Goal: Task Accomplishment & Management: Use online tool/utility

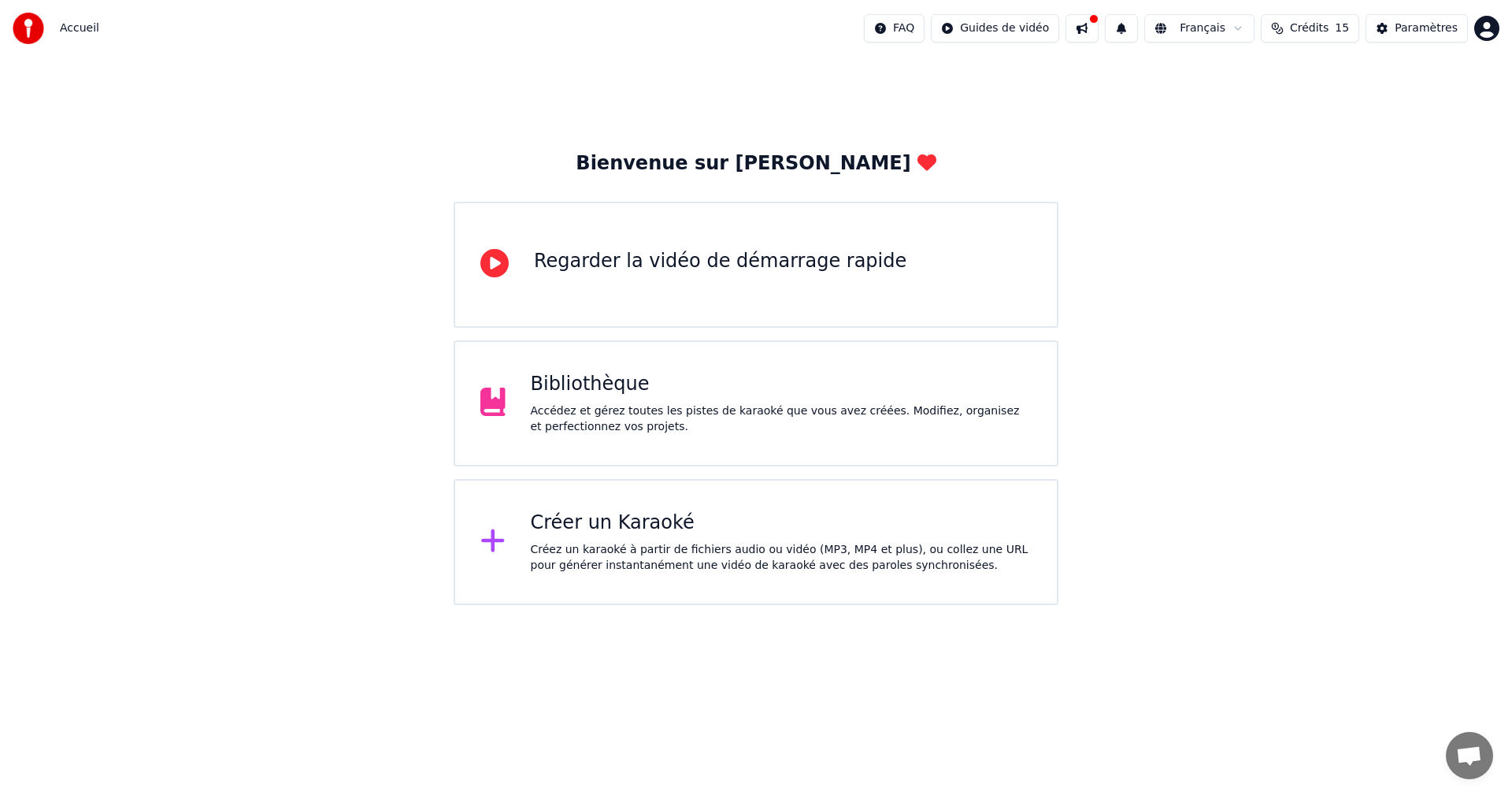
click at [873, 571] on div "Créez un karaoké à partir de fichiers audio ou vidéo (MP3, MP4 et plus), ou col…" at bounding box center [782, 557] width 502 height 31
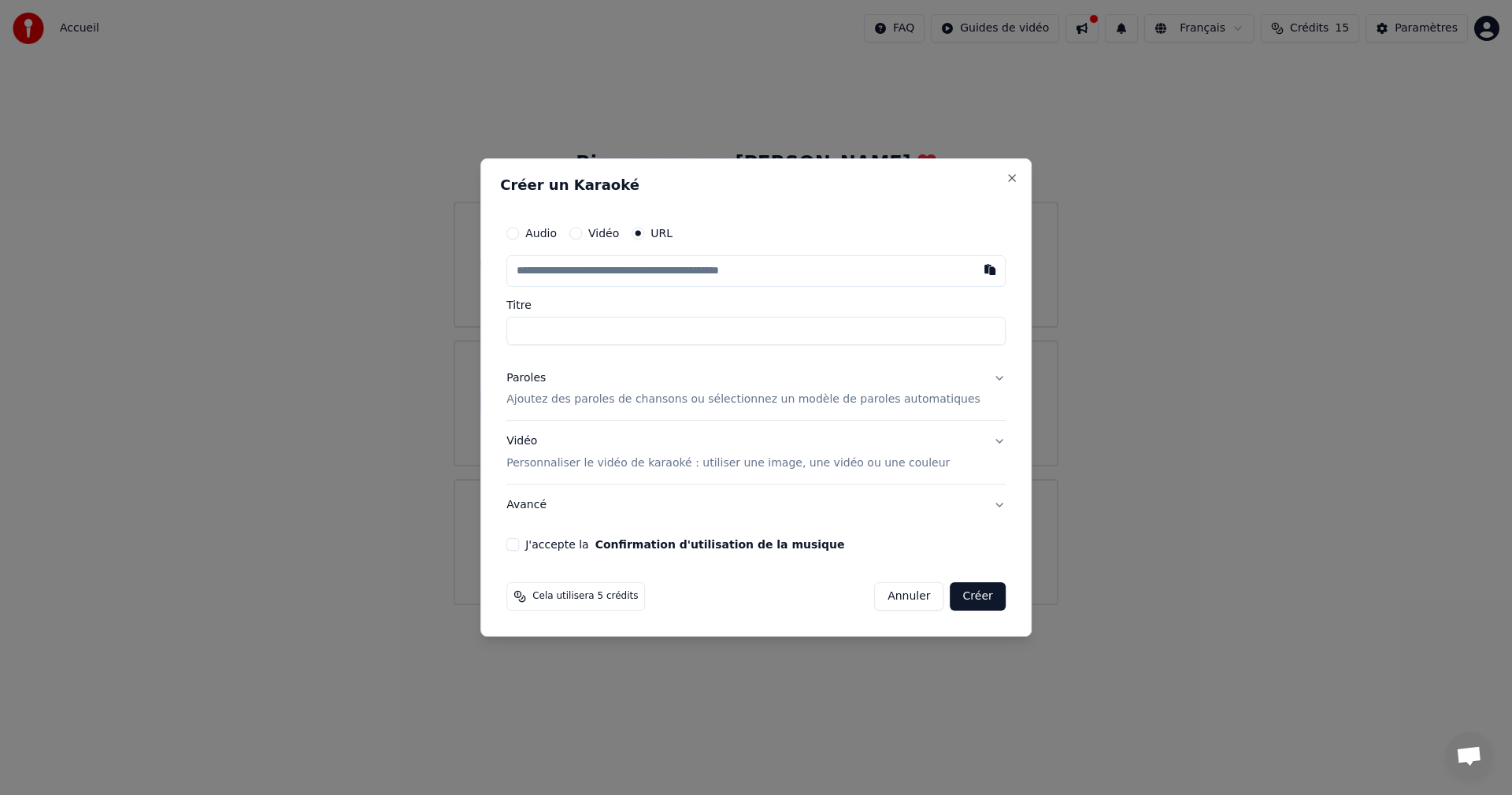
click at [693, 260] on input "text" at bounding box center [756, 270] width 500 height 31
paste input "**********"
type input "**********"
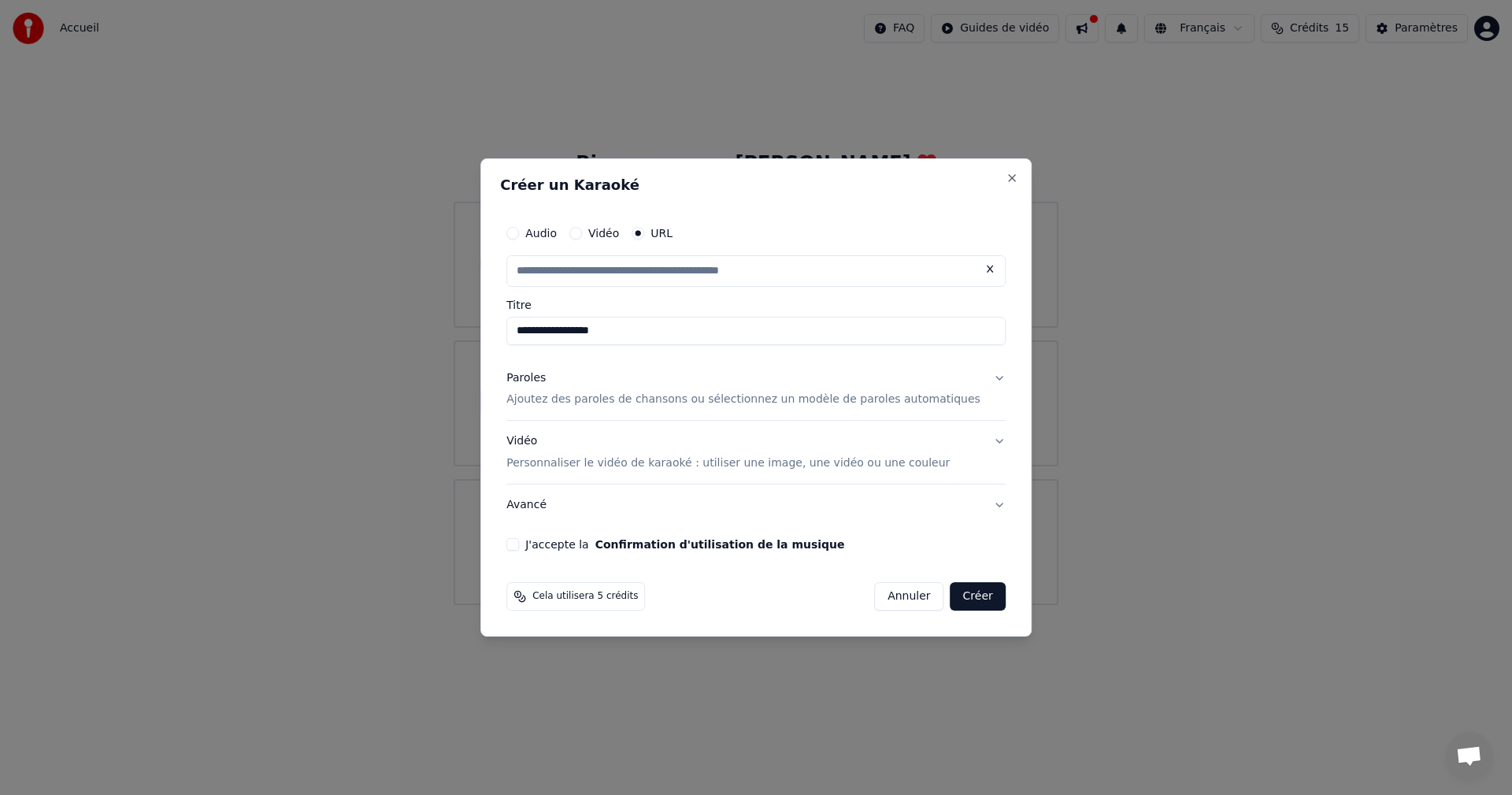
click at [892, 403] on p "Ajoutez des paroles de chansons ou sélectionnez un modèle de paroles automatiqu…" at bounding box center [743, 401] width 474 height 16
type input "**********"
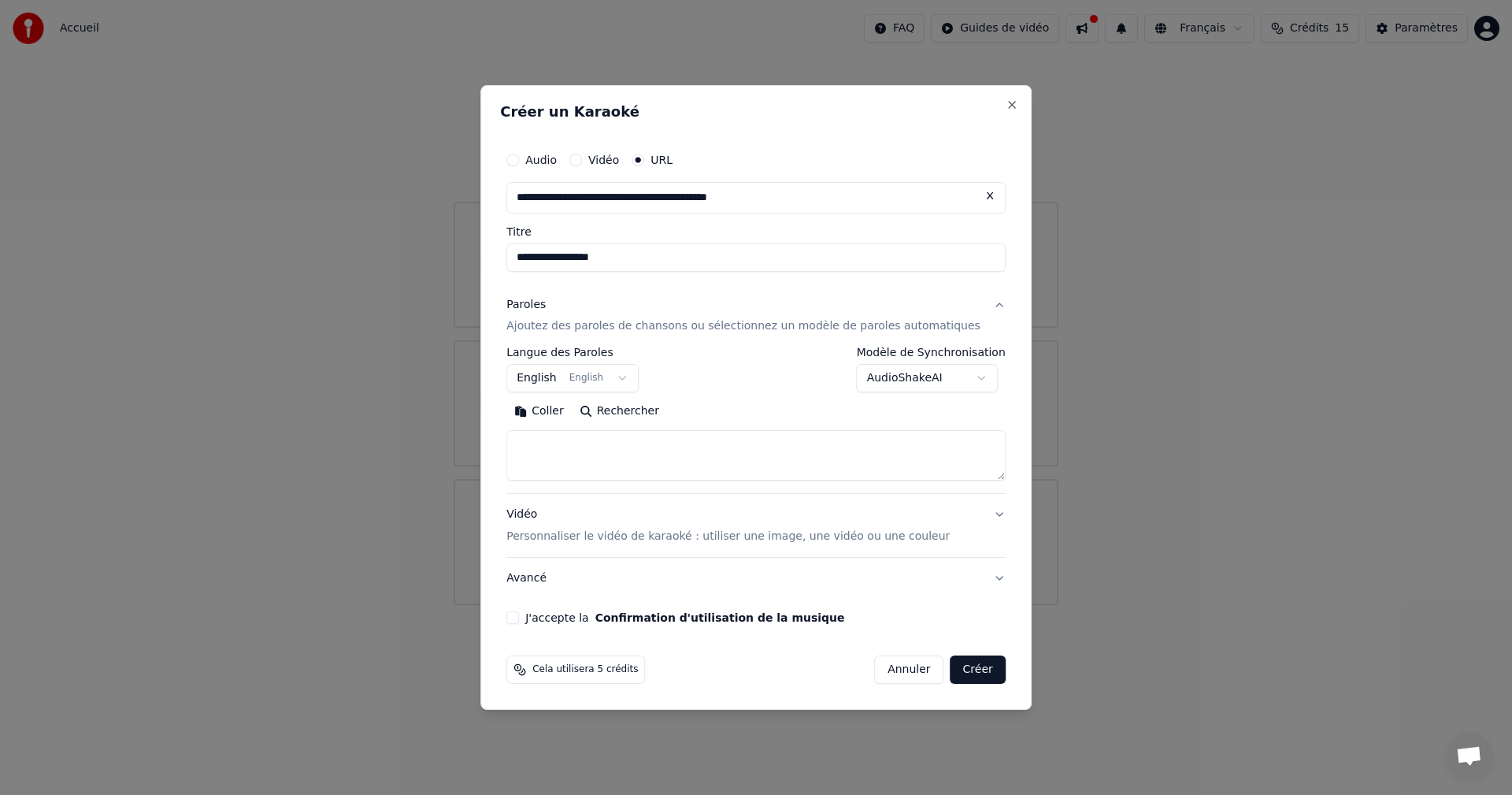
click at [731, 444] on textarea at bounding box center [756, 456] width 500 height 50
paste textarea "**********"
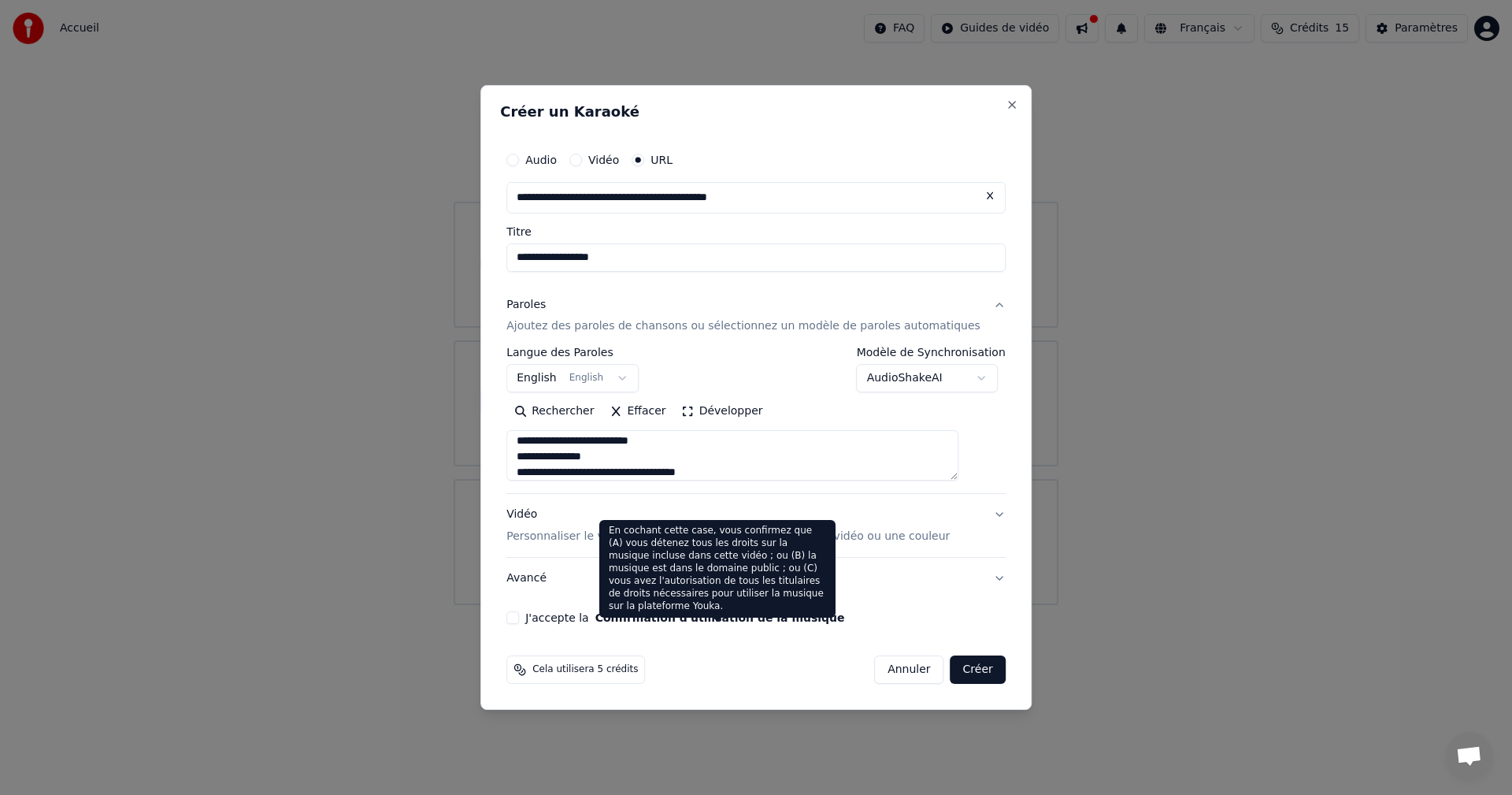
type textarea "**********"
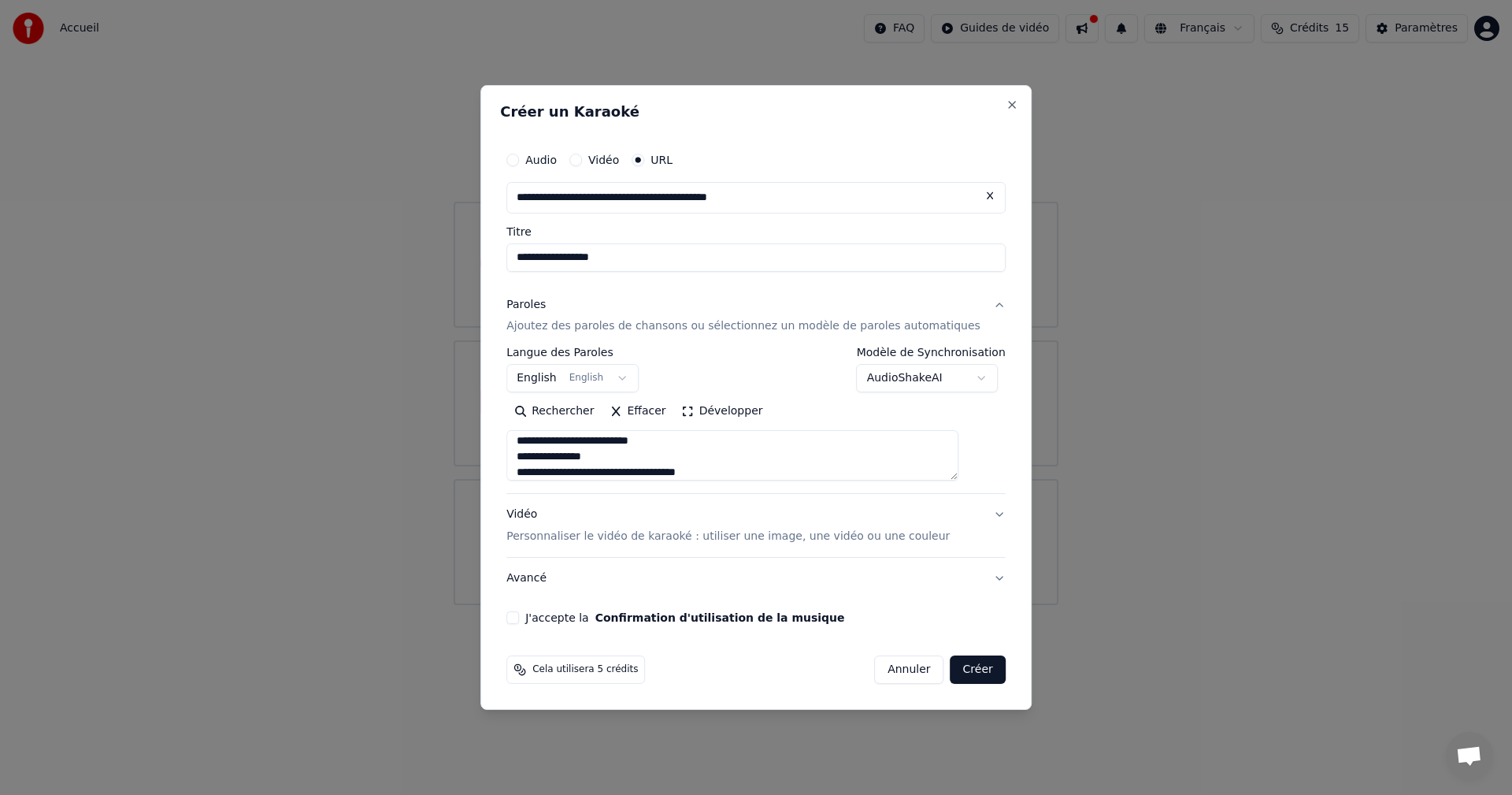
click at [544, 618] on div "J'accepte la Confirmation d'utilisation de la musique" at bounding box center [756, 617] width 500 height 13
click at [519, 619] on button "J'accepte la Confirmation d'utilisation de la musique" at bounding box center [513, 617] width 13 height 13
click at [951, 665] on button "Créer" at bounding box center [978, 669] width 55 height 28
select select
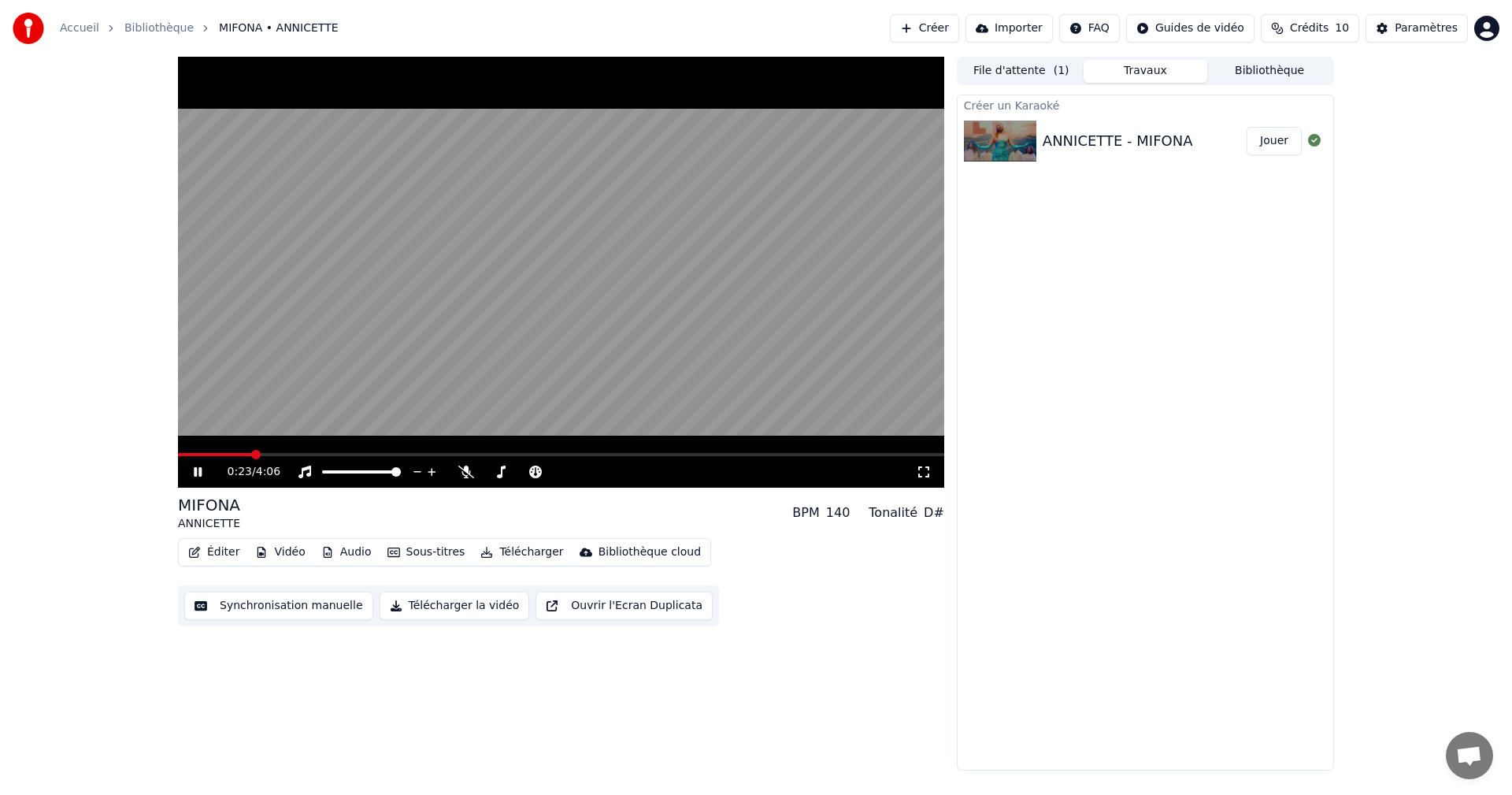
click at [300, 612] on button "Synchronisation manuelle" at bounding box center [279, 605] width 189 height 28
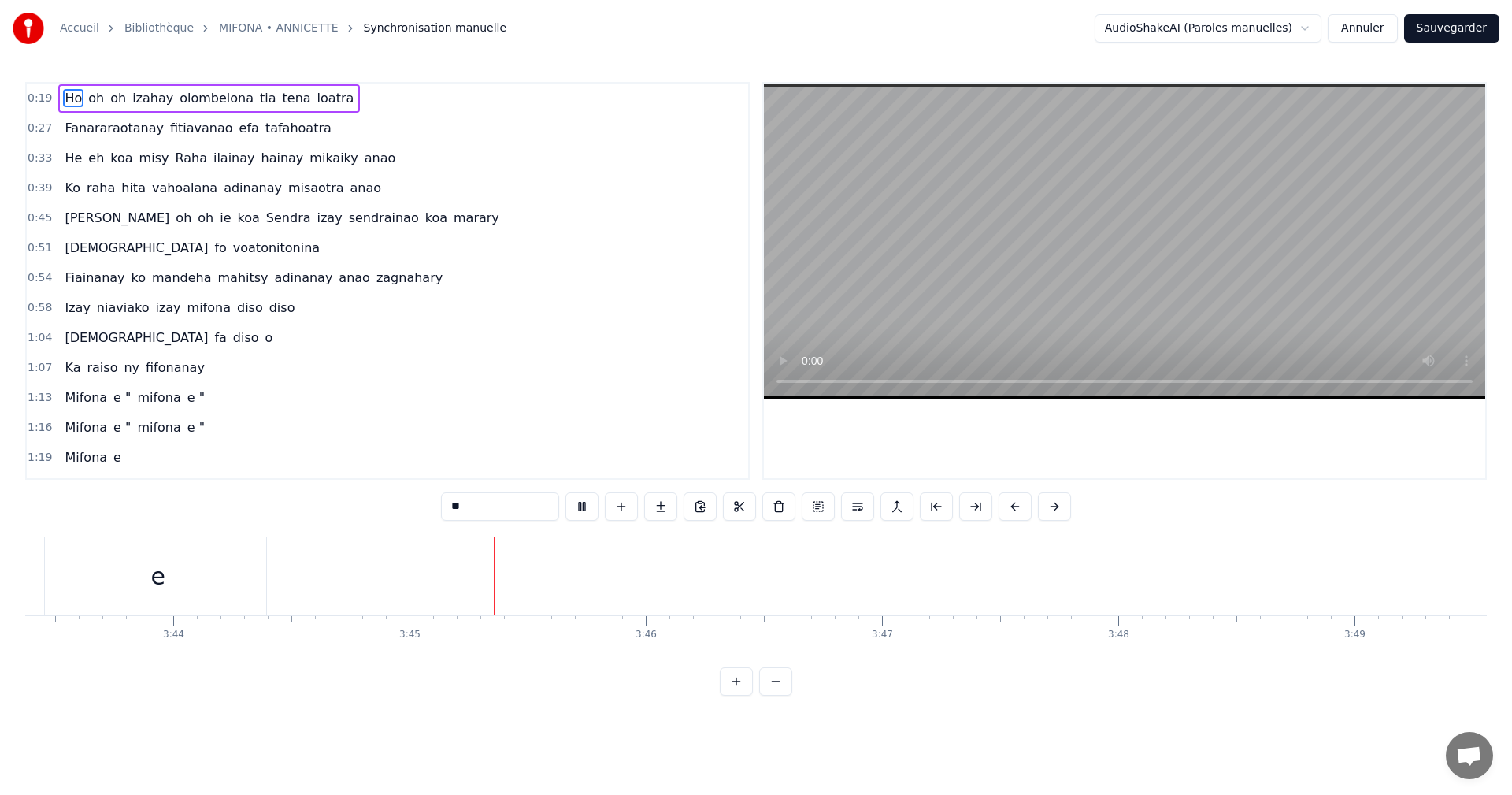
scroll to position [0, 53057]
click at [1349, 24] on button "Annuler" at bounding box center [1362, 28] width 70 height 28
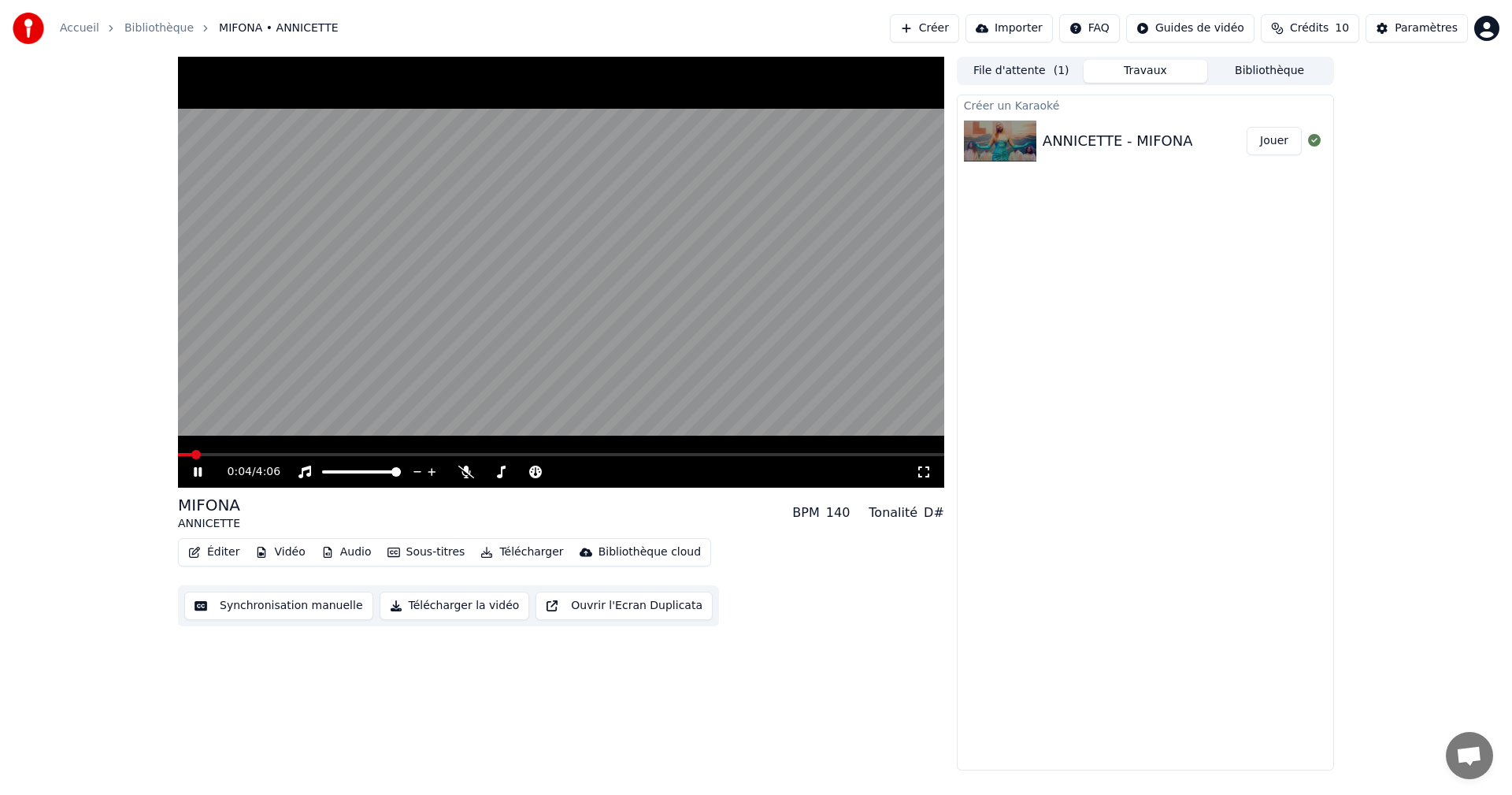
click at [205, 474] on icon at bounding box center [209, 472] width 37 height 13
click at [431, 608] on button "Télécharger la vidéo" at bounding box center [455, 605] width 150 height 28
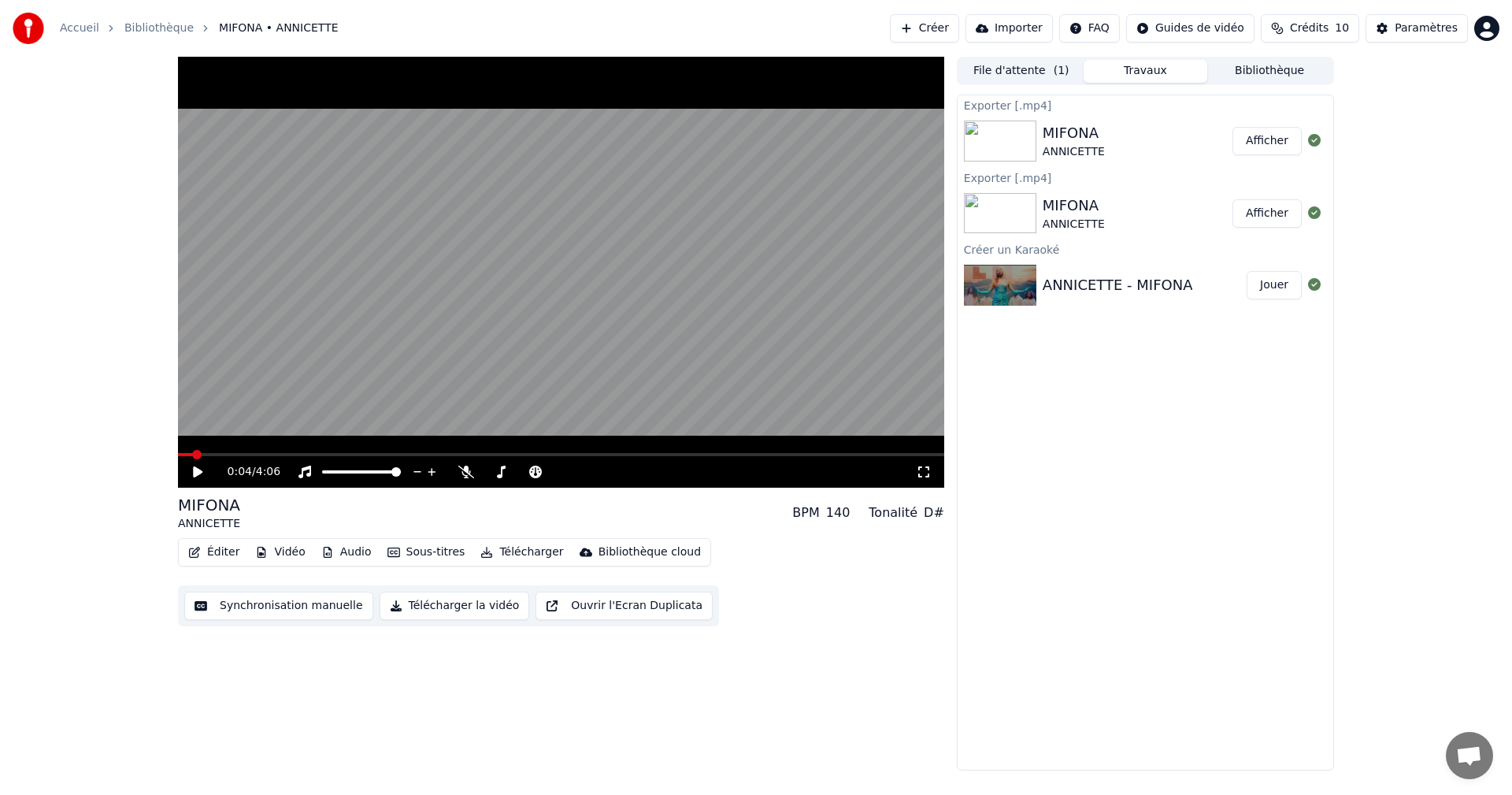
click at [1279, 132] on button "Afficher" at bounding box center [1267, 141] width 70 height 28
click at [1278, 203] on button "Afficher" at bounding box center [1267, 213] width 70 height 28
click at [202, 471] on icon at bounding box center [209, 472] width 37 height 13
click at [293, 600] on button "Synchronisation manuelle" at bounding box center [279, 605] width 189 height 28
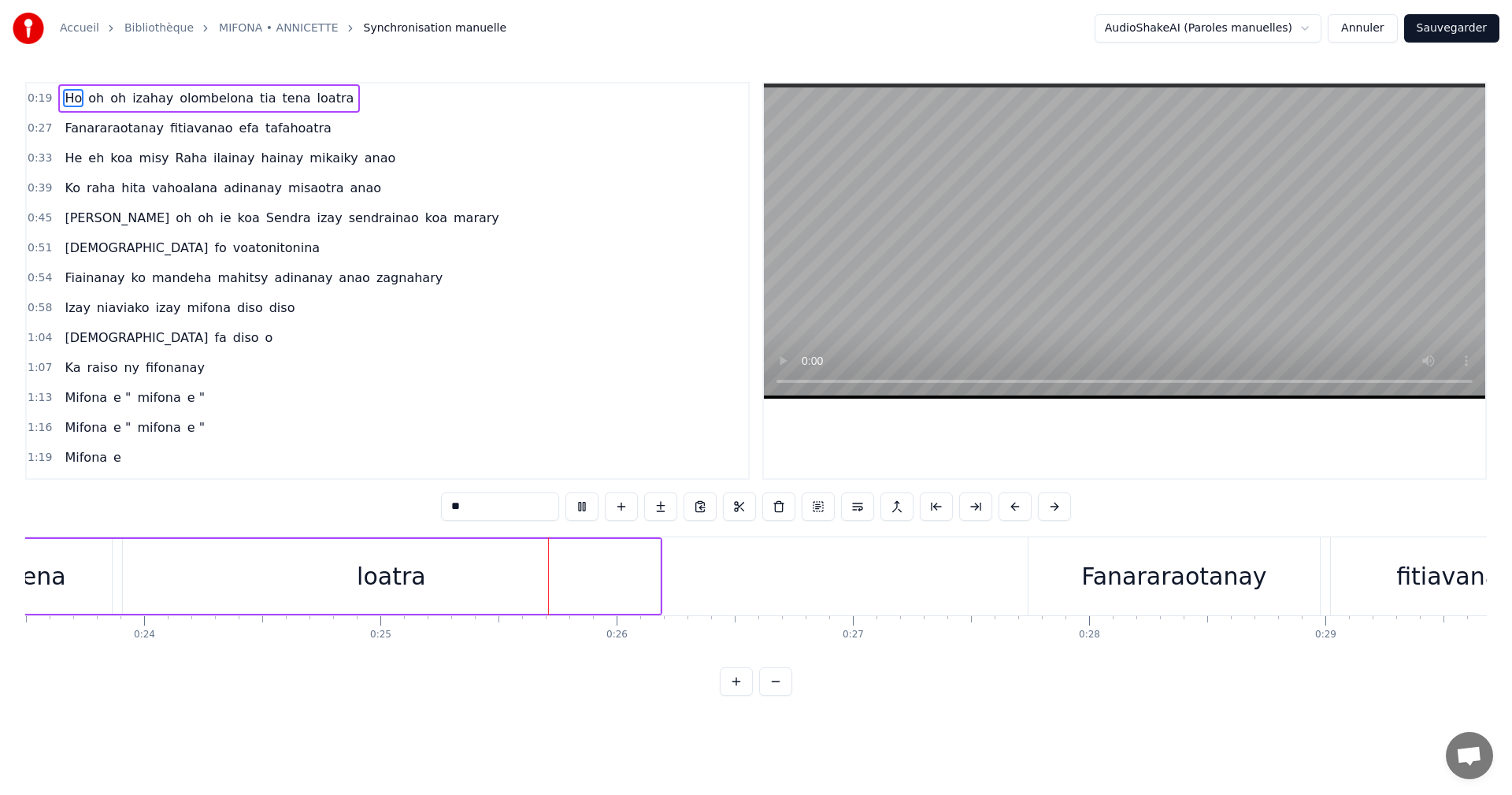
scroll to position [0, 5857]
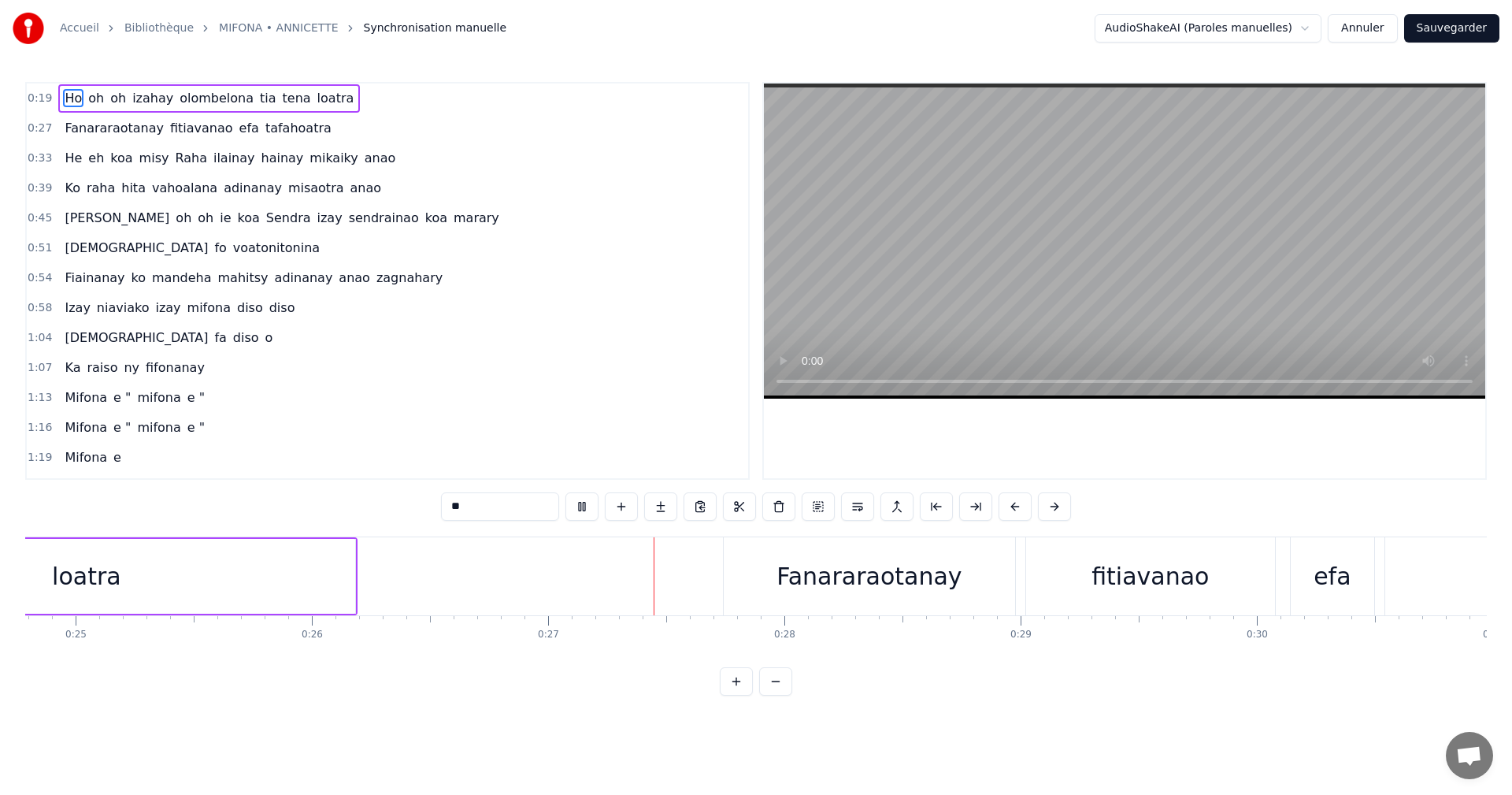
click at [1367, 22] on button "Annuler" at bounding box center [1362, 28] width 70 height 28
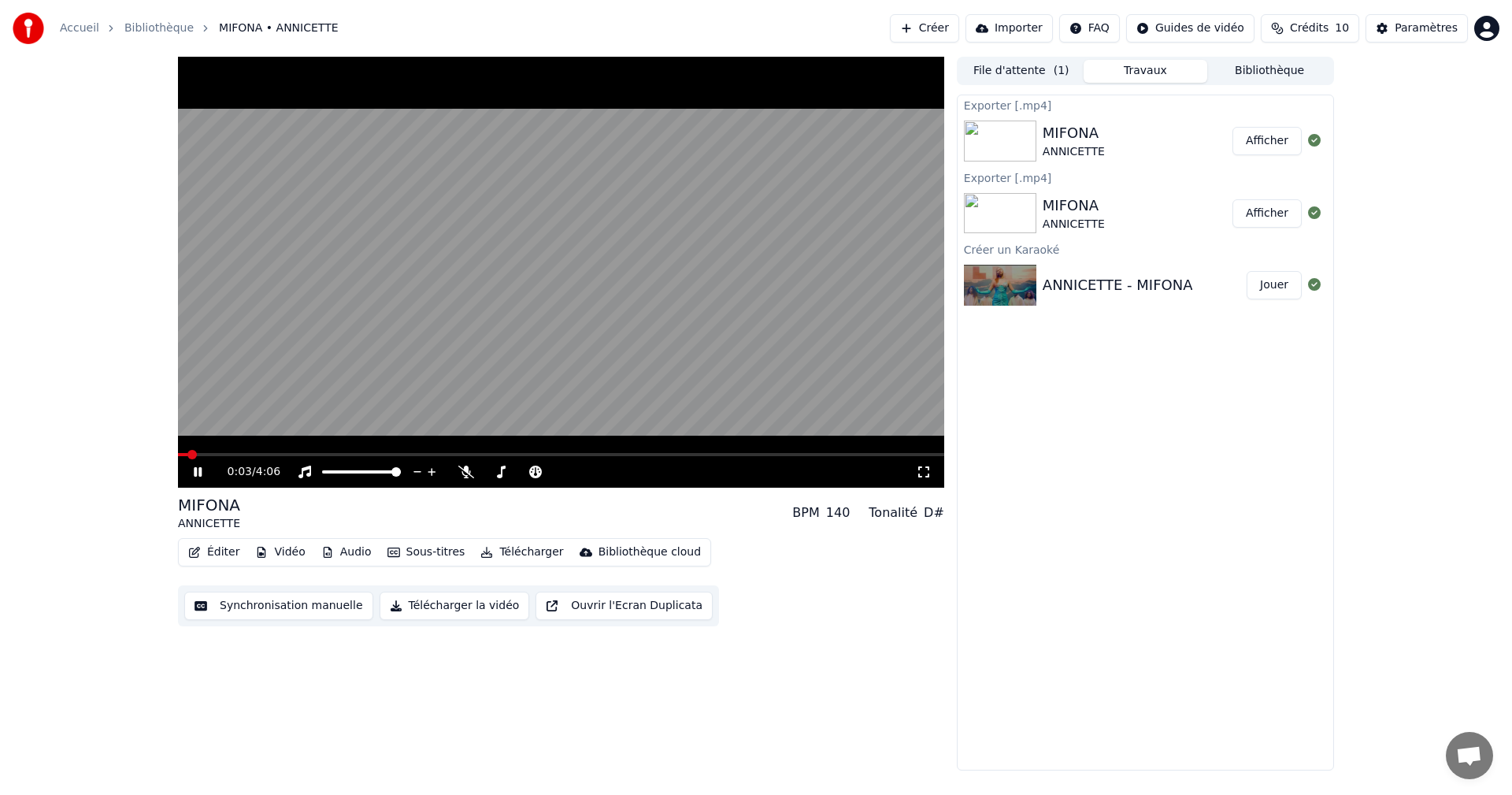
click at [951, 22] on button "Créer" at bounding box center [924, 28] width 70 height 28
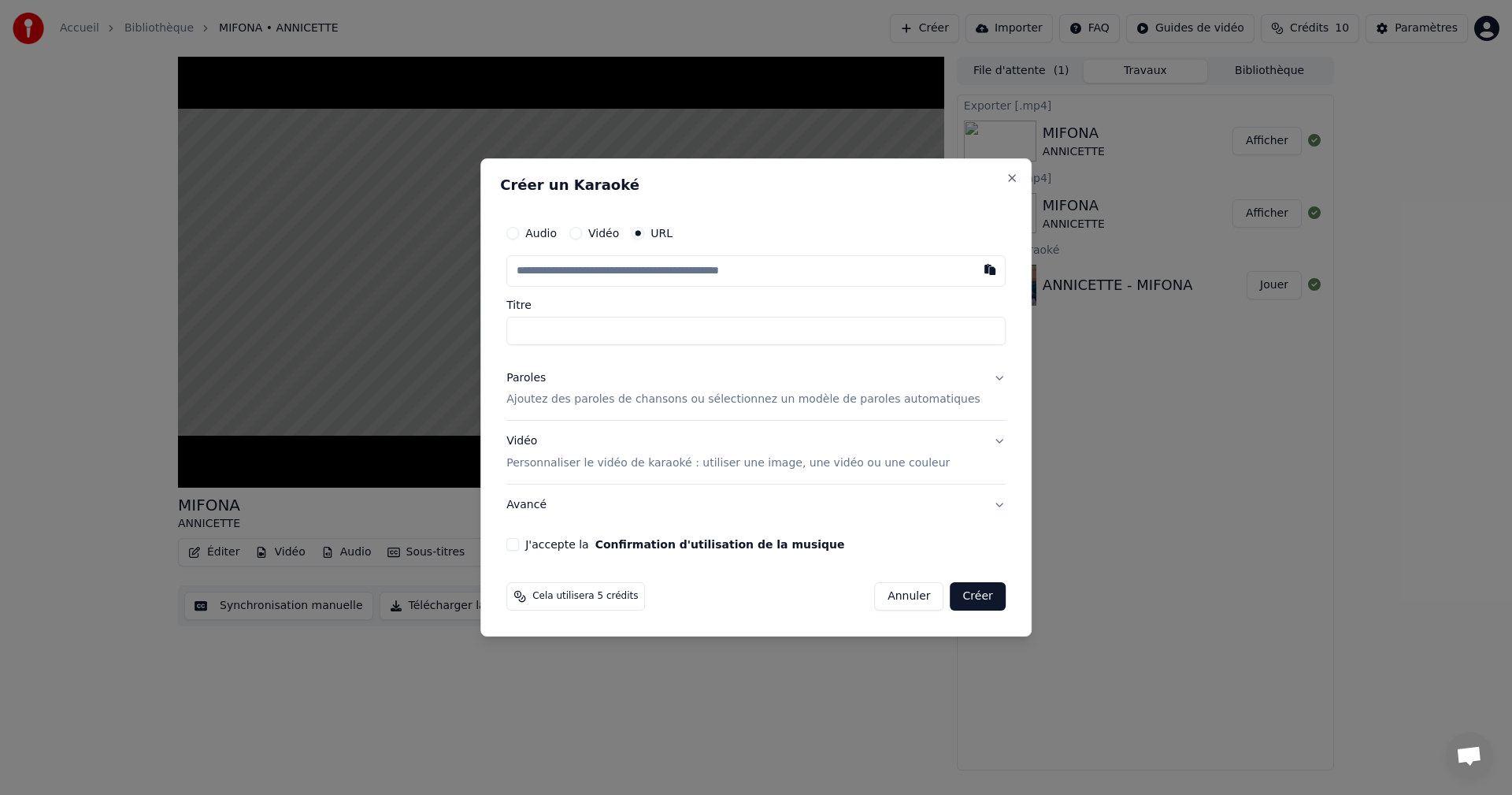
paste input "**********"
type input "**********"
click at [656, 374] on div "Paroles Ajoutez des paroles de chansons ou sélectionnez un modèle de paroles au…" at bounding box center [743, 389] width 474 height 38
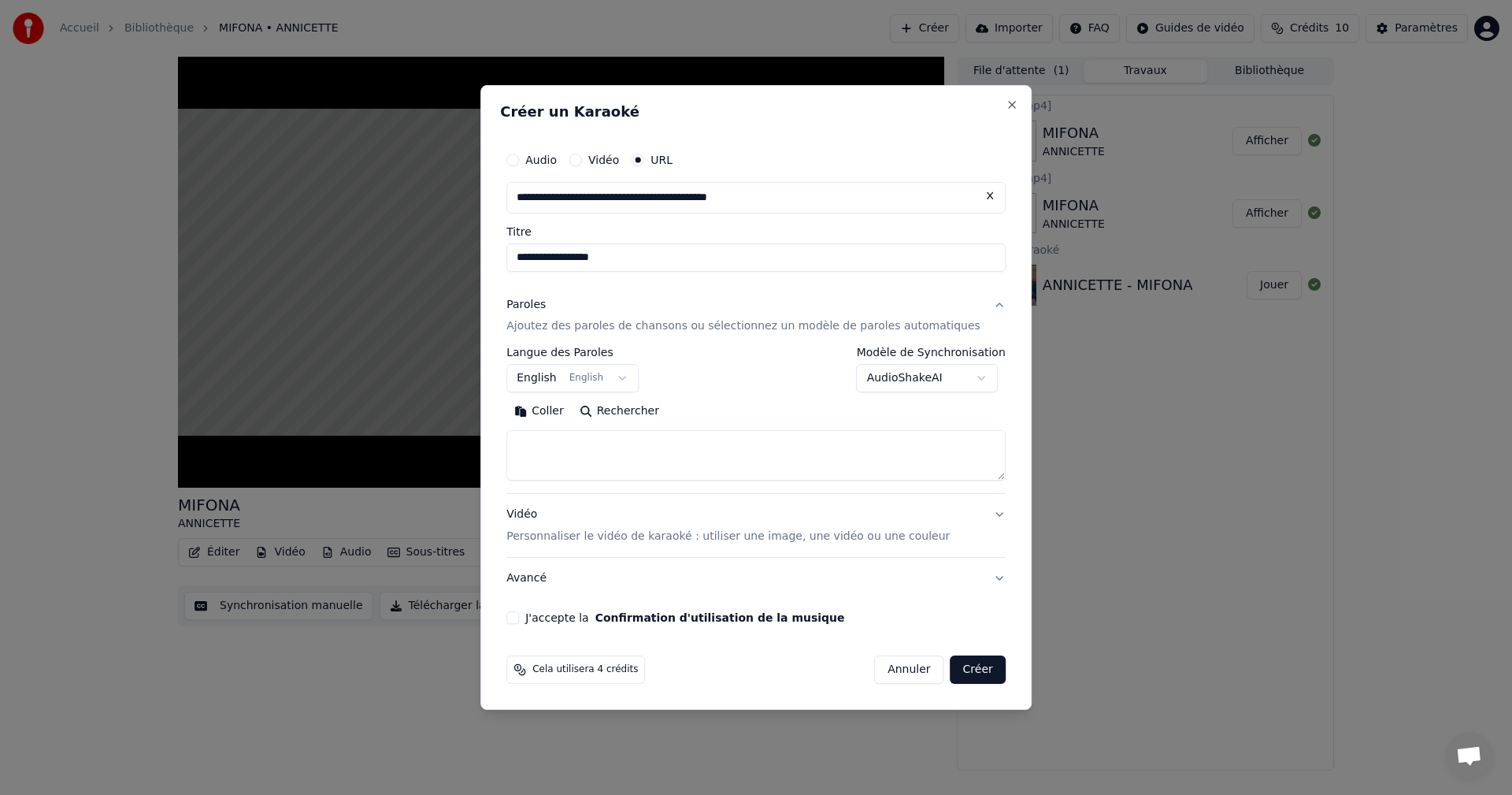
click at [572, 434] on textarea at bounding box center [756, 456] width 500 height 50
drag, startPoint x: 820, startPoint y: 198, endPoint x: 390, endPoint y: 165, distance: 431.3
click at [390, 165] on body "**********" at bounding box center [756, 398] width 1512 height 795
paste input "text"
type input "**********"
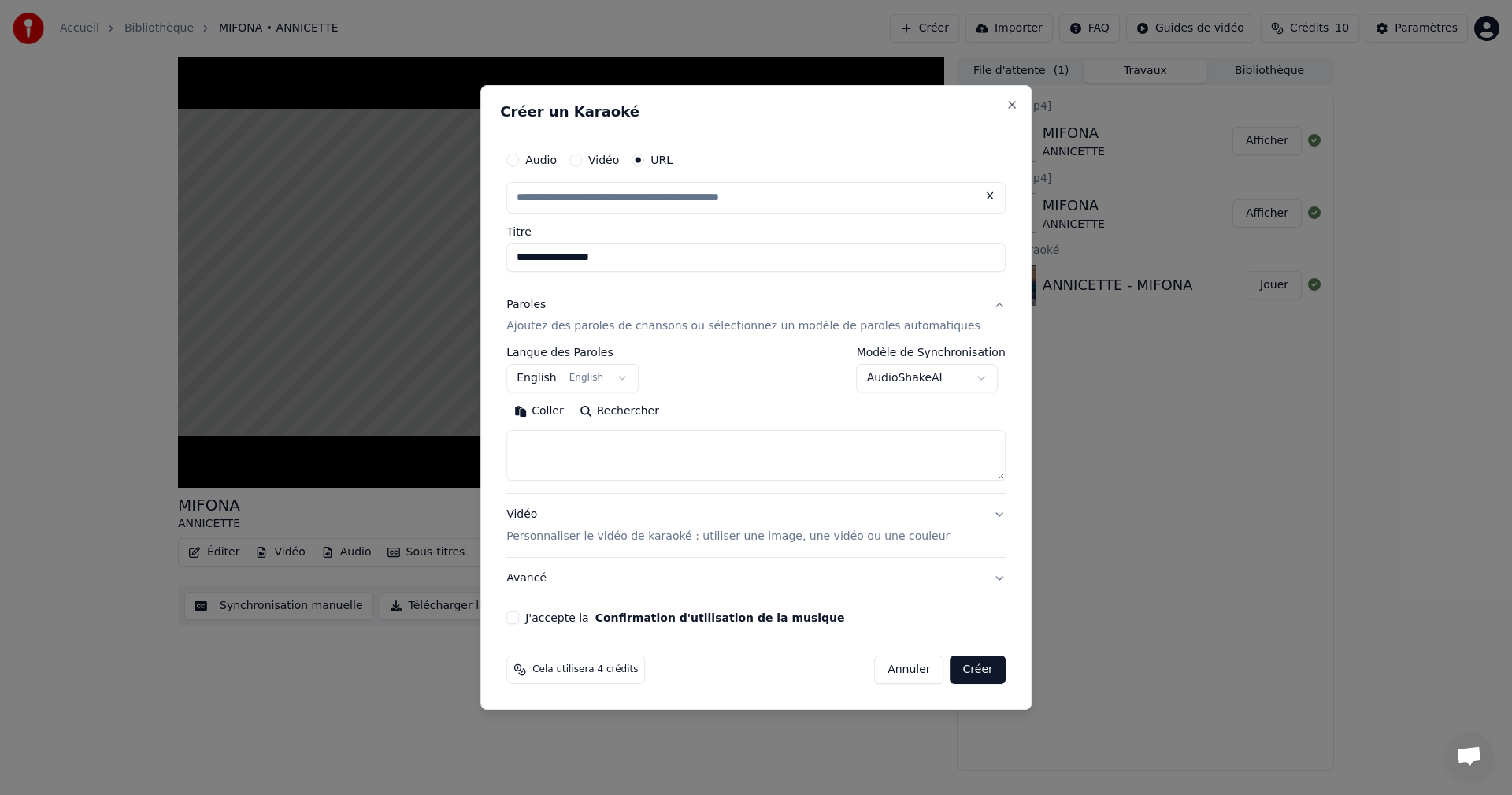
type input "**********"
select select
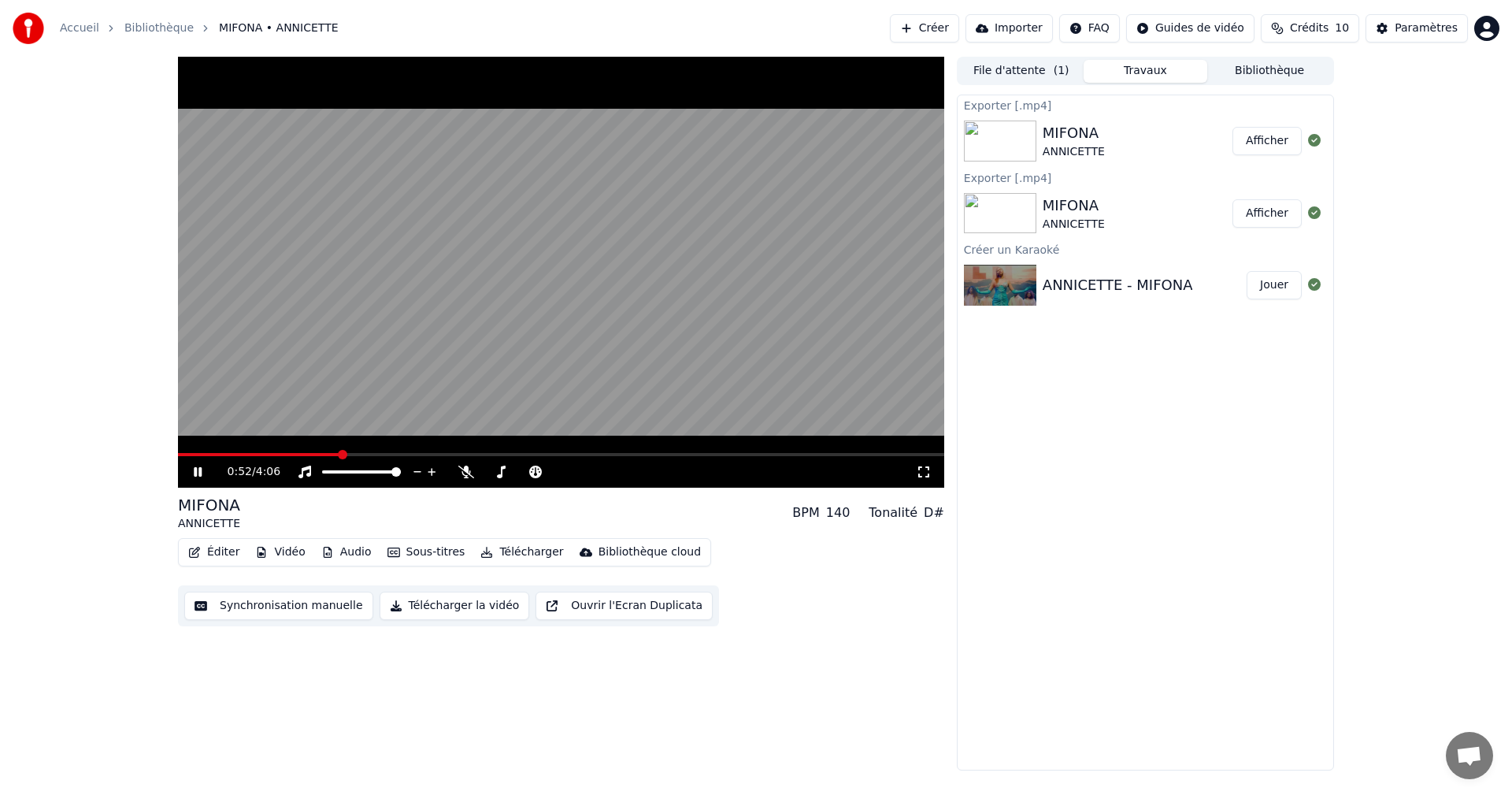
click at [197, 469] on icon at bounding box center [197, 472] width 8 height 10
click at [959, 26] on button "Créer" at bounding box center [924, 28] width 70 height 28
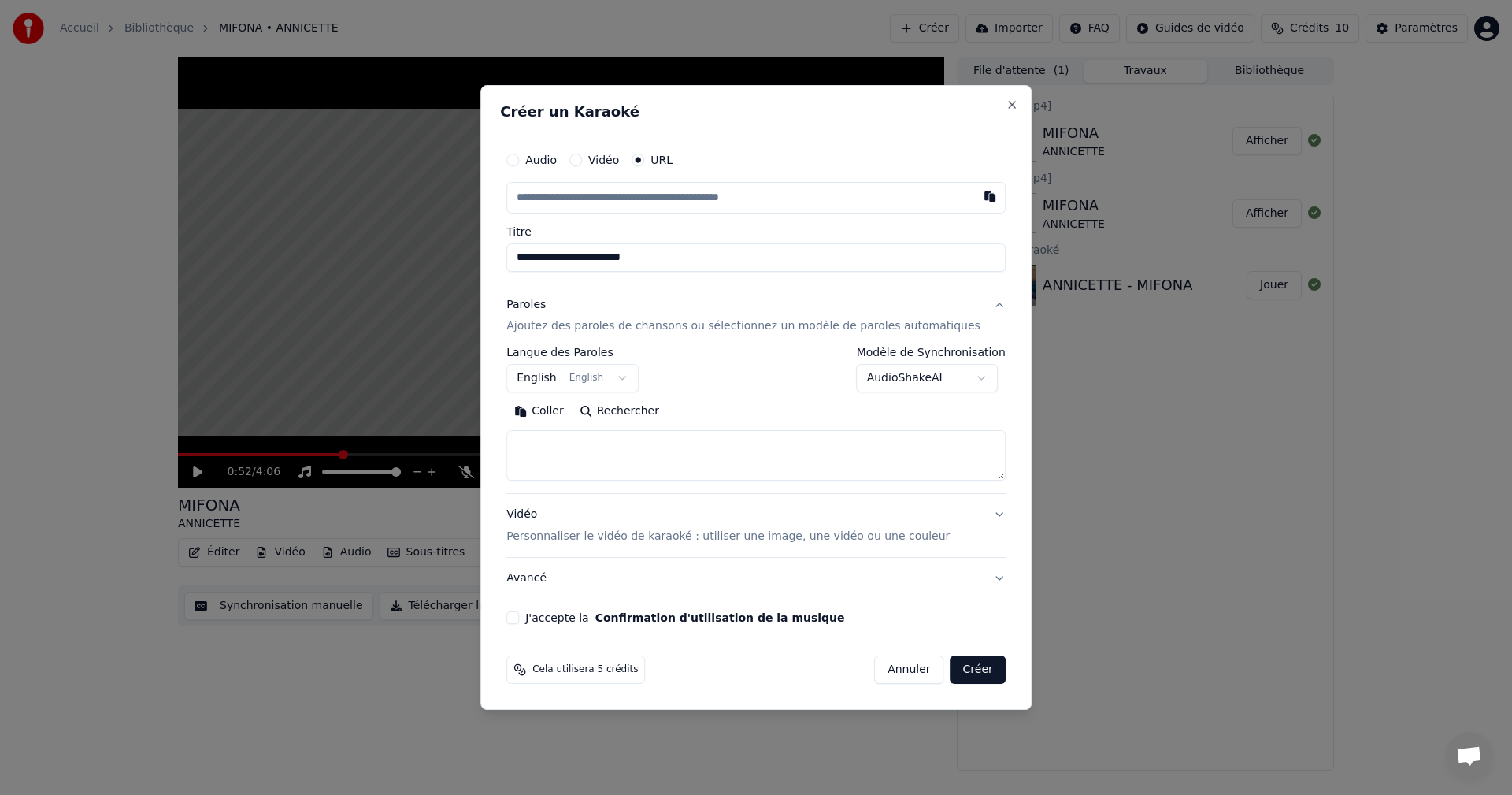
click at [647, 184] on input "text" at bounding box center [756, 198] width 500 height 31
type input "**********"
click at [685, 294] on button "Paroles Ajoutez des paroles de chansons ou sélectionnez un modèle de paroles au…" at bounding box center [756, 316] width 500 height 63
type input "**********"
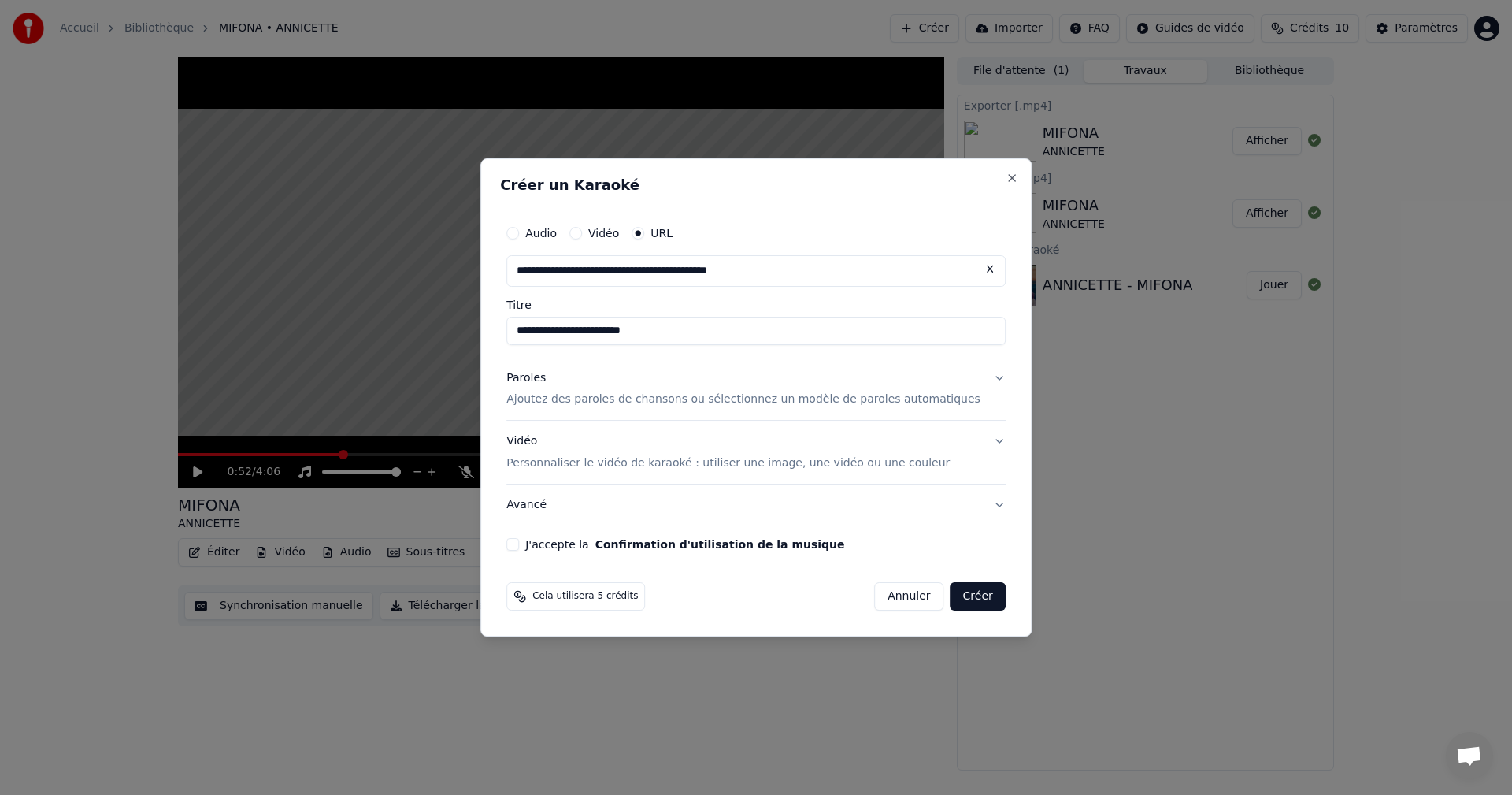
click at [800, 367] on button "Paroles Ajoutez des paroles de chansons ou sélectionnez un modèle de paroles au…" at bounding box center [756, 389] width 500 height 63
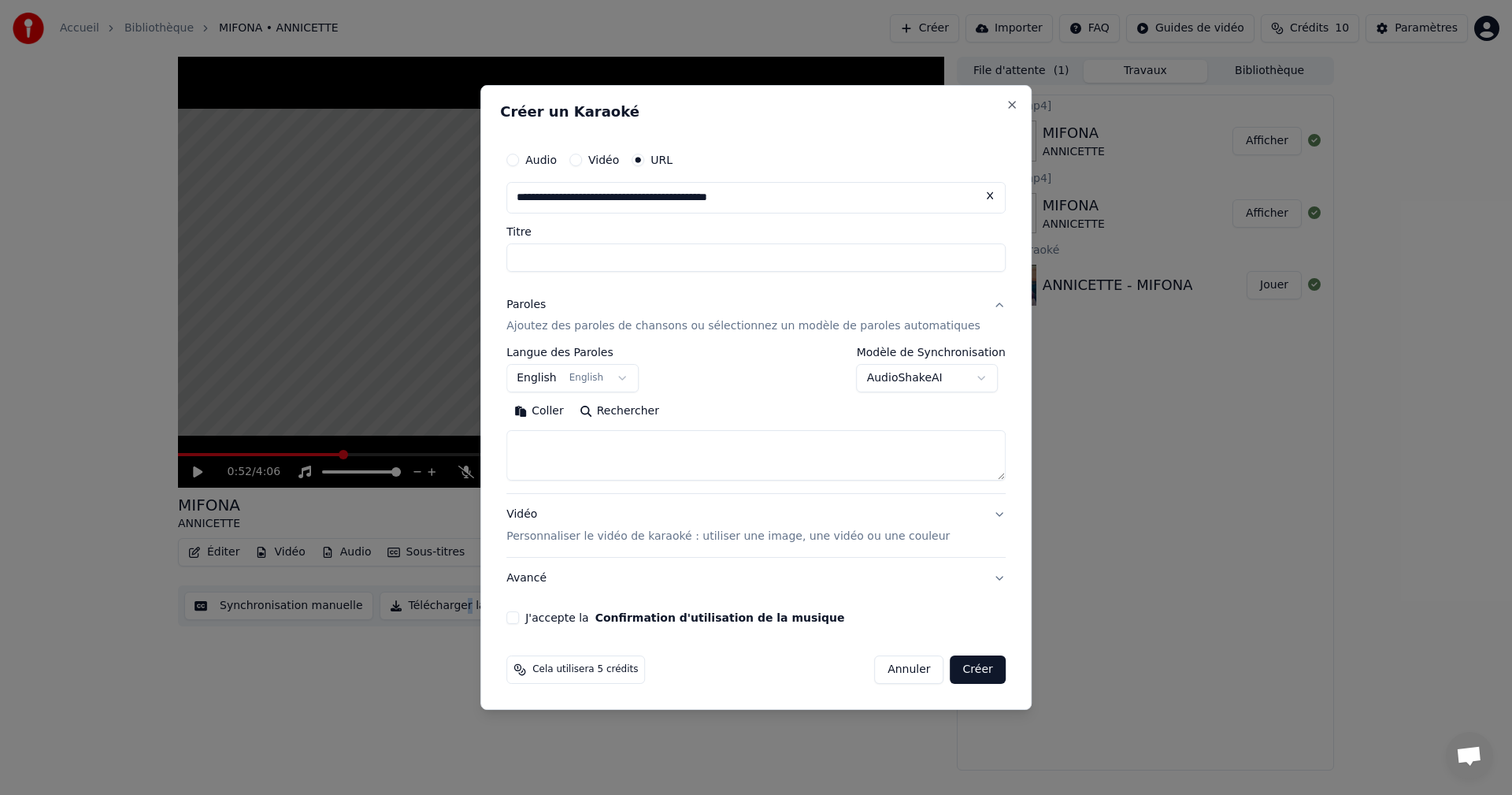
select select
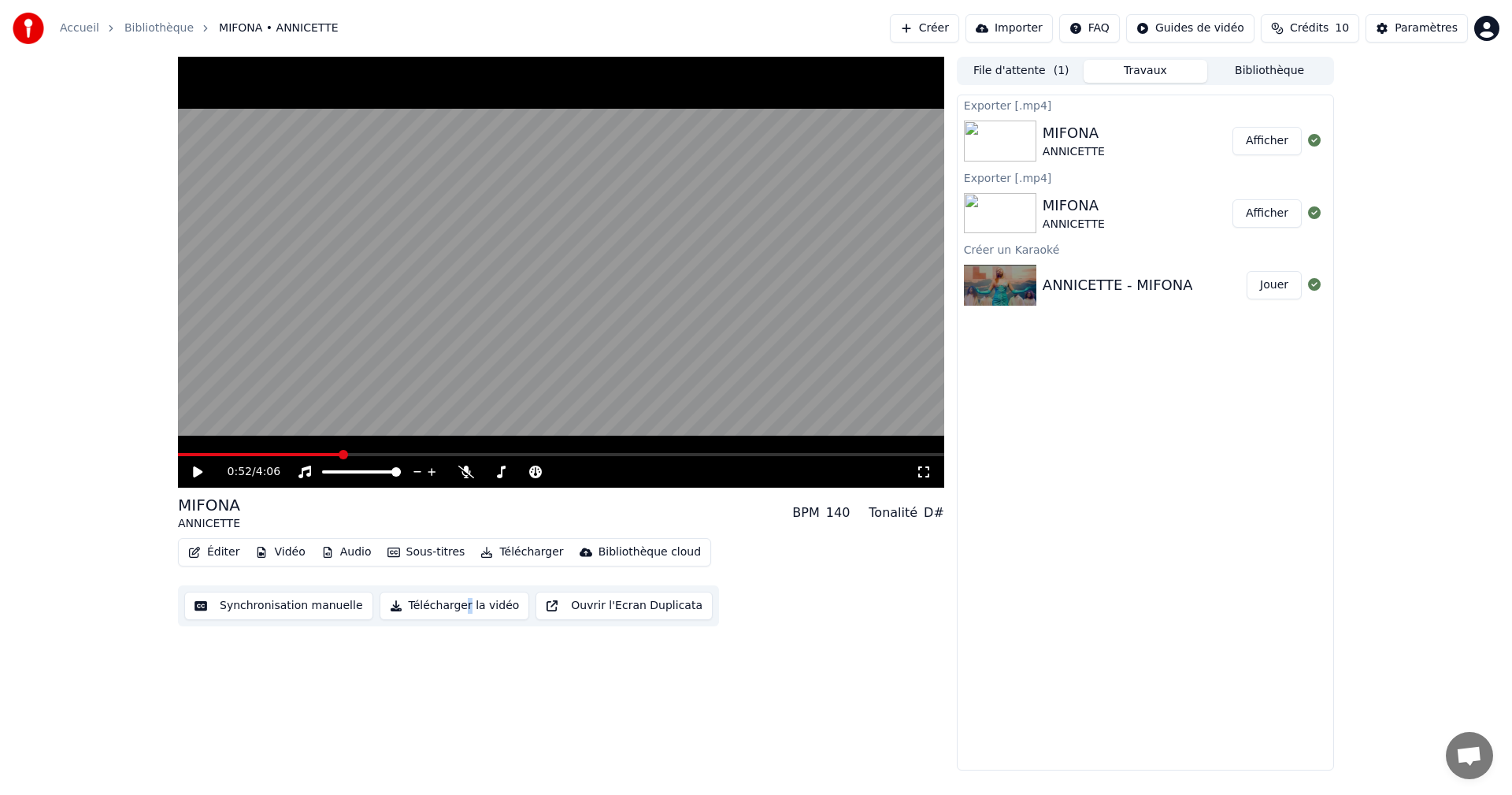
click at [933, 14] on button "Créer" at bounding box center [924, 28] width 70 height 28
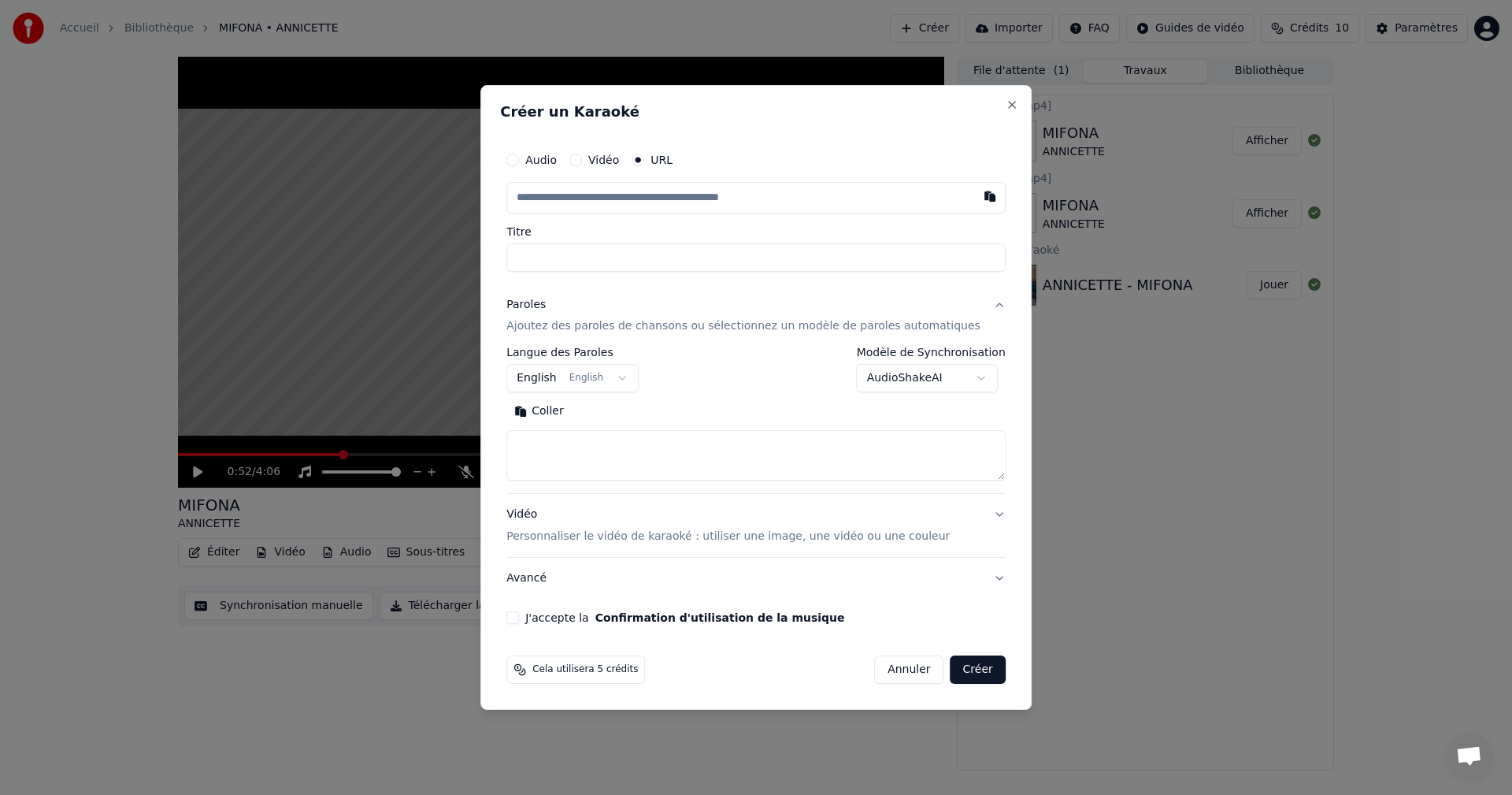
click at [656, 449] on textarea at bounding box center [756, 456] width 500 height 50
paste textarea "**********"
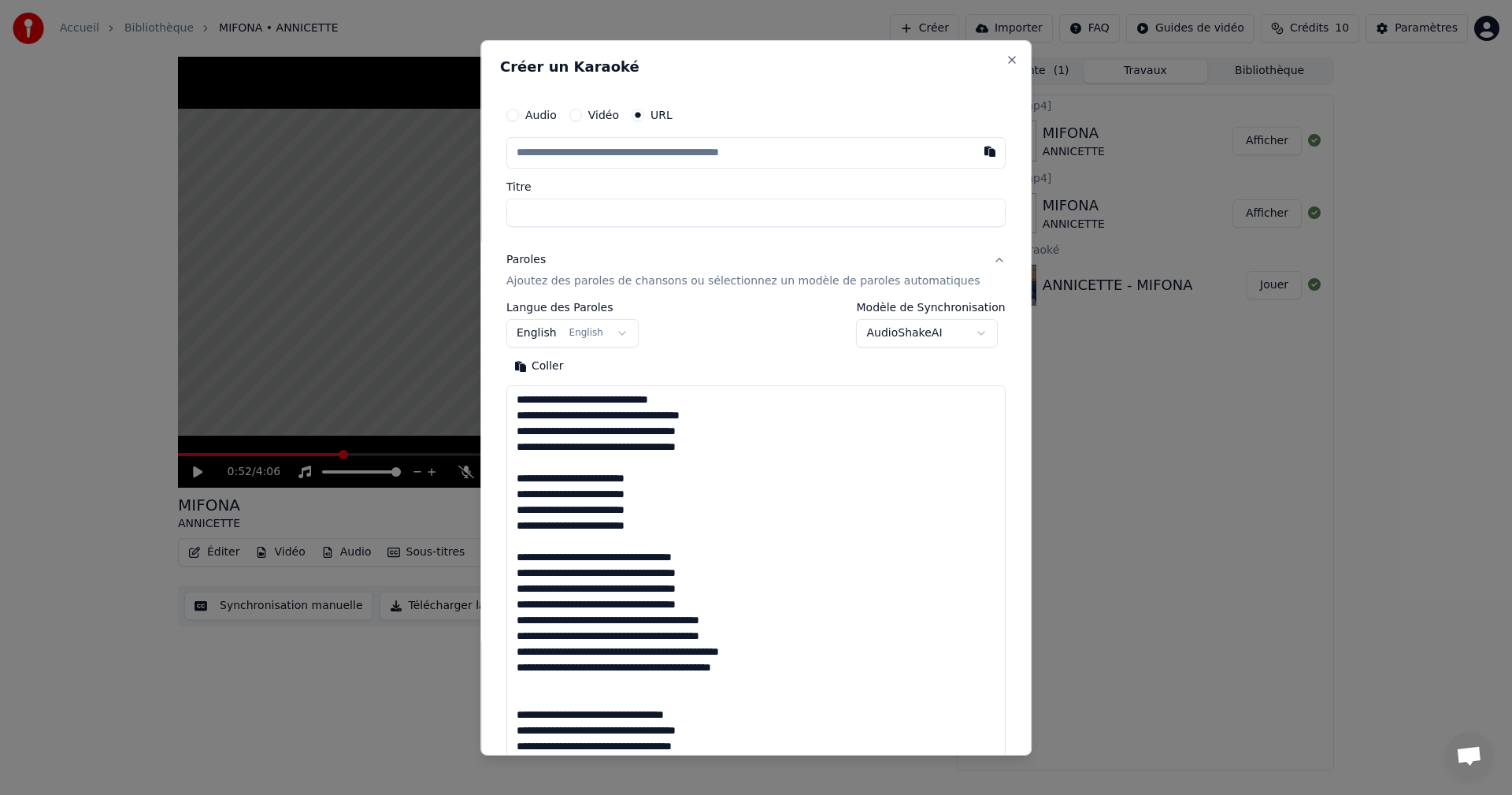
scroll to position [1044, 0]
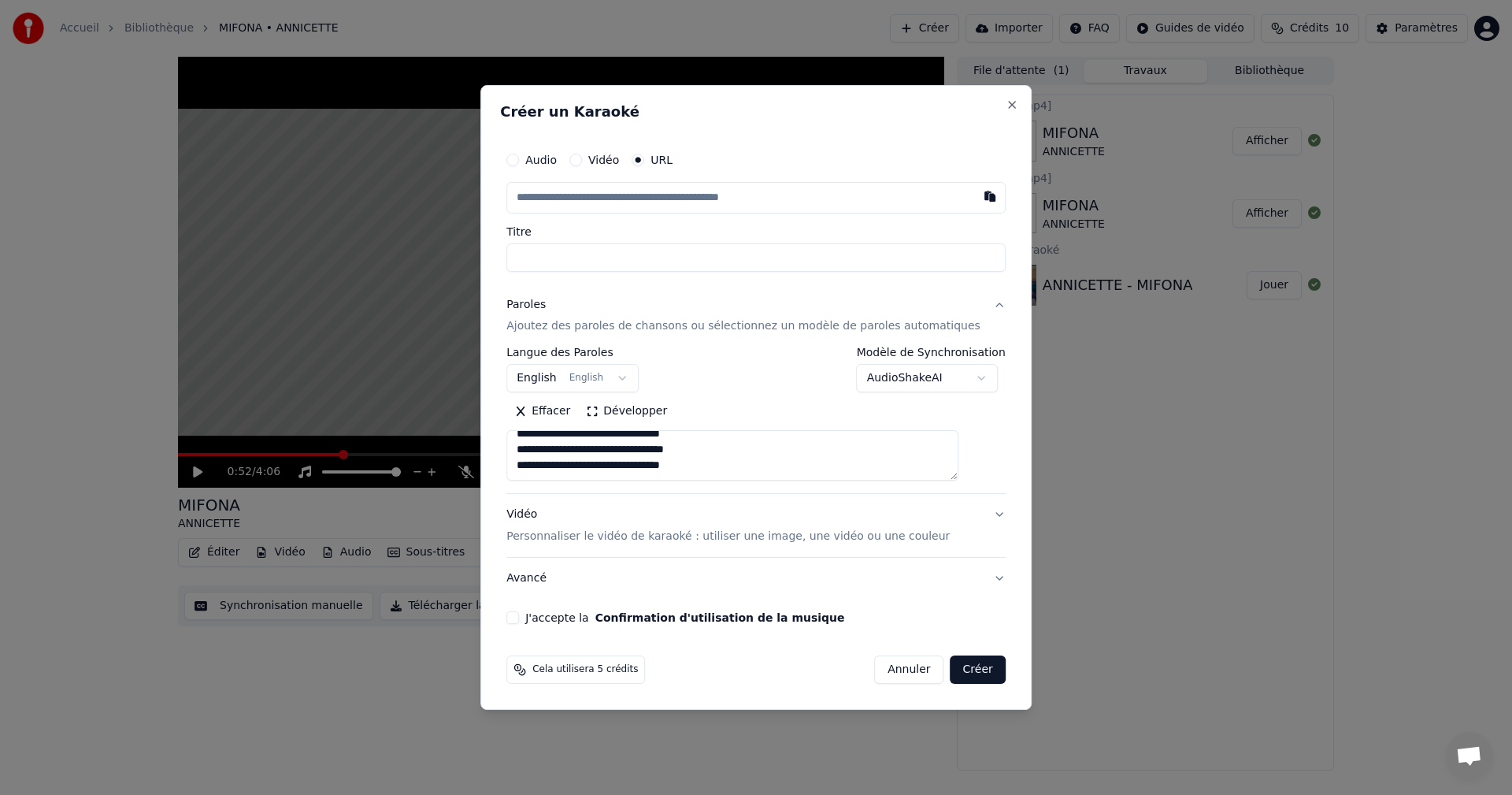
type textarea "**********"
click at [671, 271] on input "Titre" at bounding box center [756, 257] width 500 height 28
paste input "**********"
type input "**********"
click at [853, 285] on button "Paroles Ajoutez des paroles de chansons ou sélectionnez un modèle de paroles au…" at bounding box center [756, 316] width 500 height 63
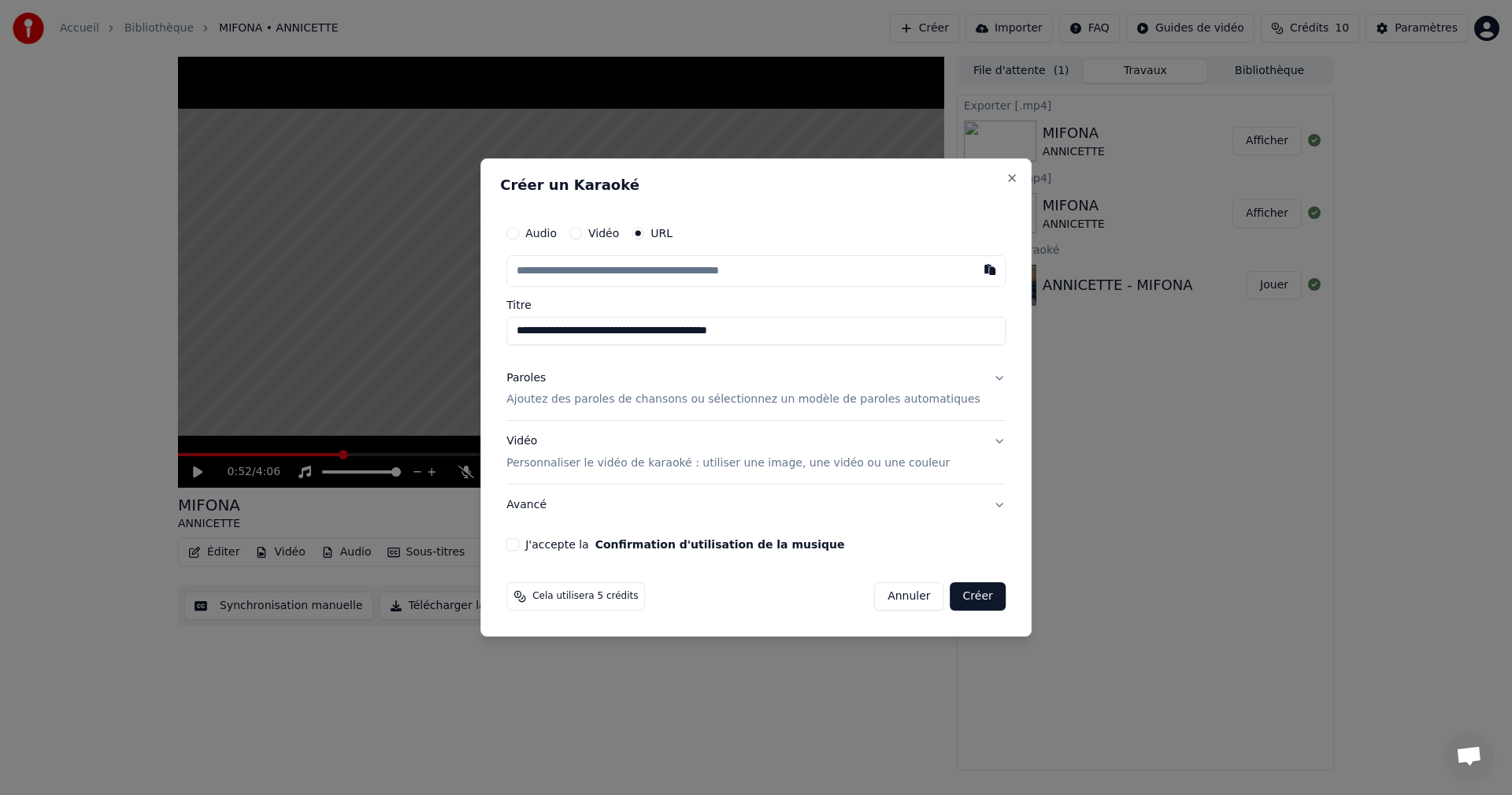
drag, startPoint x: 845, startPoint y: 331, endPoint x: 478, endPoint y: 341, distance: 367.1
click at [478, 341] on body "**********" at bounding box center [756, 398] width 1512 height 795
click at [691, 280] on input "text" at bounding box center [756, 270] width 500 height 31
paste input "**********"
type input "**********"
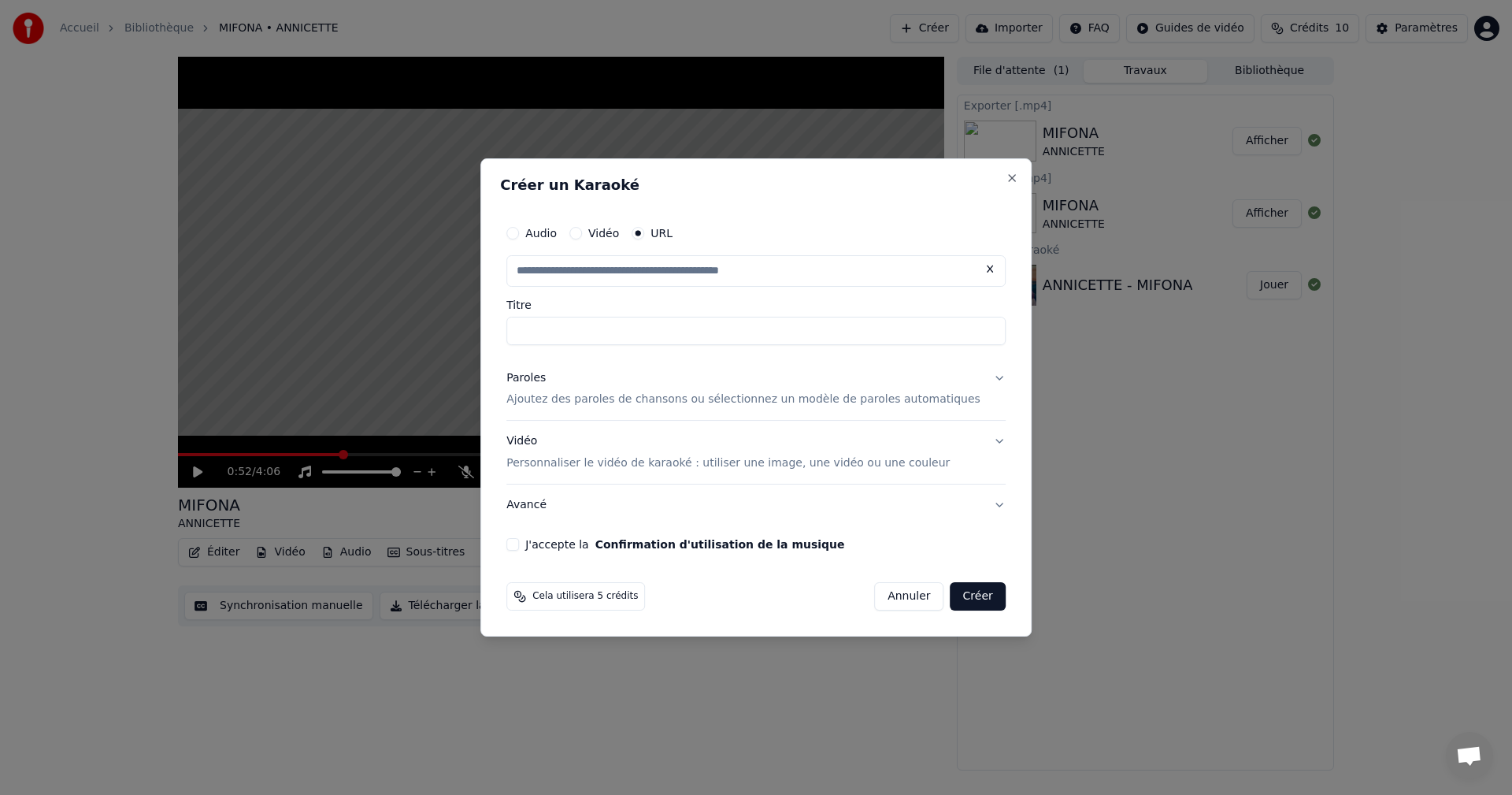
click at [831, 364] on button "Paroles Ajoutez des paroles de chansons ou sélectionnez un modèle de paroles au…" at bounding box center [756, 389] width 500 height 63
type input "**********"
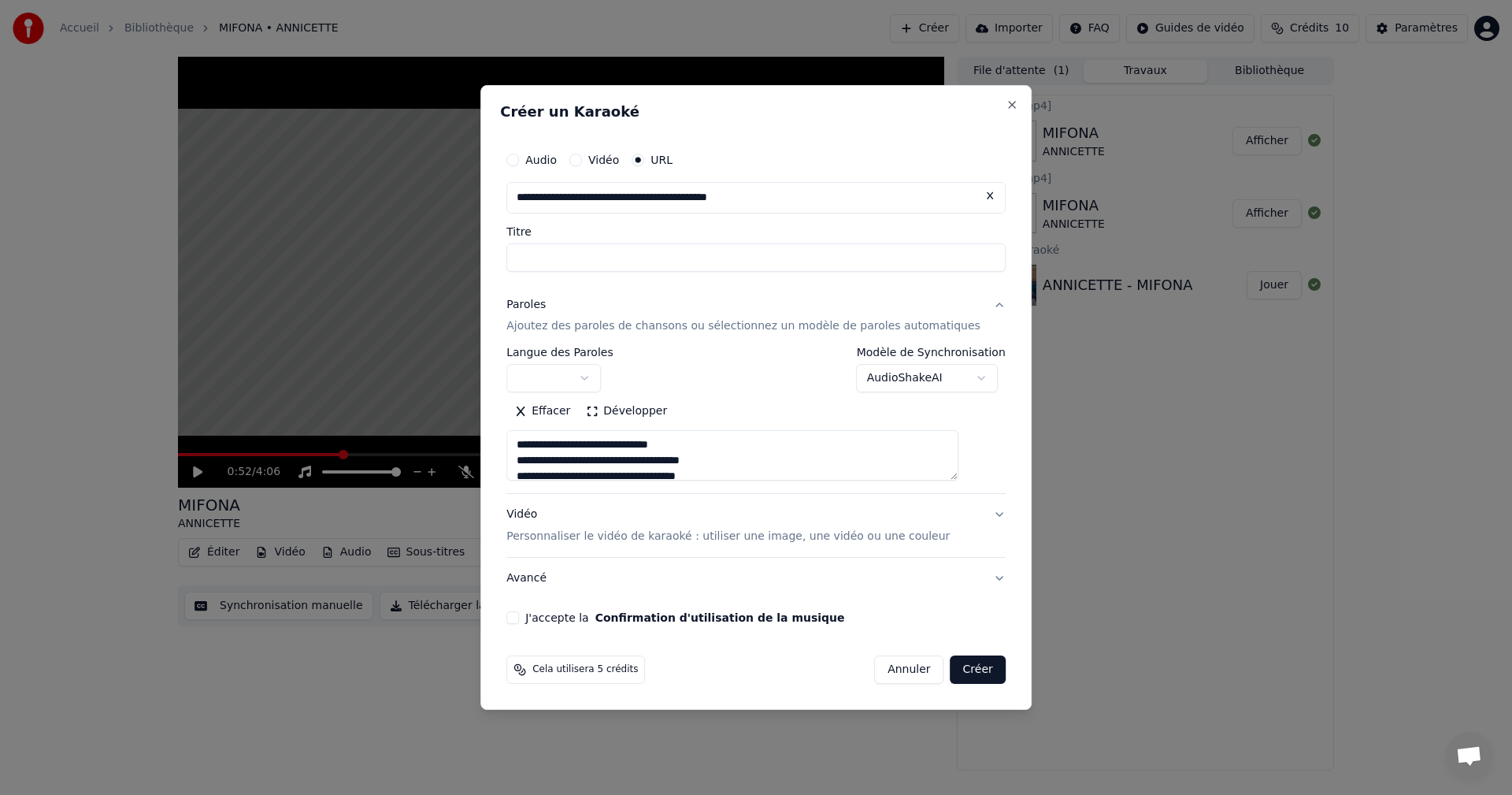
type input "**********"
click at [519, 617] on button "J'accepte la Confirmation d'utilisation de la musique" at bounding box center [513, 617] width 13 height 13
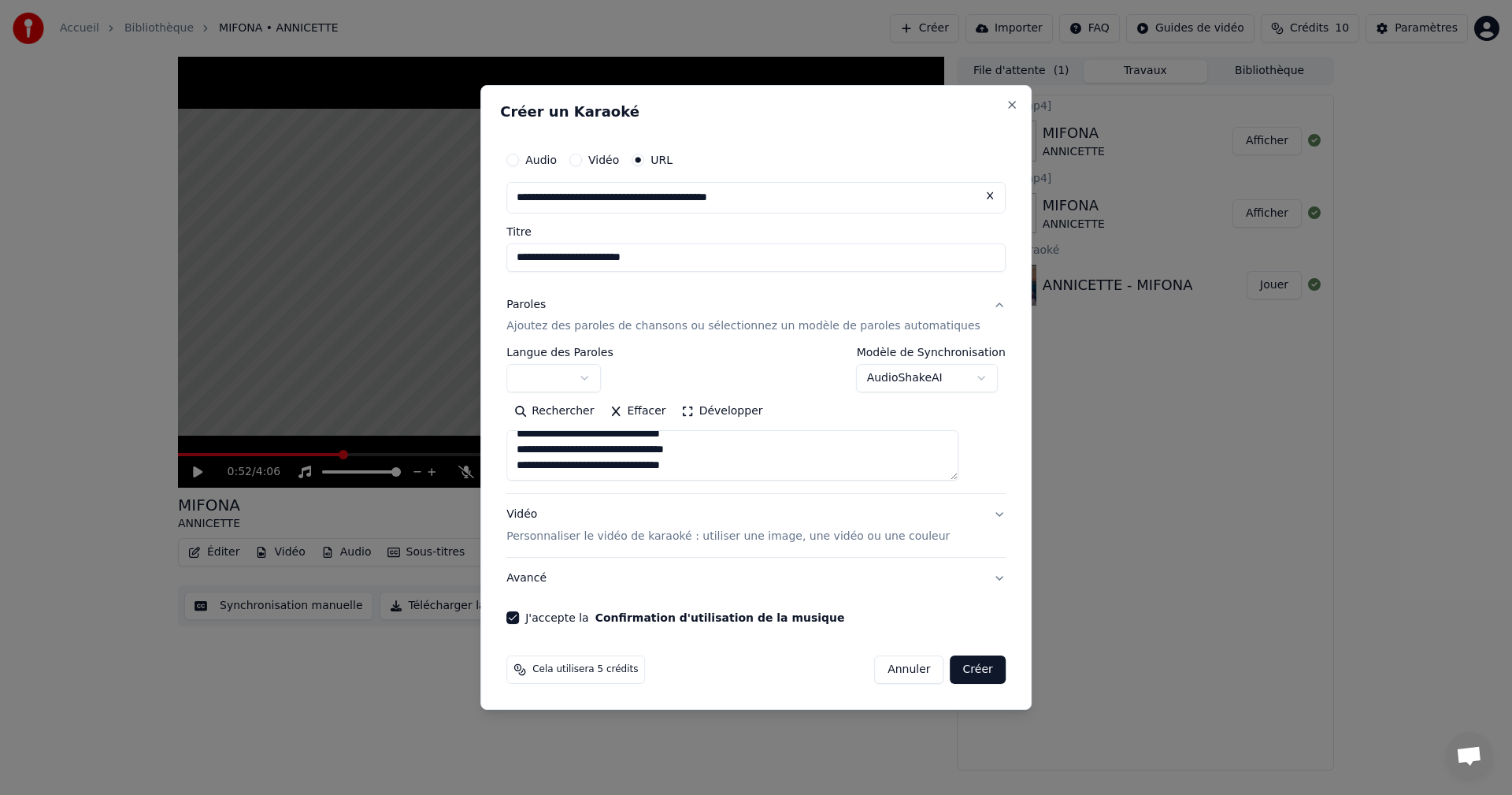
click at [971, 667] on button "Créer" at bounding box center [978, 669] width 55 height 28
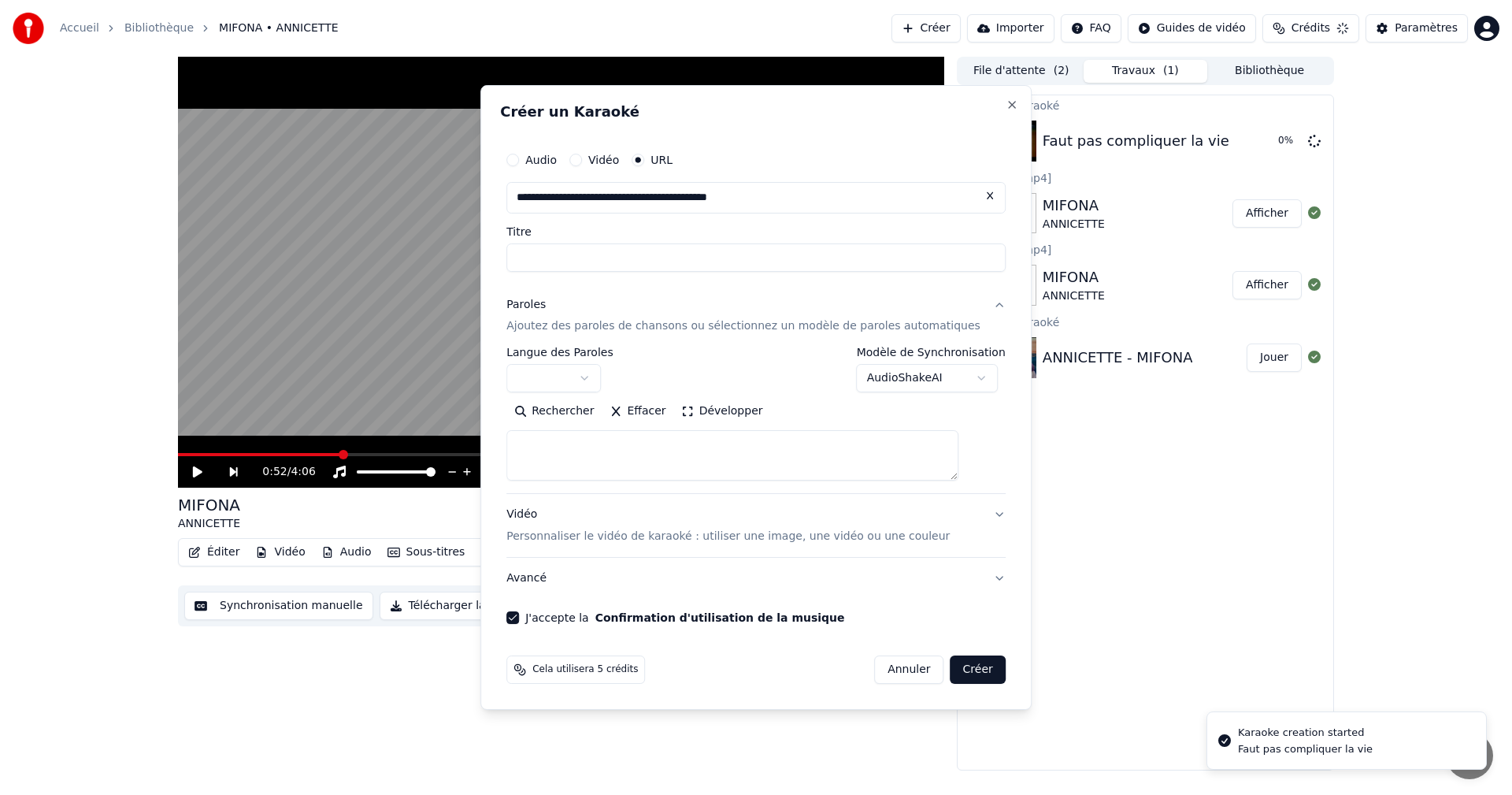
scroll to position [0, 0]
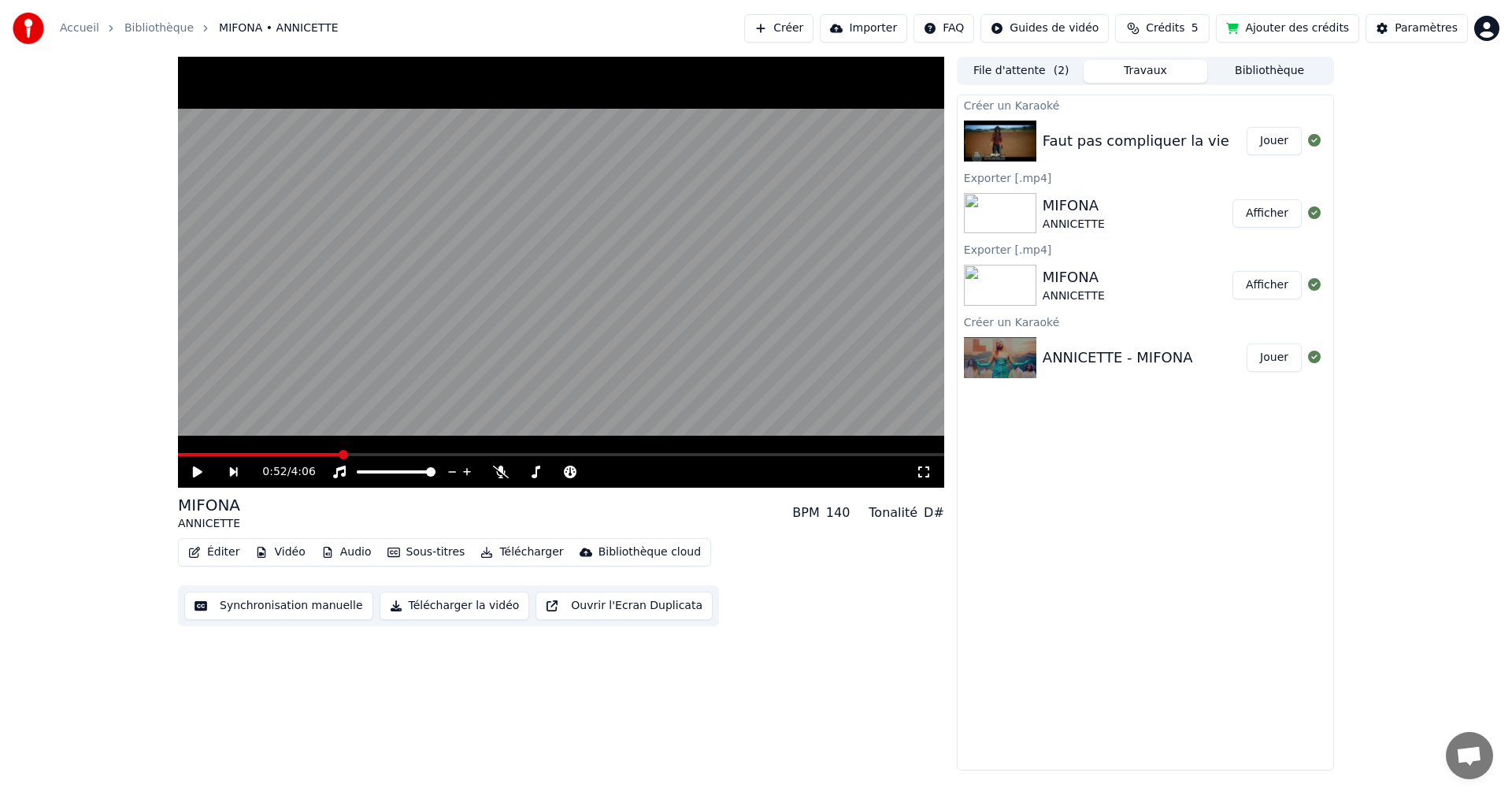
click at [1282, 141] on button "Jouer" at bounding box center [1274, 141] width 55 height 28
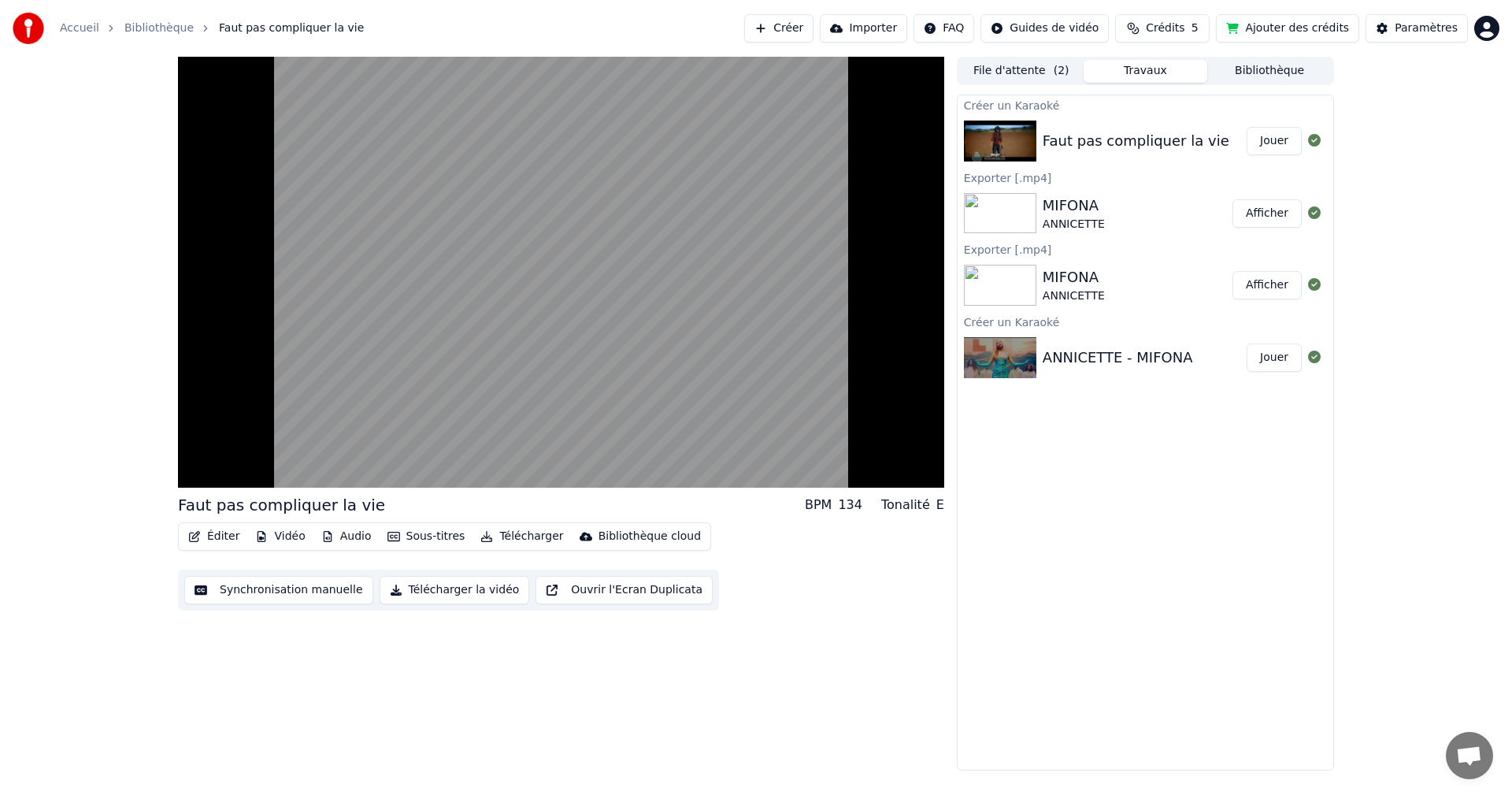
click at [320, 588] on button "Synchronisation manuelle" at bounding box center [279, 589] width 189 height 28
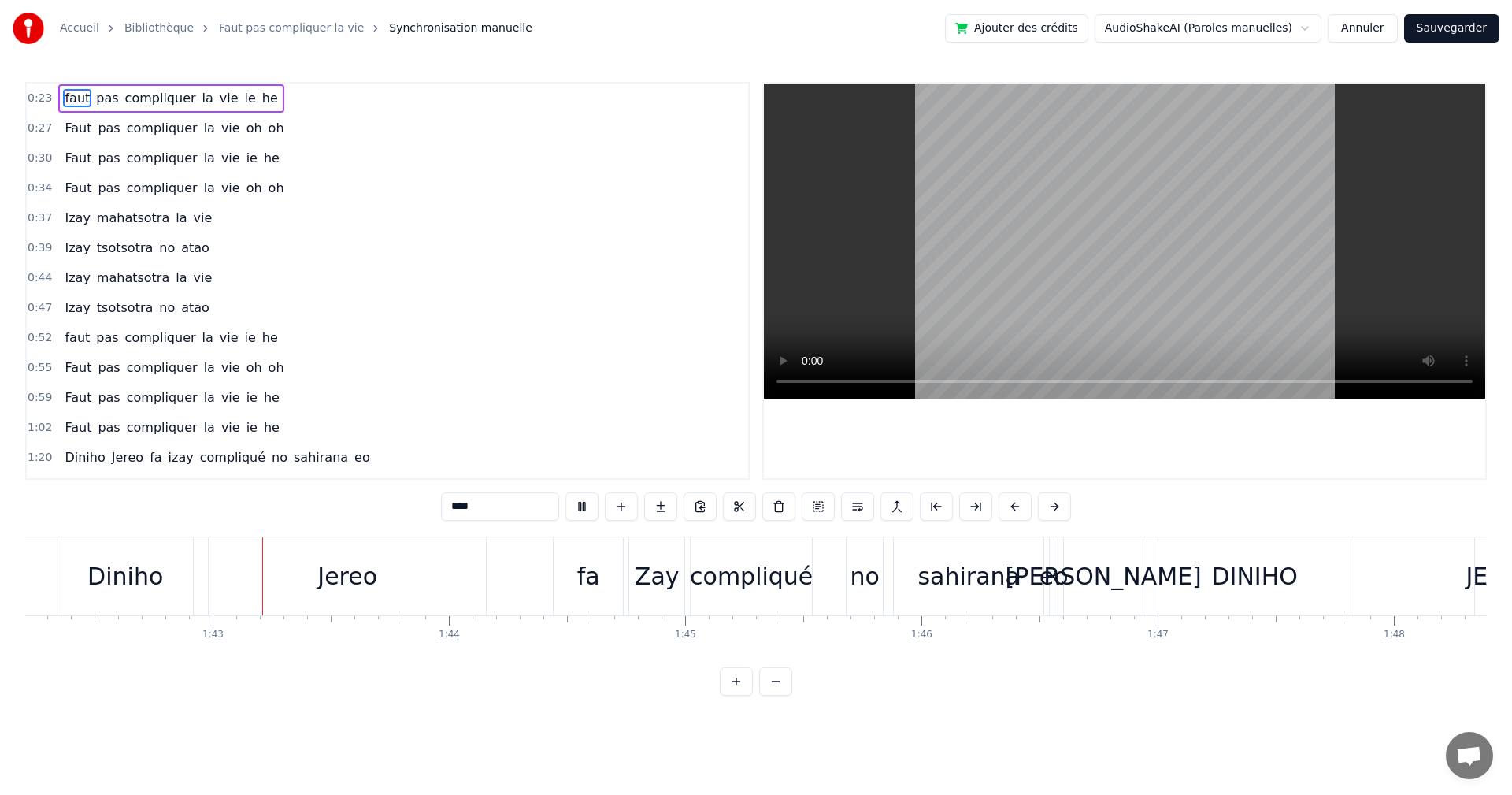
scroll to position [0, 24152]
click at [1362, 26] on button "Annuler" at bounding box center [1362, 28] width 70 height 28
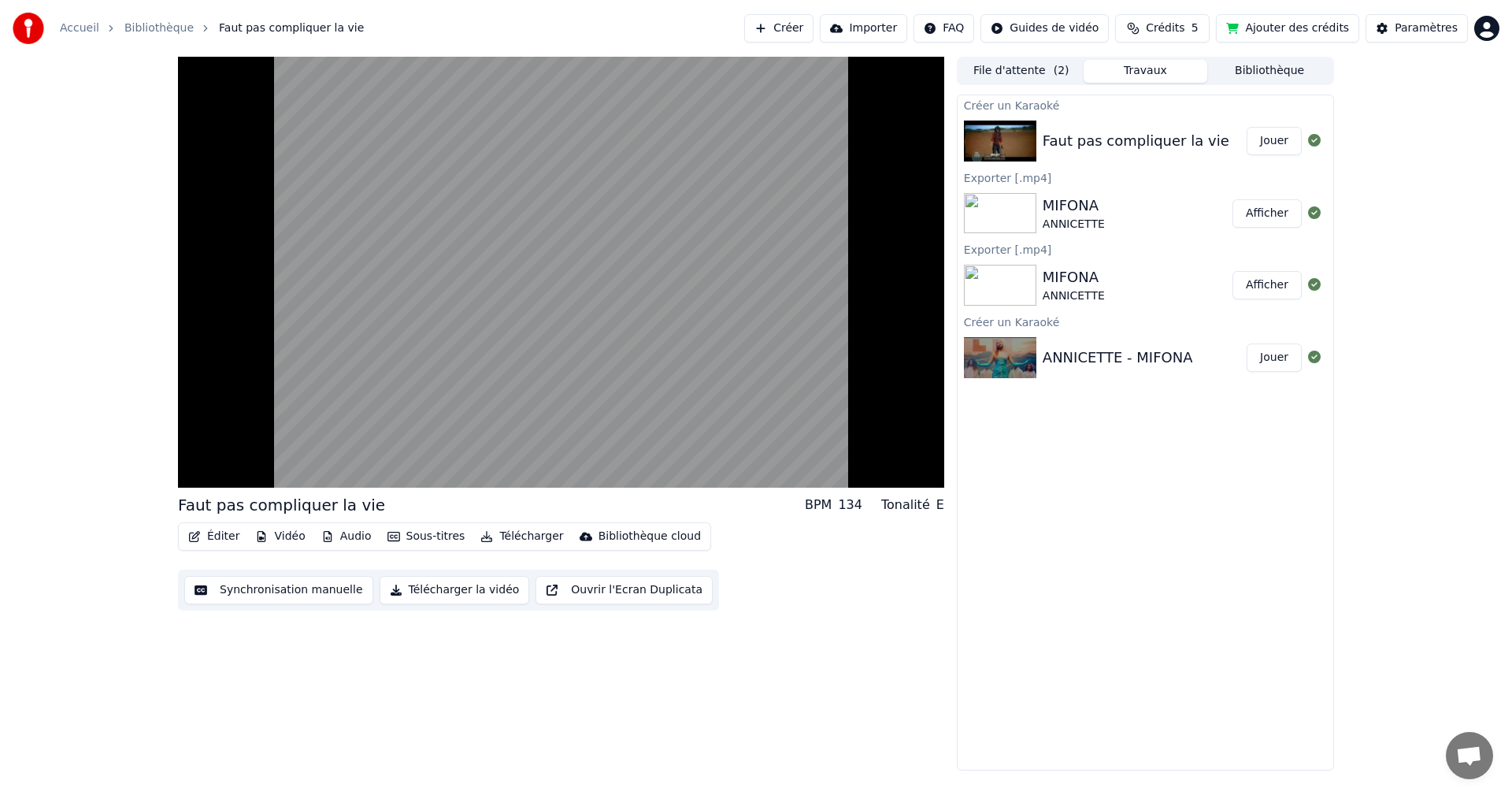
click at [660, 713] on div "Faut pas compliquer la vie BPM 134 Tonalité E Éditer Vidéo Audio Sous-titres Té…" at bounding box center [561, 413] width 767 height 714
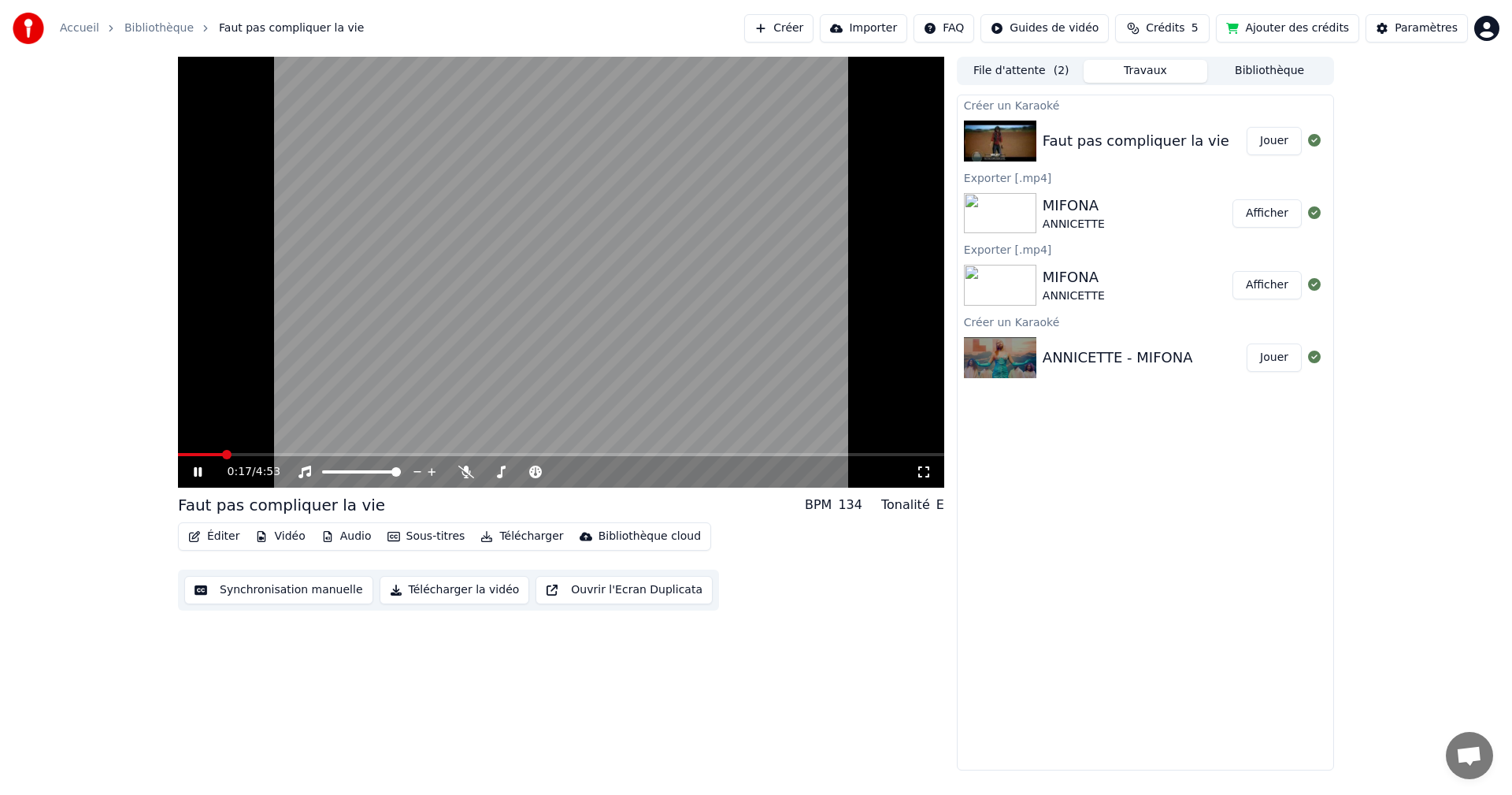
click at [189, 473] on div "0:17 / 4:53" at bounding box center [561, 472] width 754 height 16
click at [198, 473] on icon at bounding box center [209, 472] width 37 height 13
click at [1430, 34] on div "Paramètres" at bounding box center [1426, 29] width 63 height 16
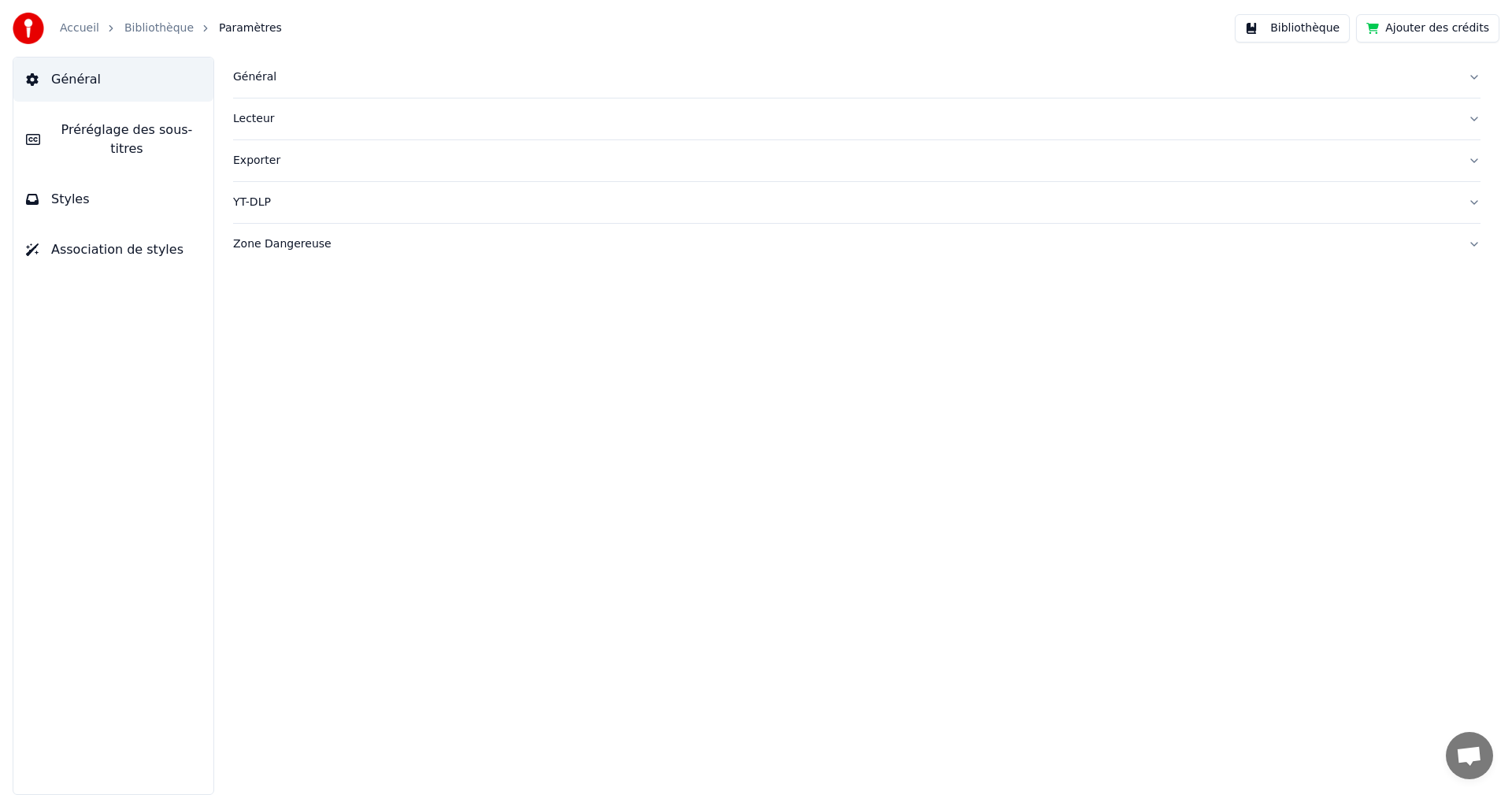
click at [1446, 86] on button "Général" at bounding box center [857, 77] width 1247 height 41
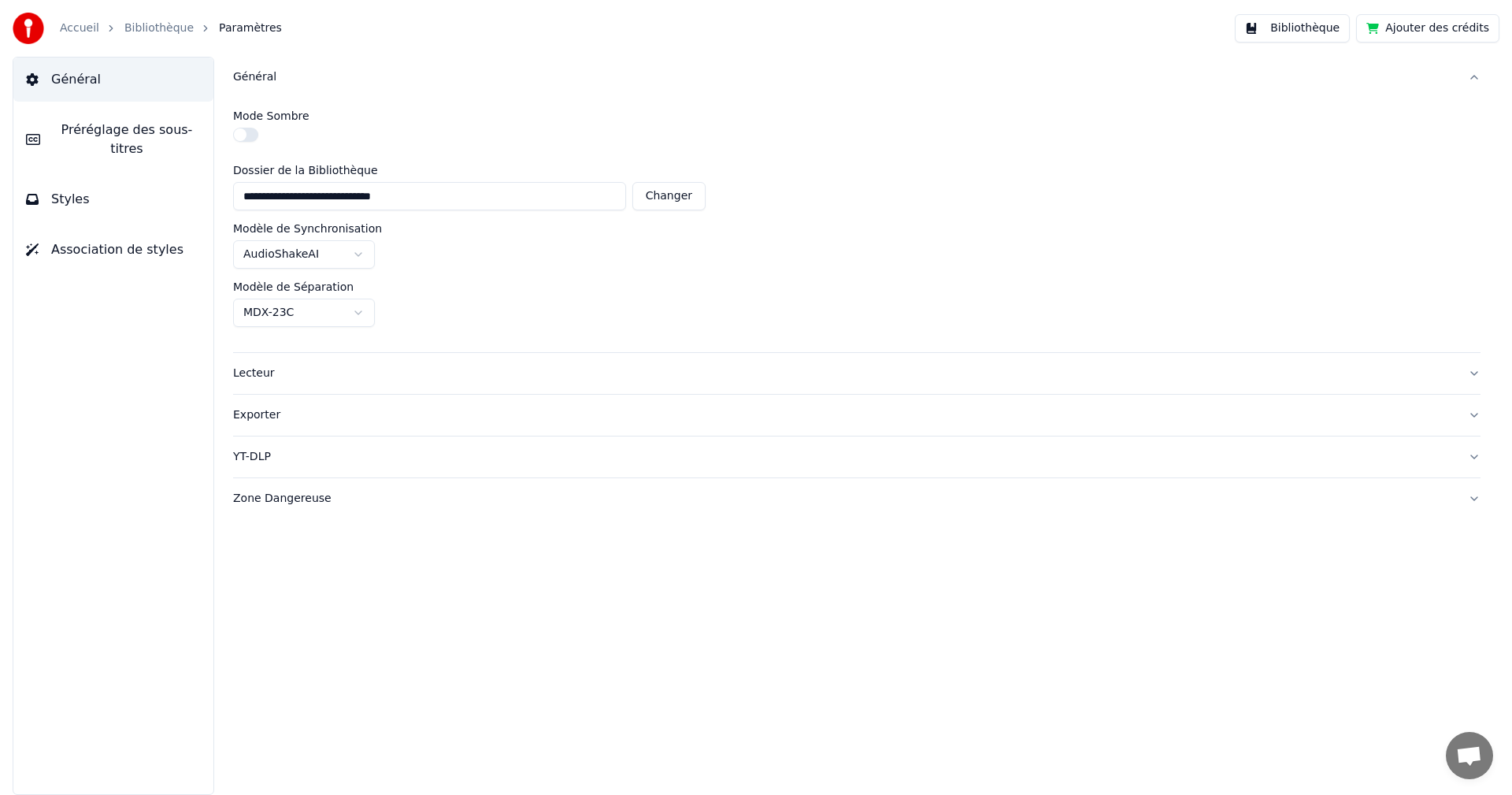
click at [55, 124] on span "Préréglage des sous-titres" at bounding box center [126, 139] width 148 height 38
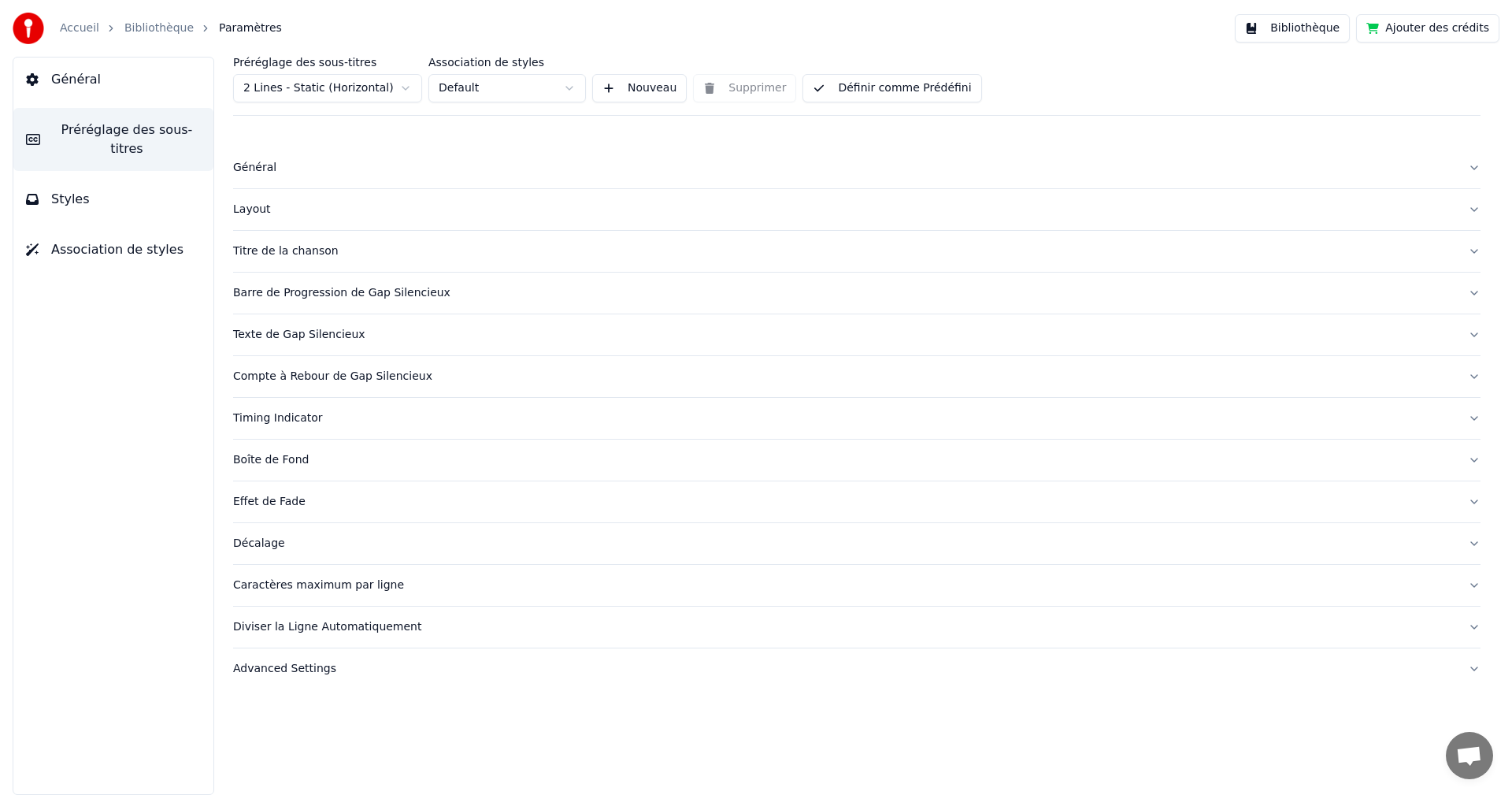
click at [74, 83] on span "Général" at bounding box center [76, 80] width 50 height 19
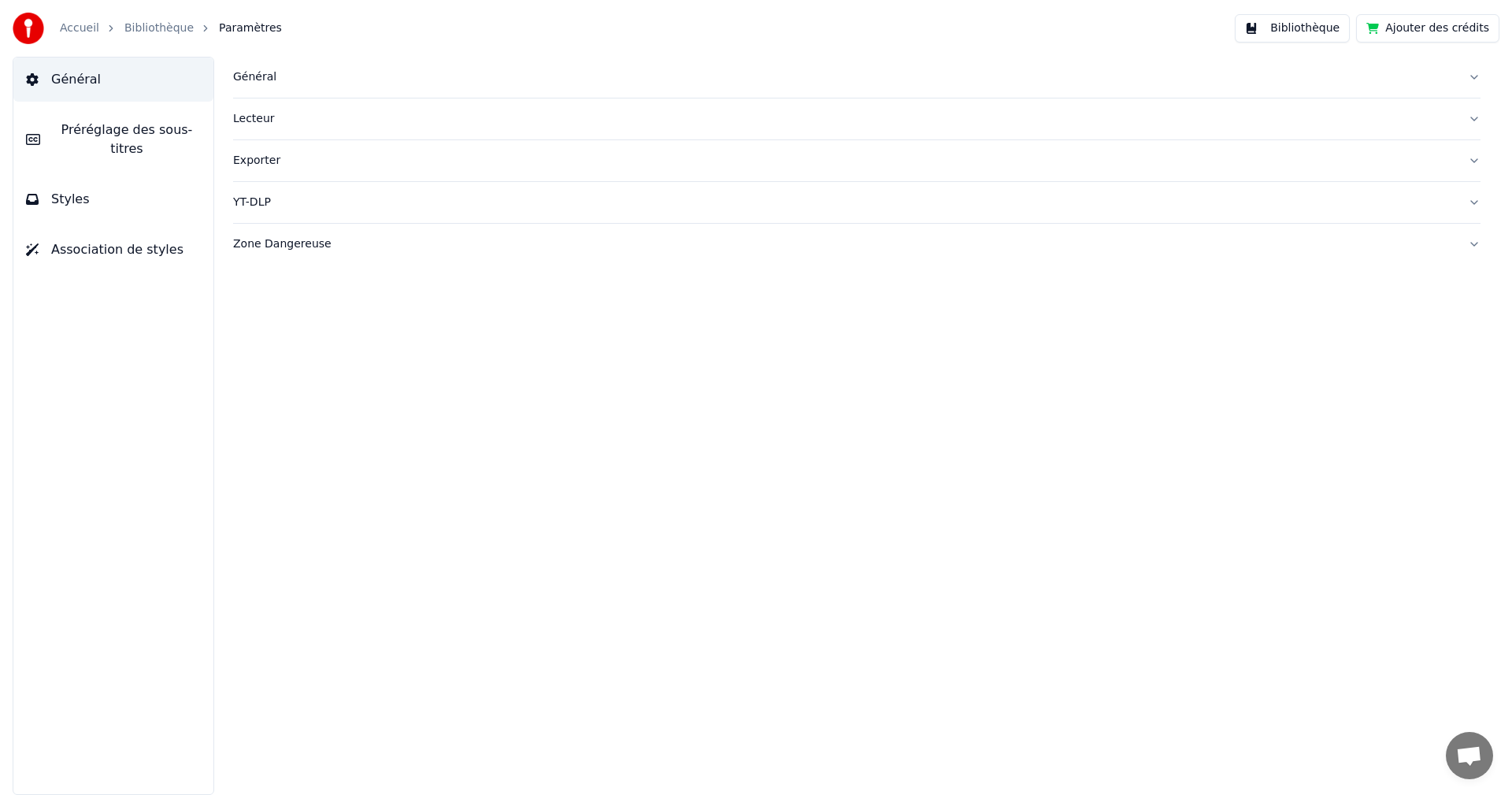
click at [78, 24] on link "Accueil" at bounding box center [79, 29] width 39 height 16
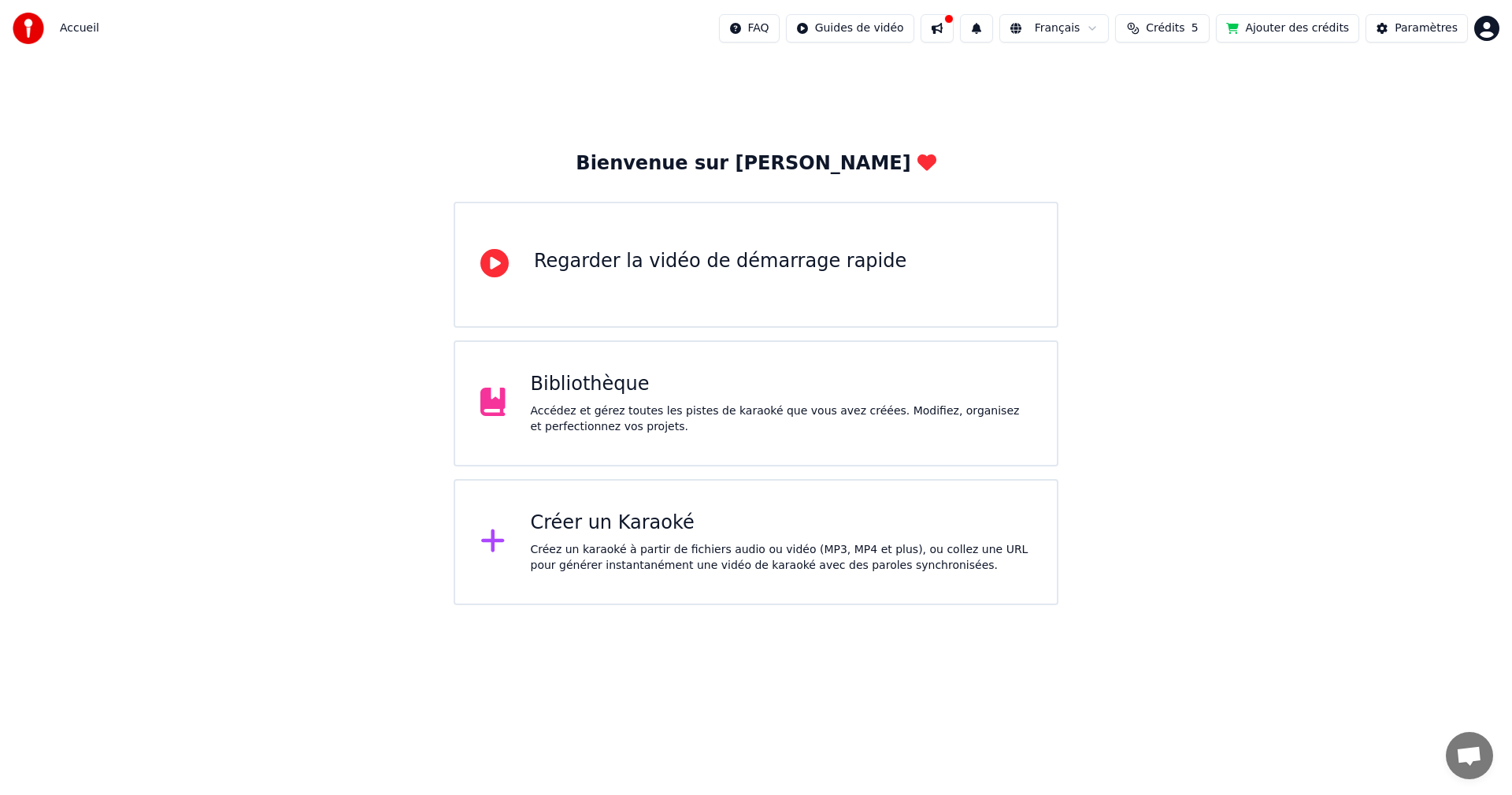
click at [752, 554] on div "Créez un karaoké à partir de fichiers audio ou vidéo (MP3, MP4 et plus), ou col…" at bounding box center [782, 557] width 502 height 31
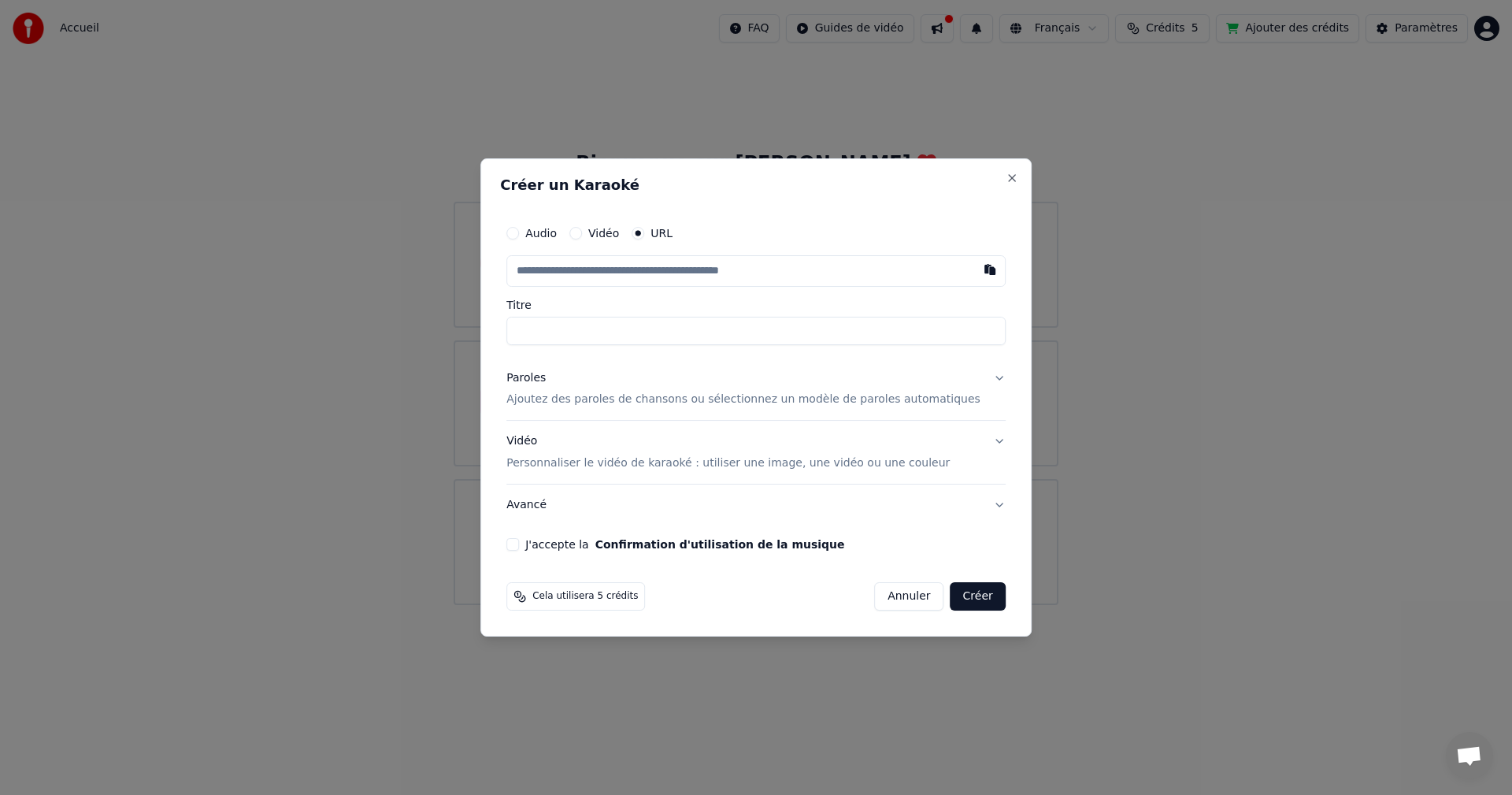
click at [635, 268] on input "text" at bounding box center [756, 270] width 500 height 31
paste input "**********"
type input "**********"
click at [672, 358] on button "Paroles Ajoutez des paroles de chansons ou sélectionnez un modèle de paroles au…" at bounding box center [756, 389] width 500 height 63
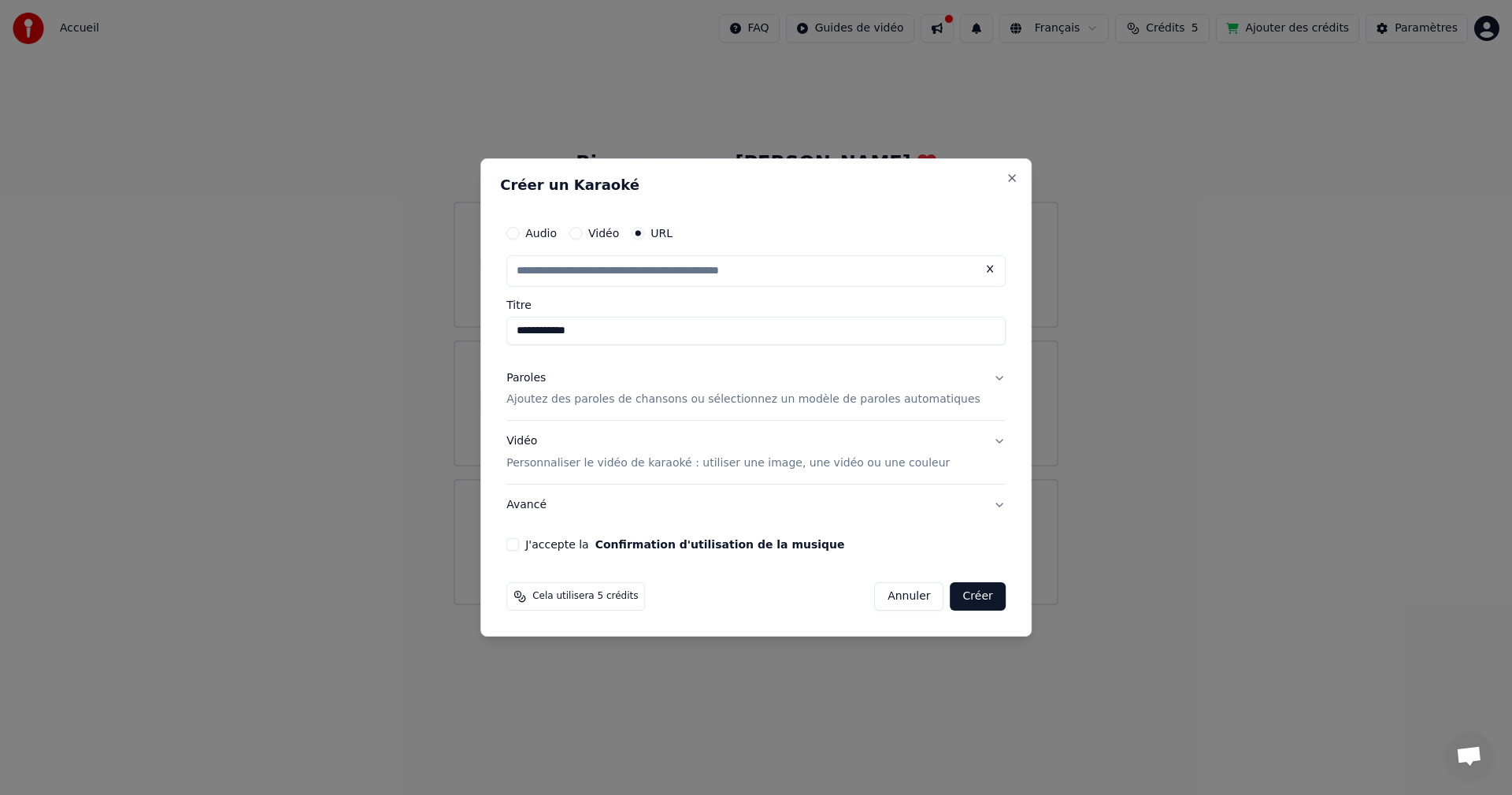
type input "**********"
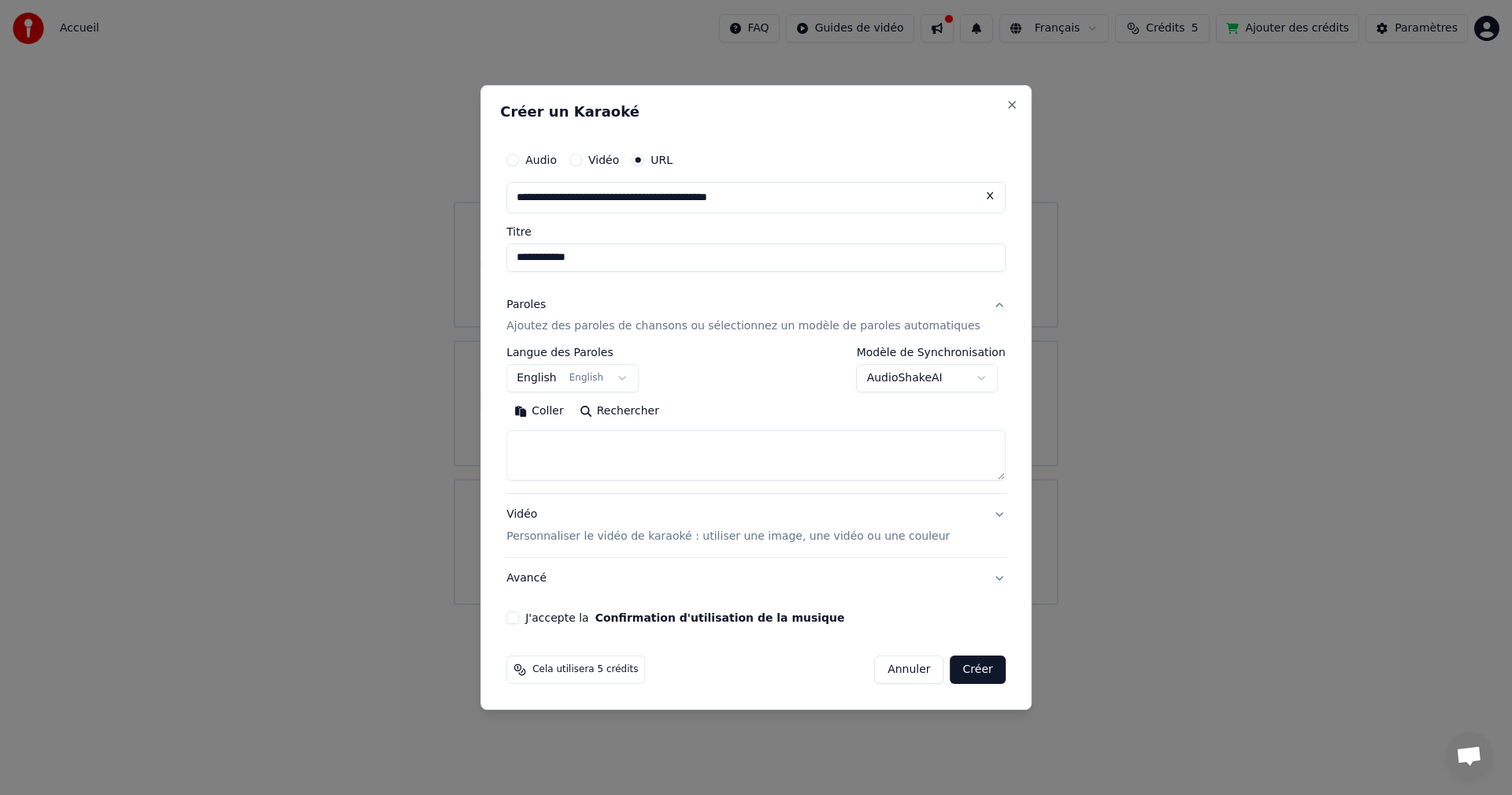
click at [626, 456] on textarea at bounding box center [756, 456] width 500 height 50
paste textarea "**********"
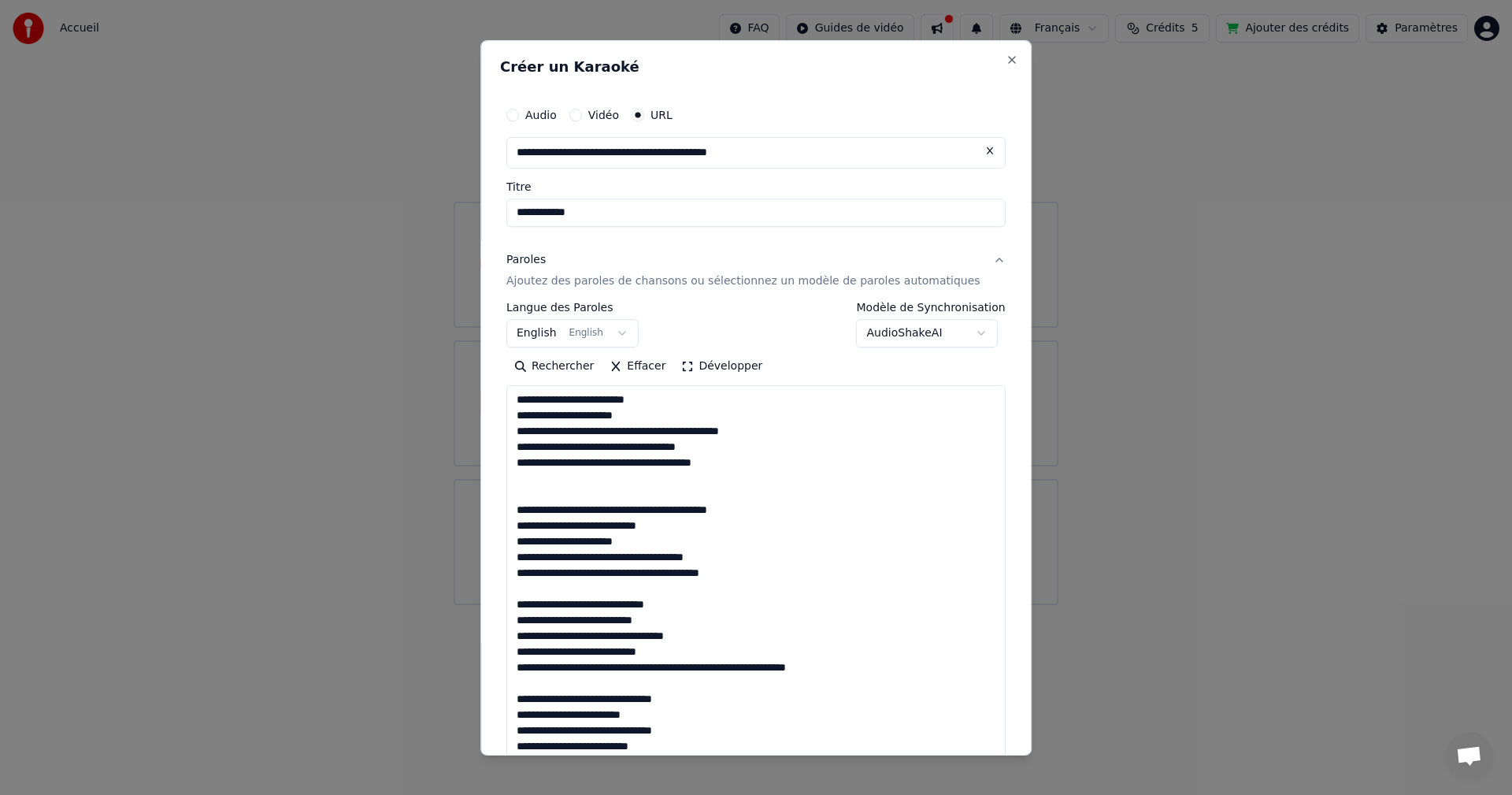
scroll to position [981, 0]
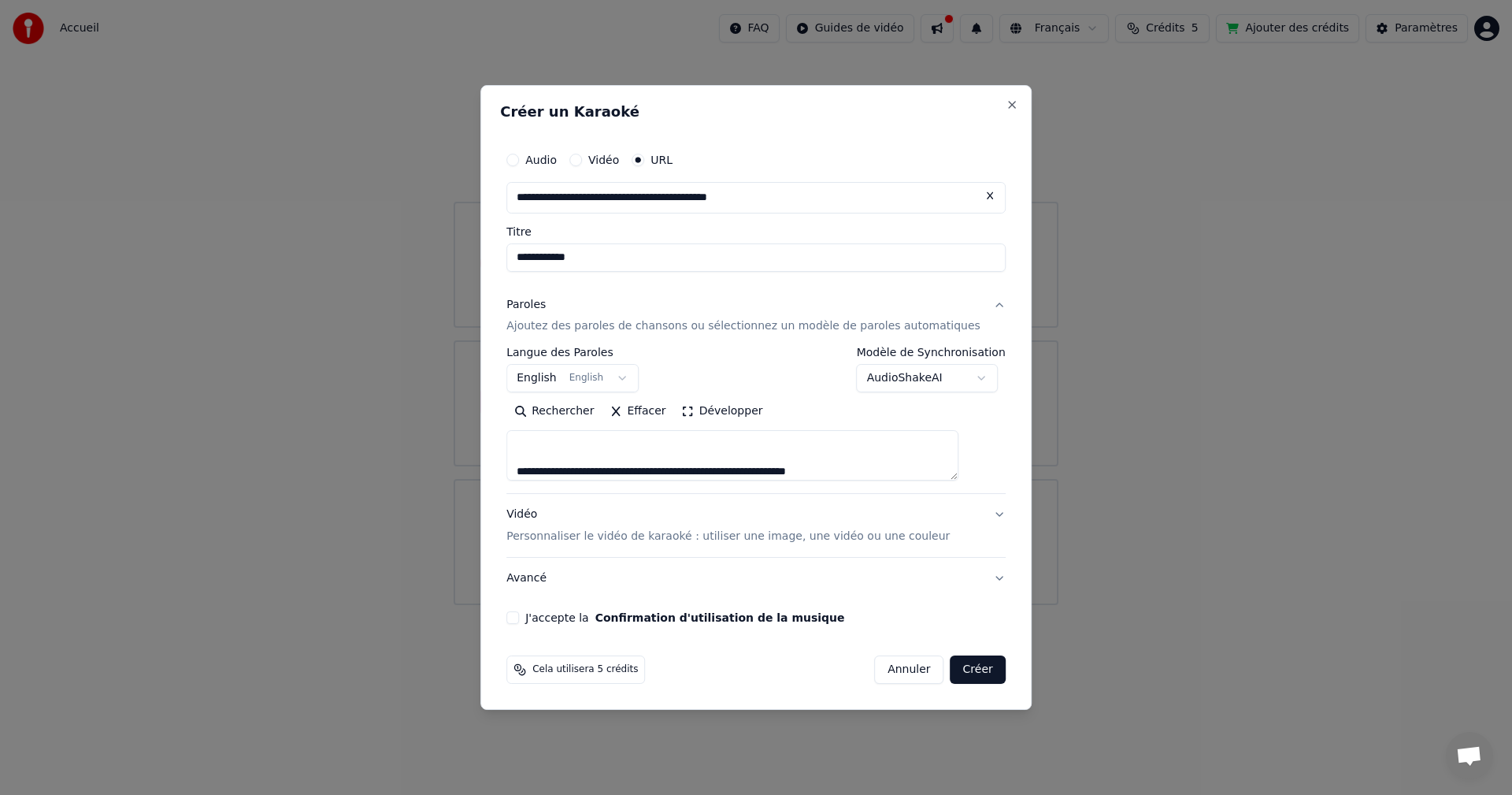
type textarea "**********"
click at [577, 618] on label "J'accepte la Confirmation d'utilisation de la musique" at bounding box center [684, 617] width 319 height 11
click at [519, 618] on button "J'accepte la Confirmation d'utilisation de la musique" at bounding box center [513, 617] width 13 height 13
click at [959, 673] on button "Créer" at bounding box center [978, 669] width 55 height 28
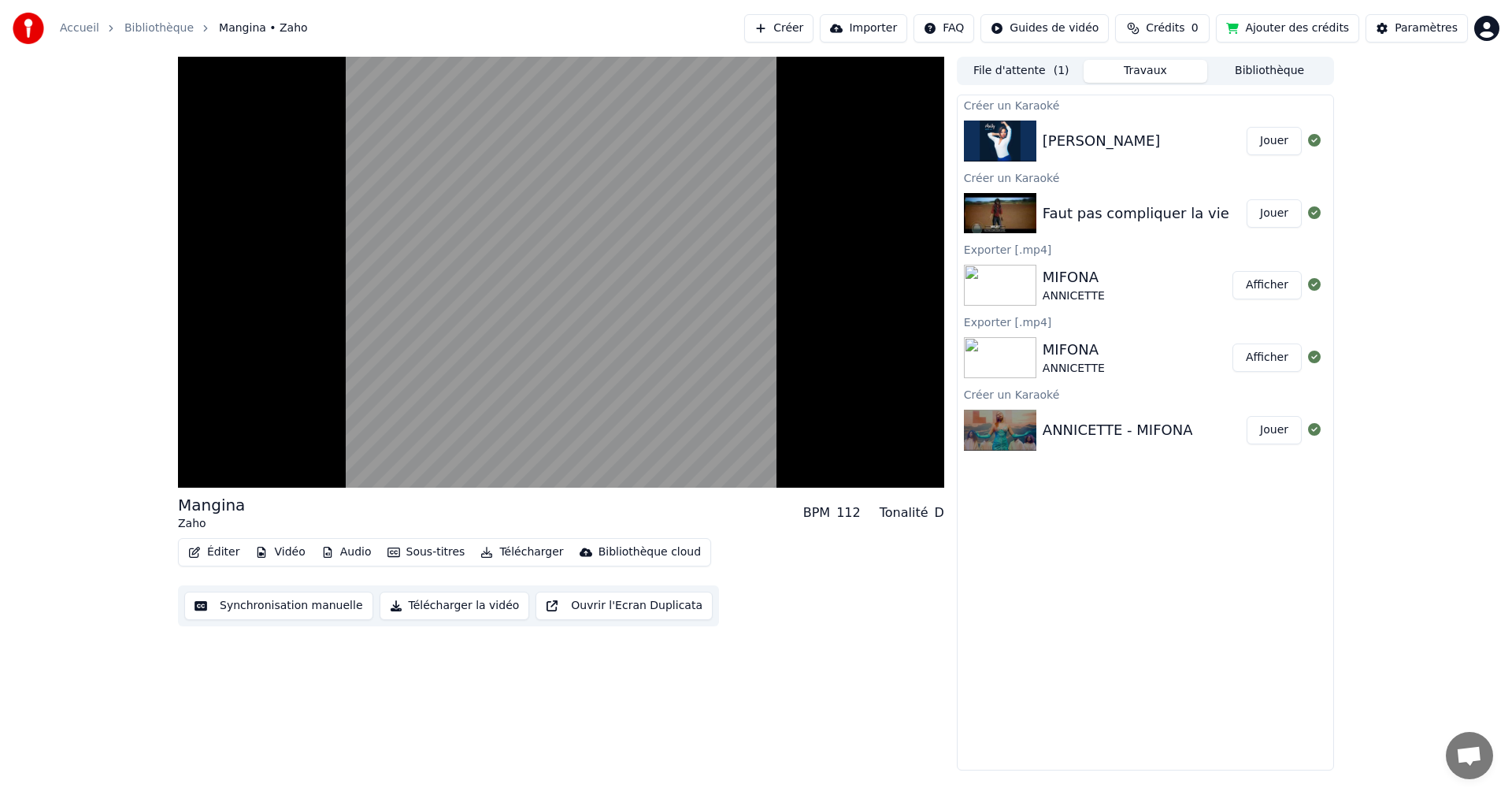
click at [287, 605] on button "Synchronisation manuelle" at bounding box center [279, 605] width 189 height 28
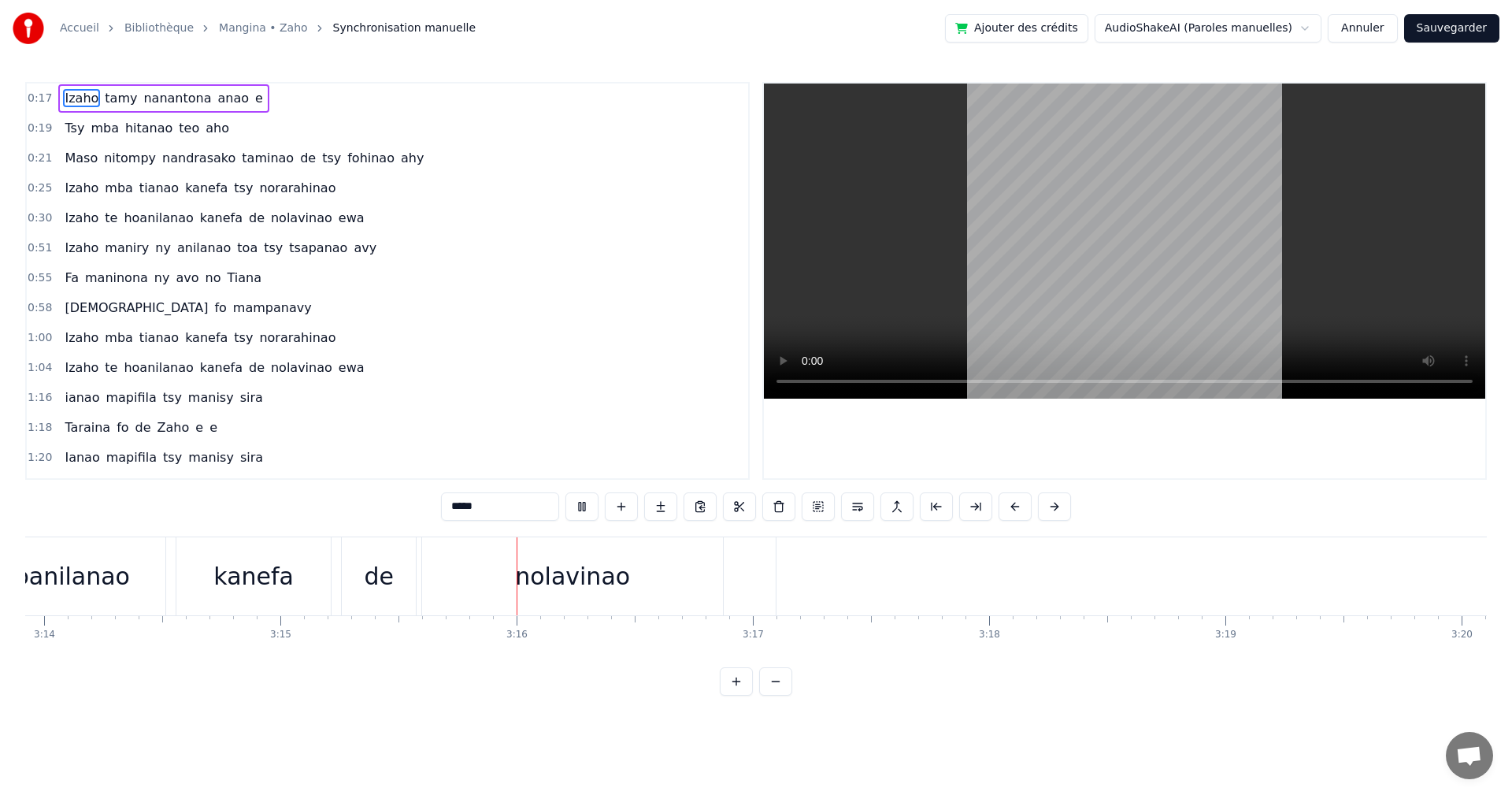
scroll to position [0, 46094]
click at [1315, 592] on div "ewa" at bounding box center [1486, 577] width 1960 height 78
type input "***"
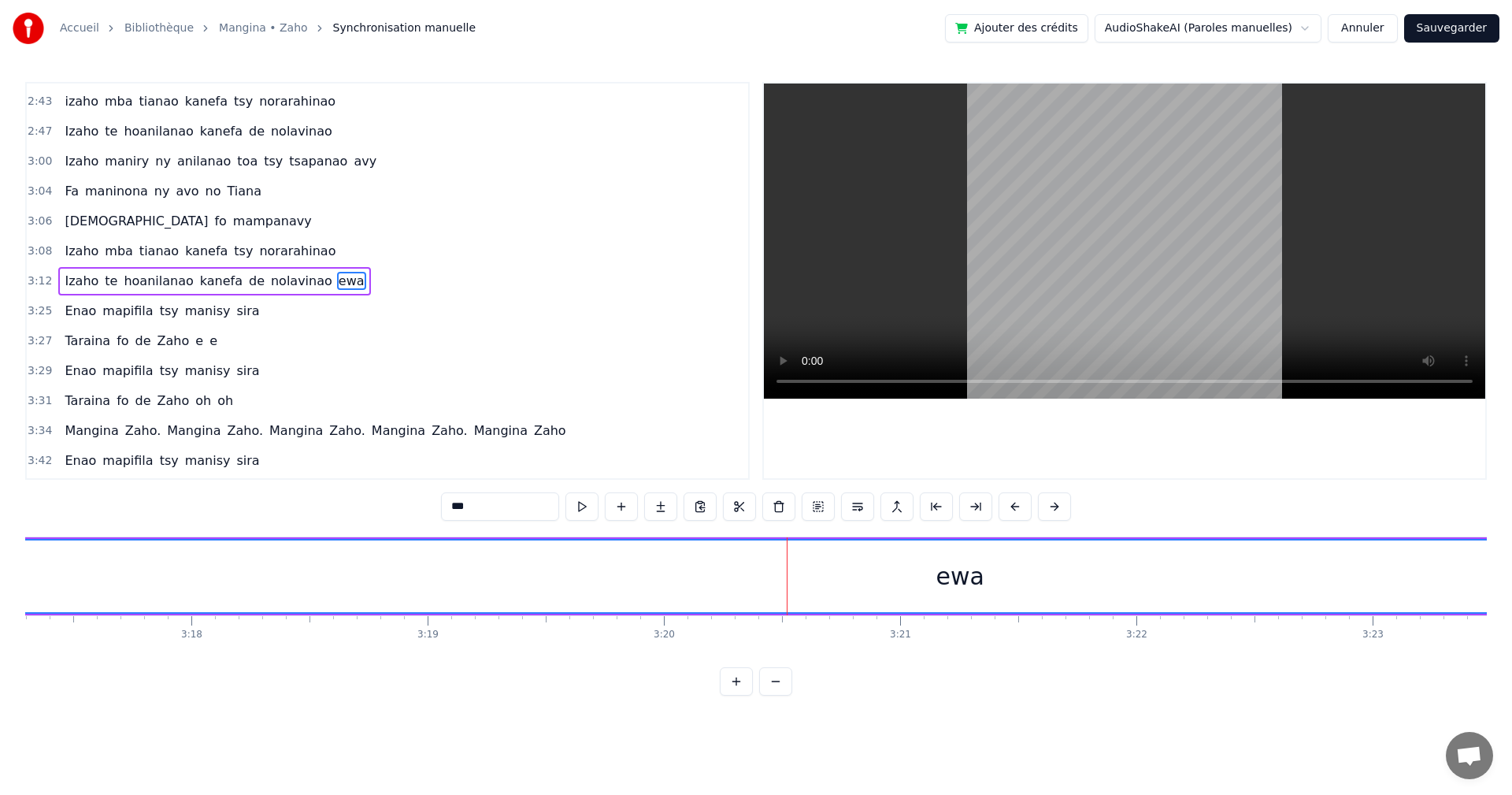
scroll to position [0, 47317]
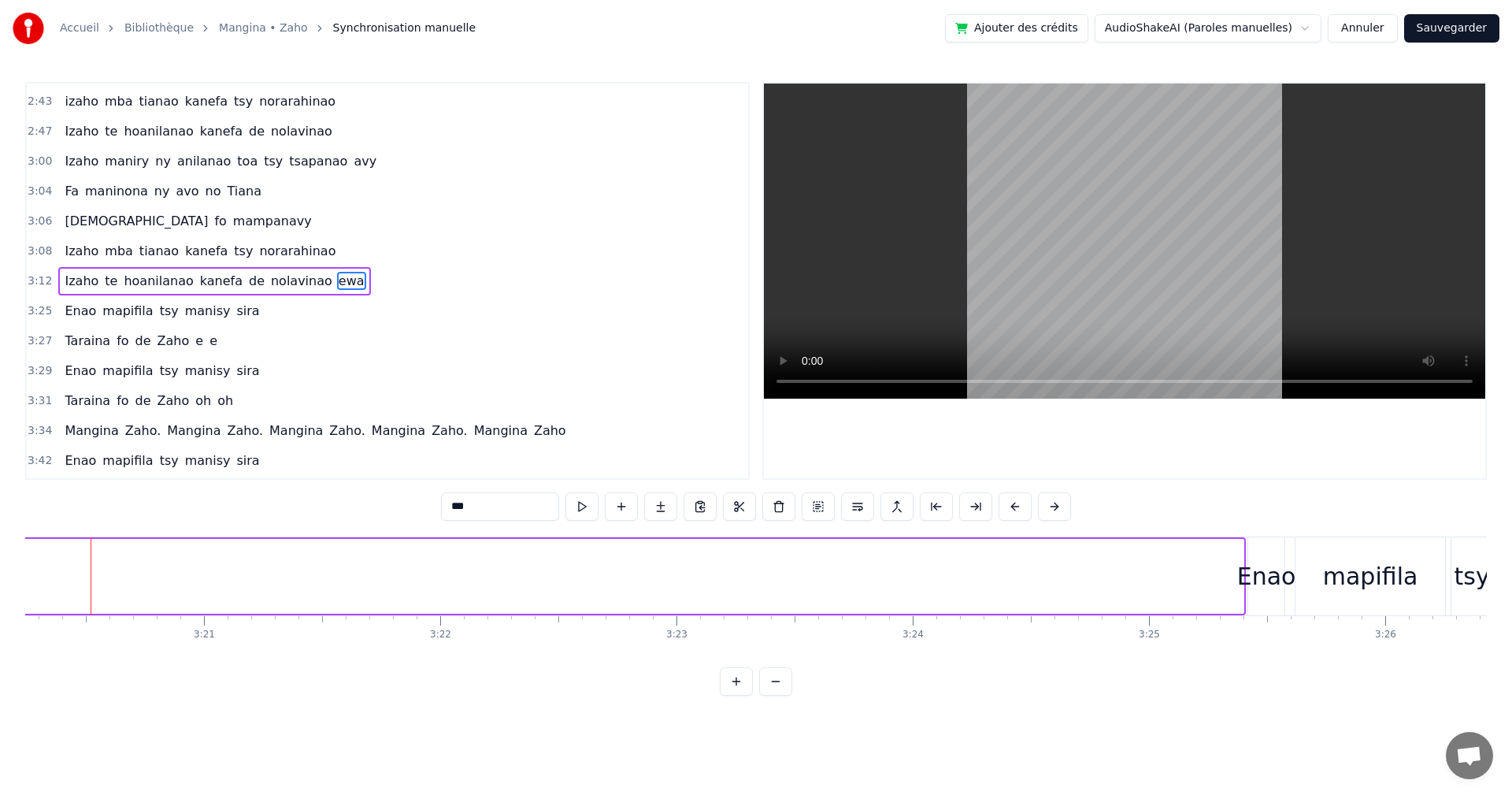
drag, startPoint x: 1242, startPoint y: 597, endPoint x: 0, endPoint y: 577, distance: 1242.2
click at [0, 577] on div "Accueil Bibliothèque Mangina • Zaho Synchronisation manuelle Ajouter des crédit…" at bounding box center [756, 348] width 1512 height 696
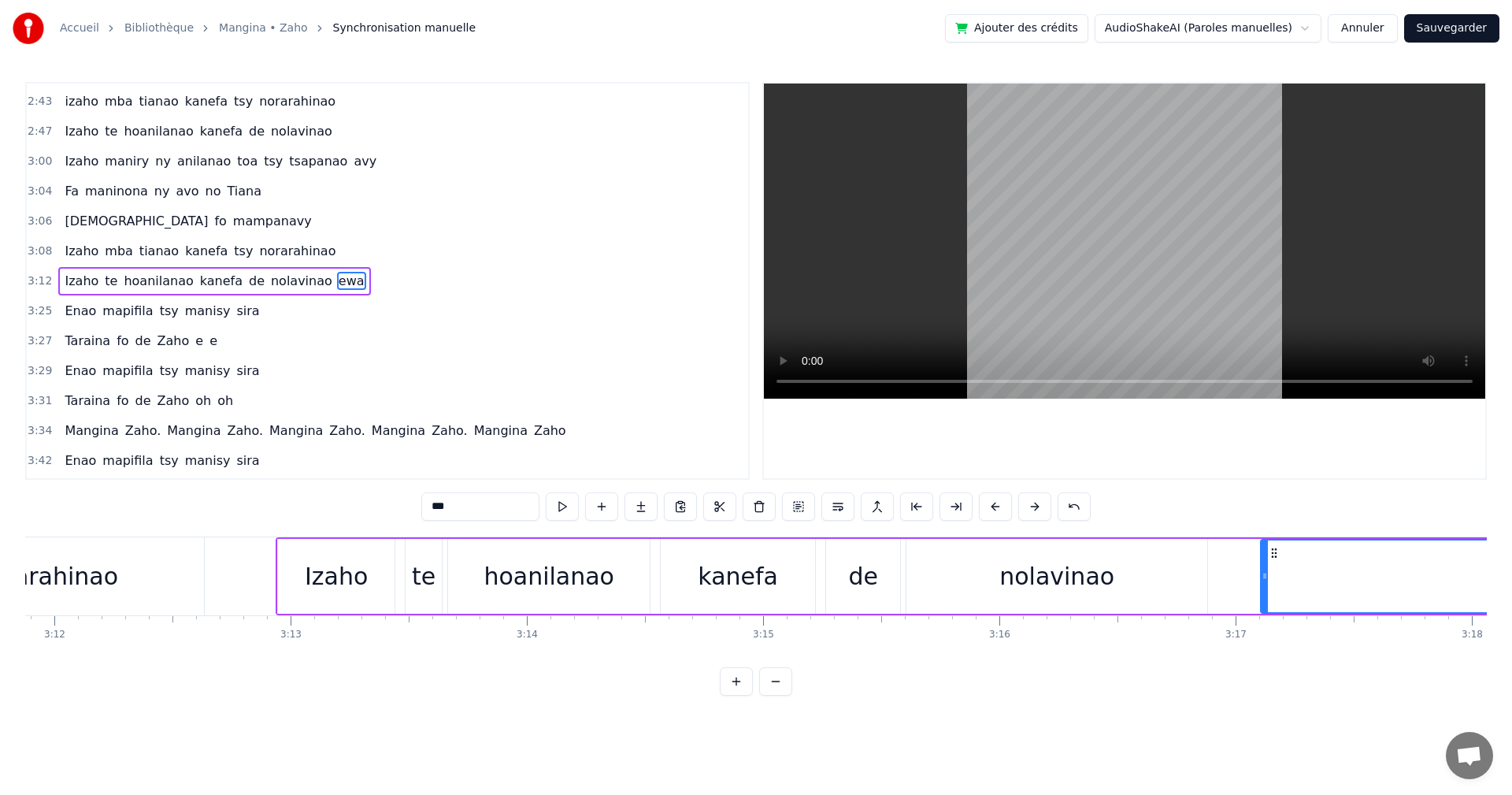
scroll to position [0, 45597]
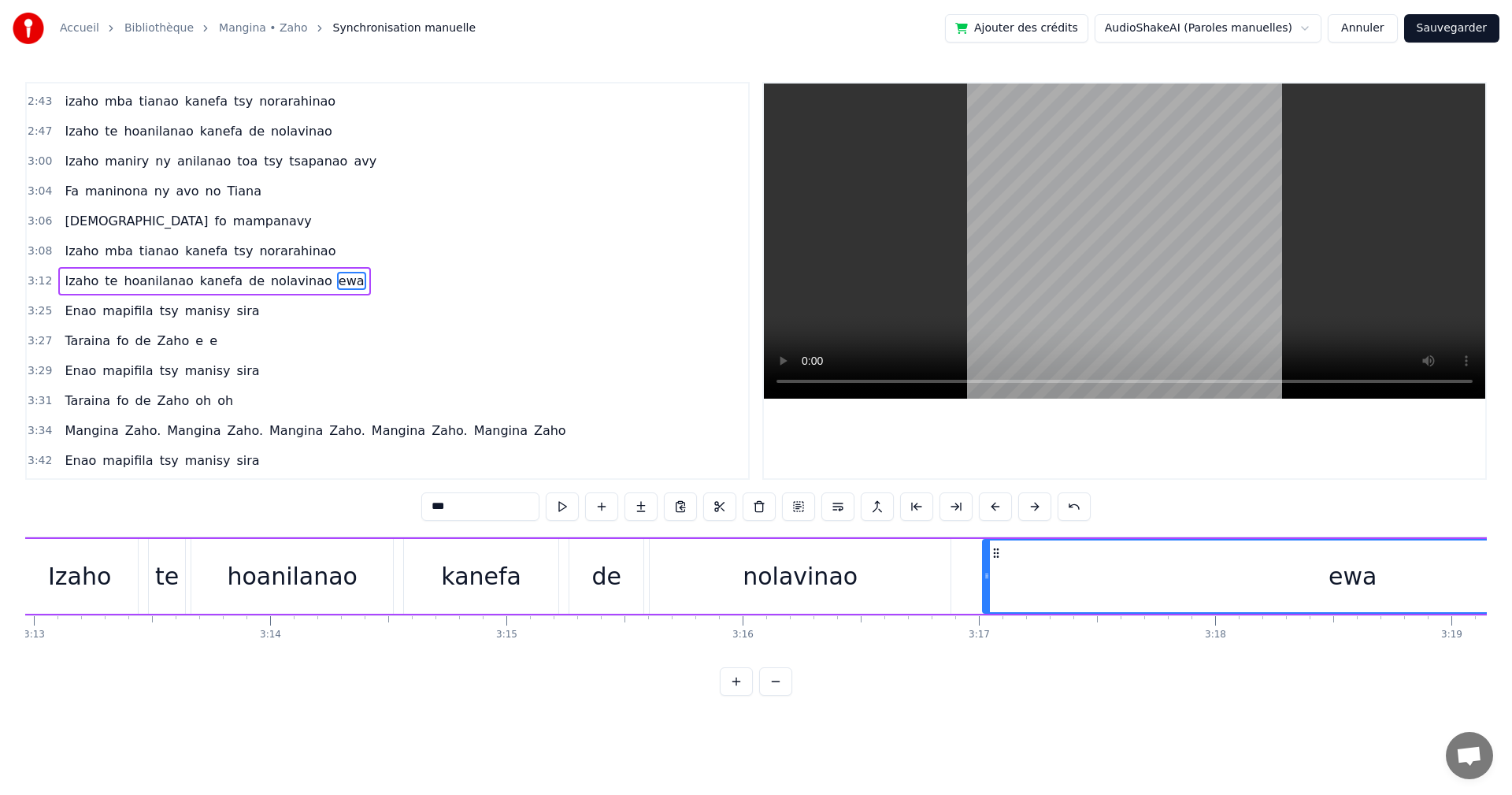
drag, startPoint x: 1006, startPoint y: 586, endPoint x: 984, endPoint y: 581, distance: 22.6
click at [984, 581] on div at bounding box center [987, 577] width 6 height 72
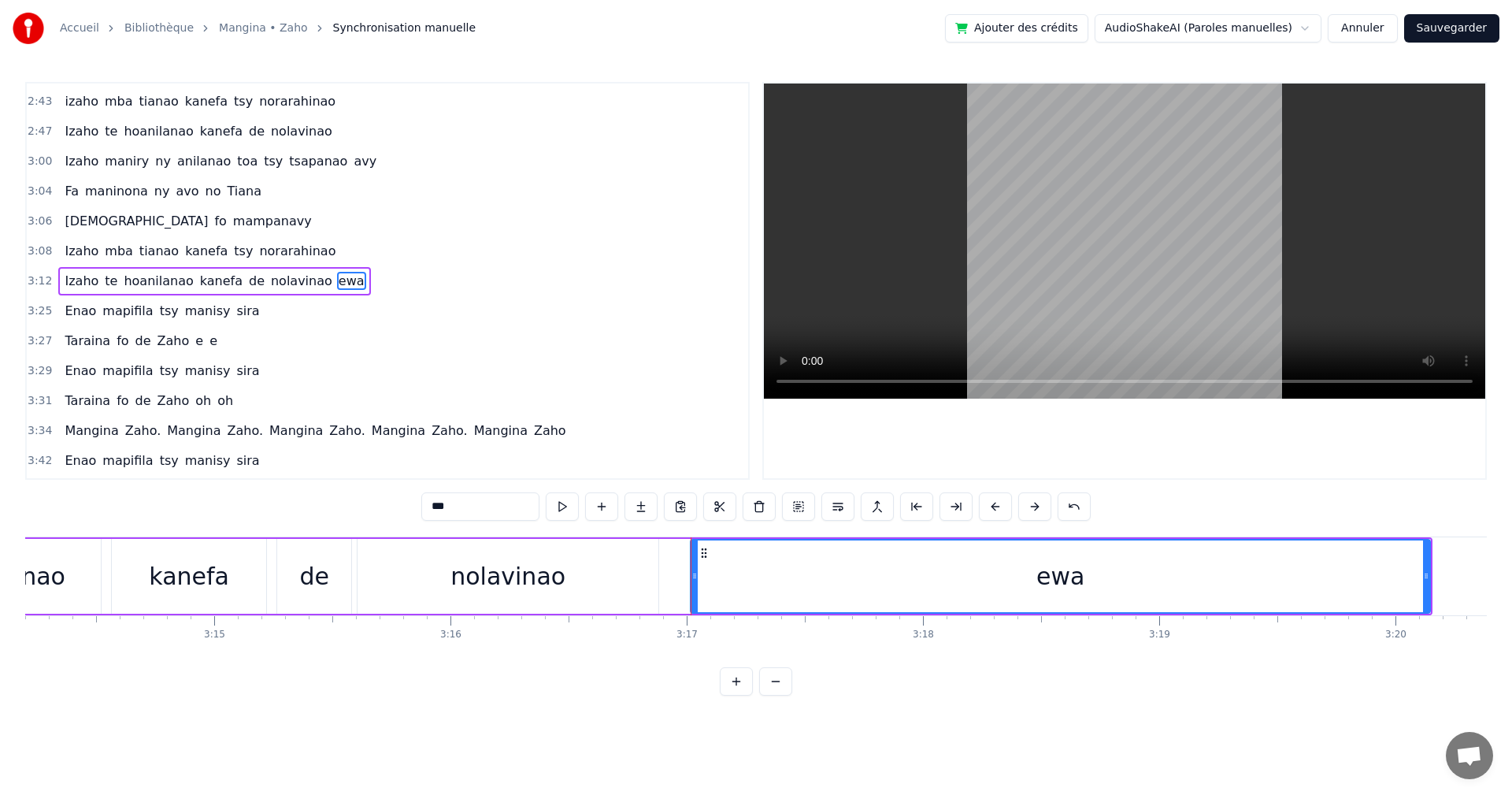
scroll to position [0, 45927]
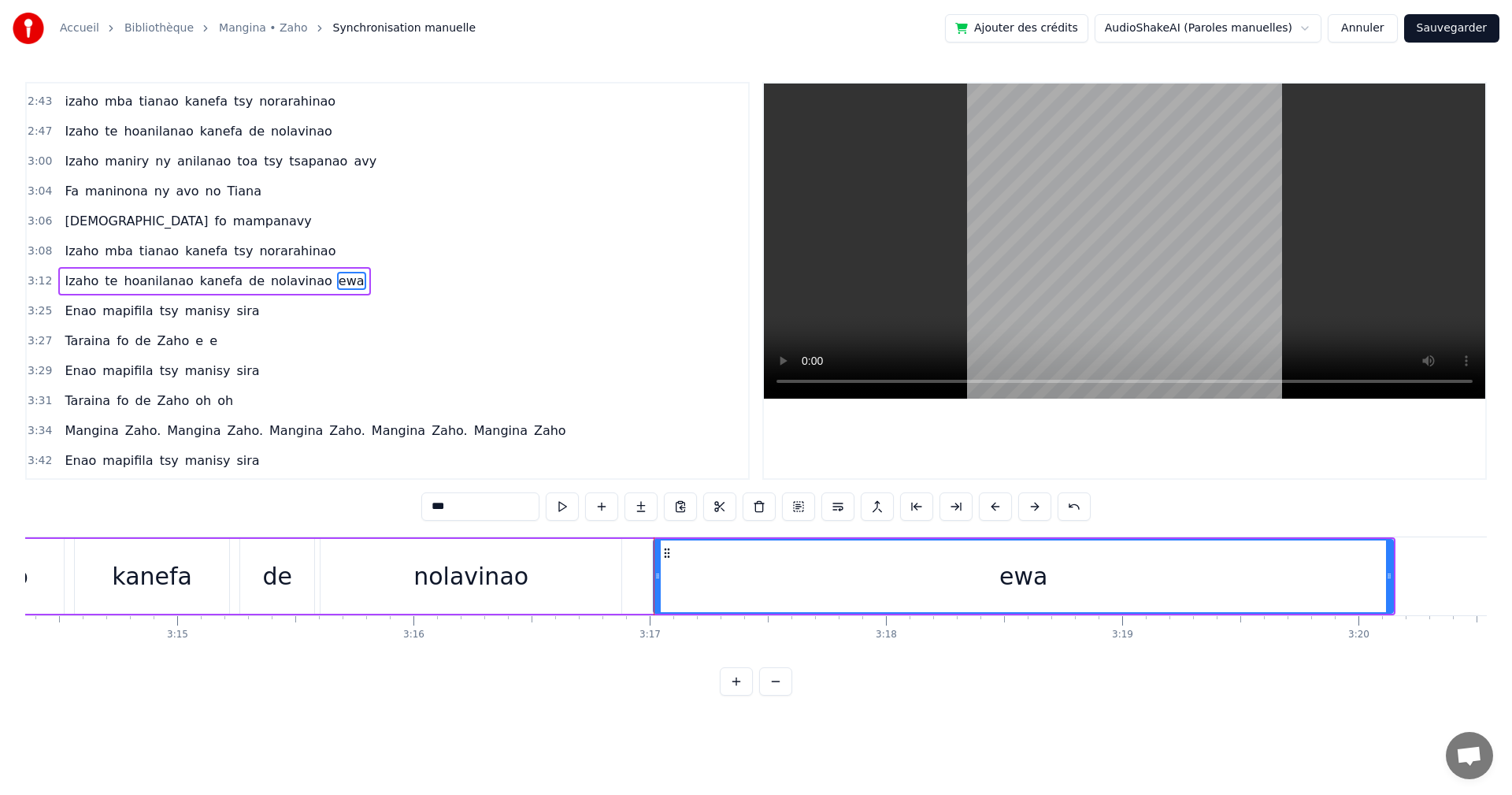
drag, startPoint x: 1395, startPoint y: 589, endPoint x: 1251, endPoint y: 582, distance: 144.2
click at [1201, 590] on div "Izaho te hoanilanao kanefa de nolavinao ewa" at bounding box center [543, 577] width 1706 height 78
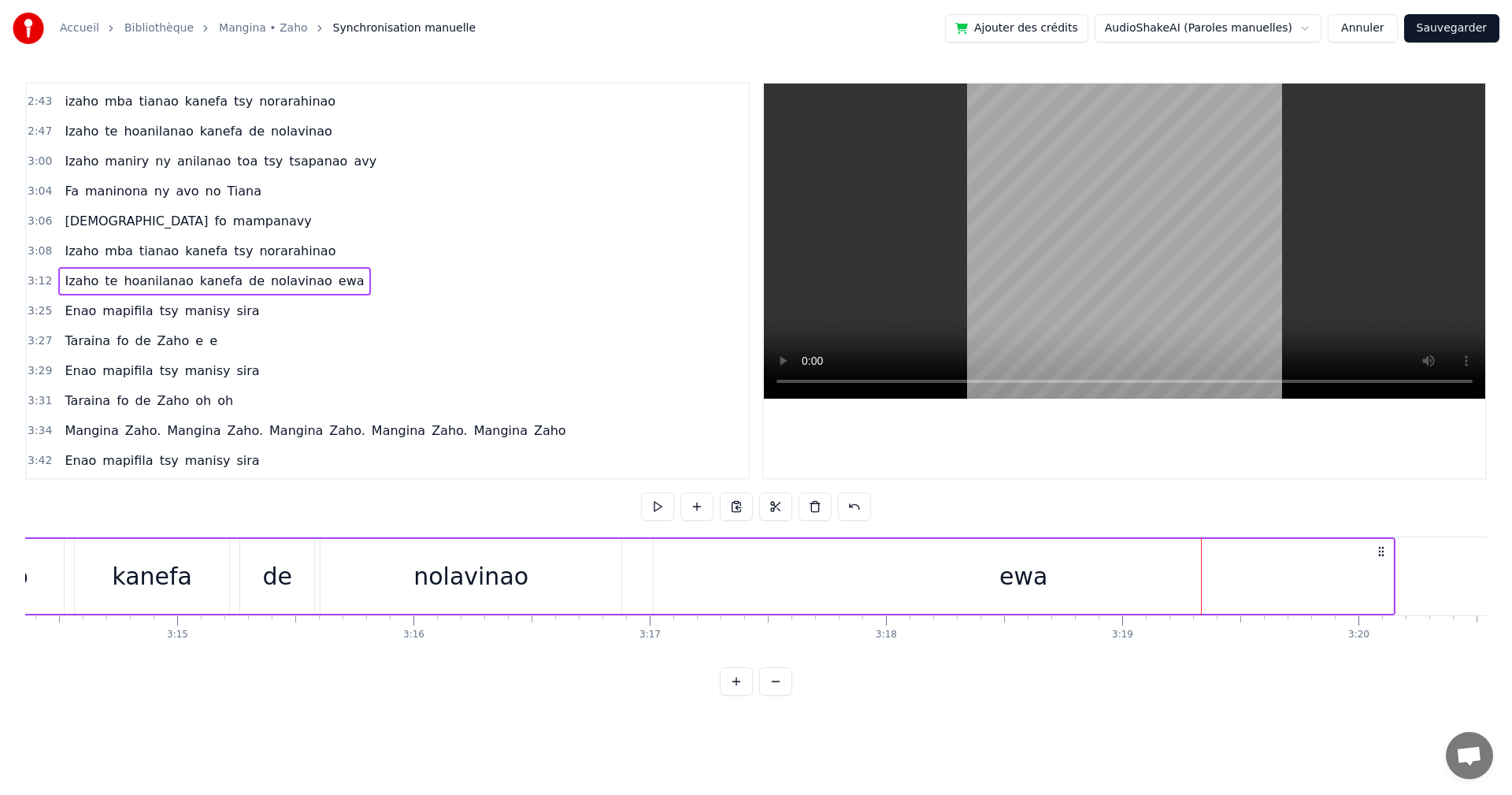
click at [1390, 577] on div "ewa" at bounding box center [1023, 577] width 740 height 75
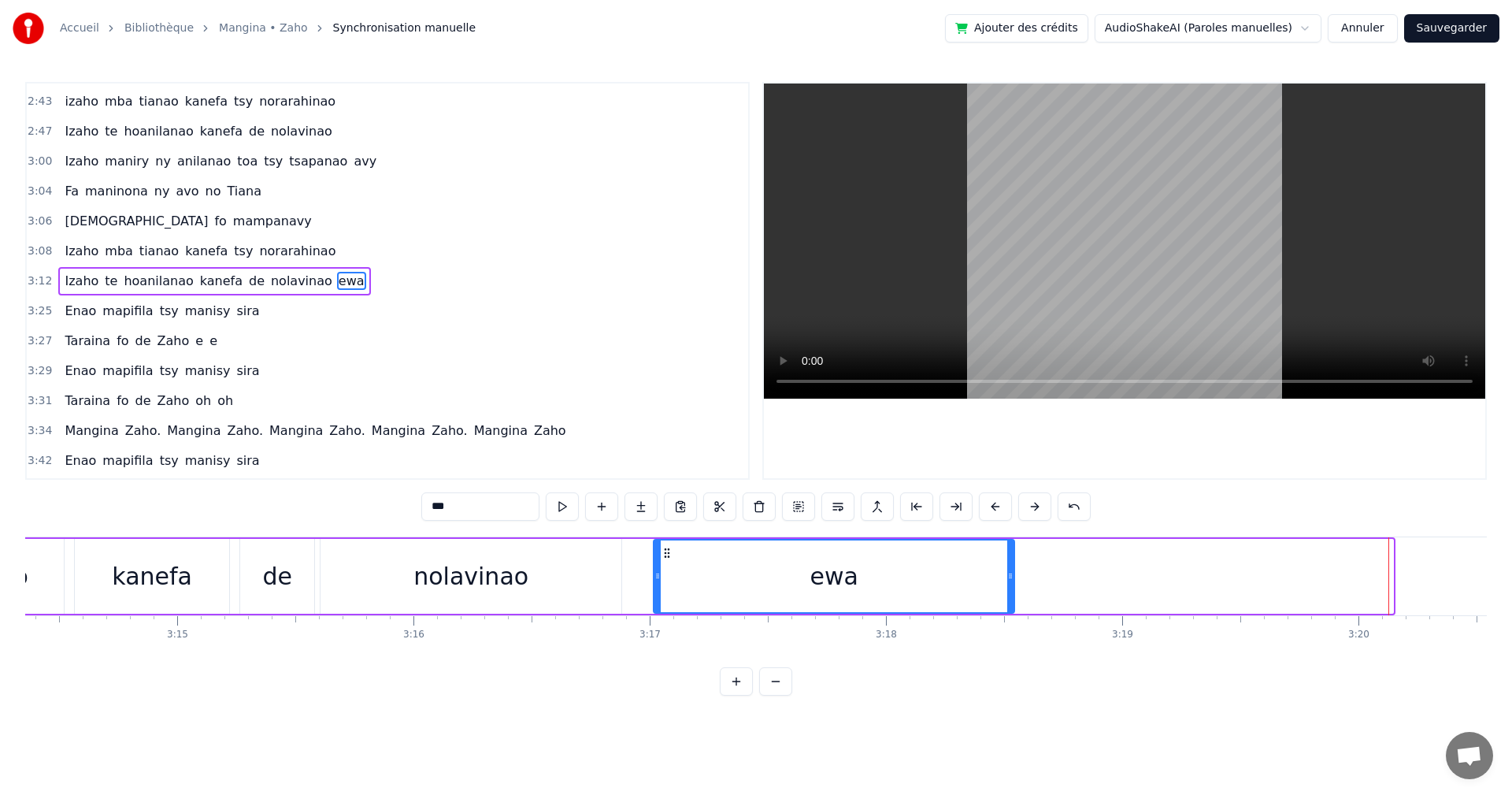
drag, startPoint x: 1390, startPoint y: 577, endPoint x: 1011, endPoint y: 569, distance: 379.1
click at [1011, 569] on div at bounding box center [1011, 577] width 6 height 72
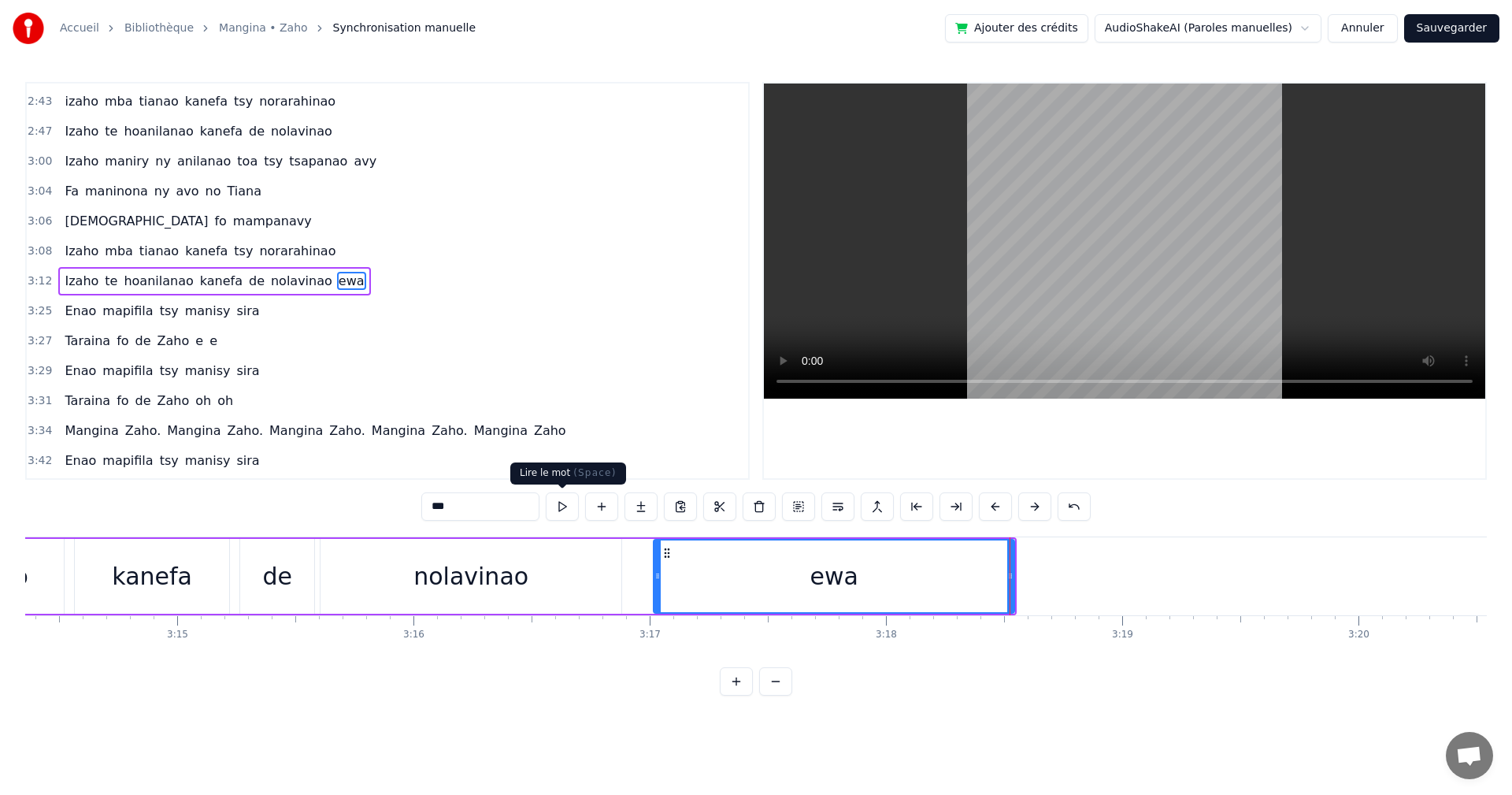
click at [564, 507] on button at bounding box center [562, 506] width 33 height 28
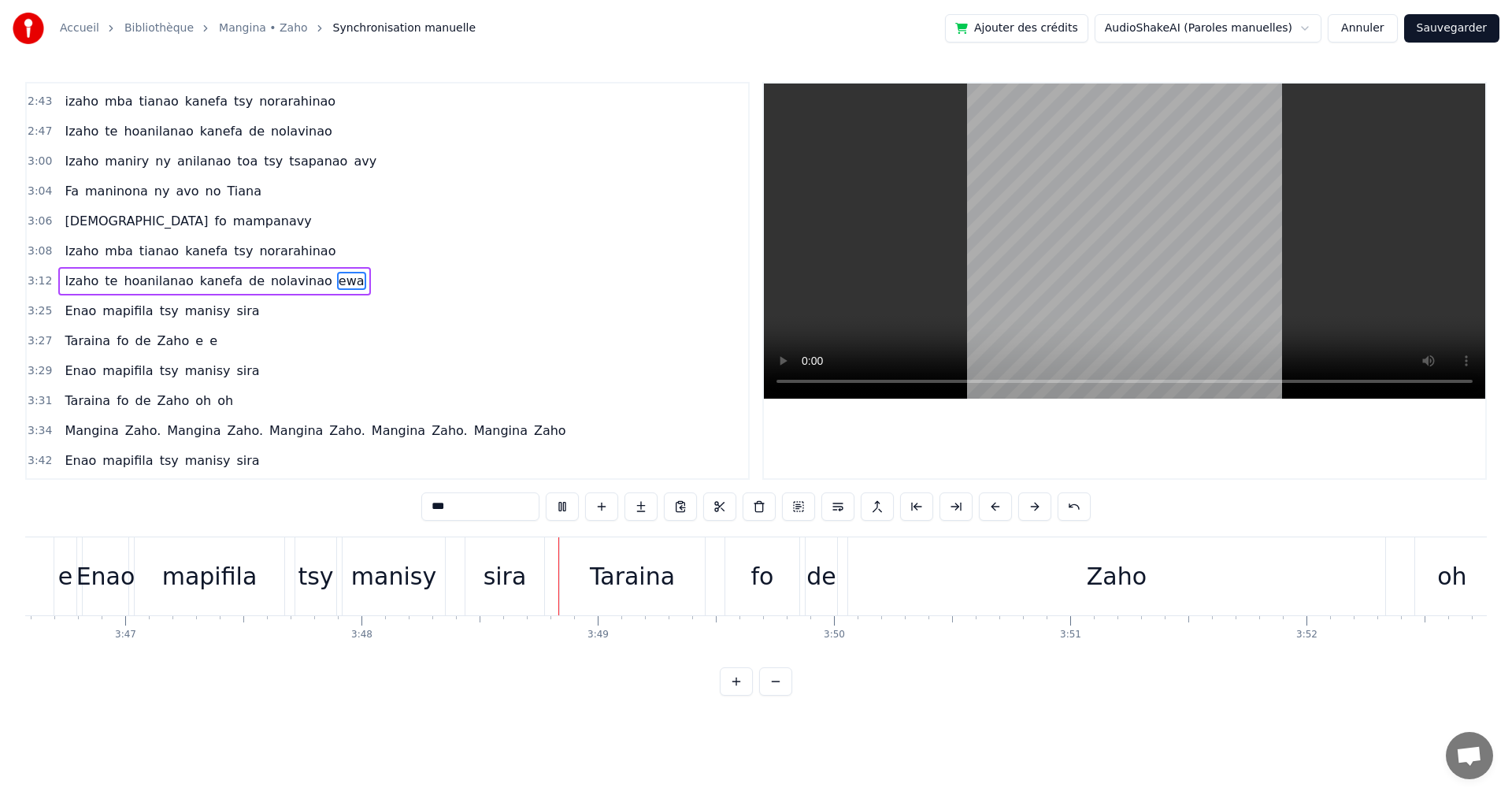
scroll to position [0, 53856]
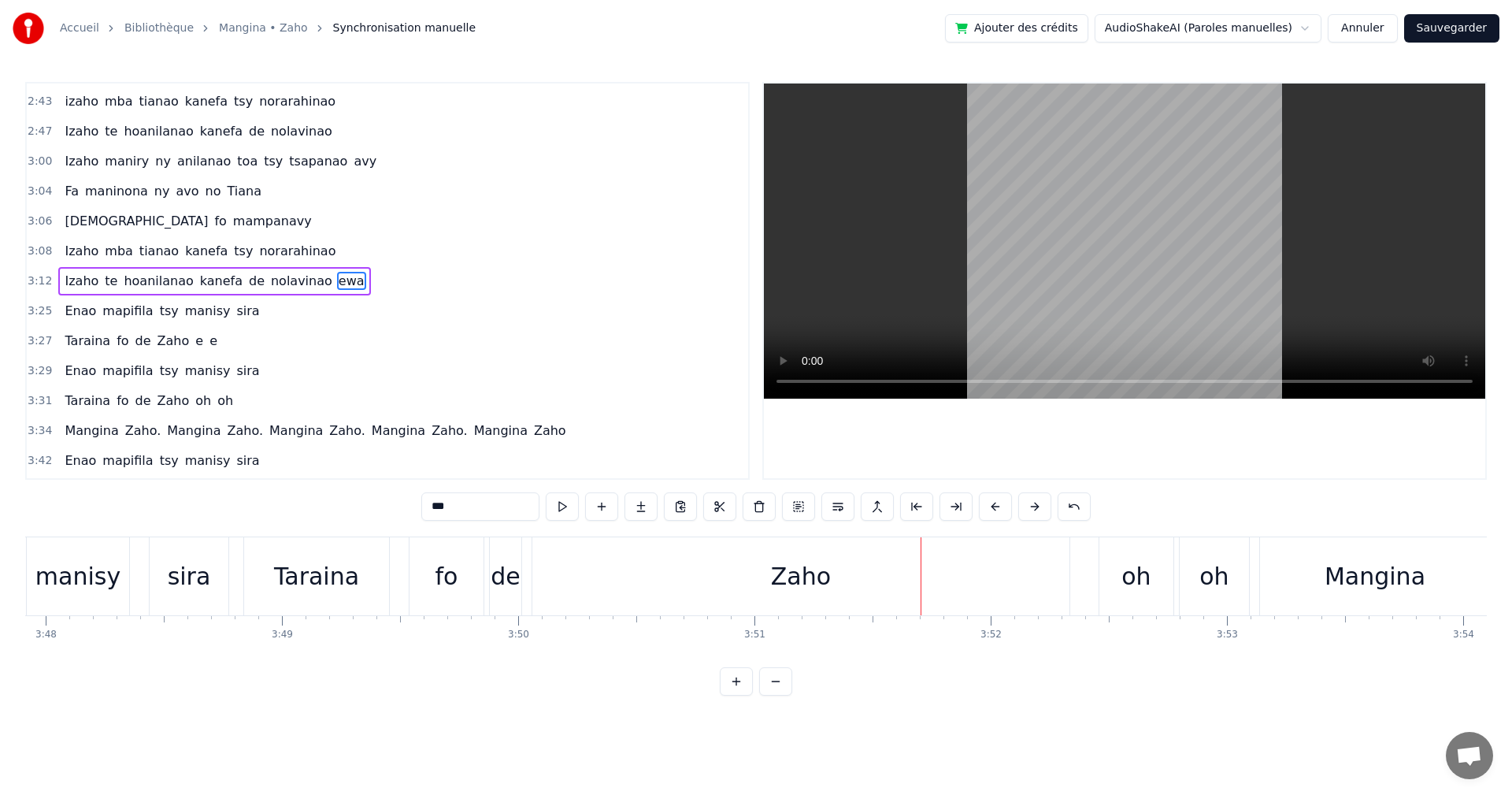
click at [1039, 587] on div "Zaho" at bounding box center [801, 577] width 537 height 78
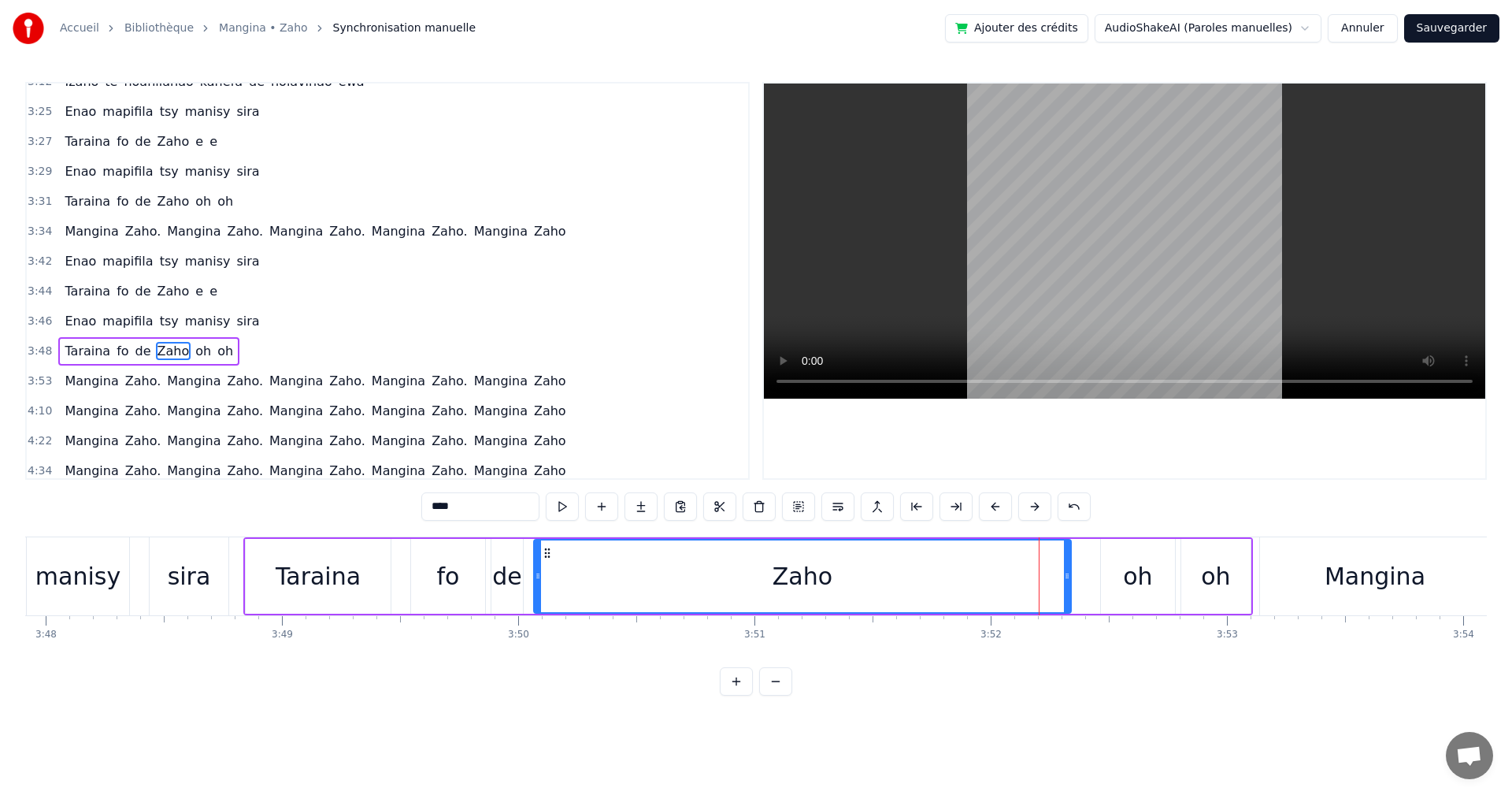
scroll to position [1073, 0]
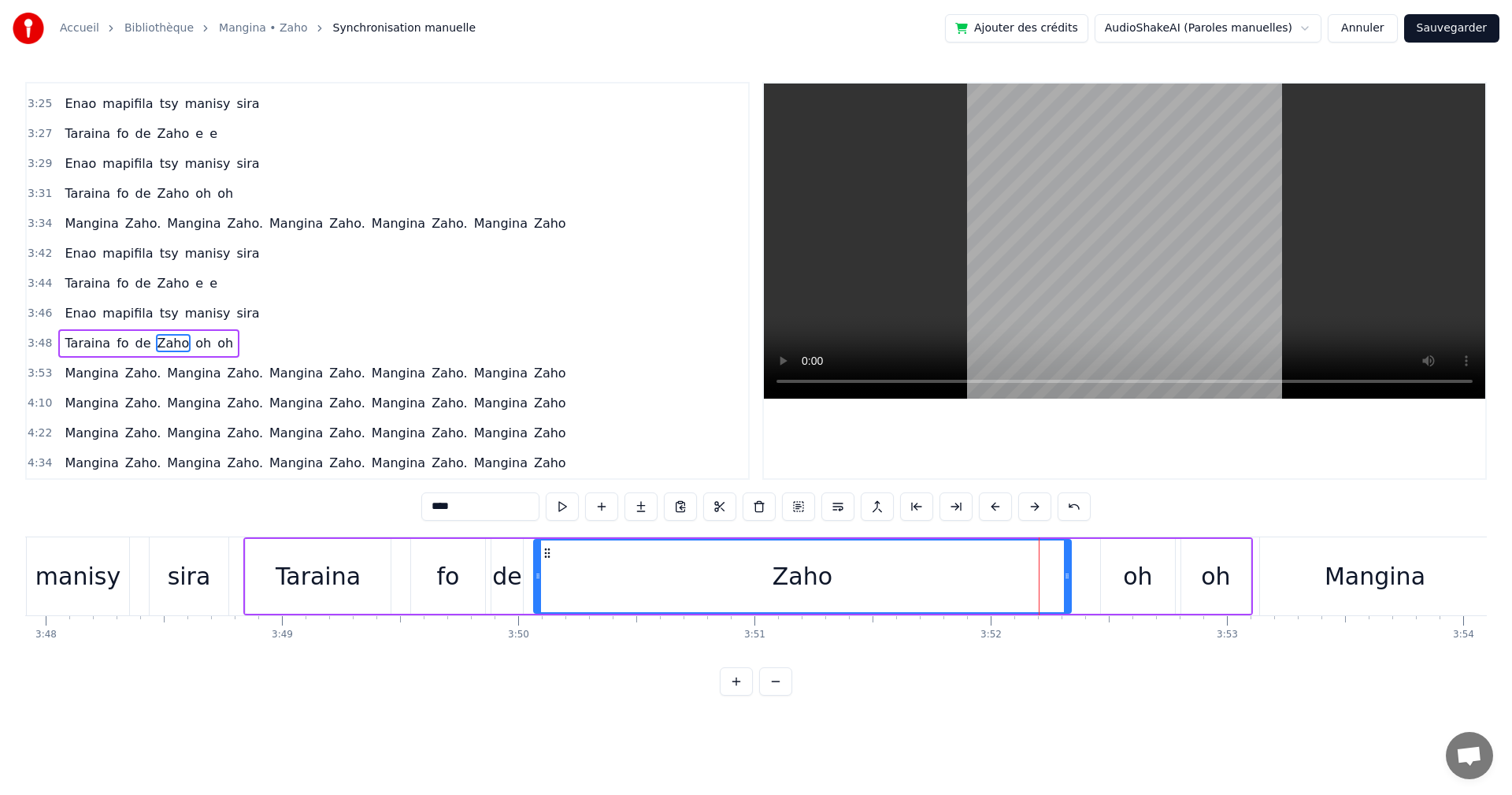
click at [1118, 582] on div "oh" at bounding box center [1138, 577] width 74 height 75
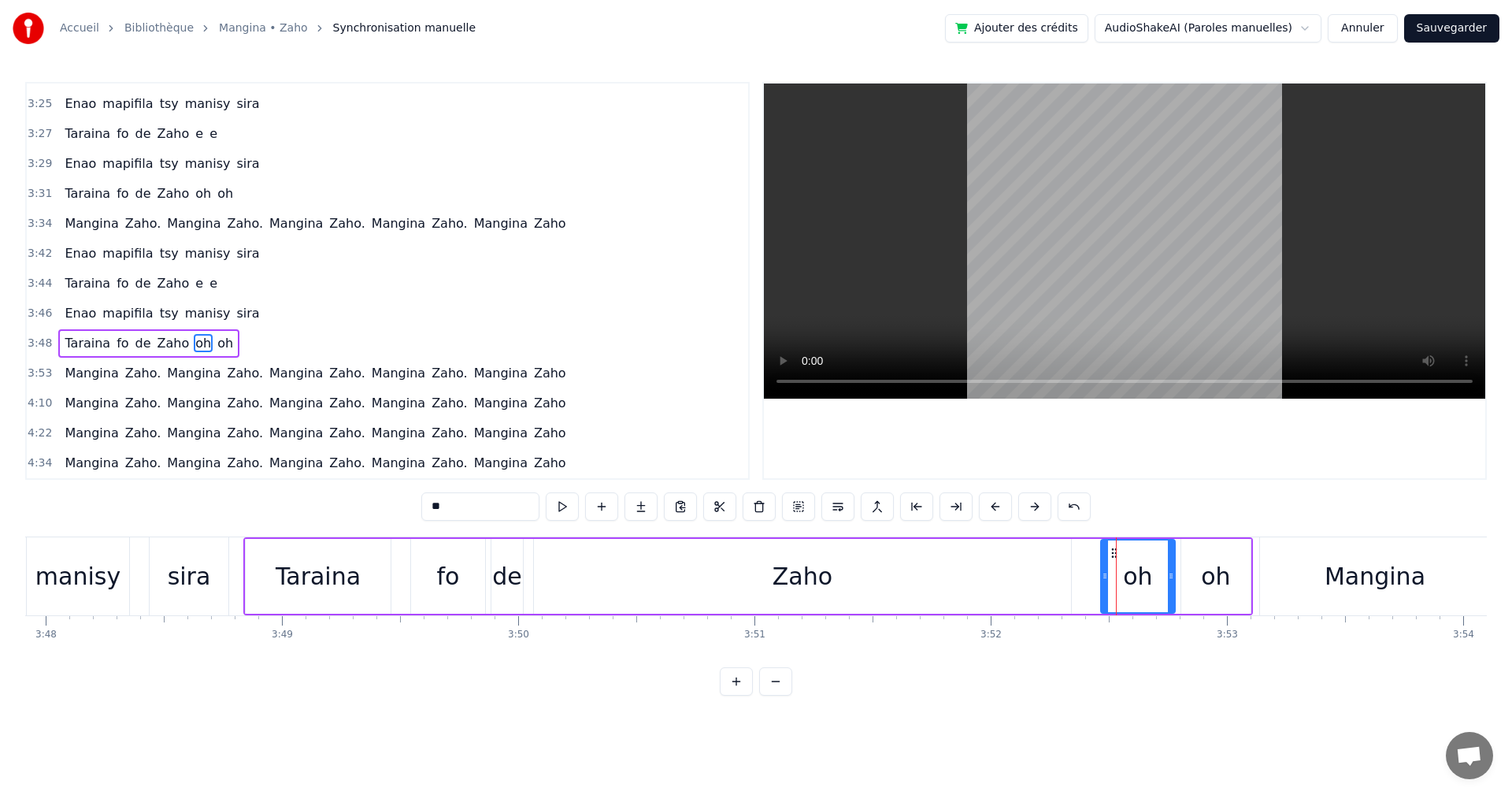
click at [954, 585] on div "Zaho" at bounding box center [803, 577] width 537 height 75
type input "****"
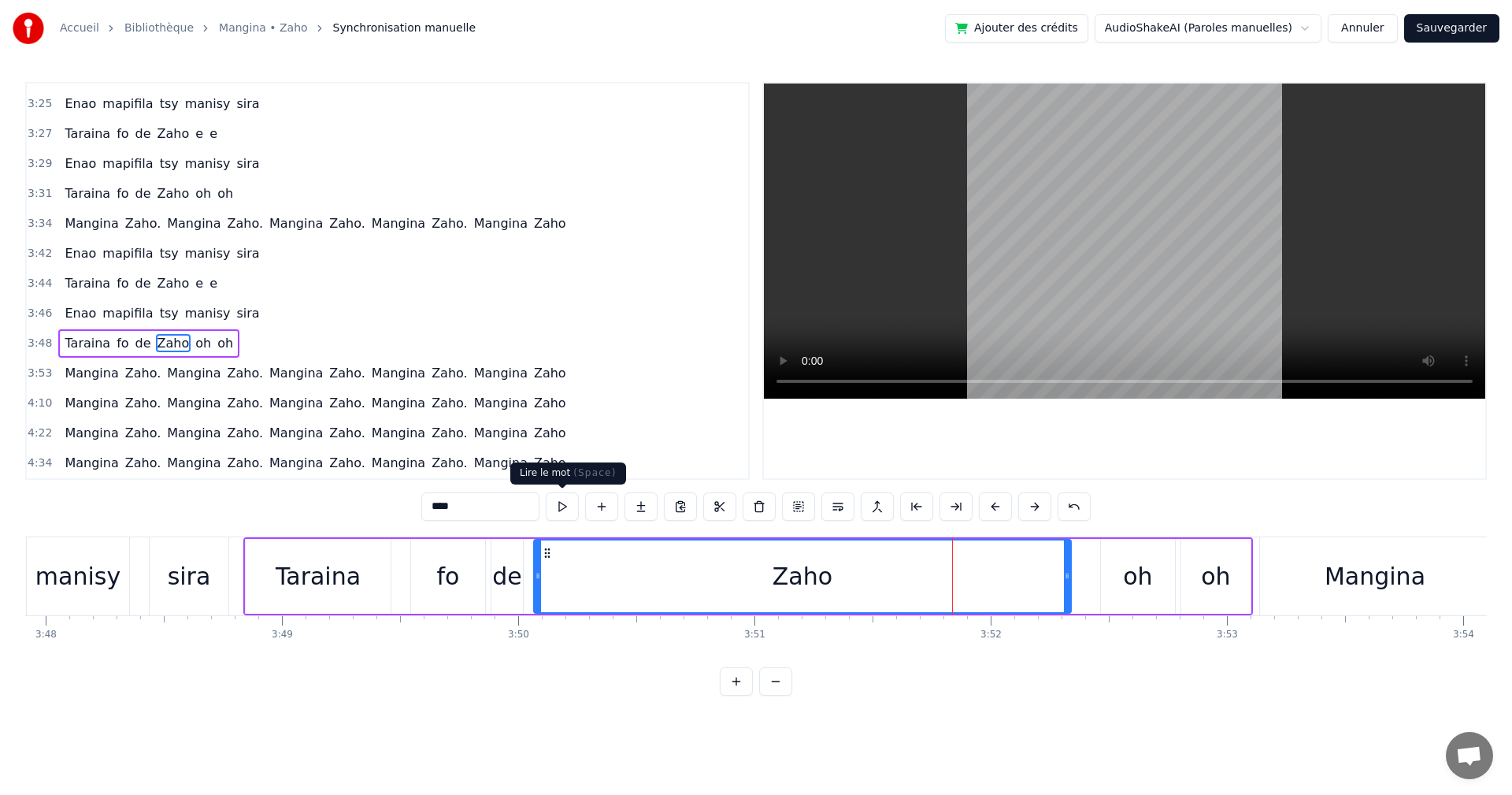
click at [552, 514] on button at bounding box center [562, 506] width 33 height 28
click at [560, 509] on button at bounding box center [562, 506] width 33 height 28
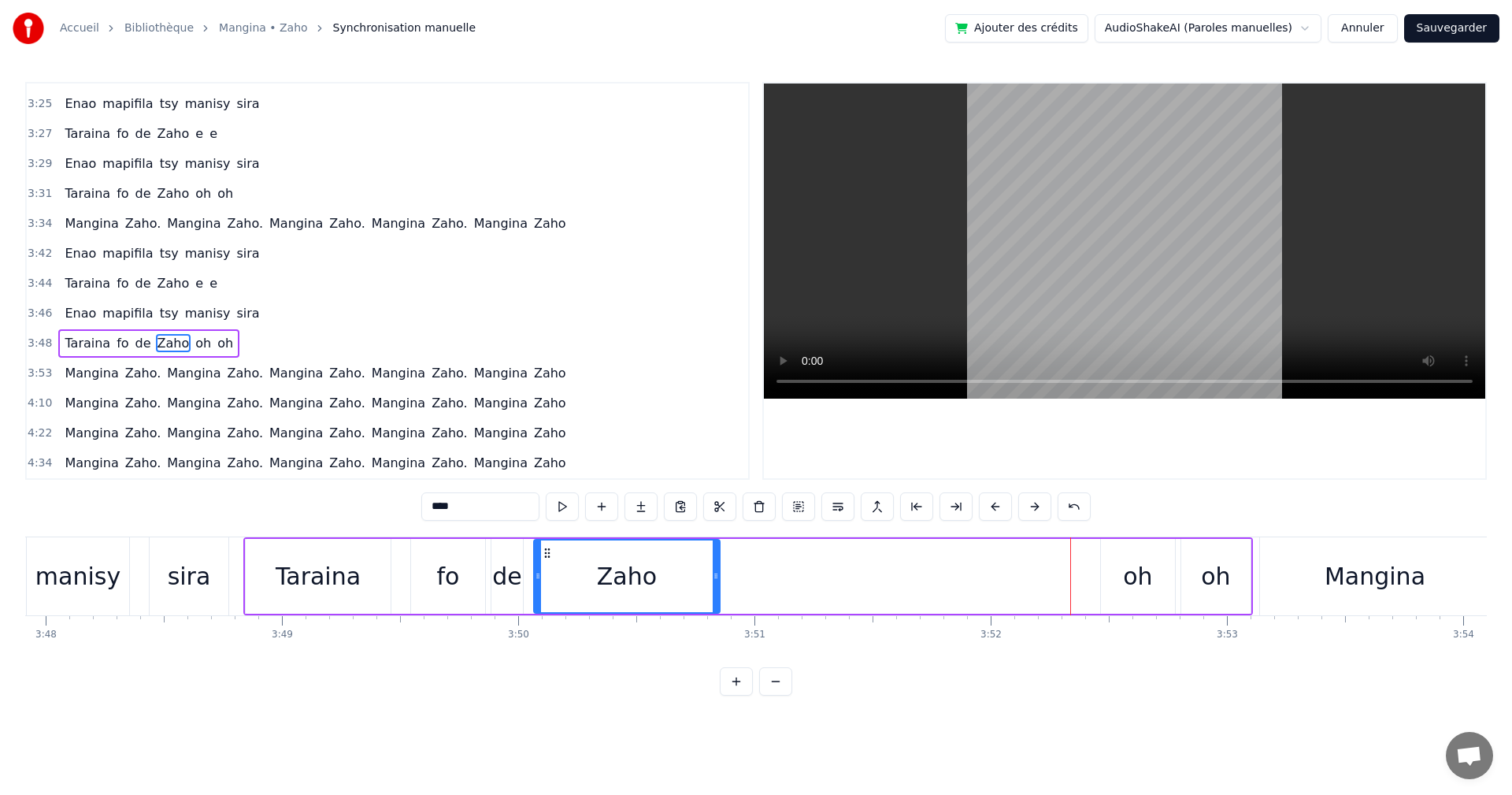
drag, startPoint x: 1065, startPoint y: 575, endPoint x: 712, endPoint y: 585, distance: 353.1
click at [713, 585] on div at bounding box center [716, 577] width 6 height 72
click at [565, 511] on button at bounding box center [562, 506] width 33 height 28
drag, startPoint x: 712, startPoint y: 585, endPoint x: 612, endPoint y: 583, distance: 100.0
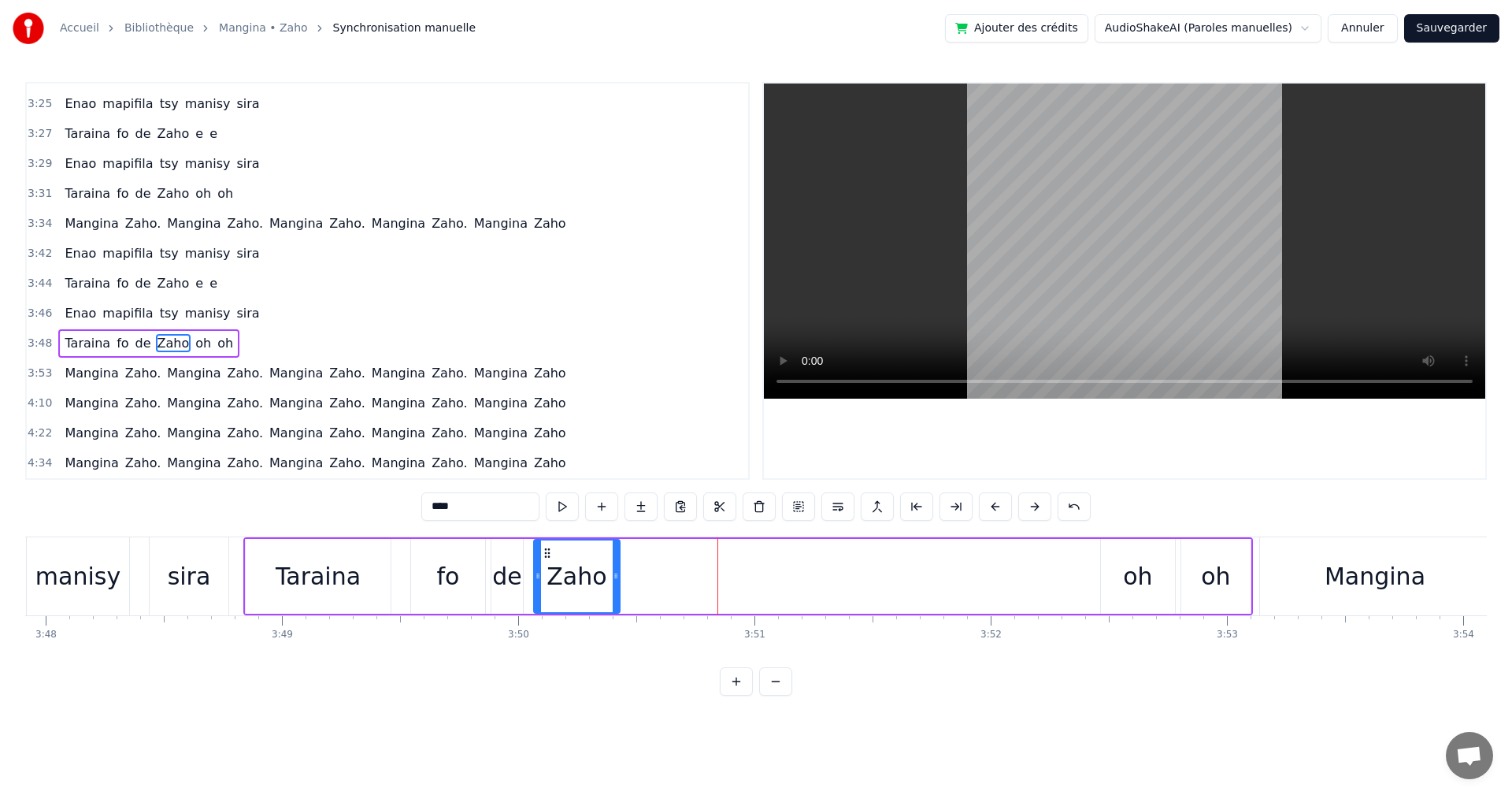
click at [612, 583] on div at bounding box center [616, 577] width 6 height 72
click at [564, 515] on button at bounding box center [562, 506] width 33 height 28
click at [824, 589] on div "Taraina fo de Zaho oh oh" at bounding box center [748, 577] width 1010 height 78
click at [1206, 589] on div "oh" at bounding box center [1215, 576] width 29 height 35
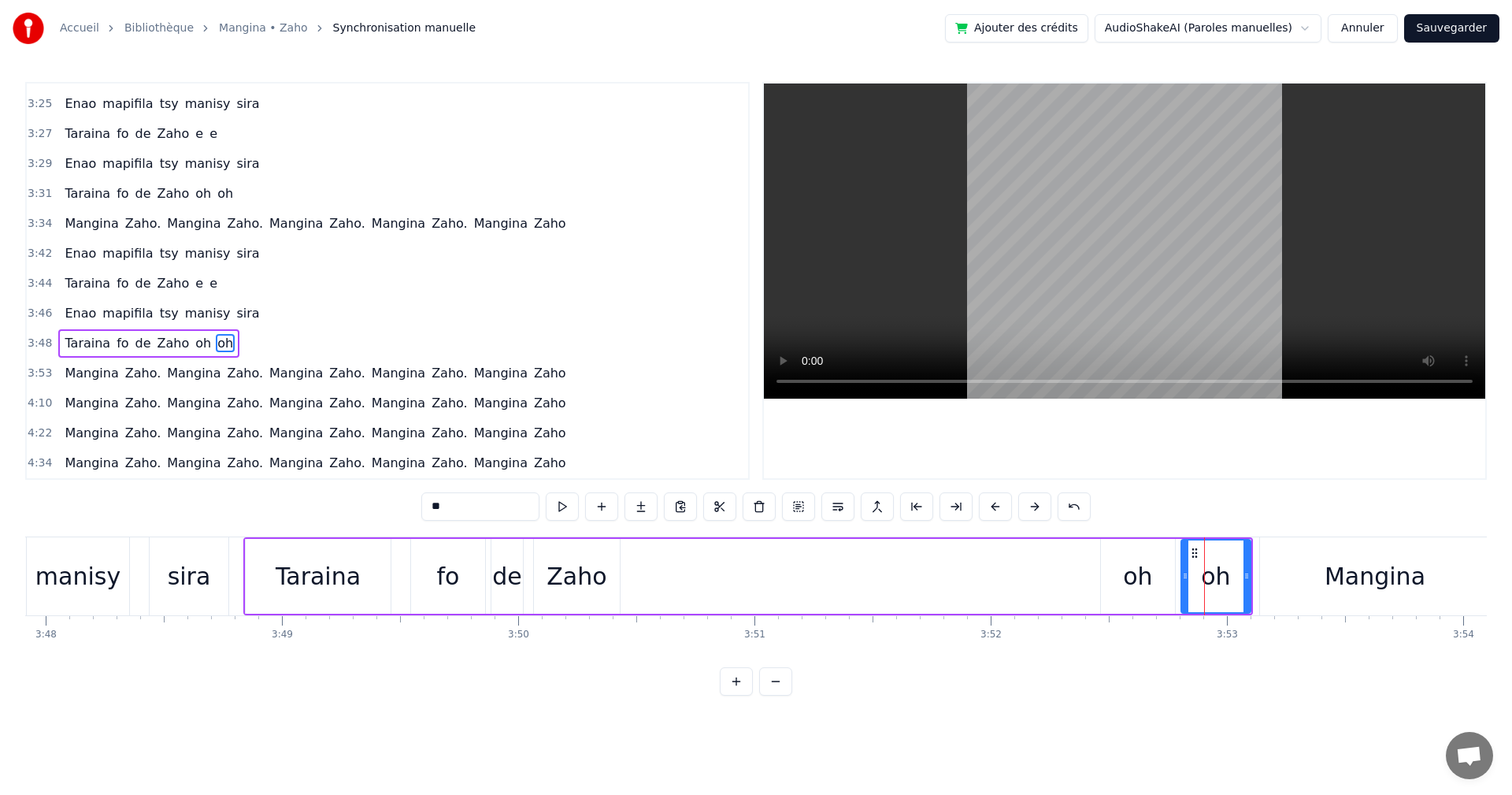
click at [1146, 593] on div "oh" at bounding box center [1138, 576] width 29 height 35
click at [636, 591] on div "Taraina fo de Zaho oh oh" at bounding box center [748, 577] width 1010 height 78
click at [580, 580] on div "Zaho" at bounding box center [576, 576] width 60 height 35
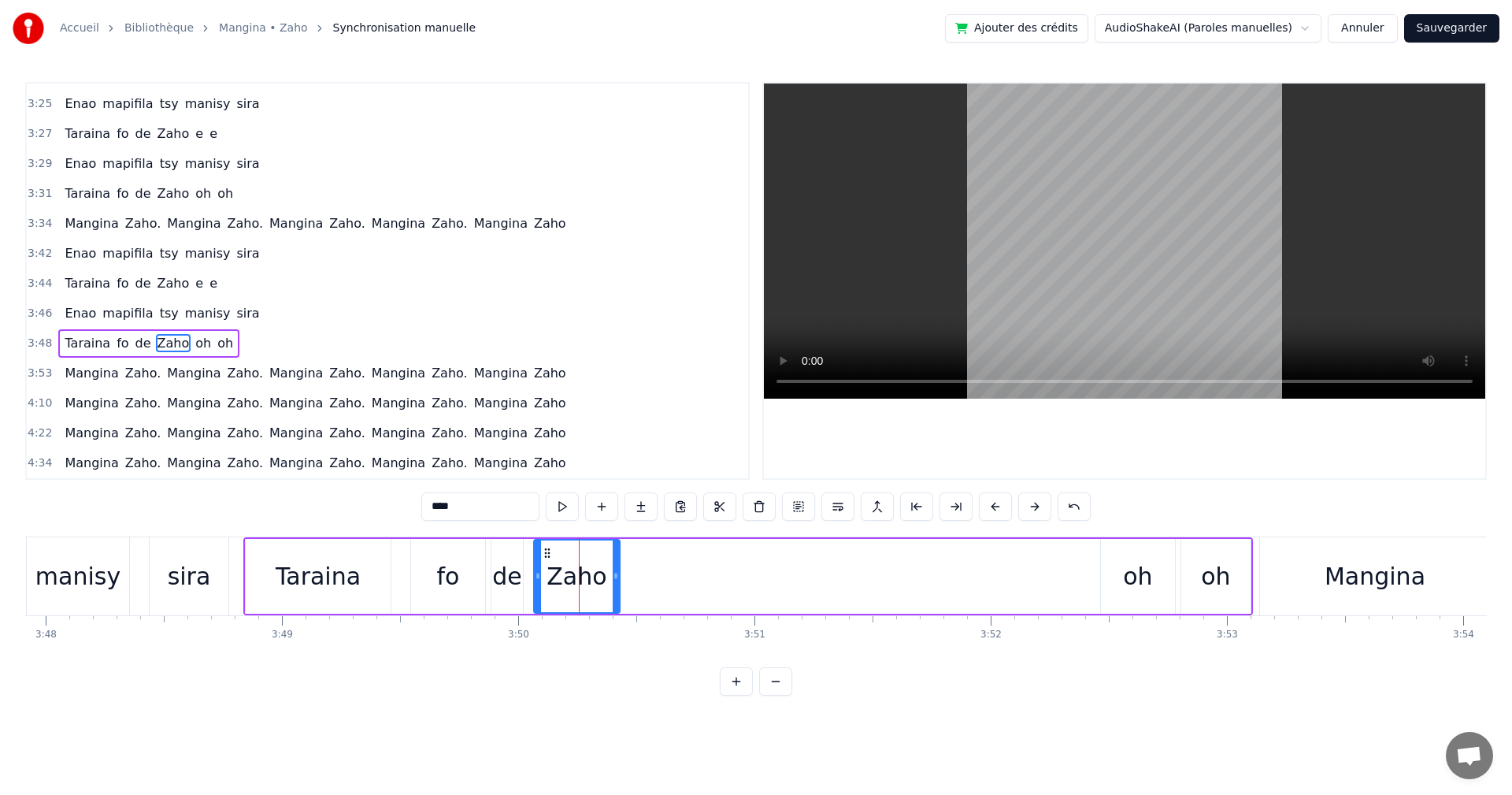
click at [1132, 557] on div "oh" at bounding box center [1138, 577] width 74 height 75
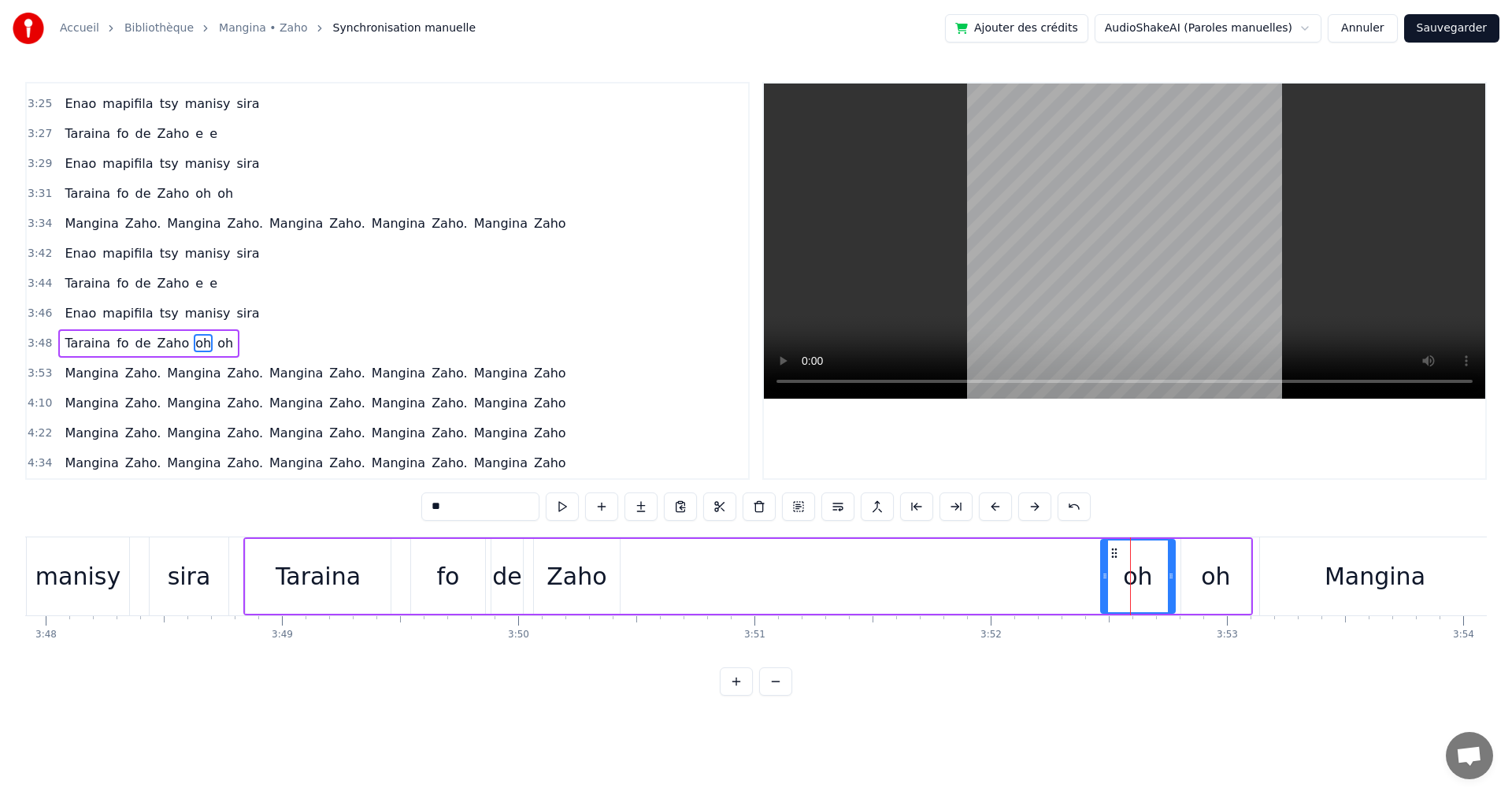
click at [1132, 564] on div "oh" at bounding box center [1138, 576] width 29 height 35
click at [560, 573] on div "Zaho" at bounding box center [576, 576] width 60 height 35
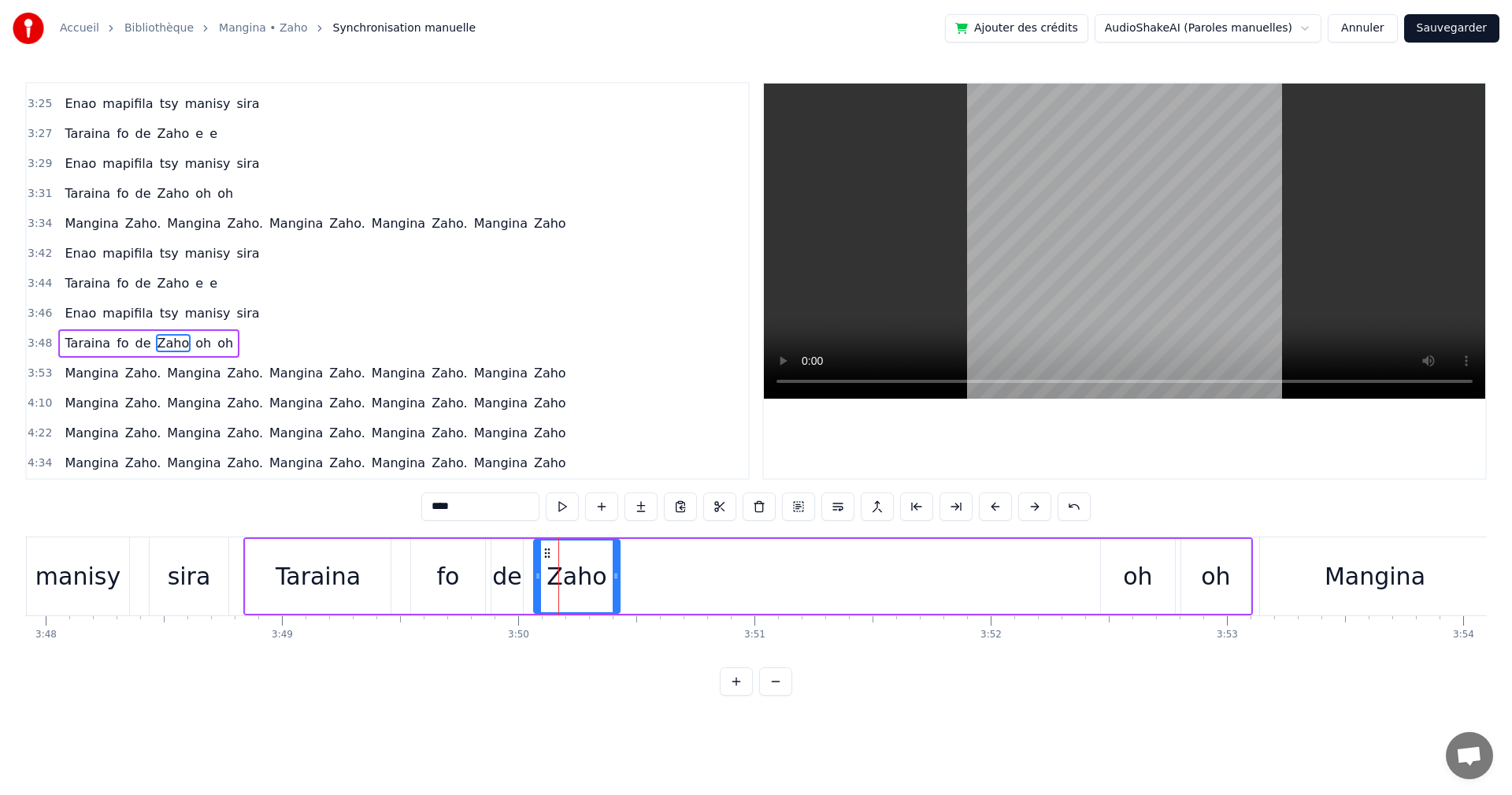
click at [1131, 574] on div "oh" at bounding box center [1138, 576] width 29 height 35
type input "**"
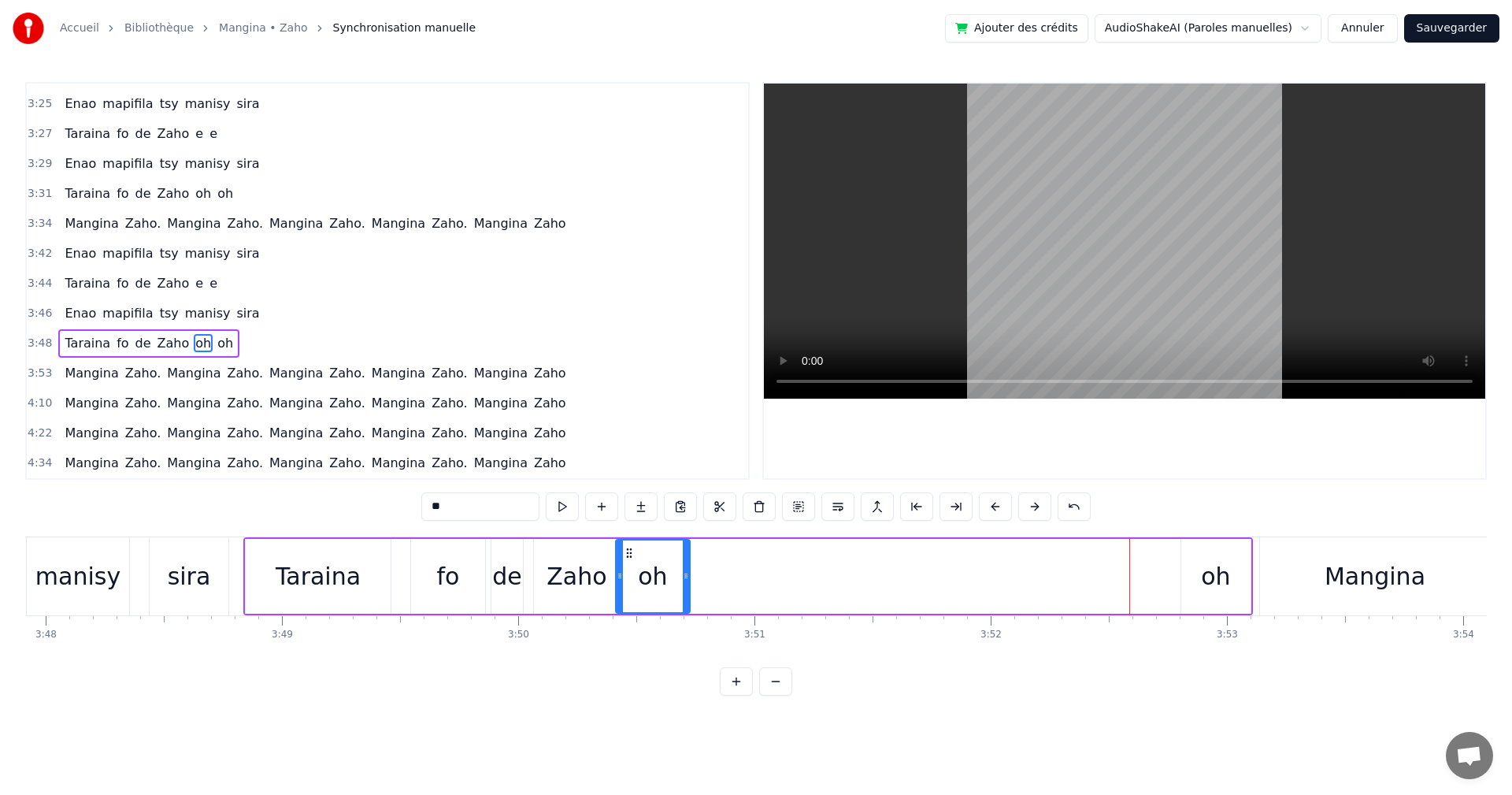
drag, startPoint x: 1116, startPoint y: 553, endPoint x: 631, endPoint y: 573, distance: 485.4
click at [631, 573] on div "oh" at bounding box center [652, 577] width 73 height 72
click at [1213, 578] on div "oh" at bounding box center [1215, 576] width 29 height 35
drag, startPoint x: 1190, startPoint y: 550, endPoint x: 672, endPoint y: 562, distance: 518.1
click at [672, 562] on div "oh" at bounding box center [698, 577] width 68 height 72
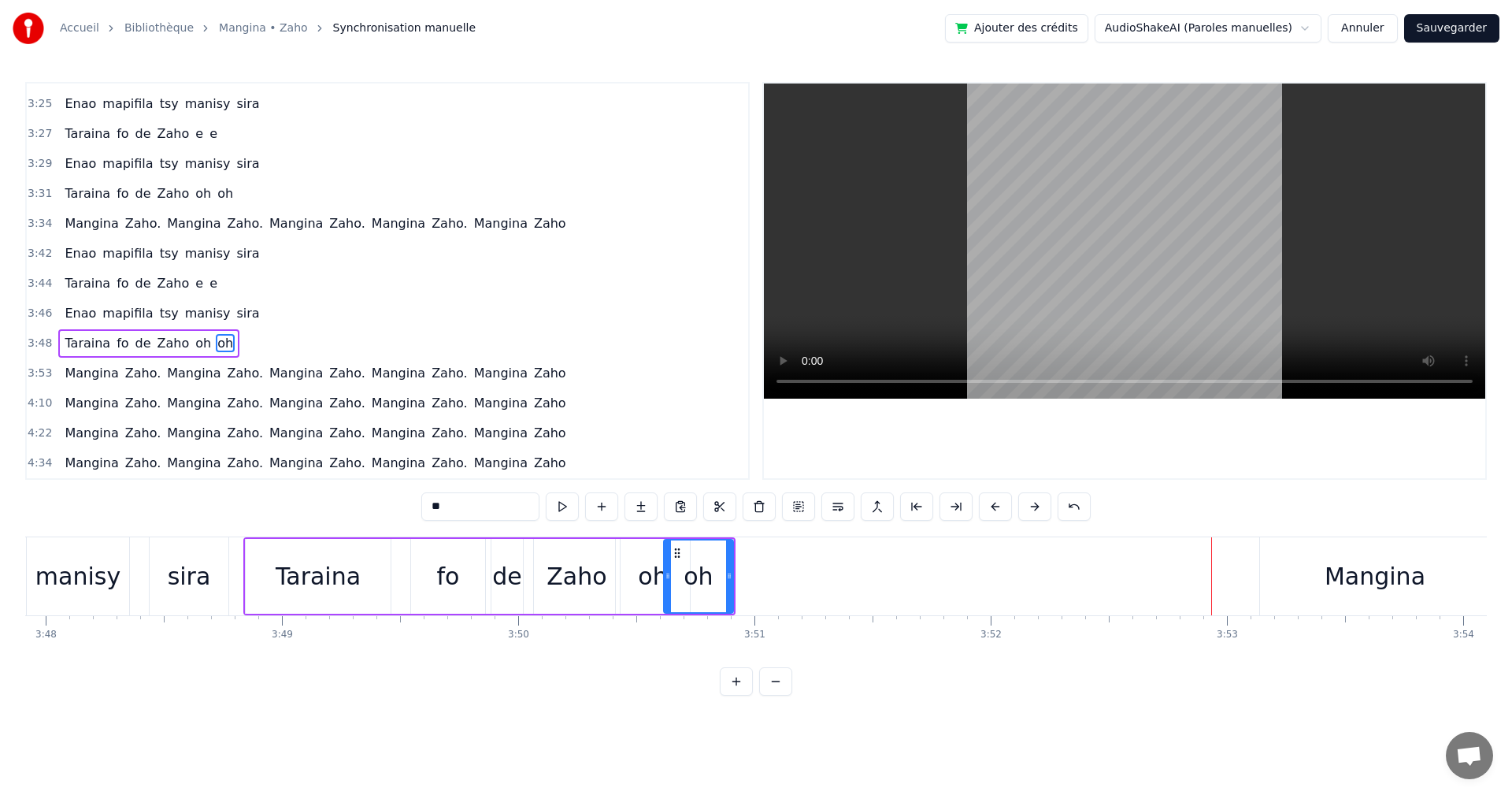
click at [658, 573] on div "oh" at bounding box center [652, 576] width 29 height 35
drag, startPoint x: 654, startPoint y: 573, endPoint x: 632, endPoint y: 568, distance: 22.6
click at [632, 569] on div "oh" at bounding box center [652, 577] width 73 height 72
drag, startPoint x: 637, startPoint y: 552, endPoint x: 612, endPoint y: 551, distance: 25.0
click at [612, 551] on div "Taraina fo de Zaho oh oh" at bounding box center [489, 577] width 493 height 78
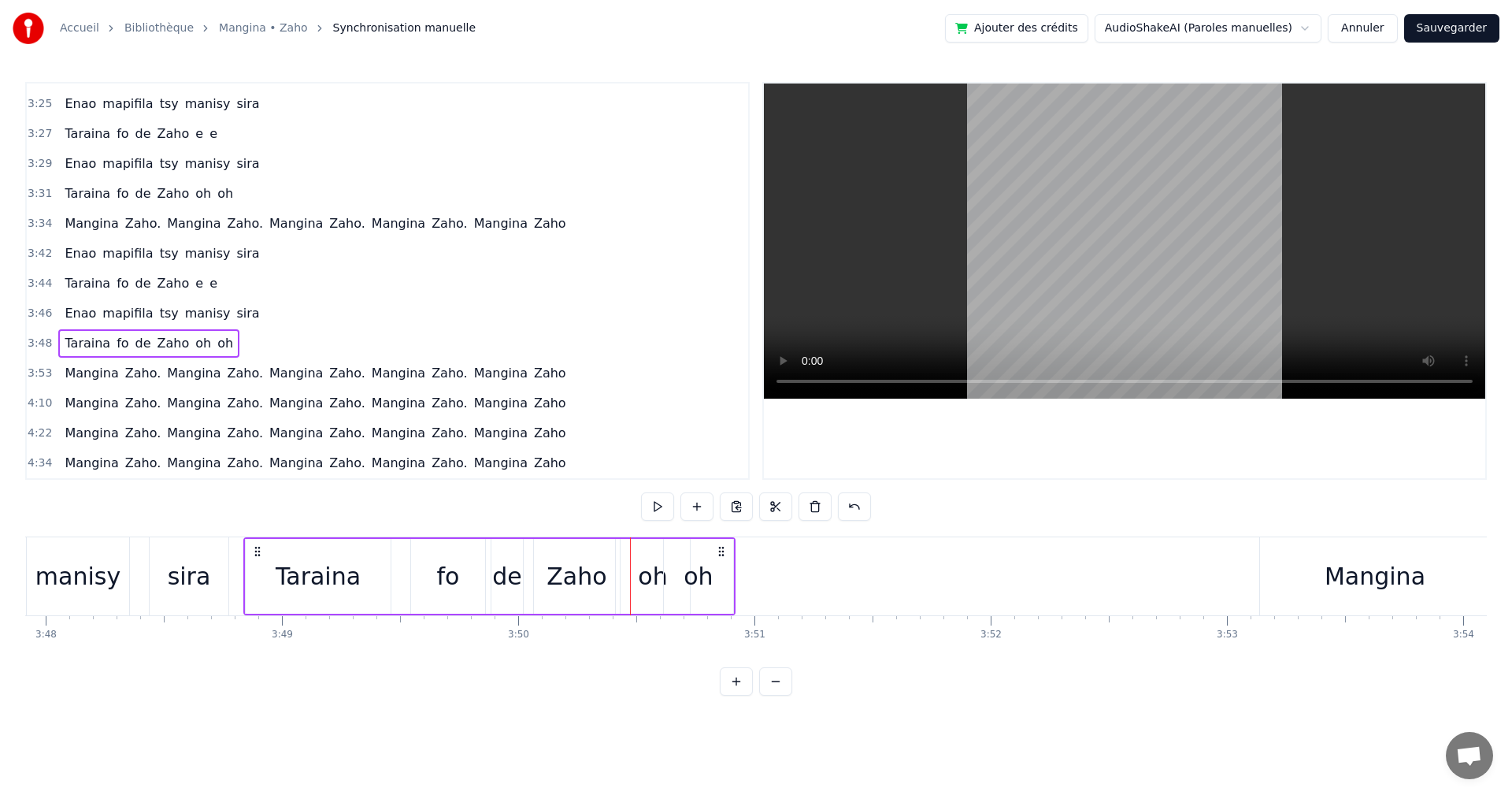
click at [628, 547] on div "oh" at bounding box center [652, 577] width 74 height 75
click at [628, 548] on icon at bounding box center [629, 553] width 13 height 13
drag, startPoint x: 628, startPoint y: 547, endPoint x: 597, endPoint y: 540, distance: 31.8
click at [597, 541] on div "oh" at bounding box center [621, 577] width 73 height 72
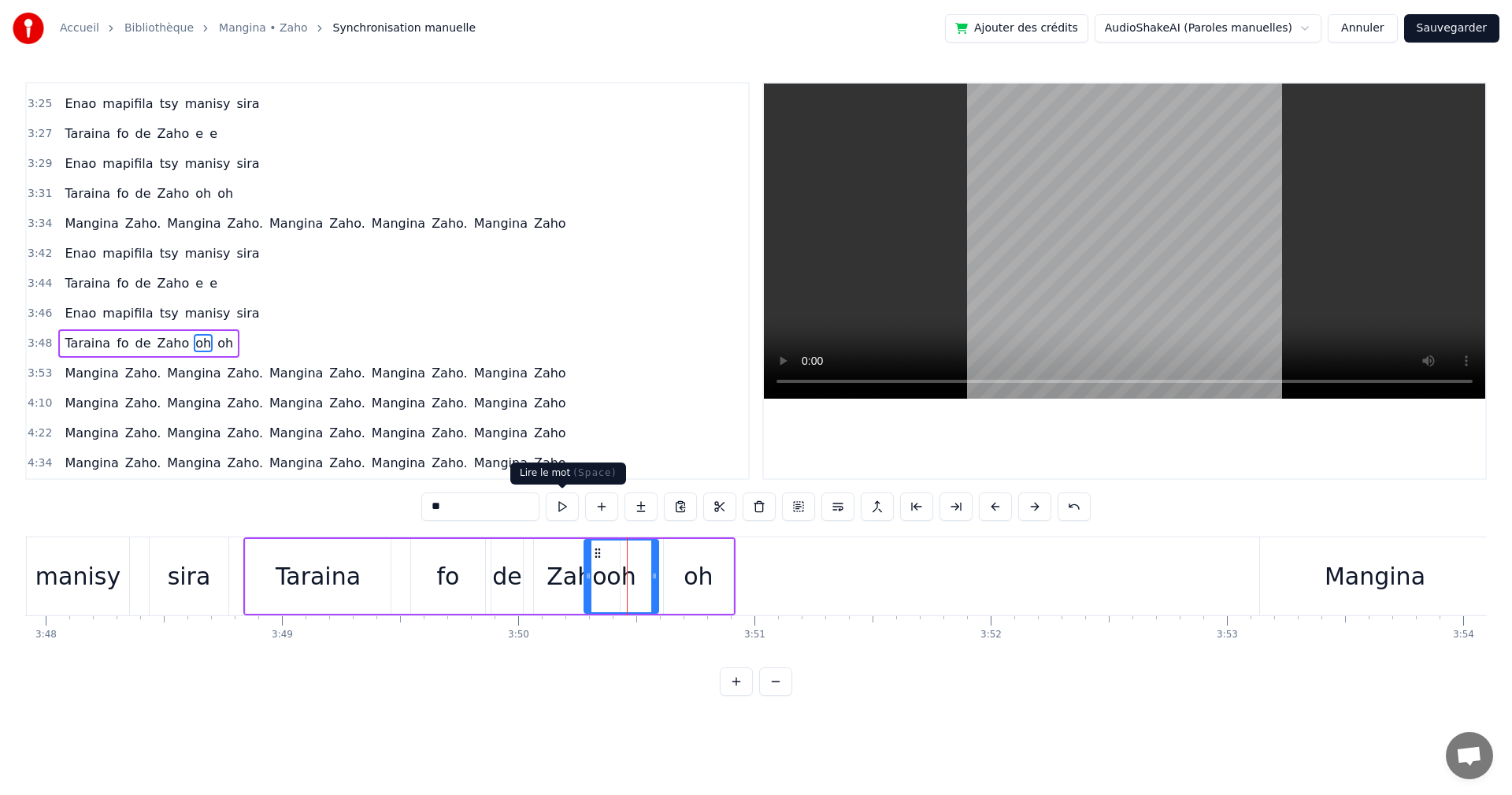
click at [574, 505] on button at bounding box center [562, 506] width 33 height 28
click at [571, 505] on button at bounding box center [562, 506] width 33 height 28
click at [570, 505] on button at bounding box center [562, 506] width 33 height 28
click at [688, 558] on div "oh" at bounding box center [698, 576] width 29 height 35
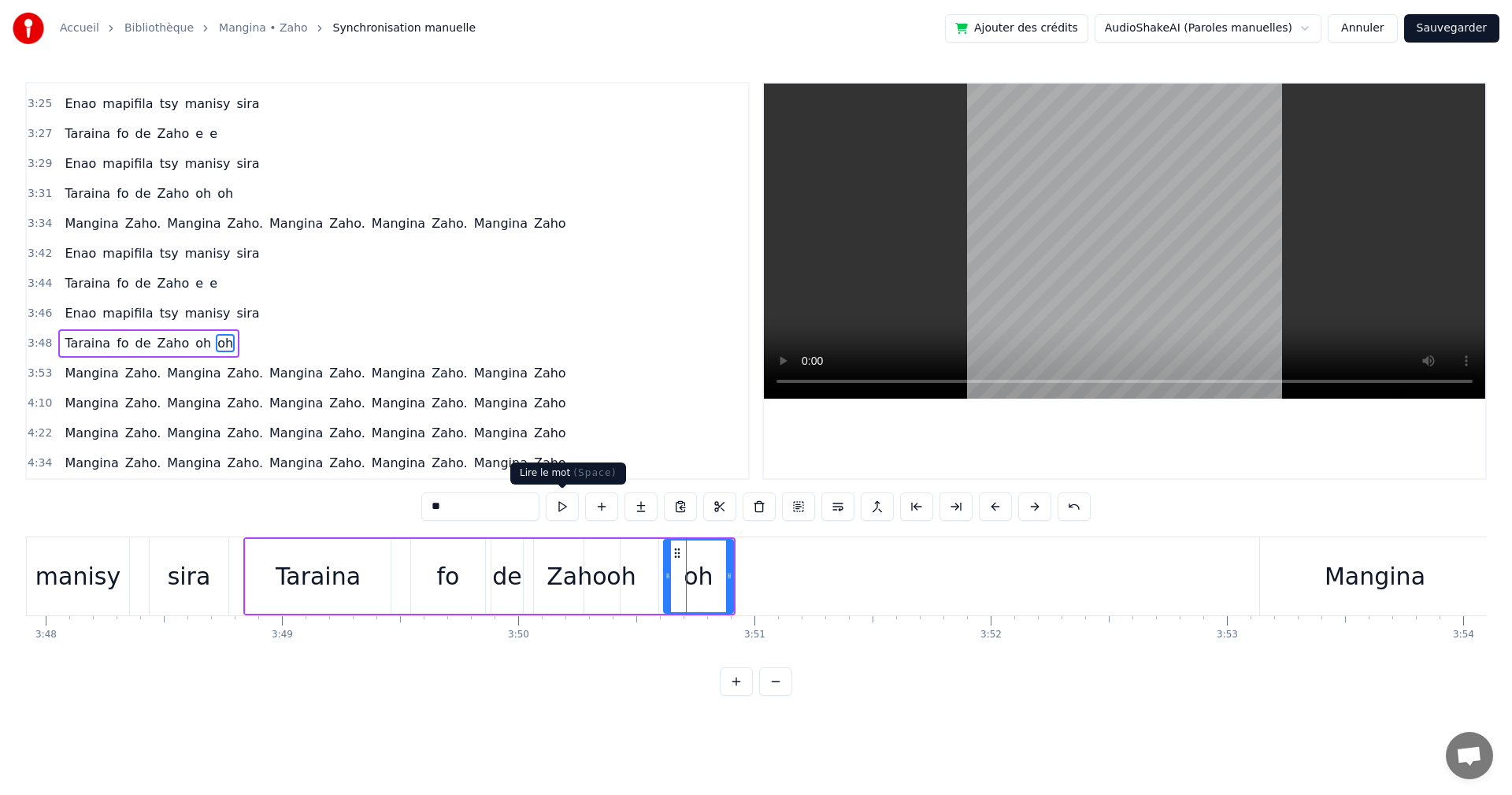
click at [569, 502] on button at bounding box center [562, 506] width 33 height 28
click at [572, 577] on div "Zaho" at bounding box center [576, 576] width 60 height 35
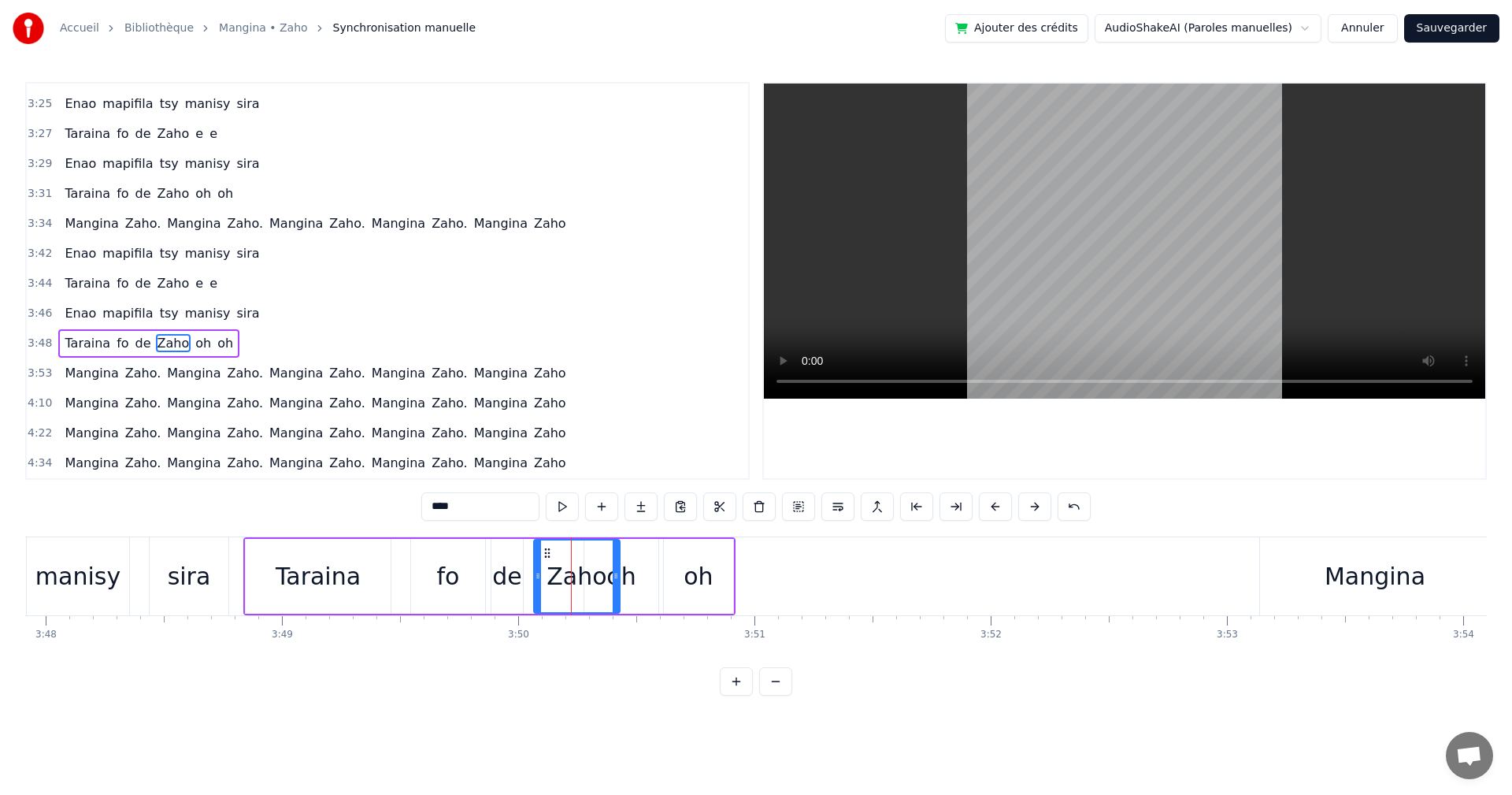
click at [569, 576] on div "Zaho" at bounding box center [576, 576] width 60 height 35
drag, startPoint x: 586, startPoint y: 583, endPoint x: 576, endPoint y: 581, distance: 10.2
click at [576, 581] on div "Zaho" at bounding box center [576, 576] width 60 height 35
drag, startPoint x: 553, startPoint y: 550, endPoint x: 547, endPoint y: 544, distance: 8.5
click at [547, 544] on div "Zaho" at bounding box center [571, 577] width 84 height 72
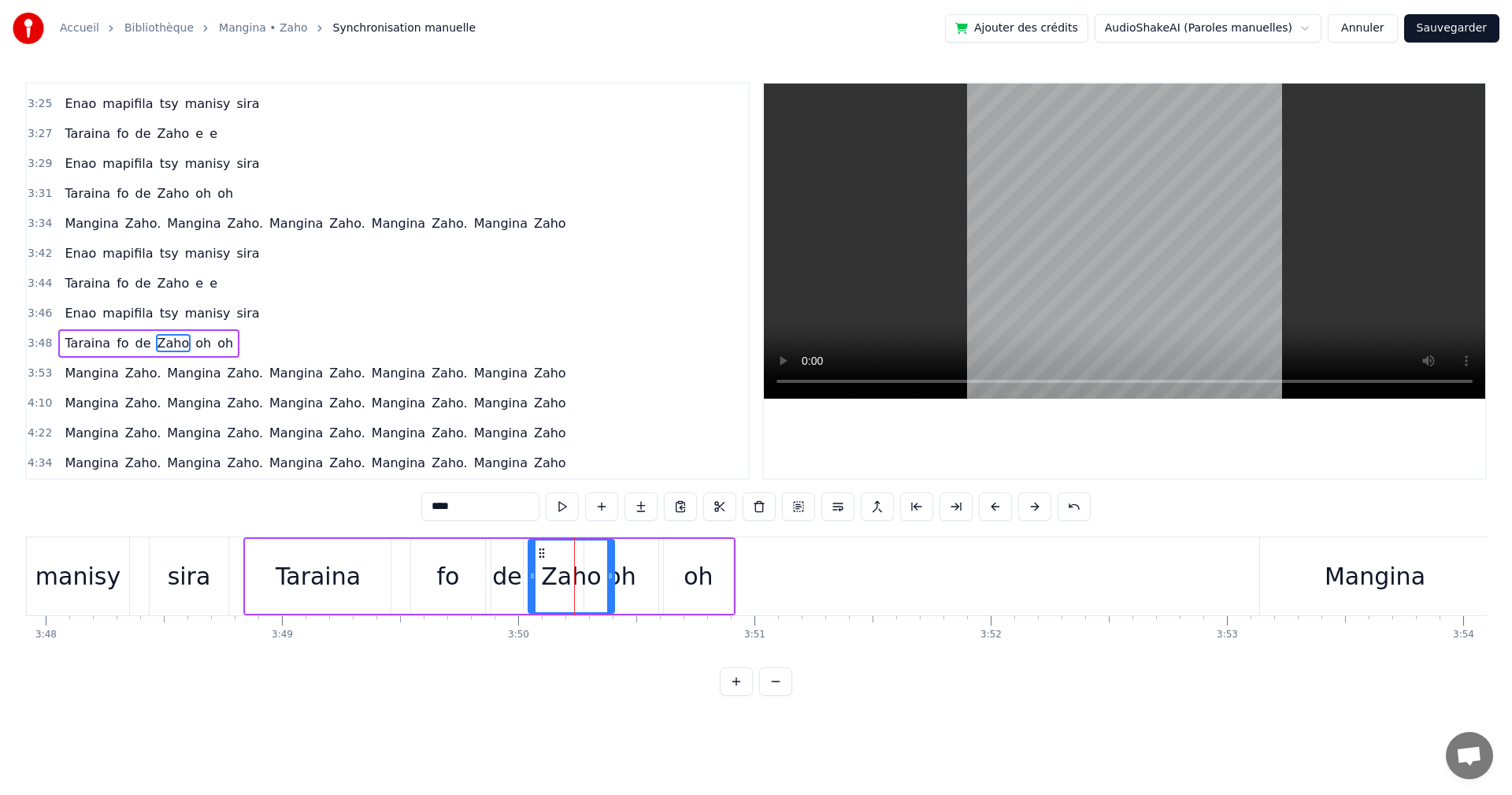
click at [704, 587] on div "oh" at bounding box center [698, 576] width 29 height 35
type input "**"
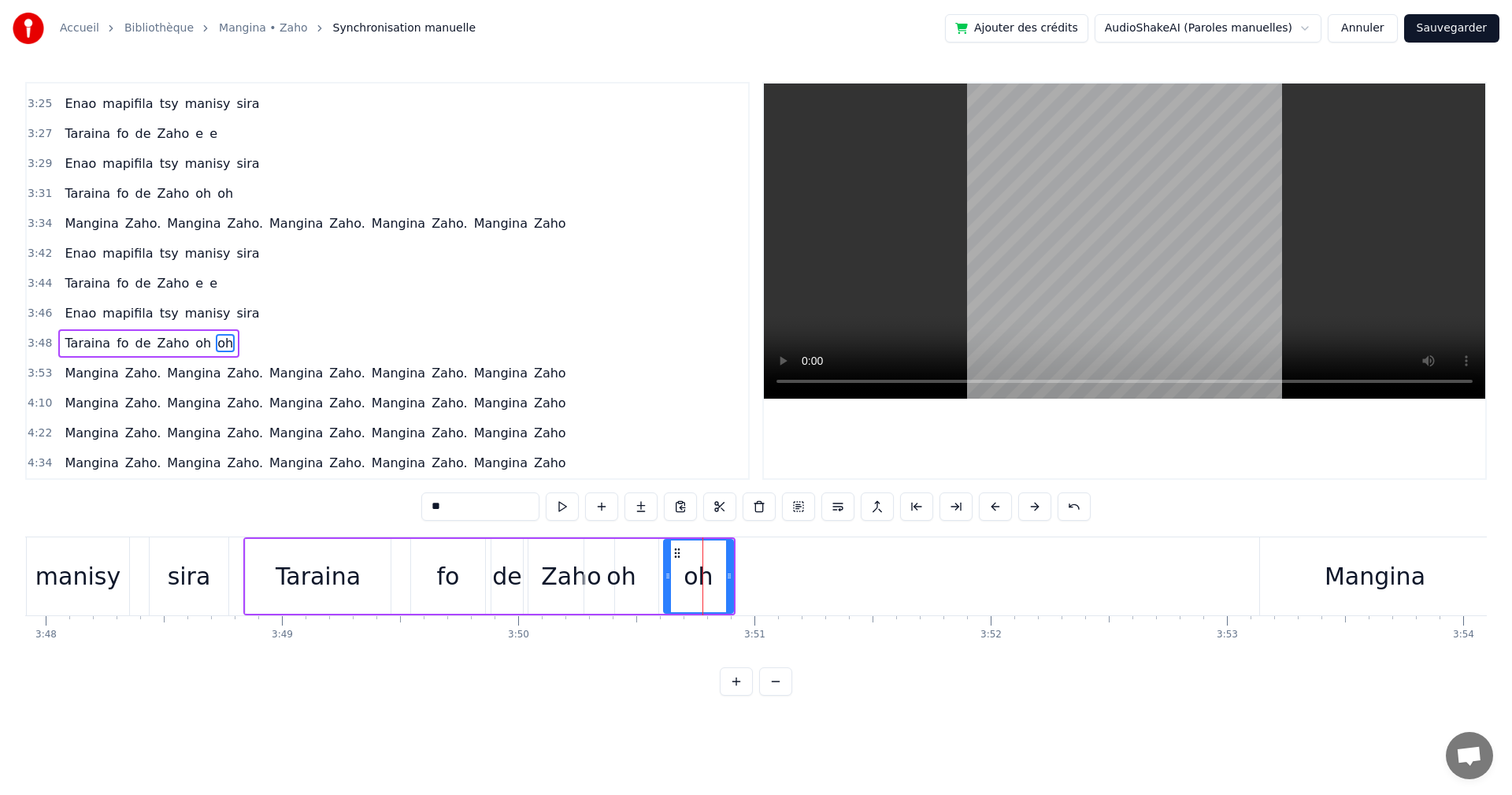
click at [681, 567] on div "oh" at bounding box center [698, 577] width 68 height 72
click at [670, 551] on icon at bounding box center [674, 553] width 13 height 13
click at [556, 502] on button at bounding box center [562, 506] width 33 height 28
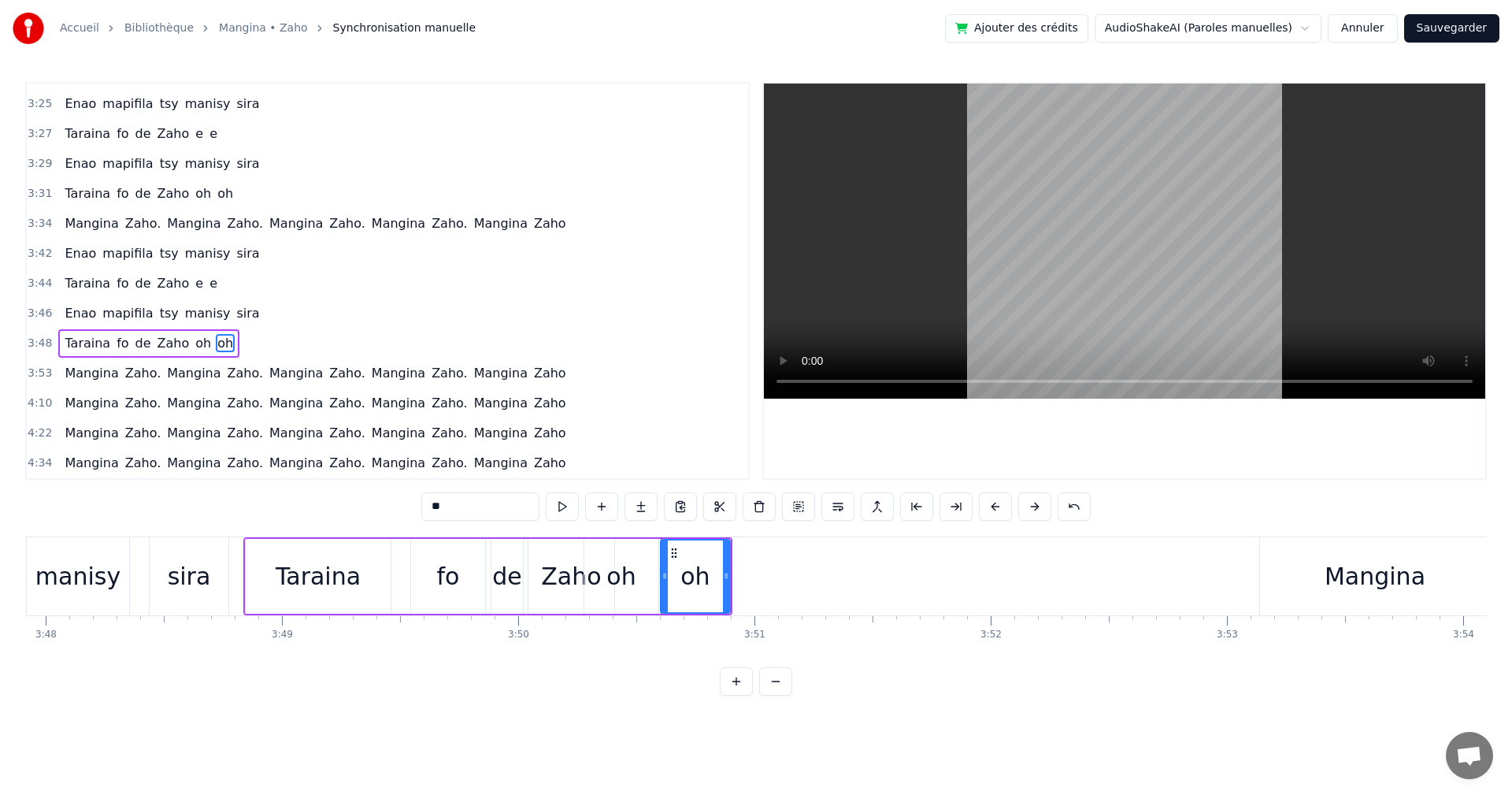
click at [565, 505] on button at bounding box center [562, 506] width 33 height 28
click at [616, 576] on div "oh" at bounding box center [621, 576] width 29 height 35
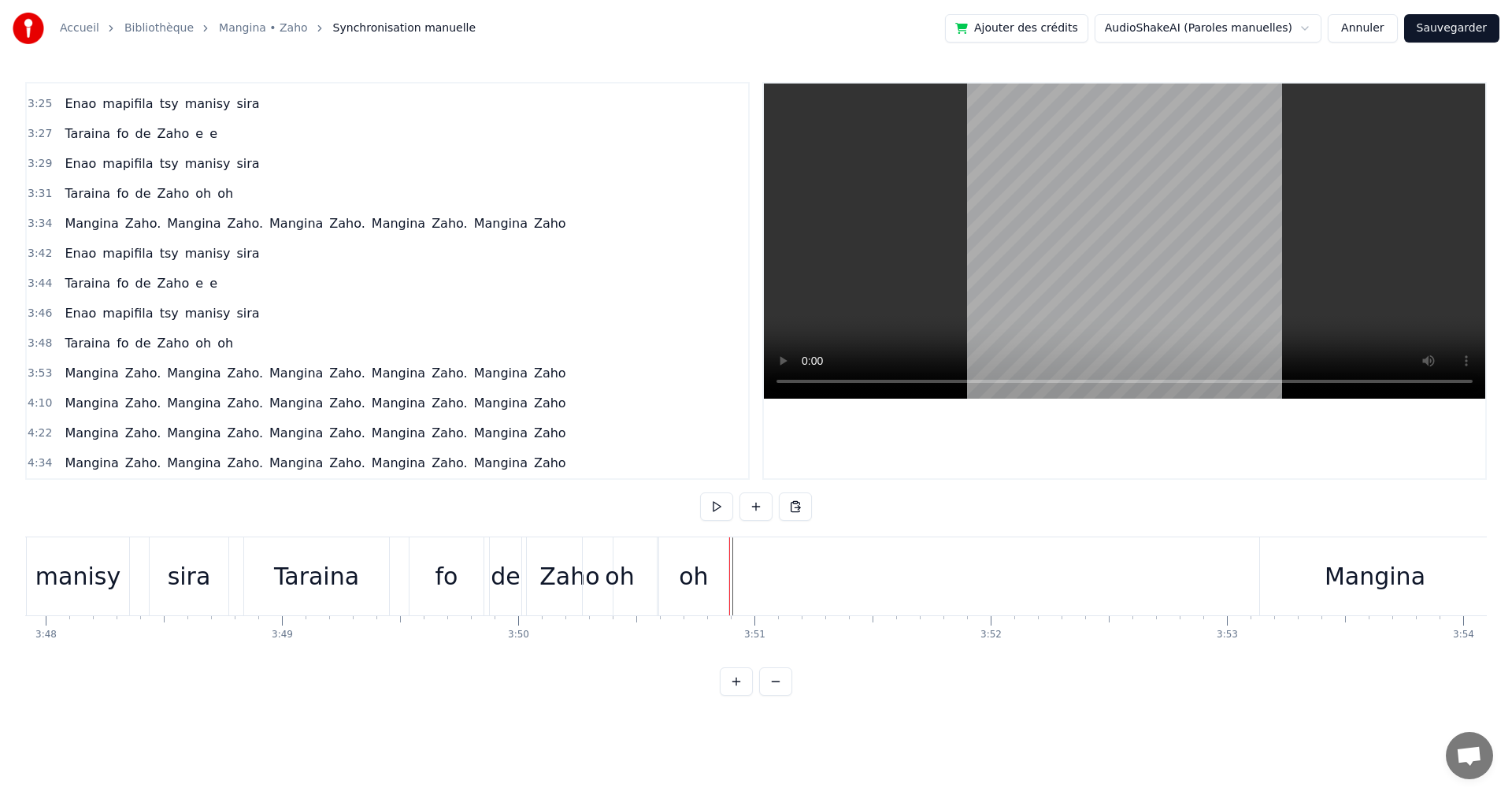
click at [725, 575] on div "oh" at bounding box center [694, 577] width 70 height 78
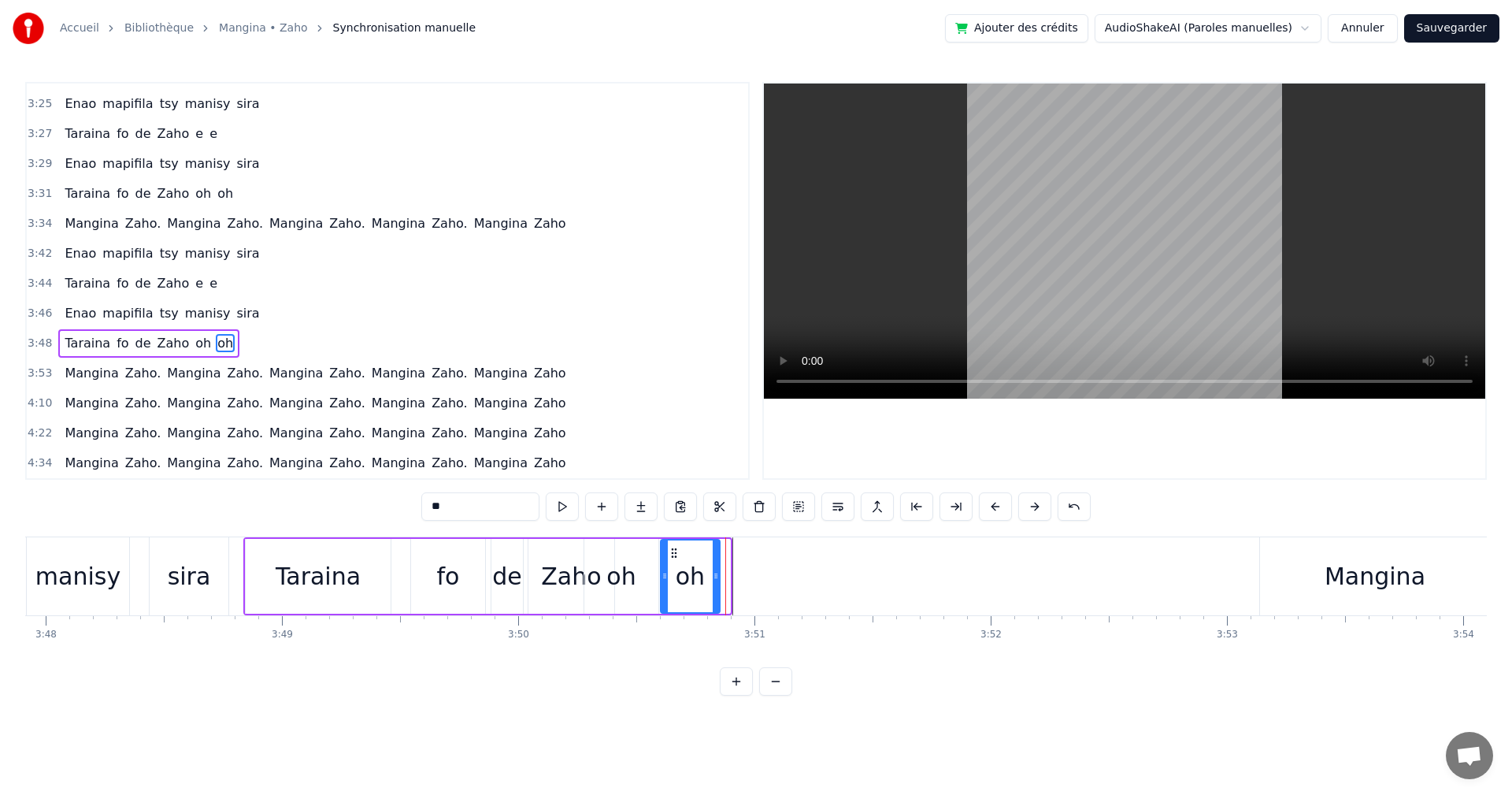
drag, startPoint x: 728, startPoint y: 575, endPoint x: 718, endPoint y: 575, distance: 10.0
click at [718, 575] on icon at bounding box center [716, 576] width 6 height 13
click at [575, 509] on button at bounding box center [562, 506] width 33 height 28
click at [564, 508] on button at bounding box center [562, 506] width 33 height 28
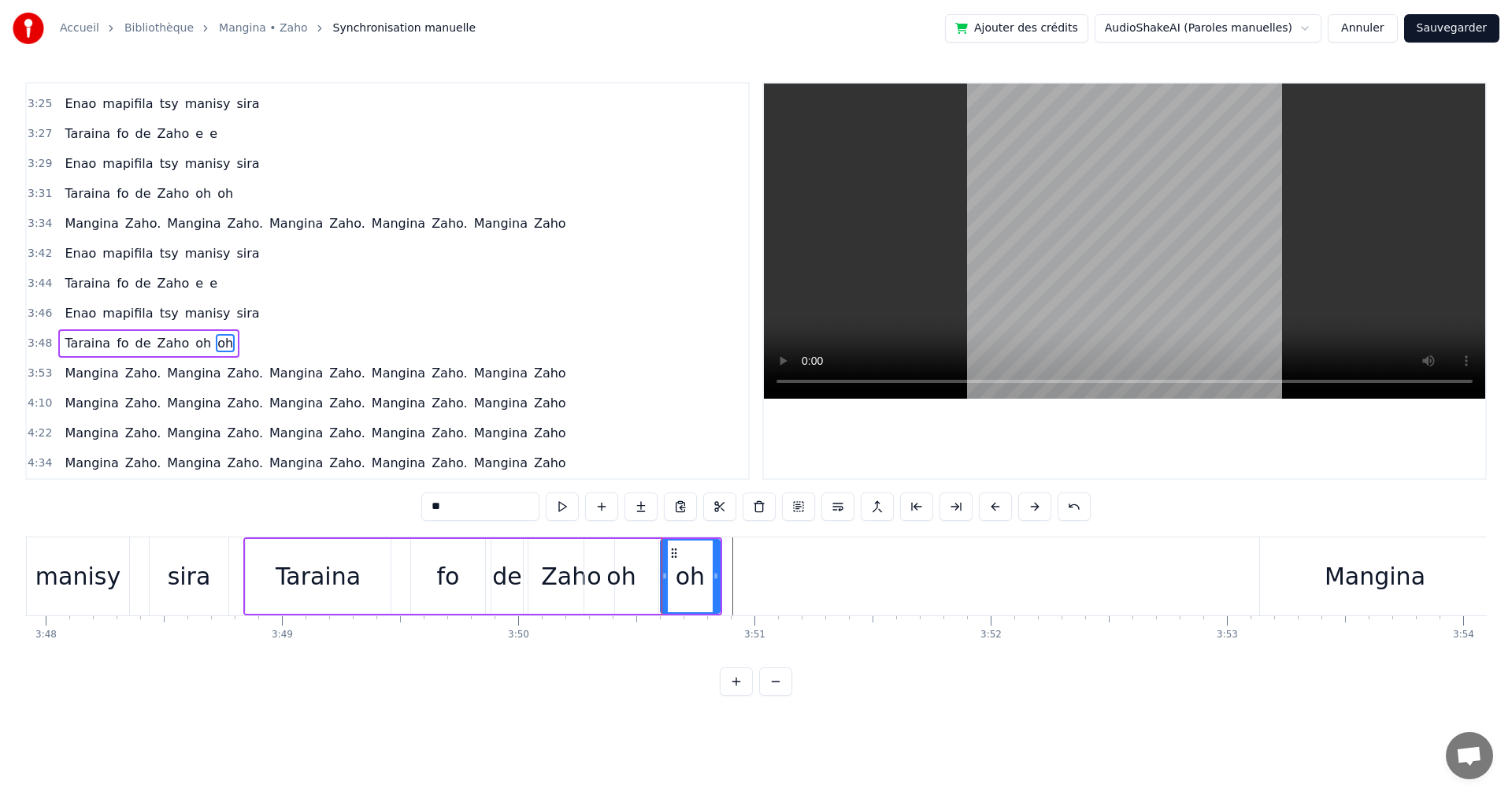
click at [603, 574] on div "oh" at bounding box center [621, 577] width 74 height 75
click at [560, 576] on div "Zaho" at bounding box center [571, 576] width 60 height 35
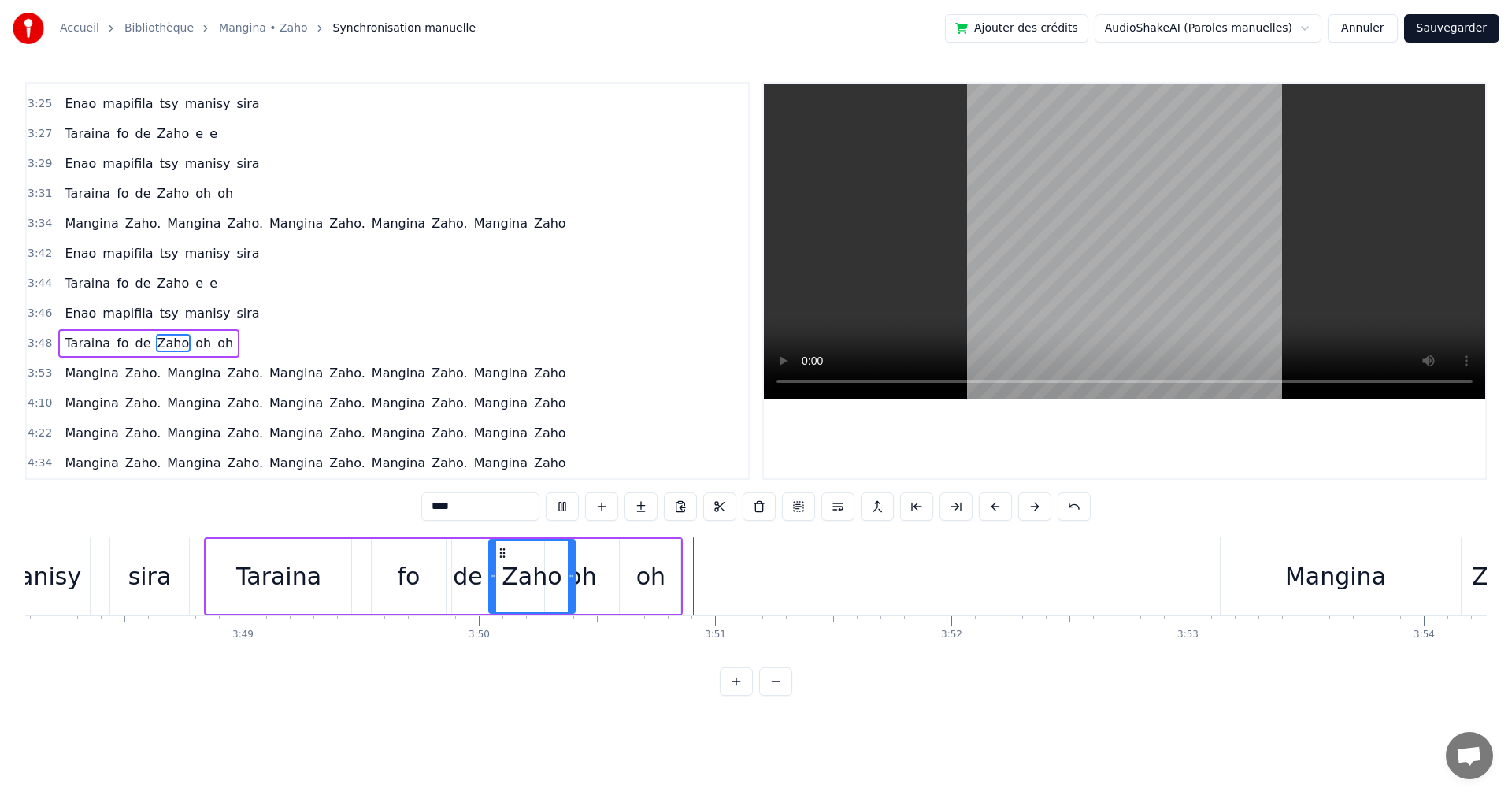
scroll to position [0, 54201]
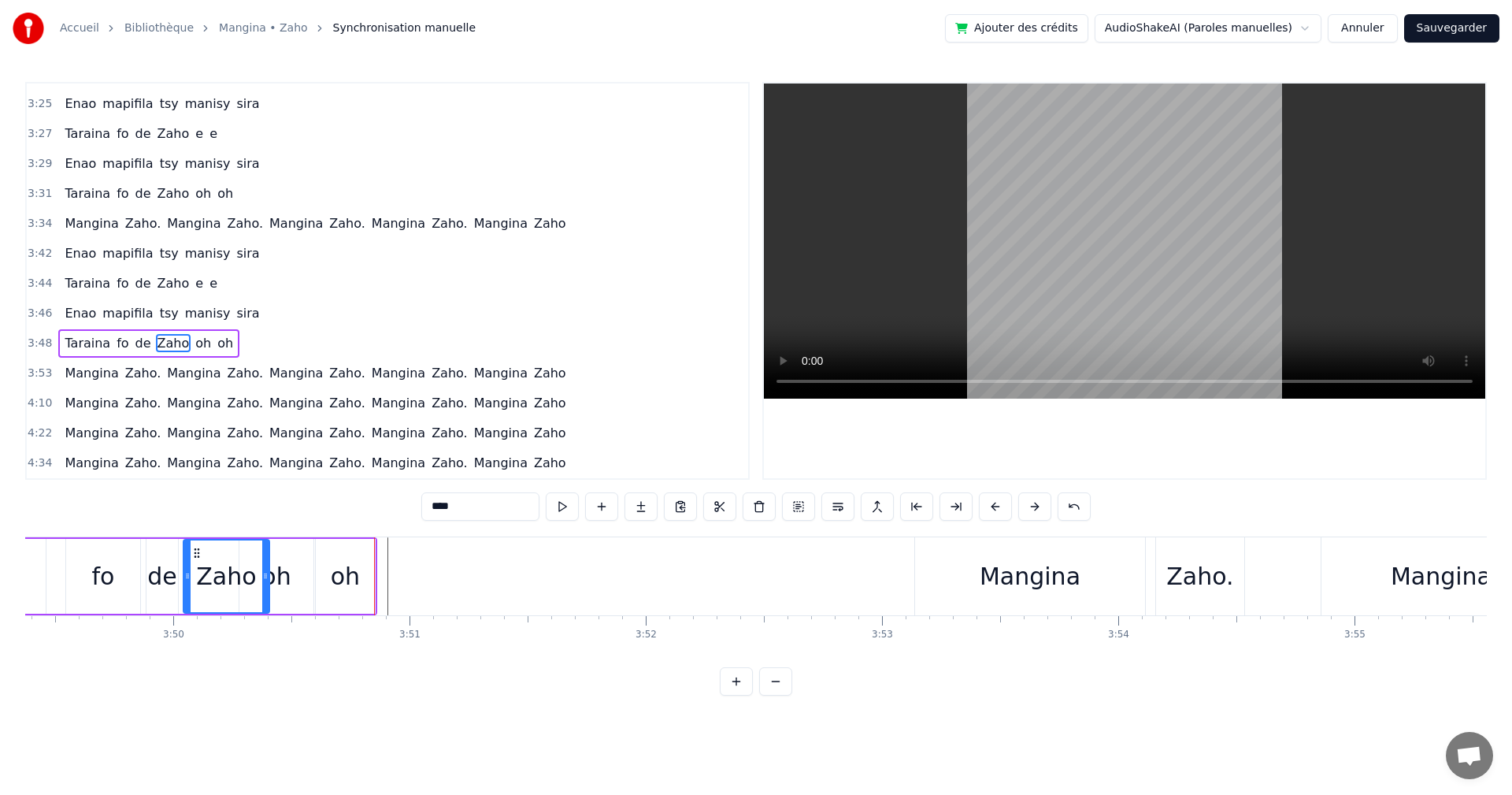
click at [150, 579] on div "de" at bounding box center [162, 576] width 30 height 35
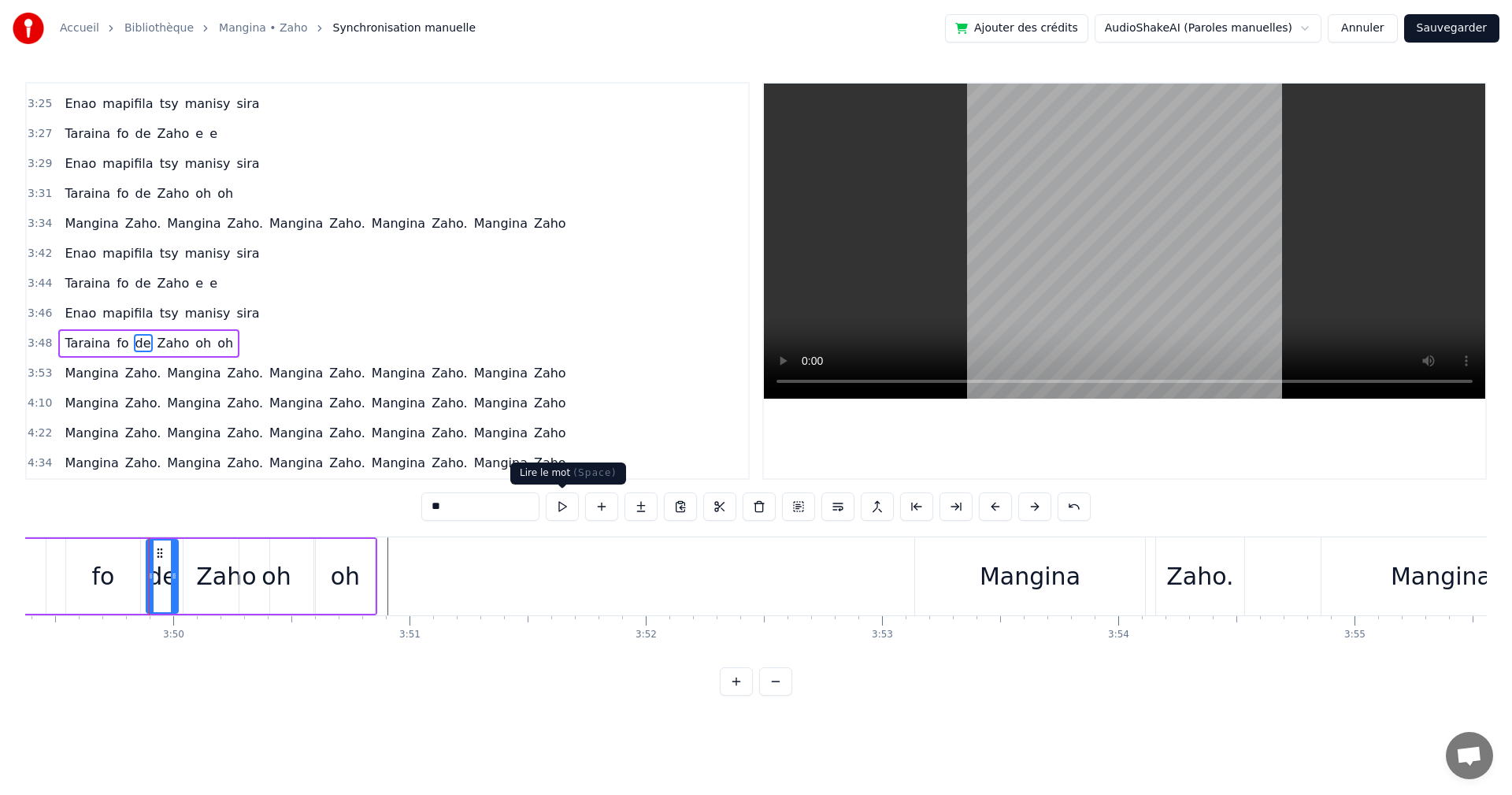
click at [552, 502] on button at bounding box center [562, 506] width 33 height 28
click at [560, 509] on button at bounding box center [562, 506] width 33 height 28
drag, startPoint x: 160, startPoint y: 581, endPoint x: 150, endPoint y: 581, distance: 10.0
click at [150, 581] on div "de" at bounding box center [162, 577] width 30 height 72
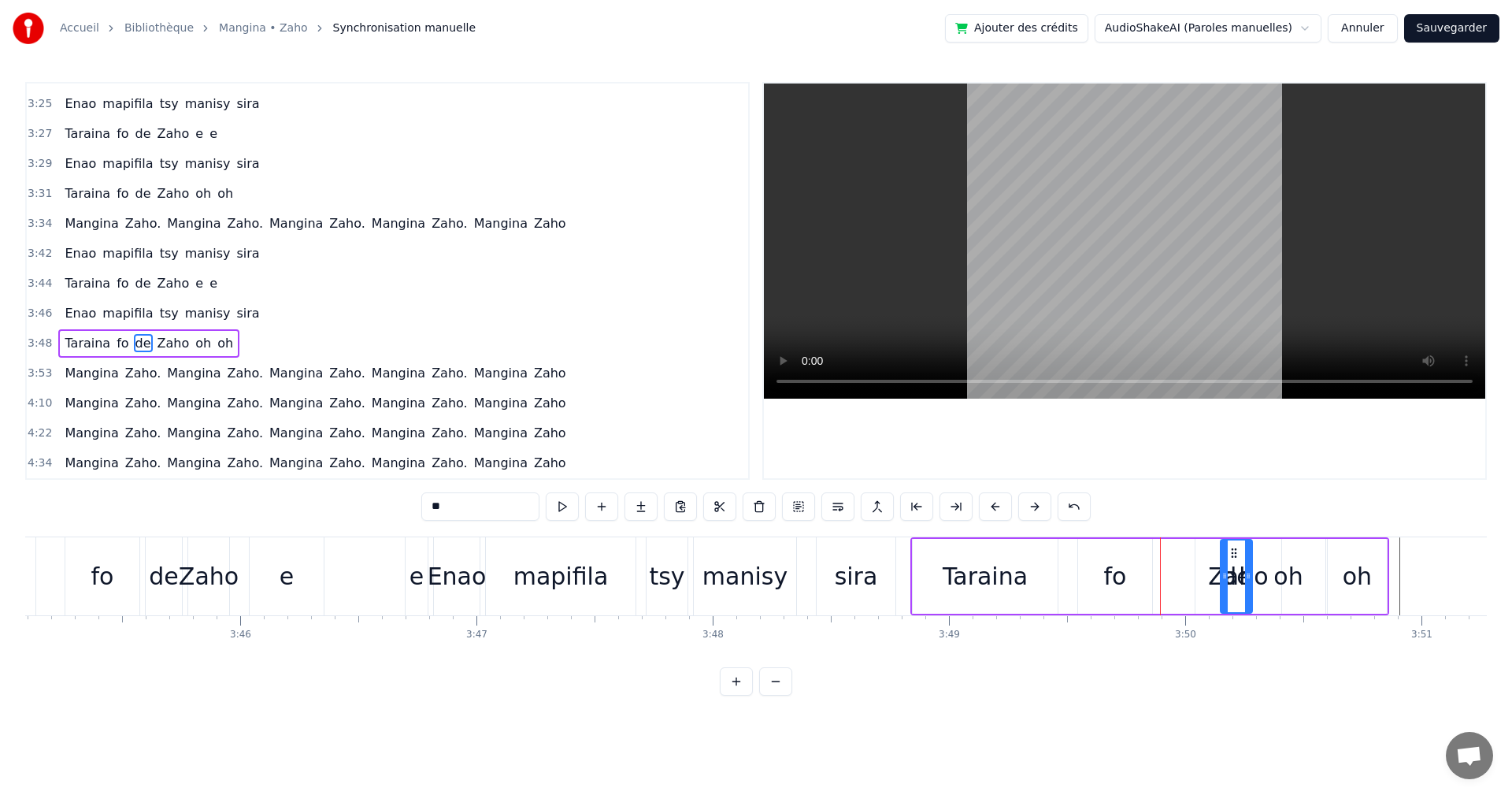
scroll to position [0, 53190]
drag, startPoint x: 158, startPoint y: 553, endPoint x: 1168, endPoint y: 607, distance: 1011.4
click at [1168, 607] on div "de" at bounding box center [1171, 577] width 30 height 72
click at [572, 517] on button at bounding box center [562, 506] width 33 height 28
click at [572, 516] on button at bounding box center [562, 506] width 33 height 28
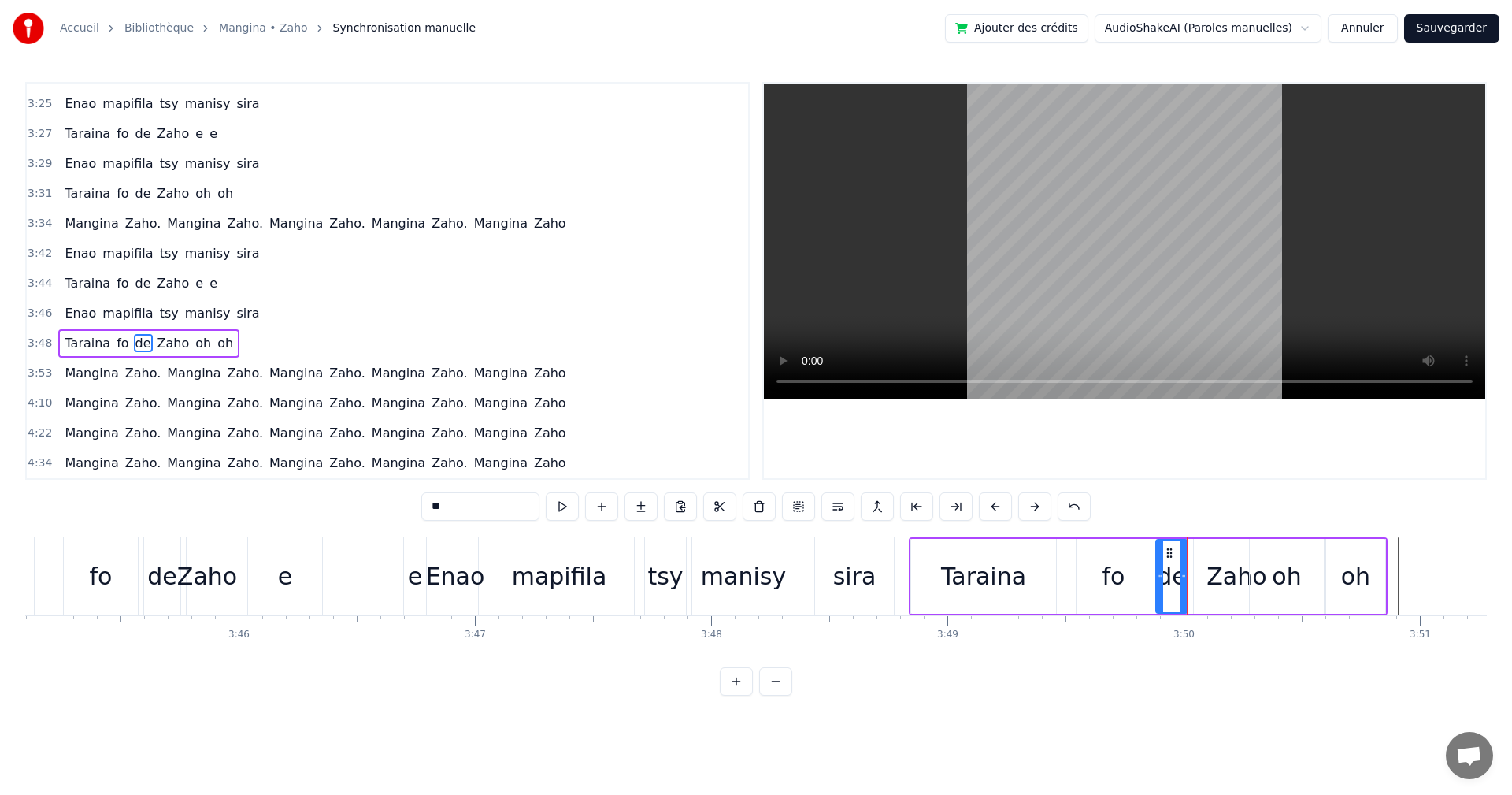
click at [1172, 583] on div "de" at bounding box center [1171, 576] width 30 height 35
click at [1169, 541] on div "de" at bounding box center [1171, 577] width 30 height 72
drag, startPoint x: 1170, startPoint y: 545, endPoint x: 1163, endPoint y: 551, distance: 9.2
click at [1163, 551] on div "de" at bounding box center [1171, 577] width 30 height 72
click at [1163, 551] on icon at bounding box center [1163, 553] width 13 height 13
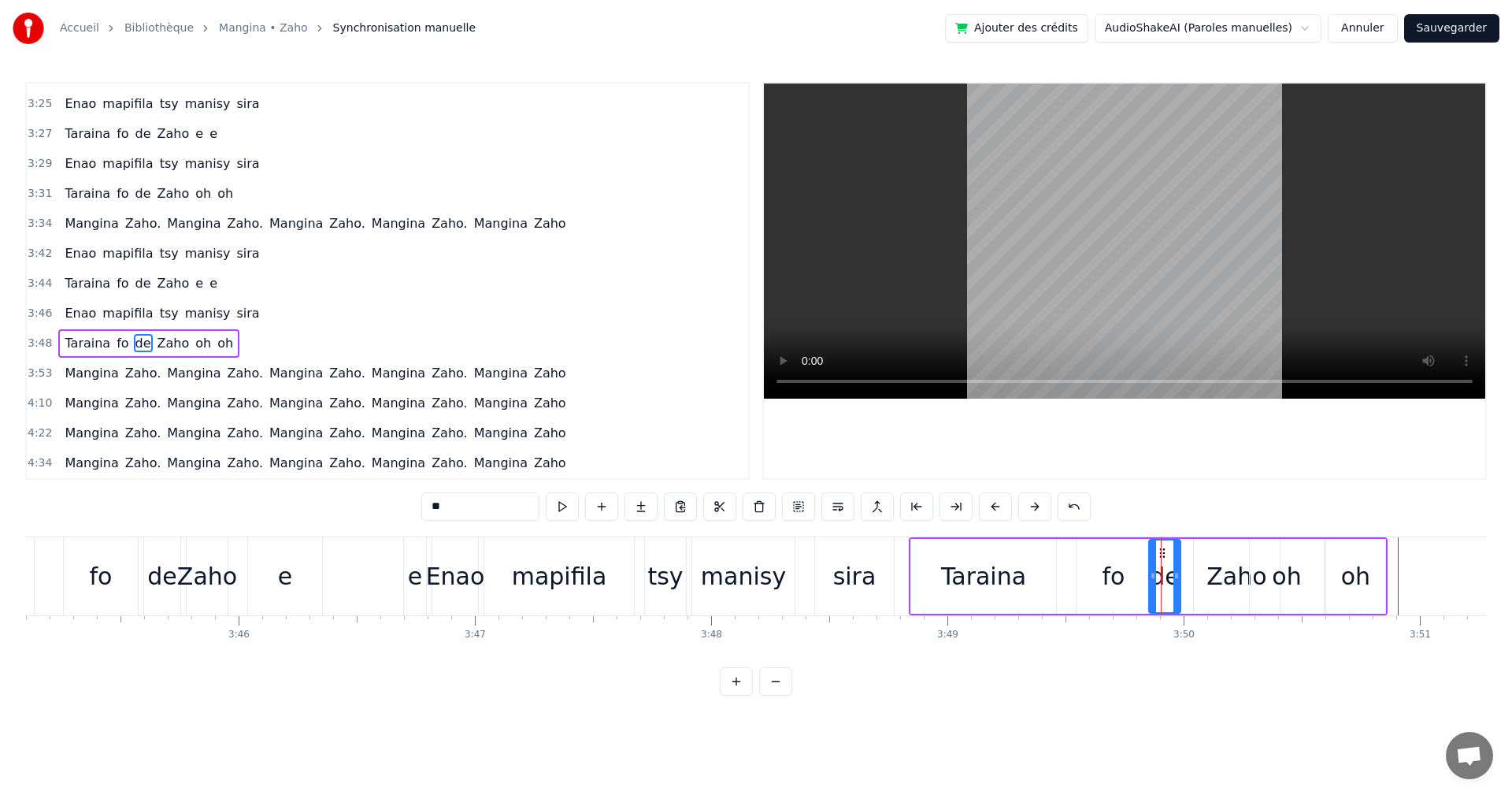
click at [1227, 586] on div "Zaho" at bounding box center [1236, 576] width 60 height 35
drag, startPoint x: 1211, startPoint y: 557, endPoint x: 1195, endPoint y: 557, distance: 16.0
click at [1195, 557] on icon at bounding box center [1192, 553] width 13 height 13
drag, startPoint x: 1261, startPoint y: 569, endPoint x: 1239, endPoint y: 569, distance: 22.0
click at [1239, 569] on icon at bounding box center [1238, 576] width 6 height 13
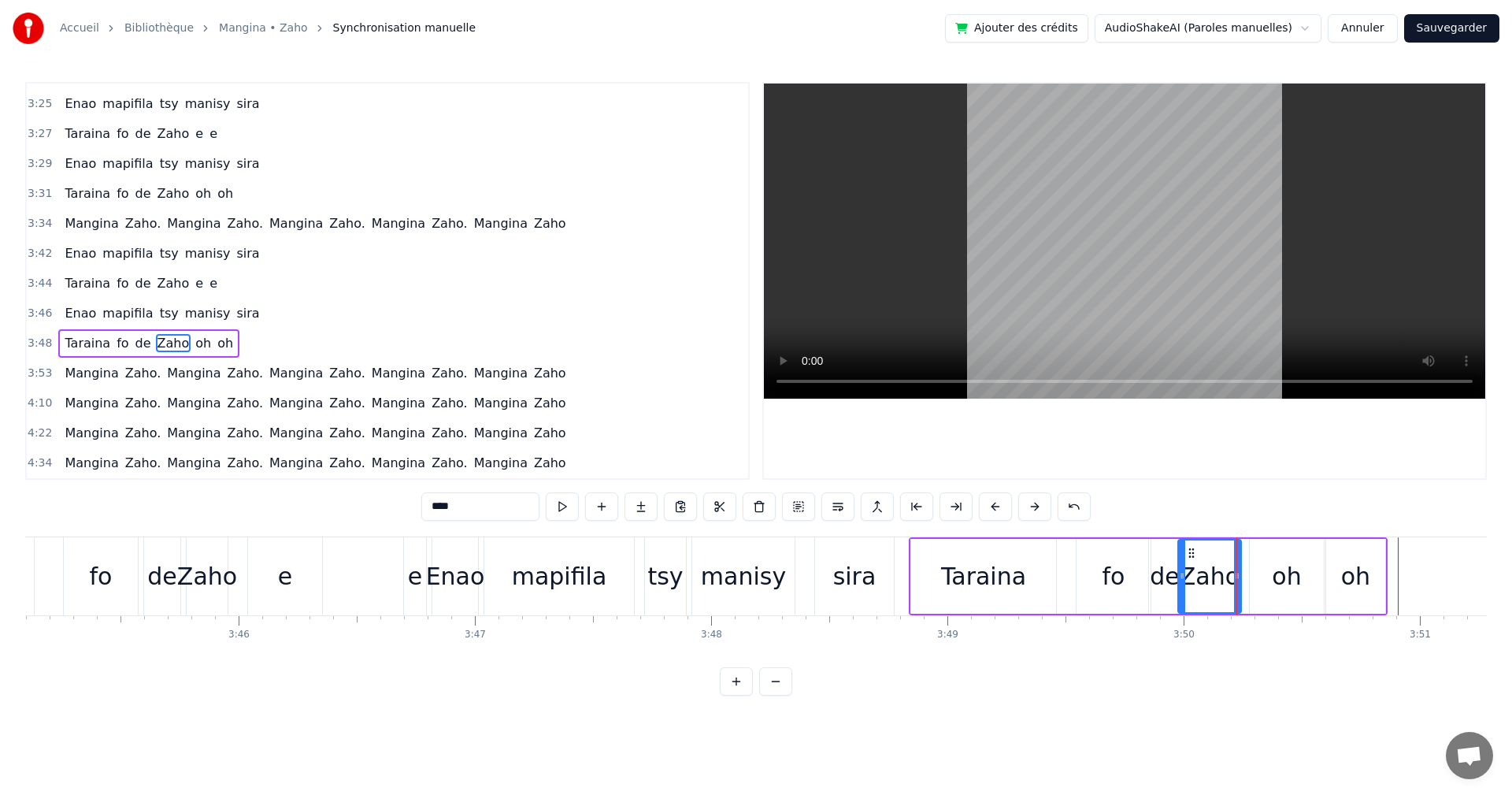
click at [1299, 577] on div "oh" at bounding box center [1287, 576] width 29 height 35
type input "**"
drag, startPoint x: 1275, startPoint y: 577, endPoint x: 1285, endPoint y: 569, distance: 12.8
click at [1256, 577] on div "oh" at bounding box center [1287, 577] width 73 height 72
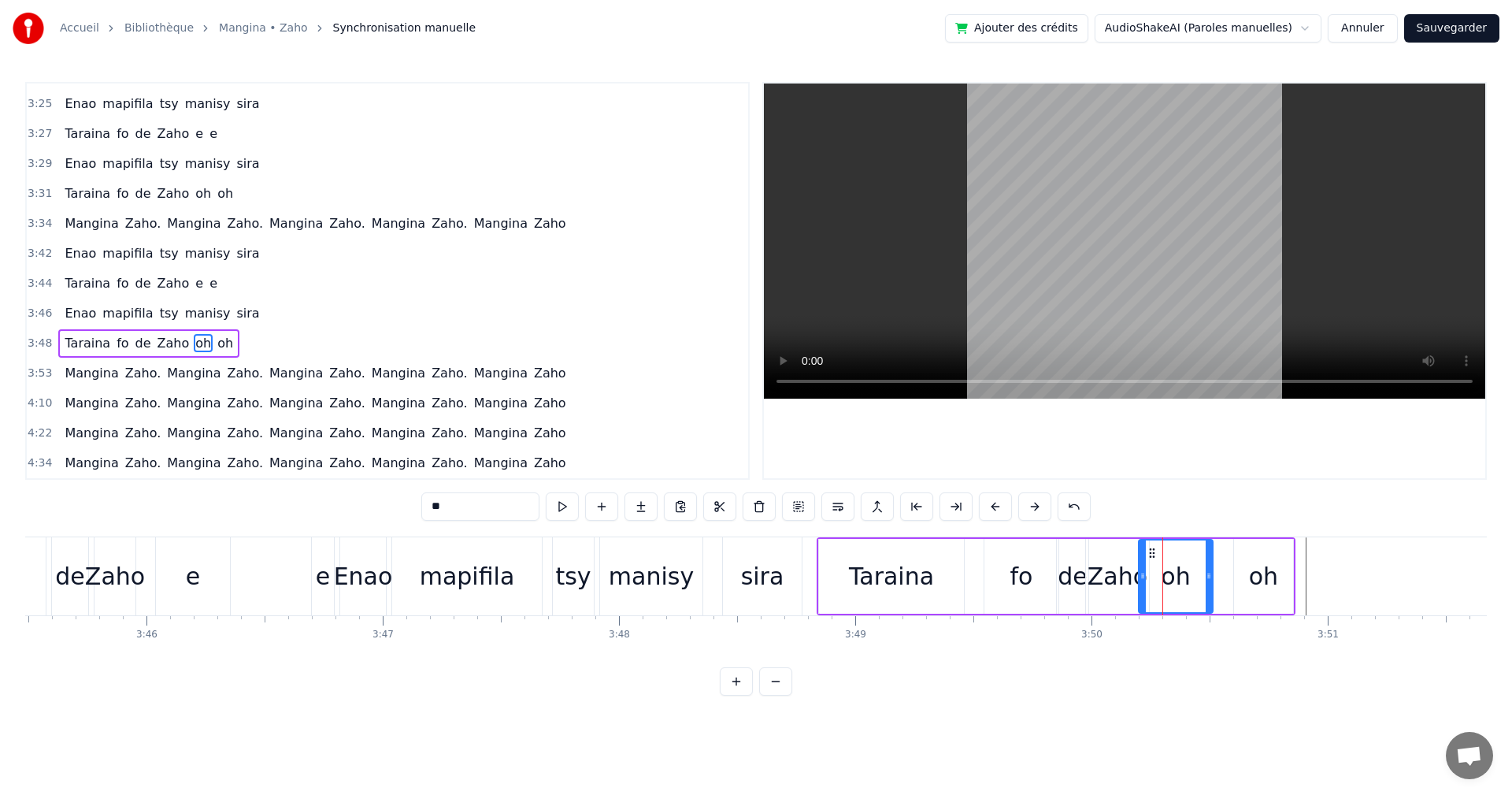
scroll to position [0, 53285]
drag, startPoint x: 1261, startPoint y: 554, endPoint x: 1151, endPoint y: 546, distance: 110.3
click at [1151, 547] on icon at bounding box center [1154, 553] width 13 height 13
click at [1211, 573] on icon at bounding box center [1208, 576] width 6 height 13
click at [1243, 580] on div "oh" at bounding box center [1262, 577] width 59 height 75
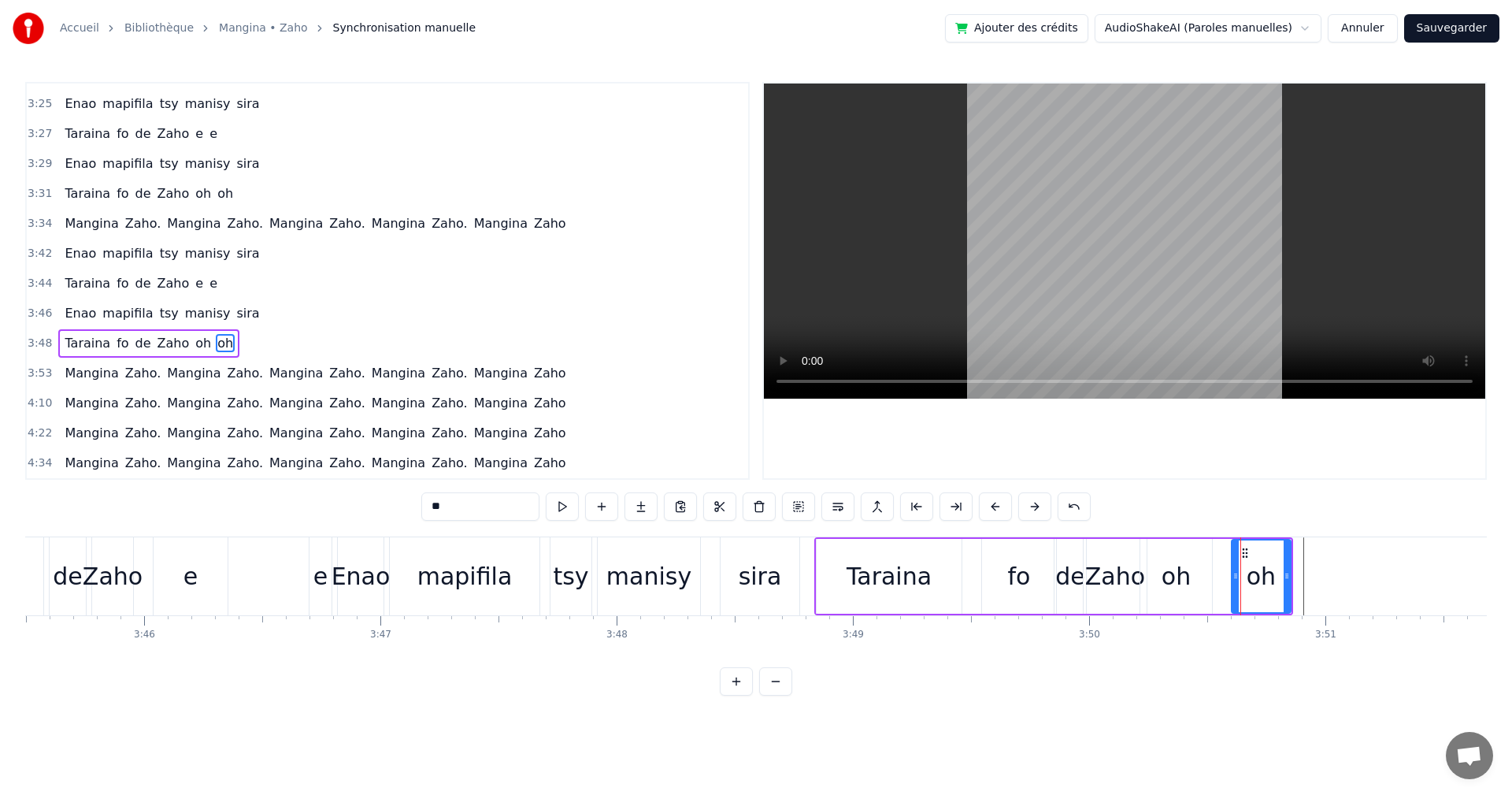
click at [1239, 577] on div "oh" at bounding box center [1262, 577] width 58 height 72
click at [1241, 553] on circle at bounding box center [1241, 553] width 1 height 1
click at [559, 508] on button at bounding box center [562, 506] width 33 height 28
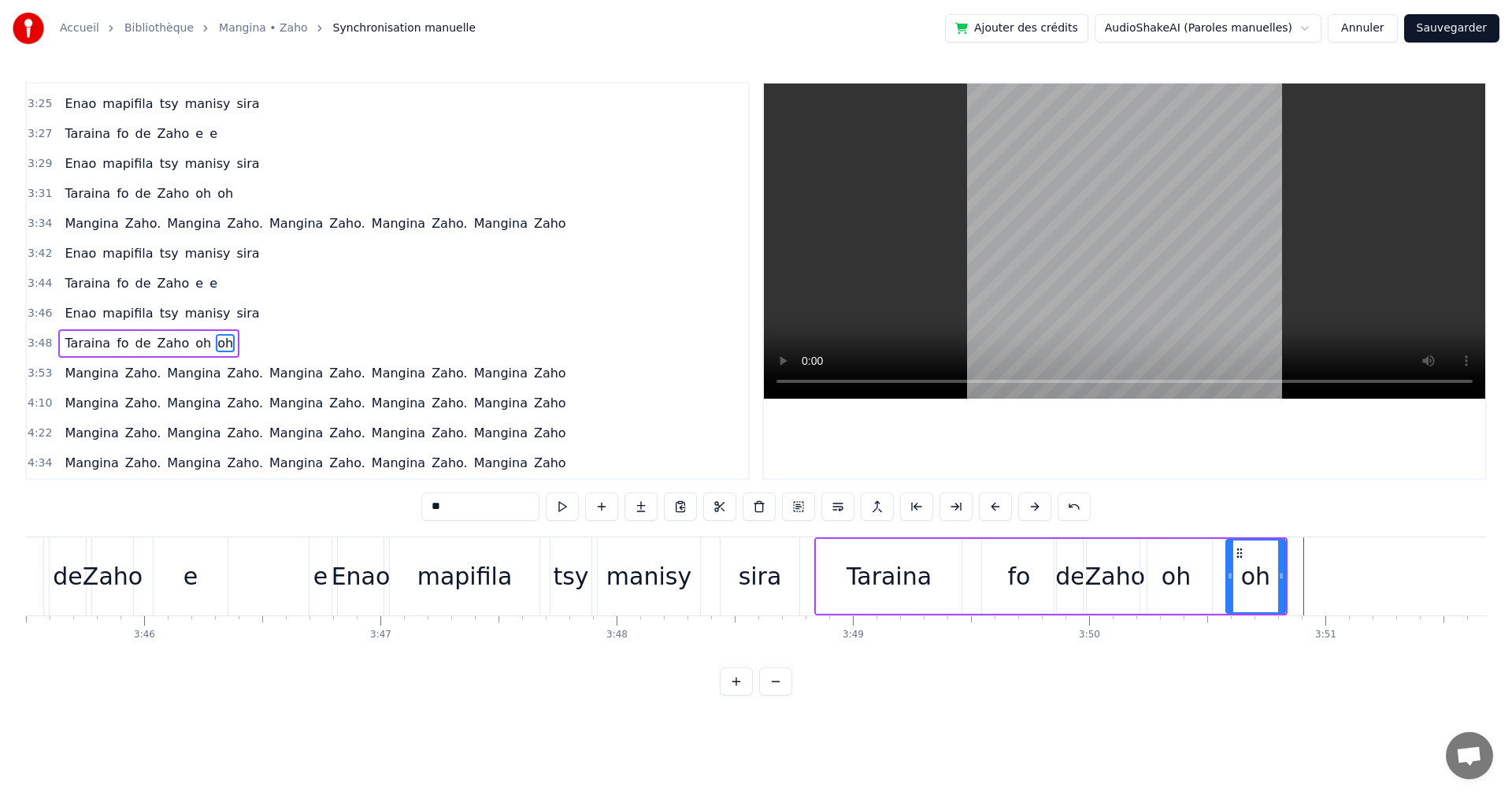
click at [1197, 576] on div "oh" at bounding box center [1176, 577] width 72 height 75
drag, startPoint x: 1209, startPoint y: 578, endPoint x: 1195, endPoint y: 578, distance: 14.0
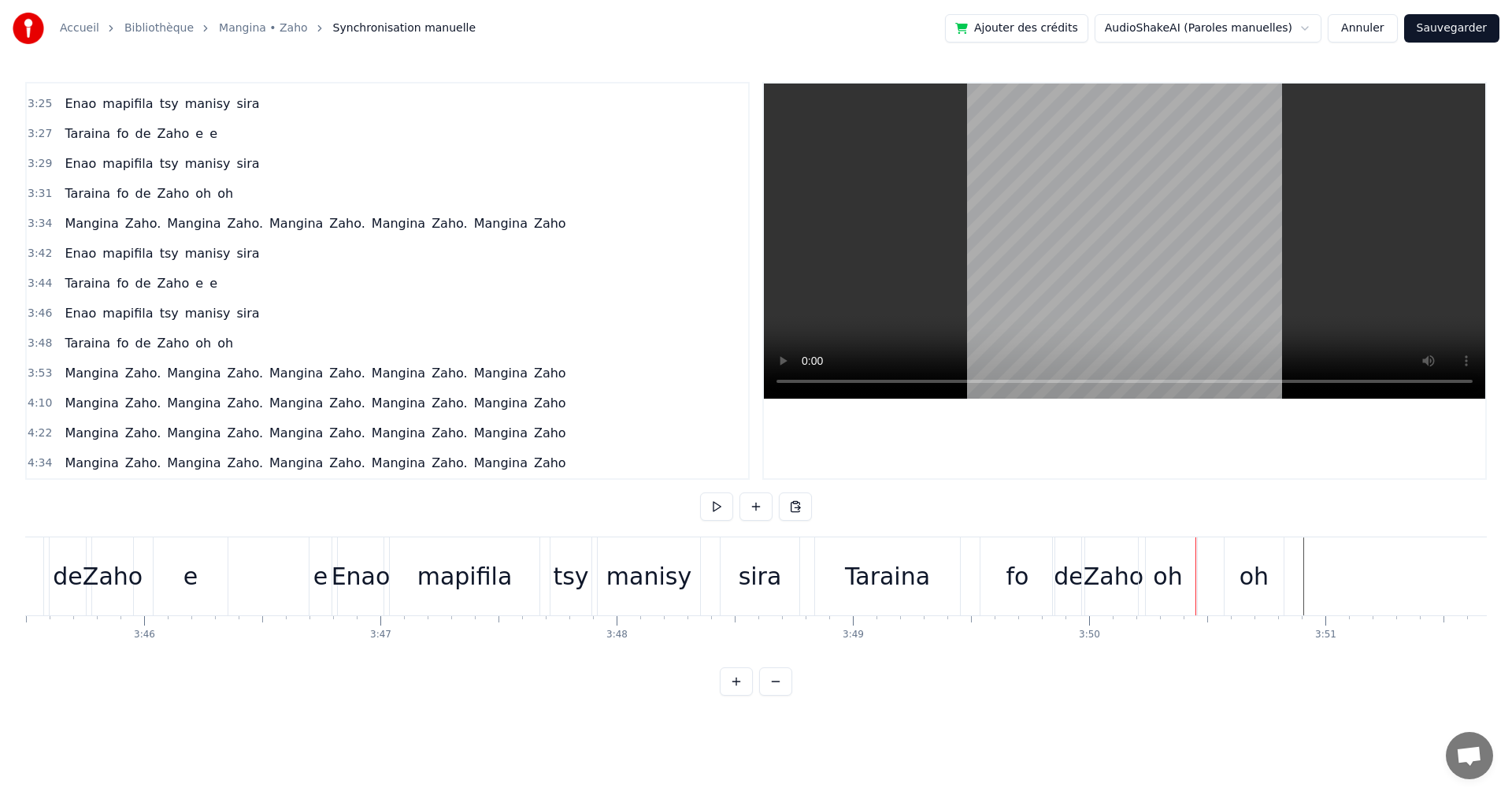
click at [1265, 573] on div "oh" at bounding box center [1255, 576] width 29 height 35
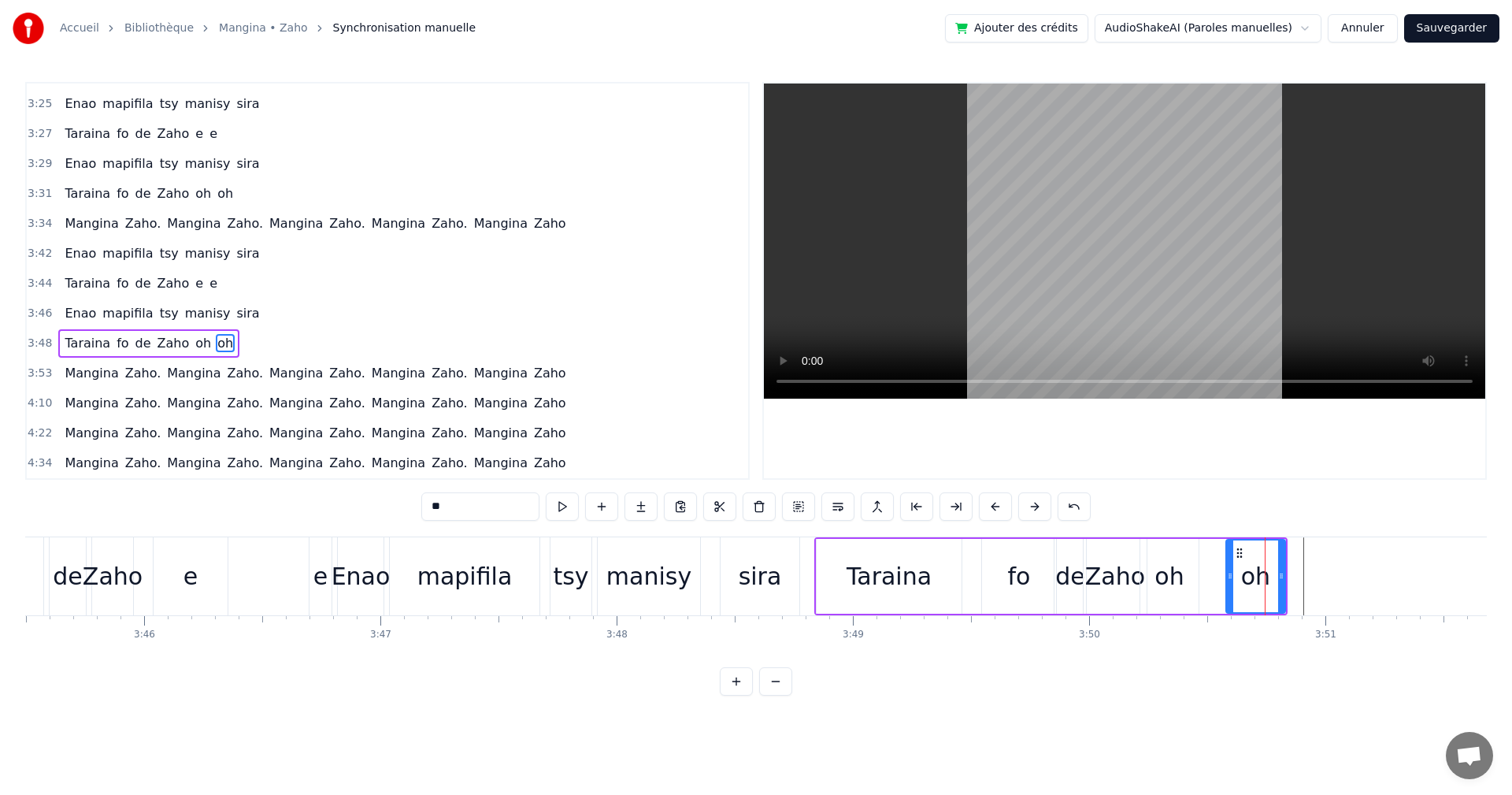
click at [1286, 573] on div "oh" at bounding box center [1256, 577] width 61 height 75
drag, startPoint x: 1282, startPoint y: 574, endPoint x: 1269, endPoint y: 575, distance: 13.0
click at [1269, 575] on icon at bounding box center [1269, 576] width 6 height 13
click at [557, 503] on button at bounding box center [562, 506] width 33 height 28
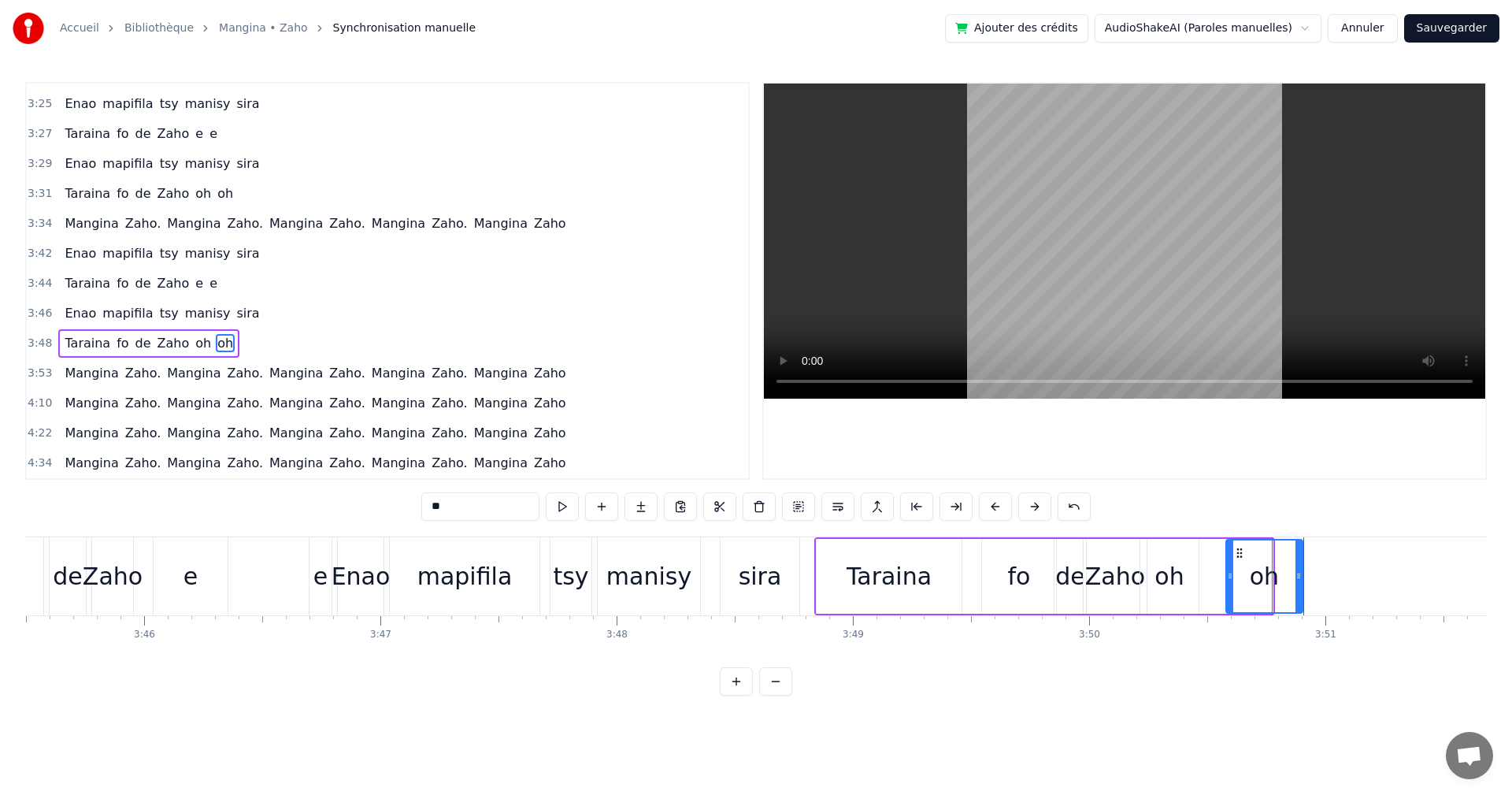
drag, startPoint x: 1268, startPoint y: 574, endPoint x: 1298, endPoint y: 581, distance: 30.8
click at [1298, 581] on icon at bounding box center [1299, 576] width 6 height 13
click at [577, 517] on button at bounding box center [562, 506] width 33 height 28
click at [565, 512] on button at bounding box center [562, 506] width 33 height 28
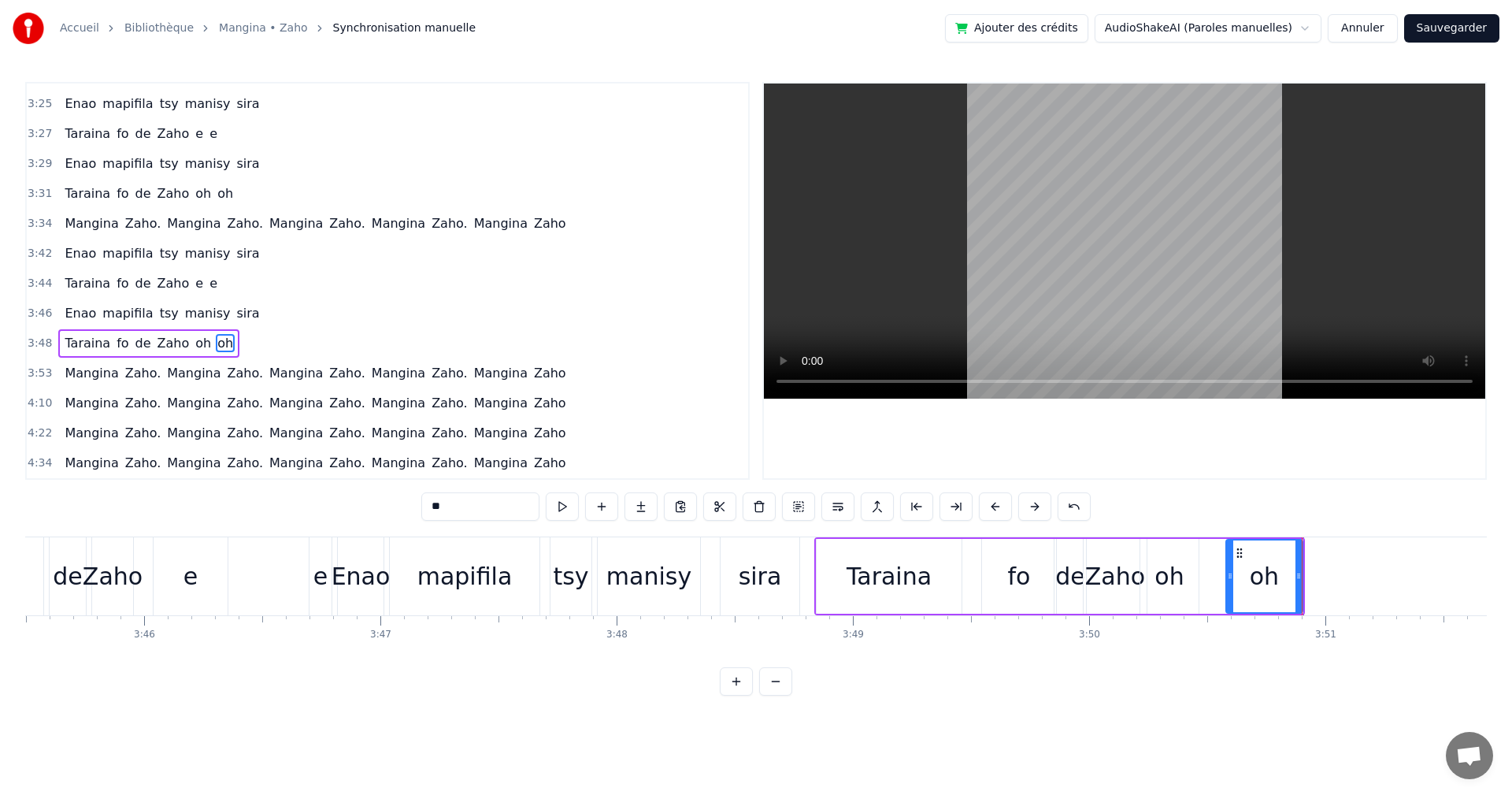
click at [565, 512] on button at bounding box center [562, 506] width 33 height 28
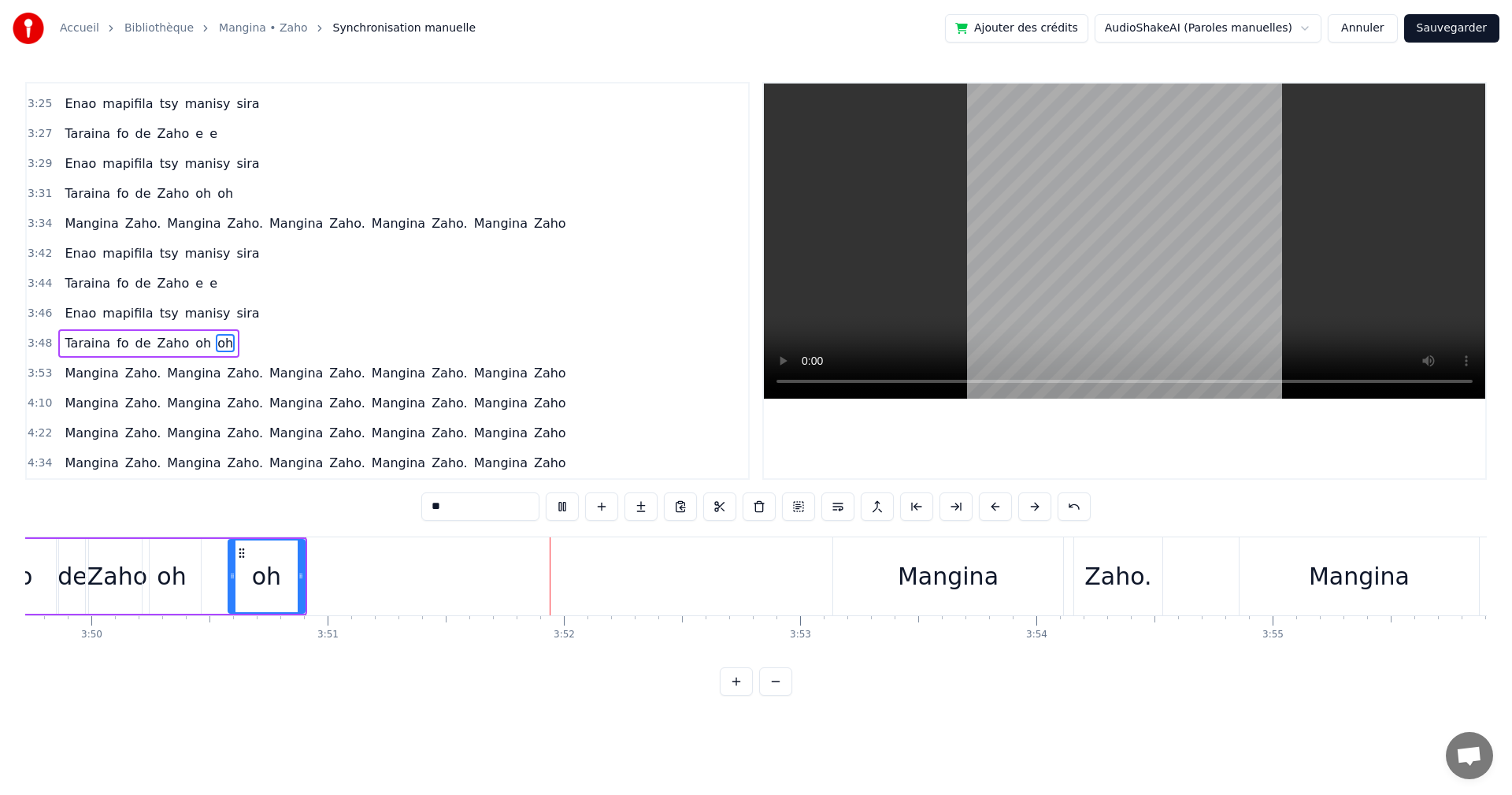
scroll to position [0, 54593]
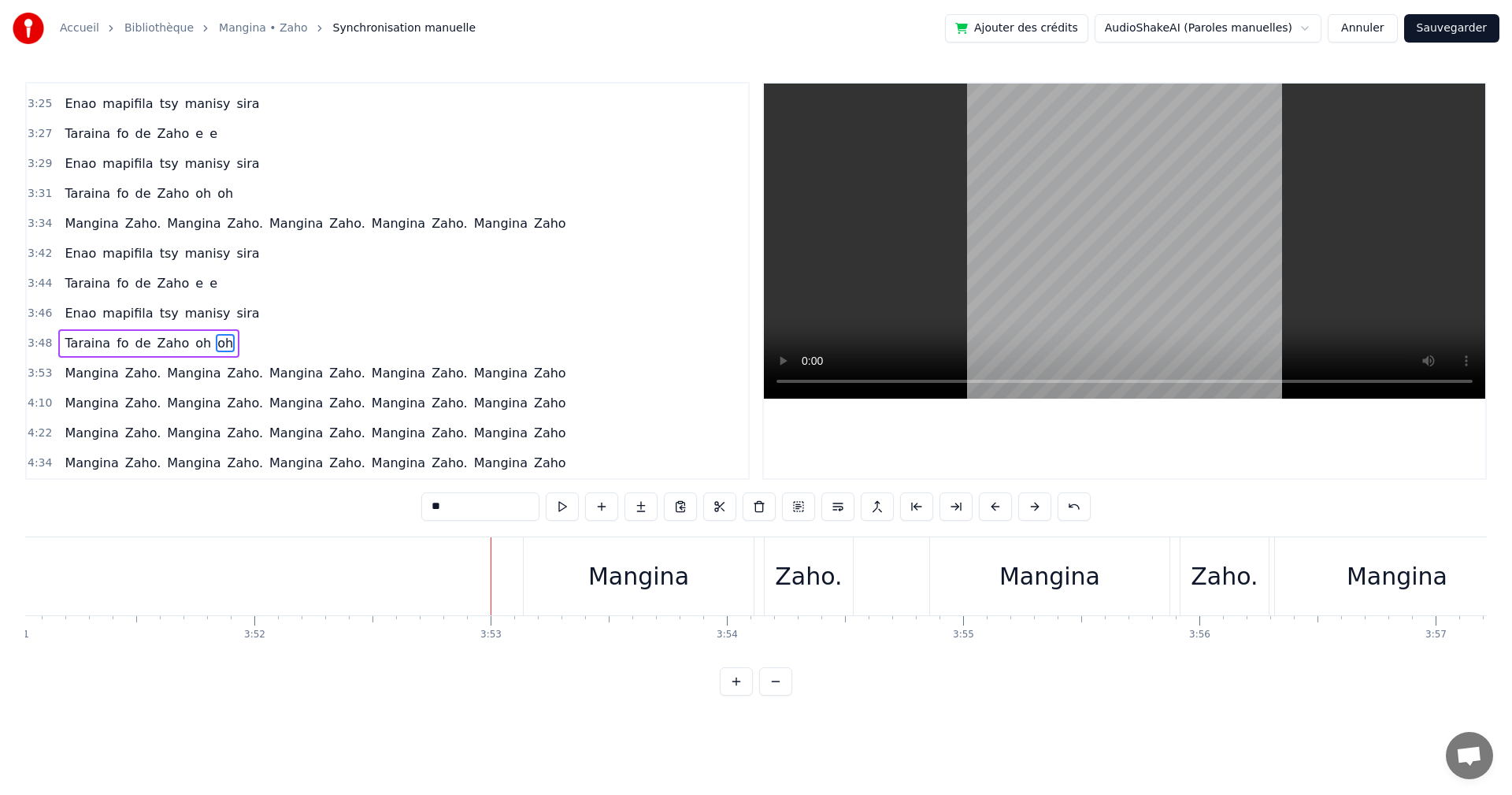
click at [682, 567] on div "Mangina" at bounding box center [639, 576] width 101 height 35
type input "*******"
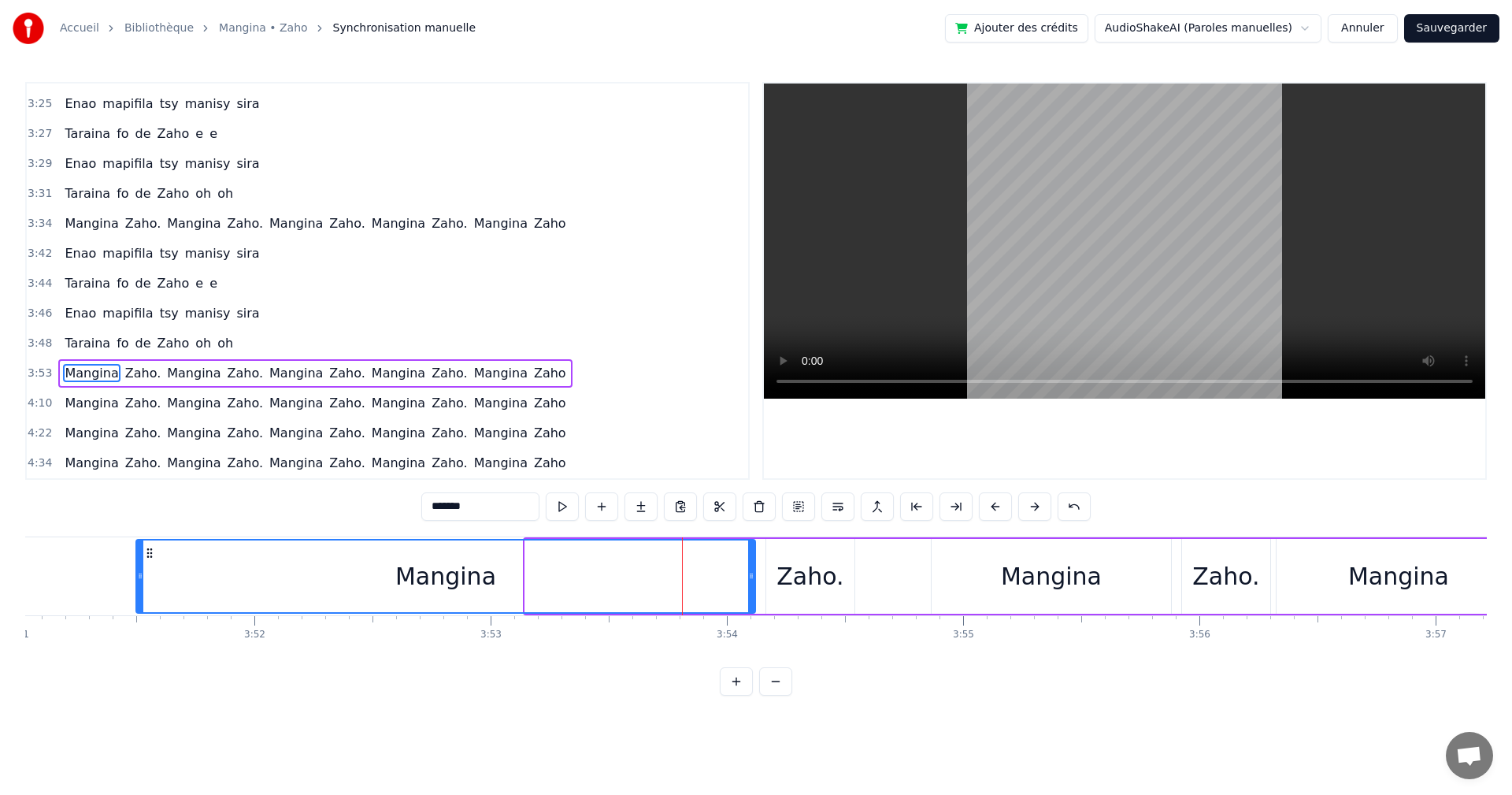
drag, startPoint x: 528, startPoint y: 577, endPoint x: 138, endPoint y: 553, distance: 390.7
click at [138, 553] on div at bounding box center [140, 577] width 6 height 72
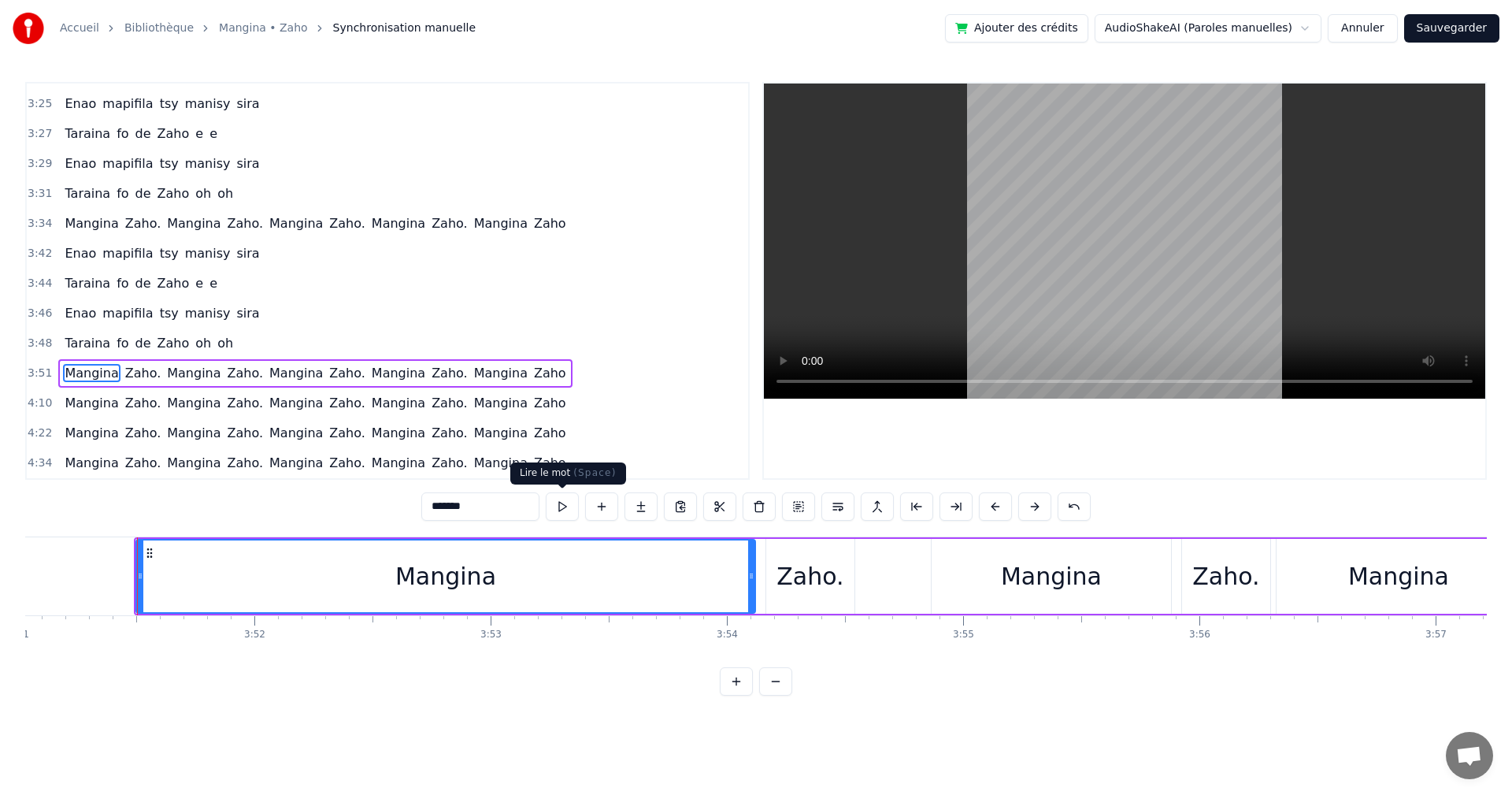
click at [562, 510] on button at bounding box center [562, 506] width 33 height 28
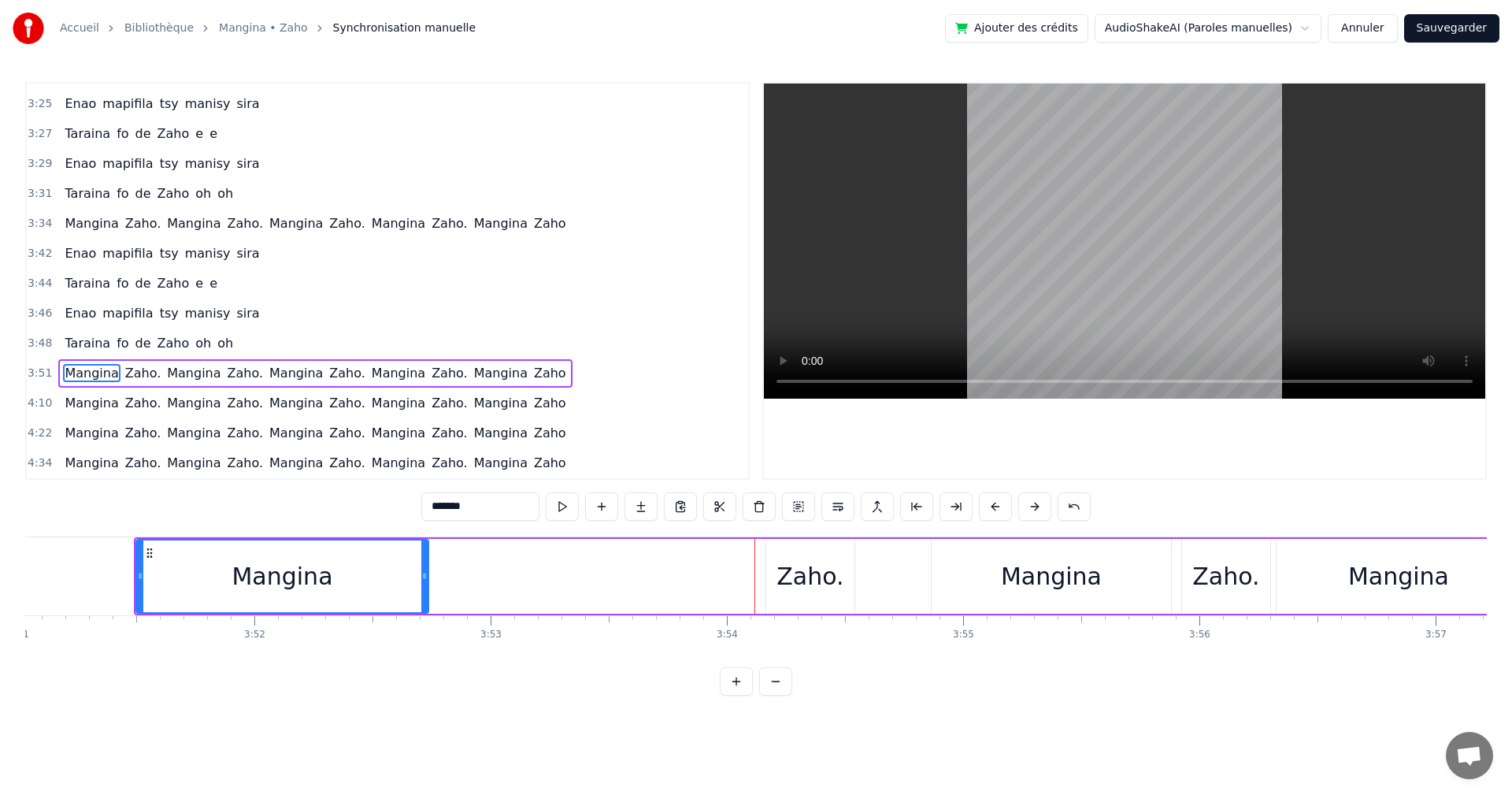
drag, startPoint x: 754, startPoint y: 580, endPoint x: 427, endPoint y: 549, distance: 328.5
click at [427, 549] on div at bounding box center [425, 577] width 6 height 72
click at [565, 508] on button at bounding box center [562, 506] width 33 height 28
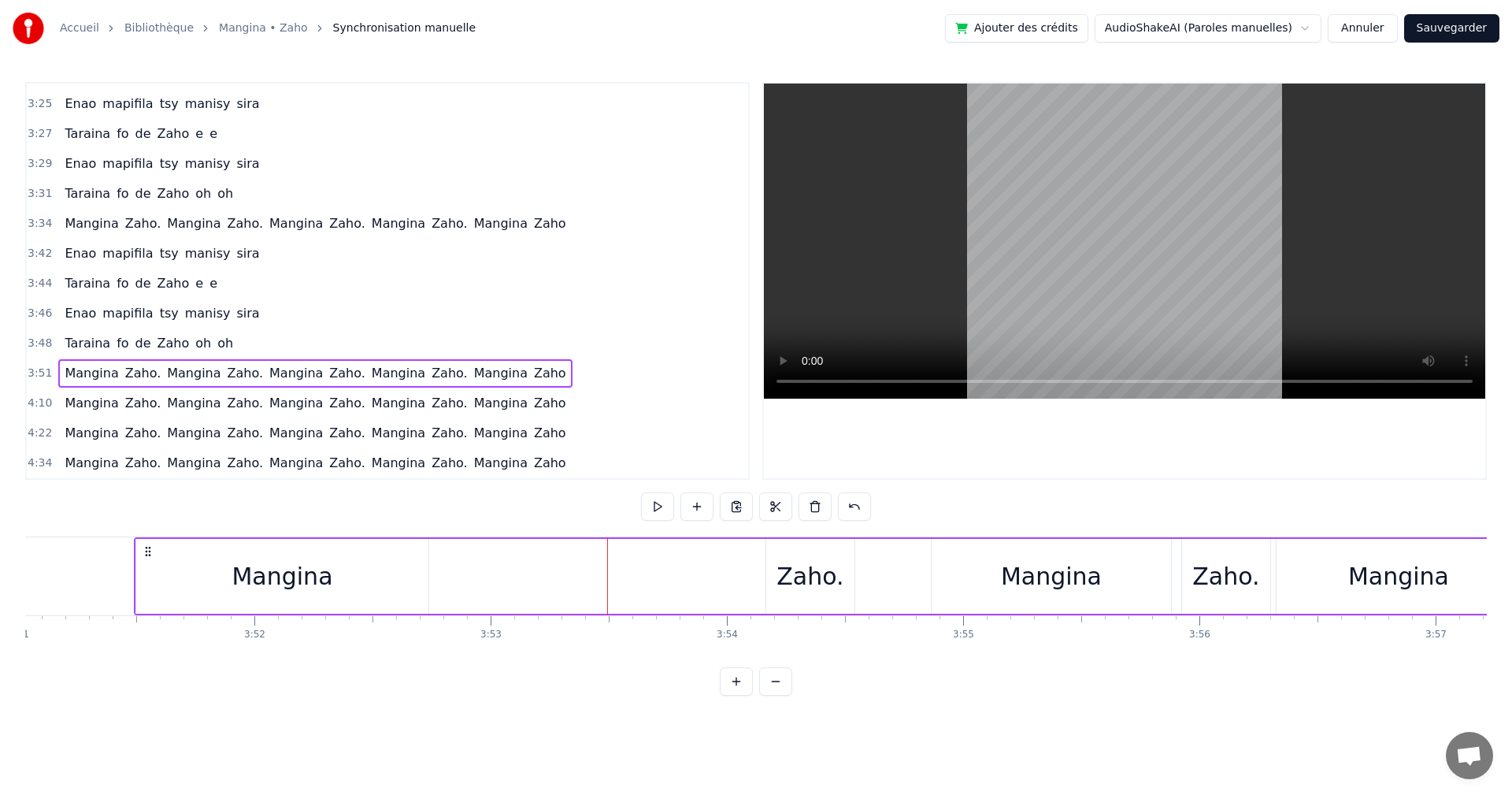
drag, startPoint x: 362, startPoint y: 578, endPoint x: 661, endPoint y: 622, distance: 302.2
click at [369, 578] on div "Mangina" at bounding box center [281, 577] width 292 height 75
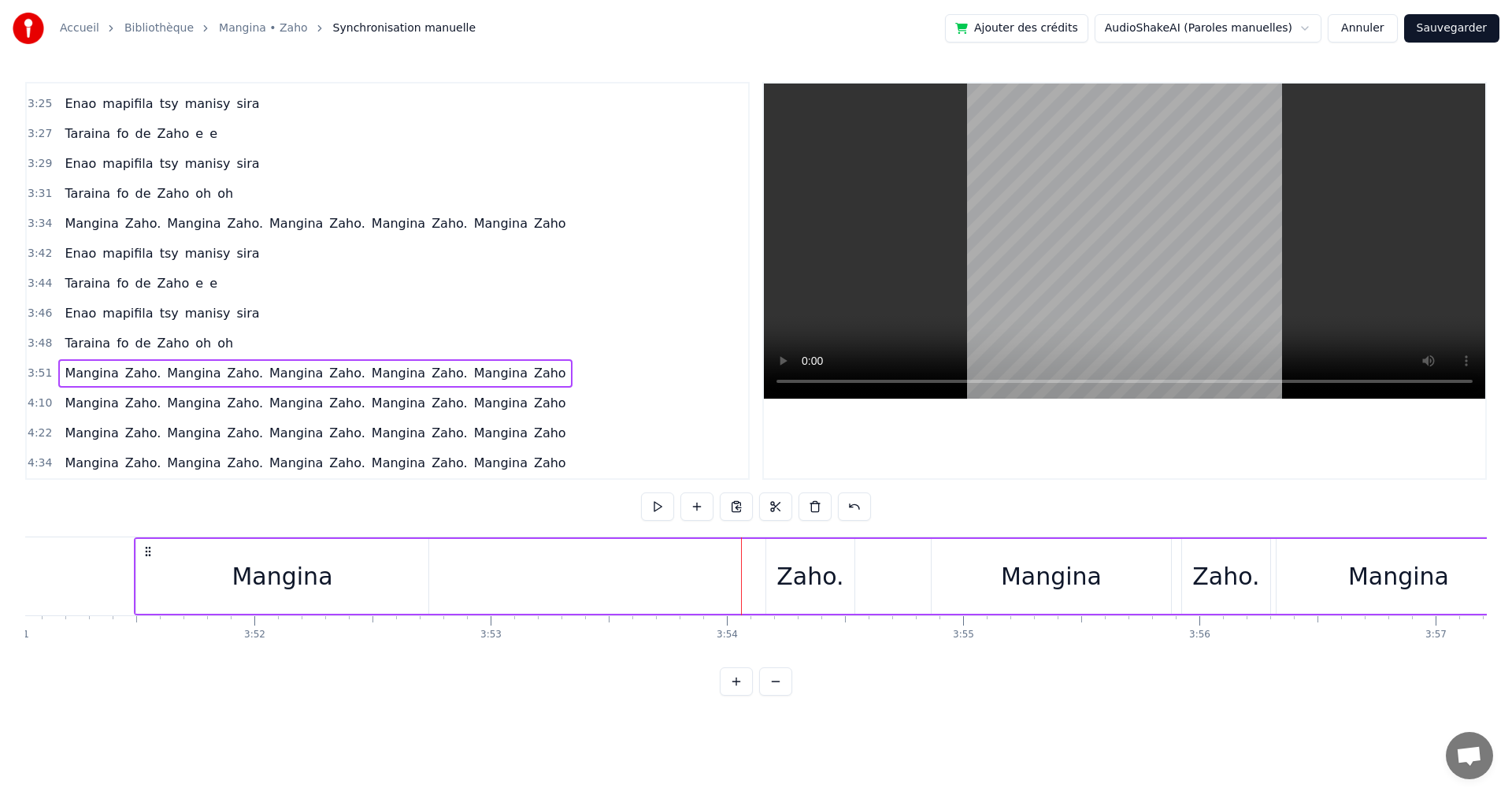
click at [788, 577] on div "Zaho." at bounding box center [810, 576] width 67 height 35
click at [389, 586] on div "Mangina" at bounding box center [281, 577] width 292 height 75
type input "*******"
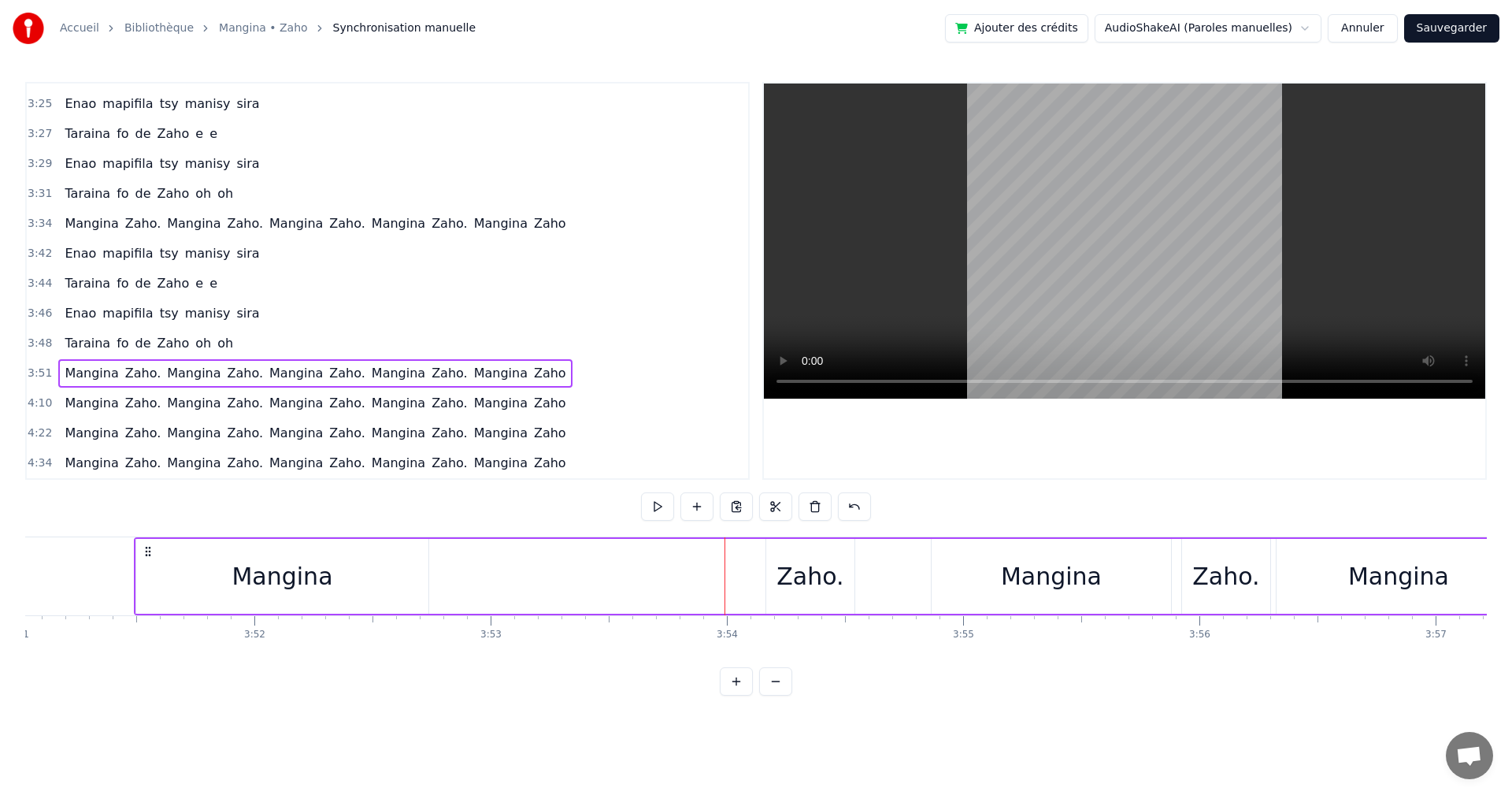
click at [781, 581] on div "Zaho." at bounding box center [810, 576] width 67 height 35
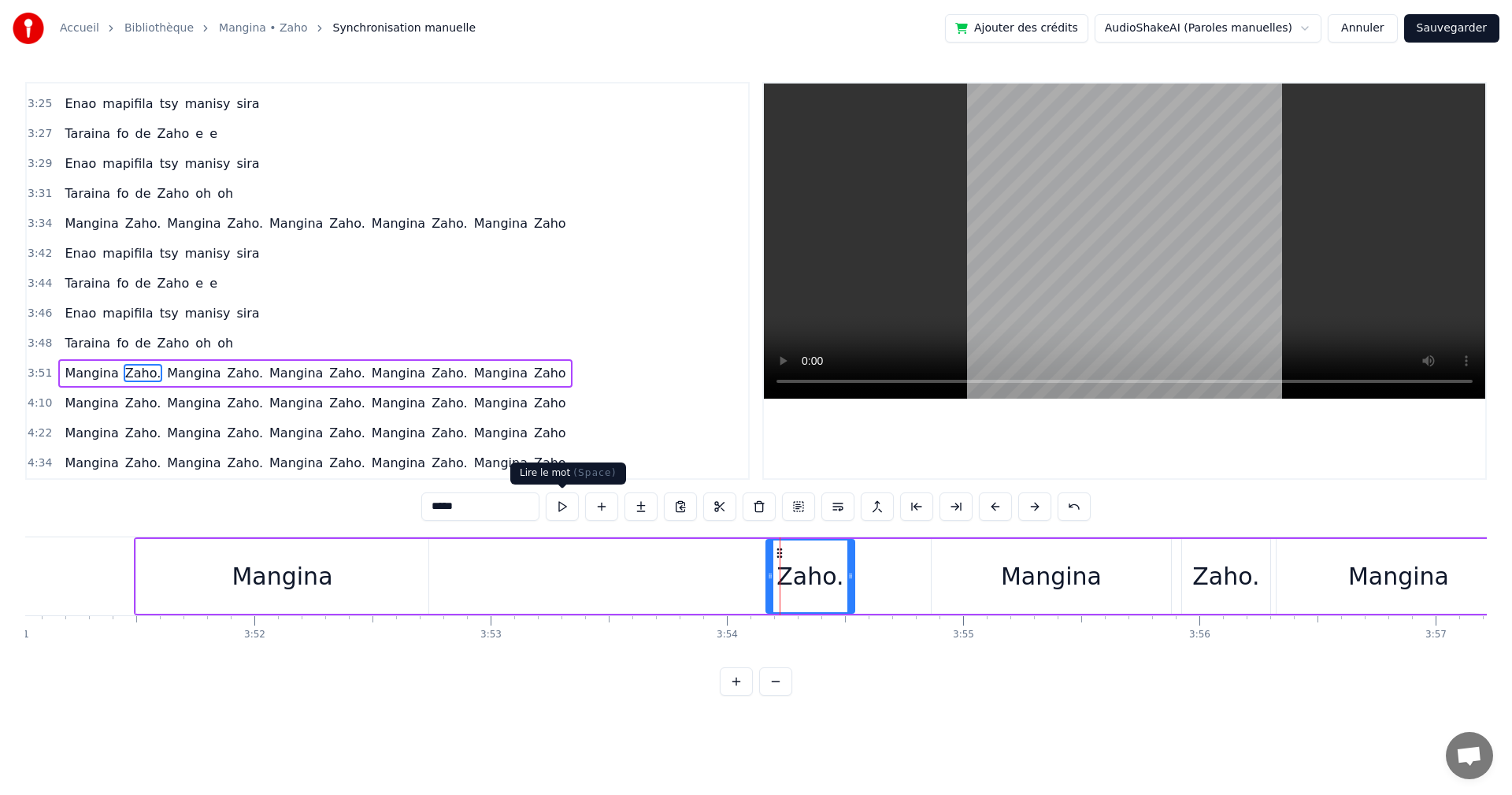
click at [573, 504] on button at bounding box center [562, 506] width 33 height 28
click at [1037, 589] on div "Mangina" at bounding box center [1051, 576] width 101 height 35
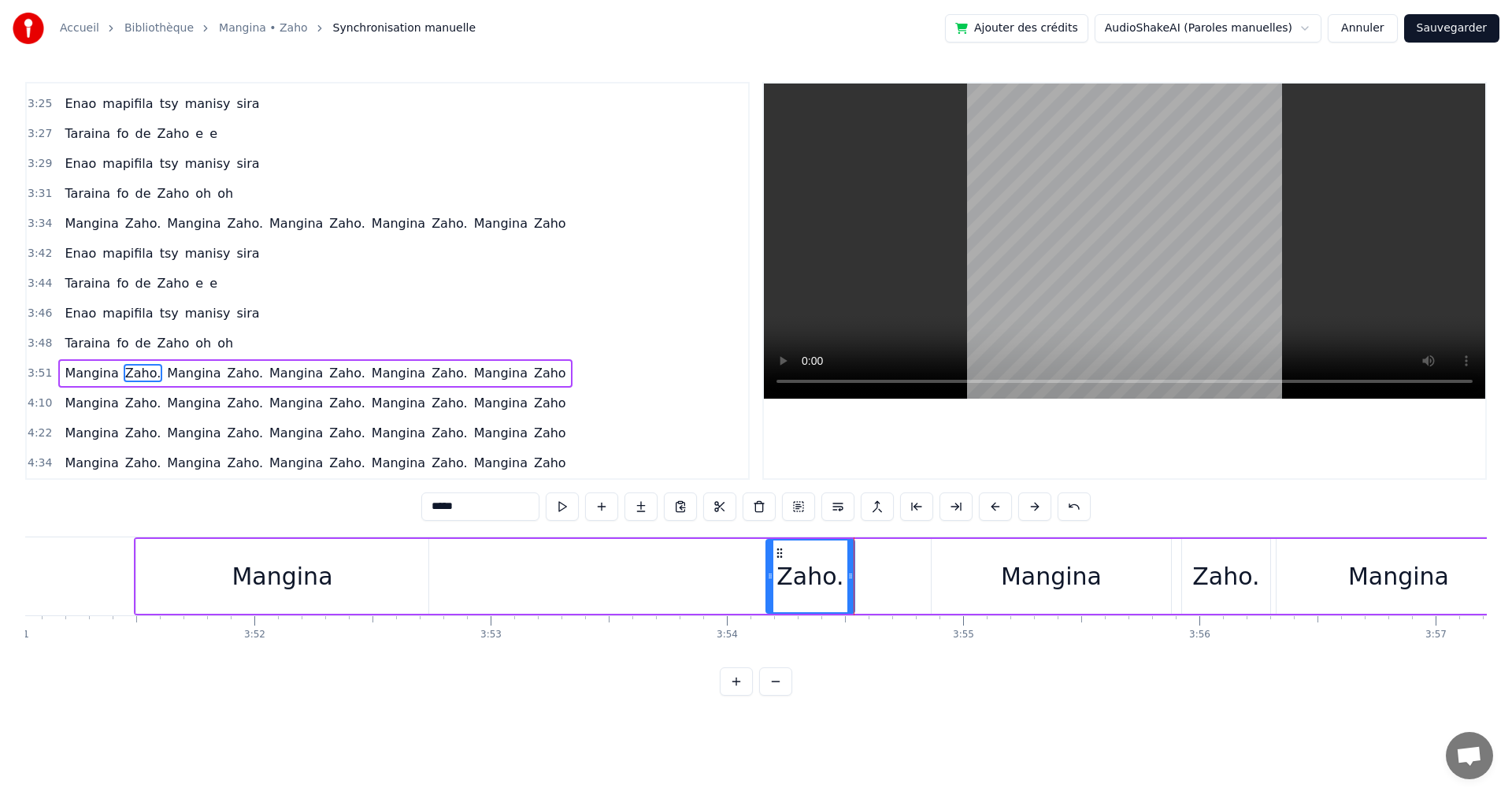
type input "*******"
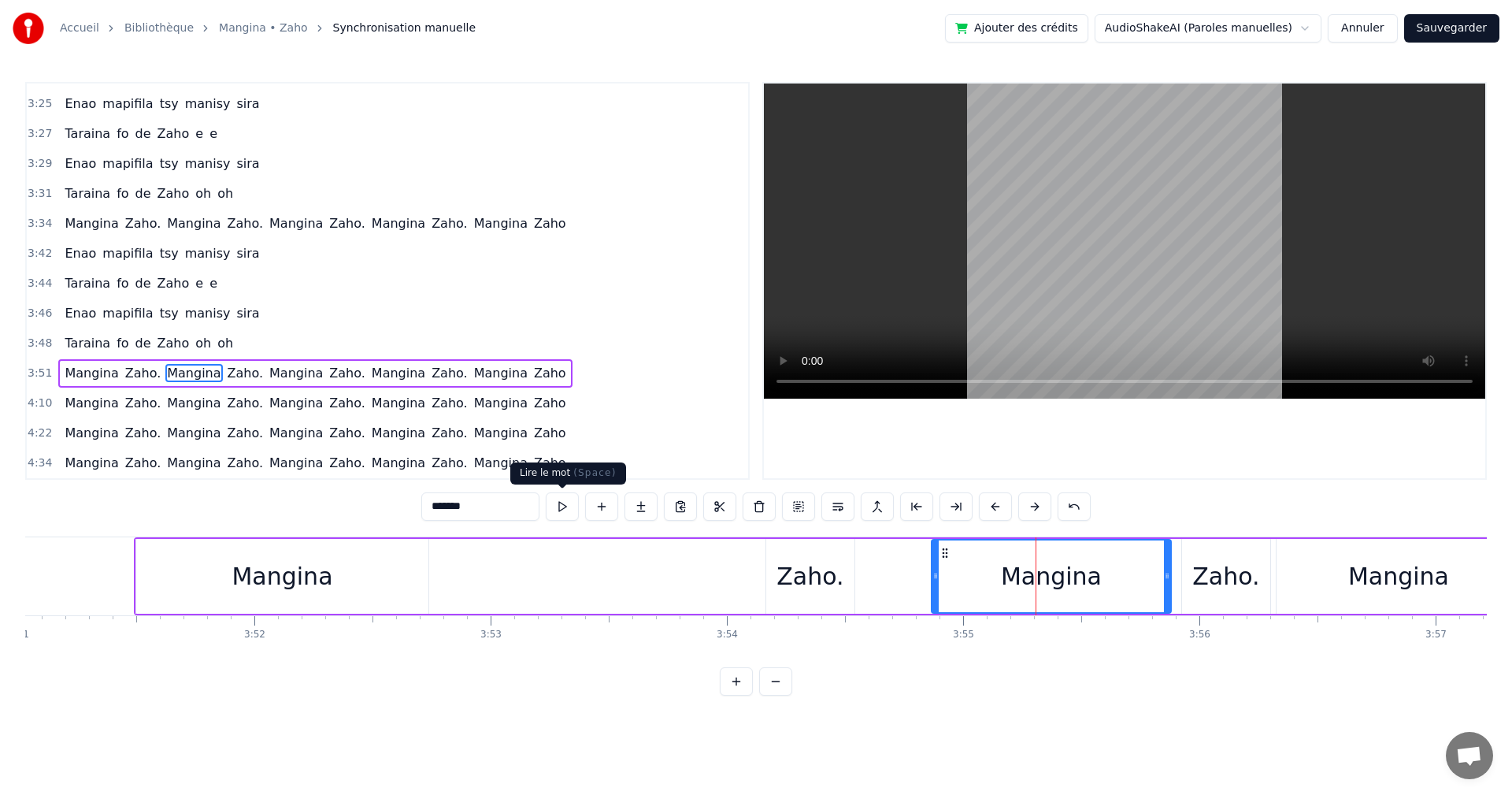
click at [554, 503] on button at bounding box center [562, 506] width 33 height 28
click at [161, 579] on div "Mangina" at bounding box center [281, 577] width 292 height 75
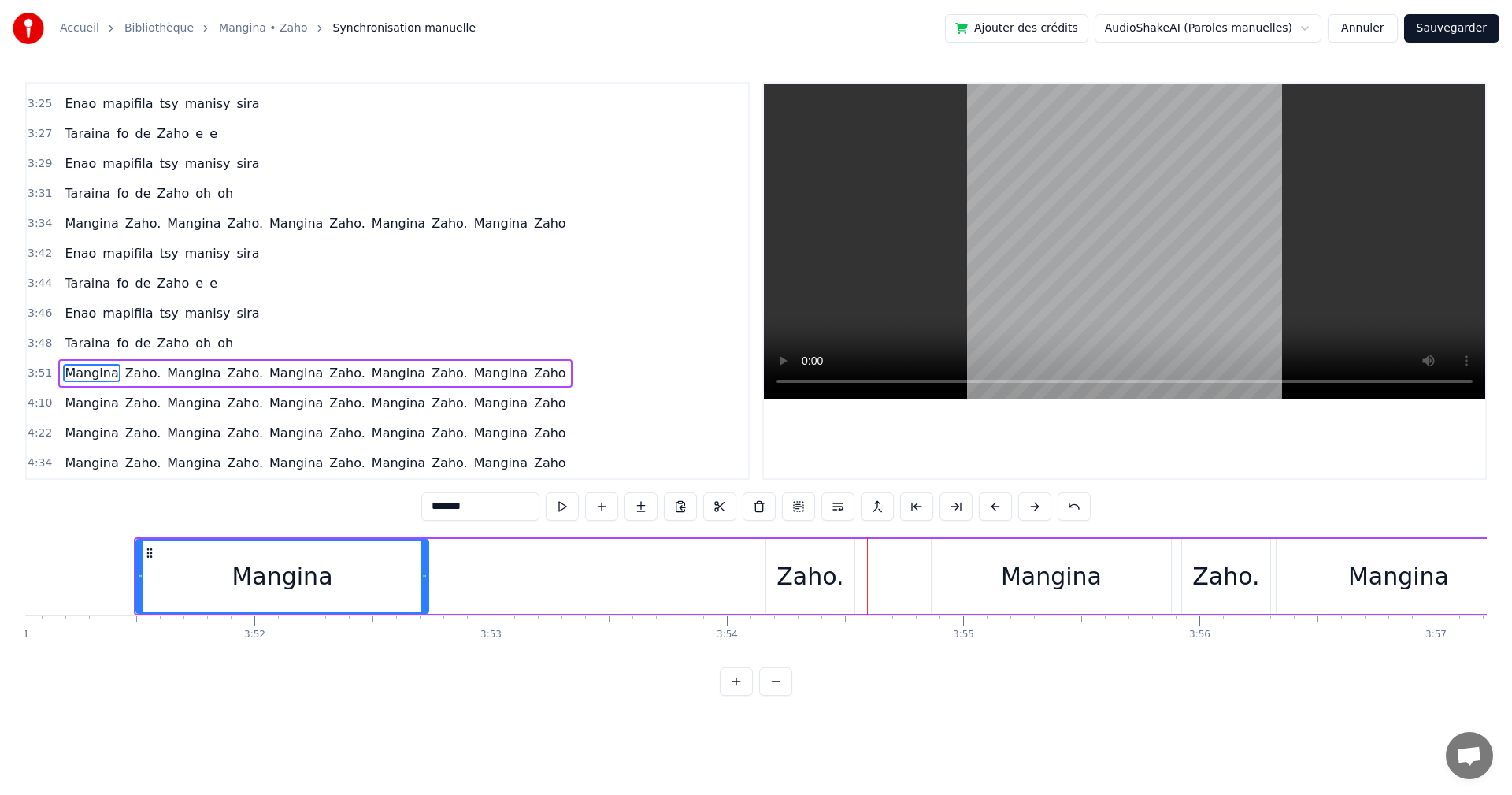
click at [313, 575] on div "Mangina" at bounding box center [282, 576] width 101 height 35
click at [553, 512] on button at bounding box center [562, 506] width 33 height 28
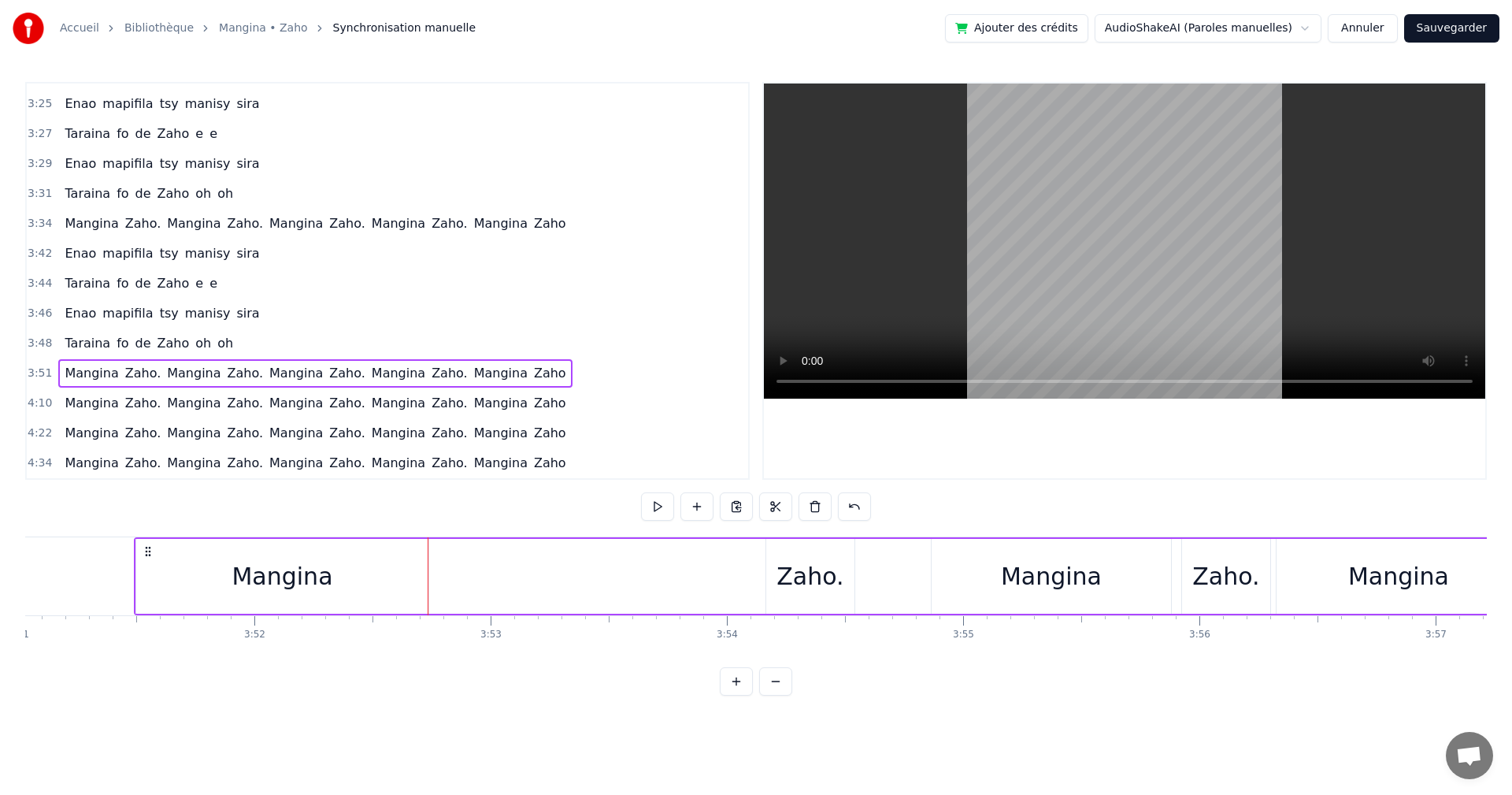
click at [805, 581] on div "Zaho." at bounding box center [810, 576] width 67 height 35
click at [398, 564] on div "Mangina" at bounding box center [281, 577] width 292 height 75
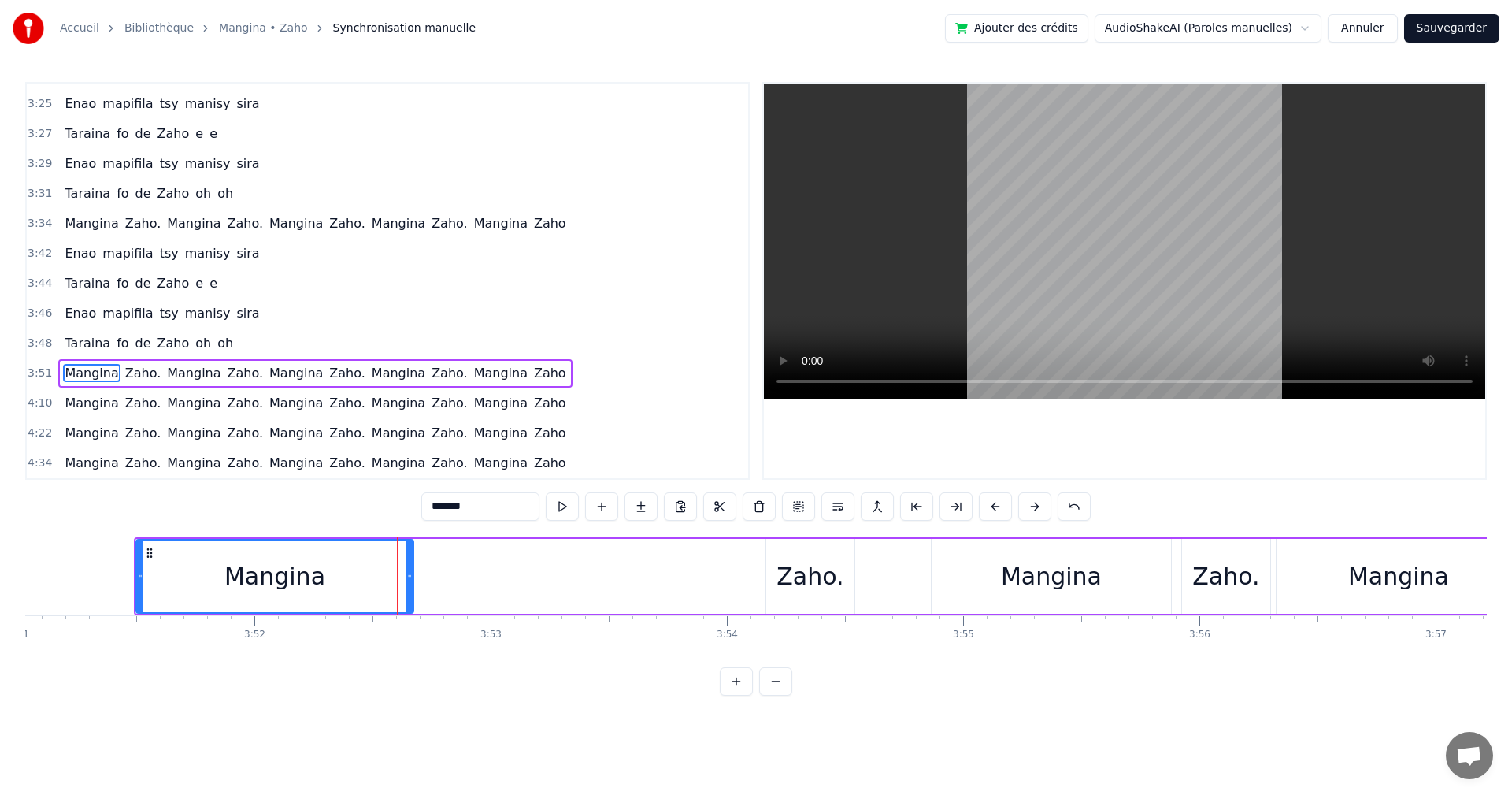
drag, startPoint x: 425, startPoint y: 589, endPoint x: 409, endPoint y: 582, distance: 17.5
click at [409, 582] on div at bounding box center [409, 577] width 6 height 72
click at [559, 514] on button at bounding box center [562, 506] width 33 height 28
click at [809, 569] on div "Zaho." at bounding box center [810, 576] width 67 height 35
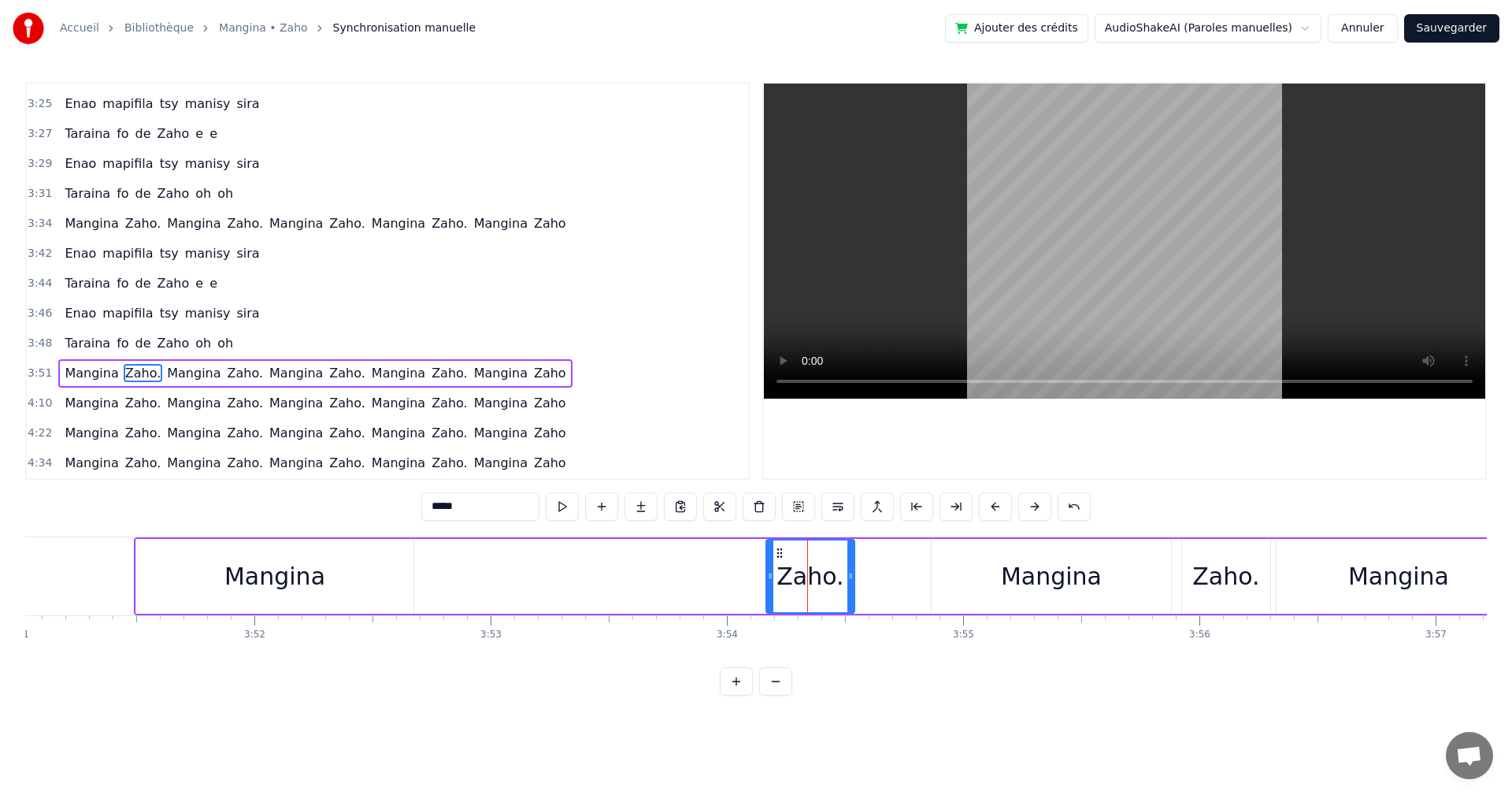
click at [809, 569] on div "Zaho." at bounding box center [810, 576] width 67 height 35
click at [564, 502] on button at bounding box center [562, 506] width 33 height 28
click at [329, 587] on div "Mangina" at bounding box center [274, 577] width 277 height 75
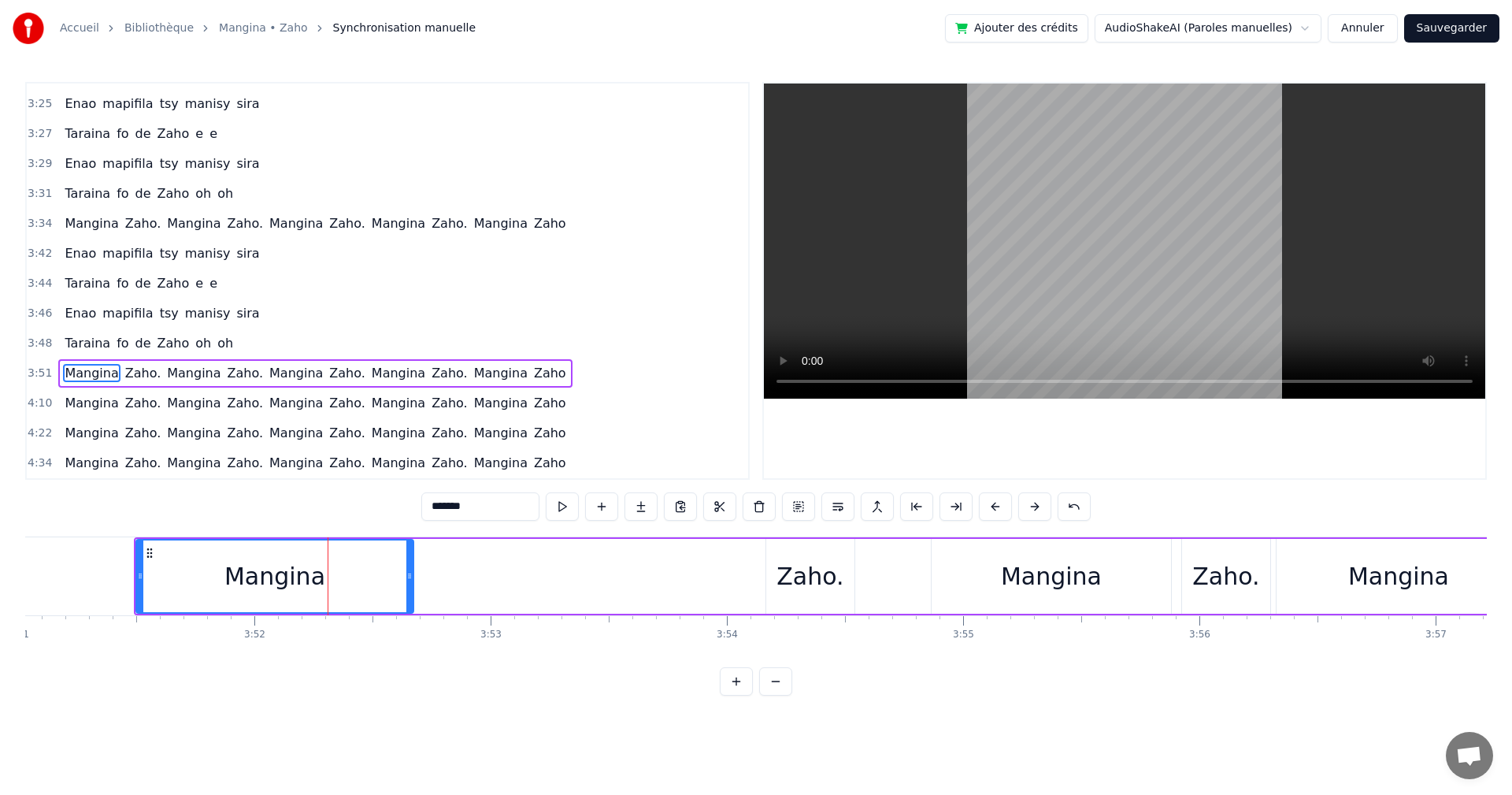
drag, startPoint x: 814, startPoint y: 583, endPoint x: 781, endPoint y: 585, distance: 33.1
click at [781, 585] on div "Zaho." at bounding box center [810, 576] width 67 height 35
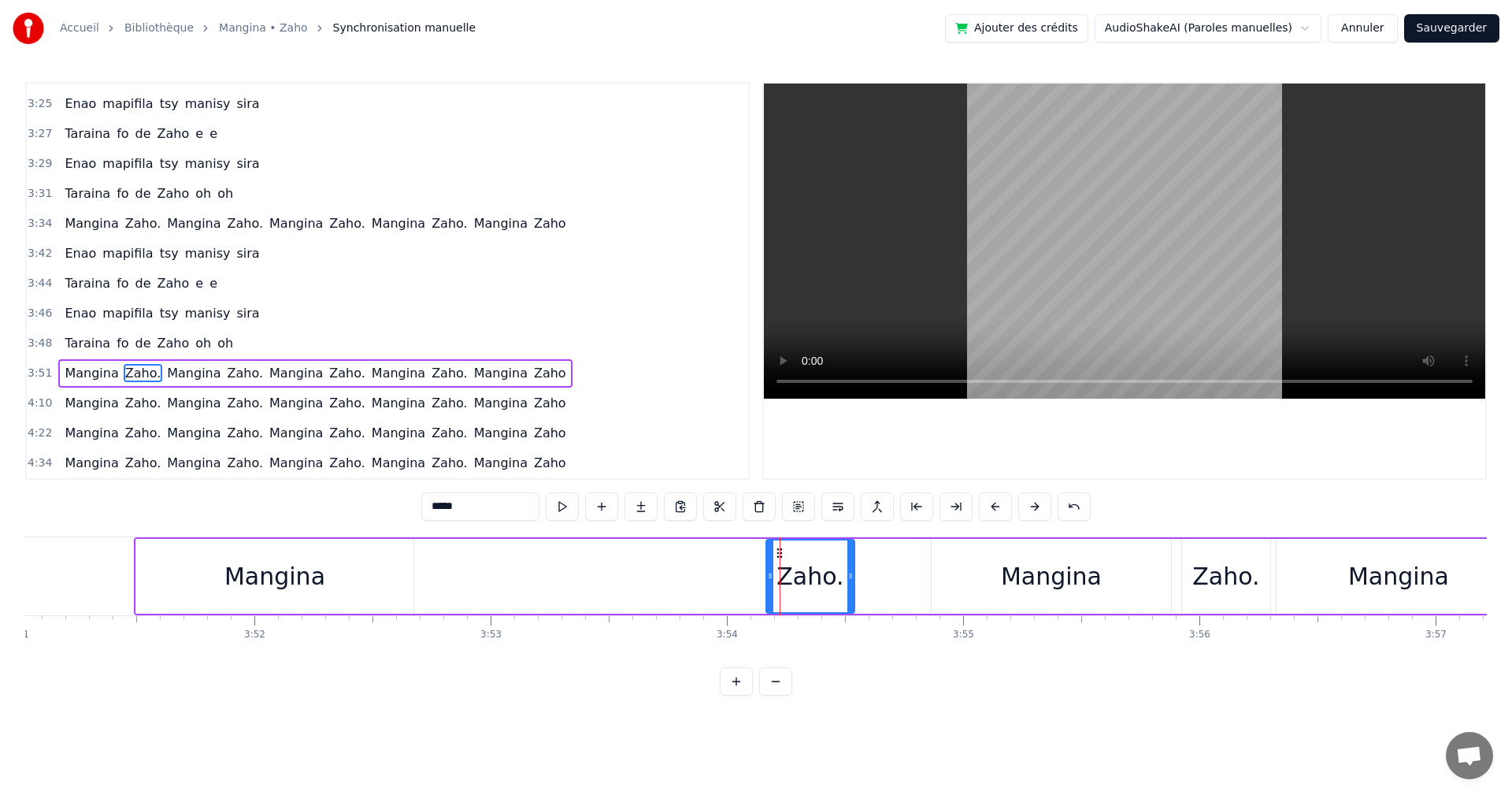
click at [309, 560] on div "Mangina" at bounding box center [275, 576] width 101 height 35
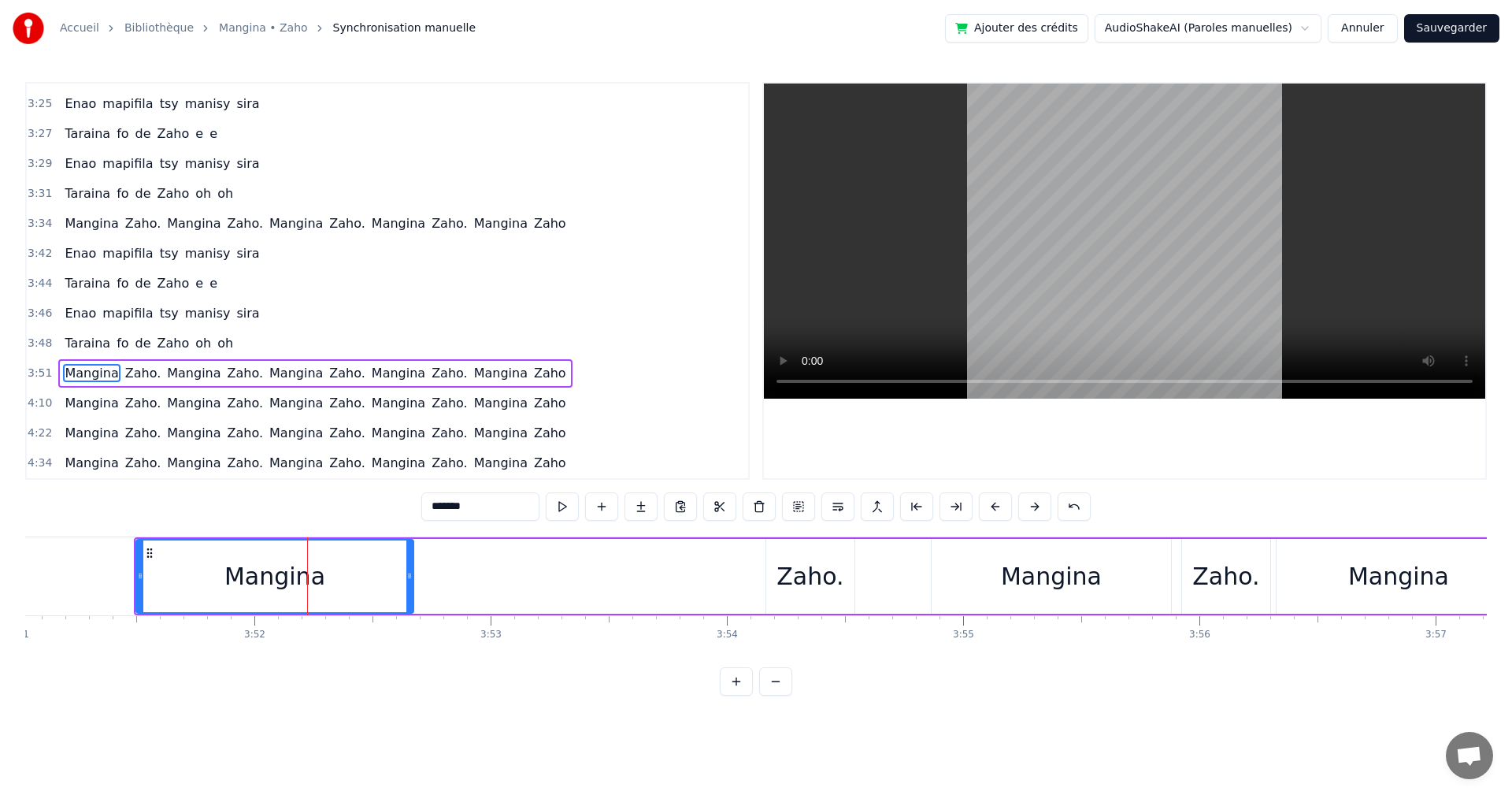
click at [789, 554] on div "Zaho." at bounding box center [811, 577] width 88 height 75
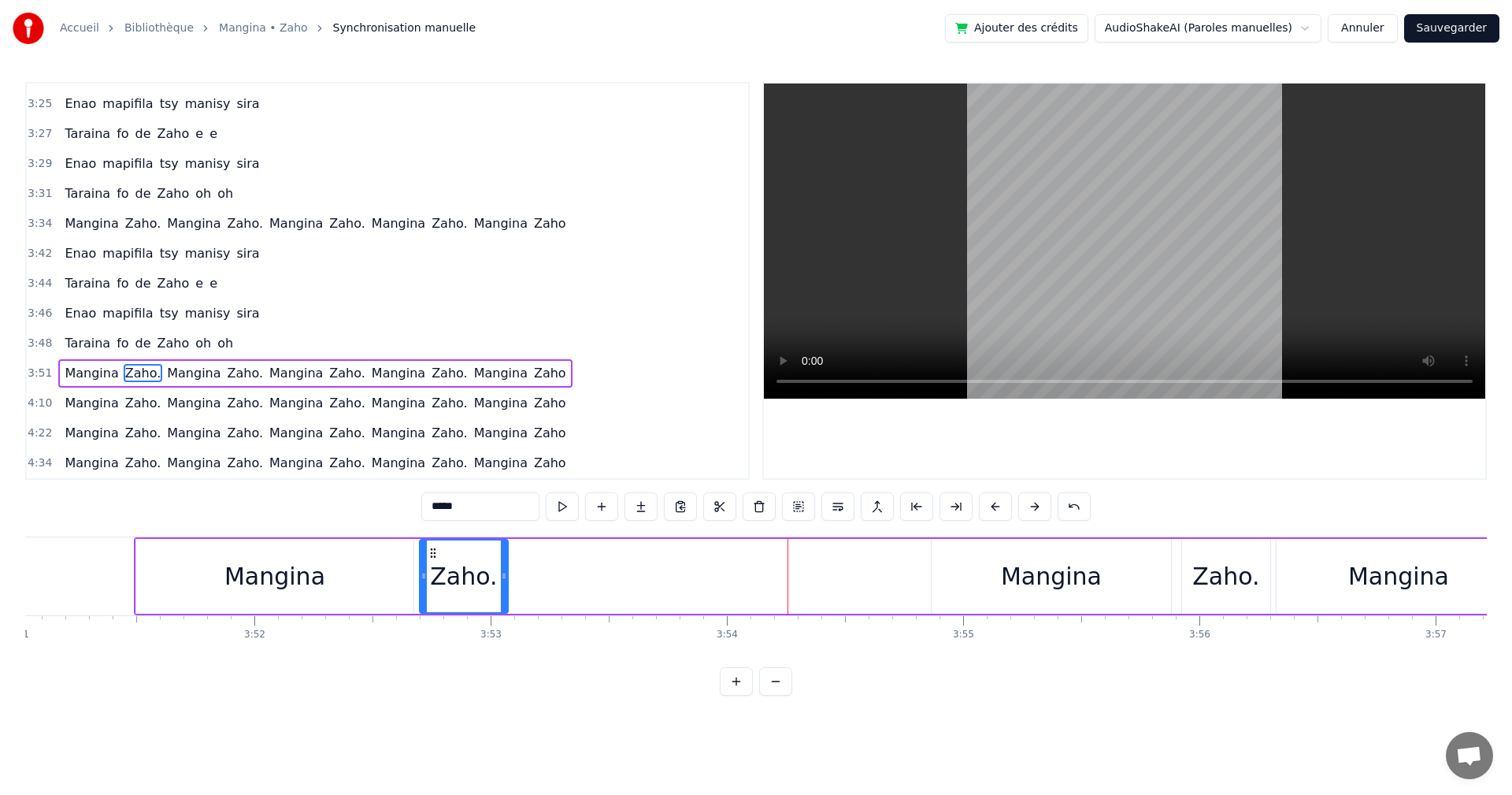
drag, startPoint x: 778, startPoint y: 554, endPoint x: 432, endPoint y: 550, distance: 346.0
click at [432, 550] on icon at bounding box center [433, 553] width 13 height 13
click at [336, 577] on div "Mangina" at bounding box center [274, 577] width 277 height 75
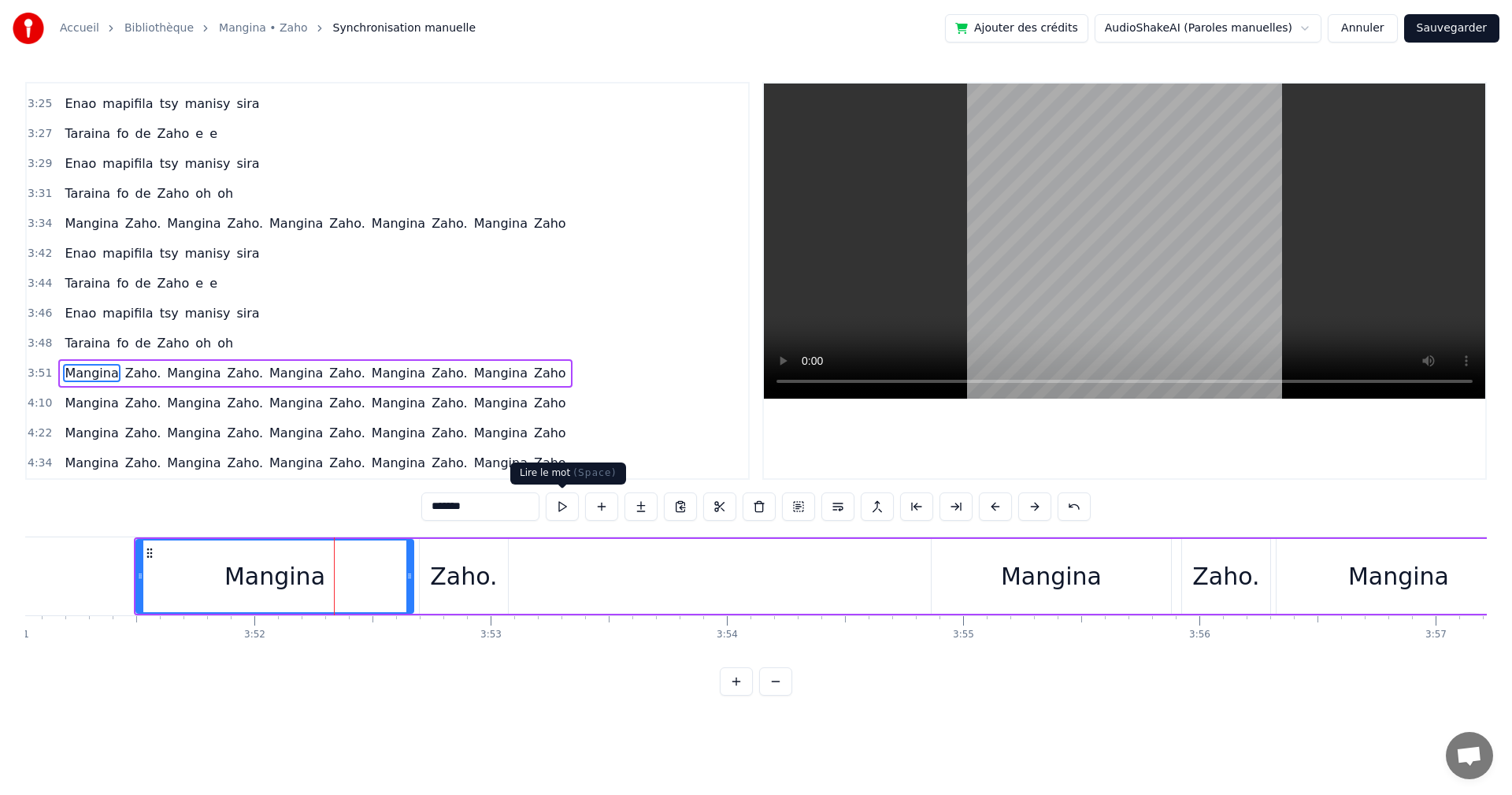
click at [568, 509] on button at bounding box center [562, 506] width 33 height 28
click at [458, 565] on div "Zaho." at bounding box center [464, 576] width 67 height 35
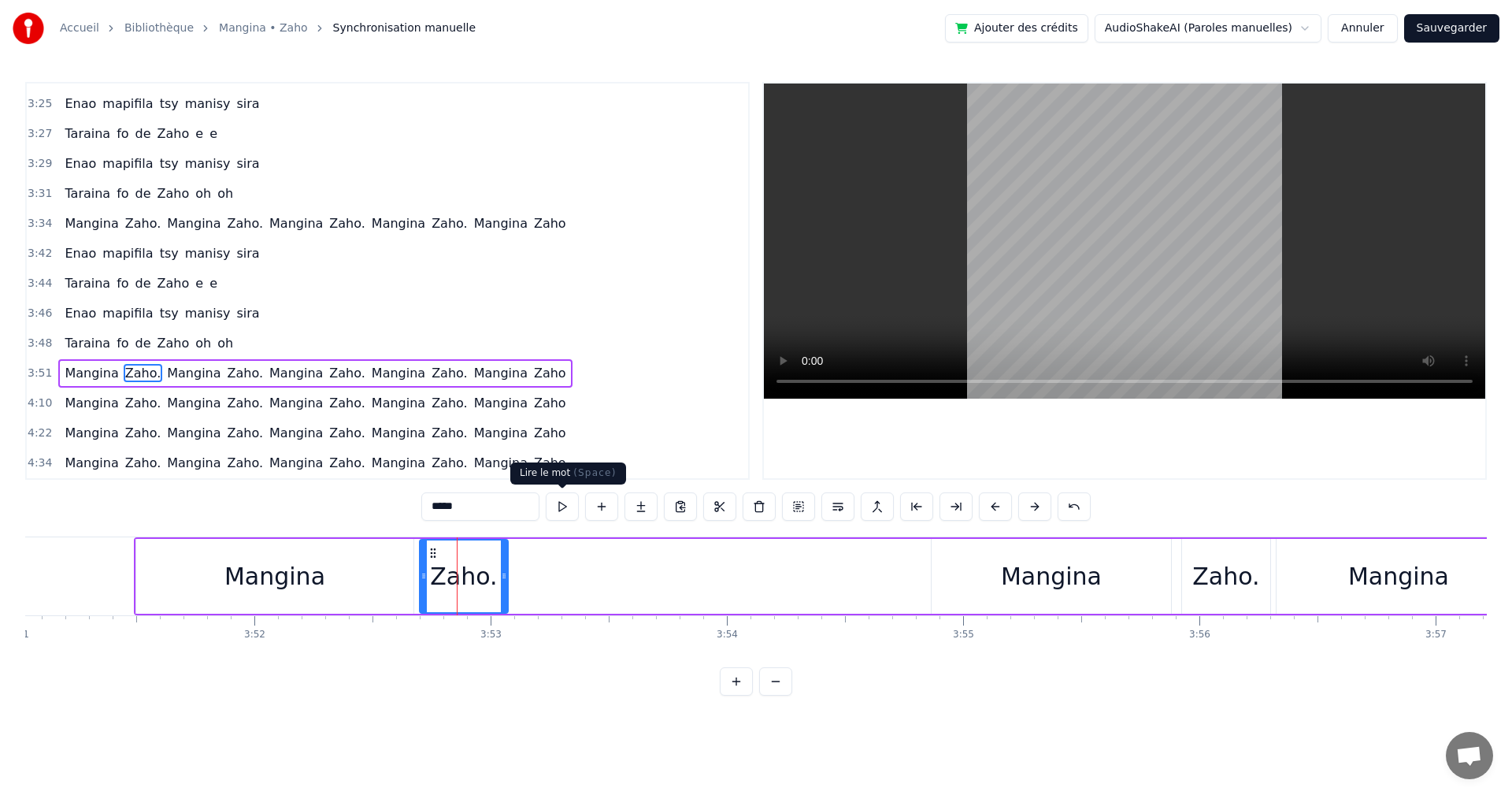
click at [556, 503] on button at bounding box center [562, 506] width 33 height 28
click at [1056, 569] on div "Mangina" at bounding box center [1051, 576] width 101 height 35
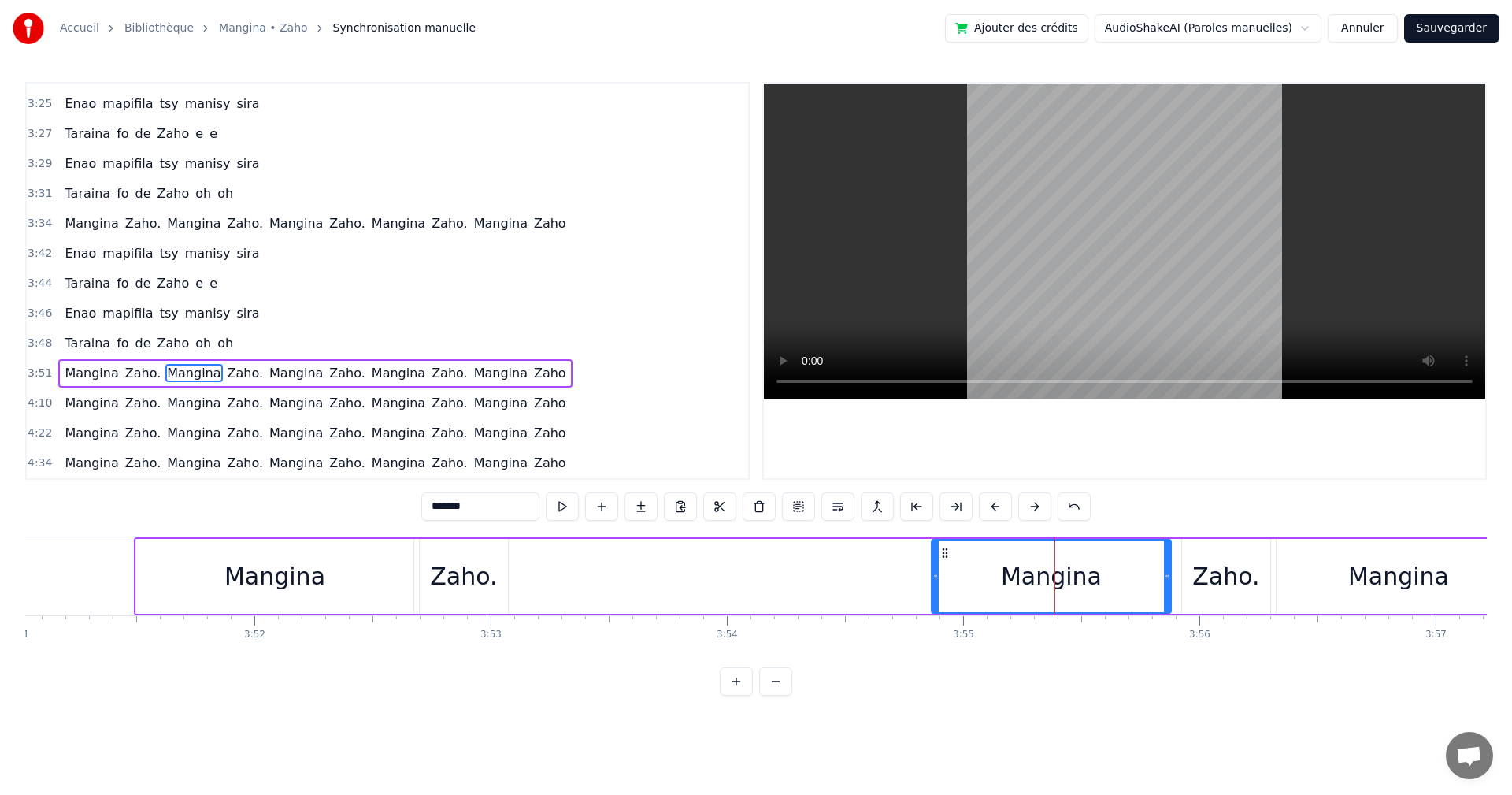
drag, startPoint x: 1056, startPoint y: 569, endPoint x: 888, endPoint y: 560, distance: 168.2
click at [1023, 569] on div "Mangina" at bounding box center [1051, 576] width 101 height 35
click at [453, 578] on div "Zaho." at bounding box center [464, 576] width 67 height 35
type input "*****"
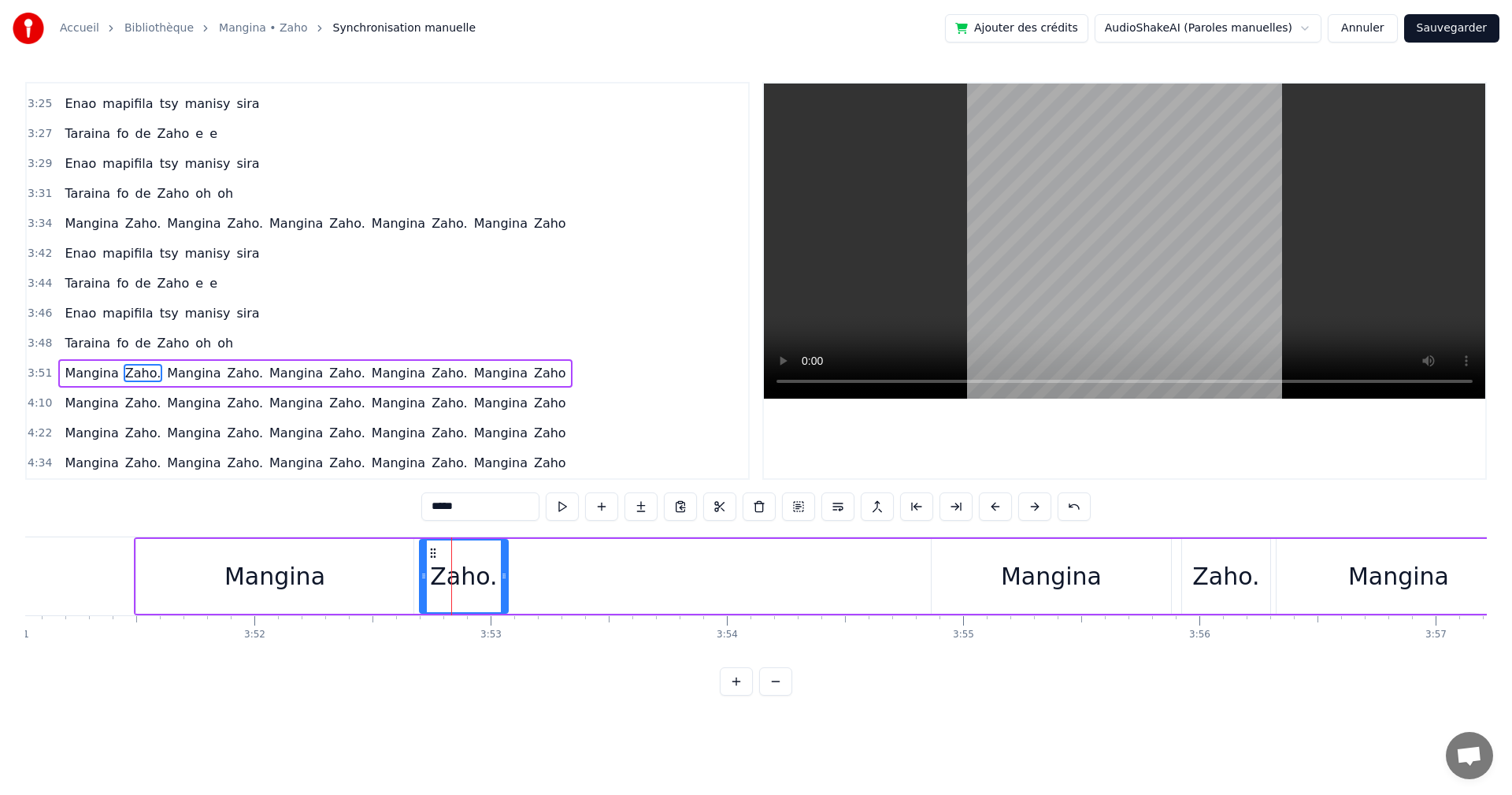
drag, startPoint x: 1018, startPoint y: 579, endPoint x: 926, endPoint y: 561, distance: 93.7
click at [1034, 549] on div "Mangina" at bounding box center [1051, 577] width 239 height 75
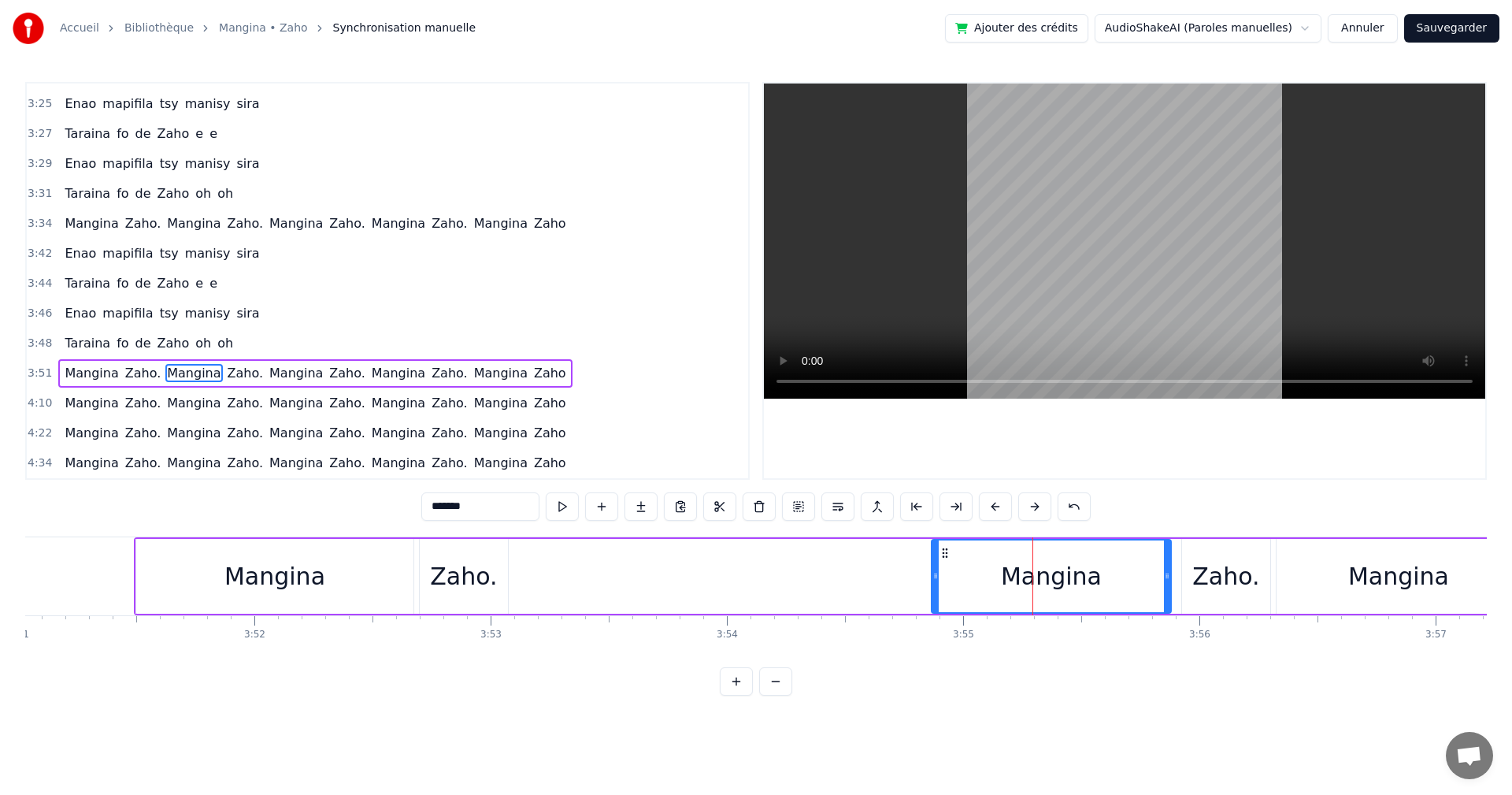
drag, startPoint x: 955, startPoint y: 556, endPoint x: 963, endPoint y: 538, distance: 19.7
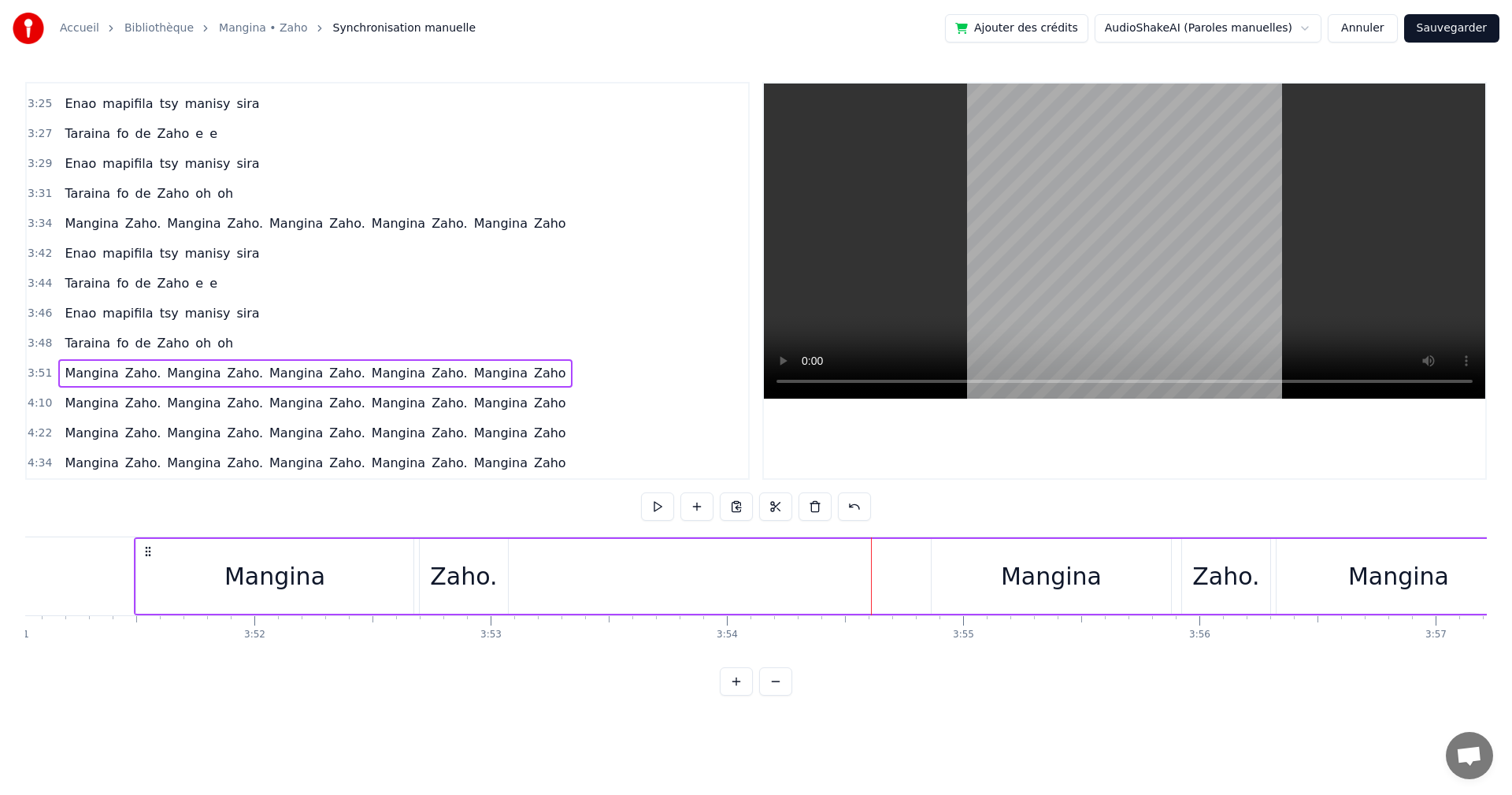
click at [957, 553] on div "Mangina" at bounding box center [1051, 577] width 239 height 75
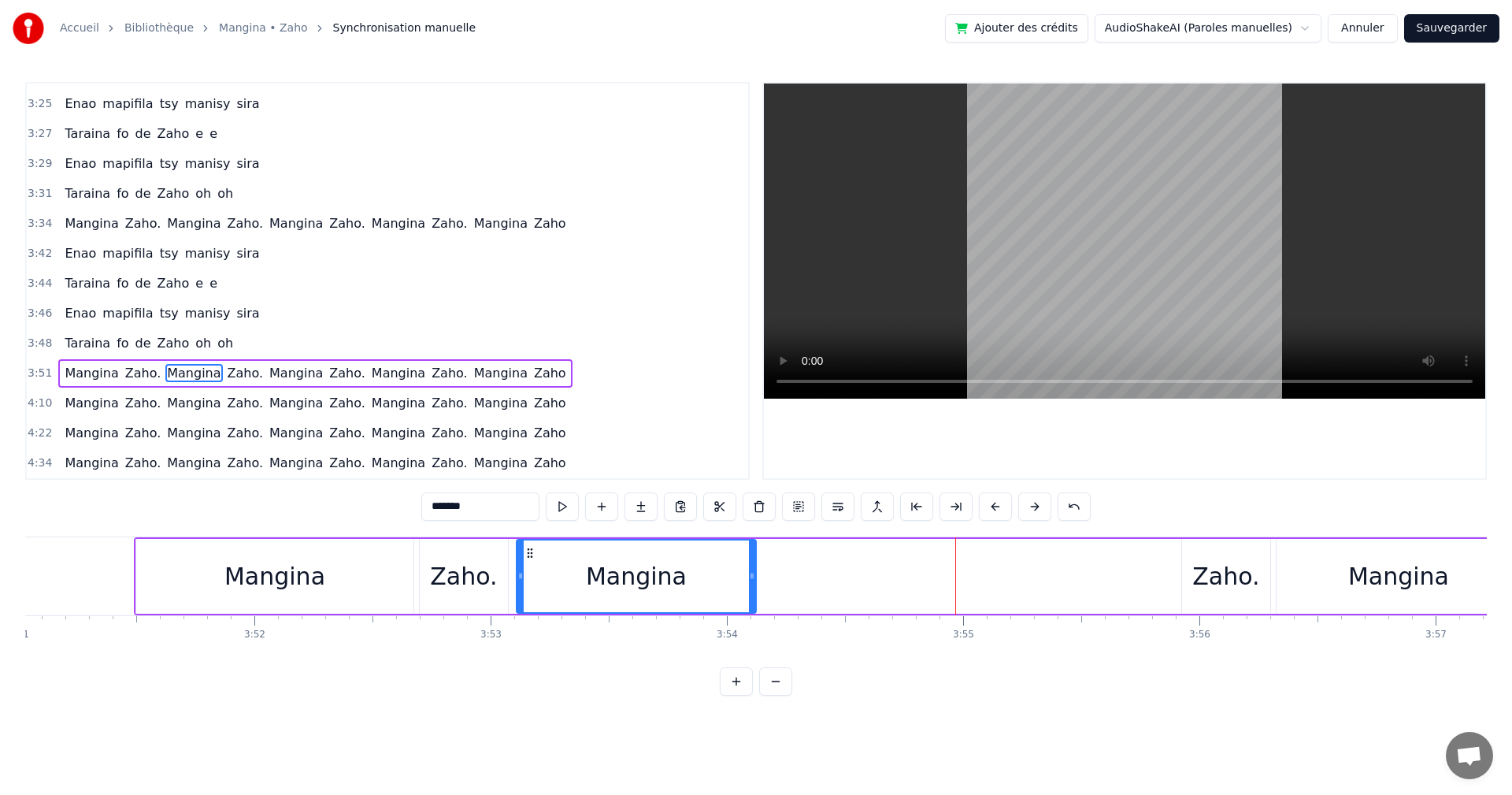
drag, startPoint x: 940, startPoint y: 551, endPoint x: 525, endPoint y: 532, distance: 415.4
click at [525, 532] on div "0:17 Izaho tamy nanantona anao e 0:19 Tsy mba hitanao teo aho 0:21 Maso nitompy…" at bounding box center [756, 388] width 1462 height 613
click at [747, 575] on icon at bounding box center [746, 576] width 6 height 13
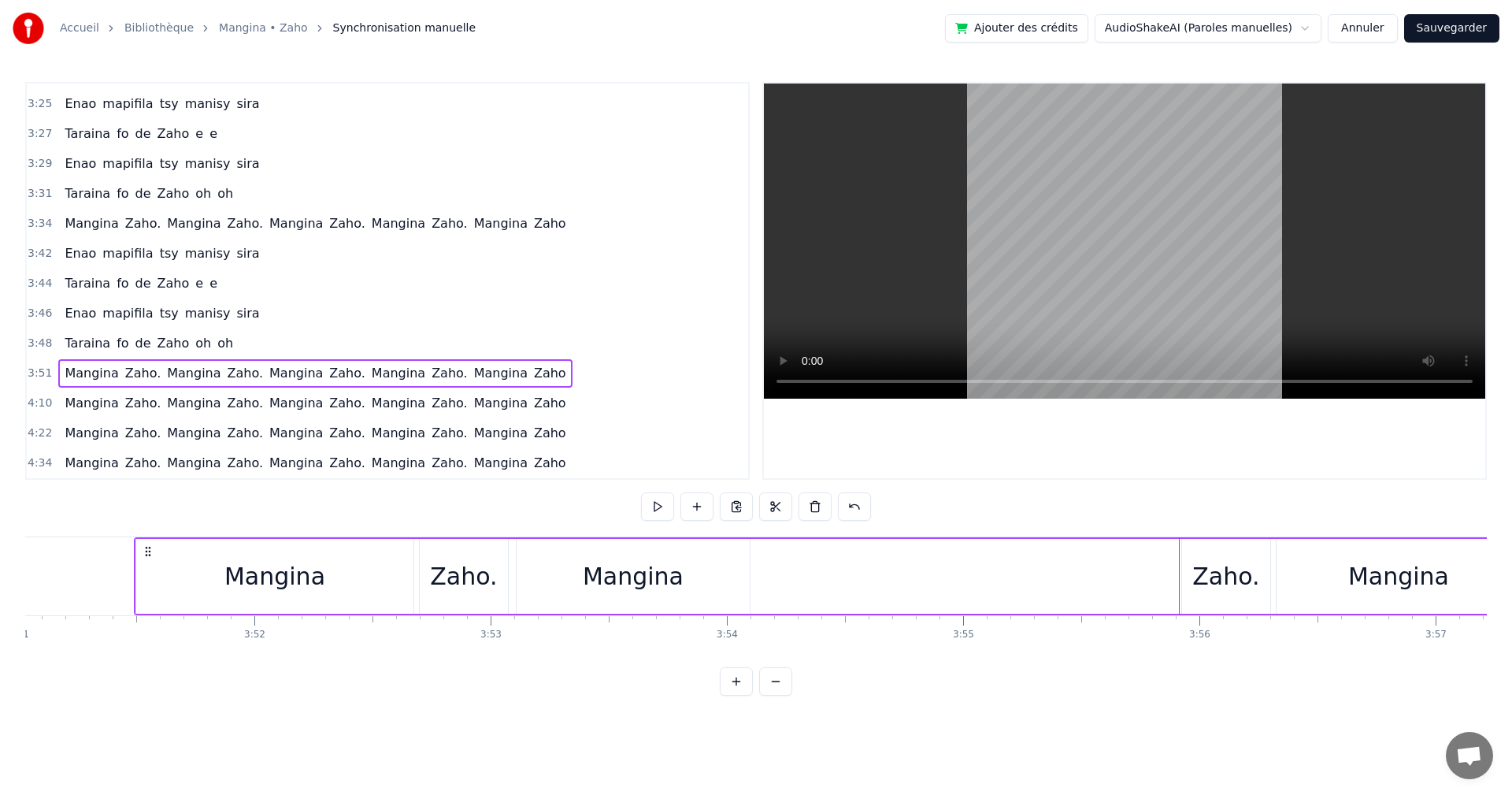
click at [1225, 567] on div "Zaho." at bounding box center [1226, 576] width 67 height 35
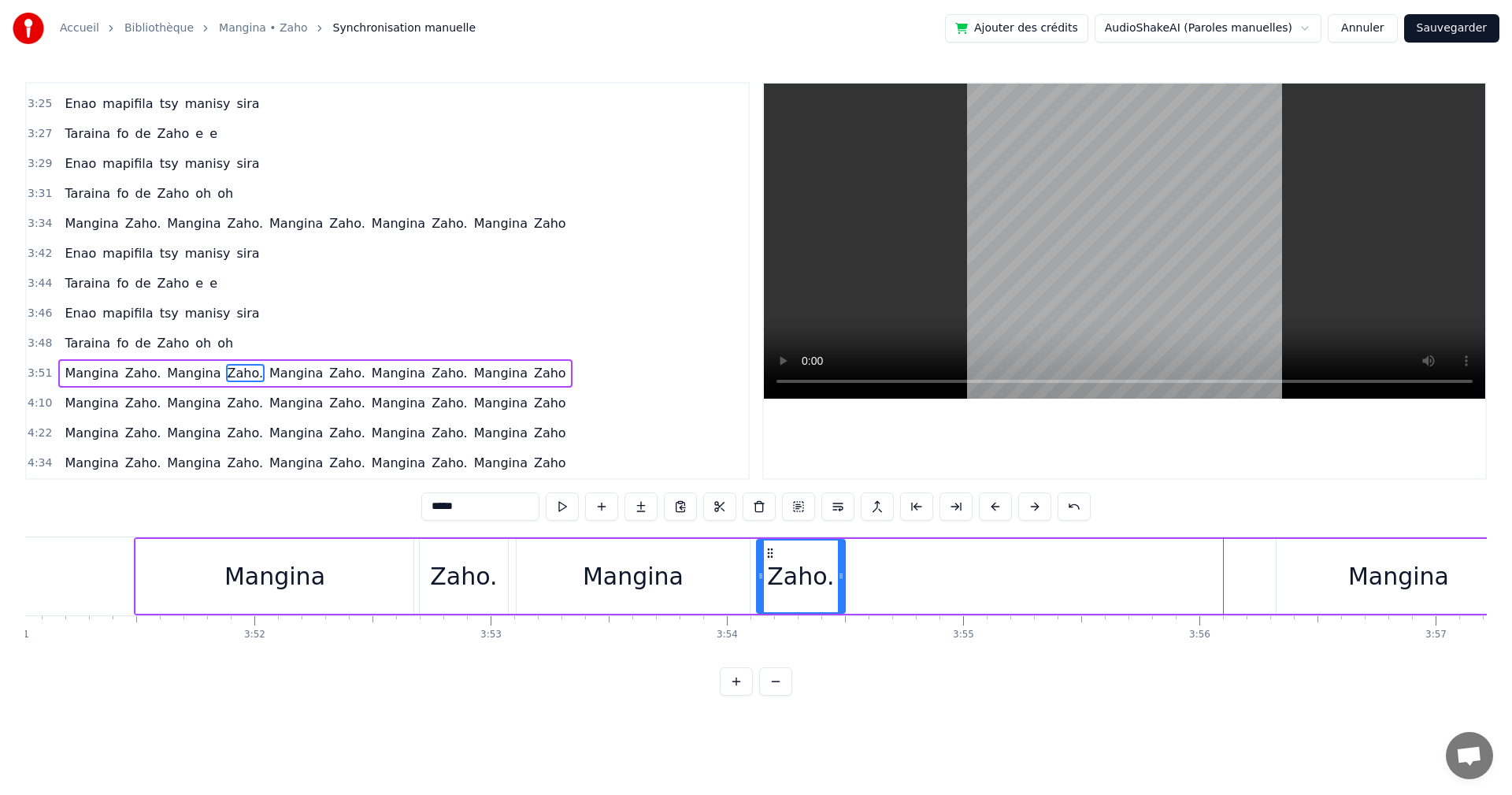
drag, startPoint x: 1192, startPoint y: 549, endPoint x: 767, endPoint y: 555, distance: 425.0
click at [767, 555] on icon at bounding box center [771, 553] width 13 height 13
click at [142, 565] on div "Mangina" at bounding box center [274, 577] width 277 height 75
type input "*******"
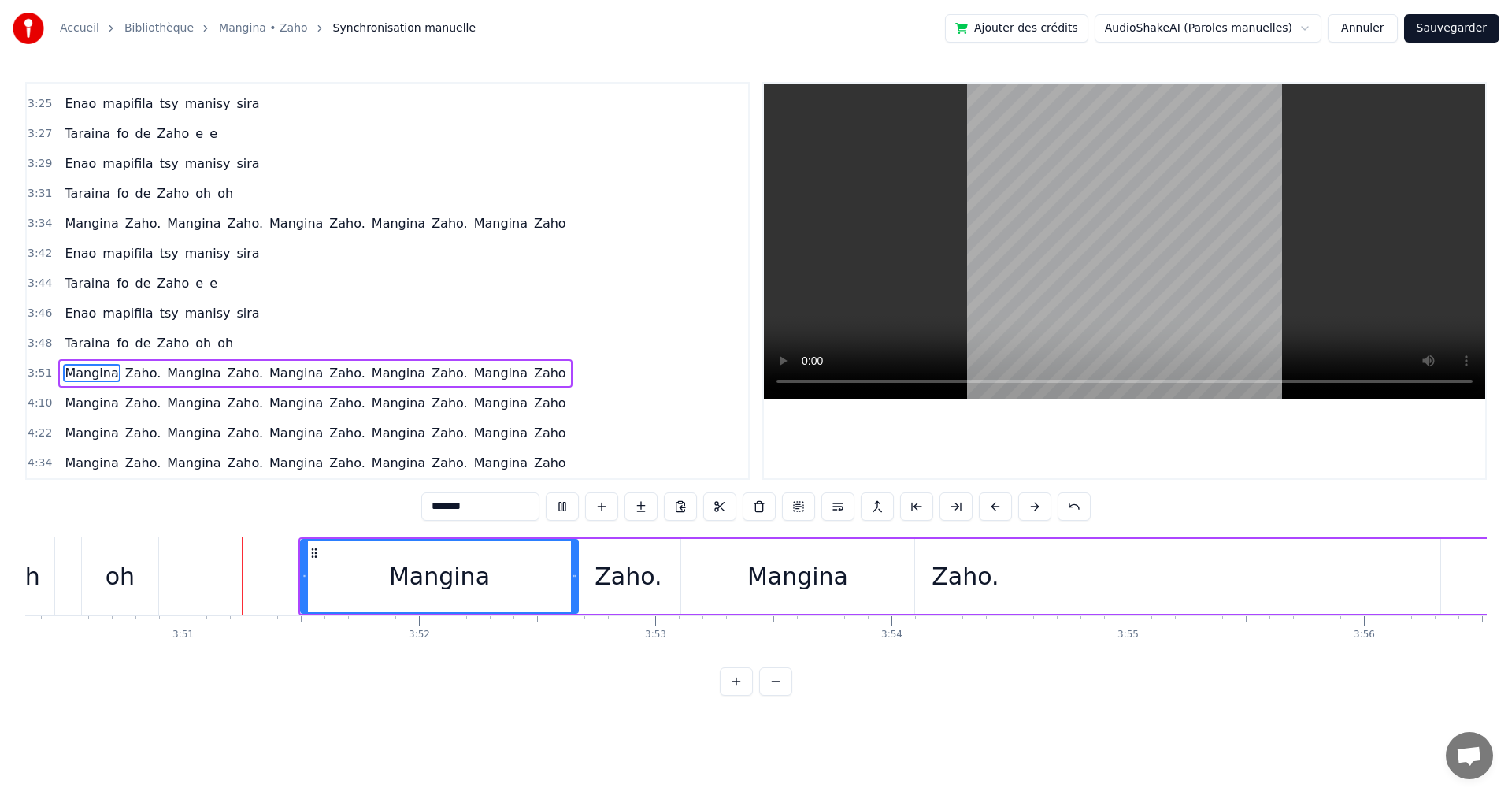
scroll to position [0, 54433]
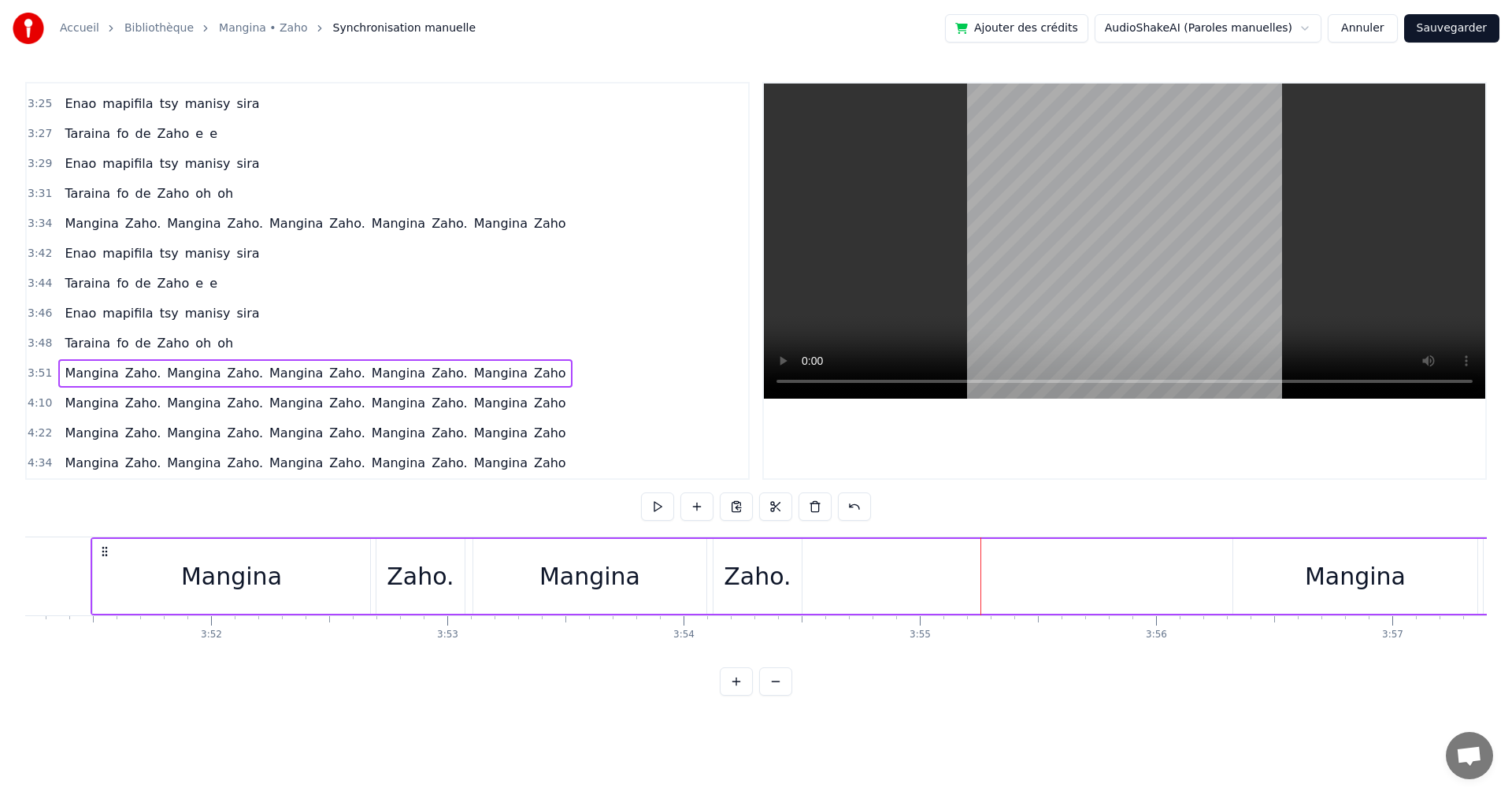
click at [1317, 577] on div "Mangina" at bounding box center [1355, 576] width 101 height 35
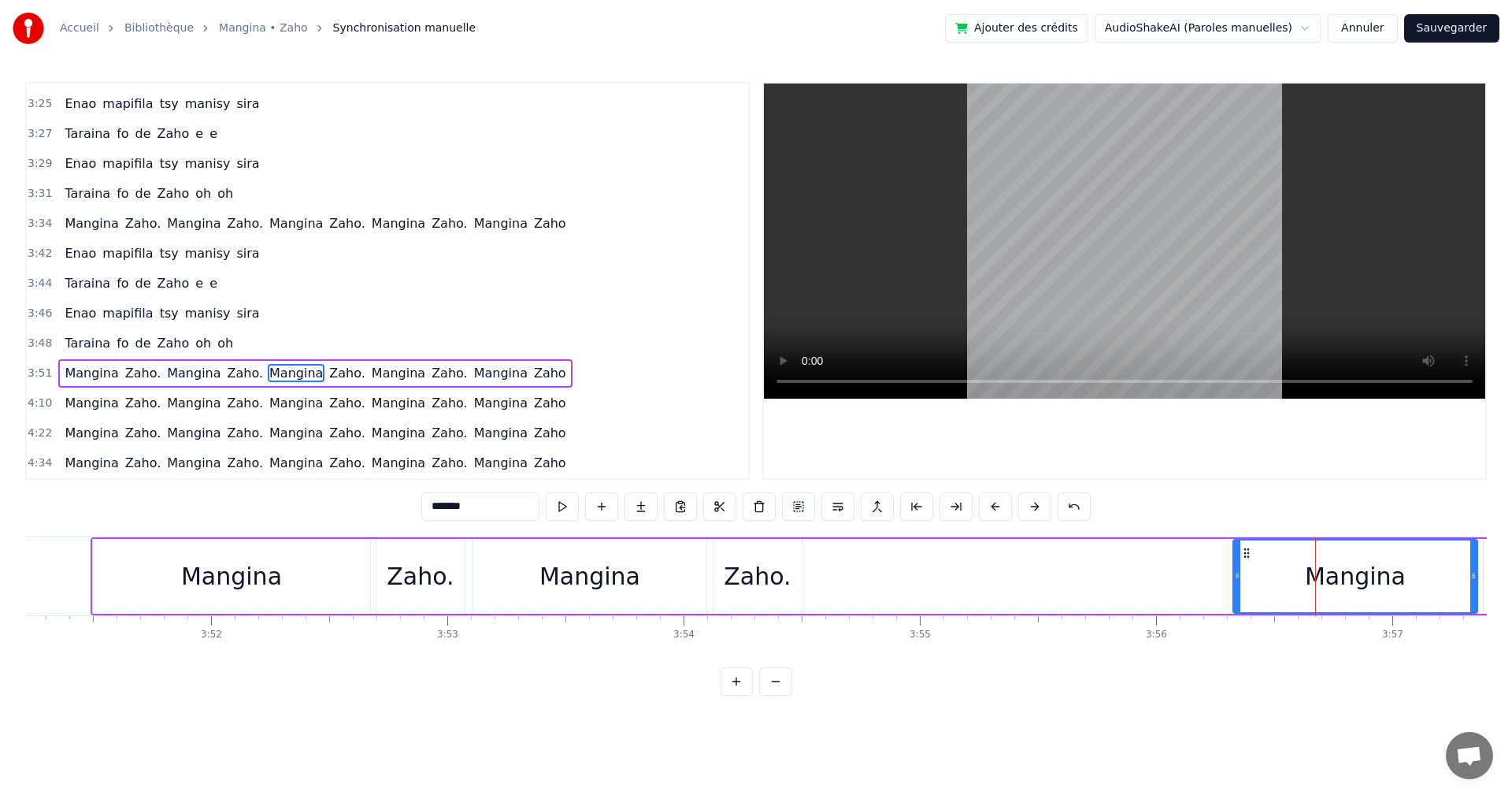
drag, startPoint x: 1317, startPoint y: 577, endPoint x: 1256, endPoint y: 559, distance: 63.6
click at [1263, 578] on div "Mangina" at bounding box center [1355, 577] width 242 height 72
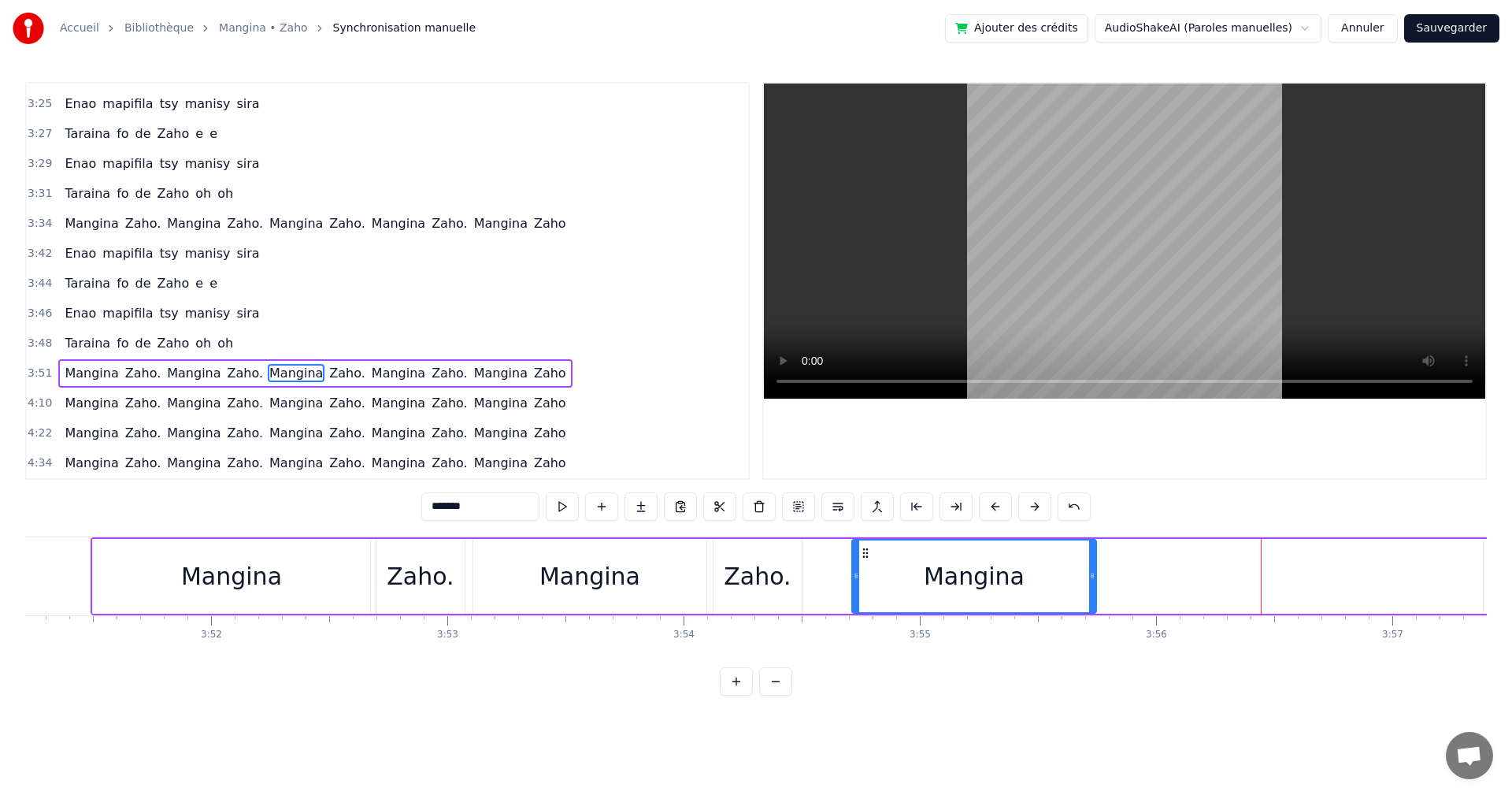
drag, startPoint x: 1243, startPoint y: 546, endPoint x: 861, endPoint y: 566, distance: 382.5
click at [861, 566] on div "Mangina" at bounding box center [974, 577] width 242 height 72
click at [567, 501] on button at bounding box center [562, 506] width 33 height 28
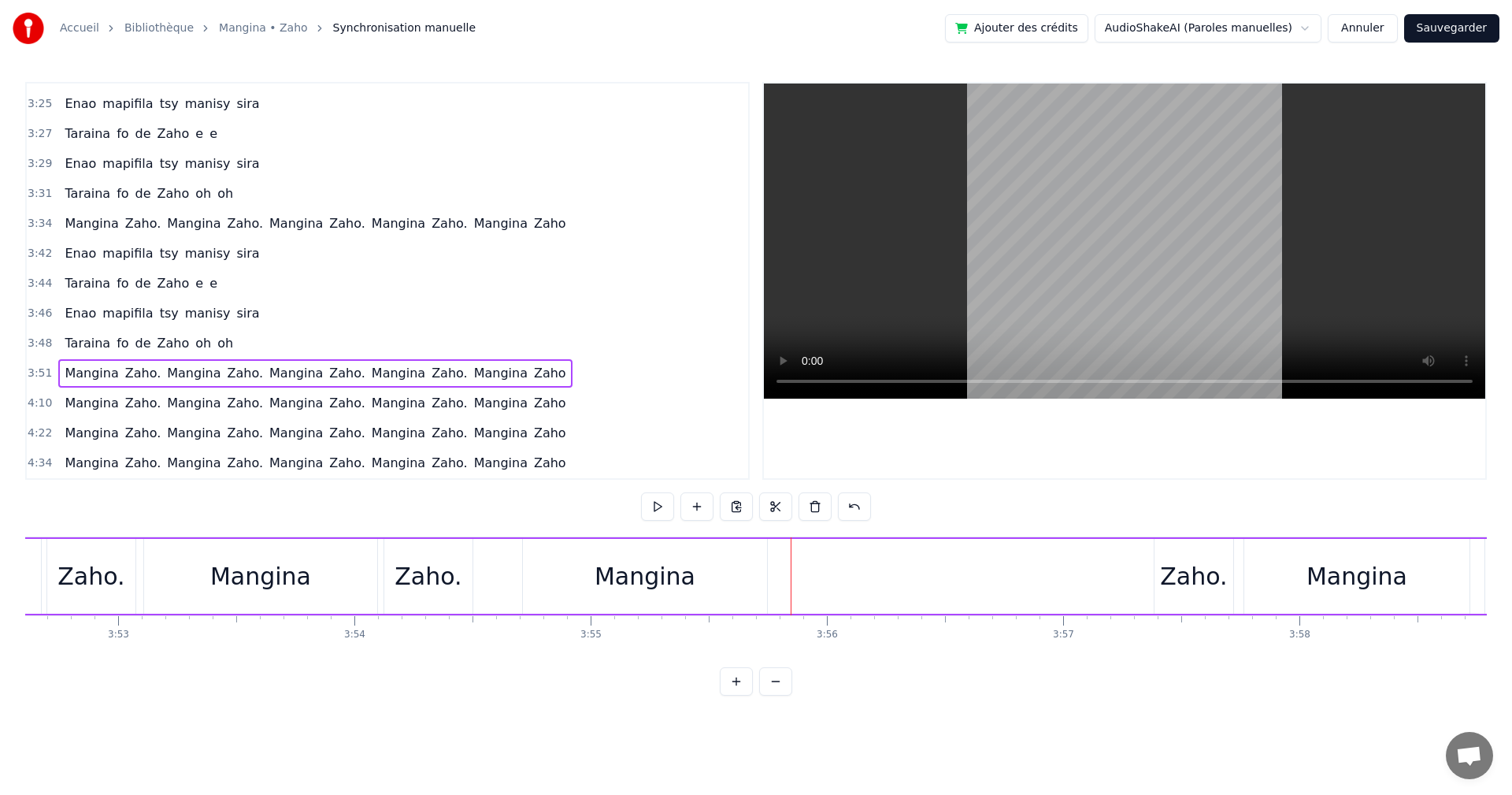
scroll to position [0, 55222]
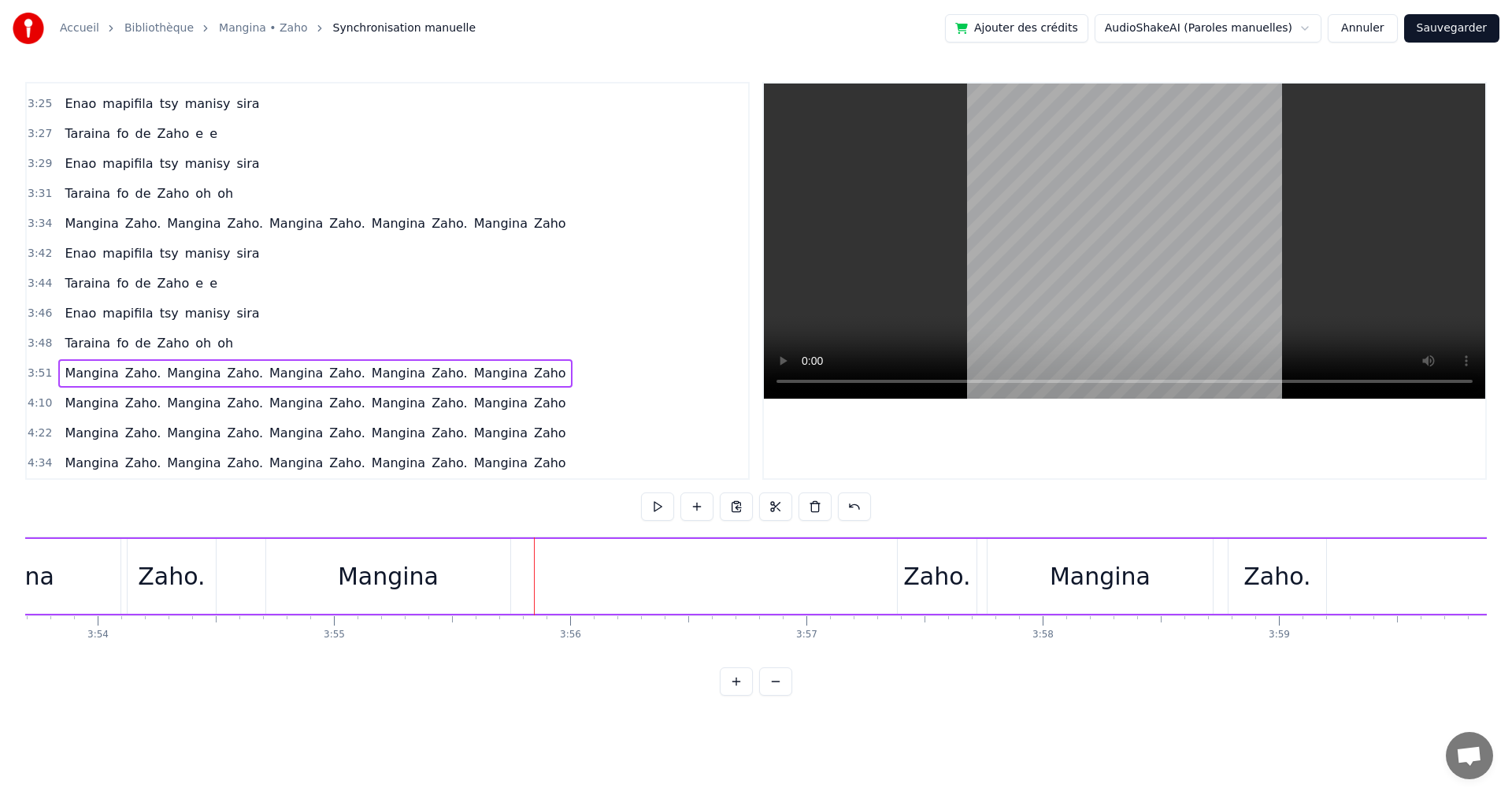
click at [927, 585] on div "Zaho." at bounding box center [937, 576] width 67 height 35
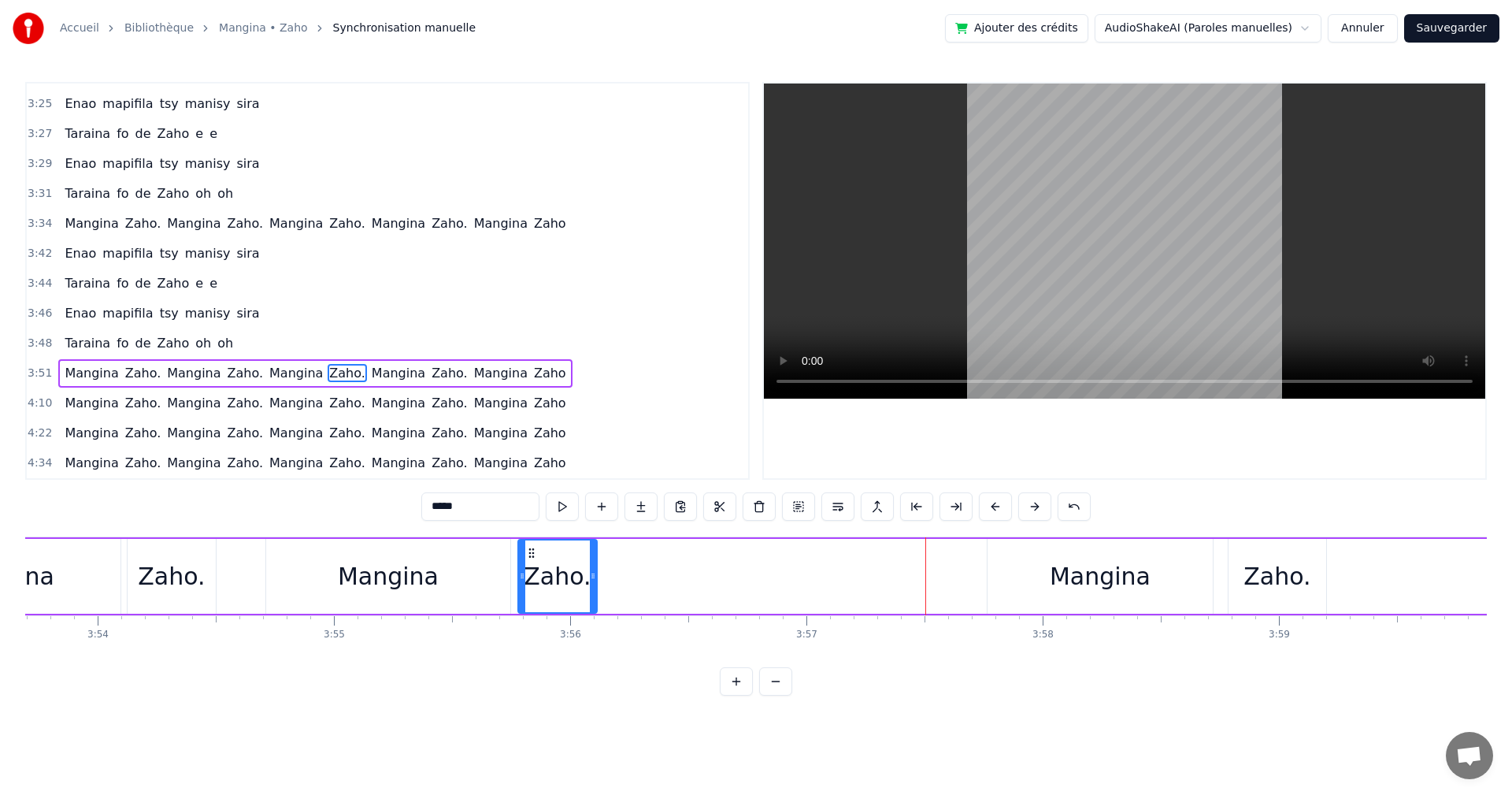
drag, startPoint x: 912, startPoint y: 554, endPoint x: 532, endPoint y: 540, distance: 380.3
click at [532, 541] on div "Zaho." at bounding box center [557, 577] width 78 height 72
drag, startPoint x: 533, startPoint y: 545, endPoint x: 594, endPoint y: 521, distance: 65.6
click at [538, 577] on div "Zaho." at bounding box center [557, 576] width 67 height 35
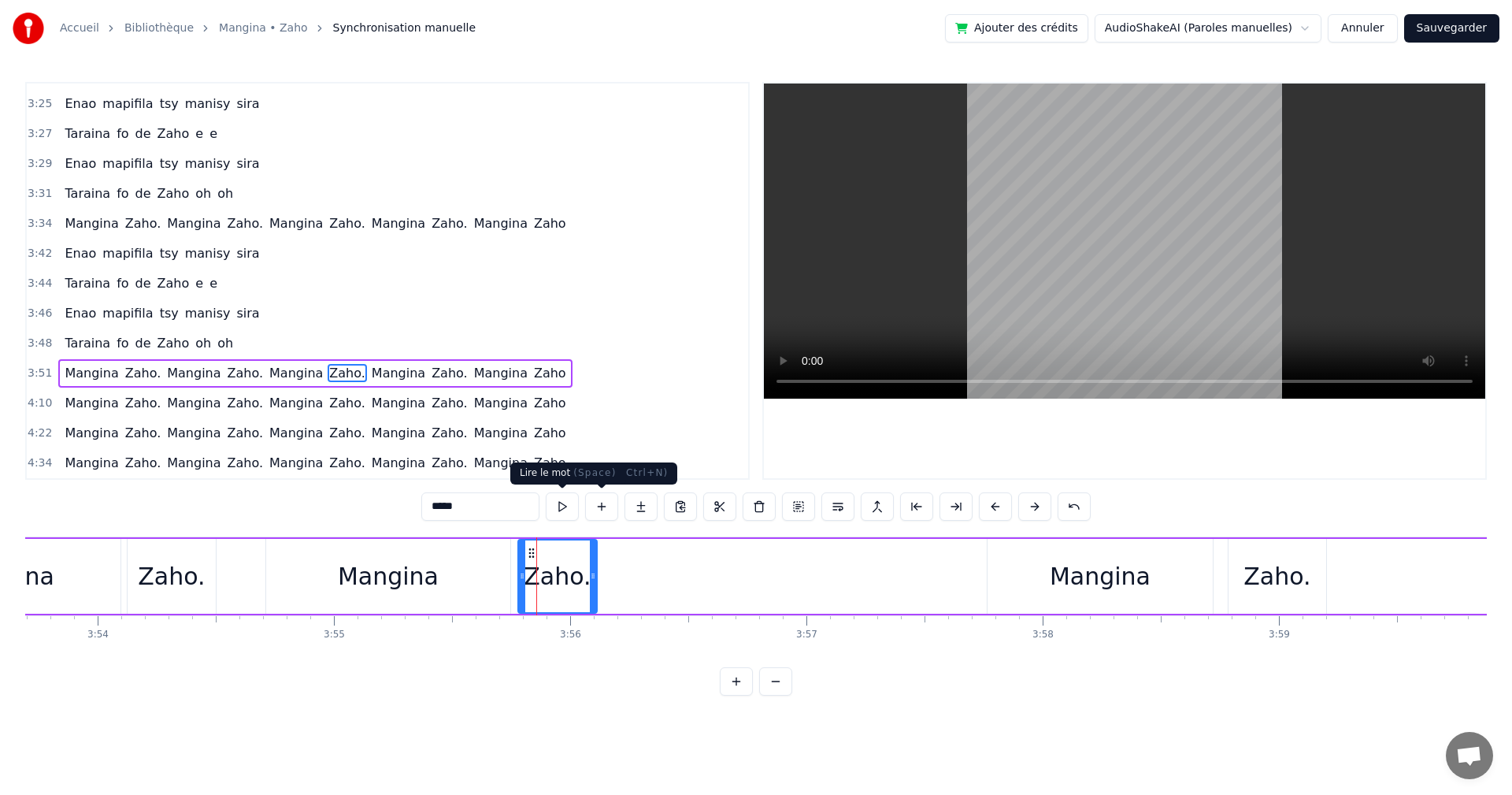
click at [576, 499] on button at bounding box center [562, 506] width 33 height 28
click at [565, 500] on button at bounding box center [562, 506] width 33 height 28
drag, startPoint x: 537, startPoint y: 552, endPoint x: 551, endPoint y: 553, distance: 14.0
click at [551, 553] on icon at bounding box center [546, 553] width 13 height 13
click at [561, 509] on button at bounding box center [562, 506] width 33 height 28
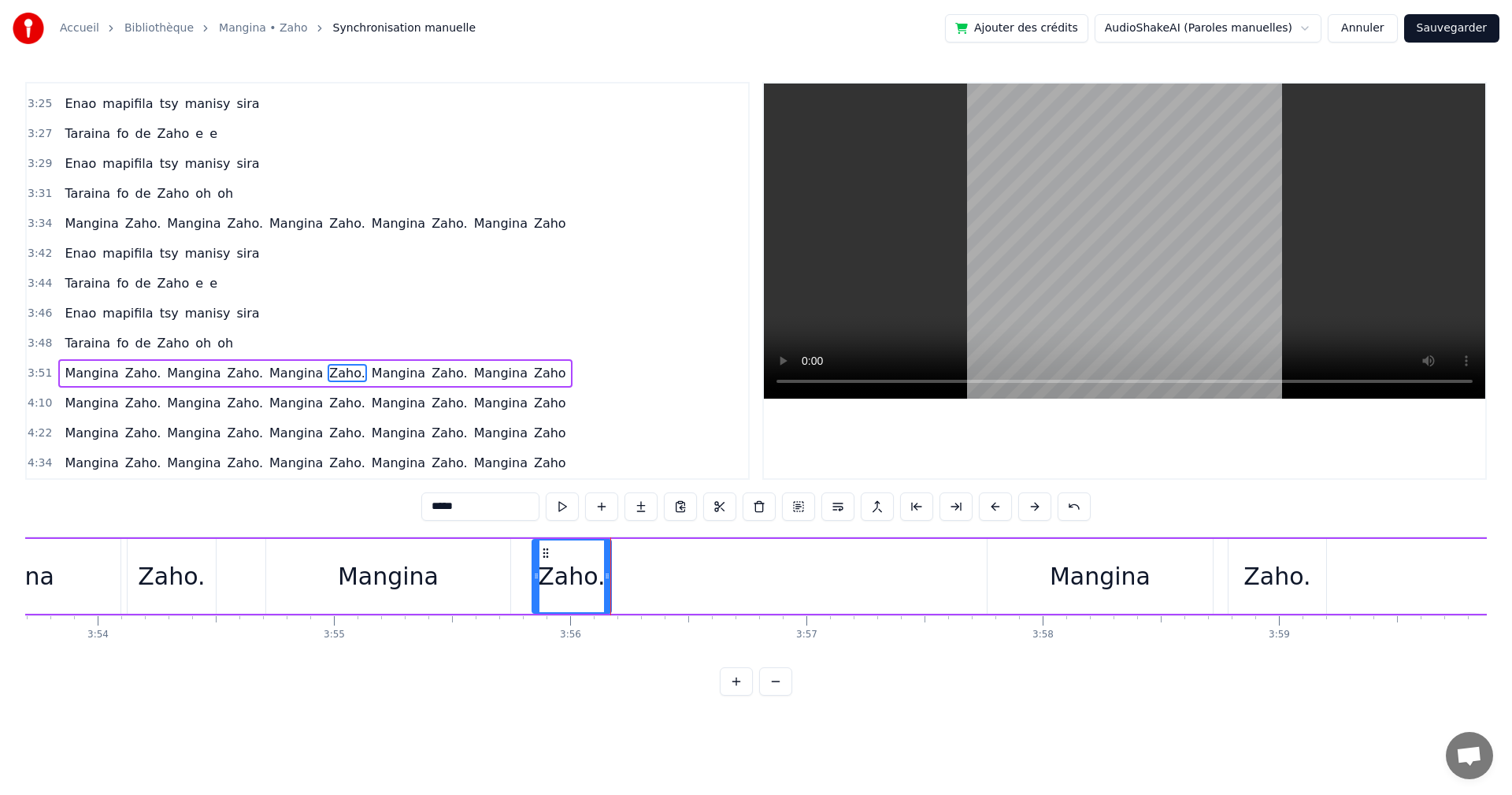
click at [561, 509] on button at bounding box center [562, 506] width 33 height 28
click at [552, 548] on icon at bounding box center [553, 553] width 13 height 13
click at [560, 502] on button at bounding box center [562, 506] width 33 height 28
click at [417, 586] on div "Mangina" at bounding box center [389, 576] width 101 height 35
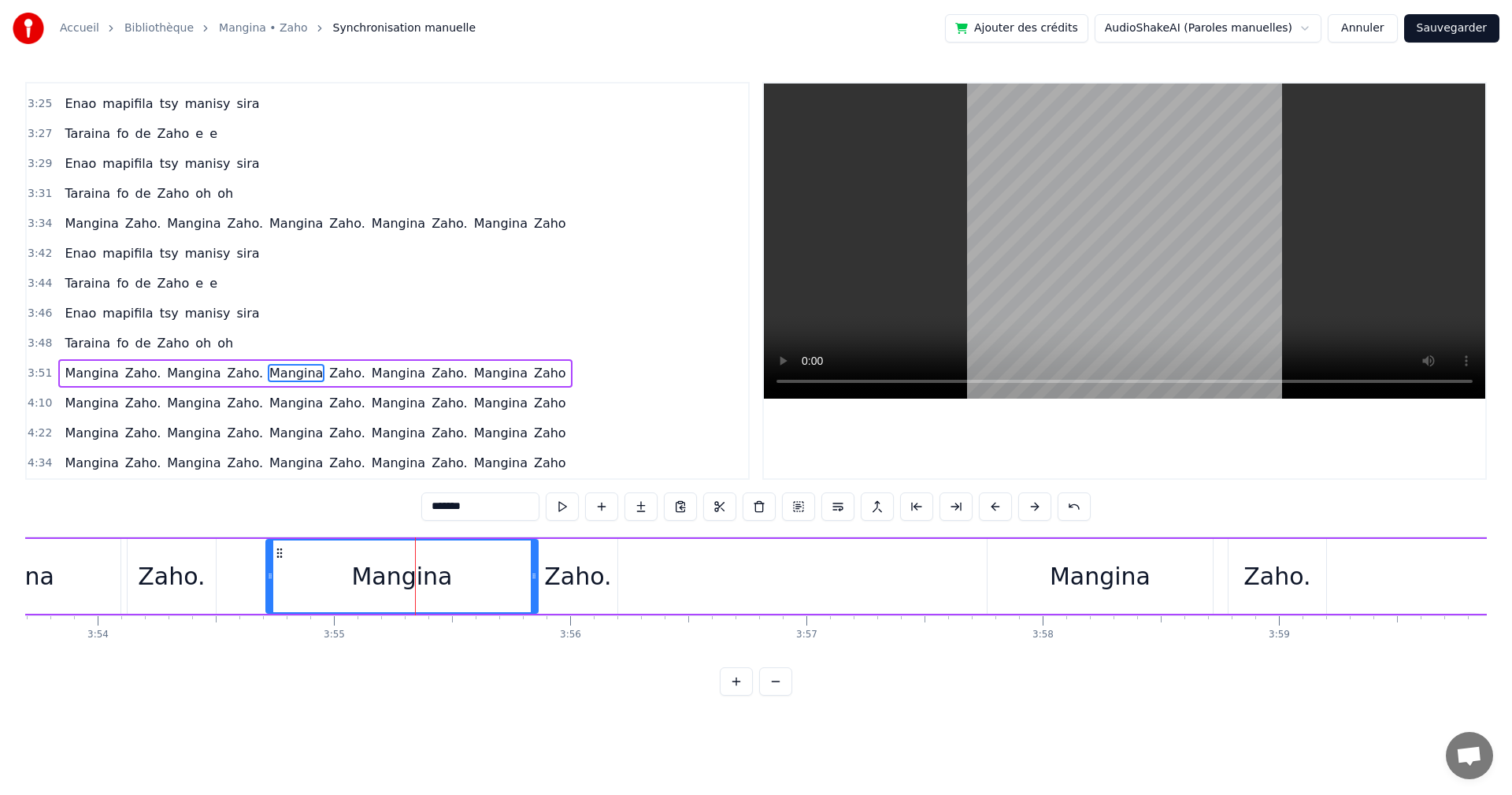
drag, startPoint x: 503, startPoint y: 575, endPoint x: 531, endPoint y: 577, distance: 28.1
click at [531, 577] on icon at bounding box center [534, 576] width 6 height 13
click at [554, 515] on button at bounding box center [562, 506] width 33 height 28
click at [564, 582] on div "Zaho." at bounding box center [578, 576] width 67 height 35
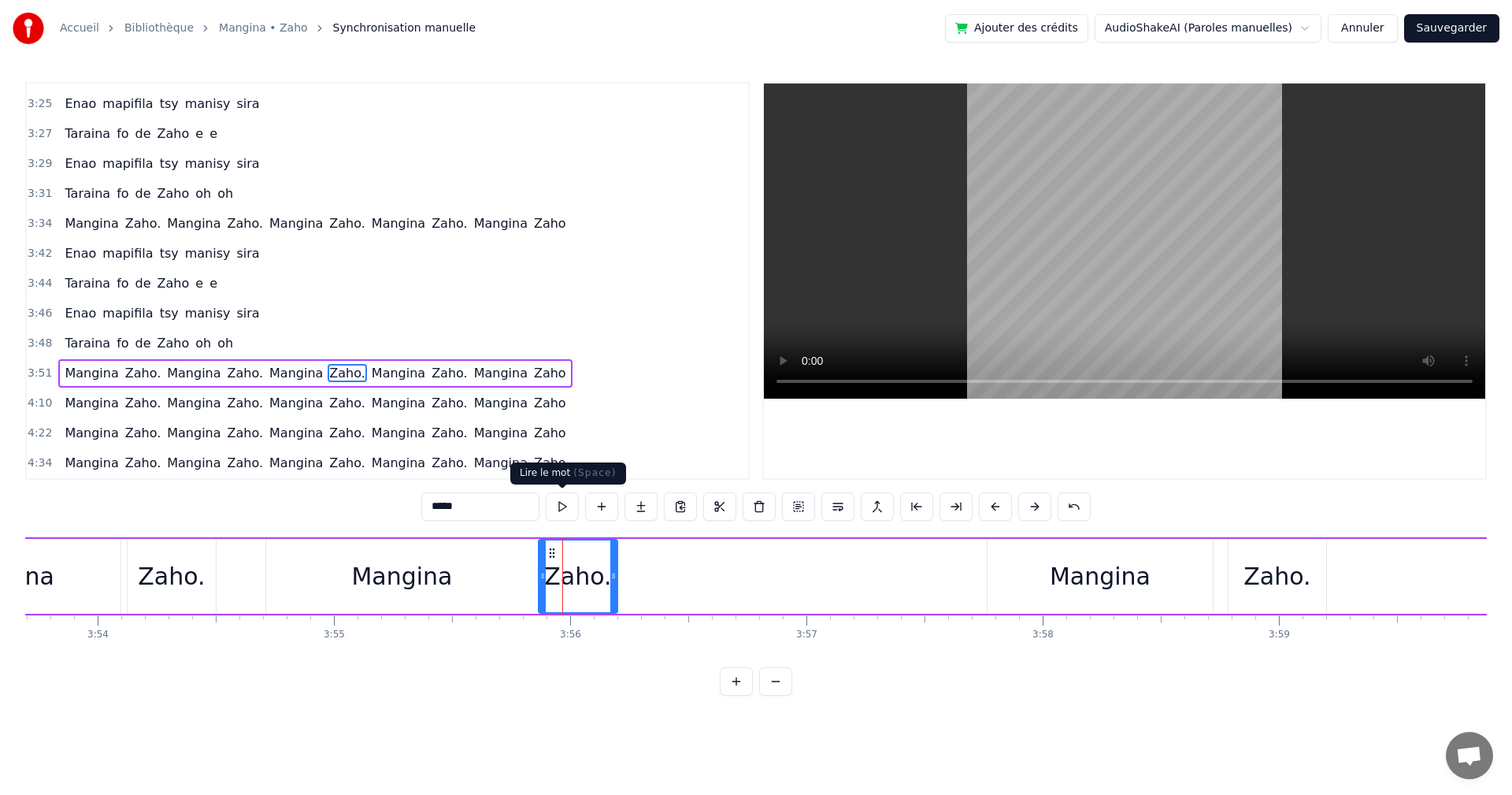
click at [568, 518] on button at bounding box center [562, 506] width 33 height 28
click at [1080, 580] on div "Mangina" at bounding box center [1100, 576] width 101 height 35
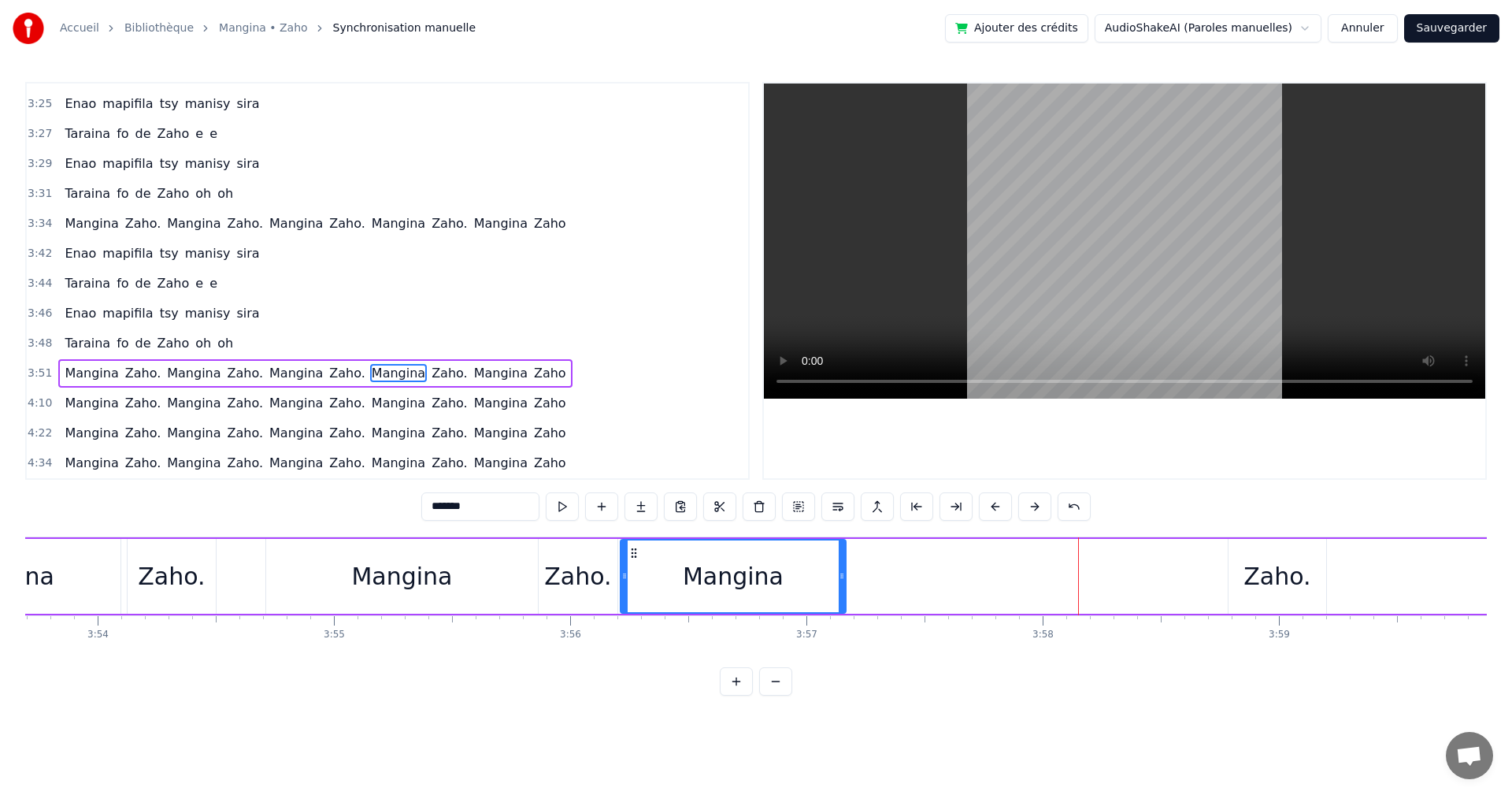
drag, startPoint x: 1005, startPoint y: 556, endPoint x: 638, endPoint y: 543, distance: 367.2
click at [638, 543] on div "Mangina" at bounding box center [733, 577] width 224 height 72
click at [570, 575] on div "Zaho." at bounding box center [578, 576] width 67 height 35
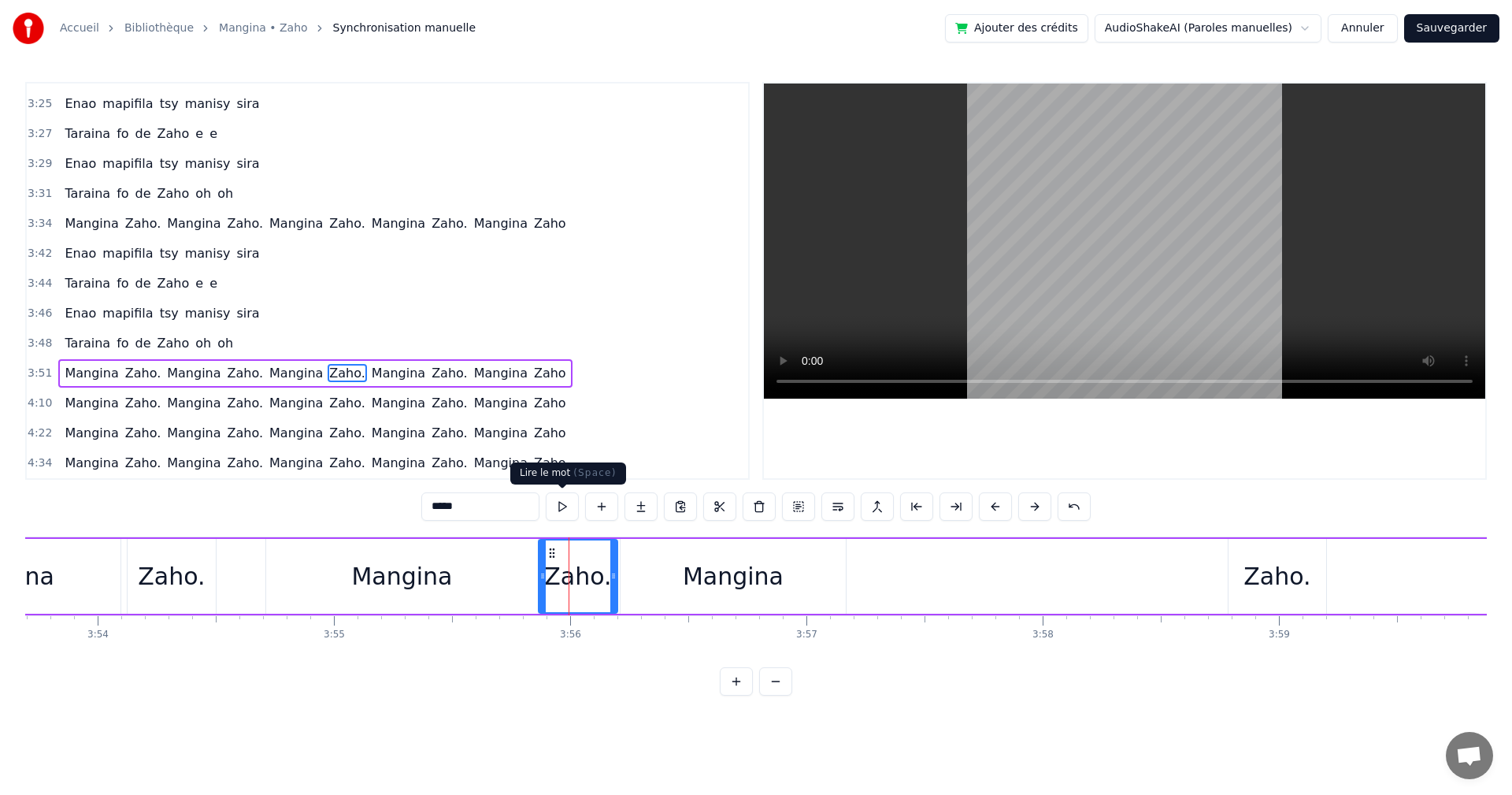
click at [557, 514] on button at bounding box center [562, 506] width 33 height 28
click at [725, 582] on div "Mangina" at bounding box center [733, 576] width 101 height 35
type input "*******"
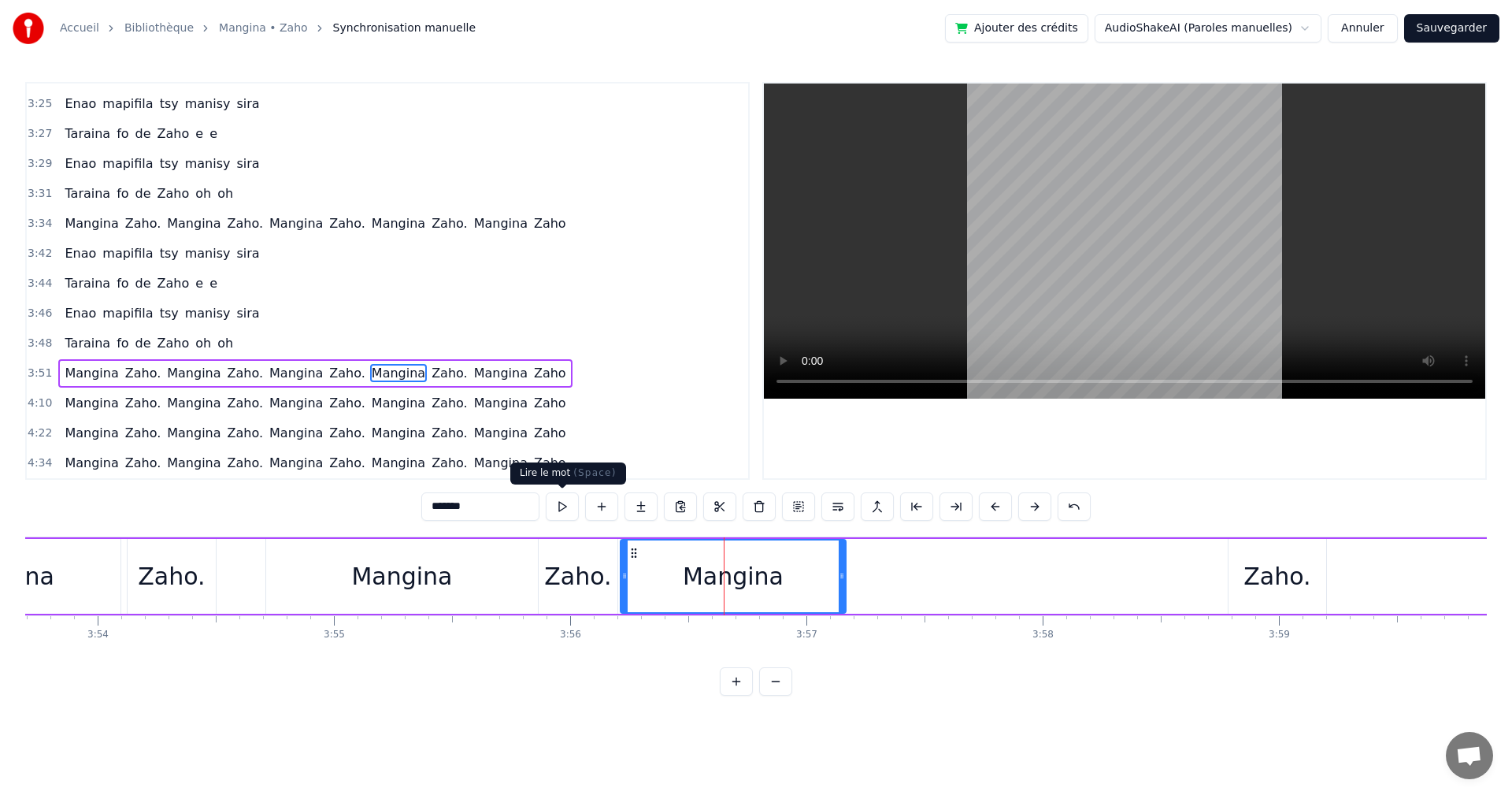
click at [572, 506] on button at bounding box center [562, 506] width 33 height 28
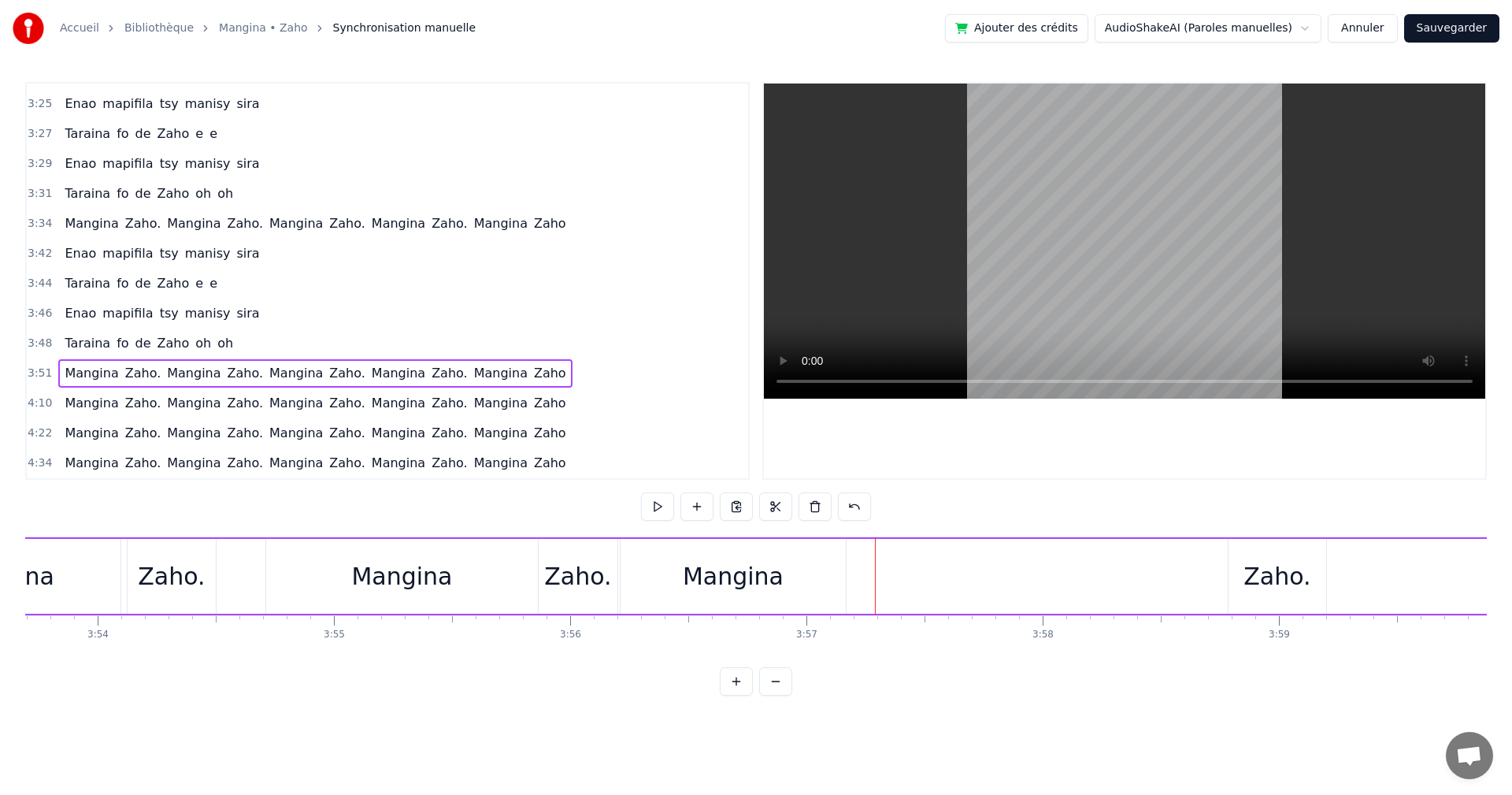
click at [1279, 574] on div "Zaho." at bounding box center [1277, 576] width 67 height 35
click at [703, 573] on div "Mangina" at bounding box center [733, 576] width 101 height 35
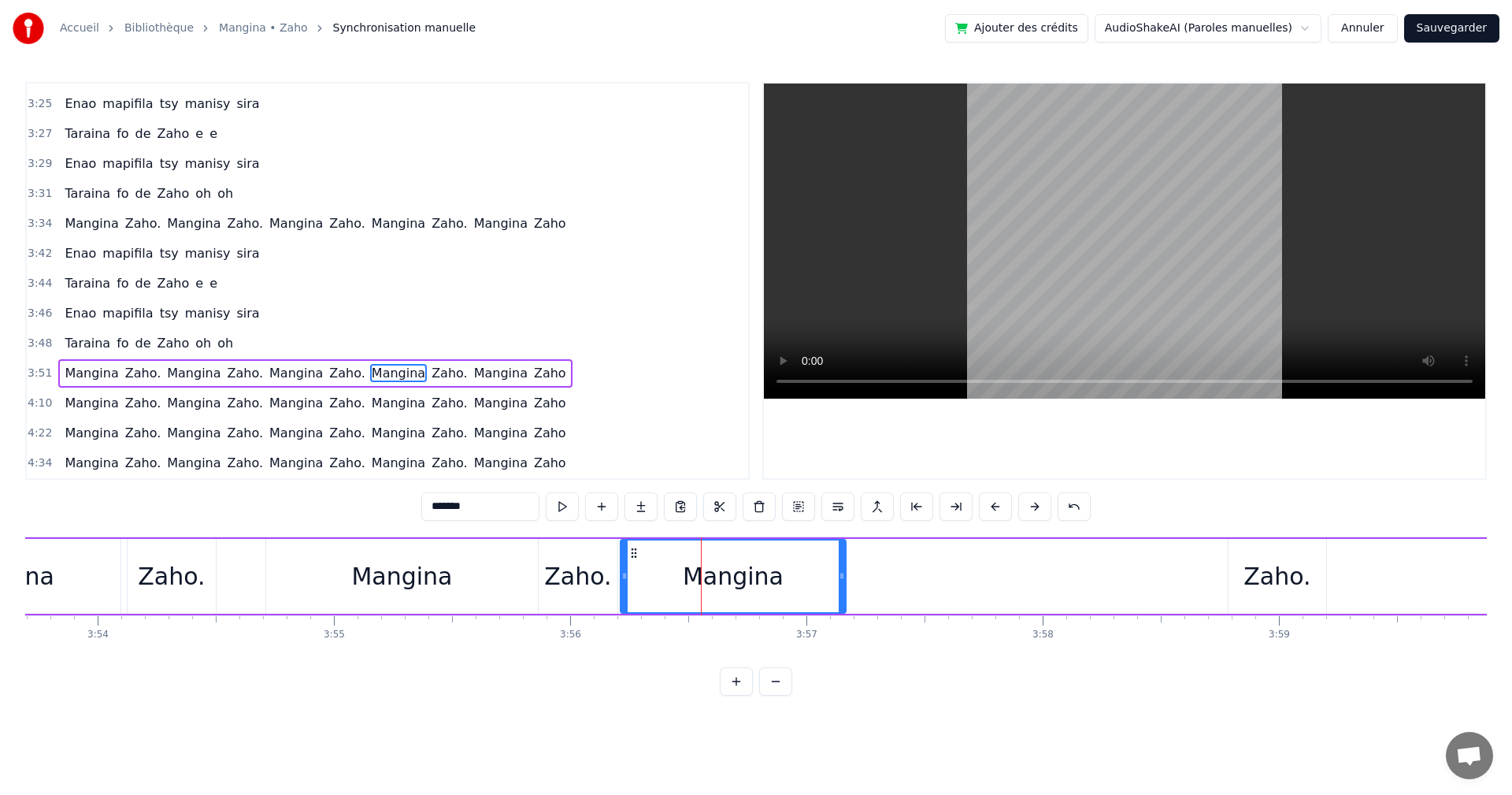
drag, startPoint x: 1287, startPoint y: 582, endPoint x: 1252, endPoint y: 586, distance: 35.2
click at [1252, 586] on div "Zaho." at bounding box center [1277, 576] width 67 height 35
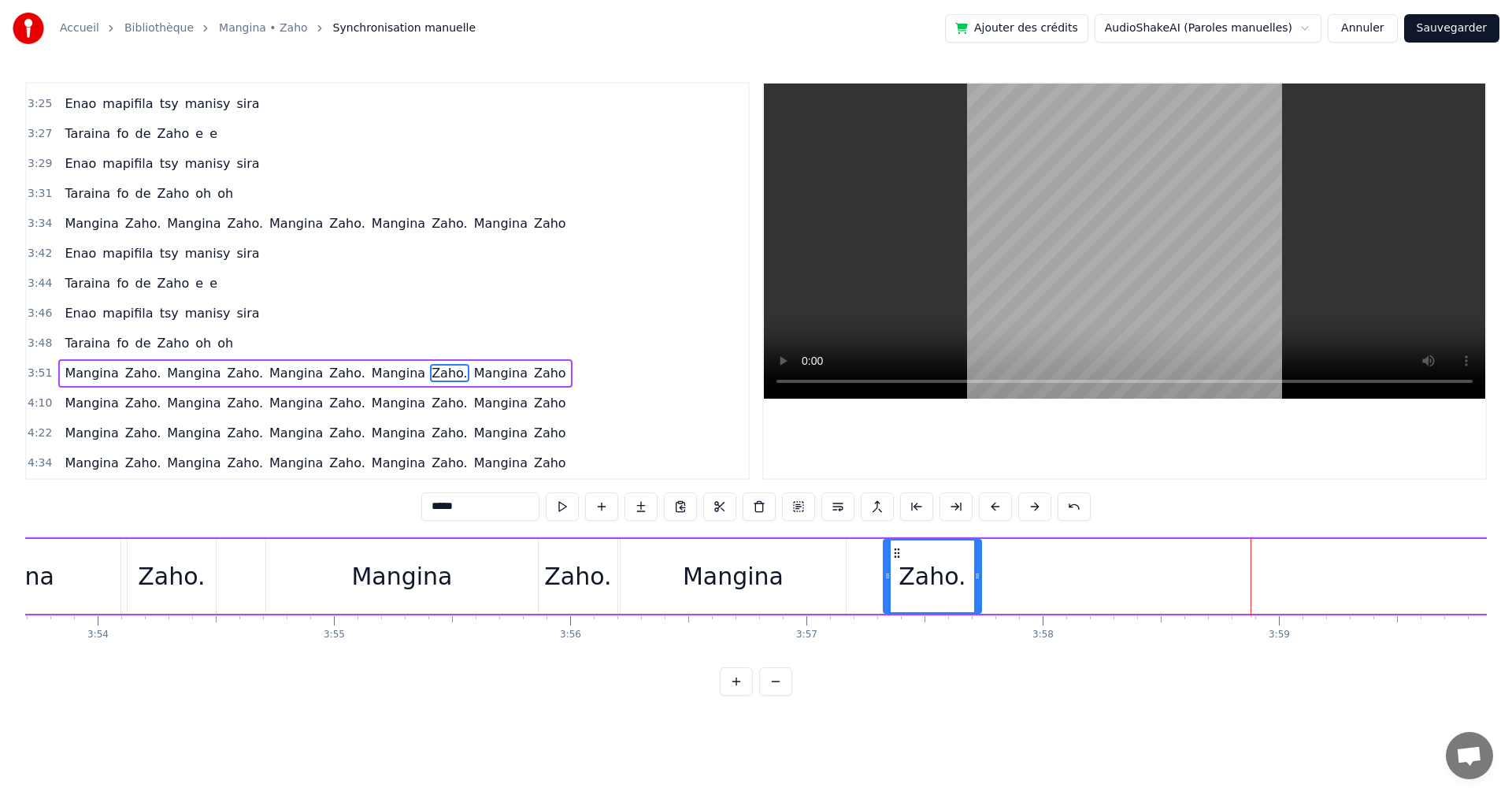
drag, startPoint x: 1240, startPoint y: 552, endPoint x: 895, endPoint y: 580, distance: 346.1
click at [895, 580] on div "Zaho." at bounding box center [932, 577] width 96 height 72
click at [570, 505] on button at bounding box center [562, 506] width 33 height 28
click at [968, 574] on icon at bounding box center [971, 576] width 6 height 13
click at [563, 511] on button at bounding box center [562, 506] width 33 height 28
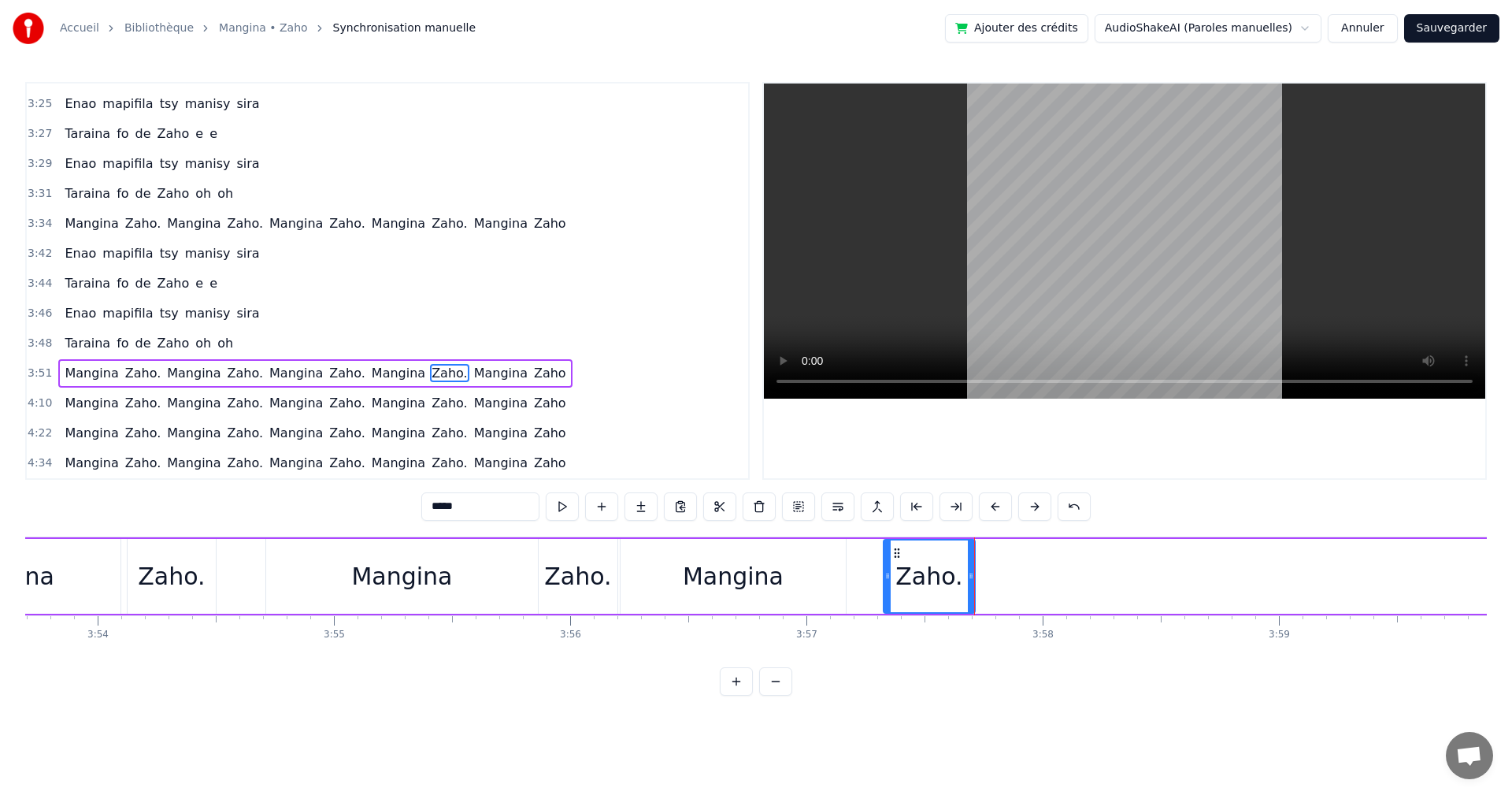
click at [563, 511] on button at bounding box center [562, 506] width 33 height 28
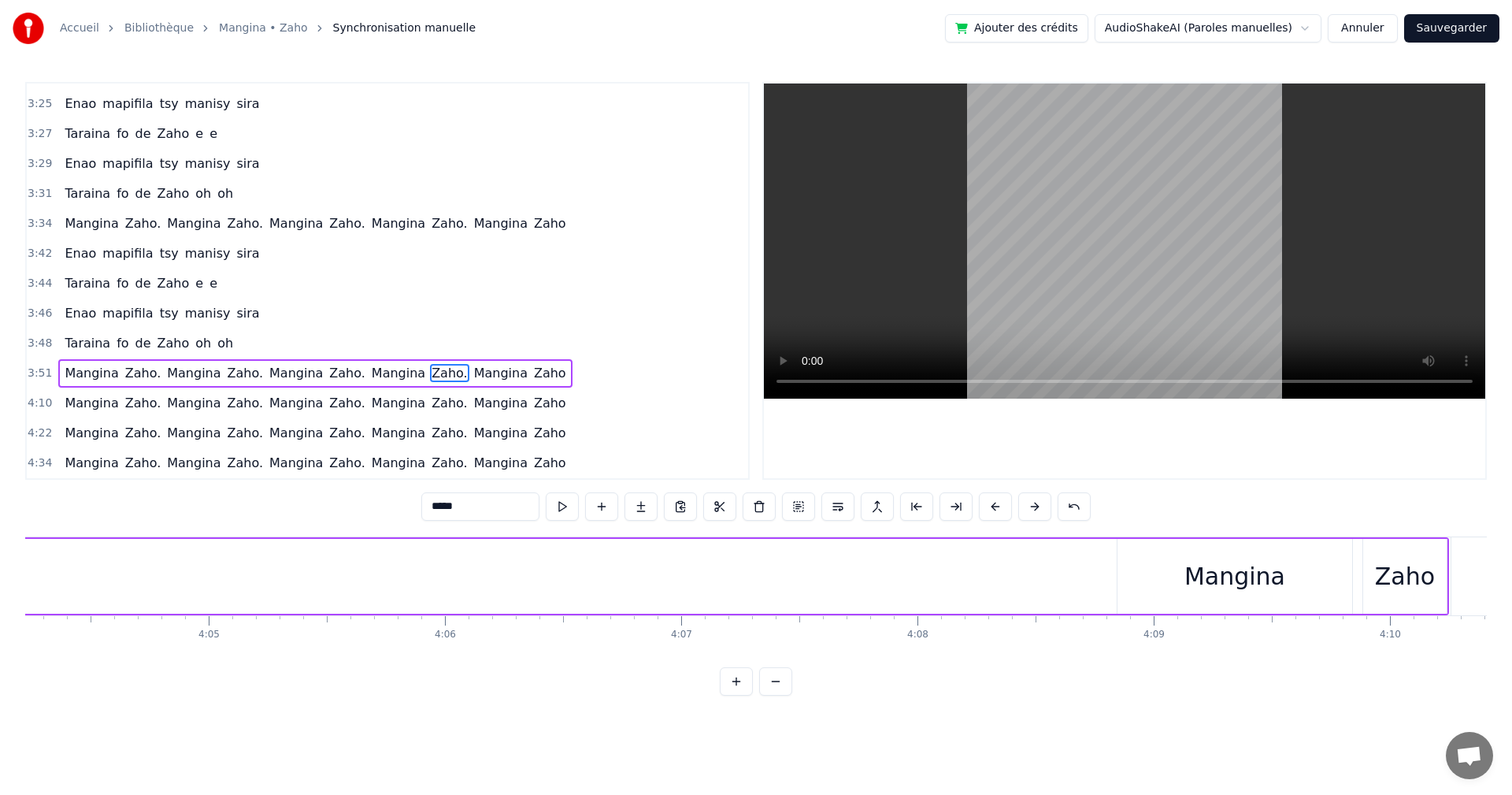
scroll to position [0, 57857]
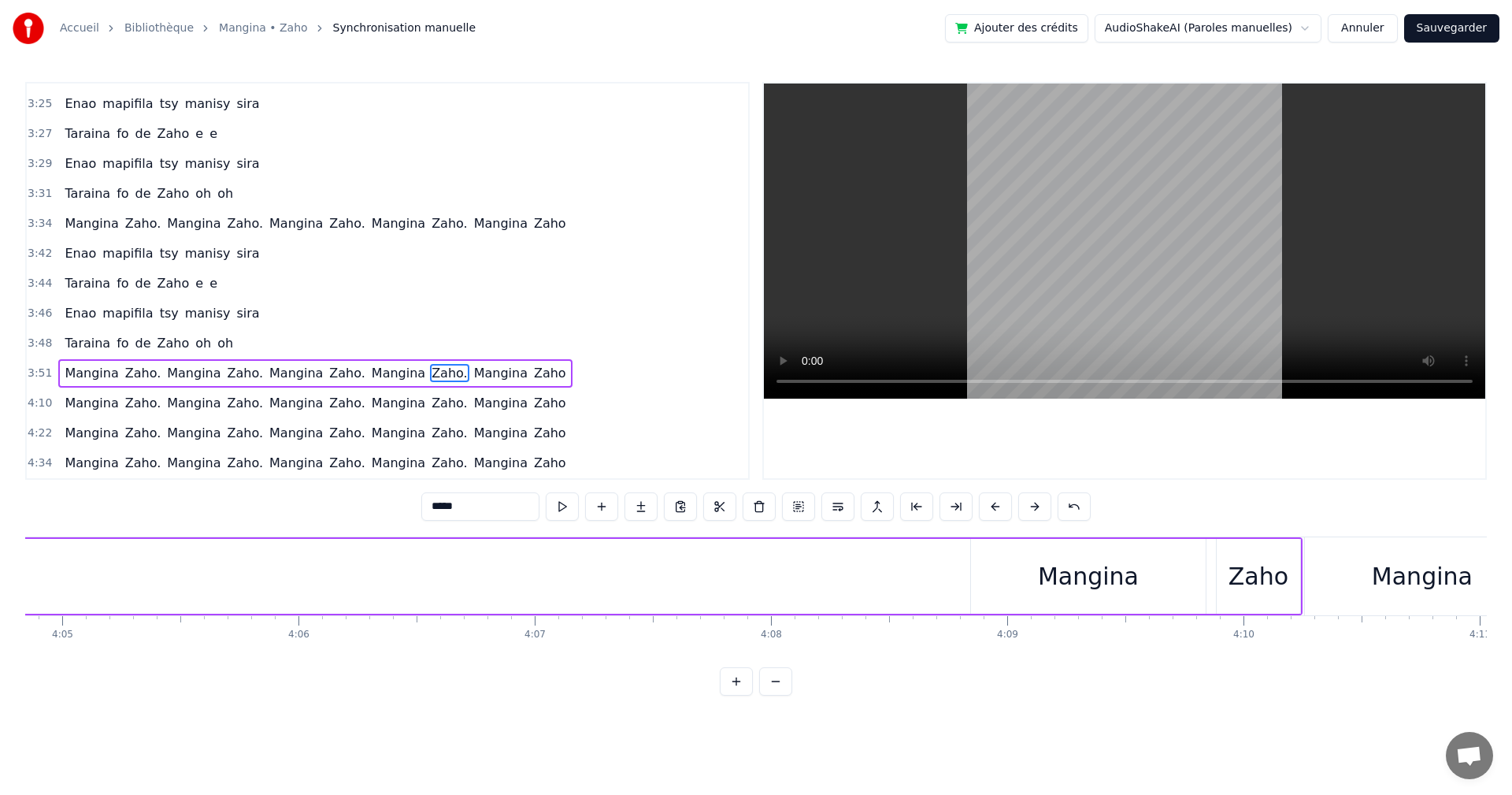
click at [1078, 584] on div "Mangina" at bounding box center [1088, 576] width 101 height 35
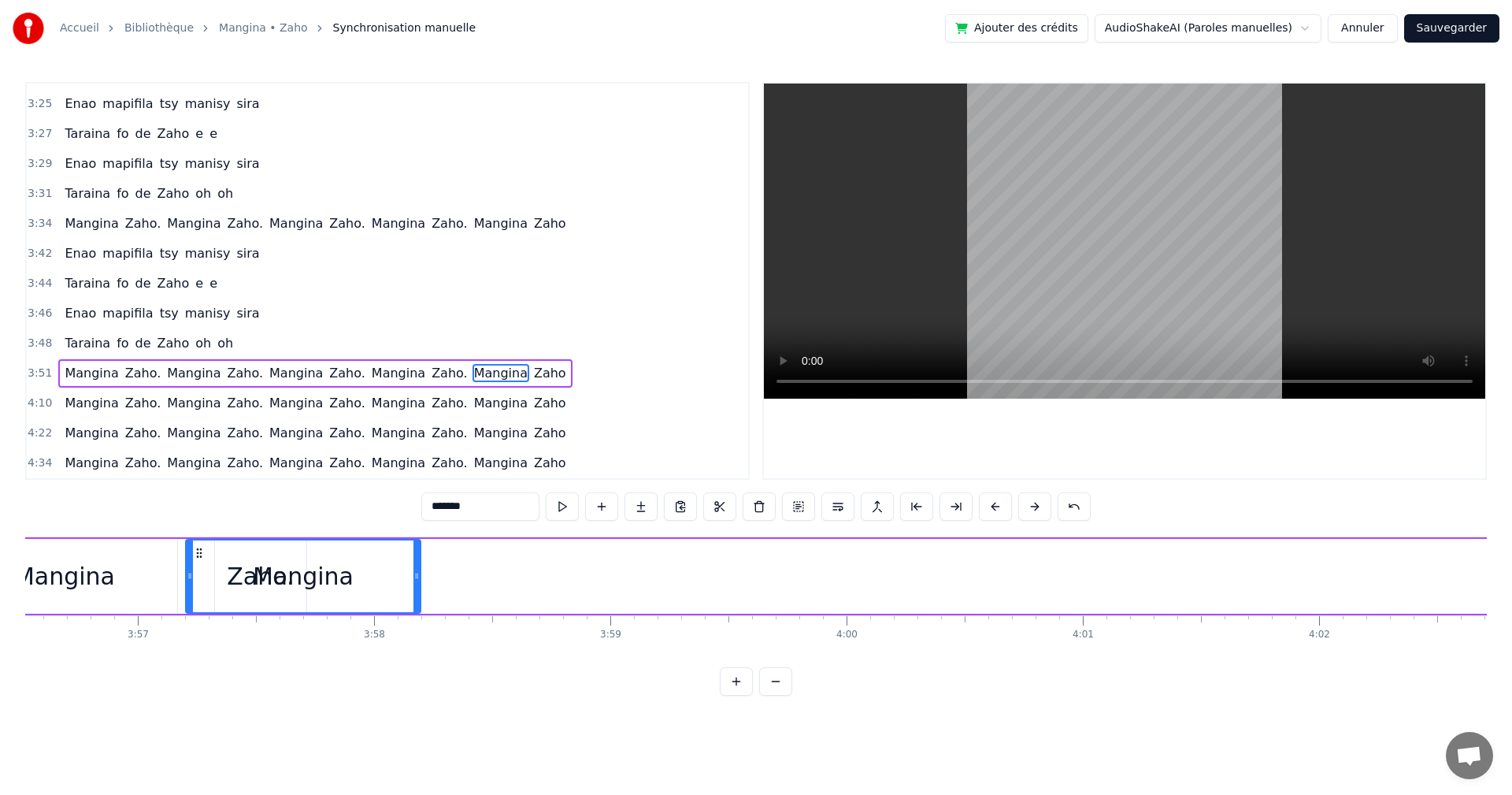
scroll to position [0, 55881]
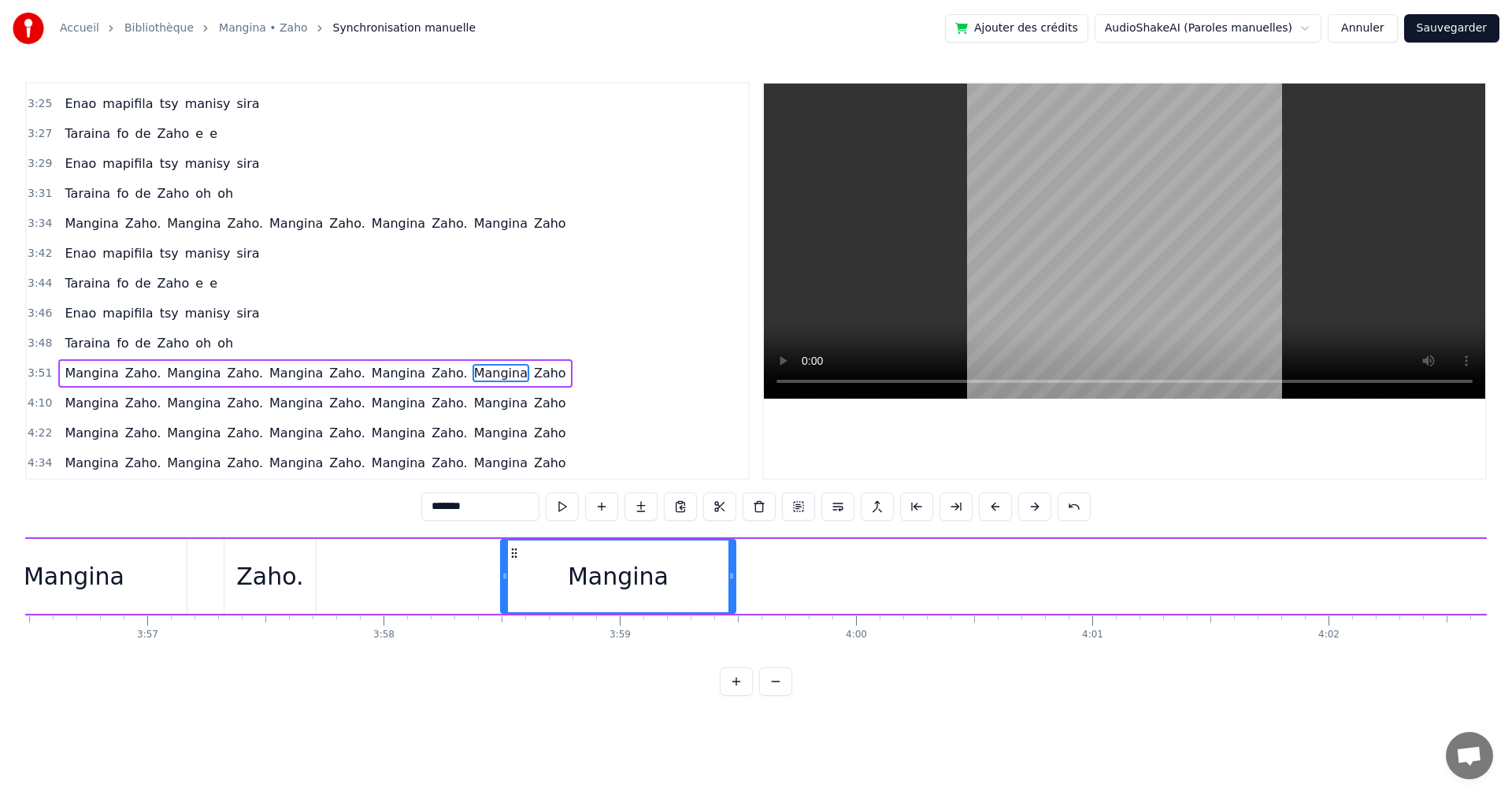
drag, startPoint x: 981, startPoint y: 551, endPoint x: 377, endPoint y: 553, distance: 604.0
click at [496, 556] on div "[PERSON_NAME]. Mangina Zaho. Mangina Zaho. Mangina Zaho. Mangina Zaho" at bounding box center [1062, 577] width 4433 height 78
click at [261, 558] on div "Zaho." at bounding box center [270, 576] width 67 height 35
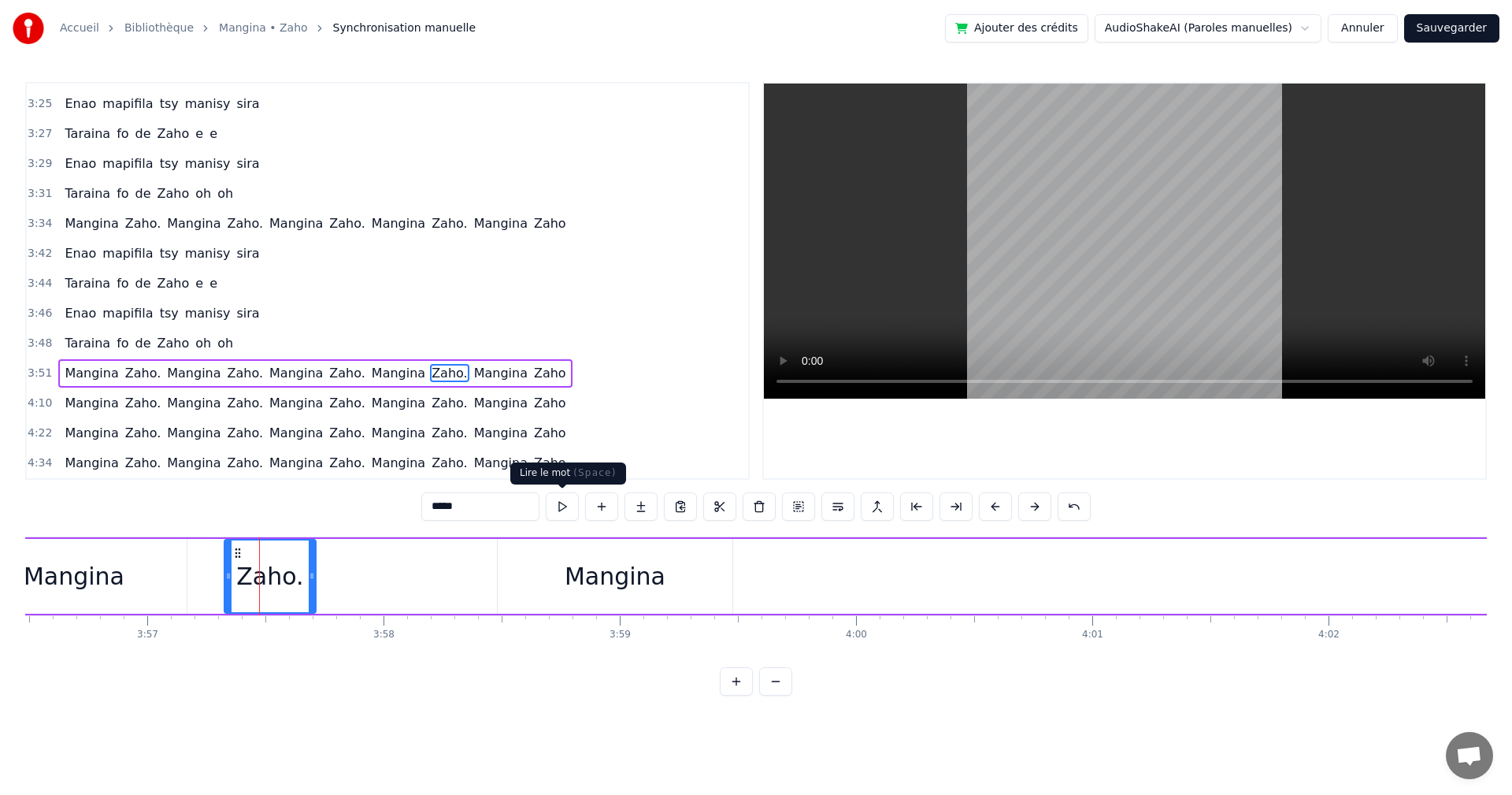
click at [557, 497] on button at bounding box center [562, 506] width 33 height 28
click at [305, 569] on div at bounding box center [305, 577] width 6 height 72
click at [569, 509] on button at bounding box center [562, 506] width 33 height 28
drag, startPoint x: 628, startPoint y: 585, endPoint x: 552, endPoint y: 575, distance: 76.7
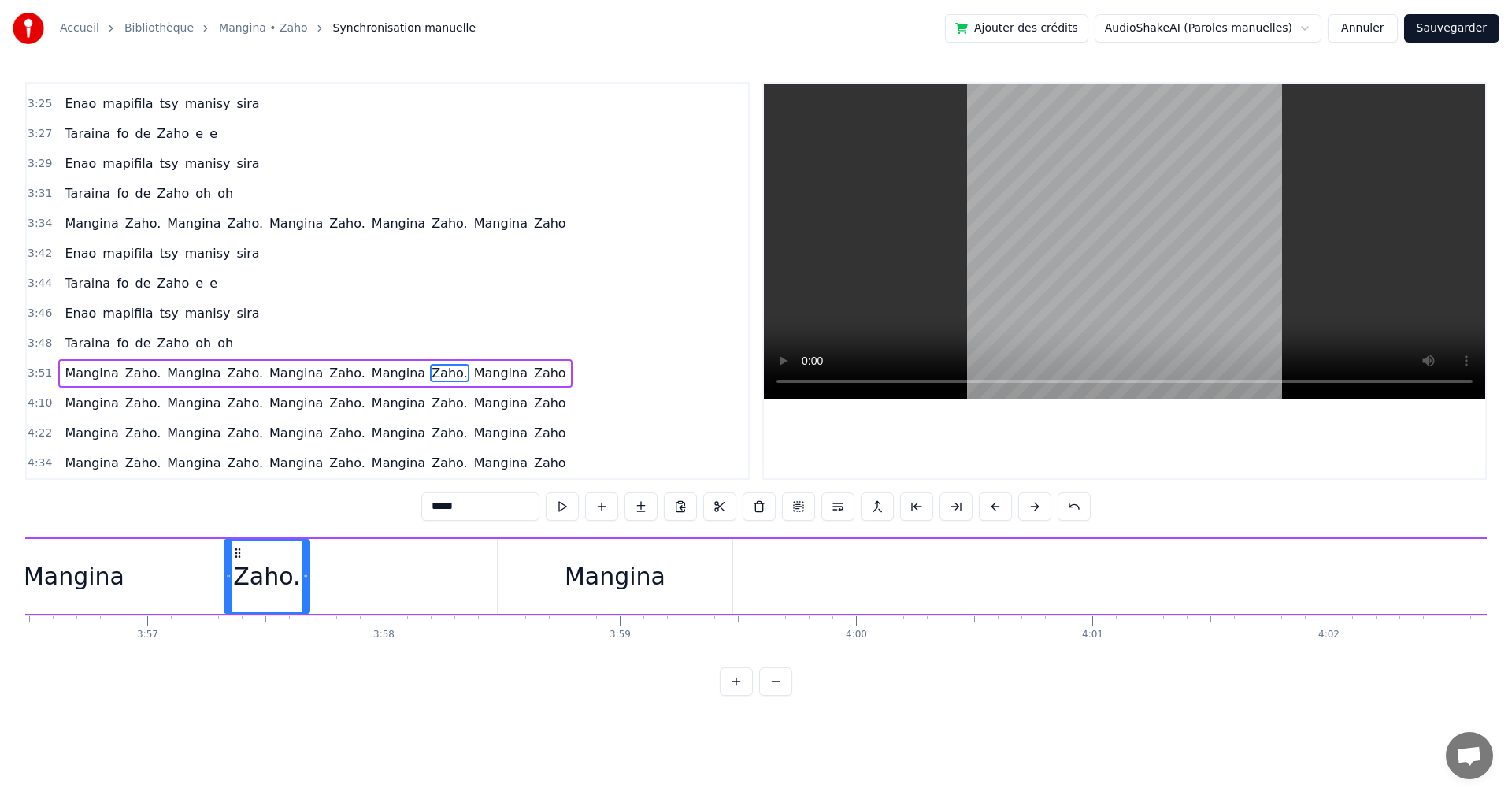
click at [541, 575] on div "Mangina" at bounding box center [616, 577] width 235 height 75
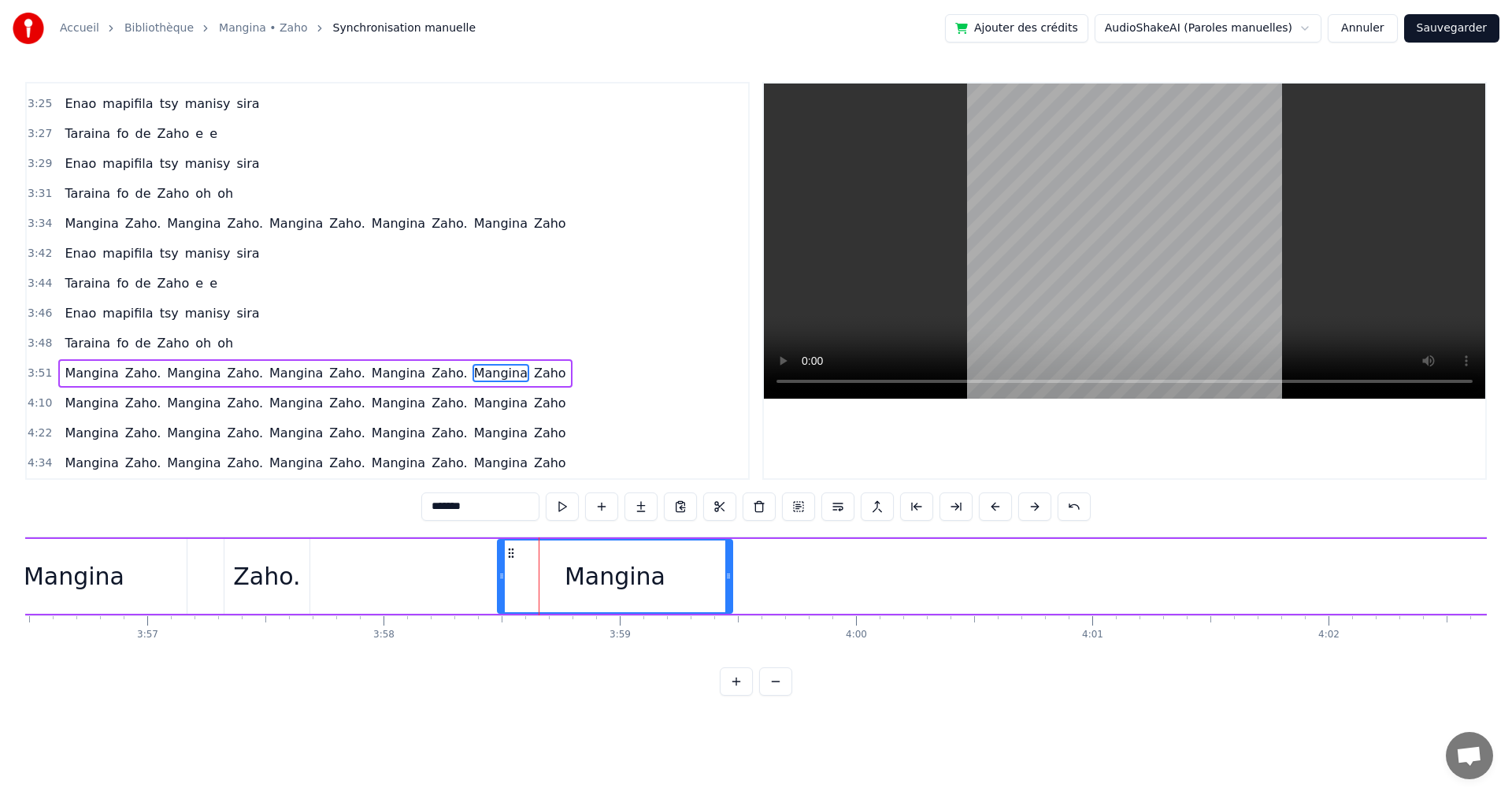
drag, startPoint x: 595, startPoint y: 571, endPoint x: 497, endPoint y: 556, distance: 99.1
click at [561, 568] on div "Mangina" at bounding box center [616, 577] width 233 height 72
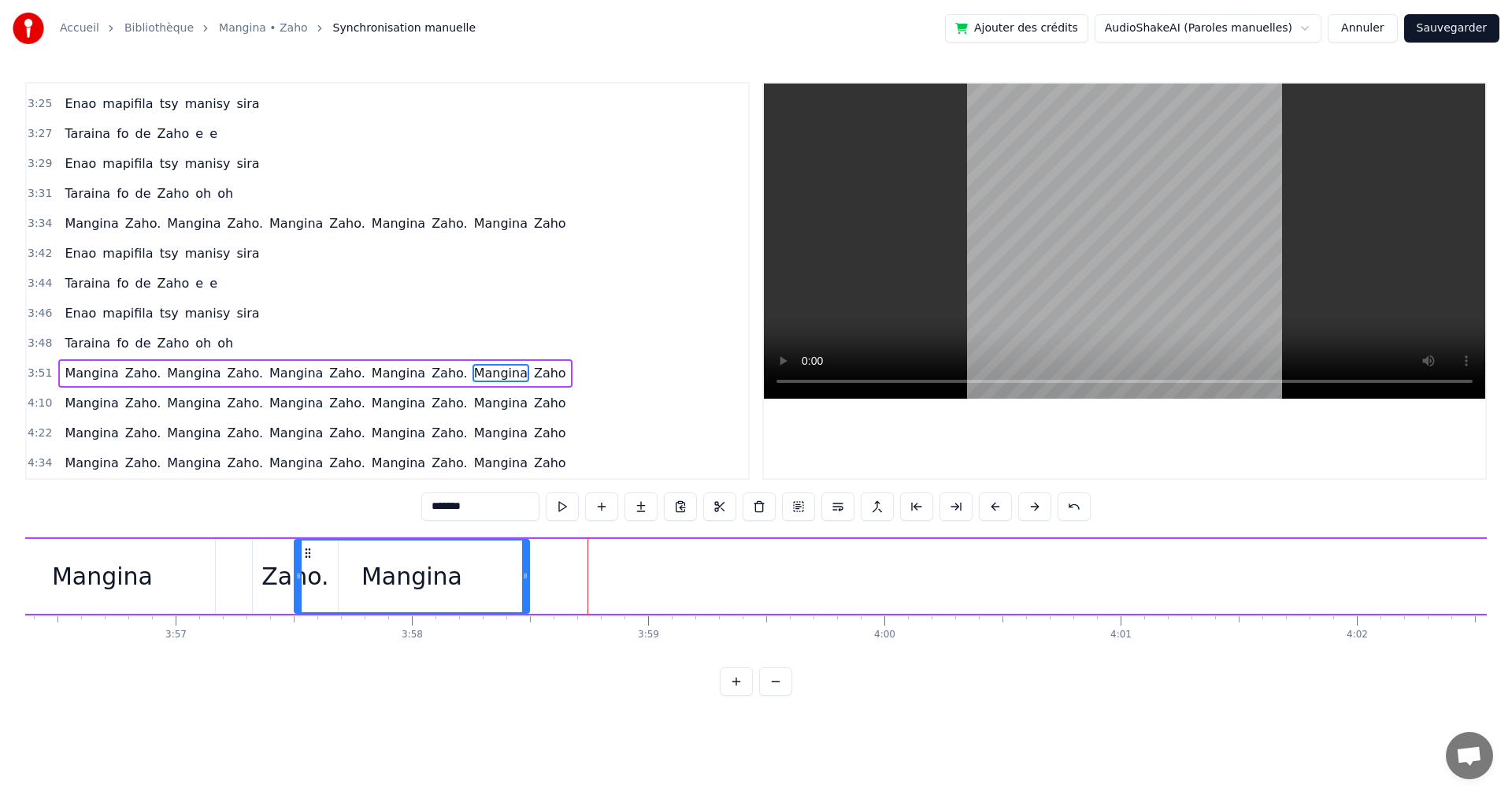
scroll to position [0, 55828]
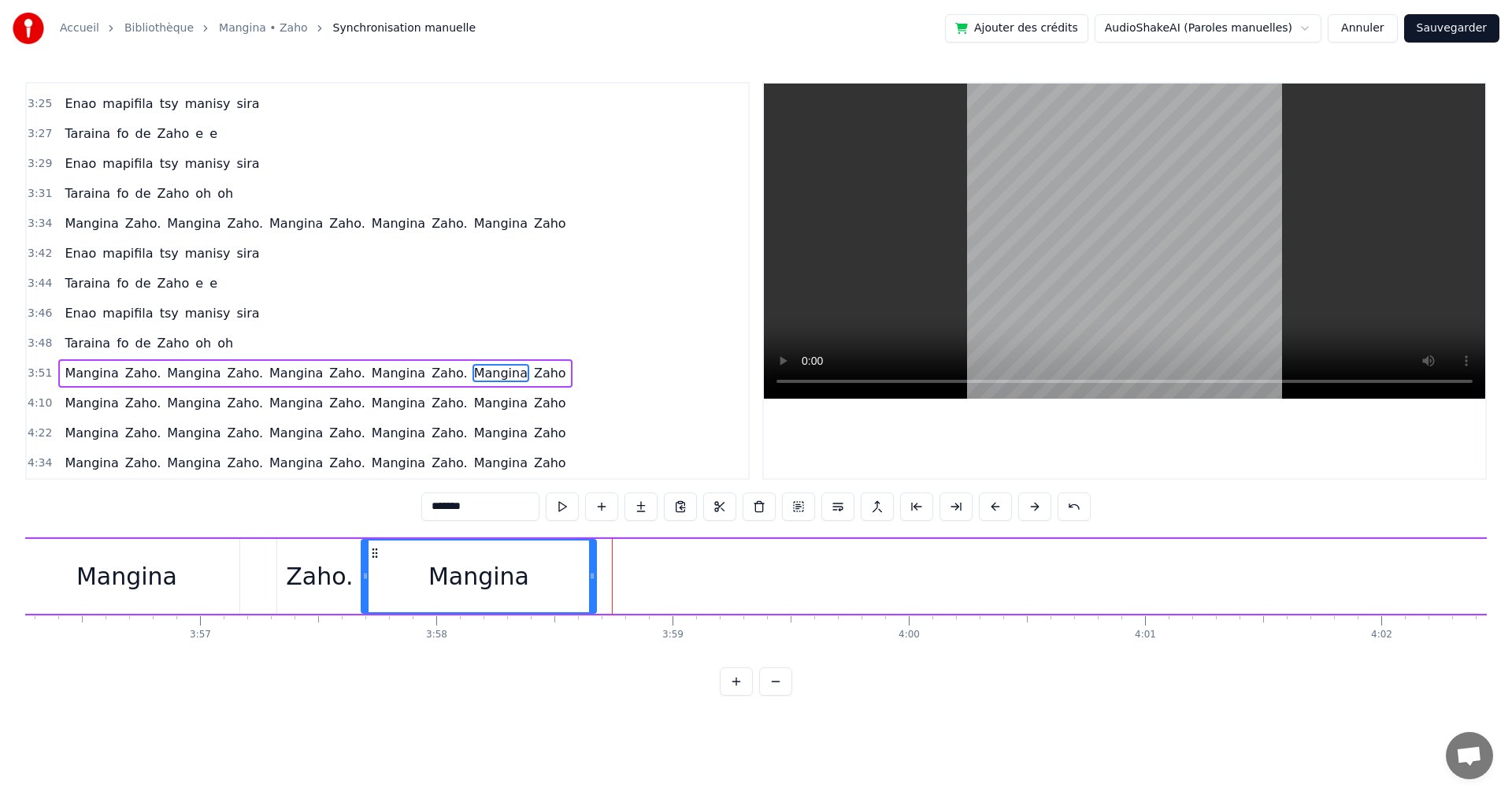
drag, startPoint x: 506, startPoint y: 552, endPoint x: 370, endPoint y: 541, distance: 136.4
click at [370, 541] on div "Mangina" at bounding box center [479, 577] width 233 height 72
click at [562, 506] on button at bounding box center [562, 506] width 33 height 28
click at [588, 583] on div at bounding box center [589, 577] width 6 height 72
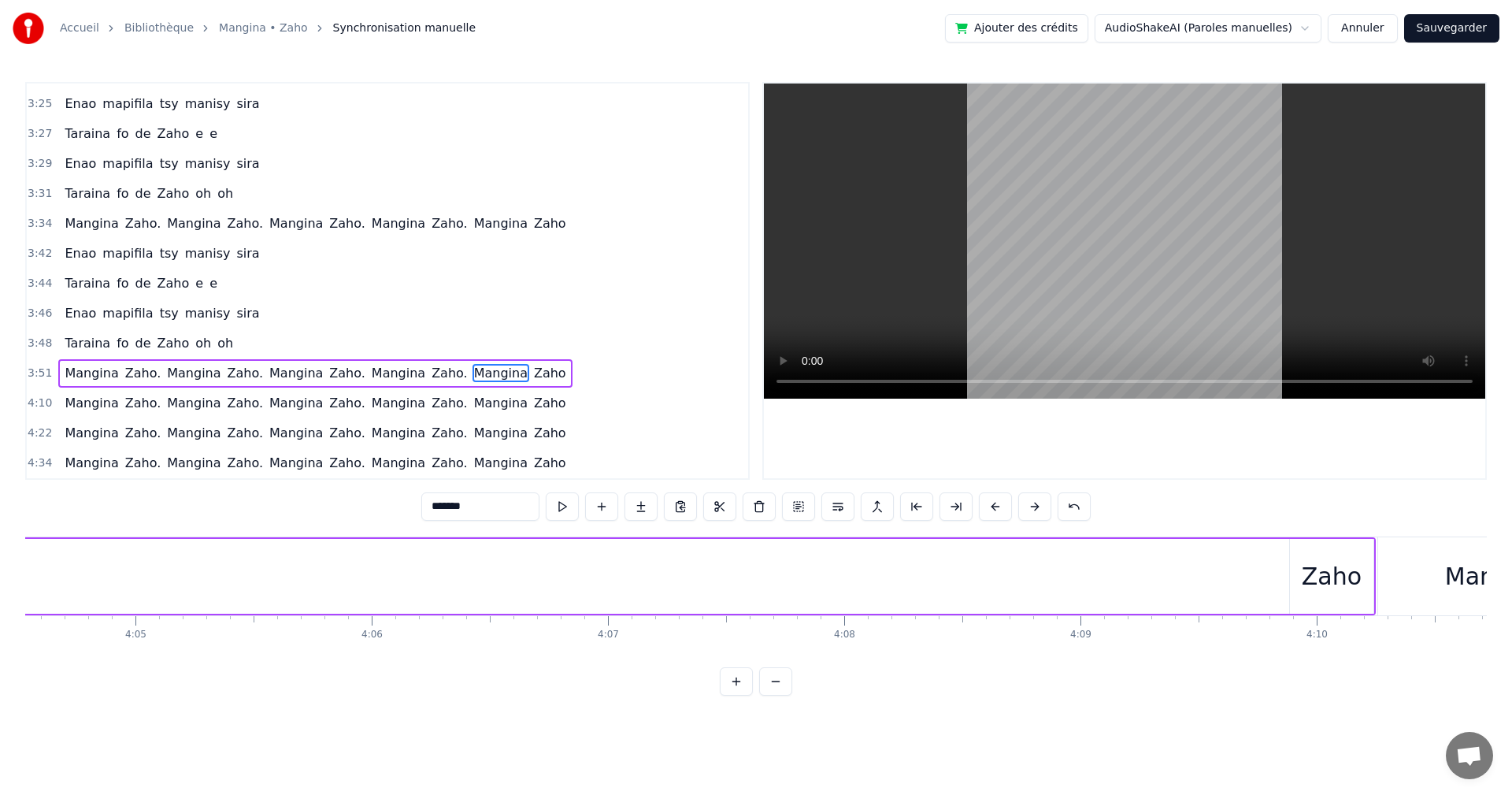
scroll to position [0, 57856]
click at [1235, 568] on div "Zaho" at bounding box center [1259, 576] width 60 height 35
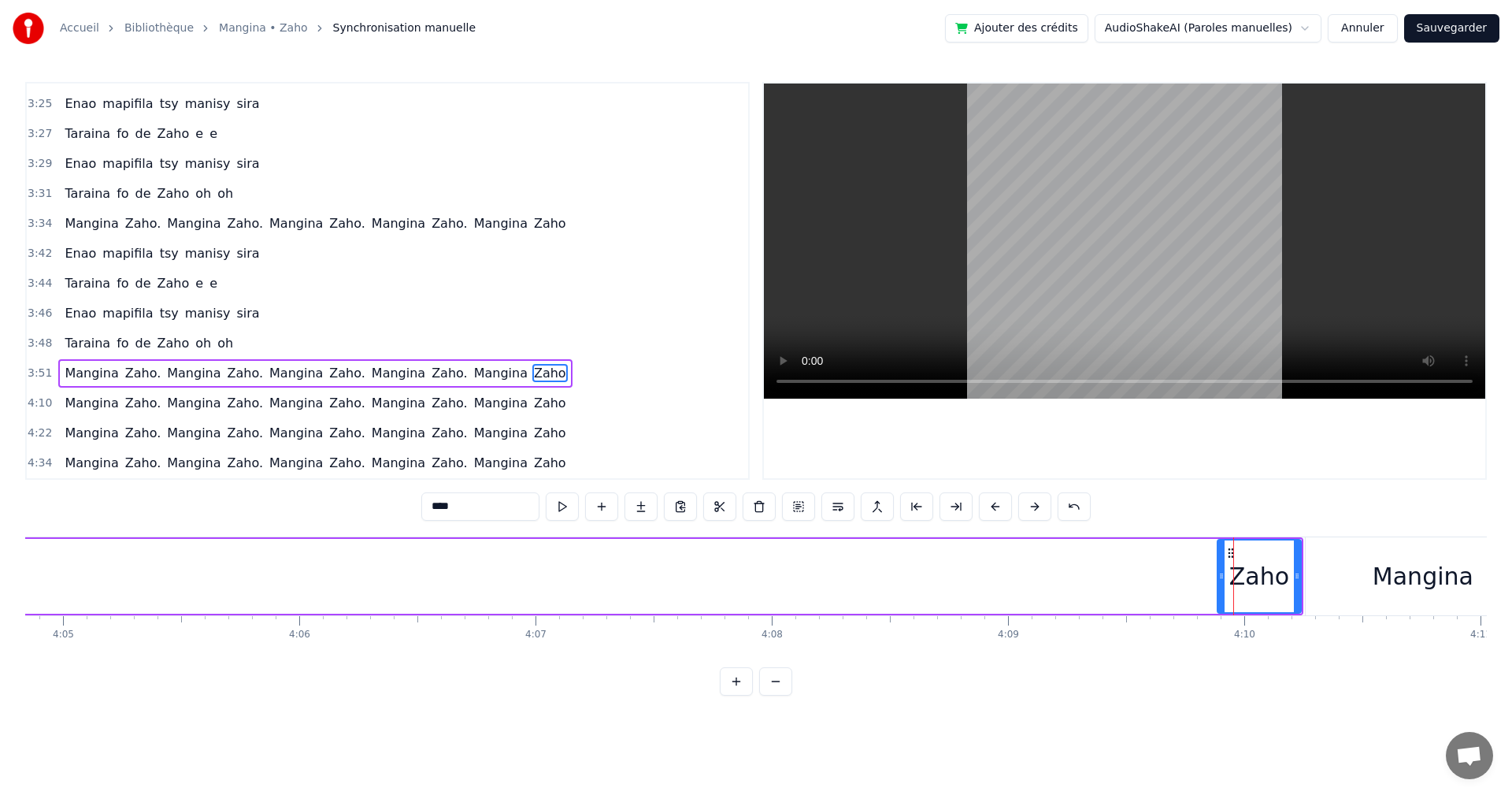
click at [1225, 554] on icon at bounding box center [1231, 553] width 13 height 13
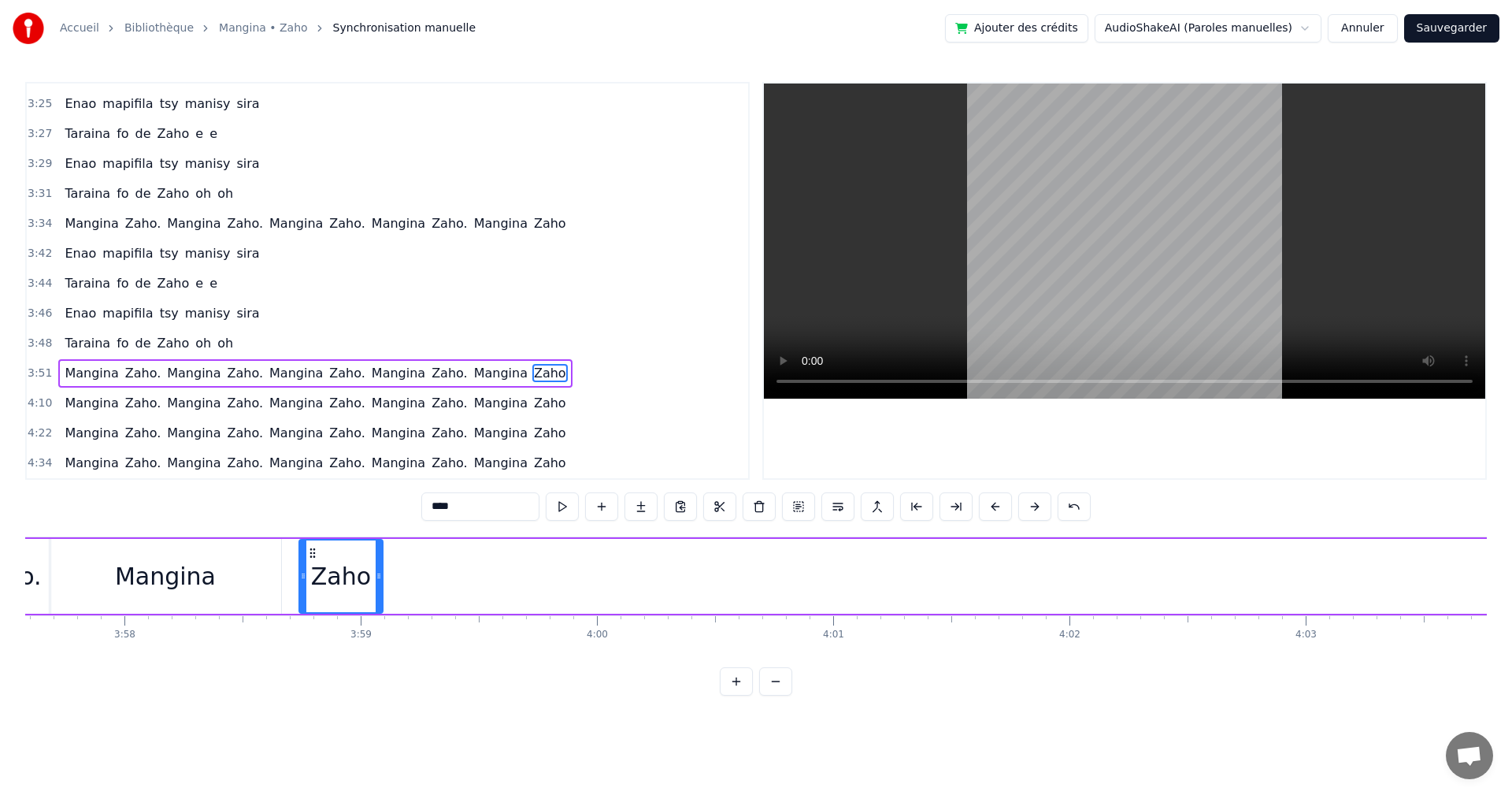
scroll to position [0, 56126]
drag, startPoint x: 1233, startPoint y: 549, endPoint x: 323, endPoint y: 604, distance: 911.7
click at [323, 604] on div "Zaho" at bounding box center [349, 577] width 82 height 72
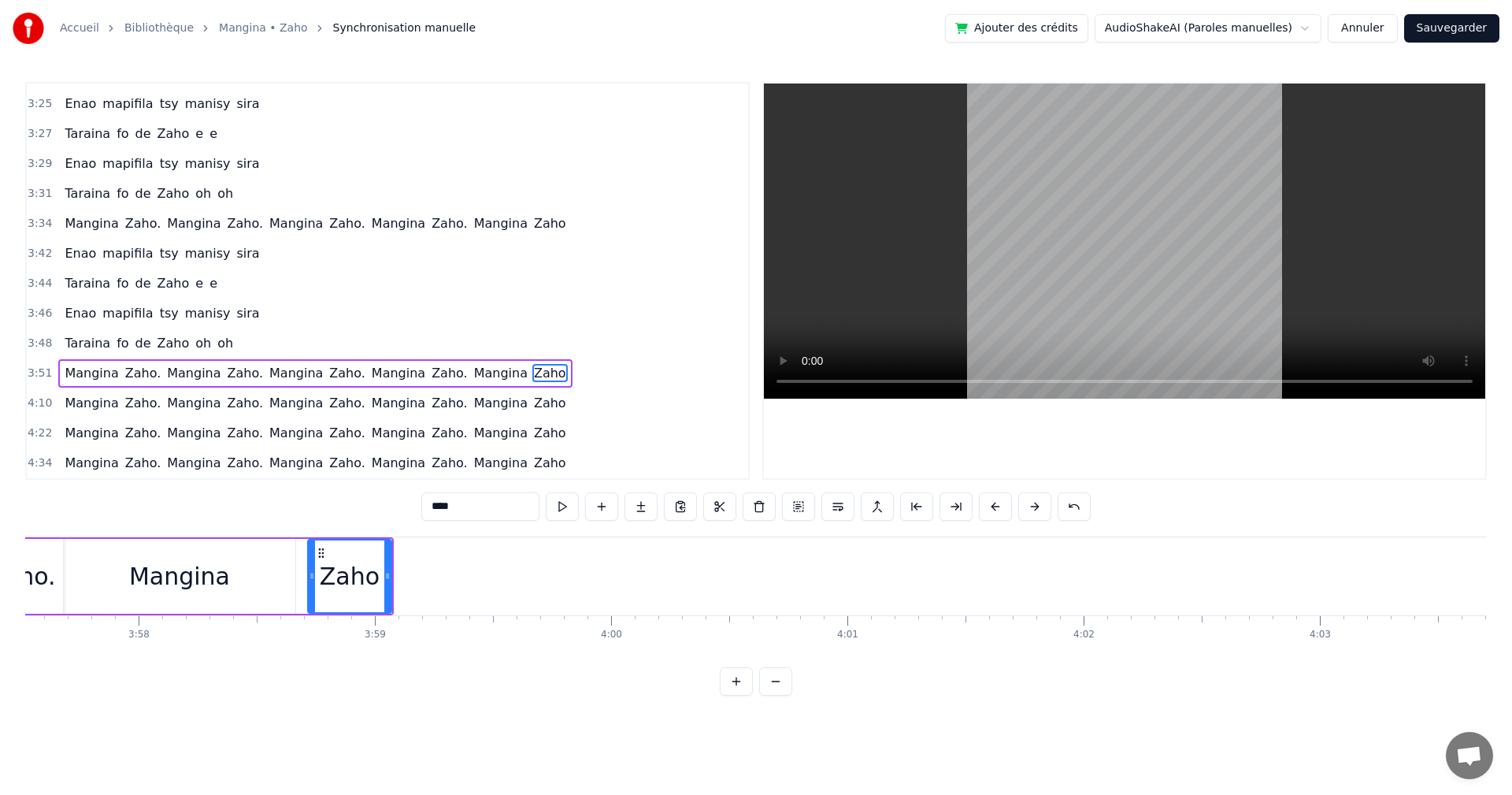
click at [247, 565] on div "Mangina" at bounding box center [180, 577] width 232 height 75
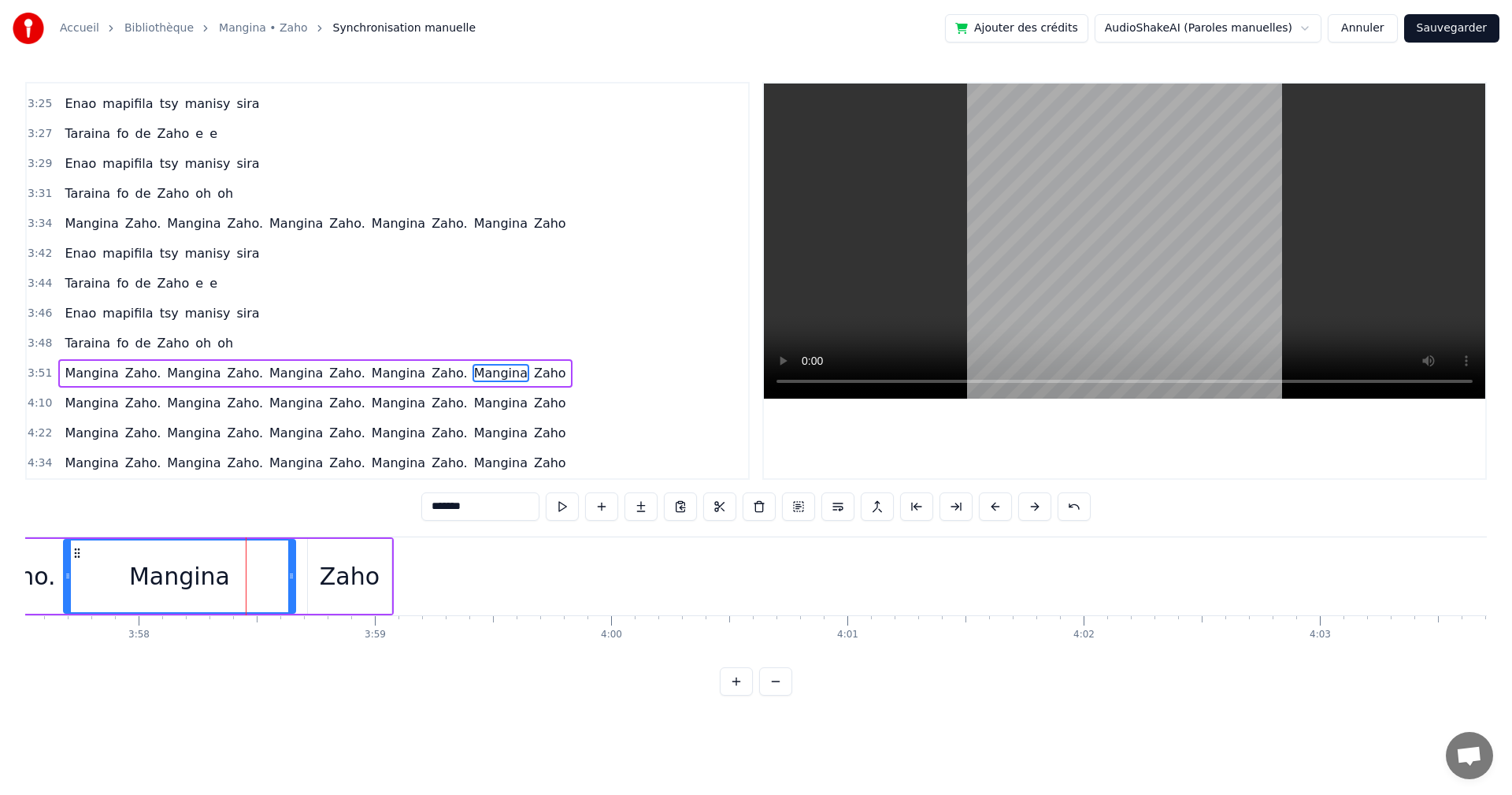
click at [319, 572] on div "Zaho" at bounding box center [349, 577] width 83 height 75
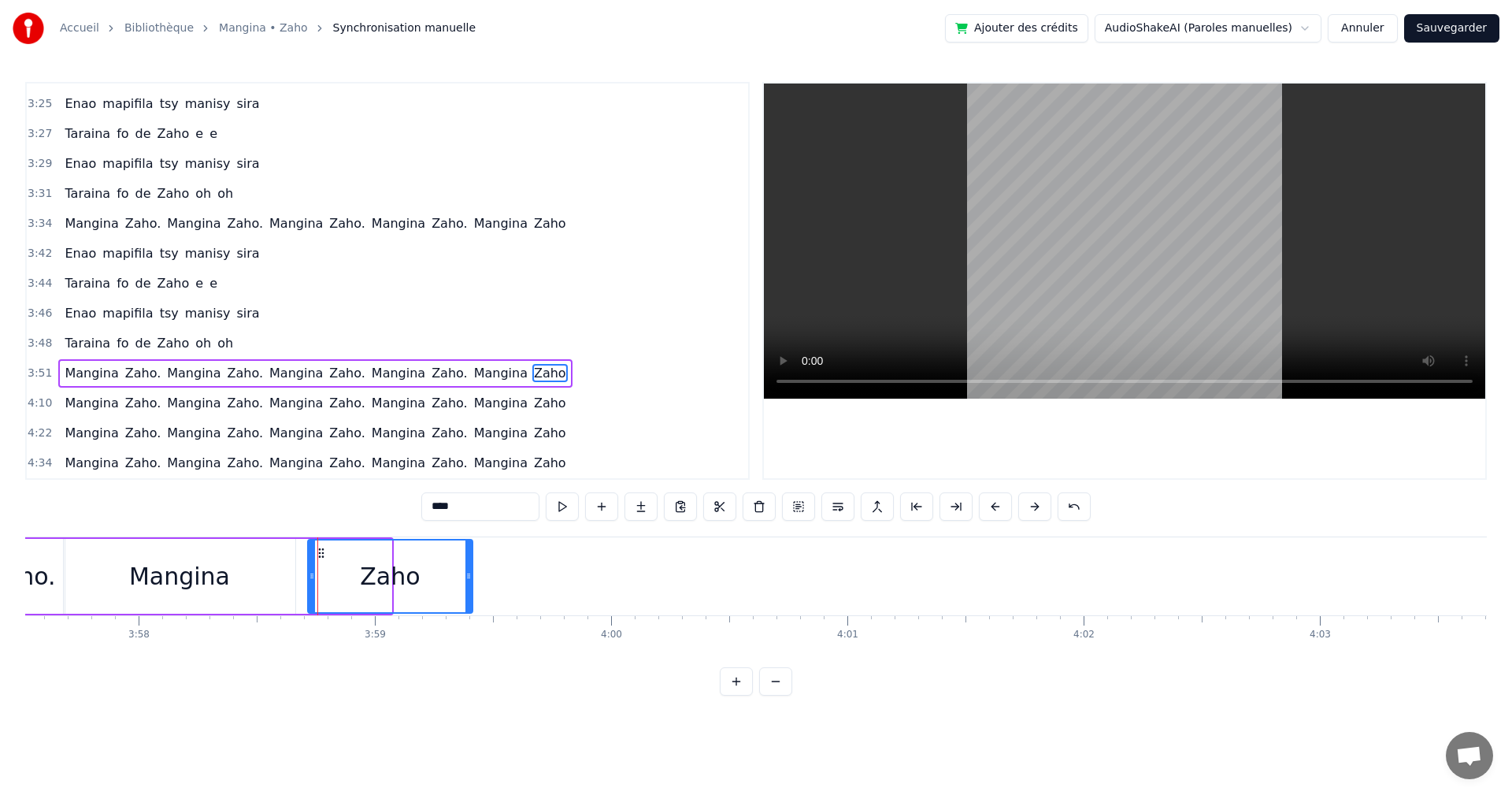
drag, startPoint x: 385, startPoint y: 576, endPoint x: 456, endPoint y: 577, distance: 71.0
click at [466, 578] on icon at bounding box center [469, 576] width 6 height 13
click at [565, 505] on button at bounding box center [562, 506] width 33 height 28
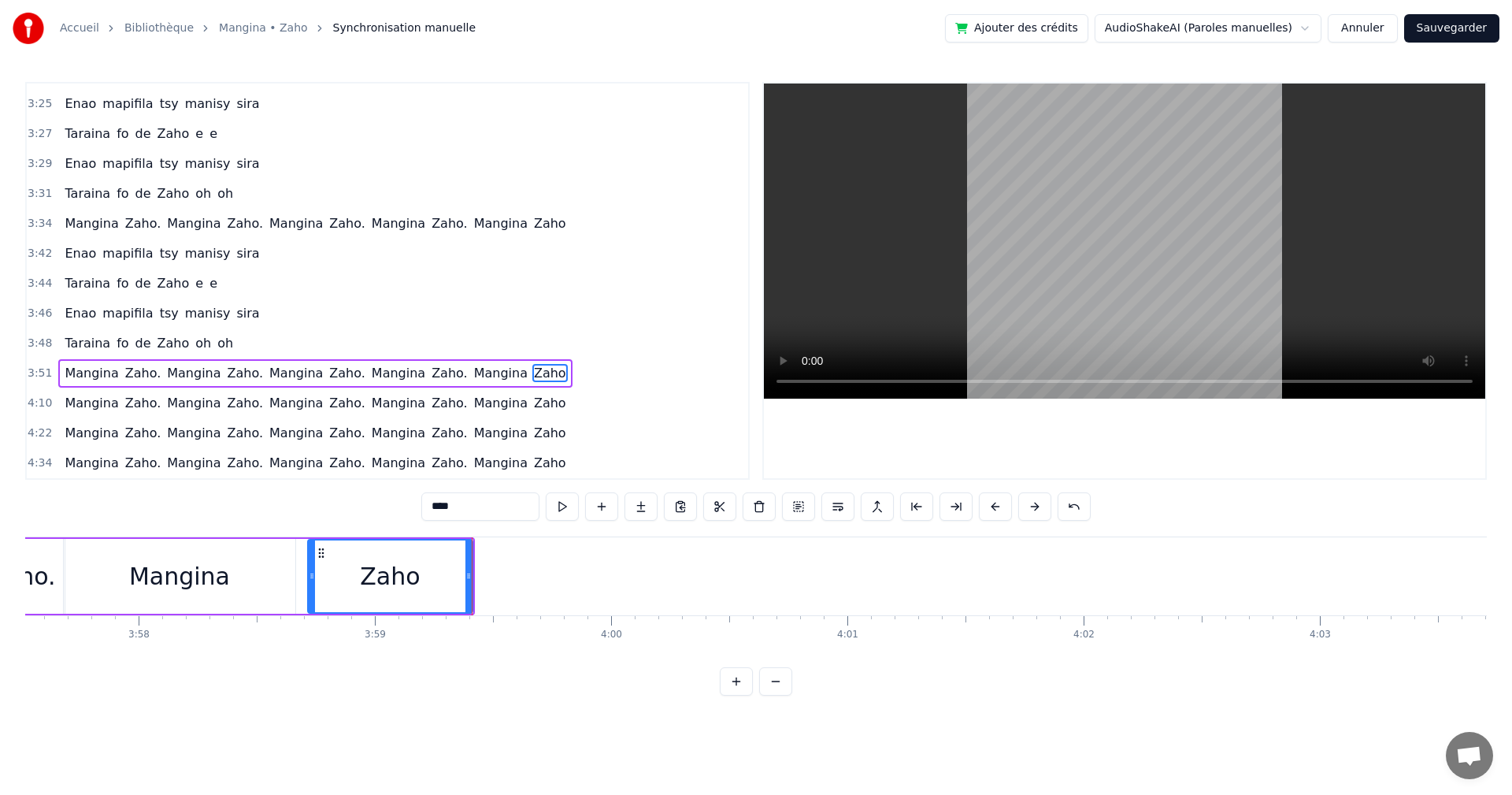
click at [565, 505] on button at bounding box center [562, 506] width 33 height 28
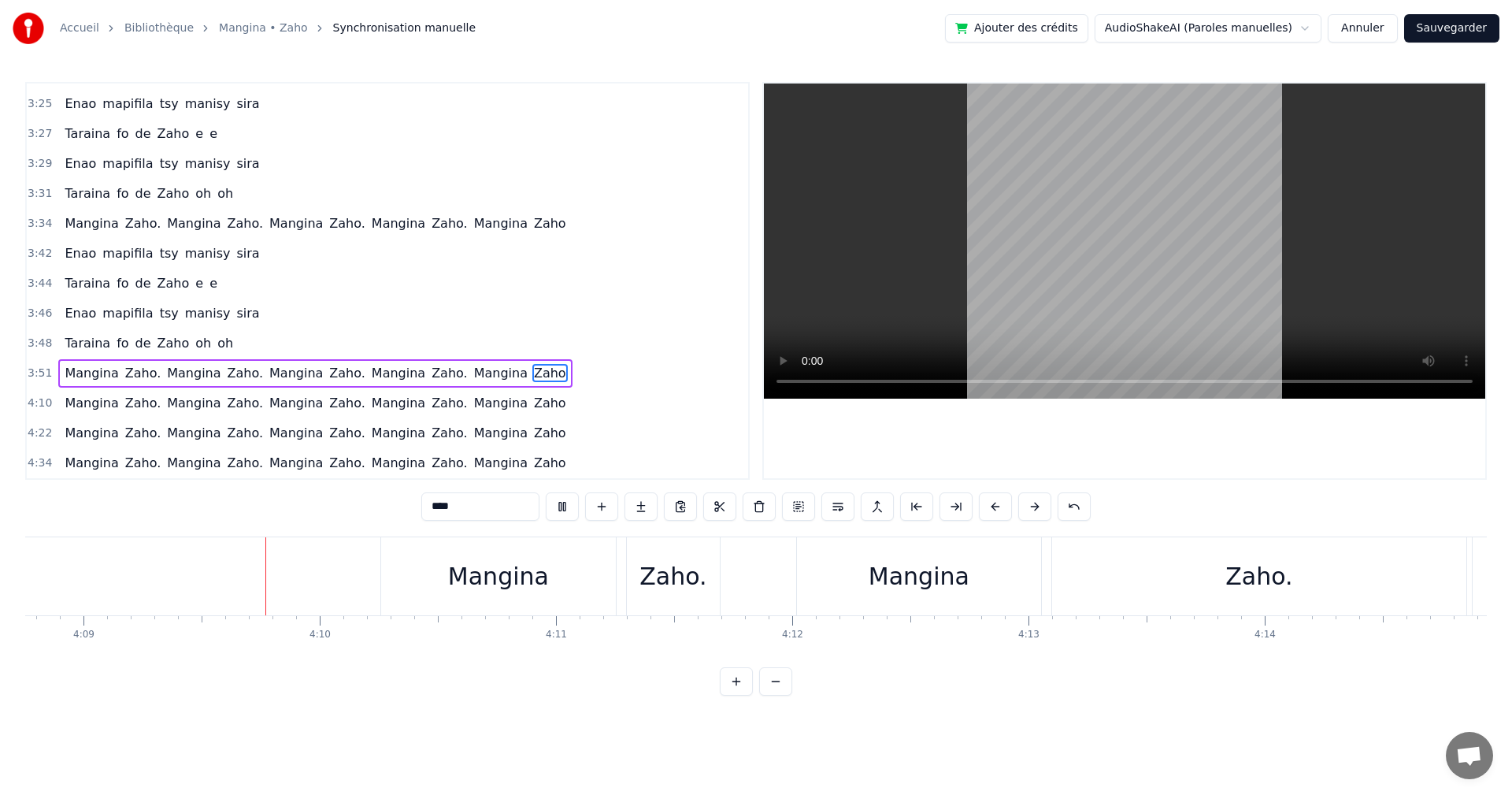
scroll to position [0, 58786]
click at [553, 569] on div "Mangina" at bounding box center [493, 577] width 235 height 78
type input "*******"
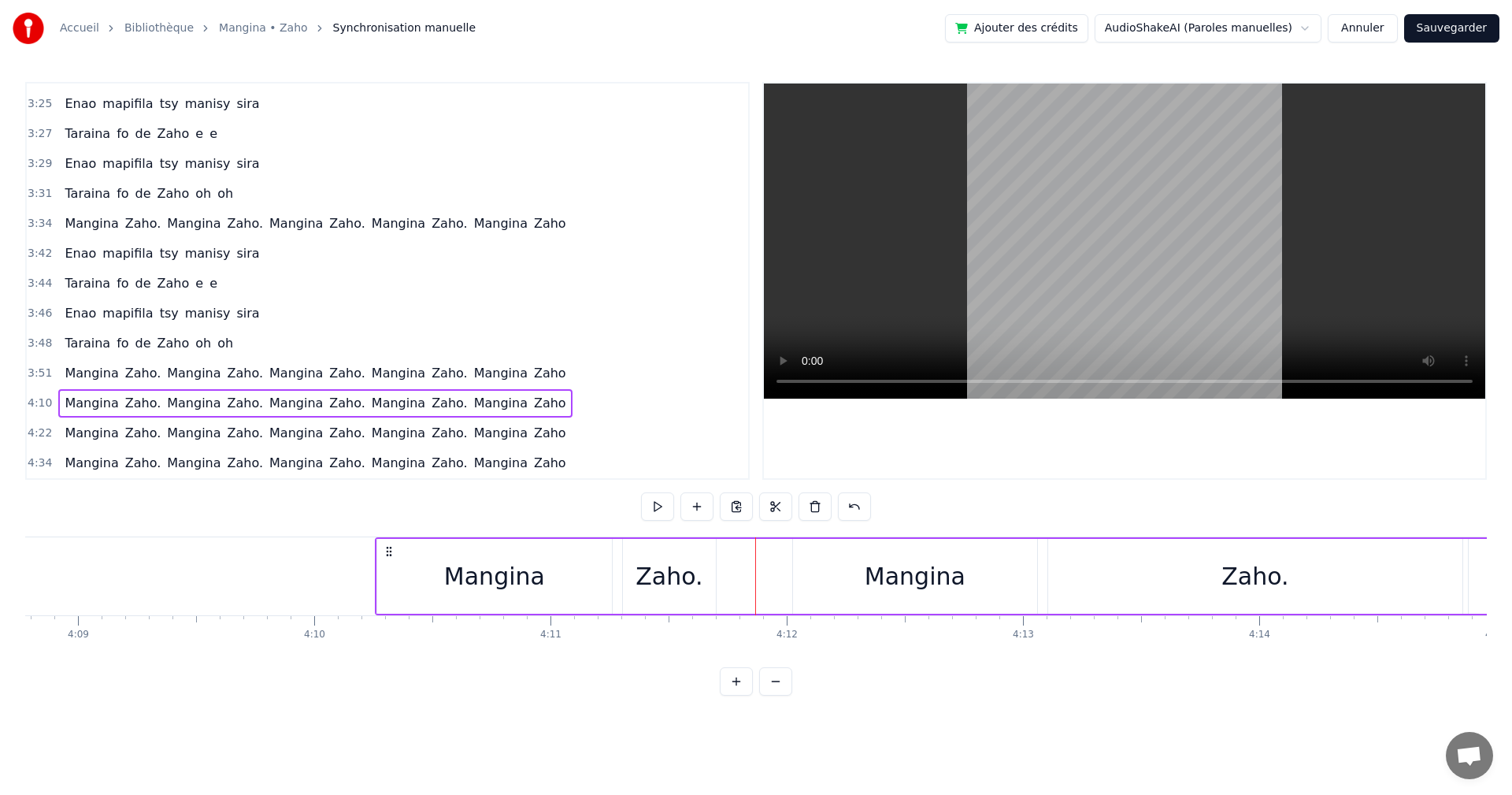
click at [817, 601] on div "Mangina" at bounding box center [915, 577] width 244 height 75
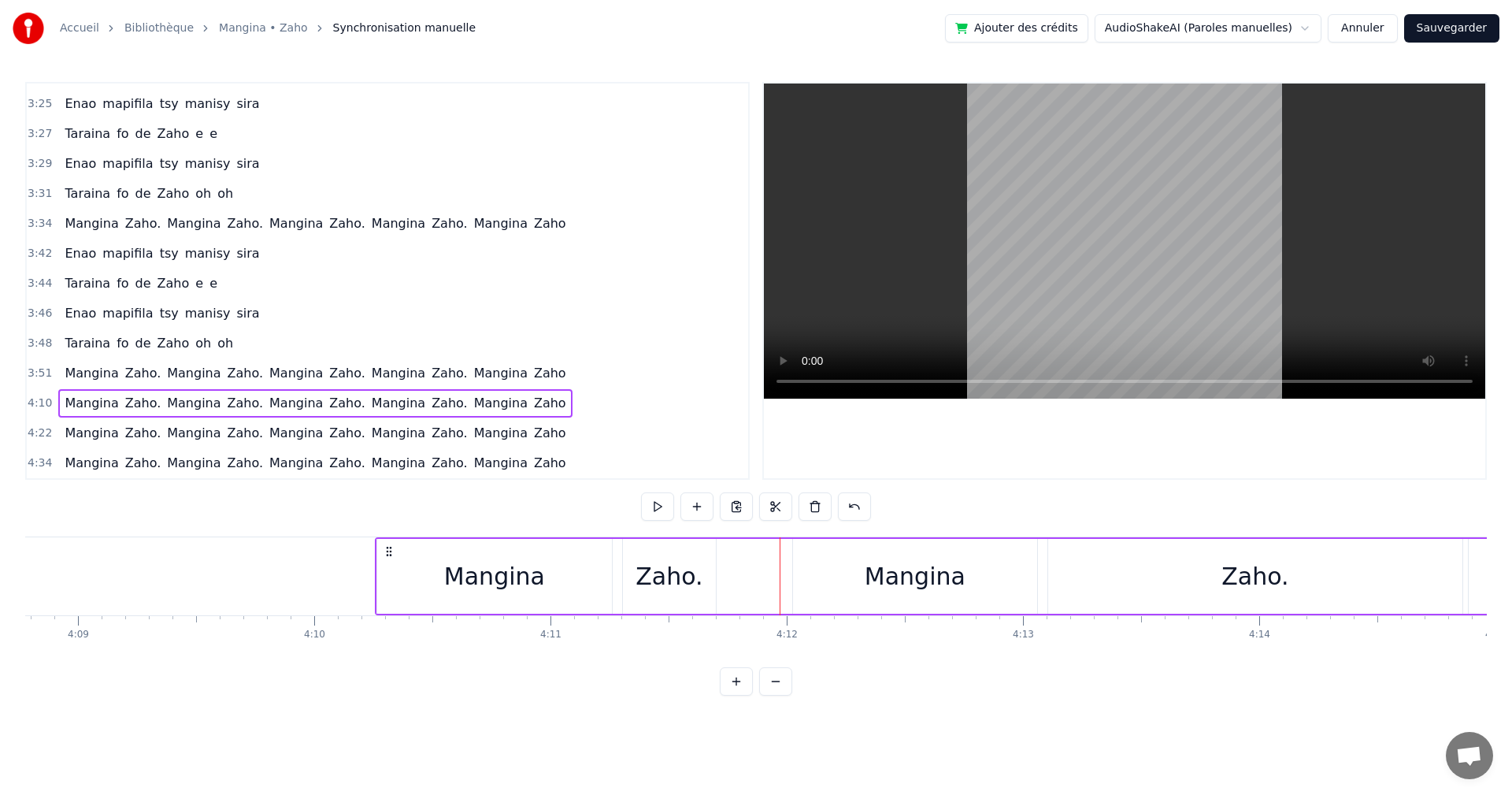
drag, startPoint x: 460, startPoint y: 534, endPoint x: 380, endPoint y: 532, distance: 80.0
click at [380, 532] on div "0:17 Izaho tamy nanantona anao e 0:19 Tsy mba hitanao teo aho 0:21 Maso nitompy…" at bounding box center [756, 388] width 1462 height 613
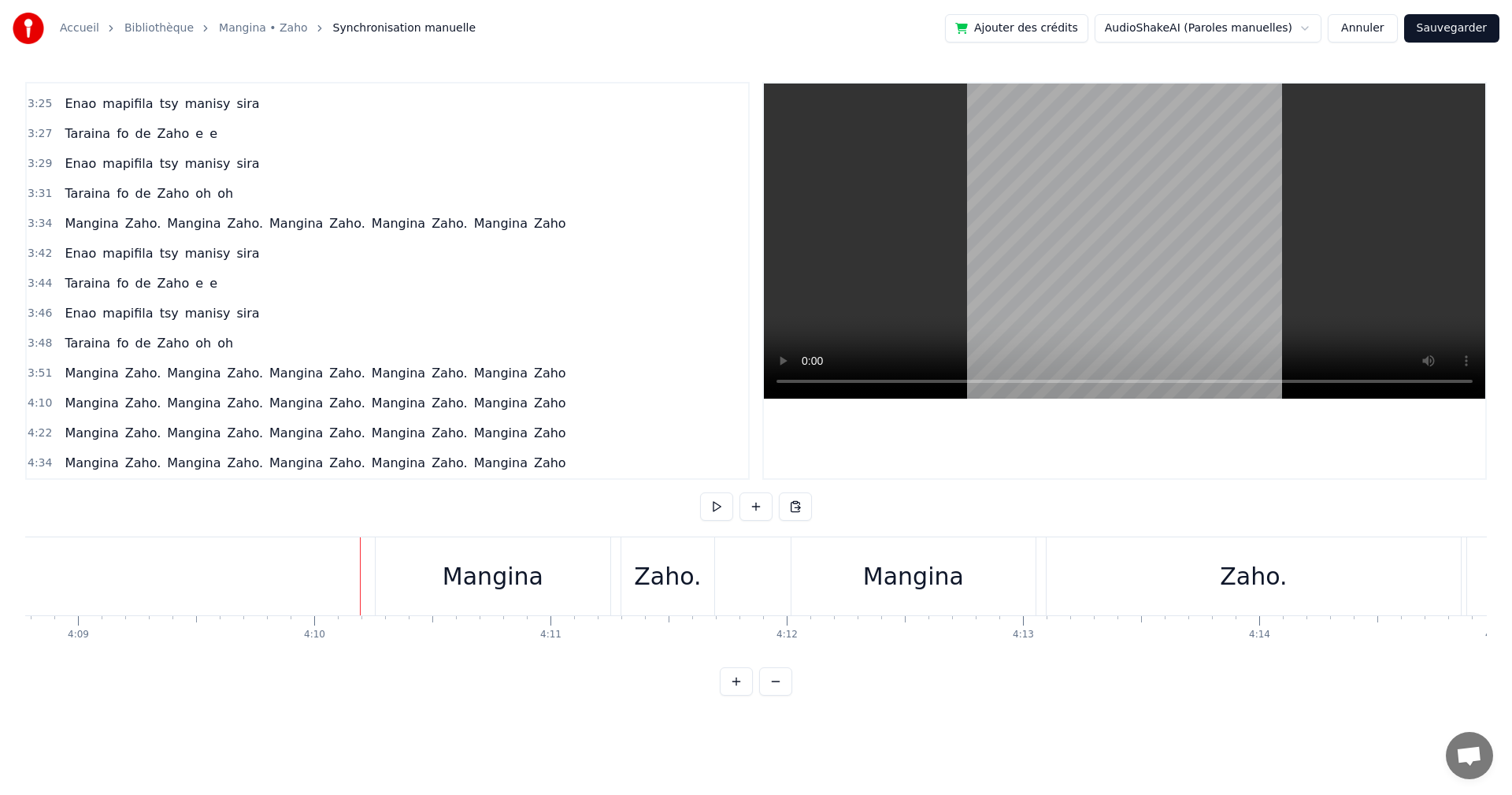
click at [407, 545] on div "Mangina" at bounding box center [493, 577] width 235 height 78
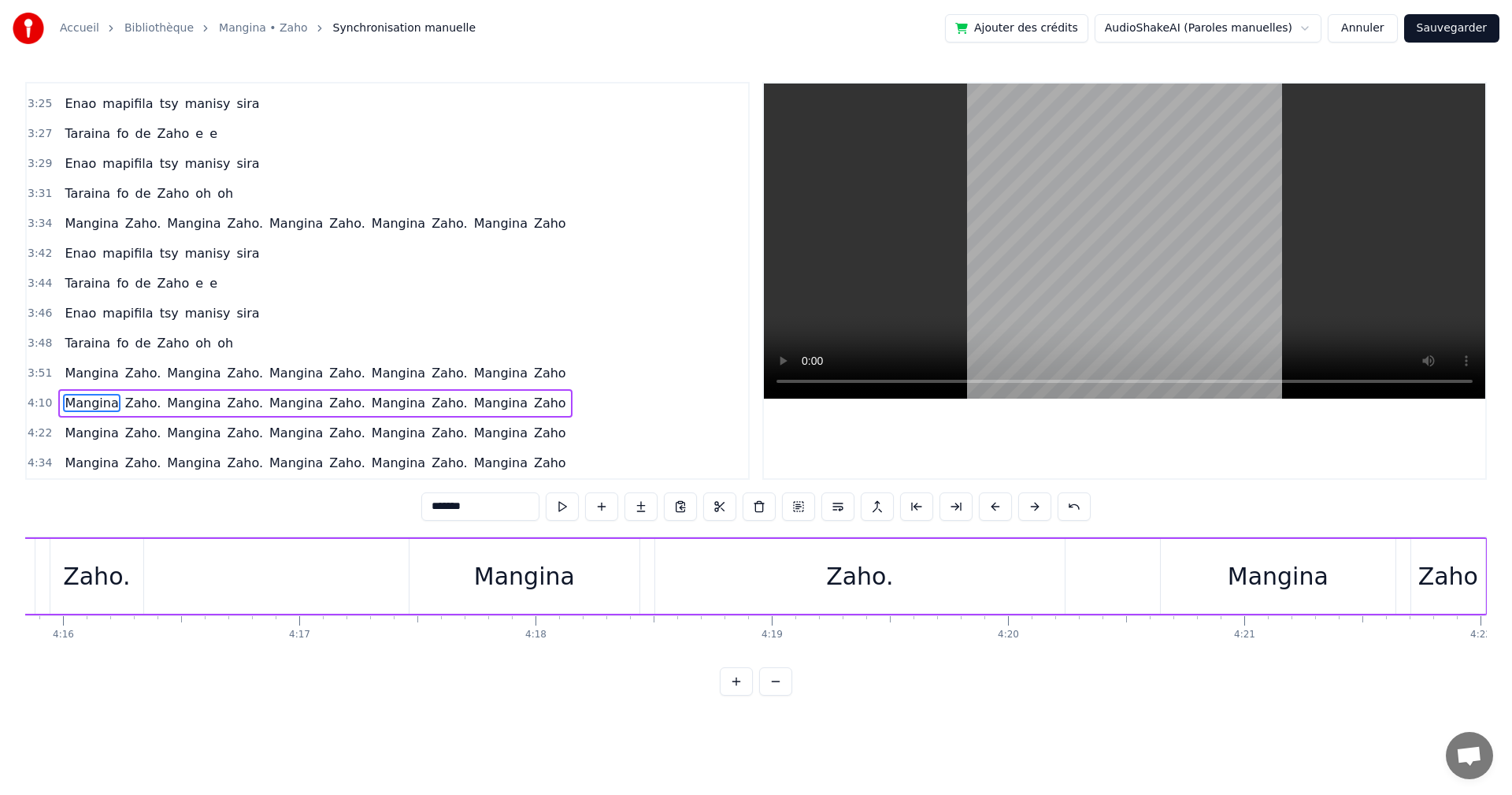
scroll to position [0, 60967]
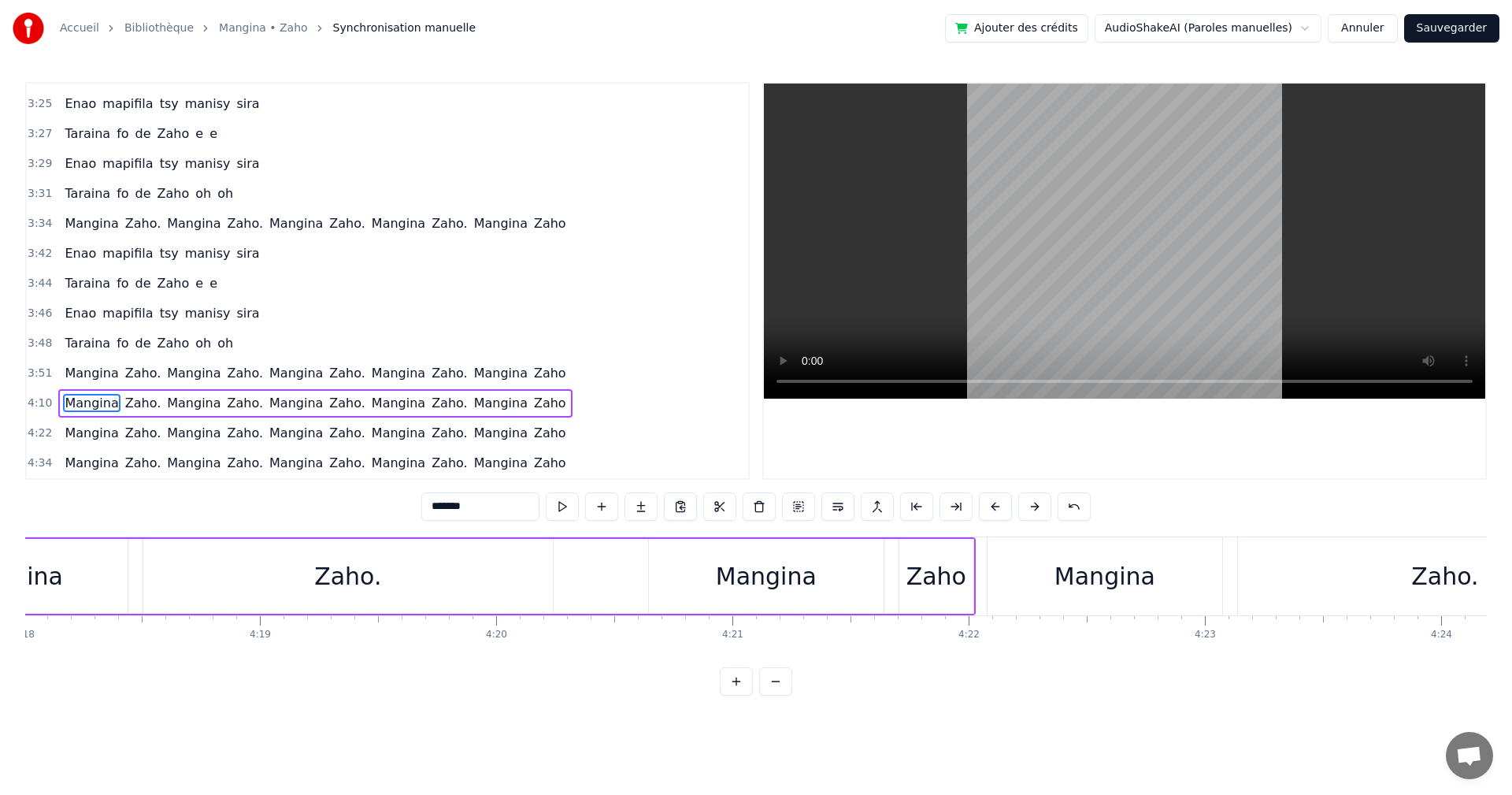
click at [950, 597] on div "Zaho" at bounding box center [936, 577] width 74 height 75
click at [488, 585] on div "Zaho." at bounding box center [348, 577] width 409 height 75
type input "*****"
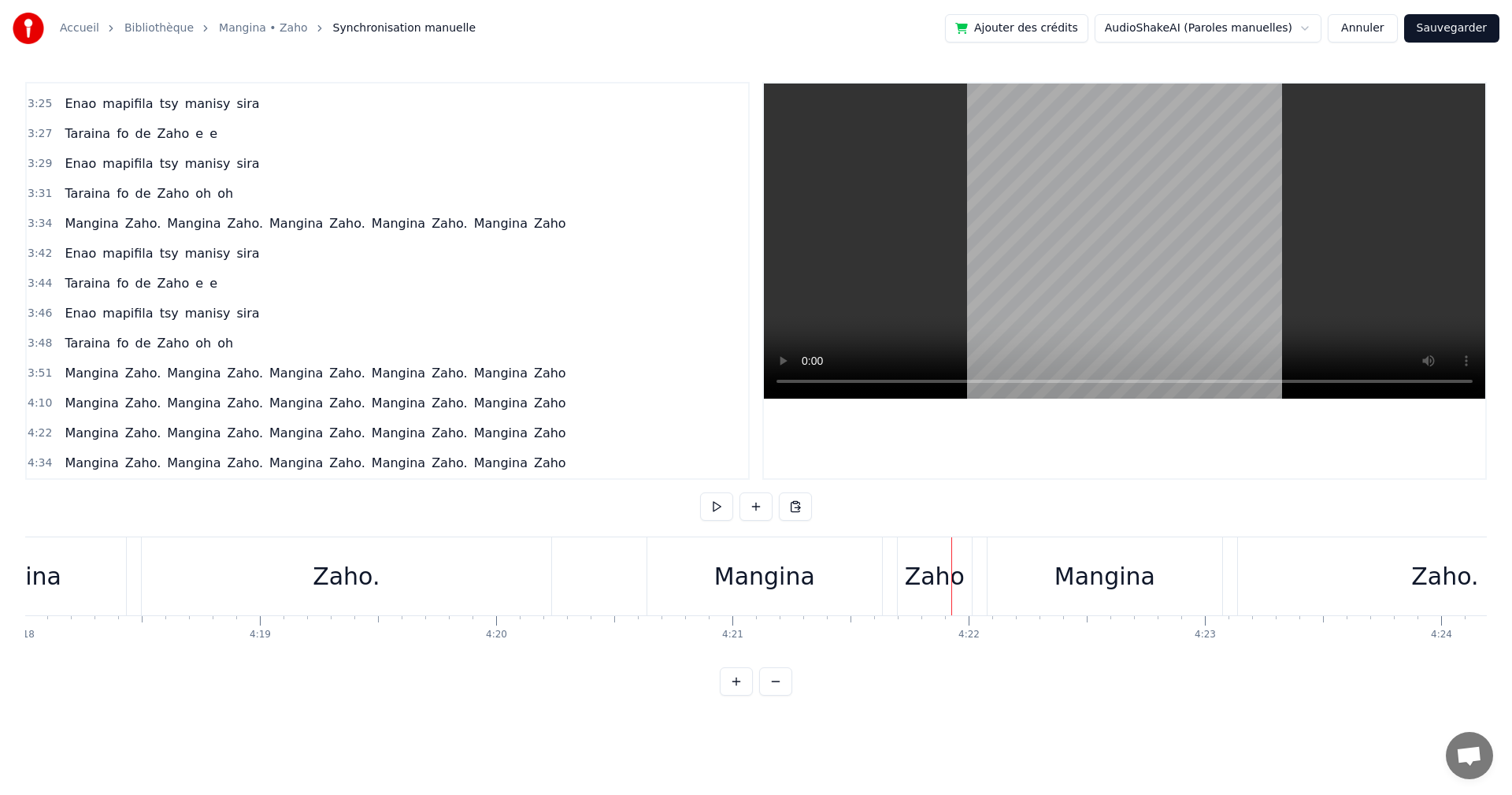
click at [296, 589] on div "Zaho." at bounding box center [346, 577] width 409 height 78
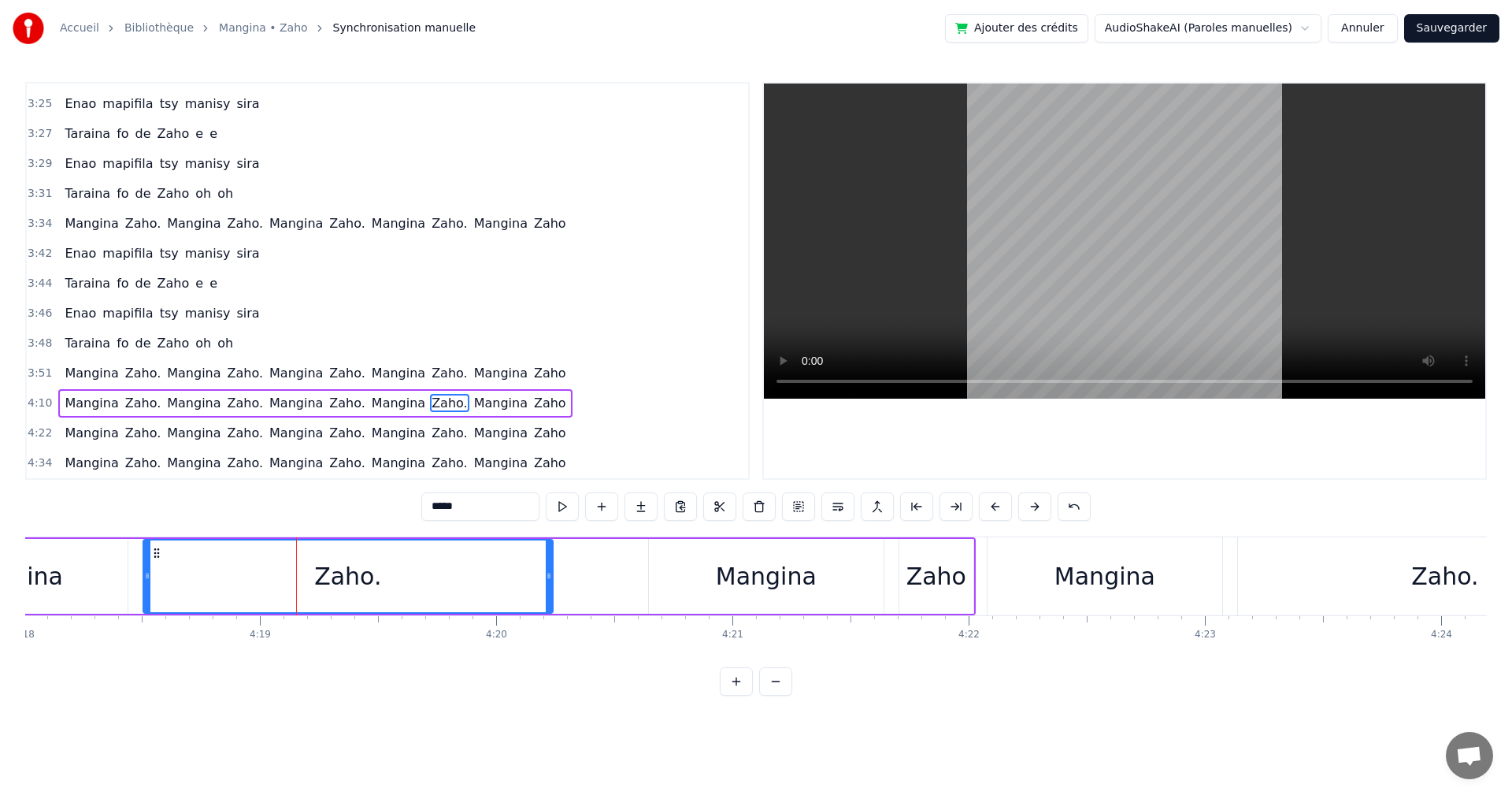
click at [123, 567] on div "Mangina" at bounding box center [13, 577] width 230 height 75
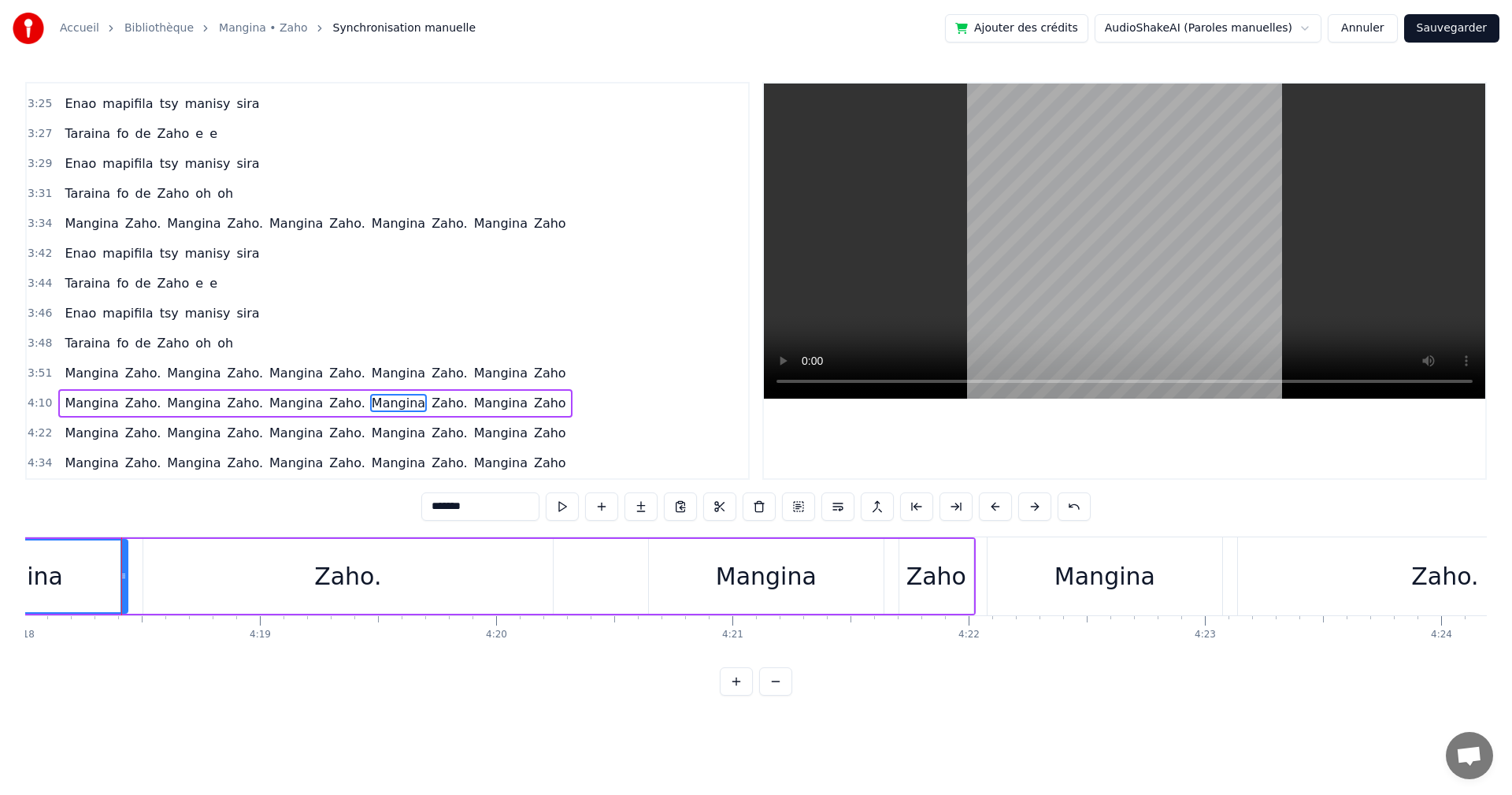
scroll to position [0, 59688]
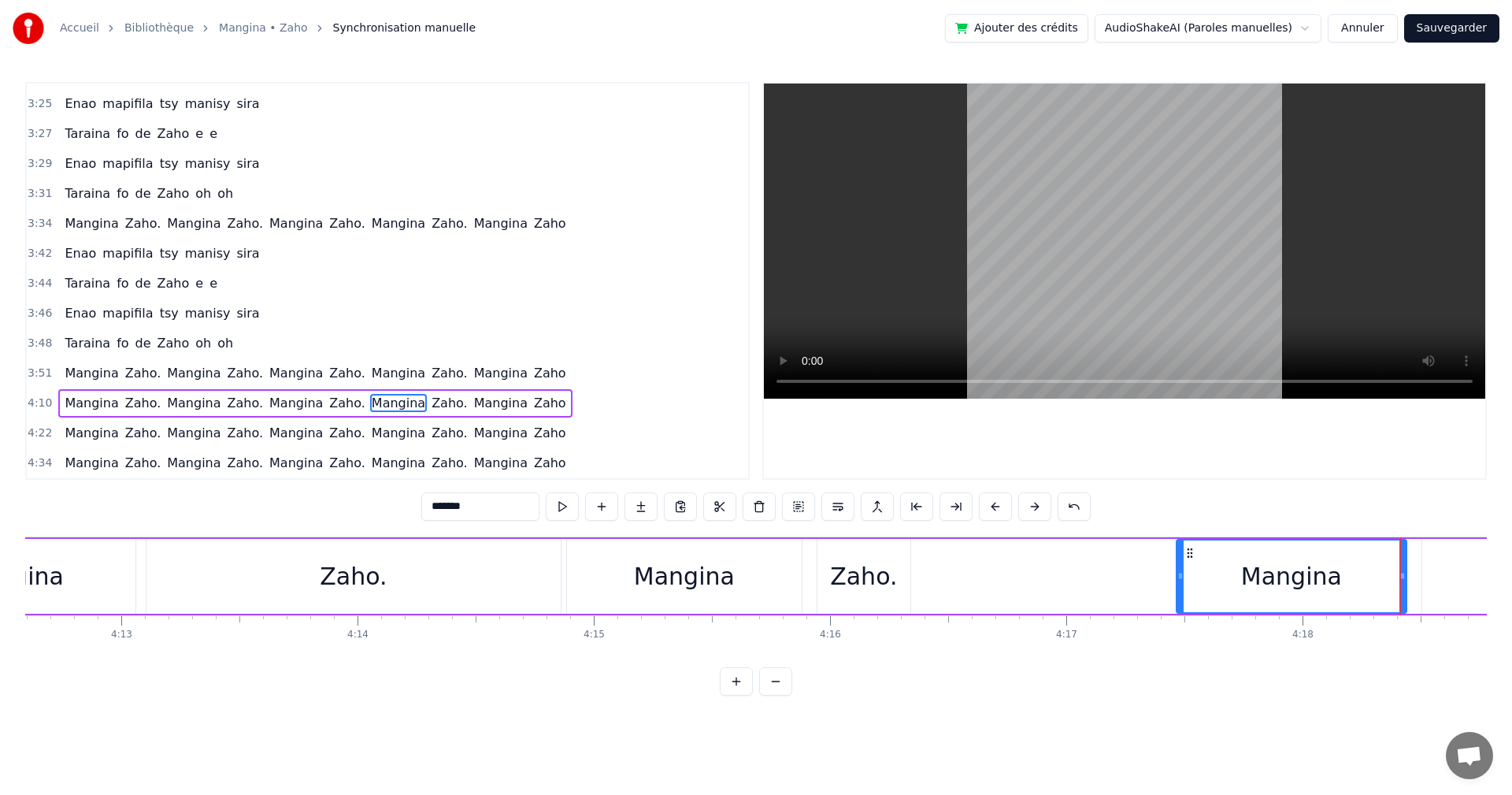
click at [1316, 668] on div "0:17 Izaho tamy nanantona anao e 0:19 Tsy mba hitanao teo aho 0:21 Maso nitompy…" at bounding box center [756, 388] width 1462 height 613
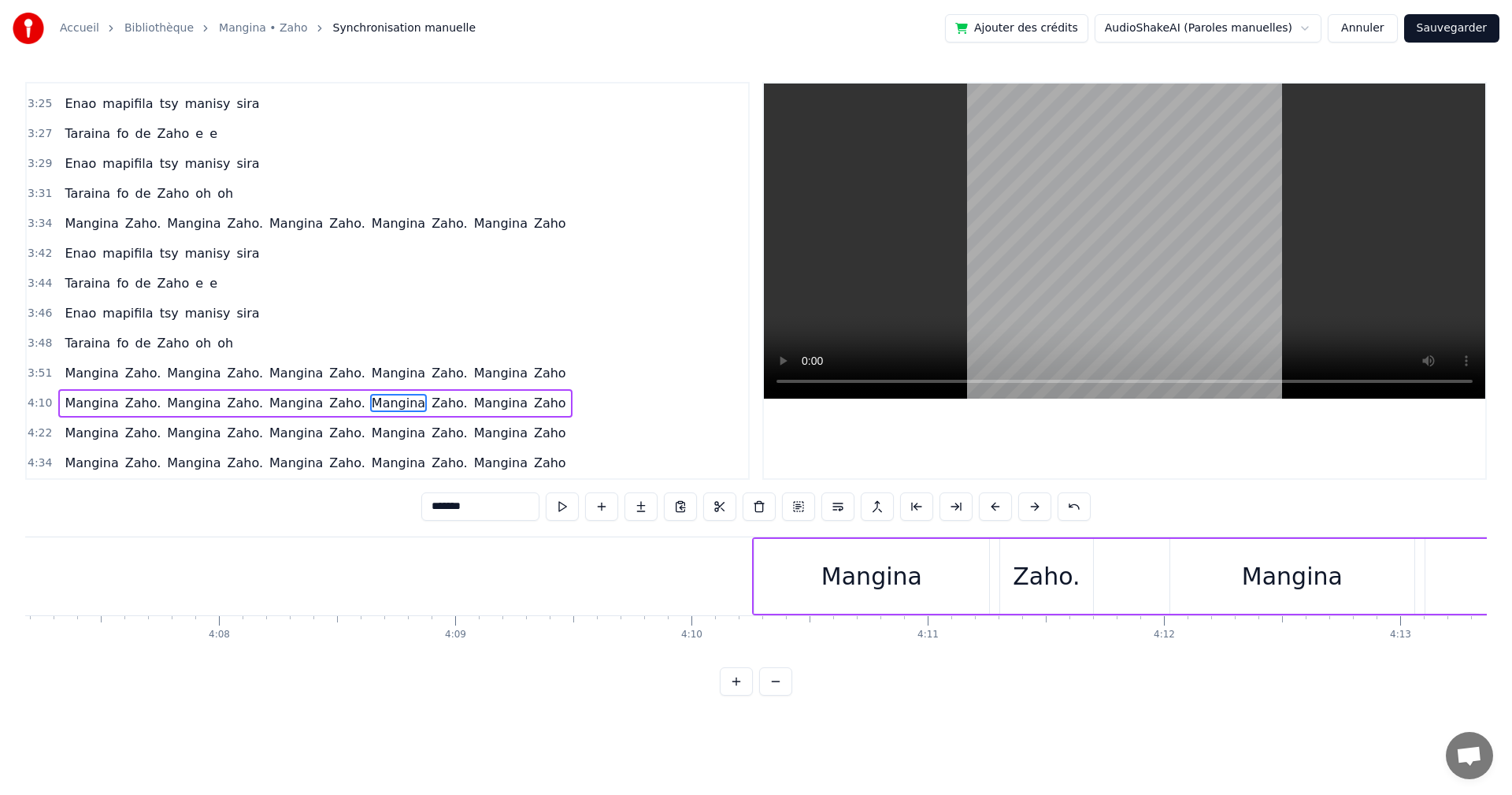
click at [832, 573] on div "Mangina" at bounding box center [872, 576] width 101 height 35
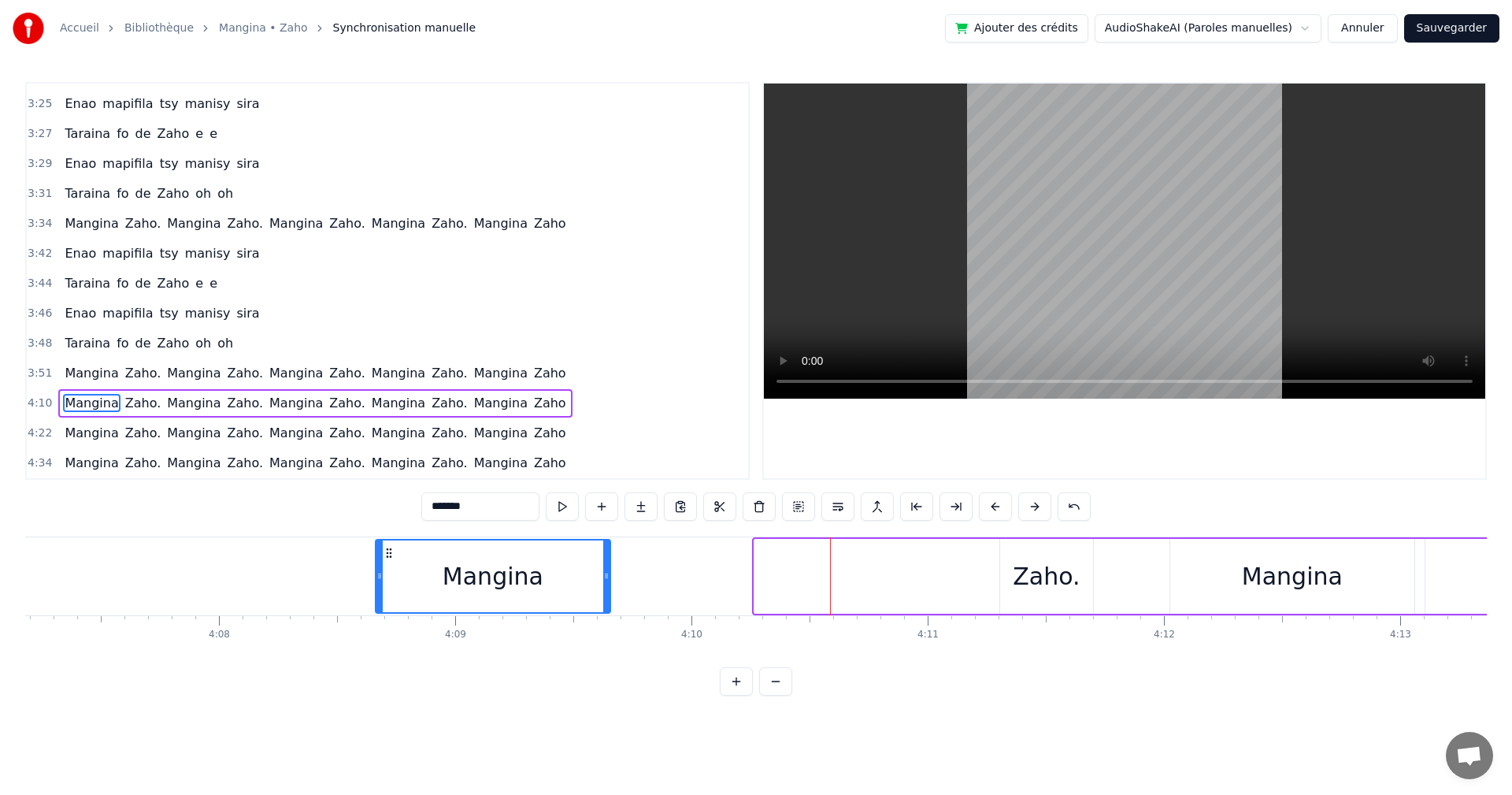
drag, startPoint x: 764, startPoint y: 550, endPoint x: 385, endPoint y: 507, distance: 381.4
click at [385, 507] on div "0:17 Izaho tamy nanantona anao e 0:19 Tsy mba hitanao teo aho 0:21 Maso nitompy…" at bounding box center [756, 388] width 1462 height 613
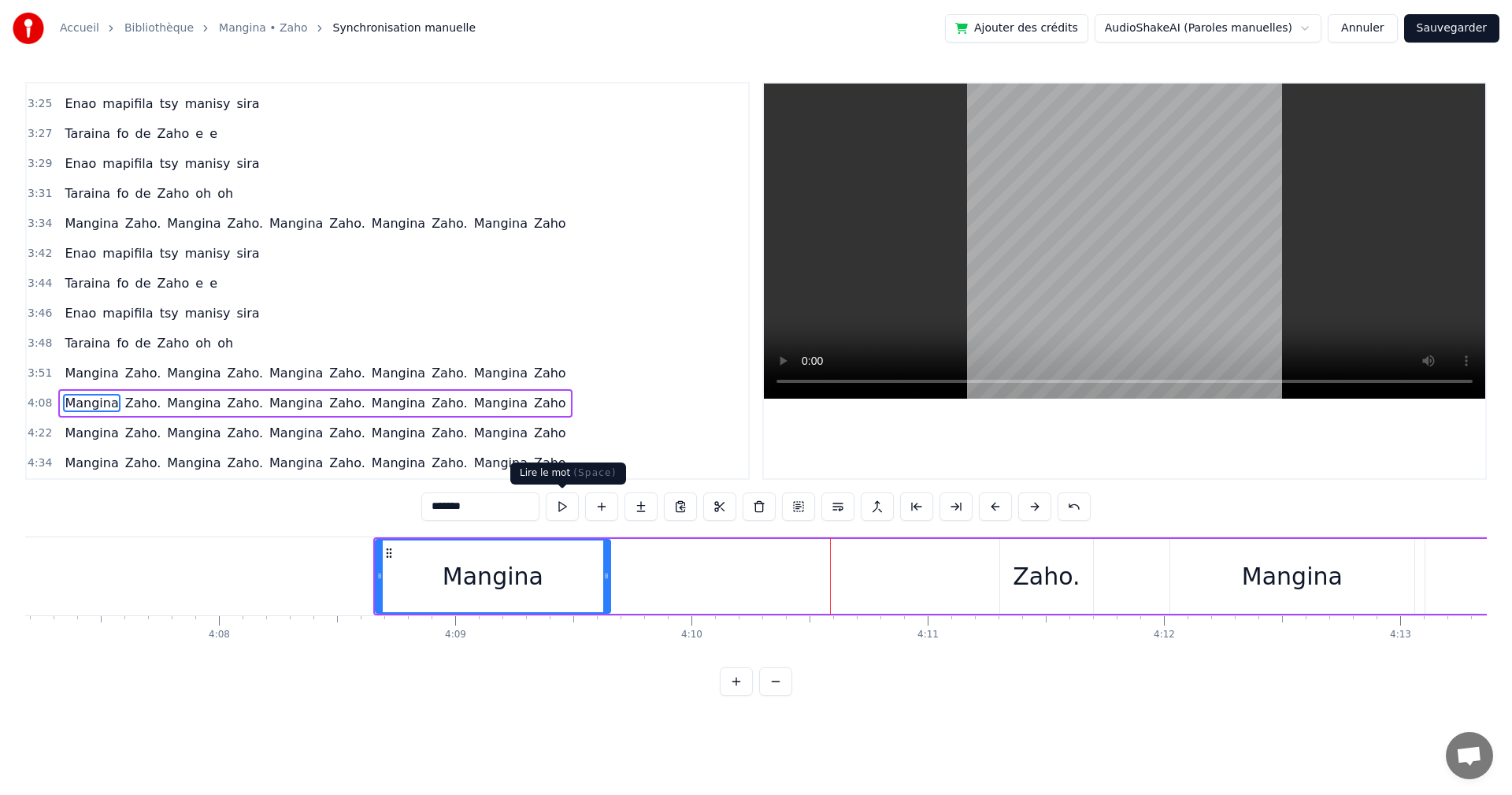
click at [556, 501] on button at bounding box center [562, 506] width 33 height 28
click at [1033, 579] on div "Zaho." at bounding box center [1047, 576] width 67 height 35
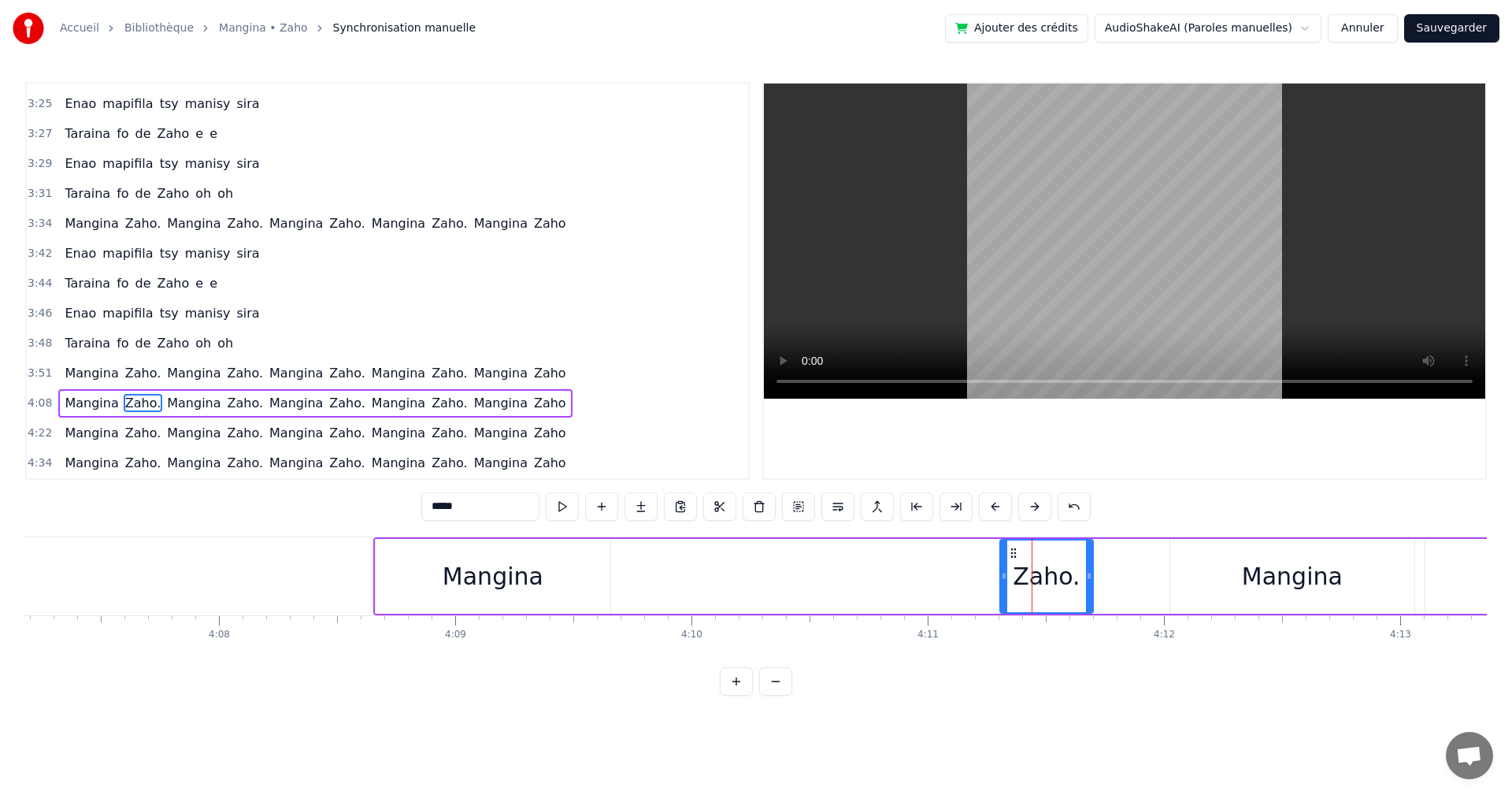
click at [481, 573] on div "Mangina" at bounding box center [493, 576] width 101 height 35
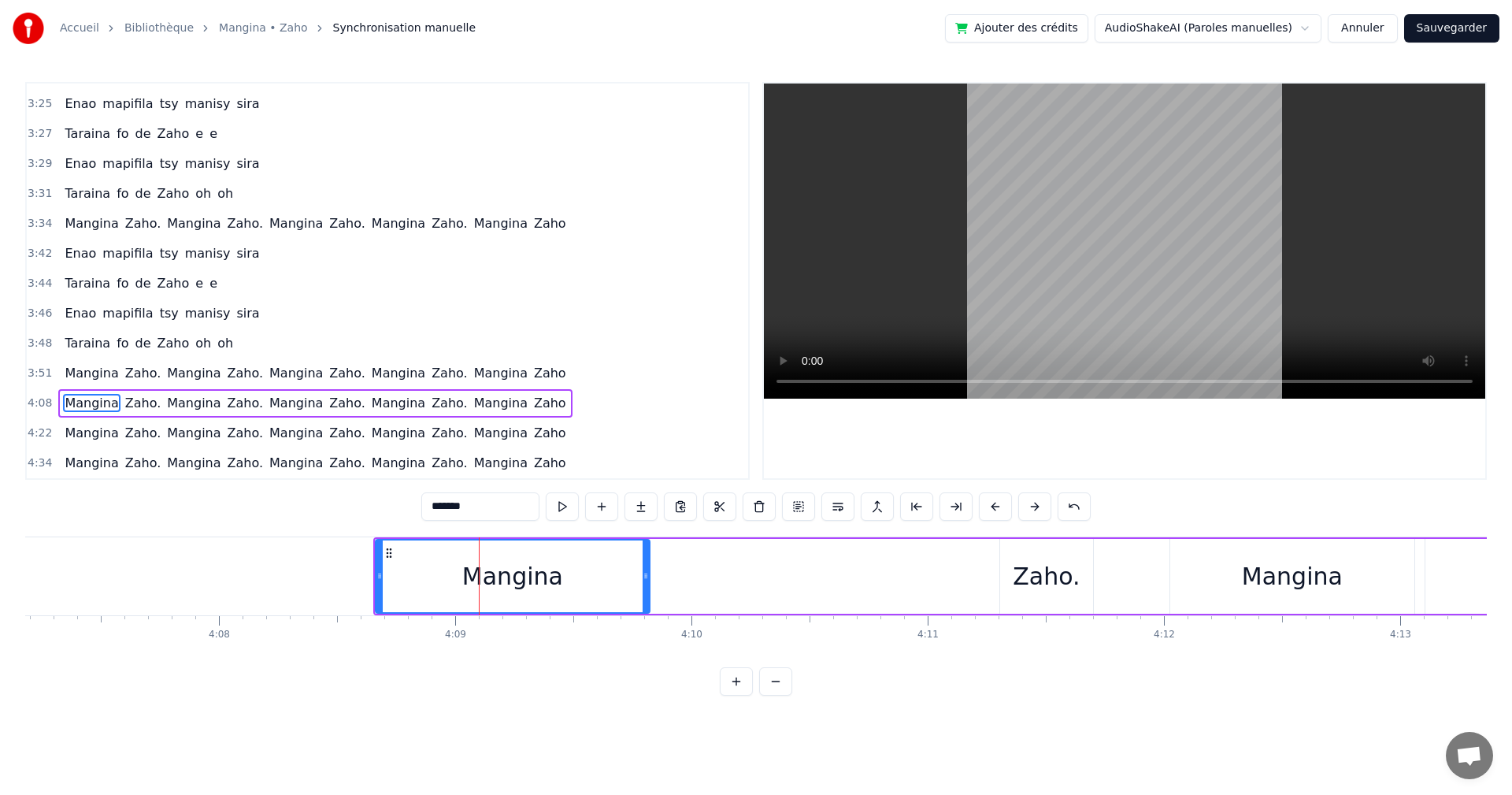
drag, startPoint x: 608, startPoint y: 573, endPoint x: 647, endPoint y: 573, distance: 39.0
click at [647, 573] on icon at bounding box center [646, 576] width 6 height 13
click at [564, 515] on button at bounding box center [562, 506] width 33 height 28
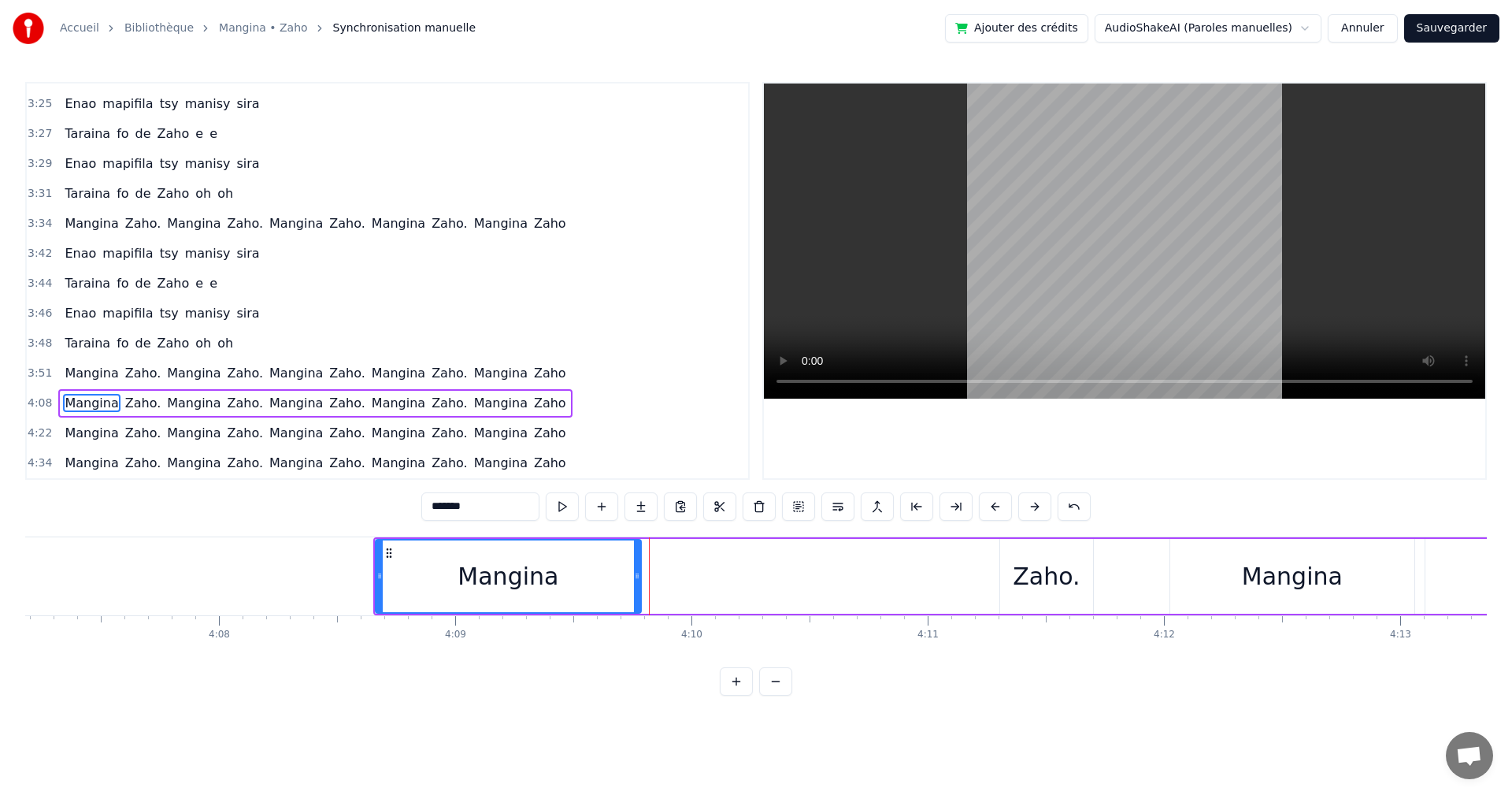
drag, startPoint x: 648, startPoint y: 585, endPoint x: 639, endPoint y: 578, distance: 11.4
click at [639, 578] on div at bounding box center [637, 577] width 6 height 72
click at [1017, 590] on div "Zaho." at bounding box center [1047, 577] width 93 height 75
type input "*****"
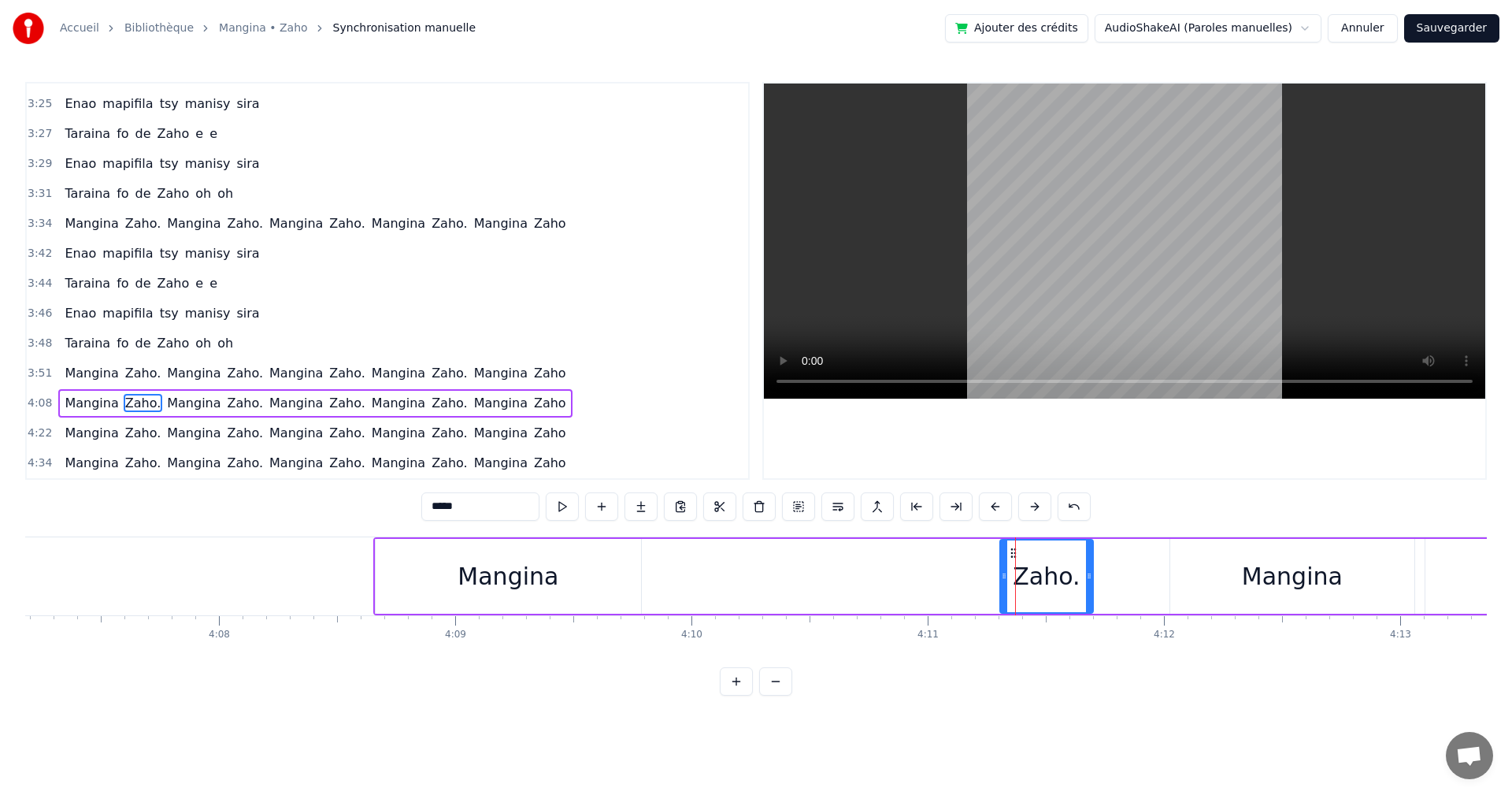
drag, startPoint x: 1017, startPoint y: 590, endPoint x: 1023, endPoint y: 571, distance: 19.9
click at [1029, 561] on div "Zaho." at bounding box center [1047, 576] width 67 height 35
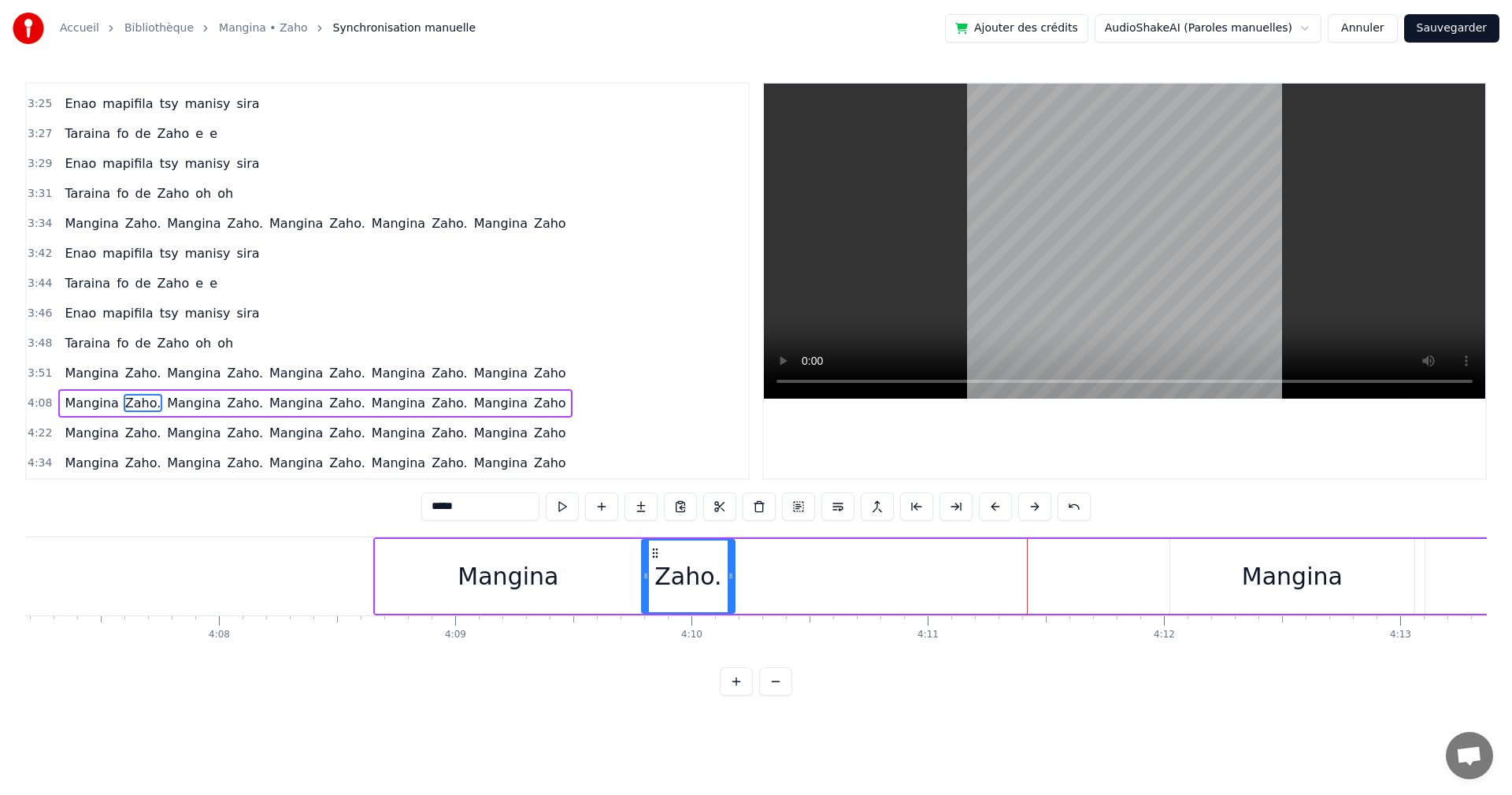
drag, startPoint x: 1015, startPoint y: 552, endPoint x: 657, endPoint y: 539, distance: 358.2
click at [657, 539] on div "Zaho." at bounding box center [688, 577] width 94 height 75
click at [558, 507] on button at bounding box center [562, 506] width 33 height 28
click at [648, 574] on icon at bounding box center [646, 576] width 6 height 13
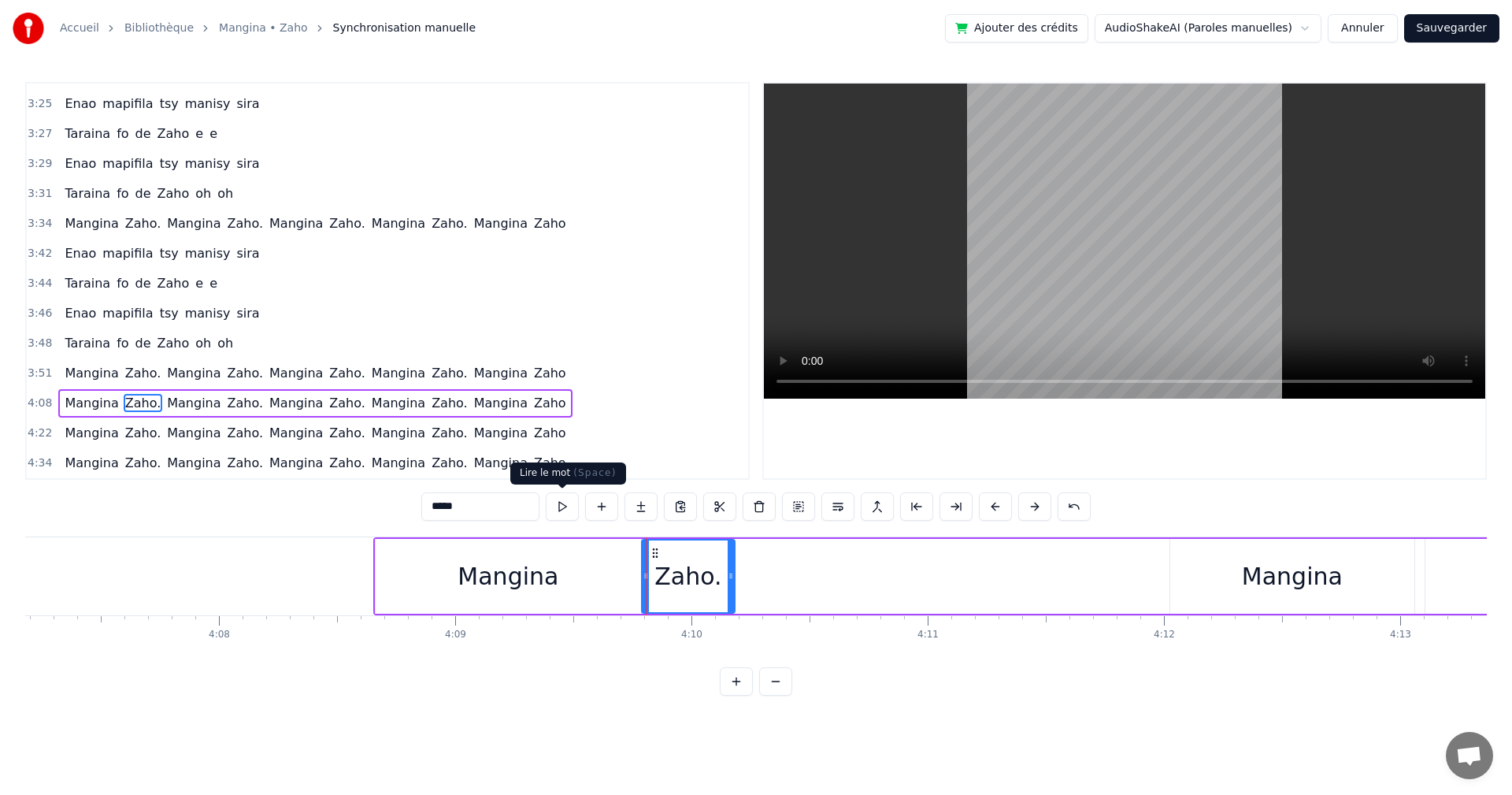
click at [569, 498] on button at bounding box center [562, 506] width 33 height 28
drag, startPoint x: 668, startPoint y: 585, endPoint x: 681, endPoint y: 585, distance: 13.0
click at [681, 585] on div "Zaho." at bounding box center [688, 576] width 67 height 35
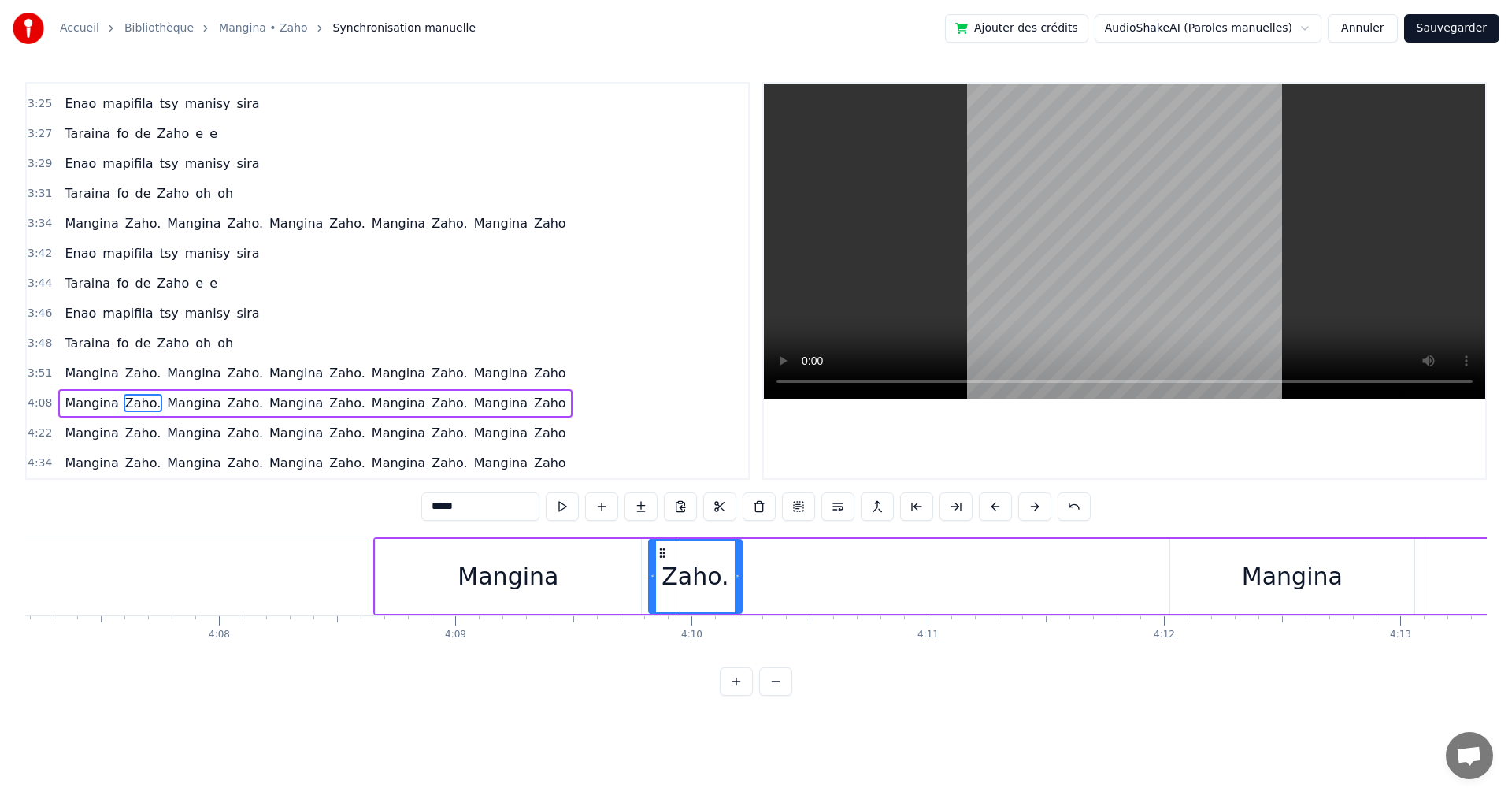
click at [664, 551] on icon at bounding box center [663, 553] width 13 height 13
click at [568, 514] on button at bounding box center [562, 506] width 33 height 28
click at [1289, 588] on div "Mangina" at bounding box center [1293, 576] width 101 height 35
type input "*******"
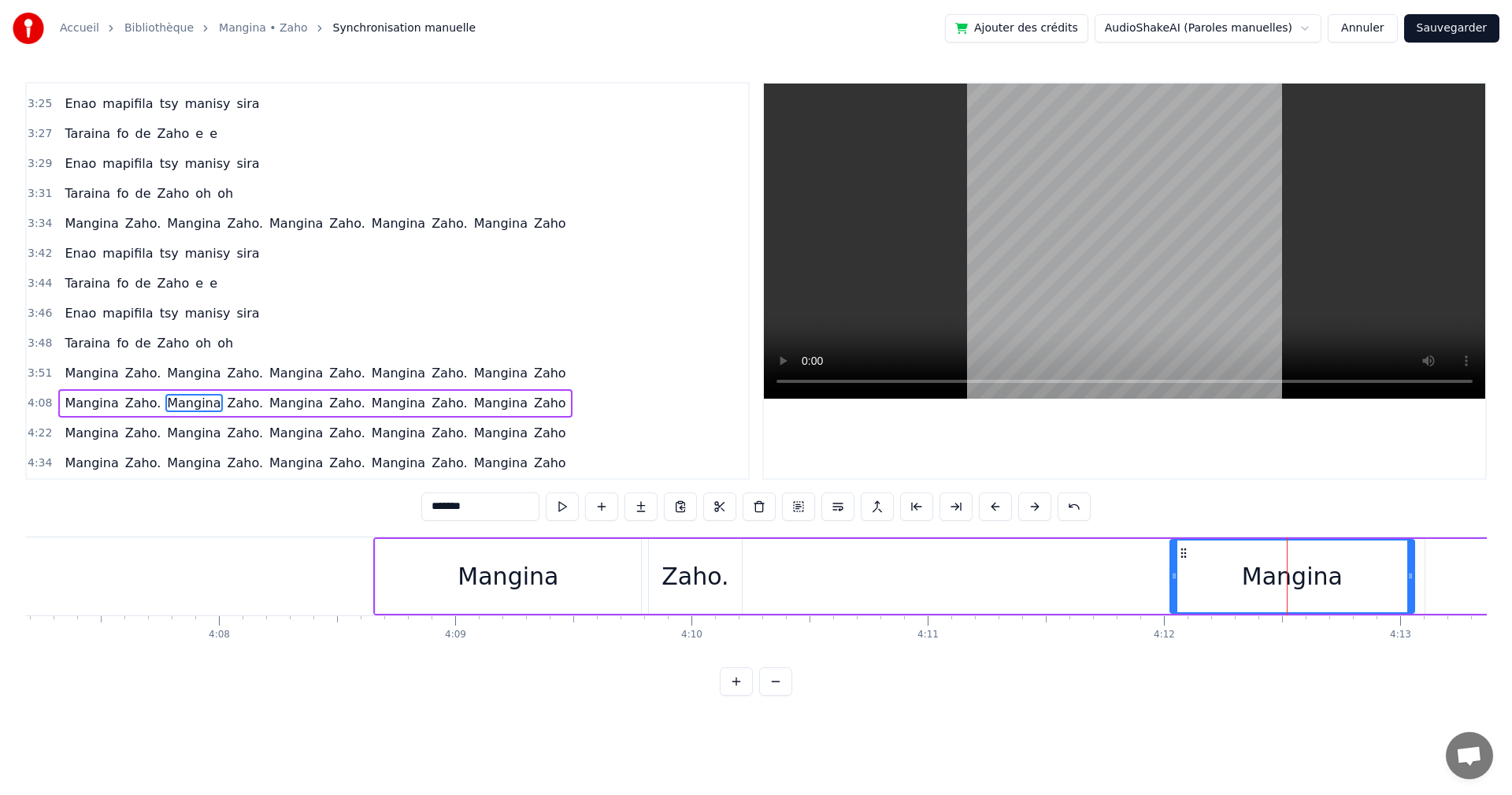
click at [1289, 588] on div "Mangina" at bounding box center [1293, 576] width 101 height 35
drag, startPoint x: 1183, startPoint y: 545, endPoint x: 1136, endPoint y: 546, distance: 47.0
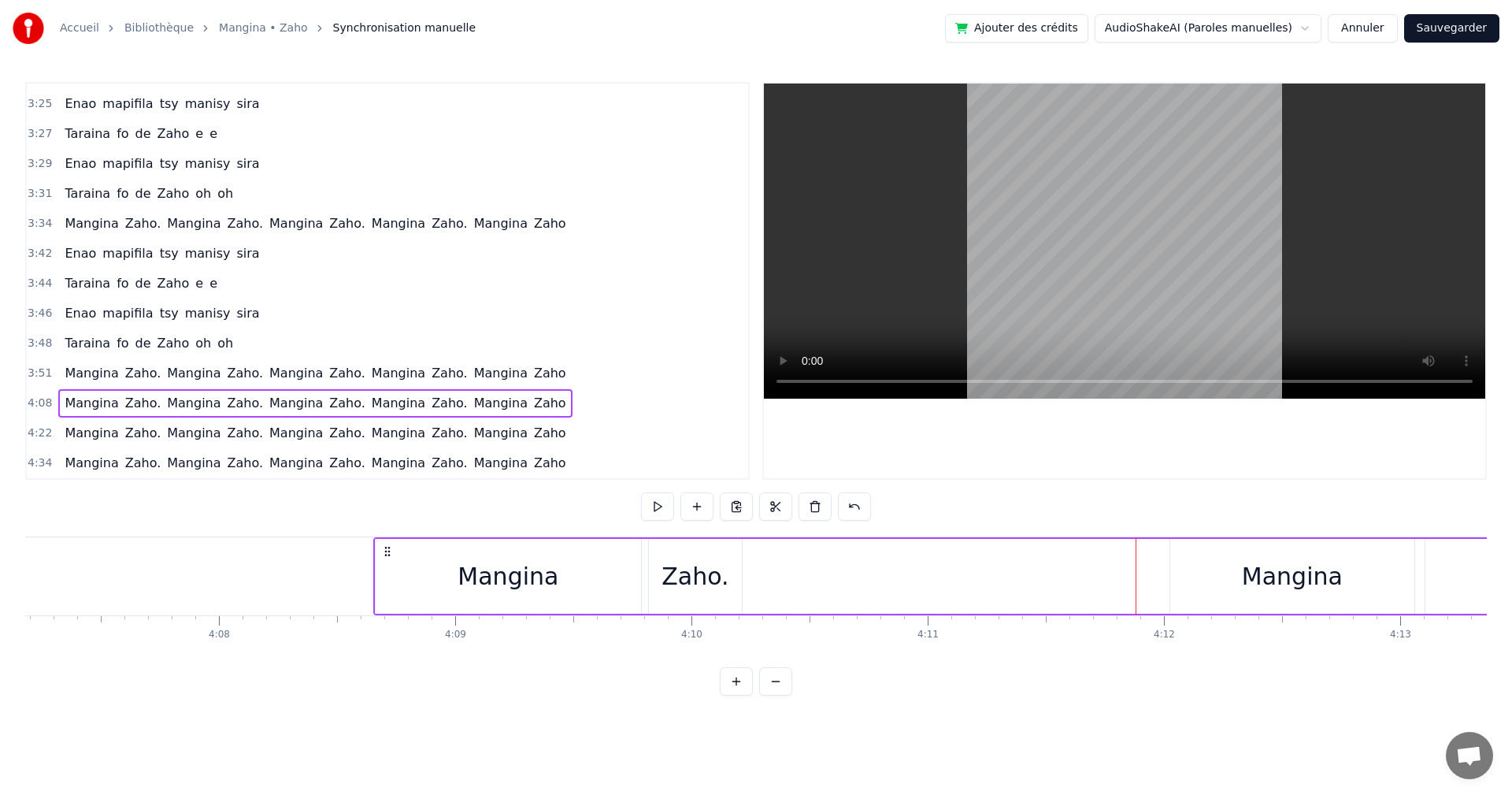
click at [1198, 557] on div "Mangina" at bounding box center [1292, 577] width 244 height 75
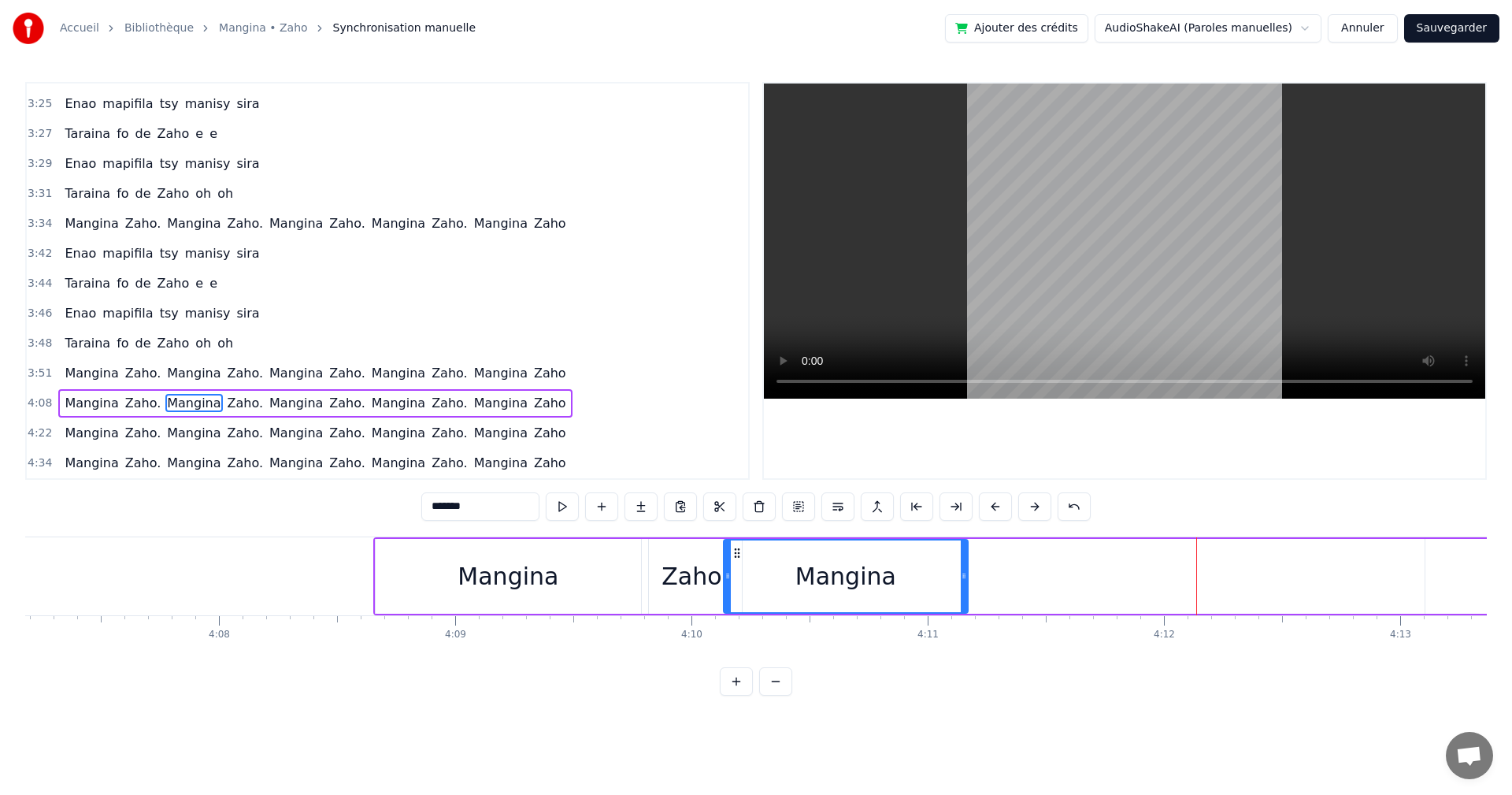
drag, startPoint x: 1184, startPoint y: 553, endPoint x: 737, endPoint y: 529, distance: 447.6
click at [737, 529] on div "0:17 Izaho tamy nanantona anao e 0:19 Tsy mba hitanao teo aho 0:21 Maso nitompy…" at bounding box center [756, 388] width 1462 height 613
click at [563, 504] on button at bounding box center [562, 506] width 33 height 28
drag, startPoint x: 964, startPoint y: 573, endPoint x: 979, endPoint y: 573, distance: 15.0
click at [979, 573] on icon at bounding box center [980, 576] width 6 height 13
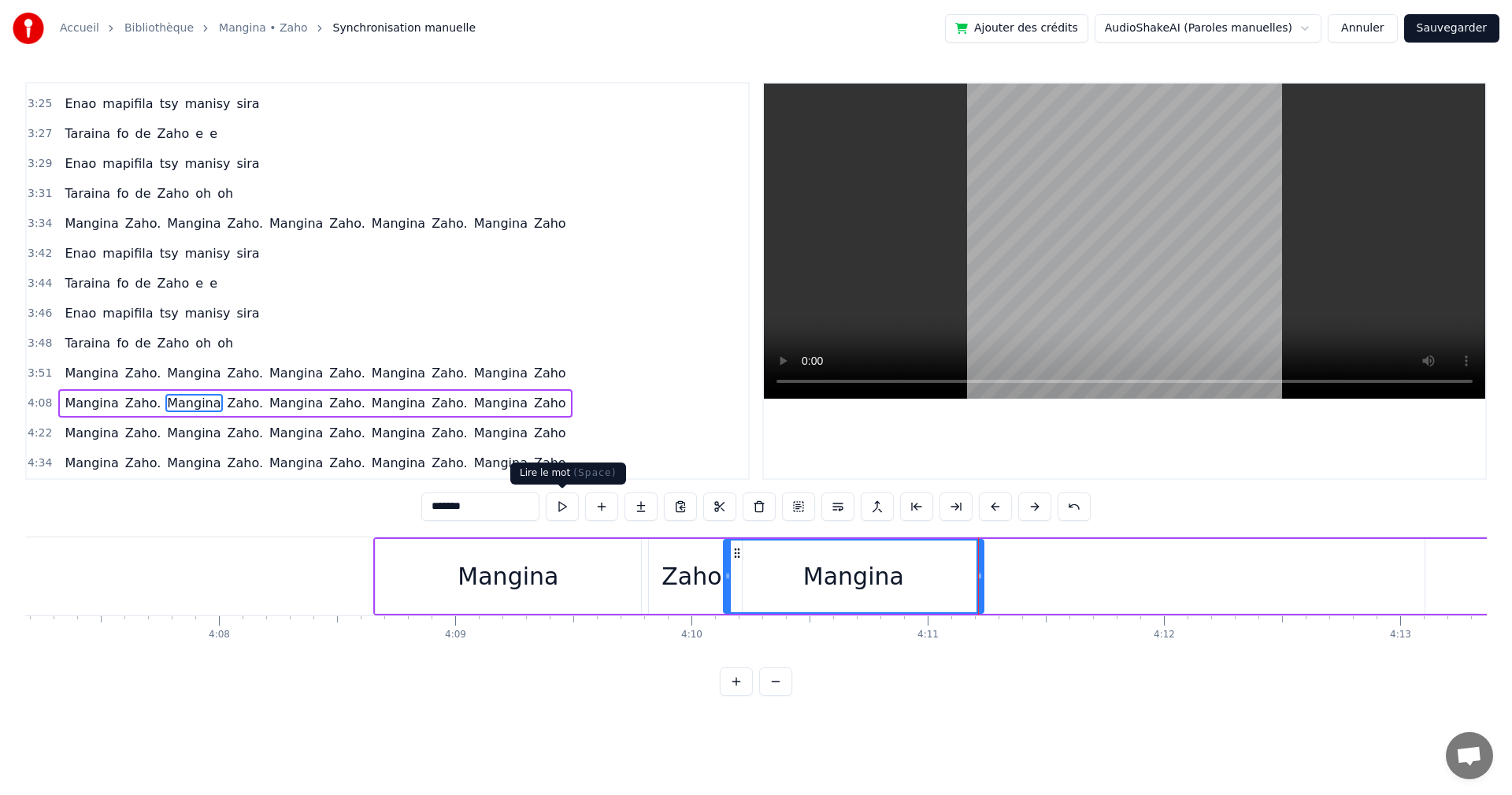
click at [547, 509] on button at bounding box center [562, 506] width 33 height 28
click at [695, 577] on div "Zaho." at bounding box center [695, 576] width 67 height 35
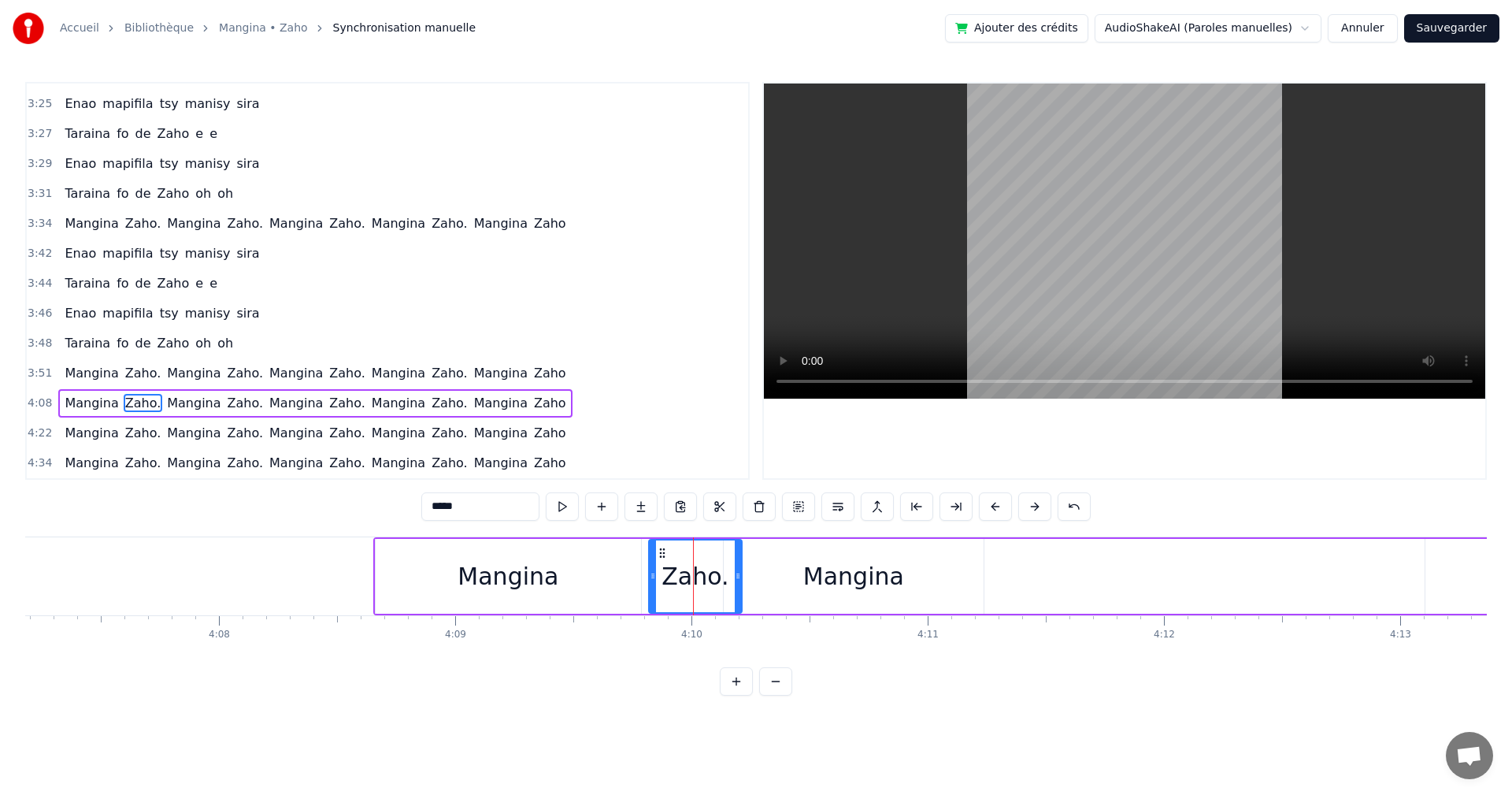
click at [708, 583] on div "Zaho." at bounding box center [695, 576] width 67 height 35
click at [661, 553] on circle at bounding box center [660, 553] width 1 height 1
click at [800, 583] on div "Mangina" at bounding box center [853, 577] width 260 height 75
type input "*******"
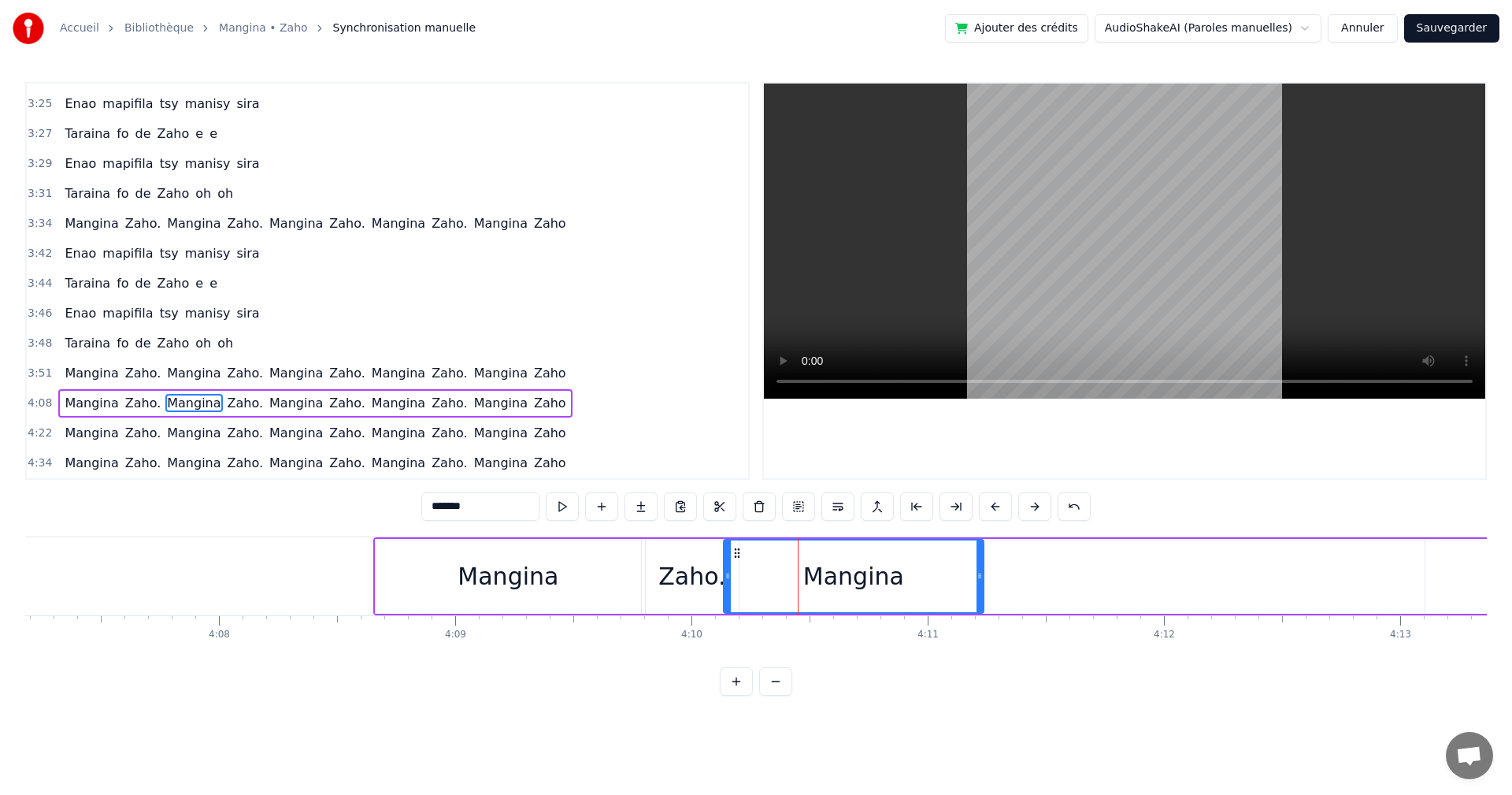
click at [800, 583] on div "Mangina" at bounding box center [853, 577] width 258 height 72
click at [728, 547] on icon at bounding box center [732, 553] width 13 height 13
click at [563, 498] on button at bounding box center [562, 506] width 33 height 28
drag, startPoint x: 973, startPoint y: 581, endPoint x: 947, endPoint y: 576, distance: 26.5
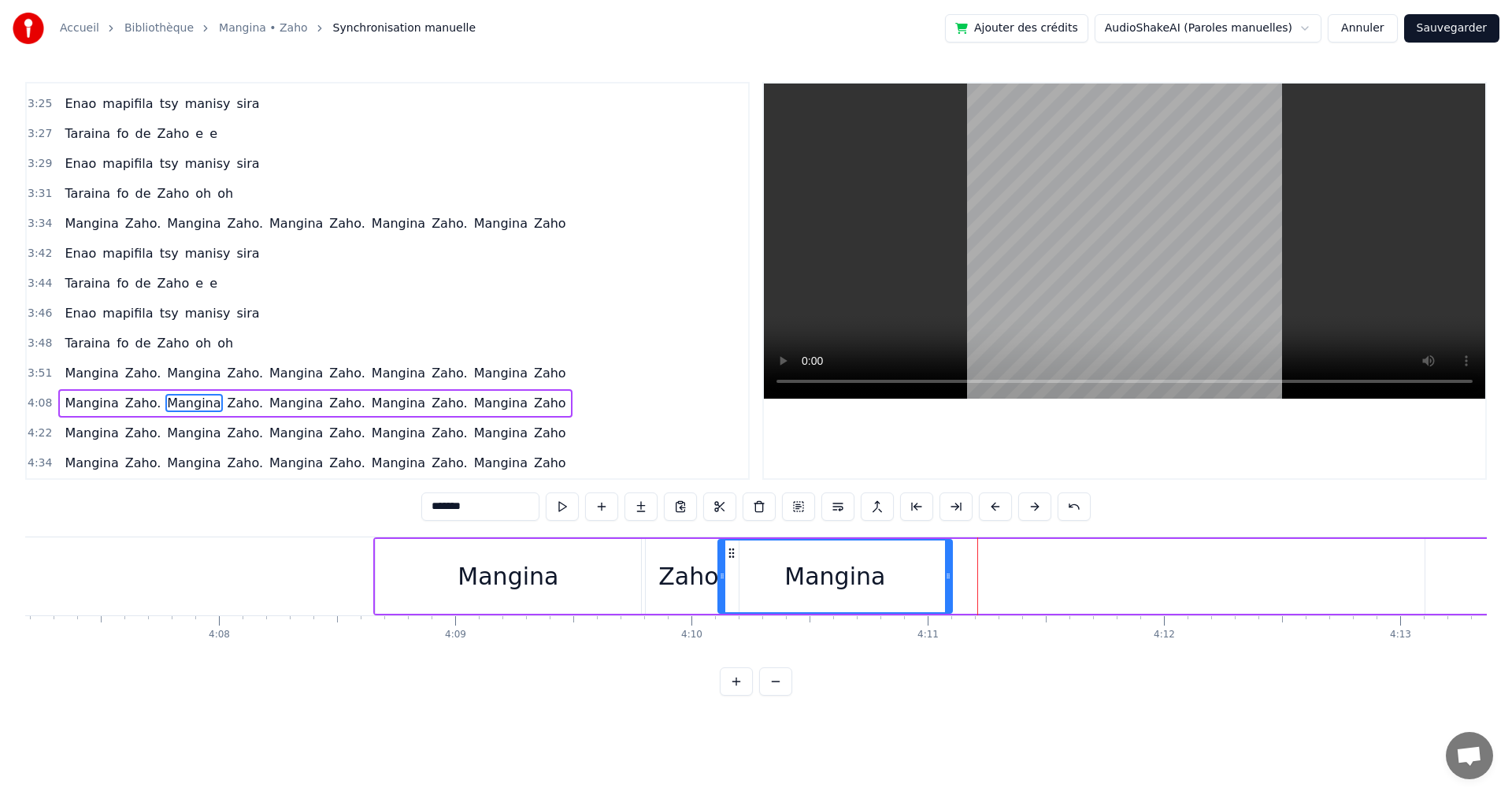
click at [947, 576] on icon at bounding box center [948, 576] width 6 height 13
click at [571, 504] on button at bounding box center [562, 506] width 33 height 28
drag, startPoint x: 947, startPoint y: 573, endPoint x: 1025, endPoint y: 571, distance: 78.0
click at [1025, 571] on icon at bounding box center [1027, 576] width 6 height 13
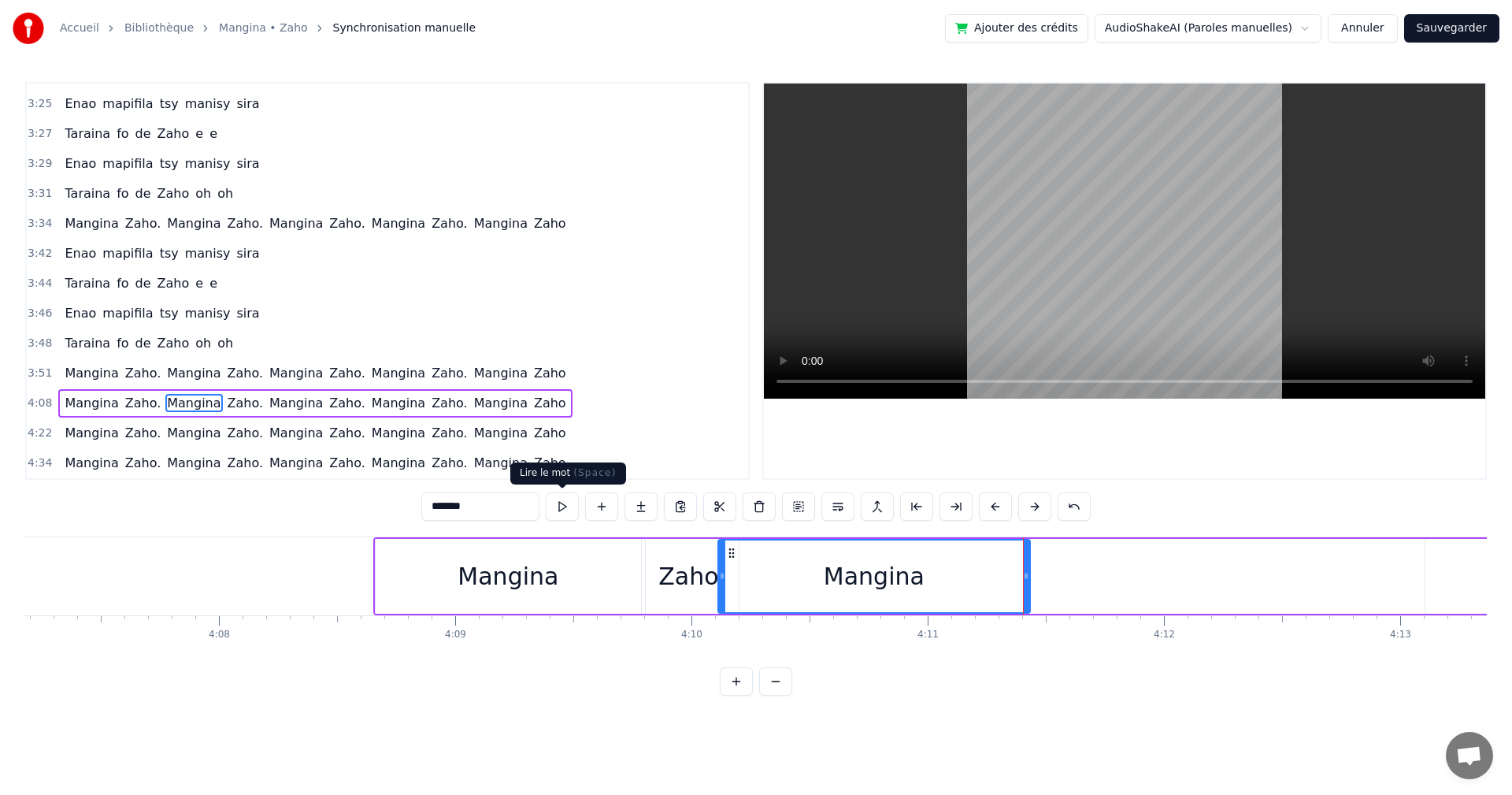
click at [572, 505] on button at bounding box center [562, 506] width 33 height 28
drag, startPoint x: 1026, startPoint y: 571, endPoint x: 976, endPoint y: 572, distance: 50.0
click at [976, 572] on icon at bounding box center [977, 576] width 6 height 13
click at [576, 510] on button at bounding box center [562, 506] width 33 height 28
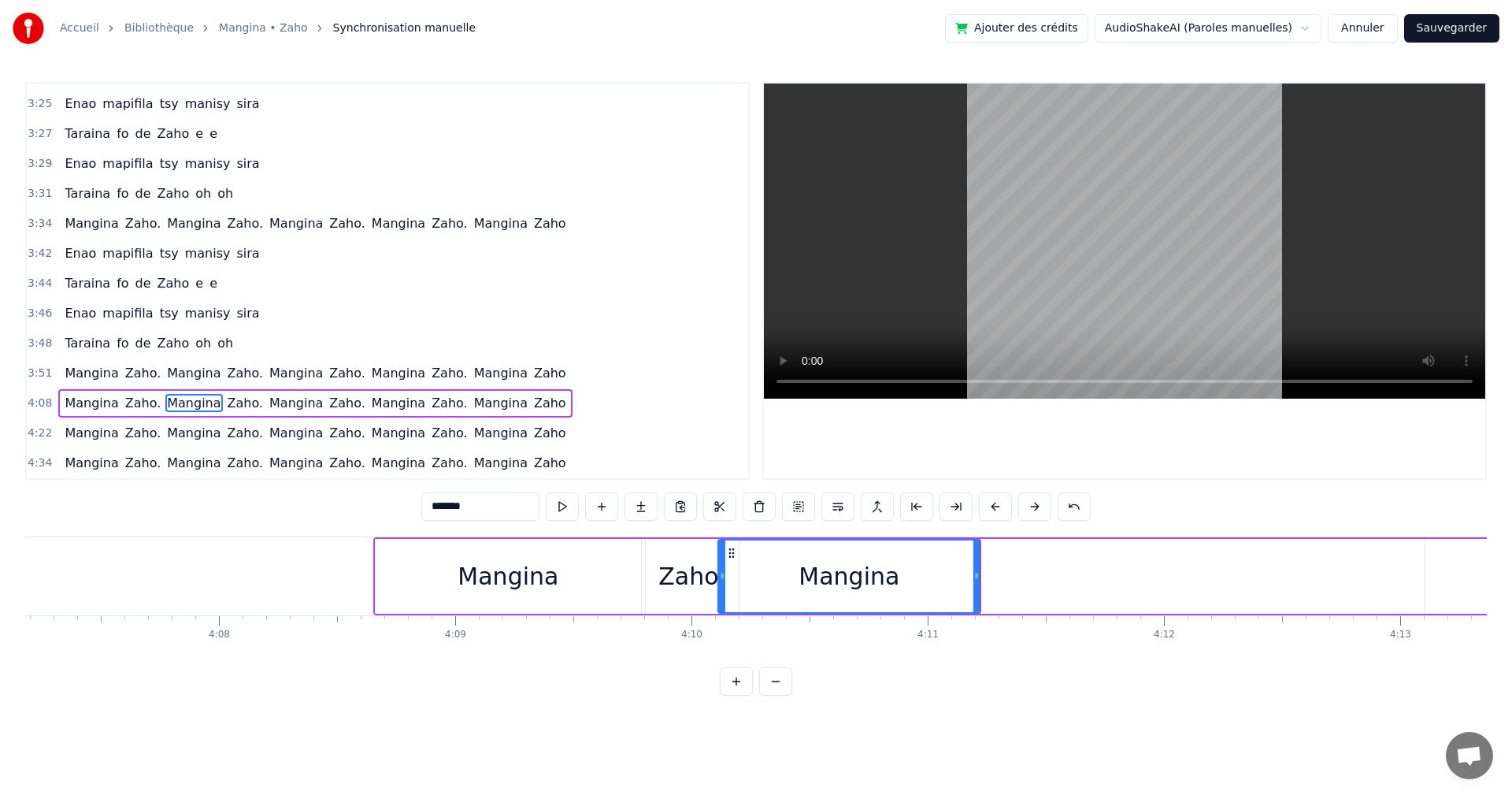
click at [576, 510] on button at bounding box center [562, 506] width 33 height 28
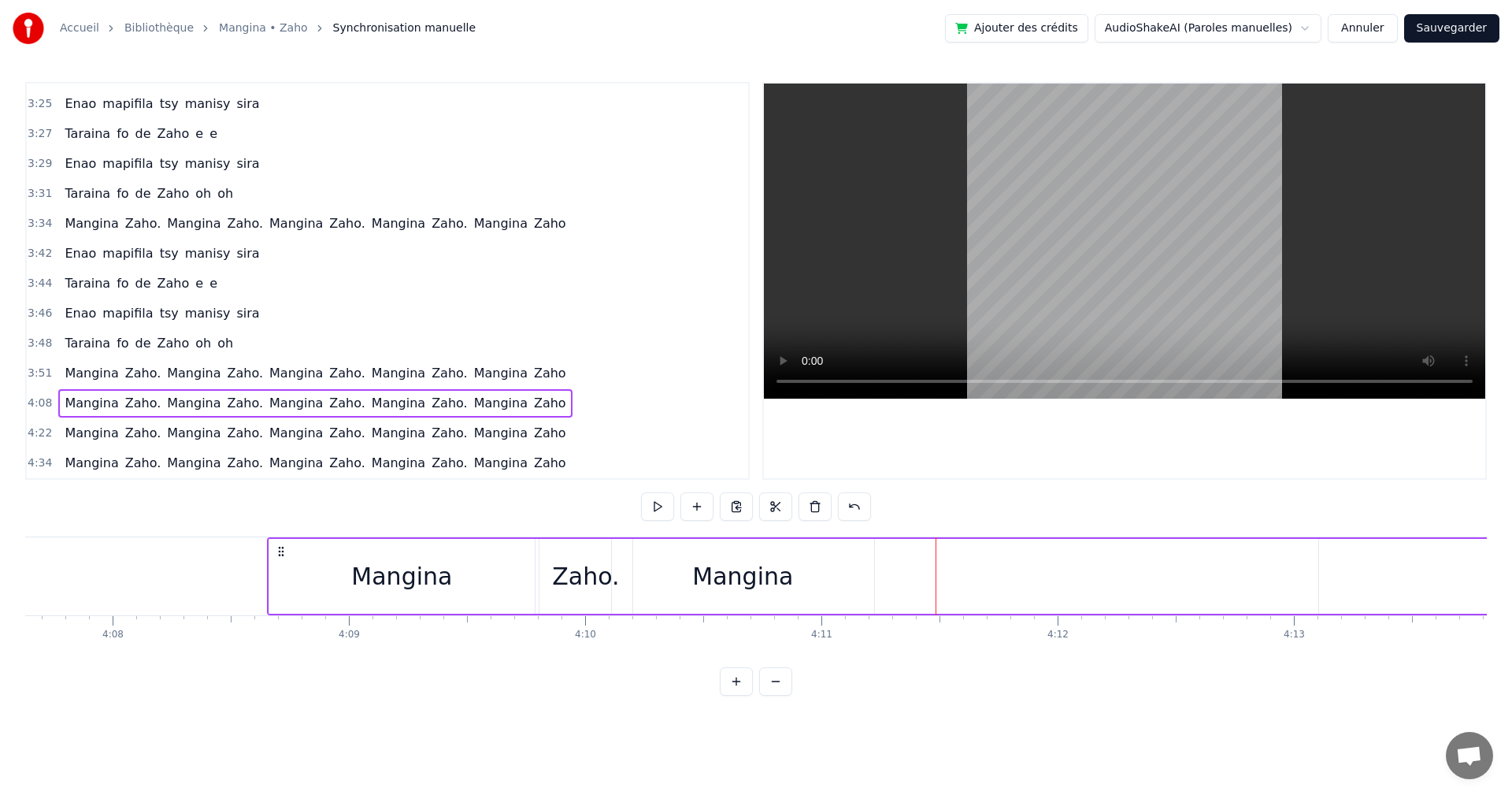
scroll to position [0, 58844]
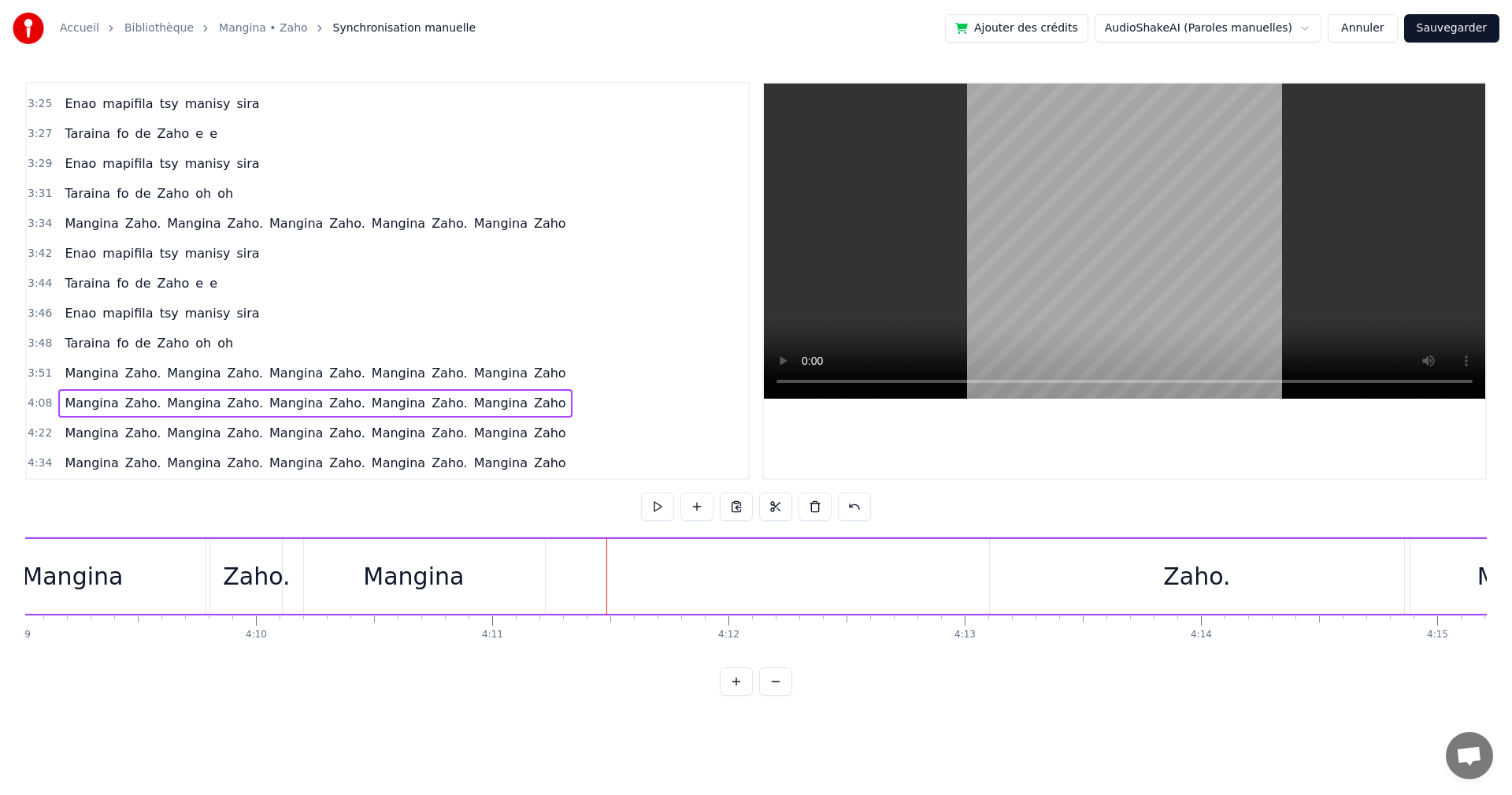
click at [1201, 586] on div "Zaho." at bounding box center [1197, 576] width 67 height 35
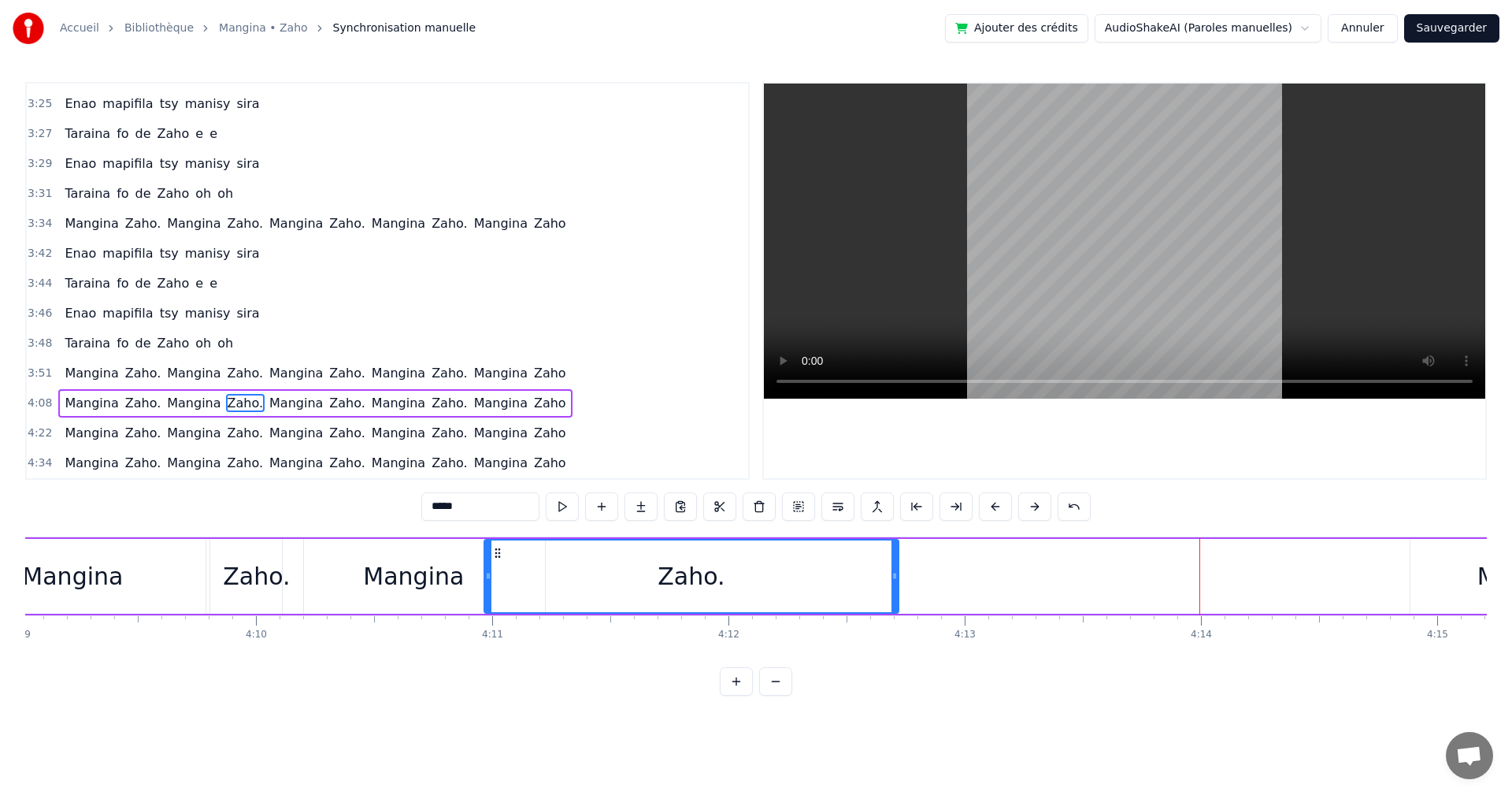
drag, startPoint x: 1009, startPoint y: 553, endPoint x: 503, endPoint y: 522, distance: 506.9
click at [503, 522] on div "0:17 Izaho tamy nanantona anao e 0:19 Tsy mba hitanao teo aho 0:21 Maso nitompy…" at bounding box center [756, 388] width 1462 height 613
click at [566, 509] on button at bounding box center [562, 506] width 33 height 28
drag, startPoint x: 493, startPoint y: 549, endPoint x: 546, endPoint y: 550, distance: 53.0
click at [546, 550] on icon at bounding box center [552, 553] width 13 height 13
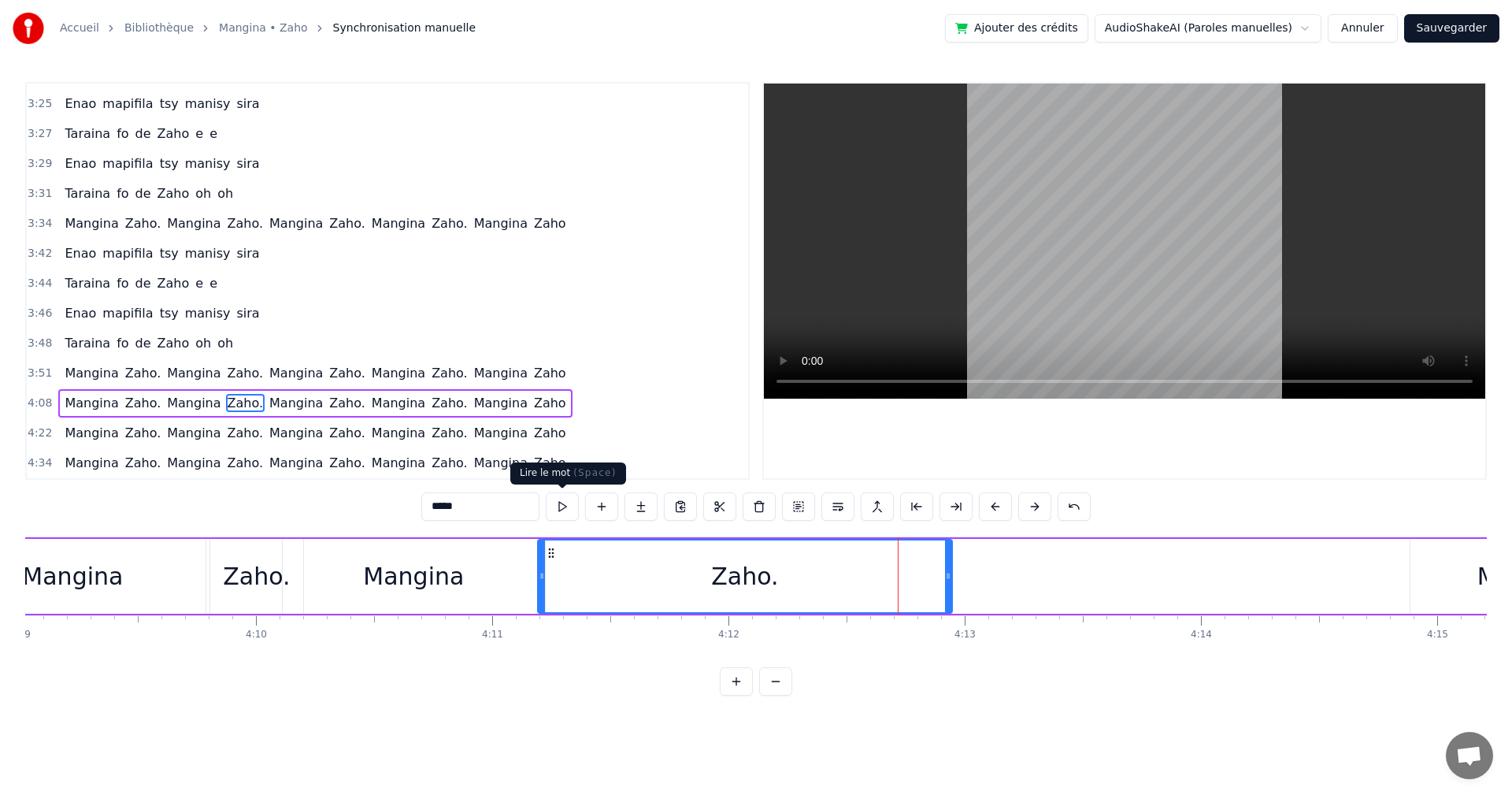
click at [555, 509] on button at bounding box center [562, 506] width 33 height 28
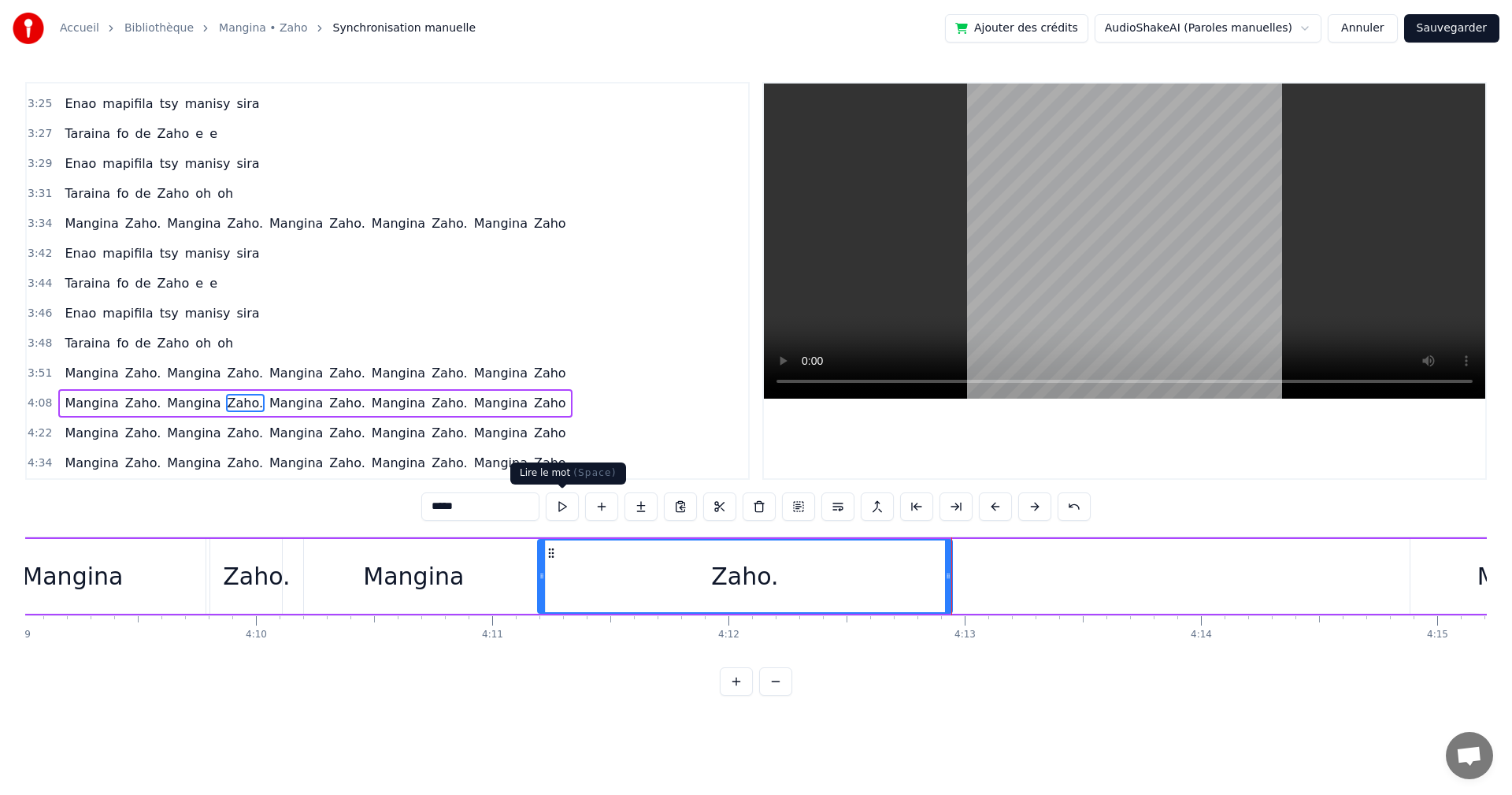
click at [562, 513] on button at bounding box center [562, 506] width 33 height 28
drag, startPoint x: 953, startPoint y: 579, endPoint x: 944, endPoint y: 579, distance: 9.0
click at [944, 579] on div "[PERSON_NAME]. Mangina Zaho. Mangina Zaho. Mangina Zaho. Mangina Zaho" at bounding box center [1518, 577] width 3161 height 78
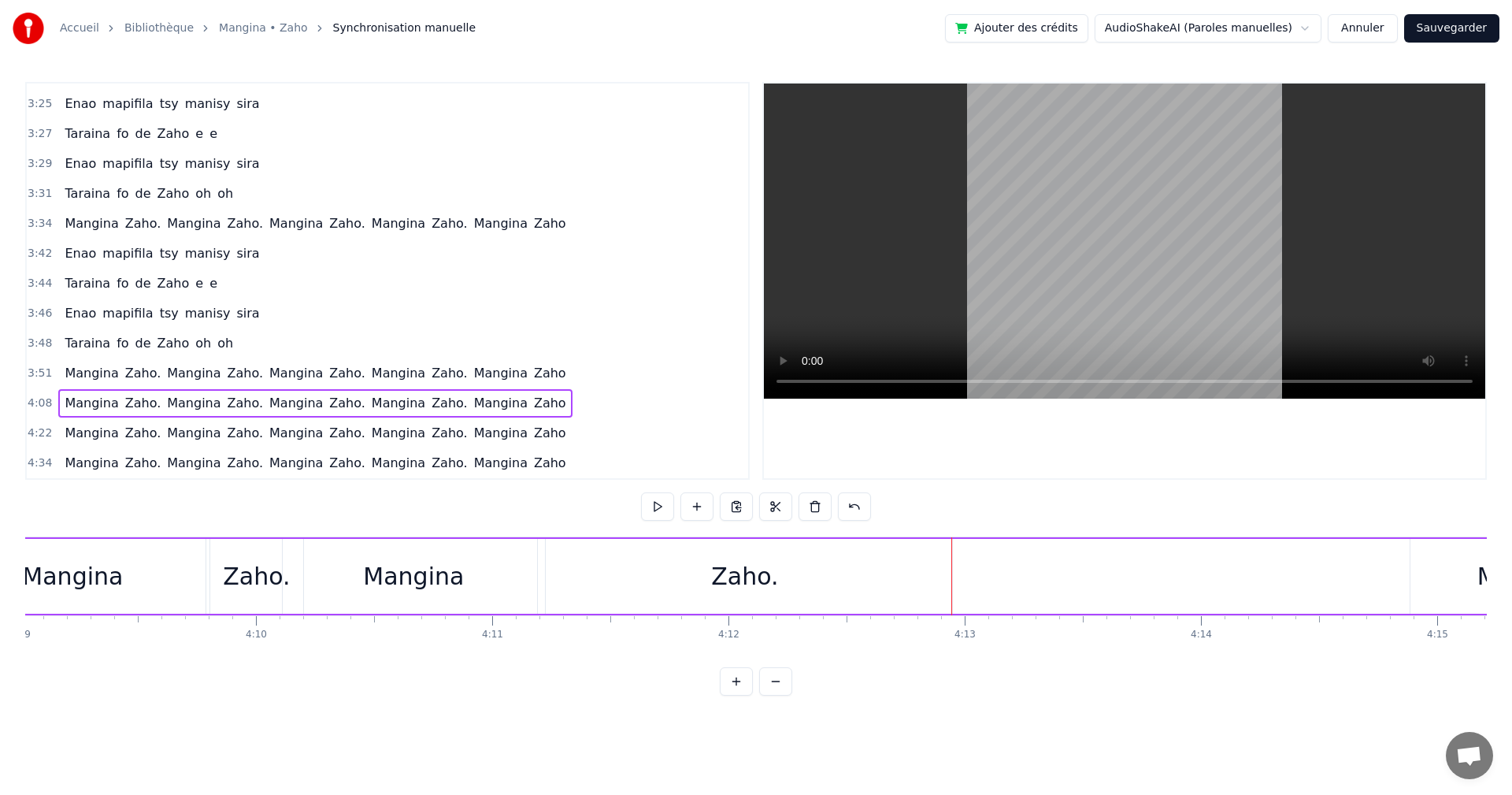
click at [947, 579] on div "Zaho." at bounding box center [745, 577] width 414 height 75
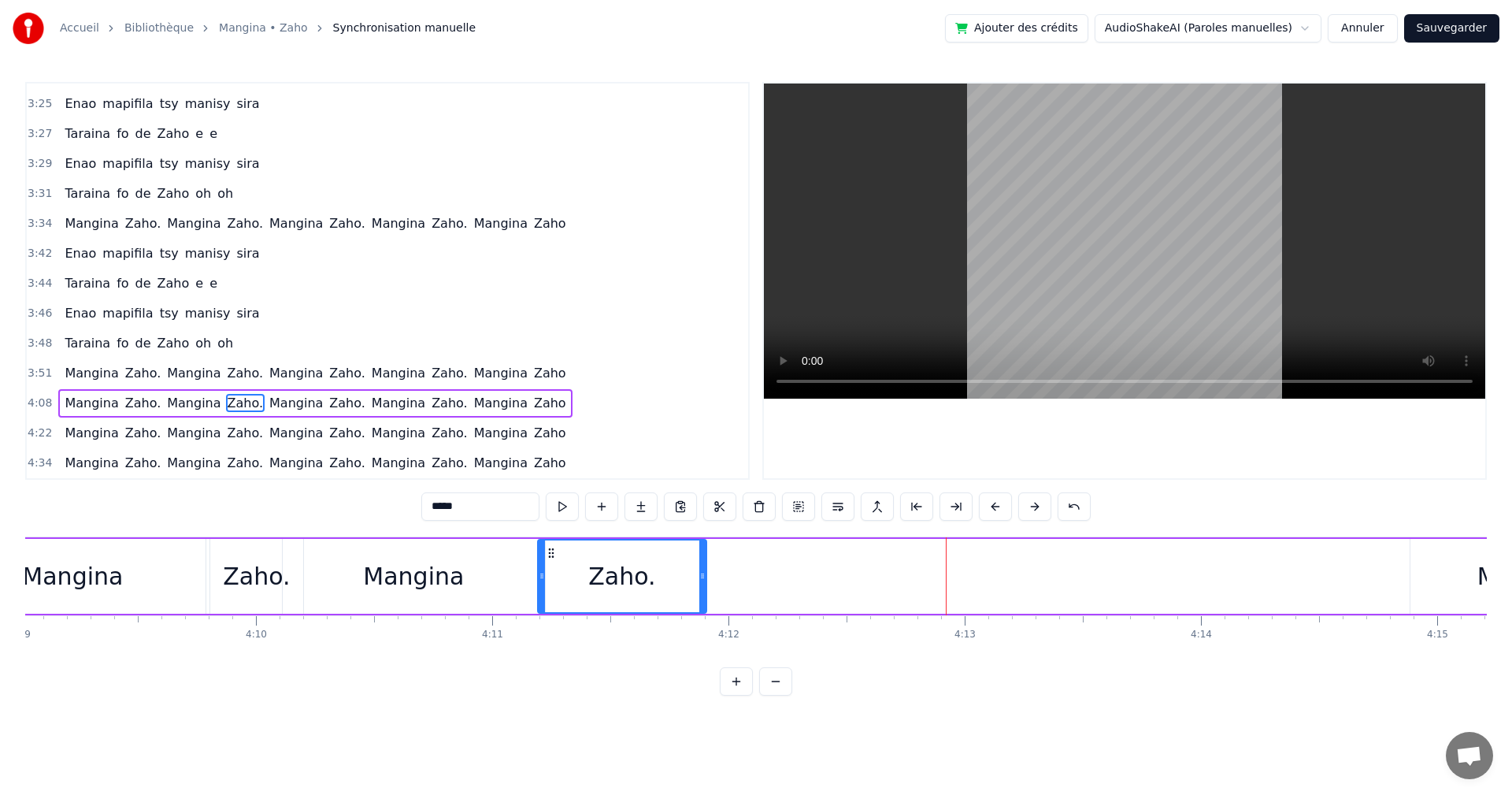
drag, startPoint x: 947, startPoint y: 579, endPoint x: 702, endPoint y: 573, distance: 245.1
click at [702, 573] on icon at bounding box center [703, 576] width 6 height 13
click at [570, 517] on button at bounding box center [562, 506] width 33 height 28
drag, startPoint x: 539, startPoint y: 577, endPoint x: 558, endPoint y: 574, distance: 19.2
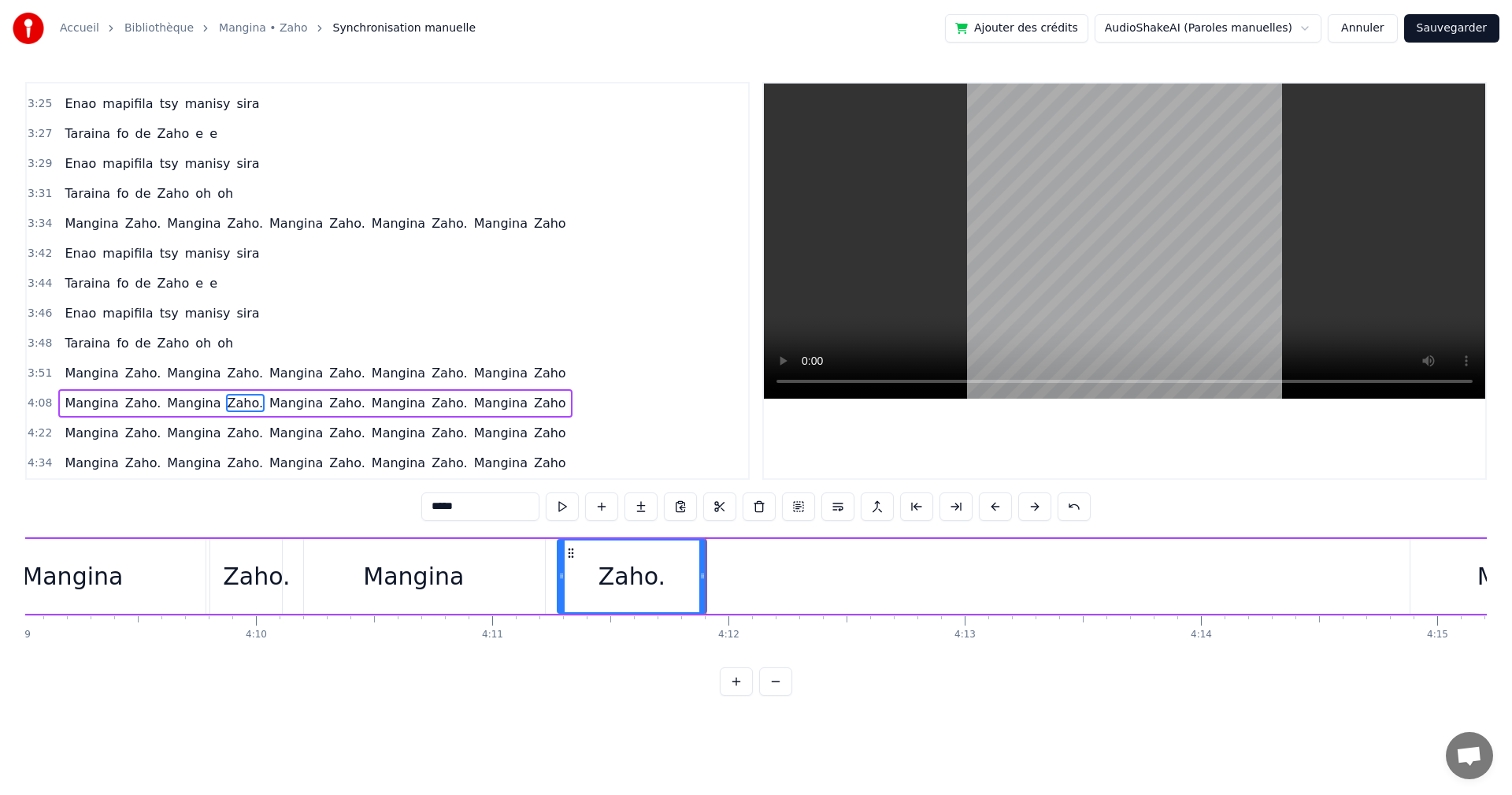
click at [558, 574] on icon at bounding box center [561, 576] width 6 height 13
click at [574, 512] on button at bounding box center [562, 506] width 33 height 28
drag, startPoint x: 704, startPoint y: 602, endPoint x: 637, endPoint y: 556, distance: 81.3
click at [681, 595] on div at bounding box center [680, 577] width 6 height 72
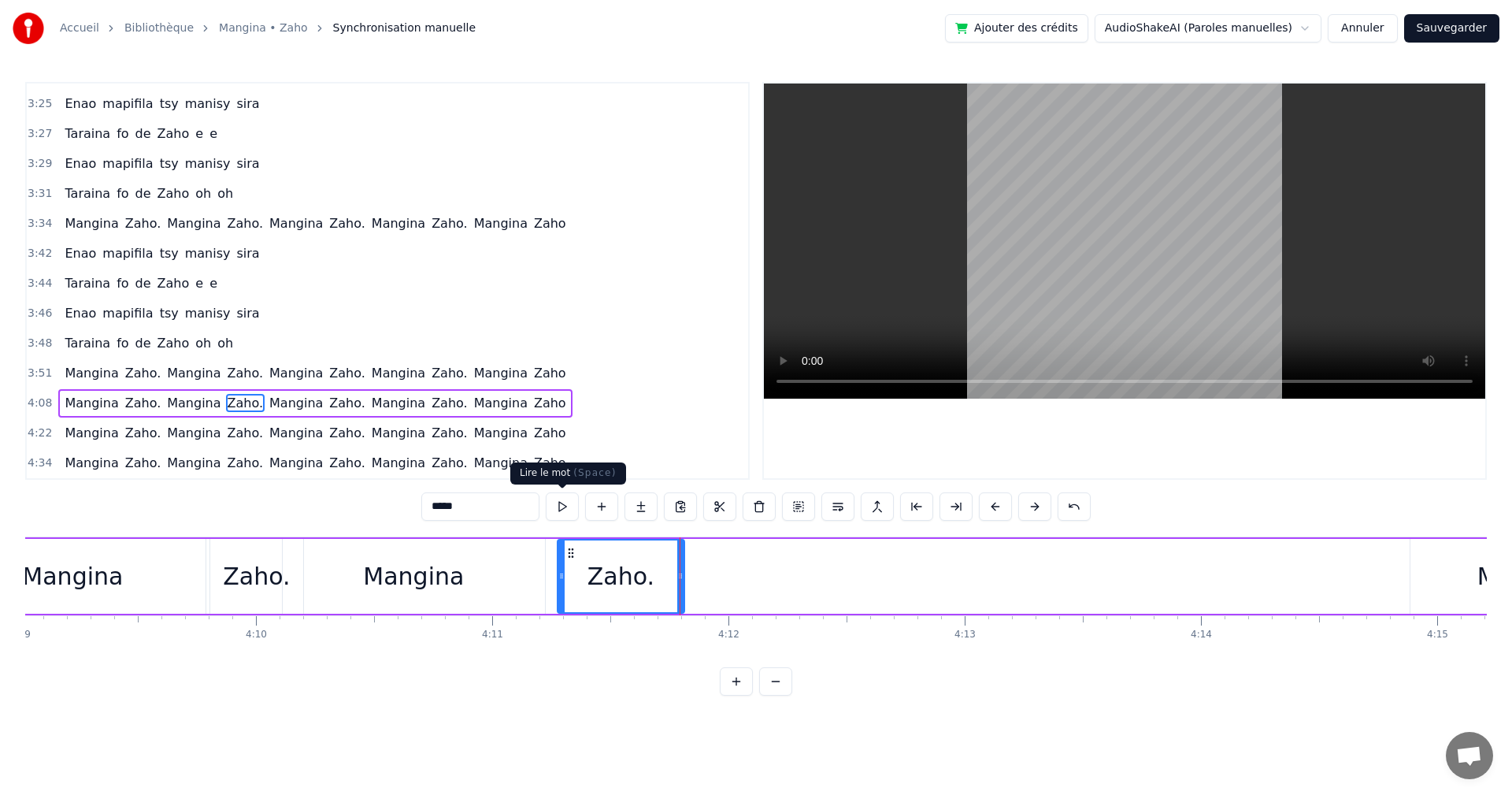
click at [571, 509] on button at bounding box center [562, 506] width 33 height 28
click at [561, 588] on div at bounding box center [561, 577] width 6 height 72
drag, startPoint x: 566, startPoint y: 548, endPoint x: 557, endPoint y: 547, distance: 9.1
click at [557, 547] on icon at bounding box center [562, 553] width 13 height 13
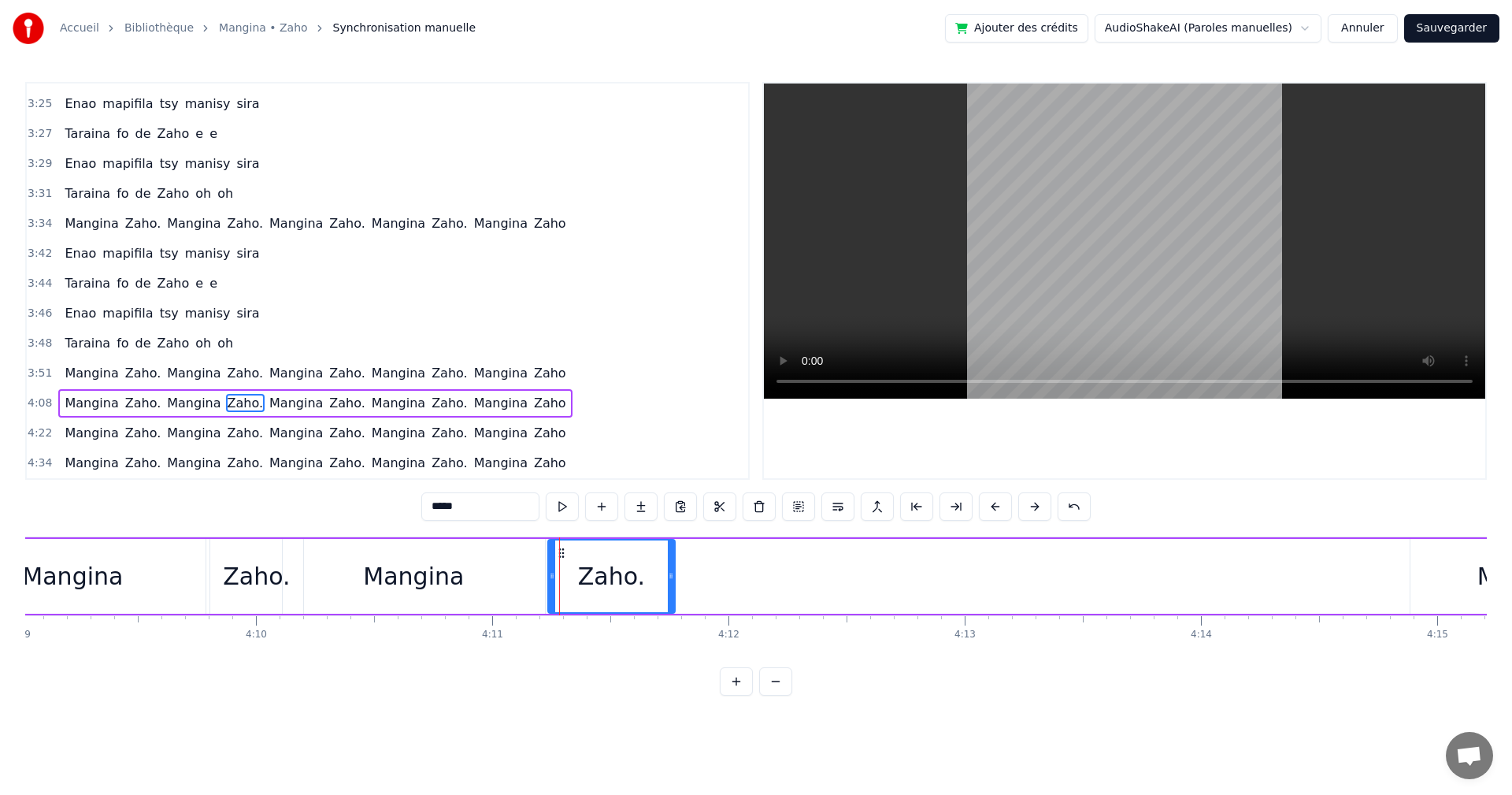
click at [561, 522] on div "*****" at bounding box center [756, 508] width 669 height 31
click at [562, 509] on button at bounding box center [562, 506] width 33 height 28
drag, startPoint x: 672, startPoint y: 577, endPoint x: 660, endPoint y: 574, distance: 12.4
click at [660, 574] on icon at bounding box center [658, 576] width 6 height 13
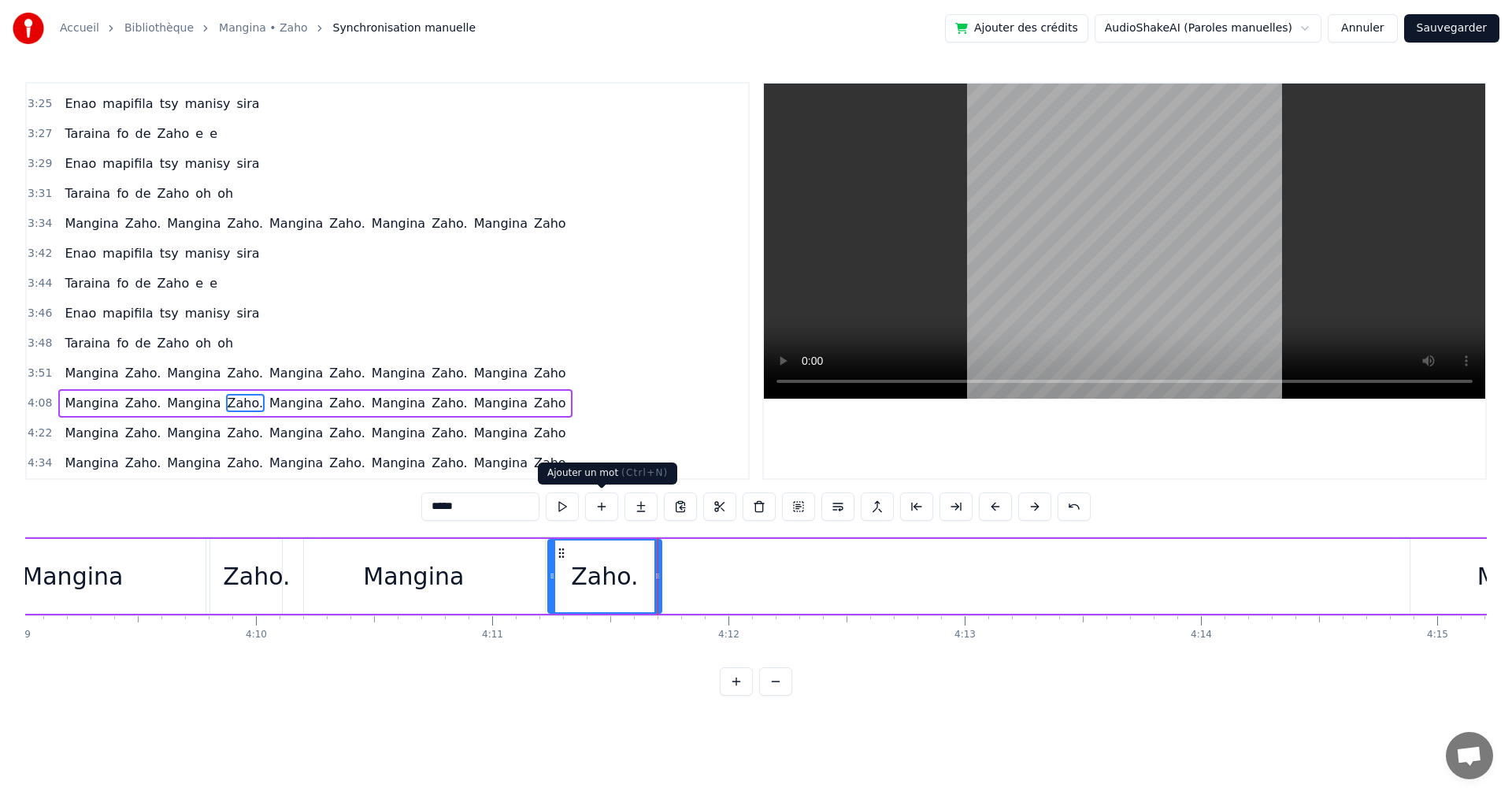
click at [580, 507] on div "*****" at bounding box center [756, 506] width 669 height 28
click at [561, 509] on button at bounding box center [562, 506] width 33 height 28
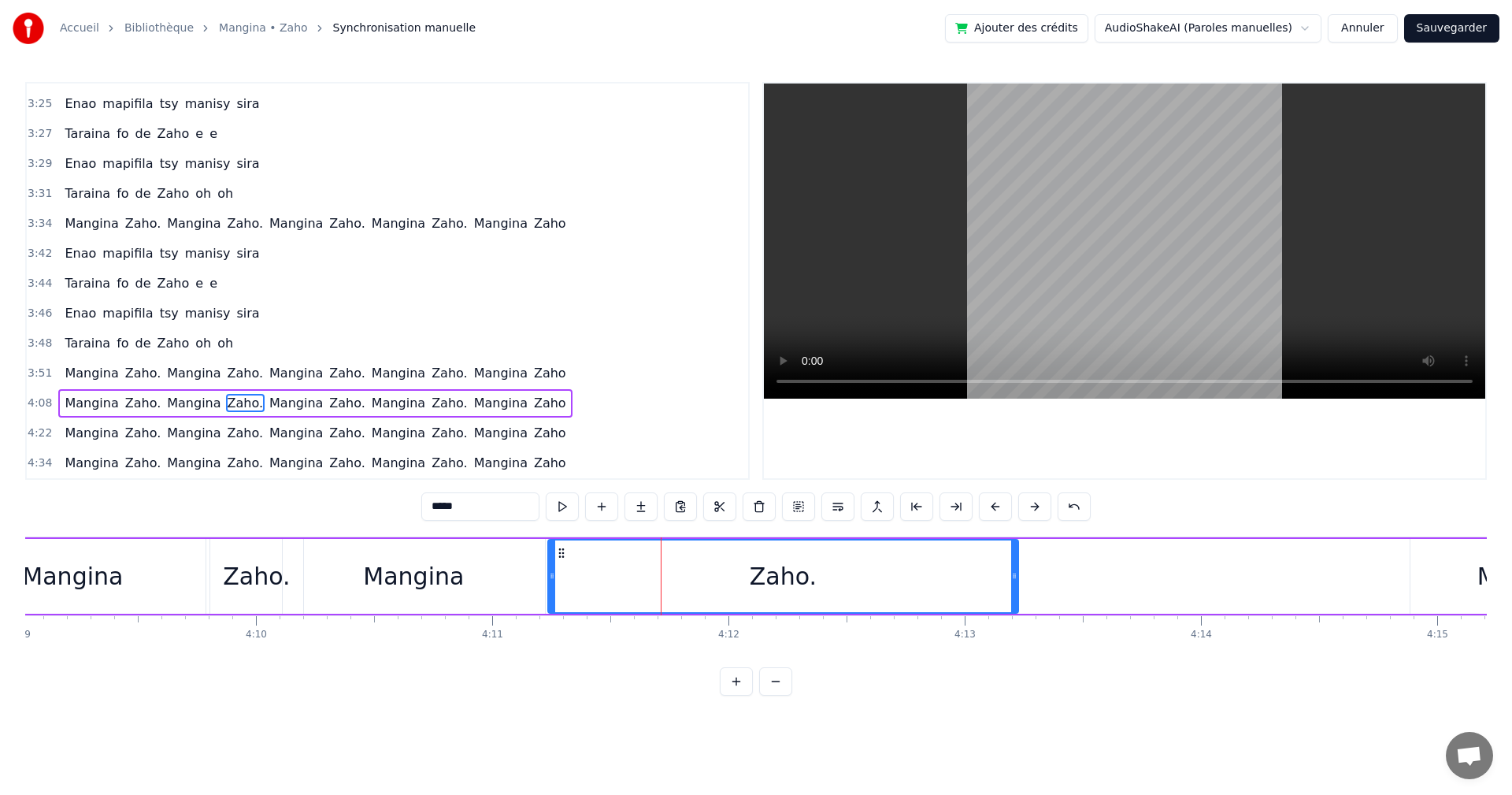
drag, startPoint x: 658, startPoint y: 599, endPoint x: 1015, endPoint y: 621, distance: 357.7
click at [1015, 621] on div "Izaho tamy nanantona anao e Tsy mba hitanao teo aho Maso nitompy nandrasako tam…" at bounding box center [756, 596] width 1462 height 118
click at [568, 504] on button at bounding box center [562, 506] width 33 height 28
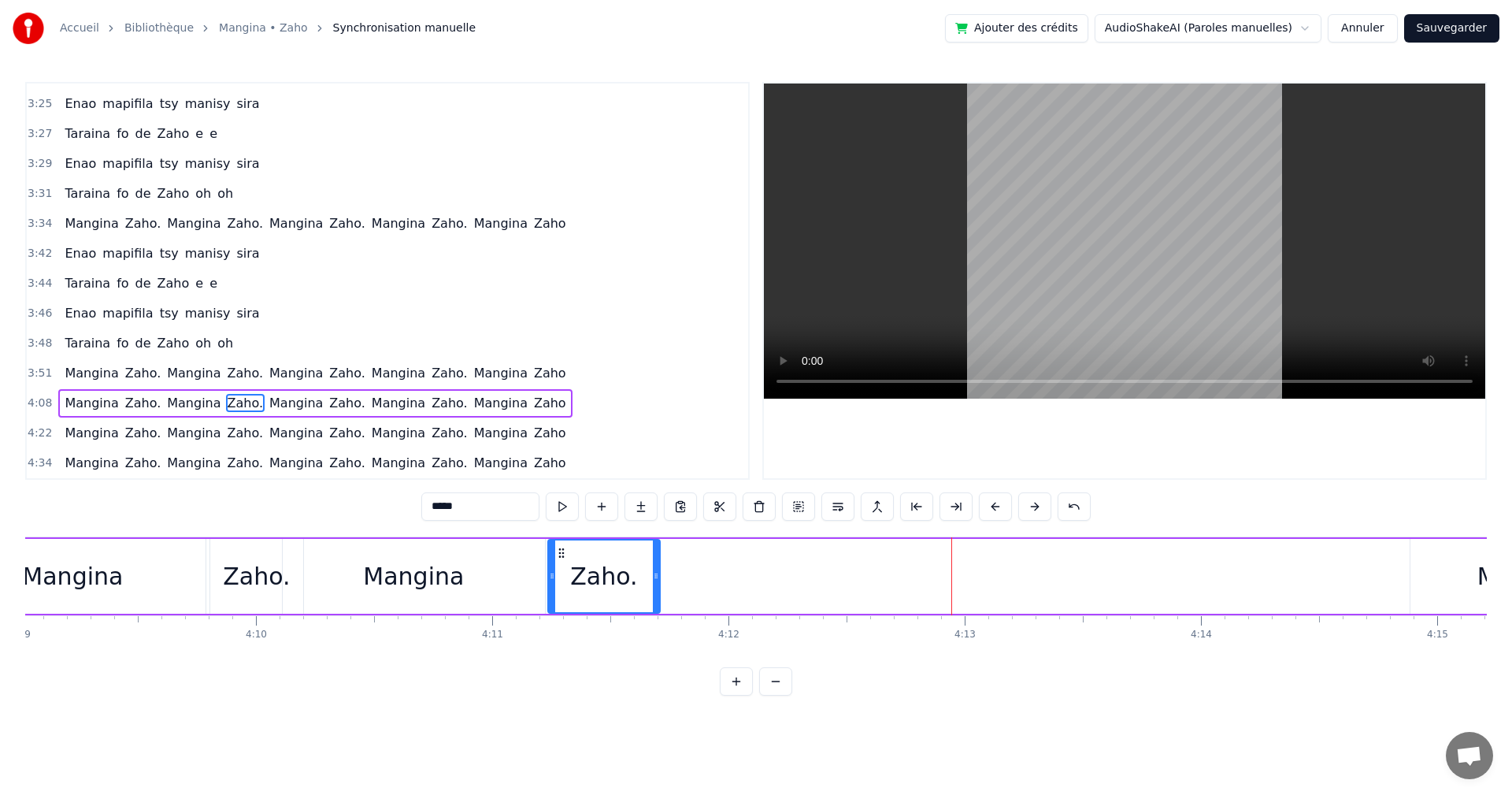
drag, startPoint x: 1011, startPoint y: 576, endPoint x: 653, endPoint y: 562, distance: 358.3
click at [653, 562] on div at bounding box center [656, 577] width 6 height 72
click at [551, 521] on div "*****" at bounding box center [756, 508] width 669 height 31
click at [554, 521] on div "*****" at bounding box center [756, 508] width 669 height 31
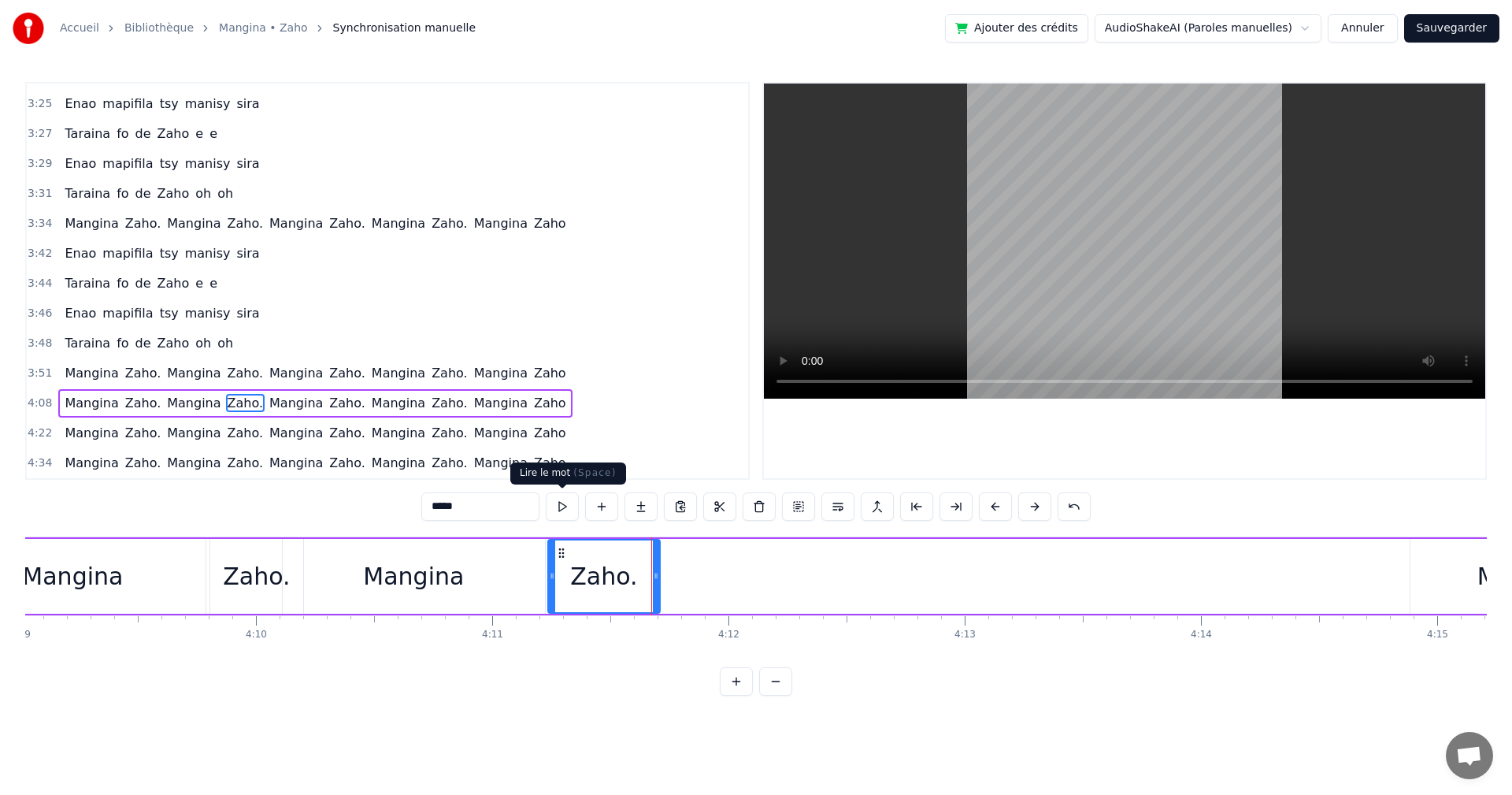
click at [570, 504] on button at bounding box center [562, 506] width 33 height 28
click at [549, 577] on icon at bounding box center [550, 576] width 6 height 13
click at [555, 505] on button at bounding box center [562, 506] width 33 height 28
click at [553, 553] on circle at bounding box center [553, 553] width 1 height 1
click at [563, 513] on button at bounding box center [562, 506] width 33 height 28
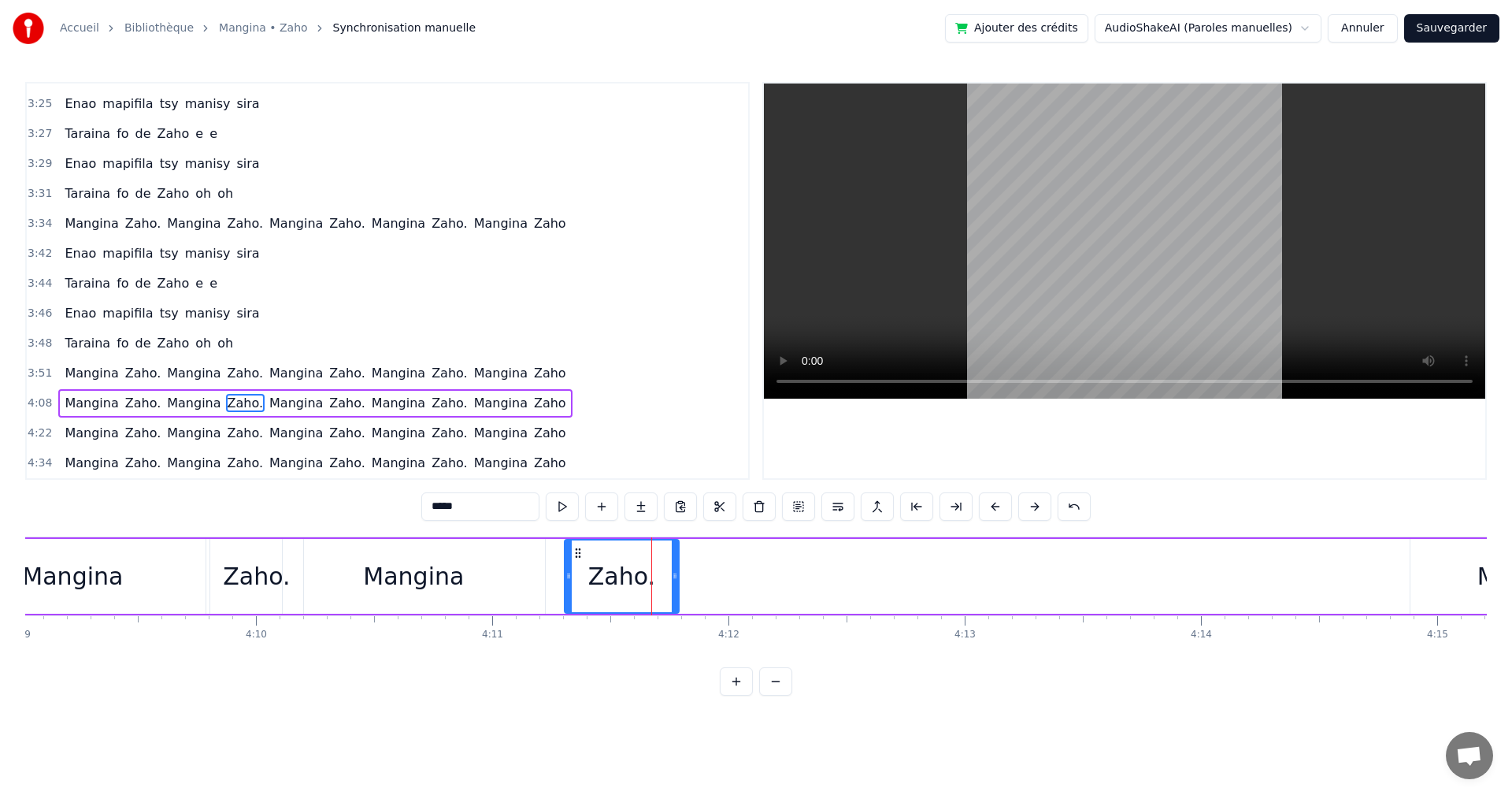
drag, startPoint x: 553, startPoint y: 553, endPoint x: 580, endPoint y: 556, distance: 27.2
click at [580, 556] on icon at bounding box center [578, 553] width 13 height 13
click at [561, 494] on button at bounding box center [562, 506] width 33 height 28
click at [568, 507] on button at bounding box center [562, 506] width 33 height 28
drag, startPoint x: 673, startPoint y: 572, endPoint x: 653, endPoint y: 566, distance: 20.9
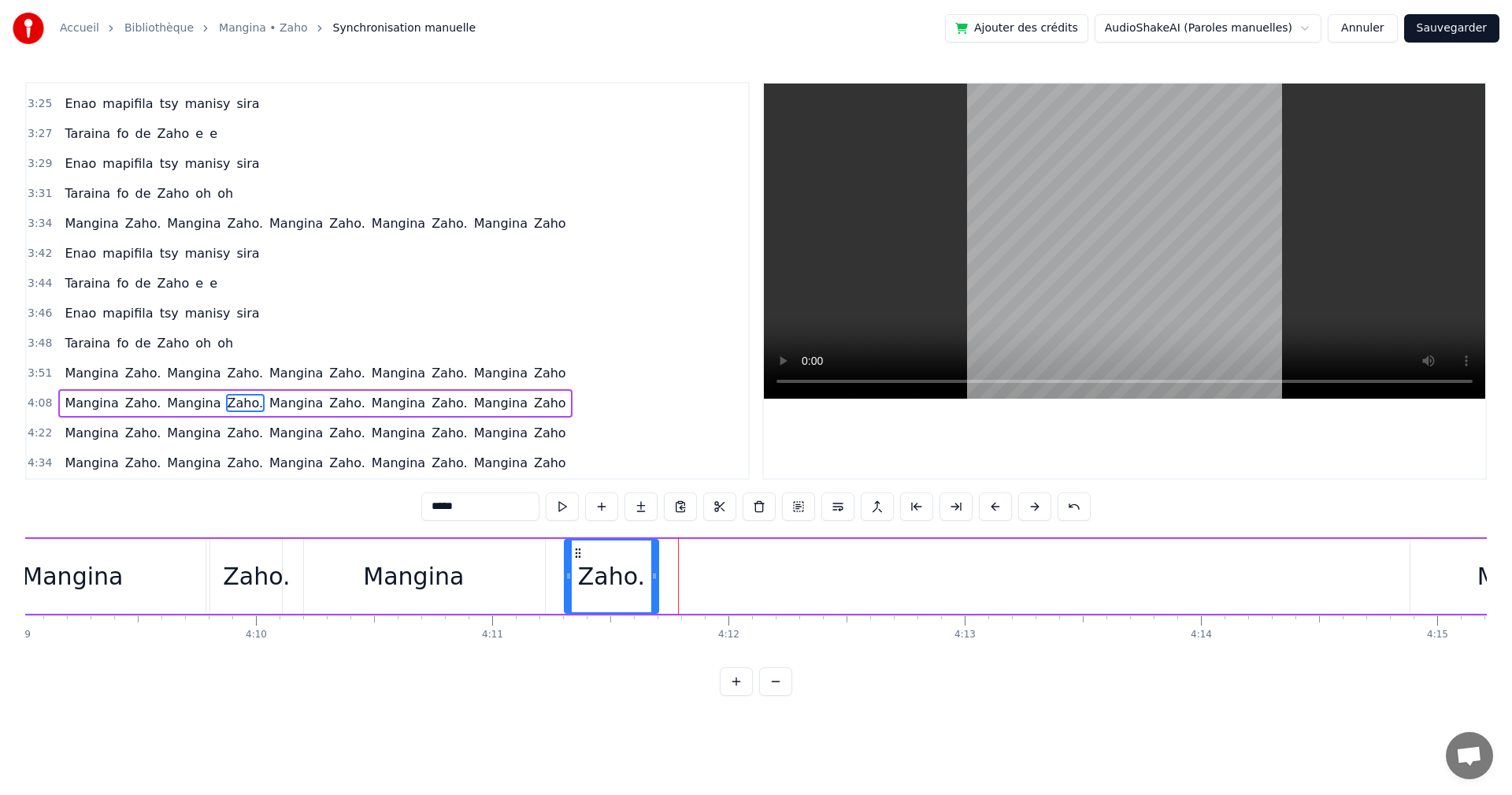
click at [653, 566] on div at bounding box center [655, 577] width 6 height 72
click at [559, 499] on button at bounding box center [562, 506] width 33 height 28
drag, startPoint x: 654, startPoint y: 576, endPoint x: 665, endPoint y: 576, distance: 11.0
click at [665, 576] on circle at bounding box center [665, 576] width 1 height 1
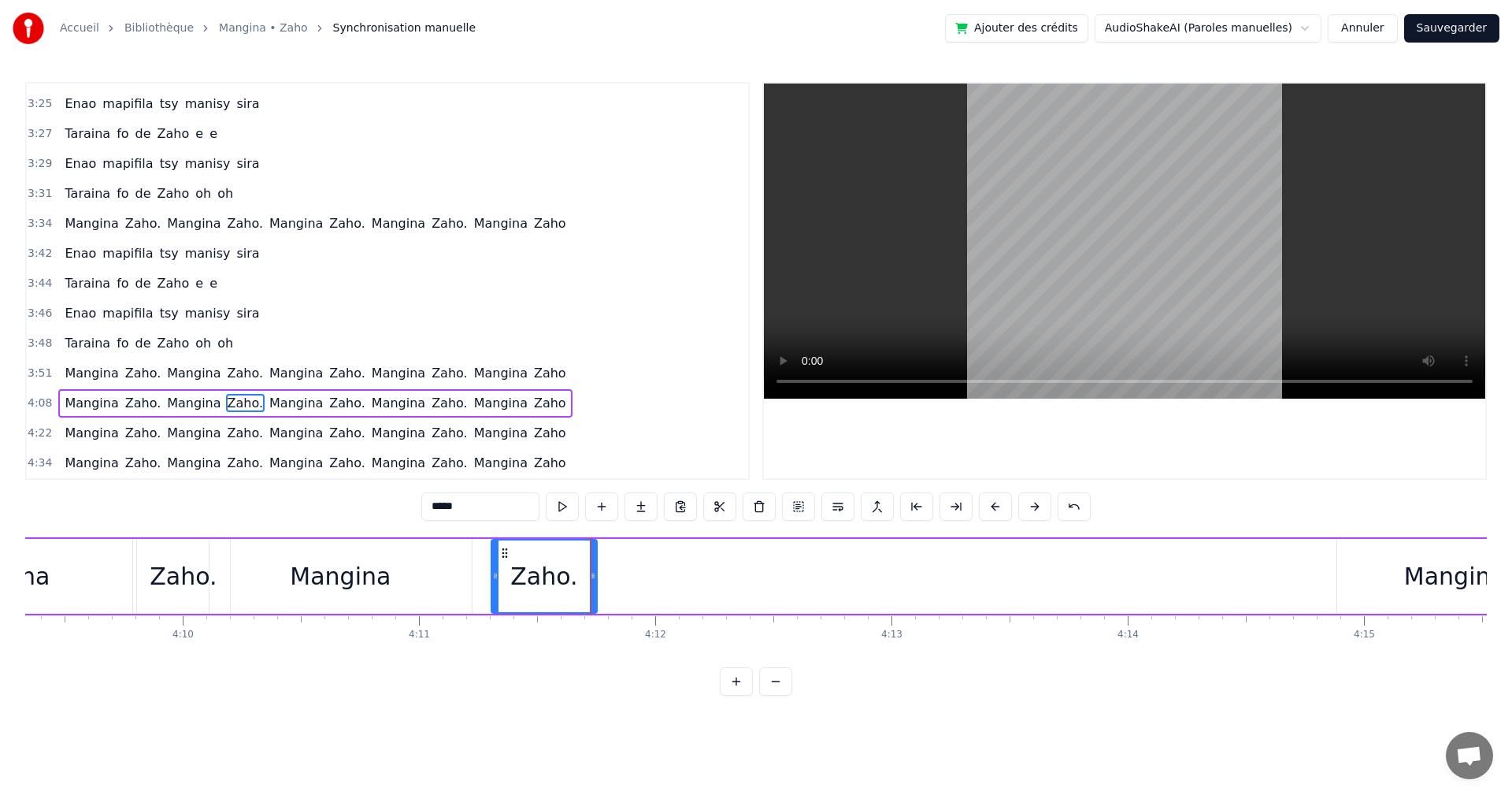
scroll to position [0, 59173]
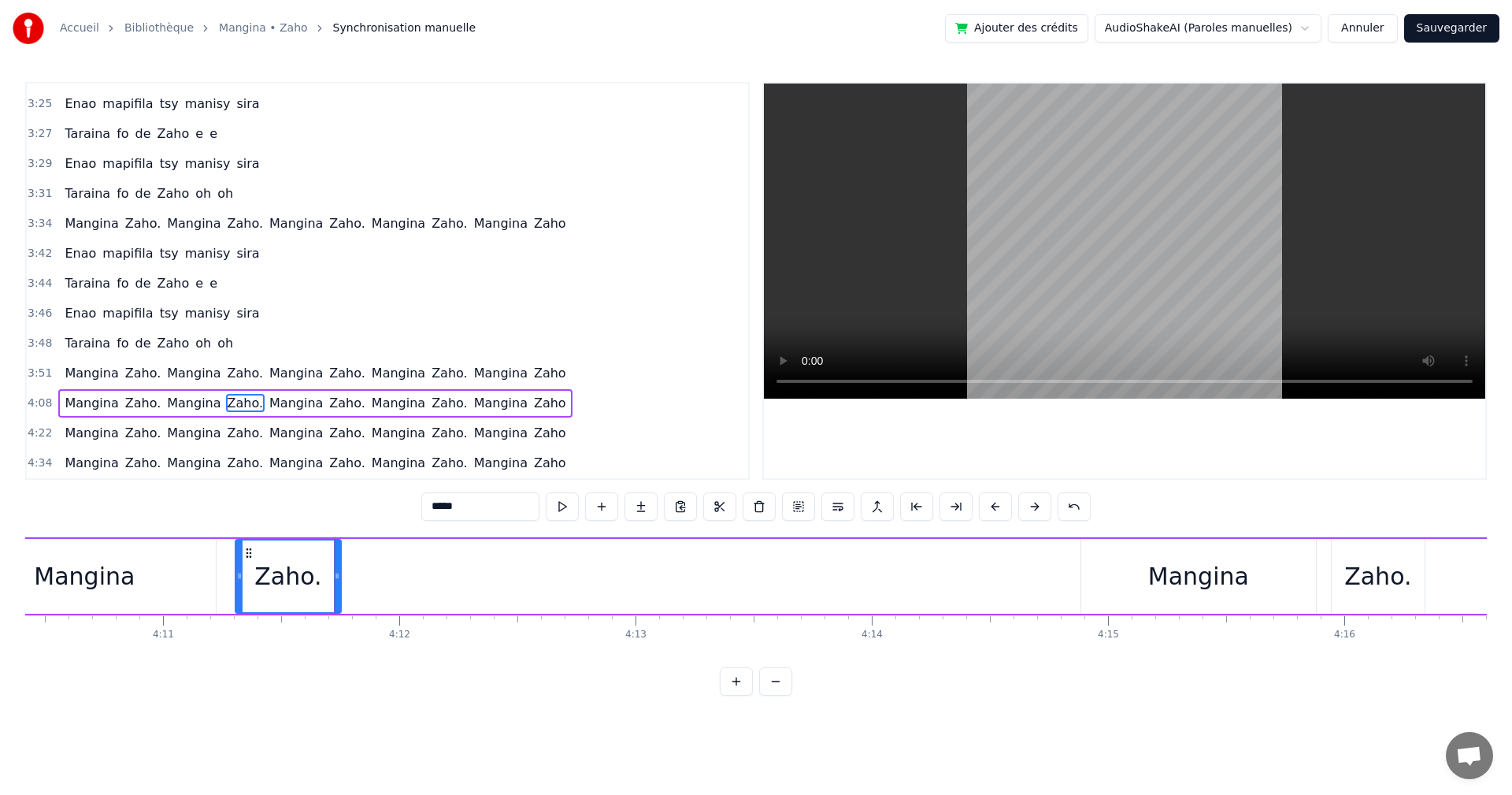
click at [1224, 578] on div "Mangina" at bounding box center [1199, 576] width 101 height 35
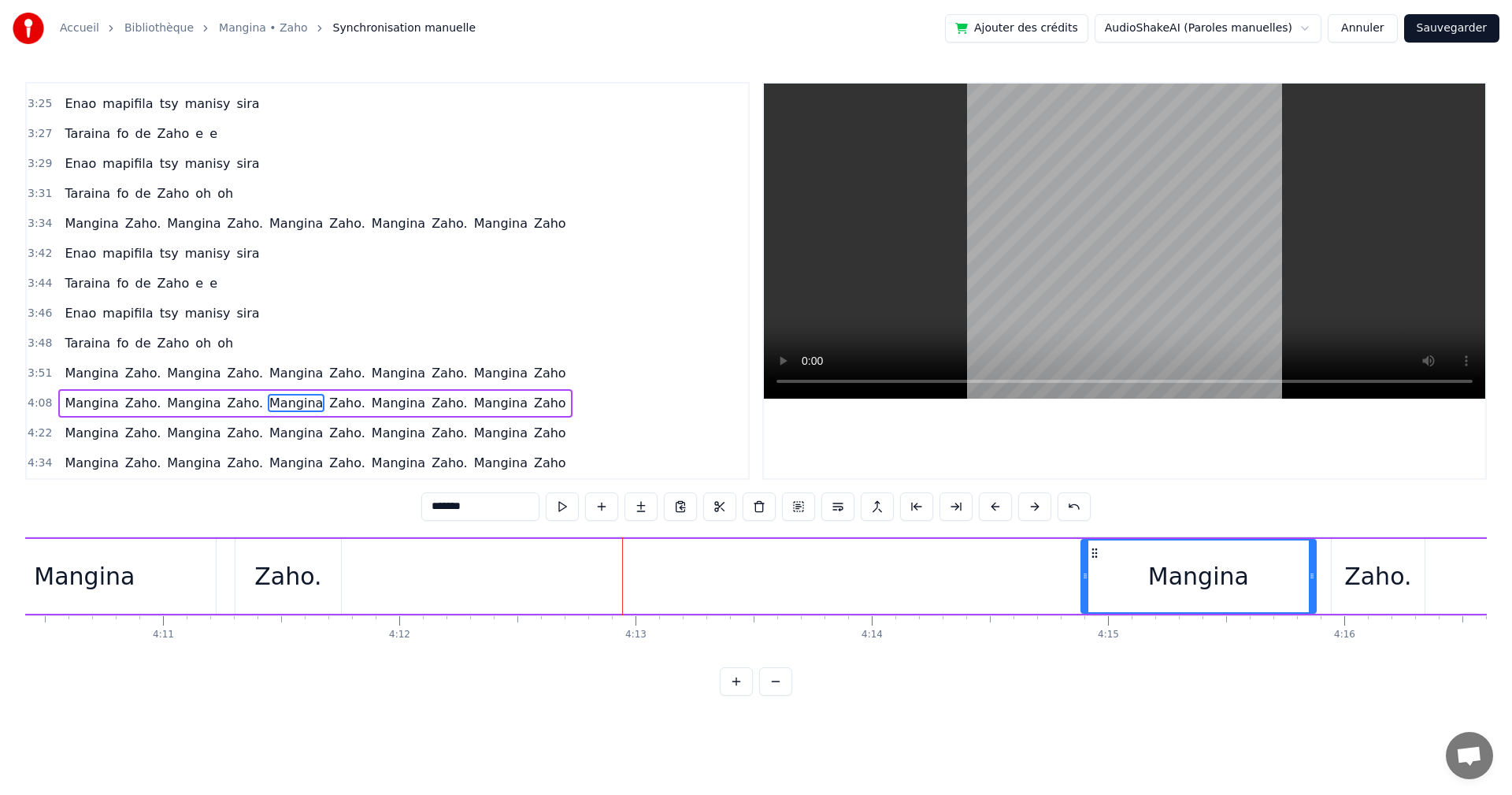
drag, startPoint x: 1224, startPoint y: 578, endPoint x: 1090, endPoint y: 543, distance: 138.5
click at [1102, 570] on div "Mangina" at bounding box center [1199, 577] width 233 height 72
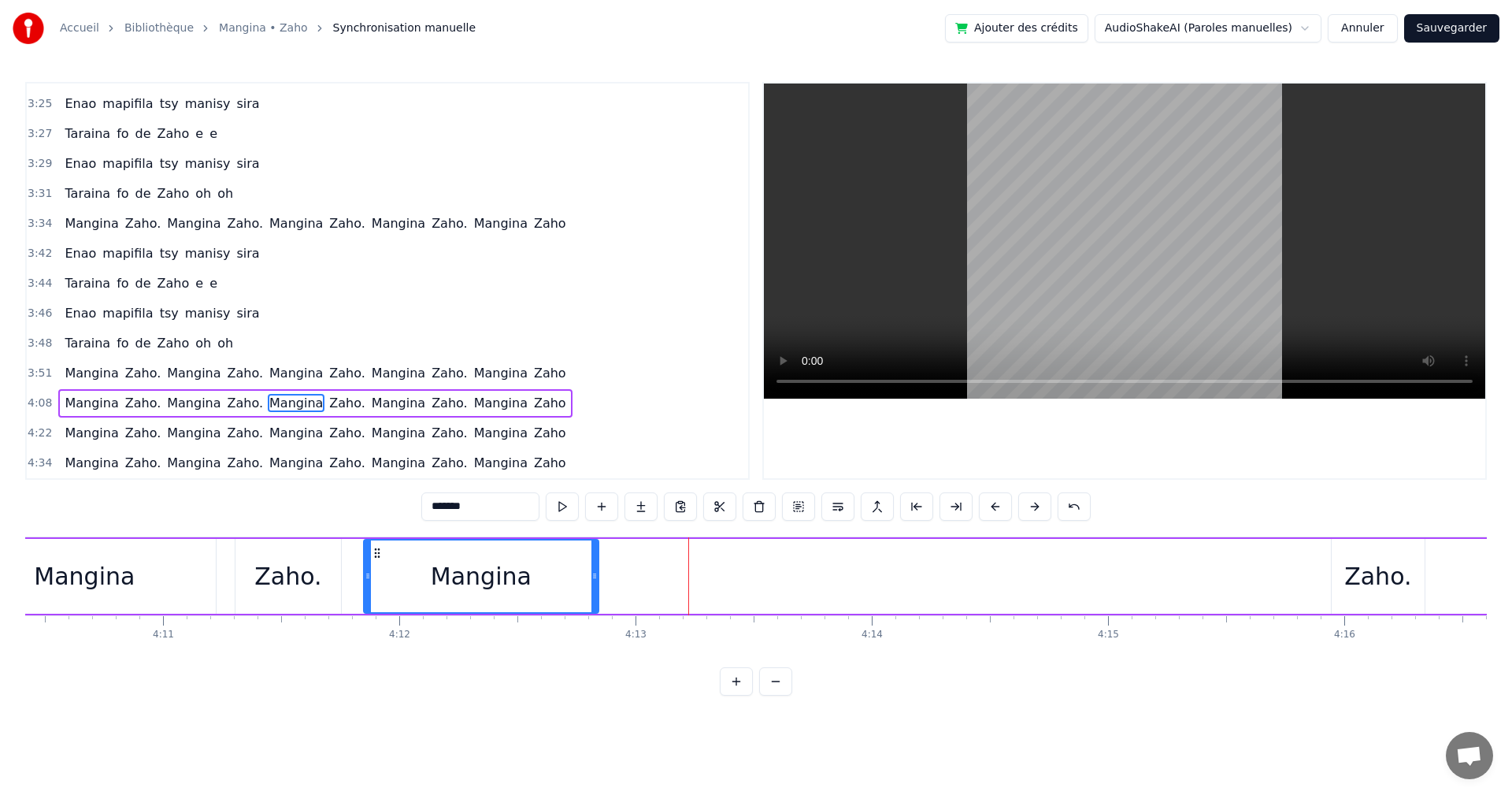
drag, startPoint x: 1095, startPoint y: 555, endPoint x: 377, endPoint y: 525, distance: 718.6
click at [377, 525] on div "0:17 Izaho tamy nanantona anao e 0:19 Tsy mba hitanao teo aho 0:21 Maso nitompy…" at bounding box center [756, 388] width 1462 height 613
click at [568, 507] on button at bounding box center [562, 506] width 33 height 28
click at [1360, 585] on div "Zaho." at bounding box center [1378, 576] width 67 height 35
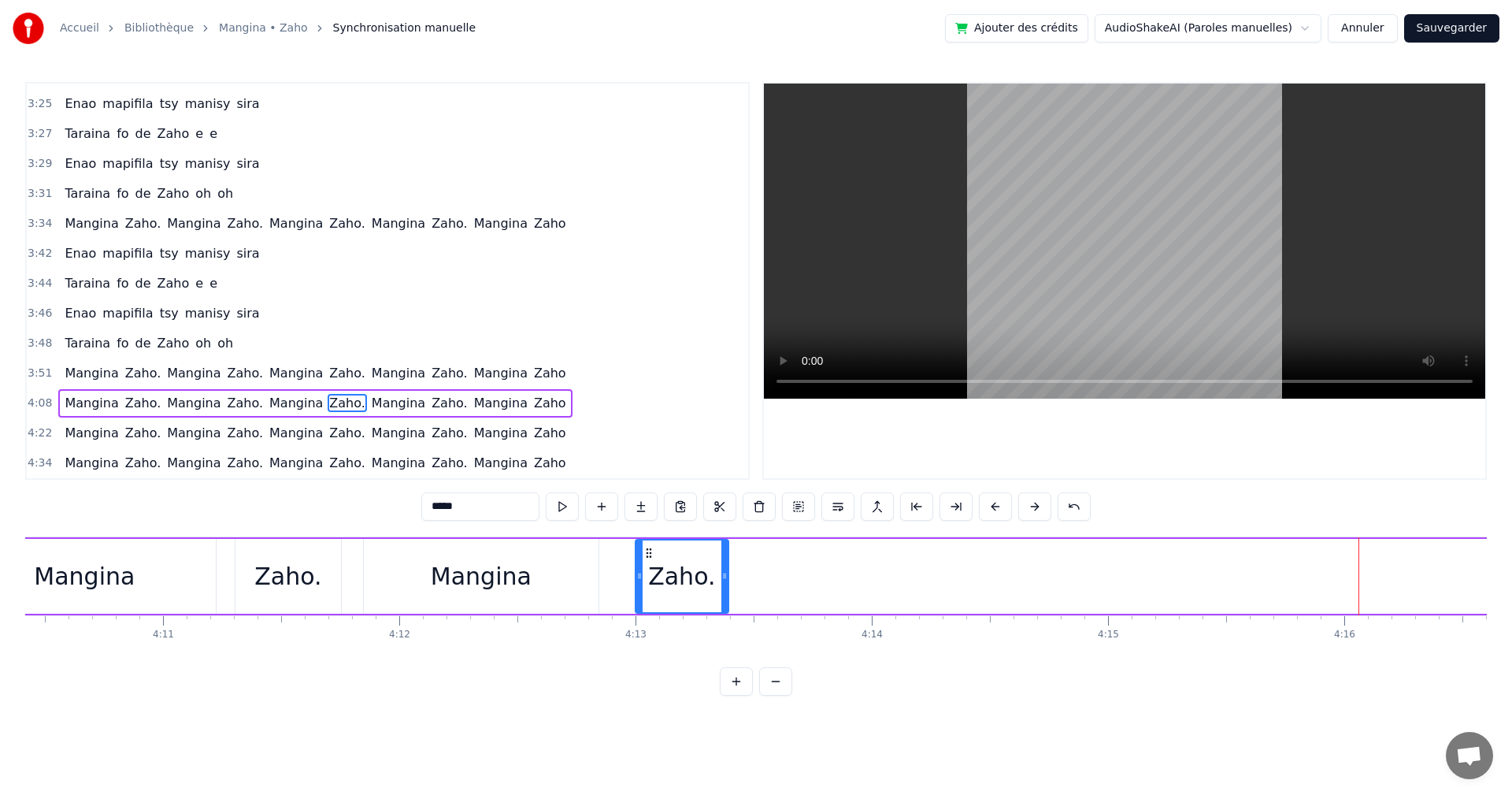
drag, startPoint x: 1346, startPoint y: 557, endPoint x: 650, endPoint y: 561, distance: 696.0
click at [650, 561] on div "Zaho." at bounding box center [682, 577] width 91 height 72
click at [557, 506] on button at bounding box center [562, 506] width 33 height 28
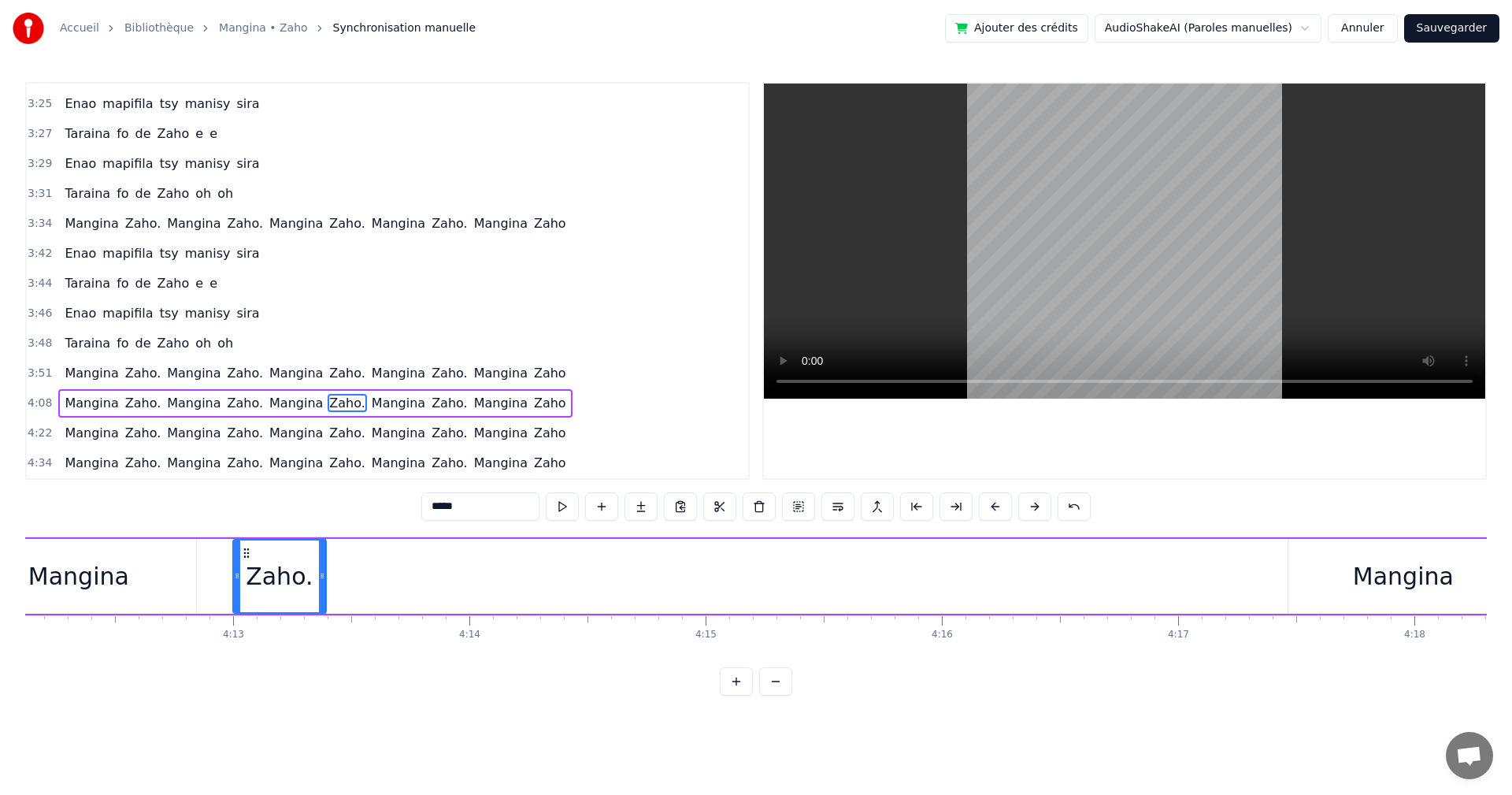
click at [1371, 582] on div "Mangina" at bounding box center [1403, 576] width 101 height 35
type input "*******"
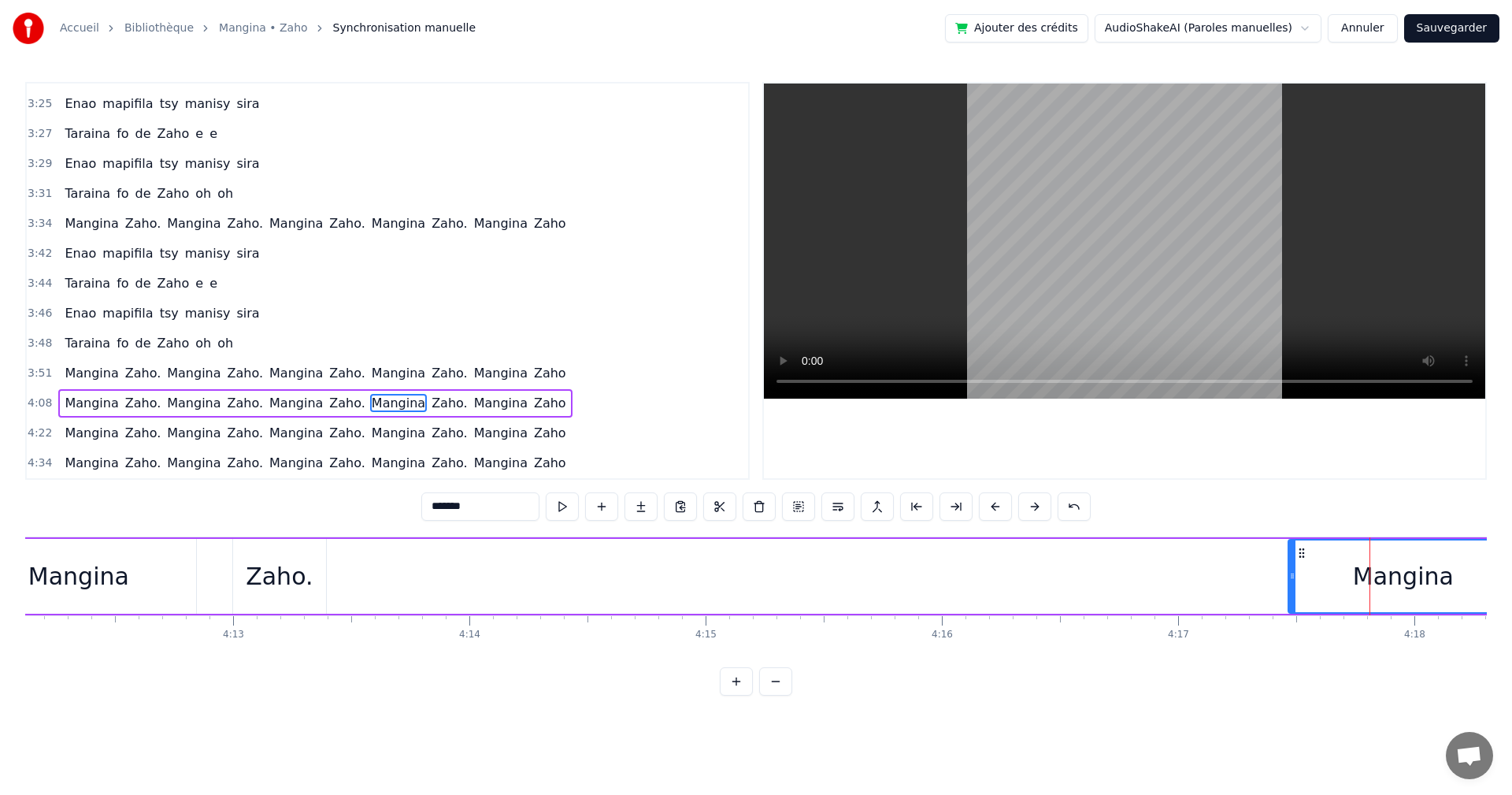
drag, startPoint x: 1371, startPoint y: 582, endPoint x: 1243, endPoint y: 568, distance: 128.8
click at [970, 577] on div "[PERSON_NAME]. Mangina Zaho. Mangina Zaho. Mangina Zaho. Mangina Zaho" at bounding box center [786, 577] width 3161 height 78
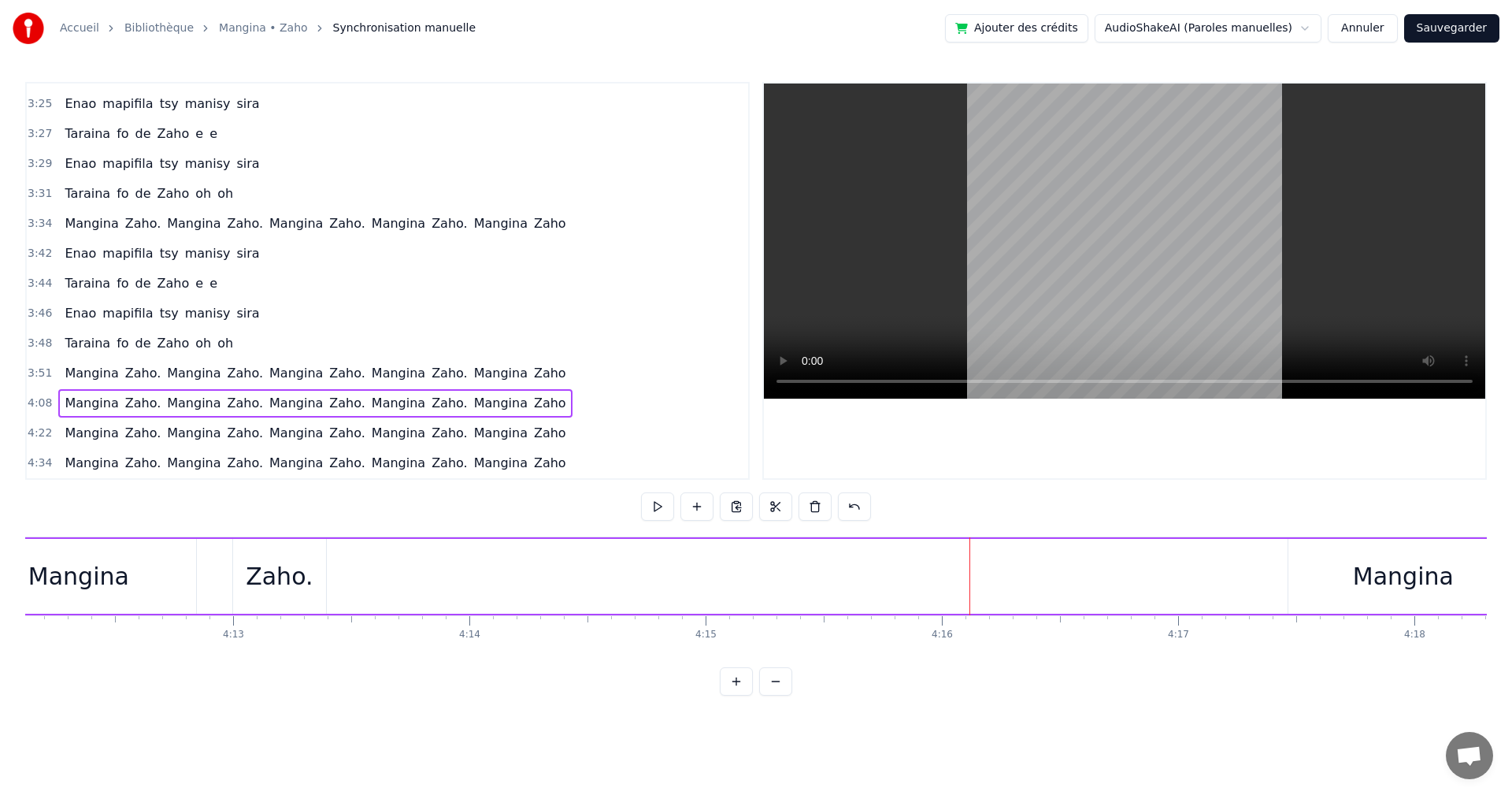
click at [1369, 556] on div "Mangina" at bounding box center [1404, 577] width 230 height 75
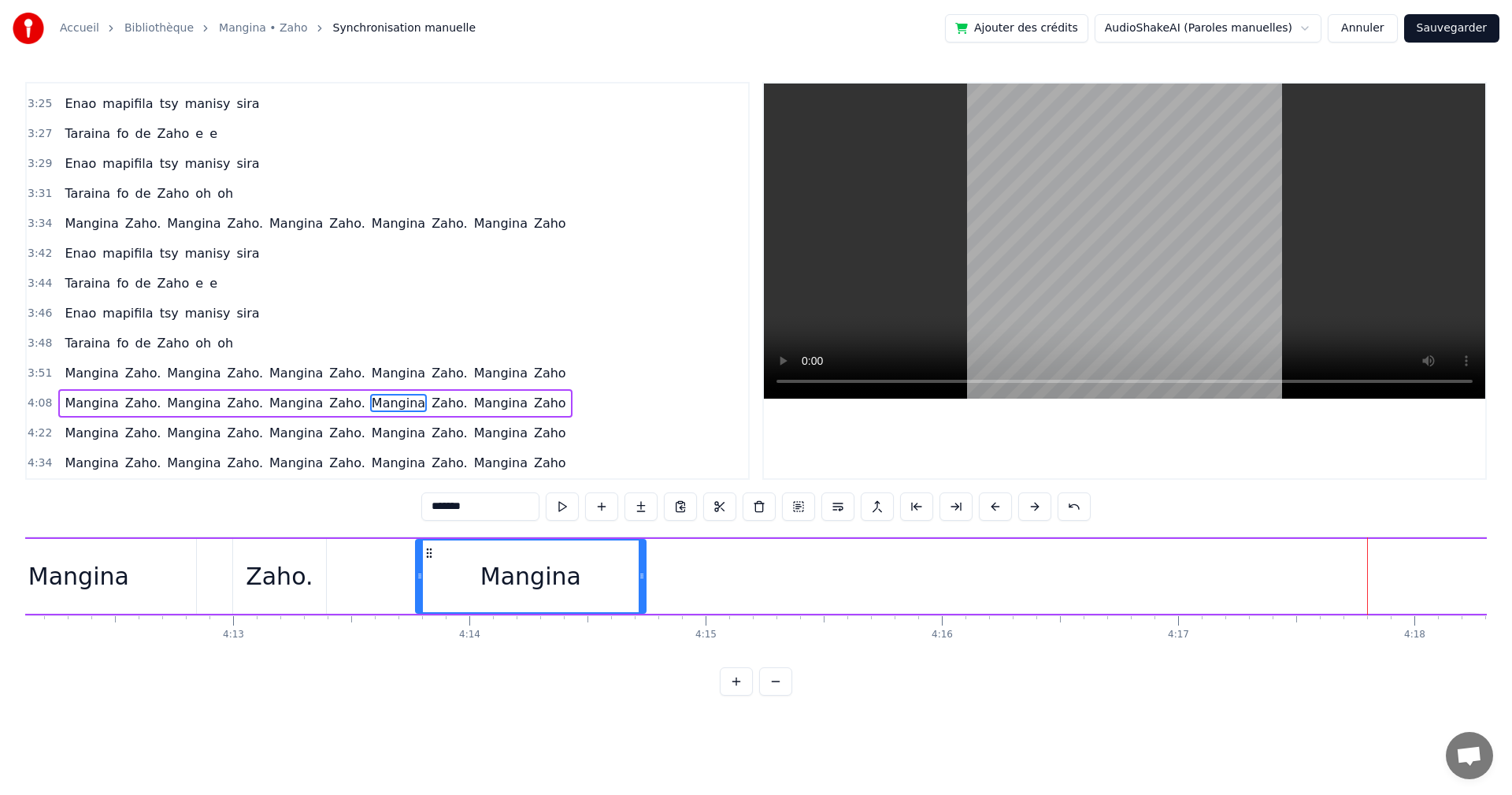
drag, startPoint x: 1302, startPoint y: 554, endPoint x: 429, endPoint y: 556, distance: 873.0
click at [429, 556] on icon at bounding box center [429, 553] width 13 height 13
click at [317, 559] on div "Zaho." at bounding box center [280, 577] width 93 height 75
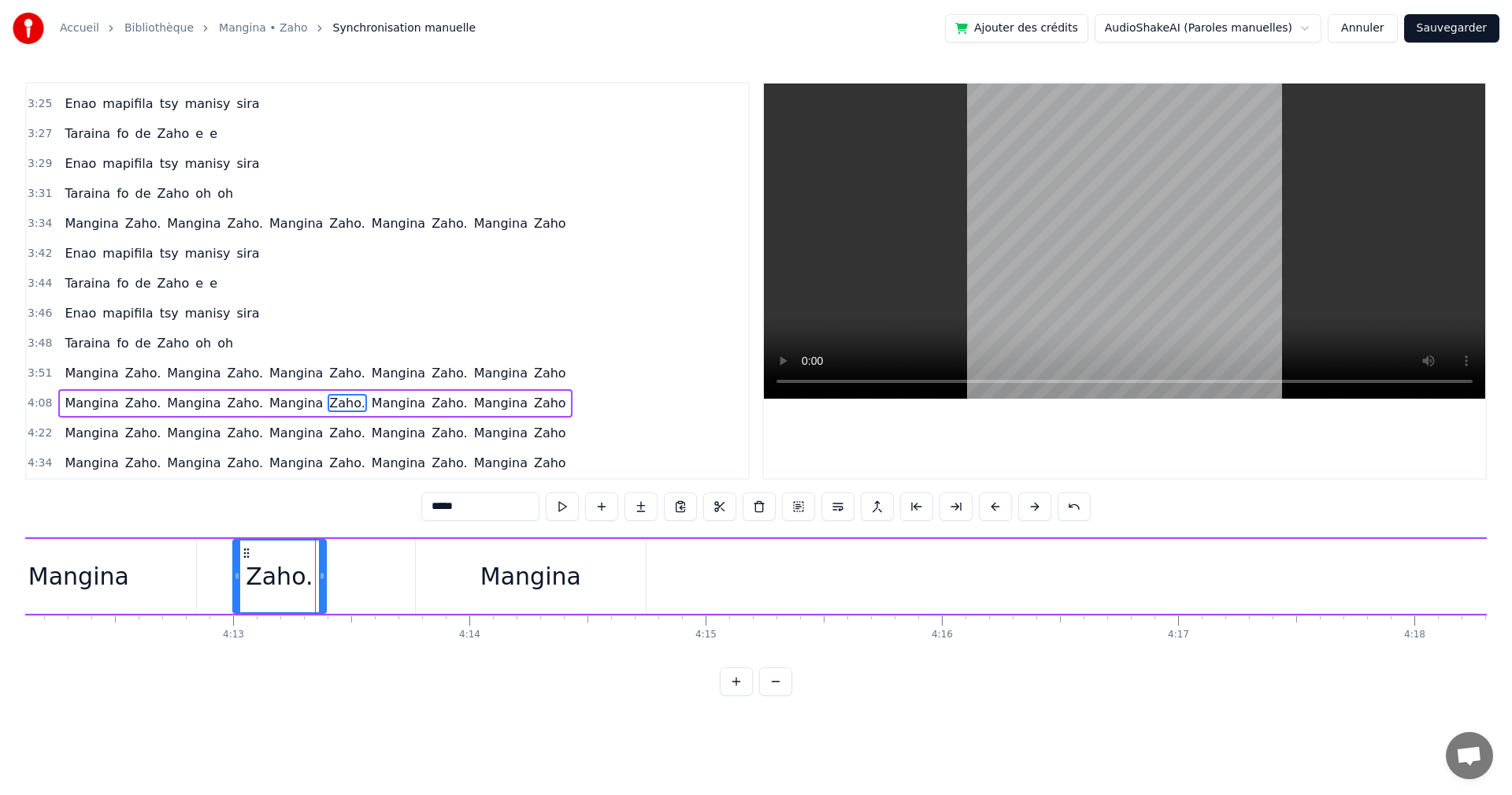
click at [465, 579] on div "Mangina" at bounding box center [531, 577] width 230 height 75
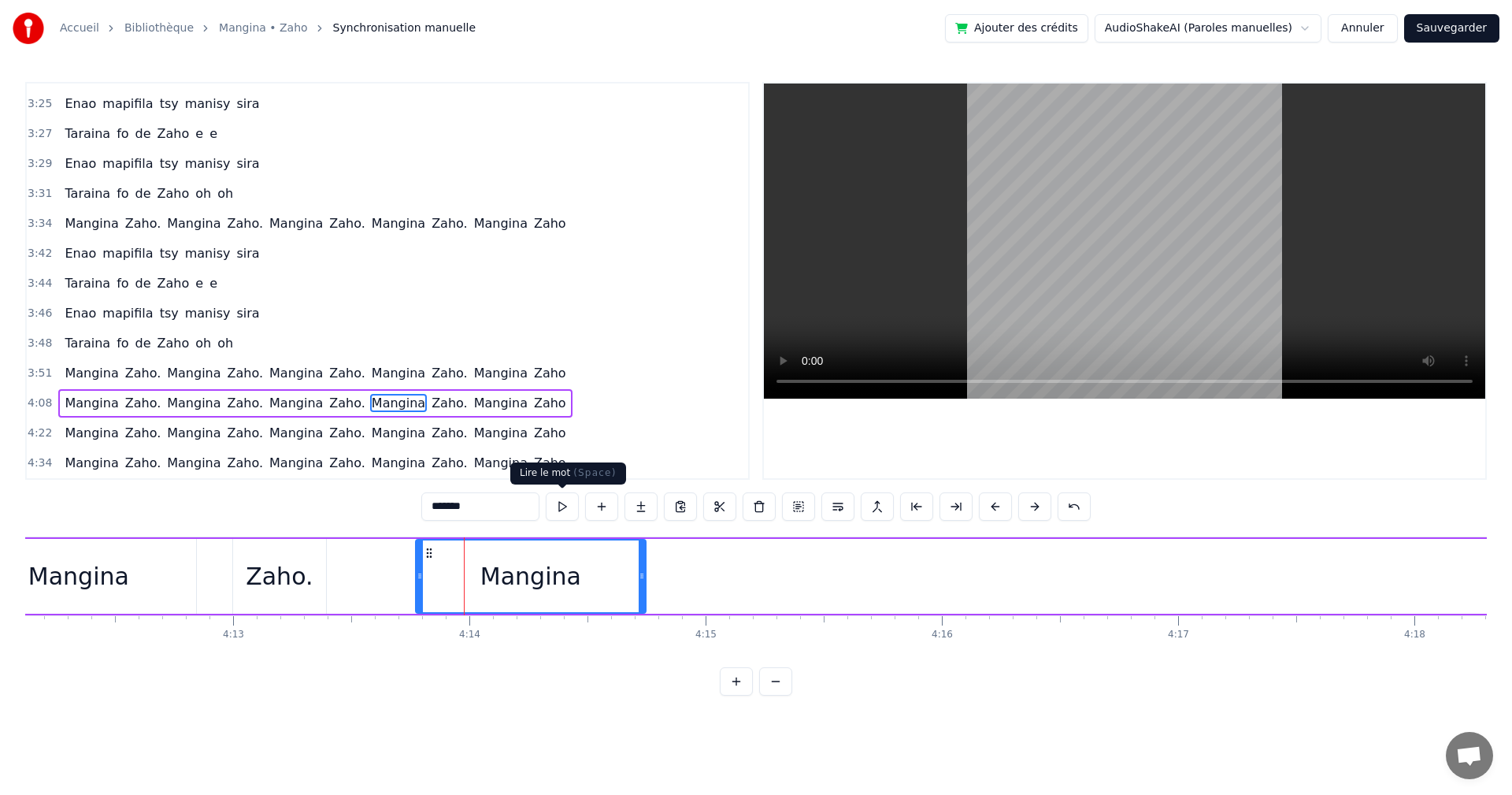
click at [553, 513] on button at bounding box center [562, 506] width 33 height 28
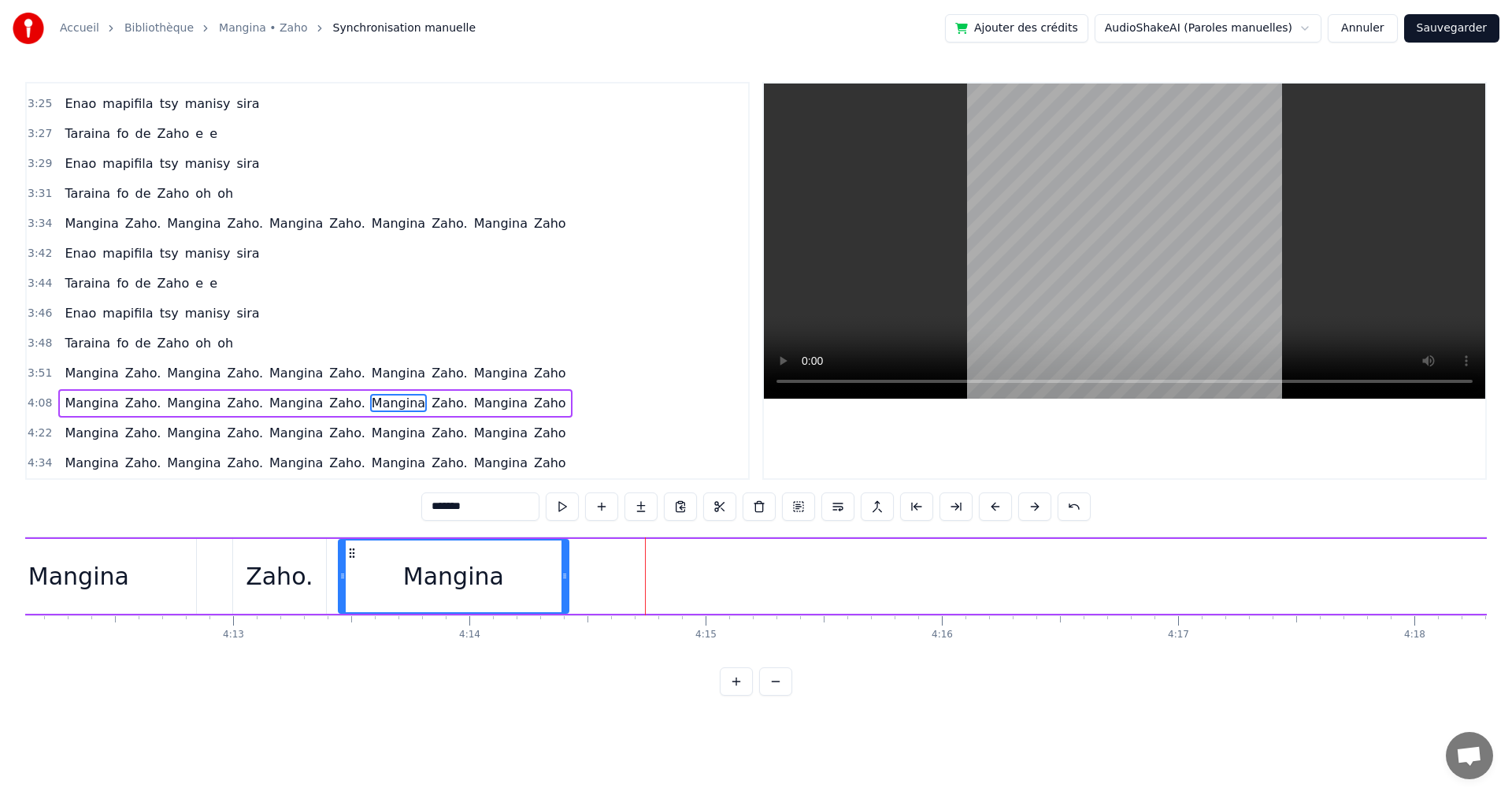
drag, startPoint x: 429, startPoint y: 555, endPoint x: 351, endPoint y: 540, distance: 79.4
click at [351, 541] on div "Mangina" at bounding box center [454, 577] width 229 height 72
click at [558, 502] on button at bounding box center [562, 506] width 33 height 28
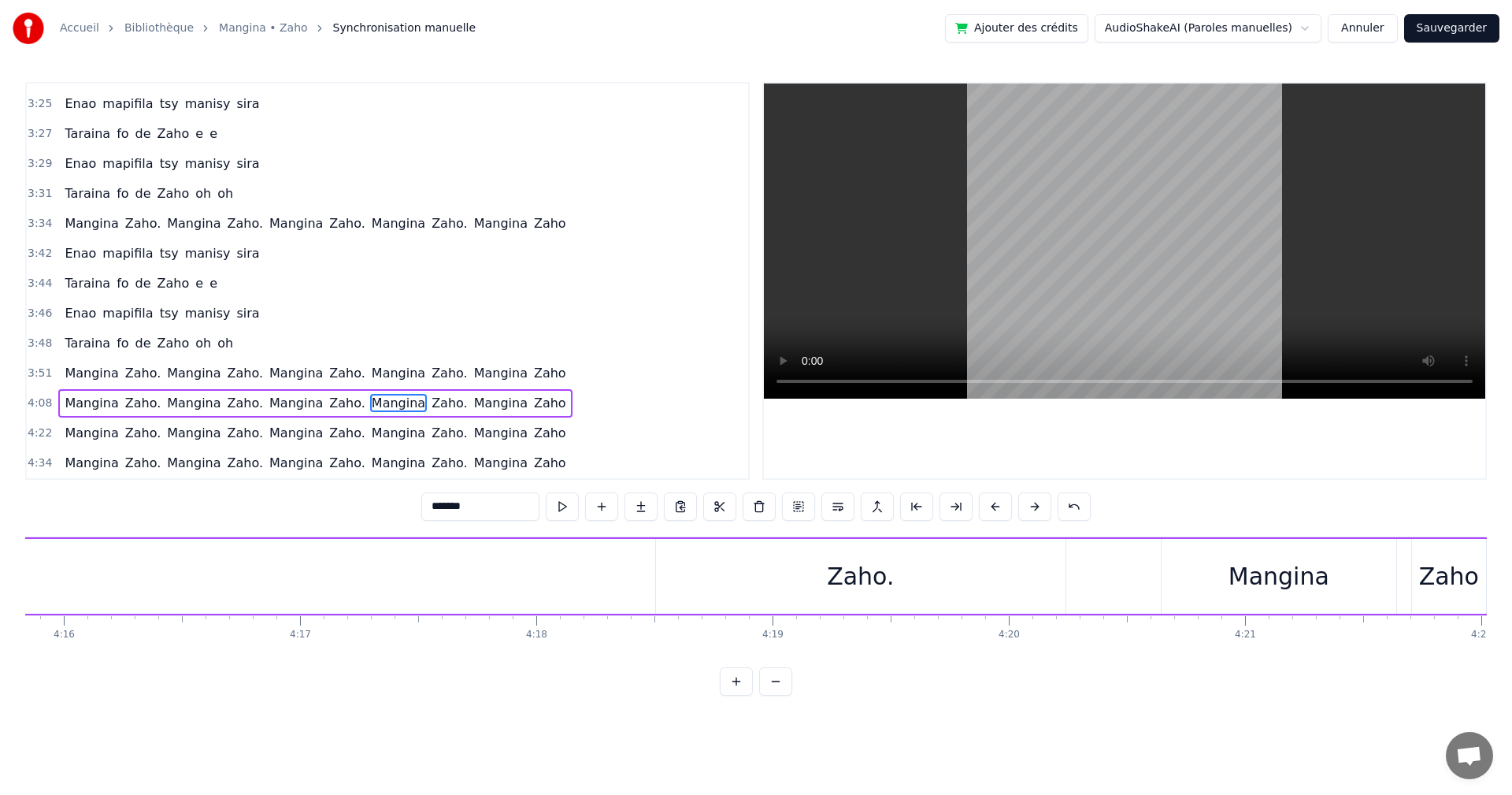
click at [882, 581] on div "Zaho." at bounding box center [860, 576] width 67 height 35
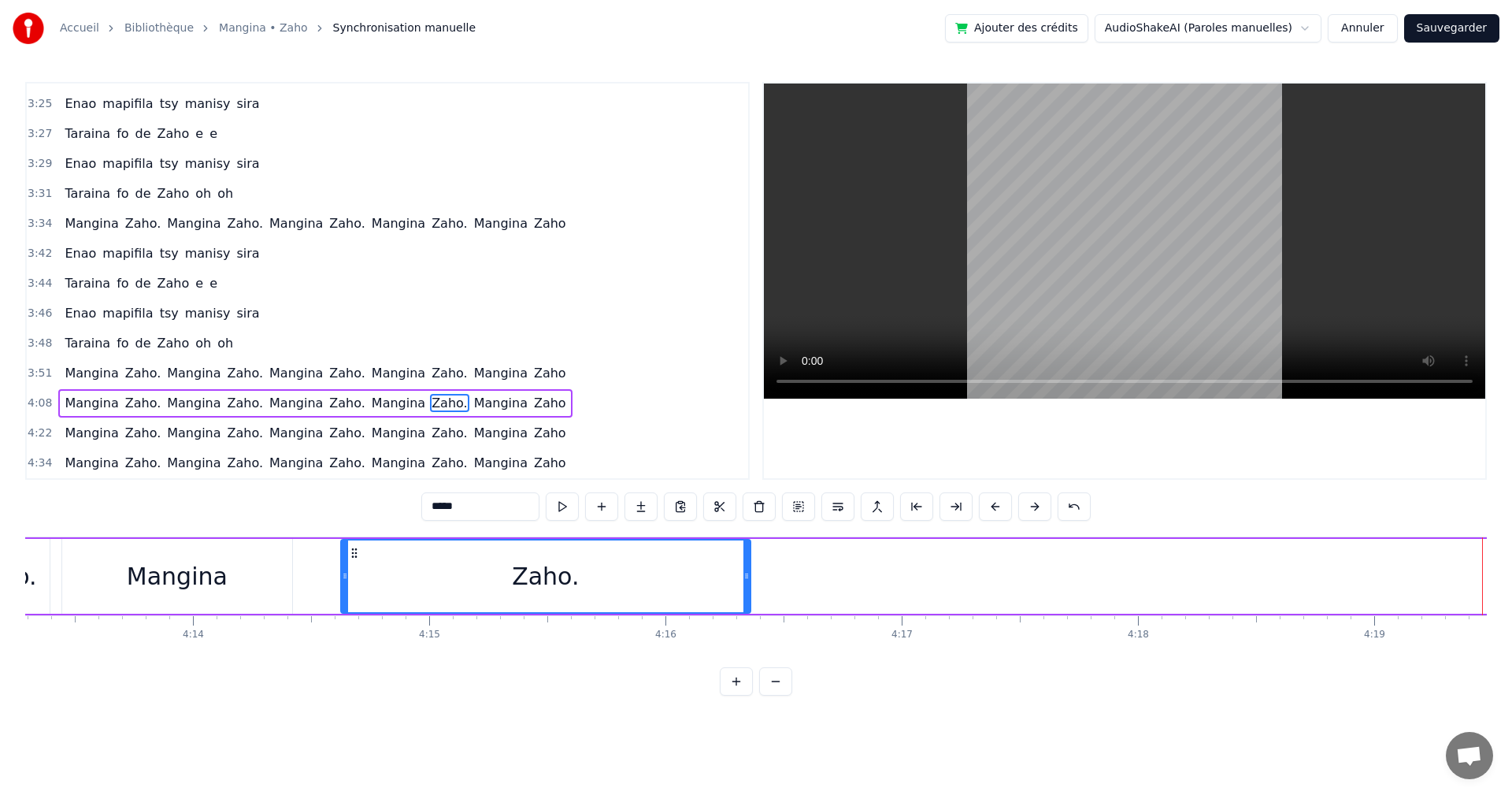
scroll to position [0, 59798]
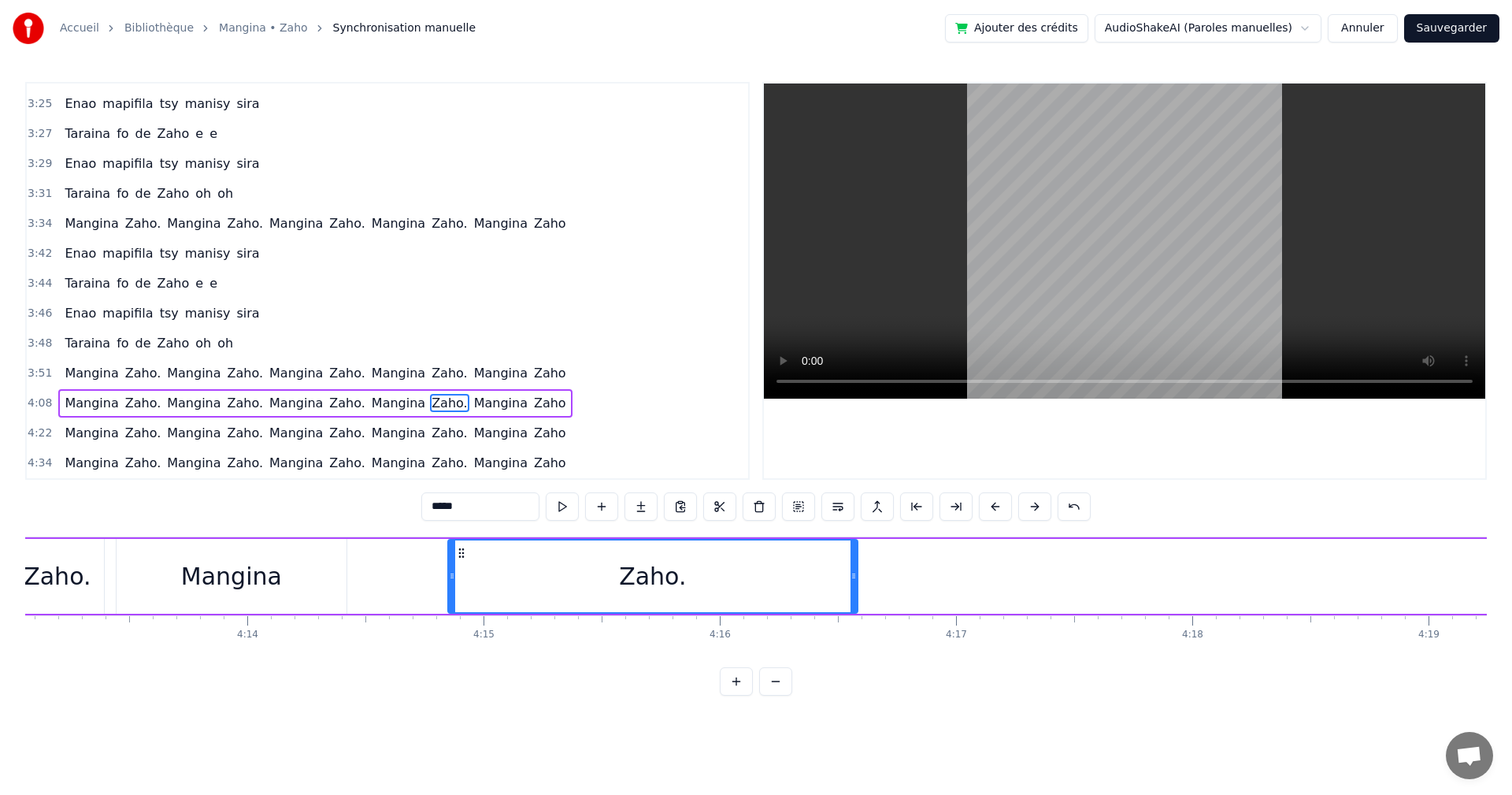
drag, startPoint x: 668, startPoint y: 549, endPoint x: 460, endPoint y: 581, distance: 210.4
click at [460, 581] on div "Zaho." at bounding box center [653, 577] width 408 height 72
click at [254, 573] on div "Mangina" at bounding box center [232, 576] width 101 height 35
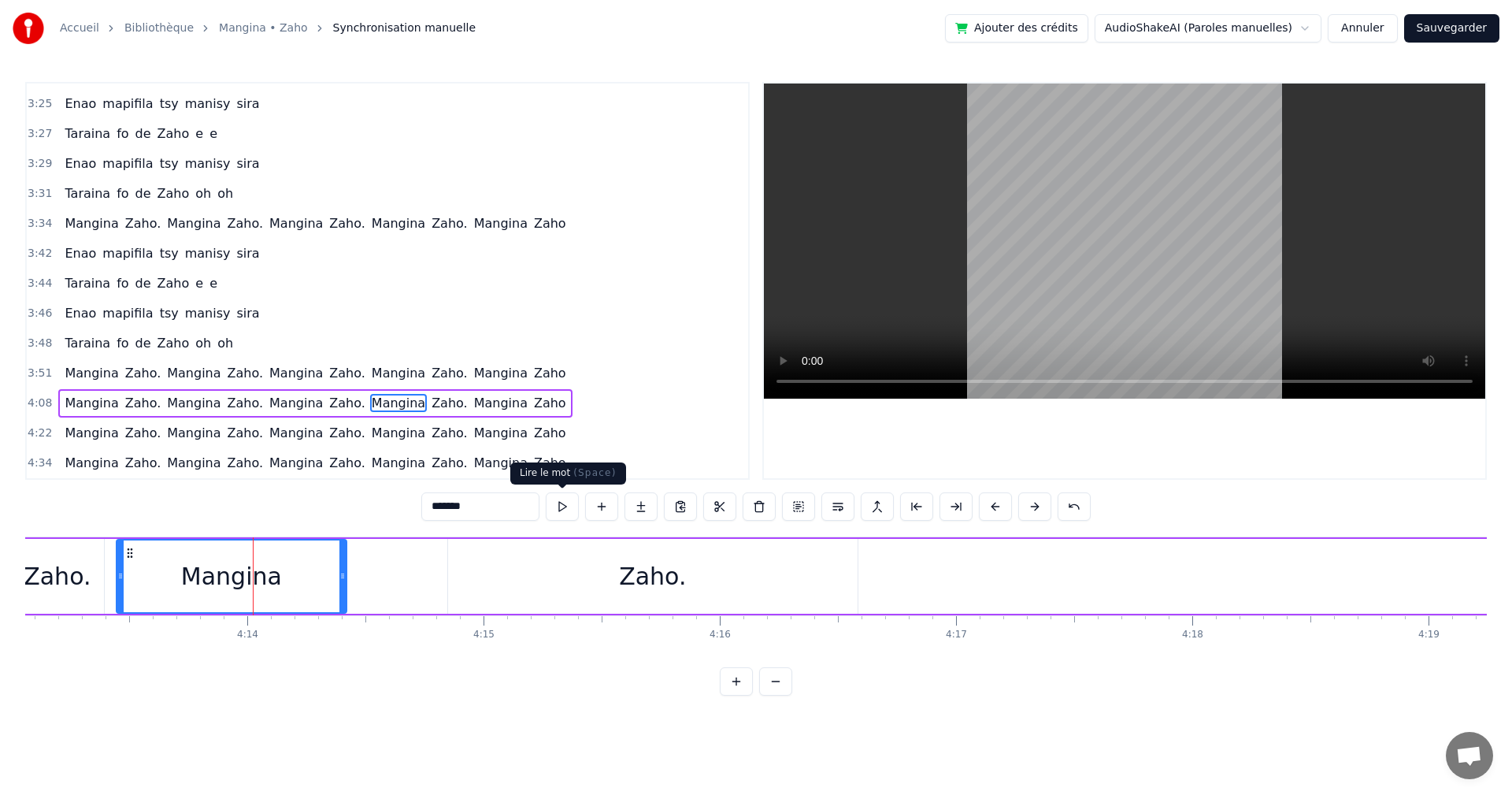
click at [564, 513] on button at bounding box center [562, 506] width 33 height 28
click at [645, 567] on div "Zaho." at bounding box center [652, 576] width 67 height 35
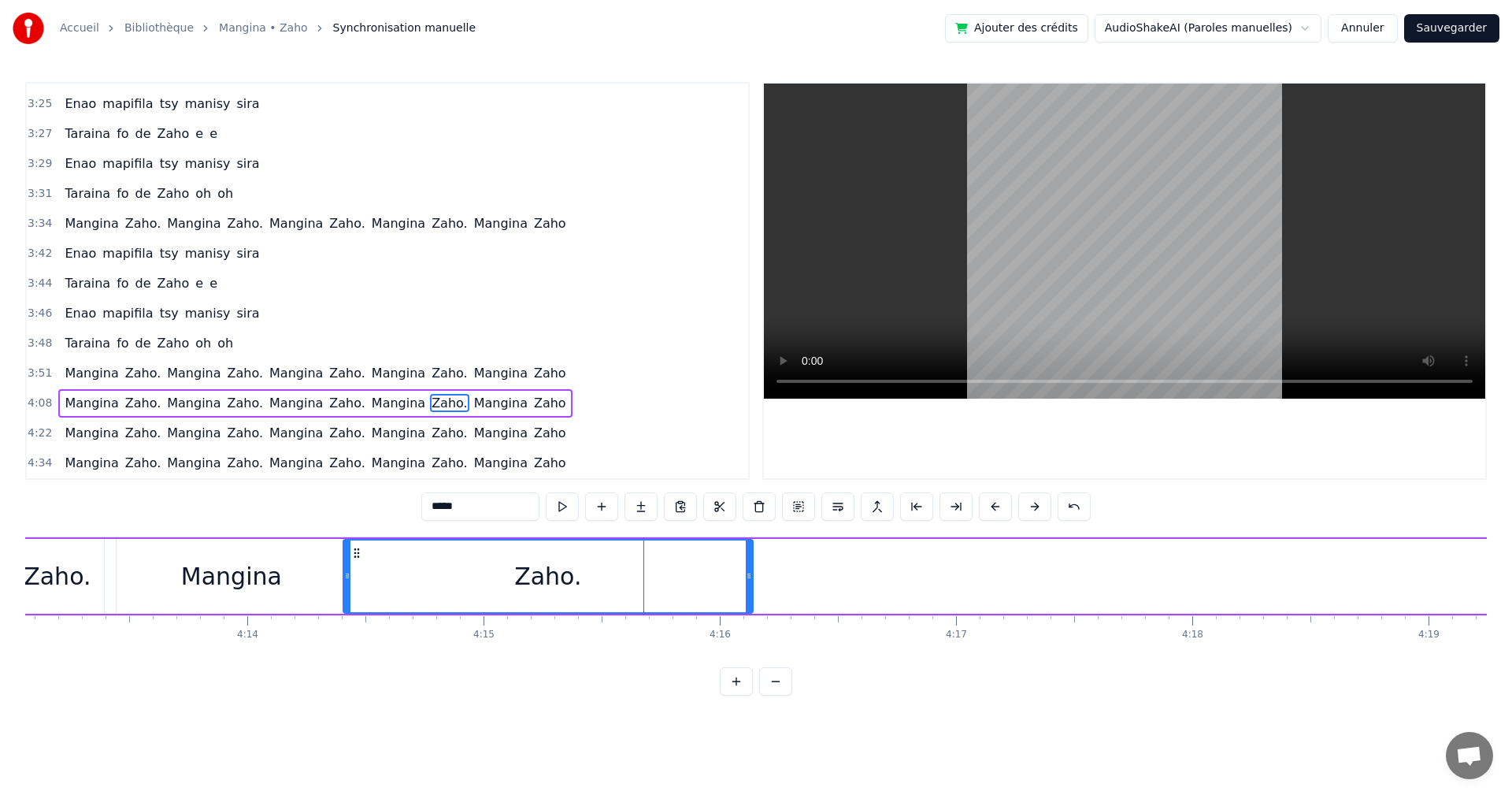
drag, startPoint x: 457, startPoint y: 552, endPoint x: 352, endPoint y: 547, distance: 105.1
click at [352, 547] on icon at bounding box center [357, 553] width 13 height 13
click at [545, 513] on div "*****" at bounding box center [756, 506] width 669 height 28
click at [215, 588] on div "Mangina" at bounding box center [232, 576] width 101 height 35
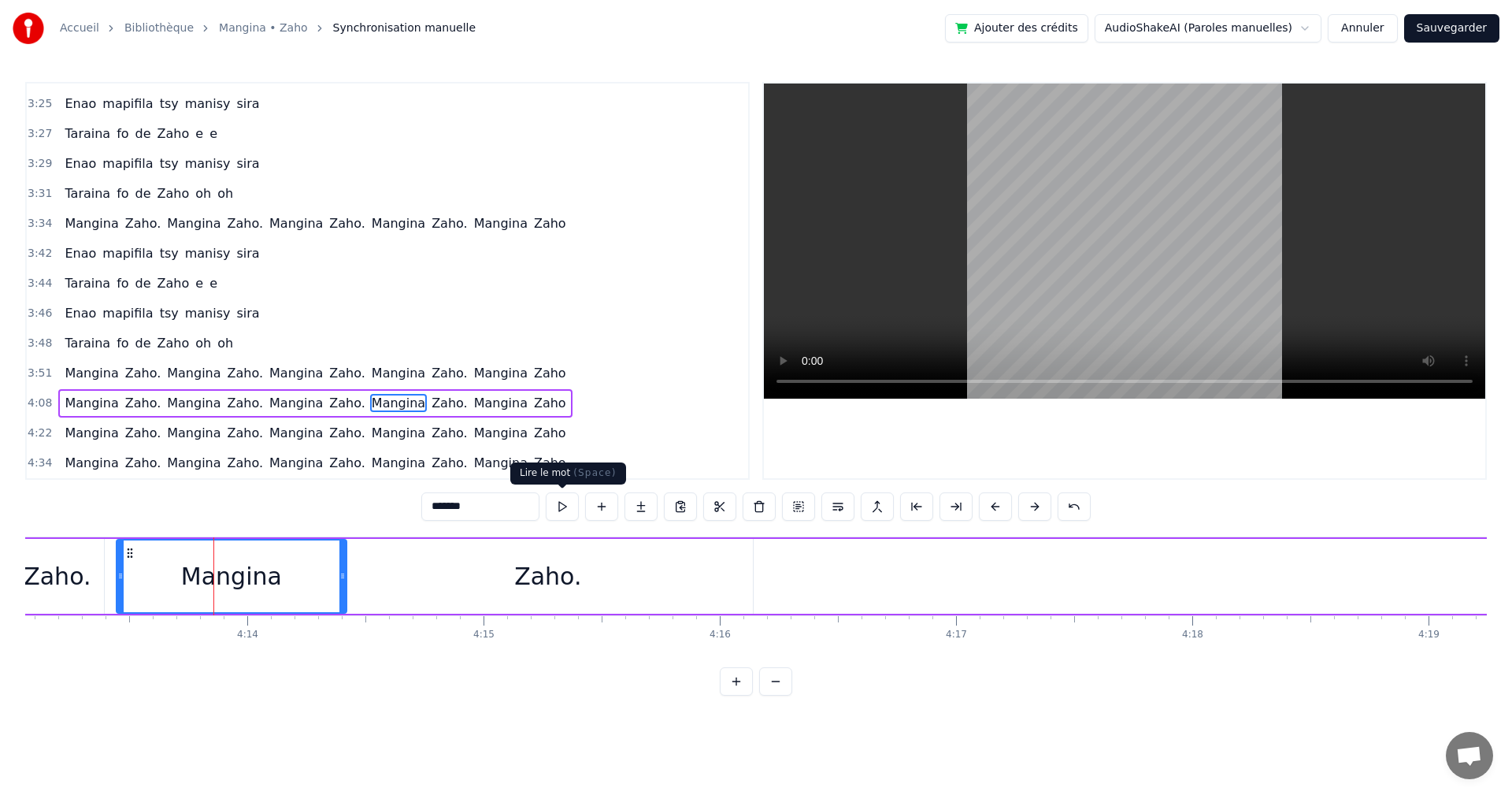
click at [572, 509] on button at bounding box center [562, 506] width 33 height 28
click at [454, 581] on div "Zaho." at bounding box center [549, 577] width 409 height 75
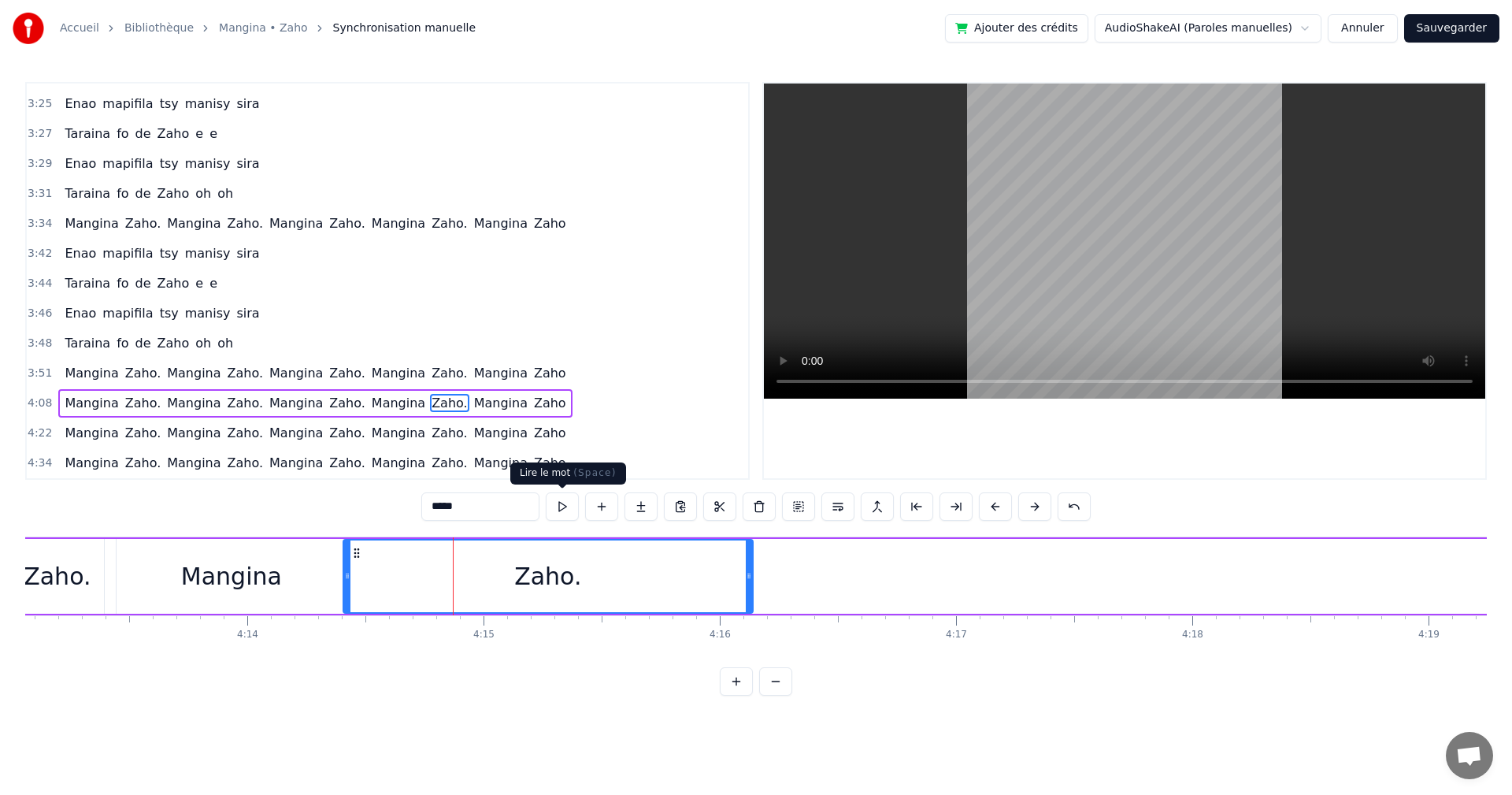
click at [553, 508] on button at bounding box center [562, 506] width 33 height 28
click at [567, 506] on button at bounding box center [562, 506] width 33 height 28
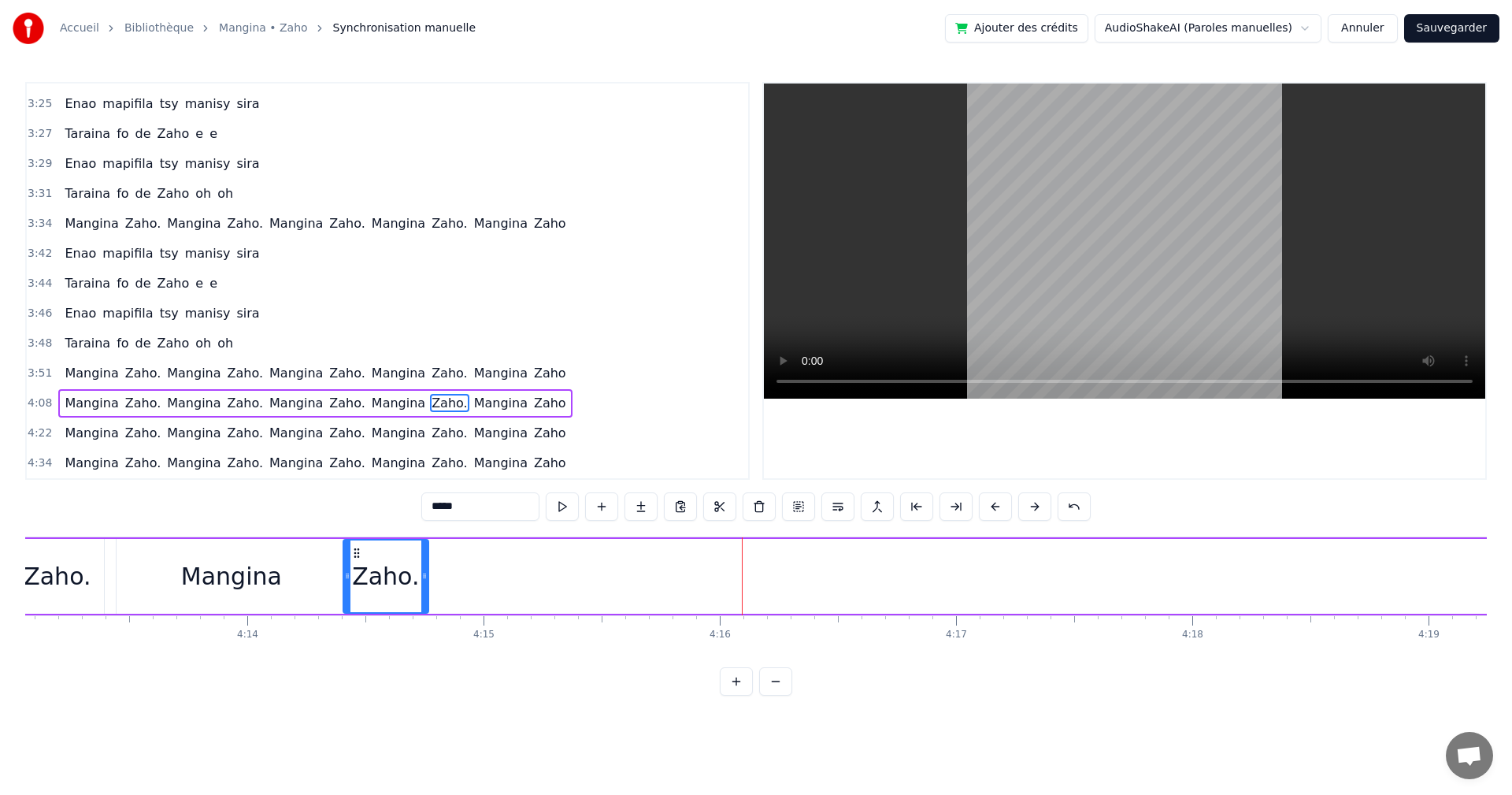
drag, startPoint x: 748, startPoint y: 582, endPoint x: 423, endPoint y: 561, distance: 325.7
click at [423, 561] on div at bounding box center [425, 577] width 6 height 72
click at [557, 509] on button at bounding box center [562, 506] width 33 height 28
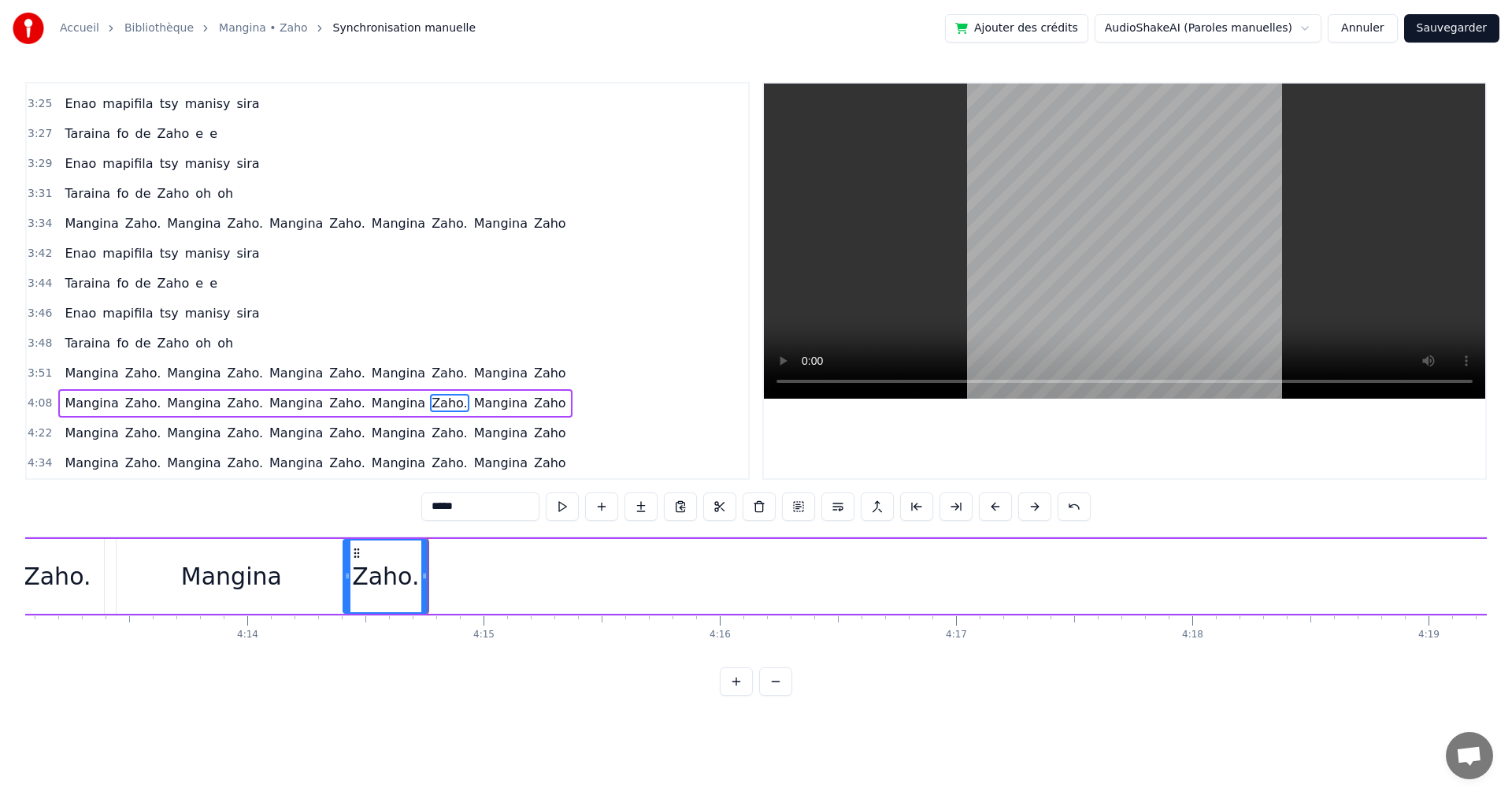
click at [1363, 672] on div "0:17 Izaho tamy nanantona anao e 0:19 Tsy mba hitanao teo aho 0:21 Maso nitompy…" at bounding box center [756, 388] width 1462 height 613
click at [1363, 669] on div "0:17 Izaho tamy nanantona anao e 0:19 Tsy mba hitanao teo aho 0:21 Maso nitompy…" at bounding box center [756, 388] width 1462 height 613
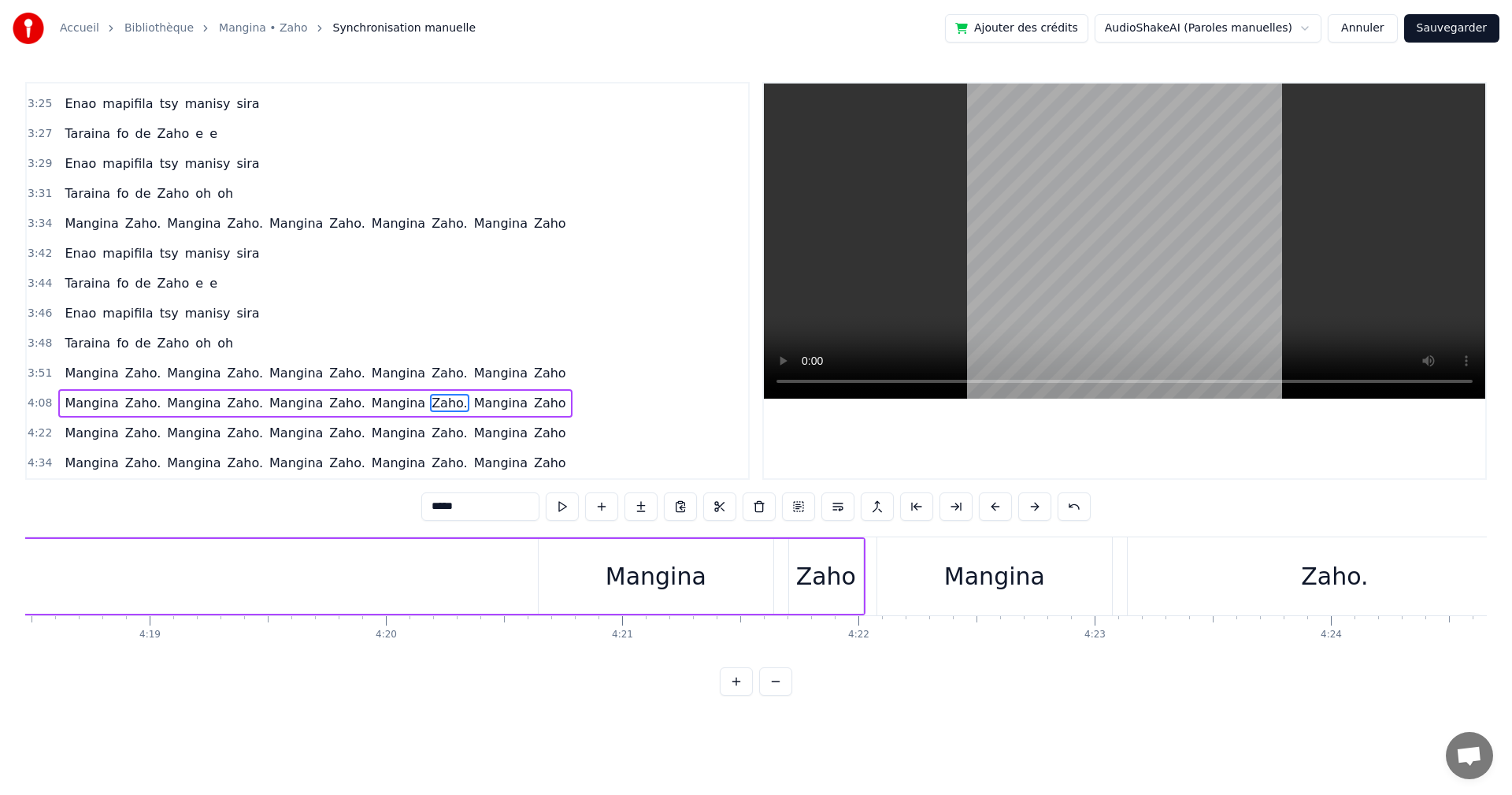
click at [642, 586] on div "Mangina" at bounding box center [656, 576] width 101 height 35
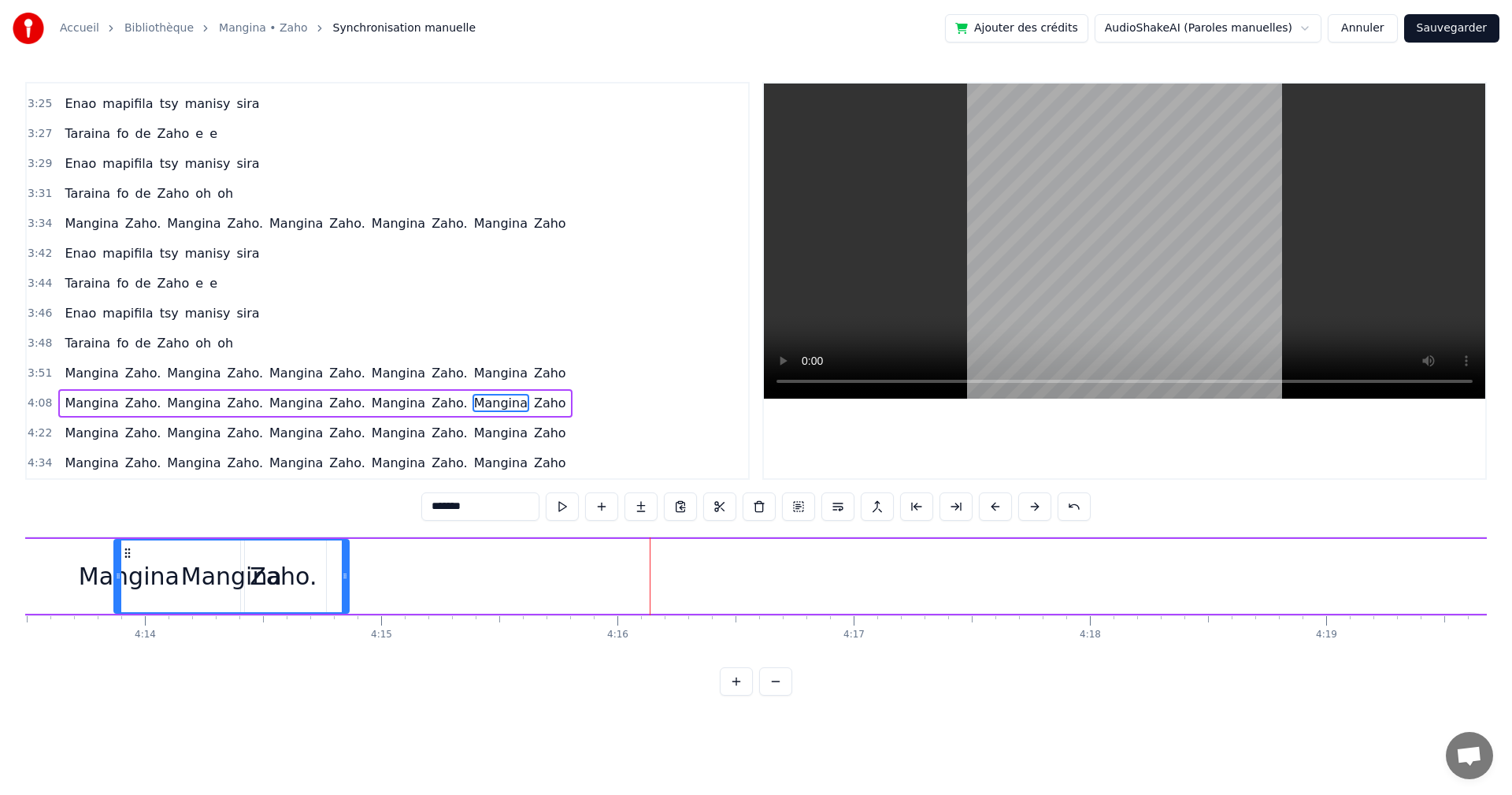
scroll to position [0, 59893]
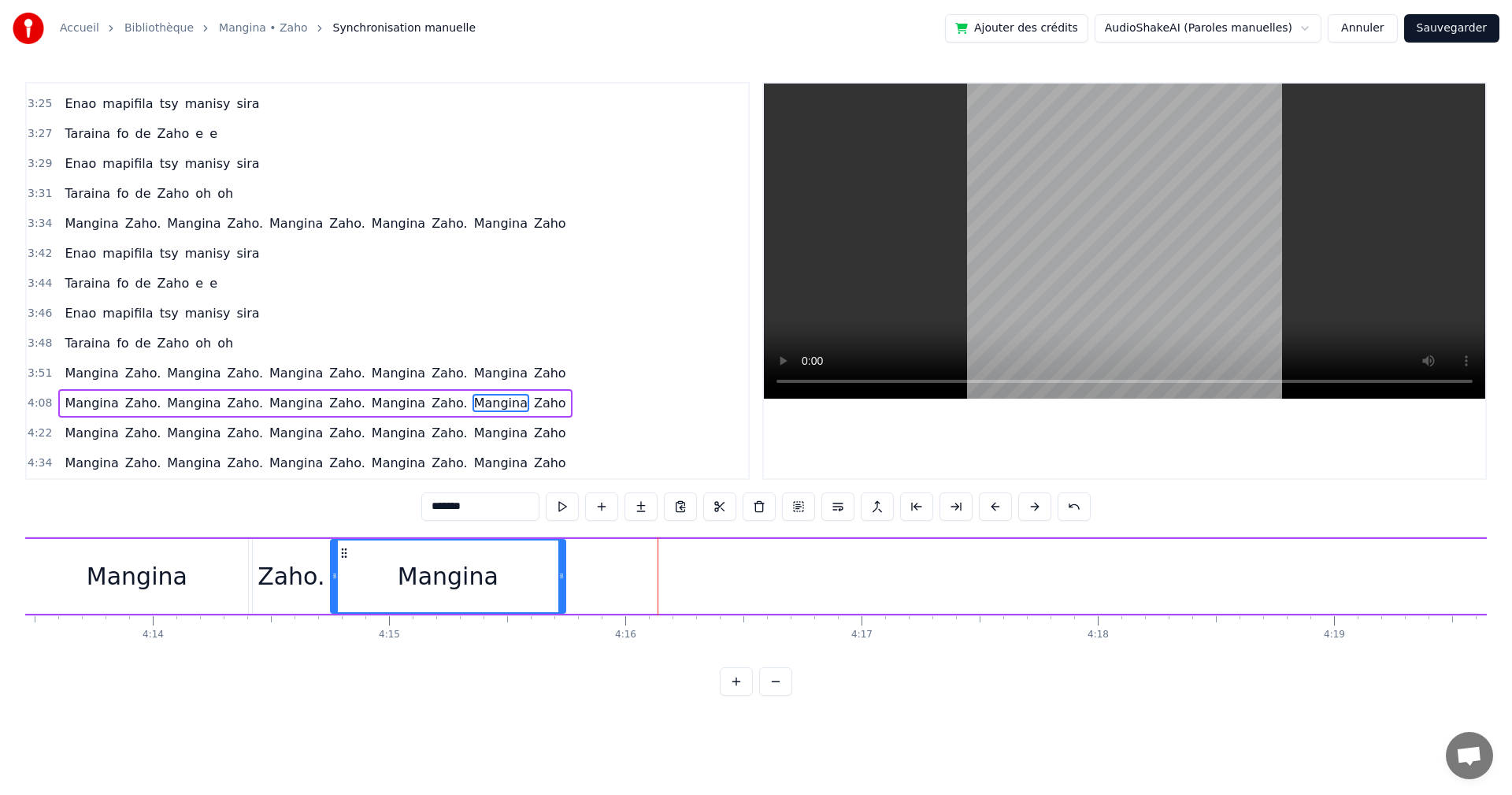
drag, startPoint x: 1183, startPoint y: 554, endPoint x: 344, endPoint y: 600, distance: 840.3
click at [344, 600] on div "Mangina" at bounding box center [449, 577] width 233 height 72
click at [571, 509] on button at bounding box center [562, 506] width 33 height 28
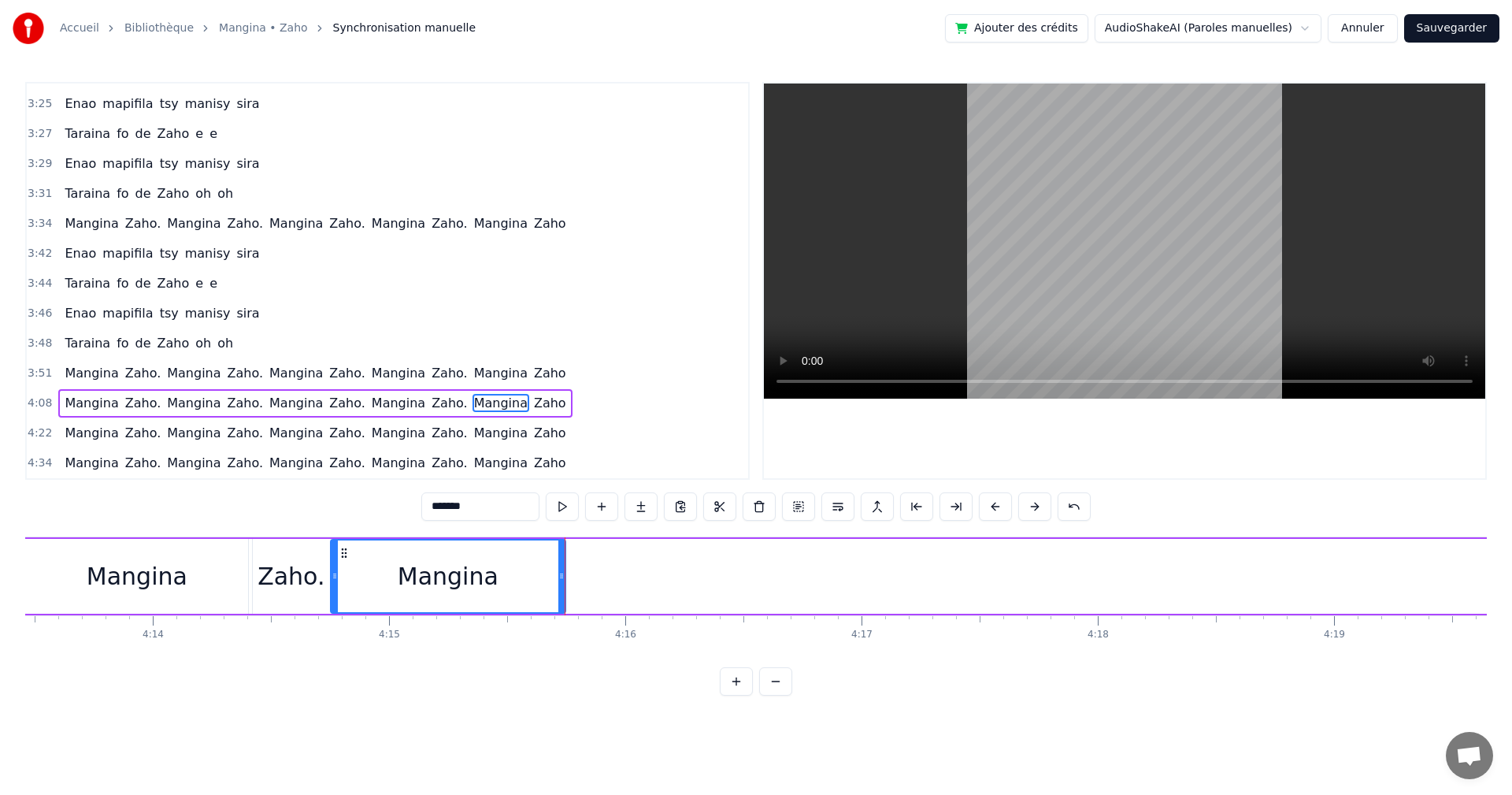
scroll to position [0, 61172]
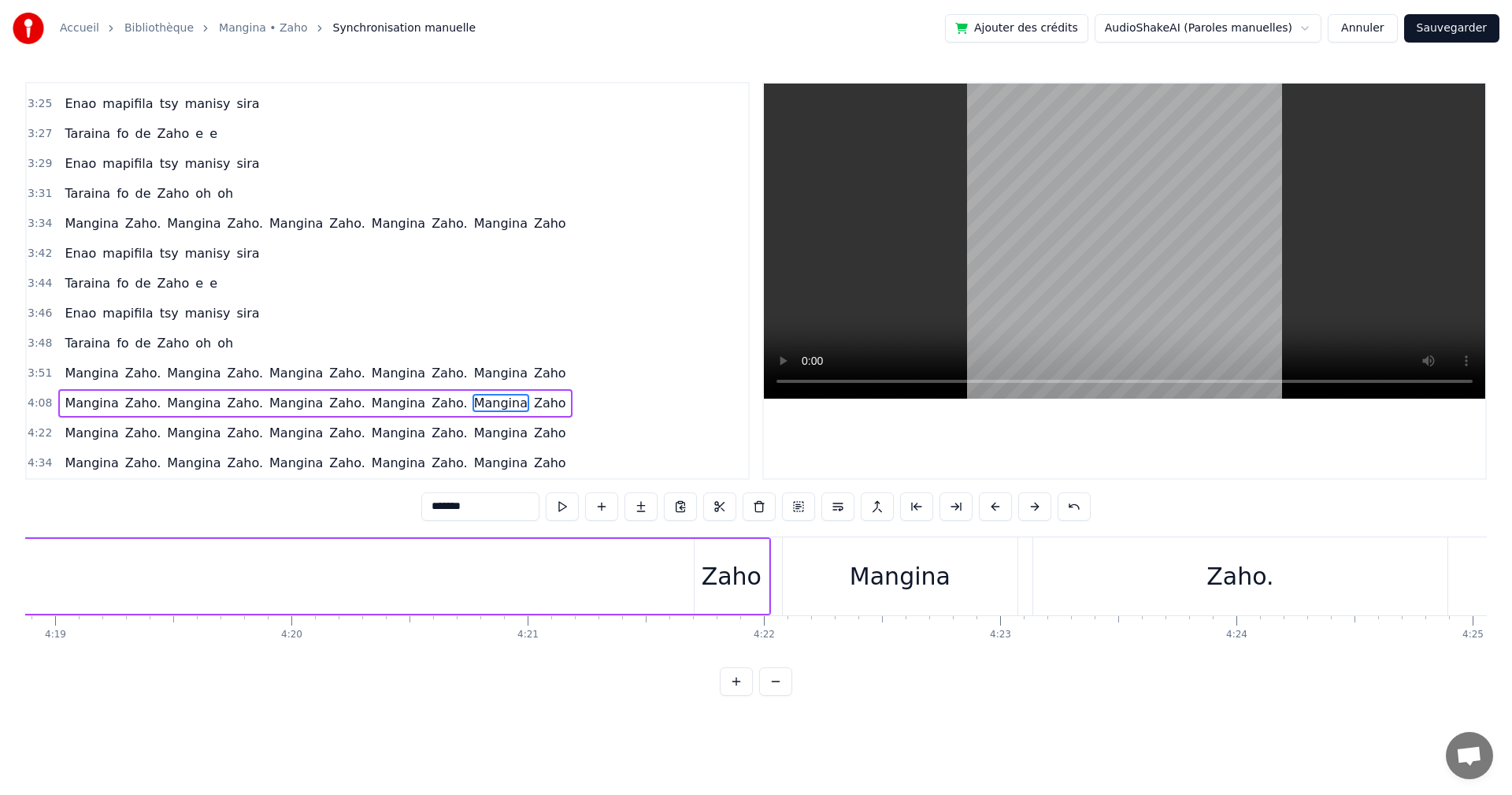
click at [736, 589] on div "Zaho" at bounding box center [732, 576] width 60 height 35
type input "****"
drag, startPoint x: 736, startPoint y: 589, endPoint x: 518, endPoint y: 553, distance: 221.0
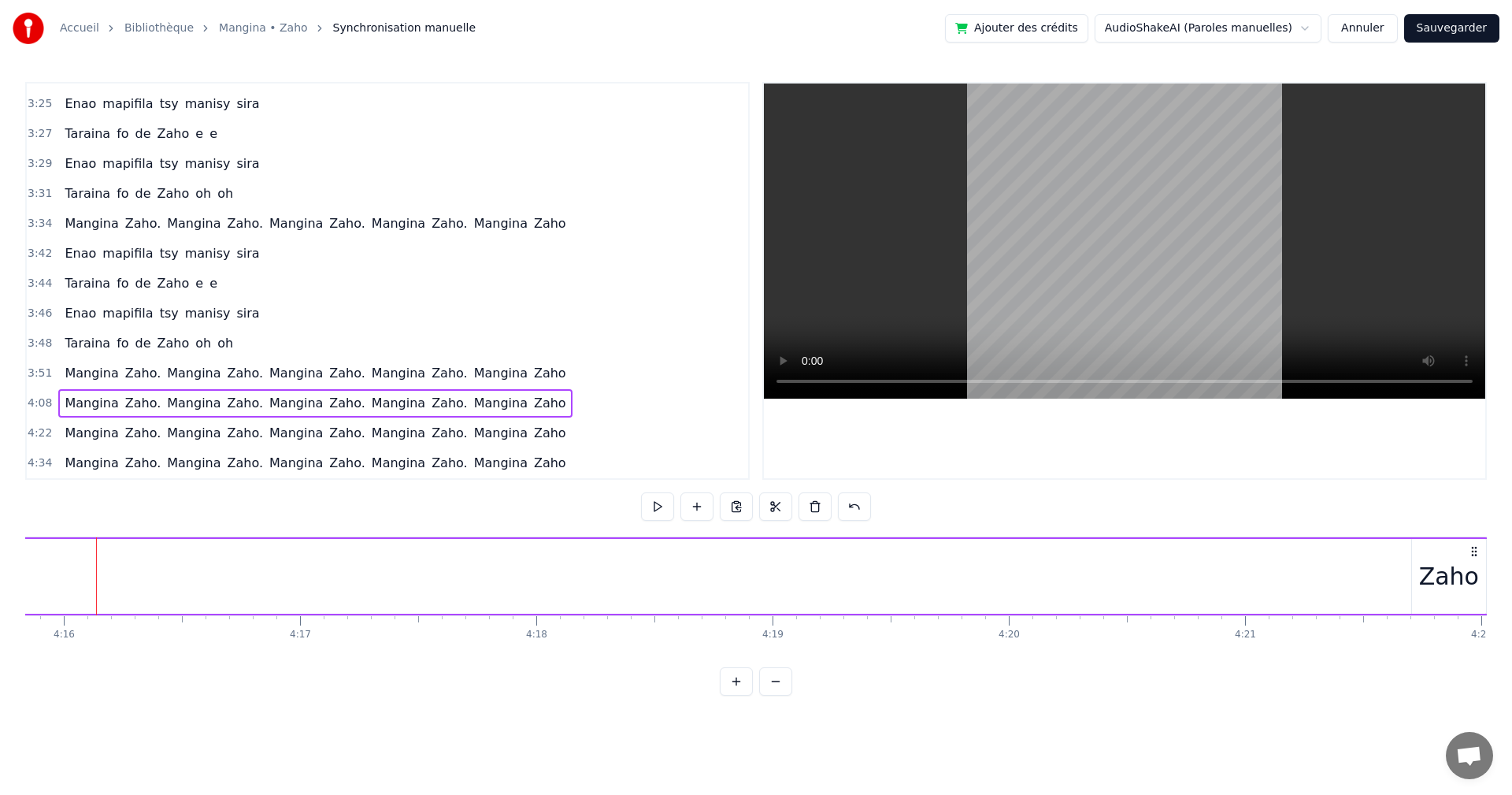
scroll to position [0, 60446]
click at [1441, 583] on div "Zaho" at bounding box center [1458, 576] width 60 height 35
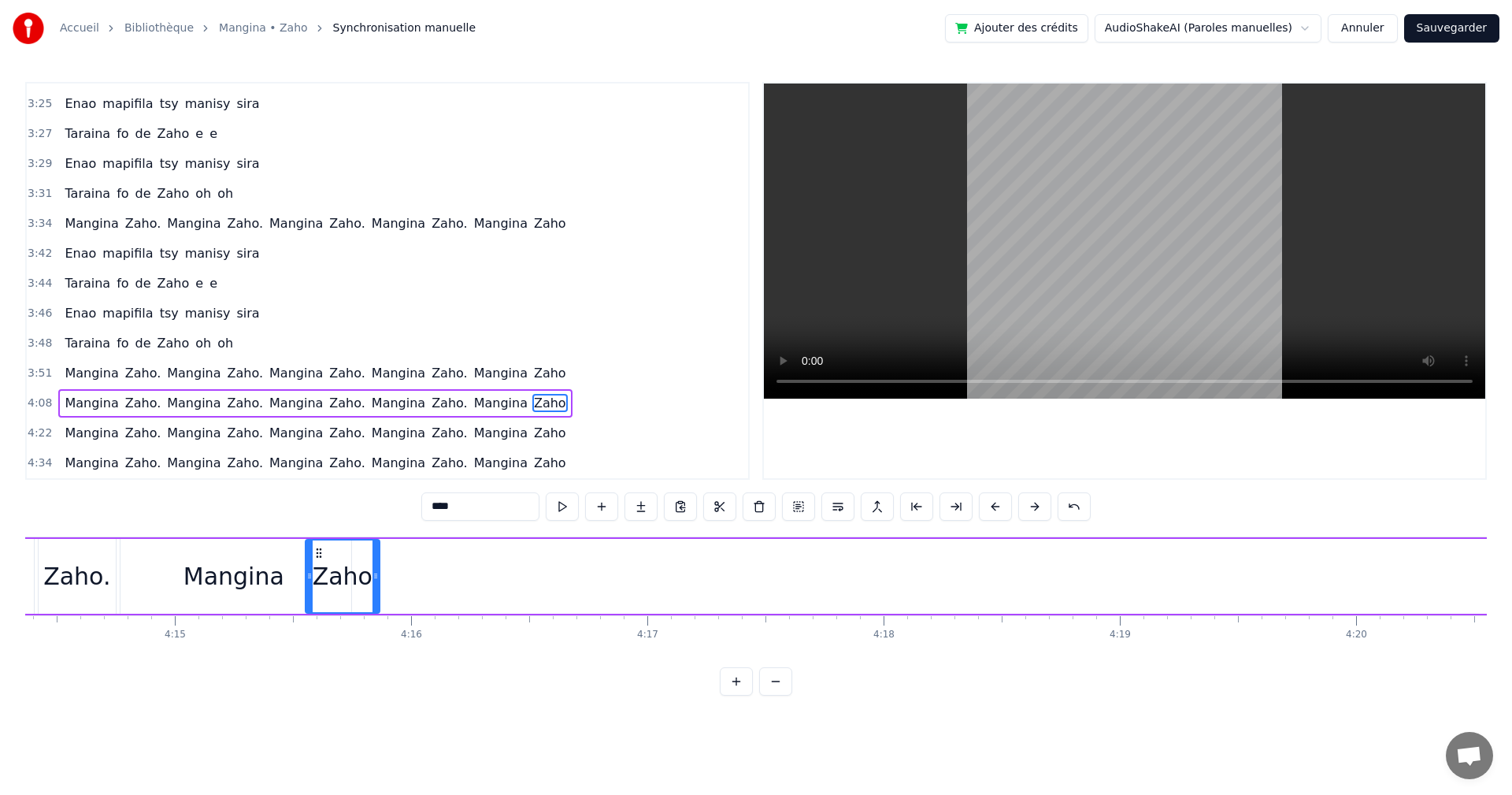
scroll to position [0, 60091]
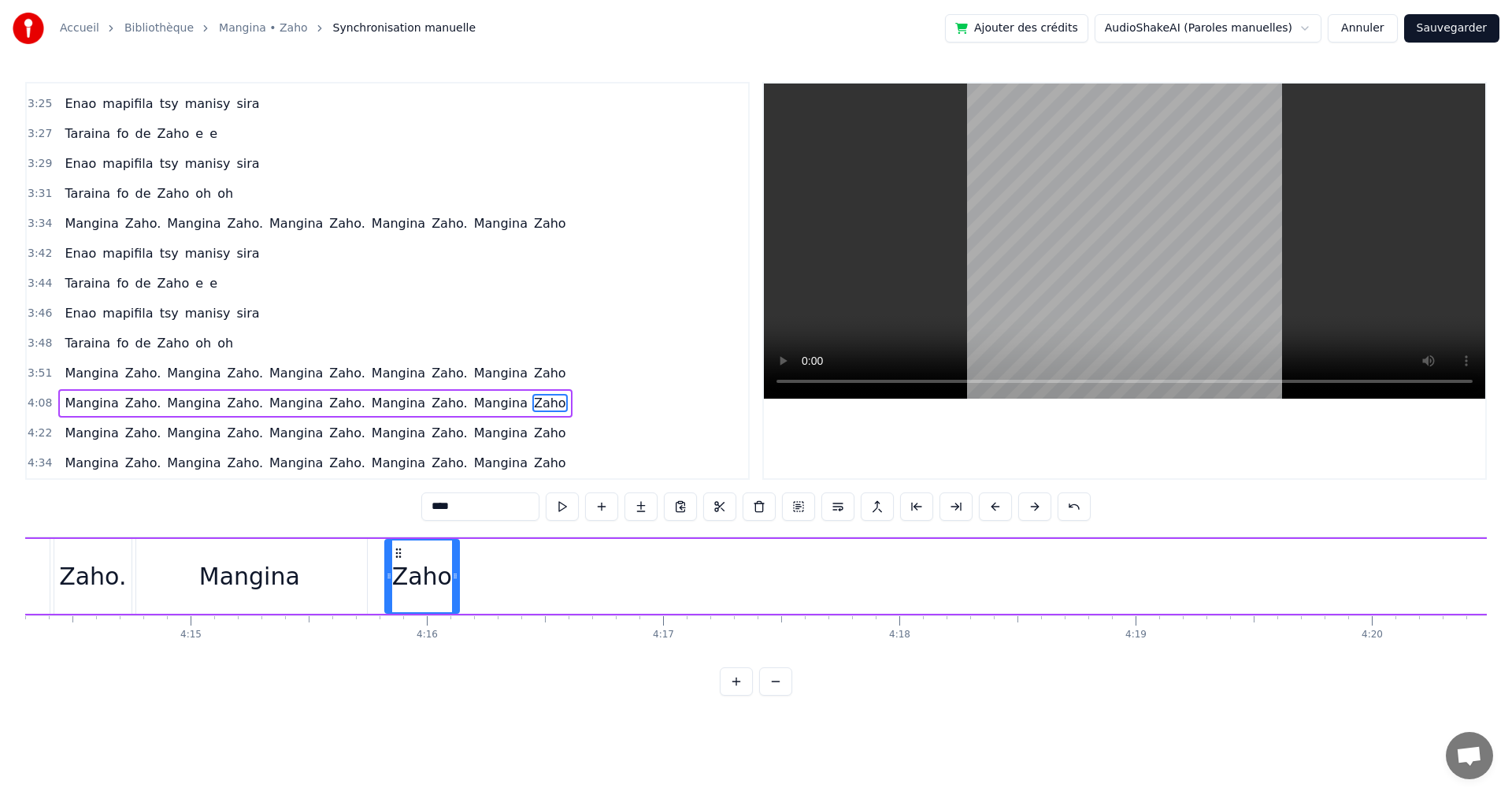
drag, startPoint x: 100, startPoint y: 550, endPoint x: 399, endPoint y: 600, distance: 303.2
click at [399, 600] on div "Zaho" at bounding box center [422, 577] width 73 height 72
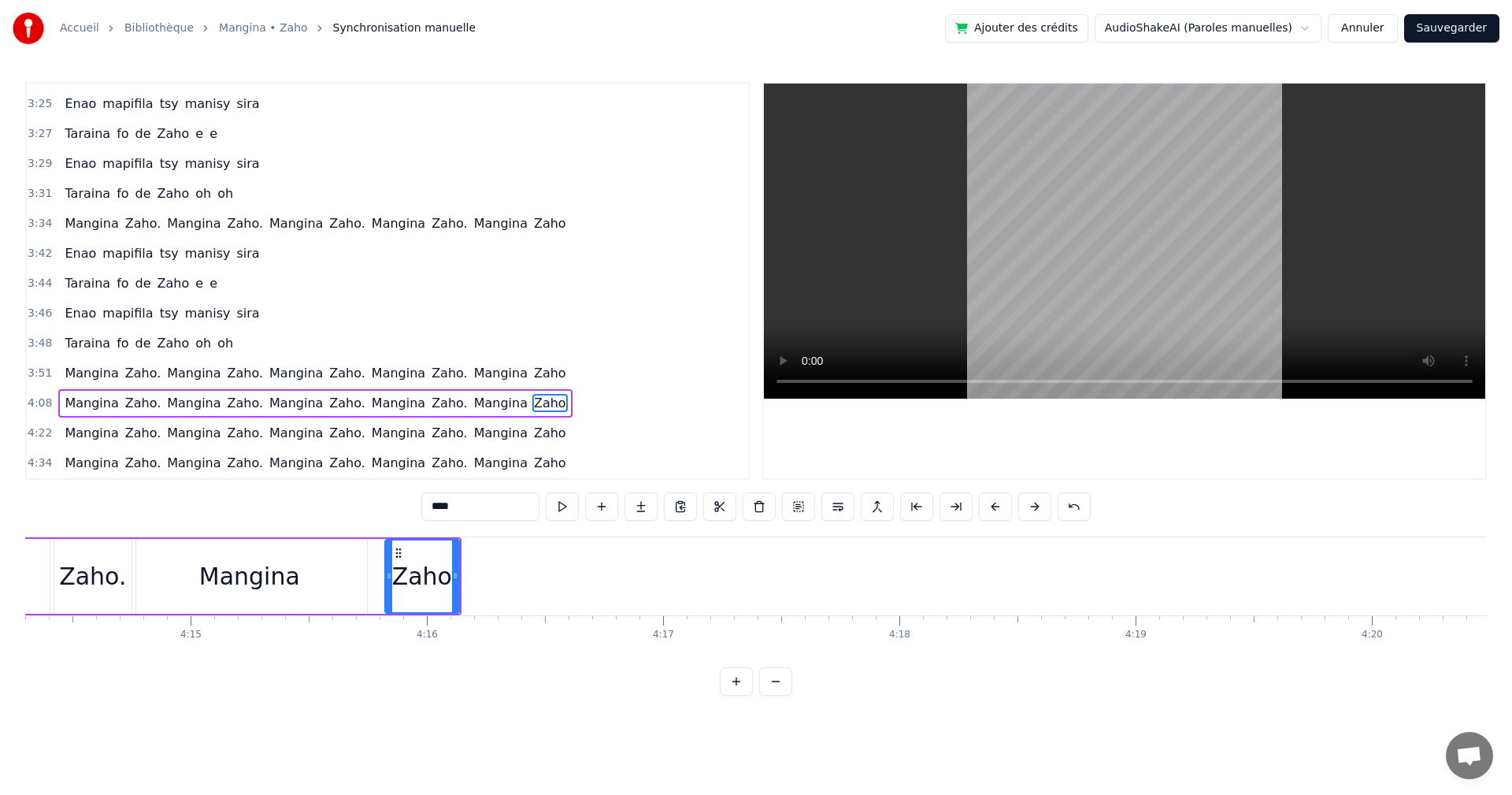
click at [210, 594] on div "Mangina" at bounding box center [249, 577] width 235 height 75
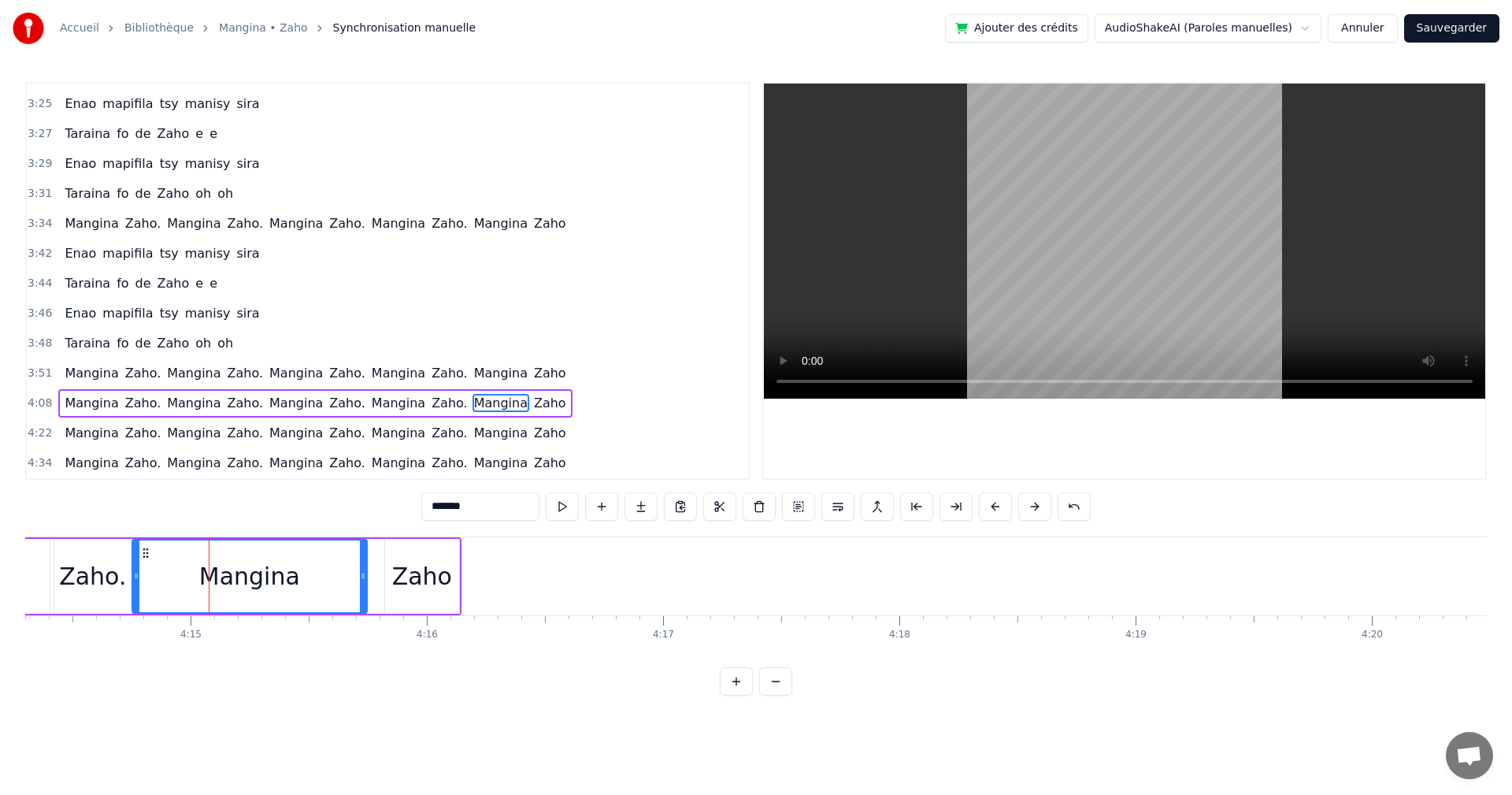
click at [432, 576] on div "Zaho" at bounding box center [422, 576] width 60 height 35
type input "****"
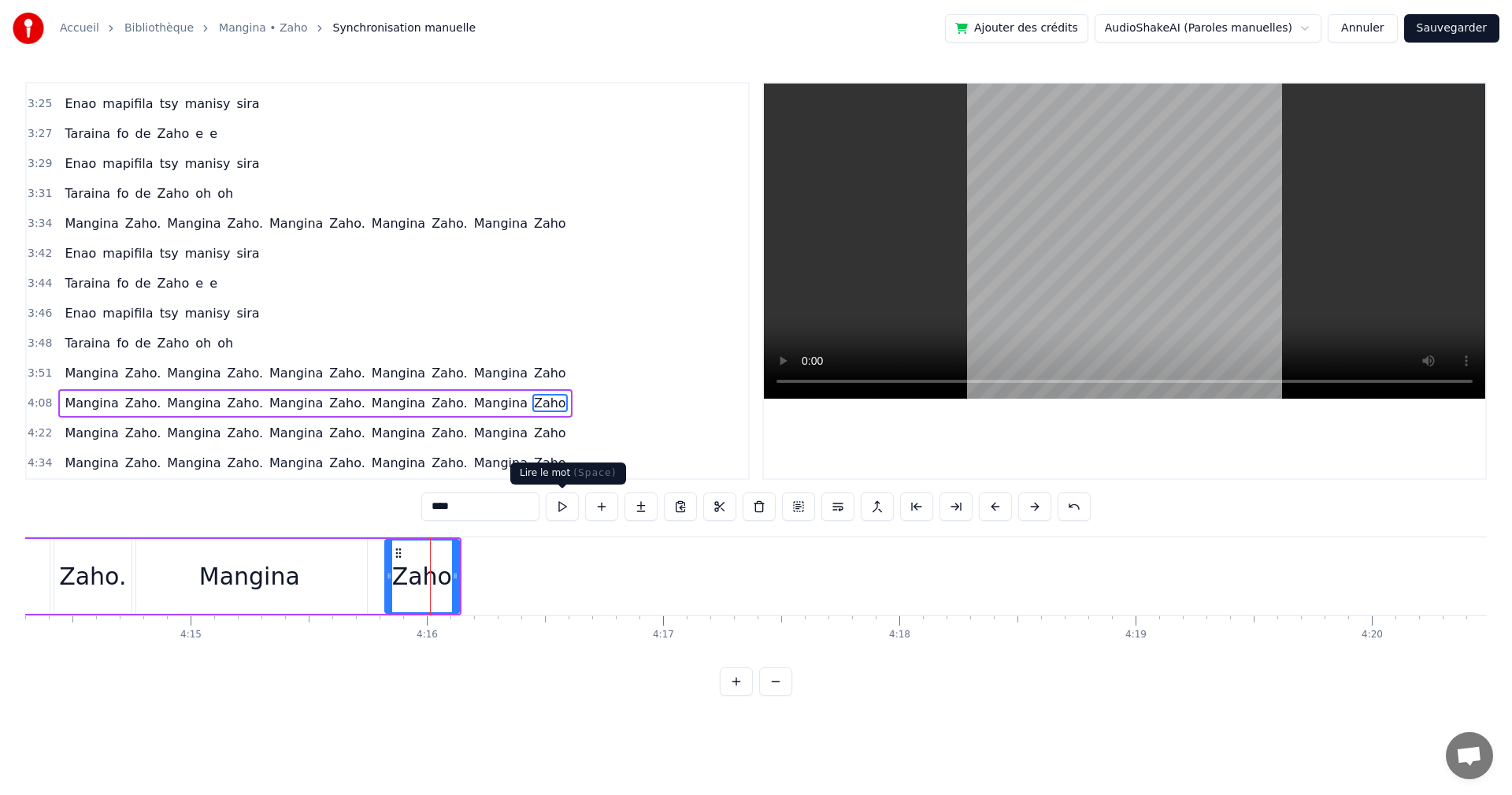
click at [575, 512] on button at bounding box center [562, 506] width 33 height 28
drag, startPoint x: 453, startPoint y: 576, endPoint x: 426, endPoint y: 572, distance: 27.3
click at [428, 572] on icon at bounding box center [431, 576] width 6 height 13
click at [560, 503] on button at bounding box center [562, 506] width 33 height 28
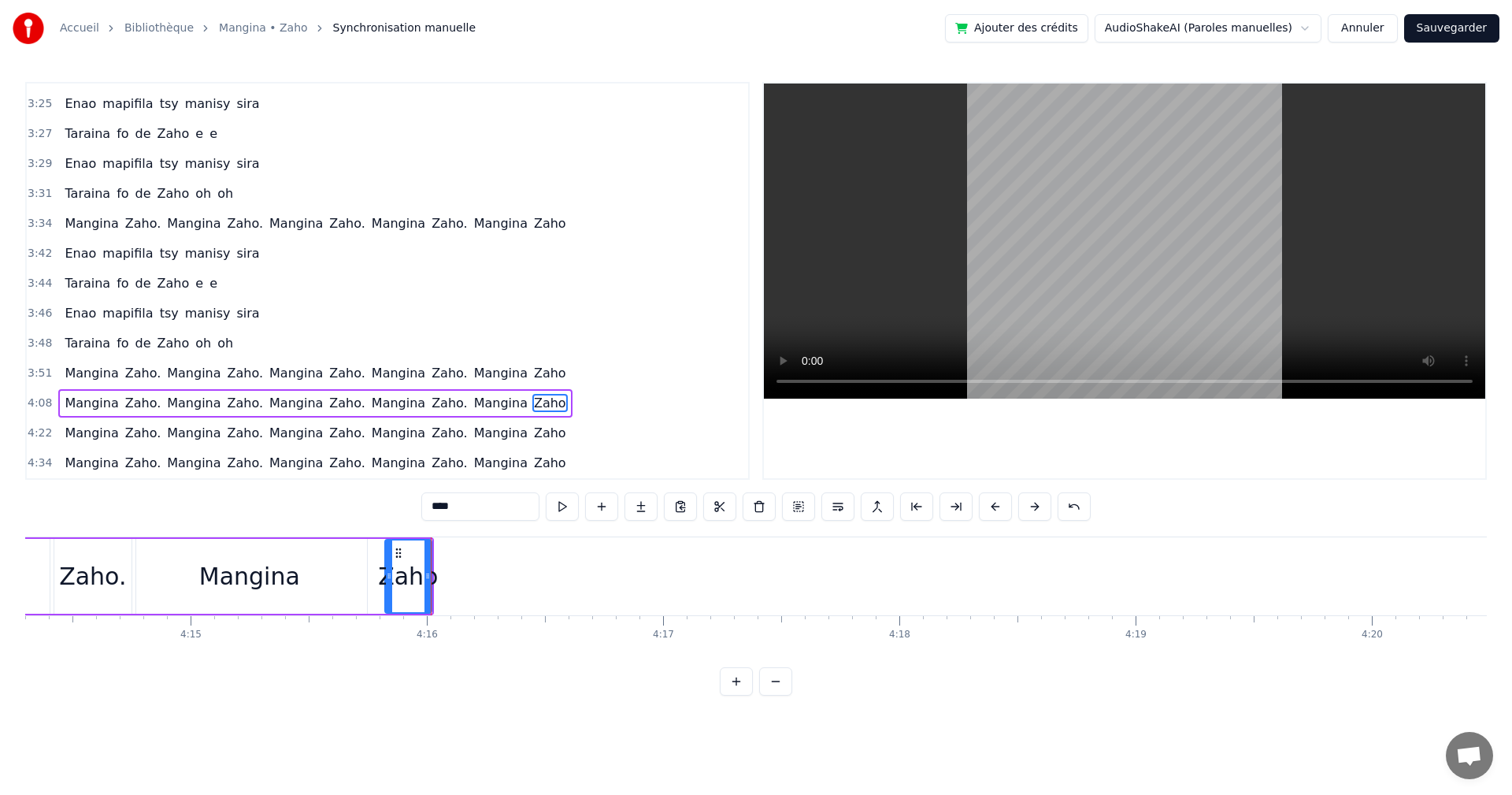
click at [560, 503] on button at bounding box center [562, 506] width 33 height 28
drag, startPoint x: 426, startPoint y: 583, endPoint x: 509, endPoint y: 581, distance: 83.0
click at [509, 581] on div at bounding box center [510, 577] width 6 height 72
click at [565, 514] on button at bounding box center [562, 506] width 33 height 28
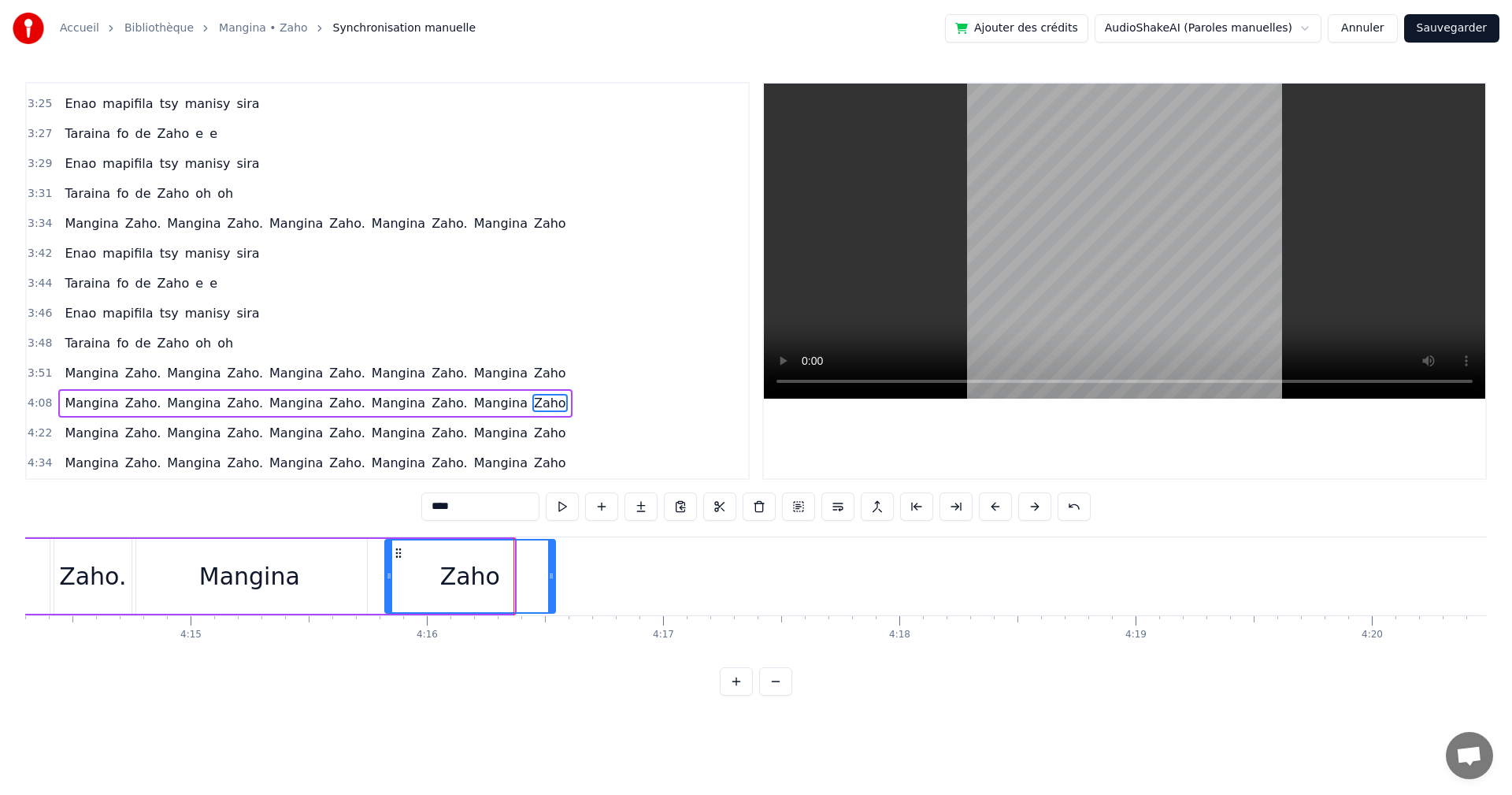
drag, startPoint x: 509, startPoint y: 577, endPoint x: 550, endPoint y: 579, distance: 41.0
click at [550, 579] on icon at bounding box center [552, 576] width 6 height 13
click at [555, 504] on button at bounding box center [562, 506] width 33 height 28
drag, startPoint x: 553, startPoint y: 572, endPoint x: 575, endPoint y: 574, distance: 22.1
click at [575, 574] on icon at bounding box center [573, 576] width 6 height 13
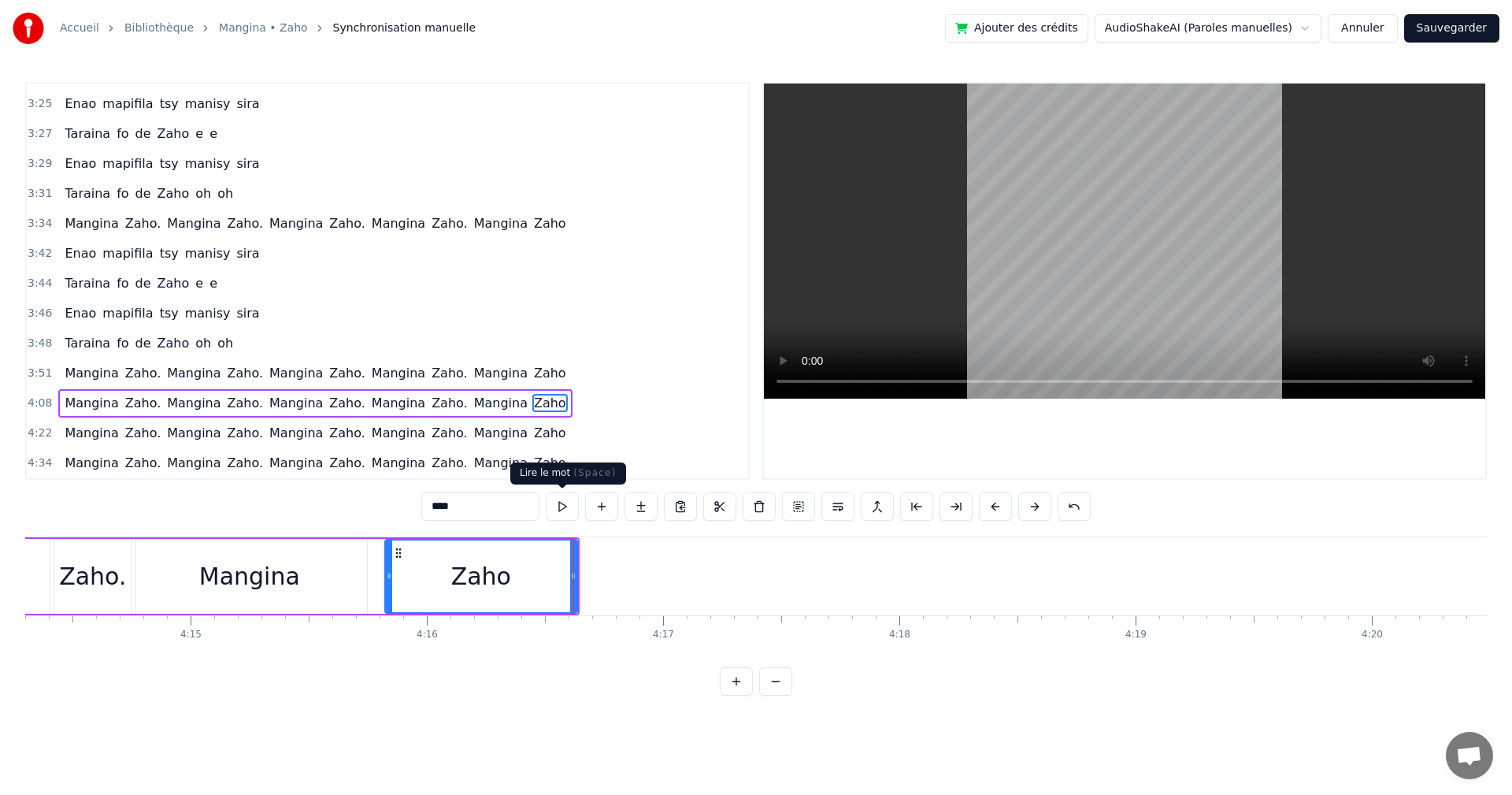
click at [558, 505] on button at bounding box center [562, 506] width 33 height 28
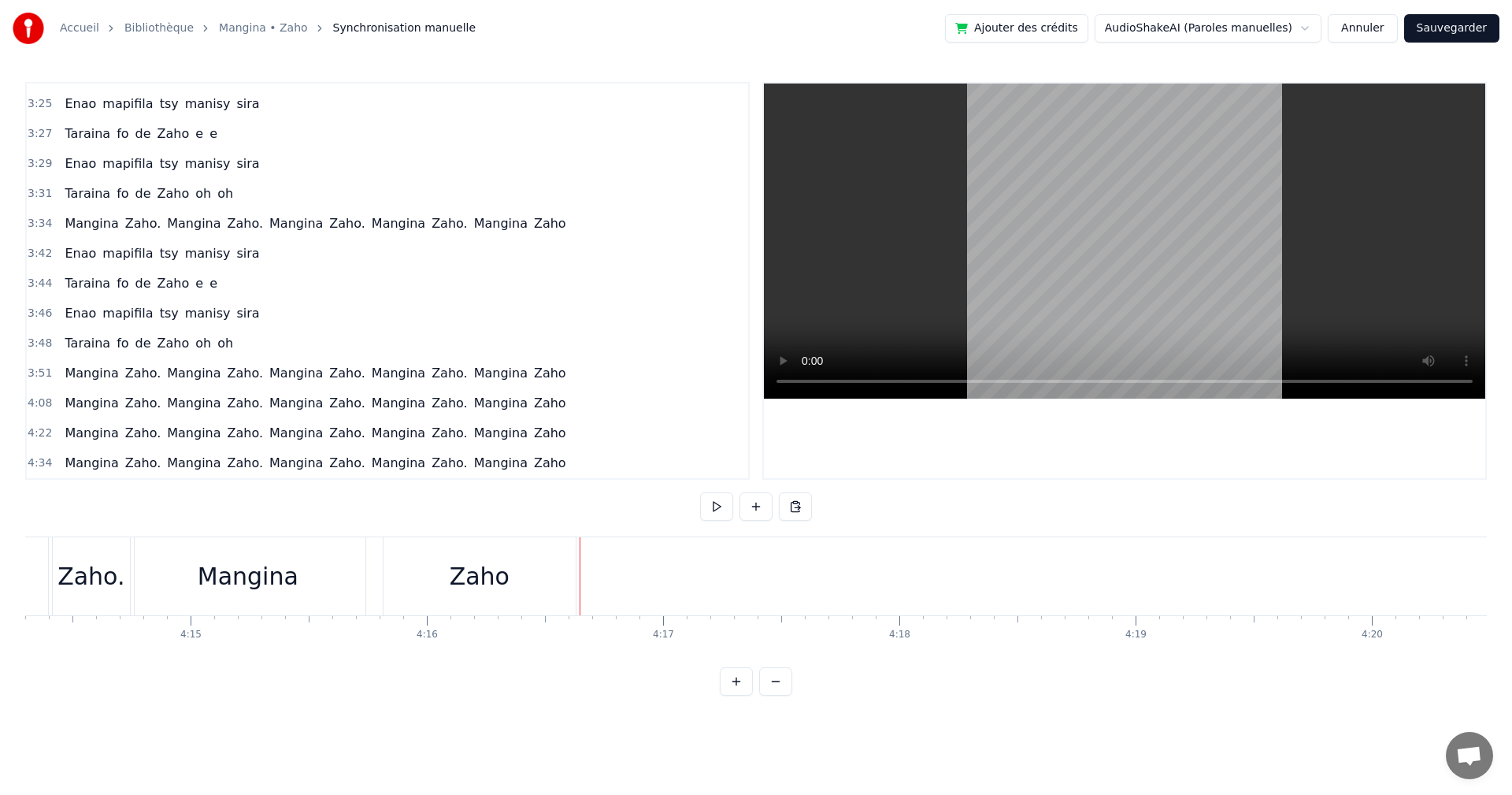
click at [558, 577] on div "Zaho" at bounding box center [480, 577] width 192 height 78
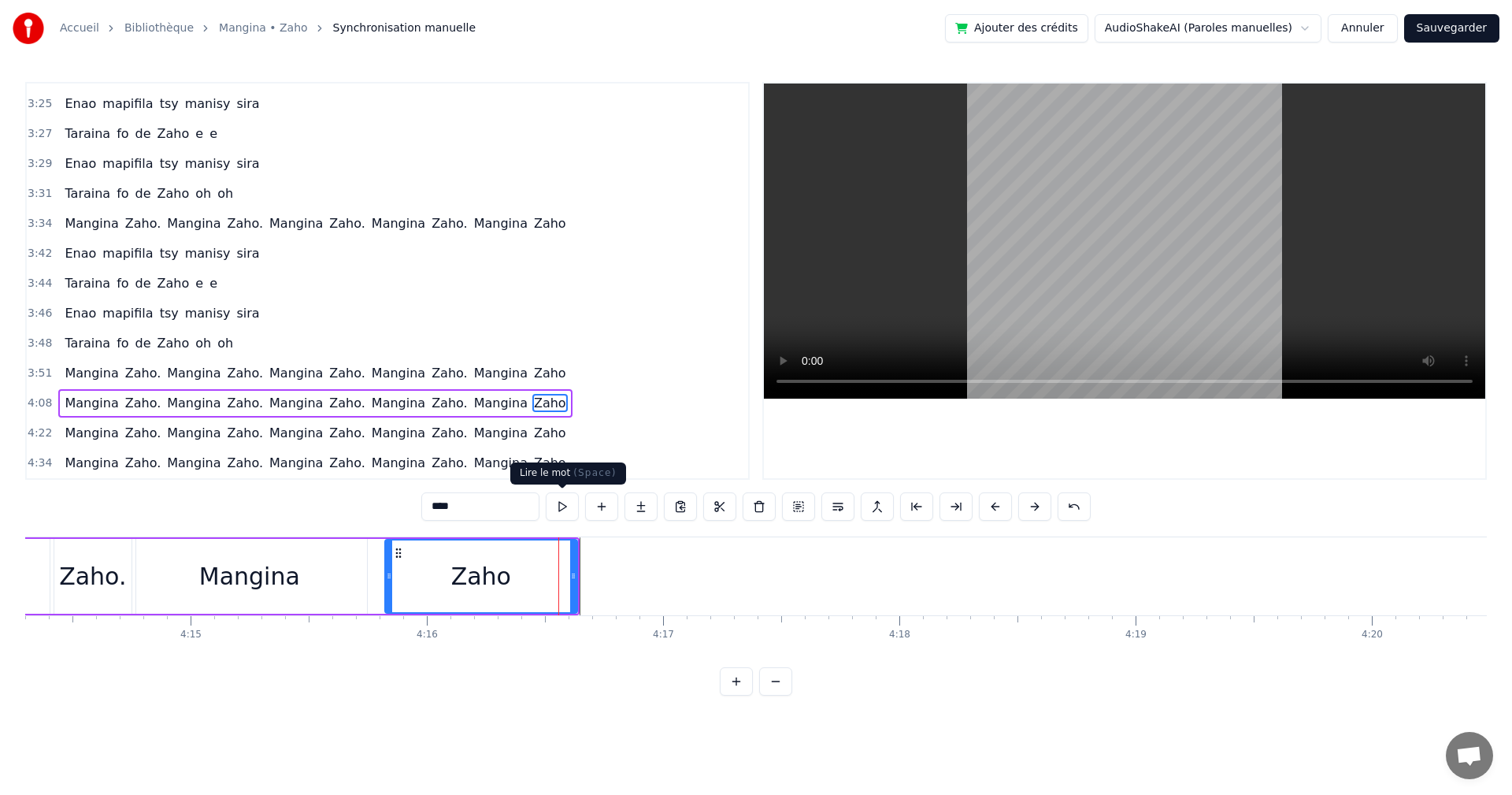
click at [576, 506] on button at bounding box center [562, 506] width 33 height 28
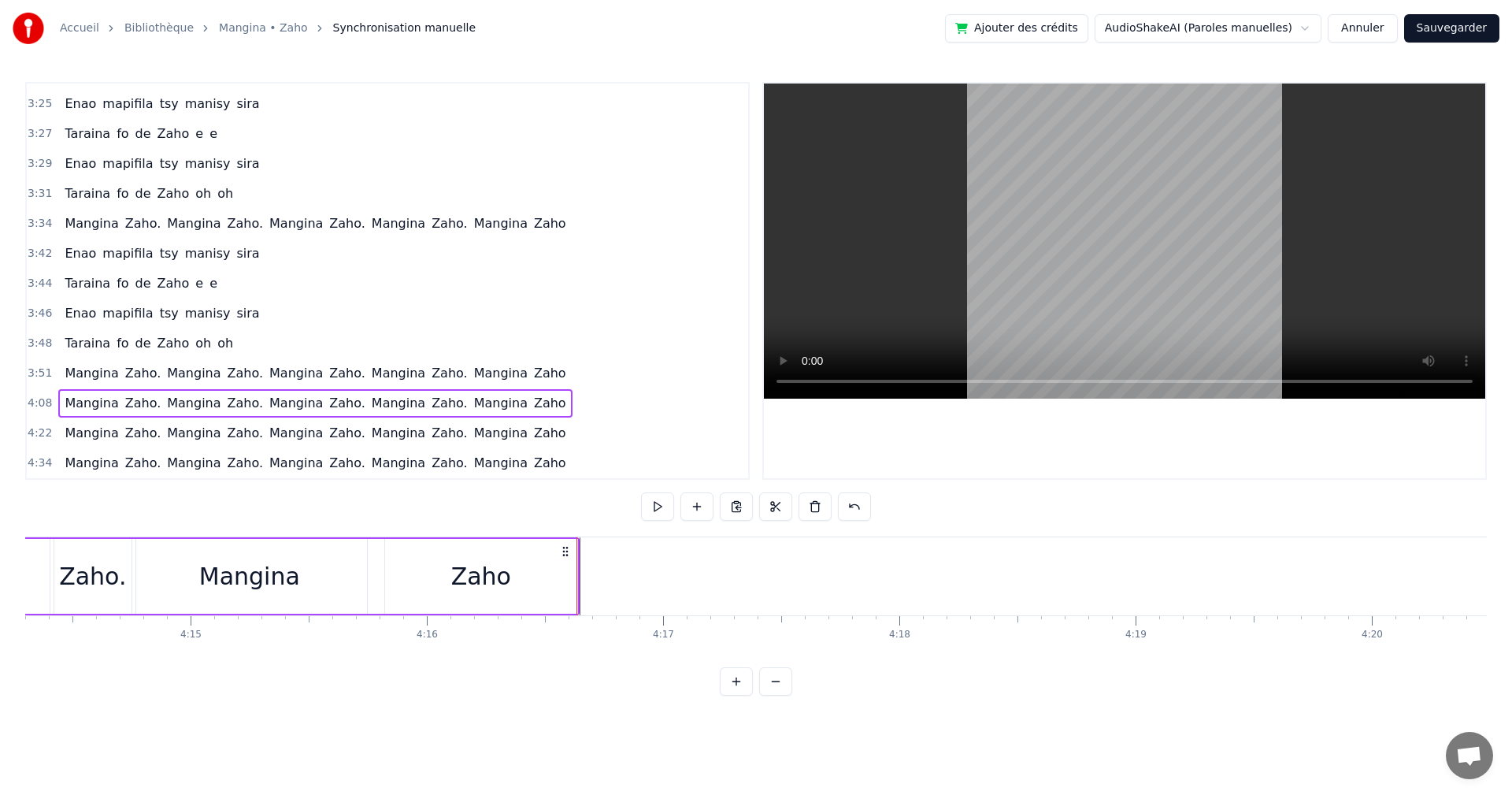
click at [562, 578] on div "Zaho" at bounding box center [481, 577] width 192 height 75
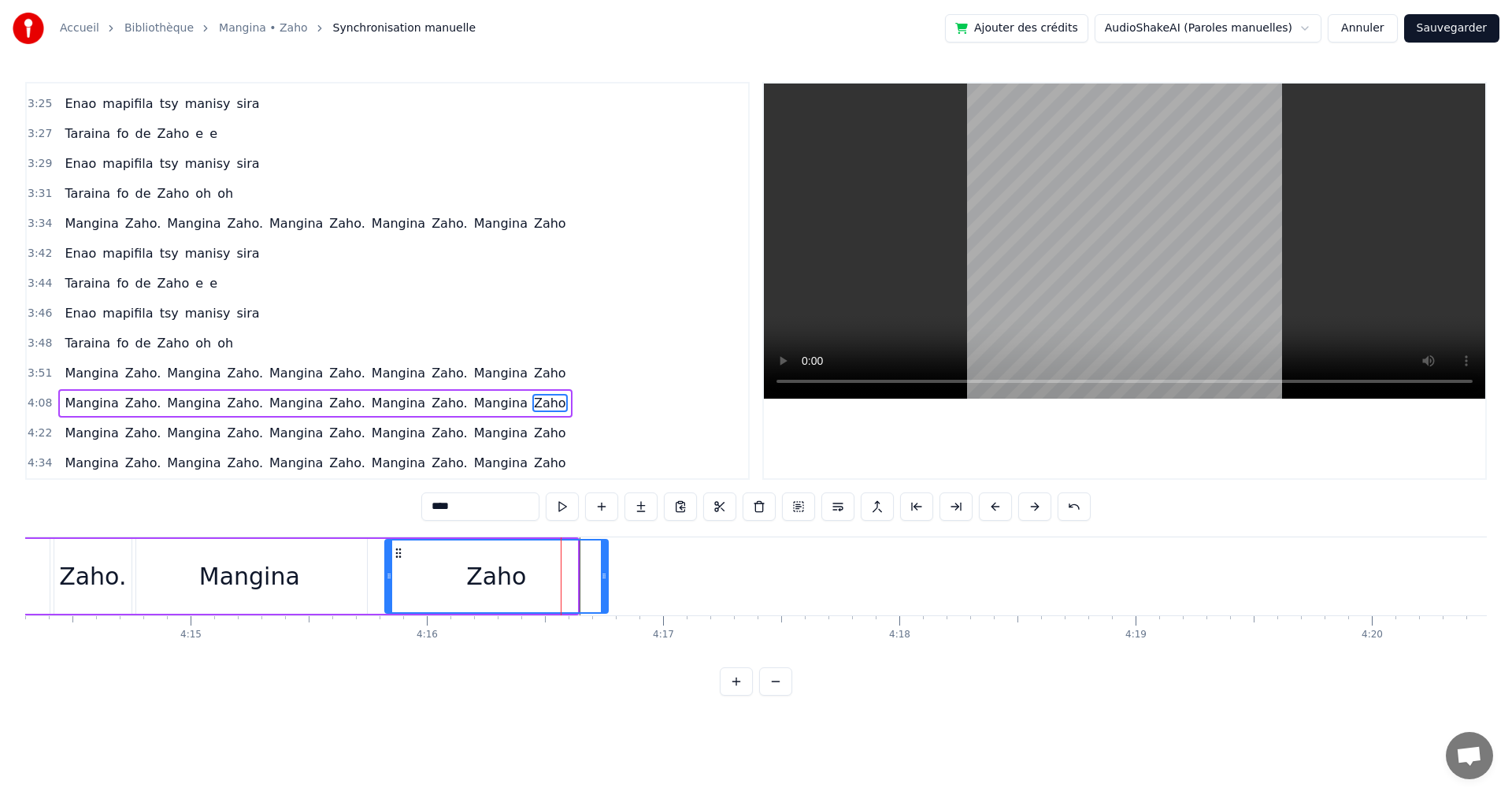
drag, startPoint x: 571, startPoint y: 580, endPoint x: 602, endPoint y: 580, distance: 31.0
click at [602, 580] on icon at bounding box center [604, 576] width 6 height 13
click at [557, 516] on button at bounding box center [562, 506] width 33 height 28
click at [497, 584] on div "Zaho" at bounding box center [496, 576] width 60 height 35
click at [548, 506] on button at bounding box center [562, 506] width 33 height 28
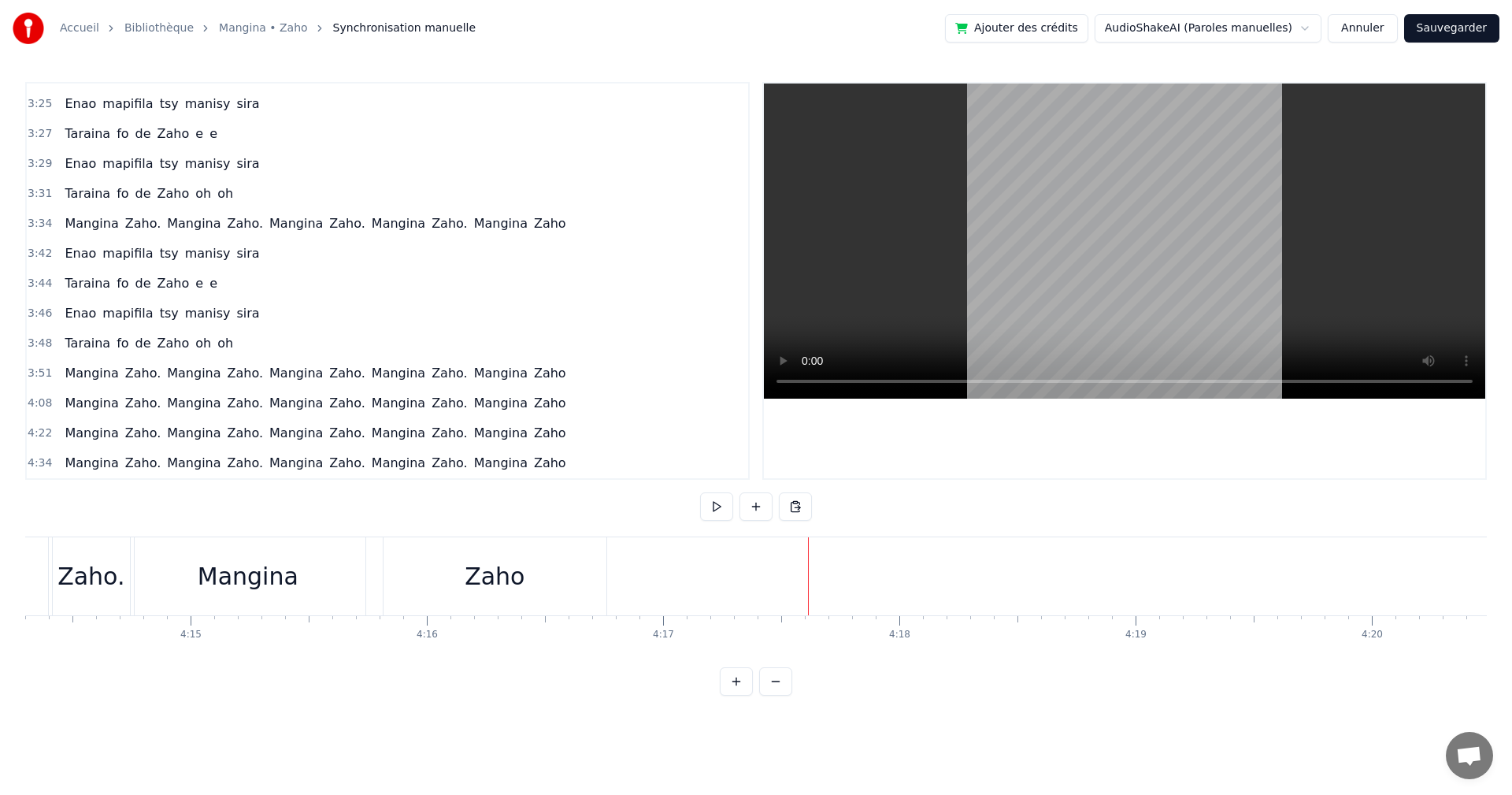
click at [1415, 672] on div "0:17 Izaho tamy nanantona anao e 0:19 Tsy mba hitanao teo aho 0:21 Maso nitompy…" at bounding box center [756, 388] width 1462 height 613
click at [1414, 671] on div "0:17 Izaho tamy nanantona anao e 0:19 Tsy mba hitanao teo aho 0:21 Maso nitompy…" at bounding box center [756, 388] width 1462 height 613
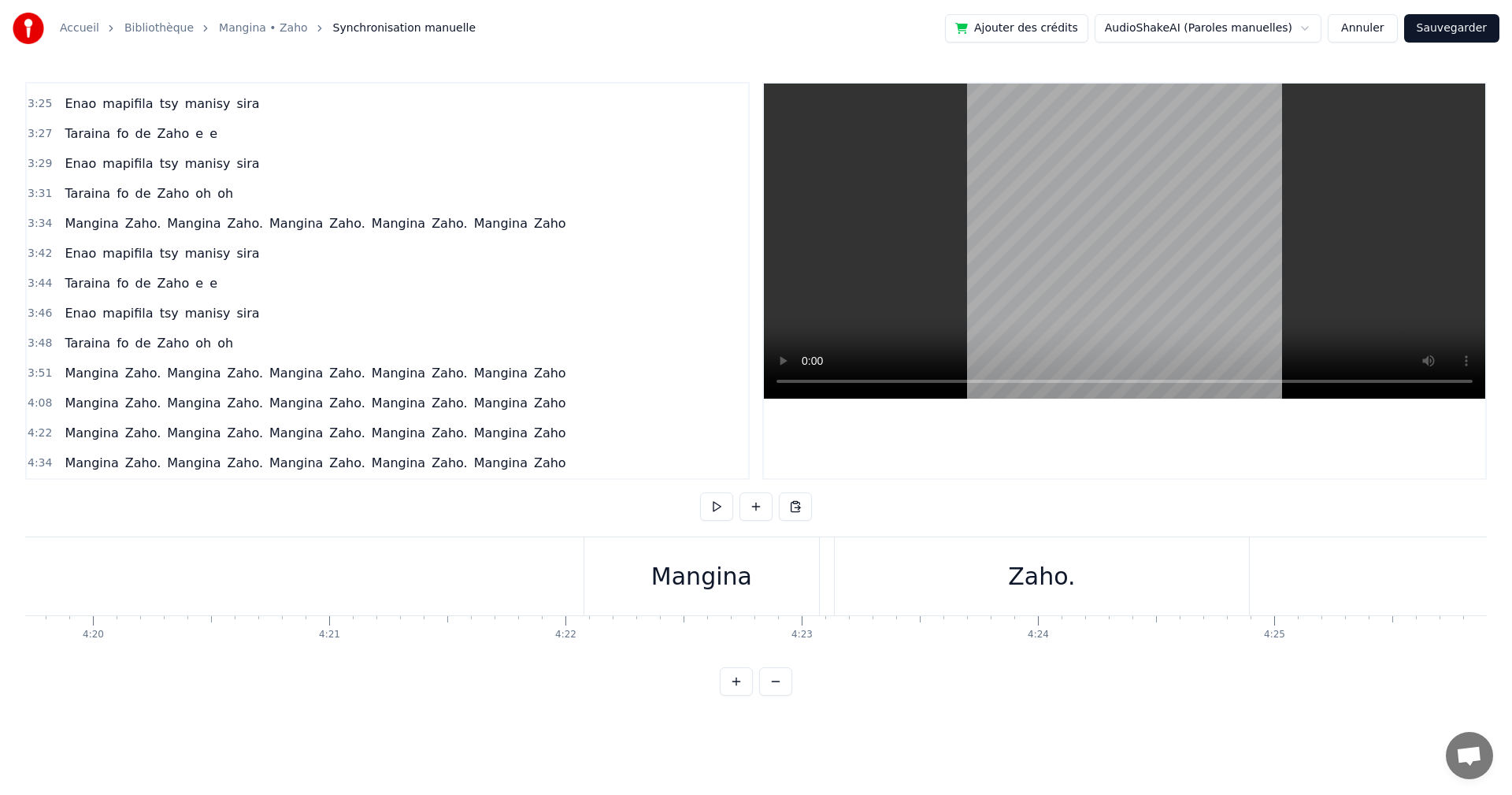
scroll to position [0, 60091]
click at [531, 579] on div "Zaho" at bounding box center [495, 577] width 223 height 78
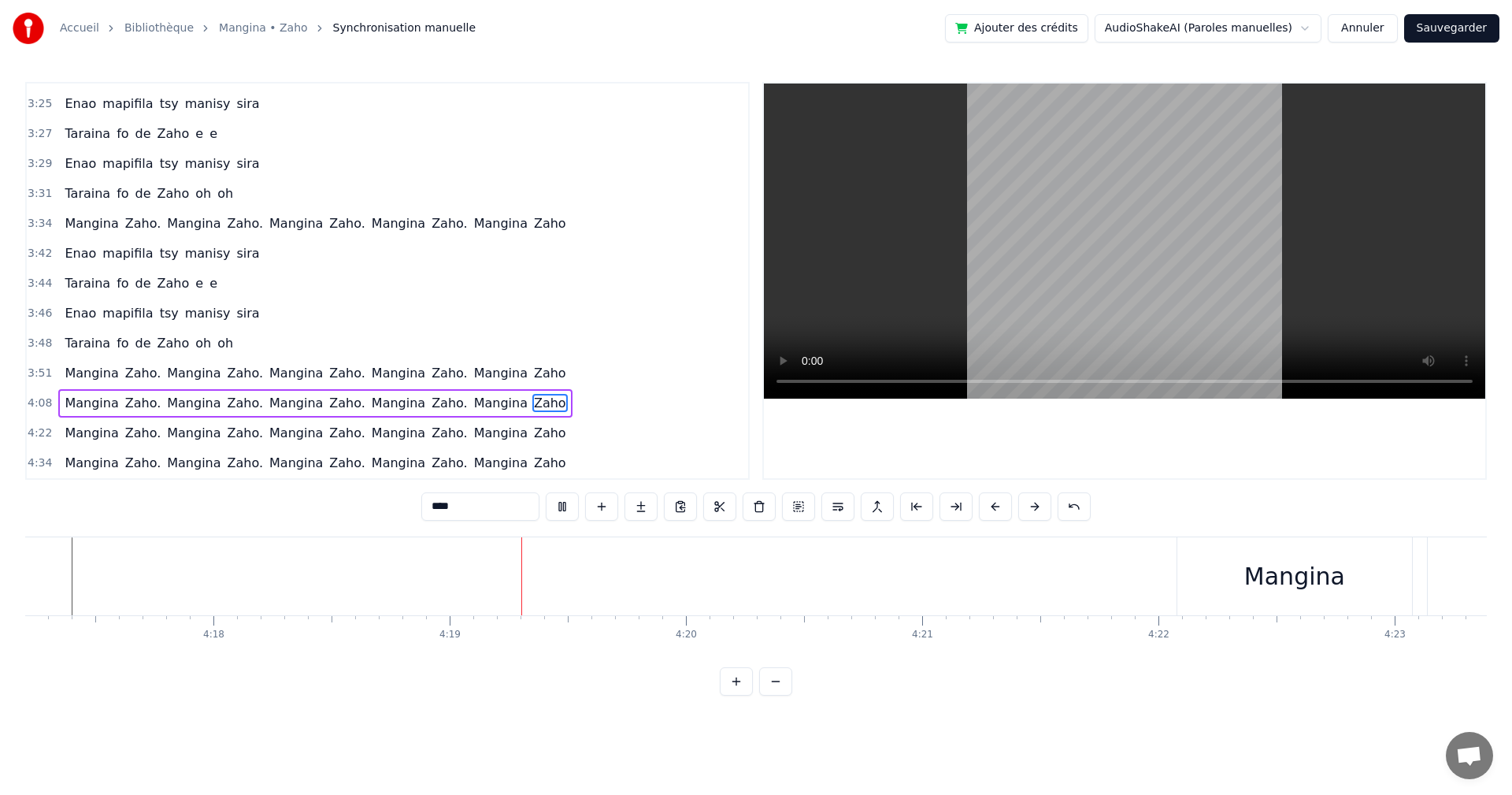
scroll to position [0, 61084]
click at [1031, 577] on div "Mangina" at bounding box center [988, 576] width 101 height 35
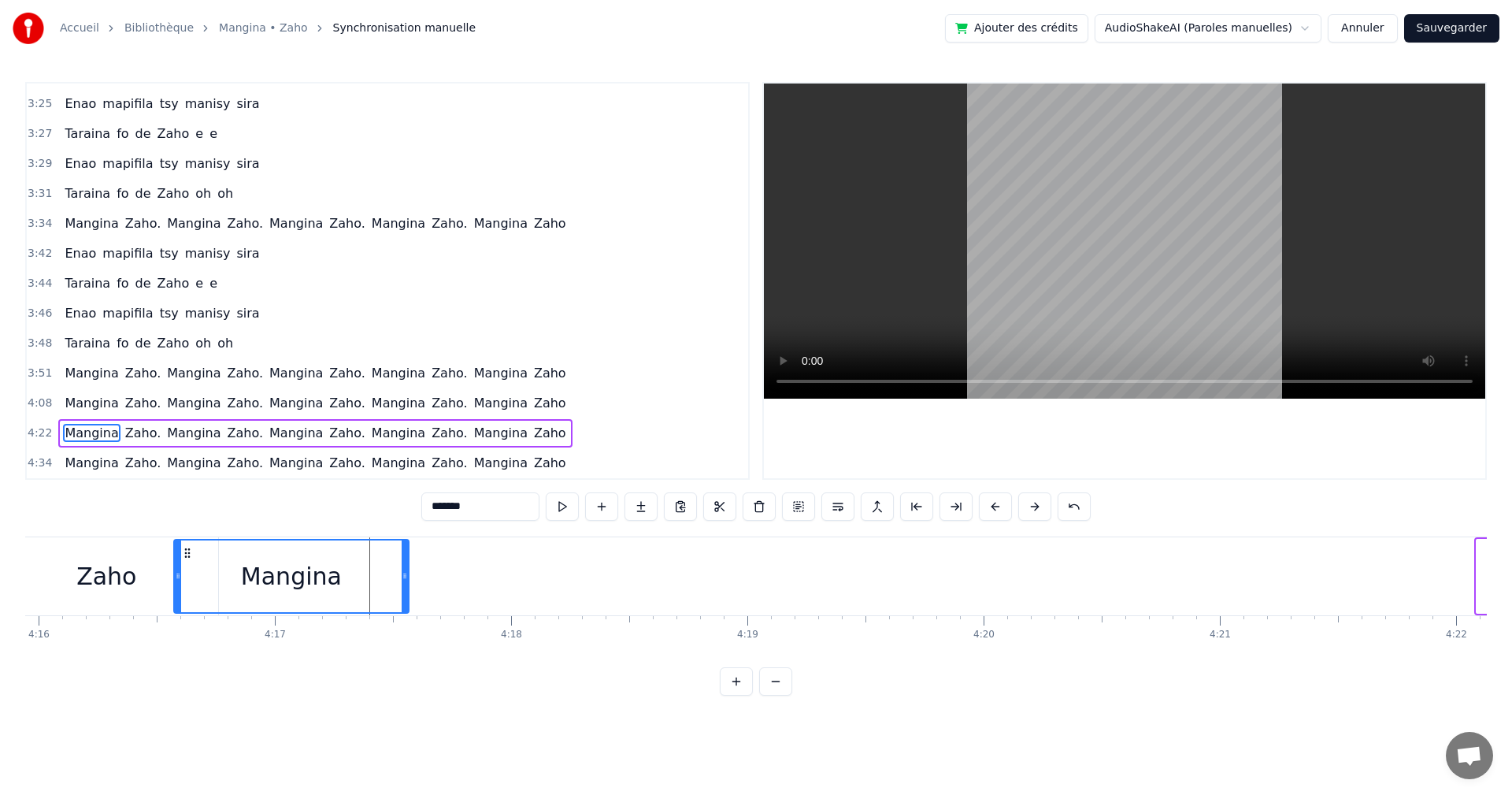
scroll to position [0, 60470]
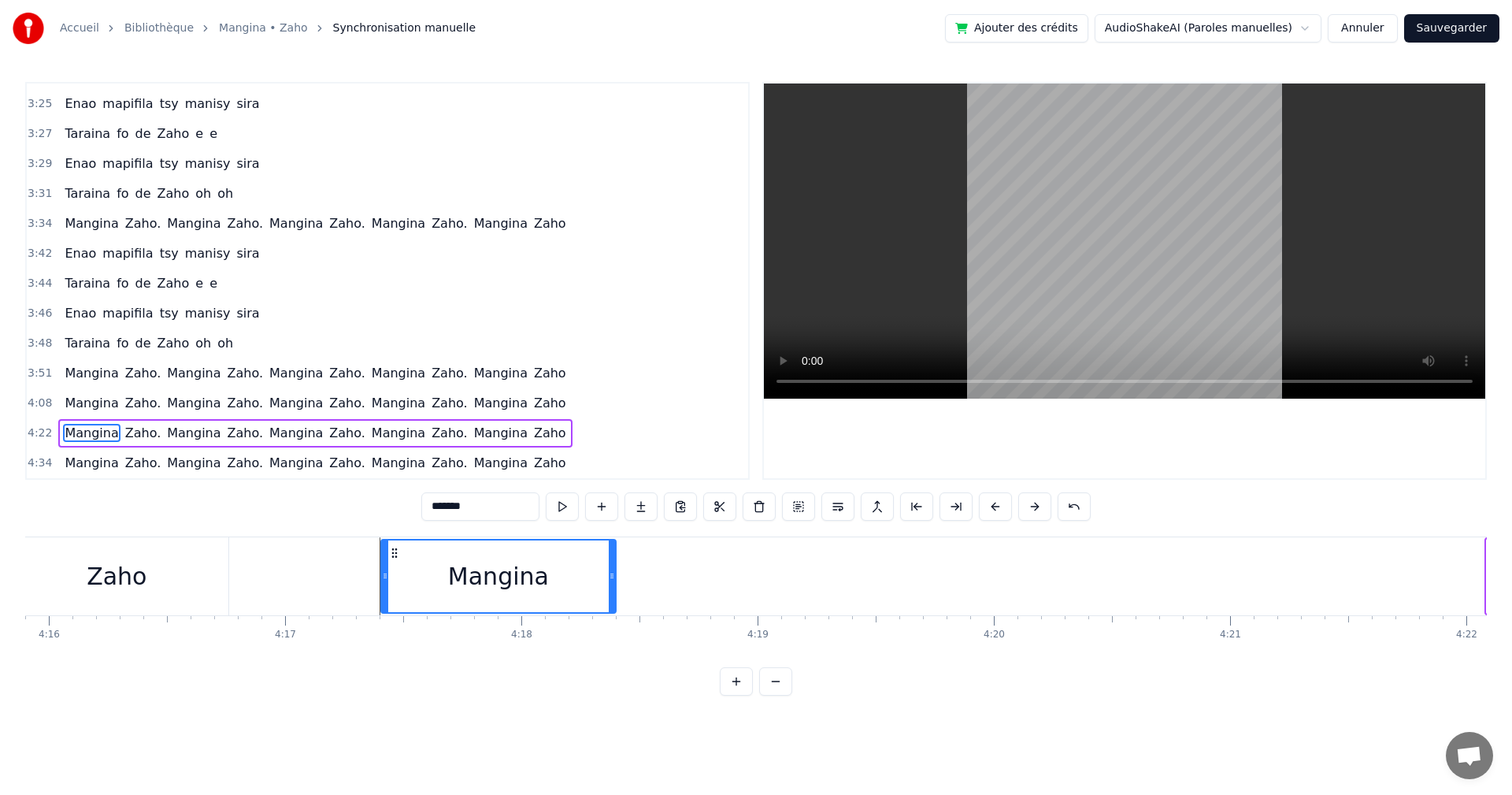
drag, startPoint x: 883, startPoint y: 549, endPoint x: 392, endPoint y: 609, distance: 494.7
click at [392, 609] on div "Mangina" at bounding box center [499, 577] width 233 height 72
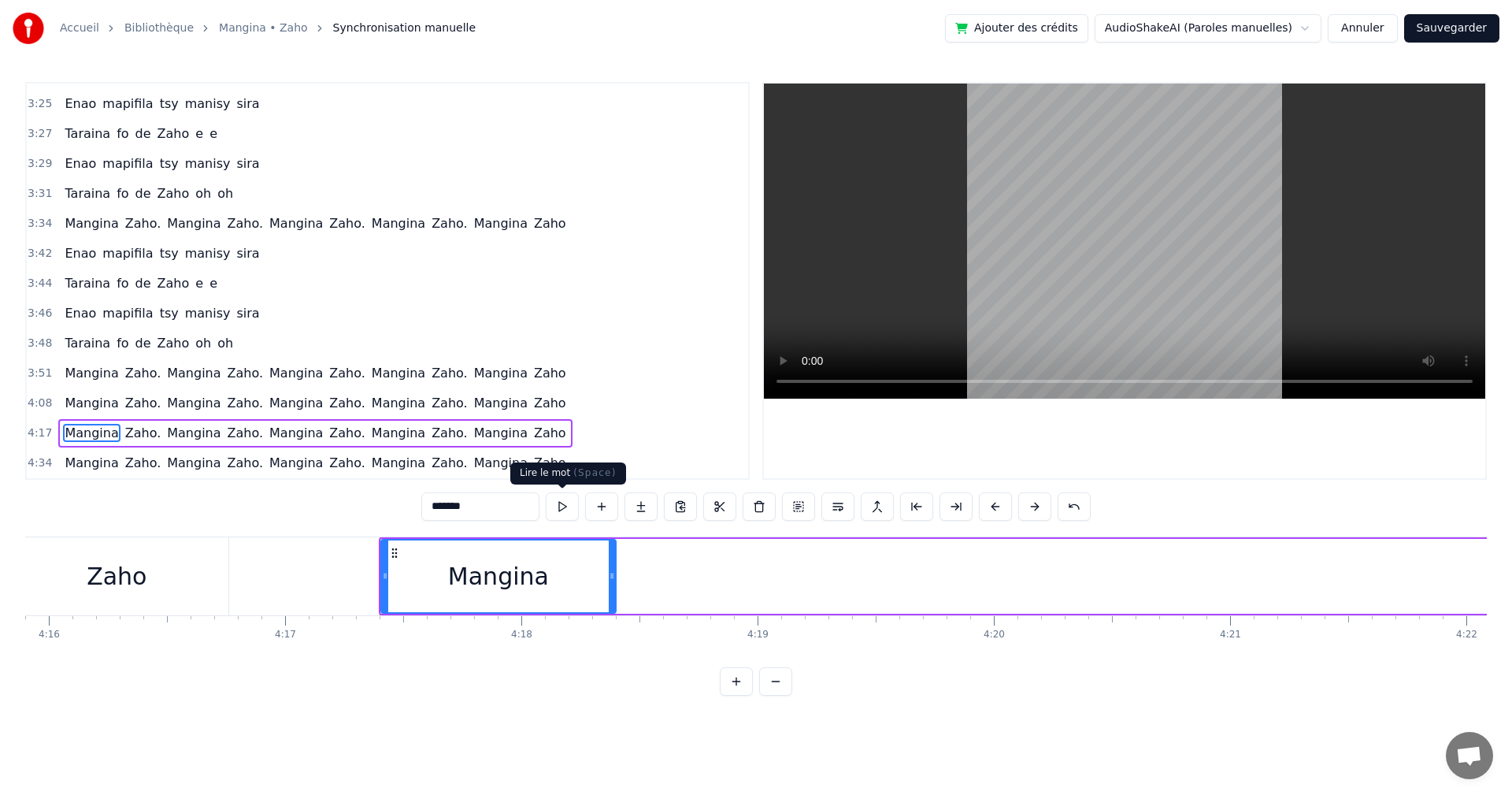
click at [558, 512] on button at bounding box center [562, 506] width 33 height 28
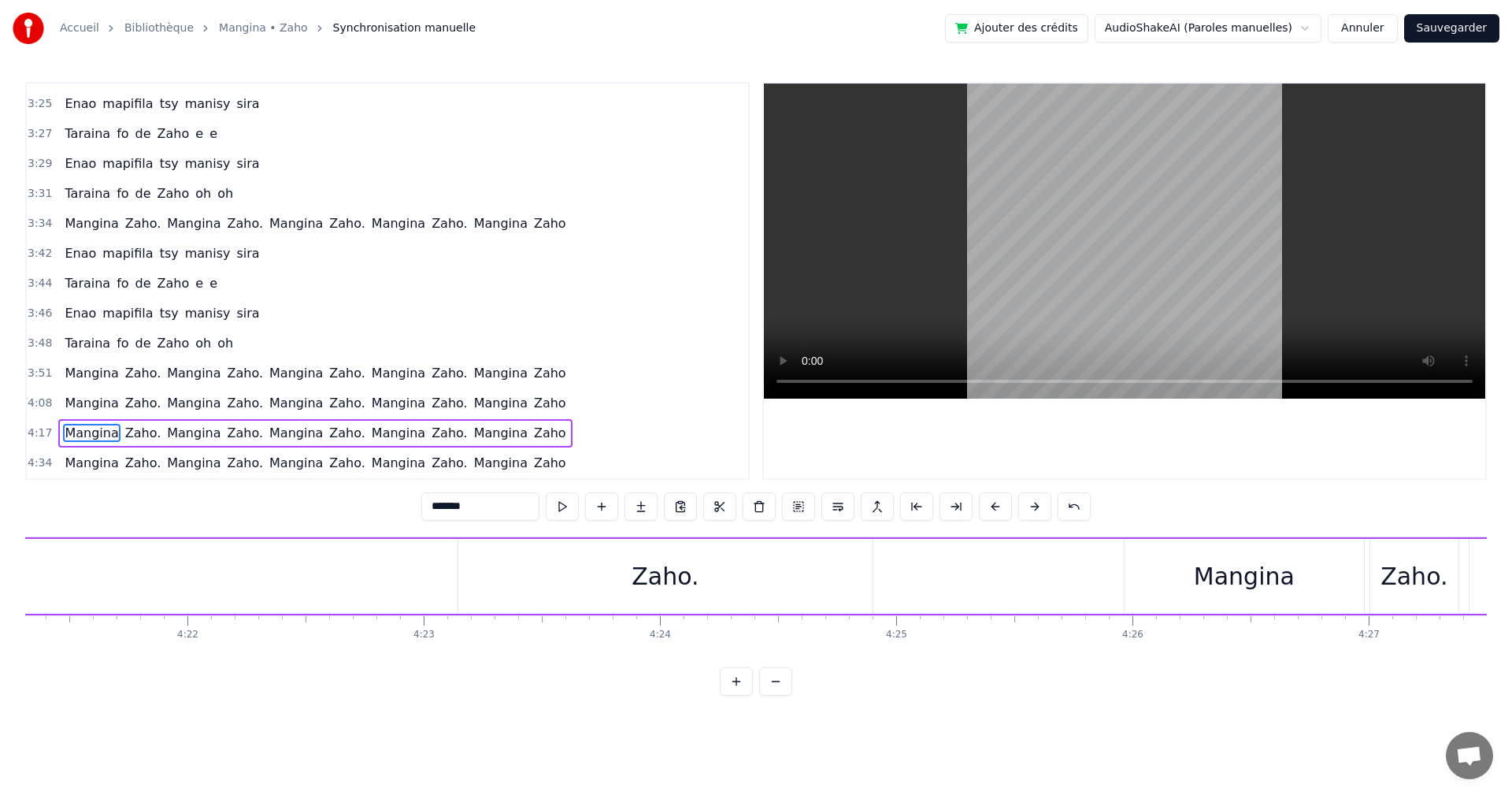
click at [693, 565] on div "Zaho." at bounding box center [665, 576] width 67 height 35
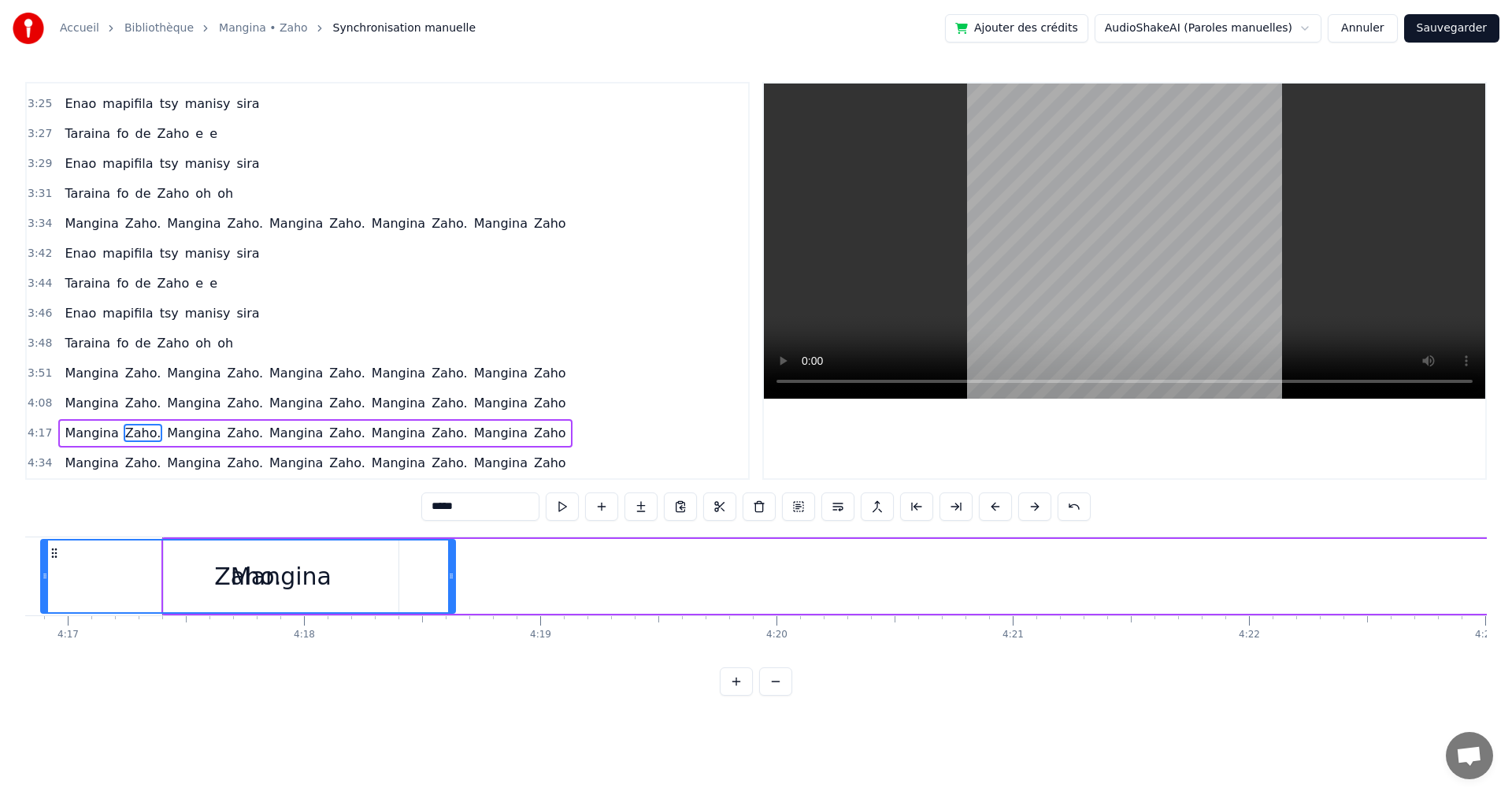
scroll to position [0, 60598]
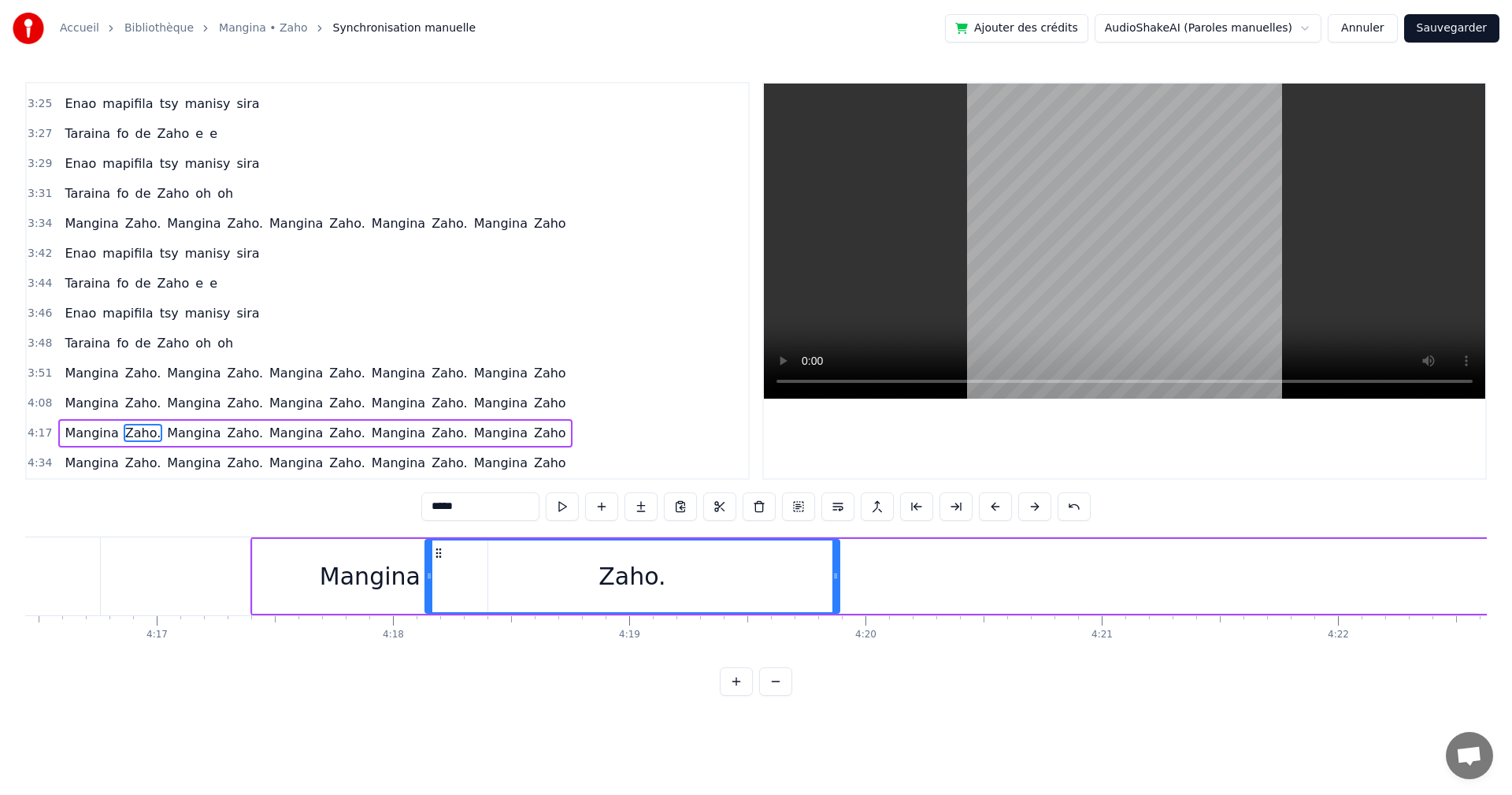
drag, startPoint x: 474, startPoint y: 553, endPoint x: 441, endPoint y: 581, distance: 43.3
click at [441, 581] on div "Zaho." at bounding box center [632, 577] width 413 height 72
click at [566, 498] on button at bounding box center [562, 506] width 33 height 28
drag, startPoint x: 435, startPoint y: 550, endPoint x: 494, endPoint y: 553, distance: 59.1
click at [494, 553] on icon at bounding box center [498, 553] width 13 height 13
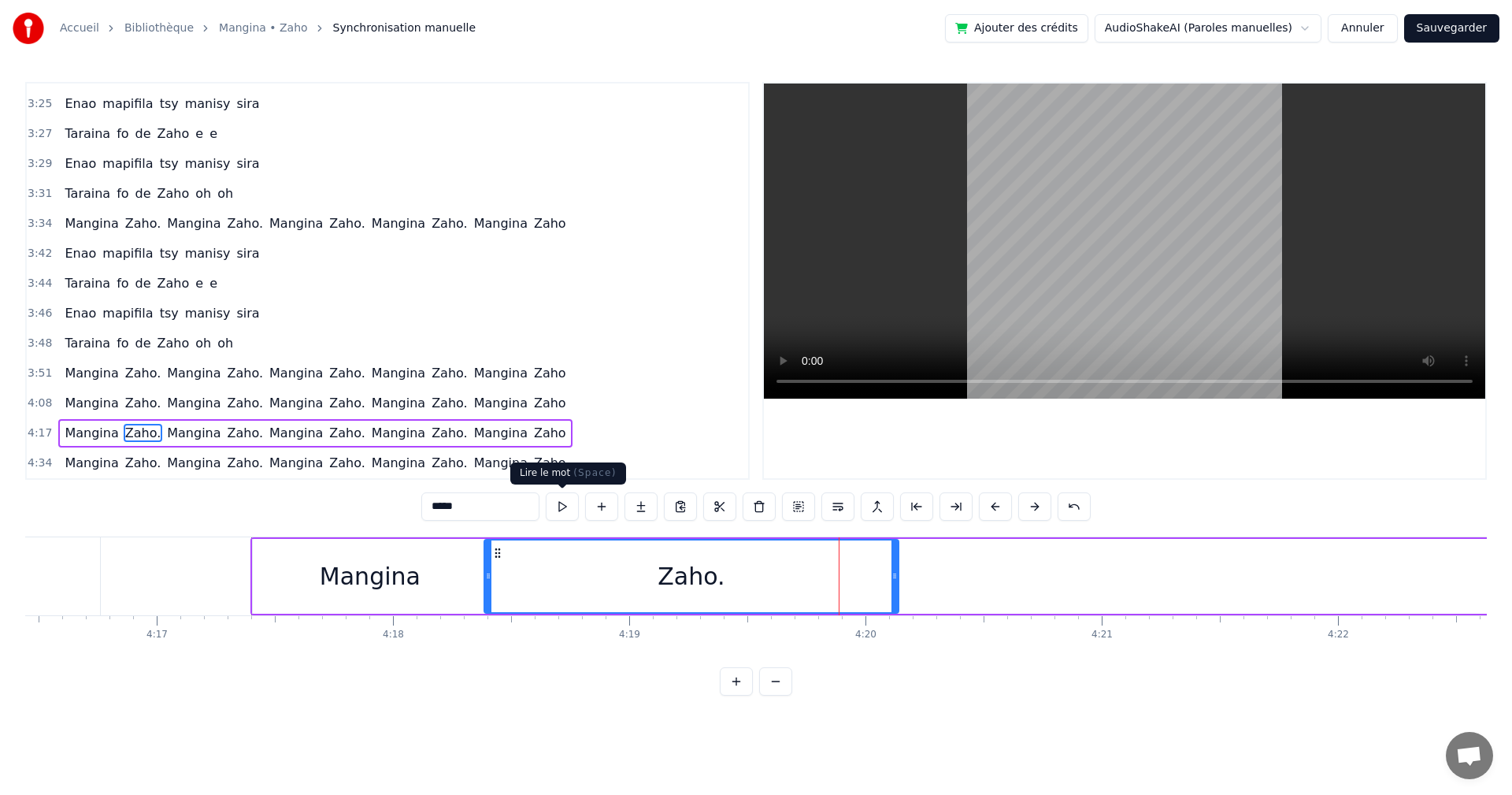
click at [572, 508] on button at bounding box center [562, 506] width 33 height 28
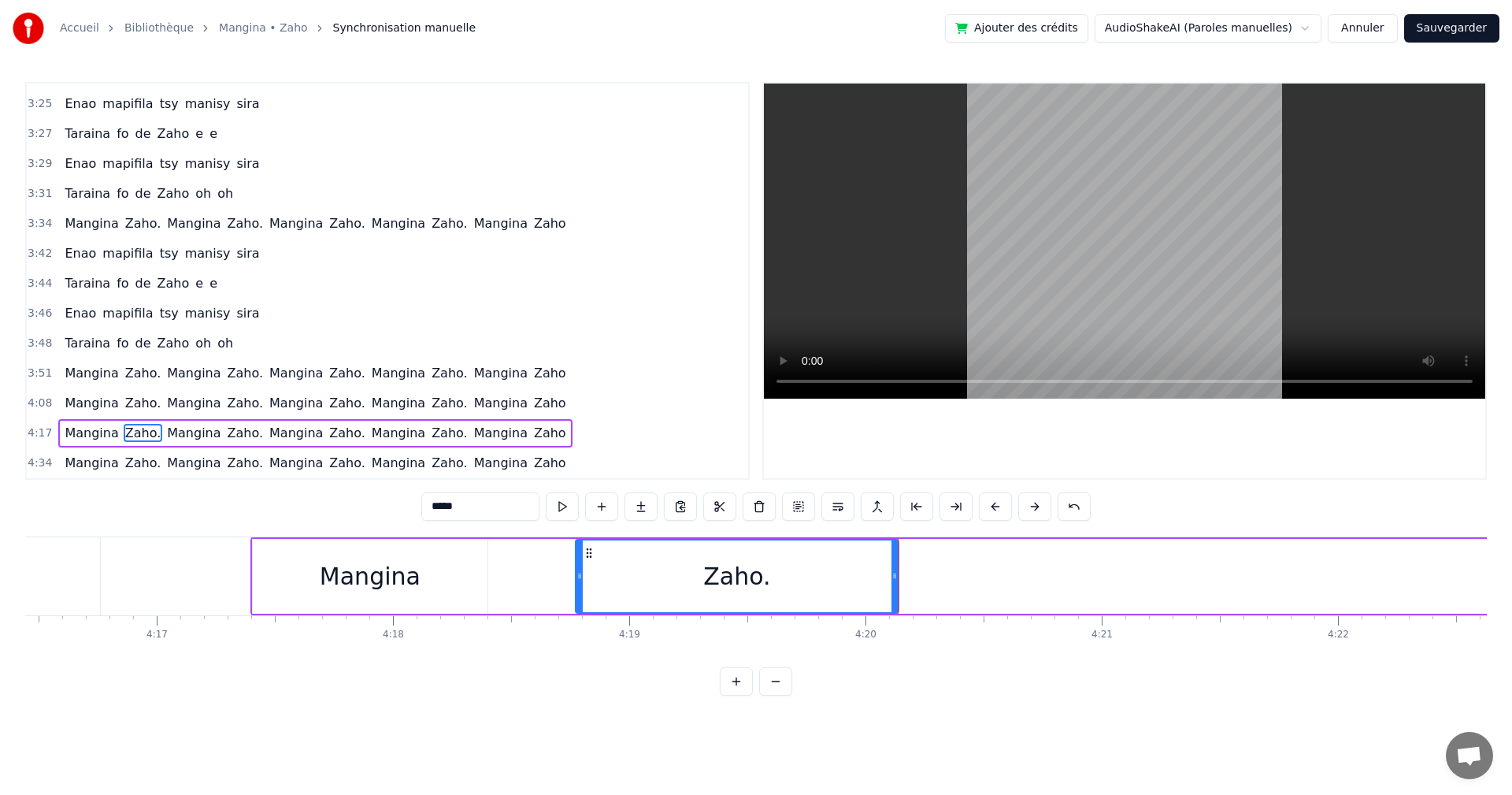
drag, startPoint x: 488, startPoint y: 570, endPoint x: 579, endPoint y: 574, distance: 91.1
click at [579, 574] on icon at bounding box center [580, 576] width 6 height 13
click at [564, 501] on button at bounding box center [562, 506] width 33 height 28
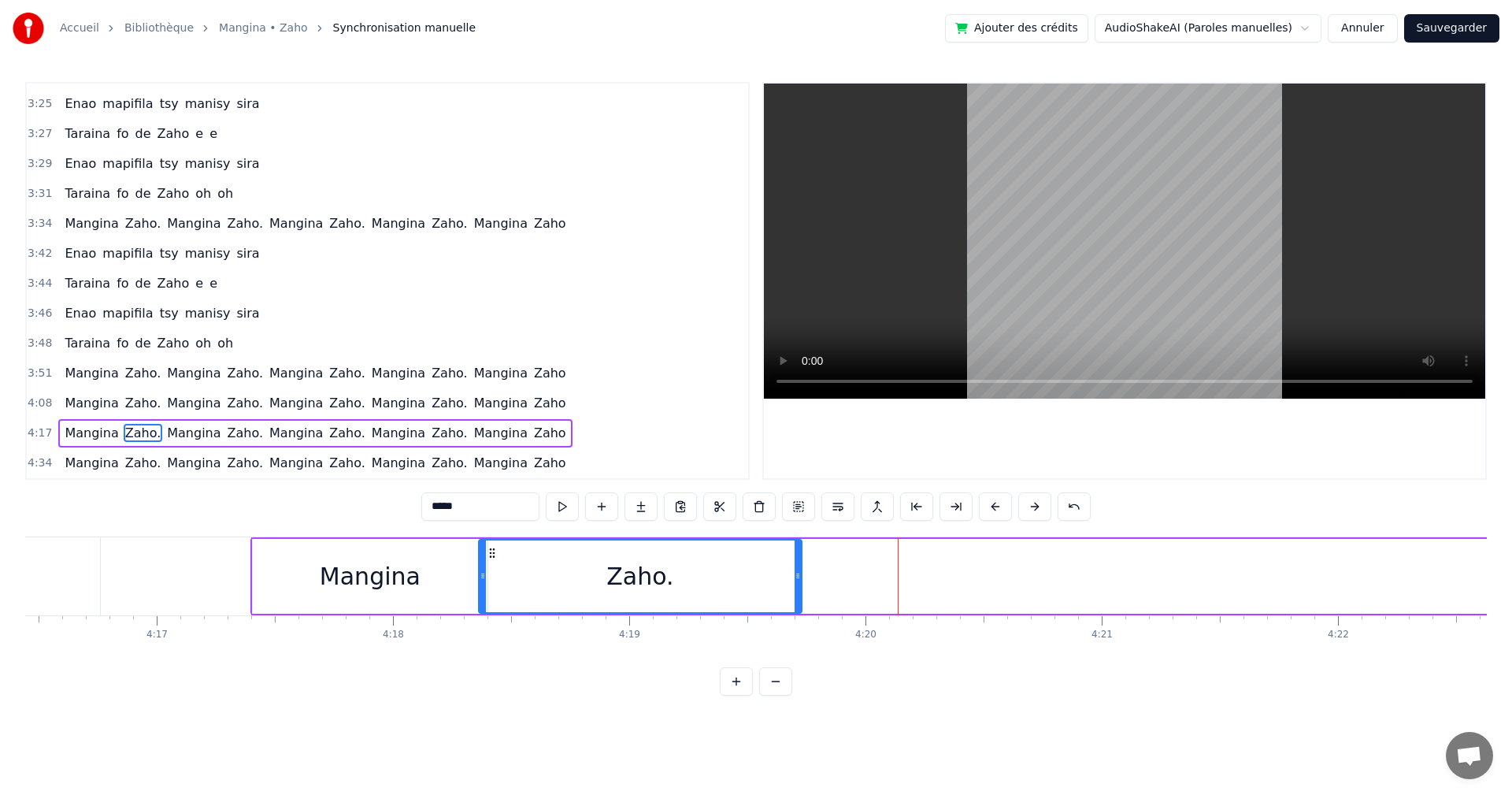
drag, startPoint x: 592, startPoint y: 550, endPoint x: 496, endPoint y: 558, distance: 96.3
click at [496, 558] on icon at bounding box center [493, 553] width 13 height 13
click at [569, 505] on button at bounding box center [562, 506] width 33 height 28
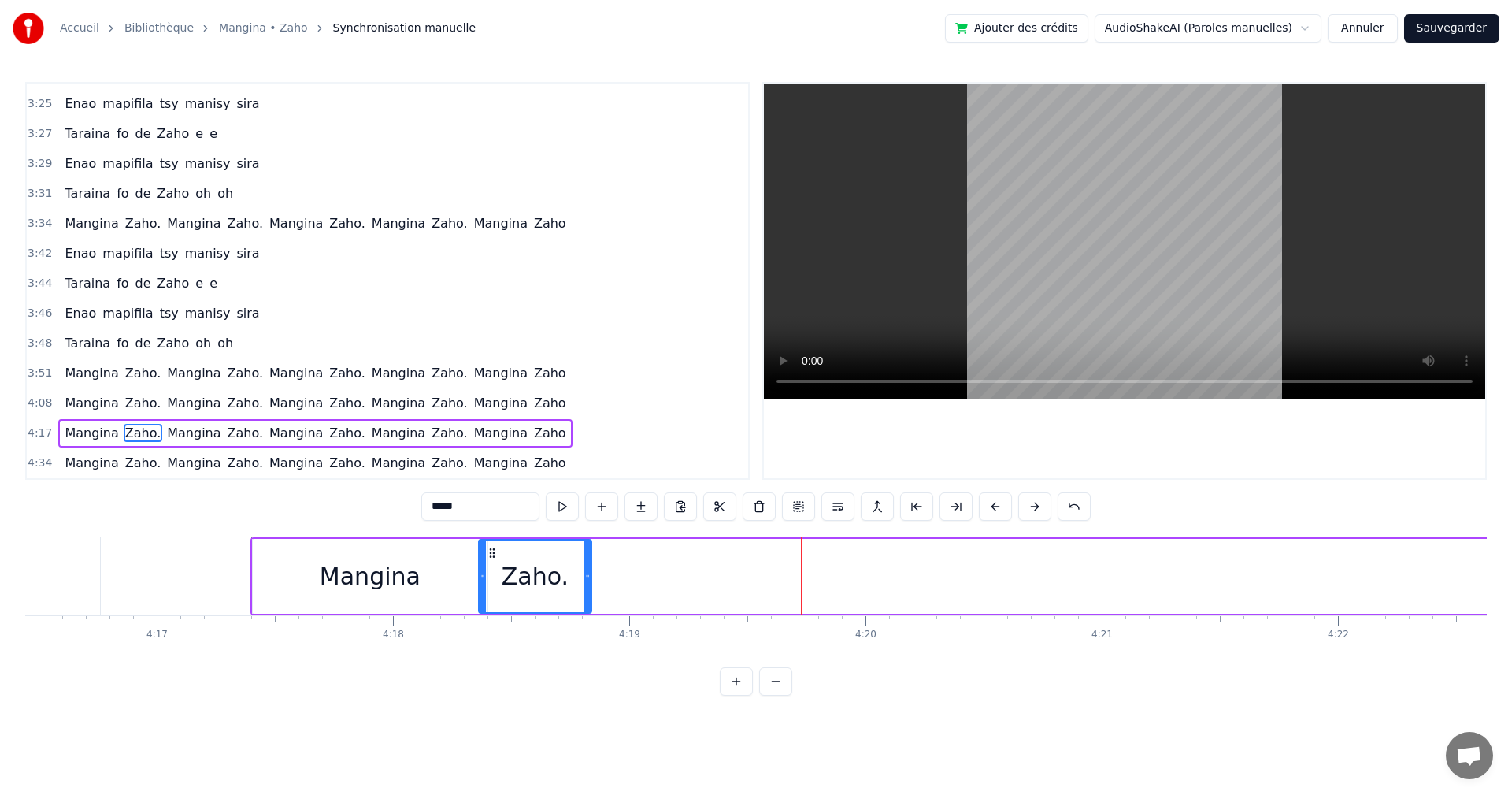
drag, startPoint x: 798, startPoint y: 573, endPoint x: 592, endPoint y: 576, distance: 206.0
click at [591, 576] on icon at bounding box center [588, 576] width 6 height 13
drag, startPoint x: 481, startPoint y: 575, endPoint x: 498, endPoint y: 578, distance: 17.3
click at [498, 578] on icon at bounding box center [500, 576] width 6 height 13
click at [565, 507] on button at bounding box center [562, 506] width 33 height 28
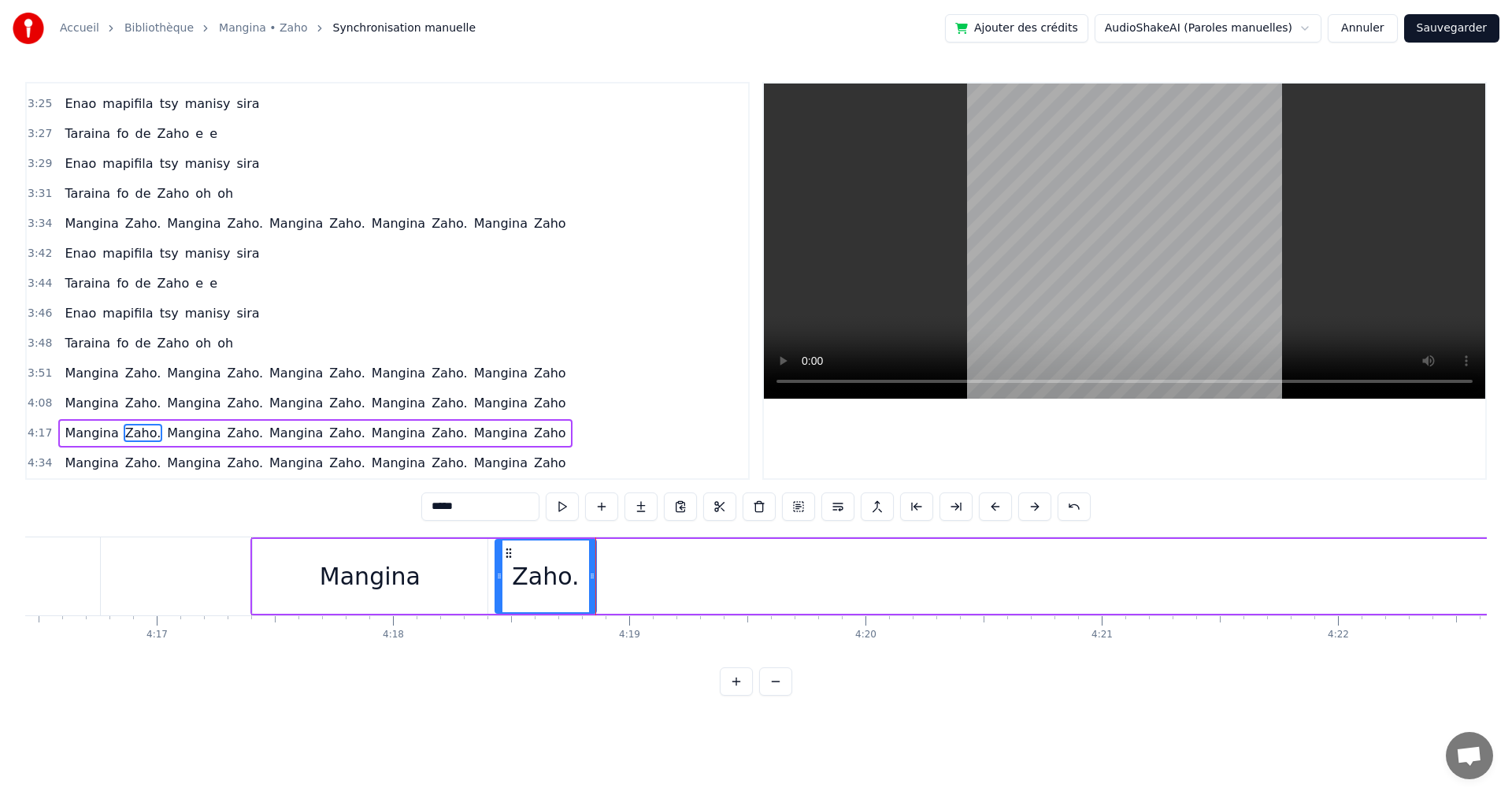
click at [565, 507] on button at bounding box center [562, 506] width 33 height 28
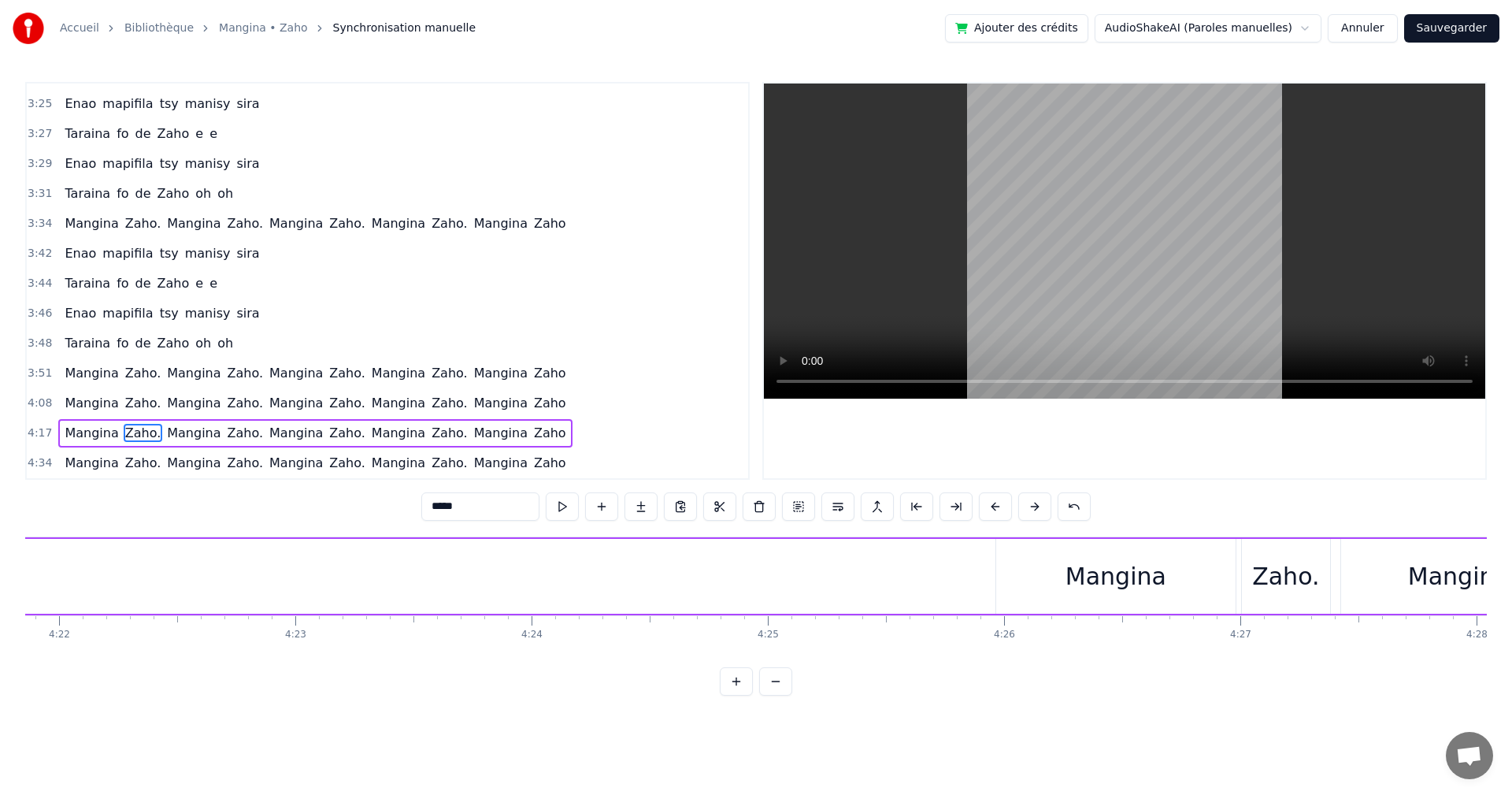
click at [1135, 577] on div "Mangina" at bounding box center [1116, 576] width 101 height 35
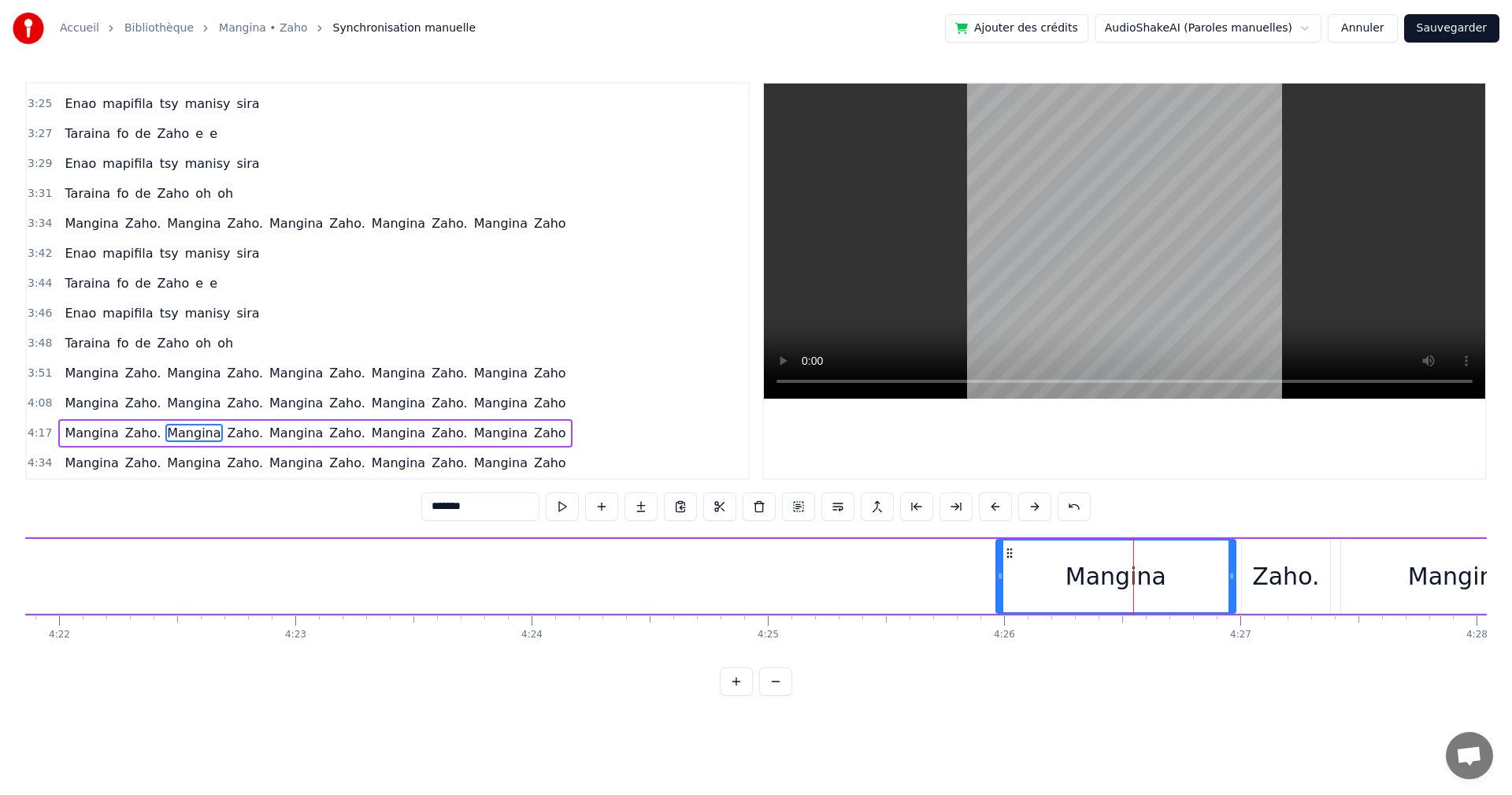
drag, startPoint x: 1135, startPoint y: 577, endPoint x: 1016, endPoint y: 580, distance: 119.0
click at [1016, 580] on div "Mangina" at bounding box center [1116, 577] width 238 height 72
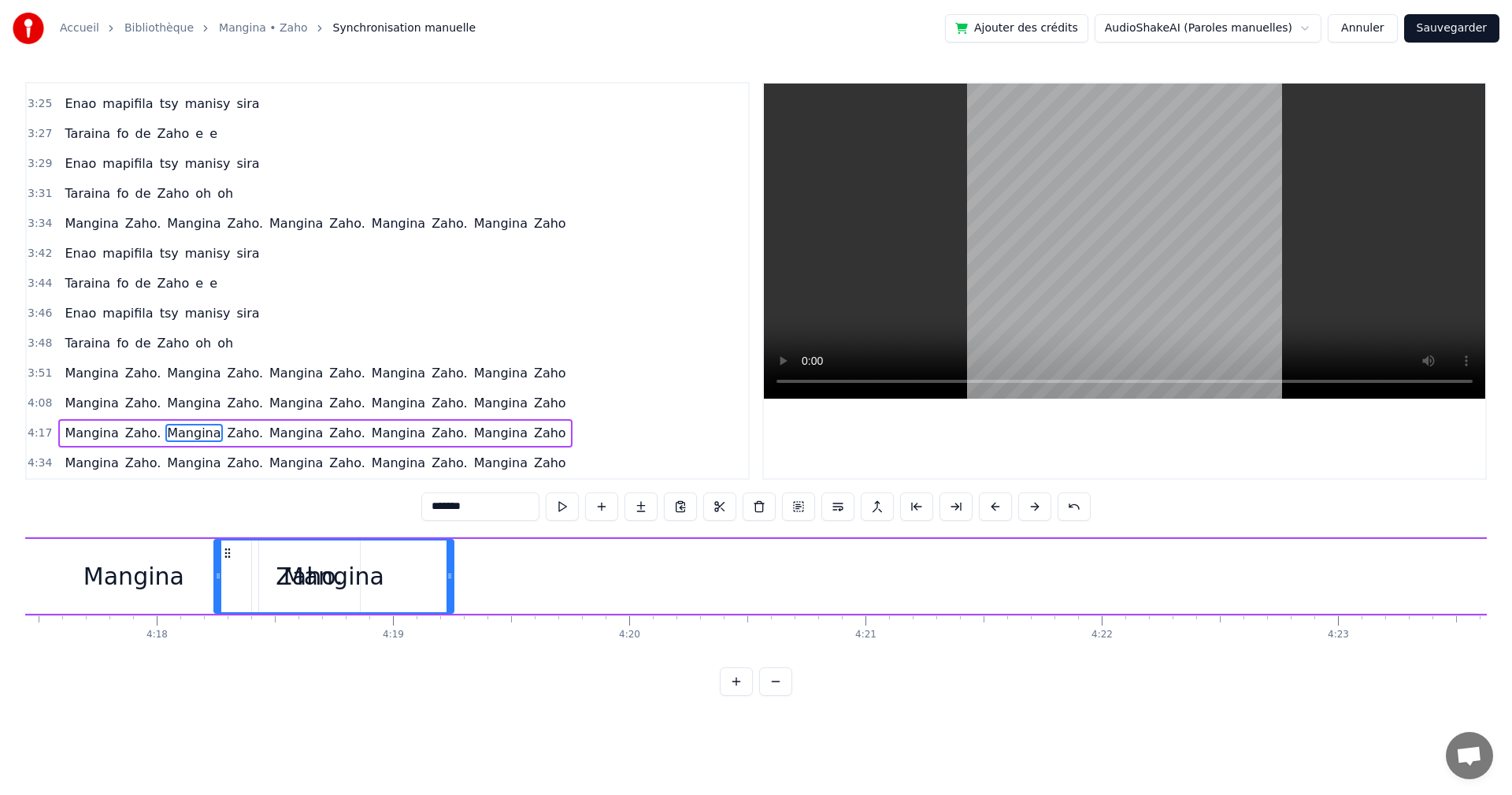
scroll to position [0, 60773]
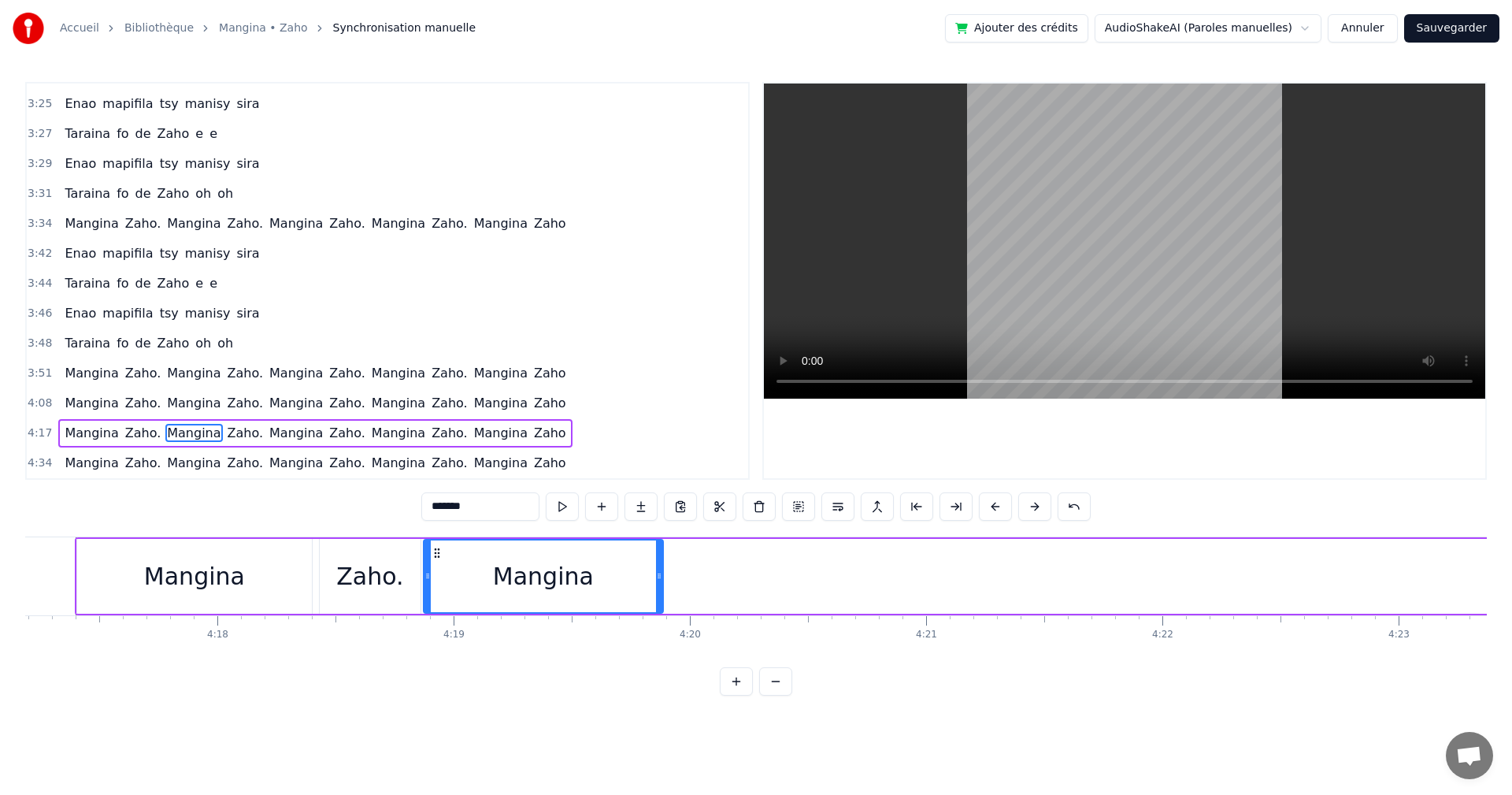
drag, startPoint x: 1009, startPoint y: 550, endPoint x: 437, endPoint y: 638, distance: 578.7
click at [437, 638] on div "Izaho tamy nanantona anao e Tsy mba hitanao teo aho Maso nitompy nandrasako tam…" at bounding box center [756, 596] width 1462 height 118
click at [373, 593] on div "Zaho." at bounding box center [370, 576] width 67 height 35
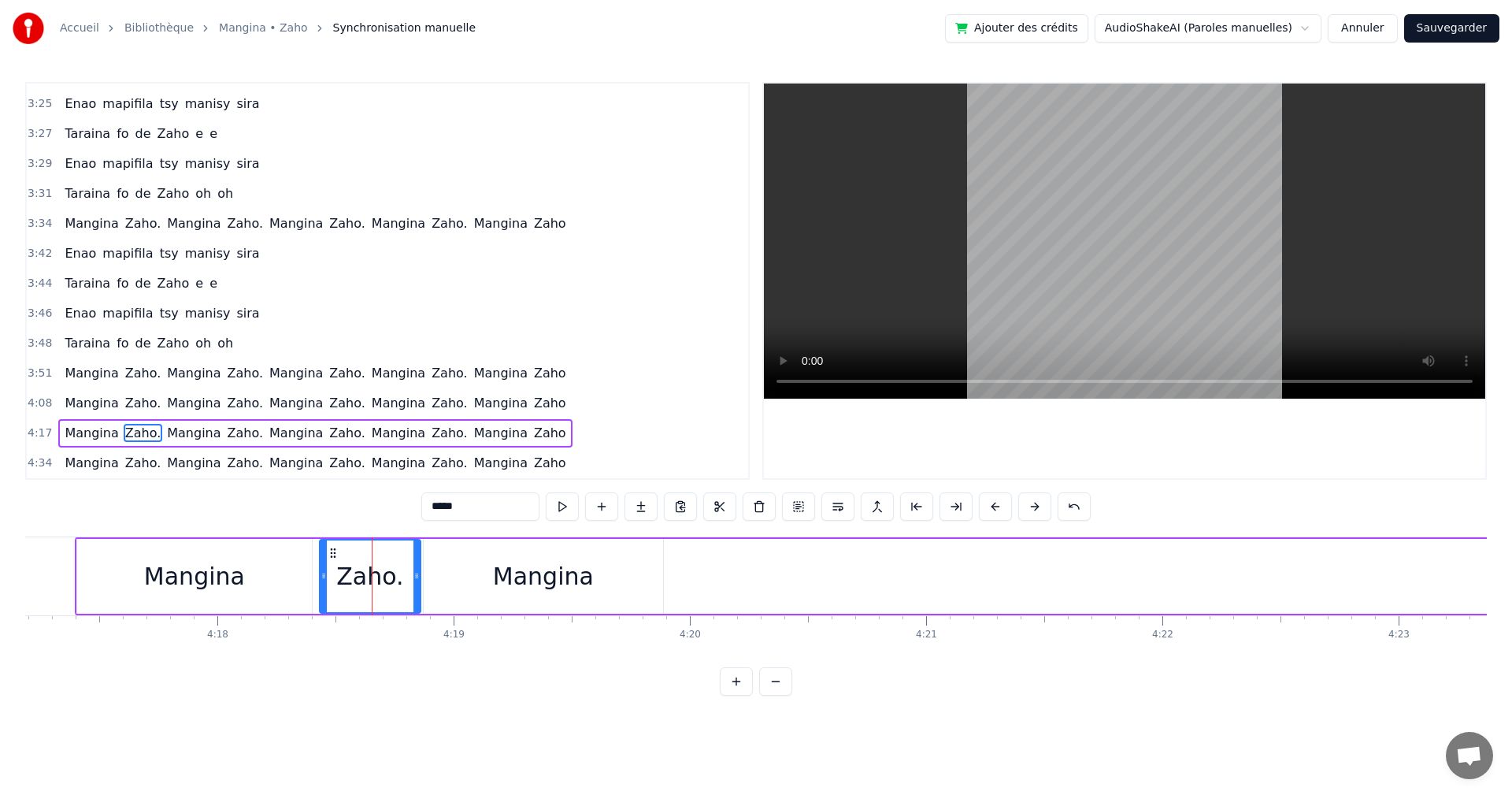
click at [465, 585] on div "Mangina" at bounding box center [543, 577] width 239 height 75
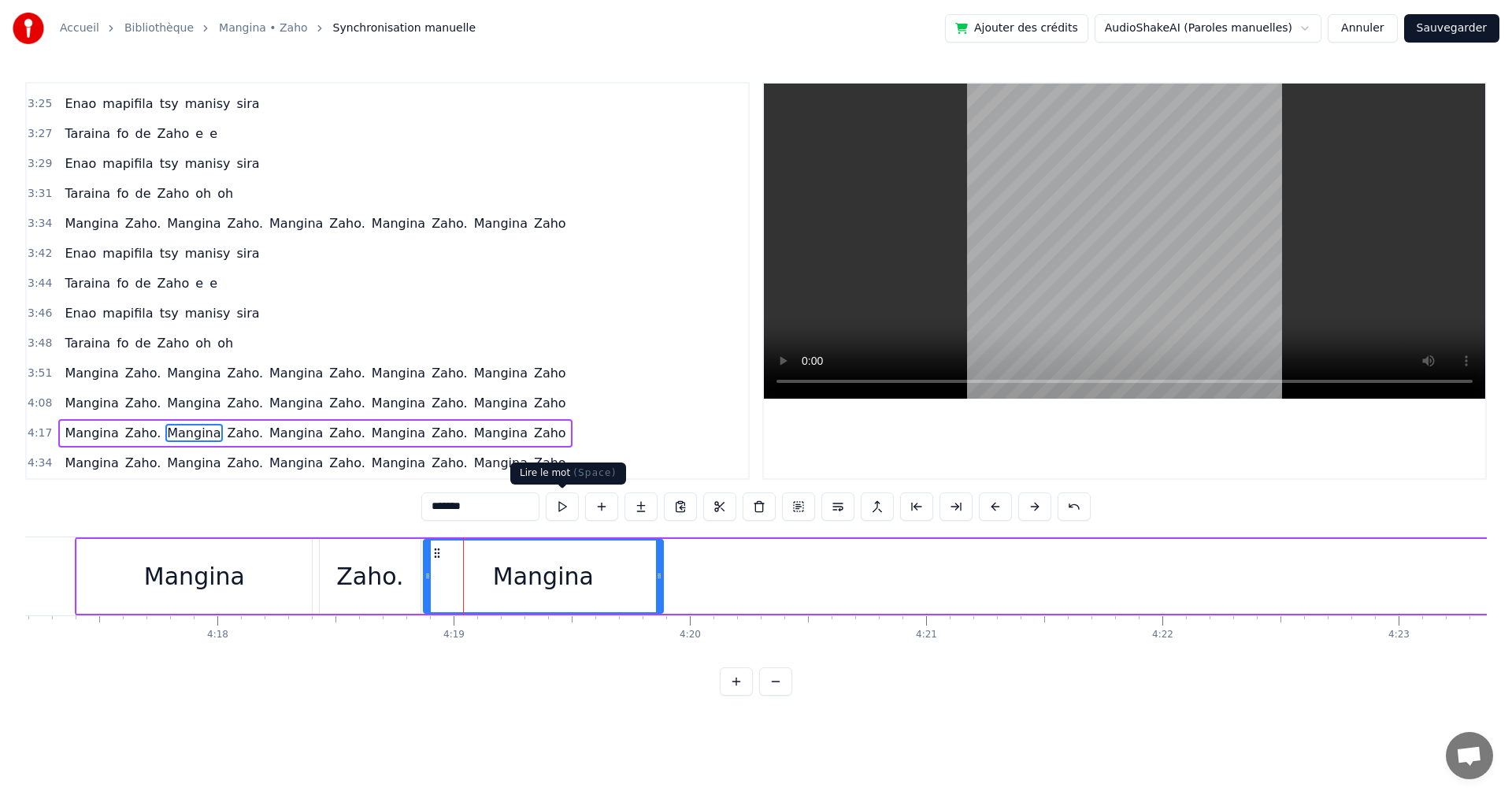
click at [573, 509] on button at bounding box center [562, 506] width 33 height 28
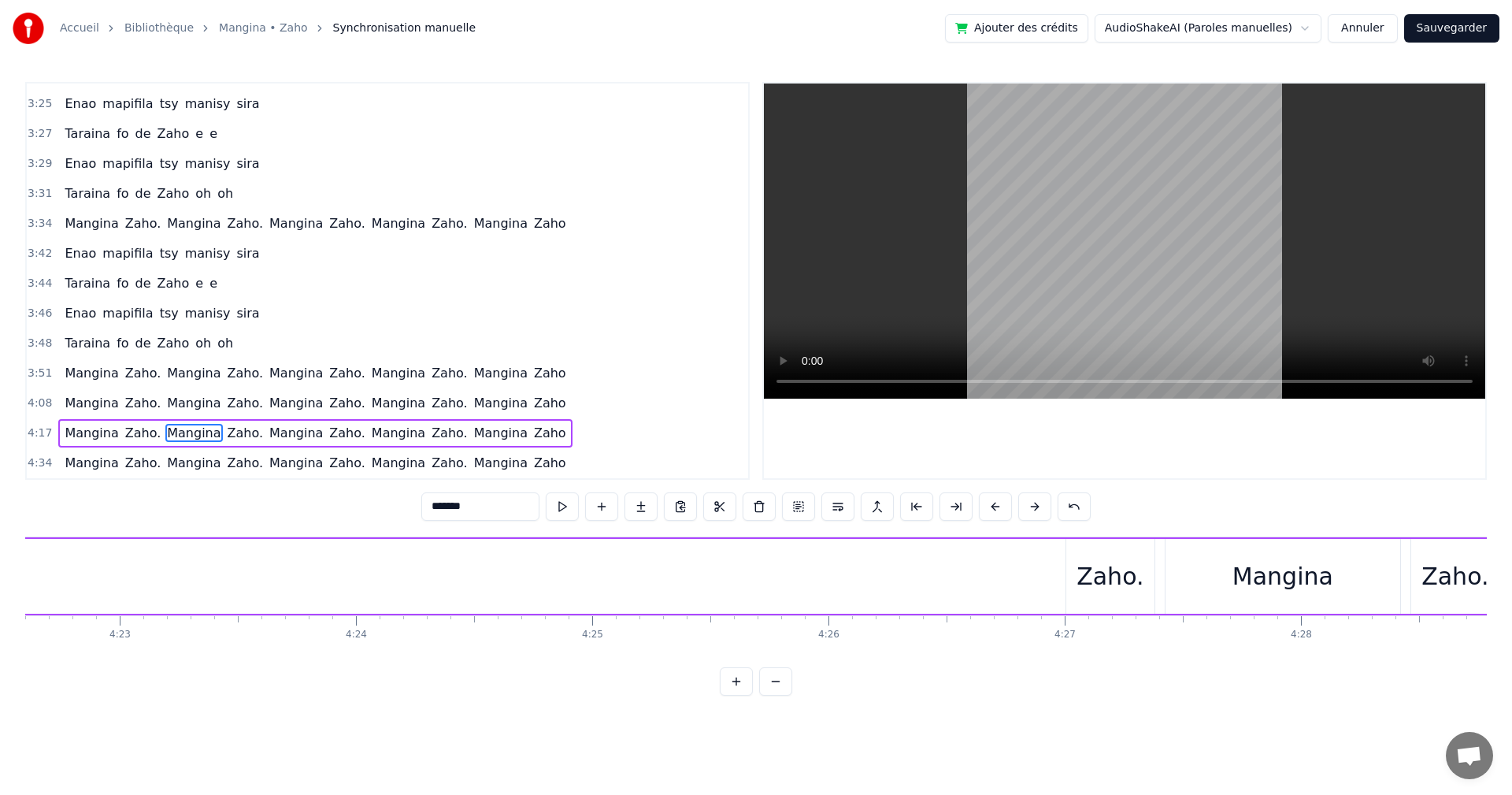
click at [1075, 577] on div "Zaho." at bounding box center [1111, 577] width 88 height 75
type input "*****"
drag, startPoint x: 1075, startPoint y: 577, endPoint x: 848, endPoint y: 577, distance: 227.0
click at [463, 574] on div "[PERSON_NAME]. Mangina Zaho. Mangina Zaho. Mangina Zaho. Mangina Zaho" at bounding box center [700, 577] width 3808 height 78
click at [1087, 560] on div "Zaho." at bounding box center [1111, 576] width 67 height 35
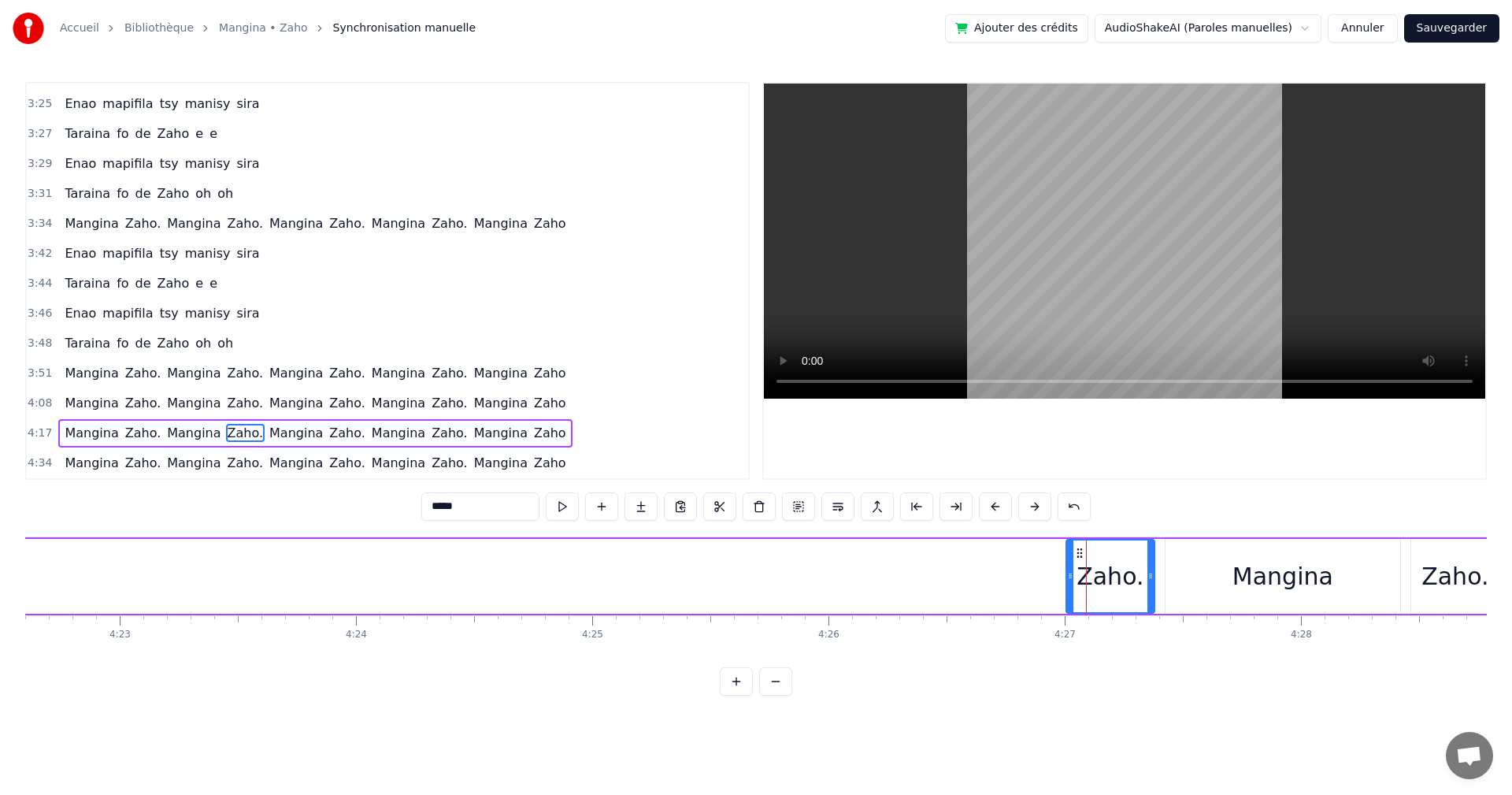
drag, startPoint x: 1080, startPoint y: 544, endPoint x: 1081, endPoint y: 560, distance: 16.0
click at [834, 564] on div "[PERSON_NAME]. Mangina Zaho. Mangina Zaho. Mangina Zaho. Mangina Zaho" at bounding box center [700, 577] width 3808 height 78
click at [1095, 561] on div "Zaho." at bounding box center [1111, 576] width 67 height 35
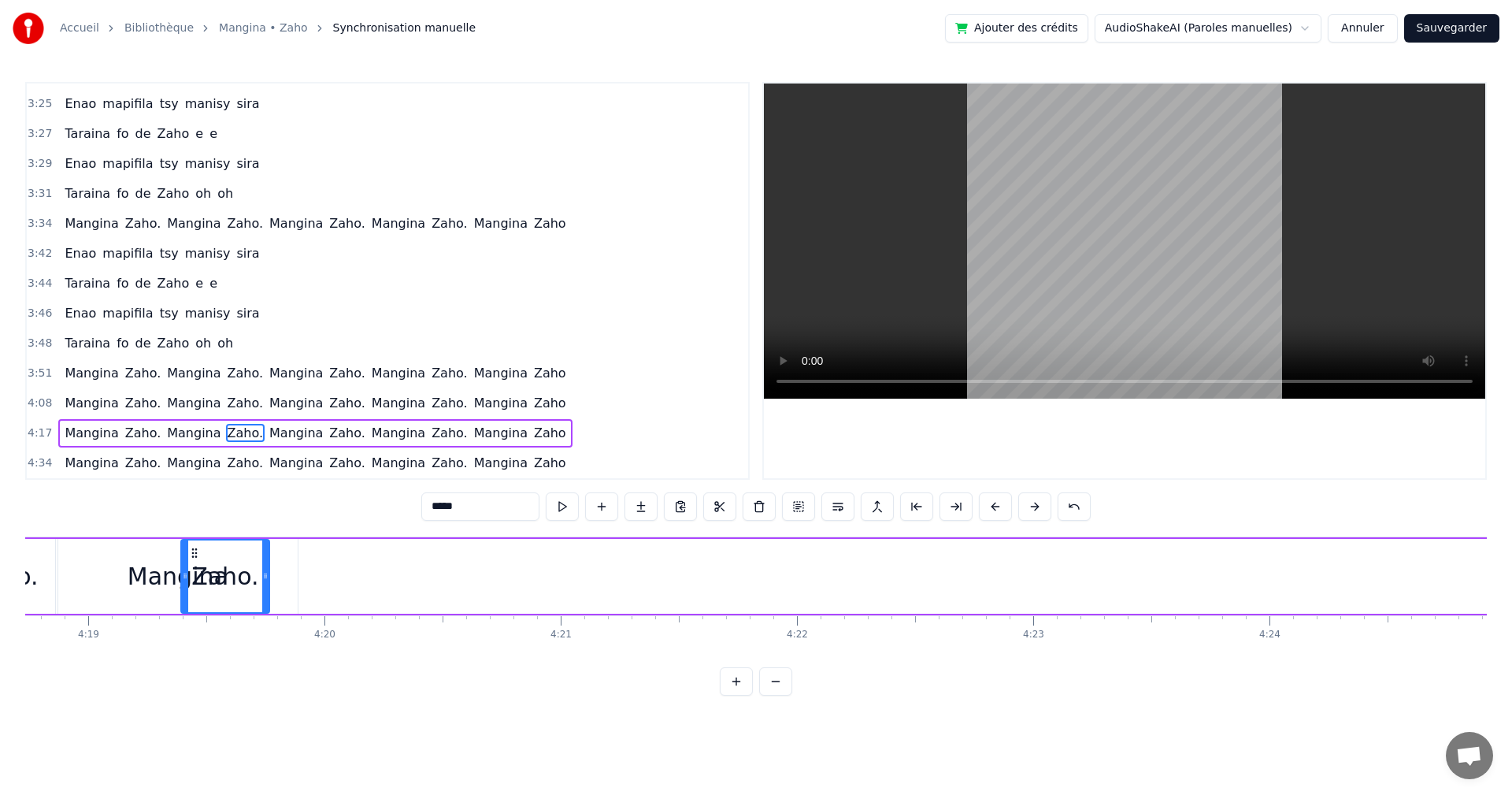
scroll to position [0, 61072]
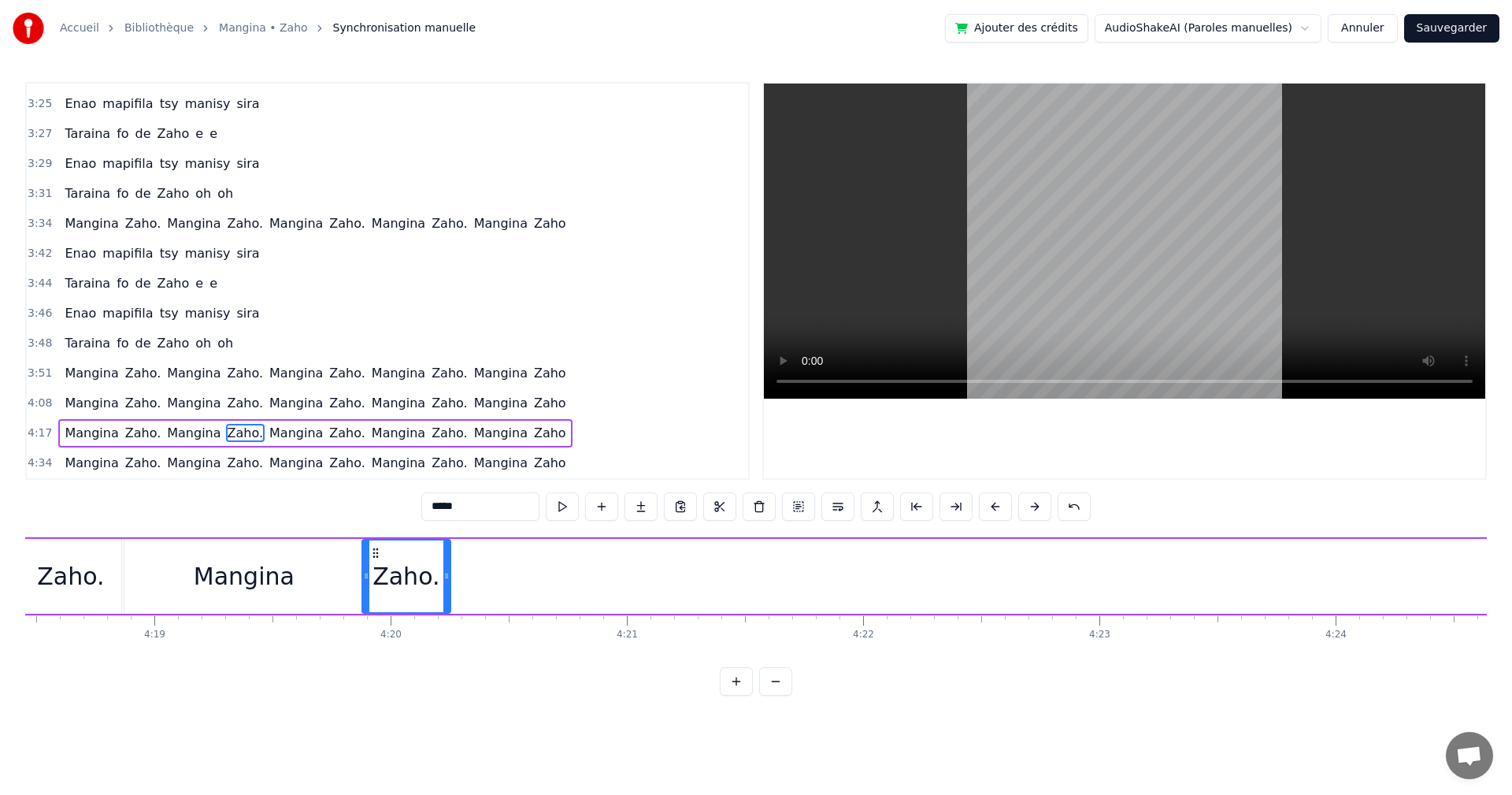
drag, startPoint x: 1078, startPoint y: 549, endPoint x: 373, endPoint y: 580, distance: 705.7
click at [373, 580] on div "Zaho." at bounding box center [406, 577] width 86 height 72
click at [560, 512] on button at bounding box center [562, 506] width 33 height 28
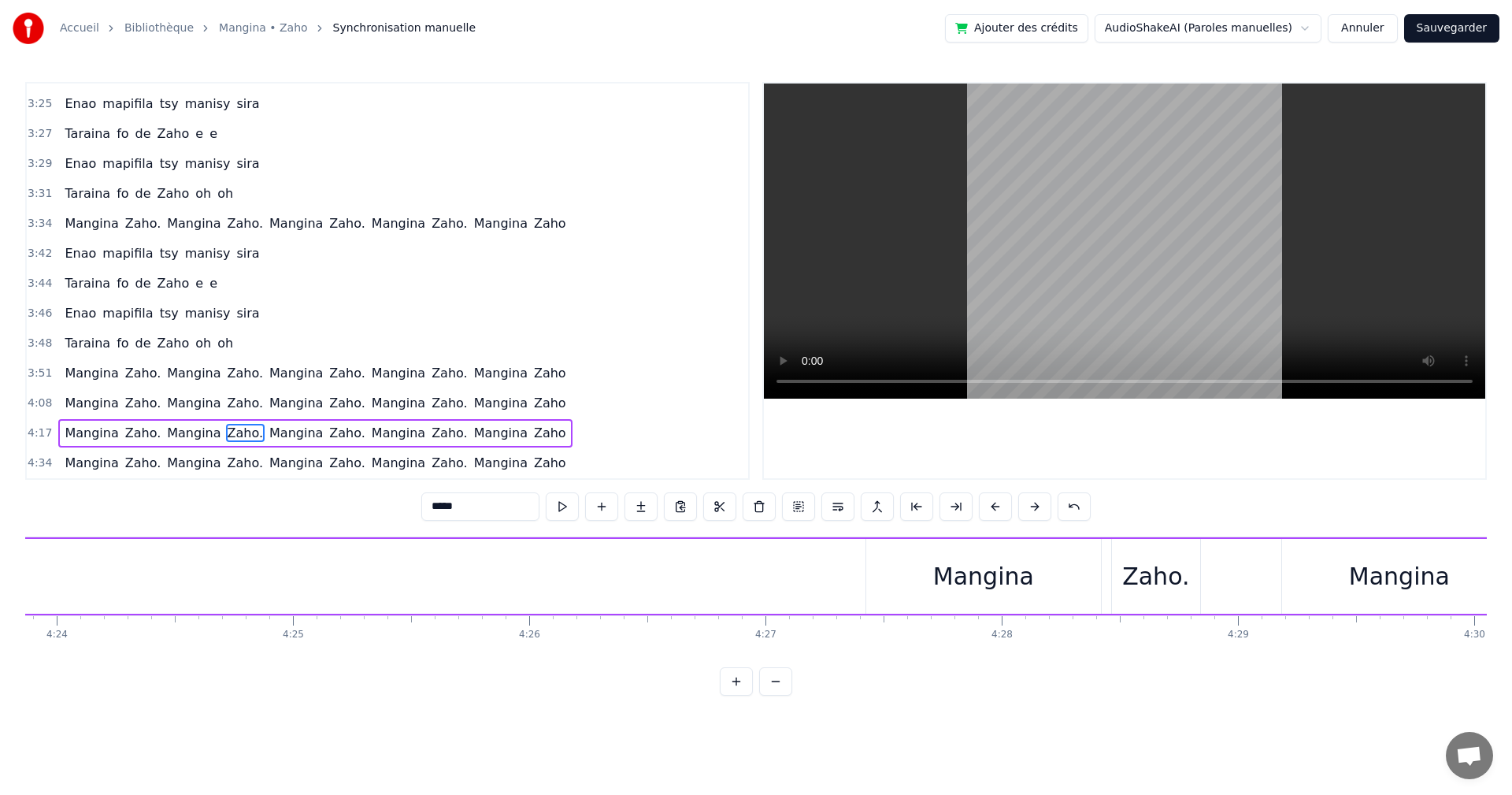
click at [1009, 571] on div "Mangina" at bounding box center [983, 576] width 101 height 35
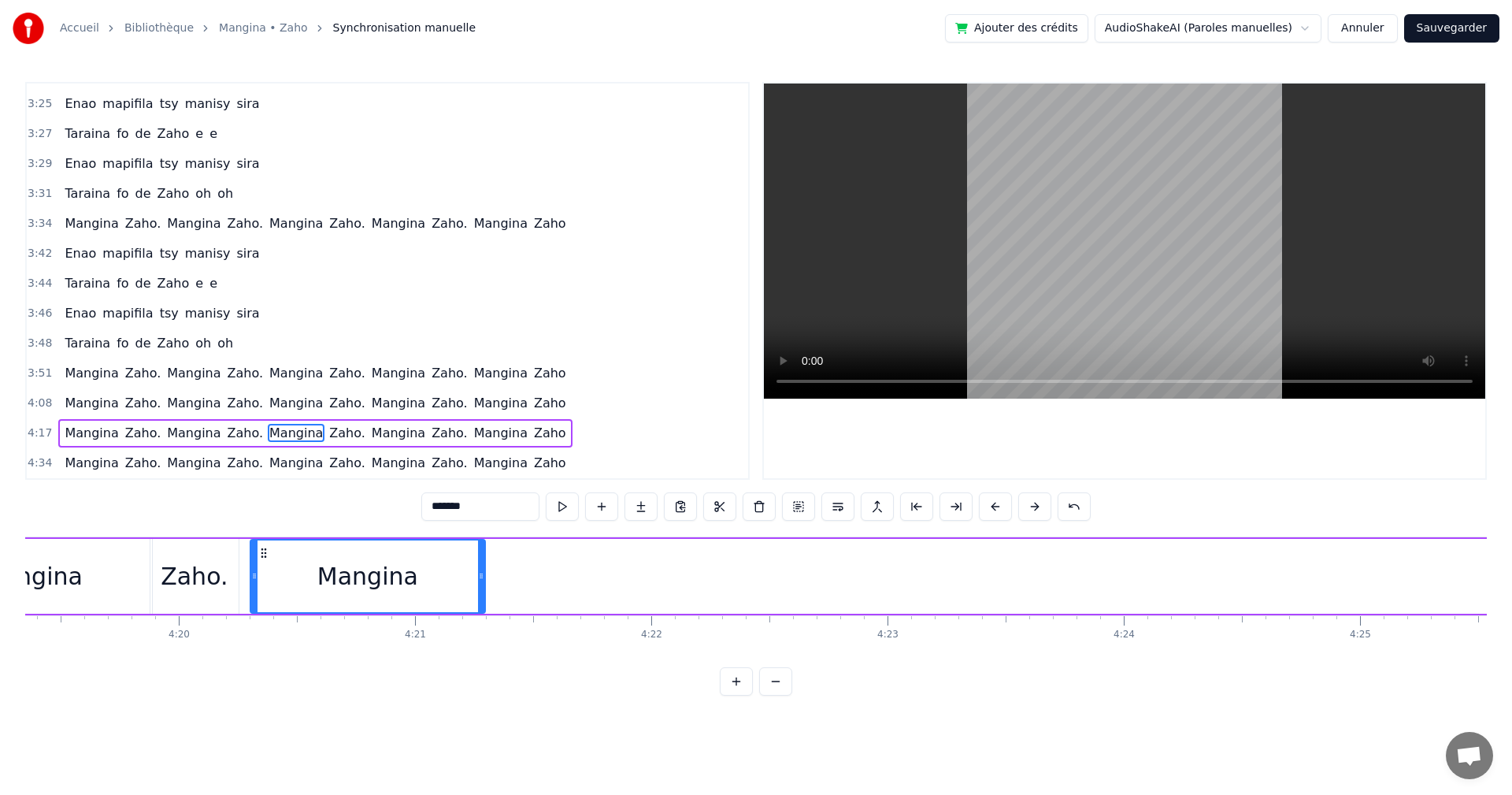
scroll to position [0, 61267]
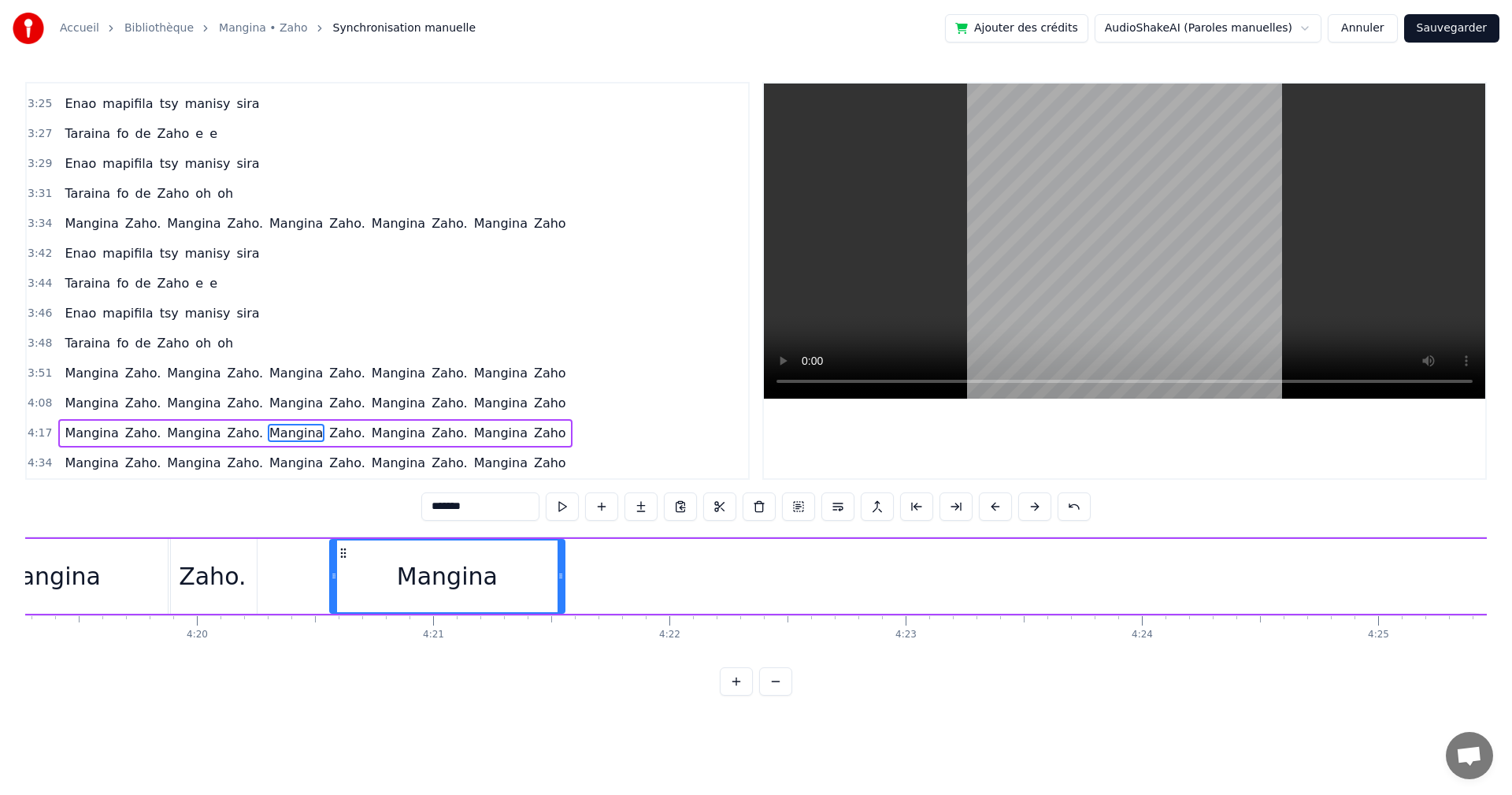
drag, startPoint x: 881, startPoint y: 557, endPoint x: 345, endPoint y: 587, distance: 536.8
click at [345, 587] on div "Mangina" at bounding box center [448, 577] width 233 height 72
click at [561, 507] on button at bounding box center [562, 506] width 33 height 28
click at [1399, 672] on div "0:17 Izaho tamy nanantona anao e 0:19 Tsy mba hitanao teo aho 0:21 Maso nitompy…" at bounding box center [756, 388] width 1462 height 613
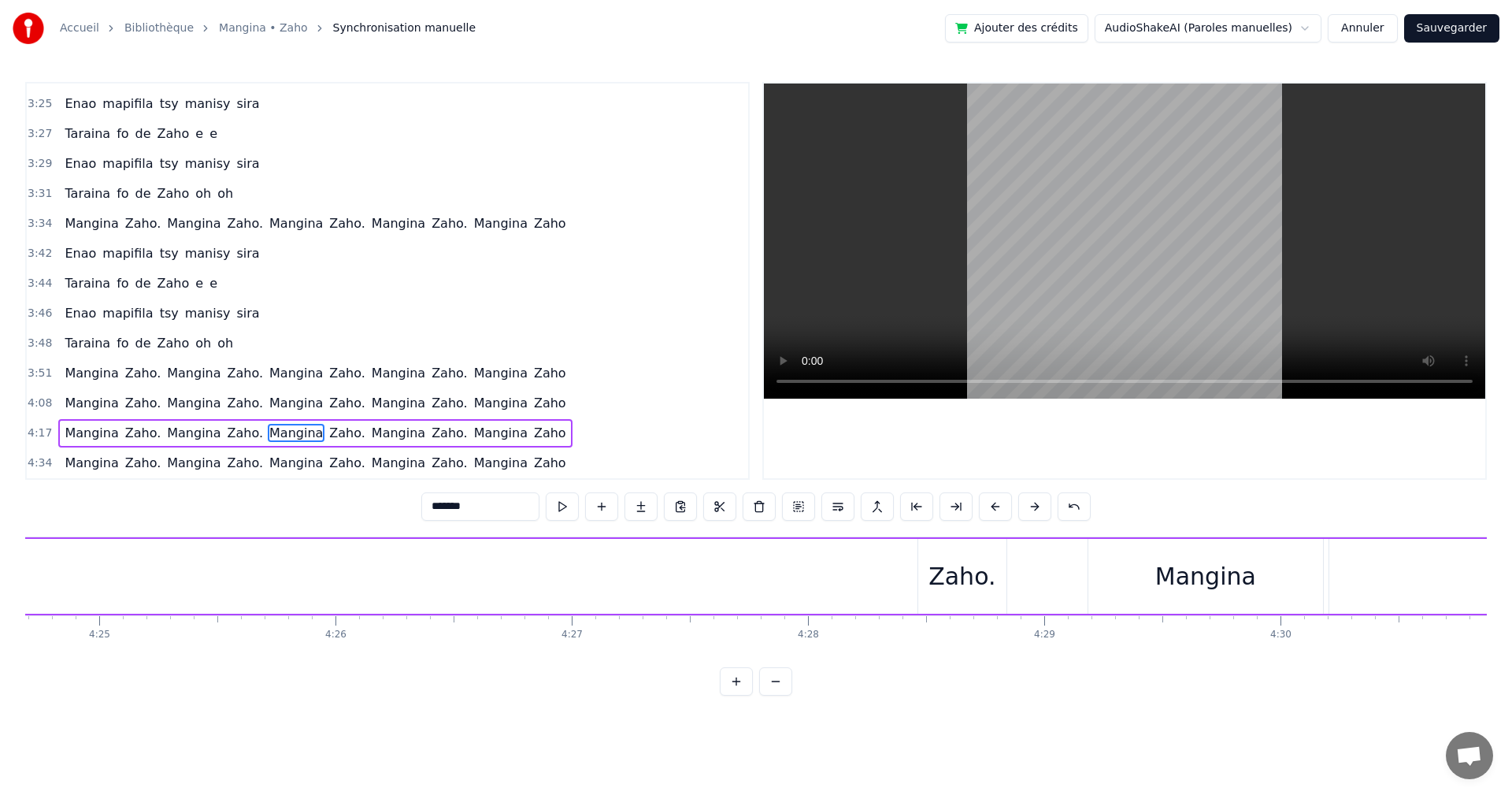
click at [968, 587] on div "Zaho." at bounding box center [962, 576] width 67 height 35
click at [924, 549] on div at bounding box center [923, 577] width 6 height 72
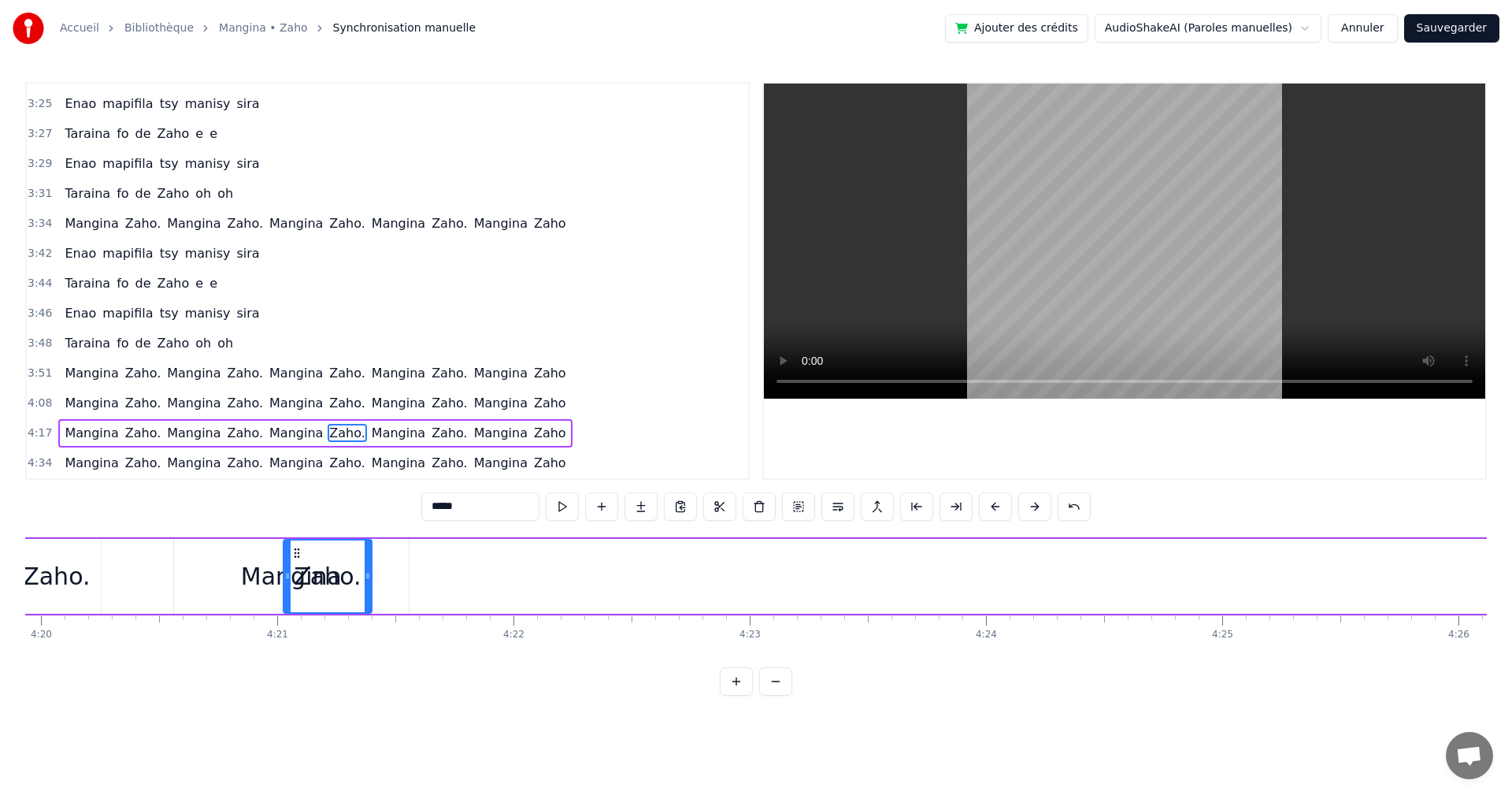
scroll to position [0, 61402]
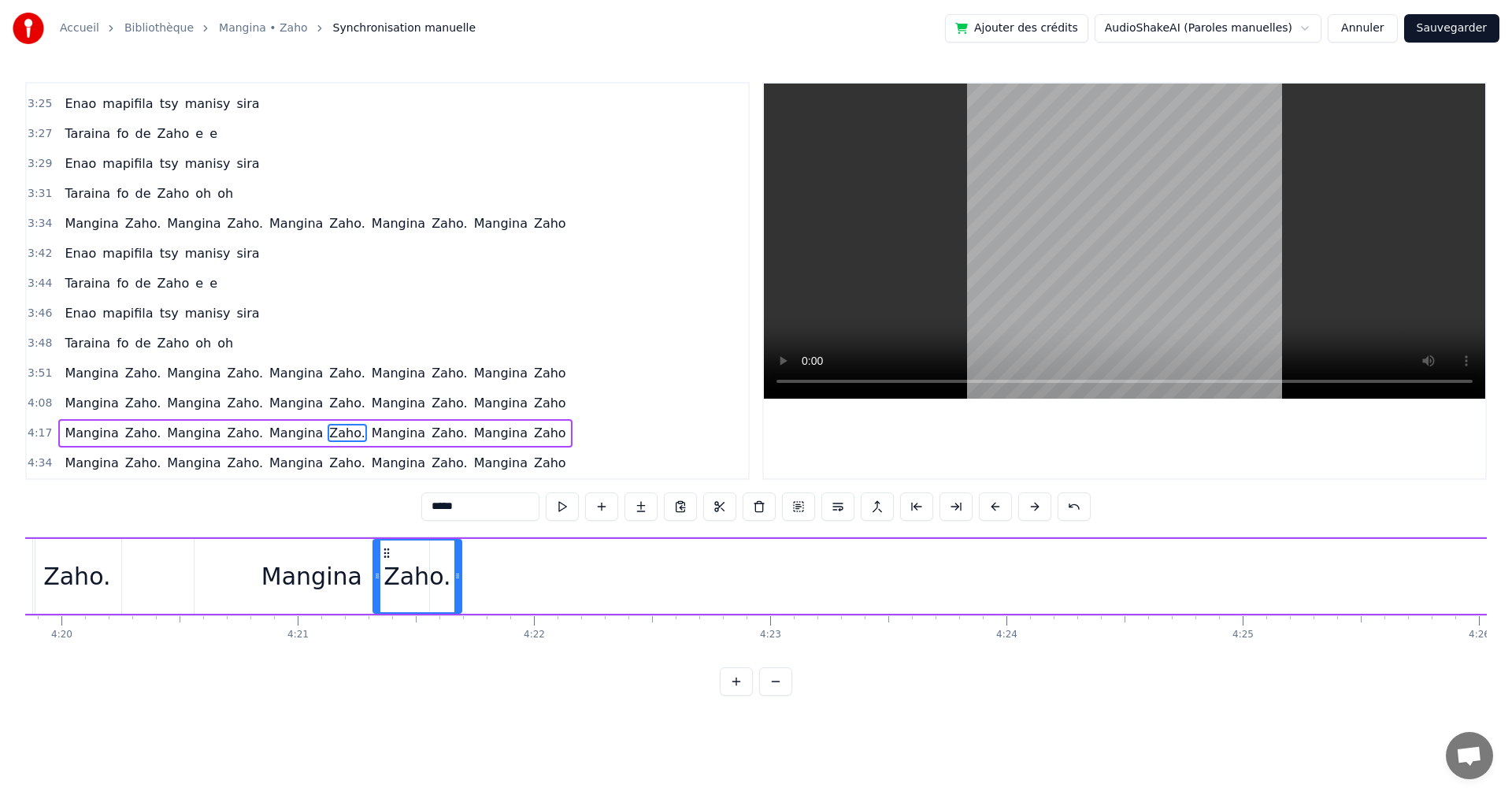
drag, startPoint x: 929, startPoint y: 557, endPoint x: 385, endPoint y: 597, distance: 545.5
click at [385, 597] on div "Zaho." at bounding box center [417, 577] width 86 height 72
click at [557, 517] on button at bounding box center [562, 506] width 33 height 28
drag, startPoint x: 387, startPoint y: 559, endPoint x: 417, endPoint y: 563, distance: 30.3
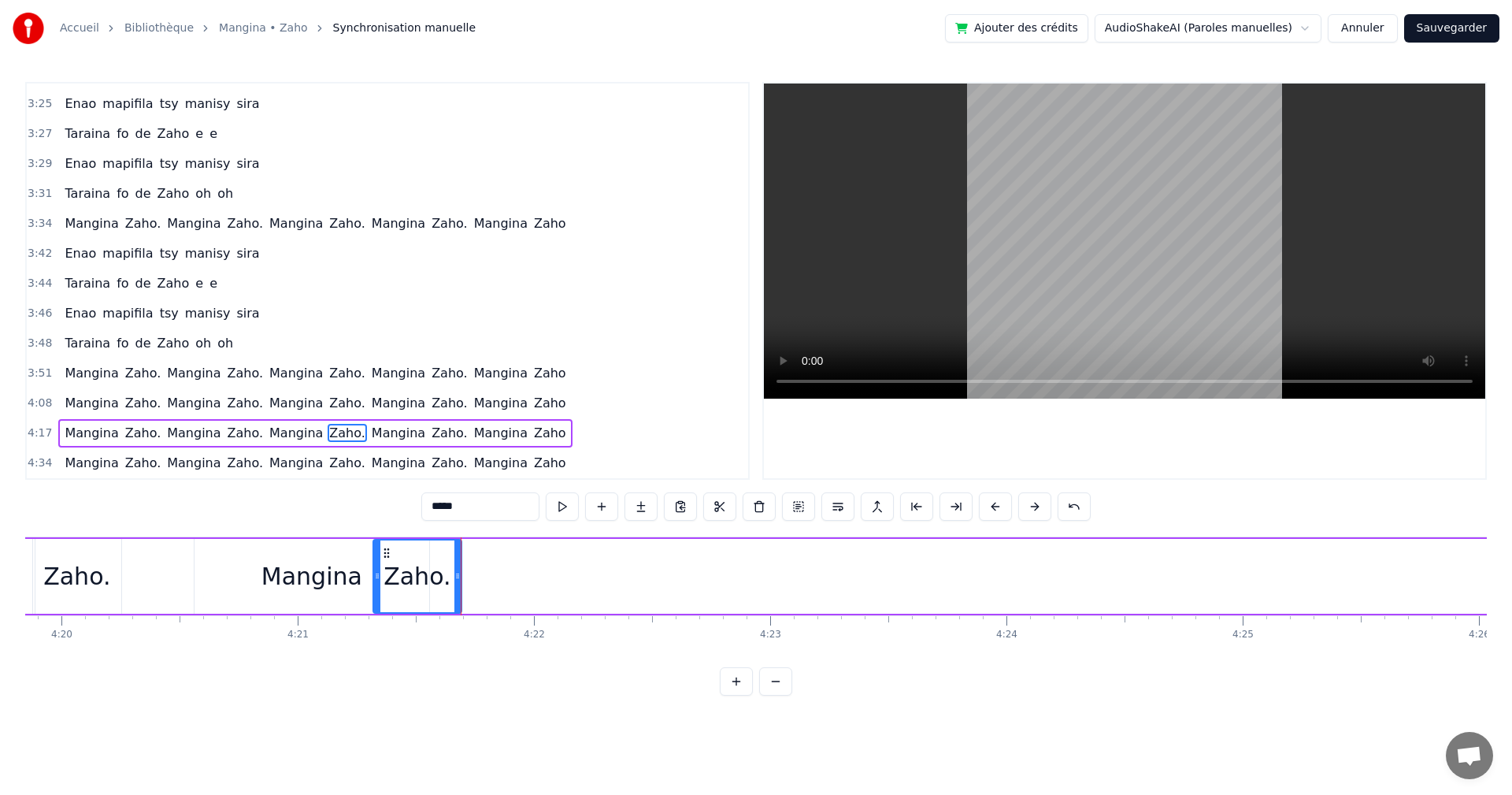
click at [417, 563] on div "Zaho." at bounding box center [417, 577] width 86 height 72
drag, startPoint x: 386, startPoint y: 549, endPoint x: 460, endPoint y: 558, distance: 74.5
click at [460, 558] on icon at bounding box center [461, 553] width 13 height 13
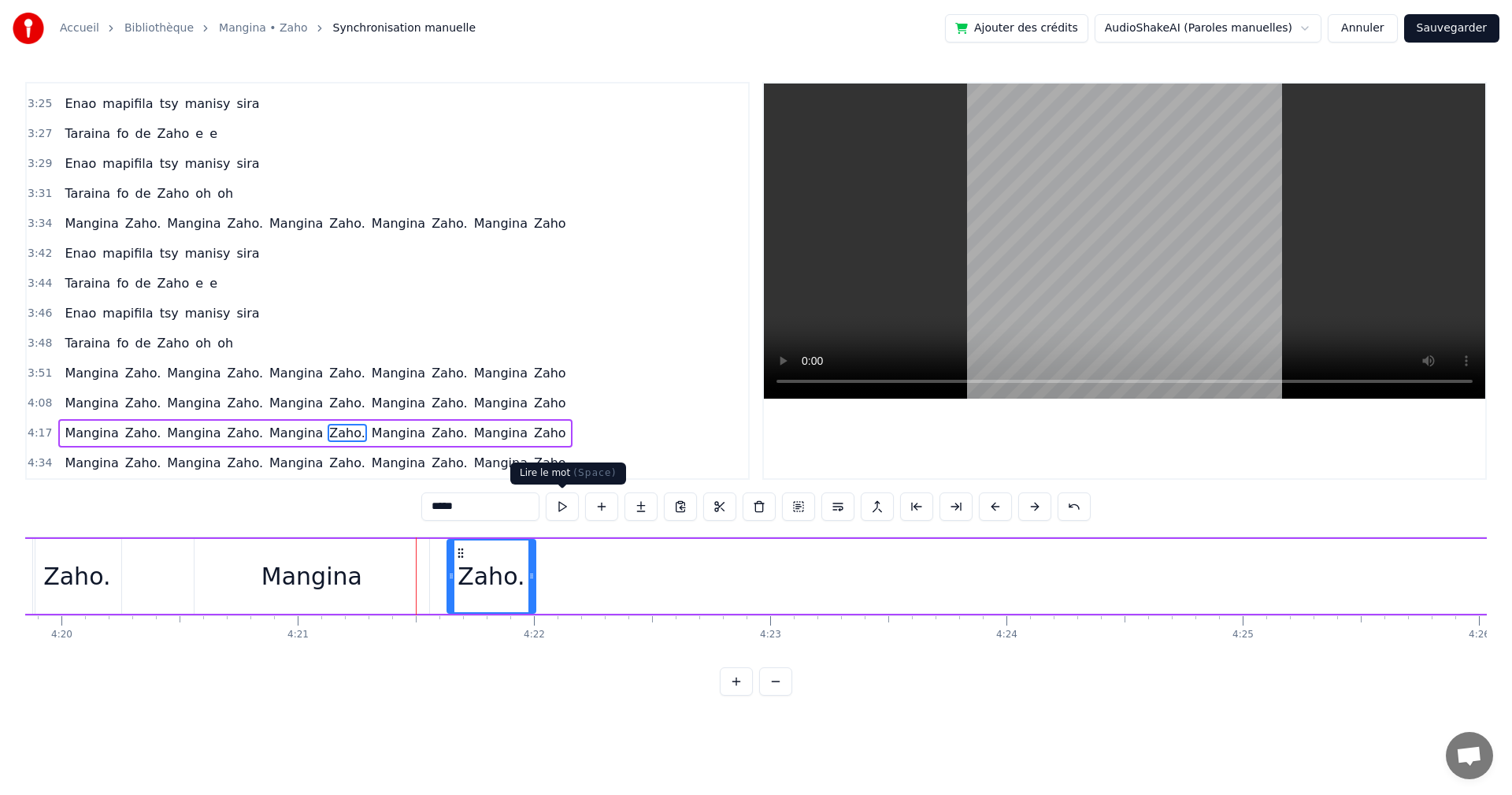
click at [569, 509] on button at bounding box center [562, 506] width 33 height 28
click at [467, 558] on div "Zaho." at bounding box center [491, 576] width 67 height 35
drag, startPoint x: 531, startPoint y: 580, endPoint x: 620, endPoint y: 583, distance: 89.1
click at [620, 583] on div at bounding box center [620, 577] width 6 height 72
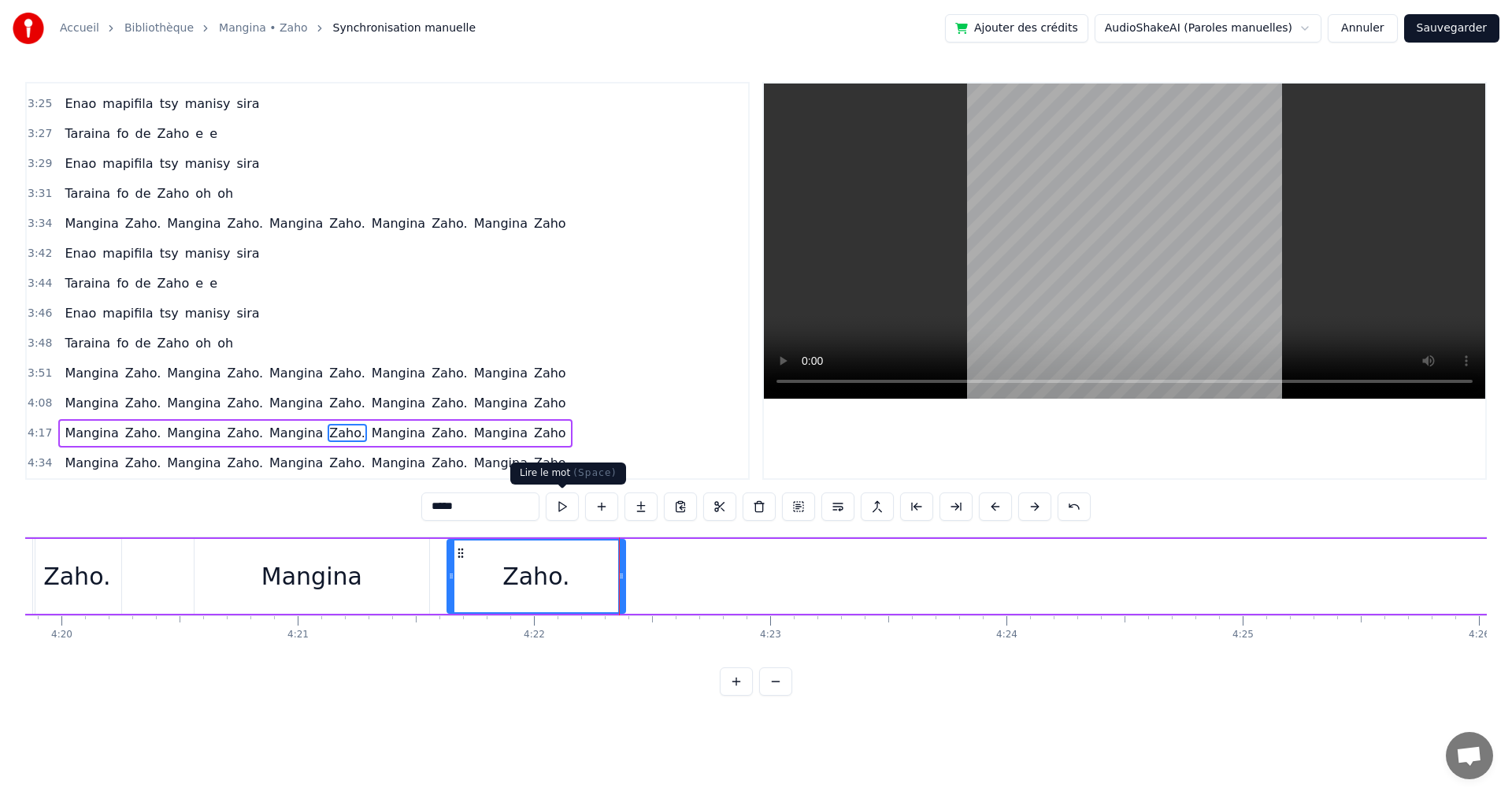
click at [563, 504] on button at bounding box center [562, 506] width 33 height 28
drag, startPoint x: 620, startPoint y: 577, endPoint x: 543, endPoint y: 569, distance: 77.4
click at [543, 569] on icon at bounding box center [544, 576] width 6 height 13
click at [558, 501] on button at bounding box center [562, 506] width 33 height 28
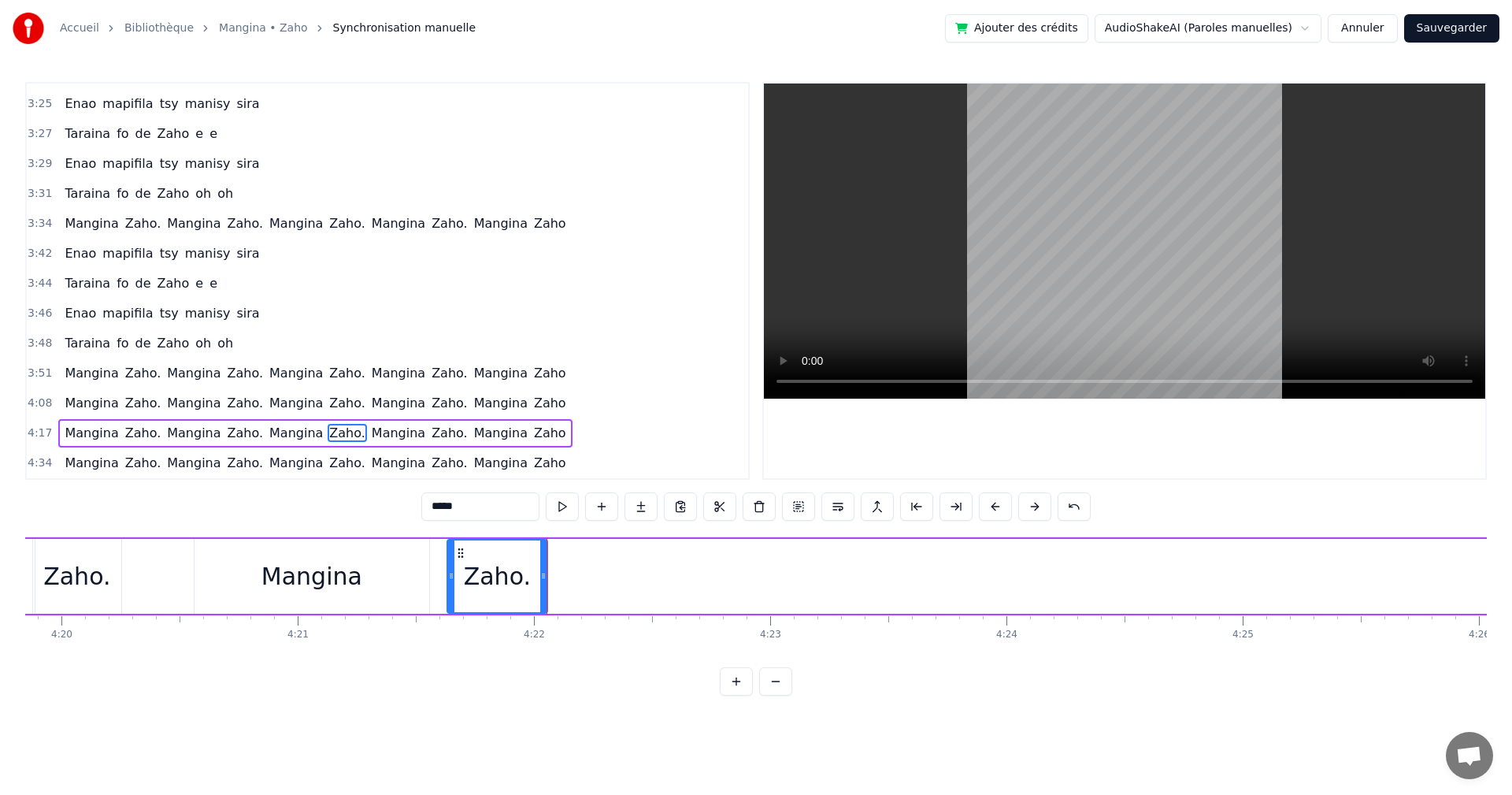
scroll to position [0, 62681]
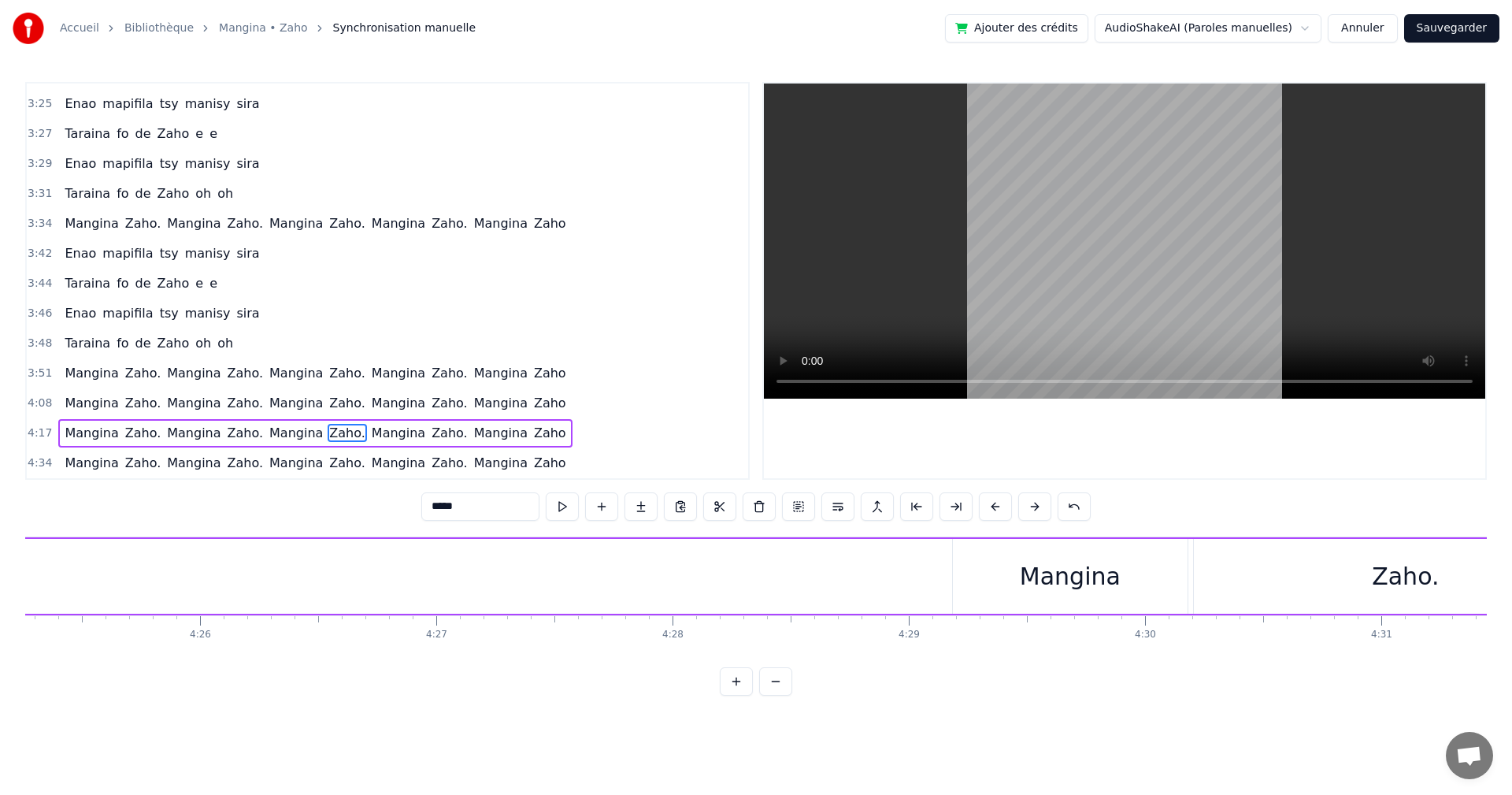
click at [1100, 576] on div "Mangina" at bounding box center [1071, 576] width 101 height 35
type input "*******"
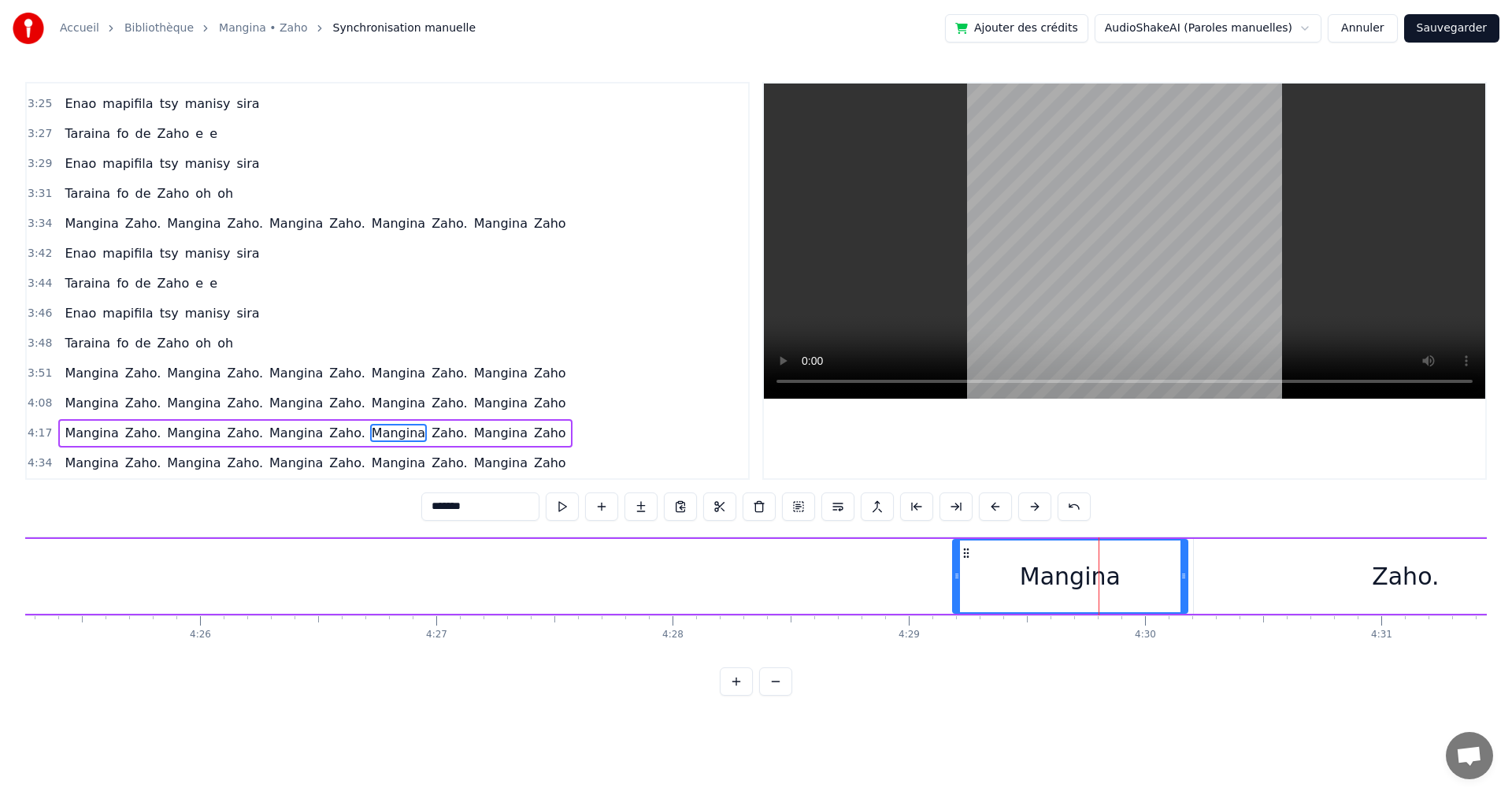
drag, startPoint x: 1100, startPoint y: 576, endPoint x: 696, endPoint y: 577, distance: 404.0
click at [696, 577] on div "[PERSON_NAME]. Mangina Zaho. Mangina Zaho. Mangina Zaho. Mangina Zaho" at bounding box center [71, 577] width 3808 height 78
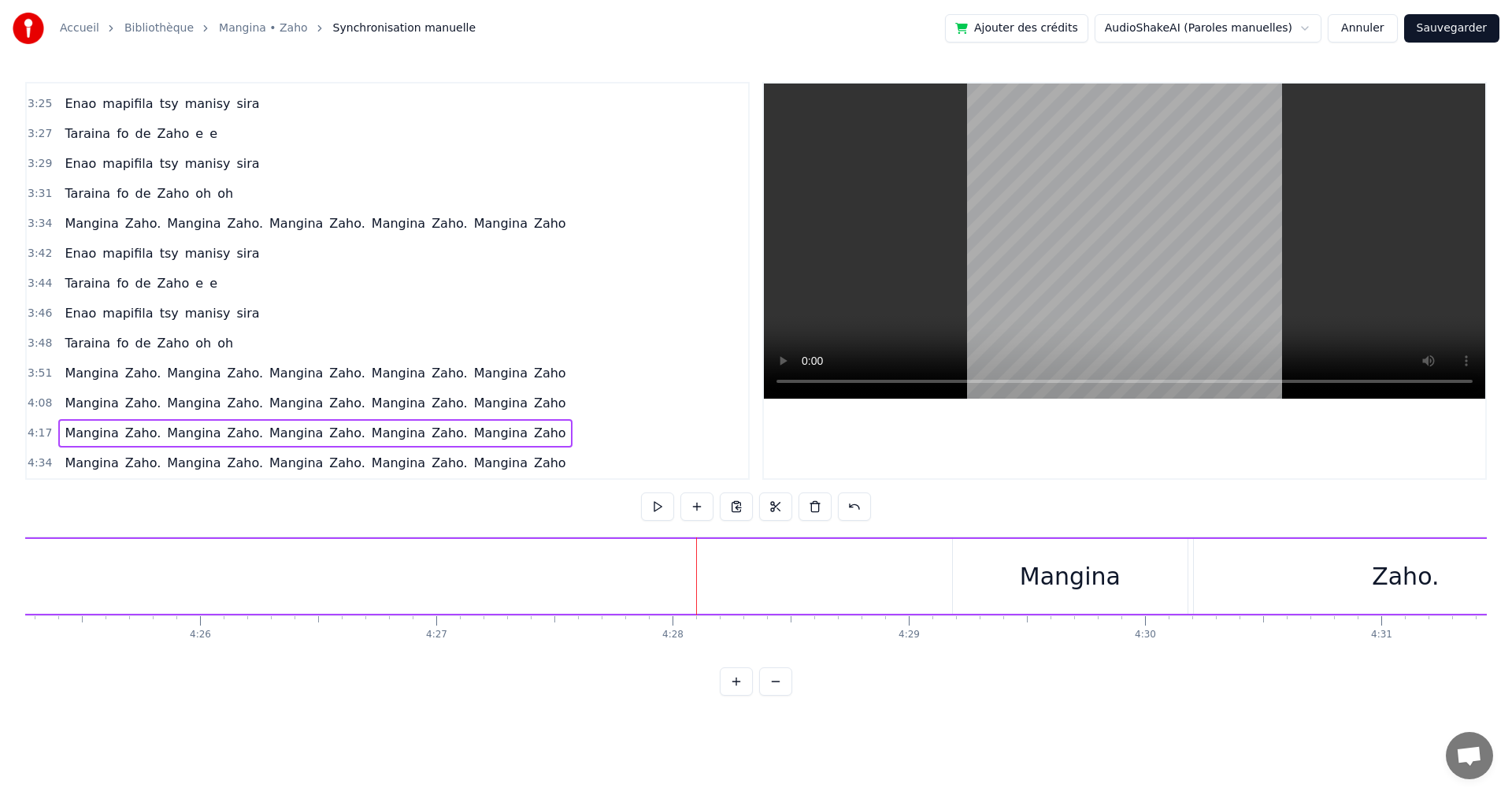
click at [1043, 577] on div "Mangina" at bounding box center [1071, 576] width 101 height 35
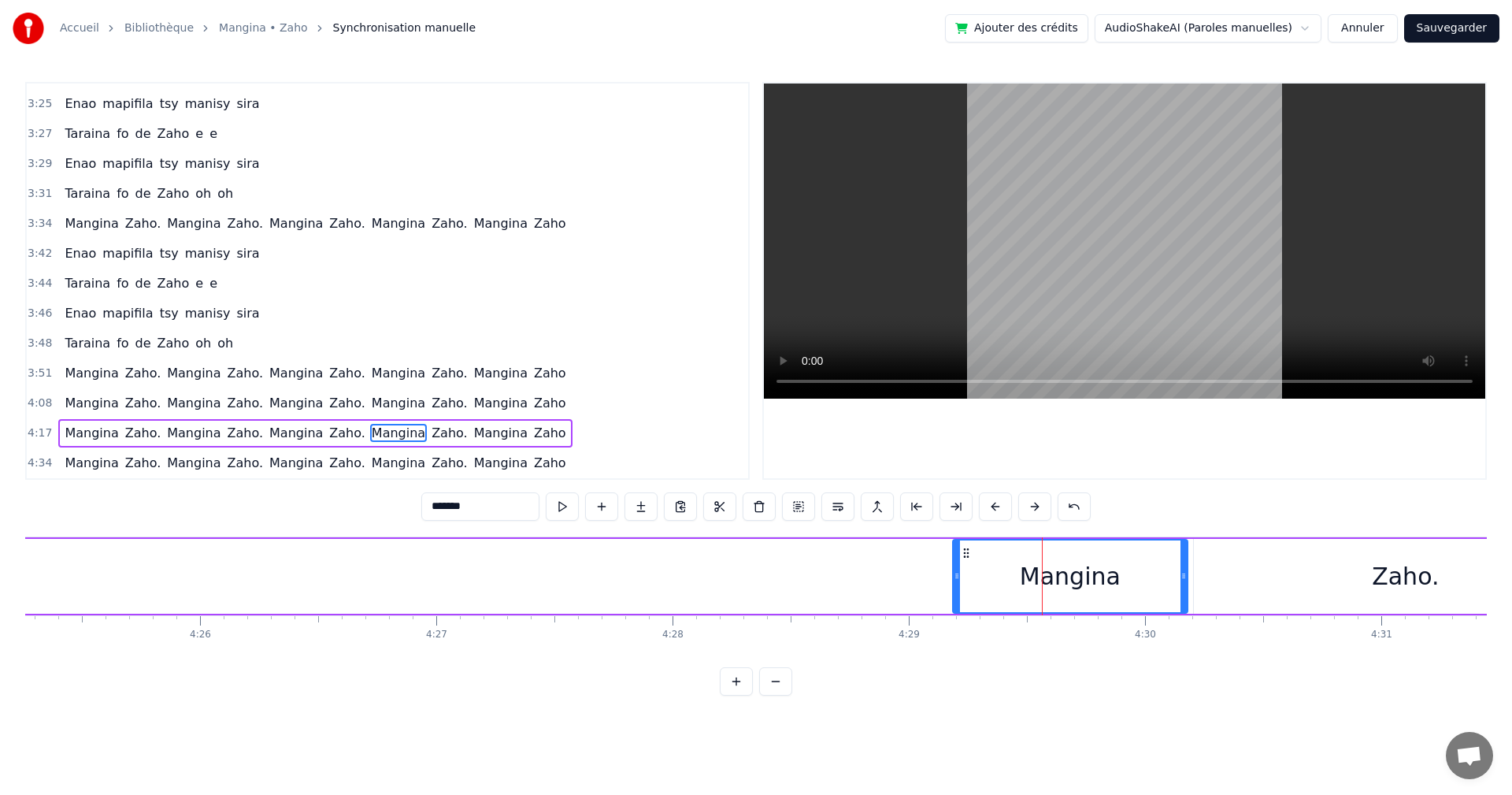
drag, startPoint x: 973, startPoint y: 553, endPoint x: 525, endPoint y: 590, distance: 449.5
click at [465, 590] on div "[PERSON_NAME]. Mangina Zaho. Mangina Zaho. Mangina Zaho. Mangina Zaho" at bounding box center [71, 577] width 3808 height 78
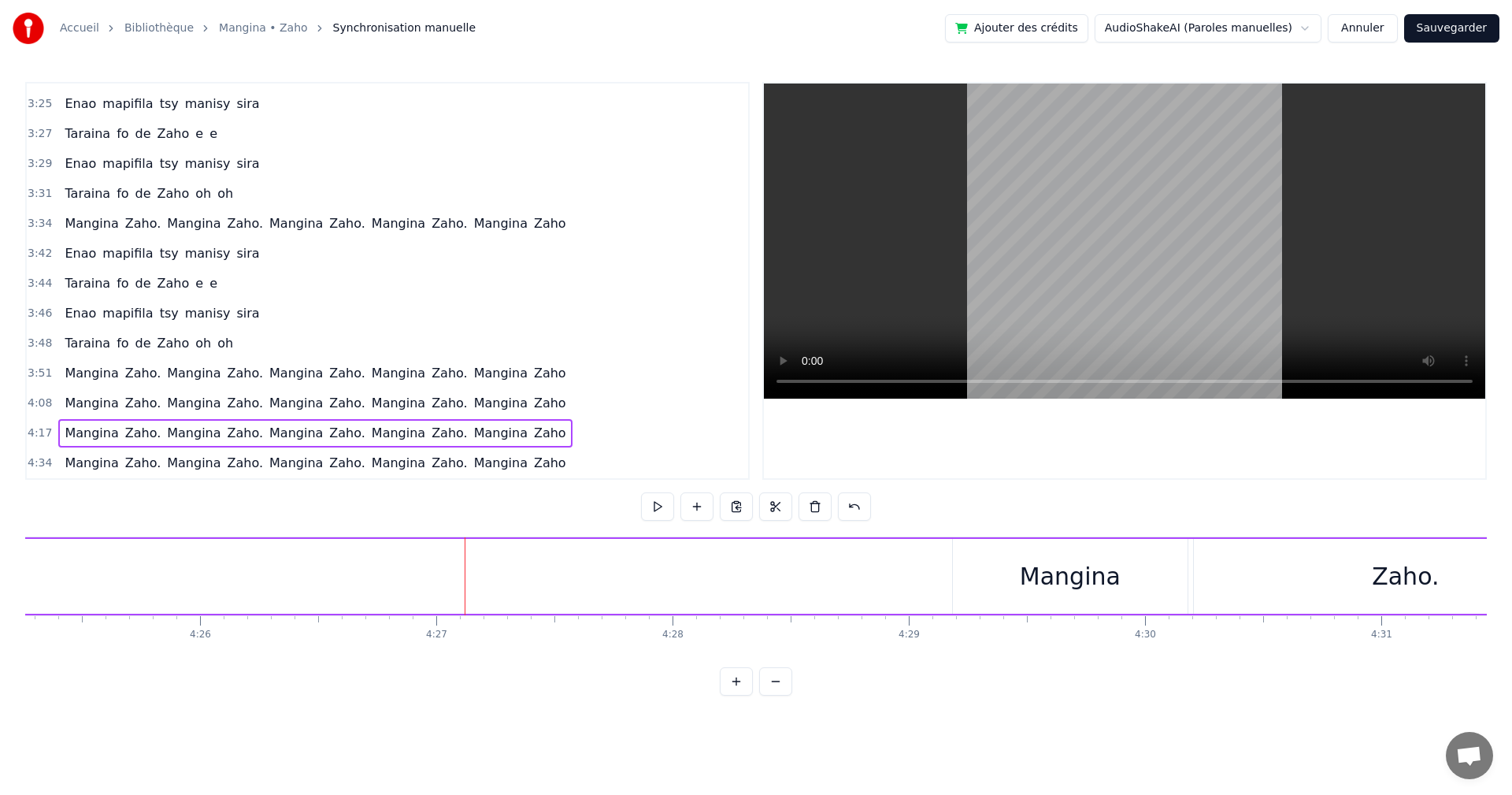
drag, startPoint x: 1018, startPoint y: 581, endPoint x: 1004, endPoint y: 577, distance: 14.6
click at [1017, 581] on div "Mangina" at bounding box center [1071, 577] width 235 height 75
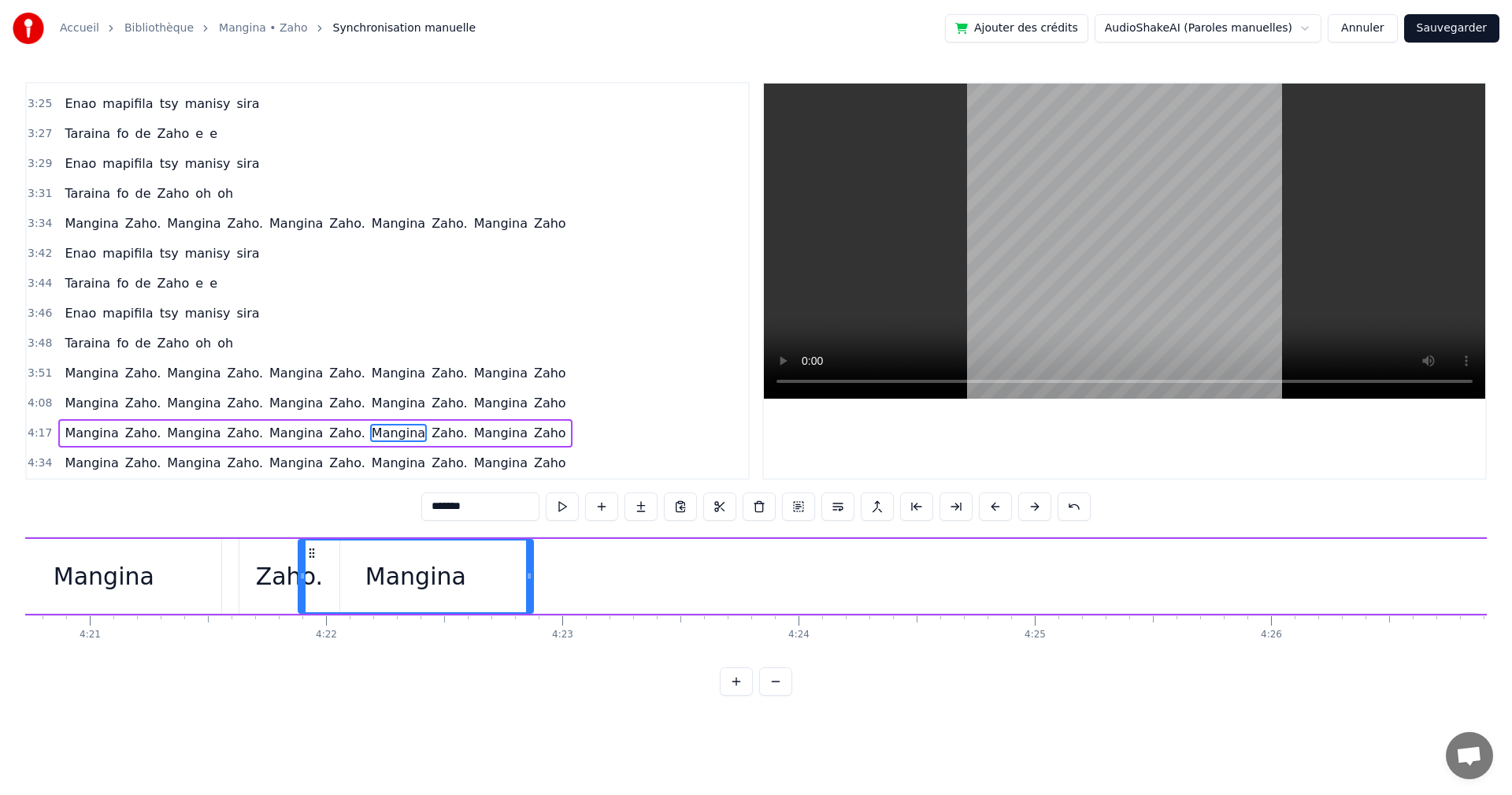
scroll to position [0, 61600]
drag, startPoint x: 962, startPoint y: 547, endPoint x: 354, endPoint y: 601, distance: 610.4
click at [354, 601] on div "Mangina" at bounding box center [463, 577] width 233 height 72
click at [272, 597] on div "Zaho." at bounding box center [298, 577] width 100 height 75
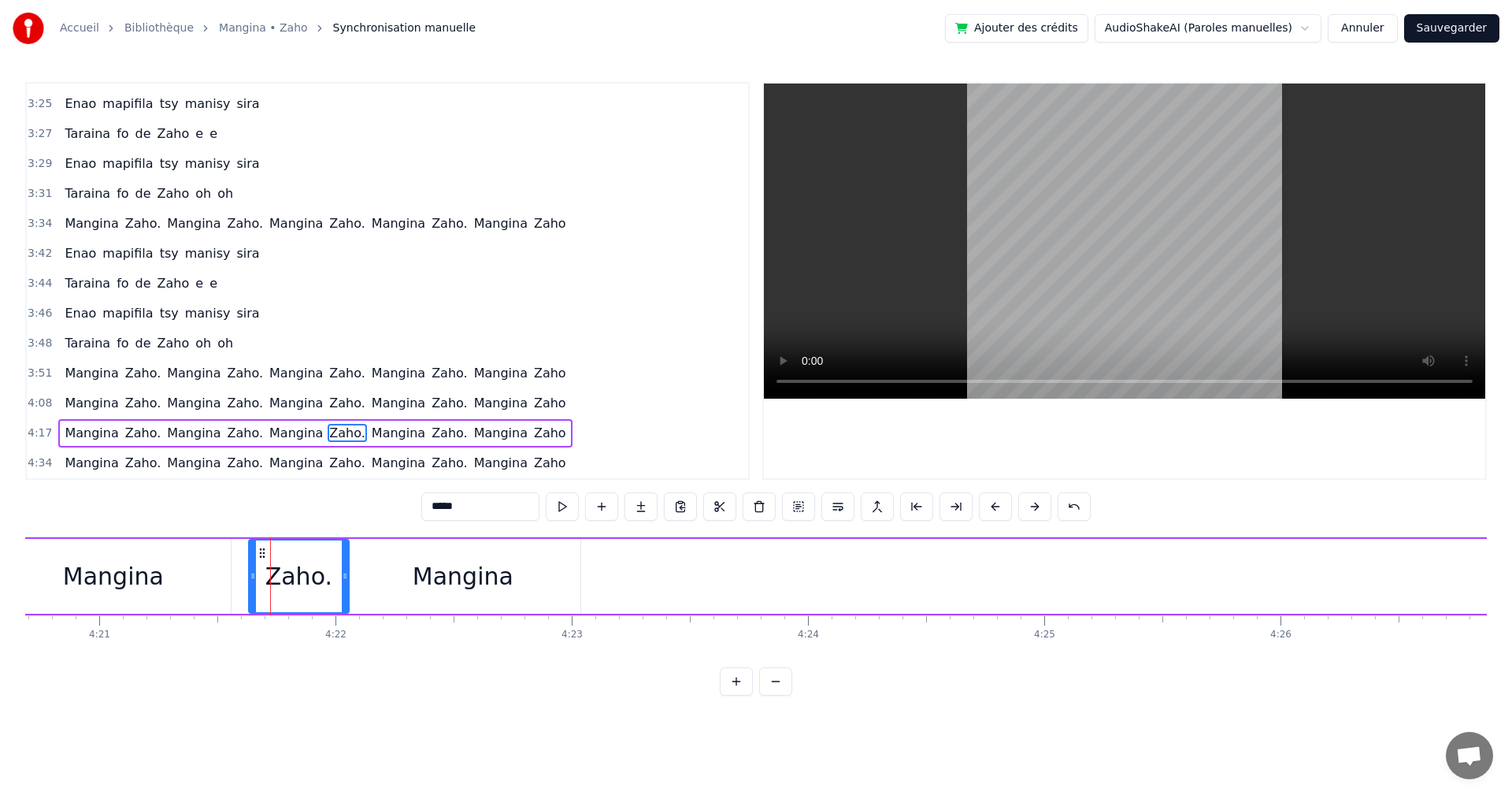
drag, startPoint x: 446, startPoint y: 571, endPoint x: 523, endPoint y: 518, distance: 93.5
click at [447, 571] on div "Mangina" at bounding box center [463, 576] width 101 height 35
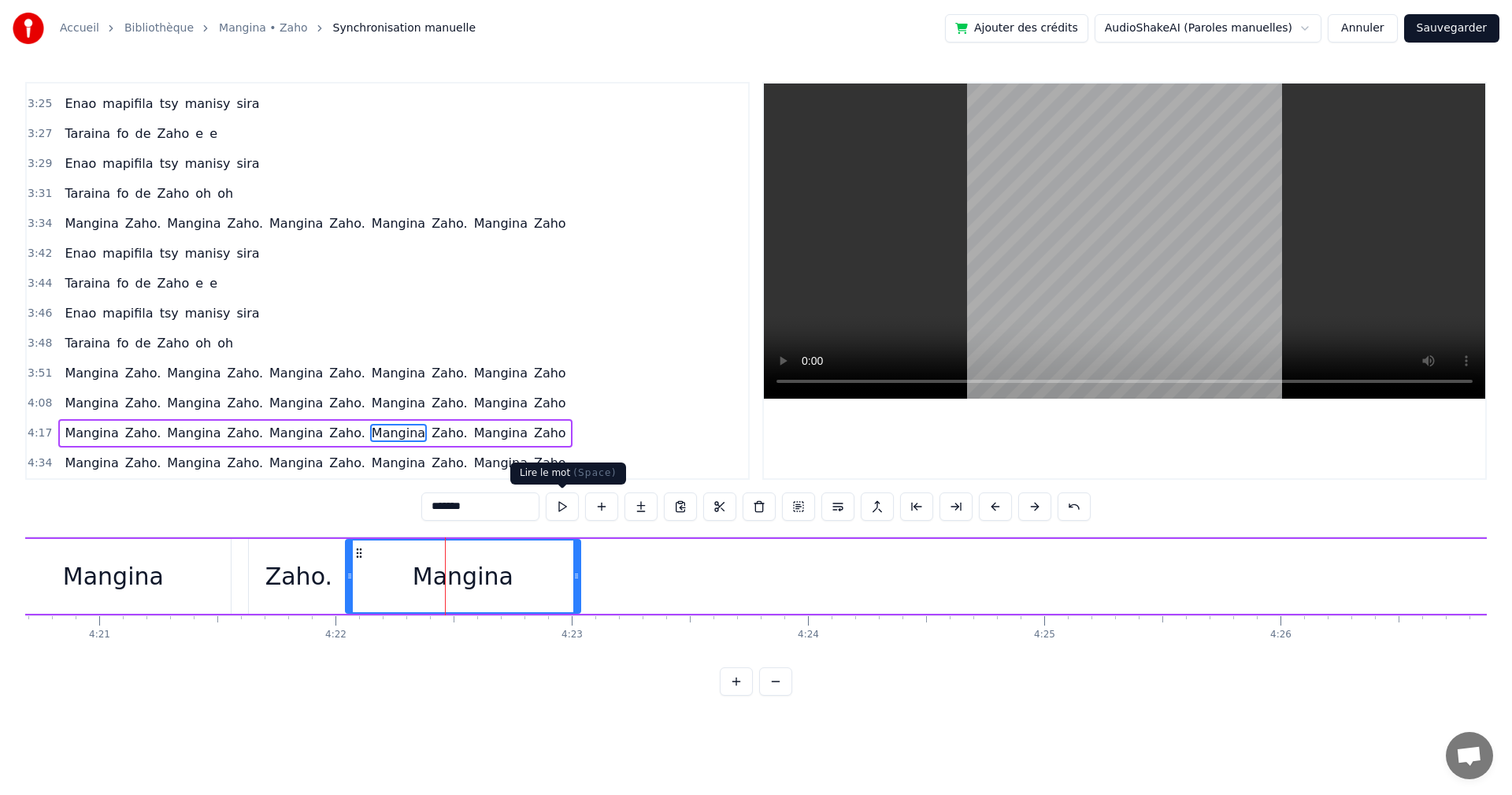
click at [546, 510] on button at bounding box center [562, 506] width 33 height 28
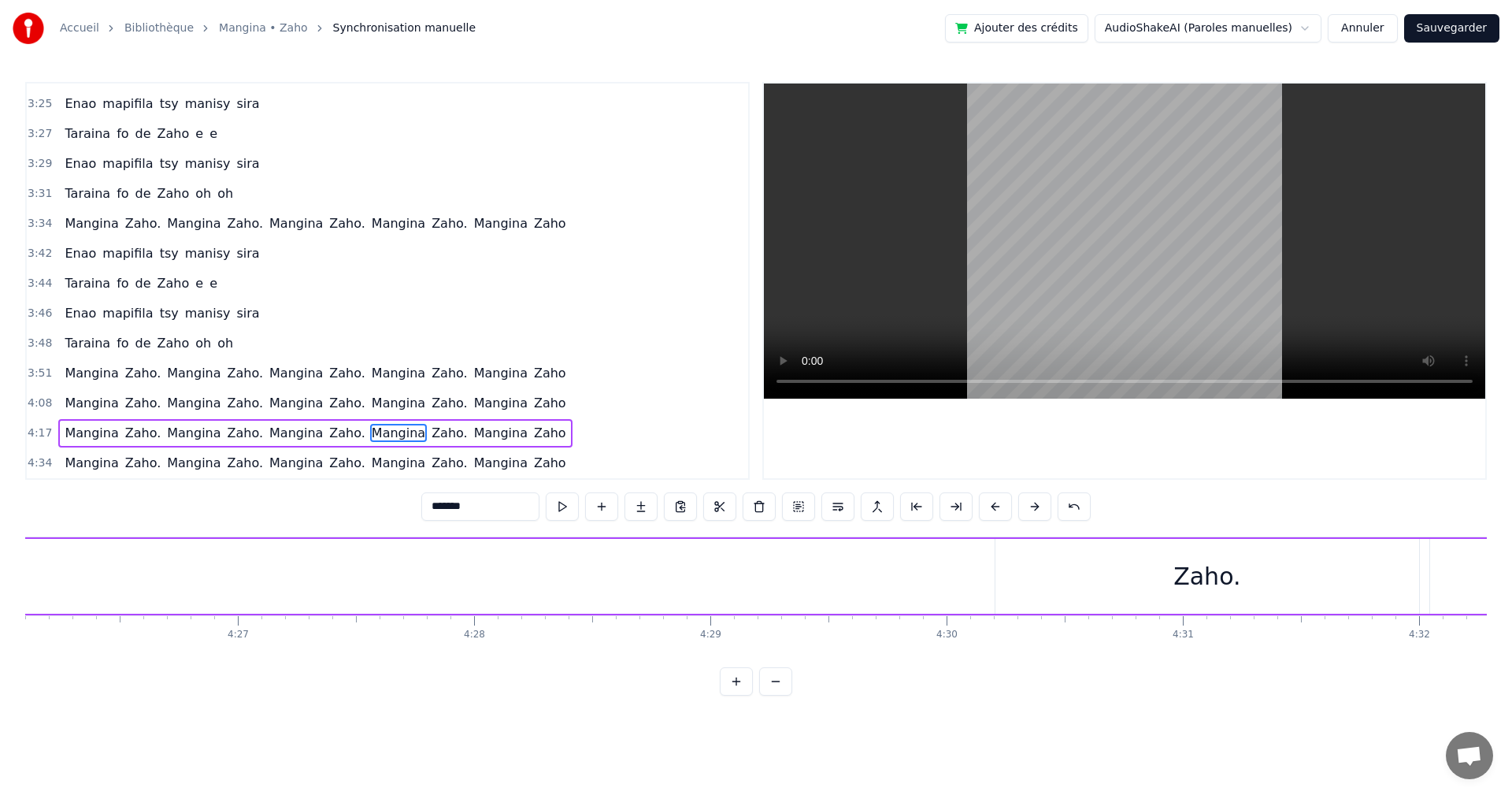
click at [1208, 577] on div "Zaho." at bounding box center [1207, 576] width 67 height 35
type input "*****"
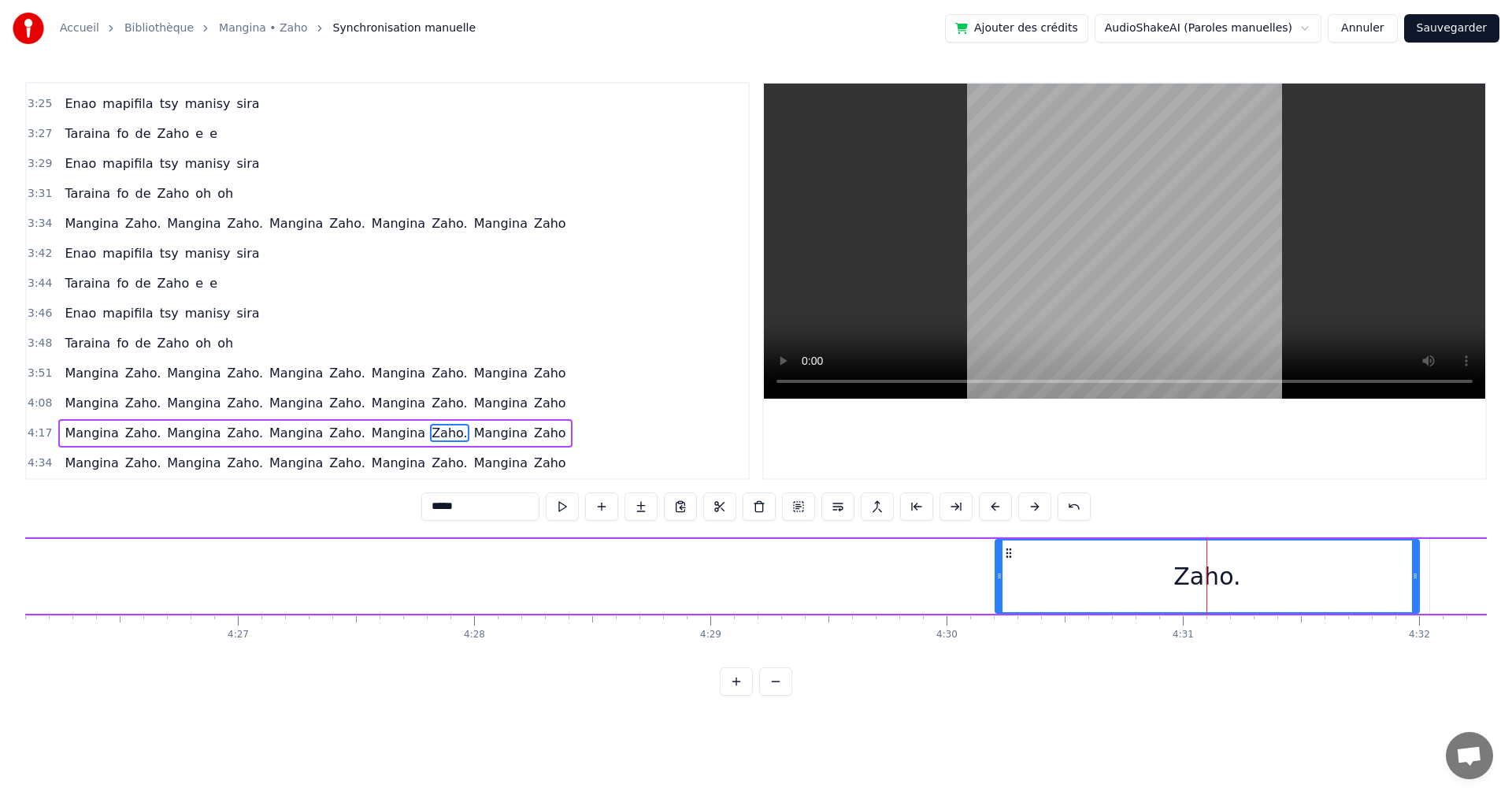
drag, startPoint x: 1004, startPoint y: 545, endPoint x: 288, endPoint y: 557, distance: 716.1
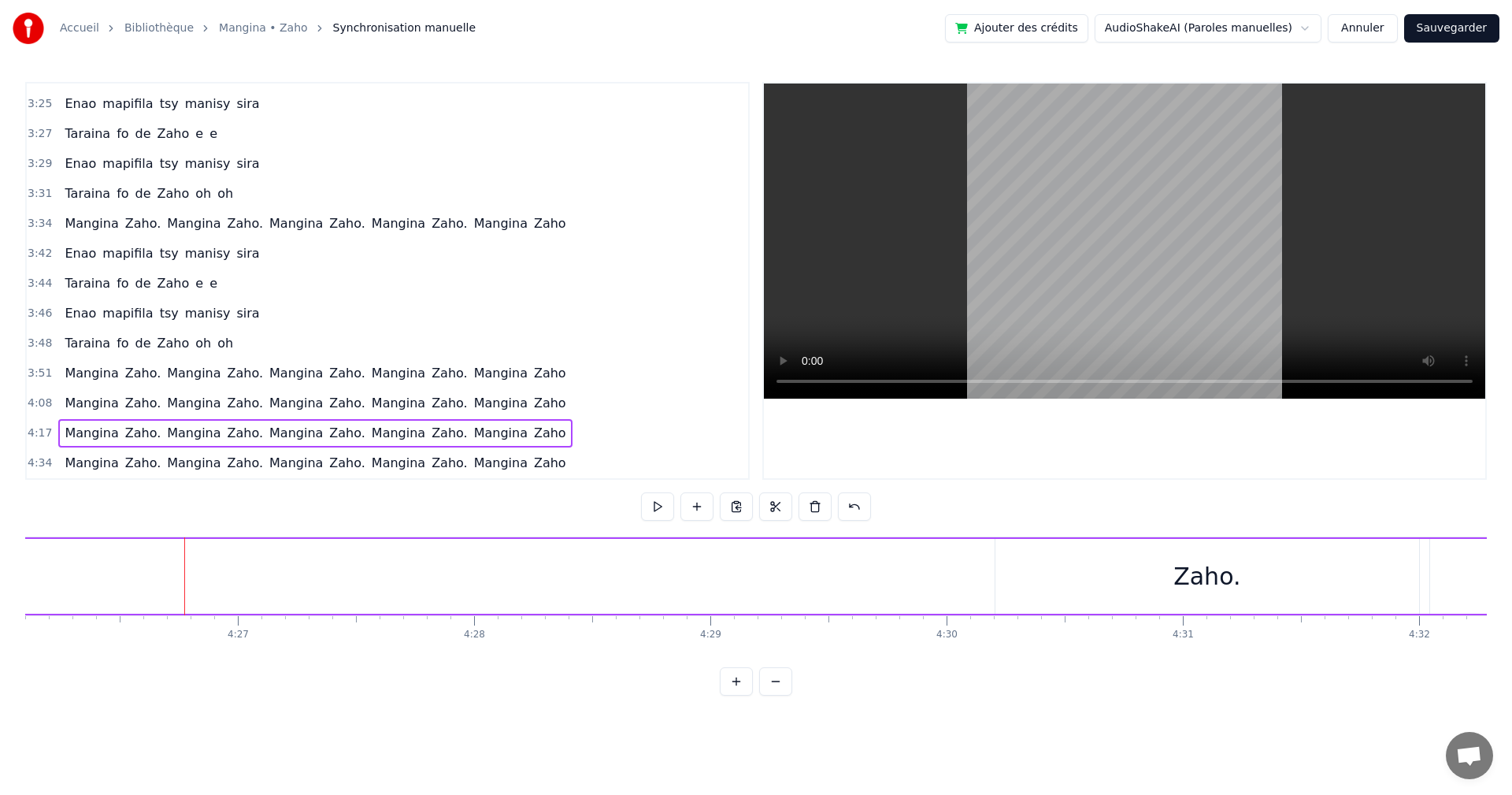
click at [1263, 609] on div "Zaho." at bounding box center [1207, 577] width 424 height 75
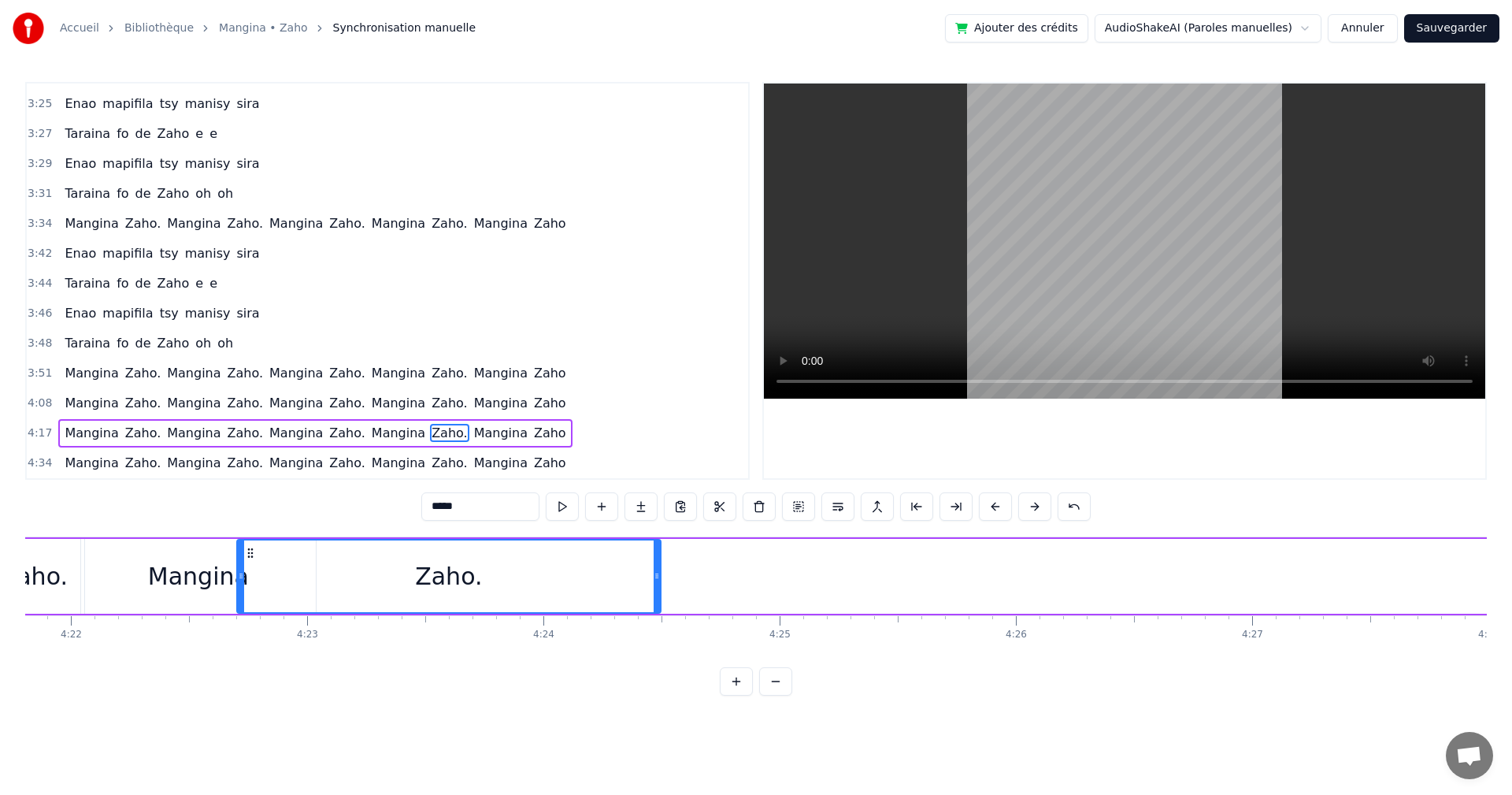
scroll to position [0, 61854]
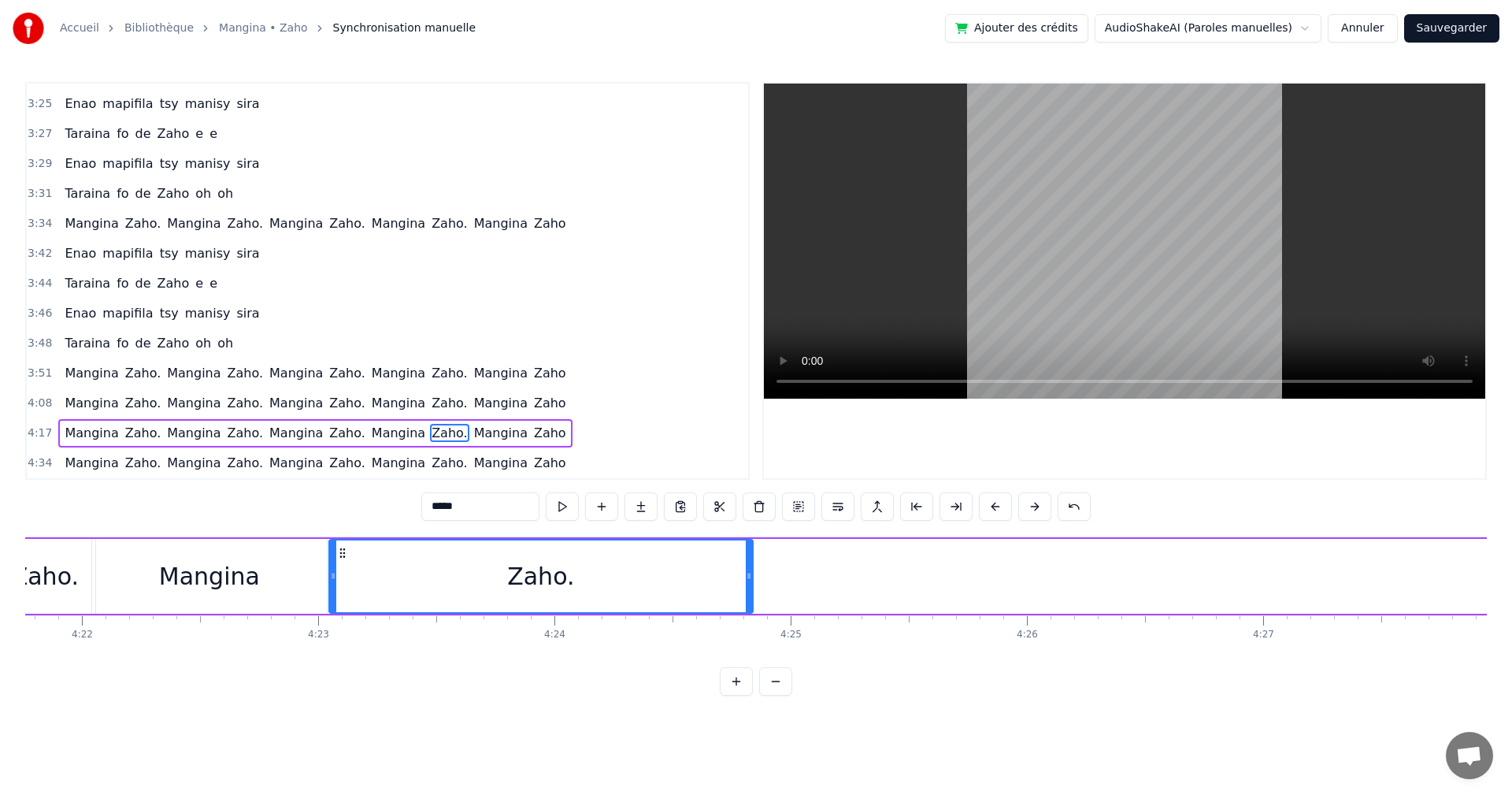
drag, startPoint x: 1006, startPoint y: 553, endPoint x: 340, endPoint y: 621, distance: 669.5
click at [340, 621] on div "Izaho tamy nanantona anao e Tsy mba hitanao teo aho Maso nitompy nandrasako tam…" at bounding box center [756, 596] width 1462 height 118
click at [175, 609] on div "Mangina" at bounding box center [209, 577] width 235 height 75
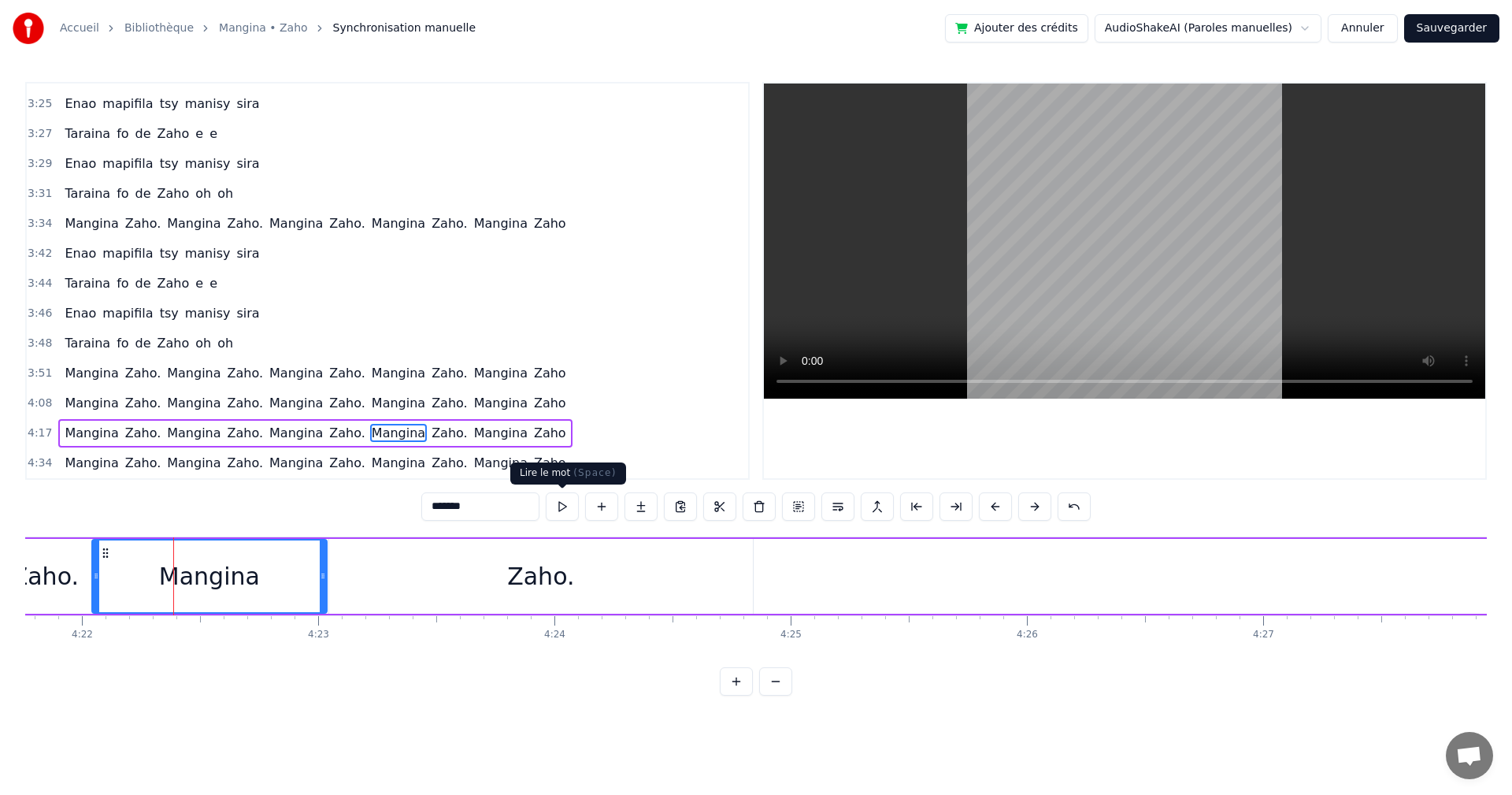
click at [561, 498] on button at bounding box center [562, 506] width 33 height 28
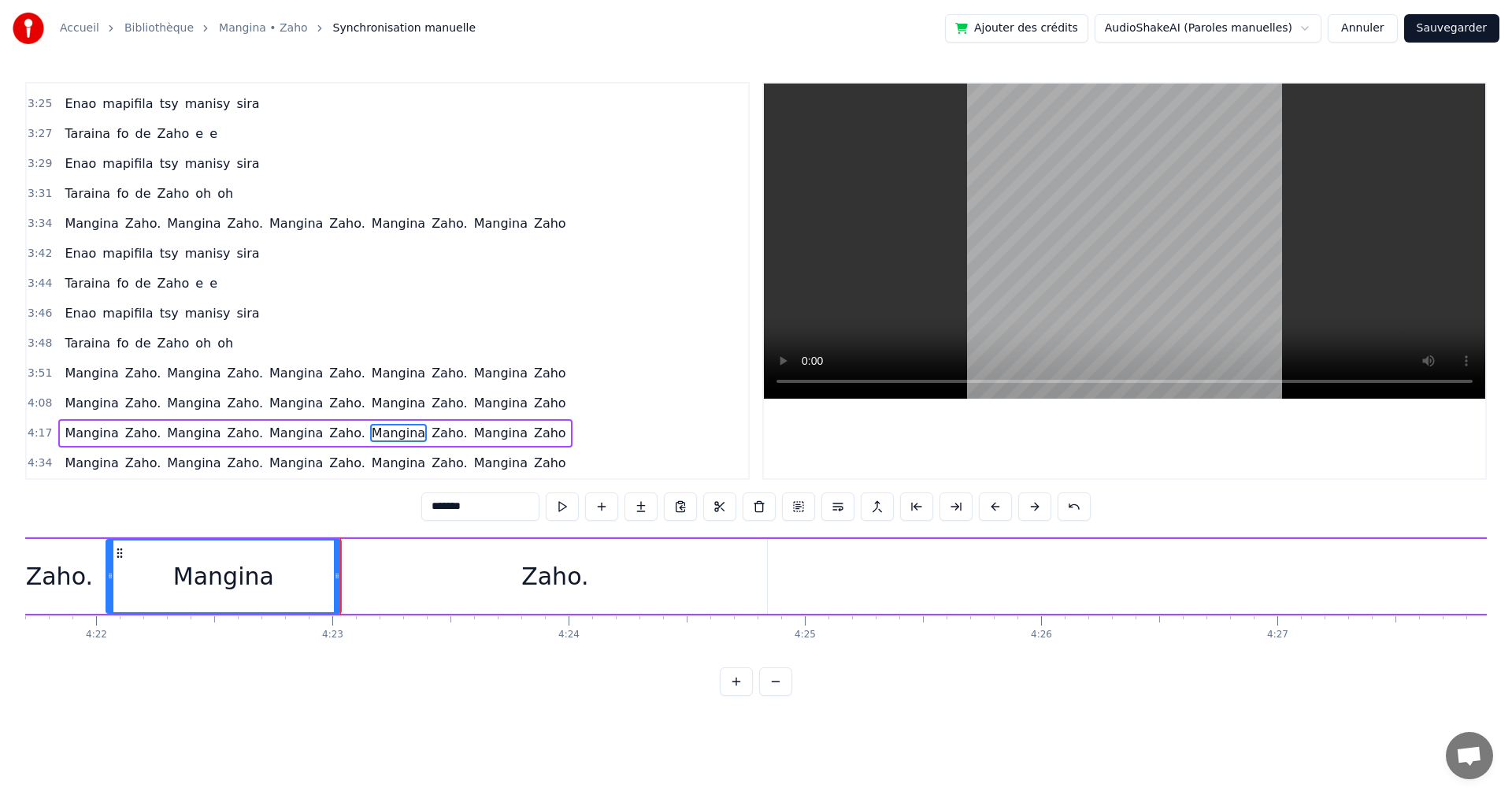
click at [560, 559] on div "Zaho." at bounding box center [555, 576] width 67 height 35
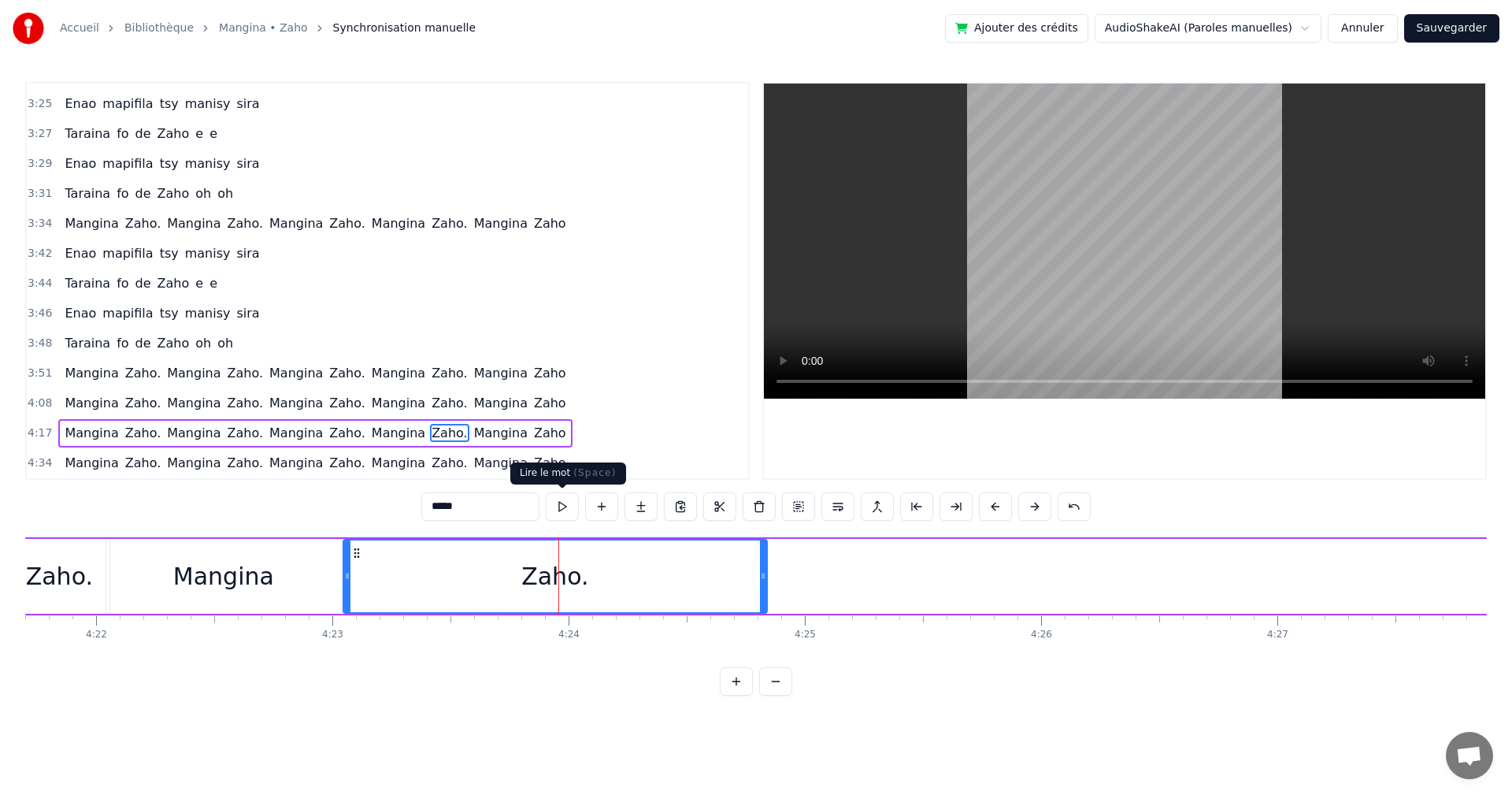
click at [565, 506] on button at bounding box center [562, 506] width 33 height 28
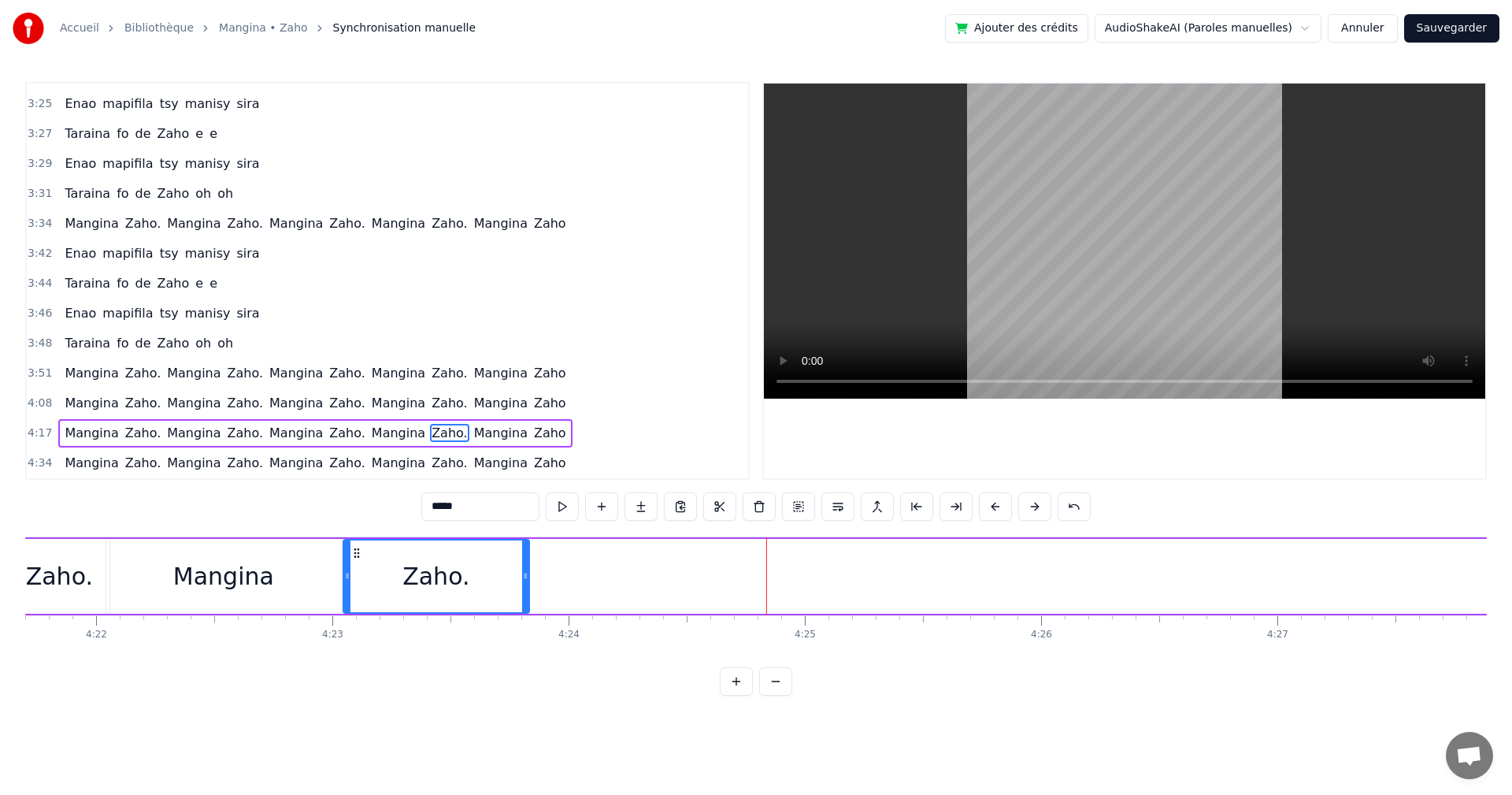
drag, startPoint x: 765, startPoint y: 580, endPoint x: 527, endPoint y: 557, distance: 239.1
click at [527, 557] on div at bounding box center [525, 577] width 6 height 72
drag, startPoint x: 527, startPoint y: 557, endPoint x: 437, endPoint y: 546, distance: 90.7
click at [437, 546] on div at bounding box center [435, 577] width 6 height 72
click at [563, 509] on button at bounding box center [562, 506] width 33 height 28
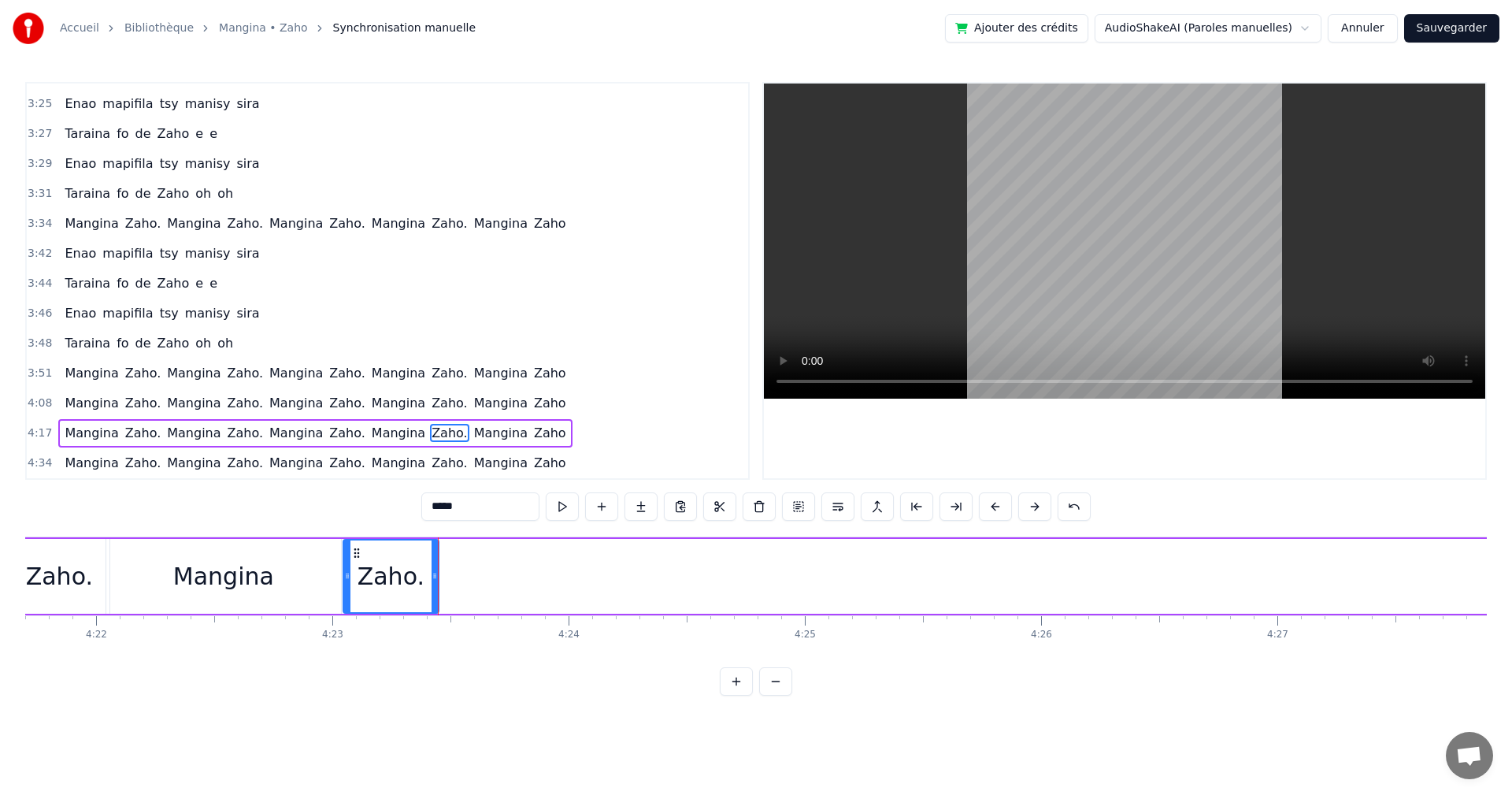
scroll to position [0, 63119]
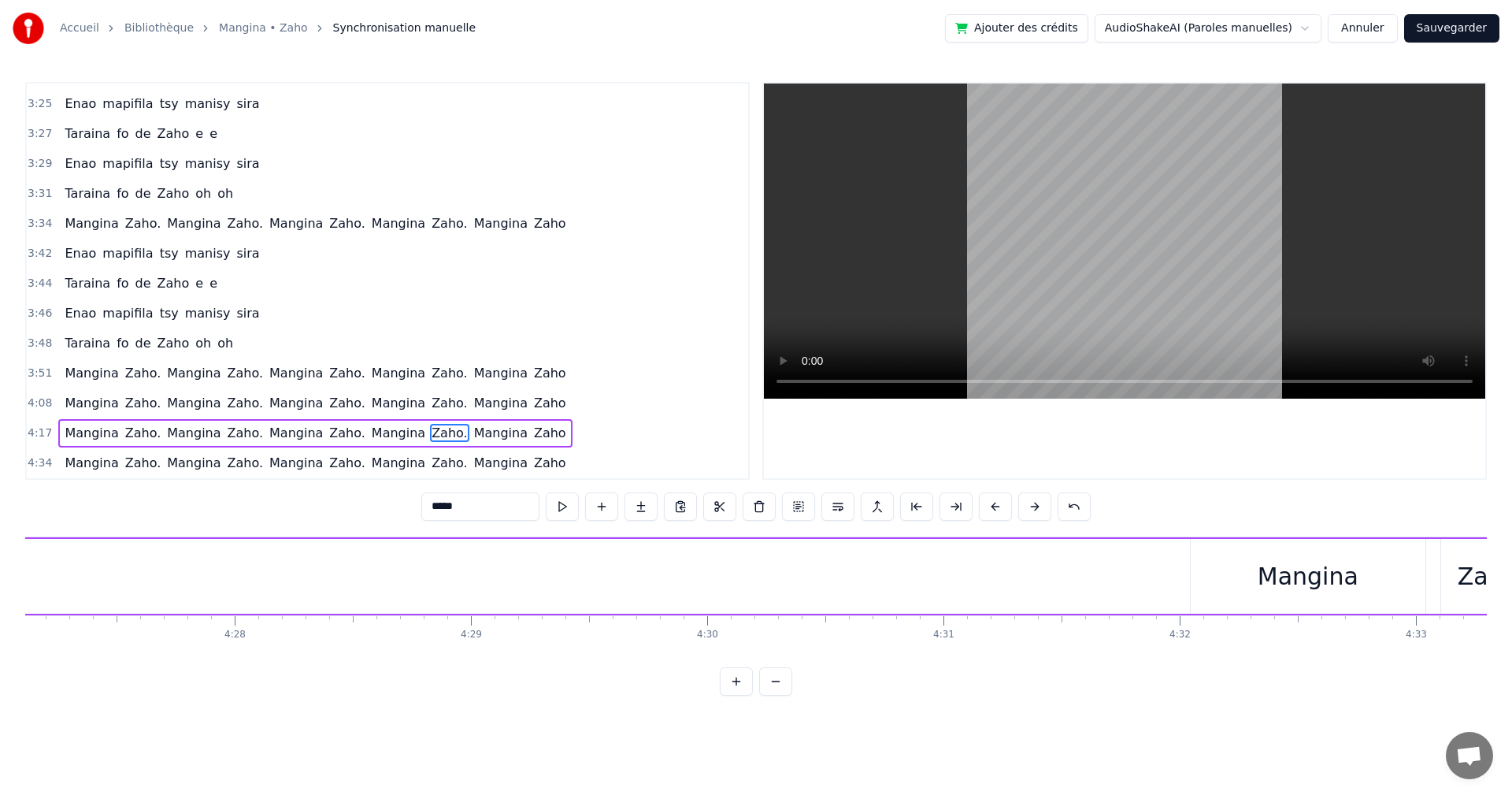
click at [1310, 581] on div "Mangina" at bounding box center [1308, 576] width 101 height 35
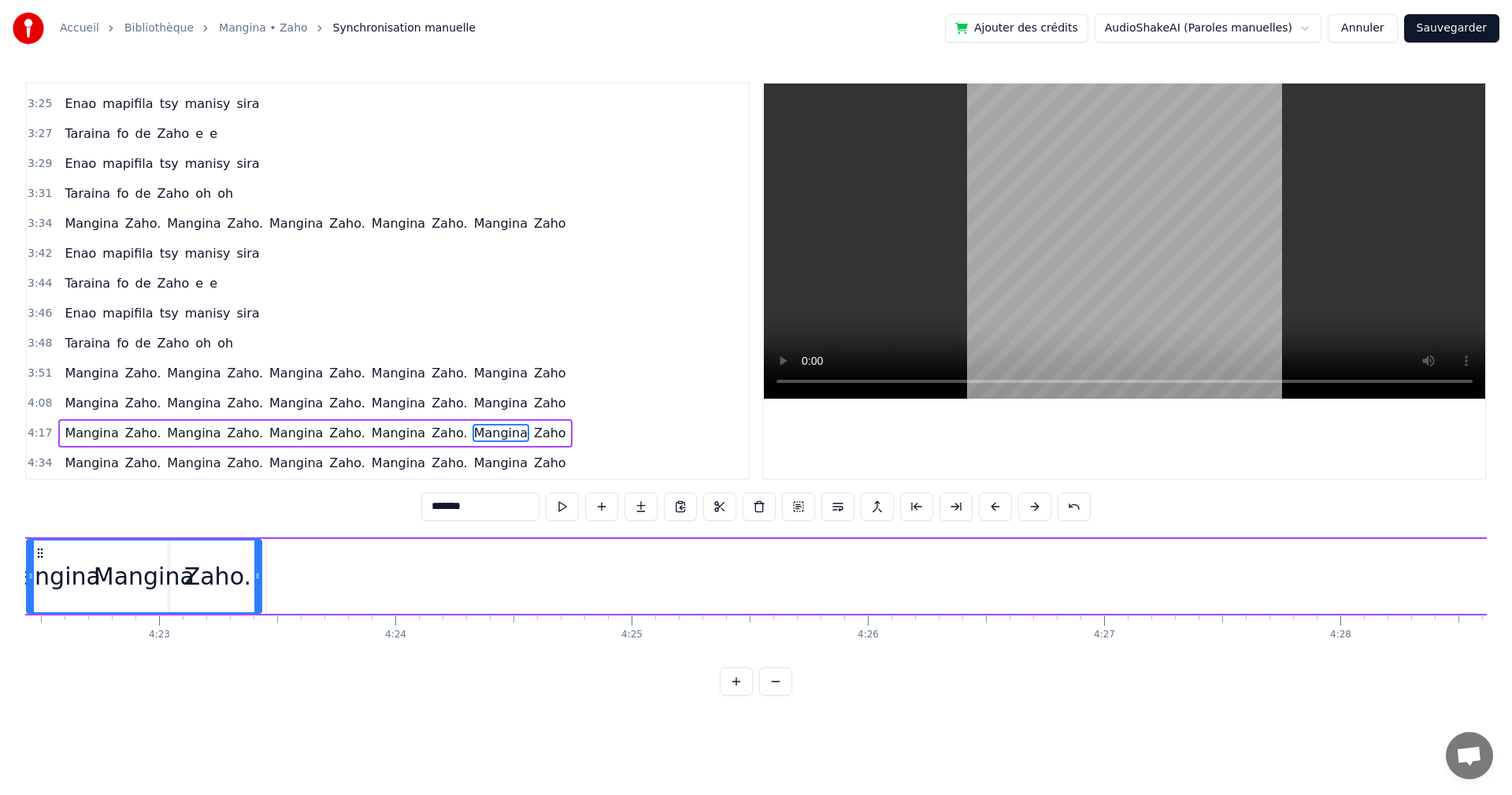
scroll to position [0, 61946]
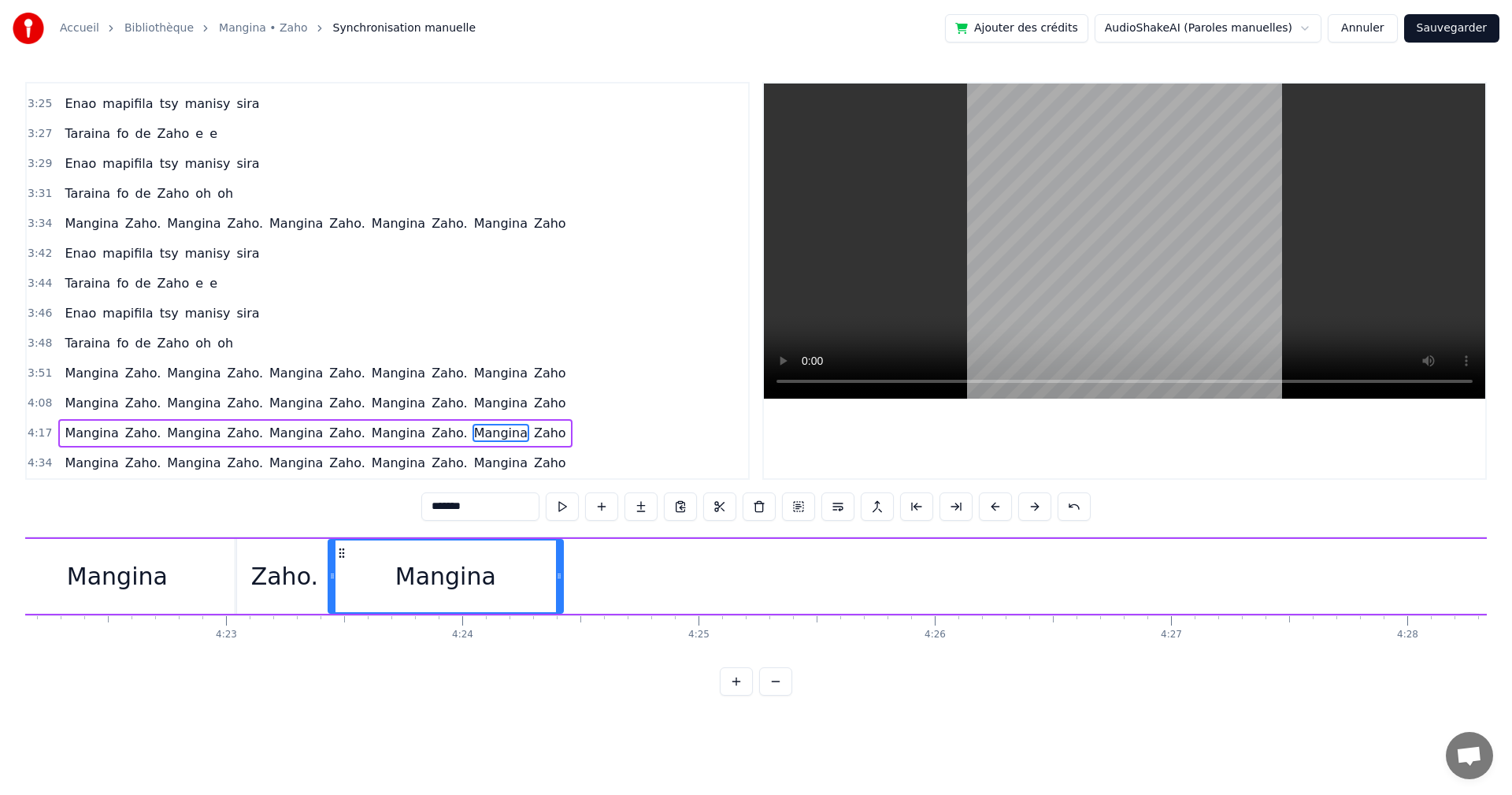
drag, startPoint x: 1199, startPoint y: 550, endPoint x: 337, endPoint y: 595, distance: 863.2
click at [337, 595] on div "Mangina" at bounding box center [446, 577] width 233 height 72
click at [563, 509] on button at bounding box center [562, 506] width 33 height 28
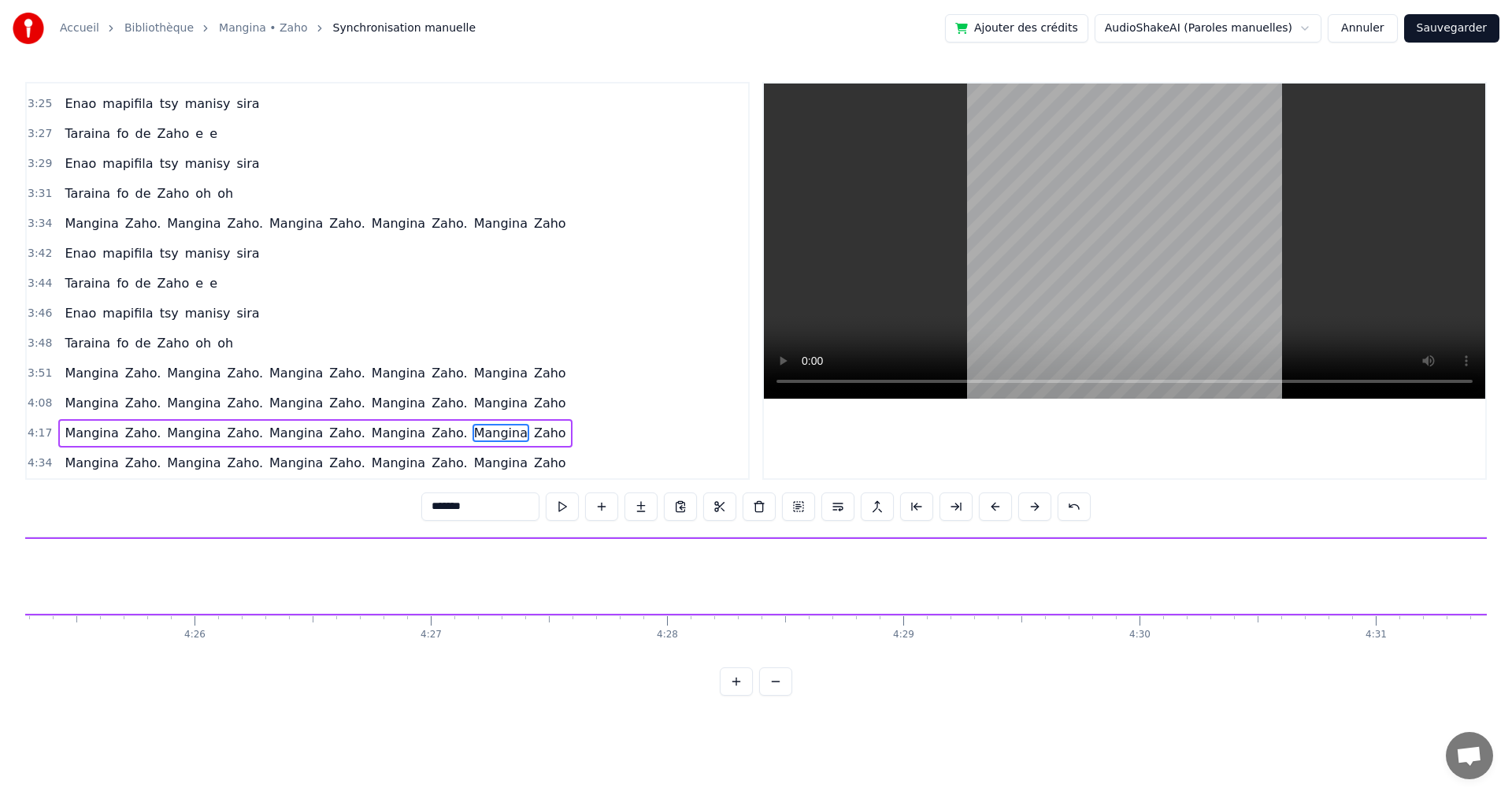
scroll to position [0, 63858]
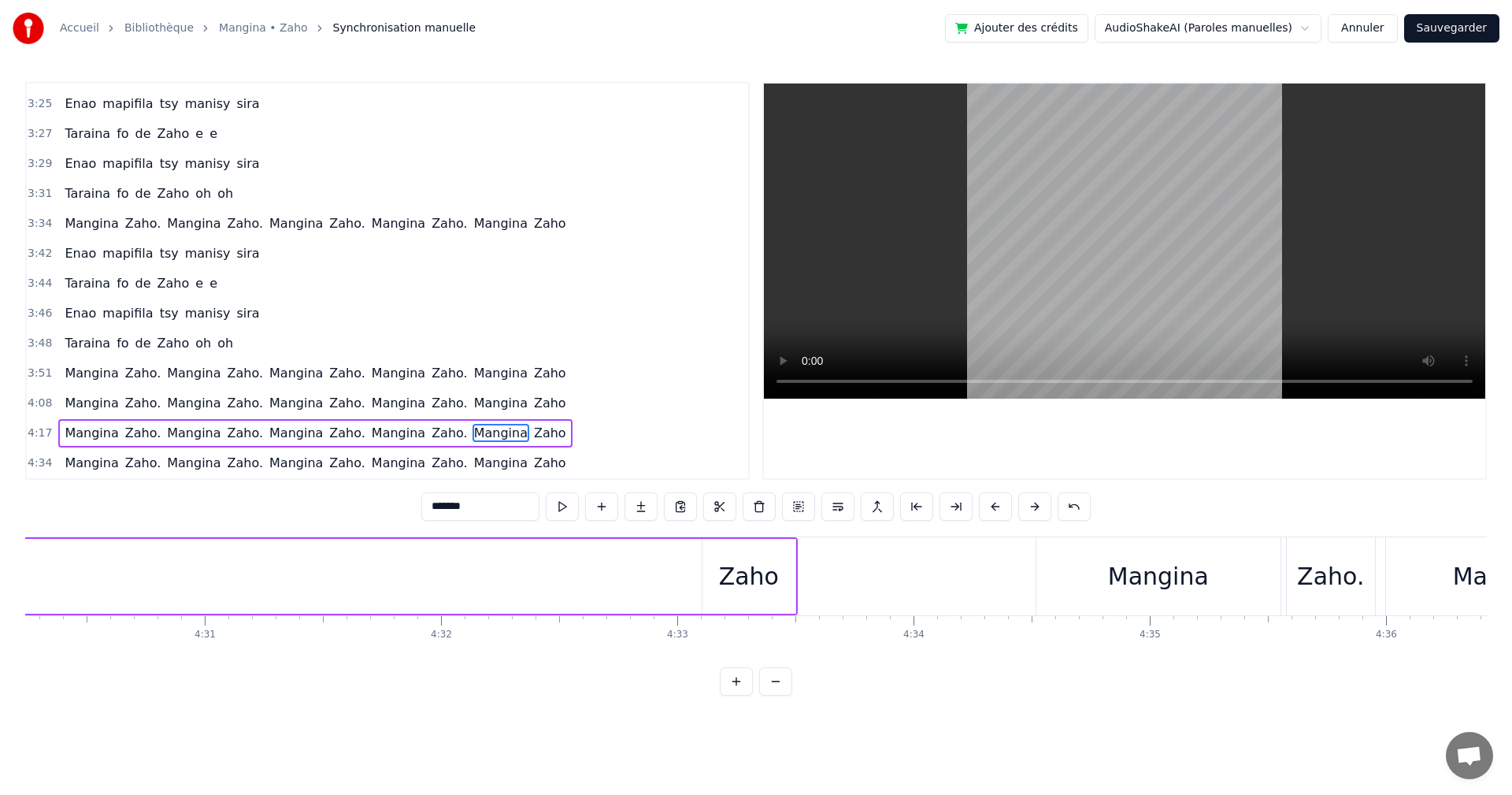
click at [757, 563] on div "Zaho" at bounding box center [748, 576] width 60 height 35
type input "****"
drag, startPoint x: 722, startPoint y: 549, endPoint x: 484, endPoint y: 582, distance: 240.3
click at [732, 575] on div "Zaho" at bounding box center [748, 576] width 60 height 35
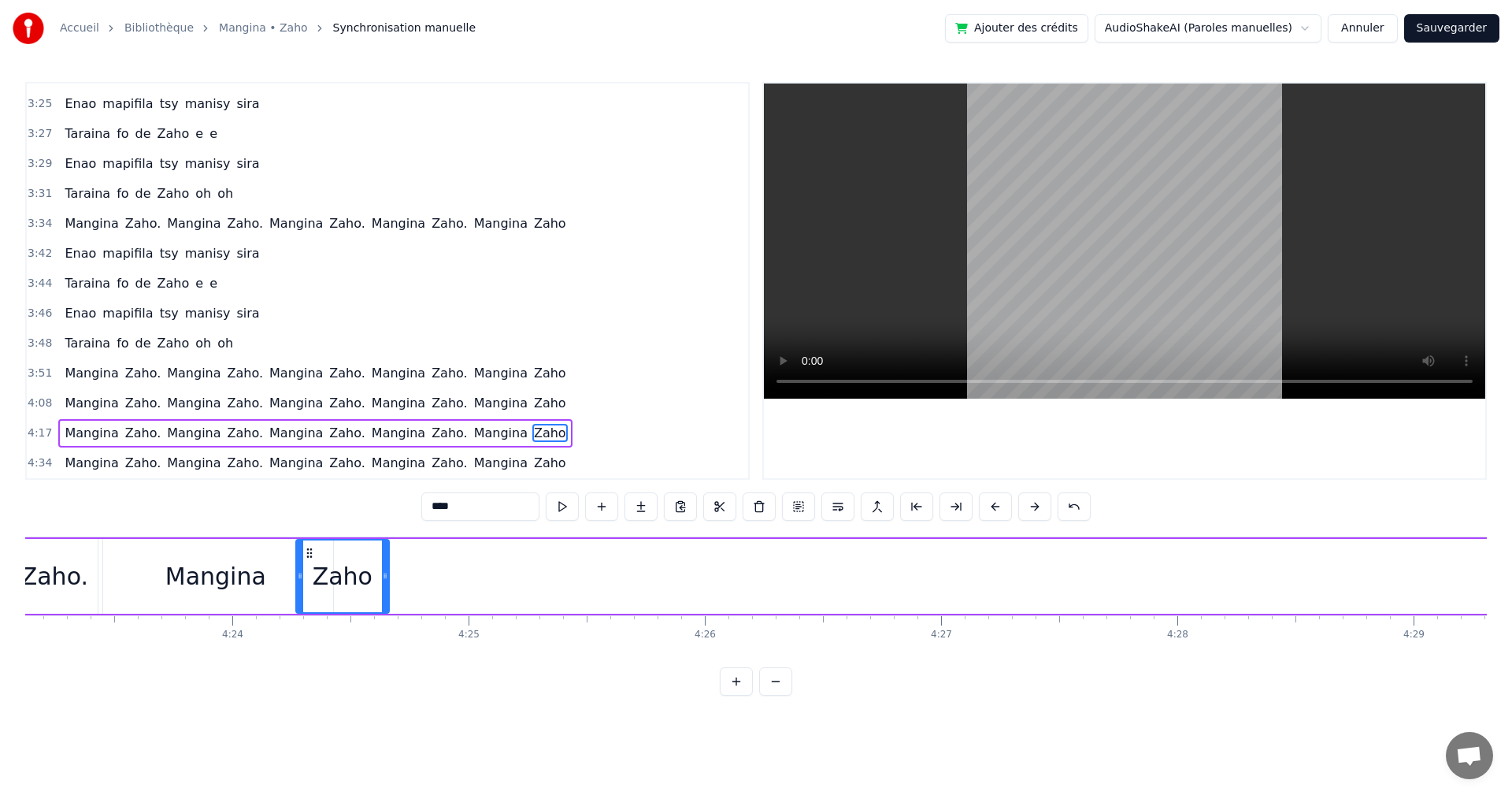
scroll to position [0, 62170]
drag, startPoint x: 716, startPoint y: 550, endPoint x: 378, endPoint y: 613, distance: 343.8
click at [378, 613] on div "[PERSON_NAME]. Mangina Zaho. Mangina Zaho. Mangina Zaho. Mangina Zaho" at bounding box center [582, 577] width 3808 height 78
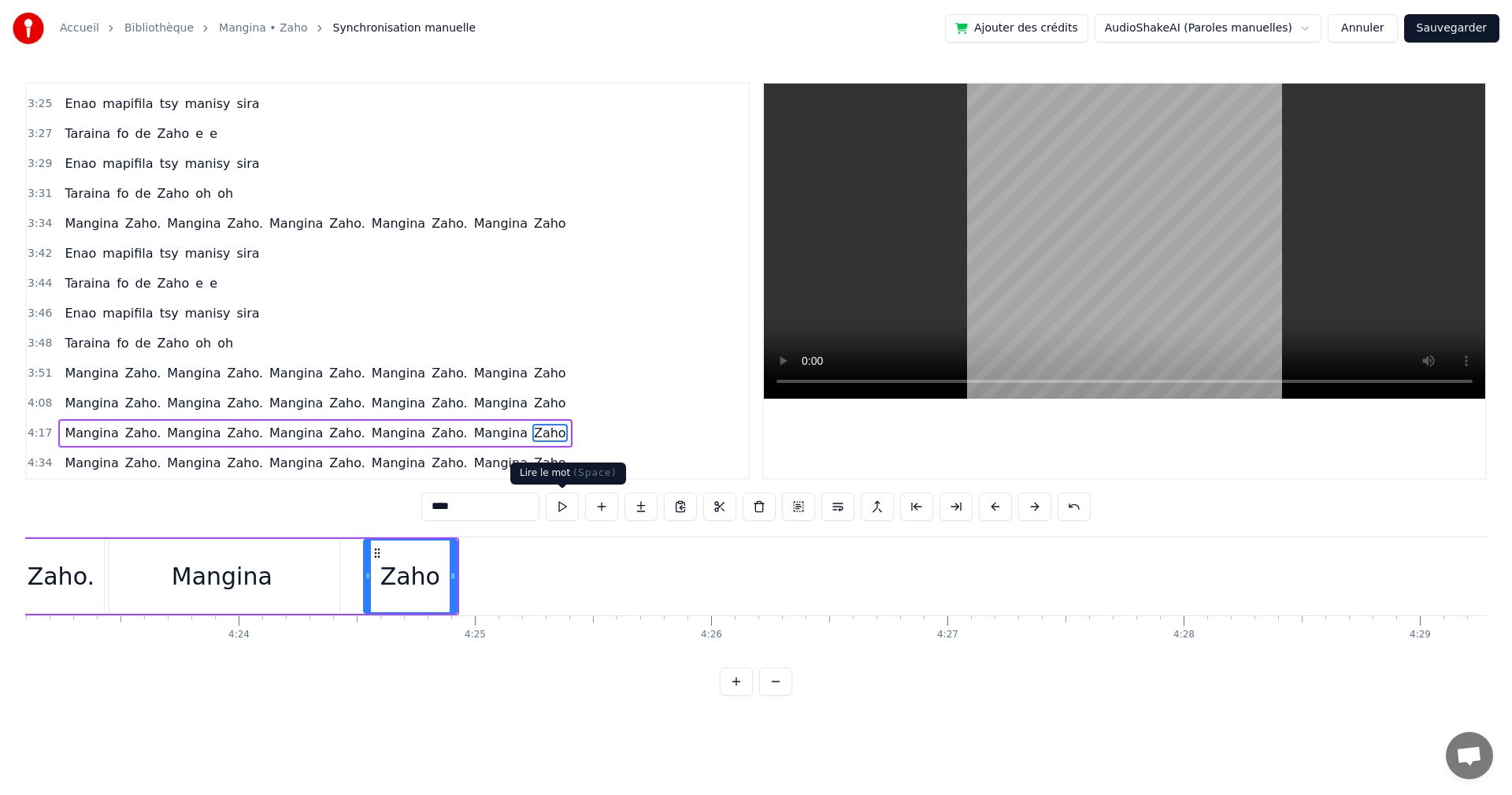
click at [561, 510] on button at bounding box center [562, 506] width 33 height 28
drag, startPoint x: 453, startPoint y: 580, endPoint x: 491, endPoint y: 582, distance: 38.1
click at [491, 582] on div at bounding box center [490, 577] width 6 height 72
click at [555, 516] on button at bounding box center [562, 506] width 33 height 28
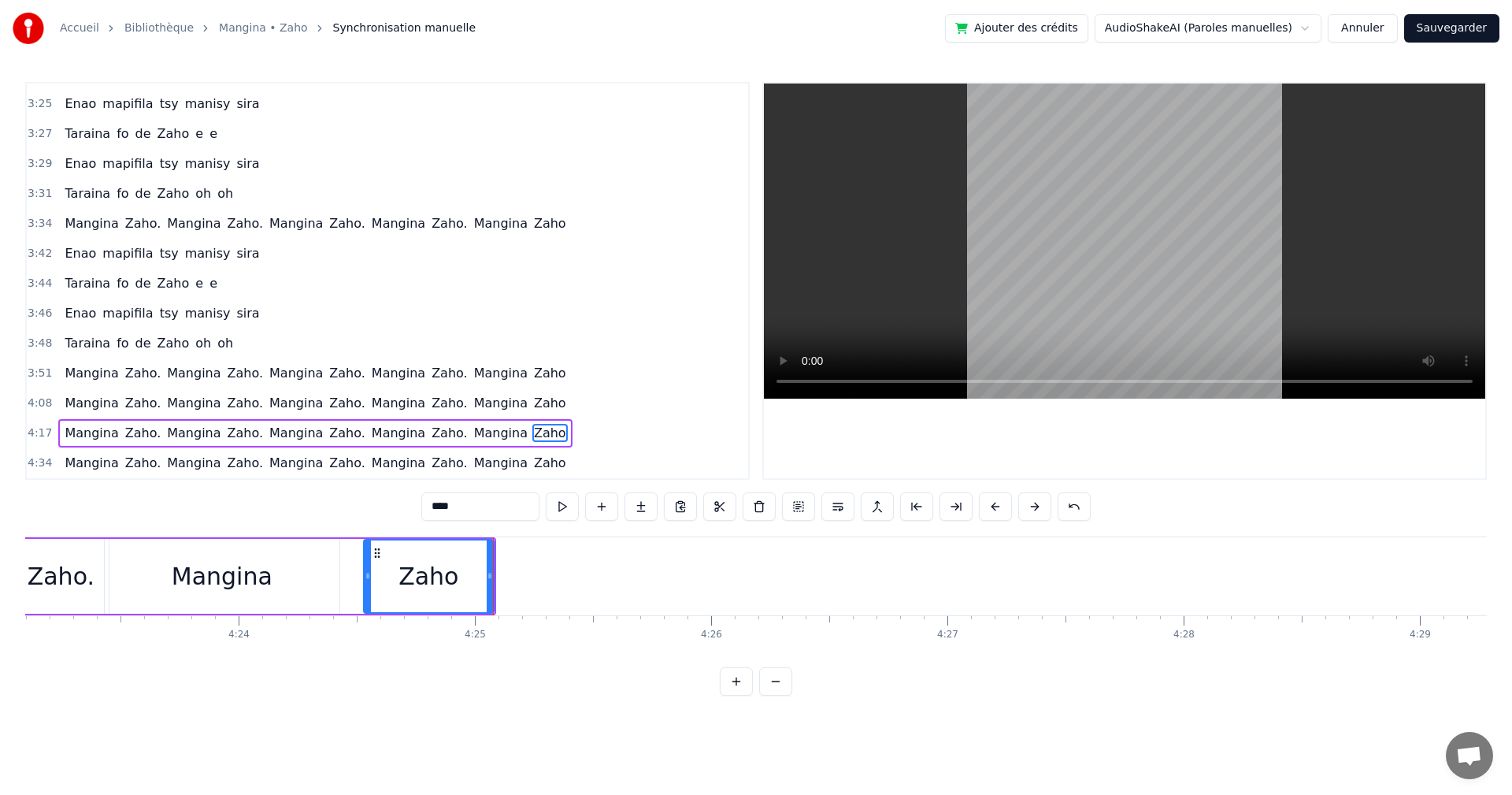
click at [555, 516] on button at bounding box center [562, 506] width 33 height 28
click at [336, 573] on div "Mangina" at bounding box center [222, 577] width 235 height 75
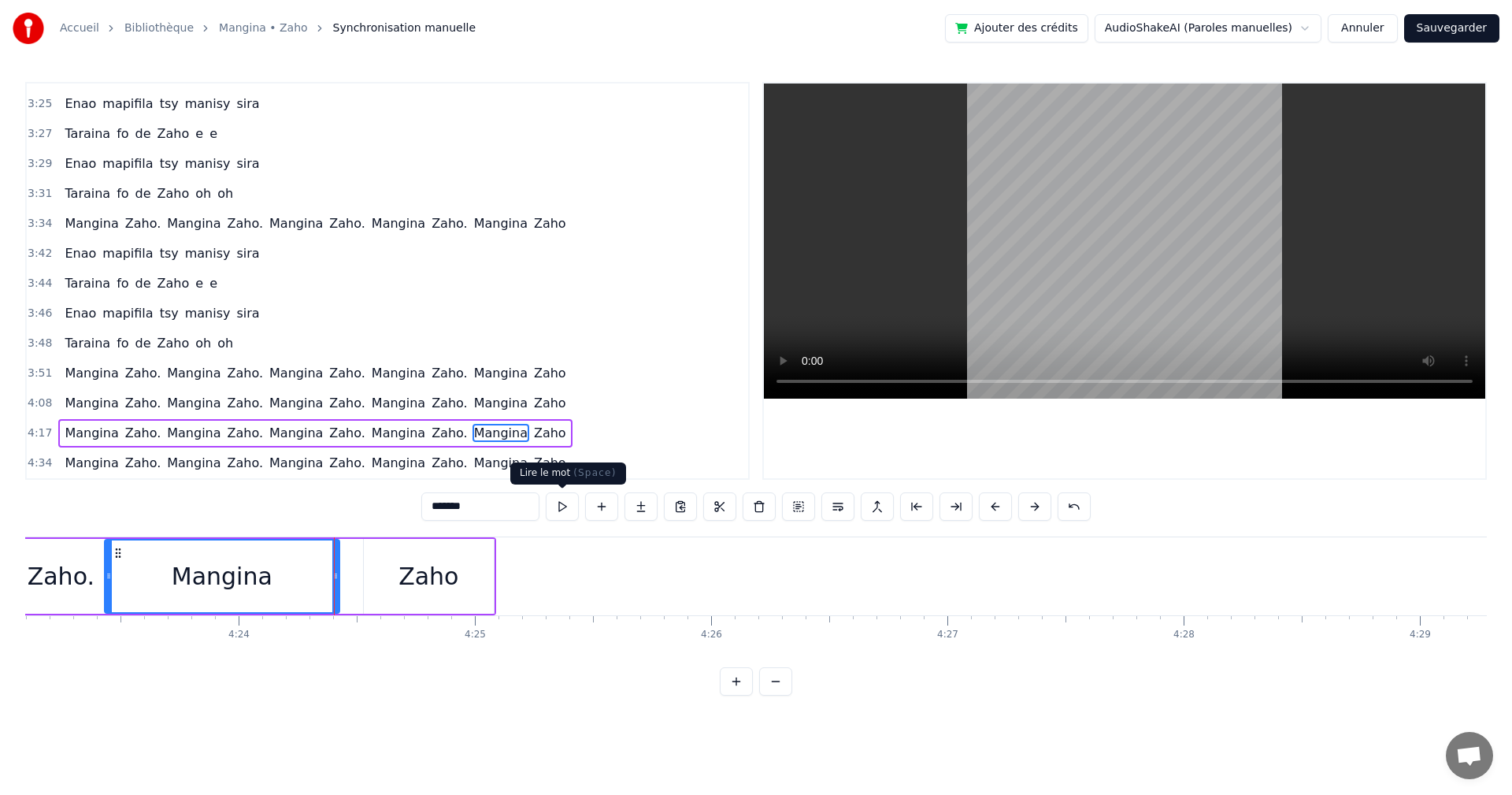
click at [550, 512] on button at bounding box center [562, 506] width 33 height 28
click at [562, 509] on button at bounding box center [562, 506] width 33 height 28
click at [465, 563] on div "Zaho" at bounding box center [431, 577] width 130 height 75
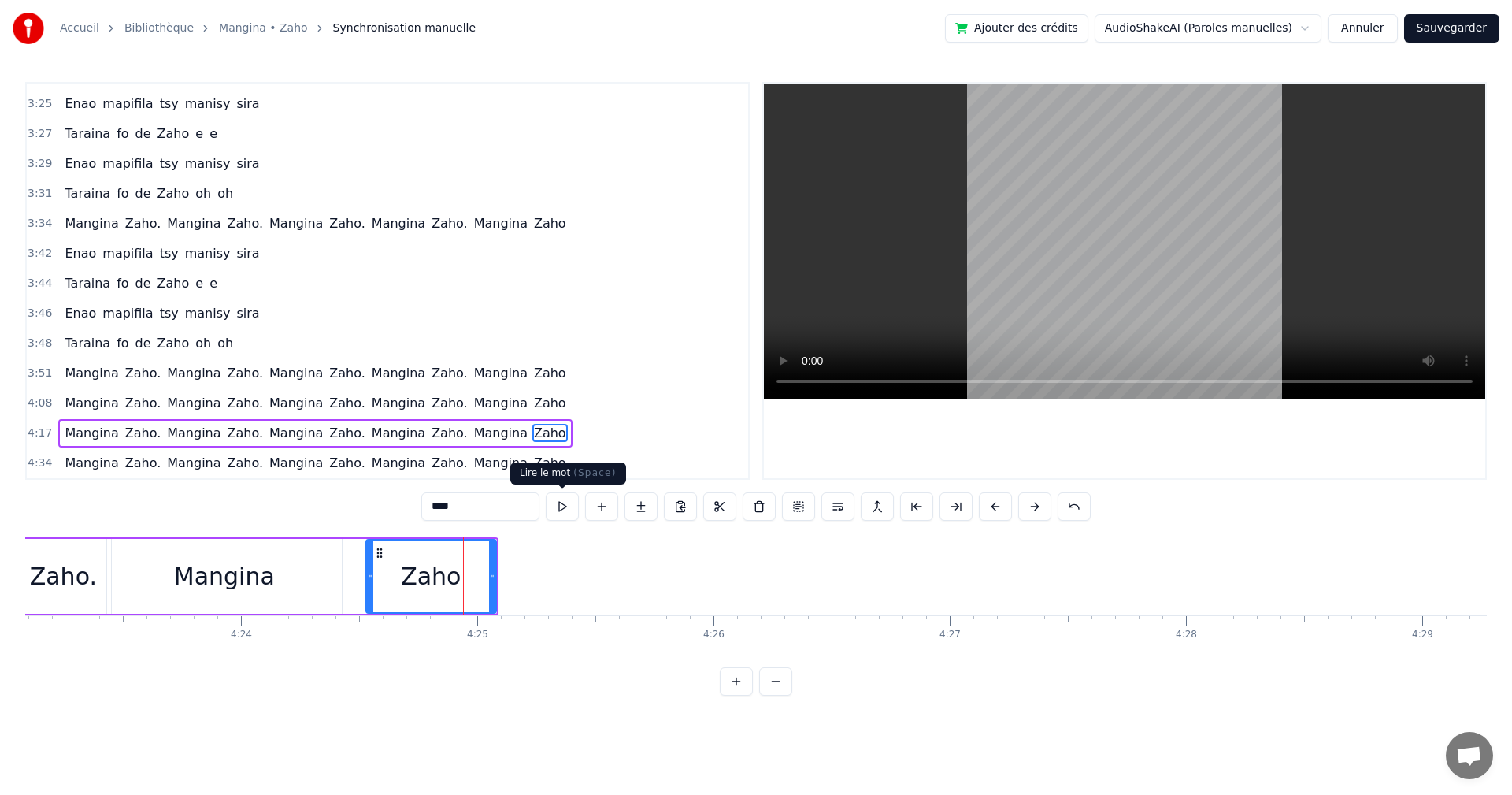
click at [567, 509] on button at bounding box center [562, 506] width 33 height 28
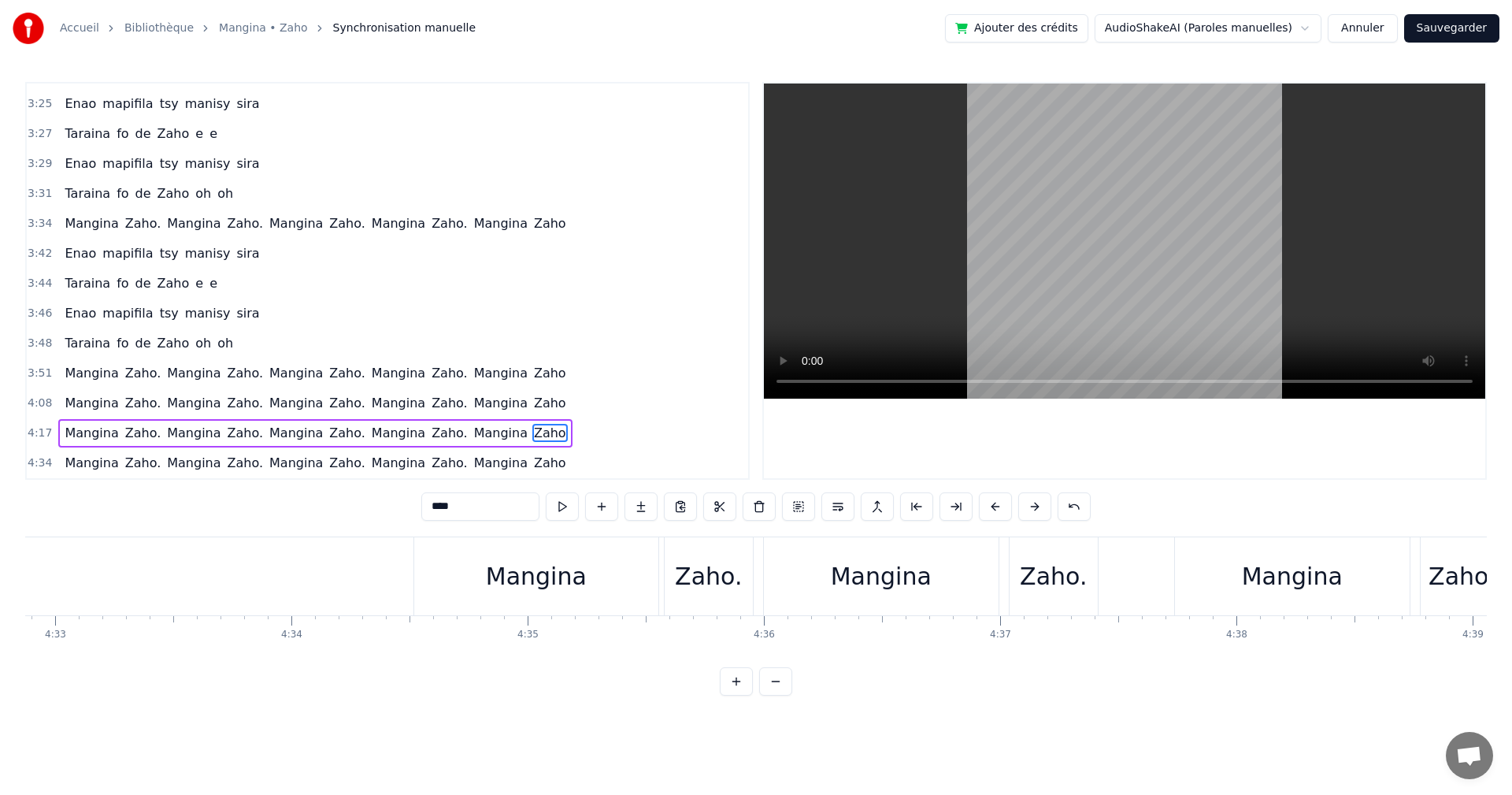
scroll to position [0, 64407]
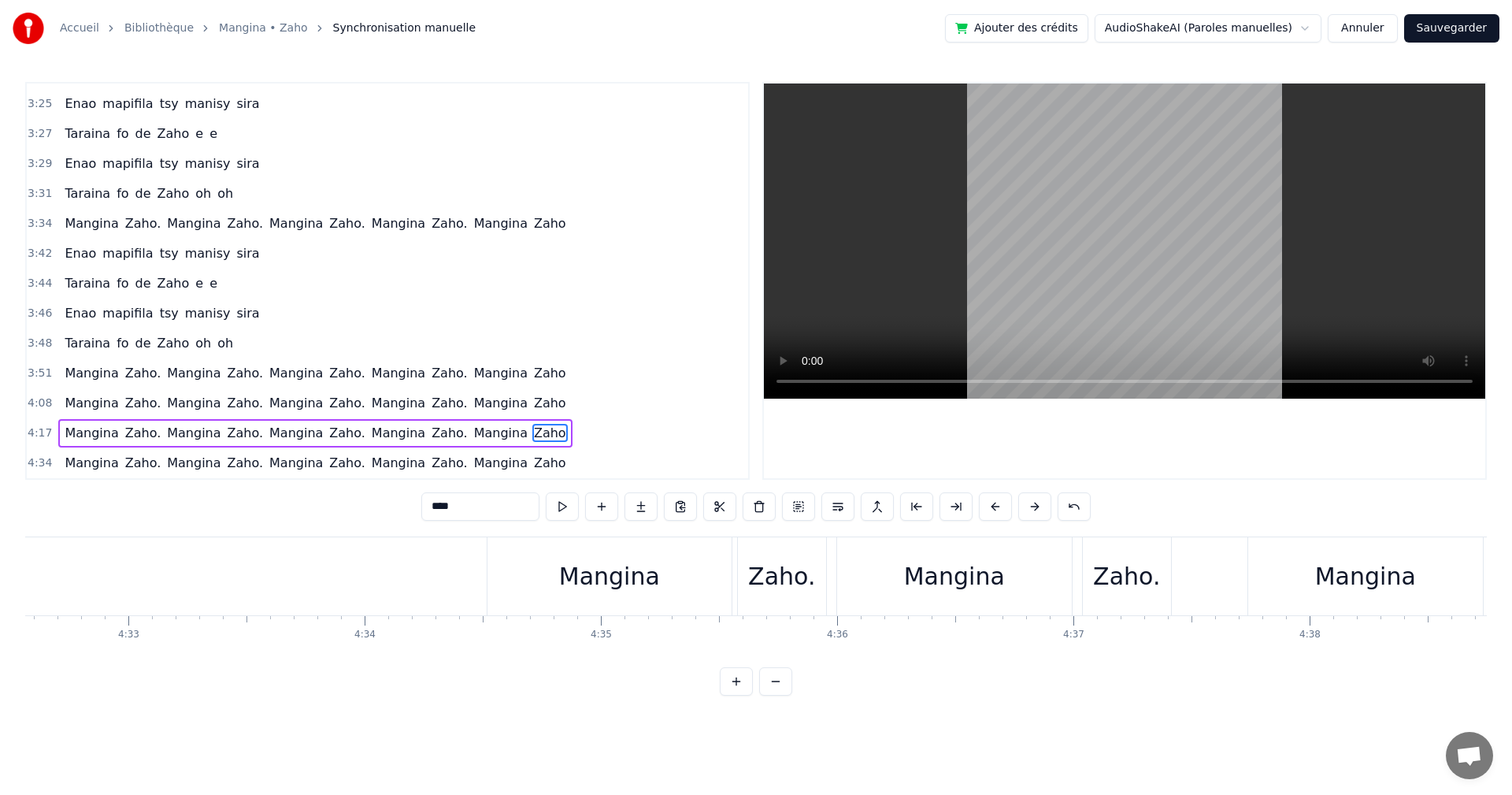
click at [612, 593] on div "Mangina" at bounding box center [609, 576] width 101 height 35
type input "*******"
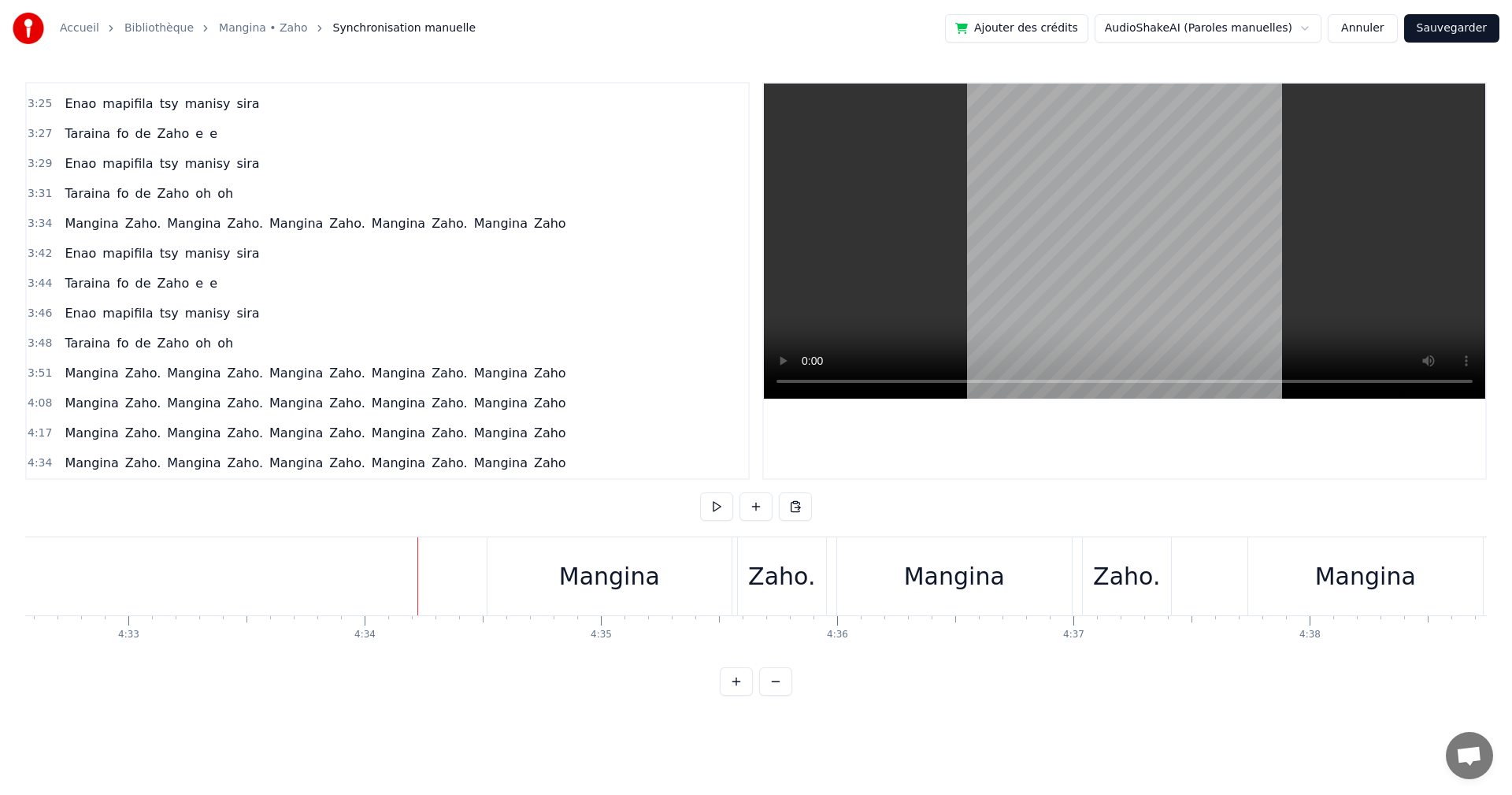
click at [561, 577] on div "Mangina" at bounding box center [609, 577] width 244 height 78
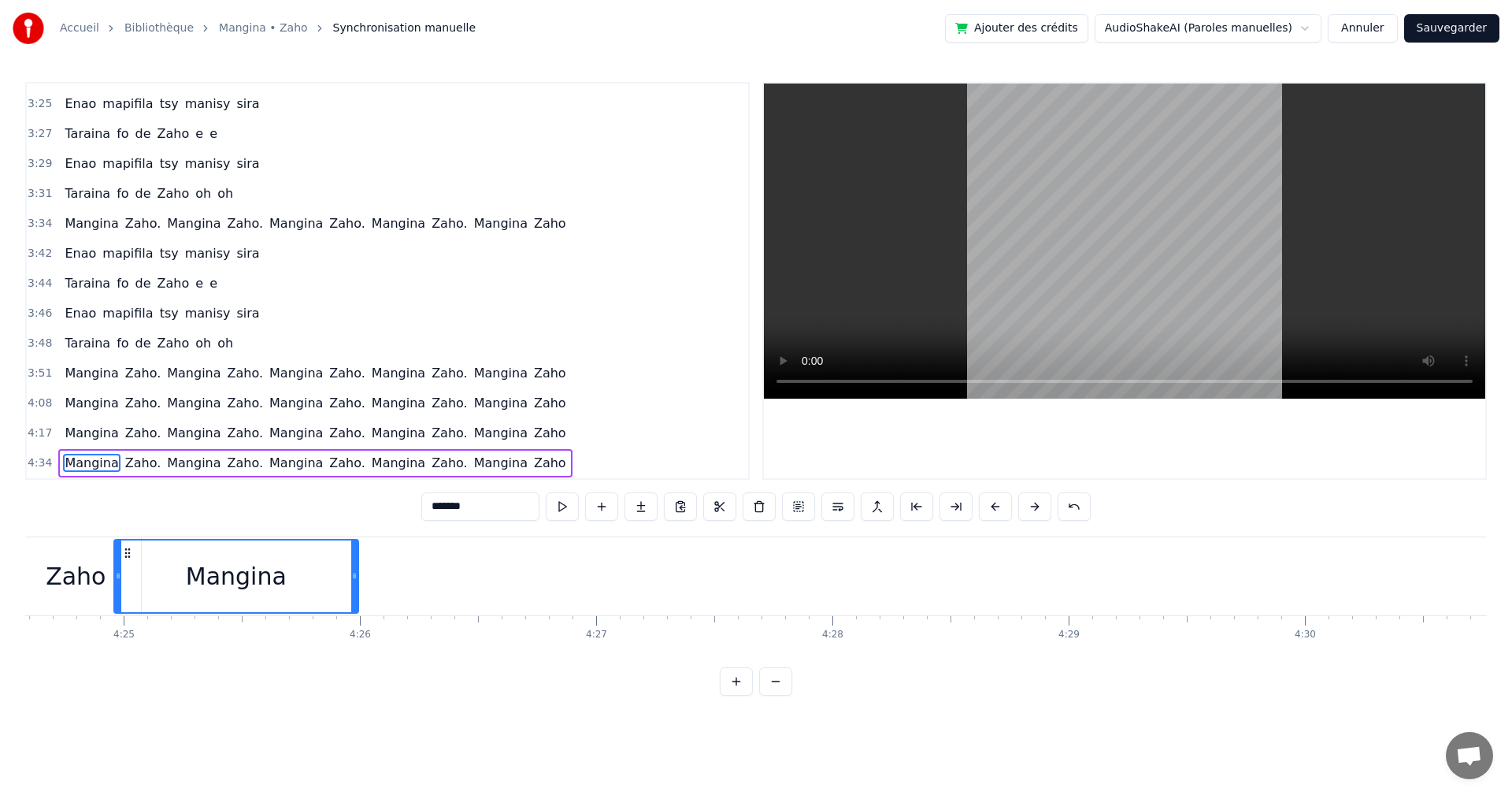
scroll to position [0, 62414]
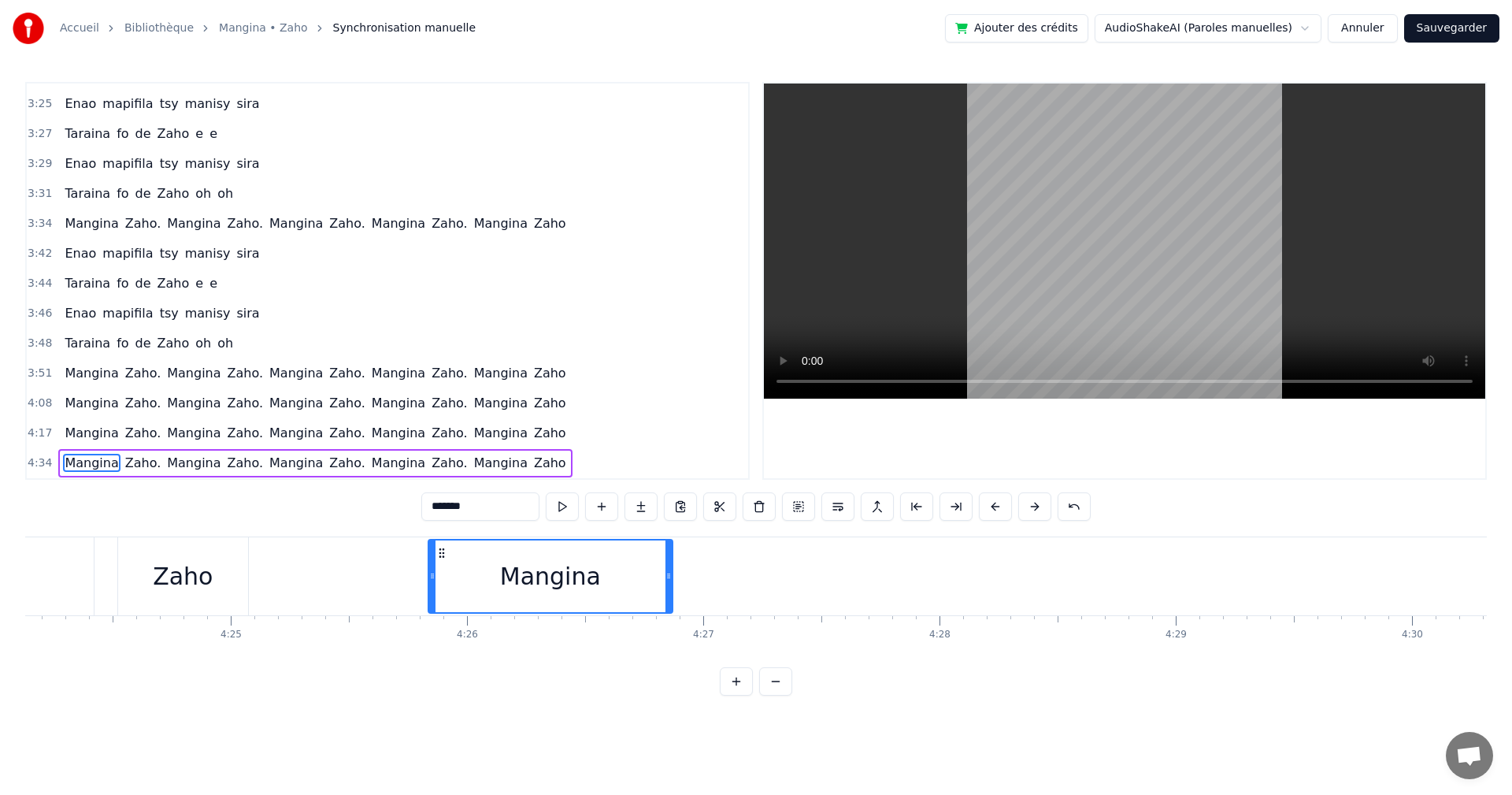
drag, startPoint x: 502, startPoint y: 548, endPoint x: 442, endPoint y: 564, distance: 62.1
click at [442, 564] on div "Mangina" at bounding box center [550, 577] width 242 height 72
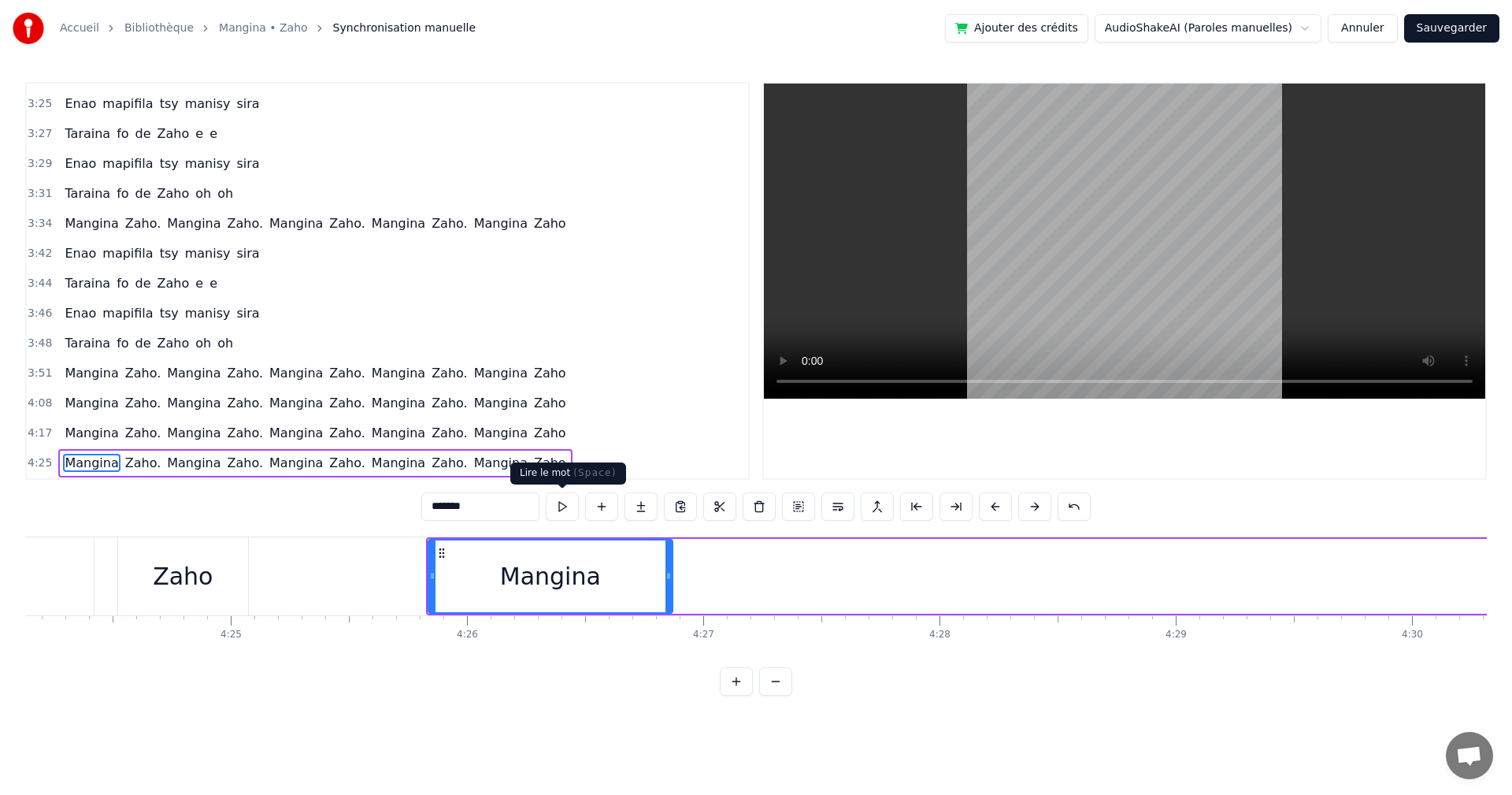
click at [550, 509] on button at bounding box center [562, 506] width 33 height 28
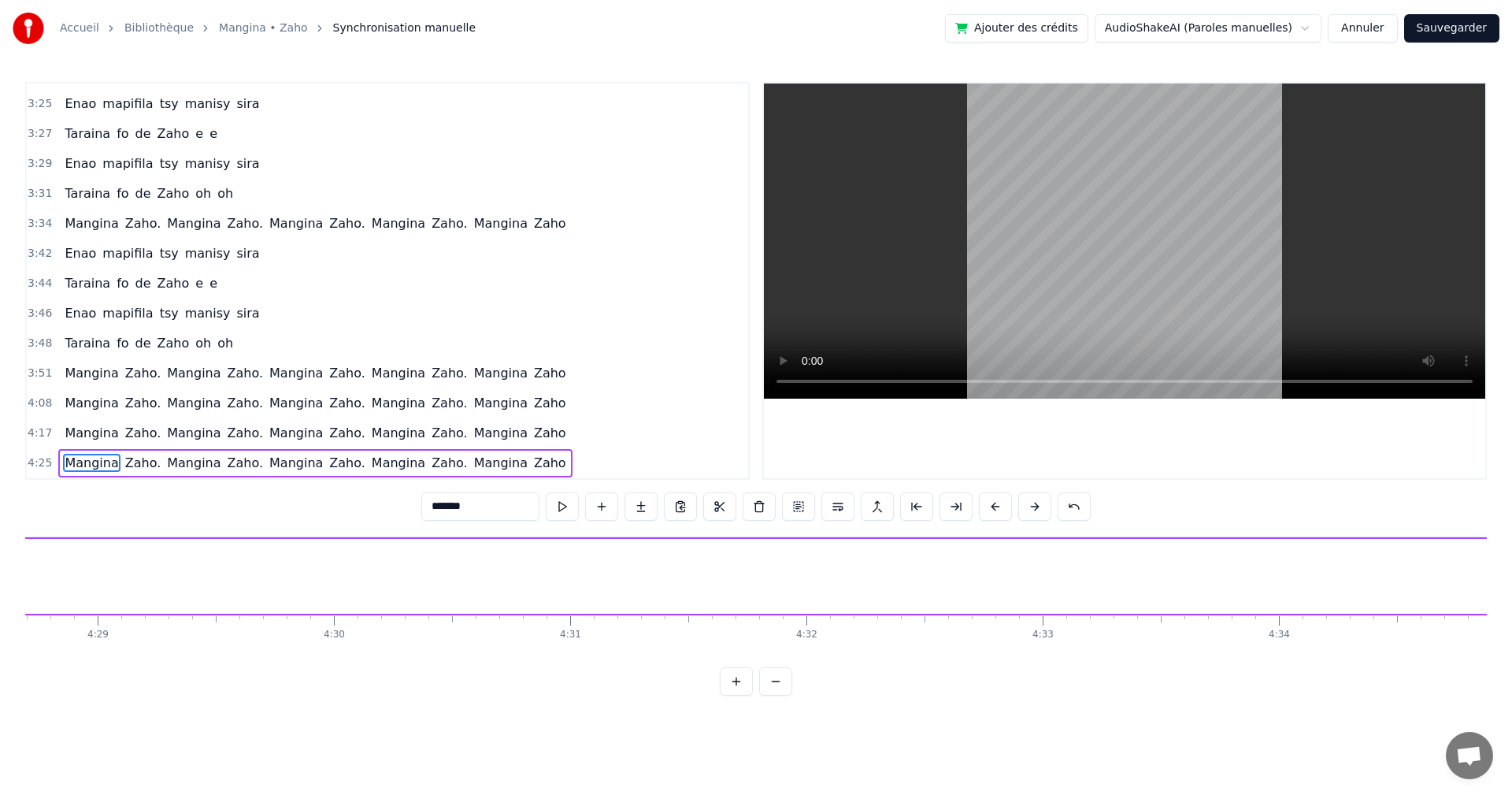
scroll to position [0, 63711]
click at [1451, 570] on div "Zaho." at bounding box center [1479, 576] width 67 height 35
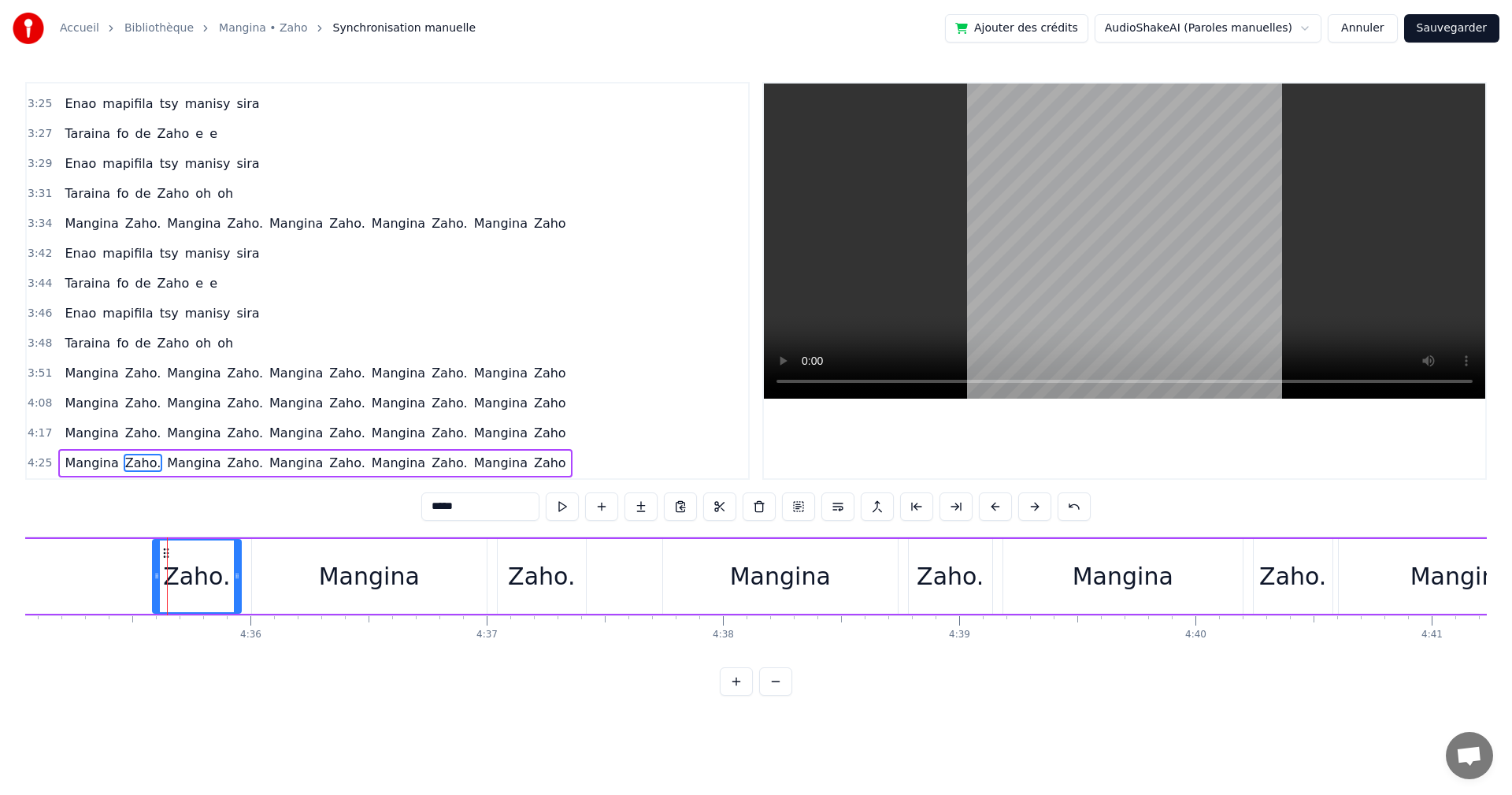
scroll to position [0, 65057]
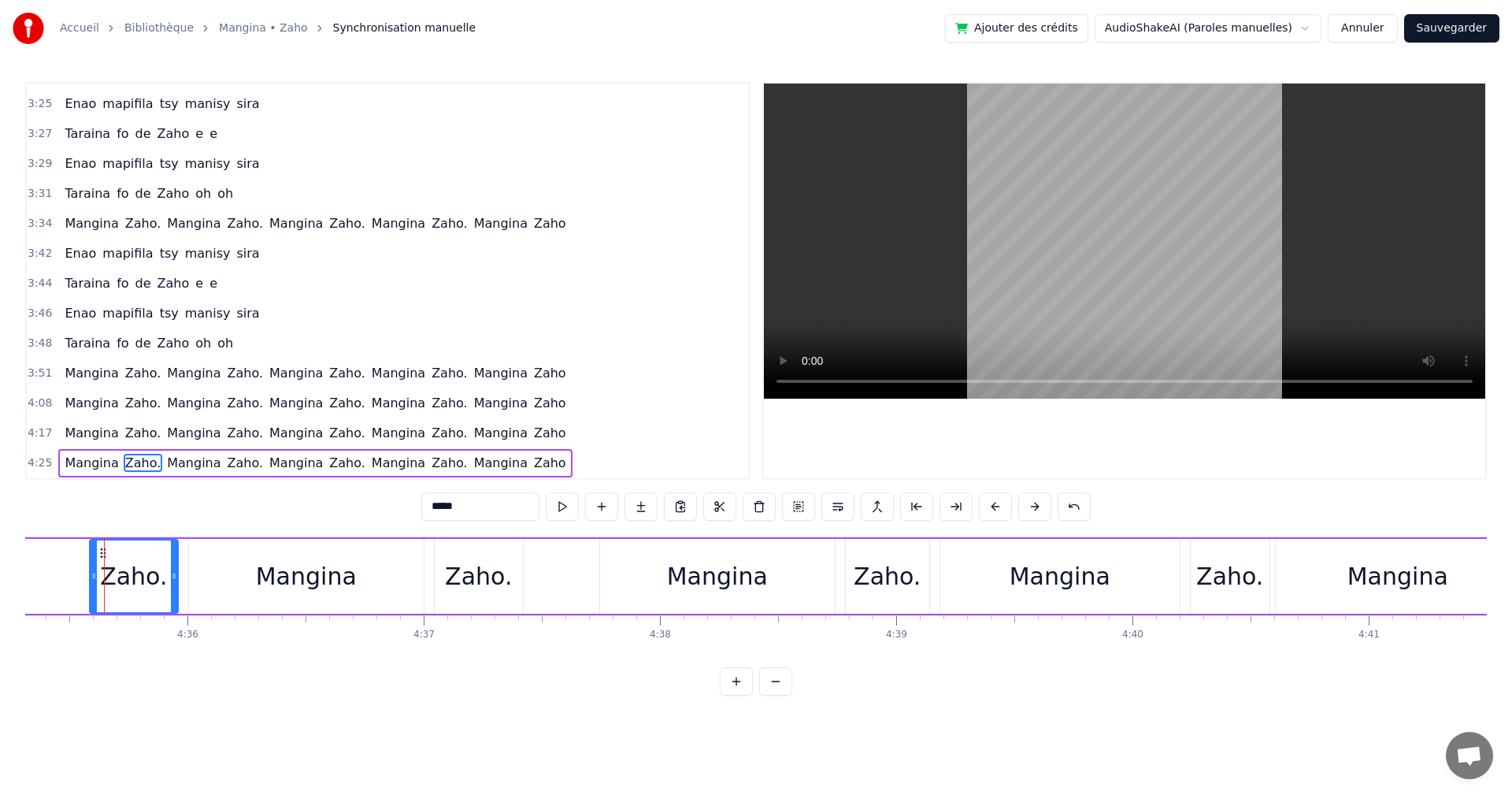
drag, startPoint x: 102, startPoint y: 545, endPoint x: 32, endPoint y: 573, distance: 75.4
click at [18, 574] on div "Accueil Bibliothèque Mangina • Zaho Synchronisation manuelle Ajouter des crédit…" at bounding box center [756, 348] width 1512 height 696
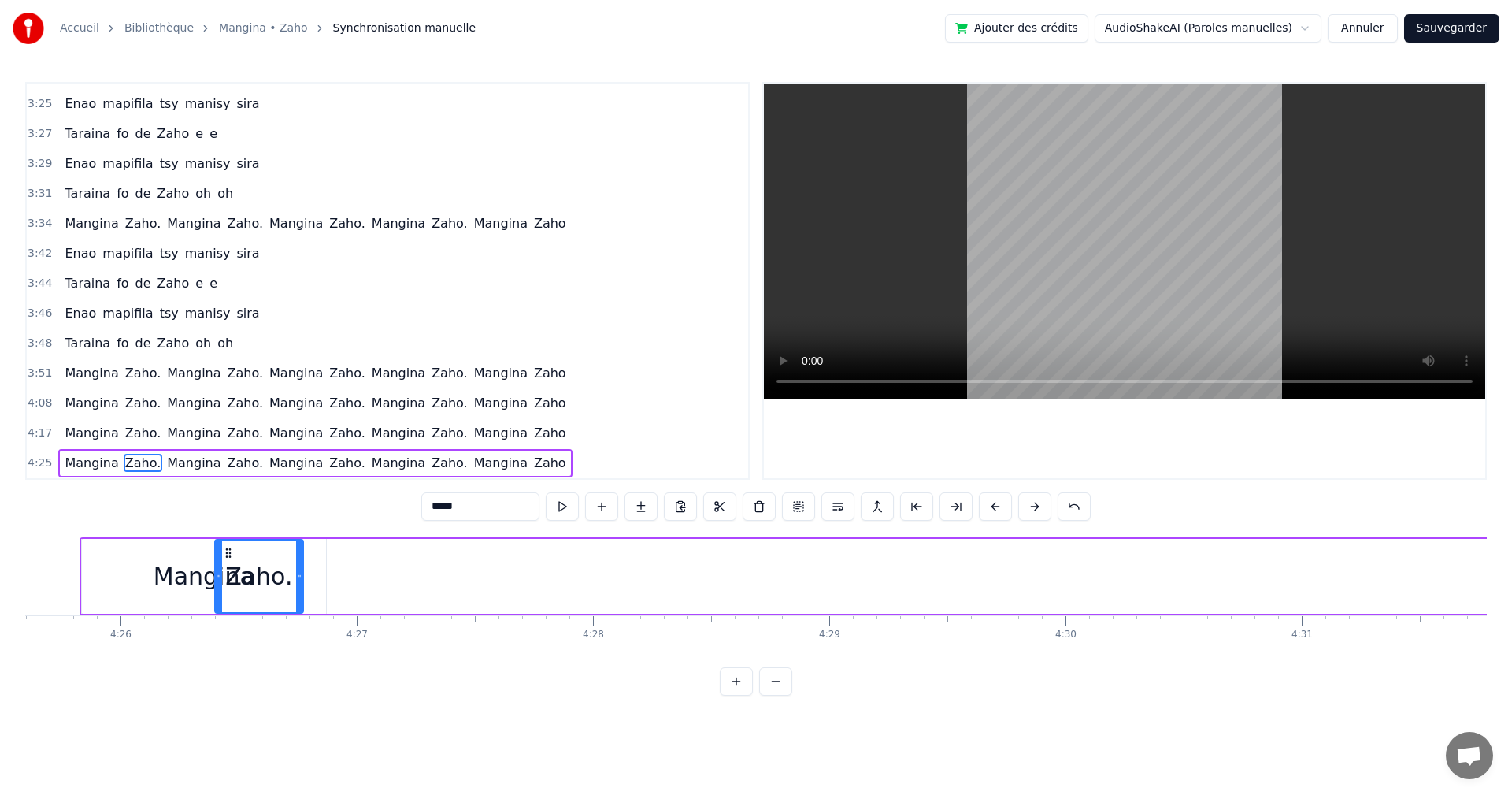
scroll to position [0, 62722]
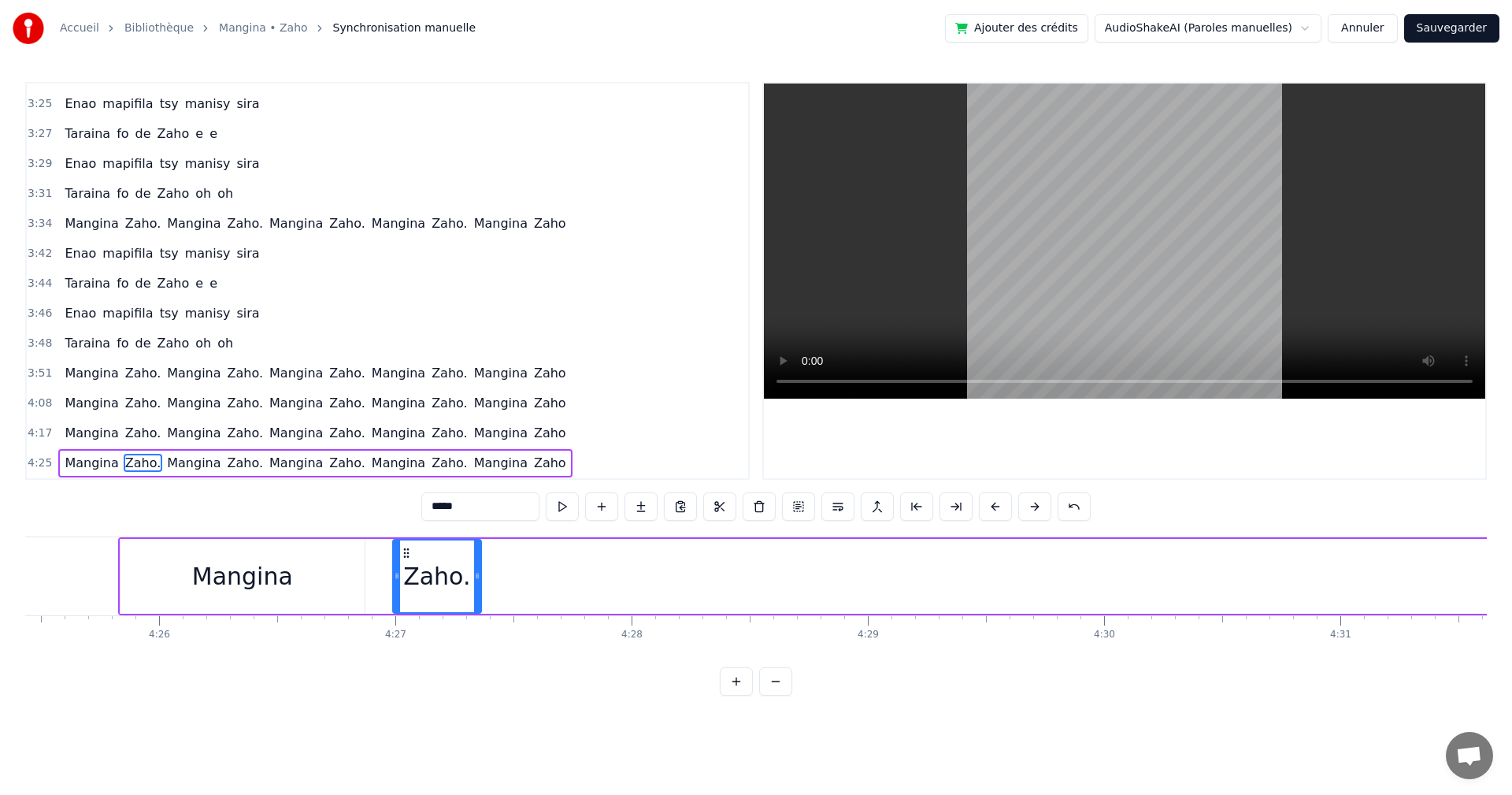
drag, startPoint x: 102, startPoint y: 554, endPoint x: 405, endPoint y: 601, distance: 306.6
click at [405, 601] on div "Zaho." at bounding box center [437, 577] width 86 height 72
click at [562, 509] on button at bounding box center [562, 506] width 33 height 28
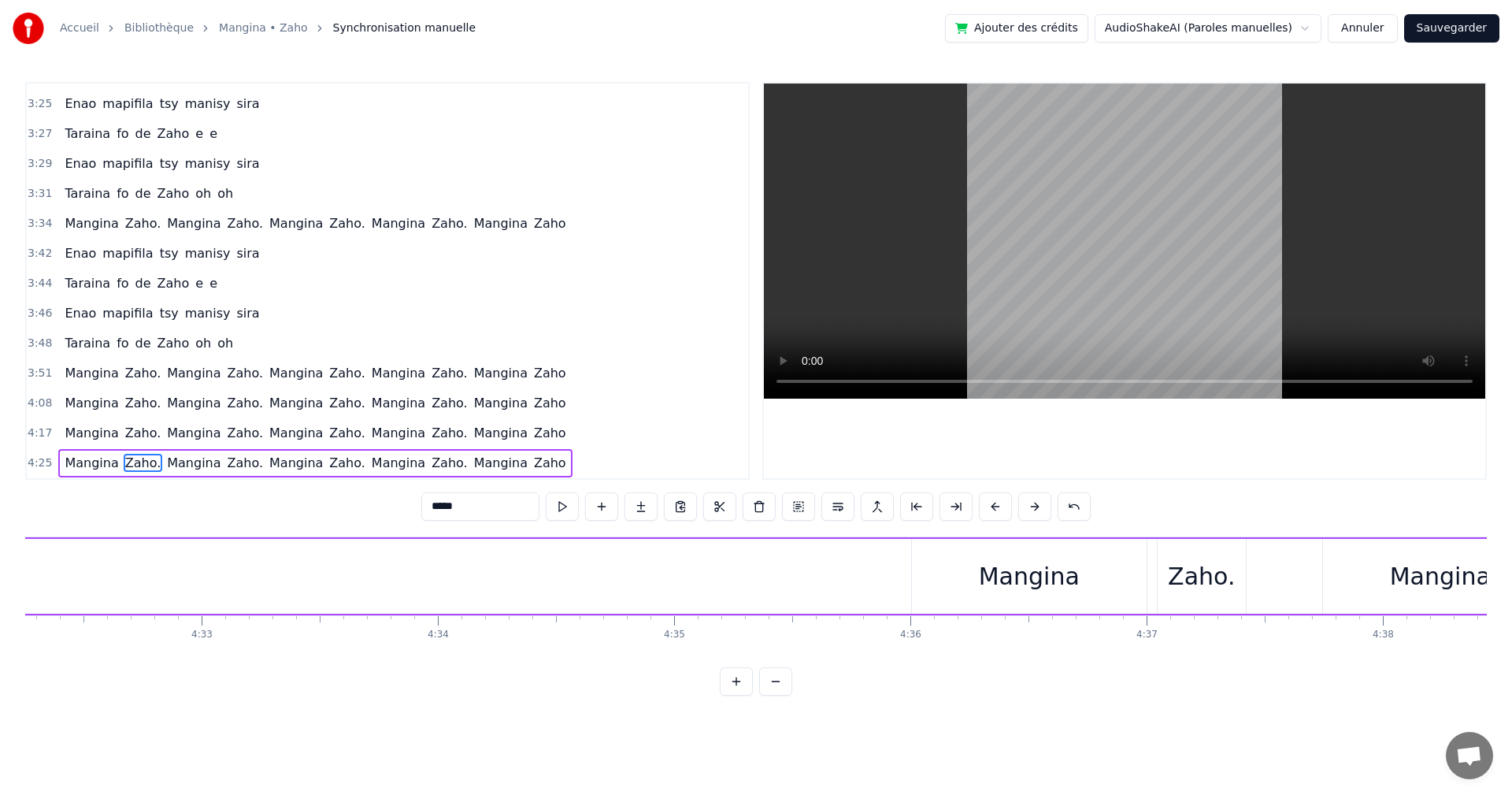
click at [1035, 553] on div "Mangina" at bounding box center [1030, 577] width 235 height 75
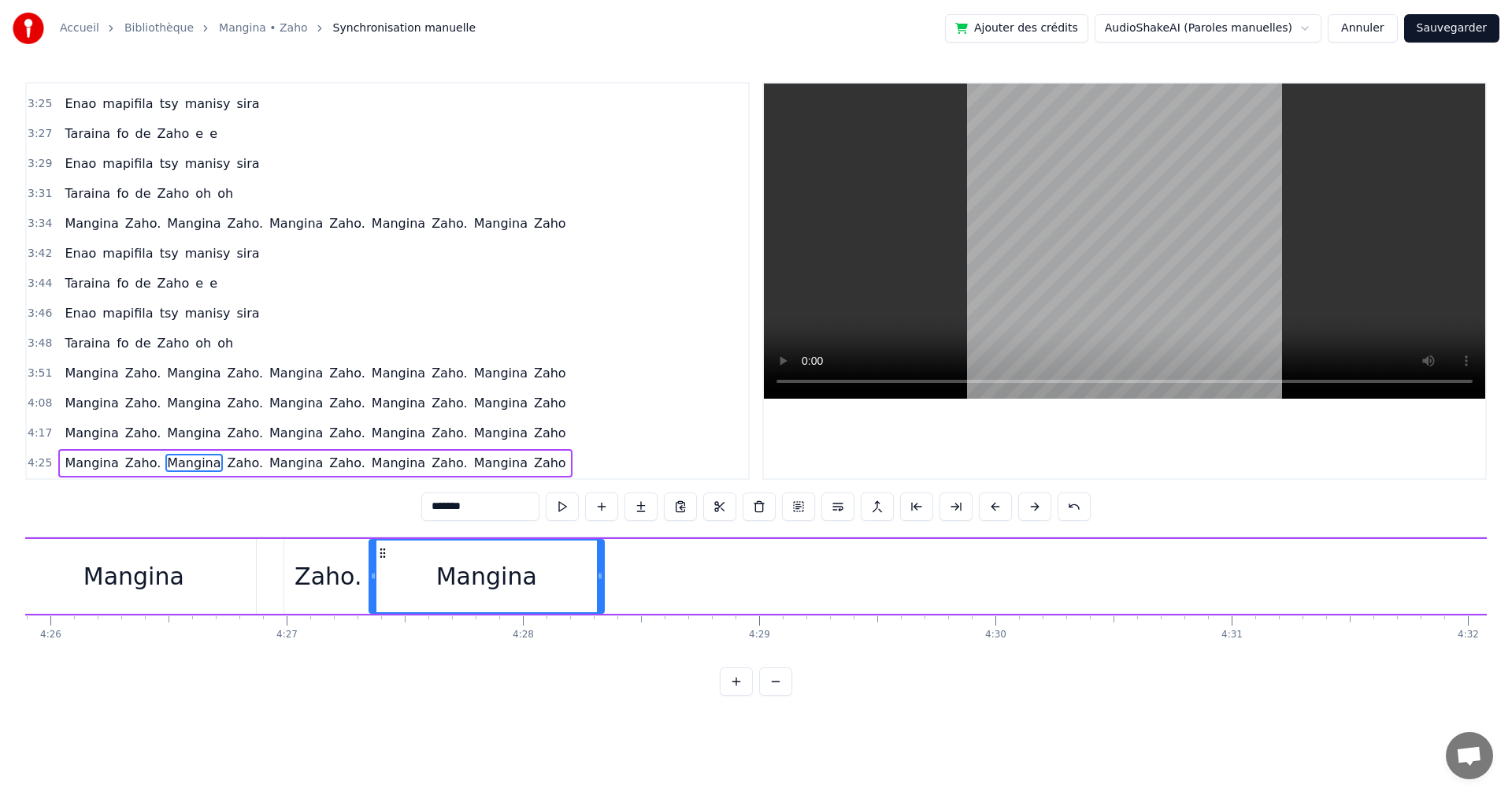
scroll to position [0, 62821]
drag, startPoint x: 929, startPoint y: 550, endPoint x: 394, endPoint y: 606, distance: 537.9
click at [394, 606] on div "Mangina" at bounding box center [494, 577] width 233 height 72
click at [550, 511] on button at bounding box center [562, 506] width 33 height 28
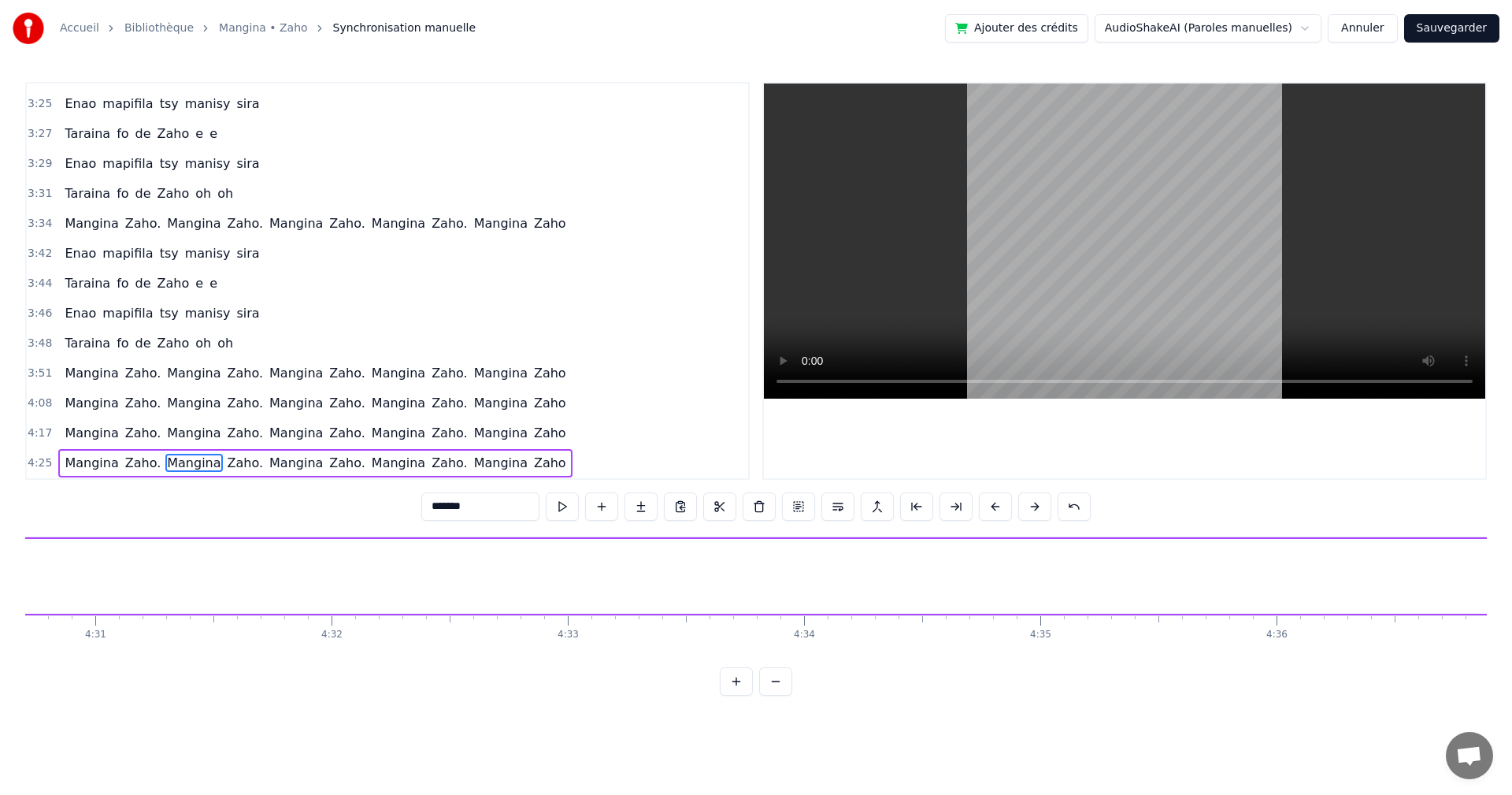
scroll to position [0, 64114]
click at [1422, 577] on div "Zaho." at bounding box center [1422, 576] width 67 height 35
type input "*****"
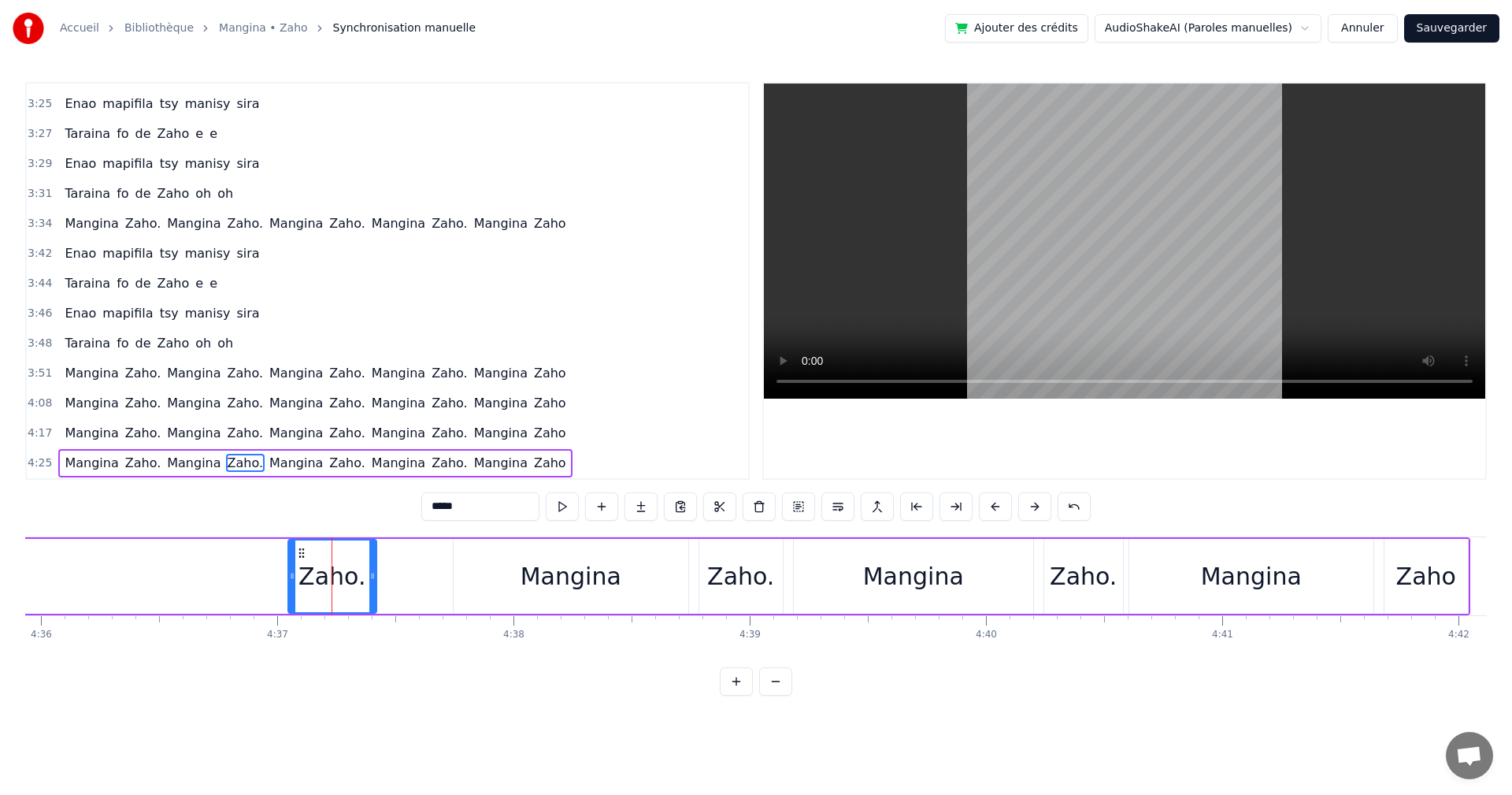
scroll to position [0, 65212]
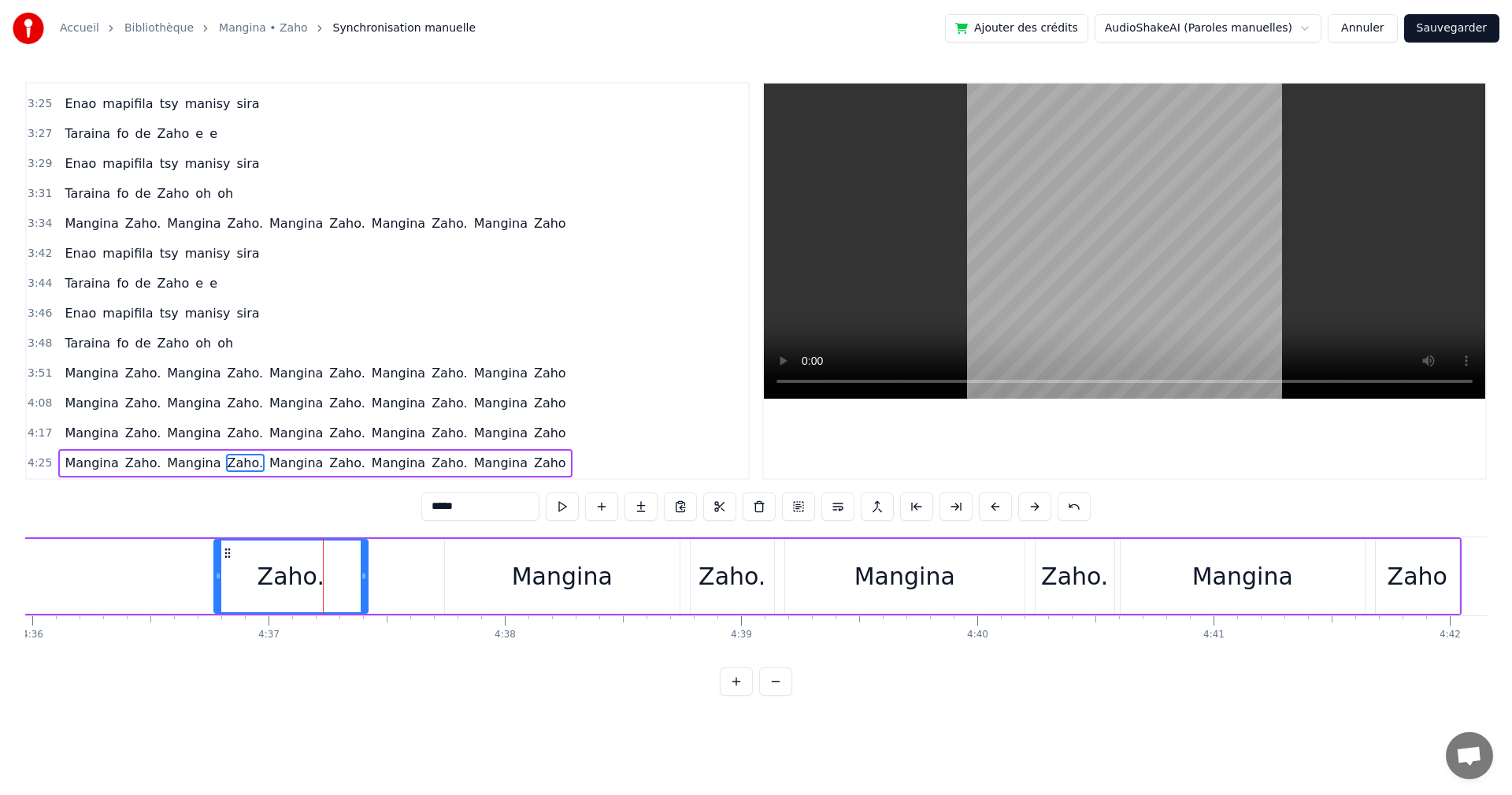
drag, startPoint x: 286, startPoint y: 550, endPoint x: 221, endPoint y: 562, distance: 66.1
click at [221, 571] on div at bounding box center [218, 577] width 6 height 72
click at [219, 548] on div at bounding box center [219, 577] width 1 height 78
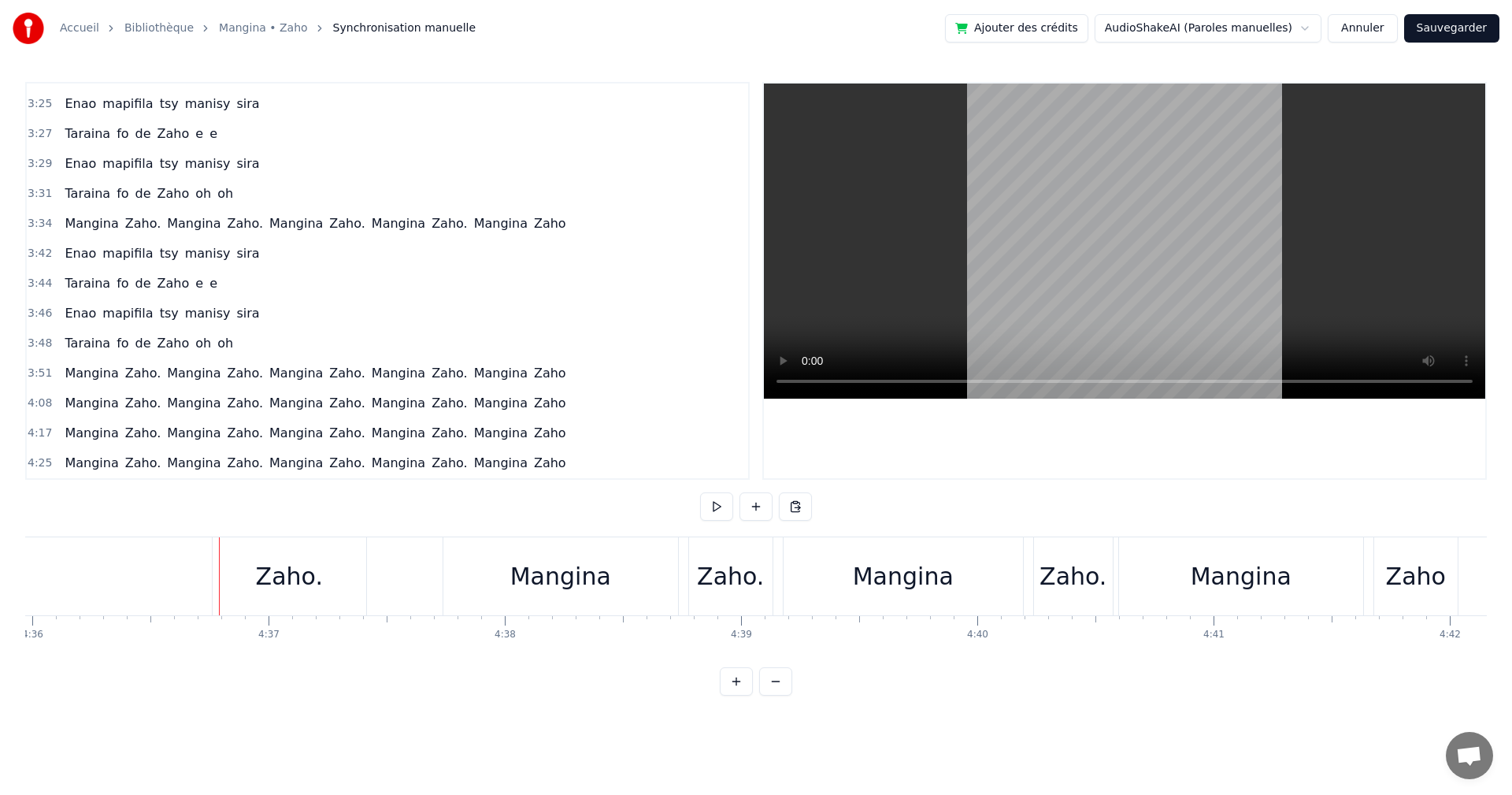
click at [221, 548] on div "Zaho." at bounding box center [289, 577] width 154 height 78
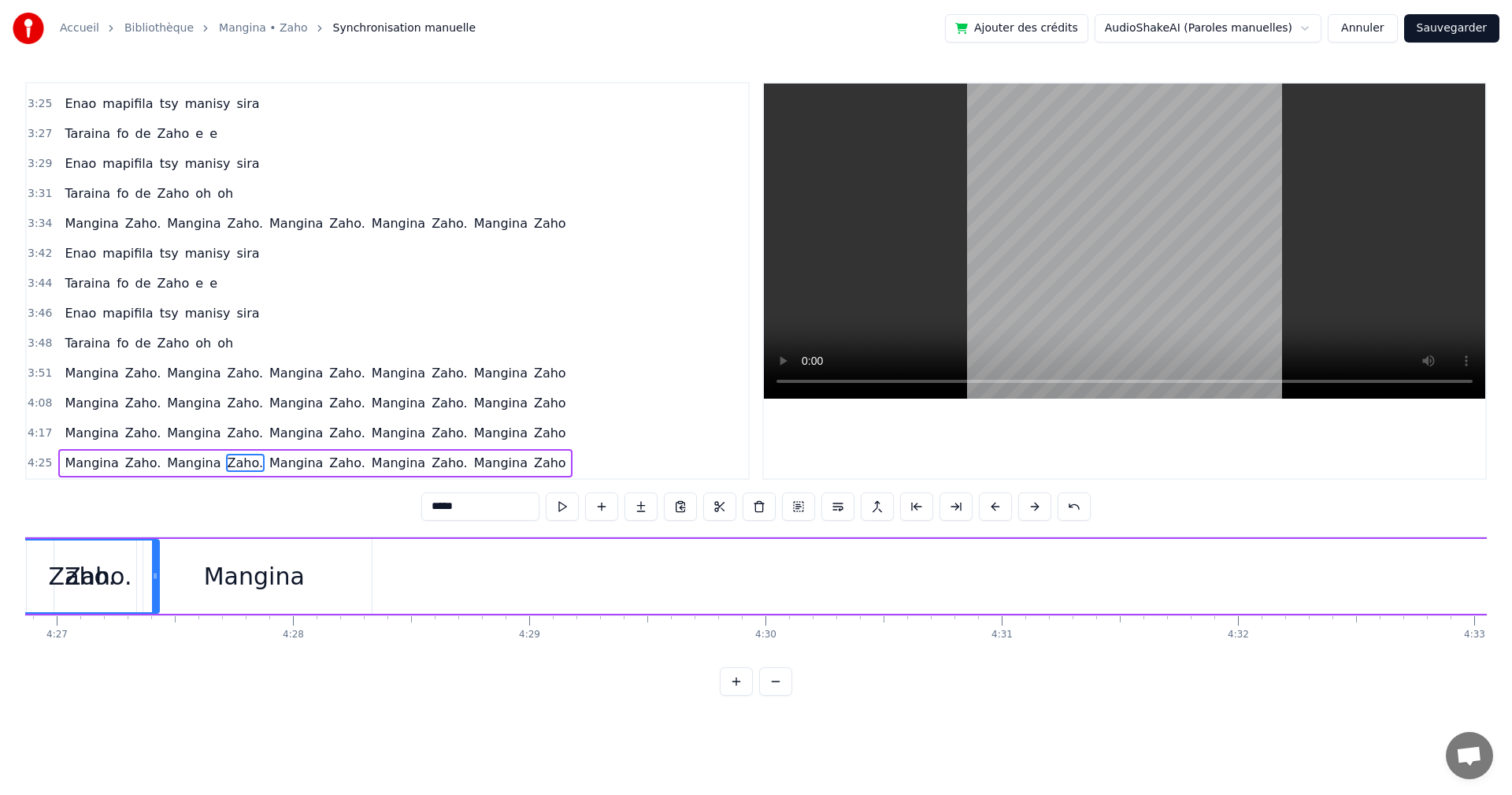
scroll to position [0, 62991]
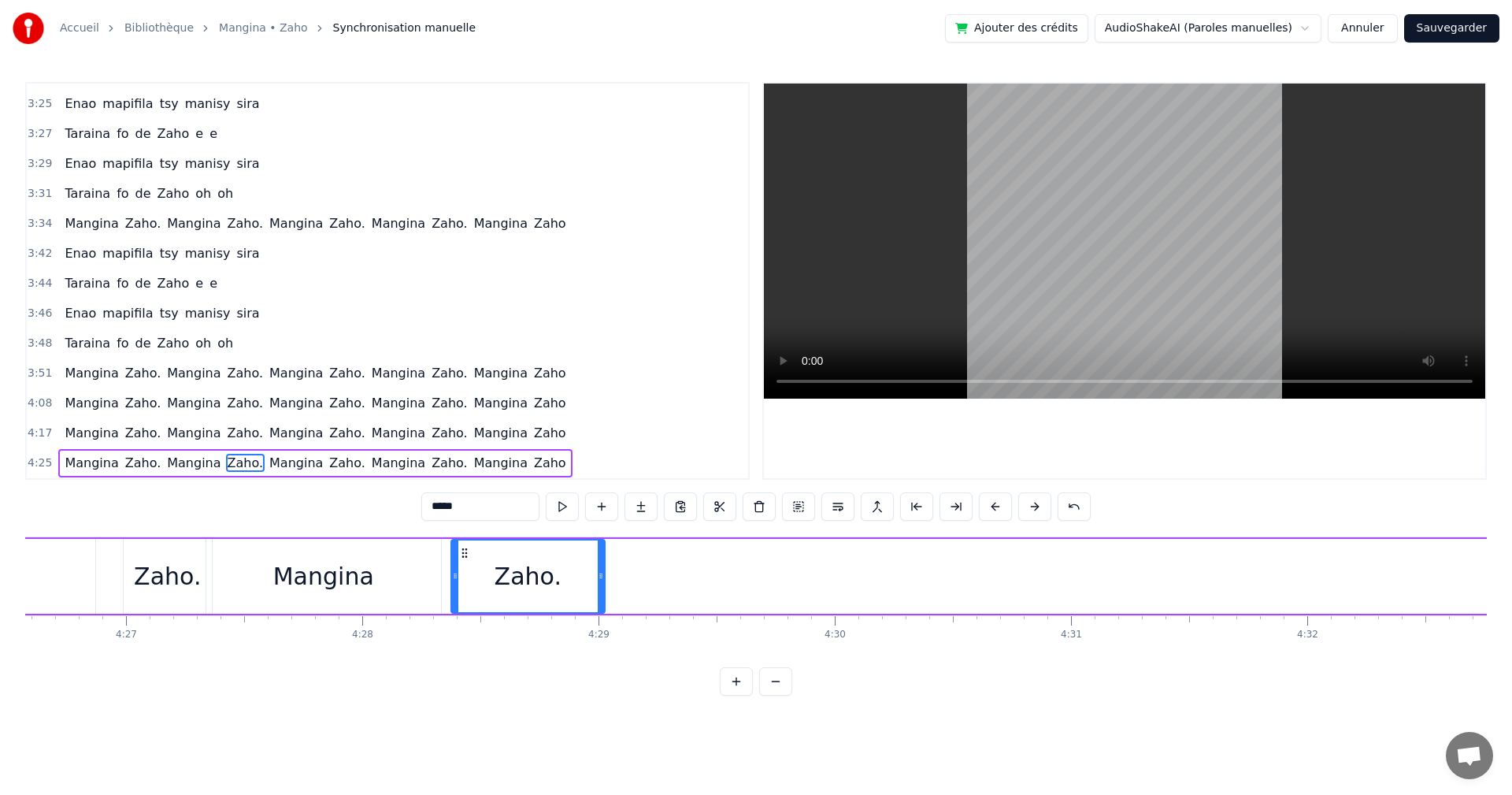
drag, startPoint x: 228, startPoint y: 546, endPoint x: 465, endPoint y: 642, distance: 255.7
click at [465, 642] on div "Izaho tamy nanantona anao e Tsy mba hitanao teo aho Maso nitompy nandrasako tam…" at bounding box center [756, 596] width 1462 height 118
click at [568, 518] on div "*****" at bounding box center [756, 508] width 669 height 31
click at [565, 507] on button at bounding box center [562, 506] width 33 height 28
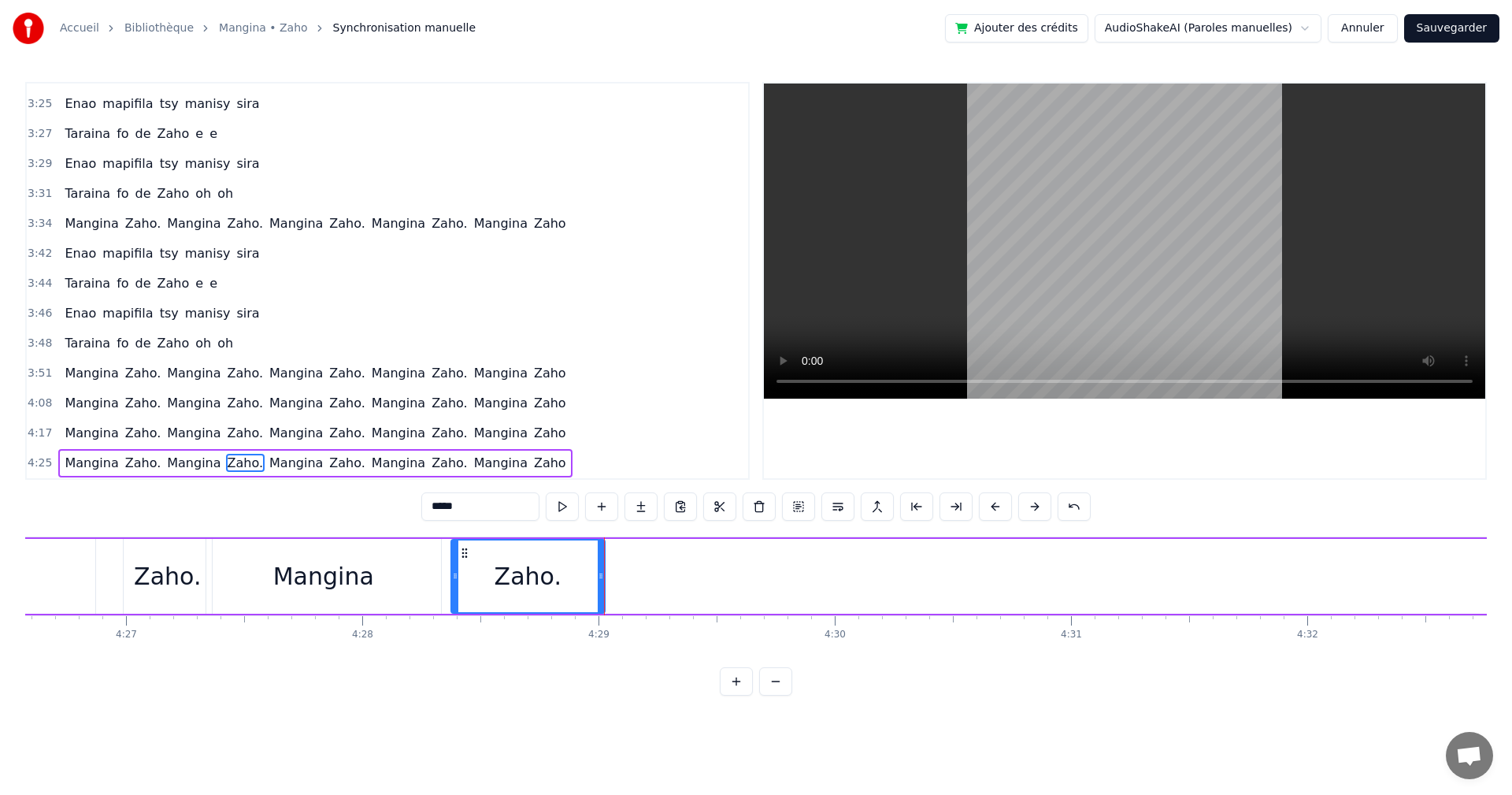
click at [565, 507] on button at bounding box center [562, 506] width 33 height 28
click at [556, 512] on button at bounding box center [562, 506] width 33 height 28
click at [605, 584] on div "Zaho." at bounding box center [528, 577] width 155 height 75
drag, startPoint x: 600, startPoint y: 580, endPoint x: 588, endPoint y: 580, distance: 12.0
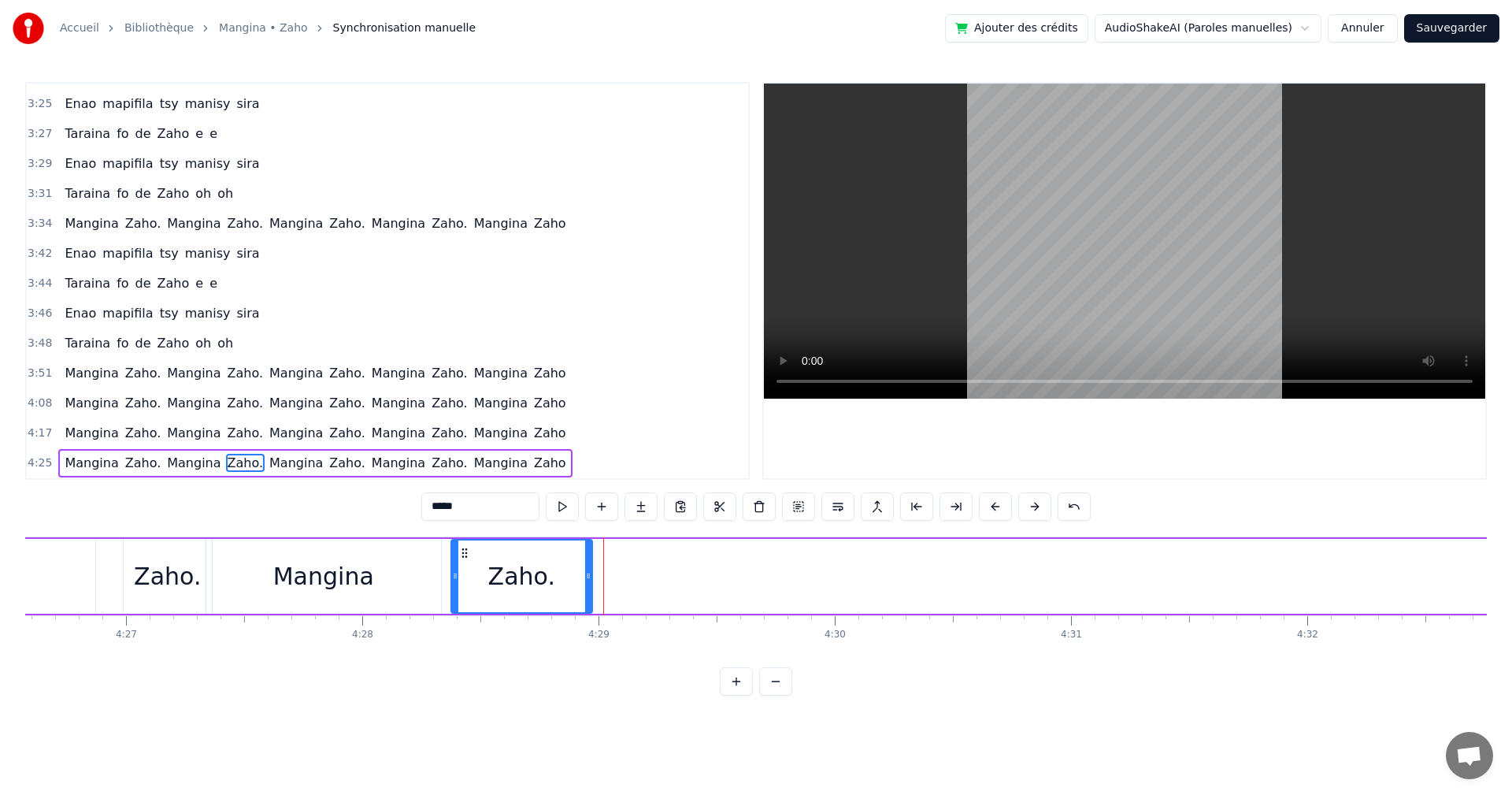
click at [588, 580] on icon at bounding box center [588, 576] width 6 height 13
click at [564, 503] on button at bounding box center [562, 506] width 33 height 28
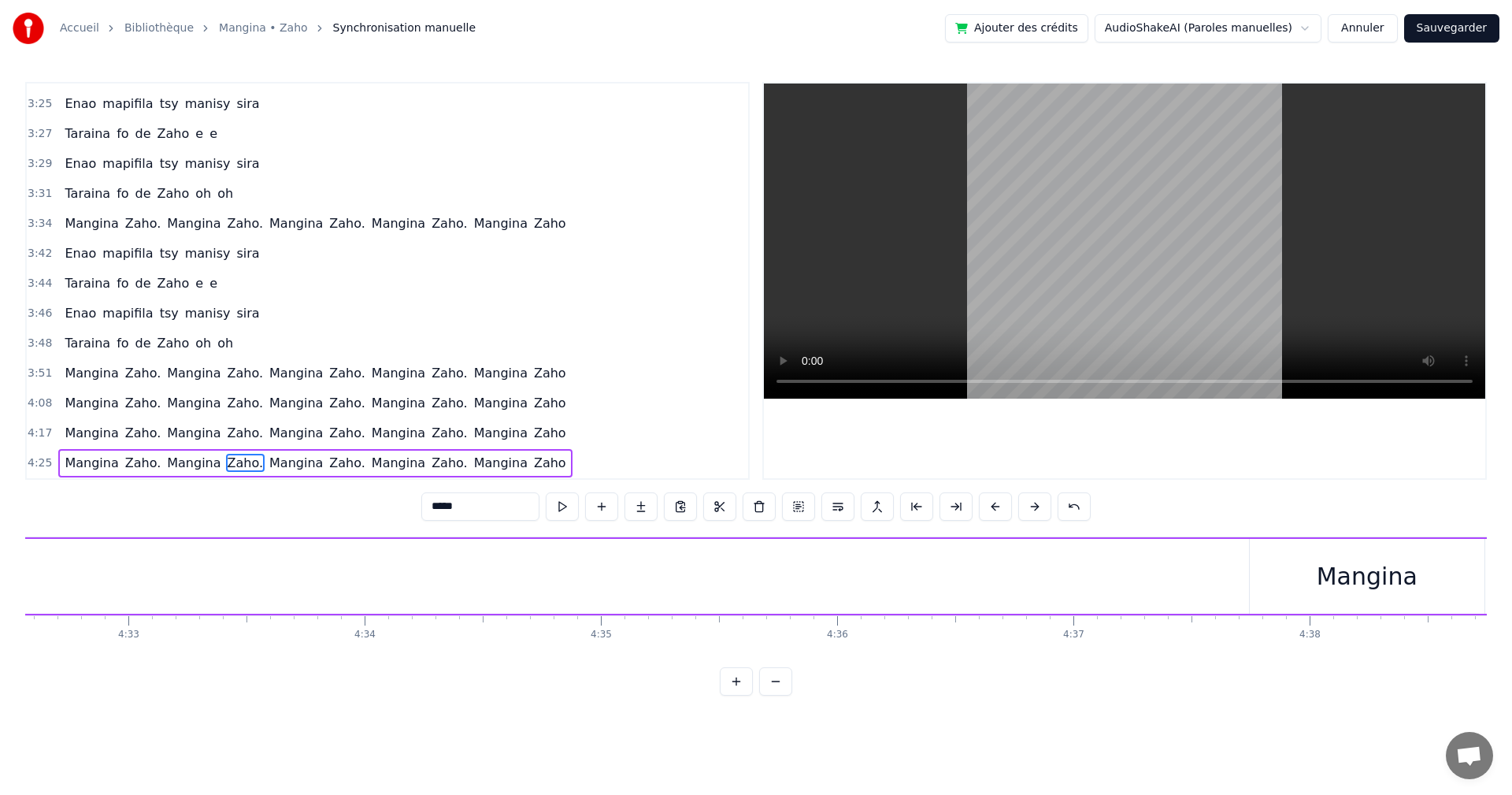
scroll to position [0, 64480]
click at [1323, 556] on div "Mangina" at bounding box center [1295, 577] width 235 height 75
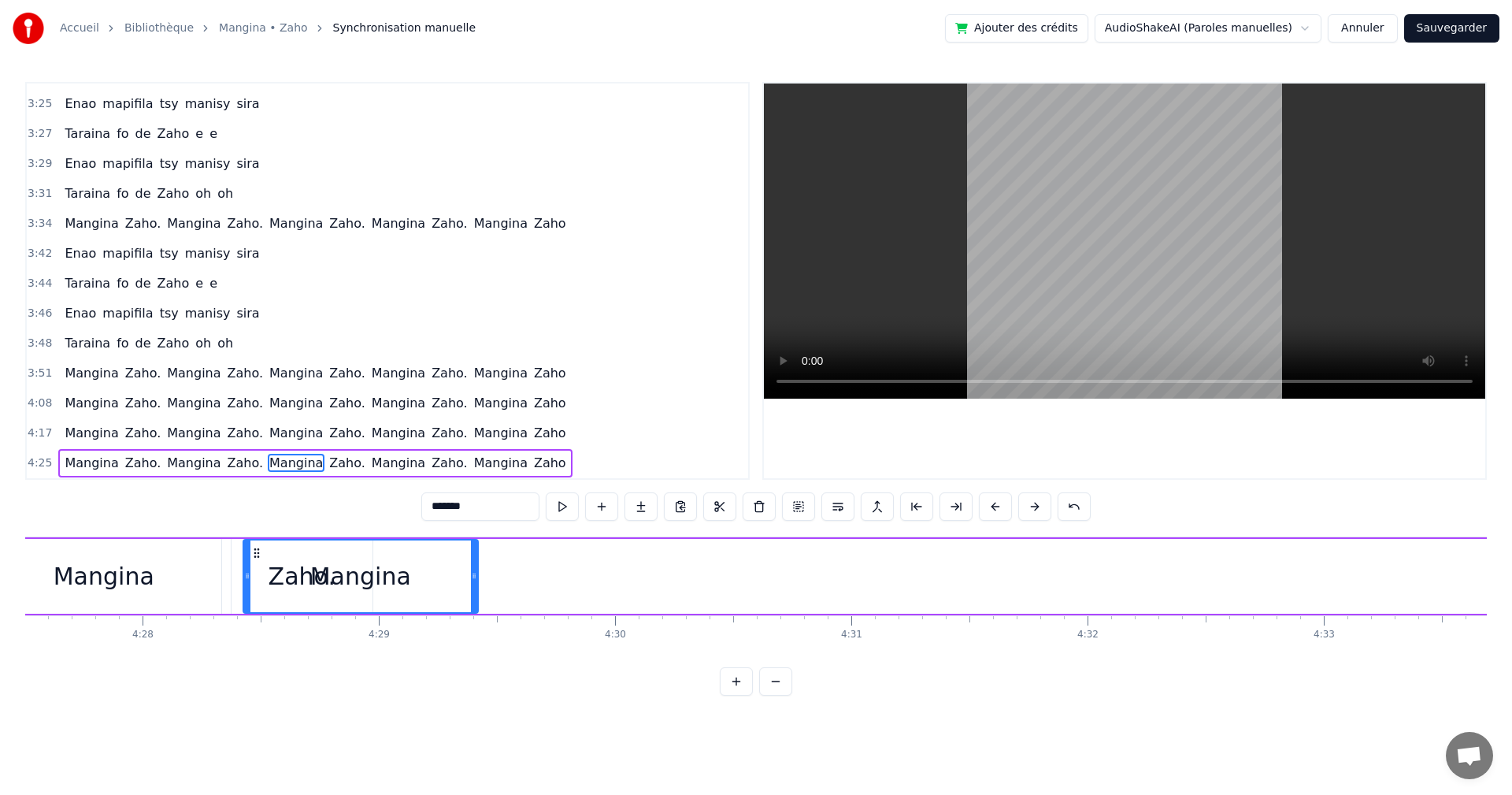
scroll to position [0, 63211]
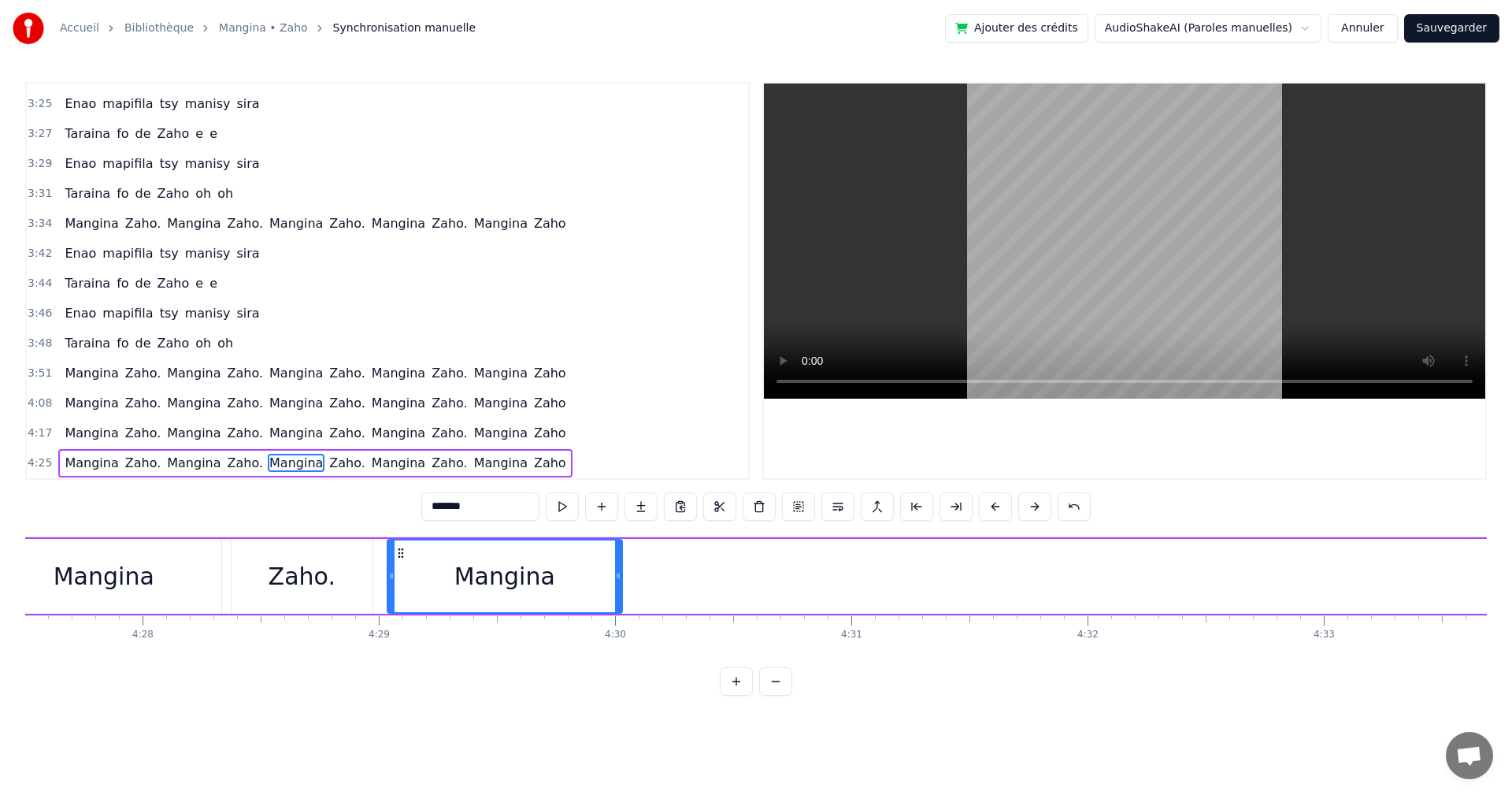
drag, startPoint x: 1195, startPoint y: 550, endPoint x: 405, endPoint y: 623, distance: 793.4
click at [405, 623] on div "Izaho tamy nanantona anao e Tsy mba hitanao teo aho Maso nitompy nandrasako tam…" at bounding box center [756, 596] width 1462 height 118
click at [561, 498] on button at bounding box center [562, 506] width 33 height 28
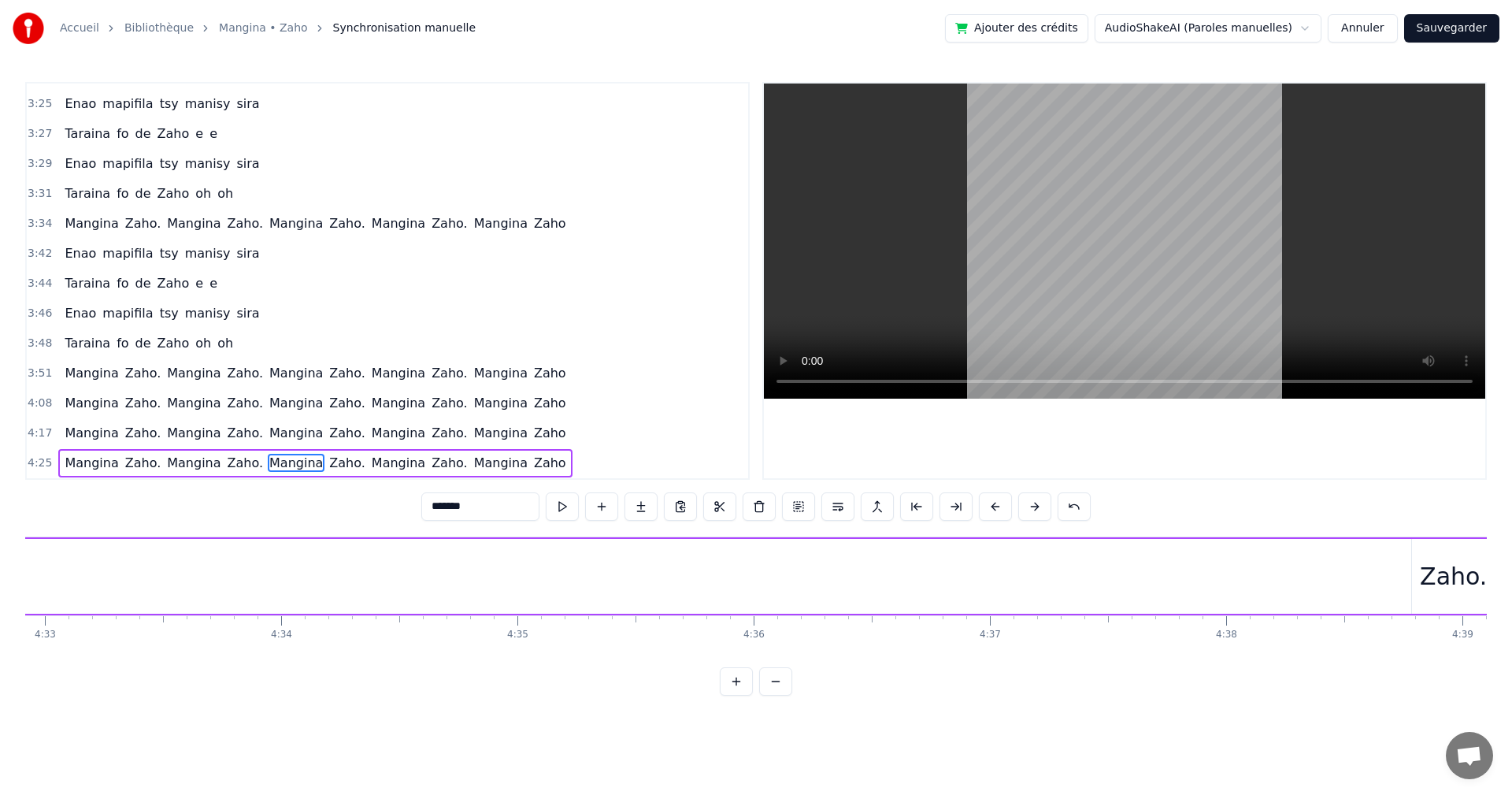
click at [1433, 580] on div "Zaho." at bounding box center [1454, 576] width 67 height 35
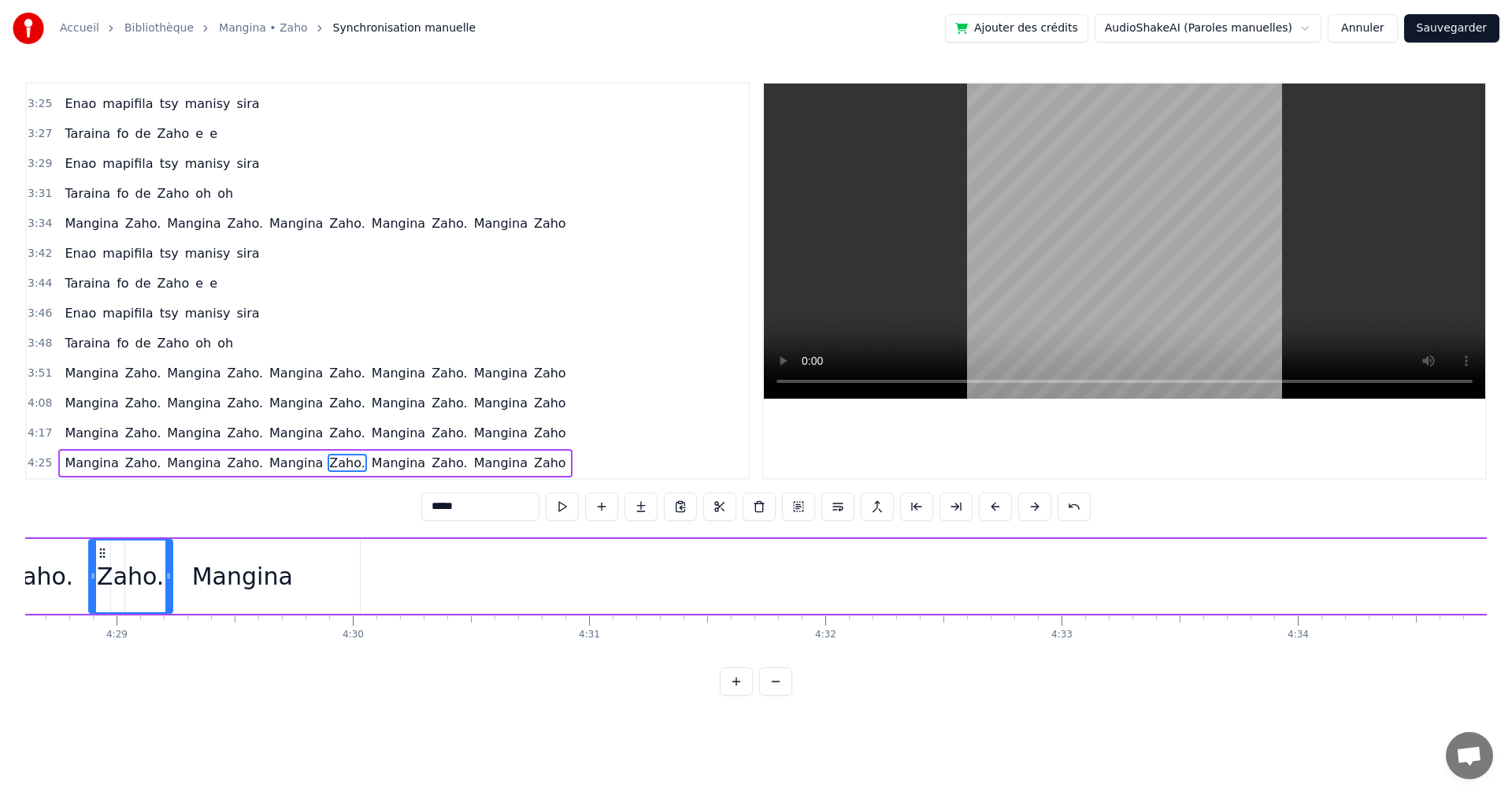
scroll to position [0, 63407]
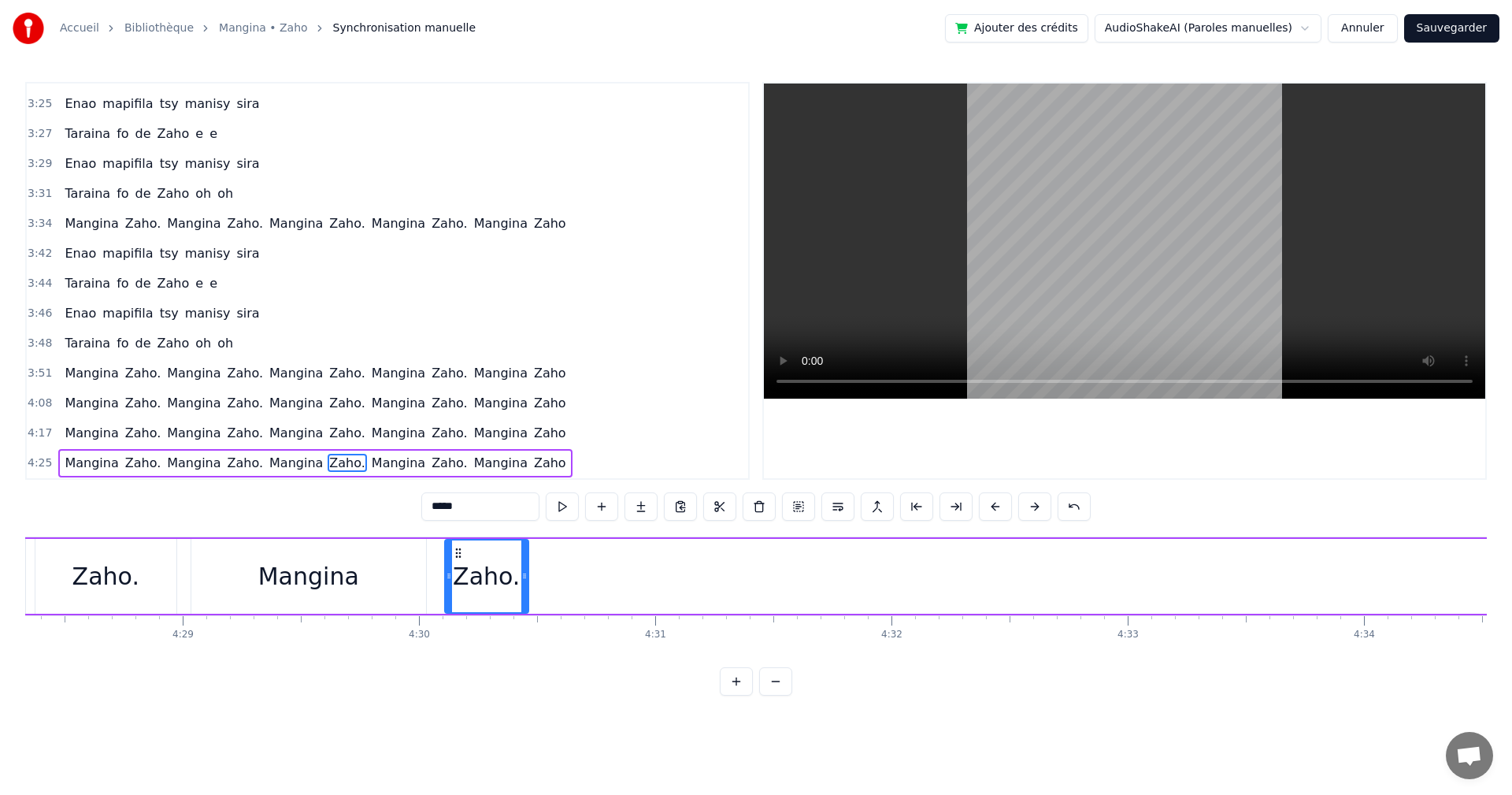
drag, startPoint x: 705, startPoint y: 550, endPoint x: 459, endPoint y: 640, distance: 261.9
click at [459, 640] on div "Izaho tamy nanantona anao e Tsy mba hitanao teo aho Maso nitompy nandrasako tam…" at bounding box center [756, 596] width 1462 height 118
click at [572, 506] on button at bounding box center [562, 506] width 33 height 28
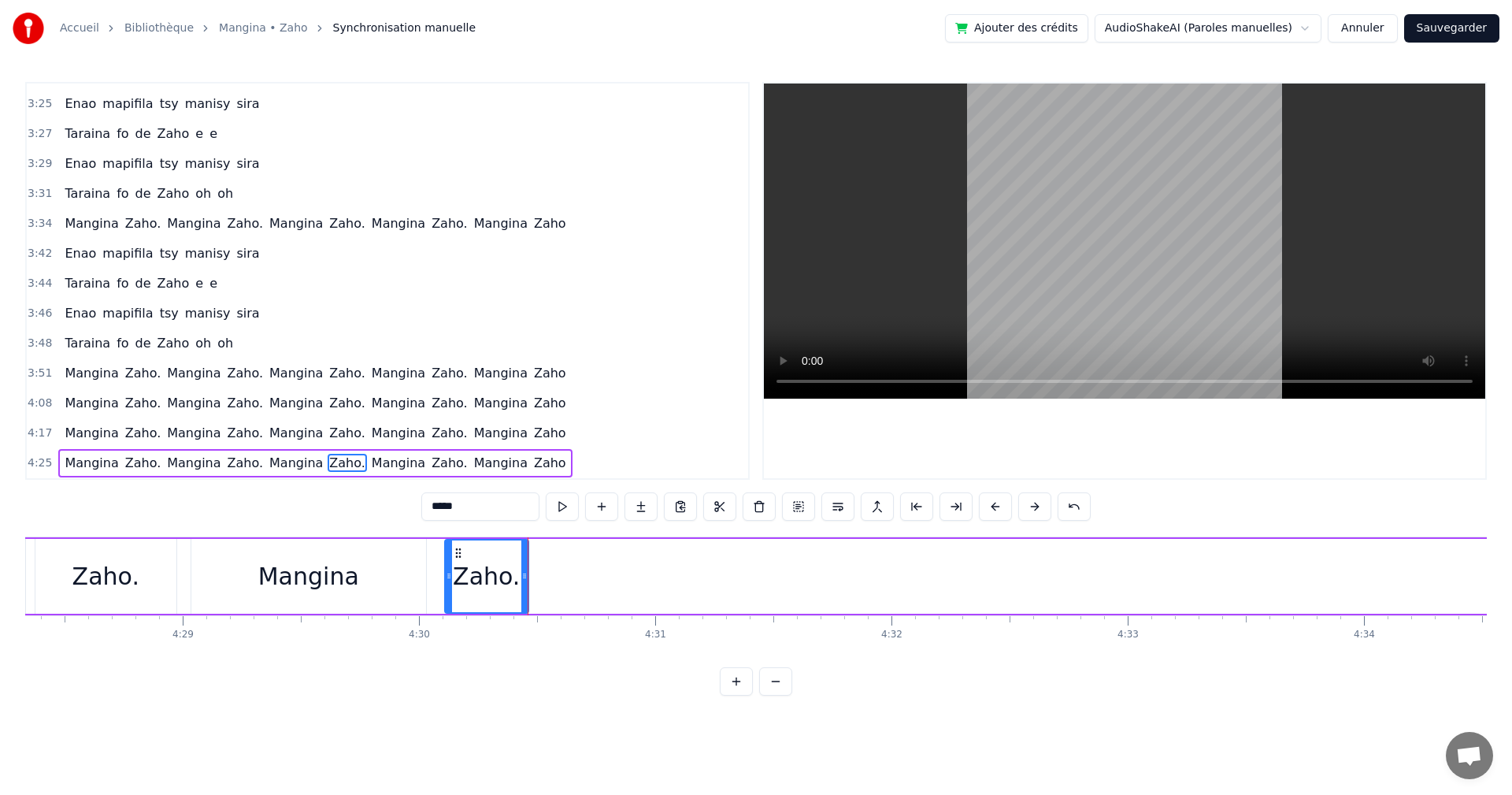
scroll to position [0, 62128]
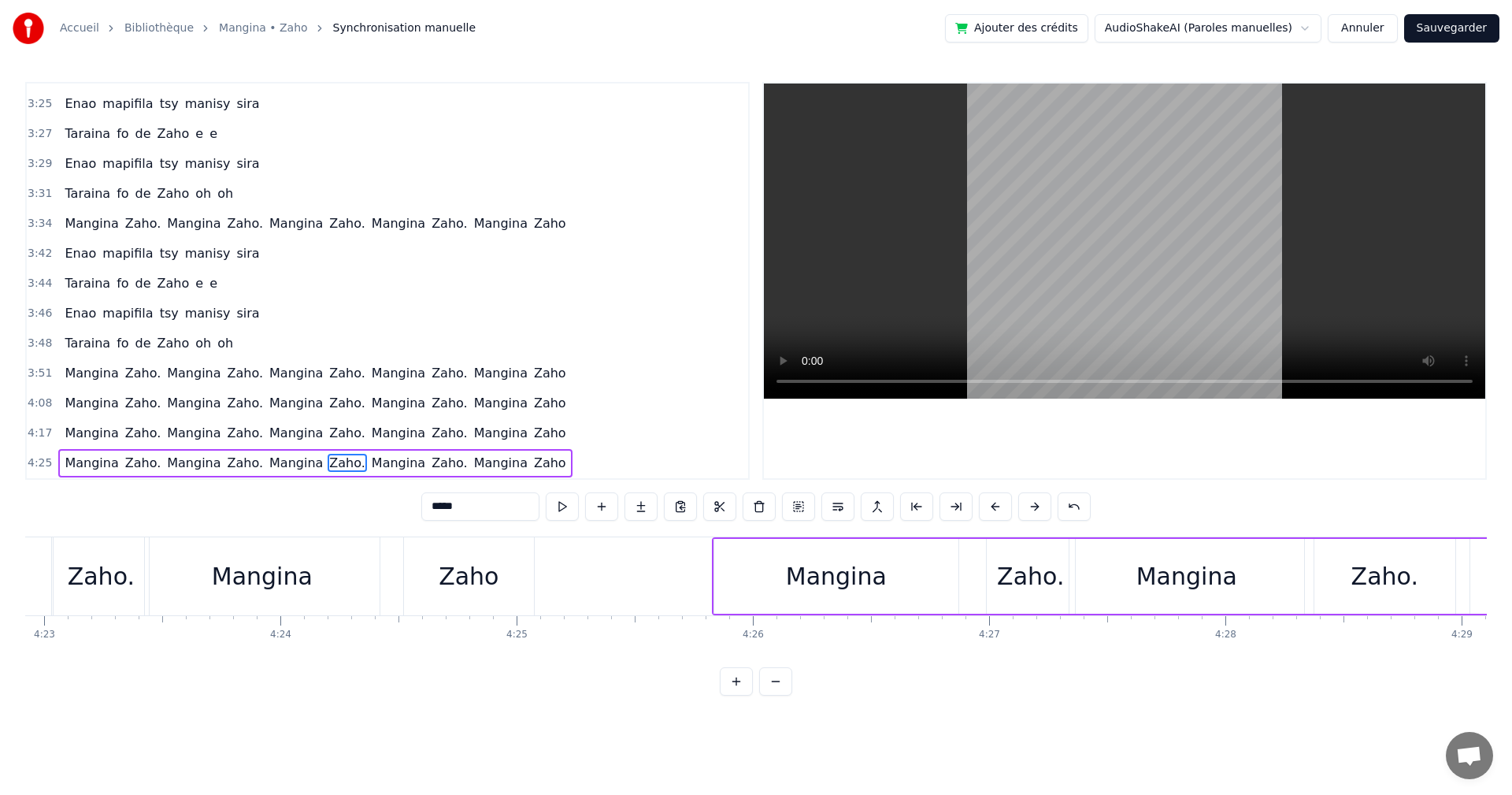
click at [857, 571] on div "Mangina" at bounding box center [836, 576] width 101 height 35
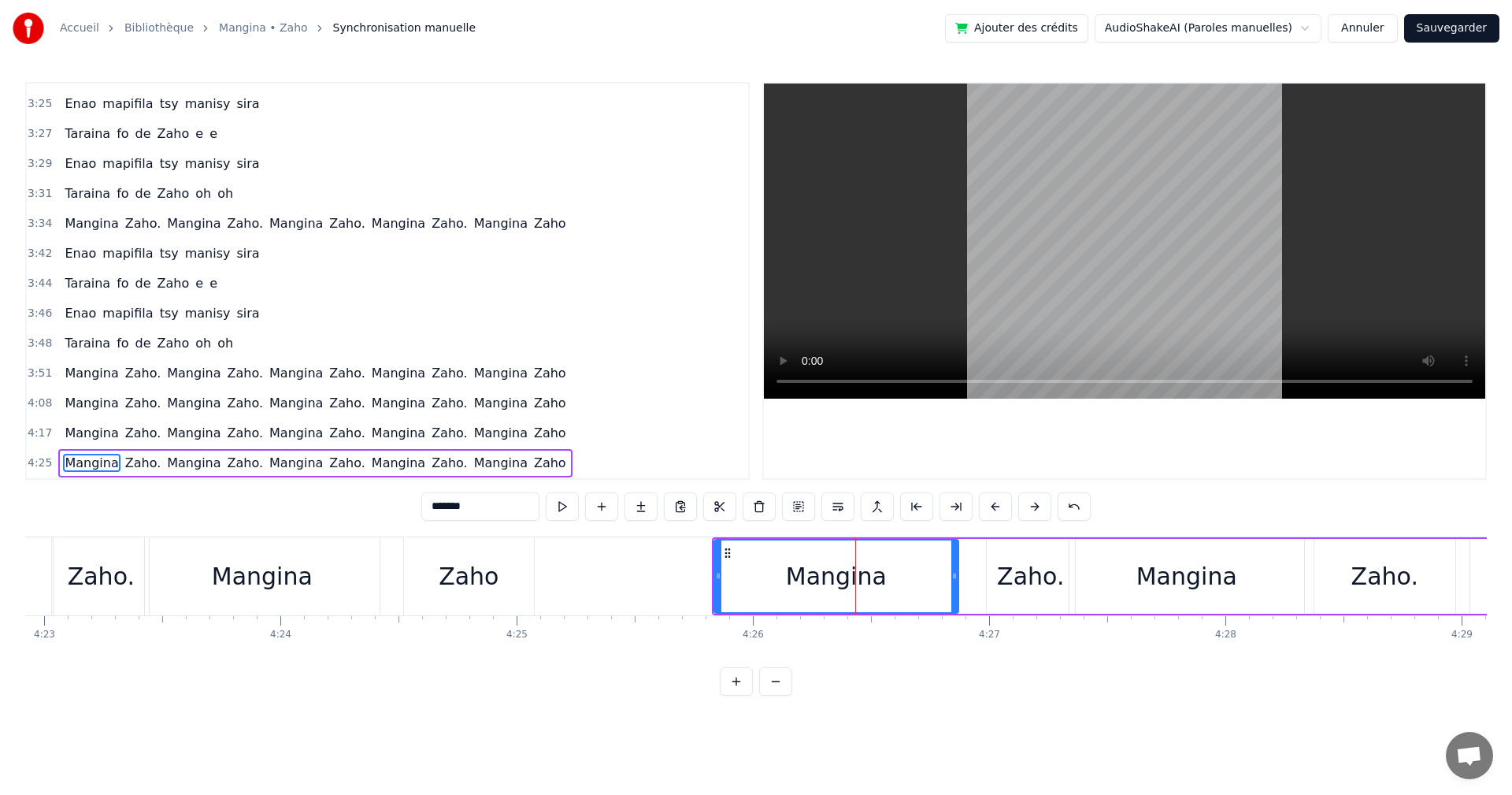
click at [1439, 669] on div "0:17 Izaho tamy nanantona anao e 0:19 Tsy mba hitanao teo aho 0:21 Maso nitompy…" at bounding box center [756, 388] width 1462 height 613
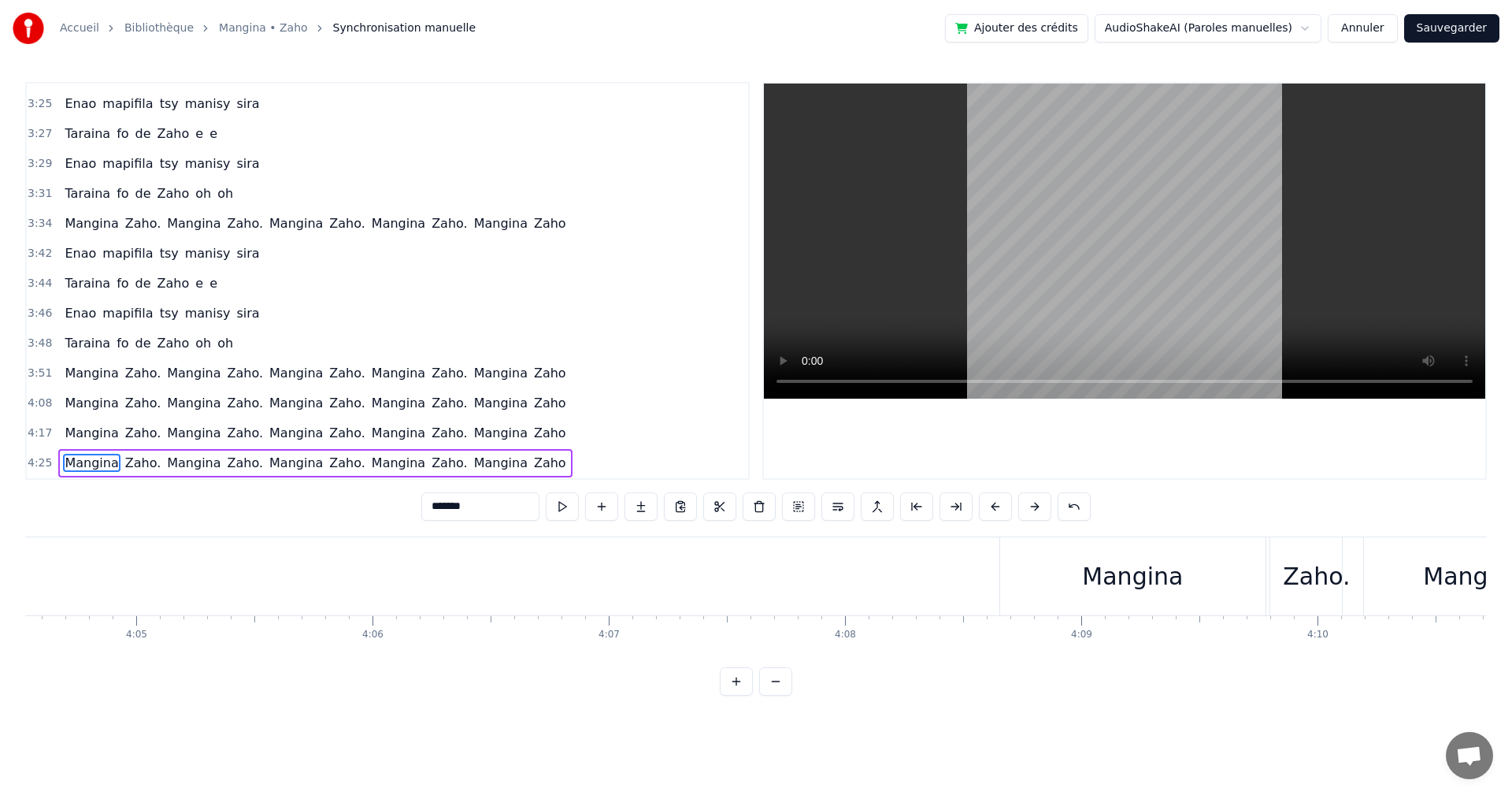
scroll to position [0, 58479]
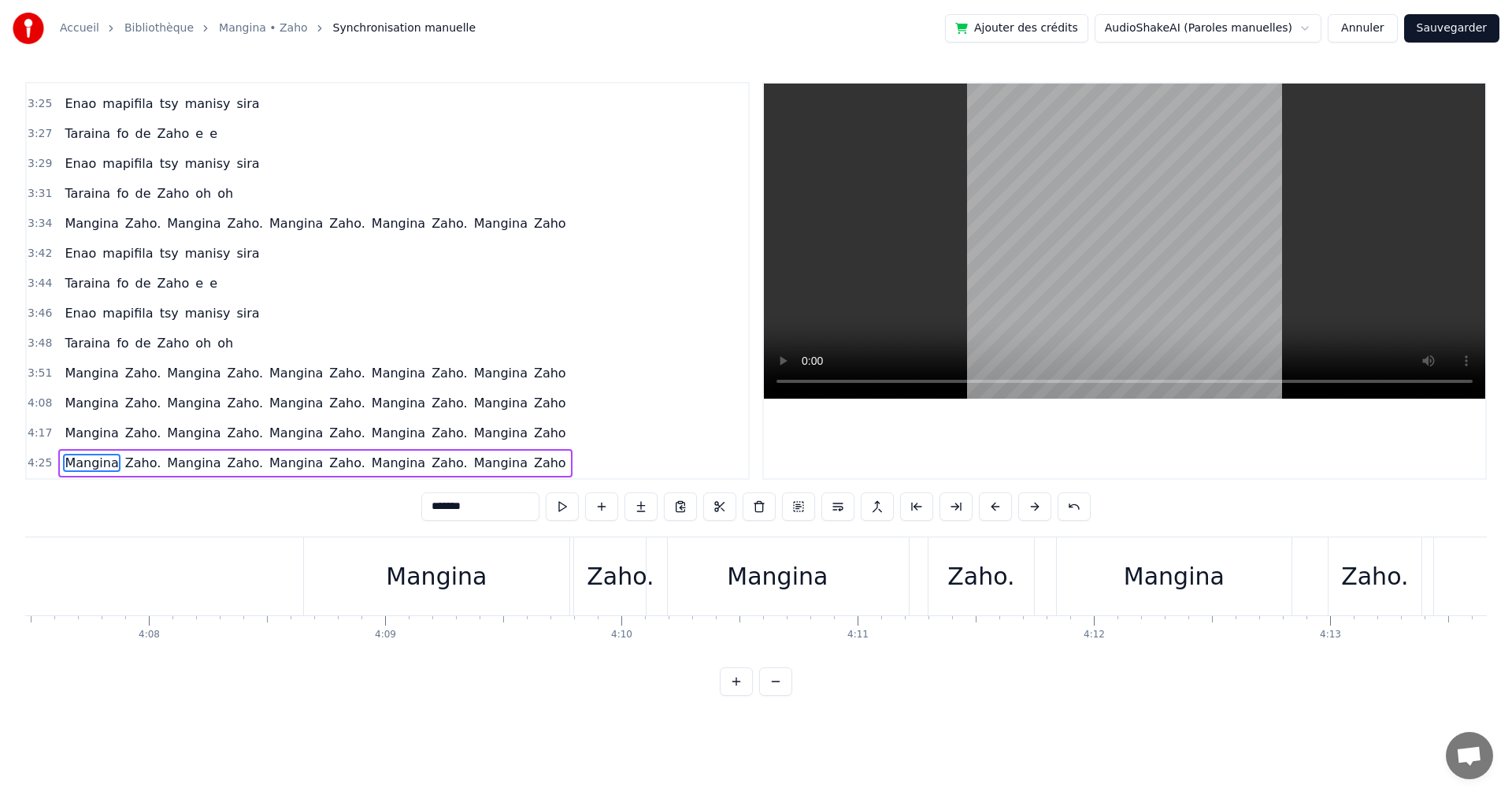
click at [609, 591] on div "Zaho." at bounding box center [620, 576] width 67 height 35
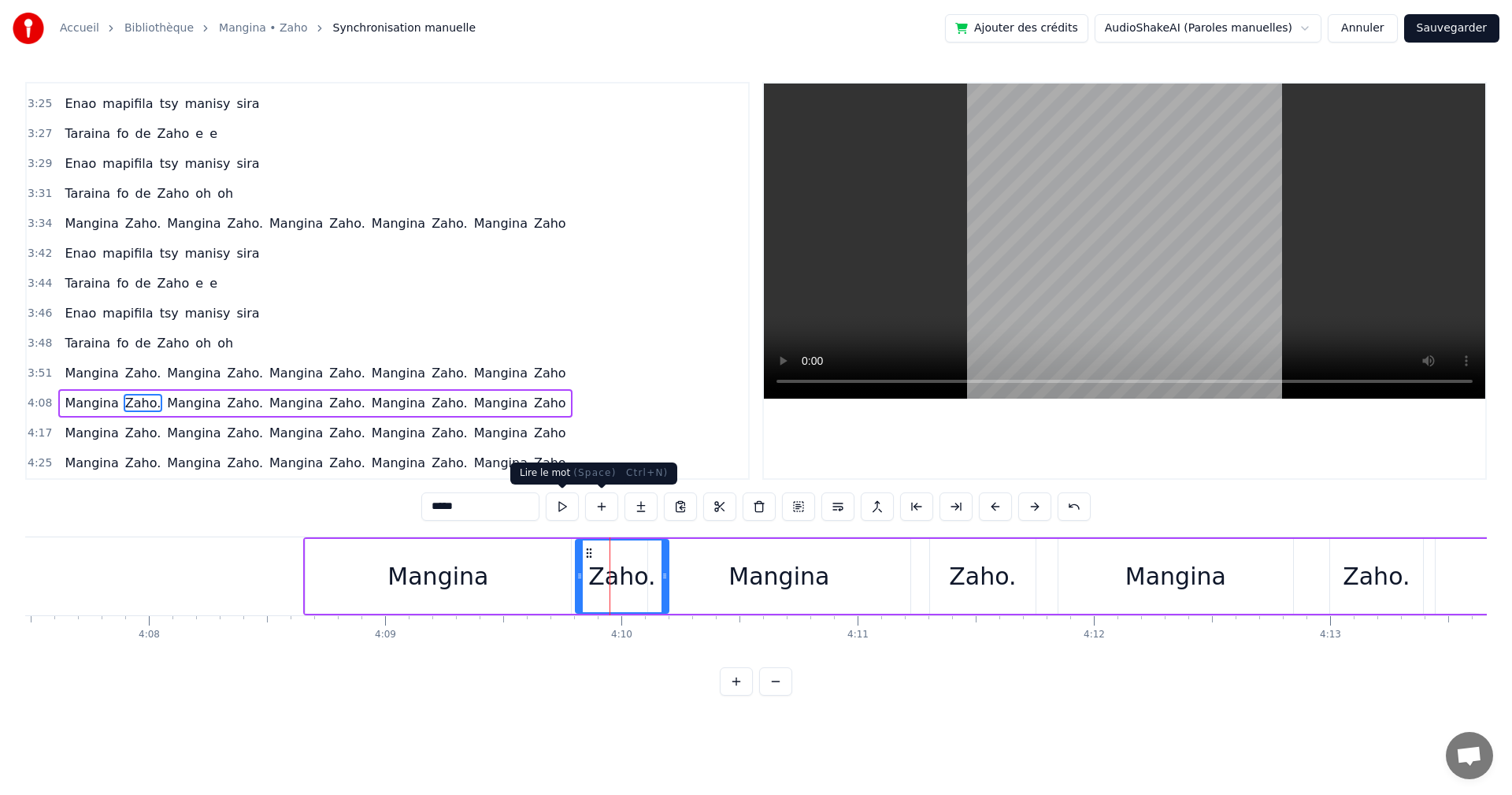
click at [542, 504] on div "*****" at bounding box center [756, 506] width 669 height 28
click at [555, 504] on button at bounding box center [562, 506] width 33 height 28
click at [725, 573] on div "Mangina" at bounding box center [780, 577] width 262 height 75
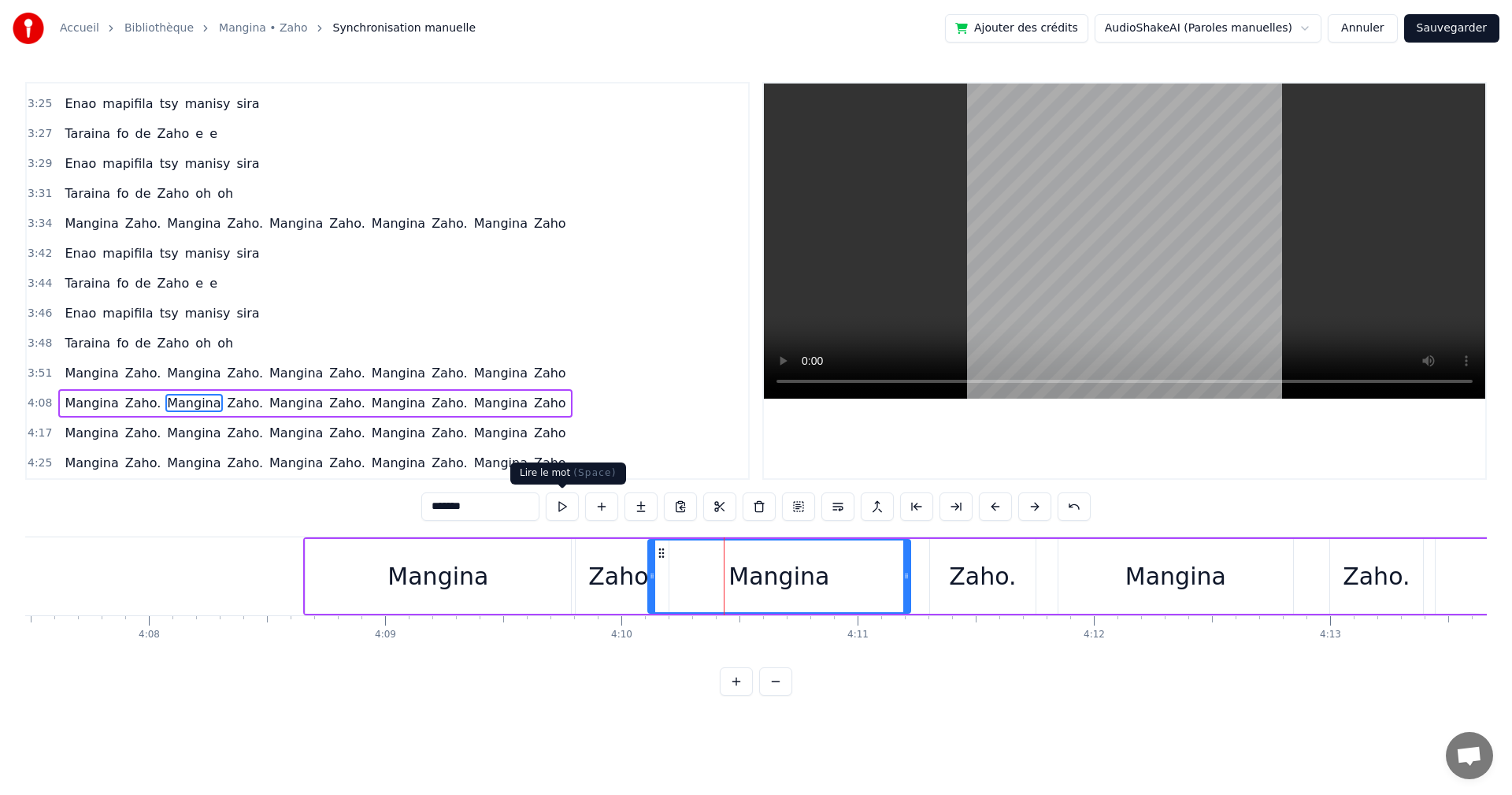
click at [557, 507] on button at bounding box center [562, 506] width 33 height 28
click at [966, 580] on div "Zaho." at bounding box center [983, 576] width 67 height 35
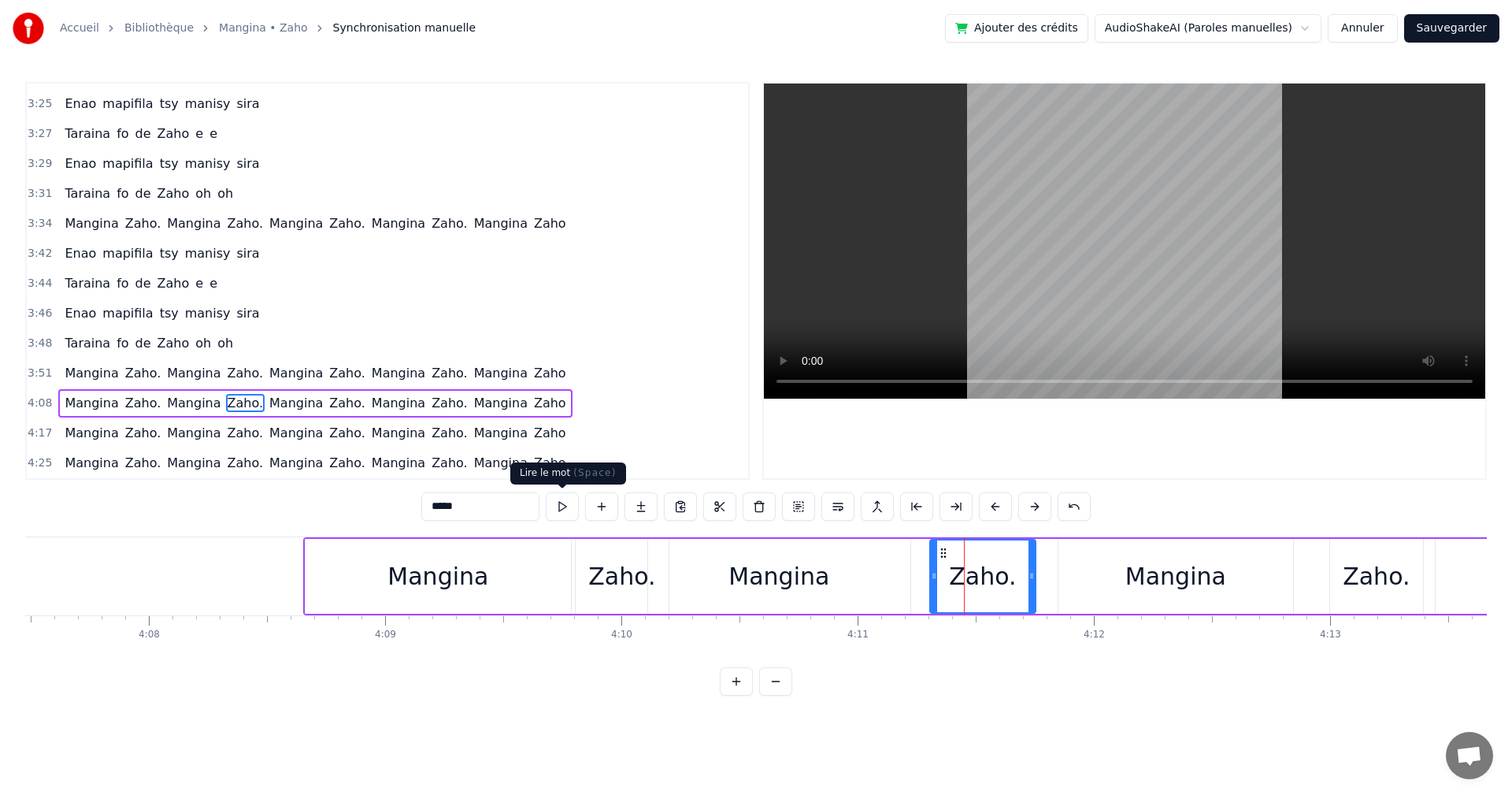
click at [580, 514] on div "*****" at bounding box center [756, 506] width 669 height 28
click at [565, 511] on button at bounding box center [562, 506] width 33 height 28
click at [1091, 581] on div "Mangina" at bounding box center [1176, 577] width 235 height 75
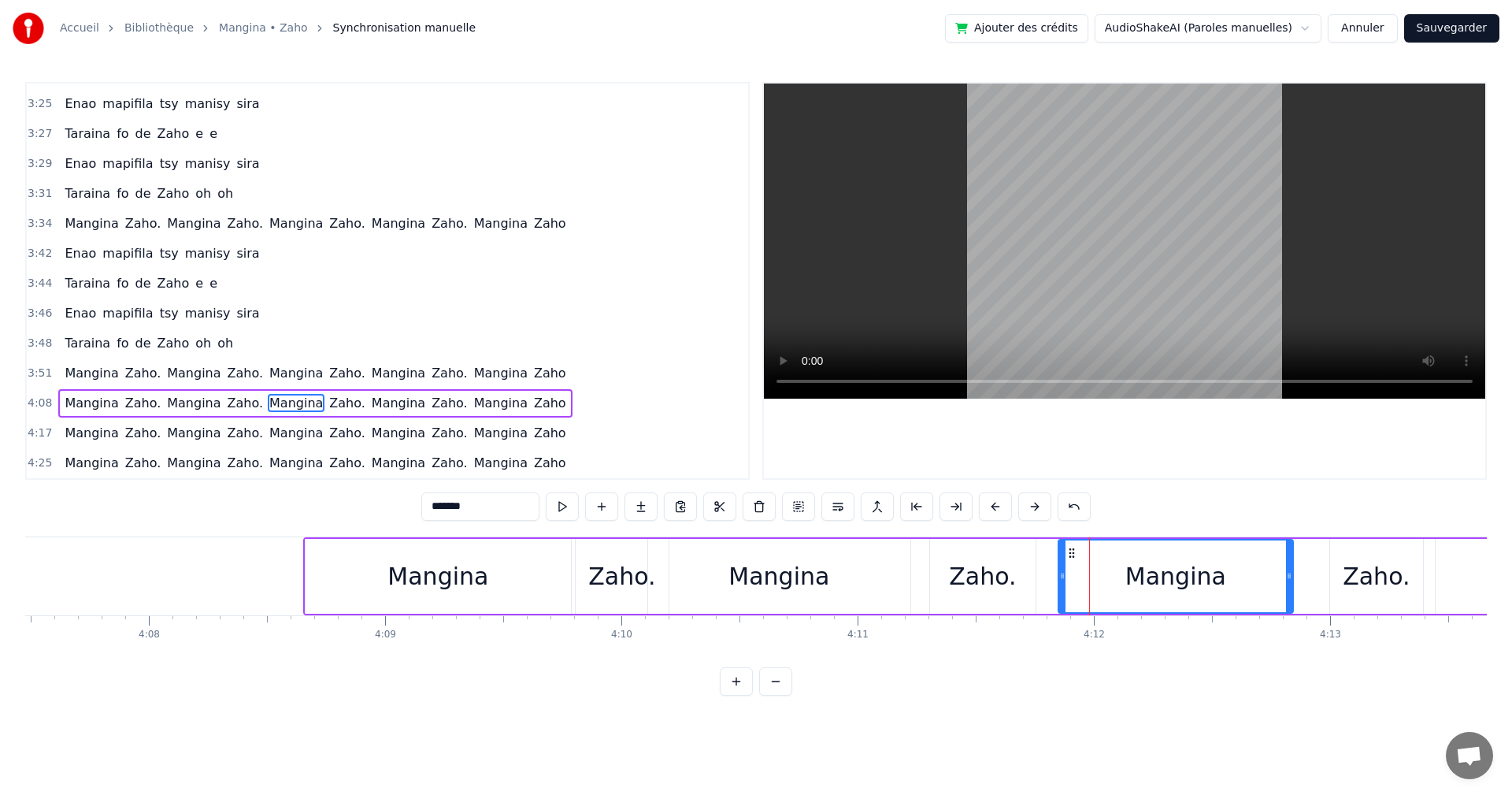
click at [558, 519] on button at bounding box center [562, 506] width 33 height 28
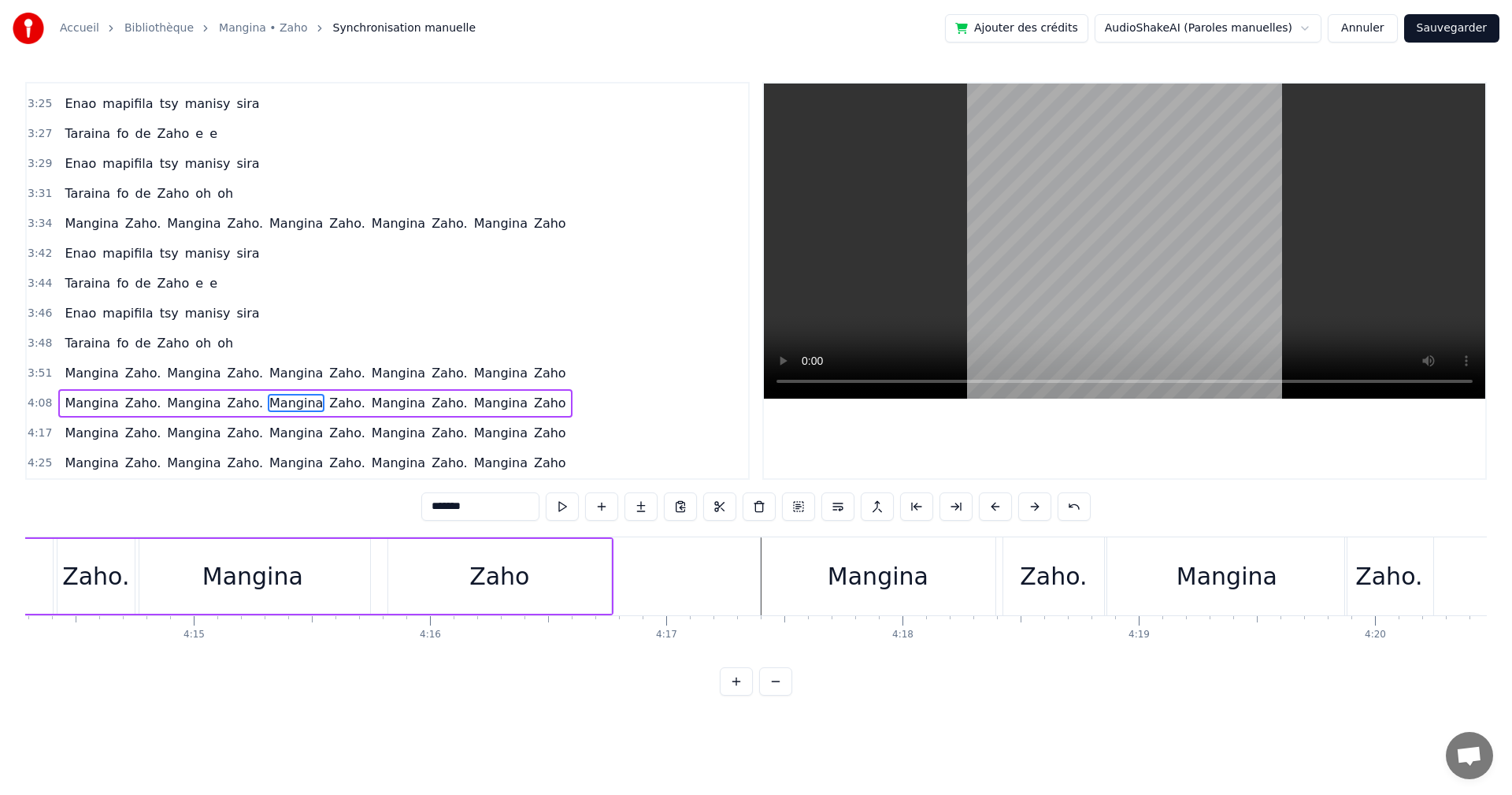
scroll to position [0, 60235]
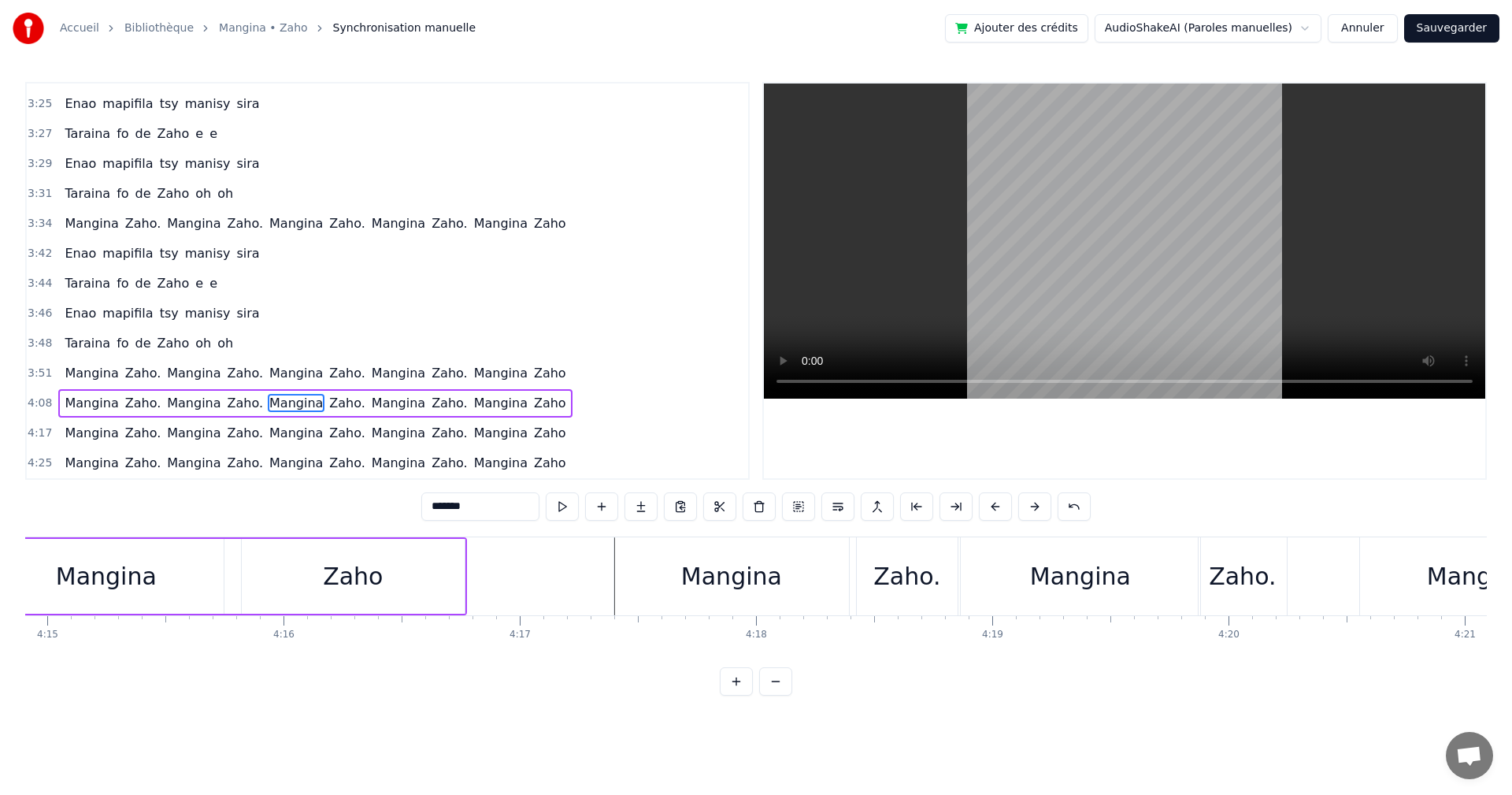
click at [1231, 577] on div "Zaho." at bounding box center [1243, 576] width 67 height 35
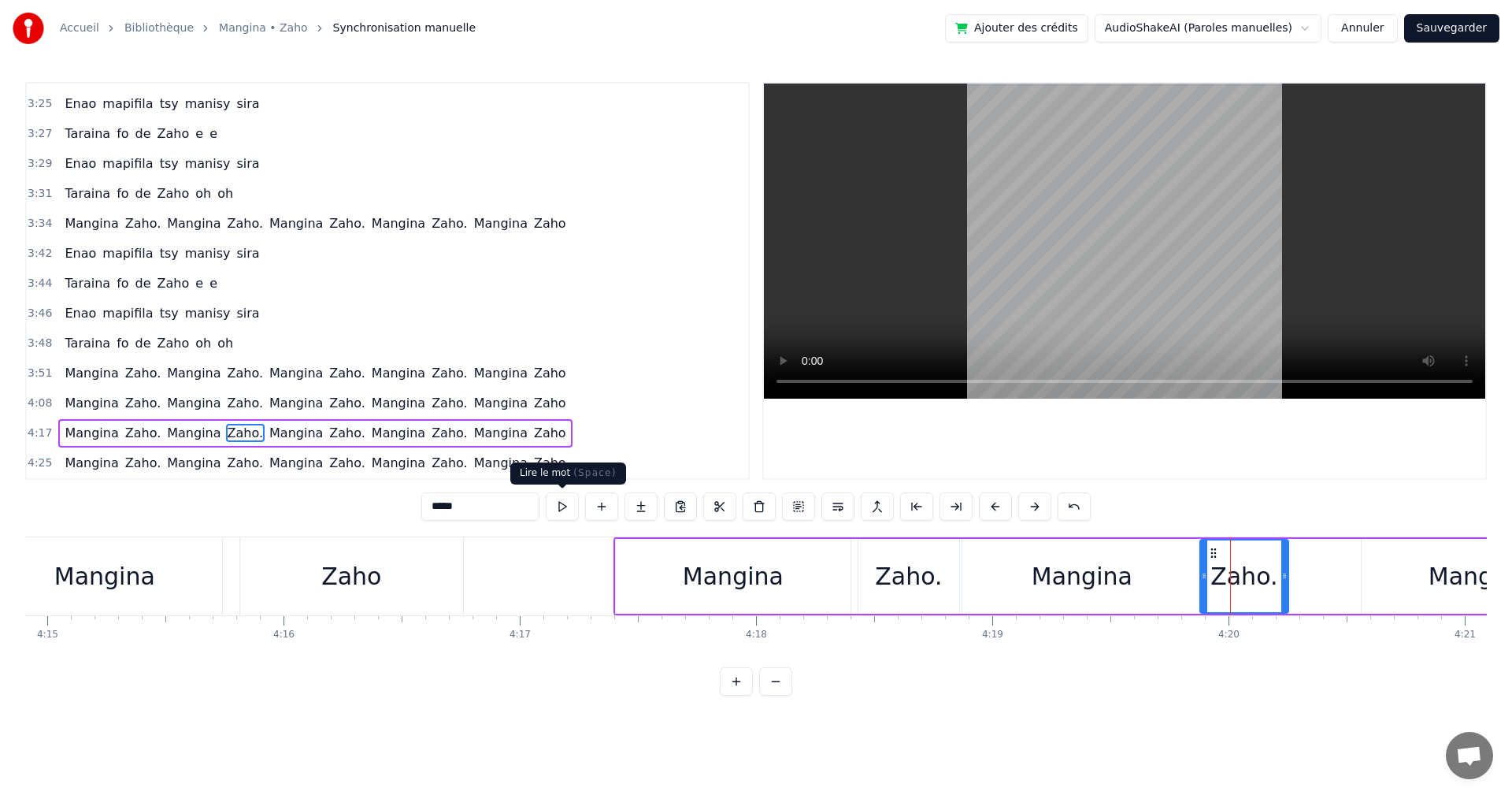
click at [560, 505] on button at bounding box center [562, 506] width 33 height 28
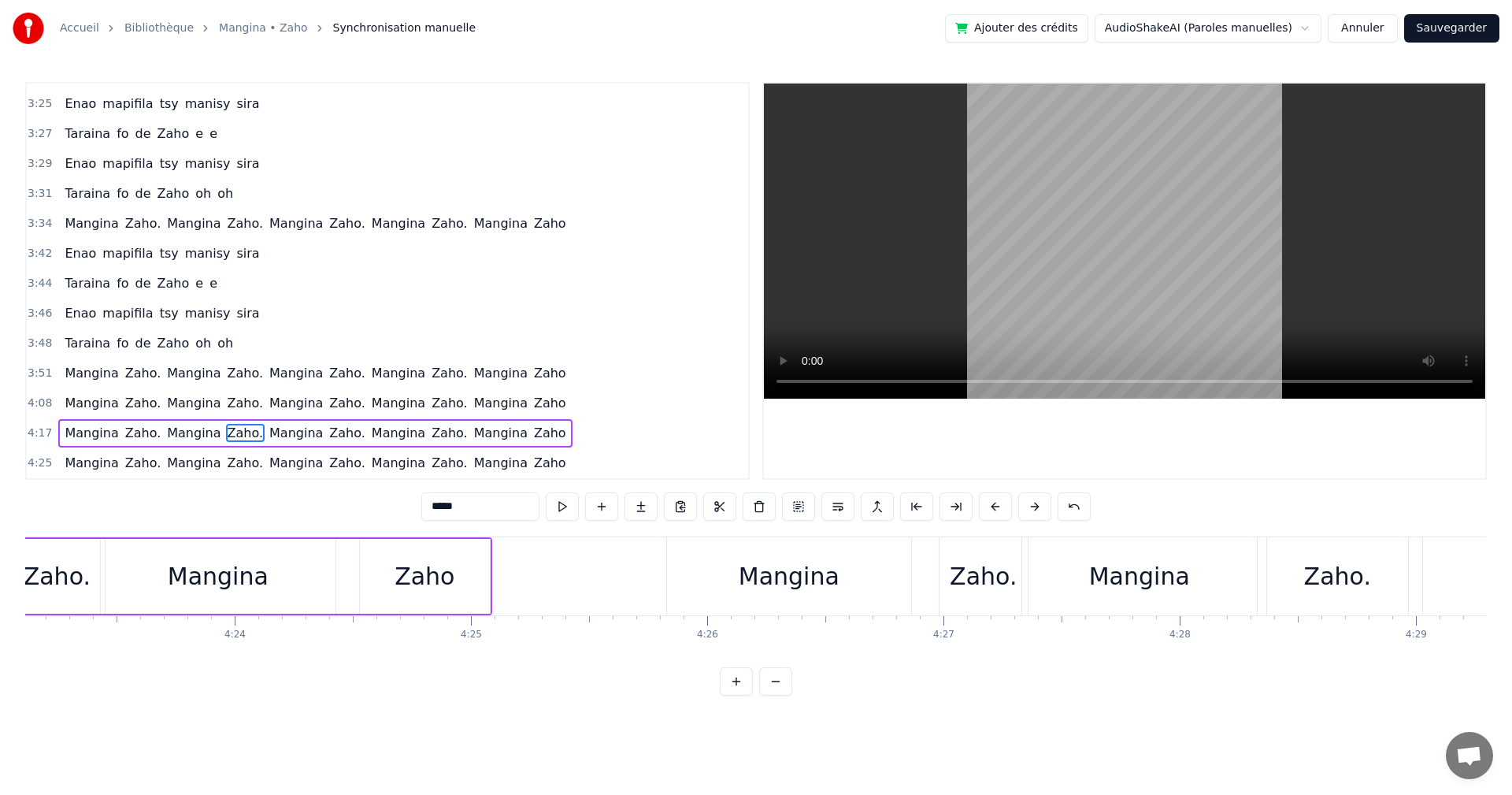
scroll to position [0, 62357]
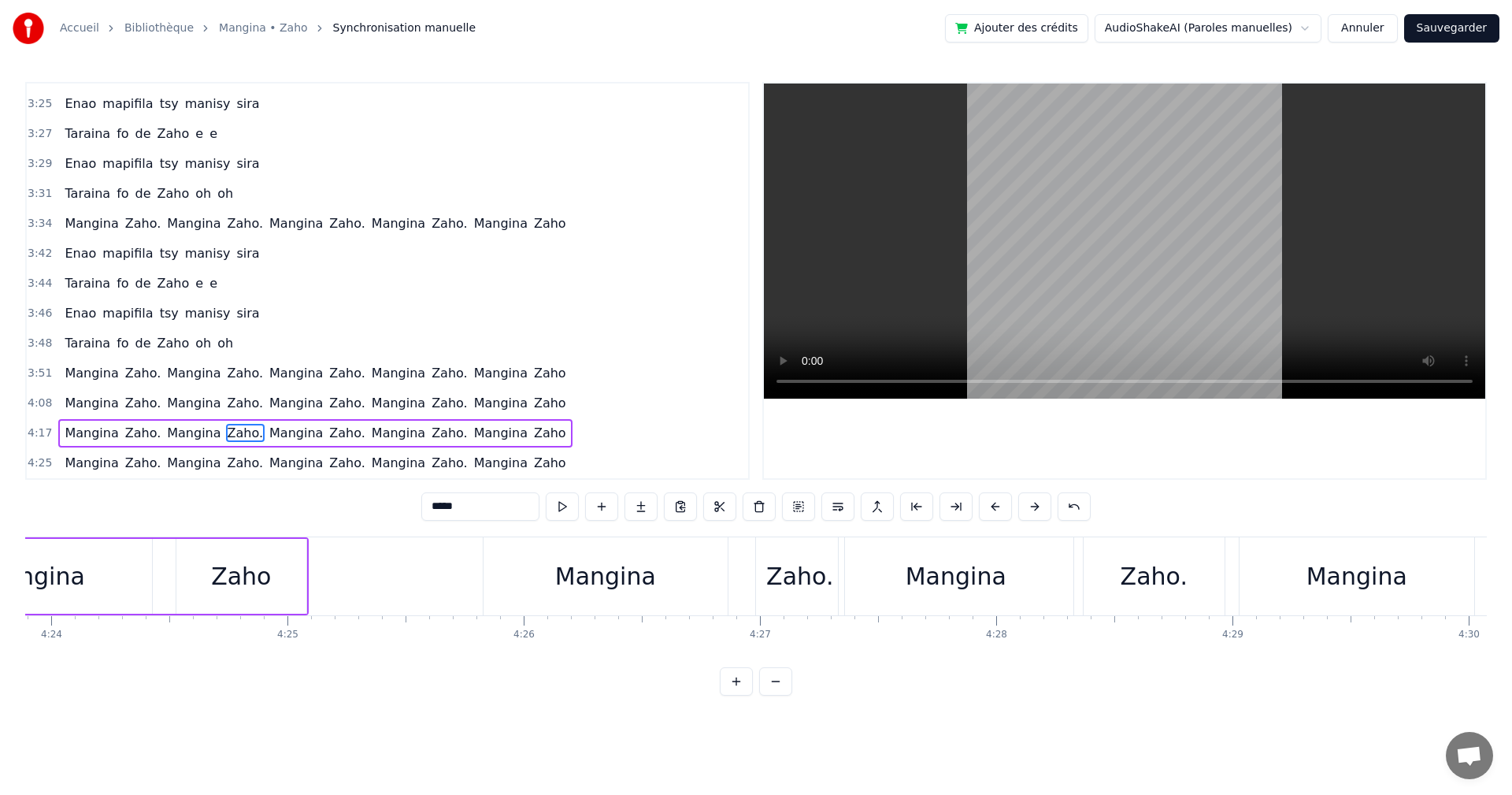
click at [1151, 597] on div "Zaho." at bounding box center [1155, 577] width 141 height 78
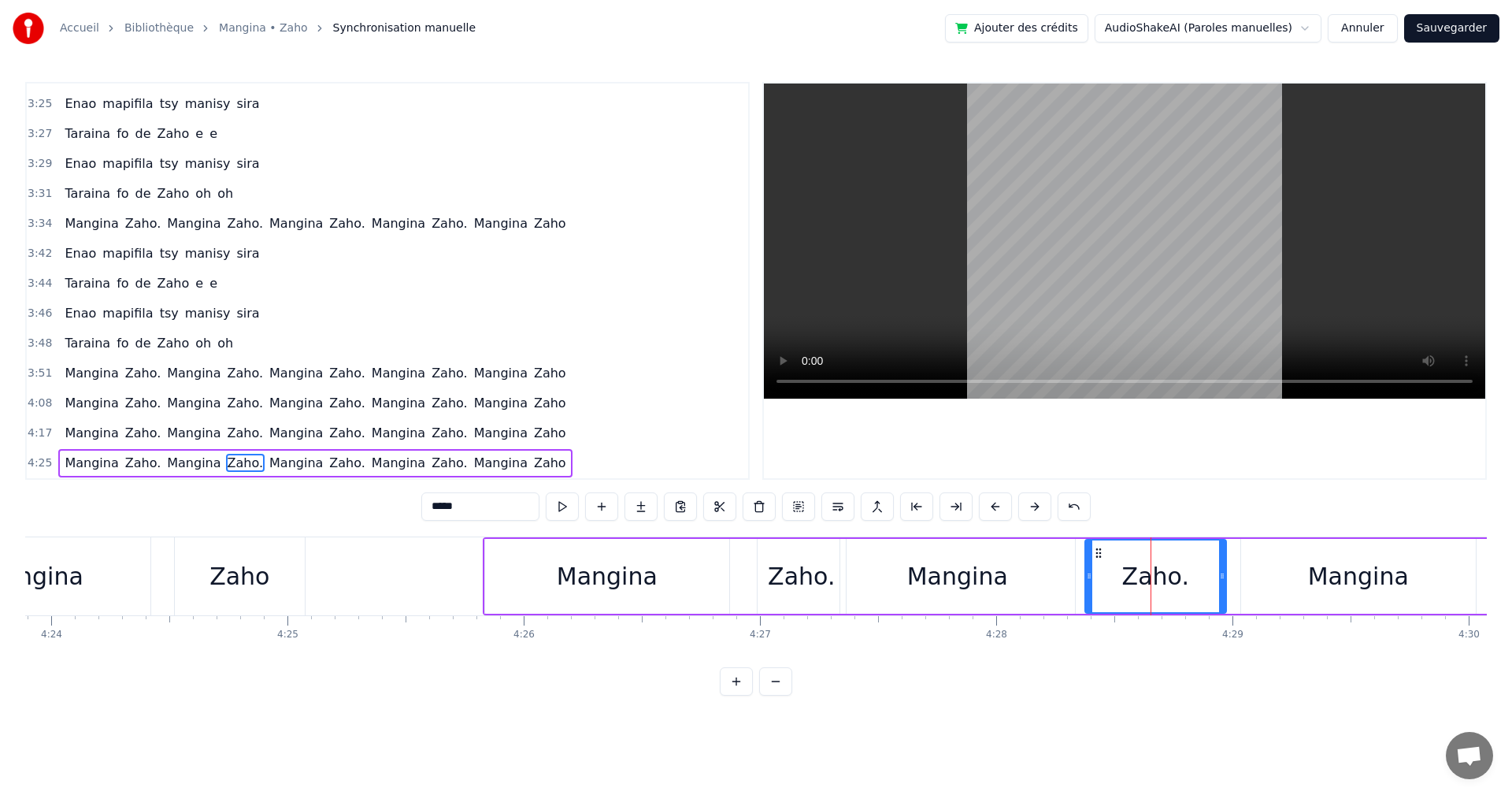
click at [572, 521] on div "*****" at bounding box center [756, 508] width 669 height 31
click at [570, 515] on button at bounding box center [562, 506] width 33 height 28
click at [1345, 591] on div "Mangina" at bounding box center [1358, 576] width 101 height 35
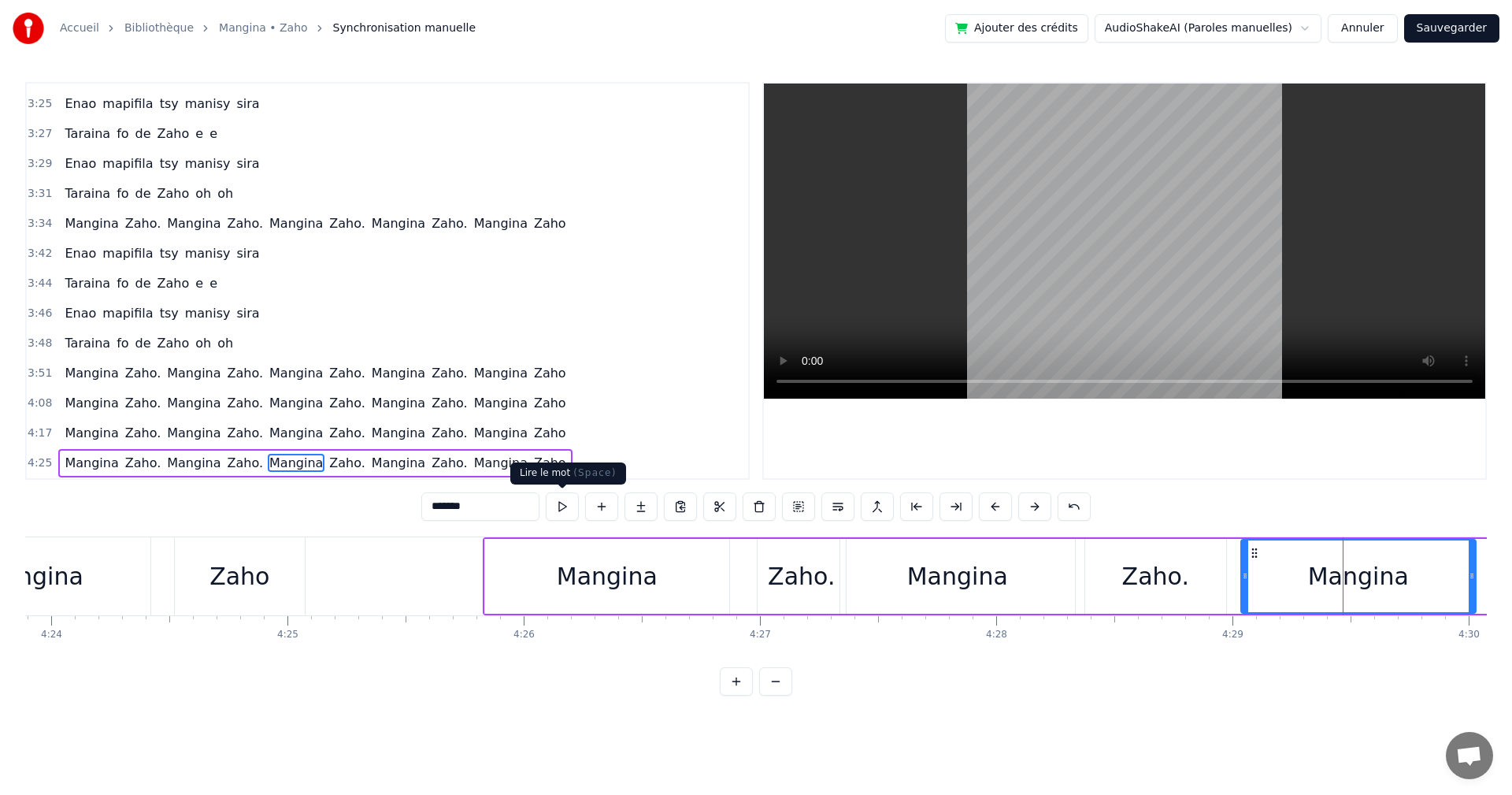
drag, startPoint x: 568, startPoint y: 508, endPoint x: 938, endPoint y: 594, distance: 379.9
click at [569, 508] on button at bounding box center [562, 506] width 33 height 28
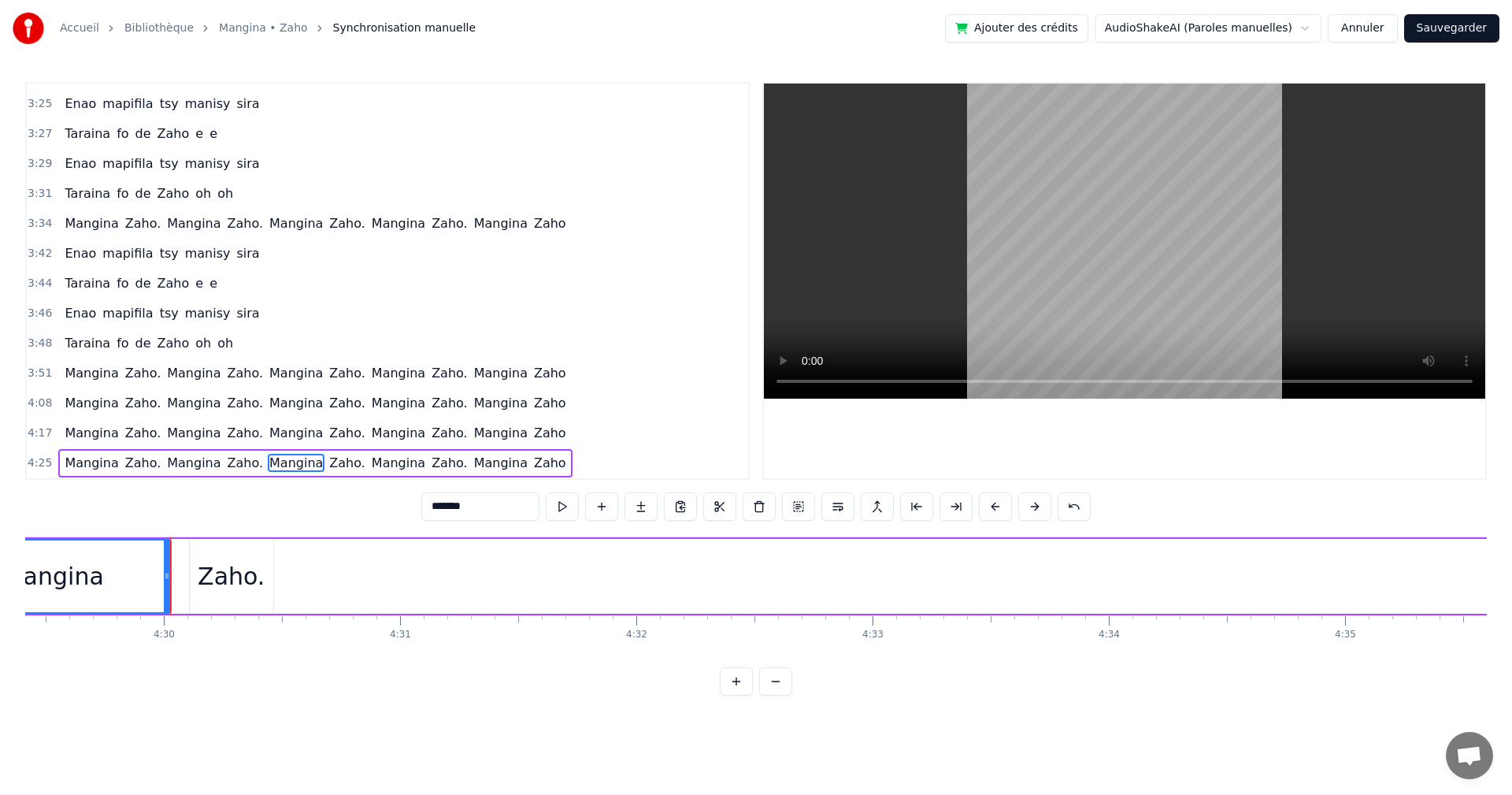
scroll to position [0, 63663]
click at [204, 557] on div "Zaho." at bounding box center [230, 577] width 83 height 75
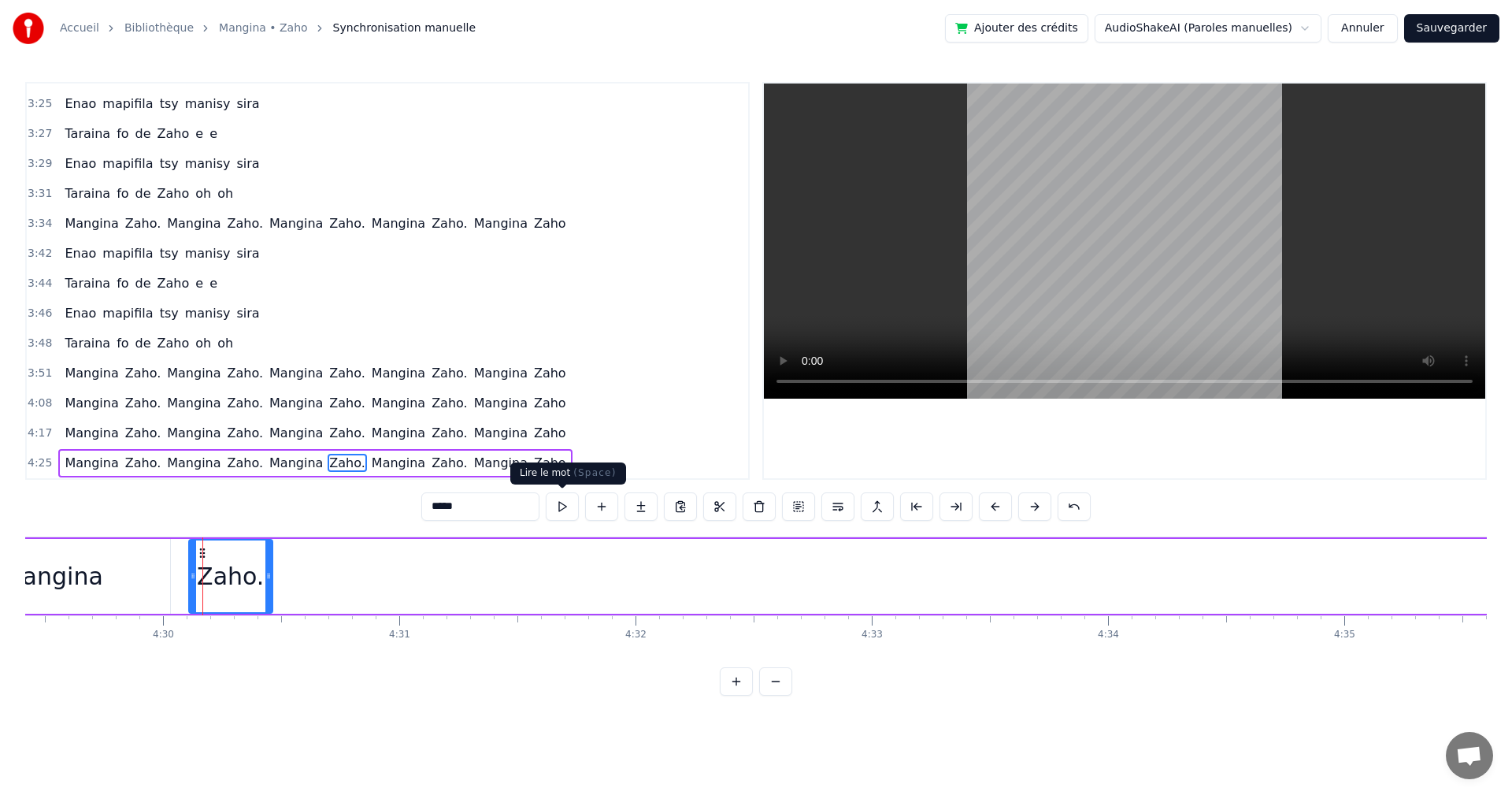
click at [571, 505] on button at bounding box center [562, 506] width 33 height 28
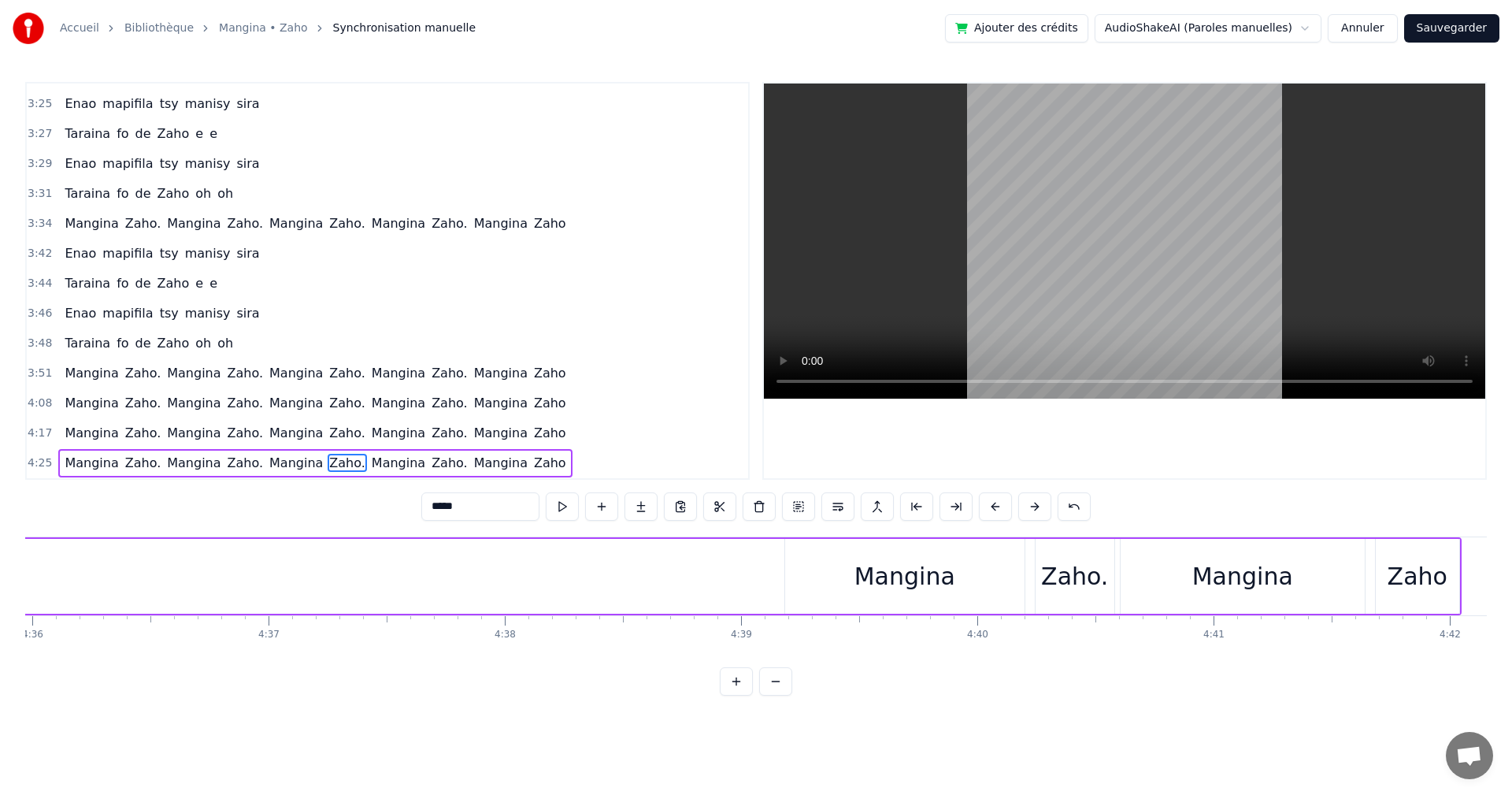
scroll to position [0, 64846]
click at [1302, 572] on div "Mangina" at bounding box center [1271, 576] width 101 height 35
type input "*******"
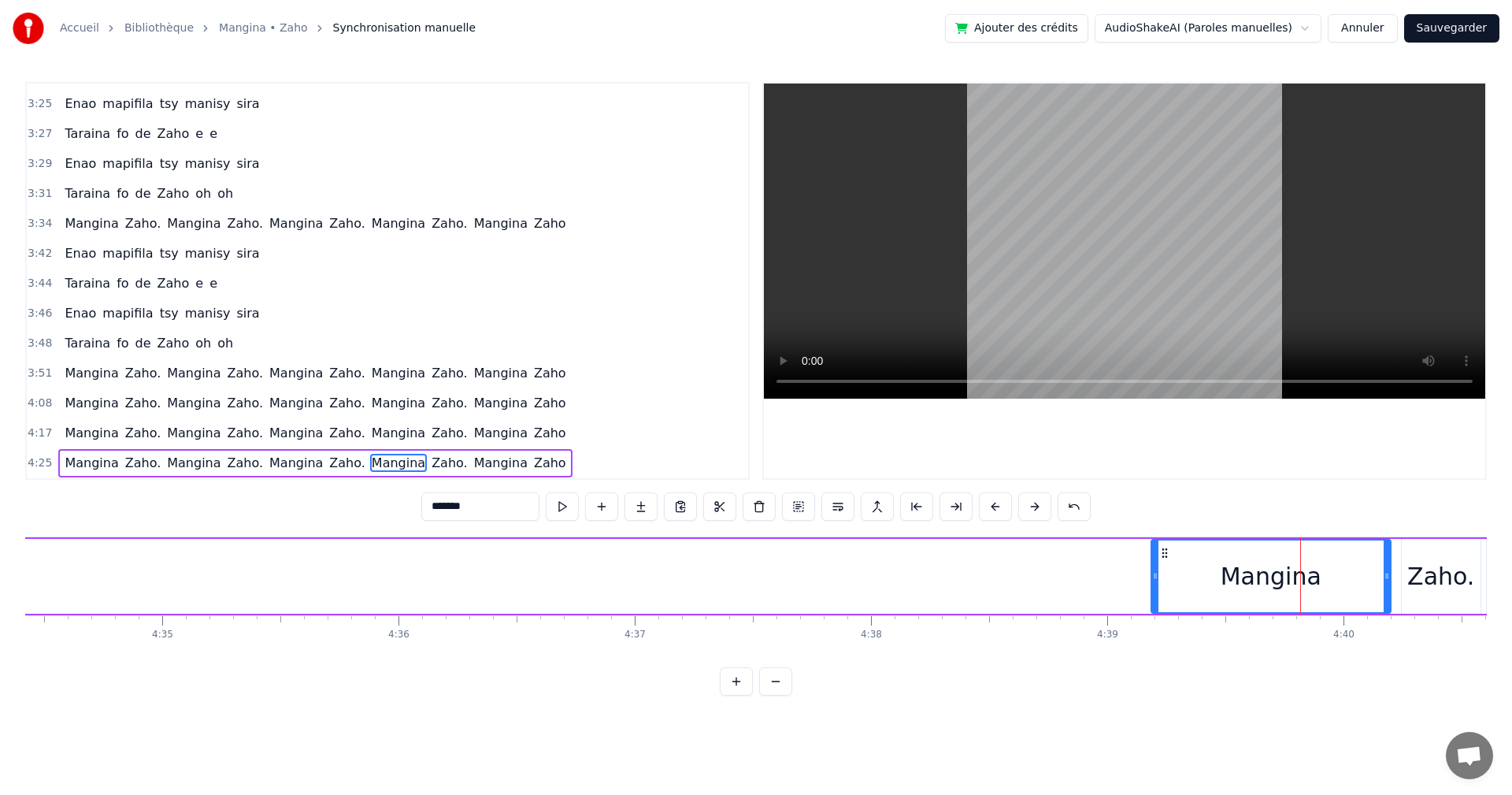
drag, startPoint x: 1302, startPoint y: 572, endPoint x: 1146, endPoint y: 568, distance: 156.1
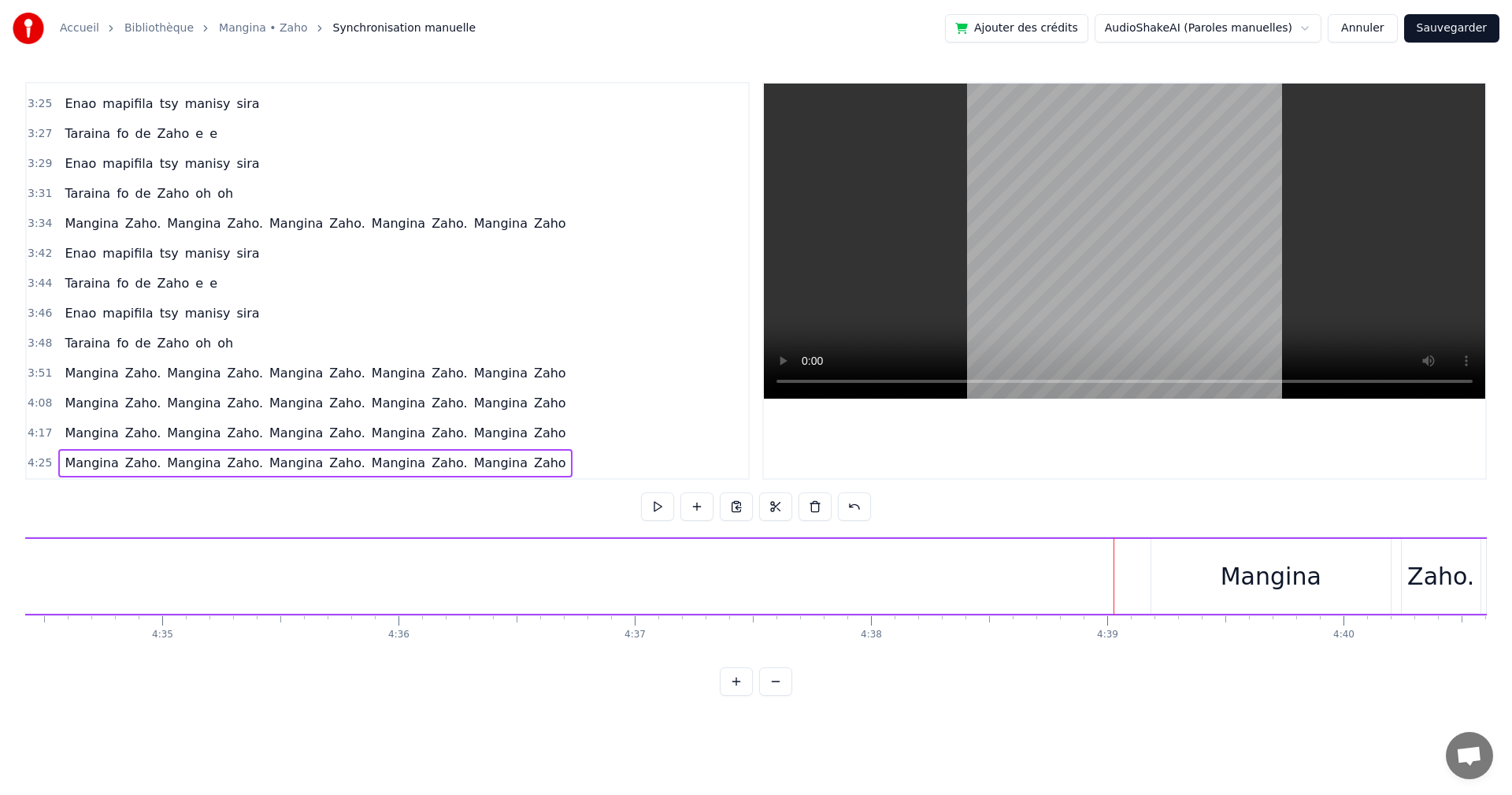
click at [1166, 563] on div "Mangina" at bounding box center [1271, 577] width 239 height 75
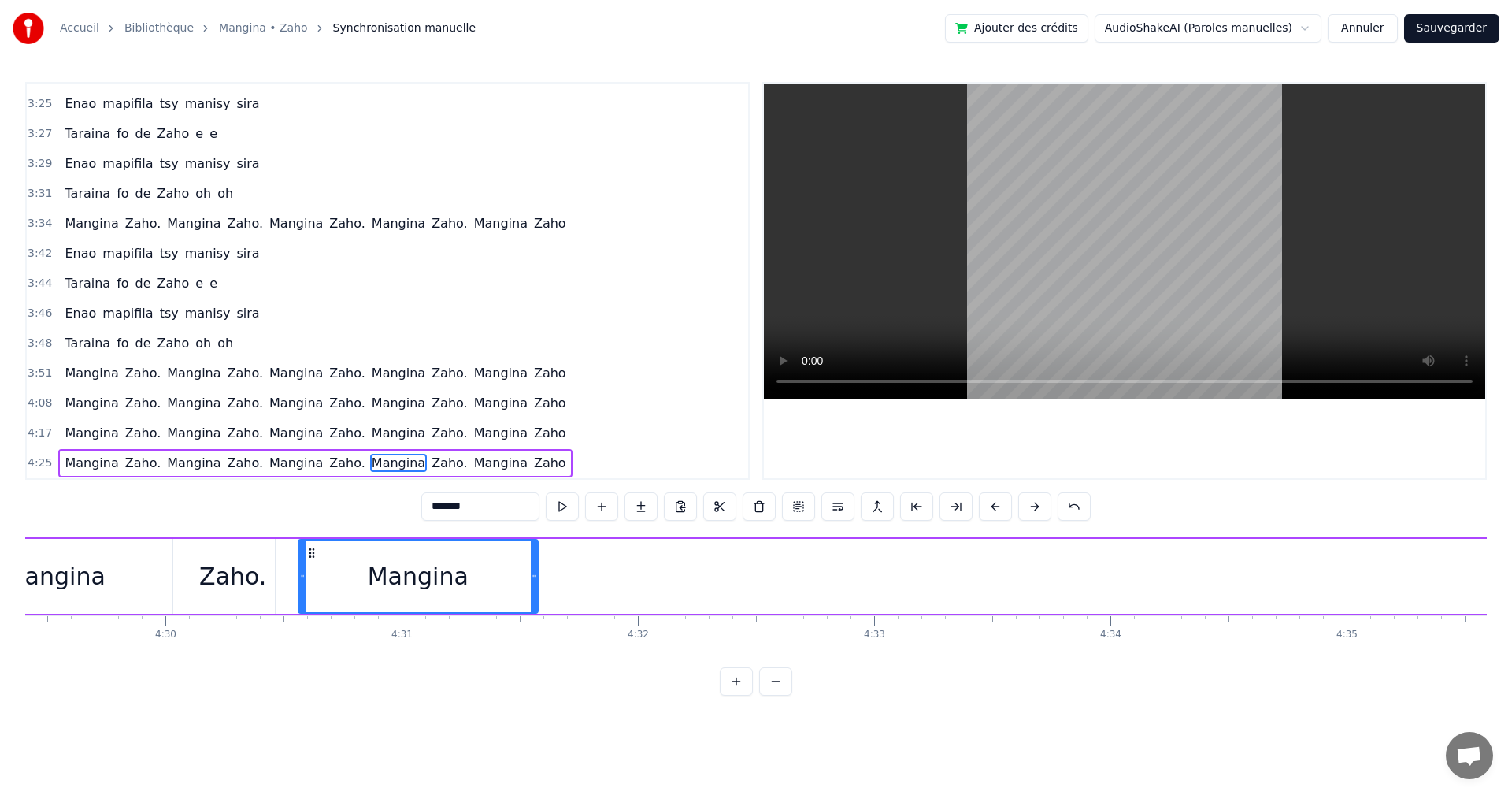
scroll to position [0, 63657]
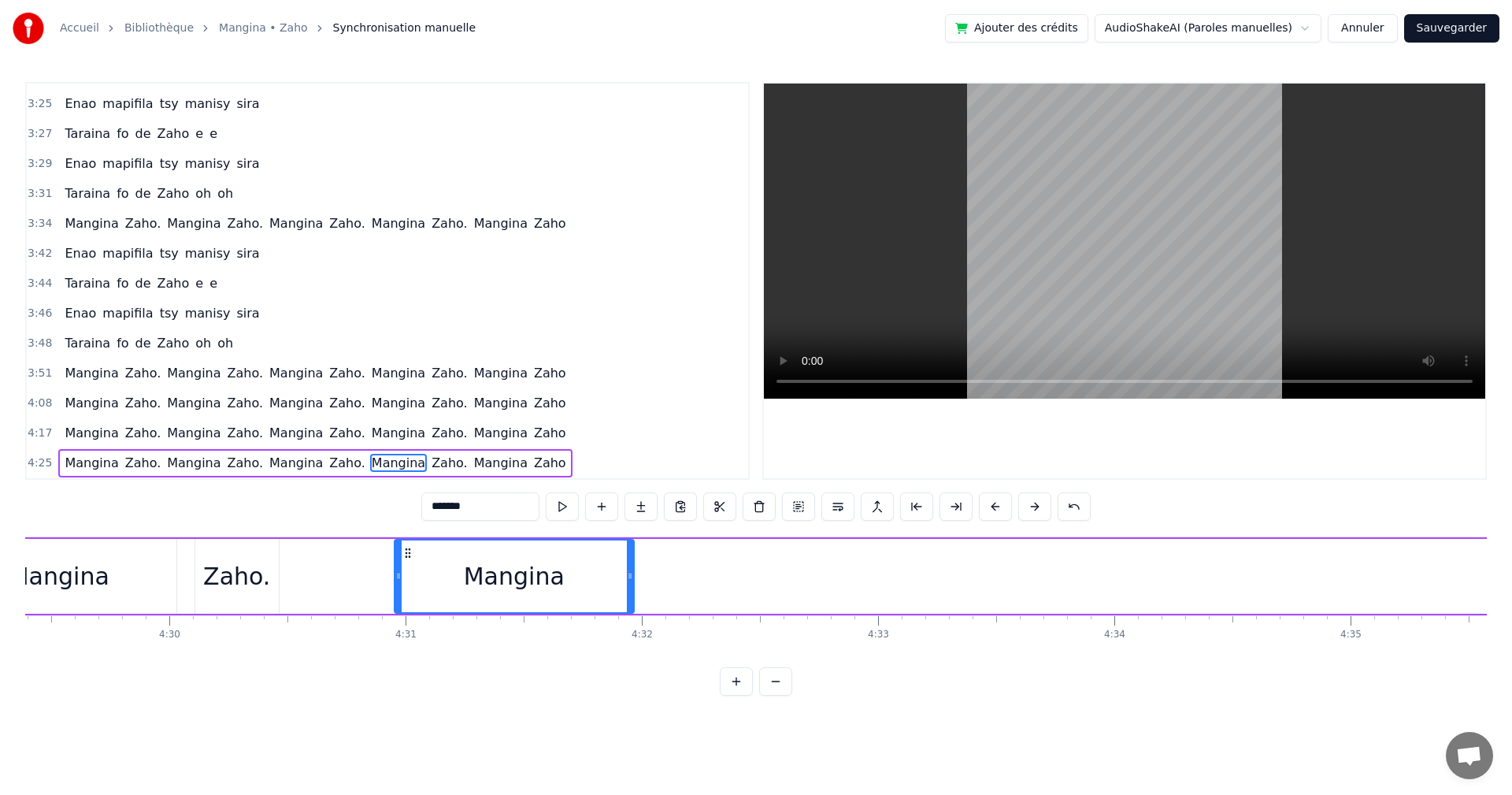
drag, startPoint x: 1159, startPoint y: 546, endPoint x: 401, endPoint y: 613, distance: 761.0
click at [401, 613] on div "[PERSON_NAME]. Mangina Zaho. Mangina Zaho. Mangina Zaho. Mangina Zaho" at bounding box center [1099, 577] width 3834 height 78
click at [555, 508] on button at bounding box center [562, 506] width 33 height 28
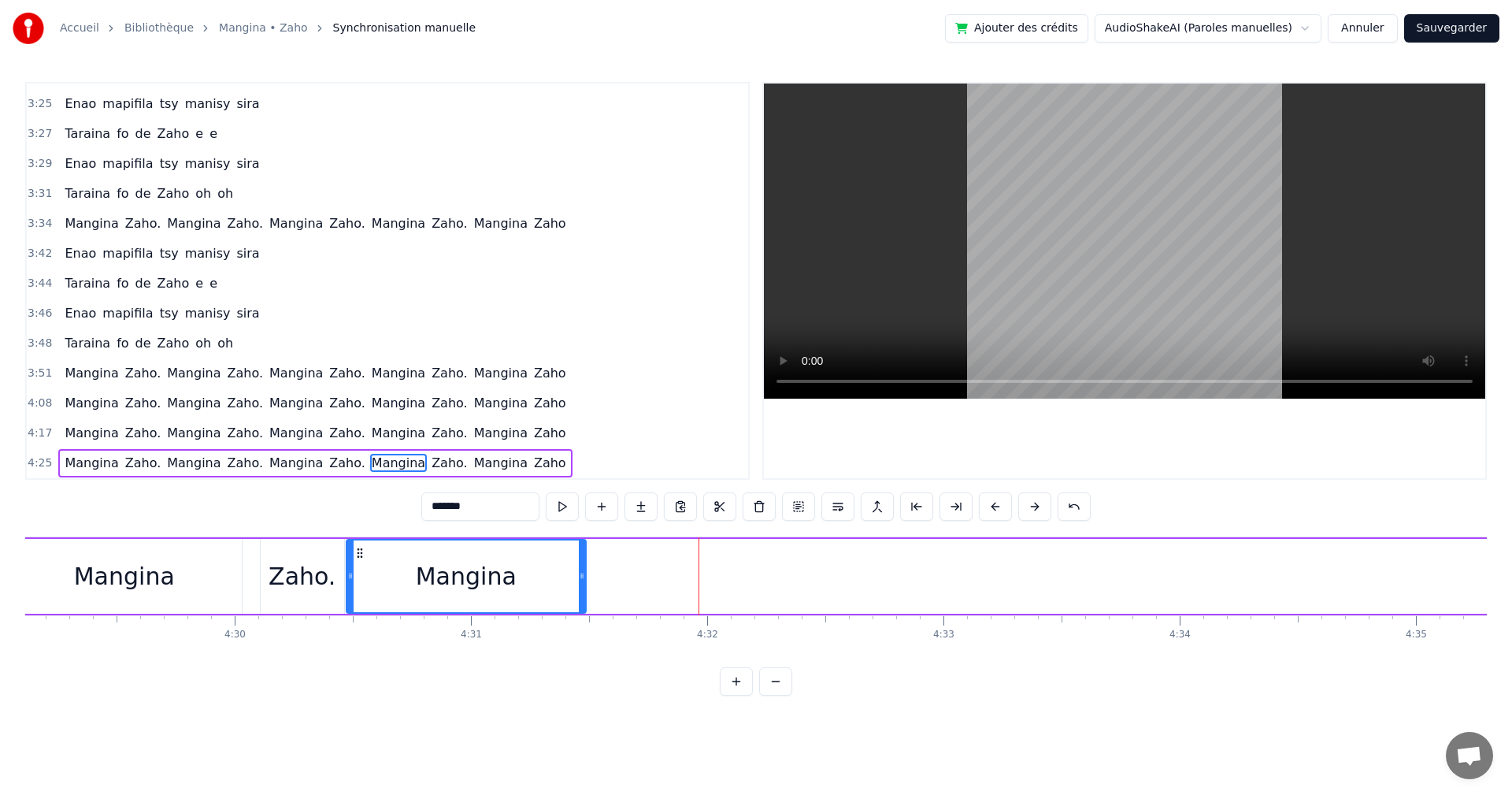
scroll to position [0, 63588]
drag, startPoint x: 404, startPoint y: 553, endPoint x: 373, endPoint y: 568, distance: 34.4
click at [373, 568] on div "Mangina" at bounding box center [483, 577] width 238 height 72
click at [554, 501] on button at bounding box center [562, 506] width 33 height 28
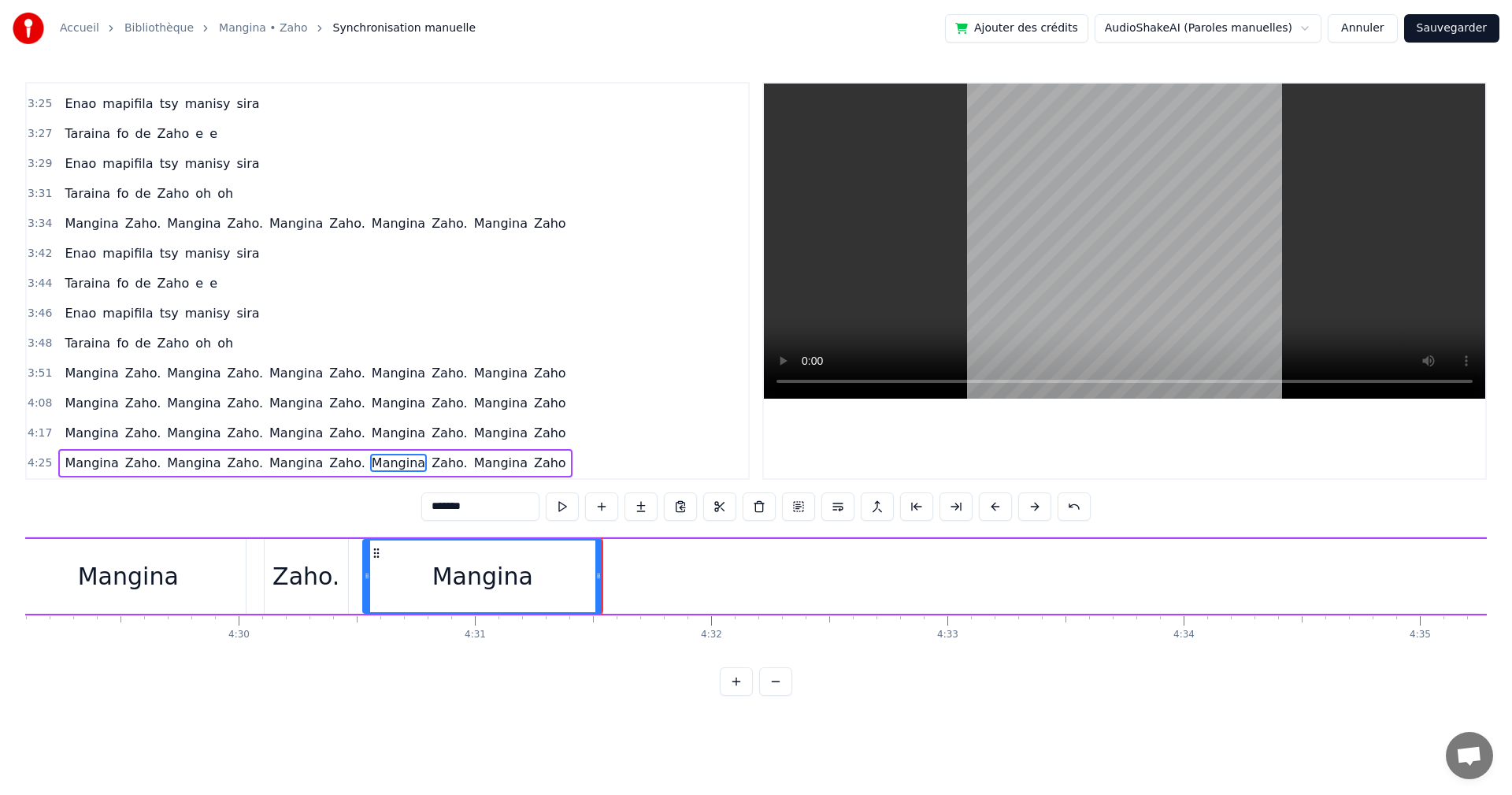
scroll to position [0, 64867]
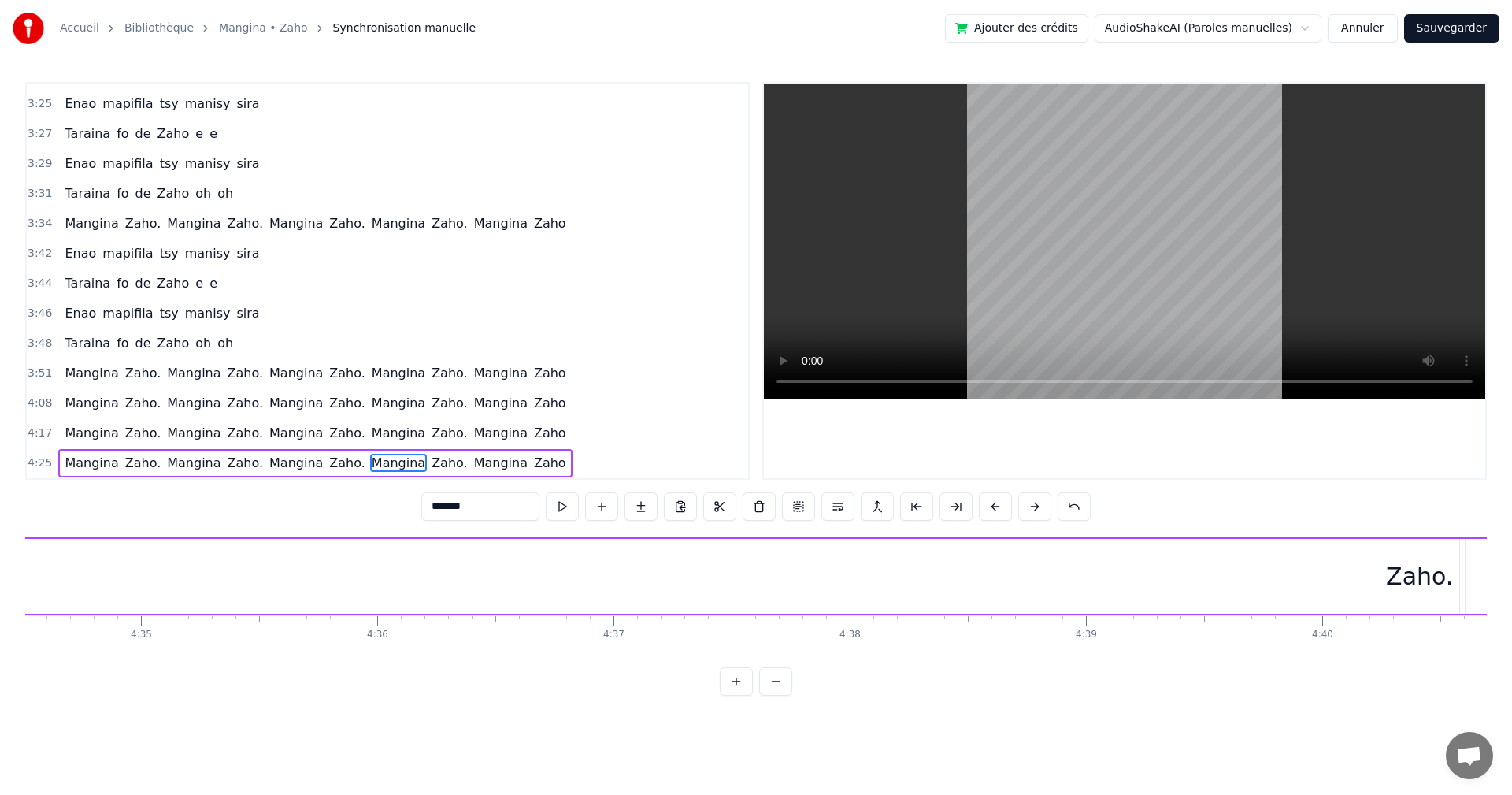
click at [1398, 586] on div "Zaho." at bounding box center [1420, 576] width 67 height 35
click at [1393, 542] on div "Zaho." at bounding box center [1420, 577] width 78 height 72
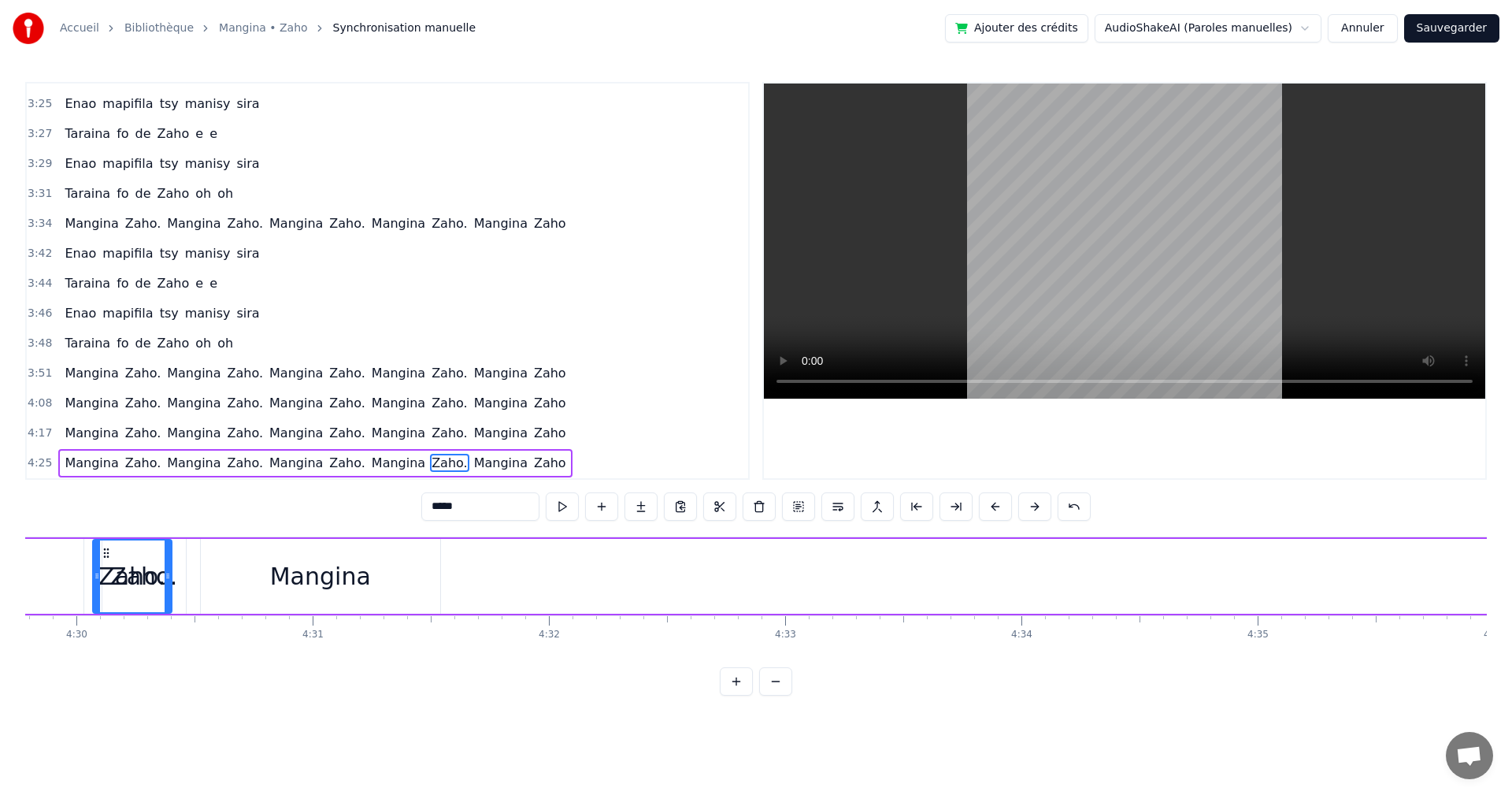
scroll to position [0, 63743]
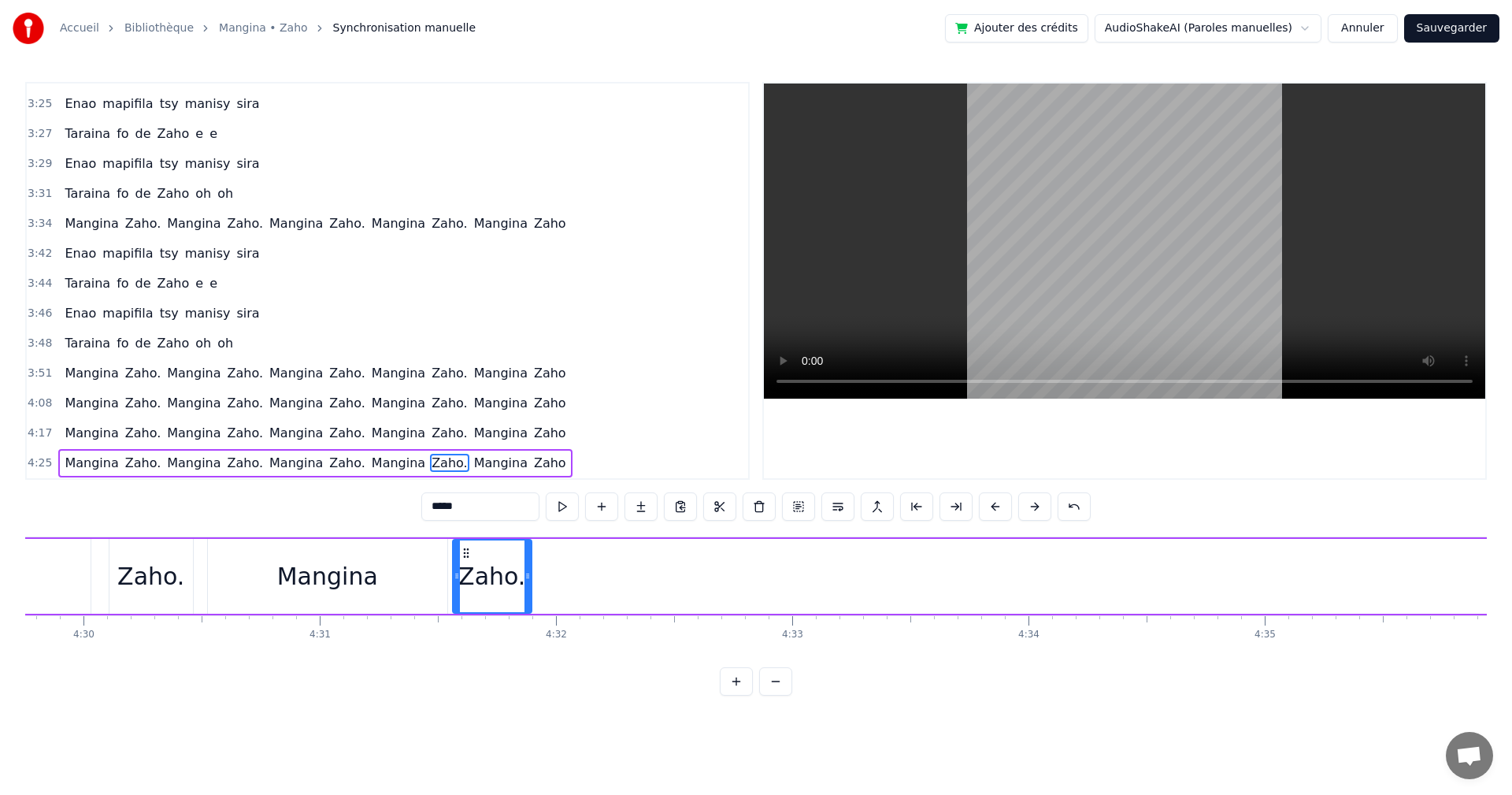
drag, startPoint x: 1393, startPoint y: 546, endPoint x: 465, endPoint y: 645, distance: 933.3
click at [465, 645] on div "Izaho tamy nanantona anao e Tsy mba hitanao teo aho Maso nitompy nandrasako tam…" at bounding box center [756, 596] width 1462 height 118
click at [561, 506] on button at bounding box center [562, 506] width 33 height 28
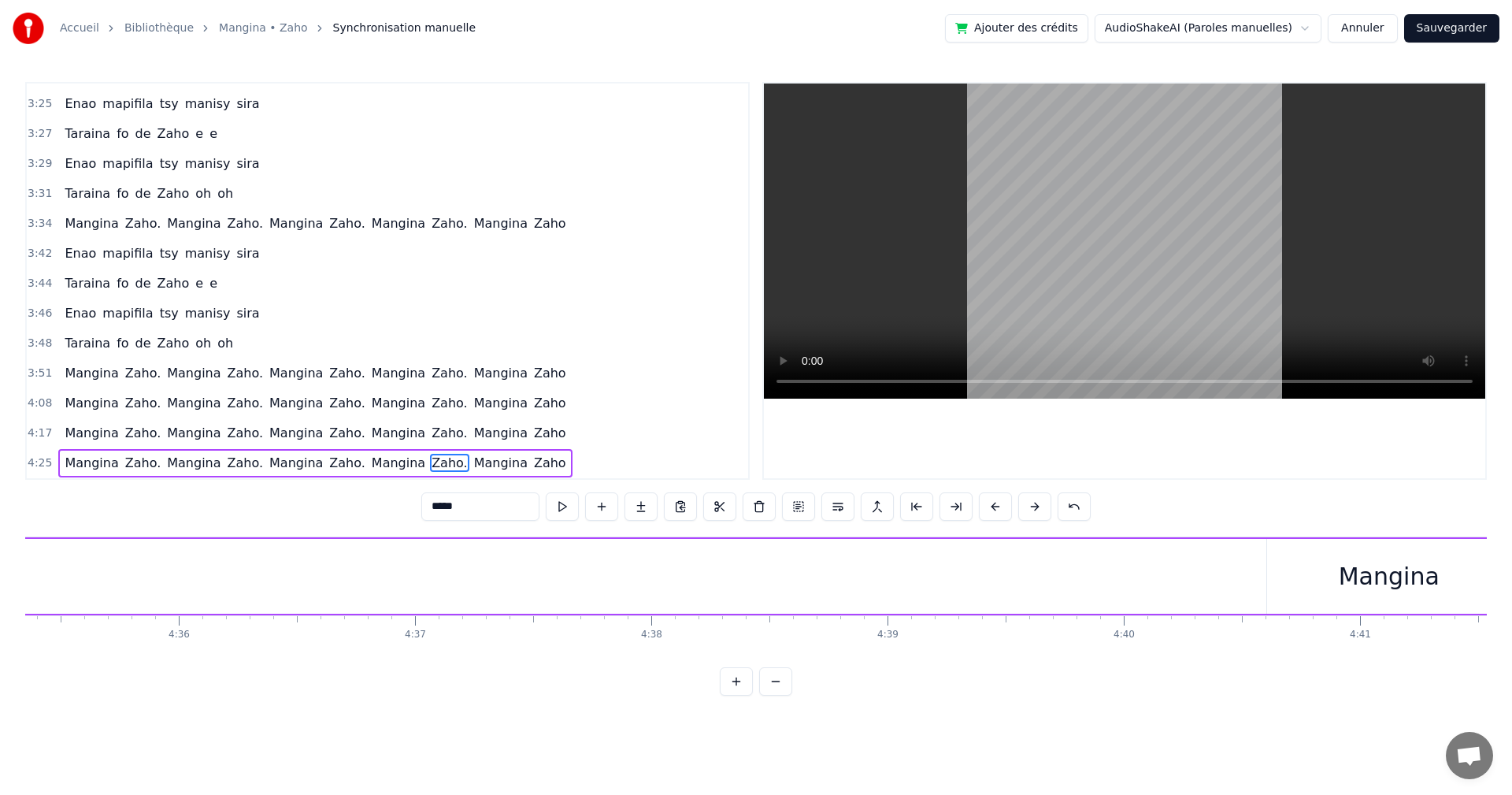
scroll to position [0, 65212]
click at [1197, 573] on div "Mangina" at bounding box center [1243, 576] width 101 height 35
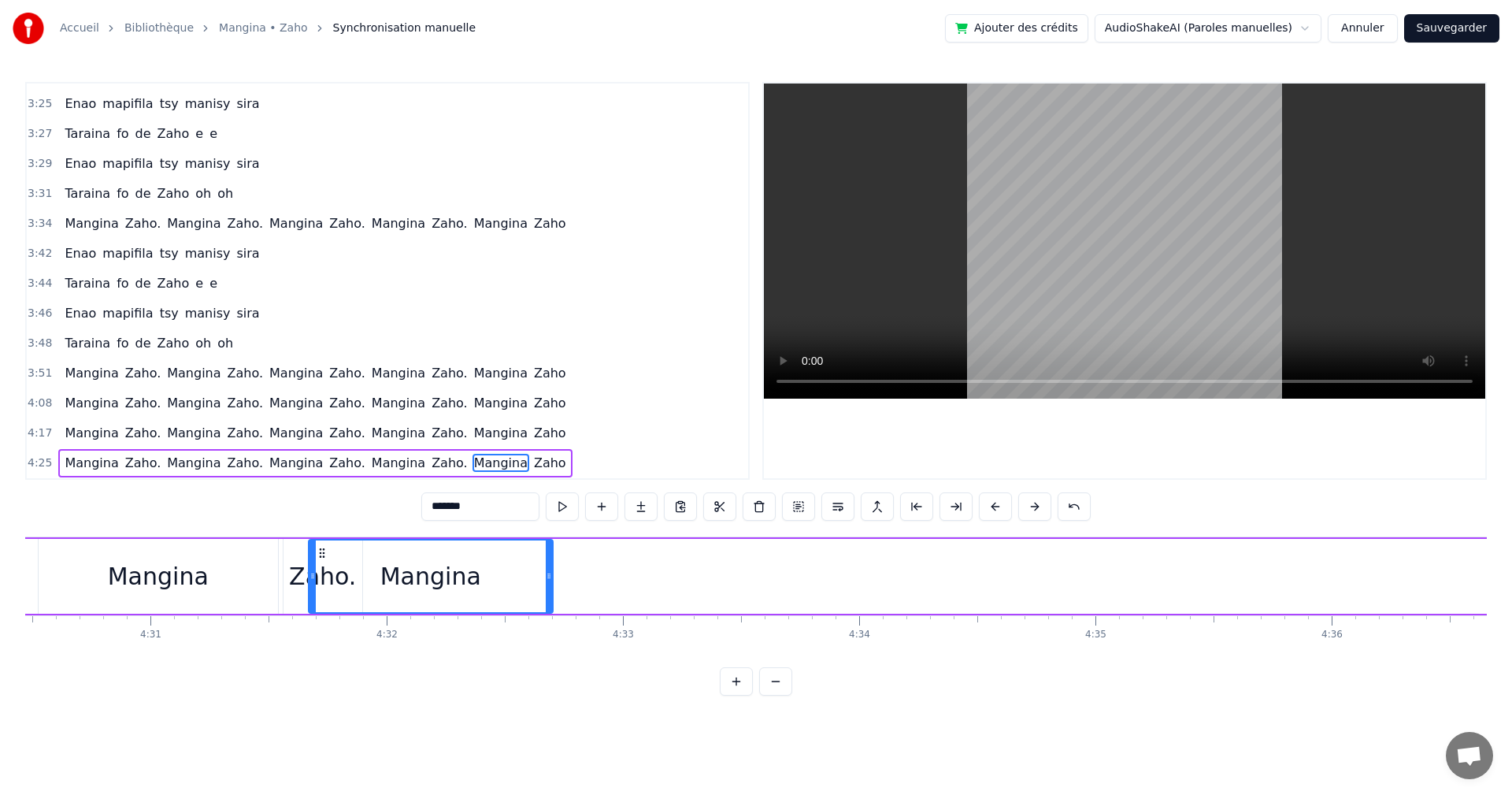
scroll to position [0, 63912]
drag, startPoint x: 1137, startPoint y: 552, endPoint x: 385, endPoint y: 610, distance: 754.2
click at [385, 610] on div "Mangina" at bounding box center [491, 577] width 242 height 72
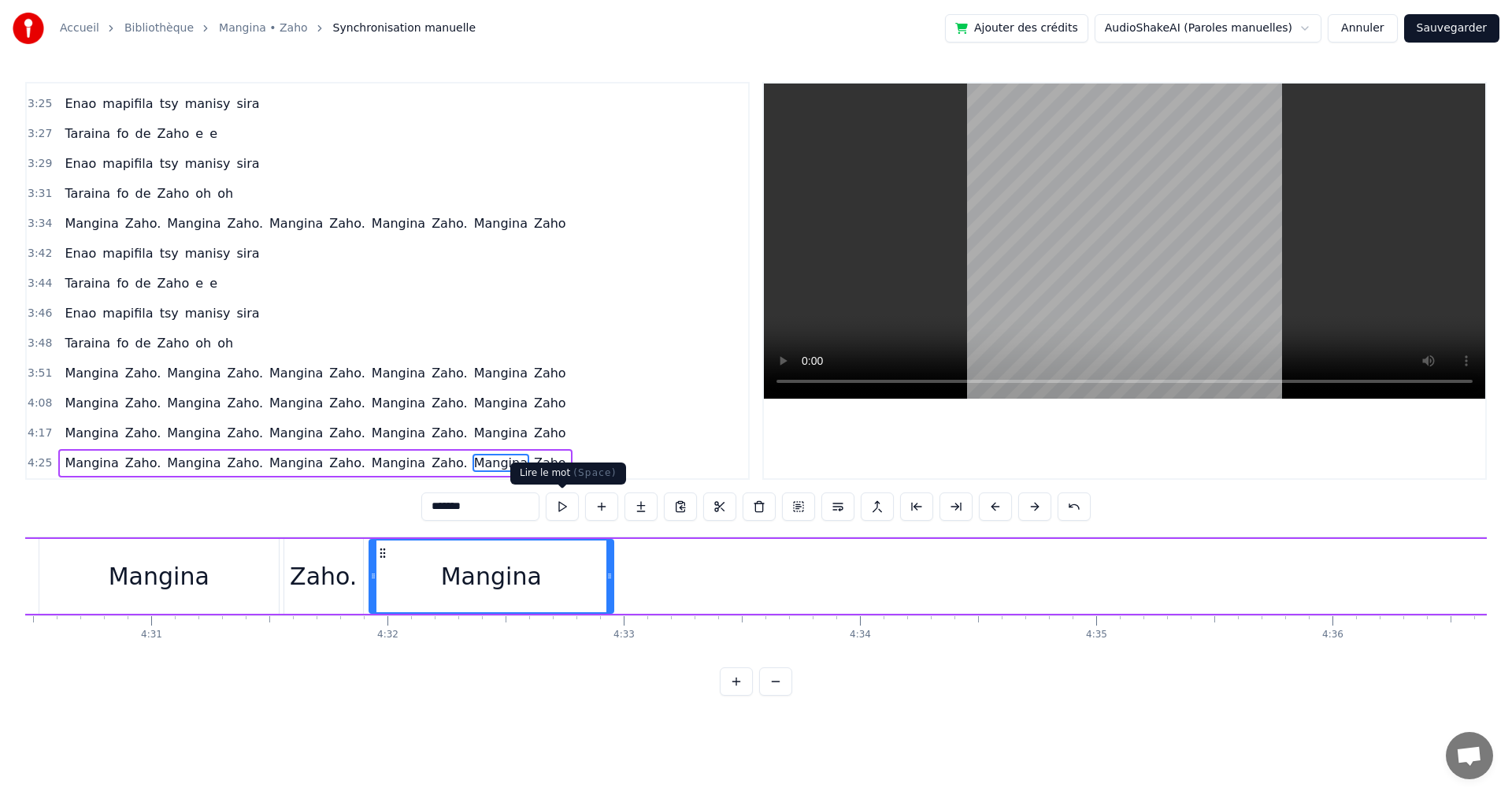
click at [559, 517] on button at bounding box center [562, 506] width 33 height 28
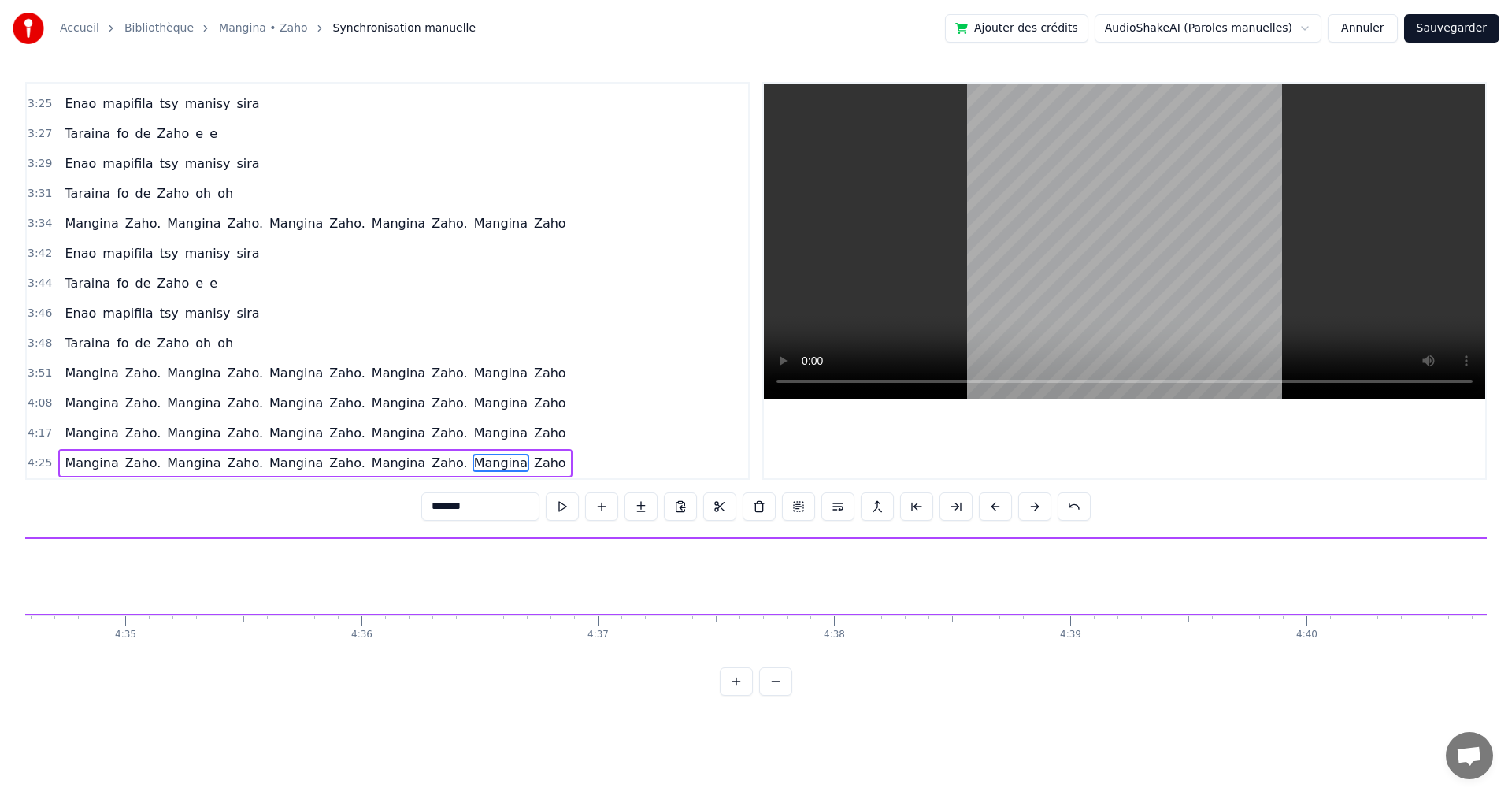
scroll to position [0, 65212]
click at [1430, 587] on div "Zaho" at bounding box center [1418, 576] width 60 height 35
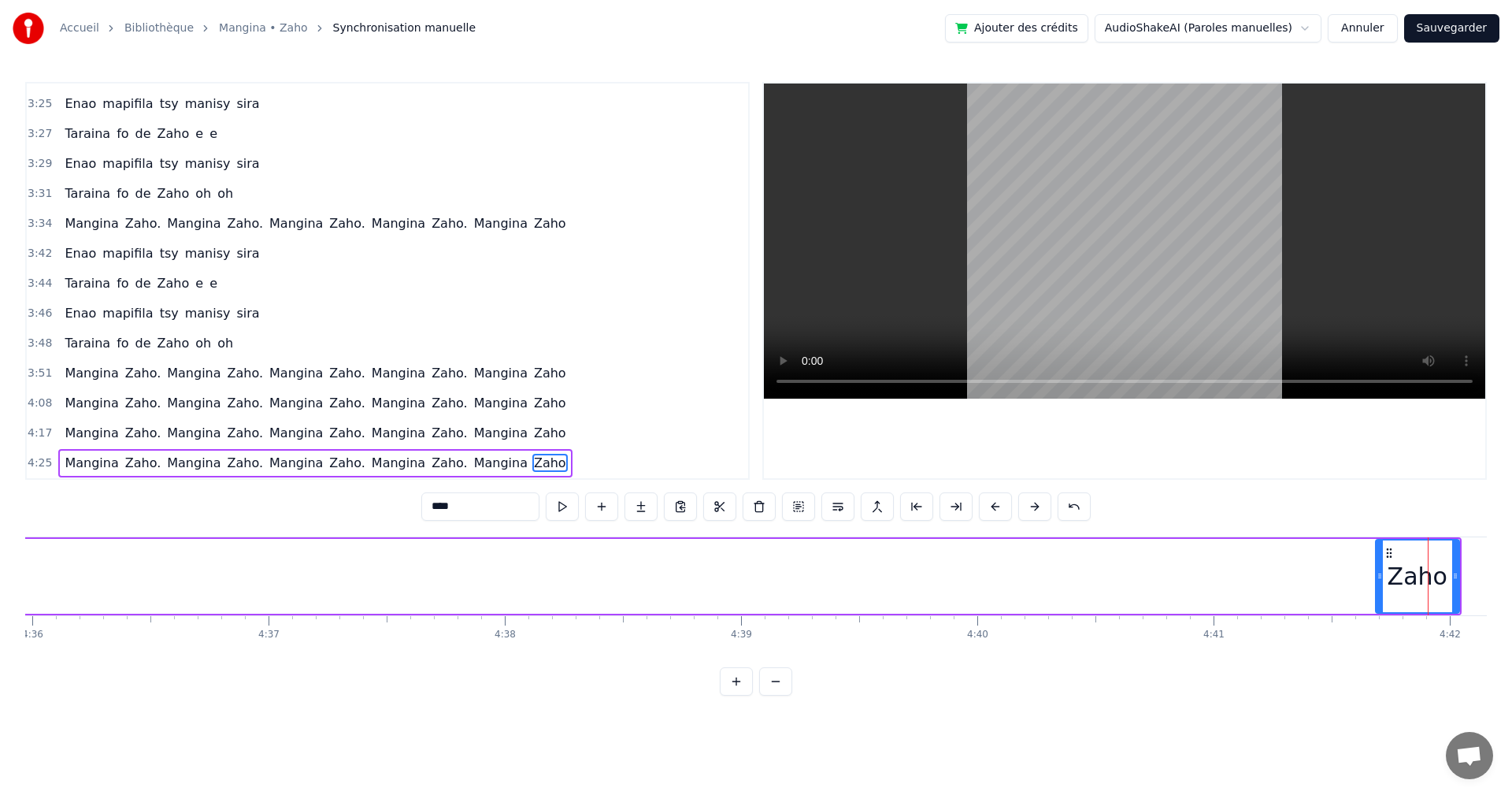
click at [1430, 587] on div "Zaho" at bounding box center [1418, 576] width 60 height 35
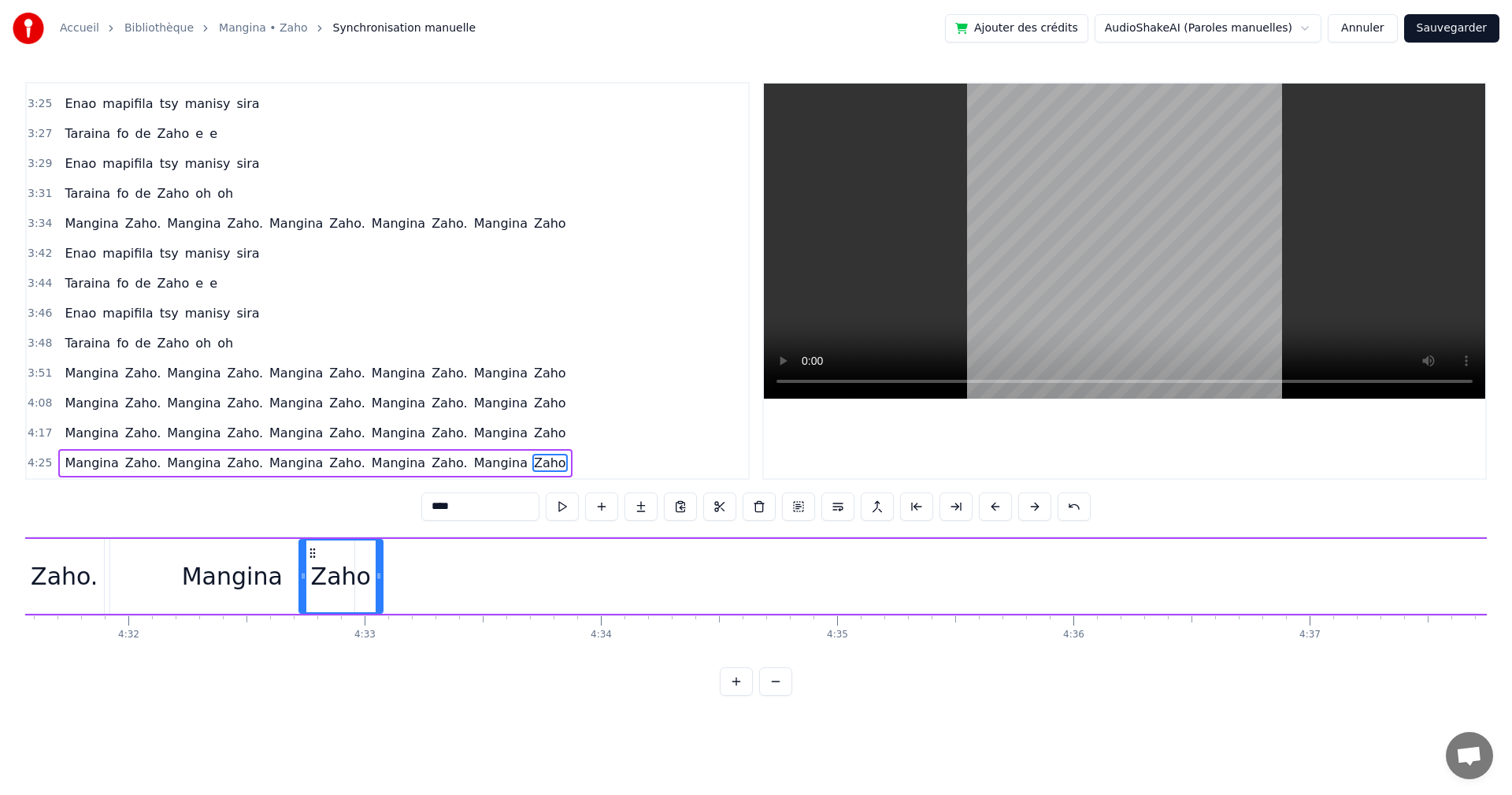
scroll to position [0, 64168]
drag, startPoint x: 1385, startPoint y: 551, endPoint x: 388, endPoint y: 630, distance: 1000.1
click at [388, 630] on div "Izaho tamy nanantona anao e Tsy mba hitanao teo aho Maso nitompy nandrasako tam…" at bounding box center [756, 596] width 1462 height 118
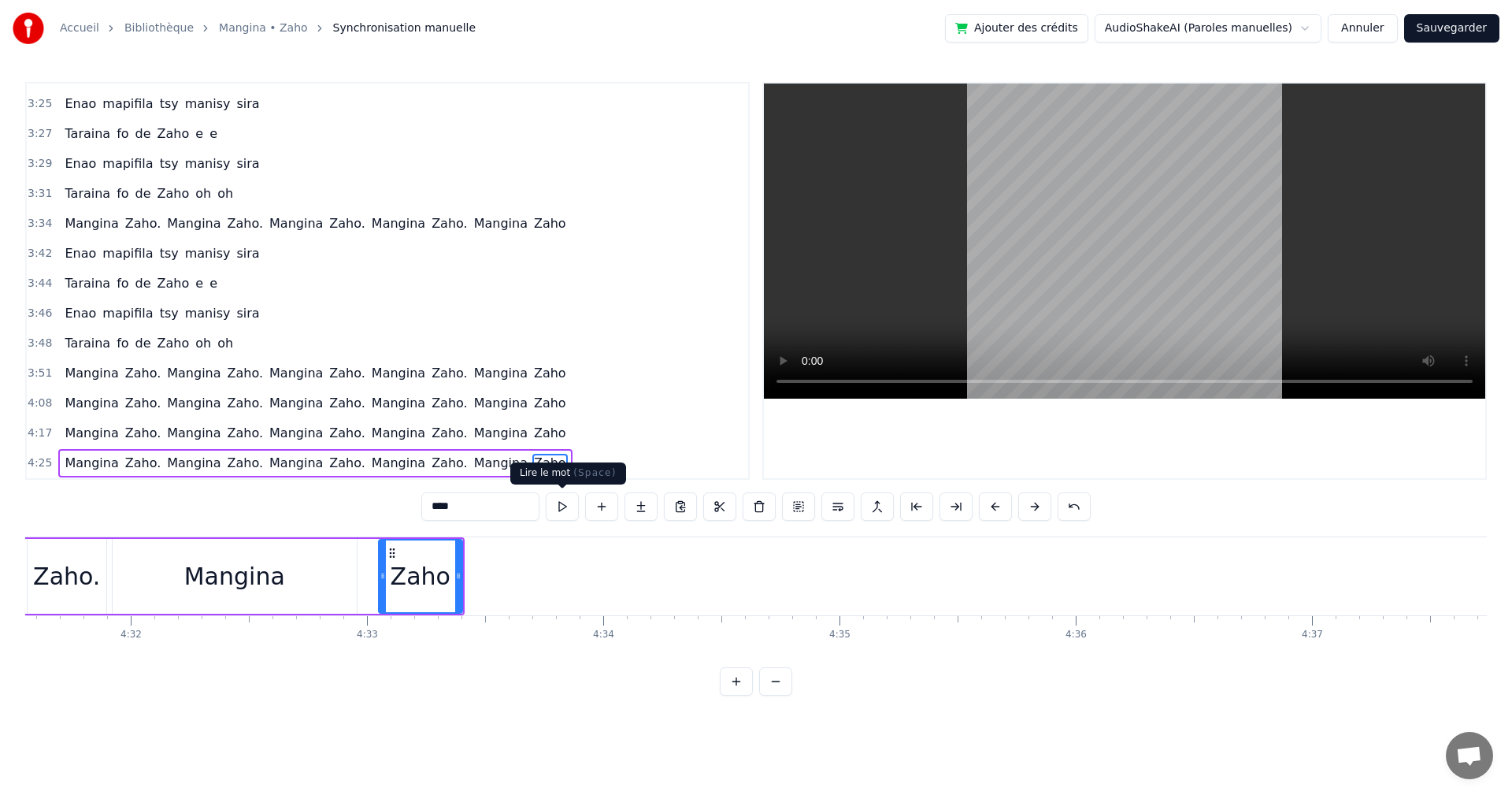
click at [553, 508] on button at bounding box center [562, 506] width 33 height 28
drag, startPoint x: 569, startPoint y: 514, endPoint x: 820, endPoint y: 405, distance: 273.6
click at [571, 514] on button at bounding box center [562, 506] width 33 height 28
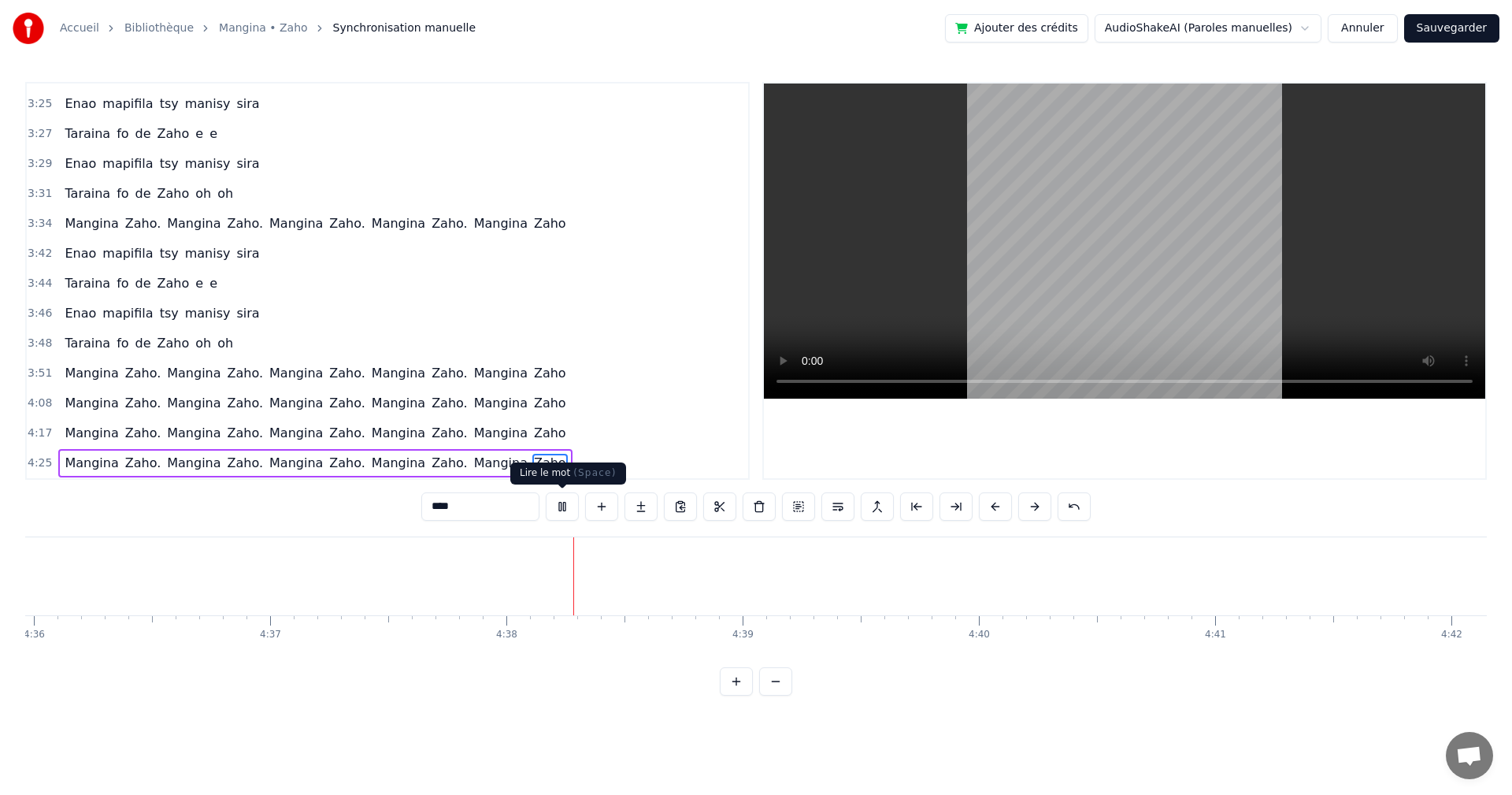
scroll to position [0, 65212]
click at [568, 506] on button at bounding box center [562, 506] width 33 height 28
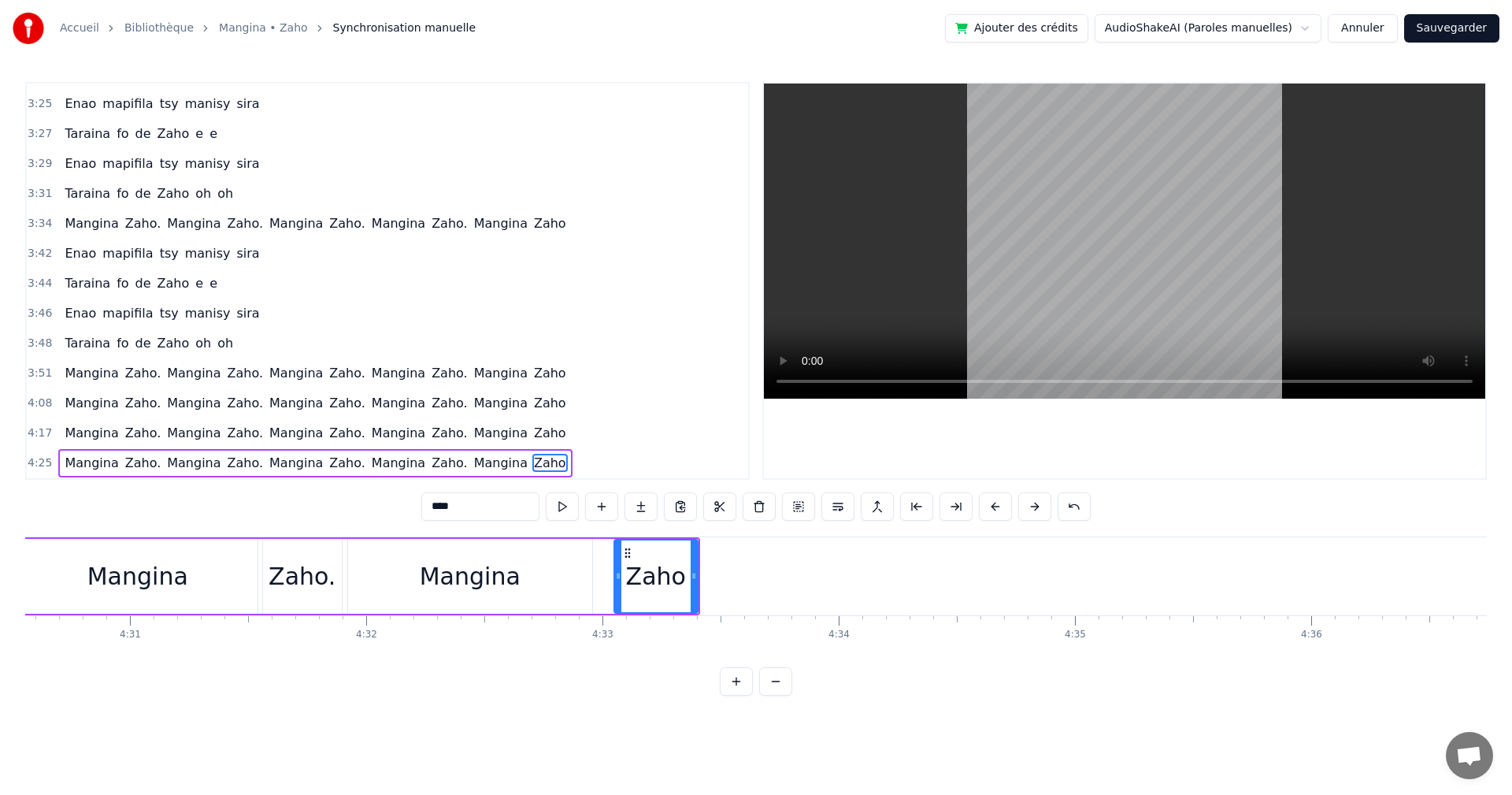
click at [1074, 674] on div "0:17 Izaho tamy nanantona anao e 0:19 Tsy mba hitanao teo aho 0:21 Maso nitompy…" at bounding box center [756, 388] width 1462 height 613
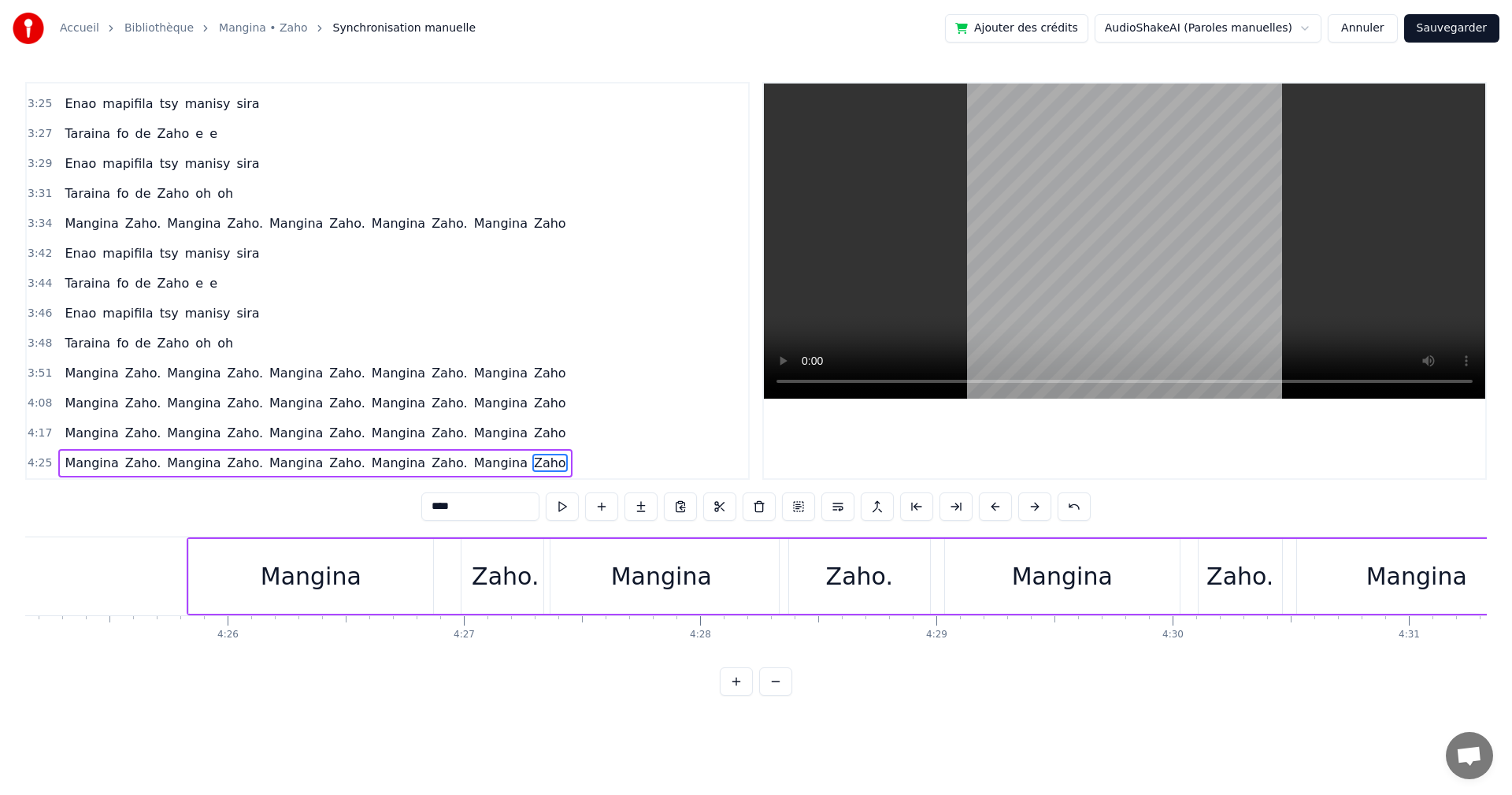
click at [269, 580] on div "Mangina" at bounding box center [311, 576] width 101 height 35
type input "*******"
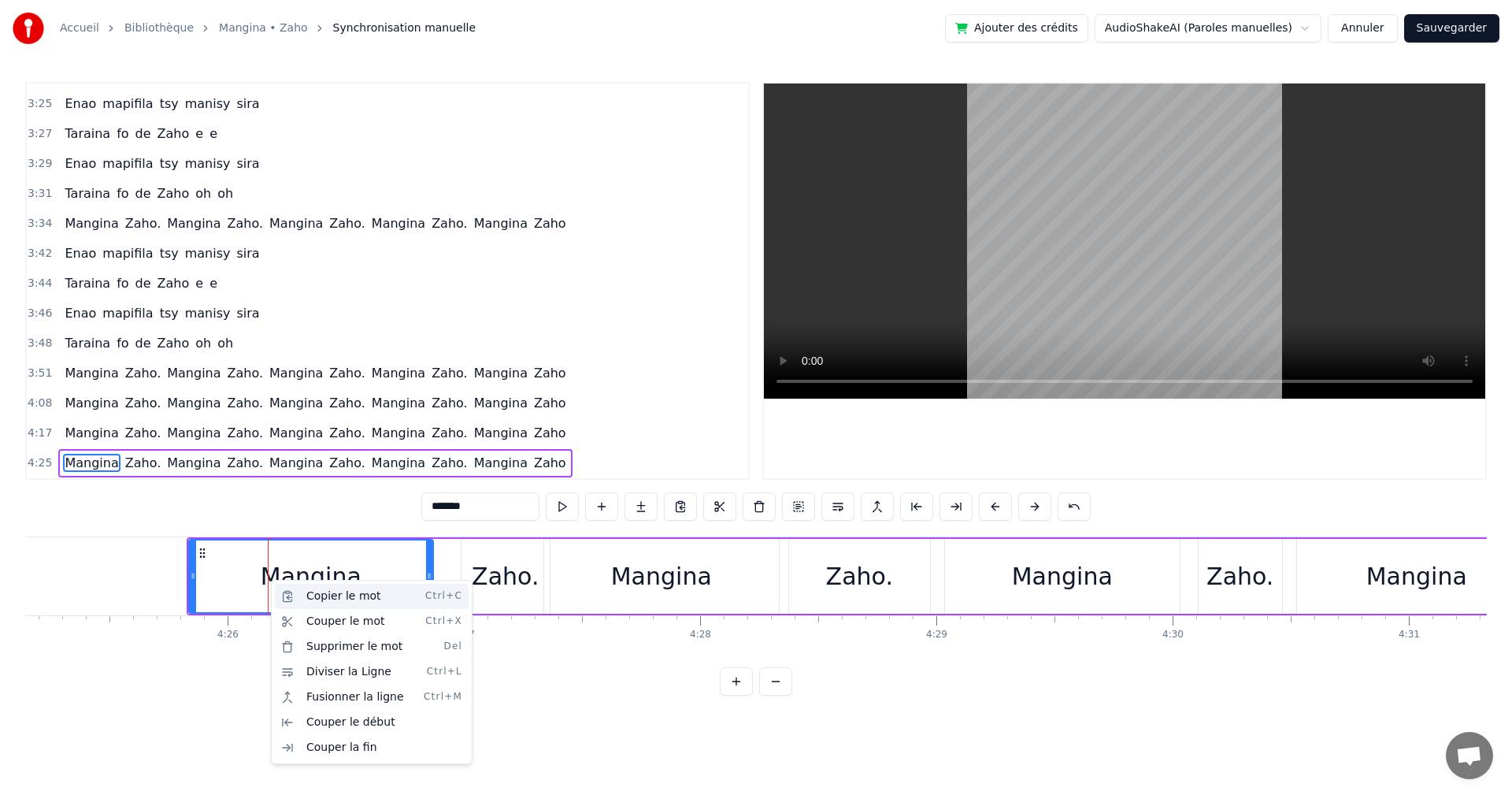
click at [335, 598] on div "Copier le mot Ctrl+C" at bounding box center [372, 597] width 193 height 26
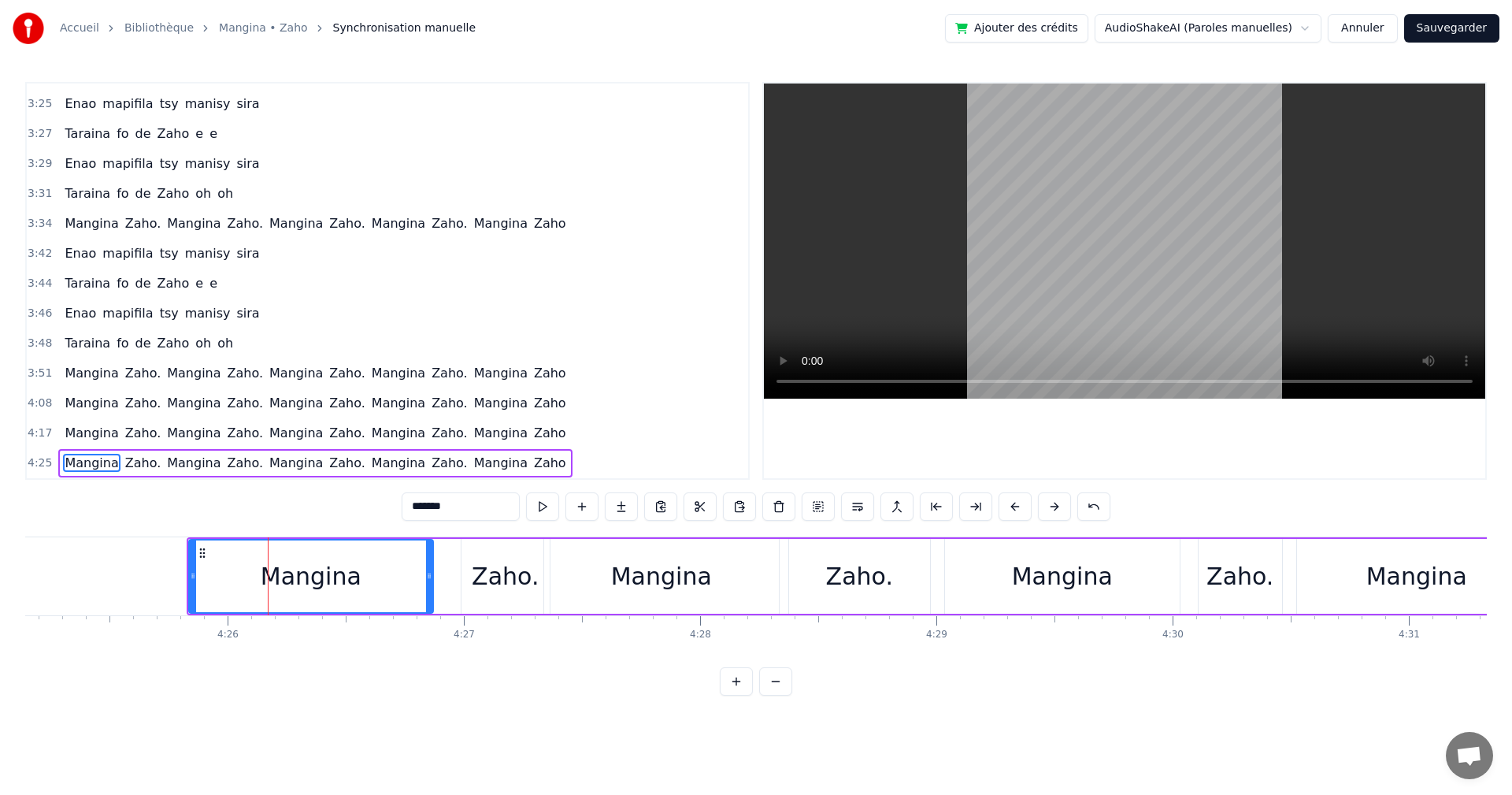
click at [1432, 673] on div "0:17 Izaho tamy nanantona anao e 0:19 Tsy mba hitanao teo aho 0:21 Maso nitompy…" at bounding box center [756, 388] width 1462 height 613
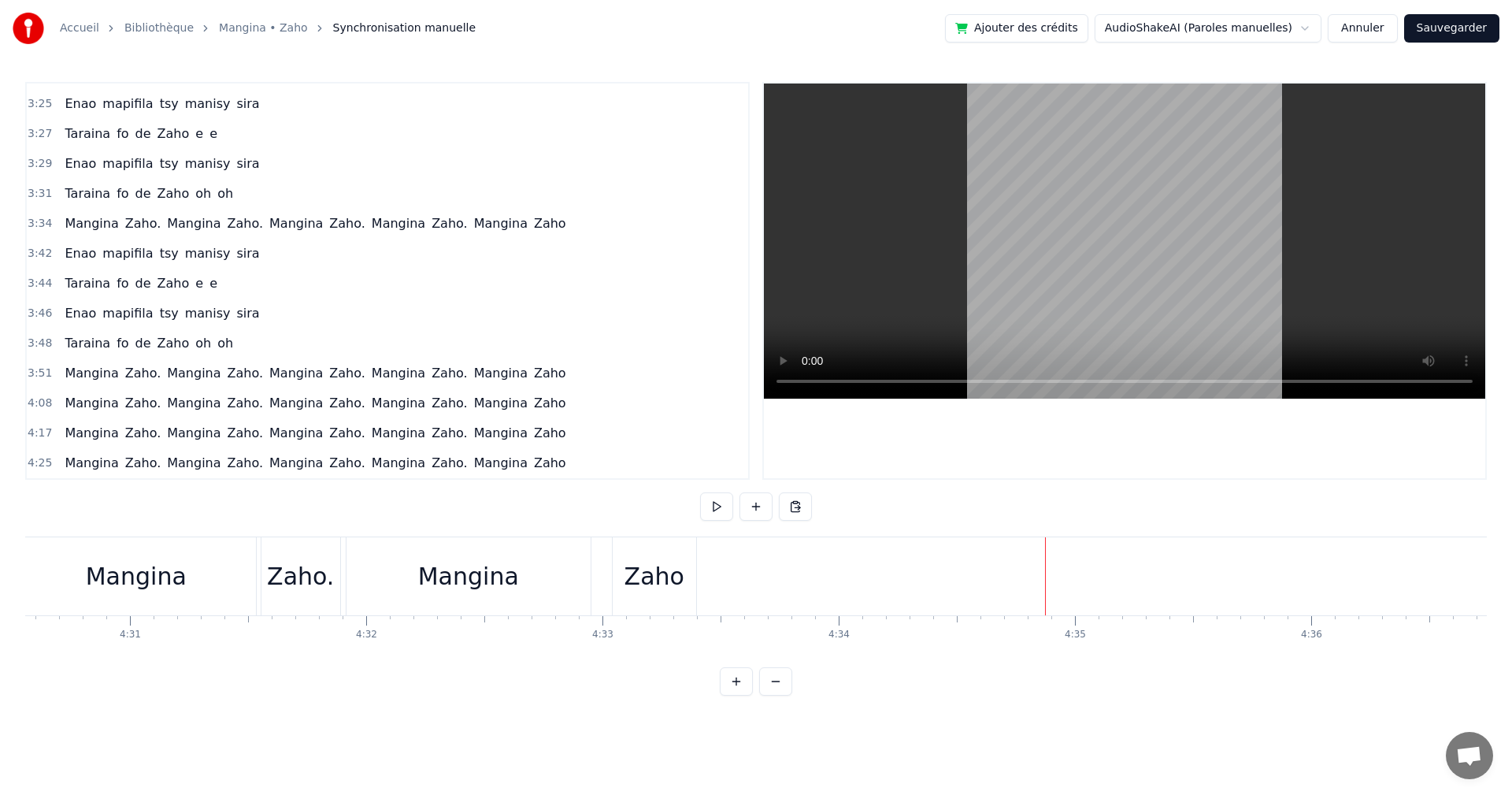
click at [943, 584] on html "Accueil Bibliothèque Mangina • Zaho Synchronisation manuelle Ajouter des crédit…" at bounding box center [756, 360] width 1512 height 721
click at [990, 593] on div "Nouvelle ligne Ctrl+N" at bounding box center [1066, 604] width 193 height 26
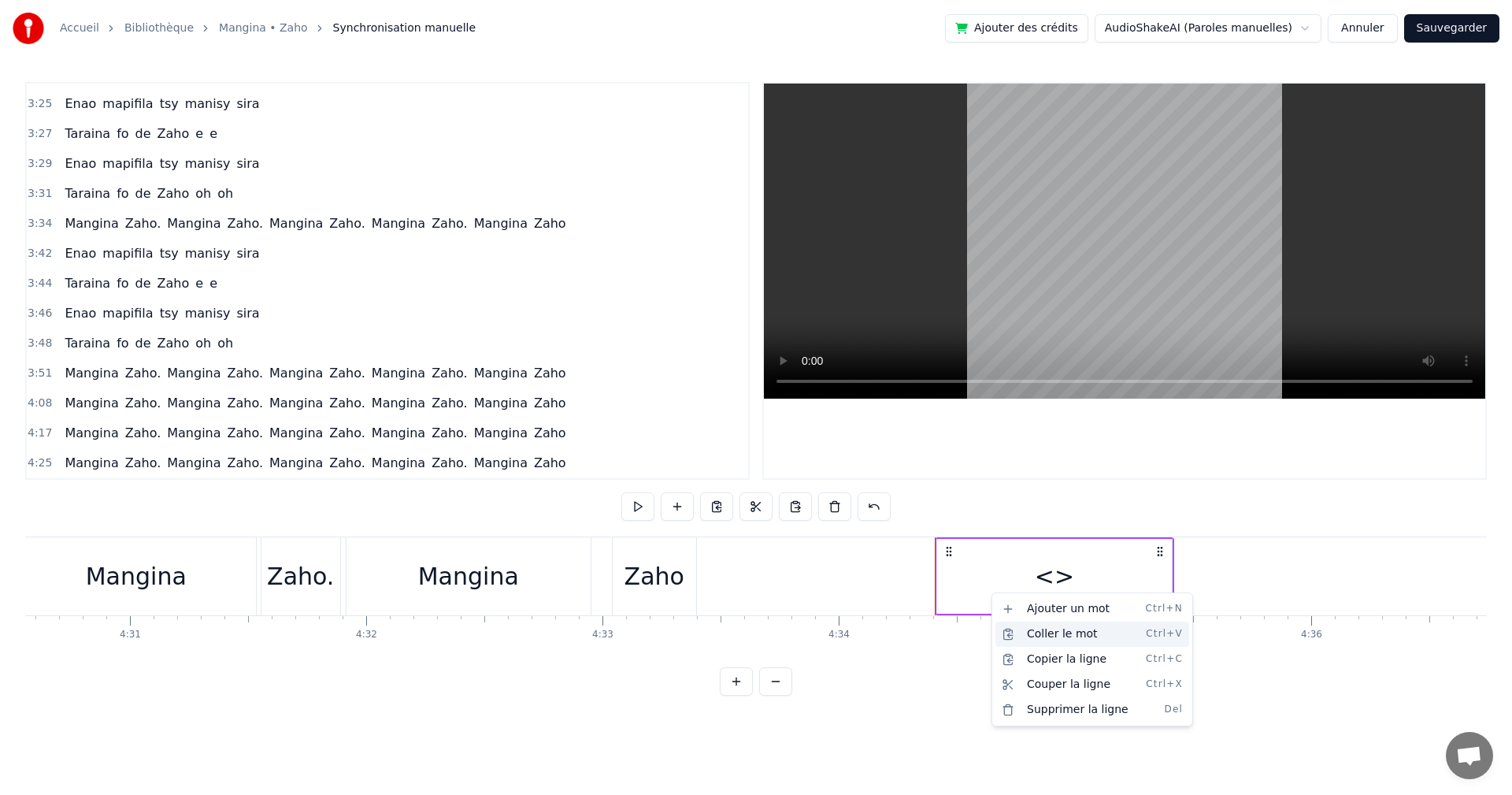
click at [1013, 630] on div "Coller le mot Ctrl+V" at bounding box center [1092, 634] width 193 height 26
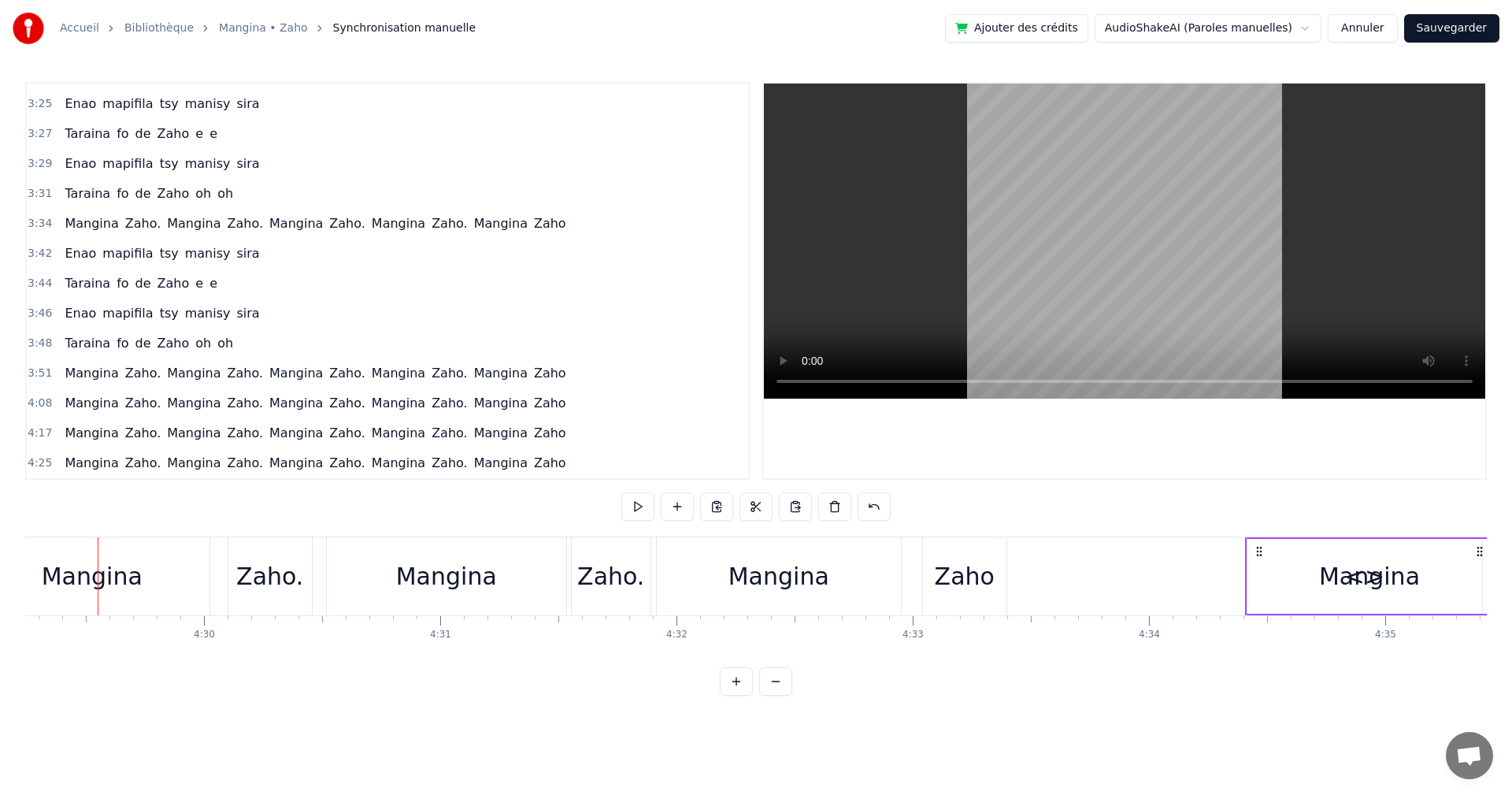
scroll to position [0, 63615]
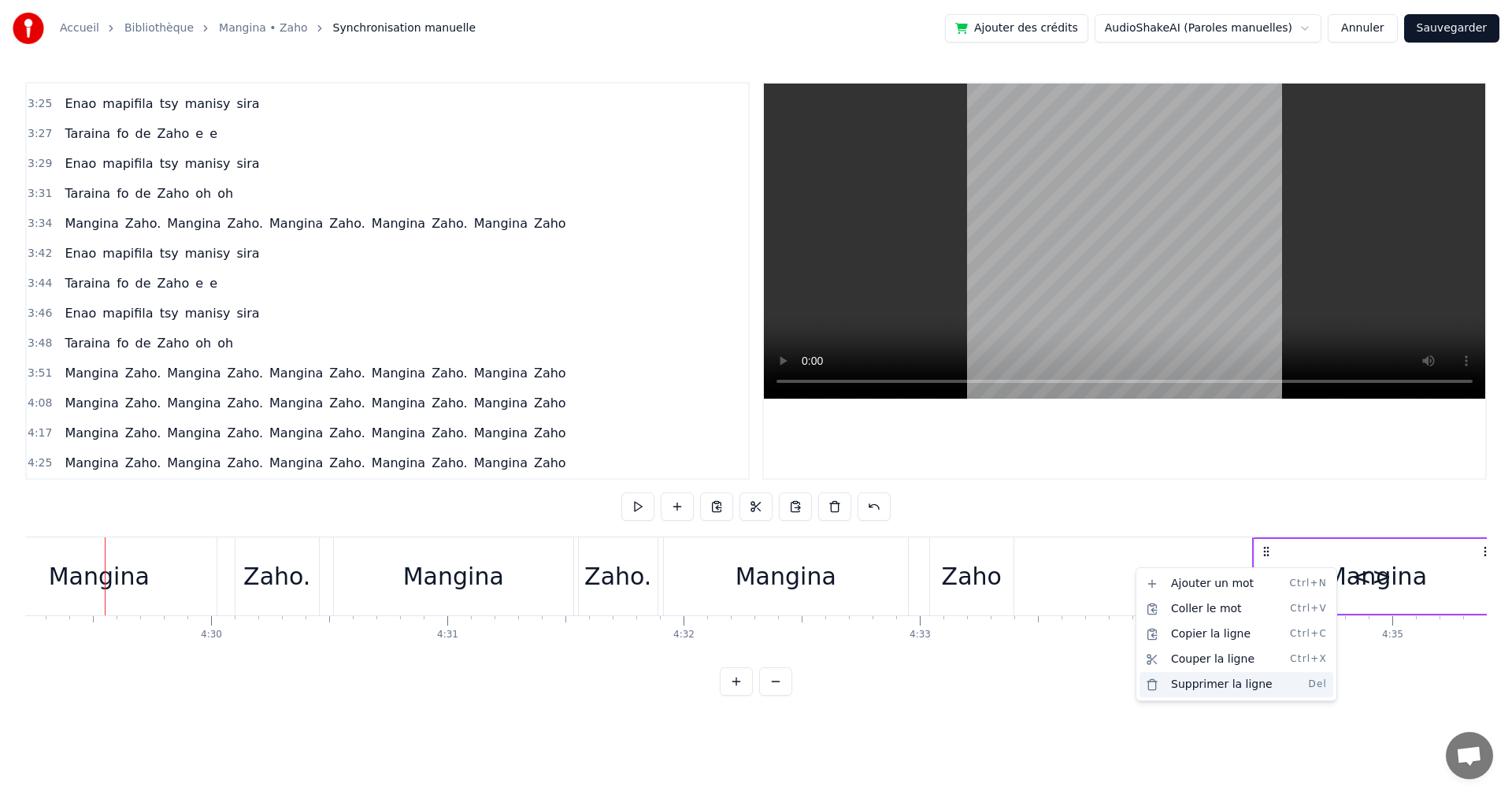
click at [1246, 685] on div "Supprimer la ligne Del" at bounding box center [1236, 685] width 193 height 26
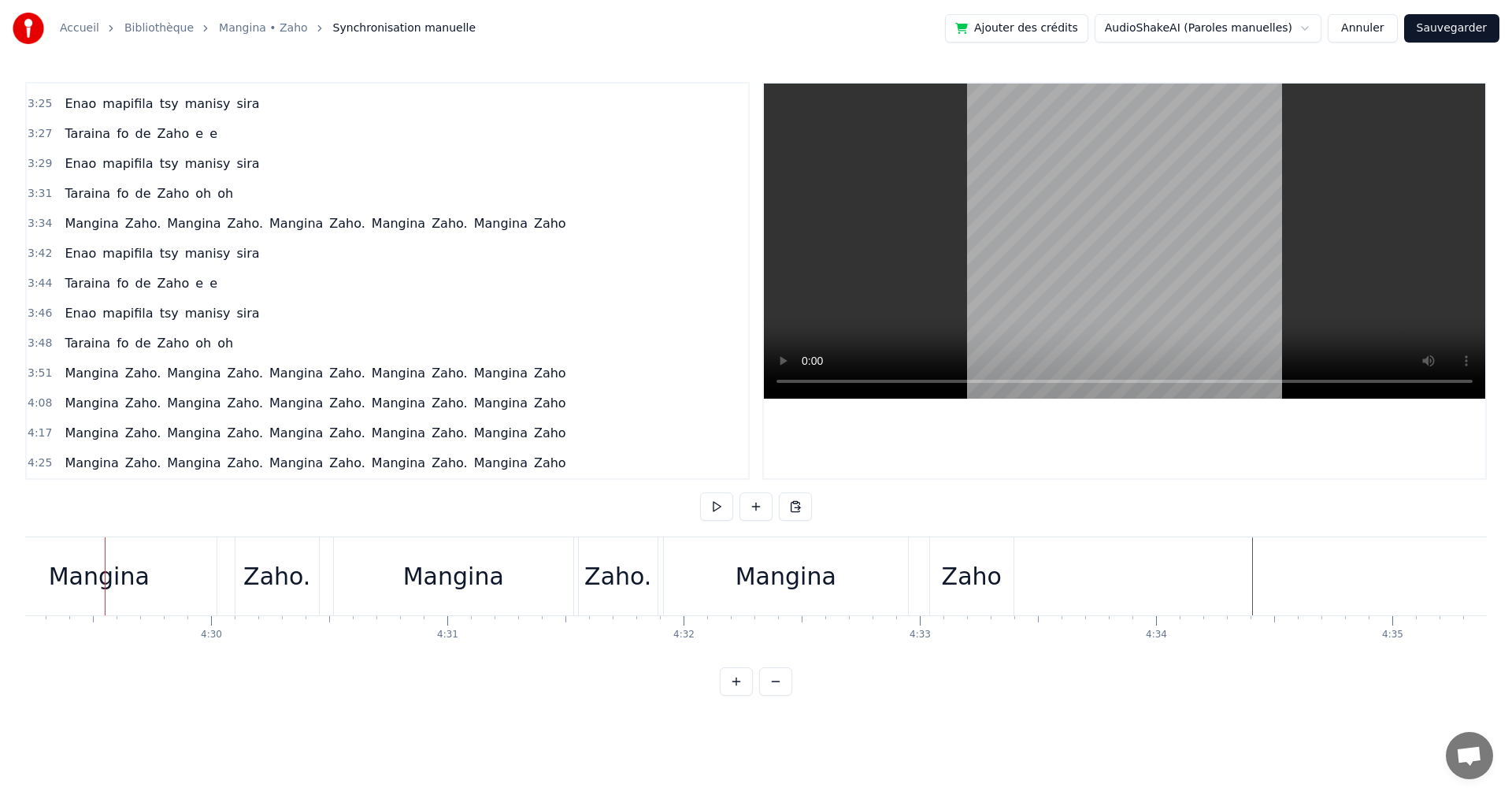
click at [1458, 34] on button "Sauvegarder" at bounding box center [1451, 28] width 95 height 28
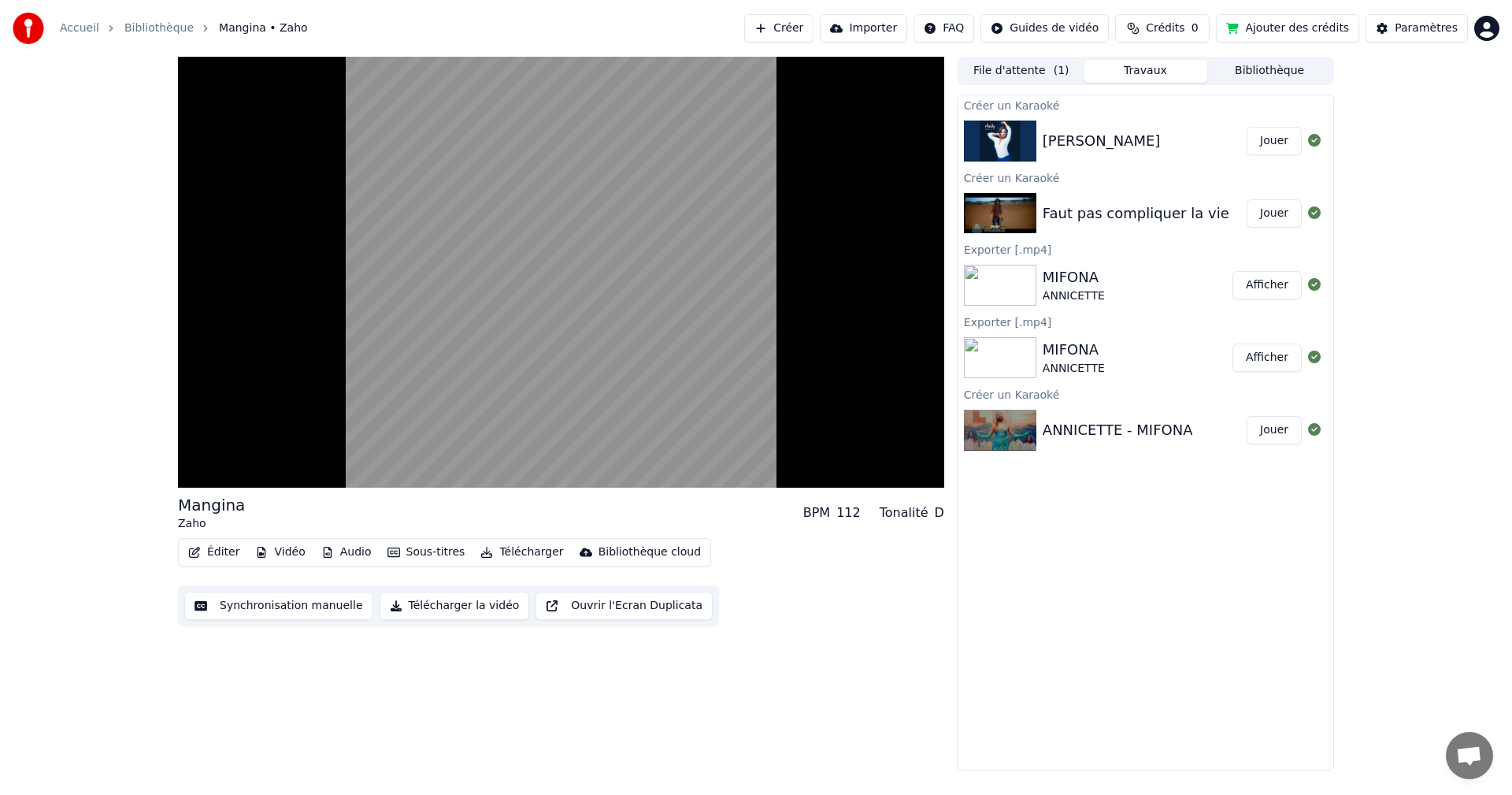
click at [416, 609] on button "Télécharger la vidéo" at bounding box center [455, 605] width 150 height 28
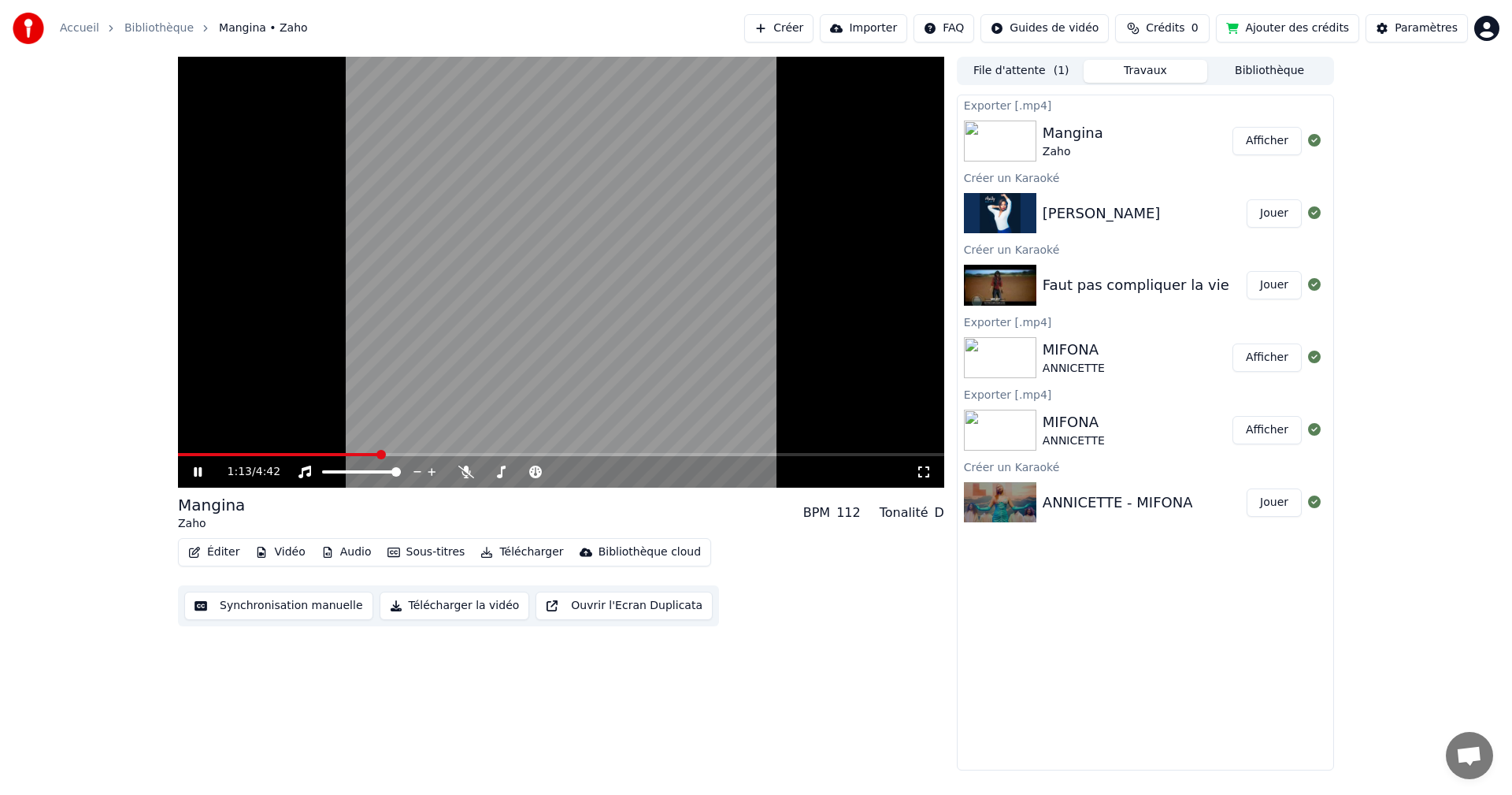
click at [1270, 138] on button "Afficher" at bounding box center [1267, 141] width 70 height 28
click at [193, 469] on icon at bounding box center [209, 472] width 37 height 13
click at [1082, 284] on div "Faut pas compliquer la vie" at bounding box center [1135, 286] width 186 height 22
click at [327, 608] on button "Synchronisation manuelle" at bounding box center [279, 605] width 189 height 28
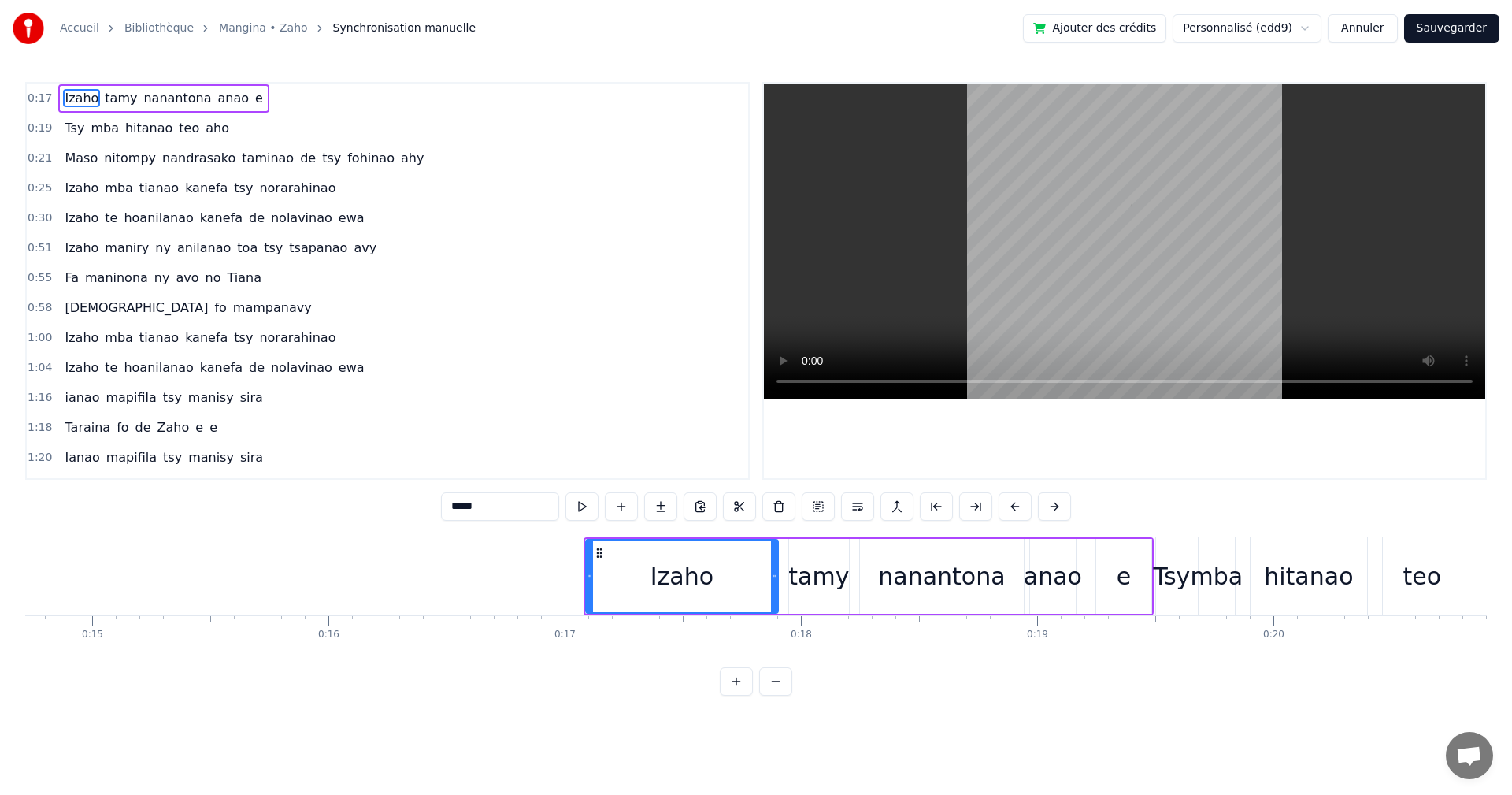
scroll to position [0, 3956]
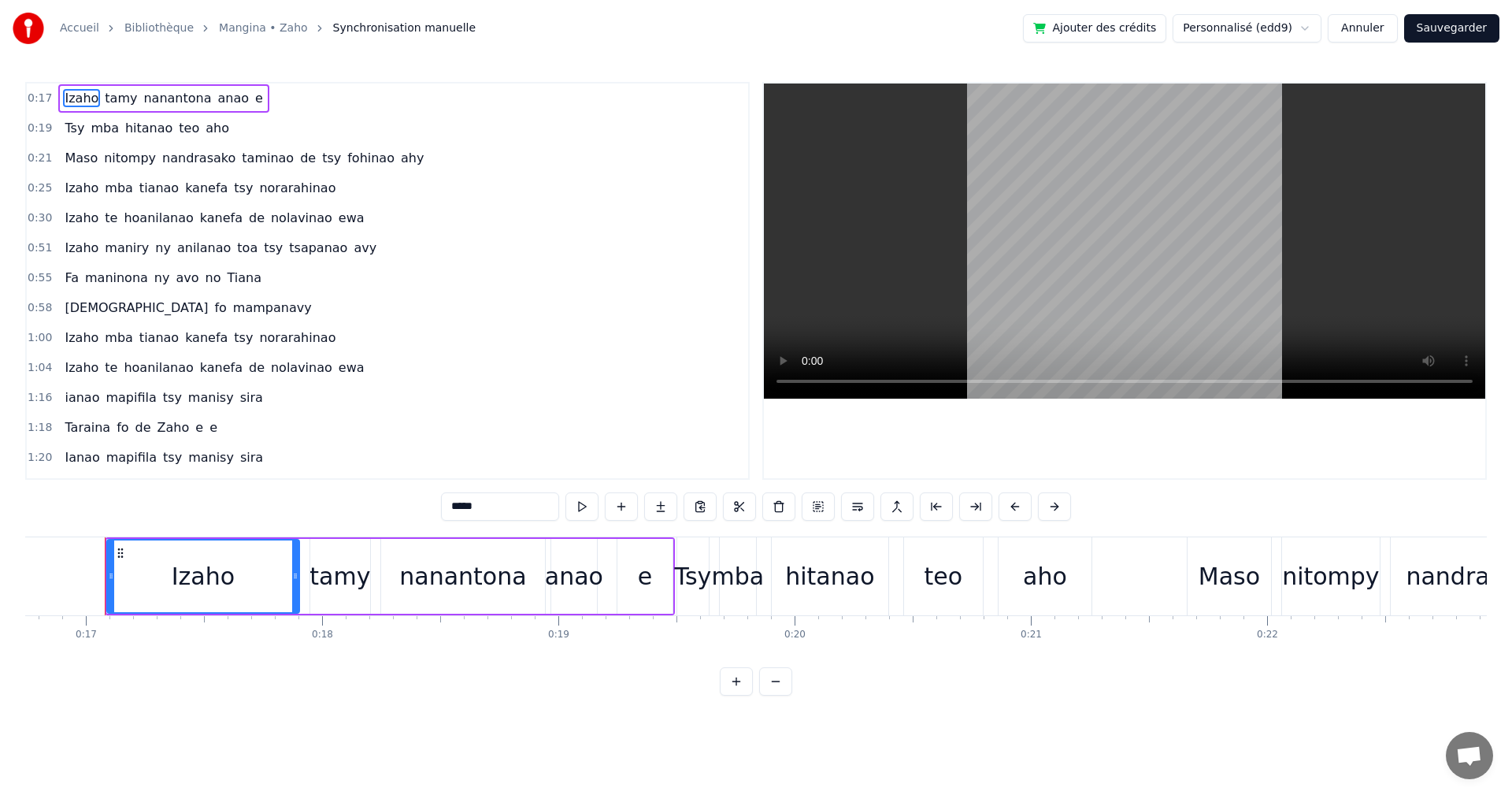
click at [82, 26] on link "Accueil" at bounding box center [79, 29] width 39 height 16
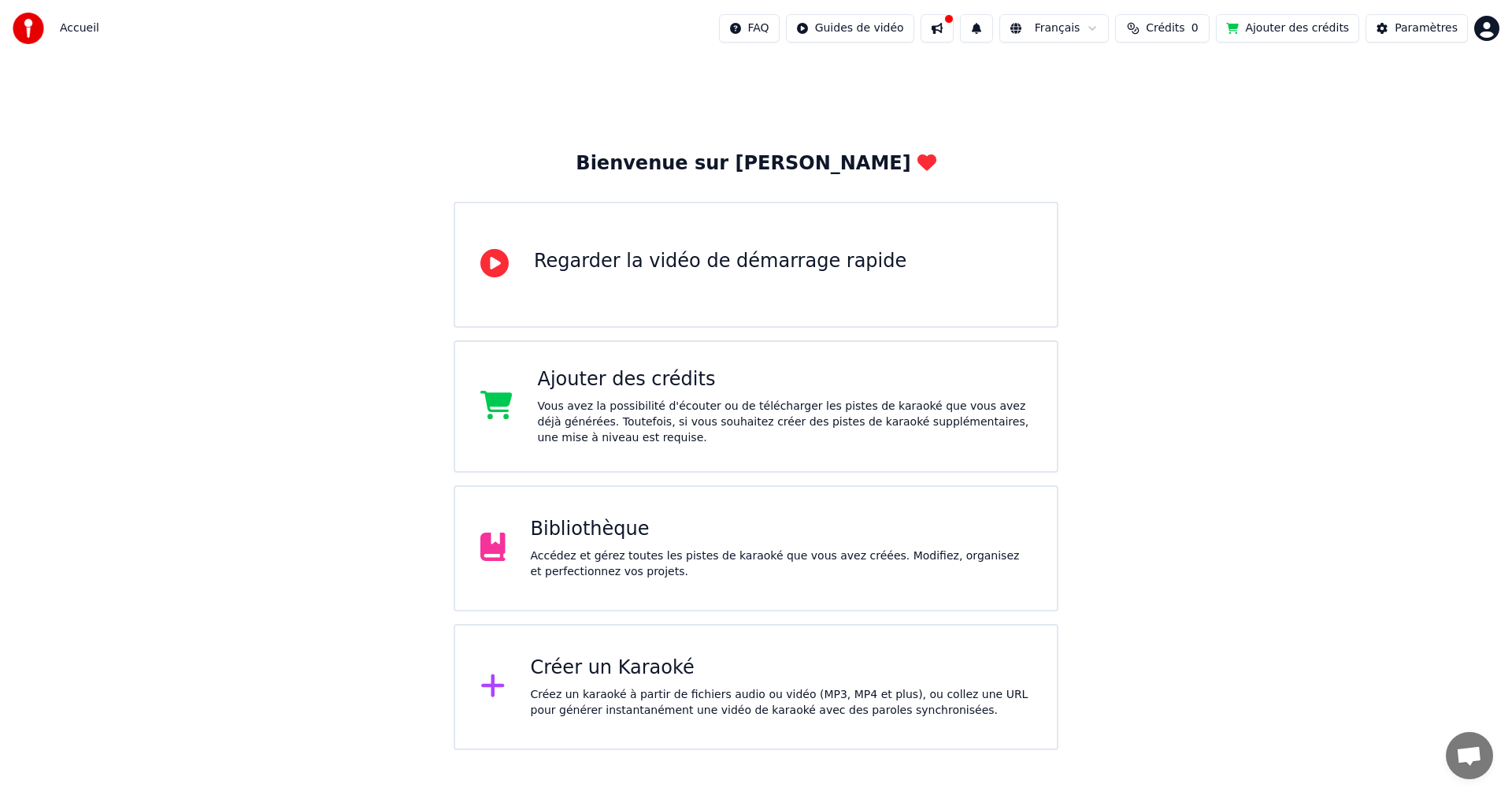
click at [61, 28] on span "Accueil" at bounding box center [79, 29] width 39 height 16
click at [732, 530] on div "Bibliothèque" at bounding box center [782, 529] width 502 height 26
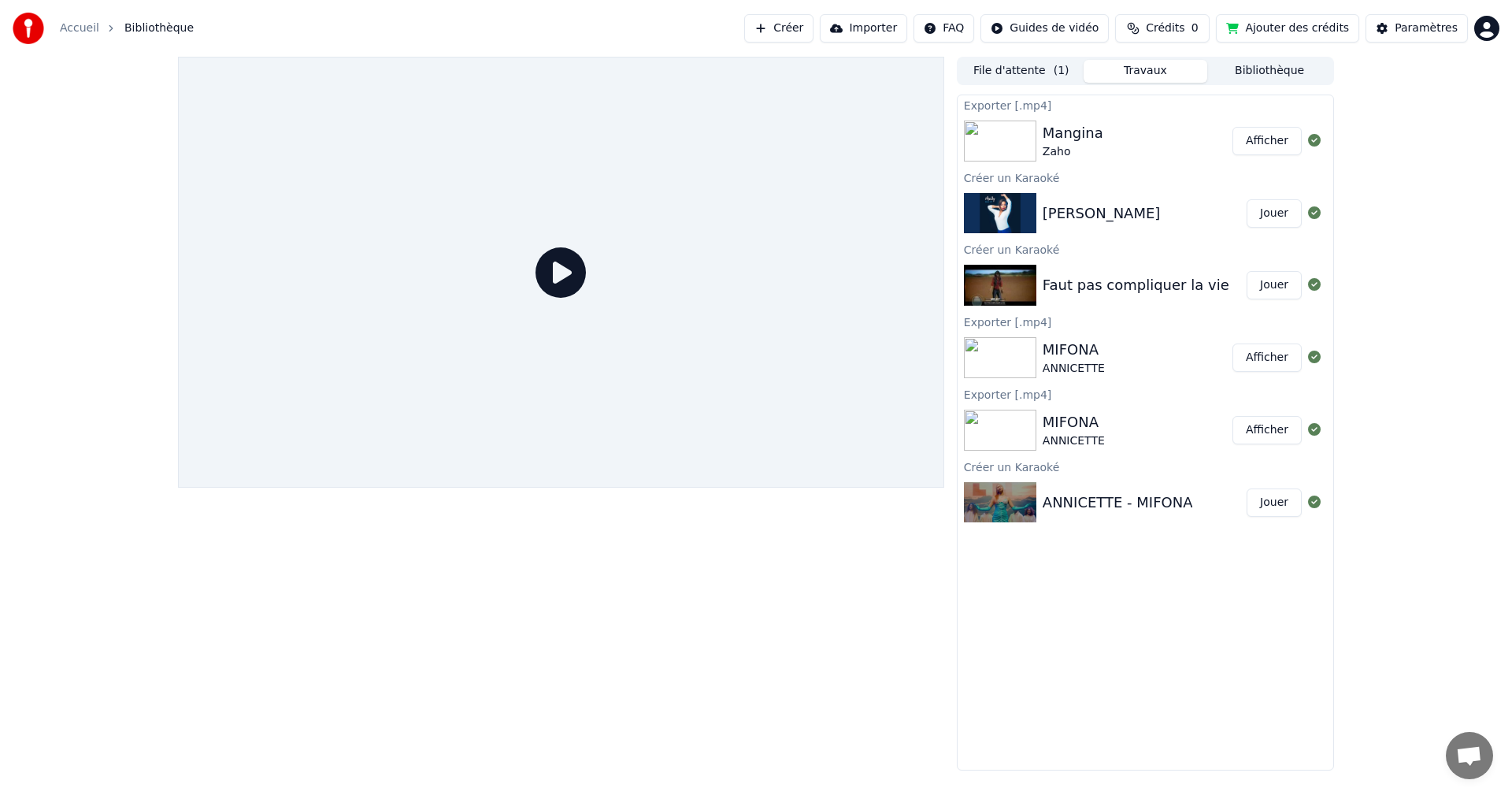
click at [995, 278] on img at bounding box center [1000, 285] width 73 height 41
click at [1253, 283] on button "Jouer" at bounding box center [1274, 285] width 55 height 28
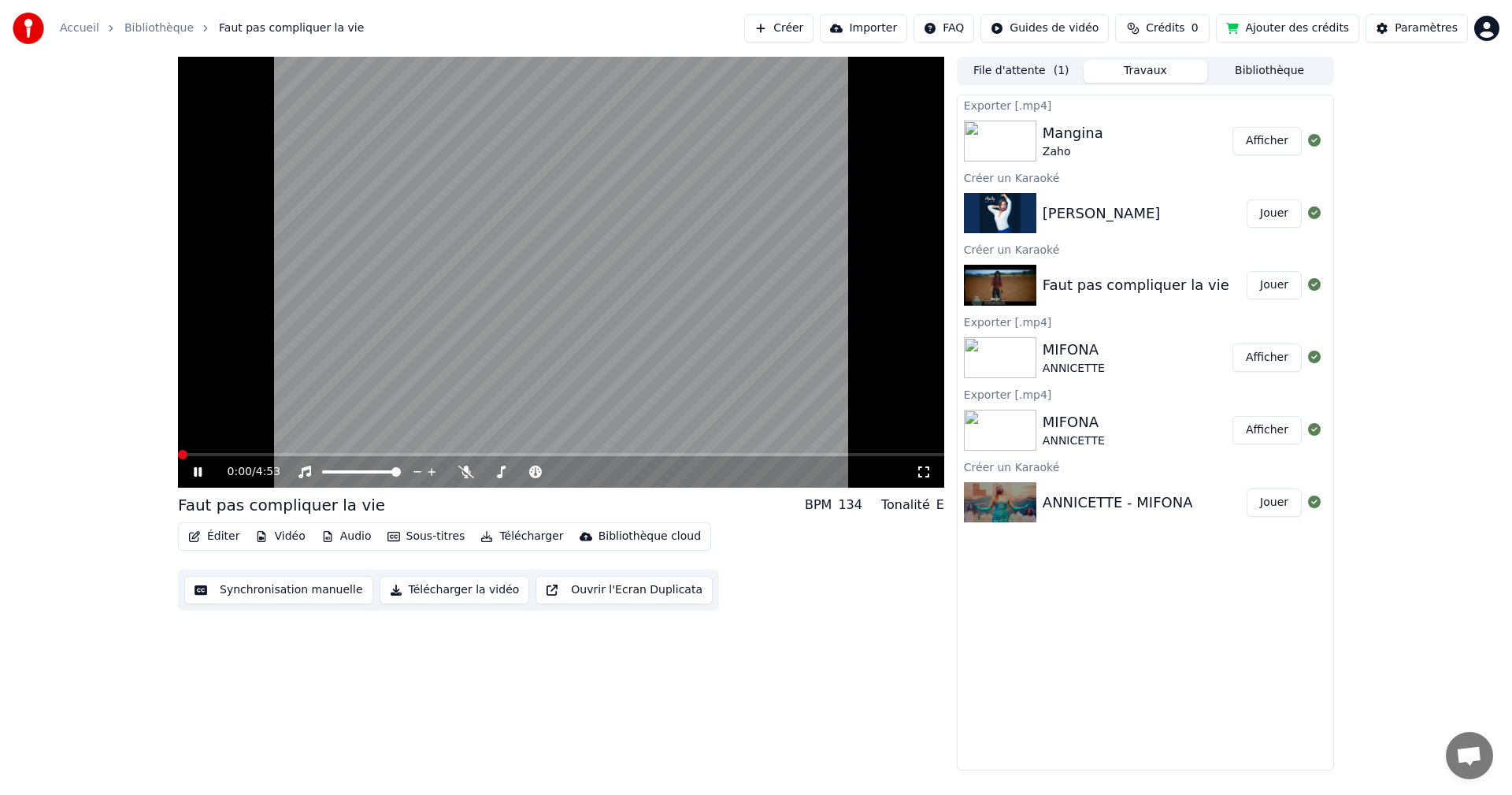
click at [249, 595] on button "Synchronisation manuelle" at bounding box center [279, 589] width 189 height 28
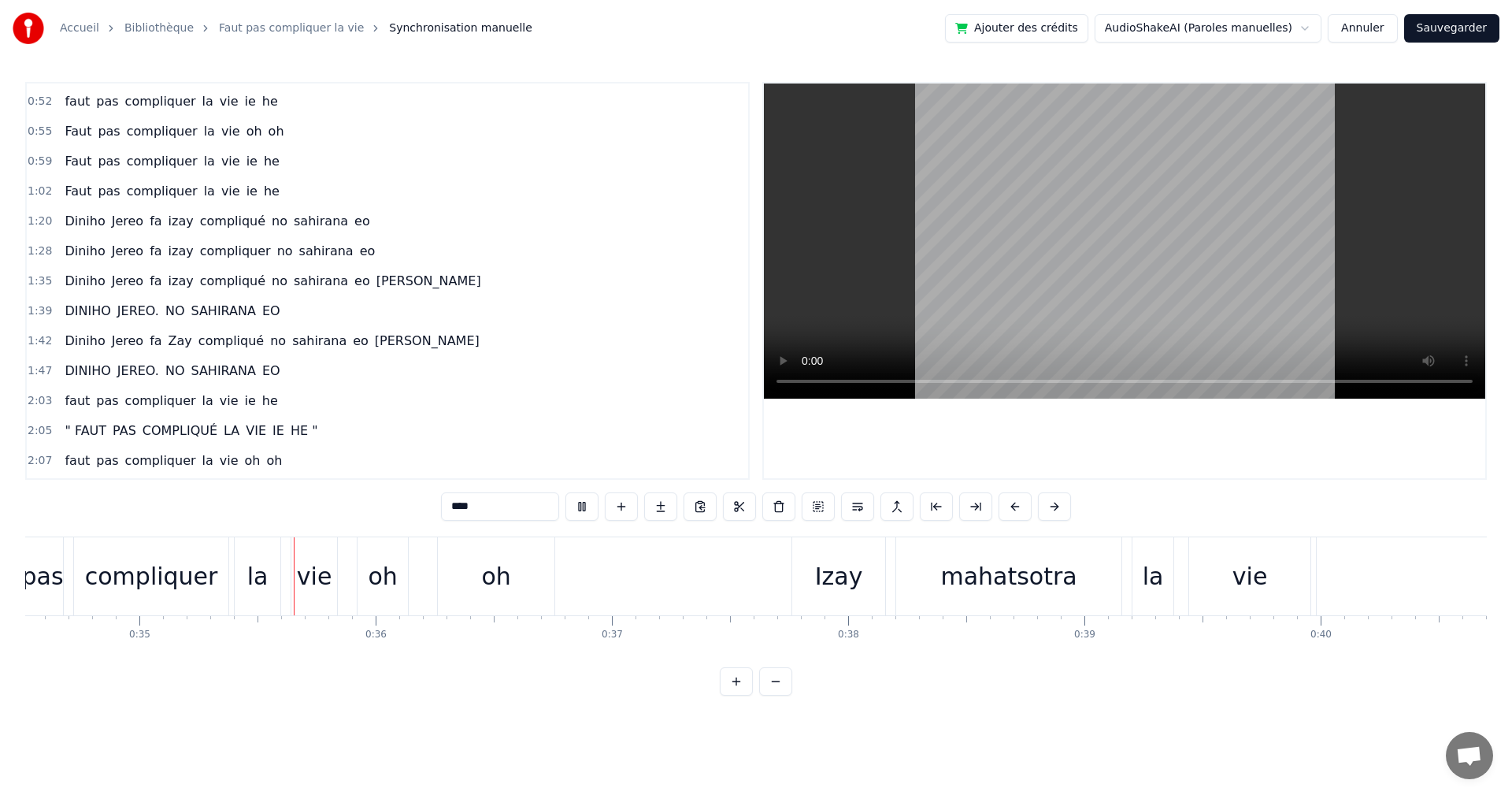
scroll to position [0, 8157]
click at [134, 302] on span "JEREO." at bounding box center [138, 310] width 45 height 18
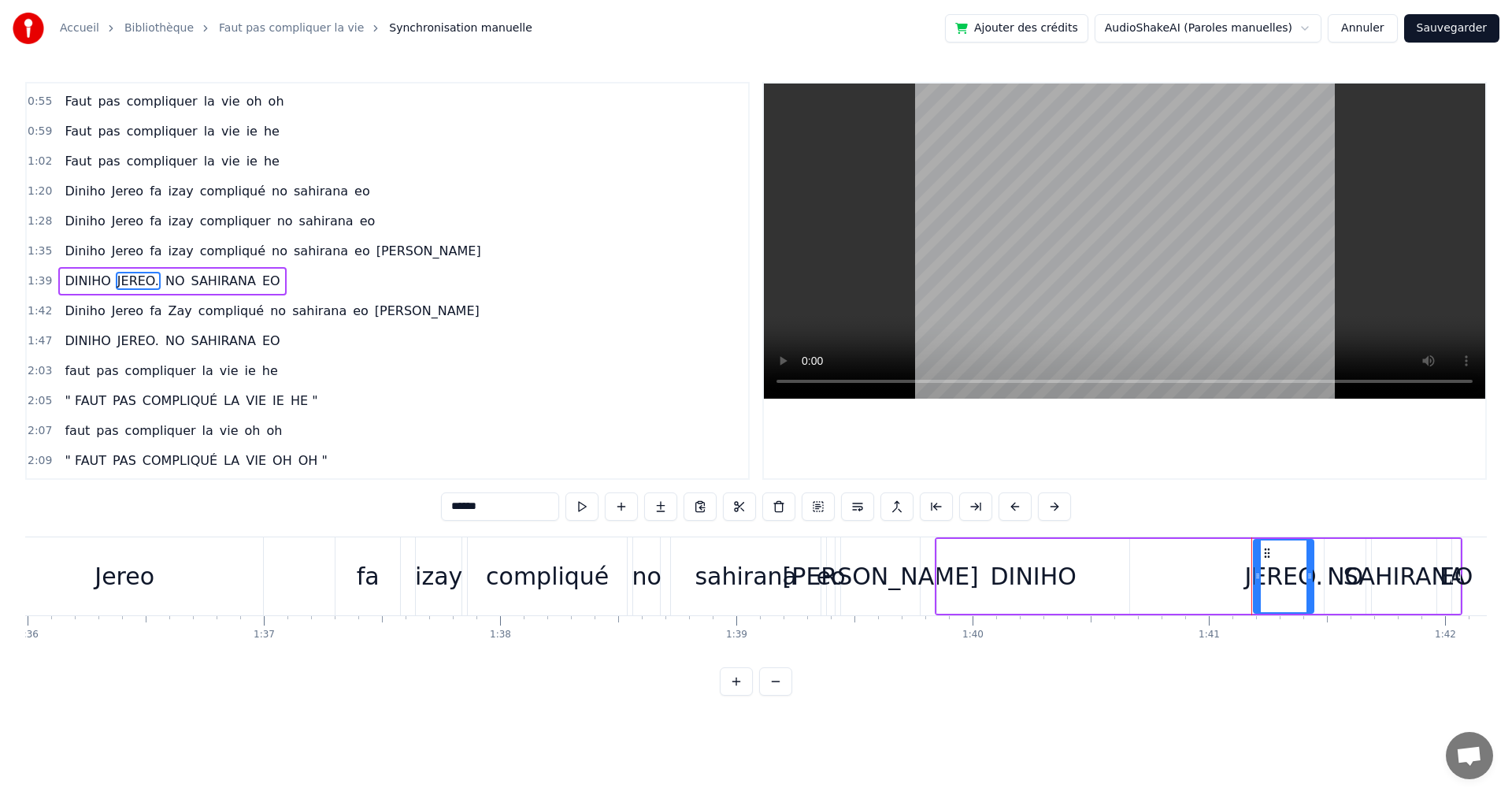
scroll to position [0, 23830]
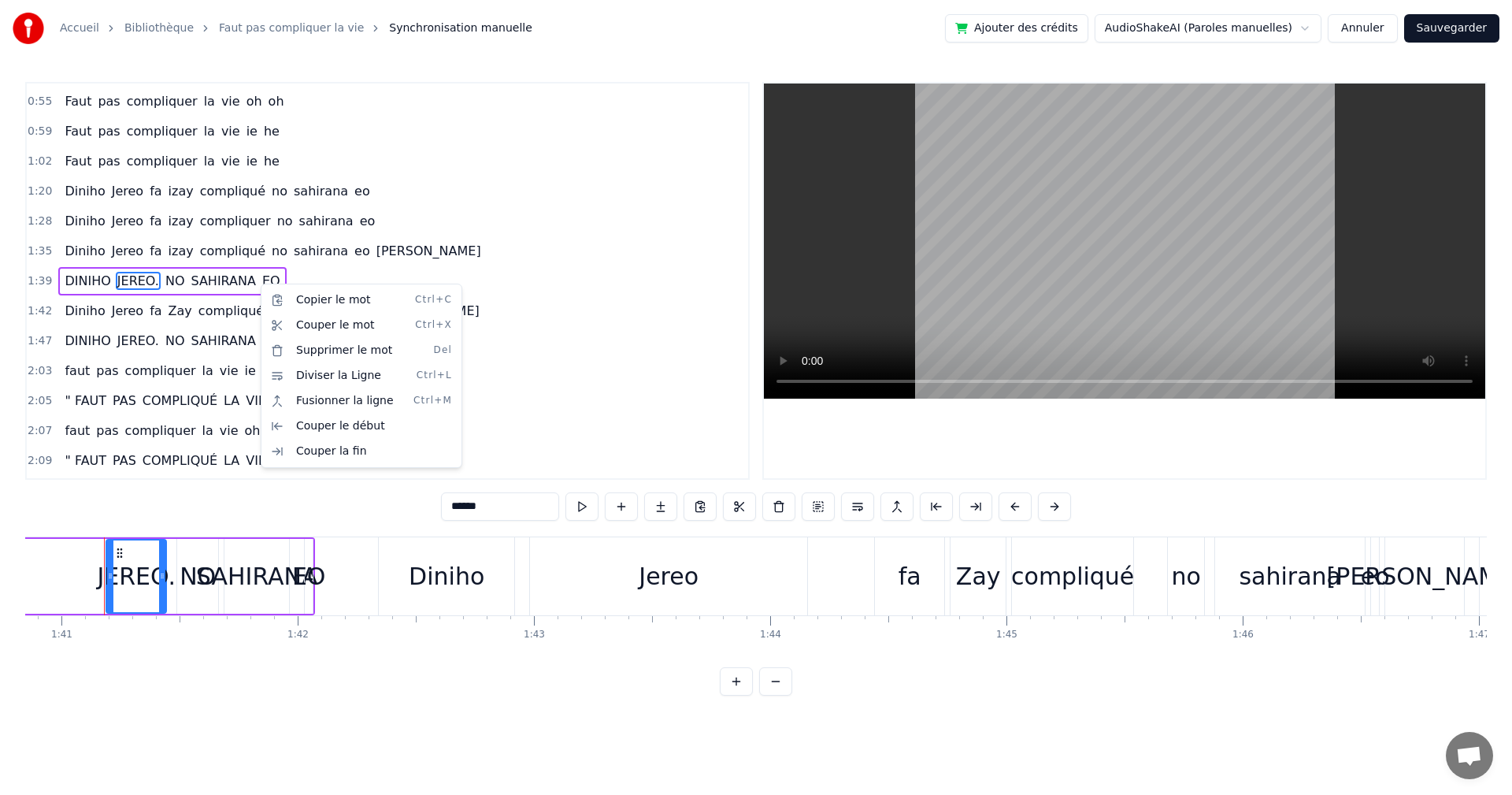
click at [388, 595] on html "Accueil Bibliothèque Faut pas compliquer la vie Synchronisation manuelle Ajoute…" at bounding box center [756, 360] width 1512 height 721
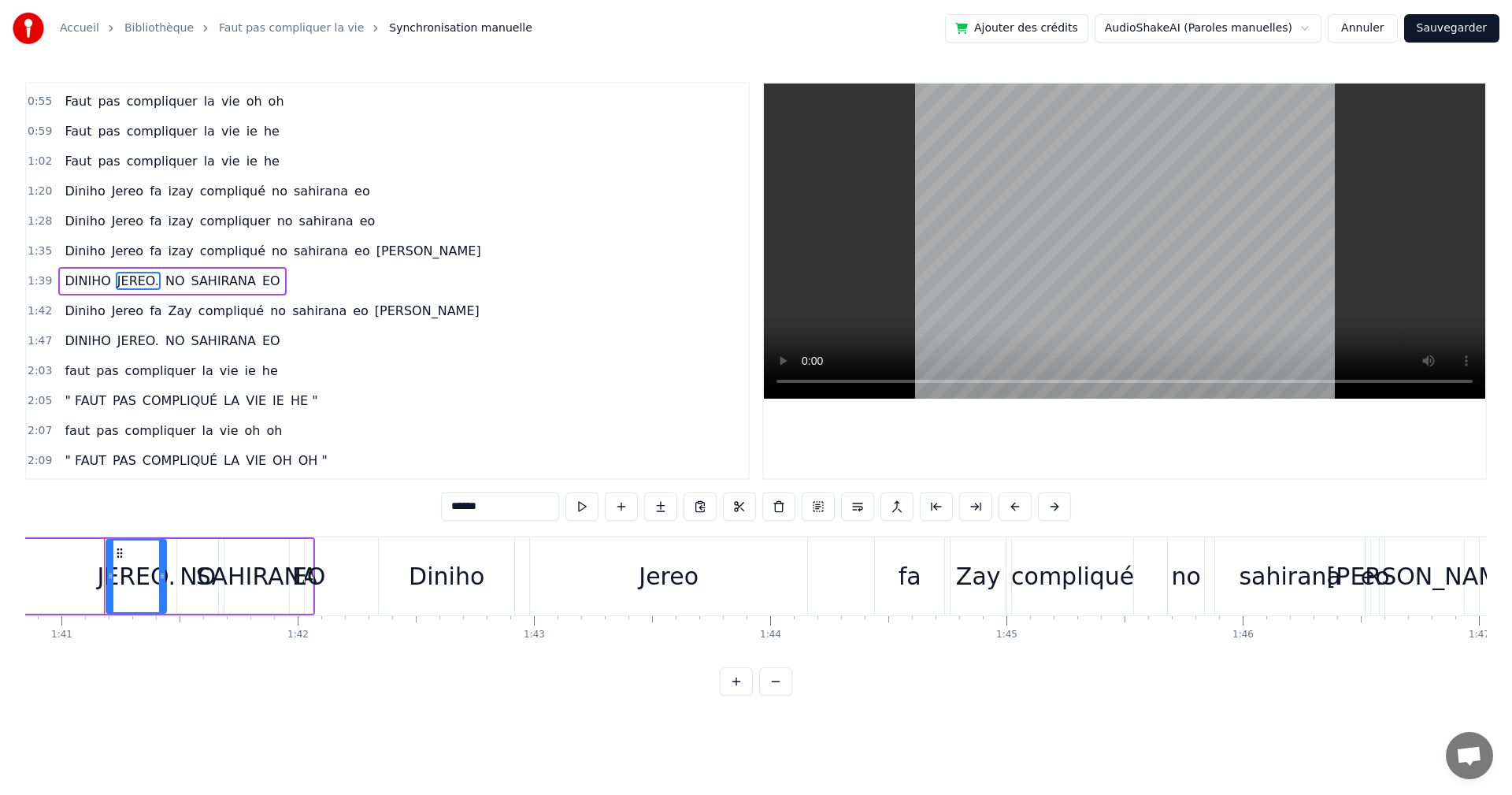
click at [296, 588] on div "EO" at bounding box center [309, 576] width 34 height 35
click at [63, 284] on span "DINIHO" at bounding box center [87, 281] width 49 height 18
type input "******"
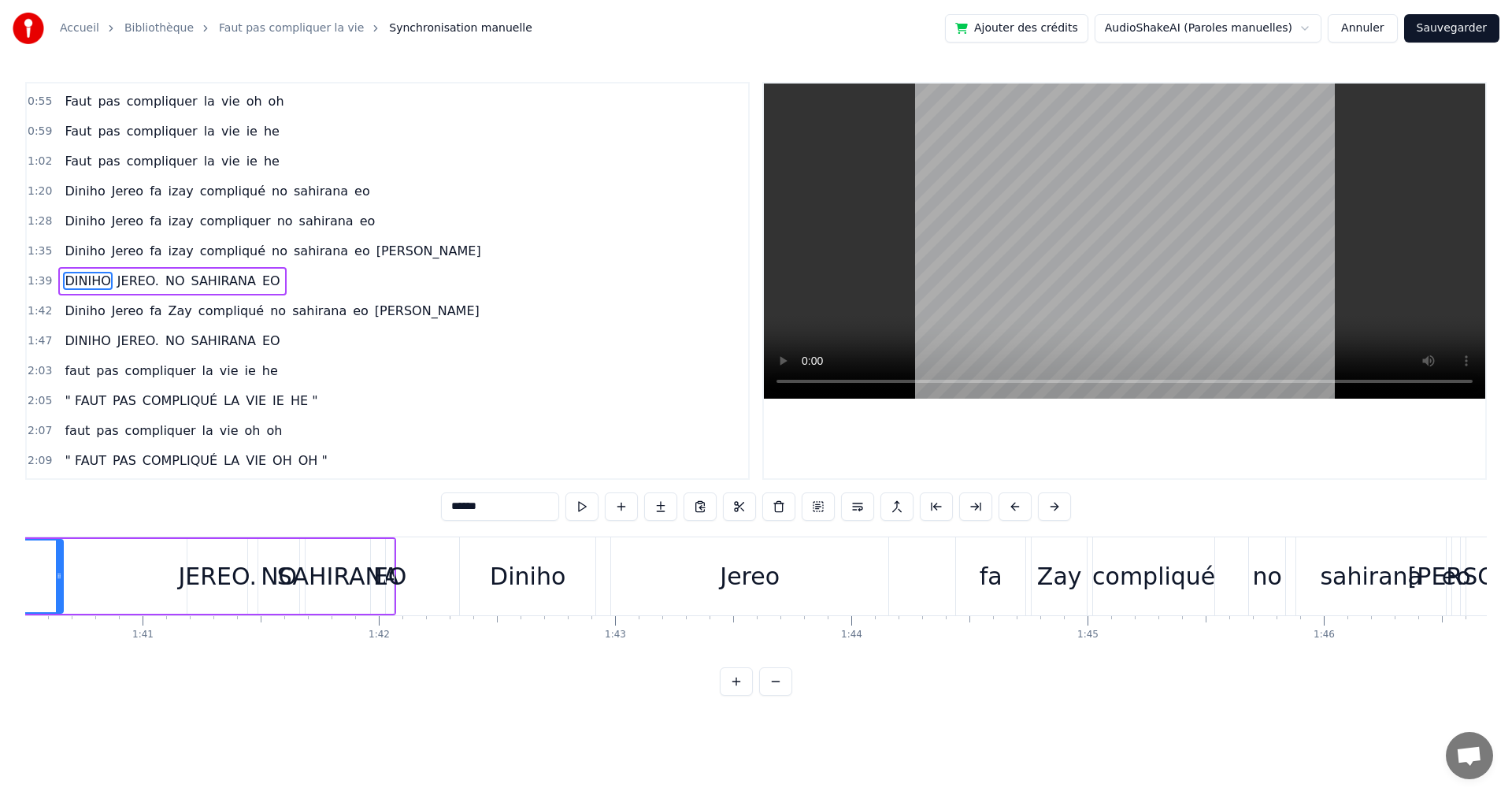
scroll to position [0, 23513]
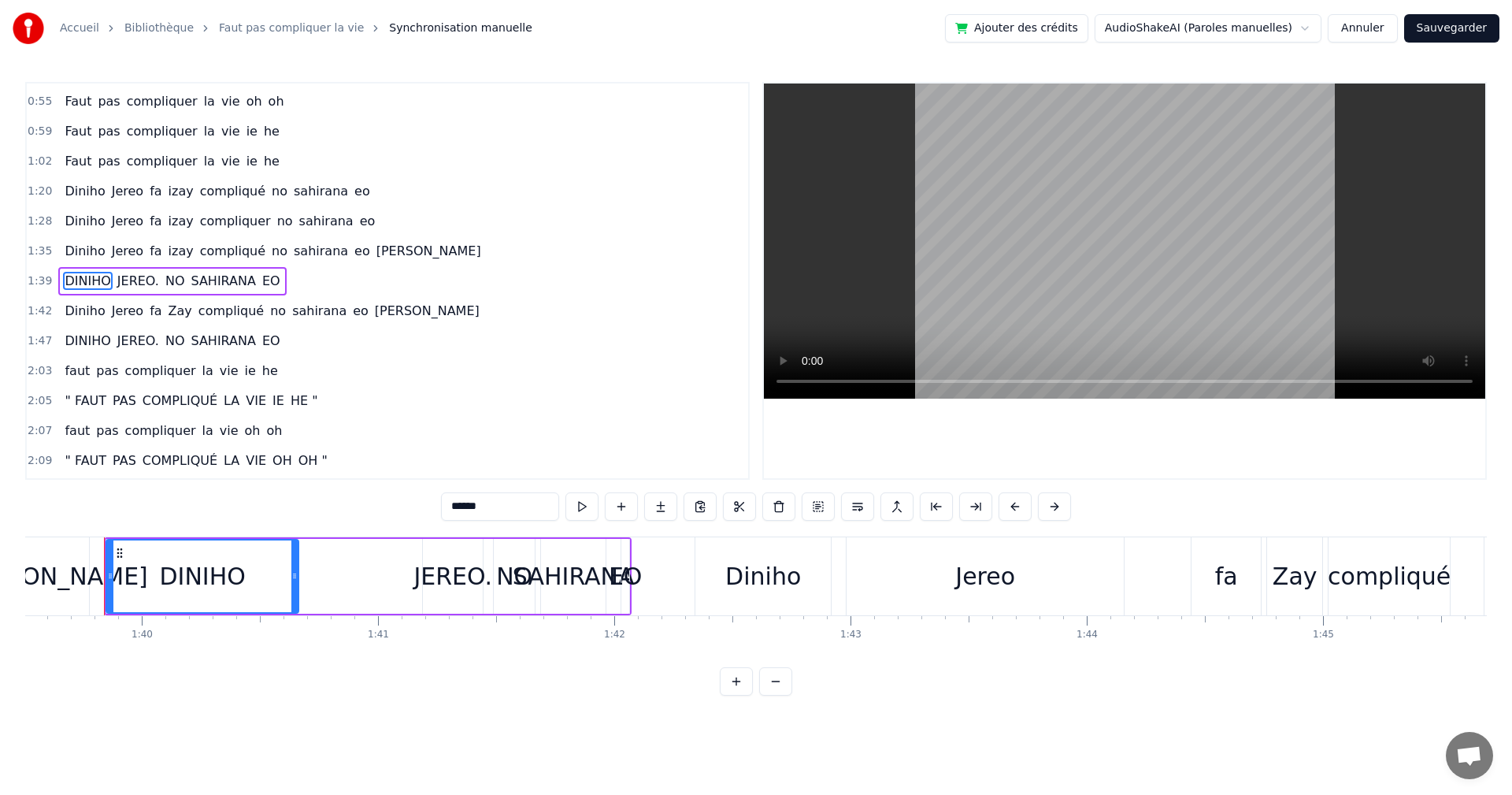
click at [273, 280] on div "1:39 [PERSON_NAME]. NO SAHIRANA EO" at bounding box center [387, 281] width 721 height 30
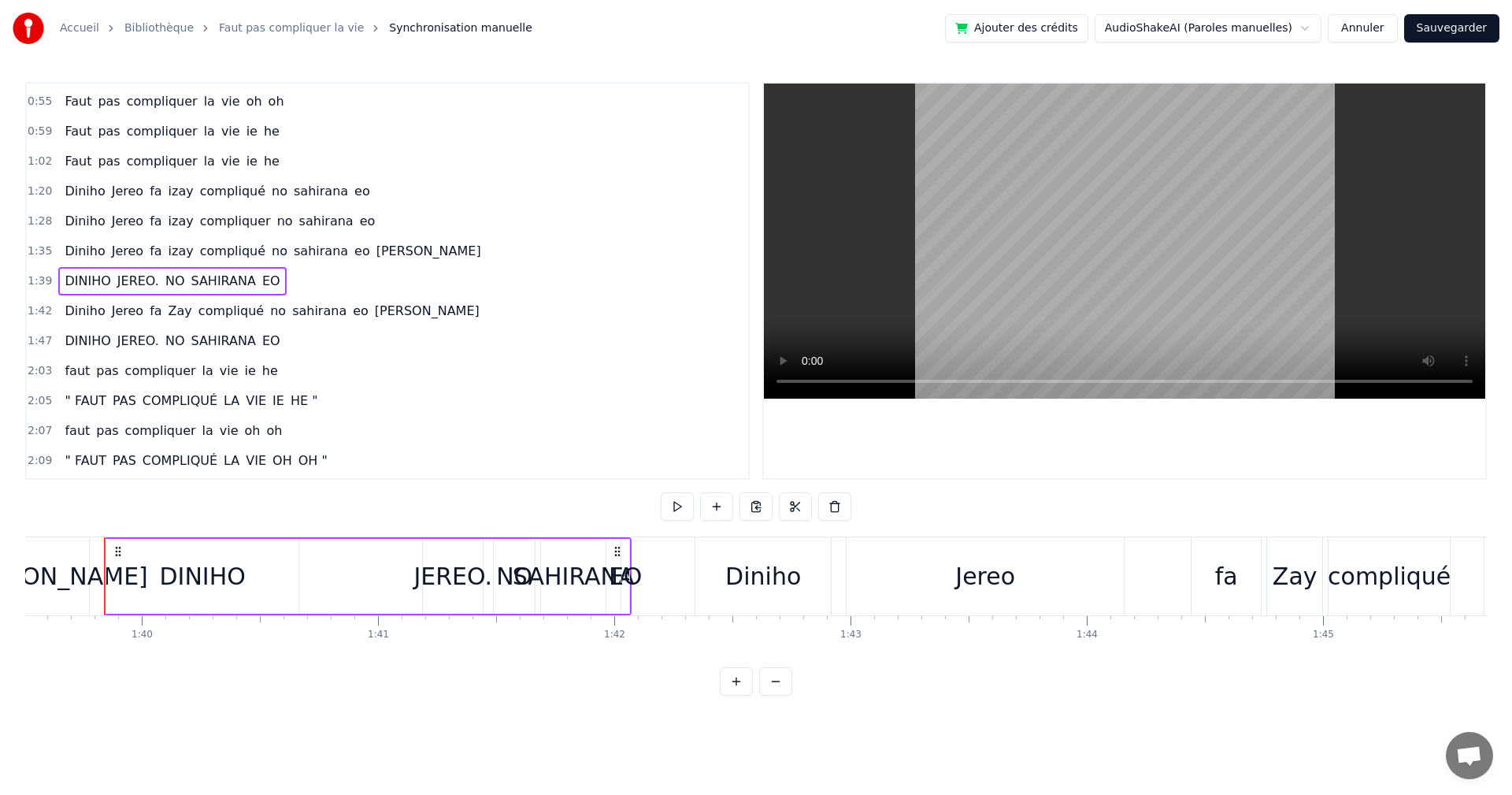
drag, startPoint x: 273, startPoint y: 280, endPoint x: 225, endPoint y: 285, distance: 48.3
click at [207, 286] on div "1:39 [PERSON_NAME]. NO SAHIRANA EO" at bounding box center [387, 281] width 721 height 30
click at [390, 397] on div "Supprimer la ligne Del" at bounding box center [365, 398] width 193 height 26
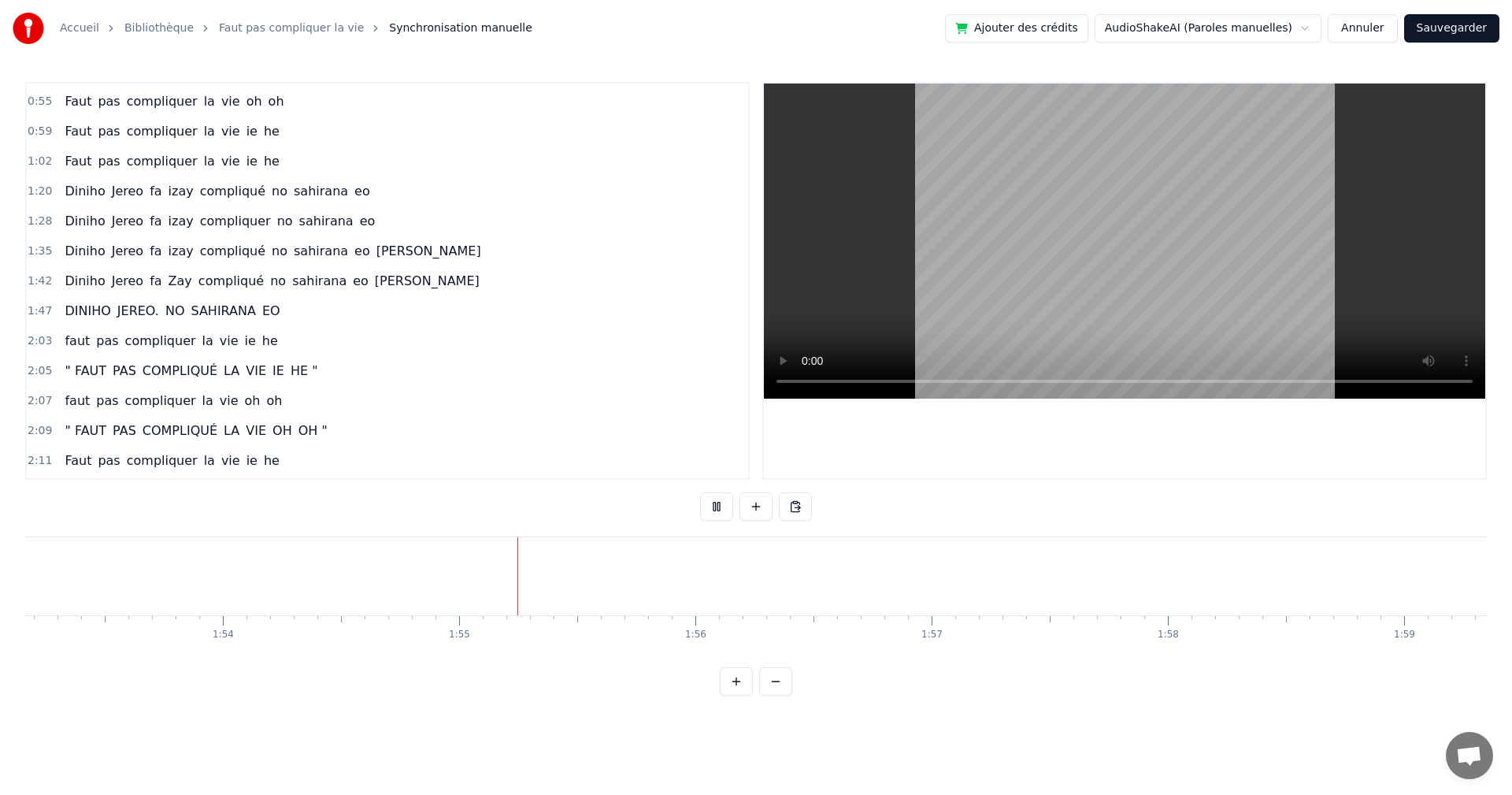
scroll to position [0, 27012]
click at [227, 315] on span "SAHIRANA" at bounding box center [222, 310] width 68 height 18
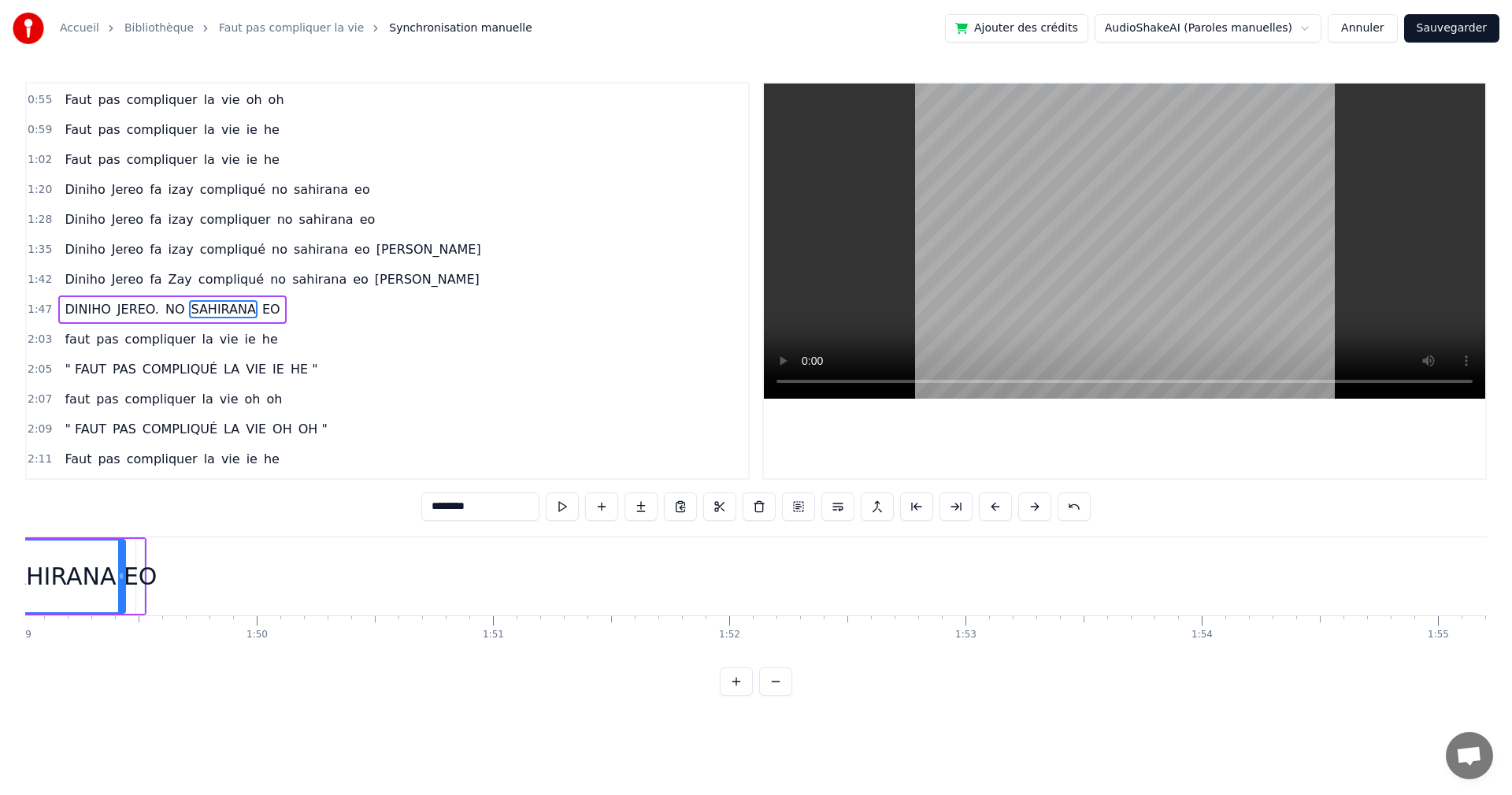
scroll to position [0, 25640]
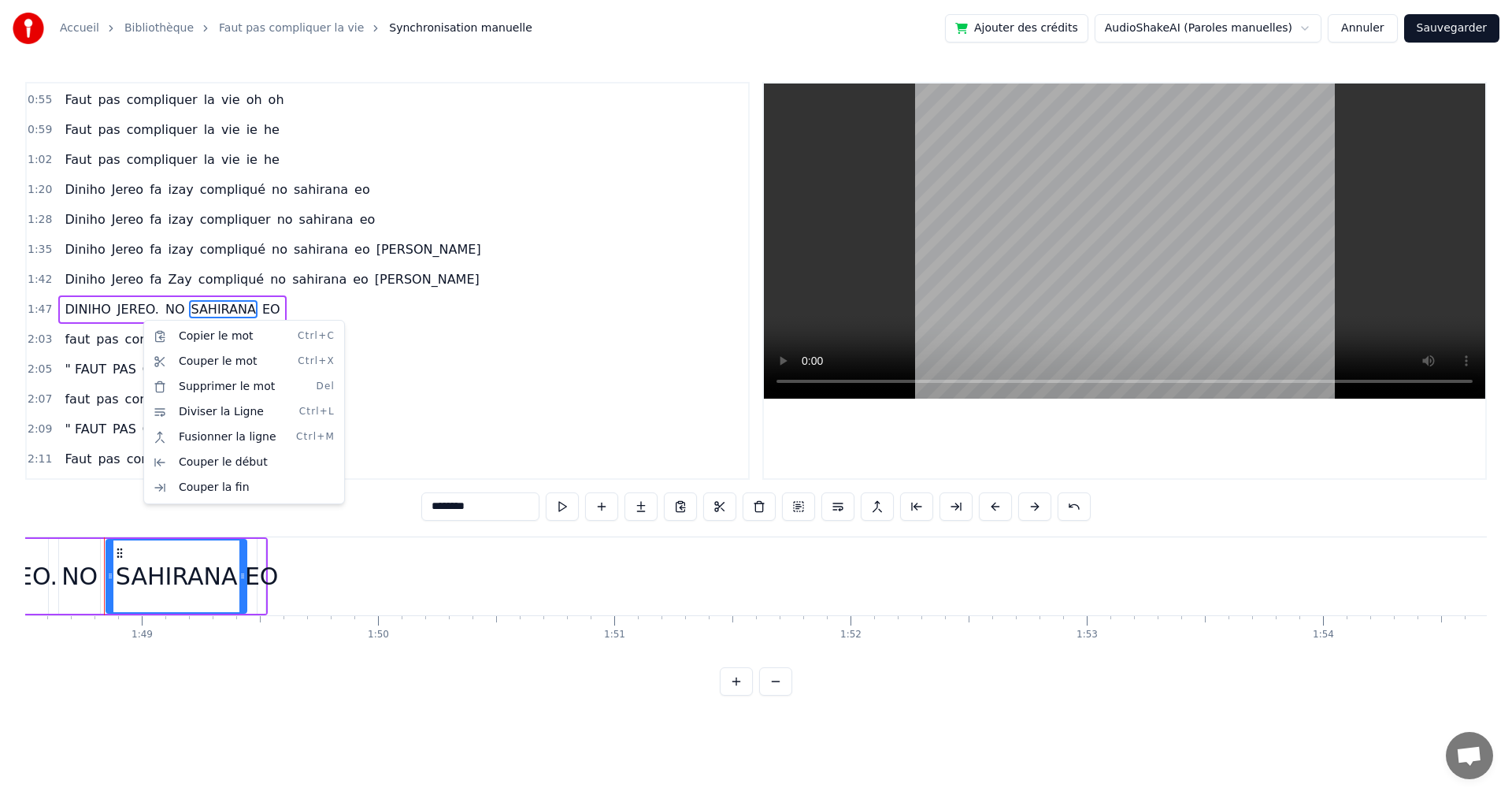
click at [52, 315] on html "Accueil Bibliothèque Faut pas compliquer la vie Synchronisation manuelle Ajoute…" at bounding box center [756, 360] width 1512 height 721
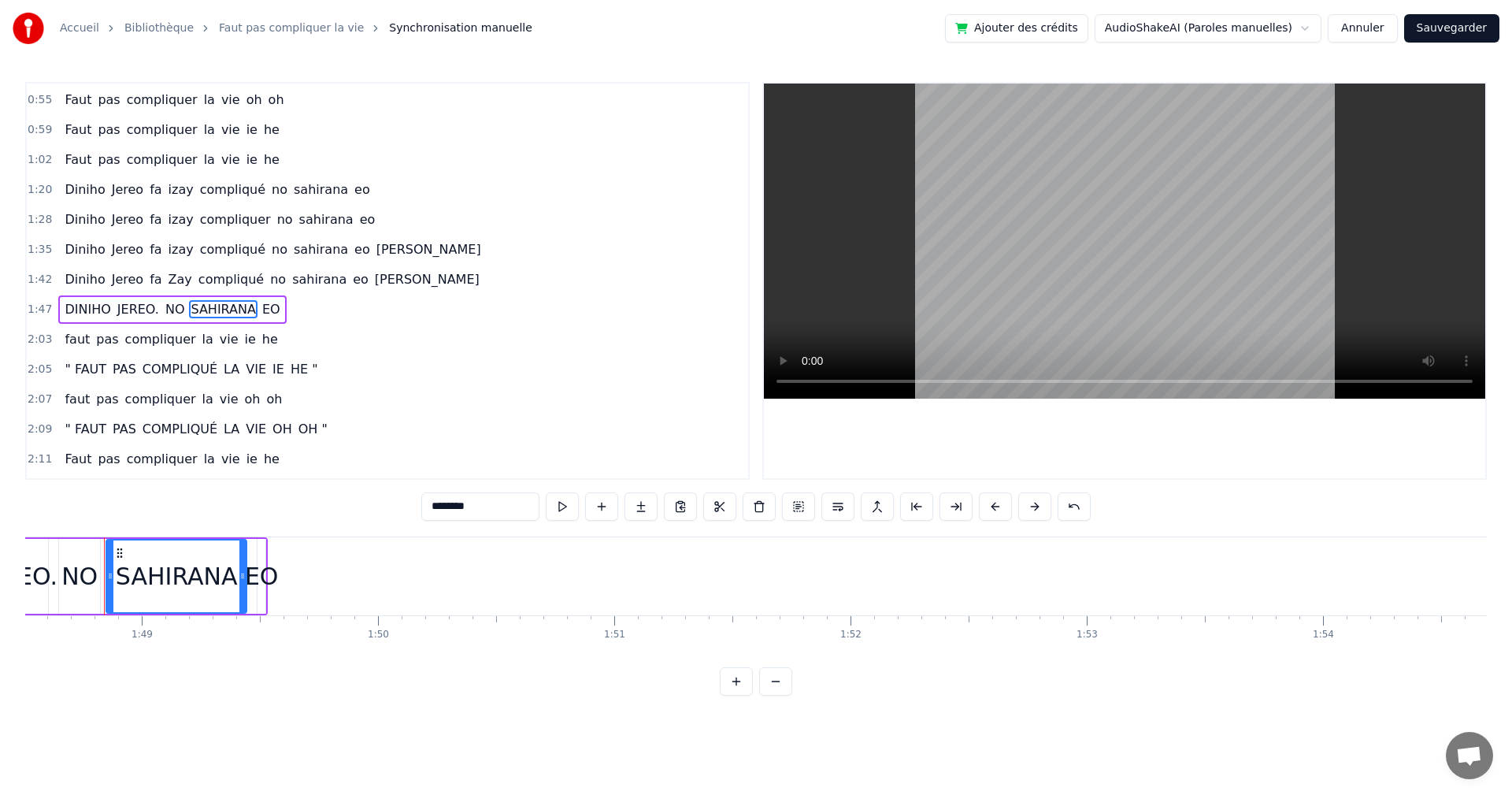
click at [69, 313] on span "DINIHO" at bounding box center [87, 309] width 49 height 18
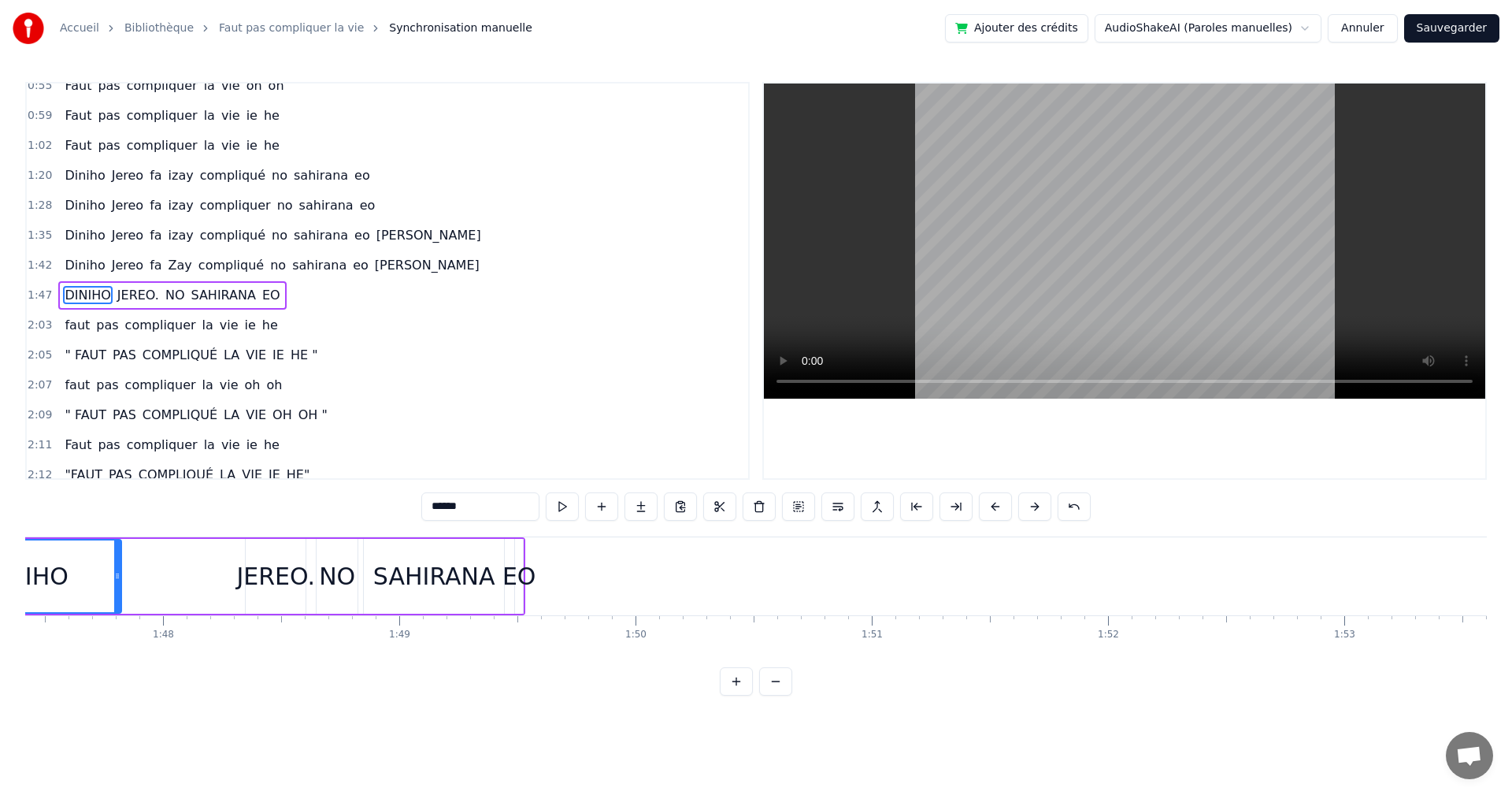
scroll to position [0, 25205]
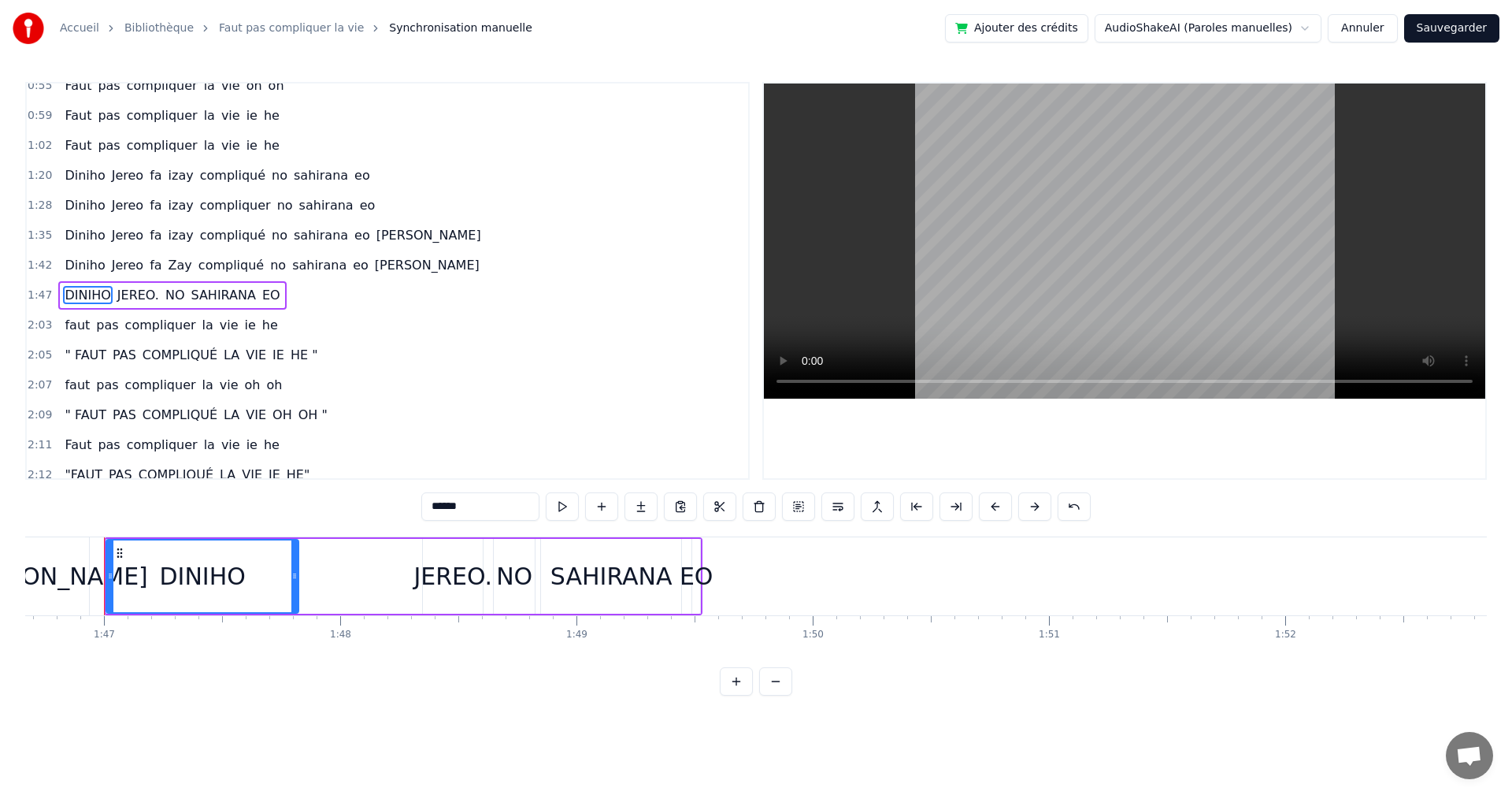
click at [261, 303] on span "EO" at bounding box center [271, 295] width 22 height 18
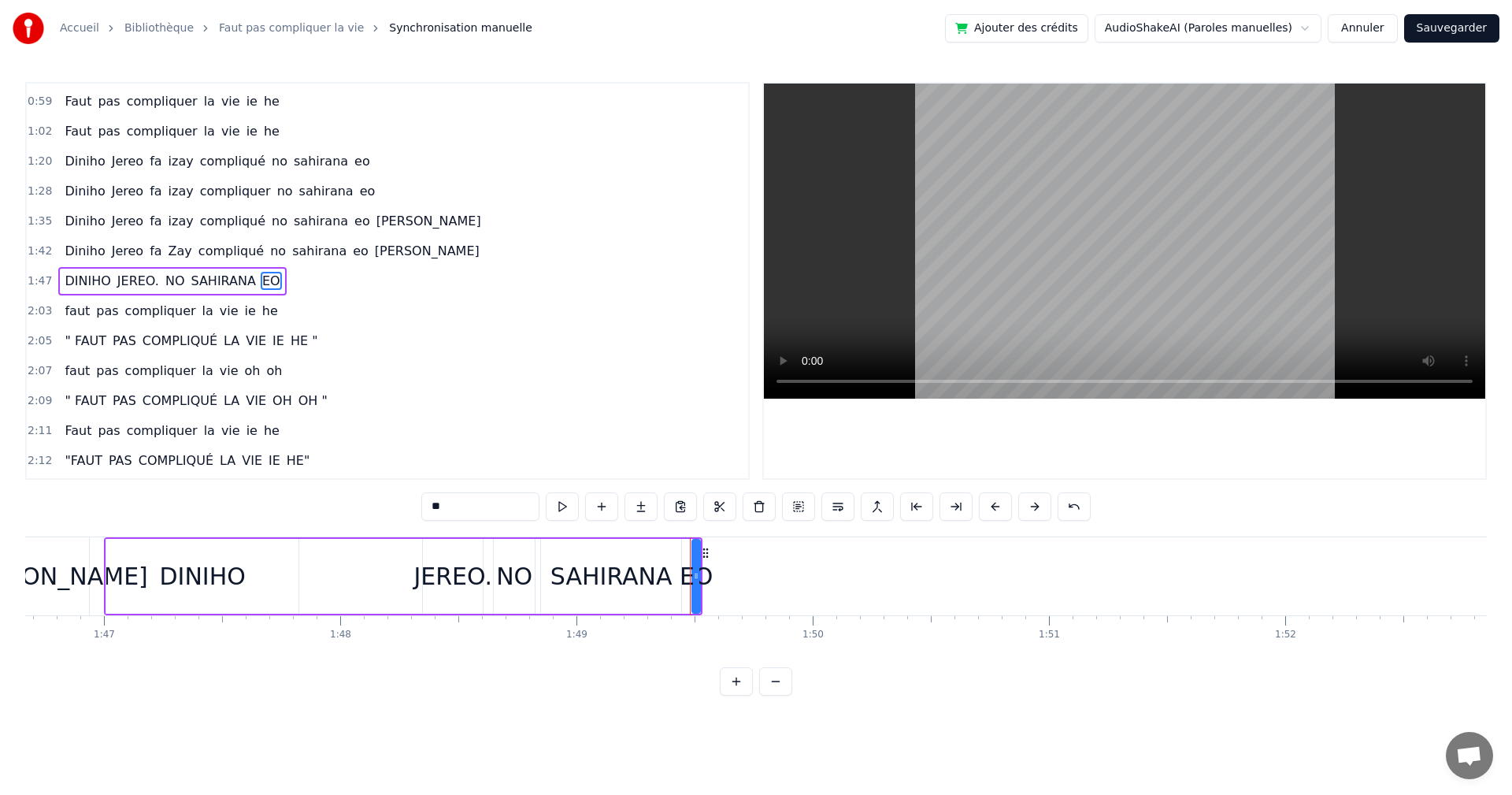
click at [63, 289] on span "DINIHO" at bounding box center [87, 281] width 49 height 18
type input "******"
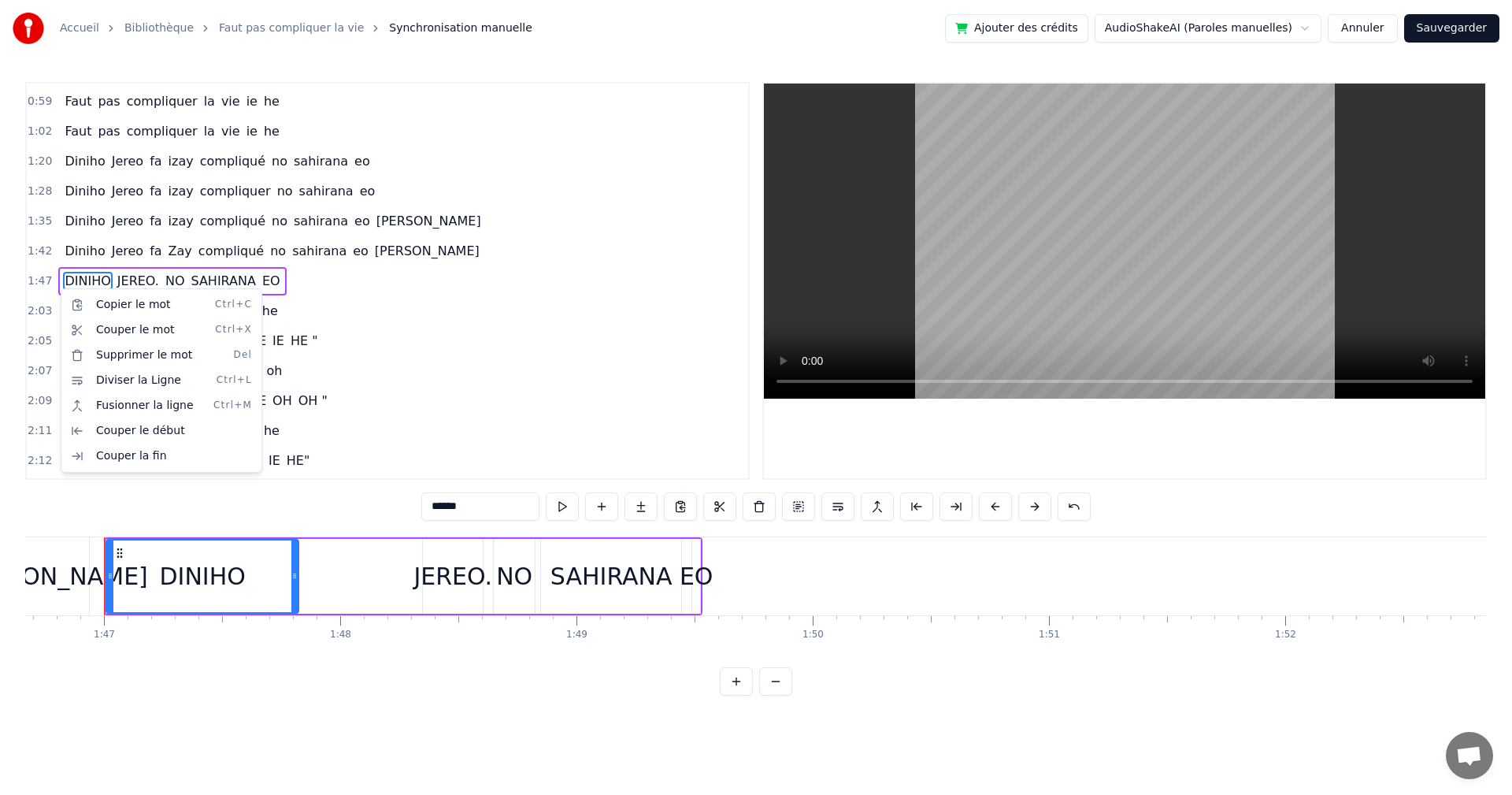
click at [257, 269] on html "Accueil Bibliothèque Faut pas compliquer la vie Synchronisation manuelle Ajoute…" at bounding box center [756, 360] width 1512 height 721
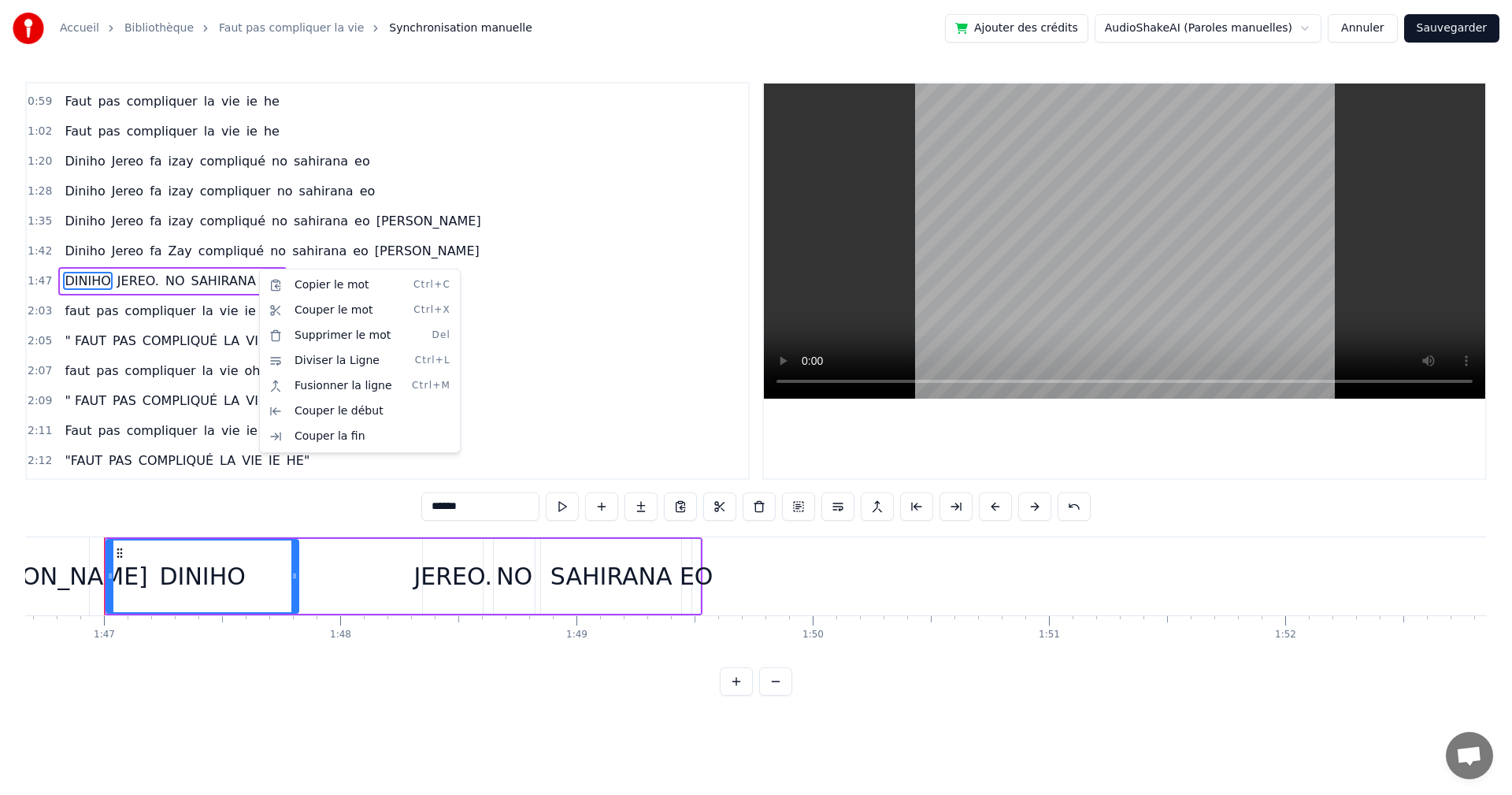
click at [257, 269] on html "Accueil Bibliothèque Faut pas compliquer la vie Synchronisation manuelle Ajoute…" at bounding box center [756, 360] width 1512 height 721
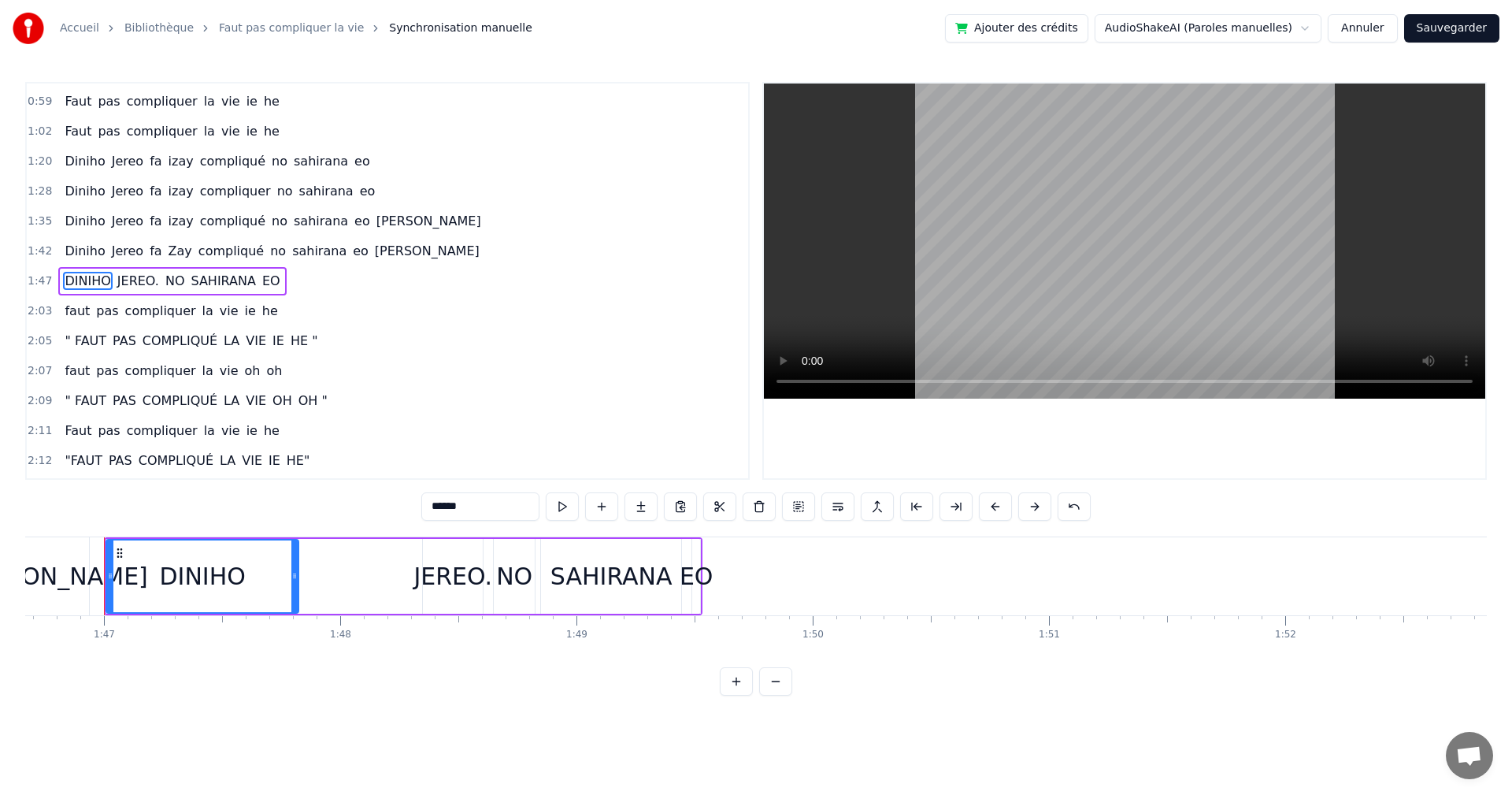
click at [257, 269] on div "[PERSON_NAME]. NO SAHIRANA EO" at bounding box center [172, 281] width 228 height 28
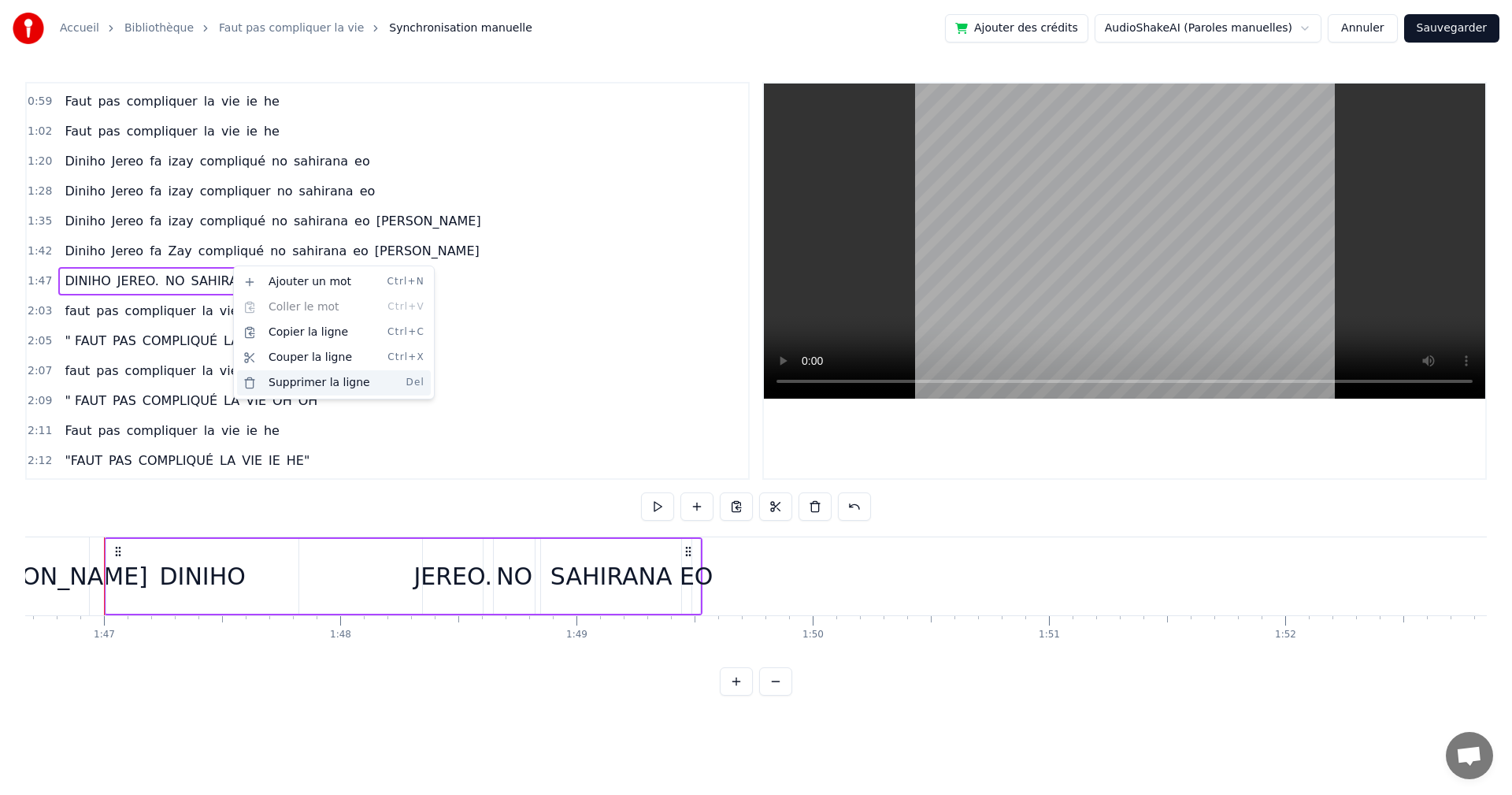
click at [295, 389] on div "Supprimer la ligne Del" at bounding box center [334, 383] width 193 height 26
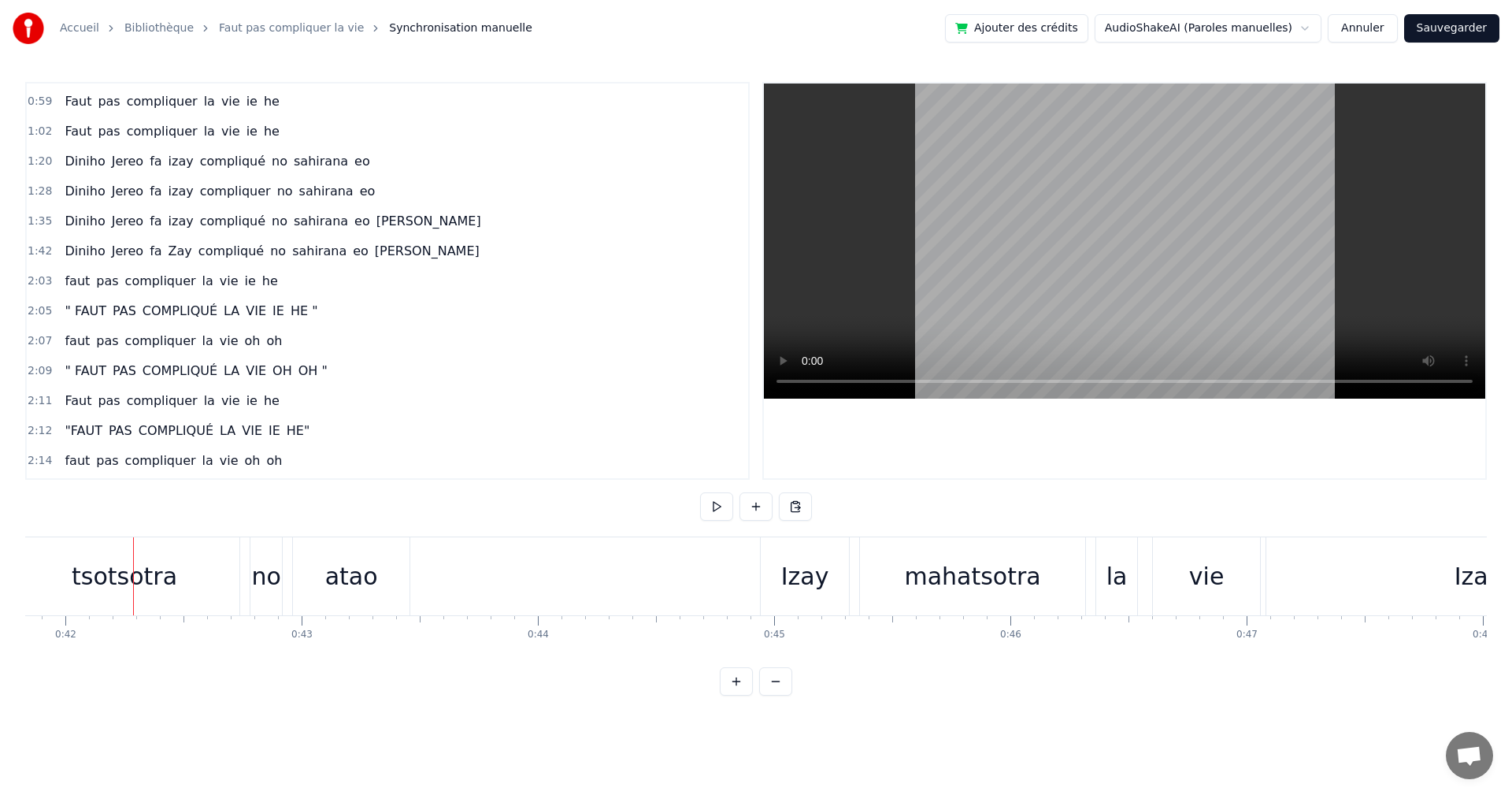
scroll to position [0, 9753]
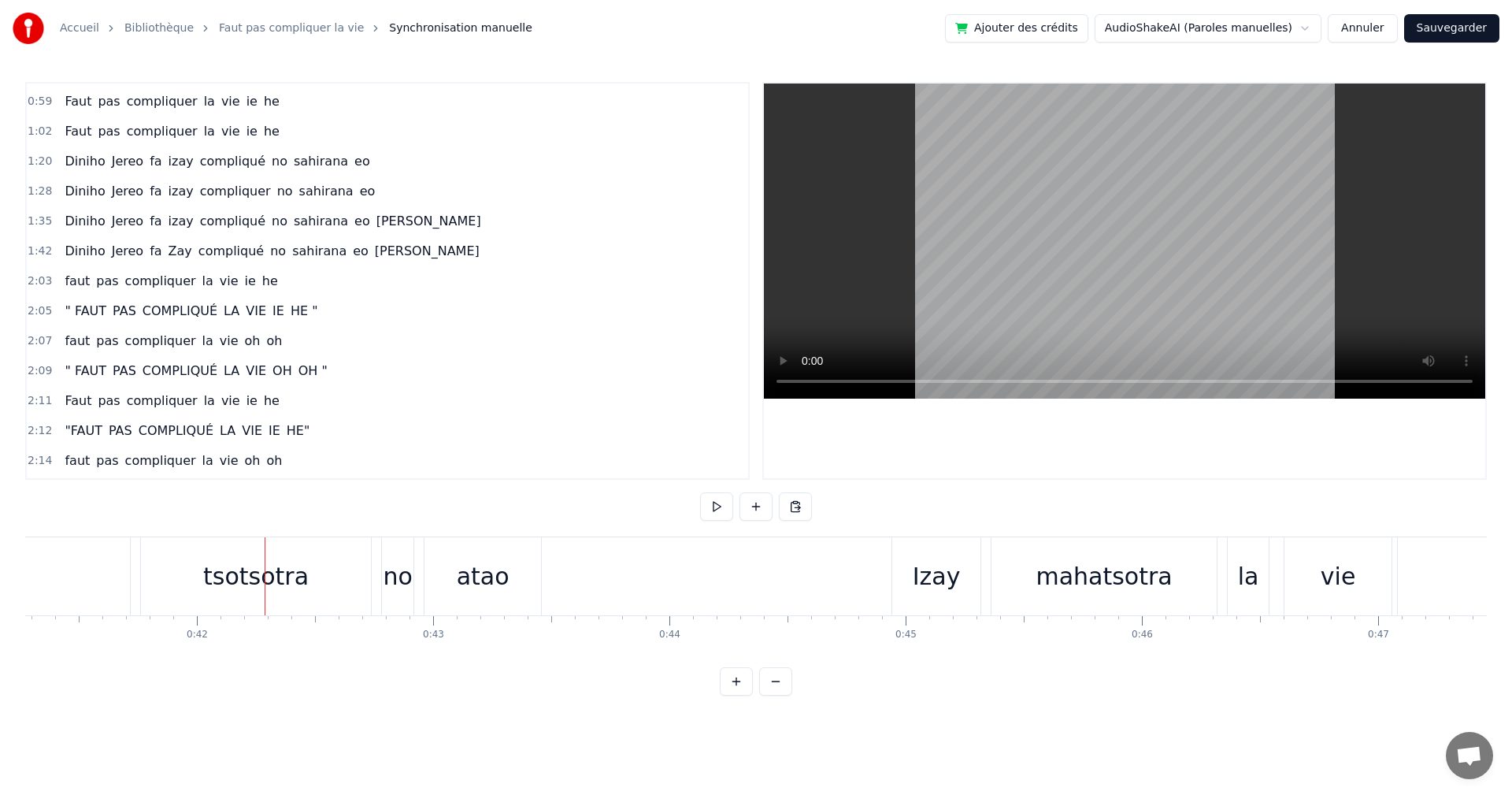
click at [341, 585] on div "tsotsotra" at bounding box center [256, 577] width 230 height 78
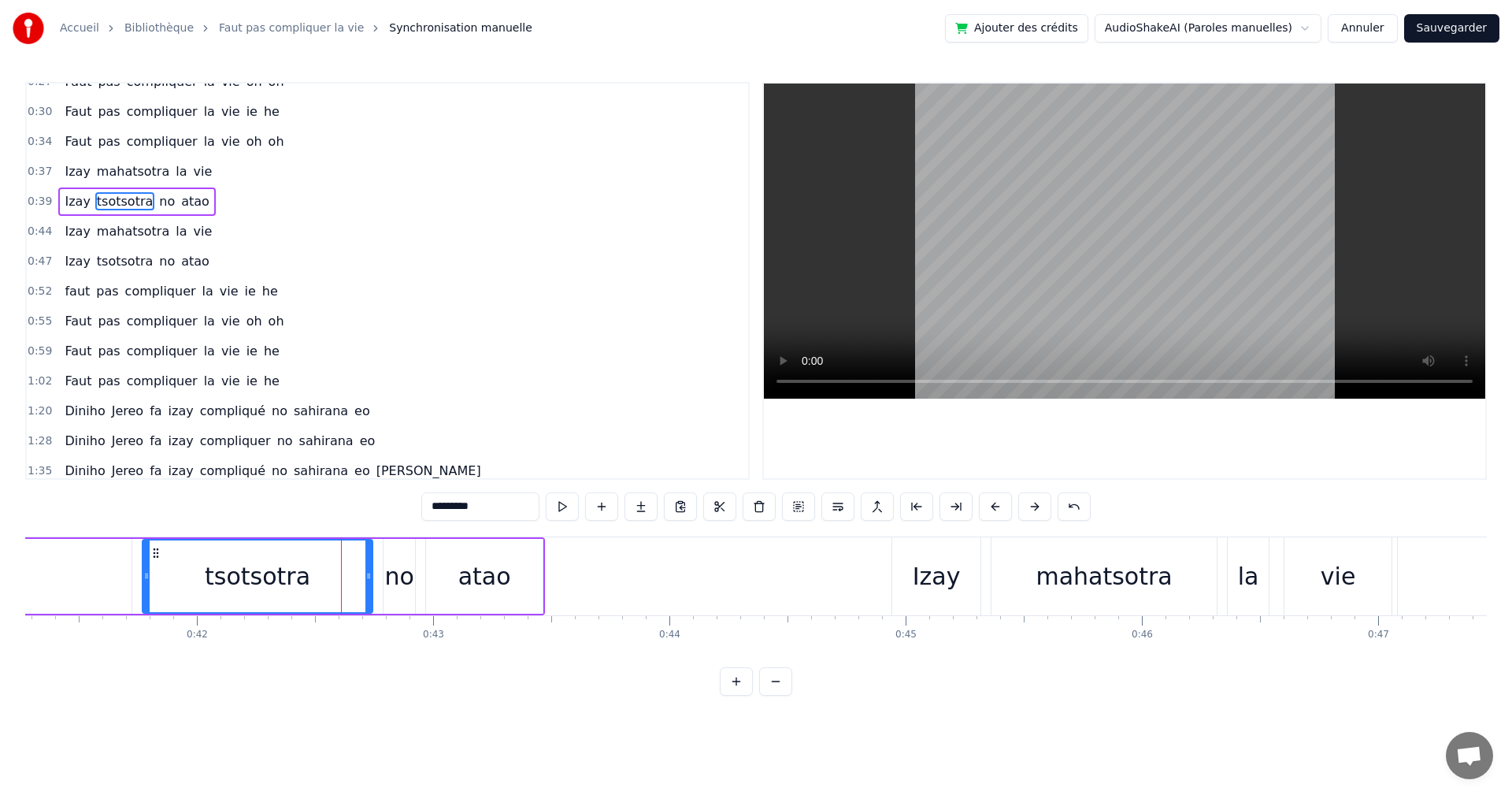
scroll to position [0, 0]
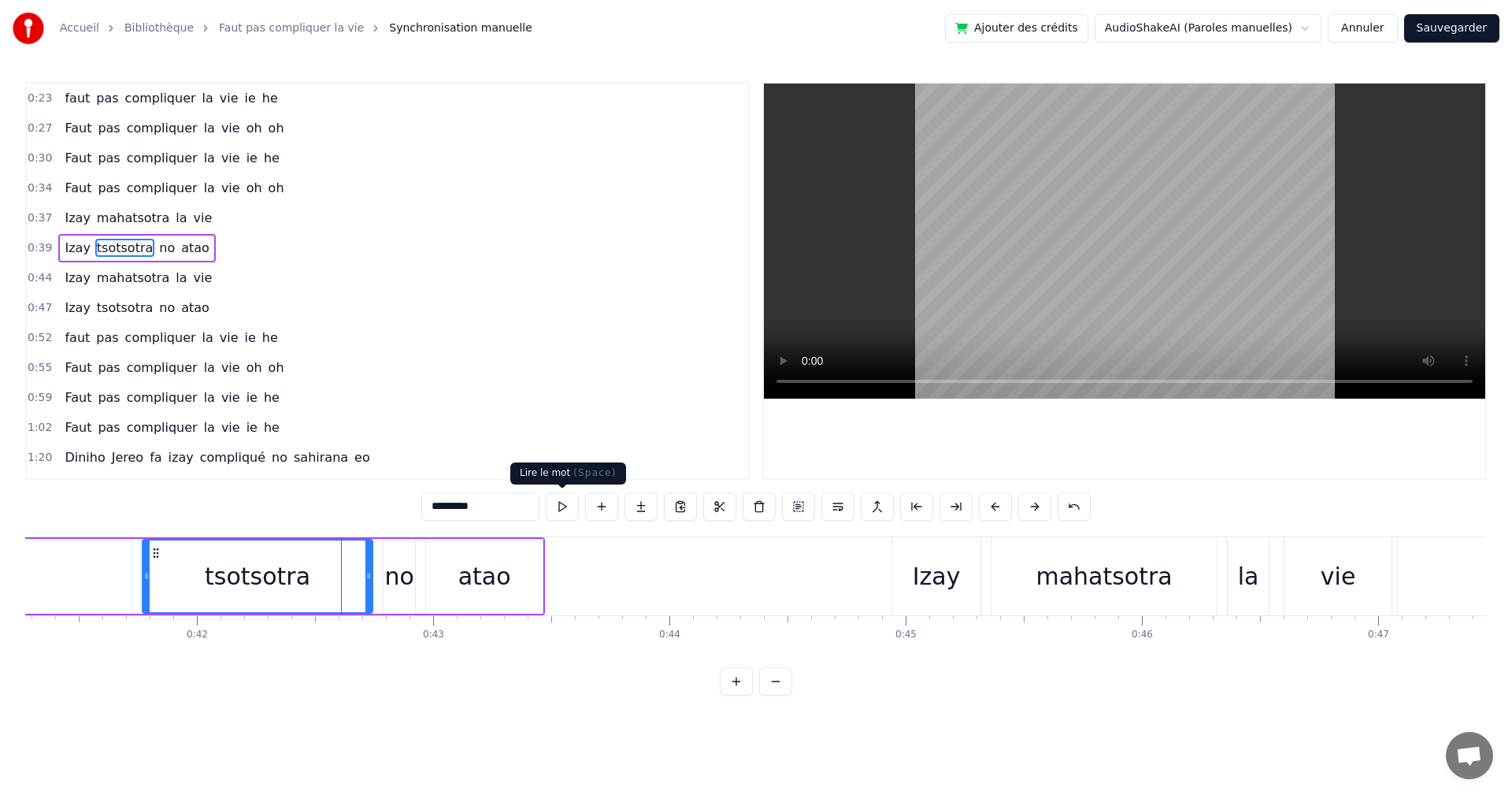
click at [551, 514] on button at bounding box center [562, 506] width 33 height 28
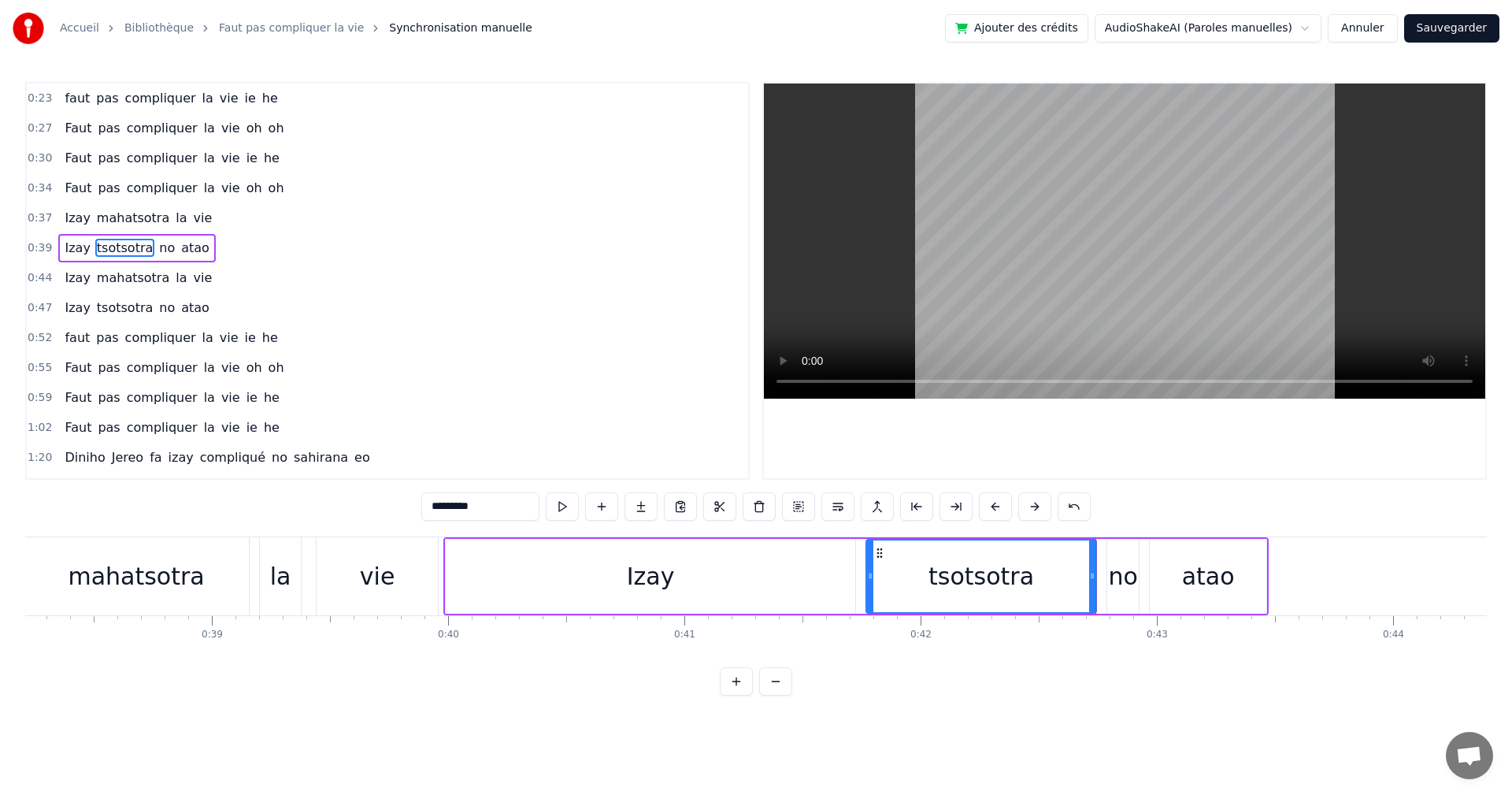
scroll to position [0, 8876]
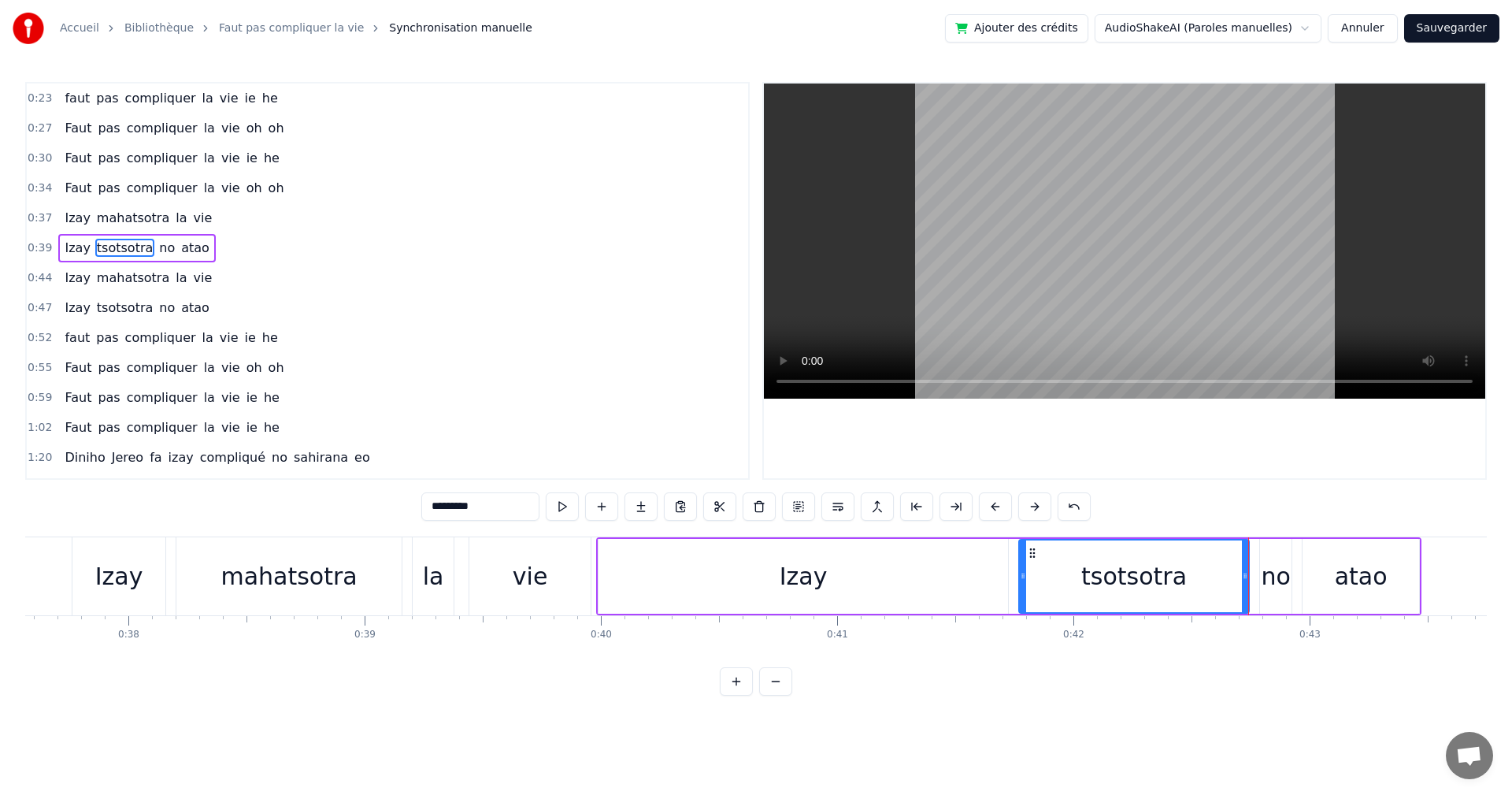
click at [652, 568] on div "Izay" at bounding box center [804, 577] width 409 height 75
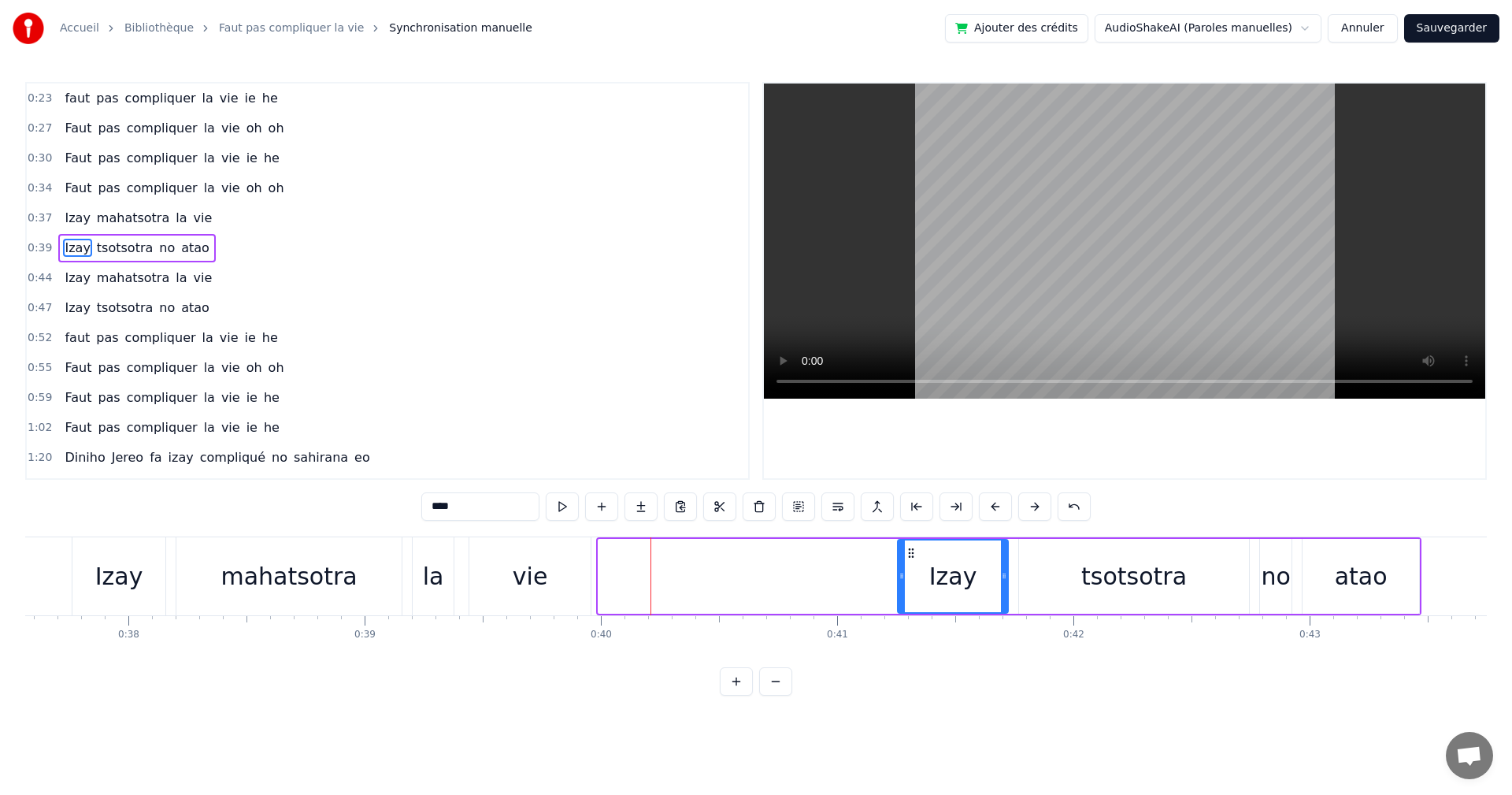
drag, startPoint x: 600, startPoint y: 577, endPoint x: 899, endPoint y: 585, distance: 299.1
click at [899, 585] on div at bounding box center [902, 577] width 6 height 72
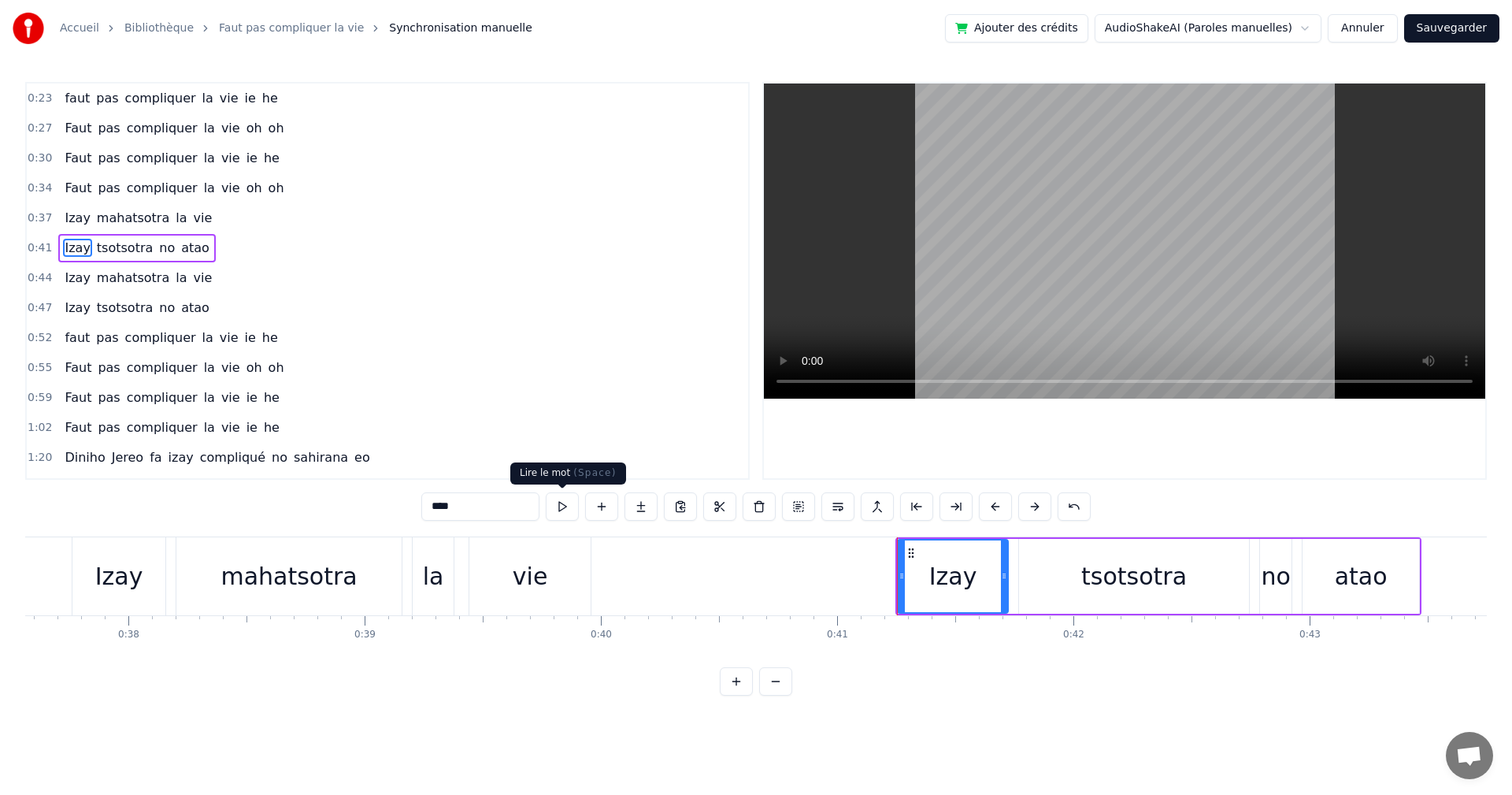
click at [560, 508] on button at bounding box center [562, 506] width 33 height 28
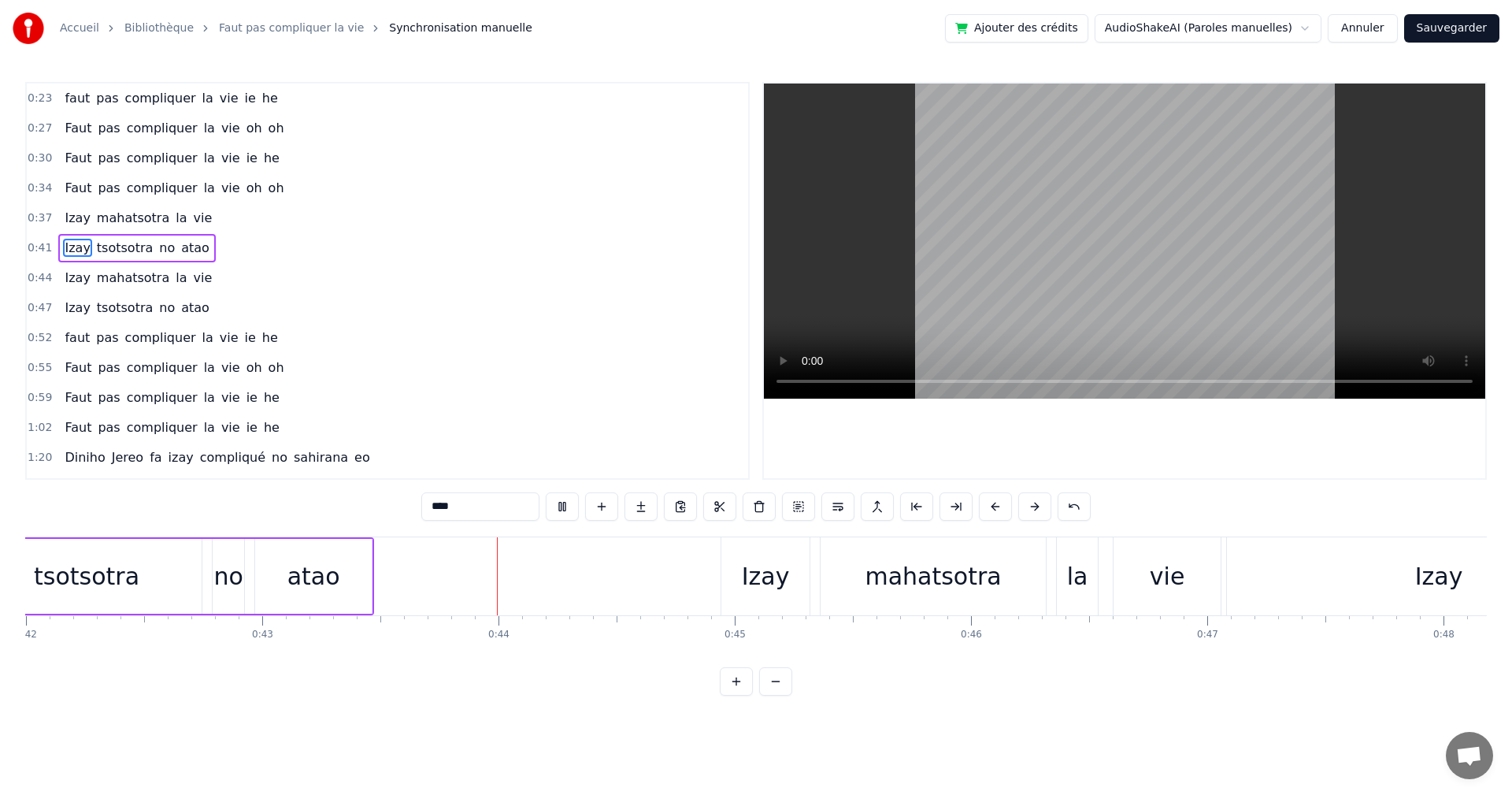
scroll to position [0, 10202]
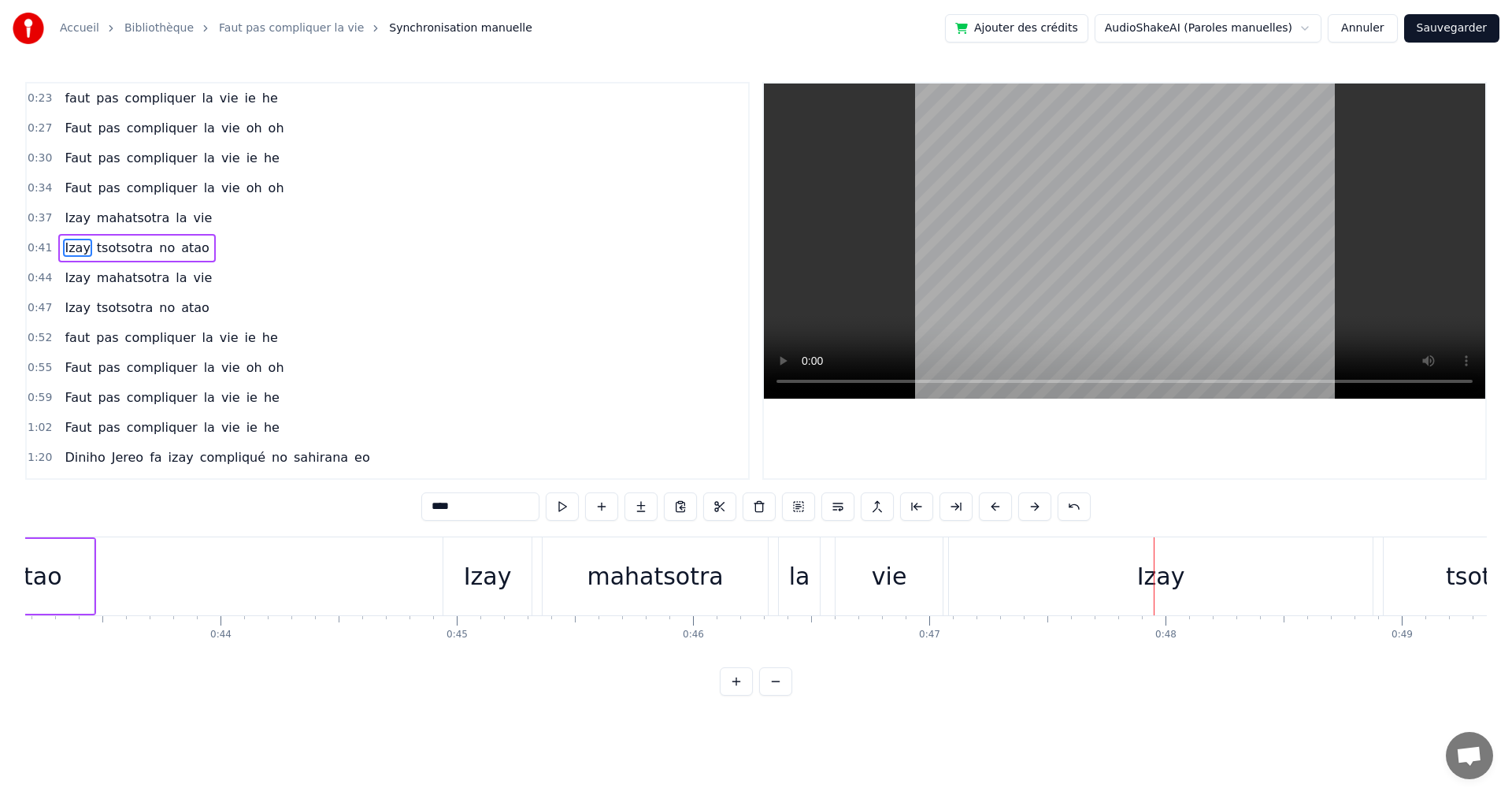
click at [1156, 584] on div "Izay" at bounding box center [1161, 576] width 48 height 35
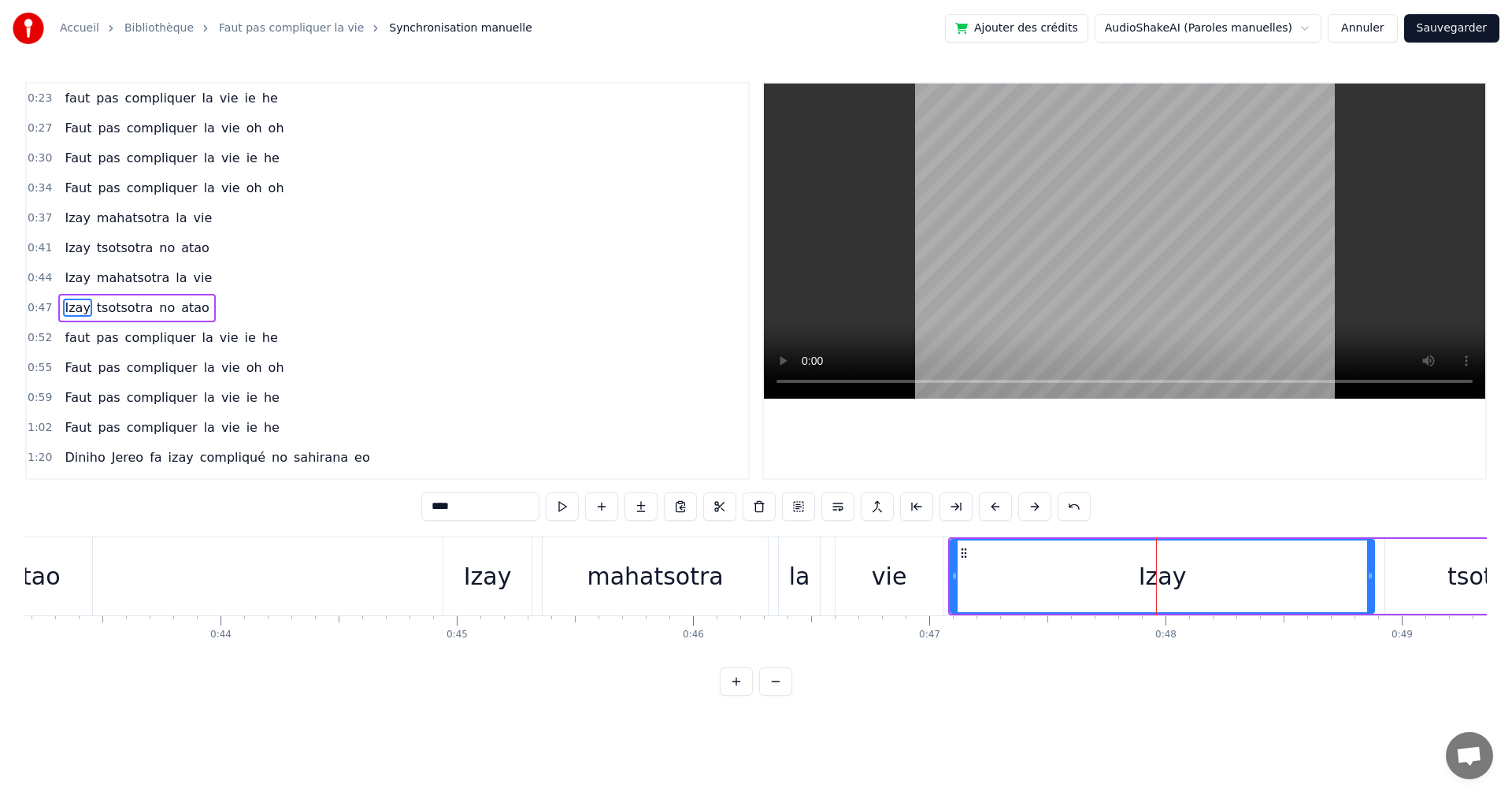
scroll to position [26, 0]
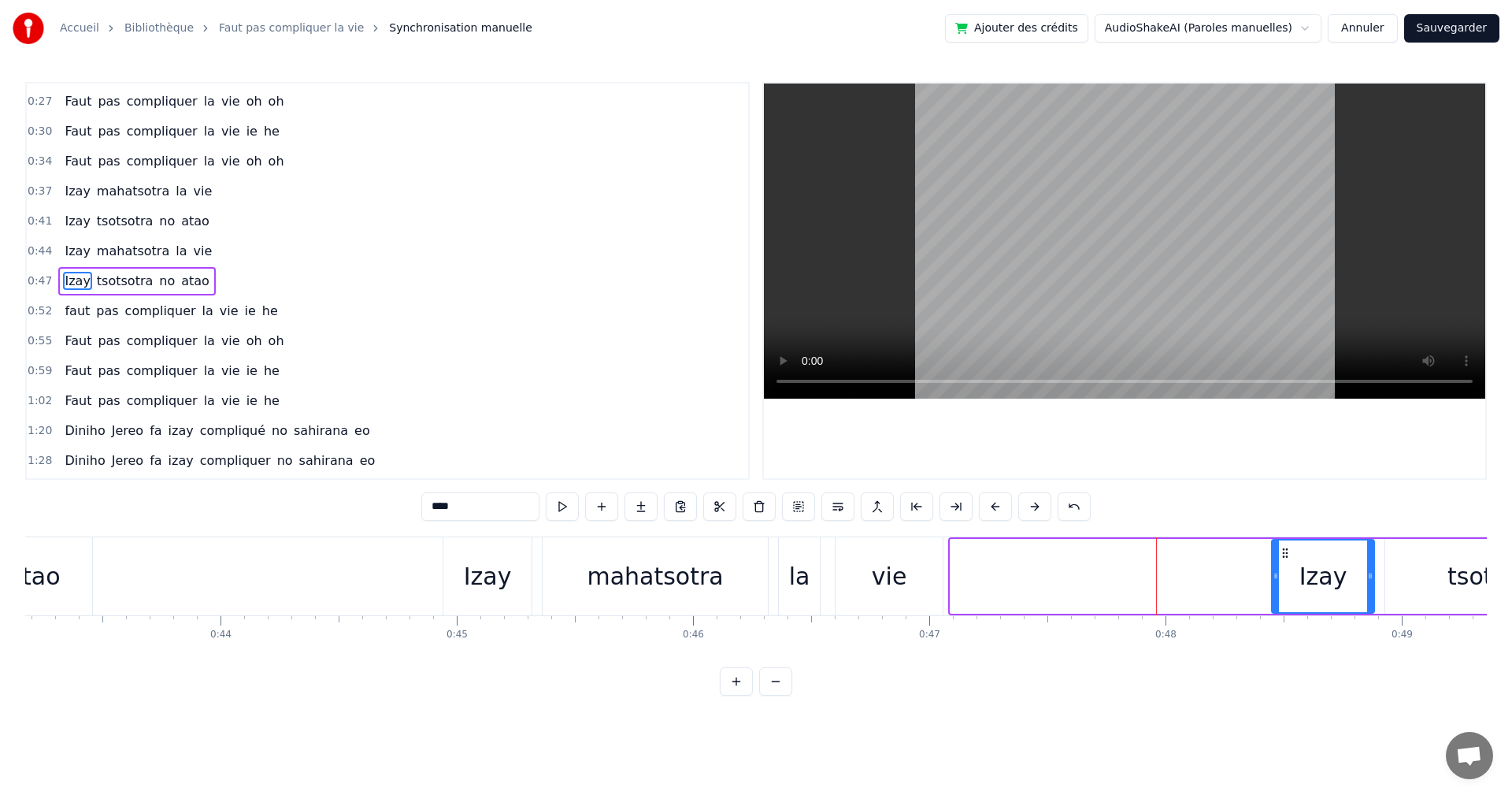
drag, startPoint x: 958, startPoint y: 579, endPoint x: 1279, endPoint y: 587, distance: 321.1
click at [1279, 587] on div at bounding box center [1276, 577] width 6 height 72
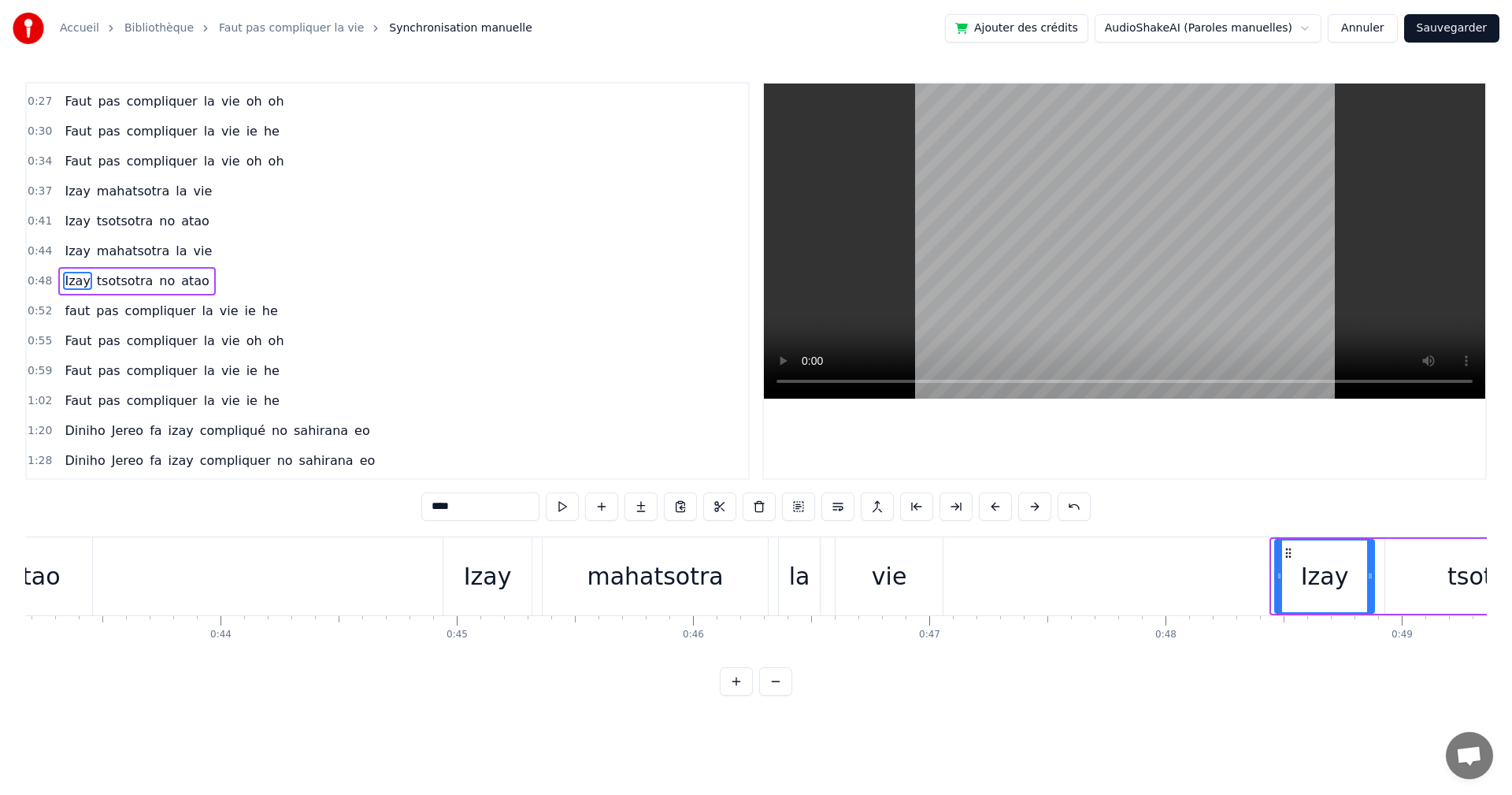
click at [1280, 593] on div at bounding box center [1279, 577] width 6 height 72
click at [561, 501] on button at bounding box center [562, 506] width 33 height 28
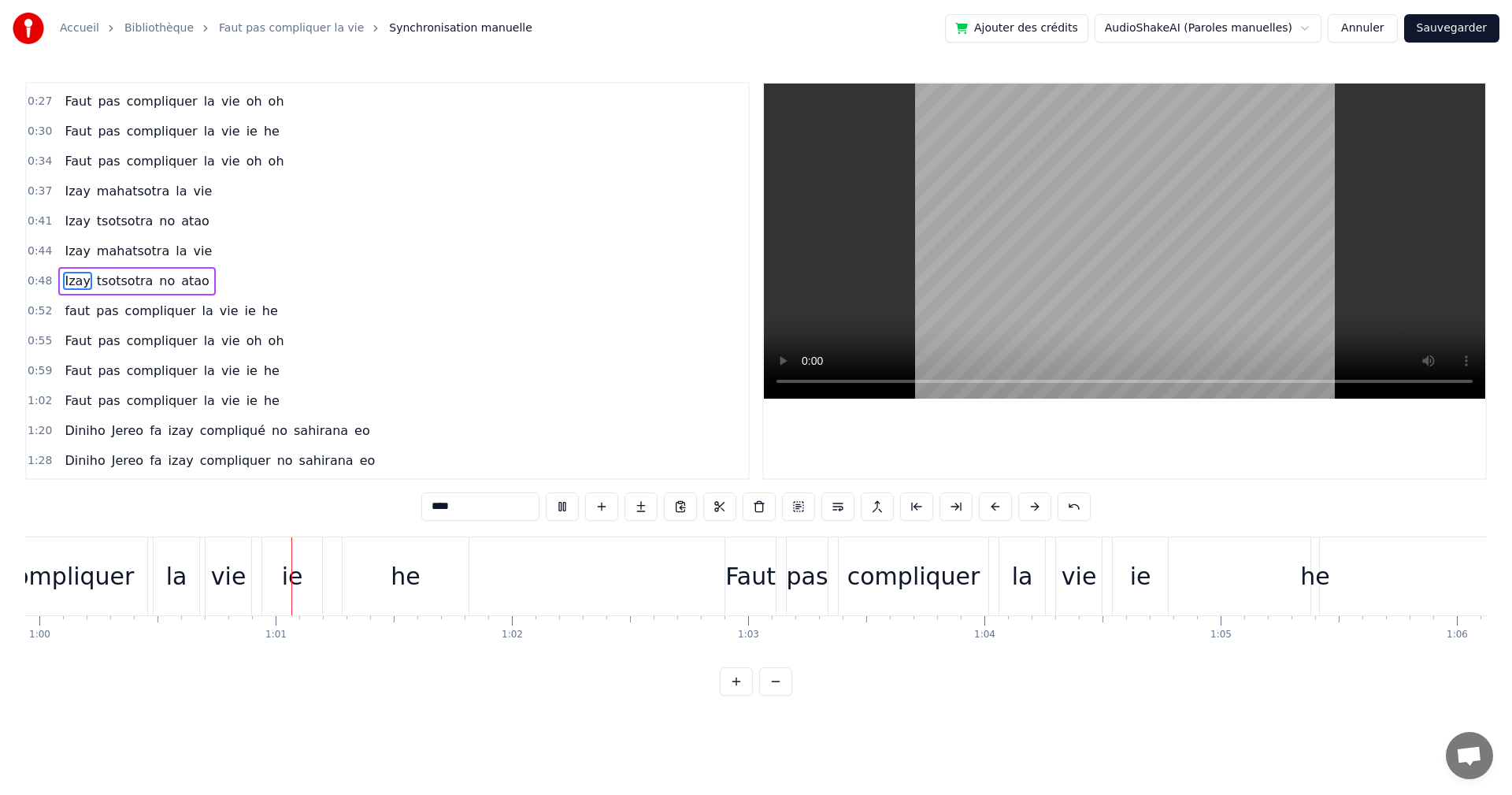
scroll to position [0, 14165]
click at [1303, 585] on div "he" at bounding box center [1314, 576] width 29 height 35
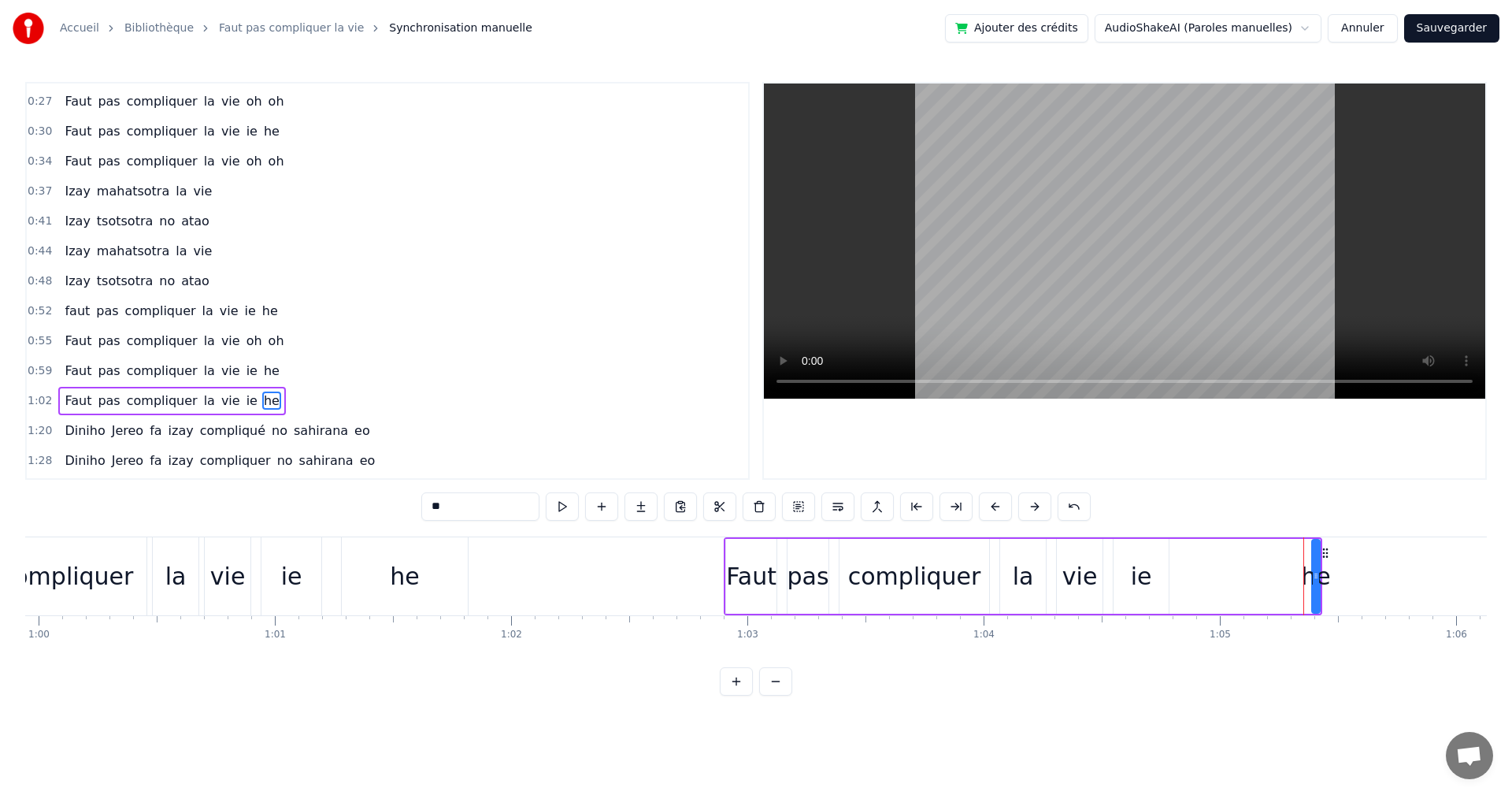
scroll to position [146, 0]
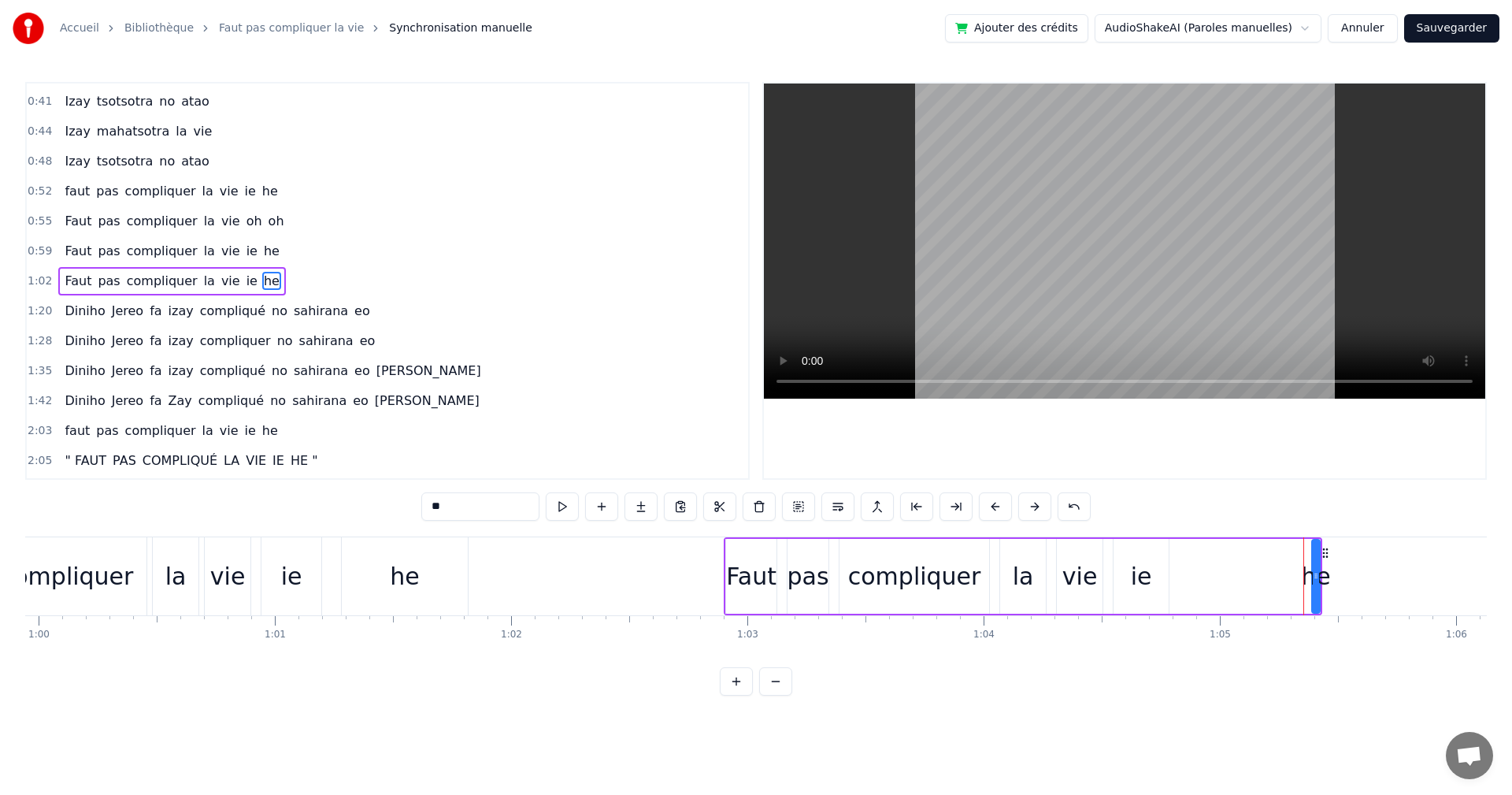
click at [262, 284] on span "he" at bounding box center [272, 281] width 19 height 18
drag, startPoint x: 502, startPoint y: 504, endPoint x: 384, endPoint y: 504, distance: 118.0
click at [384, 504] on div "0:23 faut pas compliquer la vie ie he 0:27 Faut pas compliquer la vie oh oh 0:3…" at bounding box center [756, 388] width 1462 height 613
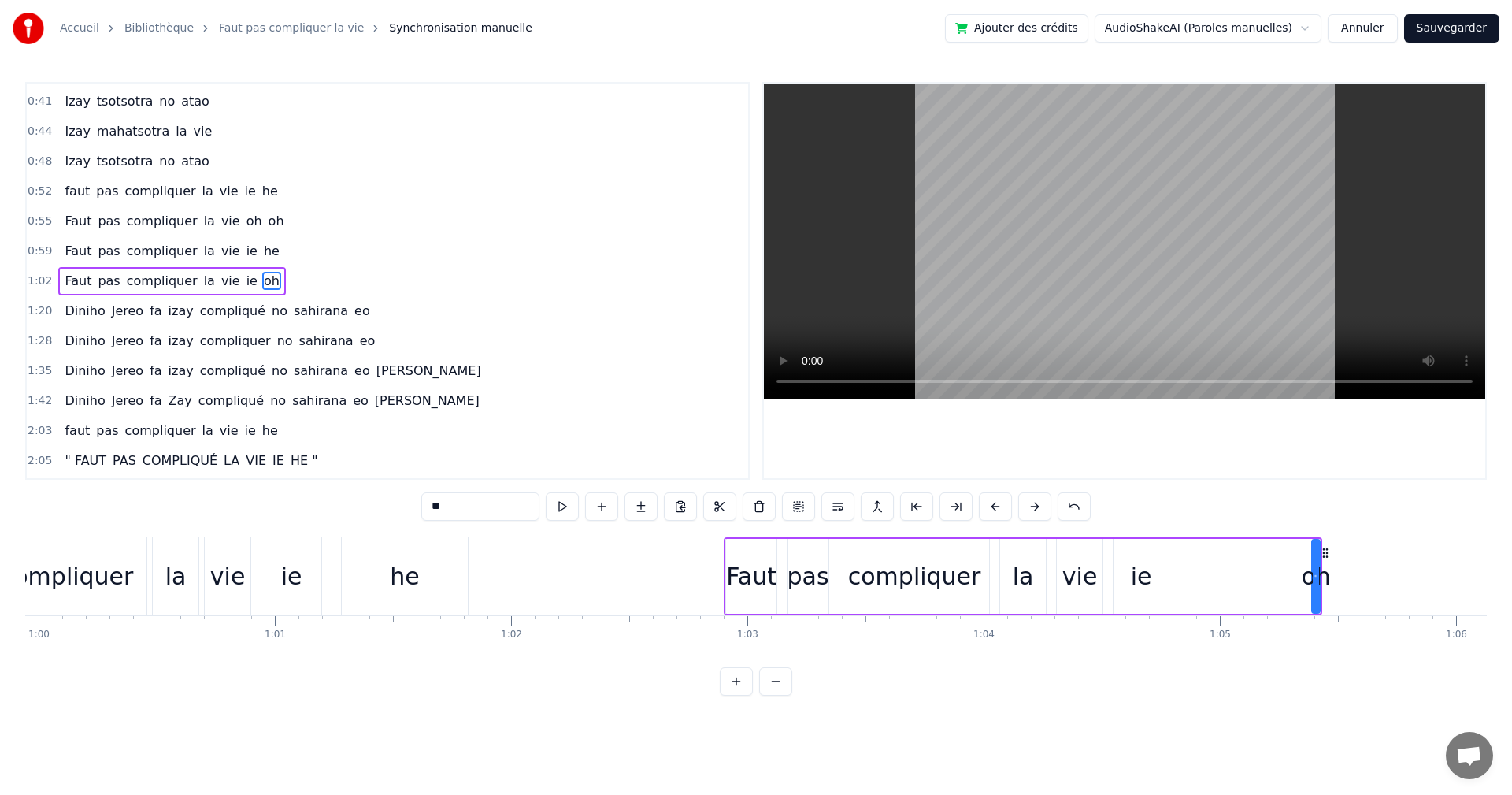
click at [245, 278] on span "ie" at bounding box center [252, 281] width 14 height 18
drag, startPoint x: 469, startPoint y: 511, endPoint x: 401, endPoint y: 502, distance: 68.6
click at [401, 502] on div "0:23 faut pas compliquer la vie ie he 0:27 Faut pas compliquer la vie oh oh 0:3…" at bounding box center [756, 388] width 1462 height 613
click at [748, 573] on div "Faut" at bounding box center [751, 576] width 50 height 35
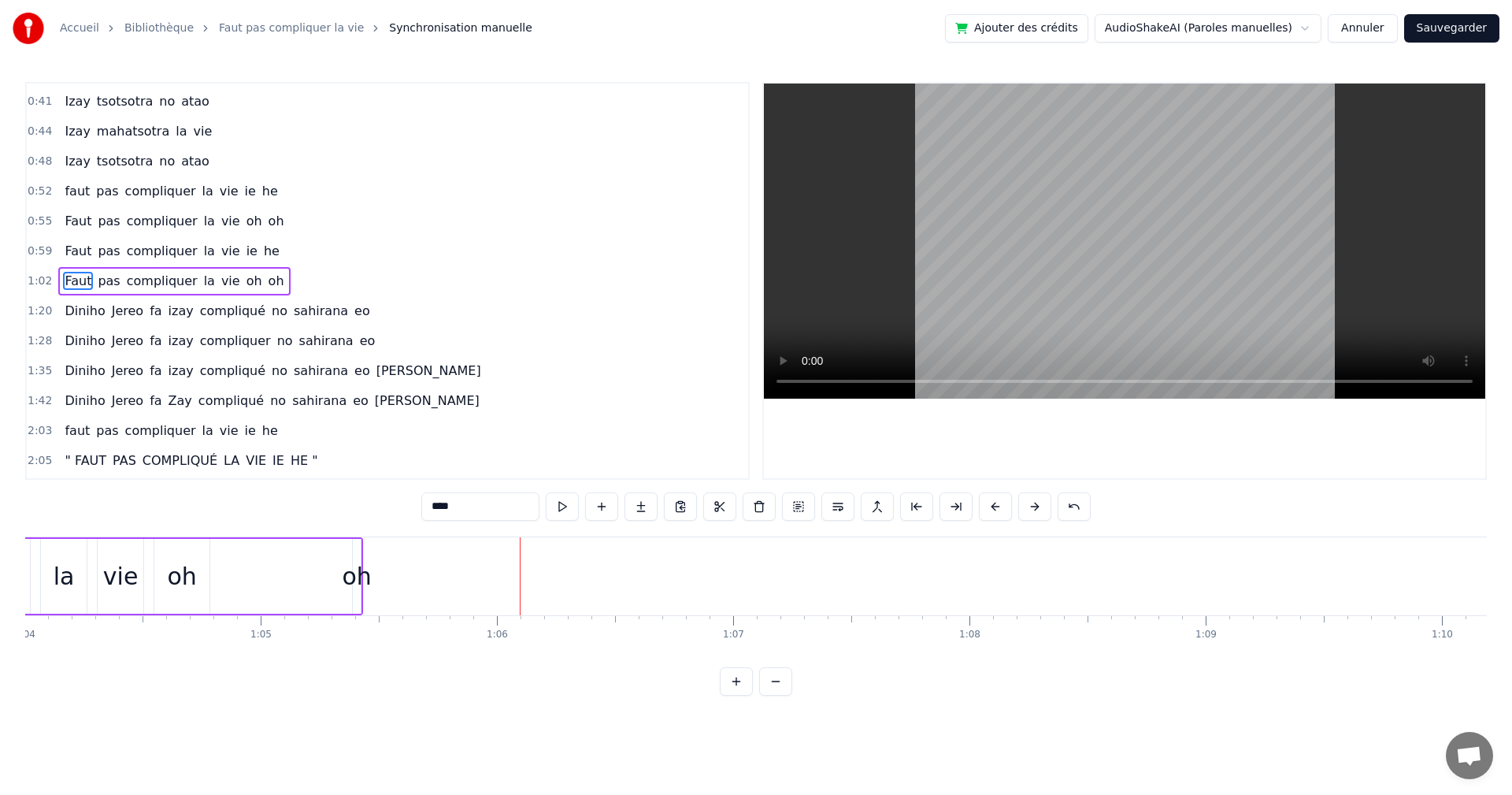
scroll to position [0, 14133]
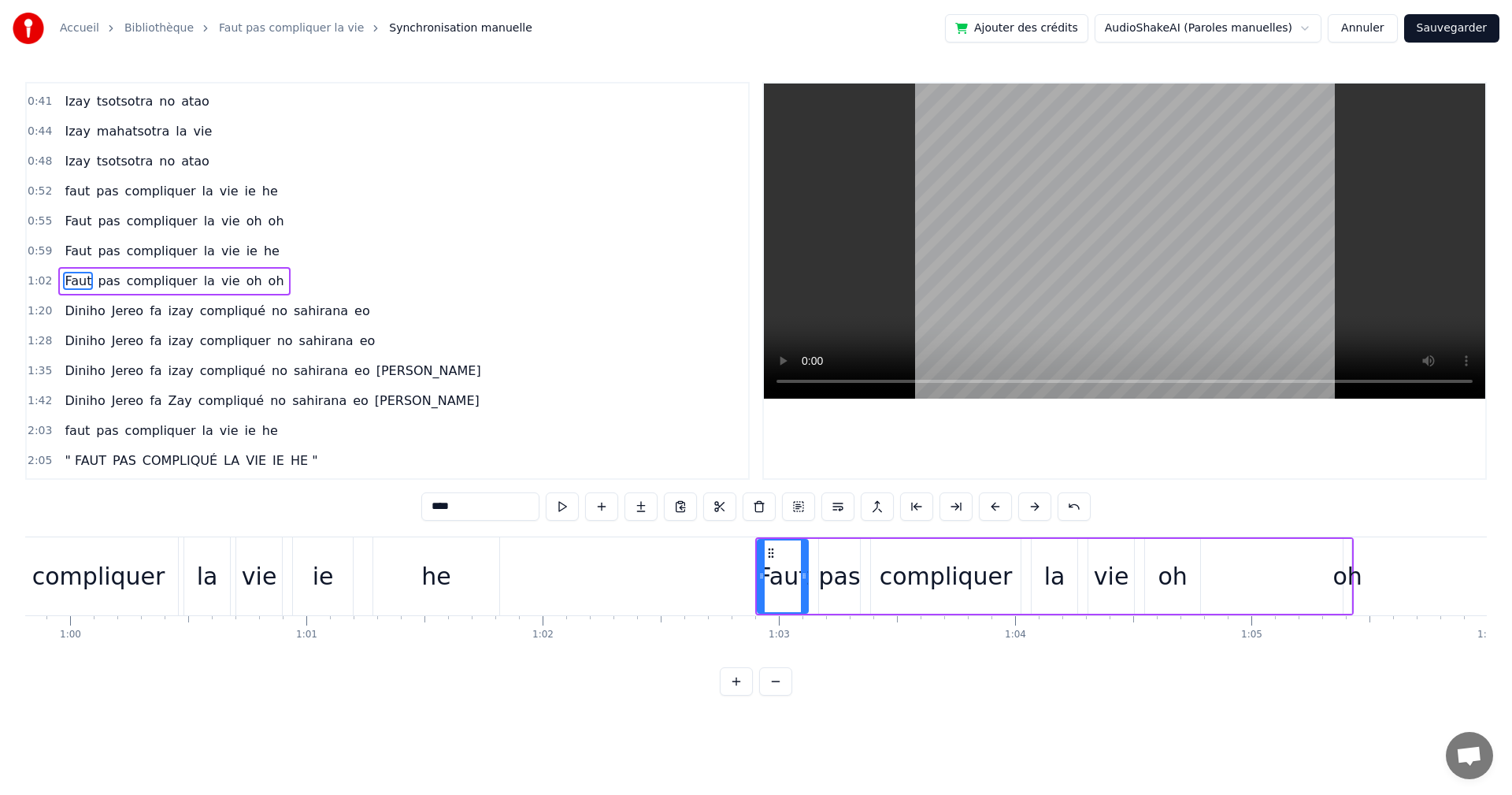
click at [1091, 575] on div "vie" at bounding box center [1111, 577] width 46 height 75
click at [1167, 575] on div "oh" at bounding box center [1172, 576] width 29 height 35
type input "**"
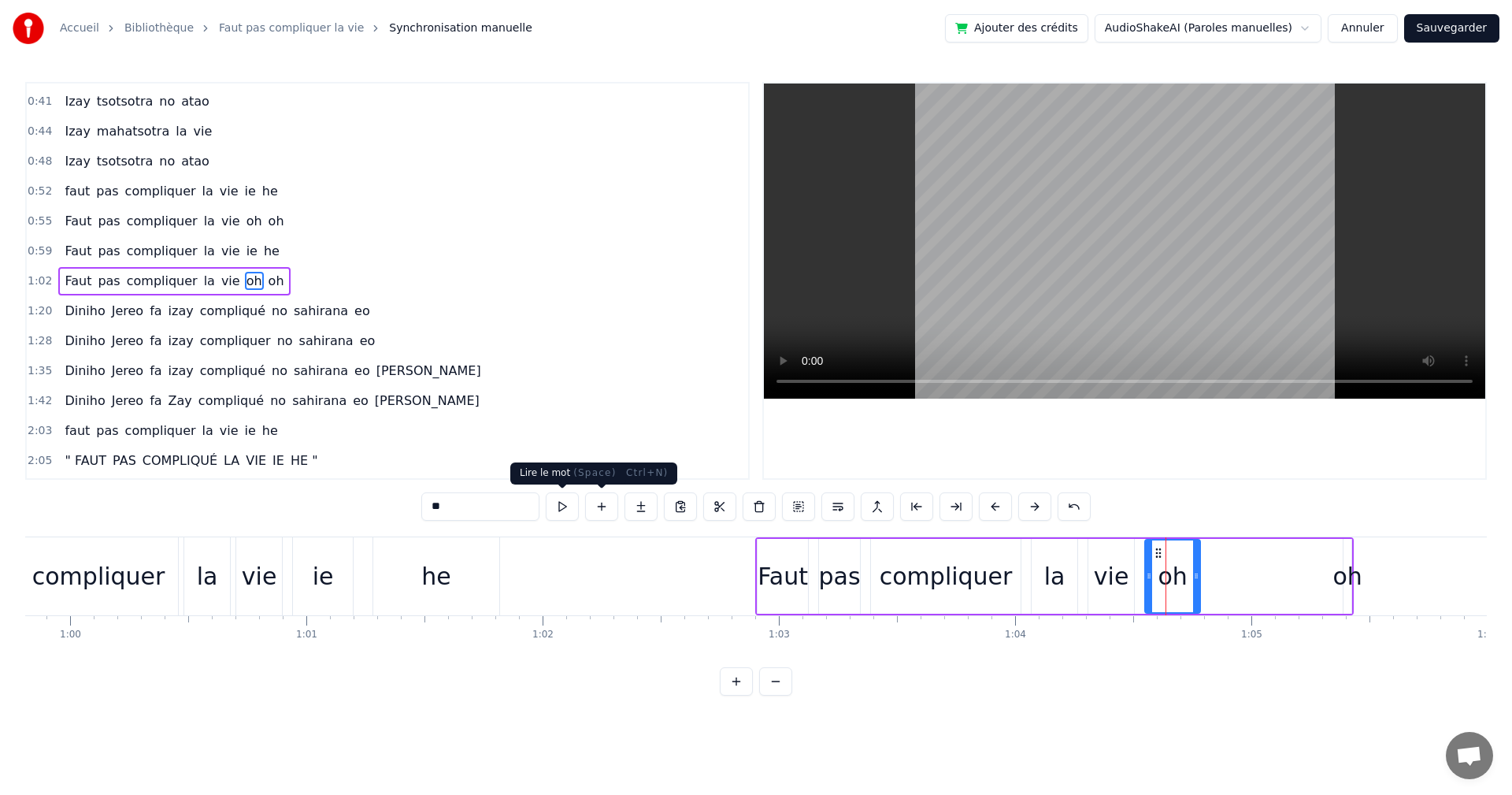
click at [568, 509] on button at bounding box center [562, 506] width 33 height 28
click at [1243, 569] on div "Faut pas compliquer la vie oh oh" at bounding box center [1055, 577] width 599 height 78
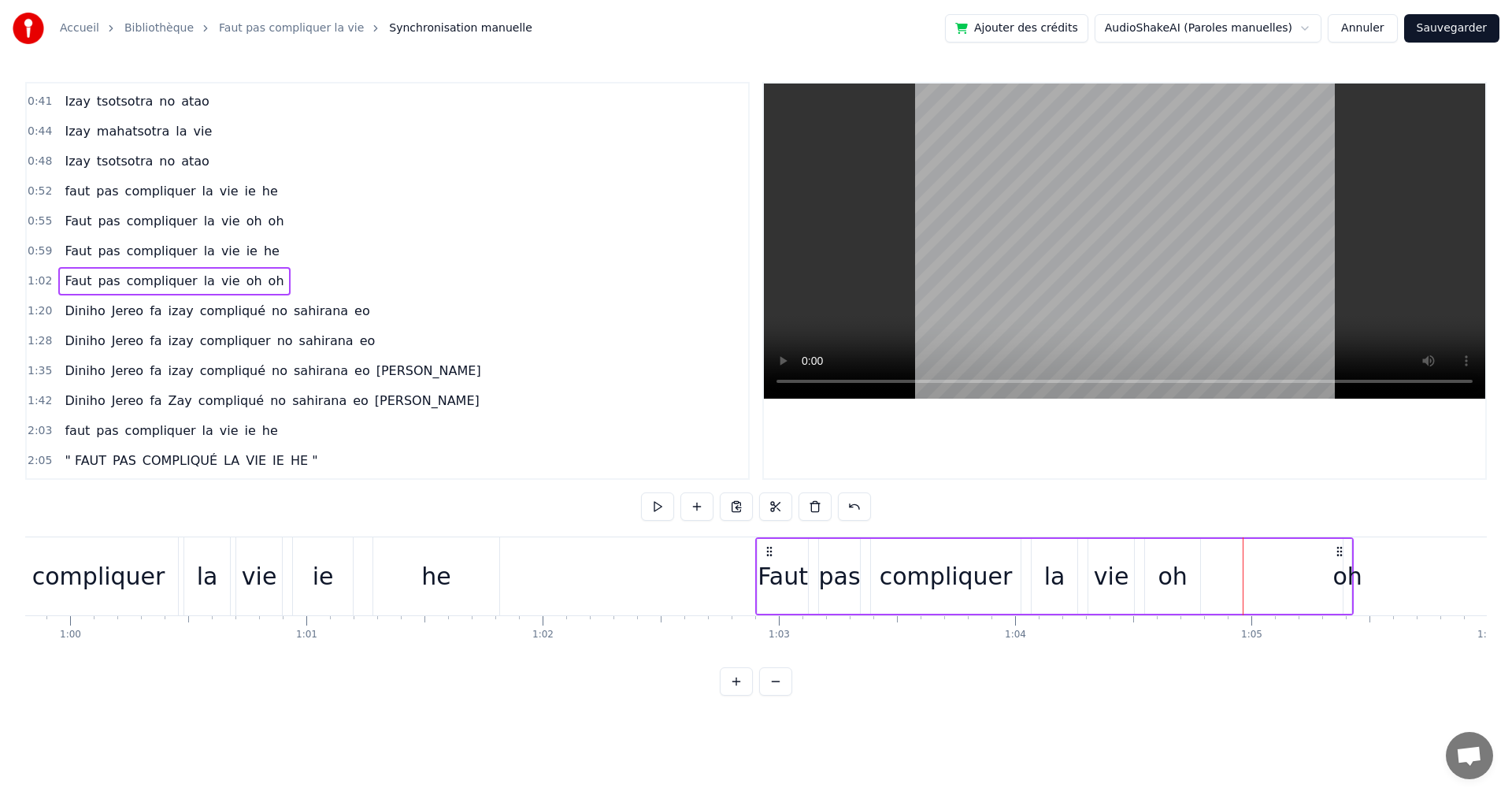
click at [1346, 575] on div "oh" at bounding box center [1347, 576] width 29 height 35
drag, startPoint x: 1345, startPoint y: 581, endPoint x: 1296, endPoint y: 581, distance: 49.0
click at [1296, 581] on div "Faut pas compliquer la vie oh oh" at bounding box center [1055, 577] width 599 height 78
click at [1332, 571] on div "oh" at bounding box center [1343, 576] width 29 height 35
drag, startPoint x: 1348, startPoint y: 587, endPoint x: 1218, endPoint y: 589, distance: 130.0
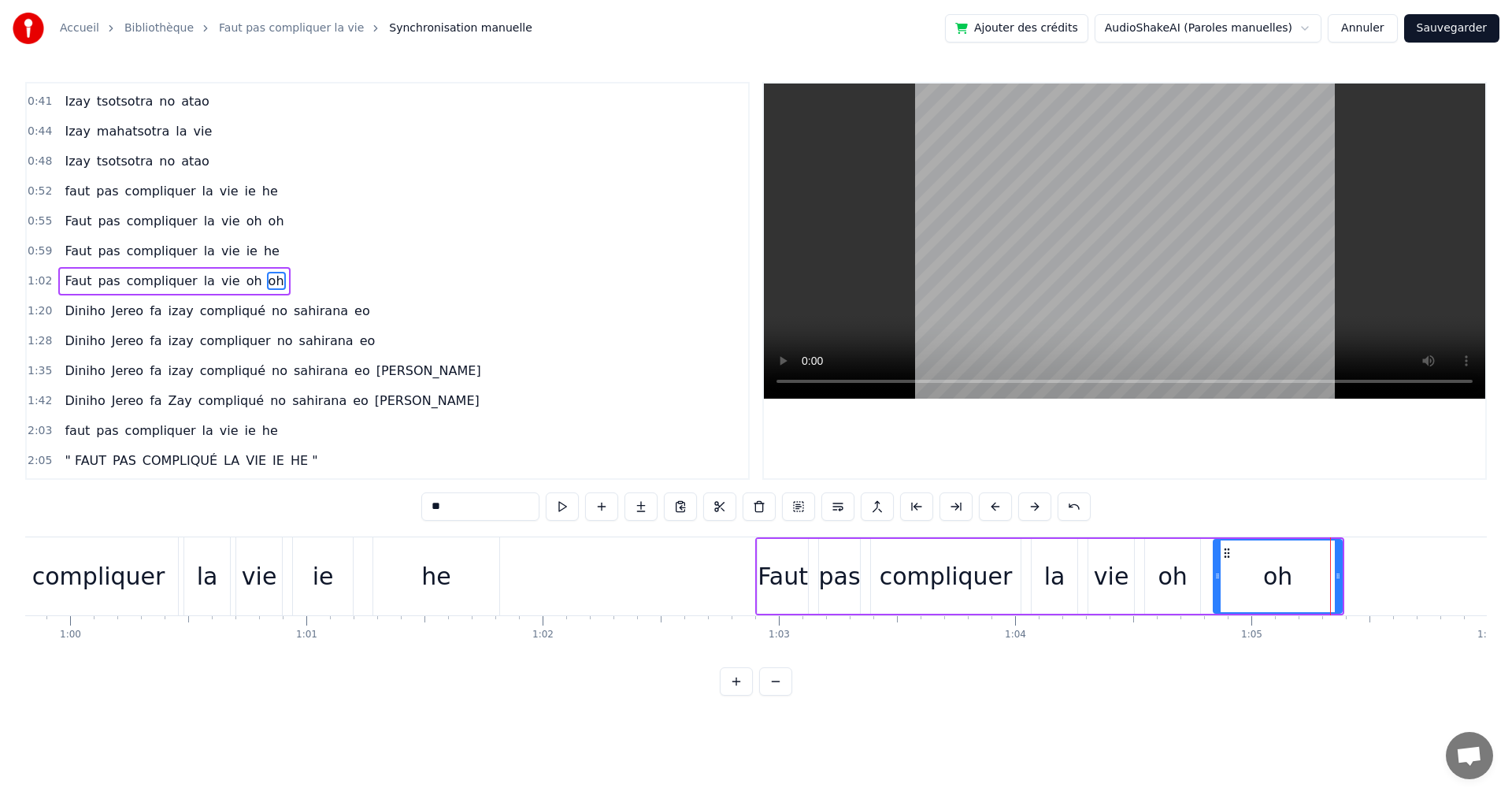
click at [1218, 589] on div at bounding box center [1218, 577] width 6 height 72
click at [553, 510] on button at bounding box center [562, 506] width 33 height 28
click at [1155, 558] on div "oh" at bounding box center [1172, 577] width 55 height 75
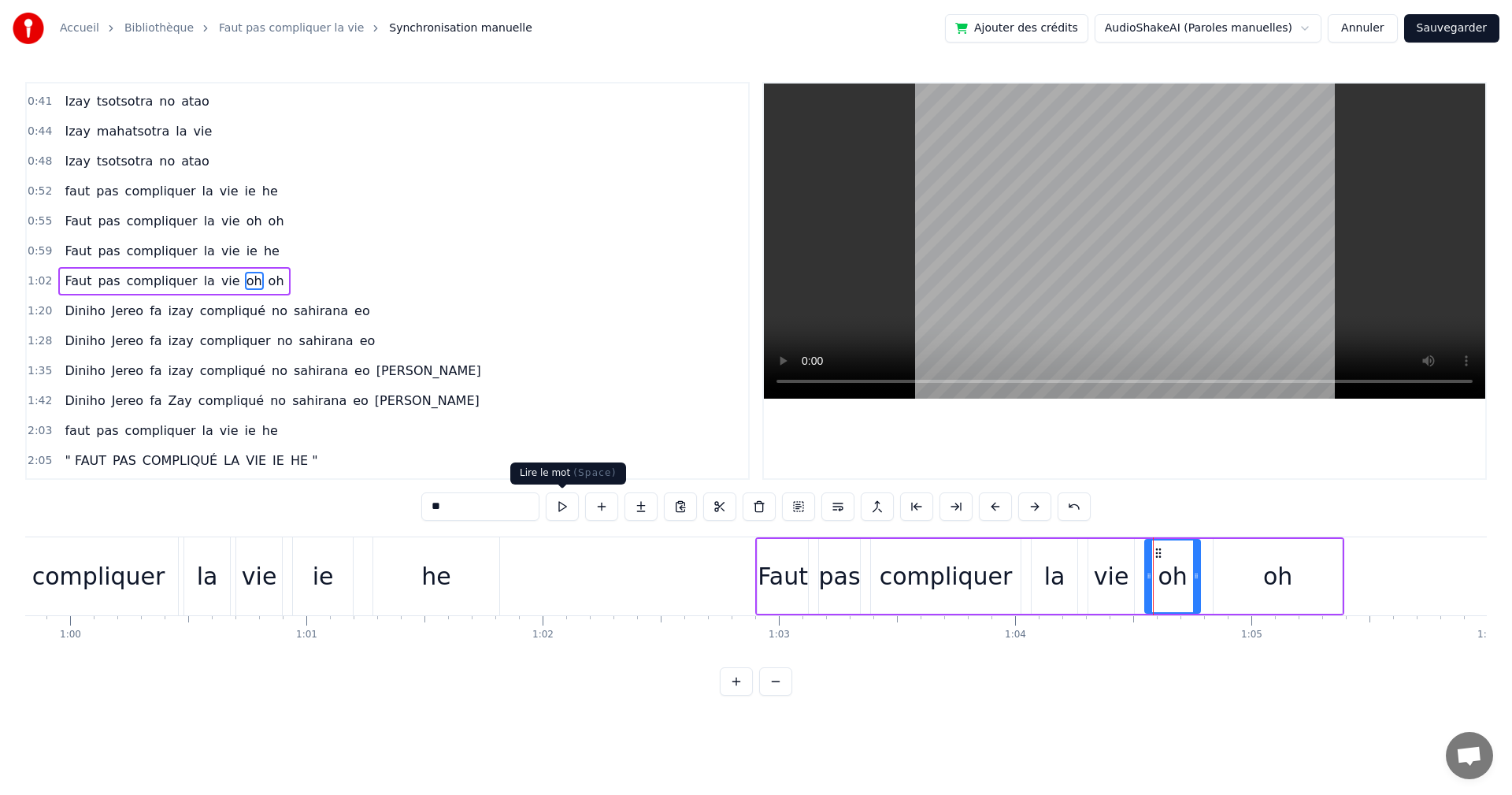
click at [562, 512] on button at bounding box center [562, 506] width 33 height 28
click at [1239, 553] on div "oh" at bounding box center [1278, 577] width 129 height 75
click at [571, 506] on button at bounding box center [562, 506] width 33 height 28
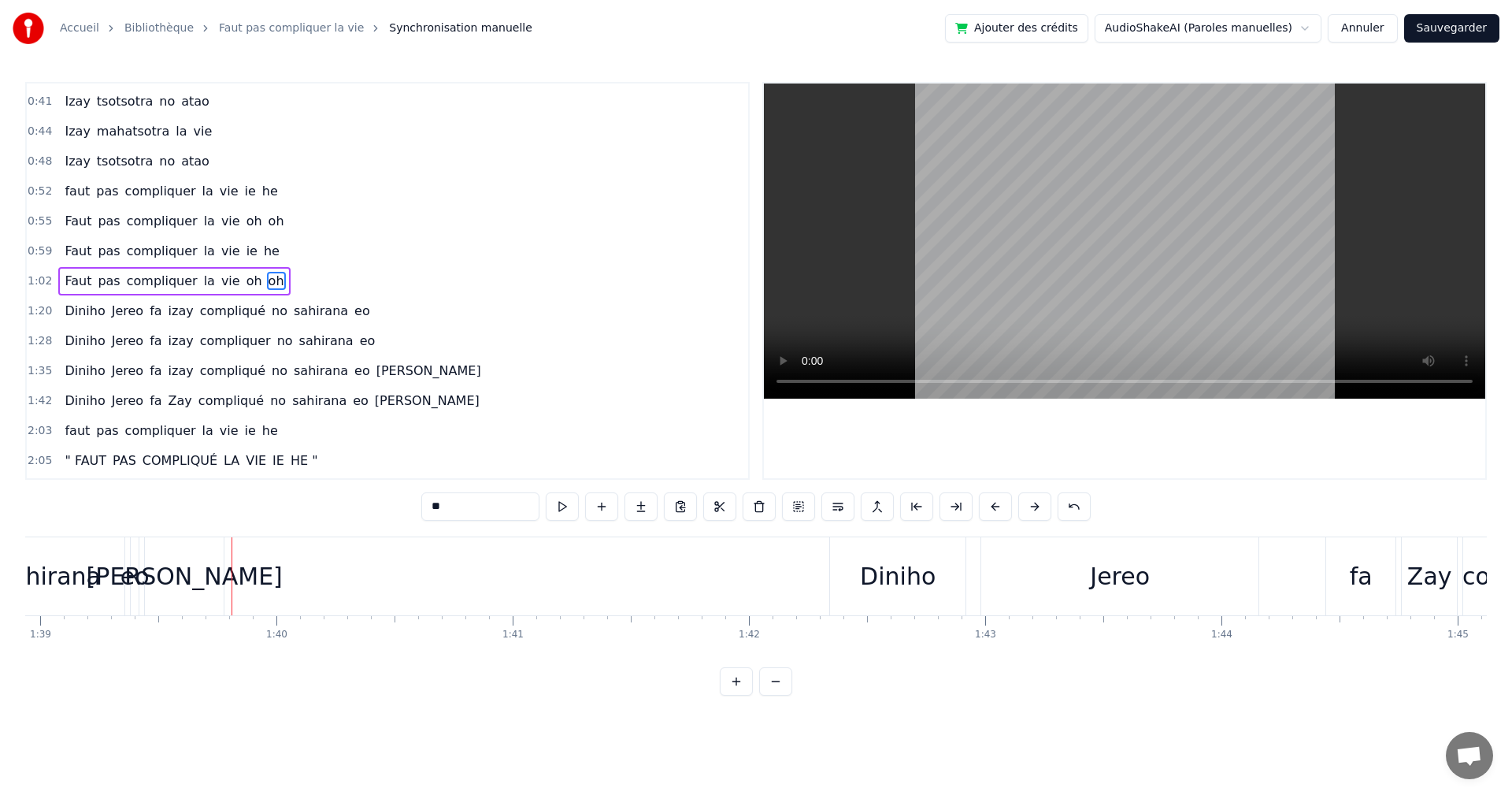
scroll to position [0, 23392]
click at [150, 581] on div "[PERSON_NAME]" at bounding box center [171, 577] width 79 height 78
type input "***"
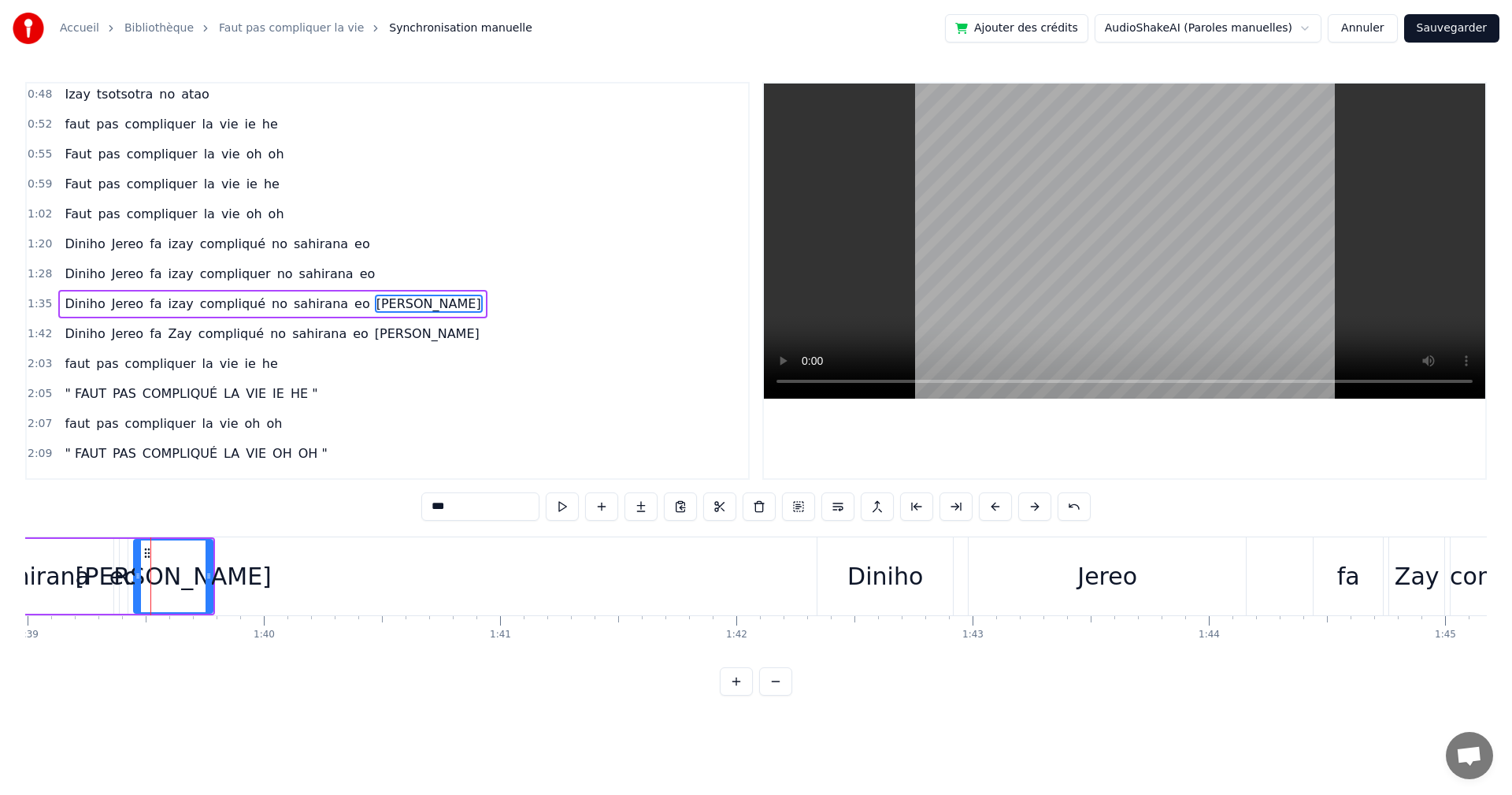
scroll to position [237, 0]
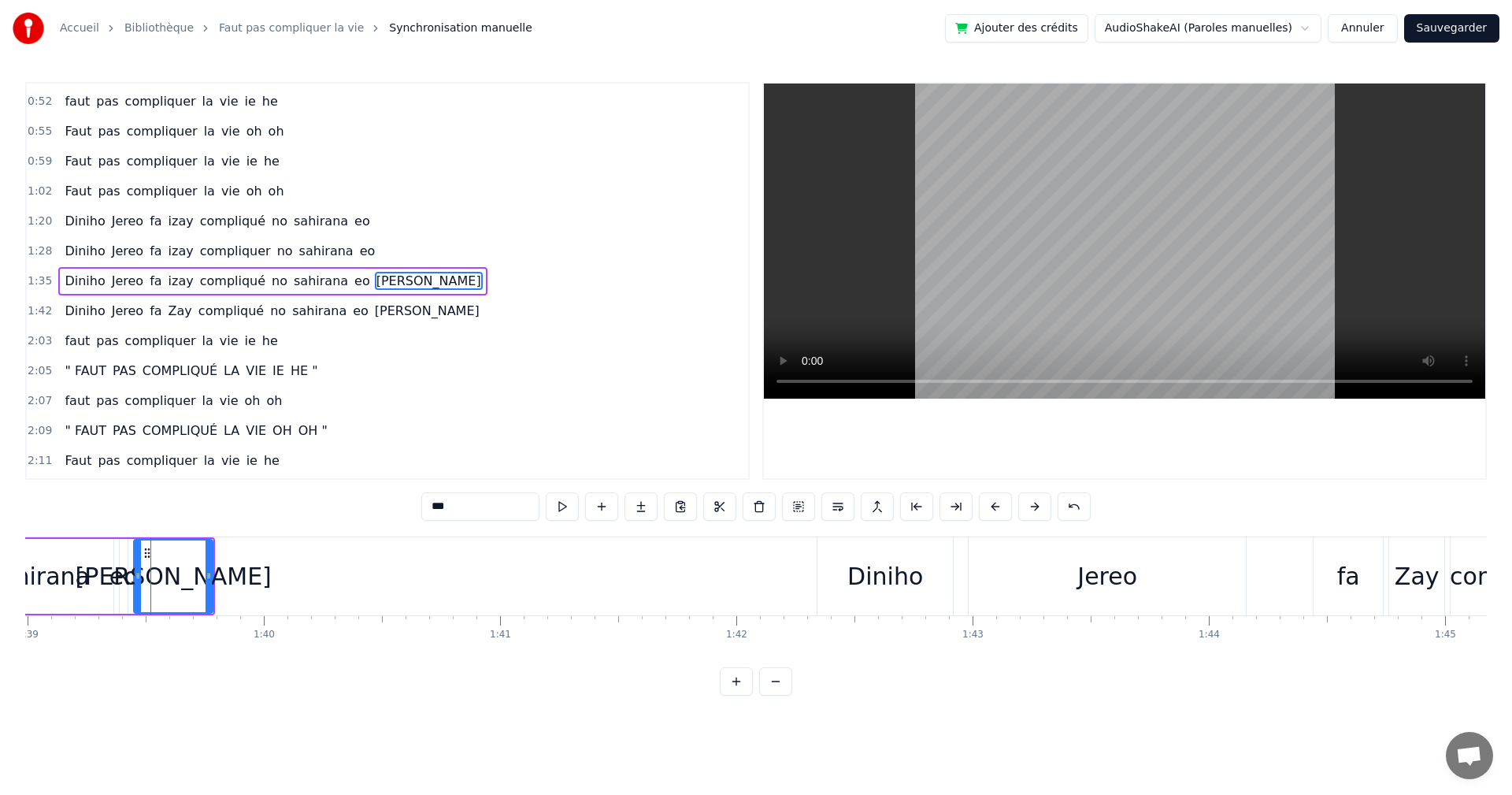
drag, startPoint x: 175, startPoint y: 562, endPoint x: 189, endPoint y: 562, distance: 14.0
click at [189, 562] on div "[PERSON_NAME]" at bounding box center [174, 576] width 196 height 35
drag, startPoint x: 149, startPoint y: 551, endPoint x: 221, endPoint y: 556, distance: 72.2
click at [221, 556] on icon at bounding box center [220, 553] width 13 height 13
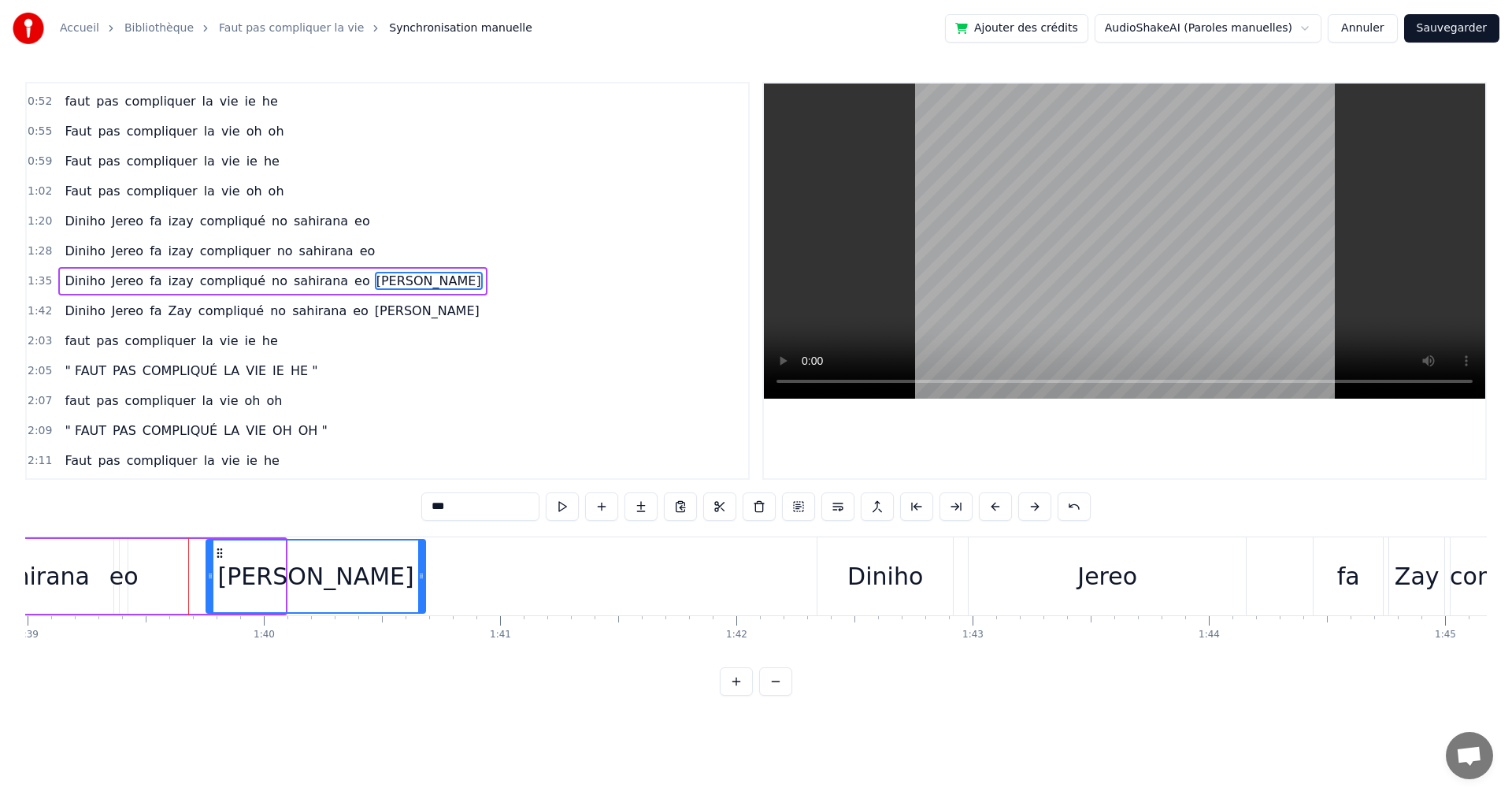
drag, startPoint x: 283, startPoint y: 576, endPoint x: 423, endPoint y: 573, distance: 140.0
click at [423, 573] on icon at bounding box center [421, 576] width 6 height 13
click at [570, 507] on button at bounding box center [562, 506] width 33 height 28
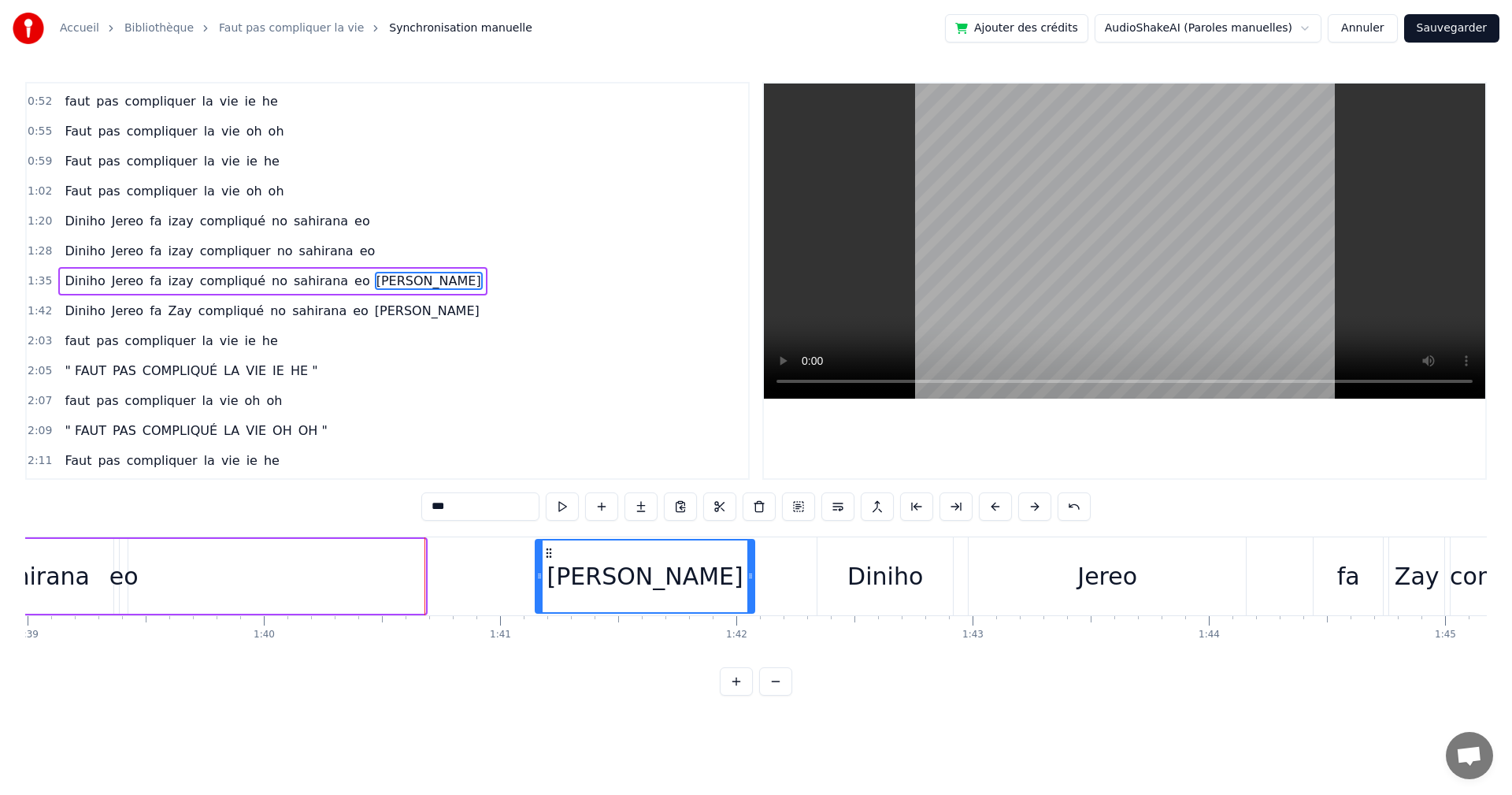
drag, startPoint x: 214, startPoint y: 548, endPoint x: 544, endPoint y: 563, distance: 330.3
click at [544, 563] on div "[PERSON_NAME]" at bounding box center [645, 577] width 217 height 72
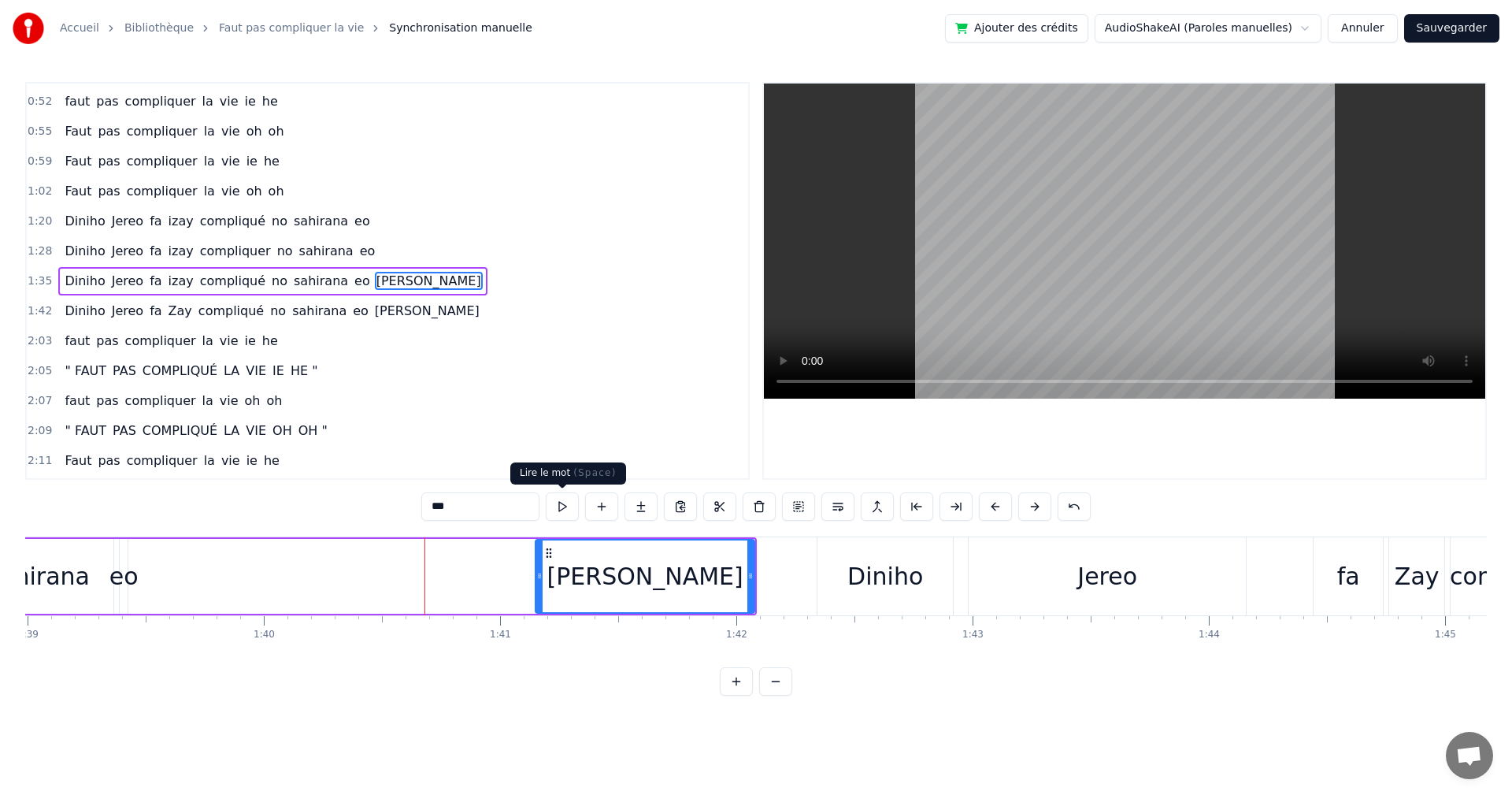
click at [553, 511] on button at bounding box center [562, 506] width 33 height 28
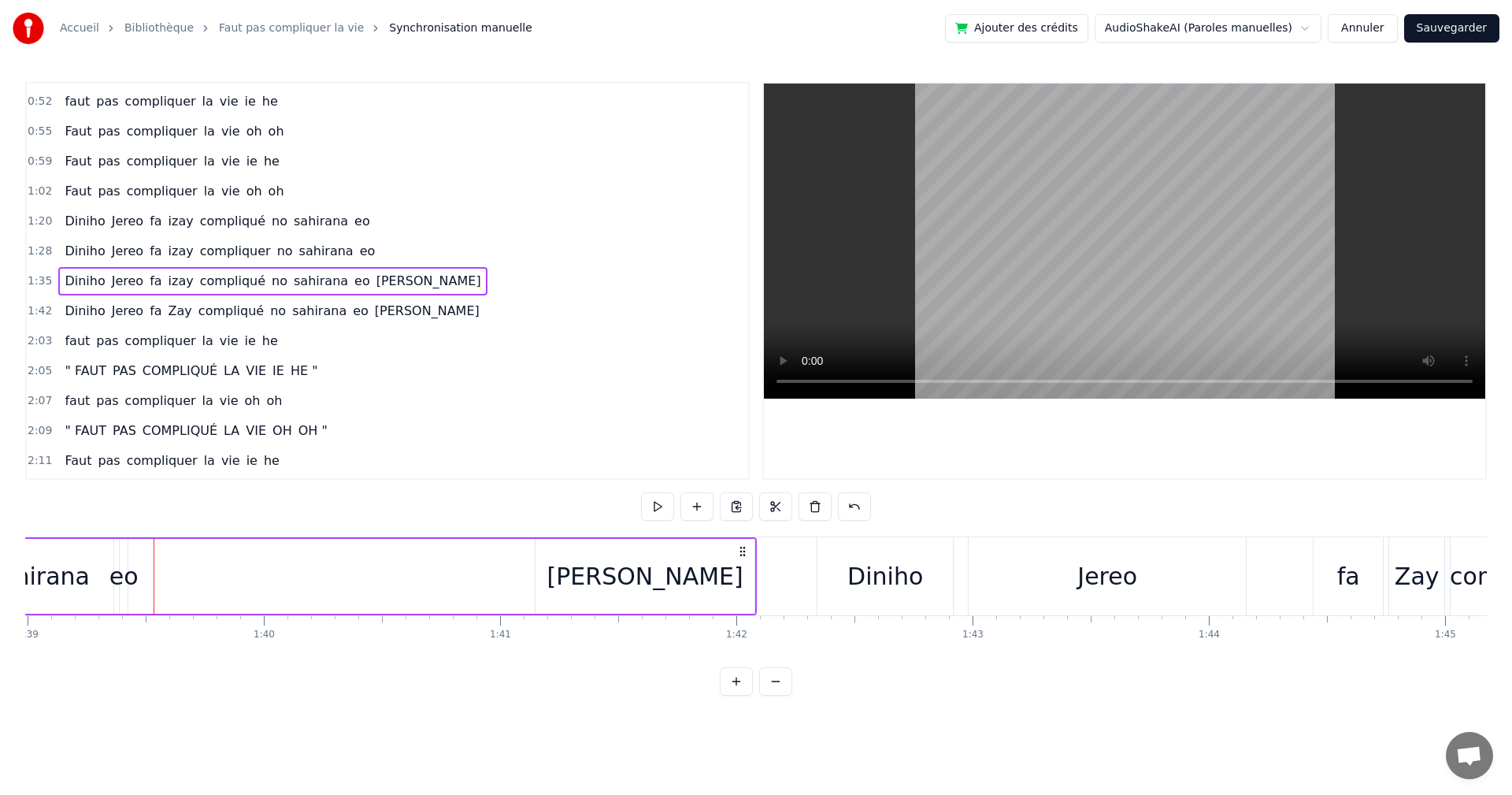
click at [136, 578] on div "eo" at bounding box center [124, 576] width 29 height 35
drag, startPoint x: 130, startPoint y: 549, endPoint x: 225, endPoint y: 562, distance: 95.9
click at [223, 562] on div "eo" at bounding box center [220, 577] width 6 height 72
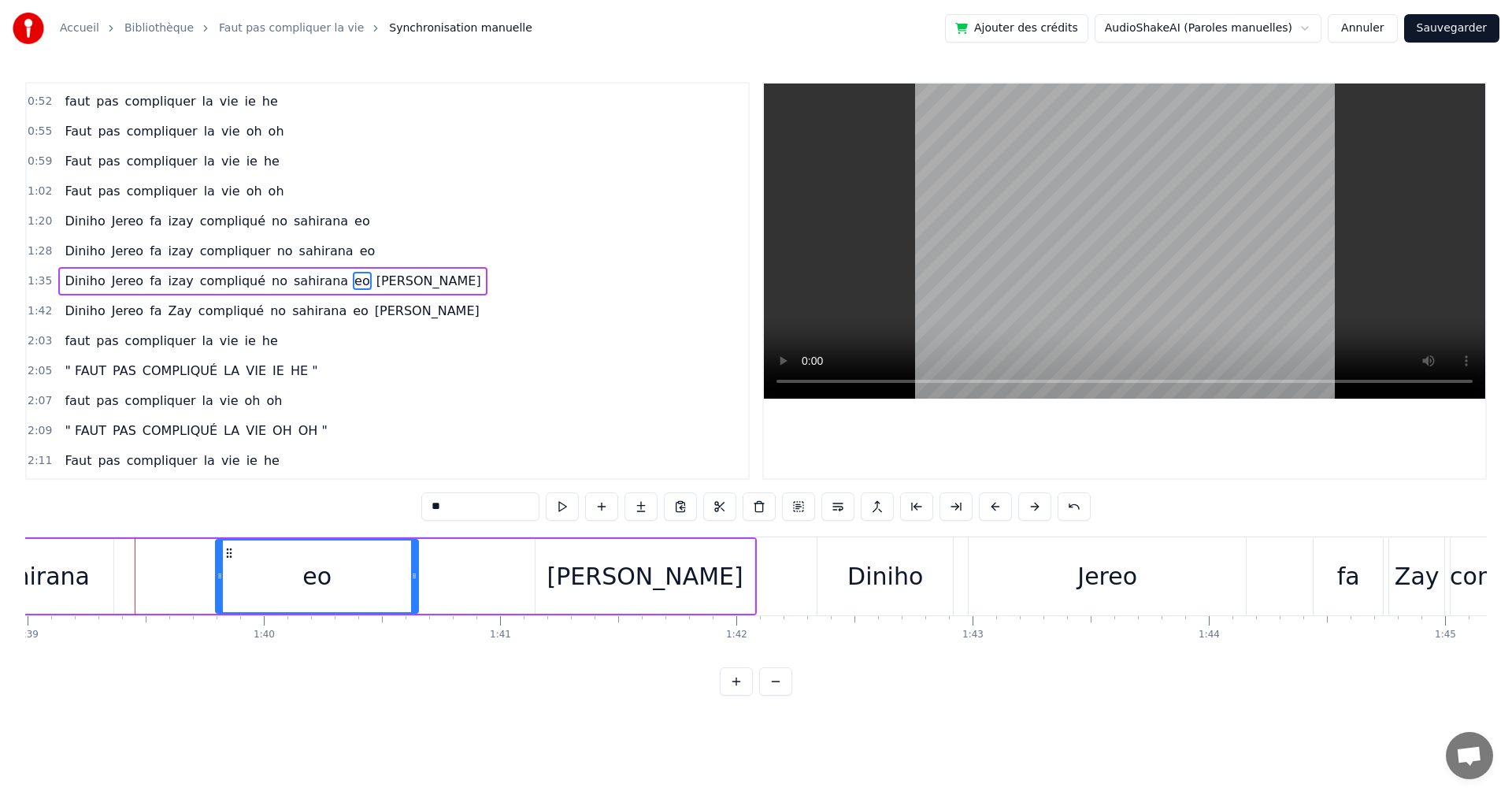
drag, startPoint x: 221, startPoint y: 577, endPoint x: 415, endPoint y: 573, distance: 194.0
click at [415, 573] on icon at bounding box center [414, 576] width 6 height 13
click at [564, 513] on button at bounding box center [562, 506] width 33 height 28
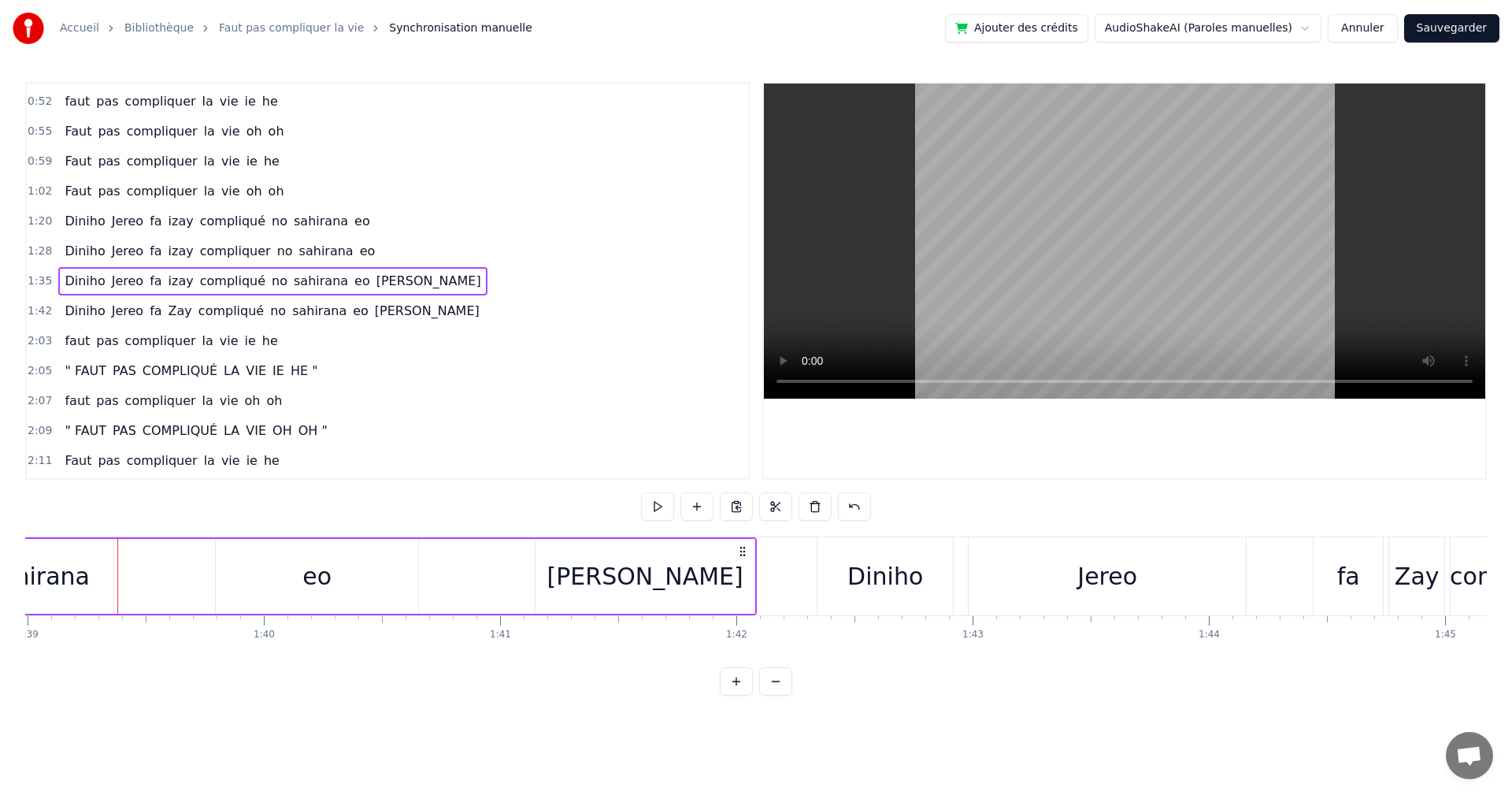
click at [67, 580] on div "sahirana" at bounding box center [38, 576] width 102 height 35
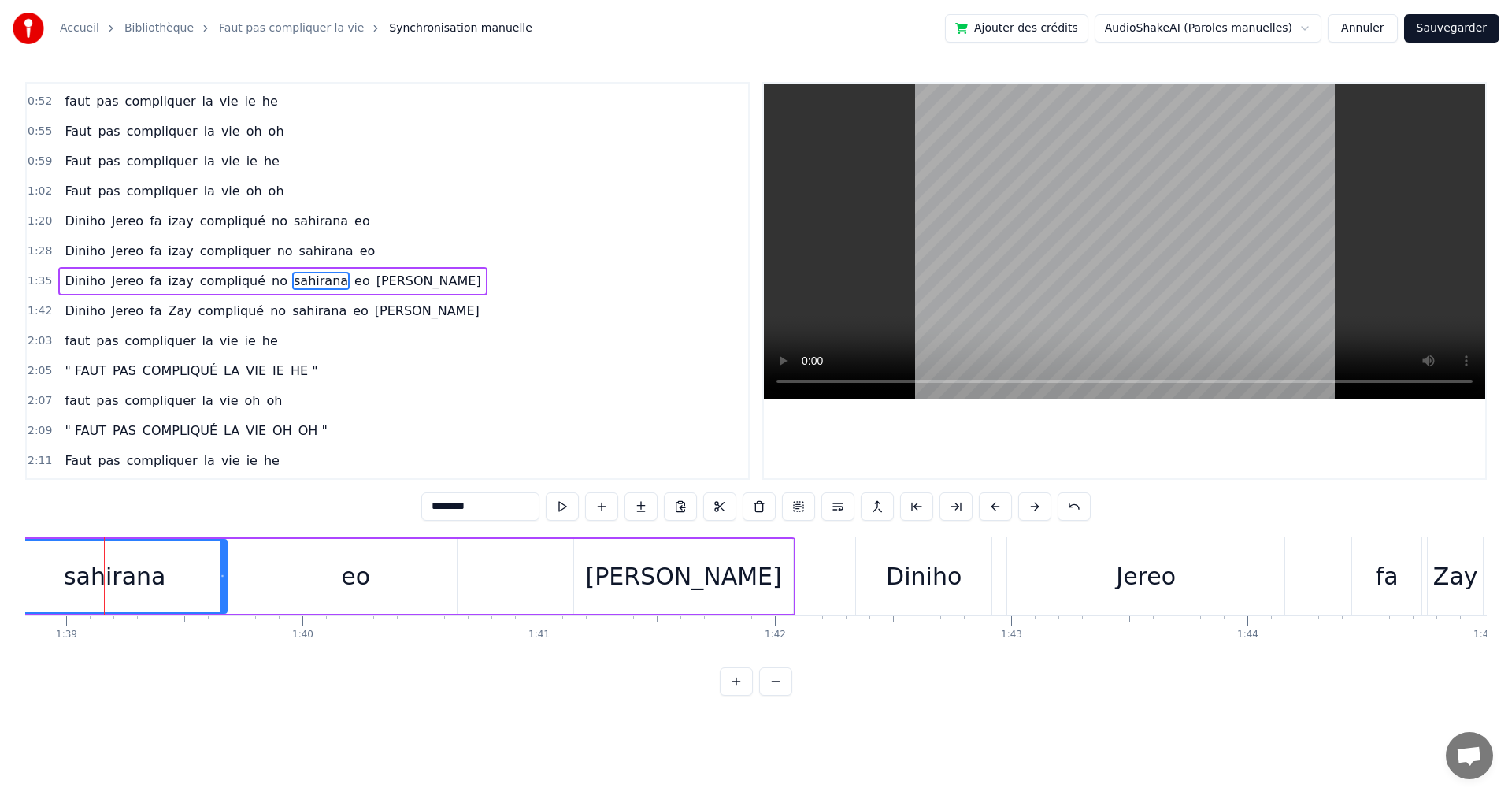
drag, startPoint x: 146, startPoint y: 585, endPoint x: 221, endPoint y: 585, distance: 75.0
click at [221, 585] on div at bounding box center [223, 577] width 6 height 72
click at [563, 512] on button at bounding box center [562, 506] width 33 height 28
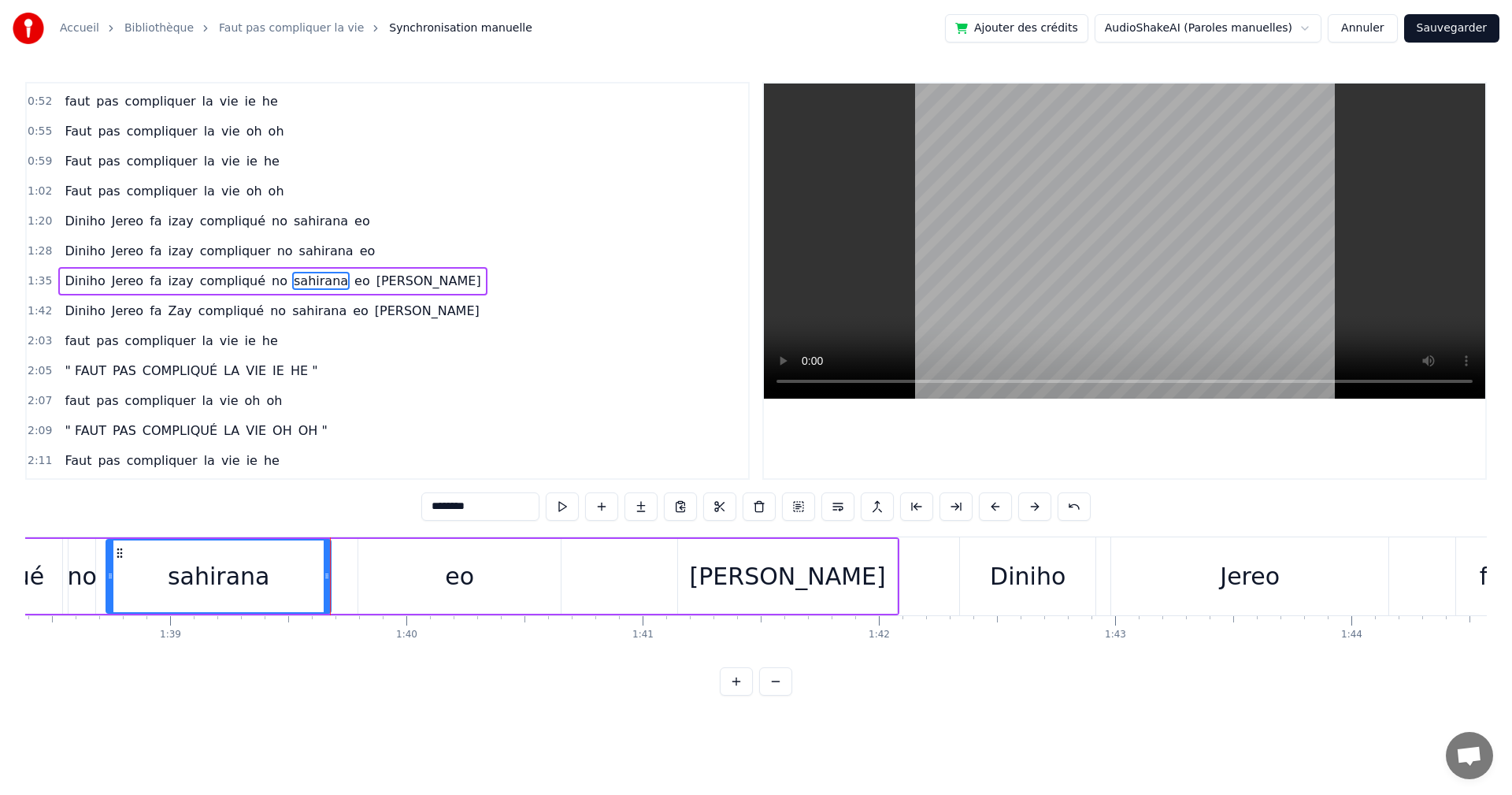
click at [381, 593] on div "eo" at bounding box center [459, 577] width 202 height 75
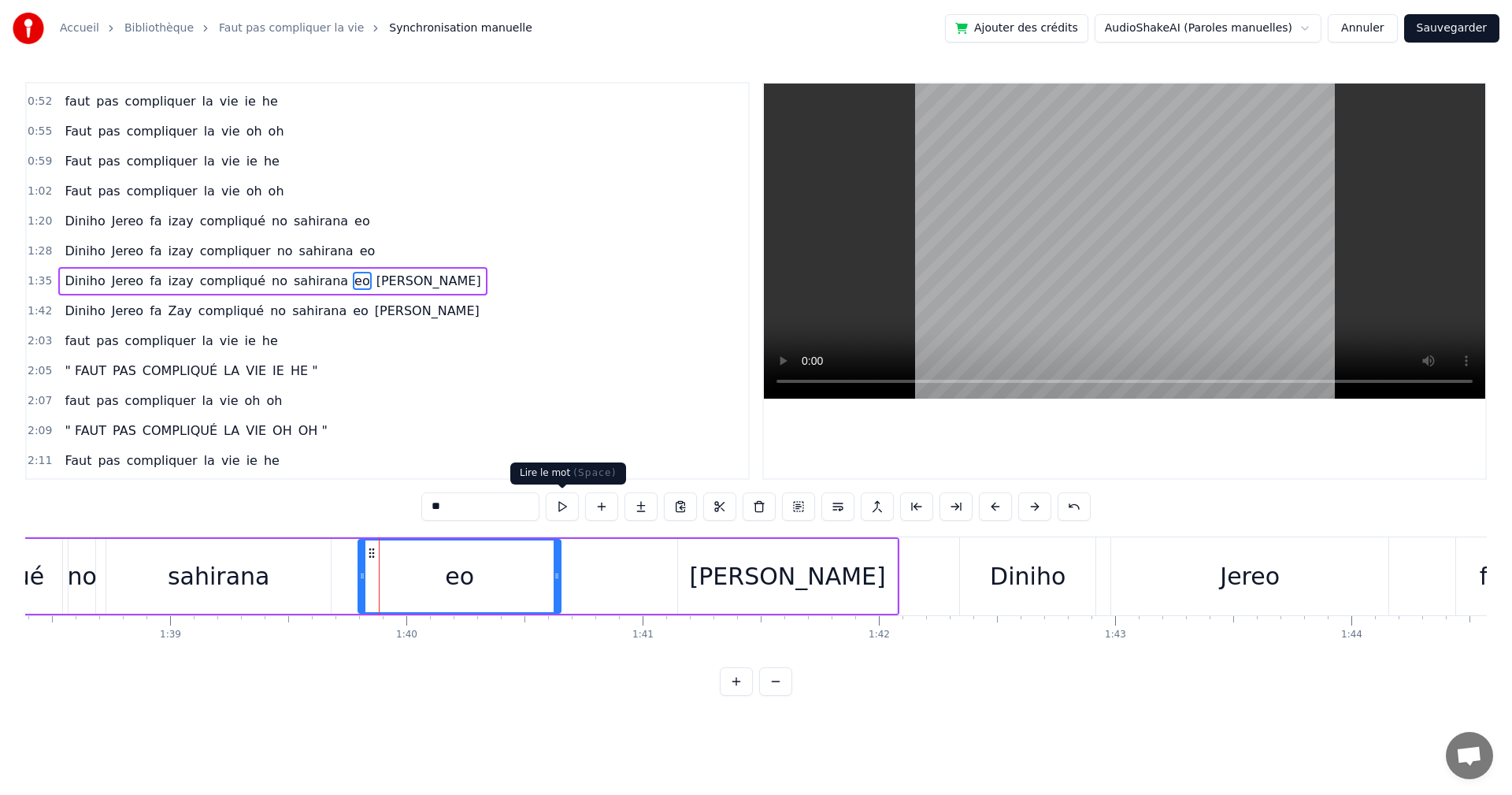
click at [549, 506] on button at bounding box center [562, 506] width 33 height 28
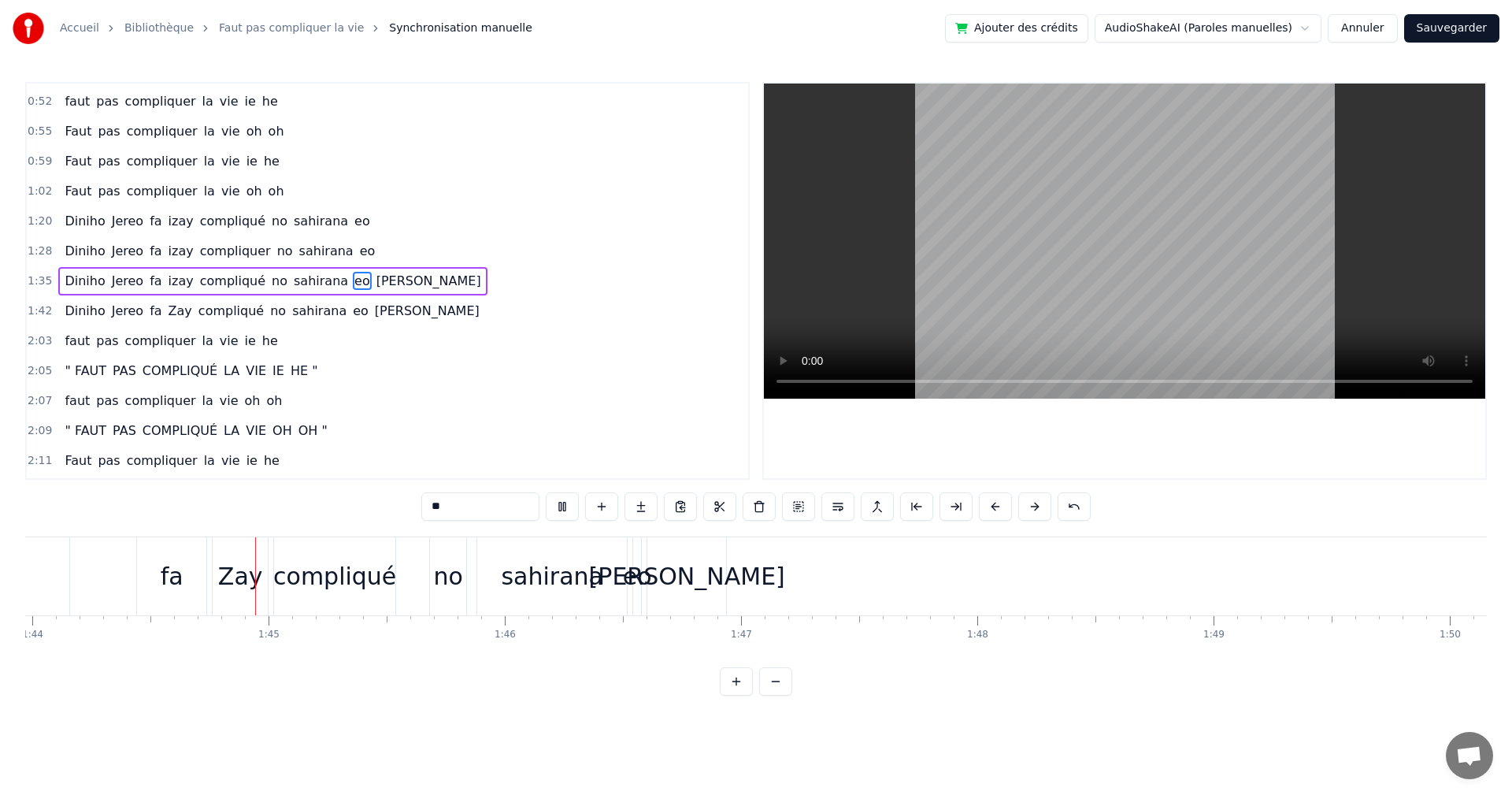
scroll to position [0, 24569]
click at [684, 578] on div "[PERSON_NAME]" at bounding box center [686, 576] width 196 height 35
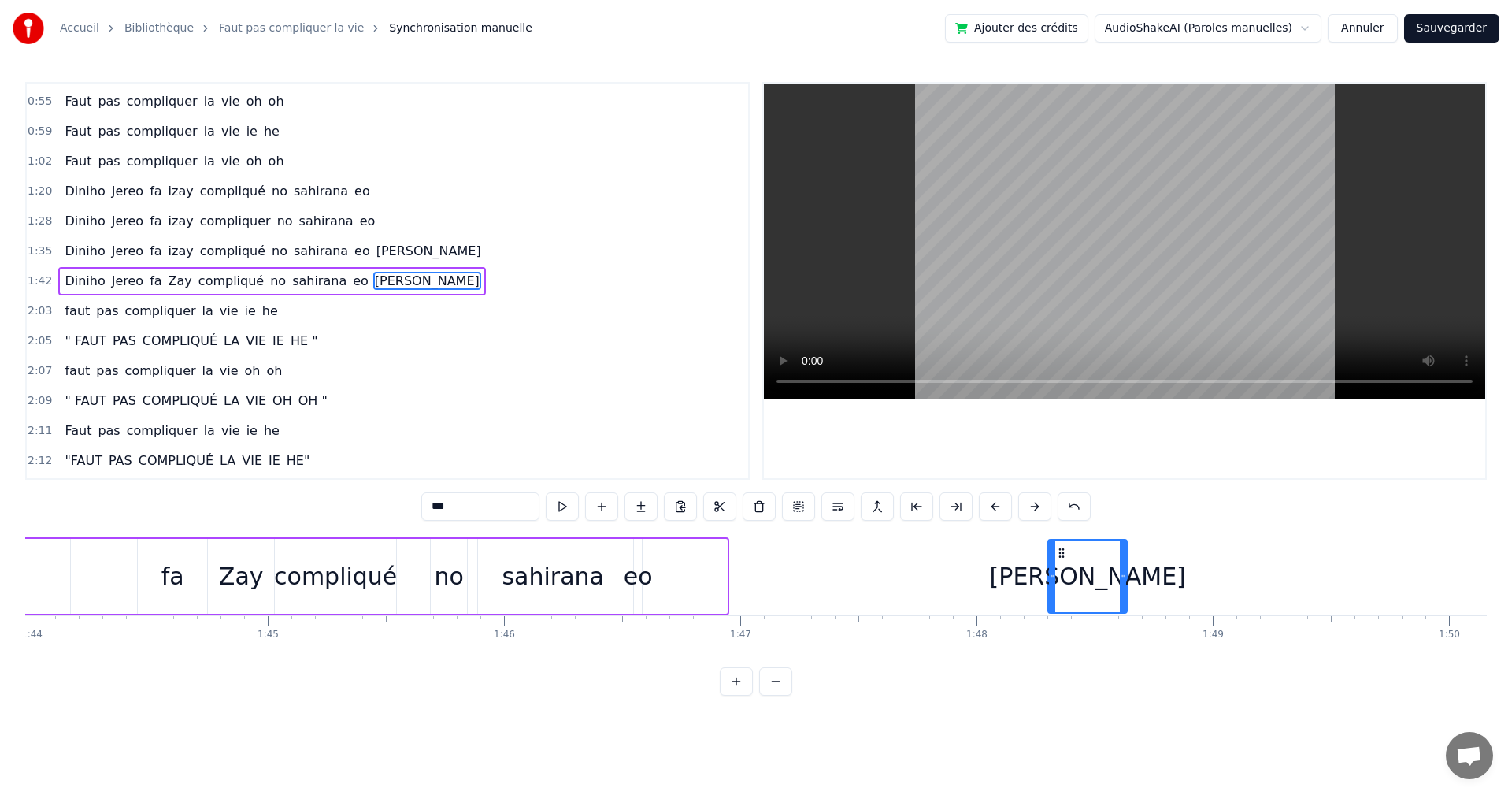
drag, startPoint x: 661, startPoint y: 556, endPoint x: 1061, endPoint y: 532, distance: 400.7
click at [1061, 532] on div "0:23 faut pas compliquer la vie ie he 0:27 Faut pas compliquer la vie oh oh 0:3…" at bounding box center [756, 388] width 1462 height 613
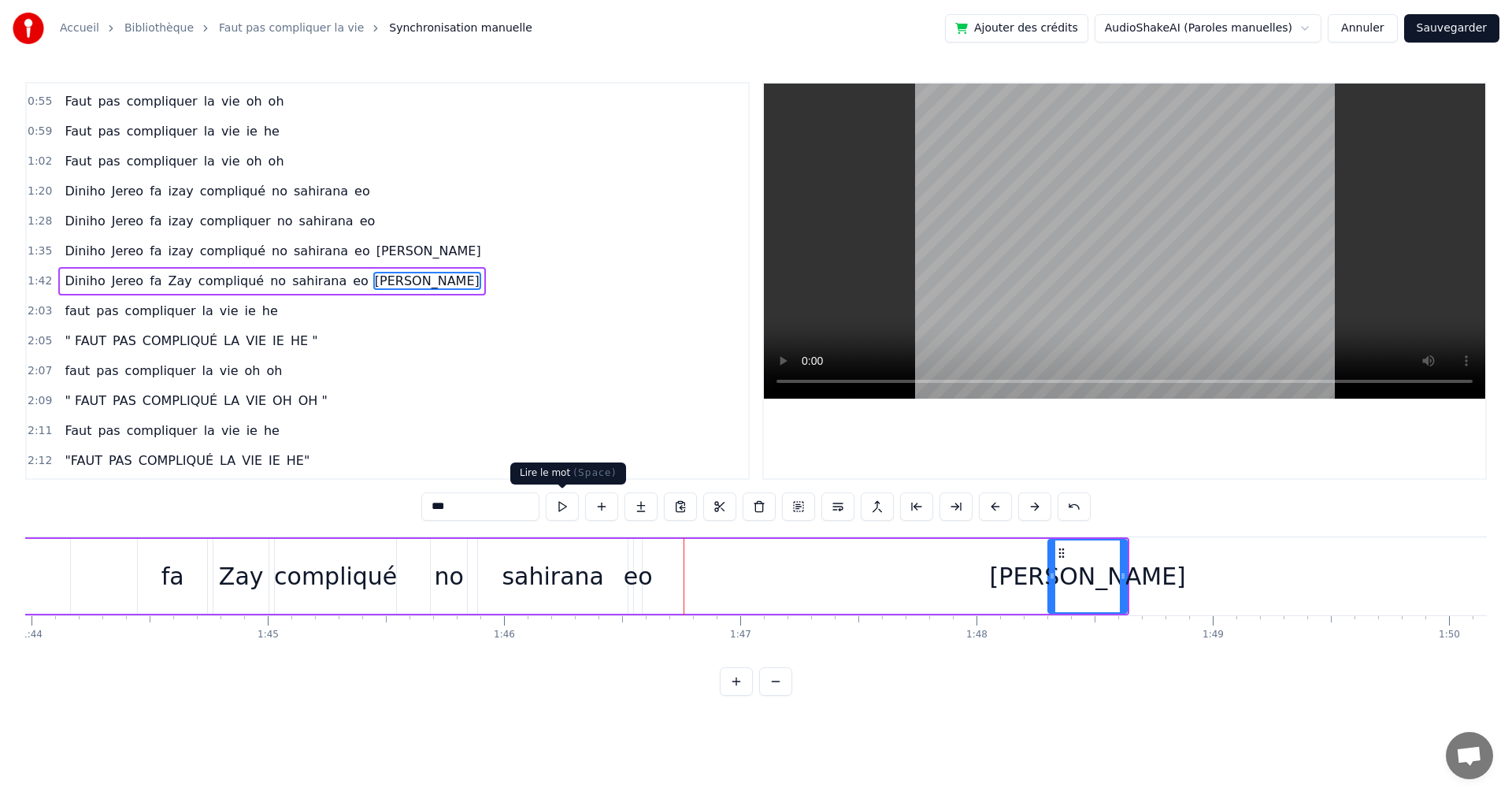
click at [576, 505] on button at bounding box center [562, 506] width 33 height 28
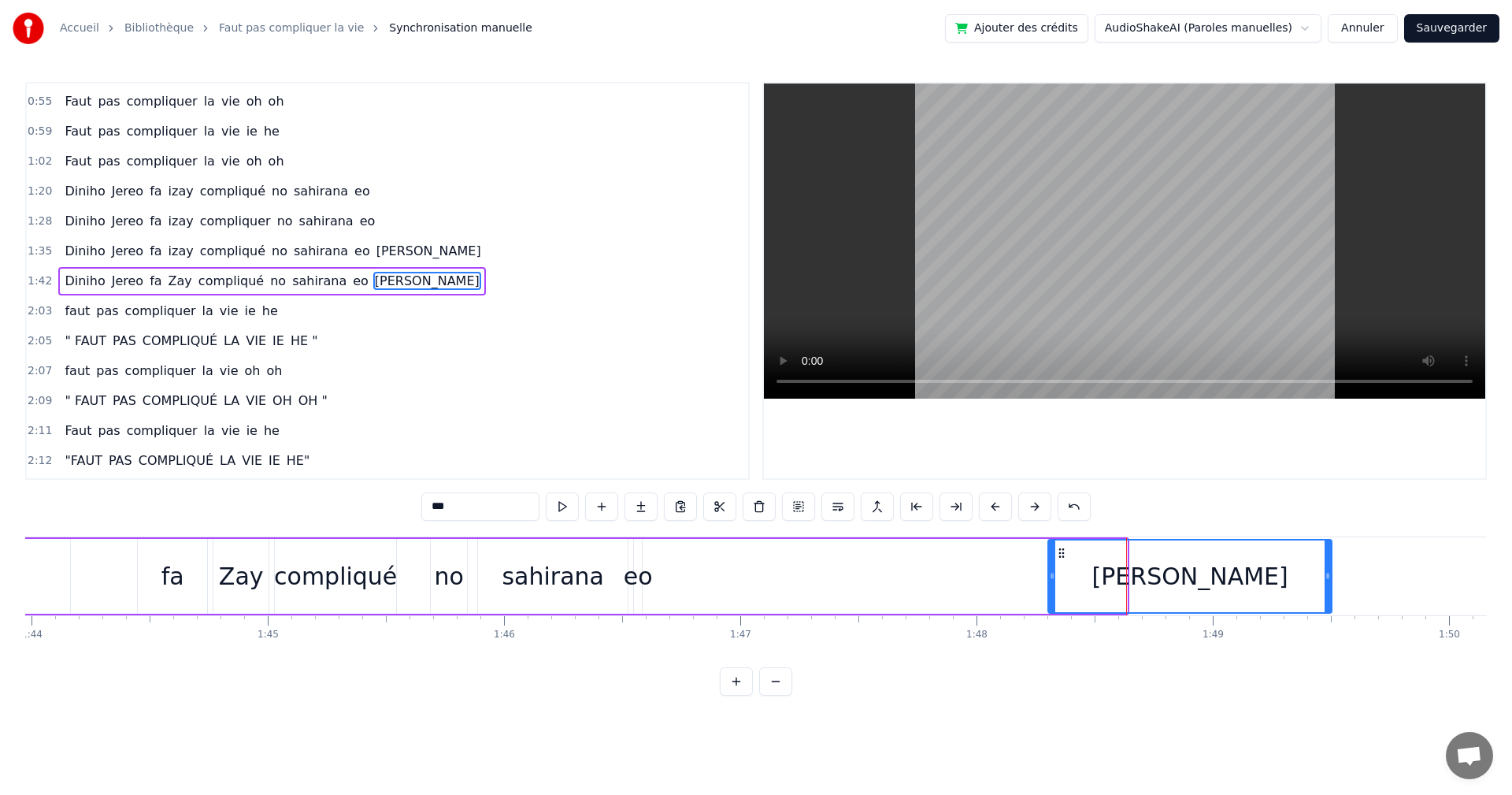
drag, startPoint x: 1123, startPoint y: 577, endPoint x: 1328, endPoint y: 577, distance: 205.0
click at [1328, 577] on icon at bounding box center [1328, 576] width 6 height 13
click at [638, 597] on div "eo" at bounding box center [638, 577] width 8 height 75
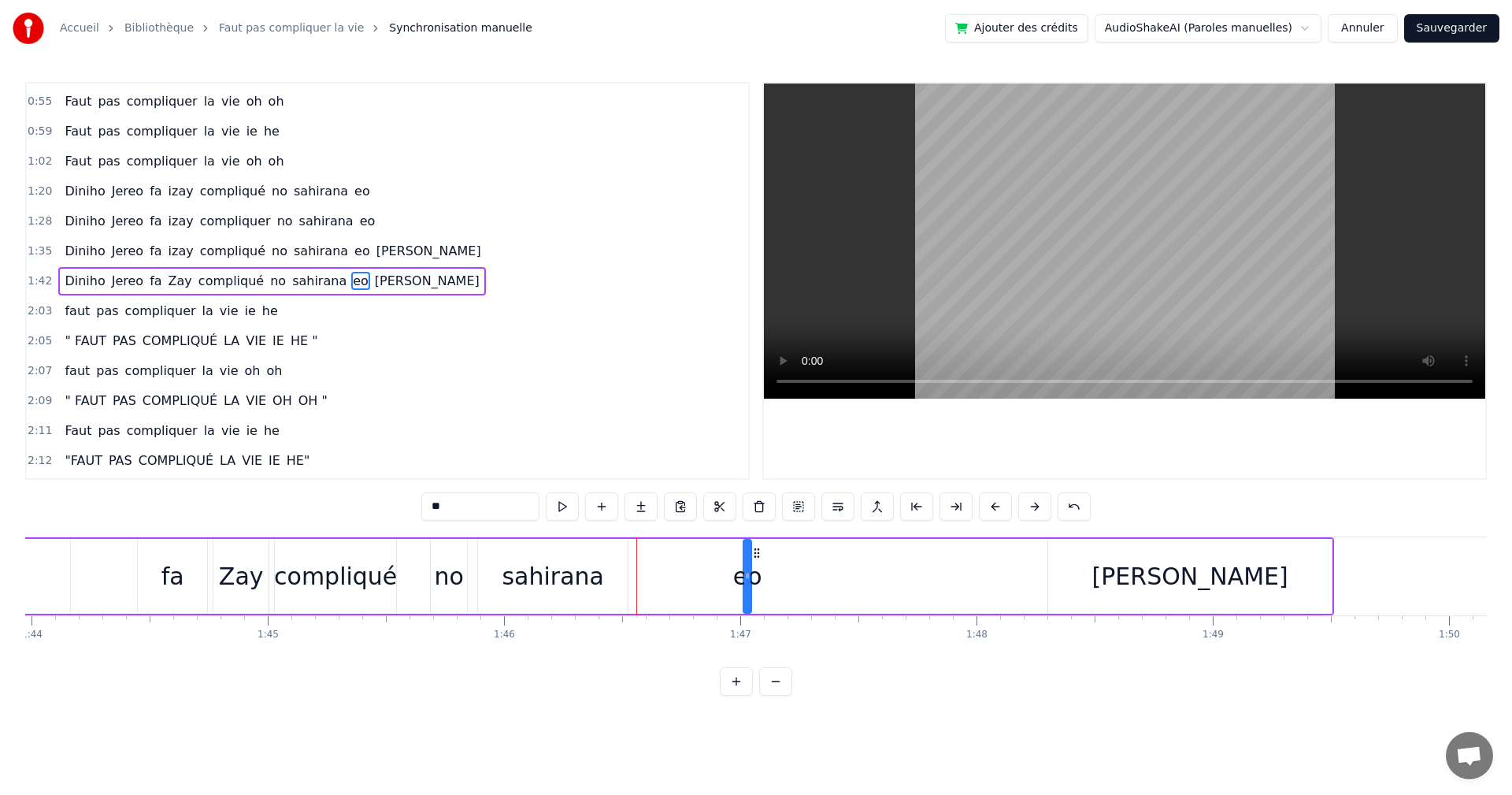
drag, startPoint x: 648, startPoint y: 550, endPoint x: 758, endPoint y: 565, distance: 111.0
click at [751, 565] on div "eo" at bounding box center [748, 577] width 6 height 72
drag, startPoint x: 750, startPoint y: 580, endPoint x: 926, endPoint y: 590, distance: 176.3
click at [926, 590] on div at bounding box center [924, 577] width 6 height 72
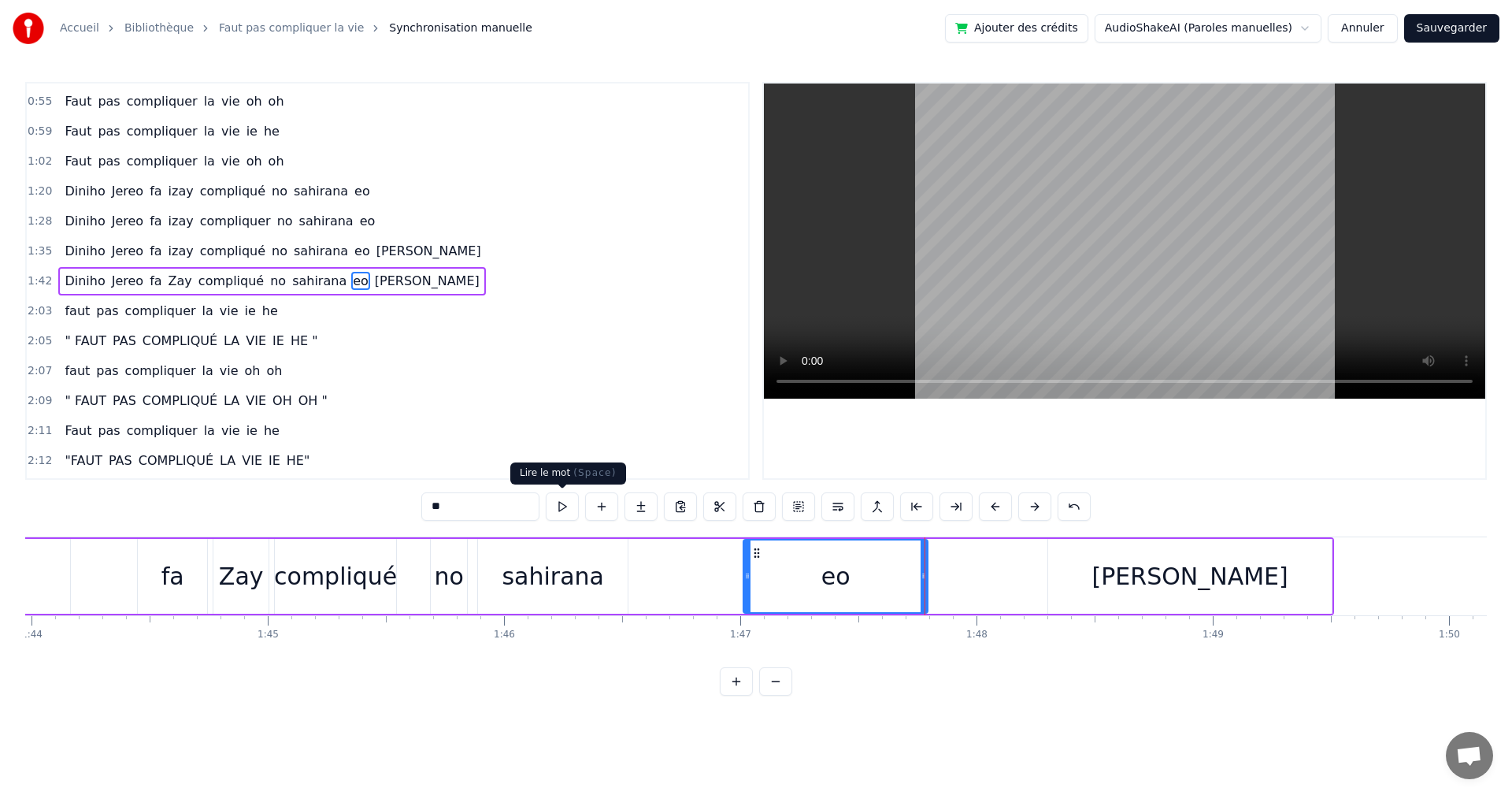
click at [573, 510] on button at bounding box center [562, 506] width 33 height 28
click at [565, 570] on div "sahirana" at bounding box center [553, 576] width 102 height 35
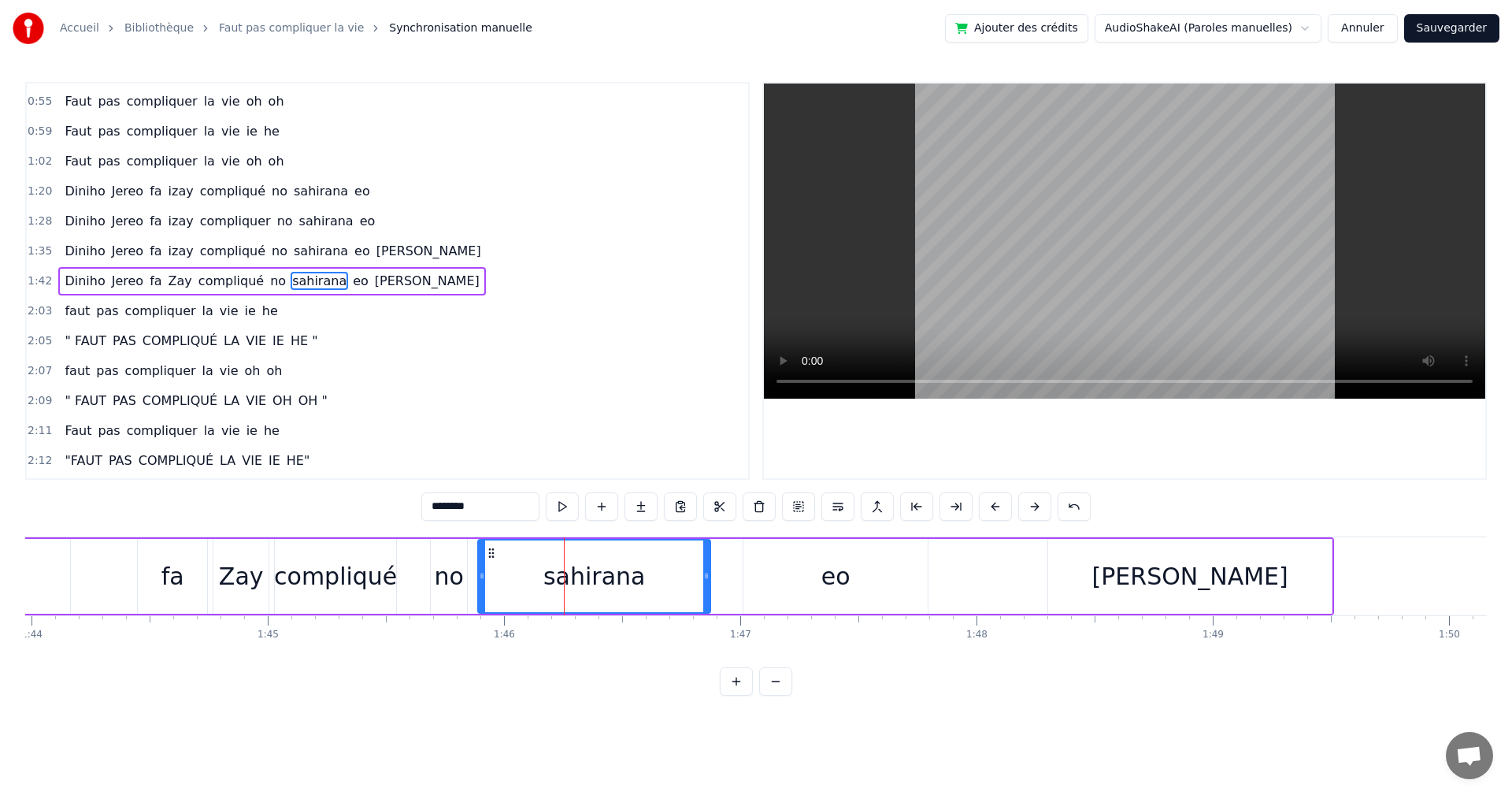
drag, startPoint x: 622, startPoint y: 579, endPoint x: 661, endPoint y: 535, distance: 58.8
click at [704, 576] on icon at bounding box center [707, 576] width 6 height 13
click at [576, 506] on button at bounding box center [562, 506] width 33 height 28
click at [816, 588] on div "eo" at bounding box center [836, 577] width 185 height 75
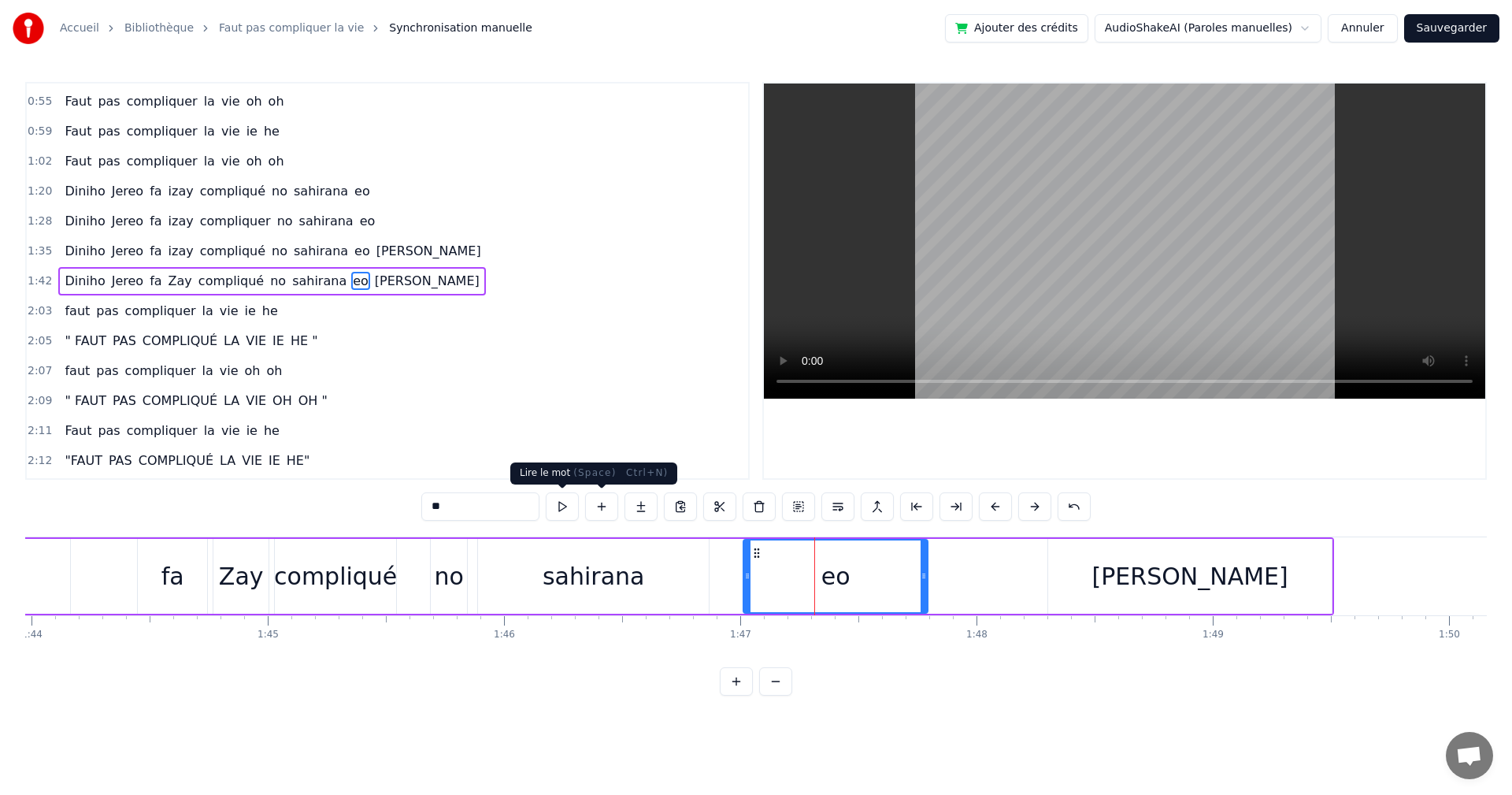
click at [574, 508] on button at bounding box center [562, 506] width 33 height 28
click at [1048, 592] on div "[PERSON_NAME]" at bounding box center [1190, 577] width 285 height 75
type input "***"
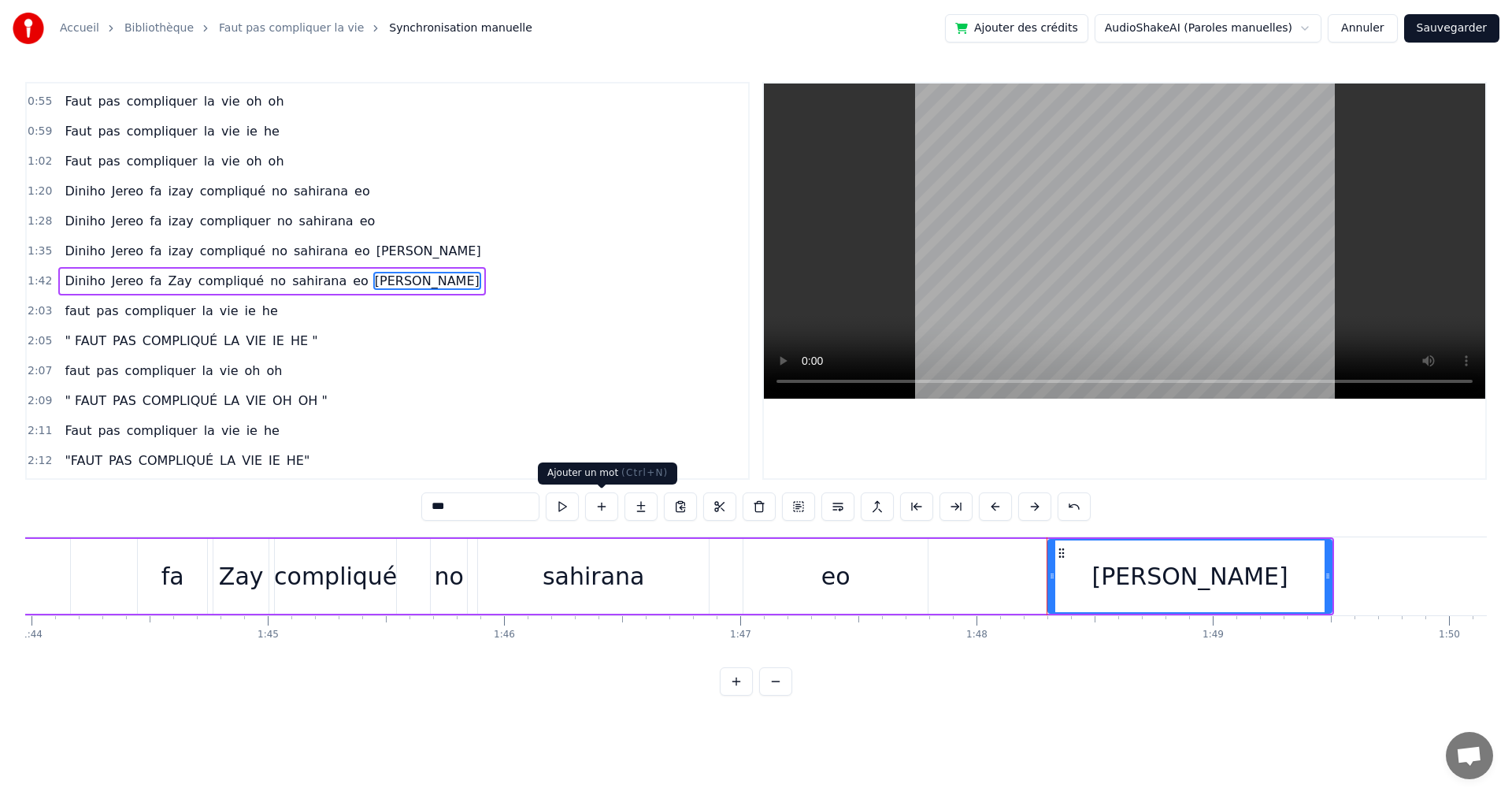
click at [584, 507] on div "***" at bounding box center [756, 506] width 669 height 28
click at [572, 507] on button at bounding box center [562, 506] width 33 height 28
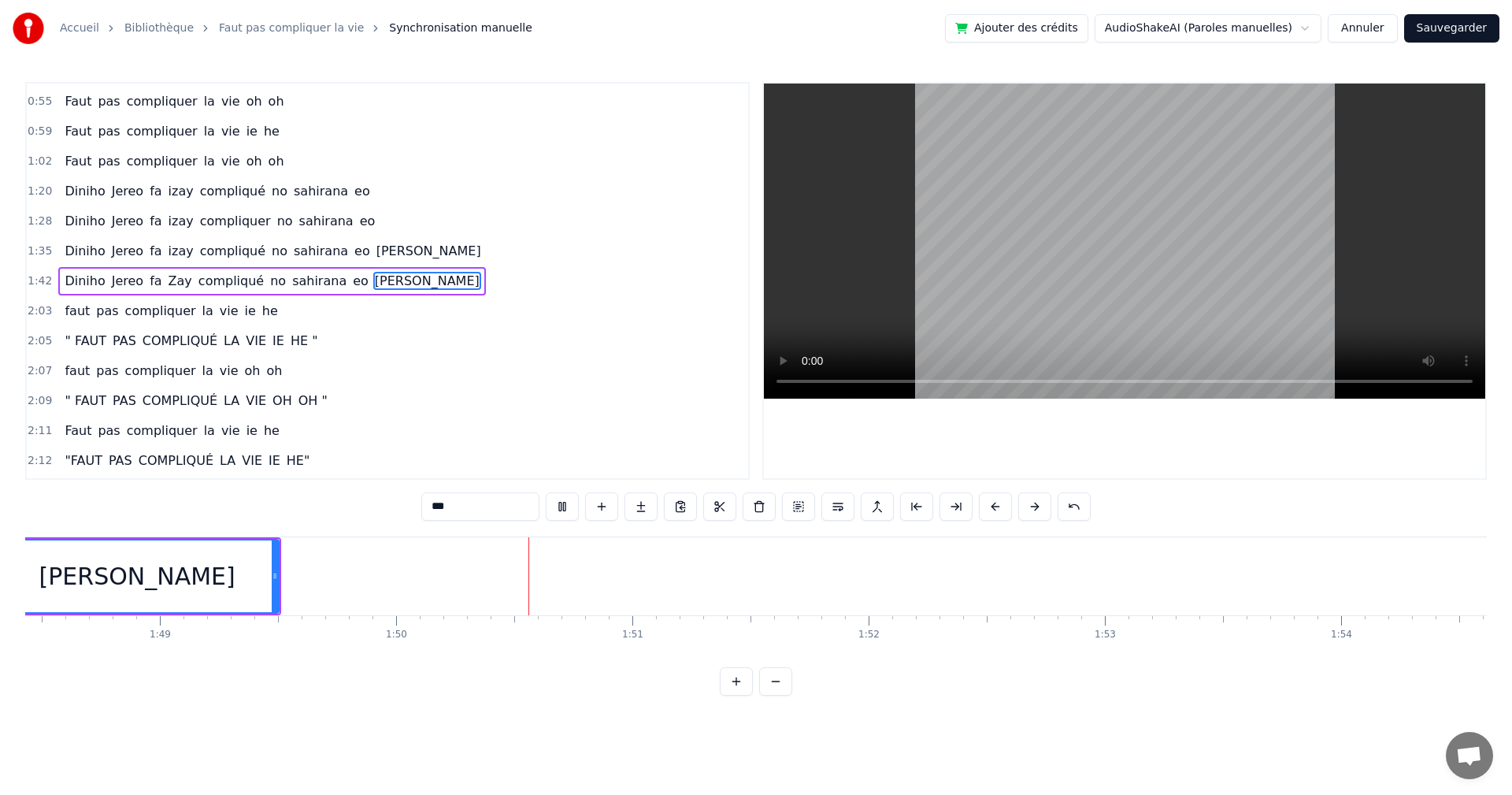
scroll to position [0, 25909]
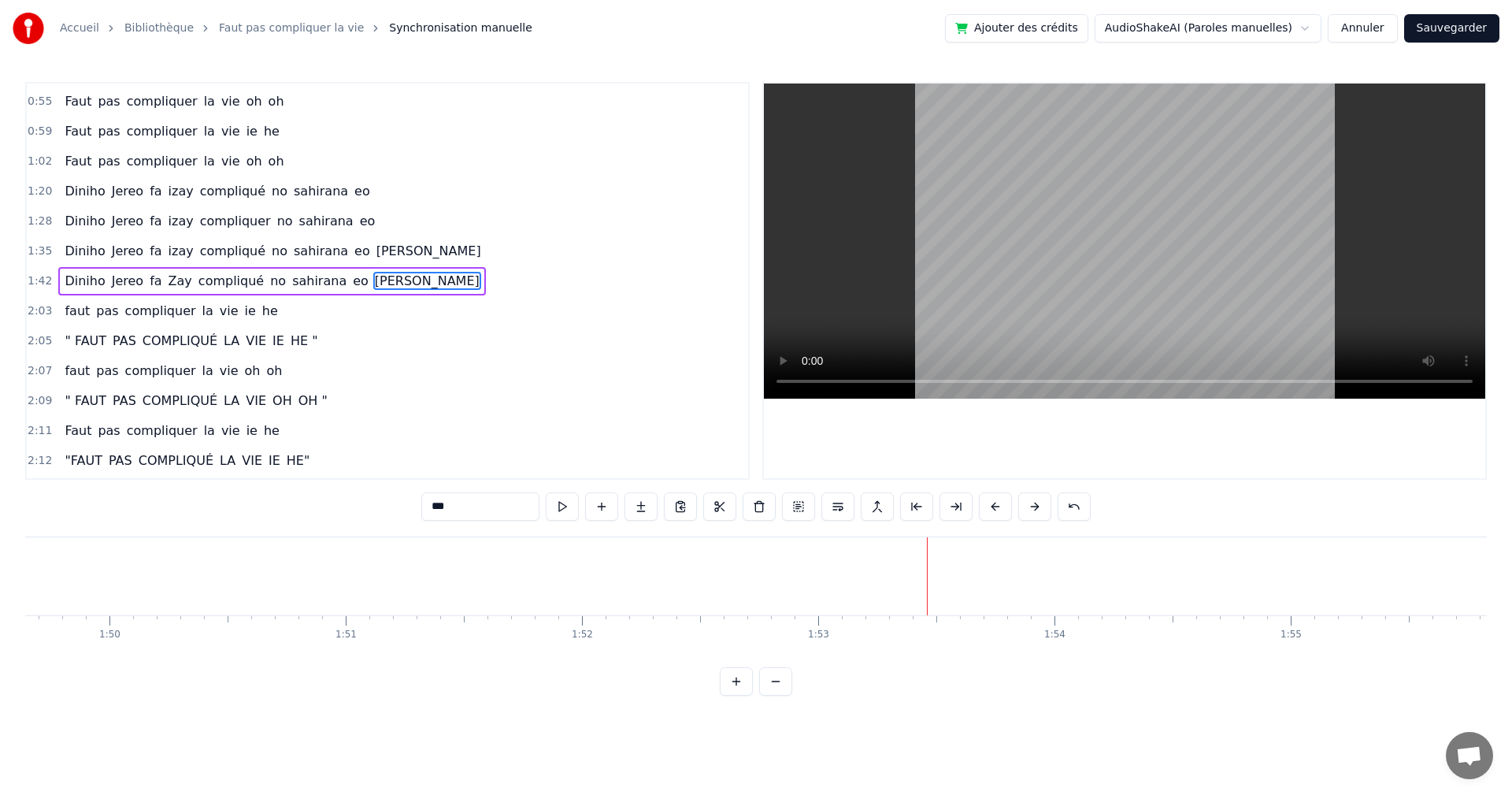
click at [1465, 29] on button "Sauvegarder" at bounding box center [1451, 28] width 95 height 28
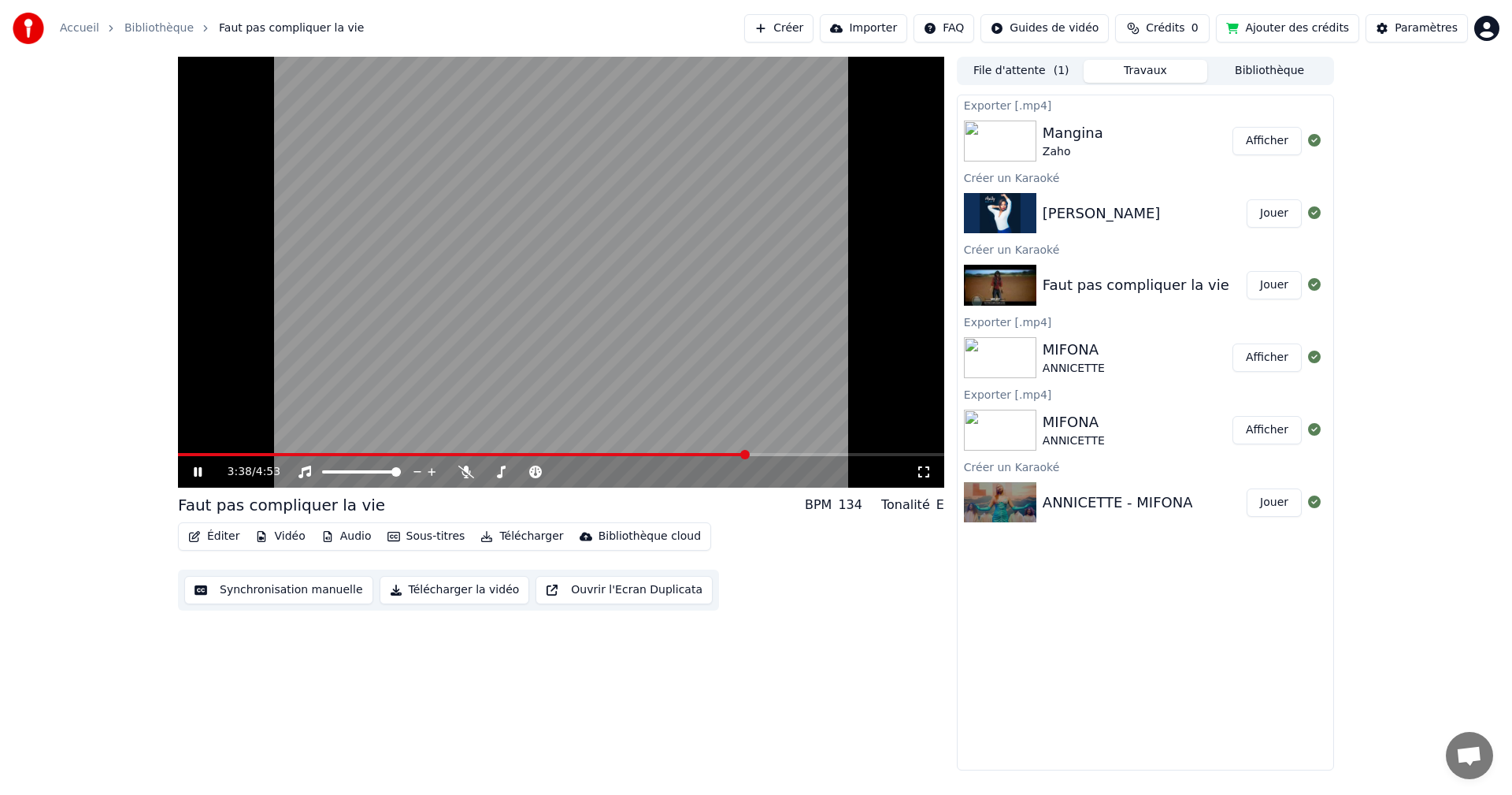
click at [201, 469] on icon at bounding box center [197, 472] width 8 height 10
click at [299, 593] on button "Synchronisation manuelle" at bounding box center [279, 589] width 189 height 28
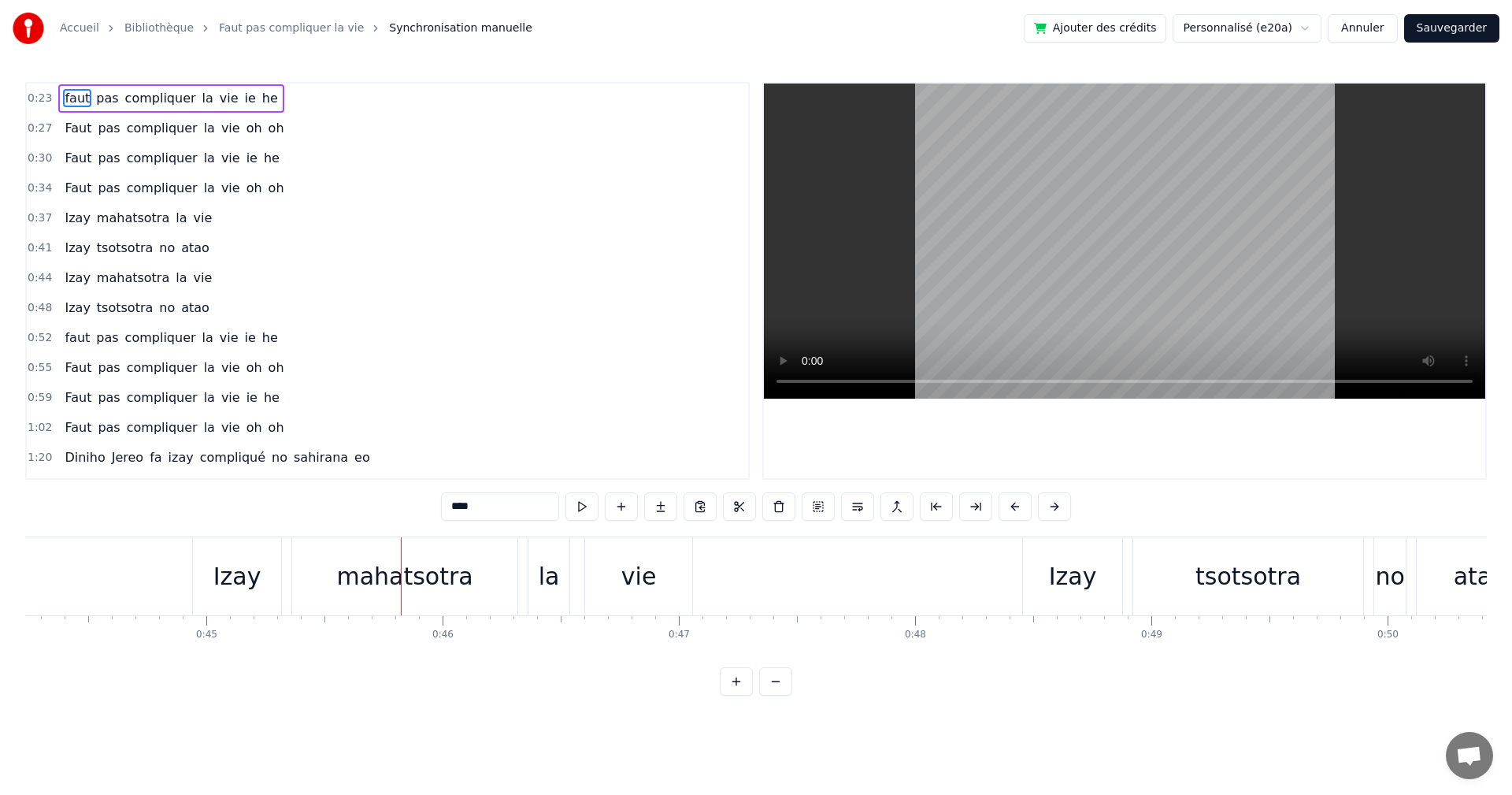
scroll to position [0, 10749]
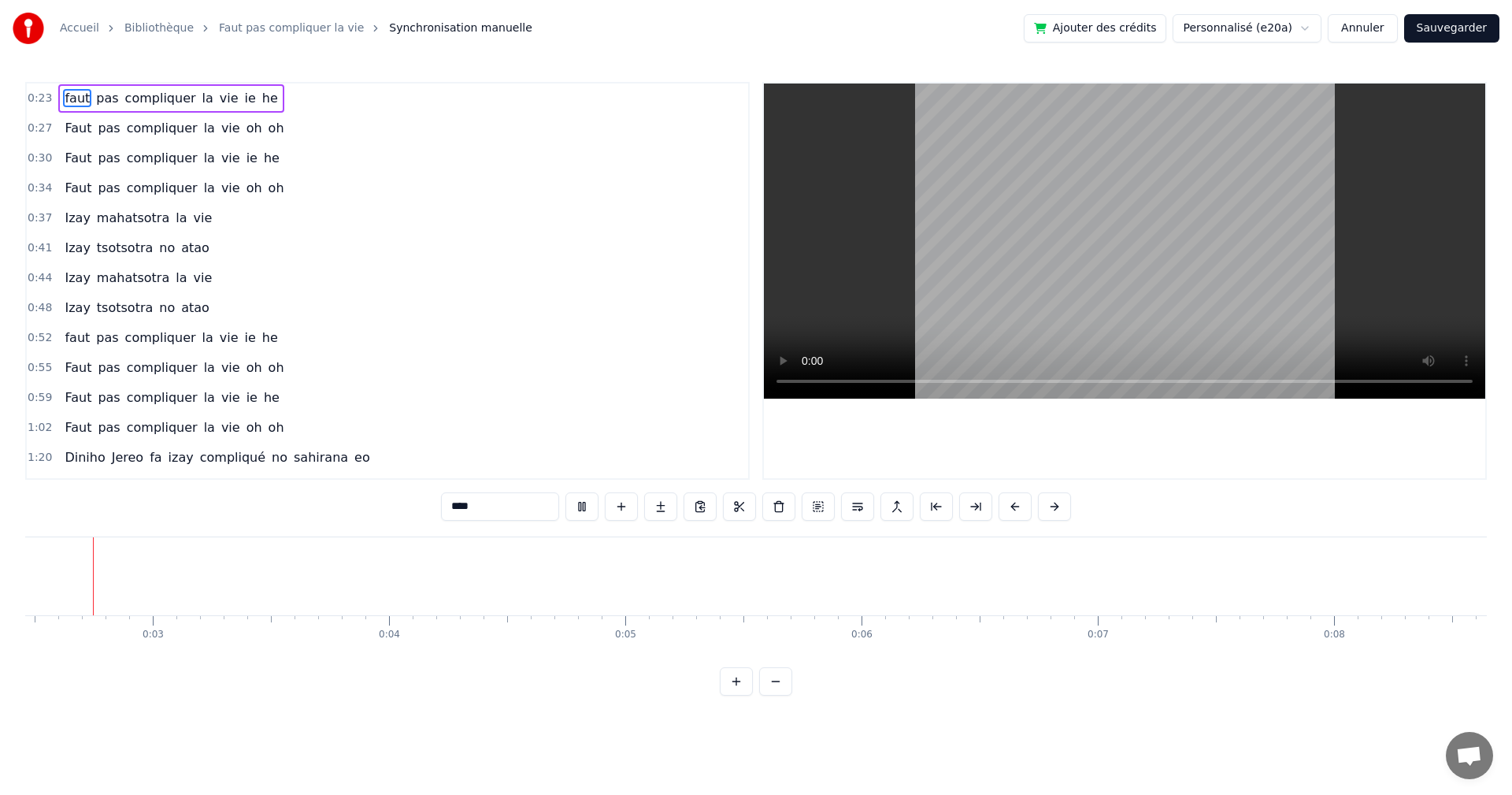
scroll to position [0, 533]
click at [1013, 721] on html "Accueil Bibliothèque Faut pas compliquer la vie Synchronisation manuelle Ajoute…" at bounding box center [756, 360] width 1512 height 721
click at [1114, 591] on div "oh" at bounding box center [1107, 576] width 29 height 35
type input "**"
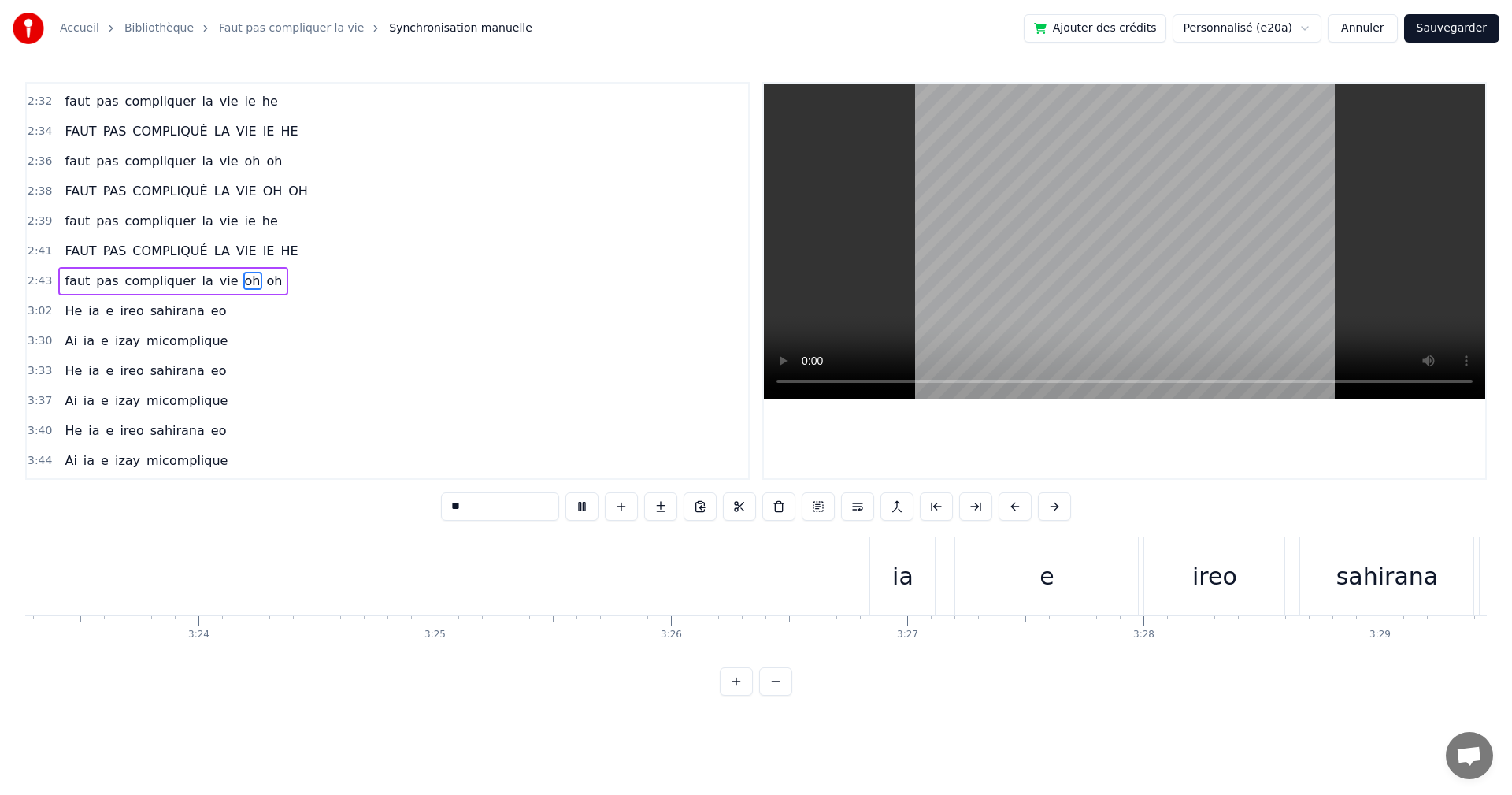
scroll to position [0, 48034]
drag, startPoint x: 683, startPoint y: 541, endPoint x: 683, endPoint y: 573, distance: 32.0
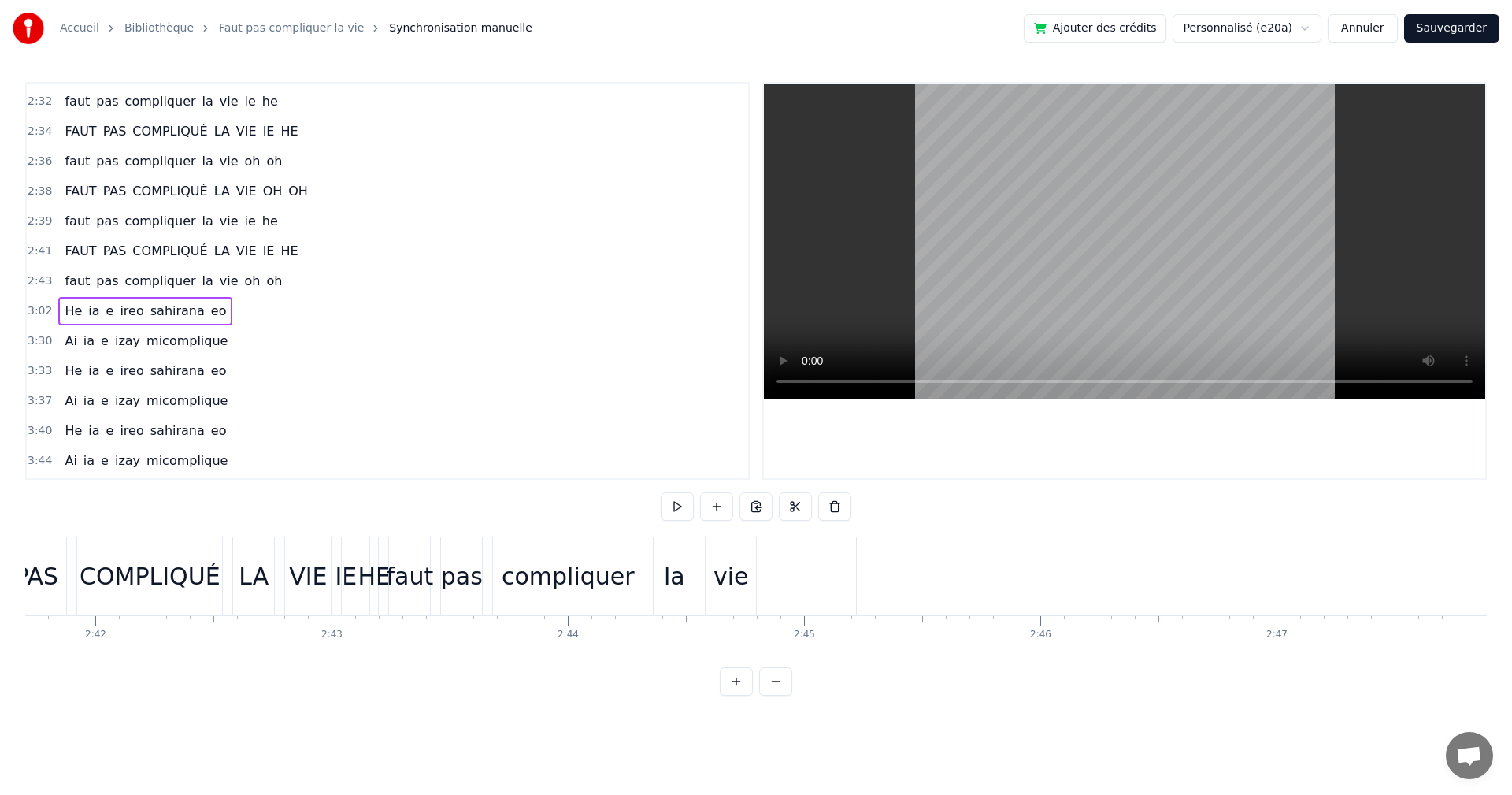
scroll to position [0, 38401]
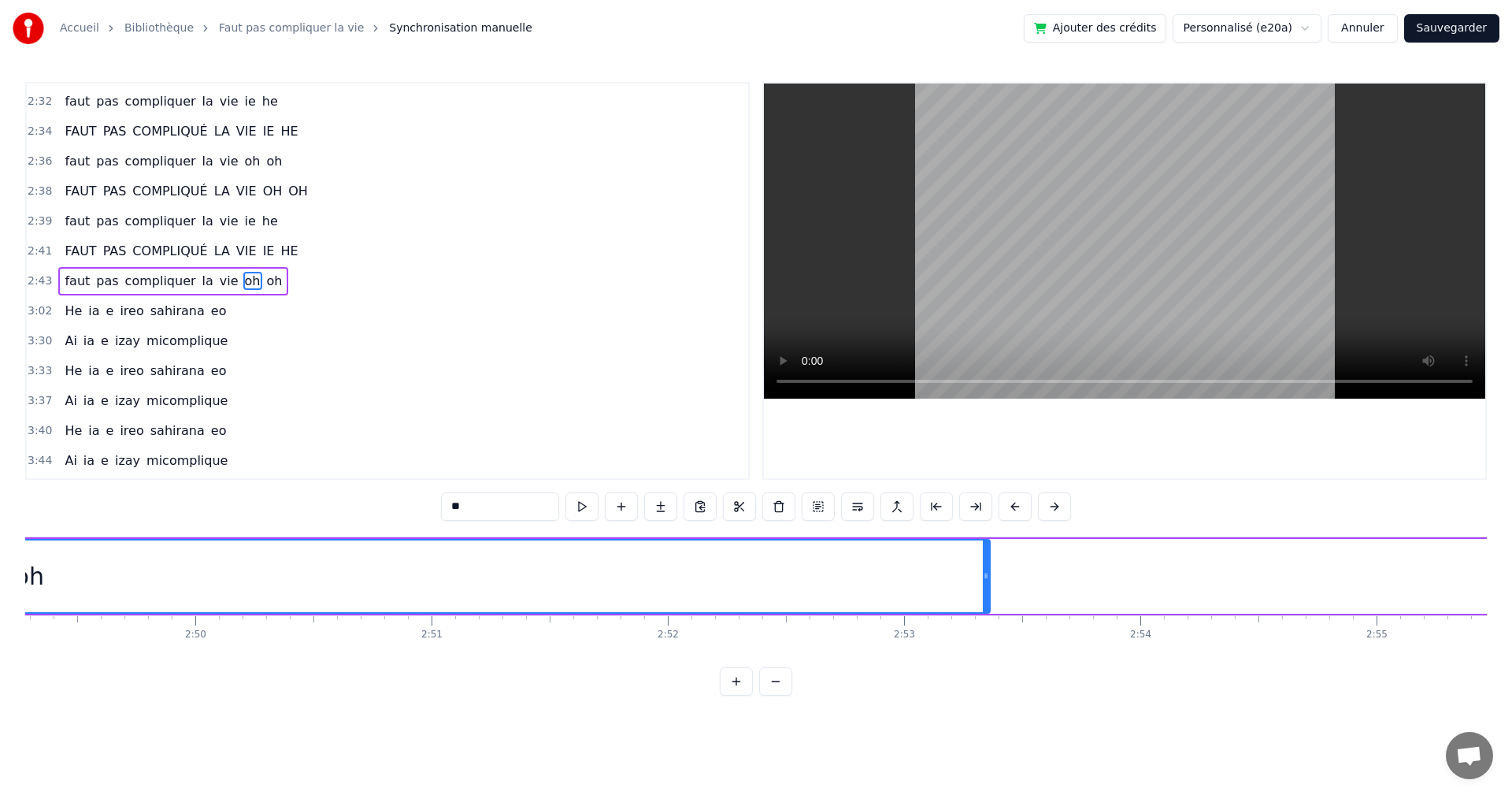
scroll to position [0, 40192]
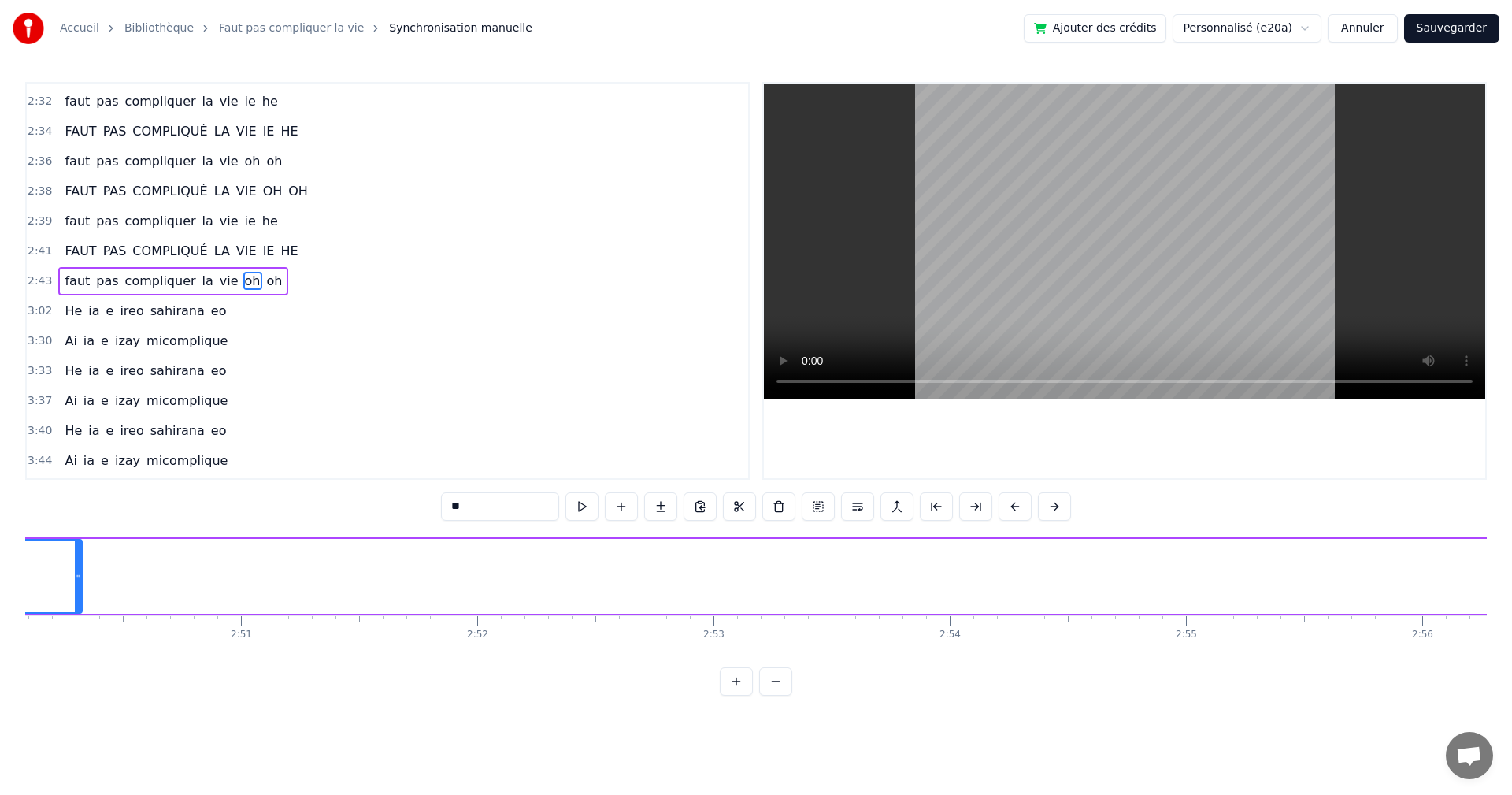
drag, startPoint x: 796, startPoint y: 570, endPoint x: 78, endPoint y: 598, distance: 718.5
click at [78, 598] on div at bounding box center [78, 577] width 6 height 72
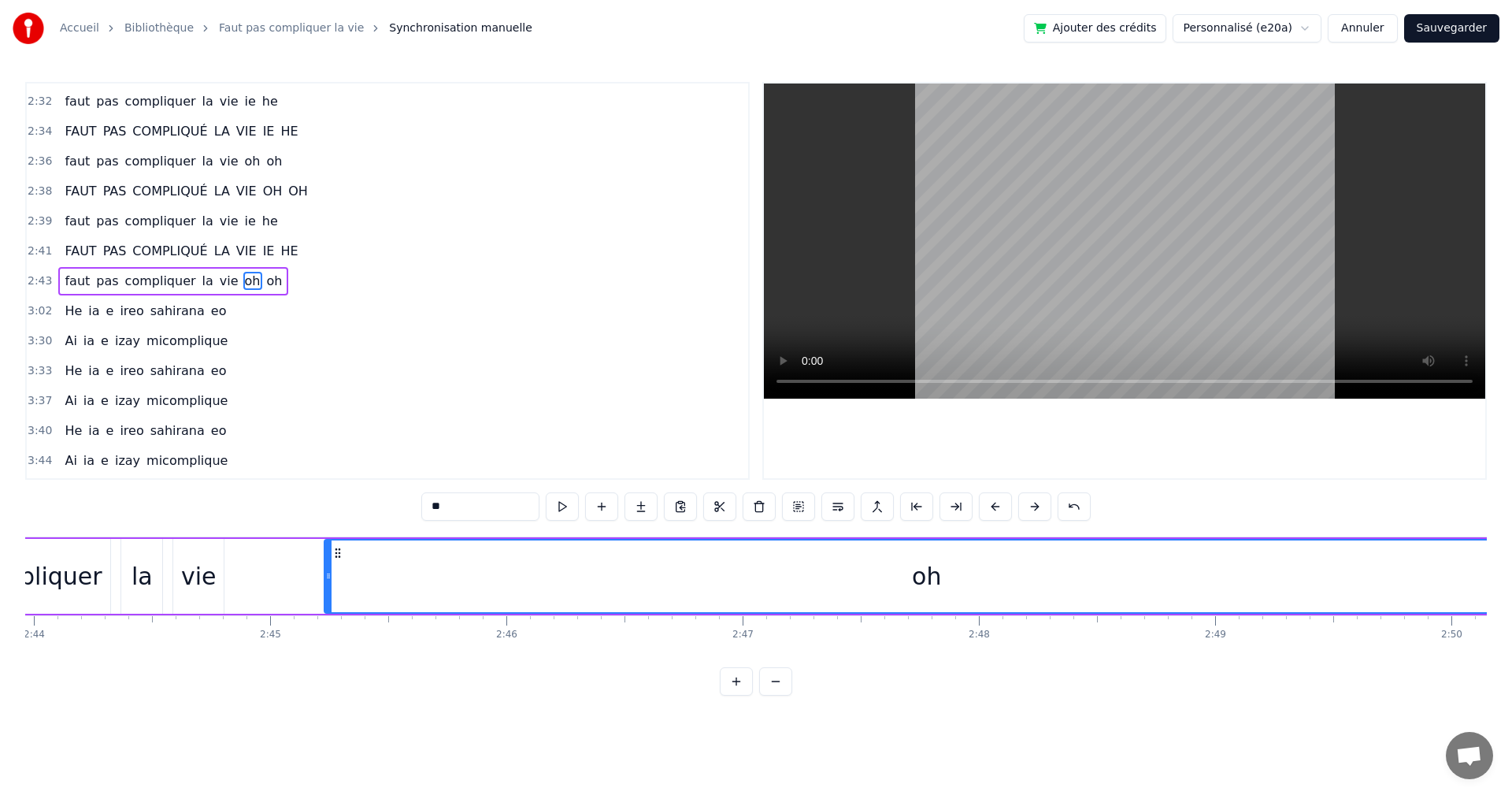
scroll to position [0, 39049]
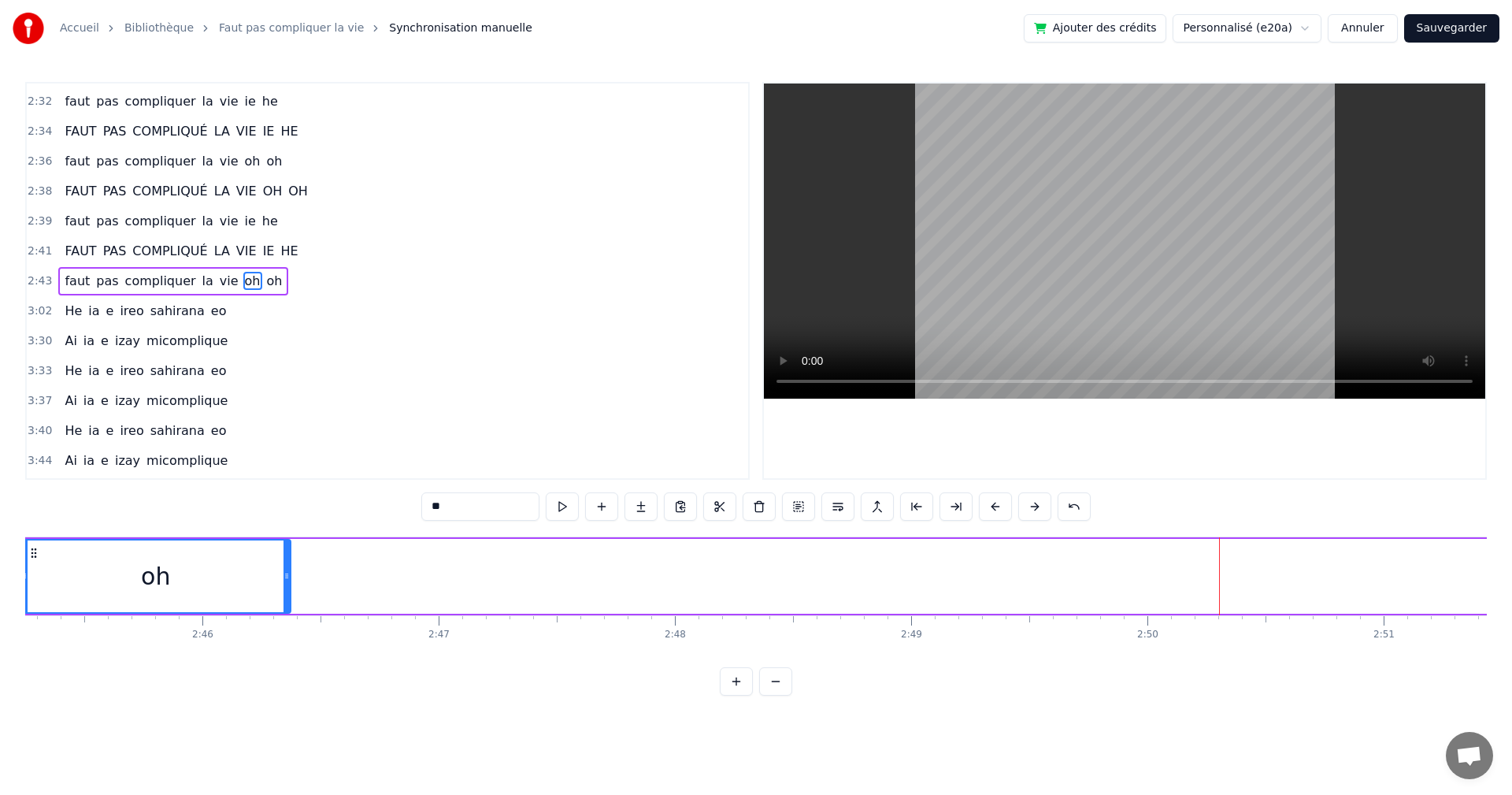
drag, startPoint x: 1223, startPoint y: 577, endPoint x: 289, endPoint y: 565, distance: 934.1
click at [289, 565] on div at bounding box center [287, 577] width 6 height 72
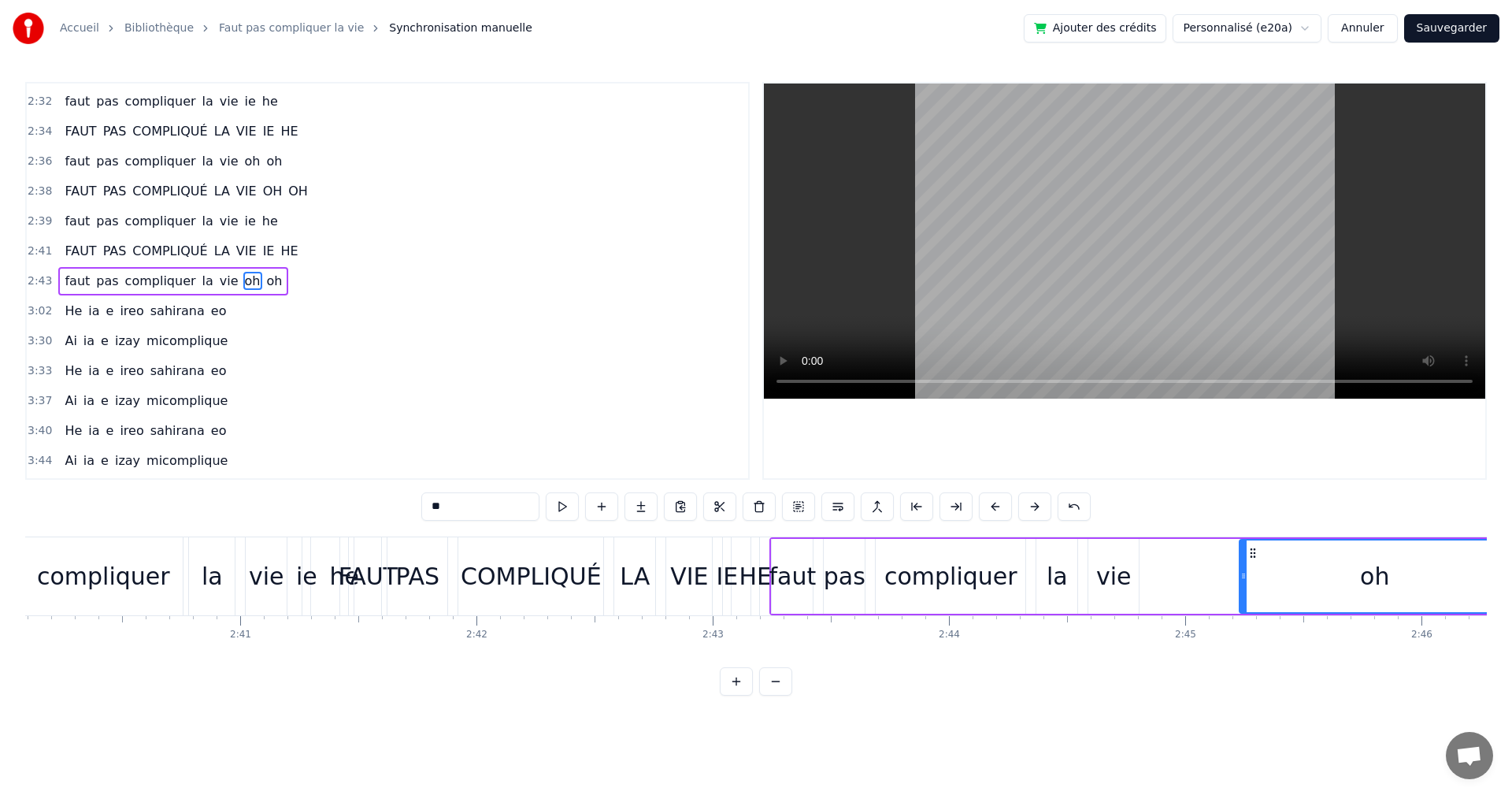
scroll to position [0, 37982]
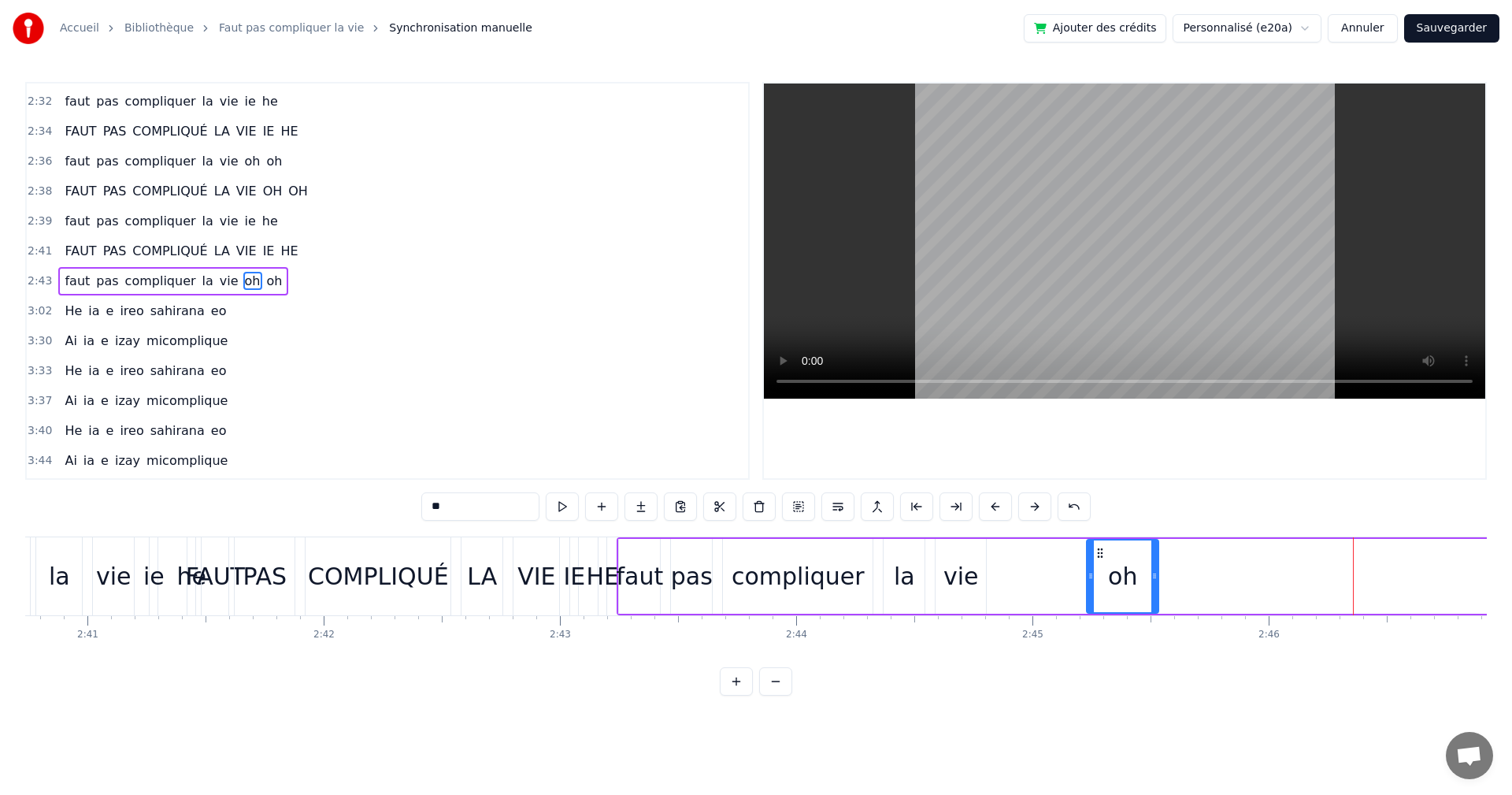
drag, startPoint x: 1355, startPoint y: 577, endPoint x: 1157, endPoint y: 577, distance: 198.0
click at [1157, 577] on icon at bounding box center [1155, 576] width 6 height 13
drag, startPoint x: 1084, startPoint y: 581, endPoint x: 1063, endPoint y: 582, distance: 21.0
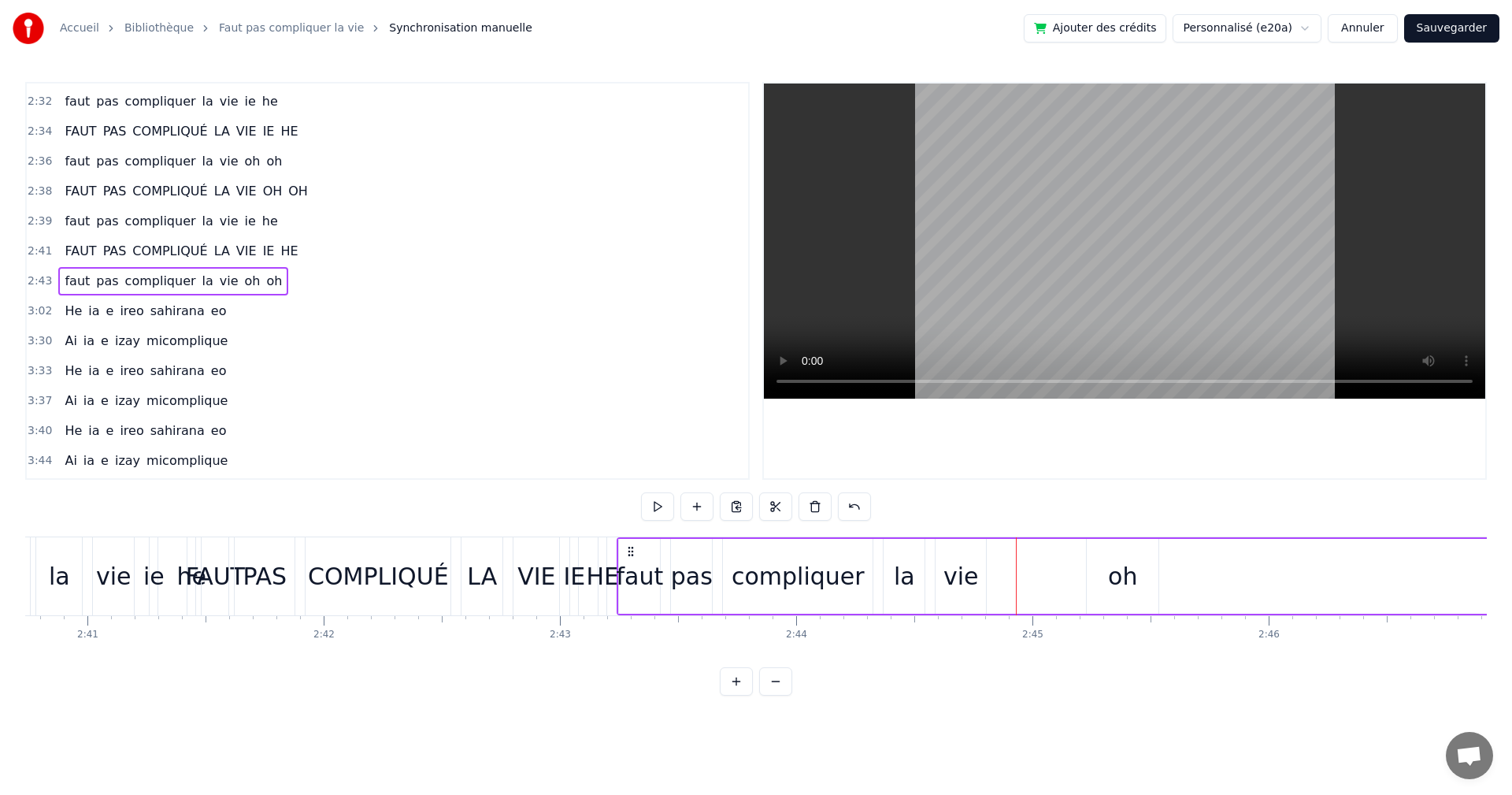
click at [986, 581] on div "vie" at bounding box center [960, 577] width 52 height 75
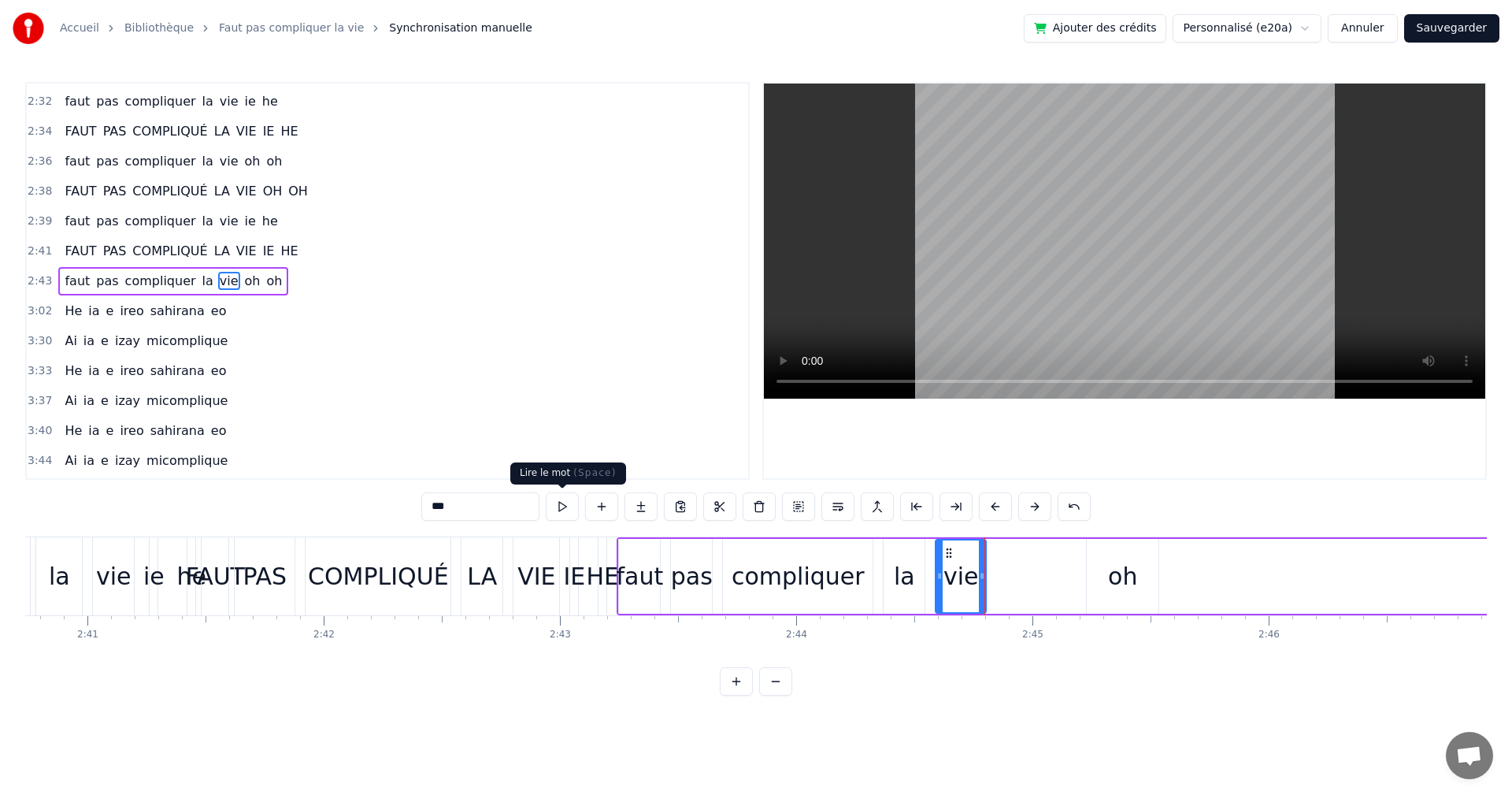
click at [563, 512] on button at bounding box center [562, 506] width 33 height 28
click at [563, 506] on button at bounding box center [562, 506] width 33 height 28
click at [1114, 566] on div "oh" at bounding box center [1123, 576] width 29 height 35
type input "**"
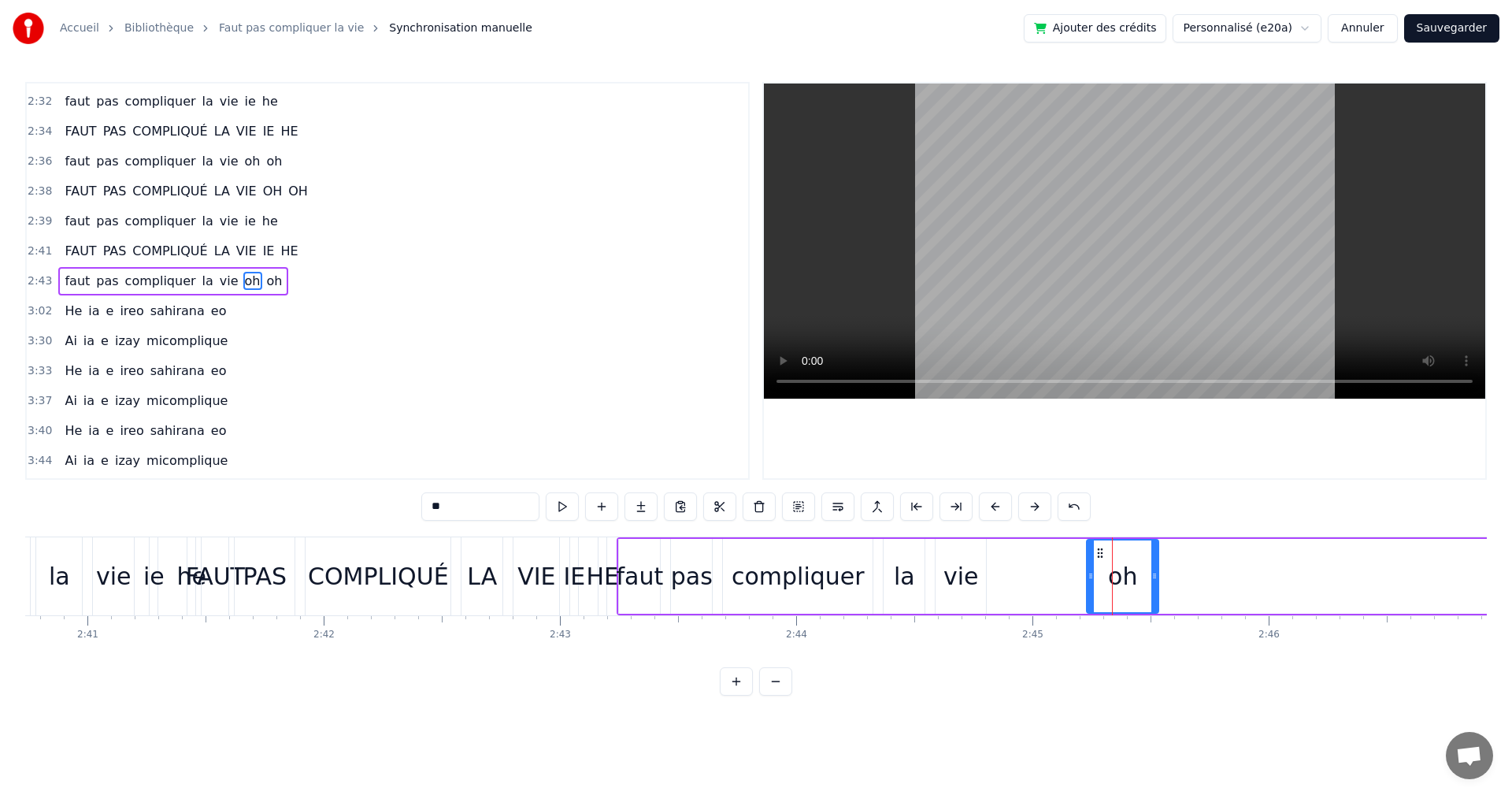
drag, startPoint x: 1114, startPoint y: 566, endPoint x: 1111, endPoint y: 557, distance: 9.5
click at [1106, 551] on div "oh" at bounding box center [1123, 577] width 72 height 75
drag, startPoint x: 1106, startPoint y: 551, endPoint x: 1006, endPoint y: 541, distance: 100.5
click at [1006, 541] on div "oh" at bounding box center [1028, 577] width 70 height 72
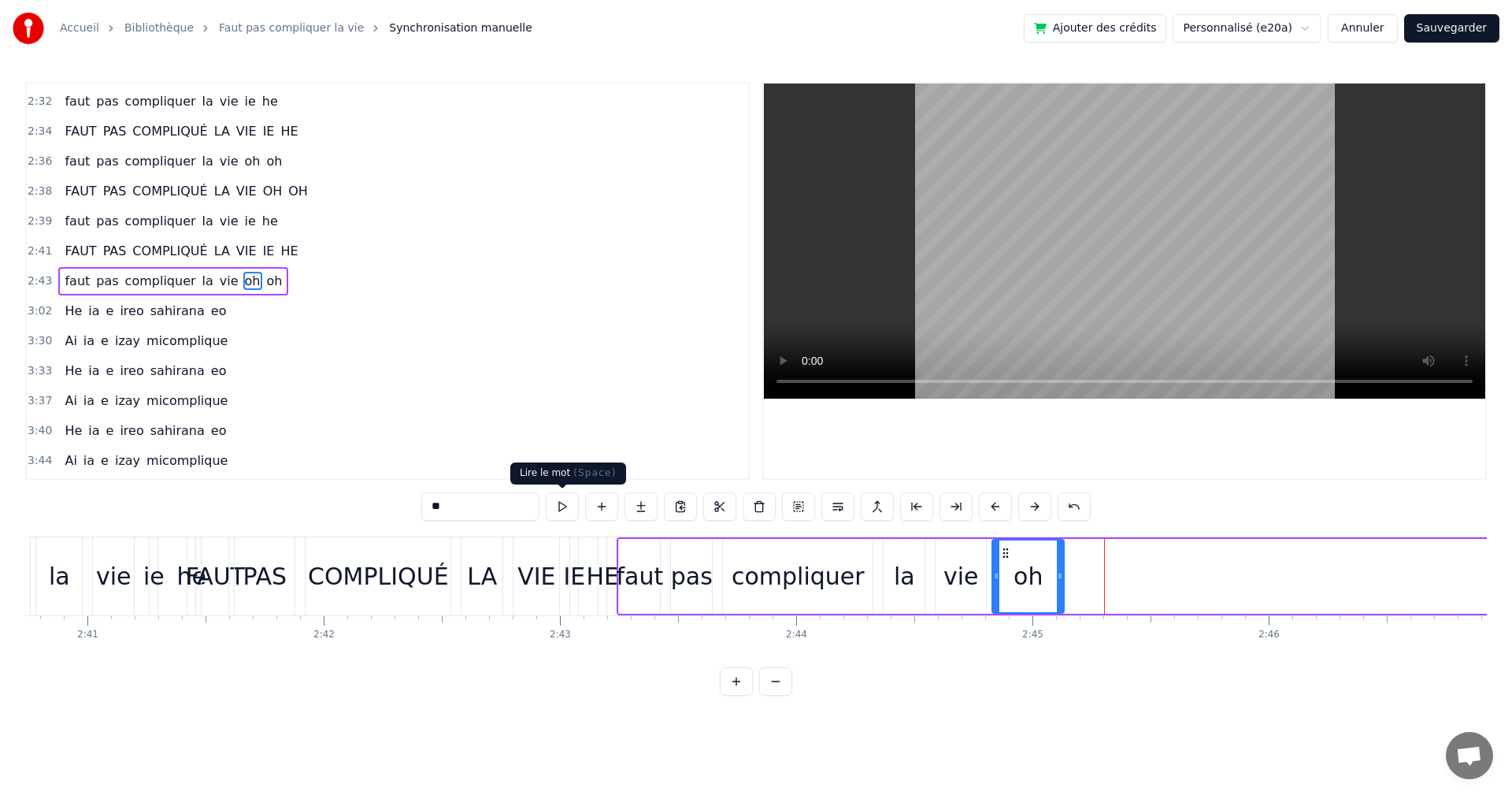
click at [574, 503] on button at bounding box center [562, 506] width 33 height 28
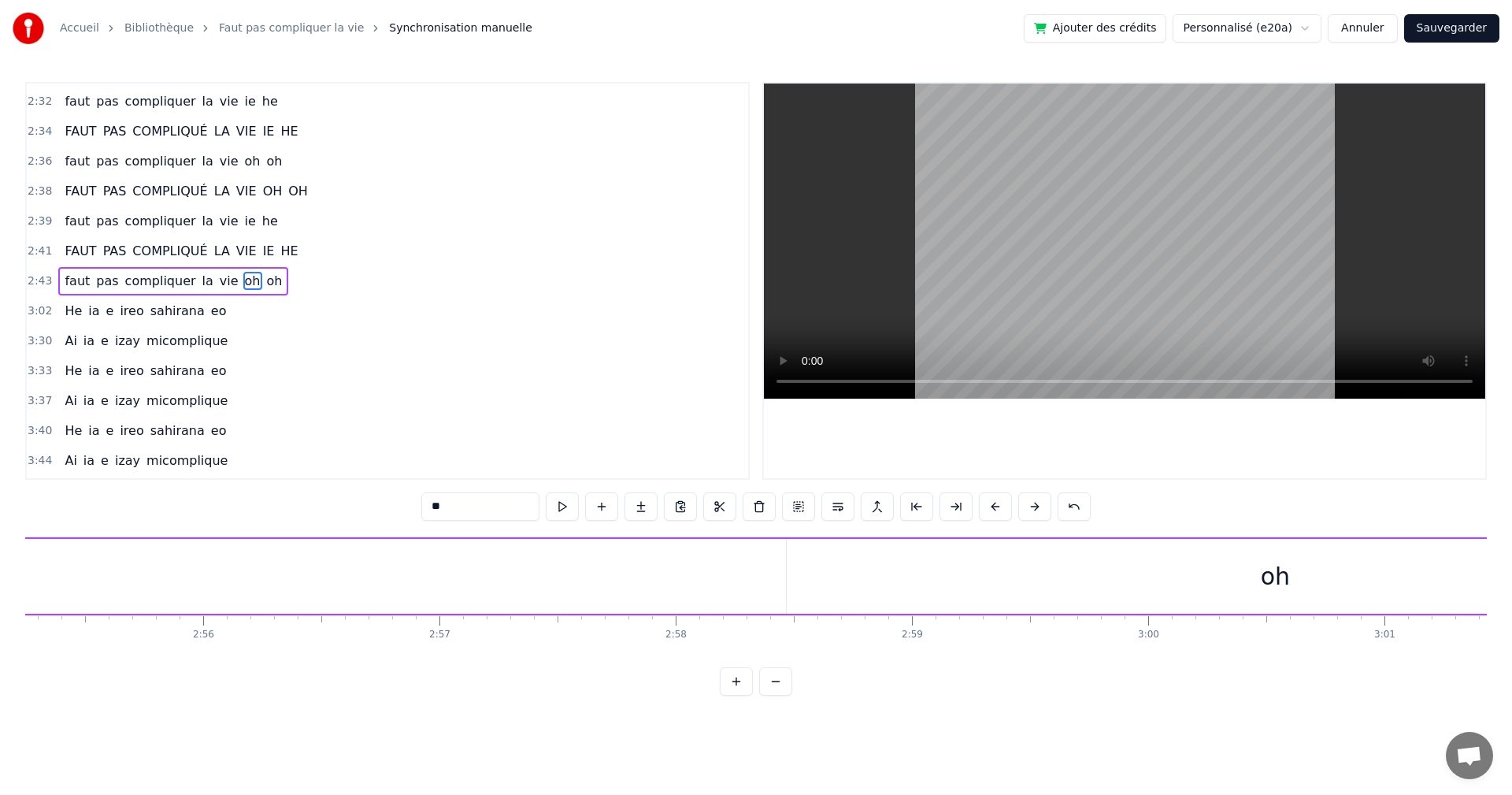
scroll to position [0, 41867]
click at [864, 594] on div "oh" at bounding box center [819, 577] width 977 height 75
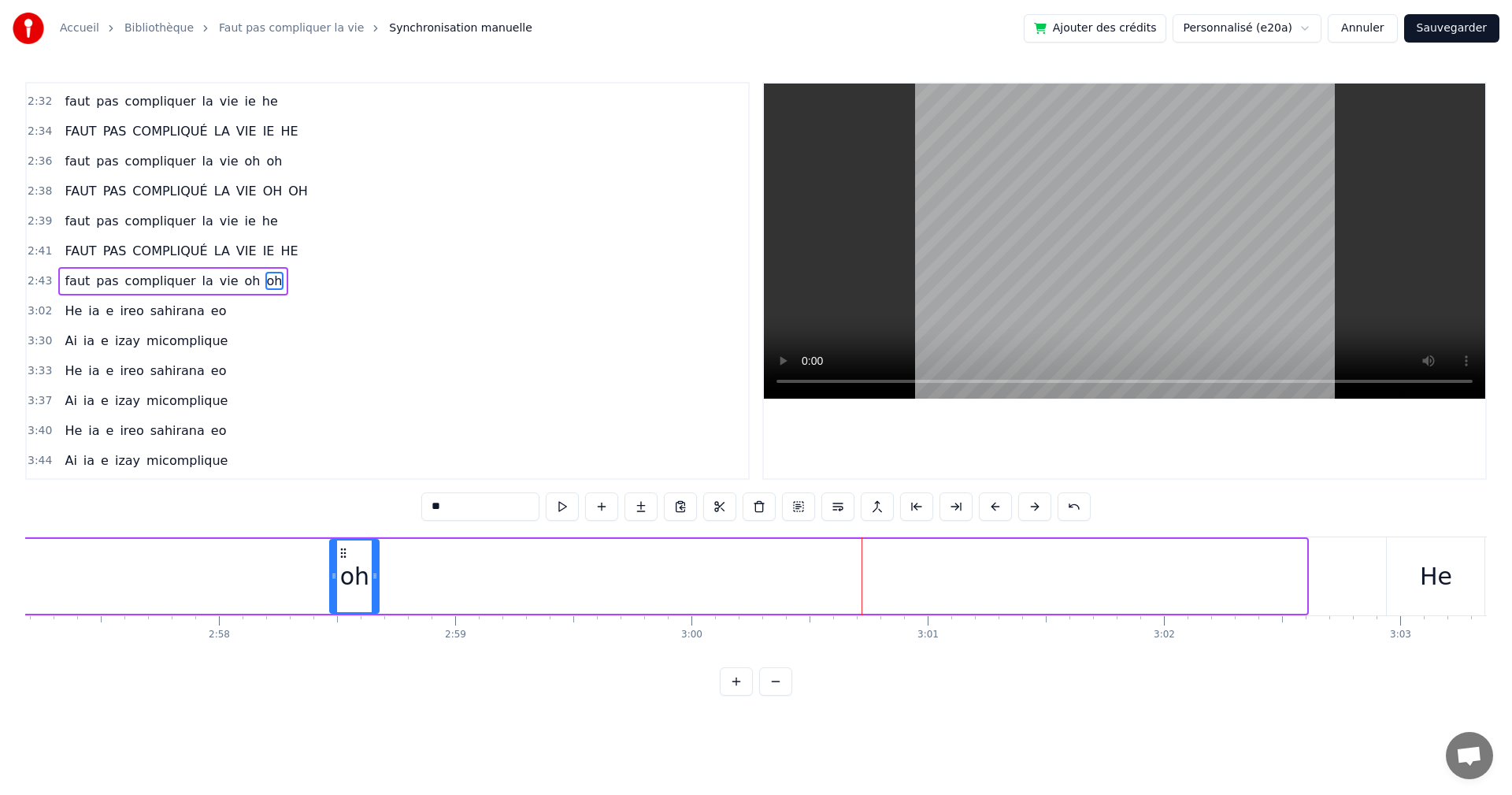
drag, startPoint x: 1303, startPoint y: 574, endPoint x: 375, endPoint y: 549, distance: 928.3
click at [375, 549] on div at bounding box center [375, 577] width 6 height 72
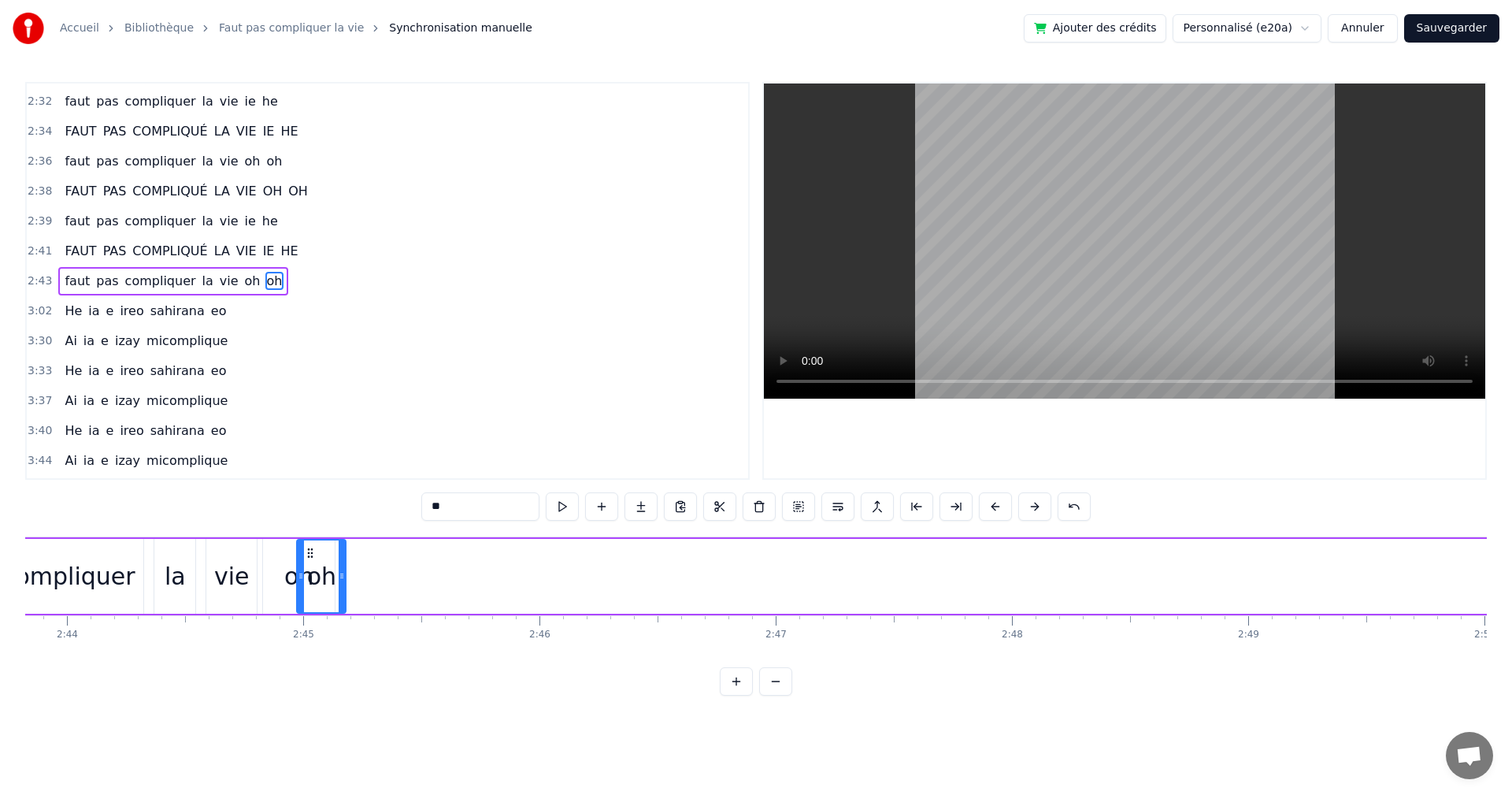
scroll to position [0, 38708]
drag, startPoint x: 346, startPoint y: 553, endPoint x: 360, endPoint y: 566, distance: 19.1
click at [360, 566] on div "oh" at bounding box center [367, 577] width 47 height 72
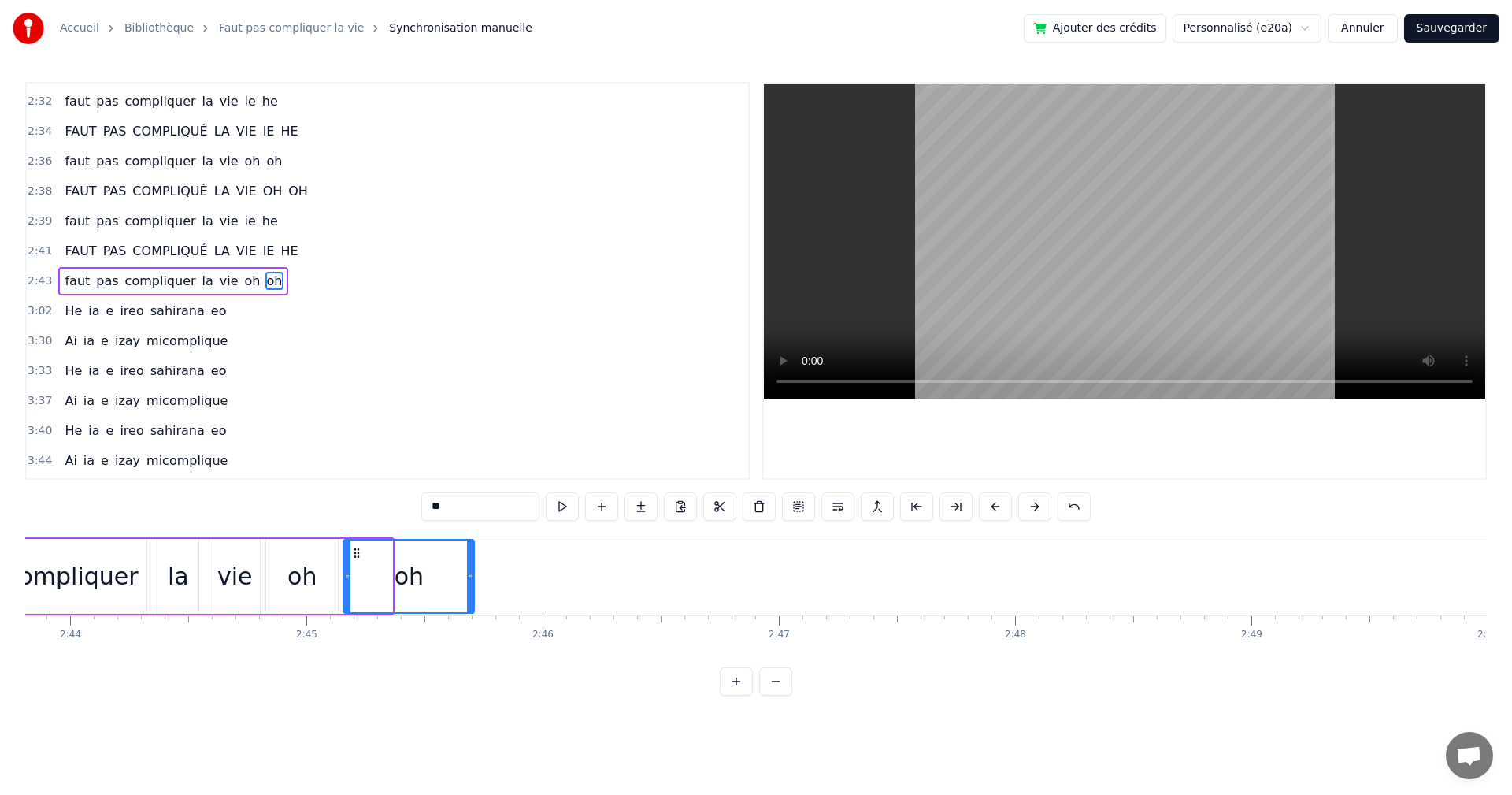
drag, startPoint x: 389, startPoint y: 573, endPoint x: 471, endPoint y: 575, distance: 82.0
click at [471, 575] on icon at bounding box center [470, 576] width 6 height 13
click at [561, 511] on button at bounding box center [562, 506] width 33 height 28
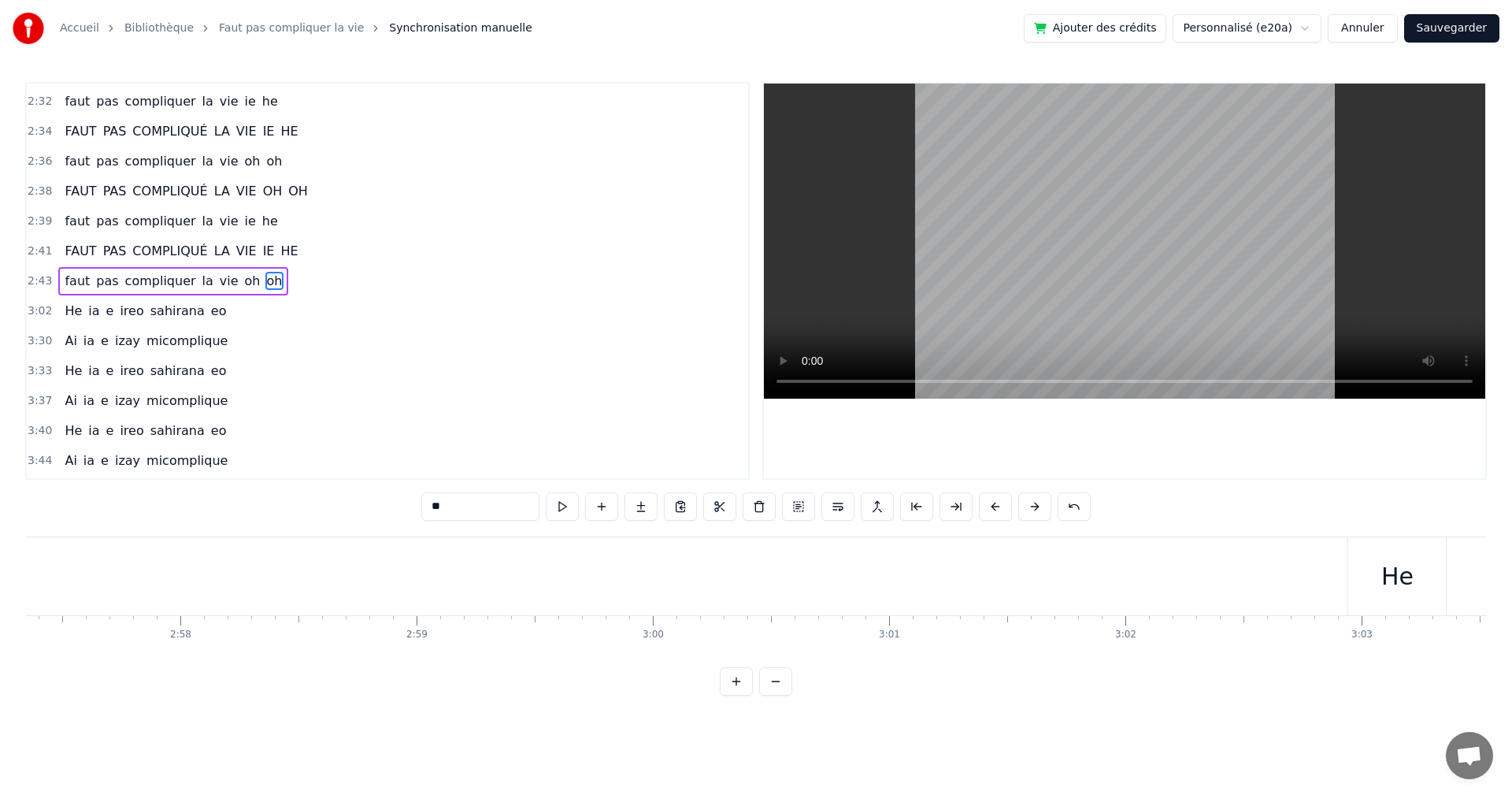
scroll to position [0, 42782]
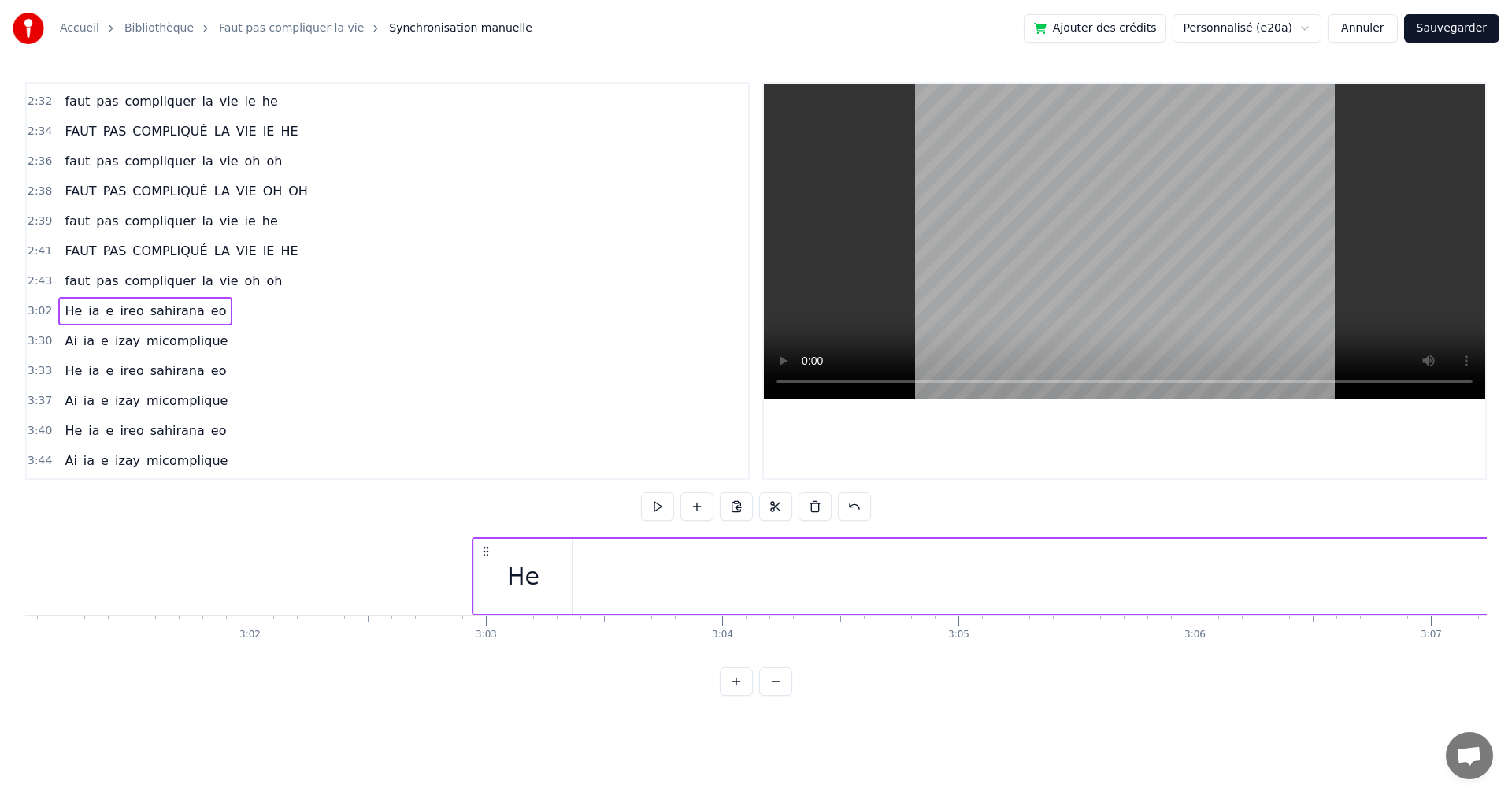
drag, startPoint x: 474, startPoint y: 581, endPoint x: 487, endPoint y: 583, distance: 13.2
click at [487, 583] on div "He" at bounding box center [523, 577] width 99 height 75
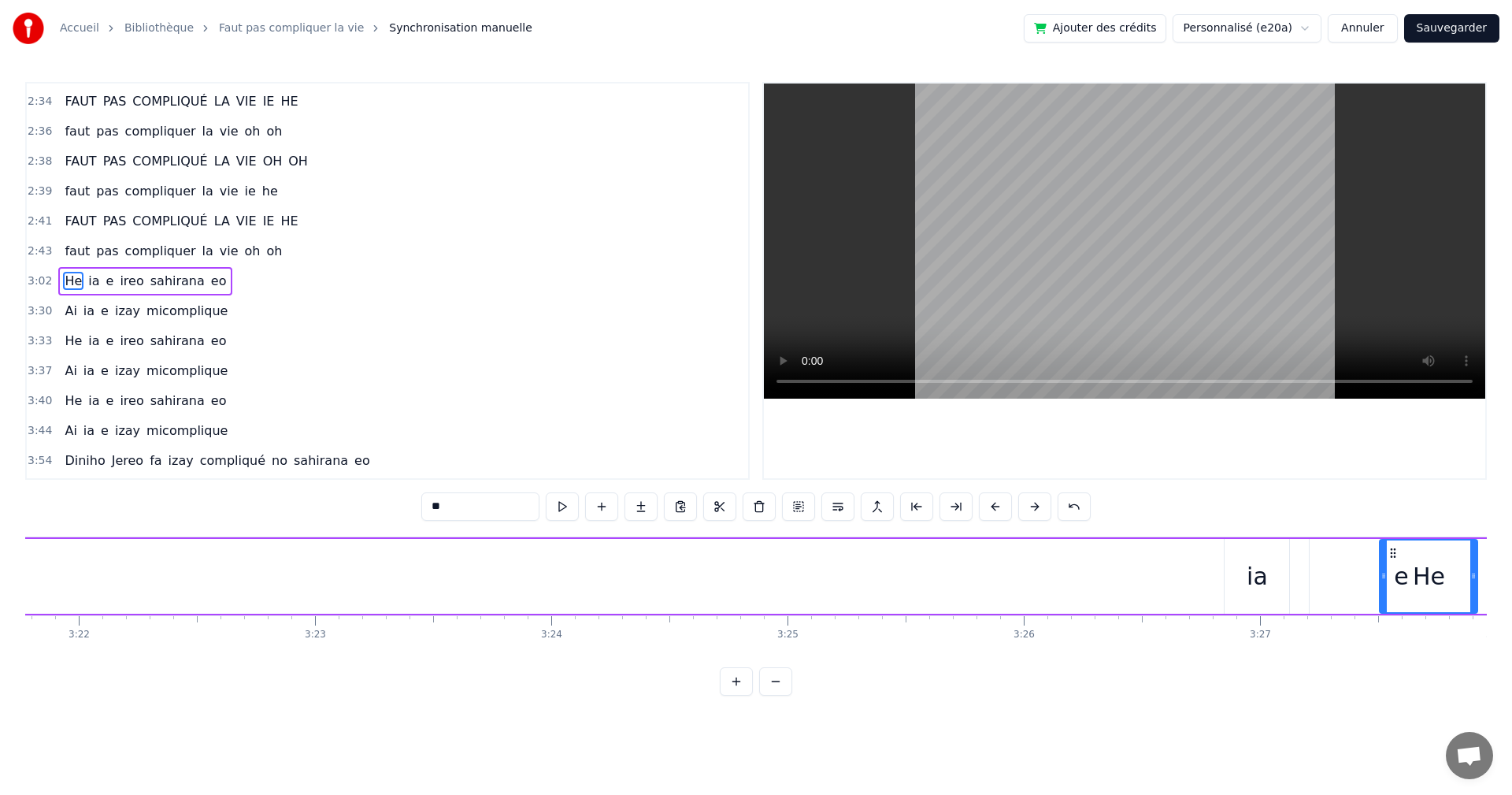
scroll to position [0, 47747]
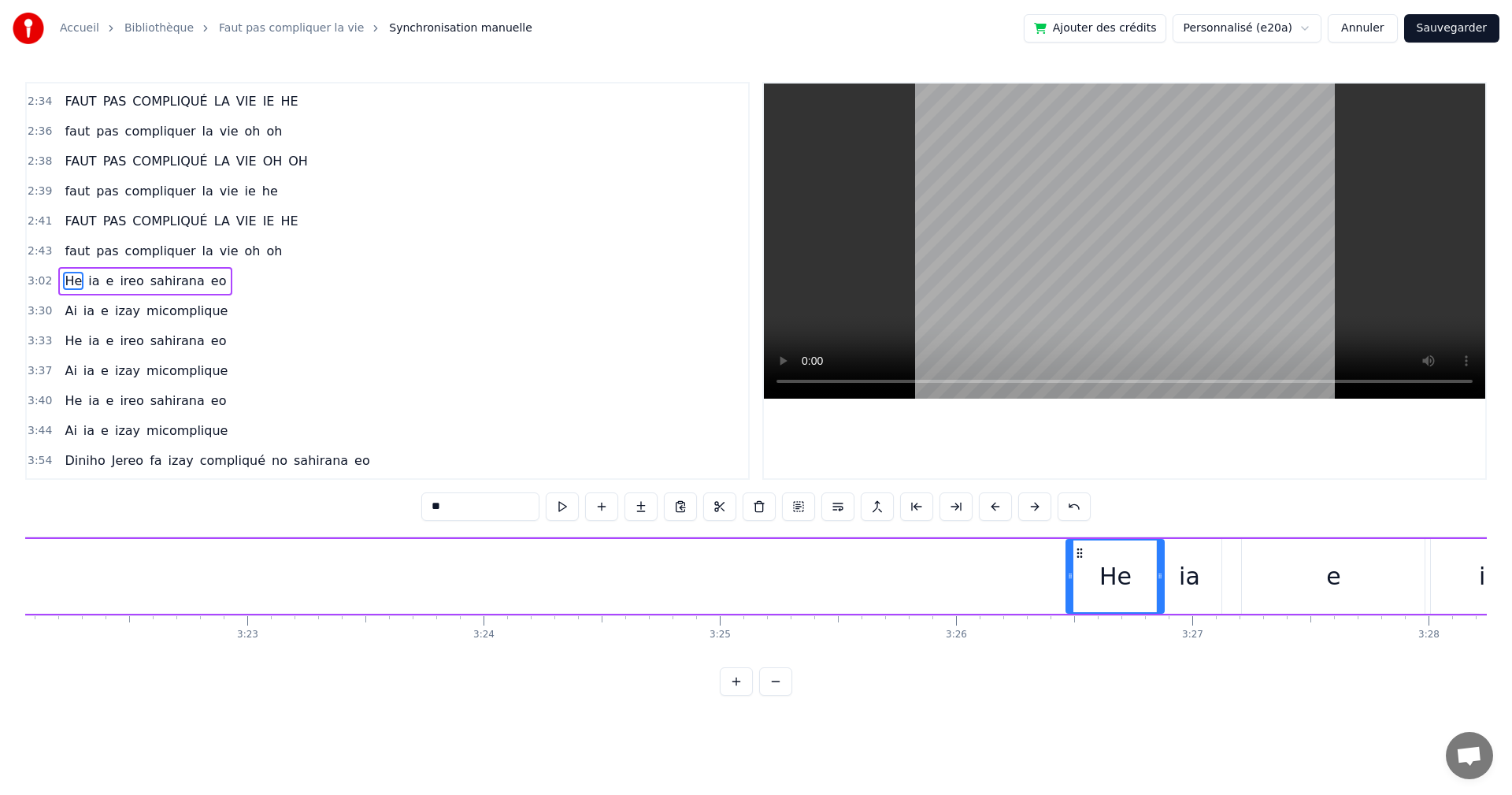
drag, startPoint x: 486, startPoint y: 553, endPoint x: 1079, endPoint y: 573, distance: 593.3
click at [1079, 573] on div "He" at bounding box center [1115, 577] width 96 height 72
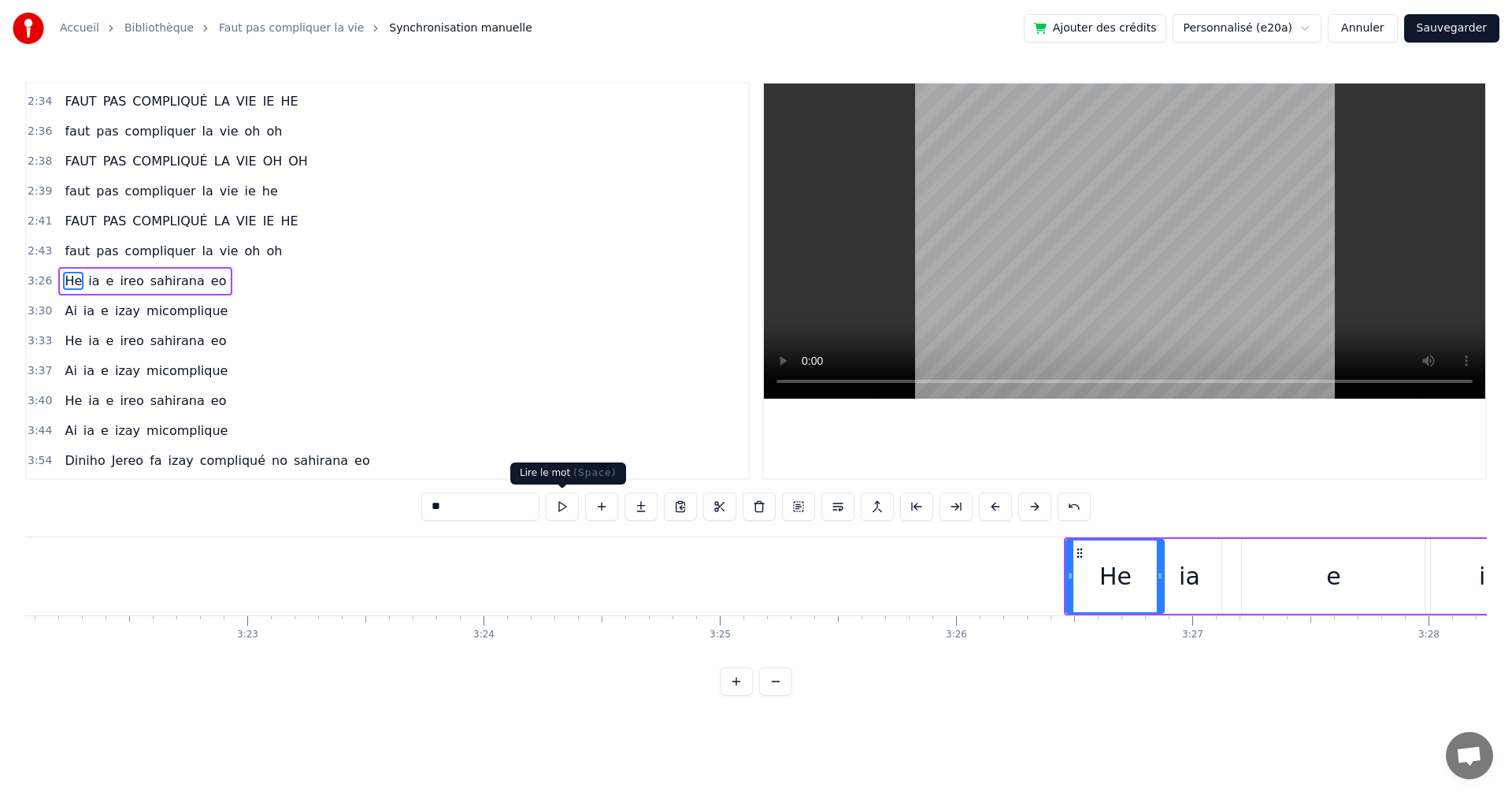
click at [566, 513] on button at bounding box center [562, 506] width 33 height 28
drag, startPoint x: 1159, startPoint y: 585, endPoint x: 1084, endPoint y: 570, distance: 76.5
click at [1135, 582] on div at bounding box center [1139, 577] width 6 height 72
click at [571, 505] on button at bounding box center [562, 506] width 33 height 28
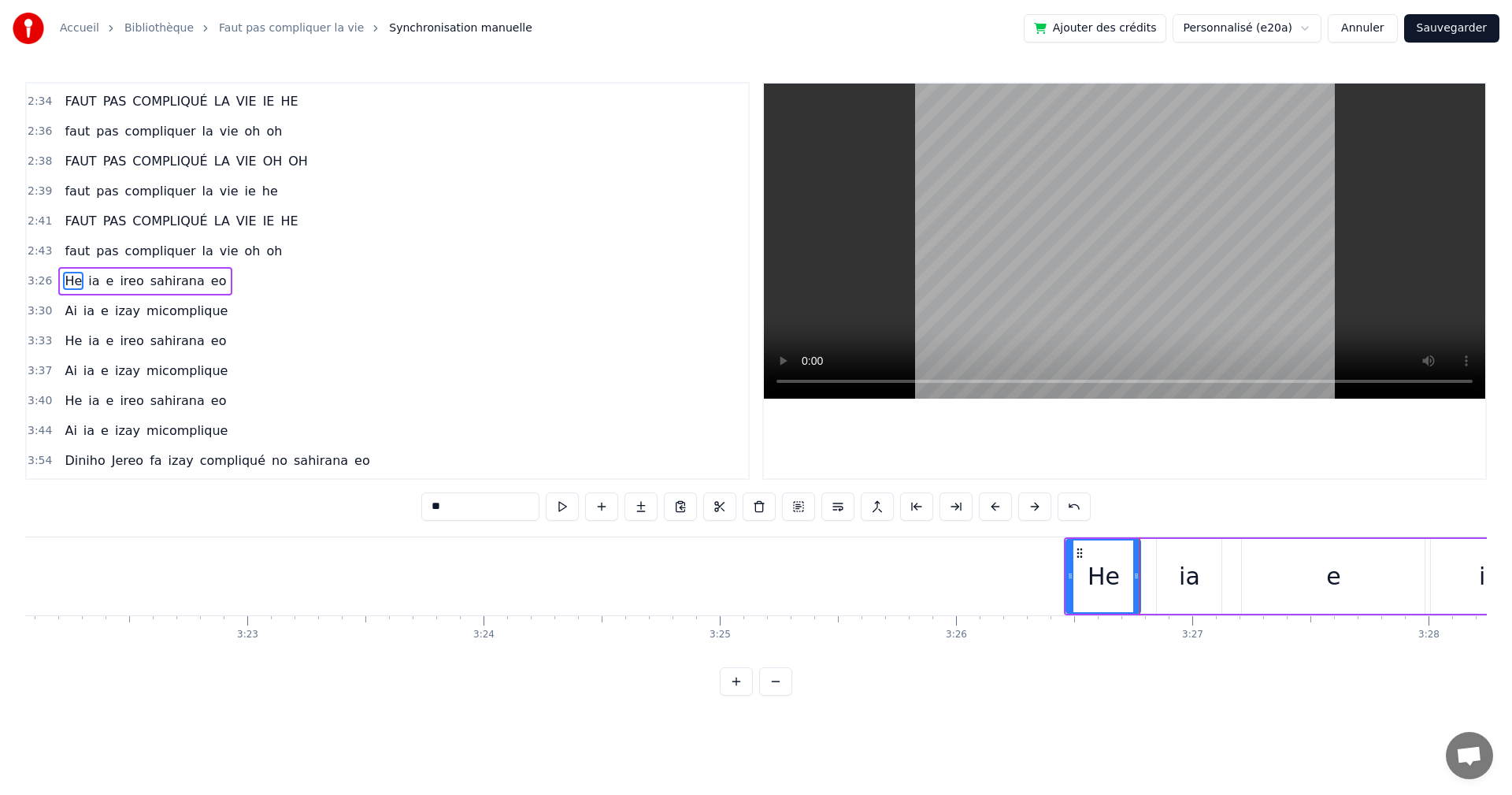
click at [571, 505] on button at bounding box center [562, 506] width 33 height 28
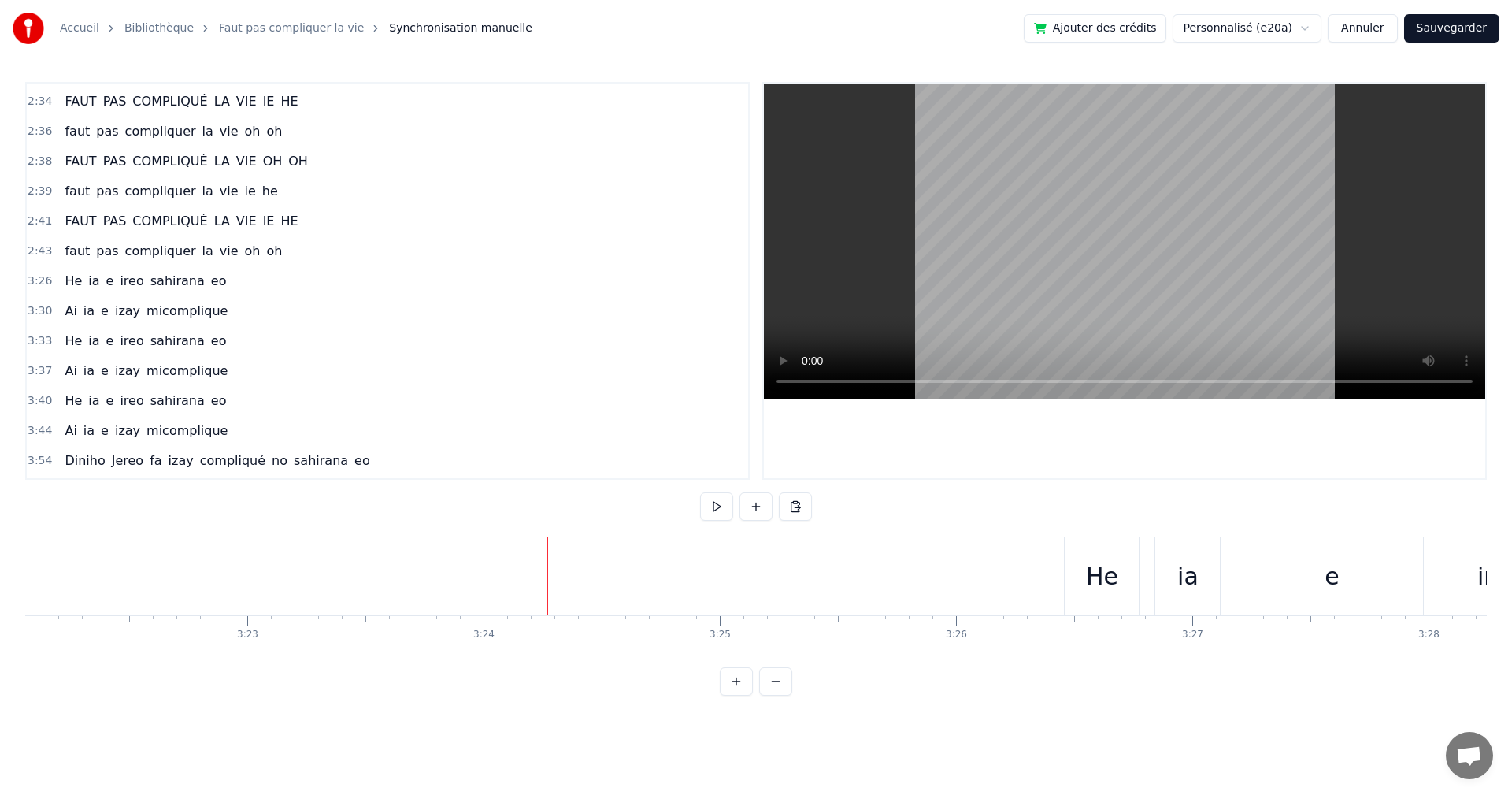
click at [1085, 579] on div "He" at bounding box center [1102, 577] width 74 height 78
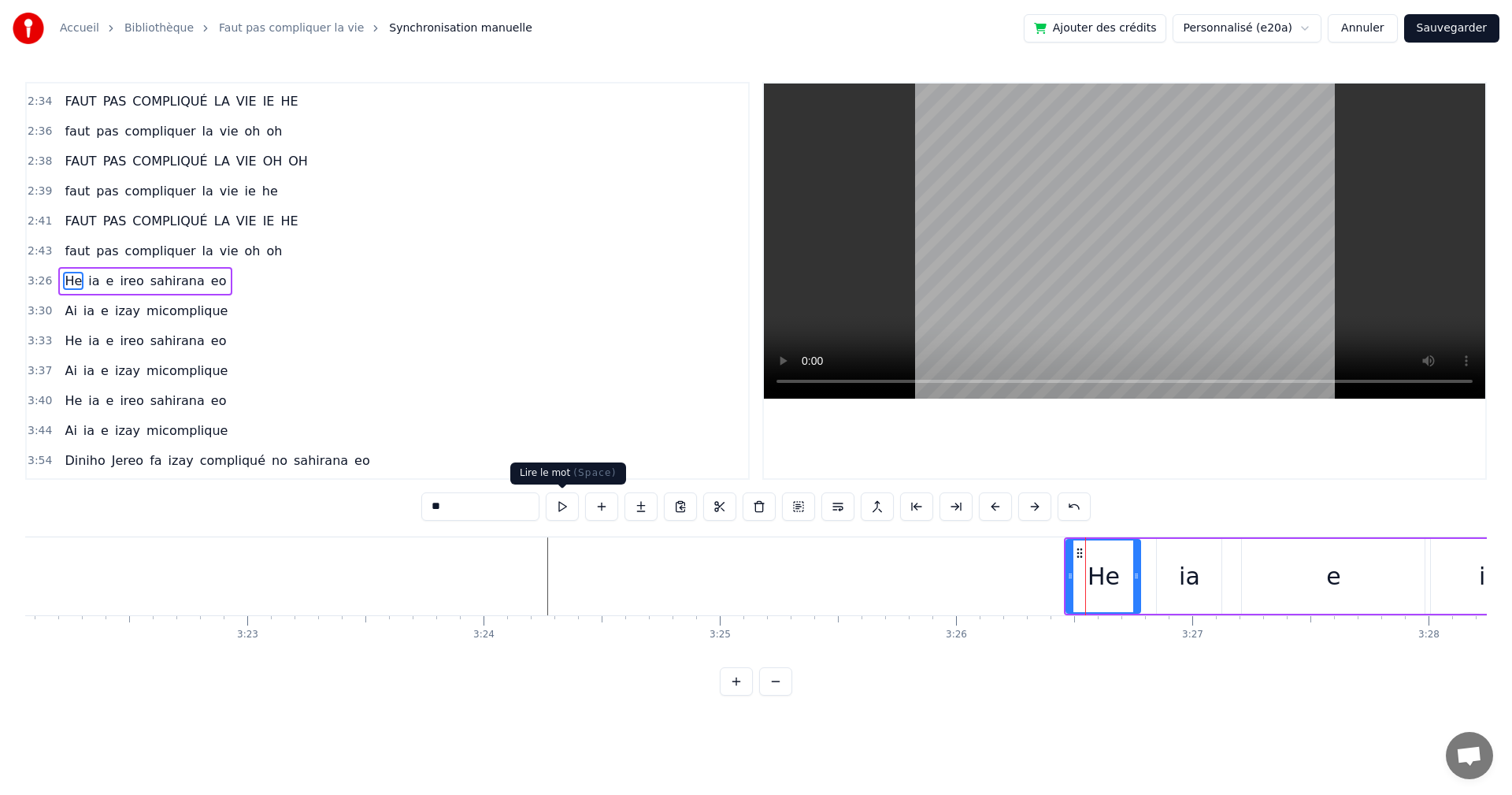
click at [568, 509] on button at bounding box center [562, 506] width 33 height 28
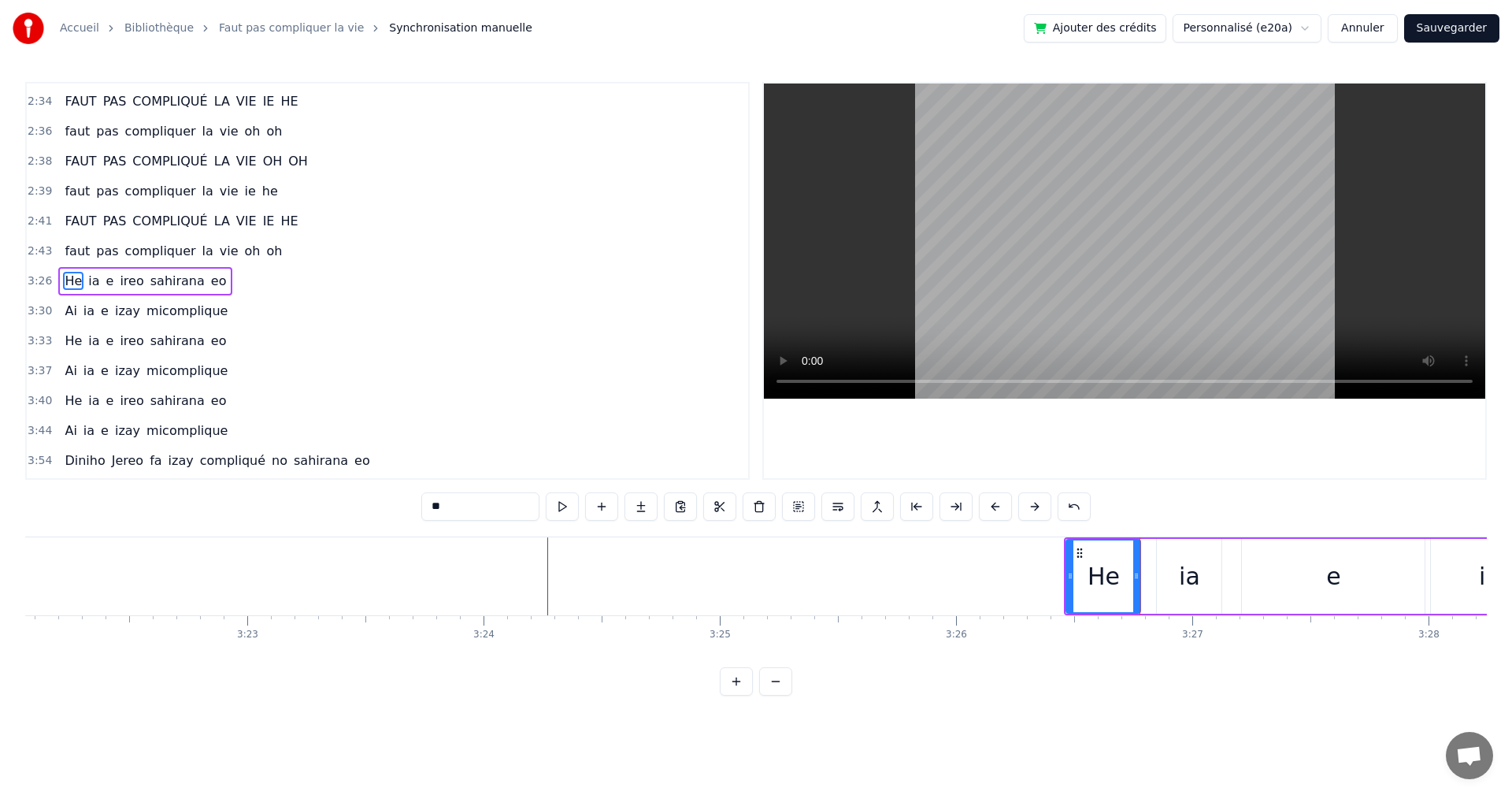
click at [568, 509] on button at bounding box center [562, 506] width 33 height 28
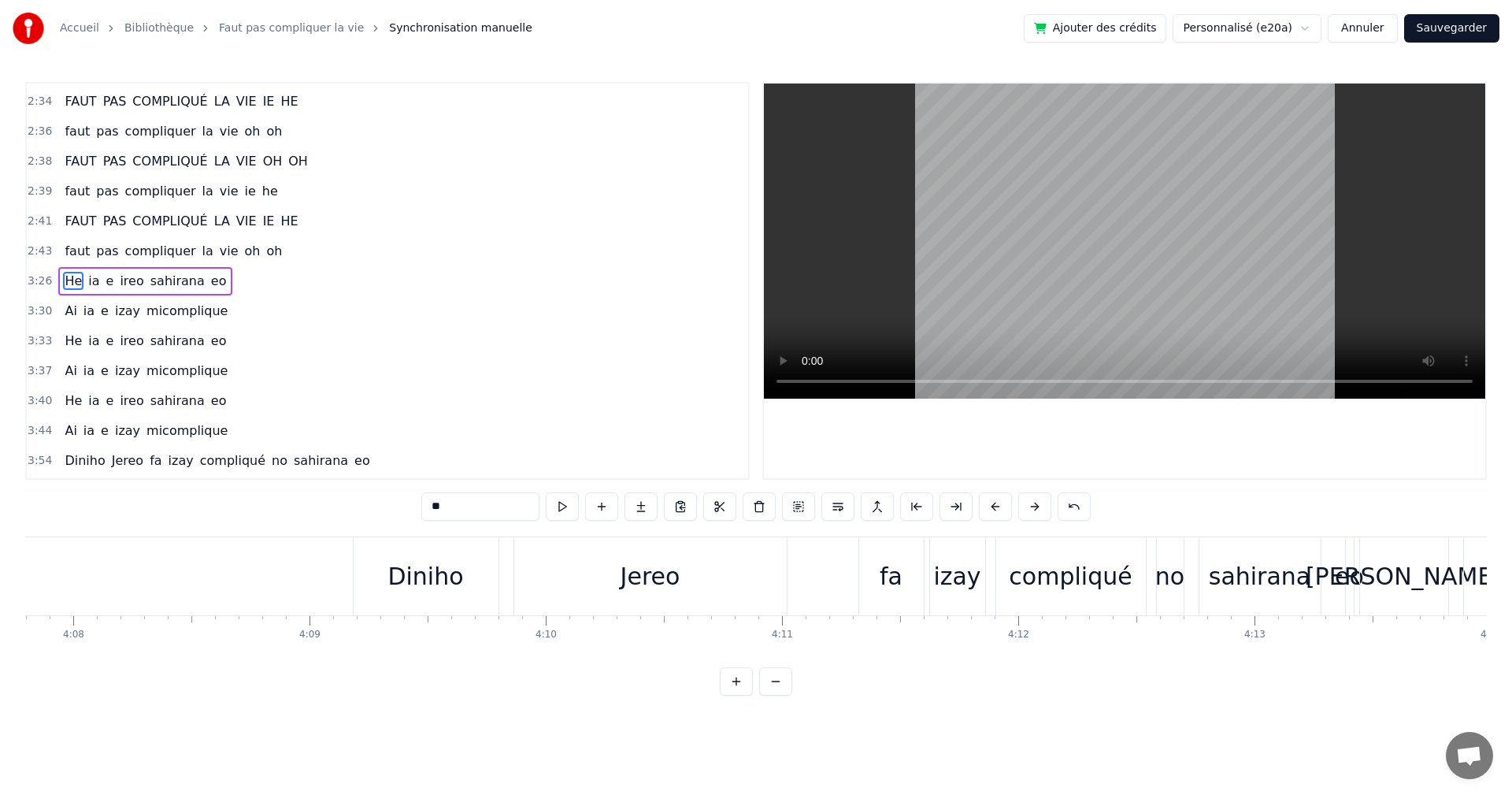
scroll to position [0, 58136]
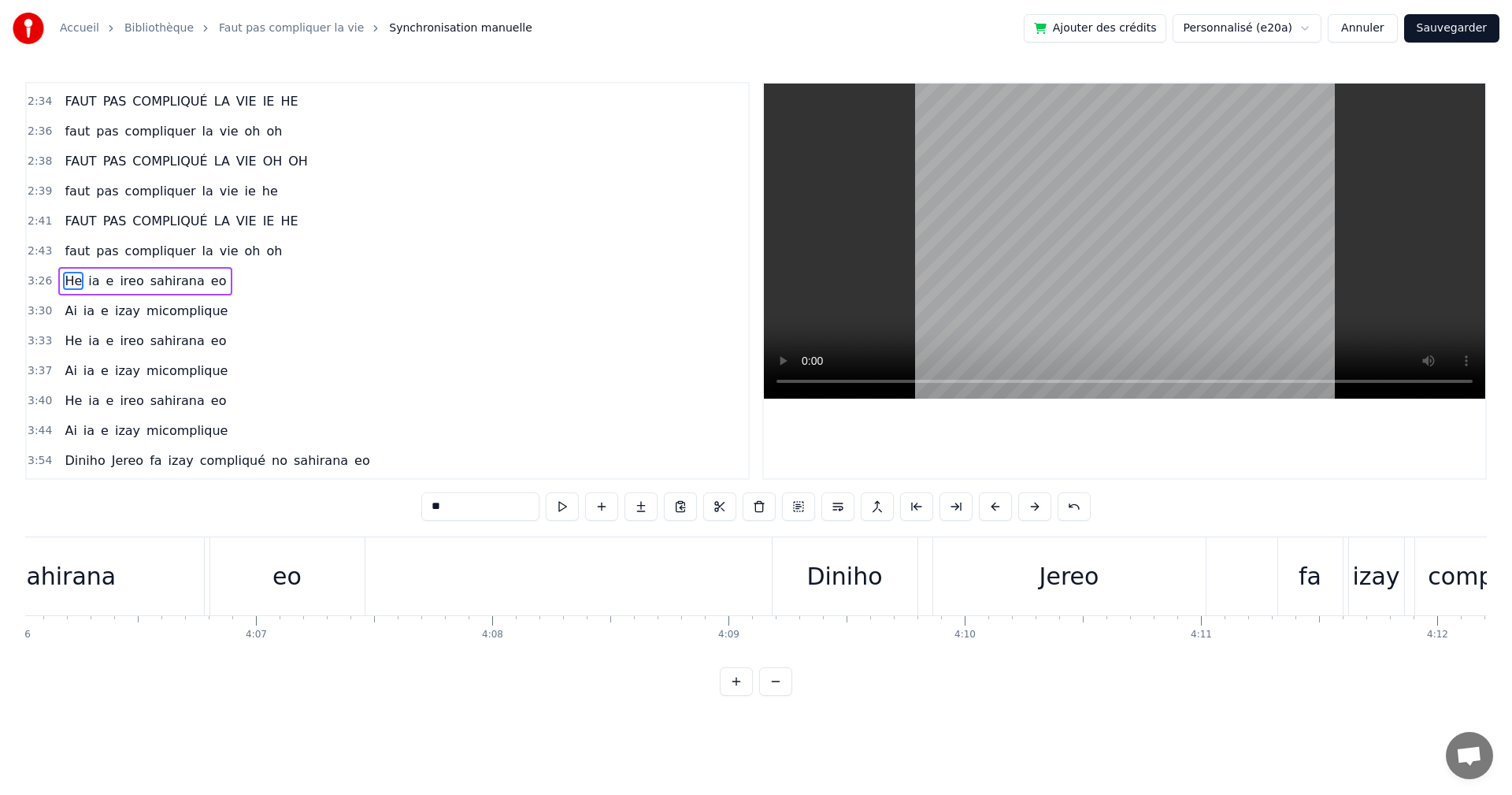
click at [847, 572] on div "Diniho" at bounding box center [844, 576] width 76 height 35
type input "******"
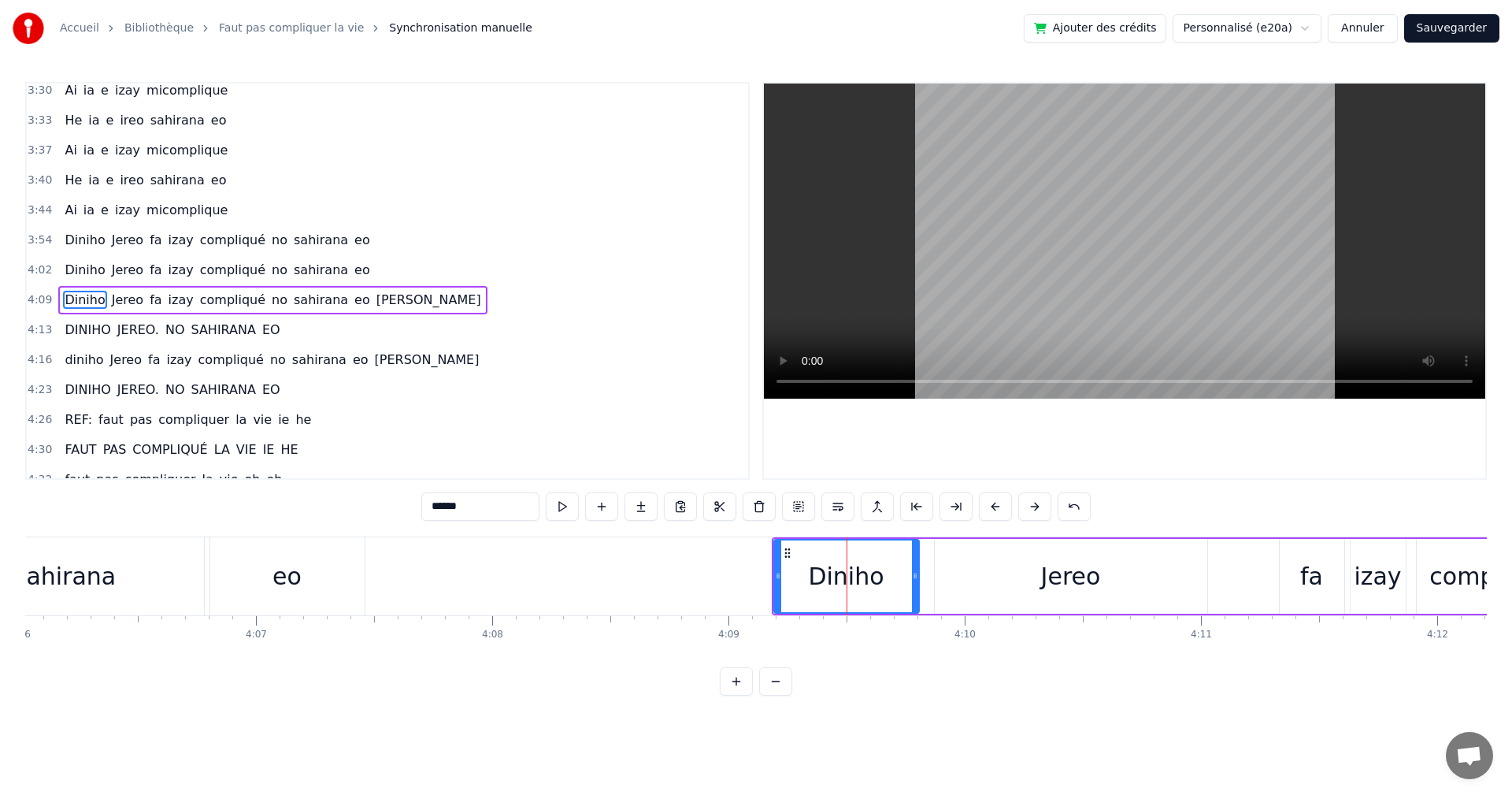
scroll to position [1075, 0]
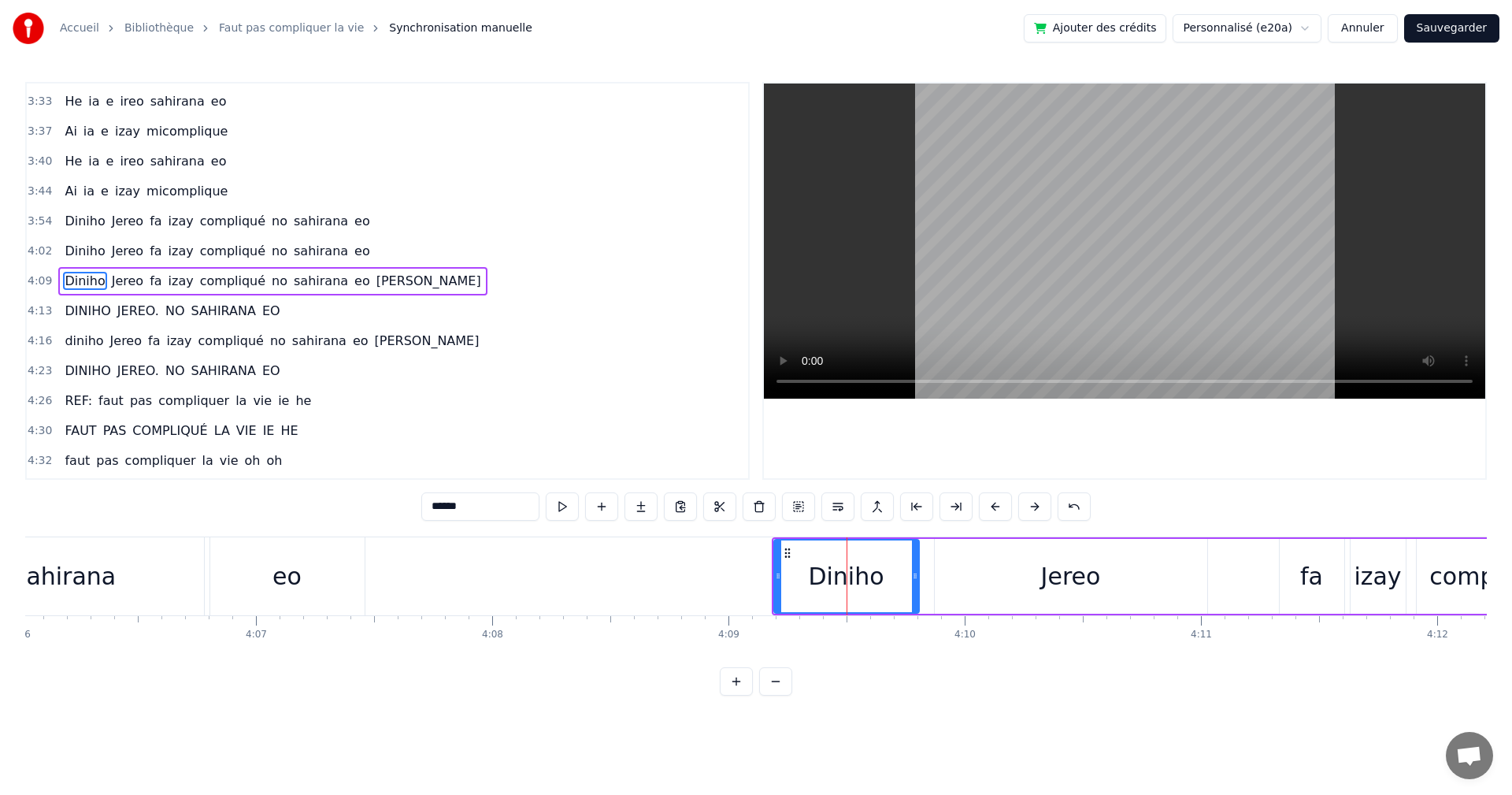
click at [58, 317] on div "[PERSON_NAME]. NO SAHIRANA EO" at bounding box center [172, 310] width 228 height 28
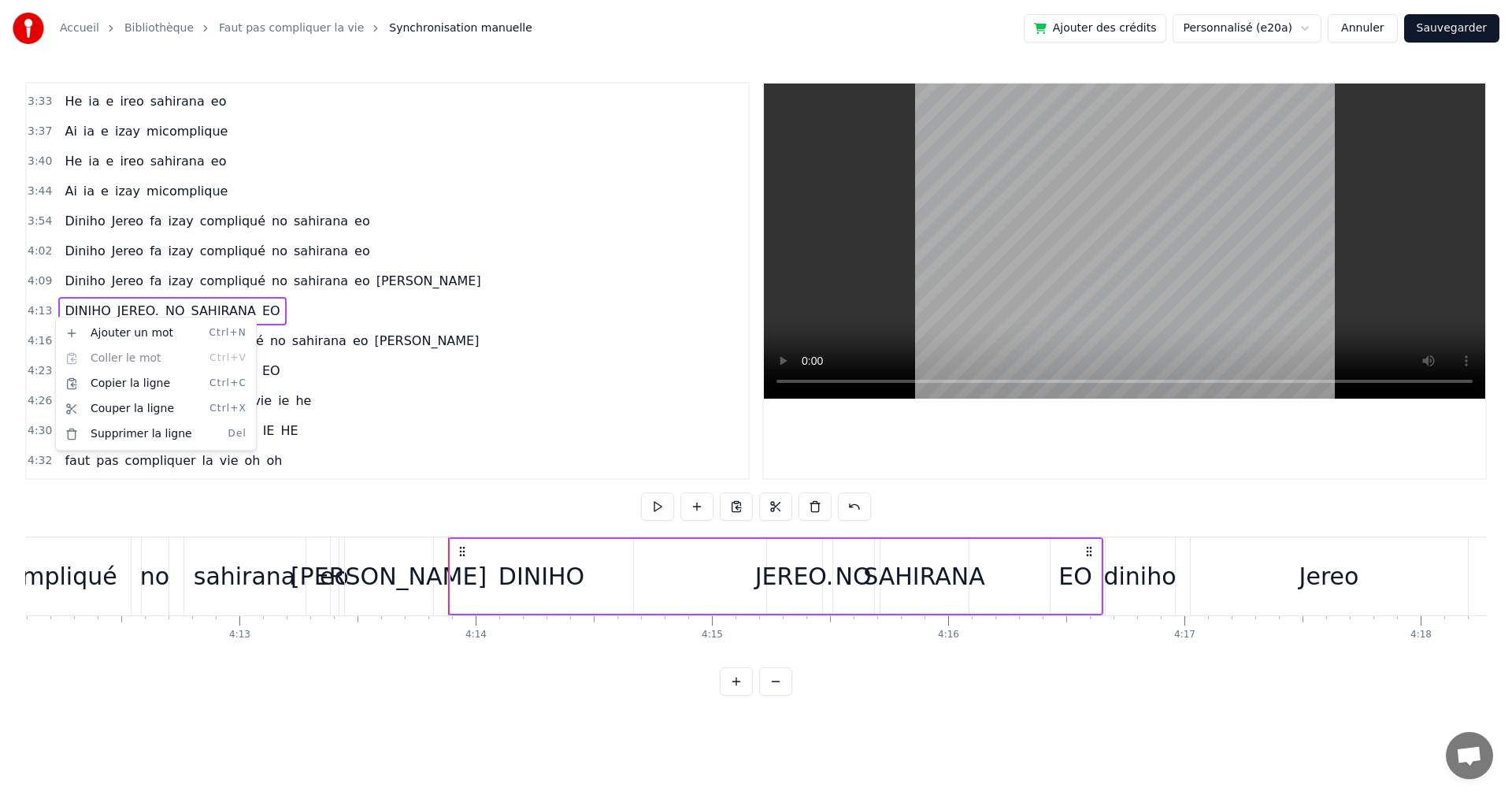
scroll to position [0, 59913]
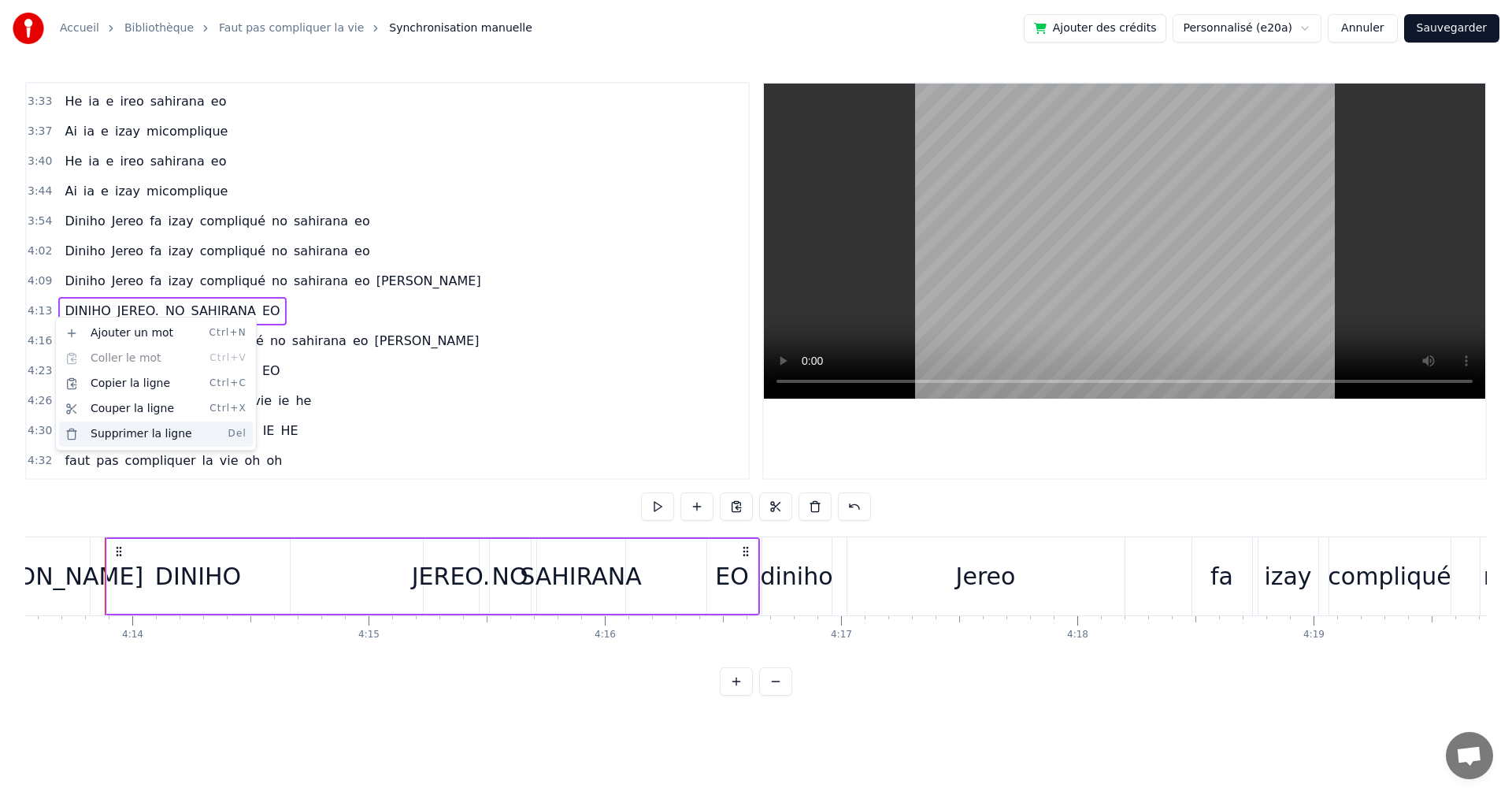
click at [105, 437] on div "Supprimer la ligne Del" at bounding box center [156, 434] width 193 height 26
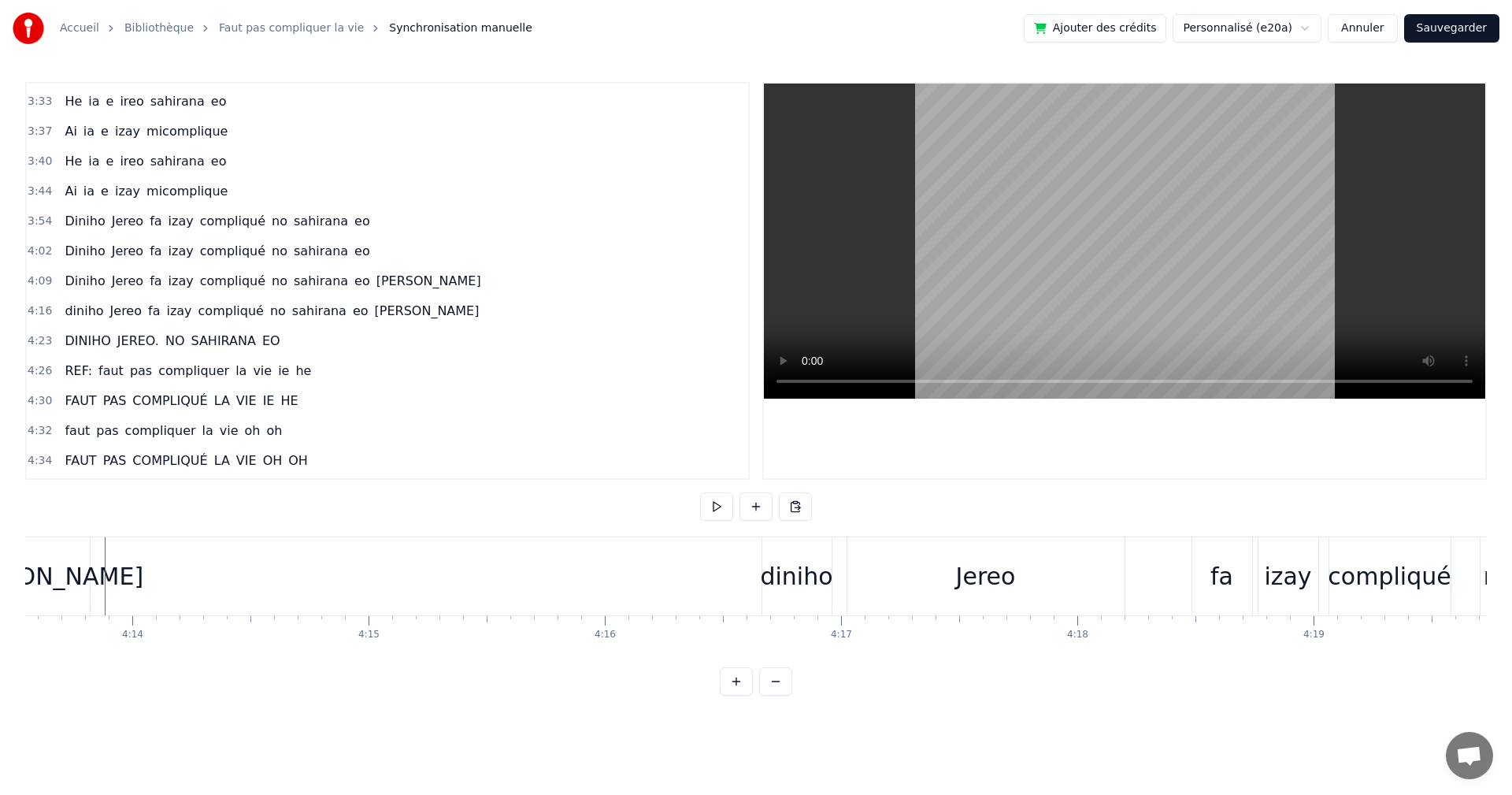
scroll to position [0, 58634]
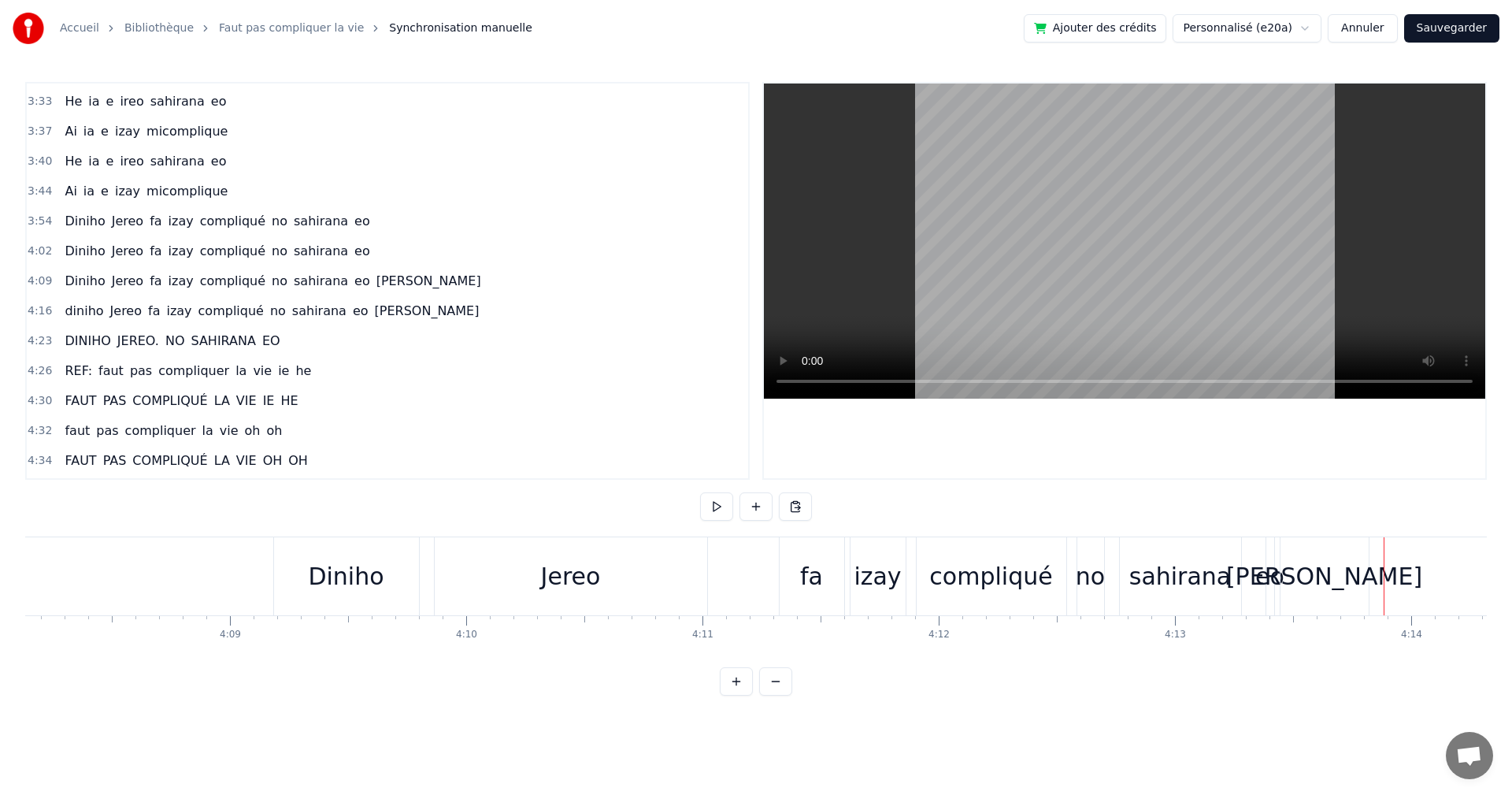
click at [327, 567] on div "Diniho" at bounding box center [345, 576] width 76 height 35
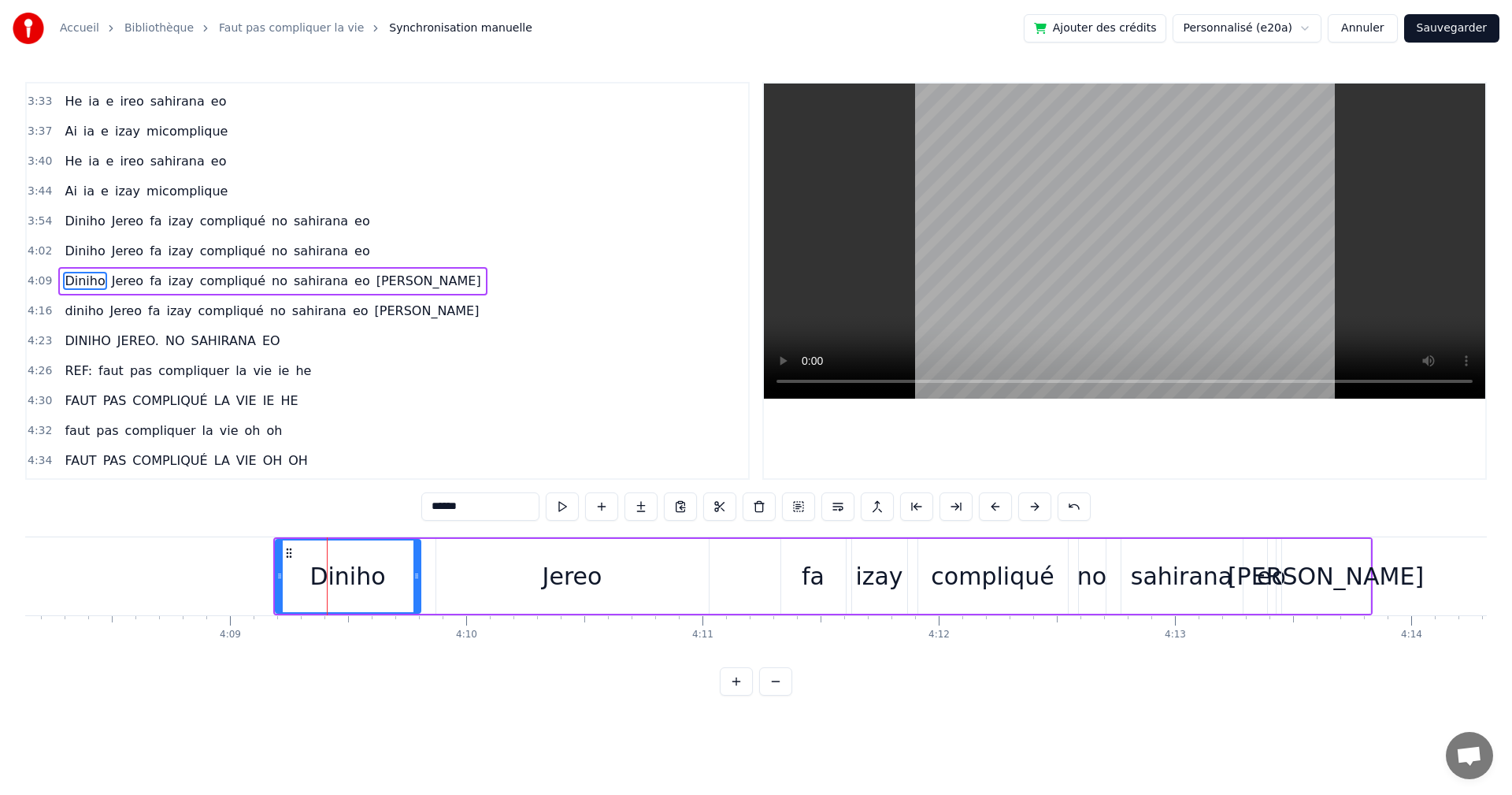
click at [1305, 576] on div "[PERSON_NAME]" at bounding box center [1326, 576] width 196 height 35
type input "***"
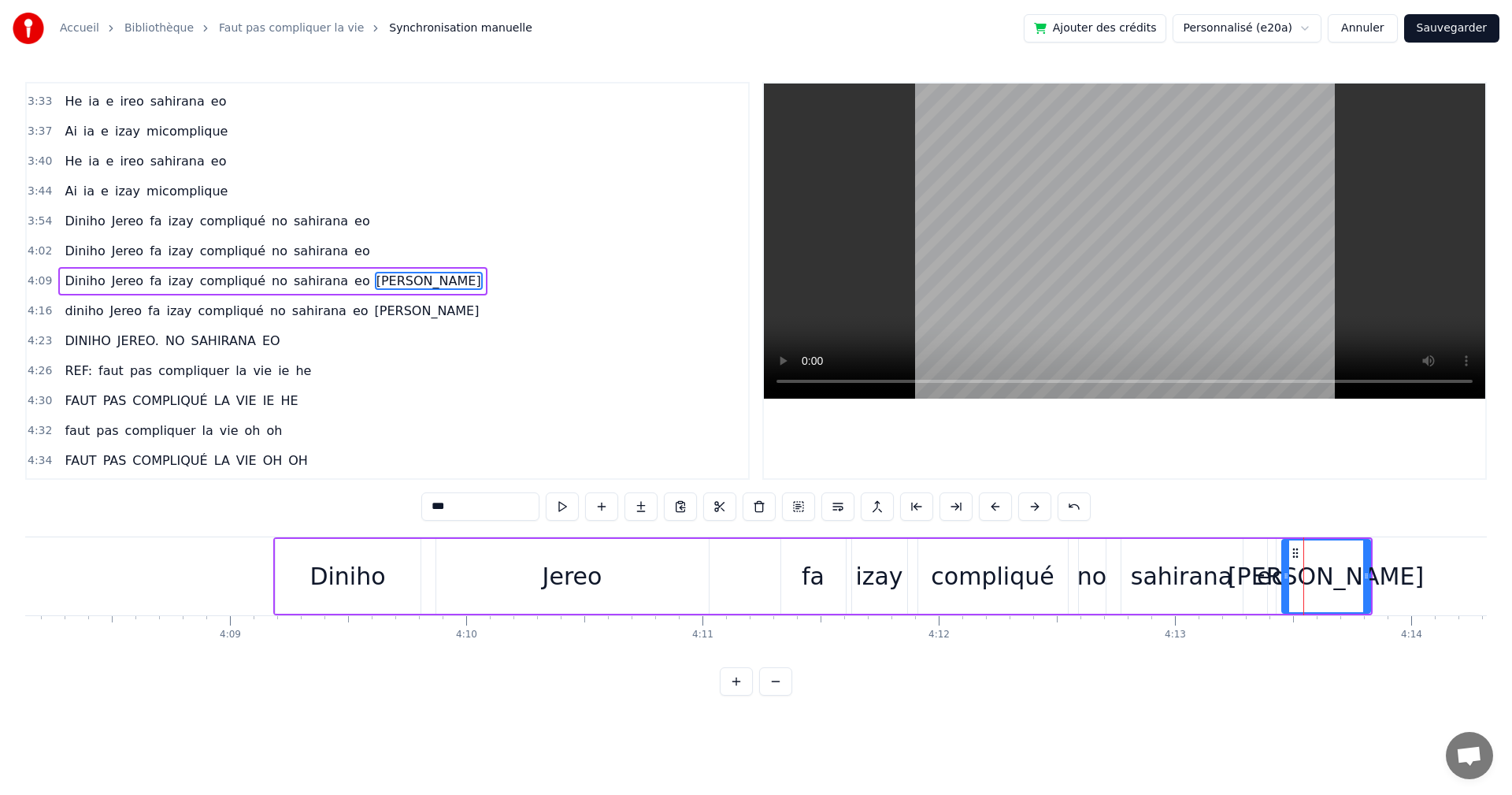
click at [1286, 673] on div "0:23 faut pas compliquer la vie ie he 0:27 Faut pas compliquer la vie oh oh 0:3…" at bounding box center [756, 388] width 1462 height 613
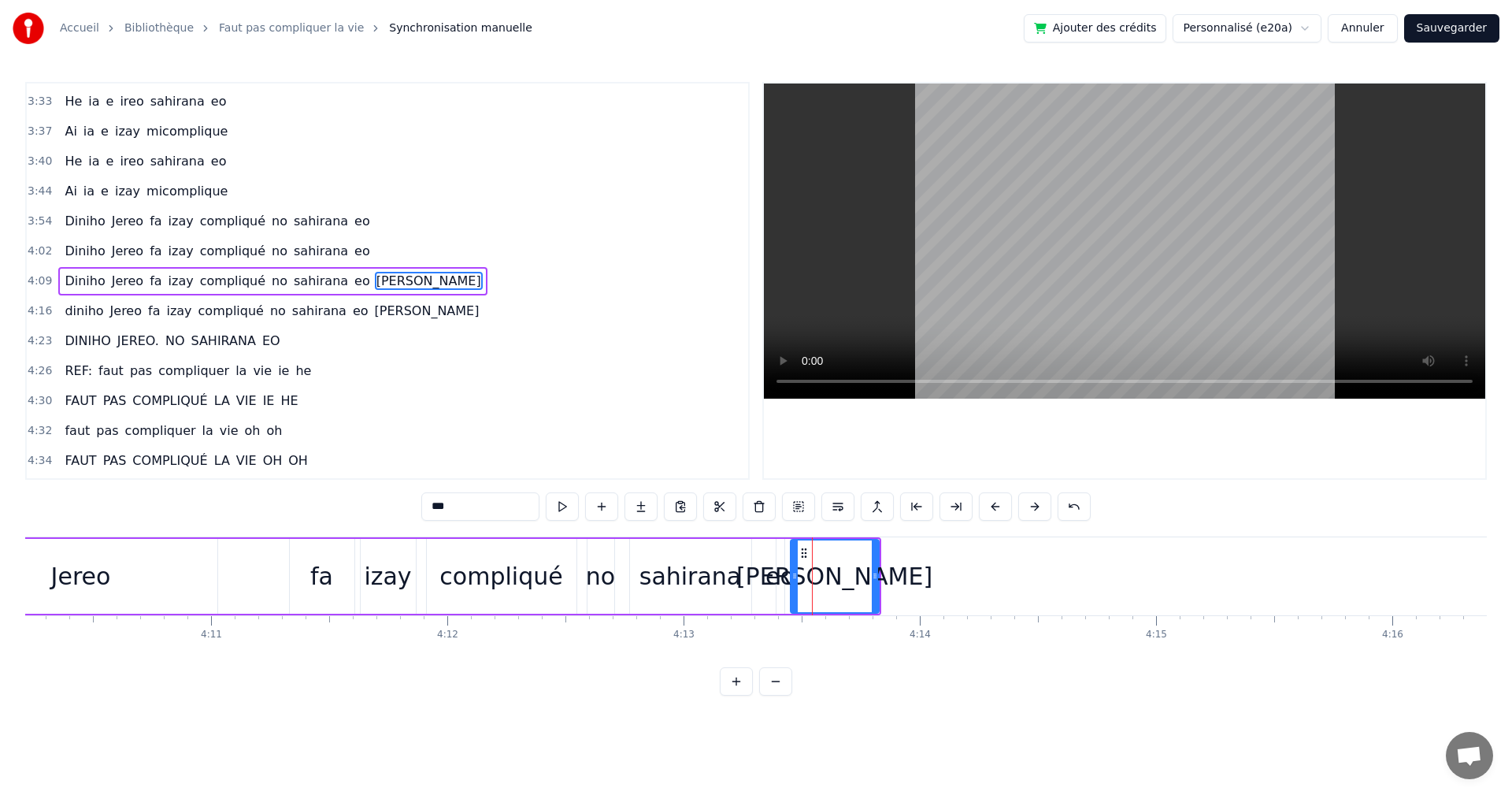
scroll to position [0, 59202]
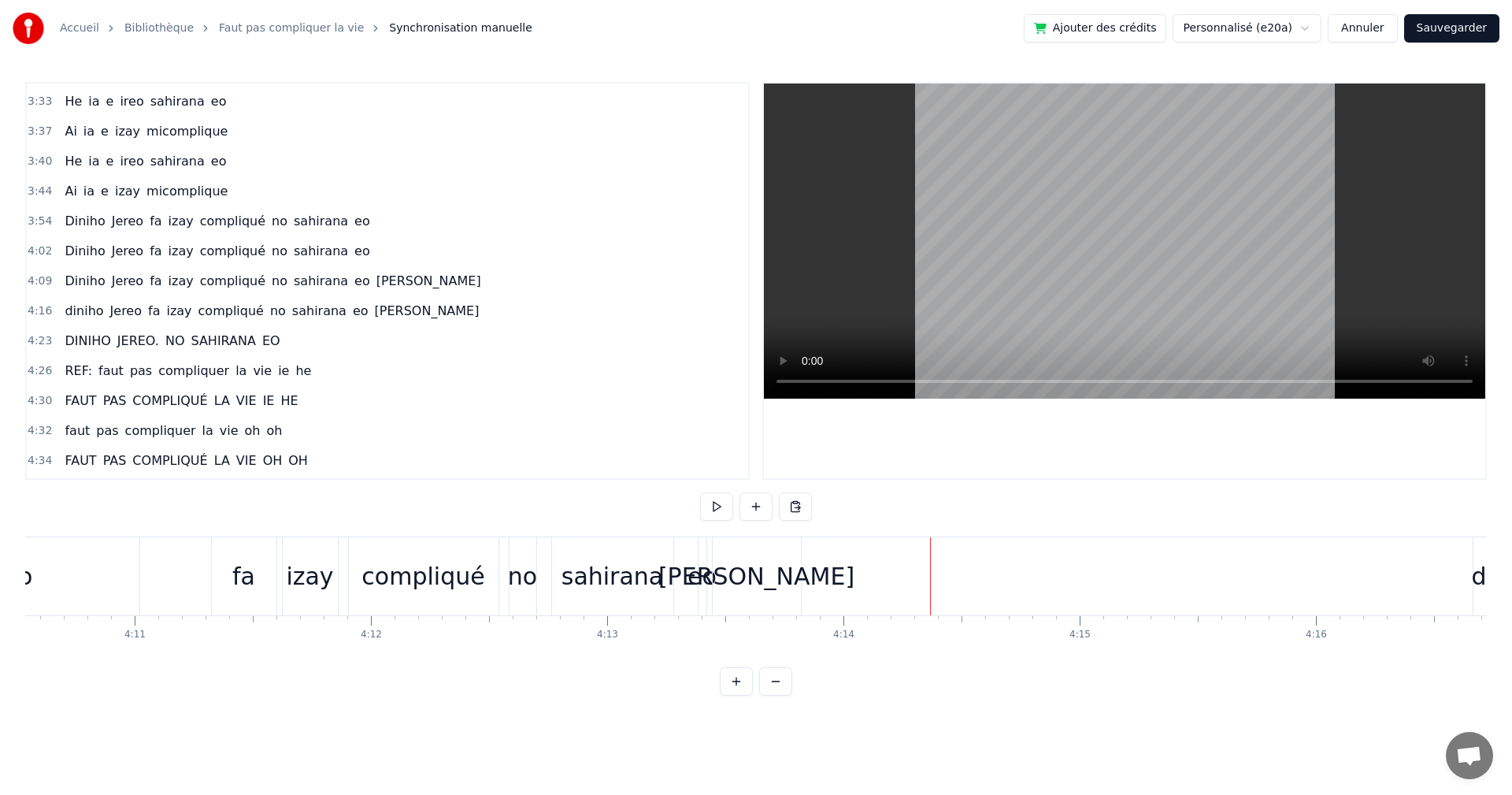
click at [757, 577] on div "[PERSON_NAME]" at bounding box center [756, 576] width 196 height 35
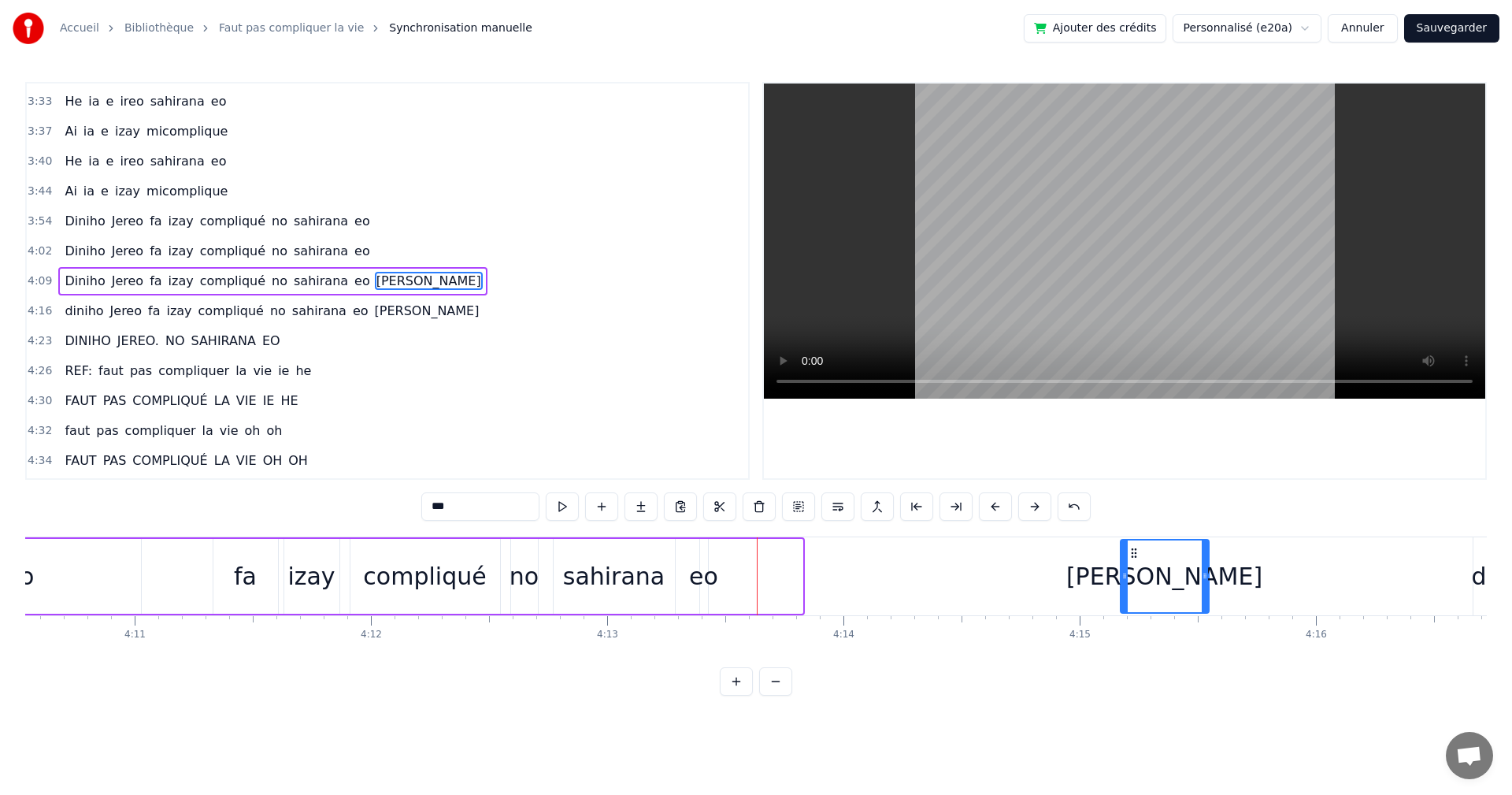
drag, startPoint x: 728, startPoint y: 549, endPoint x: 1135, endPoint y: 565, distance: 407.3
click at [1135, 565] on div "[PERSON_NAME]" at bounding box center [1165, 577] width 86 height 72
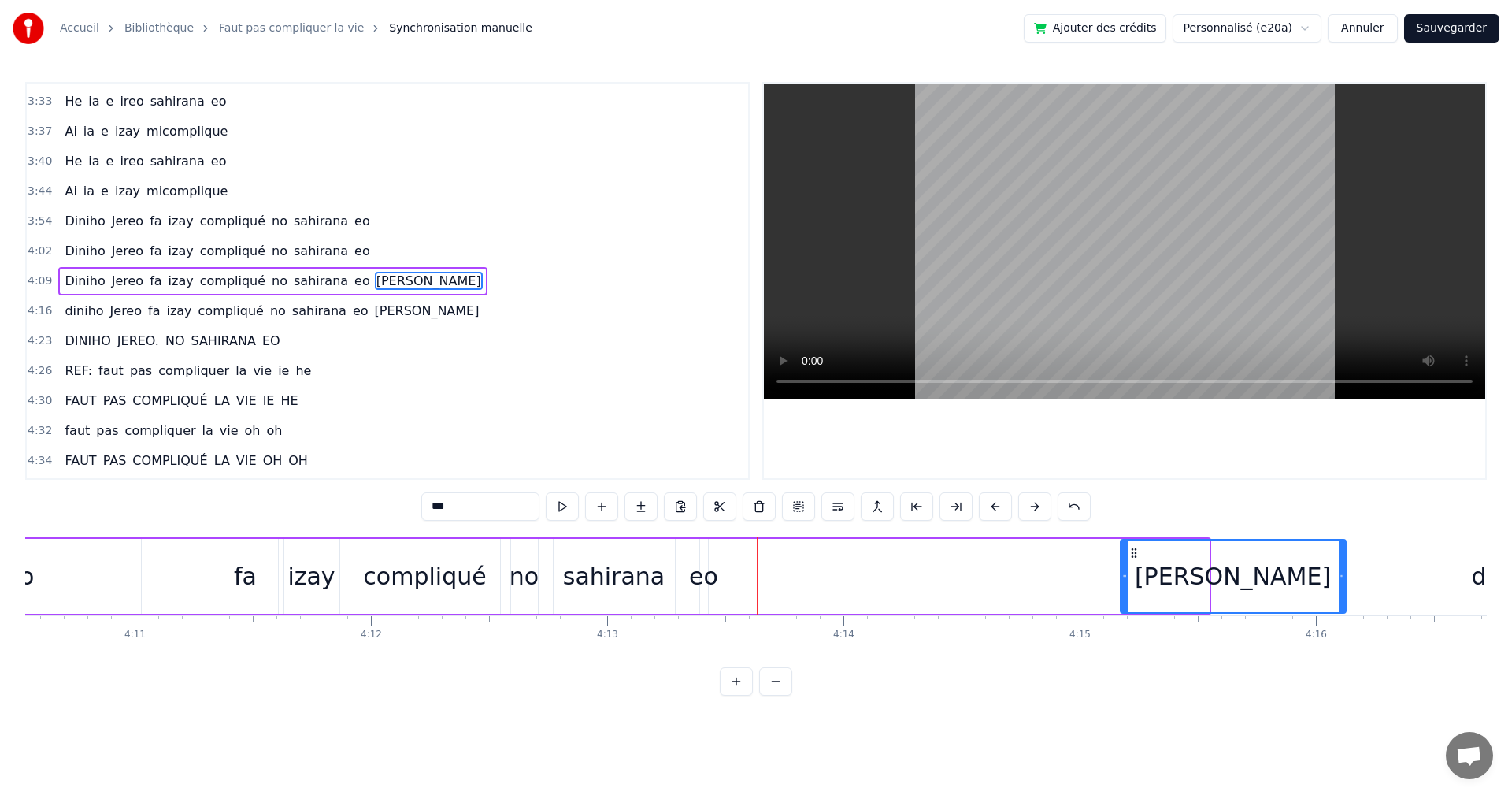
drag, startPoint x: 1207, startPoint y: 581, endPoint x: 1345, endPoint y: 577, distance: 138.1
click at [1345, 577] on icon at bounding box center [1342, 576] width 6 height 13
click at [557, 505] on button at bounding box center [562, 506] width 33 height 28
drag, startPoint x: 1121, startPoint y: 581, endPoint x: 1130, endPoint y: 582, distance: 9.1
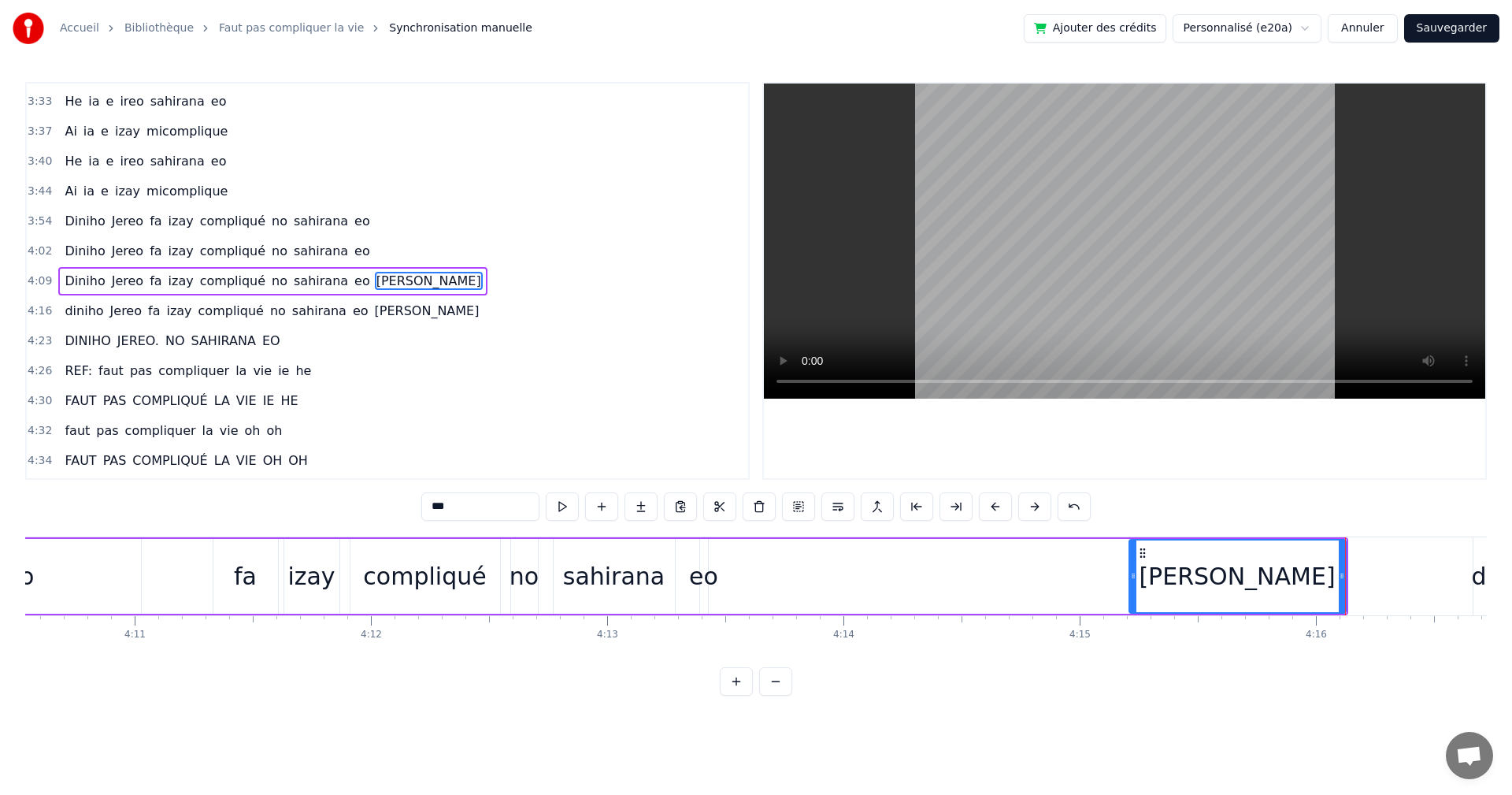
click at [1131, 582] on div at bounding box center [1134, 577] width 6 height 72
click at [556, 513] on button at bounding box center [562, 506] width 33 height 28
click at [684, 567] on div "Diniho Jereo fa izay compliqué no sahirana eo [PERSON_NAME]" at bounding box center [527, 577] width 1643 height 78
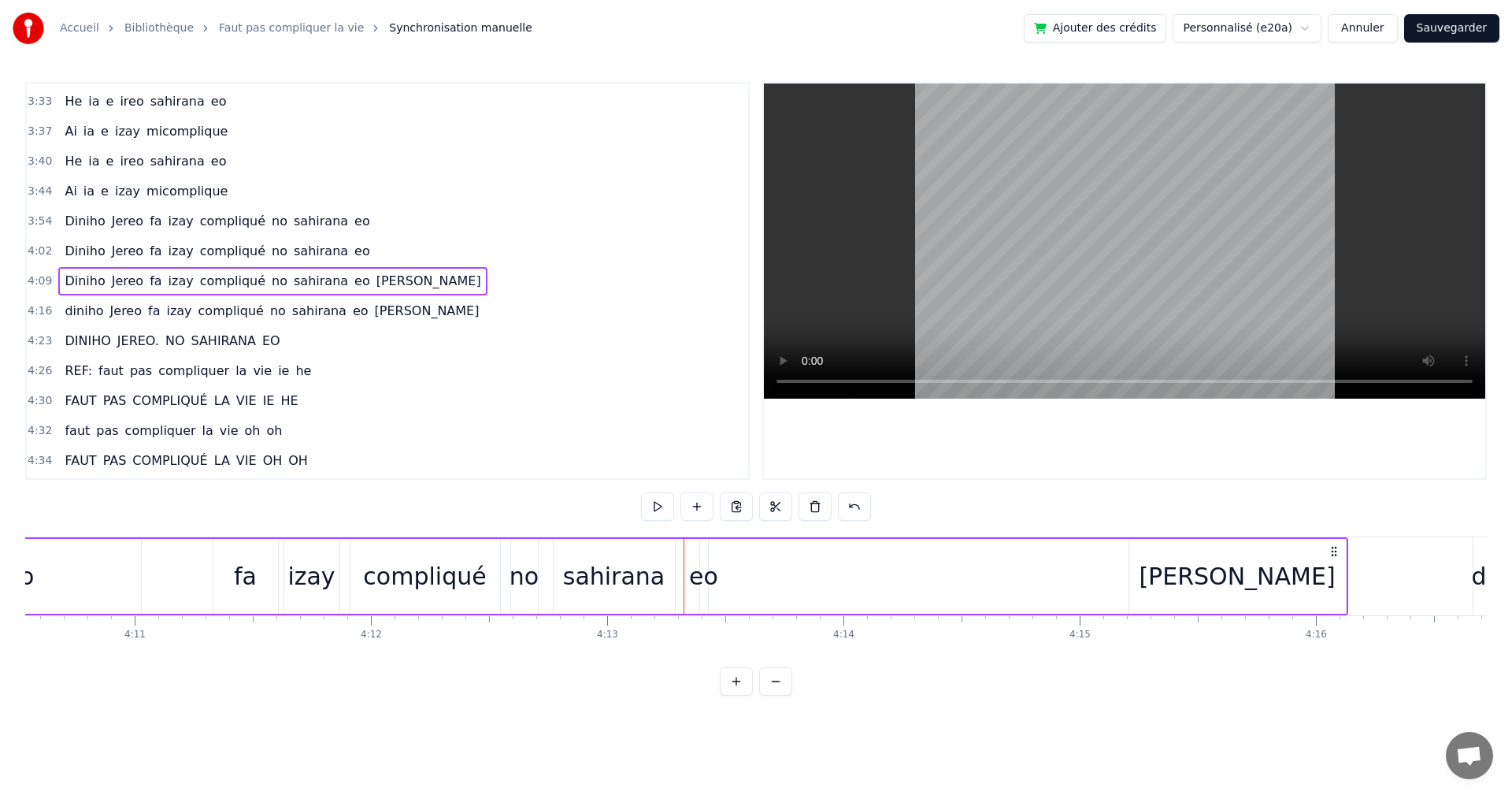
click at [695, 573] on div "eo" at bounding box center [704, 576] width 29 height 35
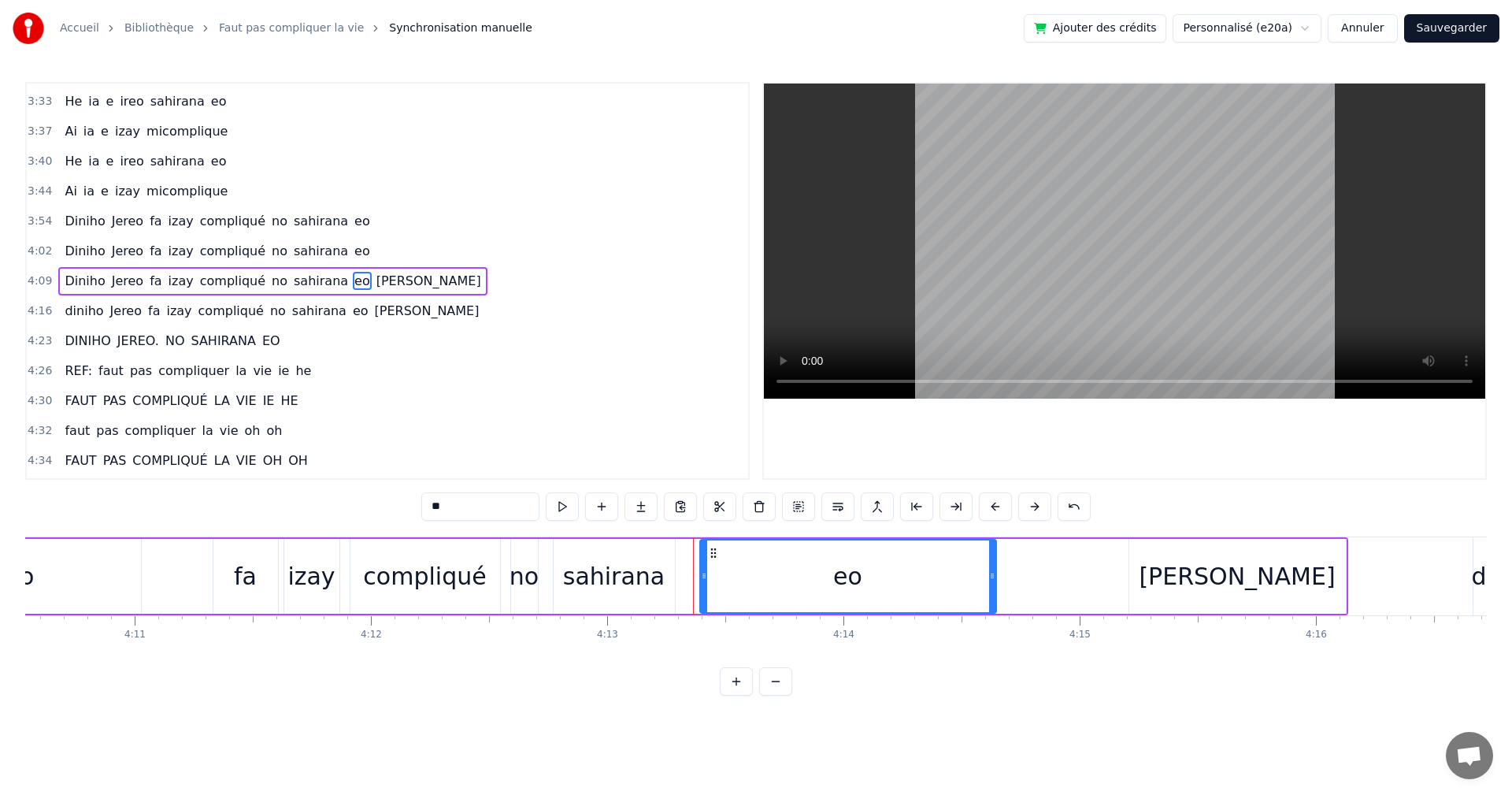
drag, startPoint x: 703, startPoint y: 575, endPoint x: 991, endPoint y: 567, distance: 288.1
click at [991, 567] on div at bounding box center [992, 577] width 6 height 72
drag, startPoint x: 702, startPoint y: 582, endPoint x: 811, endPoint y: 577, distance: 109.1
click at [811, 577] on div at bounding box center [813, 577] width 6 height 72
click at [568, 510] on button at bounding box center [562, 506] width 33 height 28
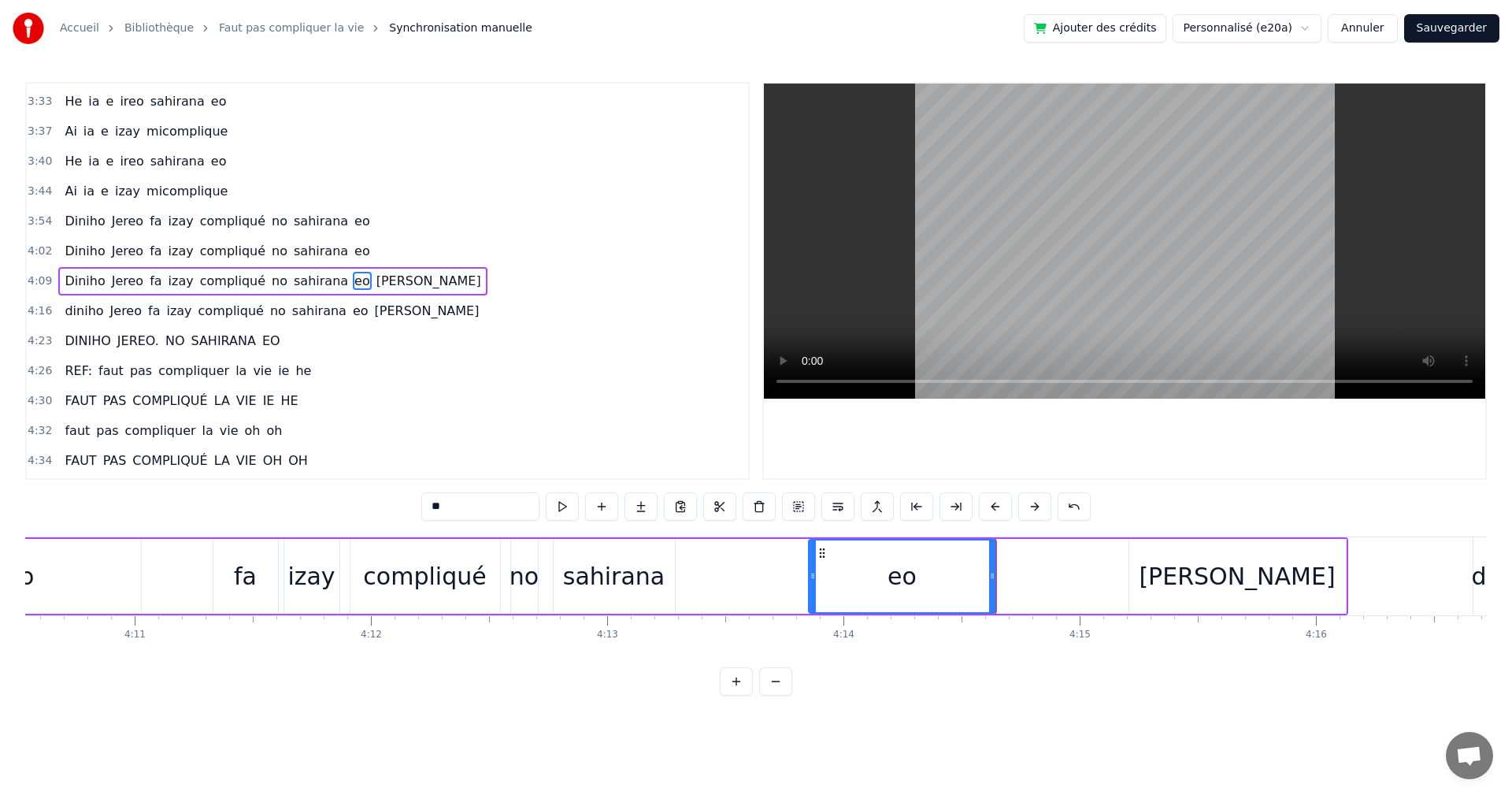
click at [568, 510] on button at bounding box center [562, 506] width 33 height 28
drag, startPoint x: 808, startPoint y: 580, endPoint x: 825, endPoint y: 580, distance: 17.0
click at [825, 580] on div "eo" at bounding box center [903, 577] width 189 height 75
drag, startPoint x: 813, startPoint y: 573, endPoint x: 829, endPoint y: 575, distance: 16.1
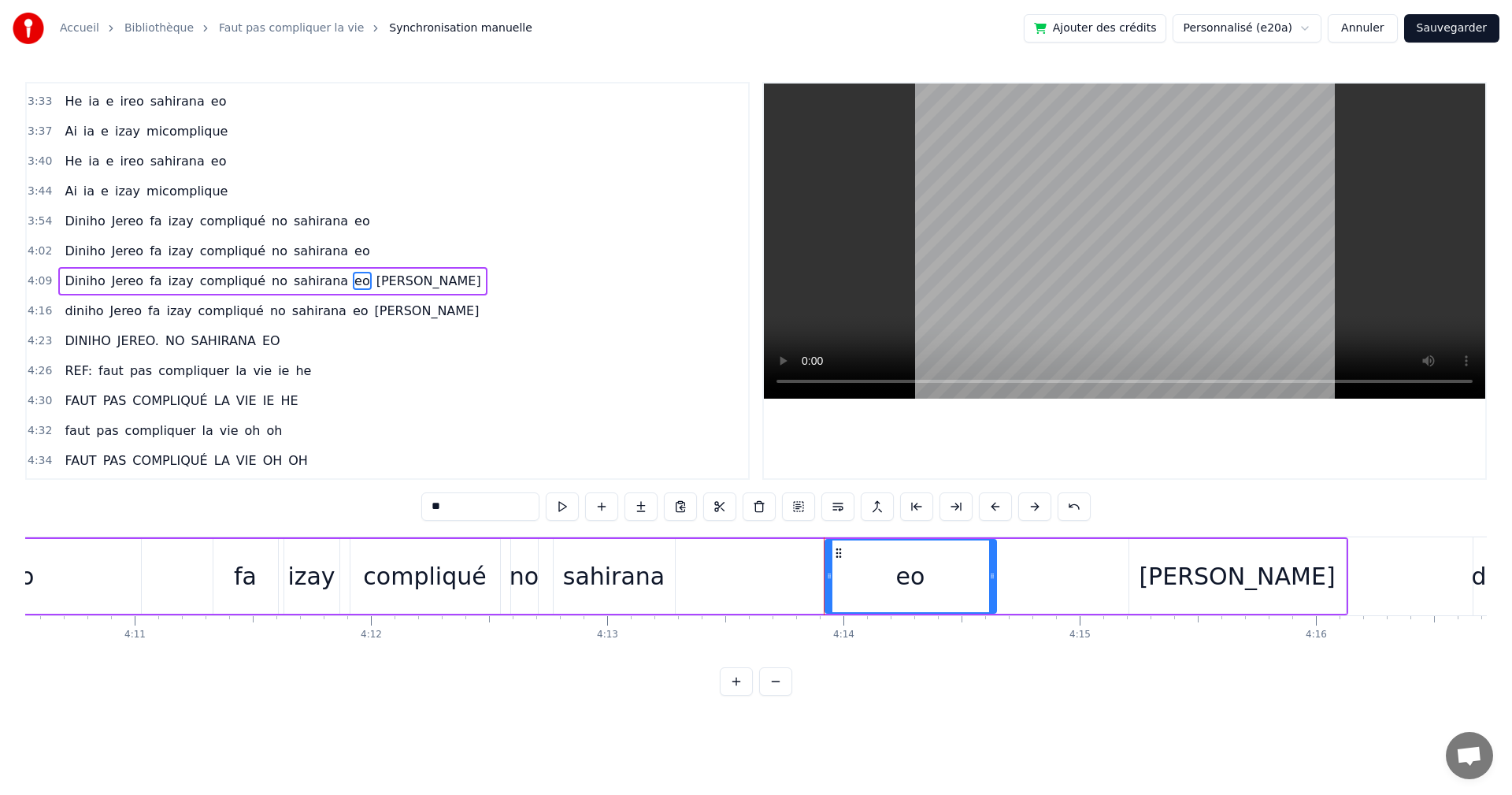
click at [829, 575] on icon at bounding box center [829, 576] width 6 height 13
click at [566, 511] on button at bounding box center [562, 506] width 33 height 28
click at [578, 586] on div "sahirana" at bounding box center [613, 576] width 102 height 35
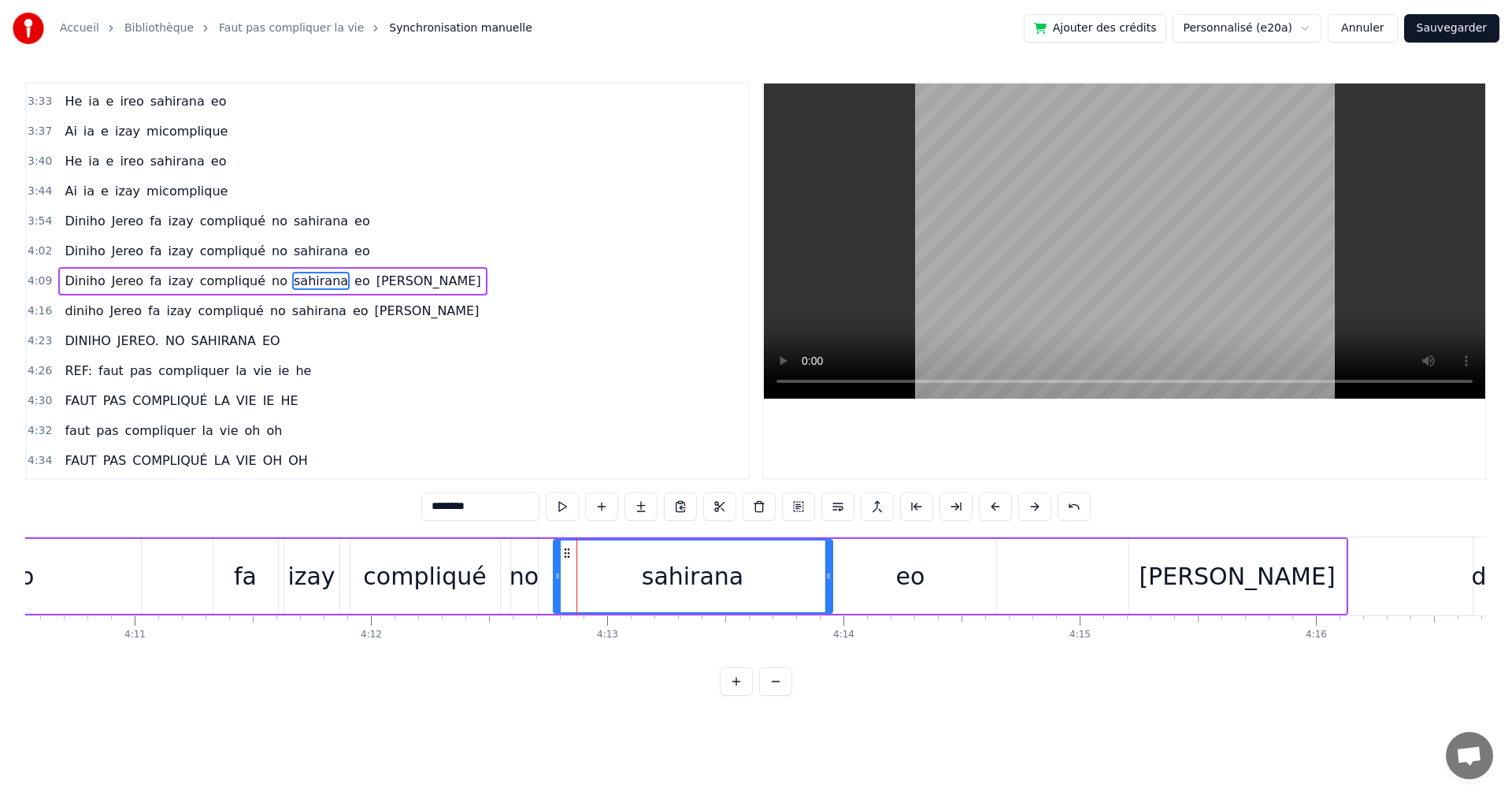
drag, startPoint x: 671, startPoint y: 582, endPoint x: 828, endPoint y: 589, distance: 157.2
click at [828, 589] on div at bounding box center [828, 577] width 6 height 72
click at [560, 509] on button at bounding box center [562, 506] width 33 height 28
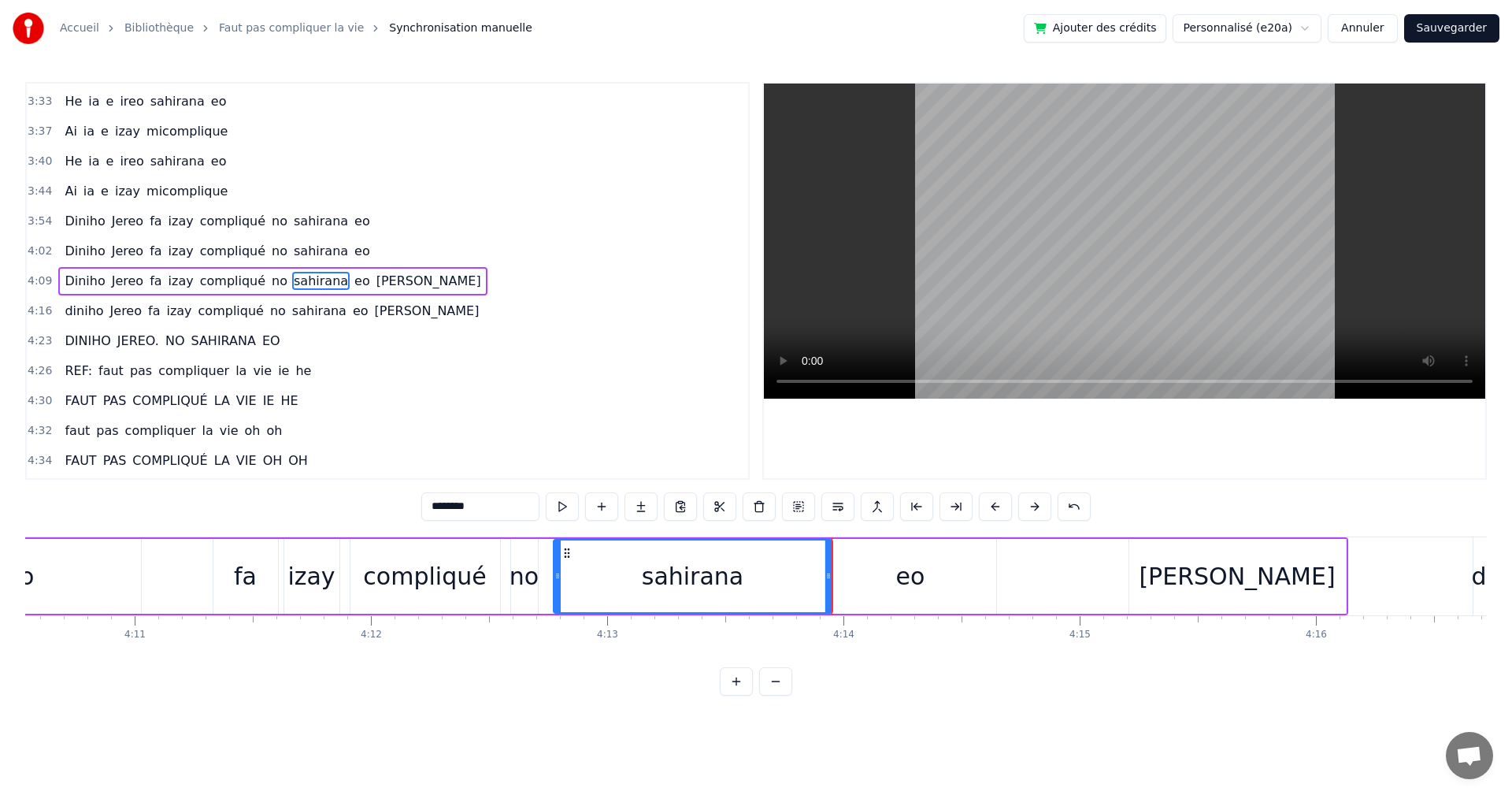
click at [1249, 584] on div "[PERSON_NAME]" at bounding box center [1236, 576] width 196 height 35
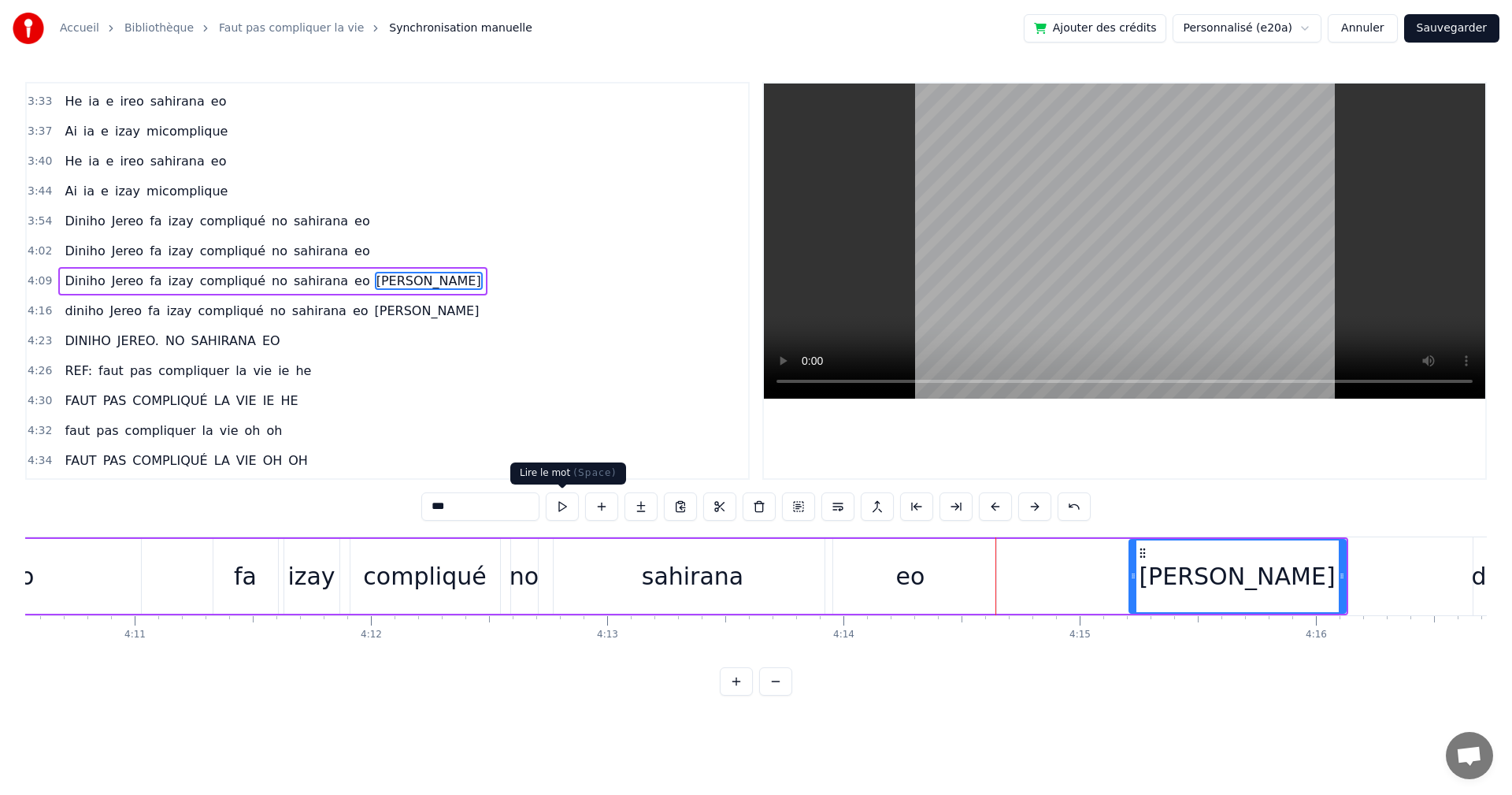
click at [556, 504] on button at bounding box center [562, 506] width 33 height 28
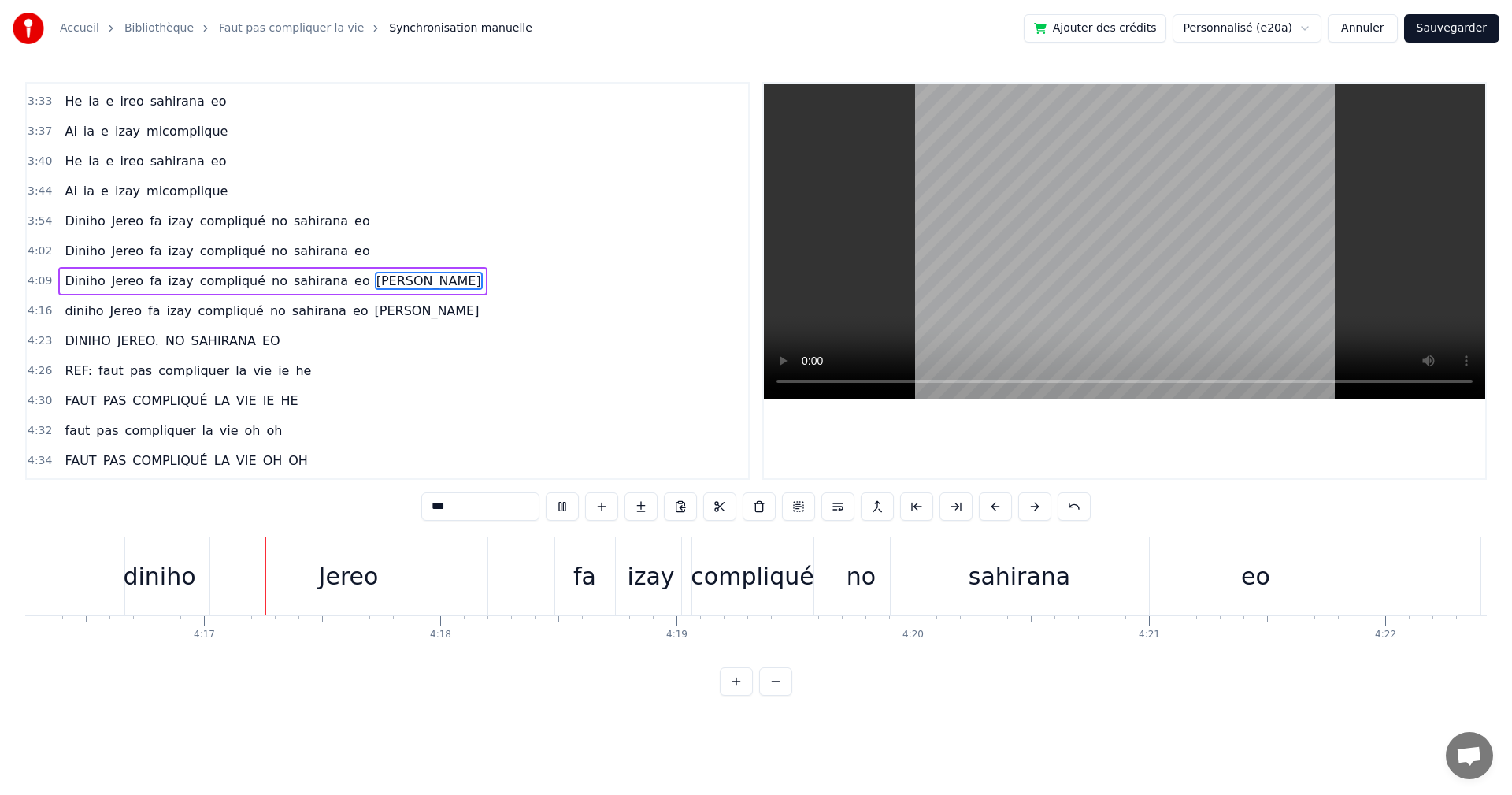
scroll to position [0, 60553]
click at [237, 334] on span "SAHIRANA" at bounding box center [222, 341] width 68 height 18
type input "********"
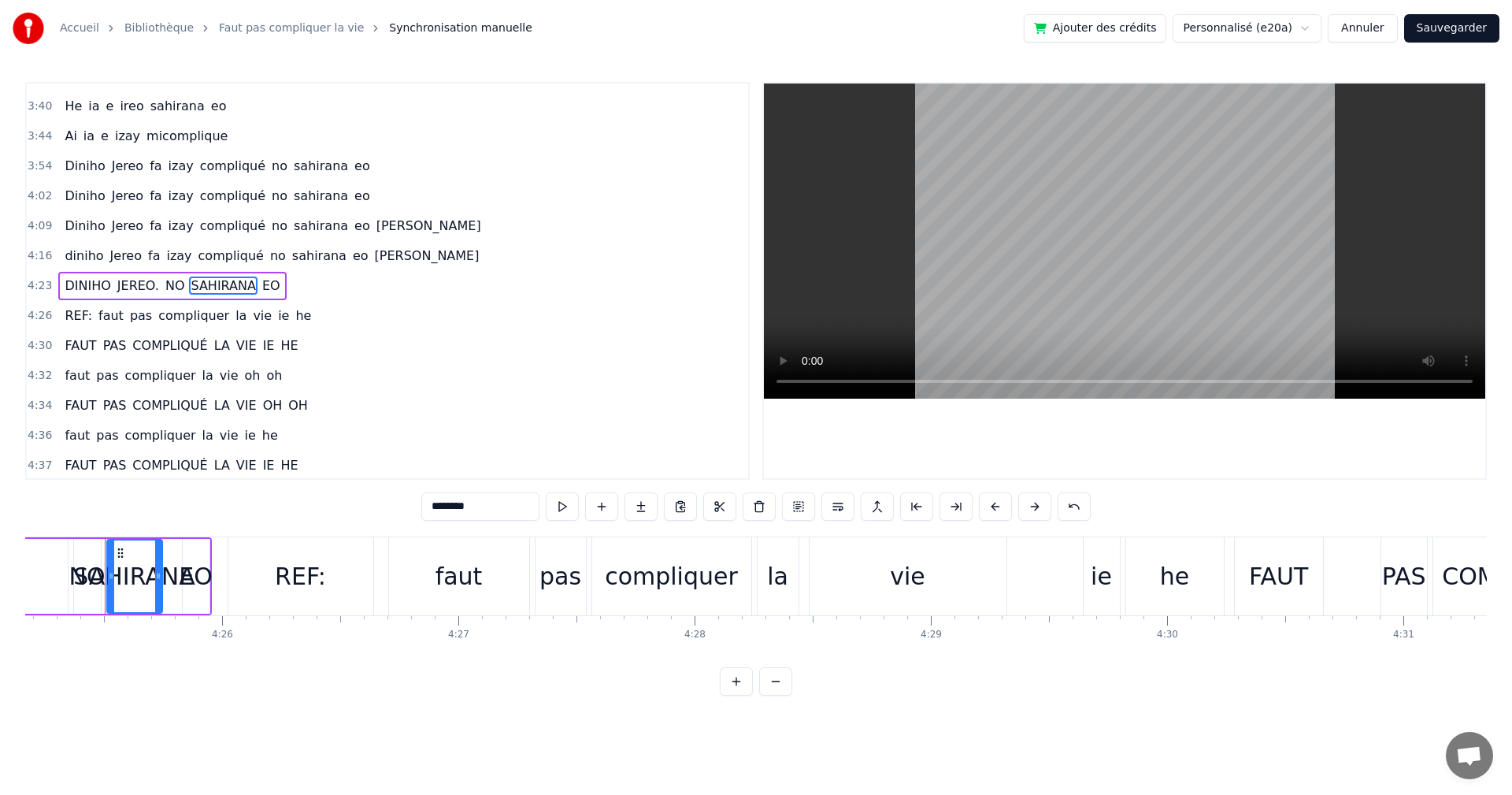
click at [58, 295] on div "[PERSON_NAME]. NO SAHIRANA EO" at bounding box center [172, 286] width 228 height 28
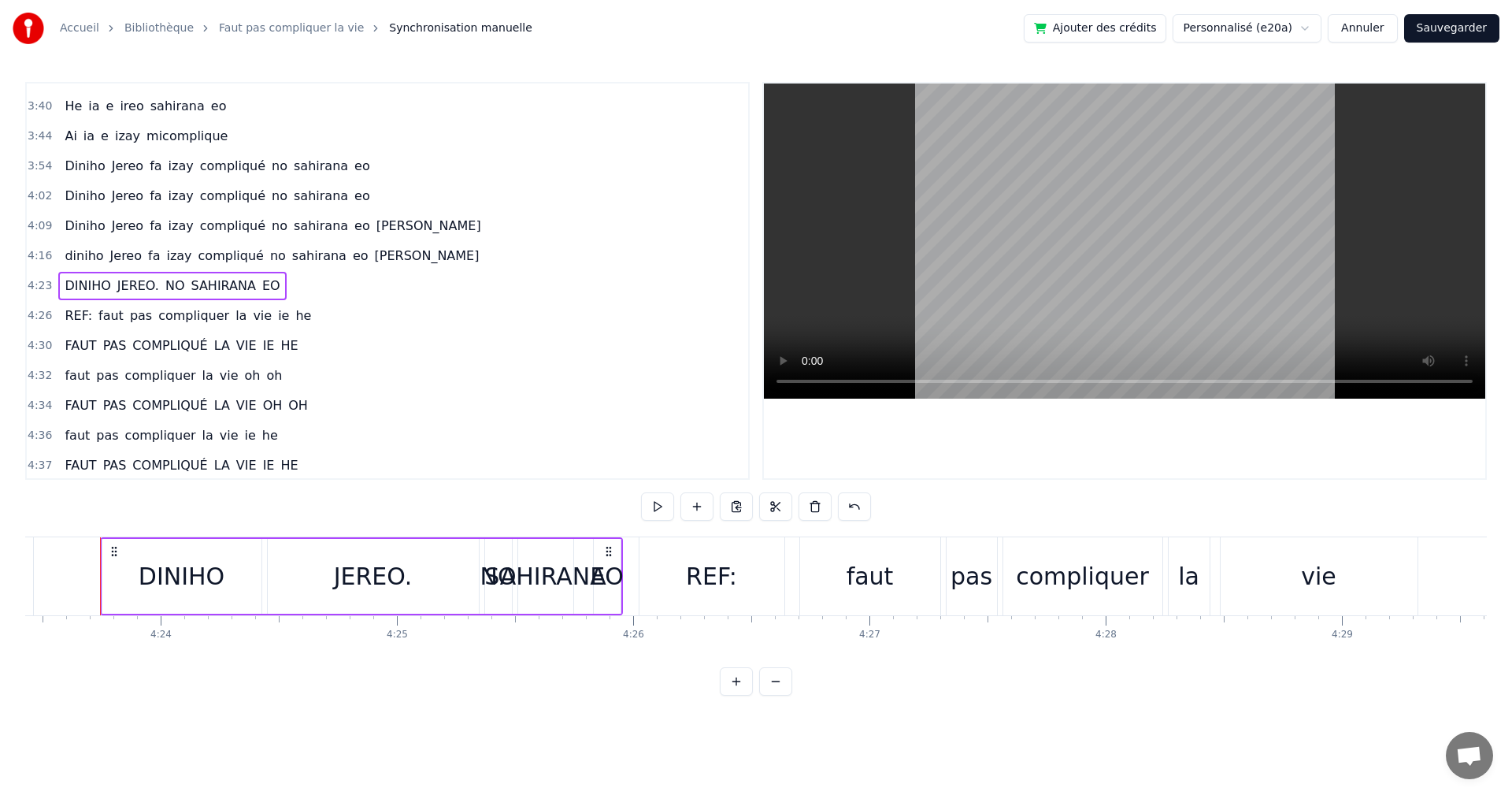
scroll to position [0, 62243]
click at [52, 292] on div "4:23 DINIHO JEREO. NO SAHIRANA EO" at bounding box center [387, 286] width 721 height 30
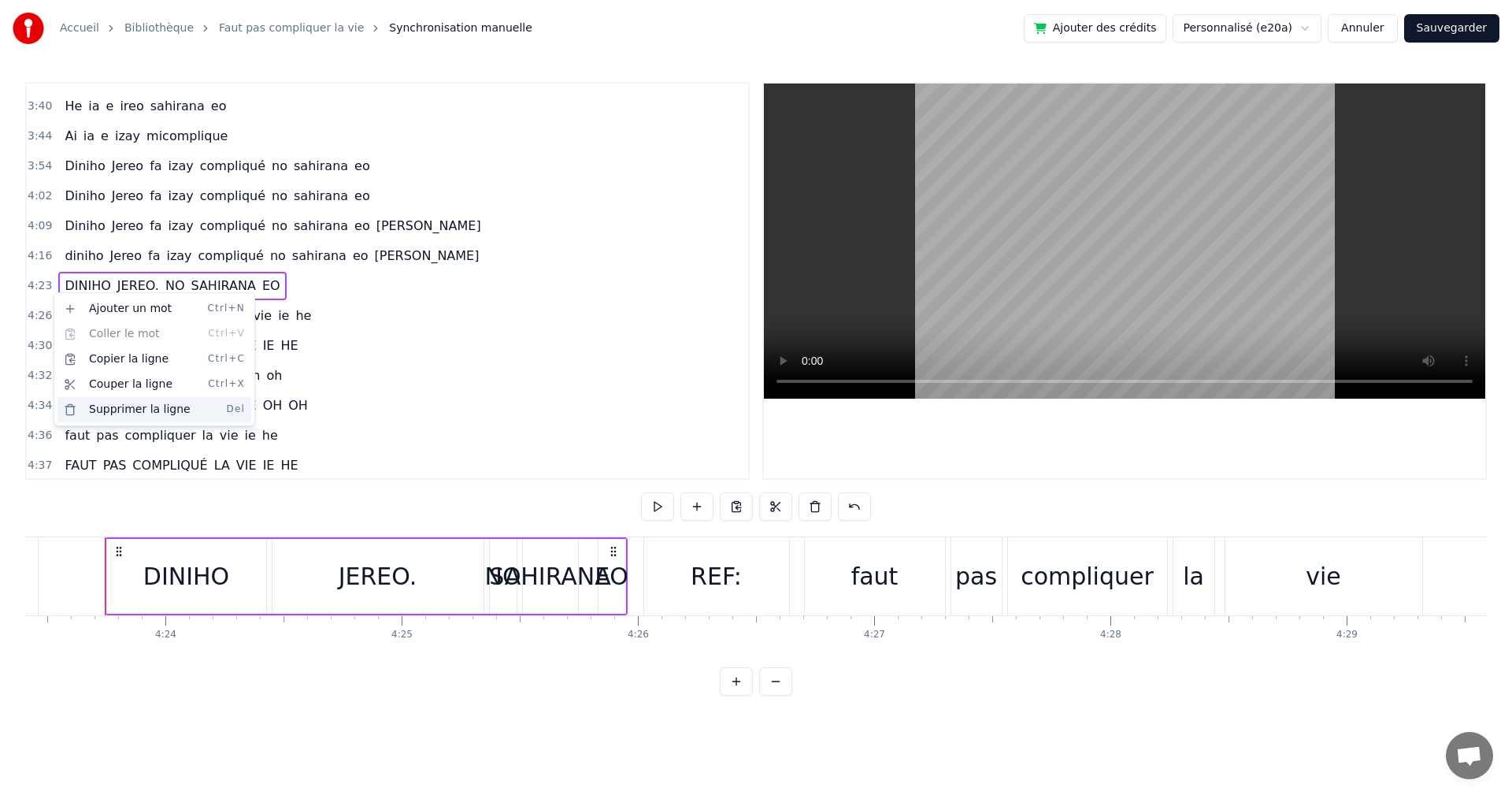
click at [100, 416] on div "Supprimer la ligne Del" at bounding box center [154, 409] width 193 height 26
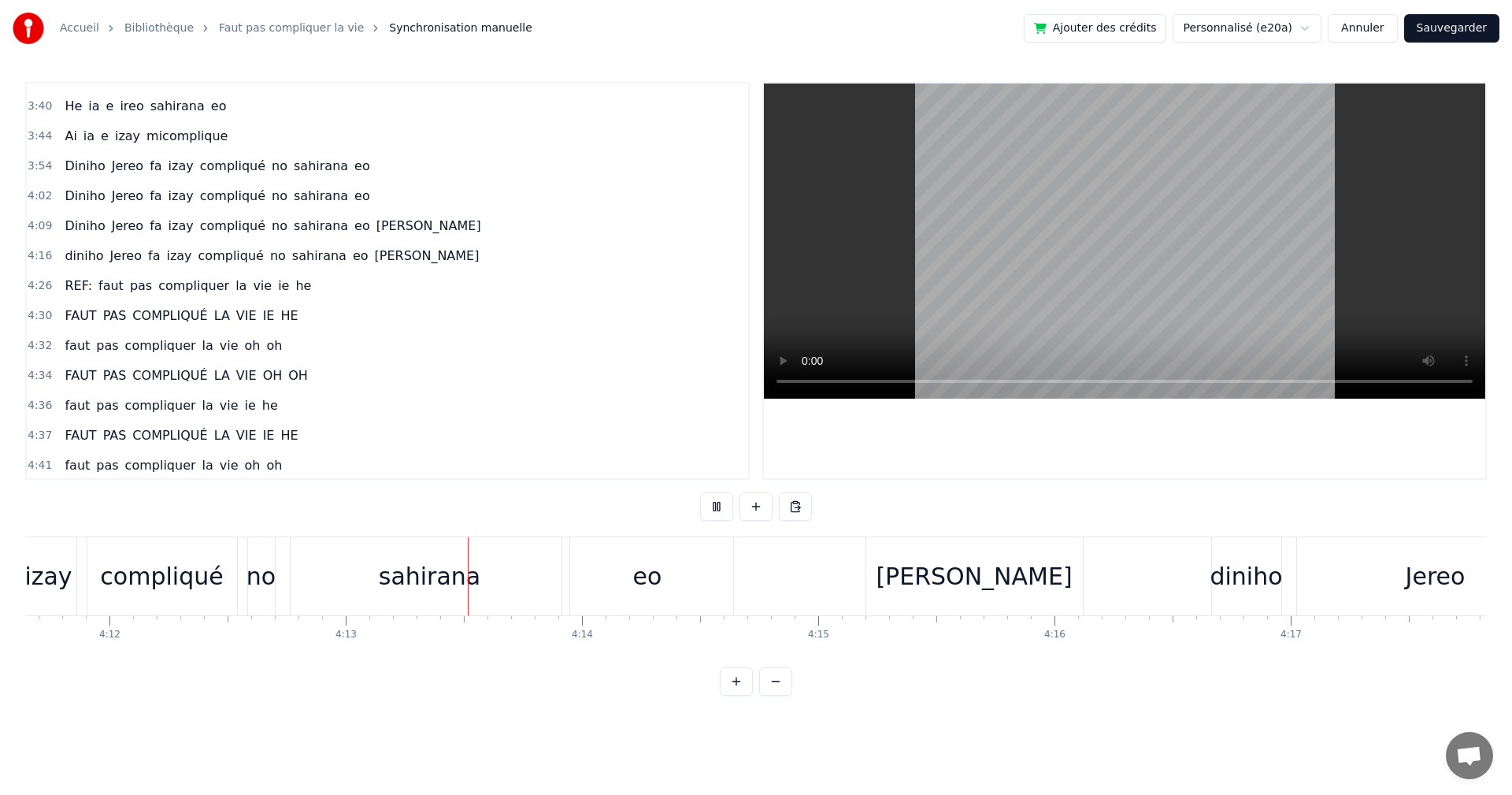
scroll to position [0, 59698]
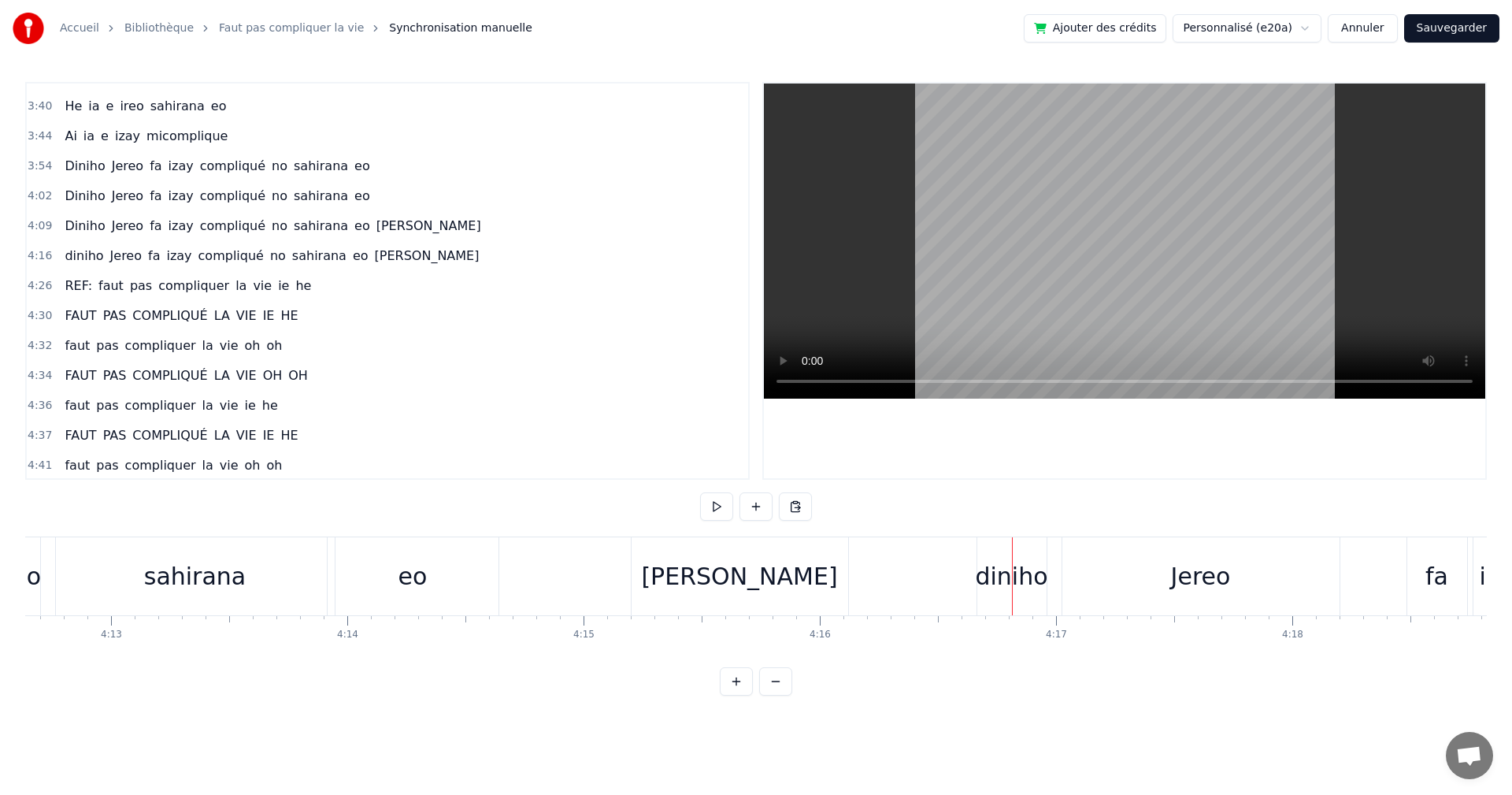
click at [1015, 580] on div "diniho" at bounding box center [1011, 576] width 73 height 35
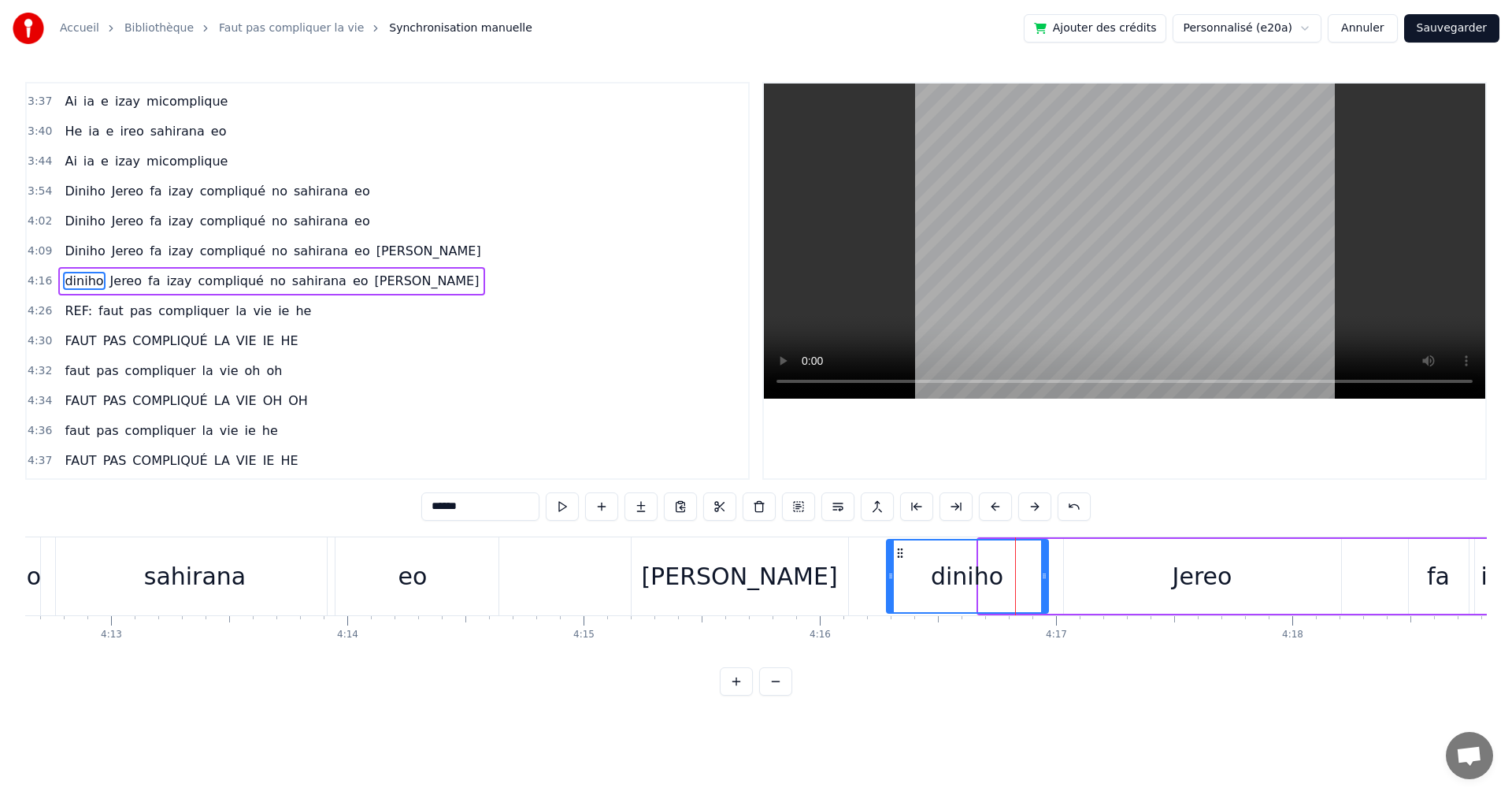
drag, startPoint x: 979, startPoint y: 577, endPoint x: 887, endPoint y: 581, distance: 92.1
click at [888, 581] on icon at bounding box center [891, 576] width 6 height 13
click at [562, 513] on button at bounding box center [562, 506] width 33 height 28
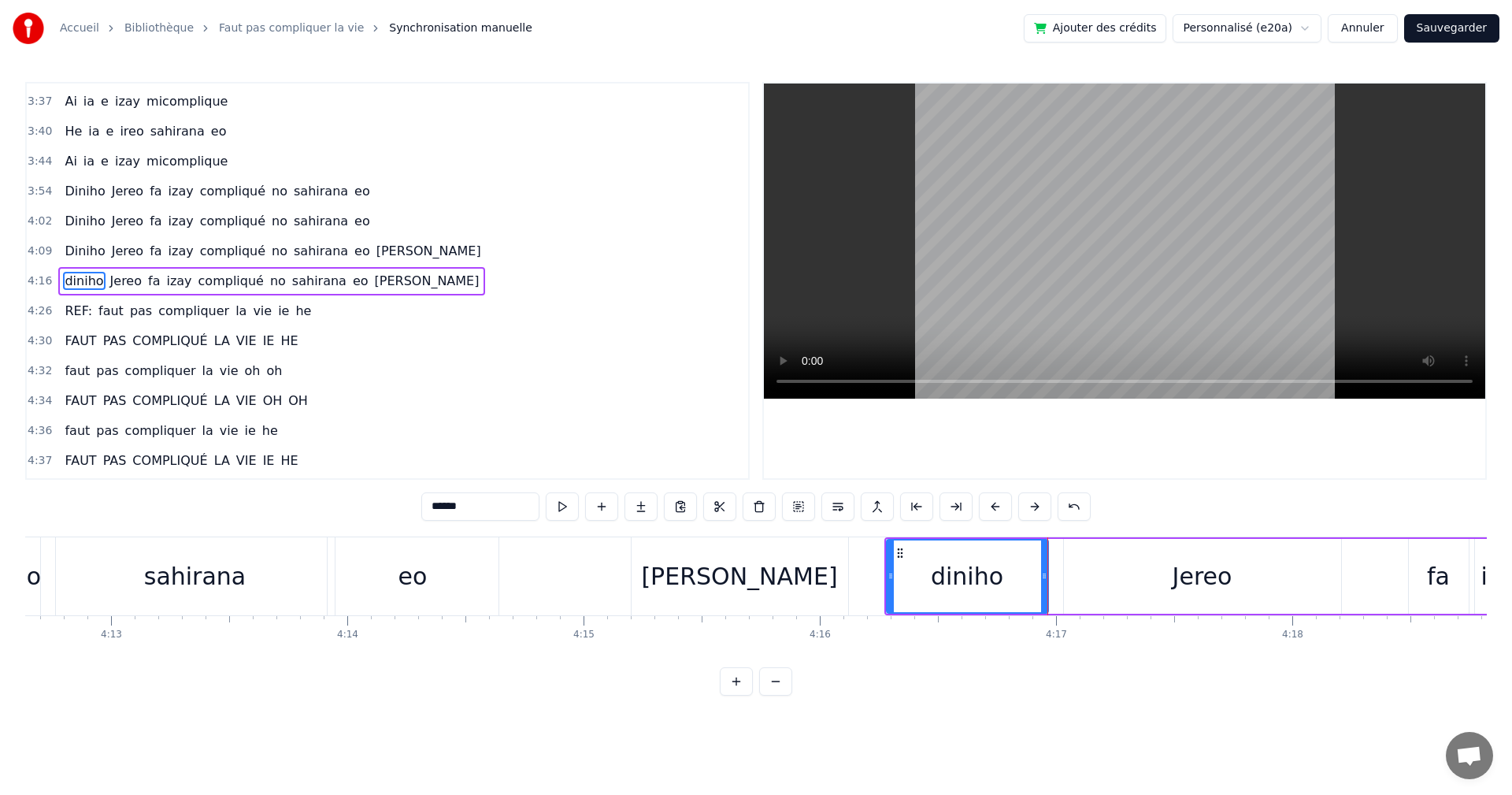
click at [562, 513] on button at bounding box center [562, 506] width 33 height 28
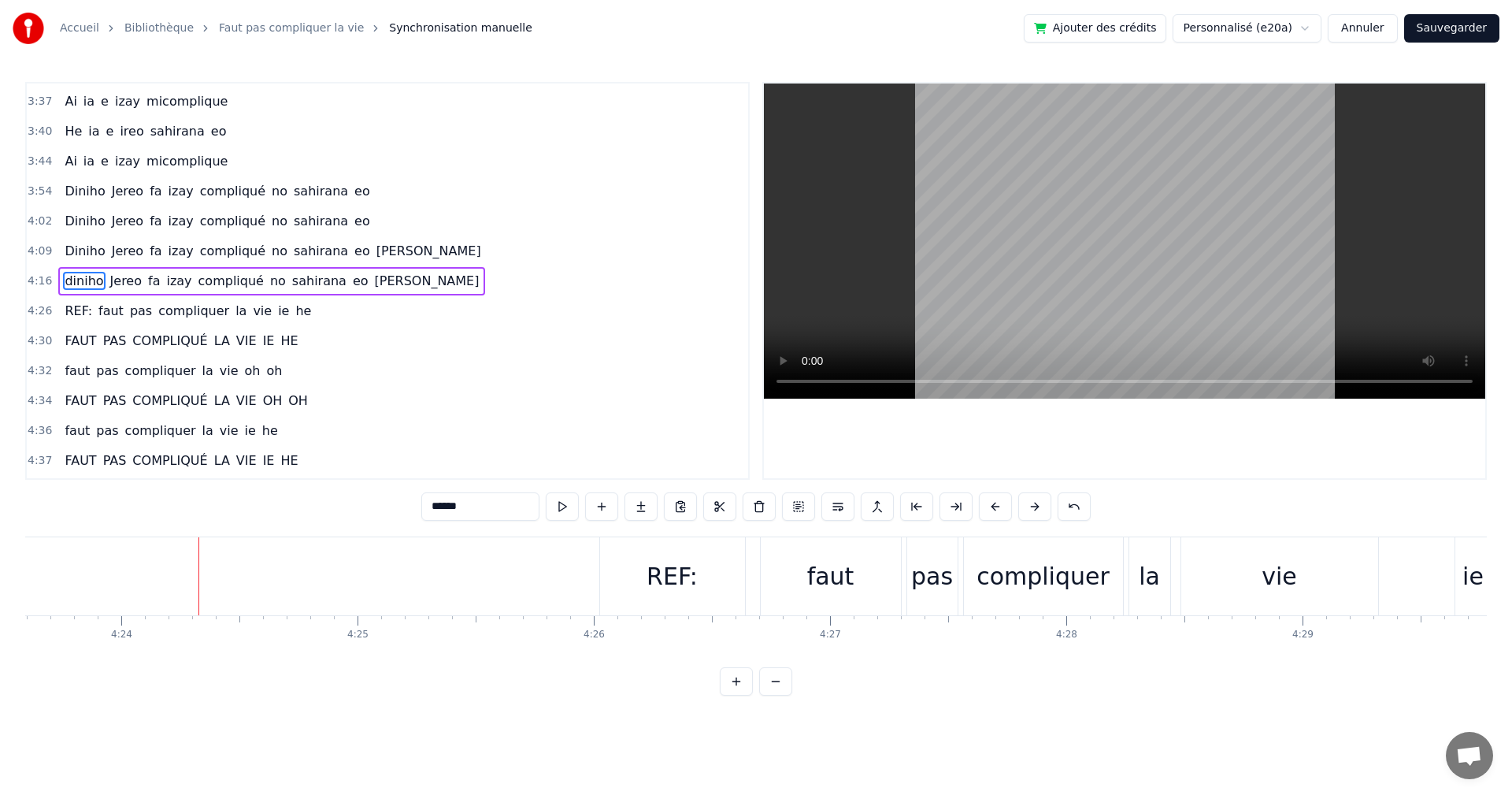
scroll to position [0, 62325]
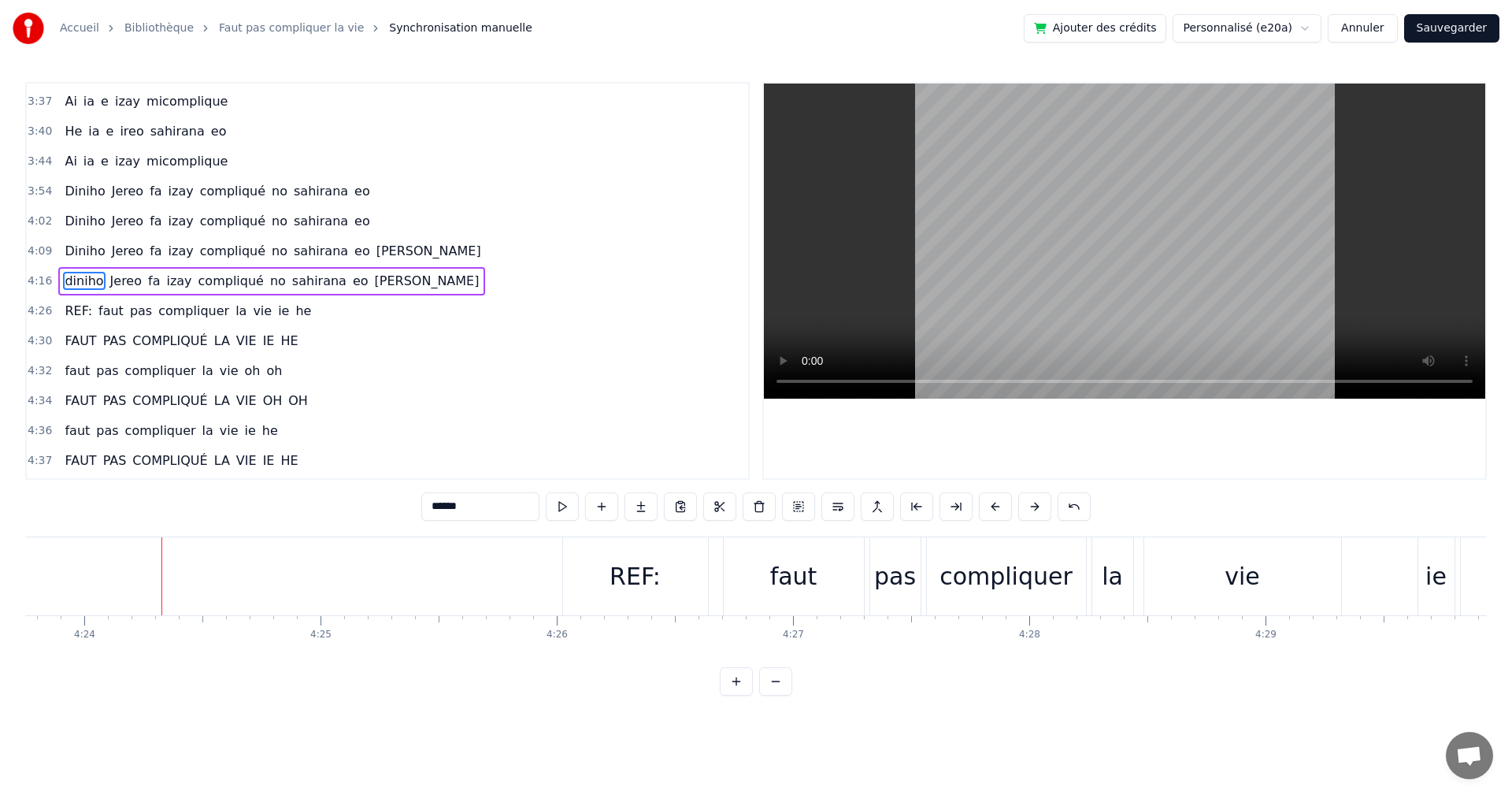
click at [653, 581] on div "REF:" at bounding box center [635, 576] width 51 height 35
type input "****"
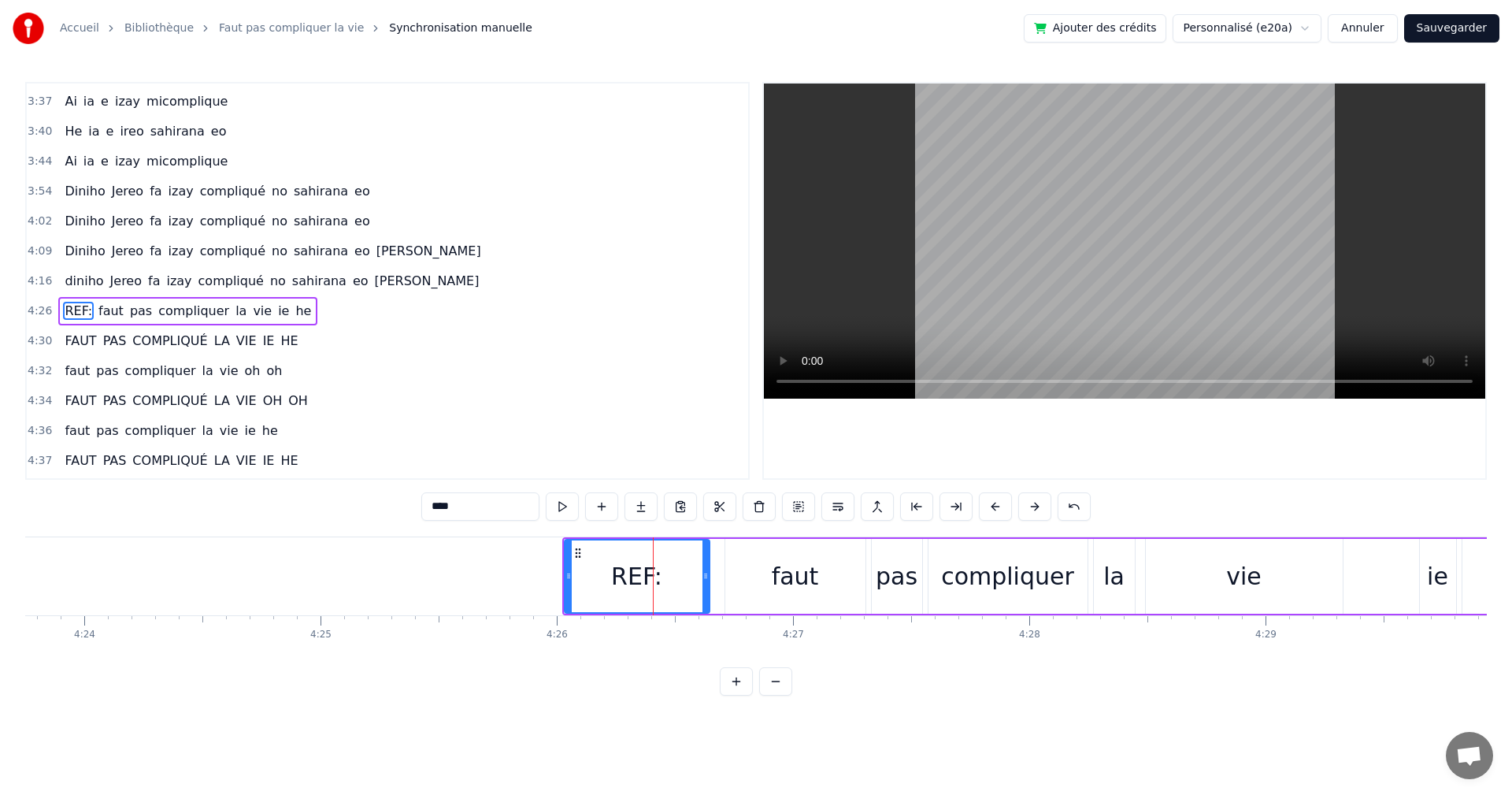
scroll to position [1135, 0]
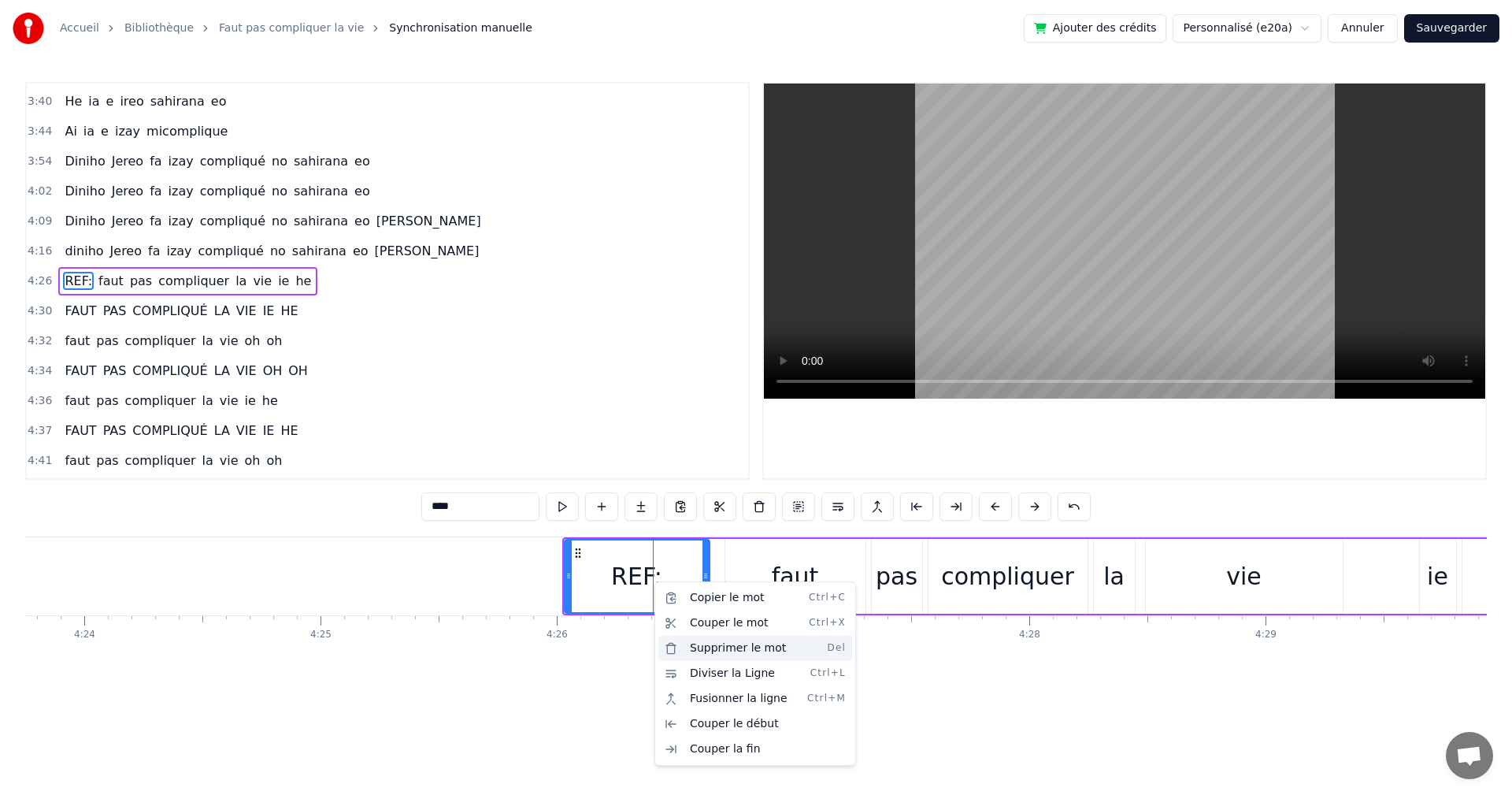
click at [690, 640] on div "Supprimer le mot Del" at bounding box center [756, 649] width 193 height 26
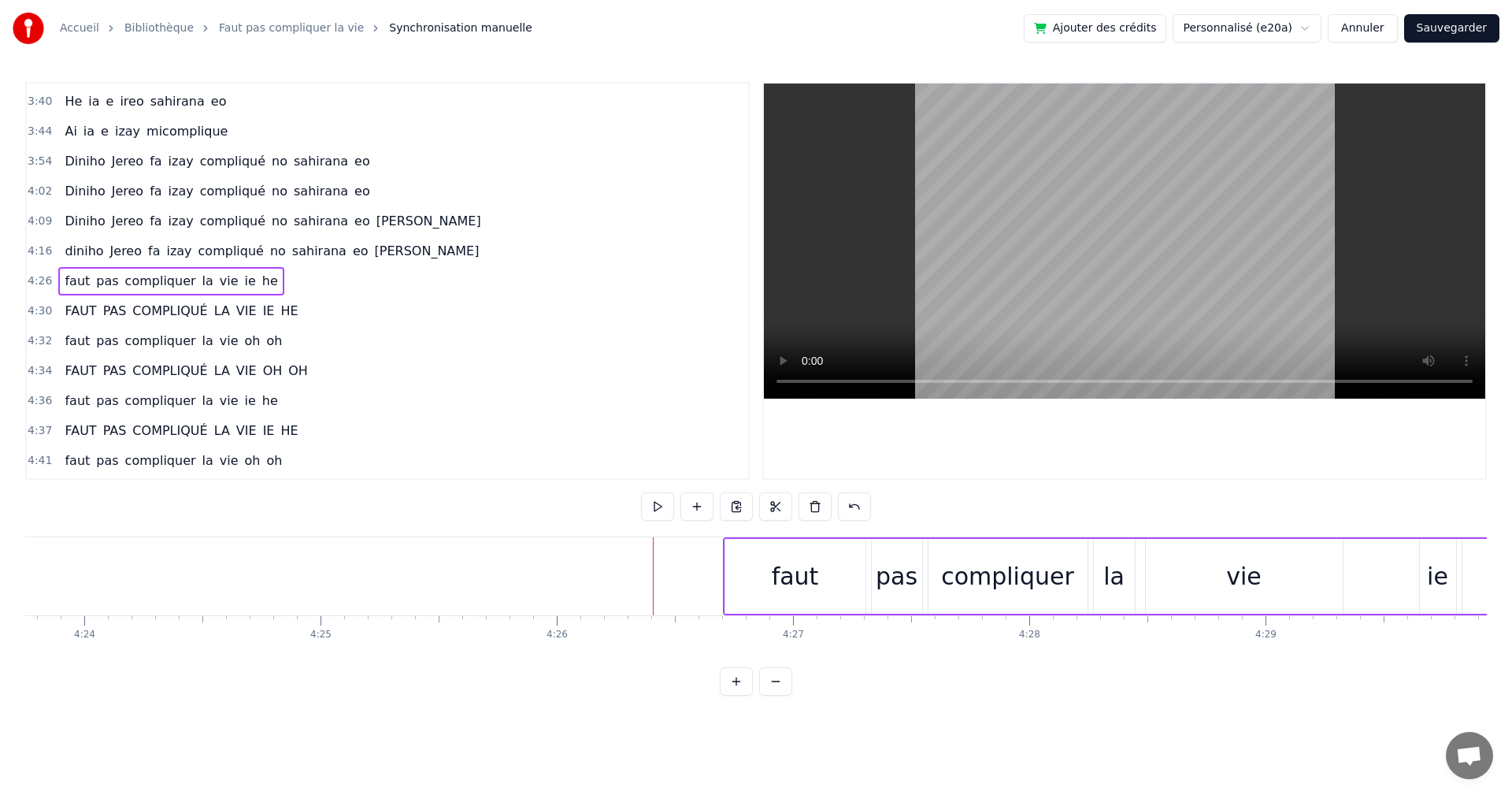
click at [740, 565] on div "faut" at bounding box center [795, 577] width 140 height 75
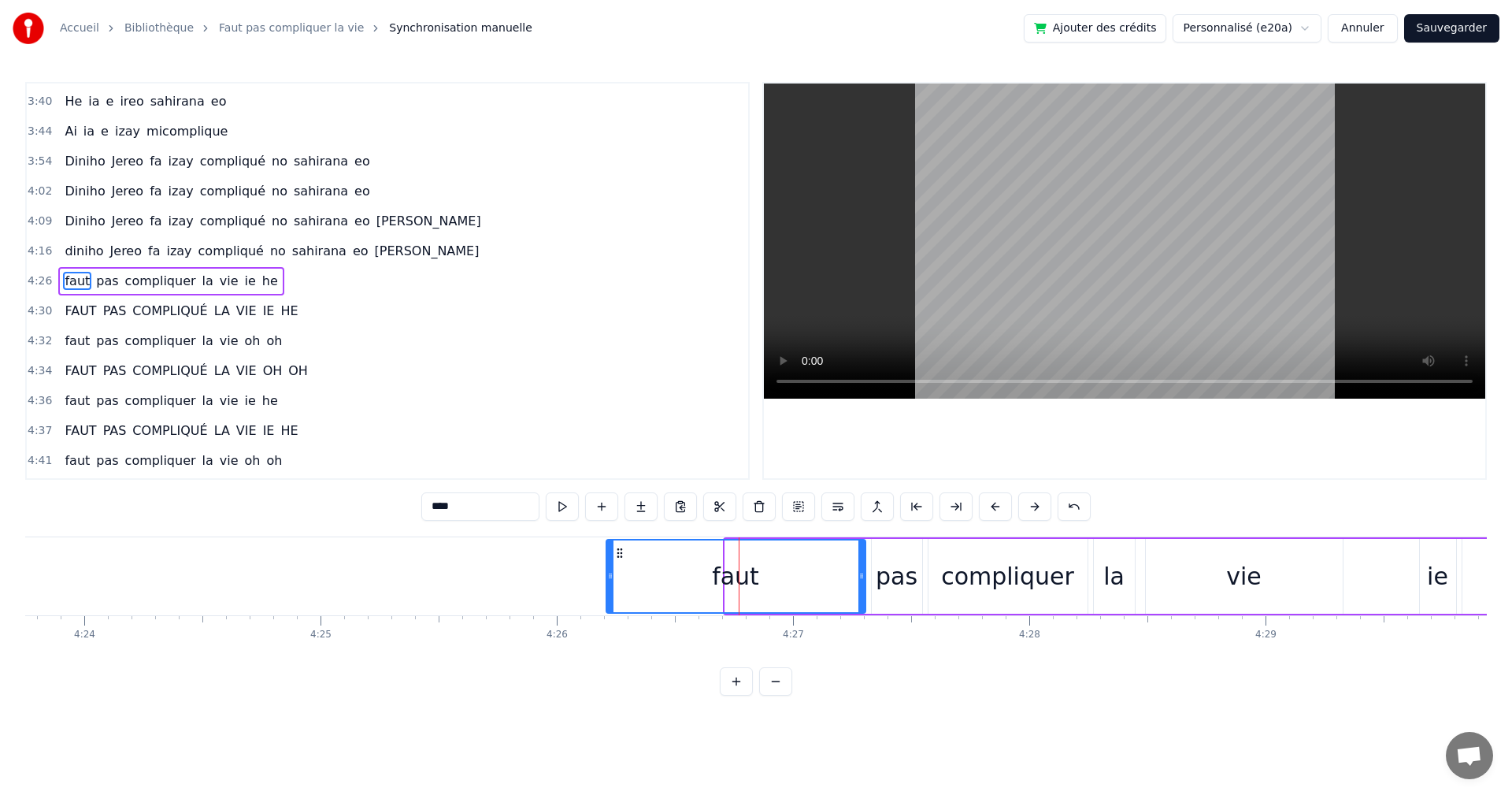
drag, startPoint x: 725, startPoint y: 581, endPoint x: 607, endPoint y: 575, distance: 118.2
click at [608, 575] on icon at bounding box center [611, 576] width 6 height 13
click at [568, 505] on button at bounding box center [562, 506] width 33 height 28
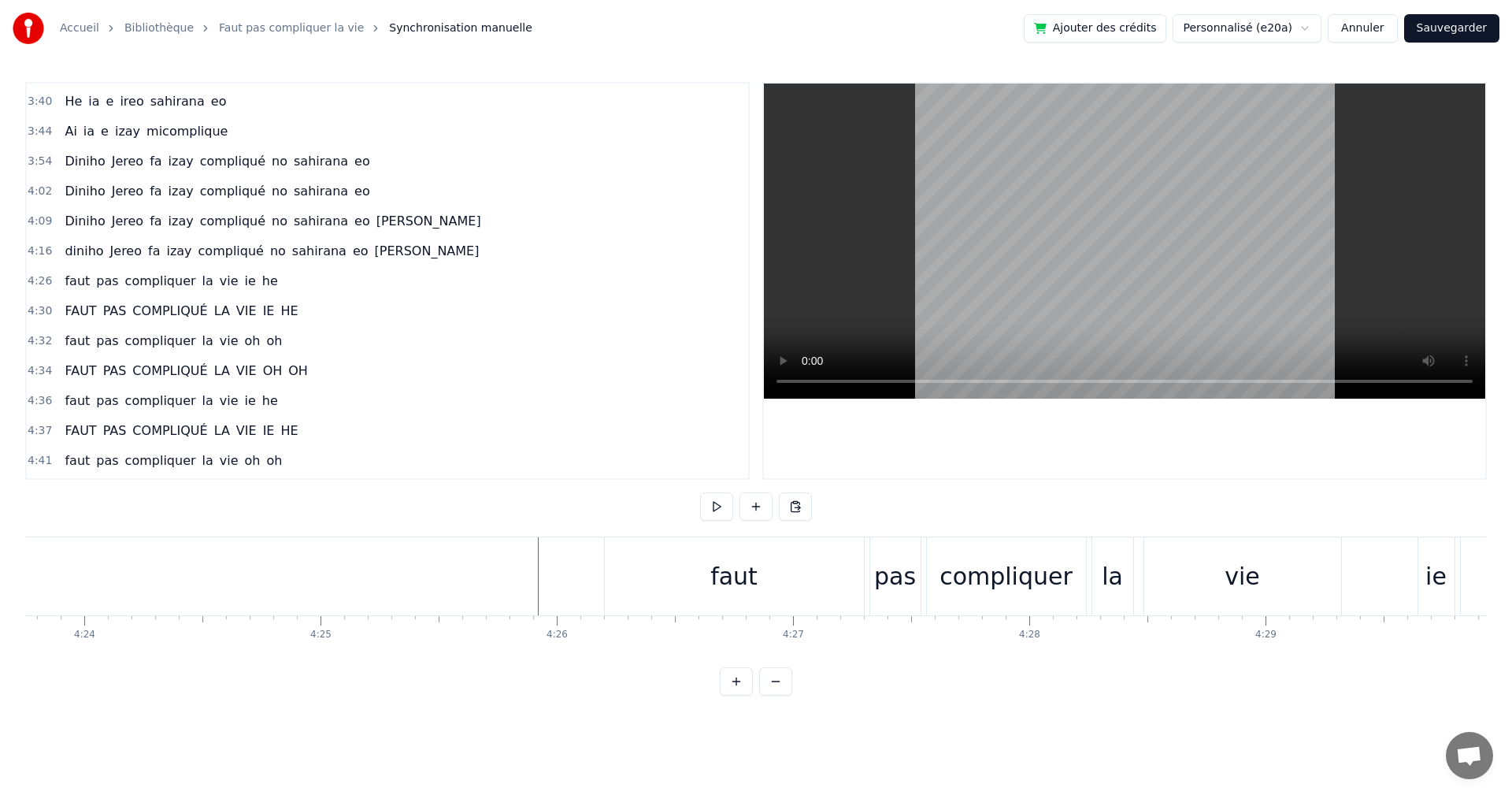
click at [702, 583] on div "faut" at bounding box center [735, 577] width 259 height 78
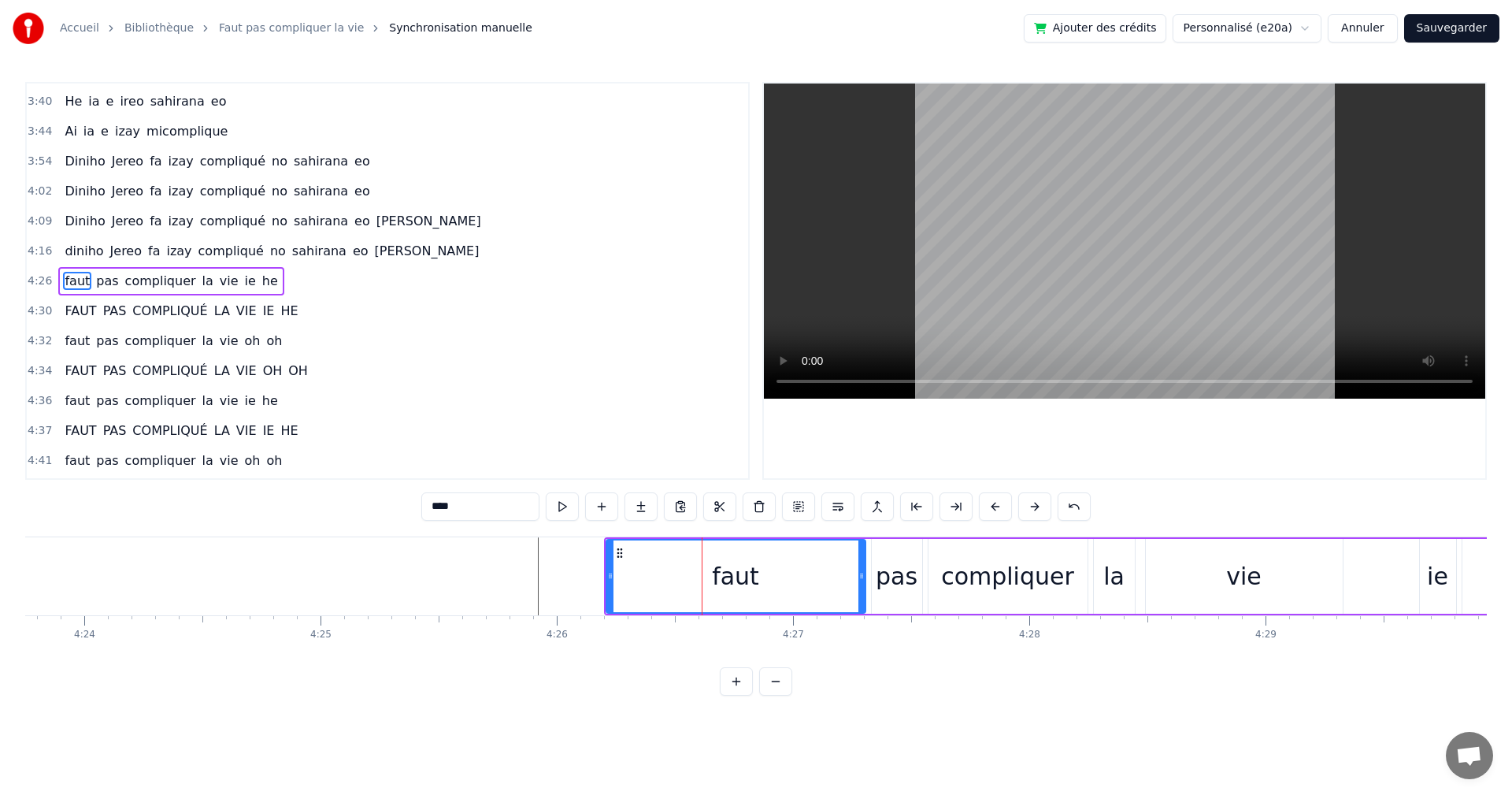
click at [759, 581] on div "faut" at bounding box center [736, 577] width 257 height 72
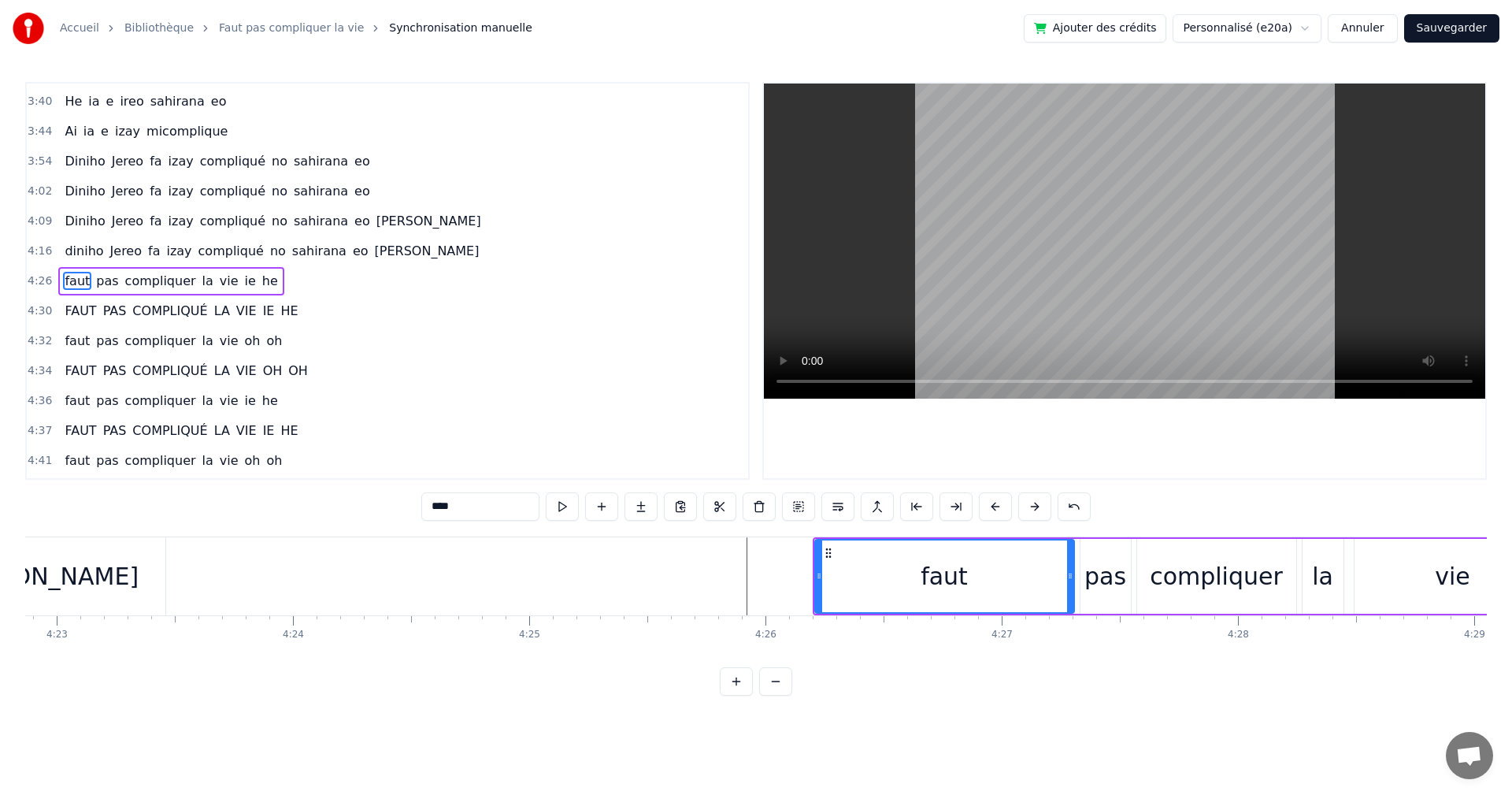
scroll to position [0, 62022]
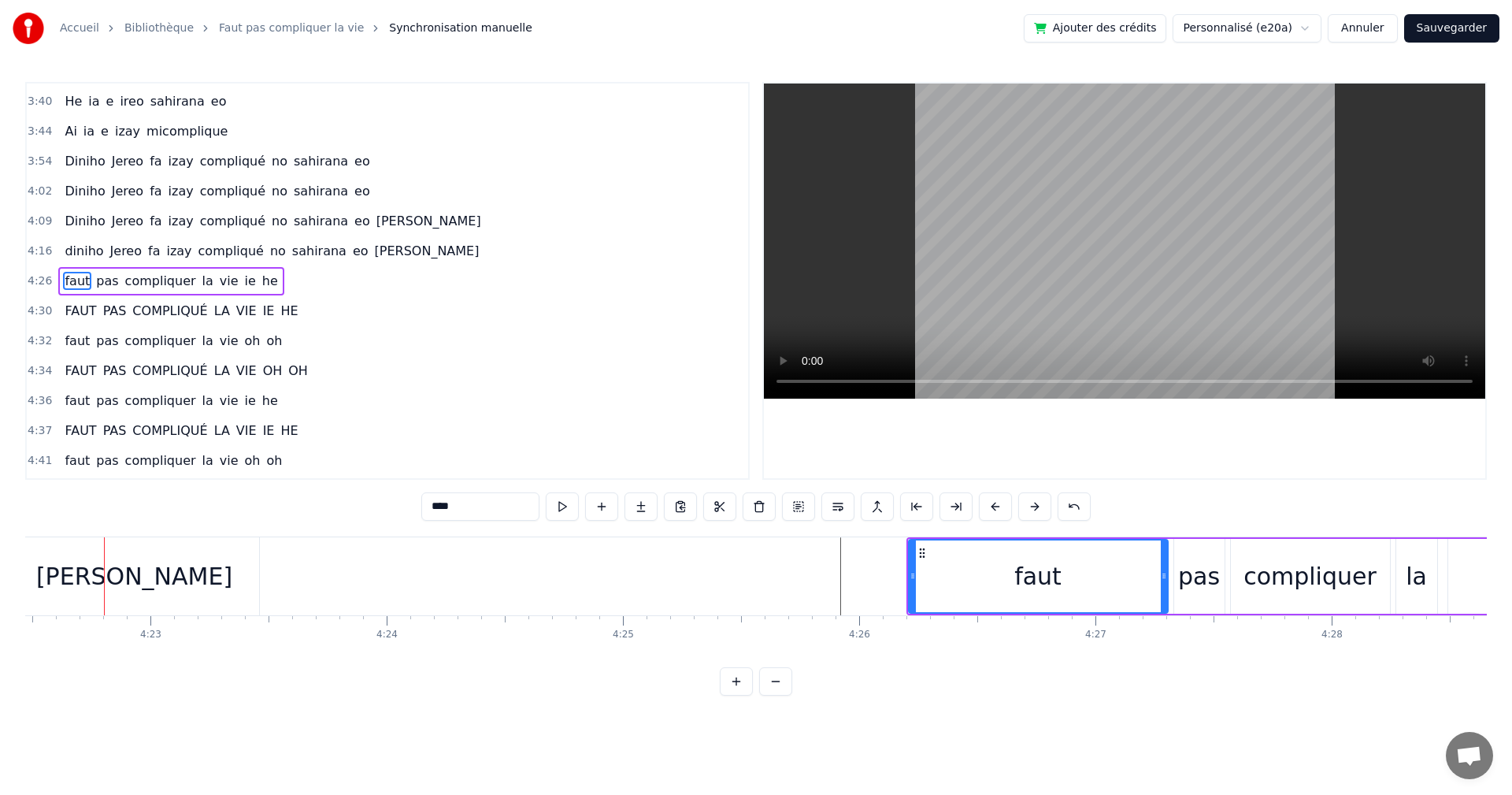
click at [133, 589] on div "[PERSON_NAME]" at bounding box center [134, 576] width 196 height 35
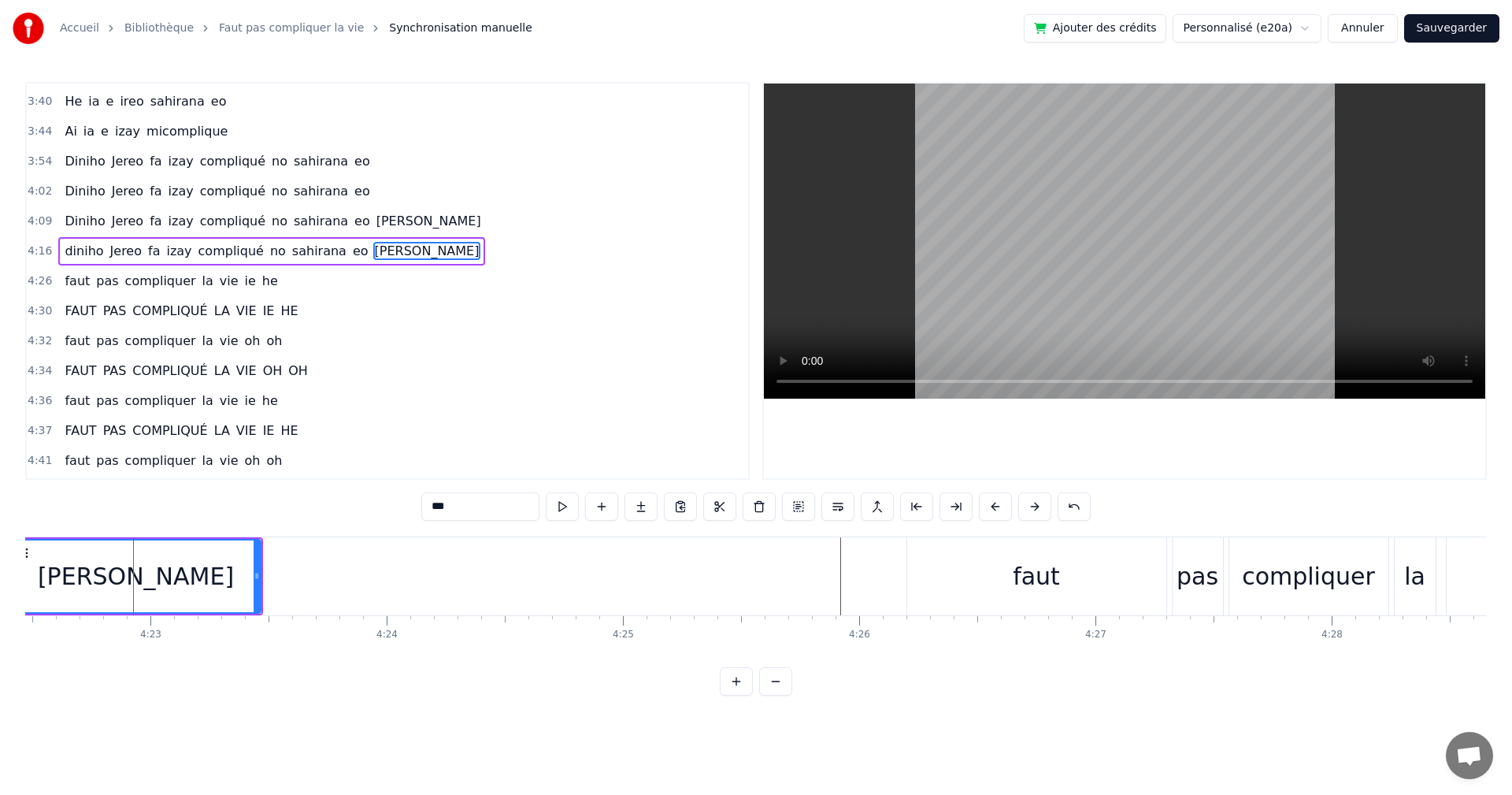
scroll to position [1105, 0]
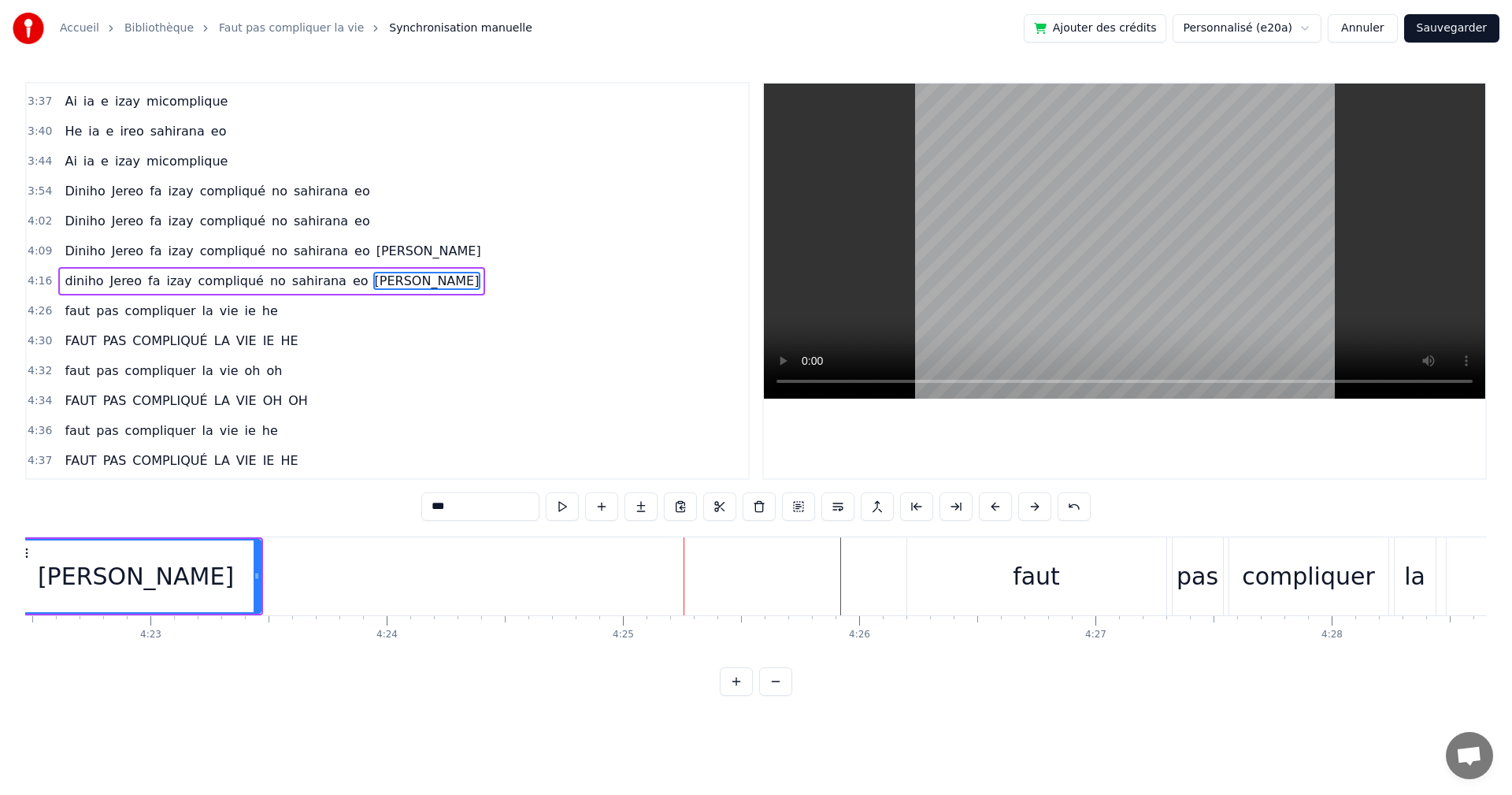
click at [1115, 570] on div "faut" at bounding box center [1037, 577] width 259 height 78
type input "****"
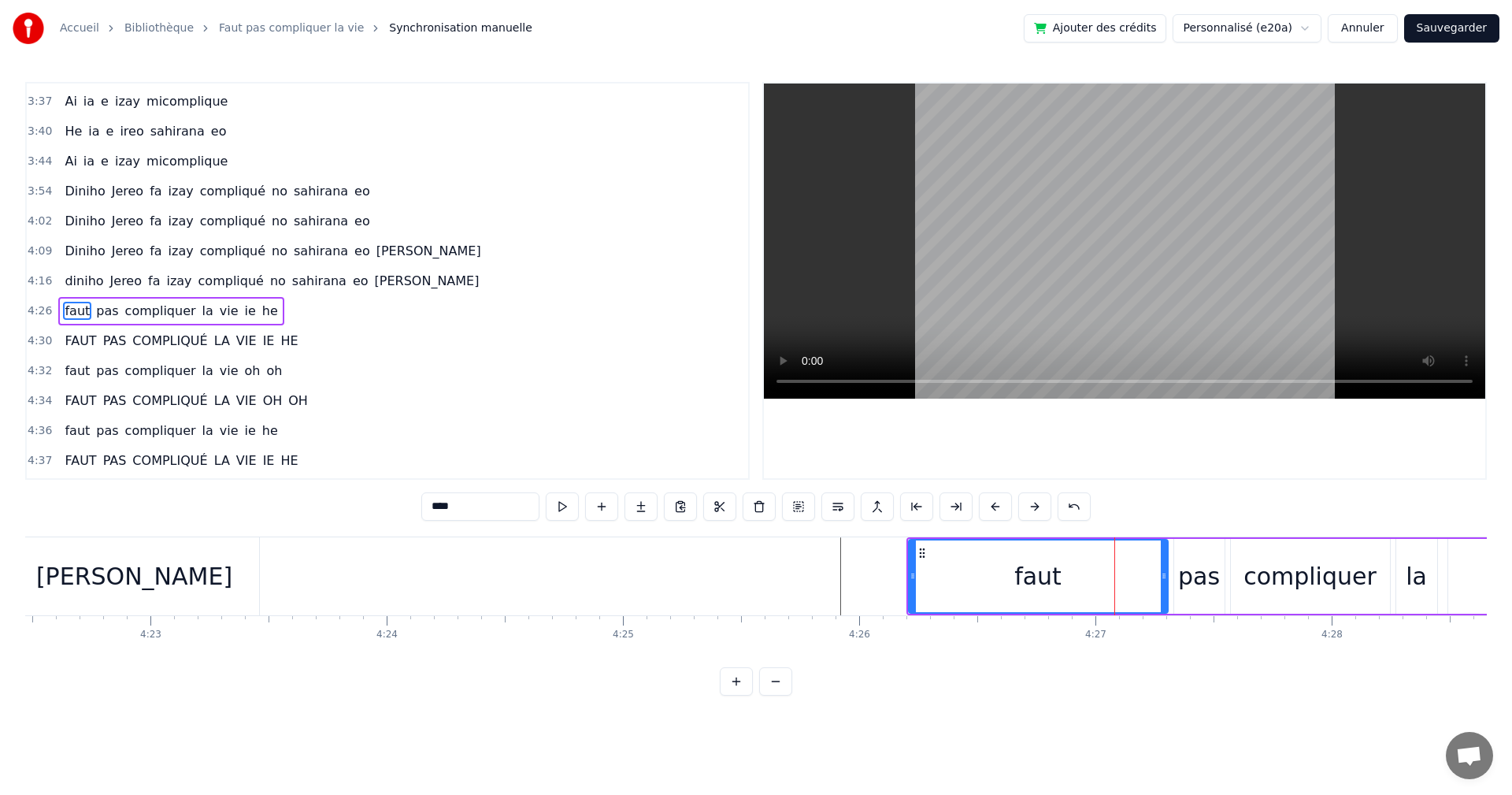
scroll to position [1135, 0]
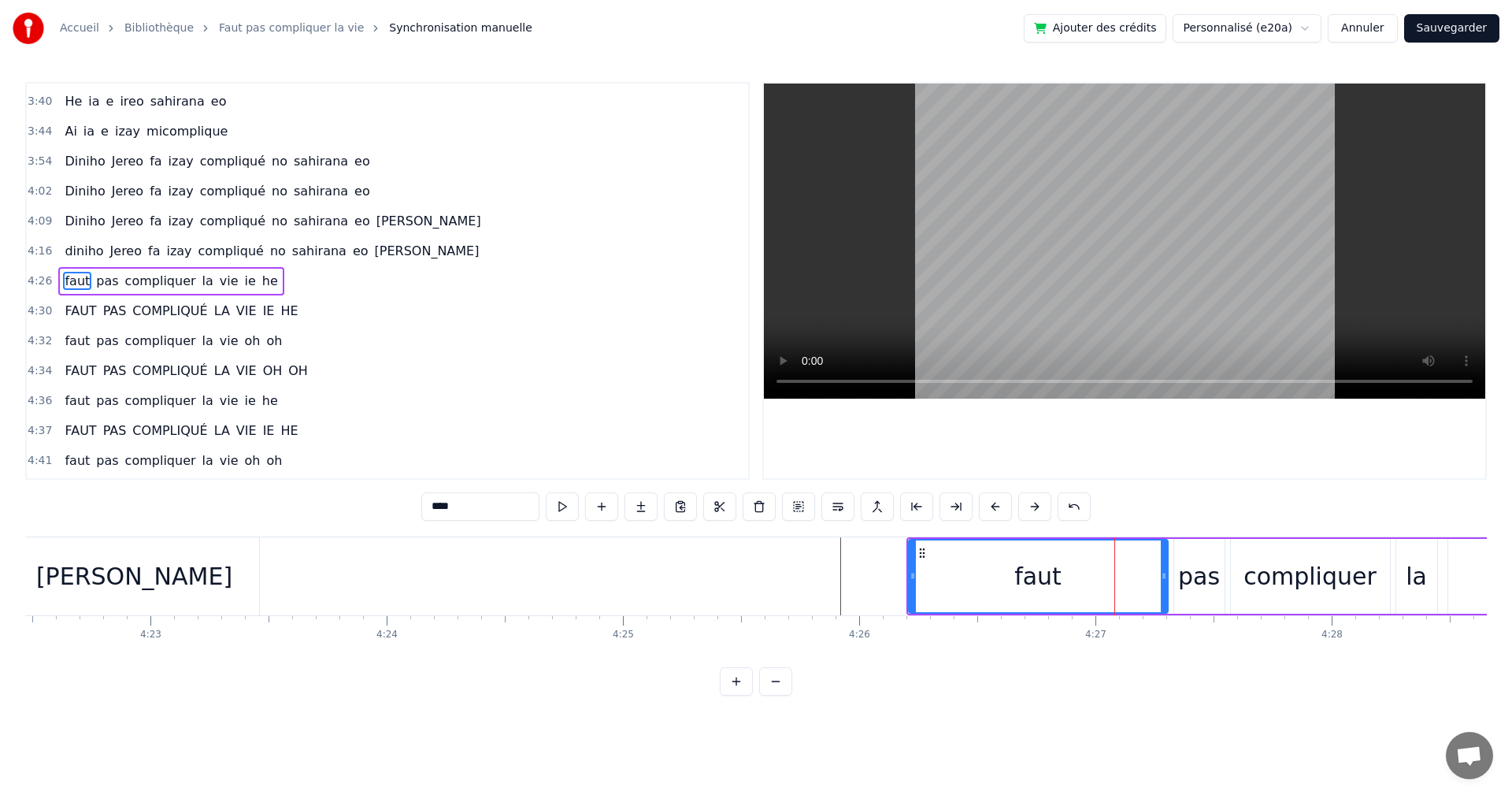
drag, startPoint x: 1075, startPoint y: 570, endPoint x: 951, endPoint y: 573, distance: 124.0
click at [951, 573] on div "faut" at bounding box center [1039, 577] width 257 height 72
drag, startPoint x: 928, startPoint y: 557, endPoint x: 768, endPoint y: 542, distance: 160.7
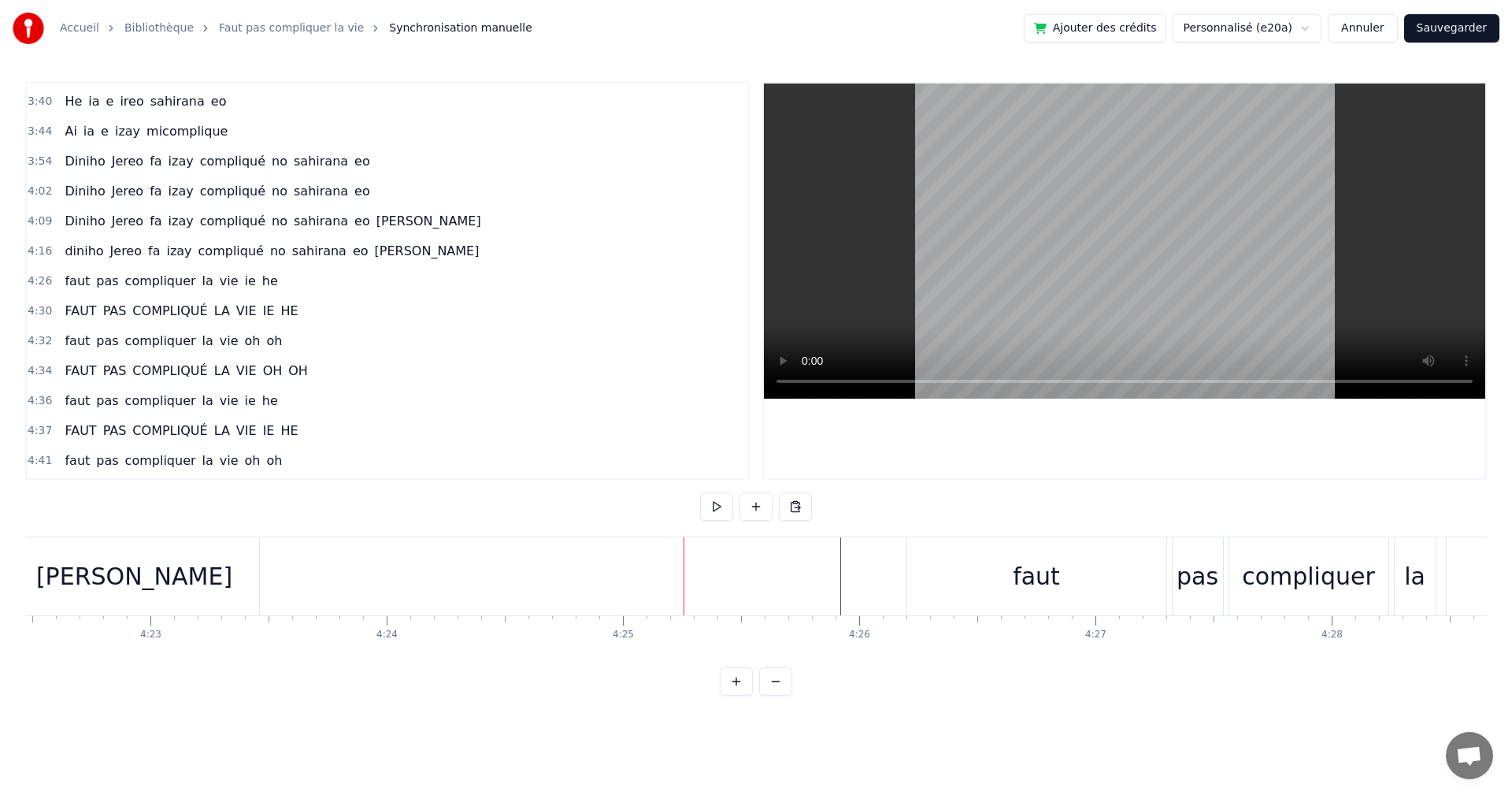
click at [90, 585] on div "[PERSON_NAME]" at bounding box center [134, 577] width 249 height 78
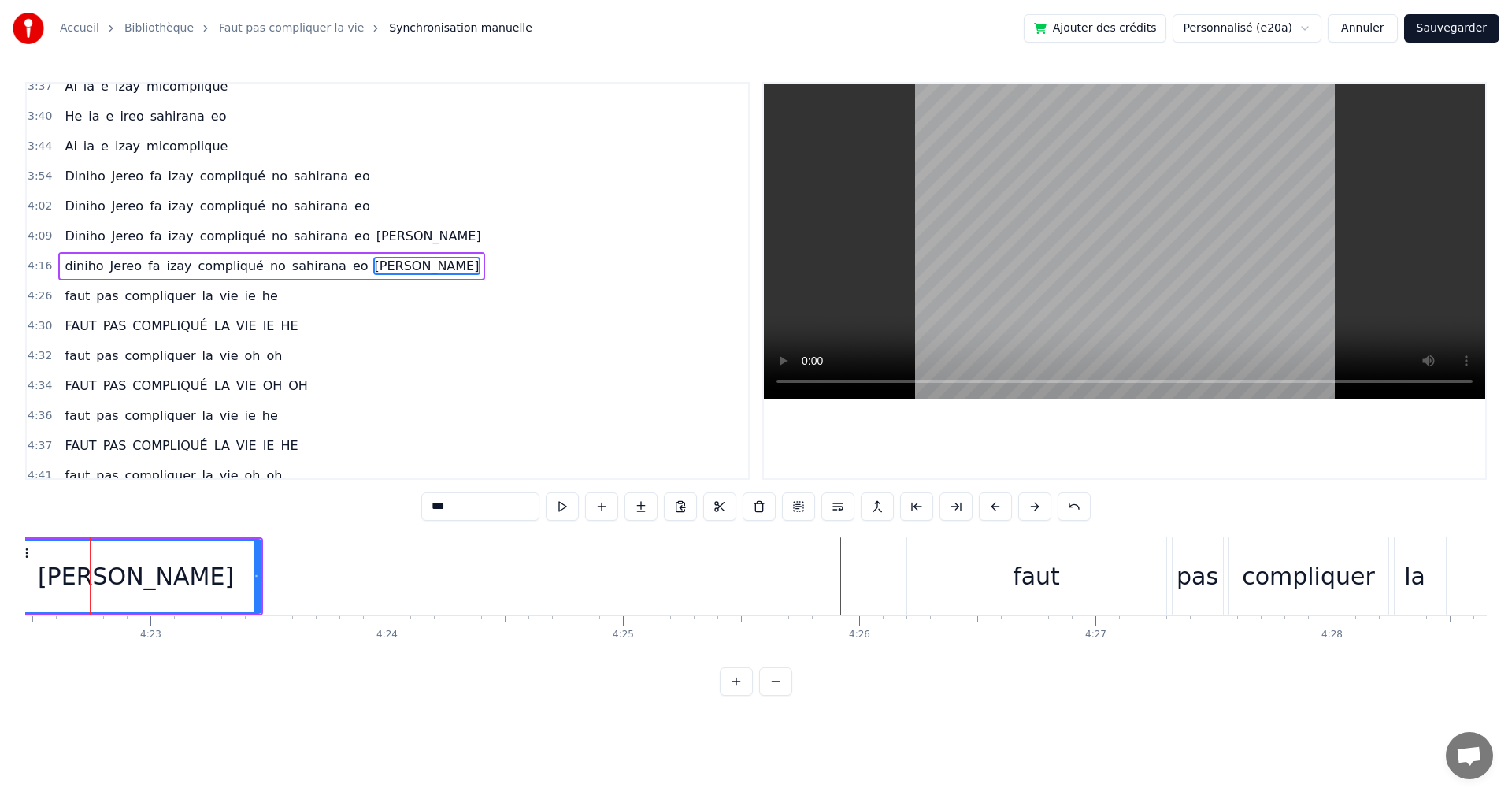
scroll to position [0, 62008]
click at [1028, 565] on div "faut" at bounding box center [1051, 577] width 259 height 78
type input "****"
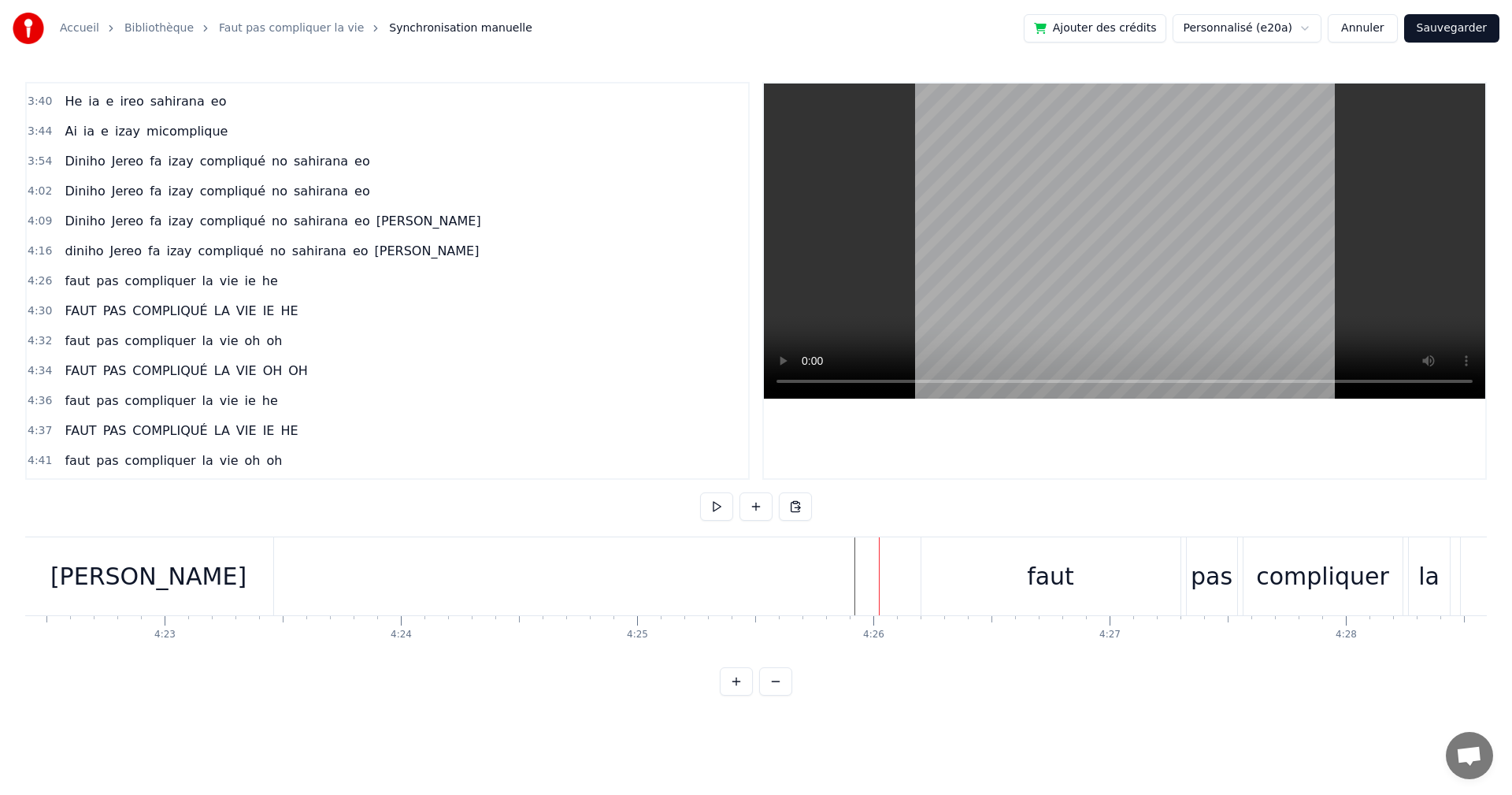
click at [941, 549] on div "faut" at bounding box center [1051, 577] width 259 height 78
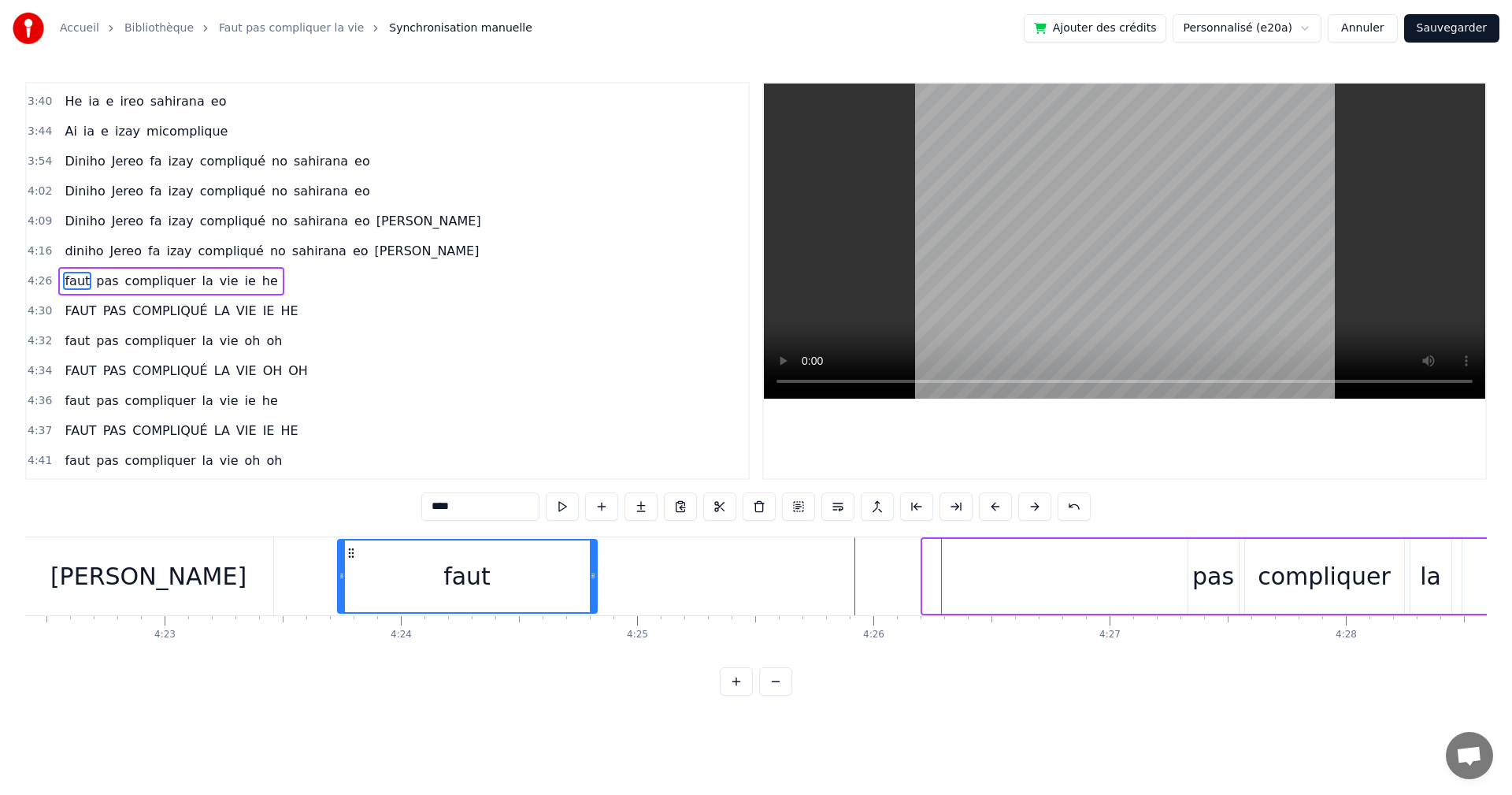
drag, startPoint x: 934, startPoint y: 550, endPoint x: 349, endPoint y: 569, distance: 585.3
click at [349, 569] on div "faut" at bounding box center [468, 577] width 257 height 72
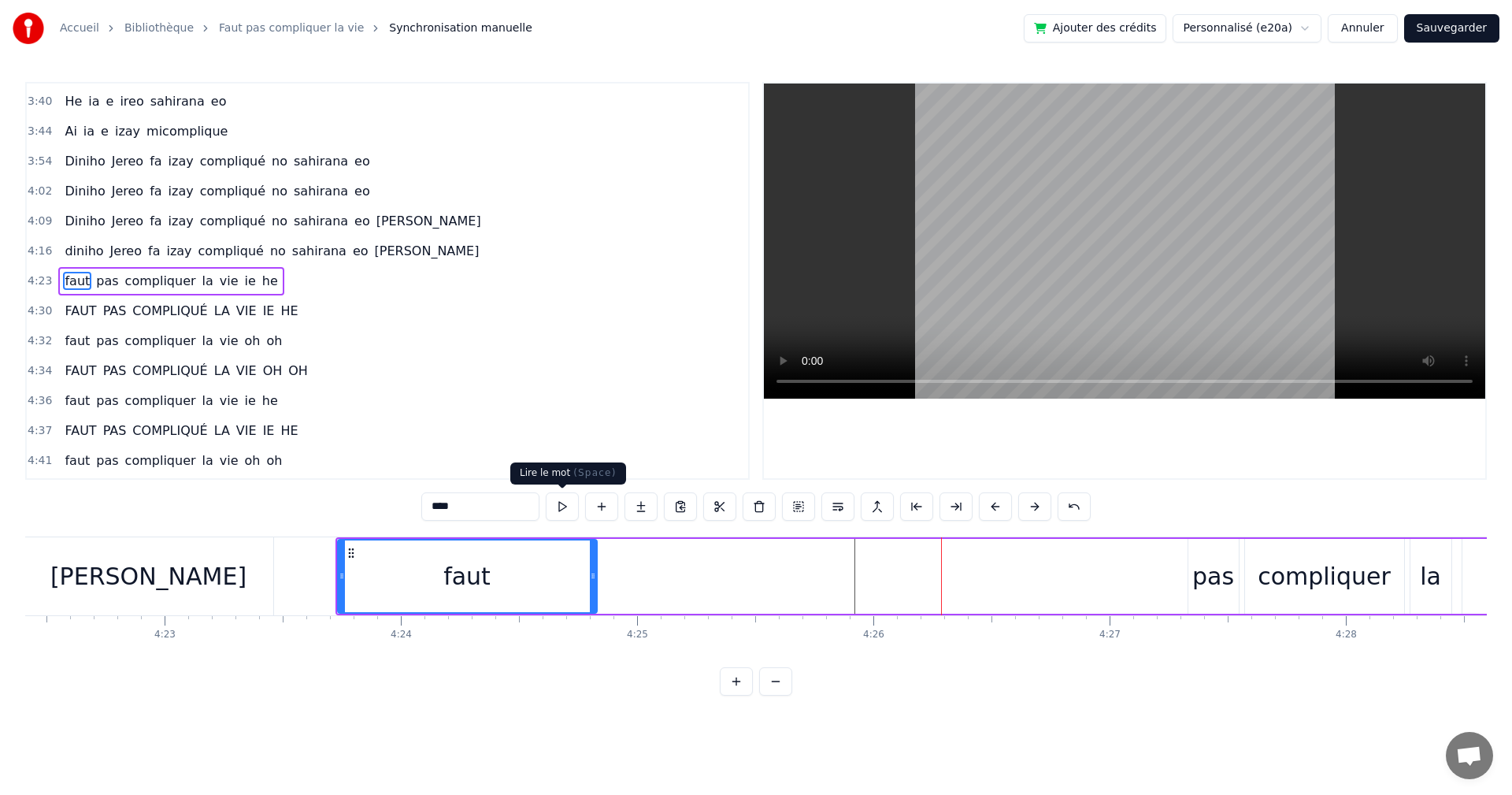
click at [560, 512] on button at bounding box center [562, 506] width 33 height 28
click at [560, 511] on button at bounding box center [562, 506] width 33 height 28
click at [350, 548] on icon at bounding box center [351, 553] width 13 height 13
click at [206, 606] on div "[PERSON_NAME]" at bounding box center [149, 577] width 249 height 78
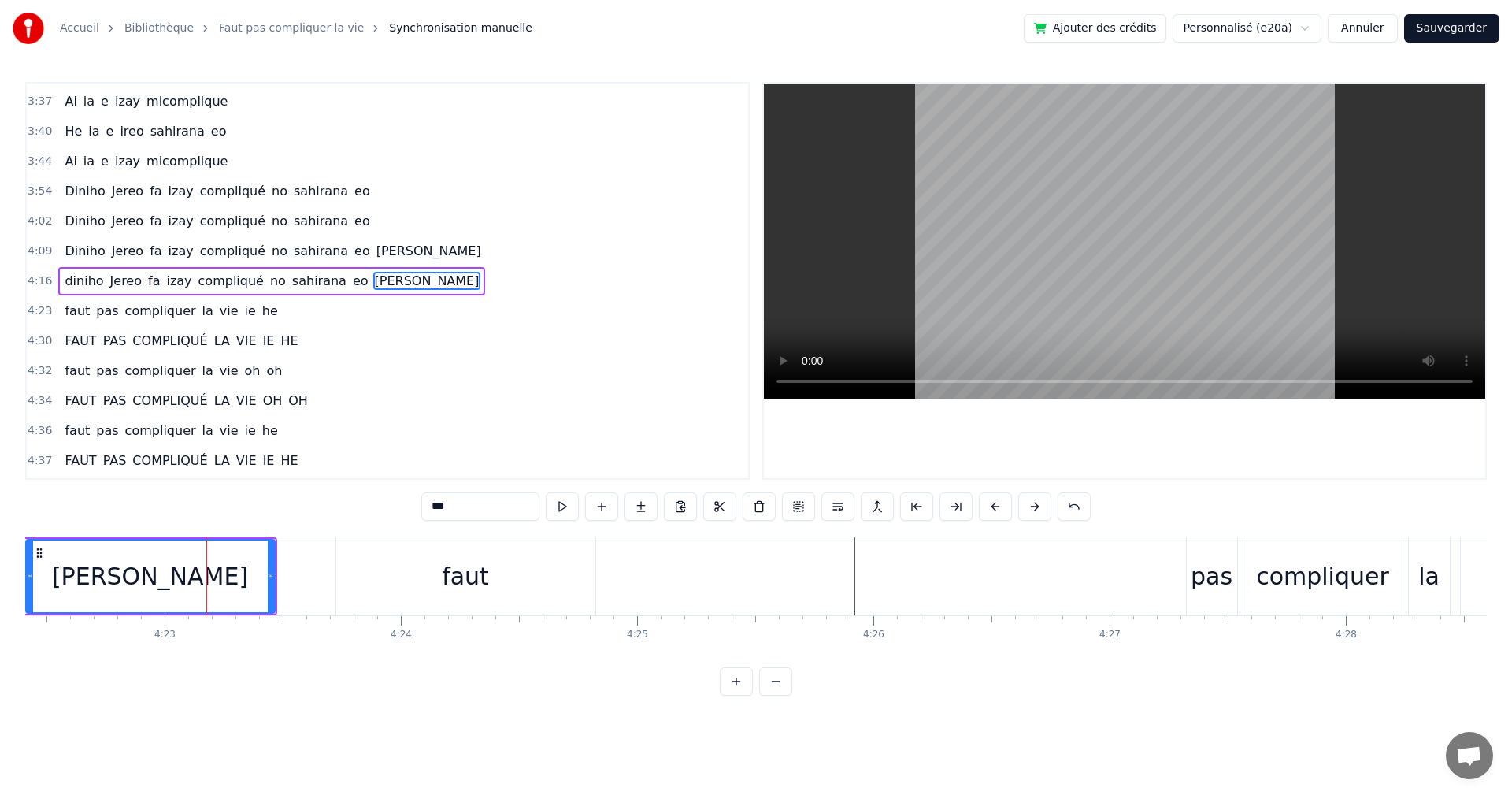
click at [413, 595] on div "faut" at bounding box center [466, 577] width 259 height 78
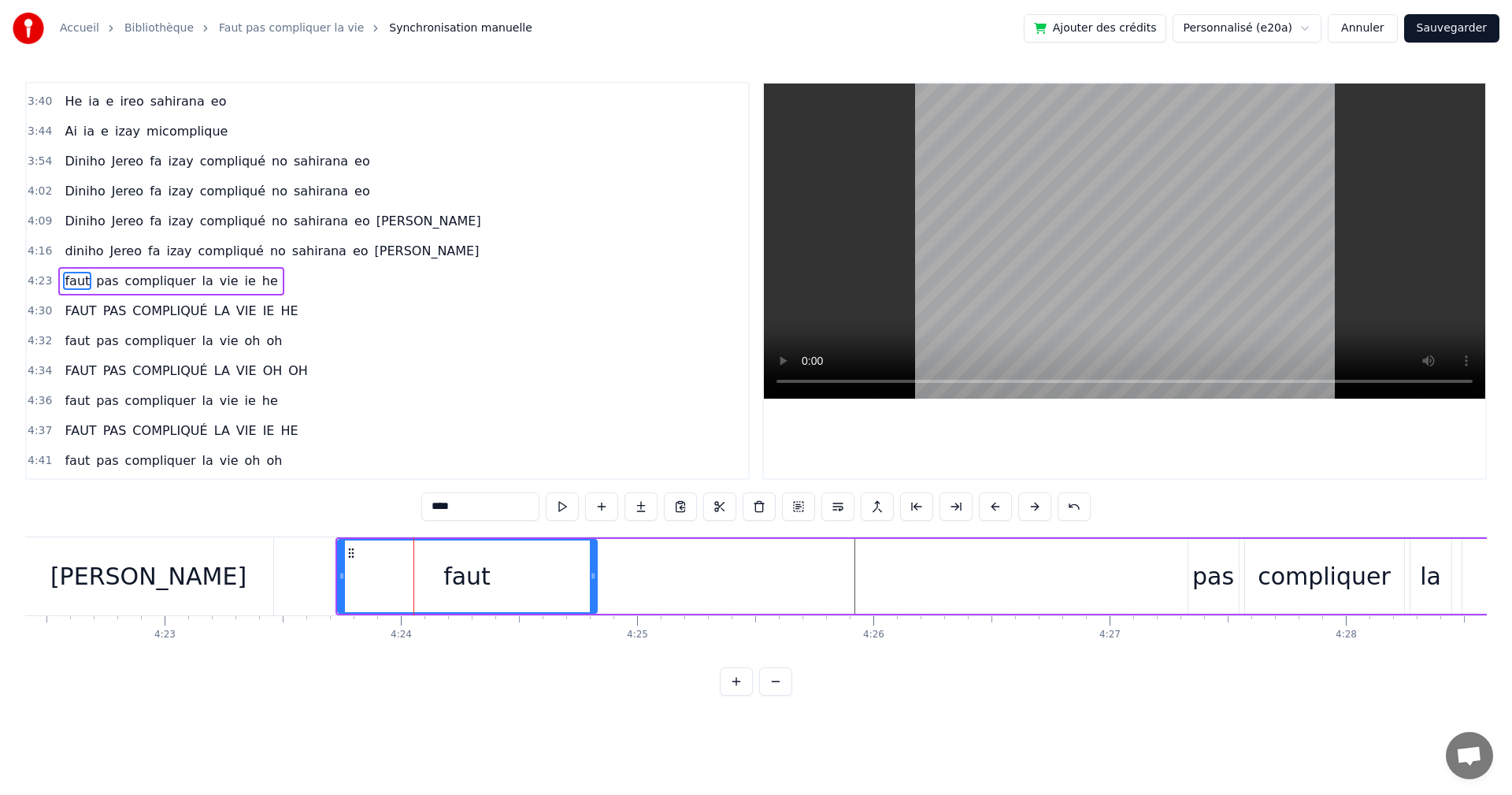
click at [354, 555] on icon at bounding box center [351, 553] width 13 height 13
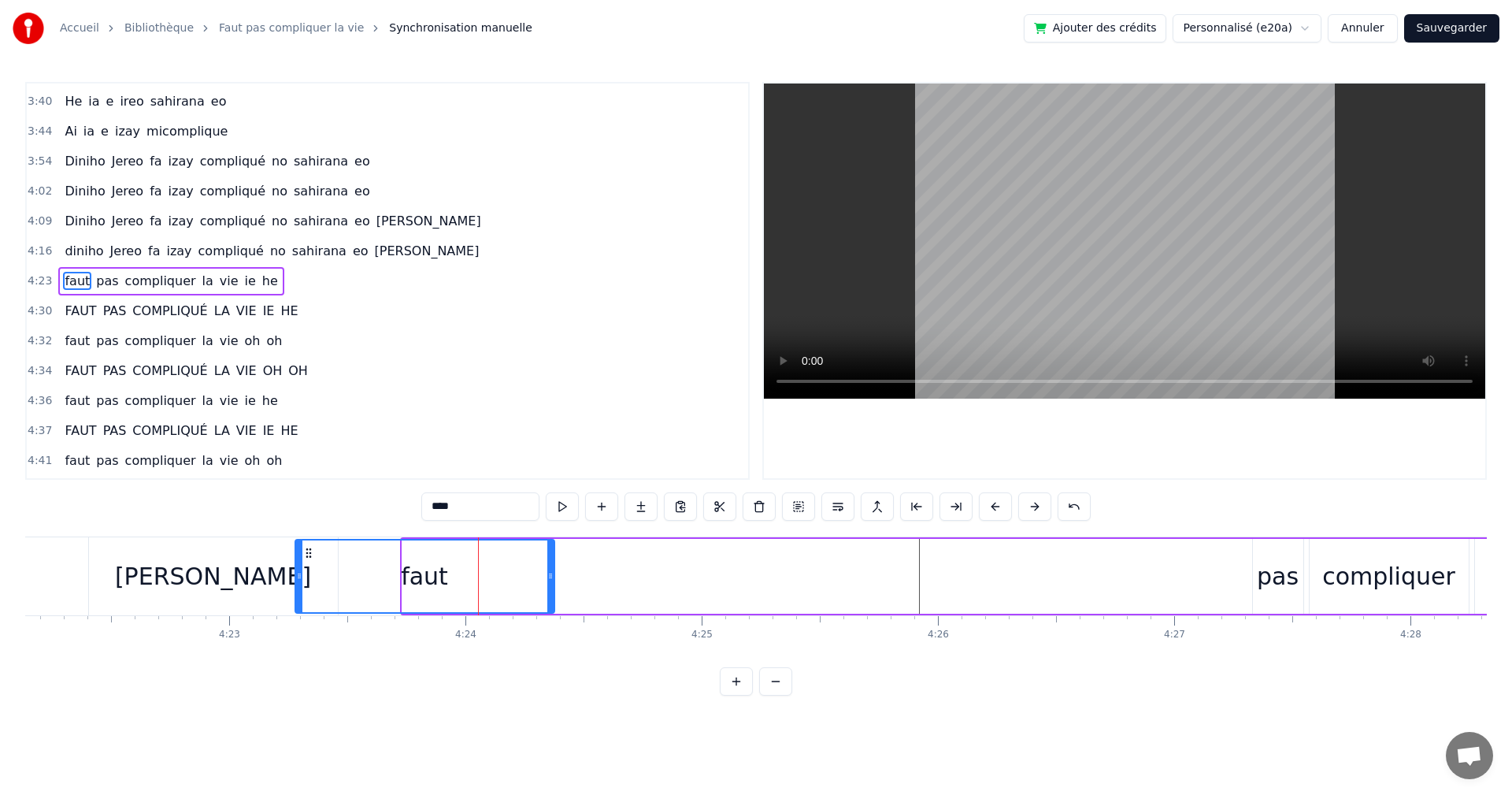
scroll to position [0, 61940]
drag, startPoint x: 345, startPoint y: 553, endPoint x: 353, endPoint y: 560, distance: 10.6
click at [353, 560] on div "faut" at bounding box center [474, 577] width 257 height 72
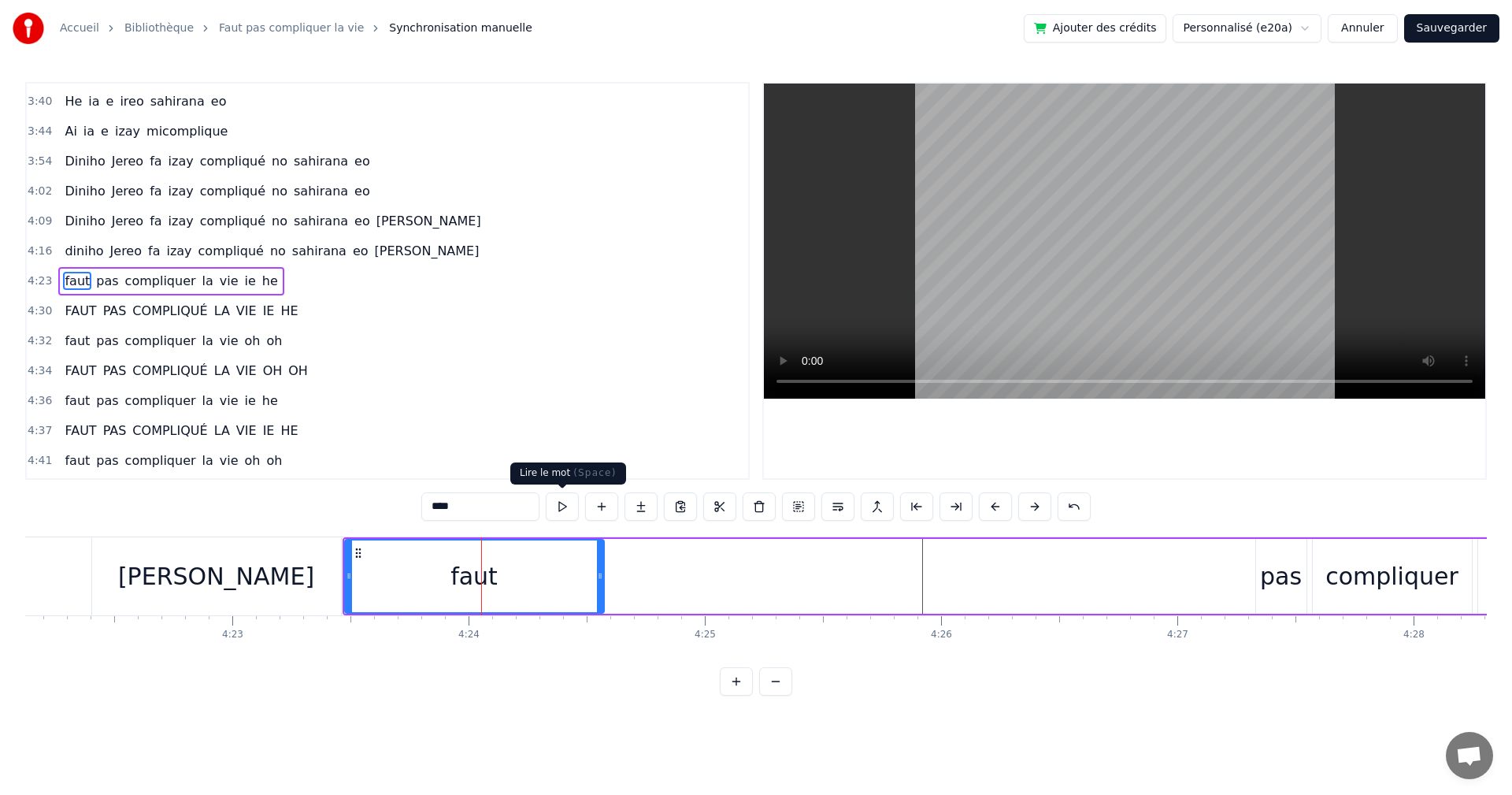
click at [567, 508] on button at bounding box center [562, 506] width 33 height 28
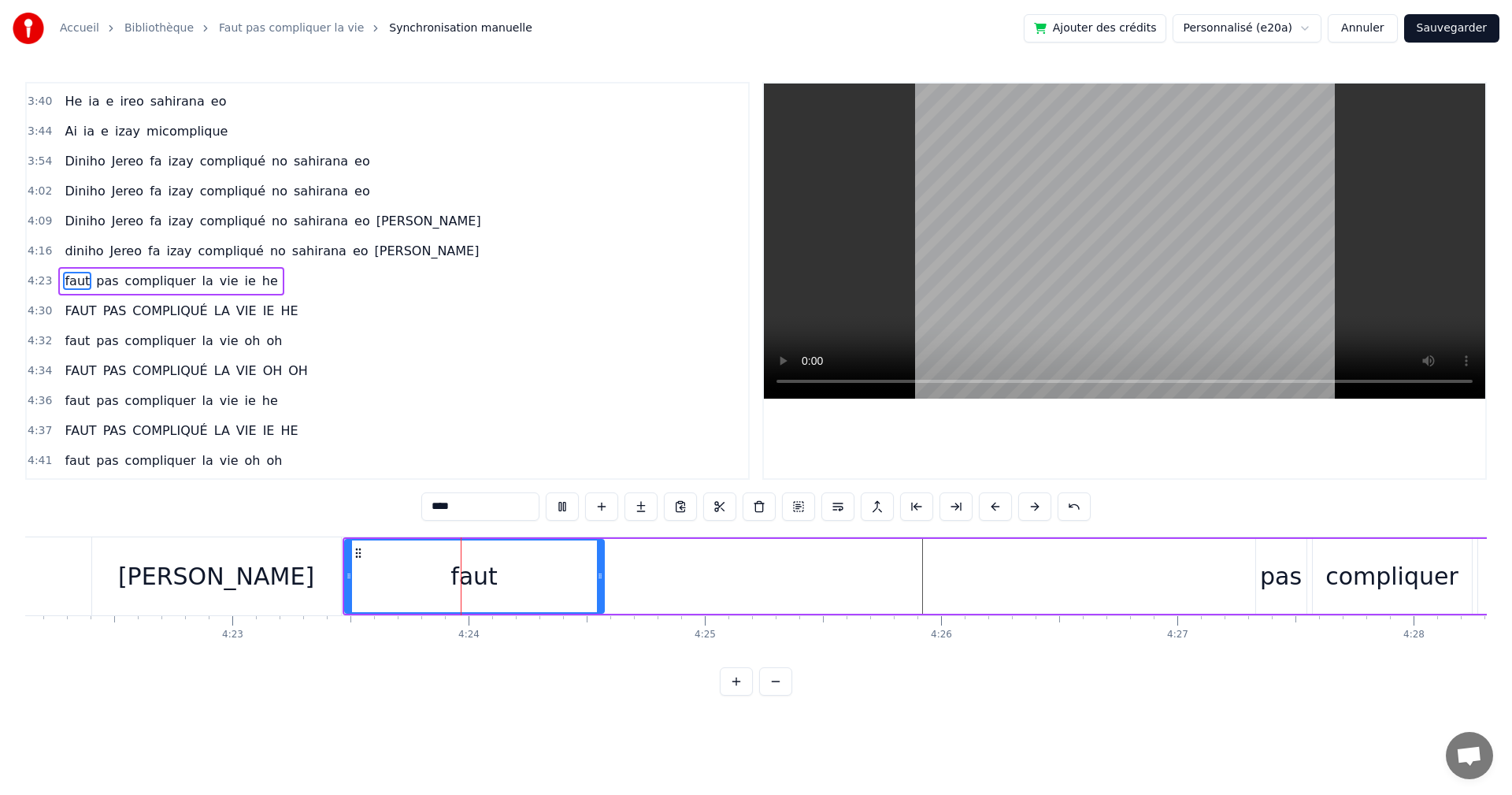
click at [567, 508] on button at bounding box center [562, 506] width 33 height 28
drag, startPoint x: 598, startPoint y: 581, endPoint x: 461, endPoint y: 566, distance: 137.8
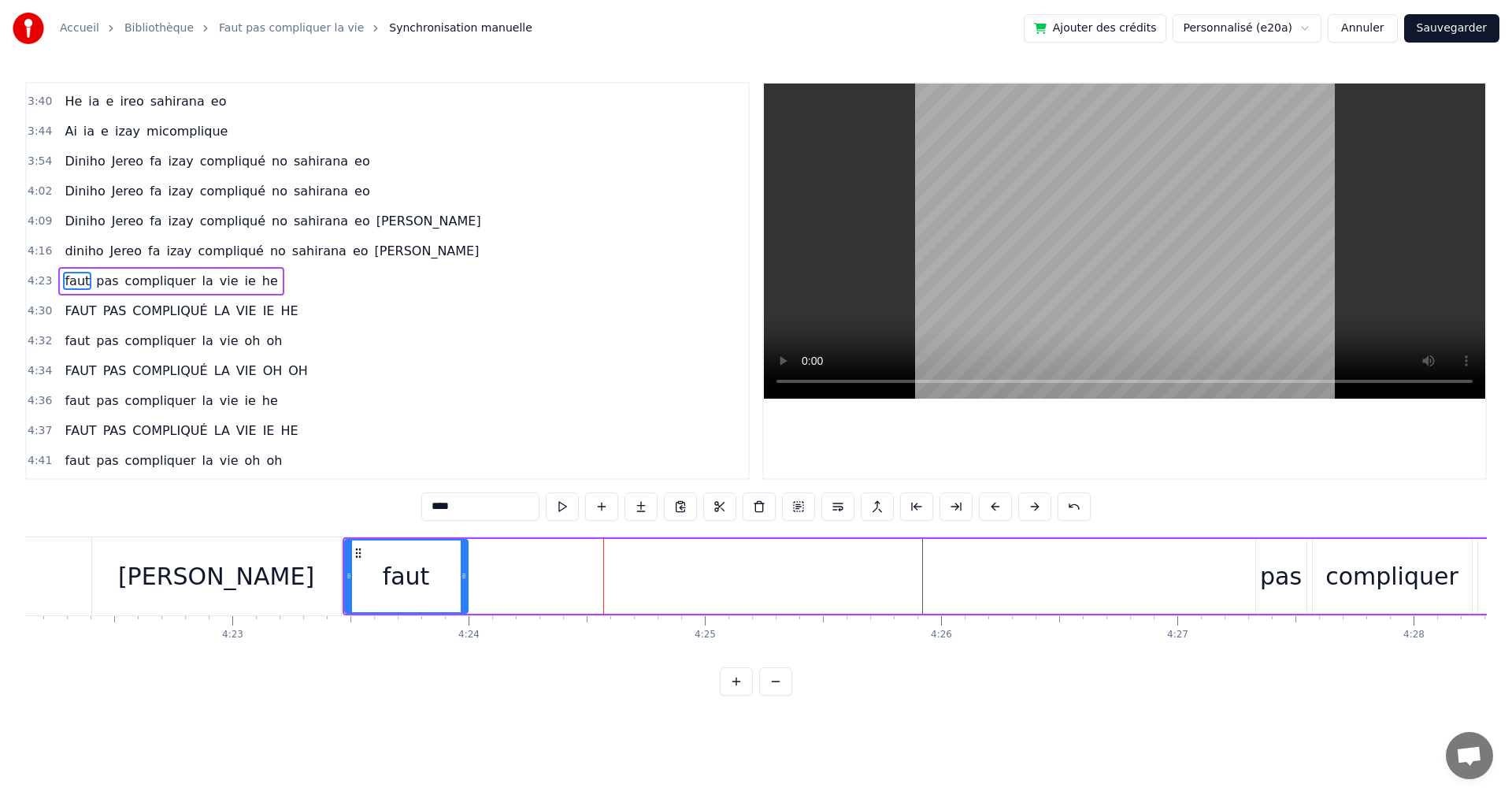
click at [461, 566] on div at bounding box center [464, 577] width 6 height 72
click at [551, 509] on button at bounding box center [562, 506] width 33 height 28
drag, startPoint x: 461, startPoint y: 581, endPoint x: 405, endPoint y: 579, distance: 56.0
click at [405, 579] on icon at bounding box center [409, 576] width 6 height 13
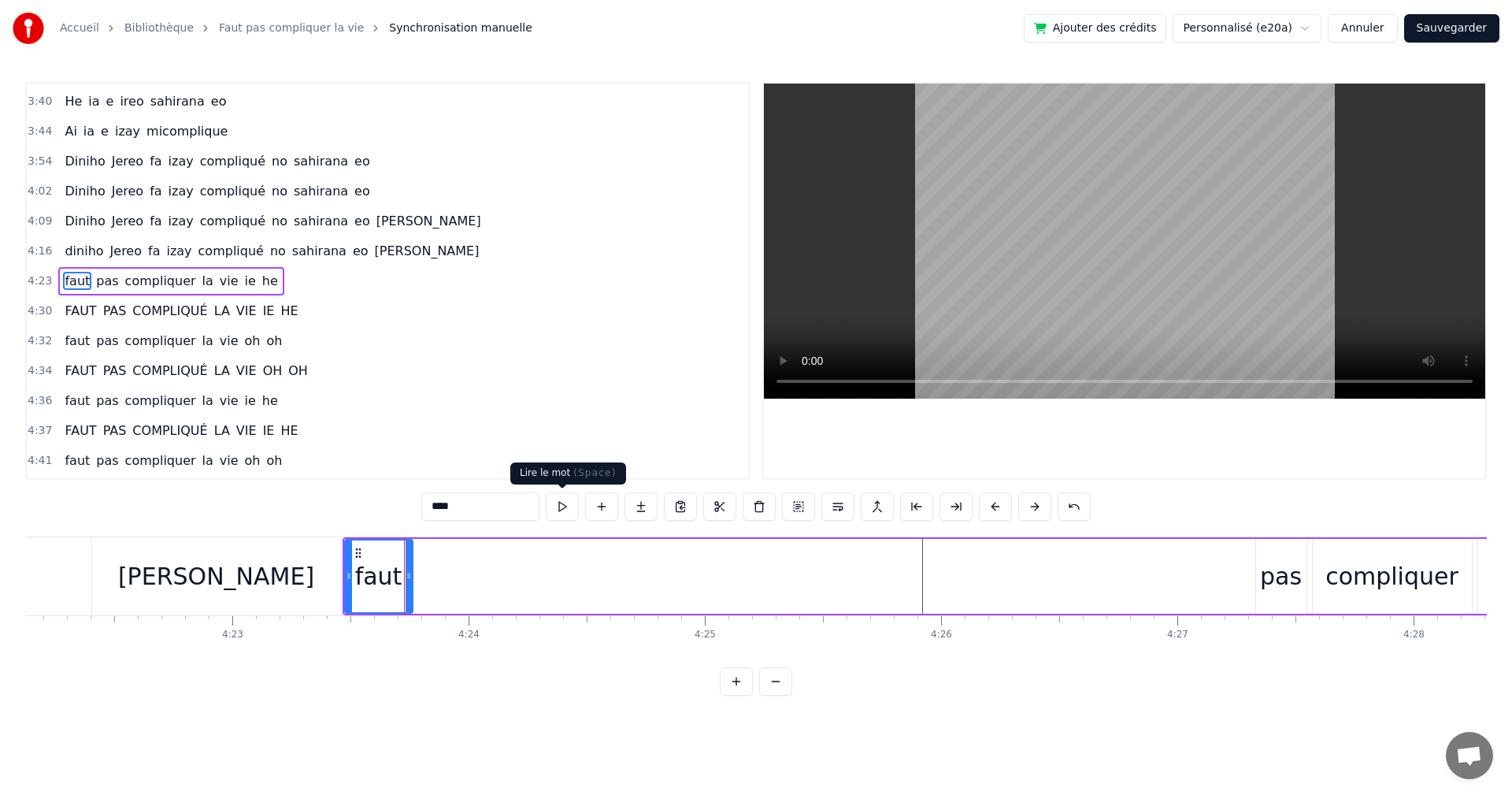
click at [560, 508] on button at bounding box center [562, 506] width 33 height 28
drag, startPoint x: 410, startPoint y: 585, endPoint x: 397, endPoint y: 578, distance: 14.8
click at [397, 578] on div at bounding box center [397, 577] width 6 height 72
click at [557, 509] on button at bounding box center [562, 506] width 33 height 28
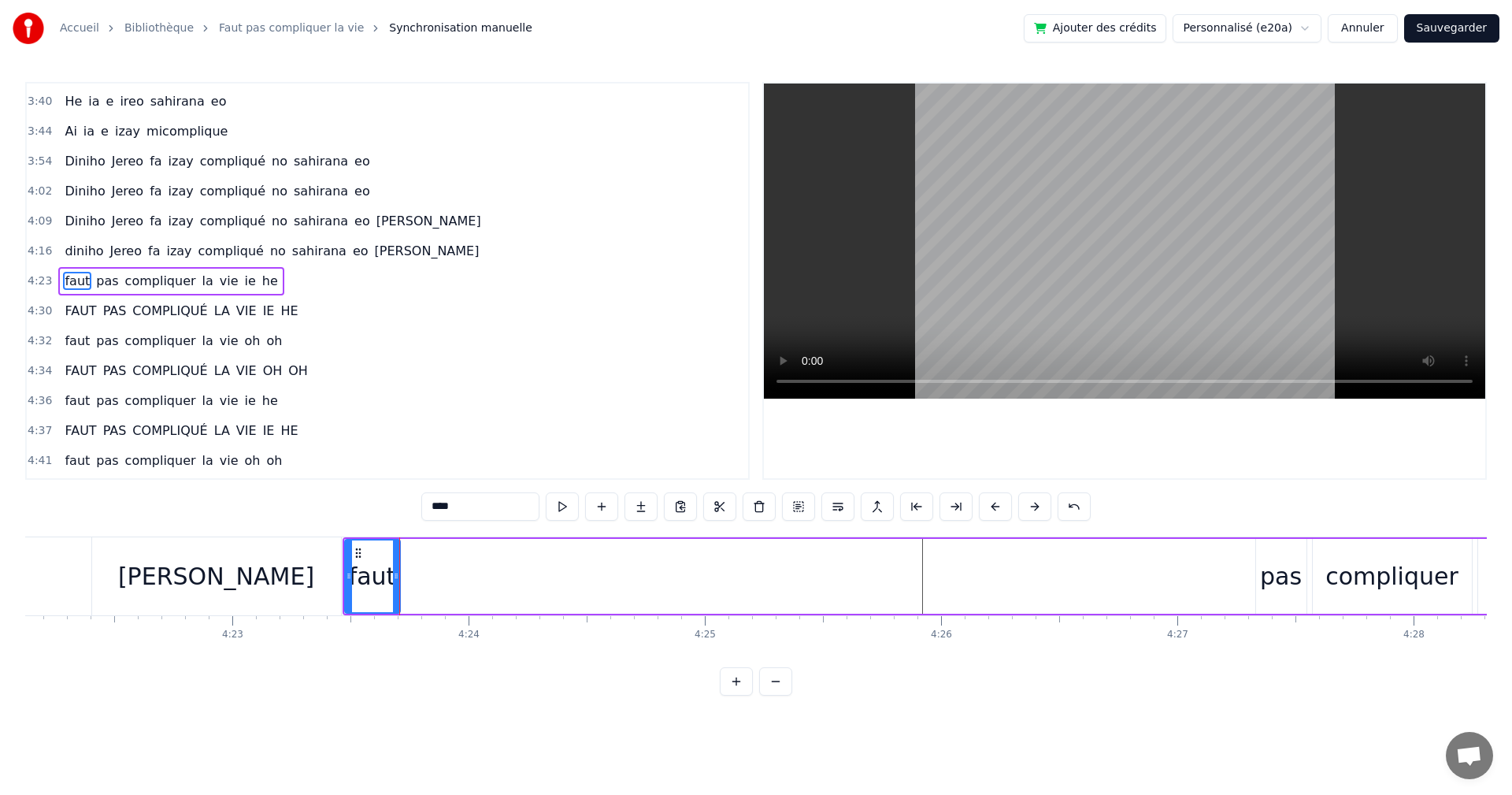
click at [1286, 602] on div "pas" at bounding box center [1281, 577] width 50 height 75
type input "***"
drag, startPoint x: 1286, startPoint y: 602, endPoint x: 1207, endPoint y: 561, distance: 89.0
click at [1035, 597] on div "faut pas compliquer la vie ie he" at bounding box center [1145, 577] width 1605 height 78
click at [1275, 569] on div "pas" at bounding box center [1281, 576] width 42 height 35
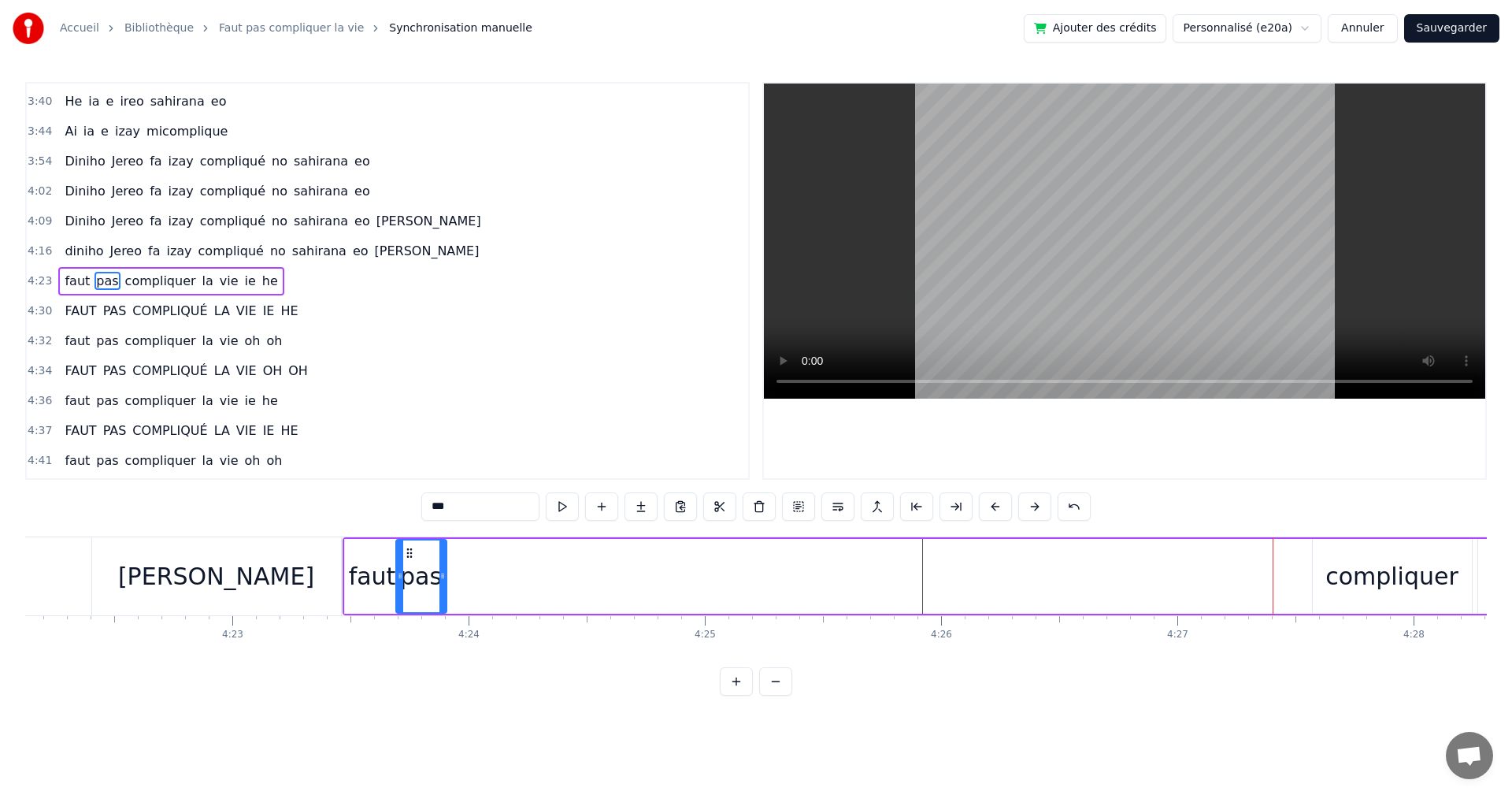
drag, startPoint x: 1267, startPoint y: 552, endPoint x: 407, endPoint y: 570, distance: 860.2
click at [407, 570] on div "pas" at bounding box center [421, 577] width 49 height 72
click at [561, 508] on button at bounding box center [562, 506] width 33 height 28
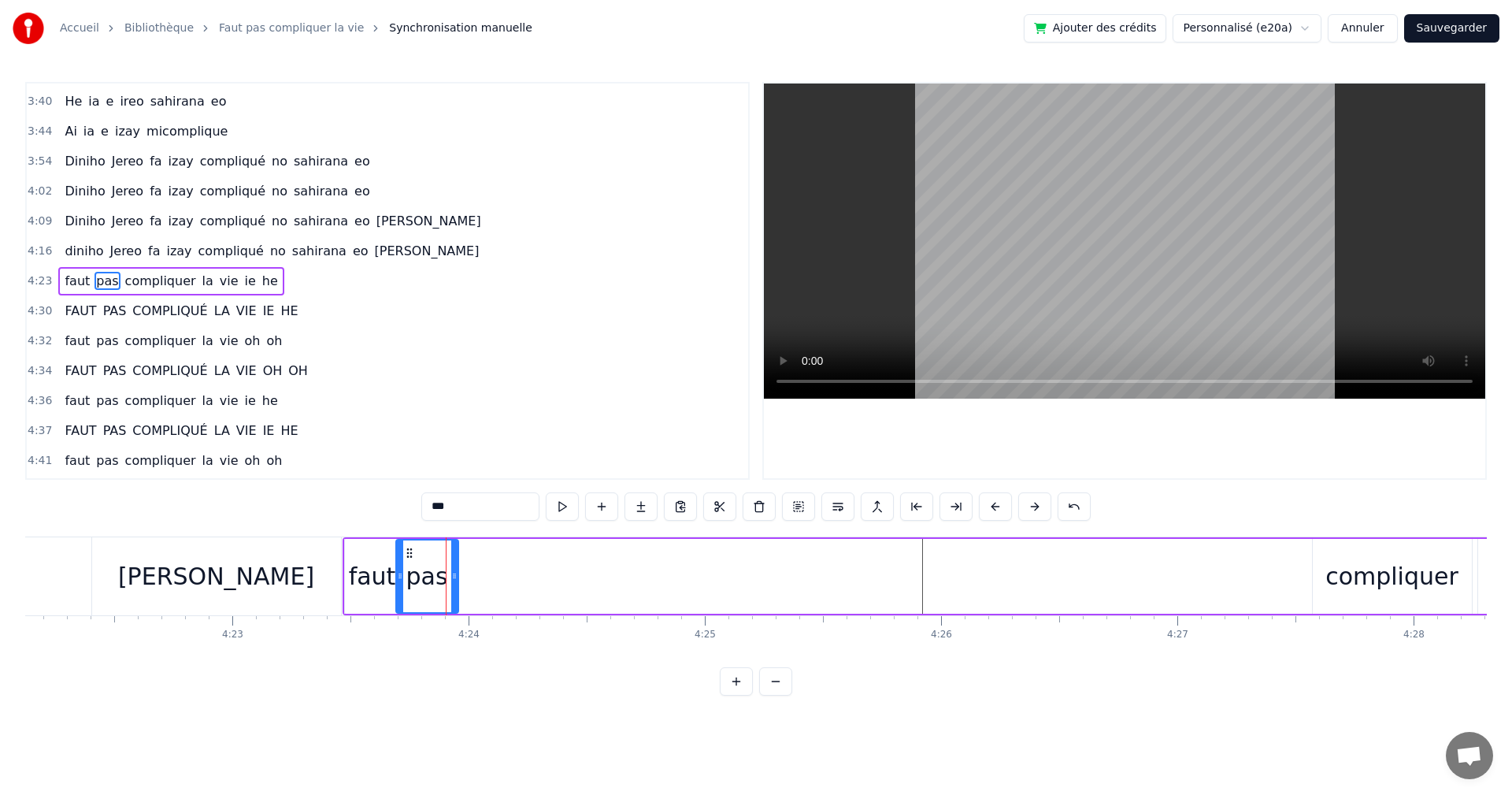
drag, startPoint x: 445, startPoint y: 574, endPoint x: 456, endPoint y: 577, distance: 11.4
click at [456, 577] on icon at bounding box center [454, 576] width 6 height 13
click at [562, 514] on button at bounding box center [562, 506] width 33 height 28
drag, startPoint x: 401, startPoint y: 579, endPoint x: 409, endPoint y: 591, distance: 14.4
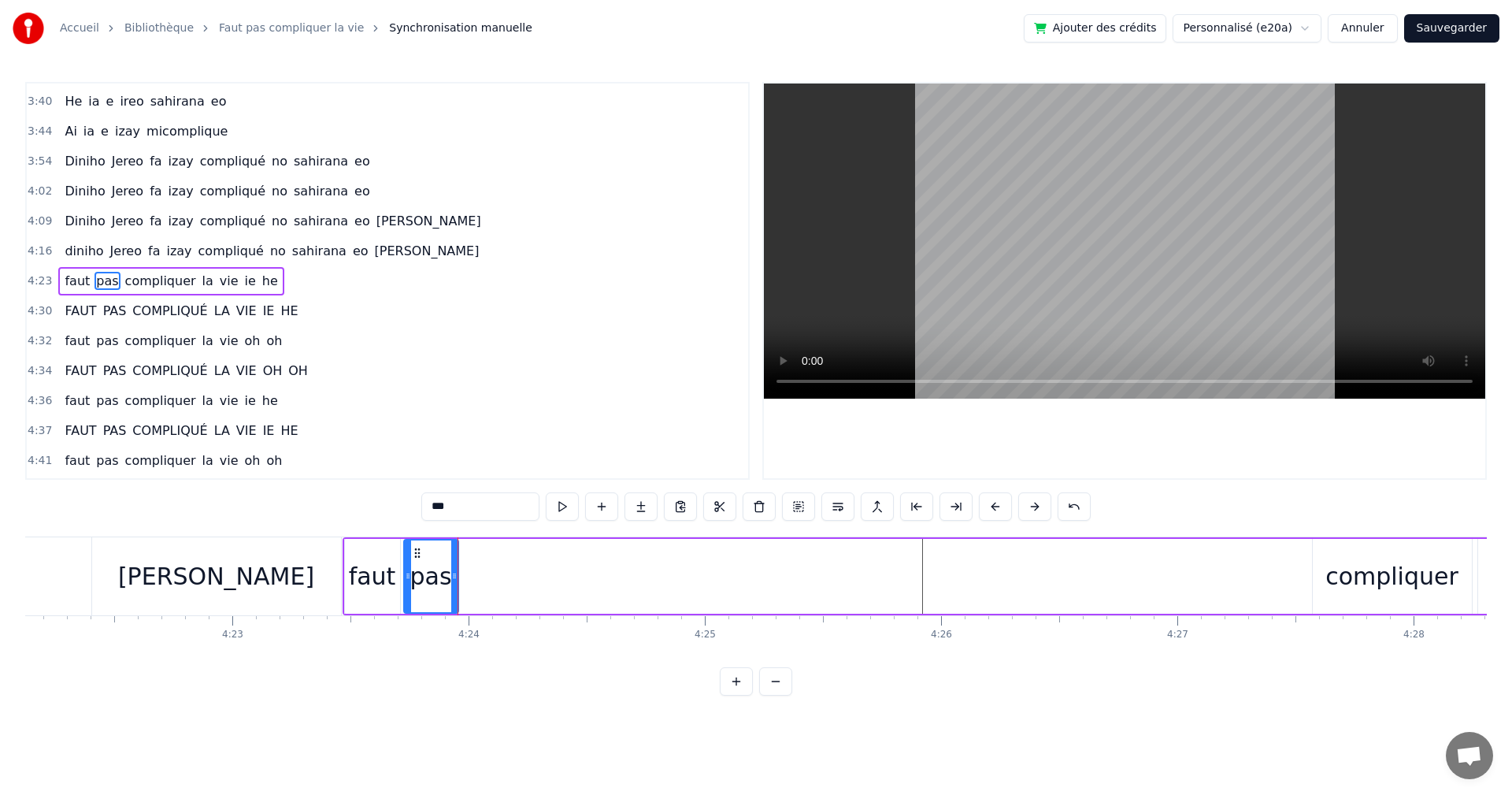
click at [409, 591] on div at bounding box center [408, 577] width 6 height 72
click at [569, 511] on button at bounding box center [562, 506] width 33 height 28
click at [452, 584] on div at bounding box center [453, 577] width 6 height 72
click at [549, 509] on button at bounding box center [562, 506] width 33 height 28
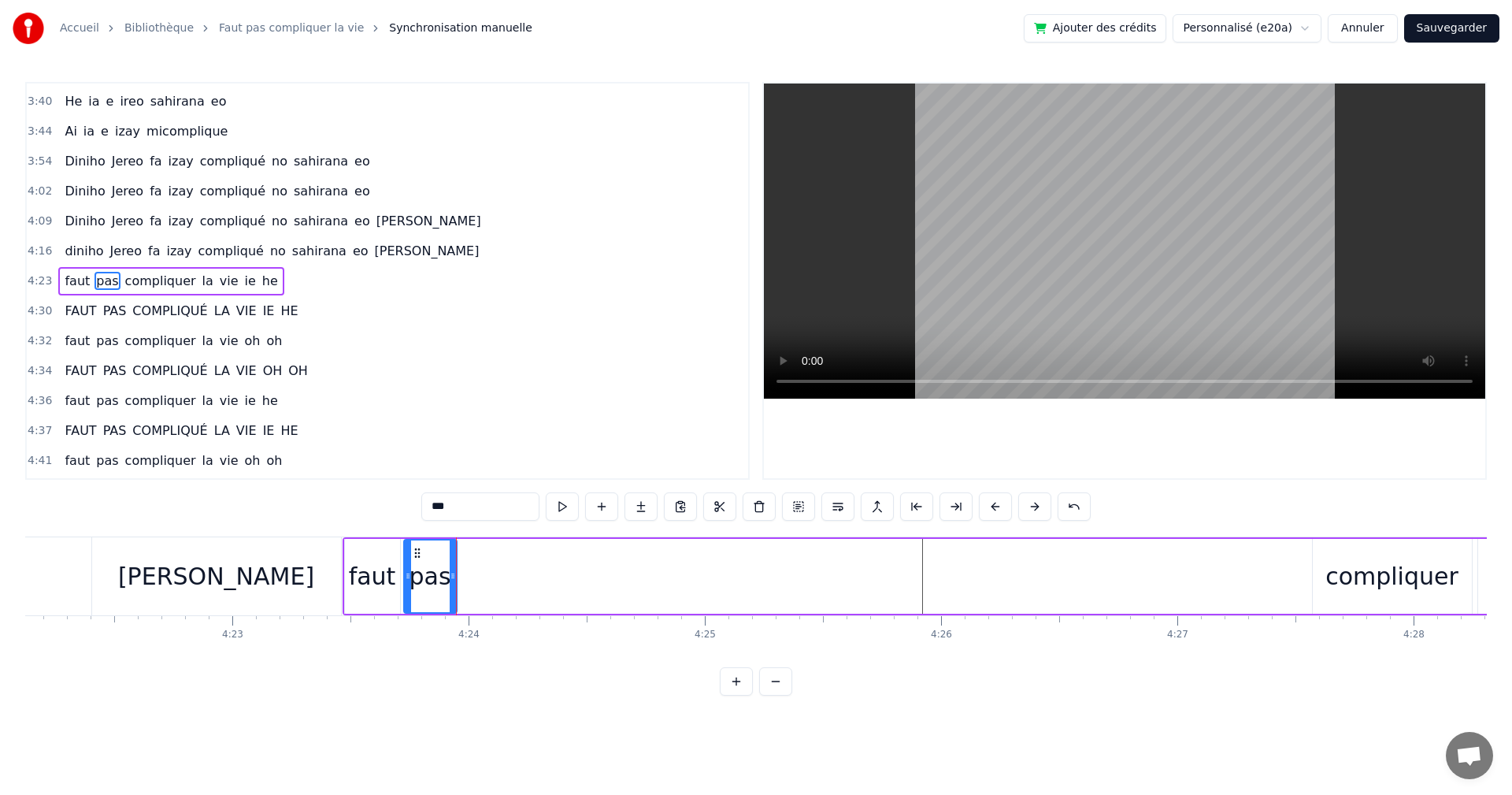
click at [1369, 588] on div "compliquer" at bounding box center [1392, 576] width 133 height 35
type input "**********"
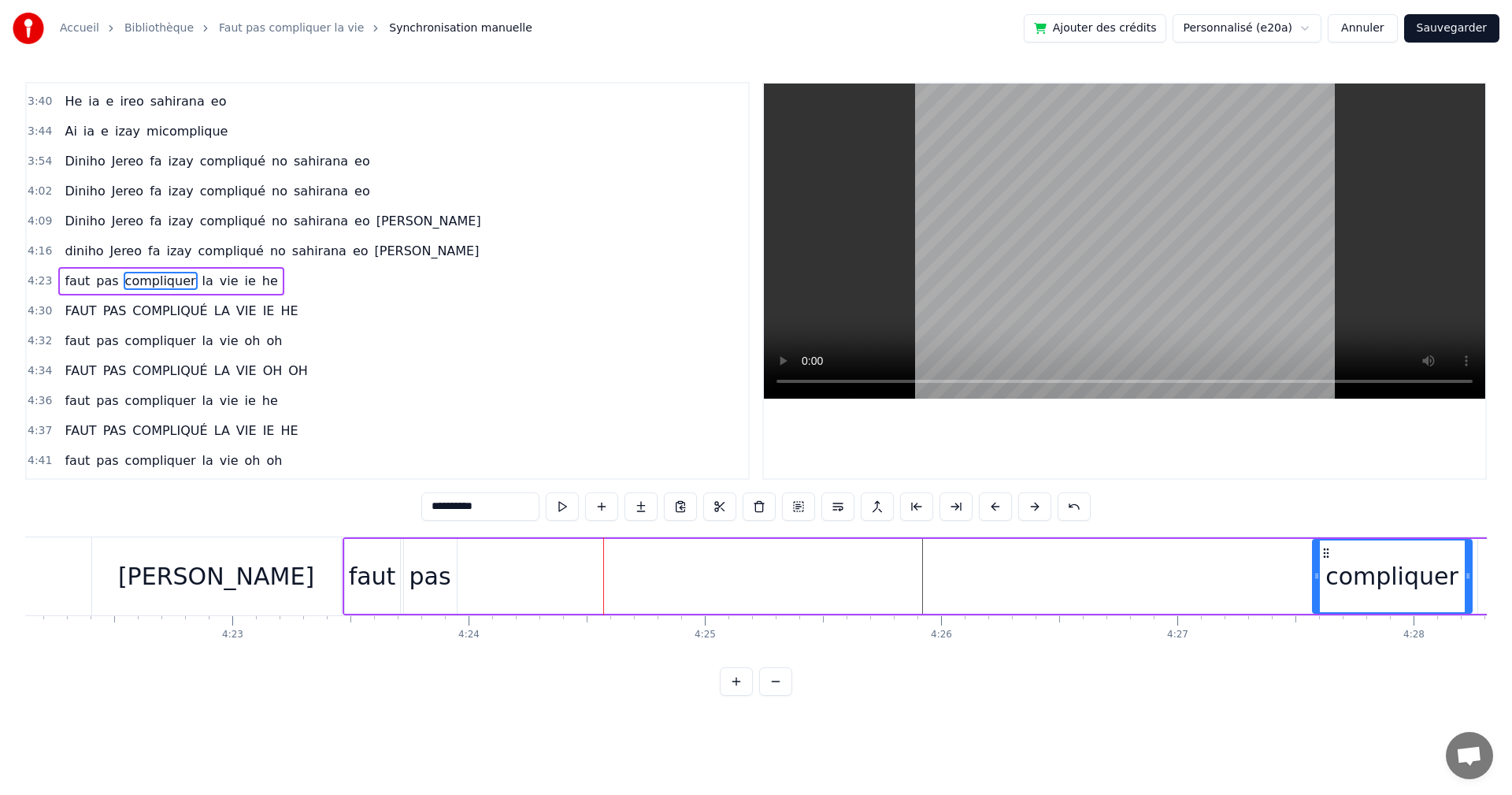
drag, startPoint x: 1369, startPoint y: 588, endPoint x: 1267, endPoint y: 594, distance: 102.2
click at [1267, 594] on div "faut pas compliquer la vie ie he" at bounding box center [1145, 577] width 1605 height 78
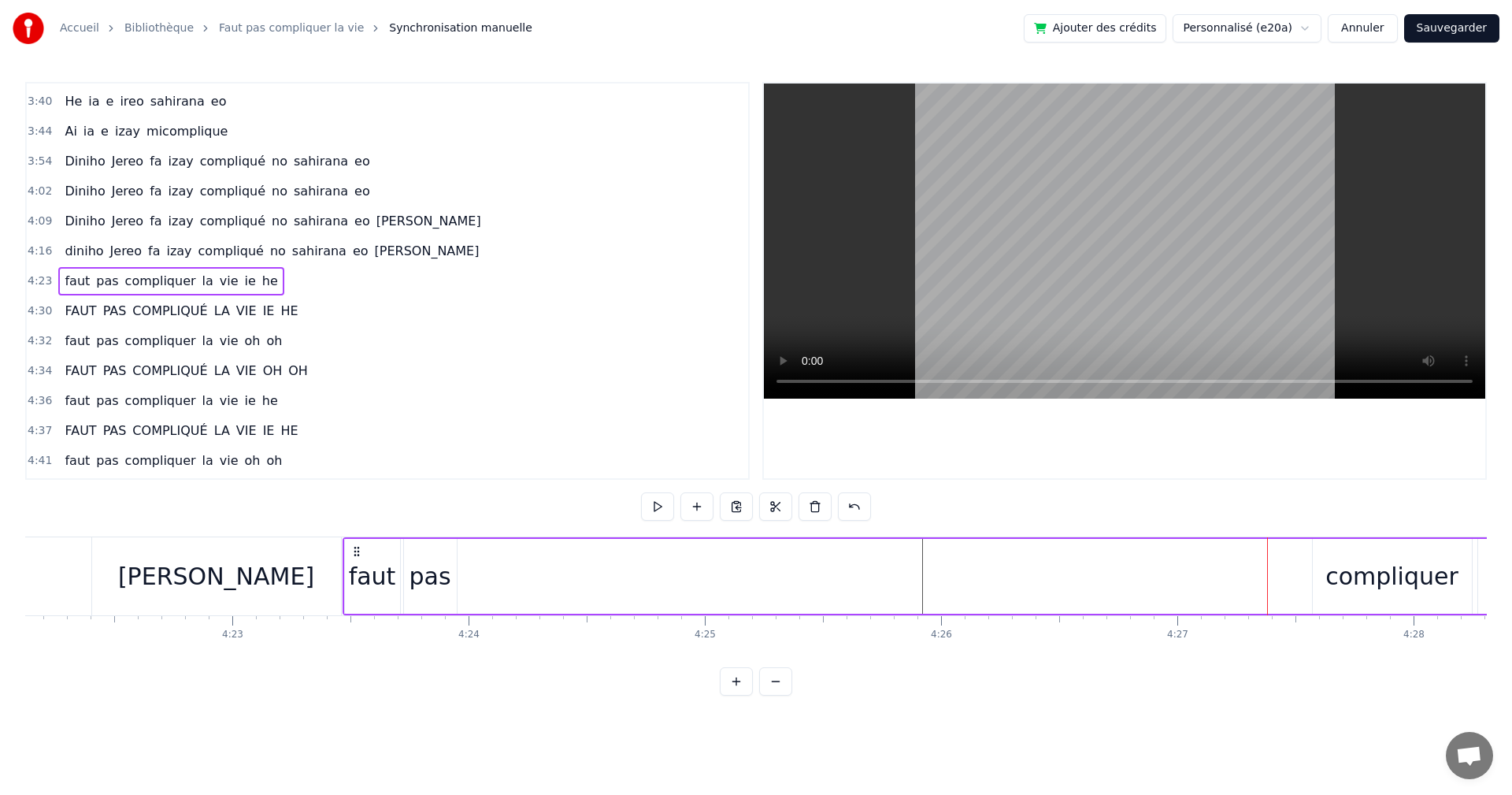
click at [1334, 580] on div "compliquer" at bounding box center [1392, 576] width 133 height 35
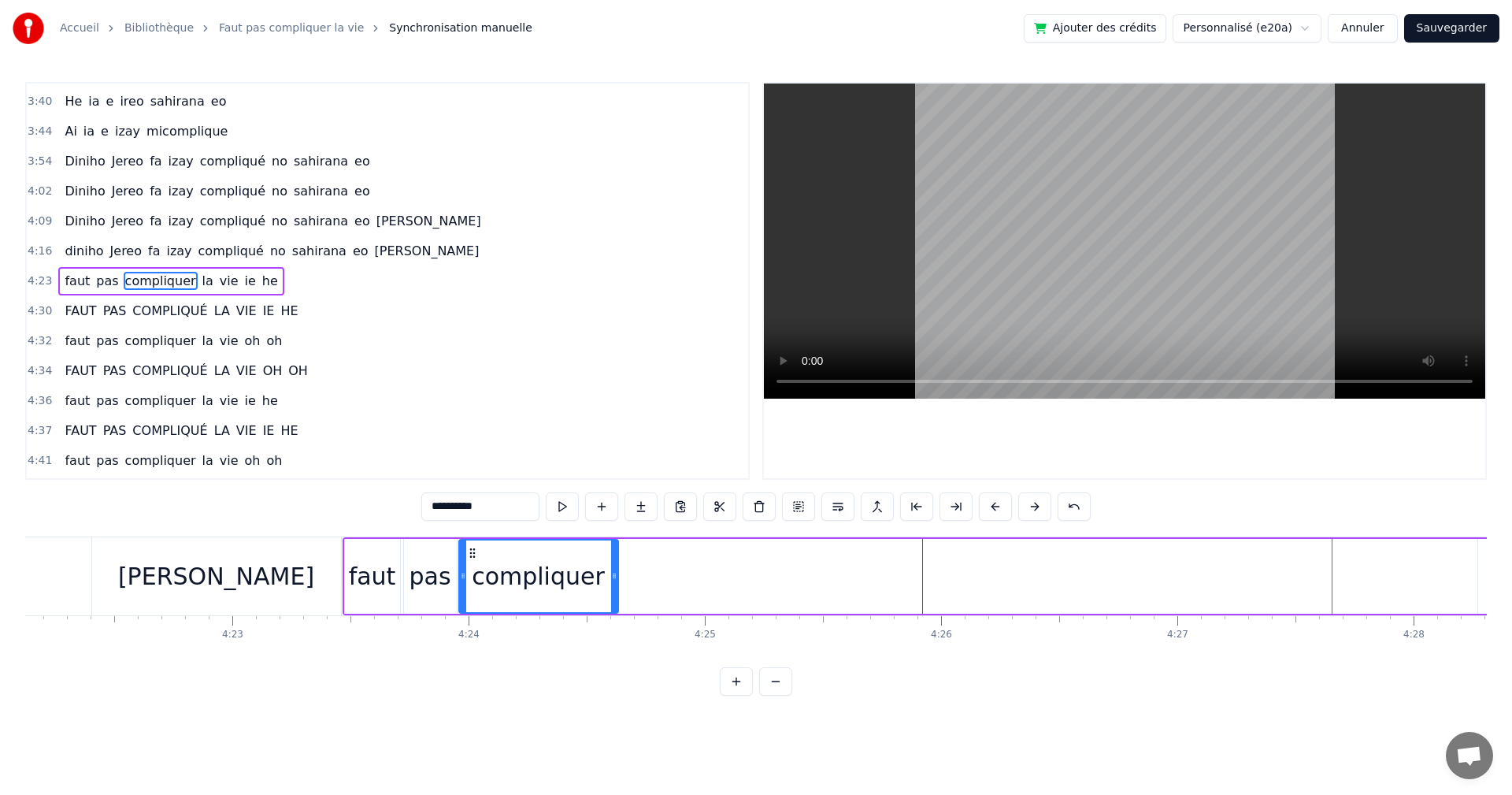
drag, startPoint x: 1324, startPoint y: 552, endPoint x: 470, endPoint y: 573, distance: 854.3
click at [470, 573] on div "compliquer" at bounding box center [538, 577] width 158 height 72
click at [569, 505] on button at bounding box center [562, 506] width 33 height 28
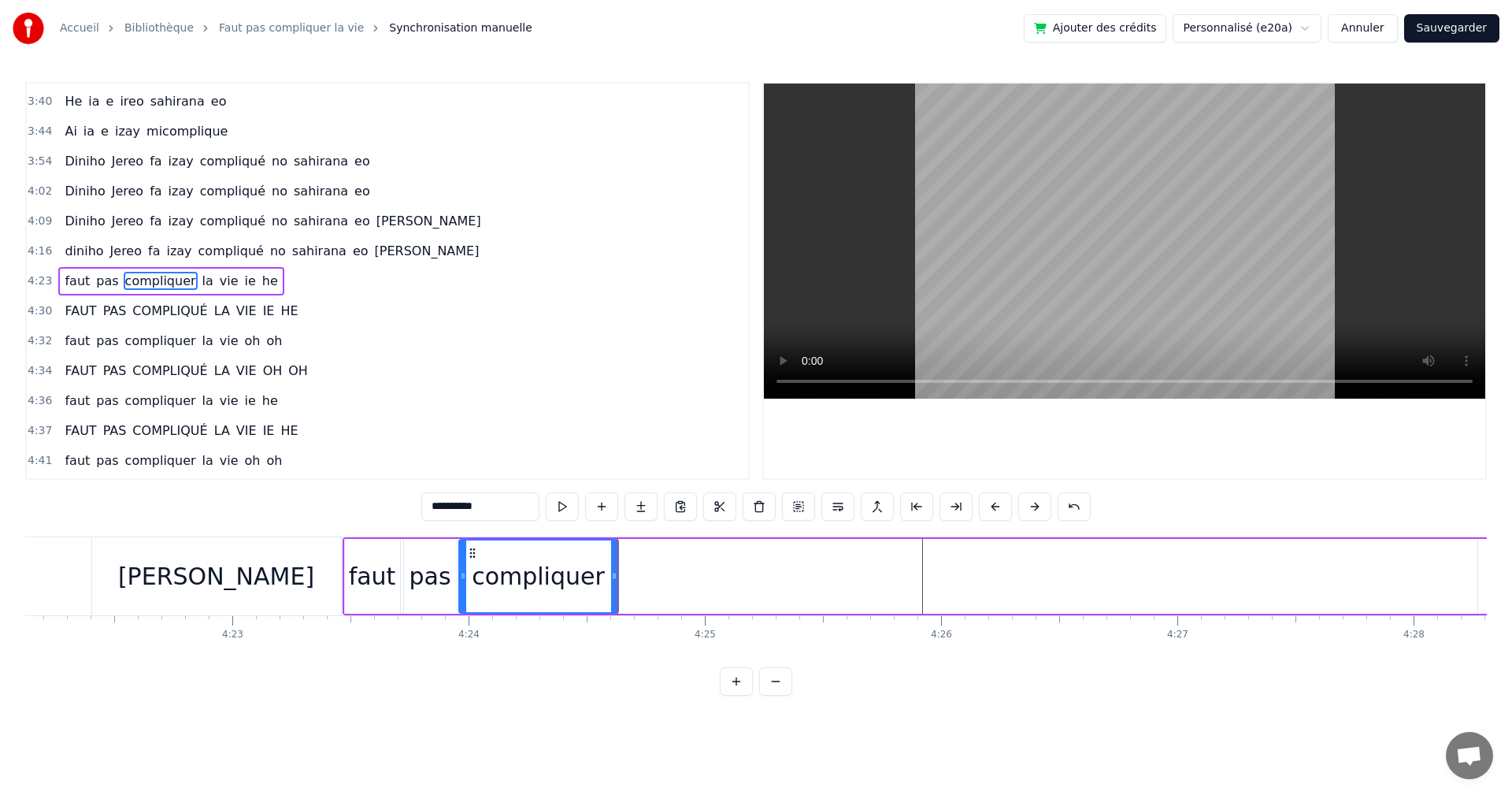
click at [569, 505] on button at bounding box center [562, 506] width 33 height 28
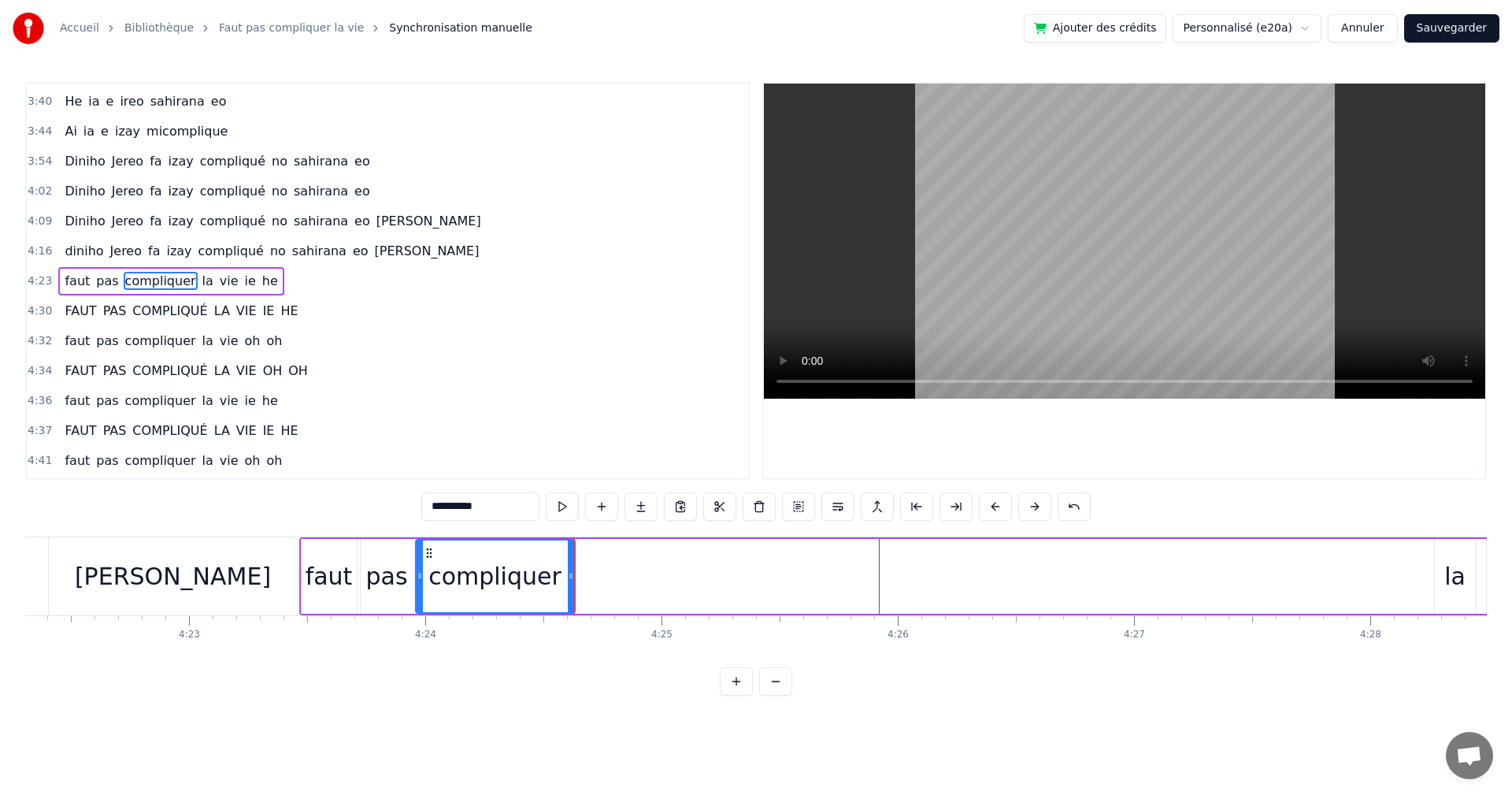
click at [1442, 590] on div "la" at bounding box center [1455, 577] width 41 height 75
type input "**"
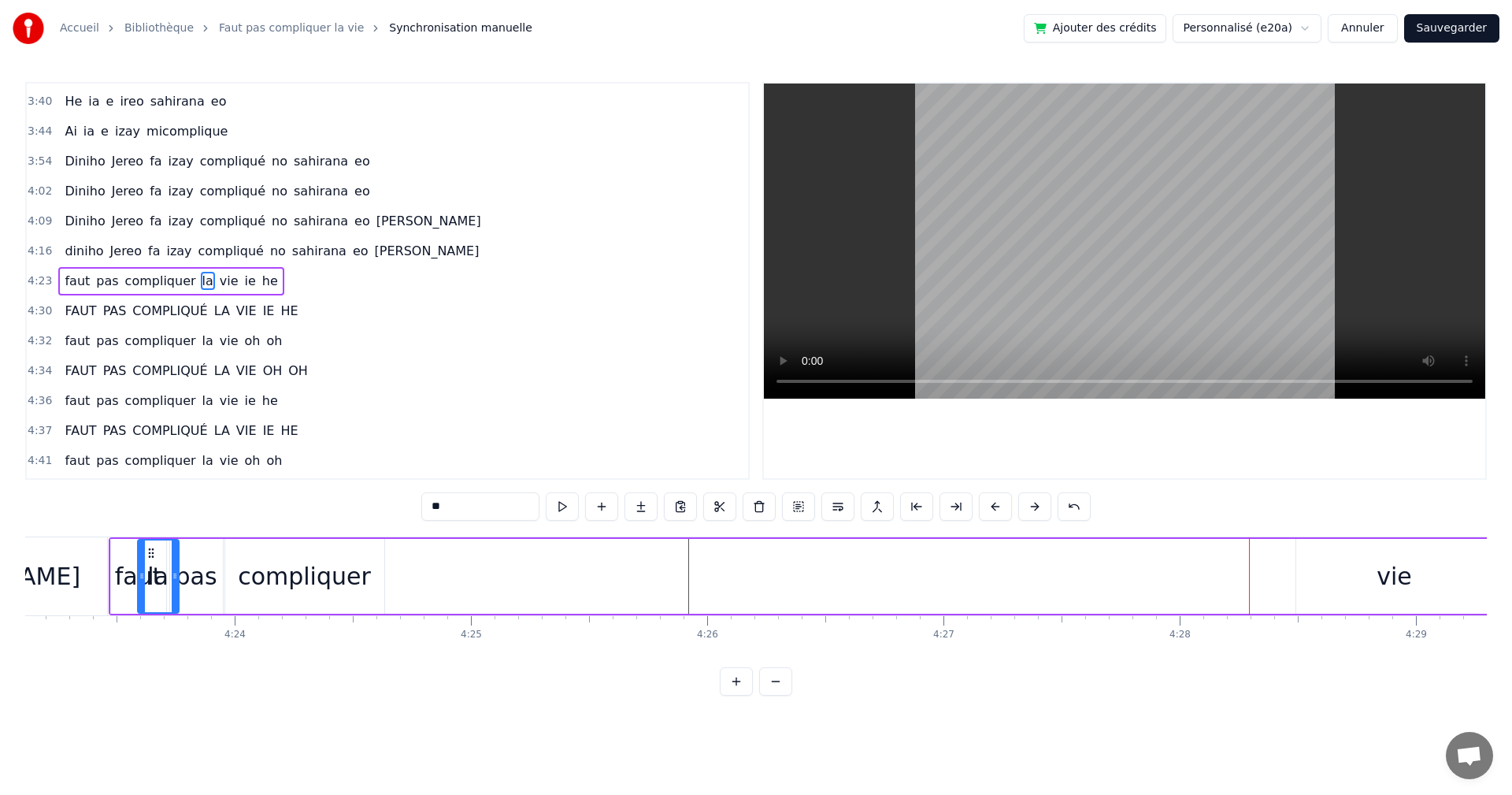
scroll to position [0, 62159]
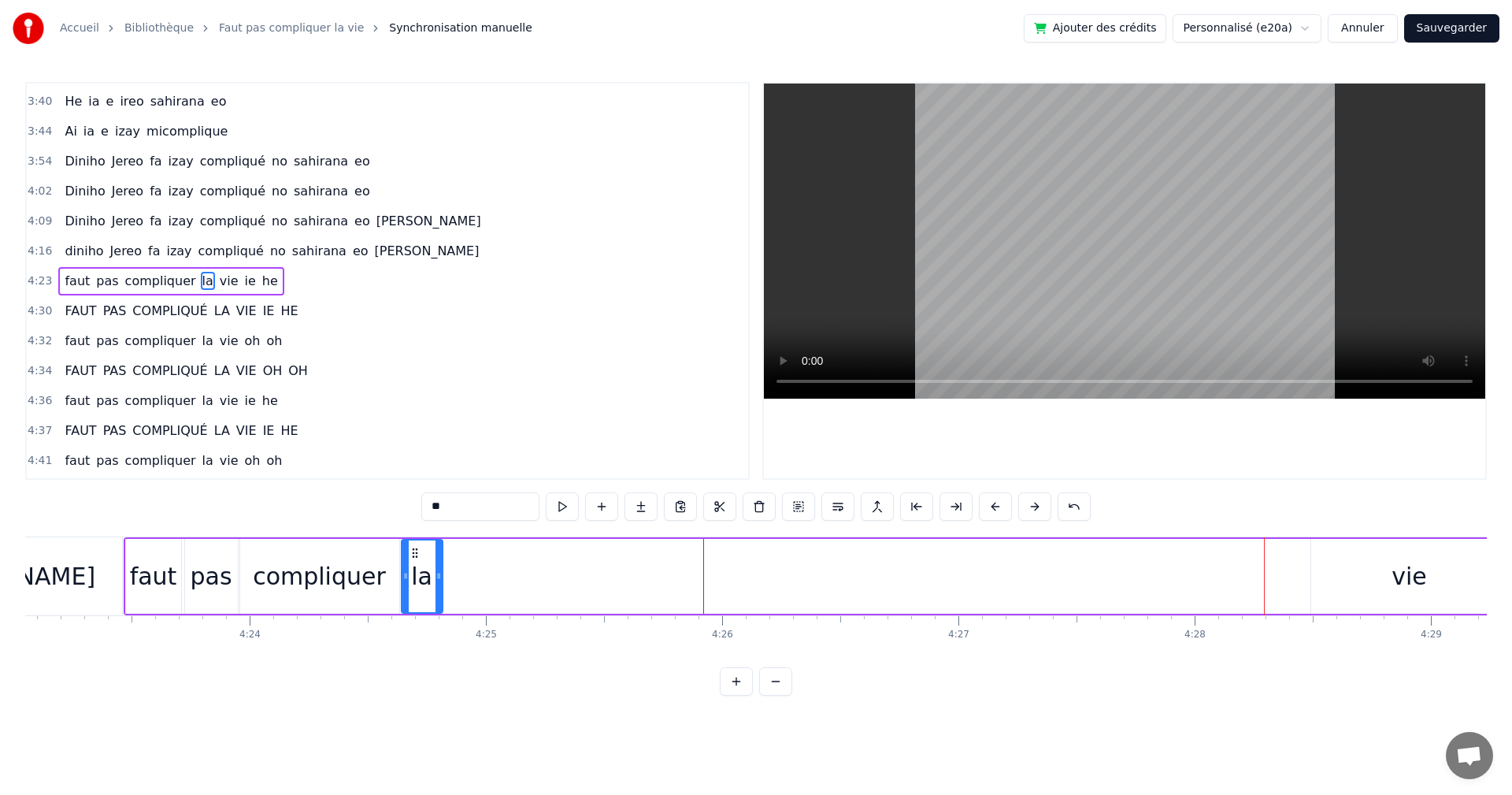
drag, startPoint x: 114, startPoint y: 550, endPoint x: 417, endPoint y: 595, distance: 306.3
click at [417, 595] on div "la" at bounding box center [421, 577] width 39 height 72
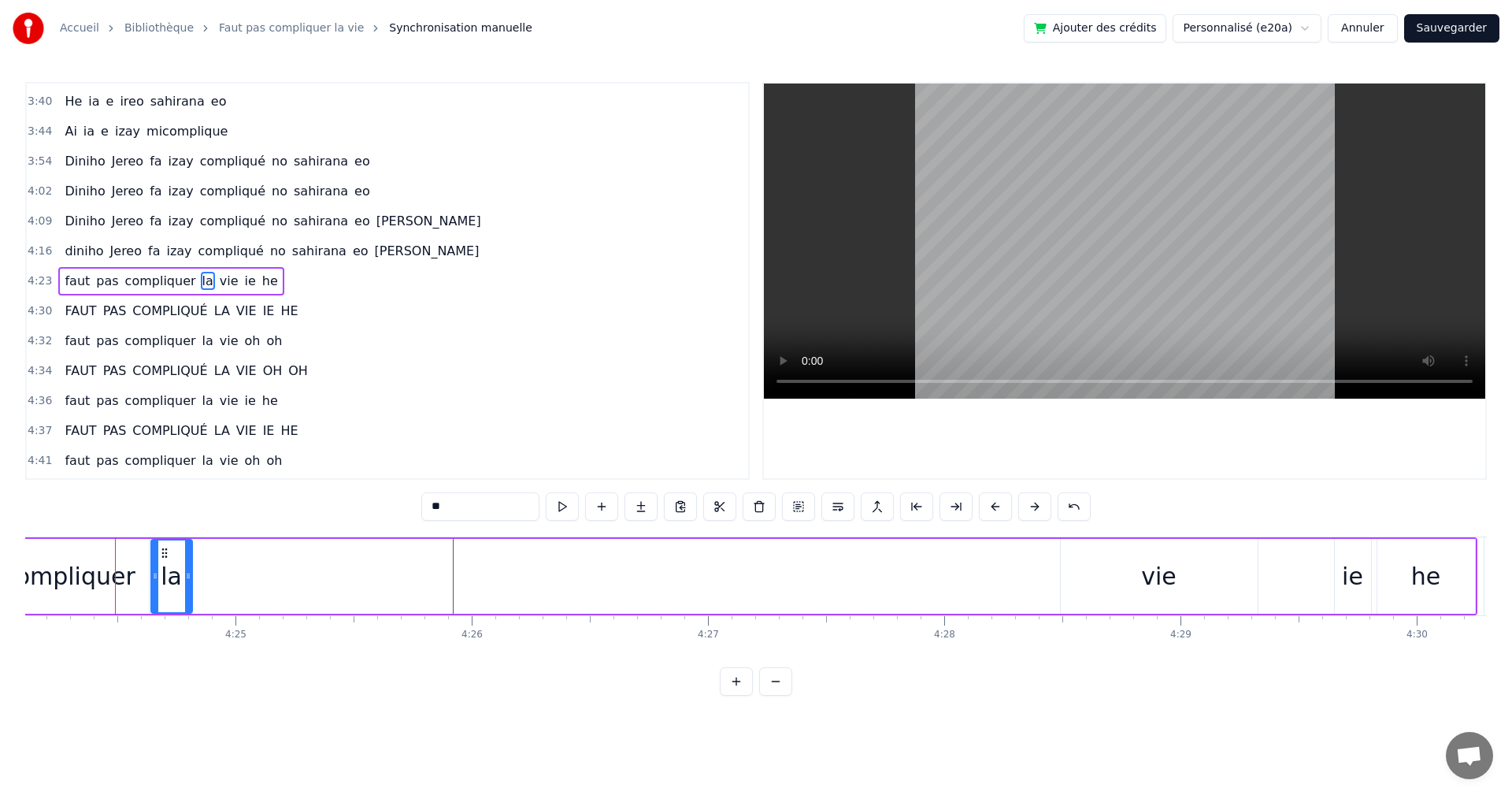
scroll to position [0, 62420]
click at [565, 500] on button at bounding box center [562, 506] width 33 height 28
click at [182, 581] on div at bounding box center [182, 577] width 1 height 78
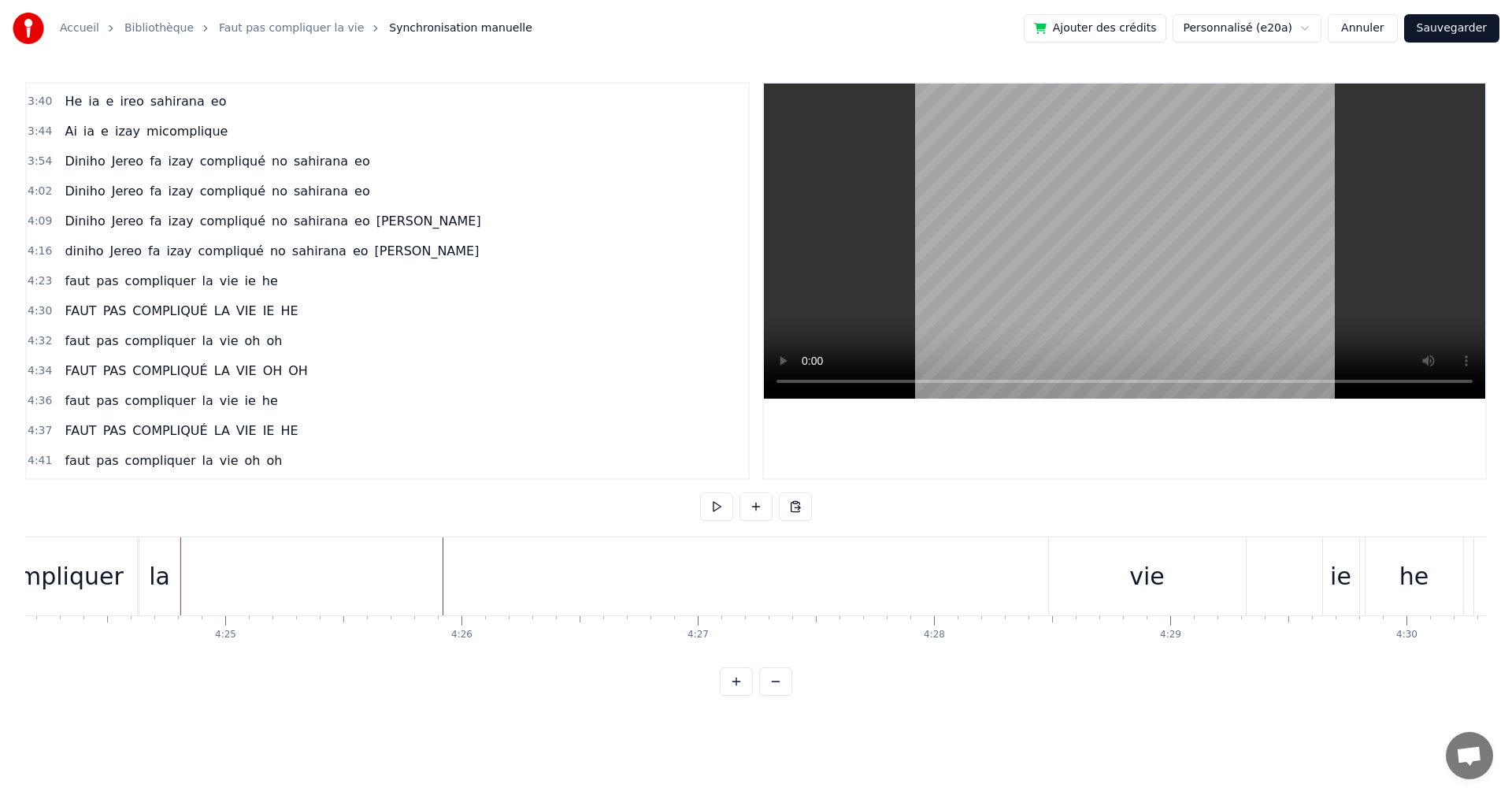
click at [178, 579] on div "la" at bounding box center [159, 577] width 41 height 78
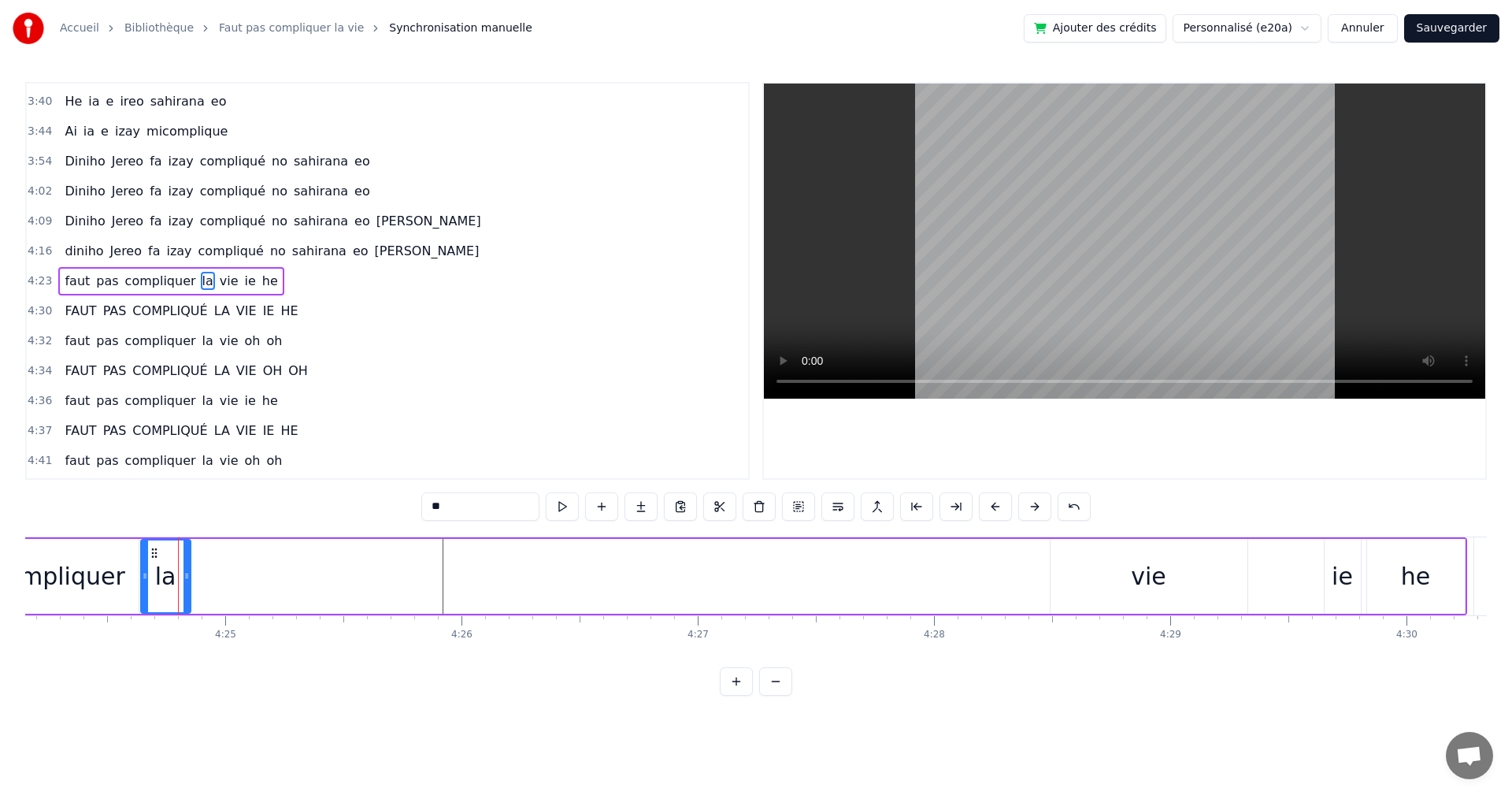
drag, startPoint x: 177, startPoint y: 576, endPoint x: 186, endPoint y: 581, distance: 10.3
click at [186, 581] on icon at bounding box center [187, 576] width 6 height 13
click at [568, 507] on button at bounding box center [562, 506] width 33 height 28
click at [1122, 601] on div "vie" at bounding box center [1149, 577] width 197 height 75
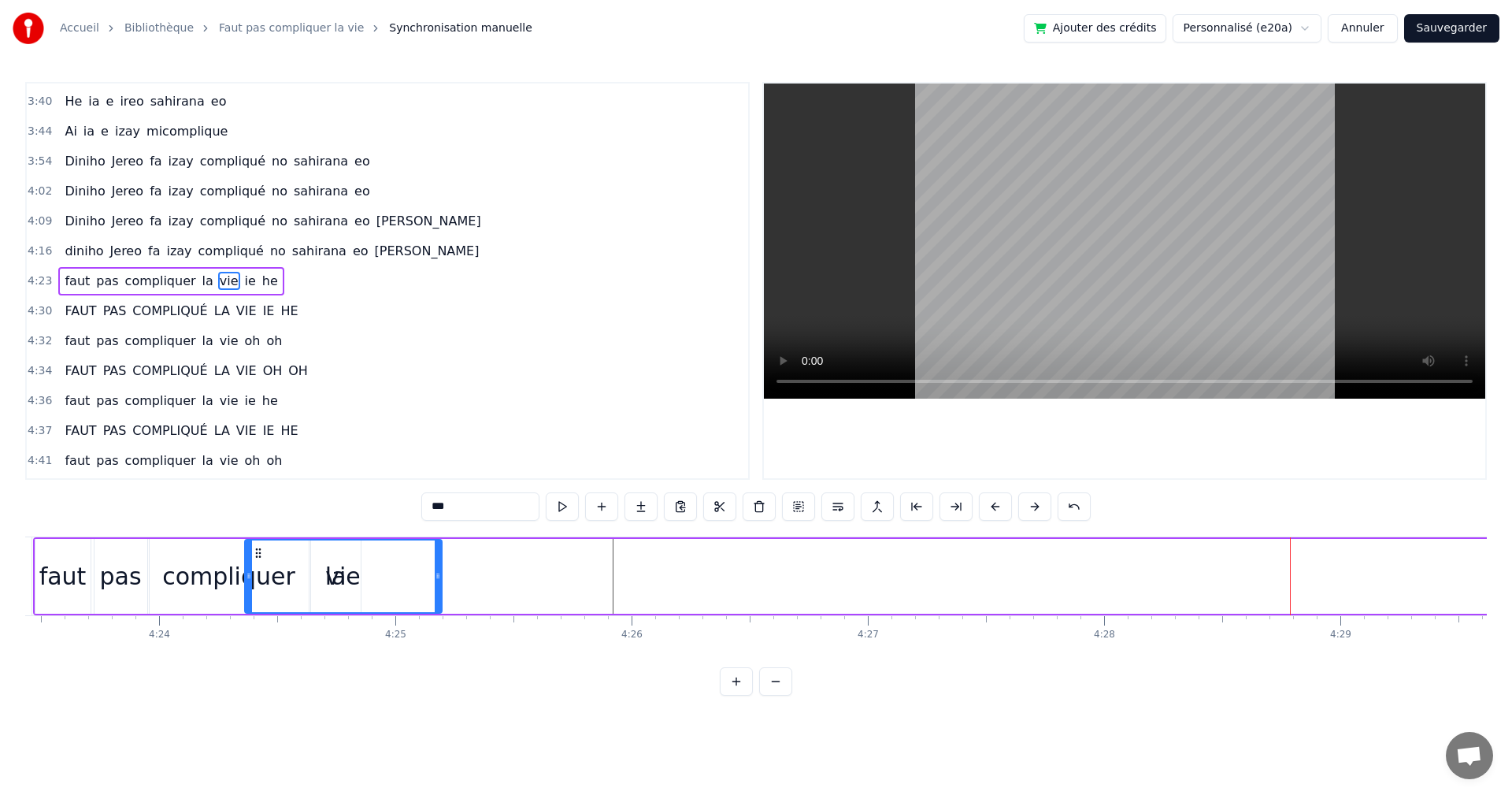
scroll to position [0, 62244]
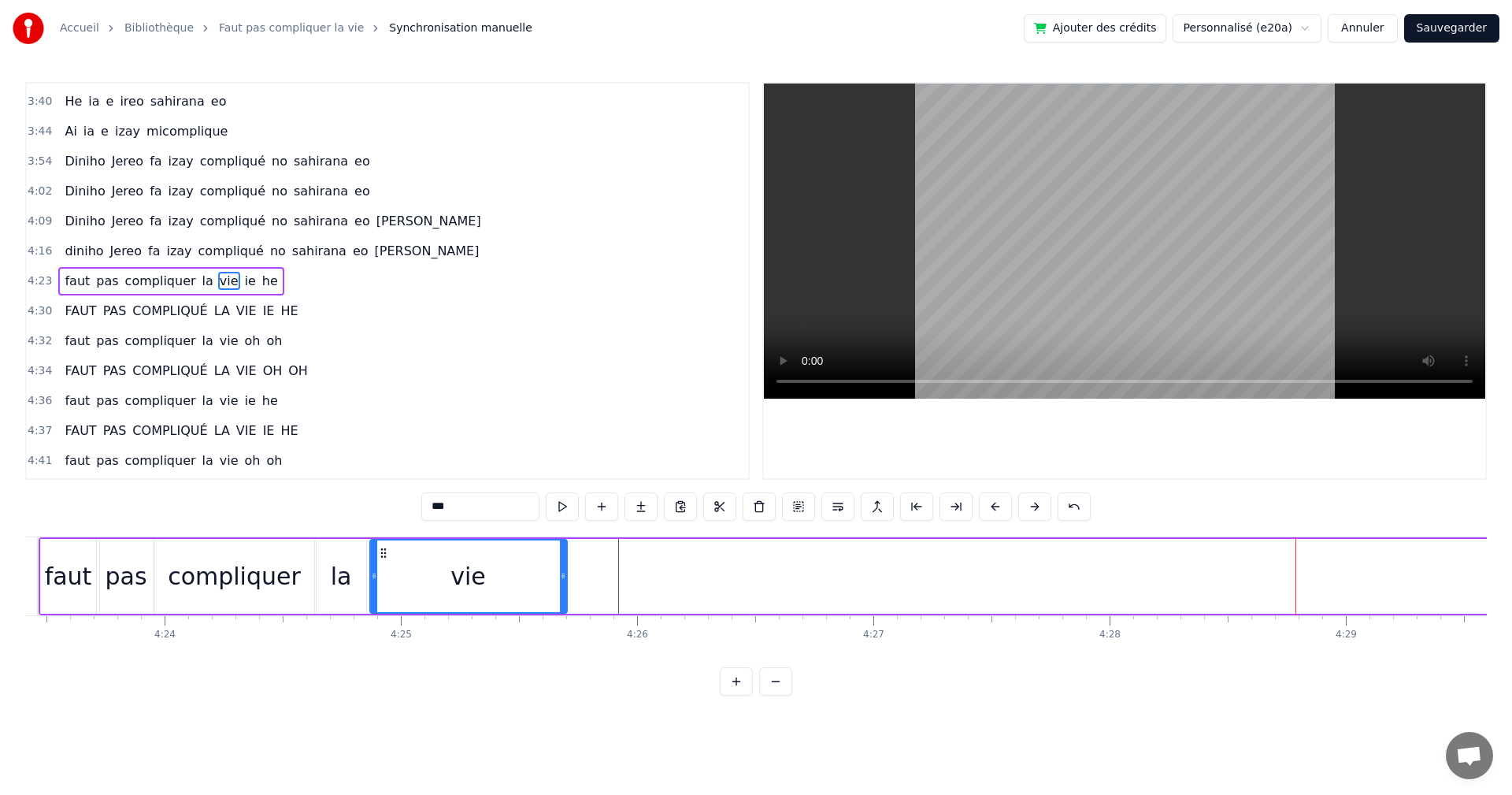
drag, startPoint x: 1060, startPoint y: 552, endPoint x: 380, endPoint y: 572, distance: 680.3
click at [380, 572] on div "vie" at bounding box center [469, 577] width 195 height 72
click at [556, 511] on button at bounding box center [562, 506] width 33 height 28
drag, startPoint x: 564, startPoint y: 582, endPoint x: 489, endPoint y: 578, distance: 75.1
click at [489, 578] on div at bounding box center [489, 577] width 6 height 72
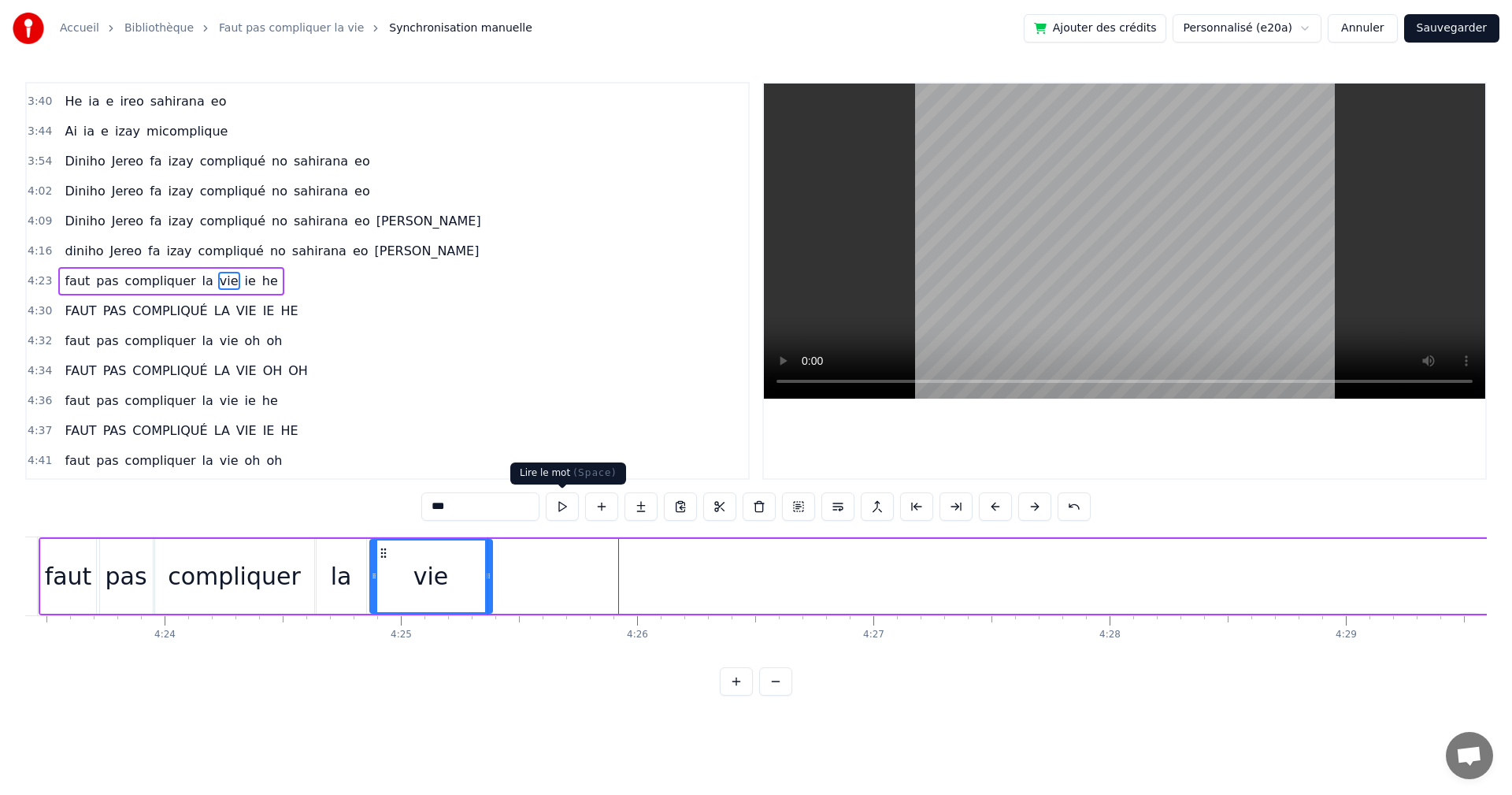
click at [572, 507] on button at bounding box center [562, 506] width 33 height 28
drag, startPoint x: 488, startPoint y: 578, endPoint x: 473, endPoint y: 565, distance: 19.8
click at [473, 565] on div at bounding box center [474, 577] width 6 height 72
click at [565, 509] on button at bounding box center [562, 506] width 33 height 28
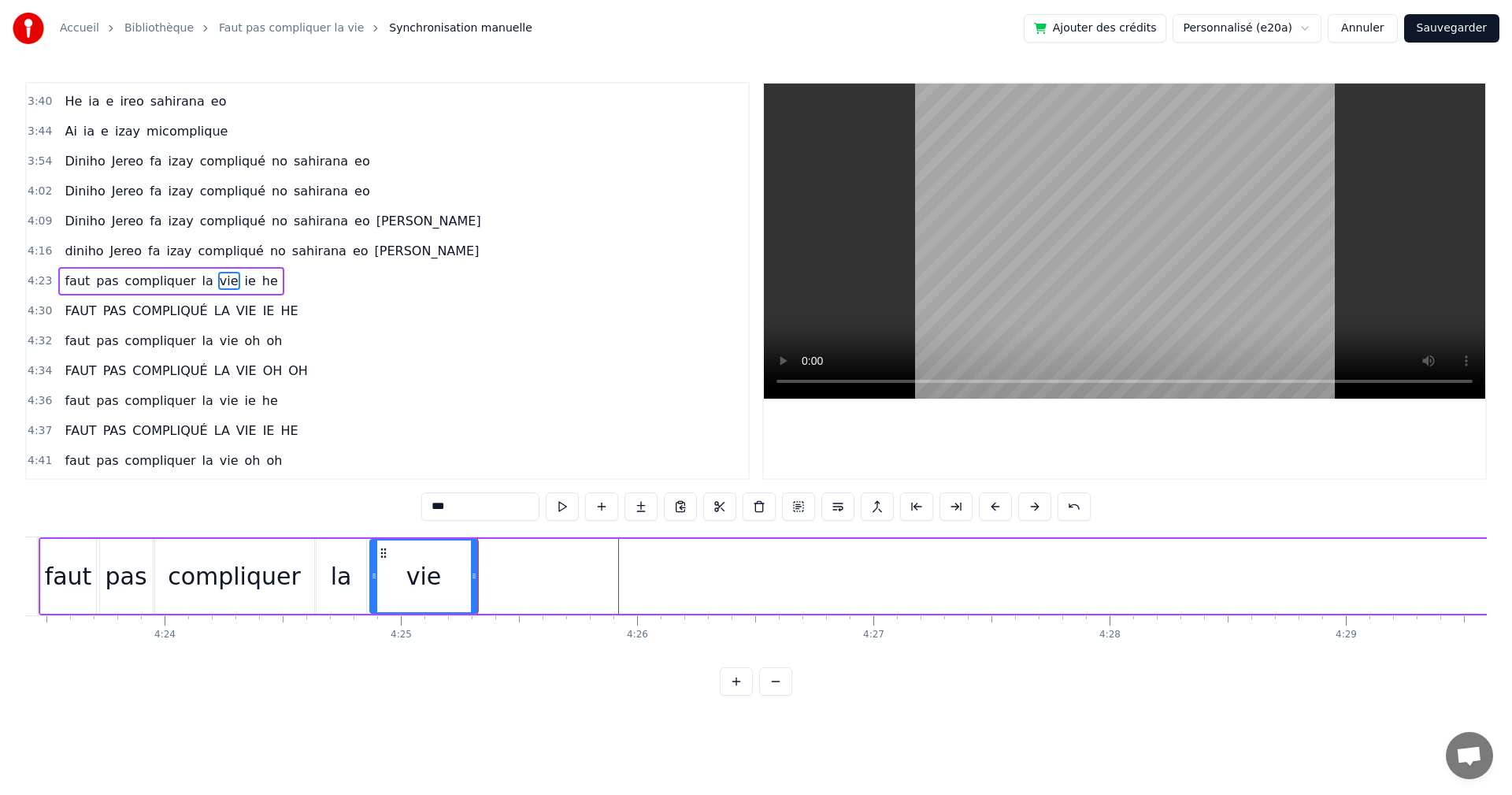
click at [565, 509] on button at bounding box center [562, 506] width 33 height 28
drag, startPoint x: 474, startPoint y: 583, endPoint x: 425, endPoint y: 582, distance: 49.0
click at [425, 582] on div at bounding box center [425, 577] width 6 height 72
click at [576, 510] on button at bounding box center [562, 506] width 33 height 28
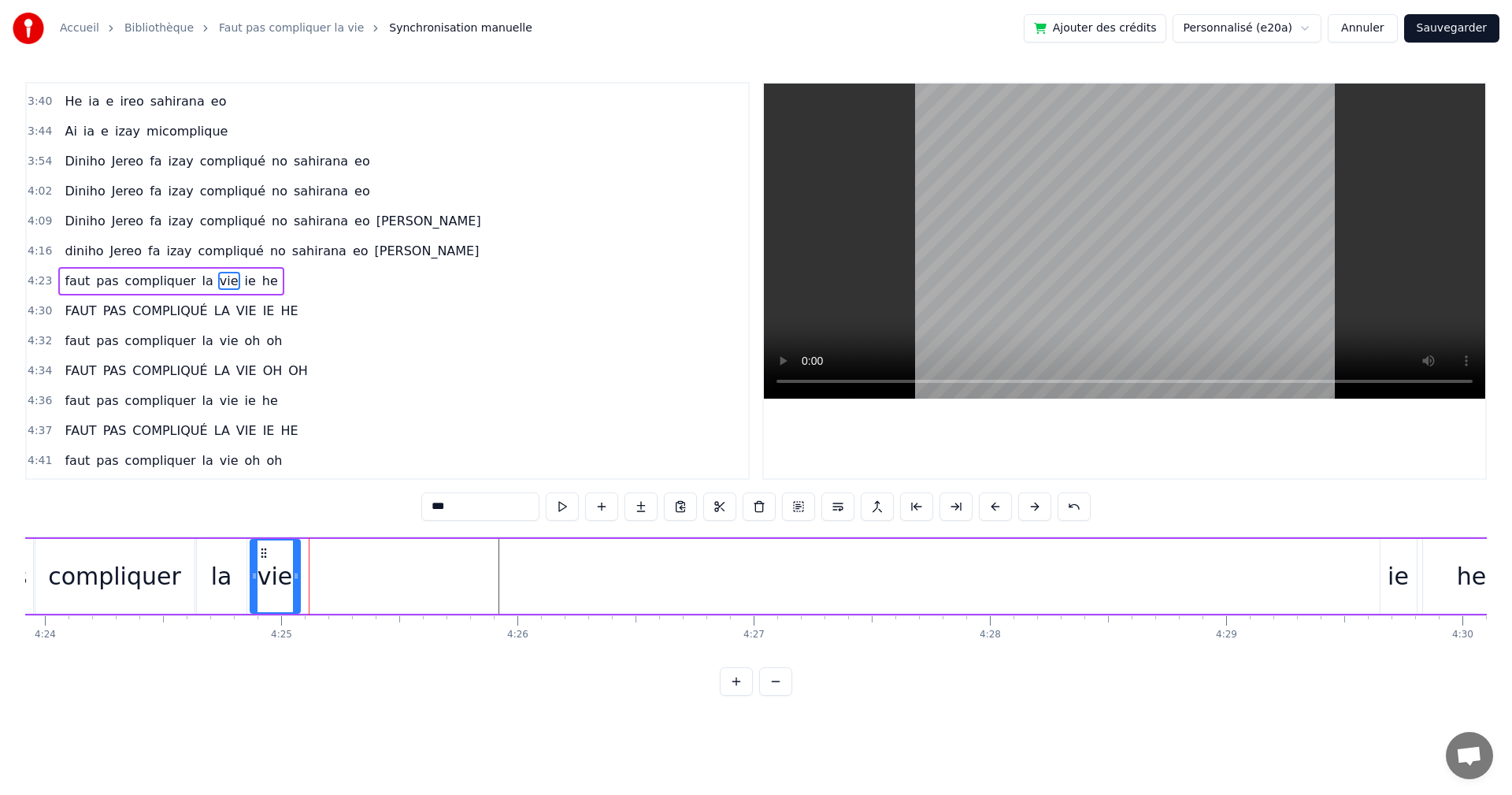
drag, startPoint x: 306, startPoint y: 578, endPoint x: 297, endPoint y: 575, distance: 9.5
click at [297, 575] on icon at bounding box center [296, 576] width 6 height 13
click at [556, 508] on button at bounding box center [562, 506] width 33 height 28
click at [560, 508] on button at bounding box center [562, 506] width 33 height 28
click at [1387, 589] on div "ie" at bounding box center [1398, 577] width 36 height 75
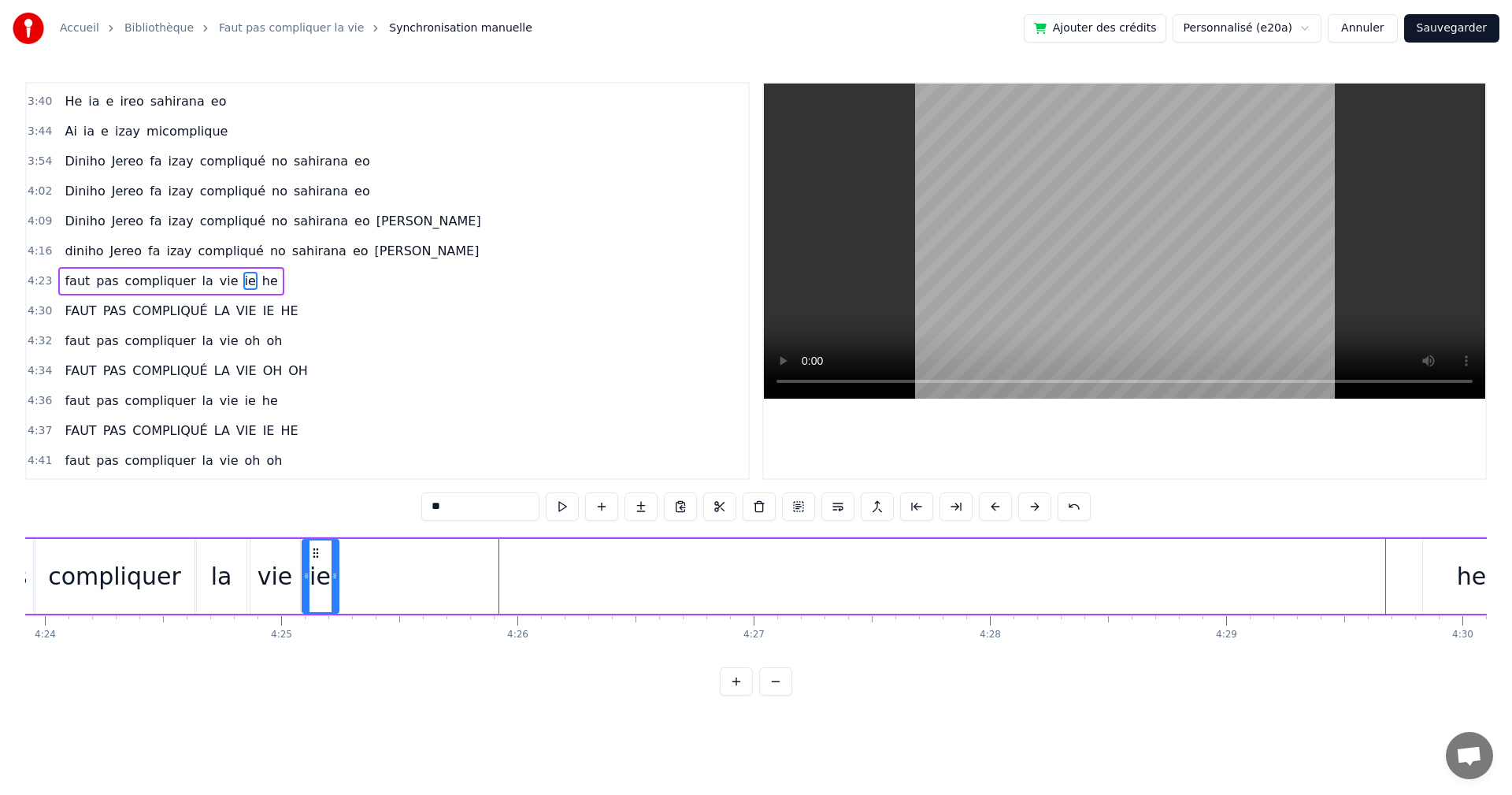
drag, startPoint x: 1397, startPoint y: 553, endPoint x: 318, endPoint y: 609, distance: 1080.5
click at [318, 609] on div "ie" at bounding box center [320, 577] width 34 height 72
click at [572, 513] on button at bounding box center [562, 506] width 33 height 28
drag, startPoint x: 331, startPoint y: 575, endPoint x: 355, endPoint y: 579, distance: 24.3
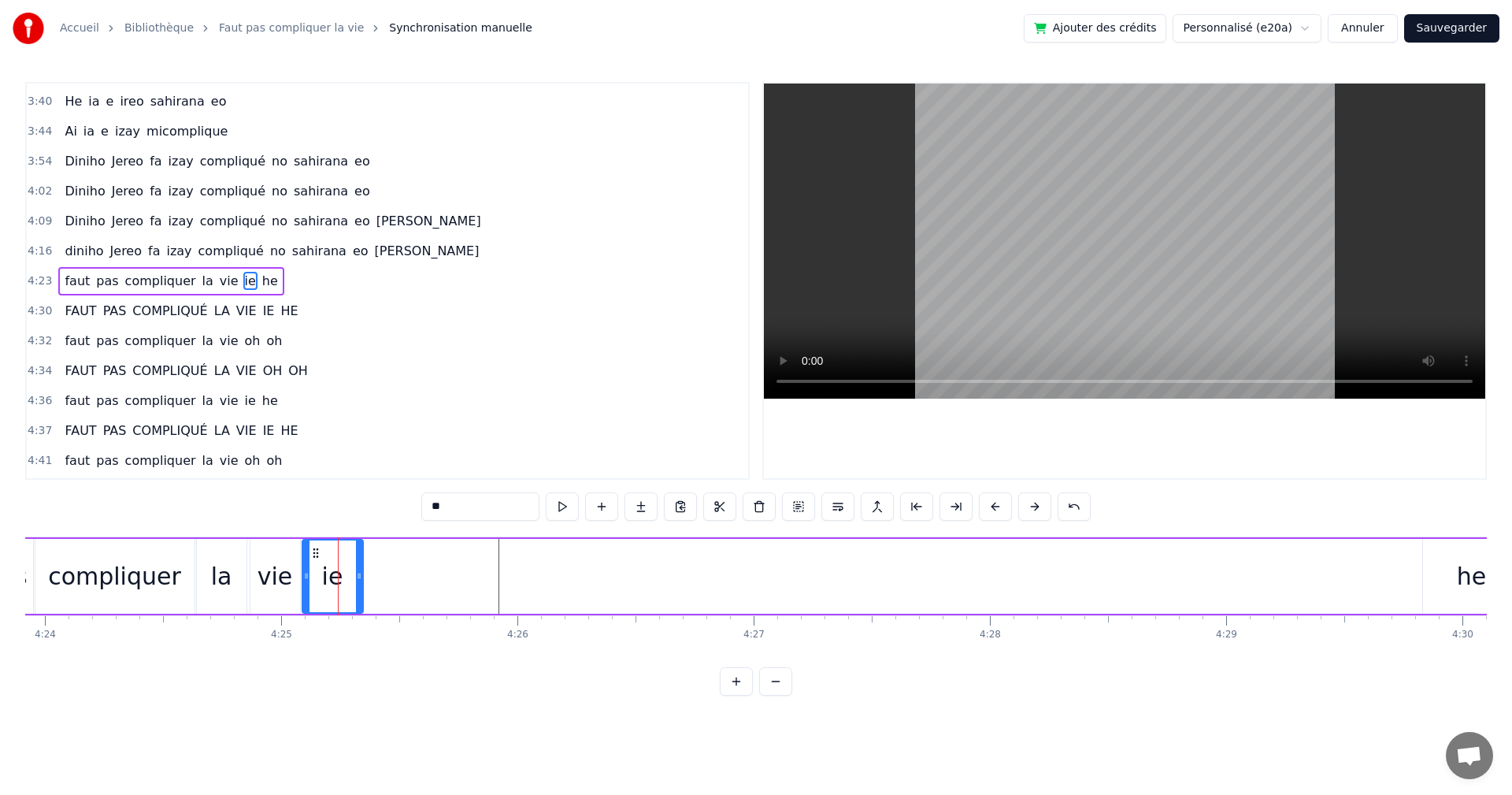
click at [356, 579] on icon at bounding box center [359, 576] width 6 height 13
click at [563, 513] on button at bounding box center [562, 506] width 33 height 28
click at [1463, 588] on div "he" at bounding box center [1471, 576] width 29 height 35
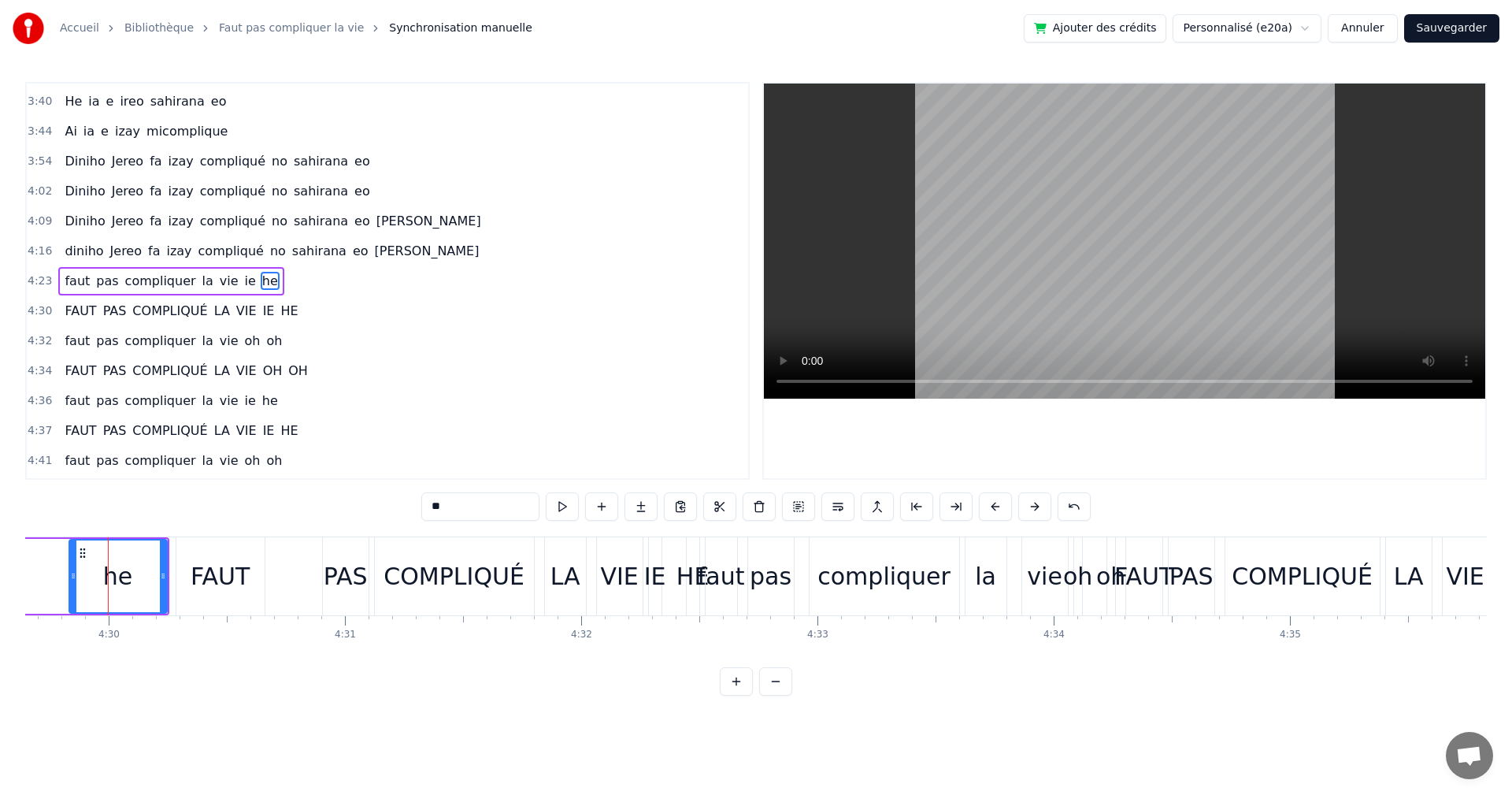
scroll to position [0, 63721]
drag, startPoint x: 72, startPoint y: 549, endPoint x: 109, endPoint y: 565, distance: 40.3
click at [109, 565] on div at bounding box center [106, 577] width 6 height 72
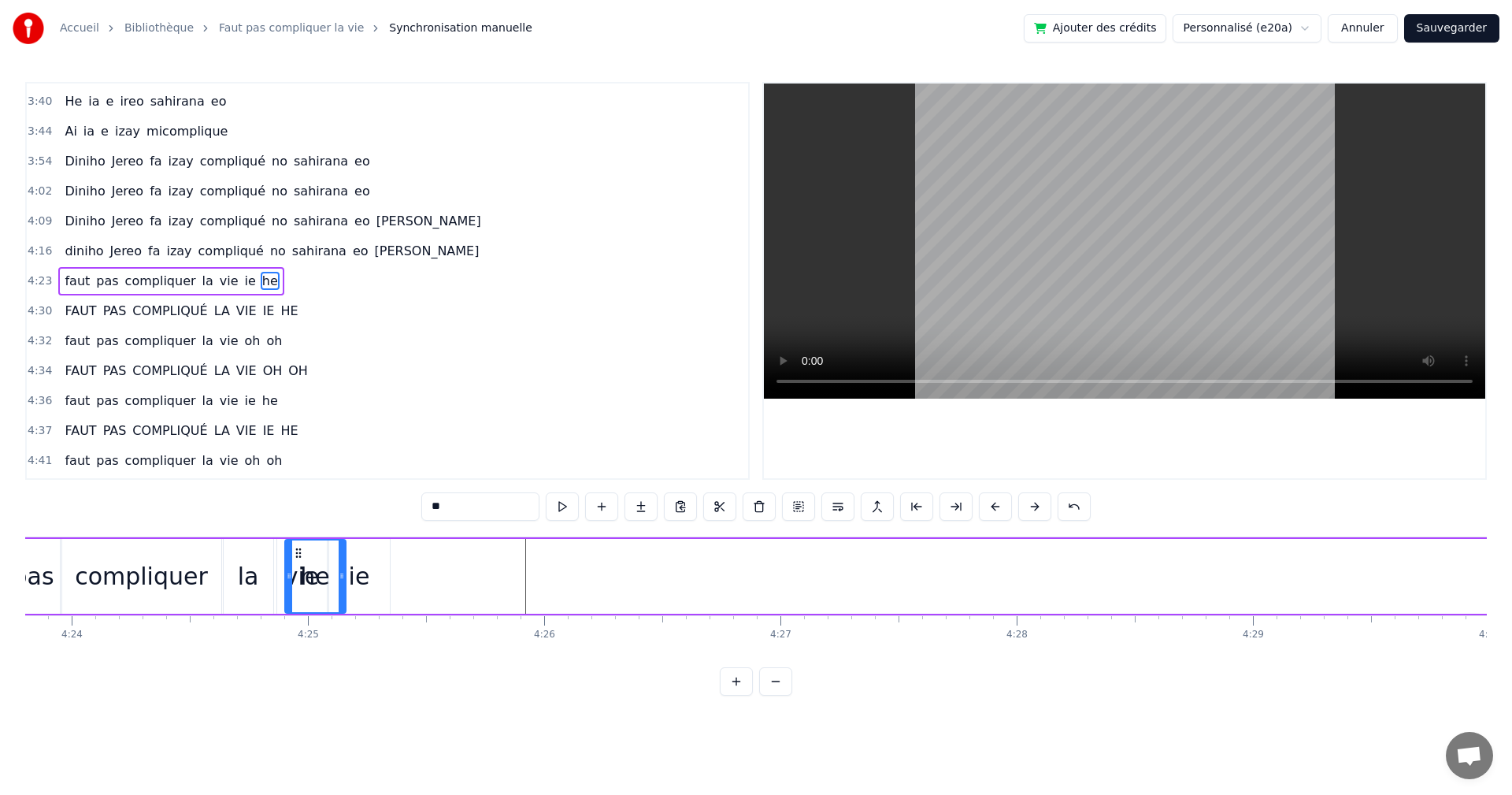
scroll to position [0, 62326]
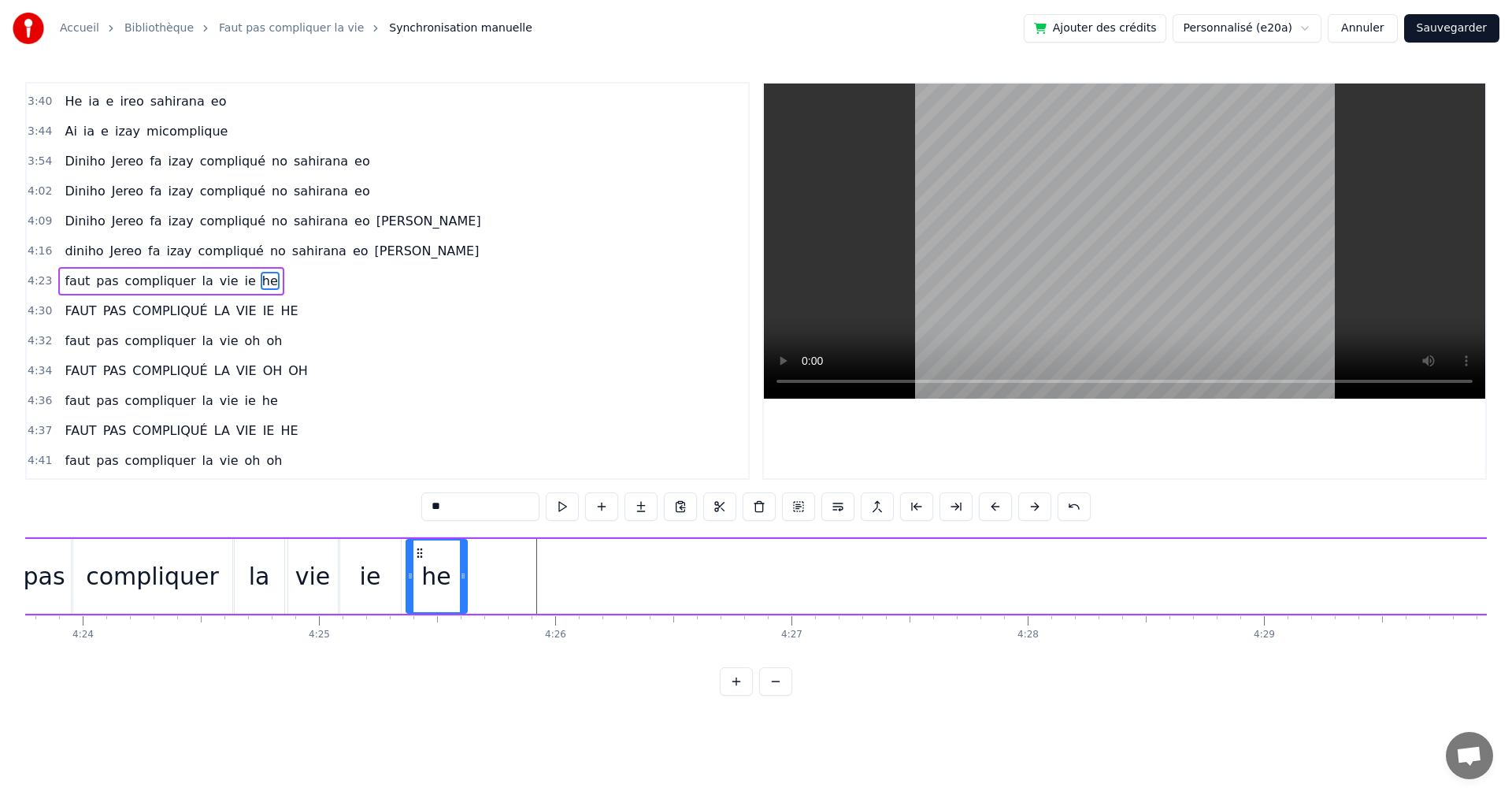
drag, startPoint x: 118, startPoint y: 551, endPoint x: 421, endPoint y: 620, distance: 310.8
click at [421, 620] on div "faut pas compliquer la vie ie he Faut pas compliquer la vie oh oh Faut pas comp…" at bounding box center [756, 596] width 1462 height 118
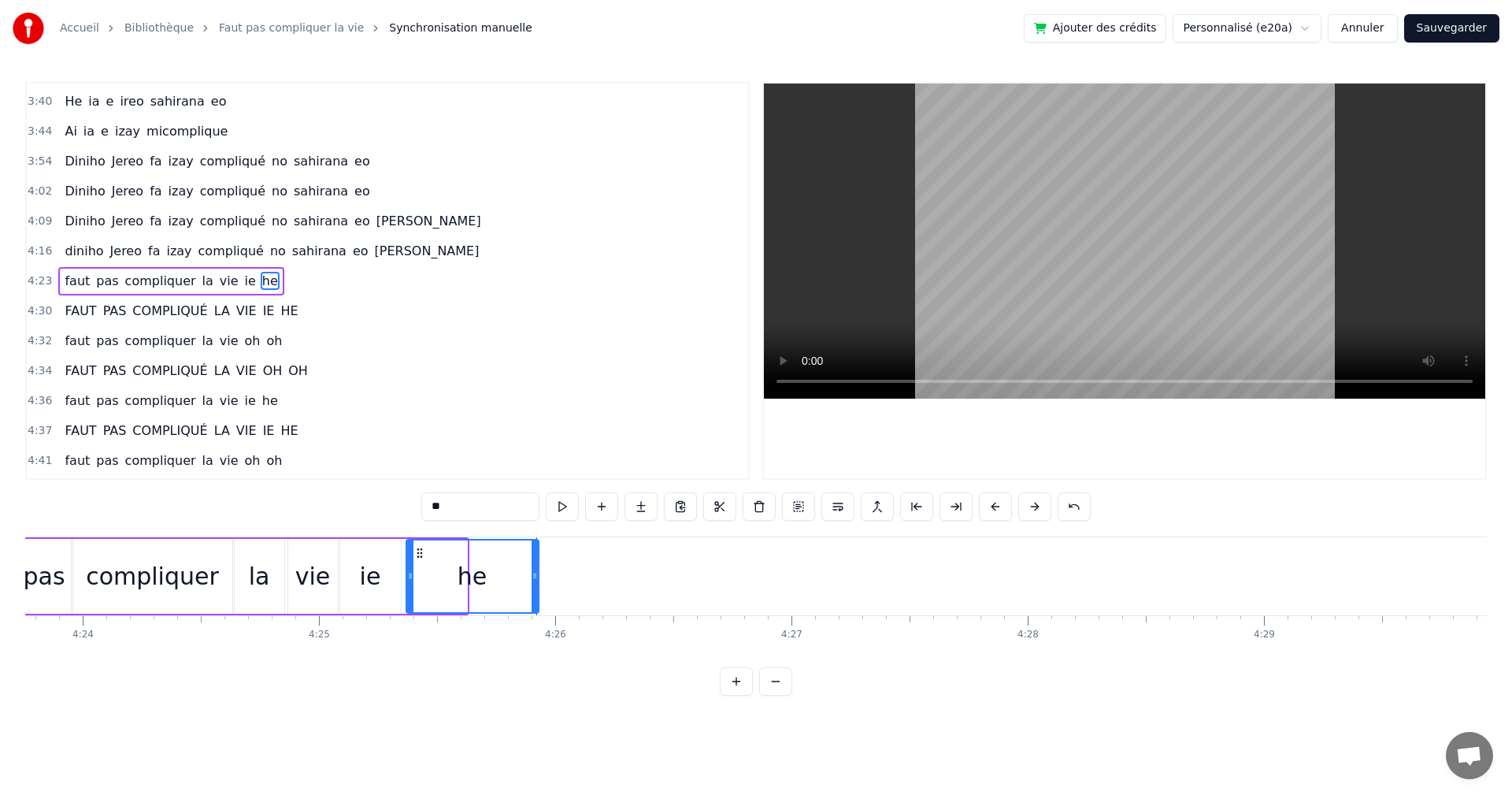
drag, startPoint x: 462, startPoint y: 578, endPoint x: 534, endPoint y: 591, distance: 73.2
click at [534, 591] on div at bounding box center [535, 577] width 6 height 72
click at [564, 513] on button at bounding box center [562, 506] width 33 height 28
drag, startPoint x: 536, startPoint y: 593, endPoint x: 482, endPoint y: 581, distance: 55.3
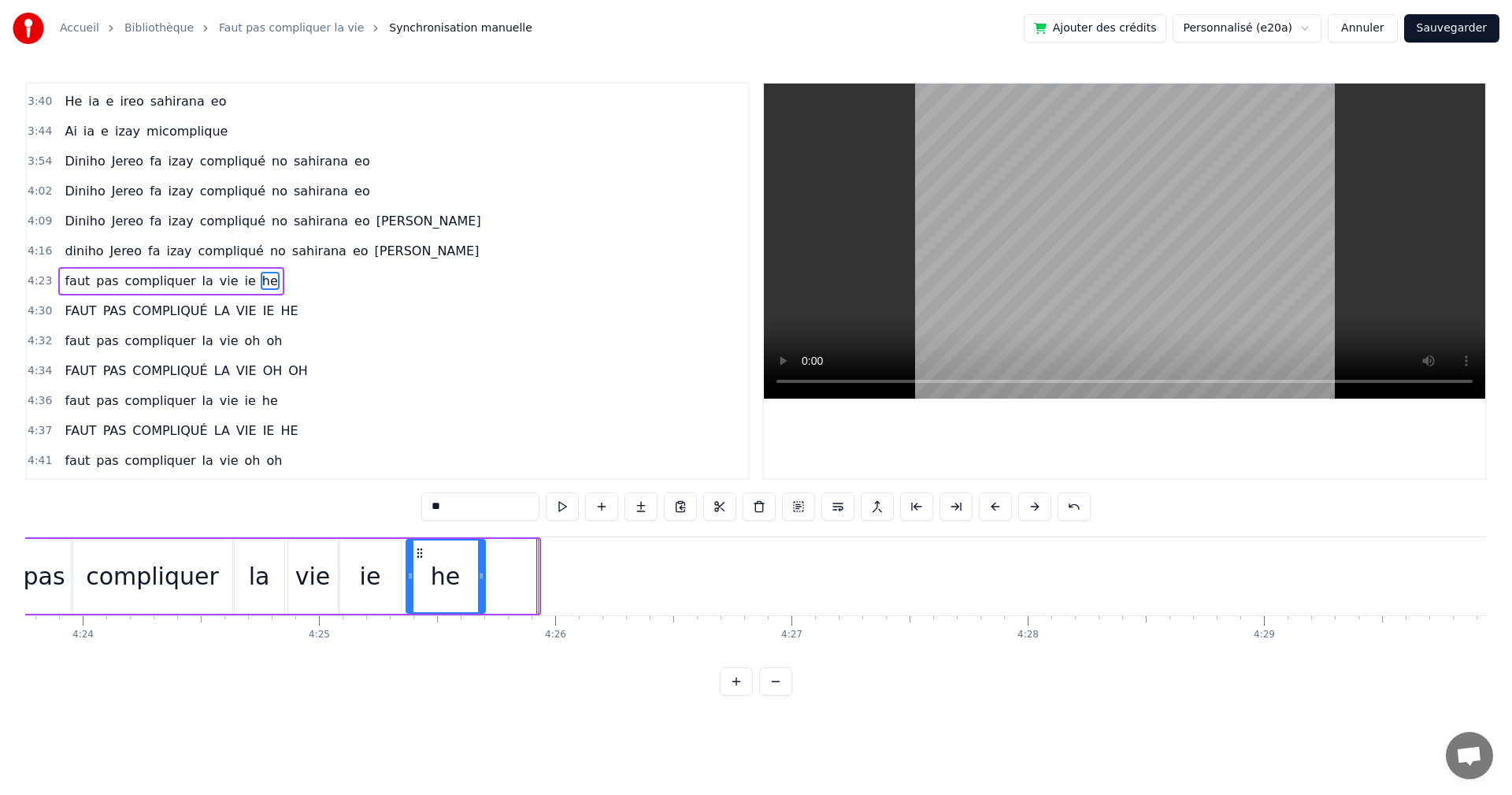
click at [482, 581] on div at bounding box center [481, 577] width 6 height 72
click at [566, 499] on button at bounding box center [562, 506] width 33 height 28
click at [411, 576] on circle at bounding box center [410, 576] width 1 height 1
drag, startPoint x: 409, startPoint y: 578, endPoint x: 396, endPoint y: 577, distance: 13.0
click at [396, 577] on icon at bounding box center [397, 576] width 6 height 13
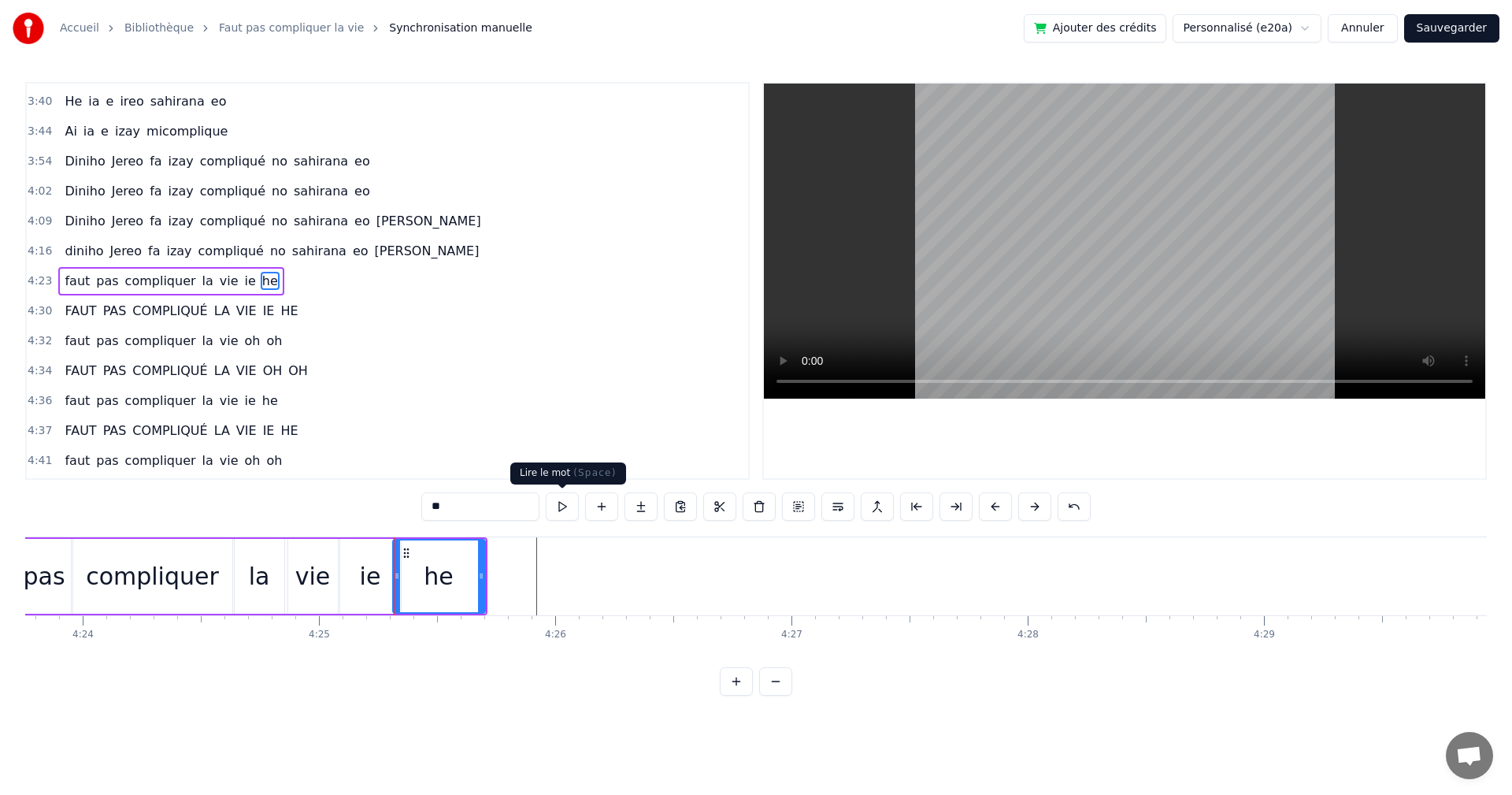
click at [547, 507] on button at bounding box center [562, 506] width 33 height 28
drag, startPoint x: 482, startPoint y: 583, endPoint x: 474, endPoint y: 578, distance: 9.4
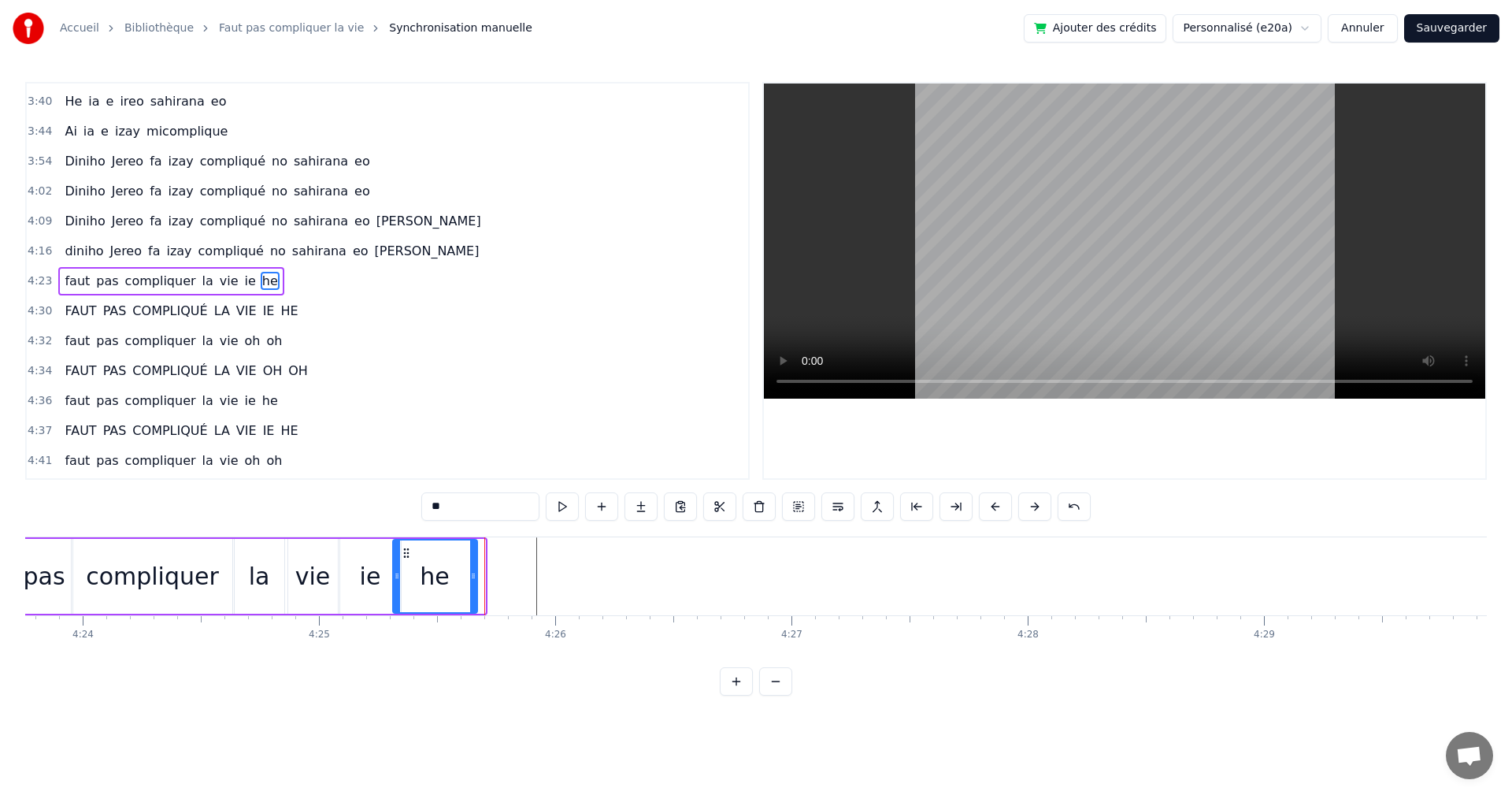
click at [474, 578] on div at bounding box center [473, 577] width 6 height 72
click at [568, 503] on button at bounding box center [562, 506] width 33 height 28
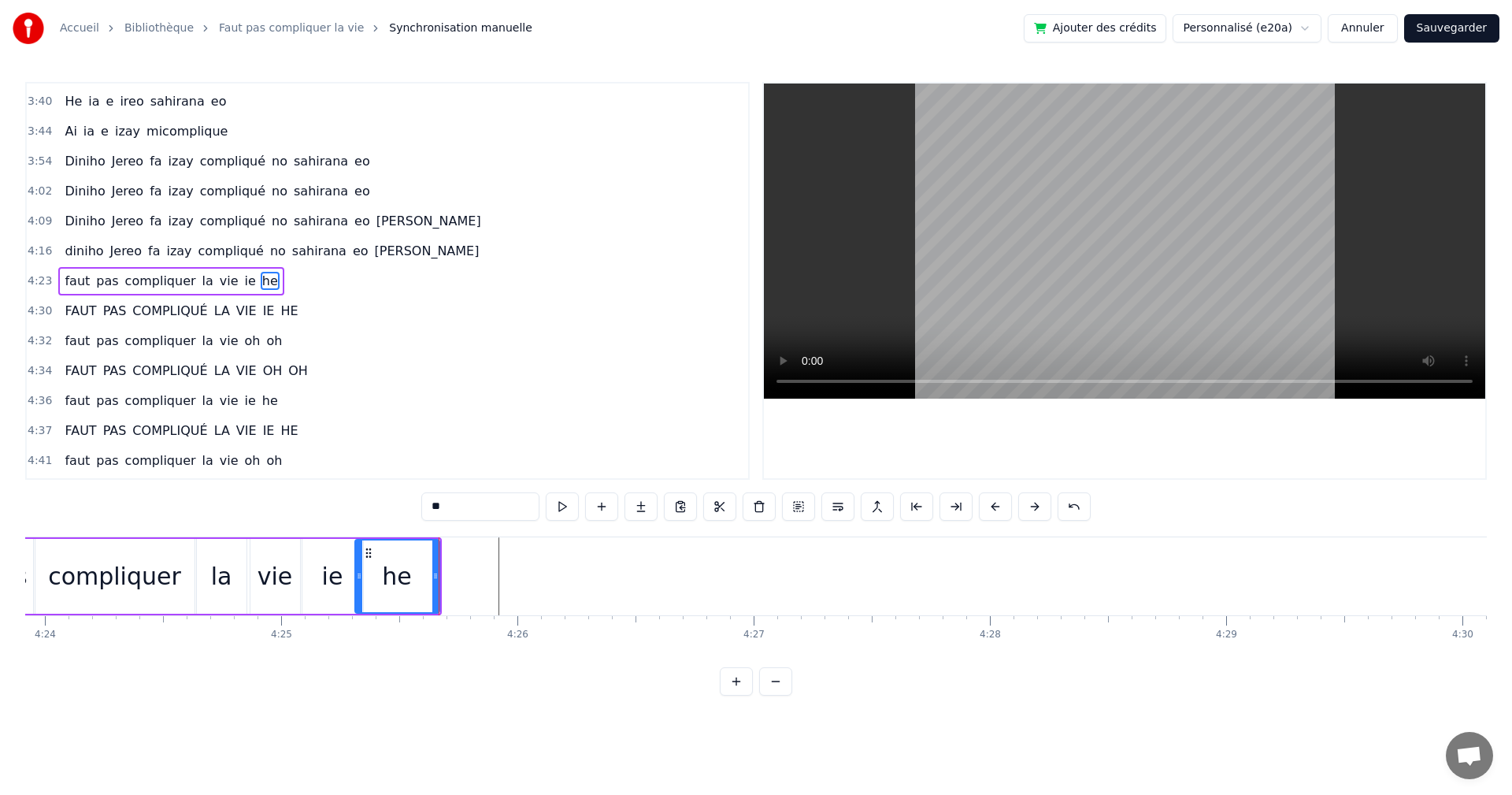
scroll to position [0, 62784]
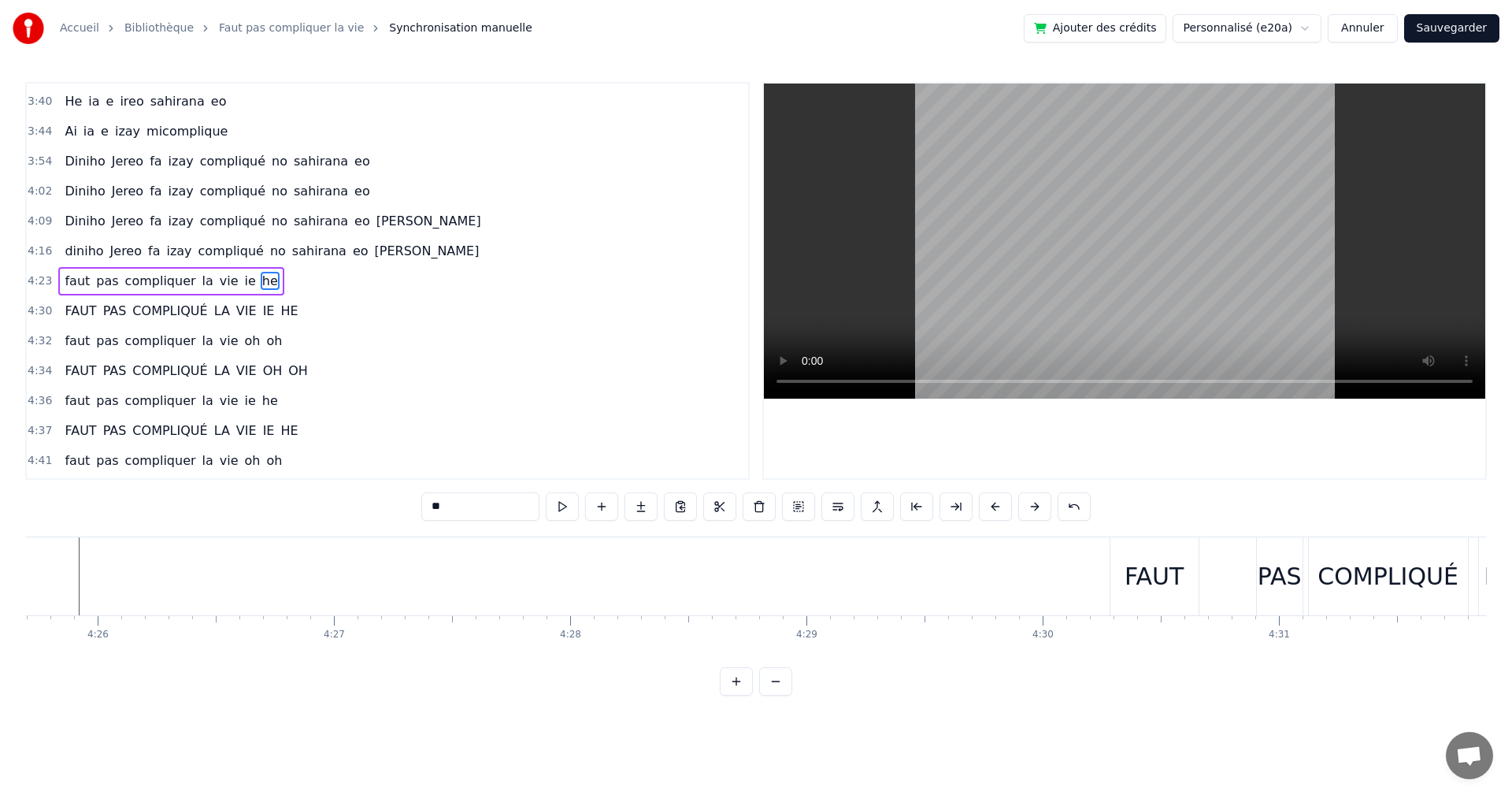
click at [1164, 598] on div "FAUT" at bounding box center [1155, 577] width 88 height 78
type input "****"
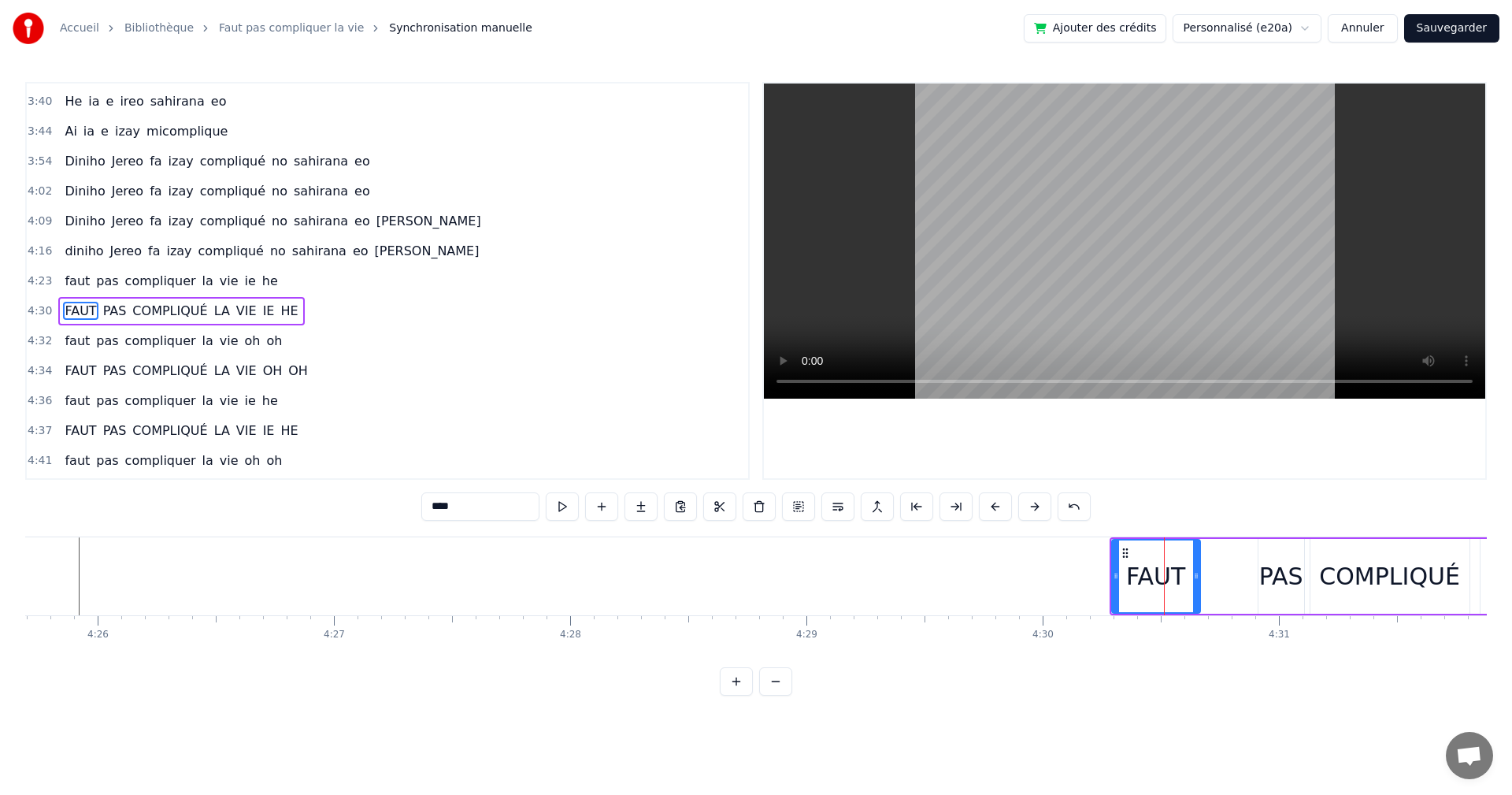
scroll to position [1165, 0]
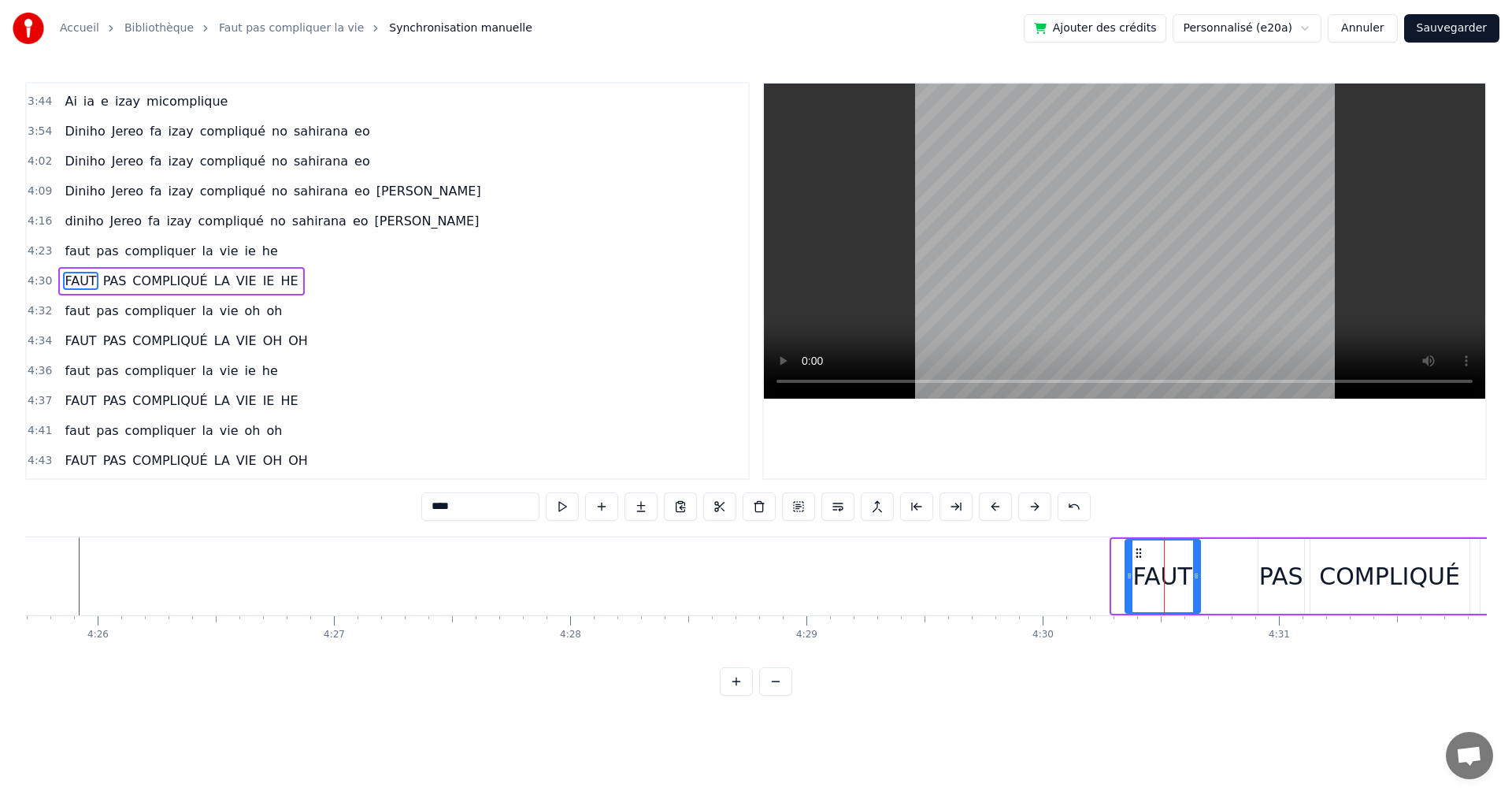
drag, startPoint x: 1114, startPoint y: 570, endPoint x: 1127, endPoint y: 572, distance: 13.2
click at [1127, 572] on icon at bounding box center [1130, 576] width 6 height 13
click at [1130, 573] on icon at bounding box center [1130, 576] width 6 height 13
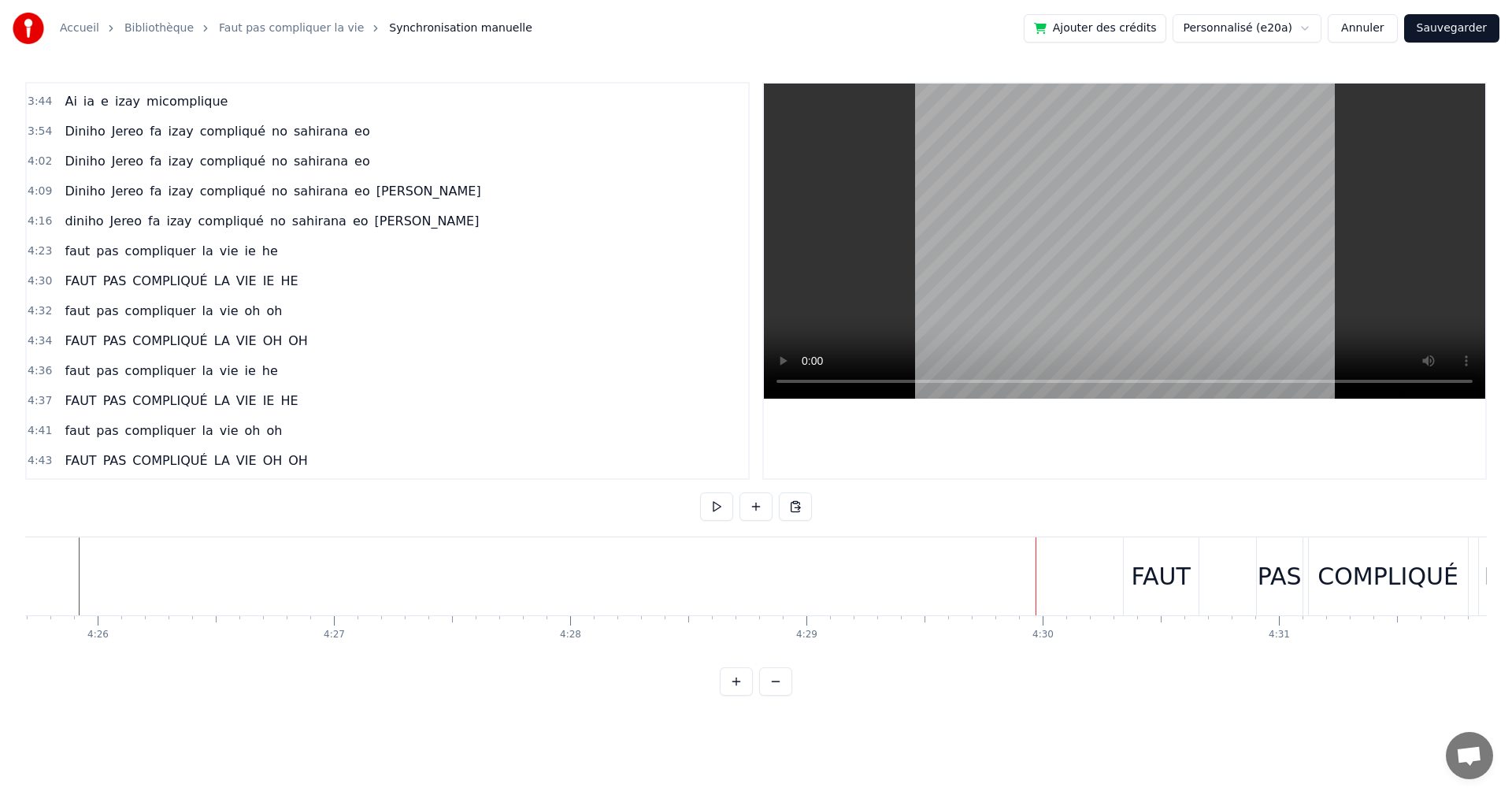
click at [1151, 564] on div "FAUT" at bounding box center [1161, 576] width 59 height 35
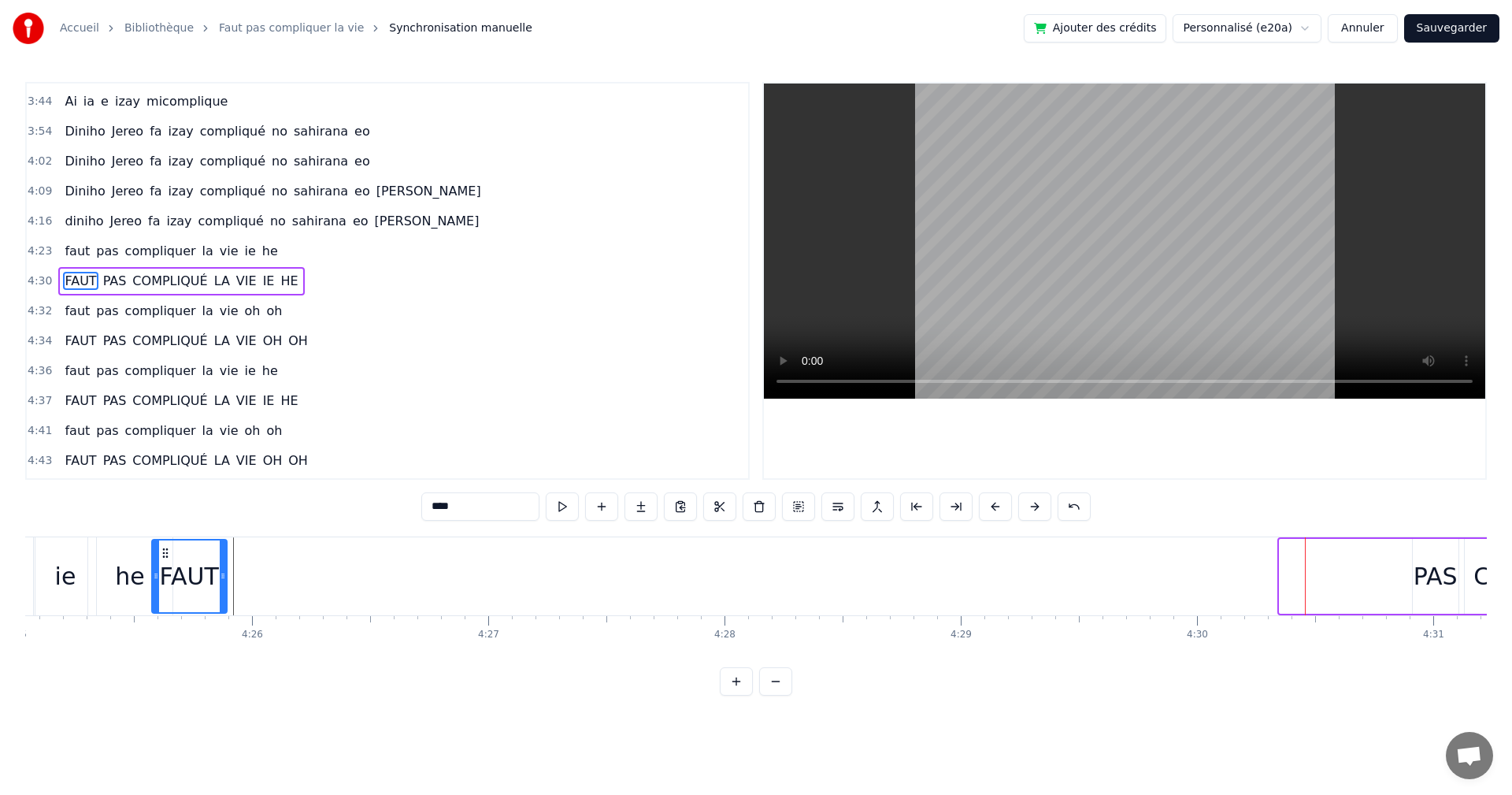
scroll to position [0, 62516]
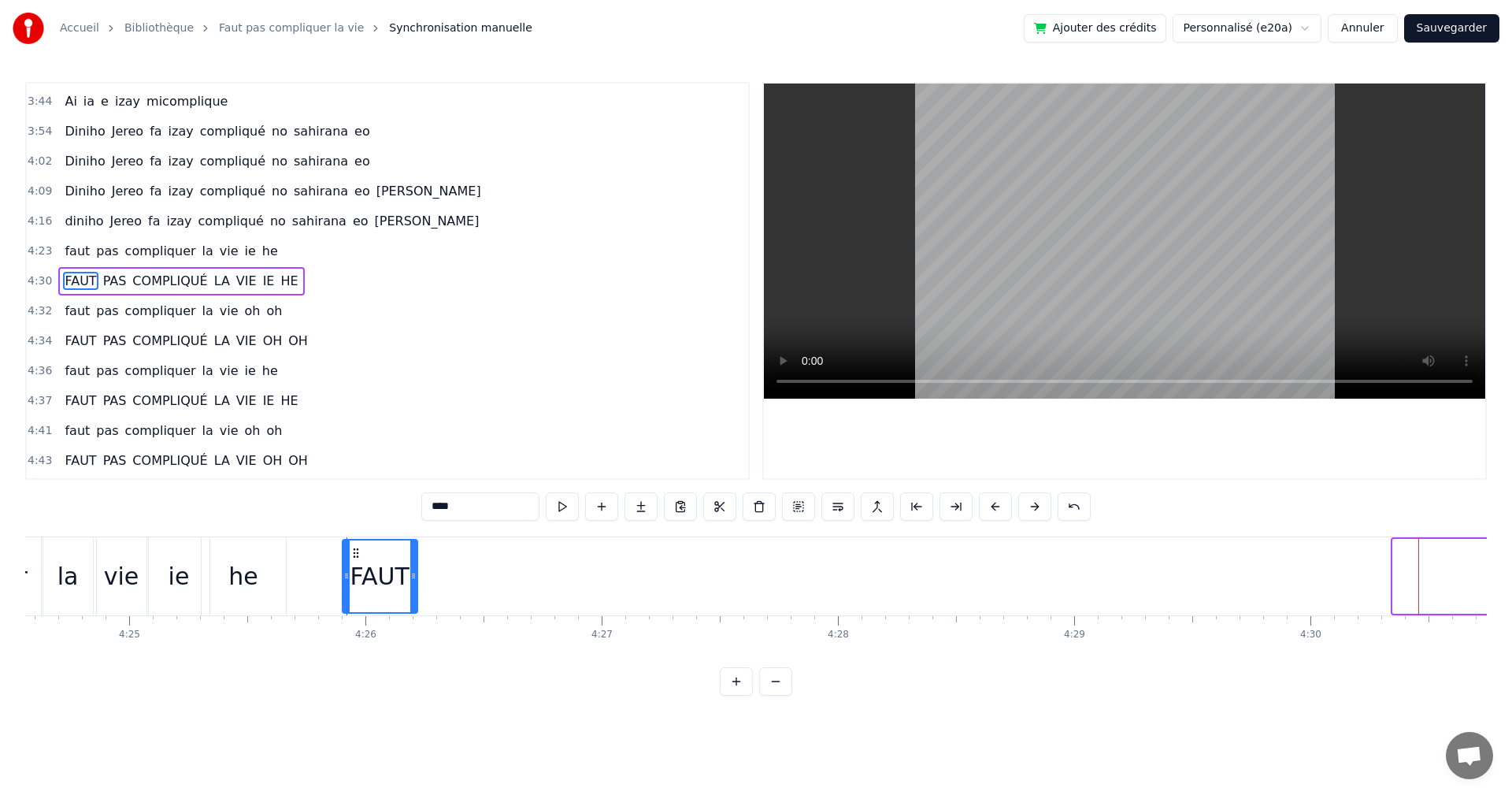
drag, startPoint x: 1138, startPoint y: 550, endPoint x: 355, endPoint y: 609, distance: 785.2
click at [355, 609] on div "FAUT" at bounding box center [381, 577] width 74 height 72
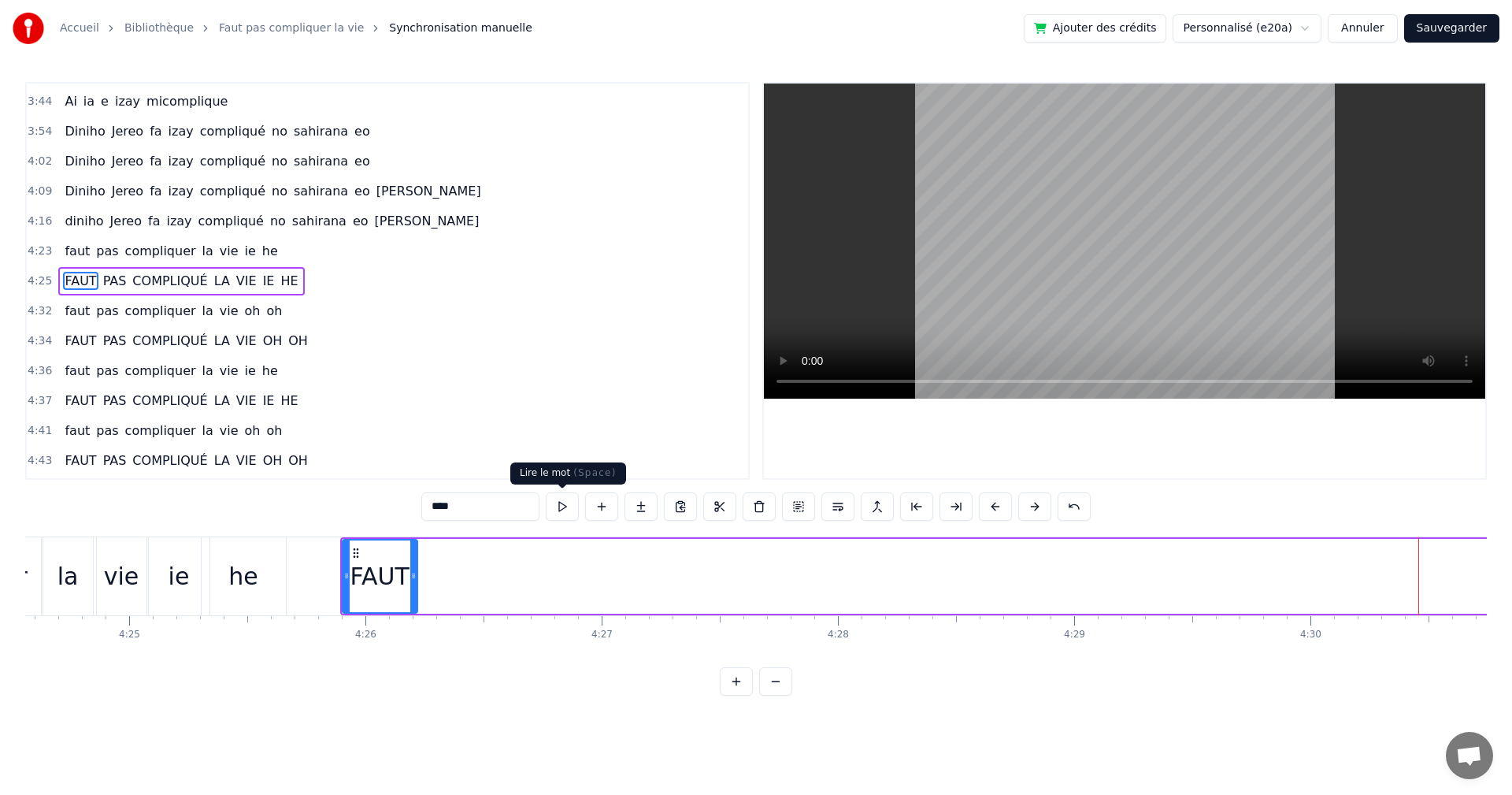
click at [565, 506] on button at bounding box center [562, 506] width 33 height 28
drag, startPoint x: 342, startPoint y: 578, endPoint x: 333, endPoint y: 578, distance: 9.0
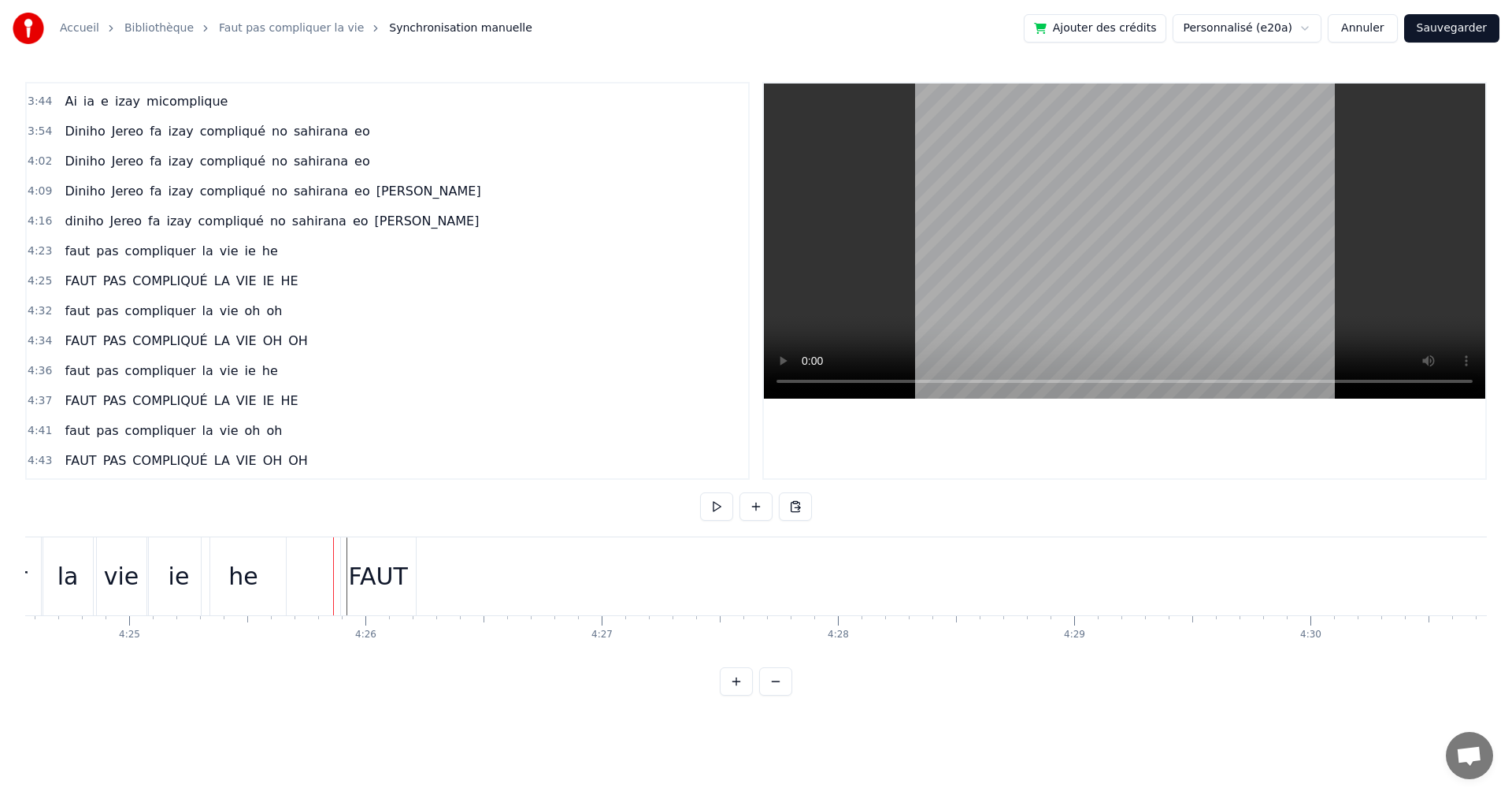
click at [349, 572] on div "FAUT" at bounding box center [379, 577] width 75 height 78
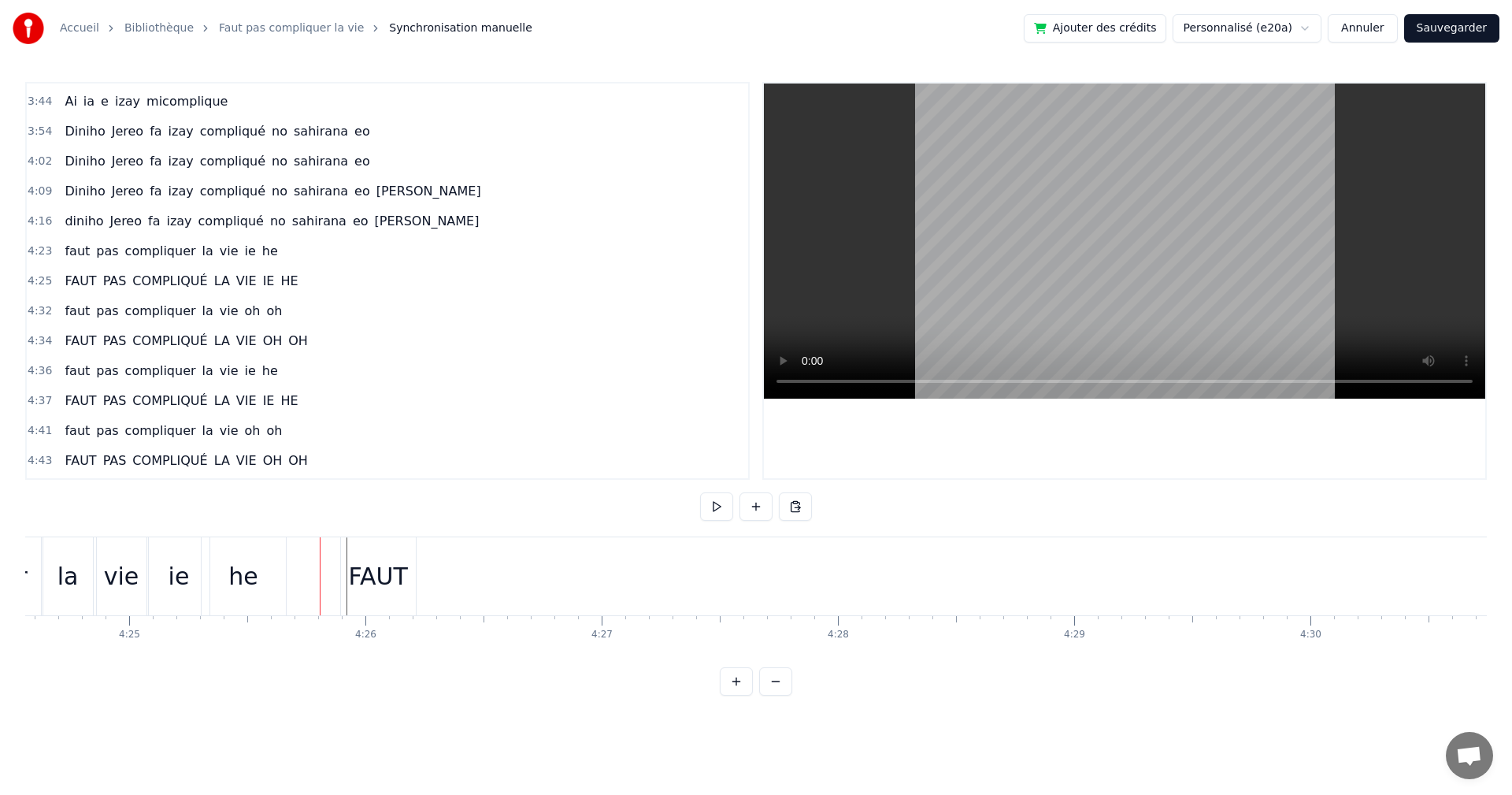
click at [345, 577] on div "FAUT" at bounding box center [379, 577] width 75 height 78
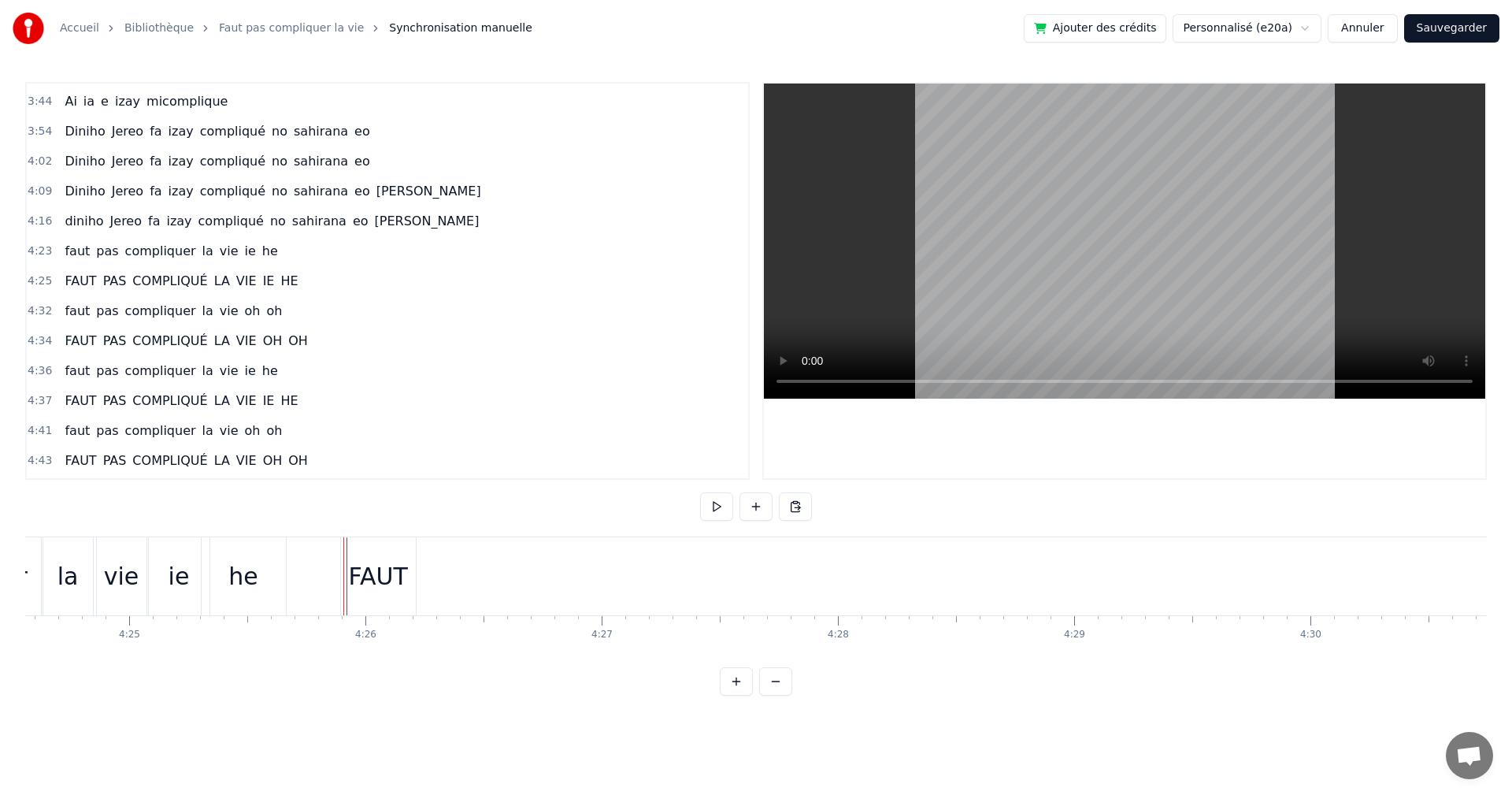
click at [344, 577] on div "FAUT" at bounding box center [379, 577] width 75 height 78
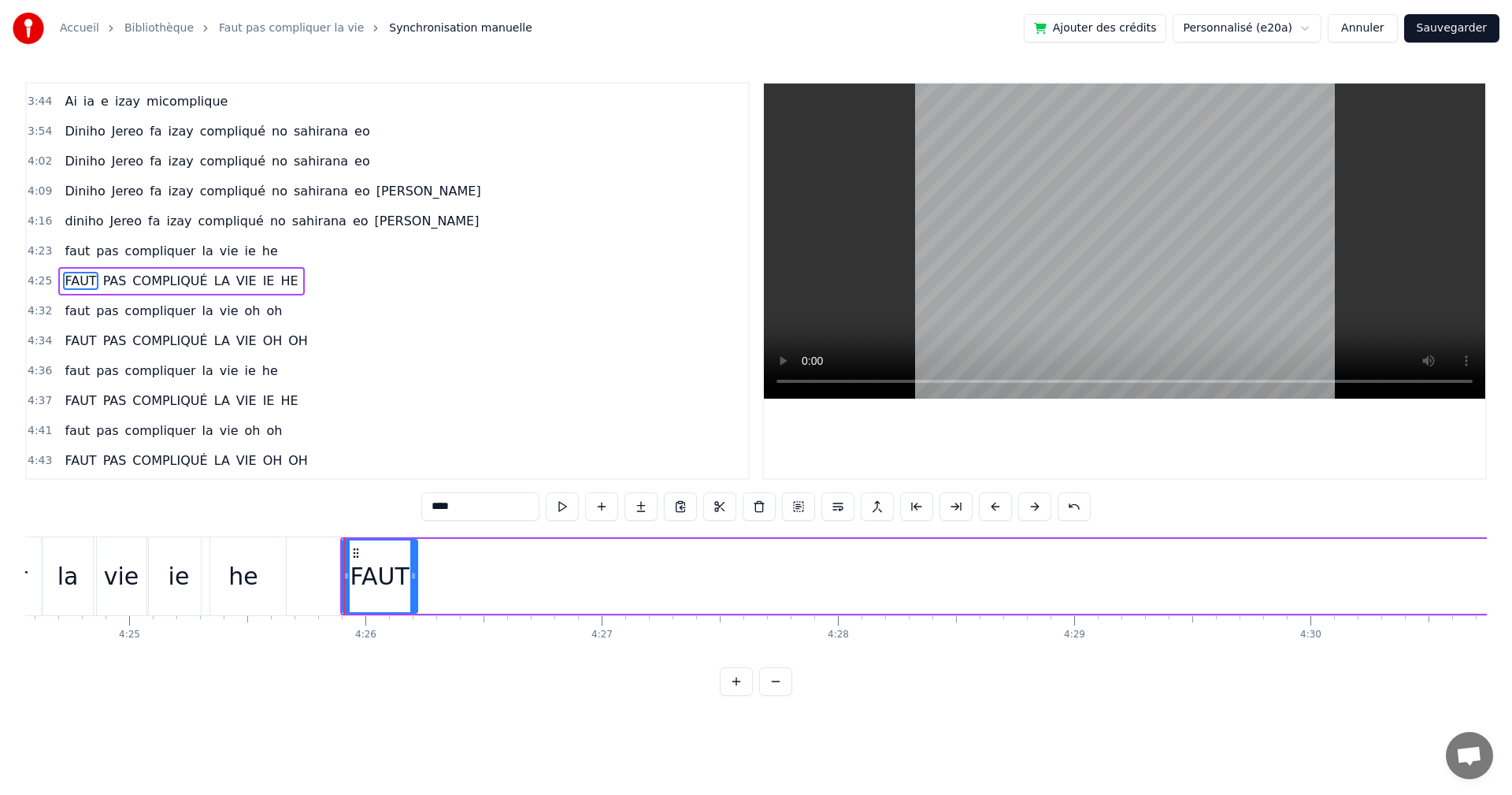
click at [342, 579] on div "FAUT" at bounding box center [381, 577] width 77 height 75
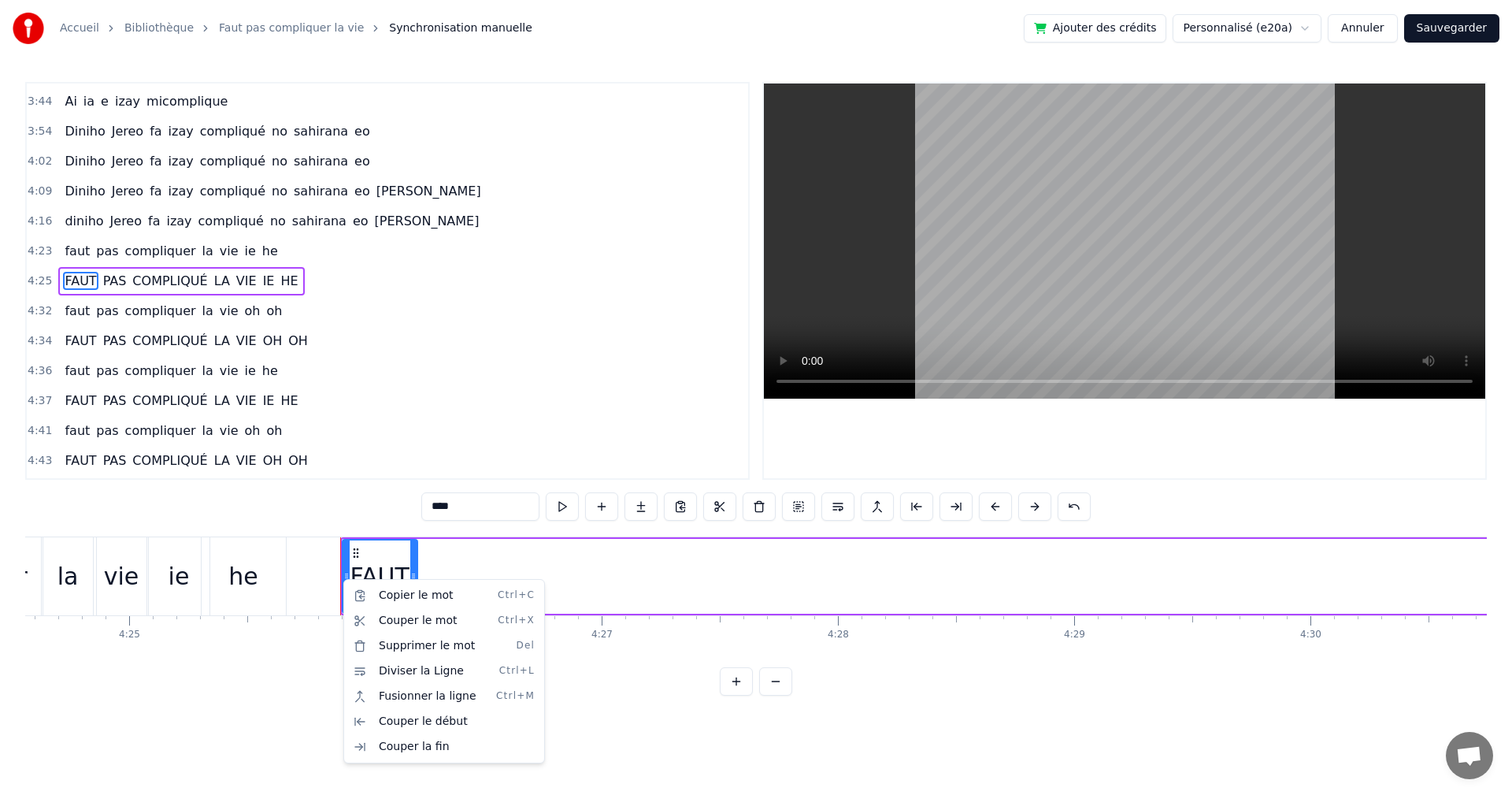
click at [1439, 28] on html "Accueil Bibliothèque Faut pas compliquer la vie Synchronisation manuelle Ajoute…" at bounding box center [756, 360] width 1512 height 721
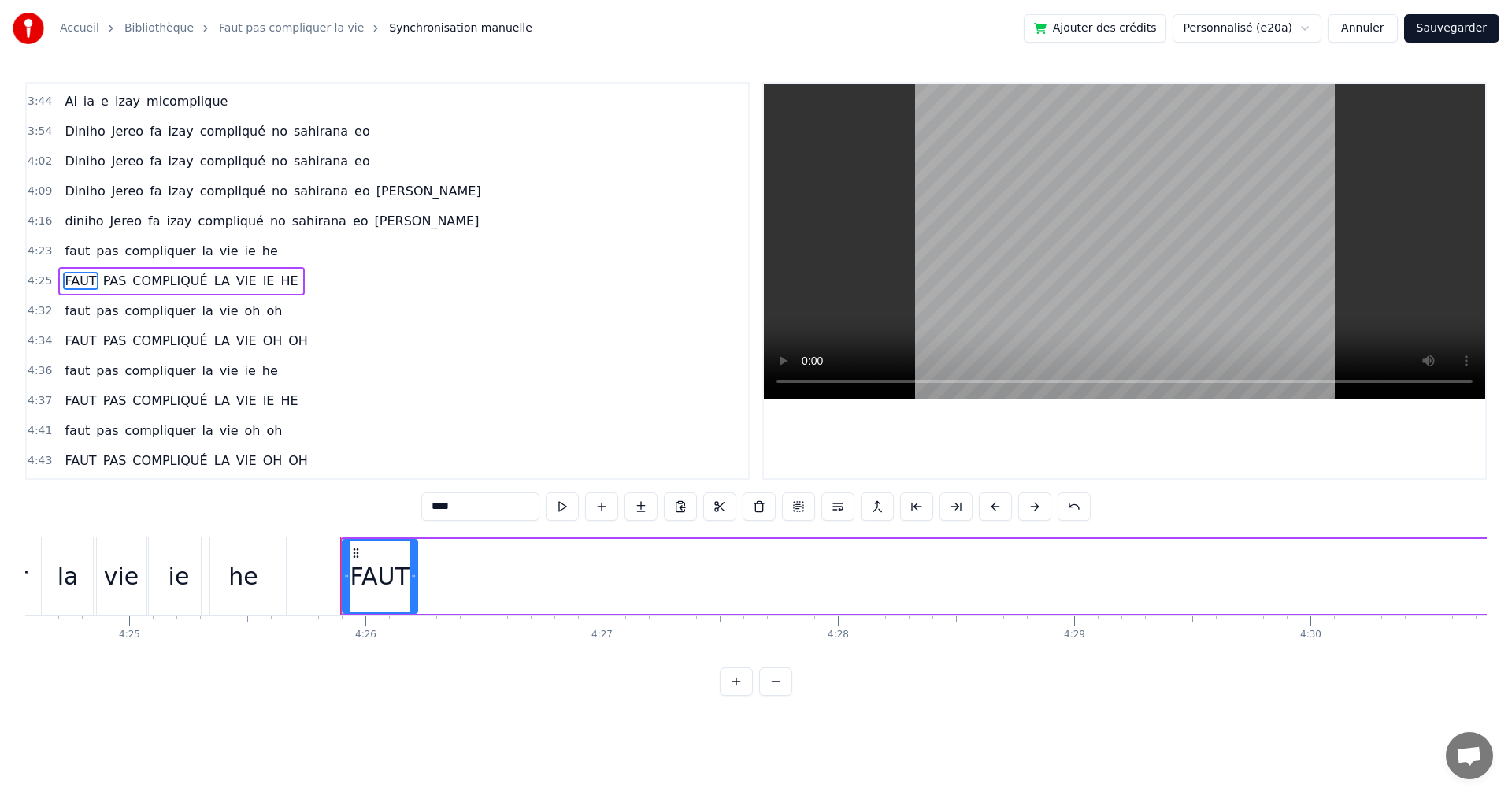
click at [1436, 31] on button "Sauvegarder" at bounding box center [1451, 28] width 95 height 28
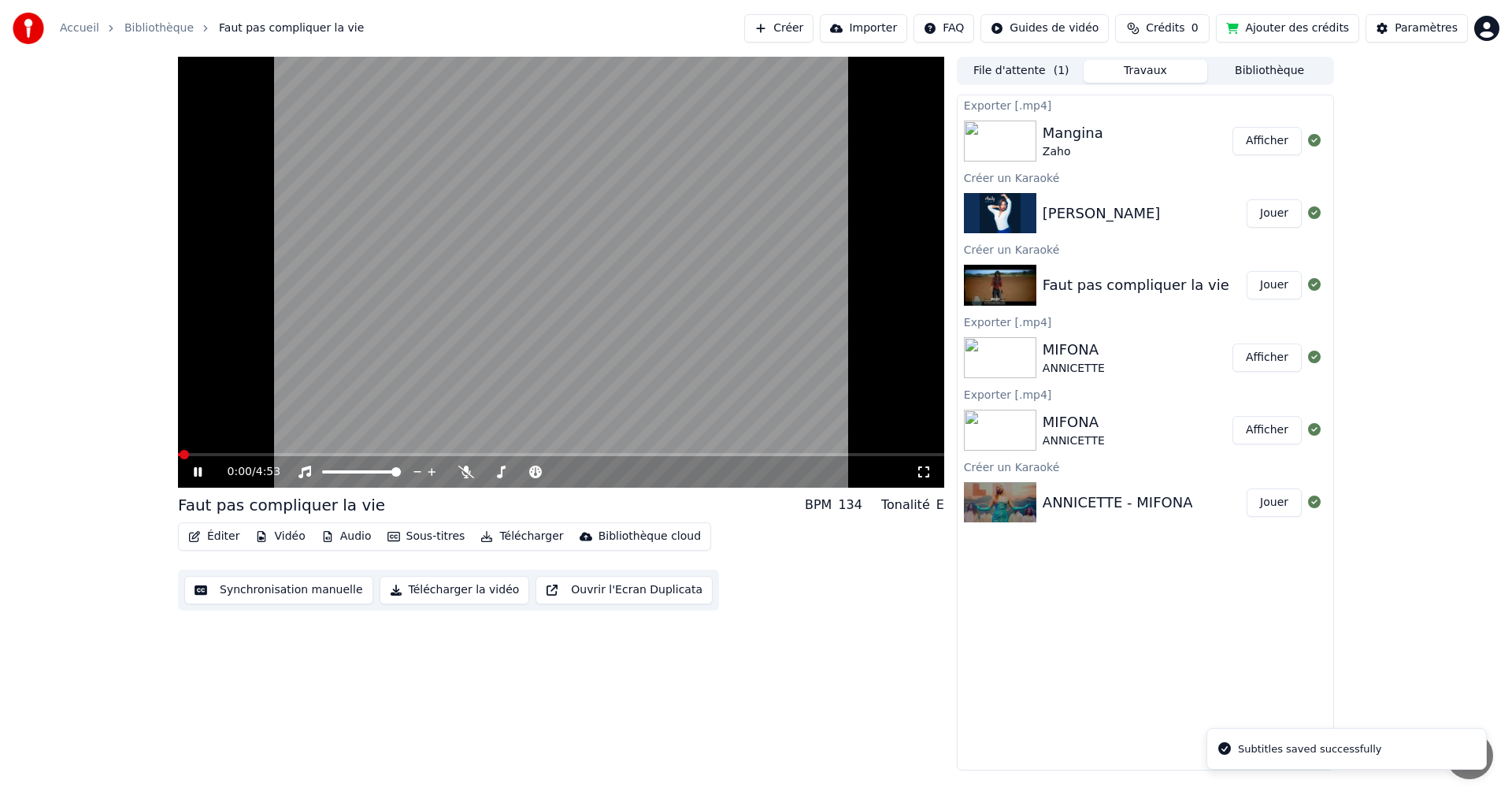
click at [335, 590] on button "Synchronisation manuelle" at bounding box center [279, 589] width 189 height 28
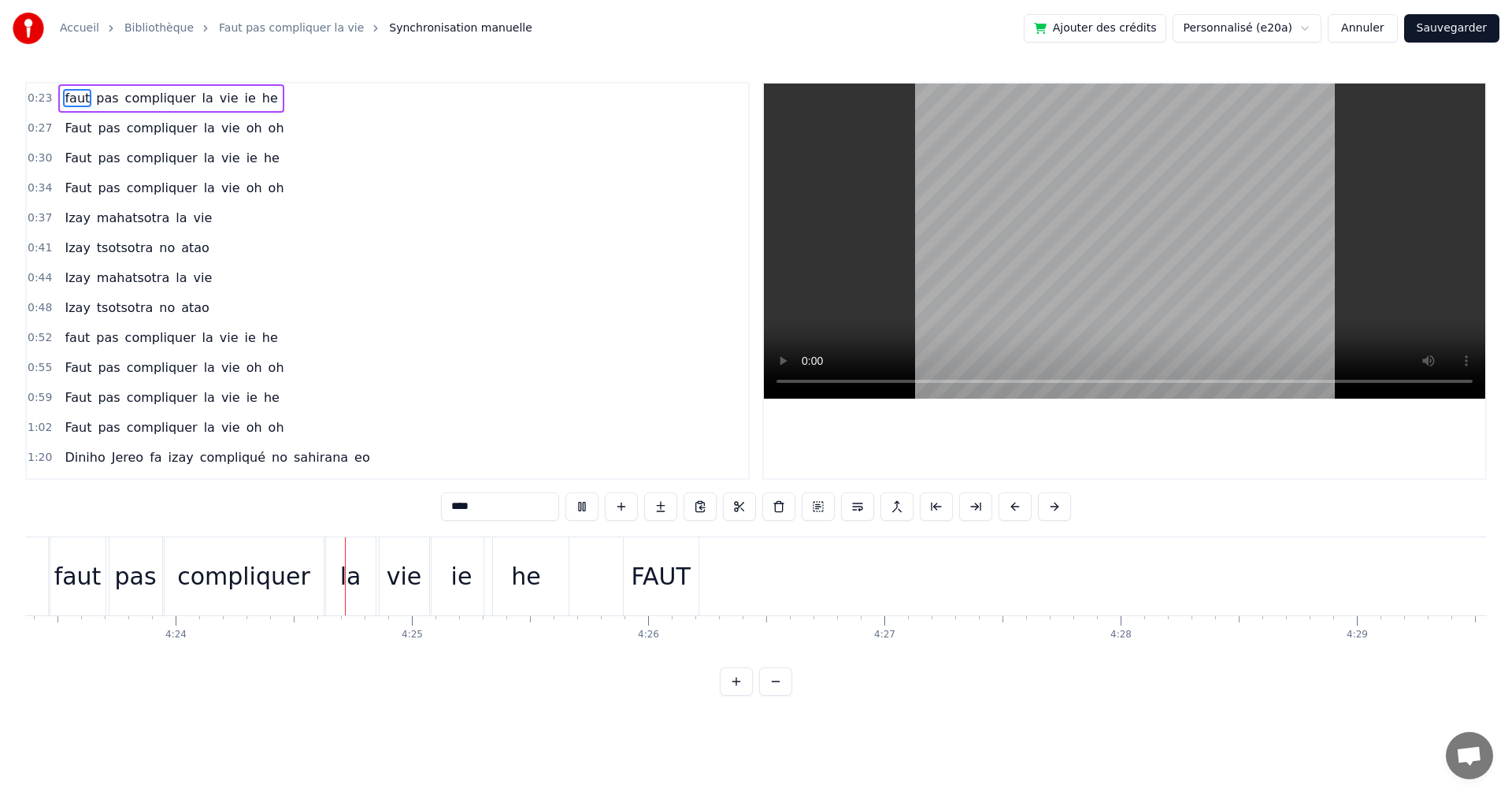
scroll to position [0, 62310]
click at [561, 569] on div "FAUT" at bounding box center [584, 576] width 59 height 35
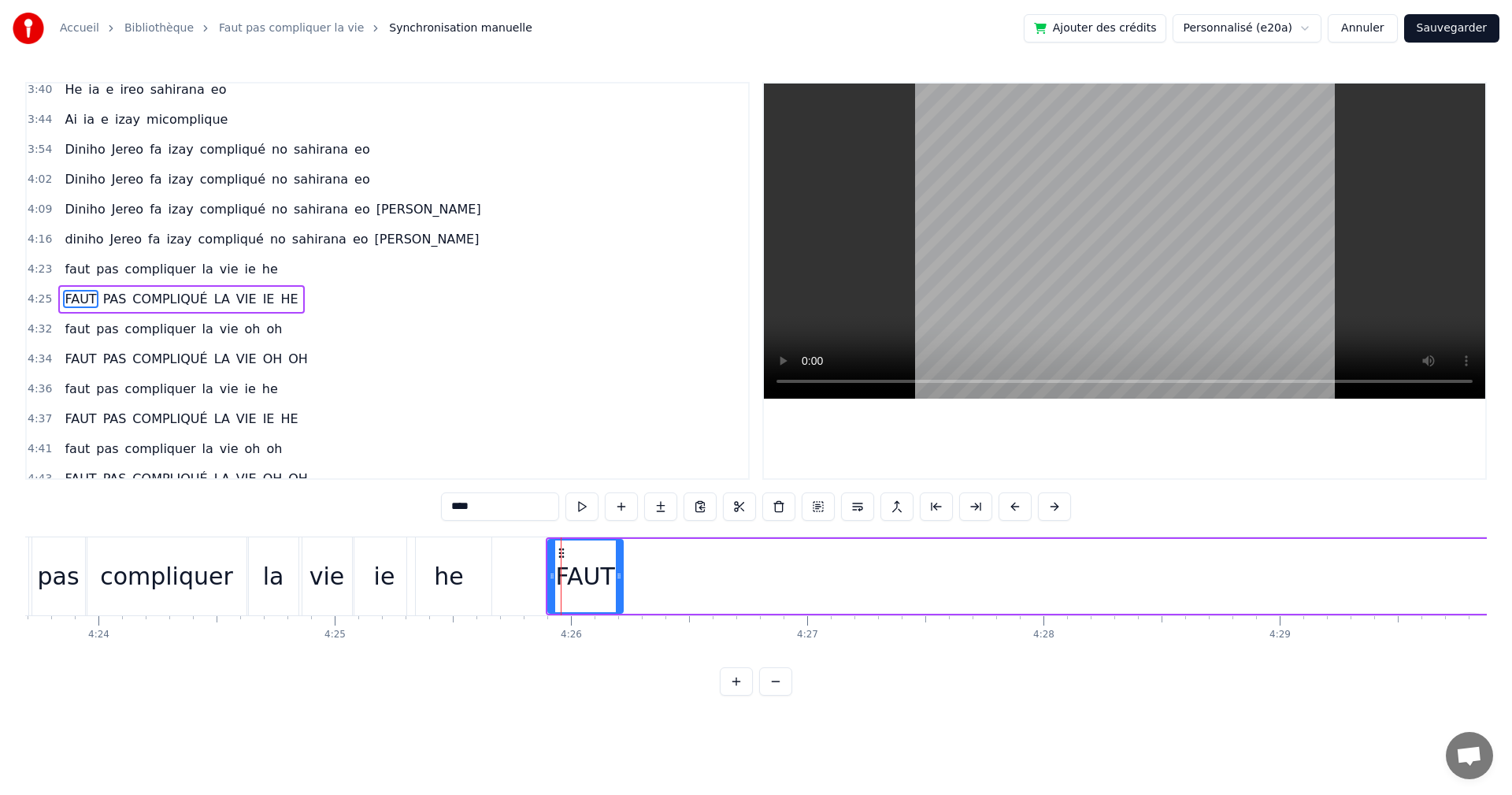
scroll to position [1165, 0]
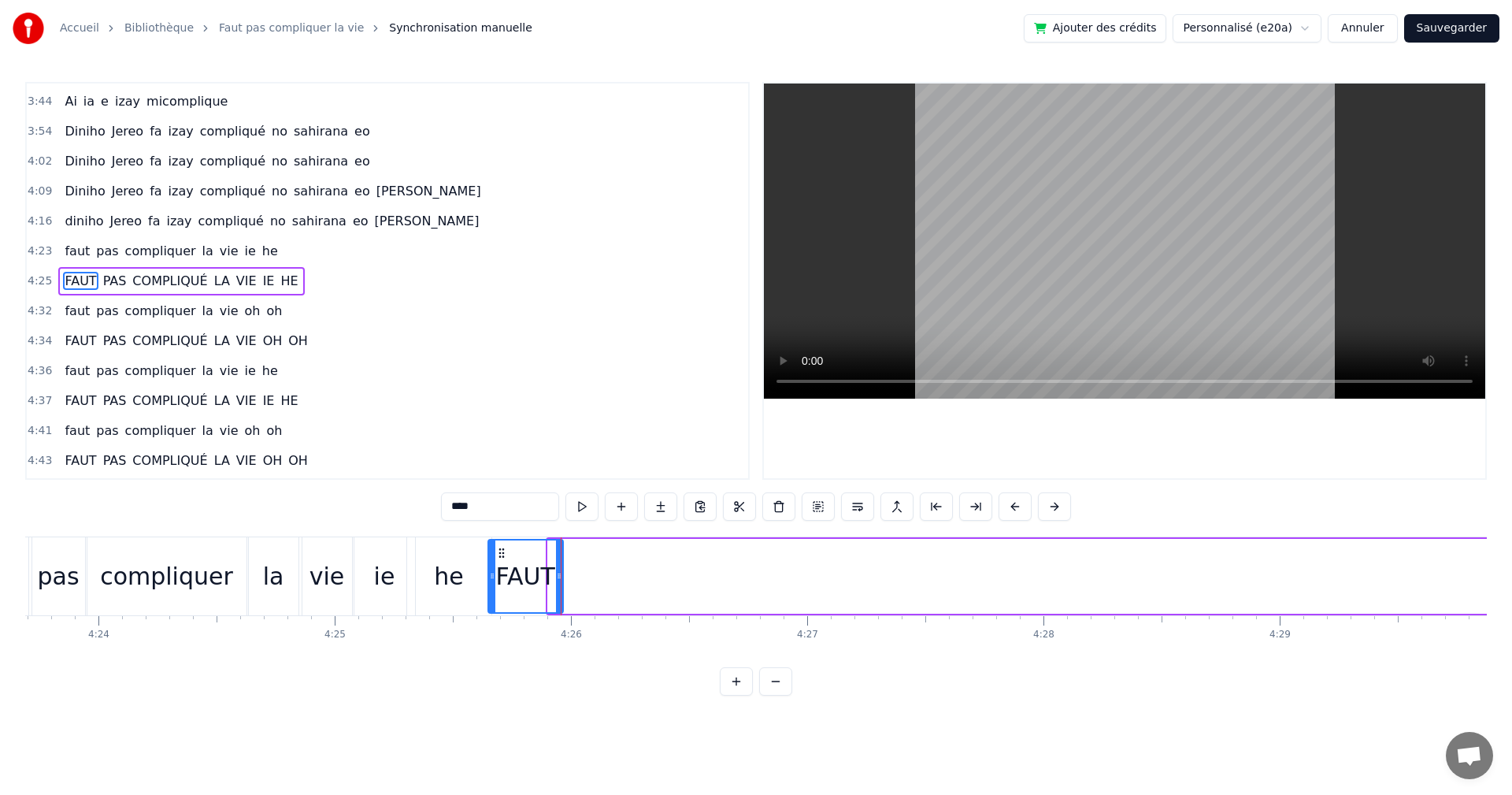
drag, startPoint x: 561, startPoint y: 550, endPoint x: 502, endPoint y: 549, distance: 59.0
click at [502, 549] on icon at bounding box center [502, 553] width 13 height 13
click at [557, 510] on button at bounding box center [562, 506] width 33 height 28
drag, startPoint x: 495, startPoint y: 553, endPoint x: 495, endPoint y: 569, distance: 16.0
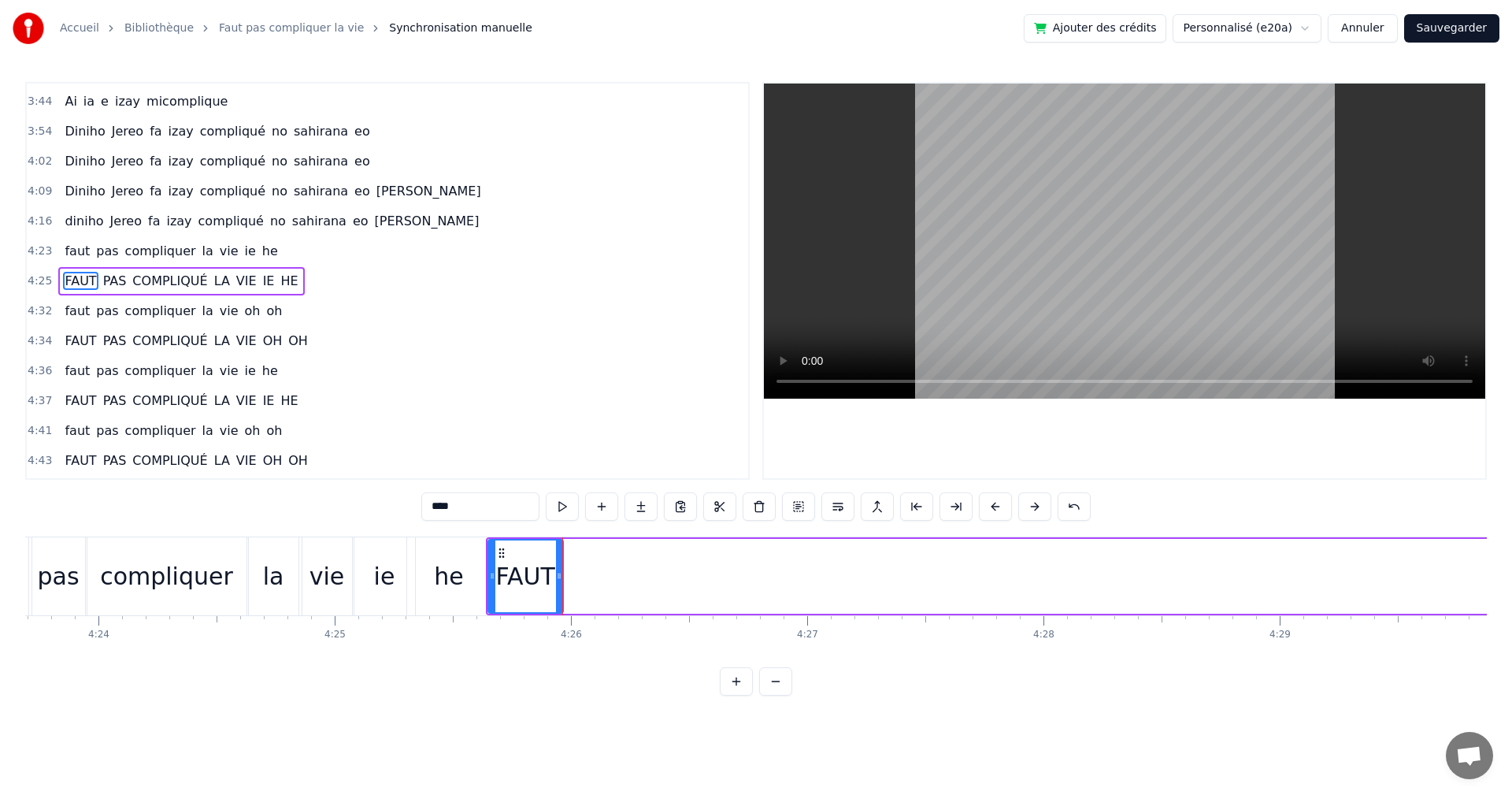
click at [495, 569] on div at bounding box center [493, 577] width 6 height 72
click at [495, 569] on icon at bounding box center [493, 576] width 6 height 13
click at [504, 556] on icon at bounding box center [502, 553] width 13 height 13
drag, startPoint x: 502, startPoint y: 552, endPoint x: 504, endPoint y: 584, distance: 32.1
click at [504, 584] on div "FAUT" at bounding box center [531, 577] width 74 height 72
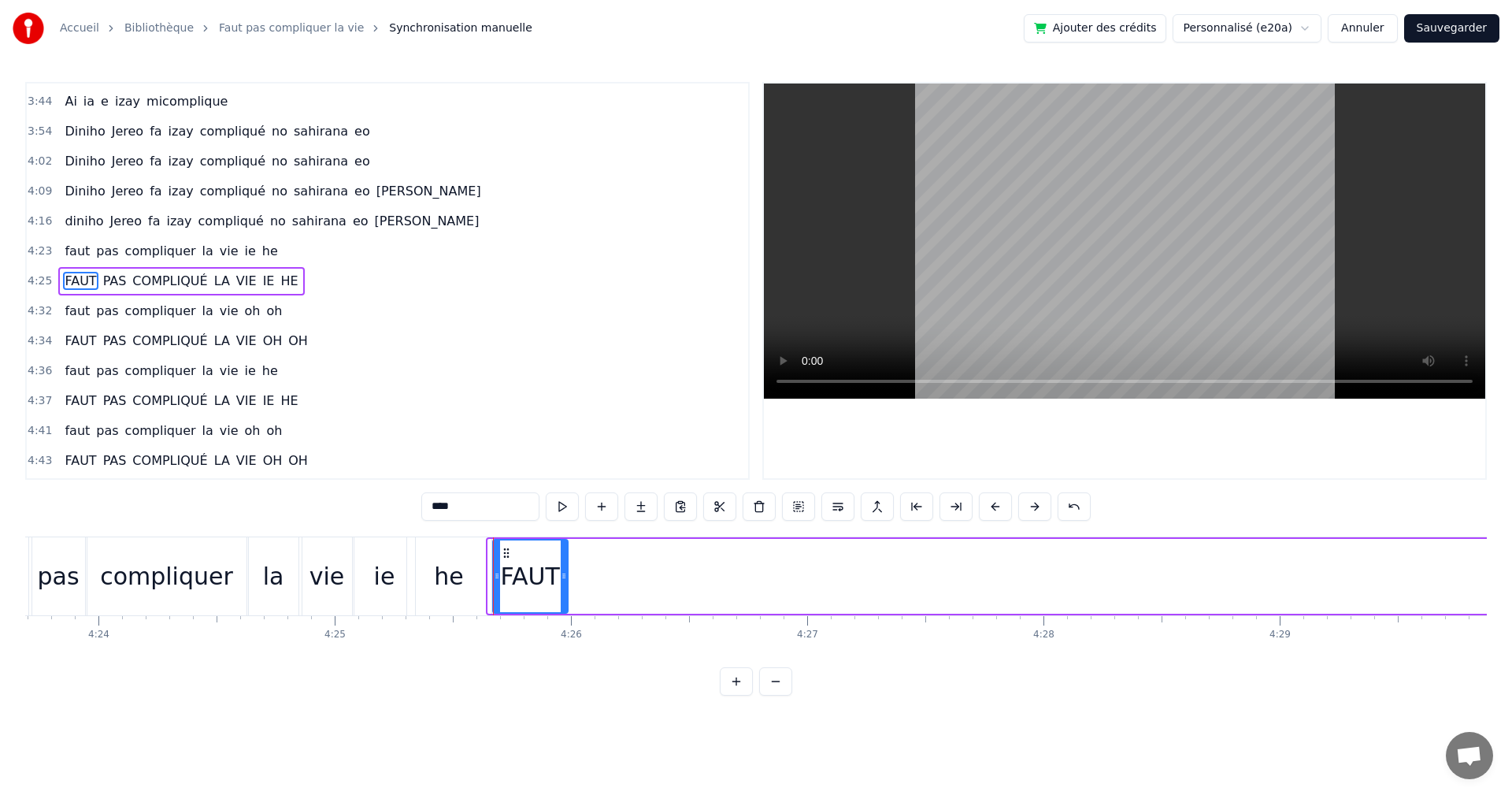
click at [504, 584] on div "FAUT" at bounding box center [530, 576] width 59 height 35
click at [504, 584] on div "FAUT" at bounding box center [528, 576] width 59 height 35
drag, startPoint x: 501, startPoint y: 557, endPoint x: 466, endPoint y: 558, distance: 35.0
click at [466, 558] on icon at bounding box center [469, 553] width 13 height 13
click at [554, 504] on button at bounding box center [562, 506] width 33 height 28
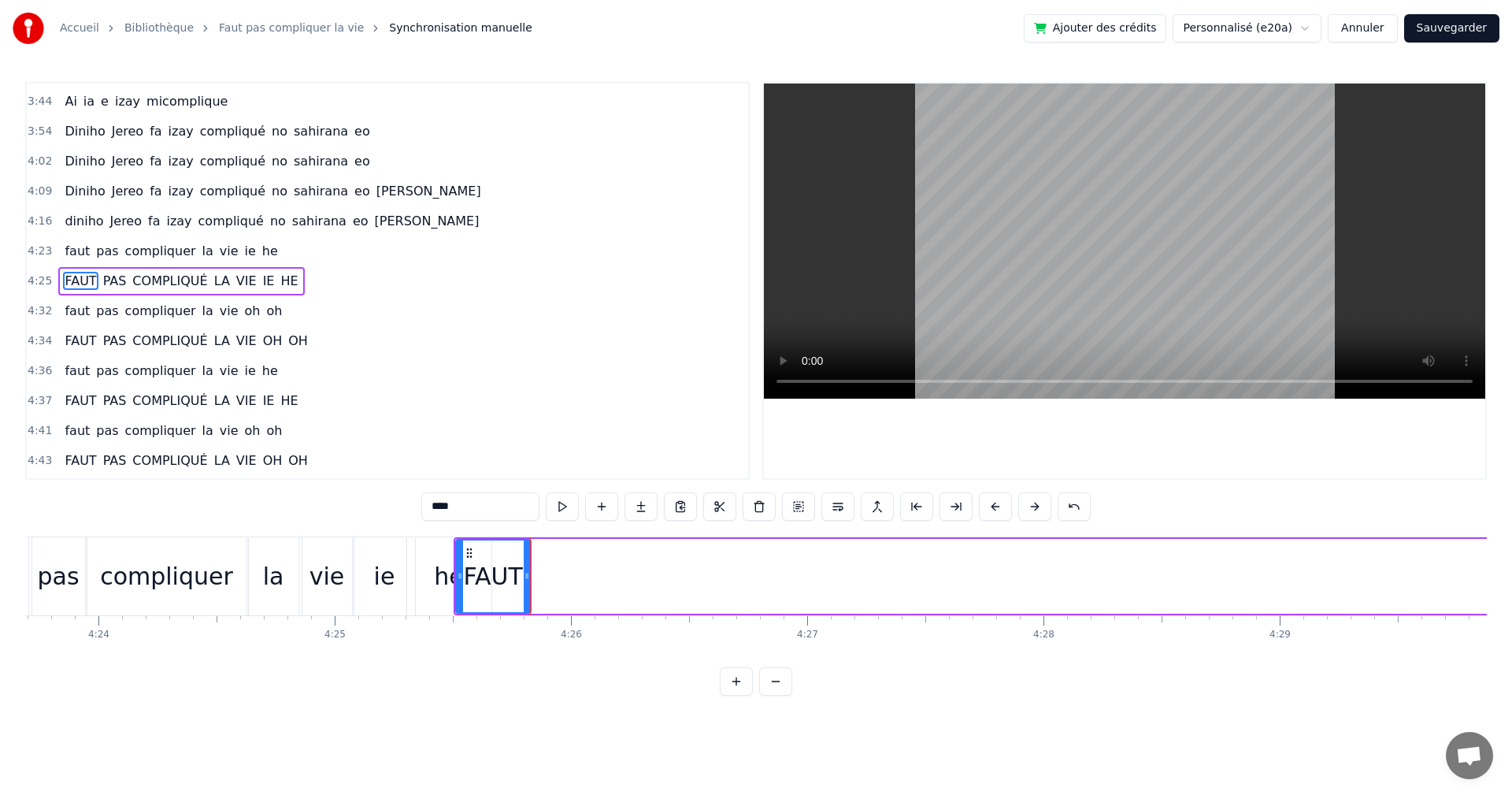
click at [554, 504] on button at bounding box center [562, 506] width 33 height 28
drag, startPoint x: 465, startPoint y: 552, endPoint x: 430, endPoint y: 549, distance: 35.1
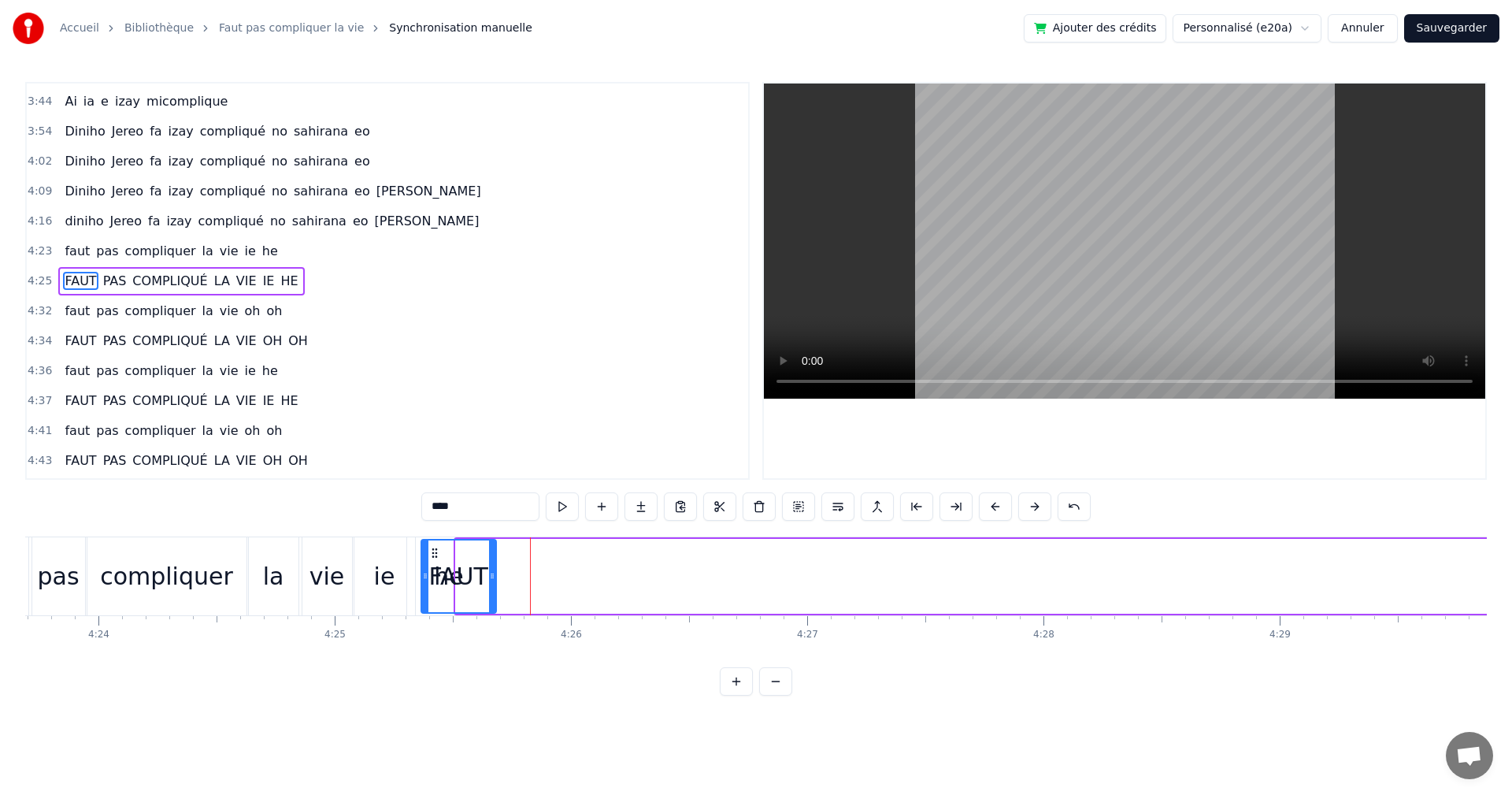
click at [430, 549] on icon at bounding box center [435, 553] width 13 height 13
click at [545, 514] on div "****" at bounding box center [756, 506] width 669 height 28
click at [572, 501] on button at bounding box center [562, 506] width 33 height 28
drag, startPoint x: 572, startPoint y: 501, endPoint x: 513, endPoint y: 558, distance: 82.0
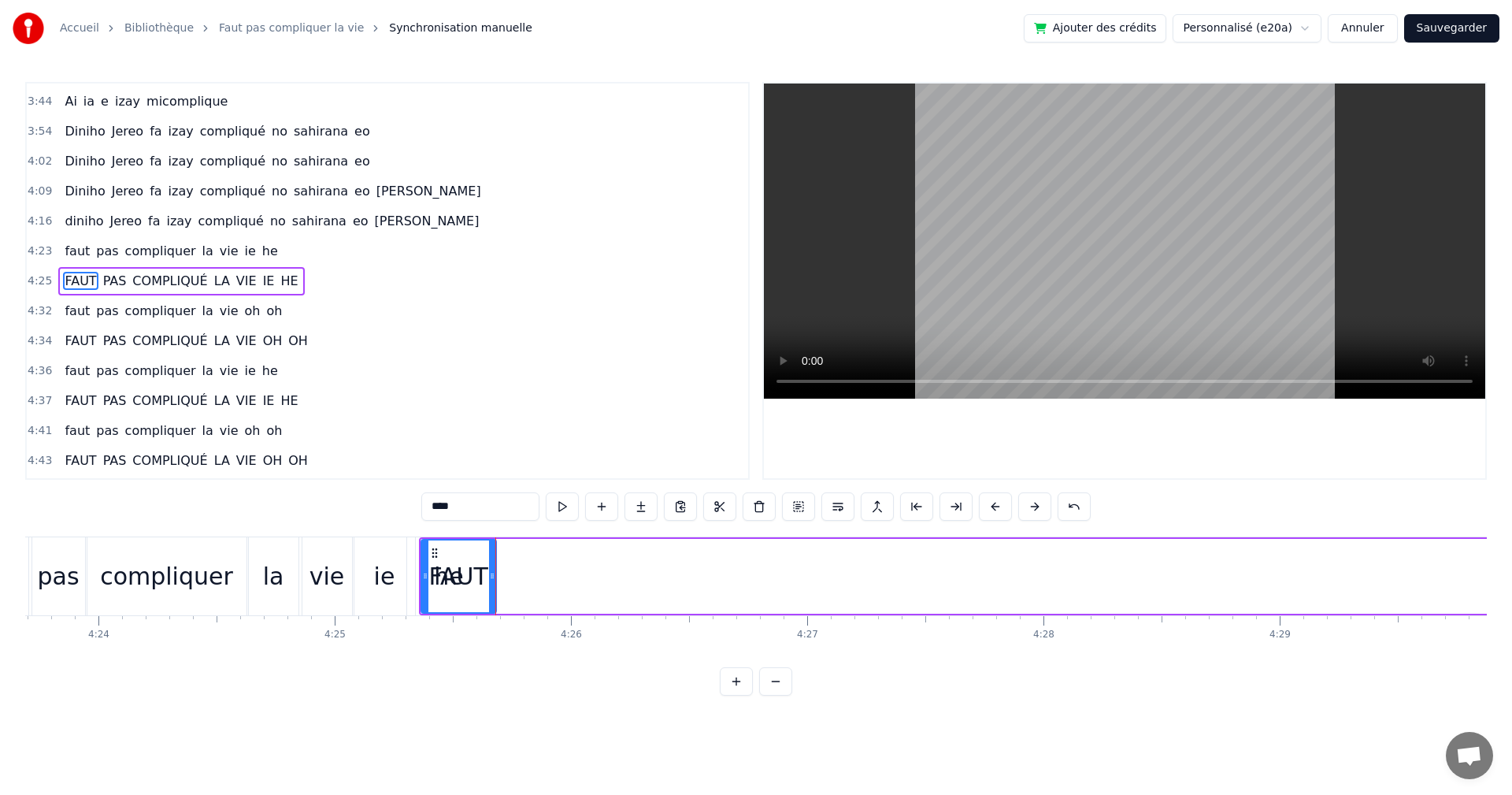
click at [560, 509] on button at bounding box center [562, 506] width 33 height 28
drag, startPoint x: 431, startPoint y: 551, endPoint x: 406, endPoint y: 548, distance: 25.2
click at [406, 548] on icon at bounding box center [410, 553] width 13 height 13
click at [548, 509] on button at bounding box center [562, 506] width 33 height 28
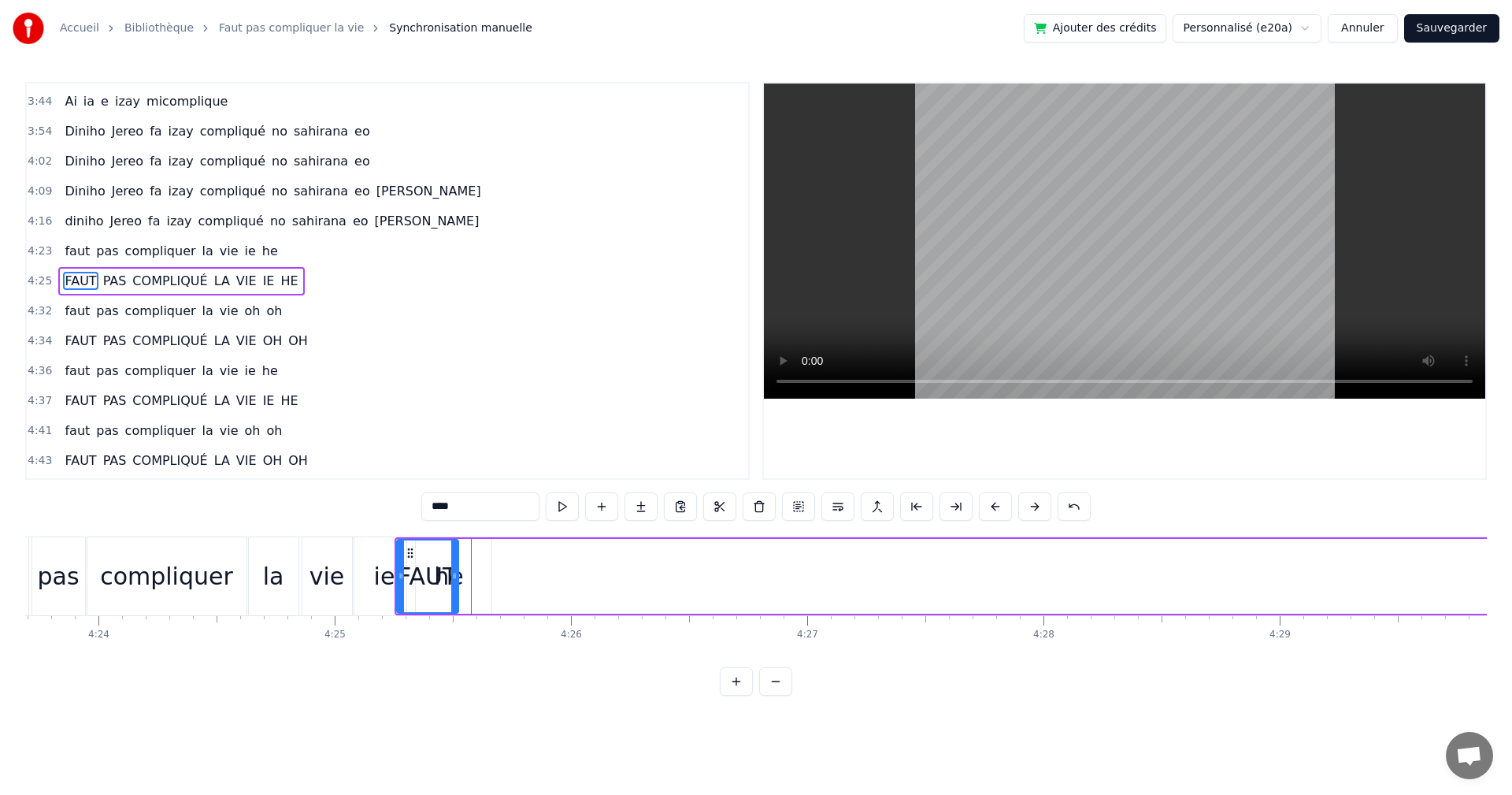
drag, startPoint x: 467, startPoint y: 578, endPoint x: 517, endPoint y: 556, distance: 54.6
click at [453, 577] on icon at bounding box center [454, 576] width 6 height 13
click at [550, 508] on button at bounding box center [562, 506] width 33 height 28
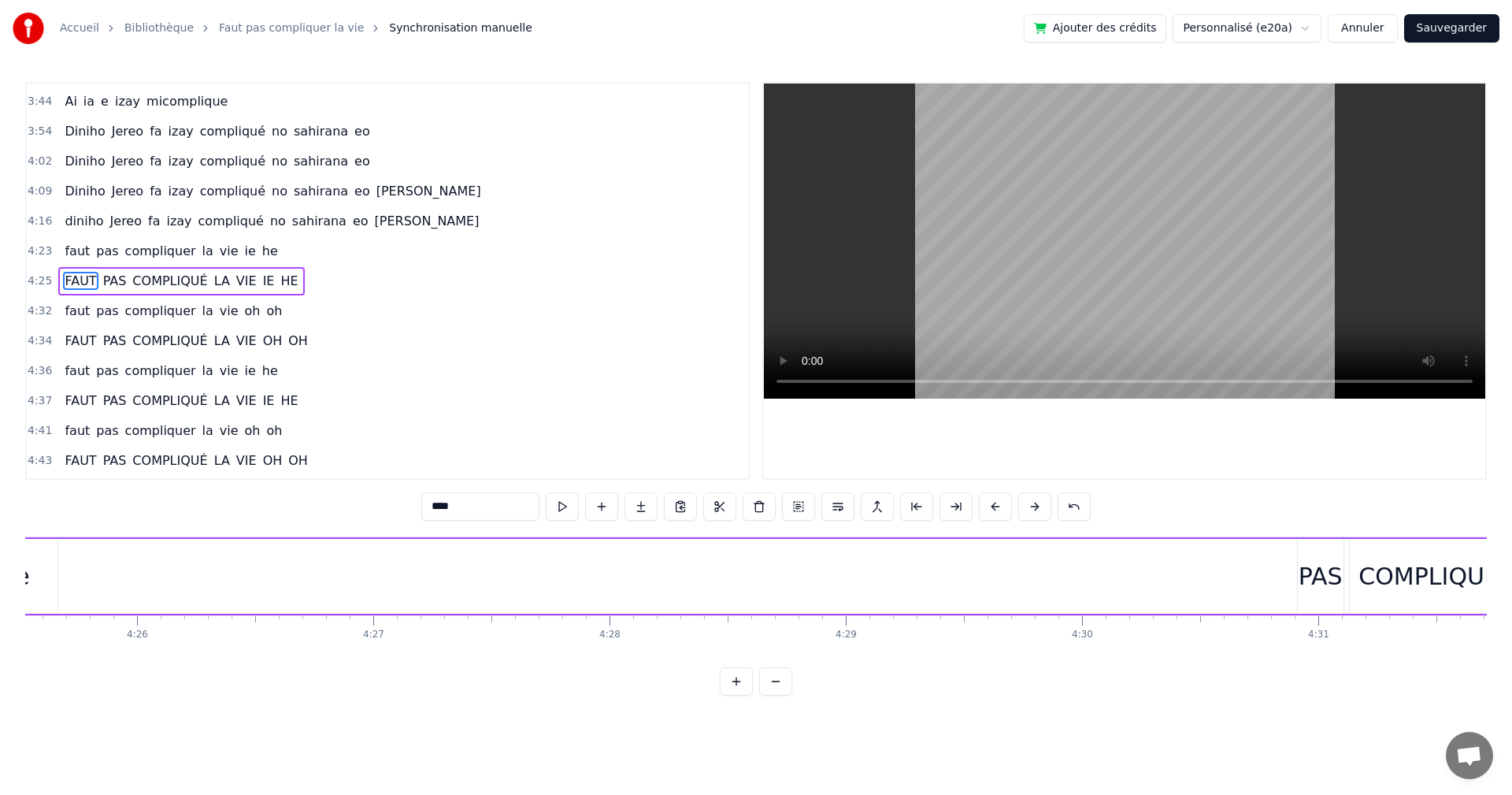
scroll to position [0, 63012]
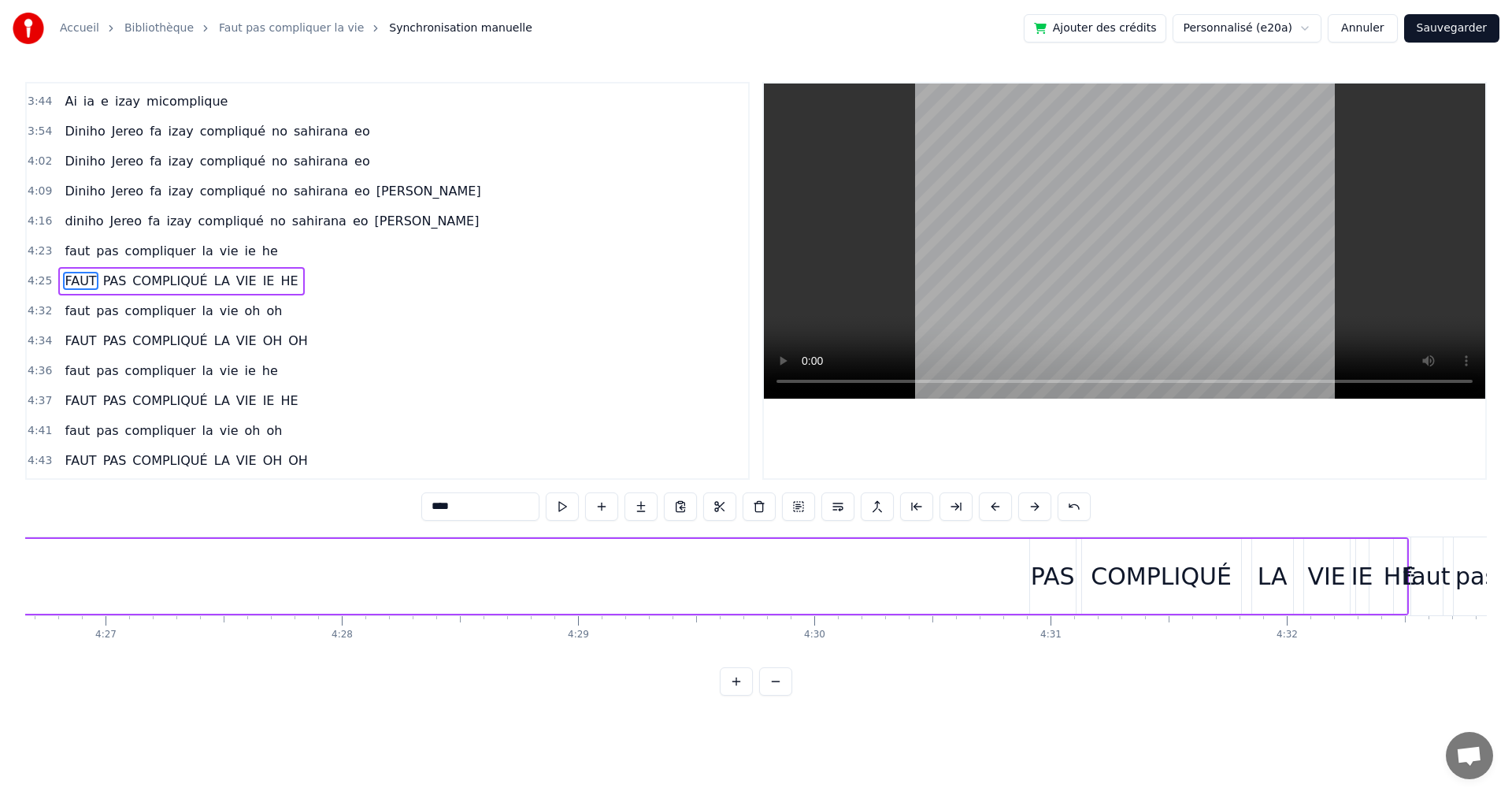
click at [1054, 591] on div "PAS" at bounding box center [1053, 576] width 44 height 35
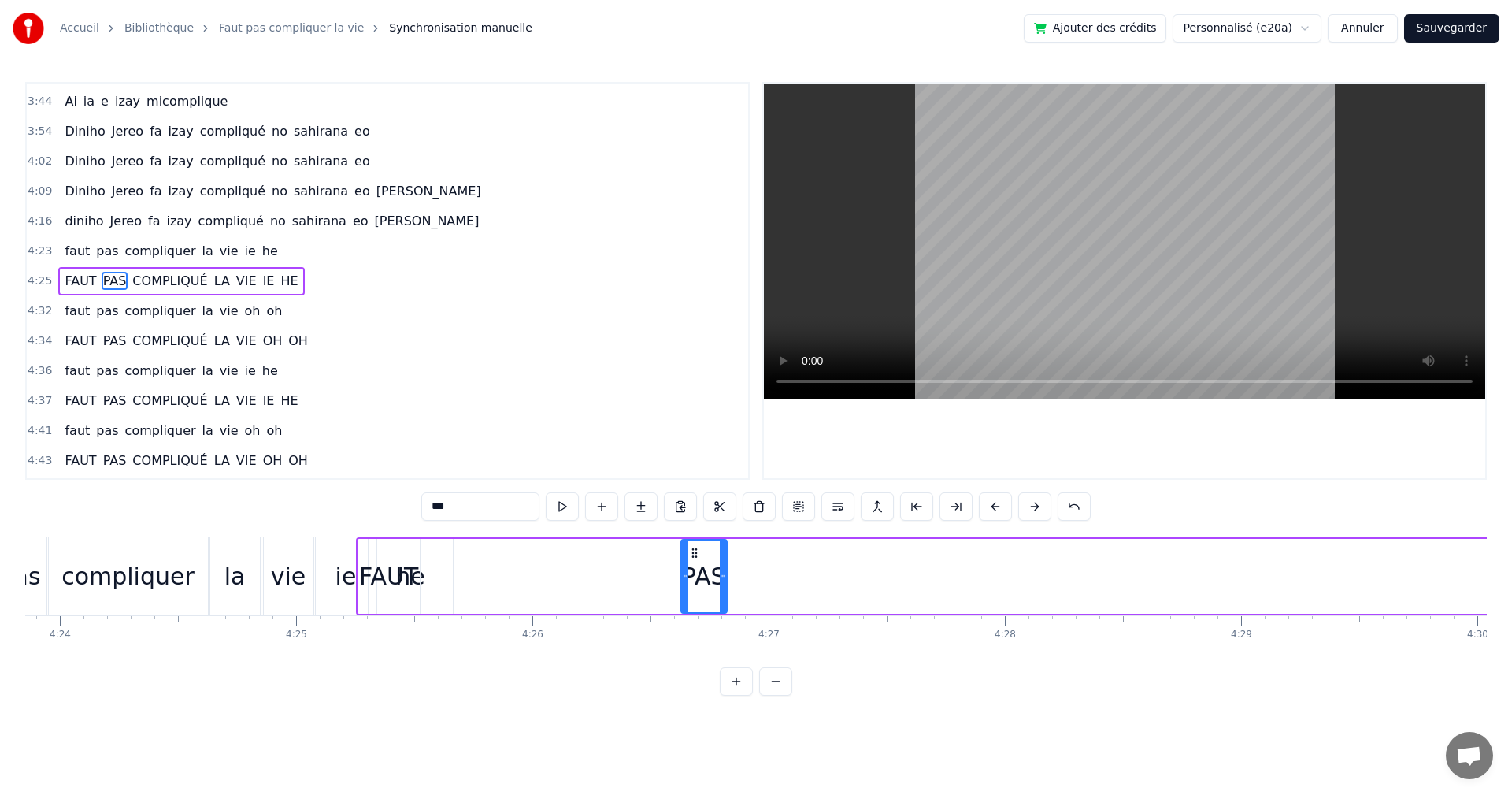
scroll to position [0, 62337]
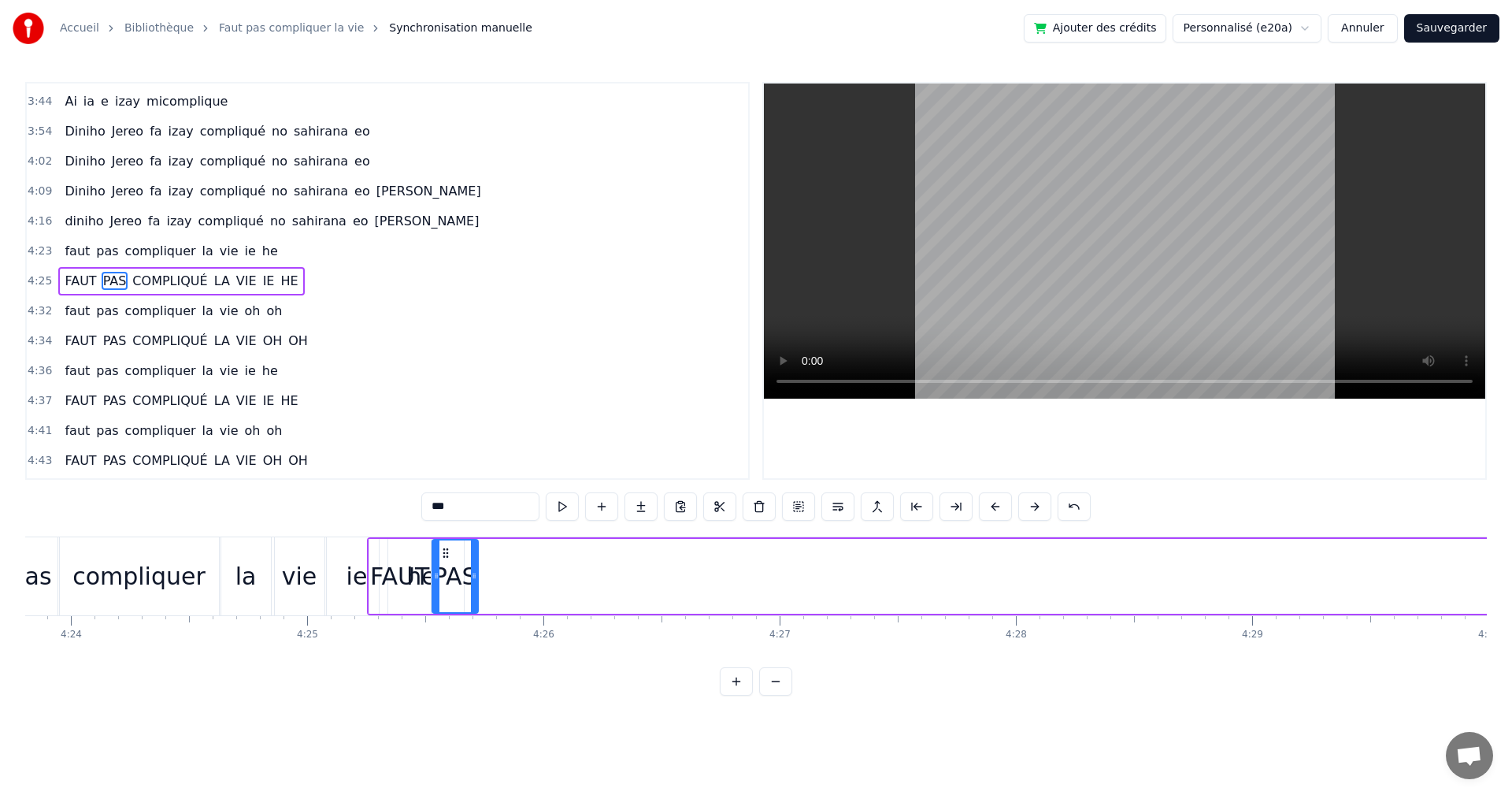
drag, startPoint x: 1043, startPoint y: 554, endPoint x: 446, endPoint y: 571, distance: 597.2
click at [446, 571] on div "PAS" at bounding box center [455, 577] width 44 height 72
click at [397, 566] on div "FAUT" at bounding box center [400, 576] width 59 height 35
click at [381, 581] on div "FAUT" at bounding box center [400, 576] width 59 height 35
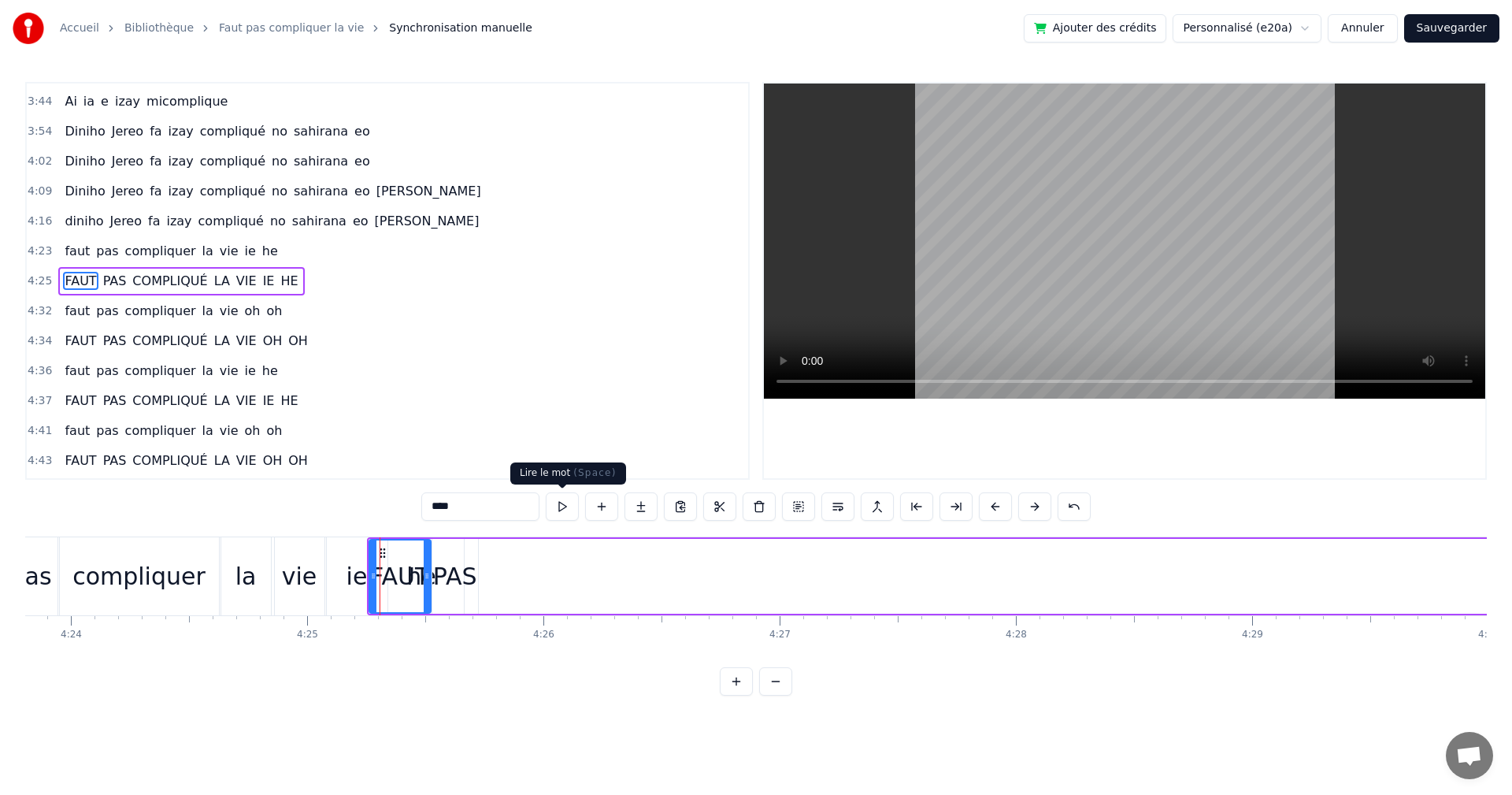
click at [553, 509] on button at bounding box center [562, 506] width 33 height 28
click at [454, 571] on div "PAS" at bounding box center [455, 576] width 44 height 35
click at [558, 515] on button at bounding box center [562, 506] width 33 height 28
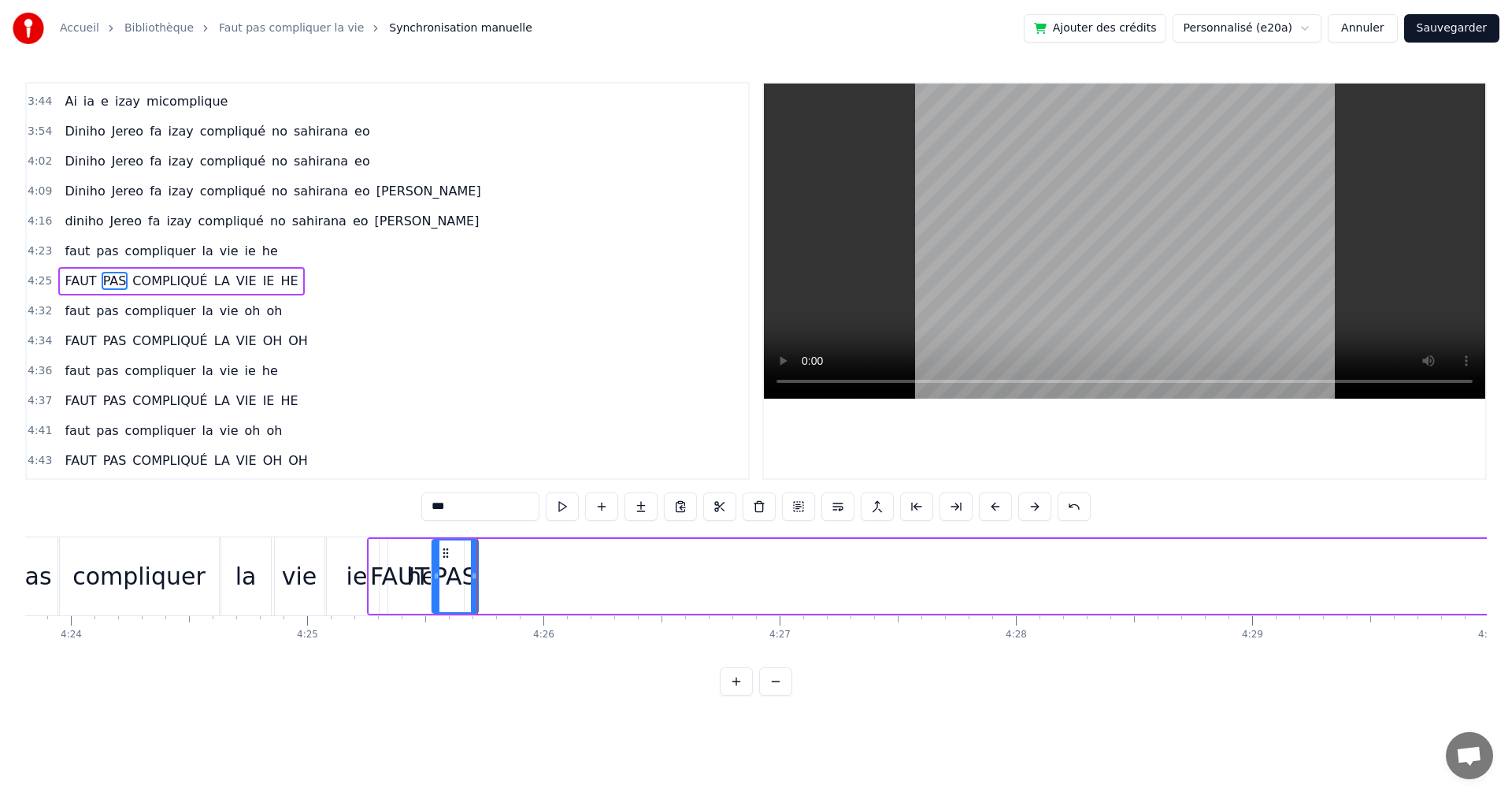
click at [558, 515] on button at bounding box center [562, 506] width 33 height 28
click at [557, 510] on button at bounding box center [562, 506] width 33 height 28
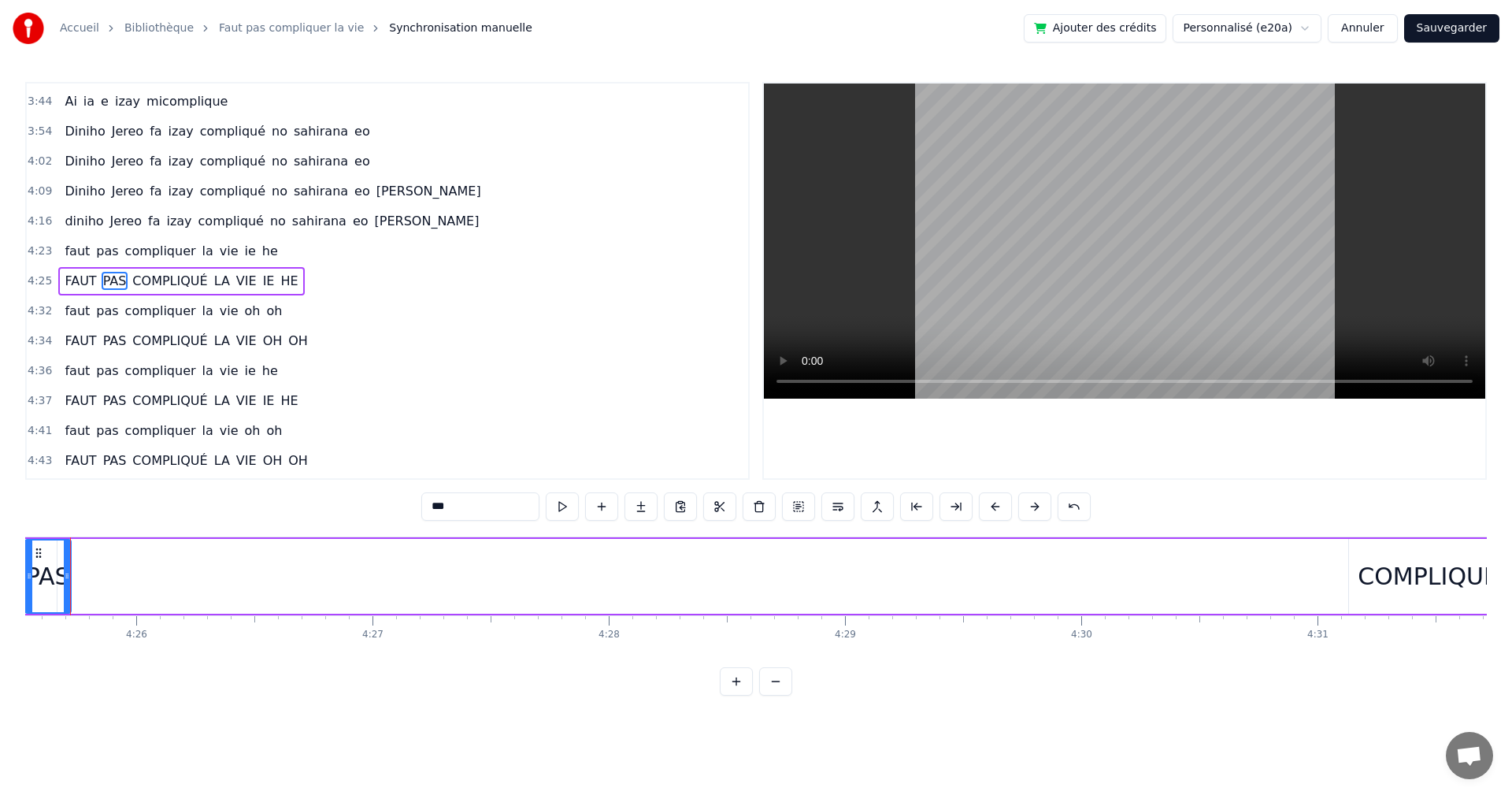
scroll to position [0, 63012]
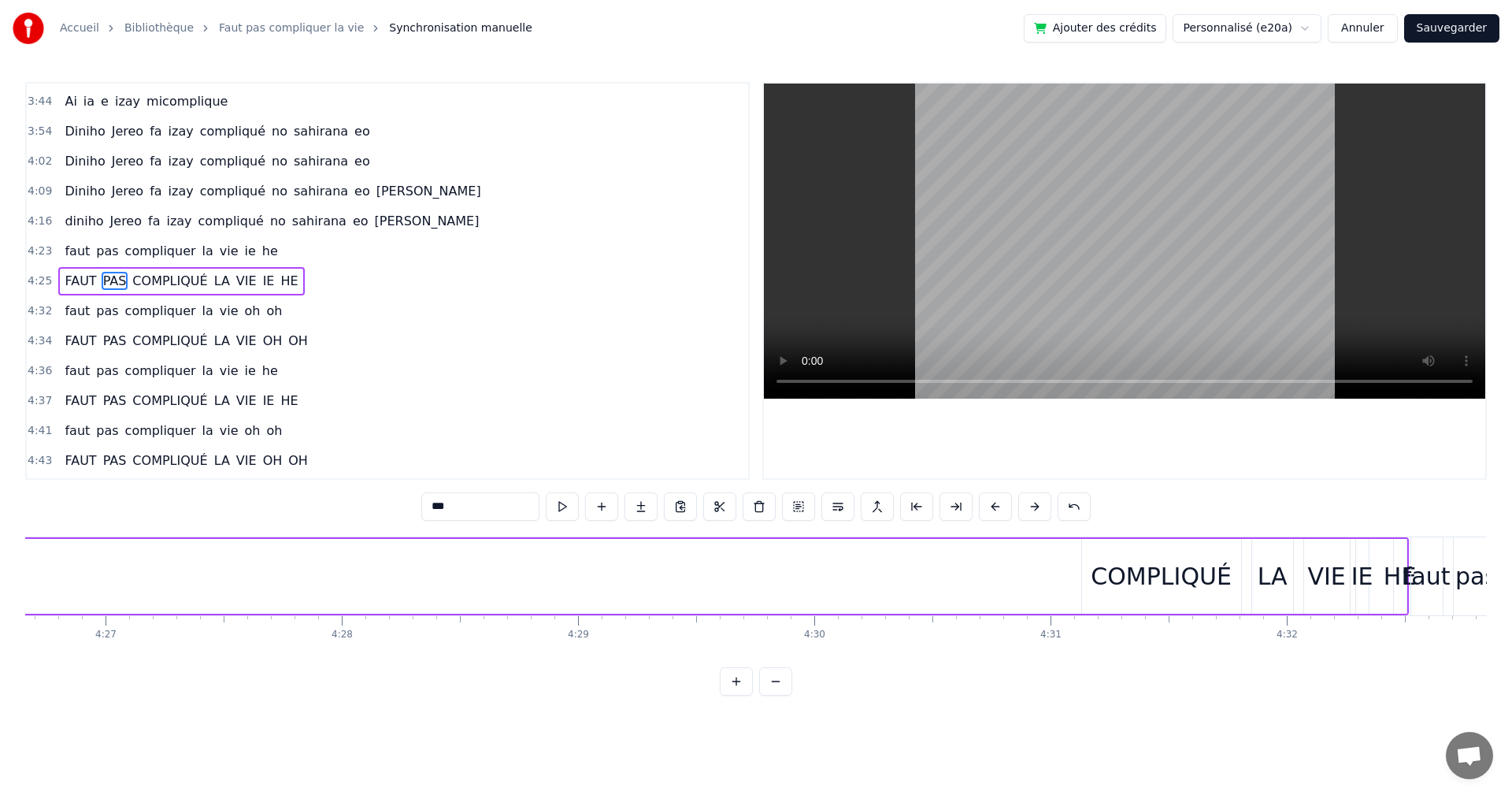
click at [1104, 554] on div "COMPLIQUÉ" at bounding box center [1162, 577] width 159 height 75
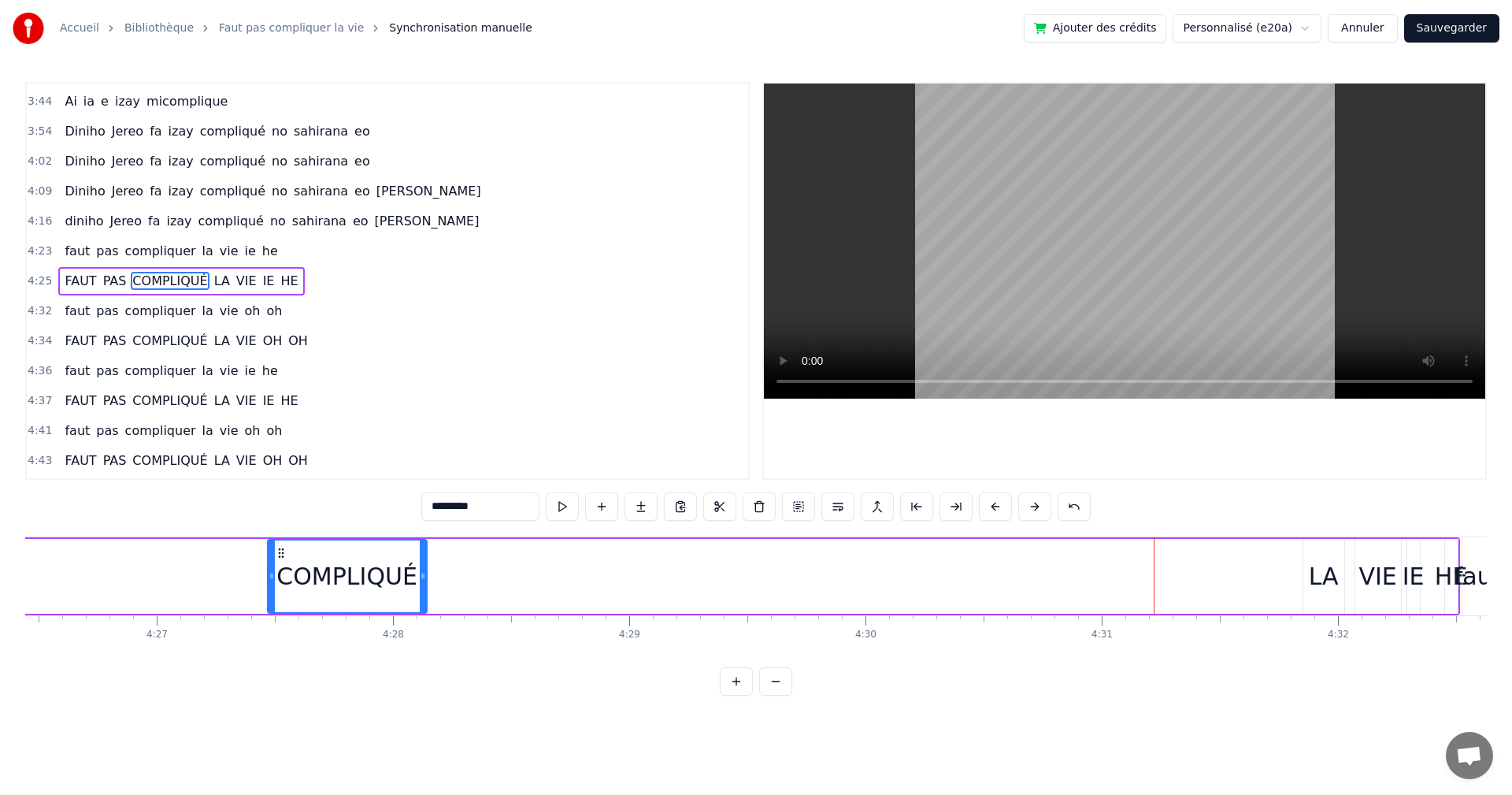
drag, startPoint x: 1094, startPoint y: 554, endPoint x: 272, endPoint y: 570, distance: 822.2
click at [272, 570] on div "COMPLIQUÉ" at bounding box center [347, 577] width 158 height 72
click at [1365, 565] on div "LA" at bounding box center [1344, 577] width 42 height 75
type input "**"
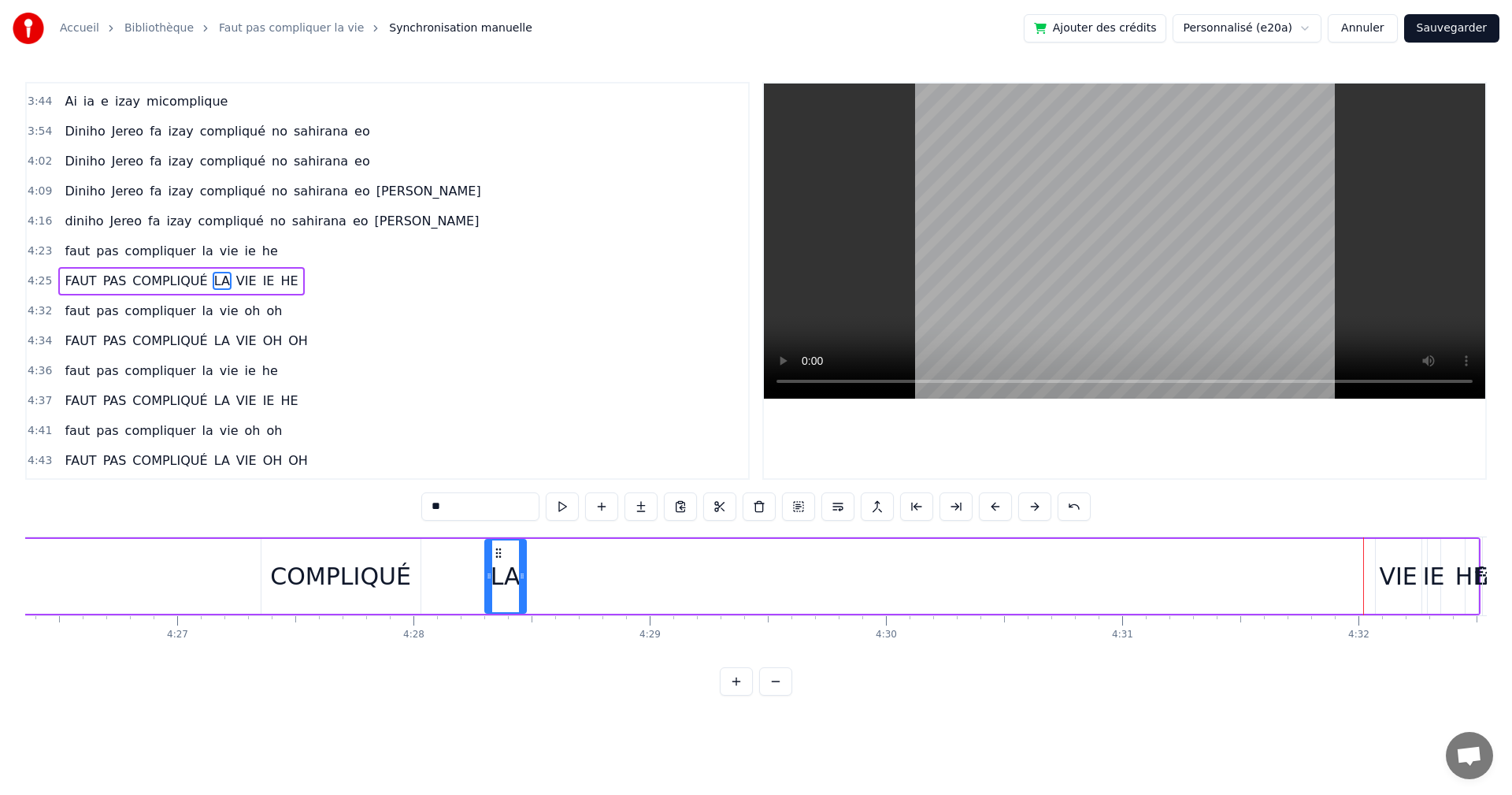
drag, startPoint x: 1338, startPoint y: 556, endPoint x: 499, endPoint y: 550, distance: 839.0
click at [499, 550] on icon at bounding box center [499, 553] width 13 height 13
click at [1370, 551] on div "FAUT PAS COMPLIQUÉ LA VIE IE HE" at bounding box center [622, 577] width 1717 height 78
click at [1389, 545] on div "VIE" at bounding box center [1398, 577] width 46 height 75
drag, startPoint x: 1386, startPoint y: 545, endPoint x: 738, endPoint y: 584, distance: 649.2
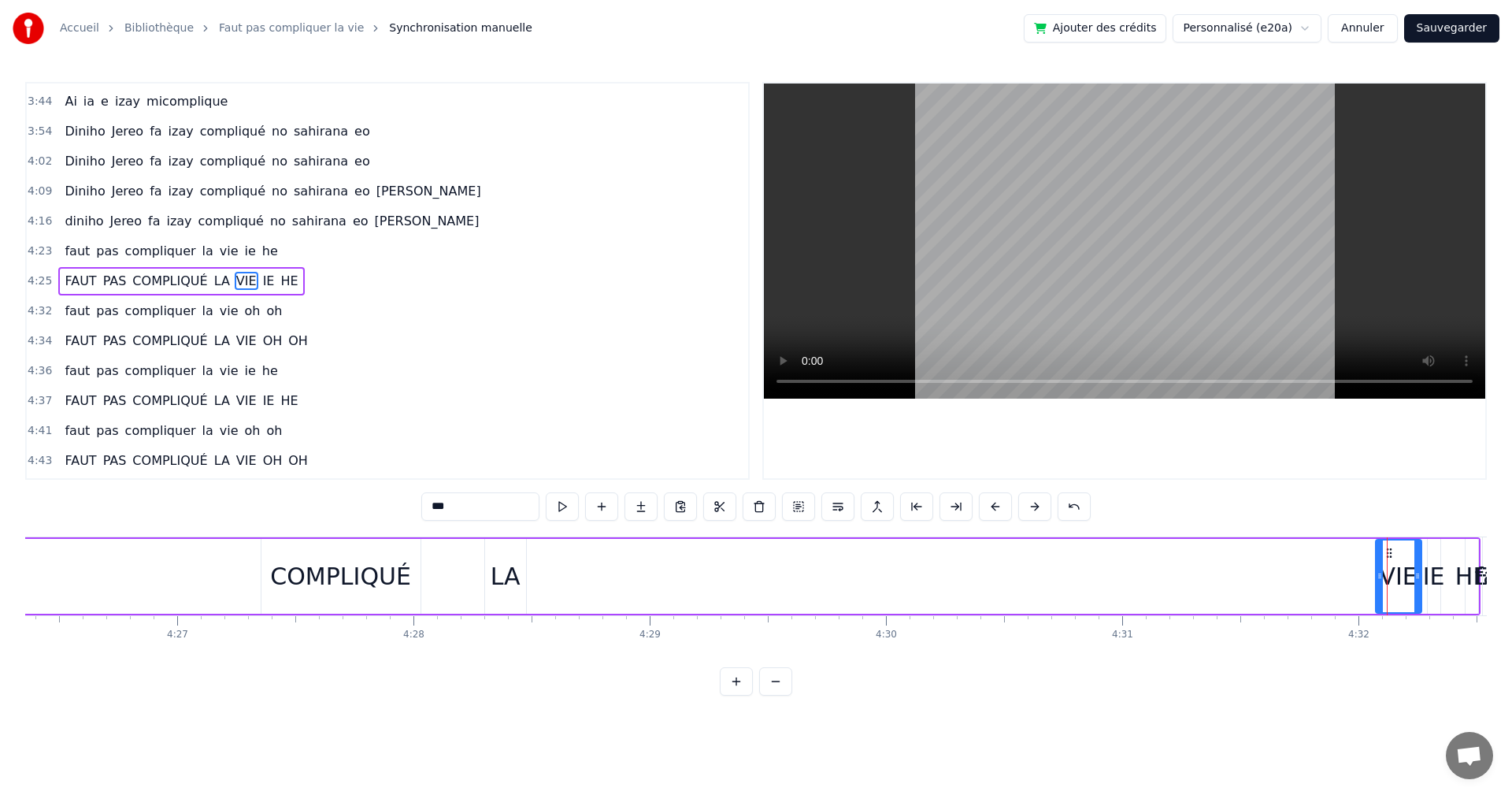
click at [621, 585] on div "FAUT PAS COMPLIQUÉ LA VIE IE HE" at bounding box center [622, 577] width 1717 height 78
click at [1382, 566] on div "VIE" at bounding box center [1398, 577] width 46 height 75
drag, startPoint x: 1394, startPoint y: 553, endPoint x: 559, endPoint y: 568, distance: 835.1
click at [559, 568] on div "VIE" at bounding box center [565, 577] width 44 height 72
click at [1433, 544] on div "IE" at bounding box center [1434, 577] width 13 height 75
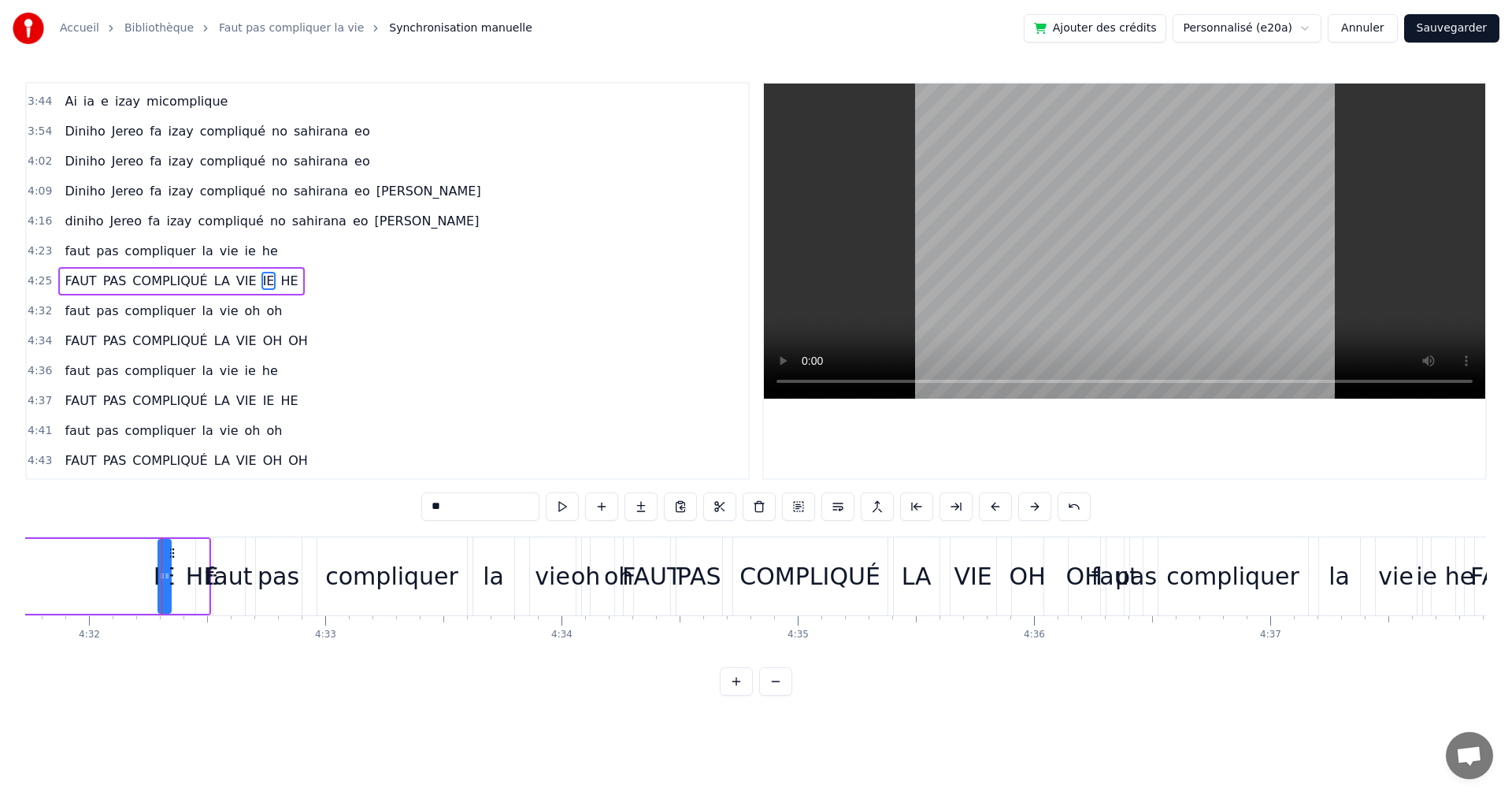
scroll to position [0, 64268]
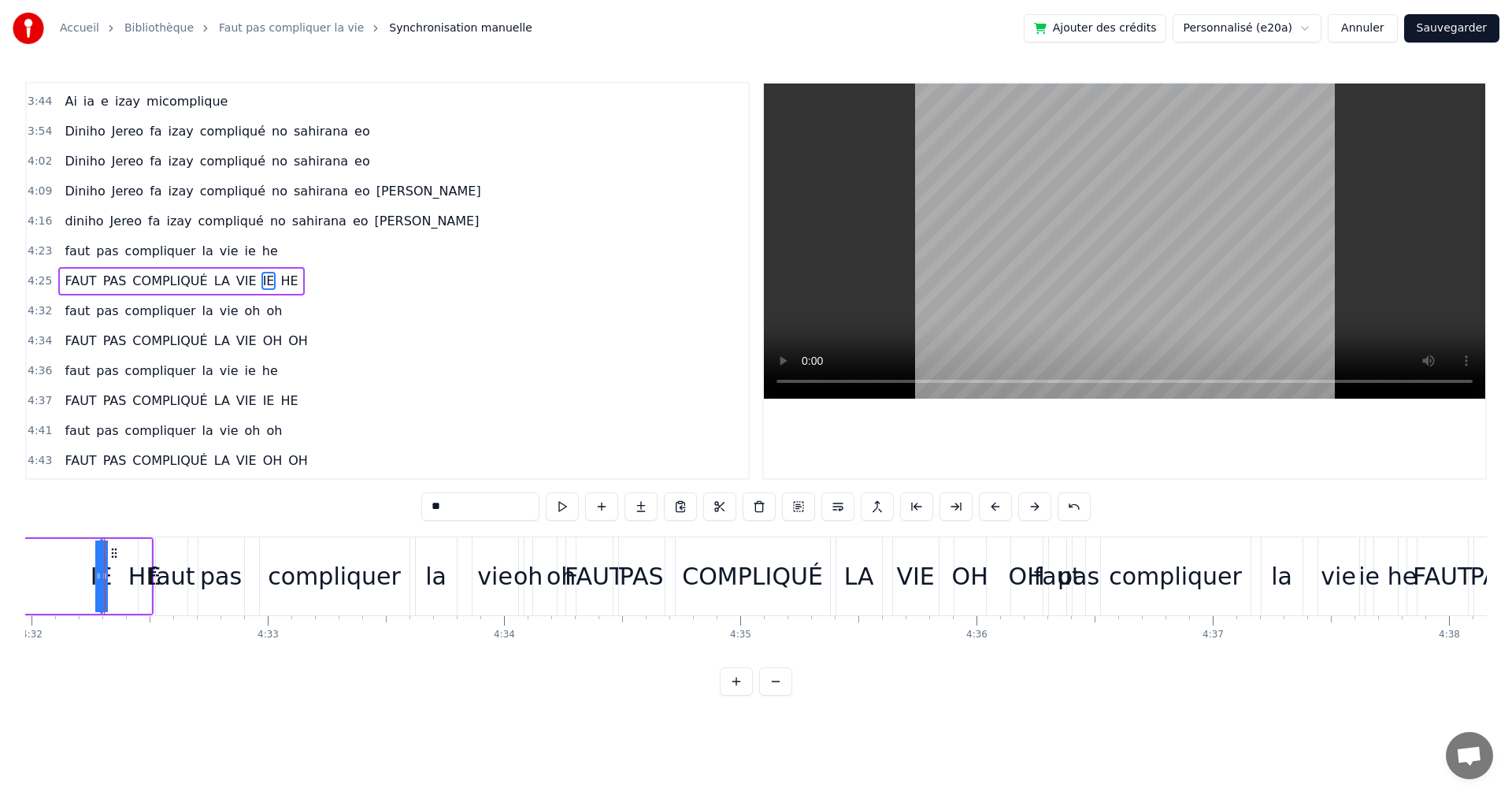
drag, startPoint x: 111, startPoint y: 552, endPoint x: 98, endPoint y: 612, distance: 61.4
click at [24, 606] on div "Accueil Bibliothèque Faut pas compliquer la vie Synchronisation manuelle Ajoute…" at bounding box center [756, 348] width 1512 height 696
click at [1354, 655] on div "faut pas compliquer la vie ie he Faut pas compliquer la vie oh oh Faut pas comp…" at bounding box center [756, 596] width 1462 height 118
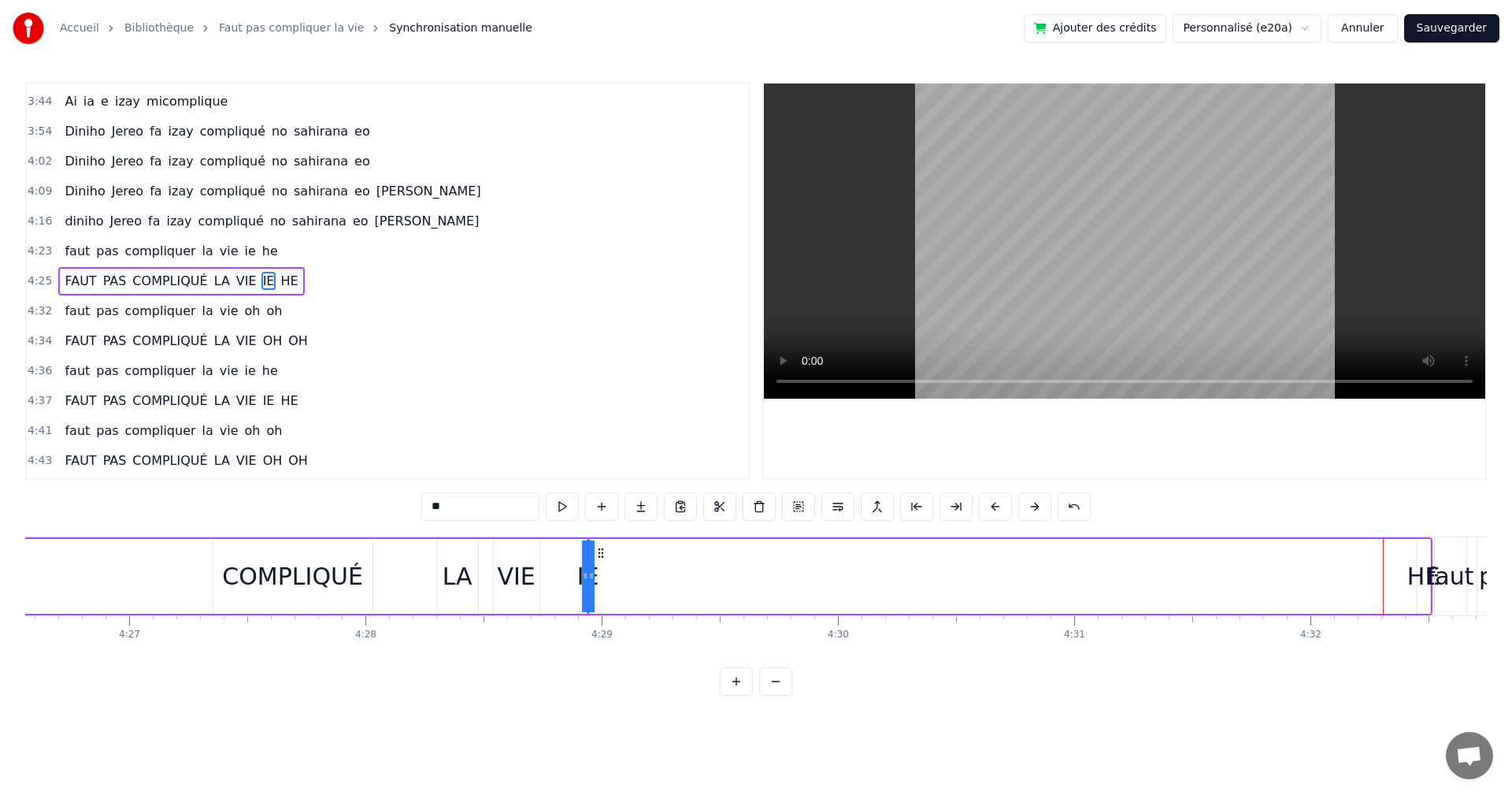
drag, startPoint x: 1394, startPoint y: 550, endPoint x: 602, endPoint y: 573, distance: 792.3
click at [602, 573] on div "FAUT PAS COMPLIQUÉ LA VIE IE HE" at bounding box center [574, 577] width 1717 height 78
click at [1411, 560] on div "HE" at bounding box center [1423, 576] width 33 height 35
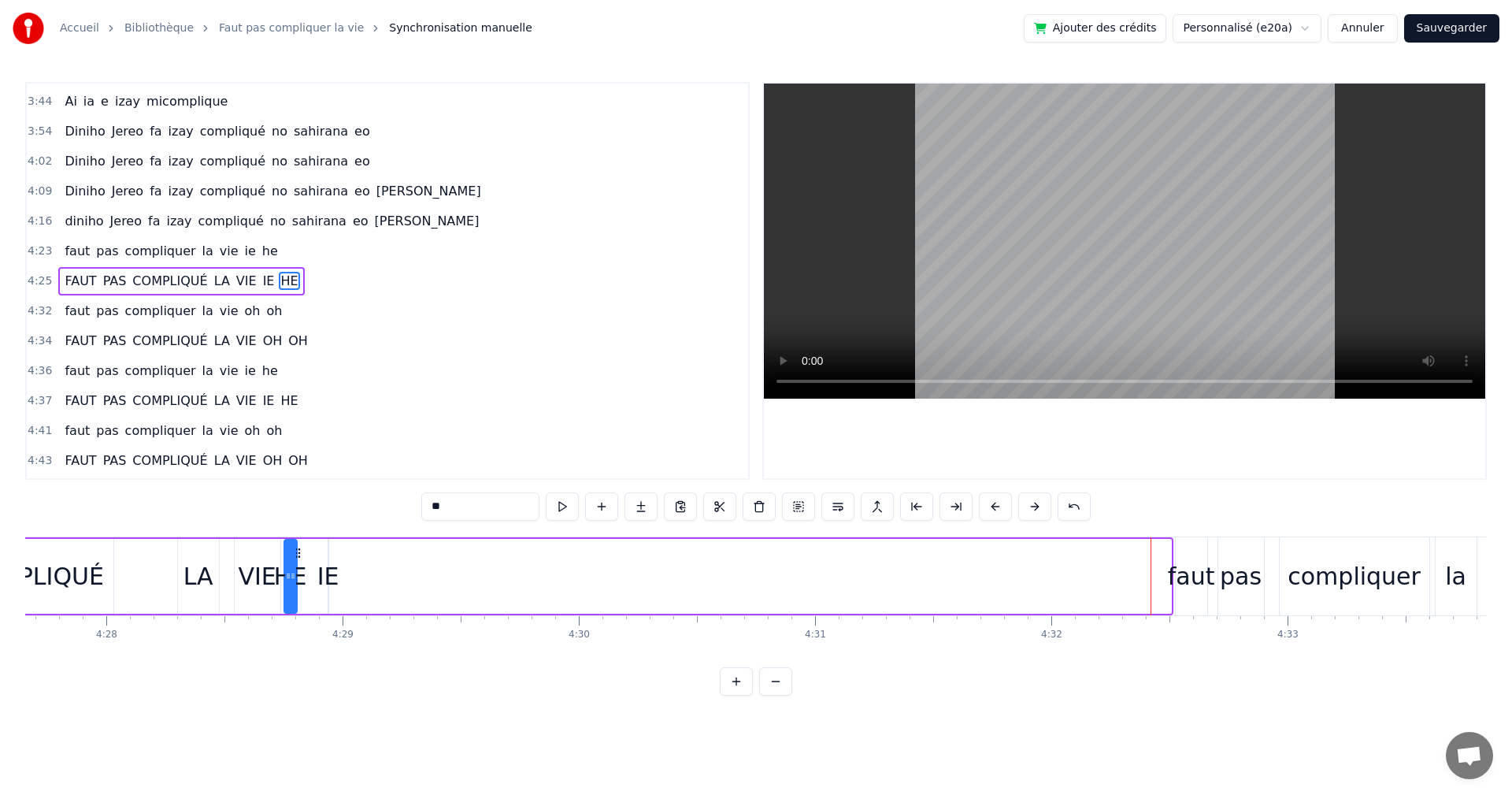
scroll to position [0, 63243]
drag, startPoint x: 127, startPoint y: 549, endPoint x: 435, endPoint y: 610, distance: 314.0
click at [435, 610] on div "FAUT PAS COMPLIQUÉ LA VIE IE HE" at bounding box center [319, 577] width 1717 height 78
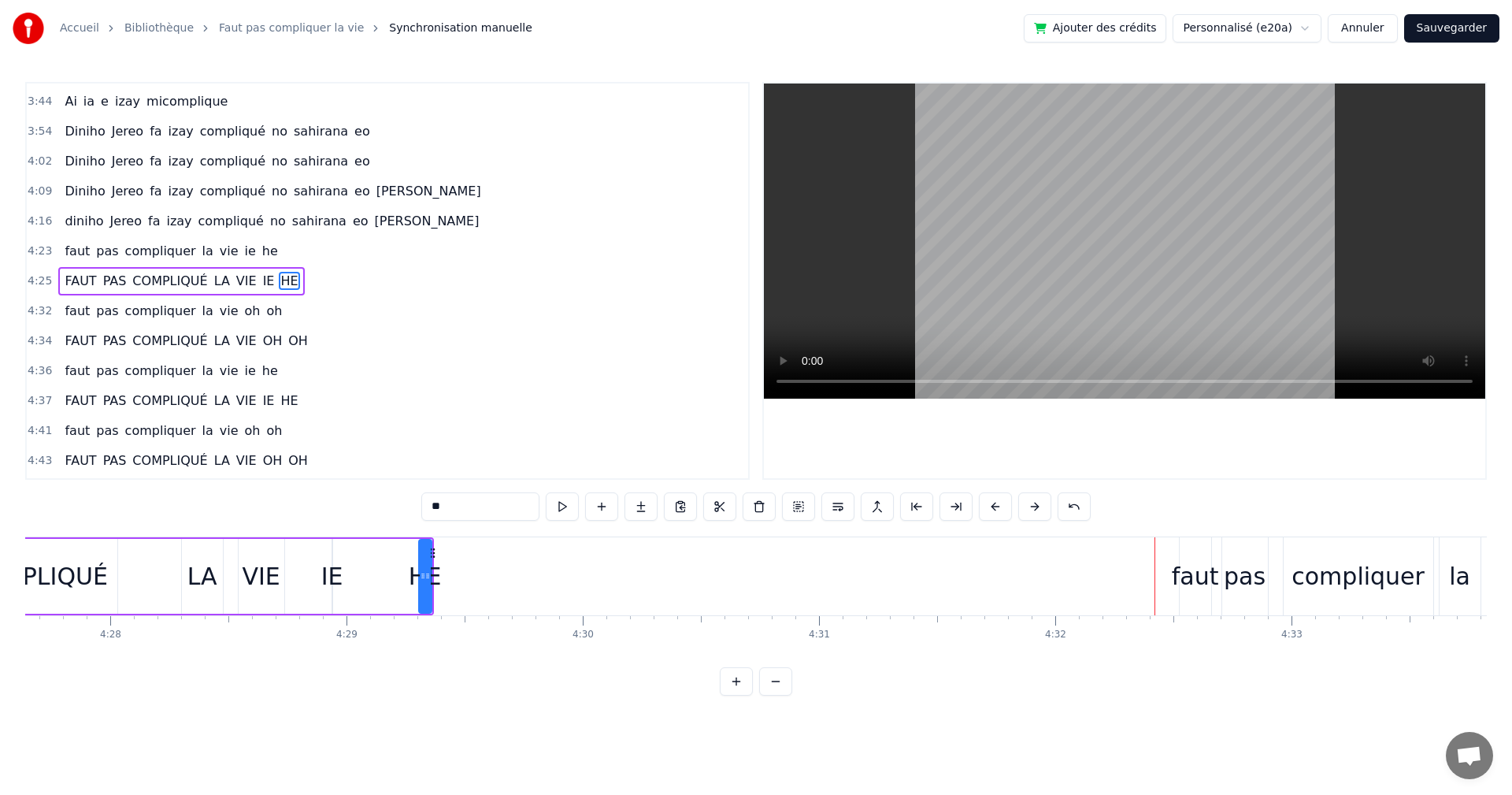
scroll to position [0, 61964]
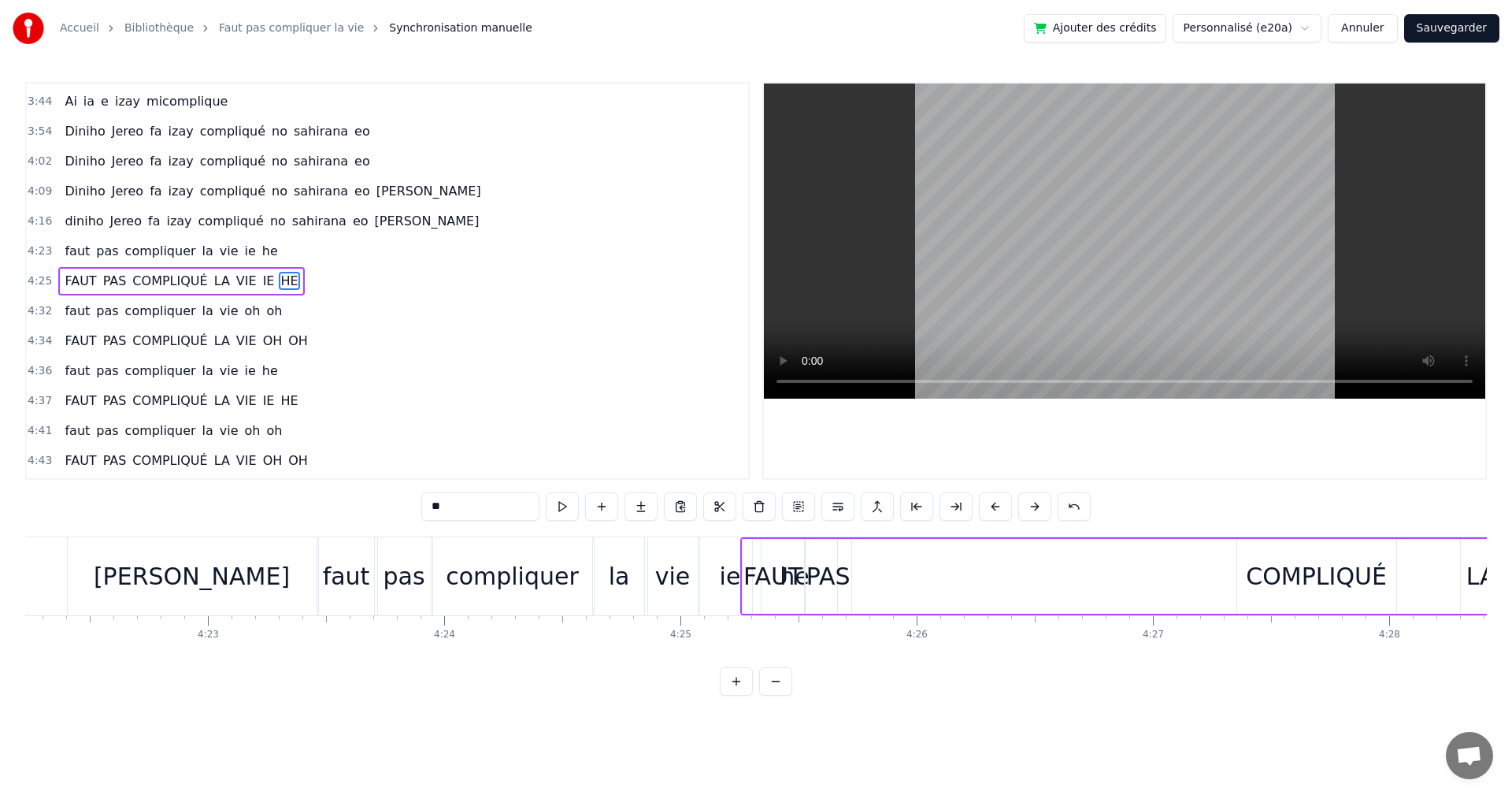
click at [349, 592] on div "faut" at bounding box center [346, 576] width 47 height 35
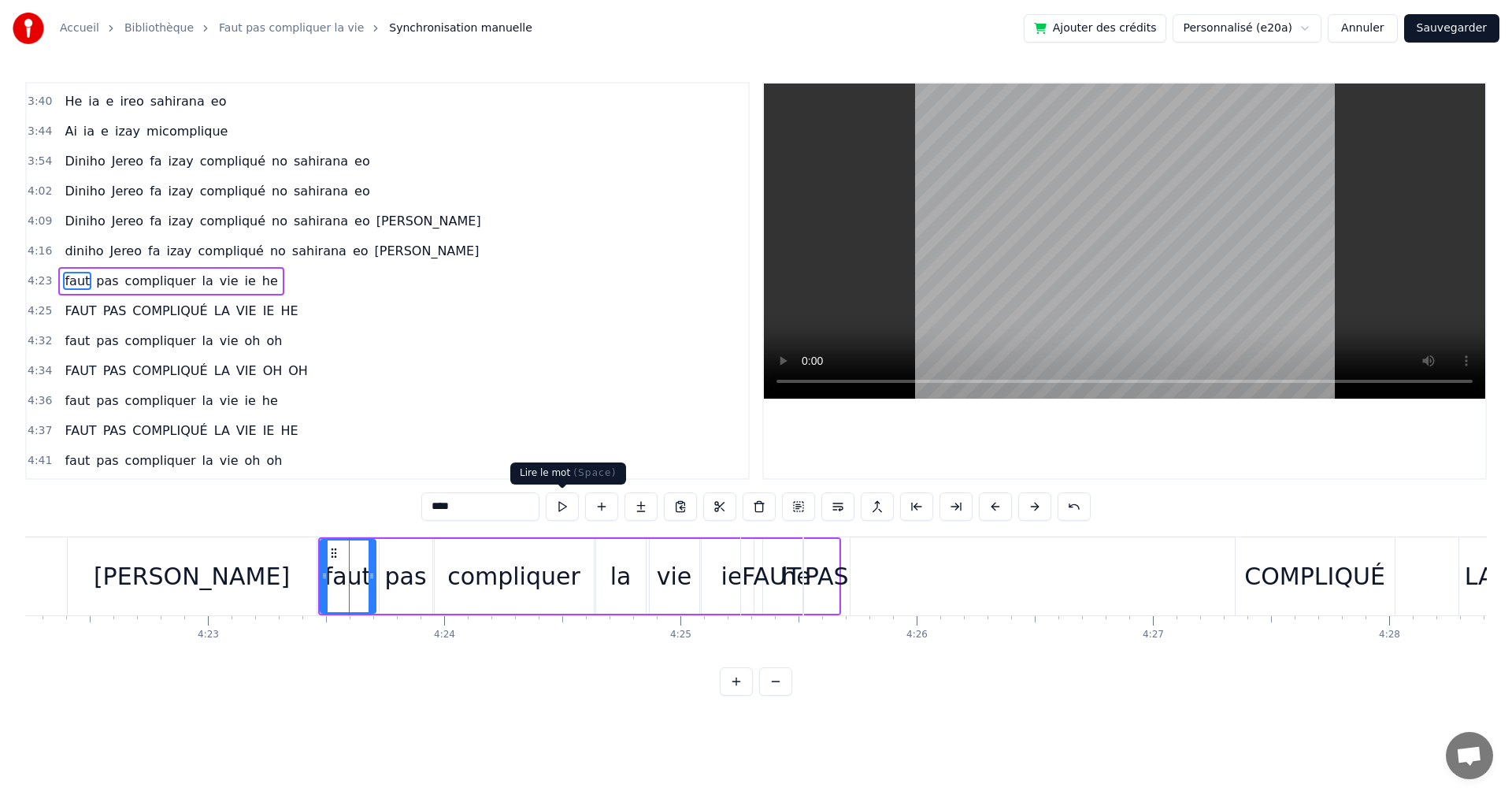
click at [560, 509] on button at bounding box center [562, 506] width 33 height 28
drag, startPoint x: 389, startPoint y: 558, endPoint x: 495, endPoint y: 548, distance: 106.5
click at [404, 560] on div "pas" at bounding box center [405, 576] width 42 height 35
click at [552, 505] on button at bounding box center [562, 506] width 33 height 28
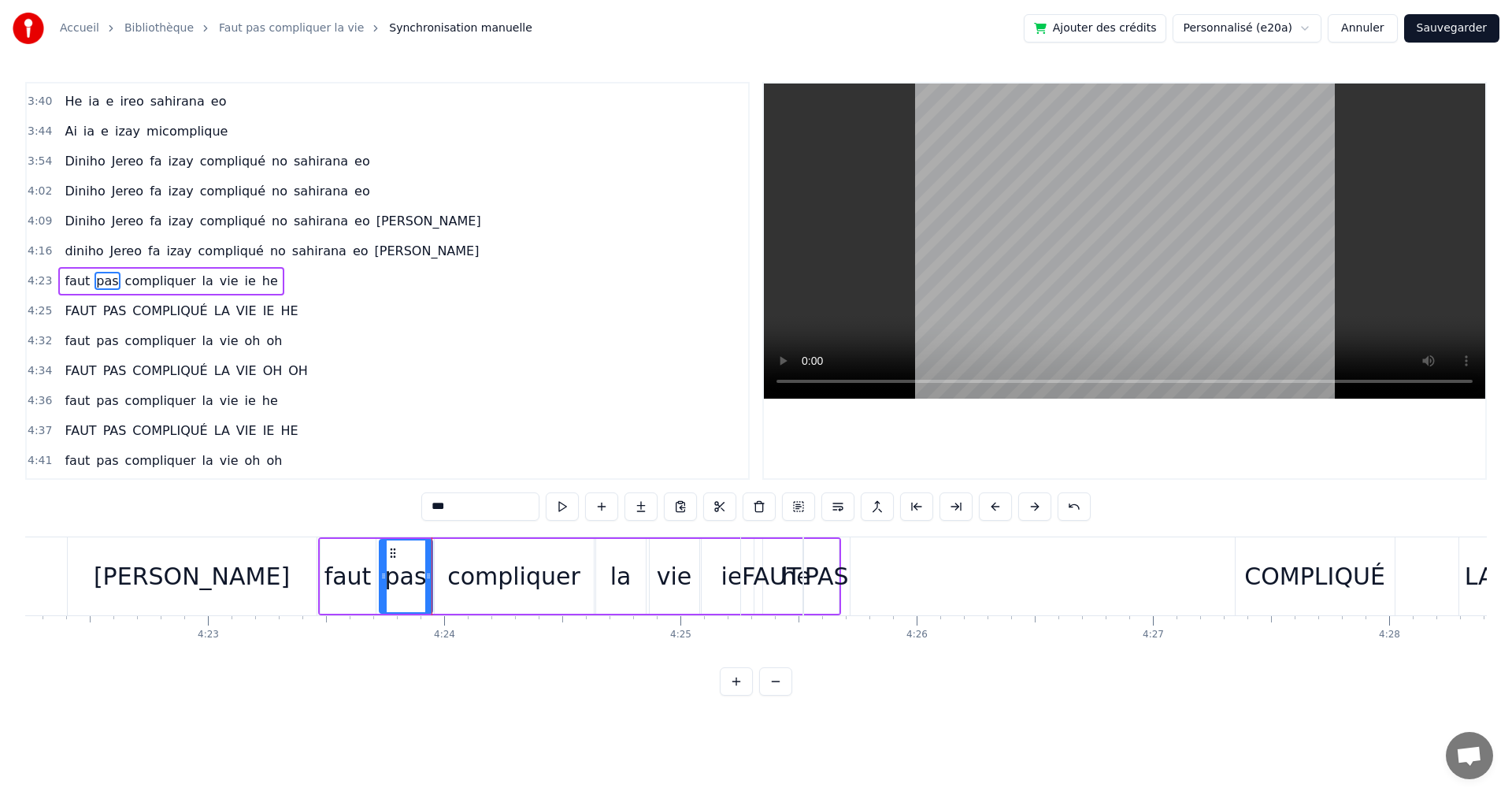
click at [462, 574] on div "compliquer" at bounding box center [514, 576] width 133 height 35
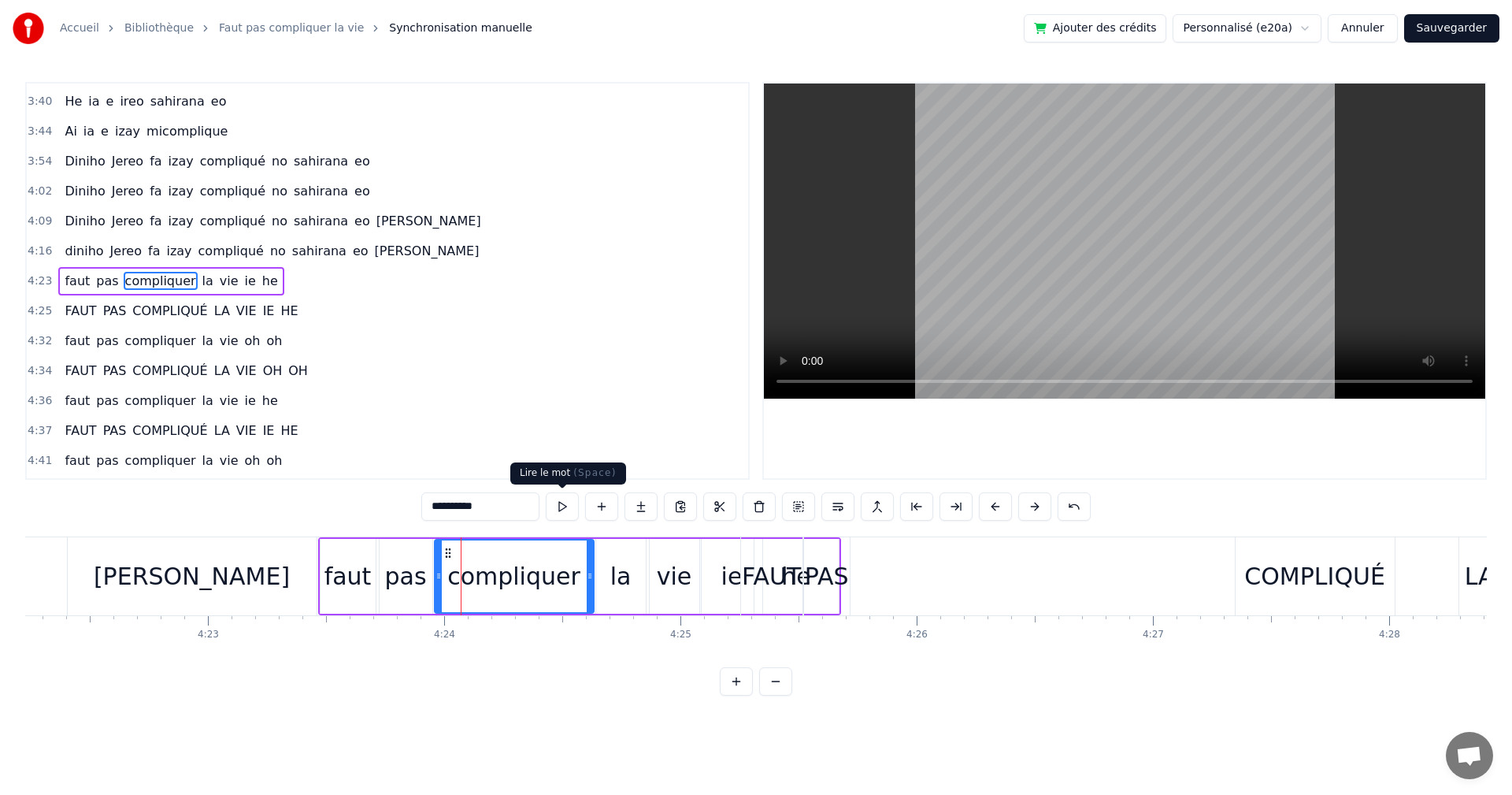
click at [566, 513] on button at bounding box center [562, 506] width 33 height 28
click at [606, 565] on div "la" at bounding box center [621, 577] width 50 height 75
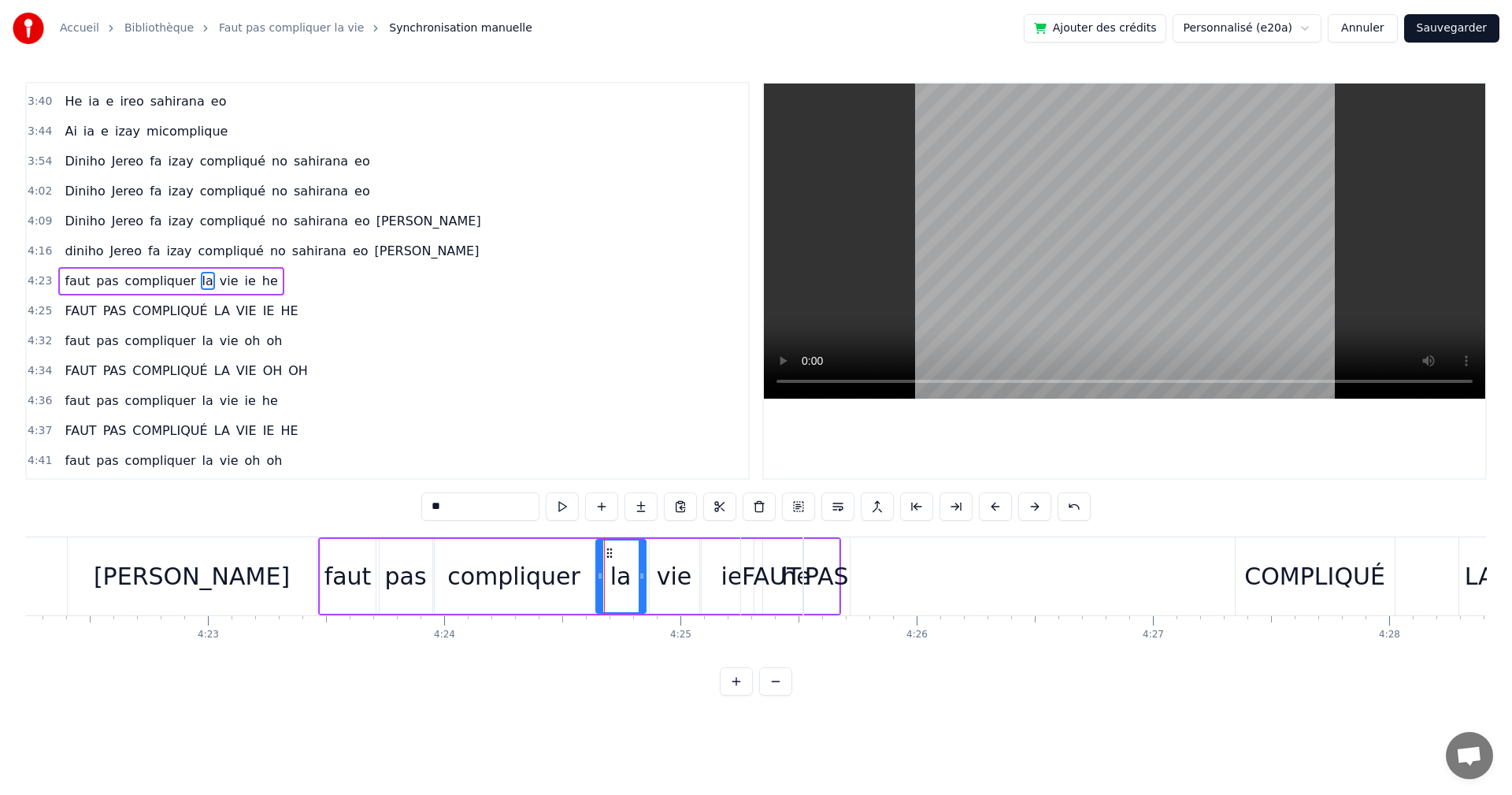
click at [562, 522] on div "**" at bounding box center [756, 508] width 669 height 31
click at [560, 513] on button at bounding box center [562, 506] width 33 height 28
click at [664, 570] on div "vie" at bounding box center [675, 576] width 35 height 35
click at [580, 517] on div "***" at bounding box center [756, 506] width 669 height 28
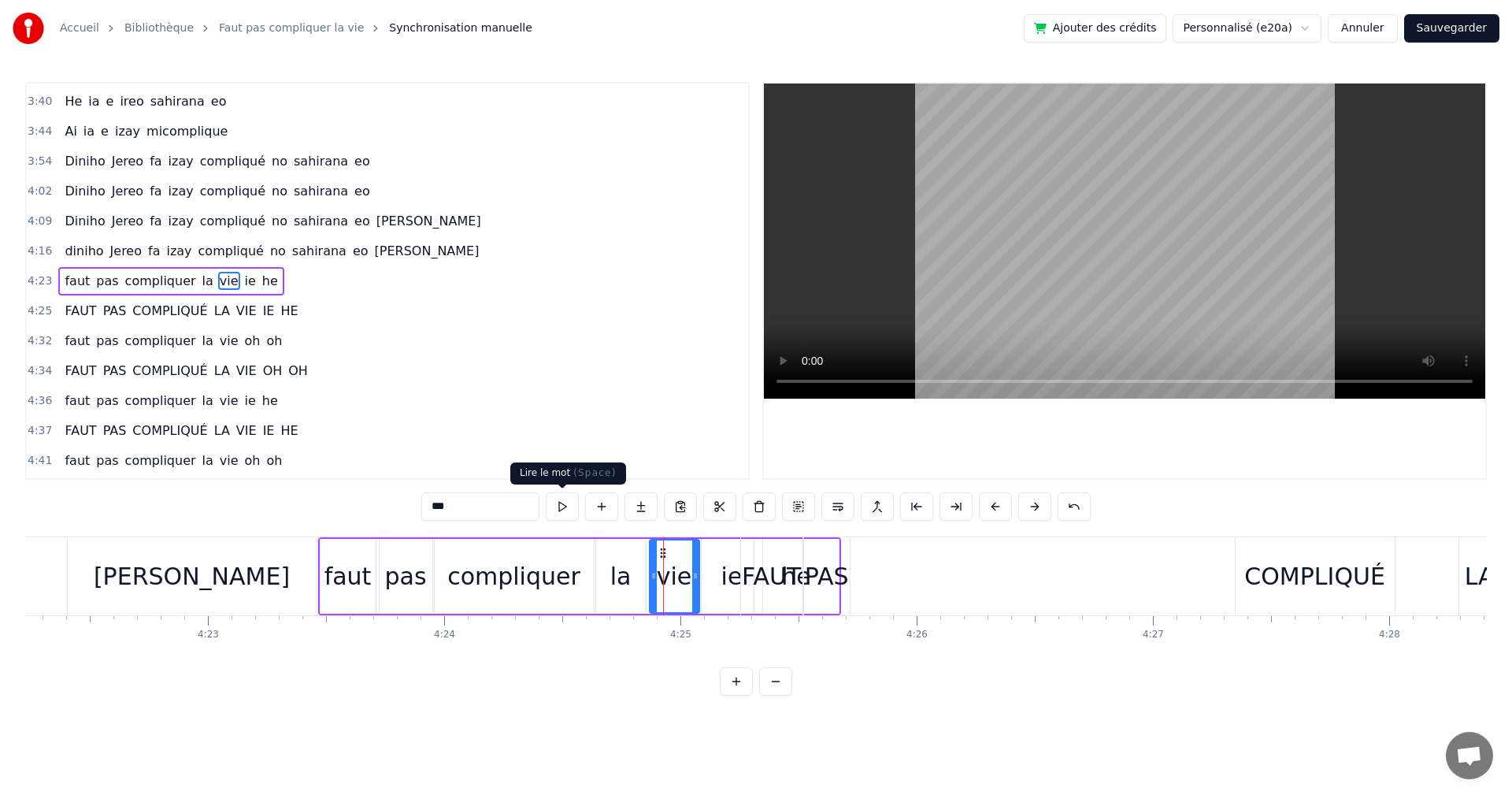
click at [573, 512] on button at bounding box center [562, 506] width 33 height 28
click at [714, 575] on div "ie" at bounding box center [732, 577] width 61 height 75
click at [565, 503] on button at bounding box center [562, 506] width 33 height 28
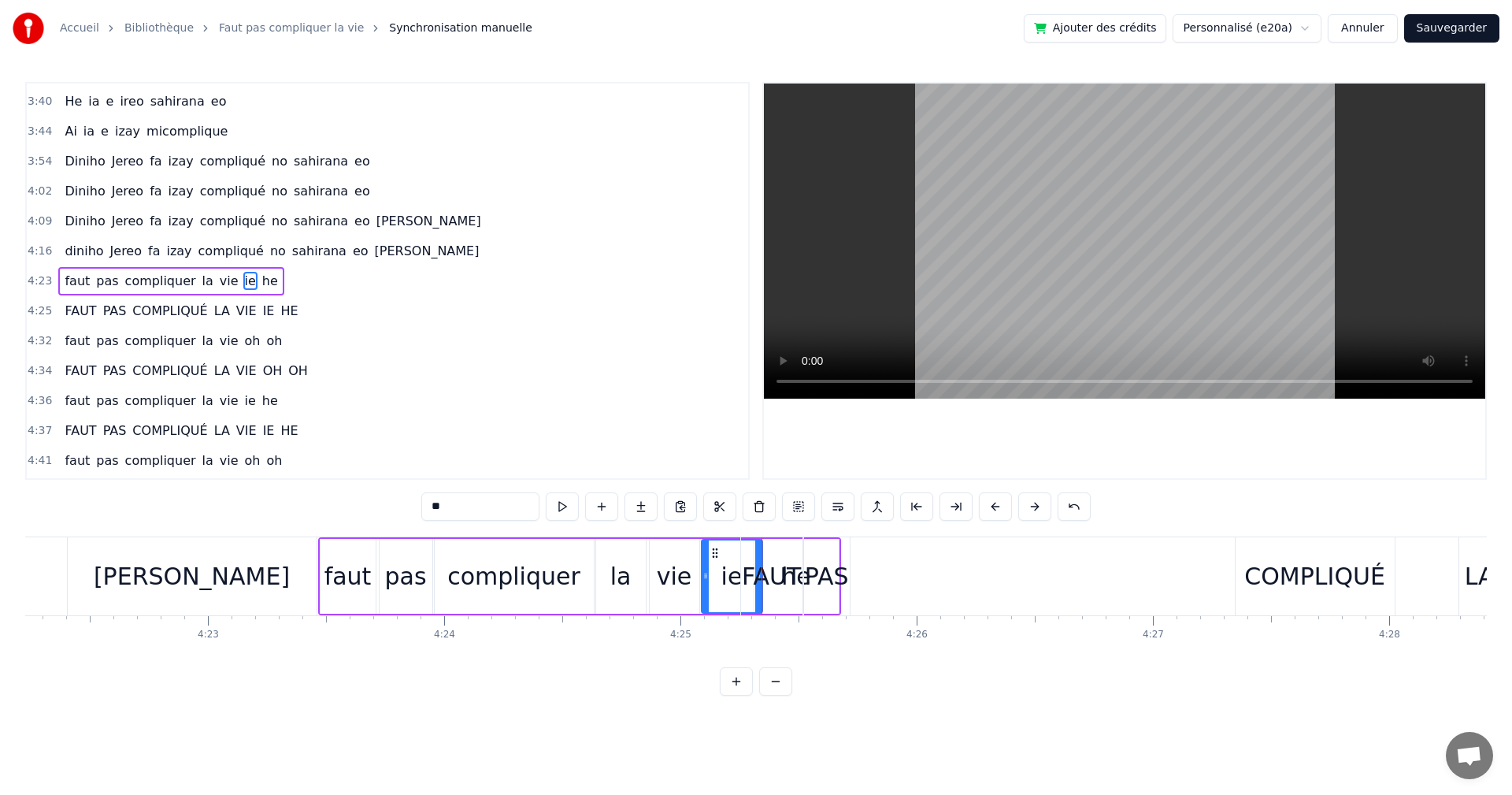
click at [763, 566] on div "FAUT" at bounding box center [772, 576] width 59 height 35
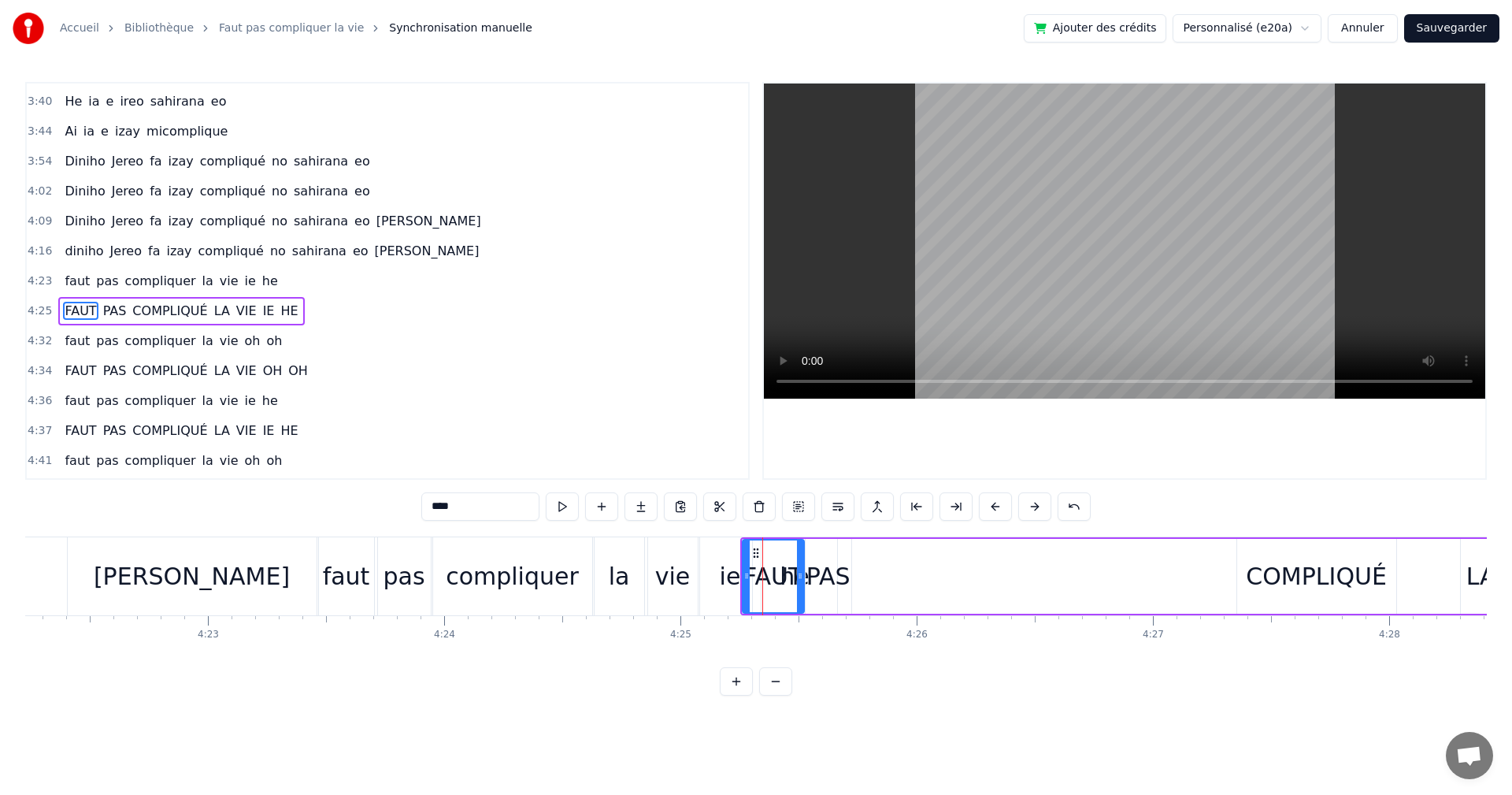
scroll to position [1165, 0]
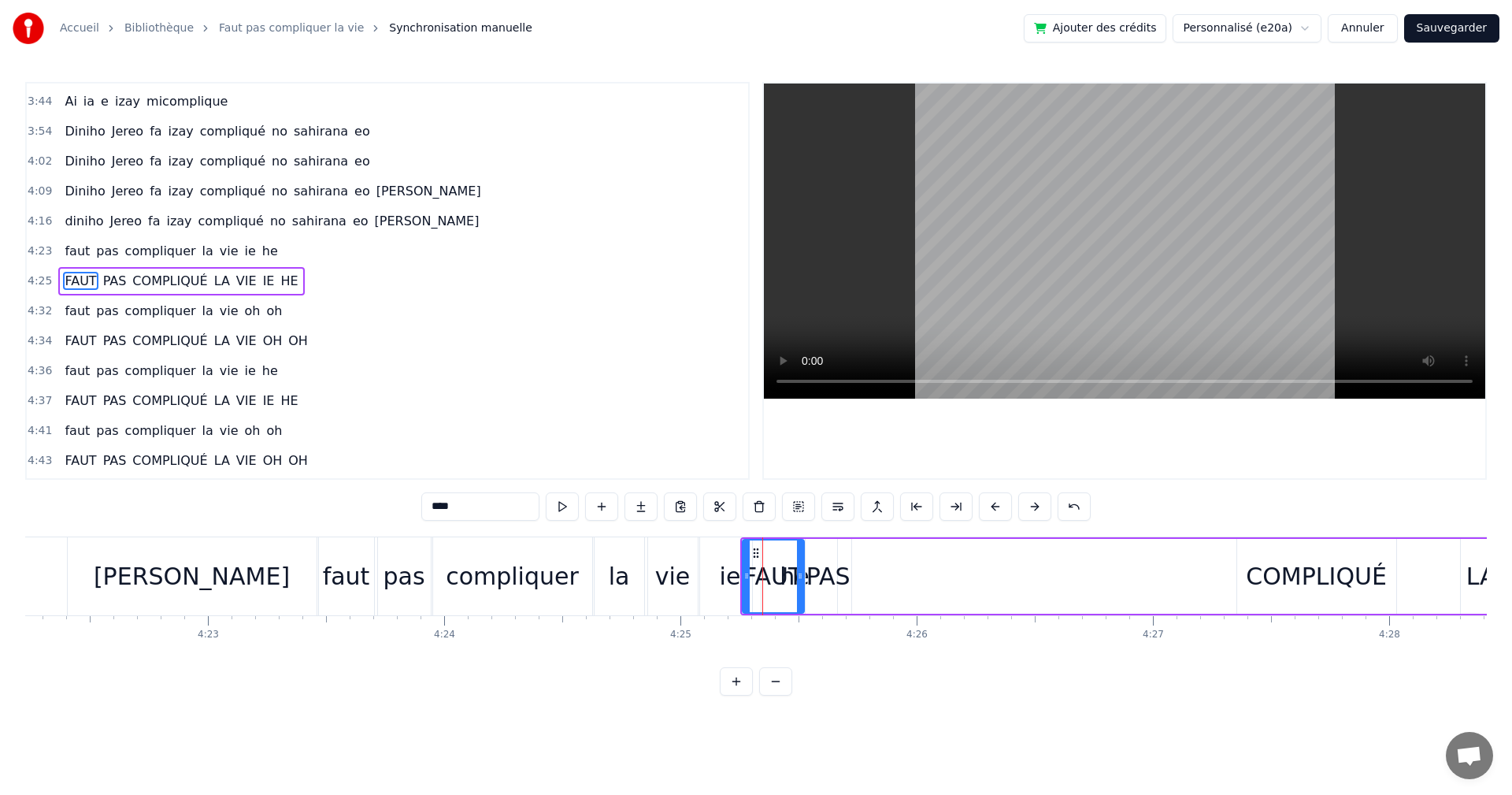
click at [829, 577] on div "PAS" at bounding box center [828, 576] width 44 height 35
type input "***"
drag, startPoint x: 845, startPoint y: 577, endPoint x: 820, endPoint y: 556, distance: 32.6
click at [865, 578] on div "PAS" at bounding box center [840, 577] width 67 height 72
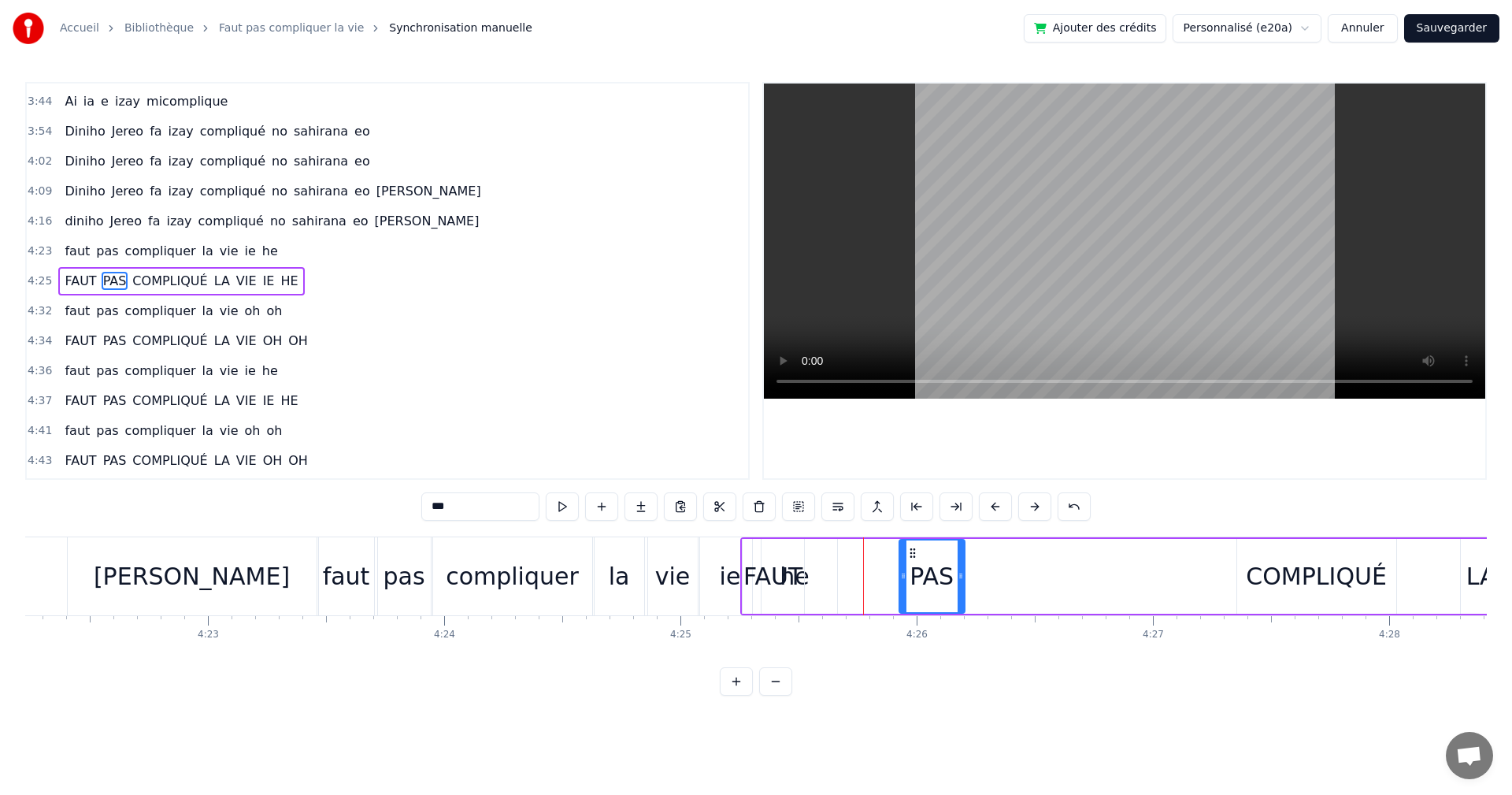
drag, startPoint x: 814, startPoint y: 548, endPoint x: 931, endPoint y: 570, distance: 119.1
click at [931, 570] on div "PAS" at bounding box center [932, 577] width 64 height 72
click at [740, 542] on div "FAUT PAS COMPLIQUÉ LA VIE IE HE" at bounding box center [1227, 577] width 973 height 78
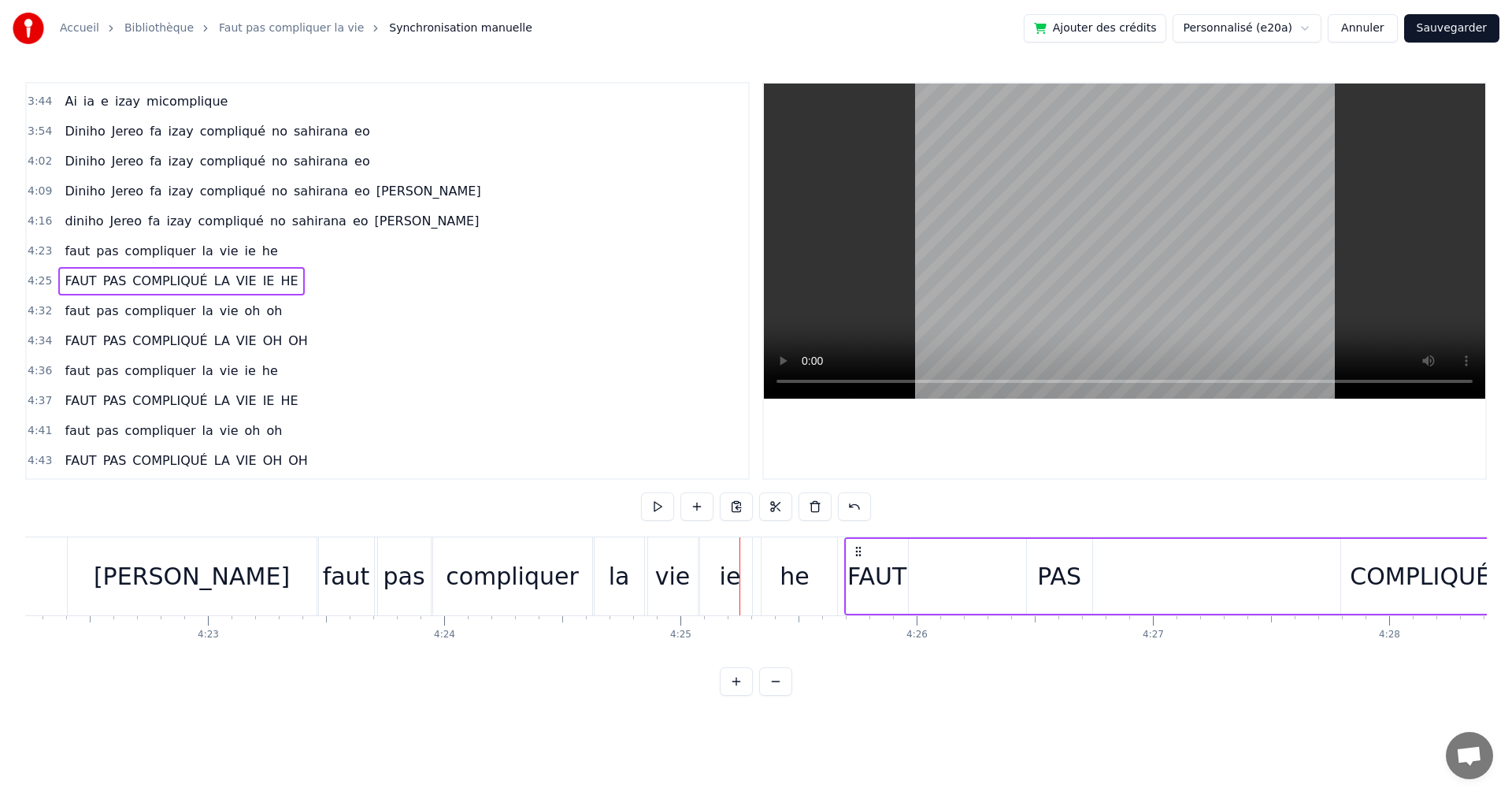
drag, startPoint x: 748, startPoint y: 549, endPoint x: 852, endPoint y: 550, distance: 104.0
click at [852, 550] on icon at bounding box center [859, 552] width 13 height 13
click at [788, 564] on div "he" at bounding box center [794, 576] width 29 height 35
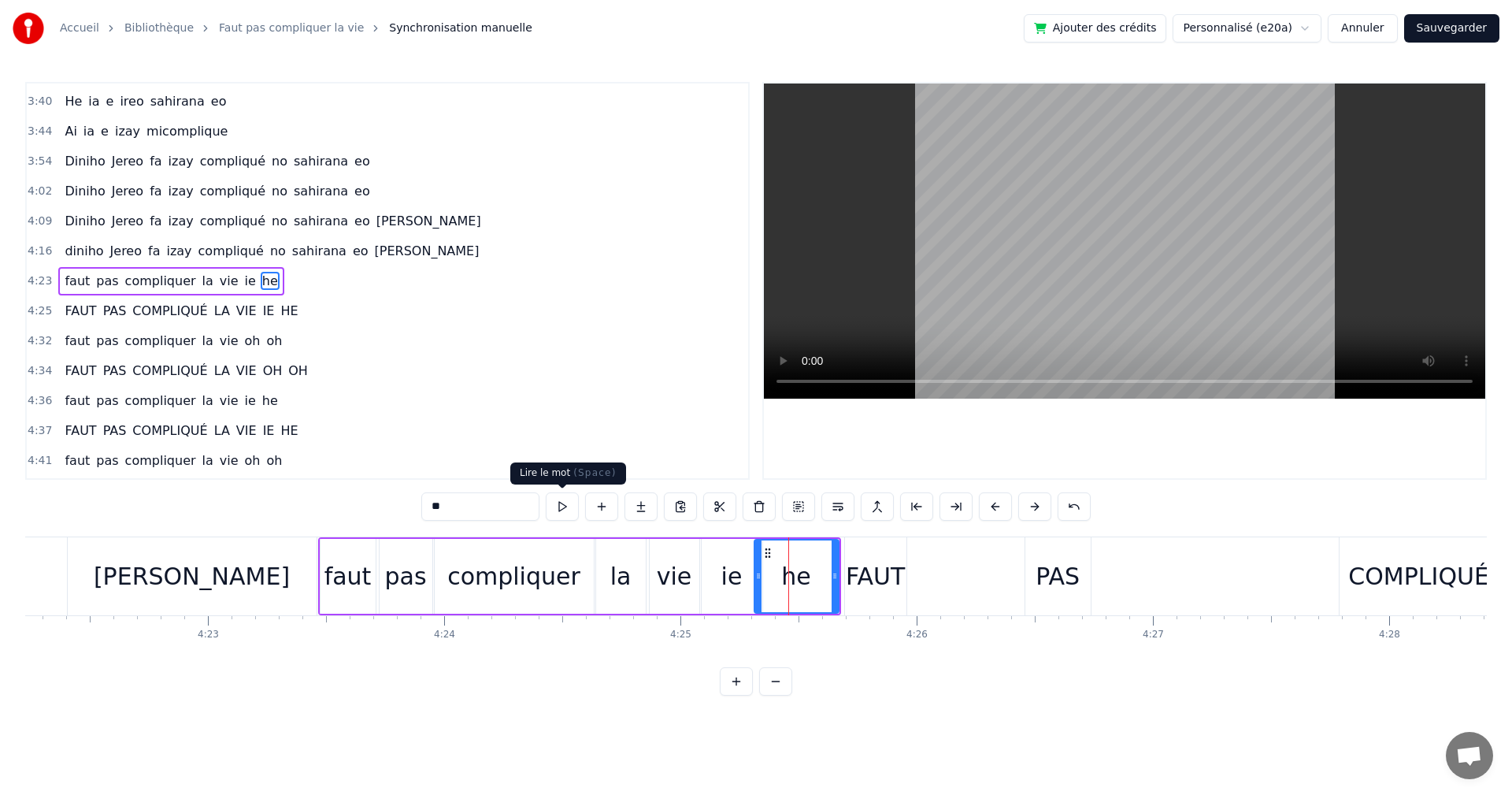
click at [577, 505] on button at bounding box center [562, 506] width 33 height 28
click at [714, 582] on div "ie" at bounding box center [732, 577] width 61 height 75
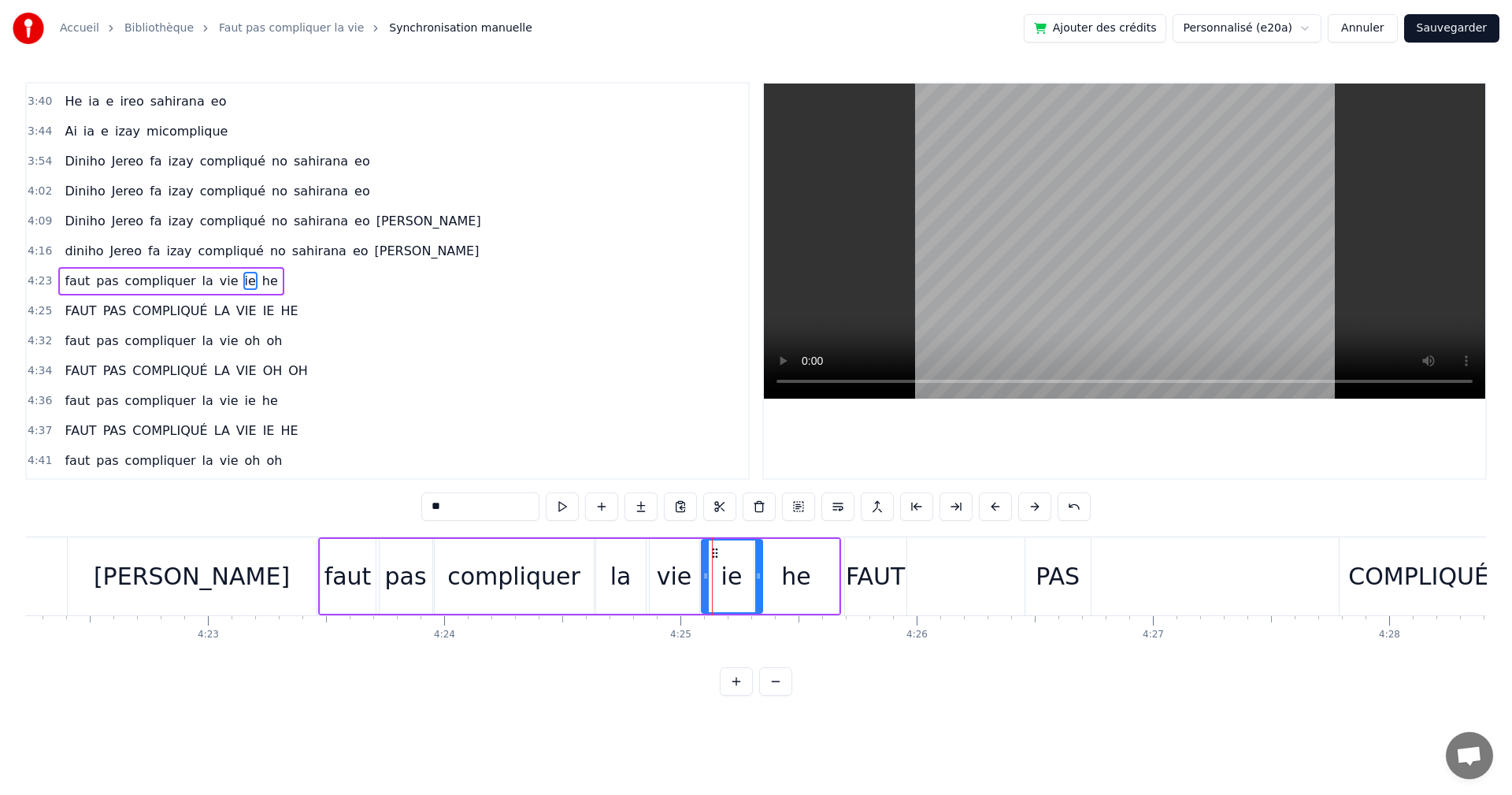
click at [322, 572] on div "faut" at bounding box center [348, 577] width 55 height 75
click at [874, 578] on div "FAUT" at bounding box center [876, 576] width 59 height 35
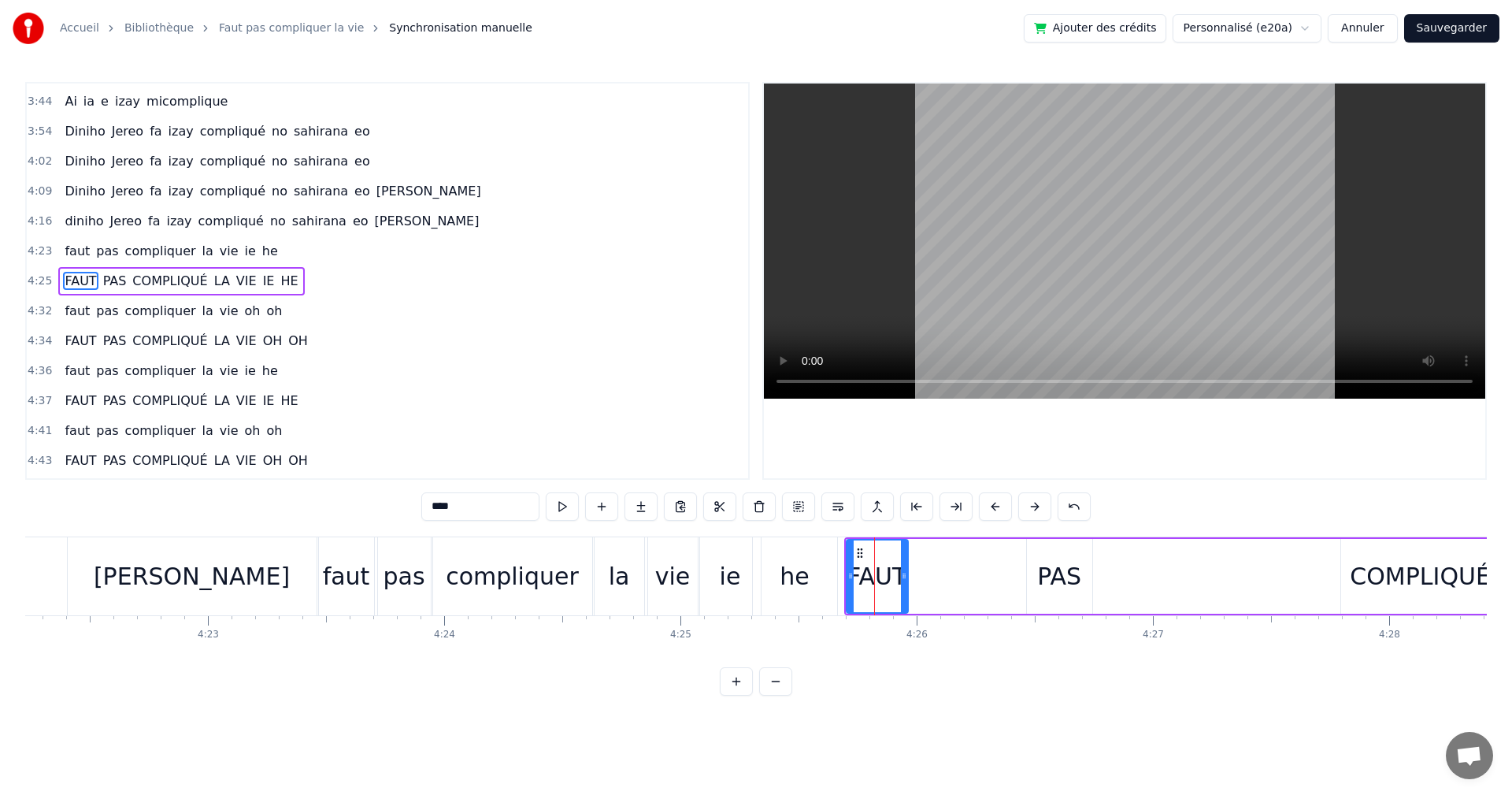
click at [257, 597] on div "[PERSON_NAME]" at bounding box center [192, 577] width 249 height 78
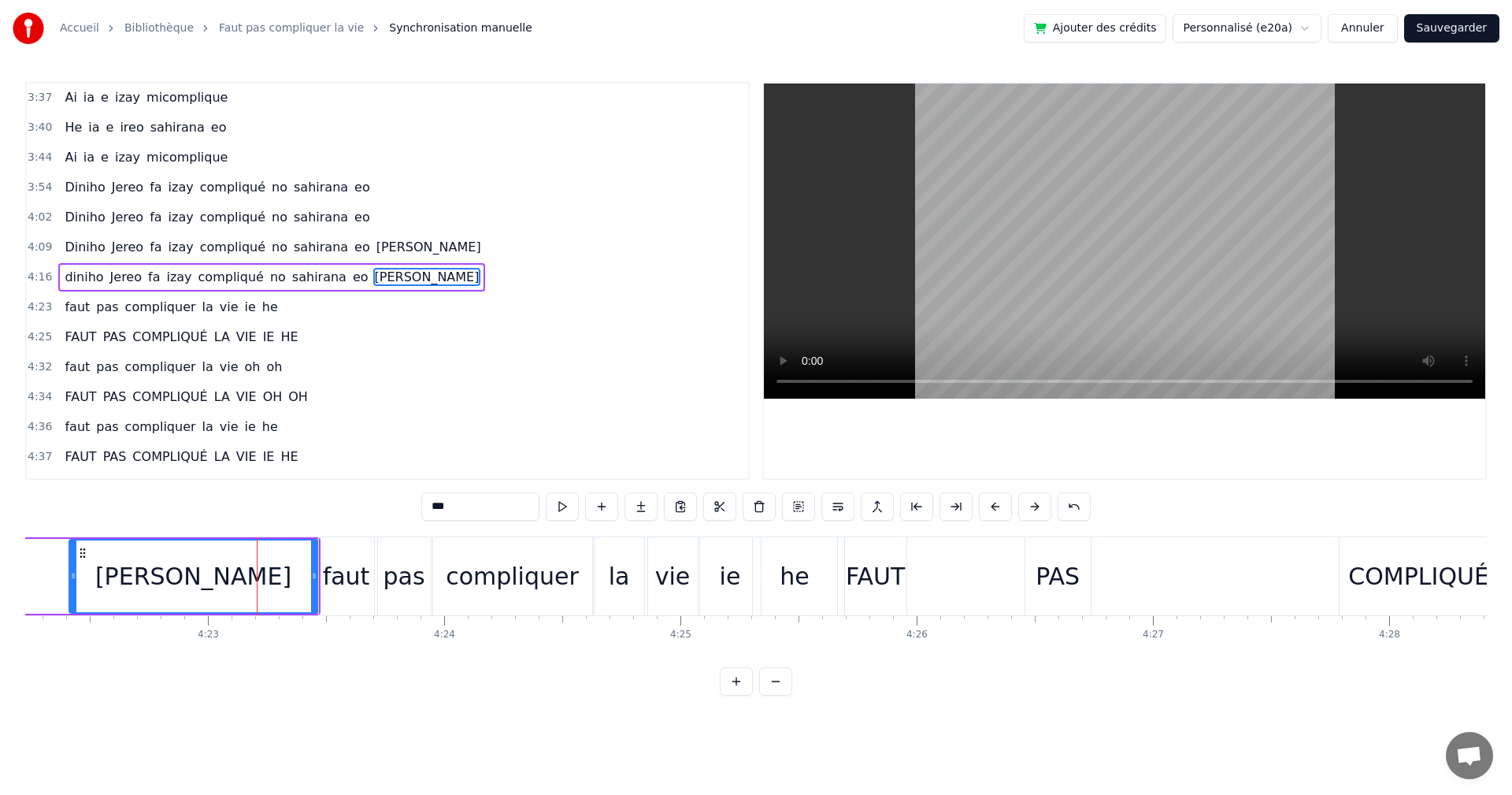
scroll to position [1105, 0]
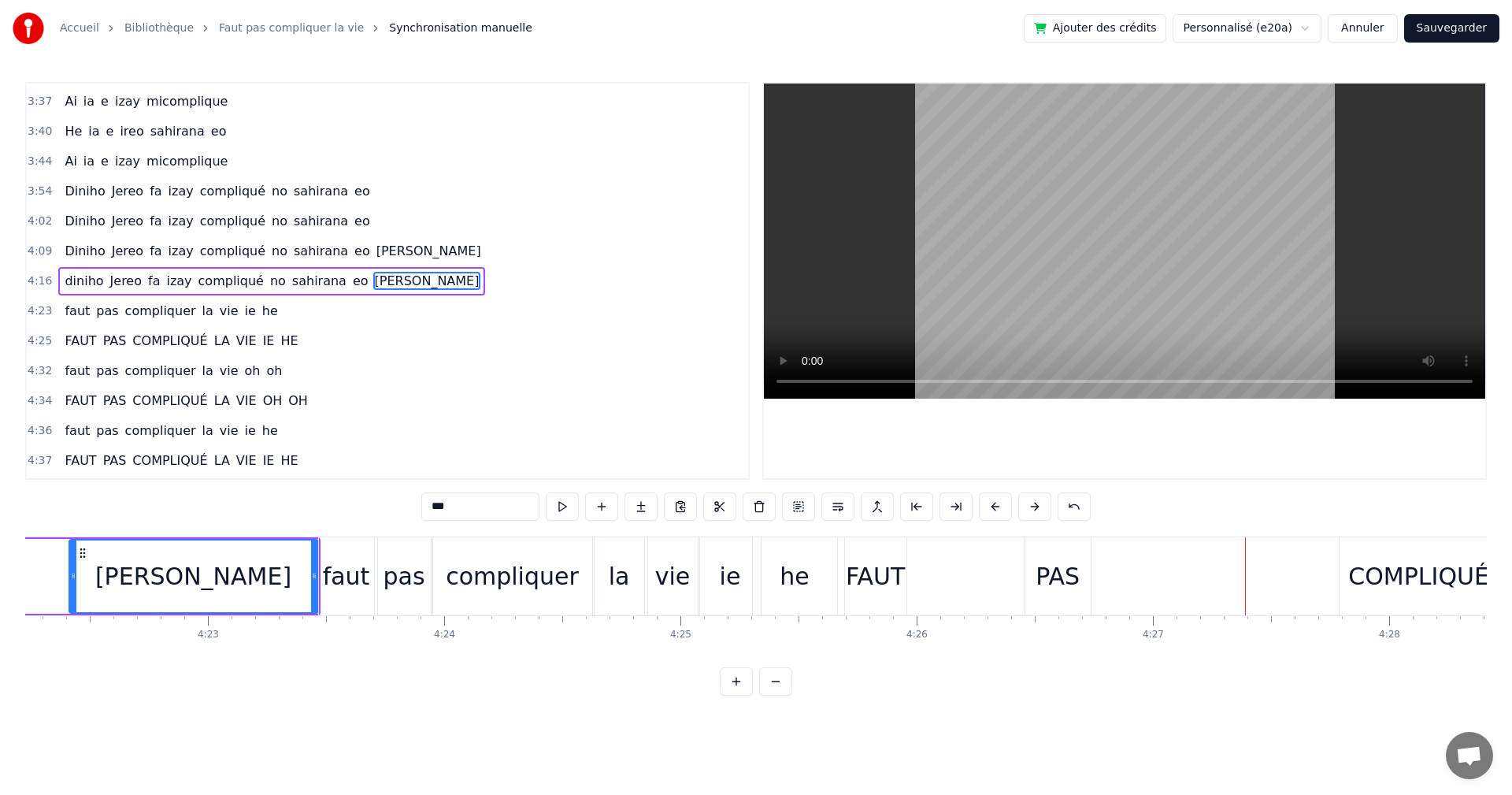
click at [200, 585] on div "[PERSON_NAME]" at bounding box center [193, 576] width 196 height 35
click at [84, 558] on icon at bounding box center [83, 553] width 13 height 13
click at [83, 549] on circle at bounding box center [83, 549] width 1 height 1
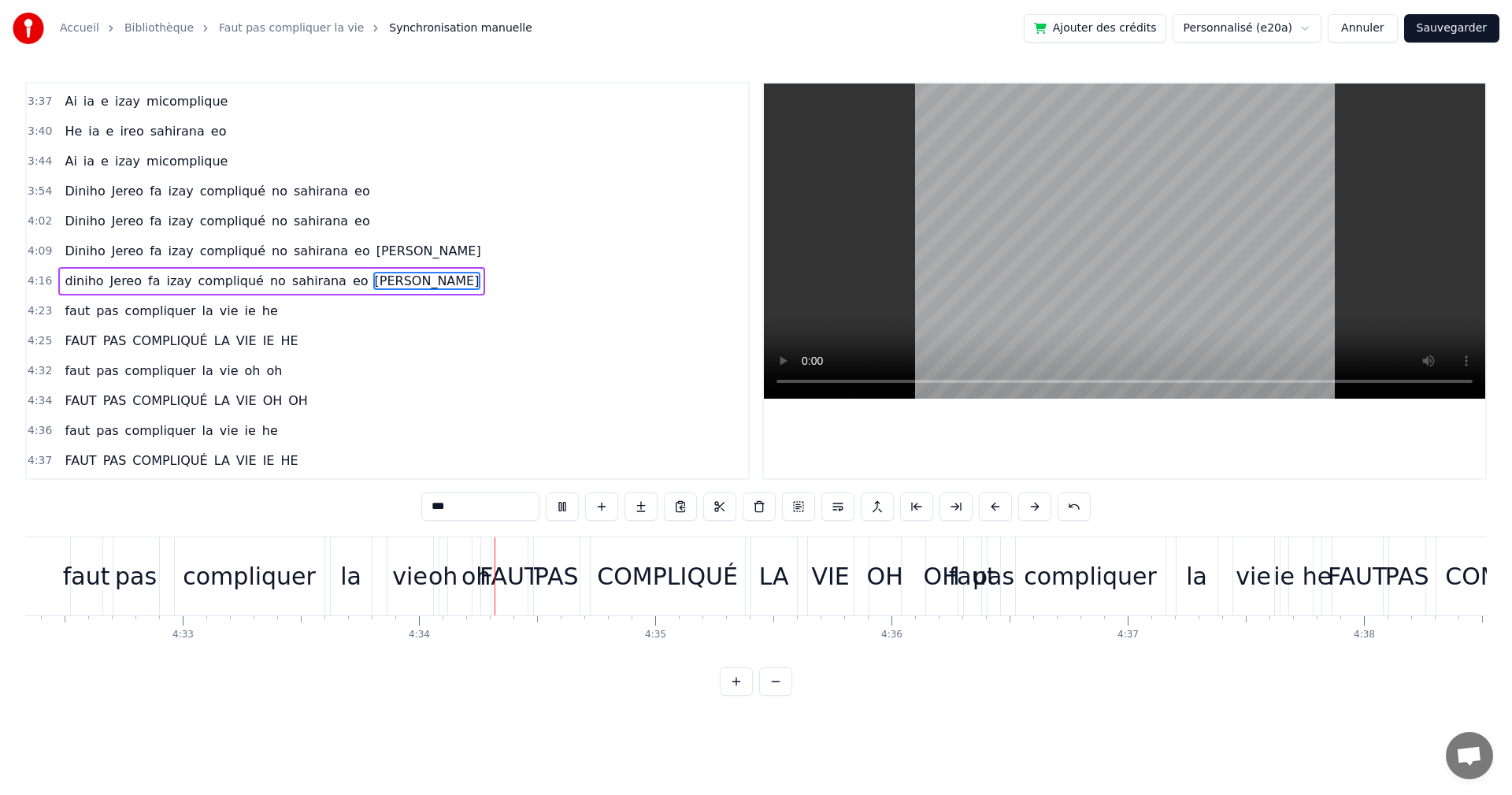
scroll to position [0, 64631]
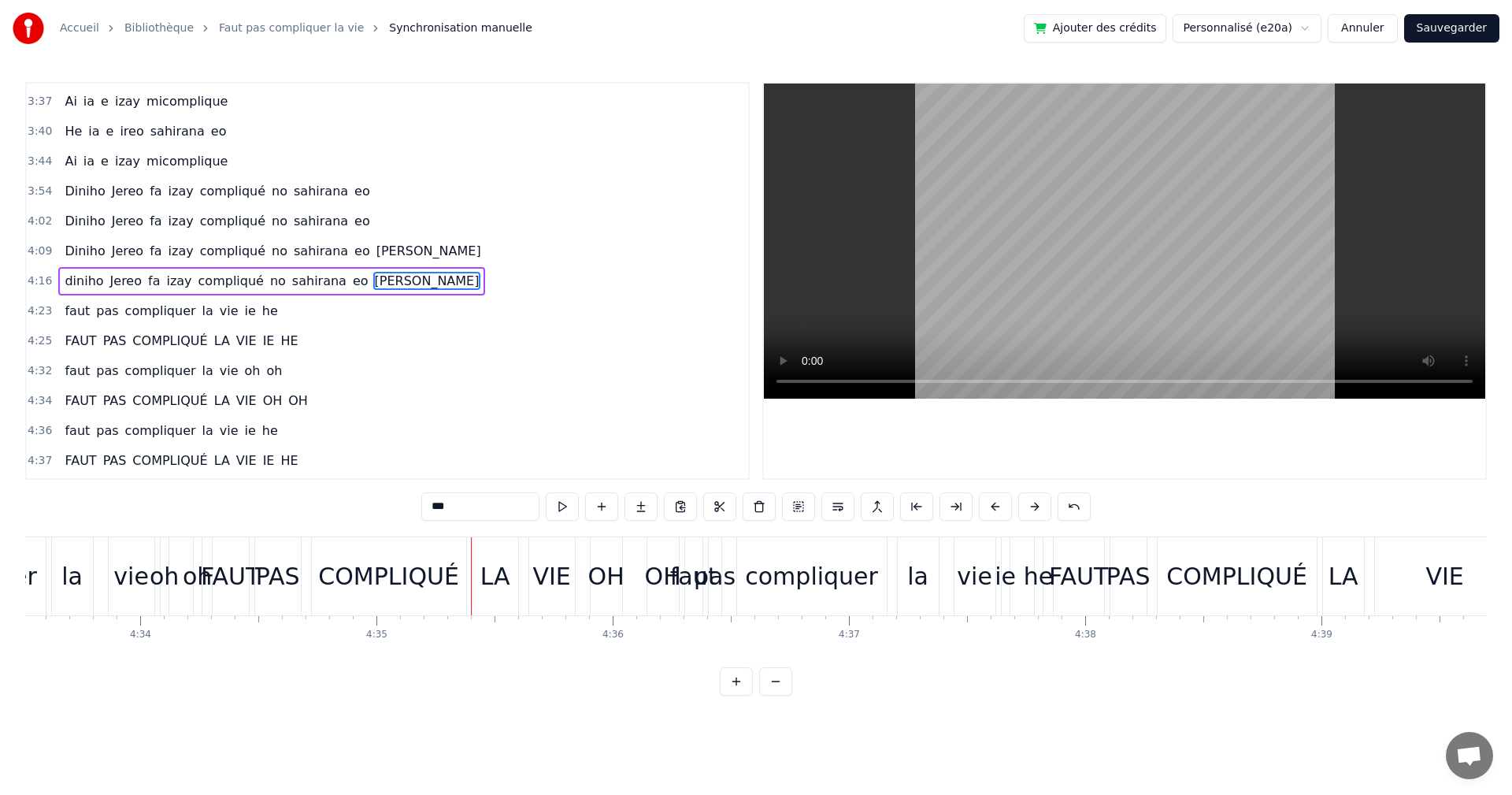
click at [396, 605] on div "COMPLIQUÉ" at bounding box center [389, 577] width 154 height 78
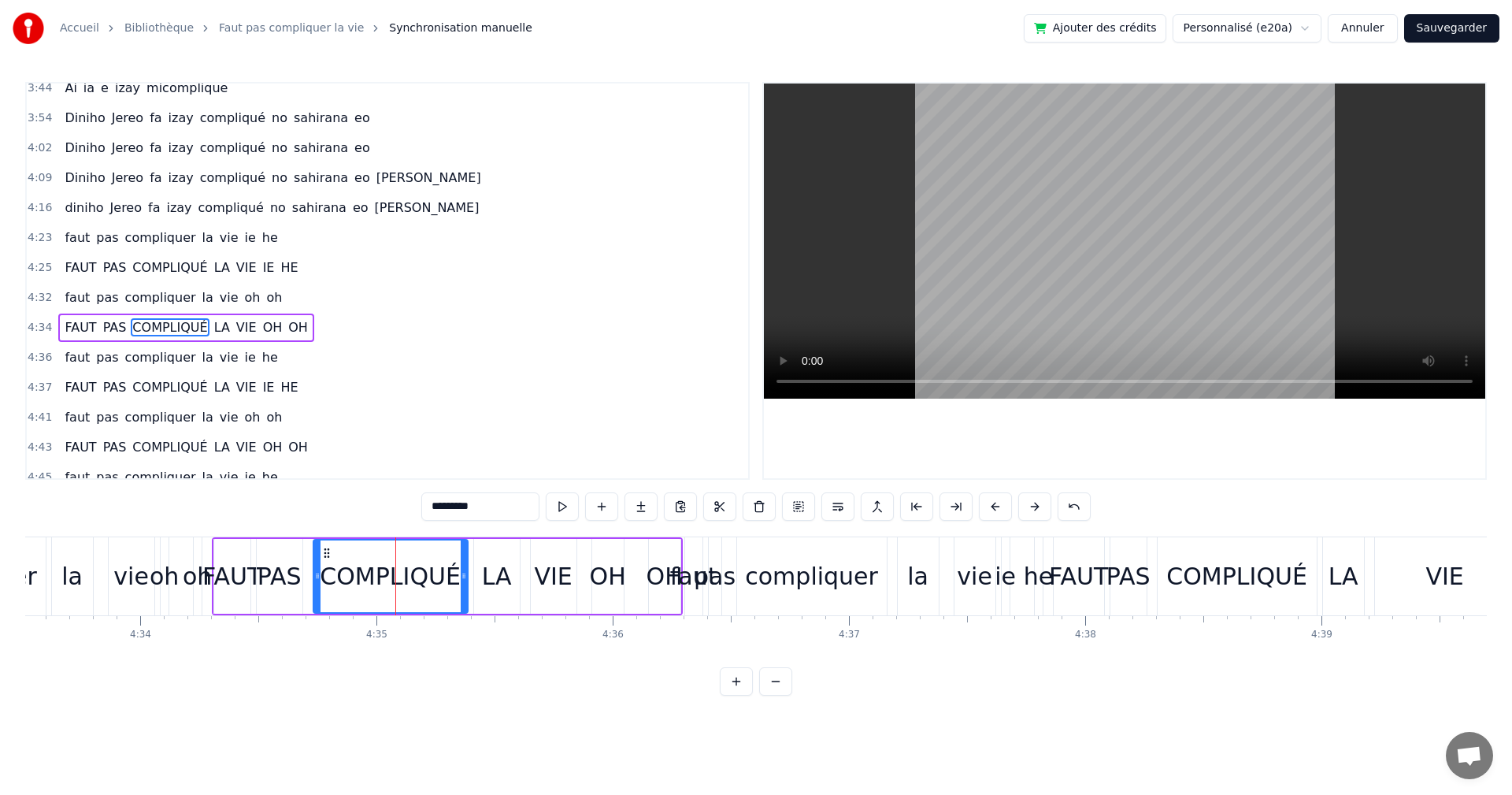
scroll to position [1224, 0]
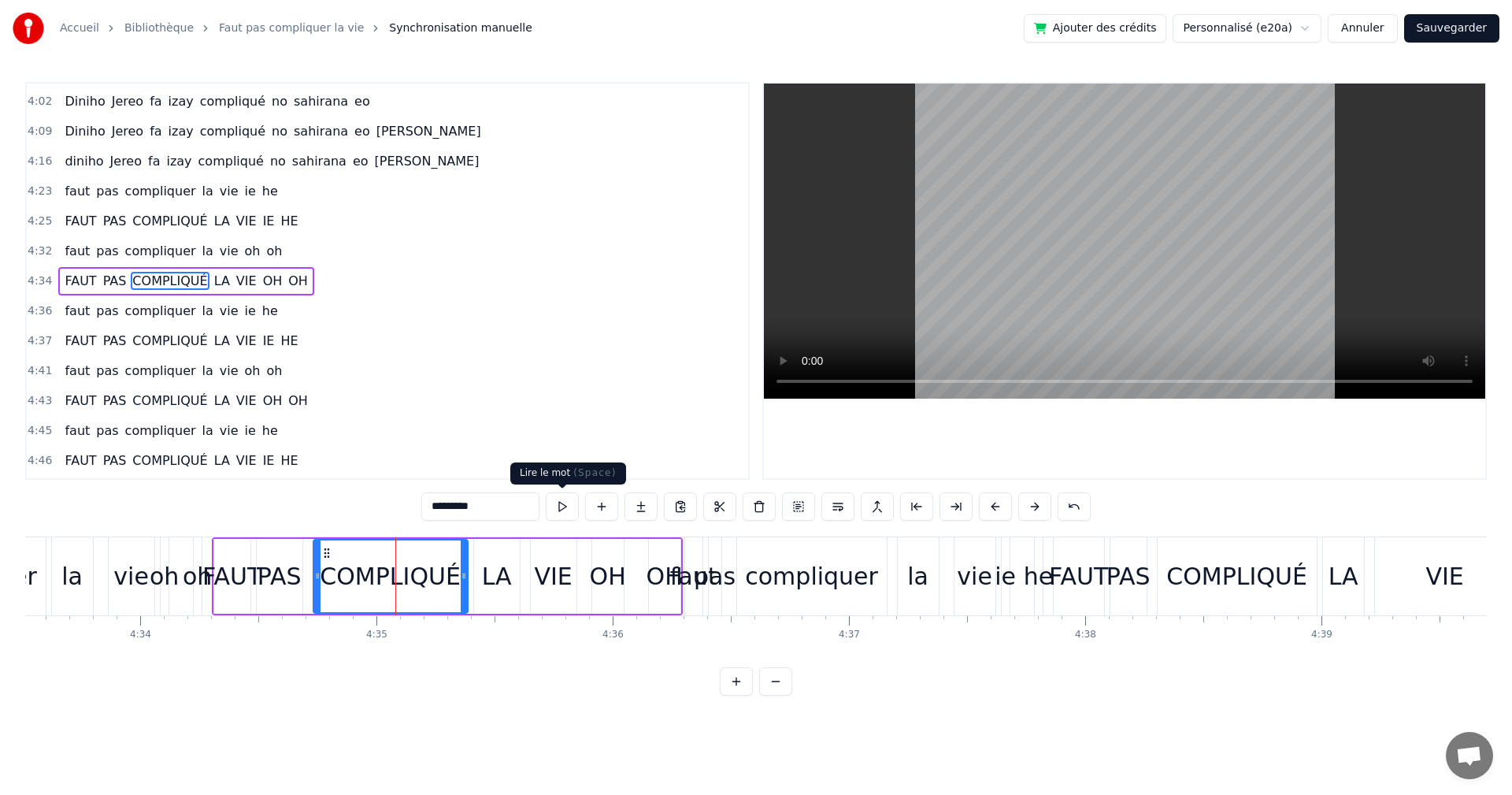
click at [555, 513] on button at bounding box center [562, 506] width 33 height 28
click at [139, 570] on div "vie" at bounding box center [131, 576] width 35 height 35
type input "***"
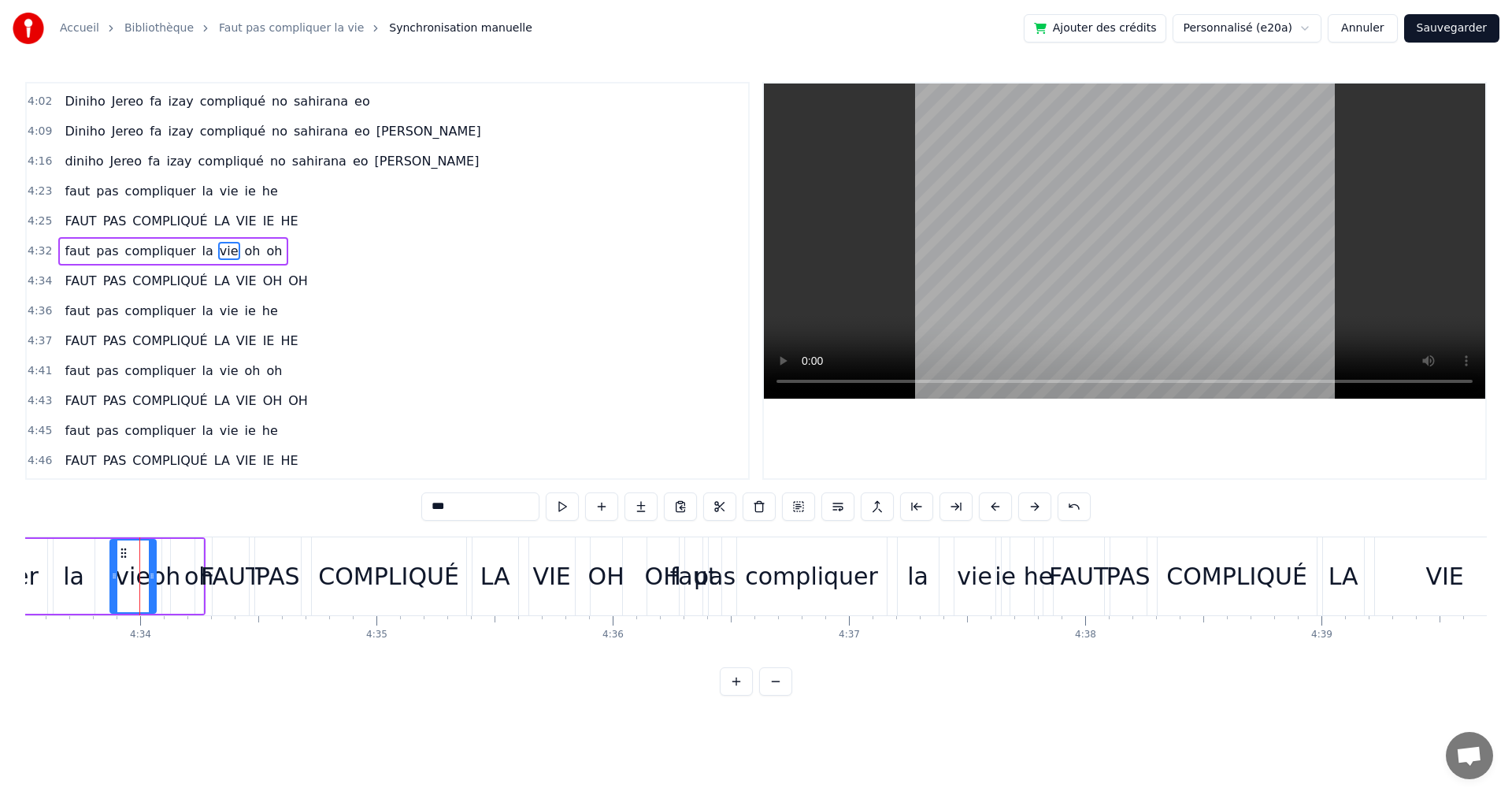
scroll to position [1194, 0]
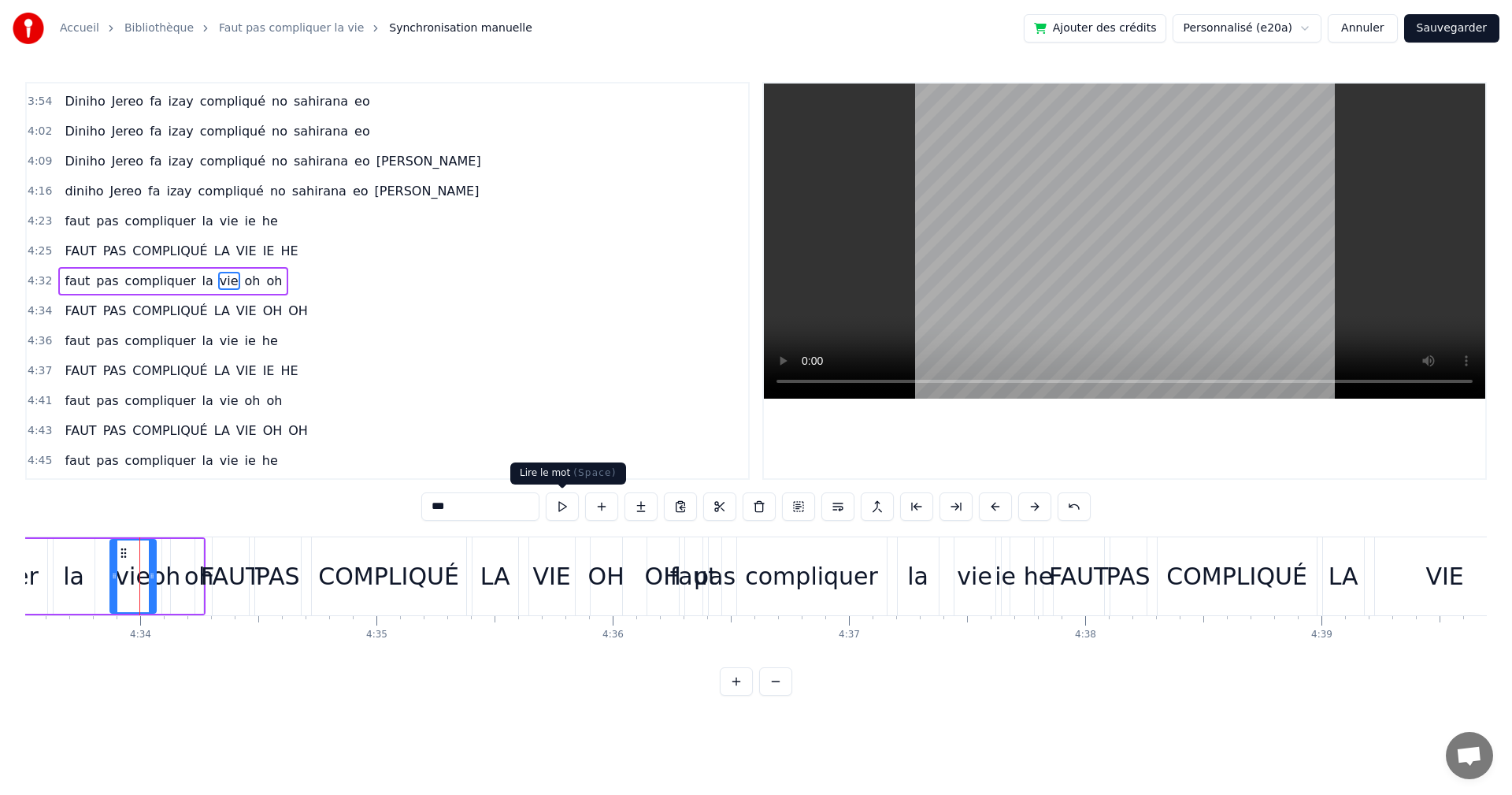
click at [569, 509] on button at bounding box center [562, 506] width 33 height 28
click at [58, 258] on div "FAUT PAS COMPLIQUÉ LA VIE IE HE" at bounding box center [181, 251] width 245 height 28
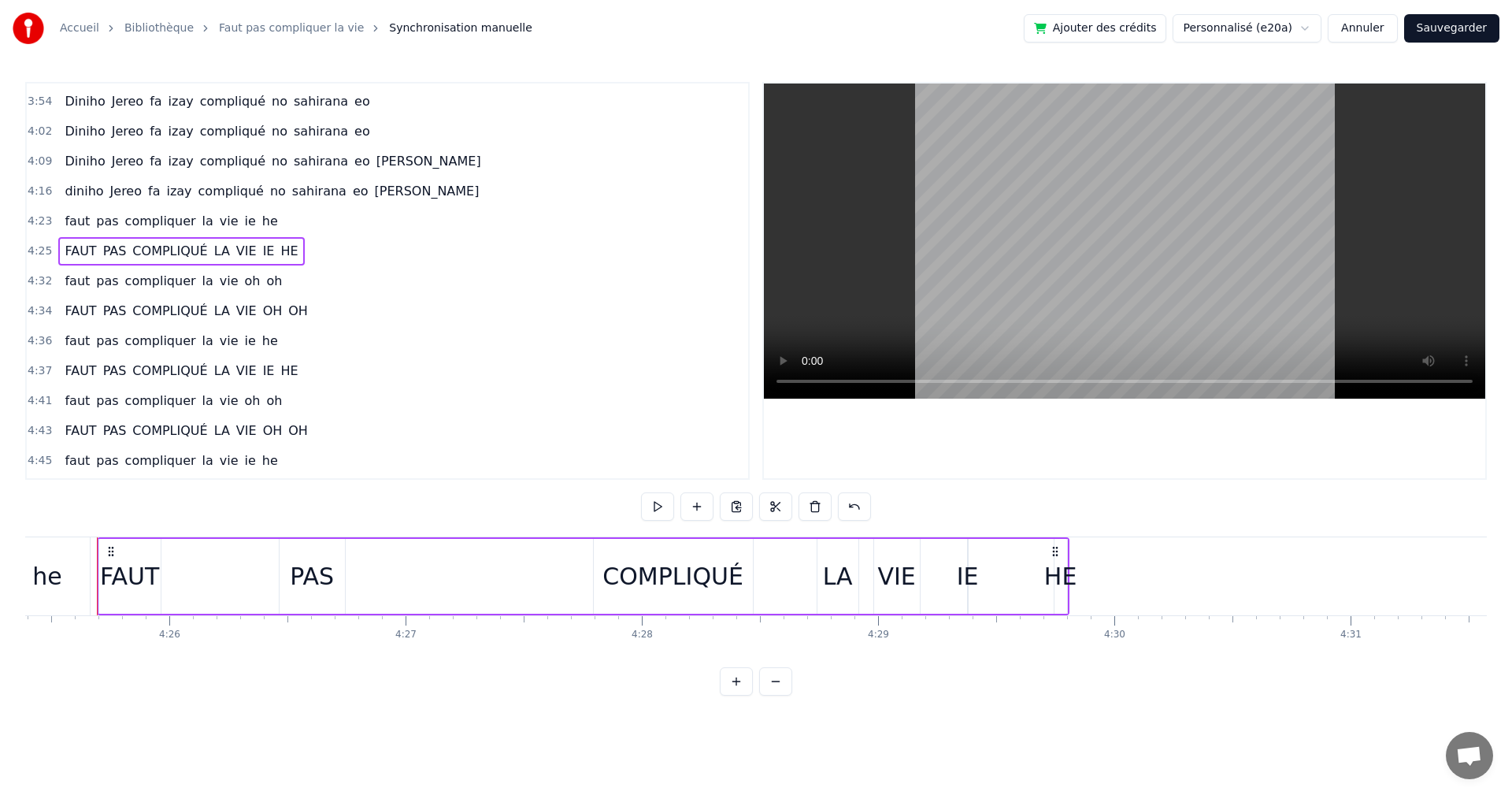
scroll to position [0, 62704]
click at [672, 502] on button at bounding box center [657, 506] width 33 height 28
click at [666, 506] on button at bounding box center [657, 506] width 33 height 28
click at [68, 594] on div "he" at bounding box center [55, 577] width 84 height 78
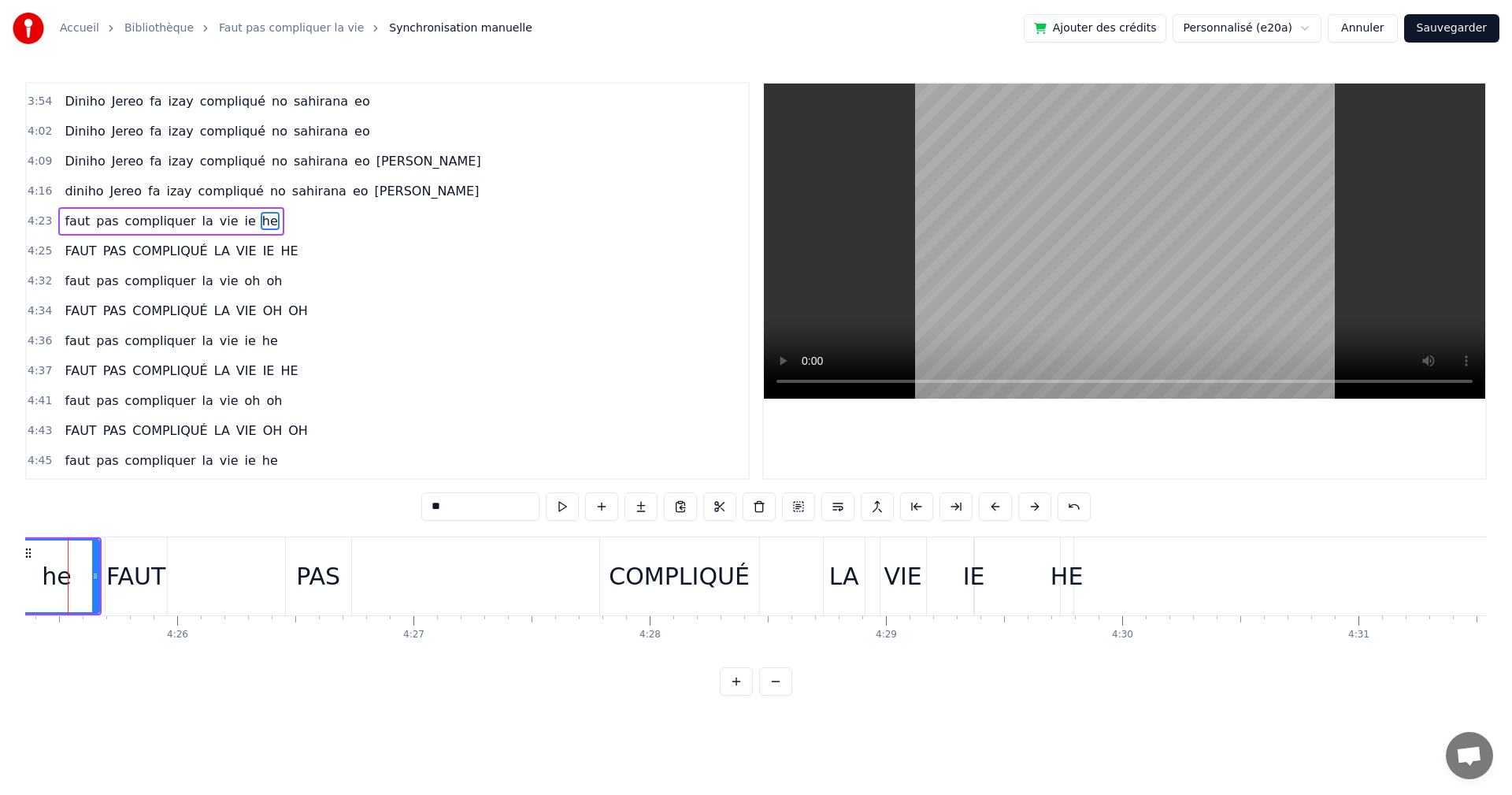
scroll to position [0, 62668]
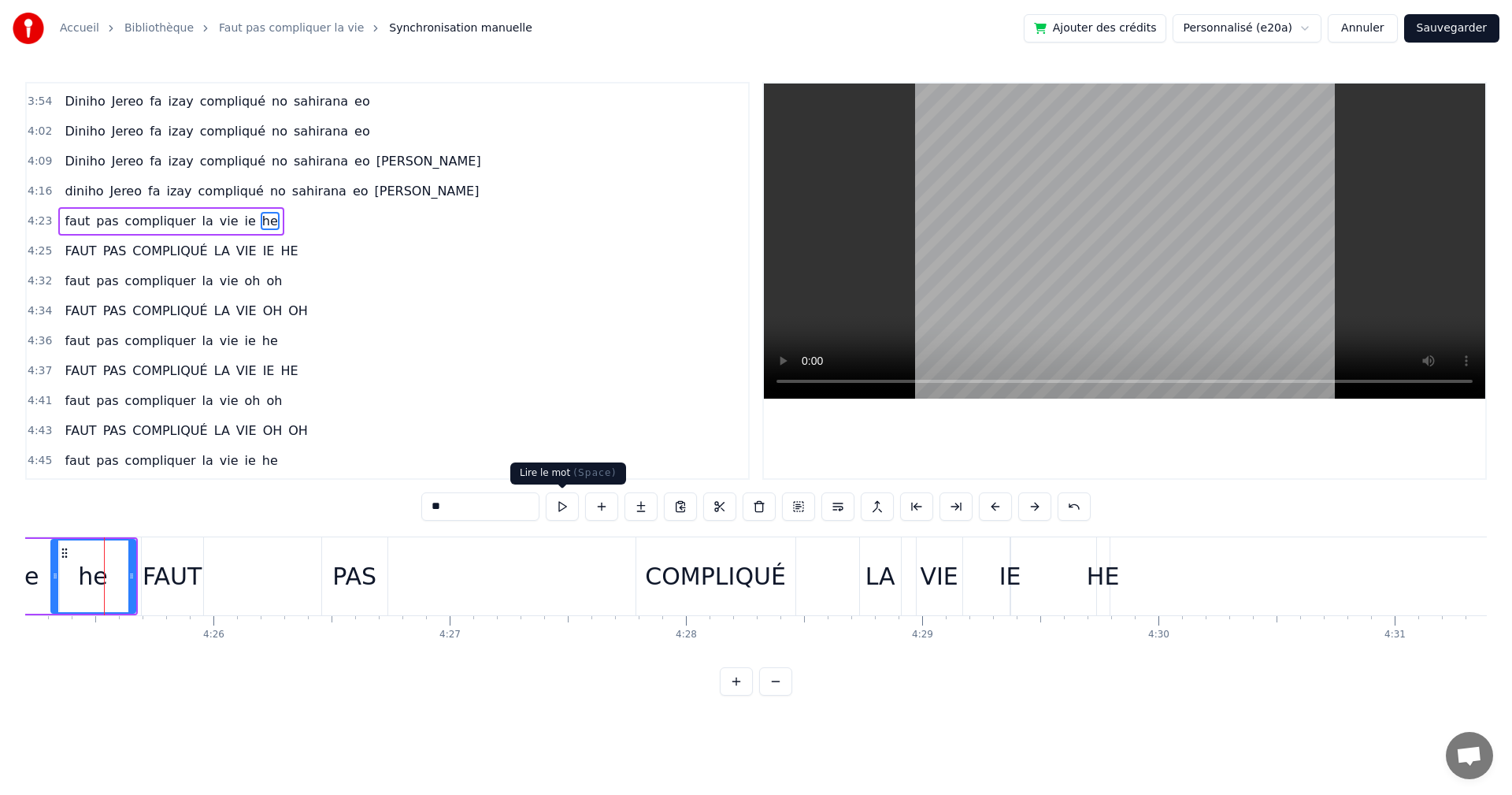
click at [556, 513] on button at bounding box center [562, 506] width 33 height 28
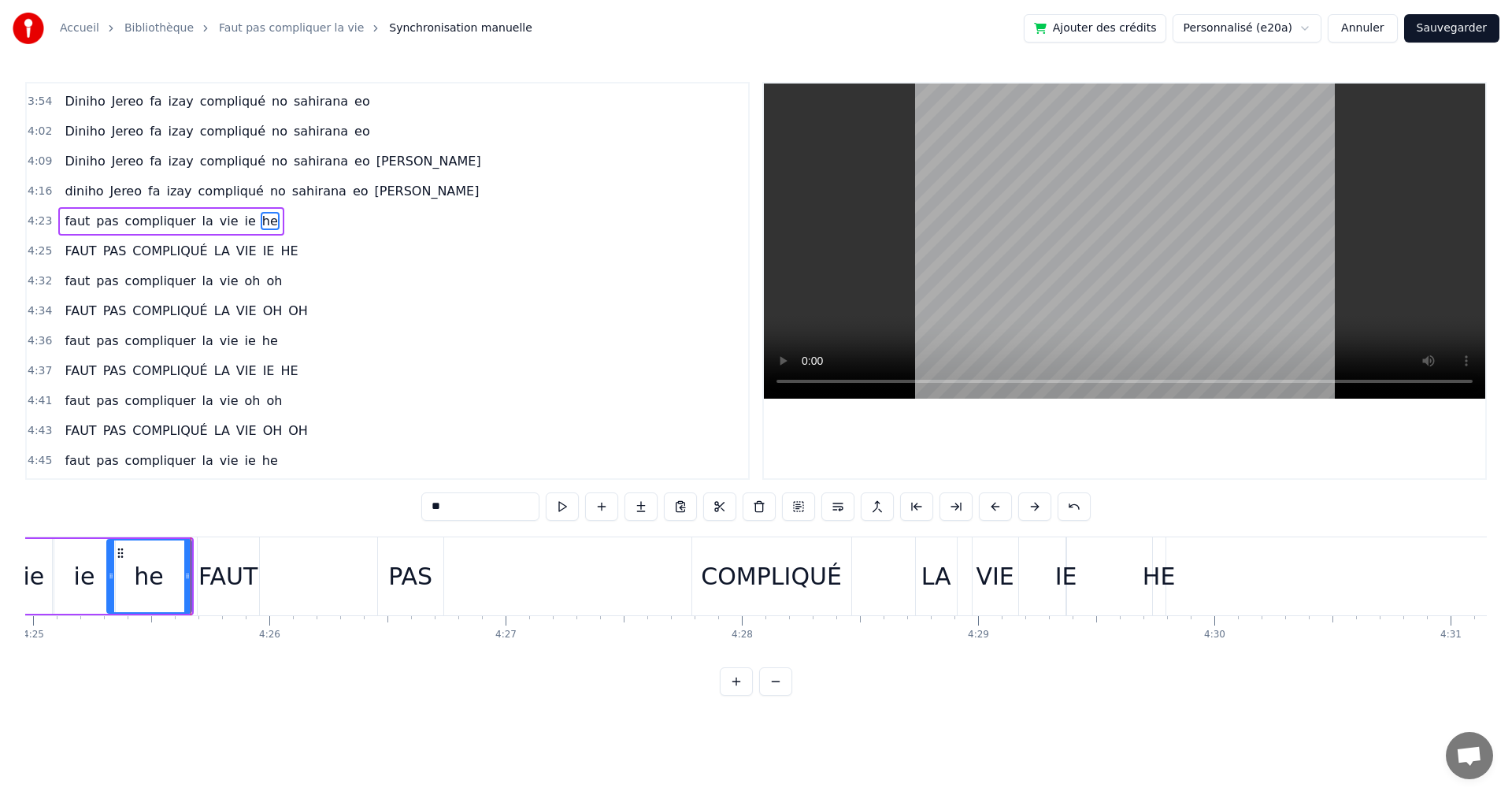
click at [556, 513] on button at bounding box center [562, 506] width 33 height 28
click at [201, 584] on div "FAUT" at bounding box center [228, 576] width 59 height 35
type input "****"
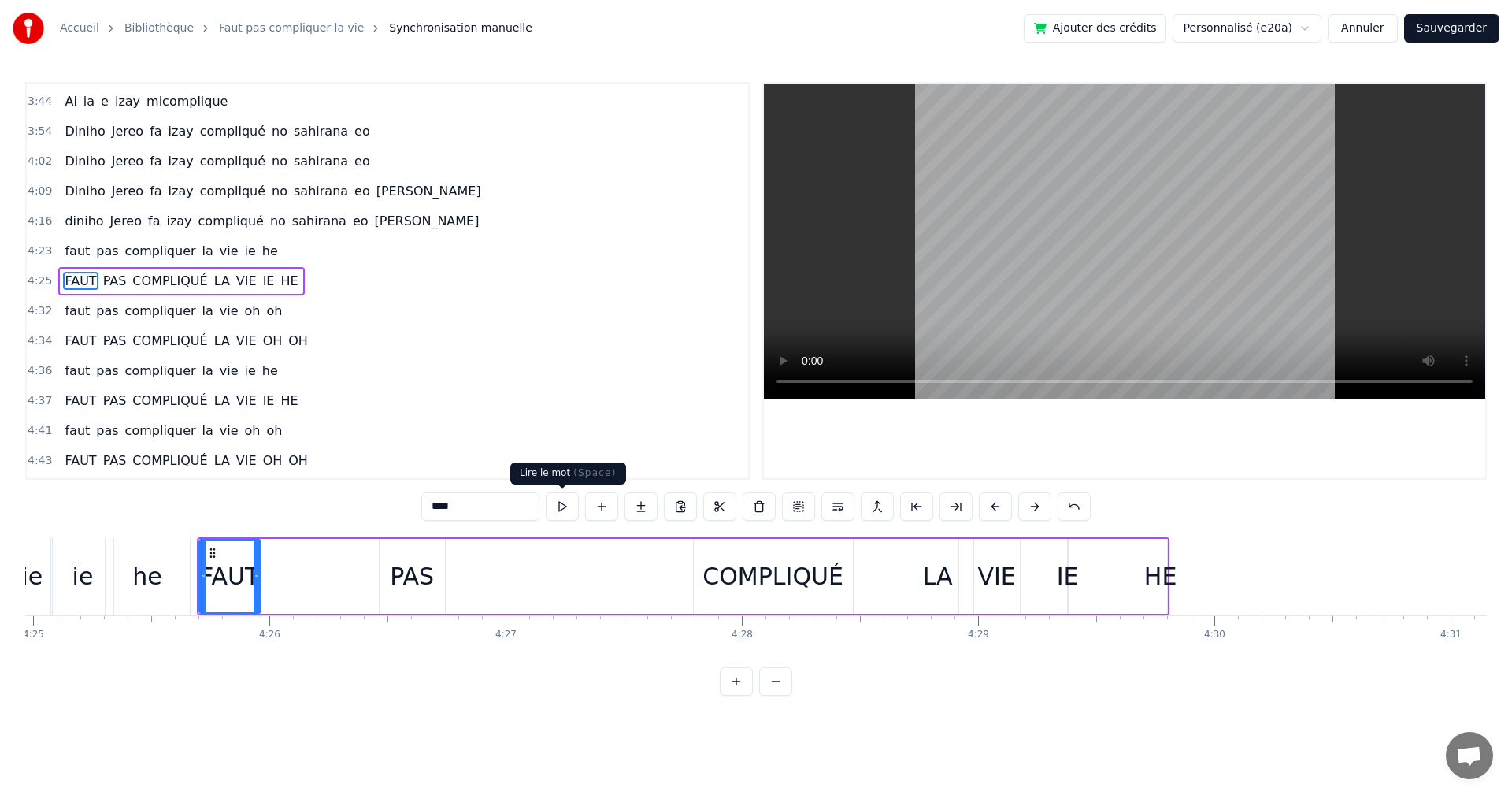
click at [556, 513] on button at bounding box center [562, 506] width 33 height 28
click at [366, 573] on div "FAUT PAS COMPLIQUÉ LA VIE IE HE" at bounding box center [683, 577] width 973 height 78
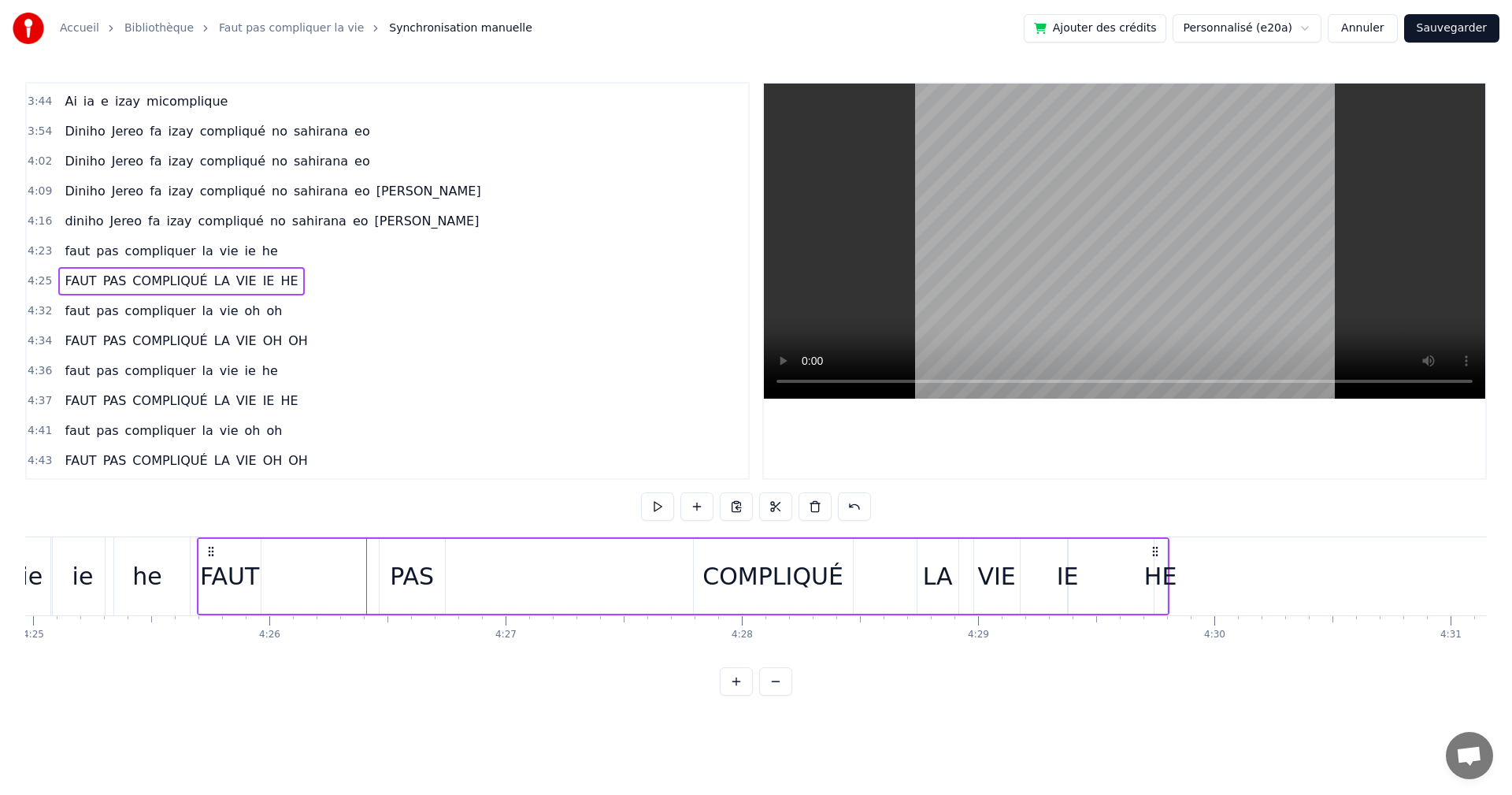
click at [385, 574] on div "PAS" at bounding box center [413, 577] width 66 height 75
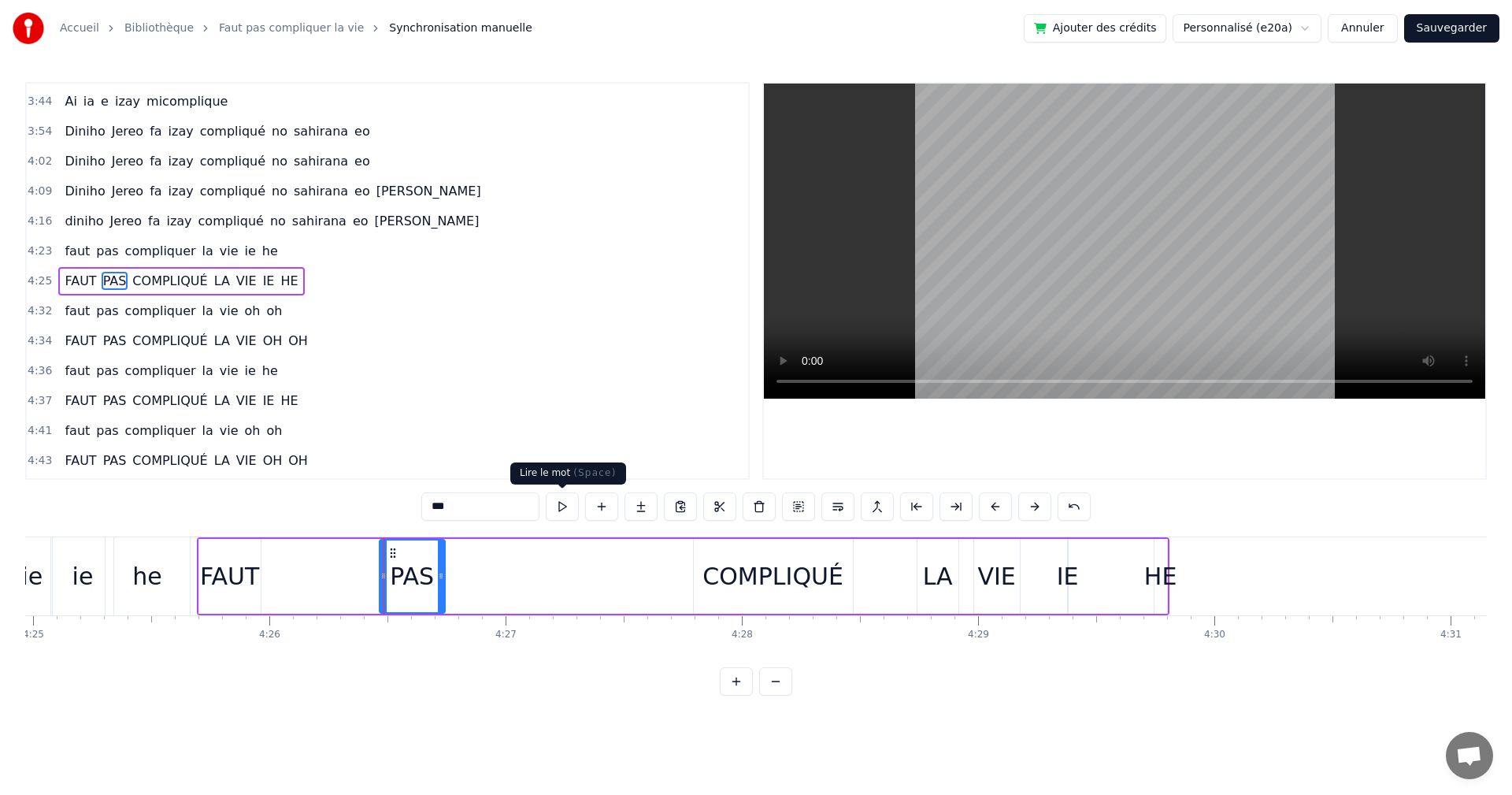
click at [553, 509] on button at bounding box center [562, 506] width 33 height 28
click at [237, 582] on div "FAUT" at bounding box center [229, 576] width 59 height 35
click at [567, 512] on button at bounding box center [562, 506] width 33 height 28
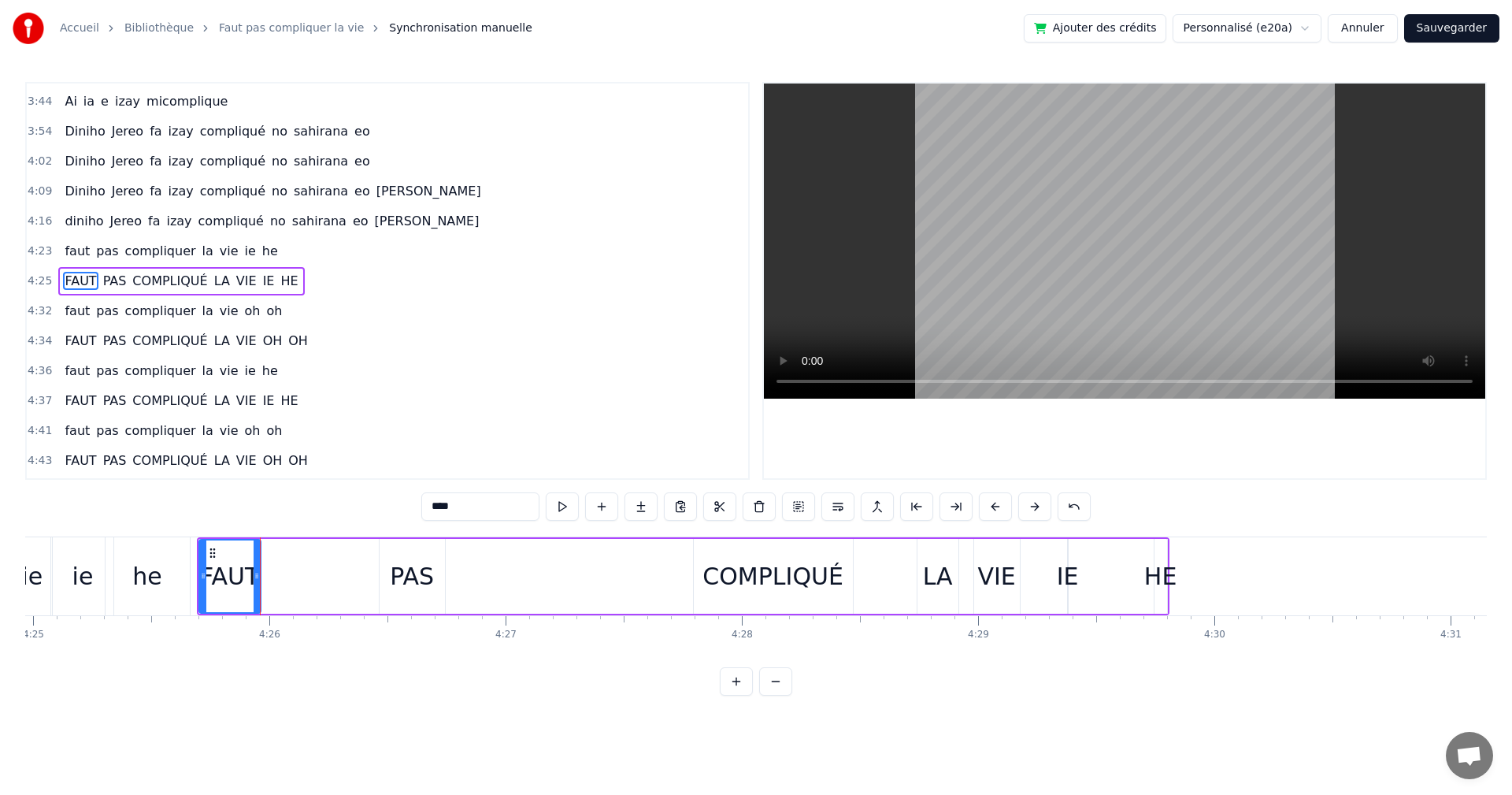
click at [567, 512] on button at bounding box center [562, 506] width 33 height 28
click at [417, 581] on div "PAS" at bounding box center [412, 576] width 44 height 35
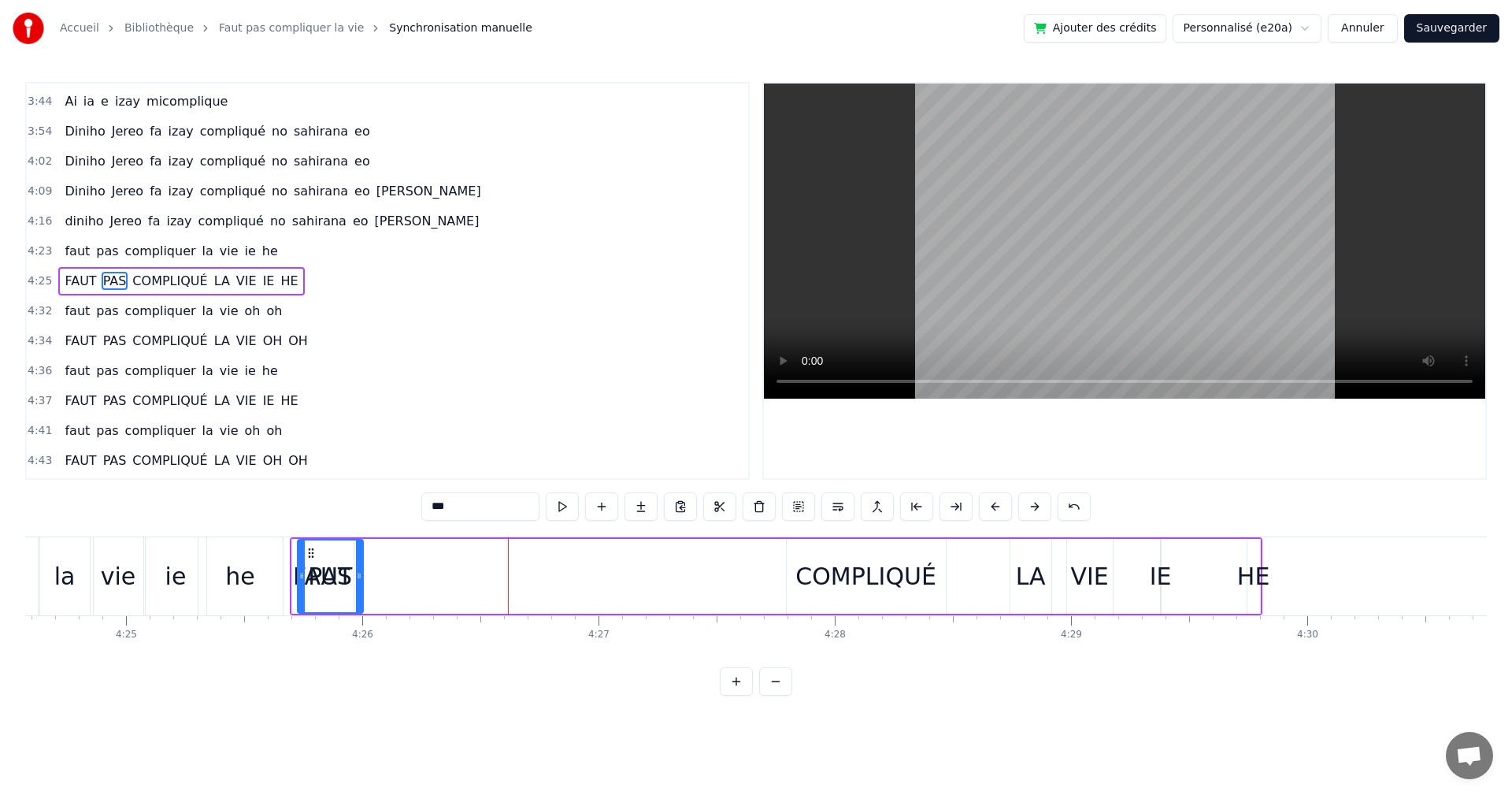
scroll to position [0, 62513]
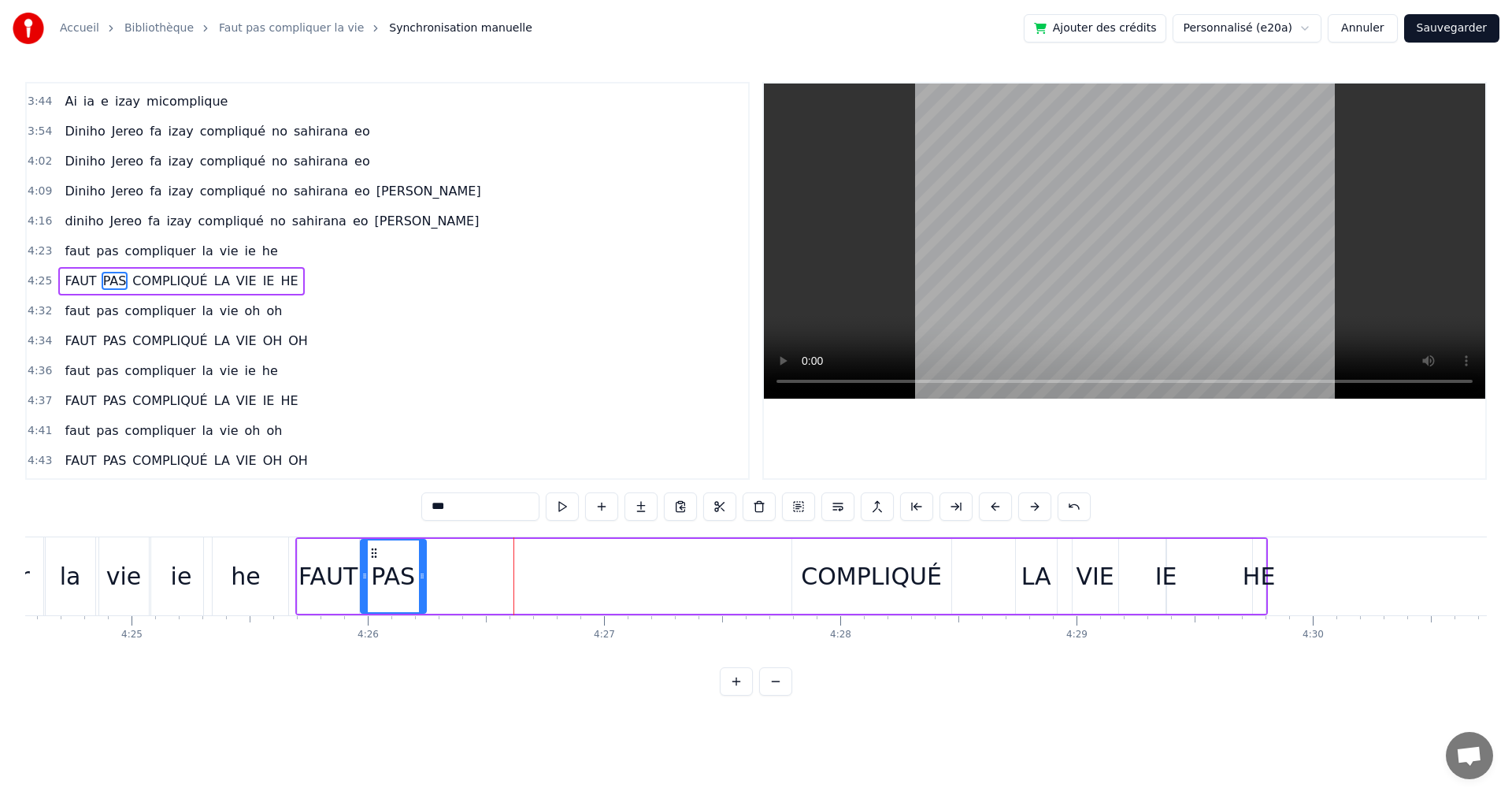
drag, startPoint x: 392, startPoint y: 554, endPoint x: 373, endPoint y: 557, distance: 19.2
click at [373, 557] on icon at bounding box center [374, 553] width 13 height 13
click at [554, 510] on button at bounding box center [562, 506] width 33 height 28
click at [329, 574] on div "FAUT" at bounding box center [328, 576] width 59 height 35
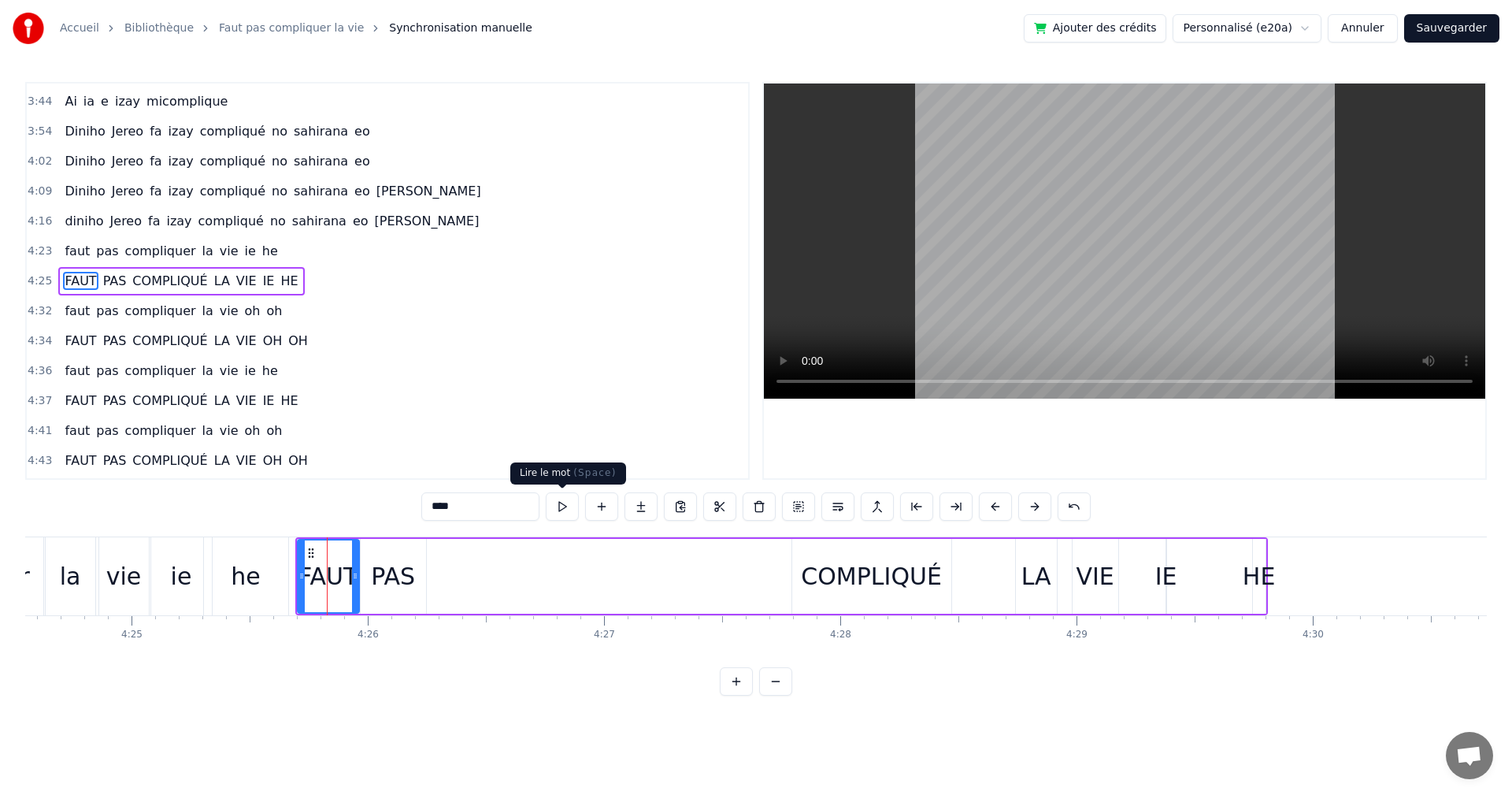
click at [562, 502] on button at bounding box center [562, 506] width 33 height 28
click at [260, 591] on div "he" at bounding box center [245, 577] width 84 height 78
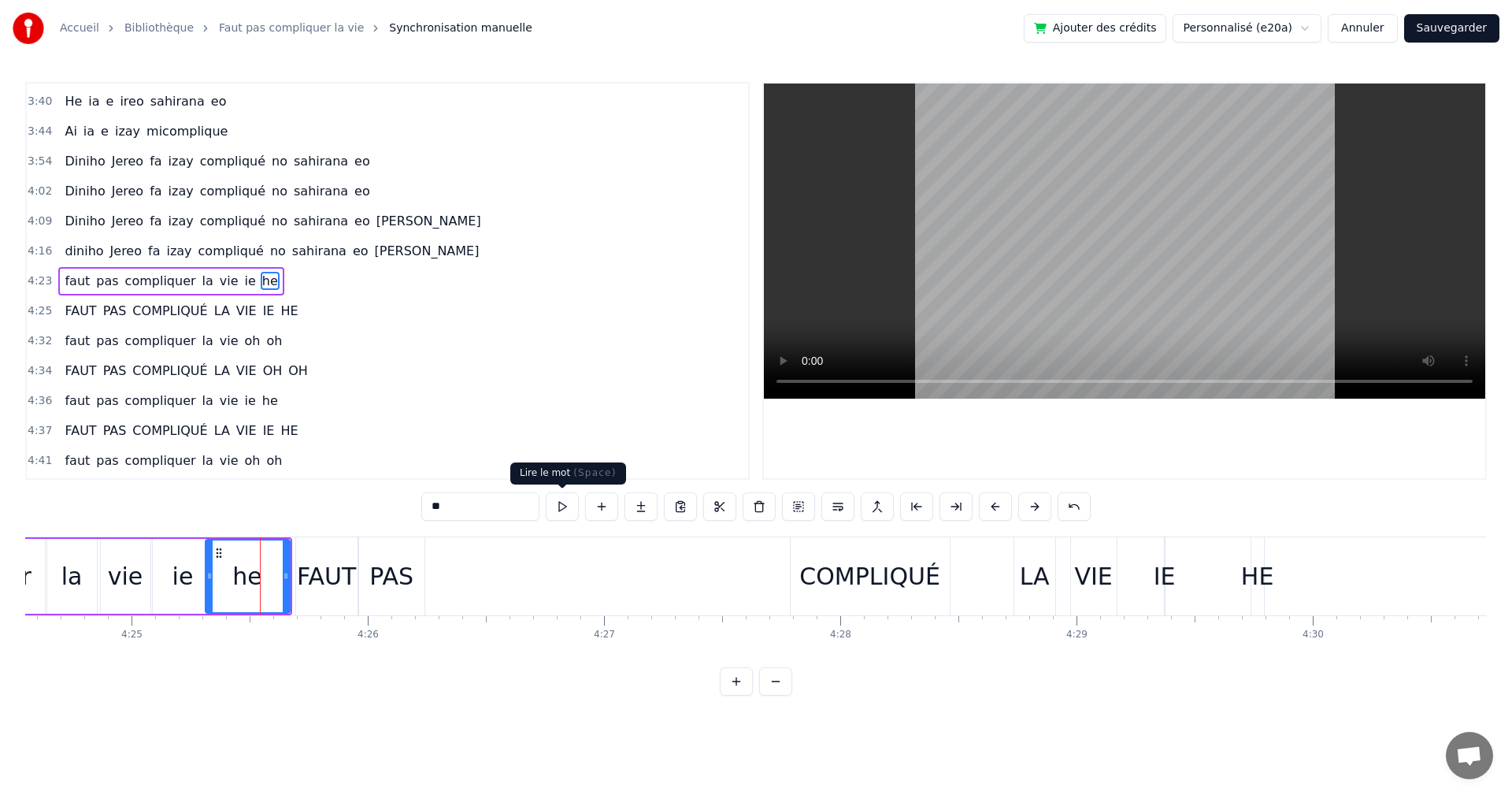
click at [547, 504] on button at bounding box center [562, 506] width 33 height 28
click at [332, 588] on div "FAUT" at bounding box center [326, 576] width 59 height 35
type input "****"
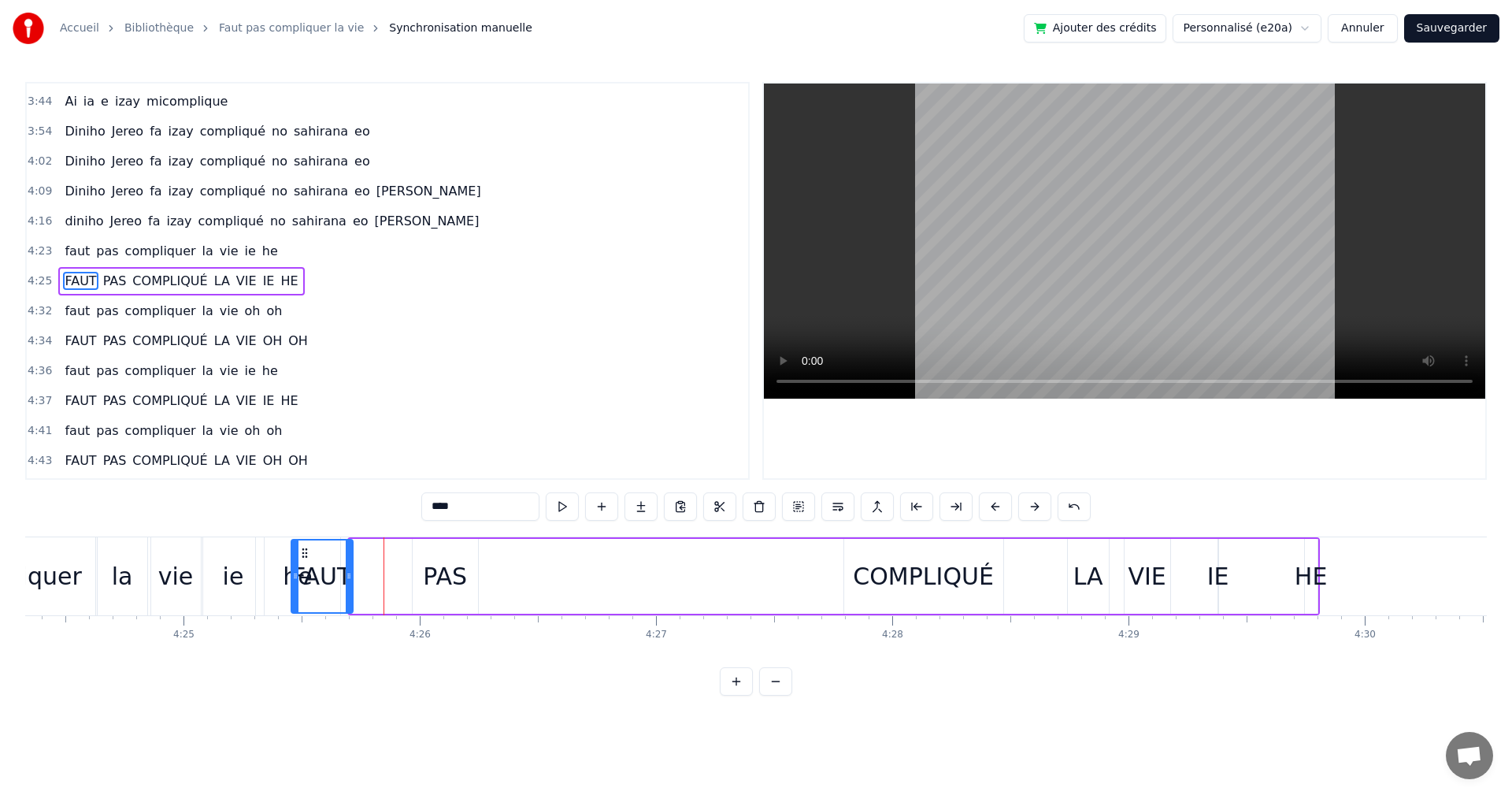
drag, startPoint x: 305, startPoint y: 550, endPoint x: 295, endPoint y: 552, distance: 10.2
click at [298, 552] on icon at bounding box center [305, 553] width 13 height 13
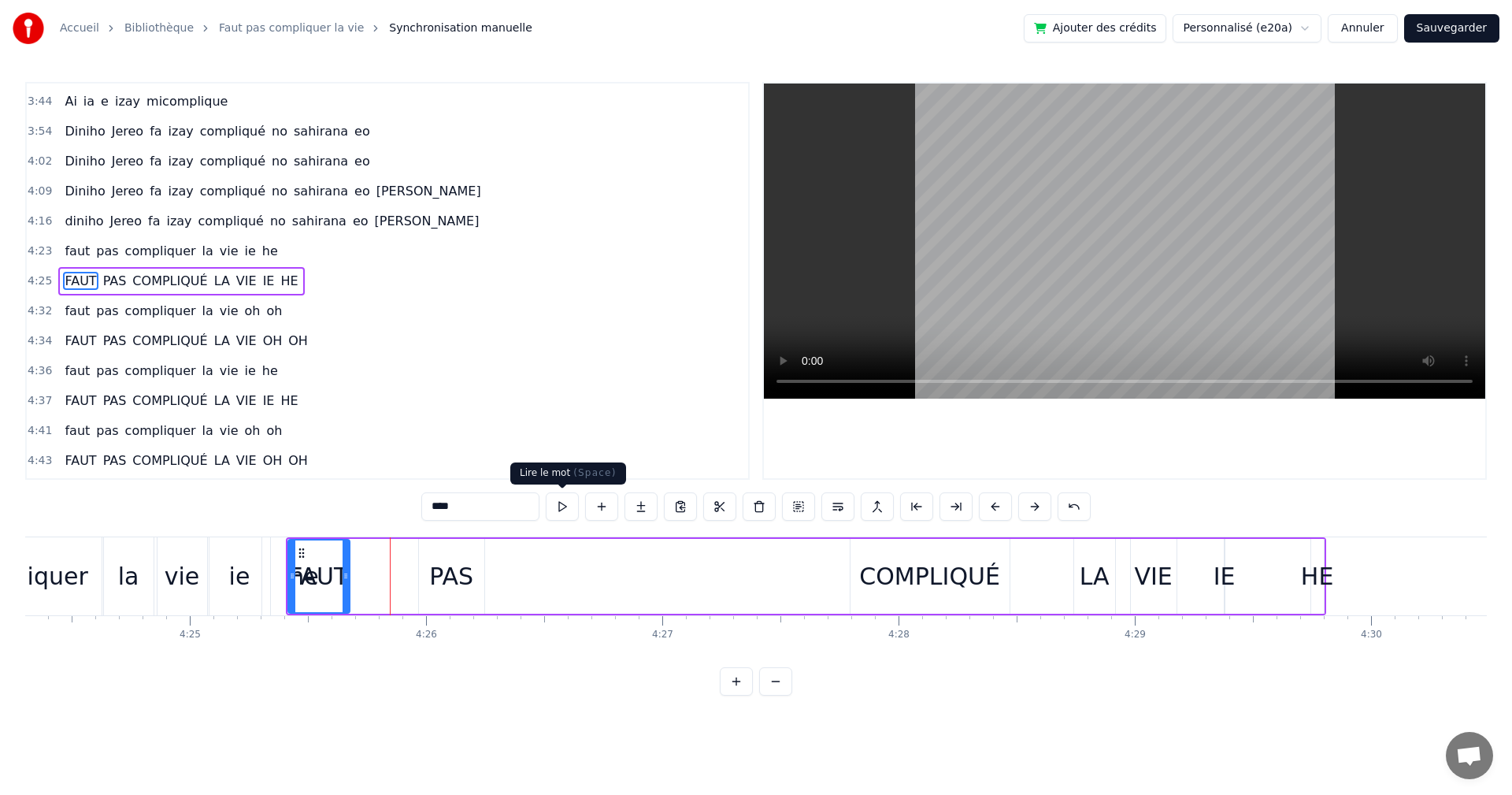
click at [551, 501] on button at bounding box center [562, 506] width 33 height 28
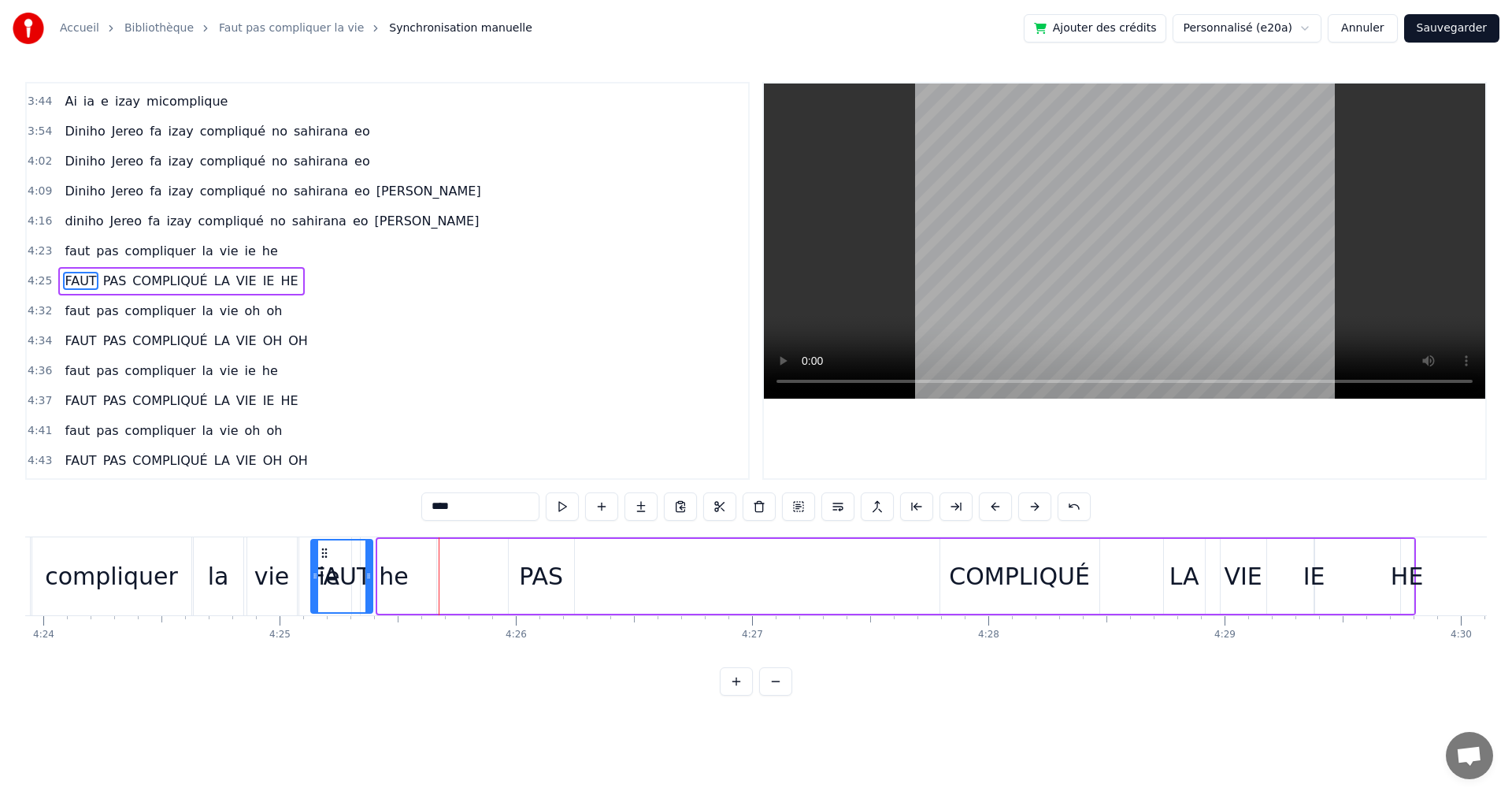
scroll to position [0, 62362]
drag, startPoint x: 296, startPoint y: 557, endPoint x: 356, endPoint y: 555, distance: 60.0
click at [356, 555] on icon at bounding box center [361, 553] width 13 height 13
click at [359, 555] on icon at bounding box center [361, 553] width 13 height 13
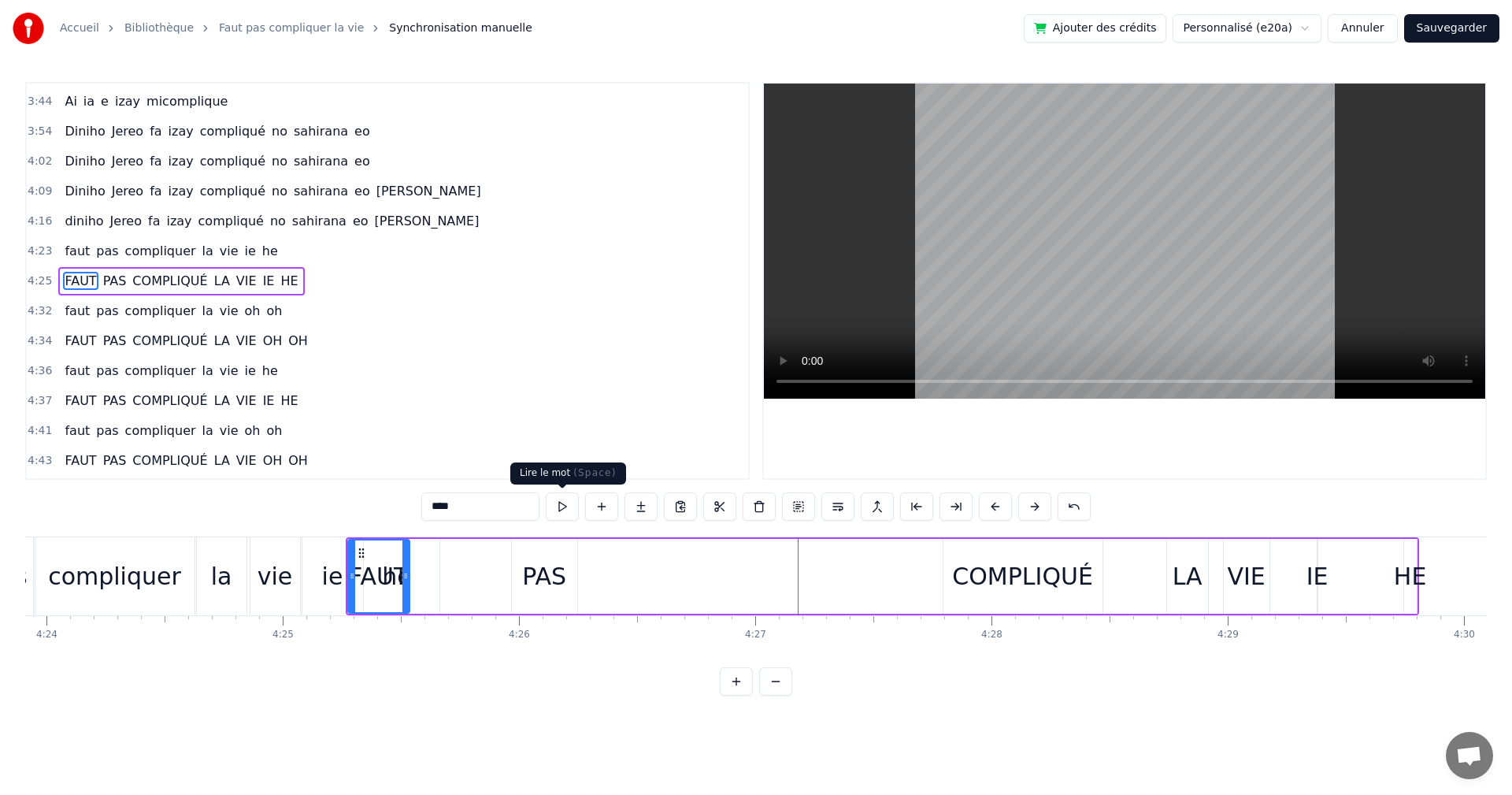
click at [561, 519] on button at bounding box center [562, 506] width 33 height 28
click at [558, 514] on button at bounding box center [562, 506] width 33 height 28
drag, startPoint x: 349, startPoint y: 549, endPoint x: 377, endPoint y: 550, distance: 28.0
click at [377, 550] on div at bounding box center [380, 577] width 6 height 72
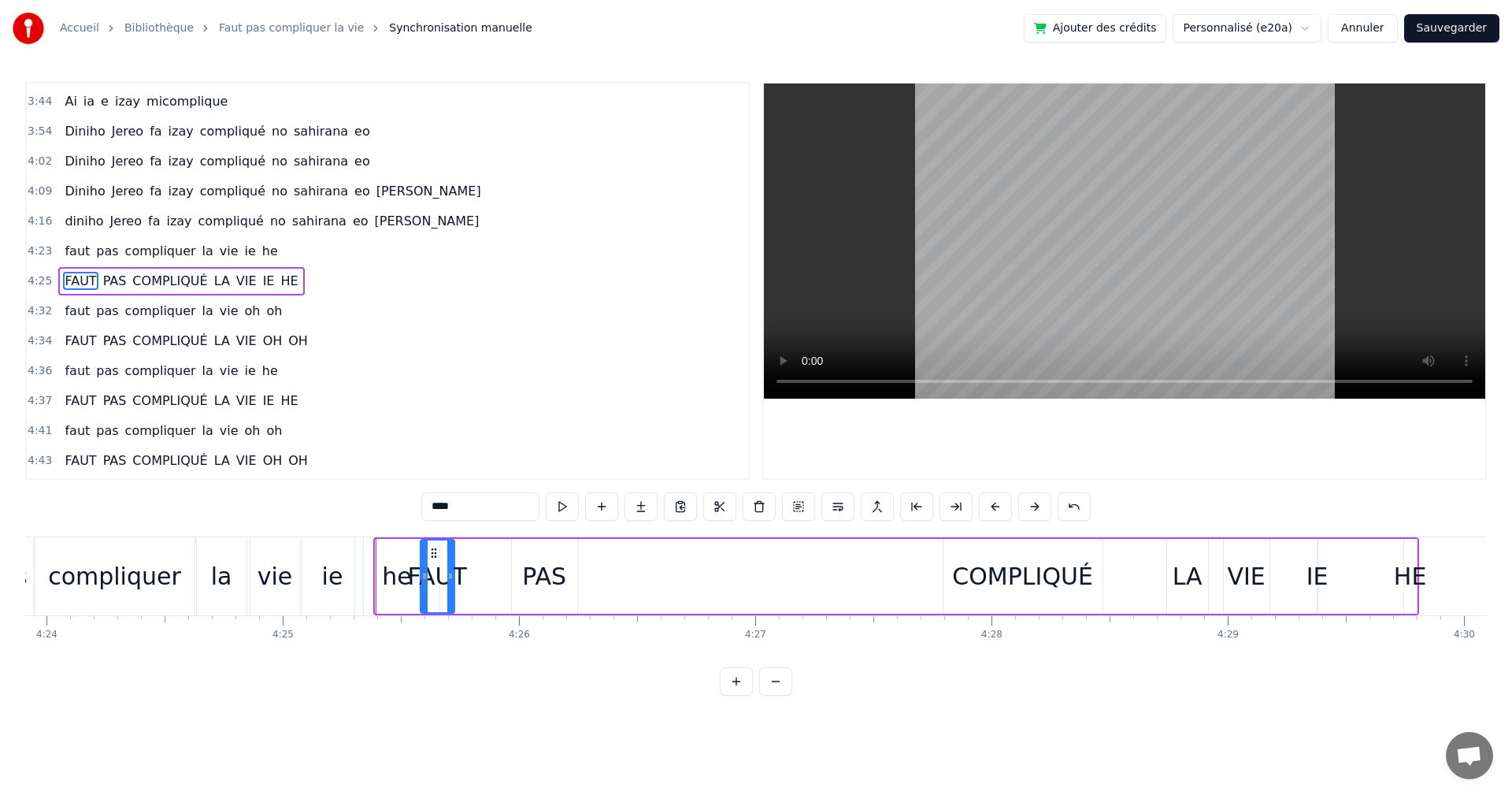
drag, startPoint x: 391, startPoint y: 550, endPoint x: 436, endPoint y: 550, distance: 45.0
click at [436, 549] on circle at bounding box center [435, 549] width 1 height 1
drag, startPoint x: 537, startPoint y: 567, endPoint x: 792, endPoint y: 567, distance: 255.0
click at [792, 567] on div "FAUT PAS COMPLIQUÉ LA VIE IE HE" at bounding box center [919, 577] width 1001 height 78
click at [158, 579] on div "compliquer" at bounding box center [114, 576] width 133 height 35
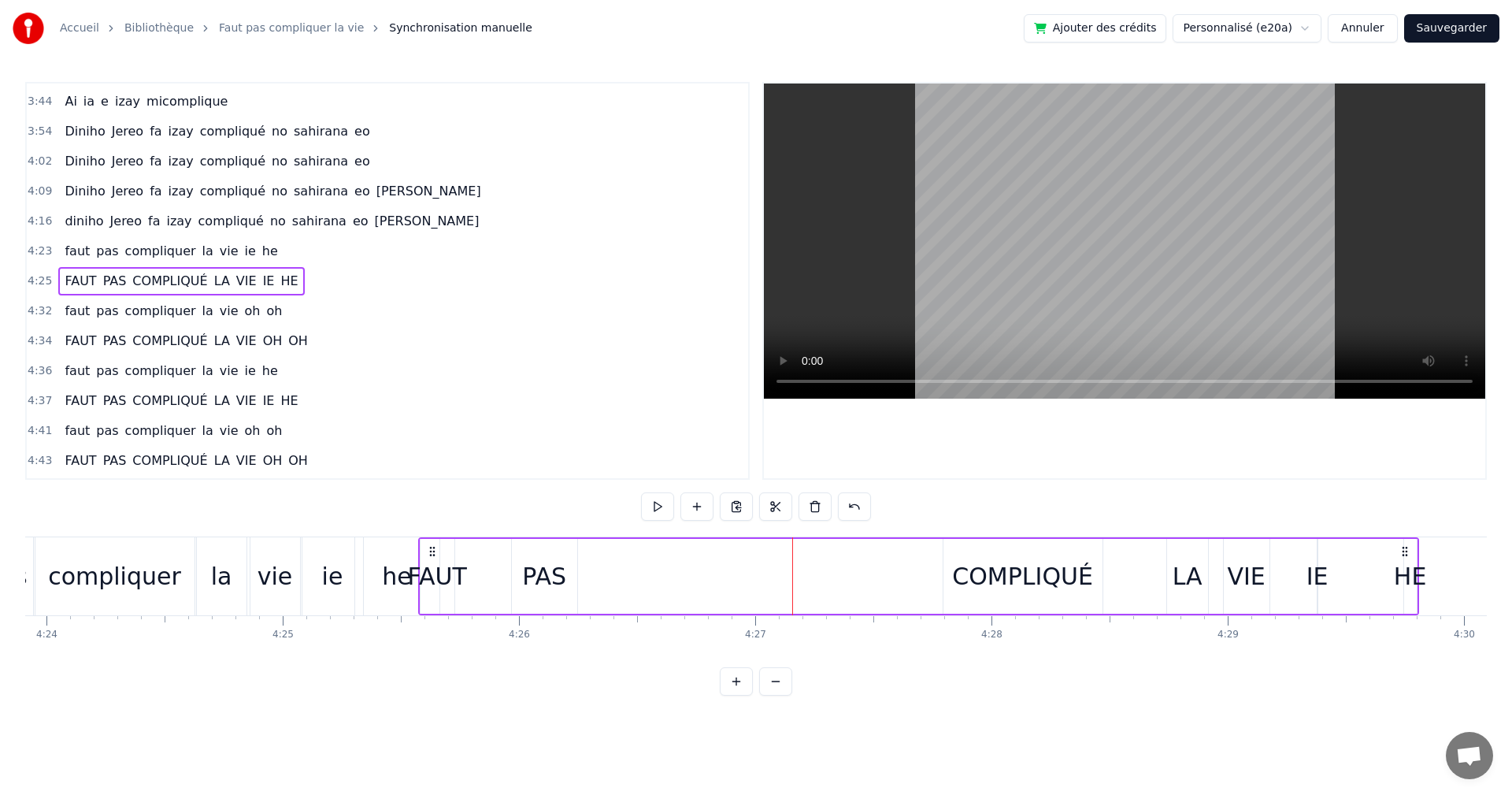
scroll to position [1135, 0]
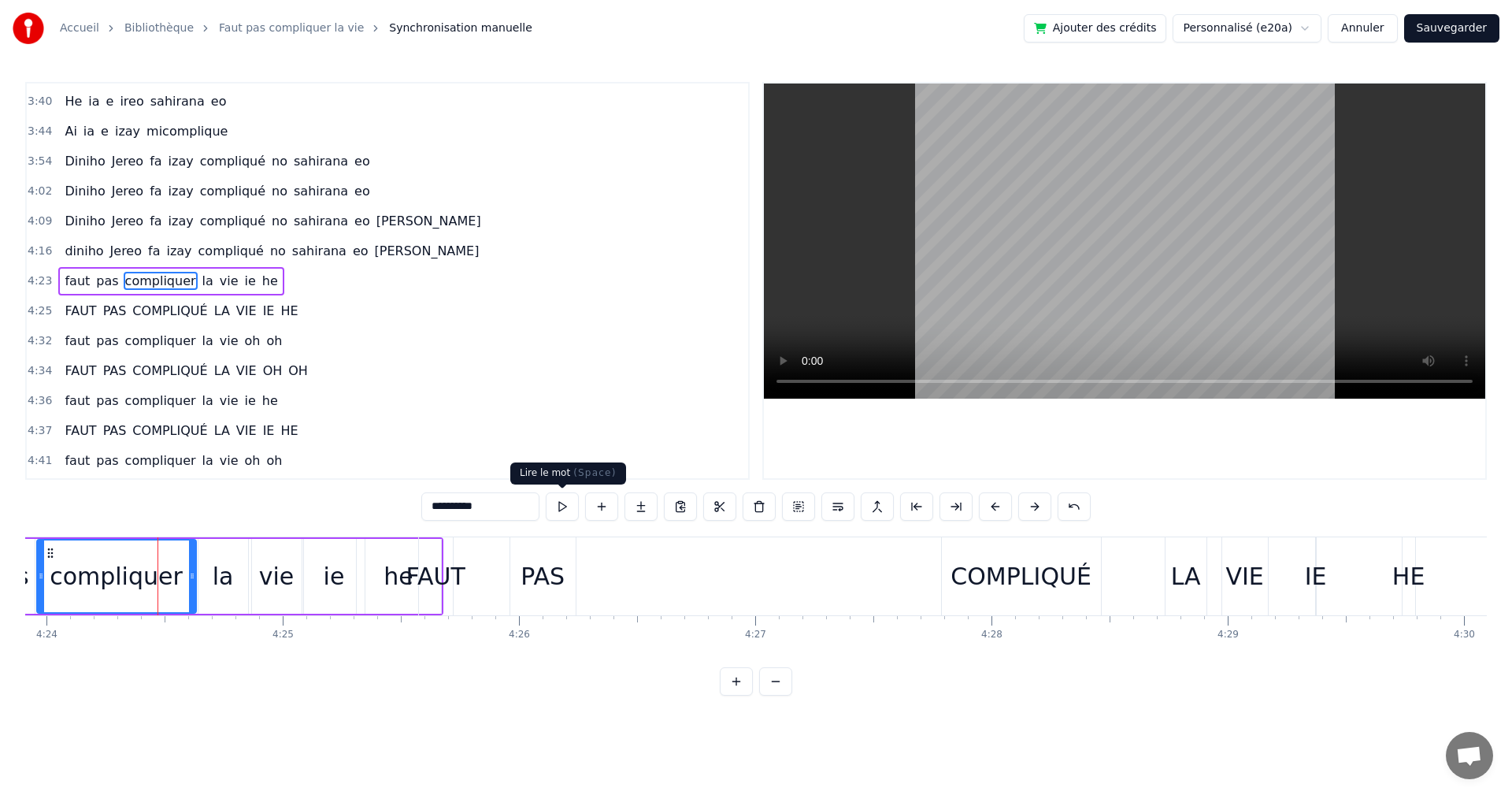
click at [556, 505] on button at bounding box center [562, 506] width 33 height 28
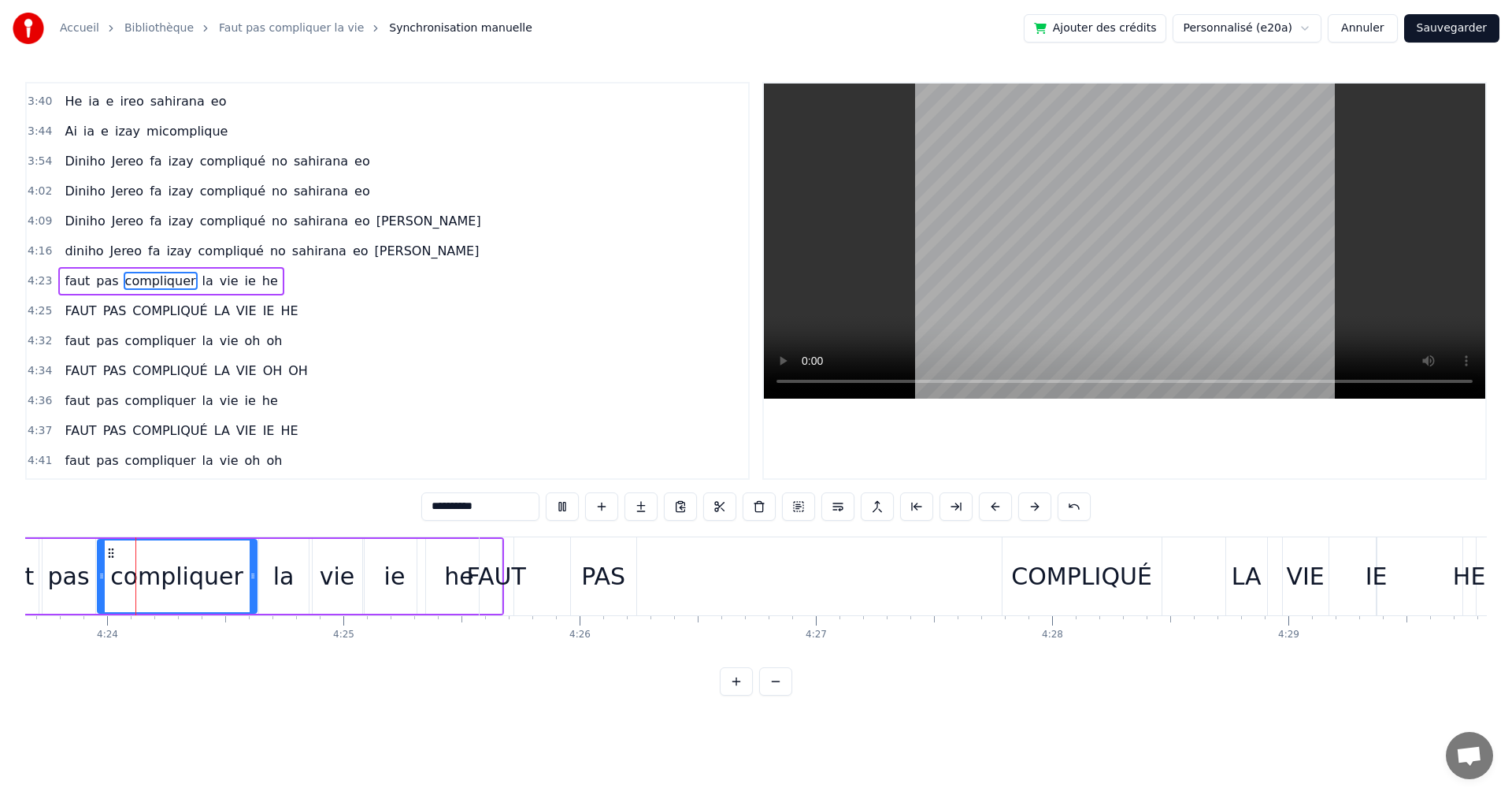
scroll to position [0, 62292]
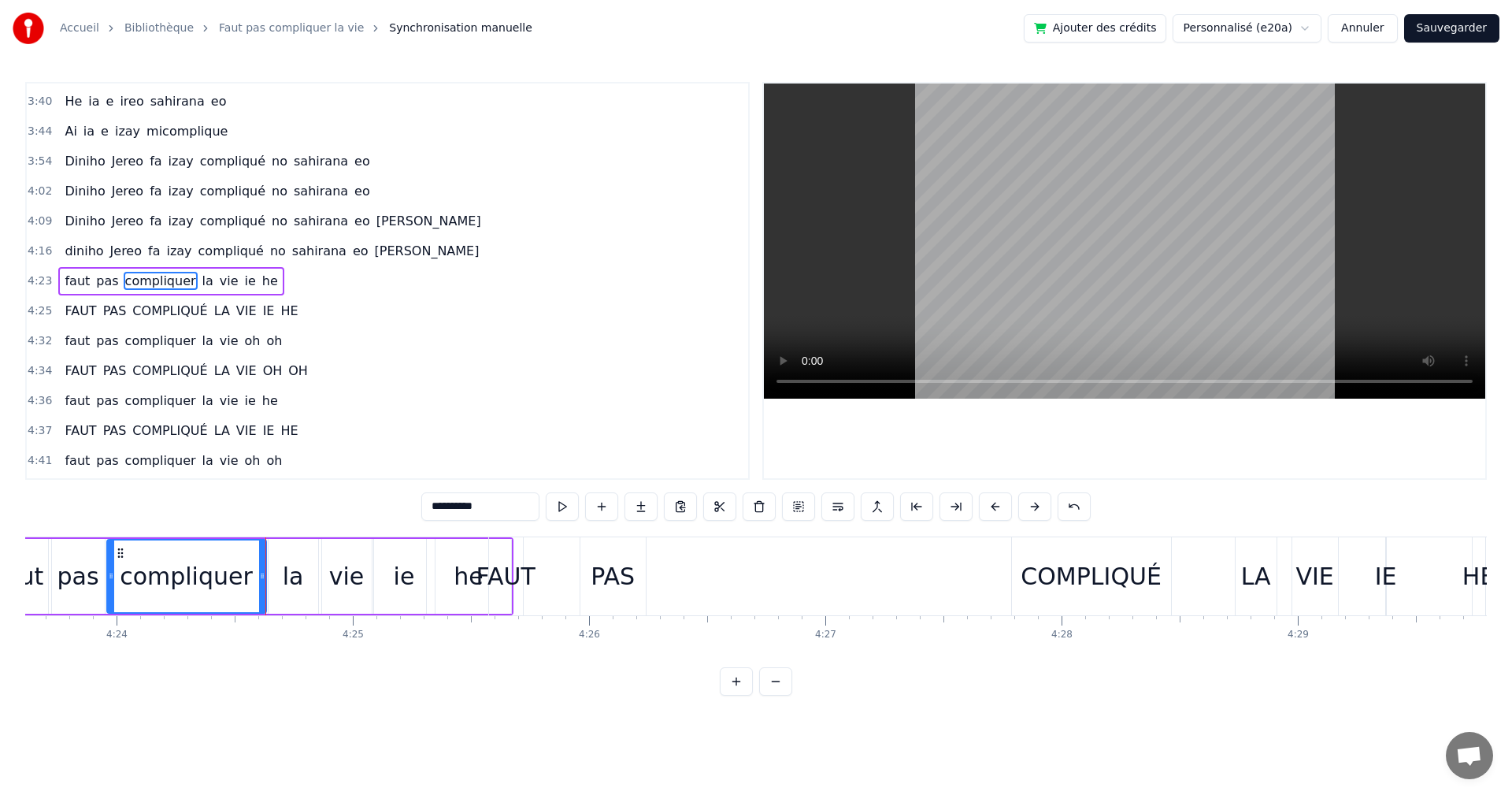
click at [556, 505] on button at bounding box center [562, 506] width 33 height 28
click at [309, 597] on div "la" at bounding box center [293, 577] width 50 height 75
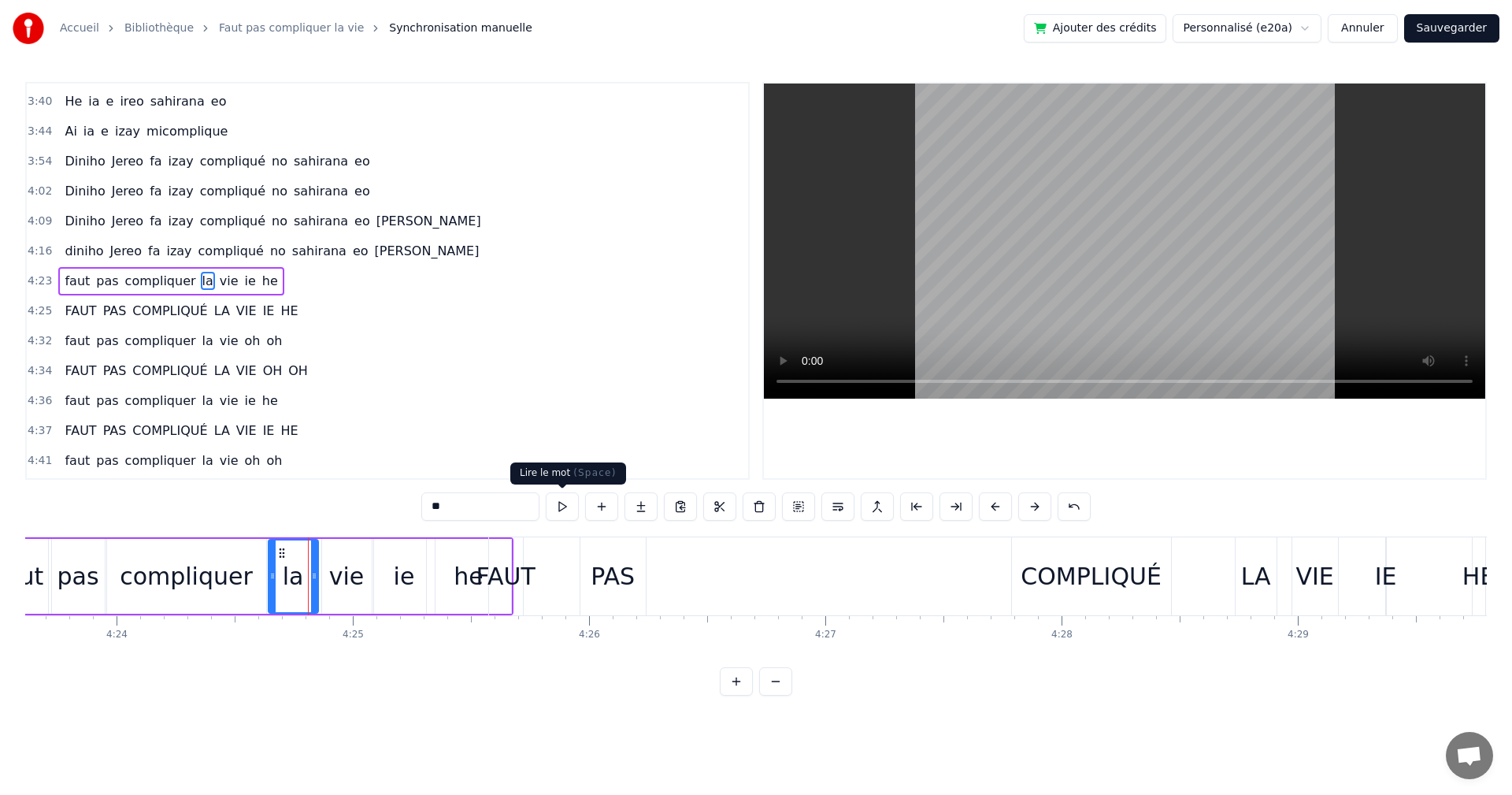
click at [556, 516] on button at bounding box center [562, 506] width 33 height 28
drag, startPoint x: 321, startPoint y: 584, endPoint x: 425, endPoint y: 567, distance: 105.4
click at [321, 584] on div "vie" at bounding box center [347, 577] width 51 height 75
click at [575, 509] on button at bounding box center [562, 506] width 33 height 28
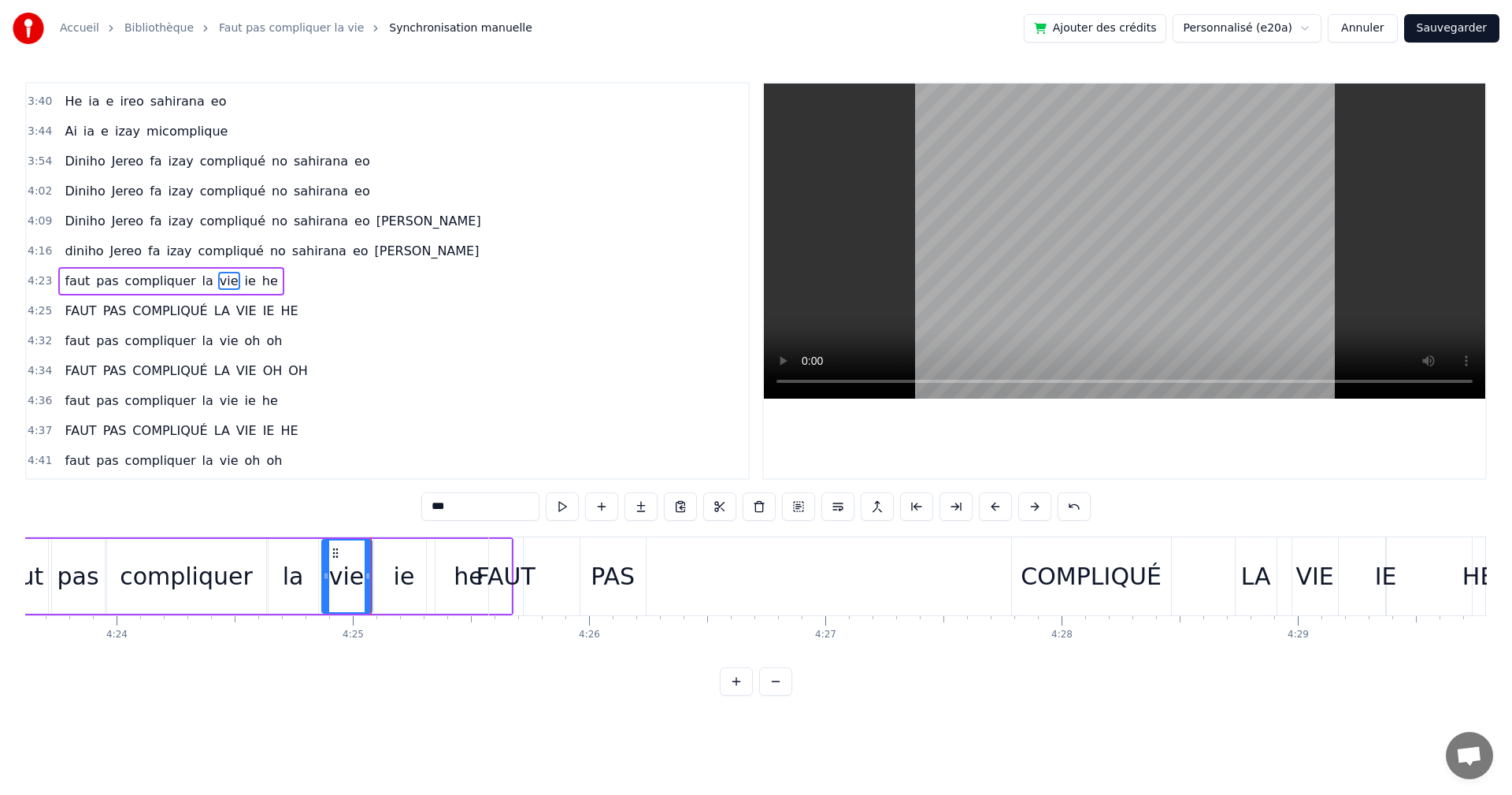
click at [399, 562] on div "ie" at bounding box center [405, 576] width 22 height 35
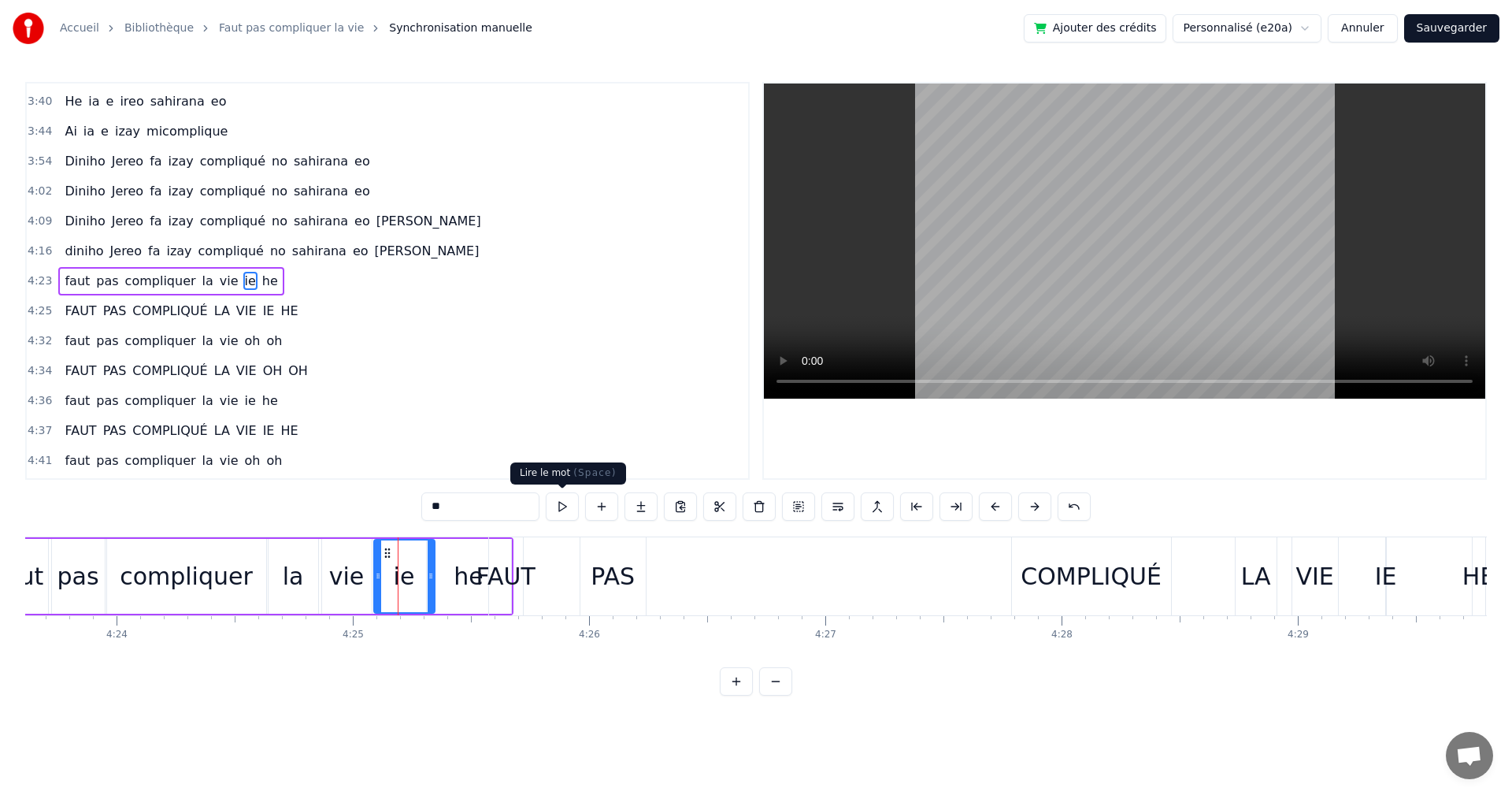
click at [561, 502] on button at bounding box center [562, 506] width 33 height 28
click at [454, 559] on div "he" at bounding box center [469, 577] width 84 height 75
click at [561, 509] on button at bounding box center [562, 506] width 33 height 28
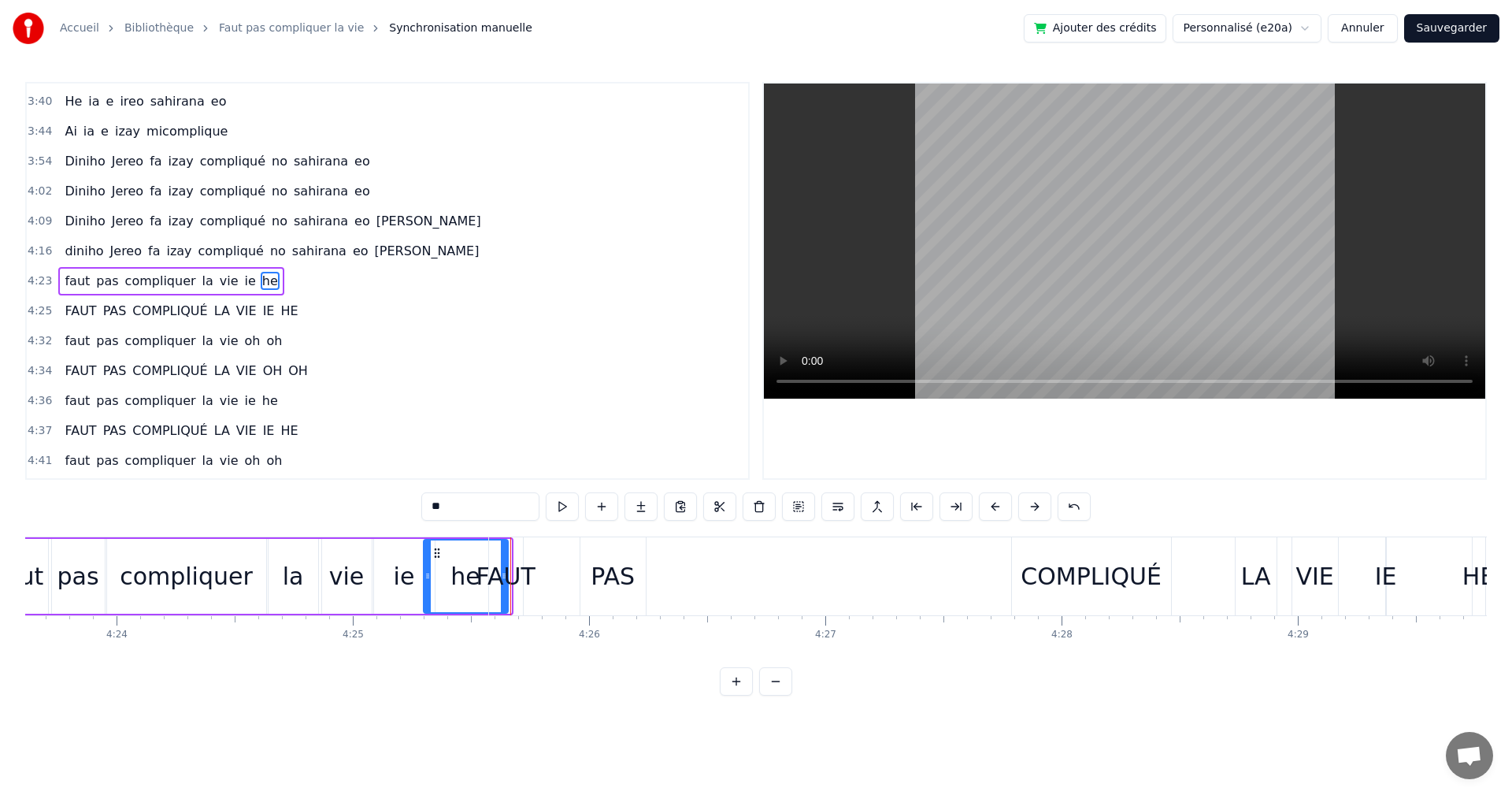
click at [437, 550] on icon at bounding box center [437, 553] width 13 height 13
click at [500, 567] on div "FAUT" at bounding box center [505, 576] width 59 height 35
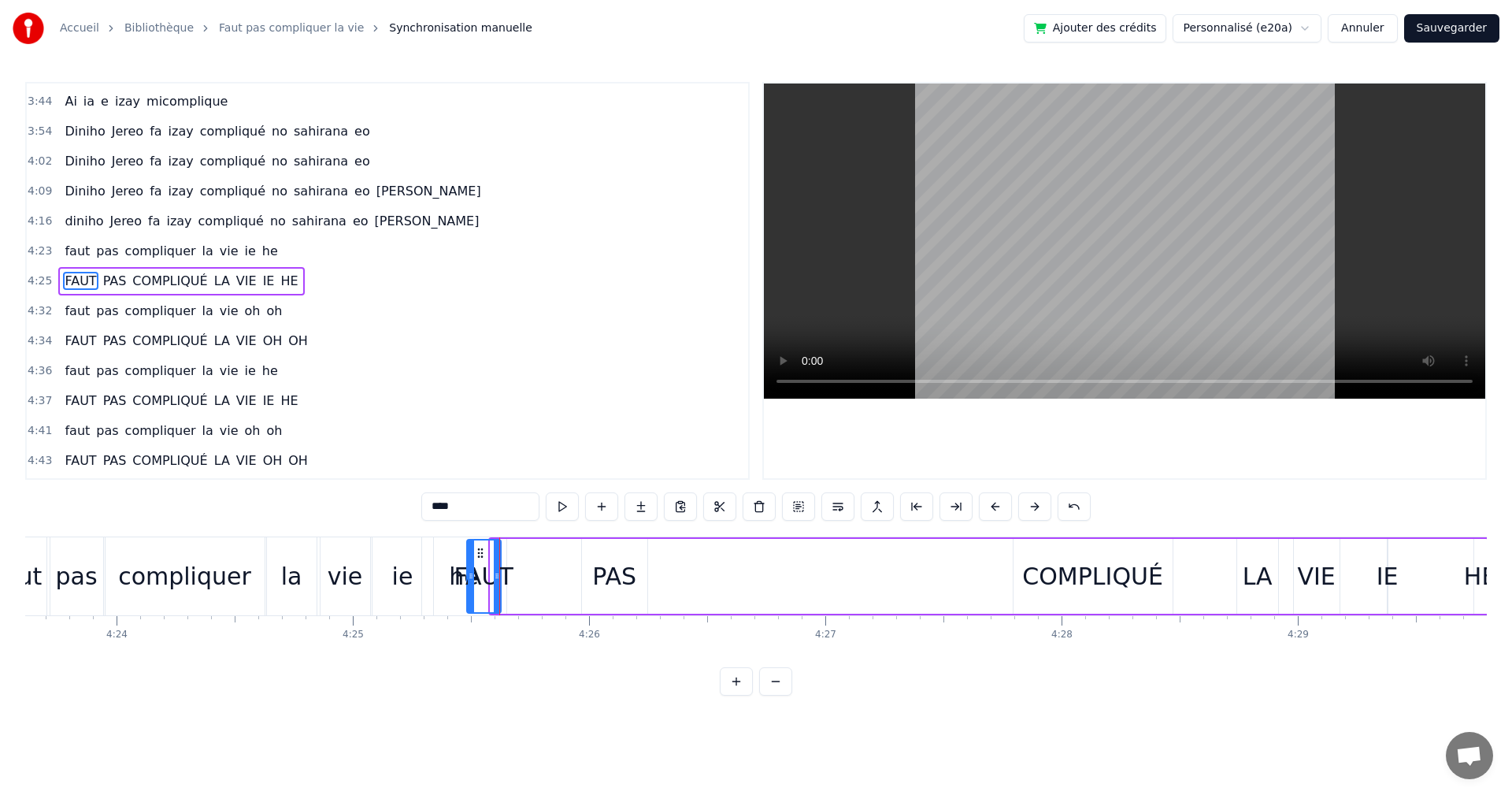
drag, startPoint x: 502, startPoint y: 547, endPoint x: 478, endPoint y: 547, distance: 24.0
click at [478, 547] on icon at bounding box center [481, 553] width 13 height 13
click at [557, 507] on button at bounding box center [562, 506] width 33 height 28
drag, startPoint x: 485, startPoint y: 548, endPoint x: 413, endPoint y: 560, distance: 73.0
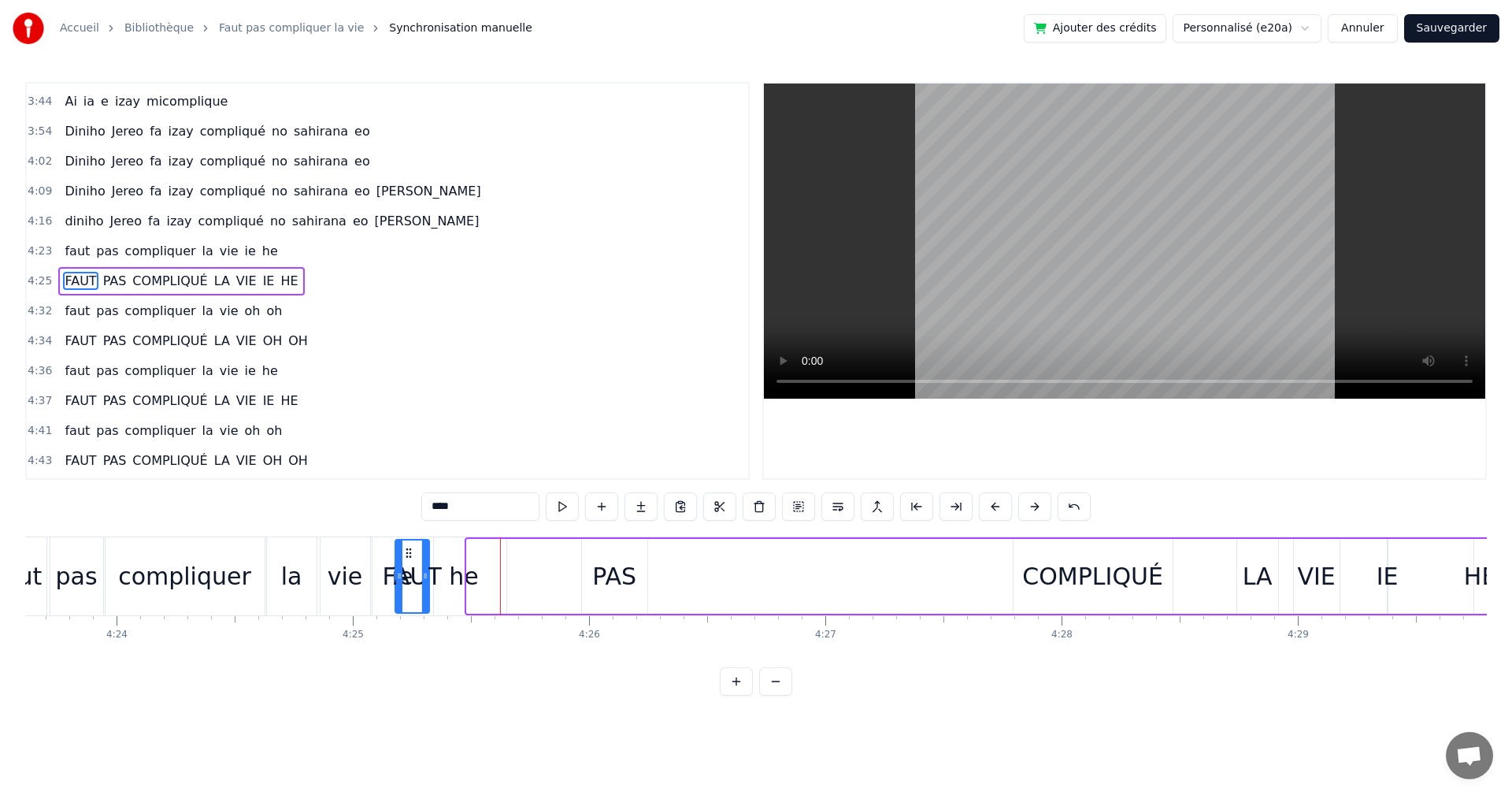
click at [413, 560] on div "FAUT" at bounding box center [413, 577] width 32 height 72
click at [559, 502] on button at bounding box center [562, 506] width 33 height 28
drag, startPoint x: 404, startPoint y: 552, endPoint x: 422, endPoint y: 555, distance: 18.2
click at [422, 555] on icon at bounding box center [427, 553] width 13 height 13
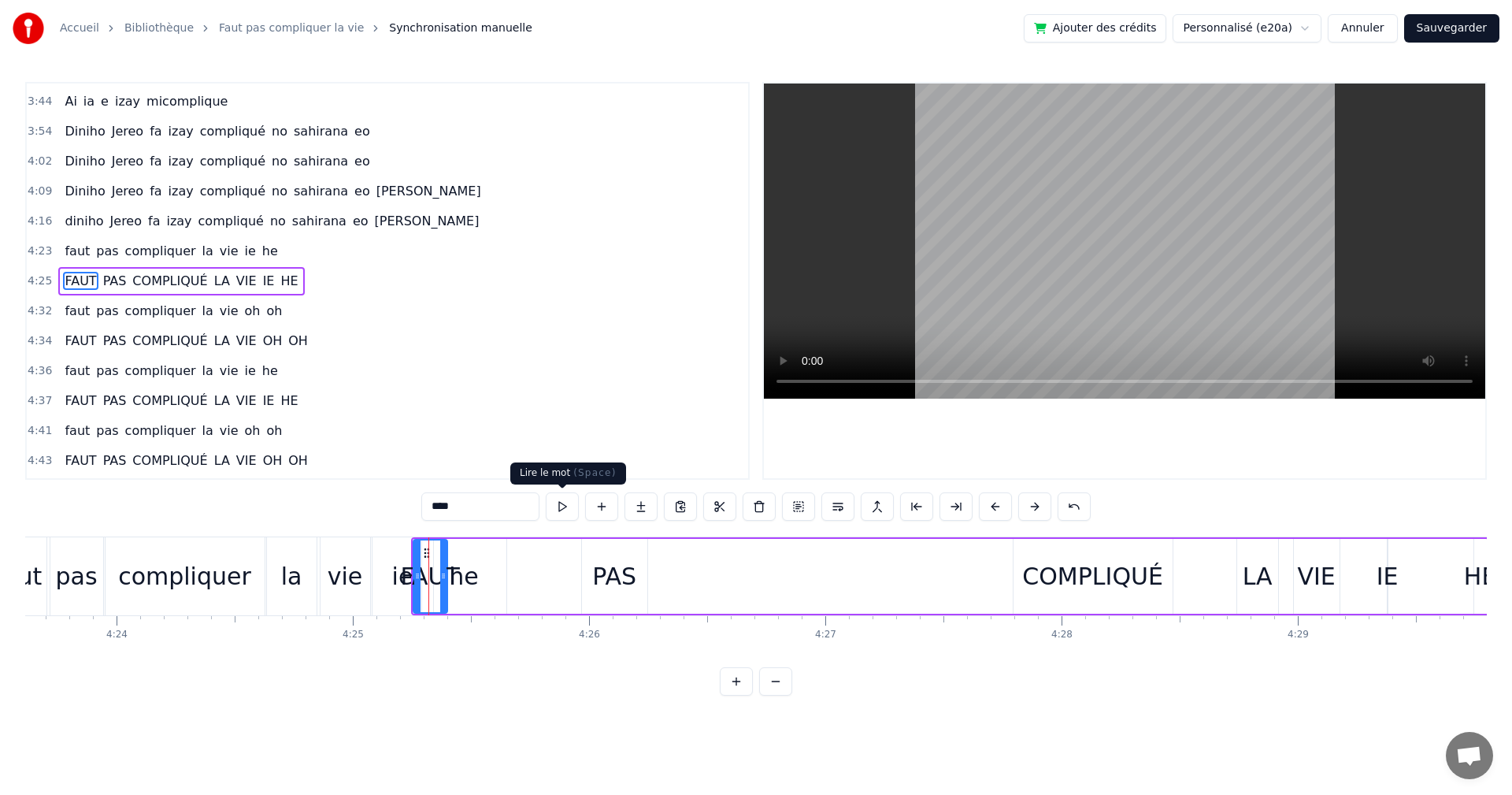
click at [565, 509] on button at bounding box center [562, 506] width 33 height 28
click at [587, 569] on div "PAS" at bounding box center [615, 577] width 66 height 75
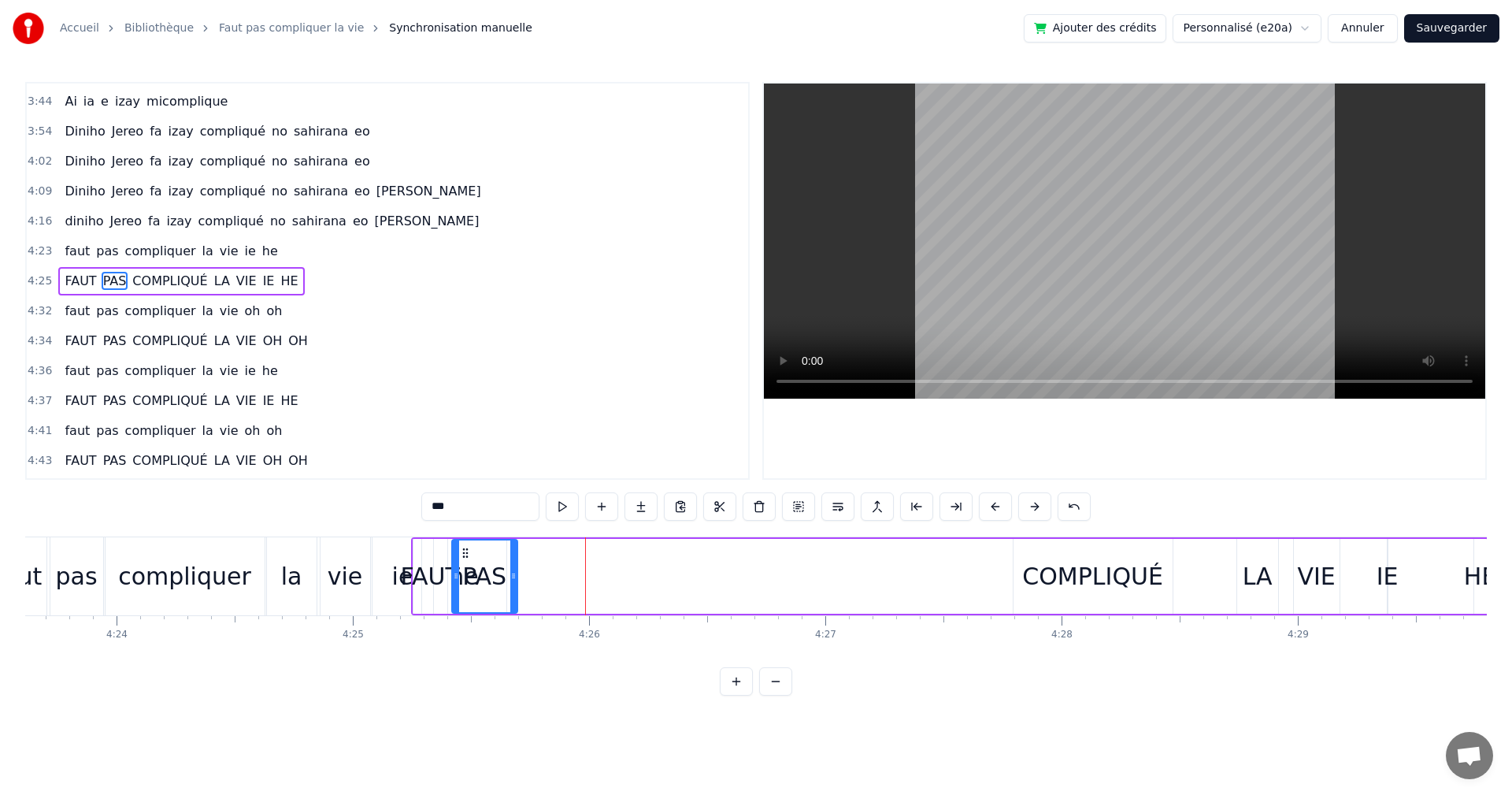
drag, startPoint x: 596, startPoint y: 553, endPoint x: 466, endPoint y: 546, distance: 130.2
click at [466, 547] on icon at bounding box center [465, 553] width 13 height 13
click at [554, 509] on button at bounding box center [562, 506] width 33 height 28
drag, startPoint x: 554, startPoint y: 509, endPoint x: 509, endPoint y: 529, distance: 49.2
click at [550, 511] on button at bounding box center [562, 506] width 33 height 28
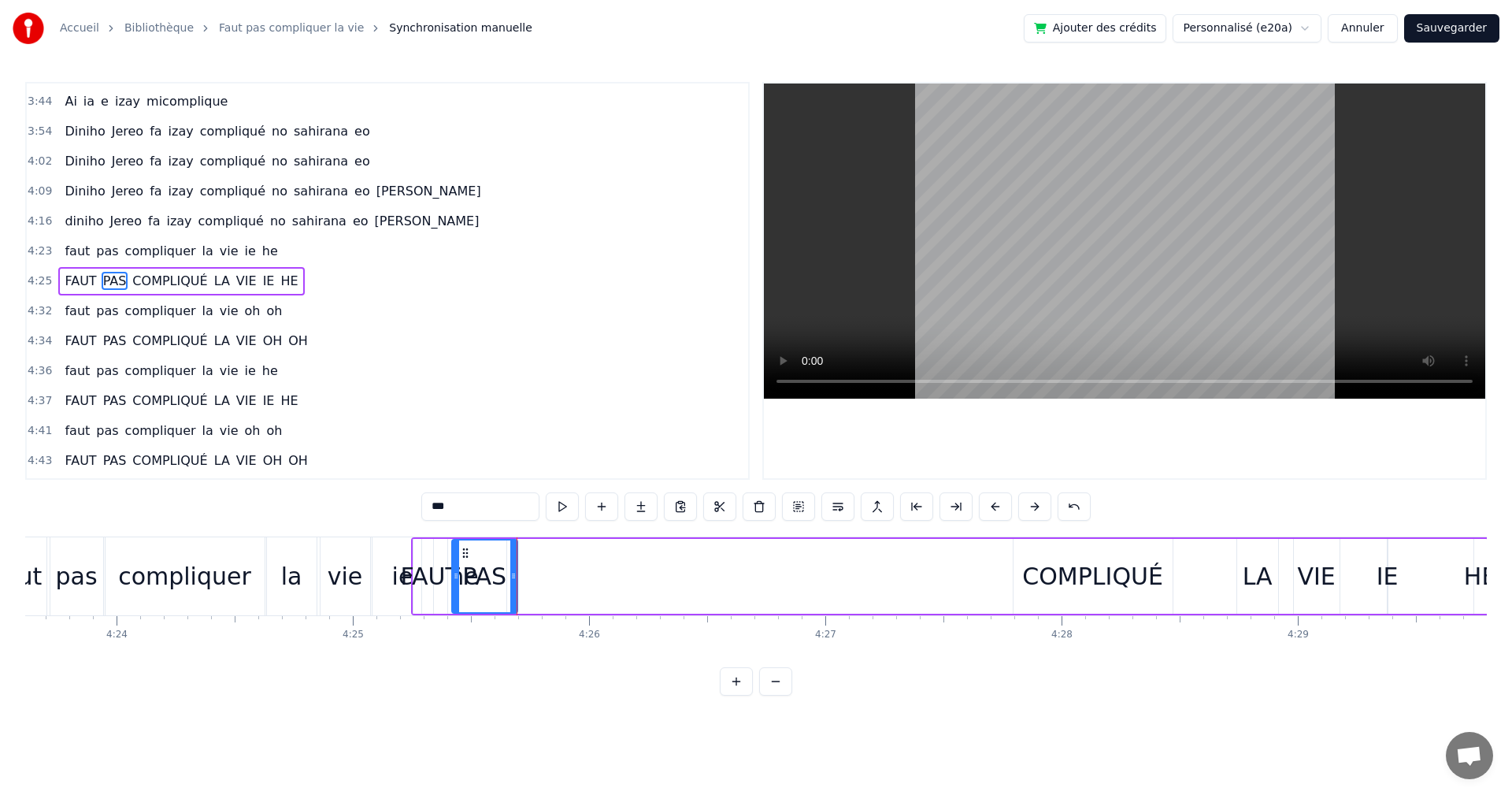
click at [514, 564] on div at bounding box center [513, 577] width 6 height 72
click at [1060, 564] on div "COMPLIQUÉ" at bounding box center [1093, 576] width 141 height 35
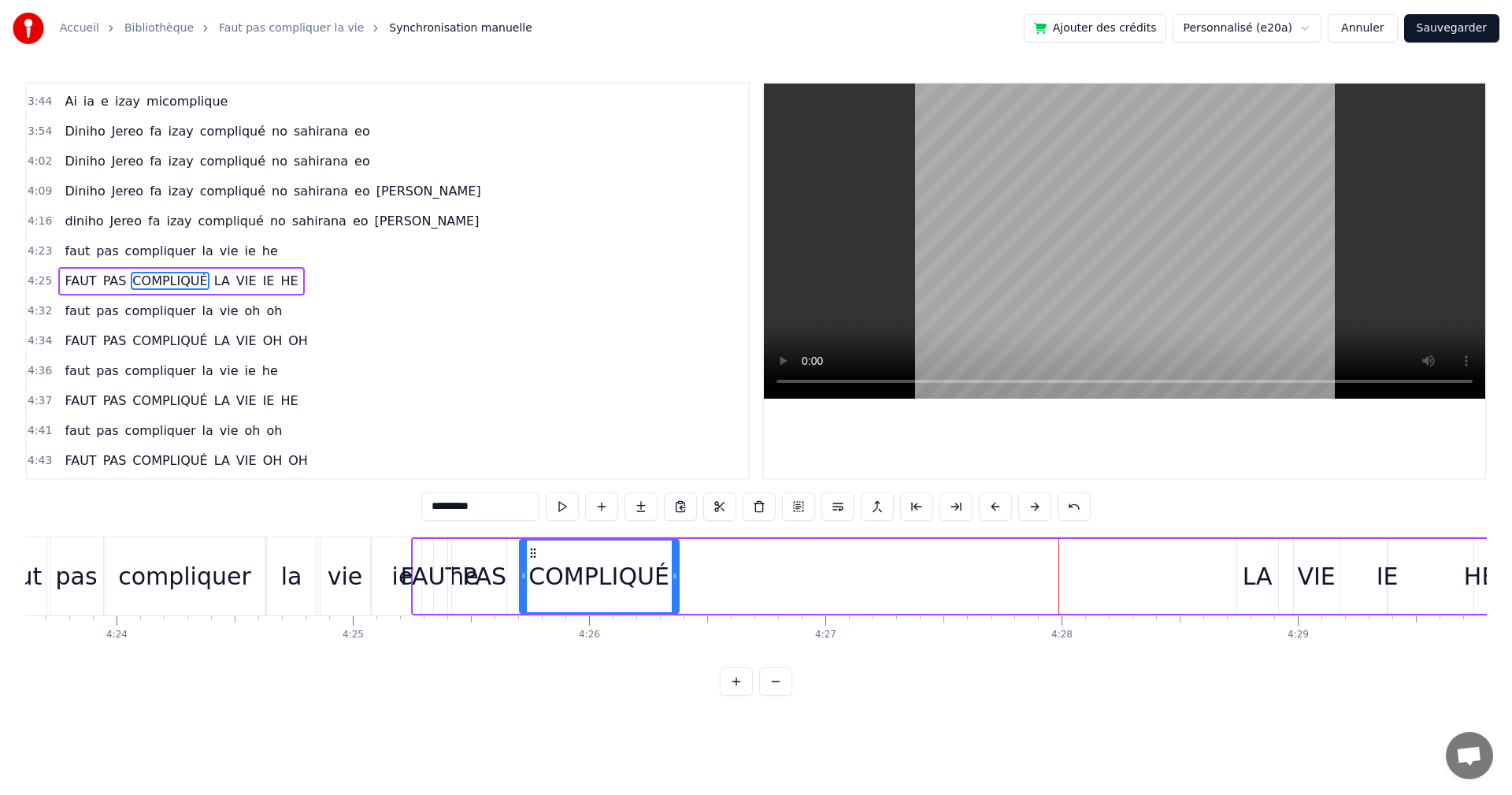
drag, startPoint x: 1027, startPoint y: 553, endPoint x: 533, endPoint y: 565, distance: 494.1
click at [533, 565] on div "COMPLIQUÉ" at bounding box center [599, 577] width 158 height 72
click at [572, 502] on button at bounding box center [562, 506] width 33 height 28
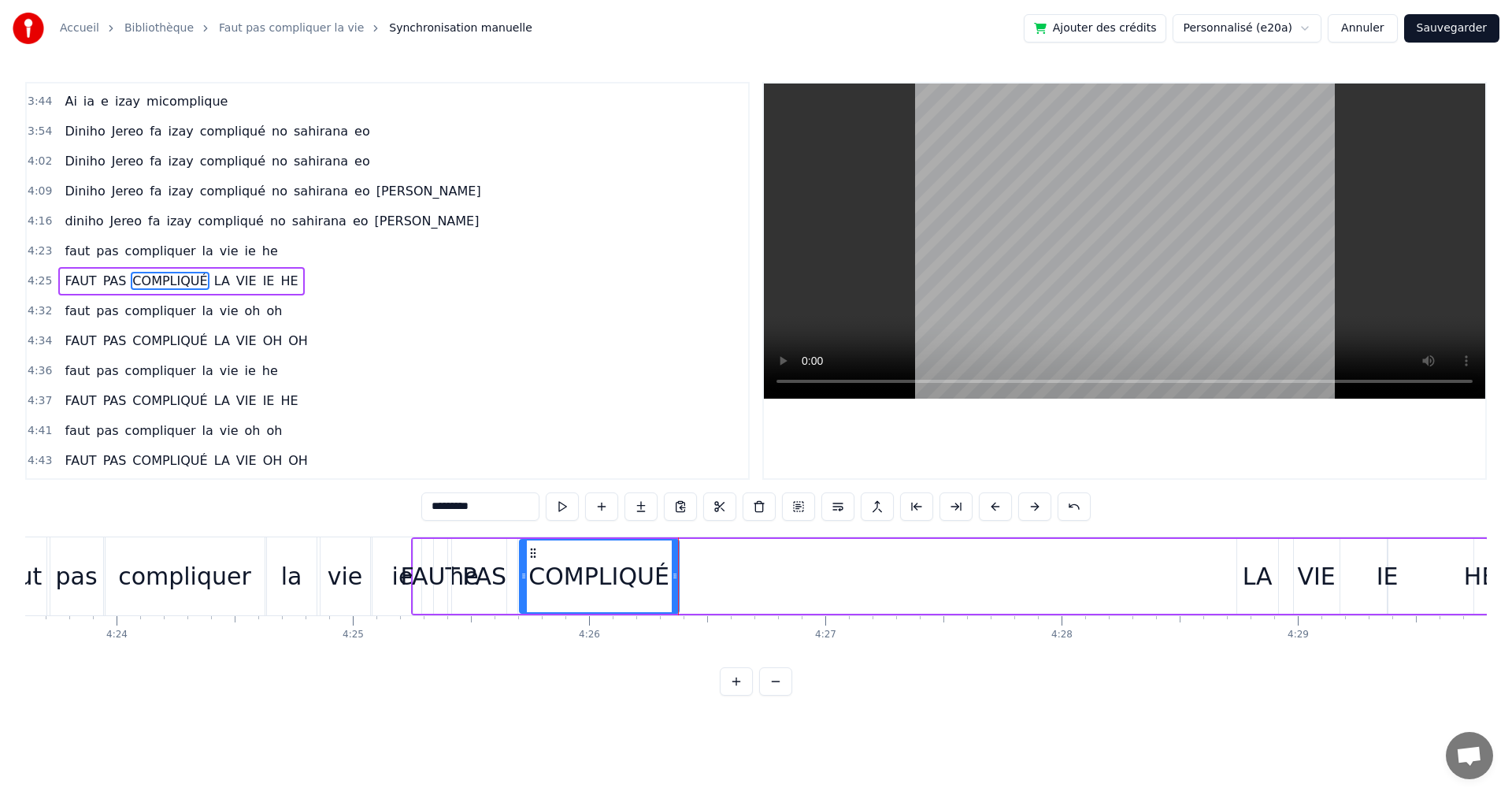
click at [572, 502] on button at bounding box center [562, 506] width 33 height 28
click at [1263, 600] on div "LA" at bounding box center [1258, 577] width 41 height 75
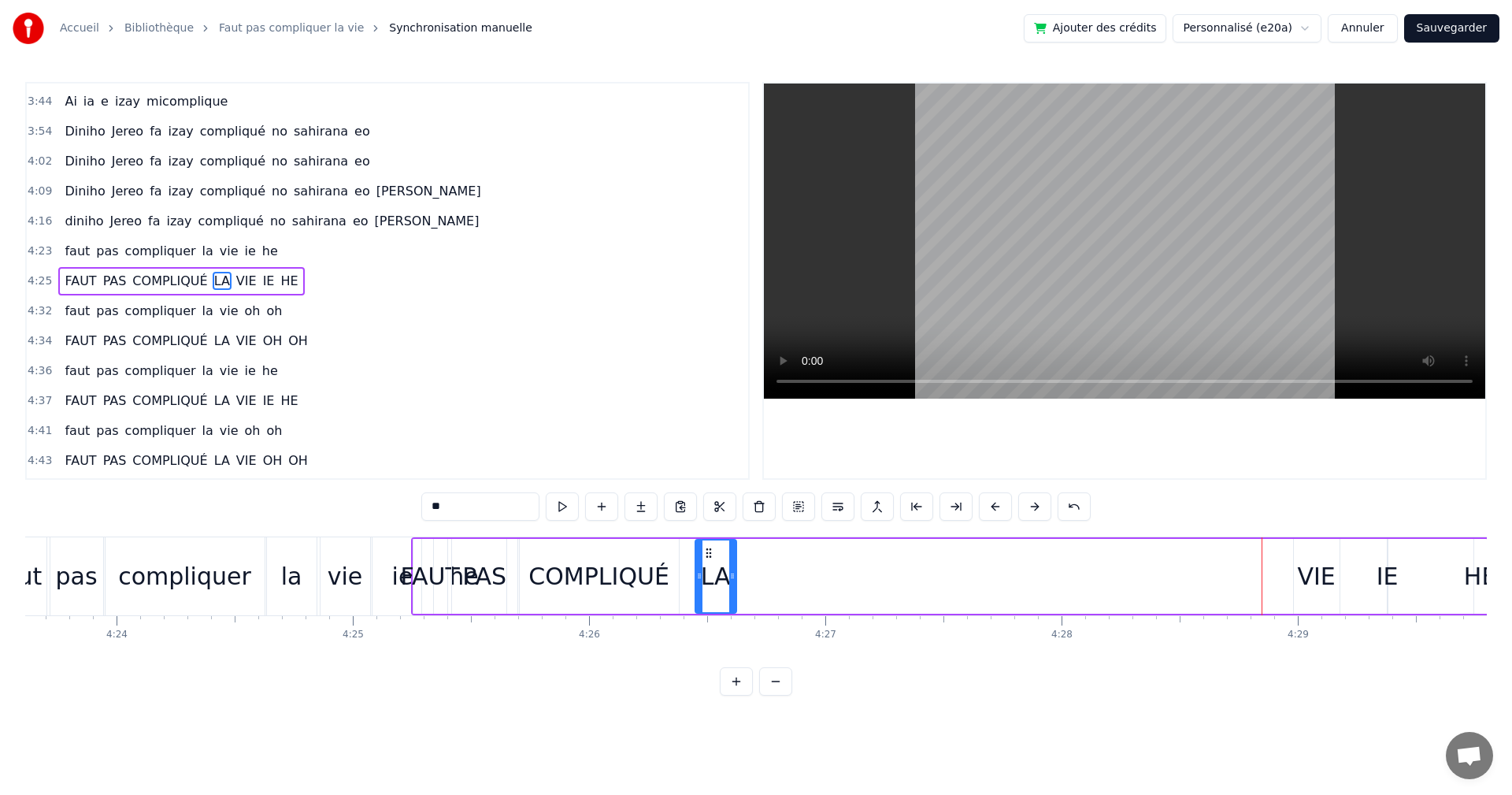
drag, startPoint x: 1247, startPoint y: 554, endPoint x: 705, endPoint y: 598, distance: 543.8
click at [705, 598] on div "LA" at bounding box center [716, 577] width 39 height 72
click at [565, 515] on button at bounding box center [562, 506] width 33 height 28
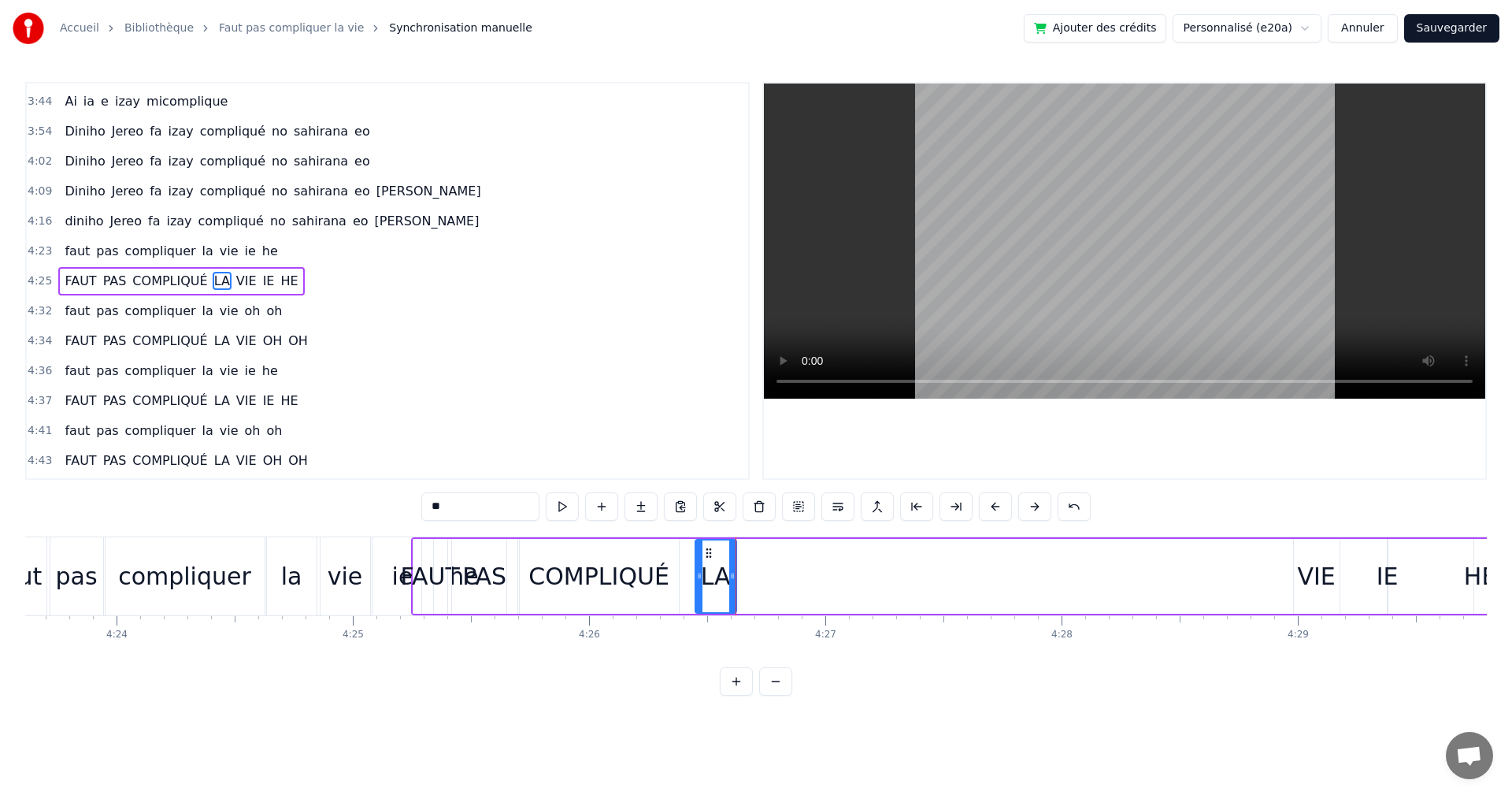
click at [565, 515] on button at bounding box center [562, 506] width 33 height 28
click at [1304, 557] on div "VIE" at bounding box center [1317, 577] width 46 height 75
type input "***"
drag, startPoint x: 1303, startPoint y: 545, endPoint x: 1019, endPoint y: 573, distance: 285.4
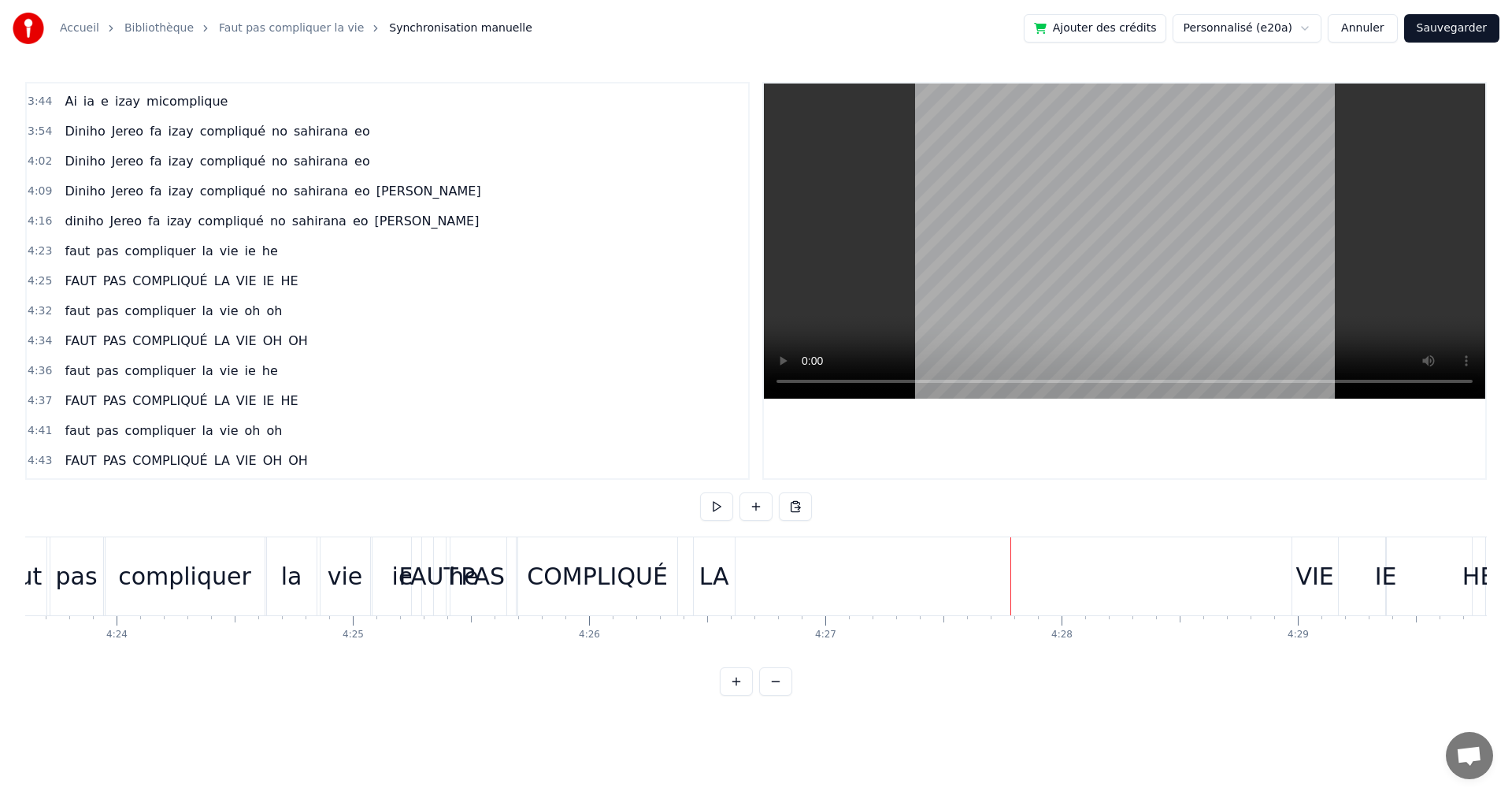
click at [1292, 556] on div "VIE" at bounding box center [1315, 577] width 47 height 78
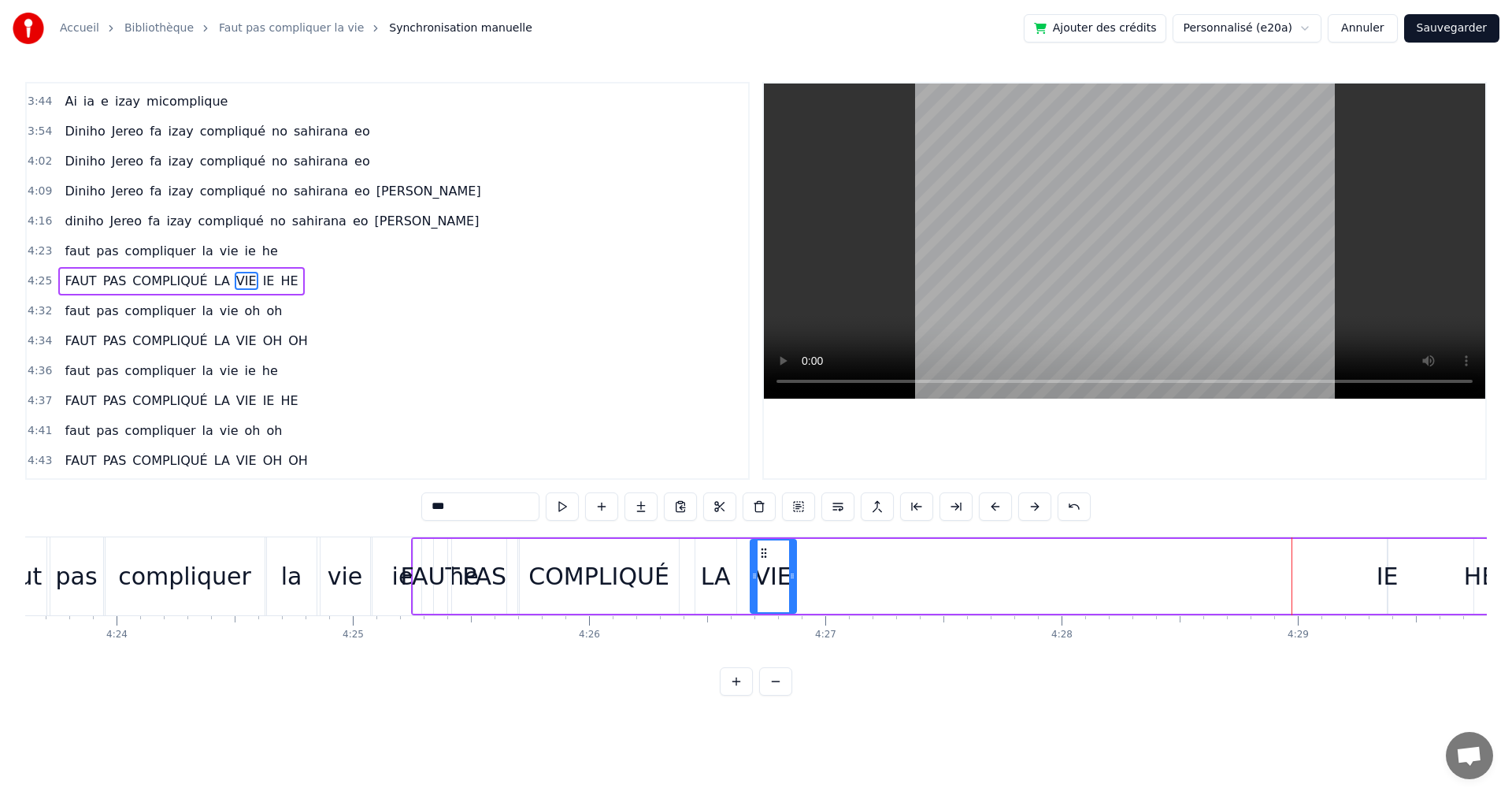
drag, startPoint x: 1307, startPoint y: 554, endPoint x: 764, endPoint y: 577, distance: 543.5
click at [764, 577] on div "VIE" at bounding box center [773, 577] width 44 height 72
click at [557, 513] on button at bounding box center [562, 506] width 33 height 28
click at [1378, 565] on div "FAUT PAS COMPLIQUÉ LA VIE IE HE" at bounding box center [950, 577] width 1079 height 78
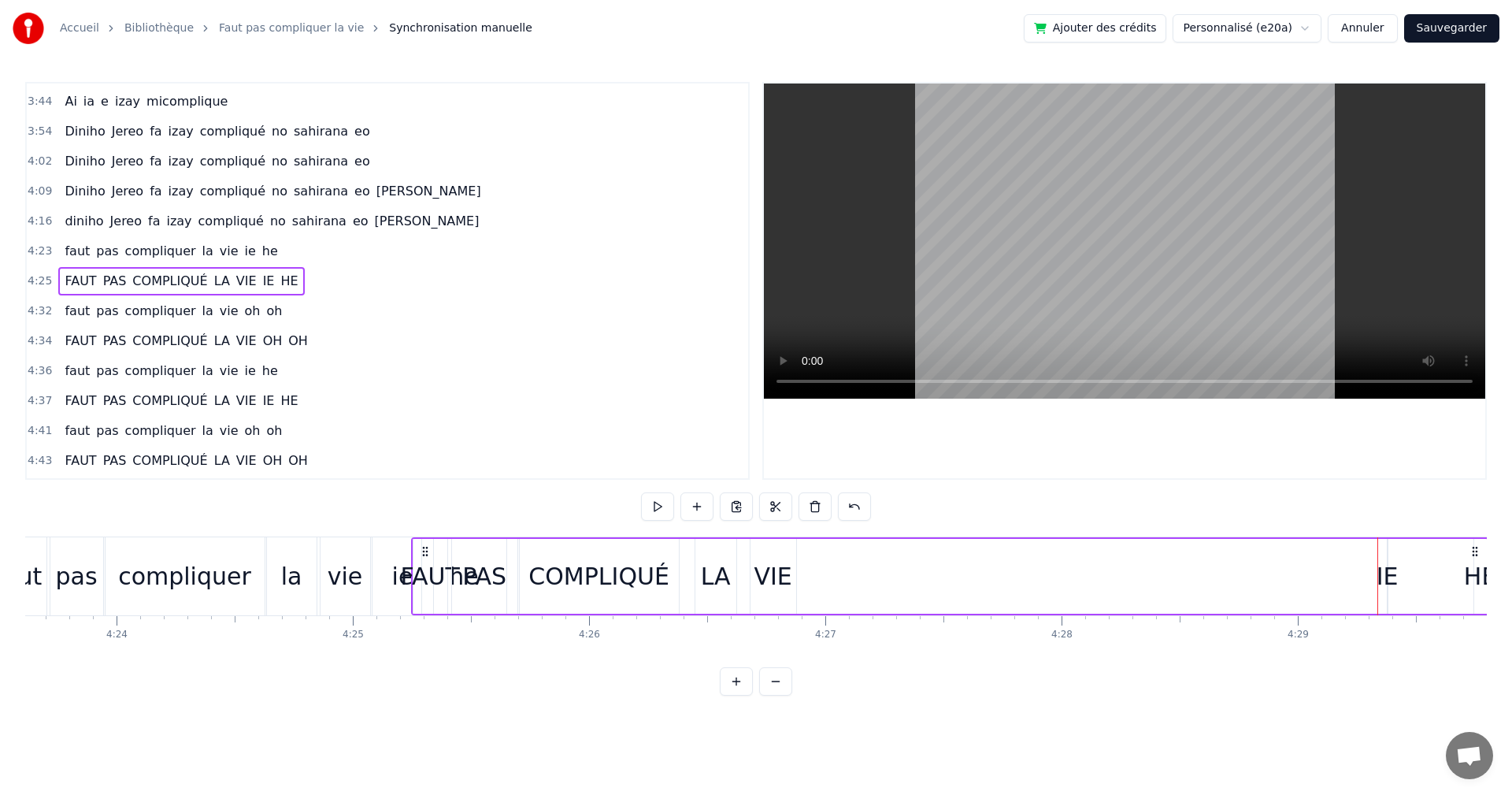
click at [1381, 573] on div "IE" at bounding box center [1388, 576] width 22 height 35
click at [1397, 553] on icon at bounding box center [1402, 553] width 13 height 13
drag, startPoint x: 1400, startPoint y: 553, endPoint x: 812, endPoint y: 586, distance: 588.9
click at [812, 586] on div "FAUT PAS COMPLIQUÉ LA VIE IE HE" at bounding box center [950, 577] width 1079 height 78
click at [577, 510] on button at bounding box center [562, 506] width 33 height 28
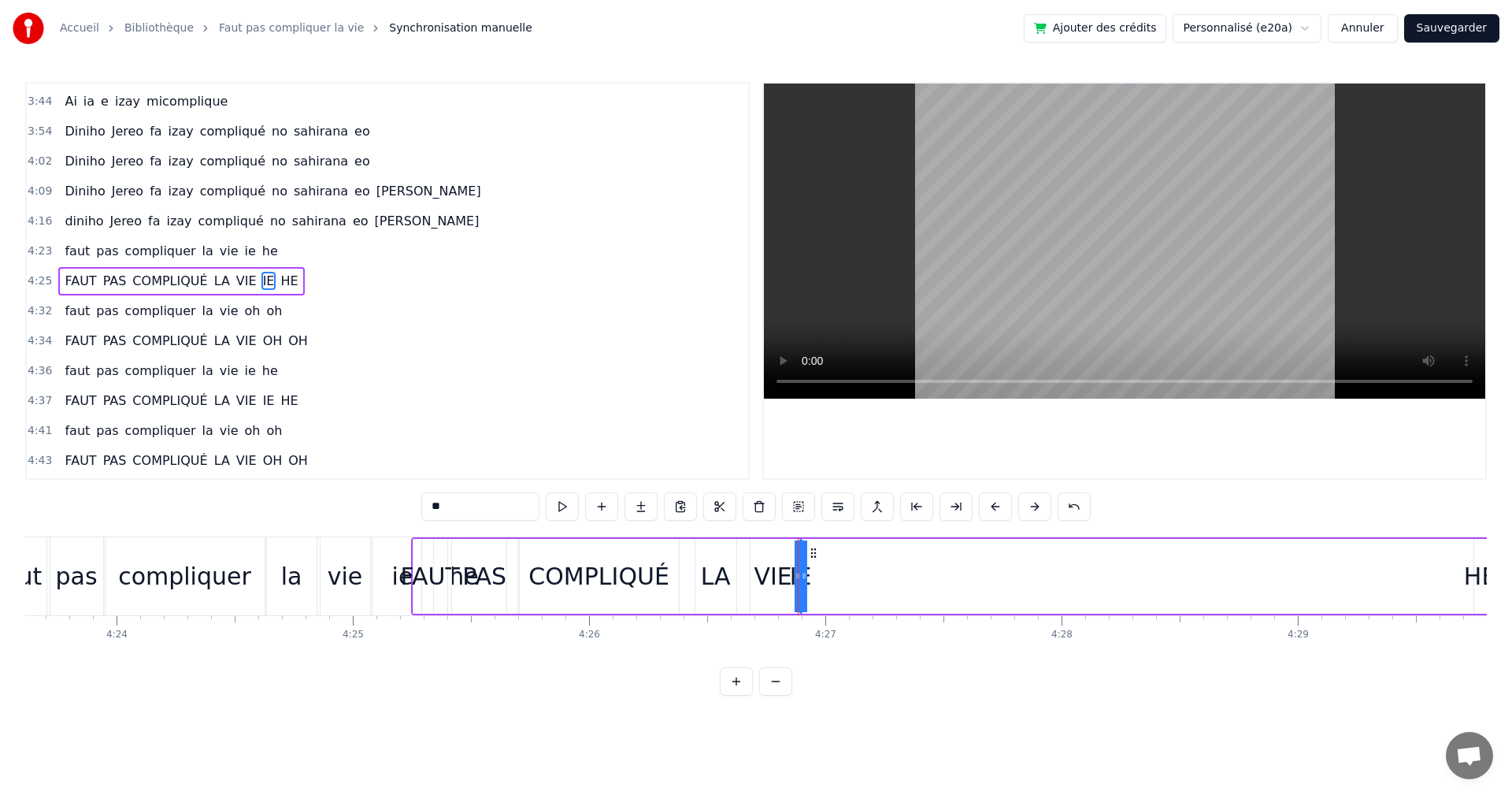
drag, startPoint x: 807, startPoint y: 570, endPoint x: 820, endPoint y: 570, distance: 13.0
click at [820, 570] on div "FAUT PAS COMPLIQUÉ LA VIE IE HE" at bounding box center [950, 577] width 1079 height 78
click at [794, 574] on div "IE" at bounding box center [800, 576] width 22 height 35
drag, startPoint x: 804, startPoint y: 572, endPoint x: 820, endPoint y: 574, distance: 16.1
click at [824, 574] on div "FAUT PAS COMPLIQUÉ LA VIE IE HE" at bounding box center [950, 577] width 1079 height 78
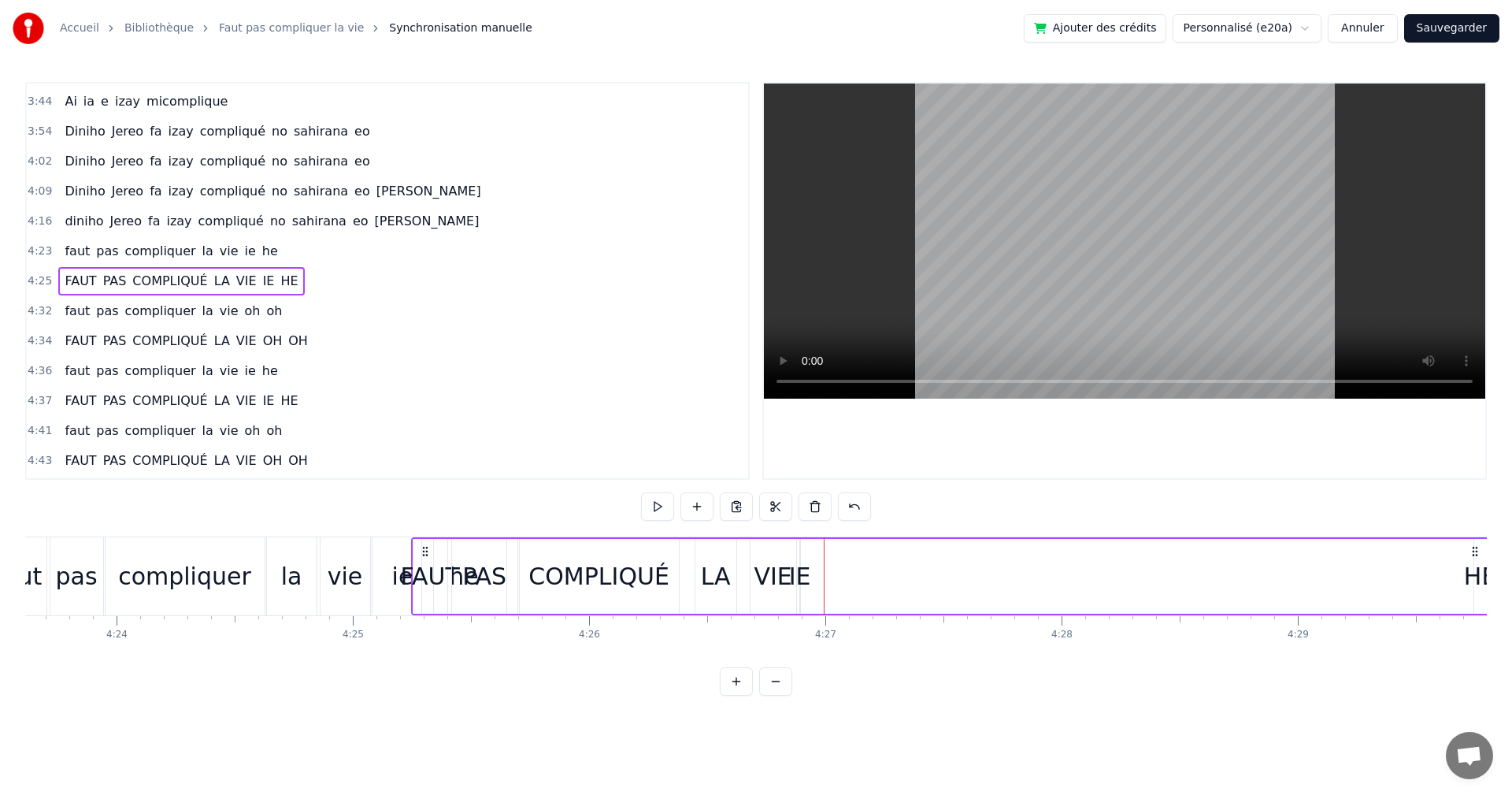
click at [807, 574] on div "IE" at bounding box center [800, 576] width 22 height 35
drag, startPoint x: 807, startPoint y: 574, endPoint x: 818, endPoint y: 577, distance: 11.4
click at [818, 577] on div "FAUT PAS COMPLIQUÉ LA VIE IE HE" at bounding box center [950, 577] width 1079 height 78
click at [806, 577] on div "IE" at bounding box center [800, 576] width 22 height 35
click at [812, 576] on div "FAUT PAS COMPLIQUÉ LA VIE IE HE" at bounding box center [950, 577] width 1079 height 78
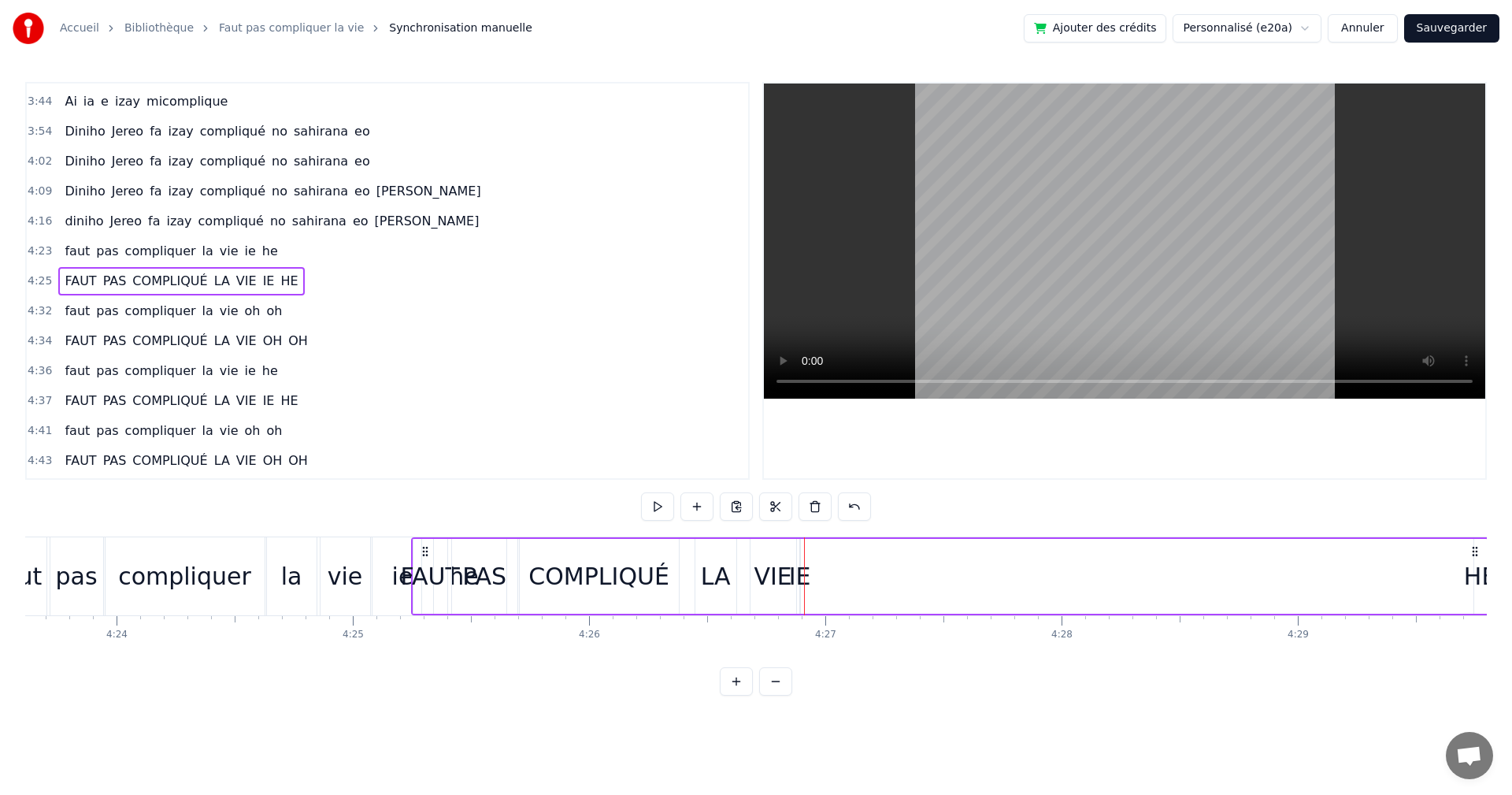
click at [804, 576] on div at bounding box center [804, 577] width 1 height 78
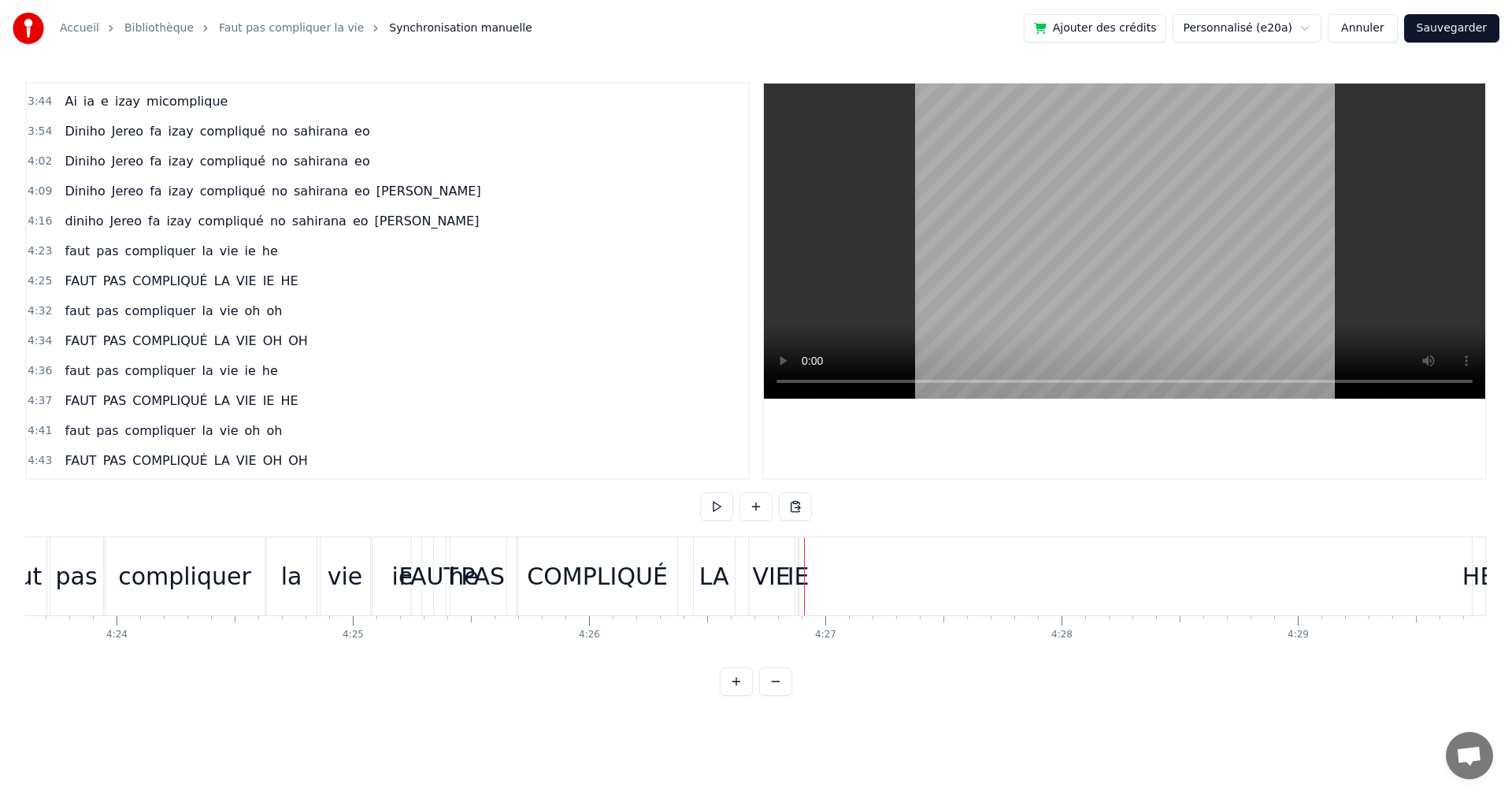
click at [801, 573] on div "IE" at bounding box center [799, 576] width 22 height 35
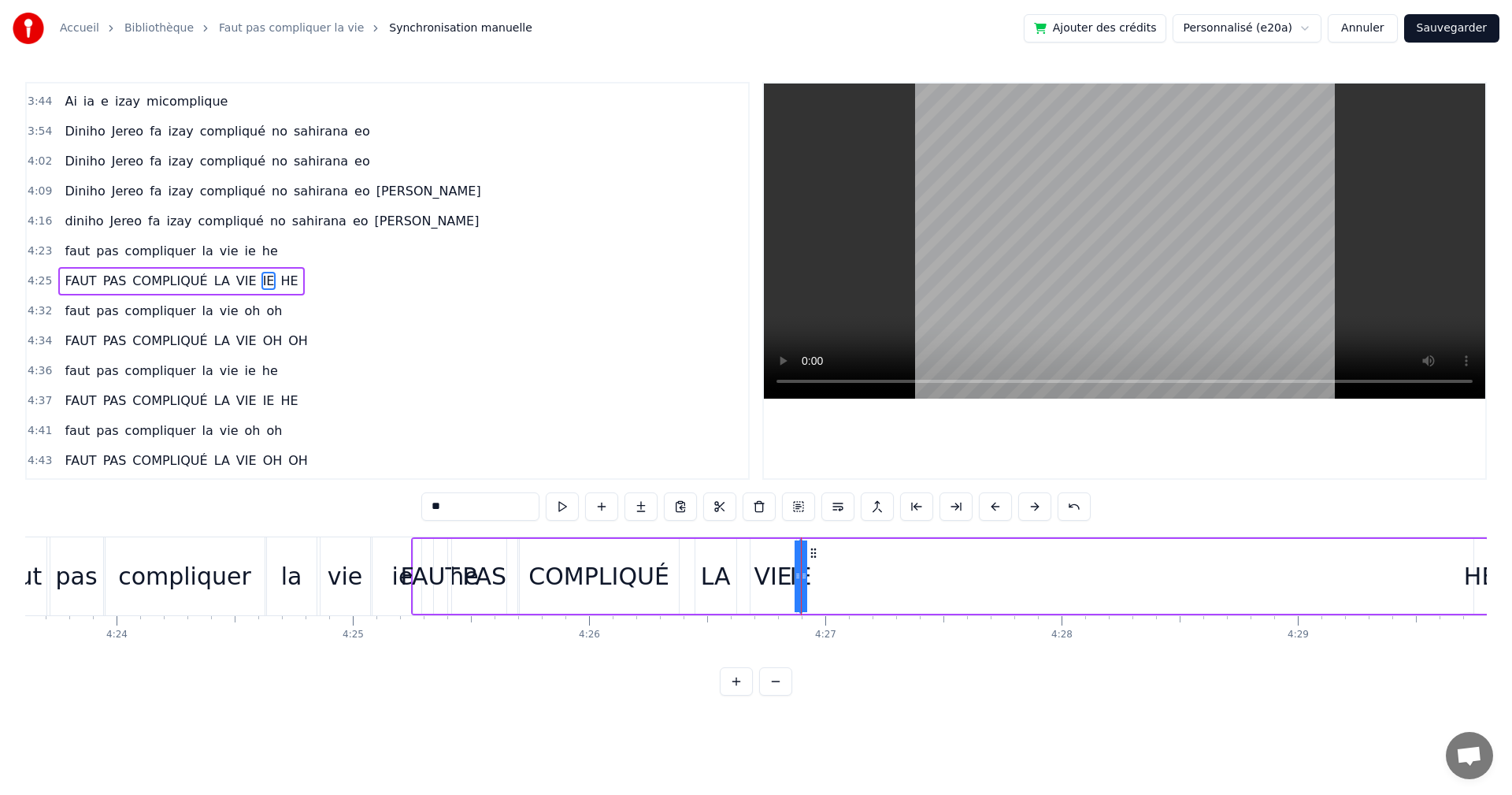
click at [812, 573] on div "FAUT PAS COMPLIQUÉ LA VIE IE HE" at bounding box center [950, 577] width 1079 height 78
click at [807, 573] on div "IE" at bounding box center [800, 576] width 22 height 35
drag, startPoint x: 807, startPoint y: 570, endPoint x: 821, endPoint y: 578, distance: 16.1
click at [831, 576] on div "FAUT PAS COMPLIQUÉ LA VIE IE HE" at bounding box center [950, 577] width 1079 height 78
click at [793, 579] on div "IE" at bounding box center [800, 576] width 22 height 35
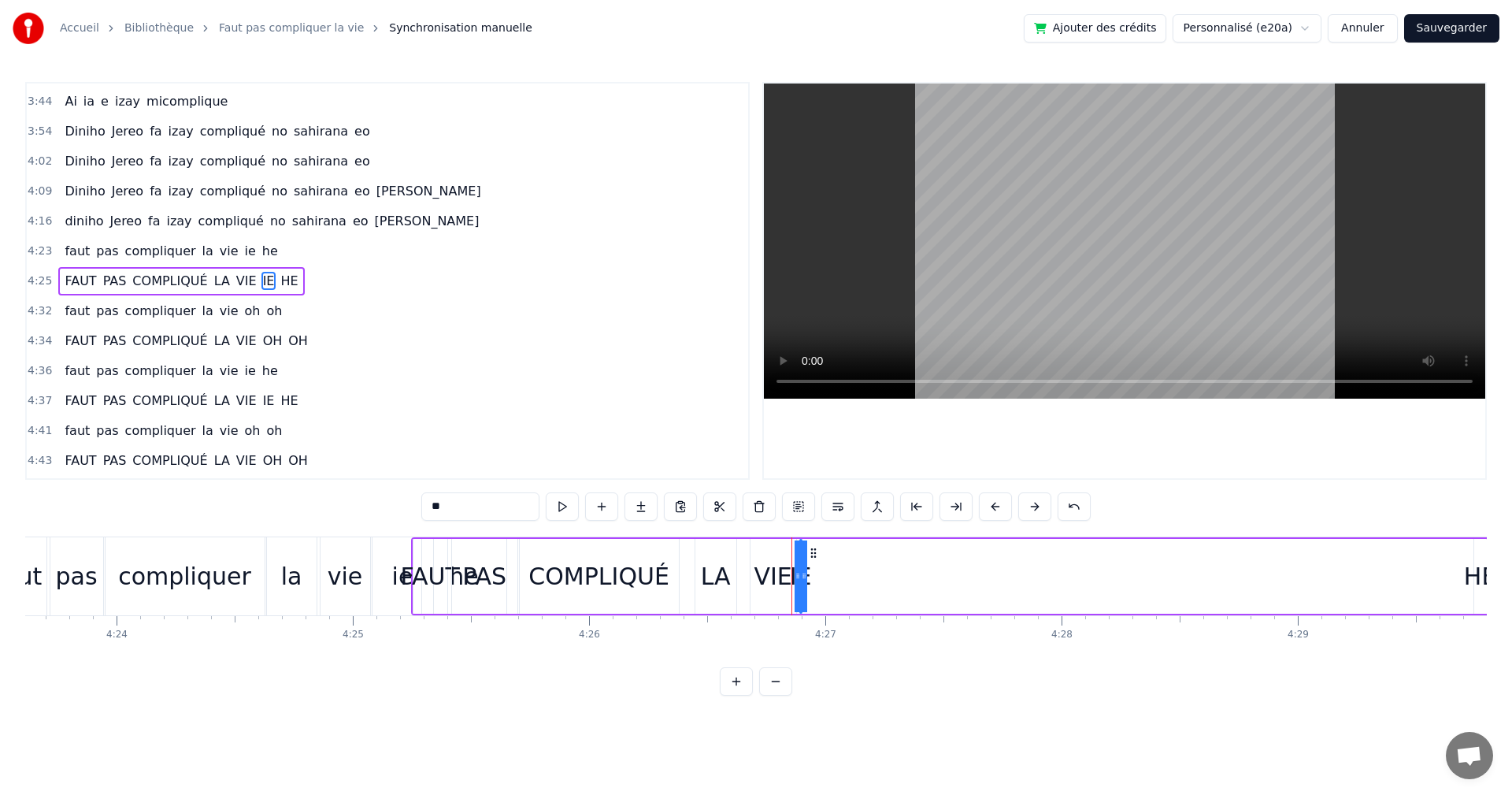
drag, startPoint x: 804, startPoint y: 576, endPoint x: 822, endPoint y: 578, distance: 18.1
click at [822, 578] on div "FAUT PAS COMPLIQUÉ LA VIE IE HE" at bounding box center [950, 577] width 1079 height 78
click at [807, 575] on div "IE" at bounding box center [800, 576] width 22 height 35
click at [1470, 573] on div "HE" at bounding box center [1480, 576] width 33 height 35
type input "**"
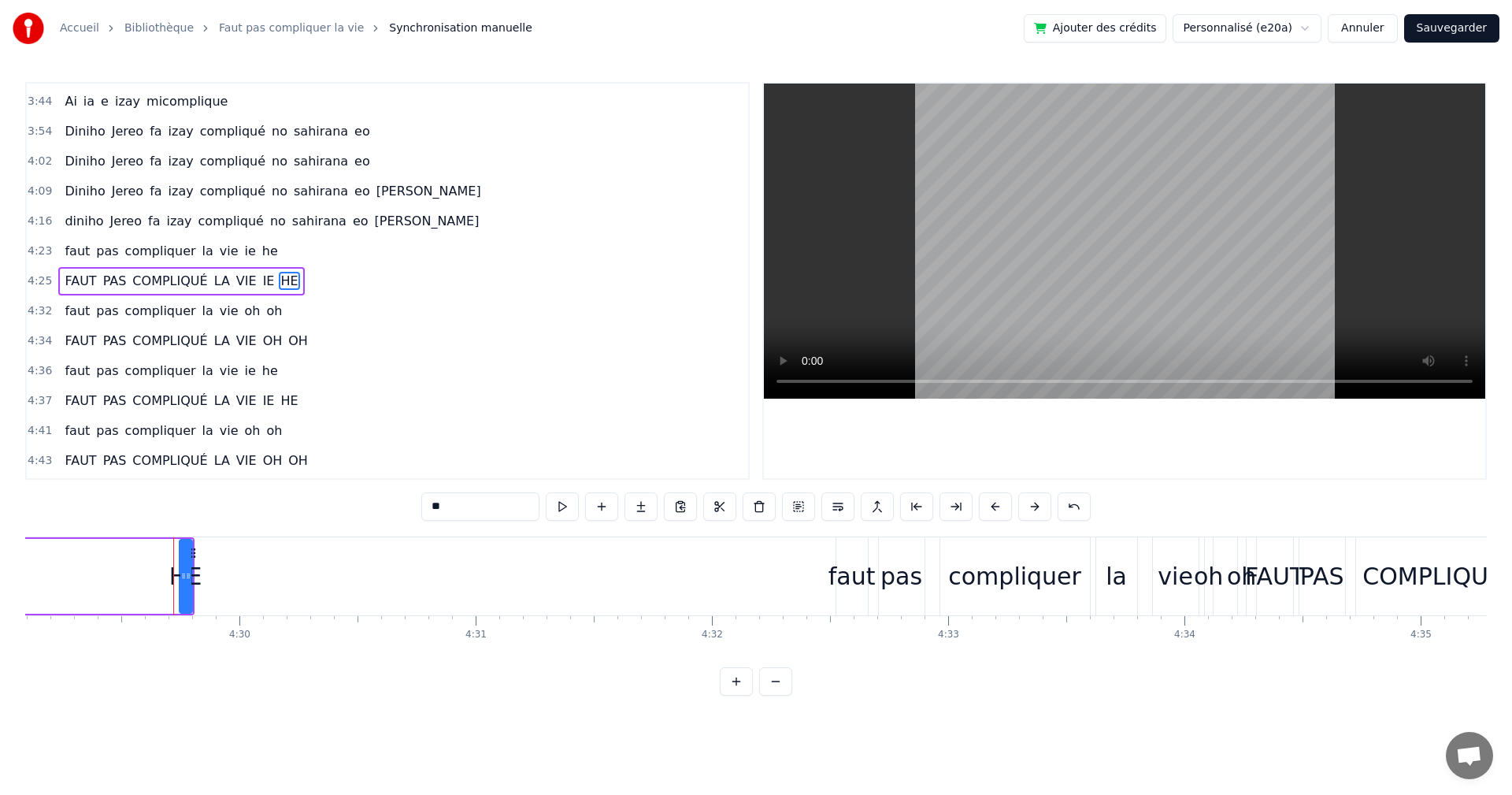
scroll to position [0, 63656]
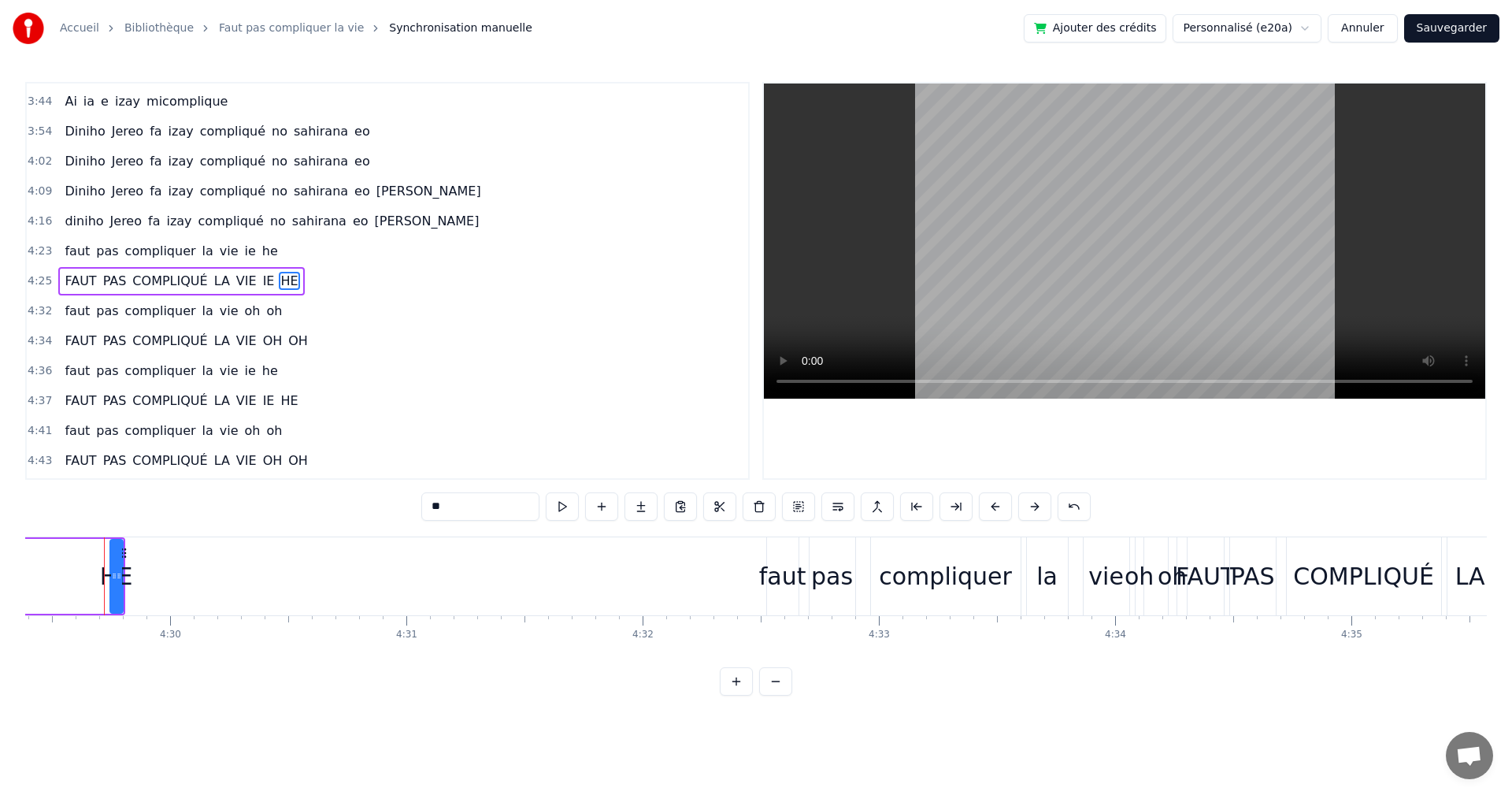
drag, startPoint x: 123, startPoint y: 578, endPoint x: 102, endPoint y: 578, distance: 21.0
click at [102, 578] on div "HE" at bounding box center [116, 576] width 33 height 35
drag, startPoint x: 121, startPoint y: 577, endPoint x: 160, endPoint y: 579, distance: 39.1
click at [160, 579] on icon at bounding box center [162, 576] width 6 height 13
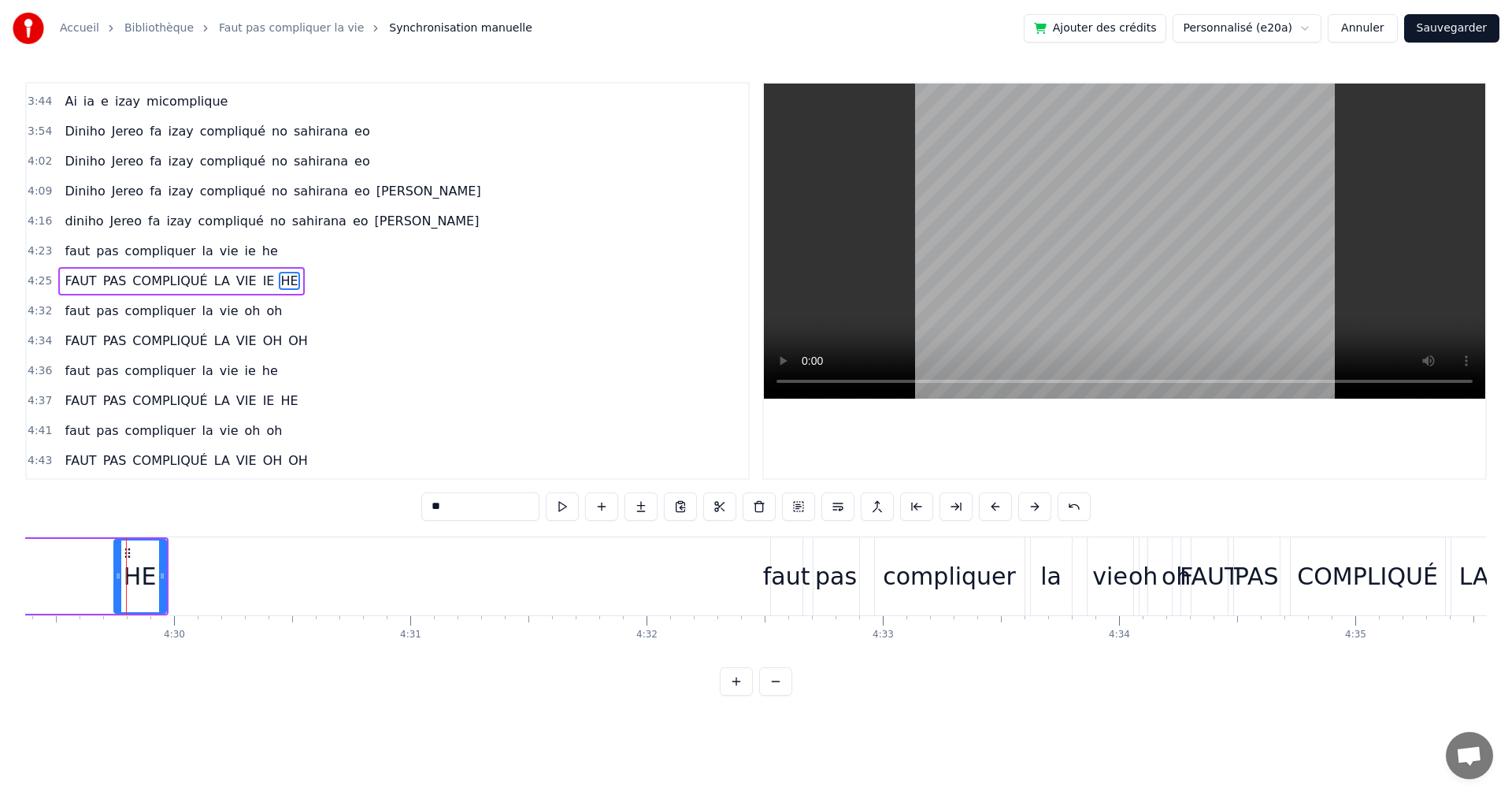
drag, startPoint x: 126, startPoint y: 550, endPoint x: 84, endPoint y: 557, distance: 42.6
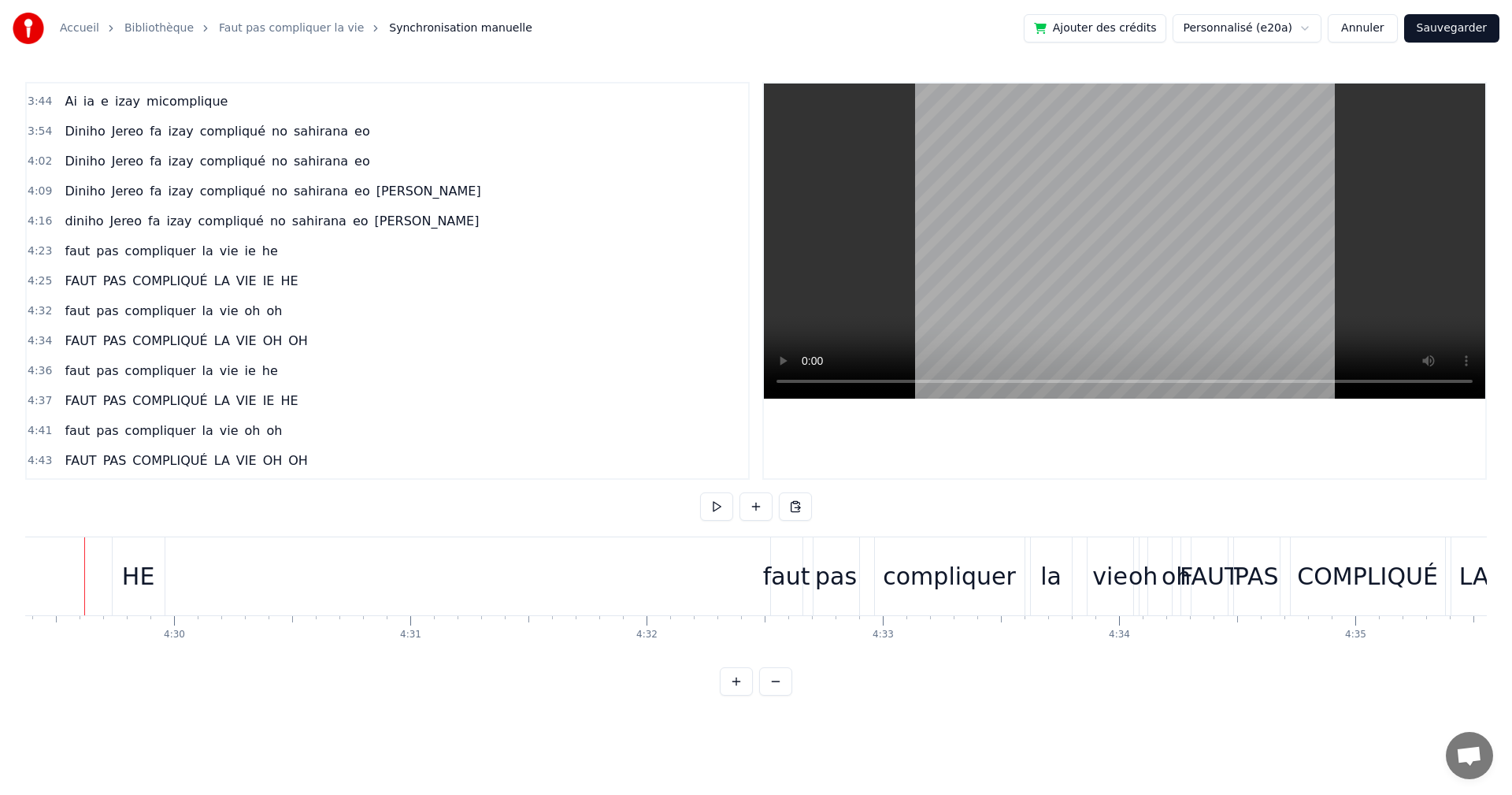
scroll to position [0, 63633]
click at [147, 570] on div "HE" at bounding box center [158, 576] width 33 height 35
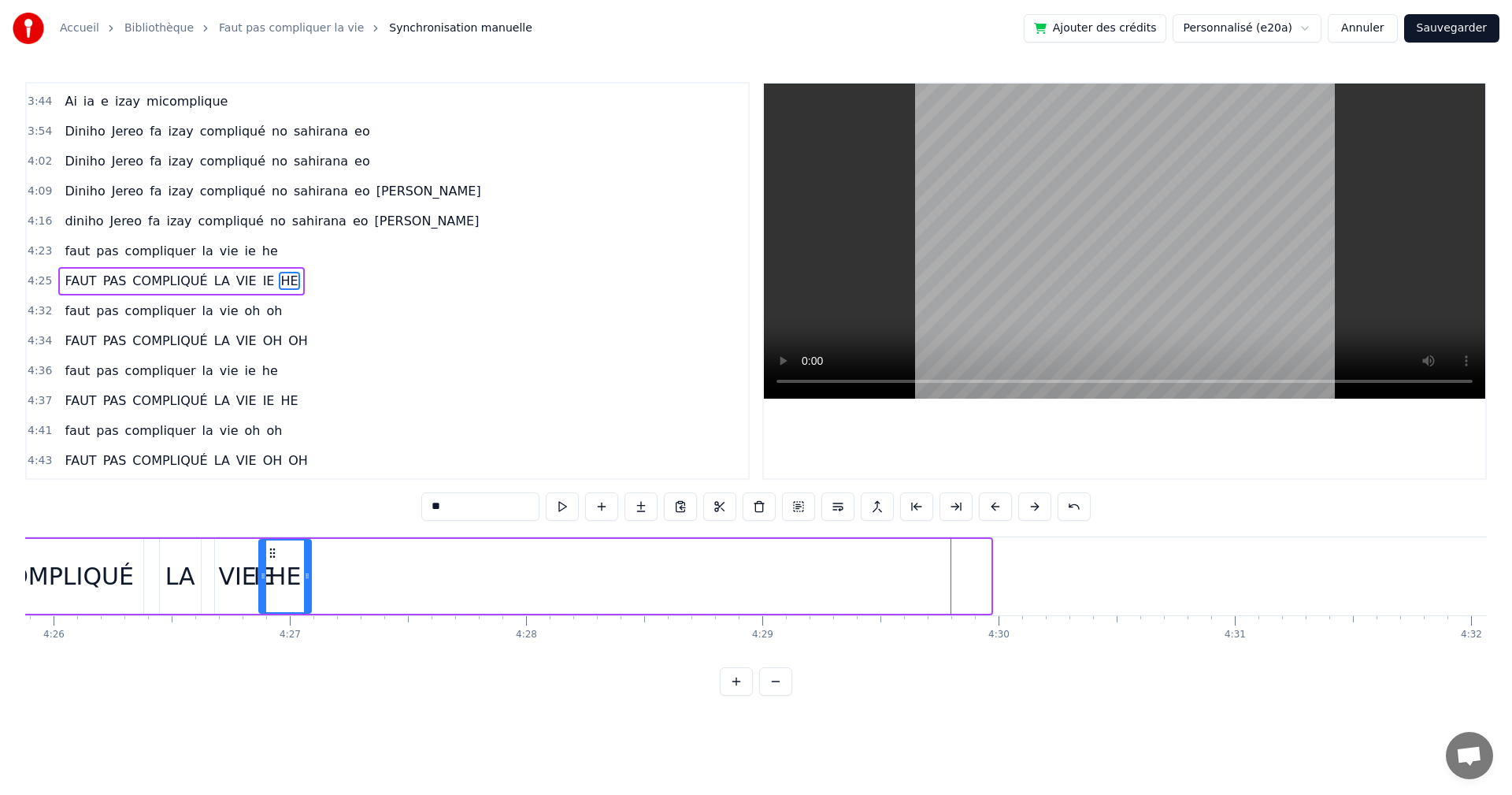
scroll to position [0, 62812]
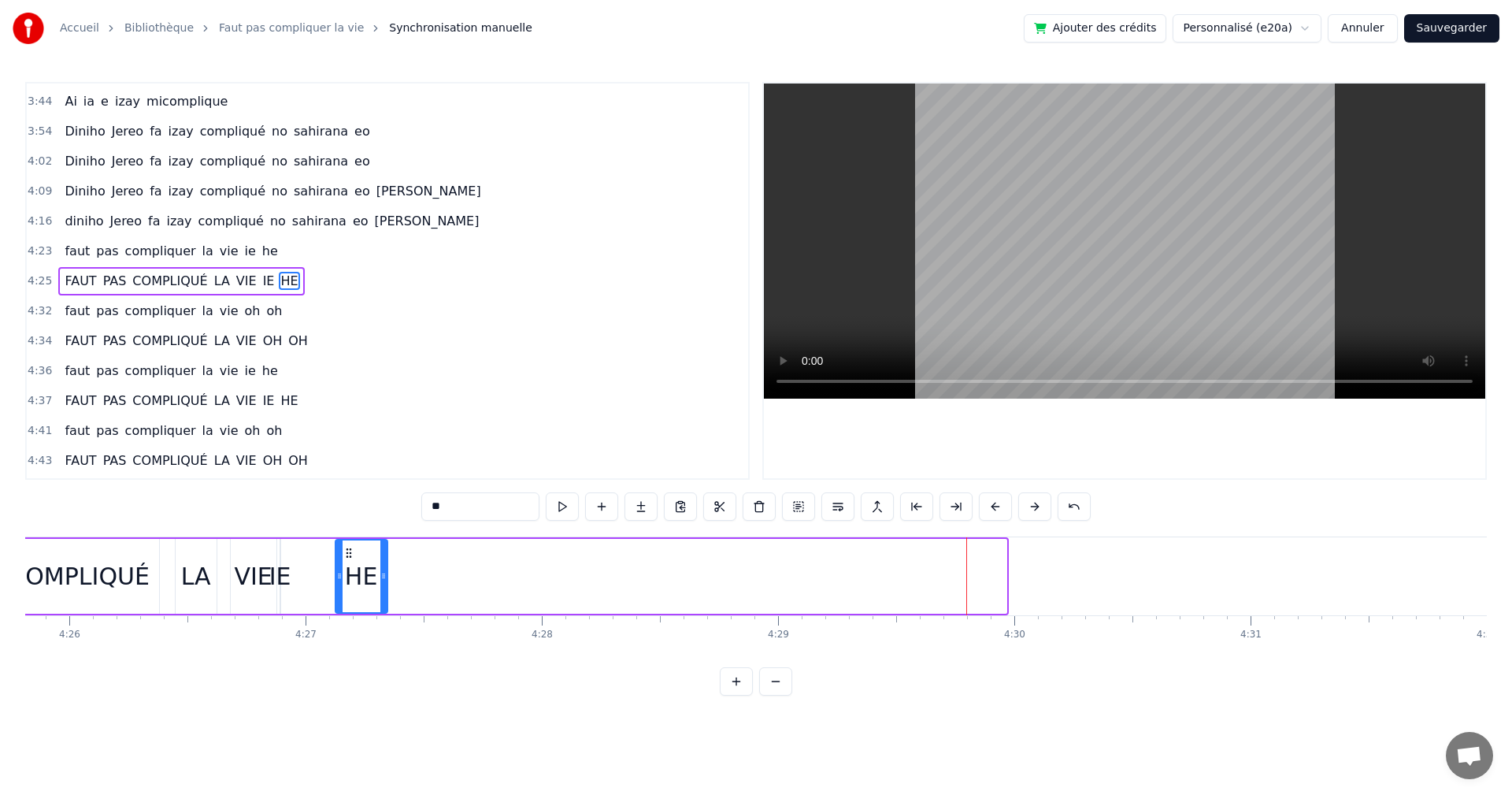
drag, startPoint x: 150, startPoint y: 549, endPoint x: 351, endPoint y: 596, distance: 206.4
click at [351, 596] on div "HE" at bounding box center [361, 577] width 50 height 72
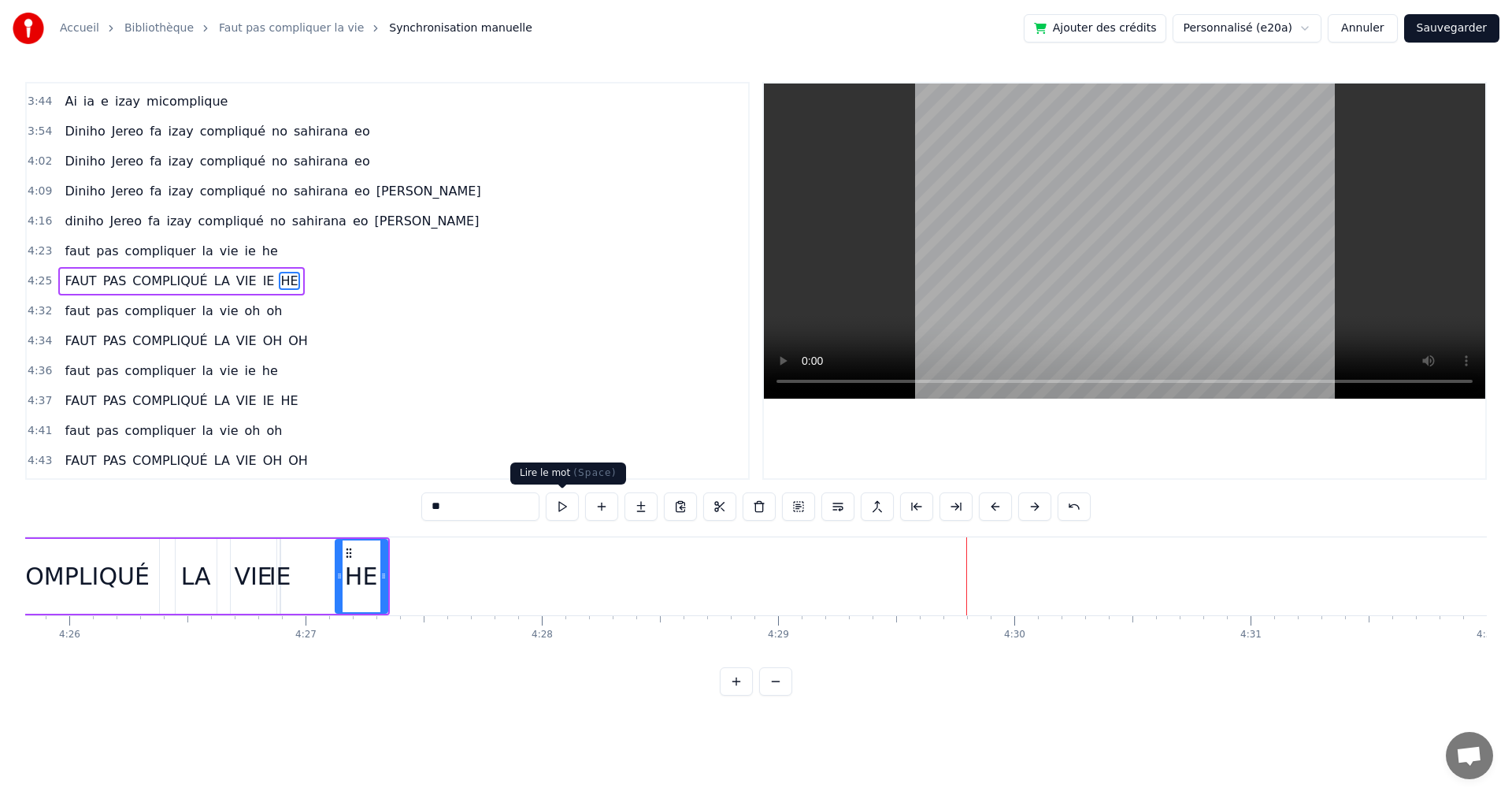
click at [565, 507] on button at bounding box center [562, 506] width 33 height 28
drag, startPoint x: 565, startPoint y: 507, endPoint x: 379, endPoint y: 546, distance: 190.0
click at [549, 509] on button at bounding box center [562, 506] width 33 height 28
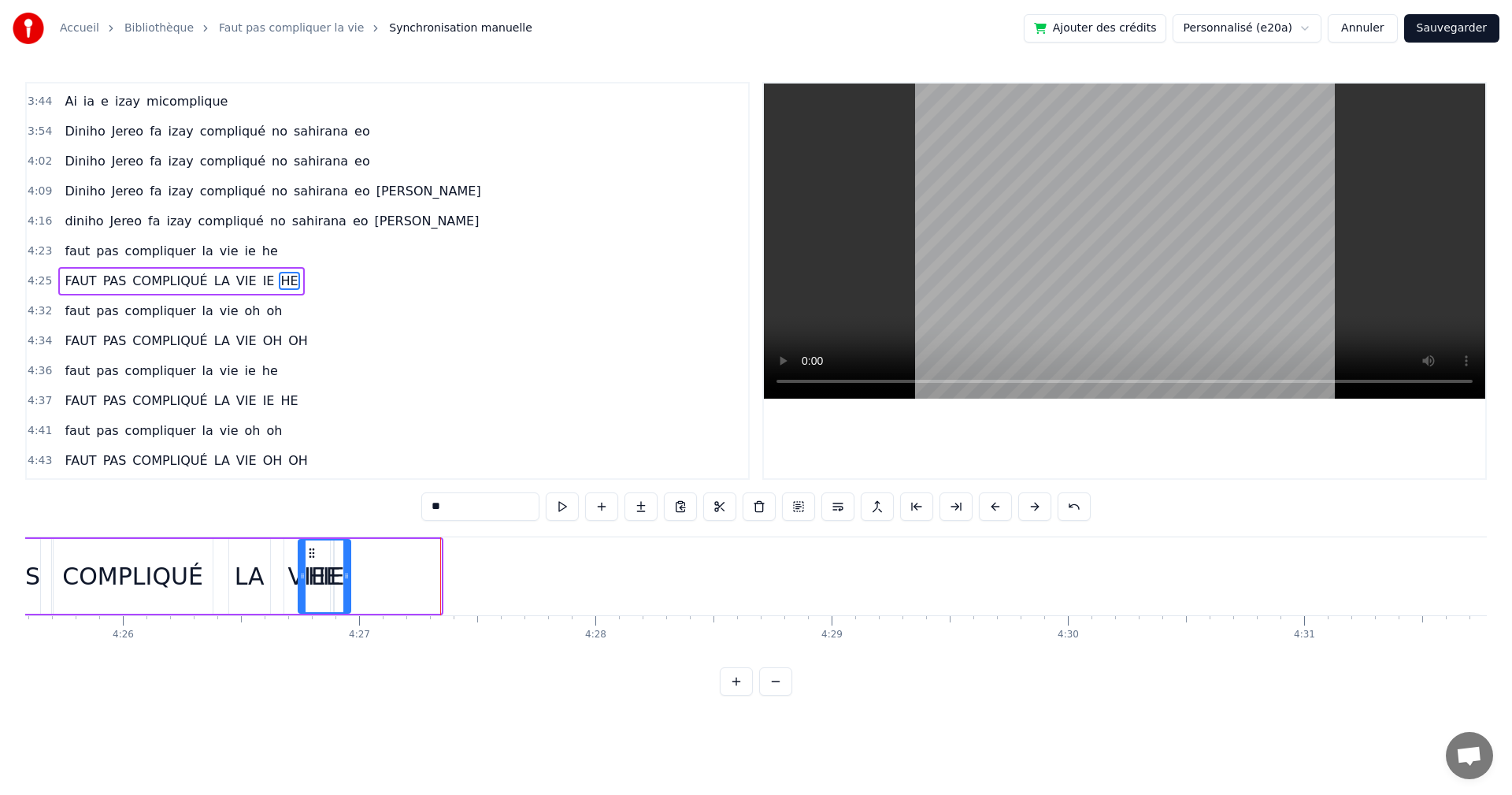
scroll to position [0, 62748]
click at [349, 562] on div "HE" at bounding box center [365, 577] width 50 height 72
click at [555, 505] on button at bounding box center [562, 506] width 33 height 28
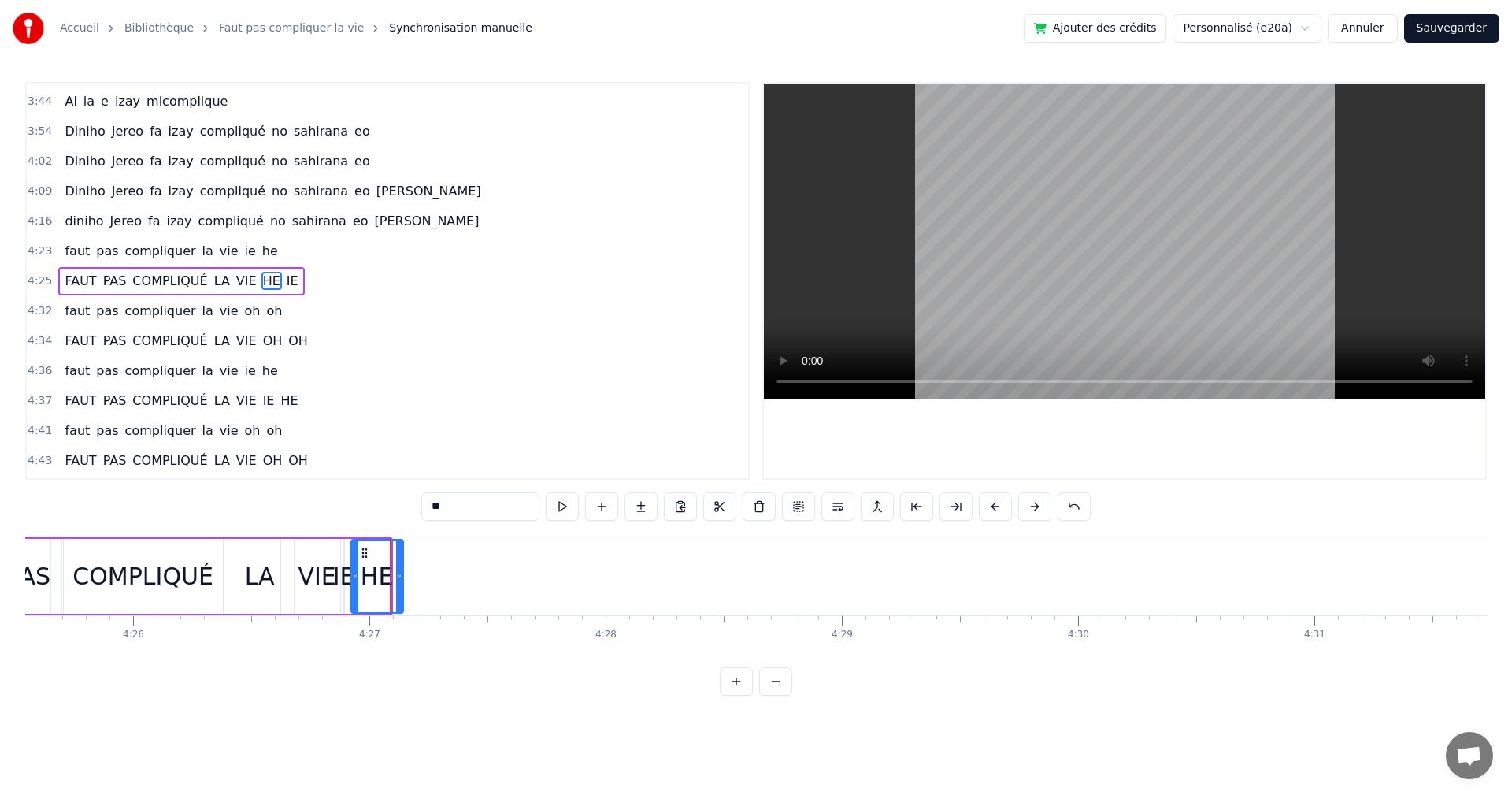
drag, startPoint x: 351, startPoint y: 555, endPoint x: 364, endPoint y: 557, distance: 13.2
click at [561, 509] on button at bounding box center [562, 506] width 33 height 28
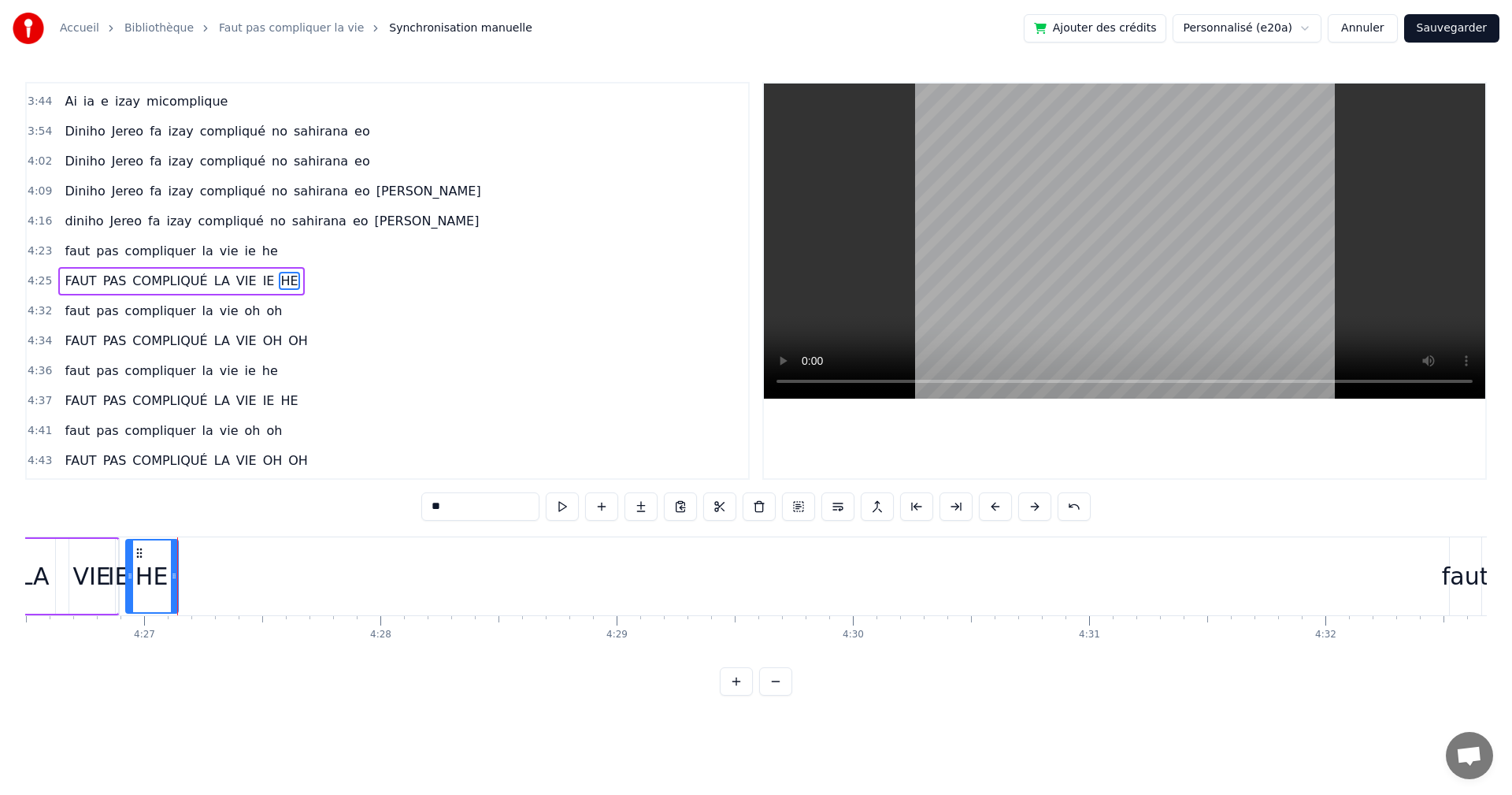
scroll to position [0, 63240]
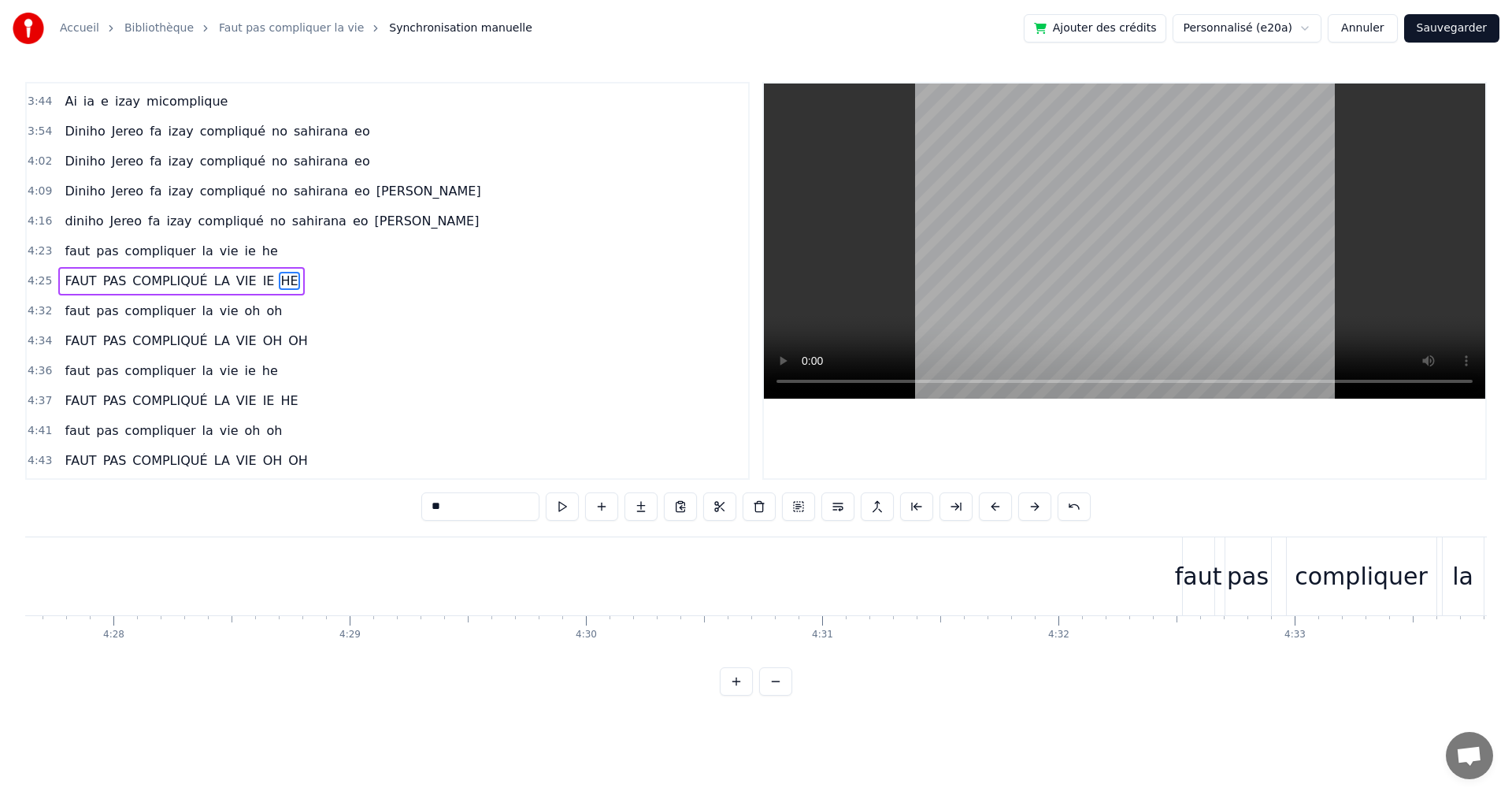
click at [1219, 581] on div "faut pas compliquer la vie oh oh" at bounding box center [1390, 577] width 414 height 78
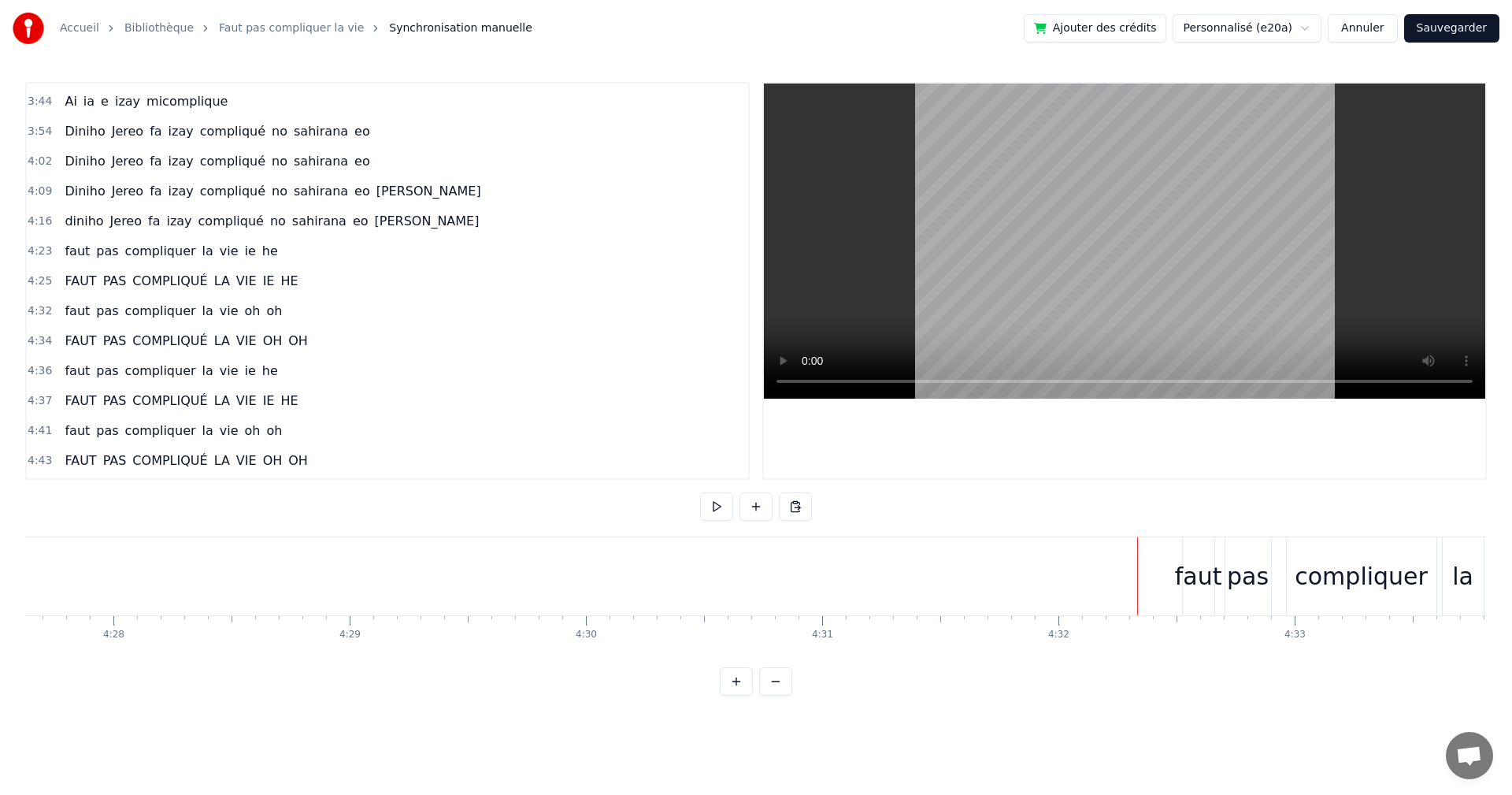
click at [1183, 565] on div "faut" at bounding box center [1199, 576] width 47 height 35
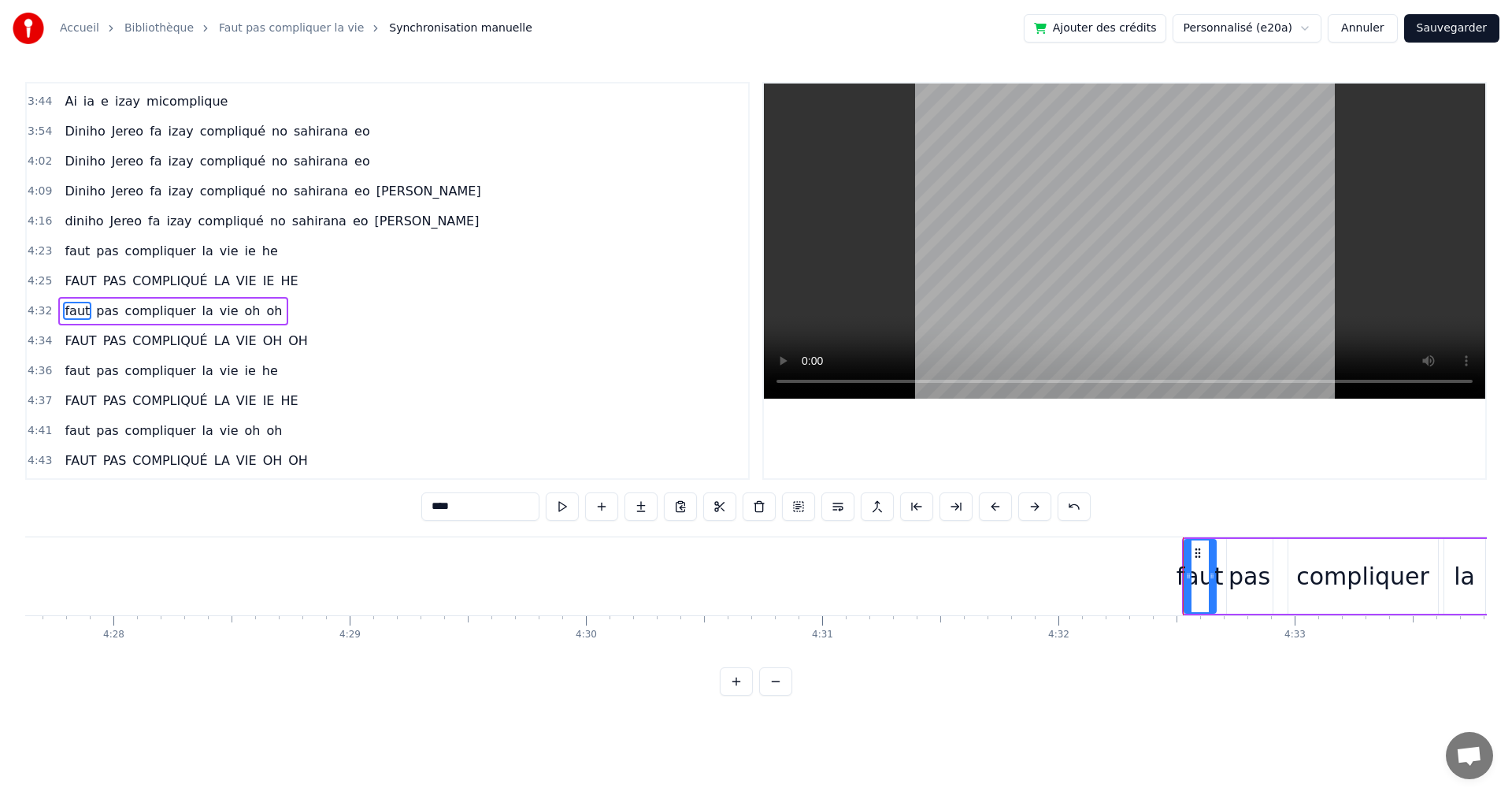
scroll to position [1194, 0]
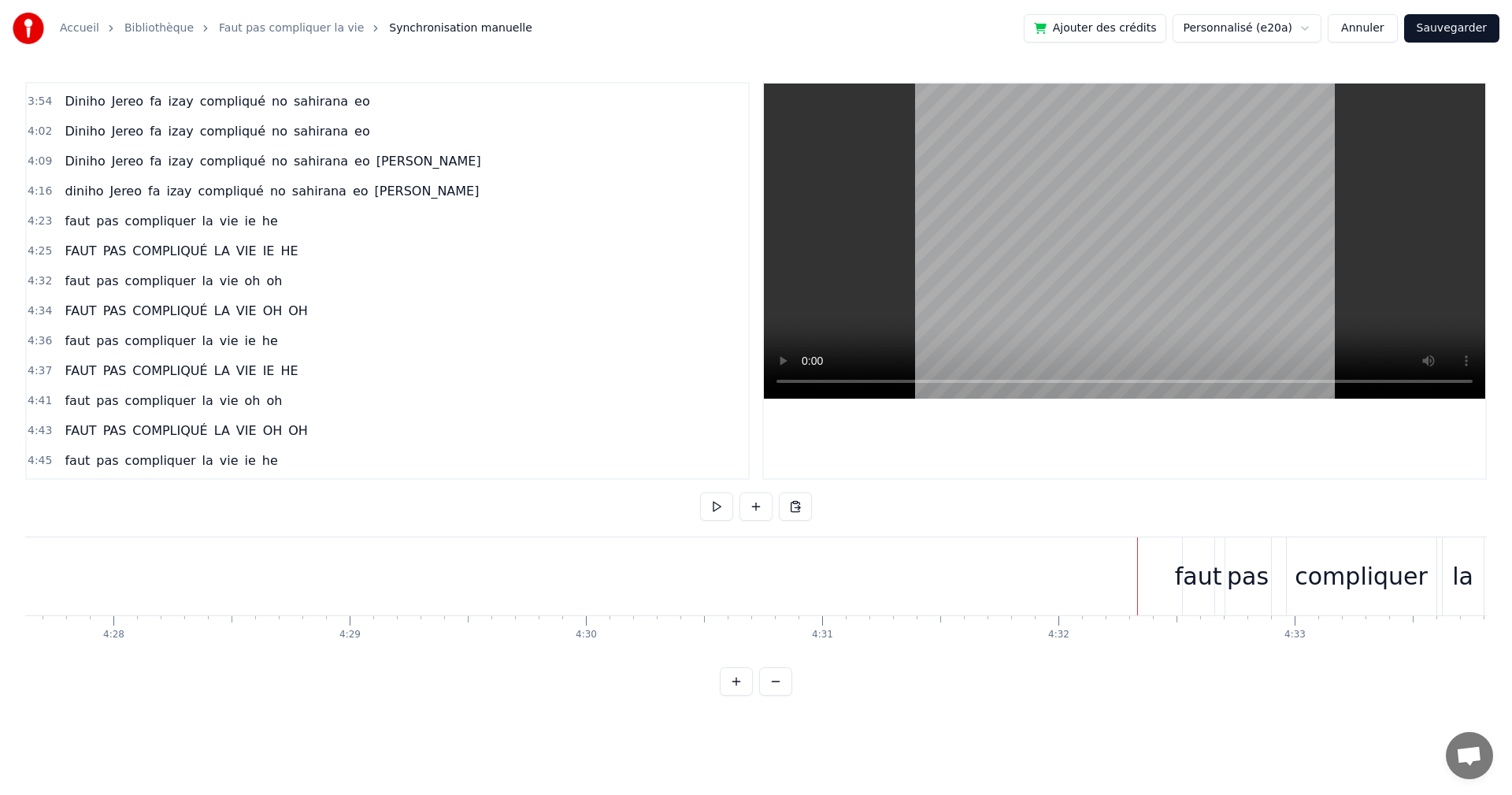
click at [1190, 564] on div "faut" at bounding box center [1199, 576] width 47 height 35
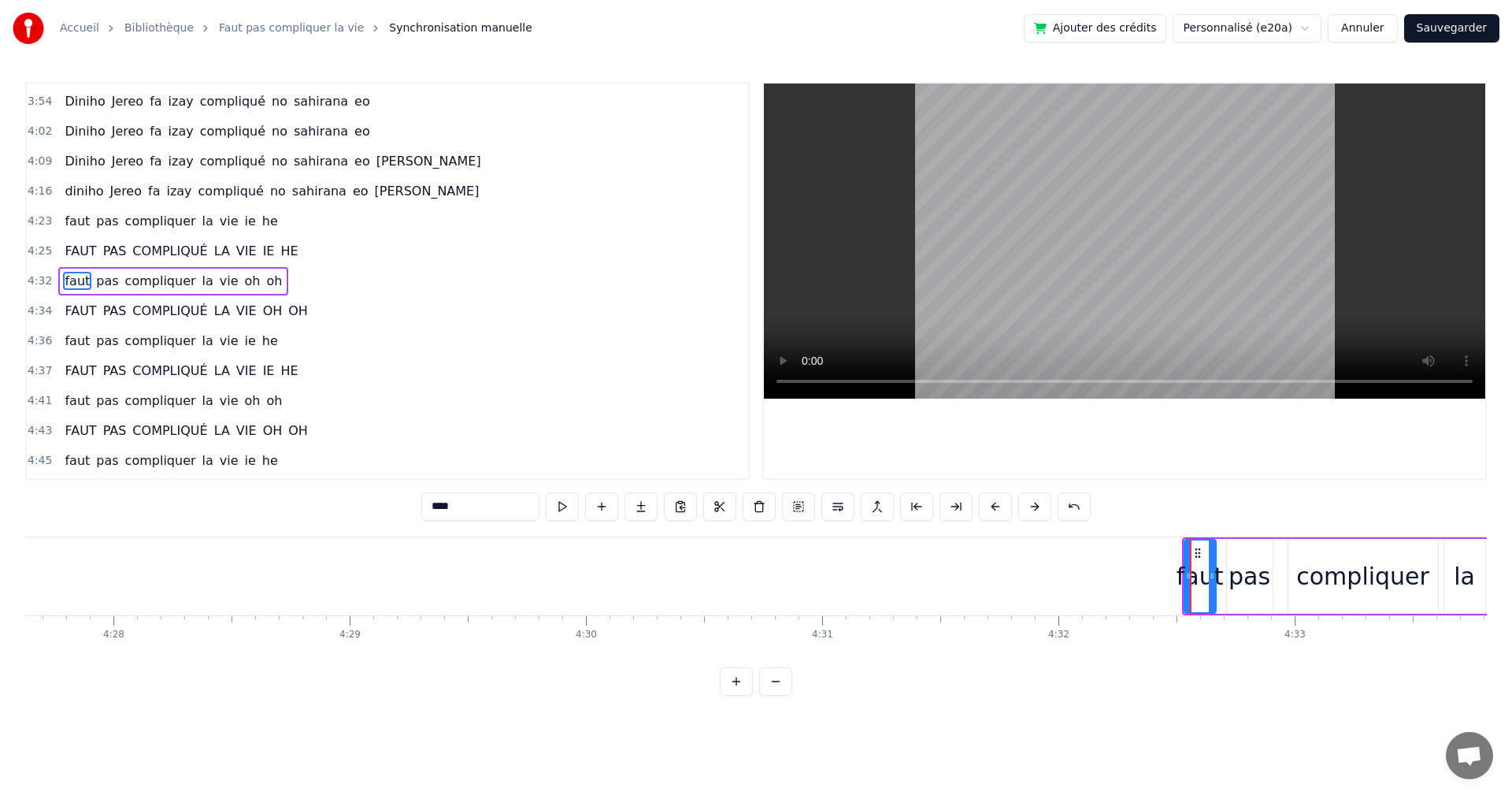
drag, startPoint x: 1223, startPoint y: 539, endPoint x: 1206, endPoint y: 539, distance: 17.0
click at [1206, 539] on div "faut pas compliquer la vie oh oh" at bounding box center [1390, 577] width 414 height 78
drag, startPoint x: 1287, startPoint y: 591, endPoint x: 1338, endPoint y: 596, distance: 51.2
click at [1338, 596] on div "faut pas compliquer la vie oh oh" at bounding box center [1390, 577] width 414 height 78
click at [1240, 544] on div "pas" at bounding box center [1250, 577] width 46 height 75
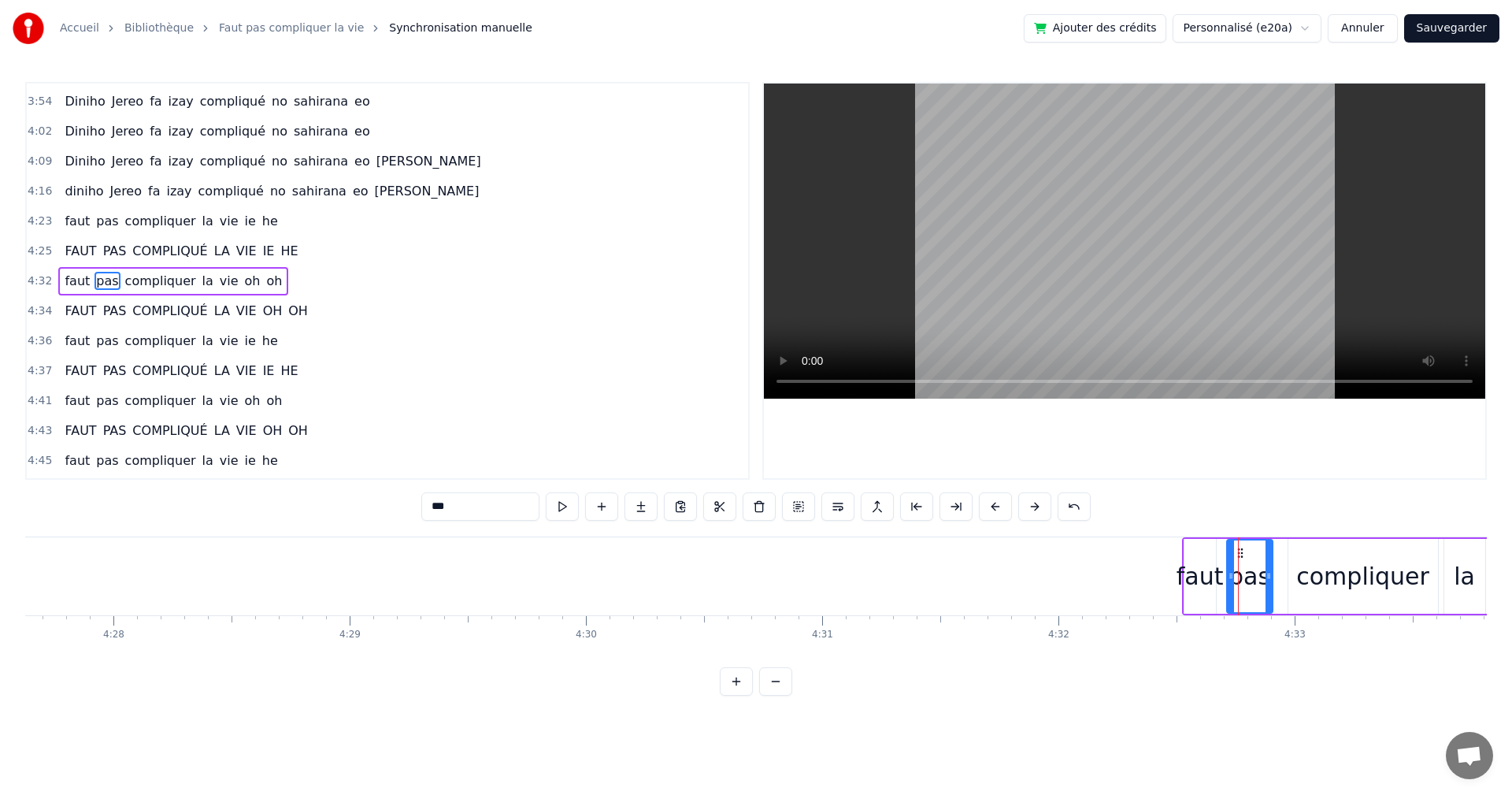
click at [1203, 540] on div "faut" at bounding box center [1200, 577] width 31 height 75
type input "****"
drag, startPoint x: 1187, startPoint y: 536, endPoint x: 1199, endPoint y: 565, distance: 31.4
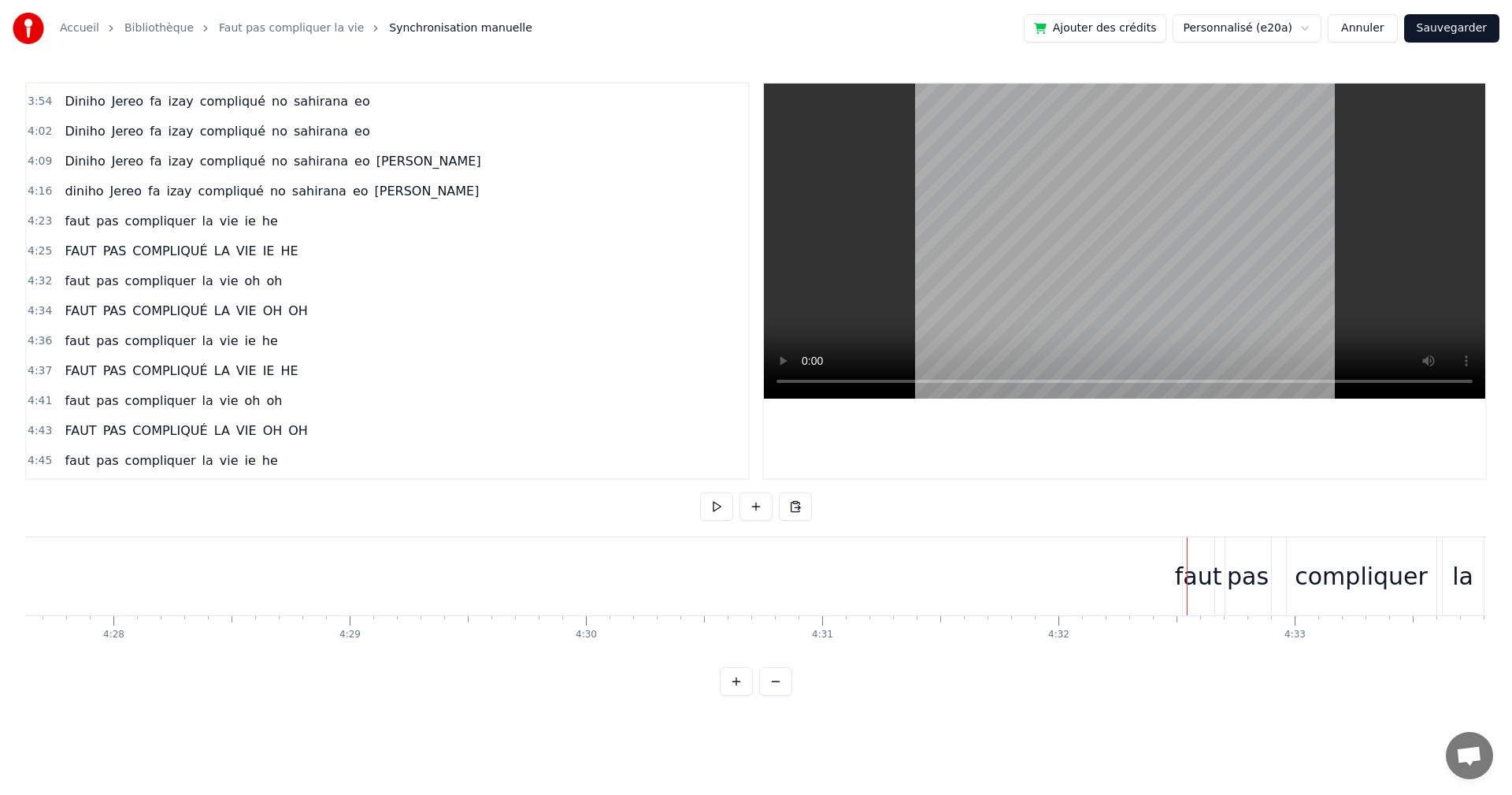
click at [1193, 605] on div "faut" at bounding box center [1199, 577] width 31 height 78
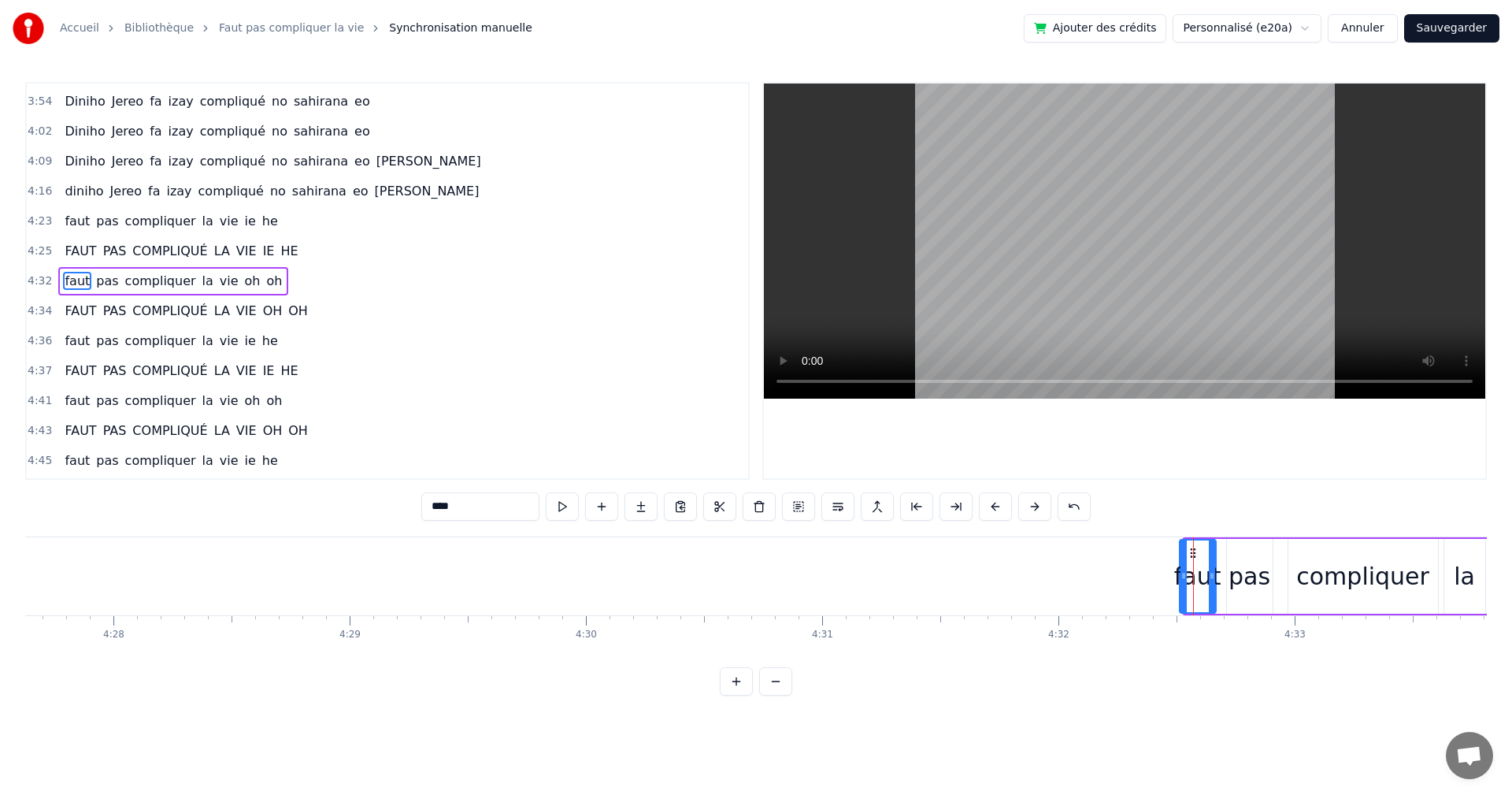
drag, startPoint x: 1190, startPoint y: 606, endPoint x: 1185, endPoint y: 596, distance: 11.2
click at [1185, 596] on div at bounding box center [1184, 577] width 6 height 72
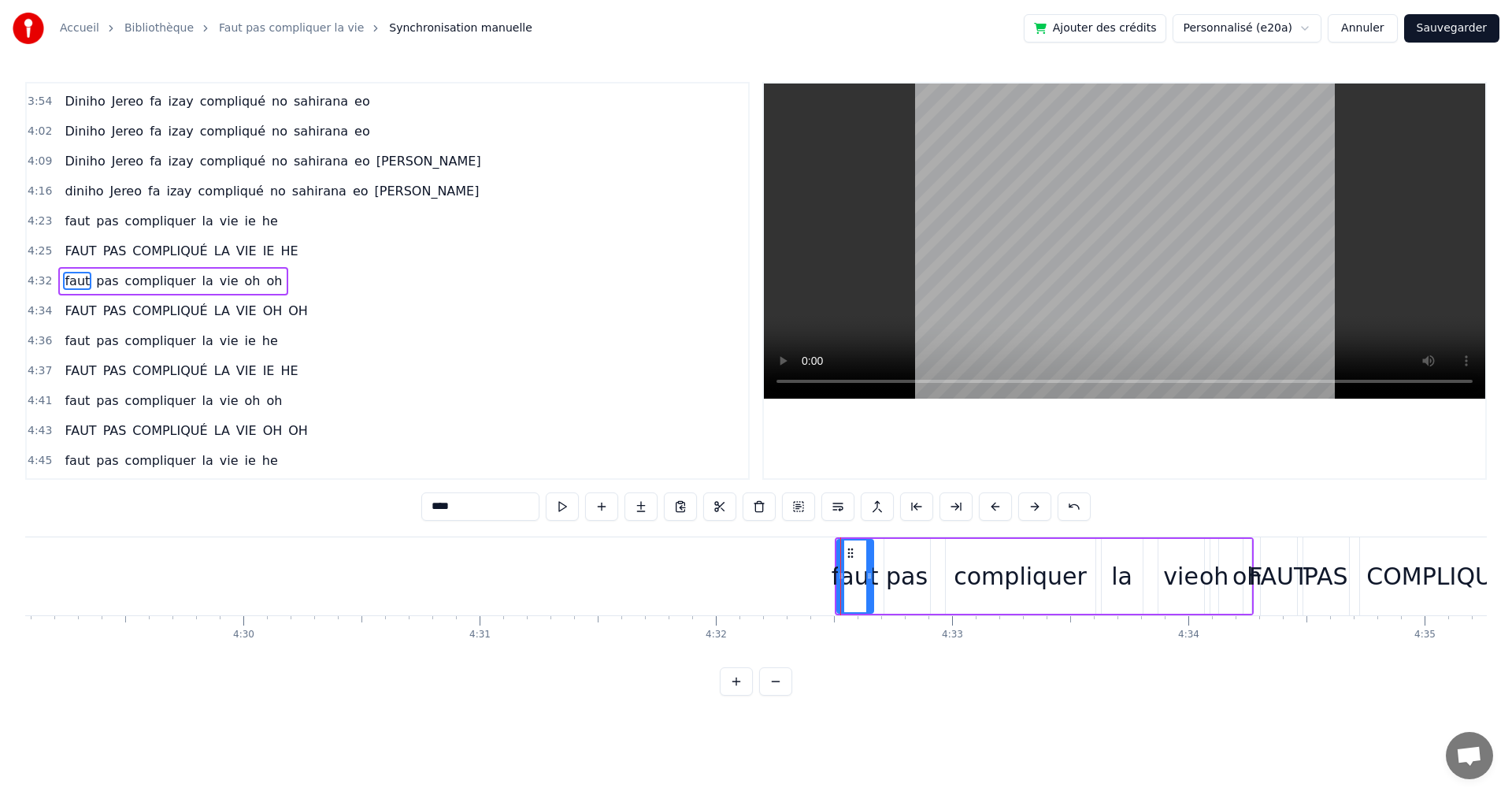
scroll to position [0, 63697]
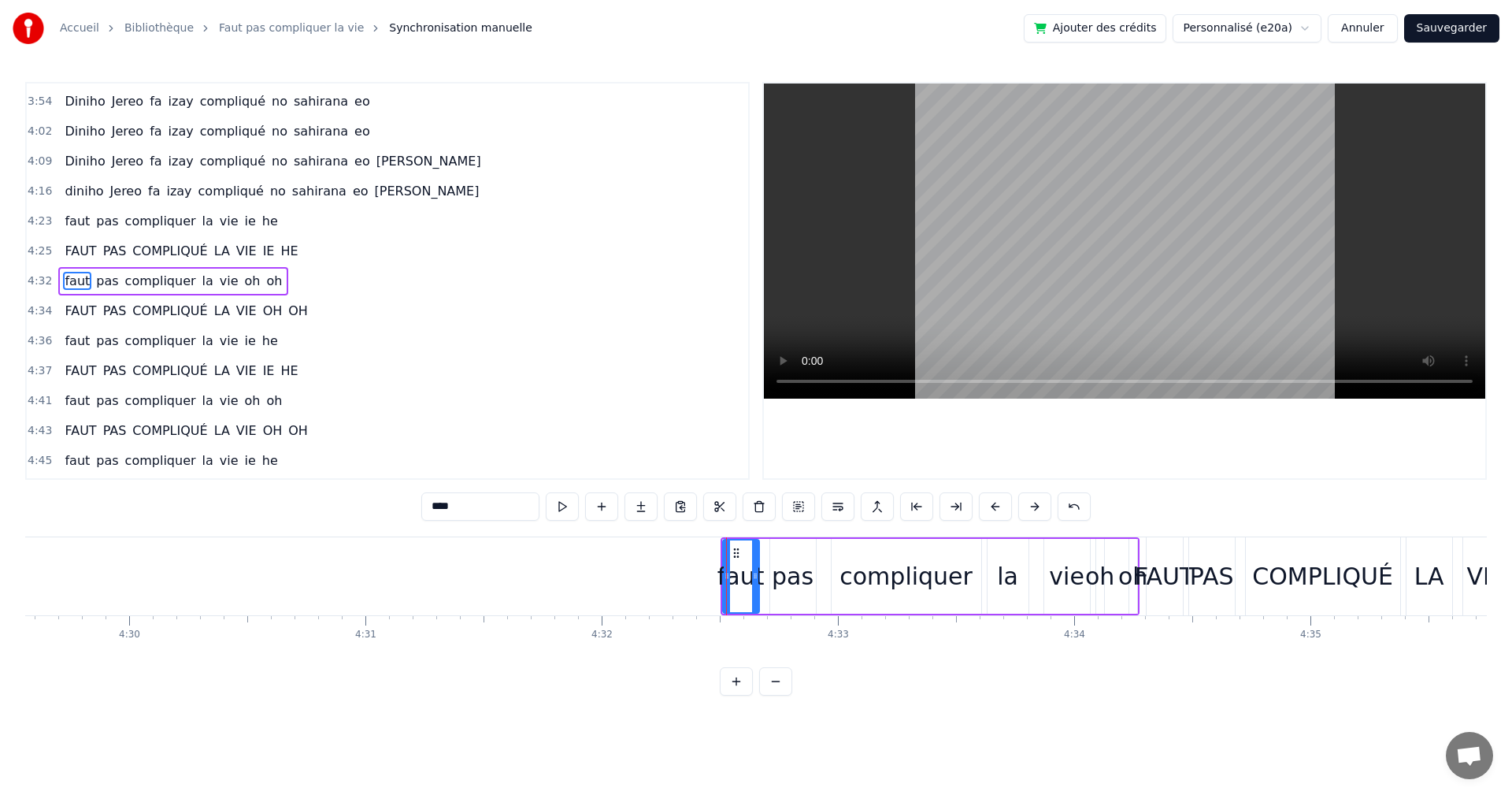
drag, startPoint x: 1116, startPoint y: 611, endPoint x: 1043, endPoint y: 614, distance: 73.1
click at [1081, 614] on div "faut pas compliquer la vie oh oh" at bounding box center [930, 577] width 419 height 78
click at [1440, 32] on button "Sauvegarder" at bounding box center [1451, 28] width 95 height 28
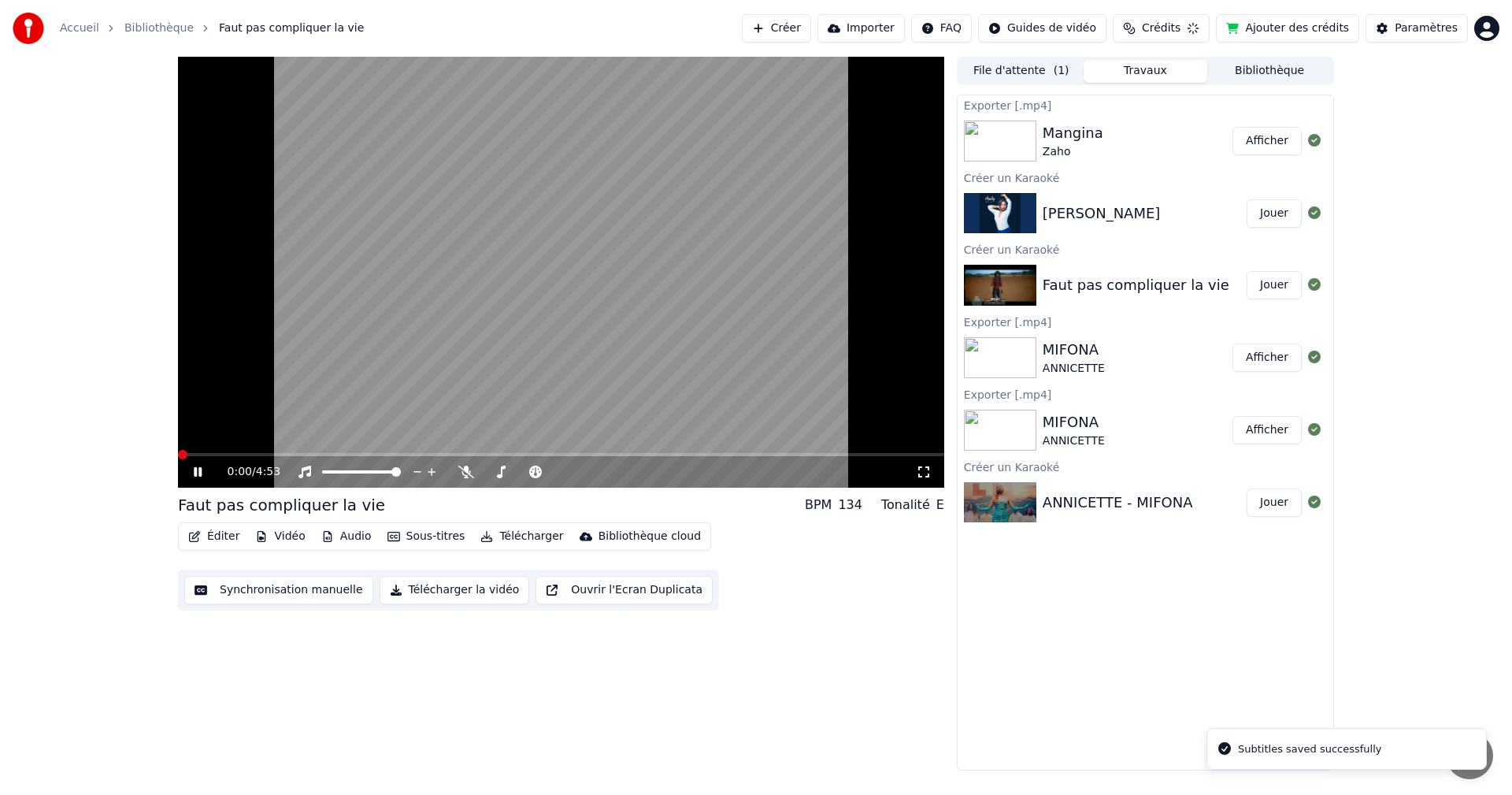
click at [299, 584] on button "Synchronisation manuelle" at bounding box center [279, 589] width 189 height 28
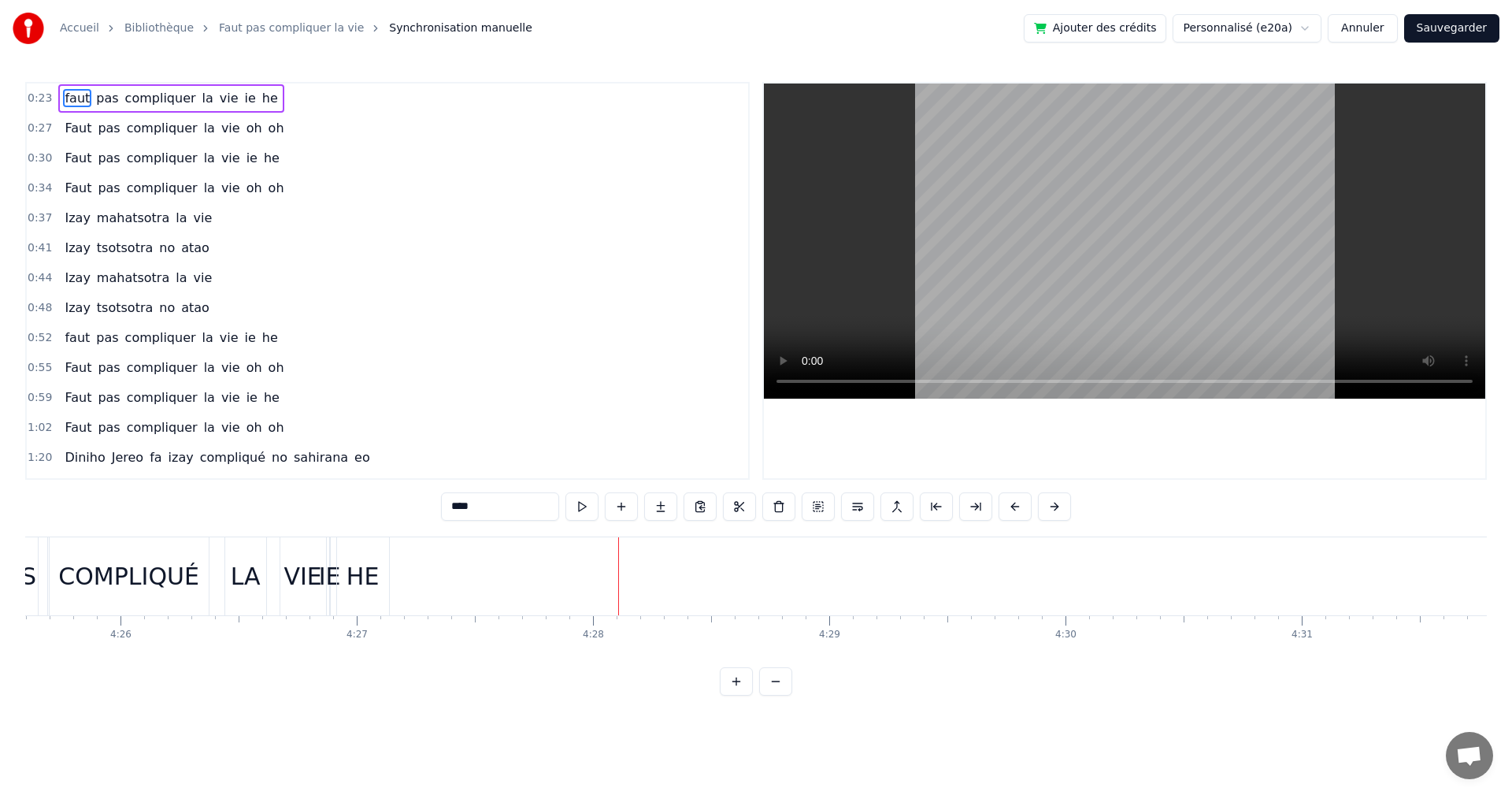
scroll to position [0, 63506]
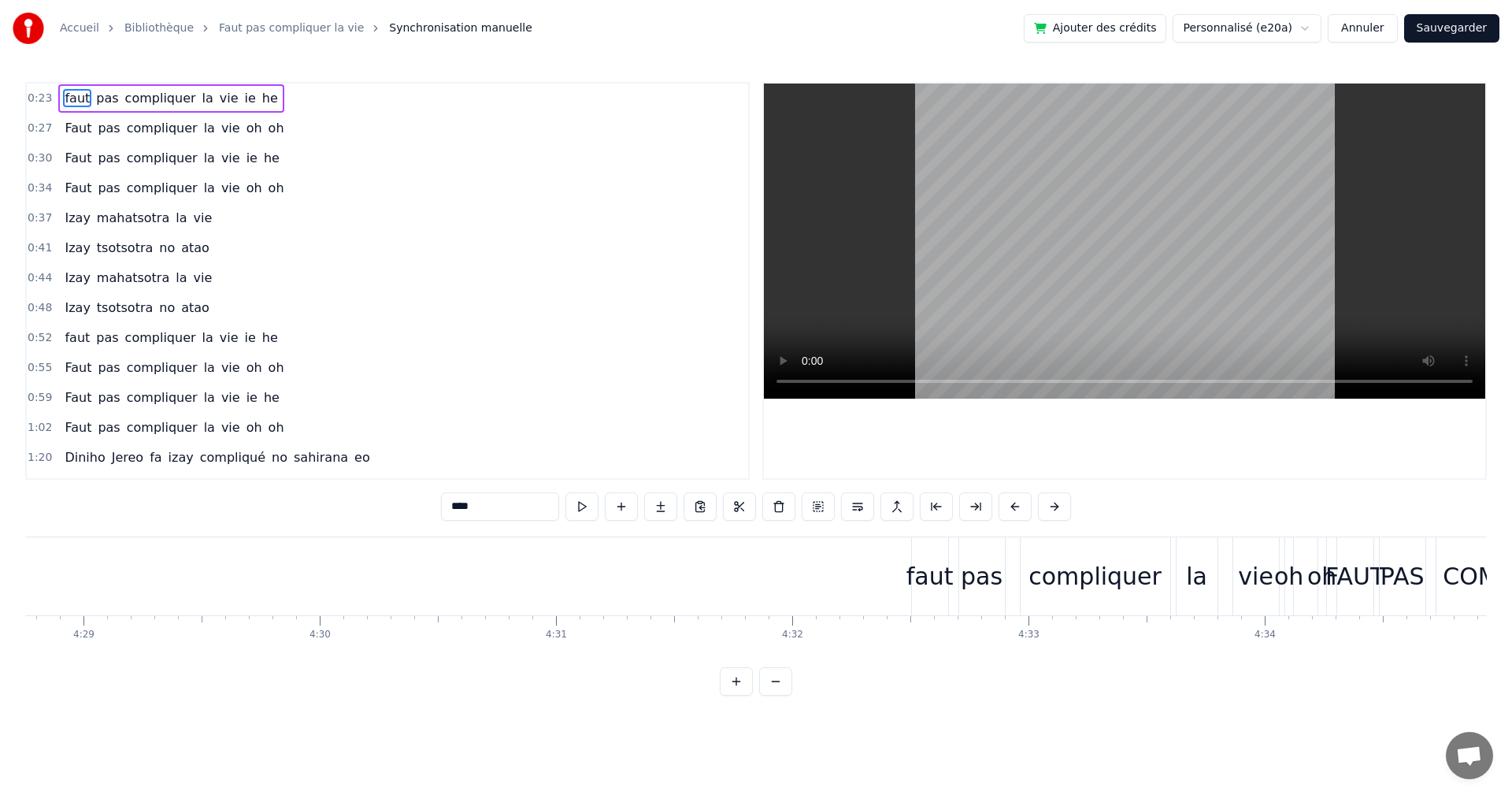
click at [947, 577] on div "faut" at bounding box center [930, 576] width 47 height 35
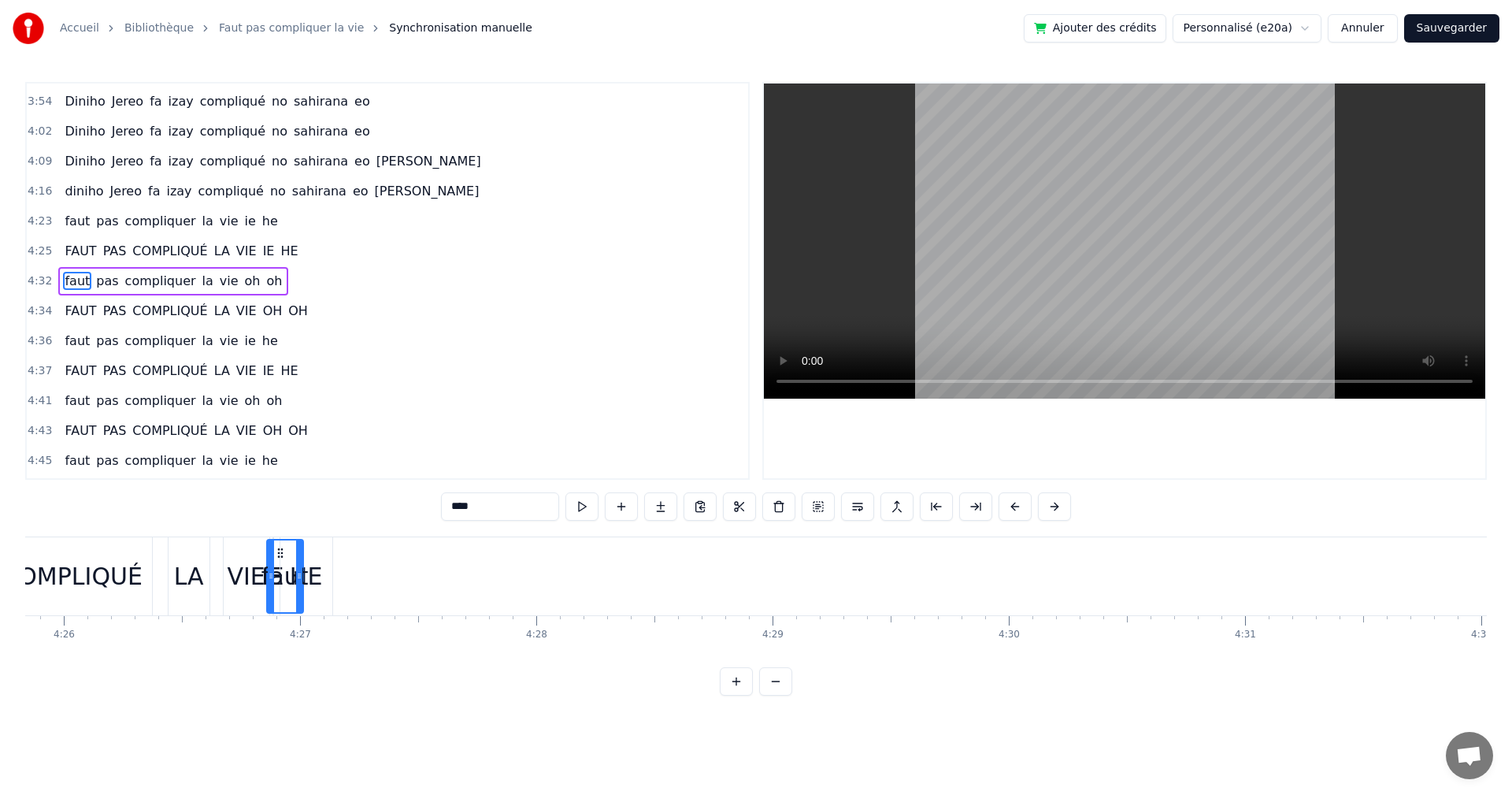
scroll to position [0, 62807]
drag, startPoint x: 928, startPoint y: 550, endPoint x: 354, endPoint y: 604, distance: 576.5
click at [354, 604] on div "faut" at bounding box center [358, 577] width 34 height 72
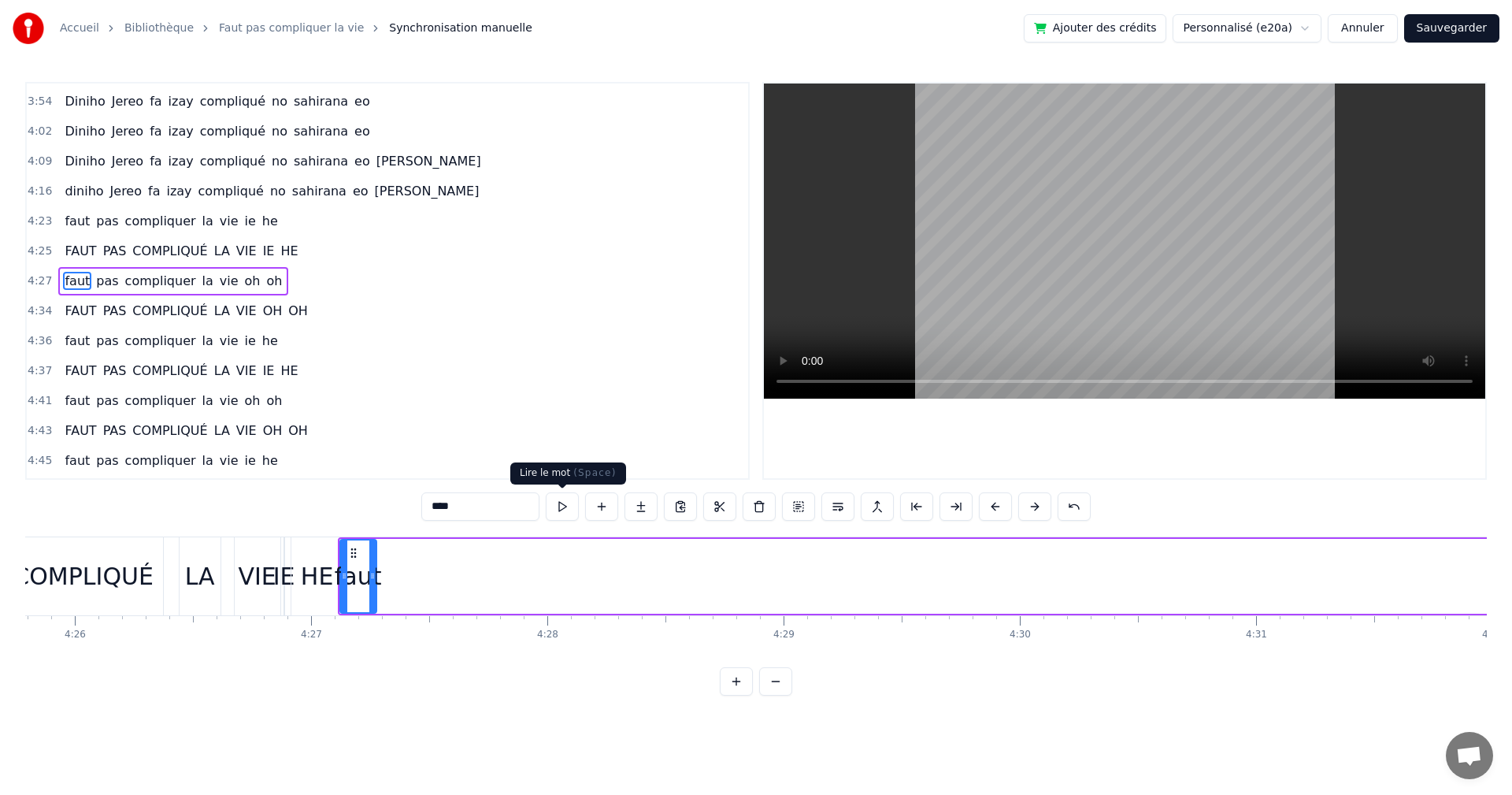
click at [557, 511] on button at bounding box center [562, 506] width 33 height 28
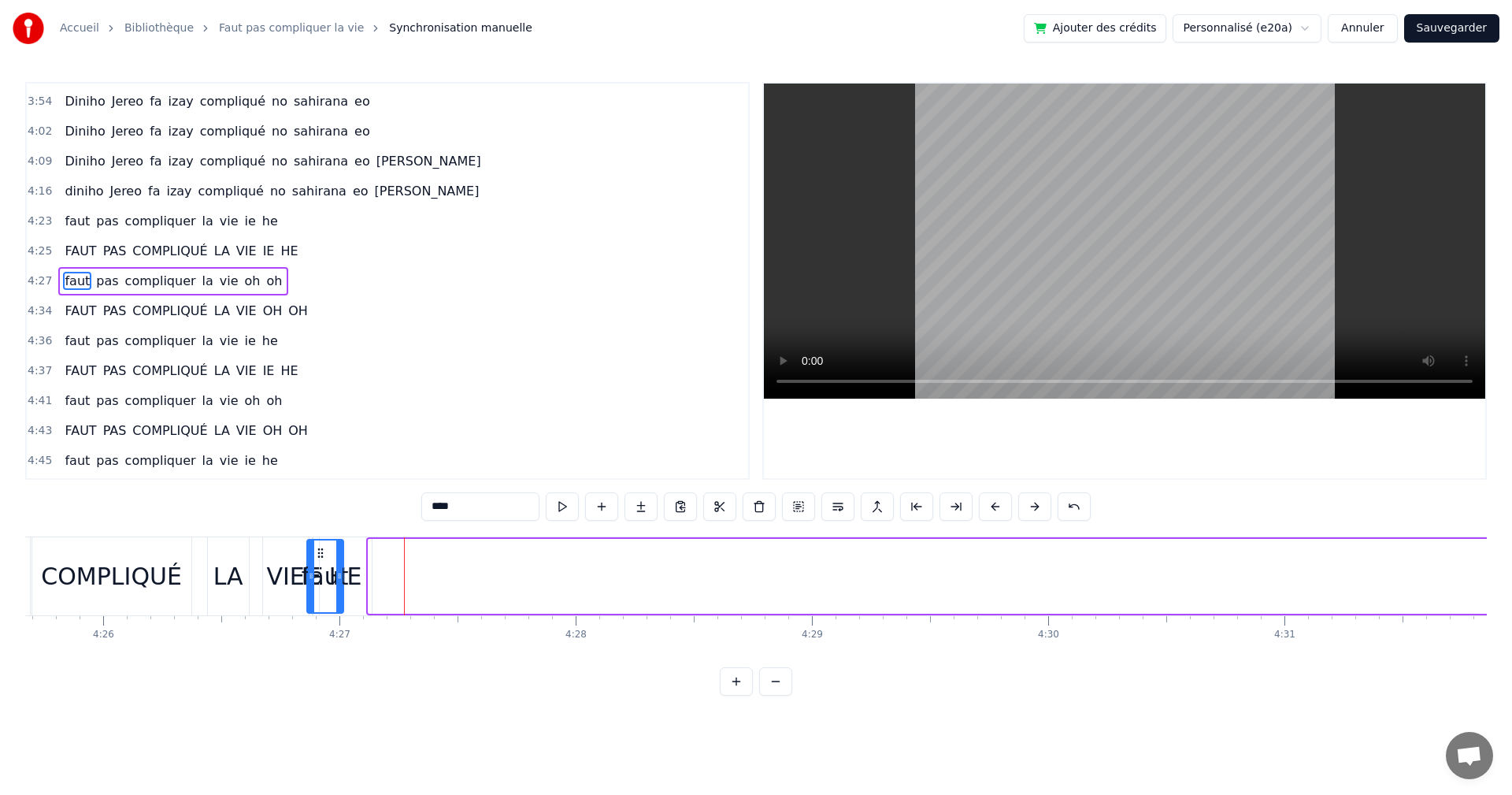
scroll to position [0, 62752]
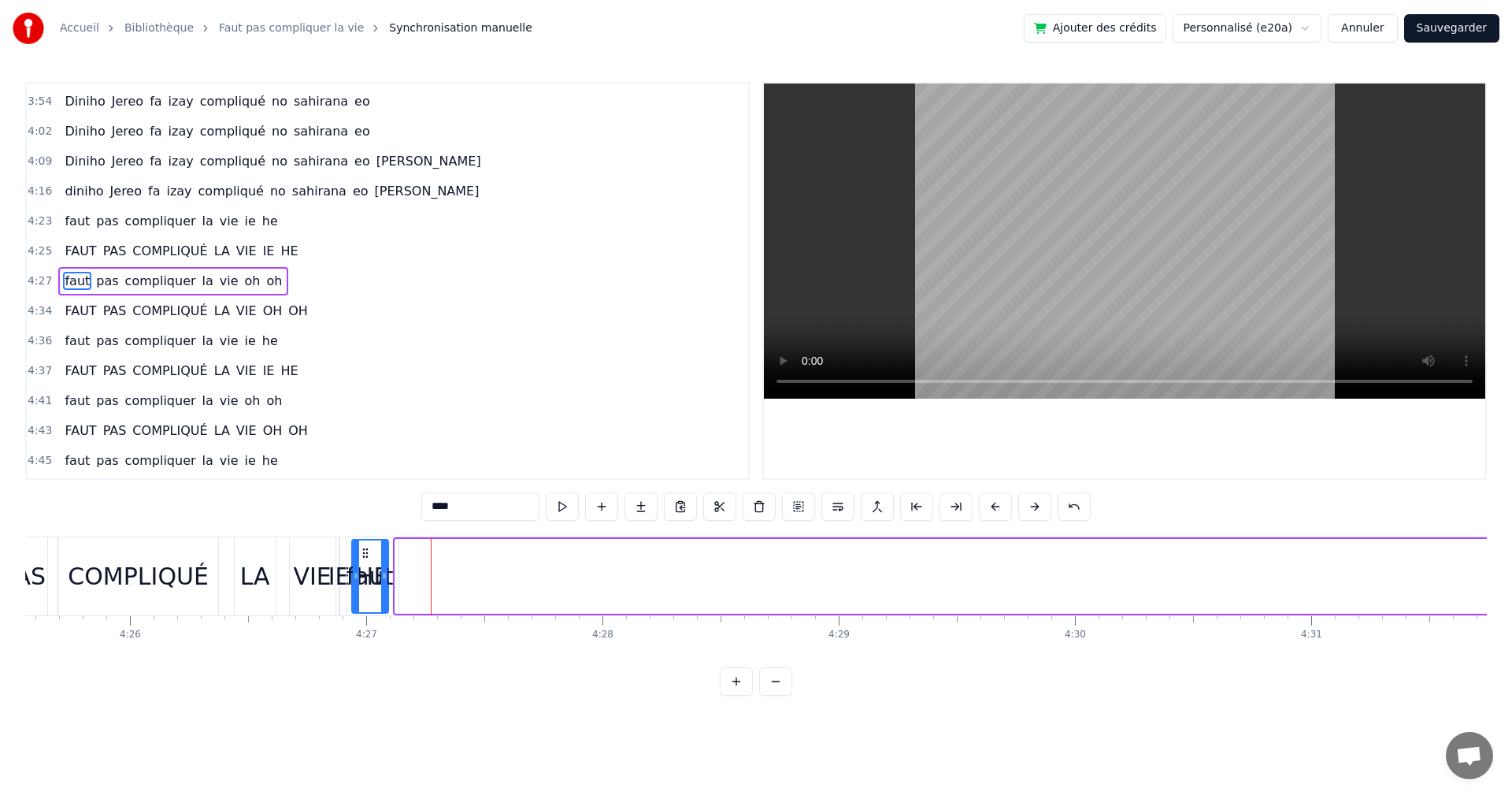
drag, startPoint x: 350, startPoint y: 554, endPoint x: 362, endPoint y: 556, distance: 12.2
click at [362, 556] on icon at bounding box center [365, 553] width 13 height 13
click at [561, 513] on button at bounding box center [562, 506] width 33 height 28
drag, startPoint x: 364, startPoint y: 549, endPoint x: 389, endPoint y: 556, distance: 26.0
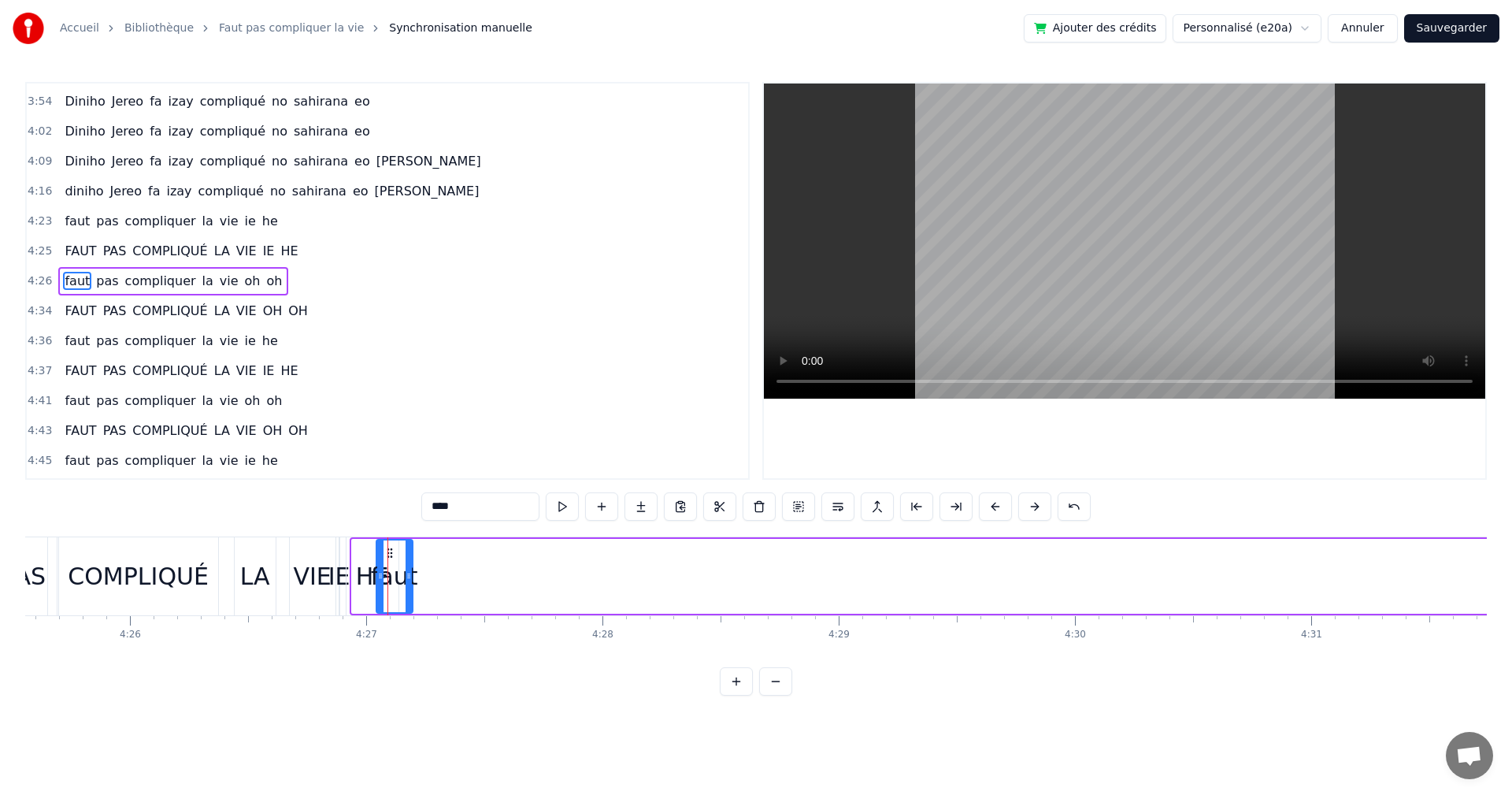
click at [389, 556] on icon at bounding box center [390, 553] width 13 height 13
click at [553, 510] on button at bounding box center [562, 506] width 33 height 28
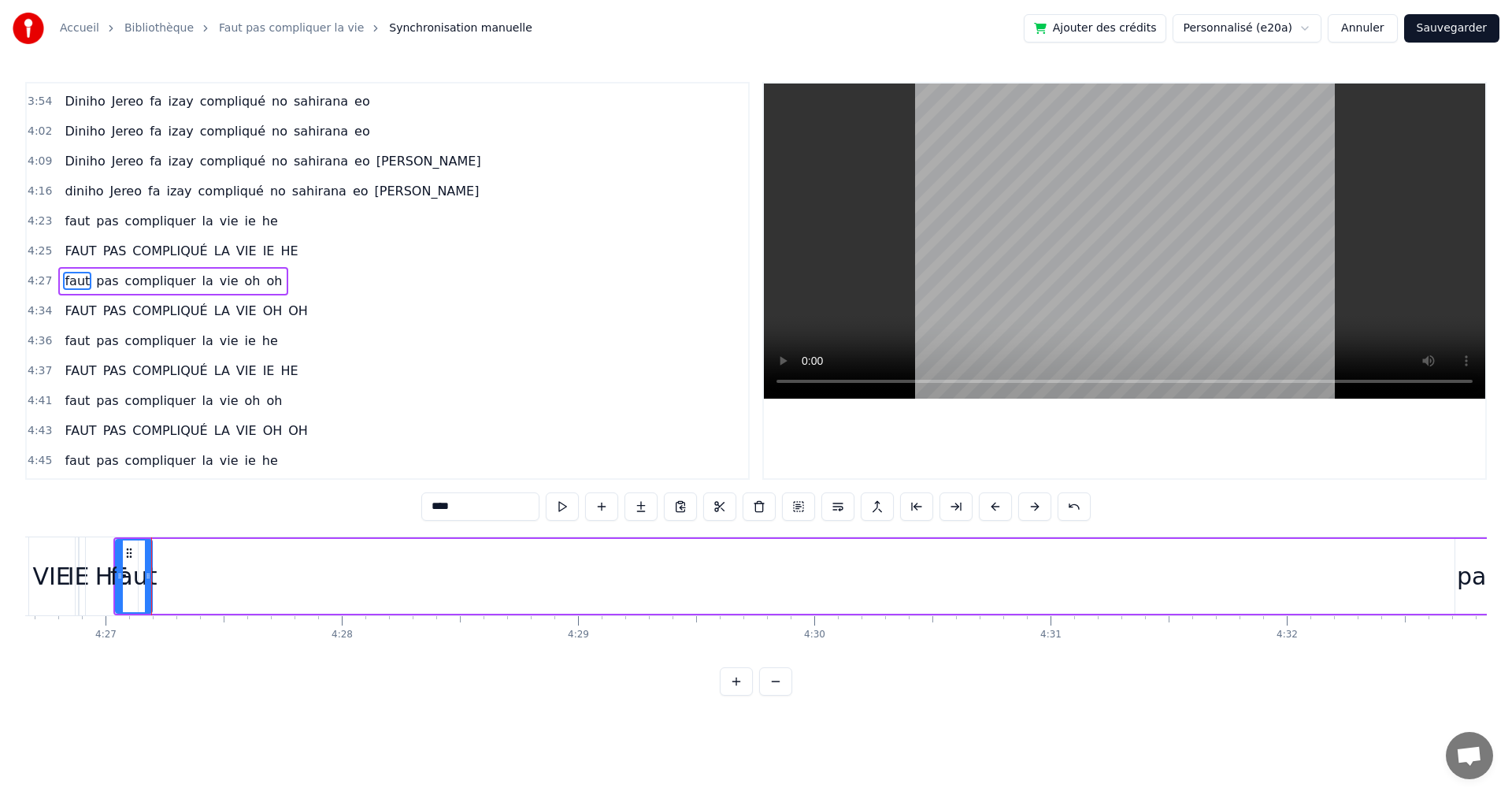
scroll to position [0, 63126]
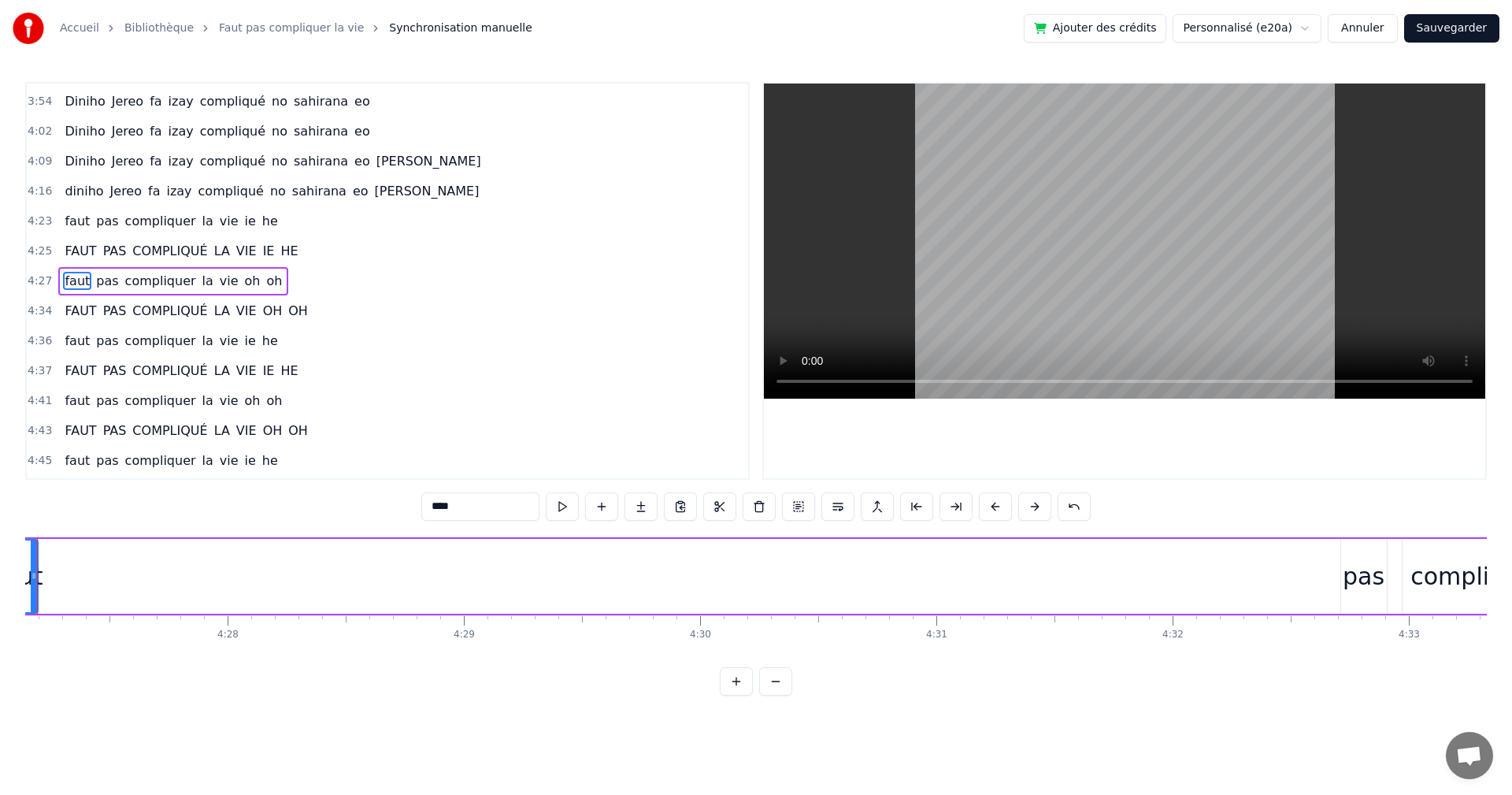
drag, startPoint x: 1353, startPoint y: 575, endPoint x: 1320, endPoint y: 573, distance: 33.1
click at [1320, 573] on div "faut pas compliquer la vie oh oh" at bounding box center [855, 577] width 1712 height 78
click at [1360, 569] on div "pas" at bounding box center [1364, 576] width 42 height 35
drag, startPoint x: 1352, startPoint y: 552, endPoint x: 539, endPoint y: 612, distance: 815.2
click at [310, 620] on div "faut pas compliquer la vie ie he Faut pas compliquer la vie oh oh Faut pas comp…" at bounding box center [756, 596] width 1462 height 118
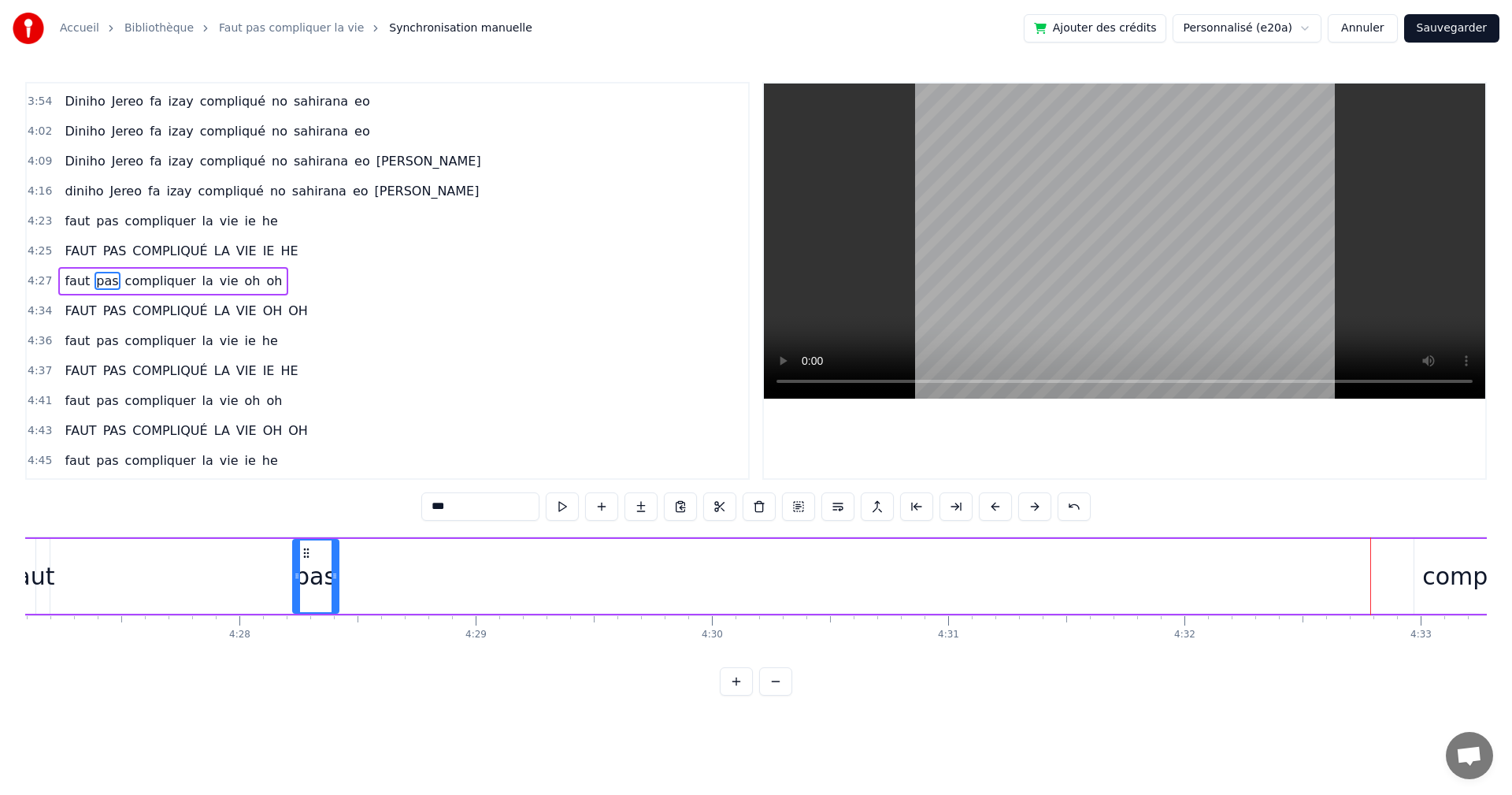
scroll to position [0, 63110]
click at [1425, 552] on div "compliquer" at bounding box center [1494, 577] width 150 height 75
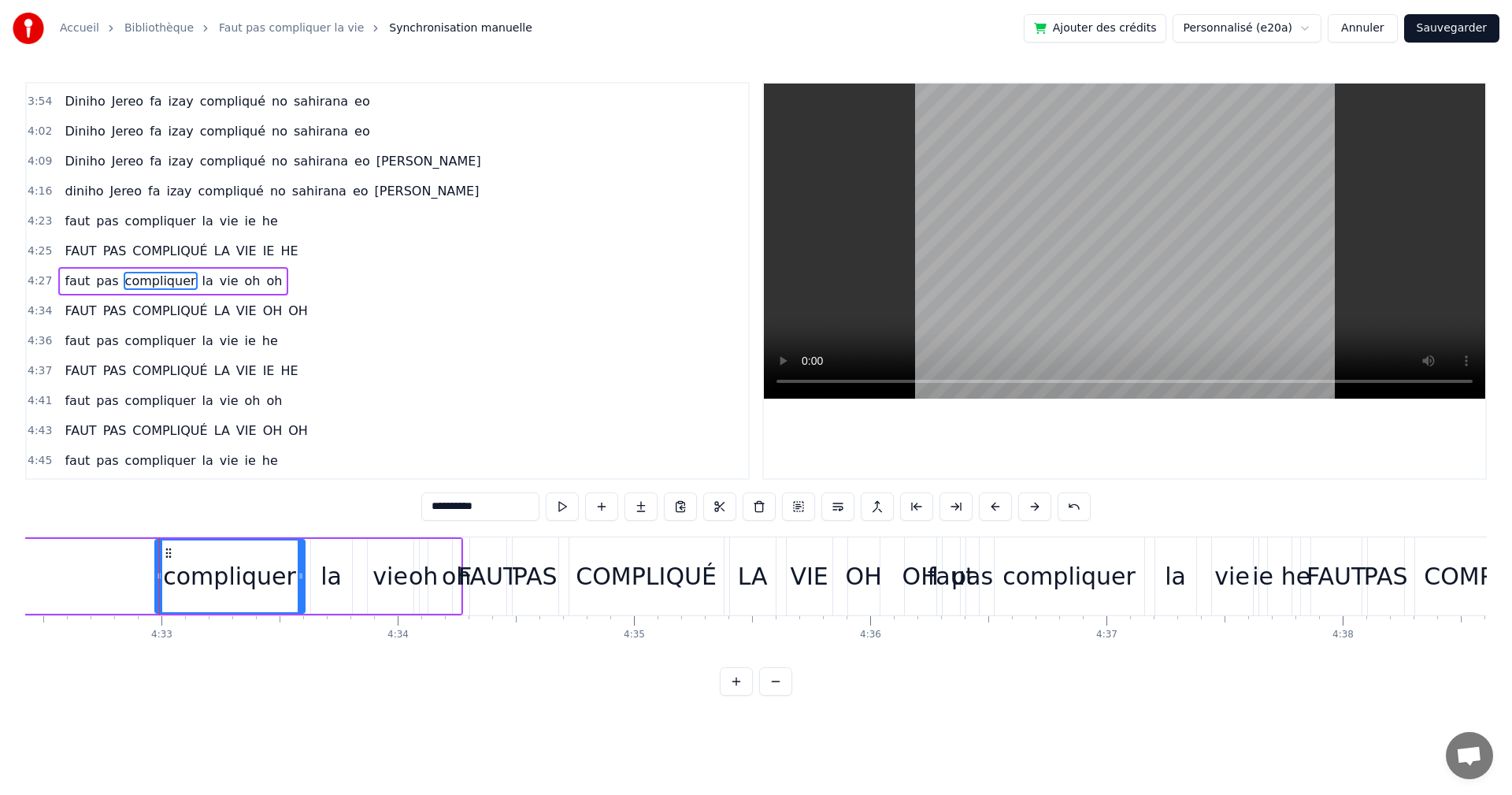
scroll to position [0, 64429]
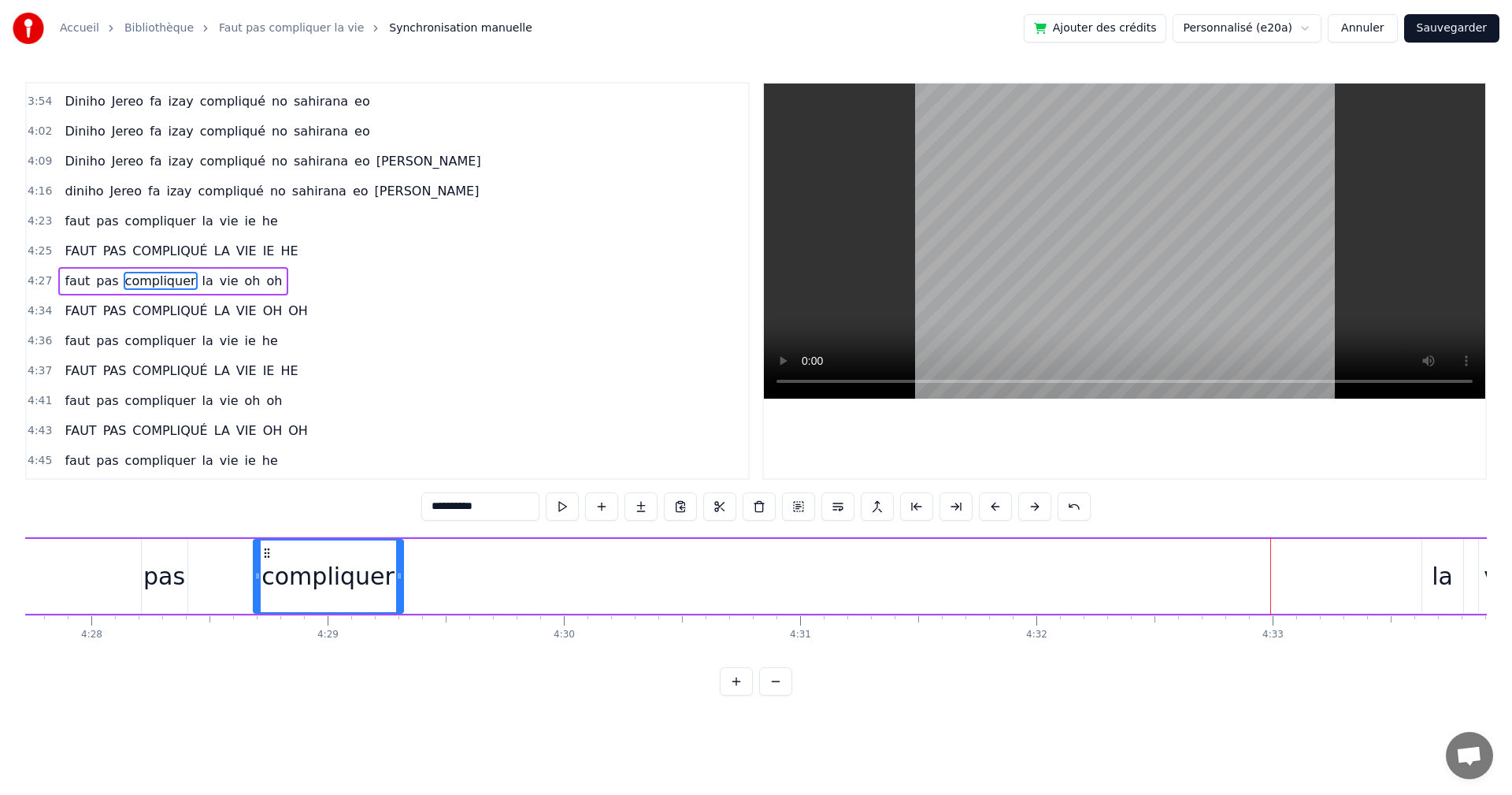
drag, startPoint x: 117, startPoint y: 553, endPoint x: 264, endPoint y: 556, distance: 147.0
click at [264, 556] on icon at bounding box center [267, 553] width 13 height 13
click at [1438, 542] on div "la" at bounding box center [1452, 577] width 41 height 75
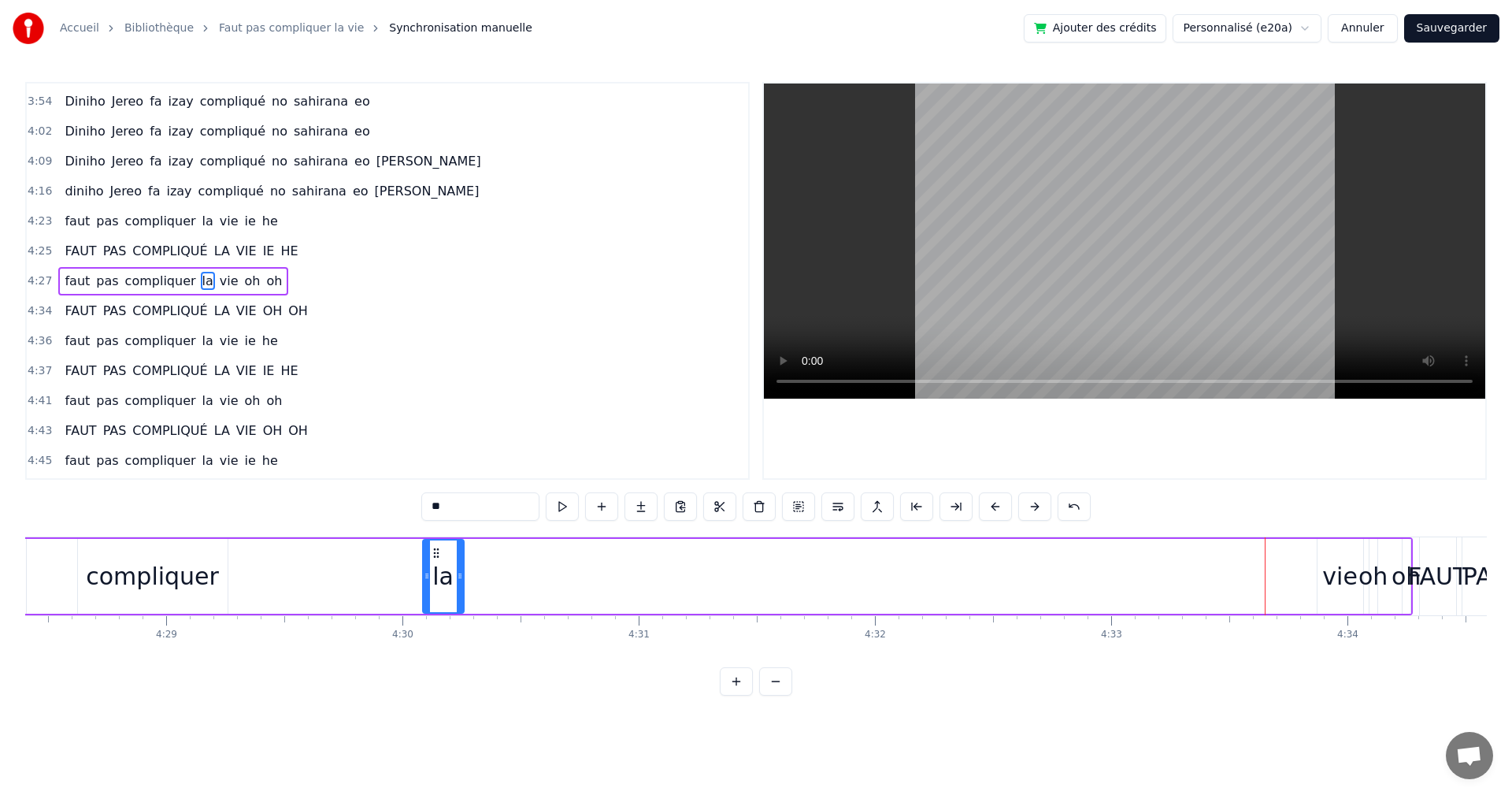
scroll to position [0, 63411]
drag, startPoint x: 116, startPoint y: 549, endPoint x: 497, endPoint y: 580, distance: 382.3
click at [497, 580] on div "la" at bounding box center [501, 577] width 39 height 72
click at [1338, 545] on div "vie" at bounding box center [1353, 577] width 46 height 75
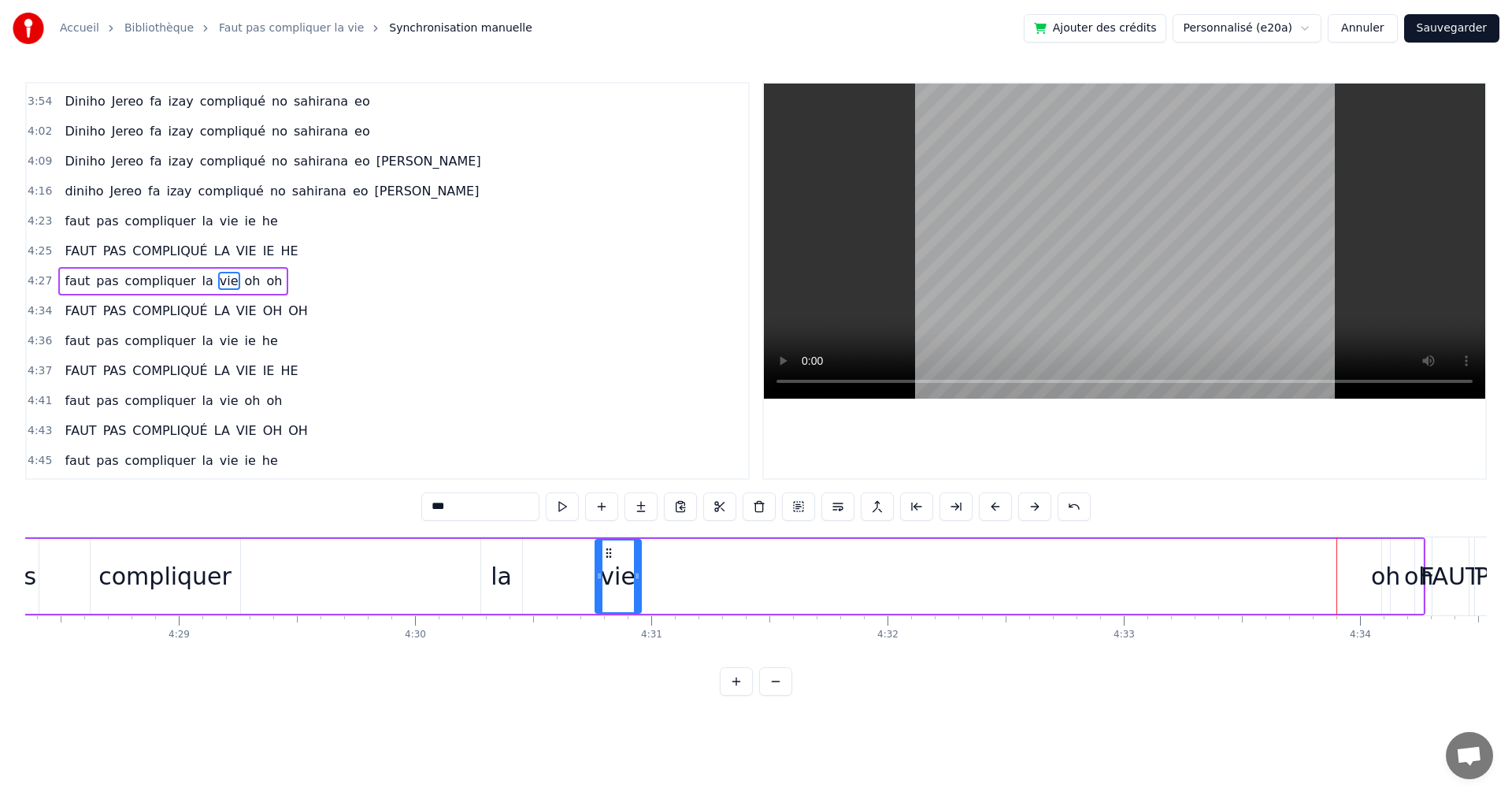
drag, startPoint x: 1346, startPoint y: 552, endPoint x: 611, endPoint y: 555, distance: 735.0
click at [611, 555] on icon at bounding box center [609, 553] width 13 height 13
click at [1382, 547] on div "oh" at bounding box center [1386, 577] width 8 height 75
drag, startPoint x: 1397, startPoint y: 552, endPoint x: 696, endPoint y: 580, distance: 701.6
click at [689, 580] on div "oh" at bounding box center [686, 577] width 6 height 72
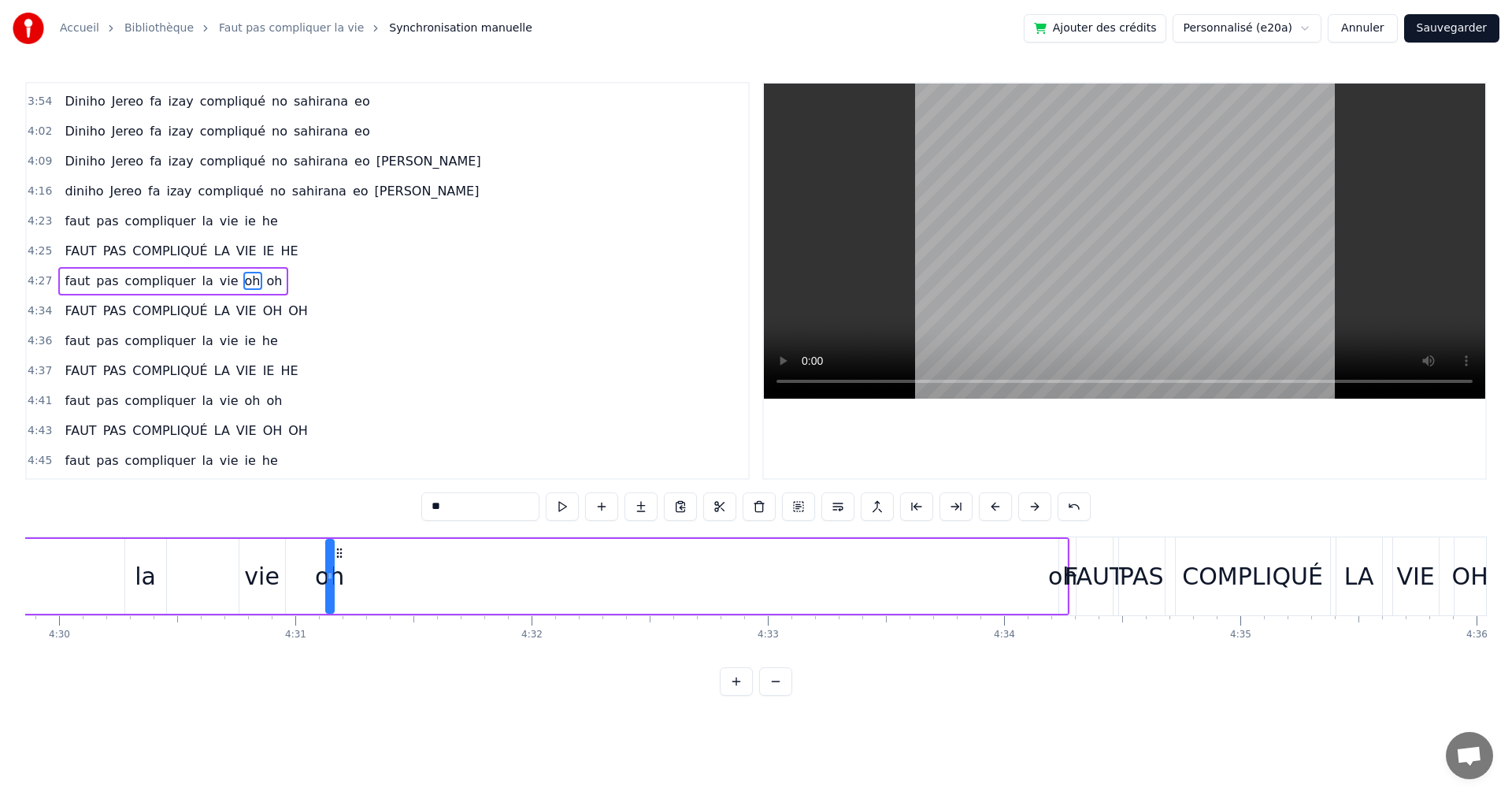
scroll to position [0, 63614]
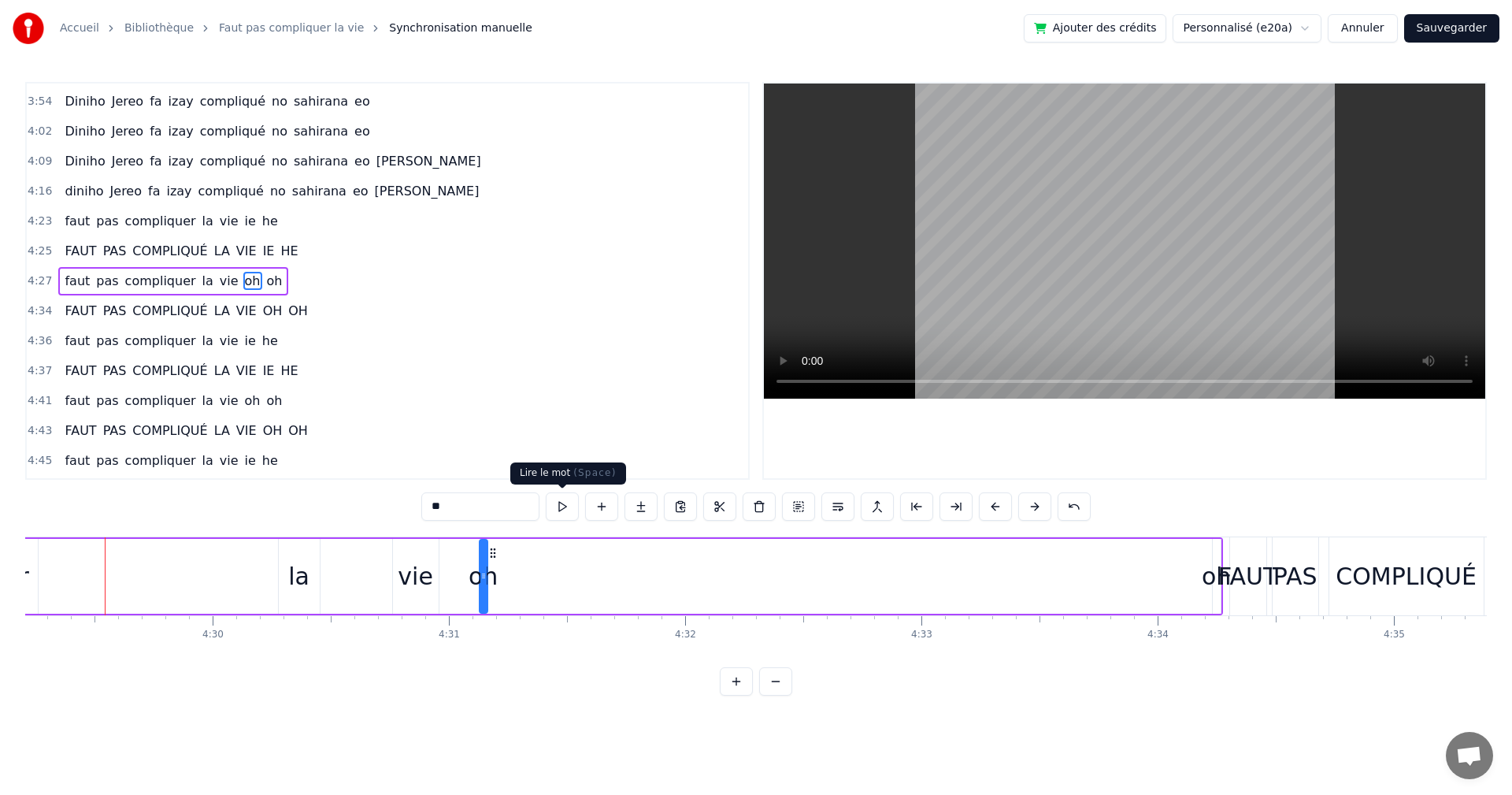
click at [562, 515] on button at bounding box center [562, 506] width 33 height 28
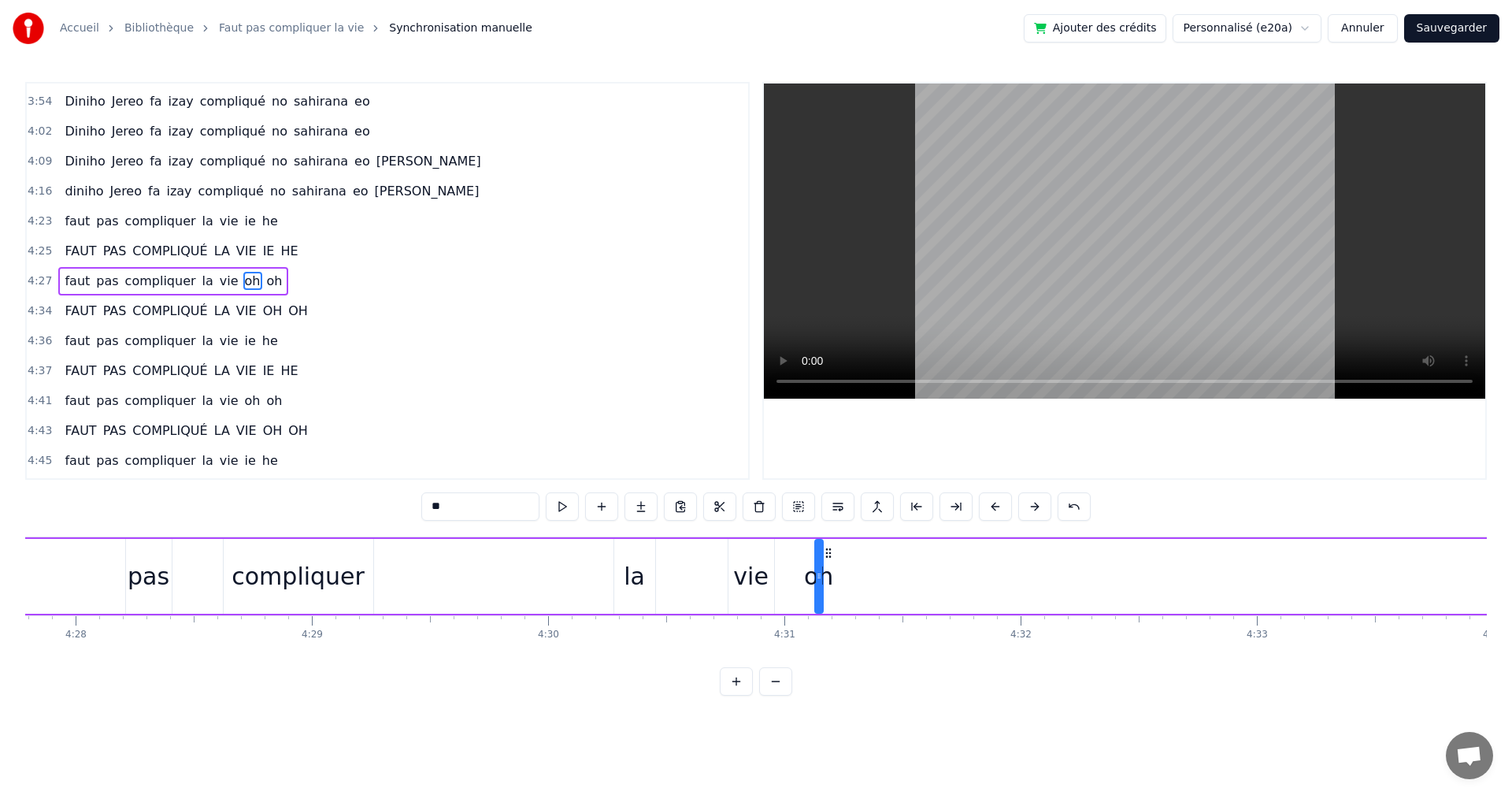
scroll to position [0, 63697]
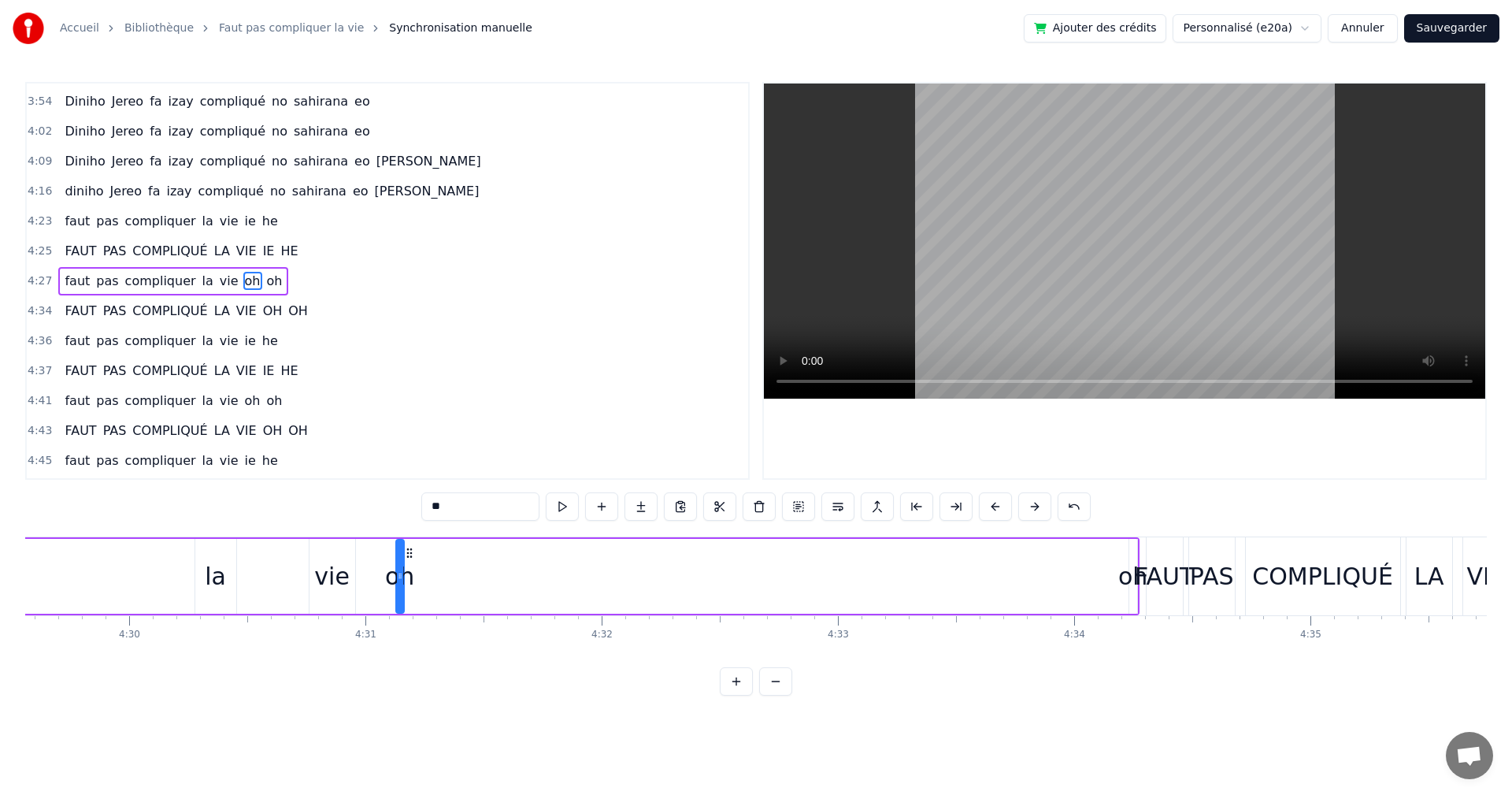
click at [1131, 575] on div "oh" at bounding box center [1133, 576] width 29 height 35
drag, startPoint x: 1139, startPoint y: 551, endPoint x: 568, endPoint y: 566, distance: 571.2
click at [565, 566] on div "oh" at bounding box center [561, 577] width 6 height 72
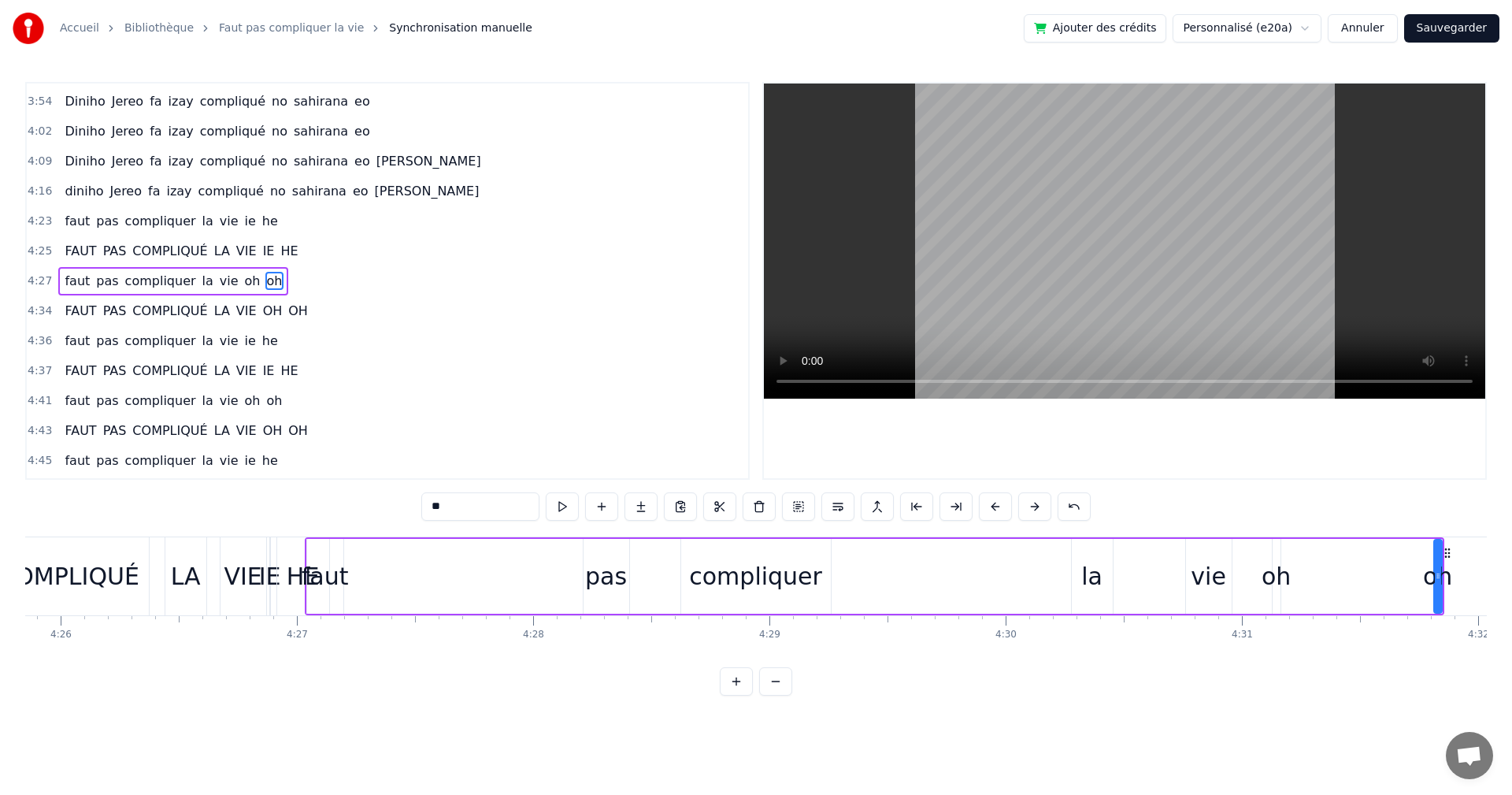
scroll to position [0, 61716]
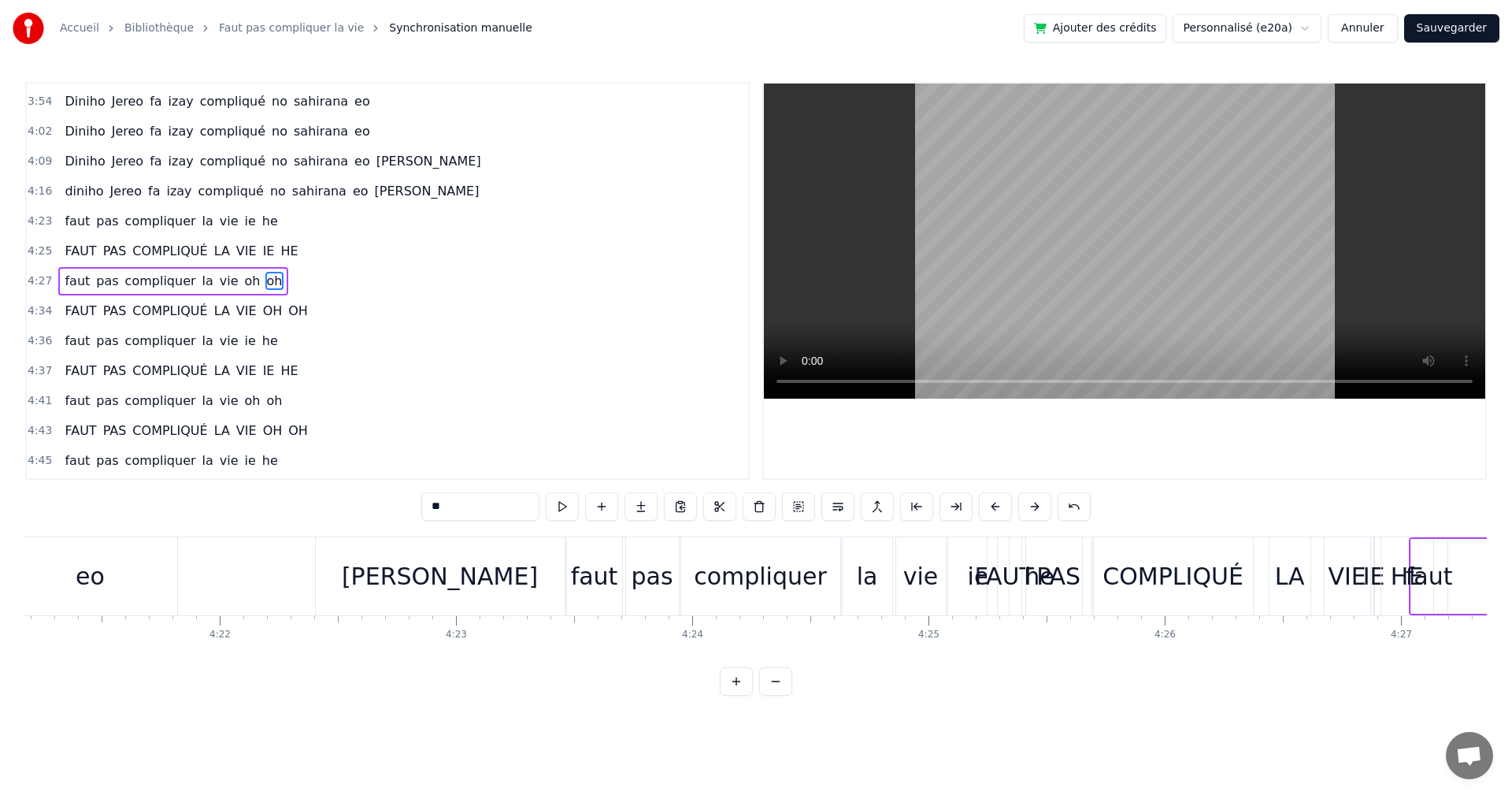
click at [1442, 580] on div "faut" at bounding box center [1429, 576] width 47 height 35
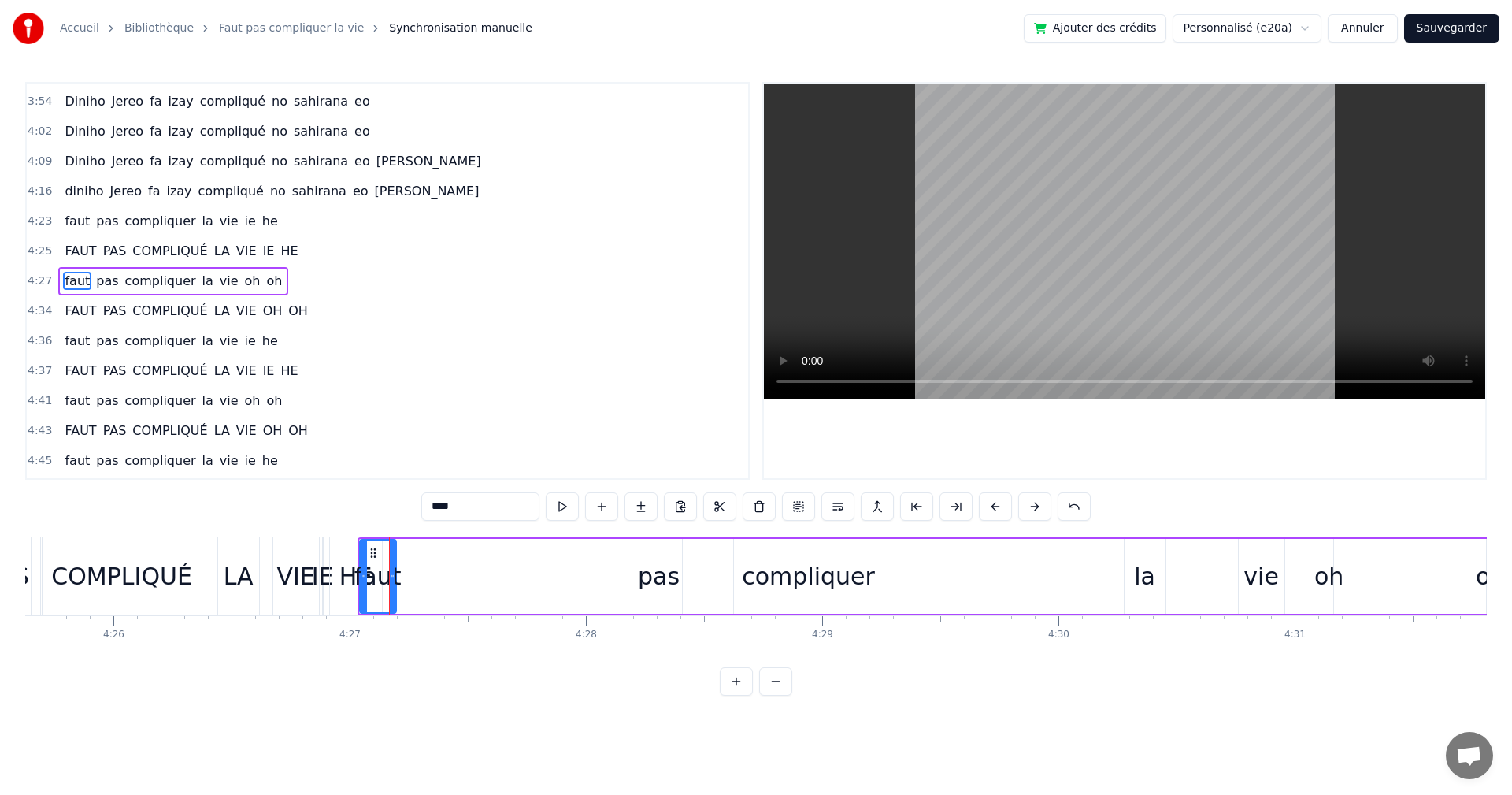
scroll to position [0, 63053]
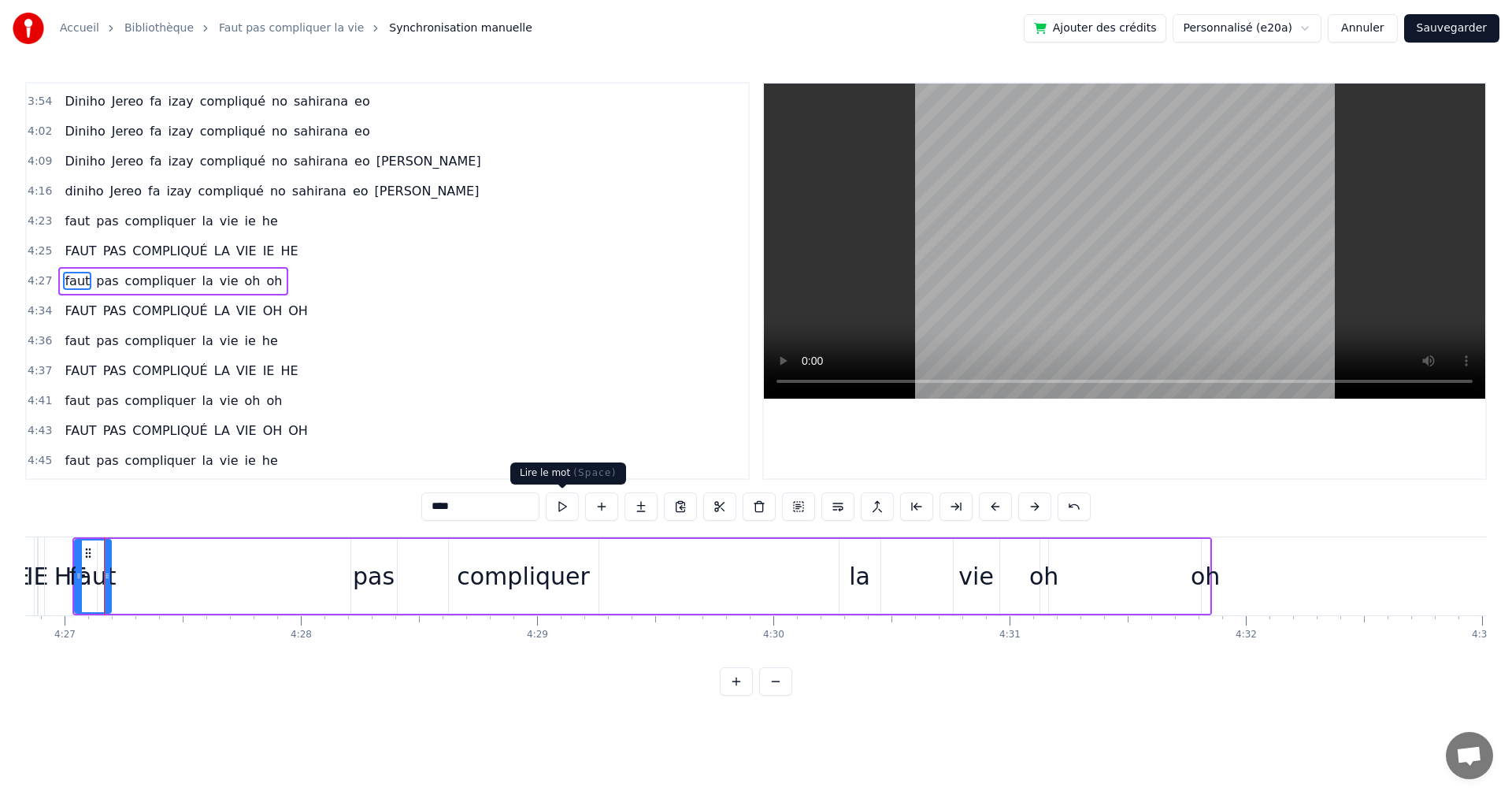
click at [555, 508] on button at bounding box center [562, 506] width 33 height 28
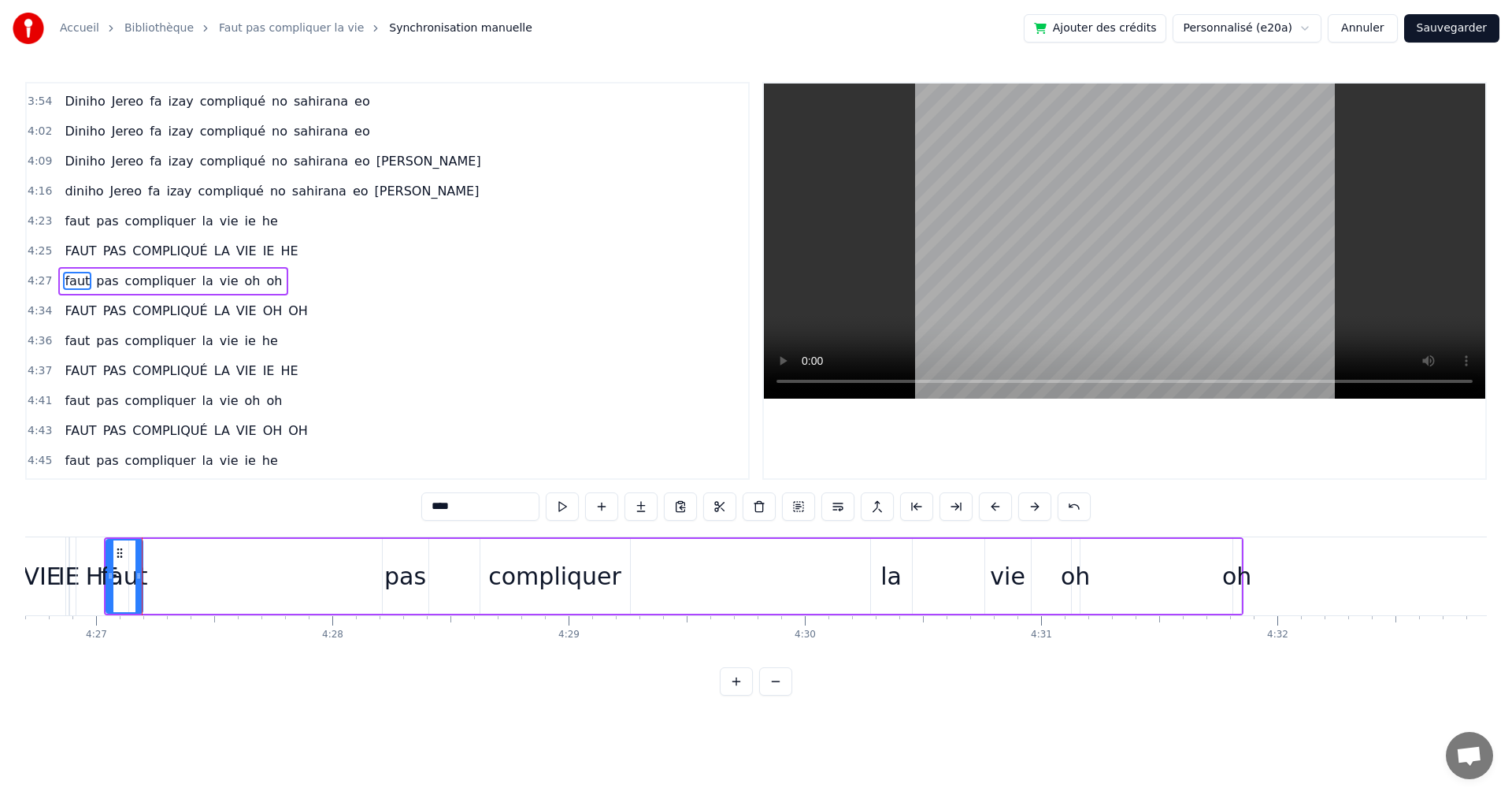
click at [561, 508] on button at bounding box center [562, 506] width 33 height 28
click at [559, 505] on button at bounding box center [562, 506] width 33 height 28
click at [564, 513] on button at bounding box center [562, 506] width 33 height 28
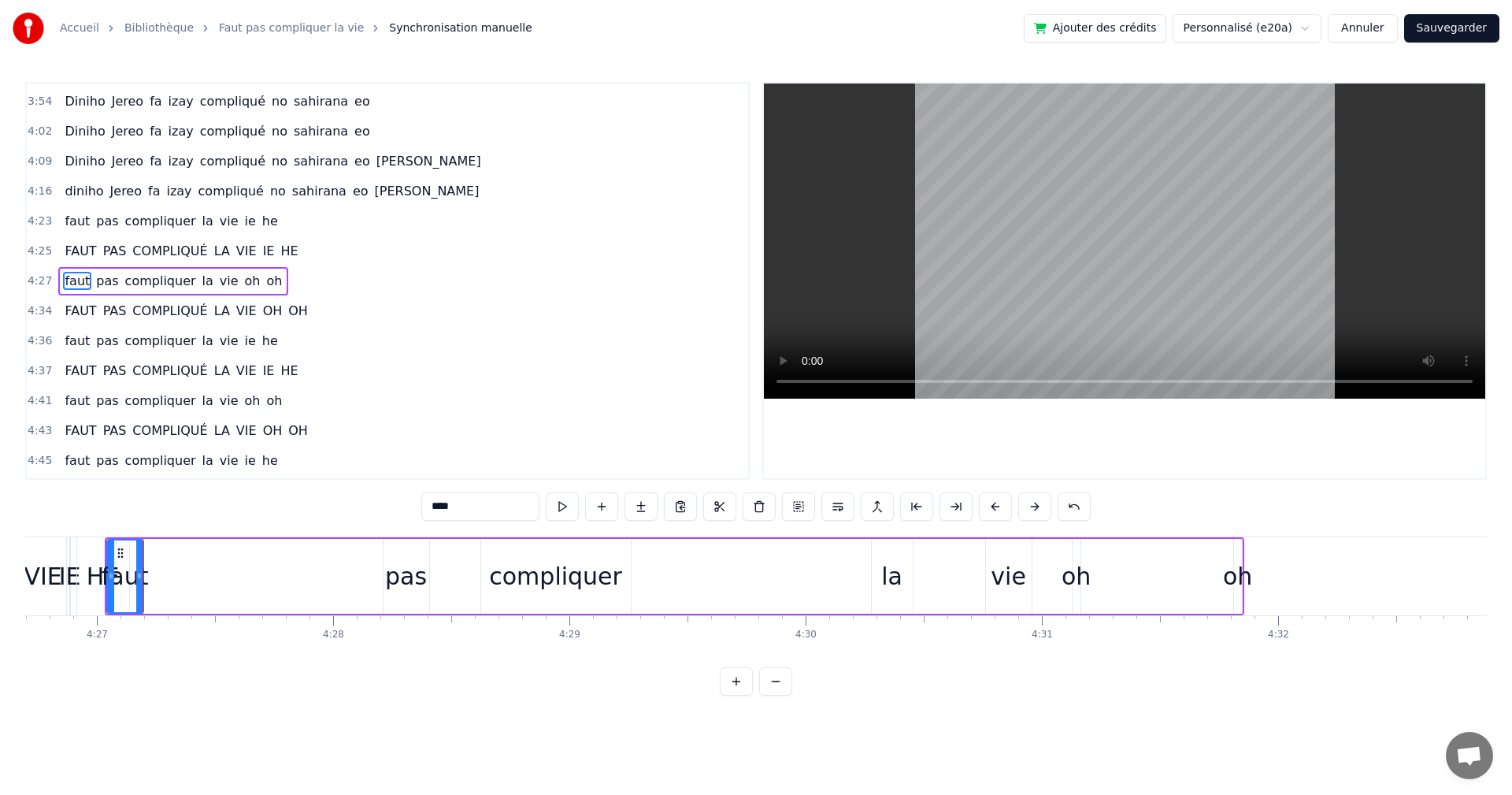
click at [564, 513] on button at bounding box center [562, 506] width 33 height 28
click at [410, 580] on div "pas" at bounding box center [406, 576] width 42 height 35
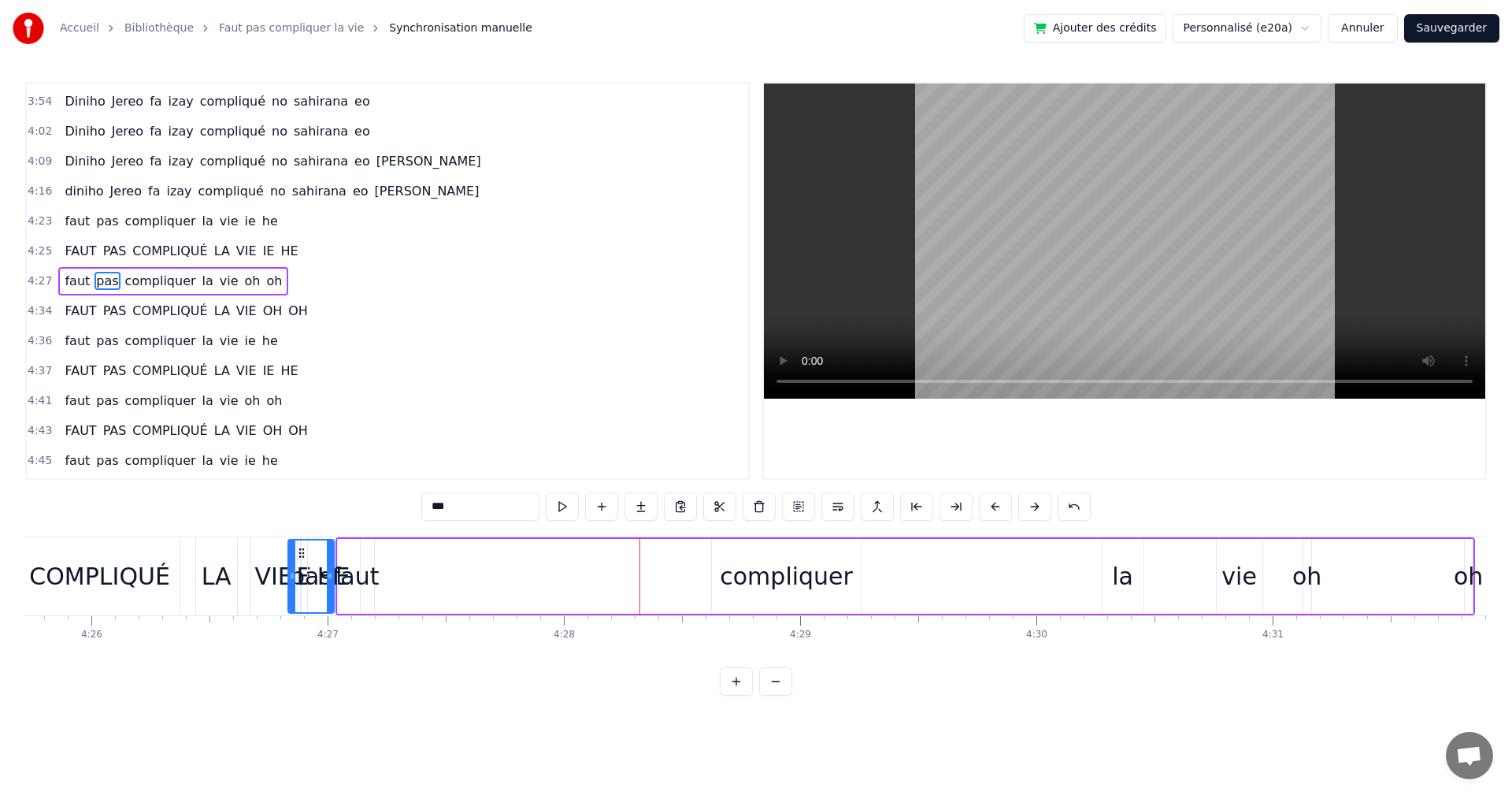
scroll to position [0, 62788]
drag, startPoint x: 402, startPoint y: 554, endPoint x: 382, endPoint y: 577, distance: 30.5
click at [382, 577] on div "pas" at bounding box center [385, 577] width 44 height 72
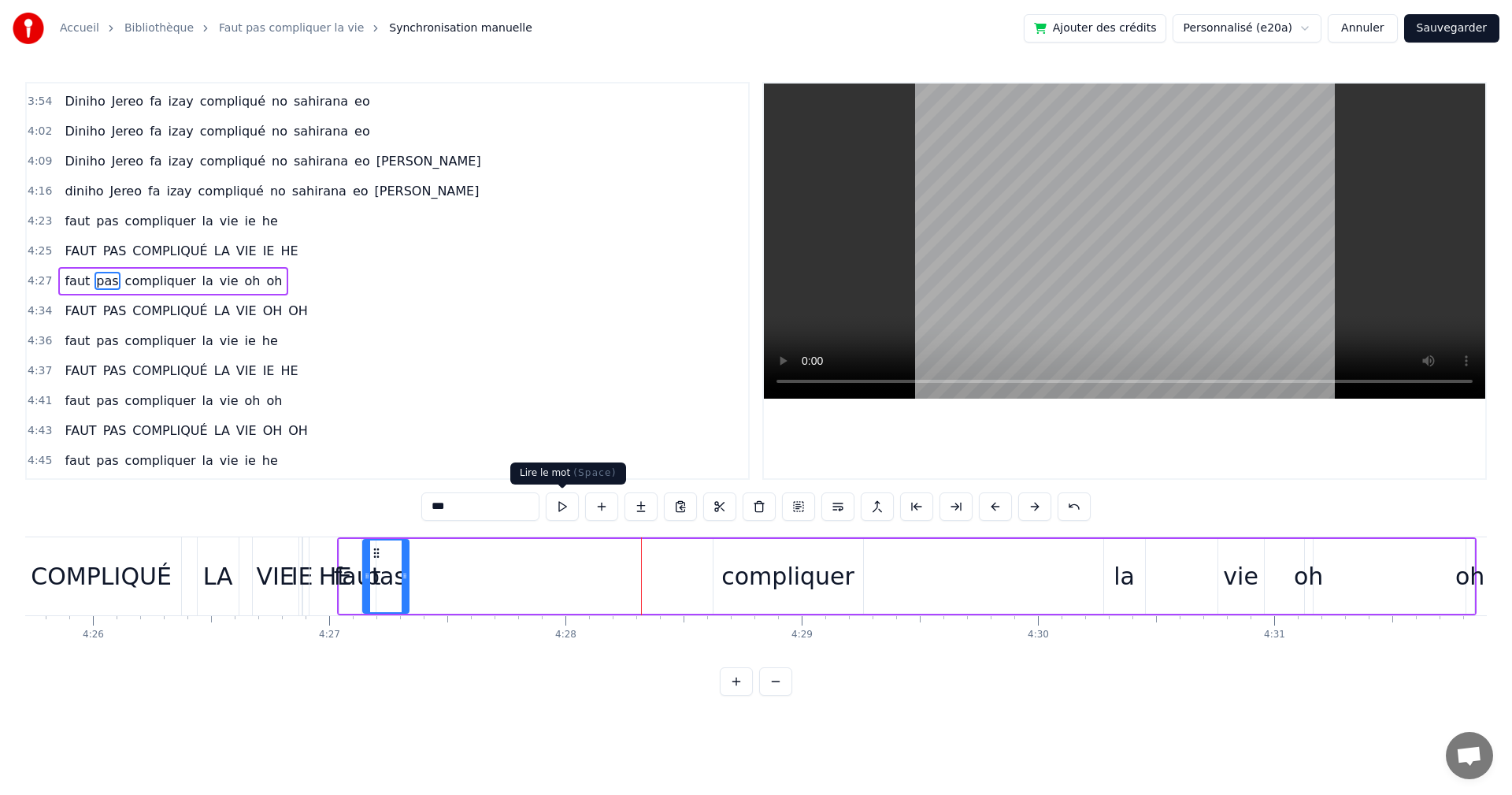
click at [568, 502] on button at bounding box center [562, 506] width 33 height 28
drag, startPoint x: 373, startPoint y: 555, endPoint x: 408, endPoint y: 557, distance: 35.1
click at [568, 509] on button at bounding box center [562, 506] width 33 height 28
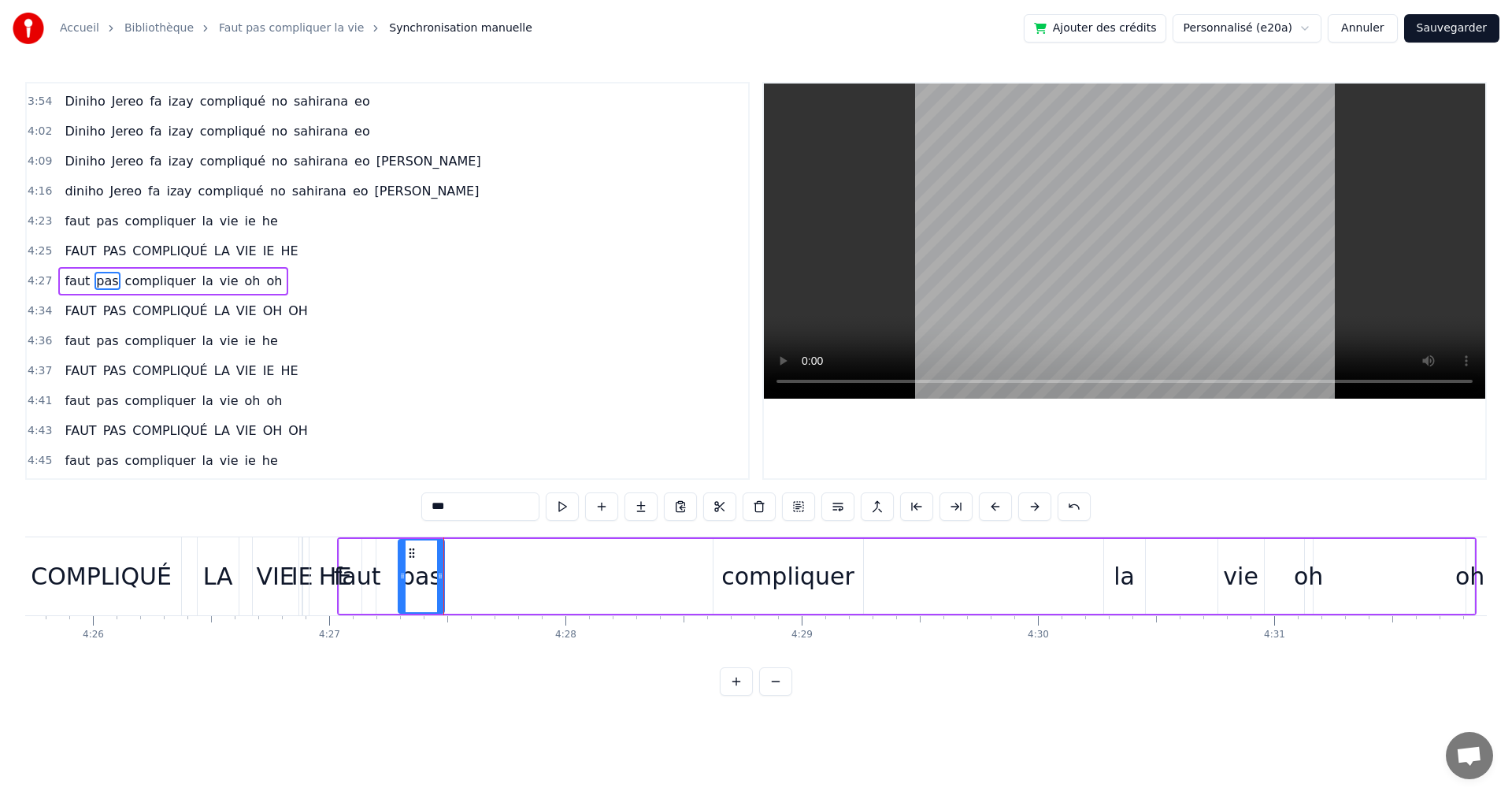
click at [568, 509] on button at bounding box center [562, 506] width 33 height 28
click at [568, 508] on button at bounding box center [562, 506] width 33 height 28
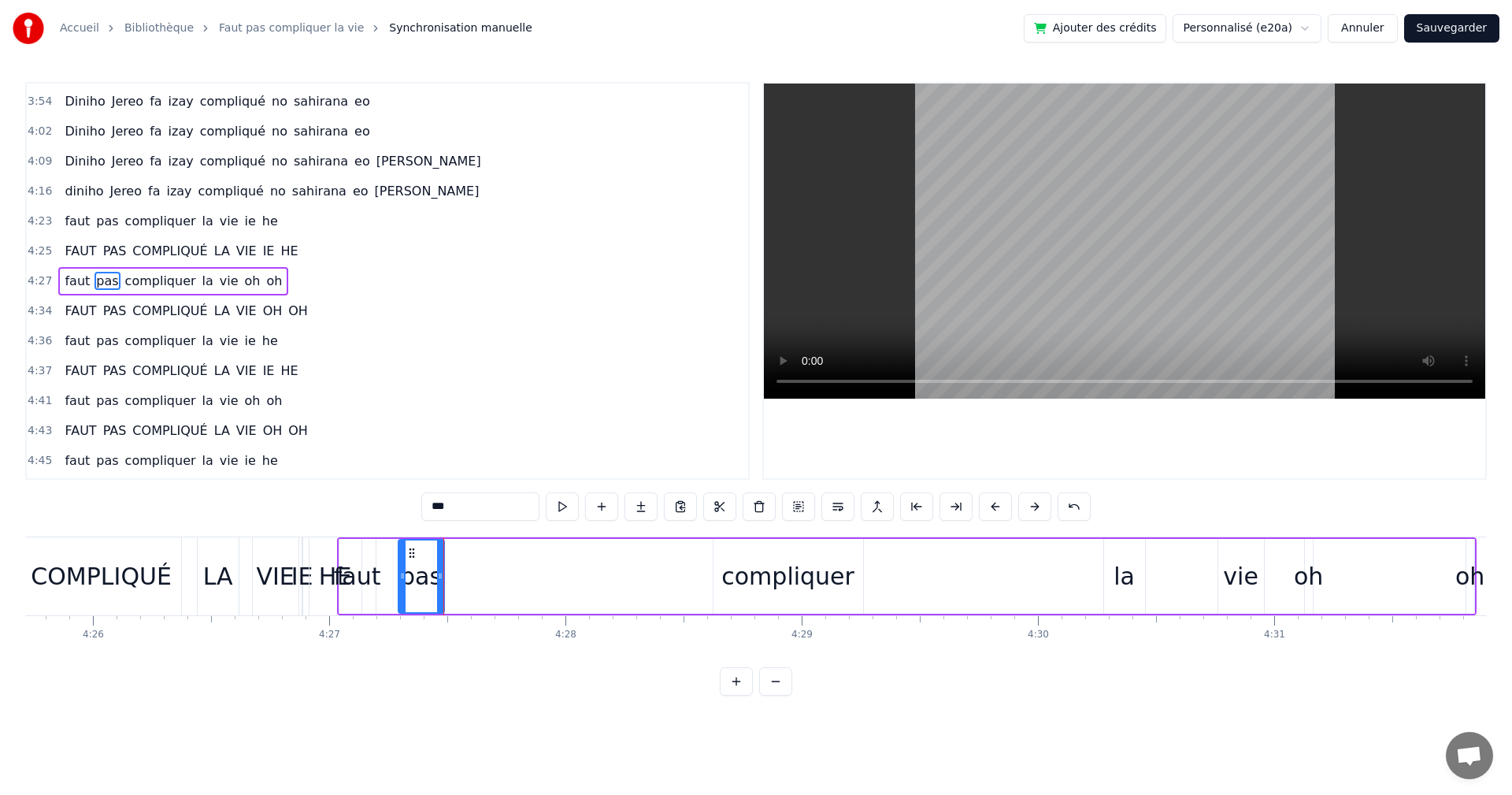
click at [568, 508] on button at bounding box center [562, 506] width 33 height 28
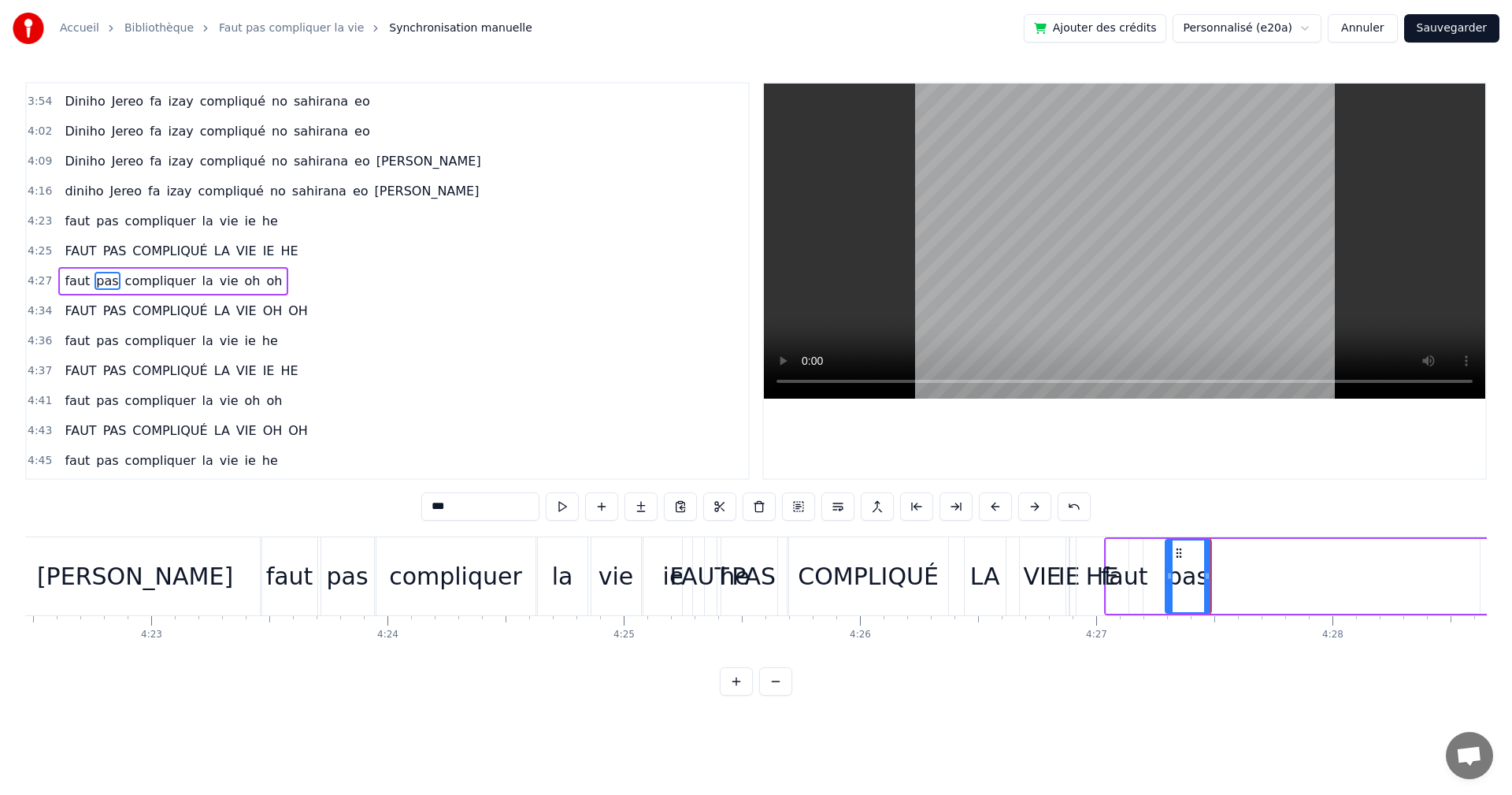
scroll to position [0, 62401]
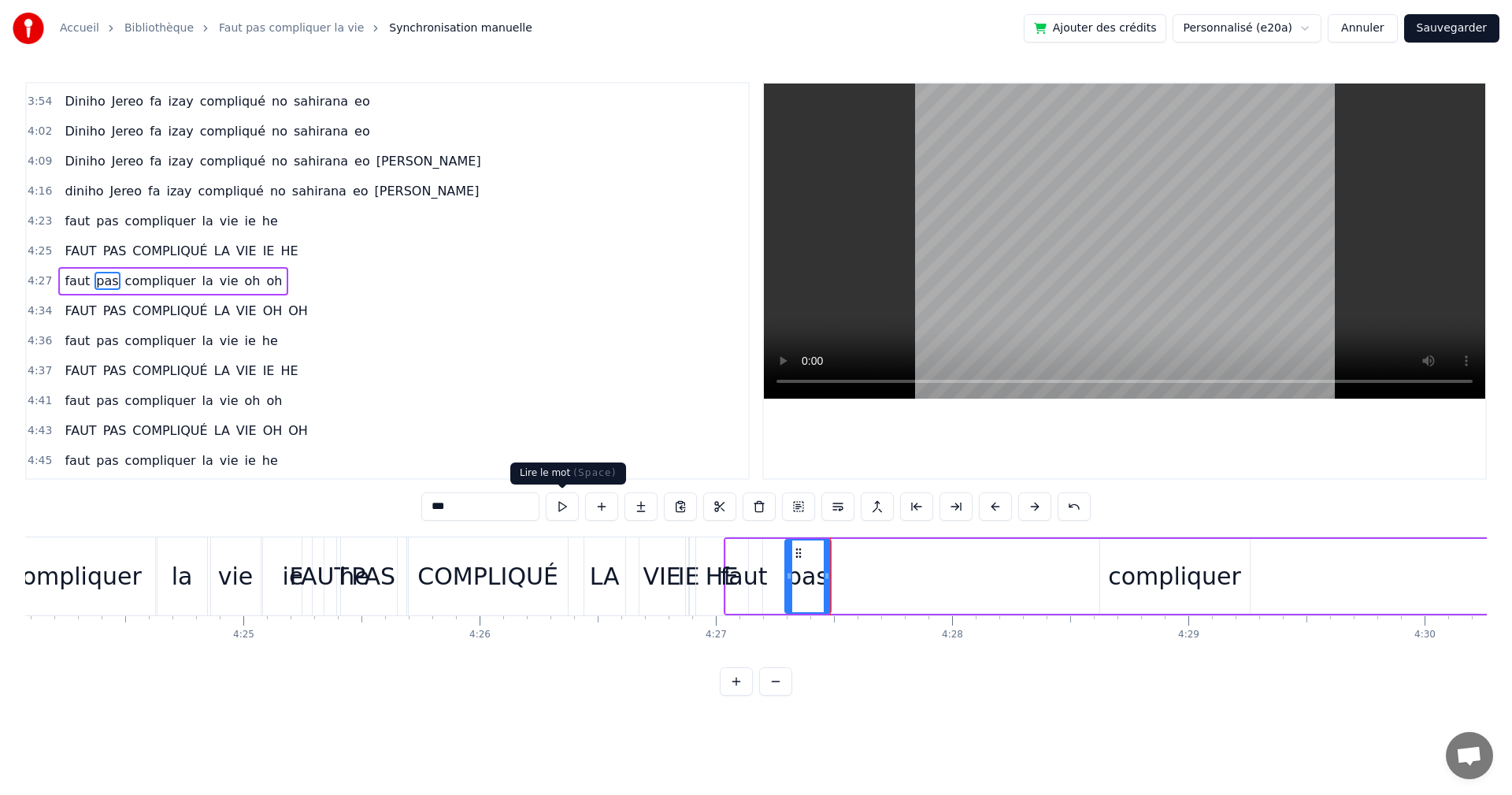
click at [548, 517] on button at bounding box center [562, 506] width 33 height 28
click at [575, 497] on button at bounding box center [562, 506] width 33 height 28
click at [568, 514] on button at bounding box center [562, 506] width 33 height 28
click at [1115, 556] on div "compliquer" at bounding box center [1175, 577] width 150 height 75
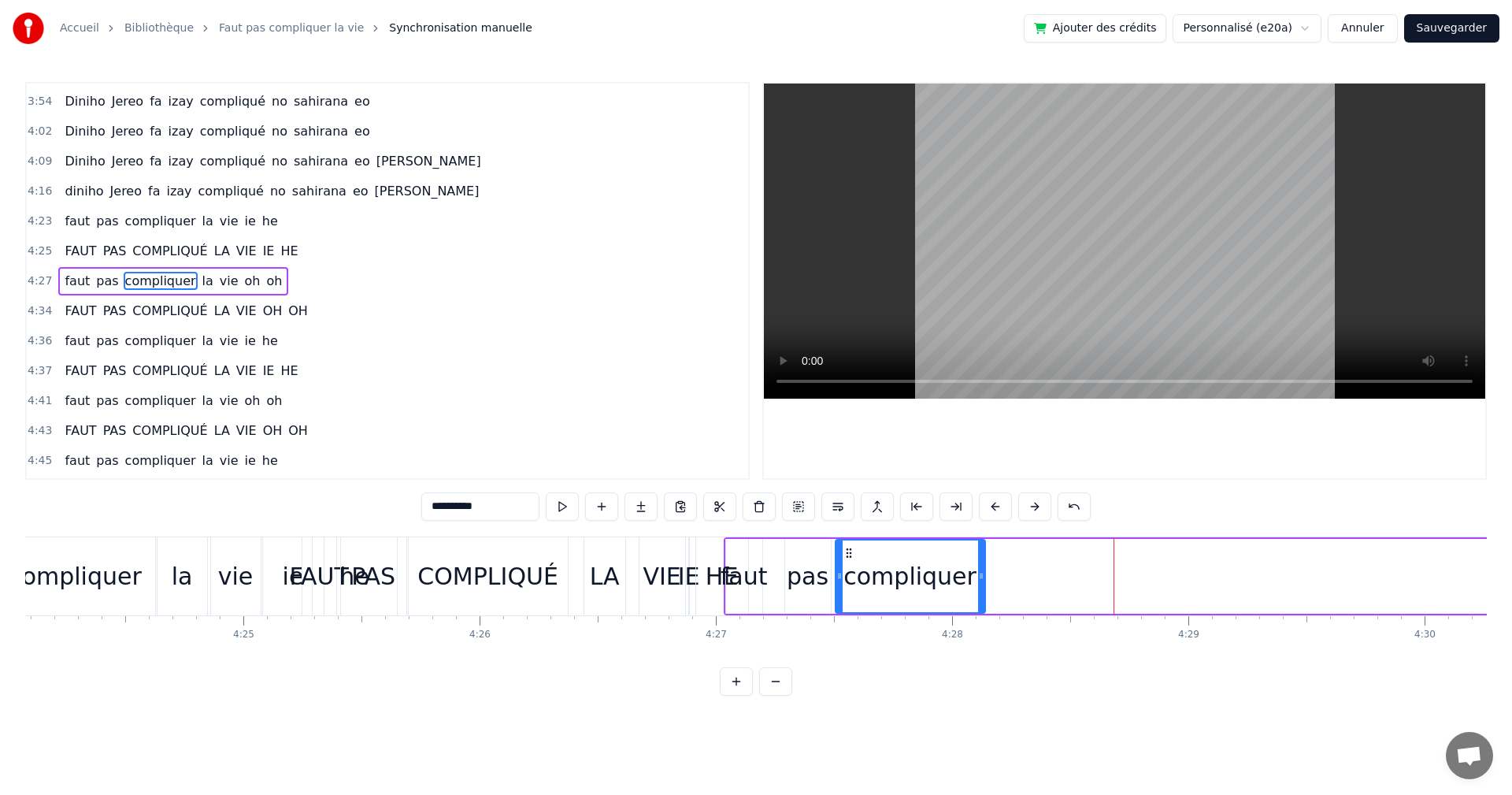
drag, startPoint x: 1112, startPoint y: 549, endPoint x: 848, endPoint y: 554, distance: 264.0
click at [848, 554] on icon at bounding box center [849, 553] width 13 height 13
click at [553, 500] on button at bounding box center [562, 506] width 33 height 28
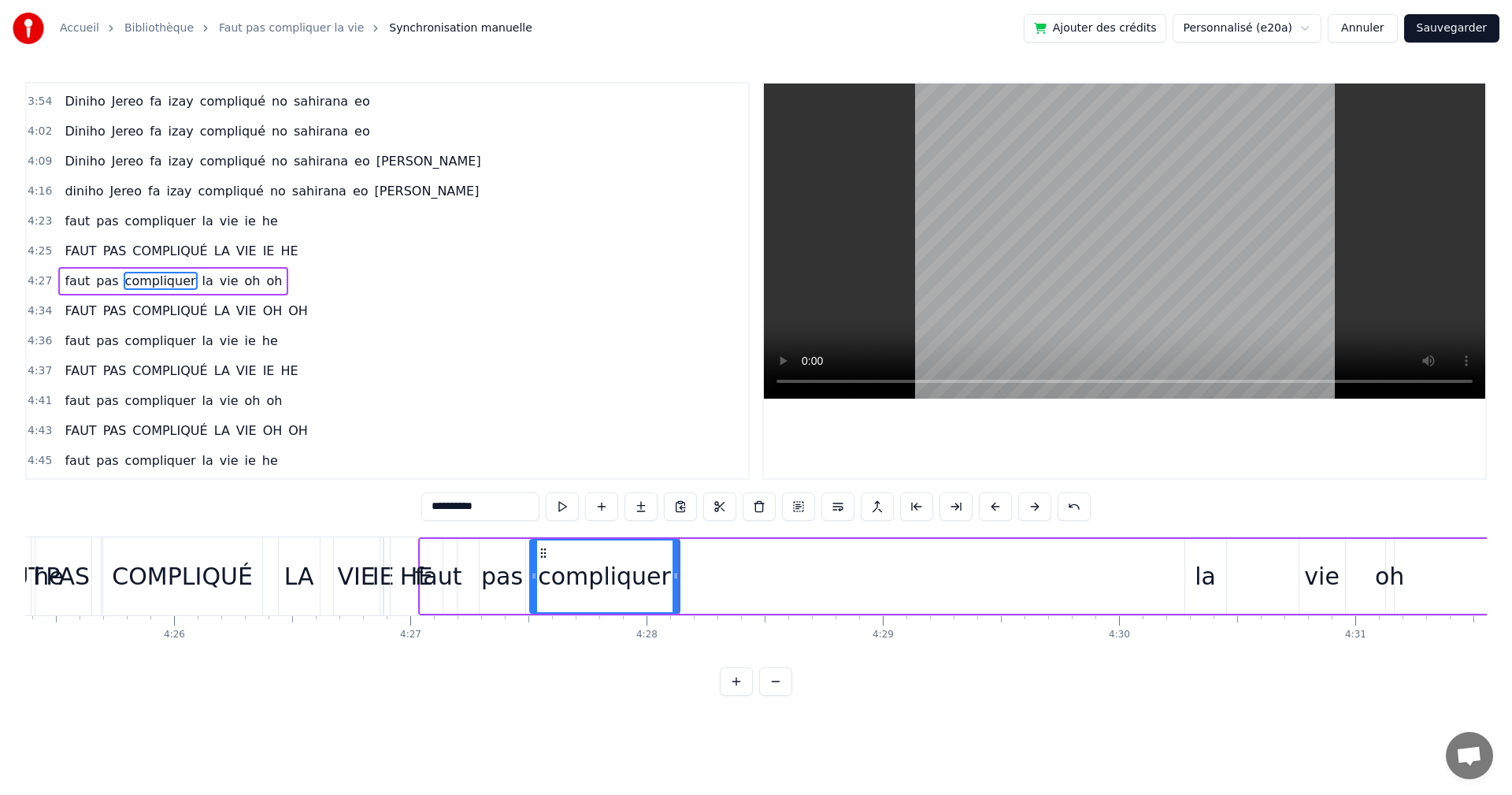
click at [1195, 589] on div "la" at bounding box center [1206, 577] width 41 height 75
type input "**"
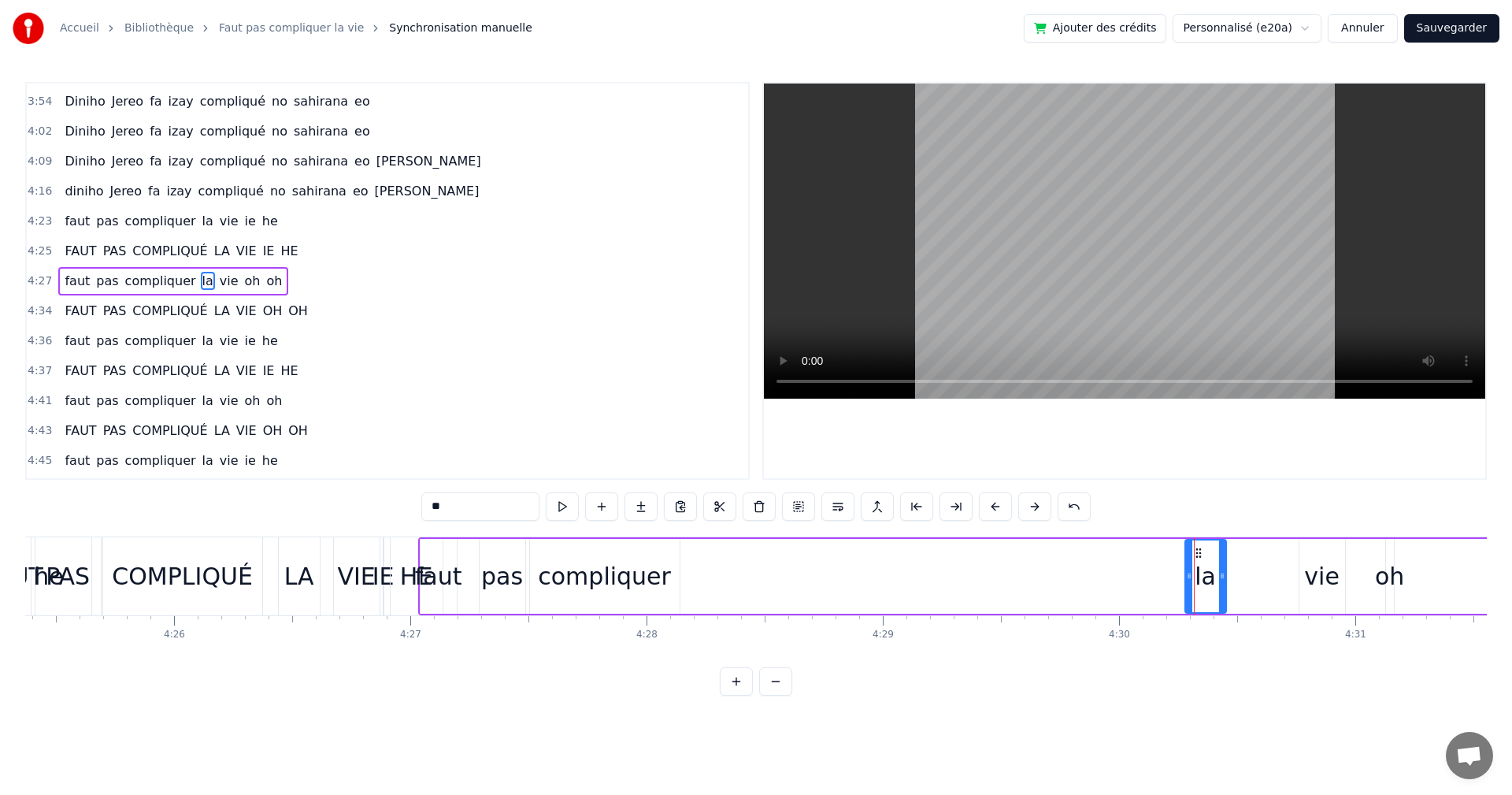
drag, startPoint x: 1195, startPoint y: 544, endPoint x: 1213, endPoint y: 558, distance: 22.8
click at [1047, 545] on div "faut pas compliquer la vie oh oh" at bounding box center [987, 577] width 1139 height 78
click at [1210, 562] on div "la" at bounding box center [1205, 576] width 22 height 35
drag, startPoint x: 1200, startPoint y: 550, endPoint x: 696, endPoint y: 561, distance: 504.1
click at [696, 561] on div "la" at bounding box center [702, 577] width 39 height 72
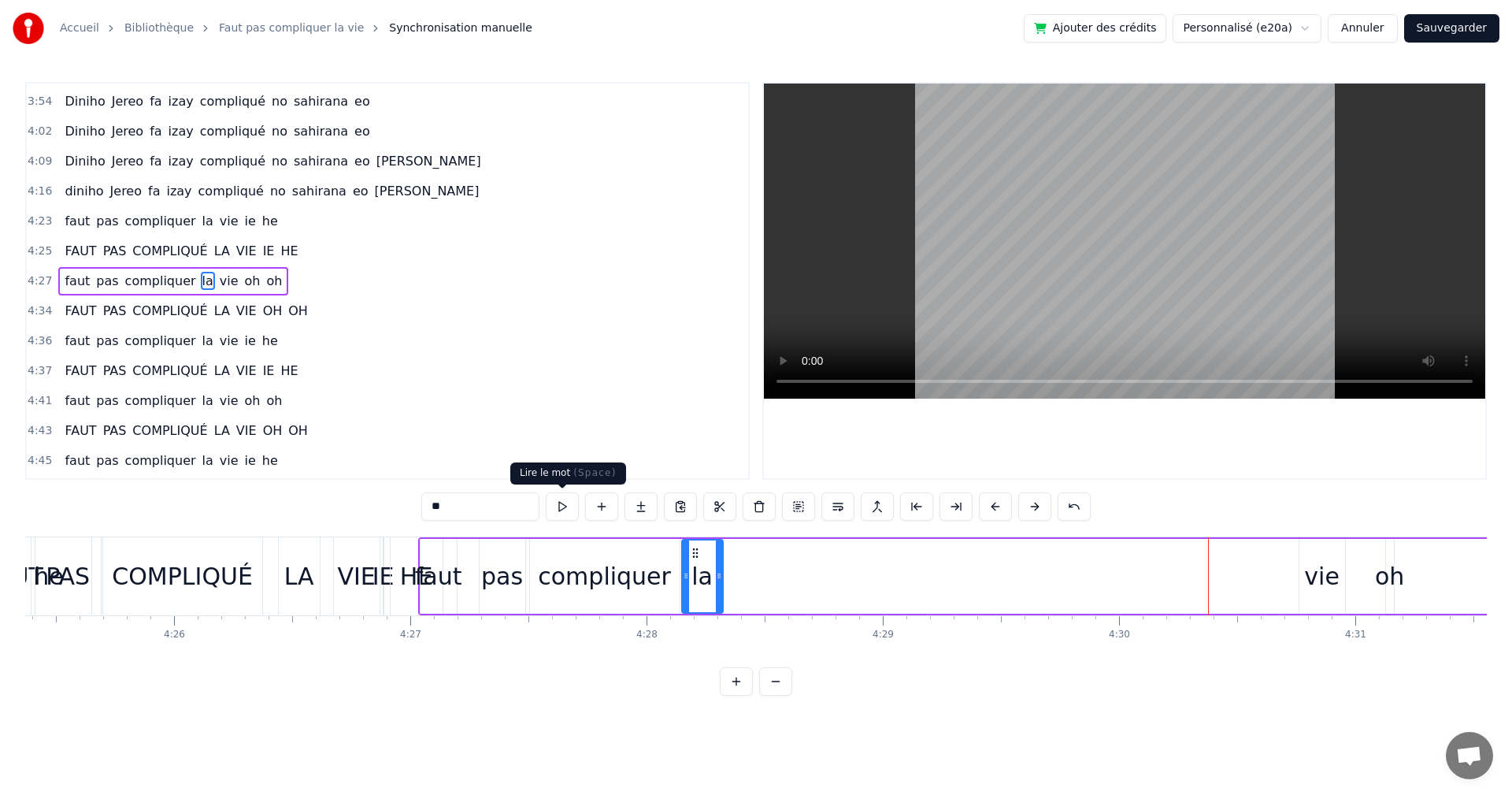
click at [565, 502] on button at bounding box center [562, 506] width 33 height 28
drag, startPoint x: 692, startPoint y: 556, endPoint x: 710, endPoint y: 557, distance: 18.0
click at [710, 557] on icon at bounding box center [713, 553] width 13 height 13
click at [576, 509] on button at bounding box center [562, 506] width 33 height 28
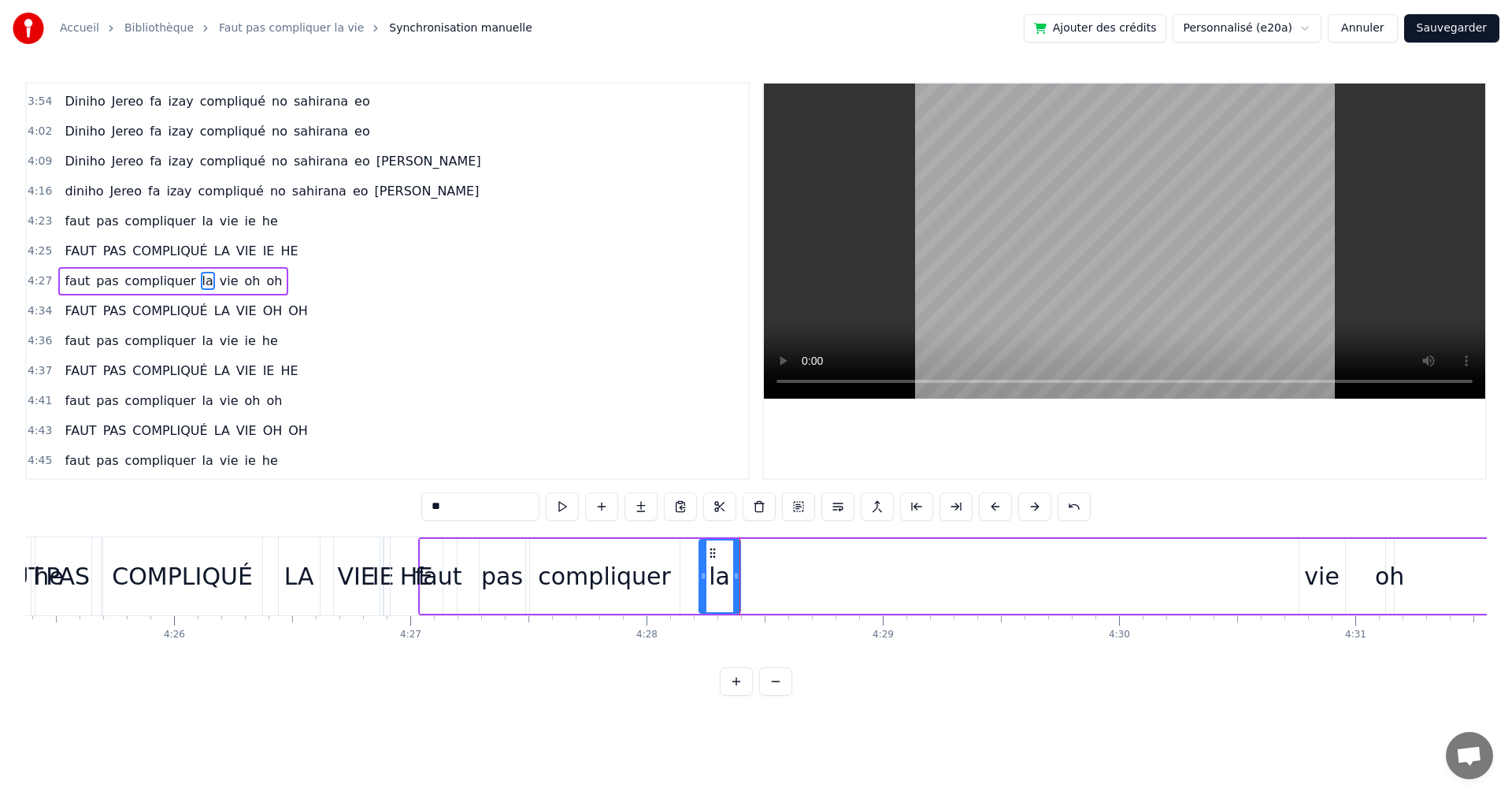
click at [661, 577] on div "compliquer" at bounding box center [604, 576] width 133 height 35
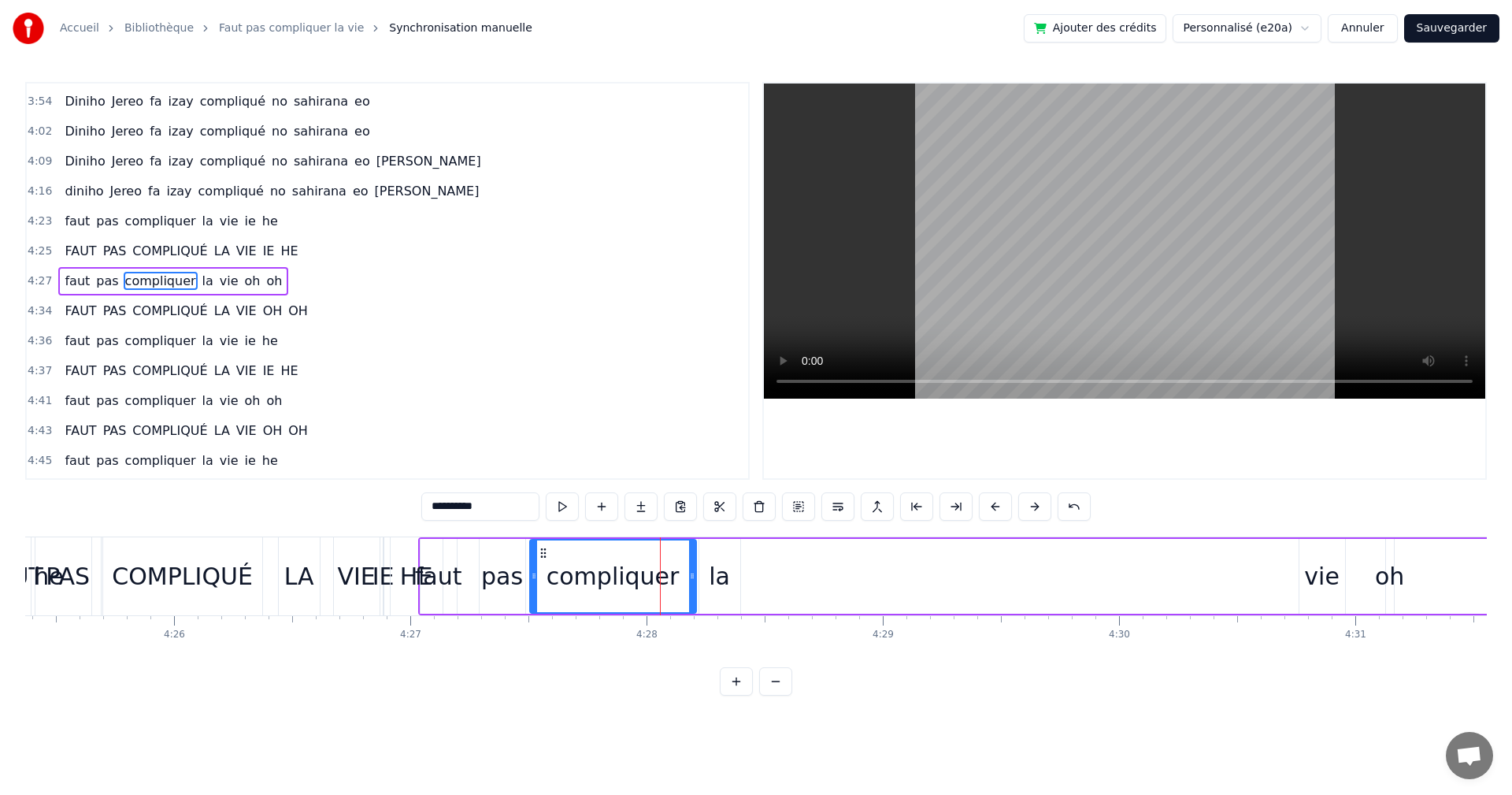
drag, startPoint x: 676, startPoint y: 577, endPoint x: 693, endPoint y: 583, distance: 18.0
click at [693, 583] on div at bounding box center [692, 577] width 6 height 72
click at [708, 589] on div "la" at bounding box center [720, 577] width 41 height 75
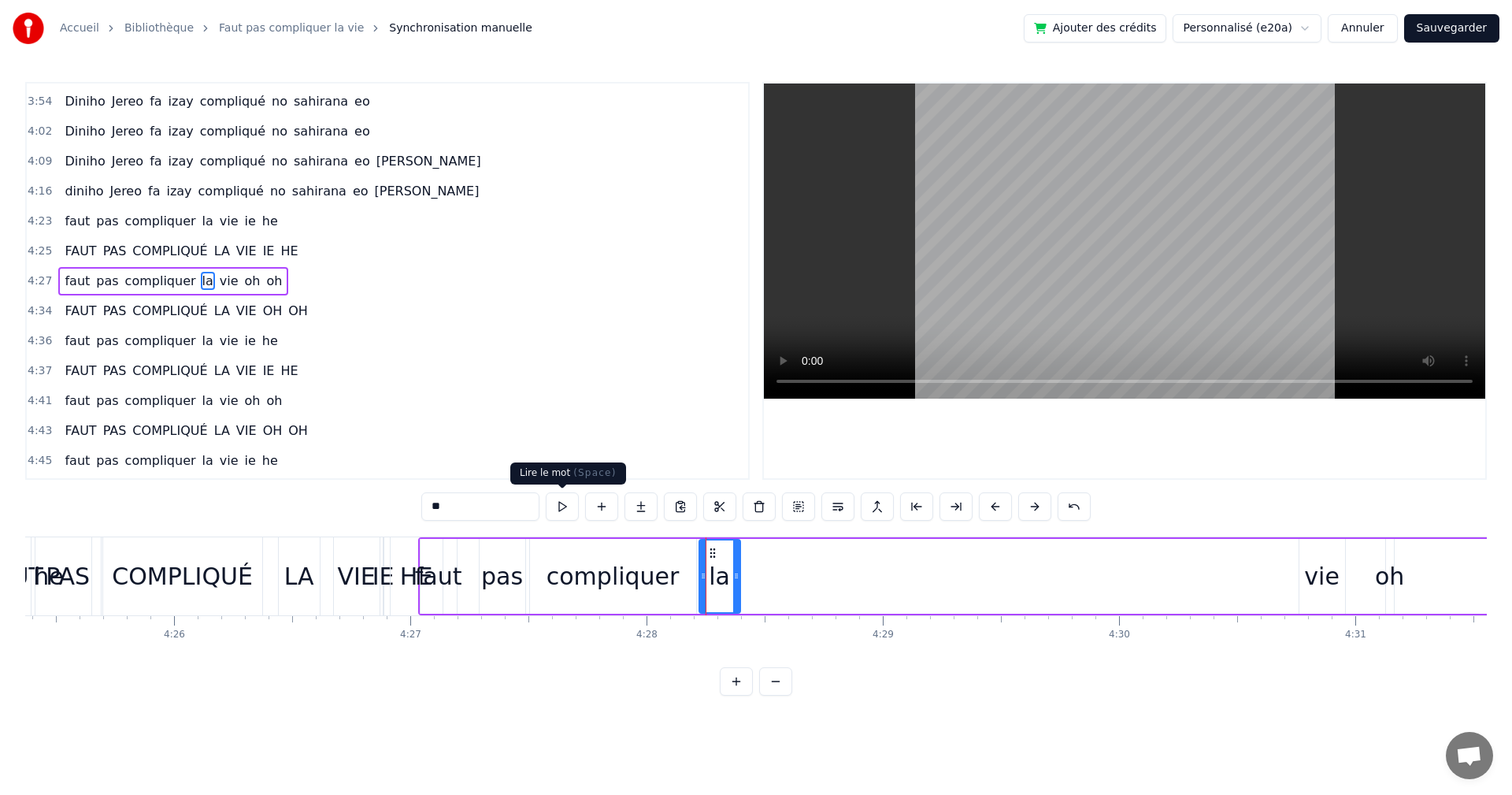
click at [565, 511] on button at bounding box center [562, 506] width 33 height 28
click at [1315, 584] on div "vie" at bounding box center [1322, 576] width 35 height 35
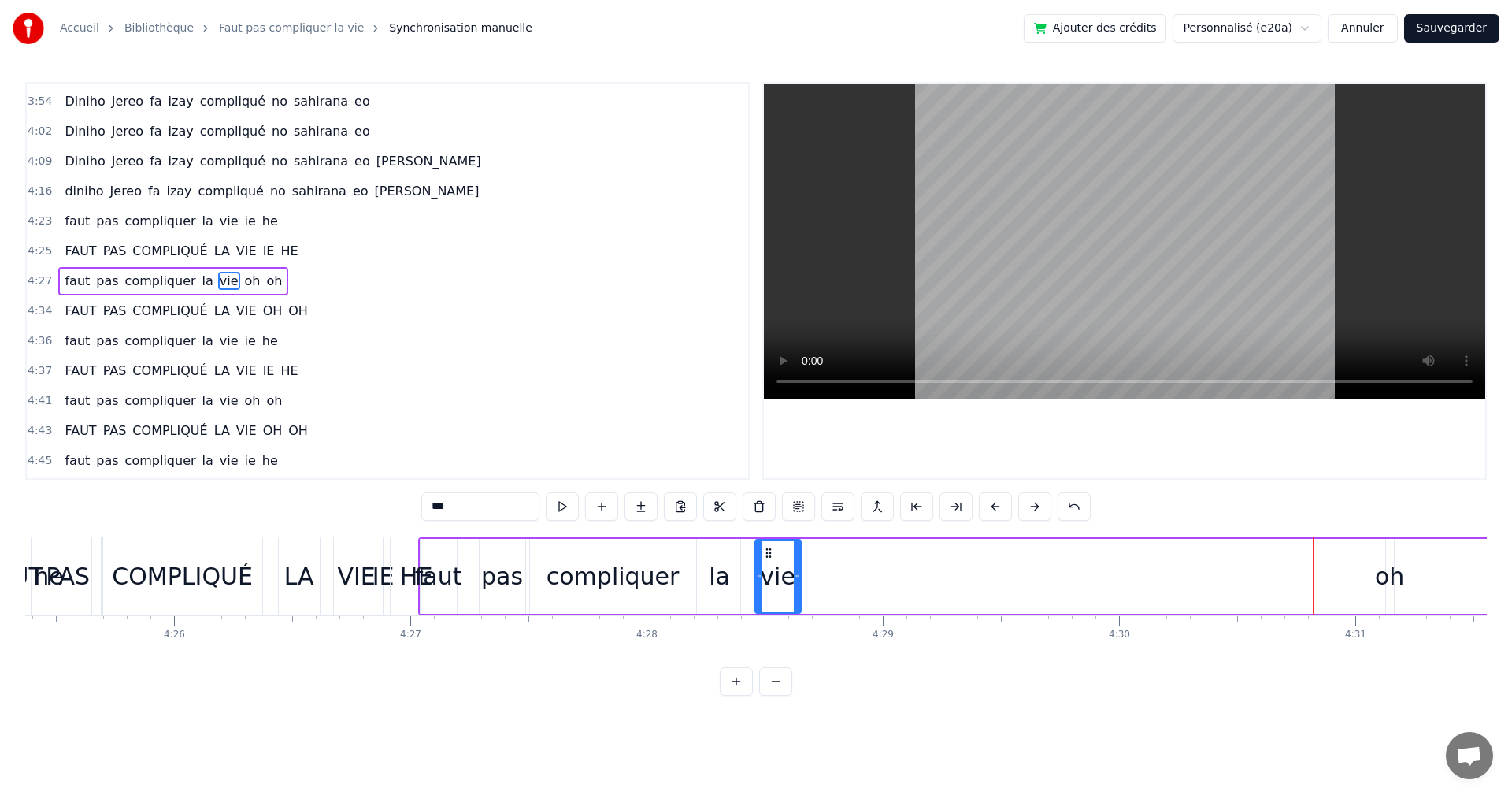
drag, startPoint x: 1308, startPoint y: 547, endPoint x: 764, endPoint y: 564, distance: 544.3
click at [764, 564] on div "vie" at bounding box center [778, 577] width 44 height 72
click at [555, 513] on button at bounding box center [562, 506] width 33 height 28
click at [740, 577] on div "la" at bounding box center [720, 577] width 42 height 75
drag, startPoint x: 737, startPoint y: 582, endPoint x: 750, endPoint y: 588, distance: 14.3
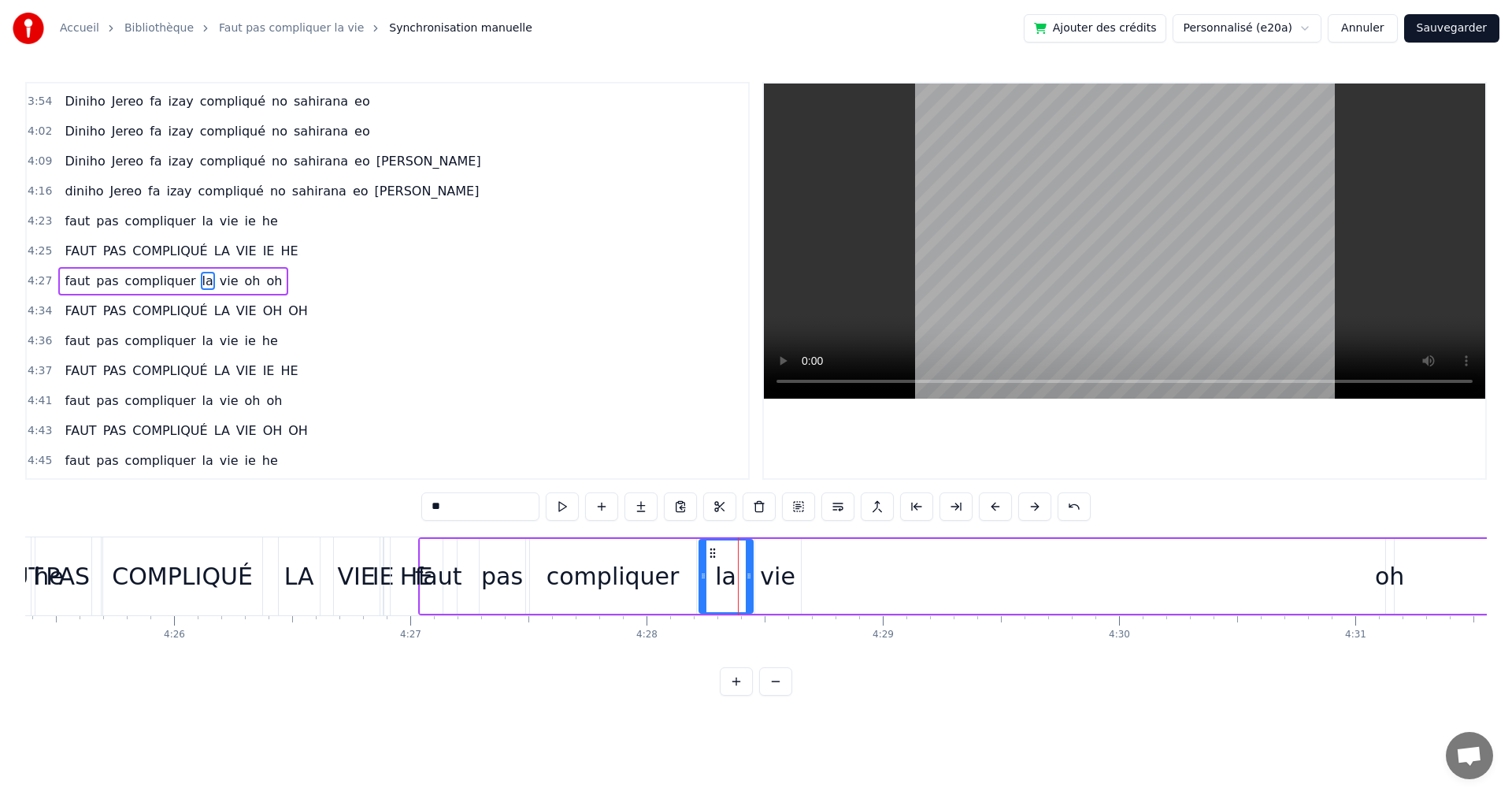
click at [750, 588] on div at bounding box center [749, 577] width 6 height 72
drag, startPoint x: 561, startPoint y: 502, endPoint x: 672, endPoint y: 541, distance: 117.7
click at [562, 502] on button at bounding box center [562, 506] width 33 height 28
click at [789, 587] on div "vie" at bounding box center [778, 576] width 35 height 35
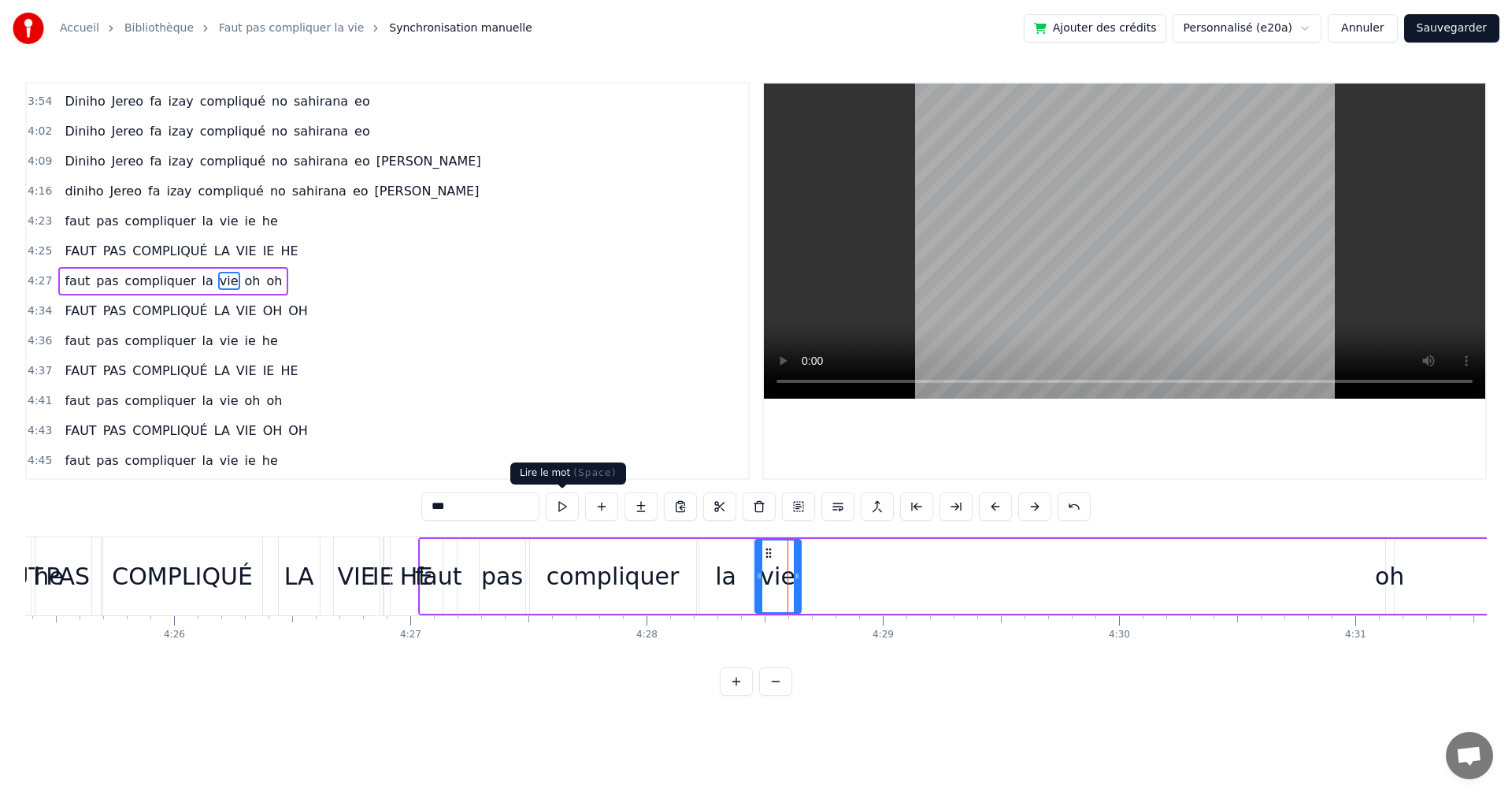
click at [570, 520] on button at bounding box center [562, 506] width 33 height 28
click at [1394, 597] on div "oh" at bounding box center [1390, 577] width 10 height 75
type input "**"
drag, startPoint x: 1397, startPoint y: 553, endPoint x: 817, endPoint y: 552, distance: 580.0
click at [817, 552] on icon at bounding box center [820, 553] width 13 height 13
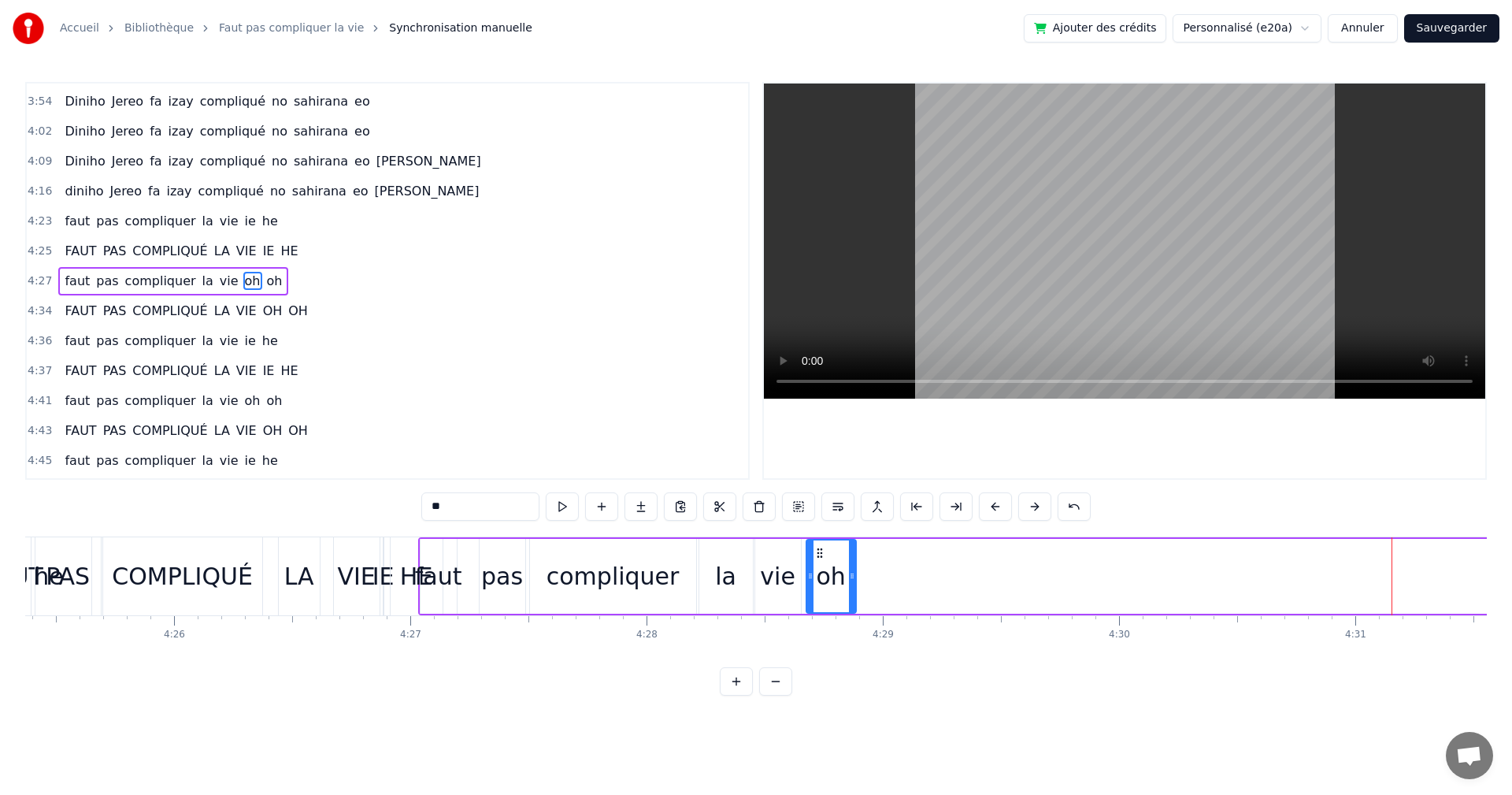
drag, startPoint x: 813, startPoint y: 578, endPoint x: 855, endPoint y: 579, distance: 42.0
click at [855, 579] on icon at bounding box center [852, 576] width 6 height 13
click at [564, 500] on button at bounding box center [562, 506] width 33 height 28
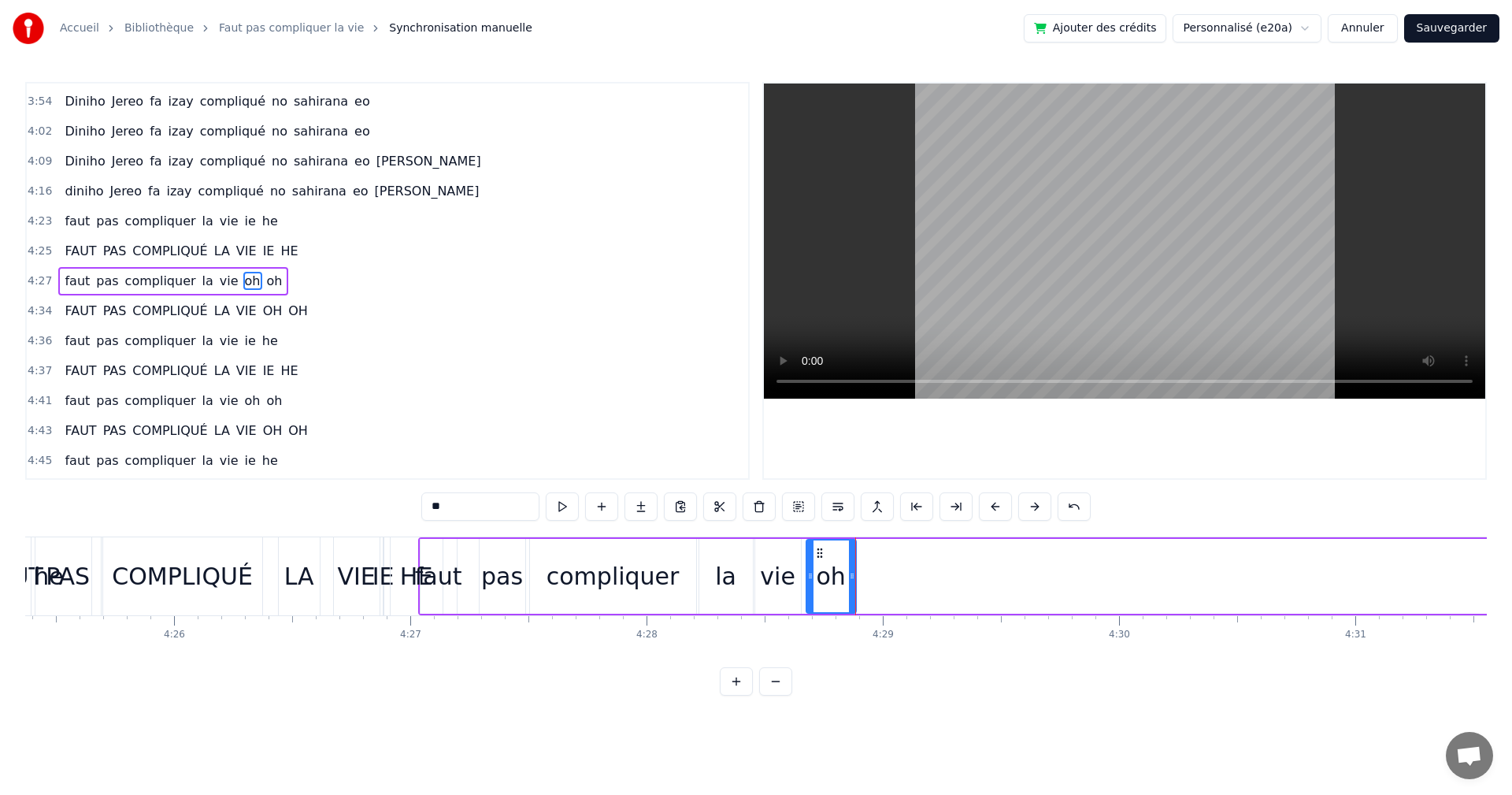
click at [564, 500] on button at bounding box center [562, 506] width 33 height 28
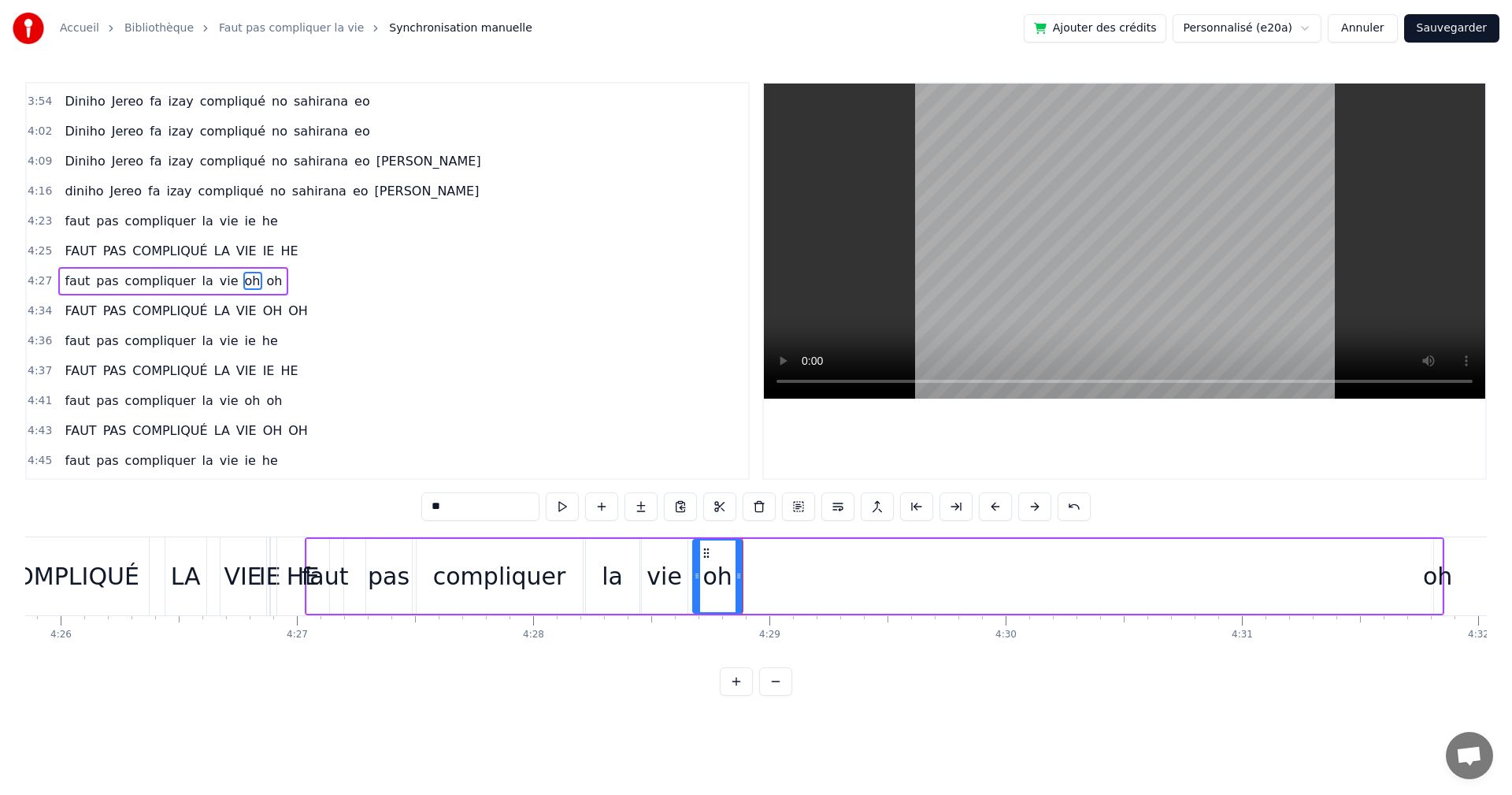
click at [1429, 580] on div "oh" at bounding box center [1438, 576] width 29 height 35
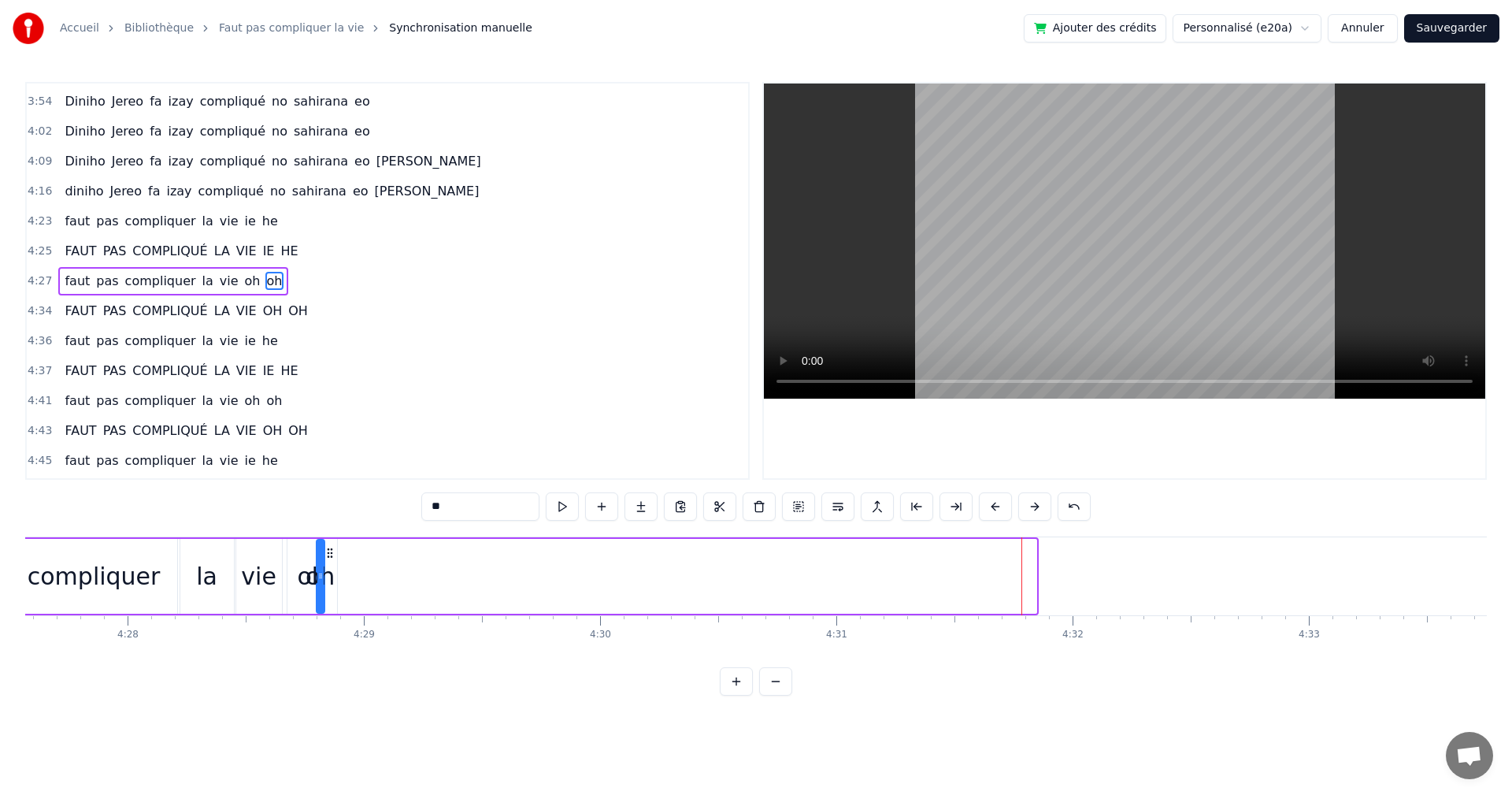
scroll to position [0, 63218]
drag, startPoint x: 124, startPoint y: 557, endPoint x: 361, endPoint y: 562, distance: 237.1
click at [356, 562] on div "oh" at bounding box center [353, 577] width 6 height 72
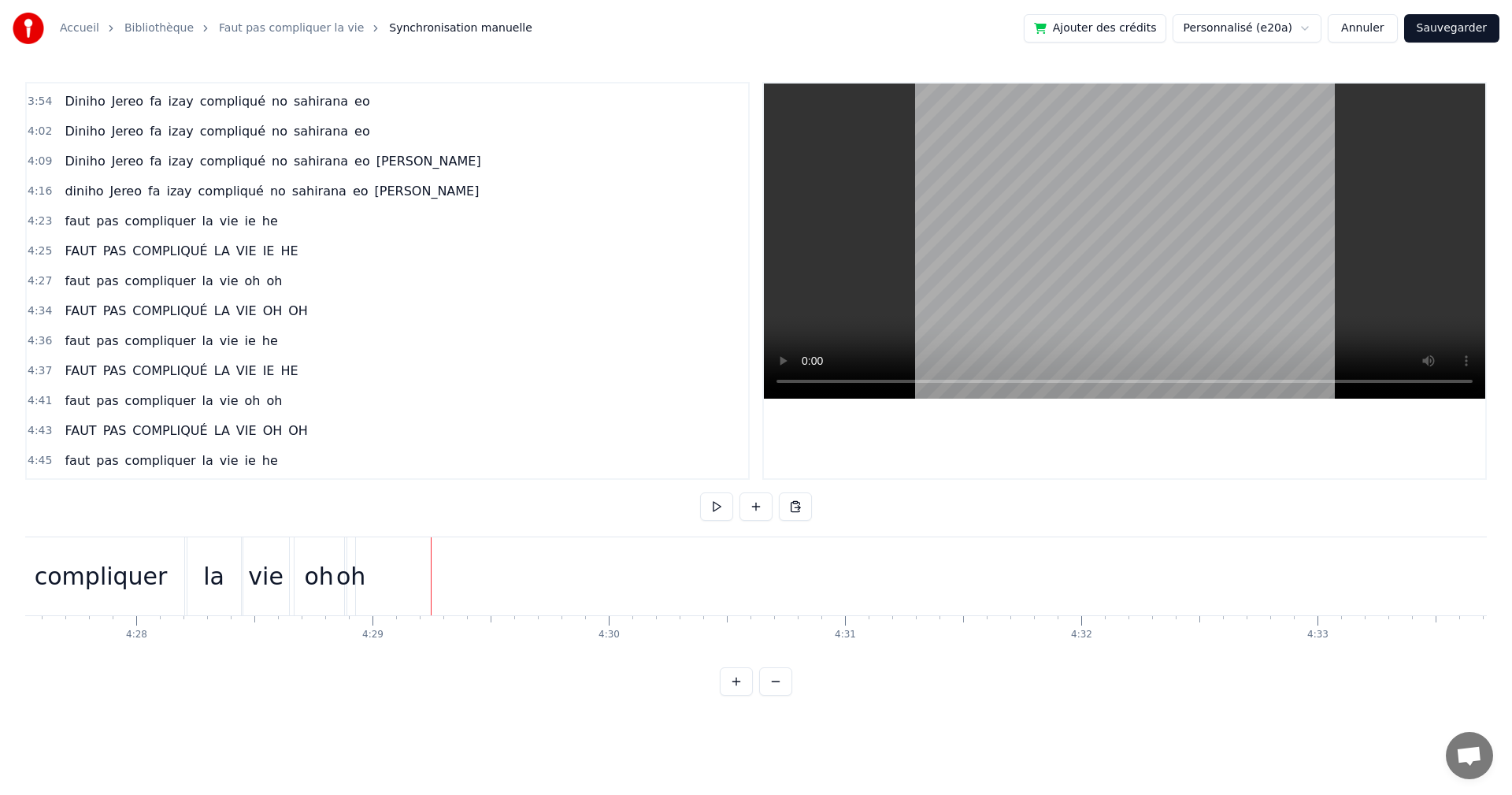
click at [356, 570] on div "oh" at bounding box center [351, 576] width 29 height 35
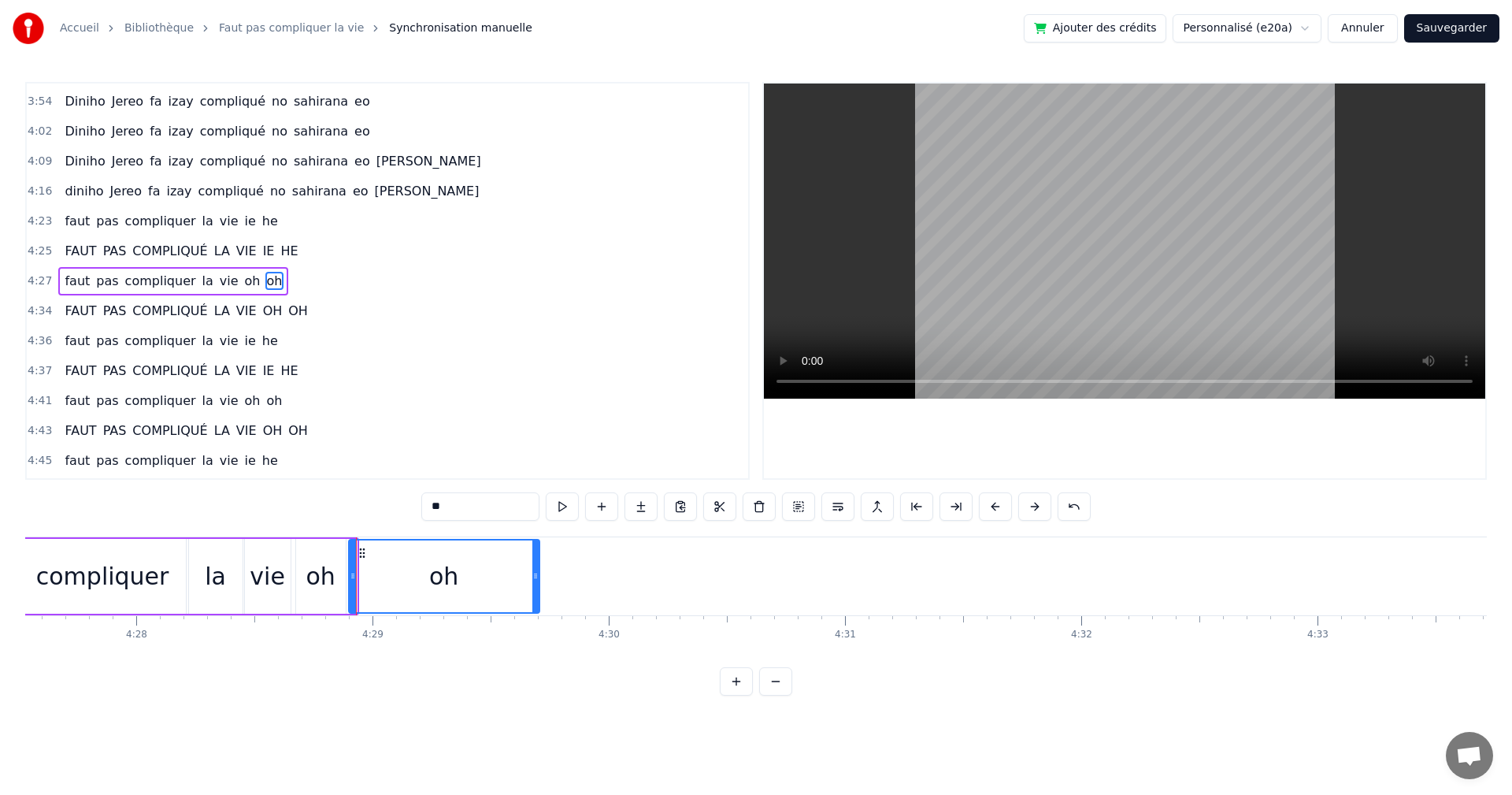
drag, startPoint x: 354, startPoint y: 579, endPoint x: 537, endPoint y: 589, distance: 183.3
click at [537, 589] on div at bounding box center [536, 577] width 6 height 72
click at [560, 507] on button at bounding box center [562, 506] width 33 height 28
click at [50, 565] on div "compliquer" at bounding box center [102, 576] width 133 height 35
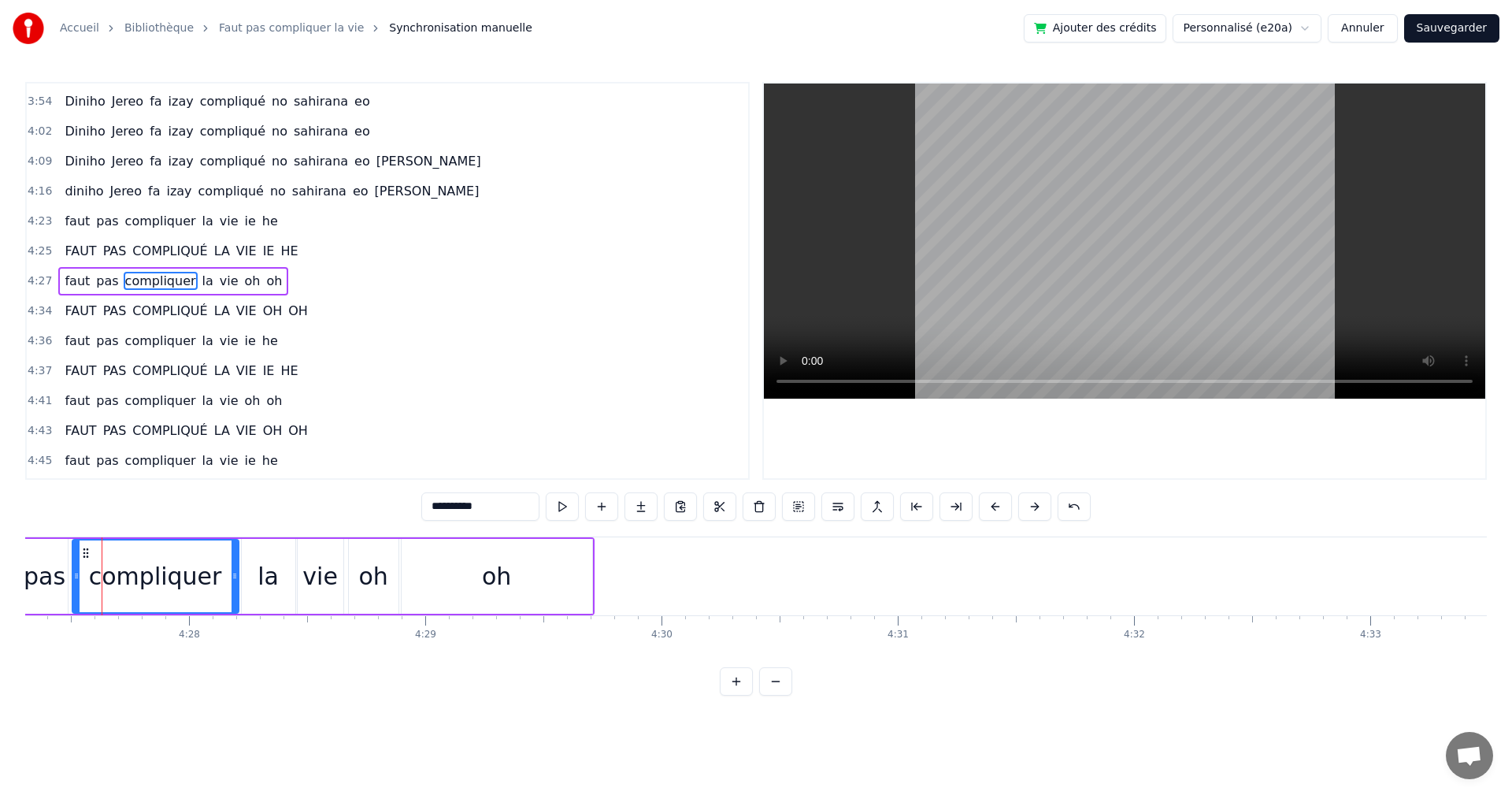
scroll to position [0, 63163]
click at [537, 570] on div "oh" at bounding box center [499, 577] width 190 height 75
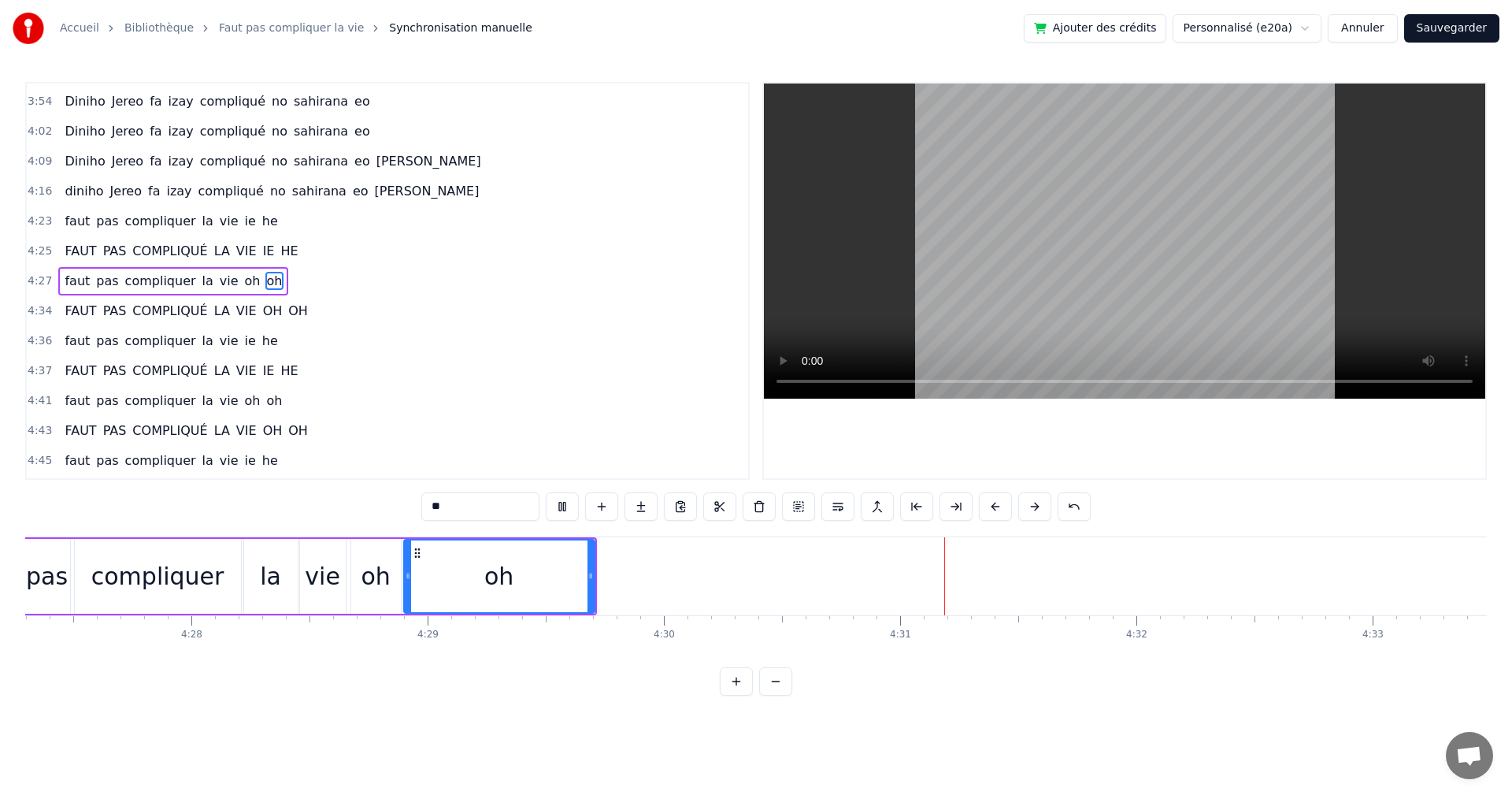
click at [420, 572] on div "oh" at bounding box center [499, 577] width 189 height 72
click at [563, 512] on button at bounding box center [562, 506] width 33 height 28
drag, startPoint x: 588, startPoint y: 596, endPoint x: 546, endPoint y: 514, distance: 92.1
click at [583, 595] on div at bounding box center [585, 577] width 6 height 72
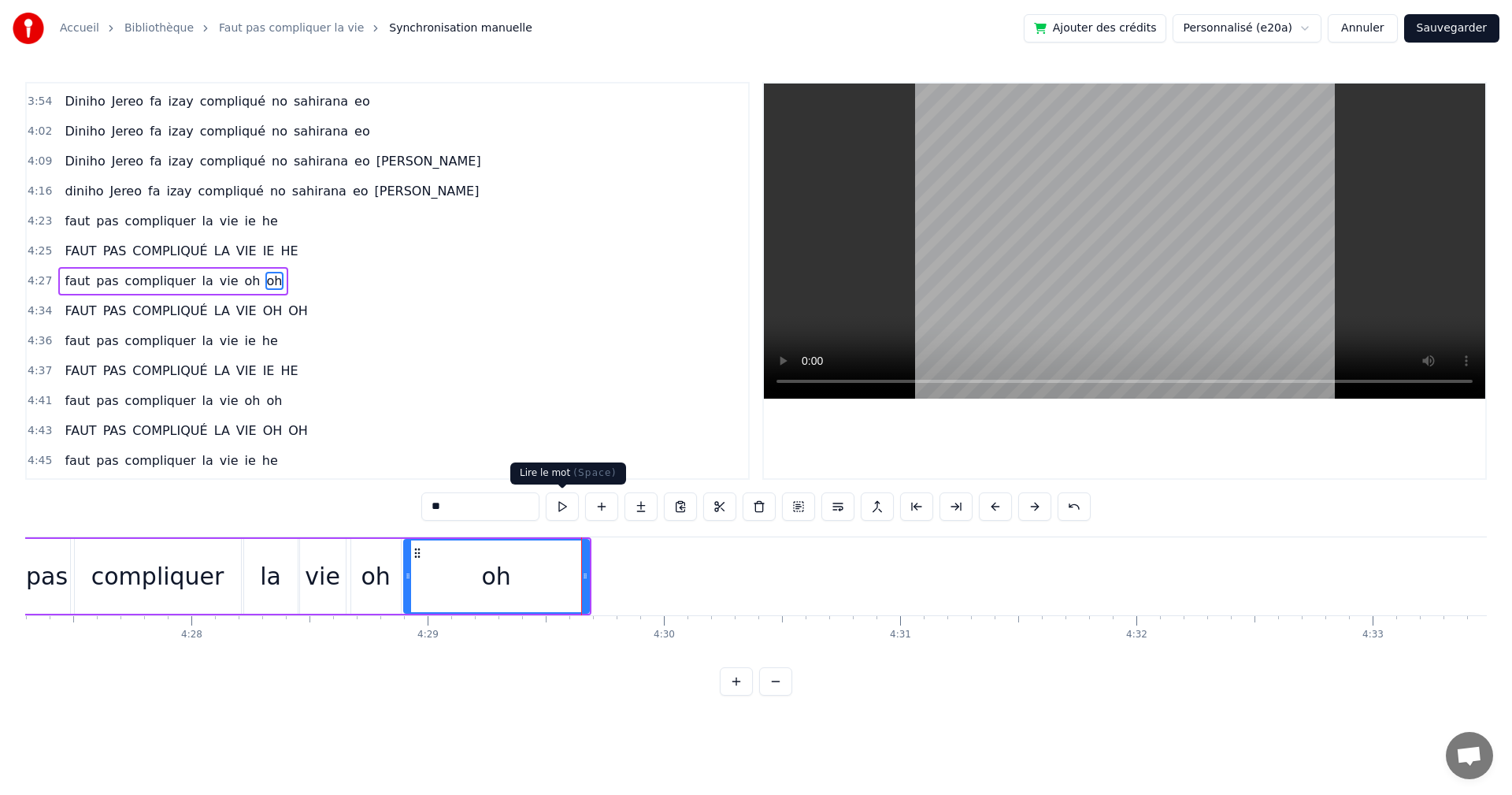
click at [551, 507] on button at bounding box center [562, 506] width 33 height 28
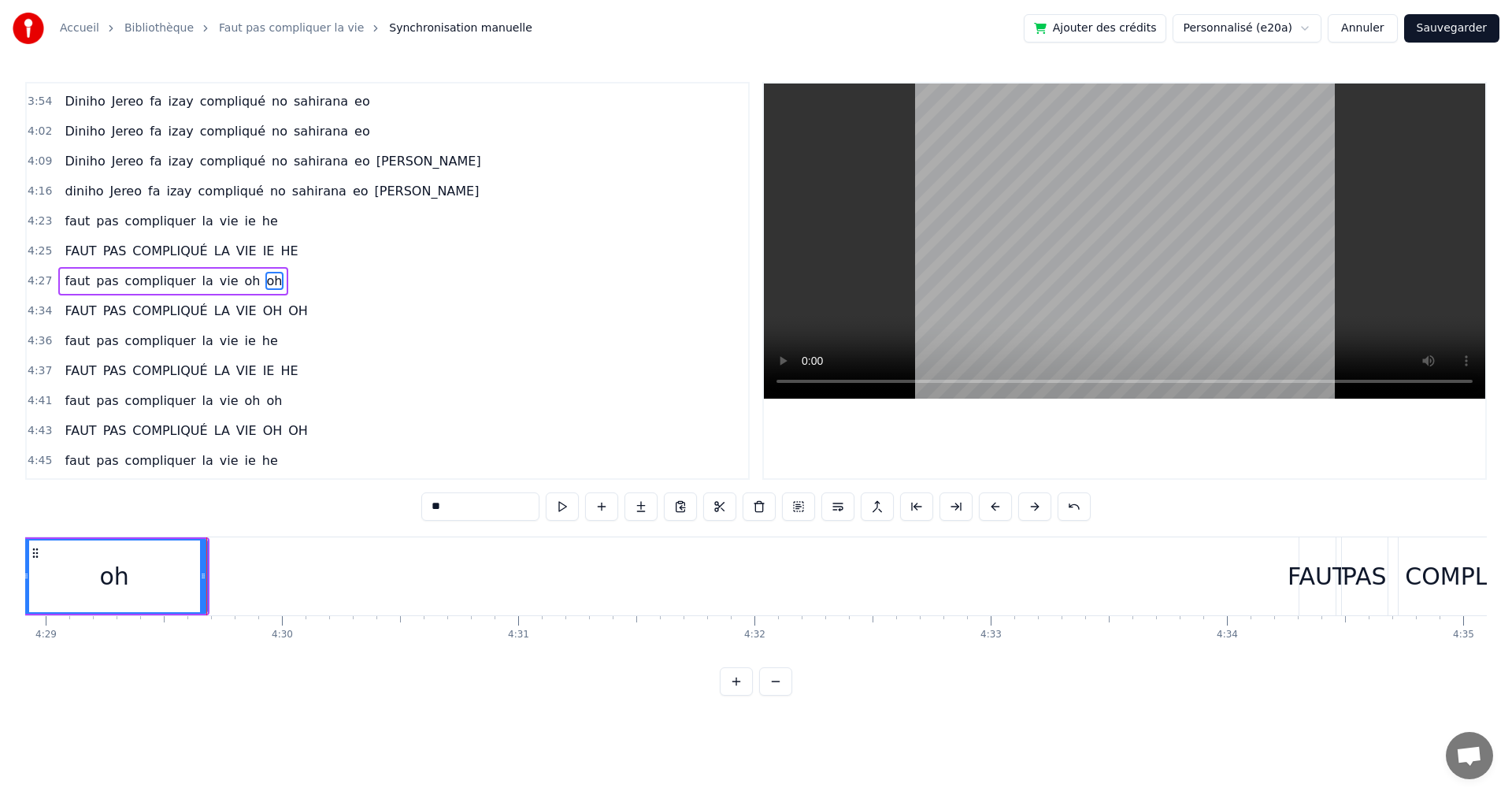
scroll to position [0, 63850]
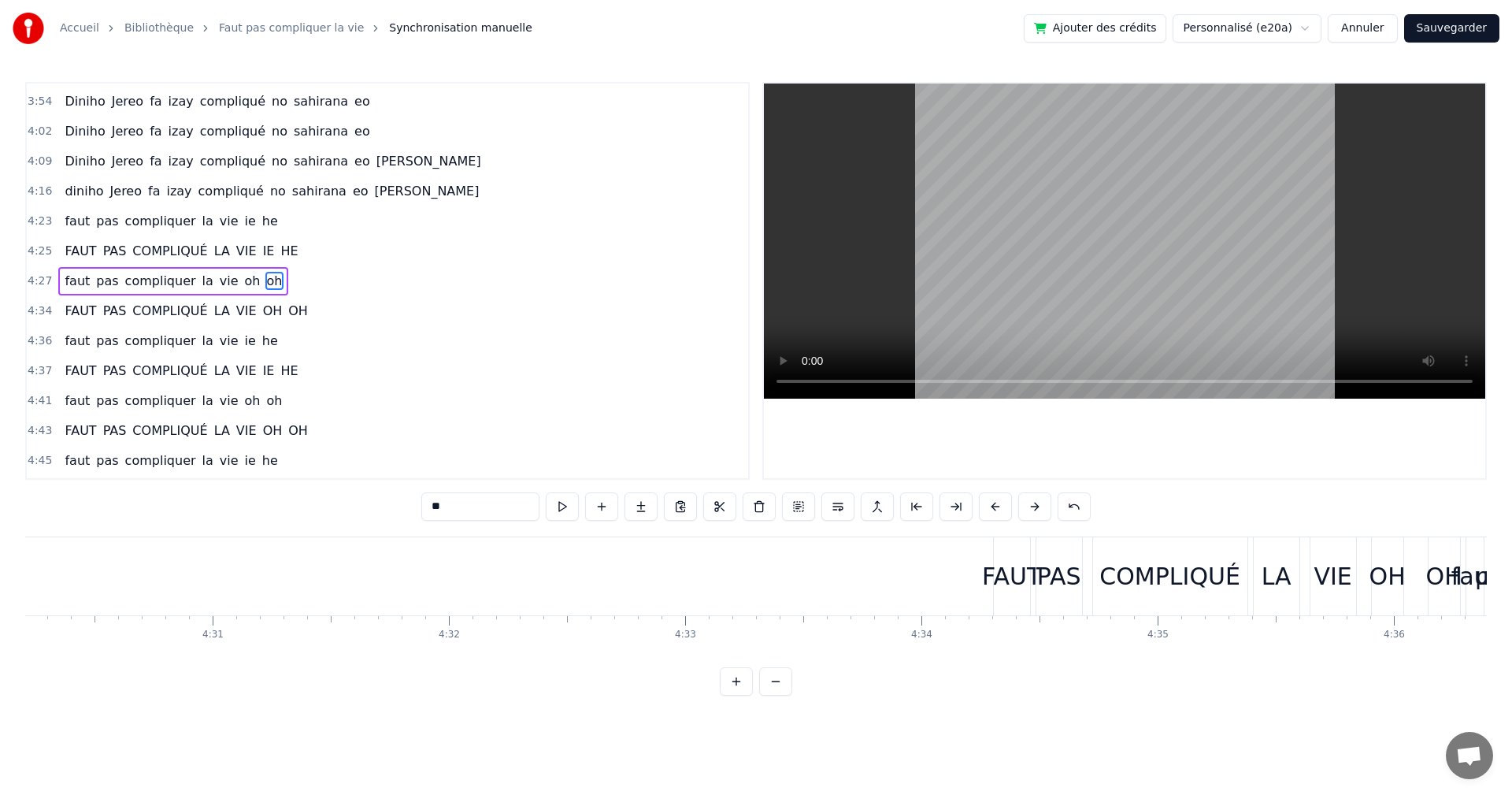
click at [1006, 576] on div "FAUT" at bounding box center [1011, 576] width 59 height 35
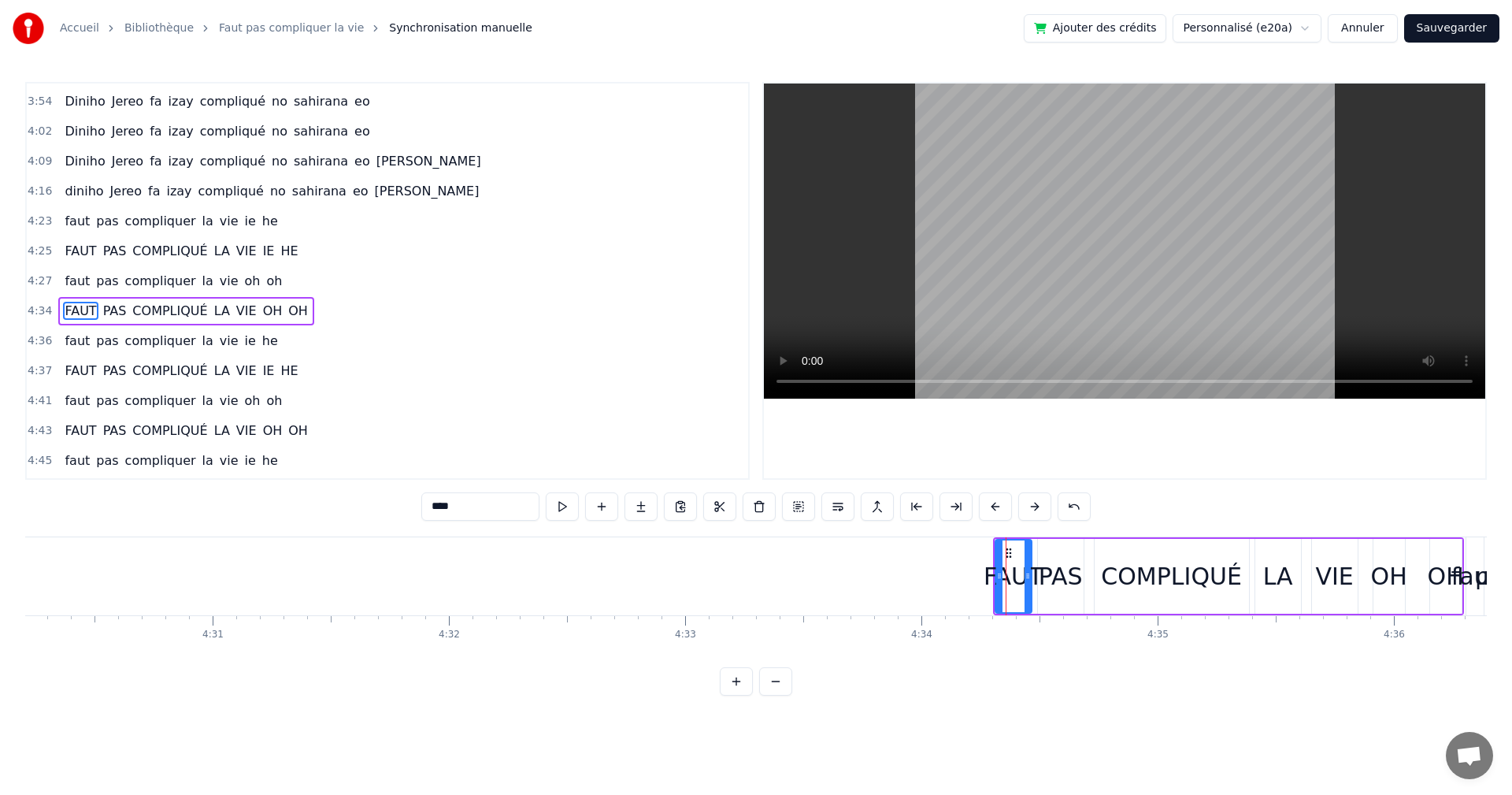
scroll to position [1224, 0]
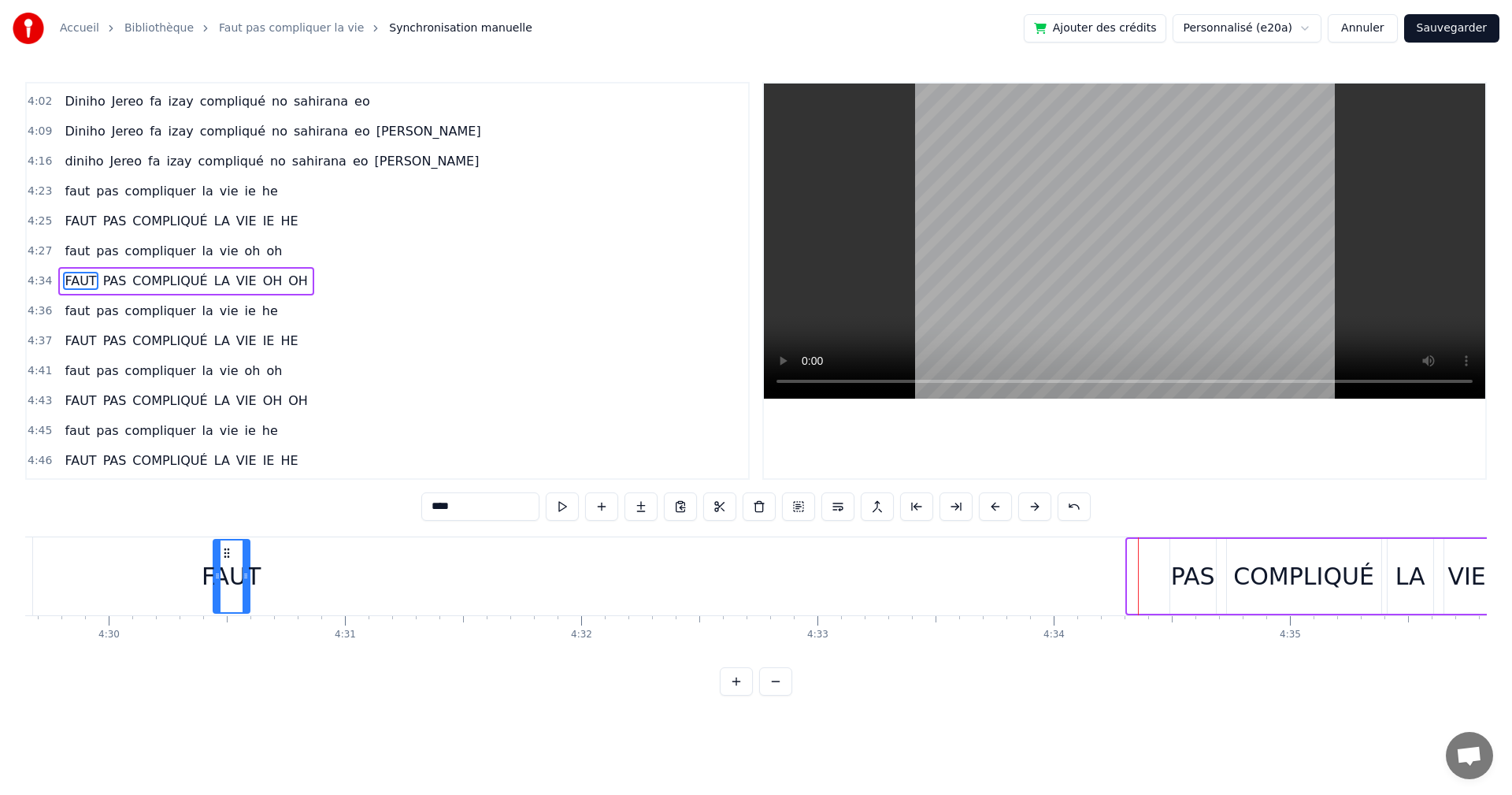
drag, startPoint x: 1009, startPoint y: 553, endPoint x: 205, endPoint y: 545, distance: 804.0
click at [214, 545] on div "FAUT" at bounding box center [231, 577] width 34 height 72
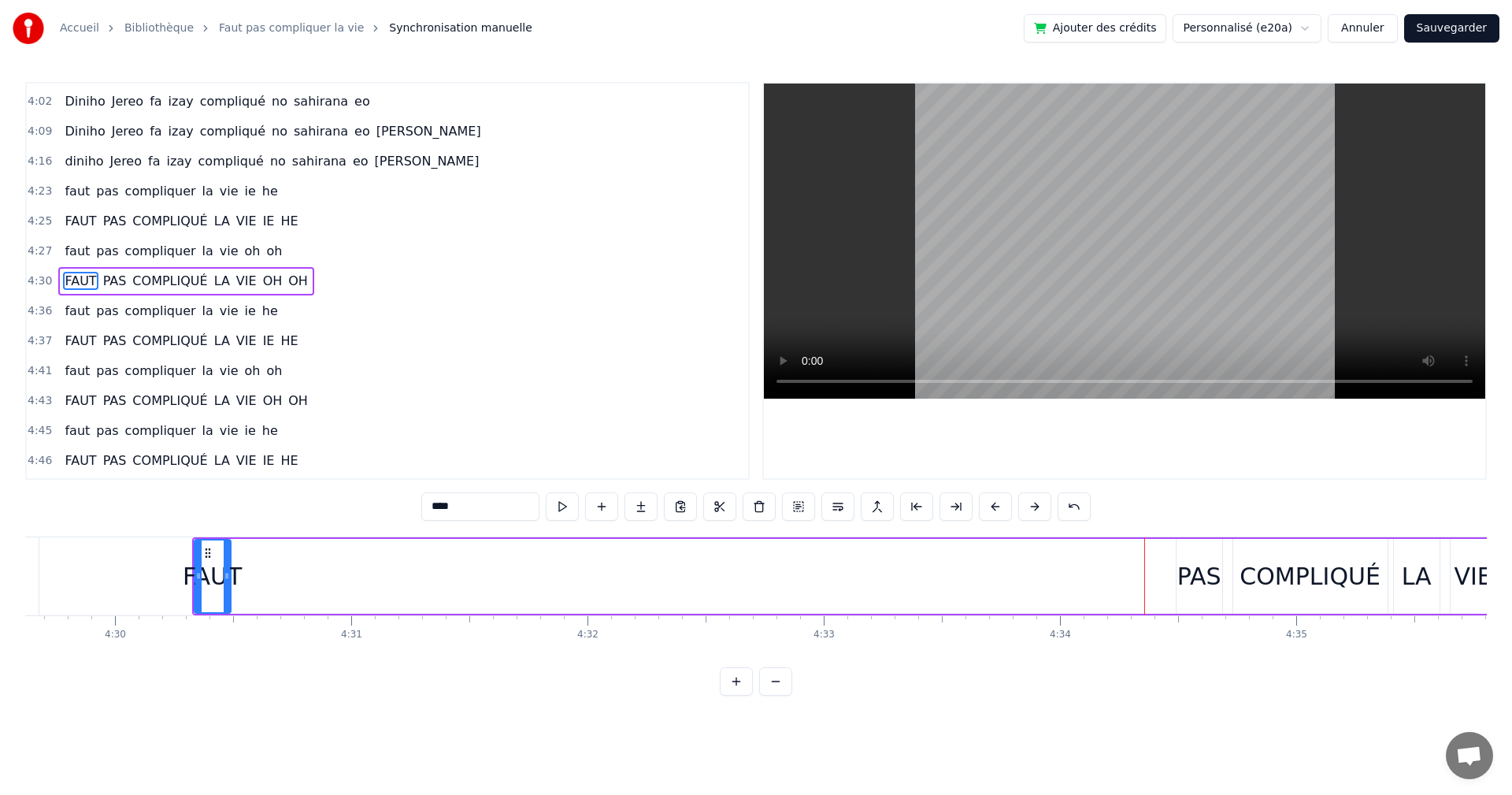
click at [1194, 576] on div "PAS" at bounding box center [1199, 576] width 44 height 35
drag, startPoint x: 1187, startPoint y: 557, endPoint x: 389, endPoint y: 565, distance: 798.0
click at [389, 565] on div "PAS" at bounding box center [402, 577] width 44 height 72
click at [1250, 580] on div "COMPLIQUÉ" at bounding box center [1311, 576] width 141 height 35
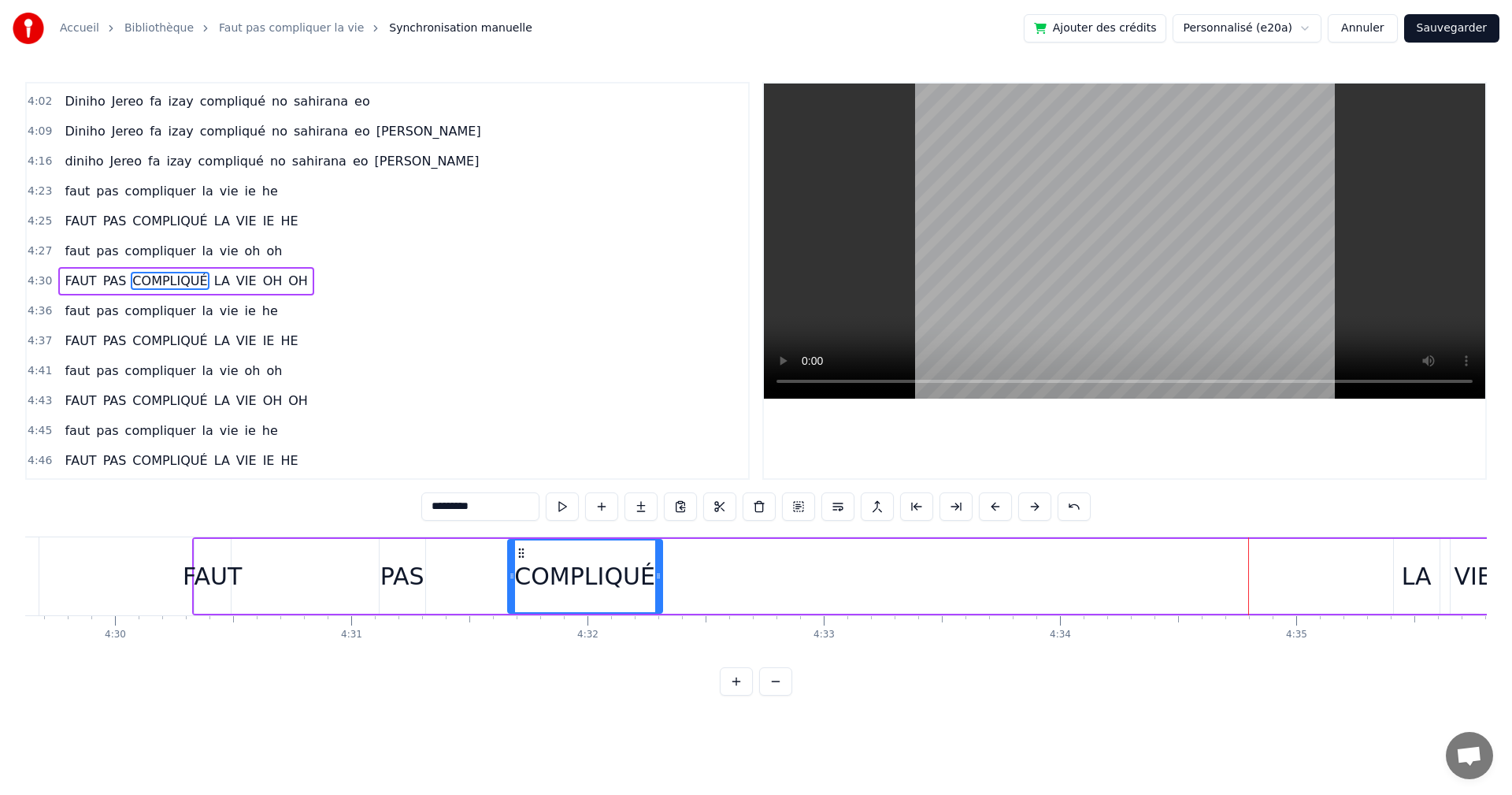
drag, startPoint x: 1247, startPoint y: 552, endPoint x: 521, endPoint y: 541, distance: 726.1
click at [521, 541] on div "COMPLIQUÉ" at bounding box center [584, 577] width 153 height 72
click at [1419, 569] on div "LA" at bounding box center [1416, 576] width 30 height 35
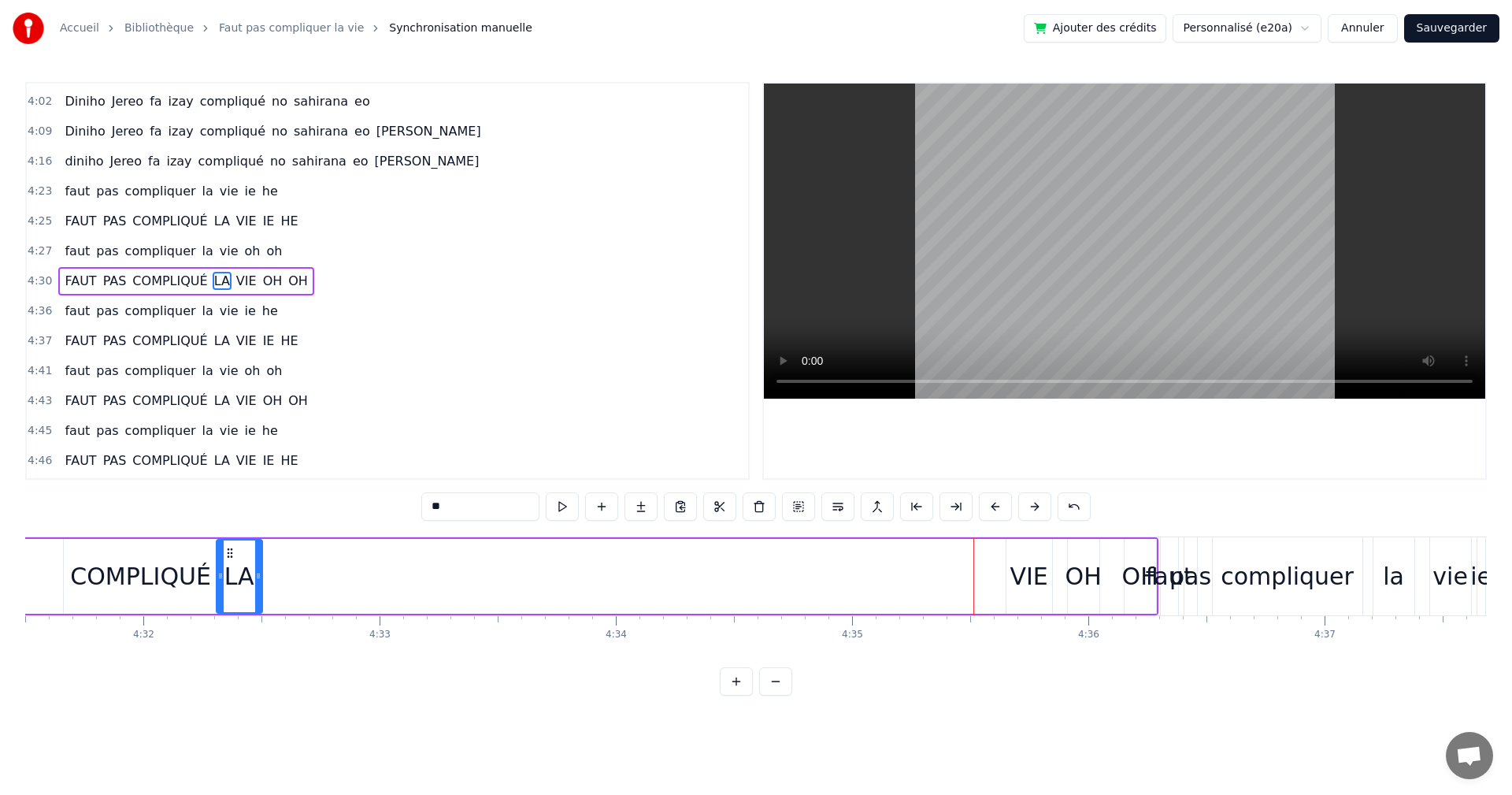
scroll to position [0, 64132]
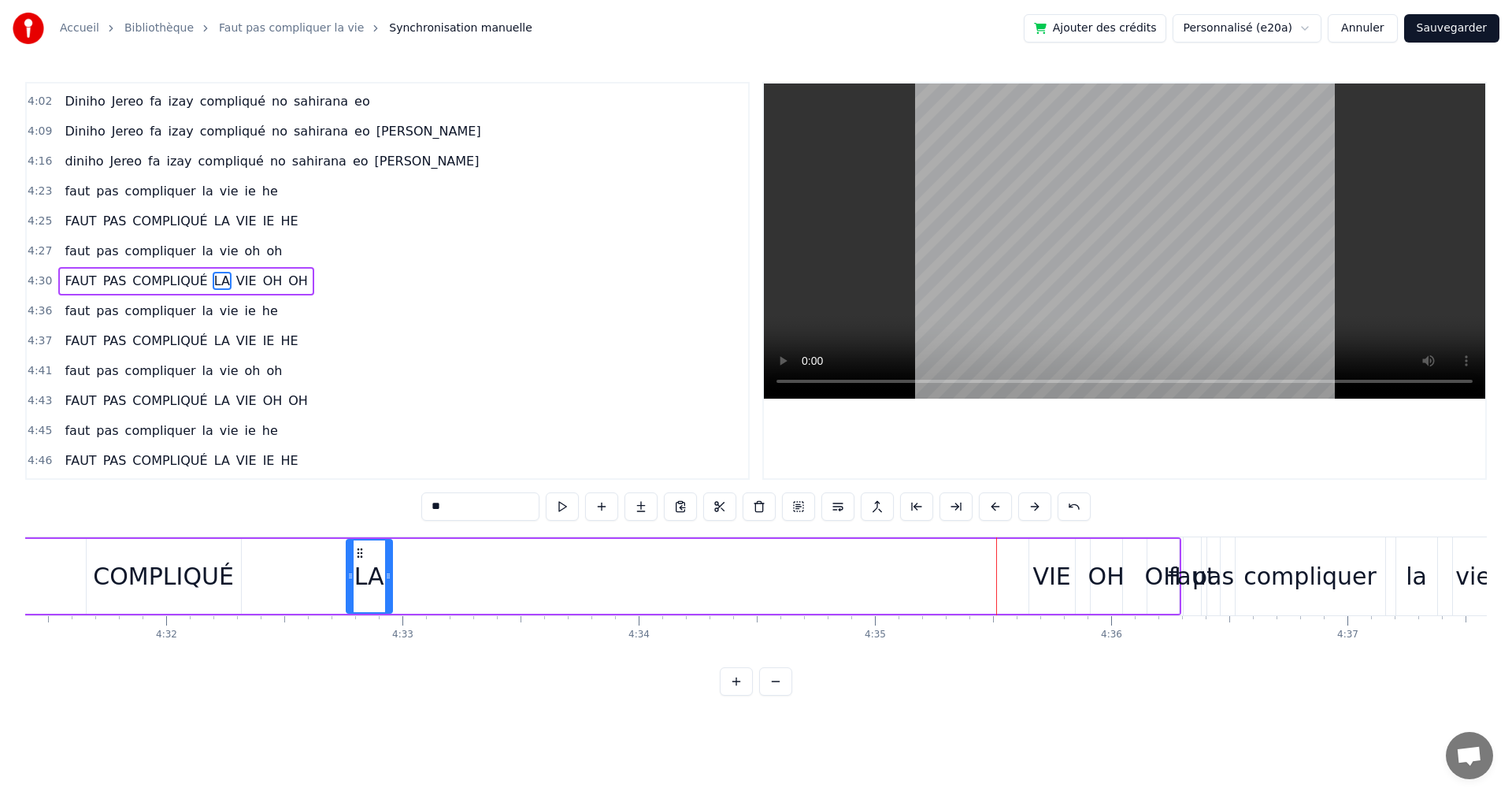
drag, startPoint x: 98, startPoint y: 555, endPoint x: 365, endPoint y: 607, distance: 272.0
click at [365, 607] on div "LA" at bounding box center [369, 577] width 44 height 72
click at [1036, 588] on div "VIE" at bounding box center [1051, 576] width 38 height 35
drag, startPoint x: 1038, startPoint y: 555, endPoint x: 464, endPoint y: 549, distance: 574.0
click at [464, 549] on icon at bounding box center [469, 553] width 13 height 13
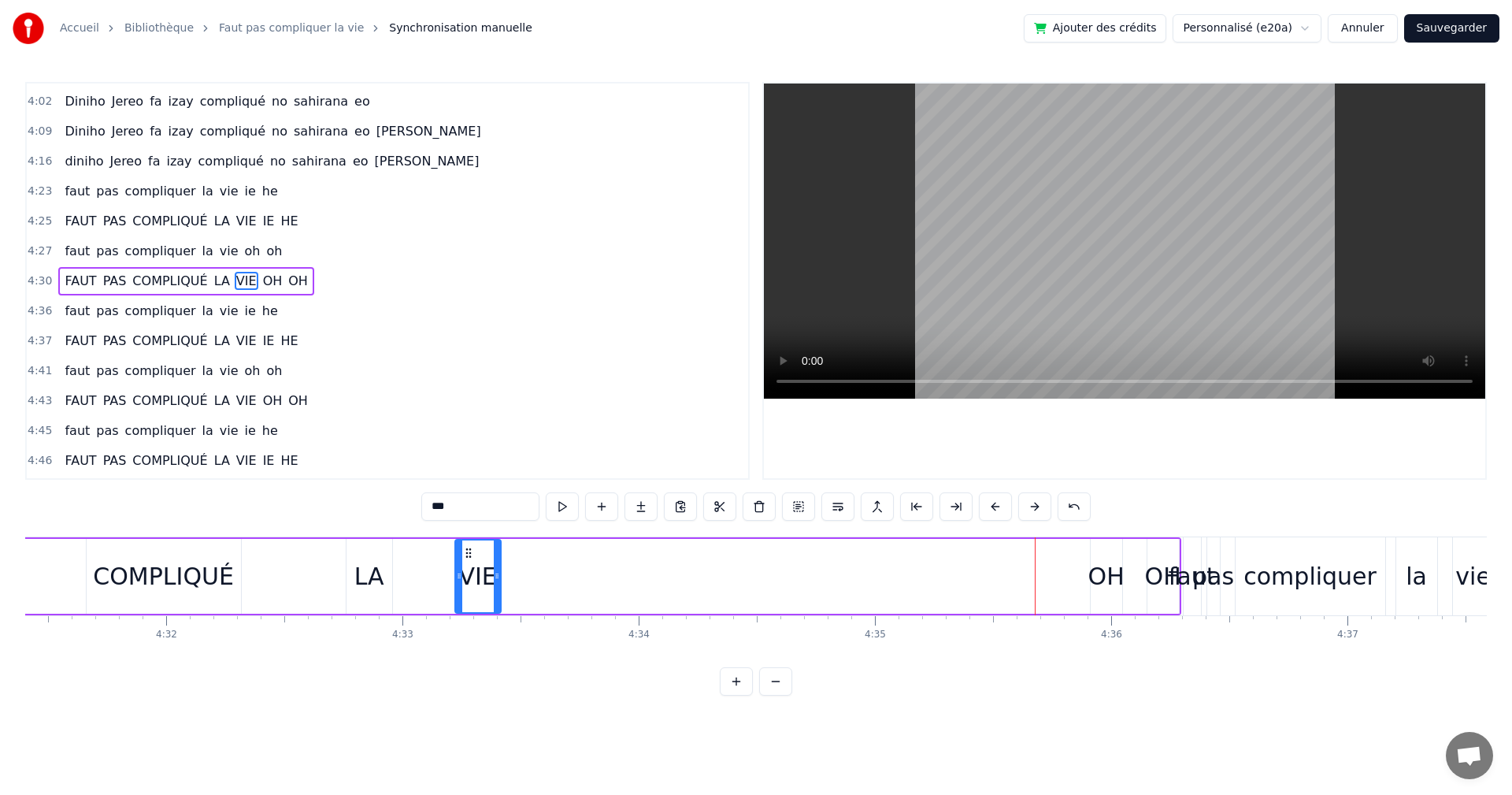
click at [1147, 578] on div "OH" at bounding box center [1163, 576] width 36 height 35
click at [1105, 585] on div "OH" at bounding box center [1106, 576] width 36 height 35
drag, startPoint x: 1106, startPoint y: 548, endPoint x: 545, endPoint y: 554, distance: 561.0
click at [545, 554] on icon at bounding box center [543, 553] width 13 height 13
click at [1167, 571] on div "OH" at bounding box center [1163, 576] width 36 height 35
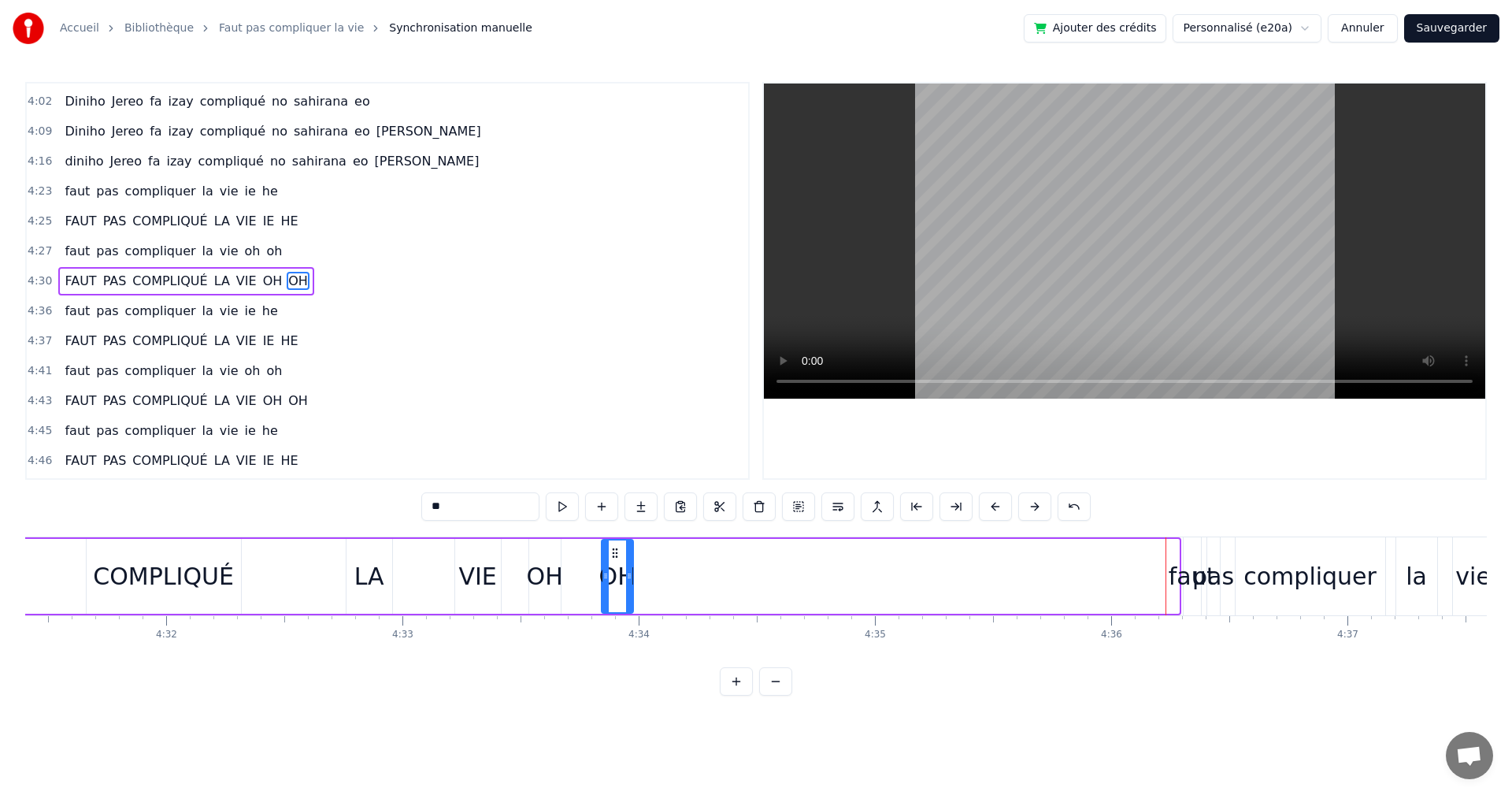
drag, startPoint x: 1158, startPoint y: 556, endPoint x: 611, endPoint y: 565, distance: 547.1
click at [611, 565] on div "OH" at bounding box center [617, 577] width 30 height 72
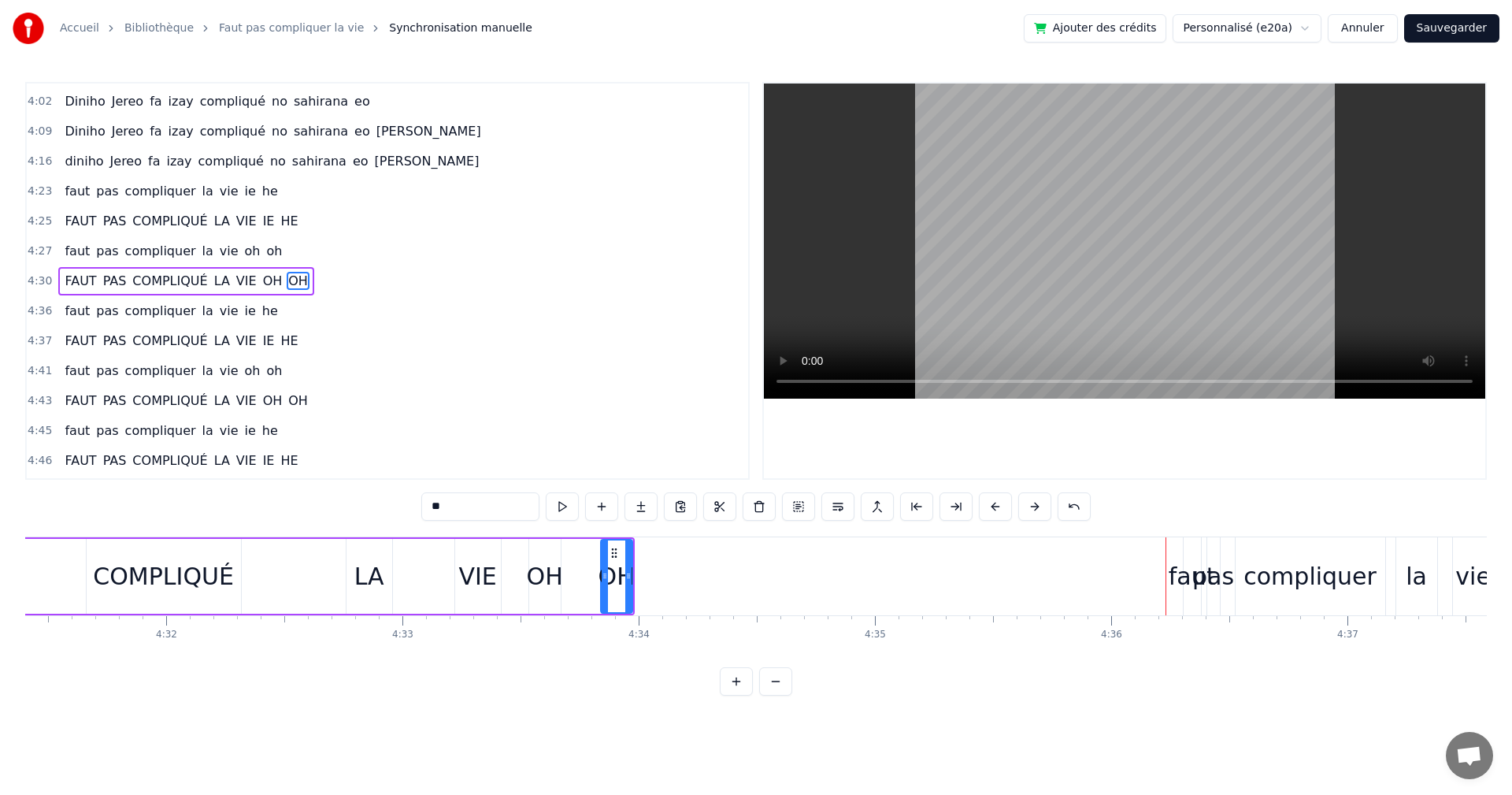
click at [1185, 564] on div "faut" at bounding box center [1192, 576] width 47 height 35
type input "****"
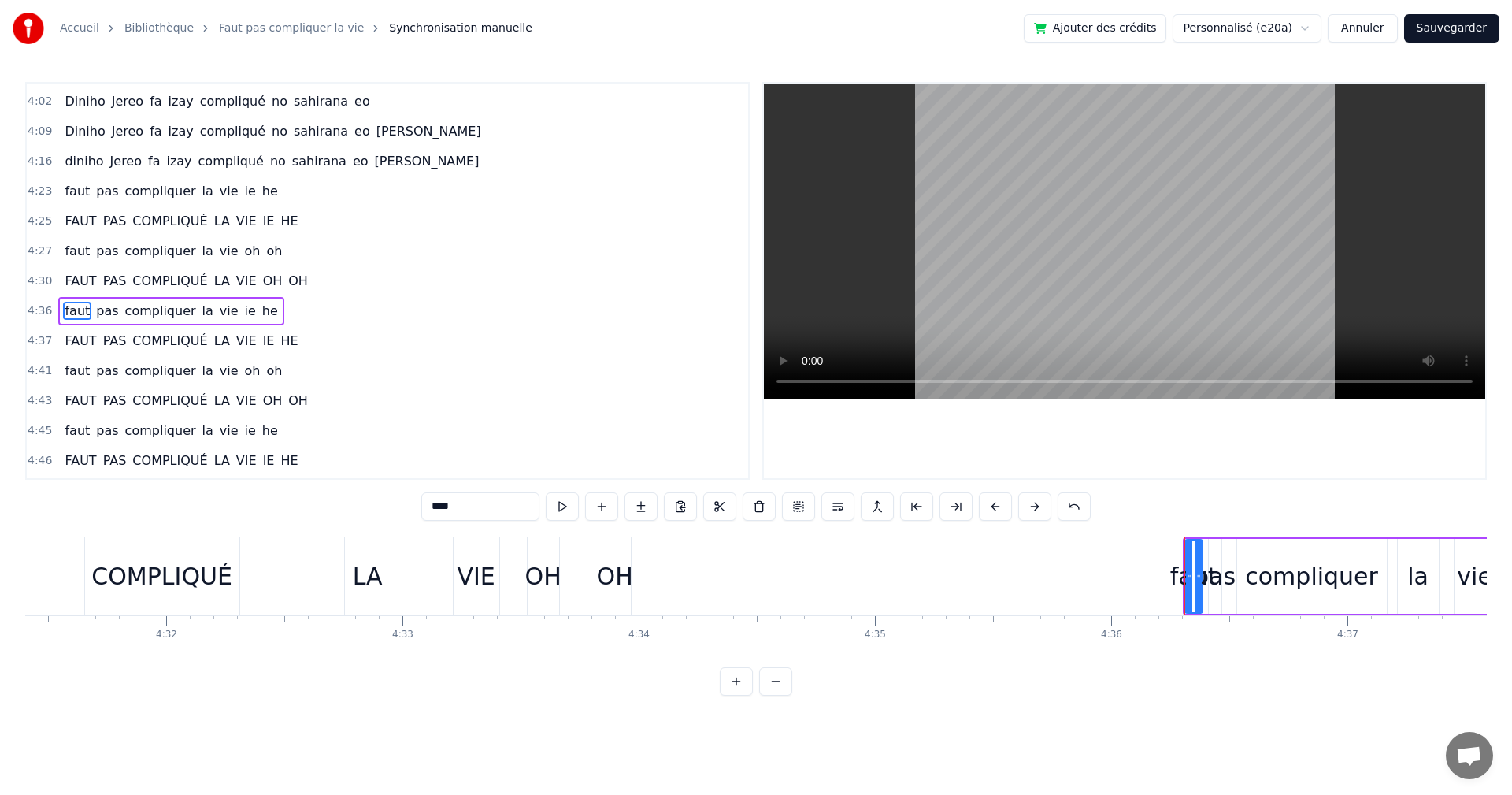
scroll to position [1254, 0]
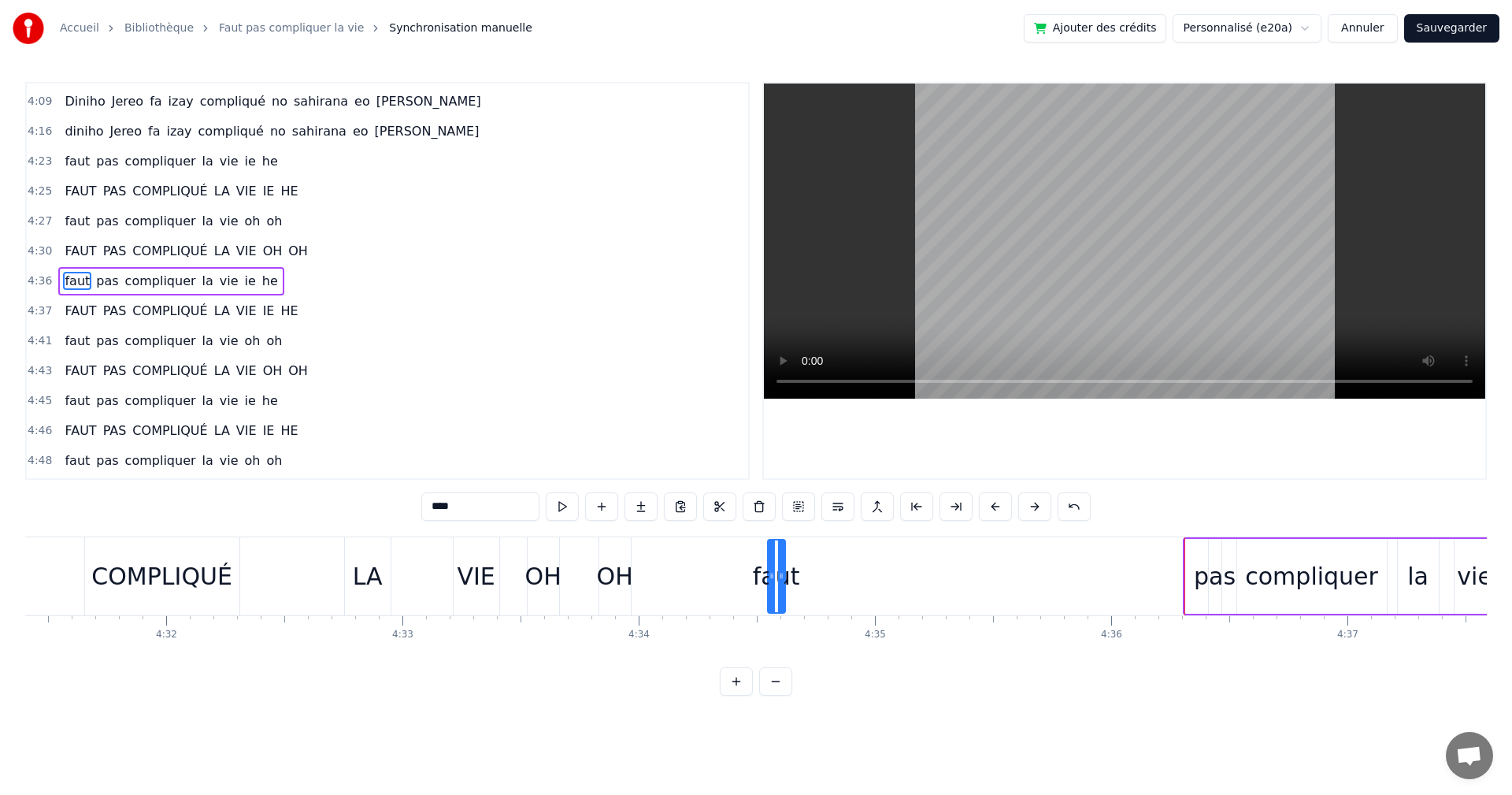
drag, startPoint x: 1192, startPoint y: 558, endPoint x: 778, endPoint y: 561, distance: 414.0
click at [775, 564] on div "faut" at bounding box center [776, 577] width 16 height 72
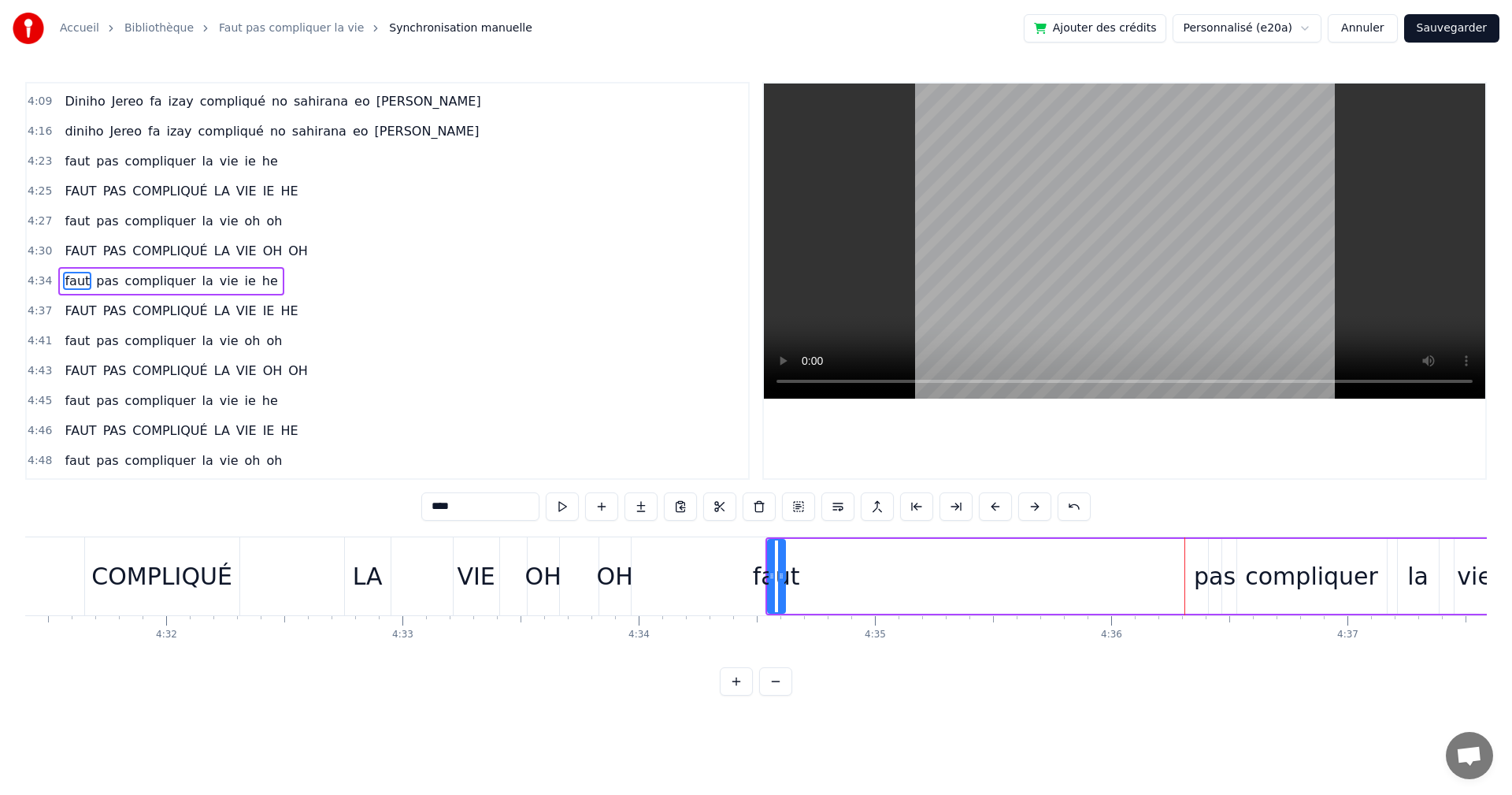
drag, startPoint x: 1211, startPoint y: 575, endPoint x: 1200, endPoint y: 570, distance: 12.1
click at [1193, 575] on div "faut pas compliquer la vie ie he" at bounding box center [1155, 577] width 780 height 78
click at [1202, 565] on div "pas" at bounding box center [1215, 576] width 42 height 35
click at [1210, 555] on div at bounding box center [1213, 577] width 6 height 72
drag, startPoint x: 1226, startPoint y: 553, endPoint x: 942, endPoint y: 573, distance: 284.7
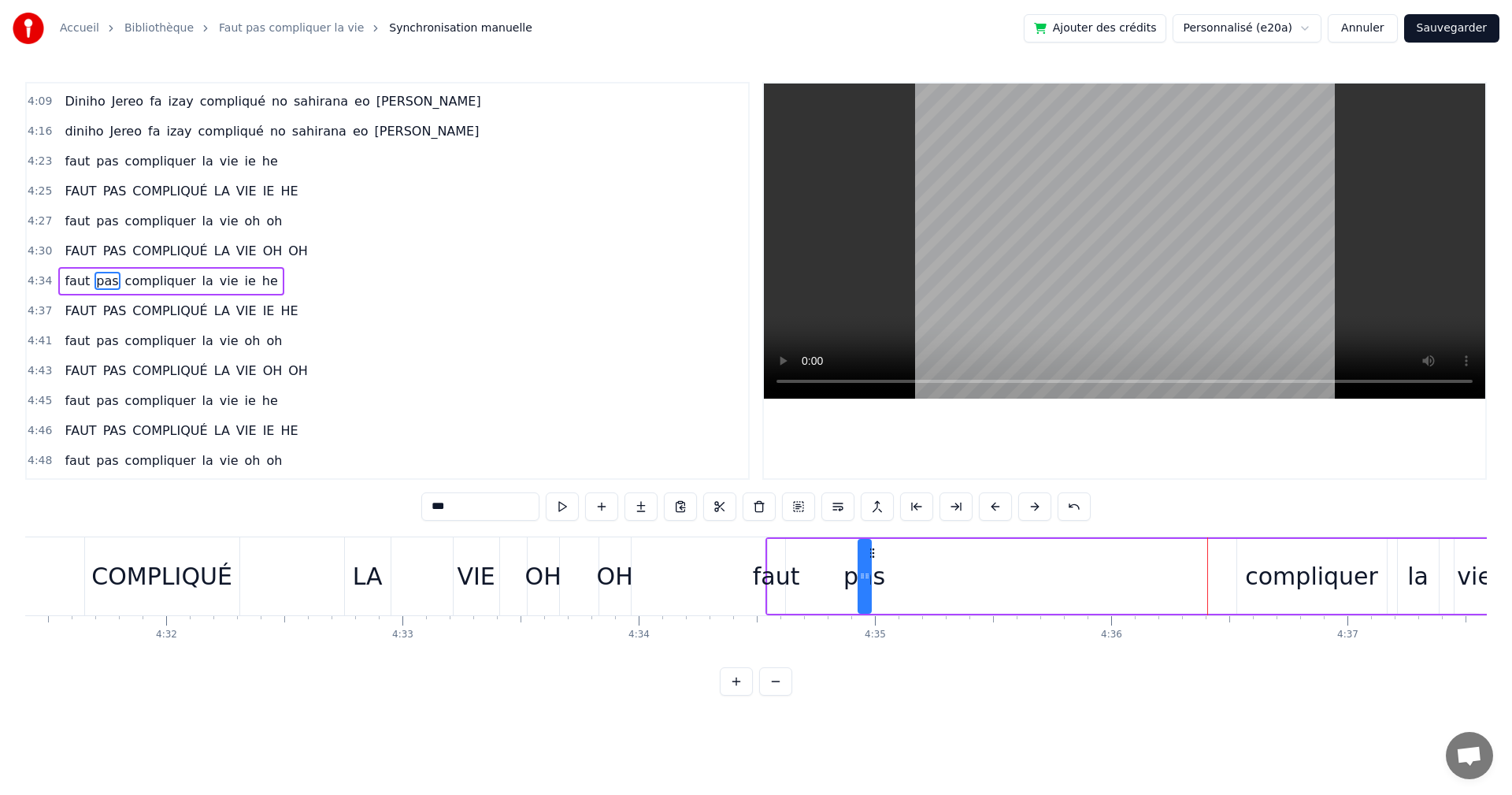
click at [871, 573] on div "pas" at bounding box center [865, 577] width 11 height 72
click at [1251, 569] on div "compliquer" at bounding box center [1312, 577] width 150 height 75
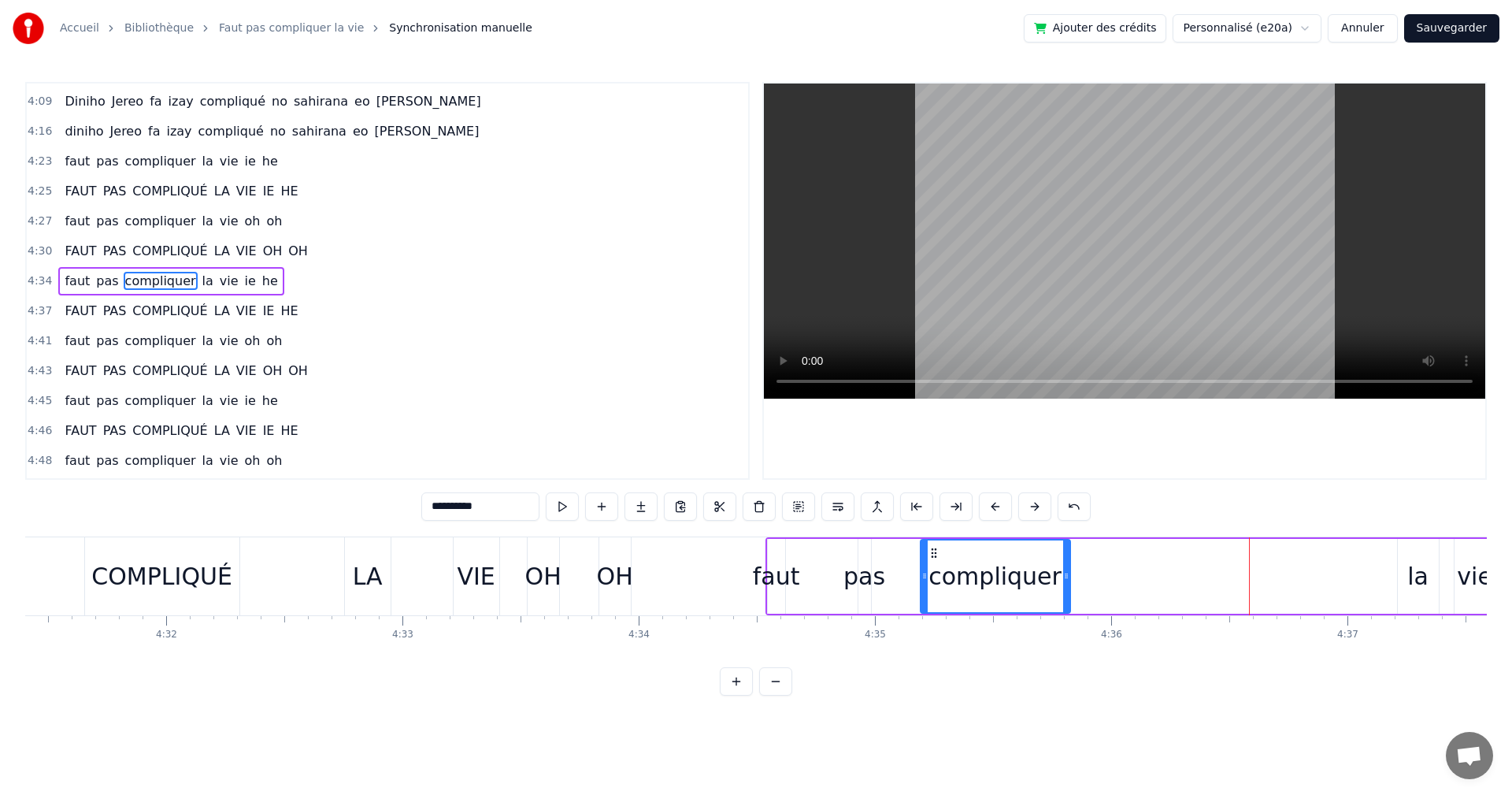
drag, startPoint x: 1250, startPoint y: 551, endPoint x: 933, endPoint y: 563, distance: 317.2
click at [933, 563] on div "compliquer" at bounding box center [995, 577] width 148 height 72
click at [1404, 569] on div "la" at bounding box center [1418, 577] width 41 height 75
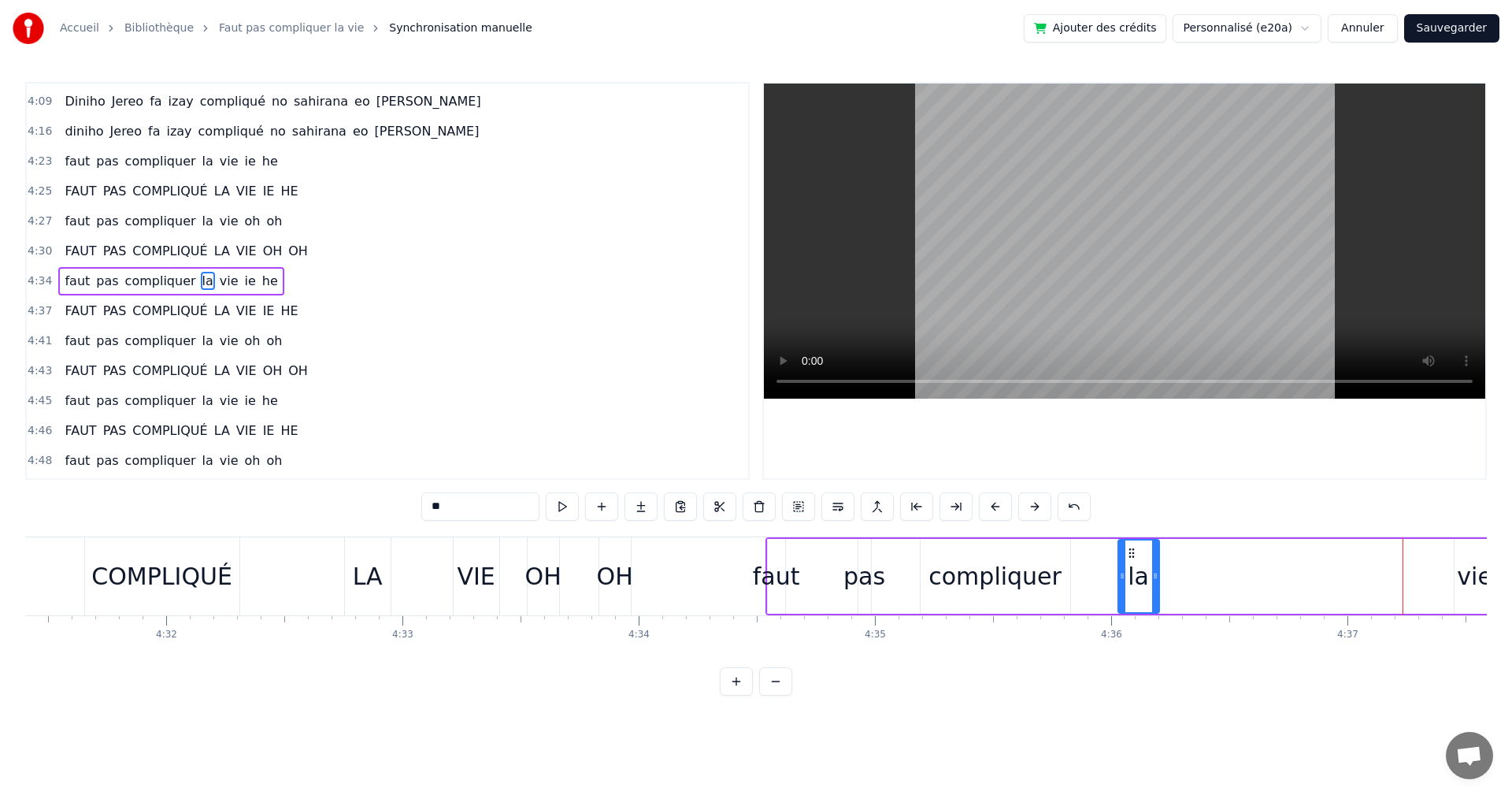
drag, startPoint x: 1411, startPoint y: 547, endPoint x: 1132, endPoint y: 565, distance: 279.6
click at [1132, 565] on div "la" at bounding box center [1139, 577] width 39 height 72
click at [1462, 553] on div "vie" at bounding box center [1474, 577] width 41 height 75
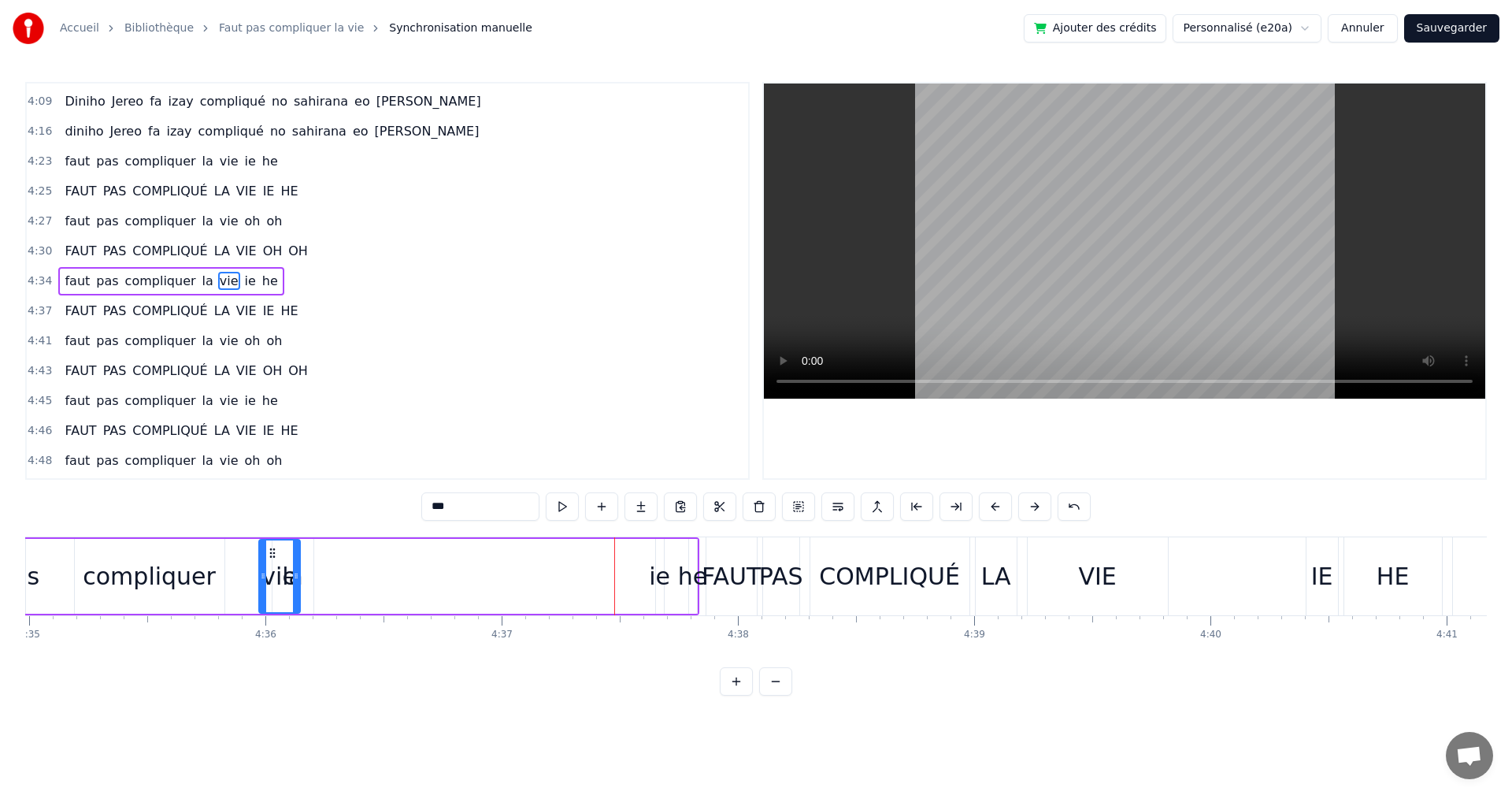
scroll to position [0, 64970]
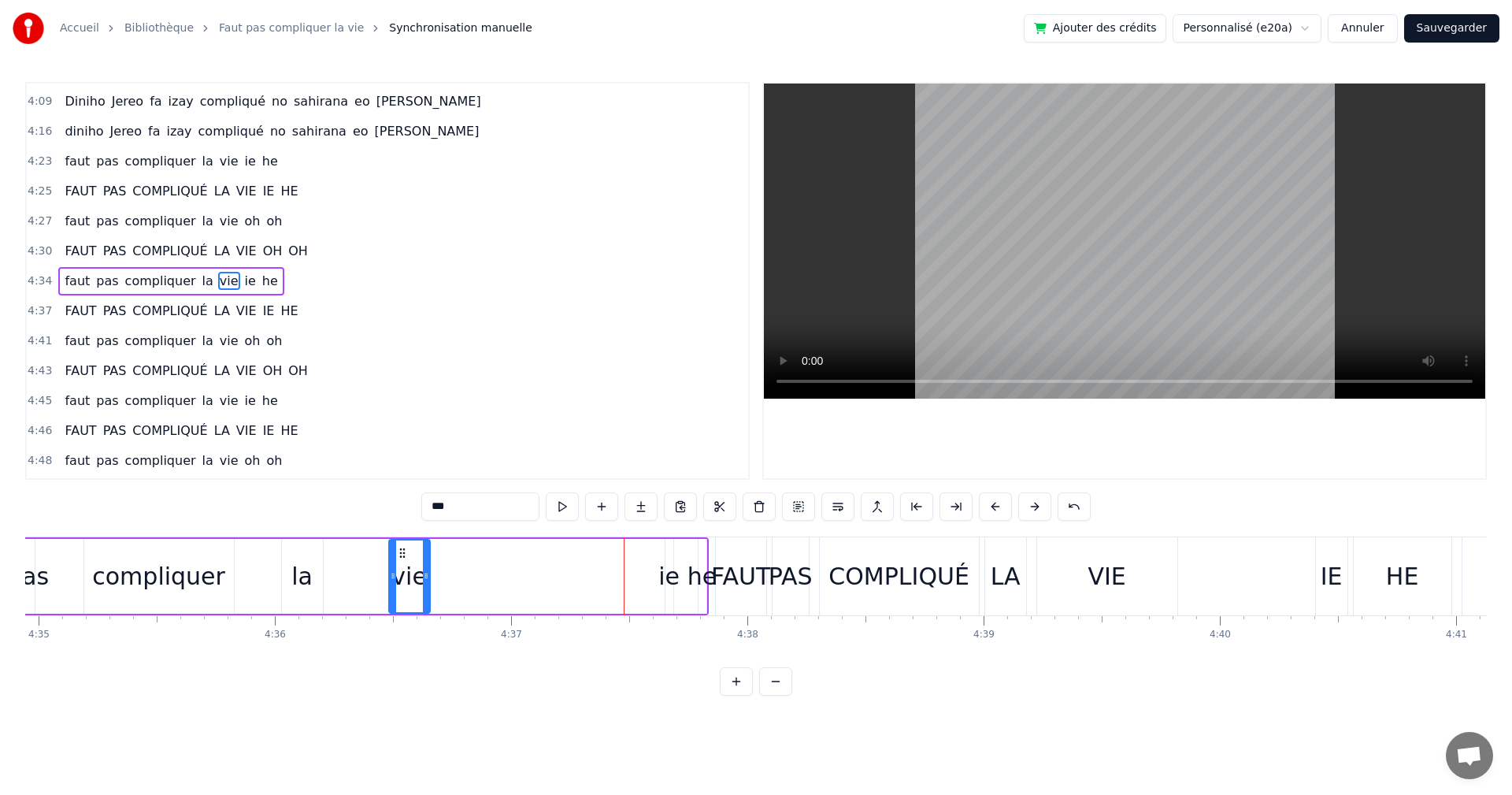
drag, startPoint x: 112, startPoint y: 557, endPoint x: 402, endPoint y: 590, distance: 291.9
click at [402, 590] on div "vie" at bounding box center [409, 577] width 39 height 72
click at [661, 572] on div "ie" at bounding box center [669, 576] width 22 height 35
type input "**"
drag, startPoint x: 669, startPoint y: 552, endPoint x: 603, endPoint y: 553, distance: 66.0
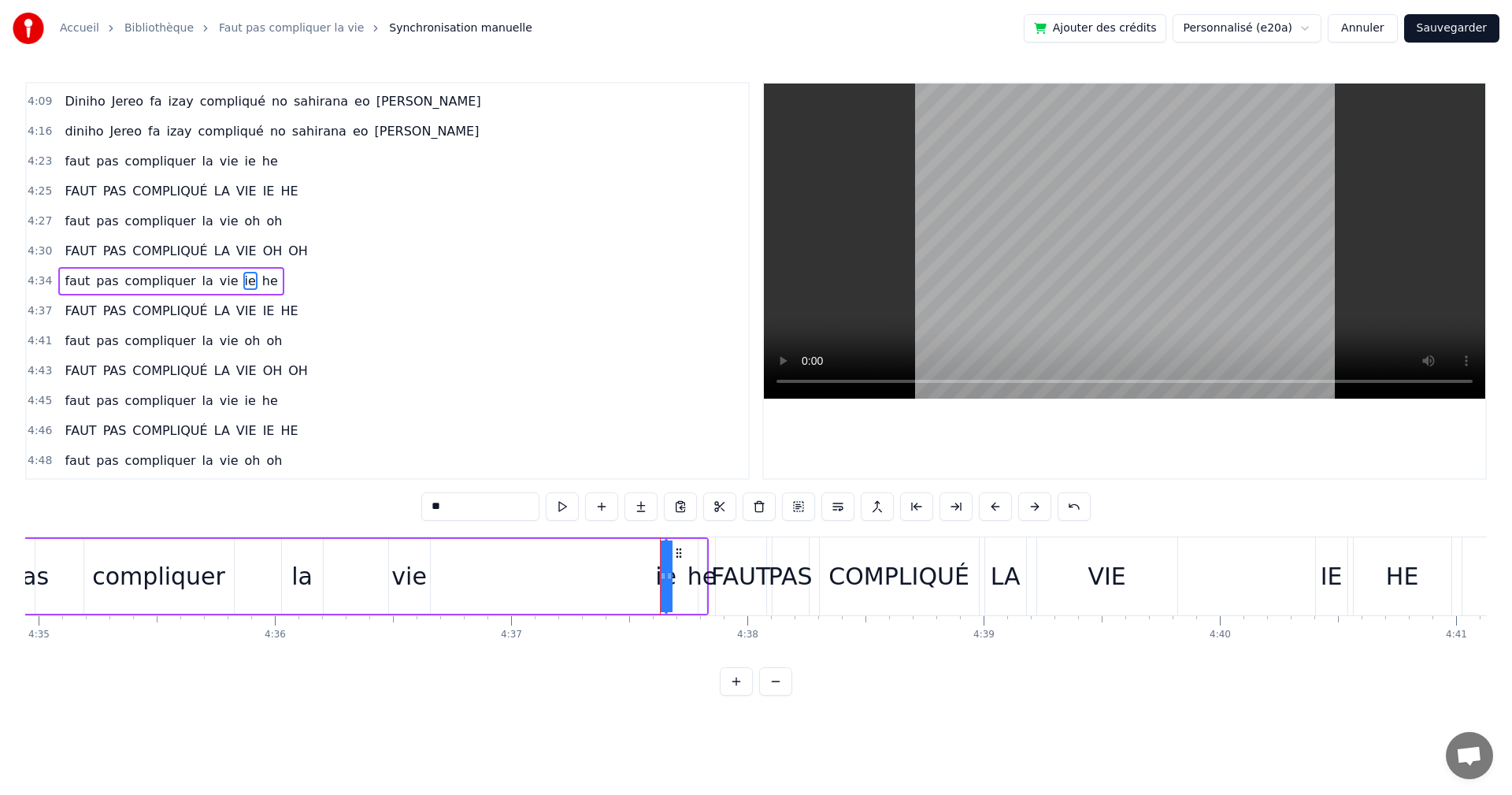
click at [603, 553] on div "faut pas compliquer la vie ie he" at bounding box center [318, 577] width 780 height 78
click at [679, 552] on div "faut pas compliquer la vie ie he" at bounding box center [318, 577] width 780 height 78
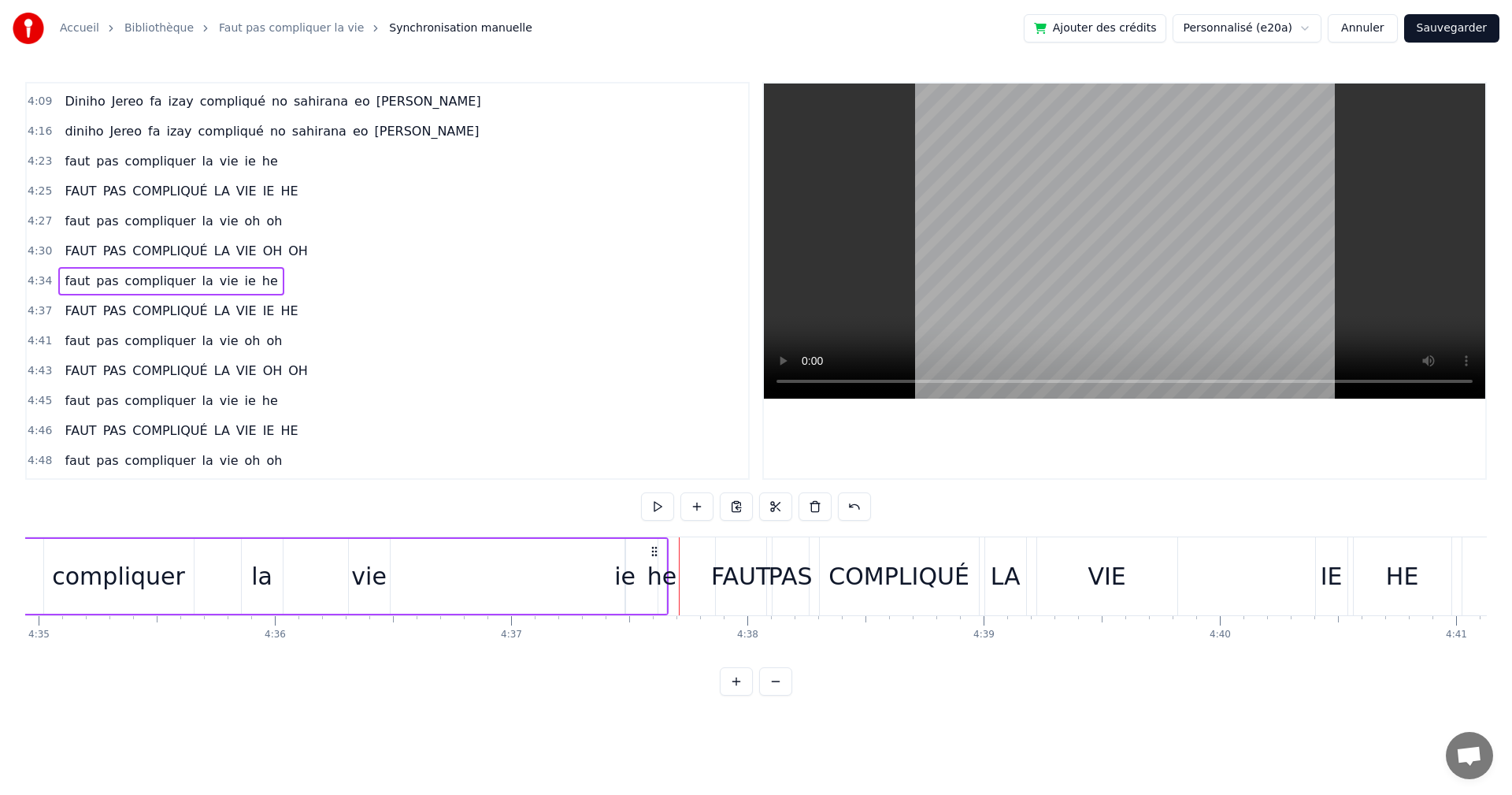
drag, startPoint x: 700, startPoint y: 553, endPoint x: 660, endPoint y: 541, distance: 41.8
click at [660, 541] on div "faut pas compliquer la vie ie he" at bounding box center [278, 577] width 780 height 78
click at [733, 573] on div "FAUT" at bounding box center [741, 576] width 59 height 35
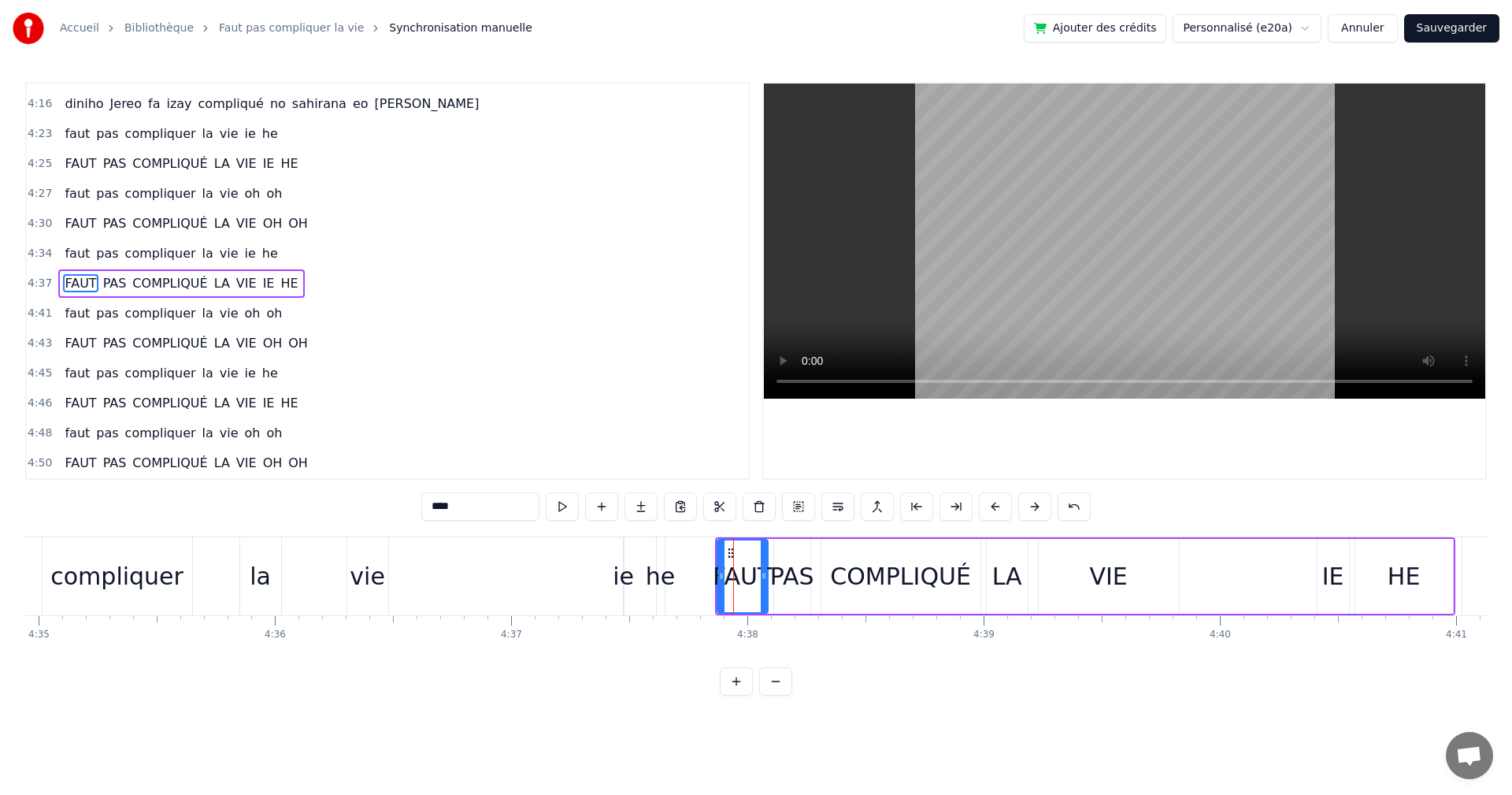
click at [1425, 548] on div "HE" at bounding box center [1404, 577] width 98 height 75
type input "**"
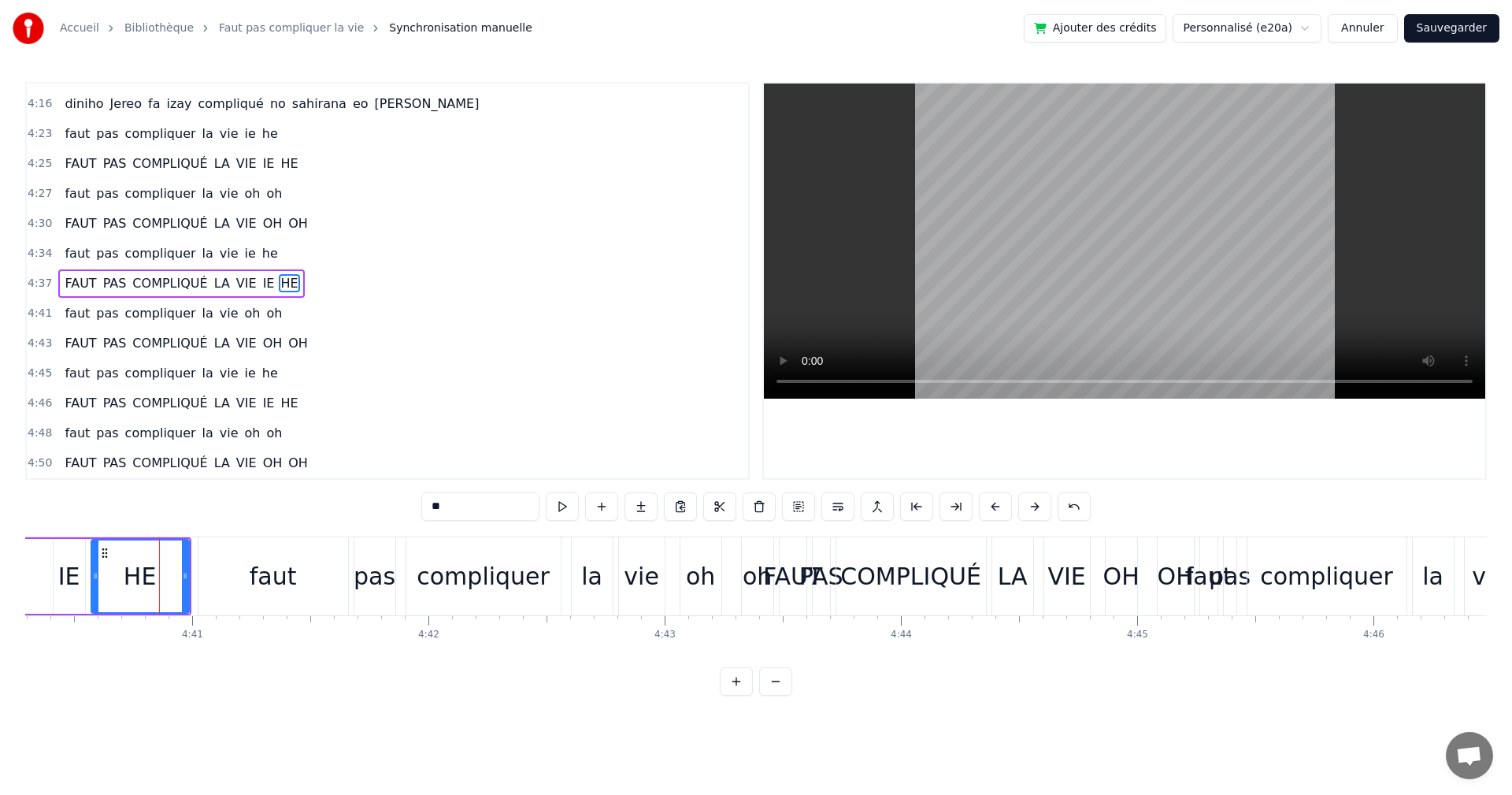
scroll to position [0, 66289]
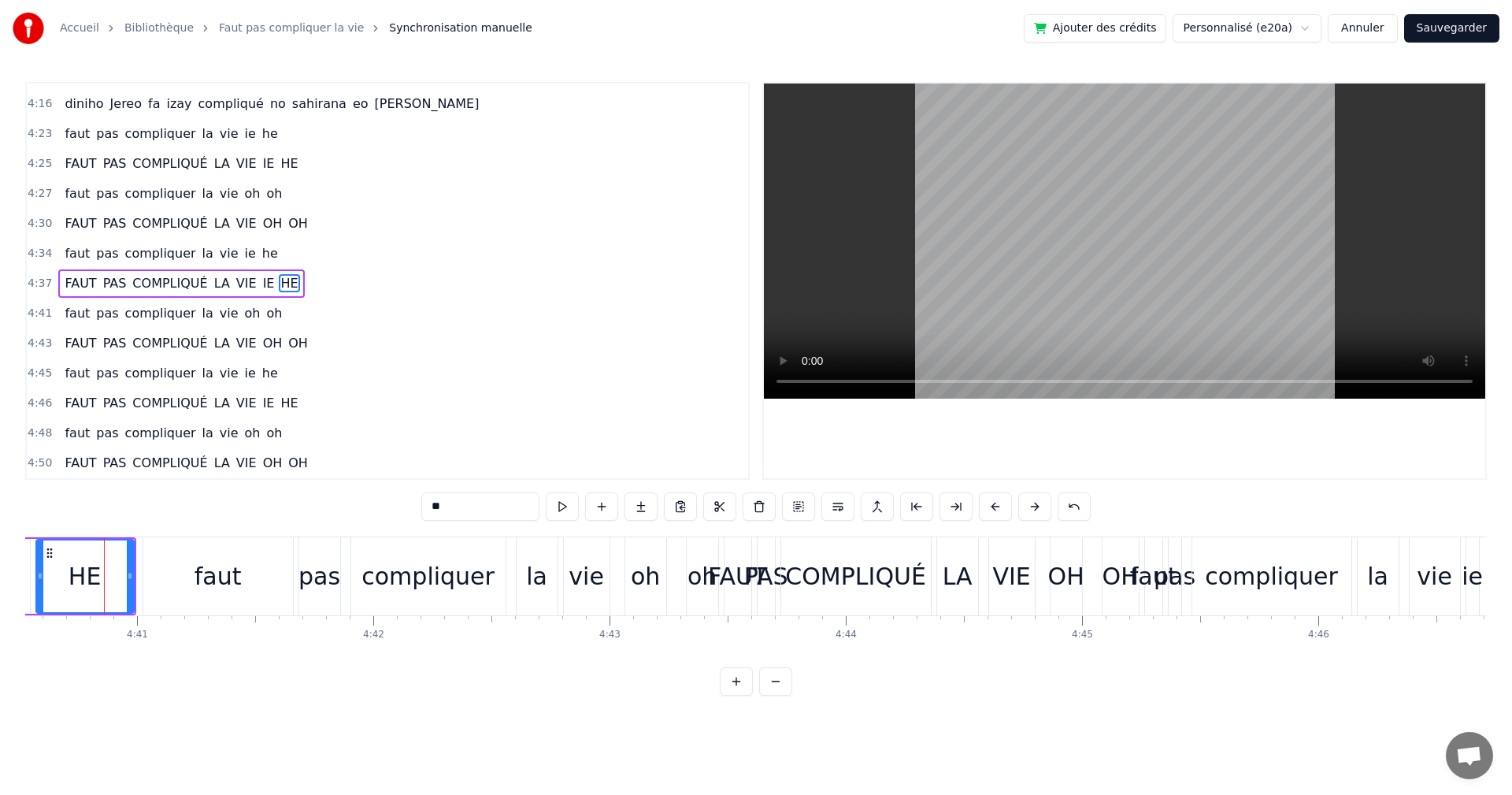
click at [132, 541] on div at bounding box center [132, 577] width 1 height 78
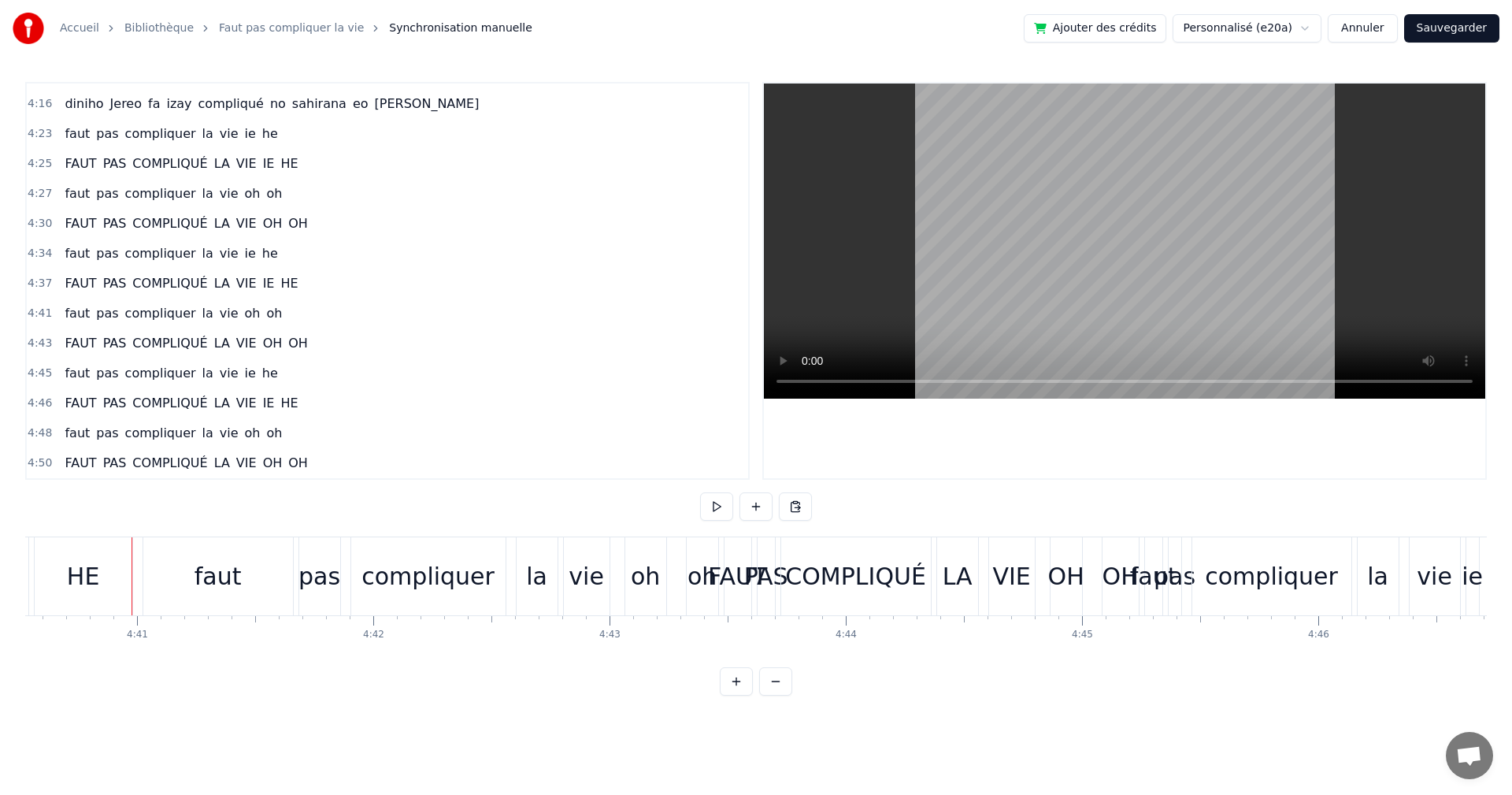
click at [122, 549] on div "HE" at bounding box center [83, 577] width 98 height 78
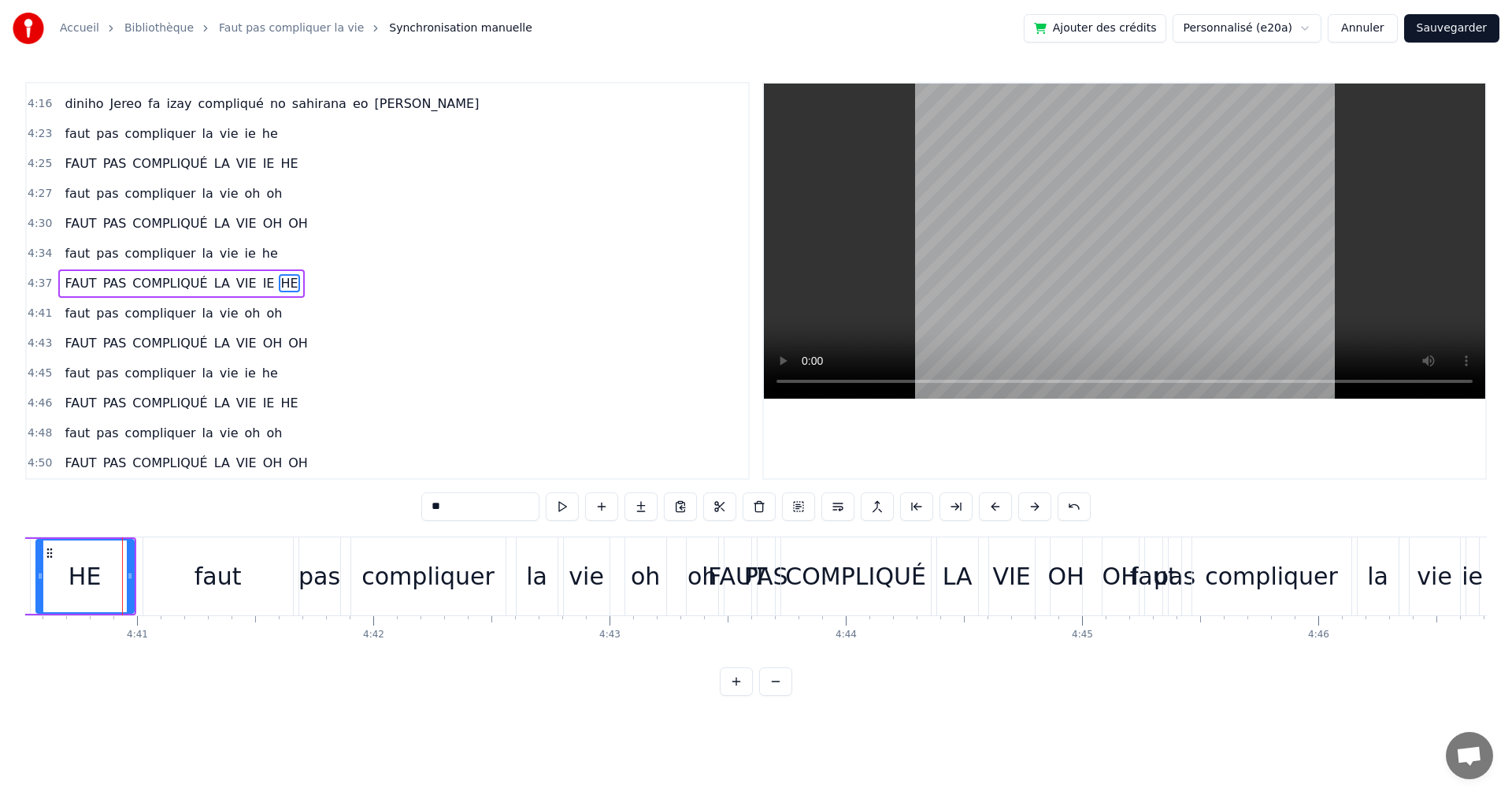
drag, startPoint x: 130, startPoint y: 538, endPoint x: 118, endPoint y: 538, distance: 12.0
click at [118, 539] on div "HE" at bounding box center [85, 577] width 99 height 75
drag, startPoint x: 128, startPoint y: 539, endPoint x: 111, endPoint y: 539, distance: 17.0
click at [111, 539] on div "HE" at bounding box center [85, 577] width 99 height 75
drag, startPoint x: 53, startPoint y: 545, endPoint x: 34, endPoint y: 545, distance: 19.0
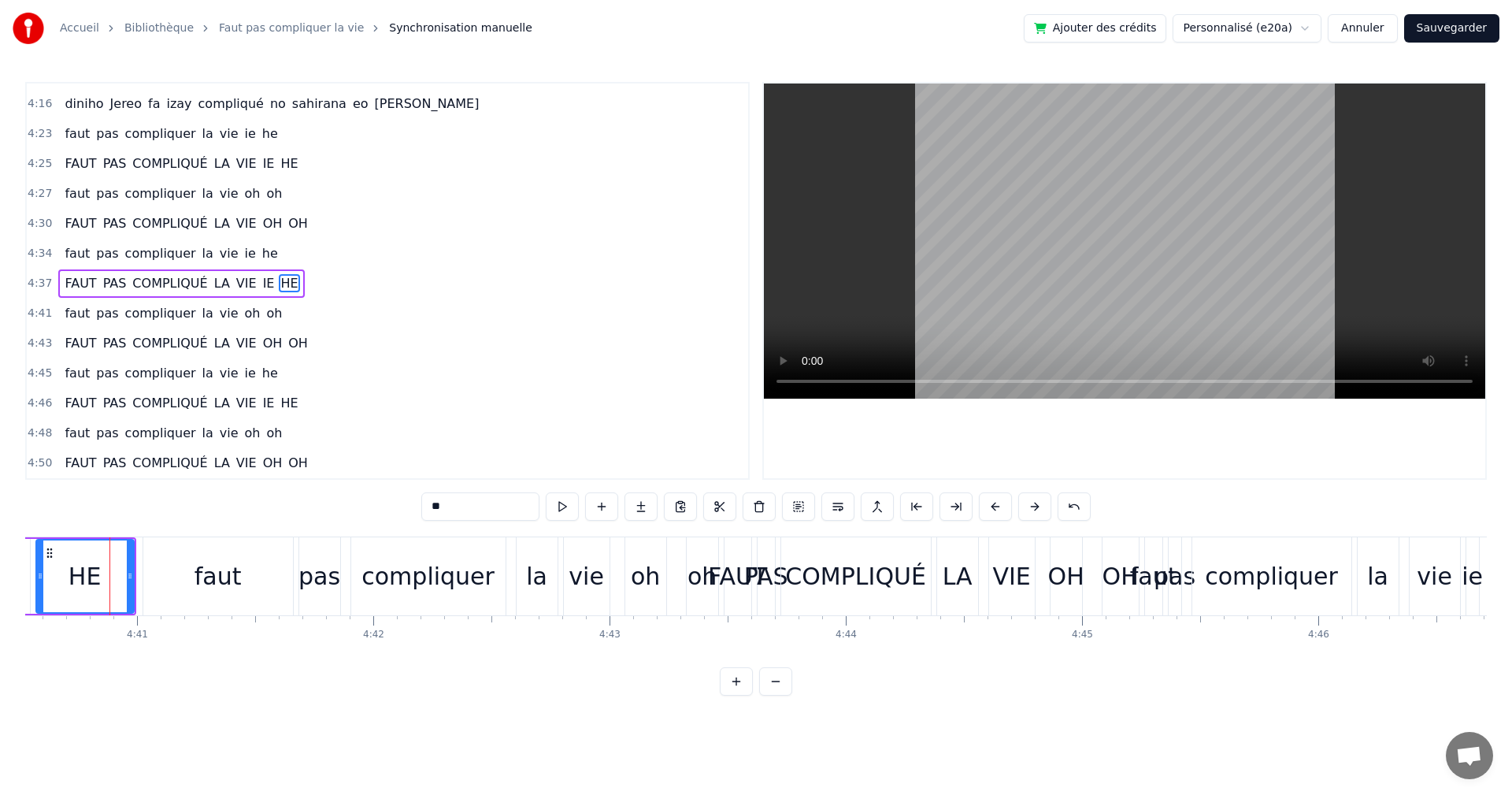
click at [35, 545] on div "HE" at bounding box center [85, 577] width 99 height 75
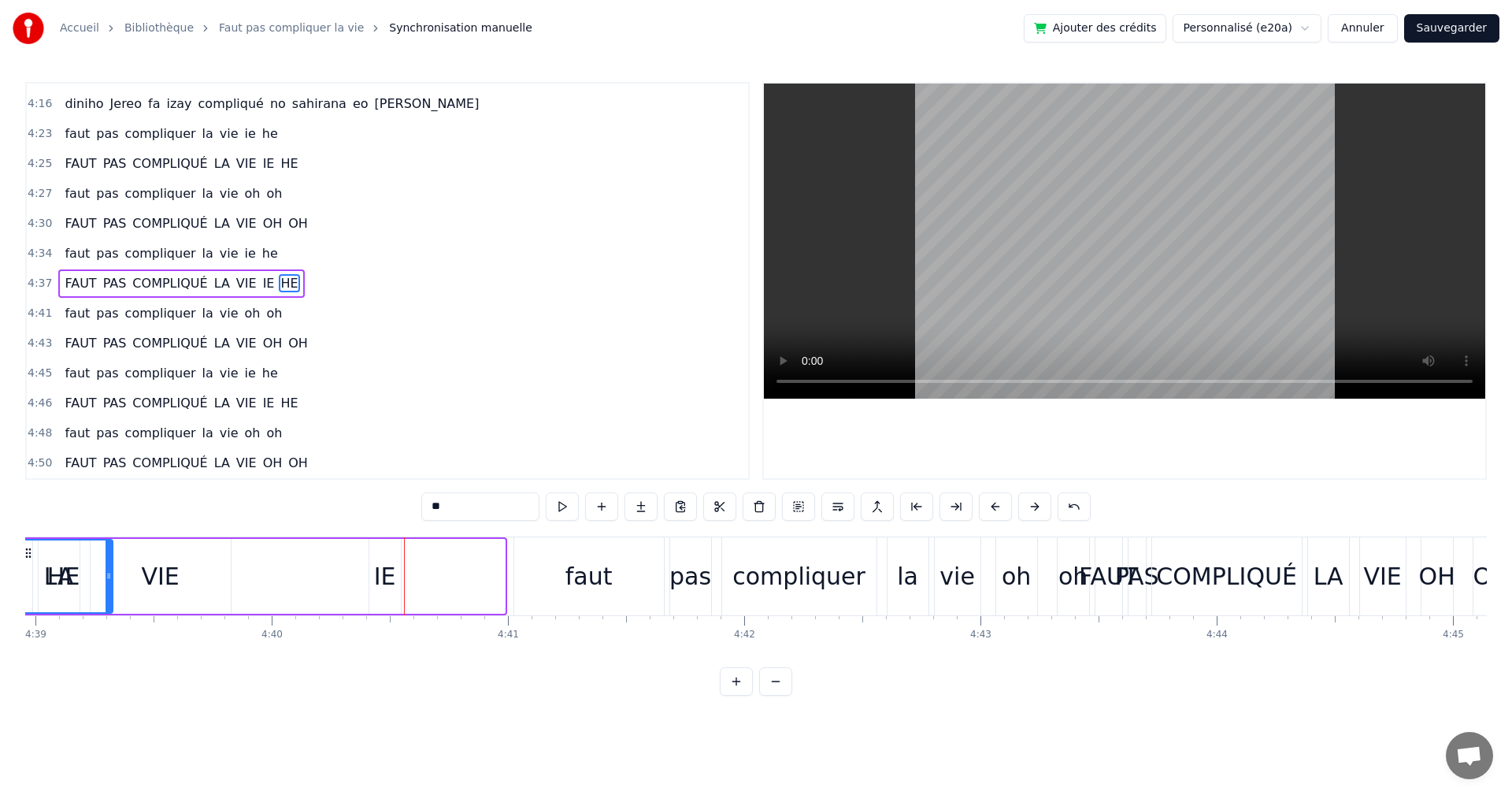
scroll to position [0, 65790]
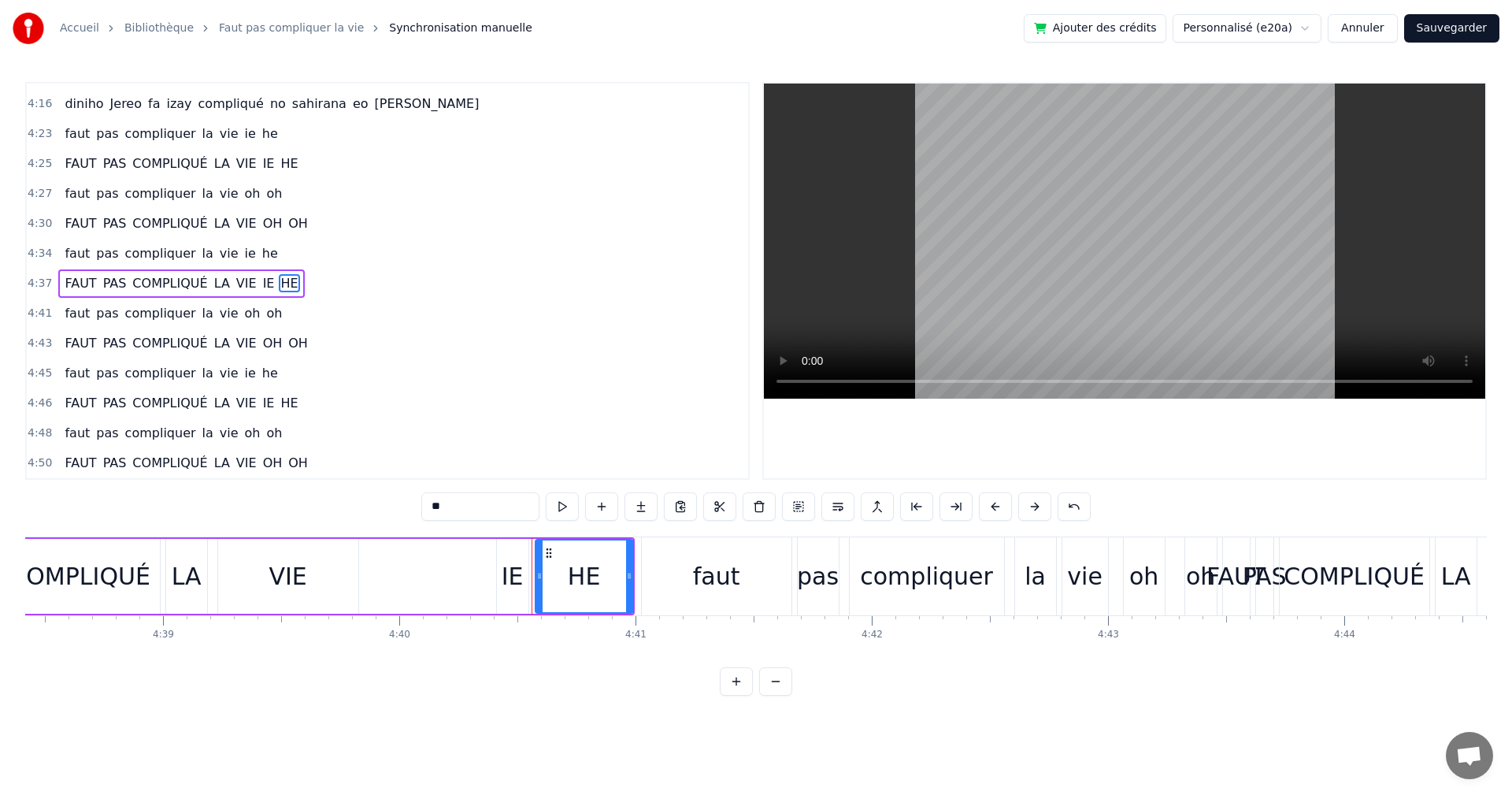
drag, startPoint x: 119, startPoint y: 552, endPoint x: 548, endPoint y: 571, distance: 429.4
click at [548, 571] on div "HE" at bounding box center [584, 577] width 96 height 72
click at [627, 573] on icon at bounding box center [624, 576] width 6 height 13
drag, startPoint x: 627, startPoint y: 539, endPoint x: 360, endPoint y: 537, distance: 267.0
click at [594, 534] on div "0:23 faut pas compliquer la vie ie he 0:27 Faut pas compliquer la vie oh oh 0:3…" at bounding box center [756, 388] width 1462 height 613
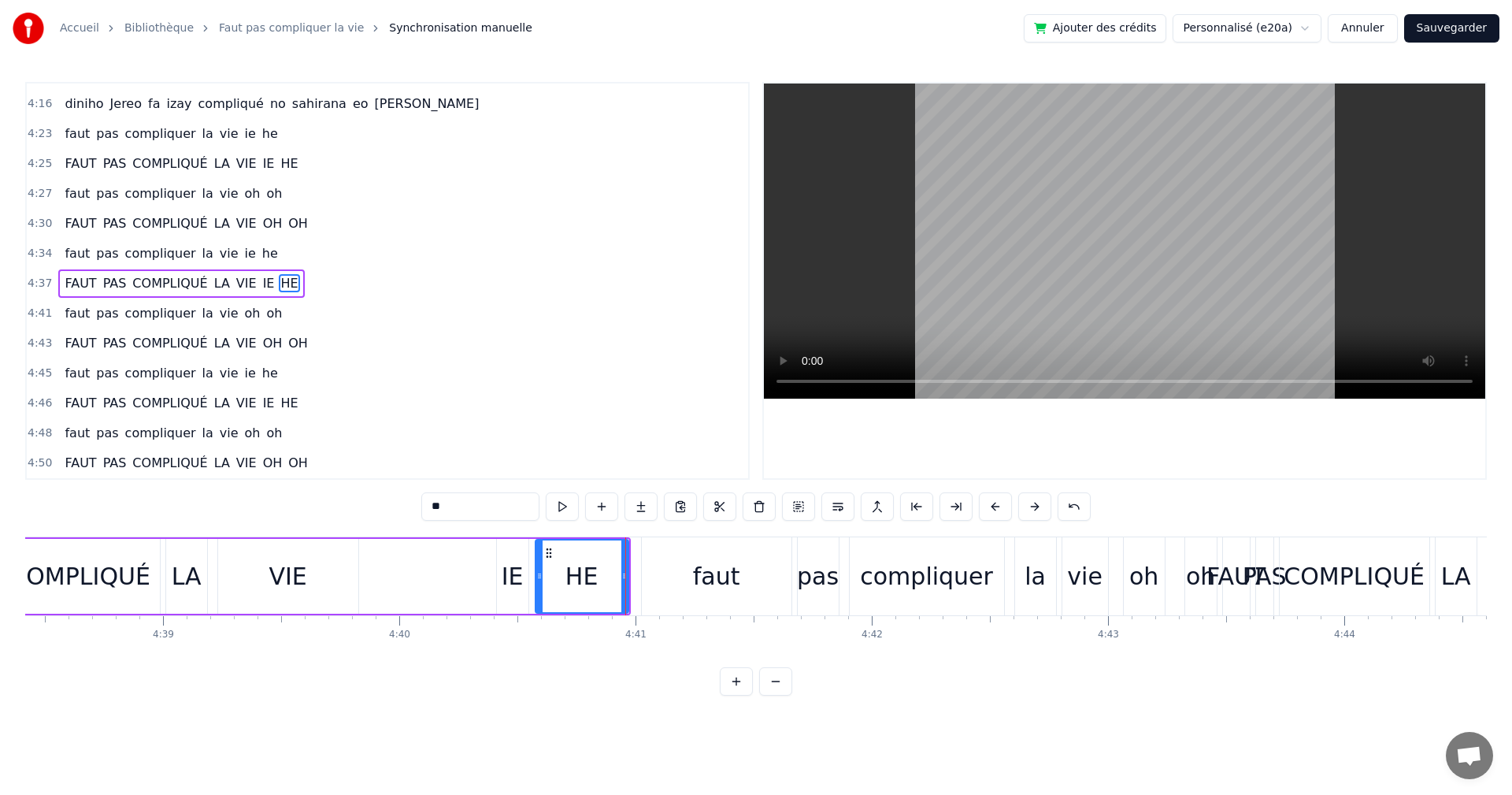
scroll to position [0, 64511]
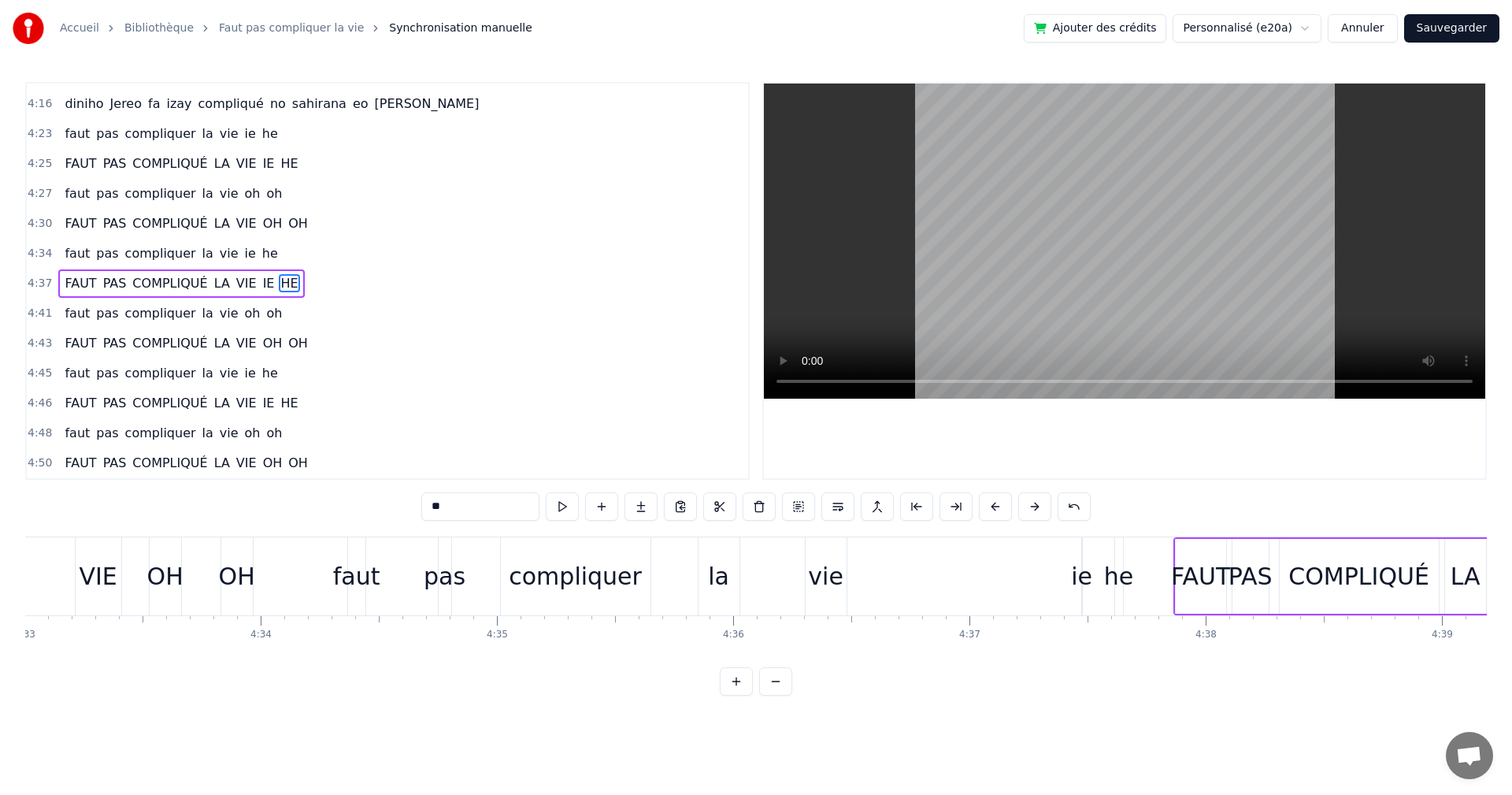
click at [1078, 591] on div "ie" at bounding box center [1082, 576] width 22 height 35
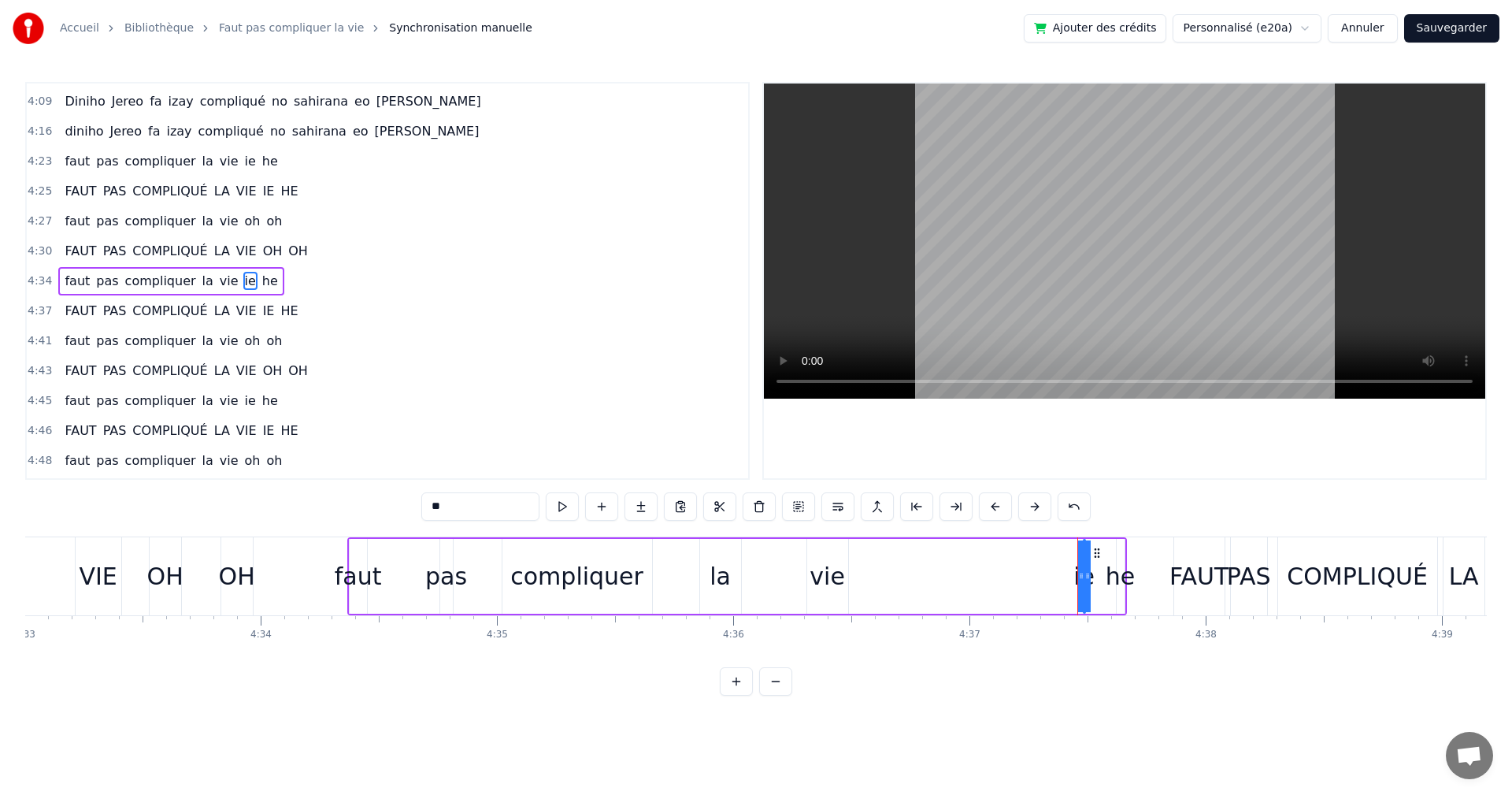
click at [1117, 542] on div "he" at bounding box center [1121, 577] width 8 height 75
type input "**"
click at [1126, 554] on div at bounding box center [1124, 577] width 6 height 72
drag, startPoint x: 1129, startPoint y: 539, endPoint x: 1127, endPoint y: 548, distance: 9.2
click at [1122, 540] on div "faut pas compliquer la vie ie he" at bounding box center [738, 577] width 783 height 78
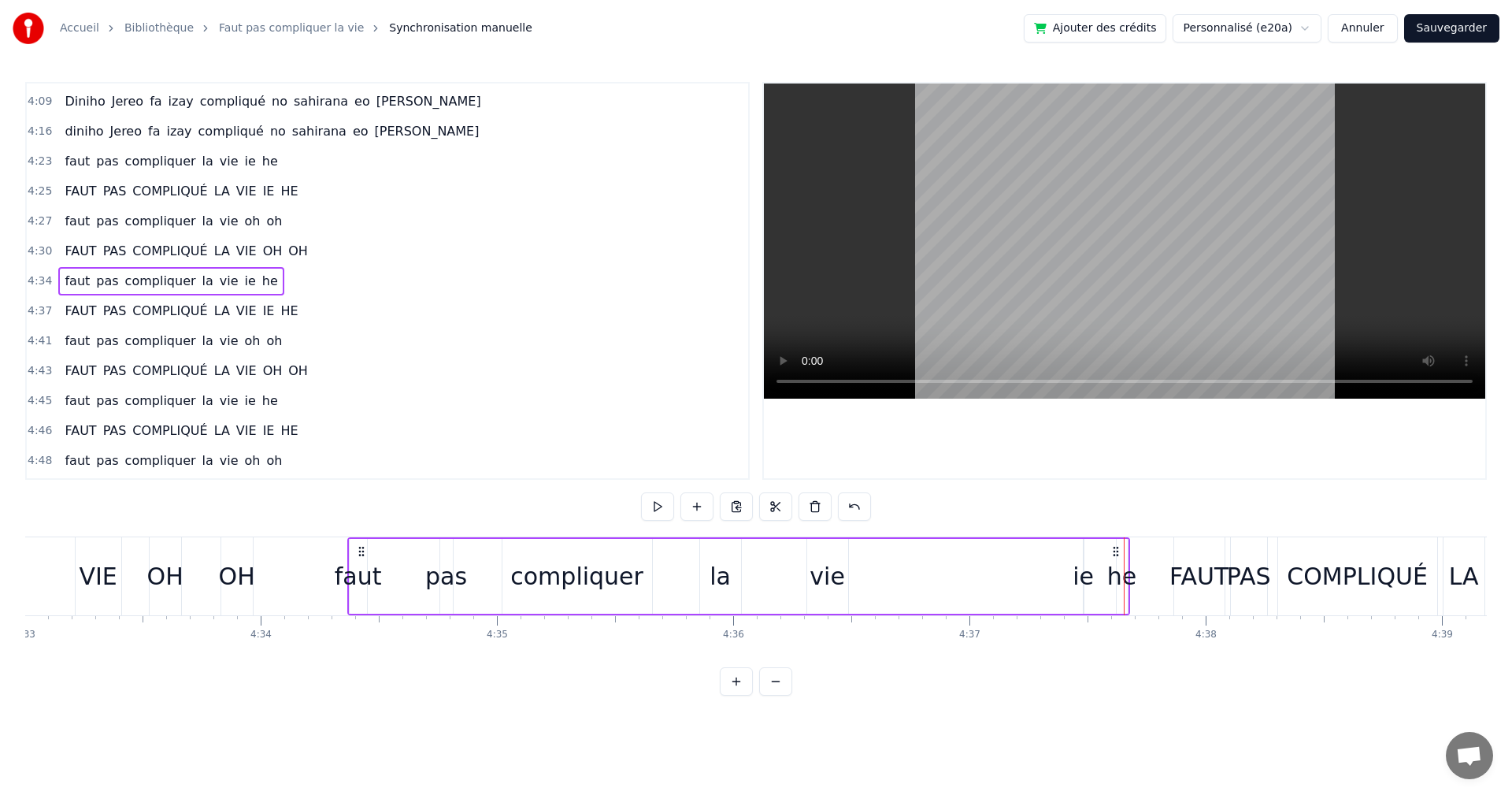
click at [1116, 551] on icon at bounding box center [1116, 552] width 13 height 13
click at [1115, 548] on circle at bounding box center [1114, 547] width 1 height 1
click at [1115, 552] on circle at bounding box center [1114, 551] width 1 height 1
click at [1083, 565] on div "ie" at bounding box center [1083, 576] width 22 height 35
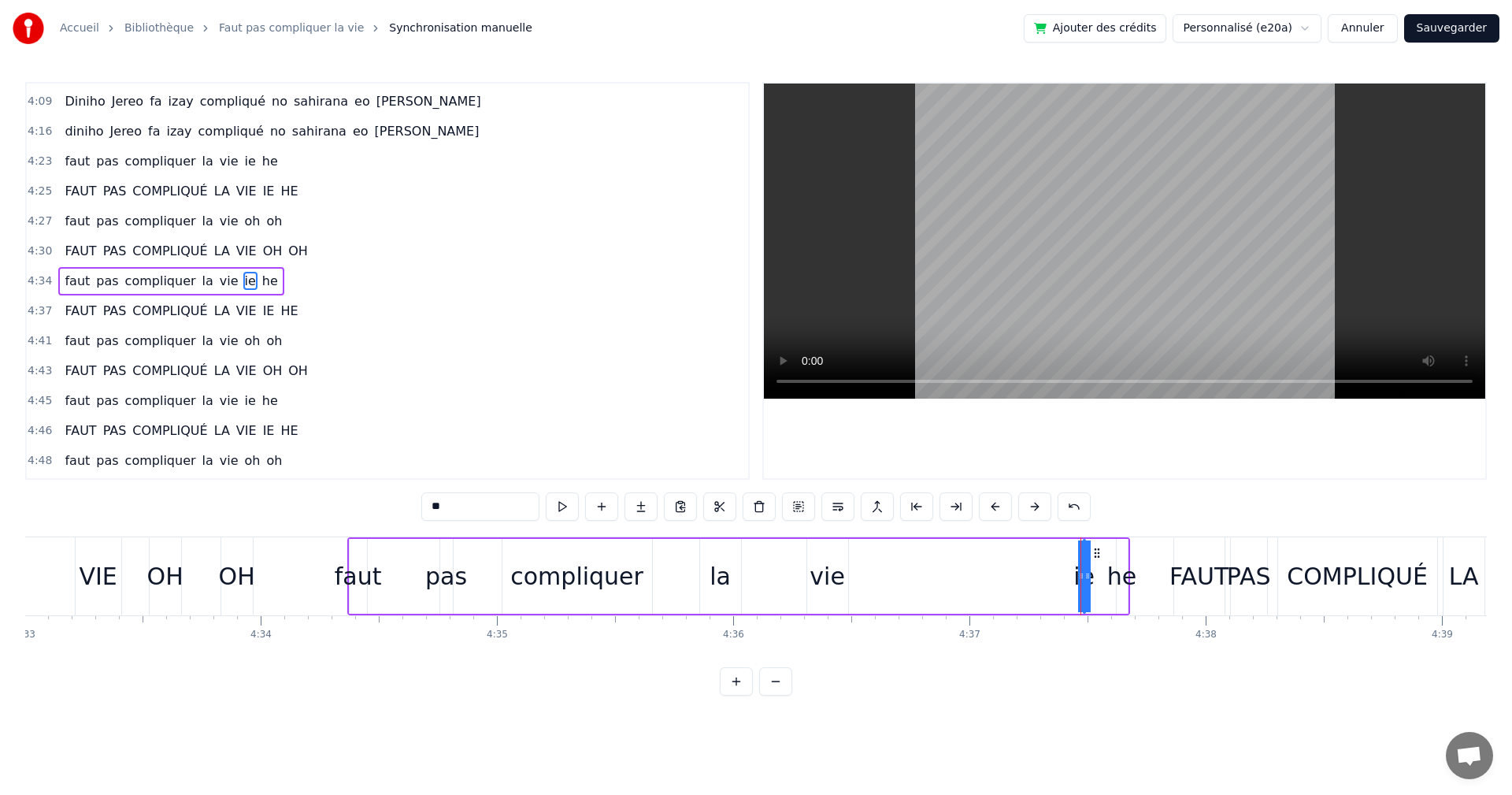
click at [1119, 552] on div "he" at bounding box center [1123, 577] width 11 height 75
type input "**"
click at [1127, 550] on div at bounding box center [1125, 577] width 6 height 72
drag, startPoint x: 1118, startPoint y: 538, endPoint x: 1078, endPoint y: 537, distance: 40.0
click at [1078, 537] on div "faut pas compliquer la vie ie he" at bounding box center [739, 577] width 784 height 78
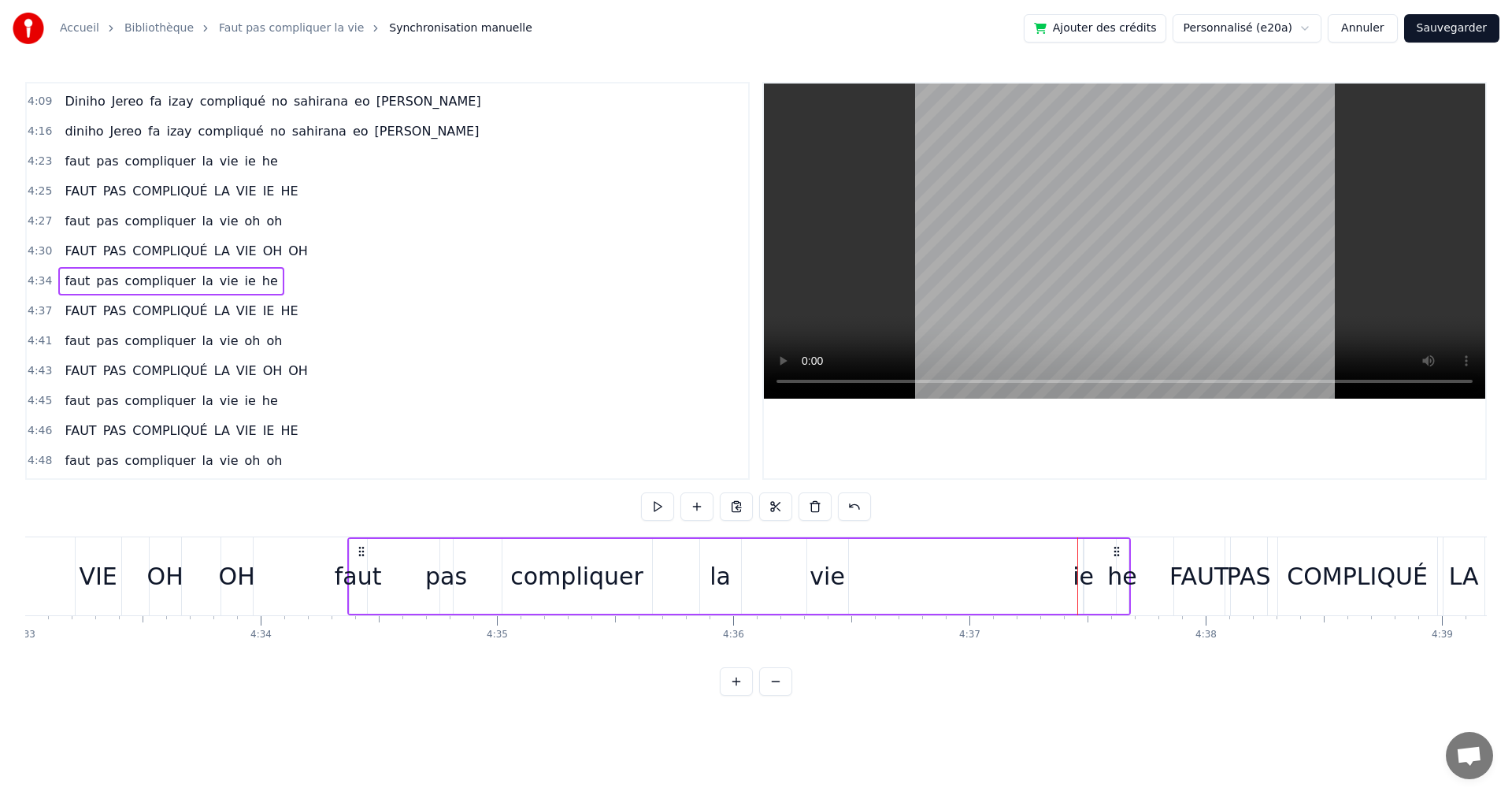
scroll to position [0, 63231]
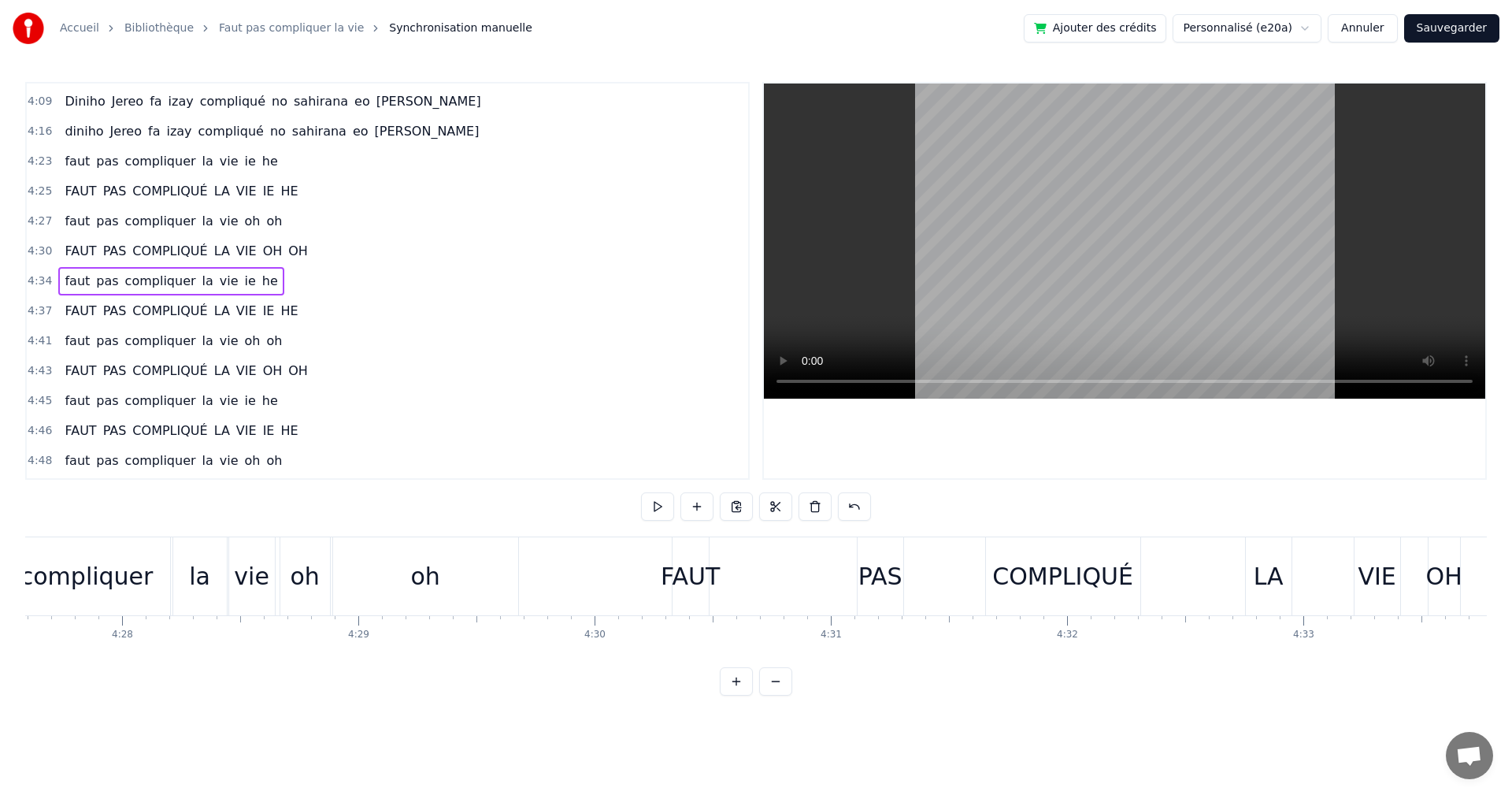
click at [1019, 595] on div "COMPLIQUÉ" at bounding box center [1063, 577] width 154 height 78
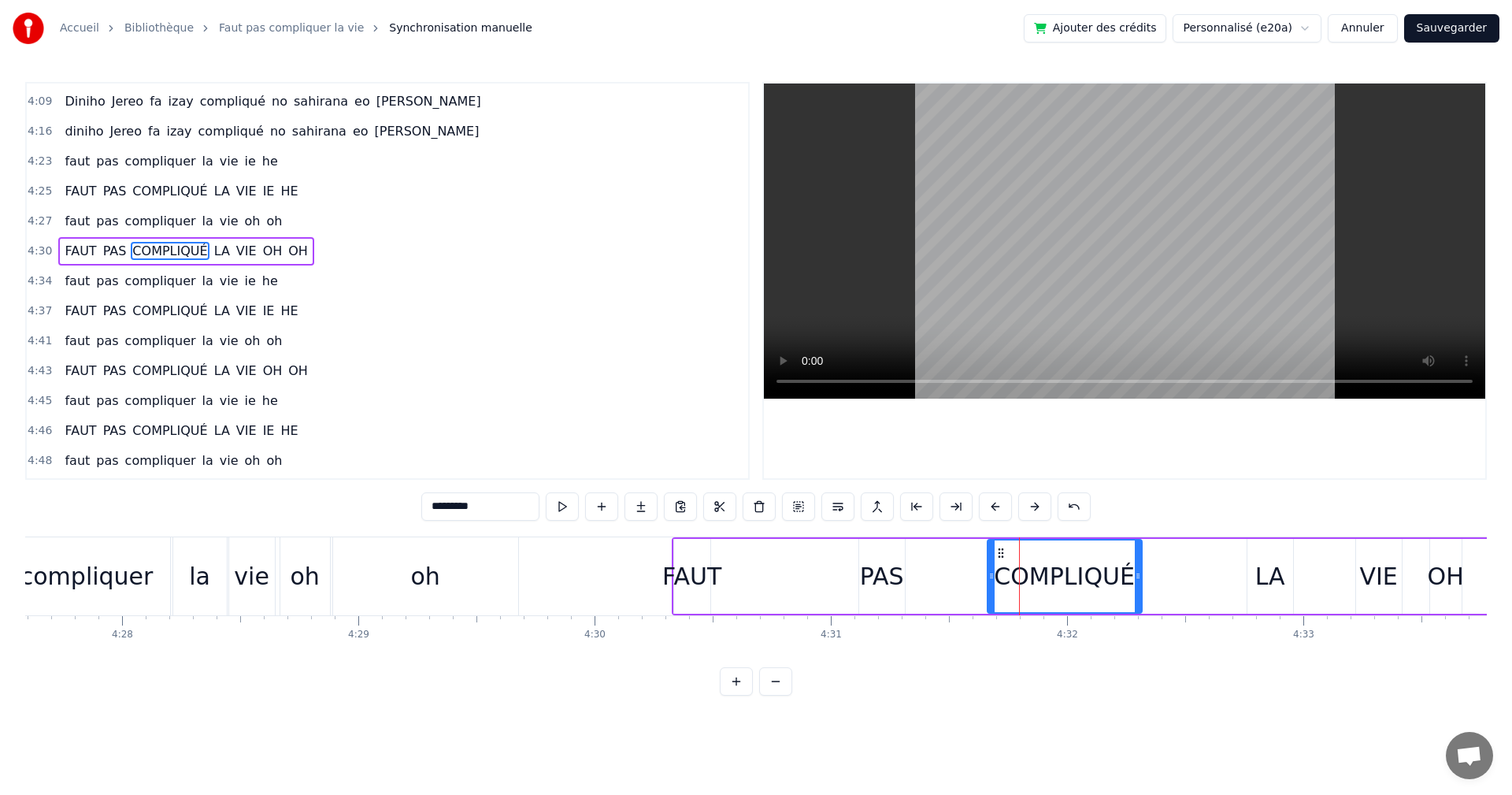
scroll to position [1224, 0]
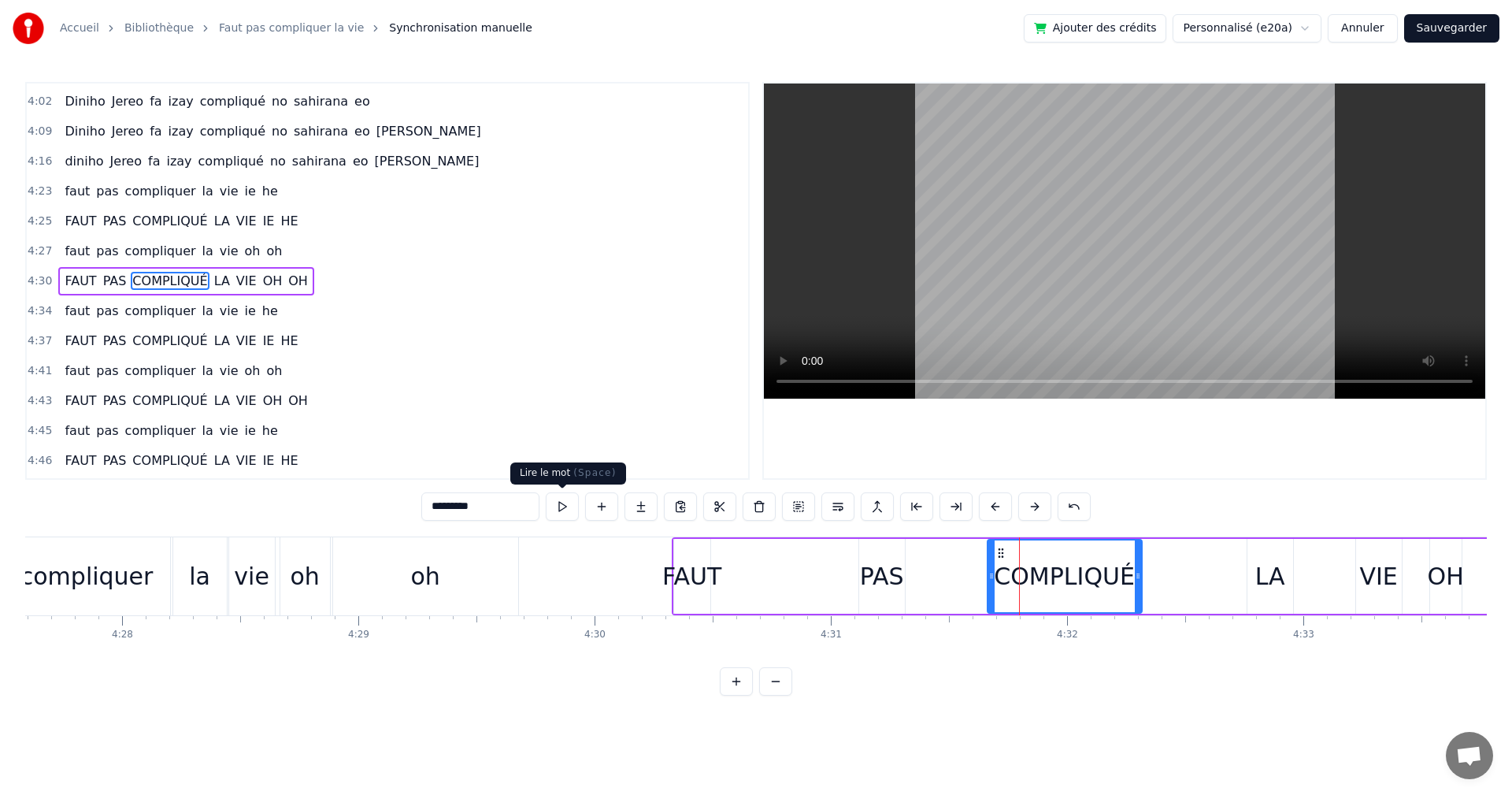
click at [554, 517] on button at bounding box center [562, 506] width 33 height 28
click at [427, 583] on div "oh" at bounding box center [425, 576] width 29 height 35
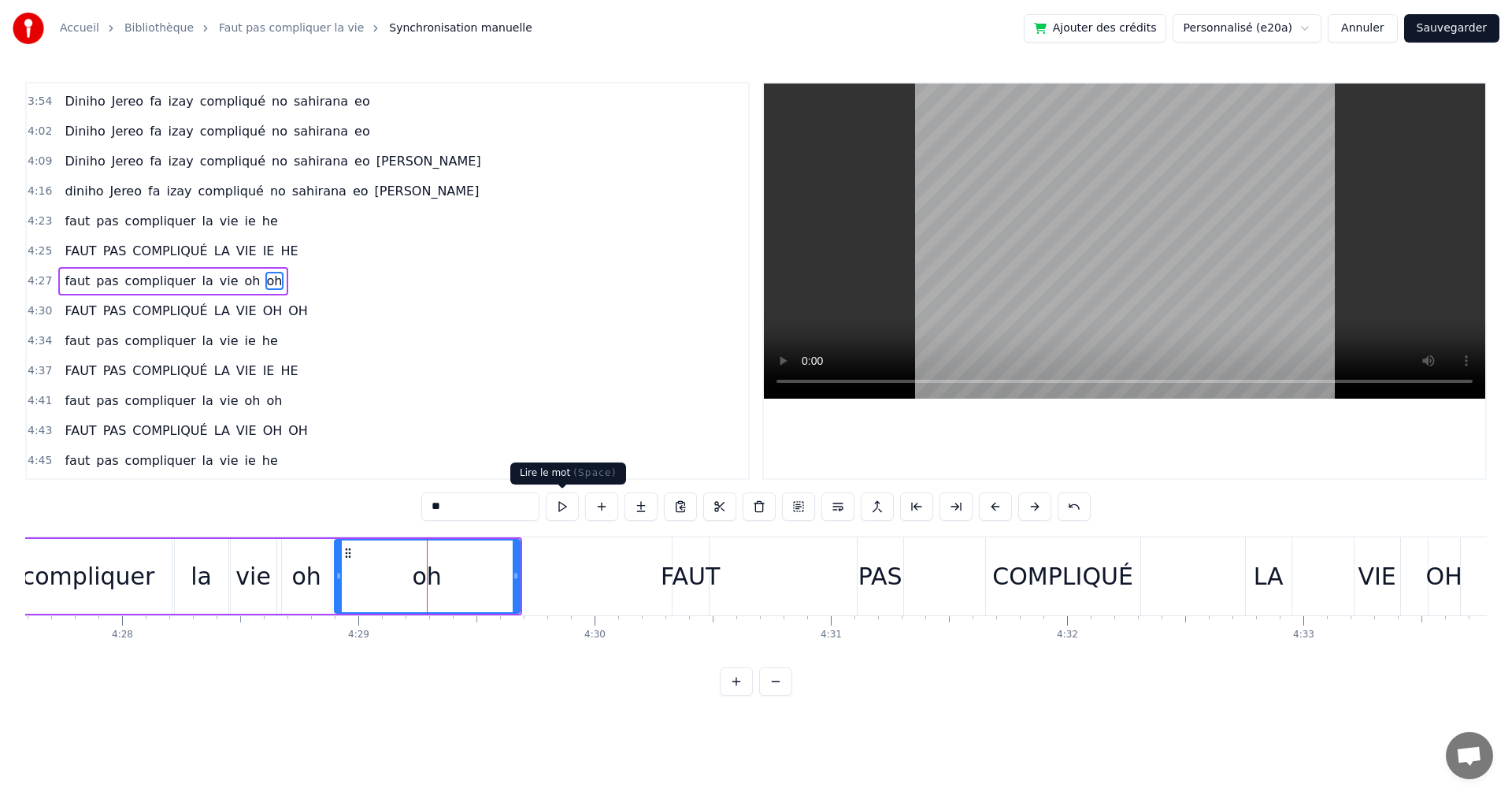
click at [580, 501] on div "**" at bounding box center [756, 506] width 669 height 28
click at [563, 505] on button at bounding box center [562, 506] width 33 height 28
click at [694, 570] on div "FAUT" at bounding box center [691, 576] width 59 height 35
type input "****"
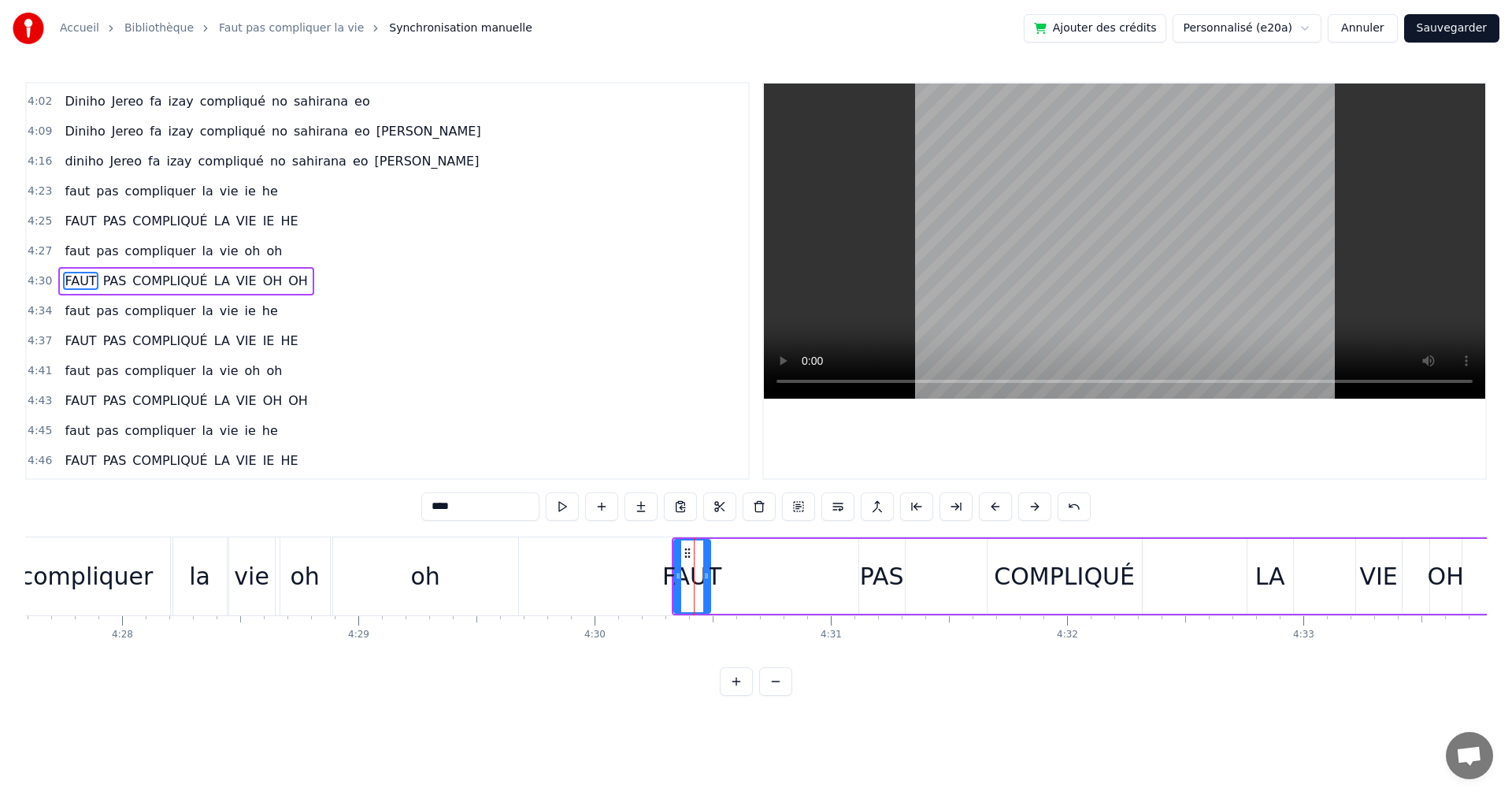
scroll to position [0, 63925]
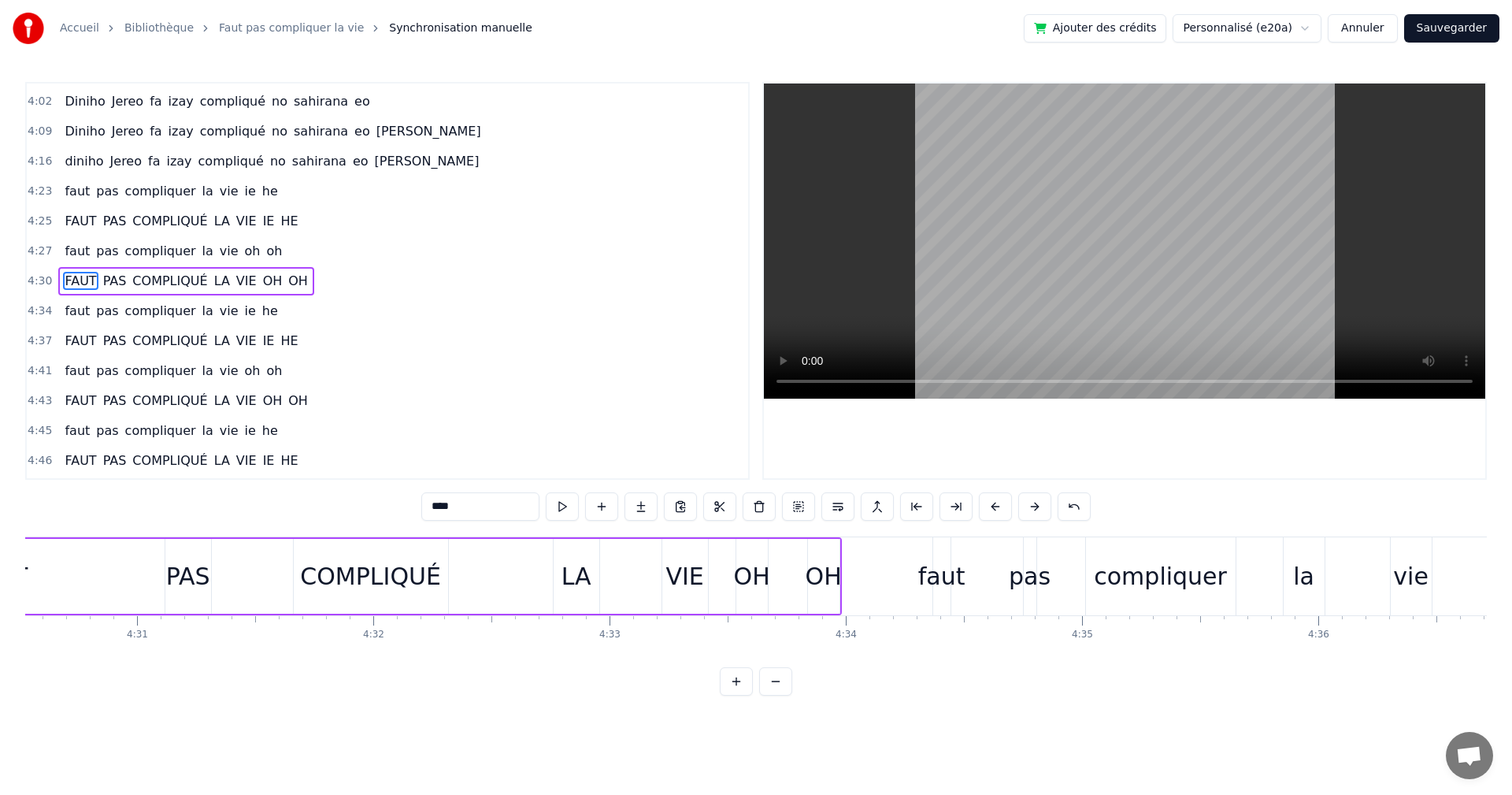
click at [58, 290] on div "FAUT PAS COMPLIQUÉ LA VIE OH OH" at bounding box center [186, 281] width 255 height 28
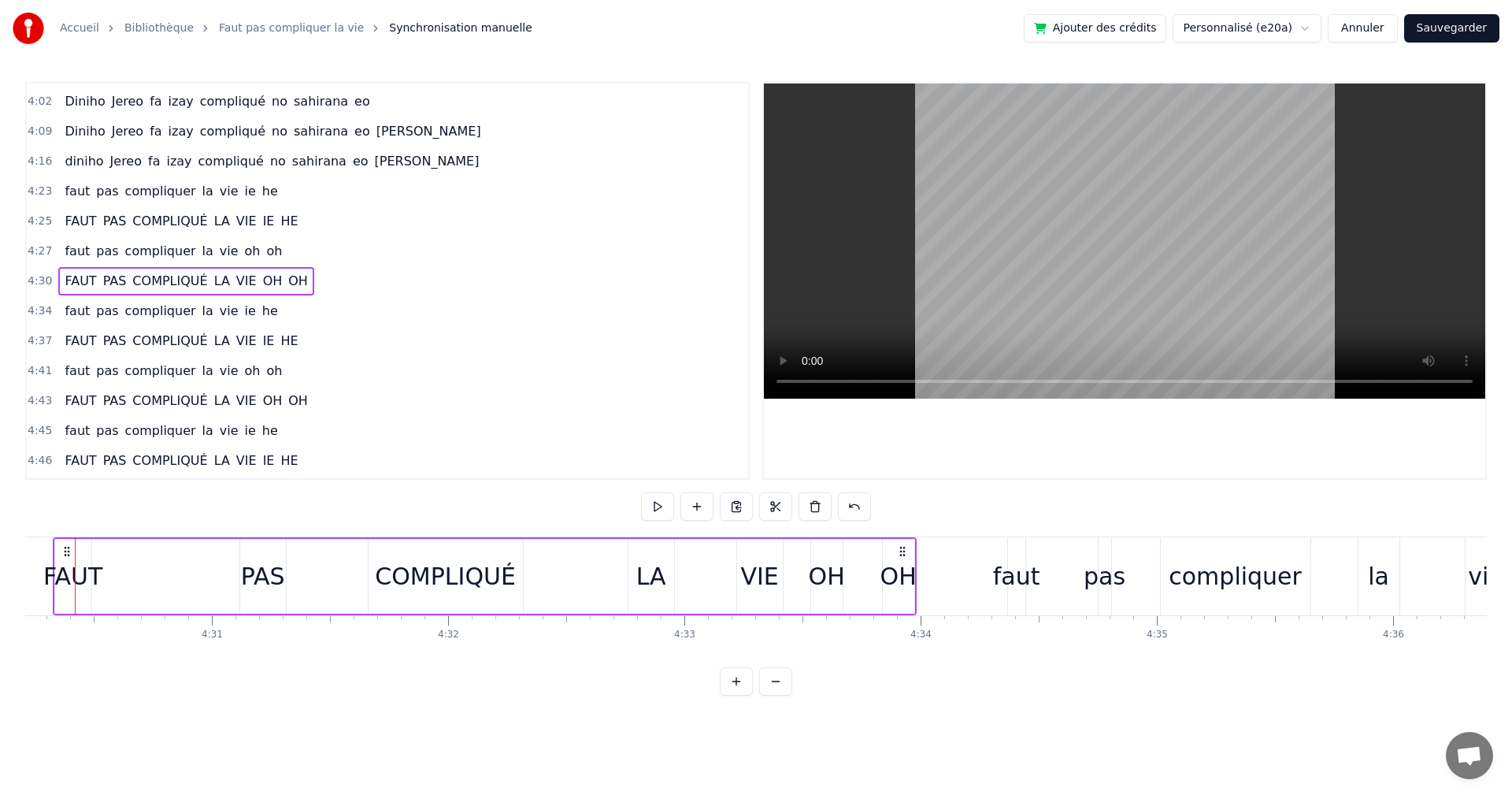
scroll to position [0, 63799]
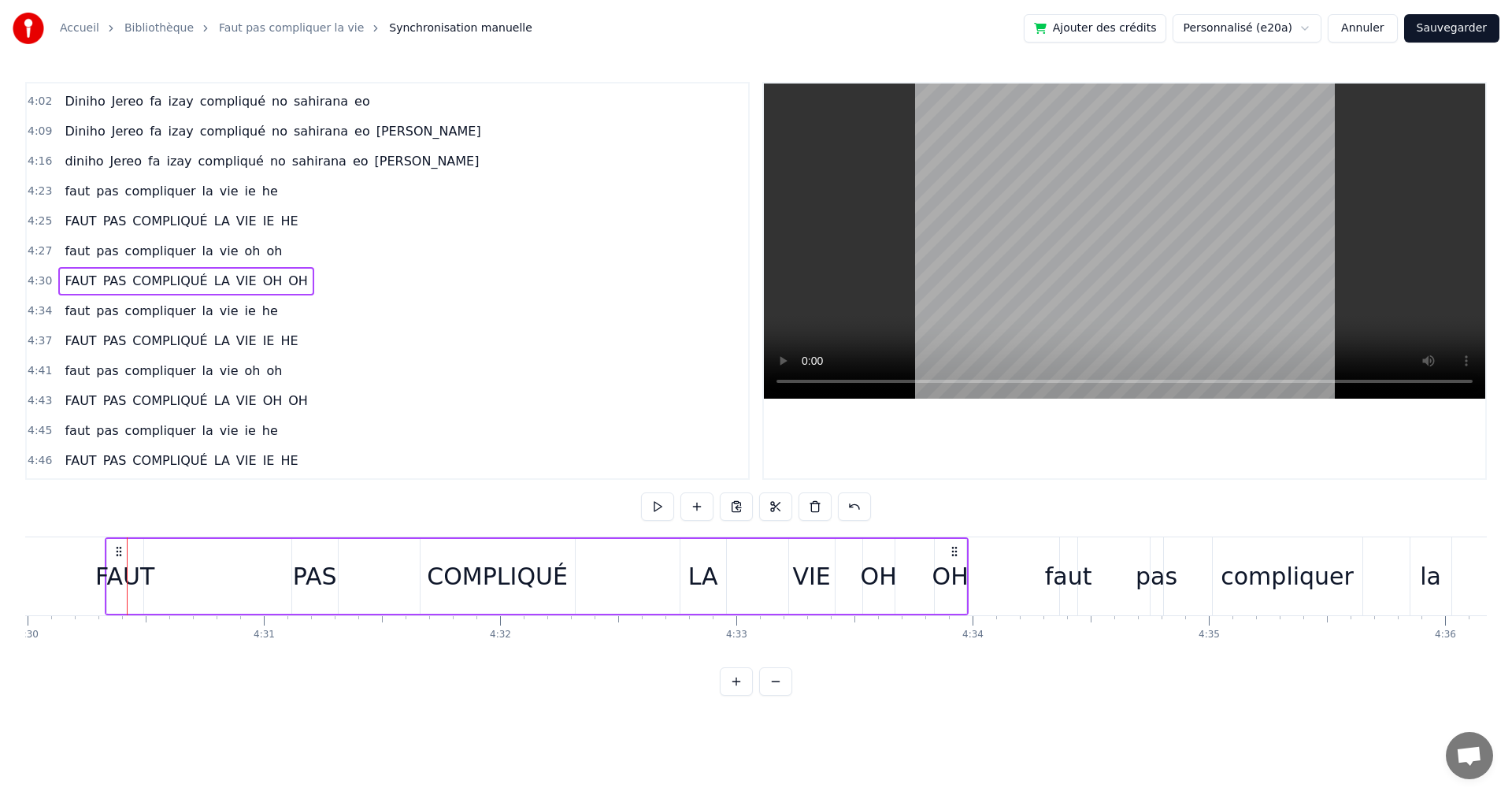
click at [51, 290] on div "4:30 FAUT PAS COMPLIQUÉ LA VIE OH OH" at bounding box center [387, 281] width 721 height 30
drag, startPoint x: 58, startPoint y: 288, endPoint x: 34, endPoint y: 288, distance: 24.0
click at [34, 288] on div "4:30 FAUT PAS COMPLIQUÉ LA VIE OH OH" at bounding box center [387, 281] width 721 height 30
click at [137, 569] on div "FAUT" at bounding box center [125, 576] width 59 height 35
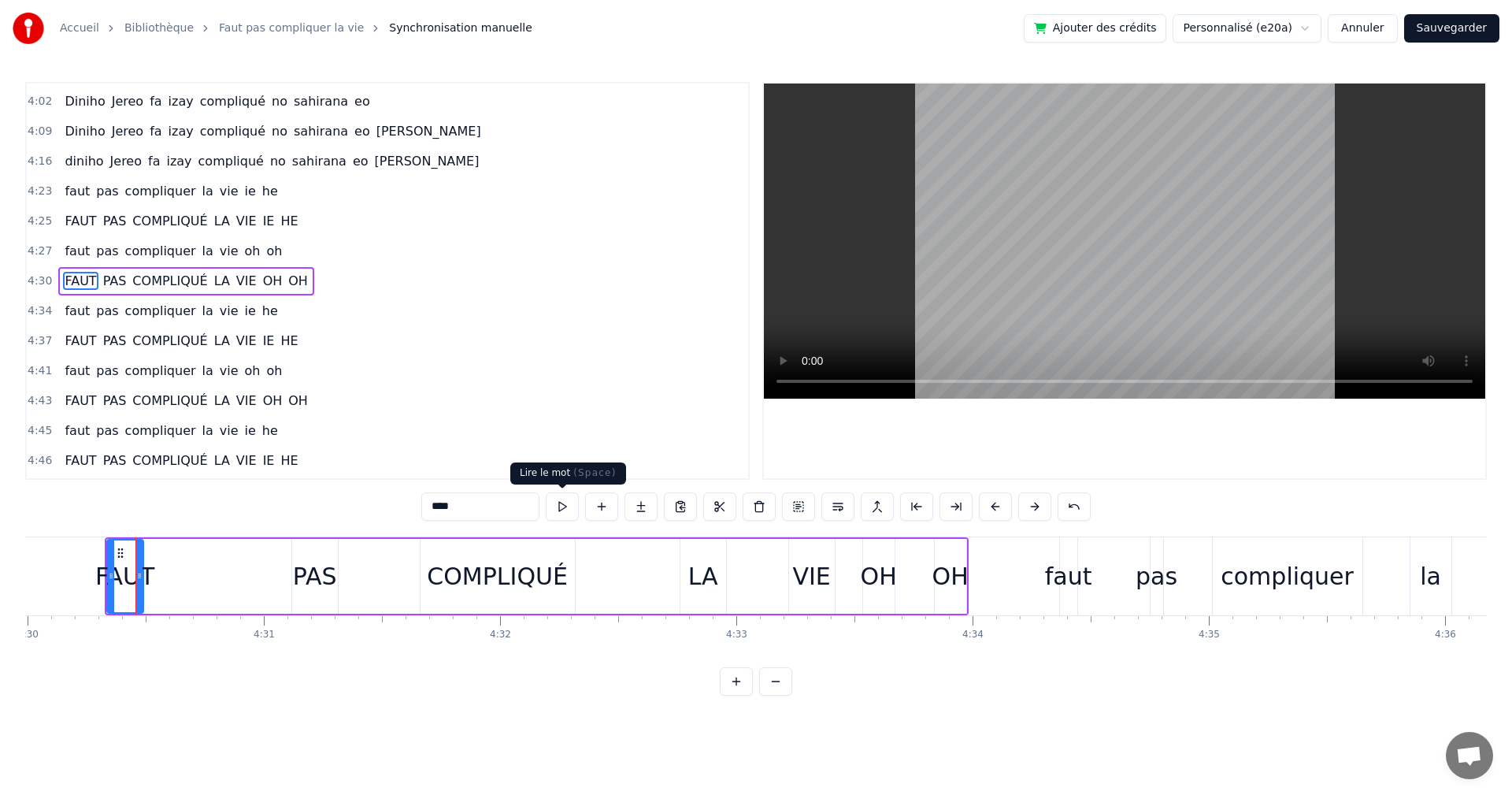
click at [573, 510] on button at bounding box center [562, 506] width 33 height 28
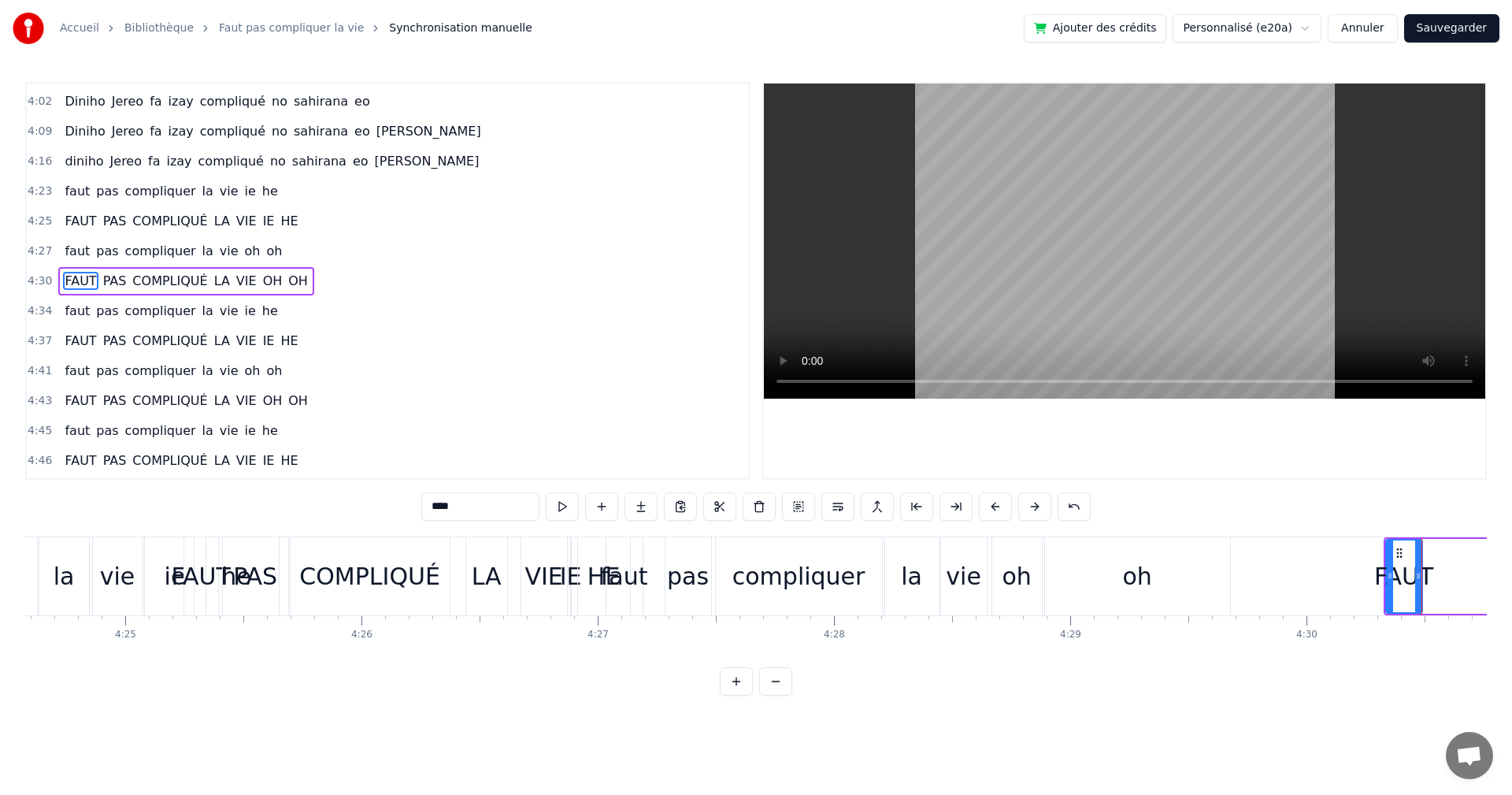
click at [1111, 586] on div "oh" at bounding box center [1138, 577] width 186 height 78
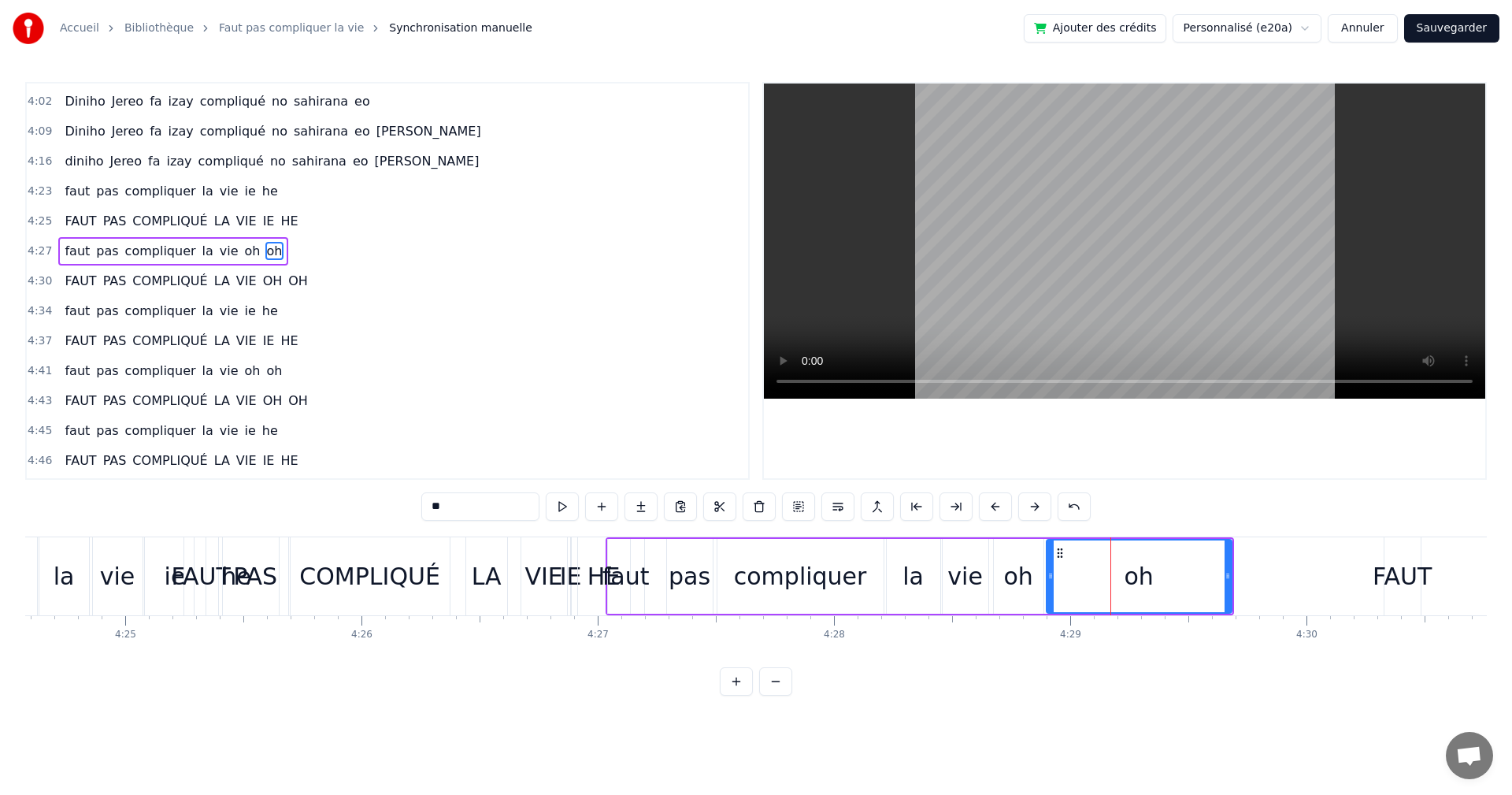
scroll to position [1194, 0]
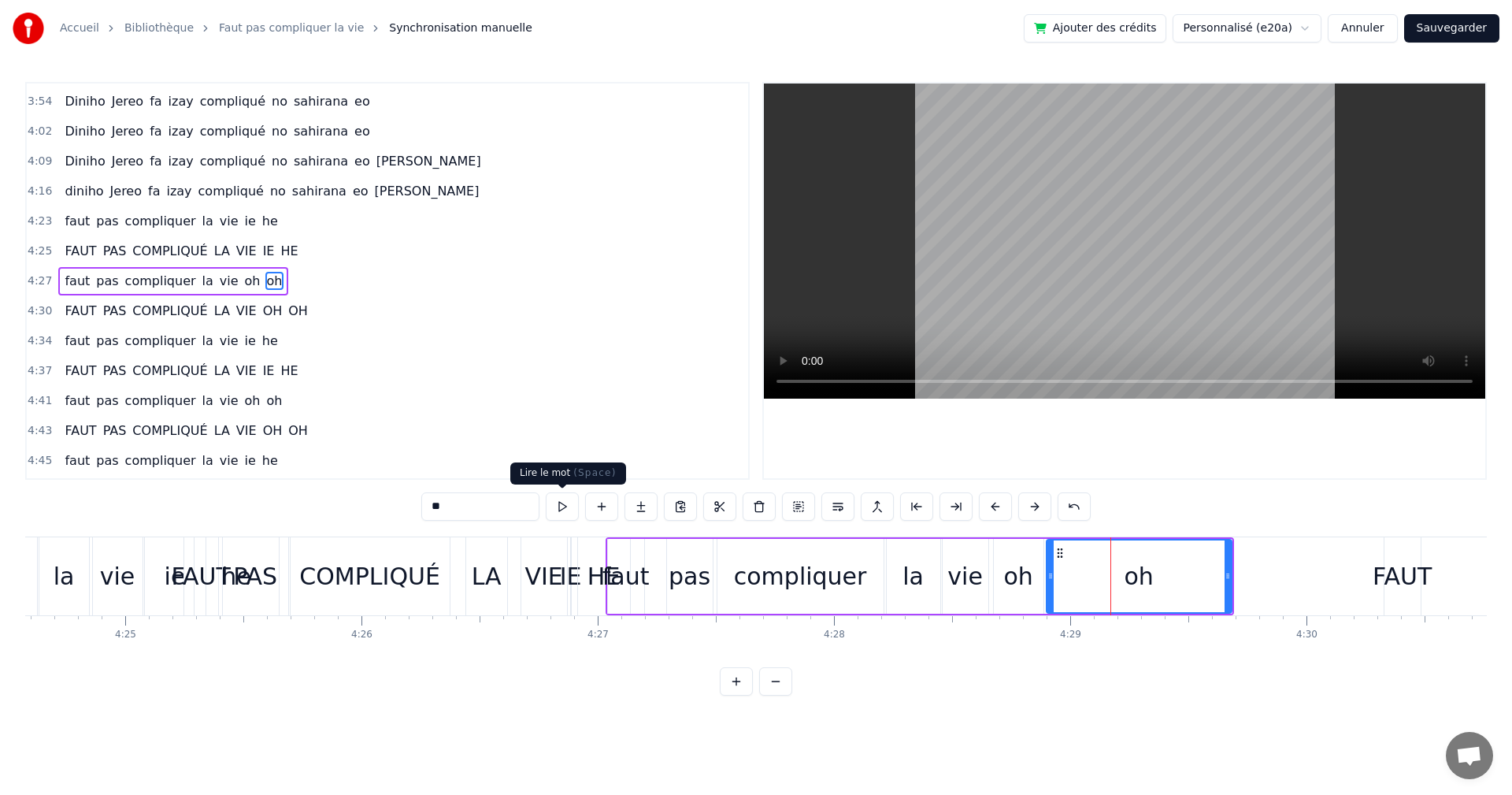
click at [577, 506] on button at bounding box center [562, 506] width 33 height 28
click at [1418, 597] on div "FAUT" at bounding box center [1402, 577] width 36 height 78
type input "****"
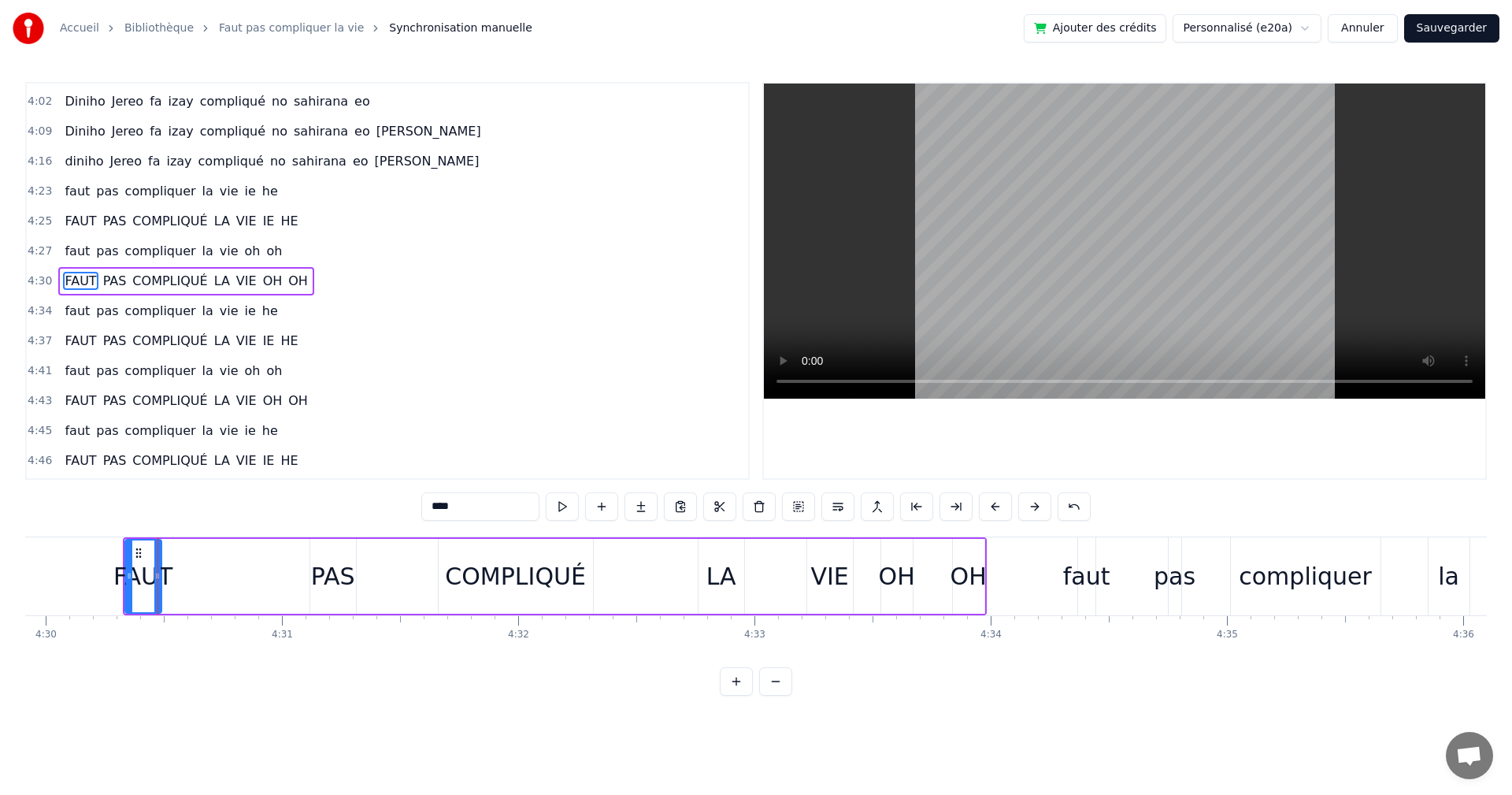
scroll to position [0, 63834]
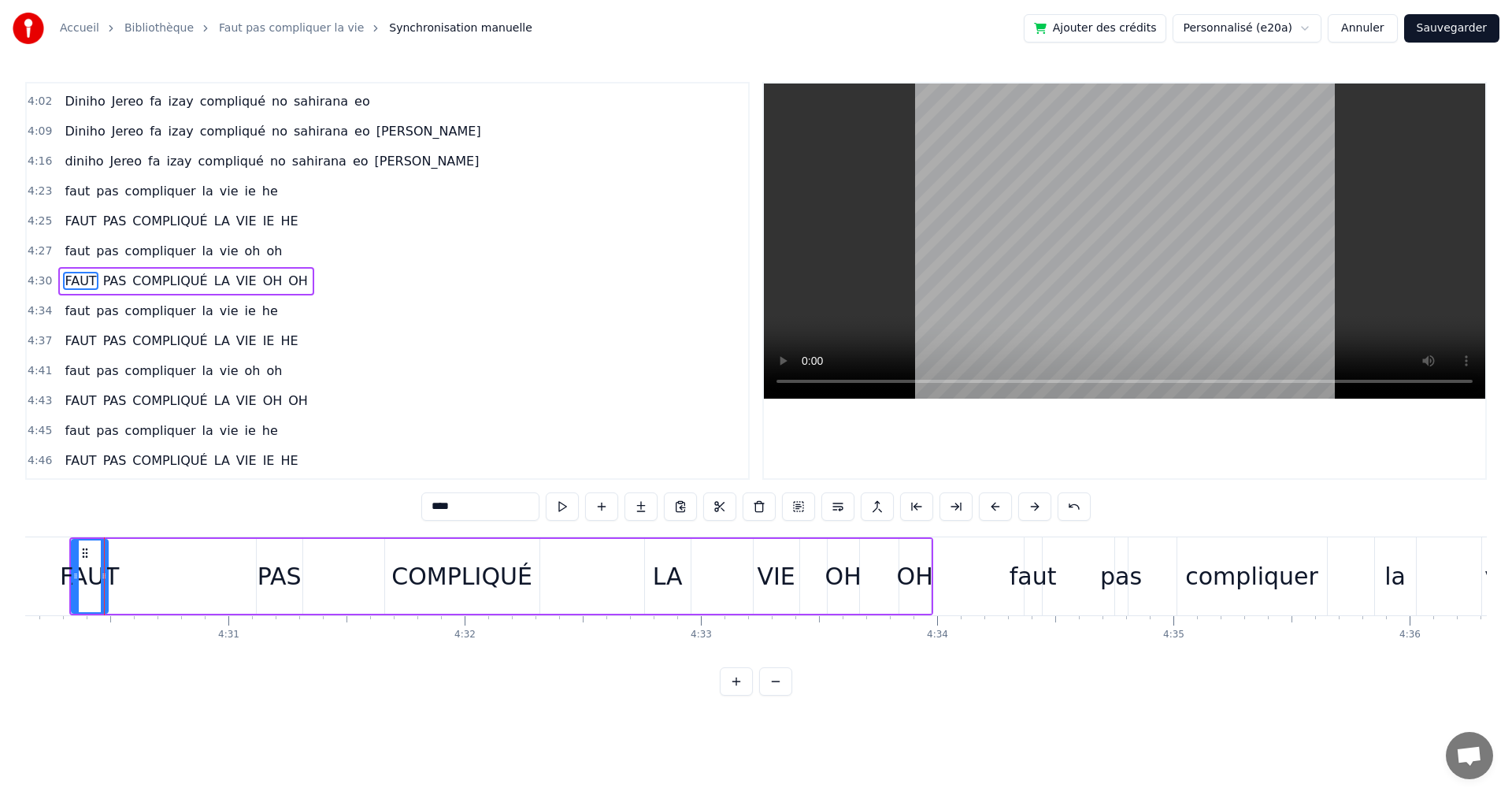
click at [201, 539] on div "FAUT PAS COMPLIQUÉ LA VIE OH OH" at bounding box center [501, 577] width 864 height 78
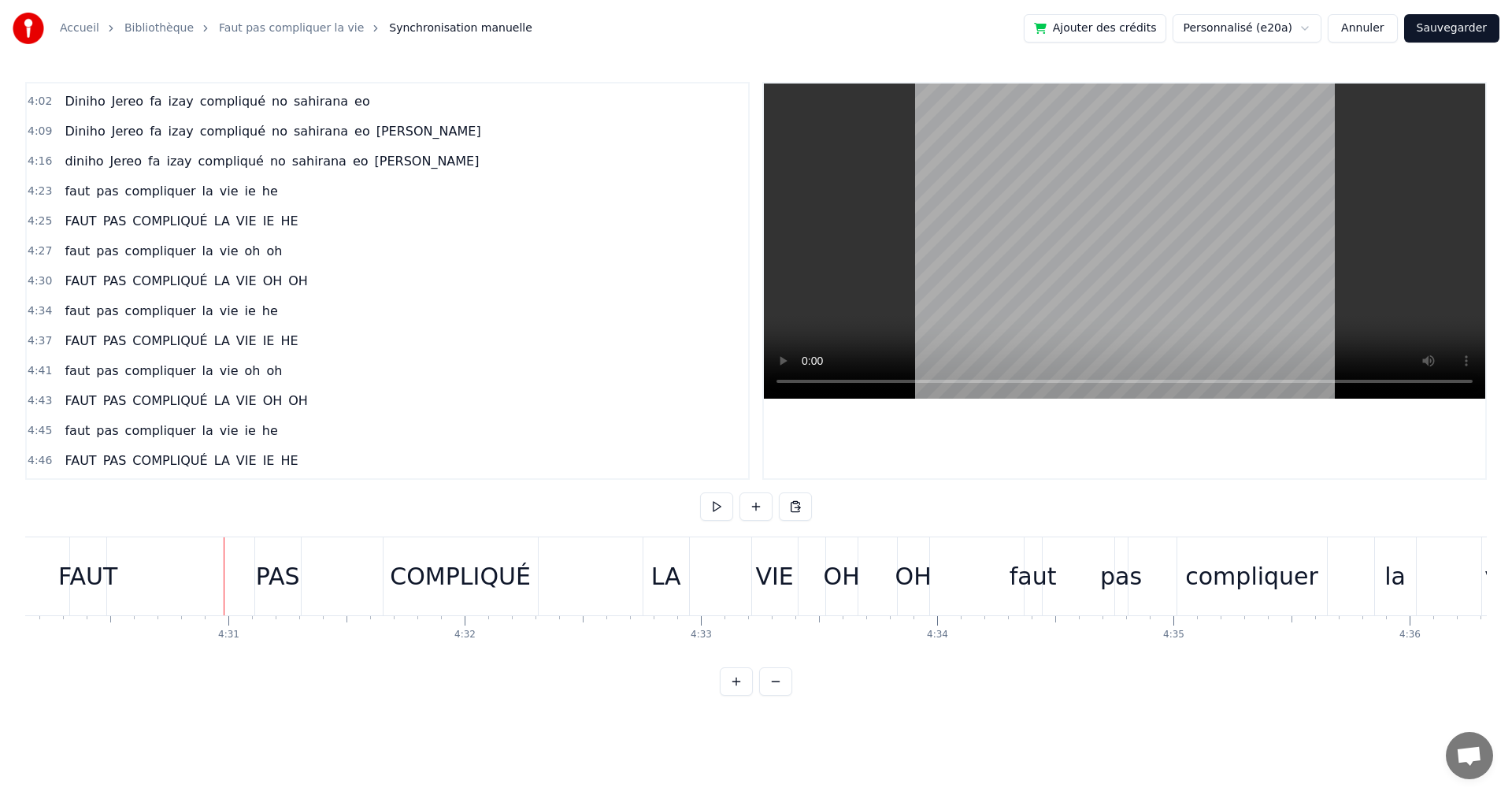
drag, startPoint x: 223, startPoint y: 536, endPoint x: 204, endPoint y: 536, distance: 19.0
click at [127, 609] on div "FAUT PAS COMPLIQUÉ LA VIE OH OH" at bounding box center [501, 577] width 864 height 78
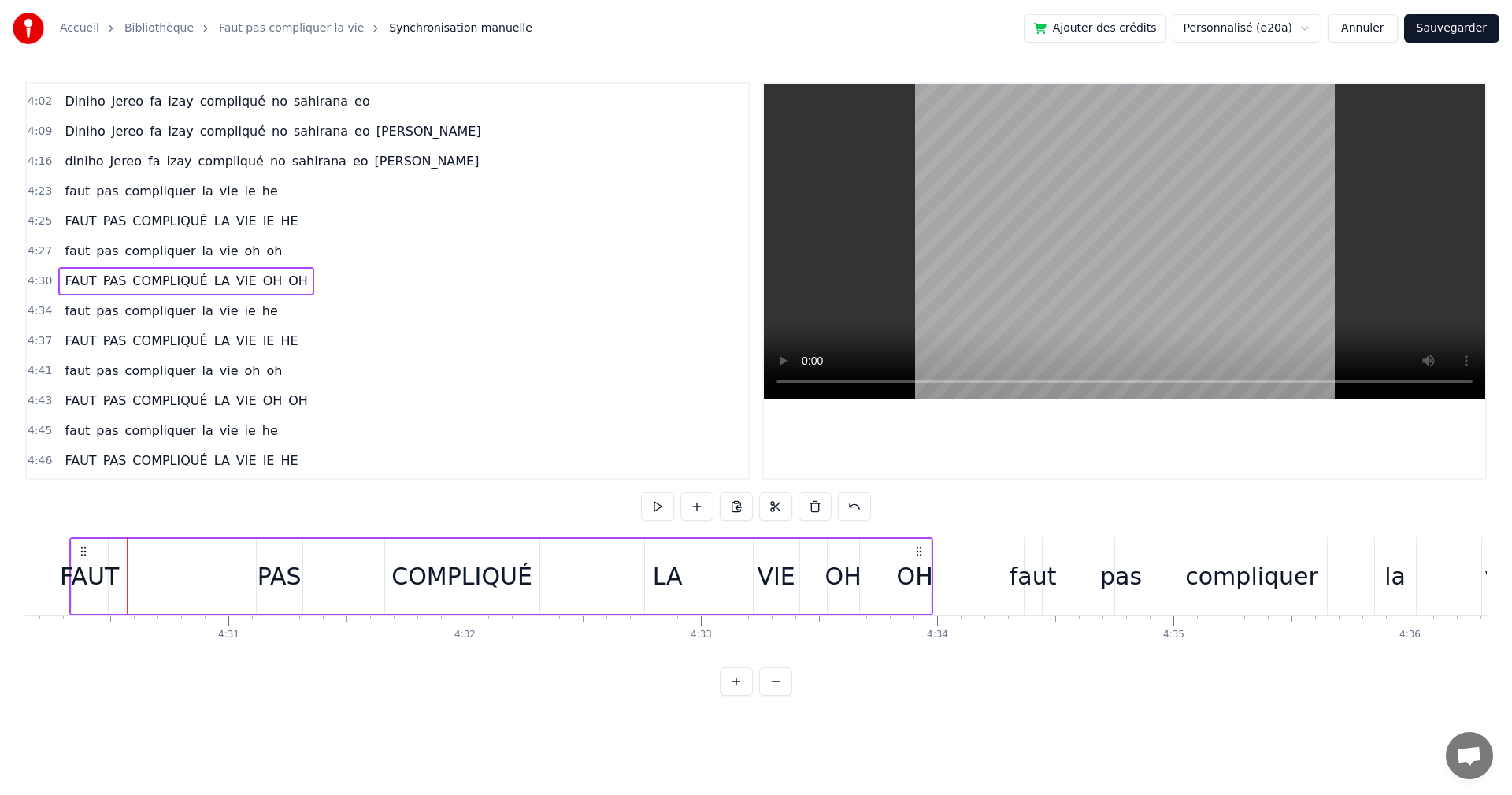
click at [74, 612] on div "FAUT" at bounding box center [90, 577] width 38 height 75
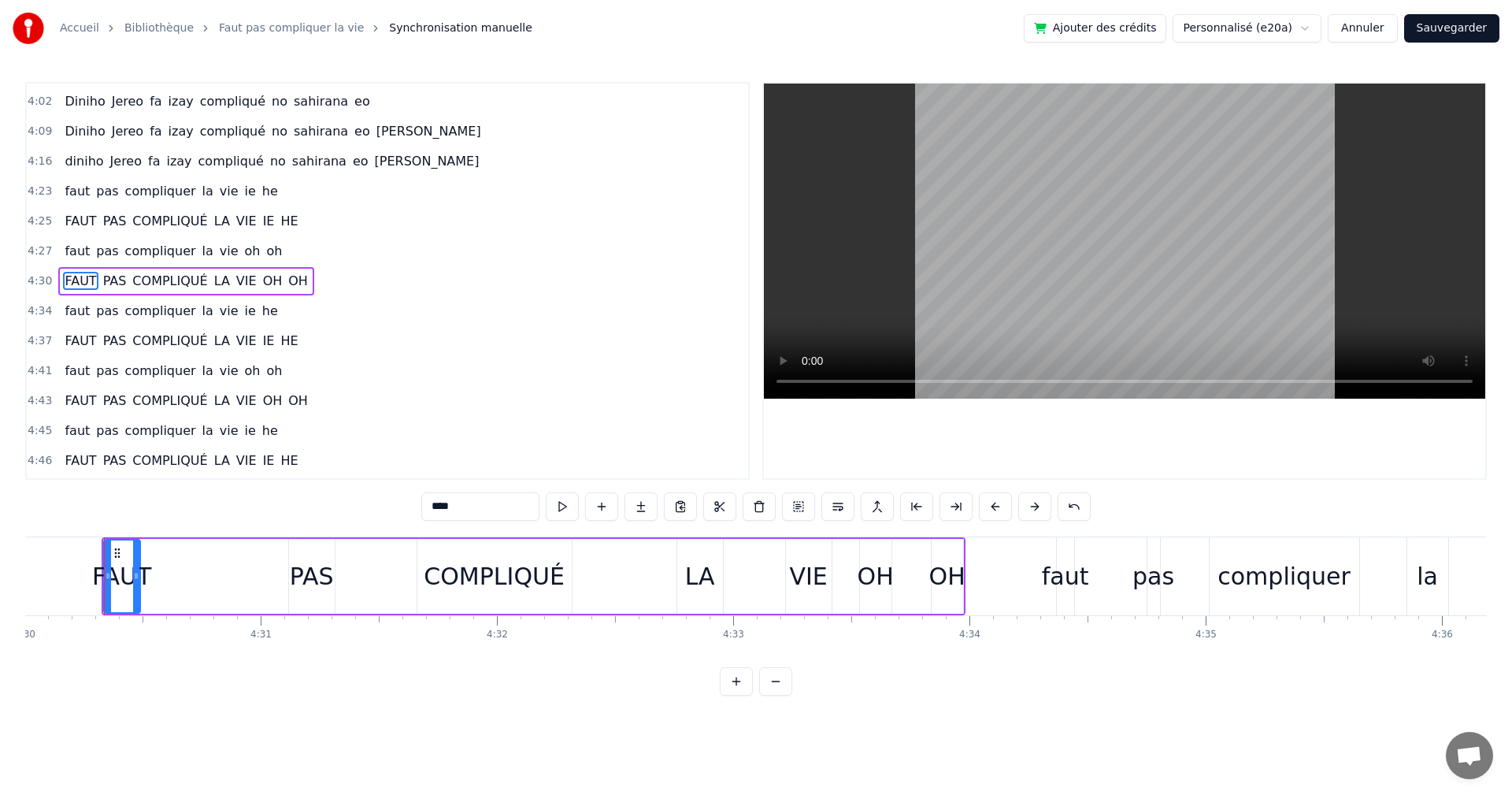
click at [103, 607] on div "FAUT" at bounding box center [122, 577] width 38 height 75
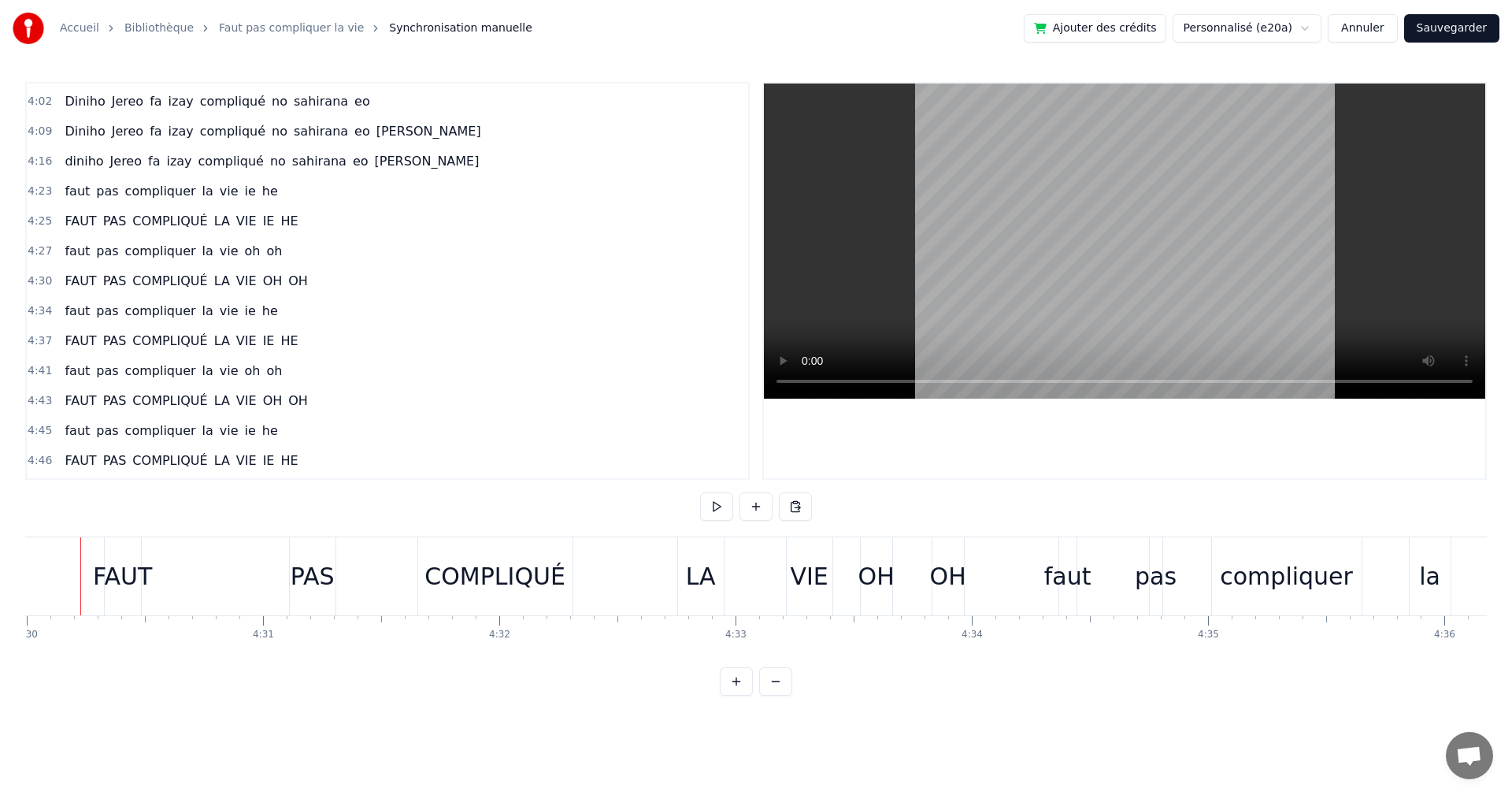
scroll to position [0, 63776]
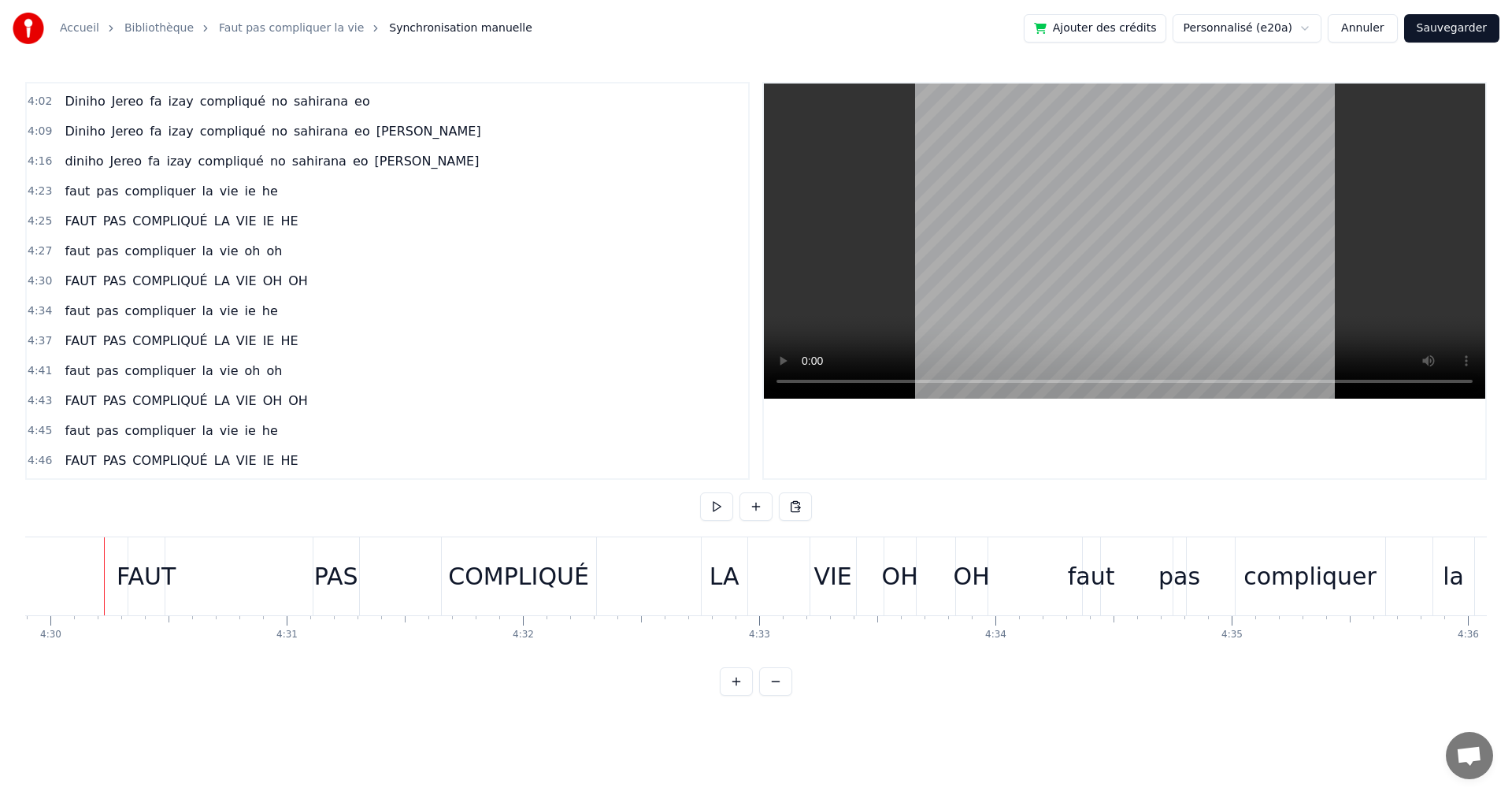
click at [130, 609] on div "FAUT" at bounding box center [146, 577] width 36 height 78
click at [105, 609] on div at bounding box center [104, 577] width 1 height 78
click at [130, 609] on div "FAUT" at bounding box center [146, 577] width 36 height 78
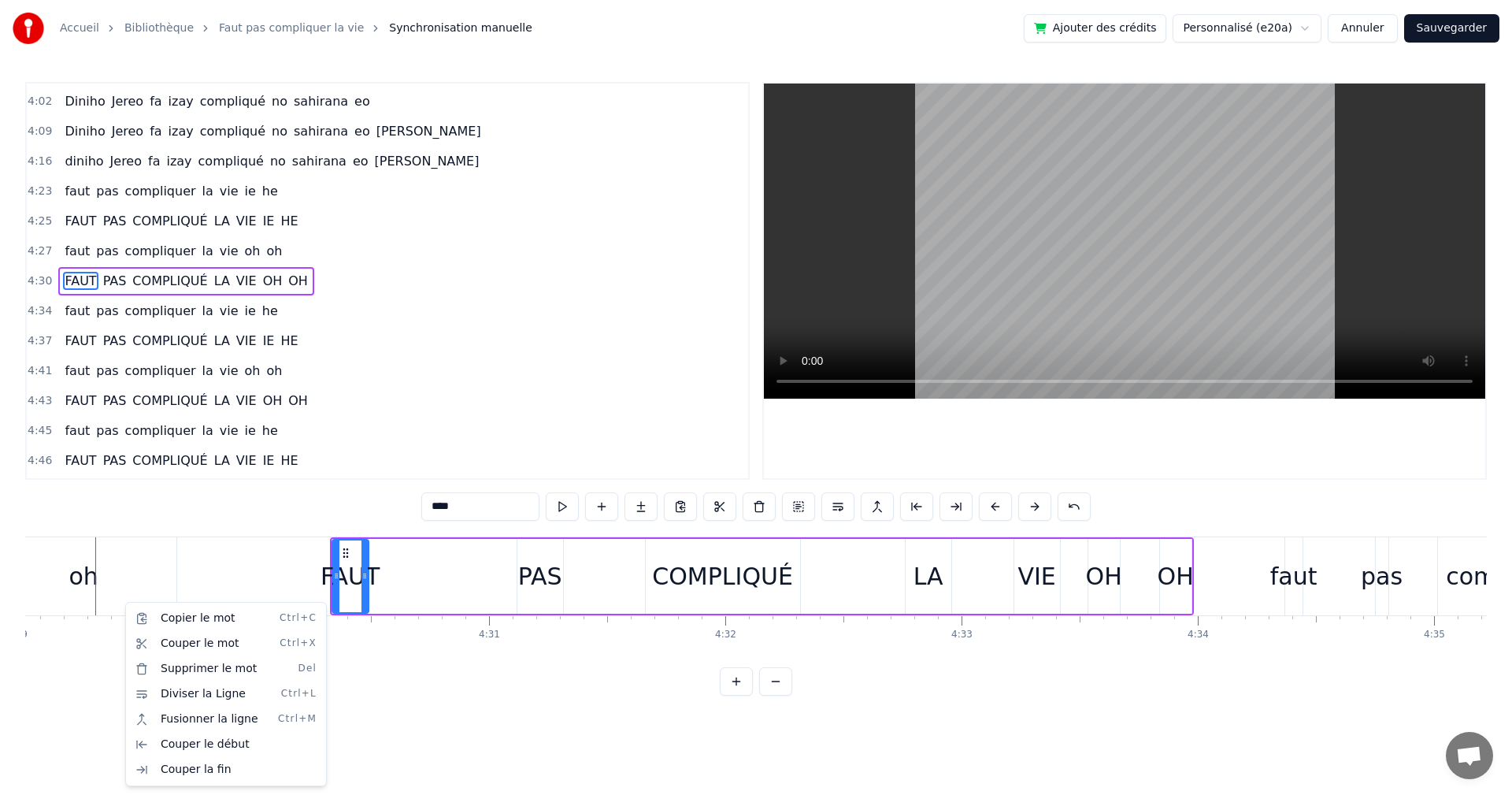
scroll to position [0, 63565]
drag, startPoint x: 128, startPoint y: 602, endPoint x: 230, endPoint y: 597, distance: 102.1
click at [398, 609] on html "Accueil Bibliothèque Faut pas compliquer la vie Synchronisation manuelle Ajoute…" at bounding box center [756, 360] width 1512 height 721
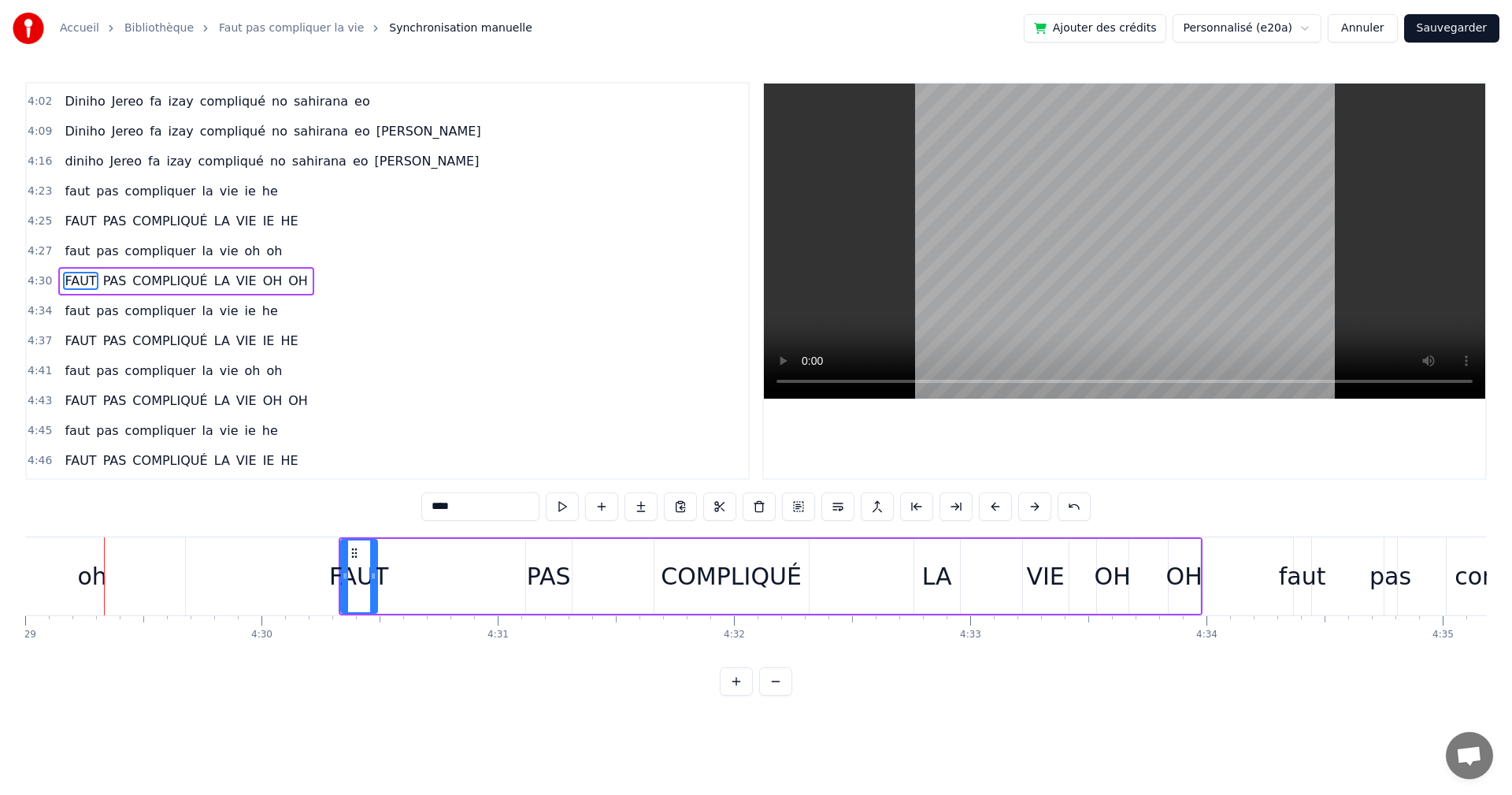
click at [390, 609] on div "FAUT PAS COMPLIQUÉ LA VIE OH OH" at bounding box center [771, 577] width 864 height 78
click at [388, 613] on div "FAUT PAS COMPLIQUÉ LA VIE OH OH" at bounding box center [771, 577] width 864 height 78
click at [387, 609] on div "FAUT PAS COMPLIQUÉ LA VIE OH OH" at bounding box center [771, 577] width 864 height 78
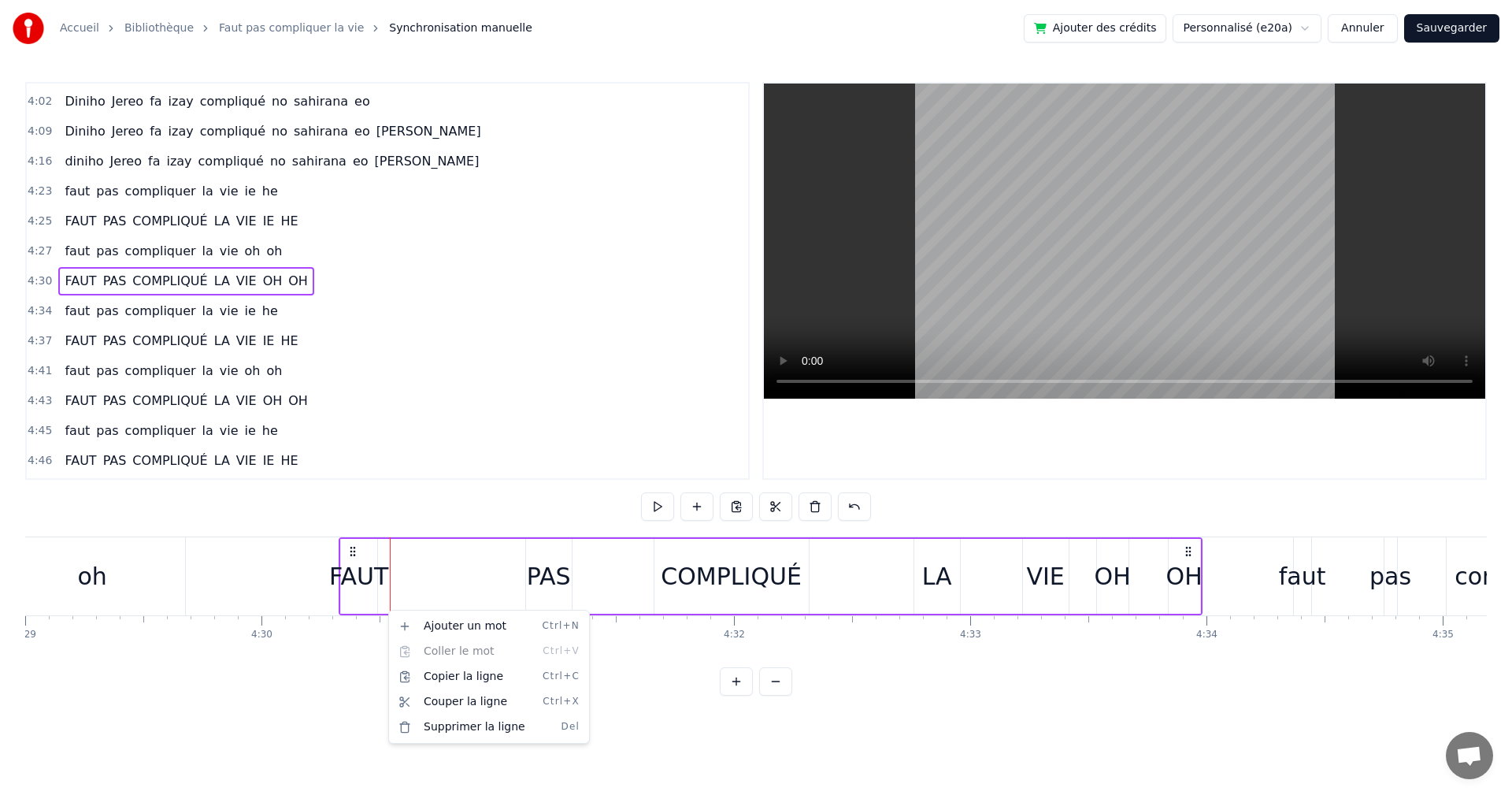
click at [349, 548] on html "Accueil Bibliothèque Faut pas compliquer la vie Synchronisation manuelle Ajoute…" at bounding box center [756, 360] width 1512 height 721
click at [349, 548] on icon at bounding box center [353, 552] width 13 height 13
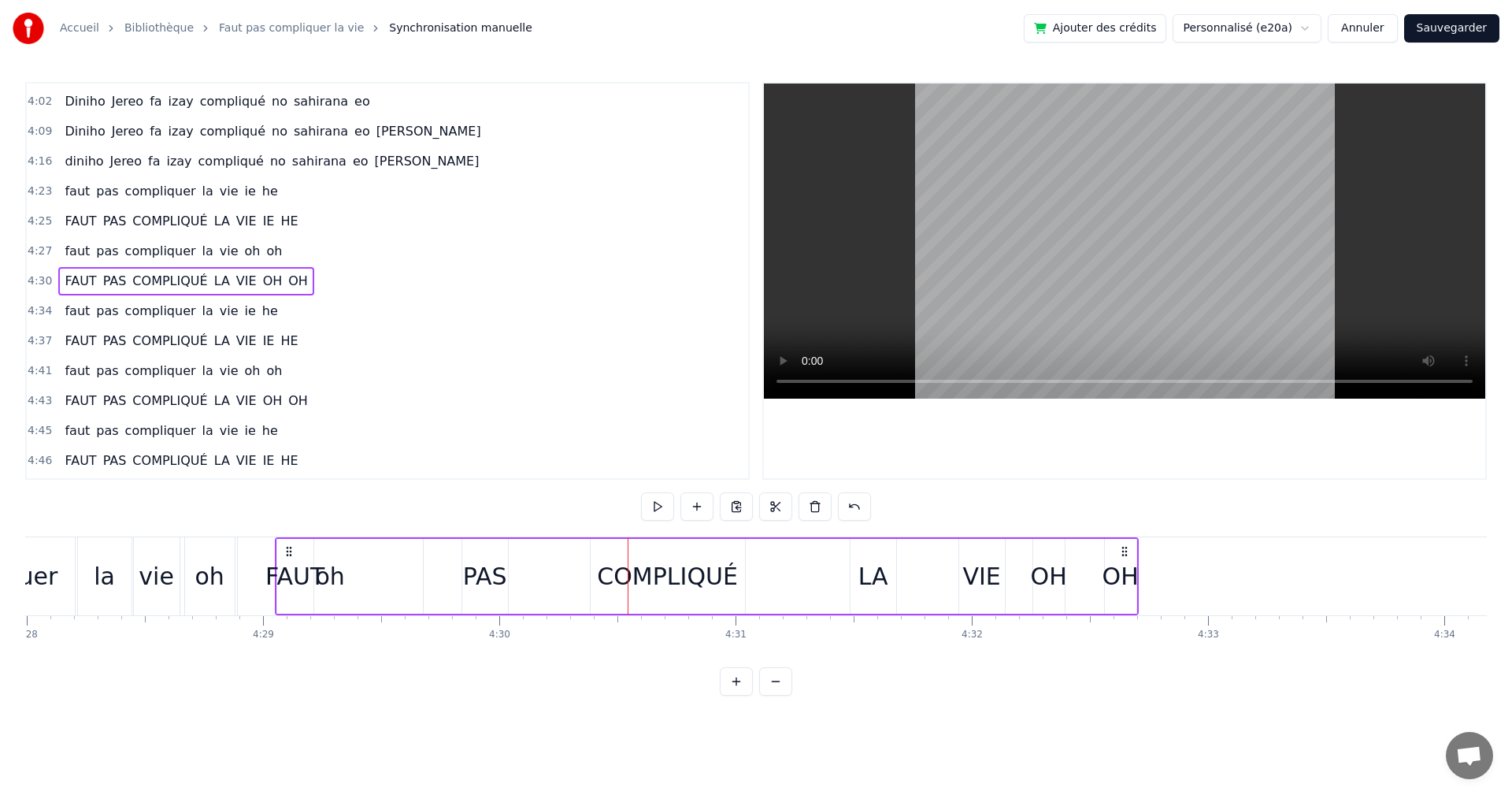
drag, startPoint x: 352, startPoint y: 549, endPoint x: 289, endPoint y: 552, distance: 63.1
click at [289, 552] on icon at bounding box center [289, 552] width 13 height 13
click at [659, 504] on button at bounding box center [657, 506] width 33 height 28
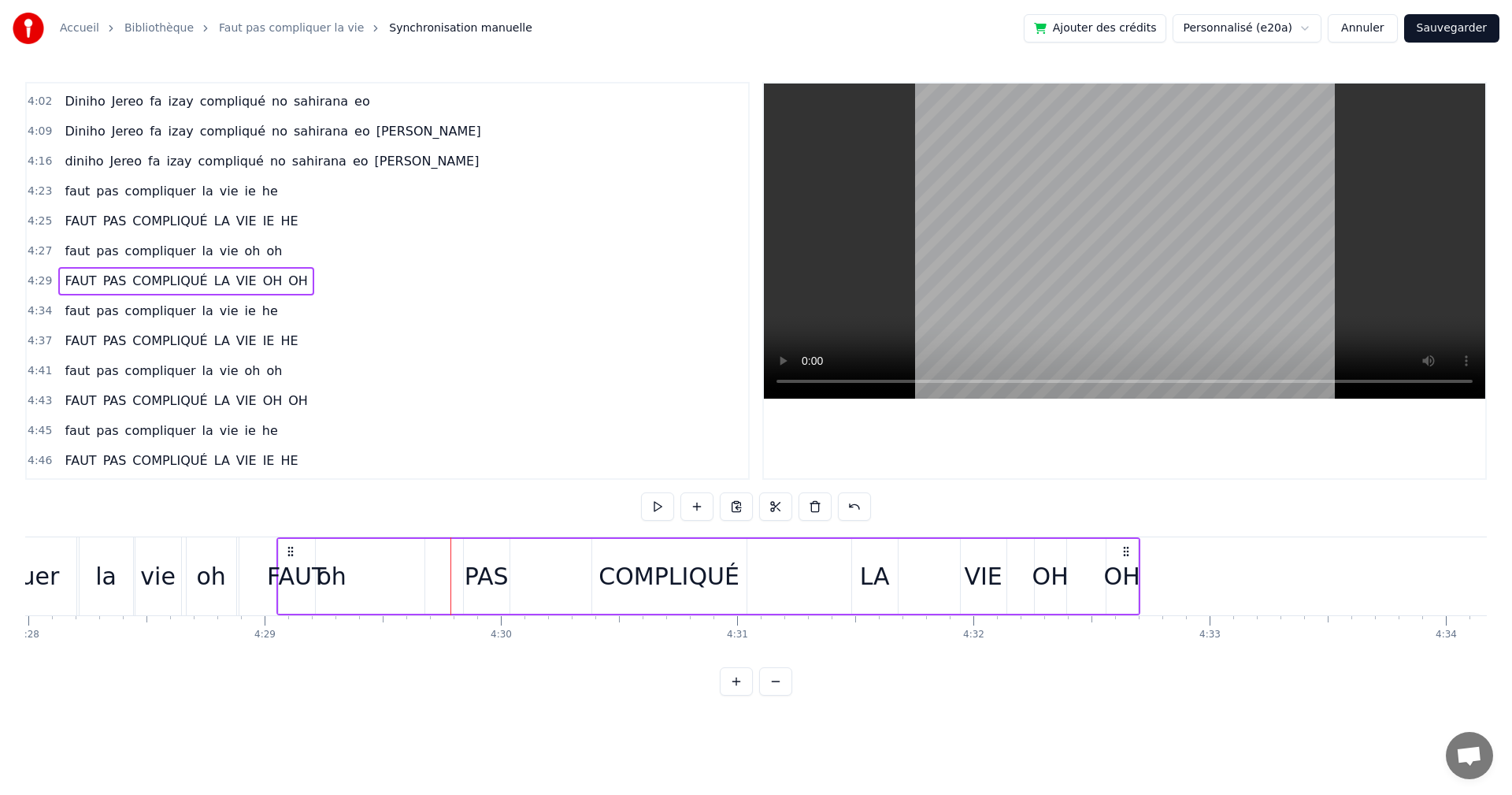
click at [659, 504] on button at bounding box center [657, 506] width 33 height 28
drag, startPoint x: 285, startPoint y: 545, endPoint x: 305, endPoint y: 548, distance: 20.2
click at [305, 548] on icon at bounding box center [311, 552] width 13 height 13
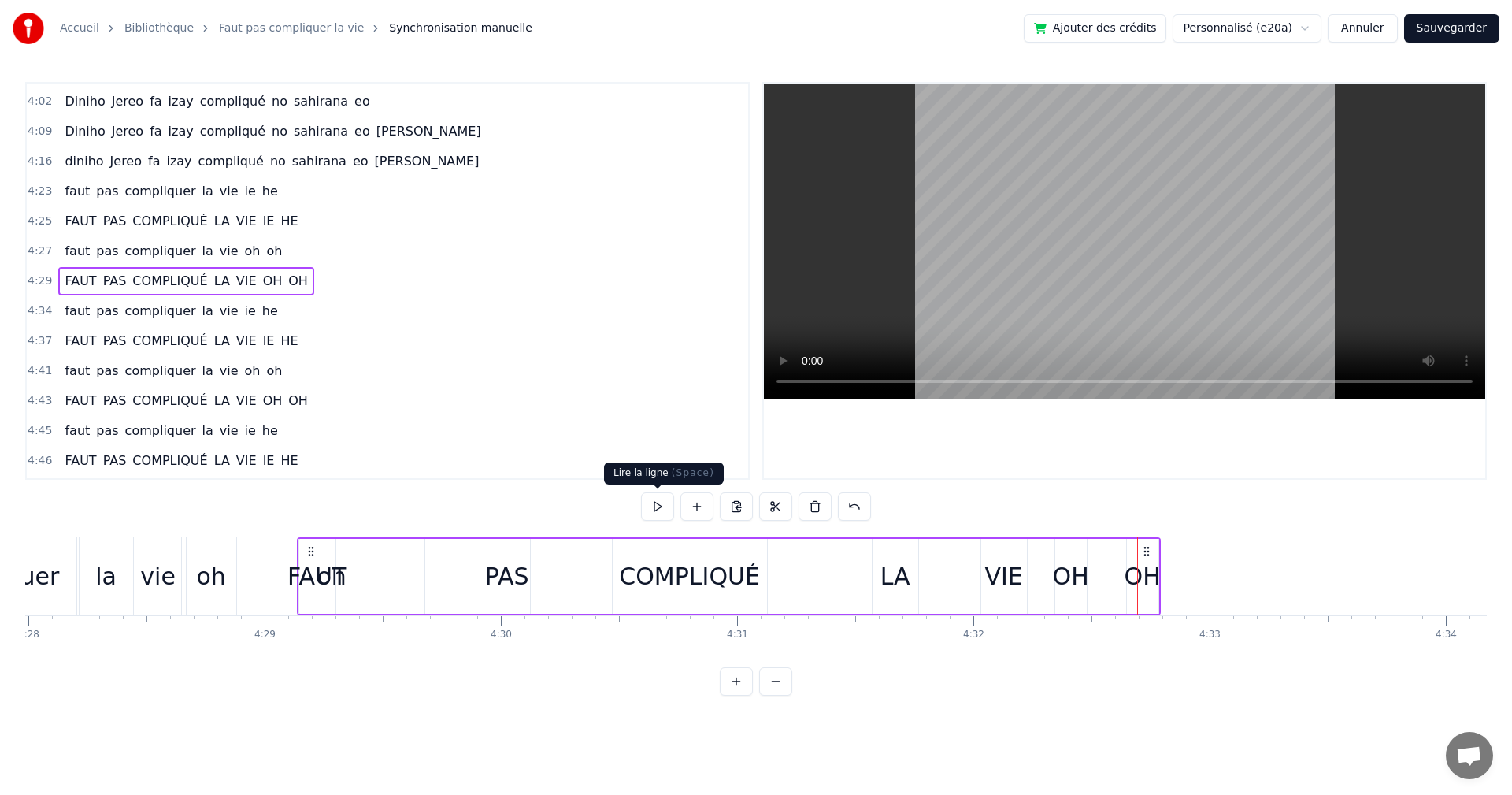
click at [648, 501] on button at bounding box center [657, 506] width 33 height 28
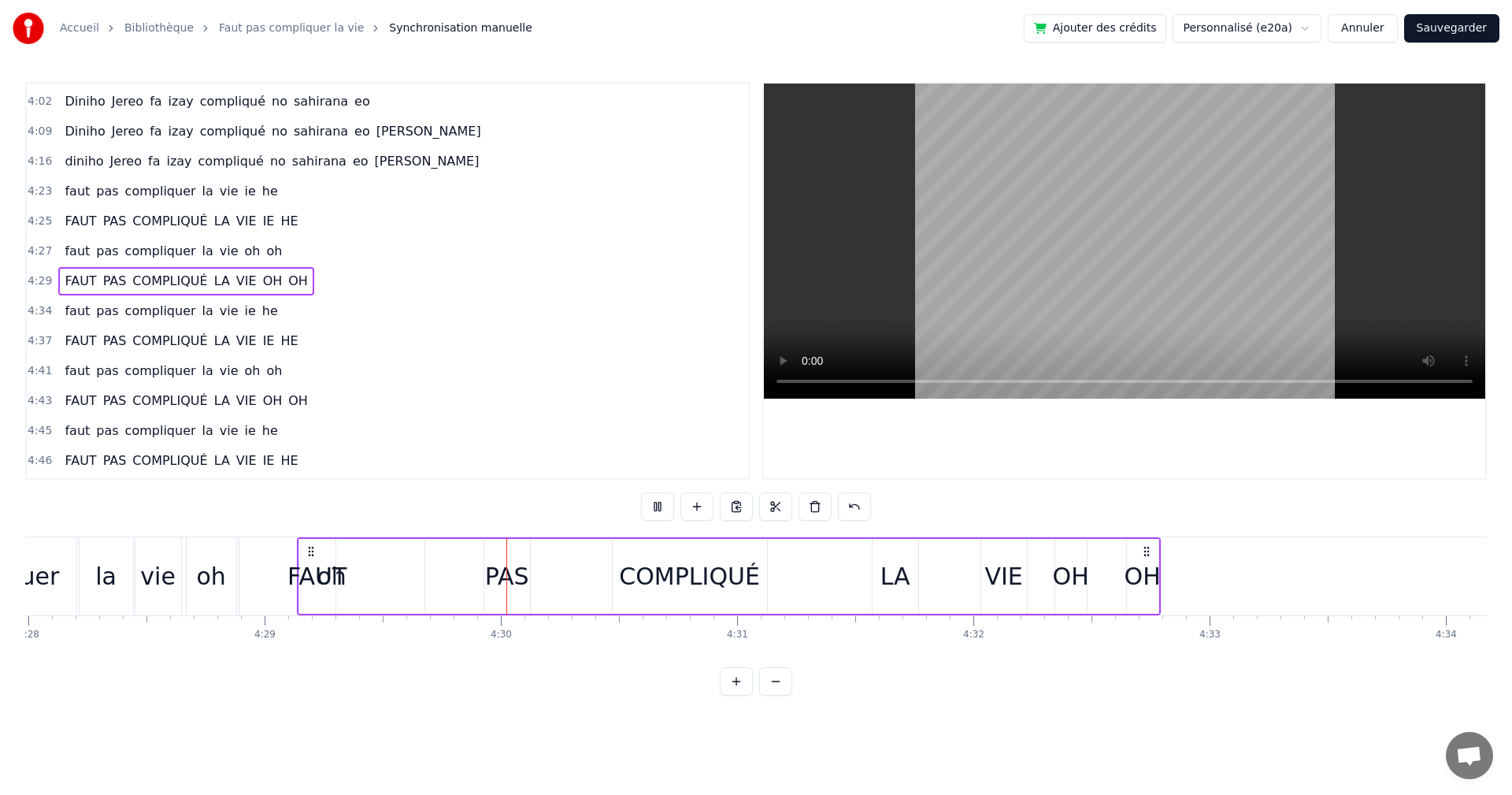
click at [648, 501] on button at bounding box center [657, 506] width 33 height 28
click at [308, 549] on icon at bounding box center [314, 552] width 13 height 13
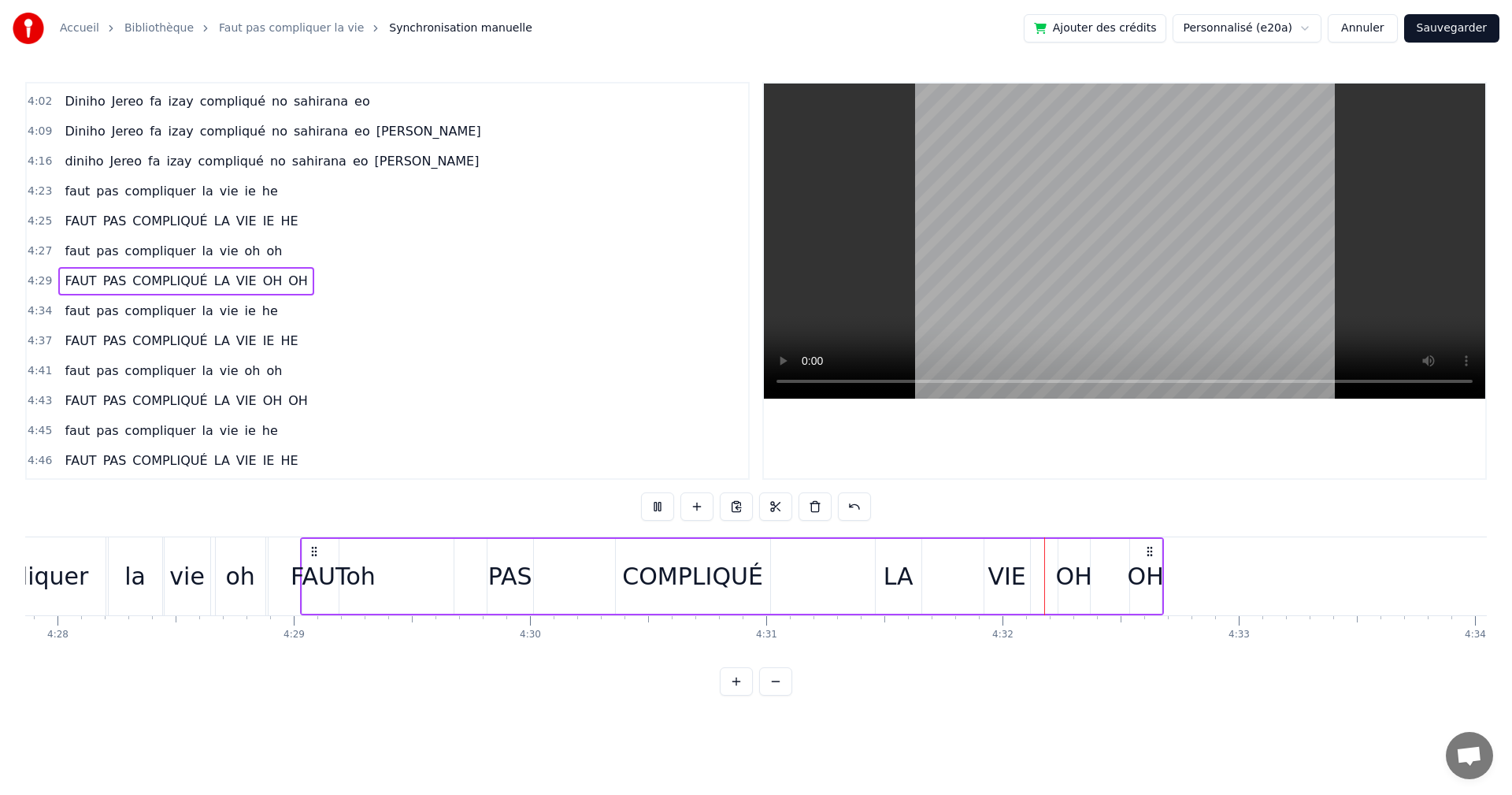
scroll to position [0, 63291]
click at [648, 514] on button at bounding box center [657, 506] width 33 height 28
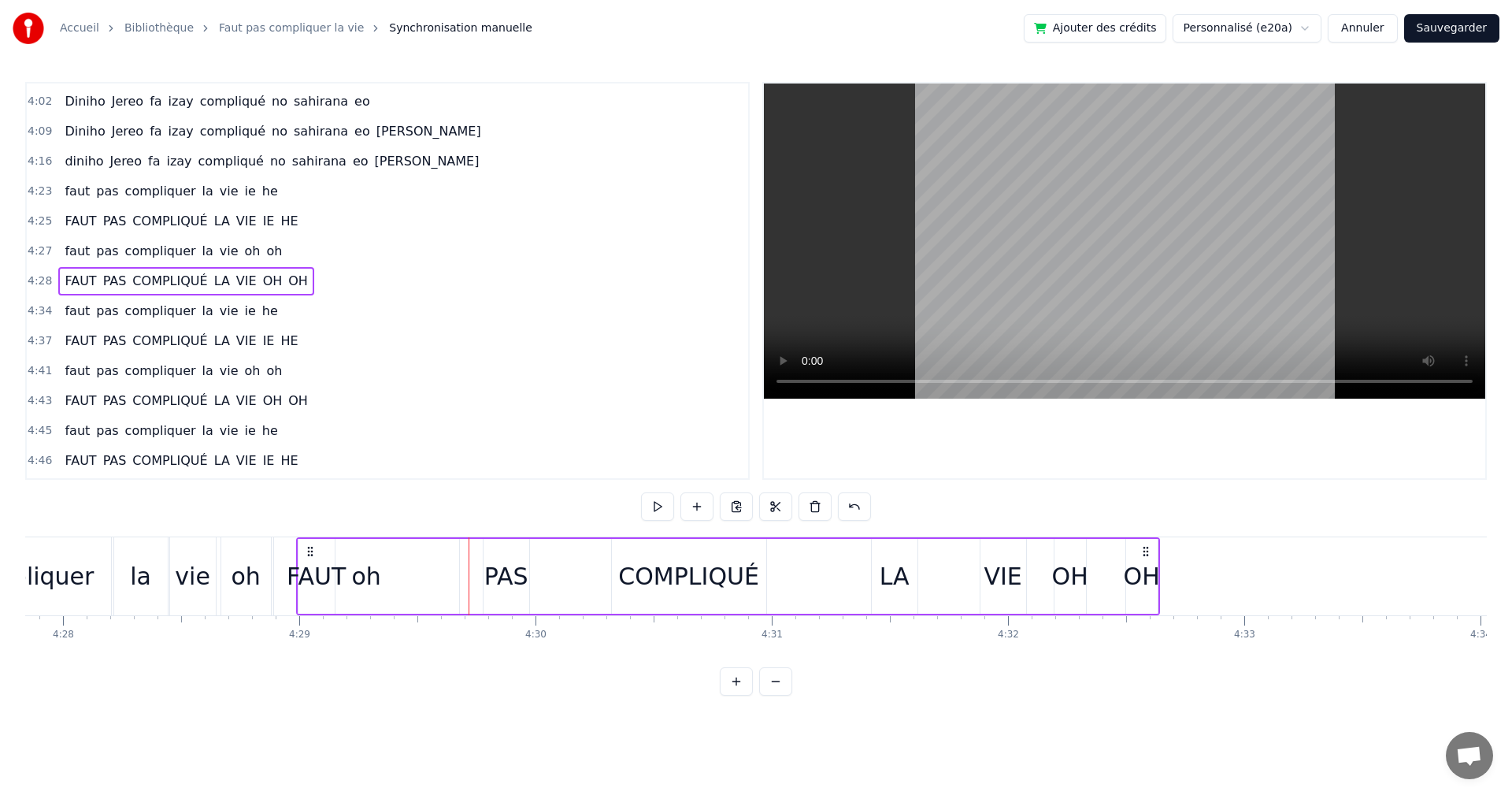
click at [648, 514] on button at bounding box center [657, 506] width 33 height 28
click at [490, 547] on div "PAS" at bounding box center [506, 577] width 46 height 75
click at [327, 566] on div "FAUT" at bounding box center [317, 576] width 59 height 35
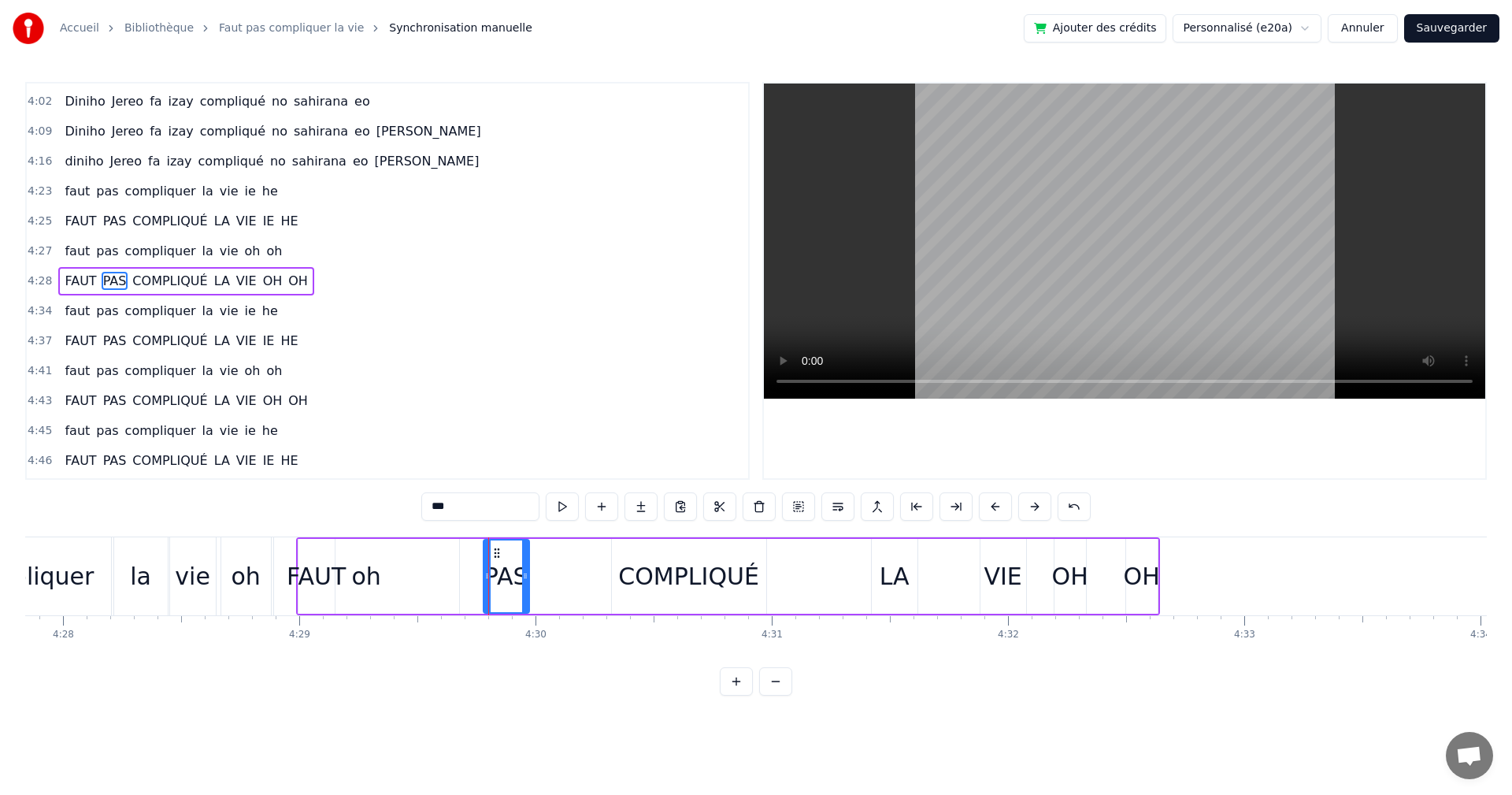
type input "****"
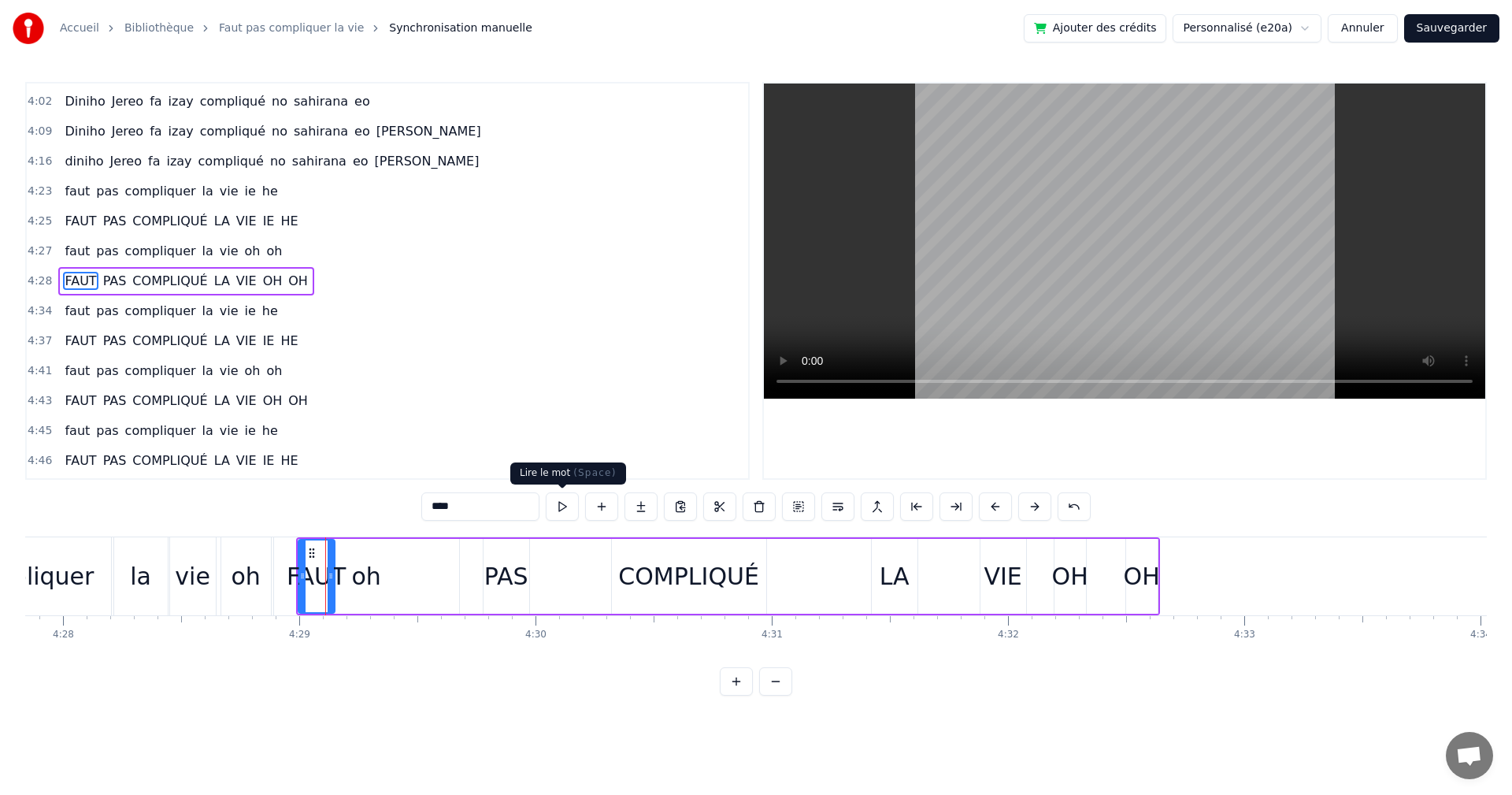
click at [560, 508] on button at bounding box center [562, 506] width 33 height 28
drag, startPoint x: 310, startPoint y: 549, endPoint x: 329, endPoint y: 554, distance: 19.6
click at [329, 554] on icon at bounding box center [330, 553] width 13 height 13
click at [559, 511] on button at bounding box center [562, 506] width 33 height 28
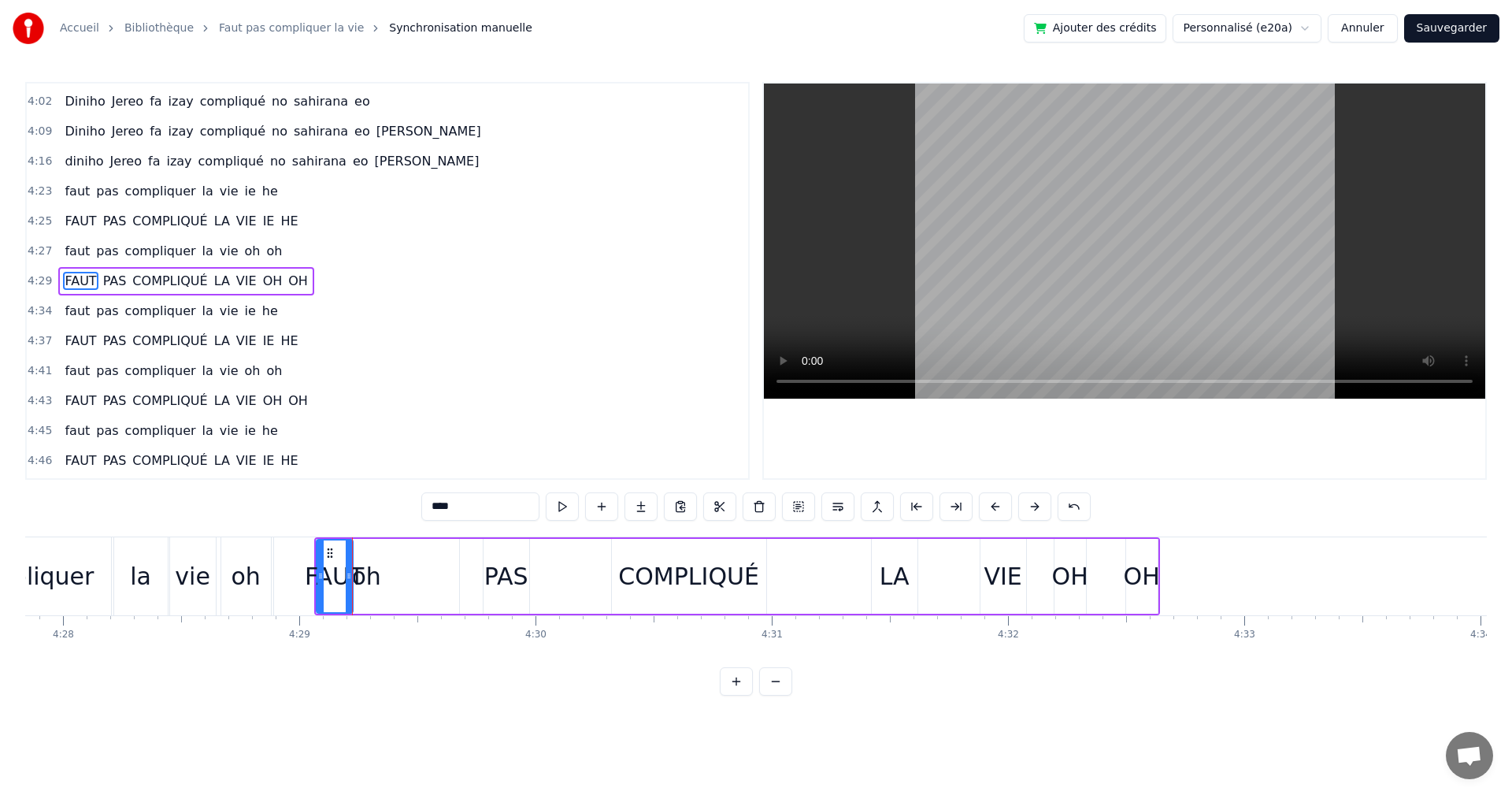
click at [559, 511] on button at bounding box center [562, 506] width 33 height 28
click at [326, 545] on div "FAUT" at bounding box center [334, 577] width 34 height 72
click at [413, 549] on div "FAUT PAS COMPLIQUÉ LA VIE OH OH" at bounding box center [737, 577] width 846 height 78
click at [367, 549] on div "FAUT PAS COMPLIQUÉ LA VIE OH OH" at bounding box center [737, 577] width 846 height 78
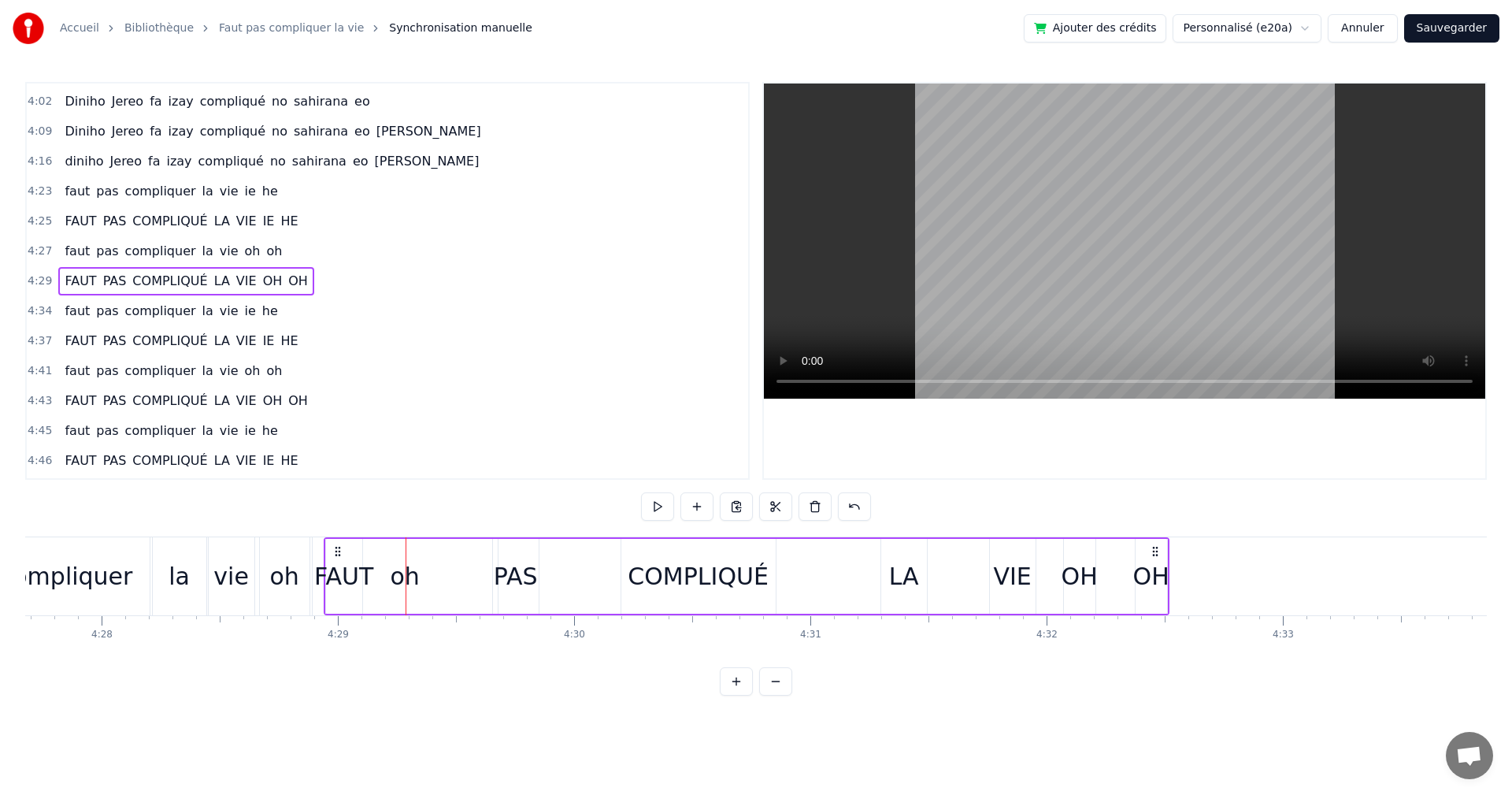
drag, startPoint x: 328, startPoint y: 545, endPoint x: 317, endPoint y: 546, distance: 11.0
click at [332, 546] on icon at bounding box center [338, 552] width 13 height 13
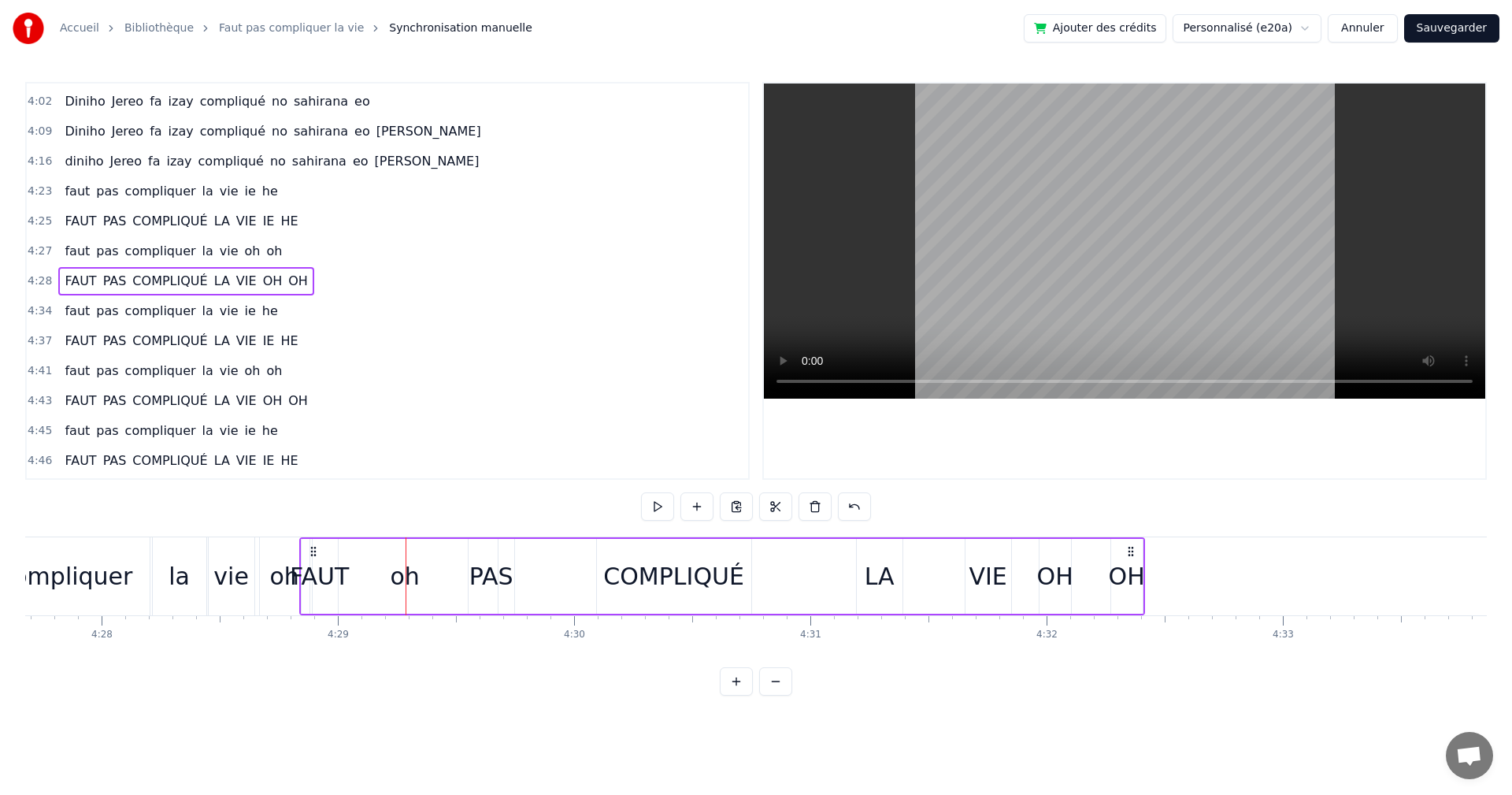
scroll to position [0, 63247]
click at [657, 509] on button at bounding box center [657, 506] width 33 height 28
click at [353, 545] on div "FAUT PAS COMPLIQUÉ LA VIE OH OH" at bounding box center [728, 577] width 846 height 78
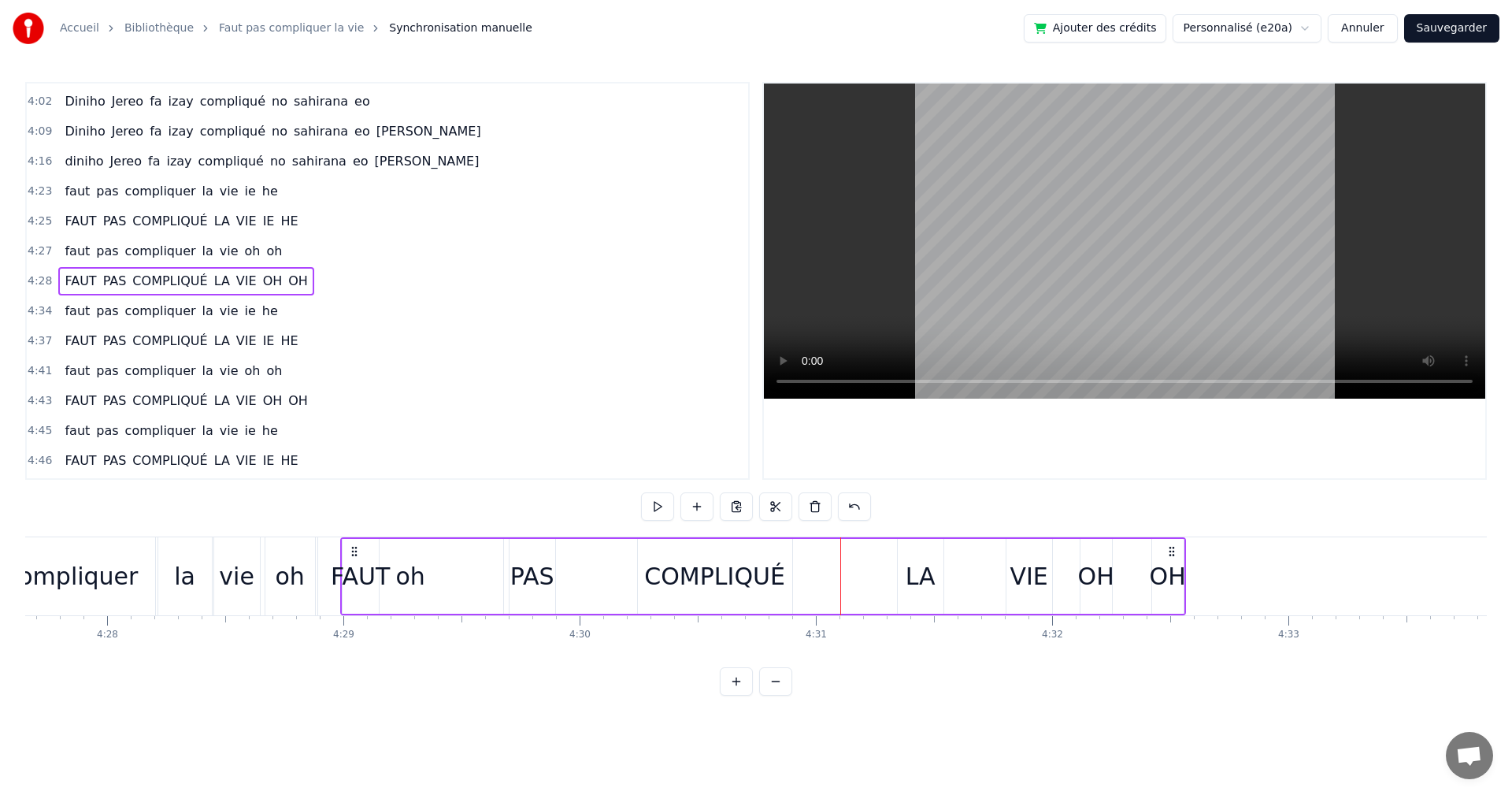
drag, startPoint x: 323, startPoint y: 548, endPoint x: 358, endPoint y: 553, distance: 35.4
click at [358, 553] on icon at bounding box center [354, 552] width 13 height 13
click at [647, 506] on button at bounding box center [657, 506] width 33 height 28
click at [359, 565] on div "FAUT" at bounding box center [361, 576] width 59 height 35
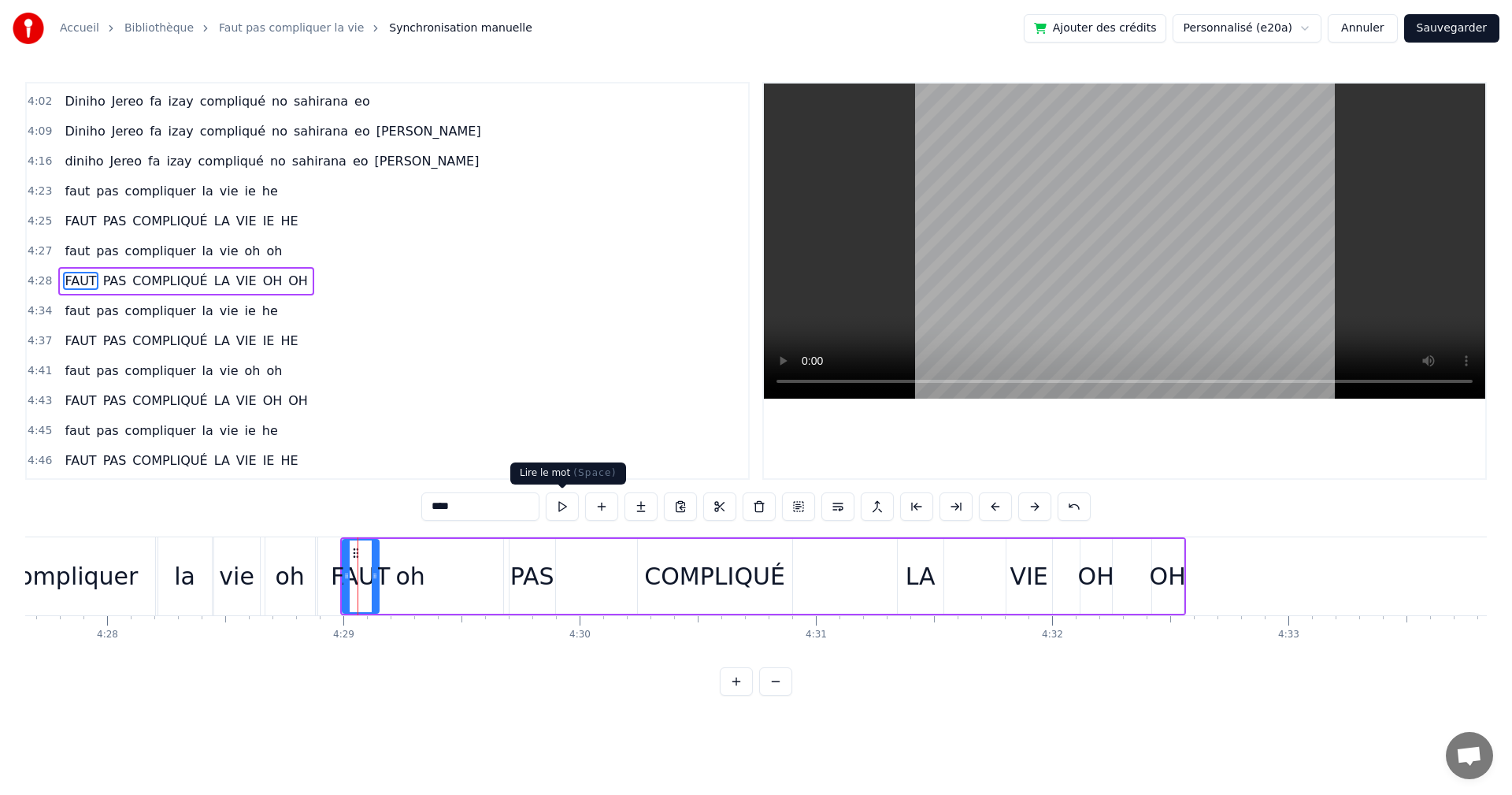
click at [560, 505] on button at bounding box center [562, 506] width 33 height 28
click at [401, 547] on div "FAUT PAS COMPLIQUÉ LA VIE OH OH" at bounding box center [764, 577] width 846 height 78
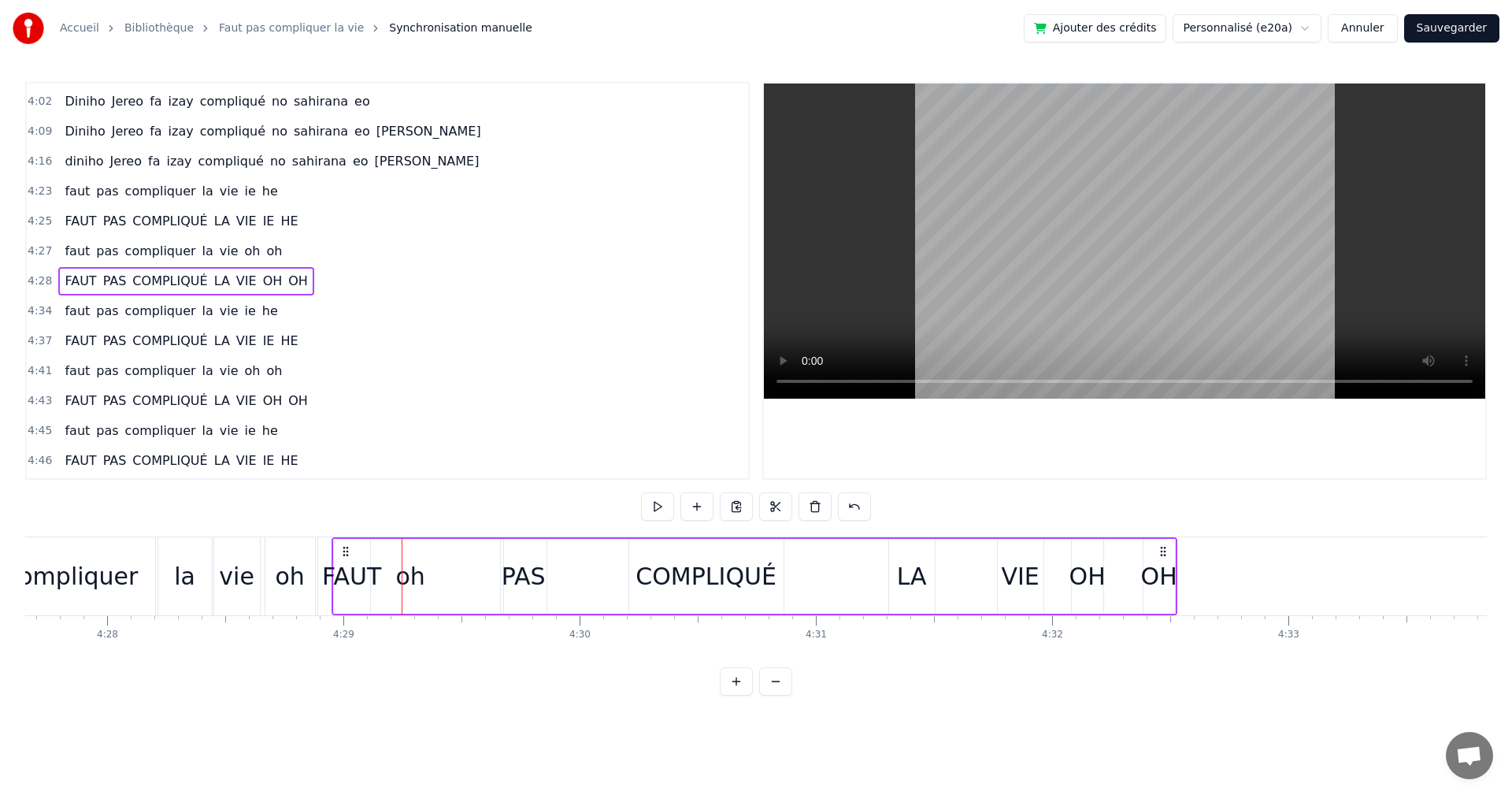
drag, startPoint x: 354, startPoint y: 549, endPoint x: 345, endPoint y: 549, distance: 9.0
click at [345, 549] on icon at bounding box center [346, 552] width 13 height 13
click at [361, 563] on div "FAUT" at bounding box center [352, 576] width 59 height 35
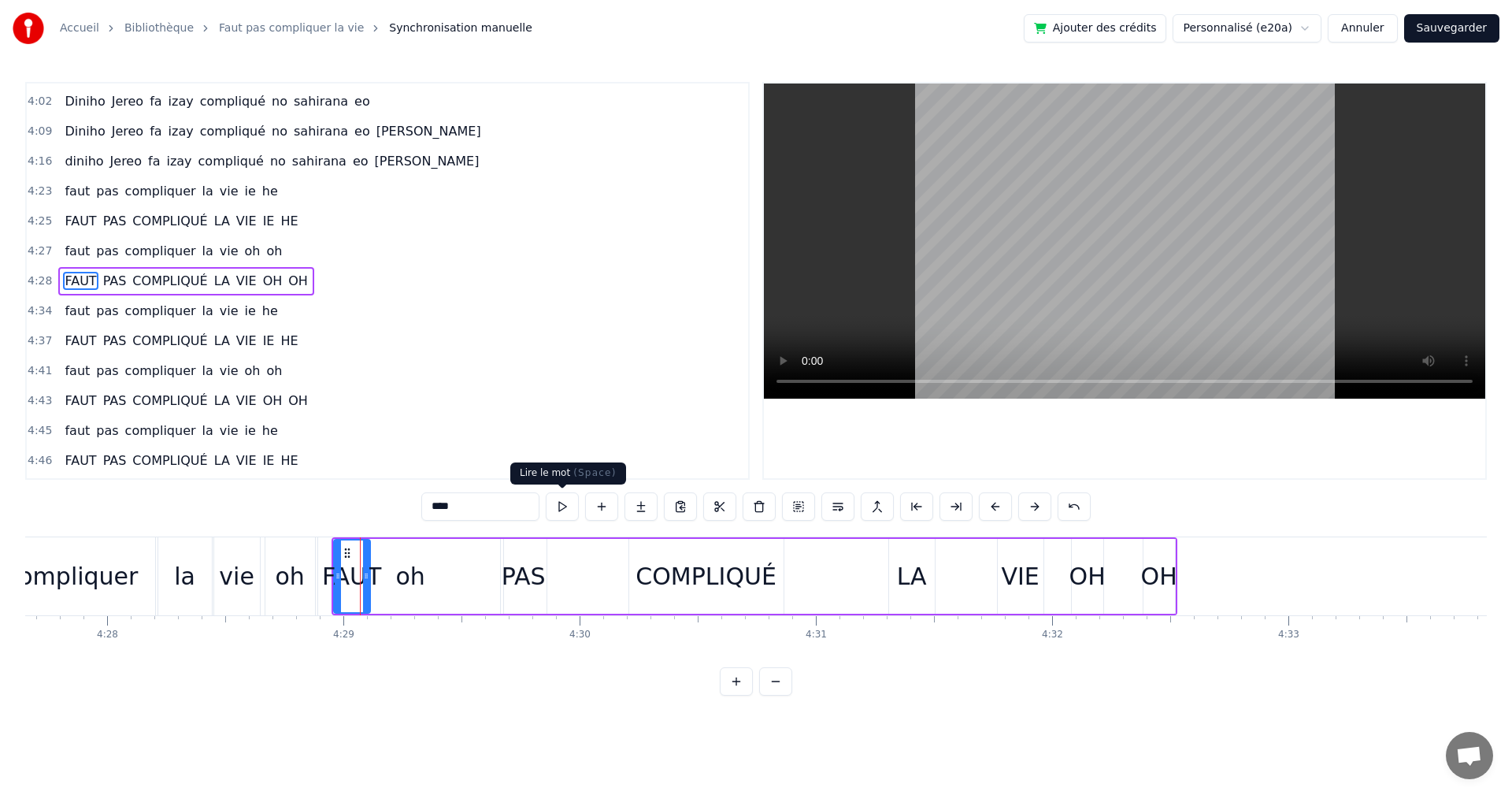
click at [574, 505] on button at bounding box center [562, 506] width 33 height 28
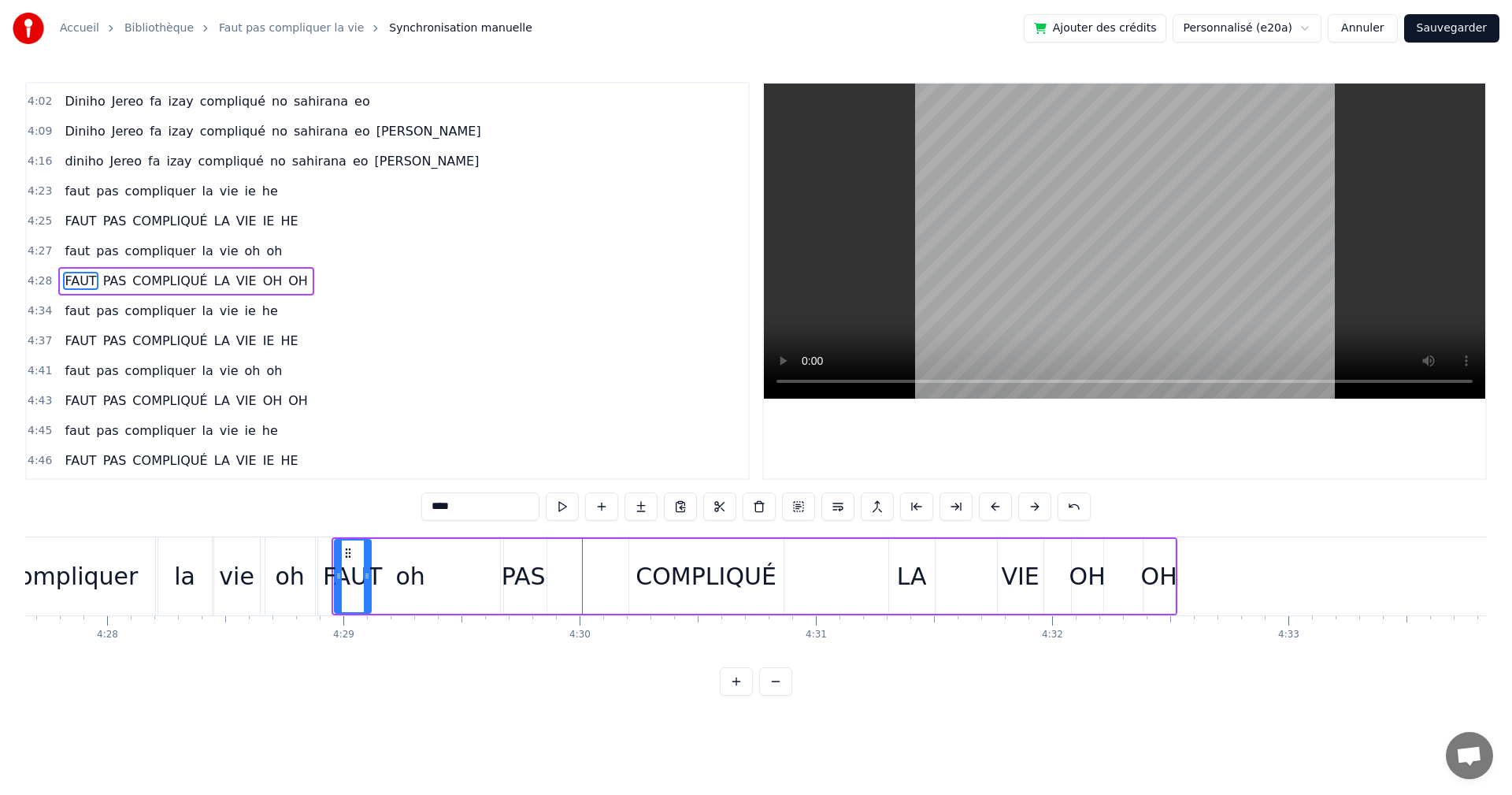
click at [349, 554] on icon at bounding box center [349, 553] width 13 height 13
click at [425, 544] on div "FAUT PAS COMPLIQUÉ LA VIE OH OH" at bounding box center [755, 577] width 845 height 78
click at [428, 549] on div "FAUT PAS COMPLIQUÉ LA VIE OH OH" at bounding box center [755, 577] width 845 height 78
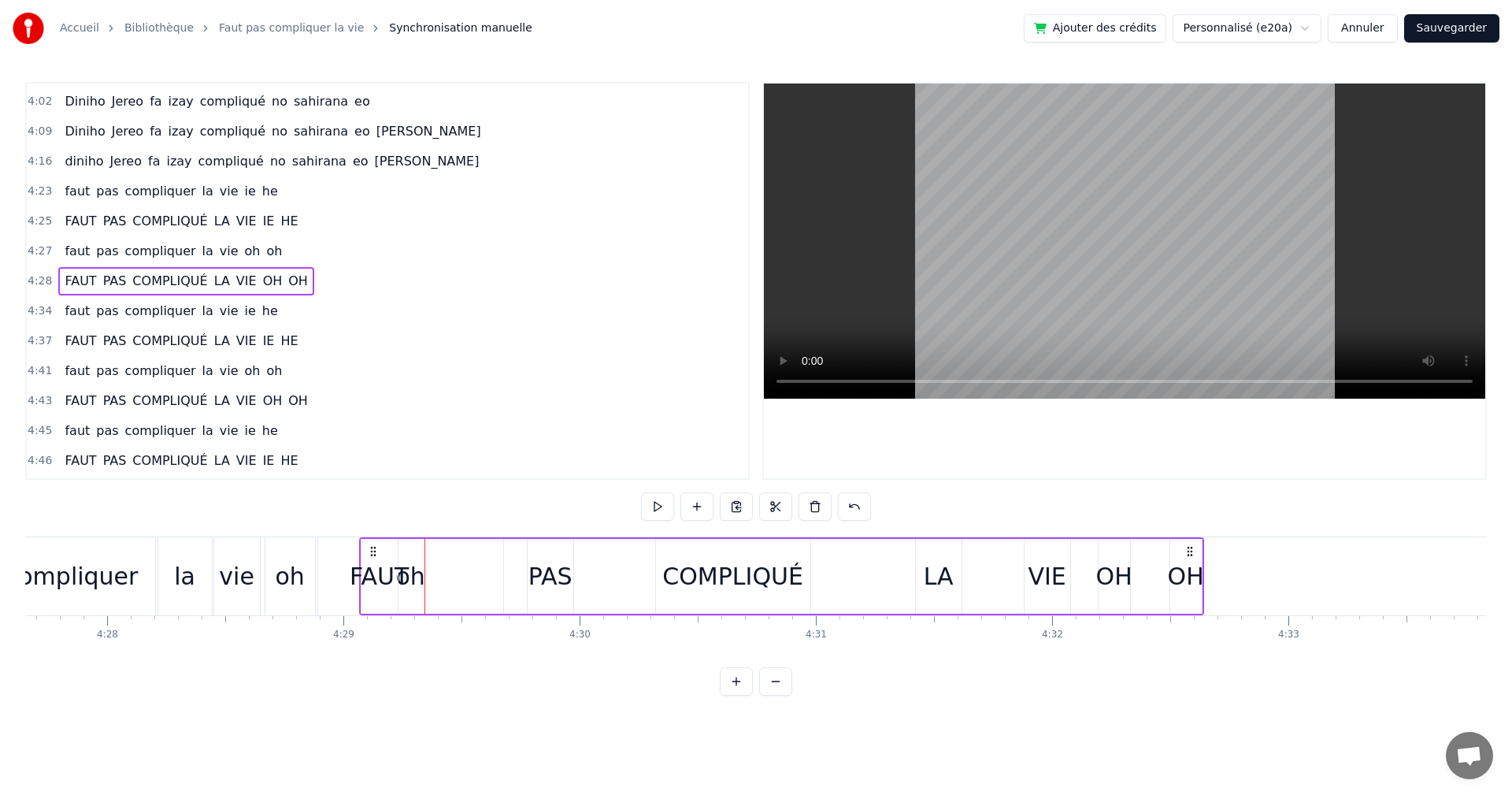
drag, startPoint x: 347, startPoint y: 550, endPoint x: 374, endPoint y: 551, distance: 27.0
click at [374, 551] on icon at bounding box center [373, 552] width 13 height 13
click at [660, 500] on button at bounding box center [657, 506] width 33 height 28
click at [660, 501] on button at bounding box center [657, 506] width 33 height 28
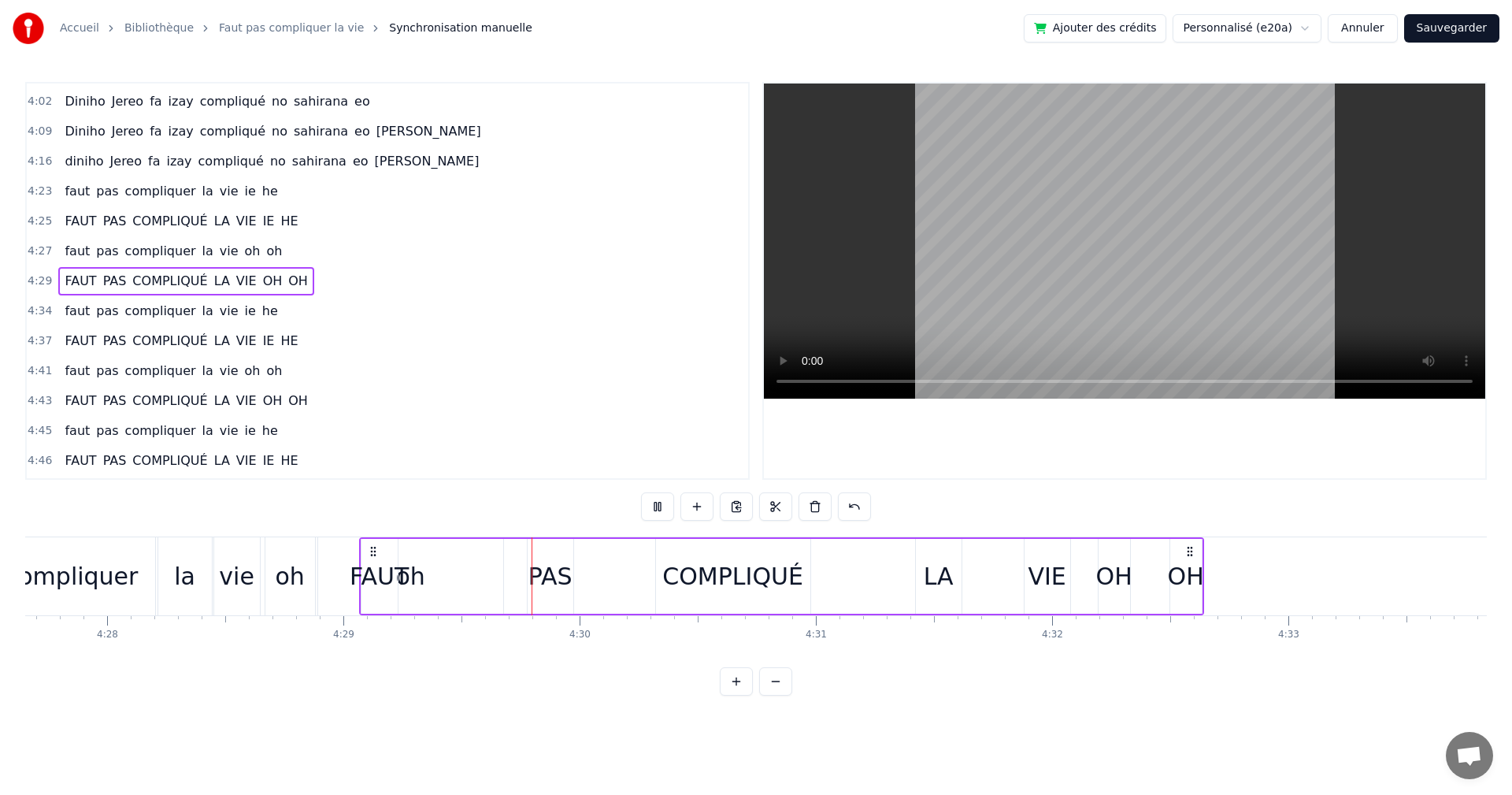
drag, startPoint x: 660, startPoint y: 501, endPoint x: 612, endPoint y: 545, distance: 65.1
click at [656, 505] on button at bounding box center [657, 506] width 33 height 28
click at [564, 574] on div "PAS" at bounding box center [550, 576] width 44 height 35
drag, startPoint x: 537, startPoint y: 558, endPoint x: 409, endPoint y: 562, distance: 128.1
click at [409, 562] on div "PAS" at bounding box center [423, 577] width 44 height 72
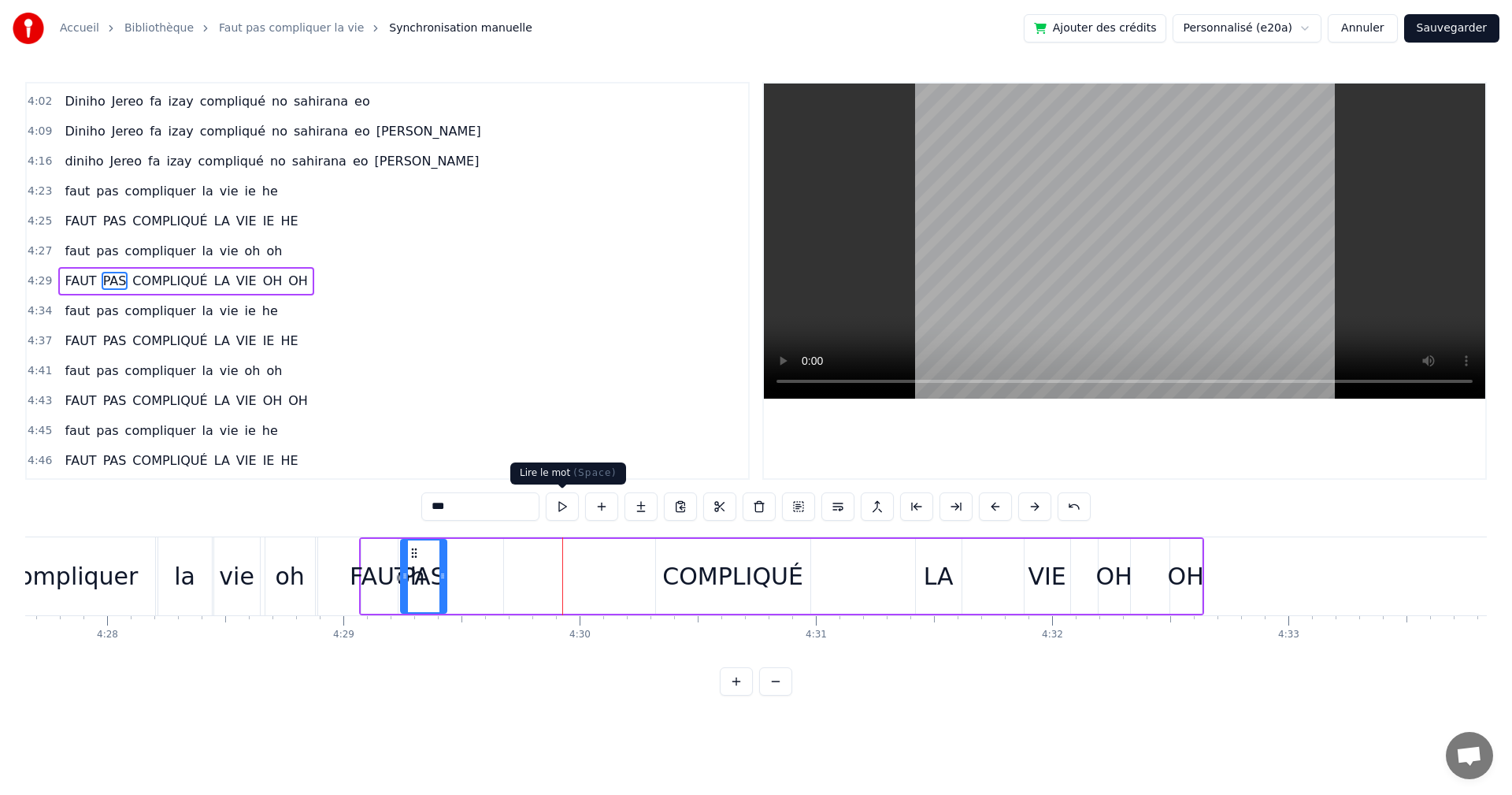
click at [558, 507] on button at bounding box center [562, 506] width 33 height 28
click at [374, 552] on div "FAUT" at bounding box center [379, 577] width 36 height 75
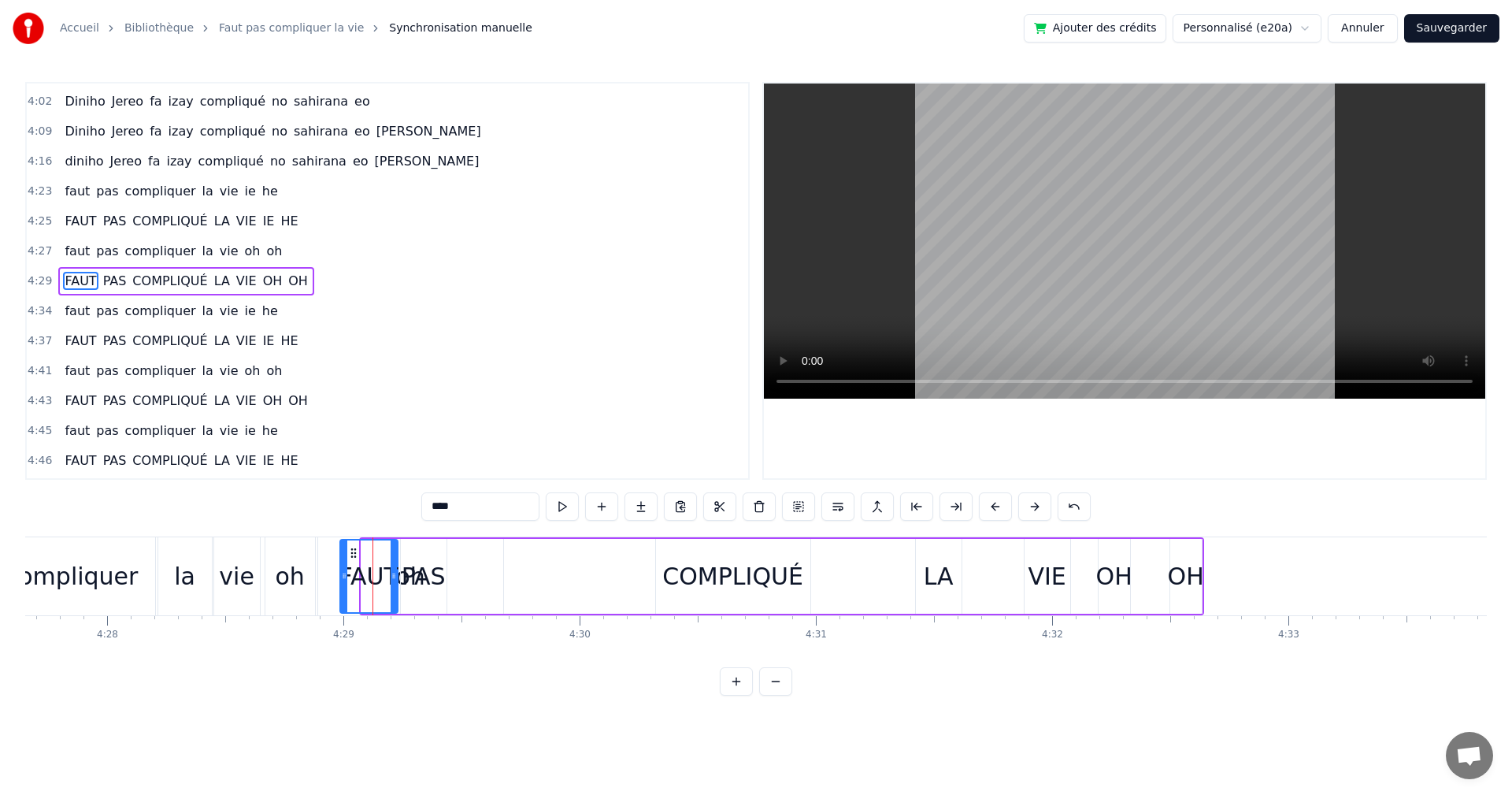
drag, startPoint x: 368, startPoint y: 549, endPoint x: 346, endPoint y: 549, distance: 22.0
click at [346, 549] on div at bounding box center [345, 577] width 6 height 72
click at [559, 512] on button at bounding box center [562, 506] width 33 height 28
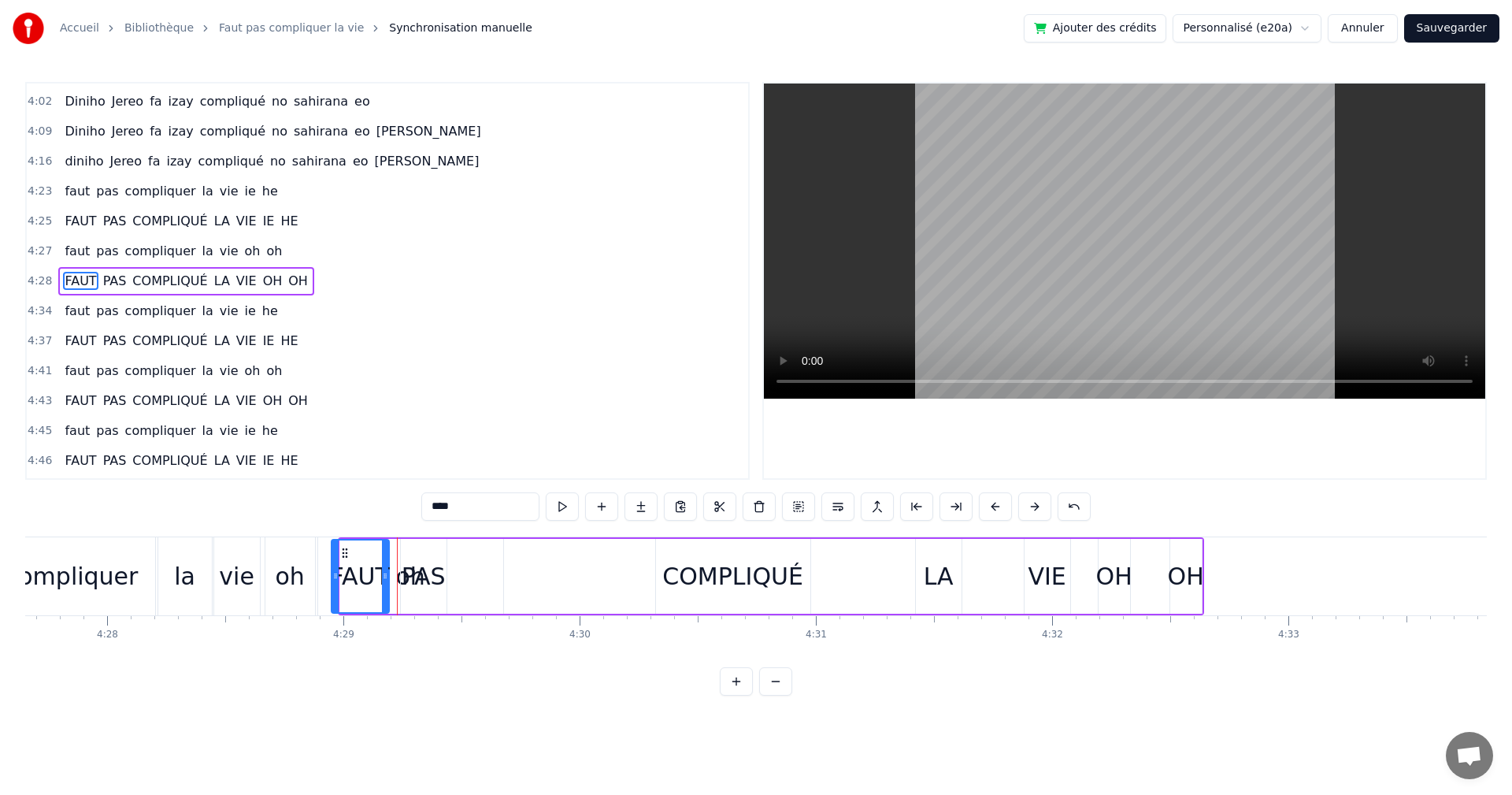
drag, startPoint x: 355, startPoint y: 555, endPoint x: 346, endPoint y: 555, distance: 9.0
click at [346, 555] on icon at bounding box center [345, 553] width 13 height 13
click at [567, 507] on button at bounding box center [562, 506] width 33 height 28
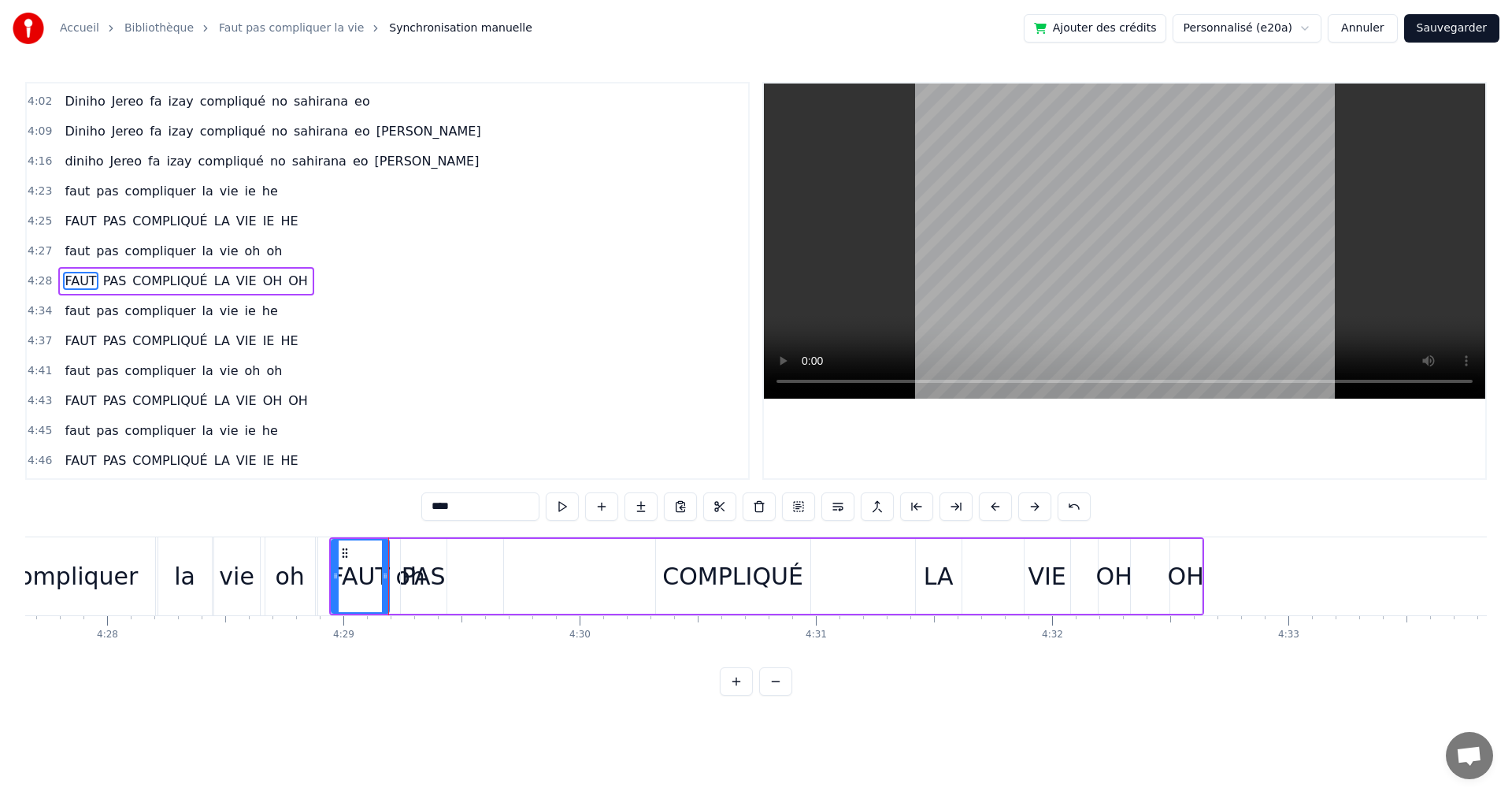
click at [567, 507] on button at bounding box center [562, 506] width 33 height 28
click at [406, 552] on div "PAS" at bounding box center [423, 577] width 46 height 75
drag, startPoint x: 411, startPoint y: 552, endPoint x: 383, endPoint y: 552, distance: 28.0
click at [383, 552] on icon at bounding box center [386, 553] width 13 height 13
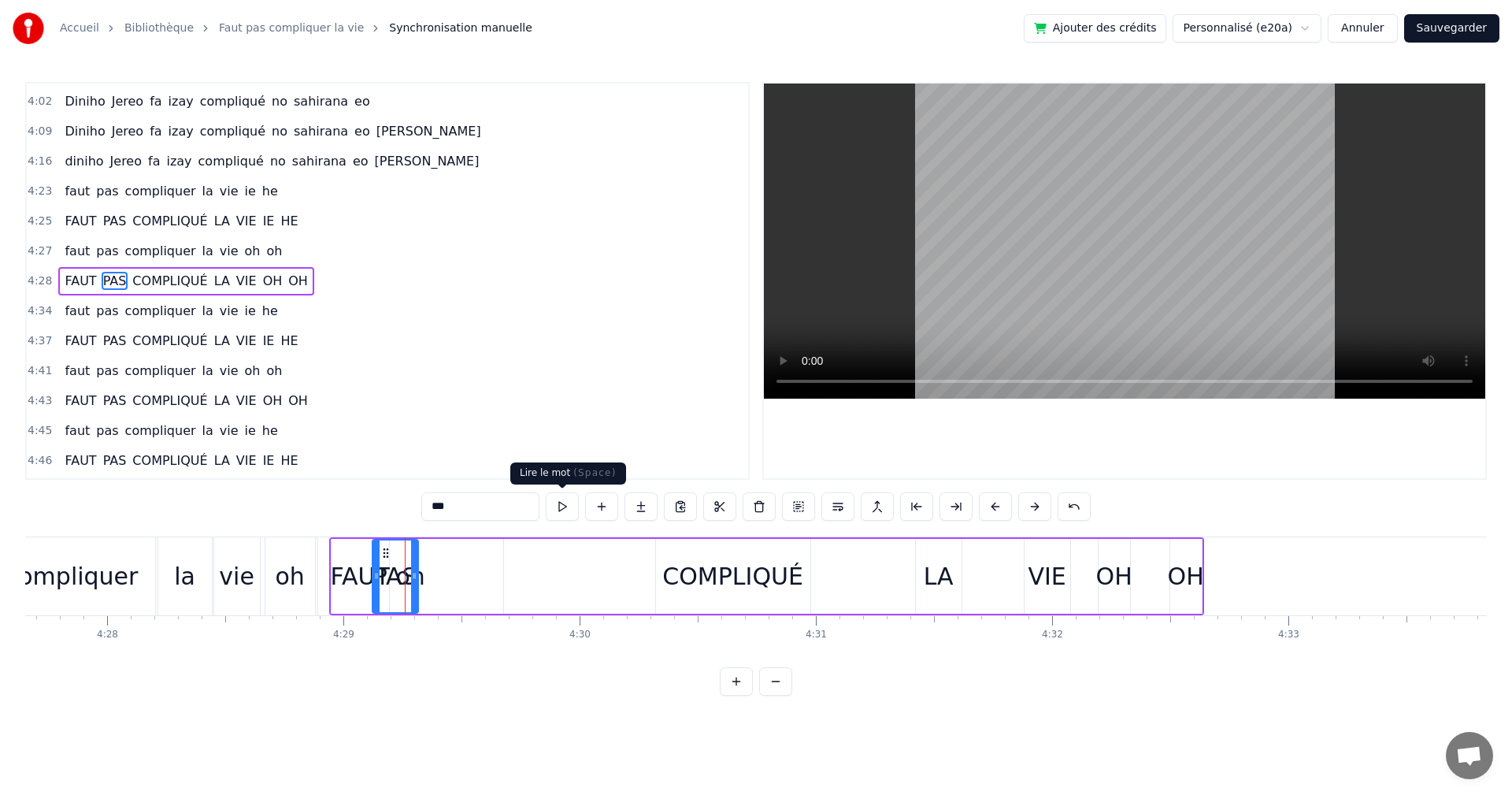
click at [562, 517] on button at bounding box center [562, 506] width 33 height 28
drag, startPoint x: 416, startPoint y: 573, endPoint x: 444, endPoint y: 579, distance: 28.6
click at [444, 579] on icon at bounding box center [442, 576] width 6 height 13
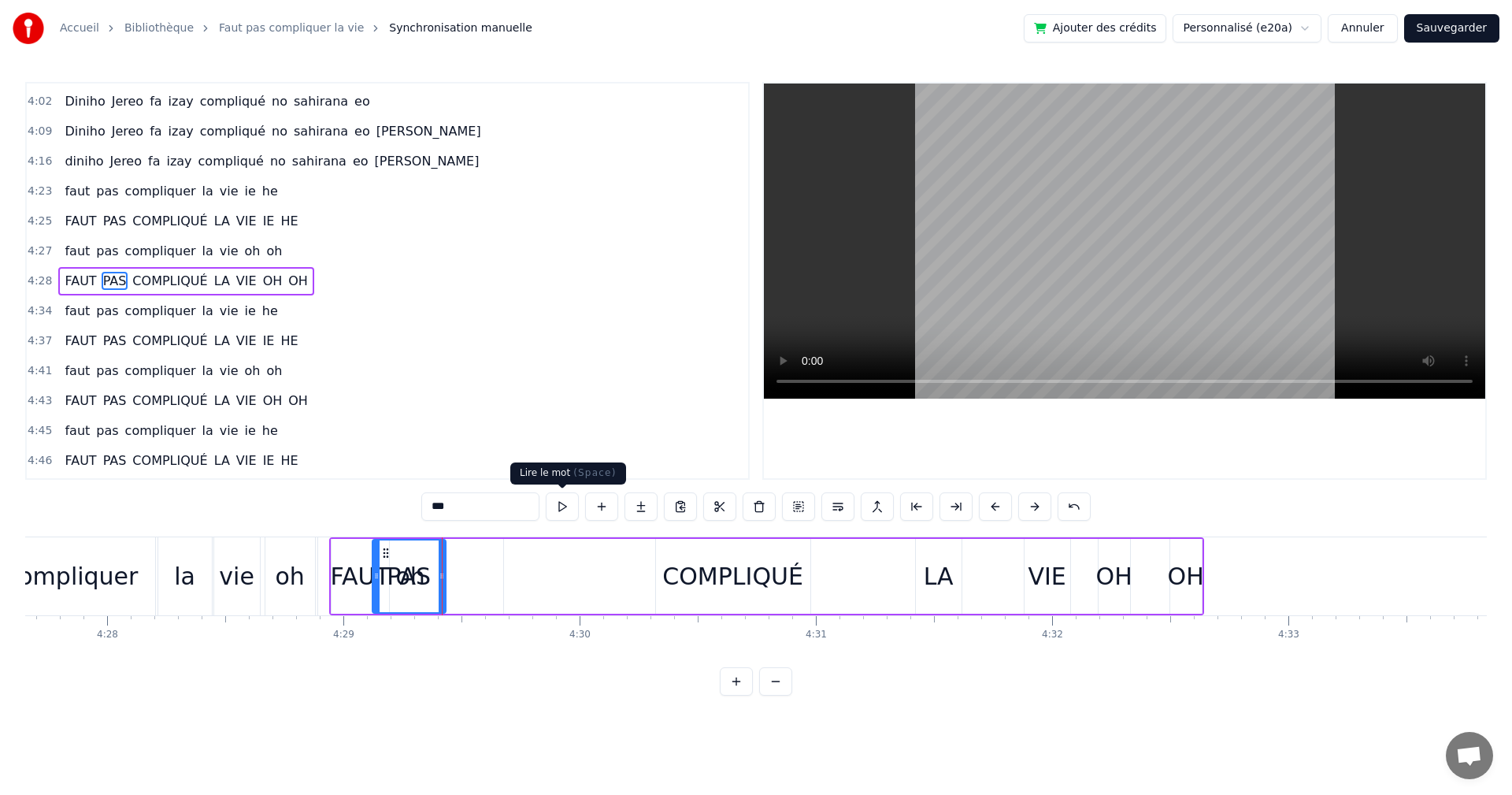
click at [568, 501] on button at bounding box center [562, 506] width 33 height 28
drag, startPoint x: 441, startPoint y: 574, endPoint x: 412, endPoint y: 569, distance: 29.4
click at [412, 569] on icon at bounding box center [413, 576] width 6 height 13
click at [557, 510] on button at bounding box center [562, 506] width 33 height 28
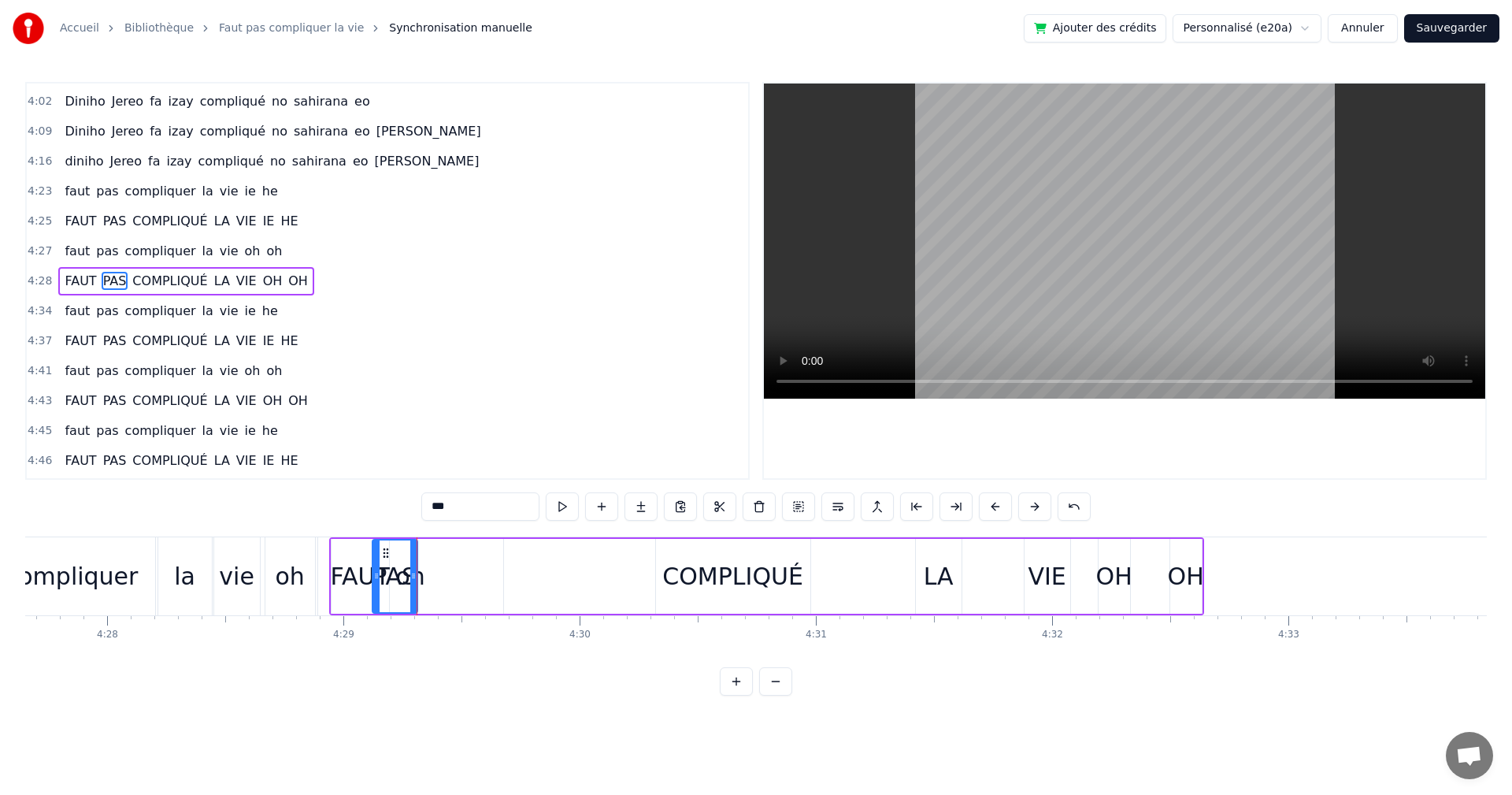
click at [557, 510] on button at bounding box center [562, 506] width 33 height 28
drag, startPoint x: 415, startPoint y: 576, endPoint x: 441, endPoint y: 578, distance: 26.1
click at [441, 578] on icon at bounding box center [439, 576] width 6 height 13
click at [549, 512] on button at bounding box center [562, 506] width 33 height 28
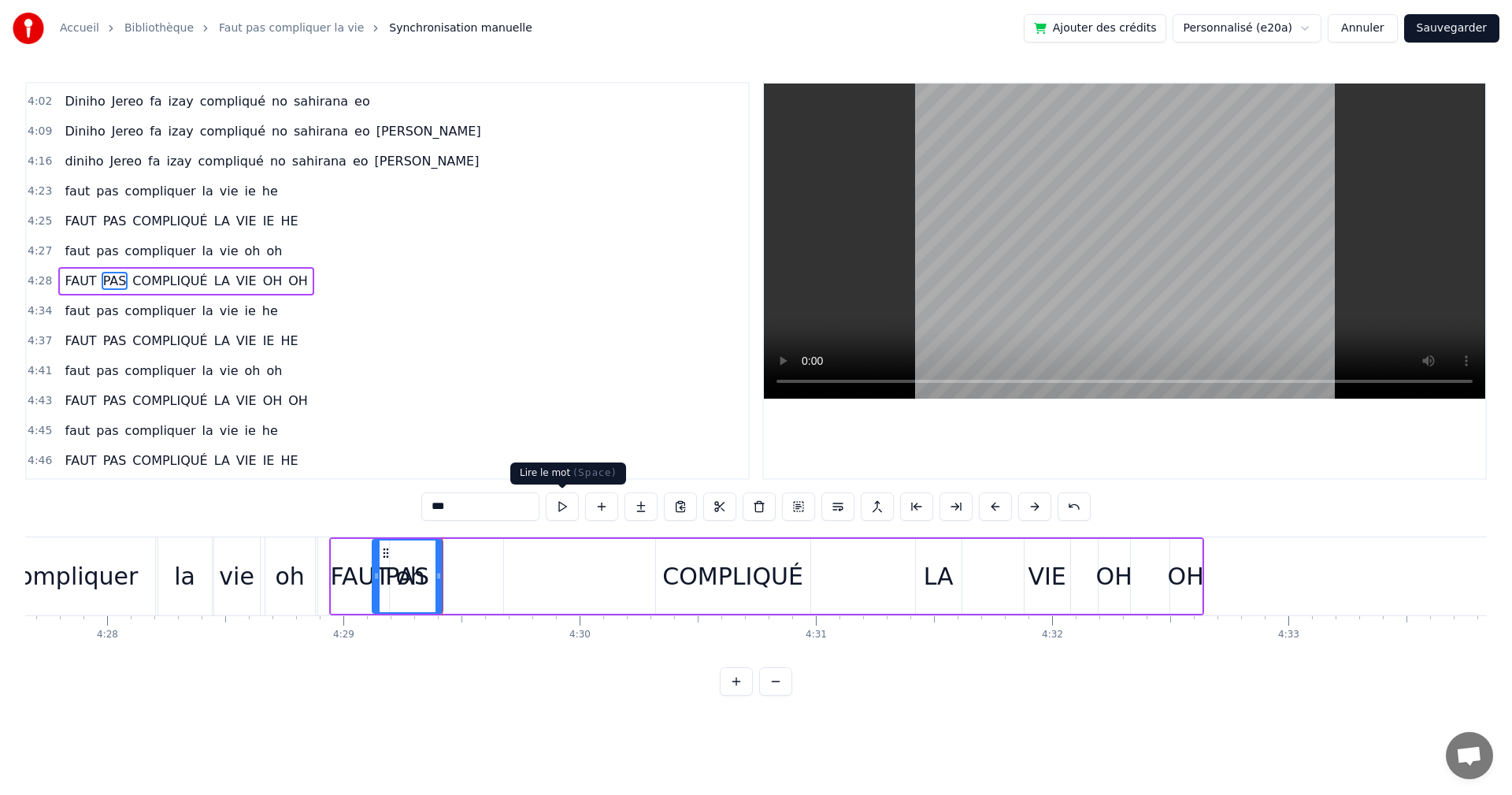
click at [572, 512] on button at bounding box center [562, 506] width 33 height 28
click at [341, 569] on div "FAUT" at bounding box center [360, 576] width 59 height 35
click at [576, 507] on button at bounding box center [562, 506] width 33 height 28
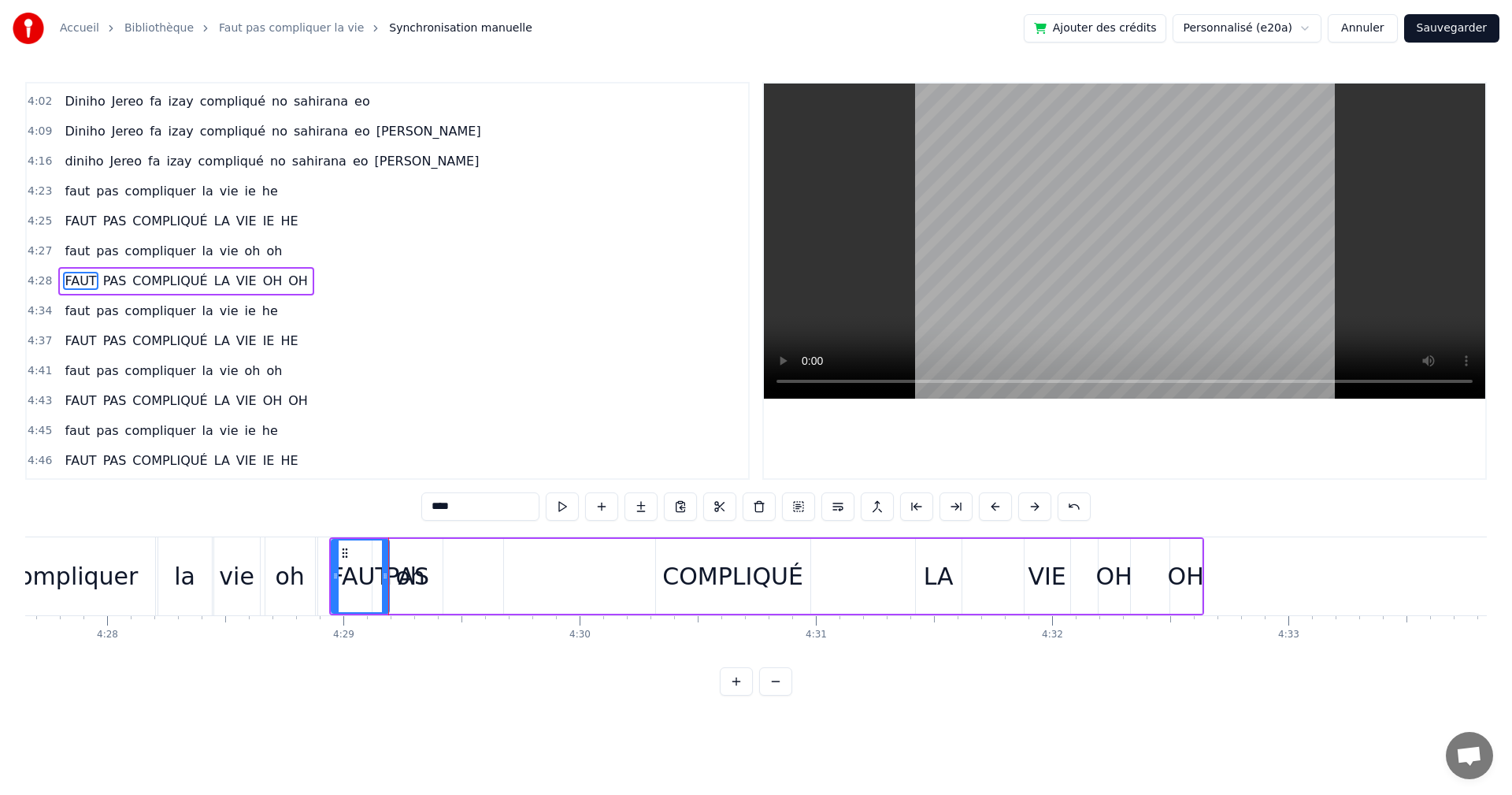
click at [576, 507] on button at bounding box center [562, 506] width 33 height 28
drag, startPoint x: 384, startPoint y: 570, endPoint x: 370, endPoint y: 570, distance: 14.0
click at [370, 570] on icon at bounding box center [372, 576] width 6 height 13
click at [393, 566] on div "PAS" at bounding box center [407, 576] width 44 height 35
click at [385, 553] on circle at bounding box center [385, 553] width 1 height 1
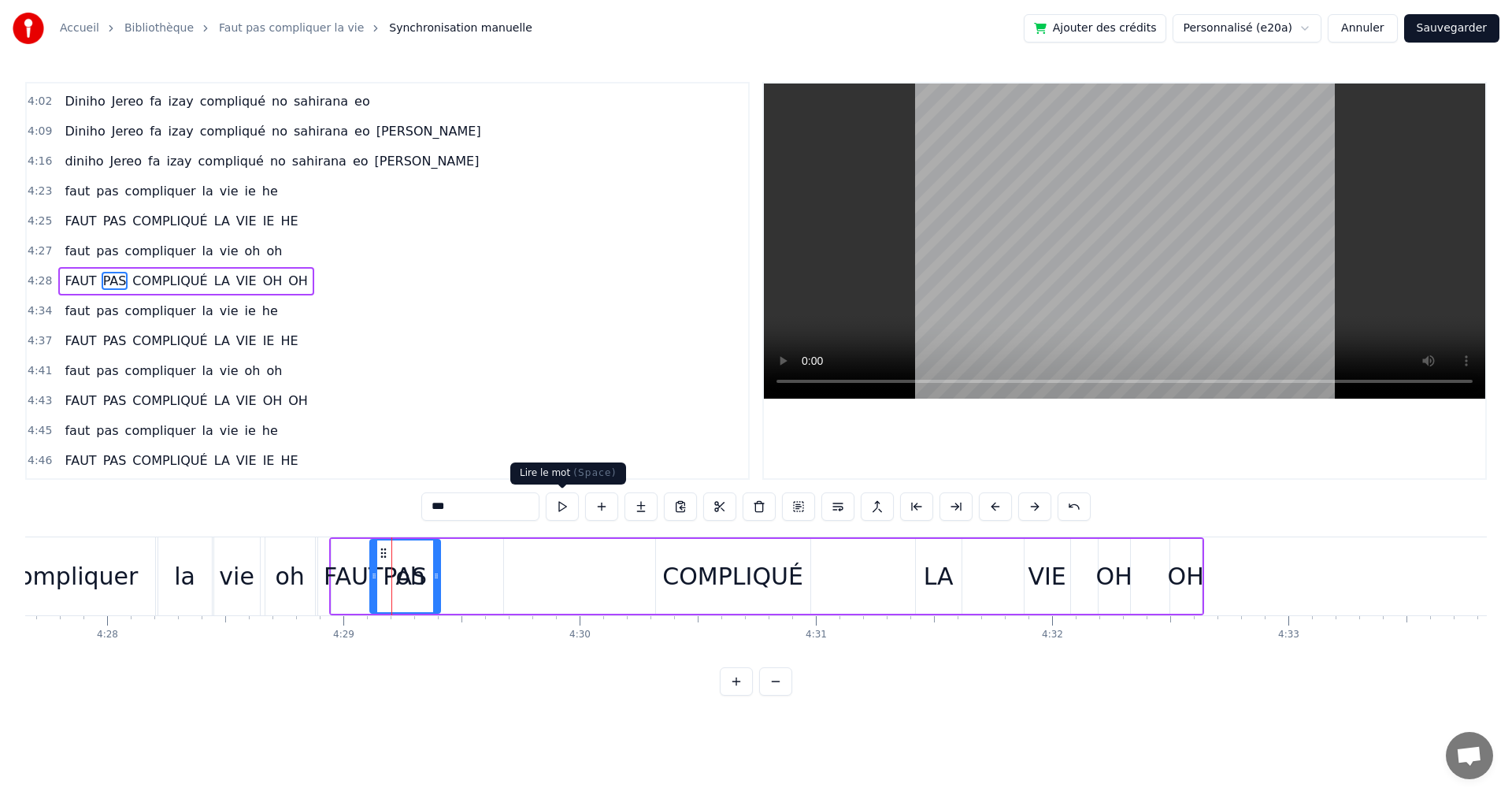
click at [565, 513] on button at bounding box center [562, 506] width 33 height 28
click at [678, 575] on div "COMPLIQUÉ" at bounding box center [732, 576] width 141 height 35
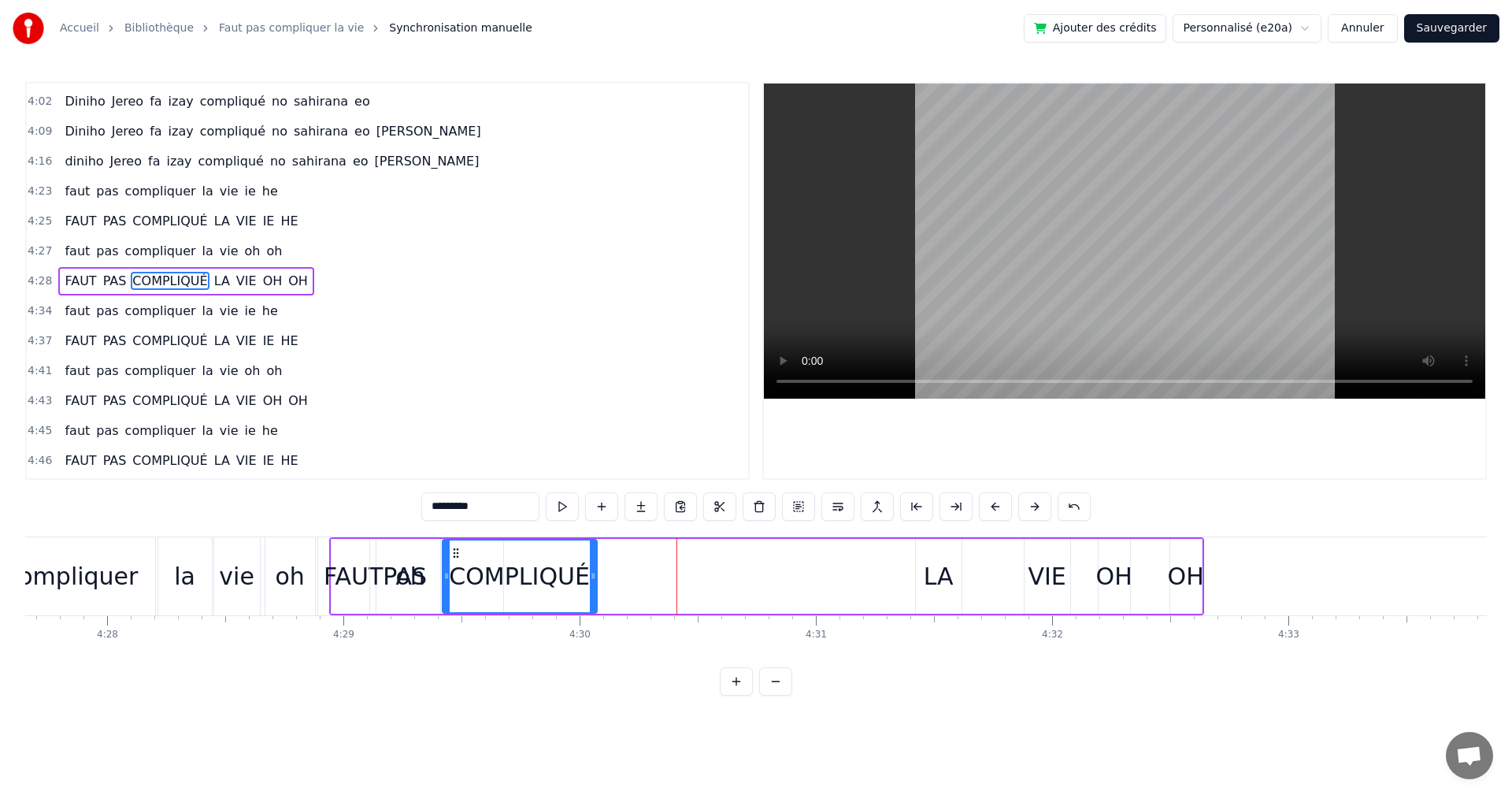
drag, startPoint x: 667, startPoint y: 553, endPoint x: 453, endPoint y: 549, distance: 214.0
click at [453, 549] on icon at bounding box center [456, 553] width 13 height 13
click at [562, 506] on button at bounding box center [562, 506] width 33 height 28
drag, startPoint x: 454, startPoint y: 549, endPoint x: 437, endPoint y: 541, distance: 18.8
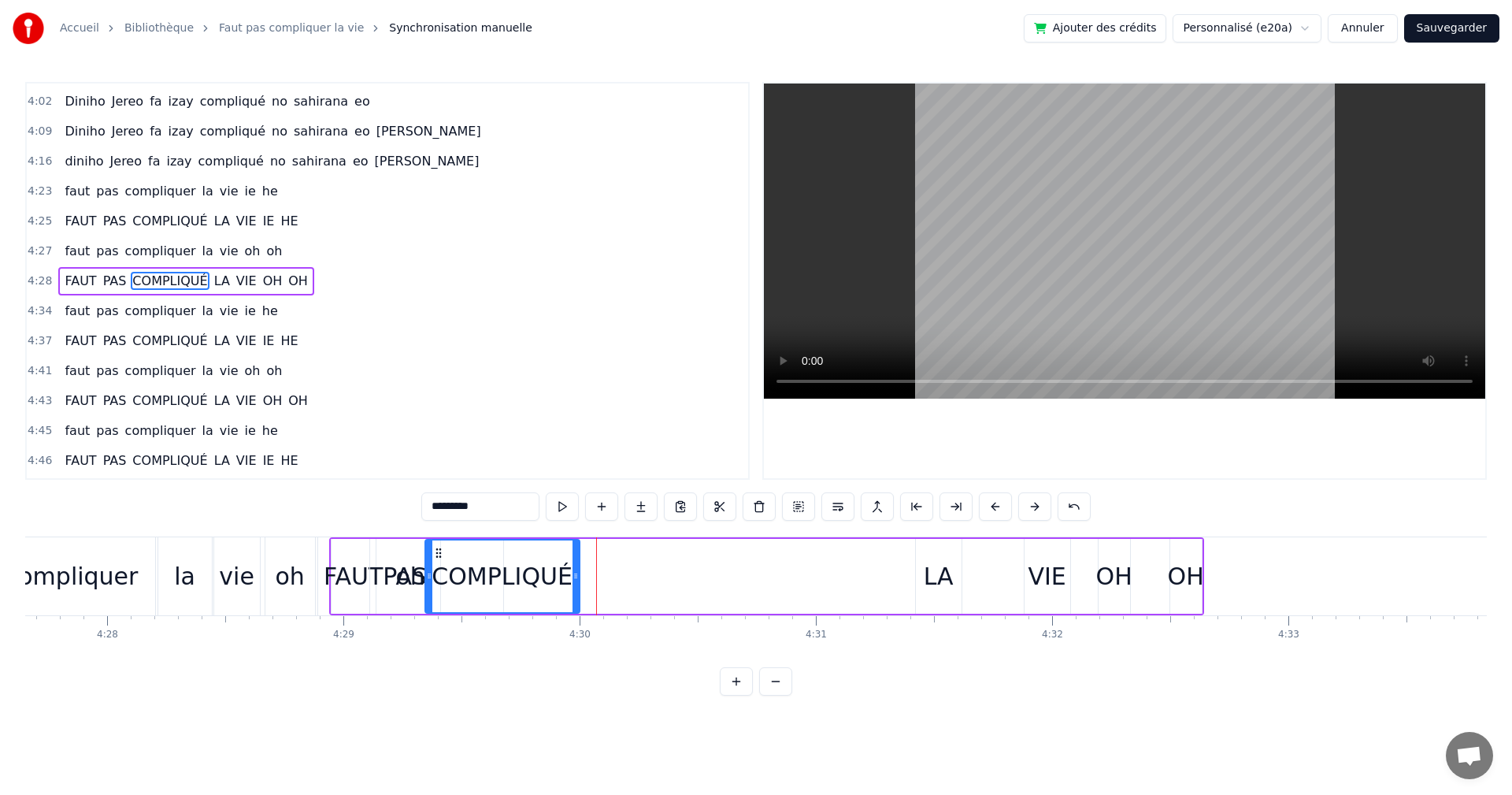
click at [437, 541] on div "COMPLIQUÉ" at bounding box center [502, 577] width 153 height 72
click at [572, 513] on button at bounding box center [562, 506] width 33 height 28
drag, startPoint x: 441, startPoint y: 552, endPoint x: 449, endPoint y: 551, distance: 8.1
click at [449, 551] on icon at bounding box center [447, 553] width 13 height 13
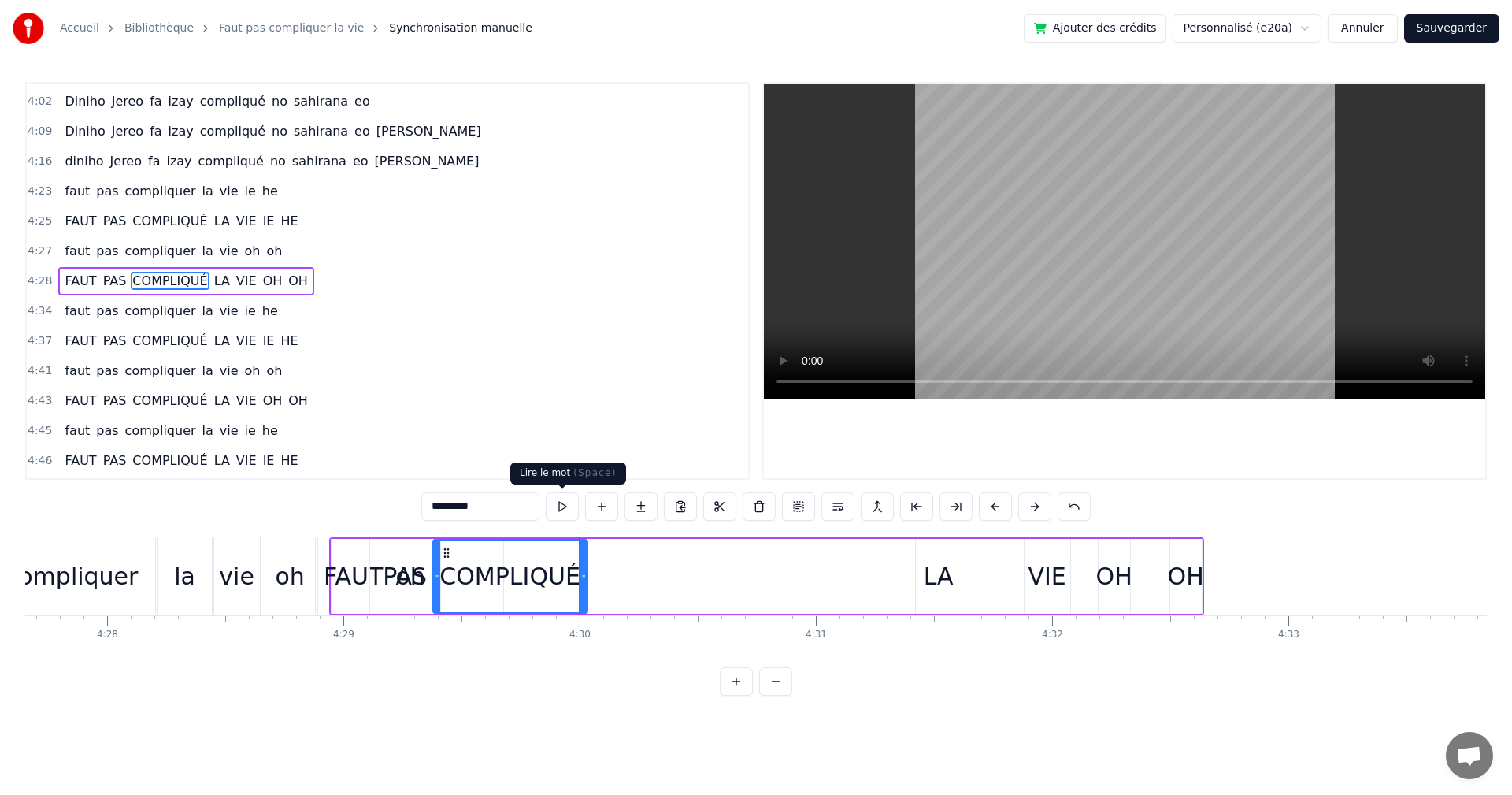
click at [551, 505] on button at bounding box center [562, 506] width 33 height 28
drag, startPoint x: 434, startPoint y: 565, endPoint x: 473, endPoint y: 561, distance: 39.2
click at [417, 565] on div at bounding box center [416, 577] width 6 height 72
drag, startPoint x: 551, startPoint y: 513, endPoint x: 560, endPoint y: 512, distance: 9.1
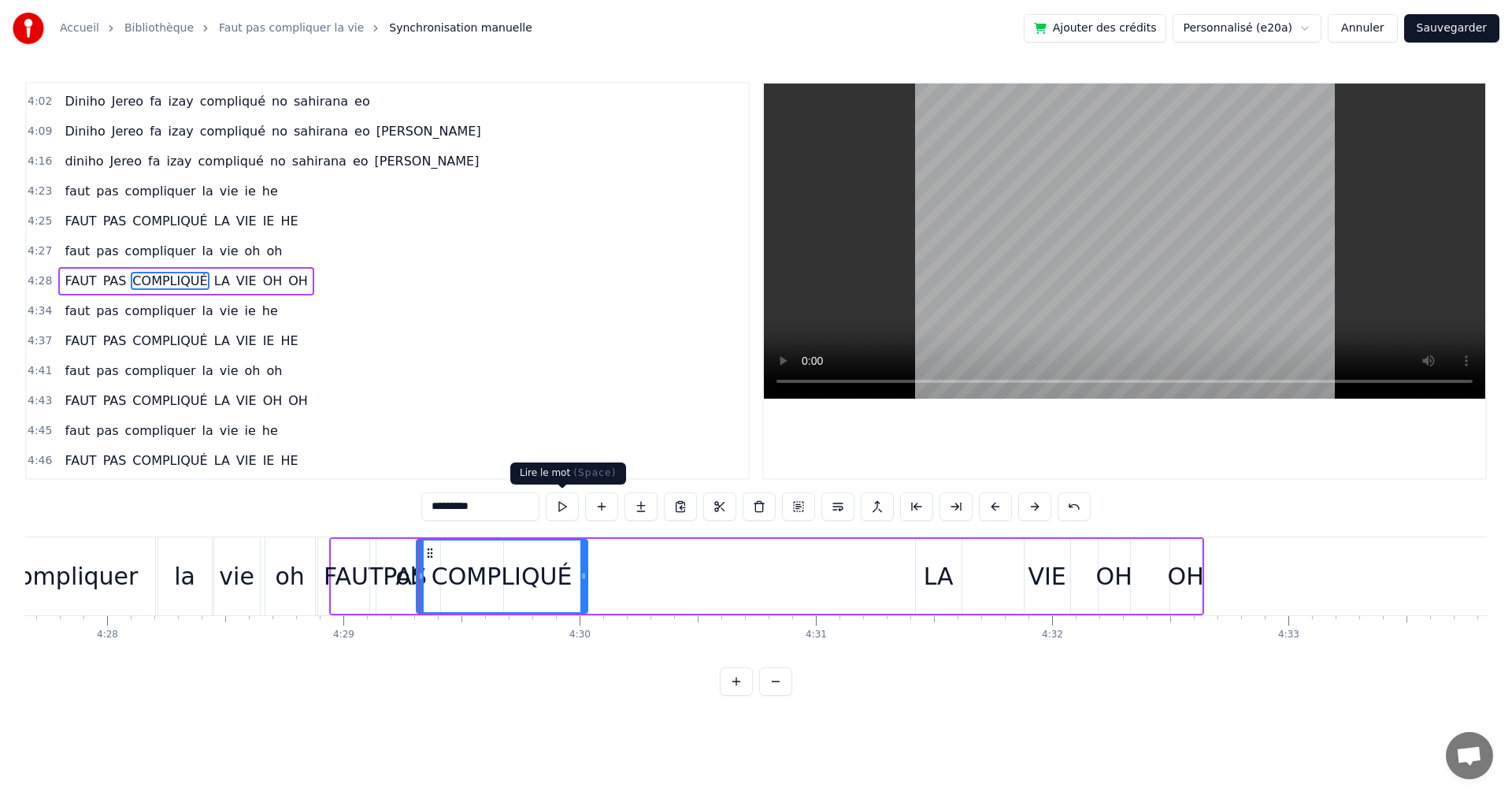
click at [555, 513] on button at bounding box center [562, 506] width 33 height 28
click at [560, 512] on button at bounding box center [562, 506] width 33 height 28
drag, startPoint x: 418, startPoint y: 557, endPoint x: 441, endPoint y: 565, distance: 24.4
click at [441, 565] on div at bounding box center [444, 577] width 6 height 72
click at [568, 509] on button at bounding box center [562, 506] width 33 height 28
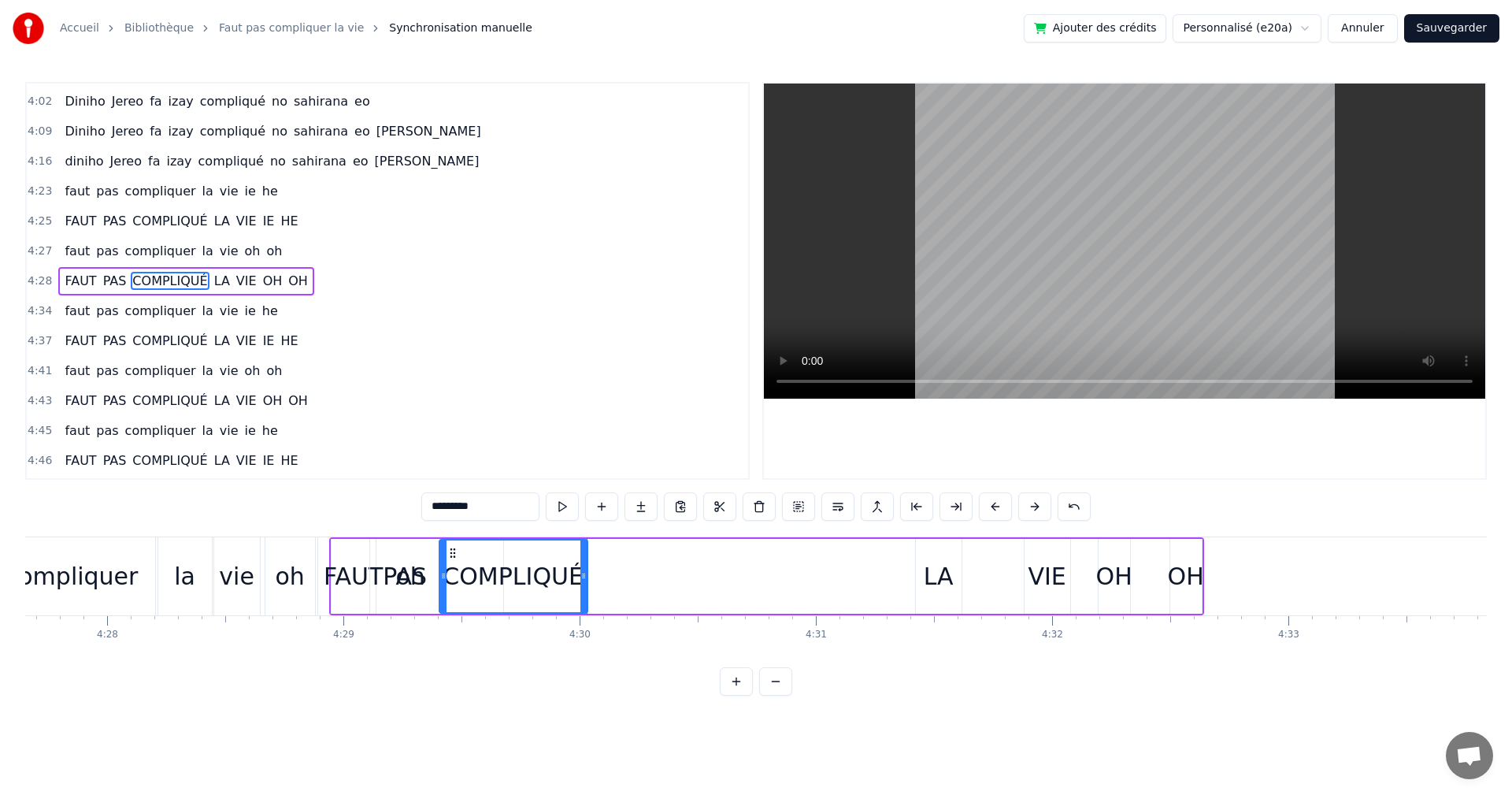
click at [568, 509] on button at bounding box center [562, 506] width 33 height 28
click at [576, 574] on icon at bounding box center [576, 576] width 6 height 13
click at [561, 519] on button at bounding box center [562, 506] width 33 height 28
drag, startPoint x: 443, startPoint y: 555, endPoint x: 452, endPoint y: 555, distance: 9.0
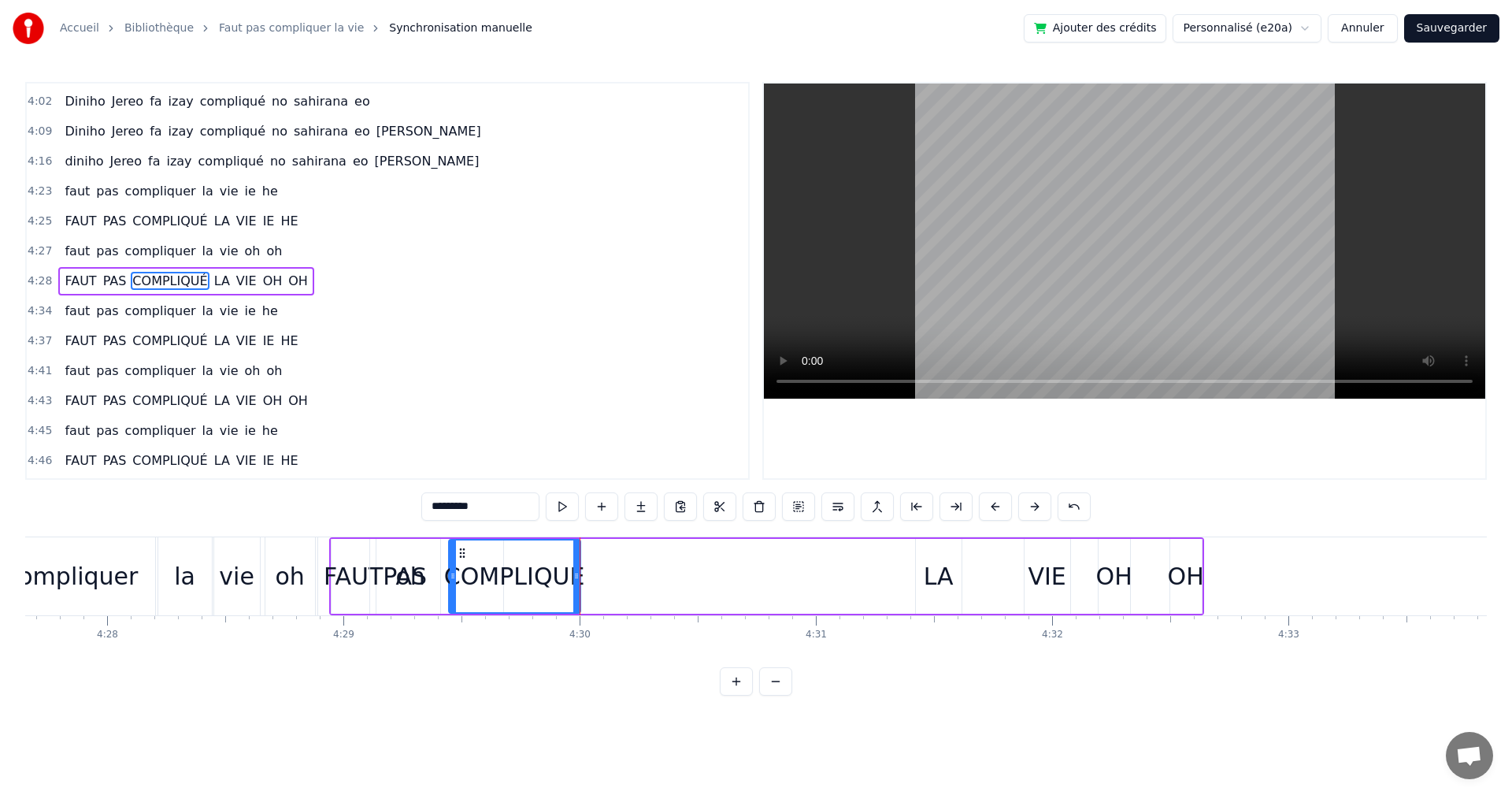
click at [452, 555] on div at bounding box center [453, 577] width 6 height 72
click at [565, 512] on button at bounding box center [562, 506] width 33 height 28
click at [932, 568] on div "LA" at bounding box center [939, 576] width 30 height 35
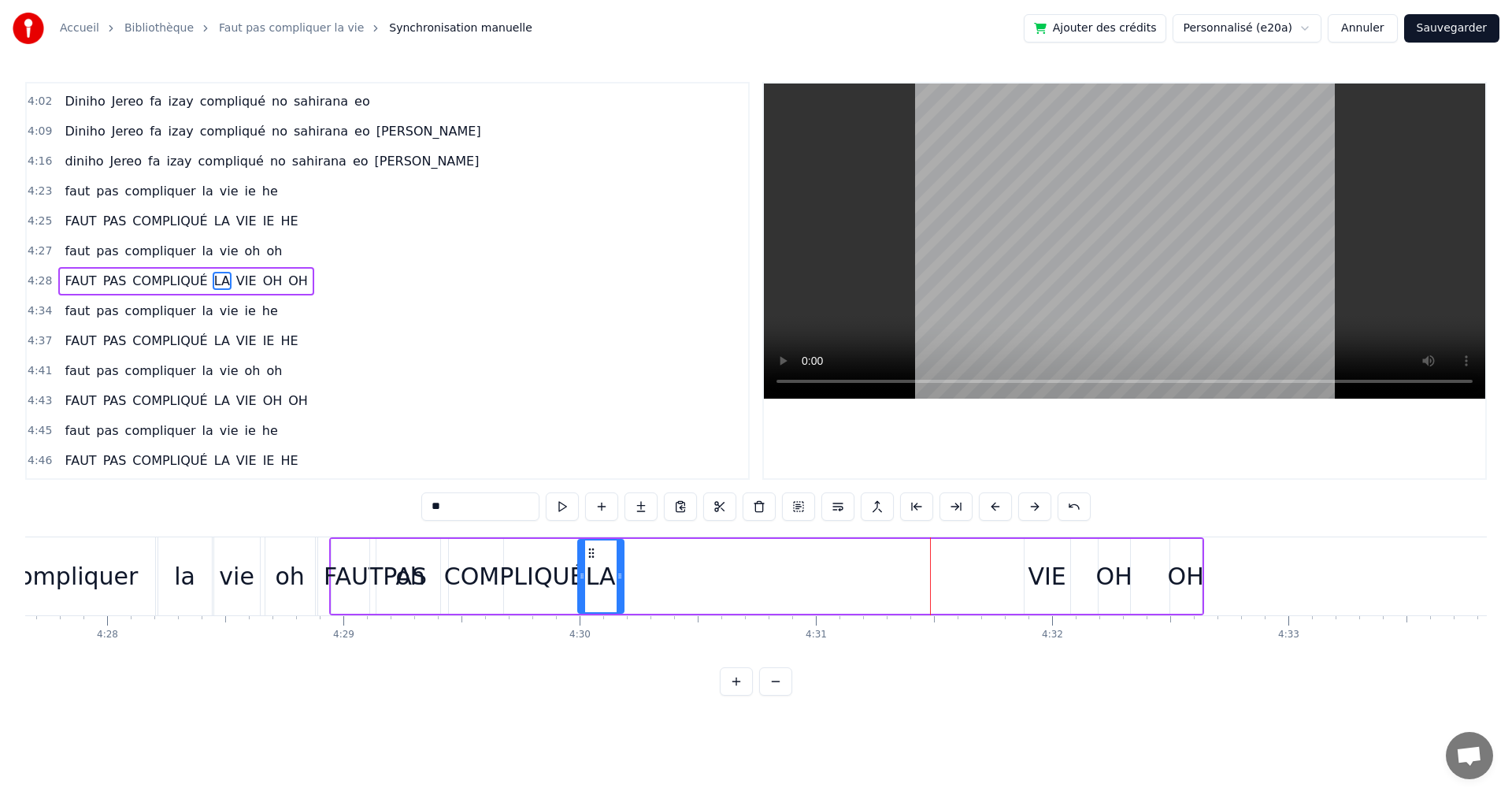
drag, startPoint x: 924, startPoint y: 553, endPoint x: 586, endPoint y: 548, distance: 338.0
click at [586, 548] on icon at bounding box center [592, 553] width 13 height 13
click at [577, 503] on button at bounding box center [562, 506] width 33 height 28
drag, startPoint x: 619, startPoint y: 569, endPoint x: 633, endPoint y: 576, distance: 15.7
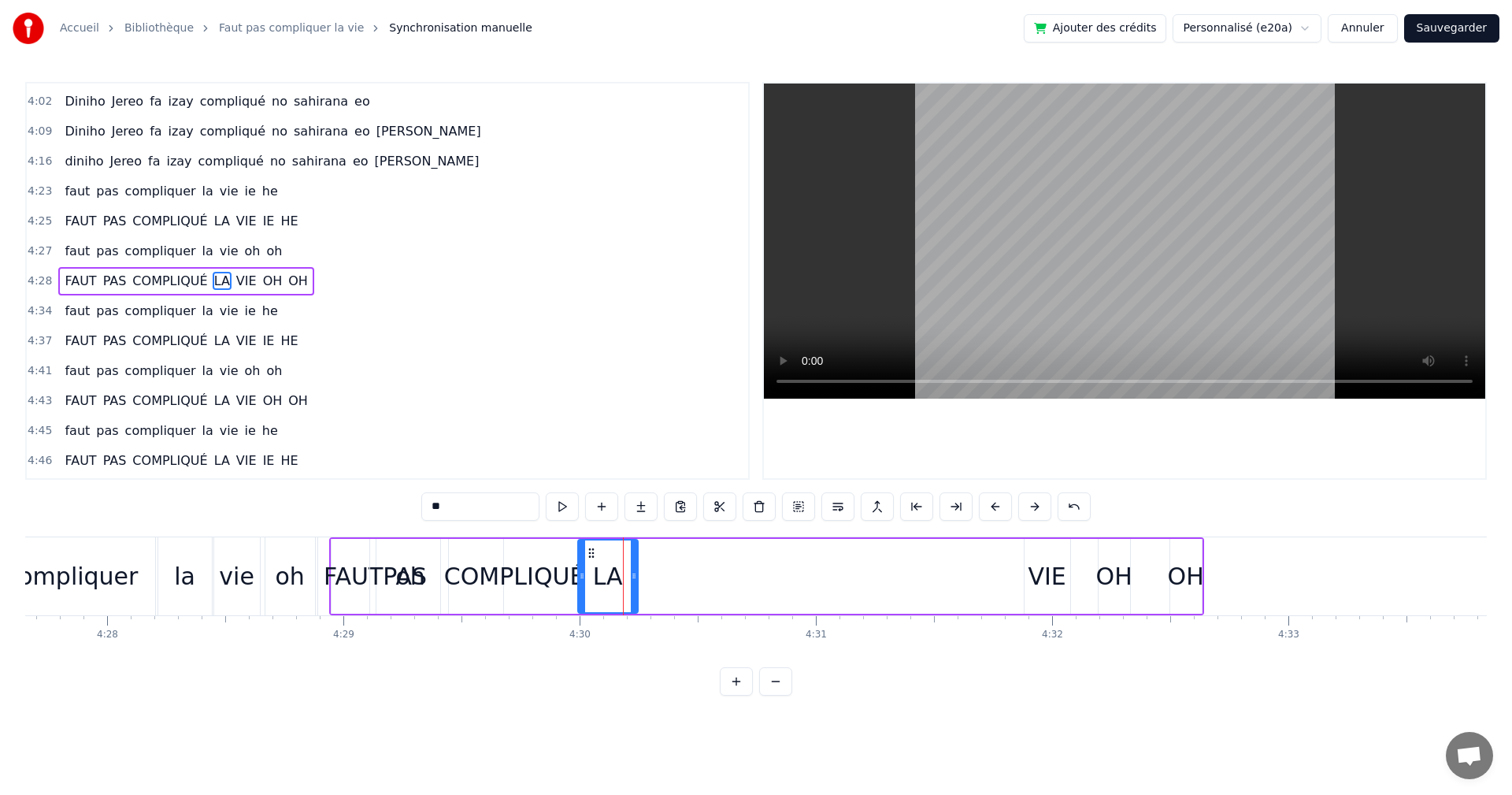
click at [633, 576] on div at bounding box center [634, 577] width 6 height 72
click at [553, 515] on button at bounding box center [562, 506] width 33 height 28
click at [633, 581] on icon at bounding box center [632, 576] width 6 height 13
click at [1031, 570] on div "VIE" at bounding box center [1047, 576] width 38 height 35
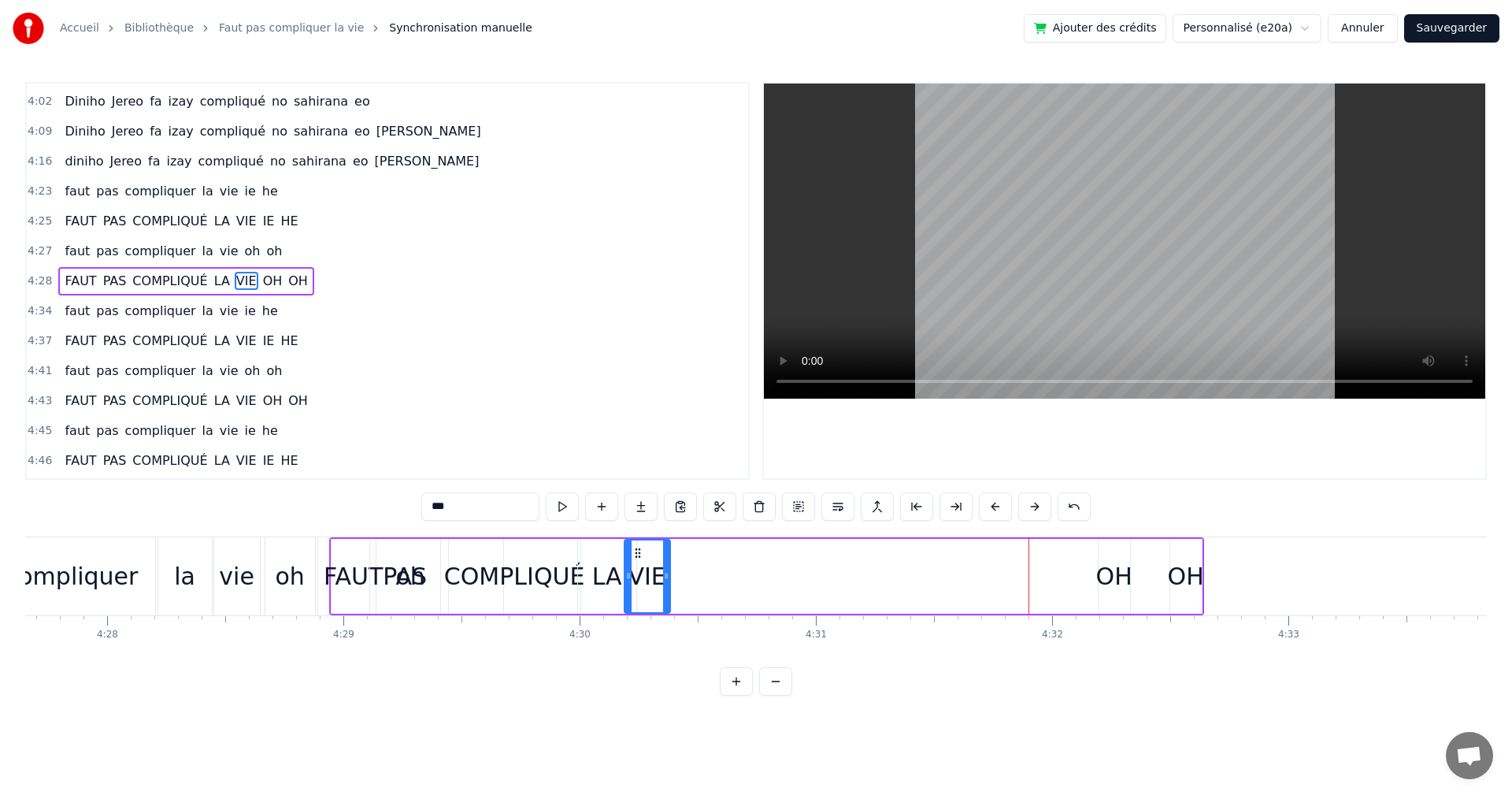
drag, startPoint x: 1034, startPoint y: 548, endPoint x: 634, endPoint y: 563, distance: 400.3
click at [634, 563] on div "VIE" at bounding box center [647, 577] width 44 height 72
click at [561, 519] on button at bounding box center [562, 506] width 33 height 28
drag, startPoint x: 635, startPoint y: 552, endPoint x: 650, endPoint y: 554, distance: 15.1
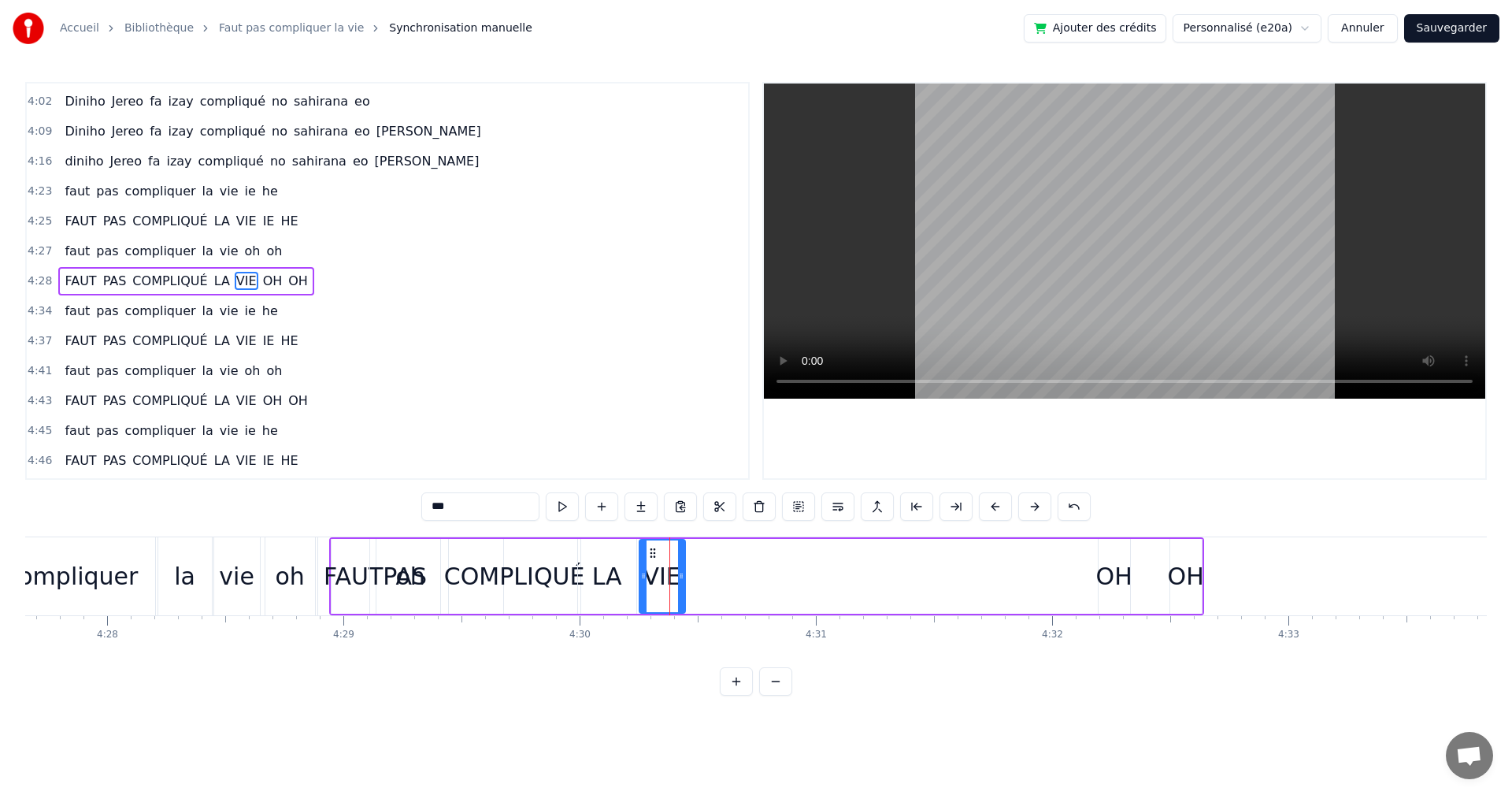
click at [650, 554] on icon at bounding box center [653, 553] width 13 height 13
click at [568, 513] on button at bounding box center [562, 506] width 33 height 28
click at [679, 576] on icon at bounding box center [681, 576] width 6 height 13
drag, startPoint x: 682, startPoint y: 577, endPoint x: 695, endPoint y: 580, distance: 13.3
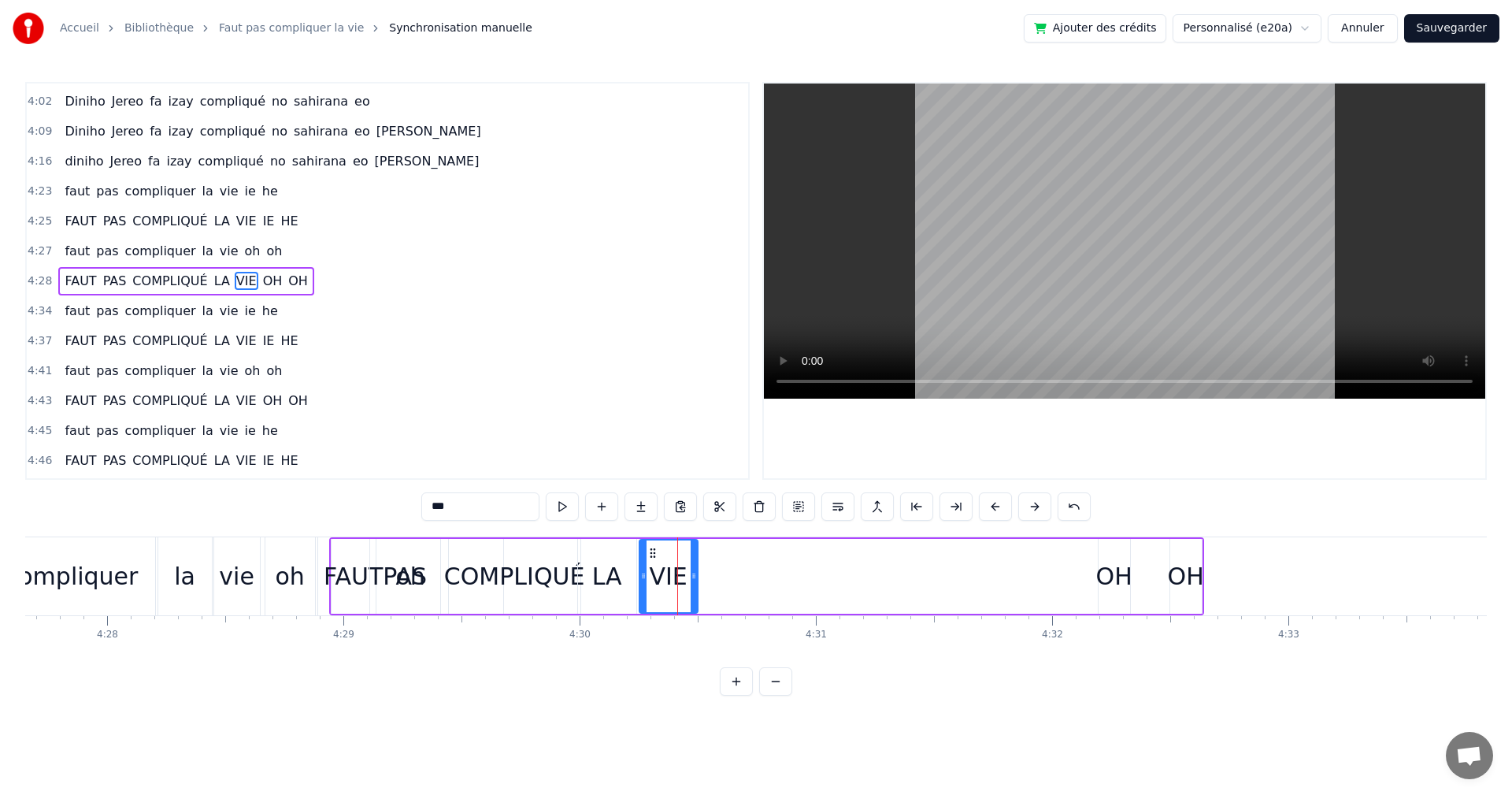
click at [695, 580] on icon at bounding box center [694, 576] width 6 height 13
click at [582, 514] on div "***" at bounding box center [756, 506] width 669 height 28
click at [563, 510] on button at bounding box center [562, 506] width 33 height 28
click at [1105, 581] on div "OH" at bounding box center [1114, 576] width 36 height 35
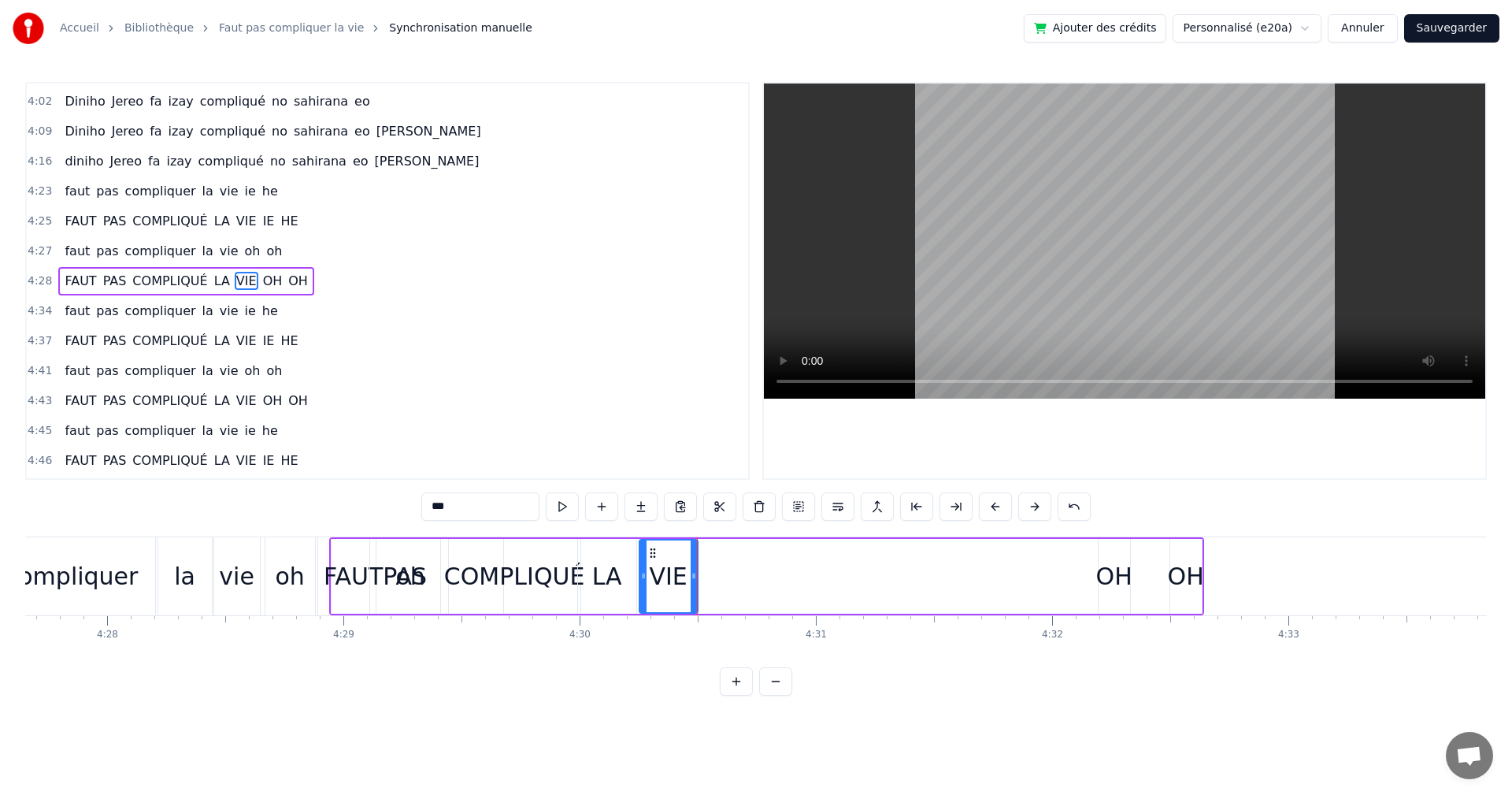
type input "**"
drag, startPoint x: 1108, startPoint y: 553, endPoint x: 708, endPoint y: 571, distance: 400.4
click at [708, 571] on div "OH" at bounding box center [713, 577] width 30 height 72
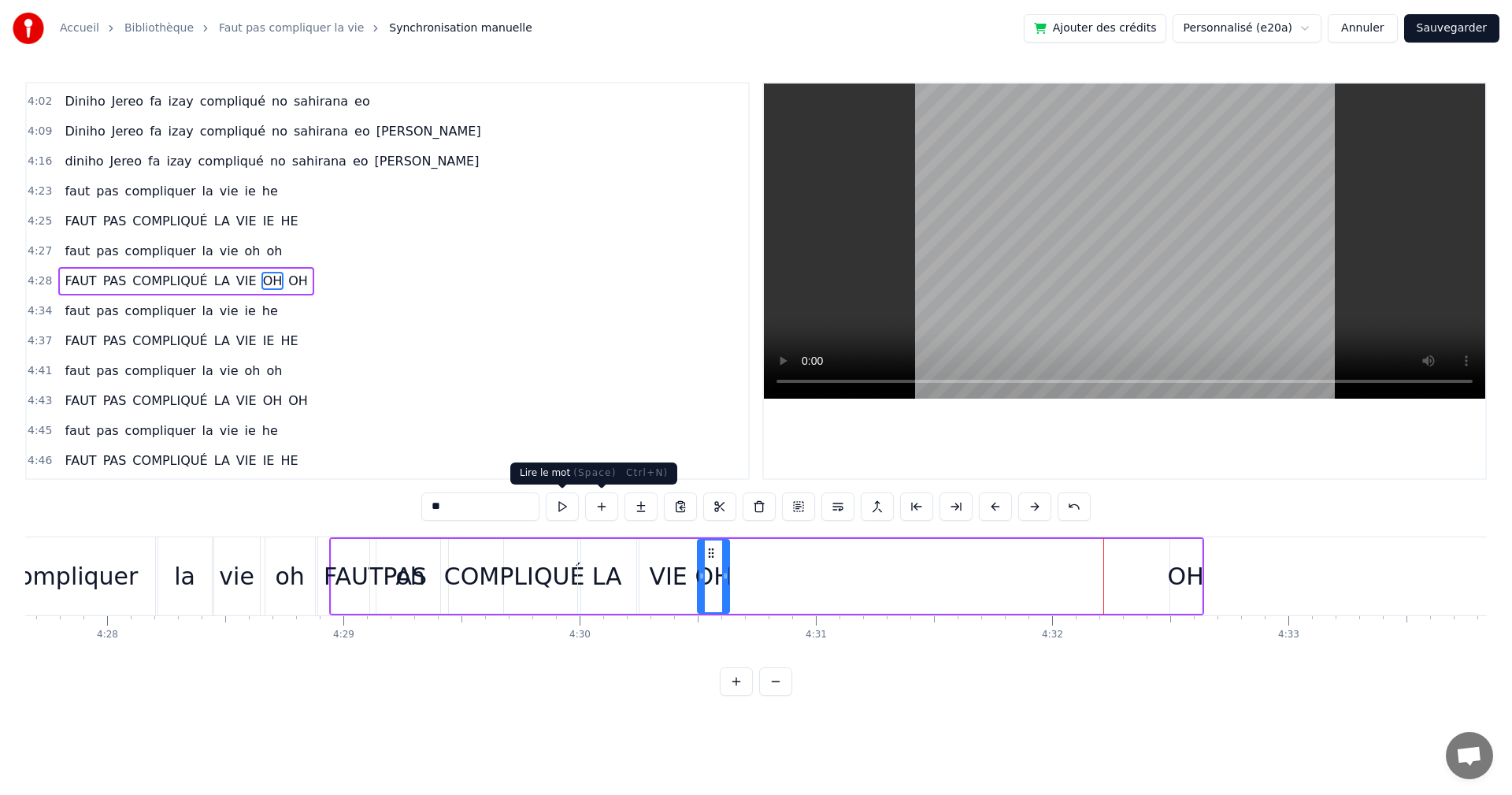
click at [567, 502] on button at bounding box center [562, 506] width 33 height 28
drag, startPoint x: 722, startPoint y: 573, endPoint x: 658, endPoint y: 566, distance: 64.4
click at [738, 573] on icon at bounding box center [741, 576] width 6 height 13
click at [555, 517] on button at bounding box center [562, 506] width 33 height 28
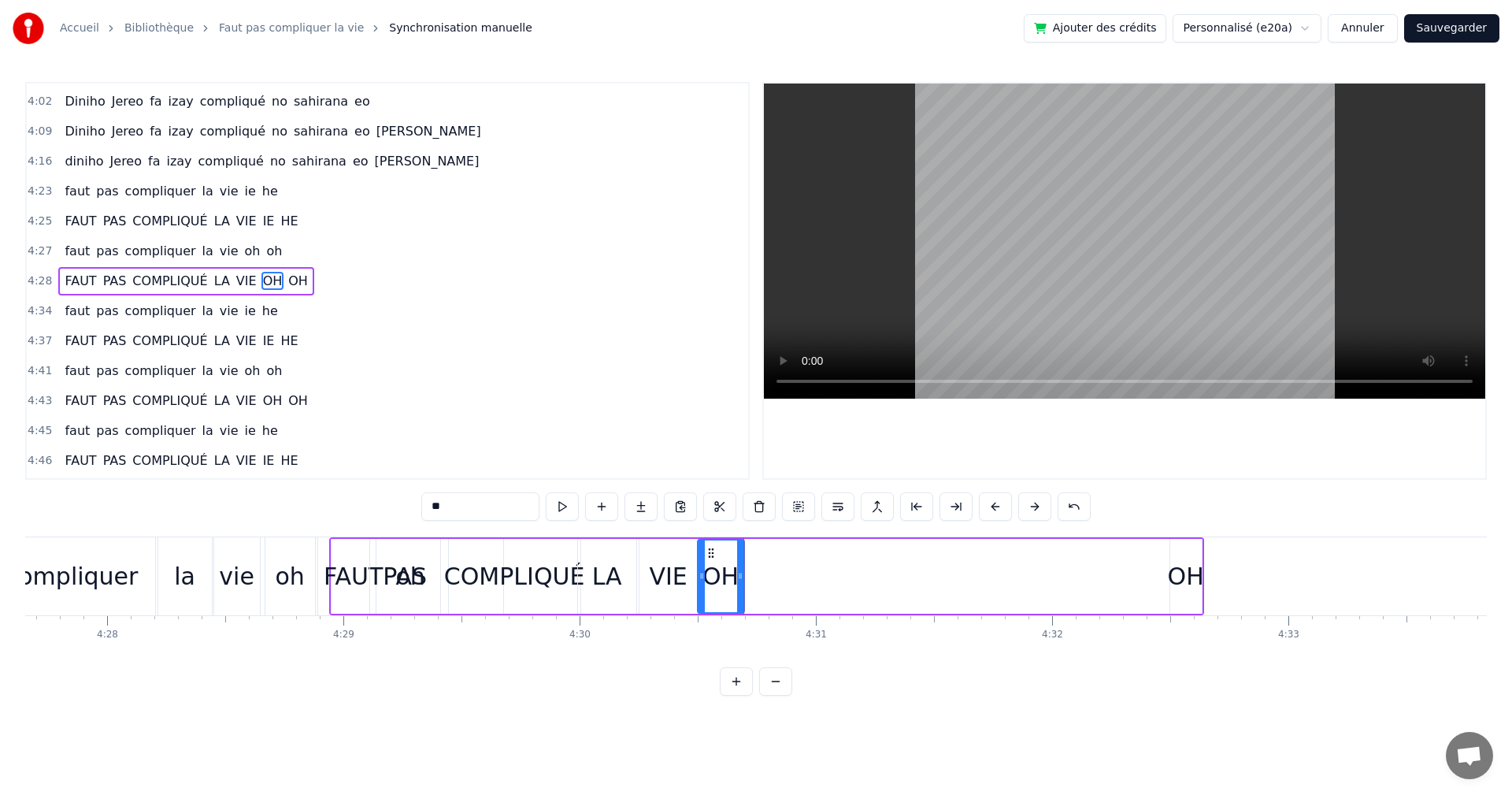
click at [1175, 556] on div "OH" at bounding box center [1186, 577] width 31 height 75
drag, startPoint x: 1183, startPoint y: 557, endPoint x: 759, endPoint y: 569, distance: 424.2
click at [759, 569] on div "OH" at bounding box center [762, 577] width 30 height 72
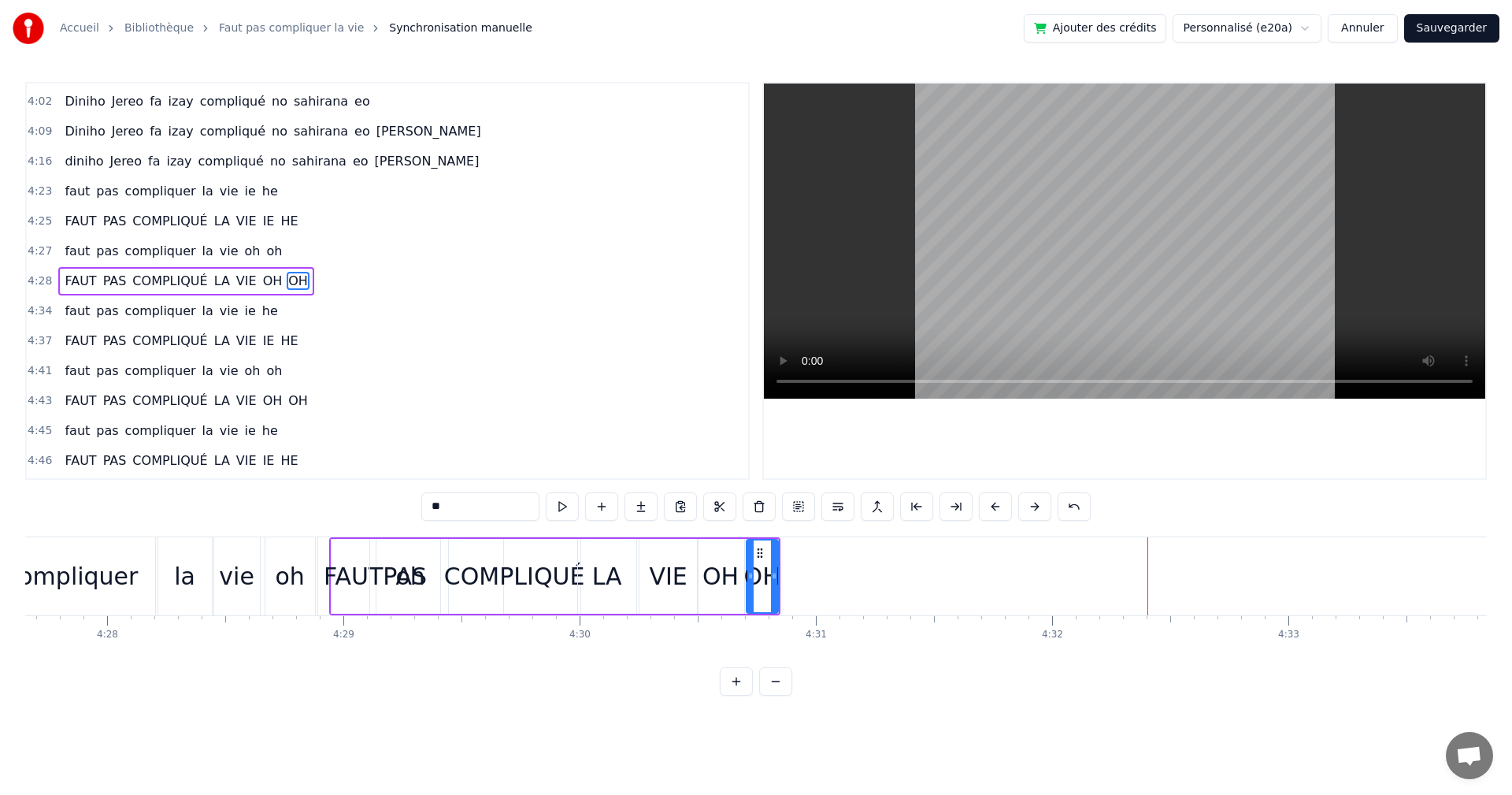
click at [777, 573] on div "OH" at bounding box center [762, 576] width 36 height 35
drag, startPoint x: 760, startPoint y: 548, endPoint x: 800, endPoint y: 551, distance: 40.1
click at [800, 551] on icon at bounding box center [800, 553] width 13 height 13
click at [736, 569] on div "OH" at bounding box center [720, 576] width 36 height 35
drag, startPoint x: 741, startPoint y: 576, endPoint x: 776, endPoint y: 578, distance: 35.1
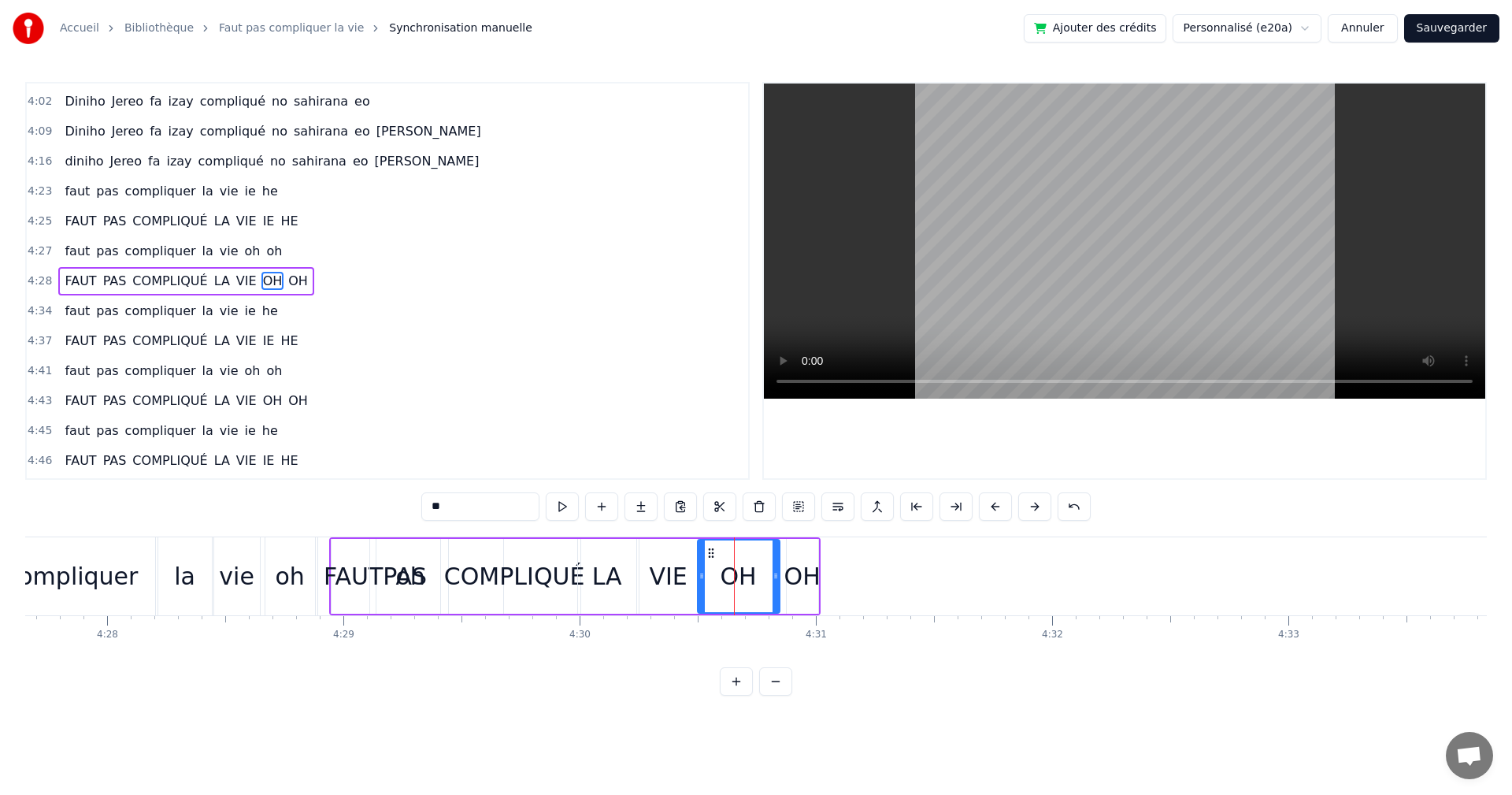
click at [776, 578] on icon at bounding box center [776, 576] width 6 height 13
click at [573, 509] on button at bounding box center [562, 506] width 33 height 28
click at [784, 553] on div "FAUT PAS COMPLIQUÉ LA VIE OH OH" at bounding box center [575, 577] width 492 height 78
click at [809, 554] on icon at bounding box center [807, 552] width 13 height 13
click at [807, 552] on icon at bounding box center [807, 552] width 13 height 13
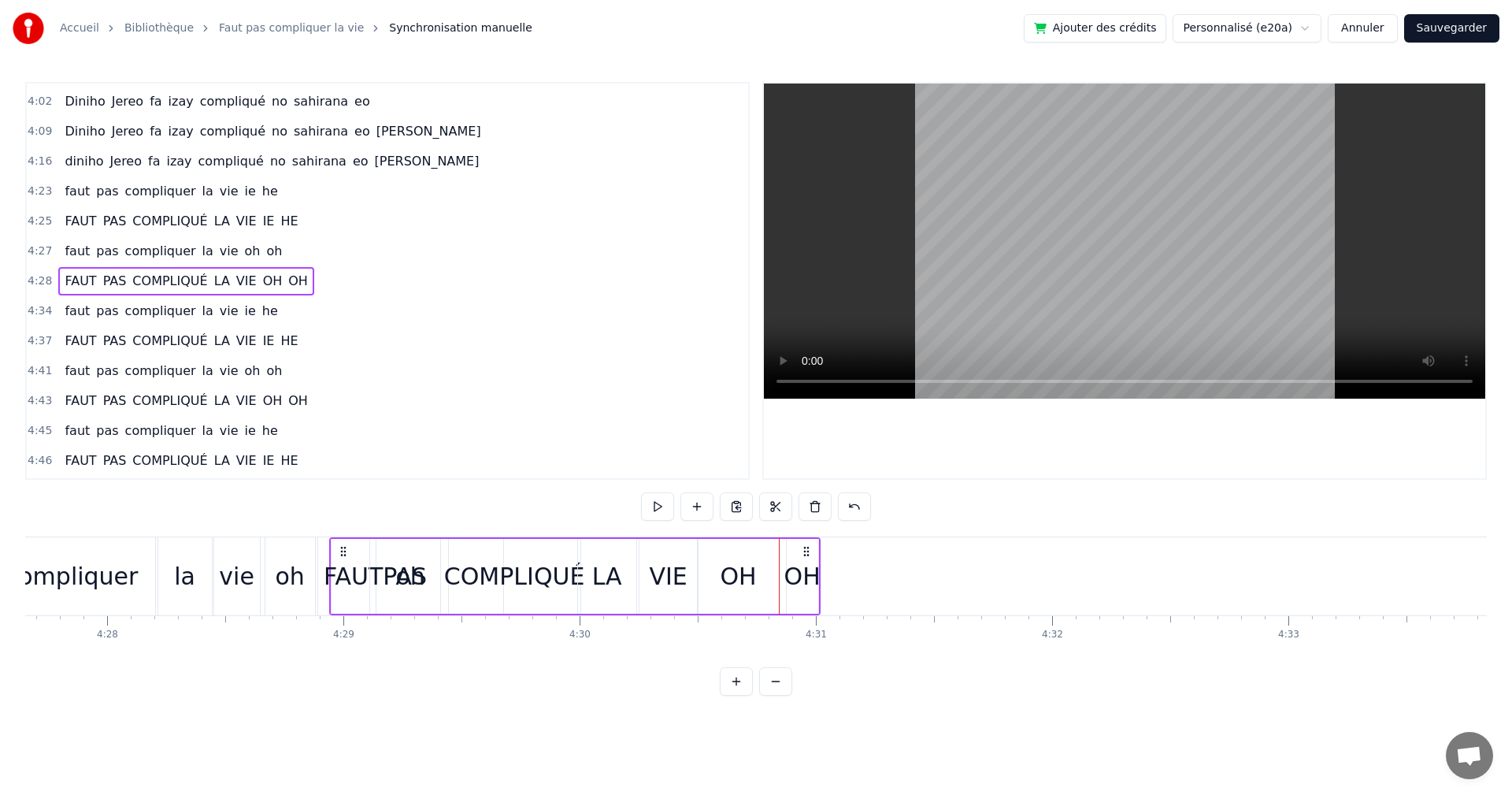
click at [800, 553] on icon at bounding box center [807, 552] width 13 height 13
click at [792, 589] on div "OH" at bounding box center [802, 576] width 36 height 35
click at [568, 505] on button at bounding box center [562, 506] width 33 height 28
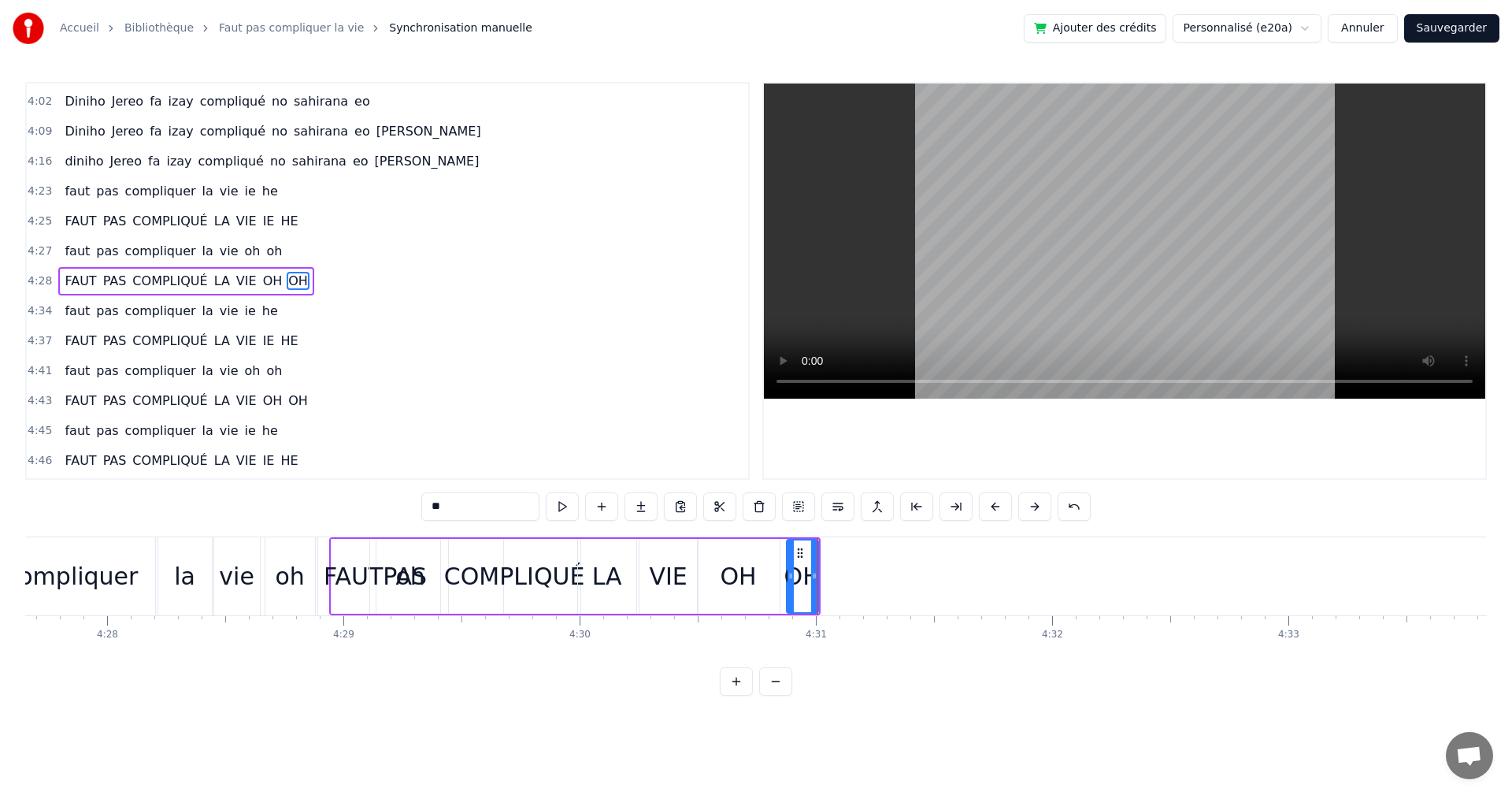
click at [568, 505] on button at bounding box center [562, 506] width 33 height 28
drag, startPoint x: 815, startPoint y: 578, endPoint x: 892, endPoint y: 575, distance: 77.1
click at [892, 575] on icon at bounding box center [892, 576] width 6 height 13
click at [571, 515] on button at bounding box center [562, 506] width 33 height 28
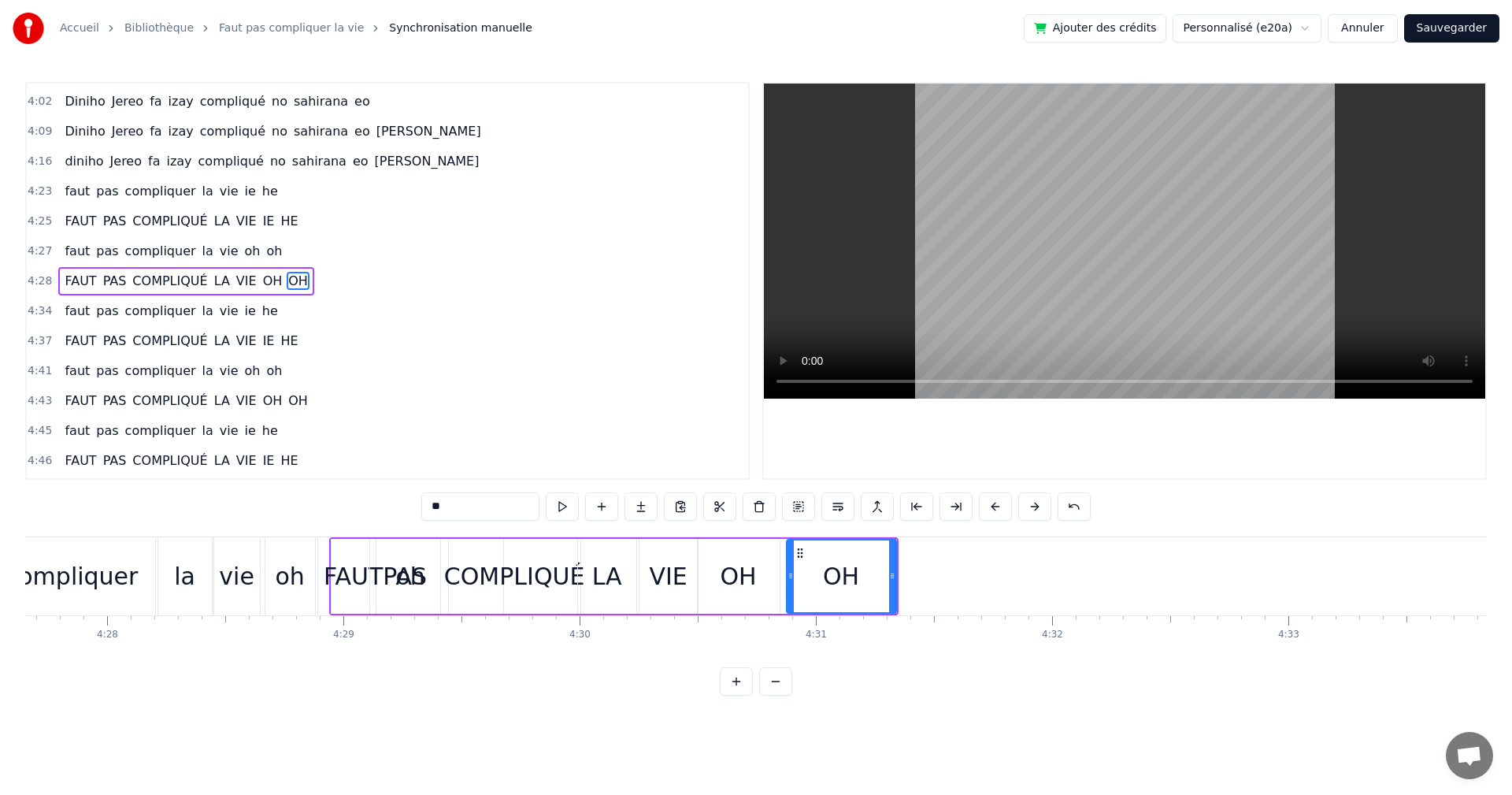
click at [571, 515] on button at bounding box center [562, 506] width 33 height 28
click at [708, 561] on div "OH" at bounding box center [739, 577] width 82 height 75
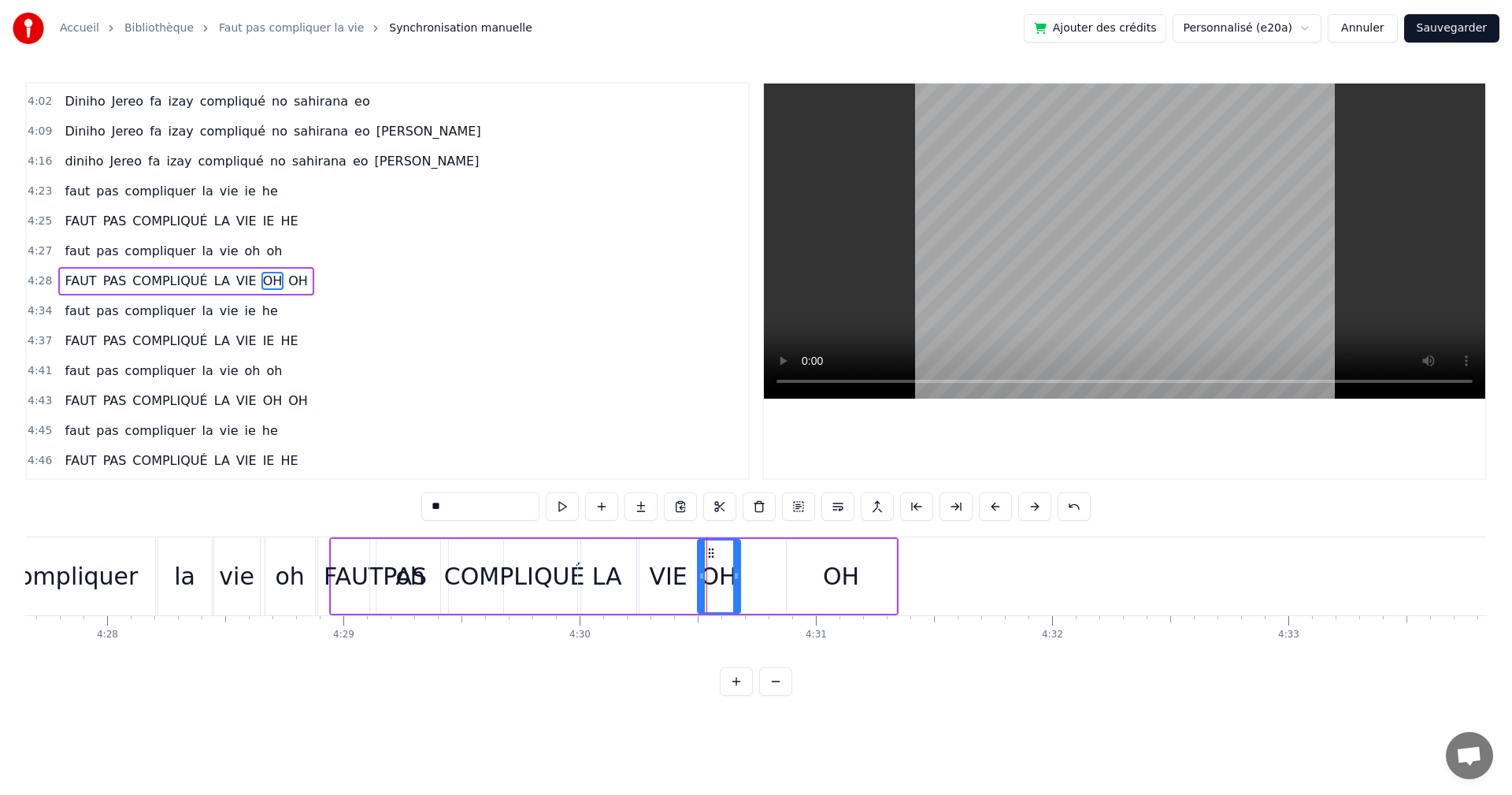
drag, startPoint x: 774, startPoint y: 564, endPoint x: 764, endPoint y: 561, distance: 10.4
click at [736, 561] on div at bounding box center [736, 577] width 6 height 72
click at [811, 541] on div "OH" at bounding box center [841, 577] width 110 height 75
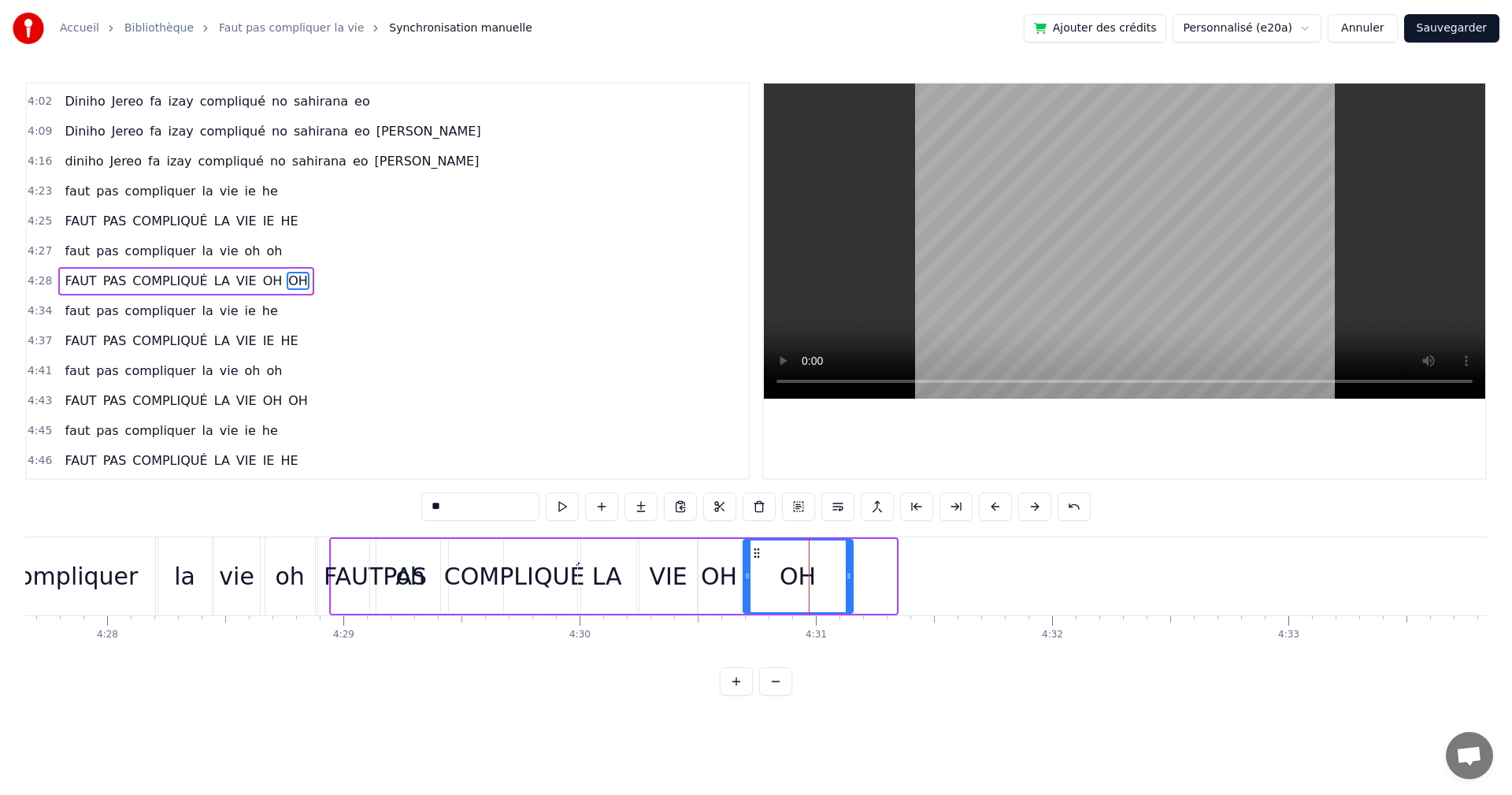
drag, startPoint x: 796, startPoint y: 549, endPoint x: 752, endPoint y: 547, distance: 44.0
click at [752, 547] on icon at bounding box center [757, 553] width 13 height 13
drag, startPoint x: 851, startPoint y: 576, endPoint x: 787, endPoint y: 573, distance: 64.1
click at [787, 573] on icon at bounding box center [785, 576] width 6 height 13
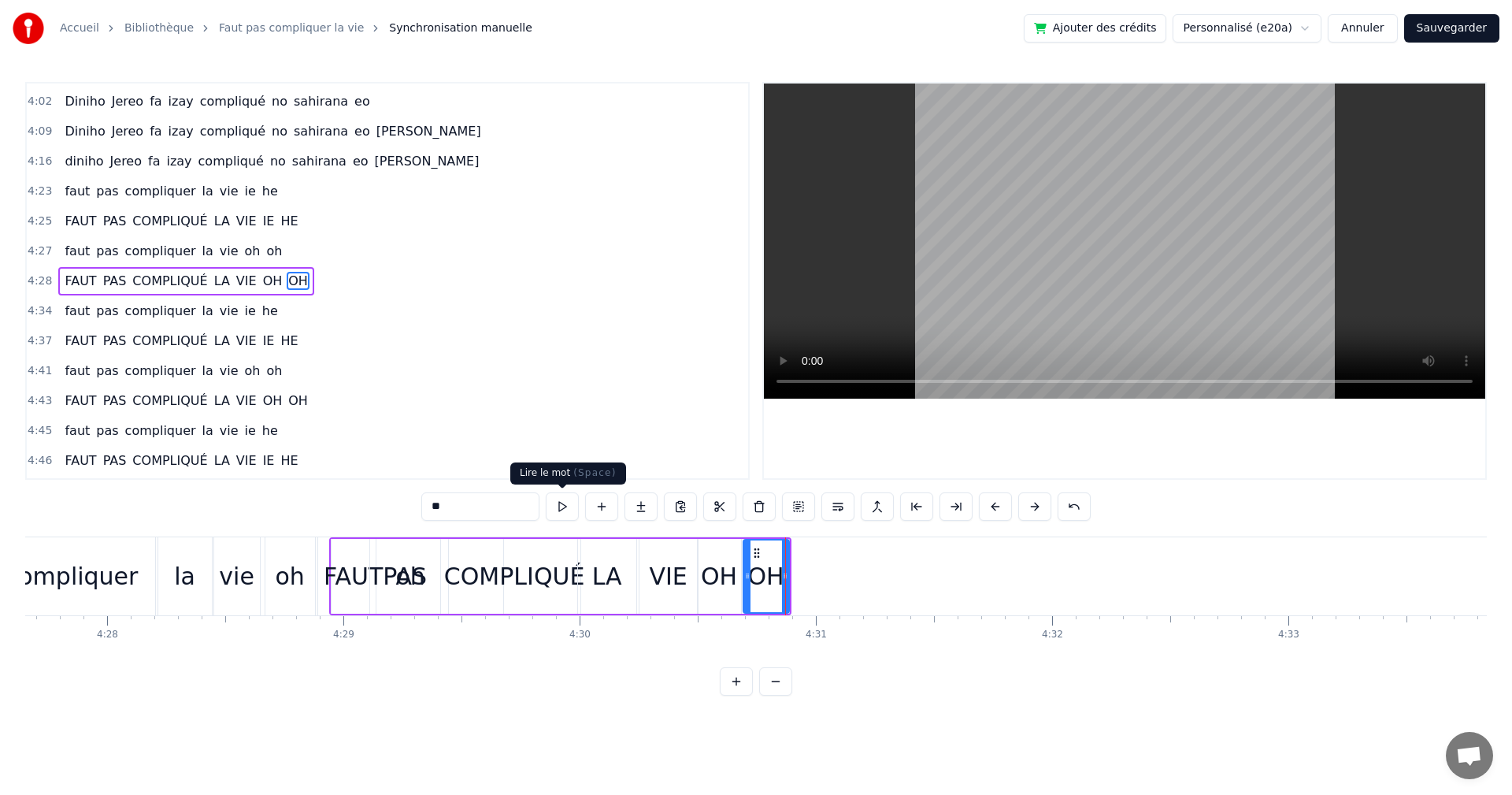
click at [572, 516] on button at bounding box center [562, 506] width 33 height 28
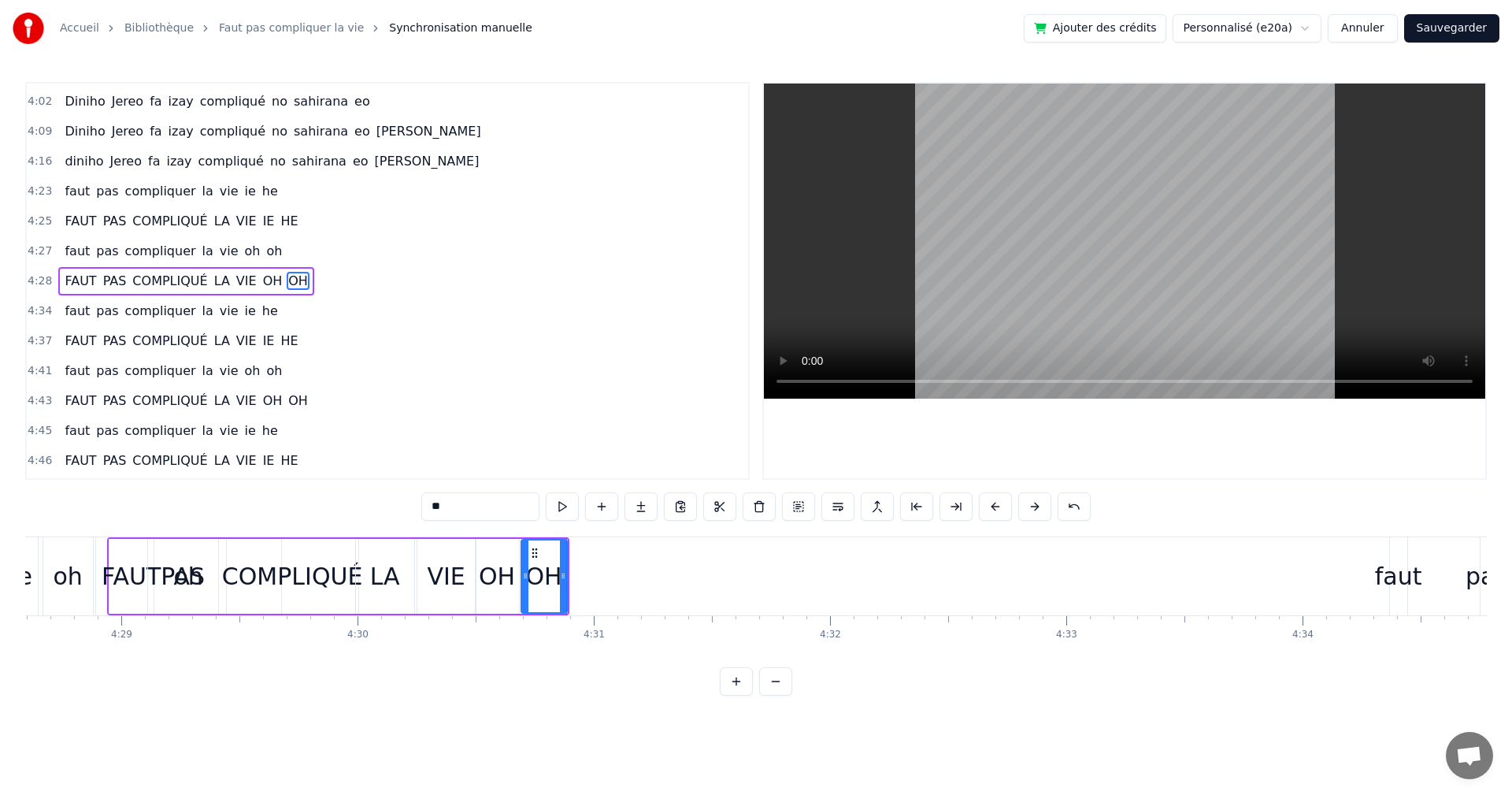
scroll to position [0, 63659]
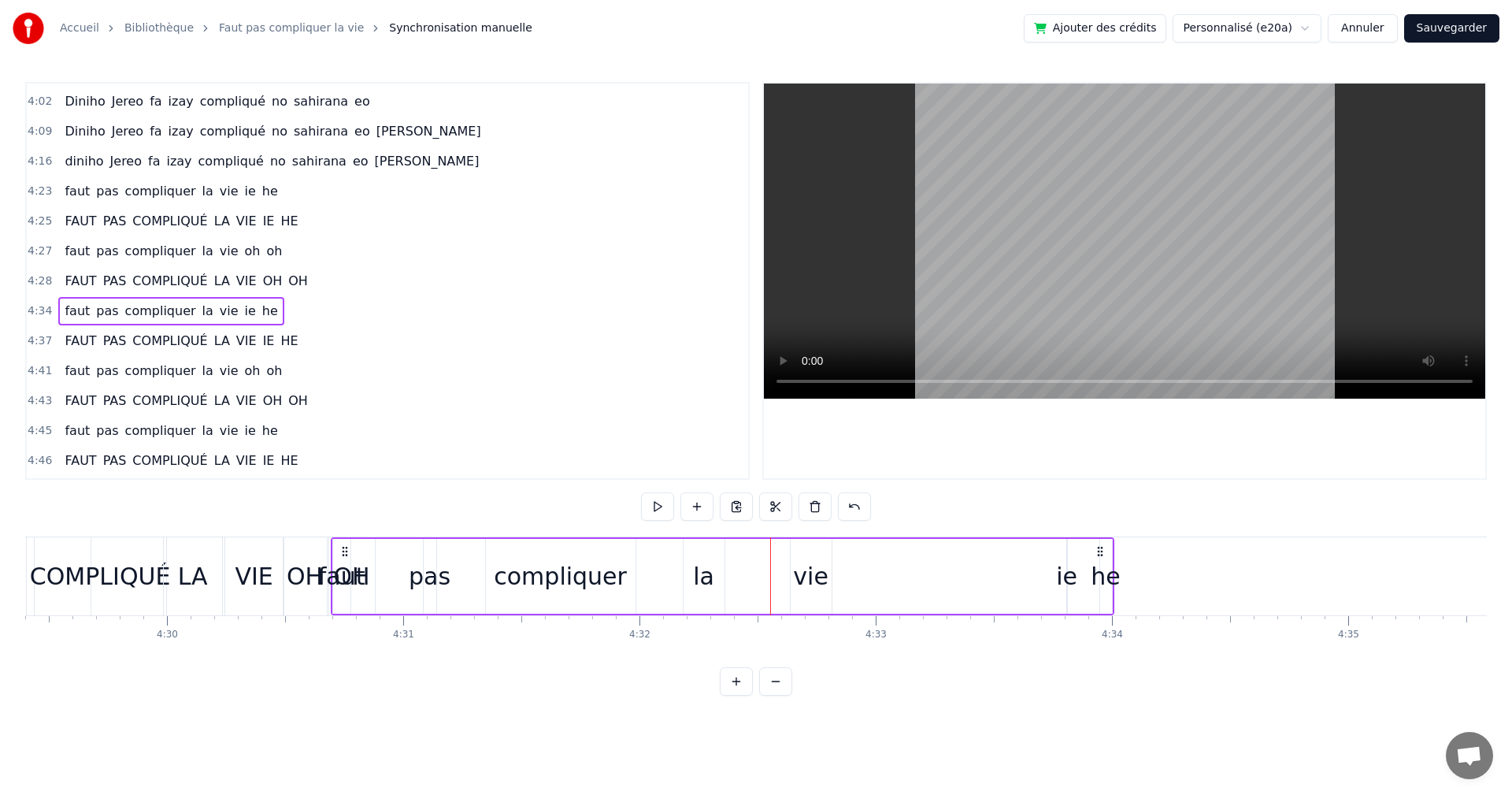
drag, startPoint x: 1209, startPoint y: 551, endPoint x: 341, endPoint y: 599, distance: 869.3
click at [341, 599] on div "faut pas compliquer la vie ie he" at bounding box center [723, 577] width 784 height 78
click at [652, 512] on button at bounding box center [657, 506] width 33 height 28
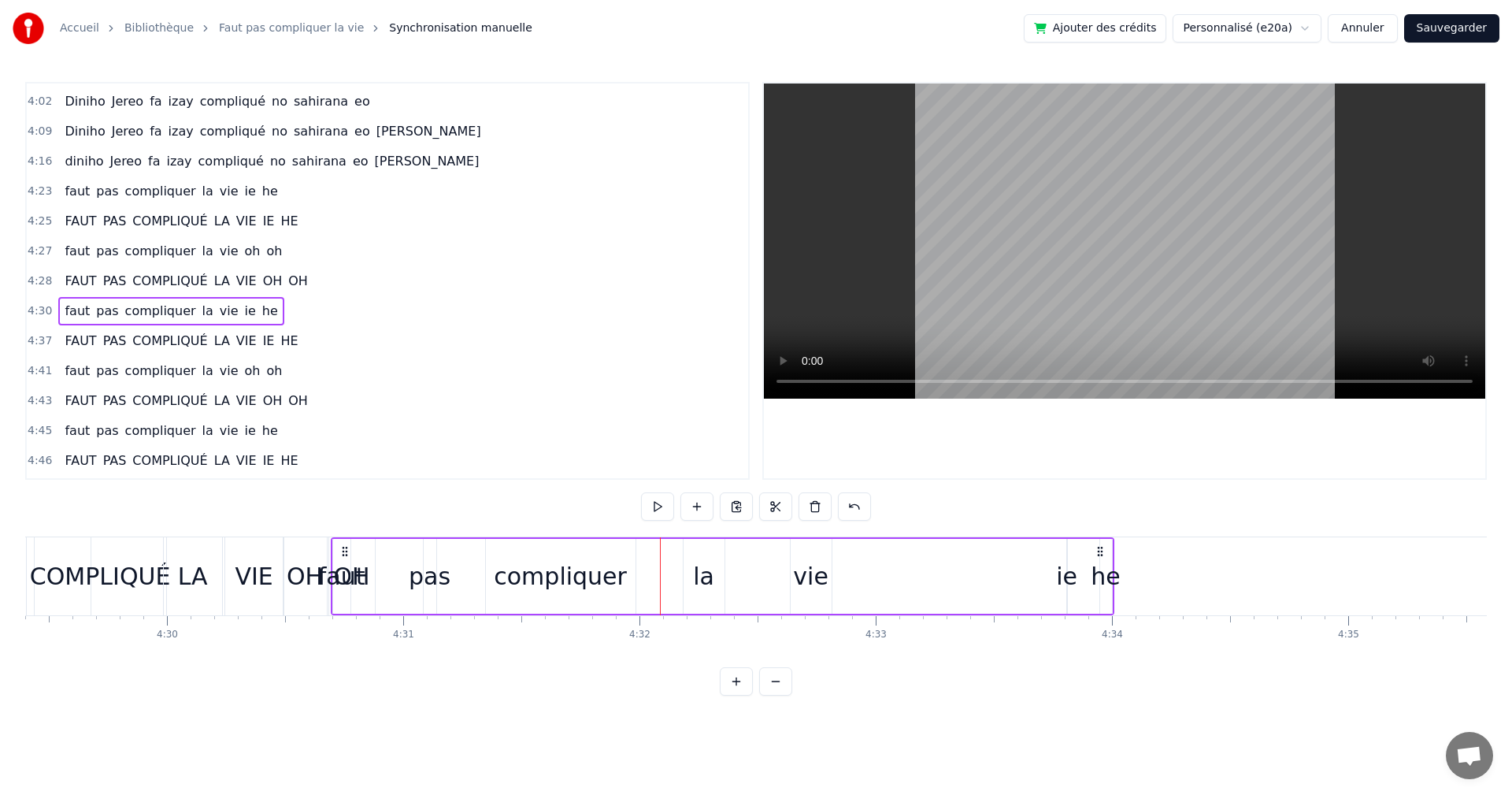
click at [344, 572] on div "faut" at bounding box center [341, 576] width 47 height 35
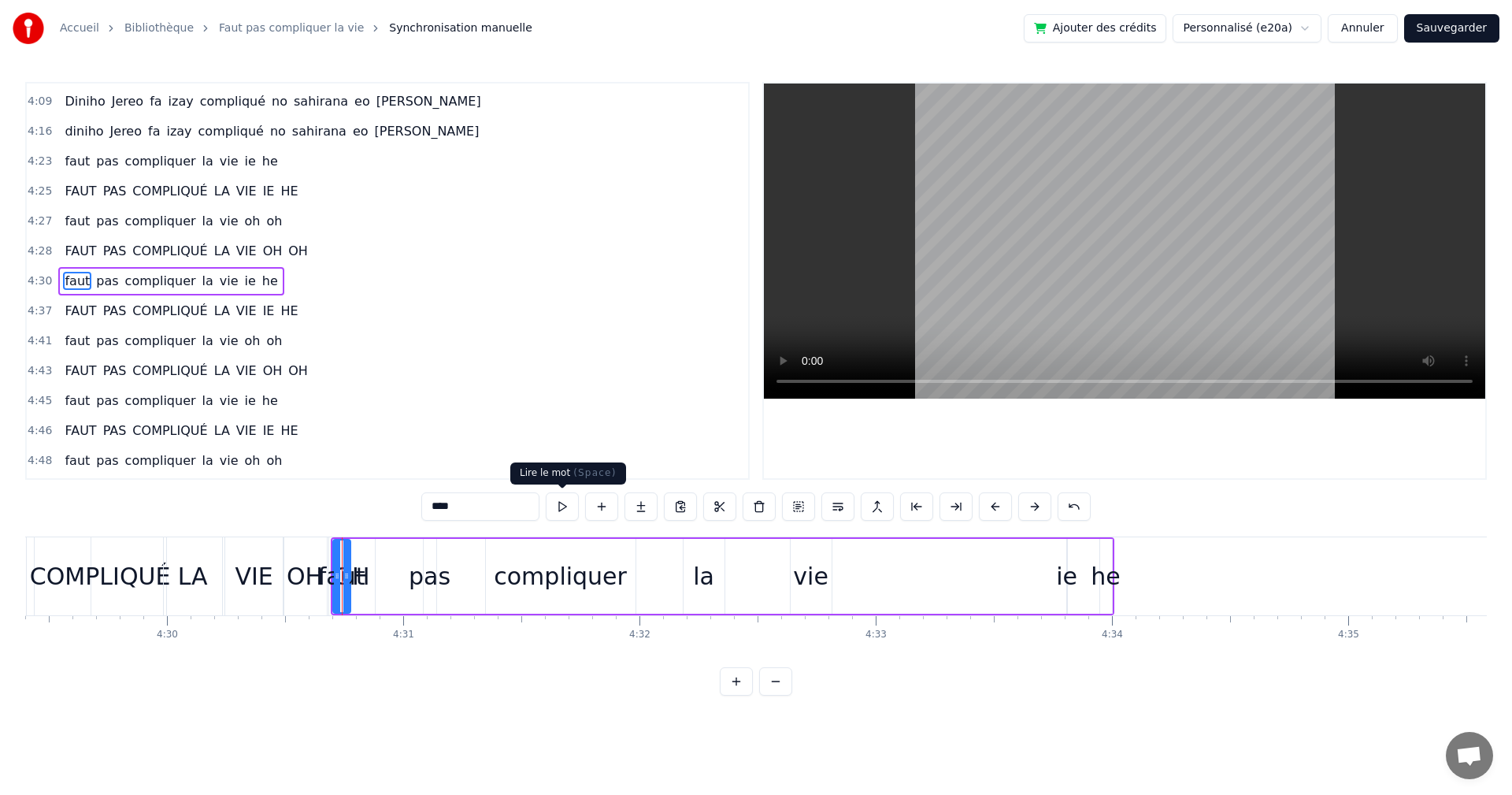
click at [564, 502] on button at bounding box center [562, 506] width 33 height 28
click at [367, 549] on div "faut pas compliquer la vie ie he" at bounding box center [723, 577] width 784 height 78
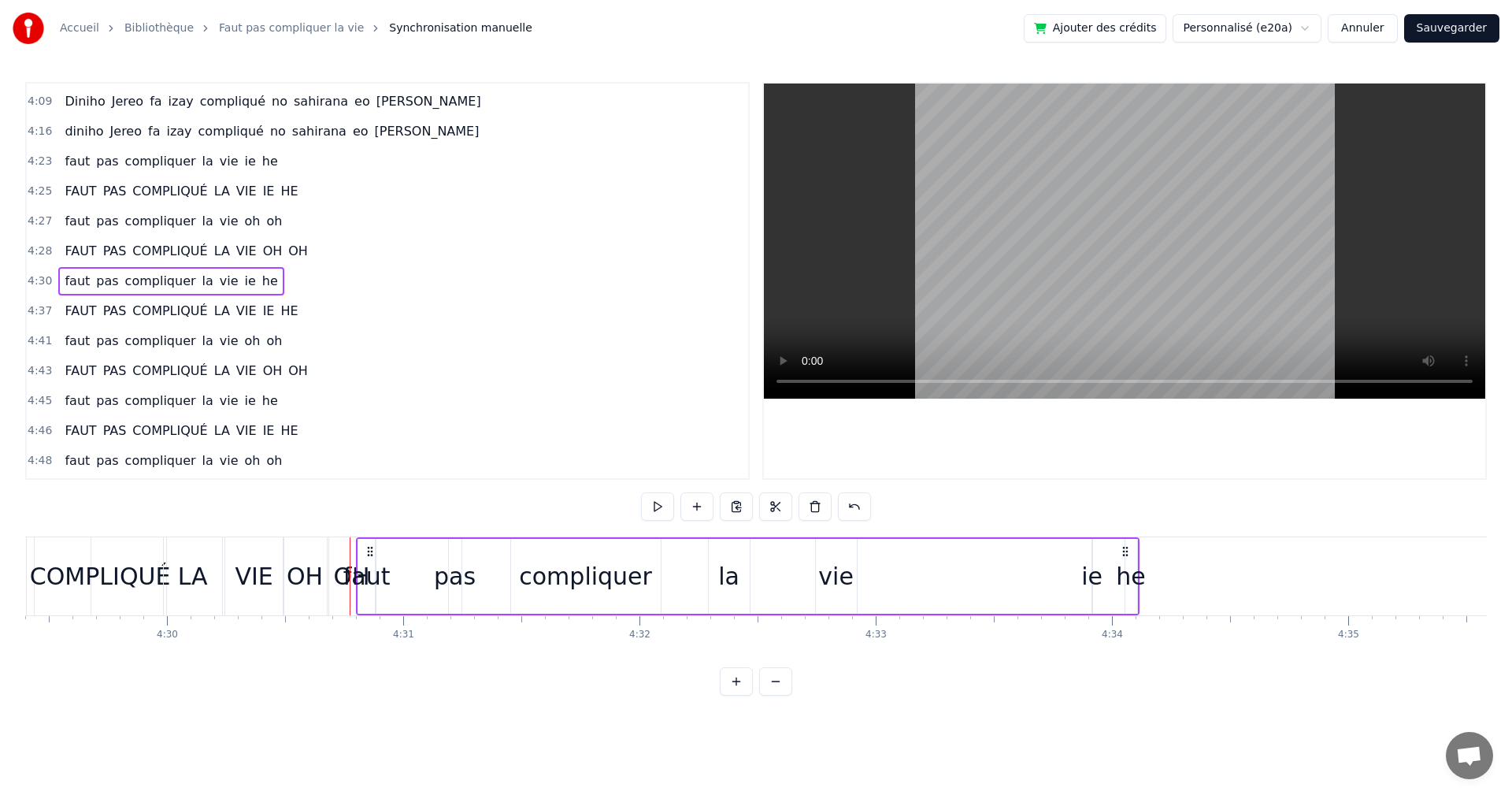
drag, startPoint x: 346, startPoint y: 549, endPoint x: 372, endPoint y: 552, distance: 26.2
click at [372, 552] on icon at bounding box center [370, 552] width 13 height 13
click at [644, 499] on button at bounding box center [657, 506] width 33 height 28
click at [667, 506] on button at bounding box center [657, 506] width 33 height 28
click at [373, 573] on div "faut" at bounding box center [367, 576] width 47 height 35
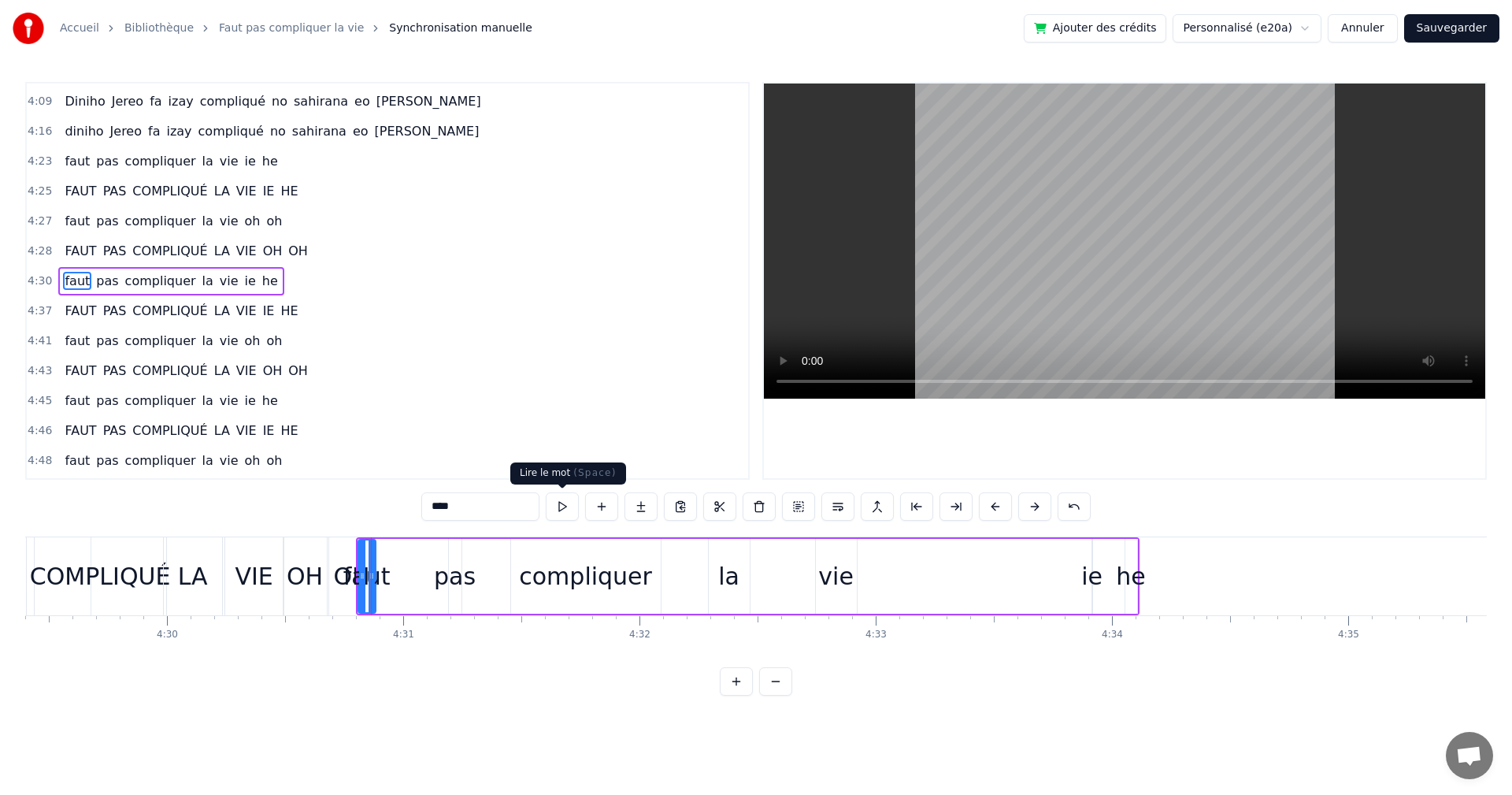
click at [570, 502] on button at bounding box center [562, 506] width 33 height 28
click at [460, 581] on div "pas" at bounding box center [455, 576] width 42 height 35
click at [555, 507] on button at bounding box center [562, 506] width 33 height 28
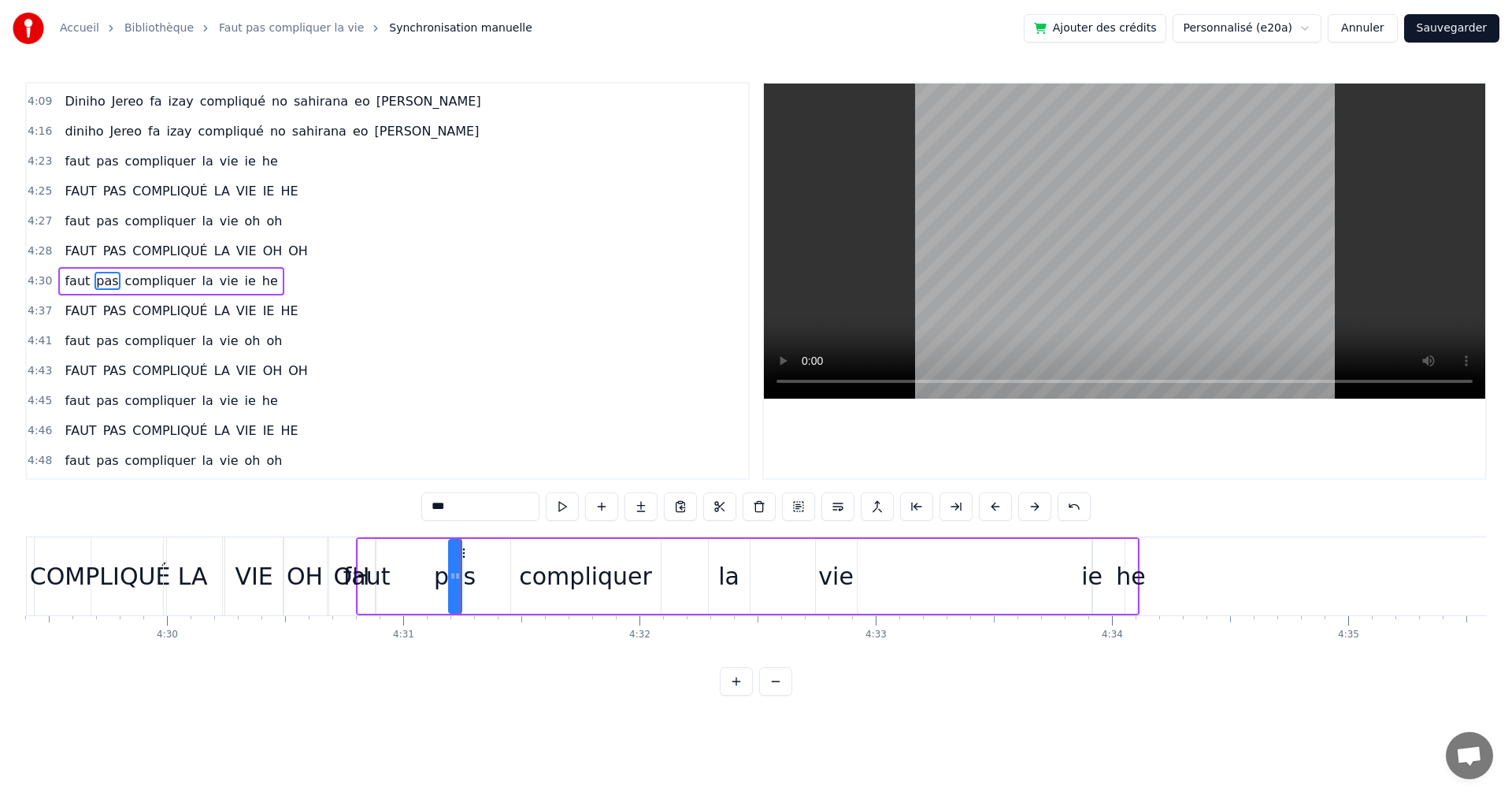
click at [571, 559] on div "compliquer" at bounding box center [585, 576] width 133 height 35
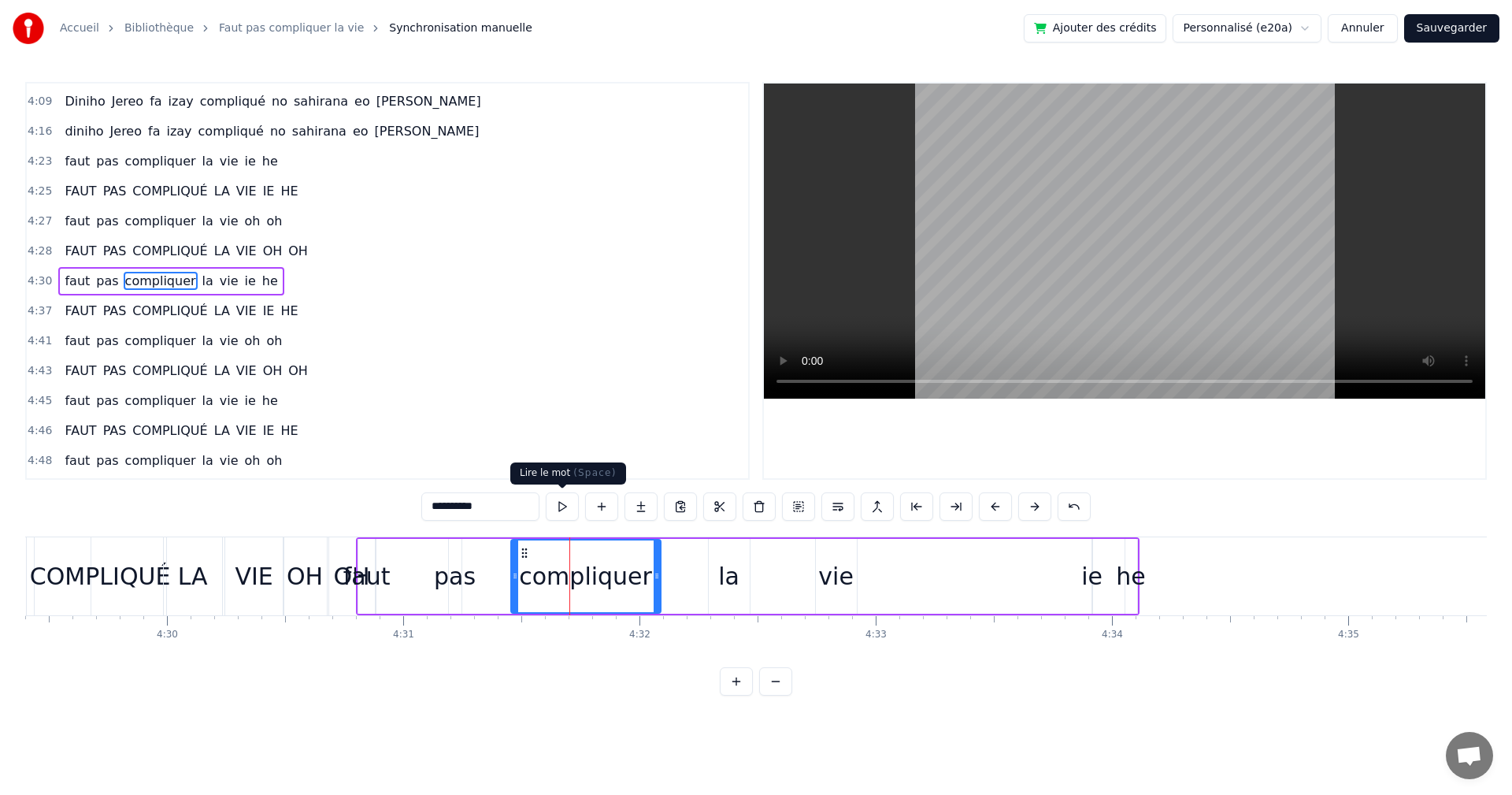
click at [561, 509] on button at bounding box center [562, 506] width 33 height 28
drag, startPoint x: 511, startPoint y: 580, endPoint x: 516, endPoint y: 564, distance: 16.8
click at [473, 578] on icon at bounding box center [477, 576] width 6 height 13
click at [563, 509] on button at bounding box center [562, 506] width 33 height 28
click at [466, 574] on div "pas" at bounding box center [455, 576] width 42 height 35
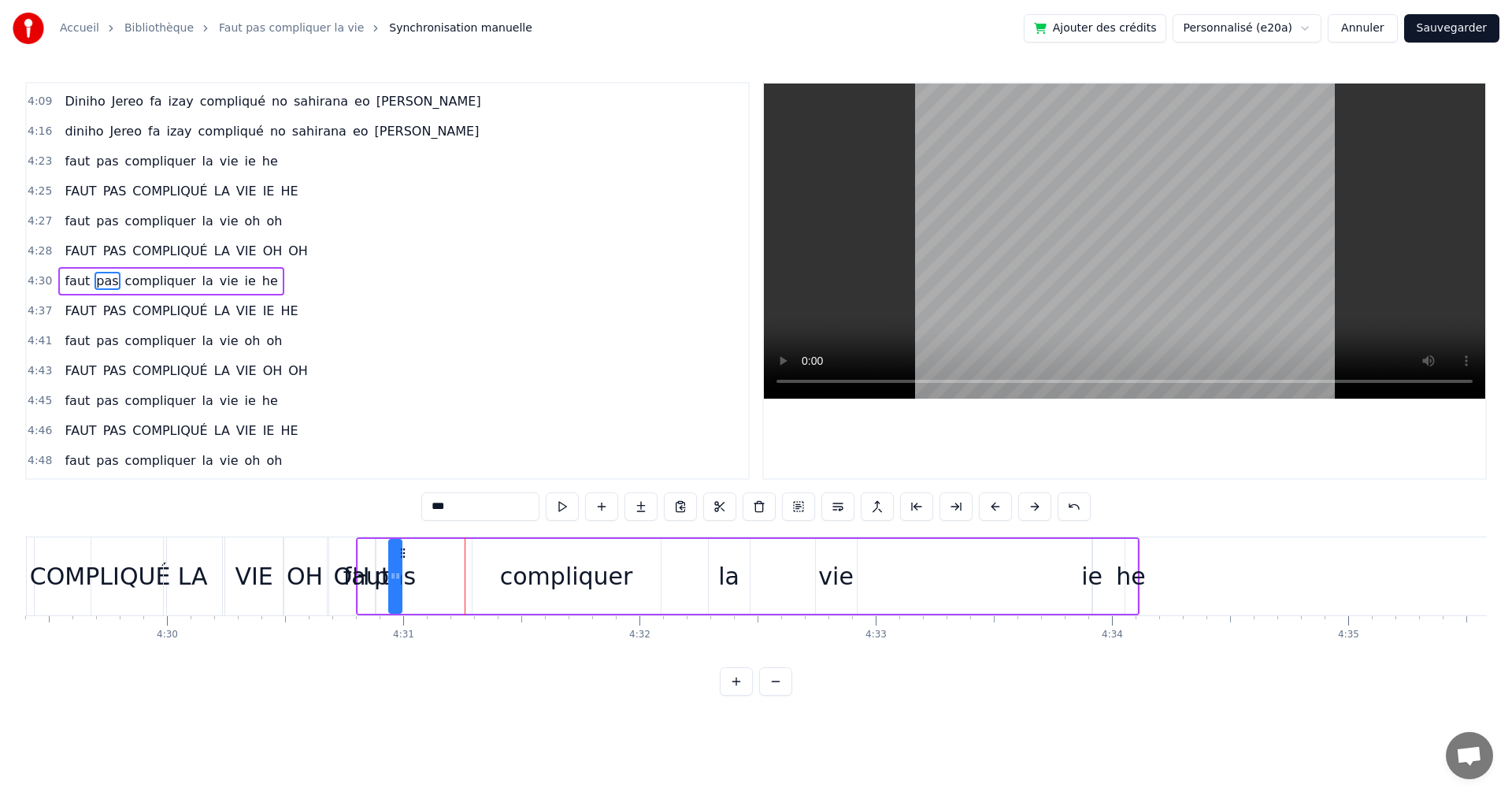
drag, startPoint x: 461, startPoint y: 553, endPoint x: 401, endPoint y: 557, distance: 60.1
click at [401, 557] on icon at bounding box center [403, 553] width 13 height 13
click at [557, 506] on button at bounding box center [562, 506] width 33 height 28
click at [477, 574] on div "compliquer" at bounding box center [566, 577] width 188 height 75
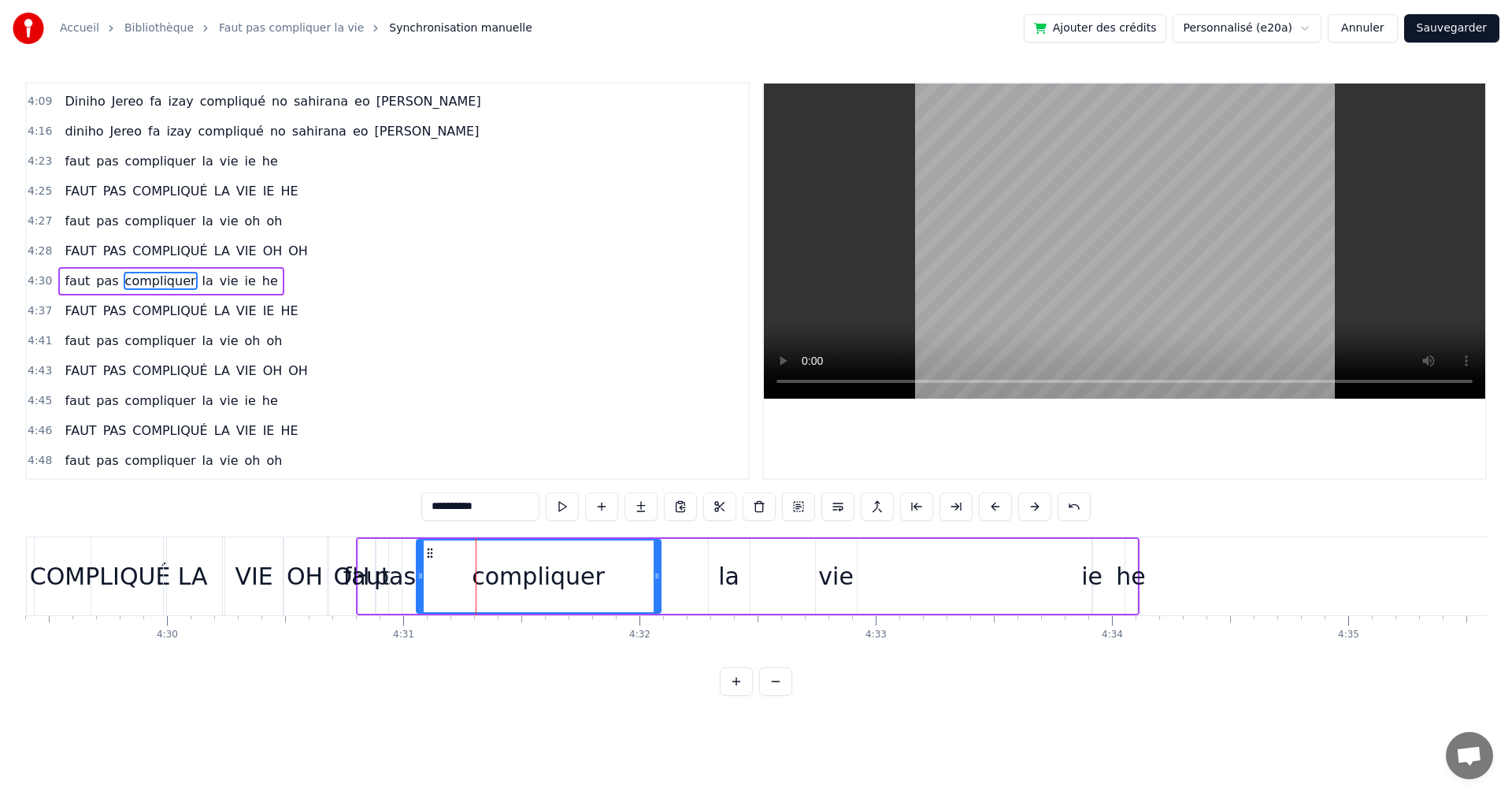
drag, startPoint x: 477, startPoint y: 574, endPoint x: 421, endPoint y: 573, distance: 56.0
click at [421, 573] on icon at bounding box center [421, 576] width 6 height 13
click at [572, 506] on button at bounding box center [562, 506] width 33 height 28
drag, startPoint x: 657, startPoint y: 580, endPoint x: 592, endPoint y: 578, distance: 65.0
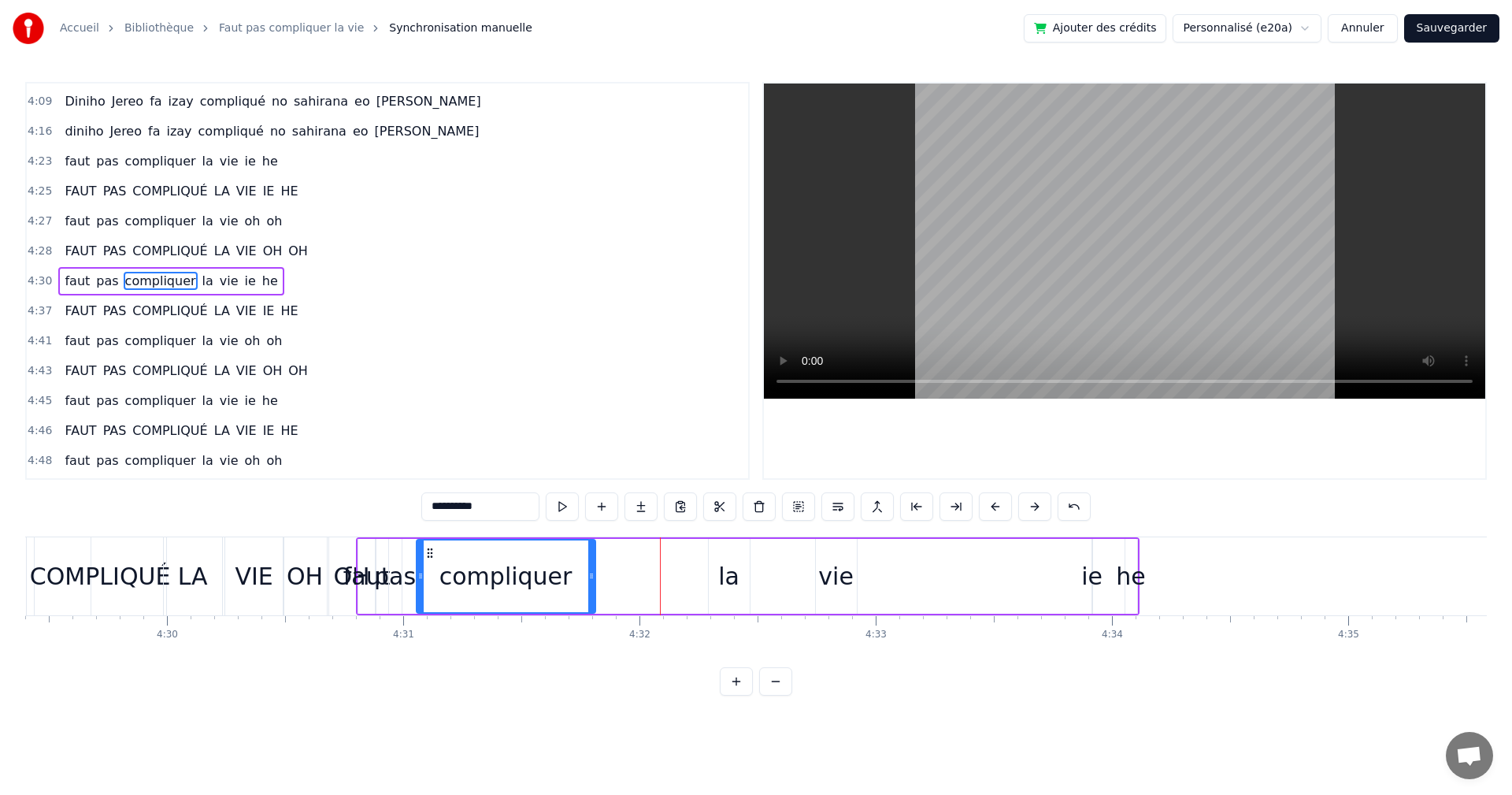
click at [592, 578] on icon at bounding box center [592, 576] width 6 height 13
click at [560, 503] on button at bounding box center [562, 506] width 33 height 28
click at [735, 573] on div "la" at bounding box center [728, 576] width 22 height 35
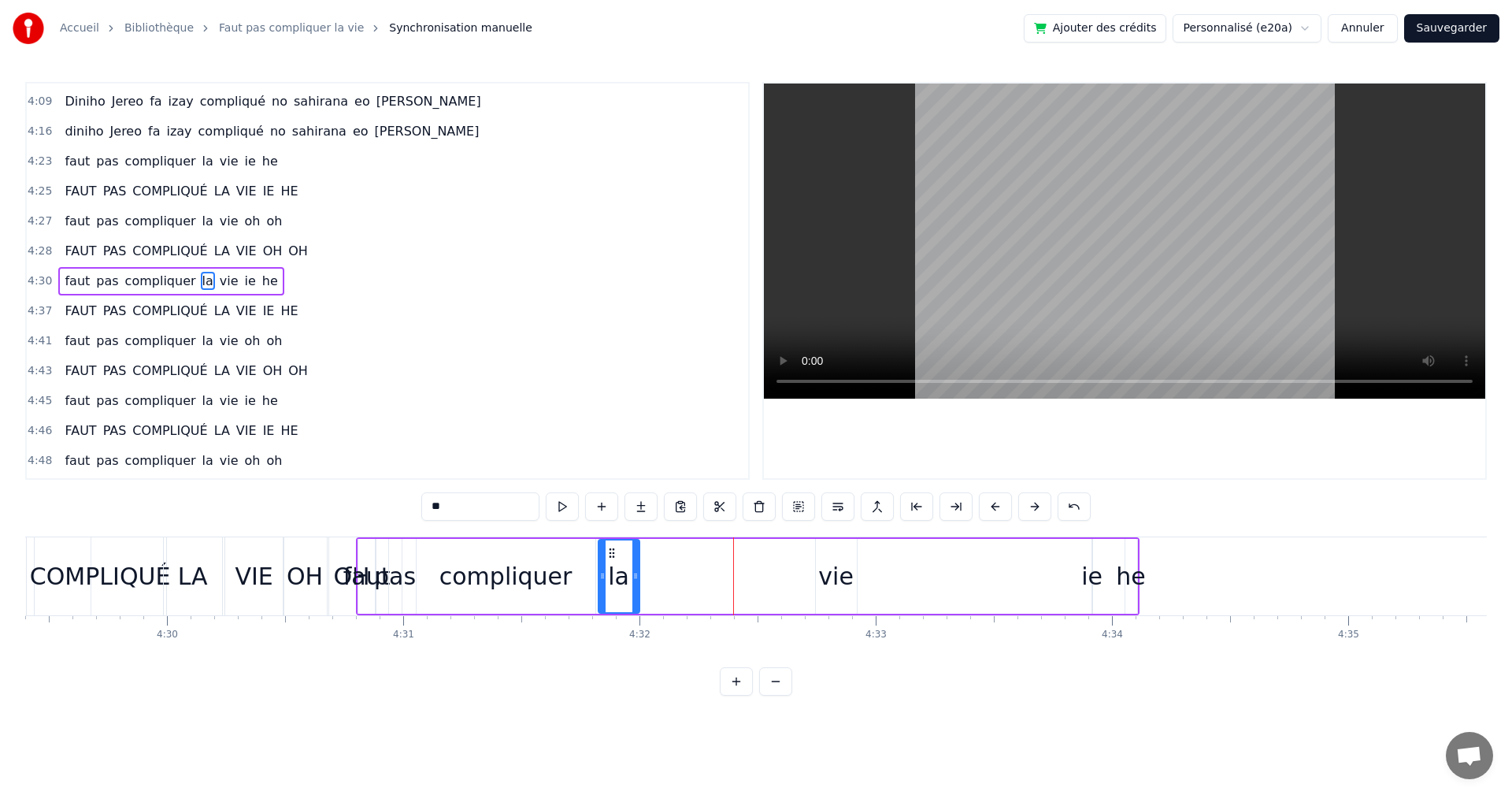
drag, startPoint x: 723, startPoint y: 555, endPoint x: 612, endPoint y: 572, distance: 112.3
click at [612, 572] on div "la" at bounding box center [619, 577] width 39 height 72
click at [546, 509] on button at bounding box center [562, 506] width 33 height 28
click at [828, 562] on div "vie" at bounding box center [836, 576] width 35 height 35
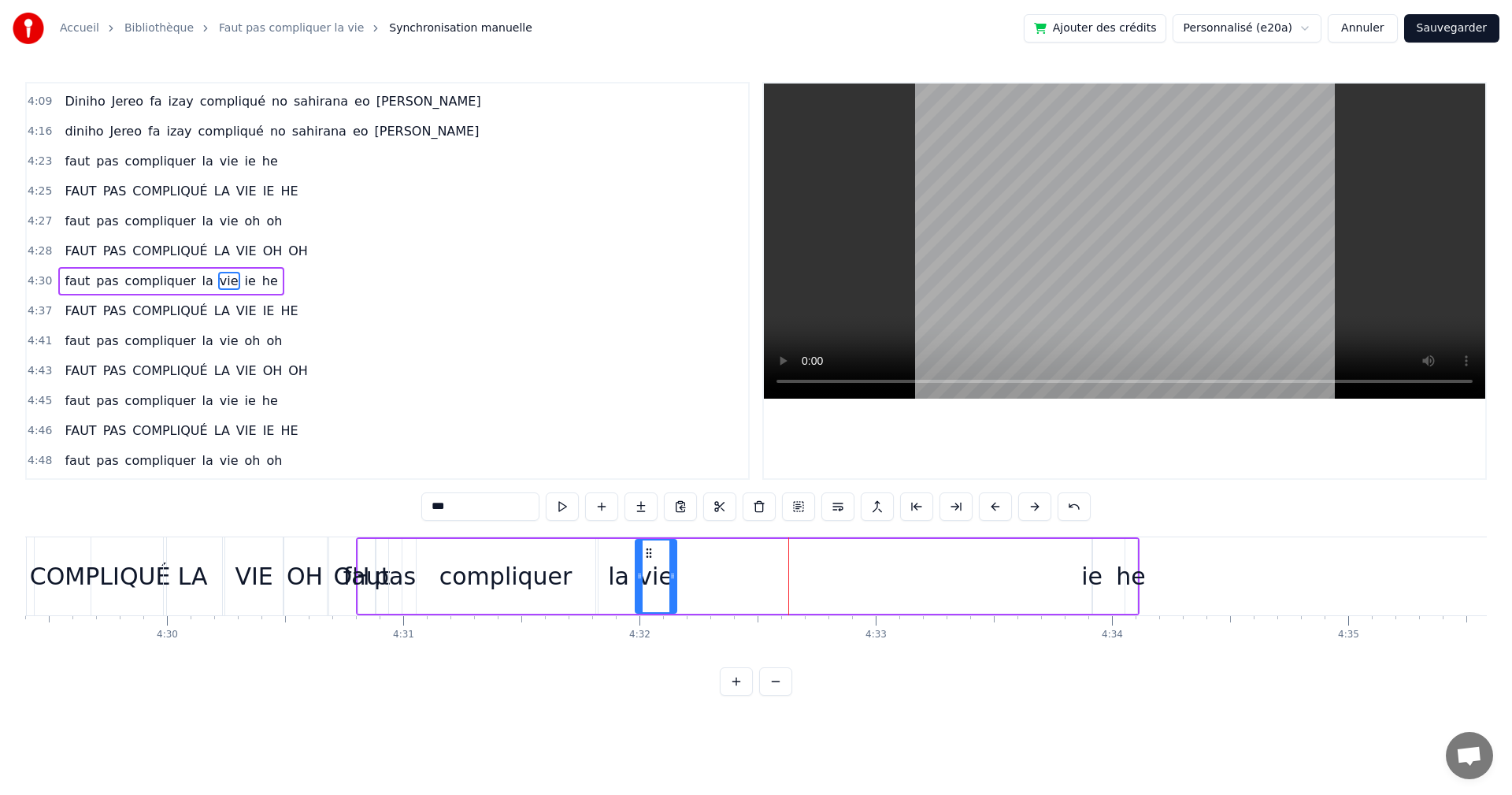
drag, startPoint x: 828, startPoint y: 554, endPoint x: 648, endPoint y: 545, distance: 180.2
click at [648, 545] on div "vie" at bounding box center [656, 577] width 39 height 72
click at [568, 505] on button at bounding box center [562, 506] width 33 height 28
drag, startPoint x: 653, startPoint y: 553, endPoint x: 661, endPoint y: 556, distance: 8.5
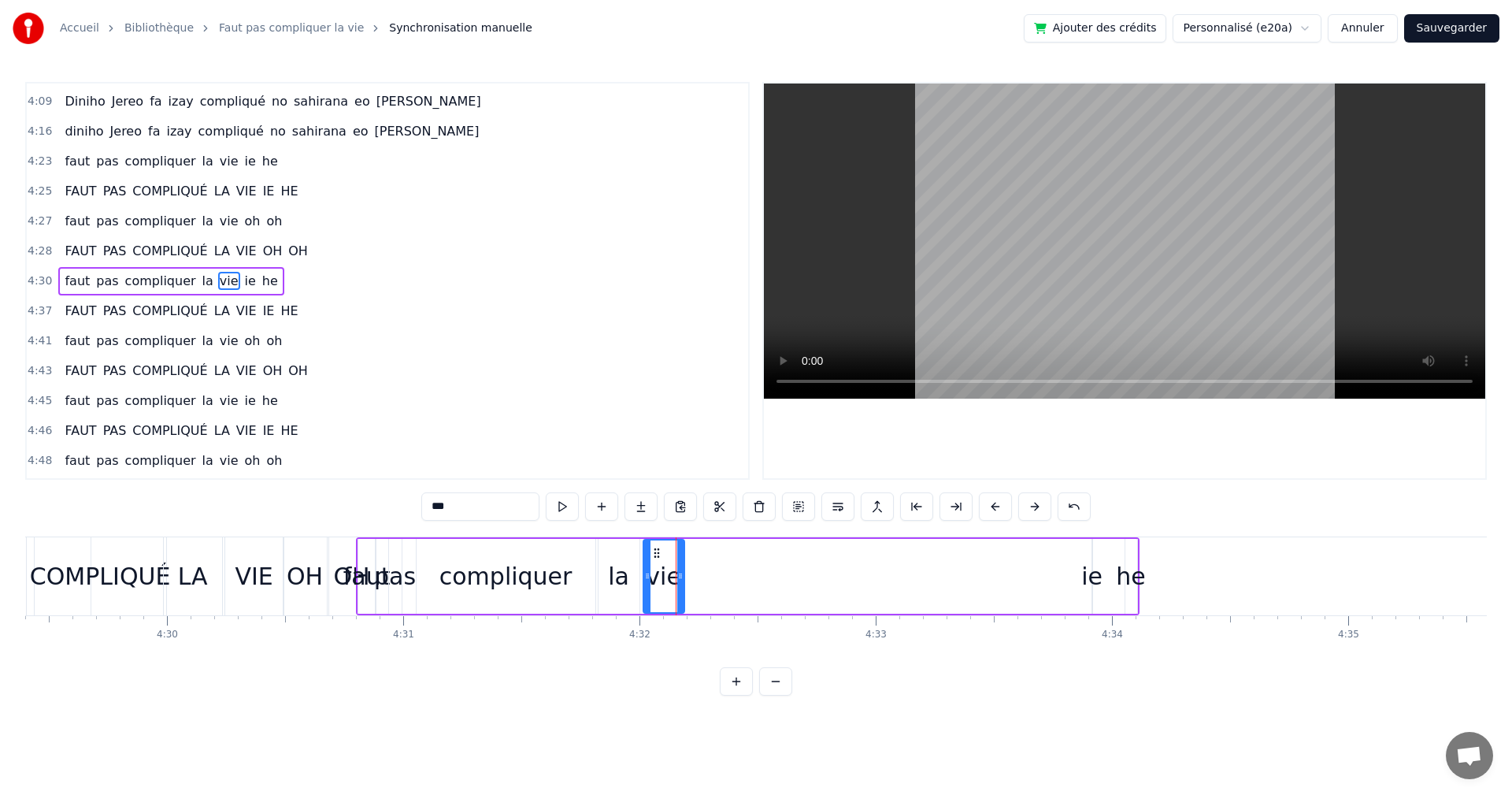
click at [661, 556] on icon at bounding box center [657, 553] width 13 height 13
click at [572, 509] on button at bounding box center [562, 506] width 33 height 28
click at [1090, 586] on div "ie" at bounding box center [1092, 576] width 22 height 35
type input "**"
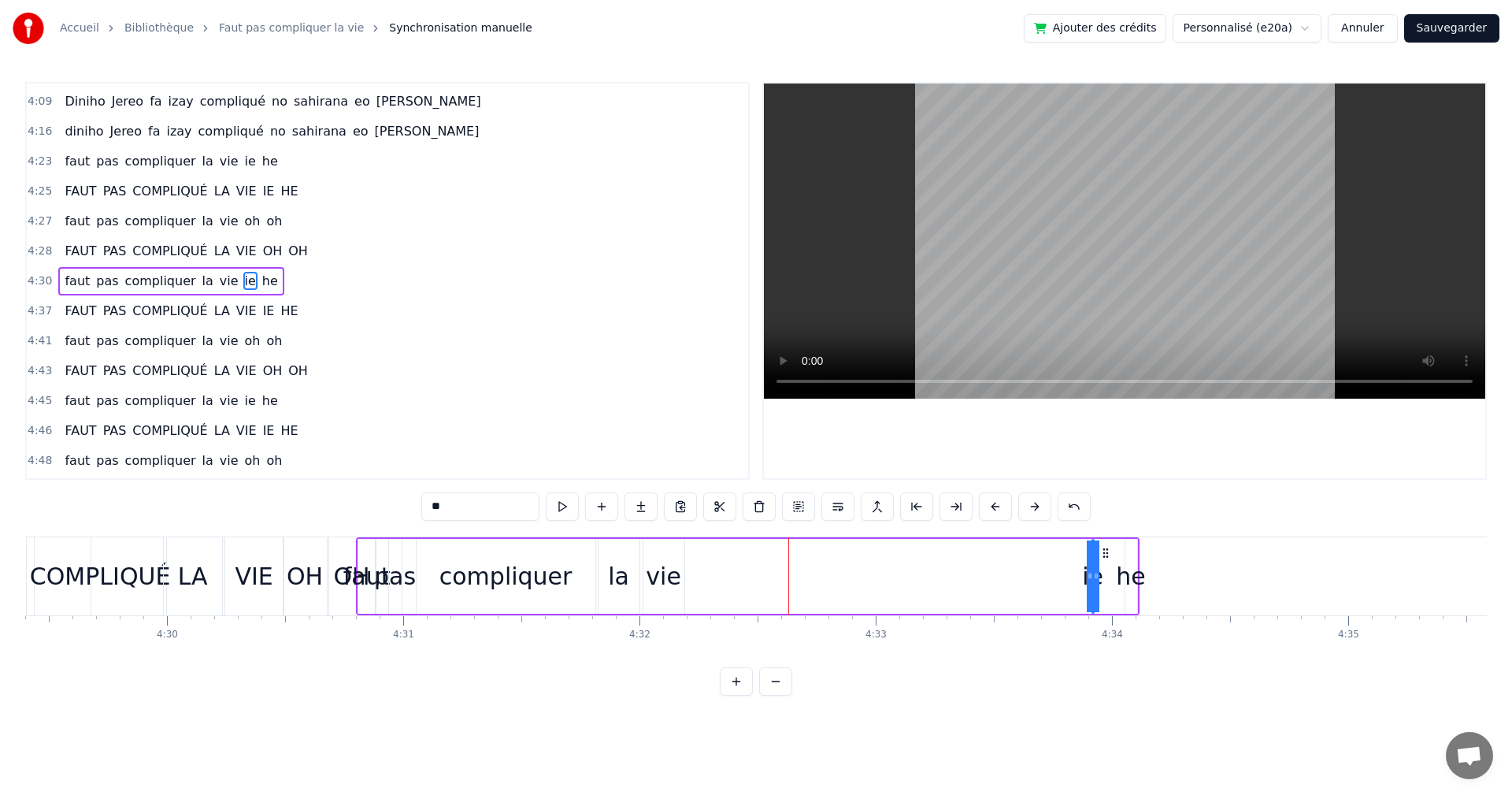
drag, startPoint x: 1088, startPoint y: 582, endPoint x: 936, endPoint y: 573, distance: 152.3
click at [848, 585] on div "faut pas compliquer la vie ie he" at bounding box center [748, 577] width 784 height 78
click at [1089, 563] on div "ie" at bounding box center [1092, 576] width 22 height 35
drag, startPoint x: 1103, startPoint y: 552, endPoint x: 701, endPoint y: 554, distance: 402.0
click at [701, 554] on icon at bounding box center [704, 553] width 13 height 13
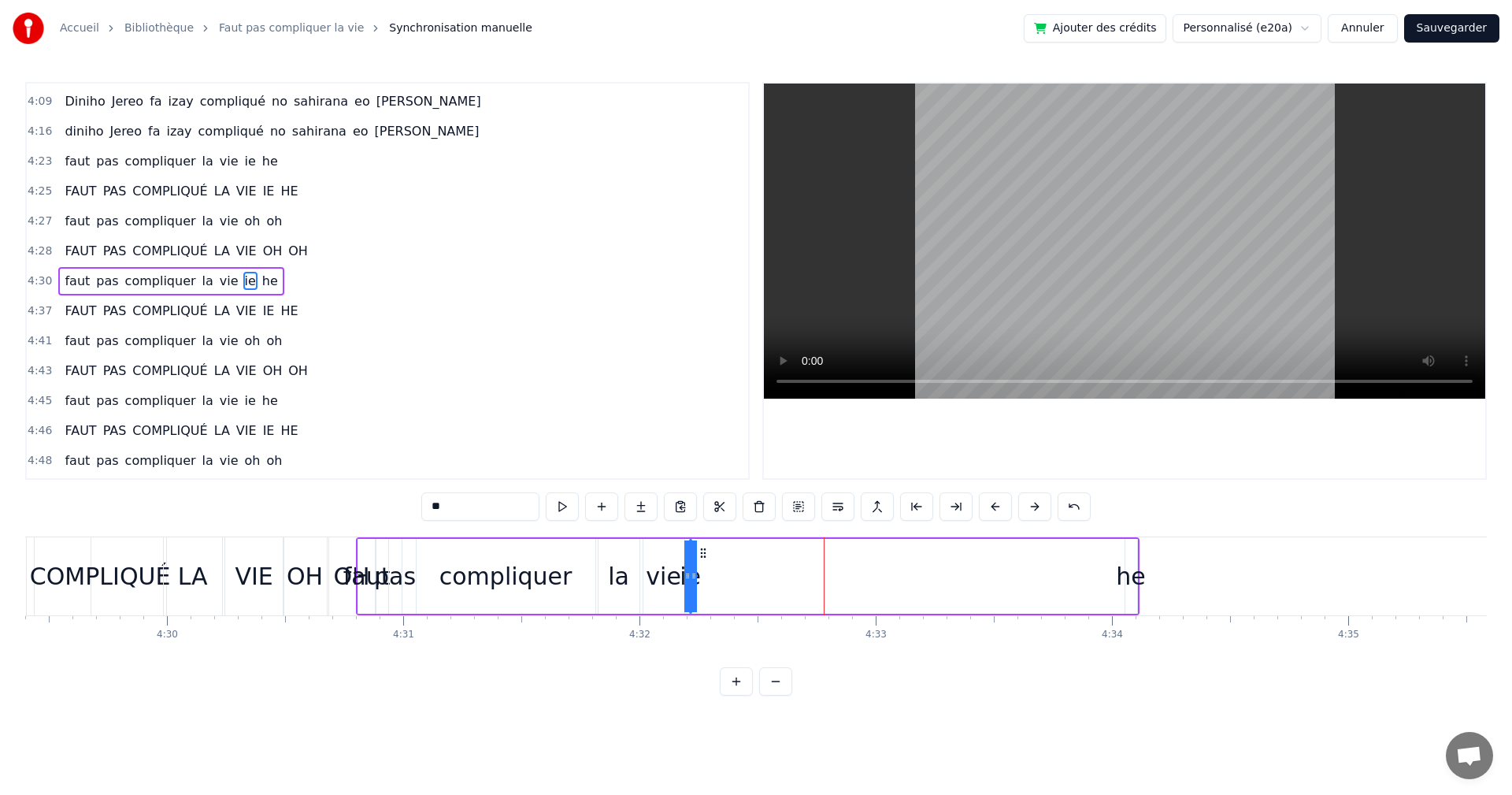
click at [1131, 558] on div "he" at bounding box center [1131, 576] width 29 height 35
drag, startPoint x: 1138, startPoint y: 556, endPoint x: 714, endPoint y: 565, distance: 424.1
click at [713, 565] on div "he" at bounding box center [708, 577] width 10 height 72
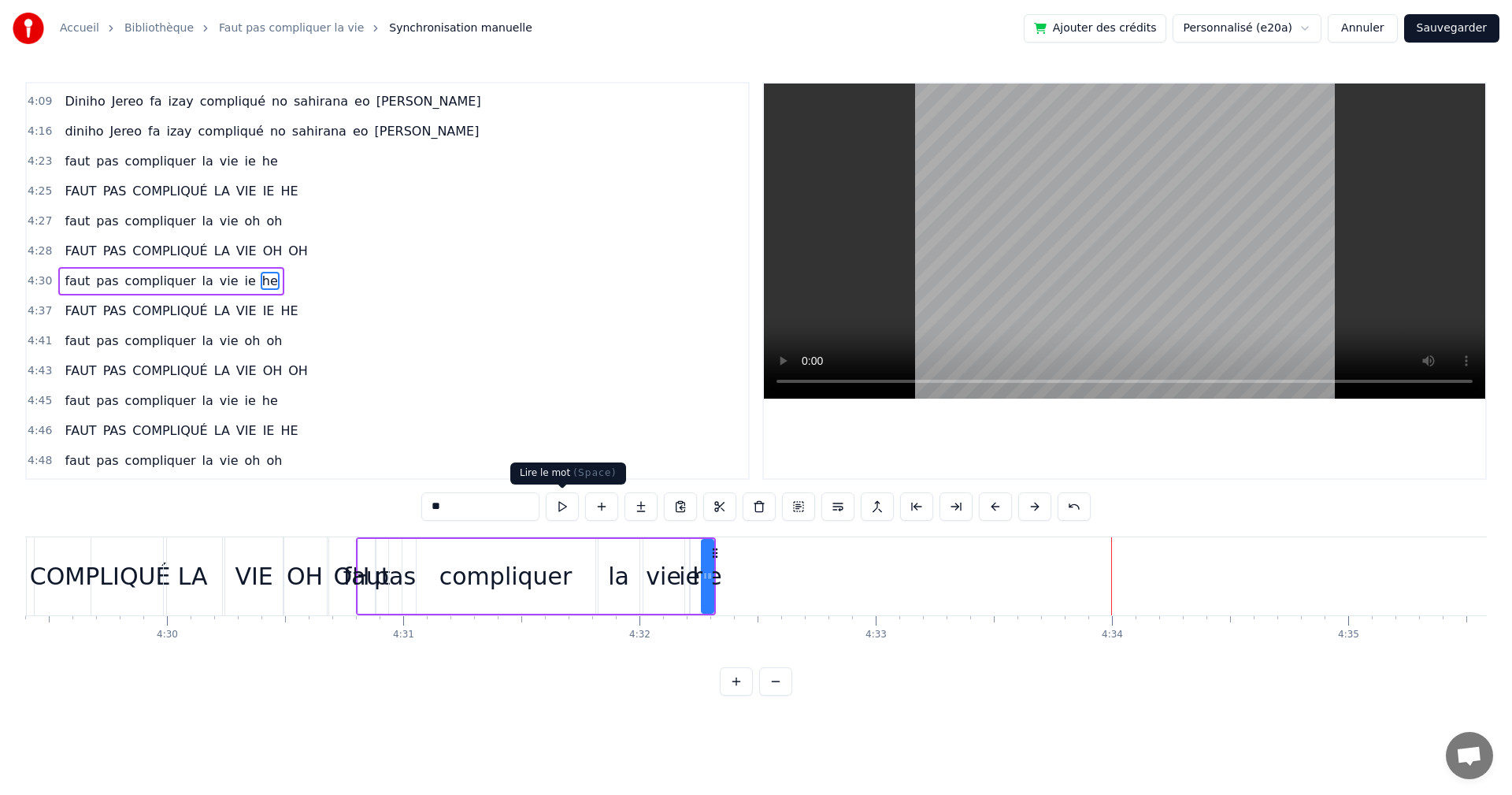
click at [557, 509] on button at bounding box center [562, 506] width 33 height 28
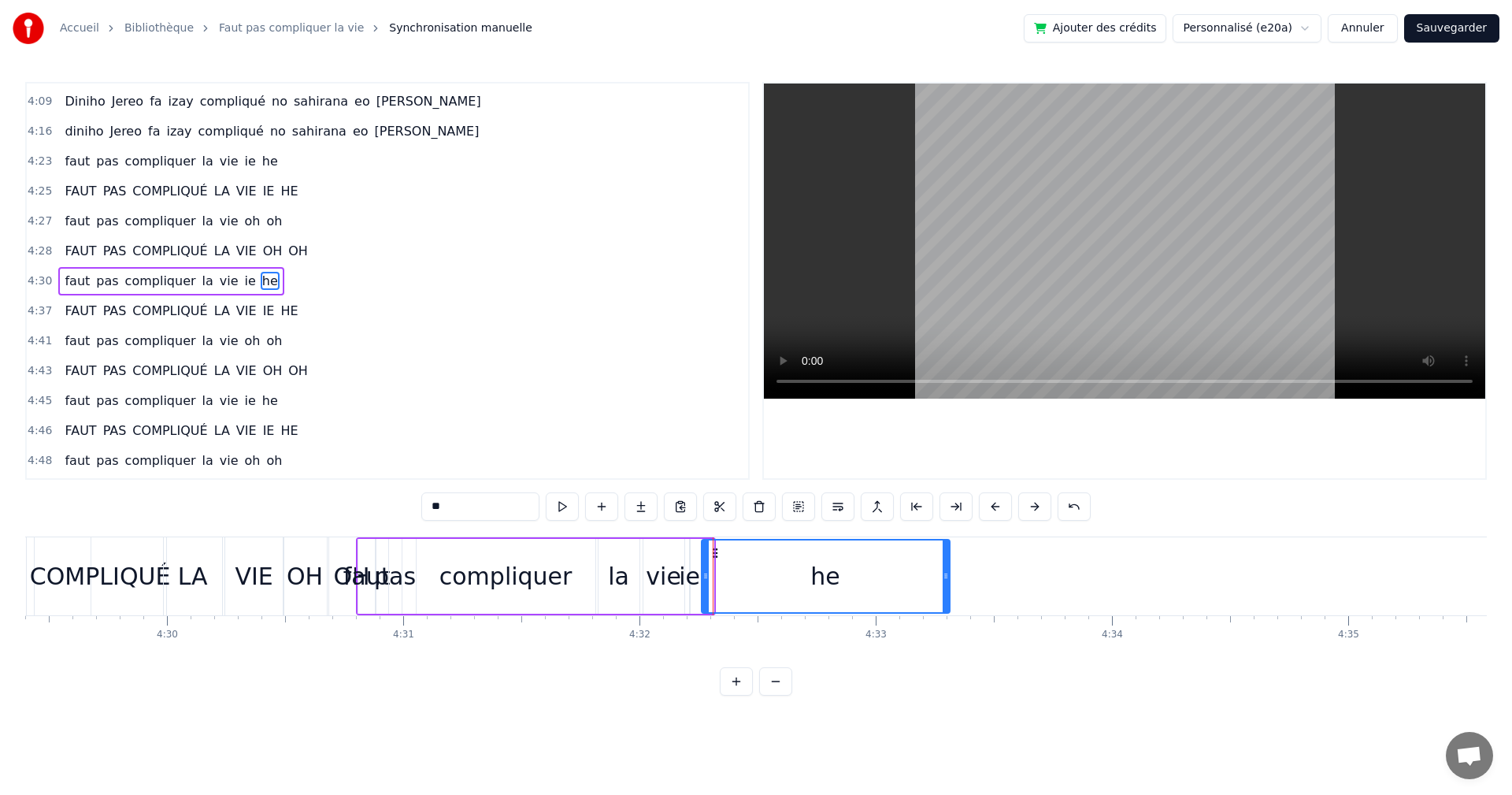
drag, startPoint x: 711, startPoint y: 574, endPoint x: 947, endPoint y: 584, distance: 236.2
click at [947, 584] on div at bounding box center [946, 577] width 6 height 72
click at [560, 517] on button at bounding box center [562, 506] width 33 height 28
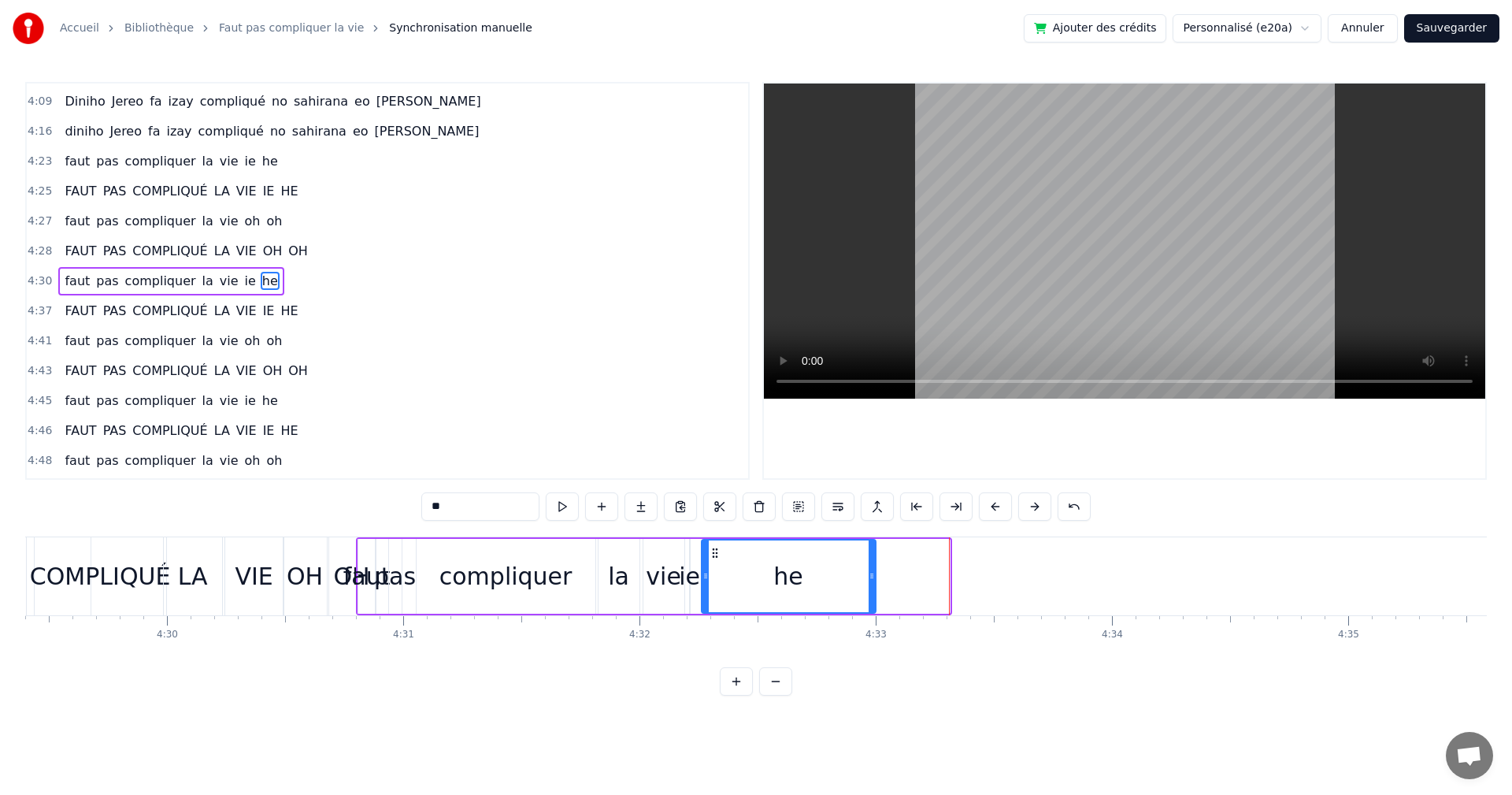
drag, startPoint x: 947, startPoint y: 576, endPoint x: 872, endPoint y: 575, distance: 75.0
click at [872, 575] on icon at bounding box center [872, 576] width 6 height 13
click at [556, 509] on button at bounding box center [562, 506] width 33 height 28
drag, startPoint x: 708, startPoint y: 576, endPoint x: 759, endPoint y: 581, distance: 51.2
click at [759, 581] on icon at bounding box center [757, 576] width 6 height 13
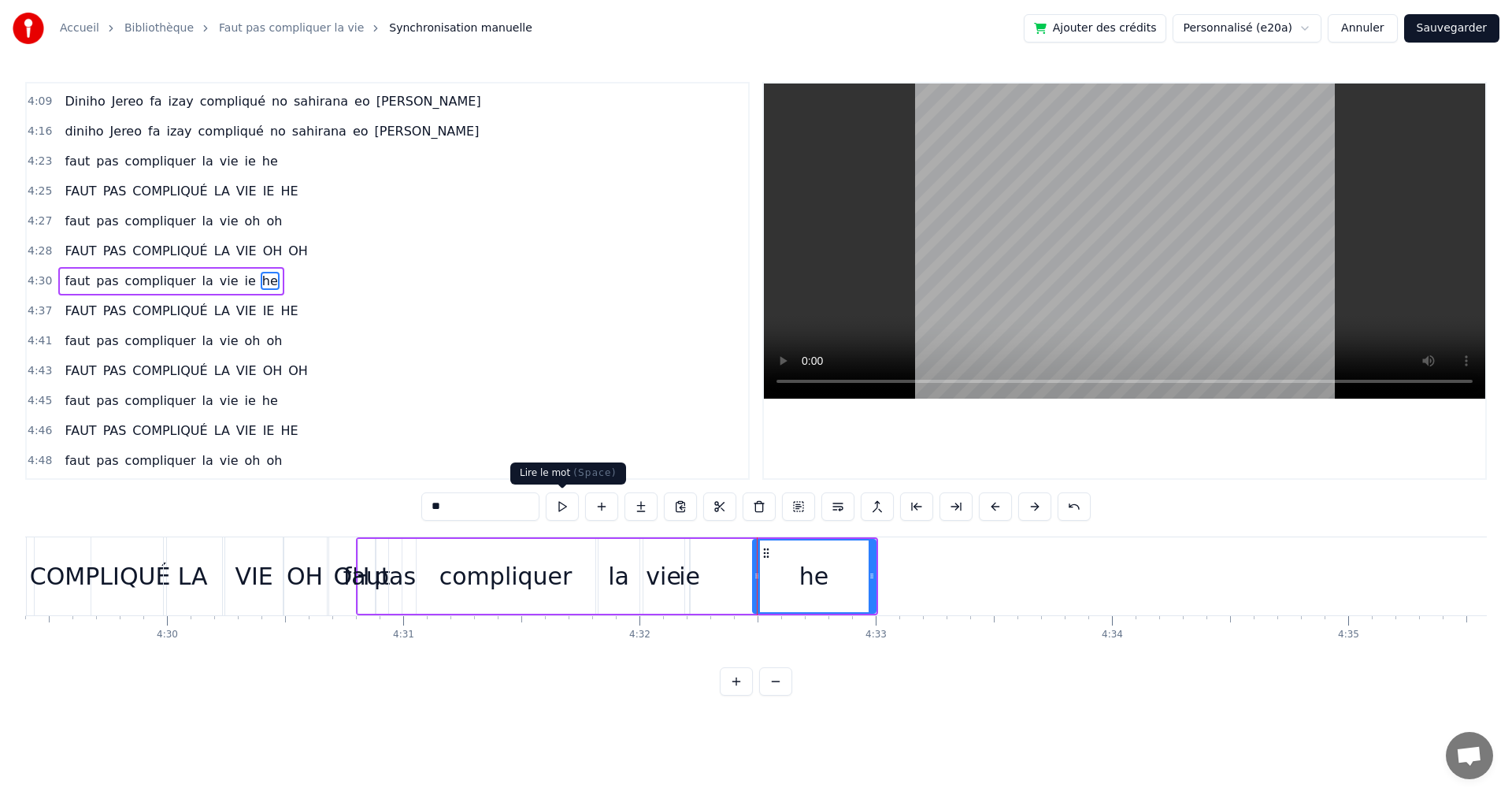
click at [565, 503] on button at bounding box center [562, 506] width 33 height 28
click at [693, 586] on div "ie" at bounding box center [689, 576] width 22 height 35
type input "**"
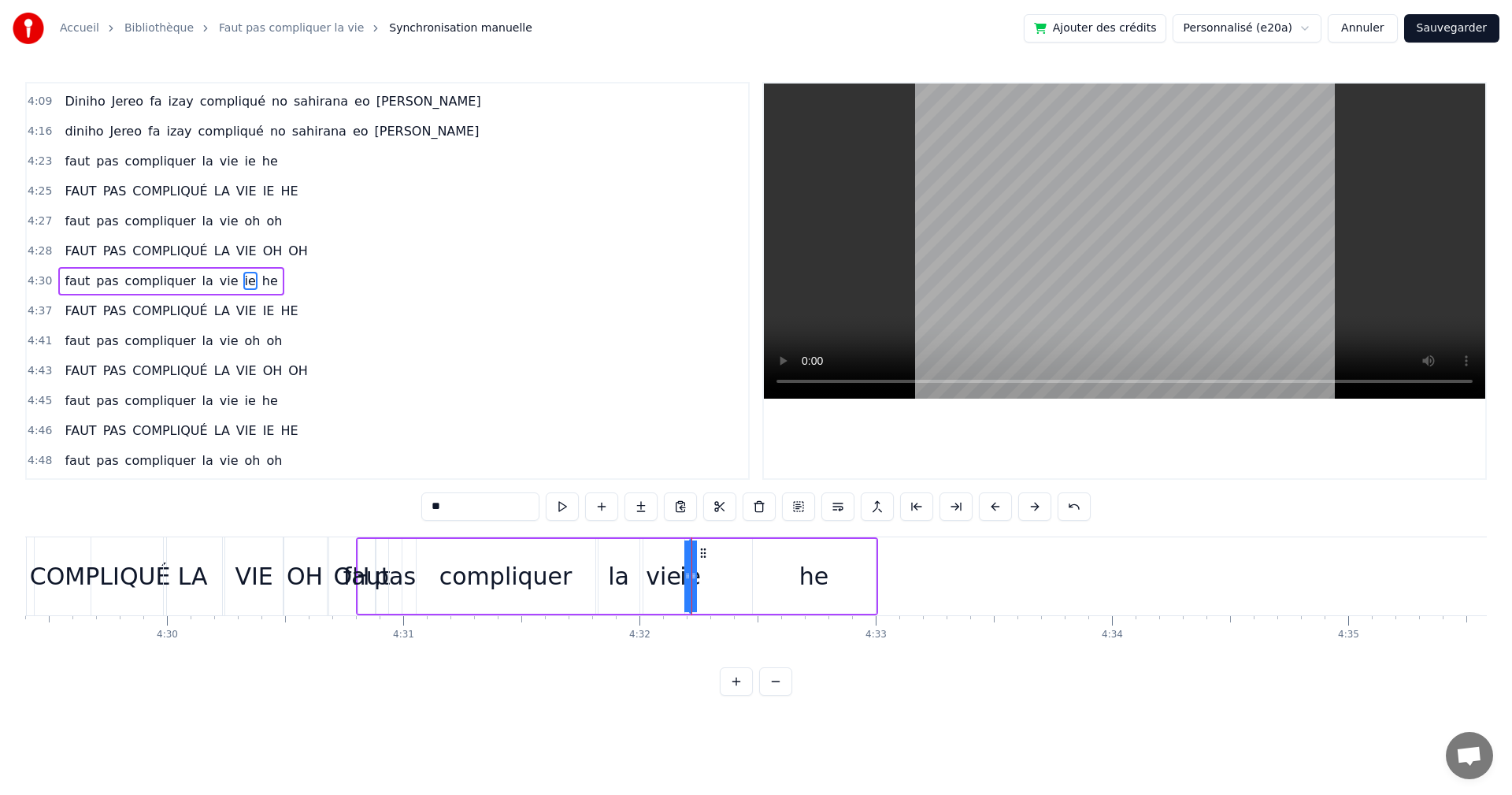
drag, startPoint x: 693, startPoint y: 581, endPoint x: 740, endPoint y: 583, distance: 47.0
click at [740, 583] on div "faut pas compliquer la vie ie he" at bounding box center [616, 577] width 522 height 78
click at [696, 578] on div "ie" at bounding box center [689, 576] width 22 height 35
drag, startPoint x: 696, startPoint y: 578, endPoint x: 720, endPoint y: 578, distance: 24.0
click at [720, 578] on div "faut pas compliquer la vie ie he" at bounding box center [616, 577] width 522 height 78
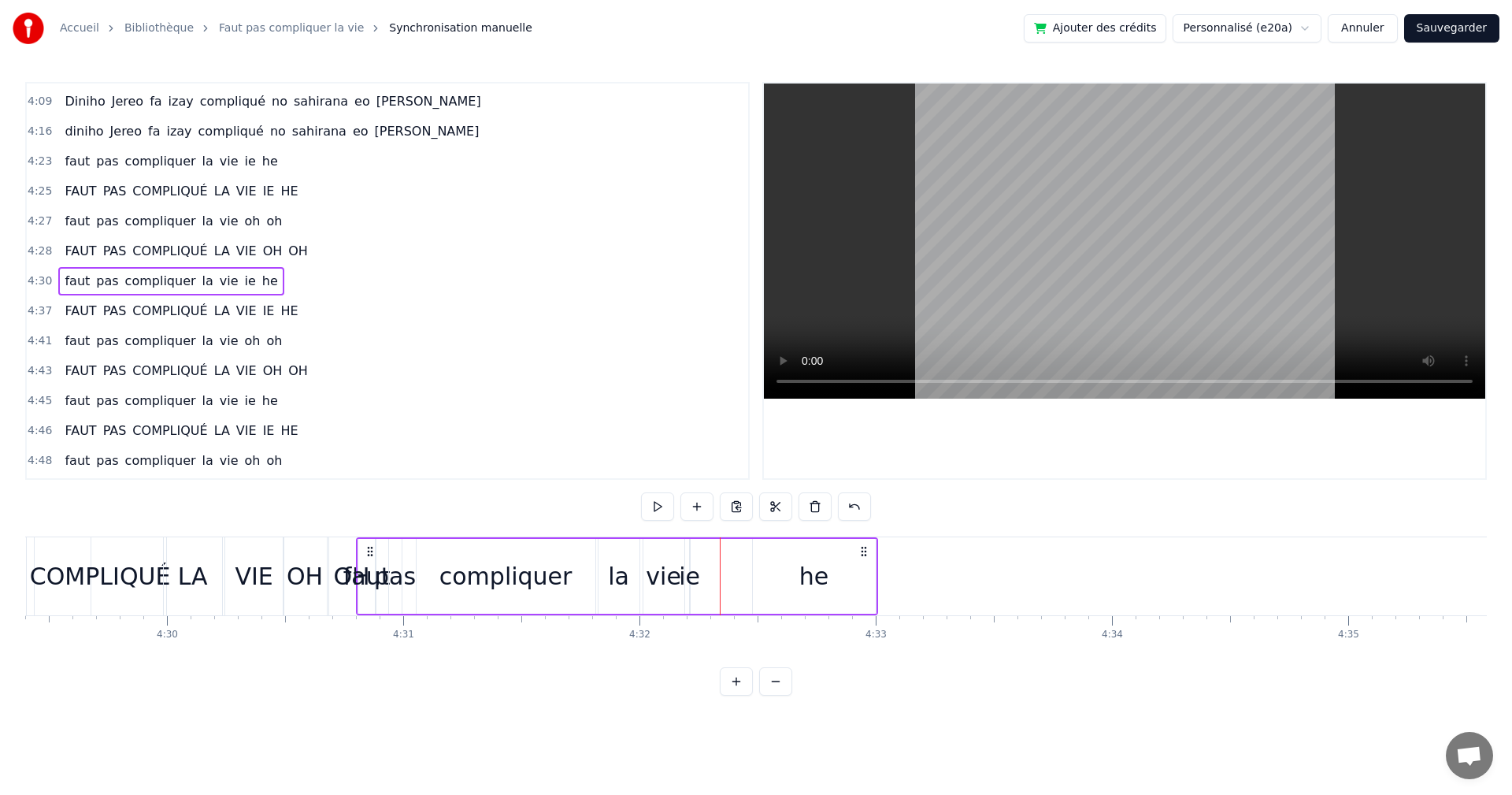
click at [691, 576] on div "ie" at bounding box center [689, 576] width 22 height 35
click at [698, 575] on div "ie" at bounding box center [690, 576] width 22 height 35
drag, startPoint x: 692, startPoint y: 573, endPoint x: 725, endPoint y: 575, distance: 33.1
click at [725, 575] on div "faut pas compliquer la vie ie he" at bounding box center [616, 577] width 522 height 78
click at [691, 571] on div "ie" at bounding box center [689, 576] width 22 height 35
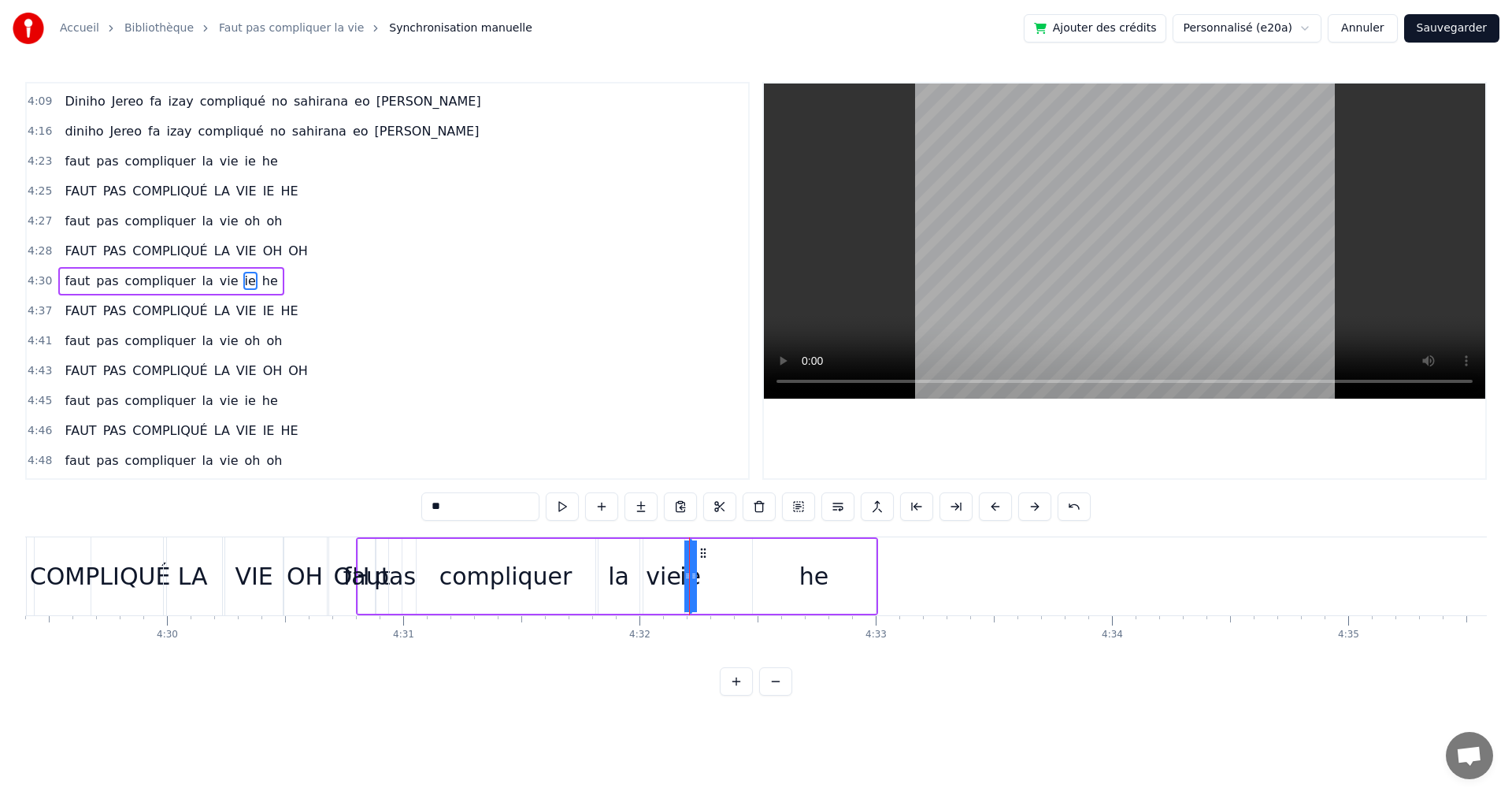
drag, startPoint x: 694, startPoint y: 580, endPoint x: 708, endPoint y: 582, distance: 14.1
click at [708, 582] on div "faut pas compliquer la vie ie he" at bounding box center [616, 577] width 522 height 78
click at [691, 580] on div "ie" at bounding box center [689, 576] width 22 height 35
drag, startPoint x: 696, startPoint y: 586, endPoint x: 704, endPoint y: 582, distance: 8.9
click at [704, 583] on div "faut pas compliquer la vie ie he" at bounding box center [616, 577] width 522 height 78
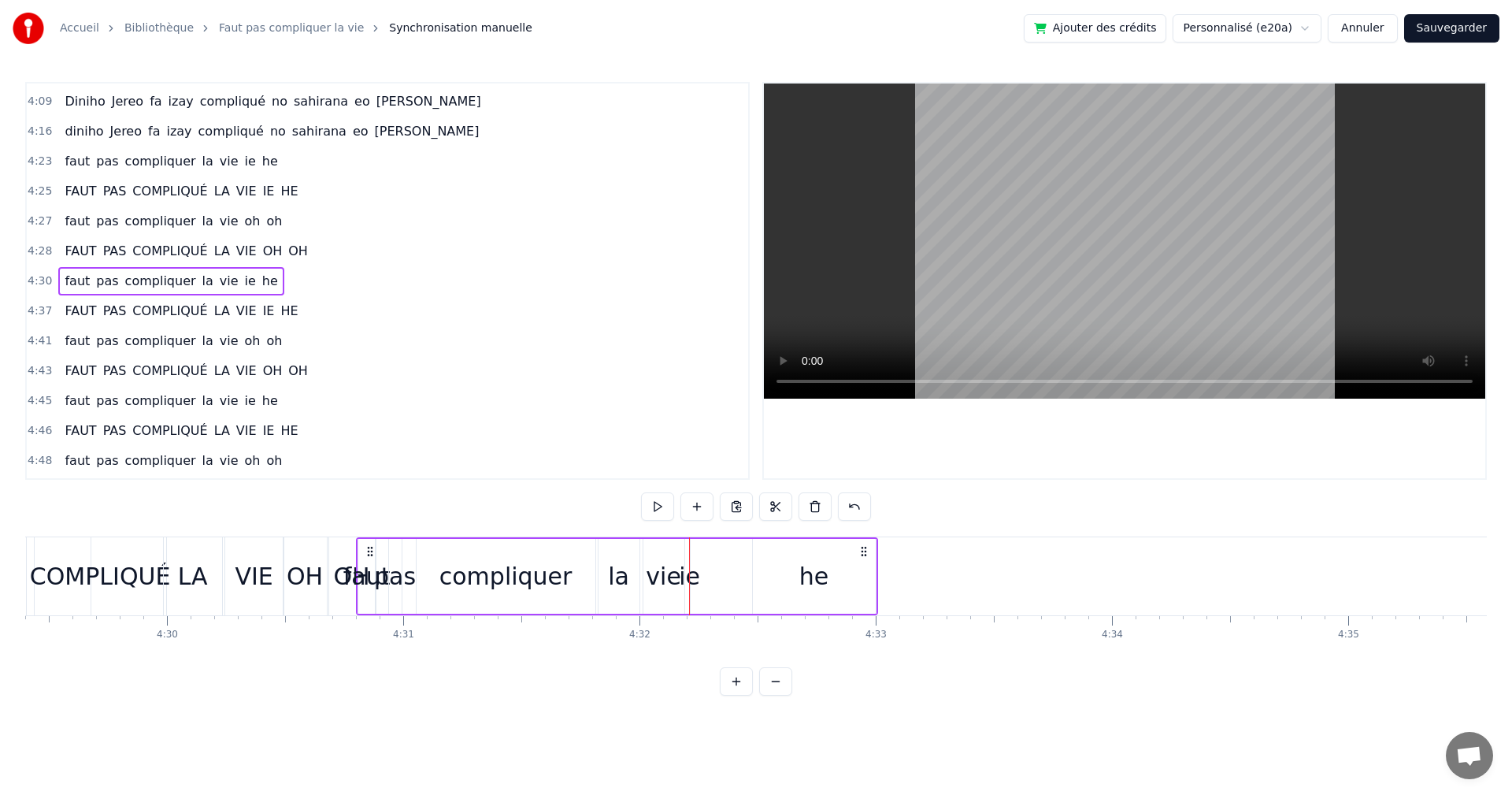
click at [695, 577] on div "ie" at bounding box center [689, 576] width 22 height 35
click at [696, 576] on icon at bounding box center [694, 576] width 6 height 13
click at [821, 584] on div "he" at bounding box center [814, 576] width 29 height 35
click at [686, 573] on div "ie" at bounding box center [689, 576] width 22 height 35
type input "**"
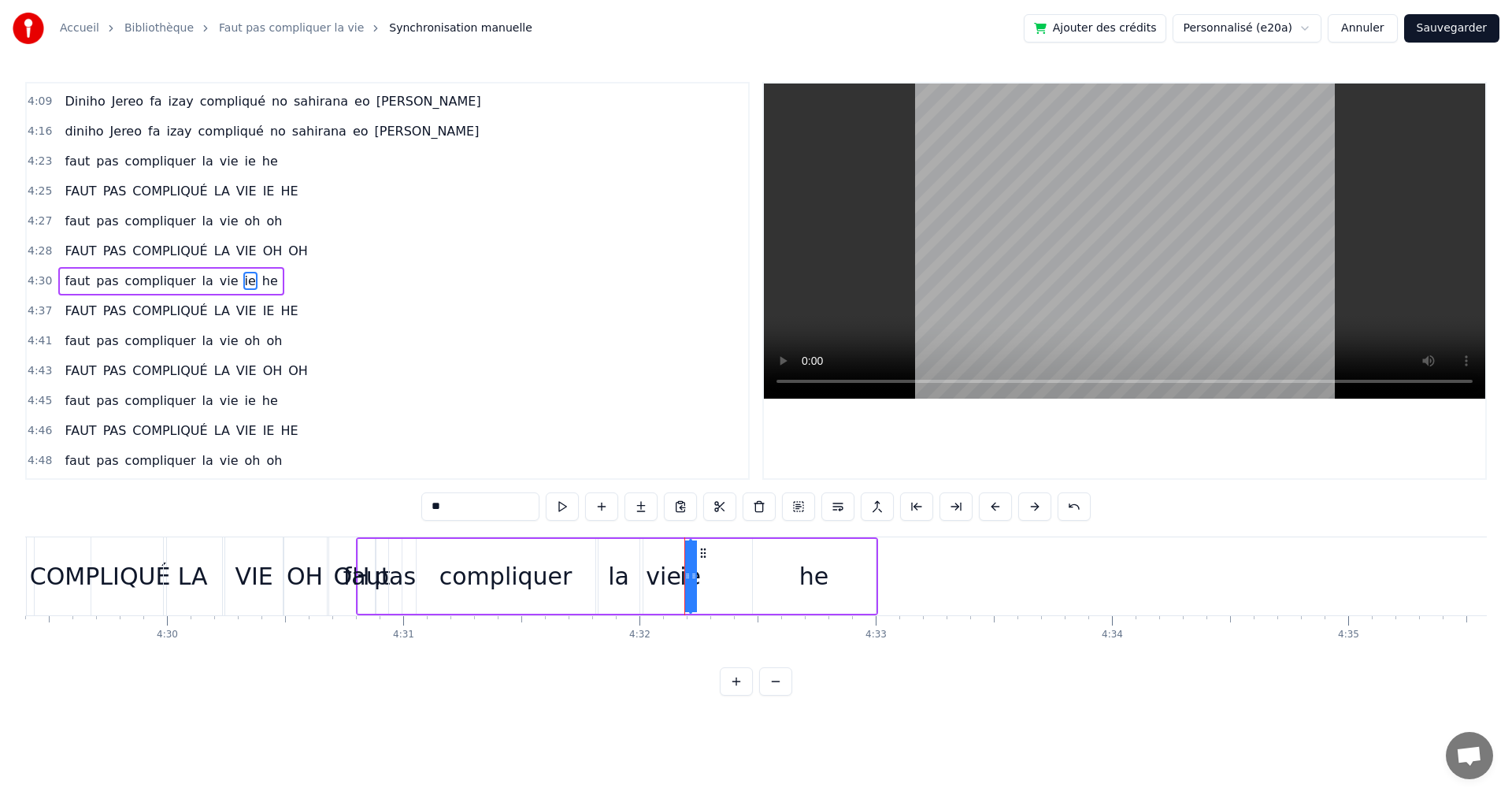
click at [704, 578] on div "faut pas compliquer la vie ie he" at bounding box center [616, 577] width 522 height 78
click at [699, 578] on div "faut pas compliquer la vie ie he" at bounding box center [616, 577] width 522 height 78
click at [694, 571] on div "ie" at bounding box center [689, 576] width 22 height 35
drag, startPoint x: 695, startPoint y: 560, endPoint x: 718, endPoint y: 560, distance: 23.0
click at [718, 560] on div "faut pas compliquer la vie ie he" at bounding box center [616, 577] width 522 height 78
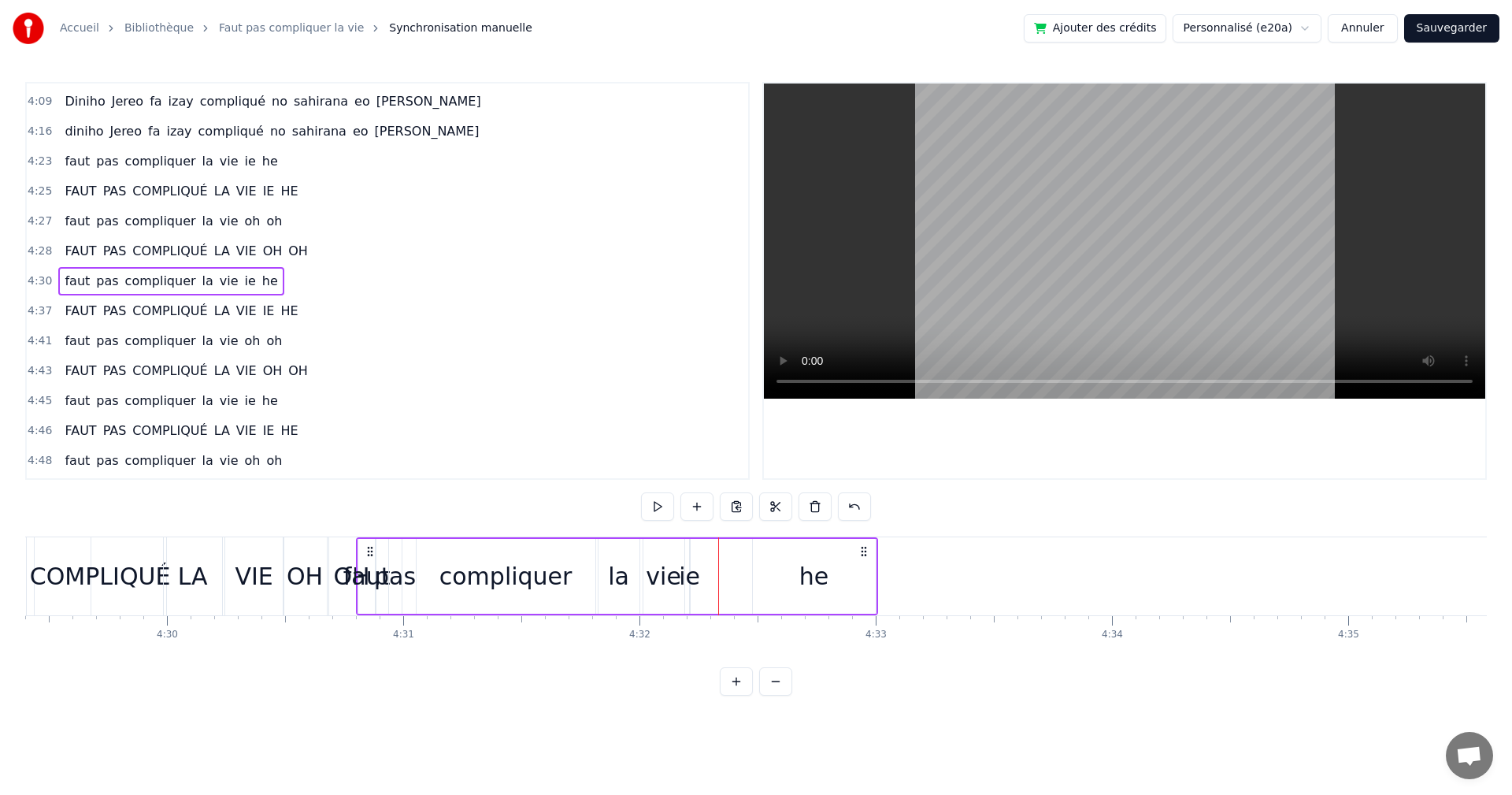
click at [770, 562] on div "he" at bounding box center [815, 577] width 123 height 75
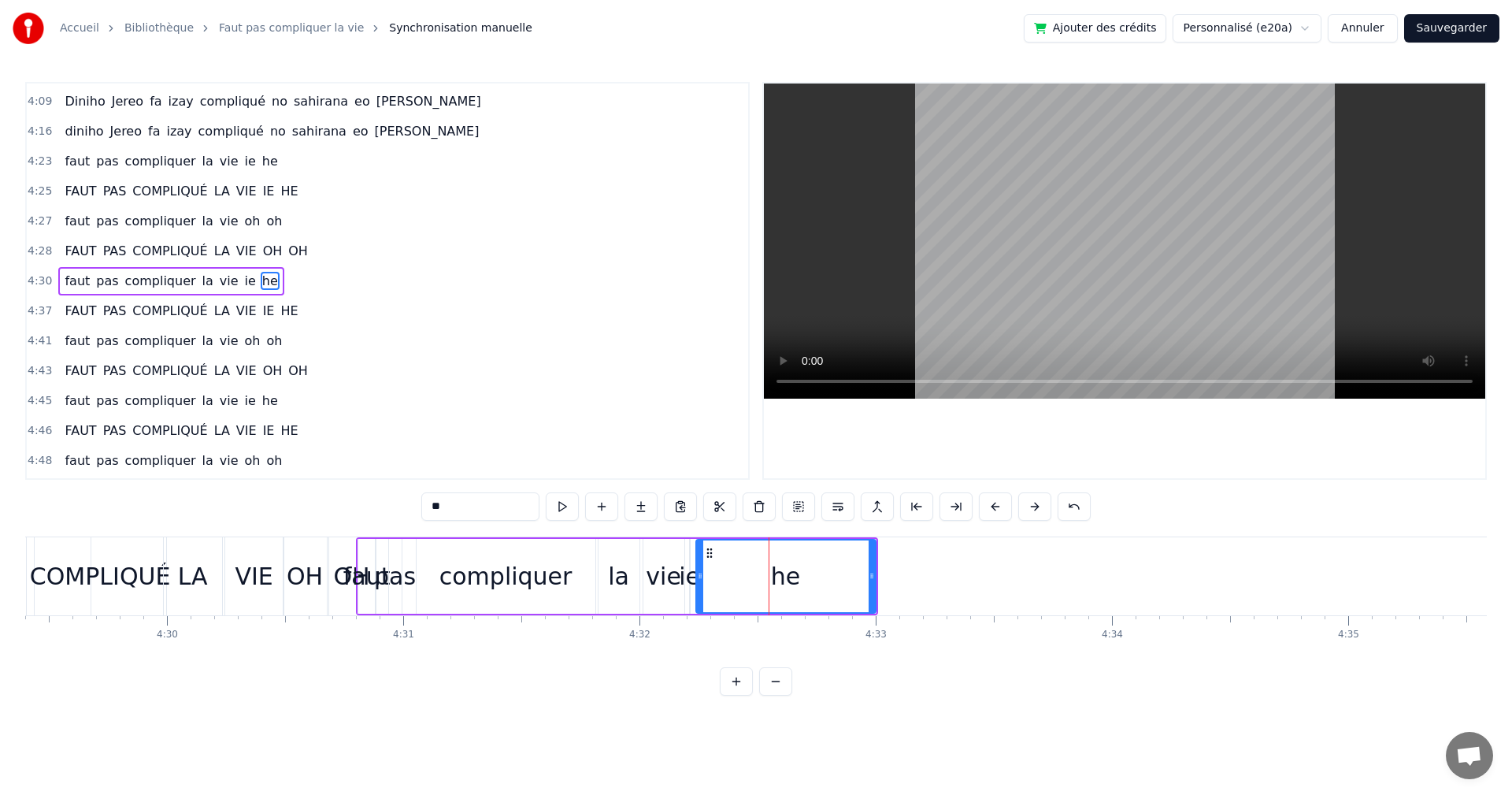
drag, startPoint x: 757, startPoint y: 576, endPoint x: 700, endPoint y: 574, distance: 57.0
click at [700, 574] on icon at bounding box center [700, 576] width 6 height 13
click at [564, 504] on button at bounding box center [562, 506] width 33 height 28
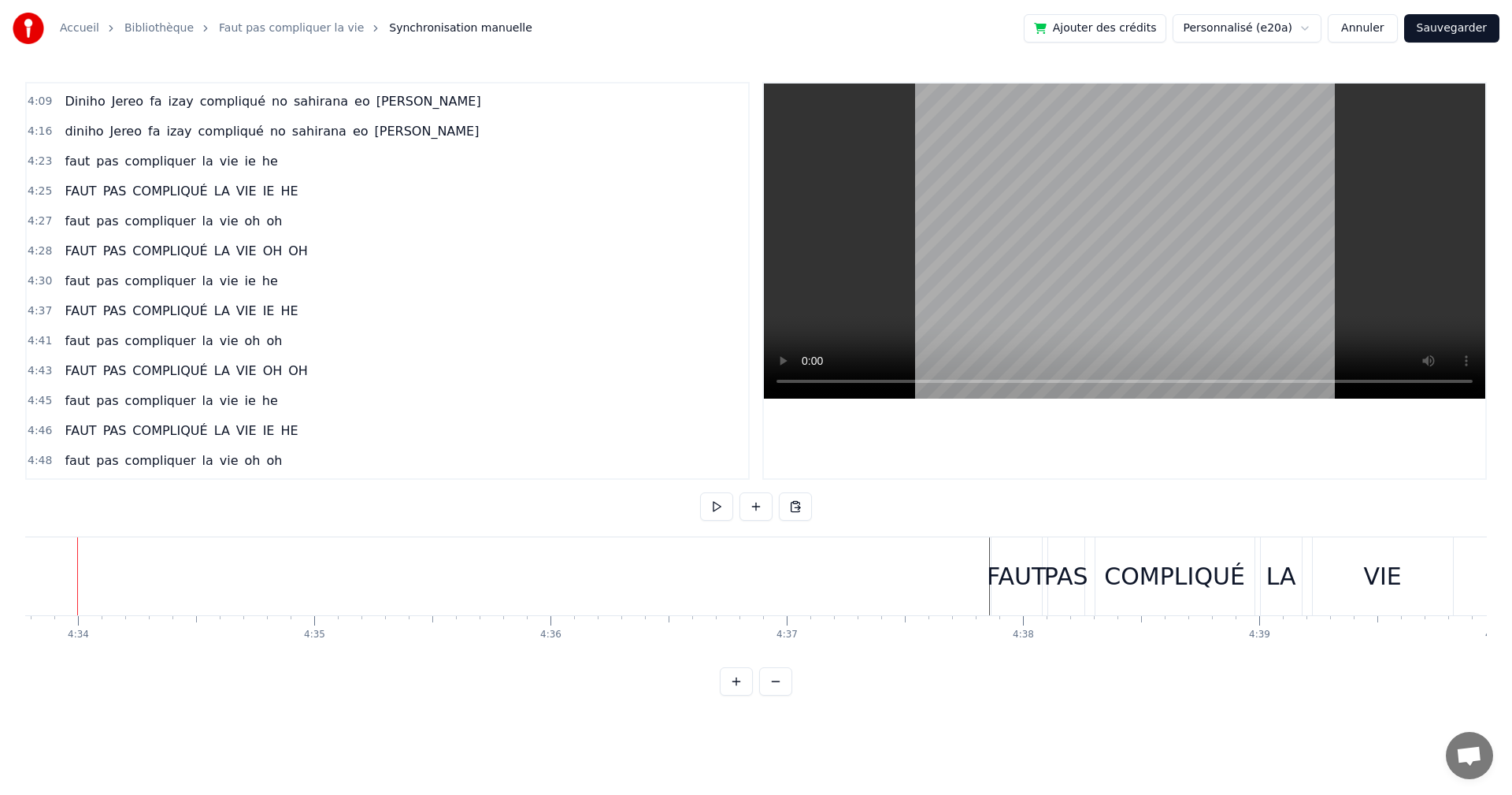
scroll to position [0, 64666]
click at [1075, 549] on div "PAS" at bounding box center [1094, 577] width 38 height 78
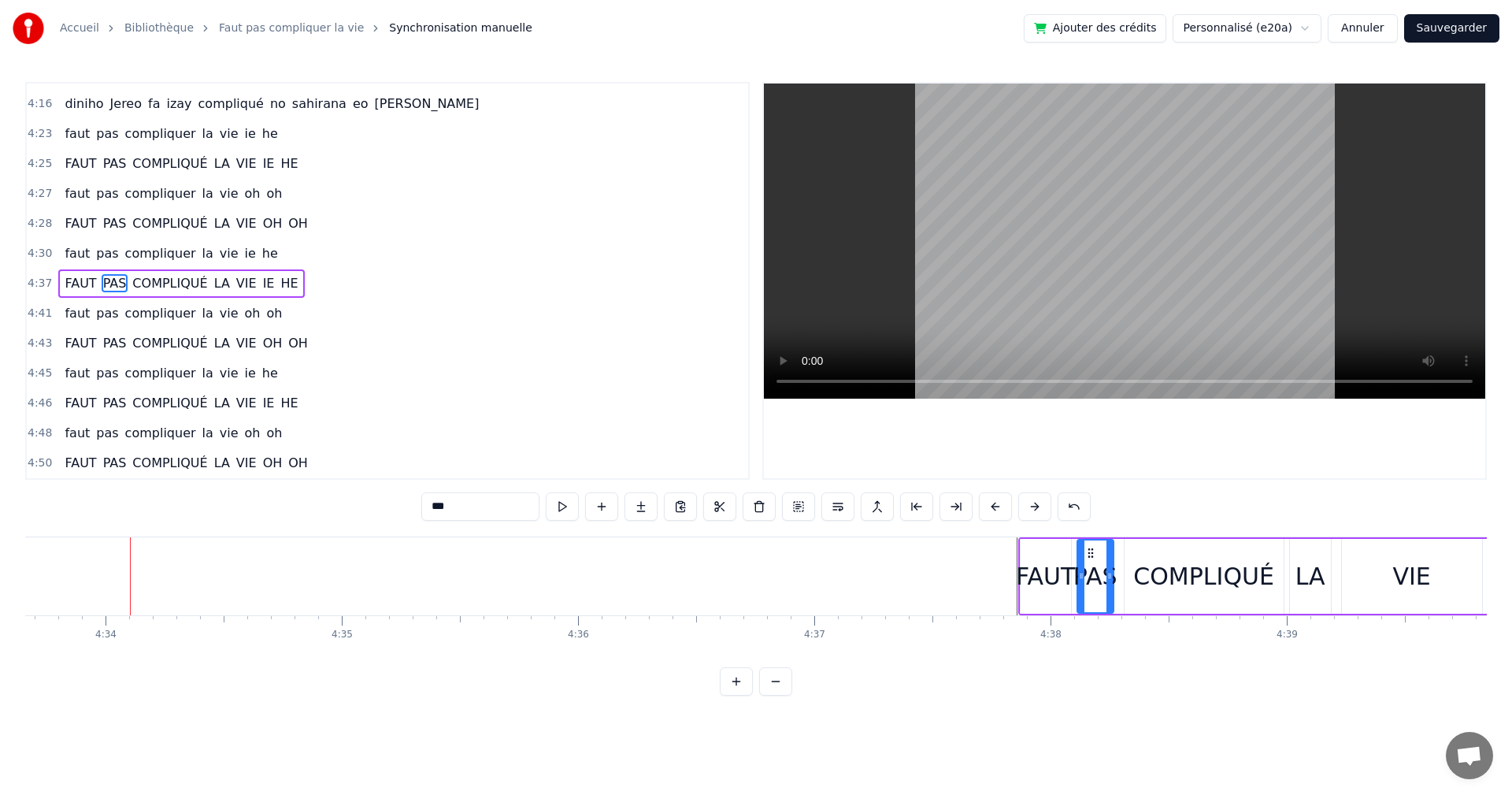
click at [1075, 540] on div "FAUT PAS COMPLIQUÉ LA VIE IE HE" at bounding box center [1386, 577] width 736 height 78
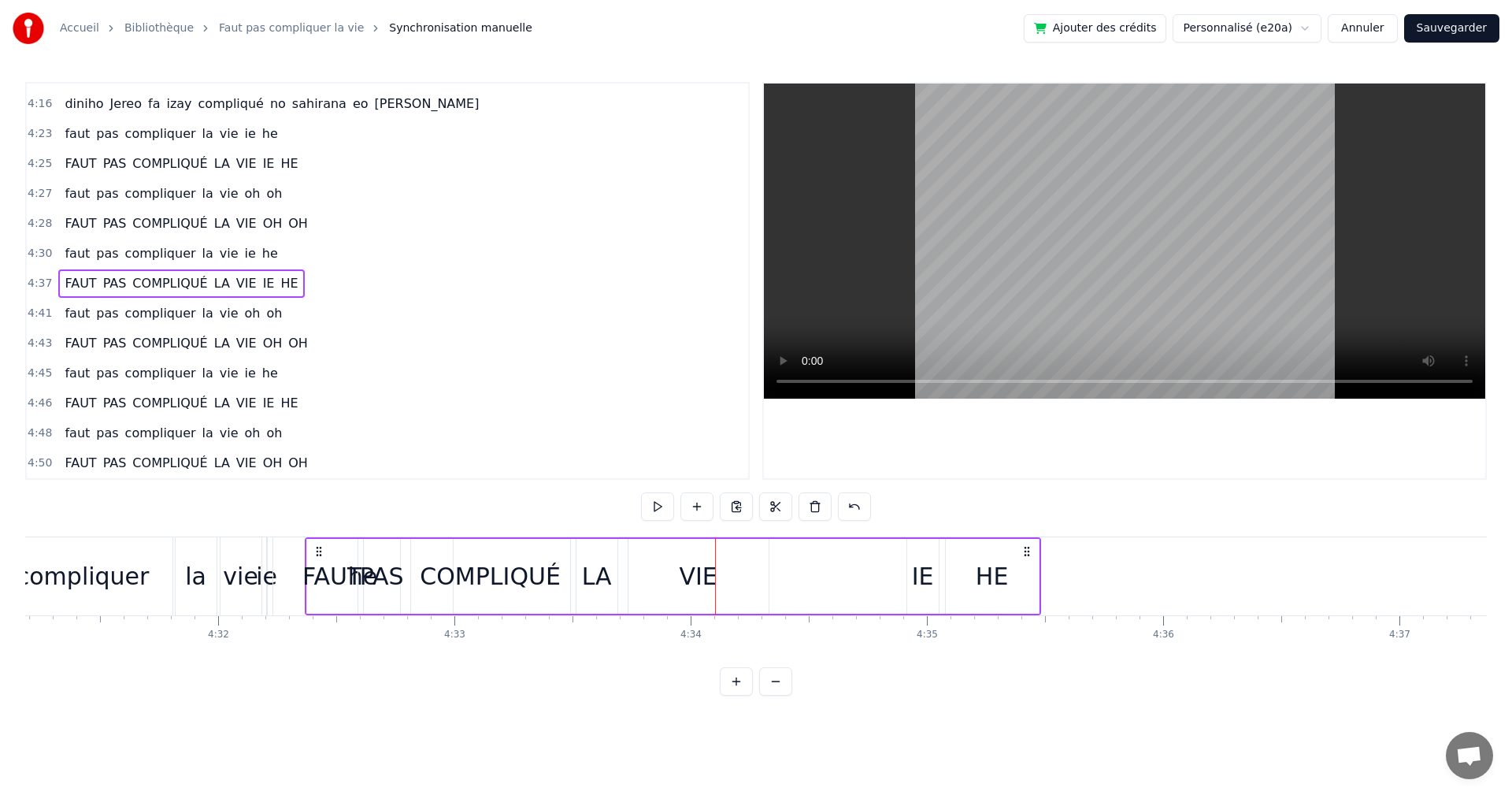
scroll to position [0, 64079]
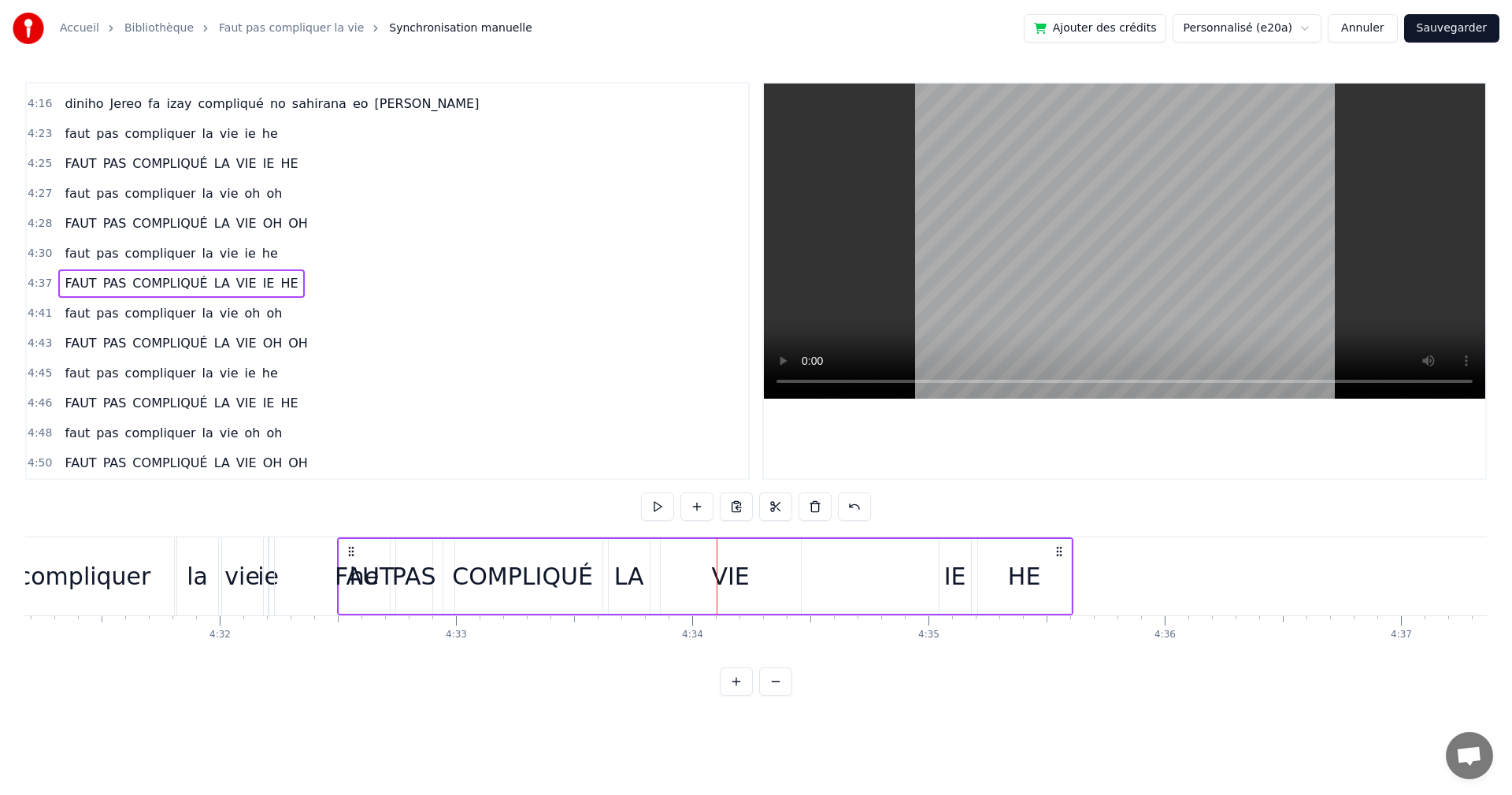
drag, startPoint x: 1031, startPoint y: 549, endPoint x: 349, endPoint y: 637, distance: 687.7
click at [349, 637] on div "faut pas compliquer la vie ie he Faut pas compliquer la vie oh oh Faut pas comp…" at bounding box center [756, 596] width 1462 height 118
click at [658, 503] on button at bounding box center [657, 506] width 33 height 28
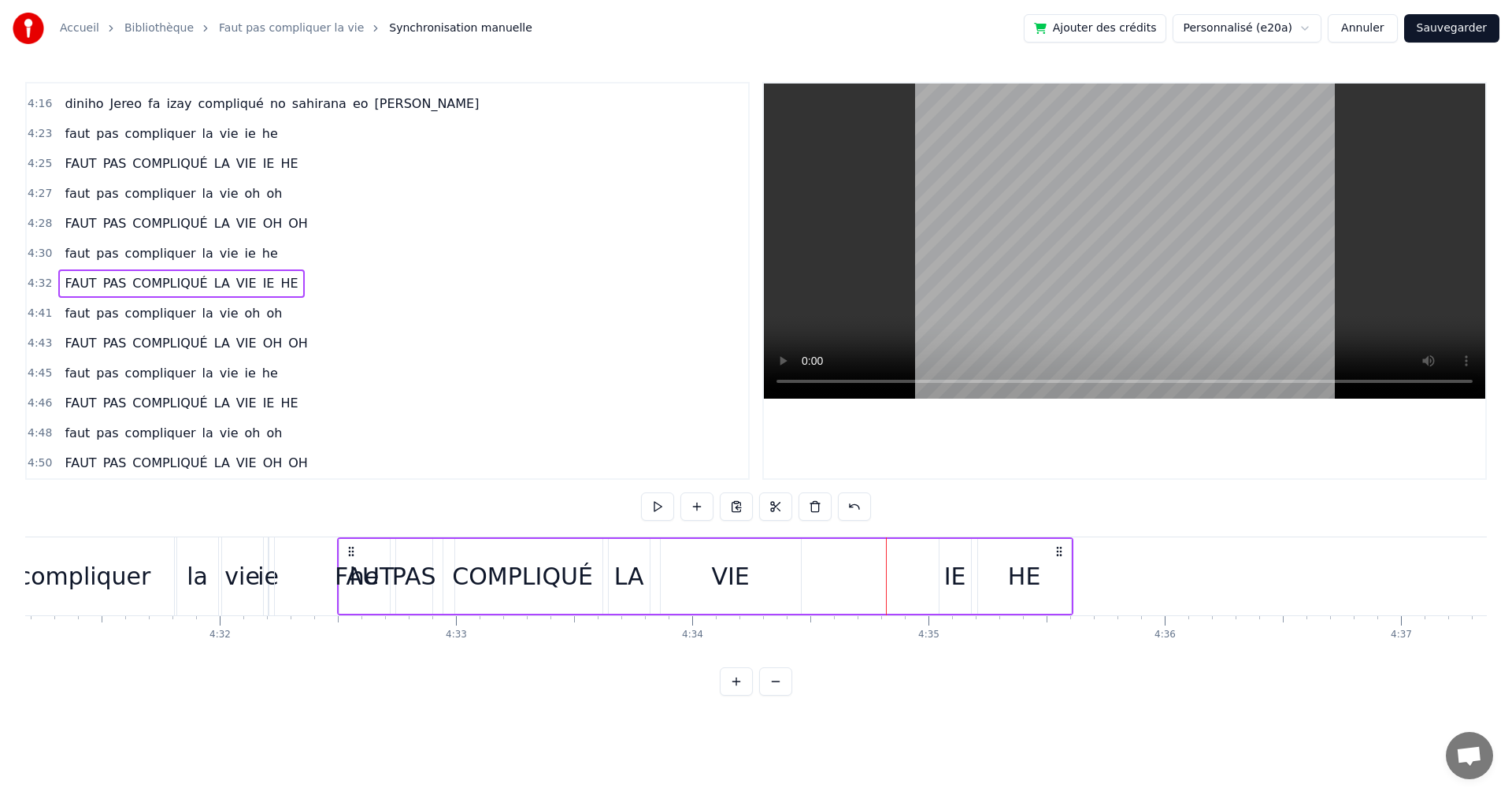
click at [658, 503] on button at bounding box center [657, 506] width 33 height 28
click at [353, 575] on div "FAUT" at bounding box center [365, 576] width 59 height 35
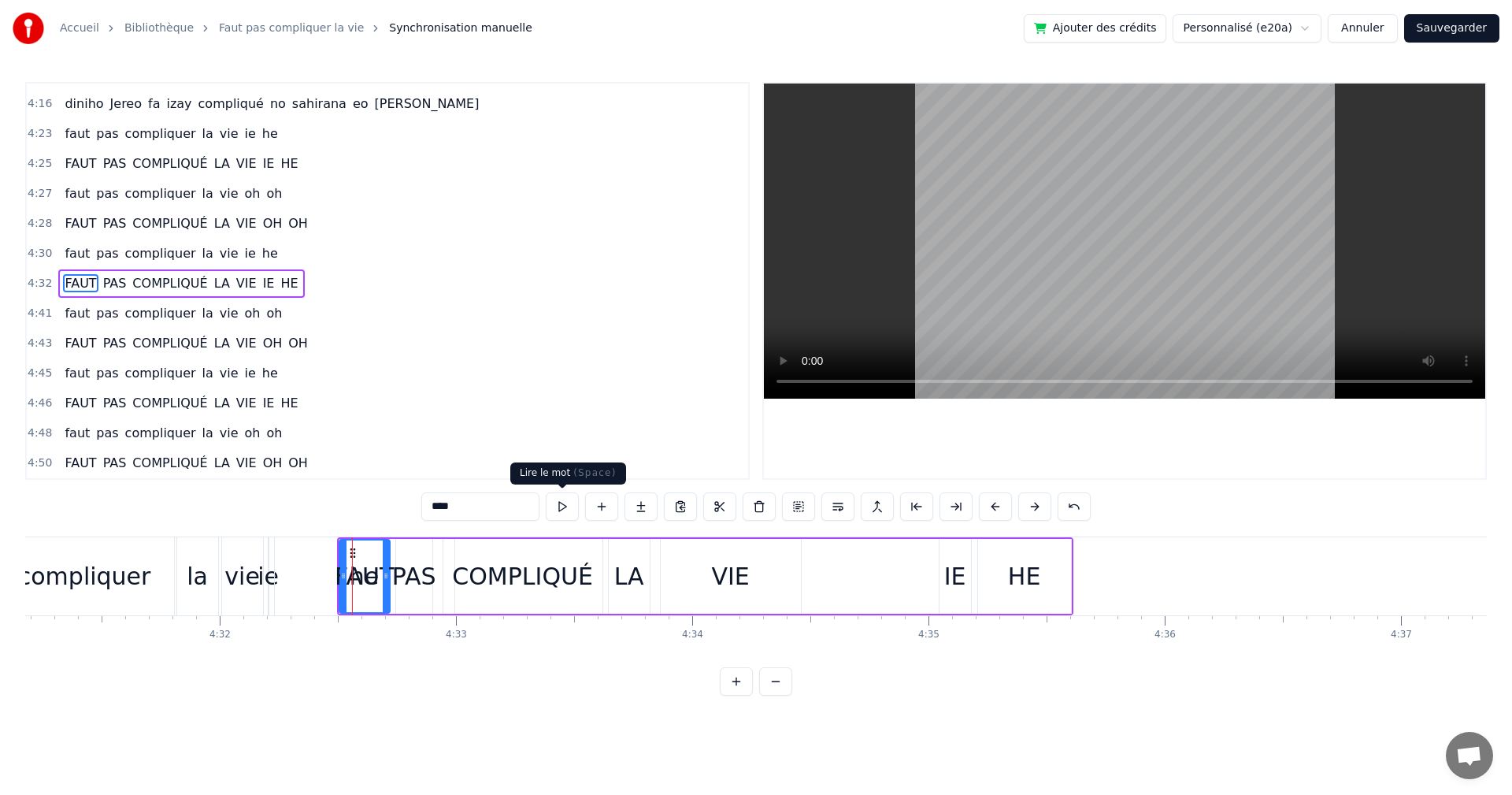
click at [560, 511] on button at bounding box center [562, 506] width 33 height 28
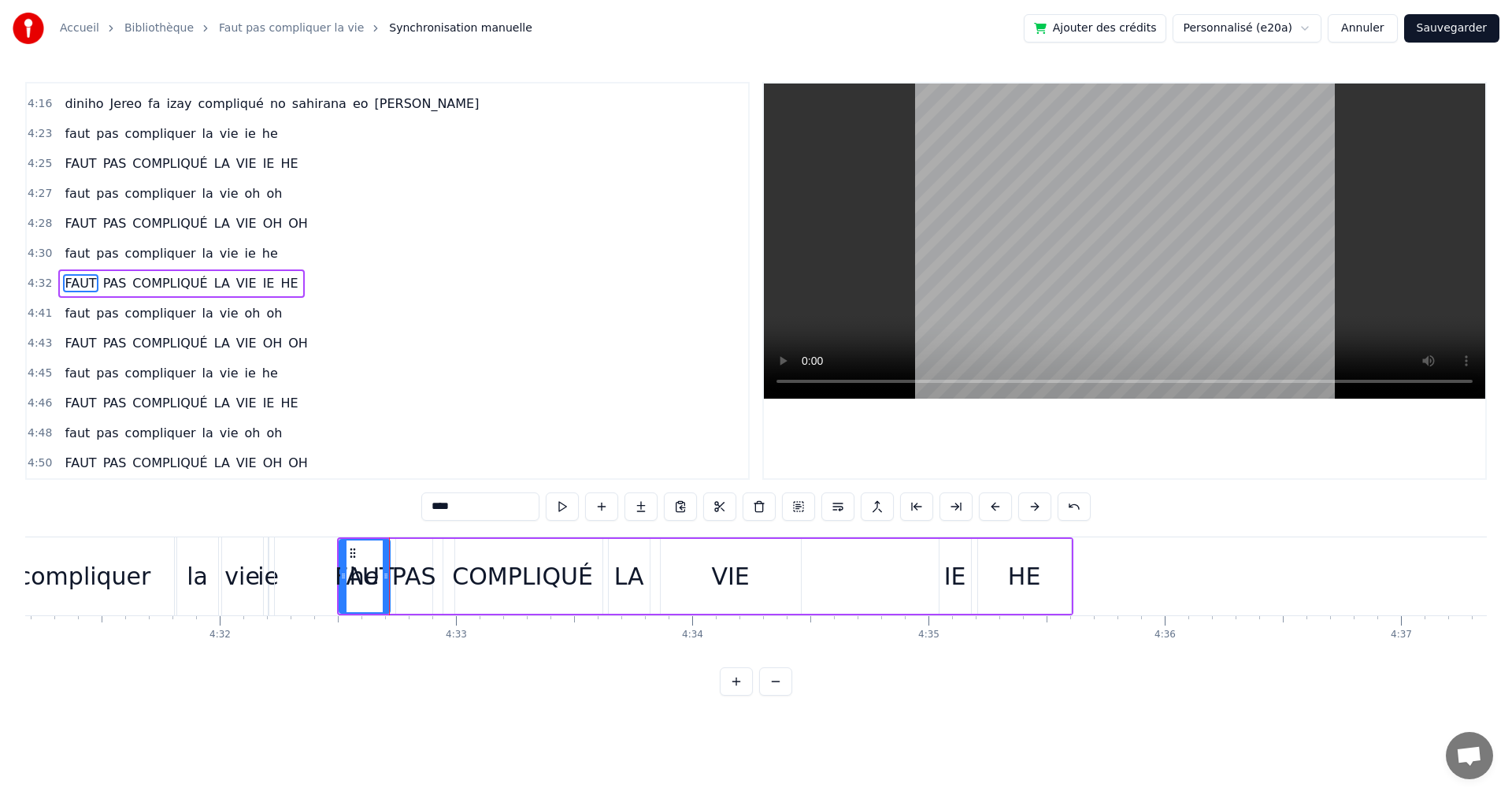
click at [437, 541] on div "FAUT PAS COMPLIQUÉ LA VIE IE HE" at bounding box center [705, 577] width 736 height 78
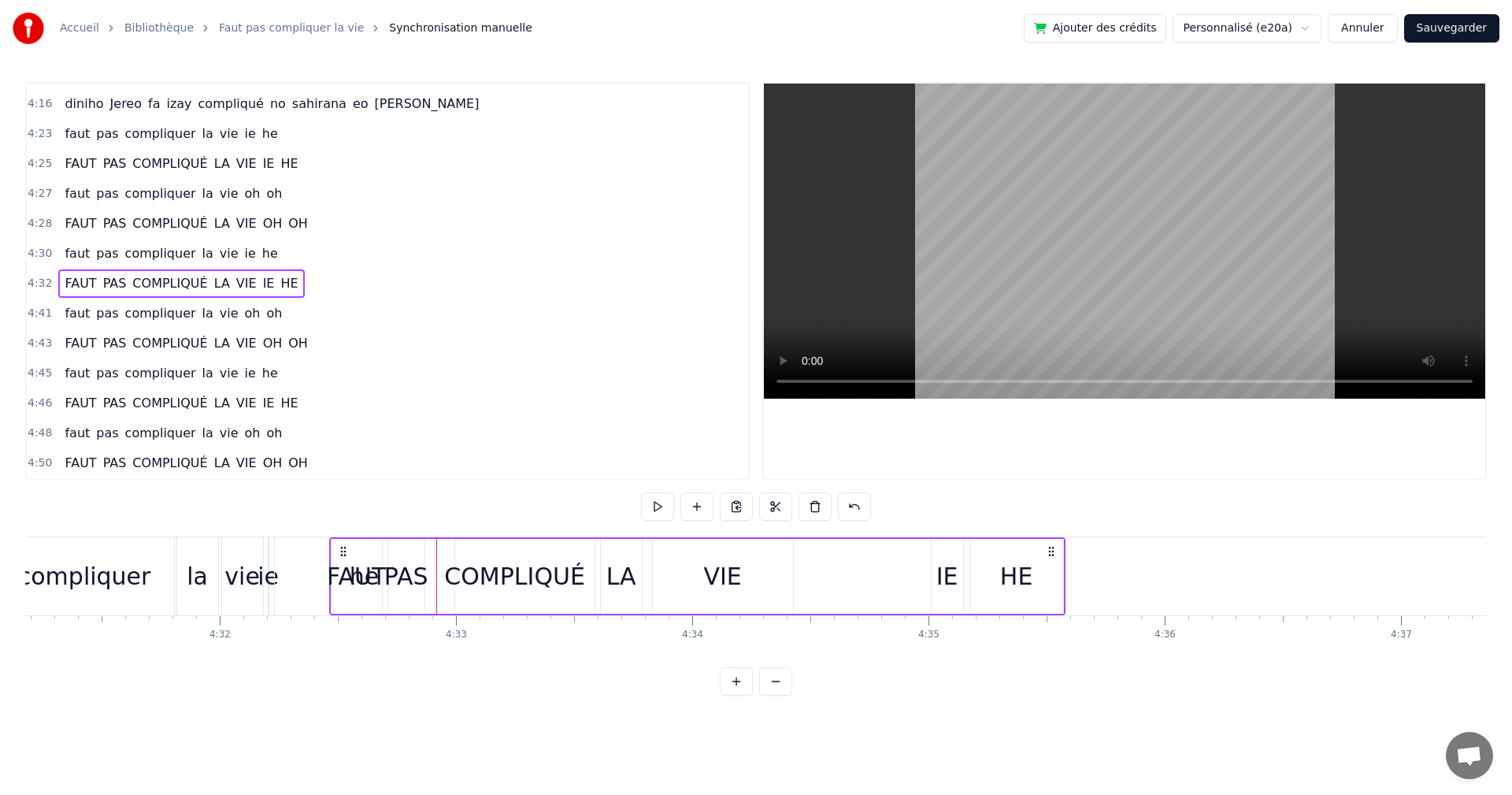
click at [344, 549] on icon at bounding box center [344, 552] width 13 height 13
click at [657, 517] on button at bounding box center [657, 506] width 33 height 28
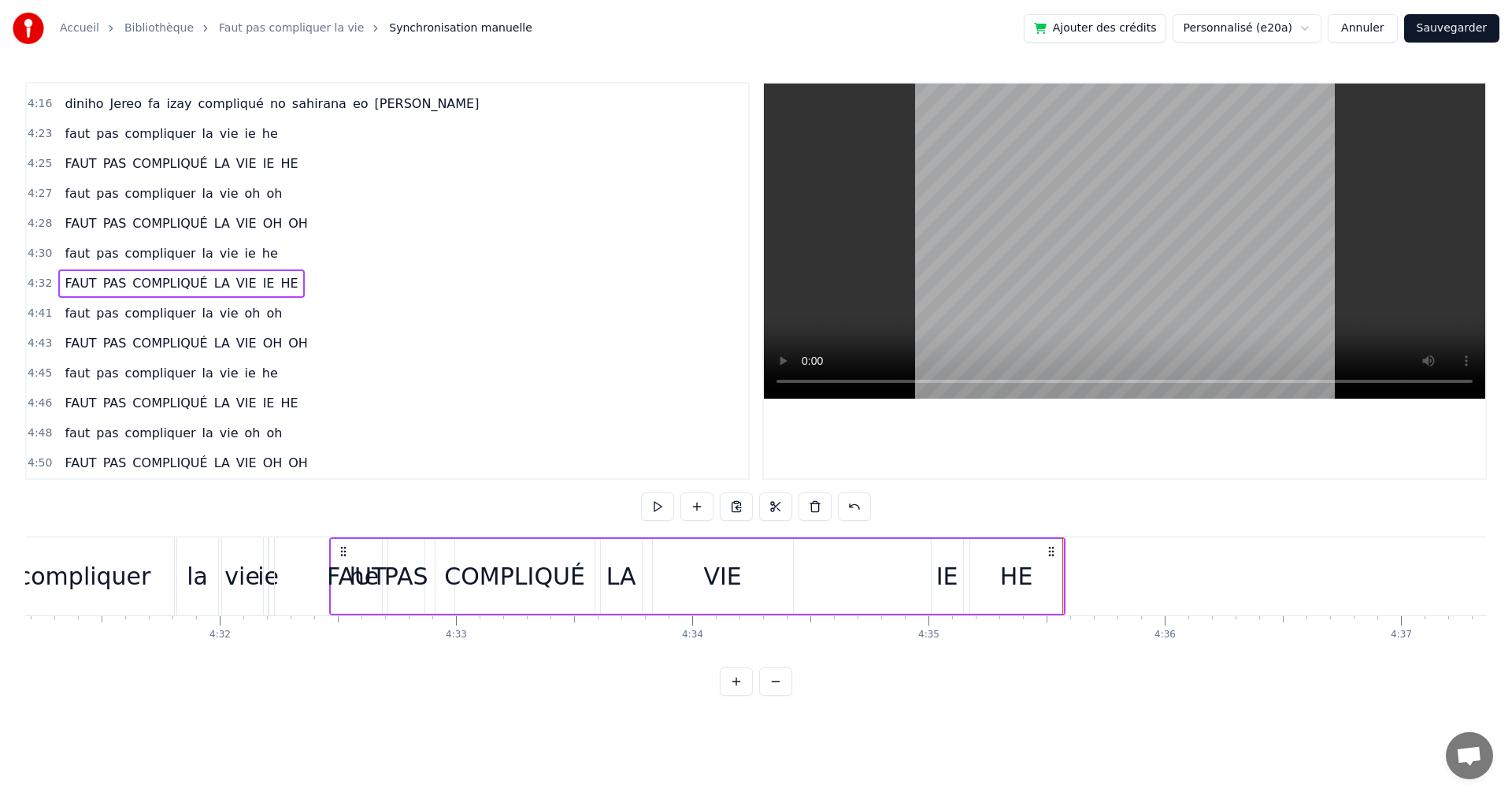
click at [822, 565] on div "FAUT PAS COMPLIQUÉ LA VIE IE HE" at bounding box center [697, 577] width 736 height 78
click at [716, 581] on div "VIE" at bounding box center [722, 576] width 38 height 35
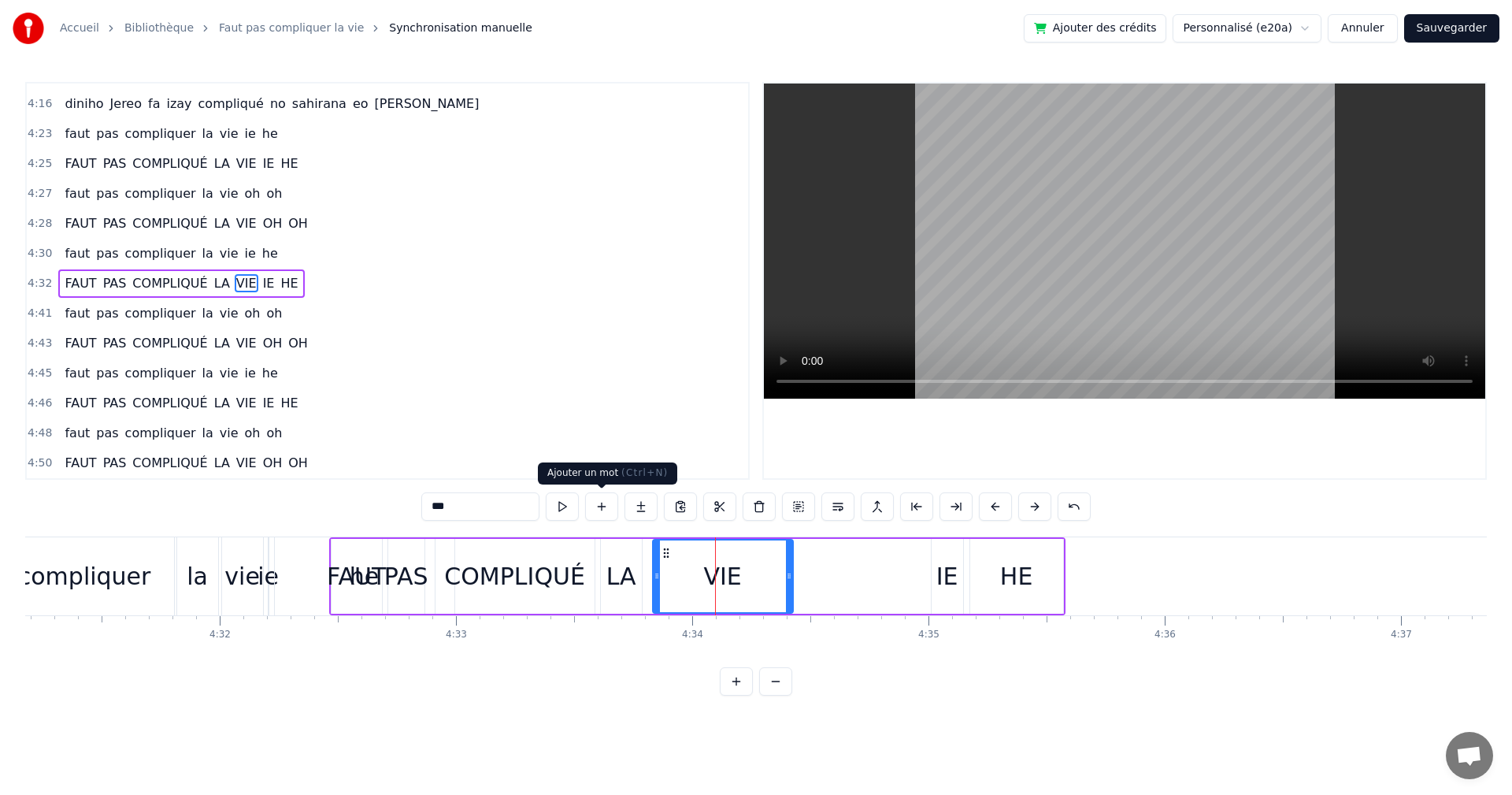
click at [582, 508] on div "***" at bounding box center [756, 506] width 669 height 28
click at [562, 513] on button at bounding box center [562, 506] width 33 height 28
click at [941, 563] on div "IE" at bounding box center [947, 576] width 22 height 35
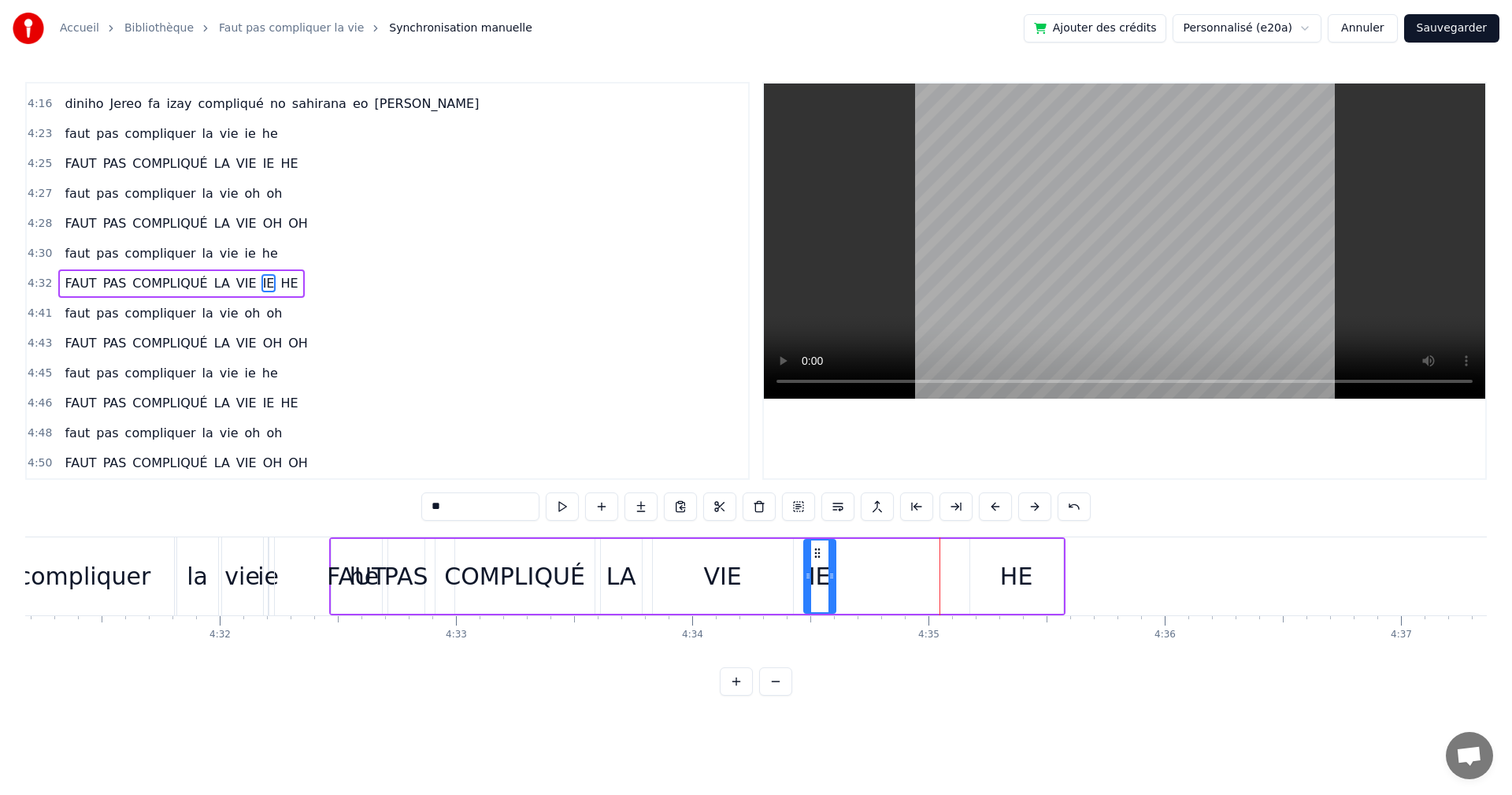
drag, startPoint x: 941, startPoint y: 550, endPoint x: 814, endPoint y: 561, distance: 127.5
click at [814, 561] on div "IE" at bounding box center [820, 577] width 30 height 72
click at [569, 509] on button at bounding box center [562, 506] width 33 height 28
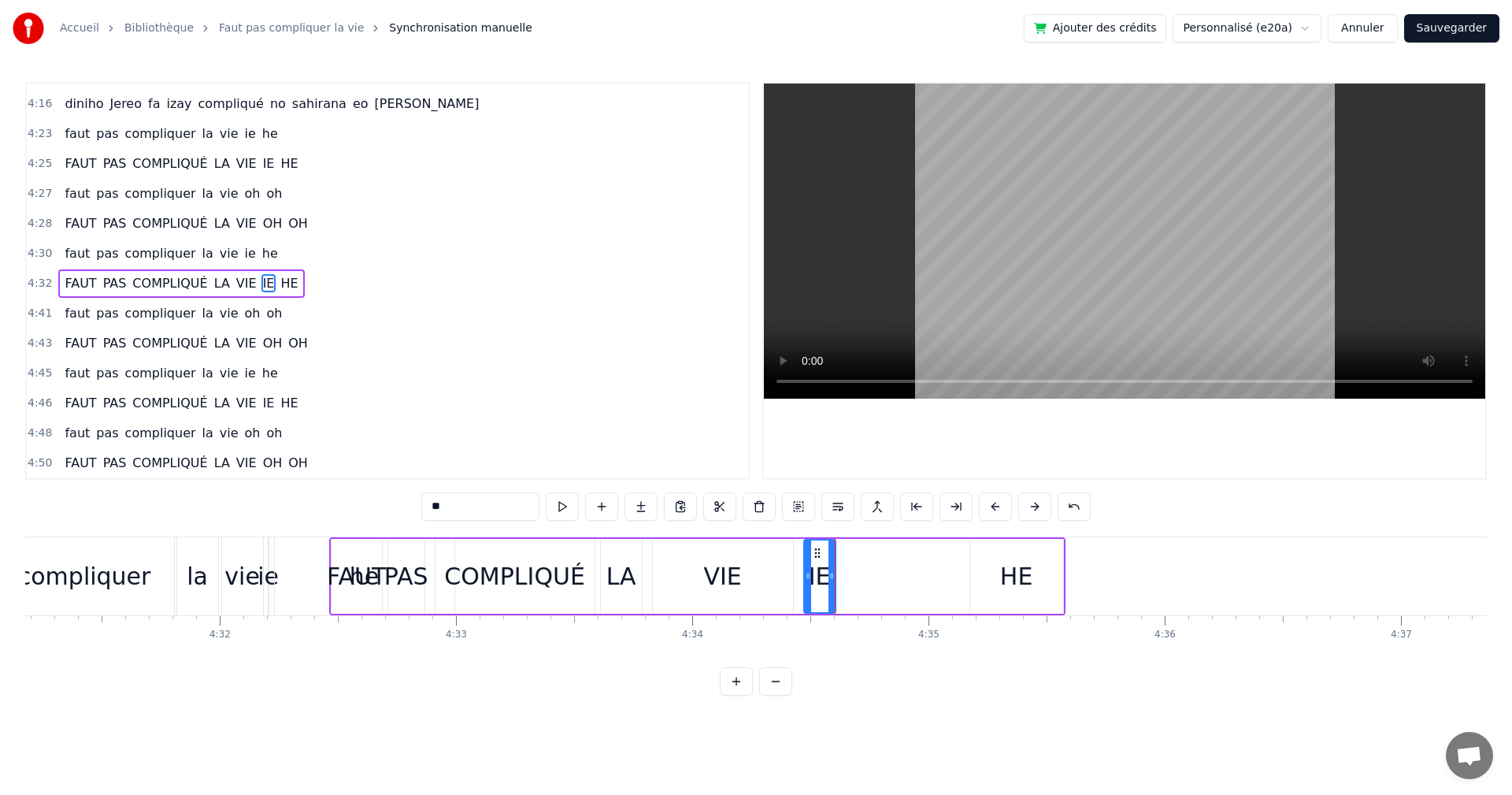
click at [735, 570] on div "VIE" at bounding box center [722, 576] width 38 height 35
type input "***"
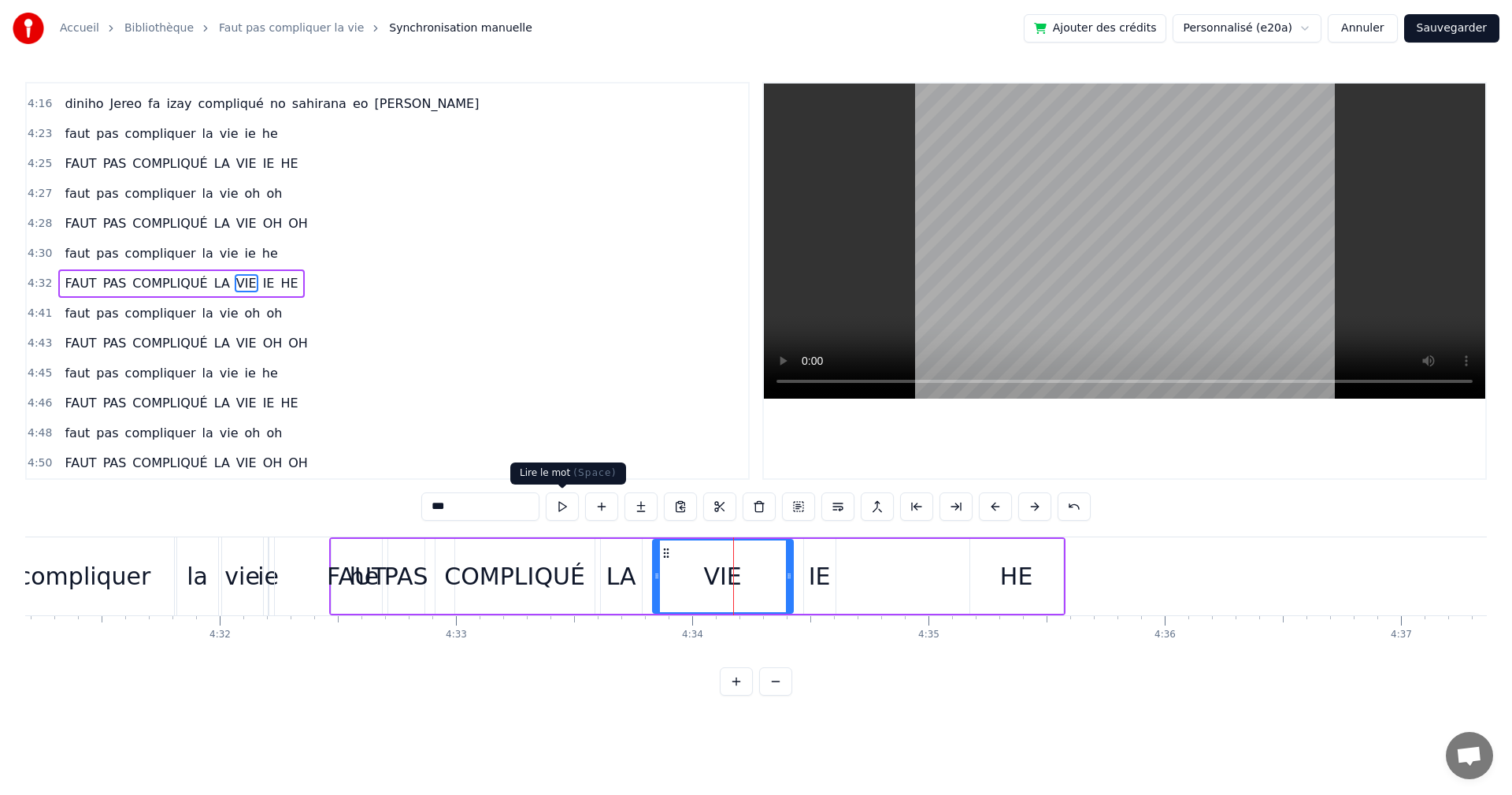
click at [570, 507] on button at bounding box center [562, 506] width 33 height 28
drag, startPoint x: 788, startPoint y: 573, endPoint x: 682, endPoint y: 581, distance: 106.3
click at [682, 581] on icon at bounding box center [683, 576] width 6 height 13
click at [572, 514] on button at bounding box center [562, 506] width 33 height 28
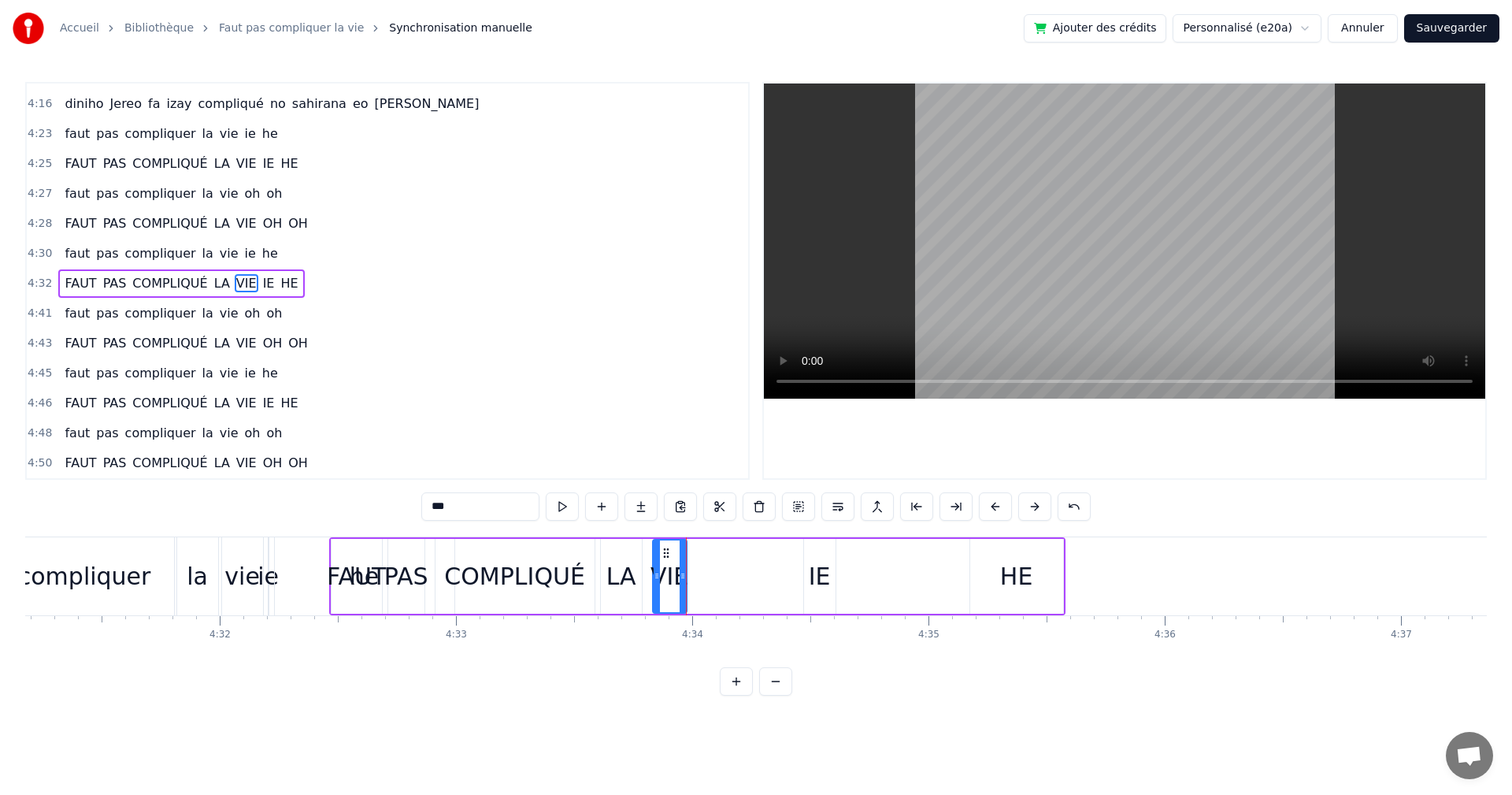
drag, startPoint x: 818, startPoint y: 582, endPoint x: 800, endPoint y: 585, distance: 18.2
click at [796, 587] on div "FAUT PAS COMPLIQUÉ LA VIE IE HE" at bounding box center [697, 577] width 736 height 78
click at [817, 574] on div "IE" at bounding box center [820, 576] width 22 height 35
drag, startPoint x: 816, startPoint y: 557, endPoint x: 743, endPoint y: 564, distance: 73.3
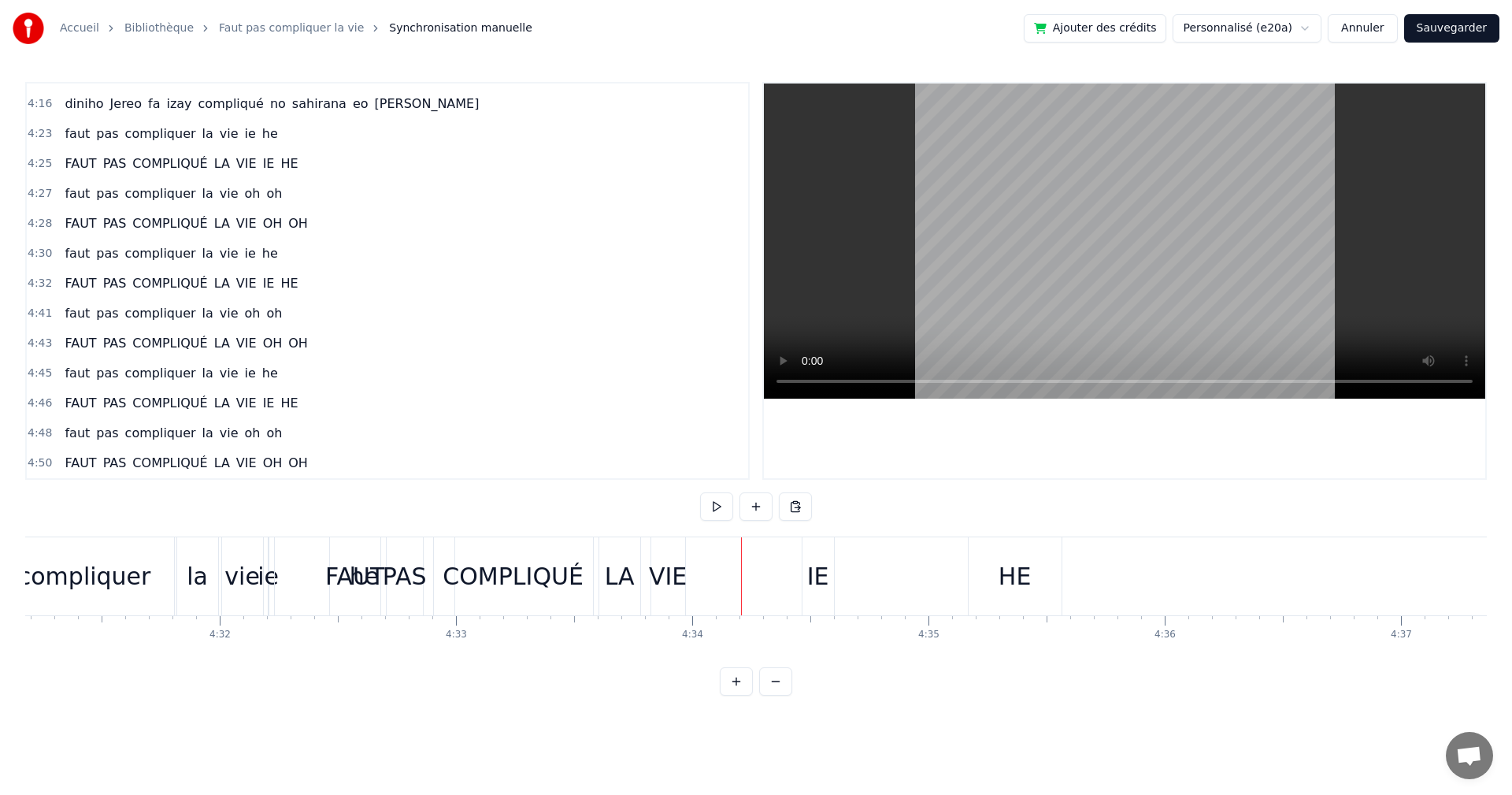
click at [824, 557] on div "IE" at bounding box center [818, 577] width 31 height 78
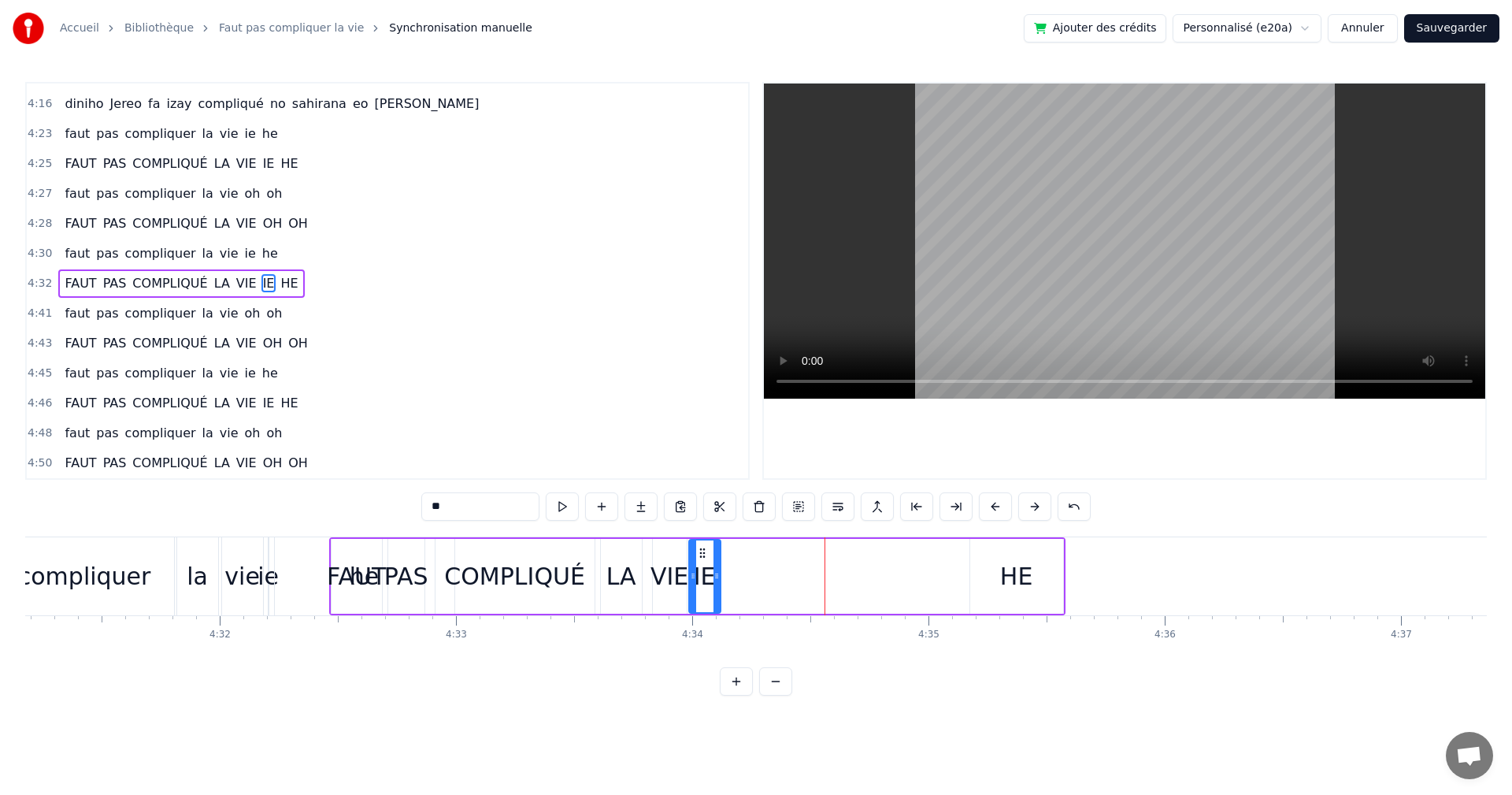
drag, startPoint x: 820, startPoint y: 549, endPoint x: 706, endPoint y: 557, distance: 114.3
click at [706, 557] on icon at bounding box center [703, 553] width 13 height 13
click at [1015, 563] on div "HE" at bounding box center [1016, 576] width 33 height 35
drag, startPoint x: 989, startPoint y: 553, endPoint x: 737, endPoint y: 556, distance: 252.0
click at [737, 556] on icon at bounding box center [732, 553] width 13 height 13
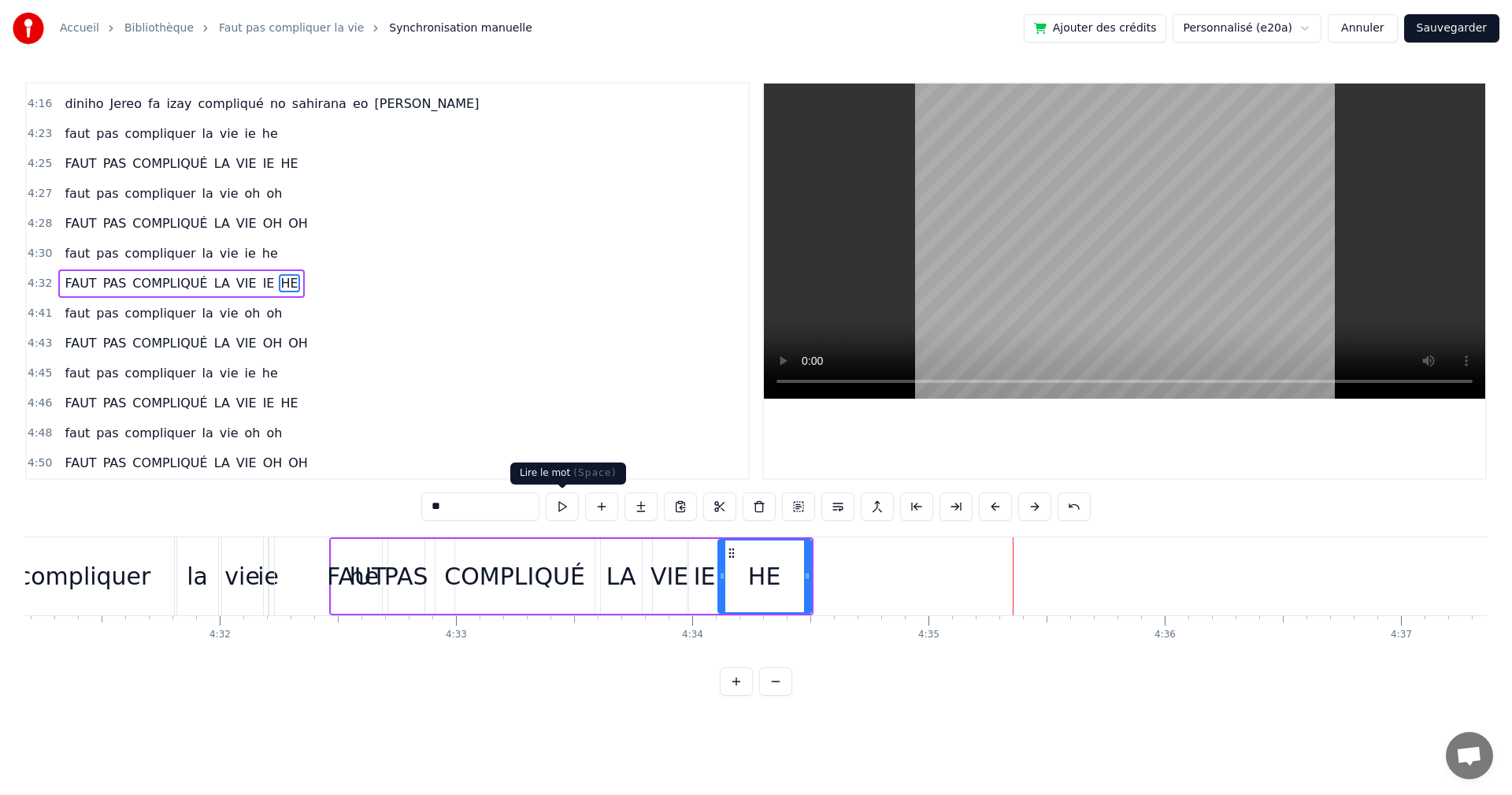
click at [578, 502] on button at bounding box center [562, 506] width 33 height 28
drag, startPoint x: 808, startPoint y: 577, endPoint x: 798, endPoint y: 572, distance: 11.2
click at [798, 572] on icon at bounding box center [798, 576] width 6 height 13
click at [575, 516] on button at bounding box center [562, 506] width 33 height 28
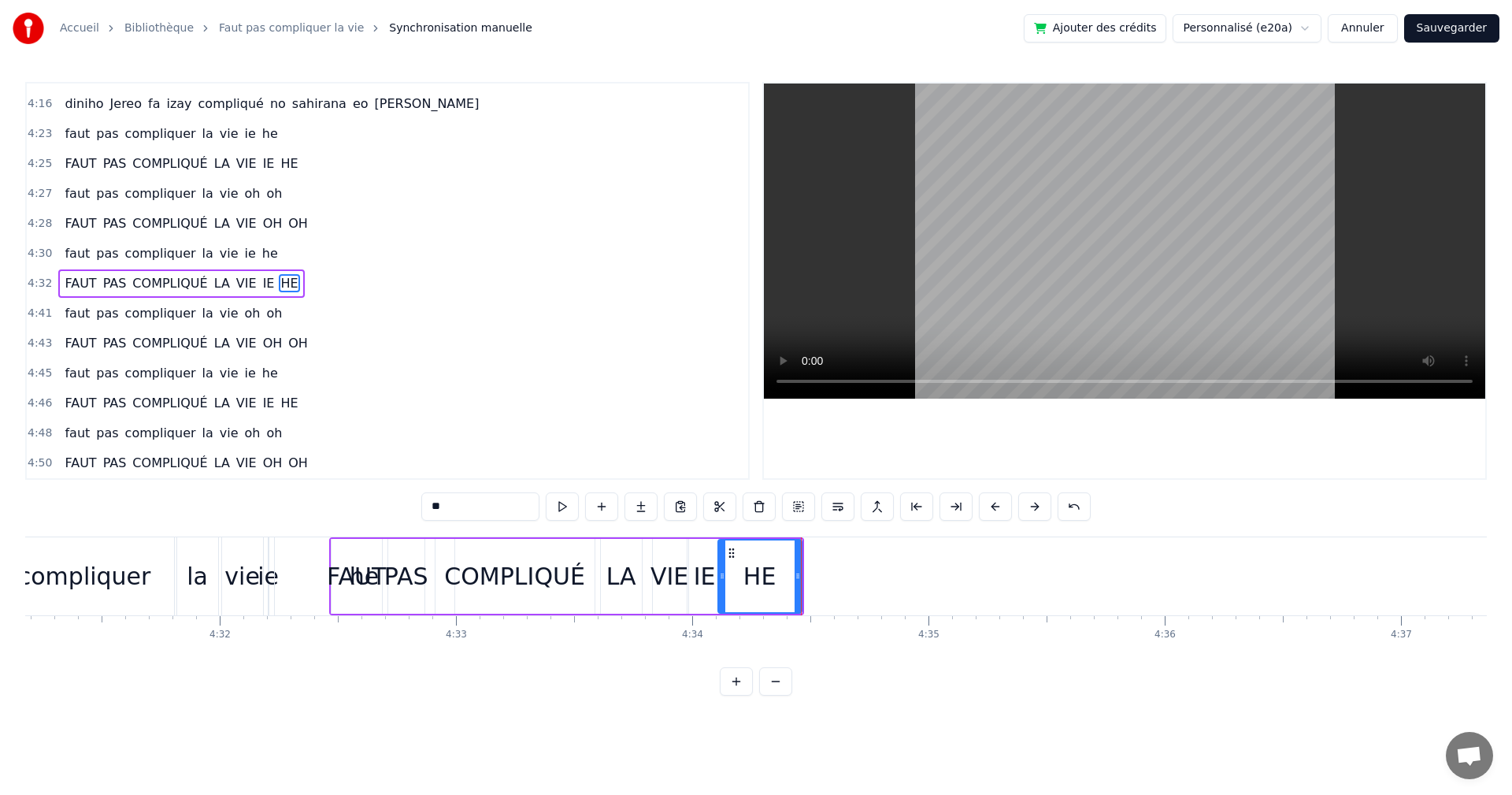
click at [575, 516] on button at bounding box center [562, 506] width 33 height 28
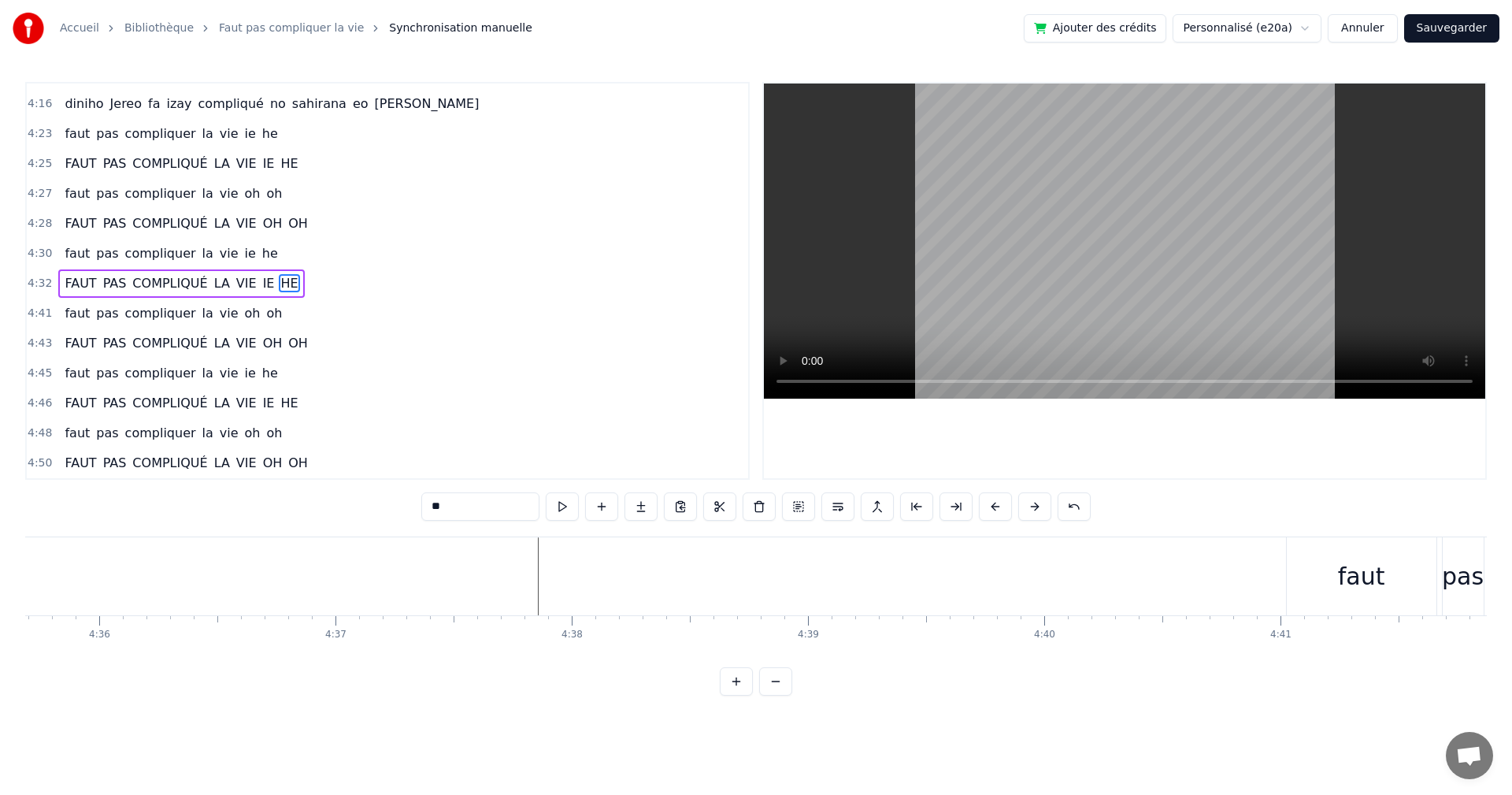
scroll to position [0, 65297]
click at [1251, 602] on div "faut" at bounding box center [1210, 577] width 150 height 78
type input "****"
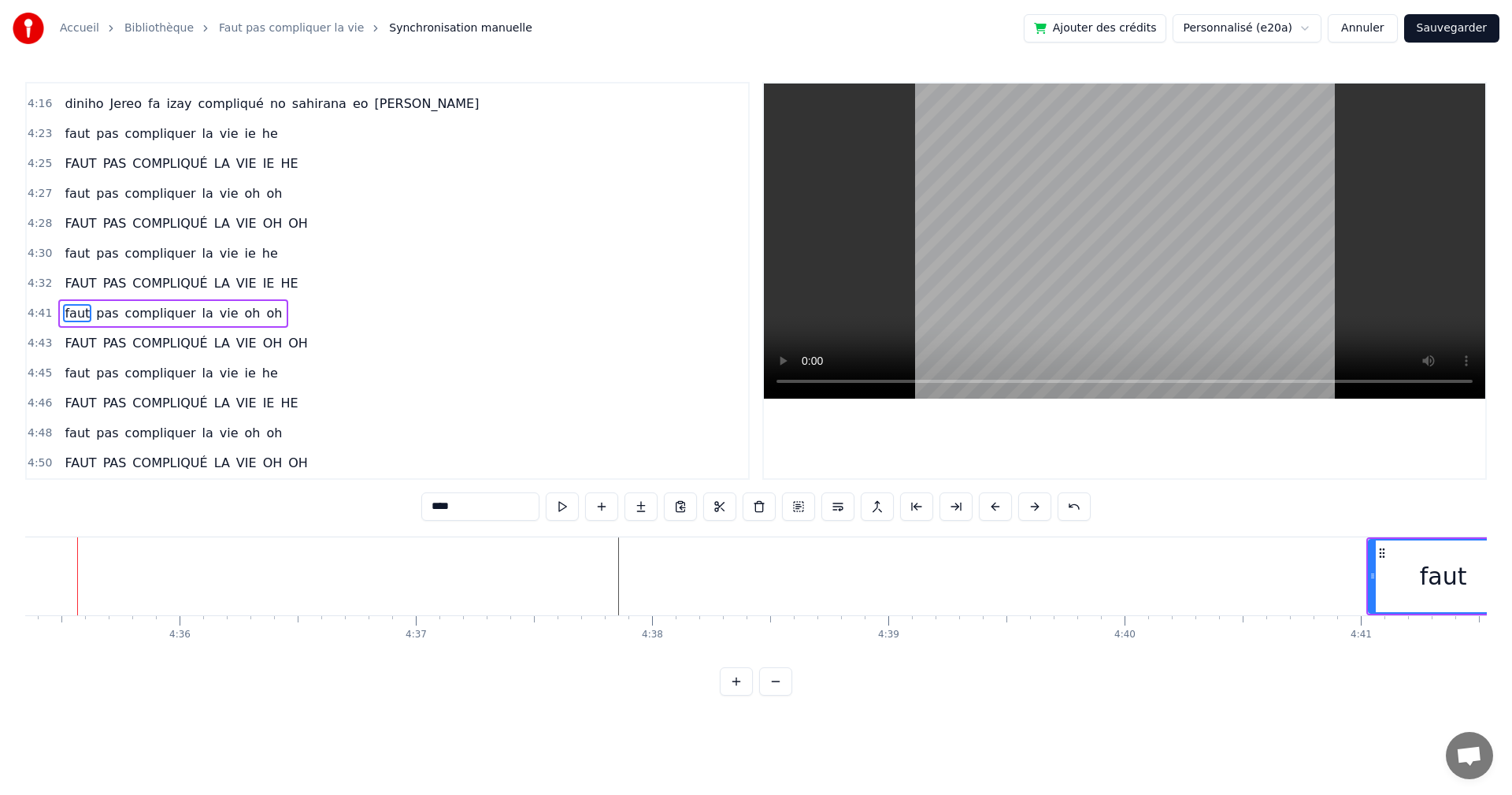
scroll to position [0, 65037]
click at [1428, 544] on div "faut" at bounding box center [1471, 577] width 148 height 72
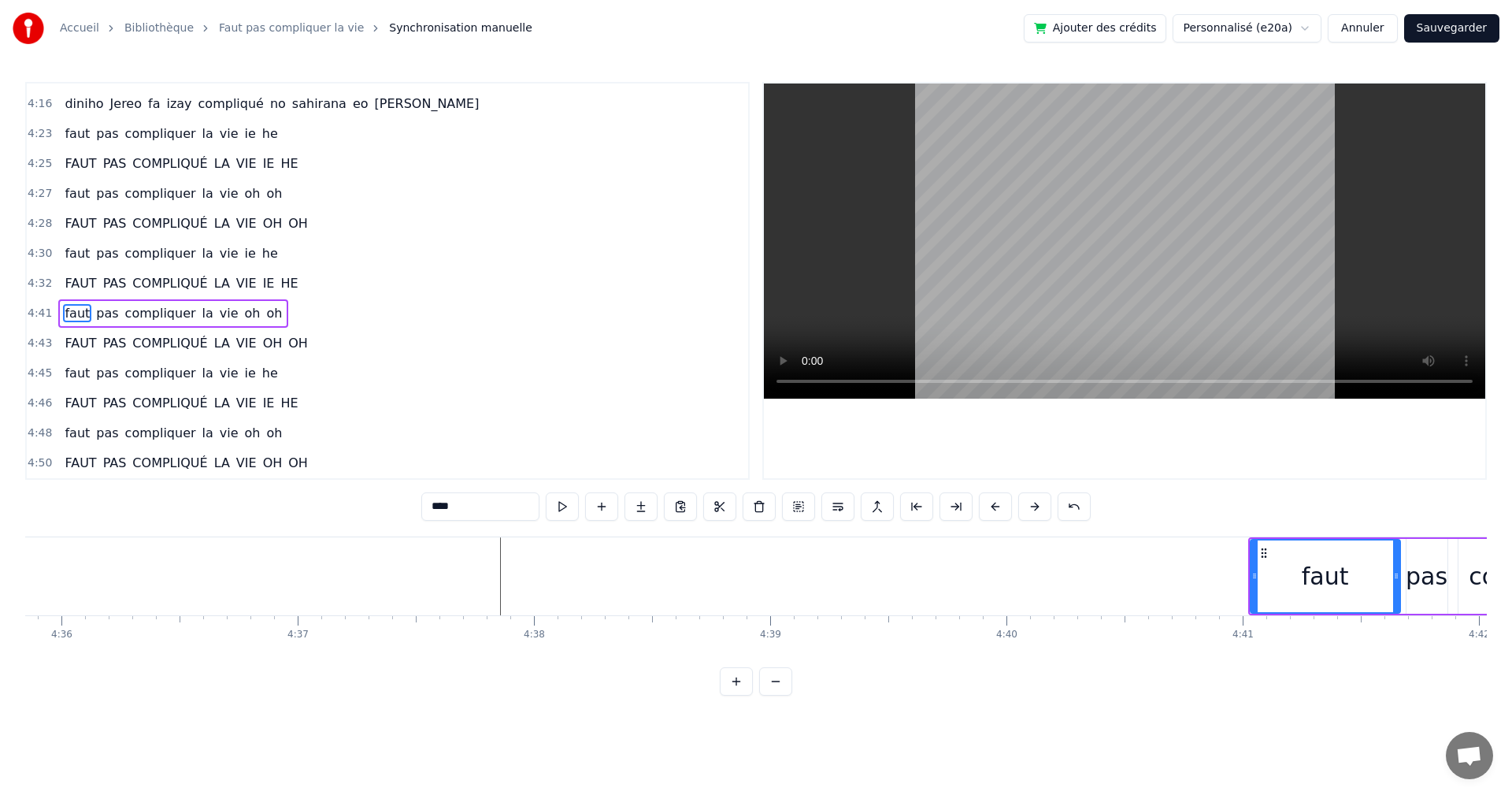
scroll to position [0, 65526]
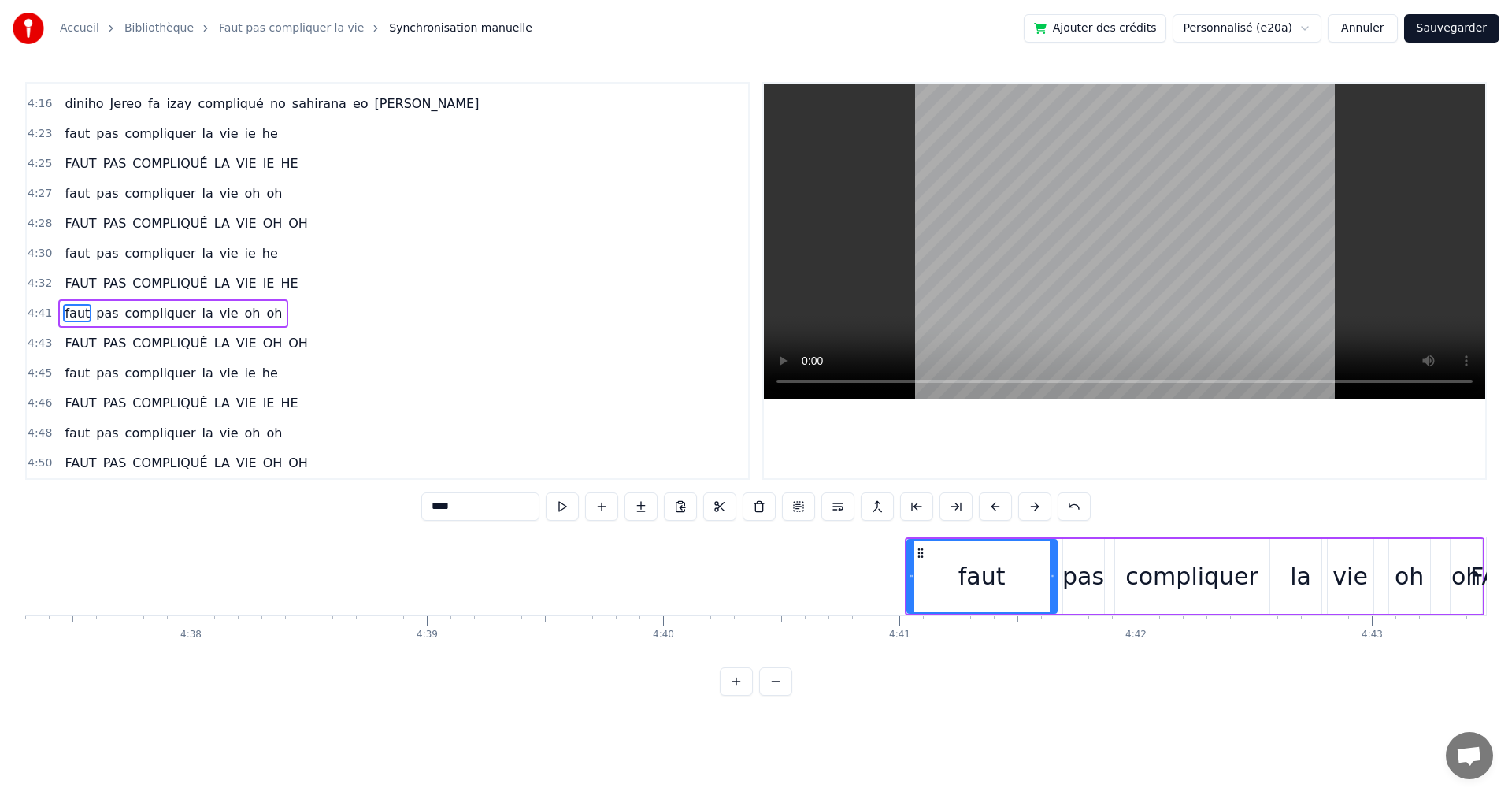
click at [1061, 538] on div "faut pas compliquer la vie oh oh" at bounding box center [1195, 577] width 580 height 78
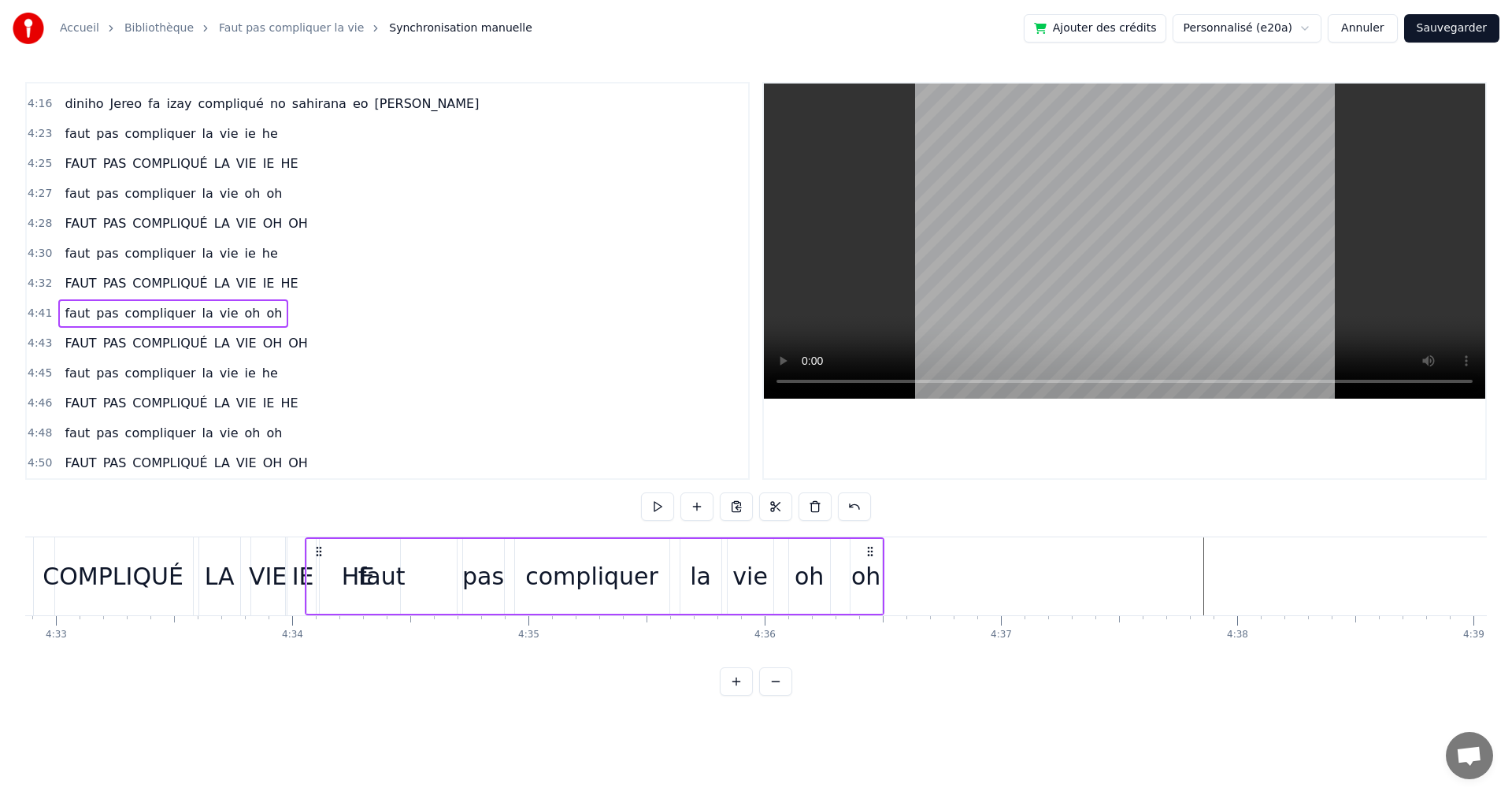
scroll to position [0, 64477]
drag, startPoint x: 916, startPoint y: 553, endPoint x: 332, endPoint y: 547, distance: 584.0
click at [332, 547] on icon at bounding box center [335, 552] width 13 height 13
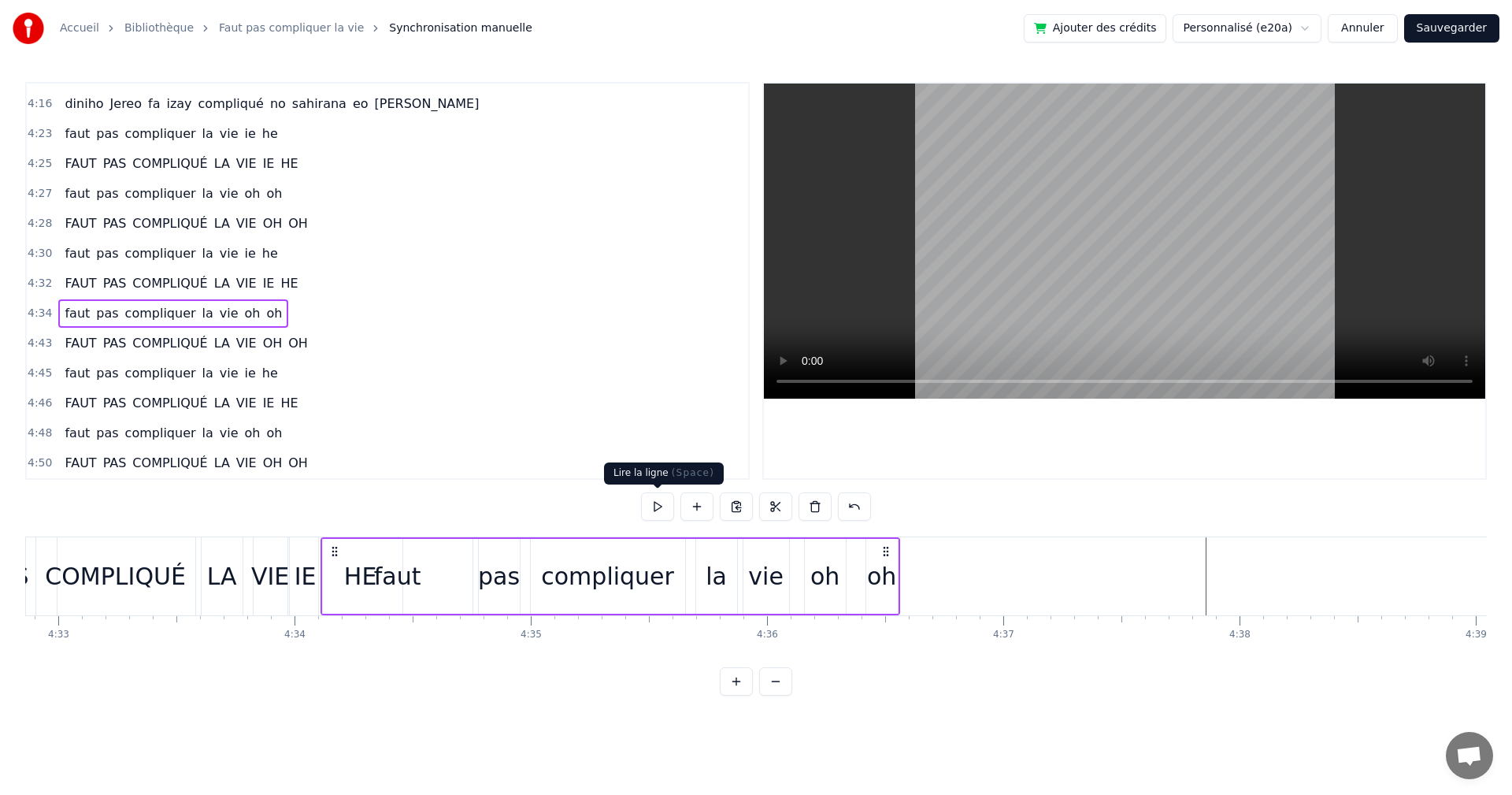
click at [652, 505] on button at bounding box center [657, 506] width 33 height 28
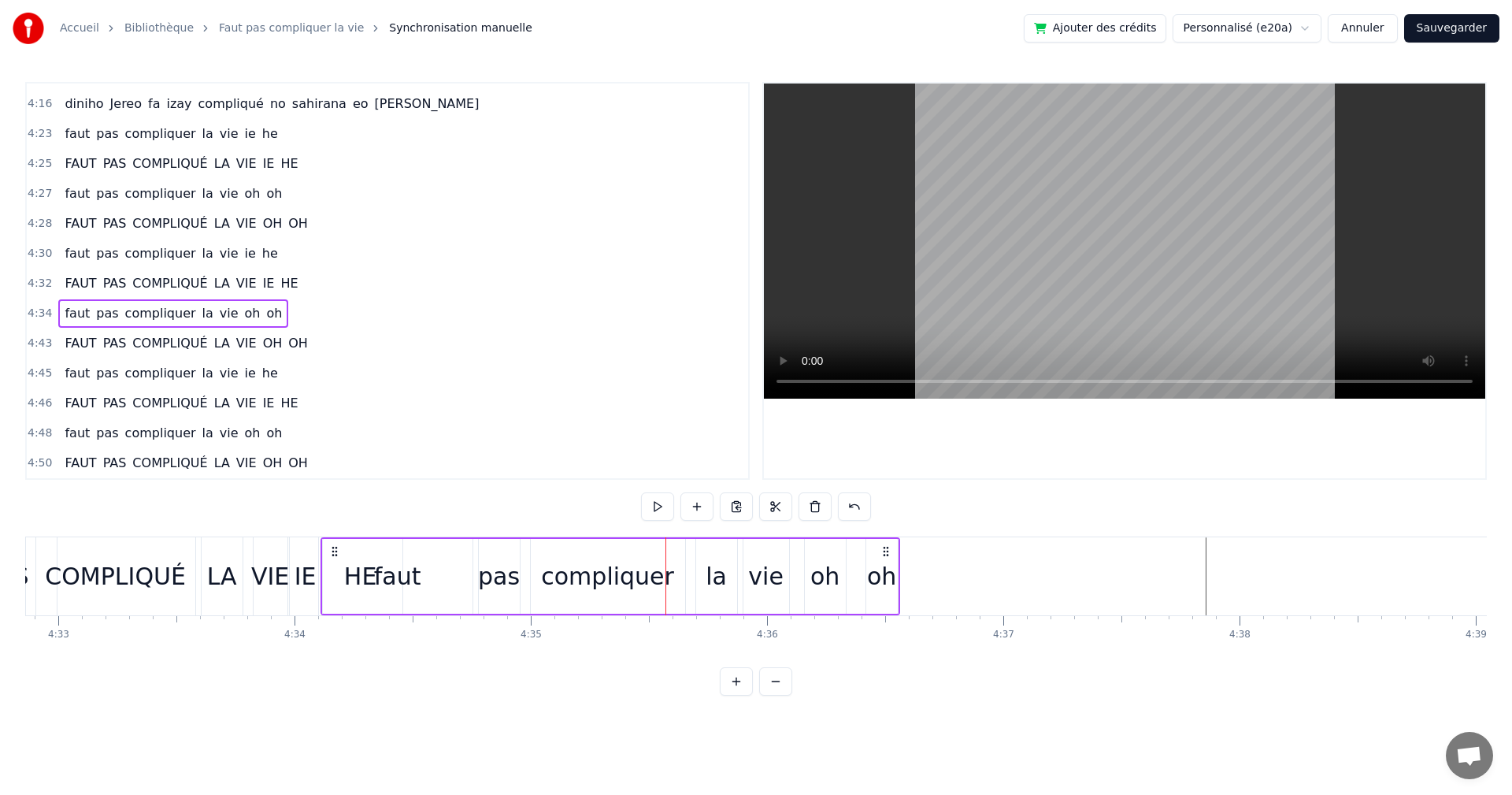
click at [652, 505] on button at bounding box center [657, 506] width 33 height 28
click at [392, 573] on div "faut" at bounding box center [397, 576] width 47 height 35
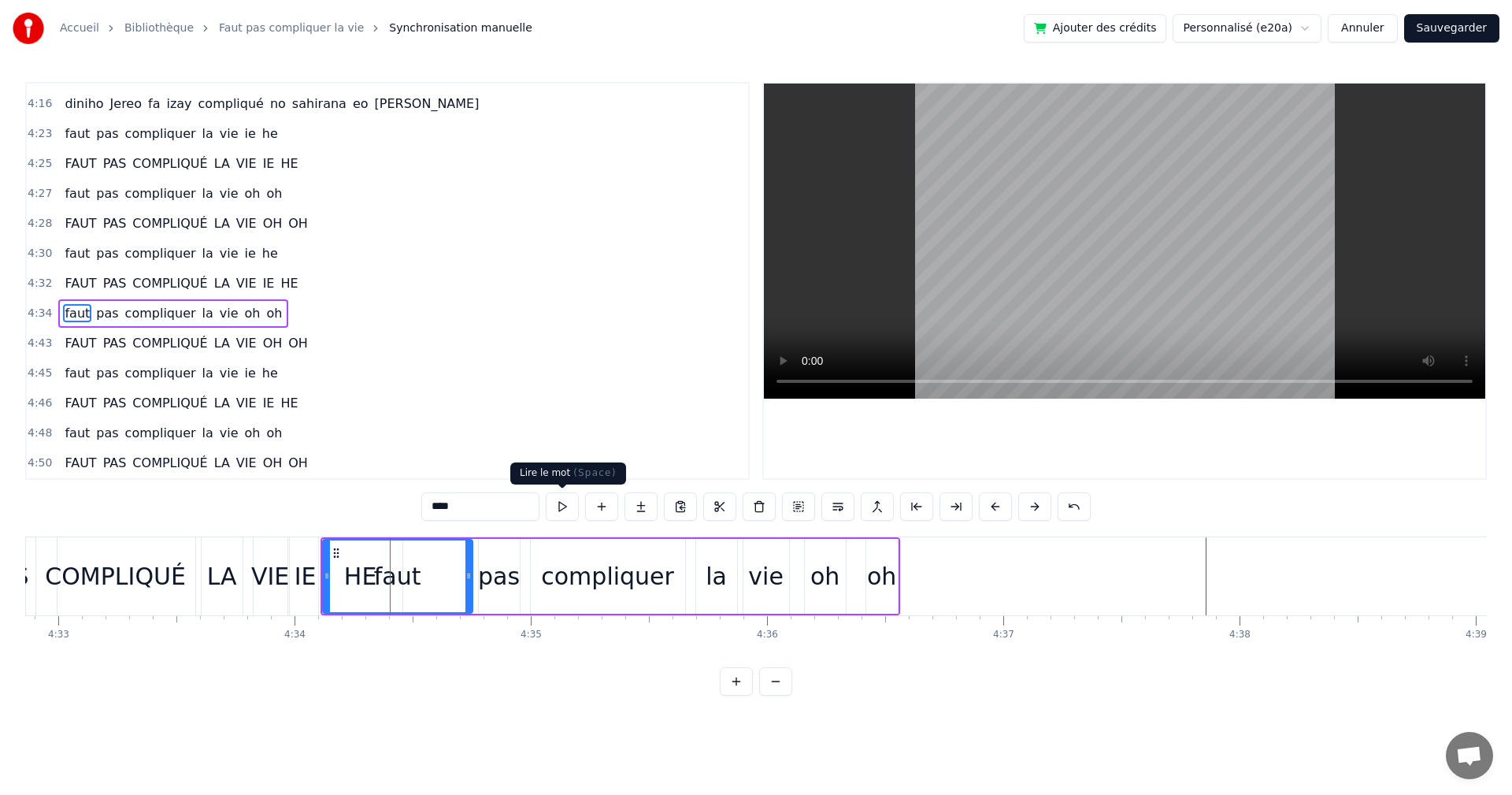
click at [574, 509] on button at bounding box center [562, 506] width 33 height 28
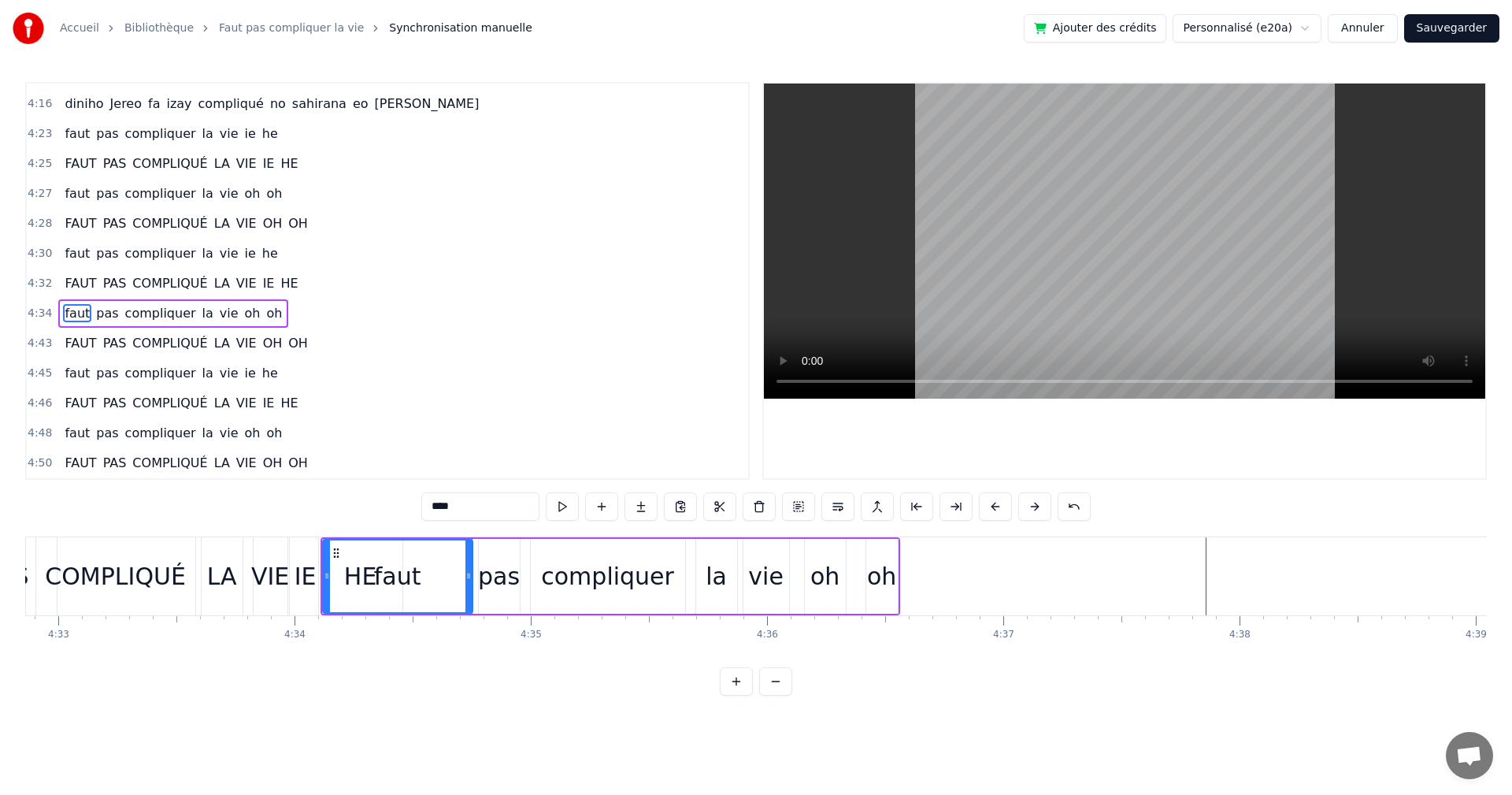
click at [392, 585] on div "faut" at bounding box center [397, 576] width 47 height 35
click at [564, 501] on button at bounding box center [562, 506] width 33 height 28
drag, startPoint x: 466, startPoint y: 580, endPoint x: 446, endPoint y: 546, distance: 39.4
click at [384, 575] on icon at bounding box center [386, 576] width 6 height 13
click at [557, 514] on button at bounding box center [562, 506] width 33 height 28
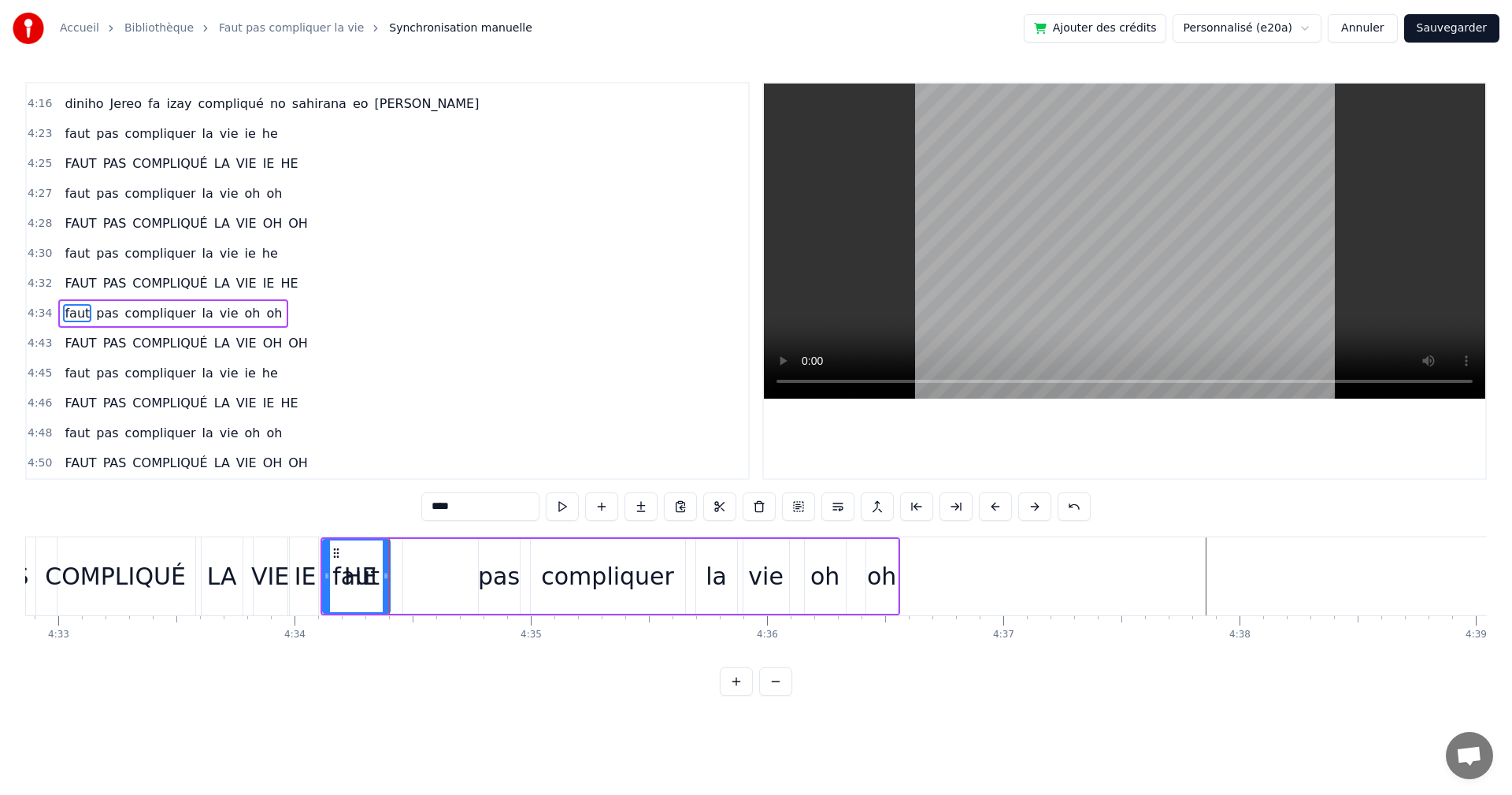
click at [557, 514] on button at bounding box center [562, 506] width 33 height 28
click at [505, 579] on div "pas" at bounding box center [499, 576] width 42 height 35
click at [502, 579] on div "pas" at bounding box center [499, 576] width 42 height 35
drag, startPoint x: 492, startPoint y: 553, endPoint x: 415, endPoint y: 558, distance: 77.2
click at [415, 558] on icon at bounding box center [416, 553] width 13 height 13
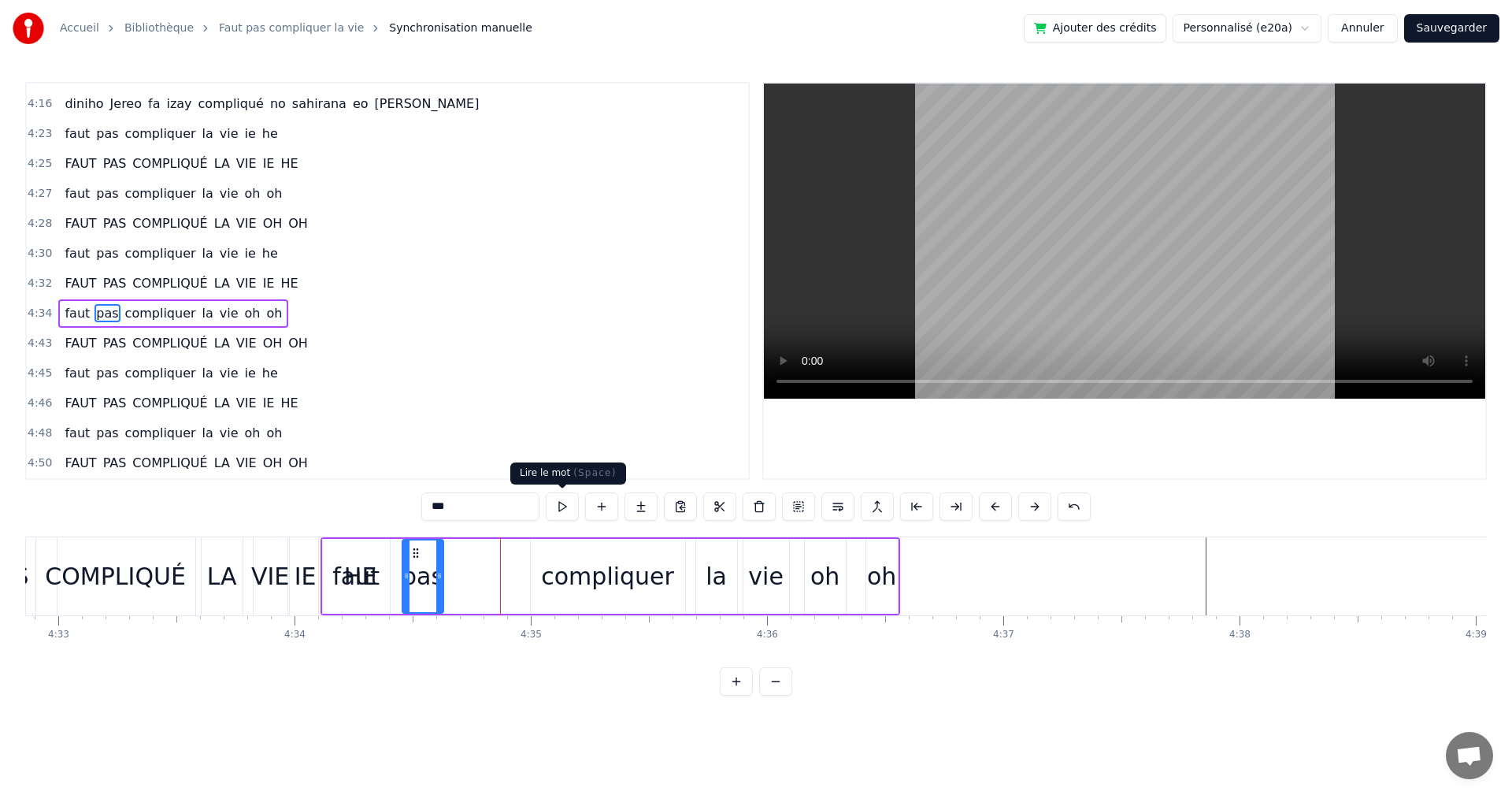
click at [549, 505] on button at bounding box center [562, 506] width 33 height 28
click at [576, 575] on div "compliquer" at bounding box center [608, 576] width 133 height 35
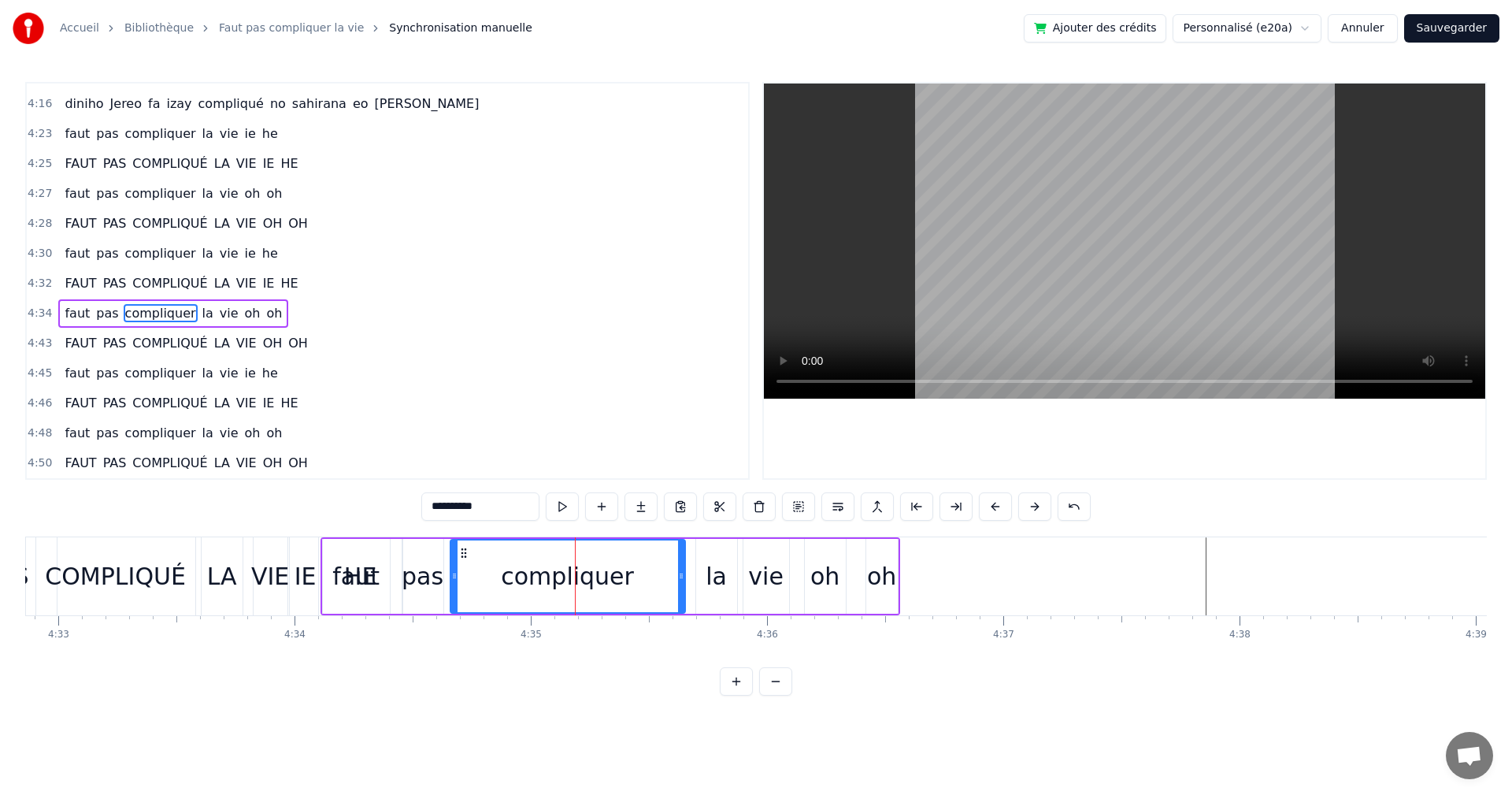
drag, startPoint x: 531, startPoint y: 576, endPoint x: 450, endPoint y: 577, distance: 81.0
click at [451, 577] on icon at bounding box center [454, 576] width 6 height 13
click at [561, 509] on button at bounding box center [562, 506] width 33 height 28
drag, startPoint x: 681, startPoint y: 579, endPoint x: 620, endPoint y: 577, distance: 61.0
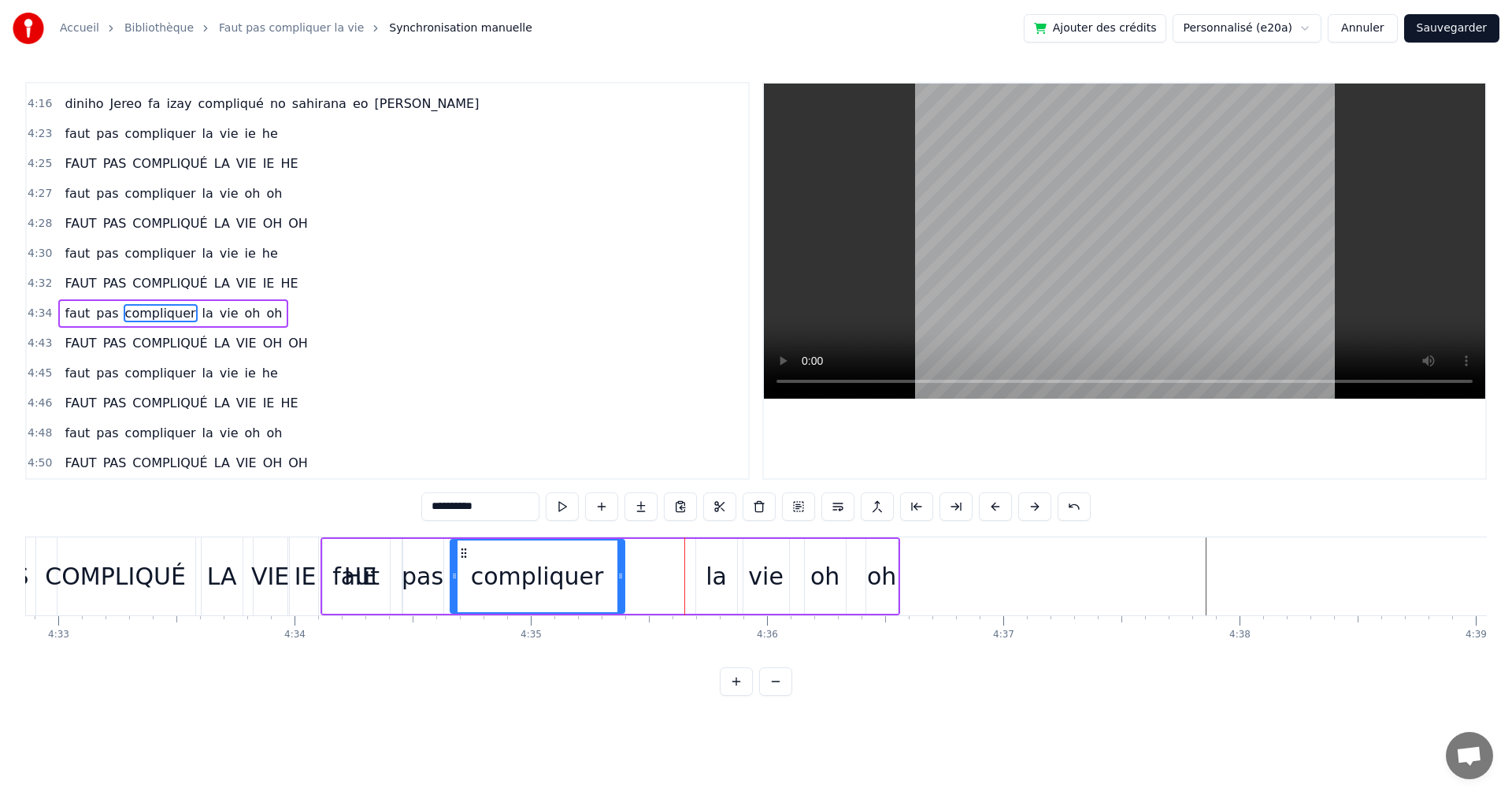
click at [620, 577] on icon at bounding box center [620, 576] width 6 height 13
click at [566, 500] on button at bounding box center [562, 506] width 33 height 28
click at [704, 561] on div "la" at bounding box center [716, 577] width 41 height 75
type input "**"
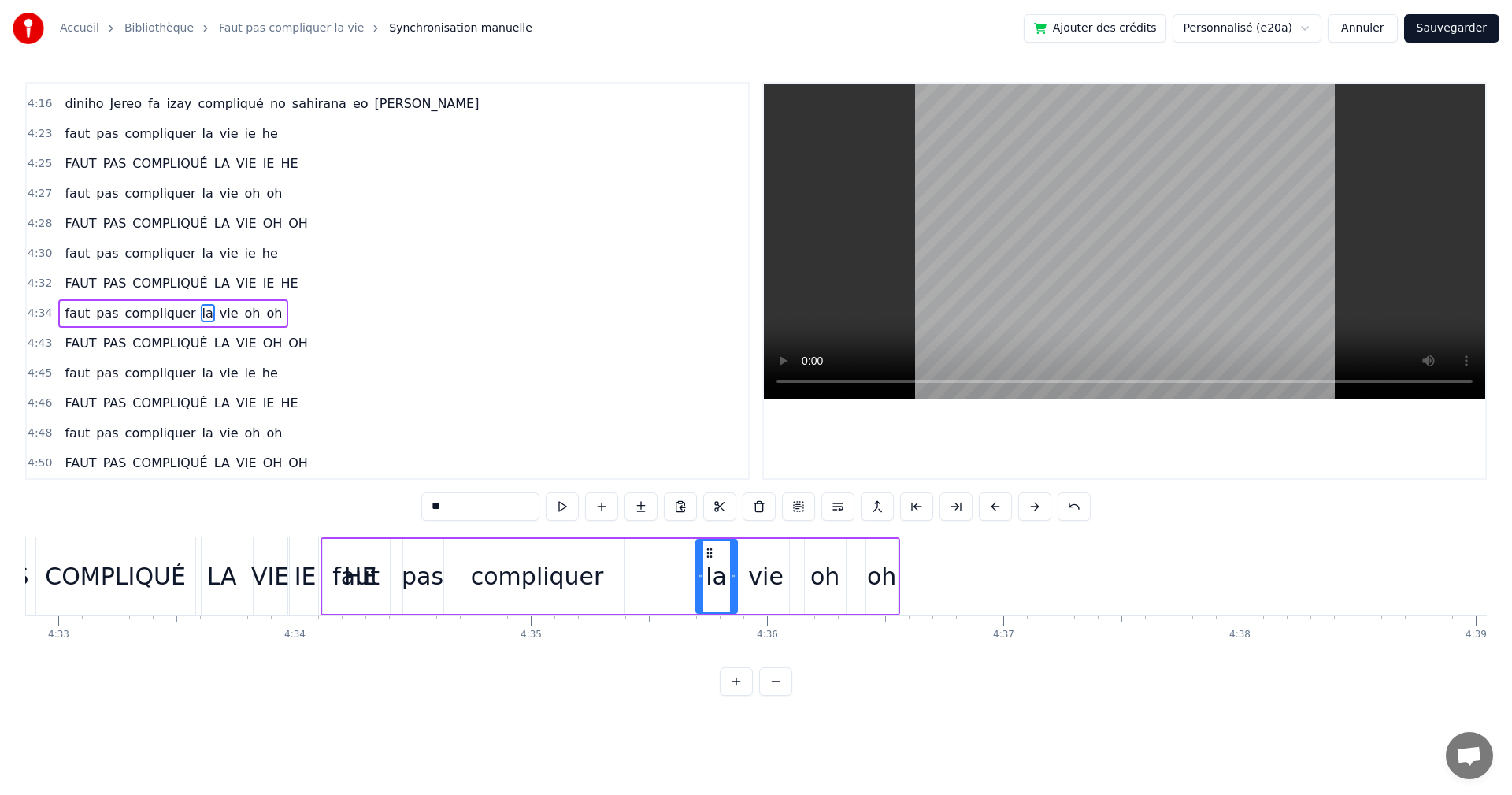
drag, startPoint x: 704, startPoint y: 561, endPoint x: 685, endPoint y: 564, distance: 19.2
click at [685, 564] on div "faut pas compliquer la vie oh oh" at bounding box center [610, 577] width 580 height 78
click at [704, 557] on div "la" at bounding box center [716, 577] width 41 height 75
drag, startPoint x: 709, startPoint y: 555, endPoint x: 640, endPoint y: 553, distance: 69.0
click at [640, 553] on icon at bounding box center [641, 553] width 13 height 13
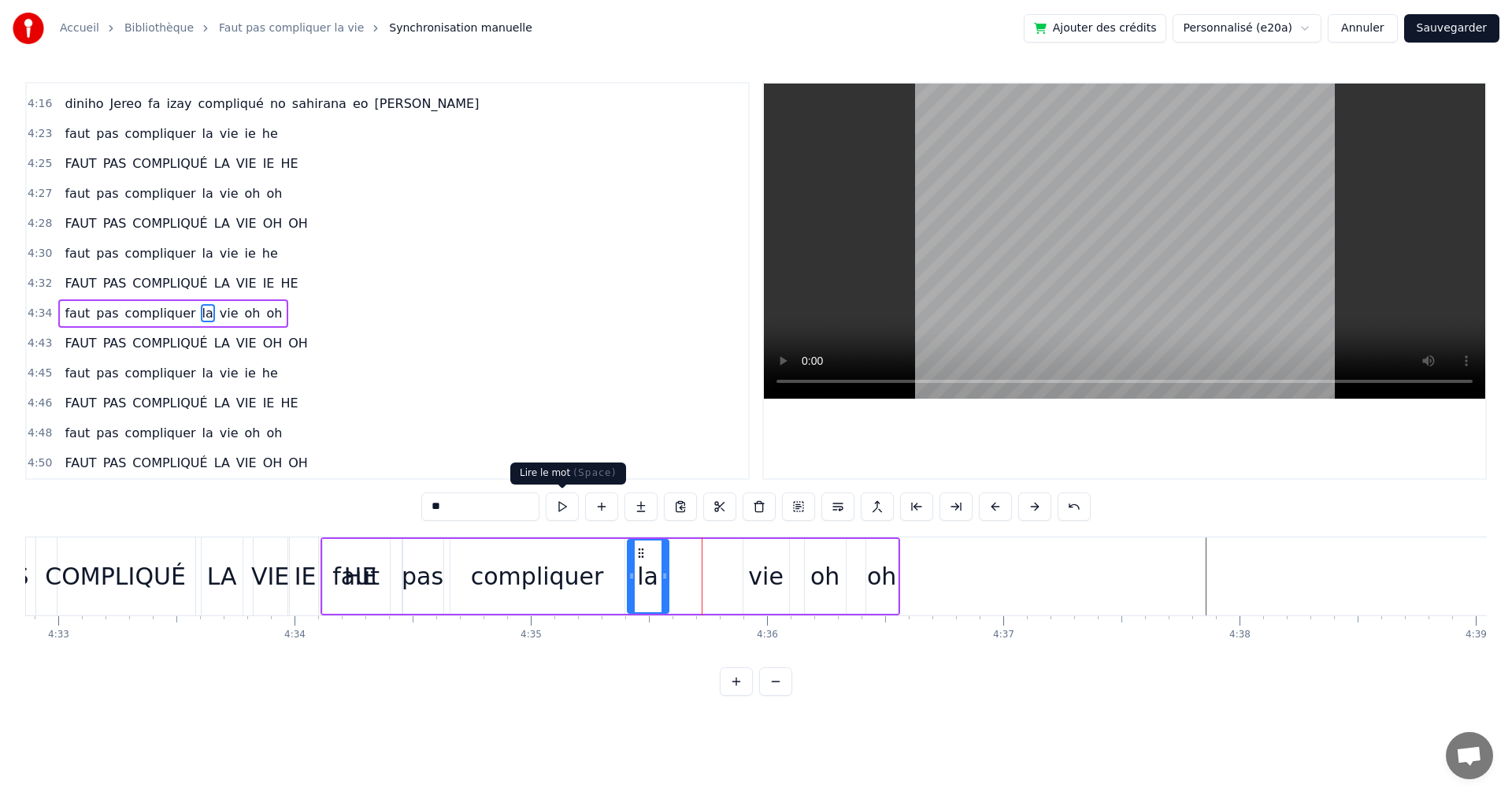
click at [555, 509] on button at bounding box center [562, 506] width 33 height 28
click at [736, 572] on div "faut pas compliquer la vie oh oh" at bounding box center [610, 577] width 580 height 78
click at [750, 558] on div "vie" at bounding box center [766, 577] width 46 height 75
drag, startPoint x: 759, startPoint y: 550, endPoint x: 686, endPoint y: 556, distance: 73.2
click at [686, 556] on icon at bounding box center [684, 553] width 13 height 13
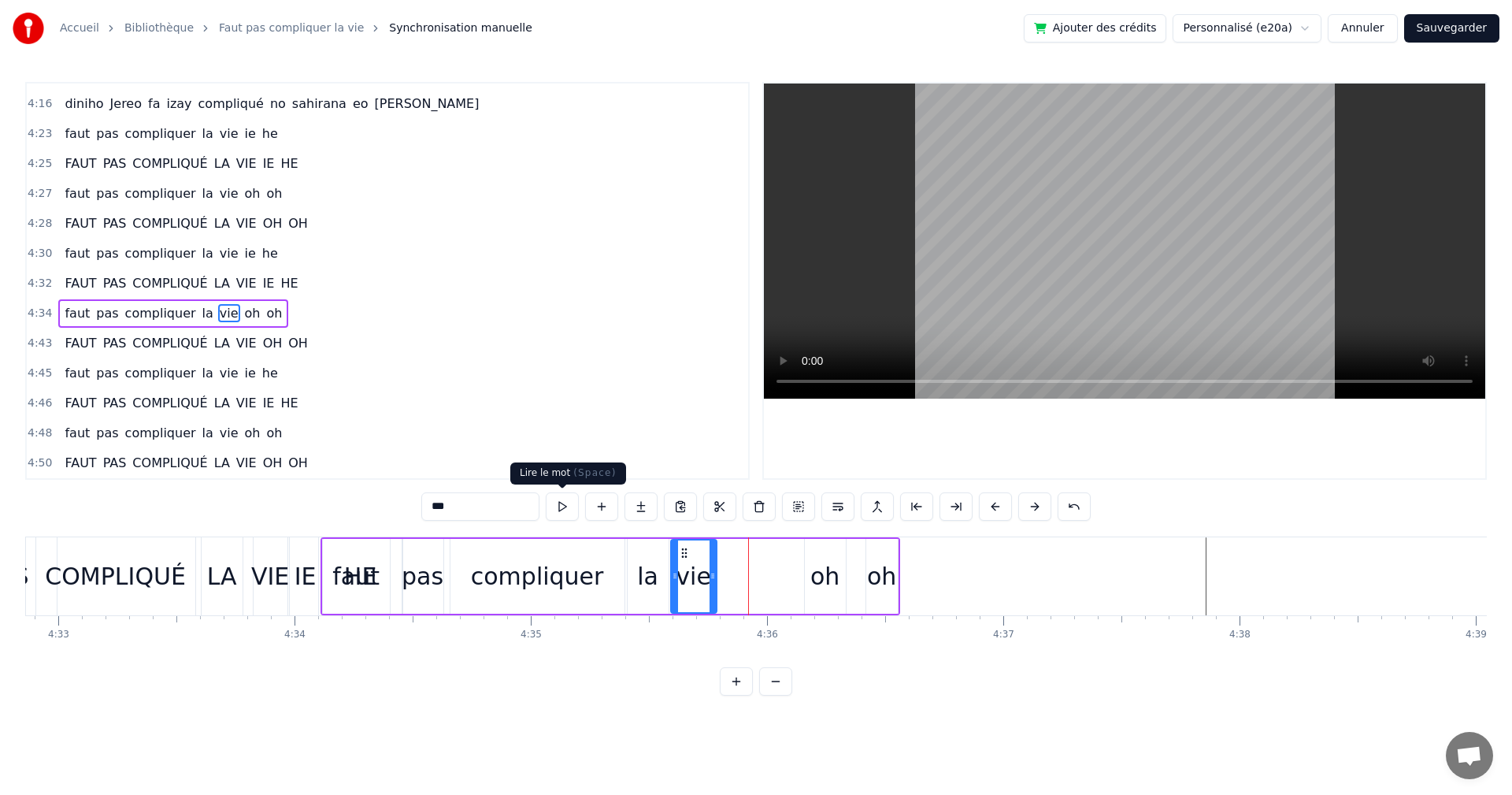
click at [561, 508] on button at bounding box center [562, 506] width 33 height 28
click at [568, 506] on button at bounding box center [562, 506] width 33 height 28
click at [781, 560] on div "faut pas compliquer la vie oh oh" at bounding box center [610, 577] width 580 height 78
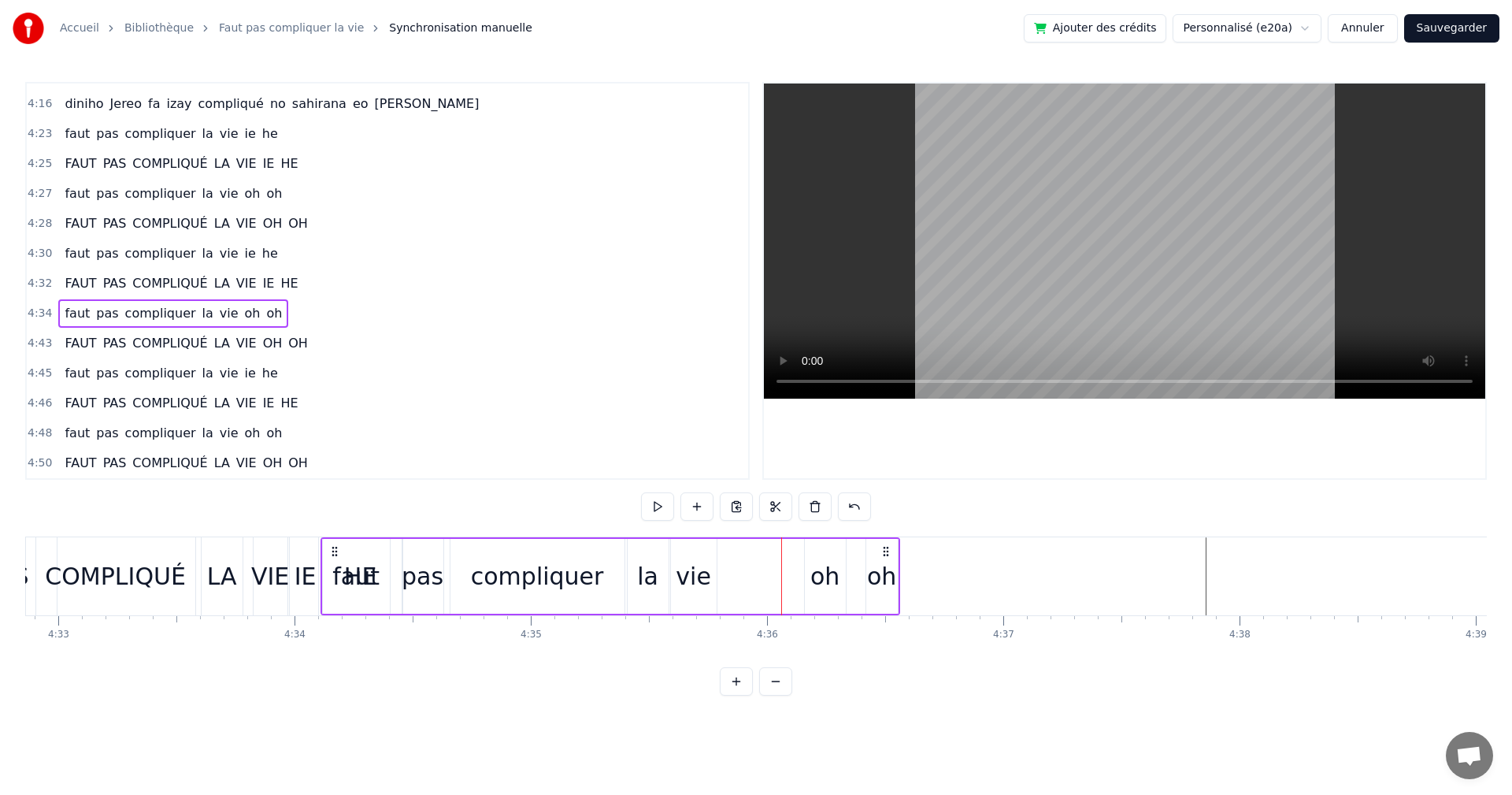
click at [825, 576] on div "oh" at bounding box center [825, 576] width 29 height 35
drag, startPoint x: 813, startPoint y: 551, endPoint x: 725, endPoint y: 547, distance: 88.1
click at [725, 547] on icon at bounding box center [731, 553] width 13 height 13
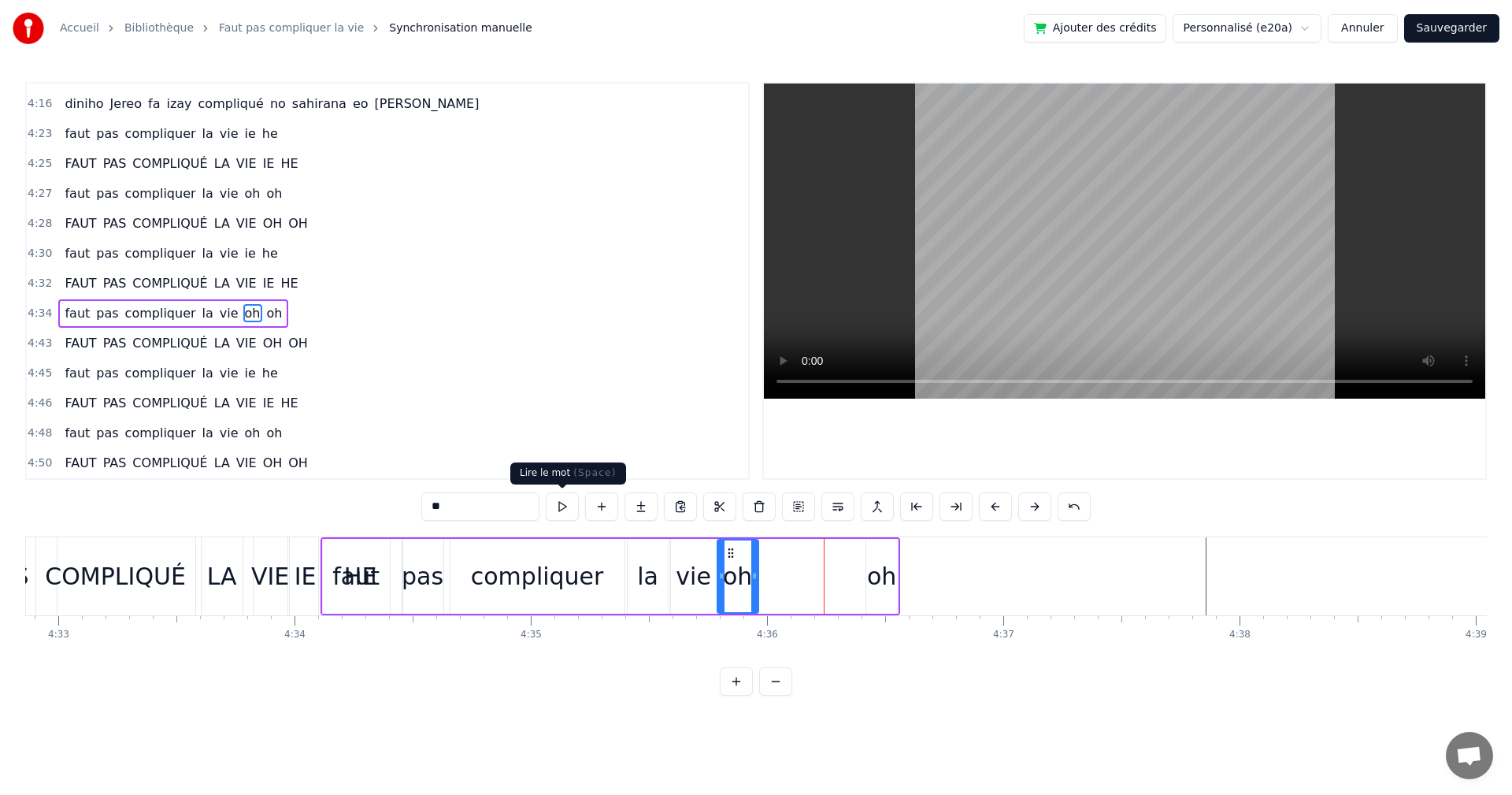
click at [559, 507] on button at bounding box center [562, 506] width 33 height 28
click at [874, 559] on div "oh" at bounding box center [882, 576] width 29 height 35
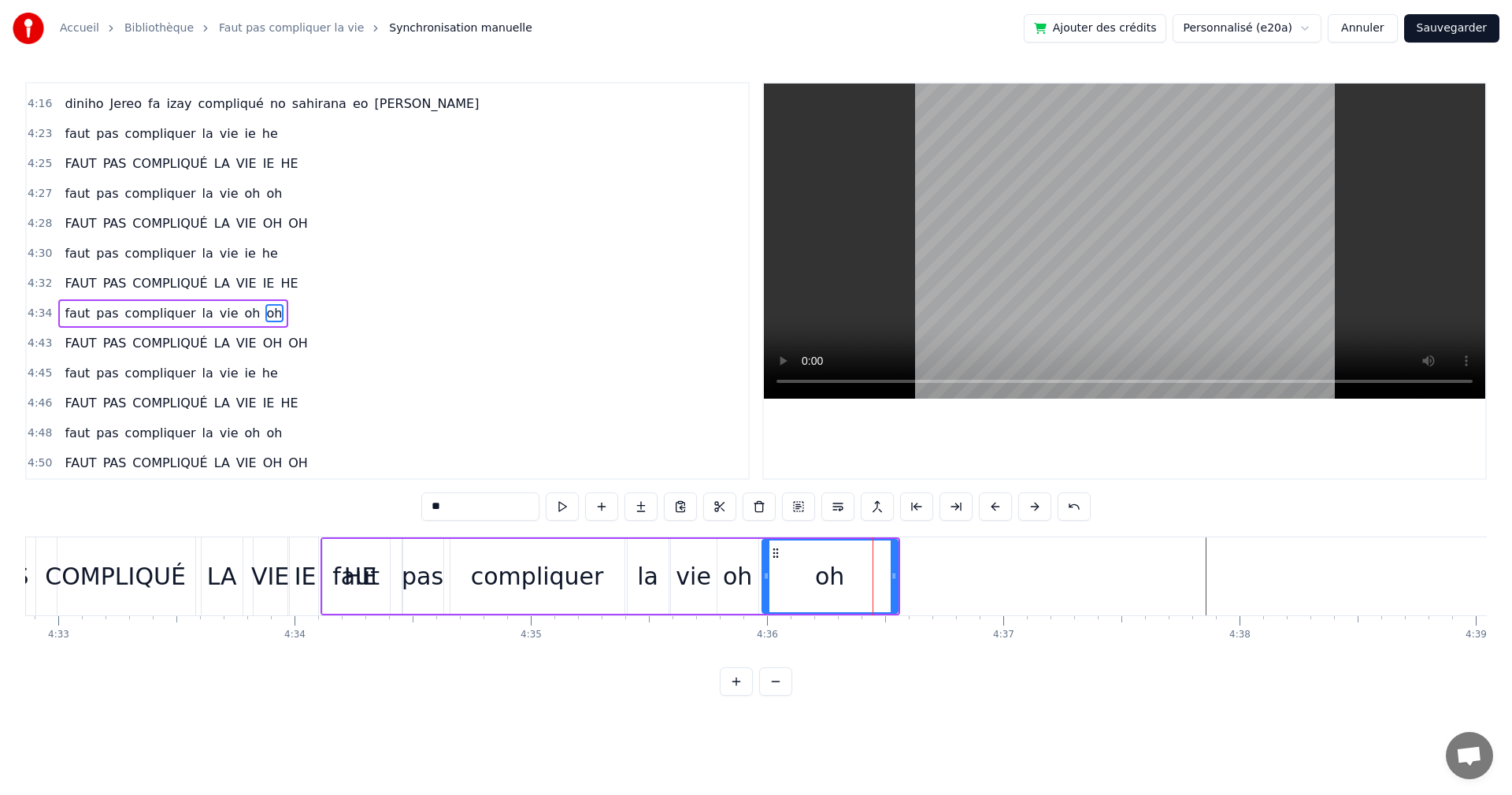
drag, startPoint x: 871, startPoint y: 565, endPoint x: 767, endPoint y: 557, distance: 104.3
click at [767, 557] on div at bounding box center [767, 577] width 6 height 72
click at [572, 511] on button at bounding box center [562, 506] width 33 height 28
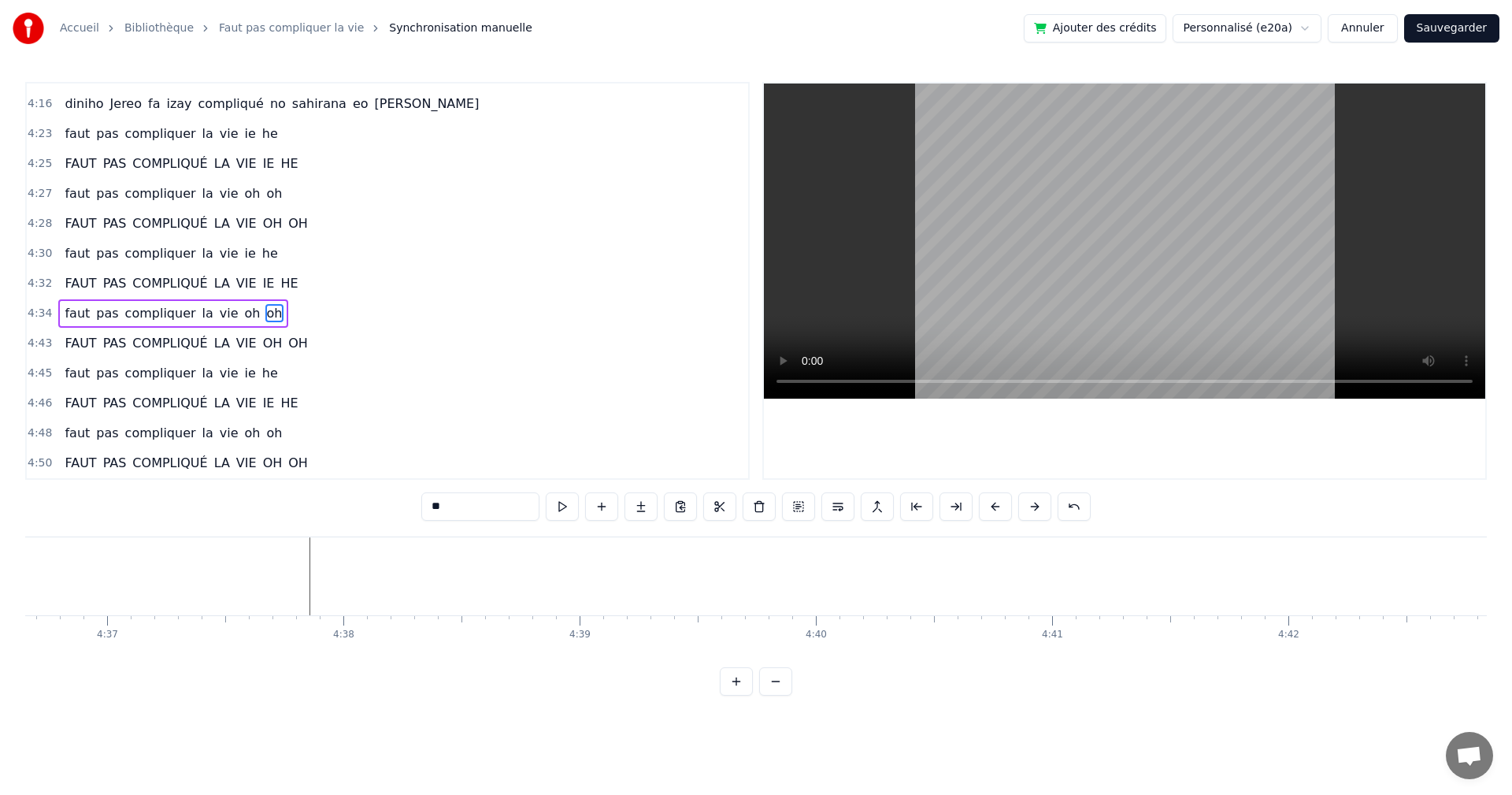
scroll to position [0, 65907]
click at [1157, 561] on div "PAS" at bounding box center [1148, 576] width 44 height 35
type input "***"
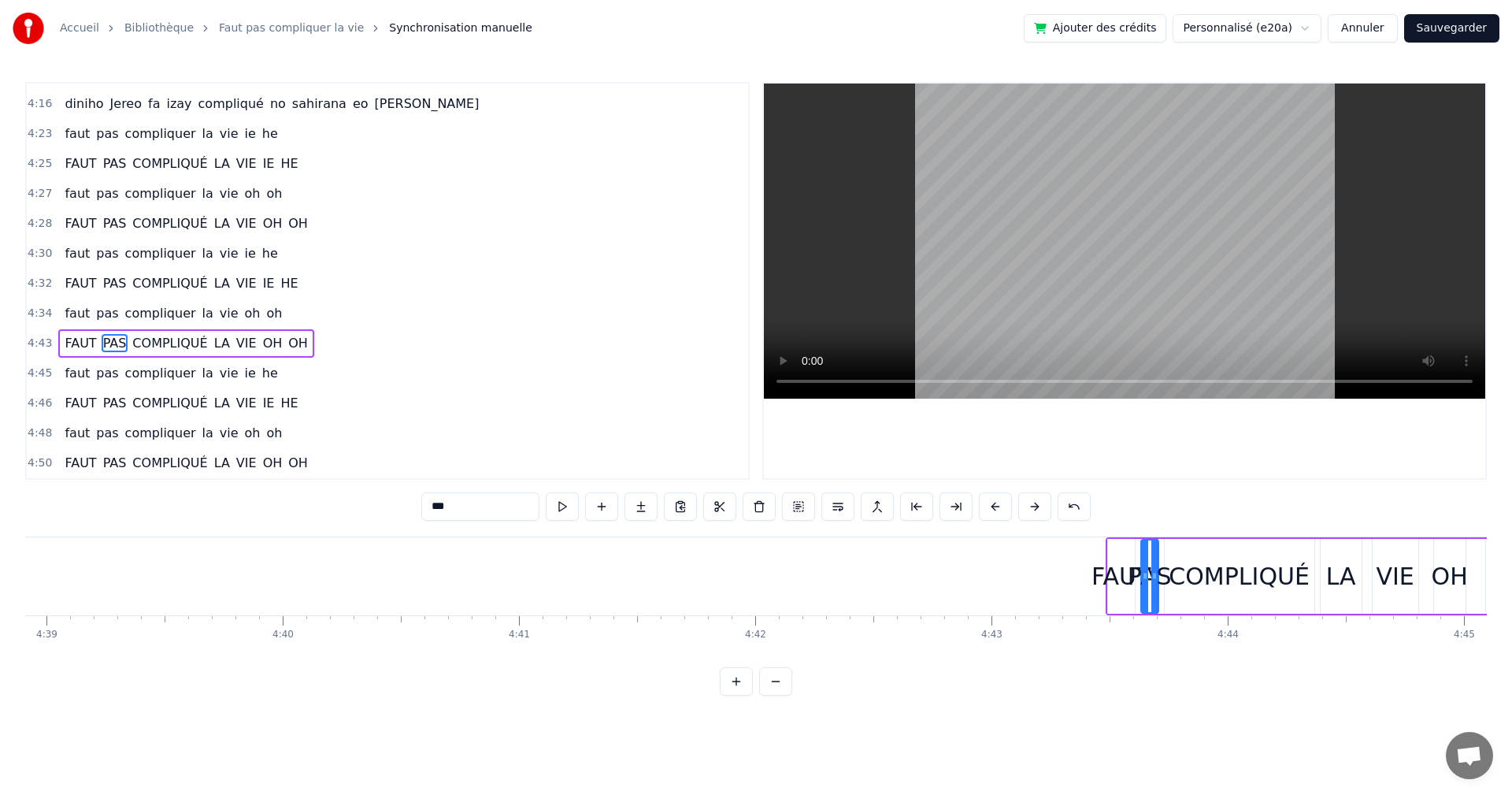
click at [1162, 538] on div "FAUT PAS COMPLIQUÉ LA VIE OH OH" at bounding box center [1315, 577] width 419 height 78
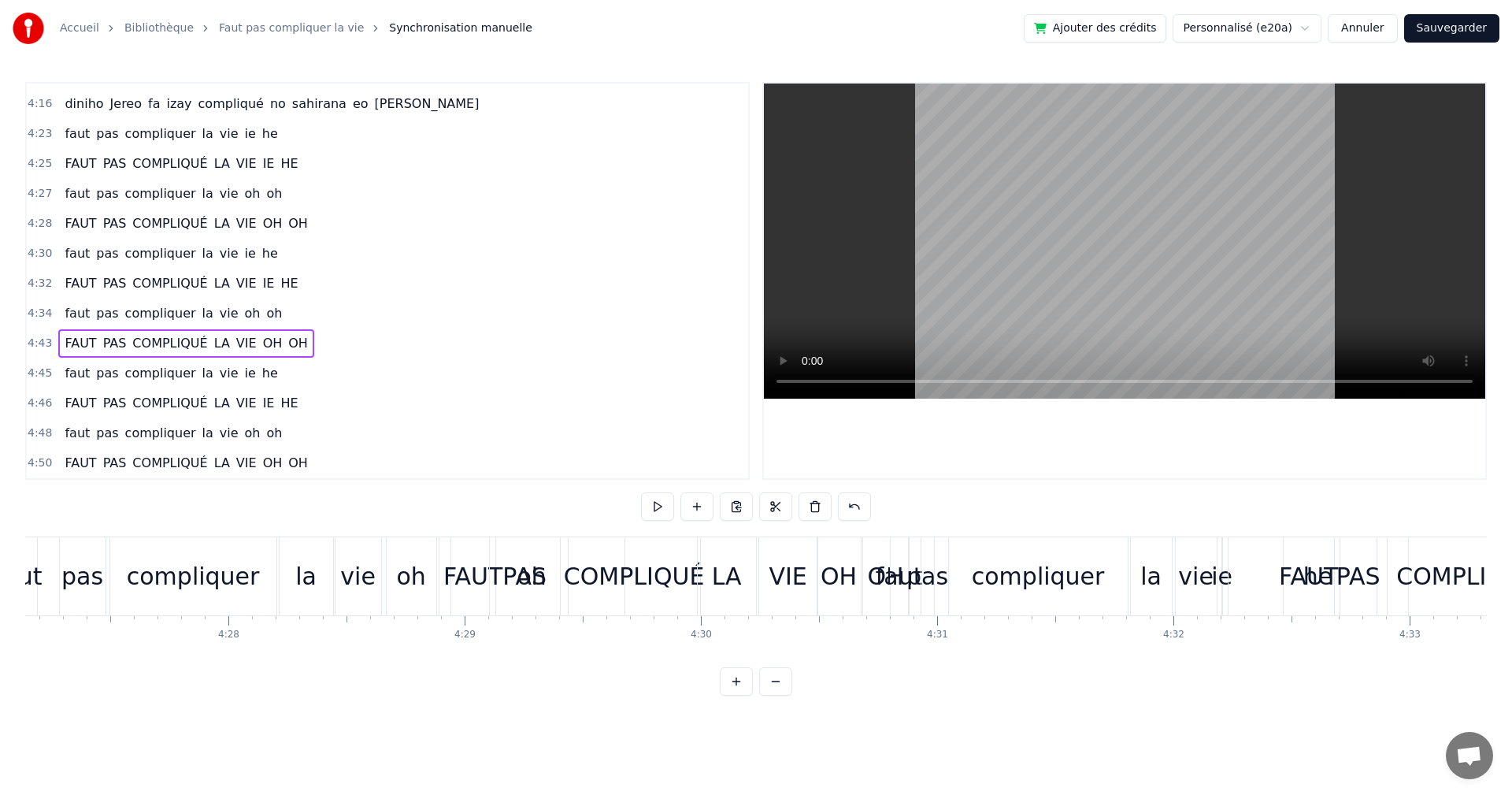
scroll to position [0, 62973]
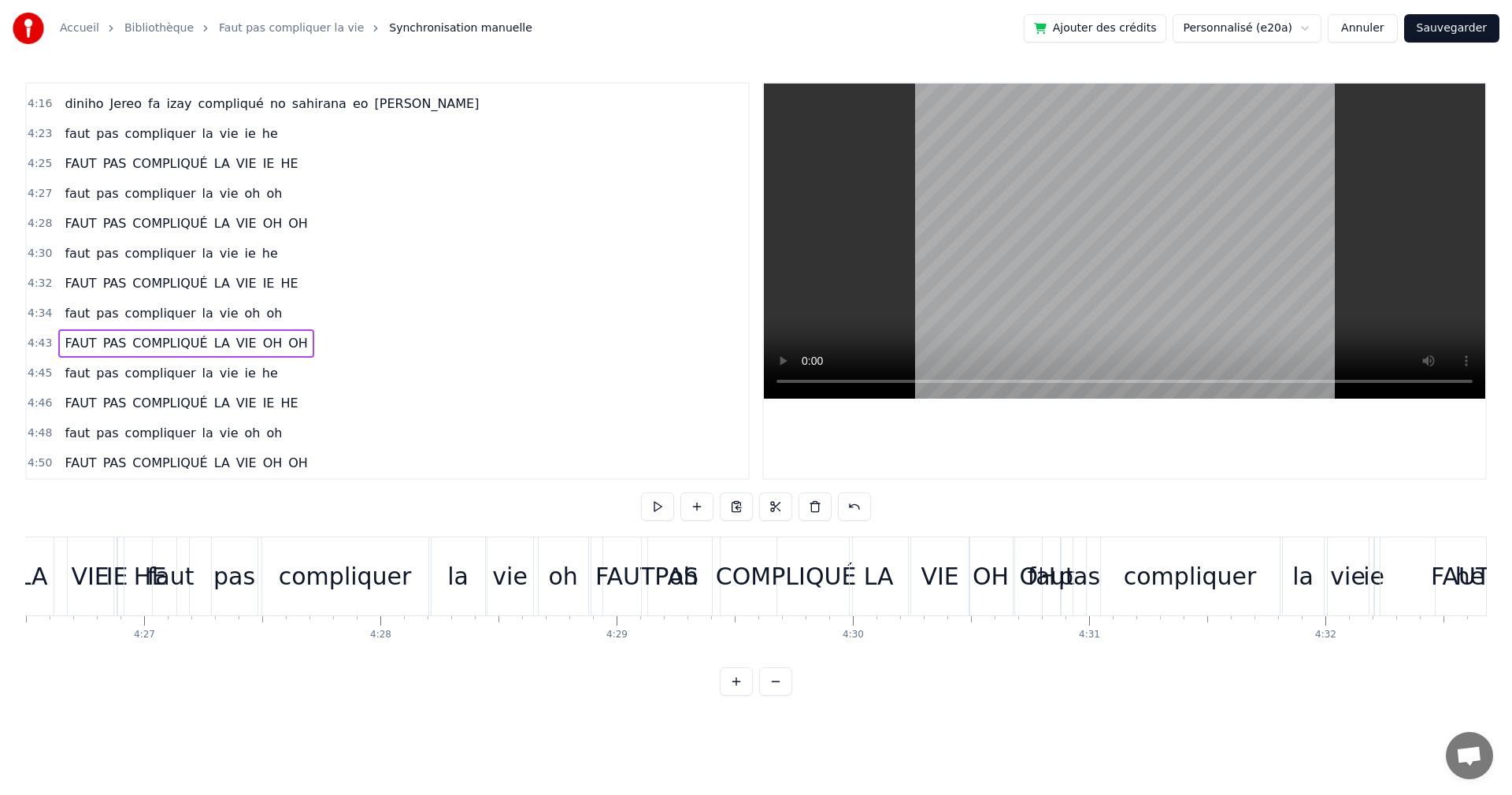
click at [743, 609] on div "COMPLIQUÉ" at bounding box center [786, 577] width 132 height 78
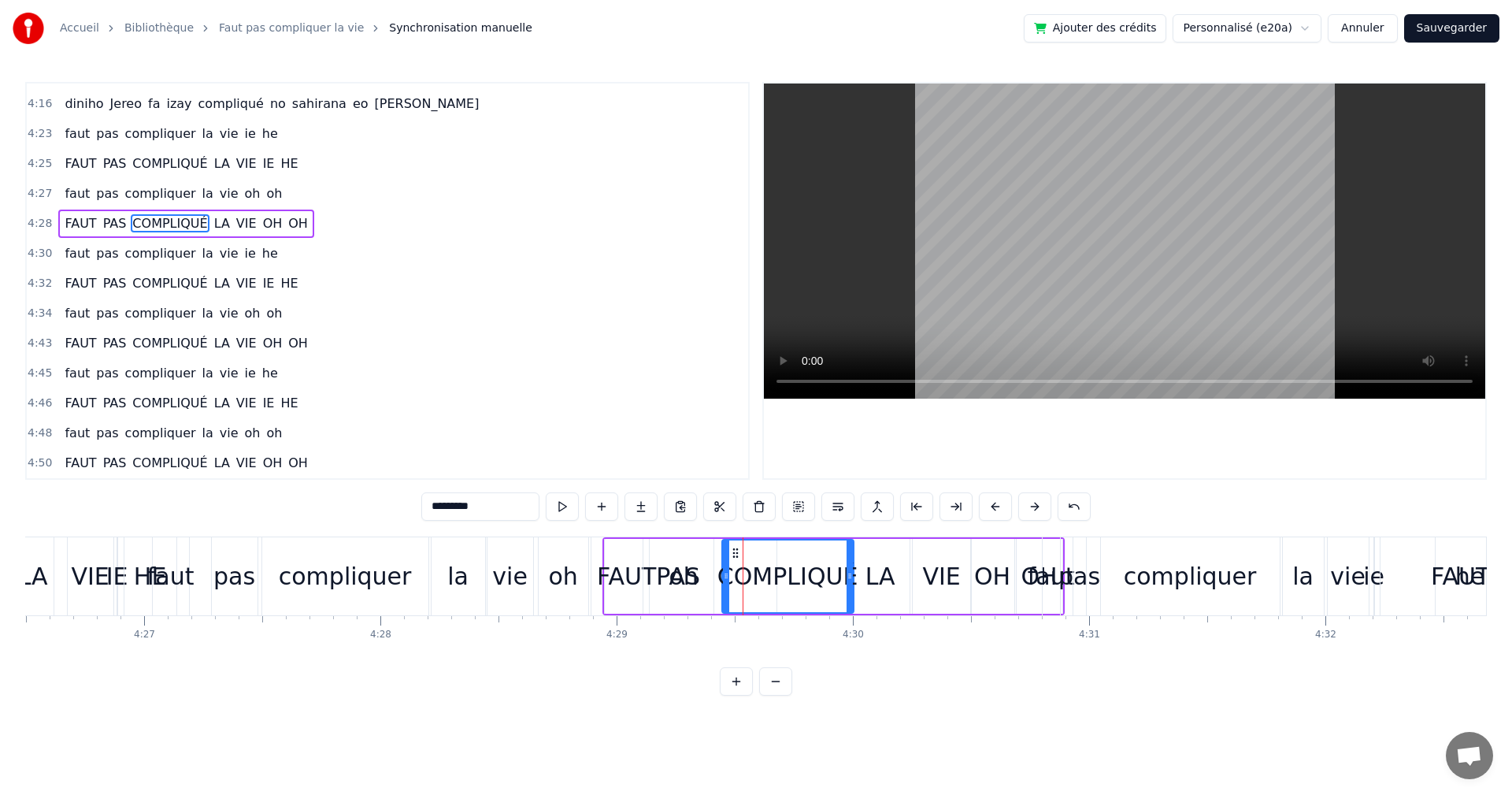
scroll to position [1224, 0]
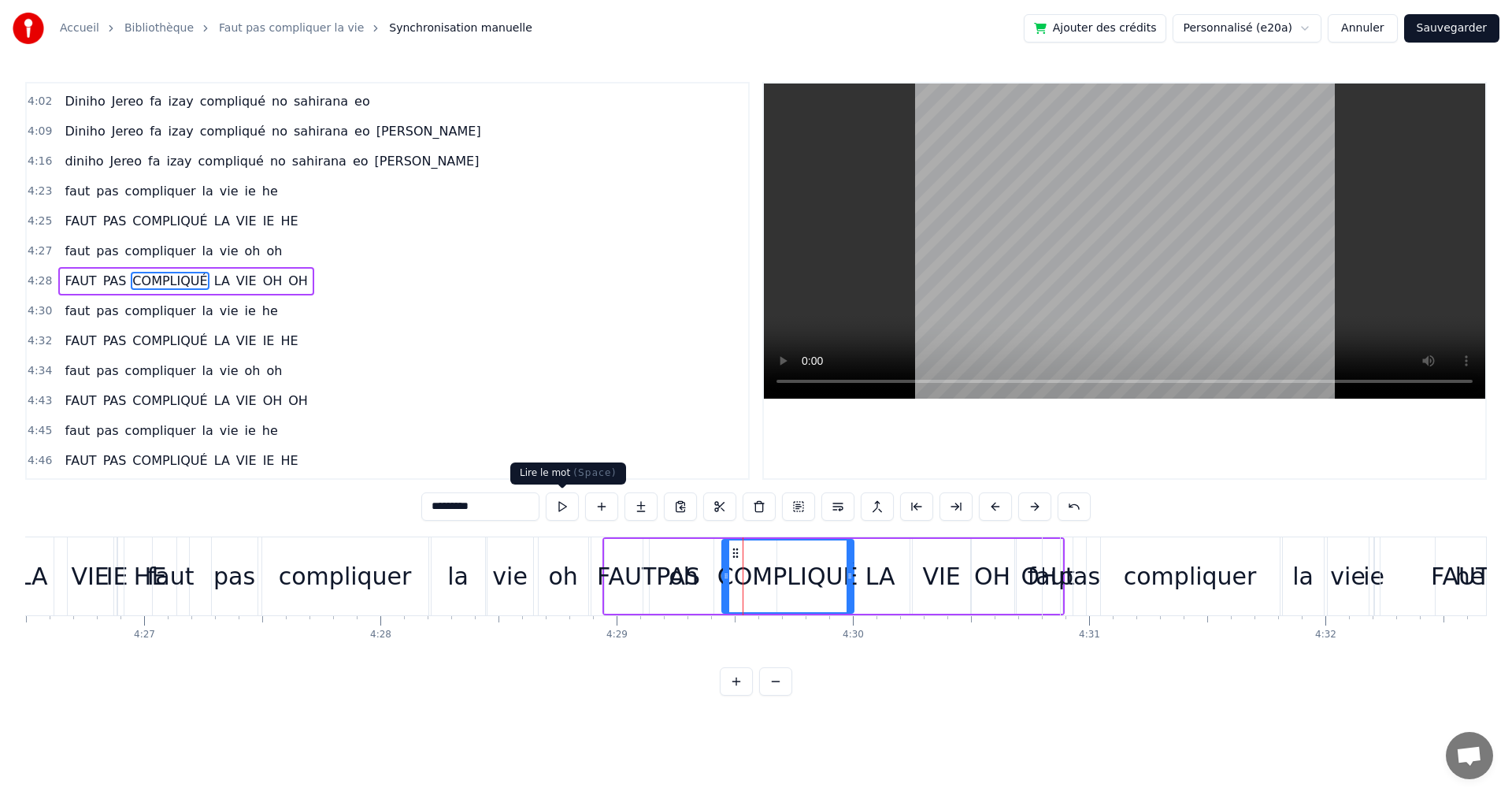
click at [558, 509] on button at bounding box center [562, 506] width 33 height 28
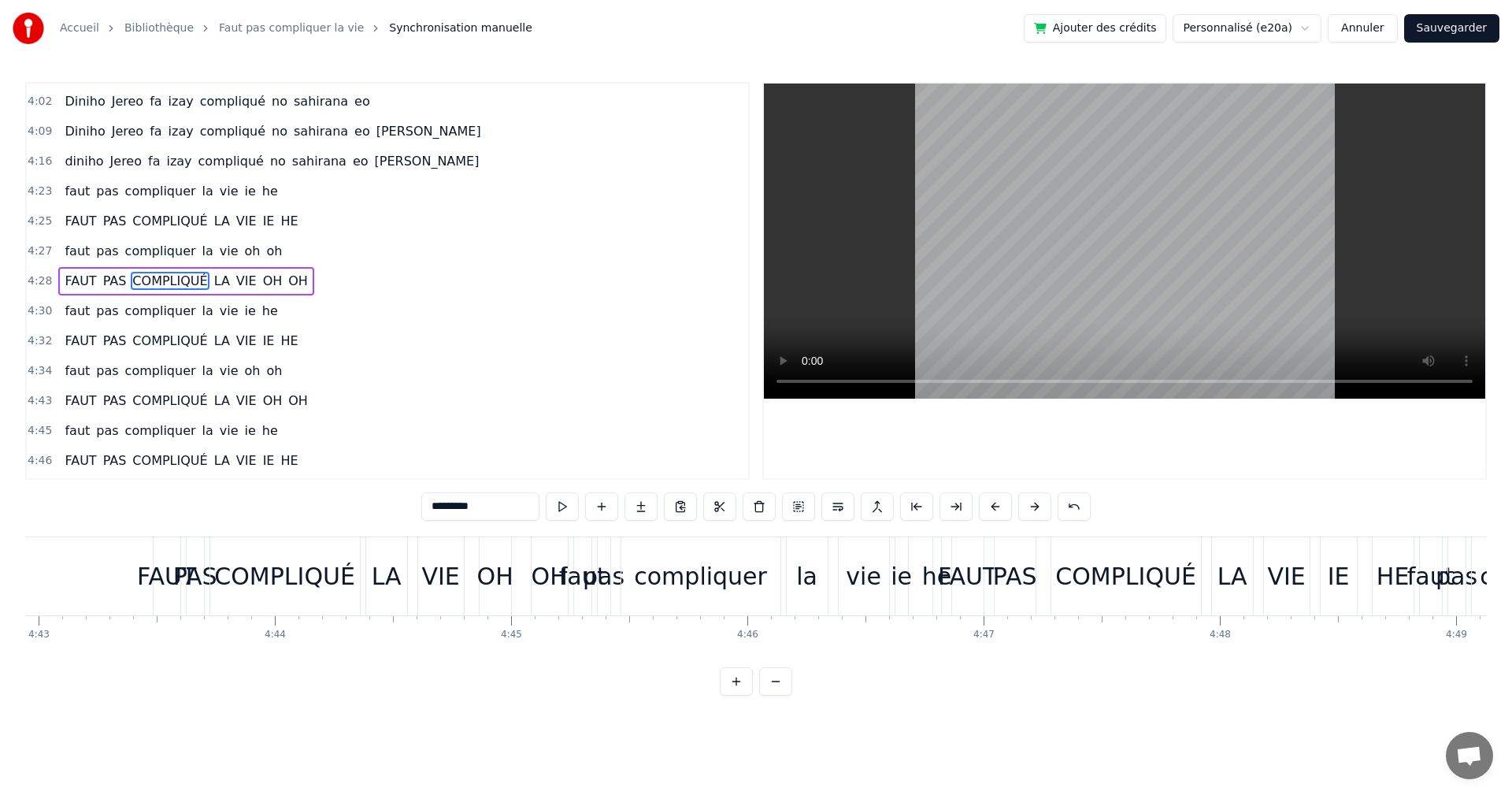
scroll to position [0, 66440]
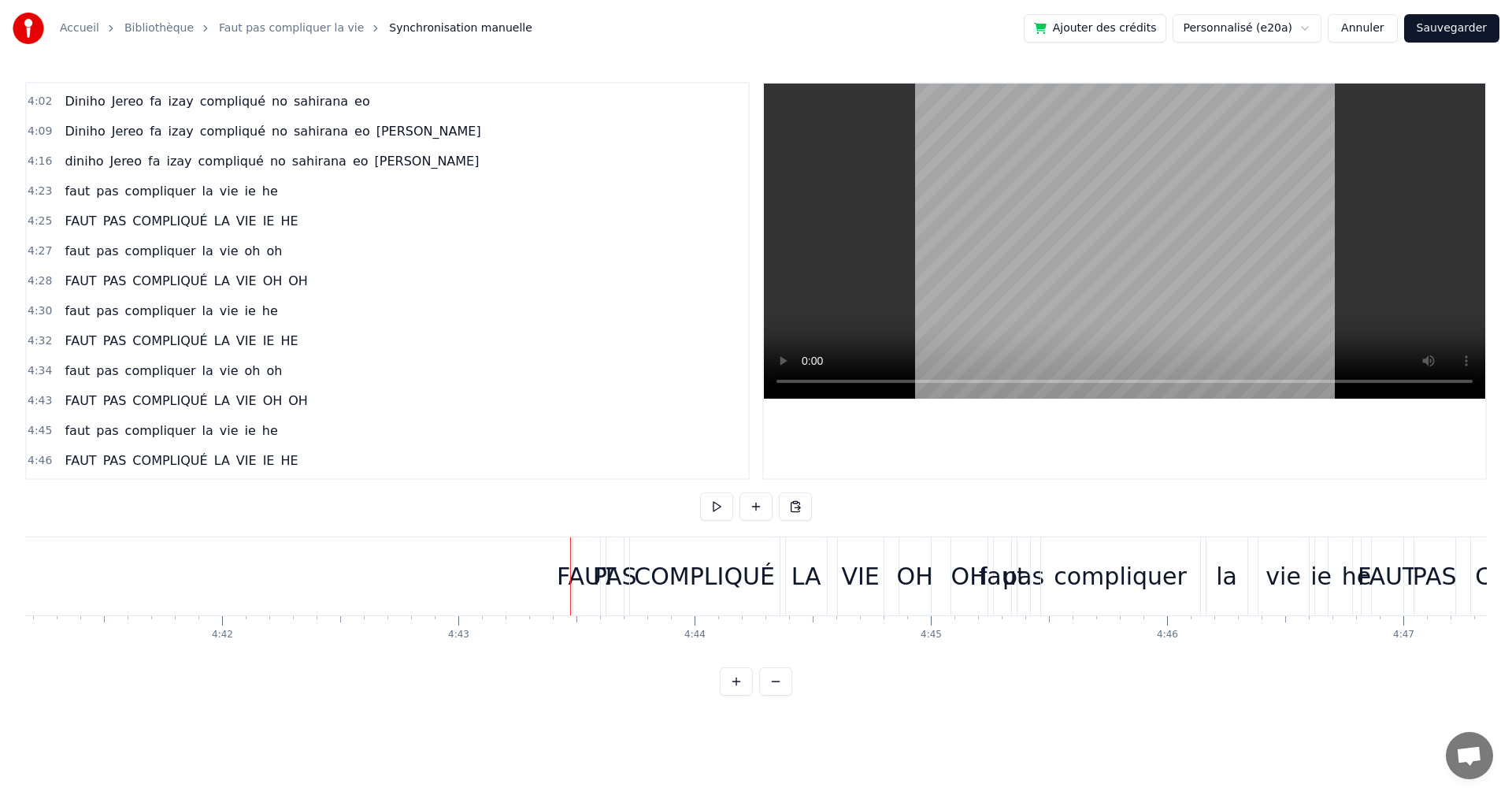
click at [580, 556] on div "FAUT" at bounding box center [586, 577] width 26 height 78
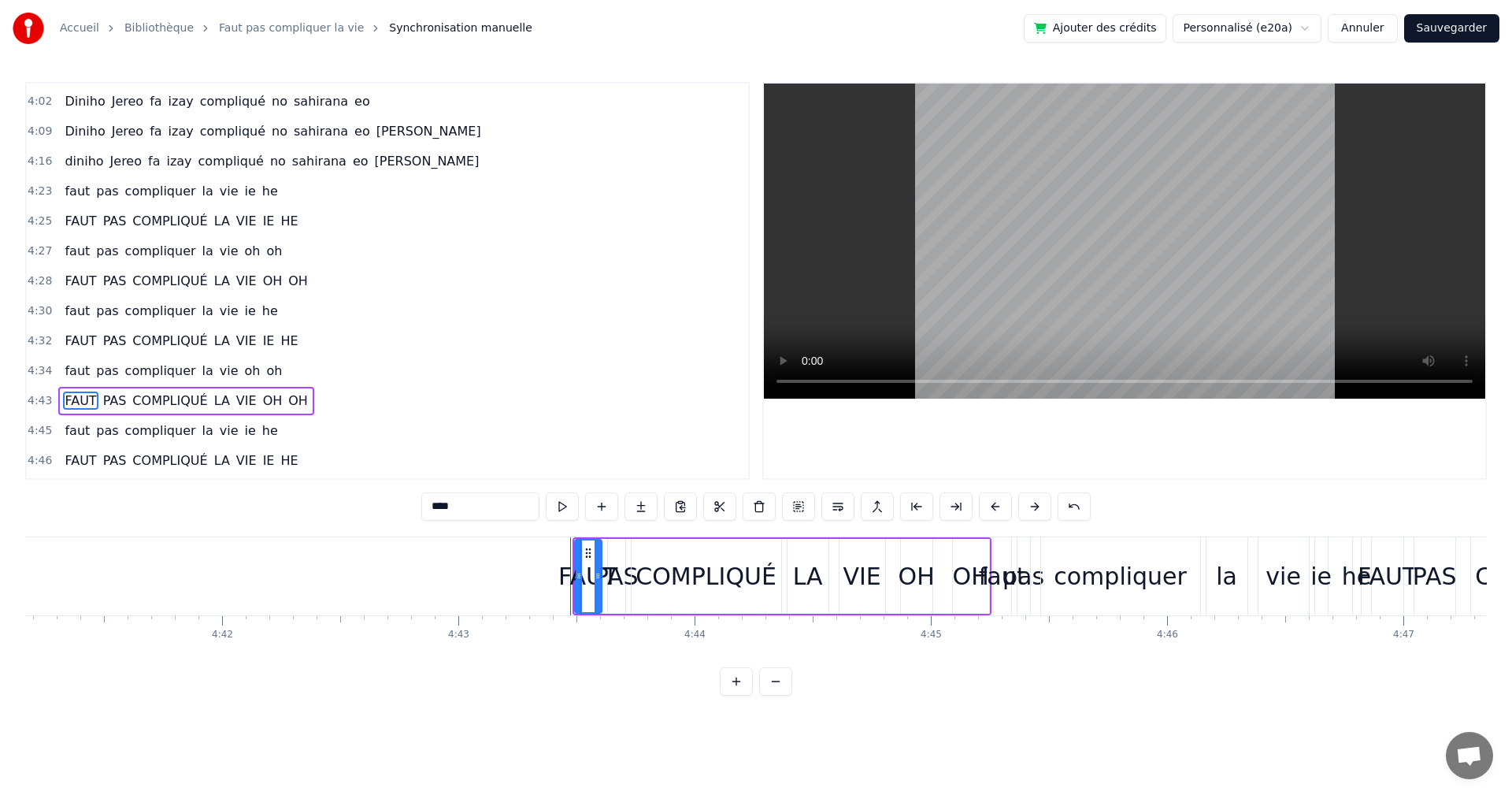
scroll to position [1282, 0]
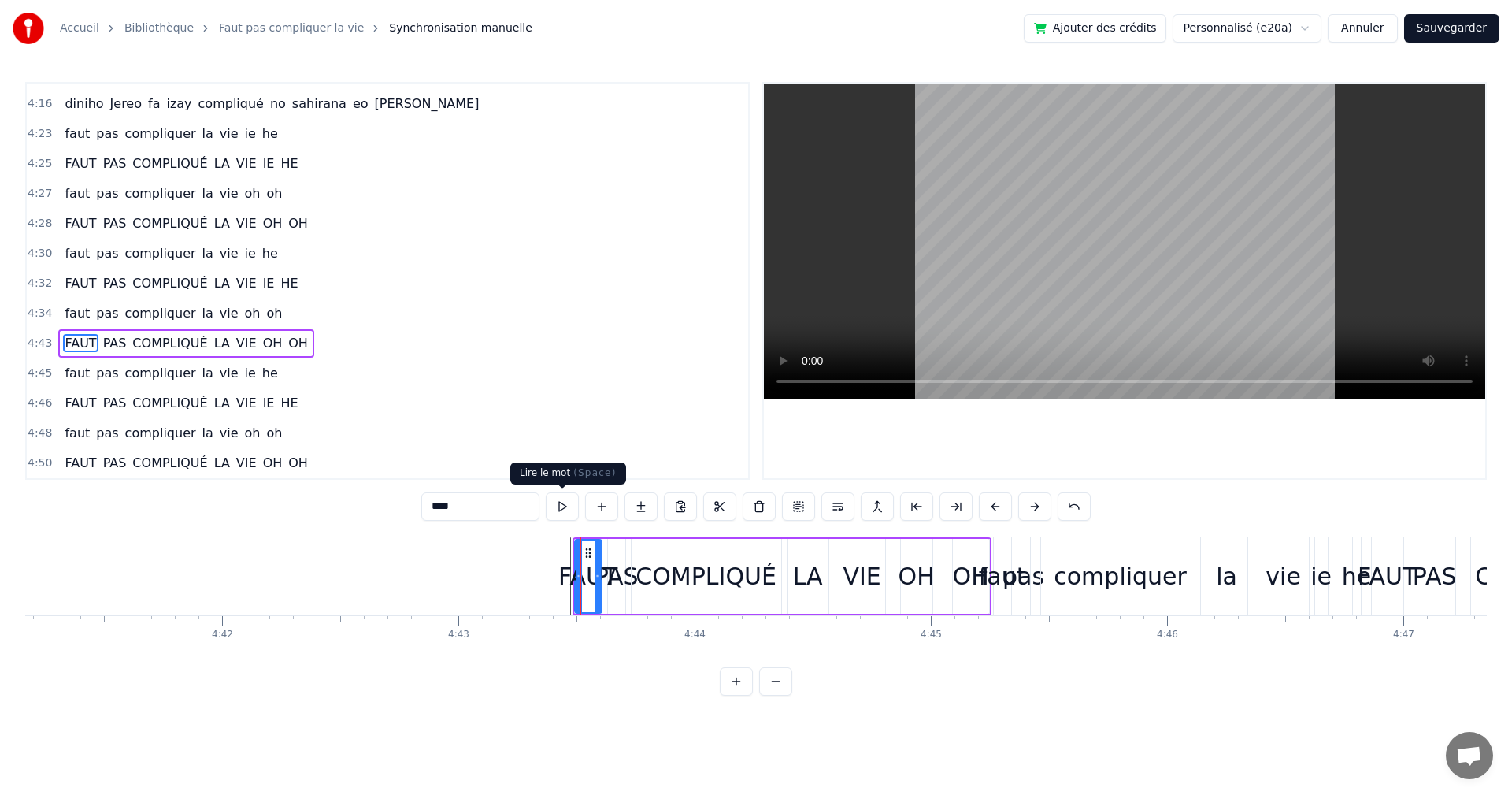
click at [557, 506] on button at bounding box center [562, 506] width 33 height 28
click at [639, 548] on div "COMPLIQUÉ" at bounding box center [706, 577] width 150 height 75
type input "*********"
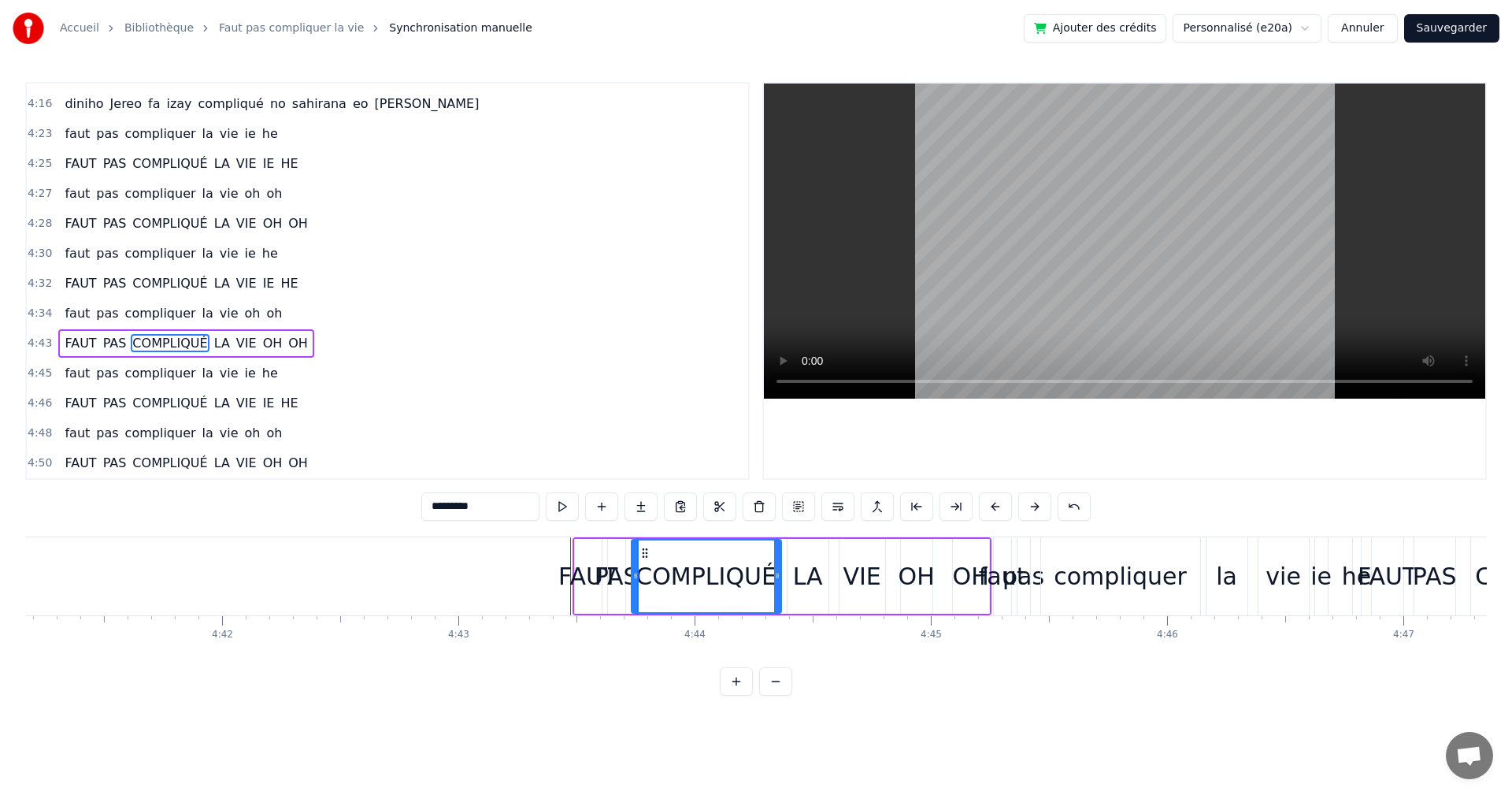
click at [825, 614] on div "FAUT PAS COMPLIQUÉ LA VIE OH OH" at bounding box center [782, 577] width 419 height 78
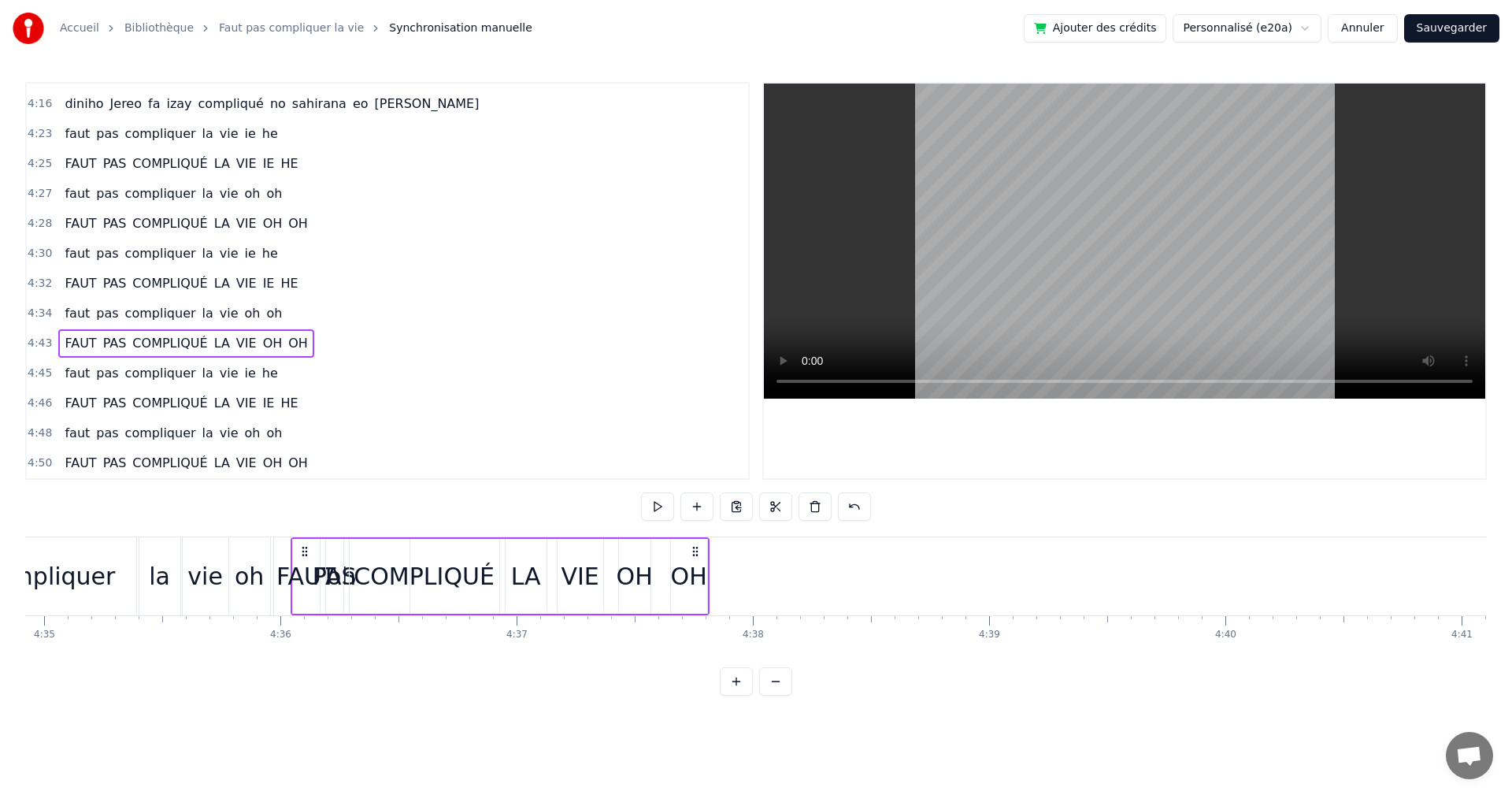
scroll to position [0, 64961]
drag, startPoint x: 588, startPoint y: 545, endPoint x: 349, endPoint y: 579, distance: 241.4
click at [349, 579] on div "FAUT PAS COMPLIQUÉ LA VIE OH OH" at bounding box center [544, 577] width 419 height 78
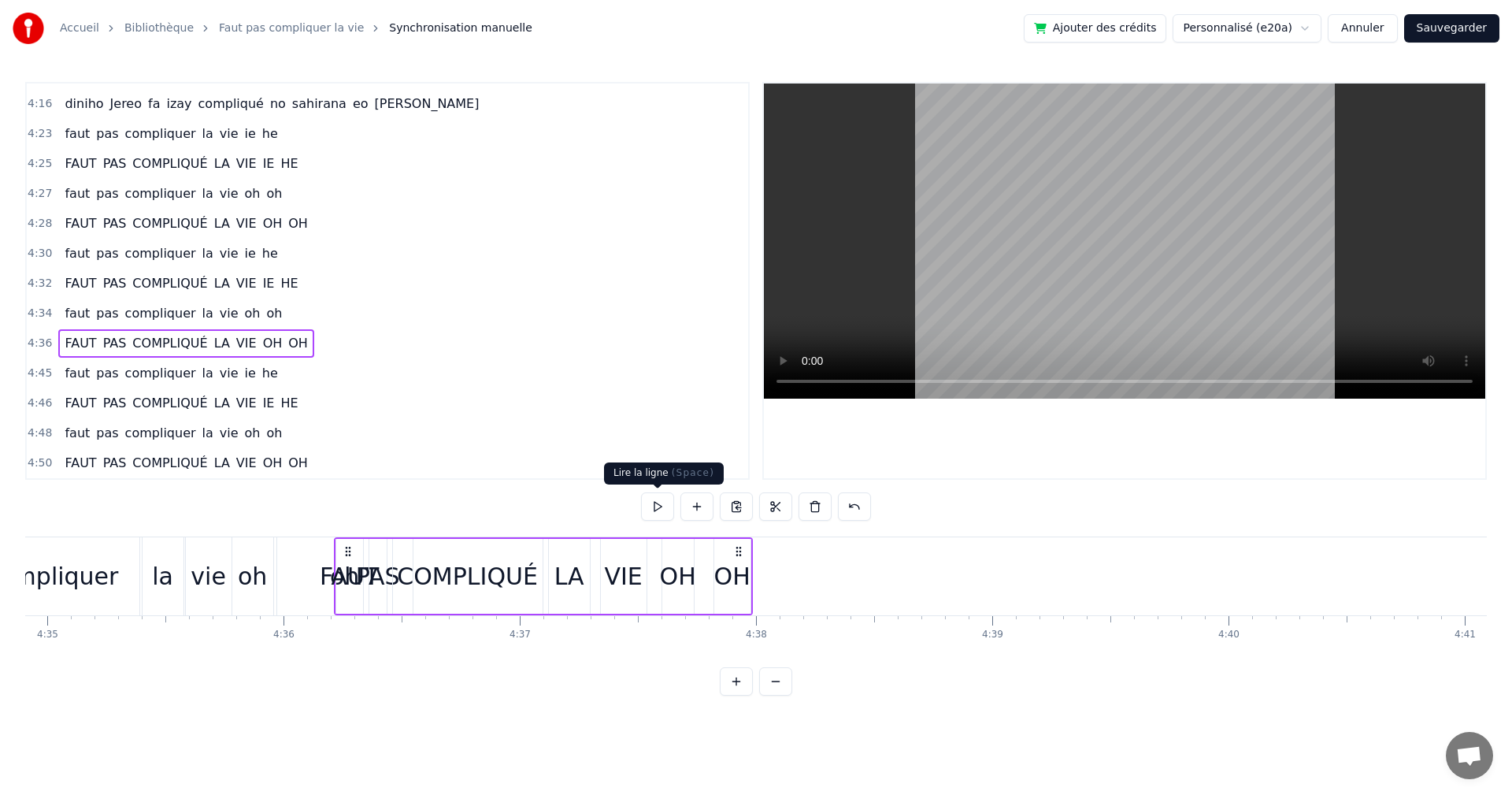
click at [656, 509] on button at bounding box center [657, 506] width 33 height 28
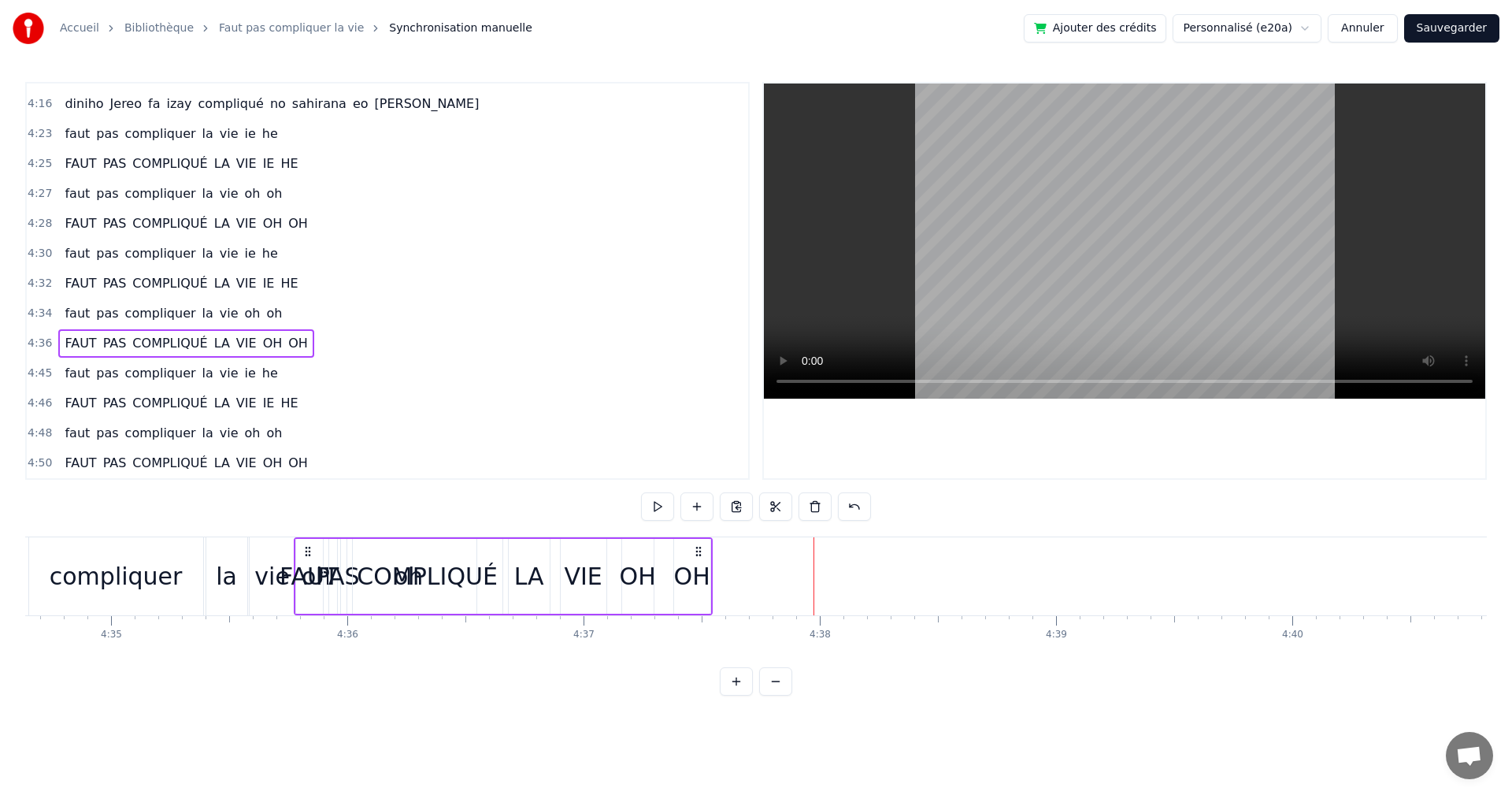
scroll to position [0, 64884]
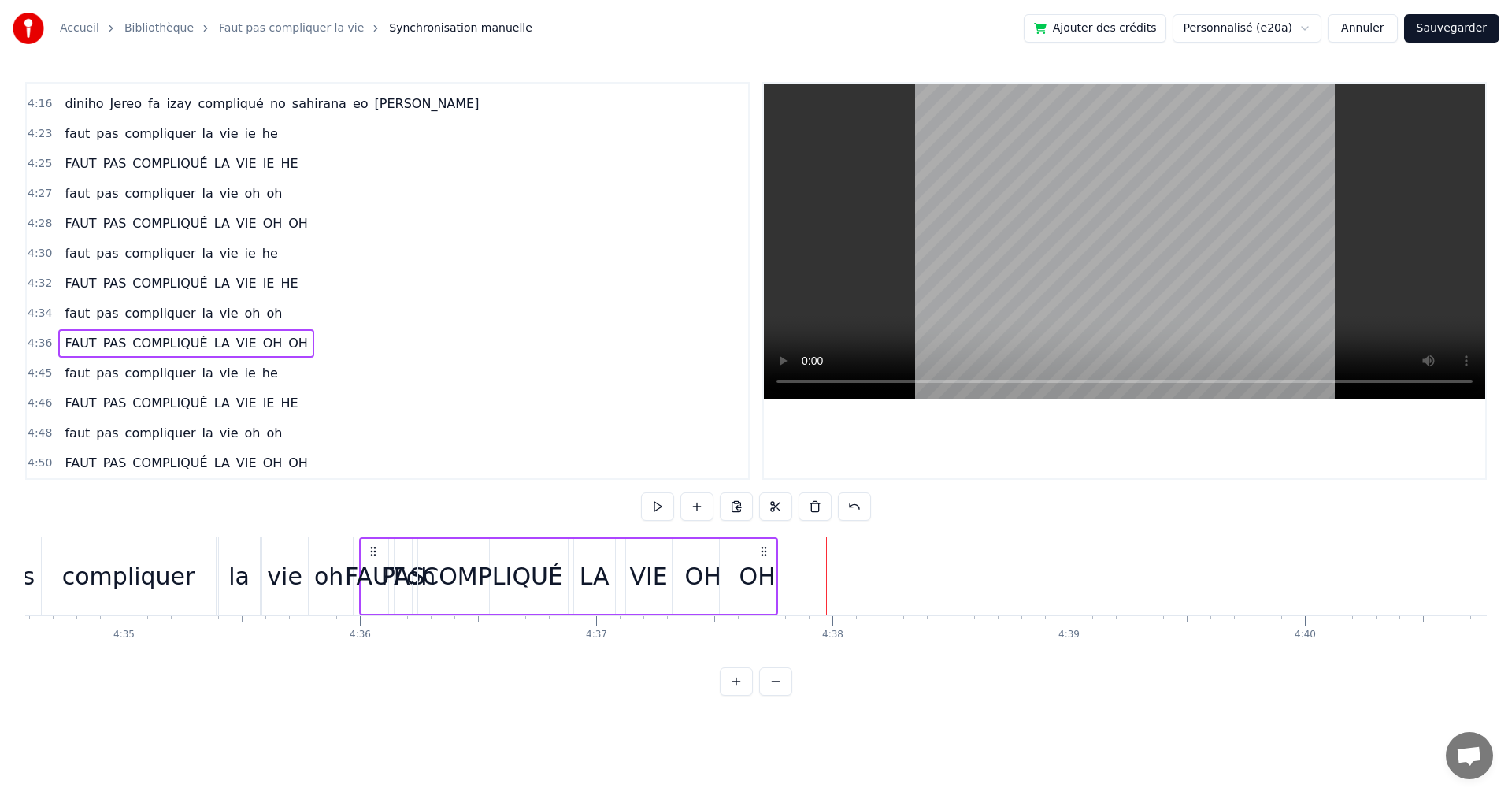
drag, startPoint x: 343, startPoint y: 549, endPoint x: 368, endPoint y: 564, distance: 29.2
click at [368, 564] on div "FAUT PAS COMPLIQUÉ LA VIE OH OH" at bounding box center [568, 577] width 419 height 78
click at [653, 501] on button at bounding box center [657, 506] width 33 height 28
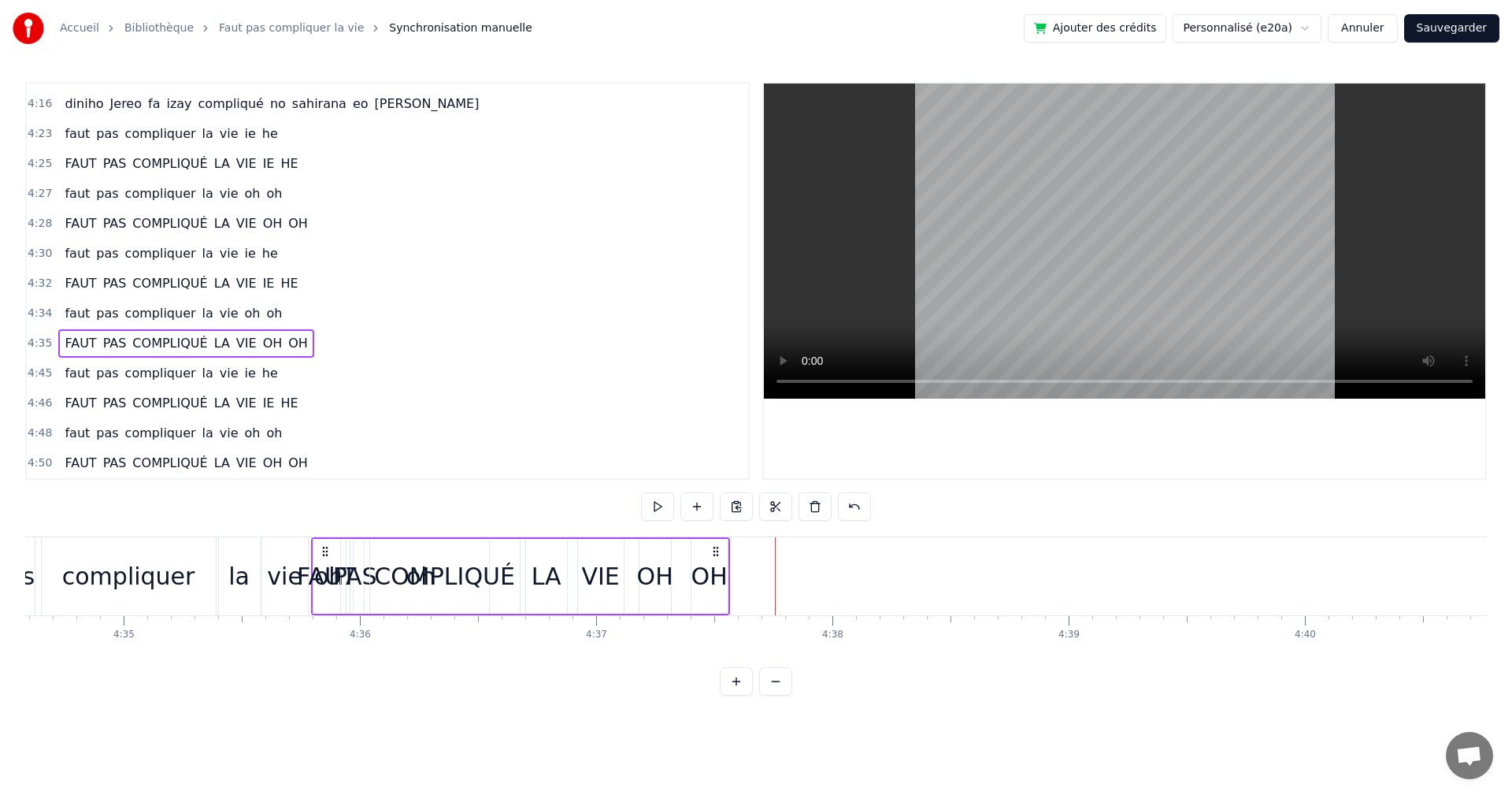
drag, startPoint x: 367, startPoint y: 549, endPoint x: 319, endPoint y: 552, distance: 48.1
click at [319, 552] on icon at bounding box center [325, 552] width 13 height 13
click at [657, 506] on button at bounding box center [657, 506] width 33 height 28
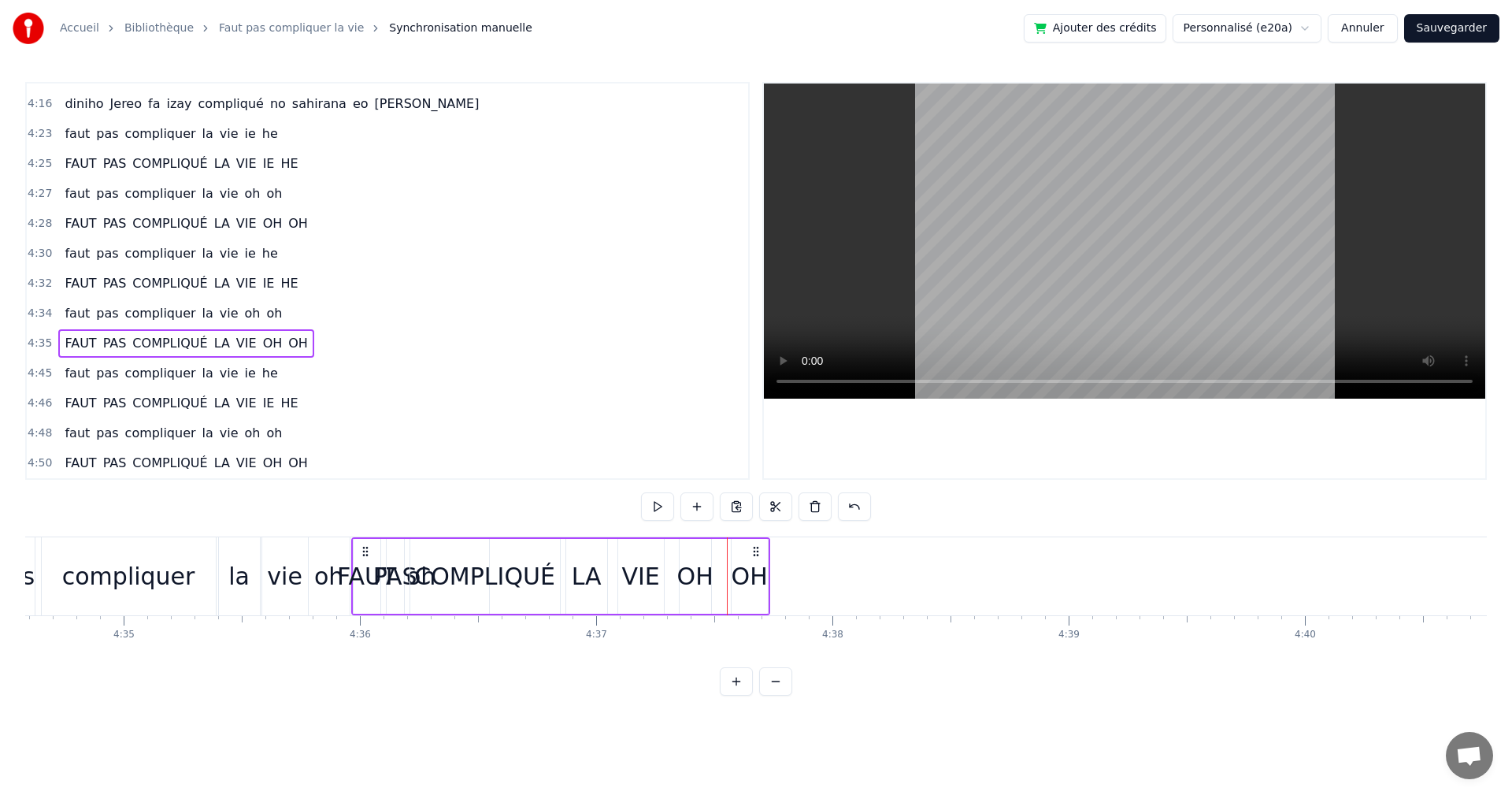
drag, startPoint x: 319, startPoint y: 554, endPoint x: 359, endPoint y: 561, distance: 40.6
click at [359, 561] on div "FAUT PAS COMPLIQUÉ LA VIE OH OH" at bounding box center [561, 577] width 419 height 78
click at [652, 505] on button at bounding box center [657, 506] width 33 height 28
click at [367, 565] on div "FAUT" at bounding box center [367, 576] width 59 height 35
click at [572, 503] on button at bounding box center [562, 506] width 33 height 28
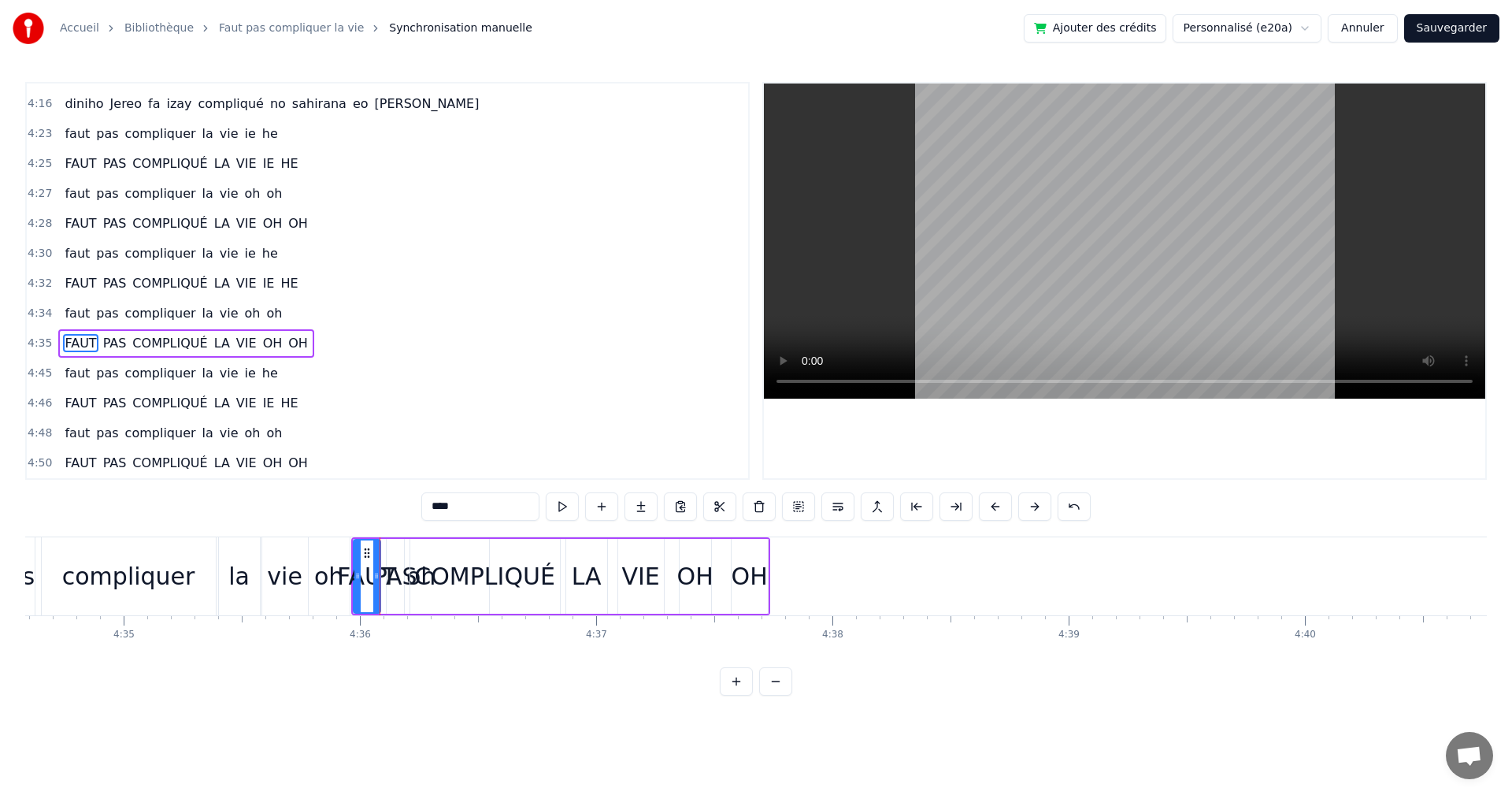
click at [572, 503] on button at bounding box center [562, 506] width 33 height 28
click at [389, 531] on div "0:23 faut pas compliquer la vie ie he 0:27 Faut pas compliquer la vie oh oh 0:3…" at bounding box center [756, 388] width 1462 height 613
click at [336, 525] on div "0:23 faut pas compliquer la vie ie he 0:27 Faut pas compliquer la vie oh oh 0:3…" at bounding box center [756, 388] width 1462 height 613
drag, startPoint x: 292, startPoint y: 525, endPoint x: 401, endPoint y: 521, distance: 109.1
click at [297, 525] on div "0:23 faut pas compliquer la vie ie he 0:27 Faut pas compliquer la vie oh oh 0:3…" at bounding box center [756, 388] width 1462 height 613
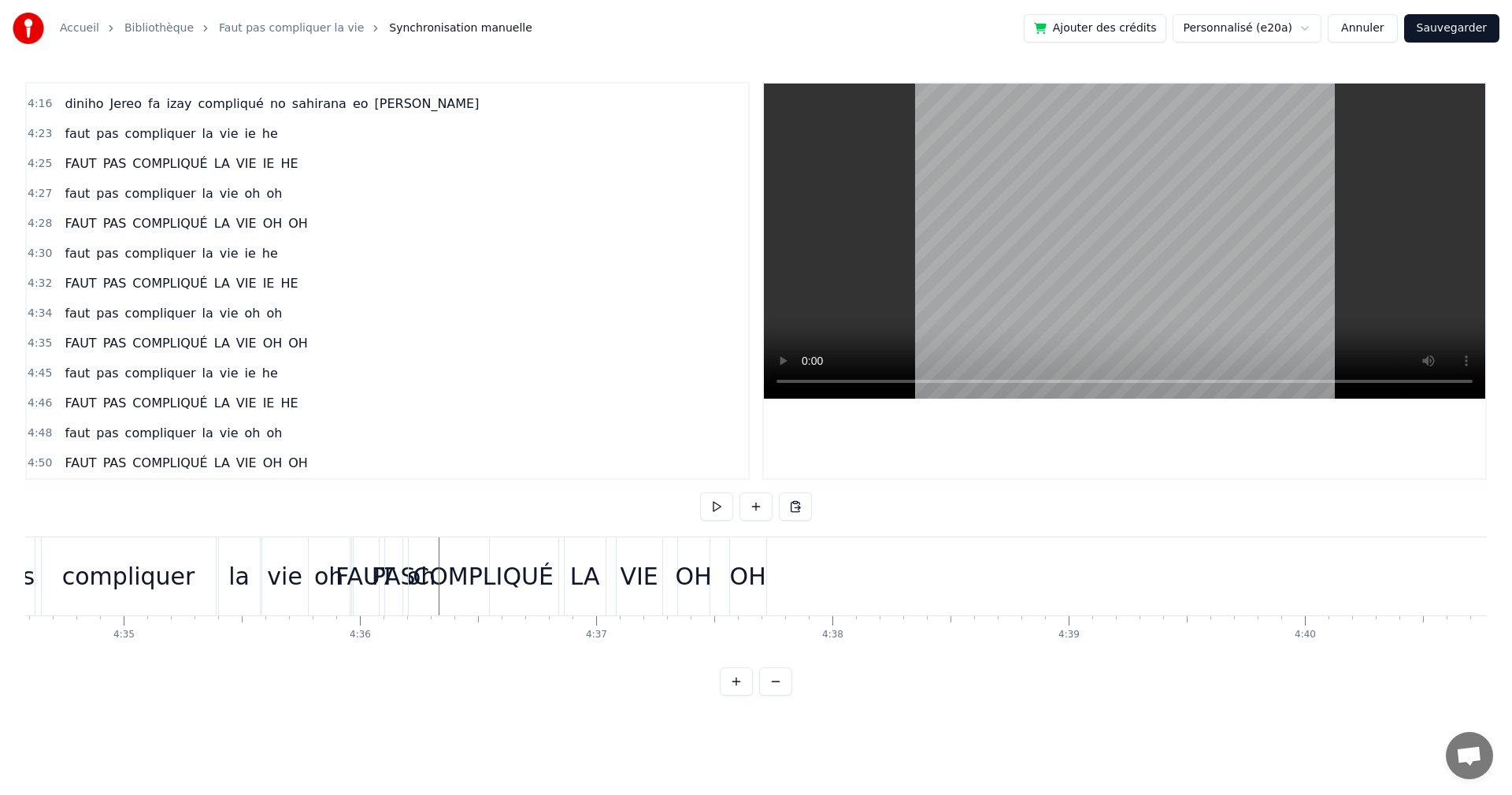
click at [493, 611] on div "COMPLIQUÉ" at bounding box center [483, 577] width 150 height 78
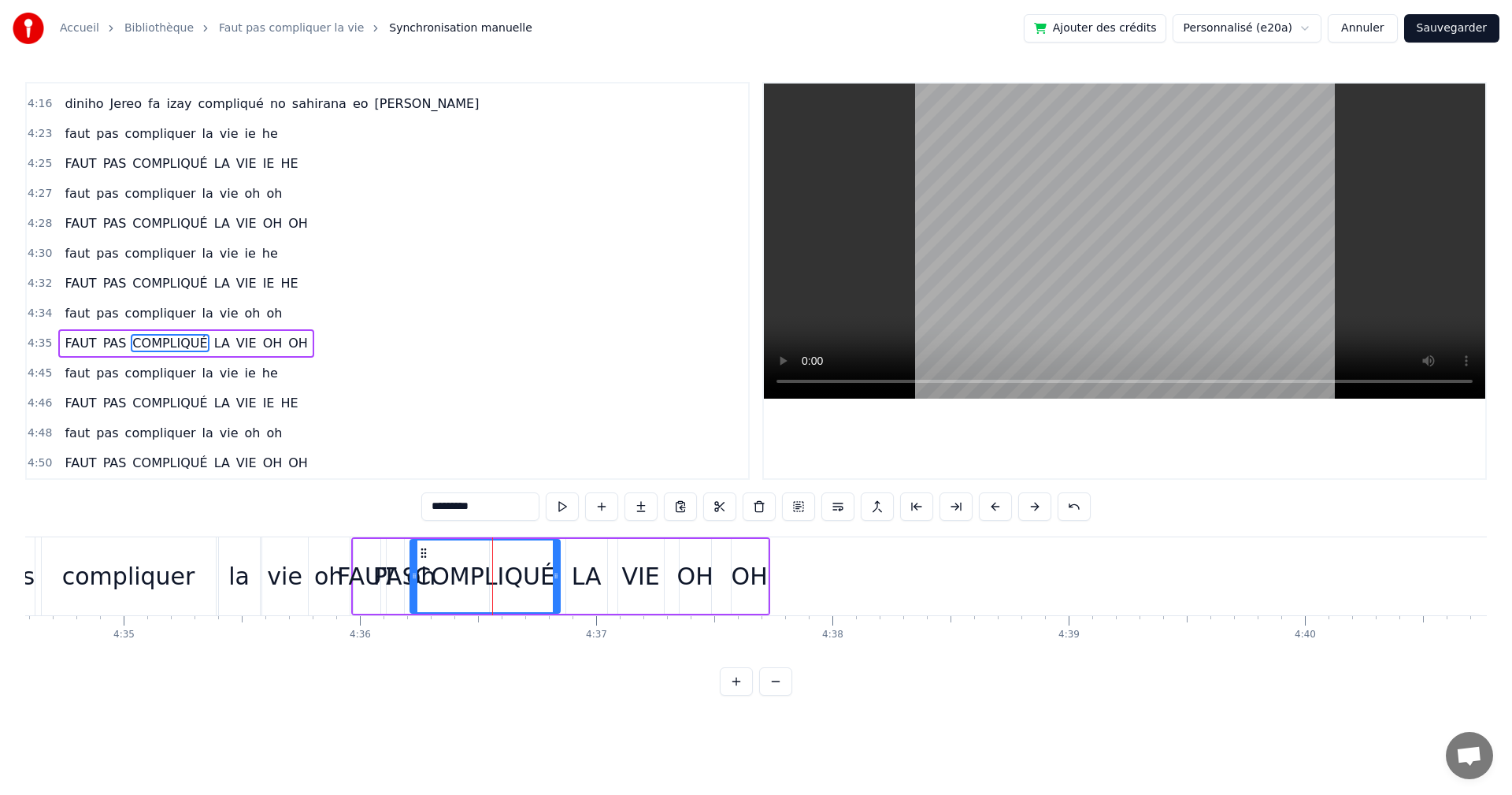
click at [407, 538] on div "FAUT PAS COMPLIQUÉ LA VIE OH OH" at bounding box center [561, 577] width 419 height 78
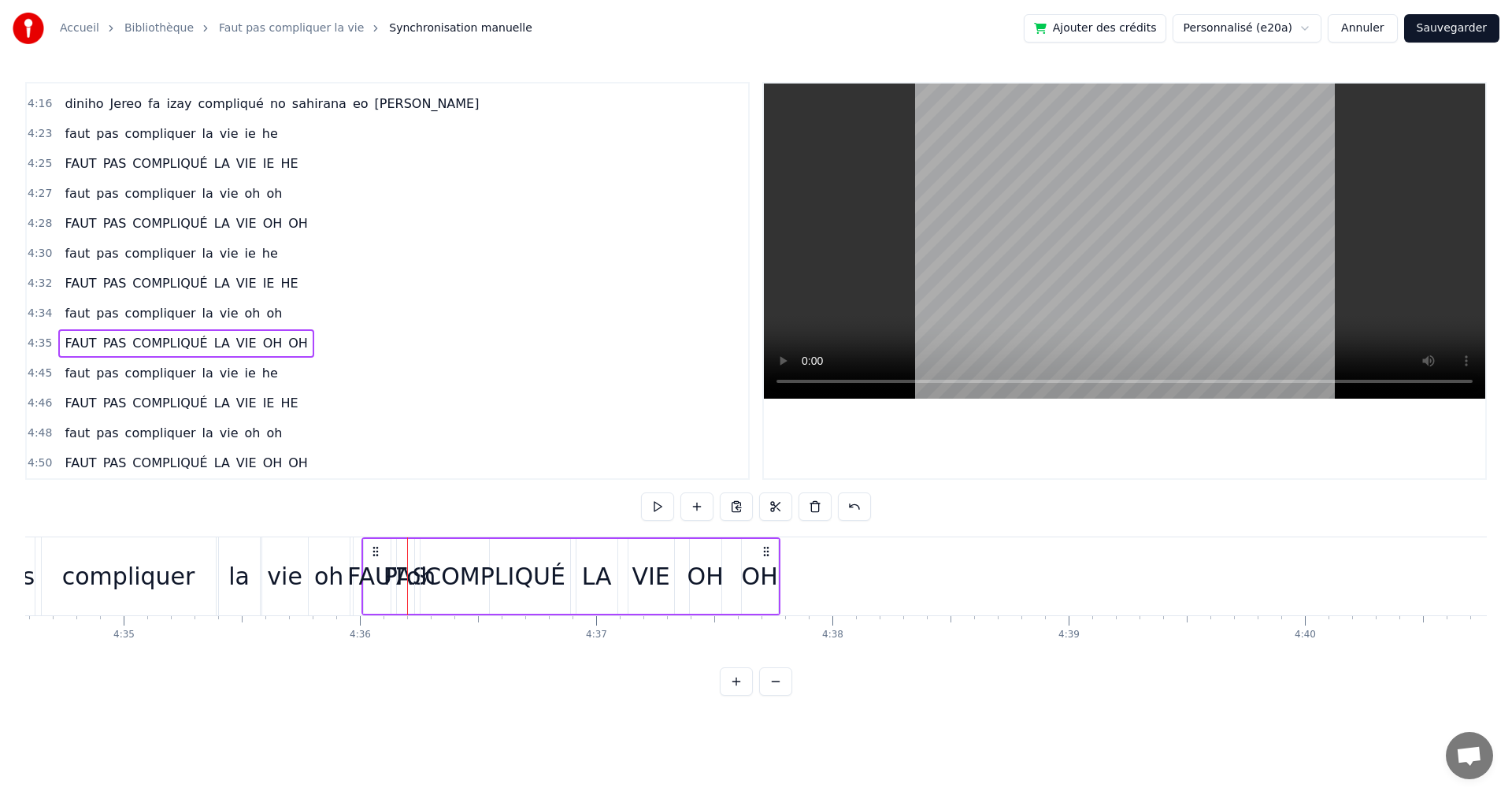
drag, startPoint x: 367, startPoint y: 545, endPoint x: 377, endPoint y: 545, distance: 10.0
click at [377, 545] on icon at bounding box center [376, 552] width 13 height 13
click at [376, 562] on div "FAUT" at bounding box center [377, 576] width 59 height 35
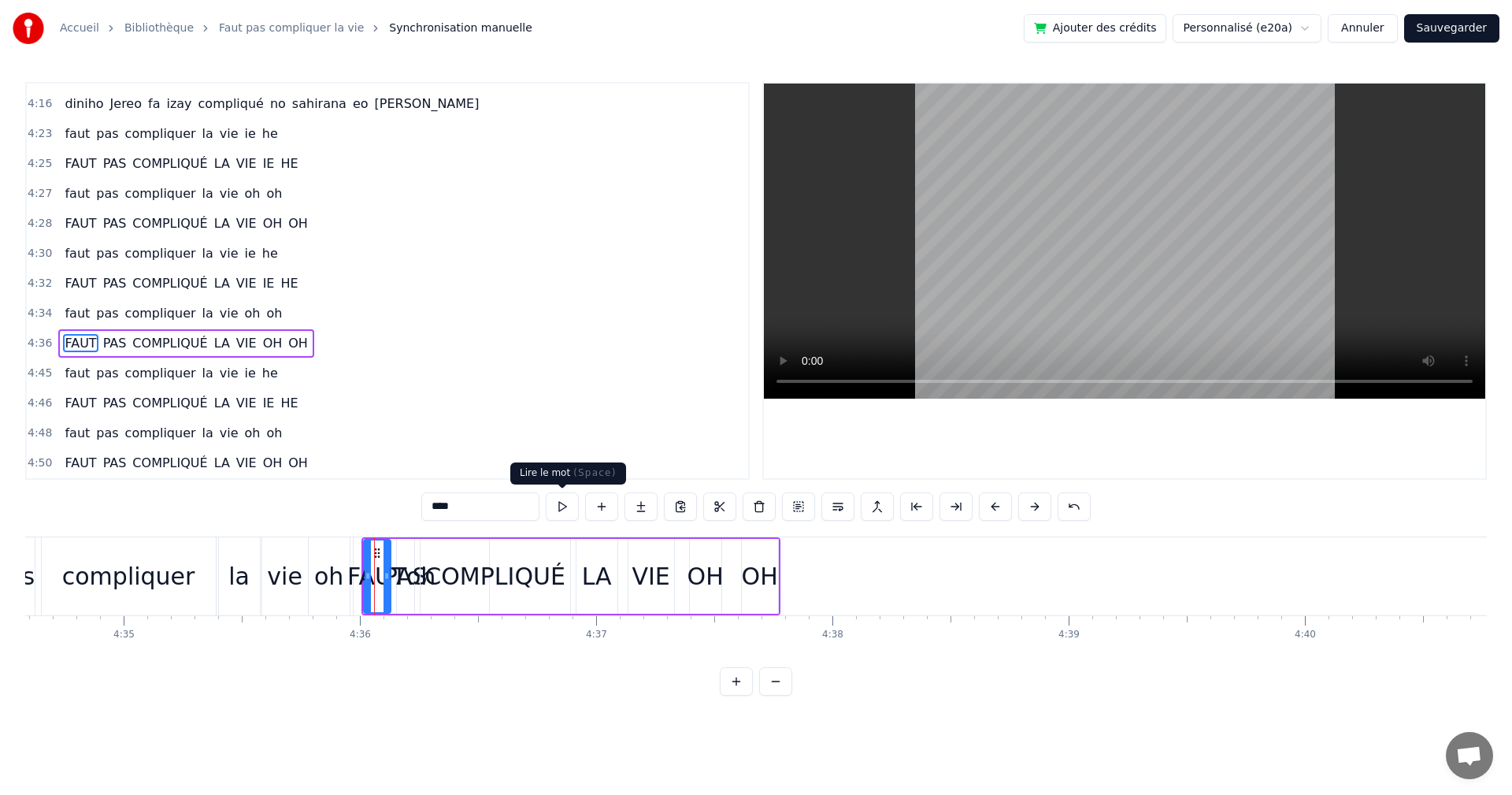
click at [566, 513] on button at bounding box center [562, 506] width 33 height 28
click at [392, 511] on div "0:23 faut pas compliquer la vie ie he 0:27 Faut pas compliquer la vie oh oh 0:3…" at bounding box center [756, 388] width 1462 height 613
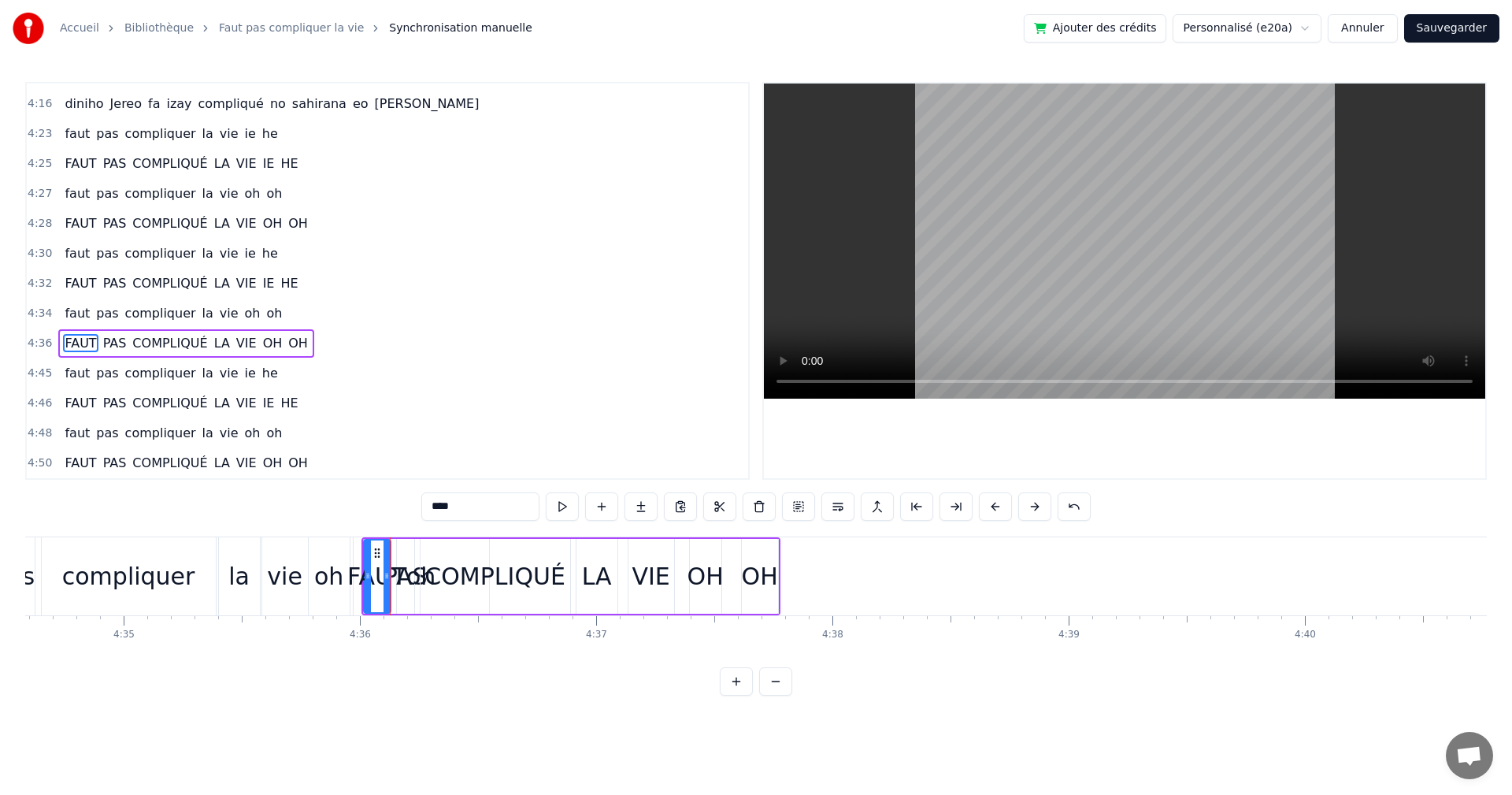
click at [392, 545] on div "FAUT PAS COMPLIQUÉ LA VIE OH OH" at bounding box center [571, 577] width 419 height 78
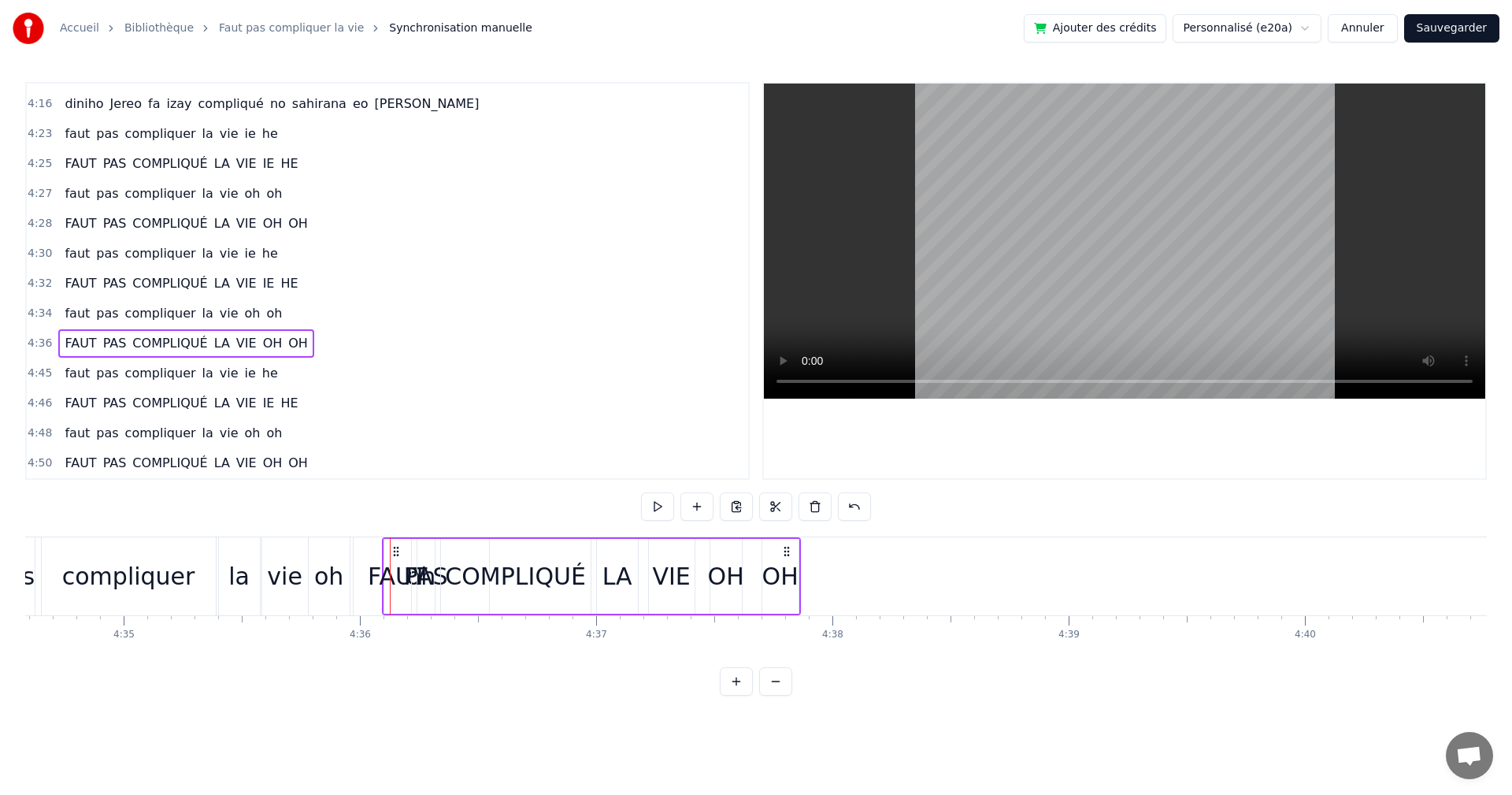
drag, startPoint x: 376, startPoint y: 547, endPoint x: 397, endPoint y: 549, distance: 21.1
click at [397, 549] on icon at bounding box center [397, 552] width 13 height 13
click at [385, 573] on div "FAUT" at bounding box center [397, 576] width 59 height 35
click at [568, 513] on button at bounding box center [562, 506] width 33 height 28
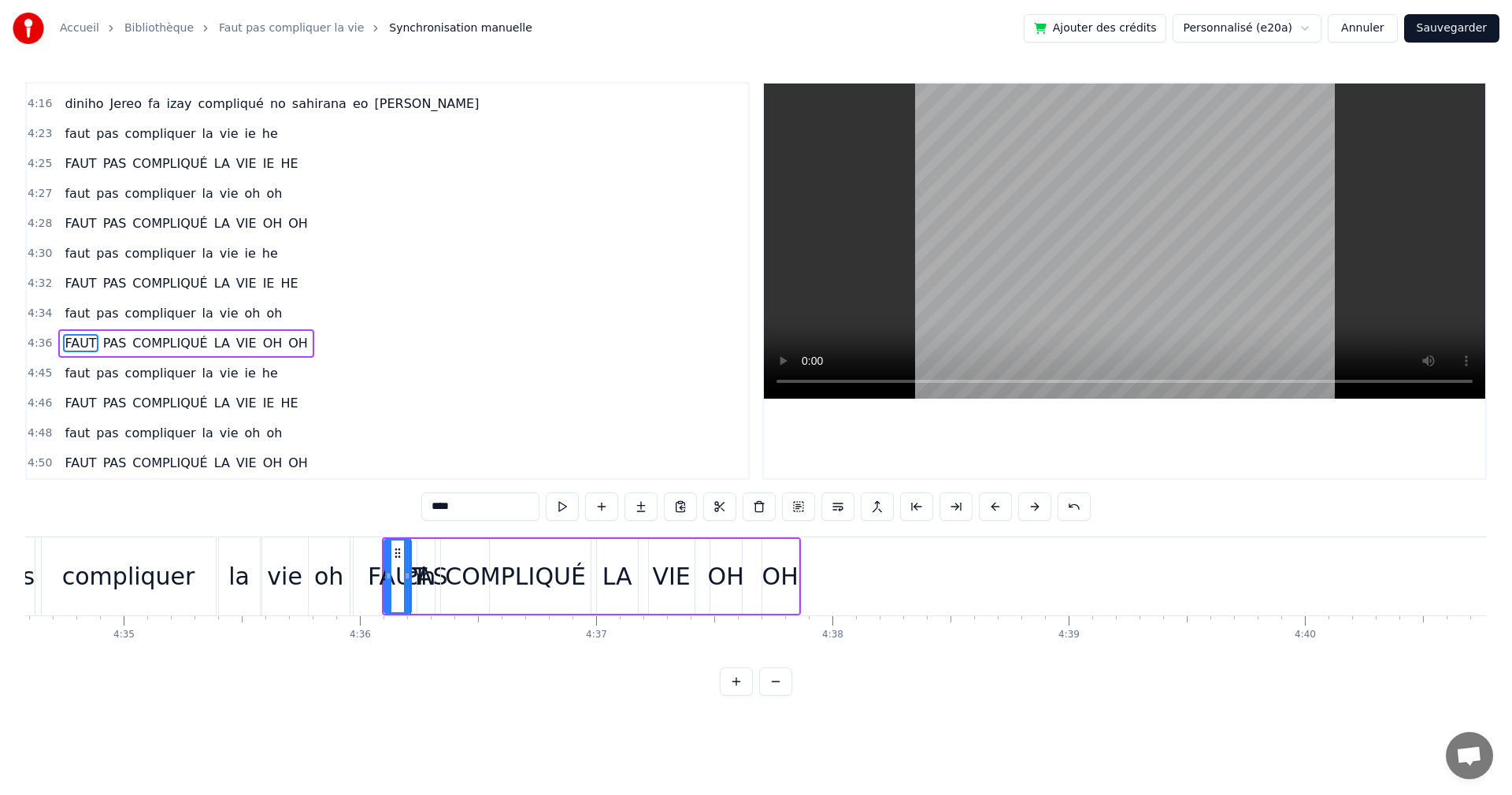
click at [568, 513] on button at bounding box center [562, 506] width 33 height 28
click at [414, 541] on div "FAUT PAS COMPLIQUÉ LA VIE OH OH" at bounding box center [592, 577] width 419 height 78
click at [652, 503] on button at bounding box center [657, 506] width 33 height 28
click at [652, 507] on button at bounding box center [657, 506] width 33 height 28
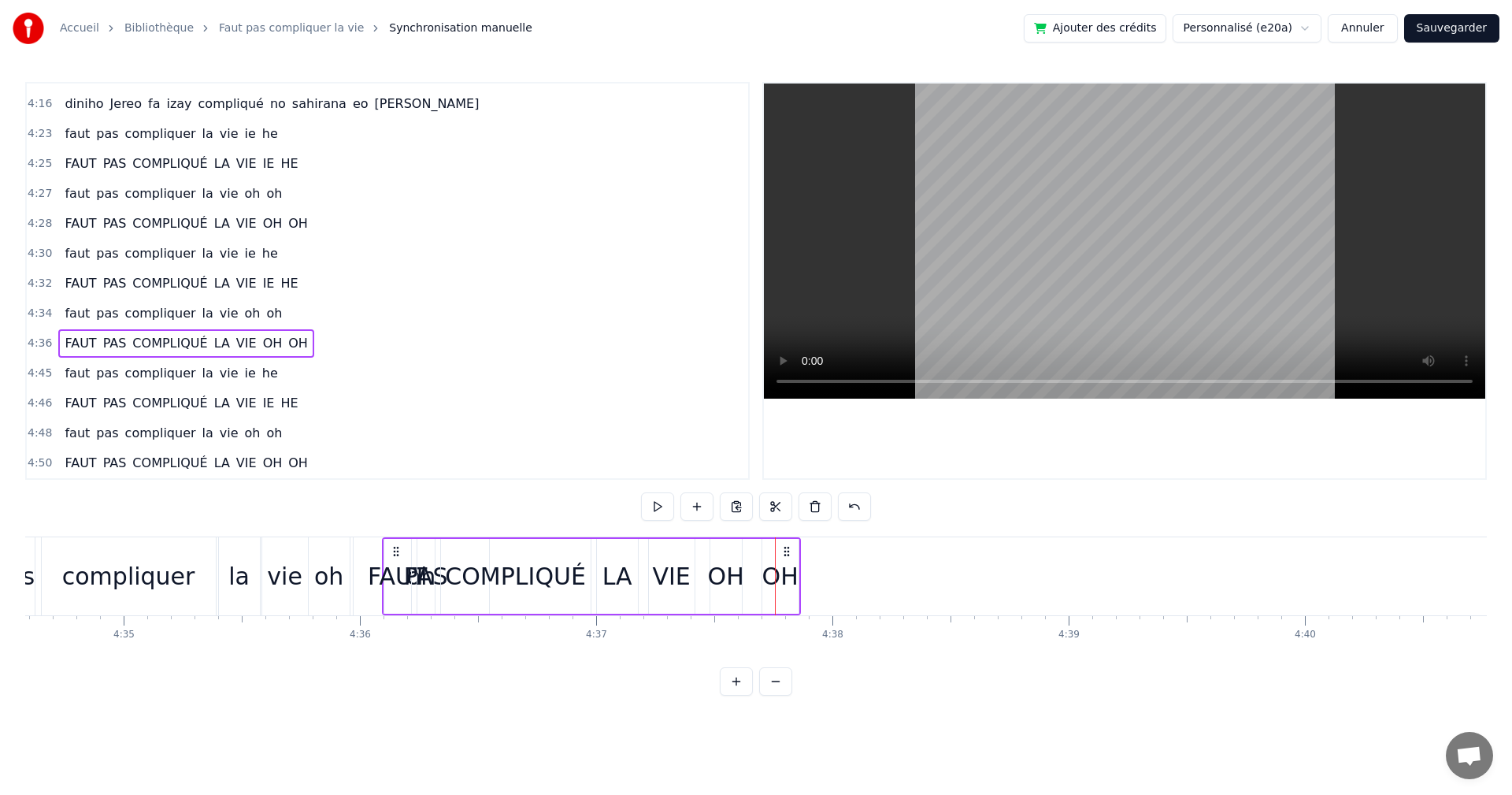
click at [397, 557] on icon at bounding box center [397, 552] width 13 height 13
click at [389, 574] on div "FAUT" at bounding box center [397, 576] width 59 height 35
click at [560, 506] on button at bounding box center [562, 506] width 33 height 28
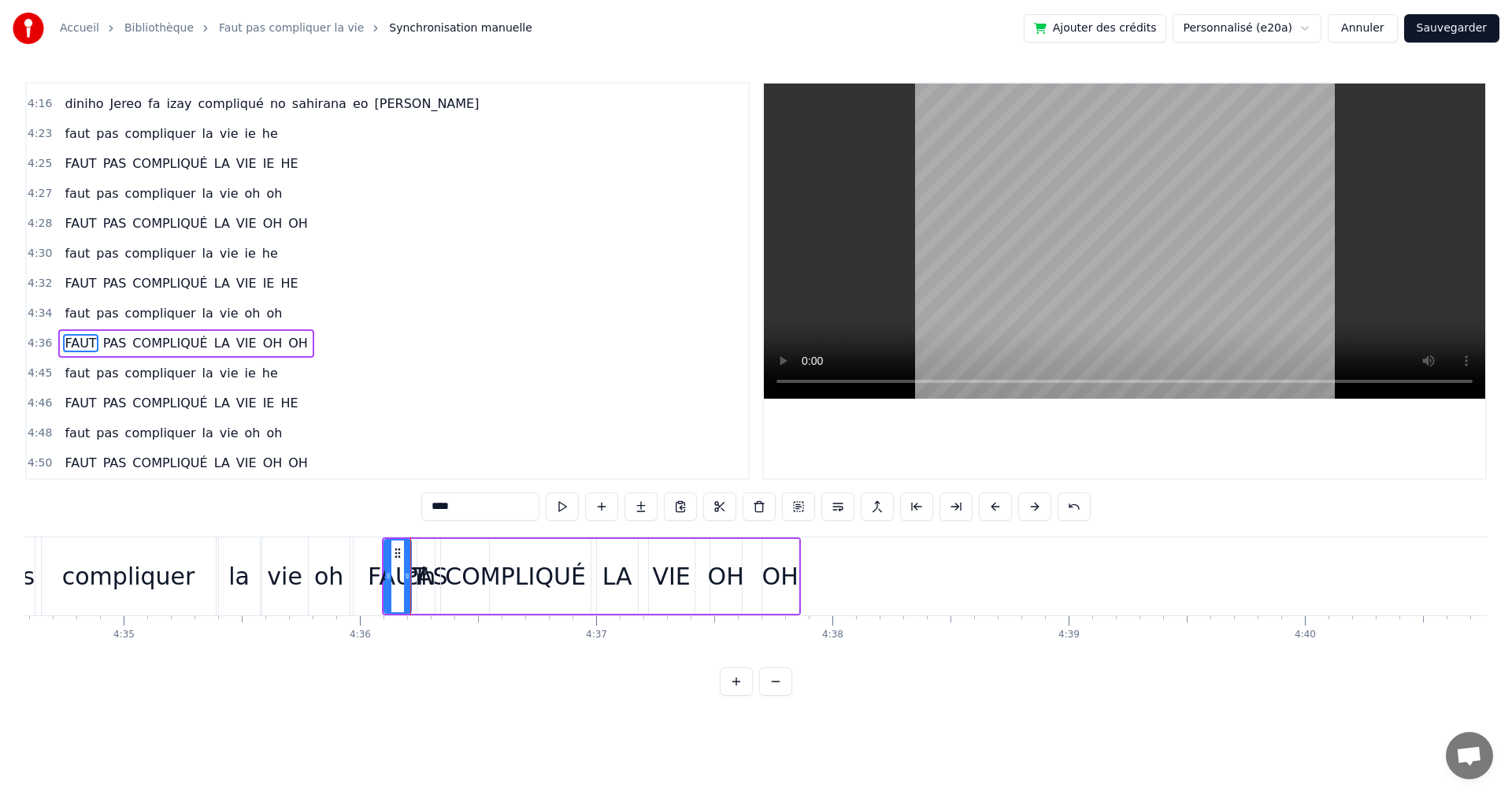
click at [417, 573] on div "FAUT" at bounding box center [397, 576] width 59 height 35
click at [421, 560] on div "FAUT" at bounding box center [397, 576] width 59 height 35
click at [426, 571] on div "PAS" at bounding box center [425, 576] width 44 height 35
click at [561, 502] on button at bounding box center [562, 506] width 33 height 28
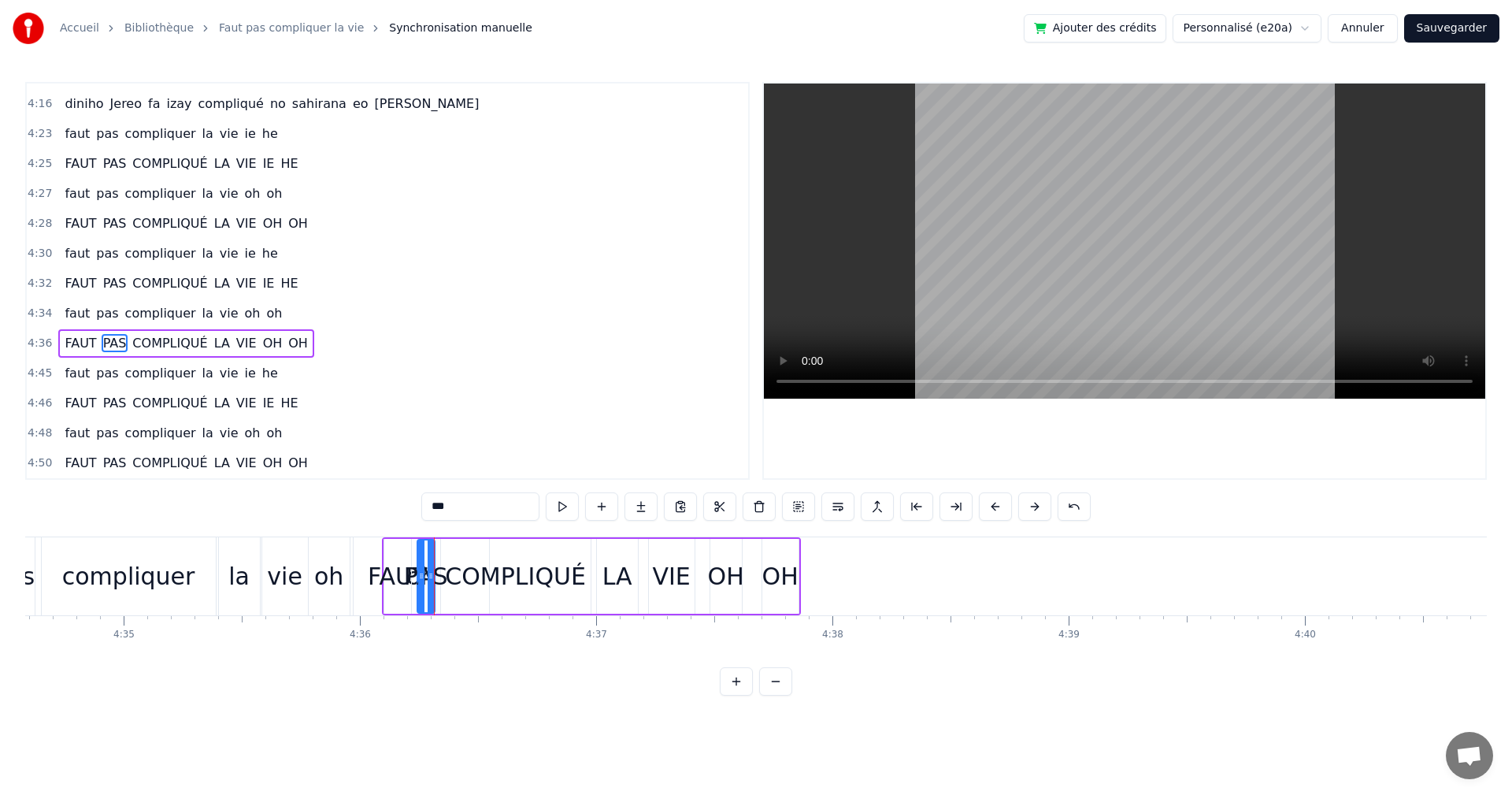
click at [561, 502] on button at bounding box center [562, 506] width 33 height 28
click at [468, 585] on div "COMPLIQUÉ" at bounding box center [516, 576] width 141 height 35
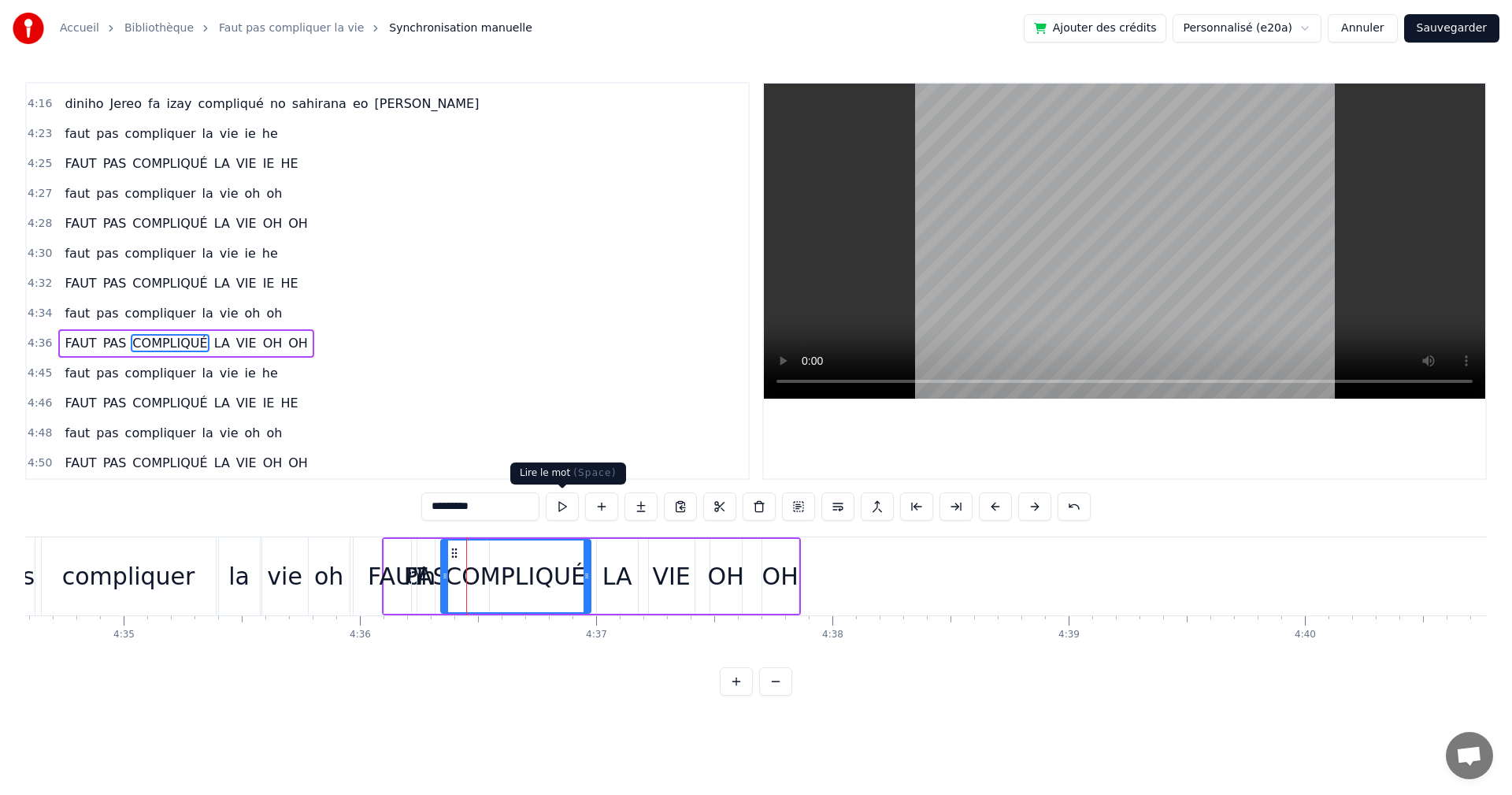
click at [562, 502] on button at bounding box center [562, 506] width 33 height 28
drag, startPoint x: 442, startPoint y: 569, endPoint x: 464, endPoint y: 574, distance: 22.6
click at [464, 574] on div at bounding box center [467, 577] width 6 height 72
click at [428, 579] on div "PAS" at bounding box center [425, 576] width 44 height 35
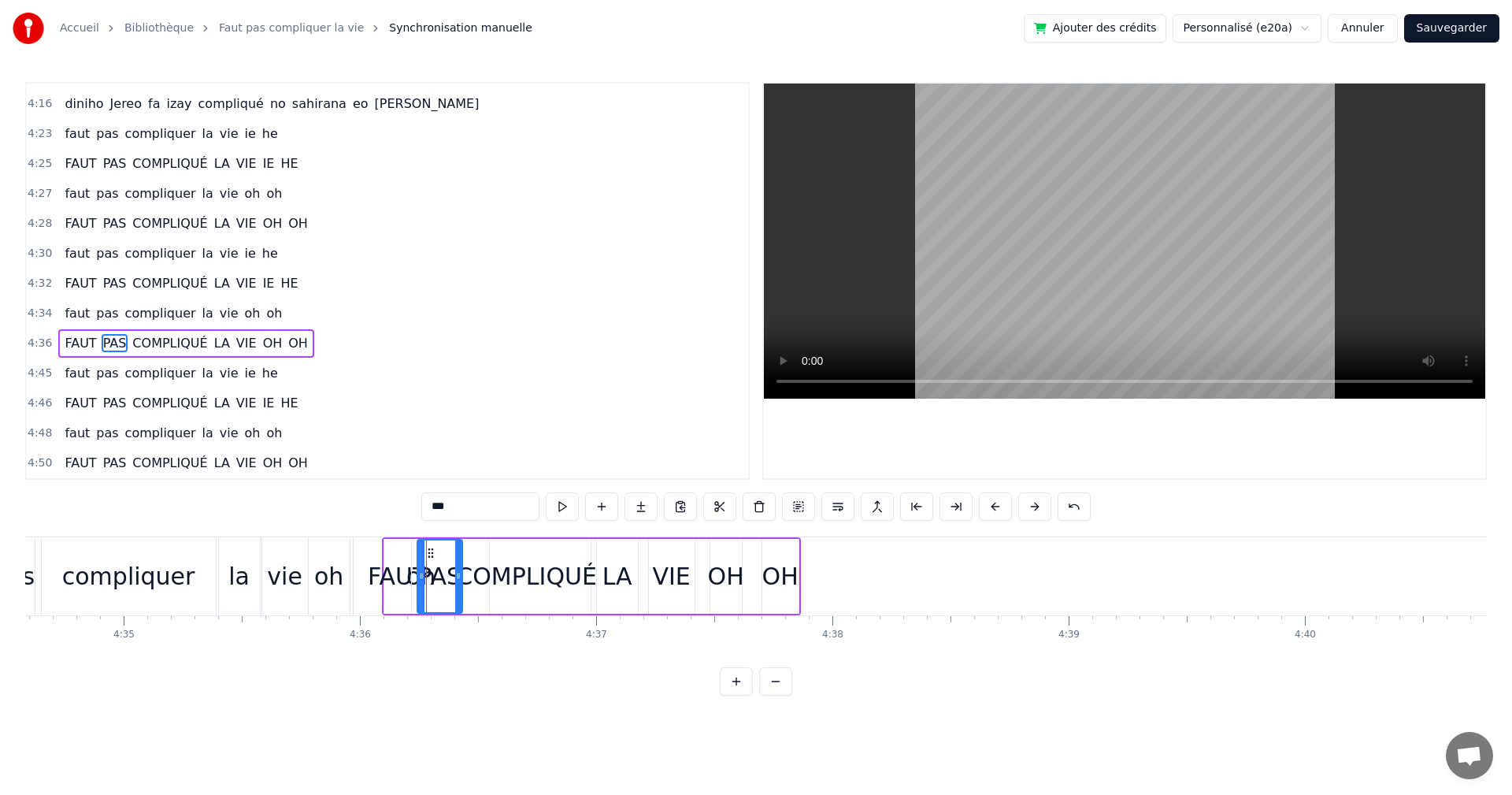
drag, startPoint x: 433, startPoint y: 574, endPoint x: 460, endPoint y: 582, distance: 28.2
click at [460, 582] on div at bounding box center [458, 577] width 6 height 72
click at [566, 509] on button at bounding box center [562, 506] width 33 height 28
click at [477, 569] on div "COMPLIQUÉ" at bounding box center [526, 576] width 141 height 35
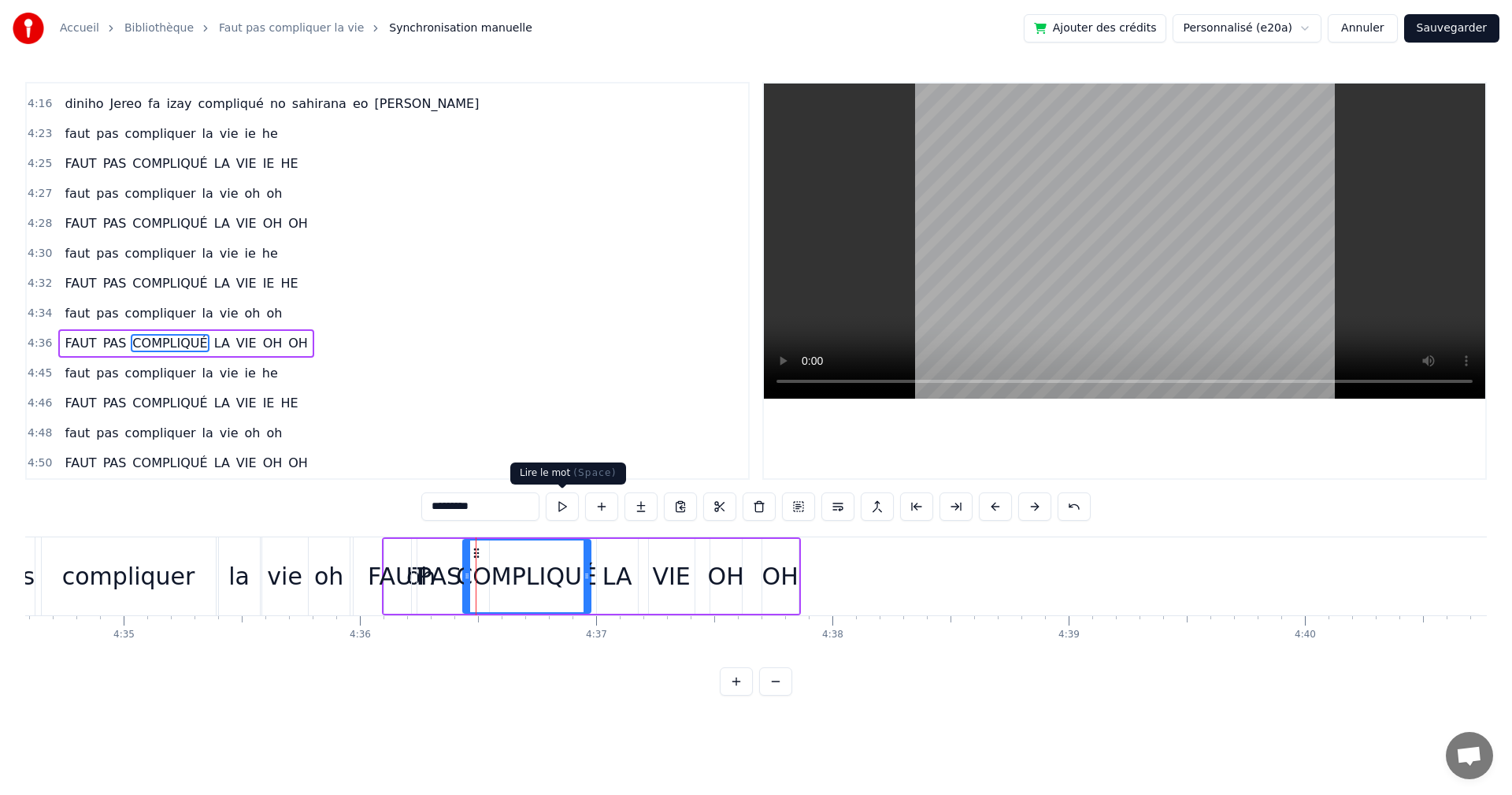
click at [556, 509] on button at bounding box center [562, 506] width 33 height 28
click at [616, 583] on div "LA" at bounding box center [617, 576] width 30 height 35
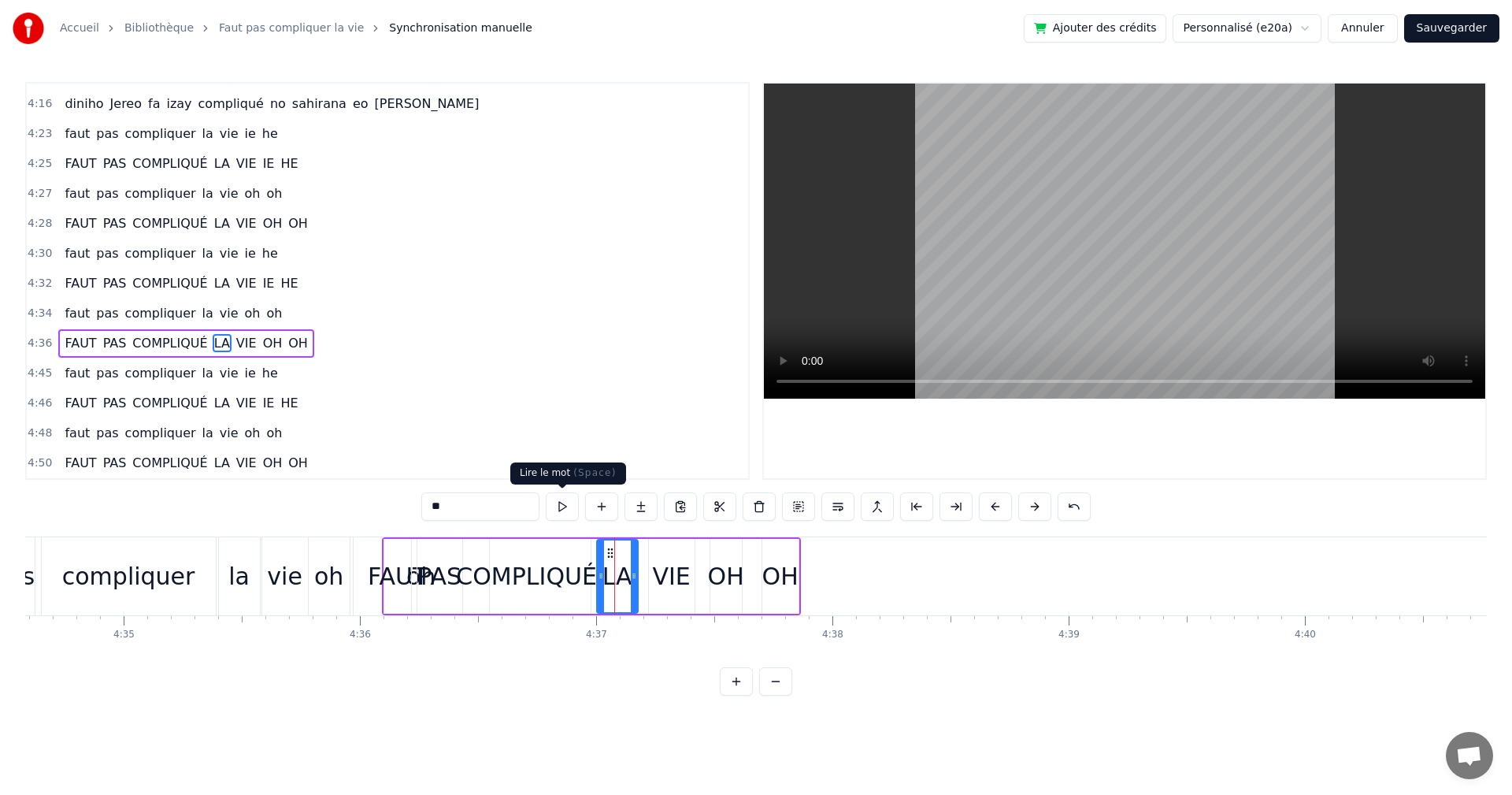
click at [565, 505] on button at bounding box center [562, 506] width 33 height 28
click at [611, 551] on icon at bounding box center [616, 553] width 13 height 13
click at [556, 500] on button at bounding box center [562, 506] width 33 height 28
click at [651, 542] on div "VIE" at bounding box center [672, 577] width 46 height 75
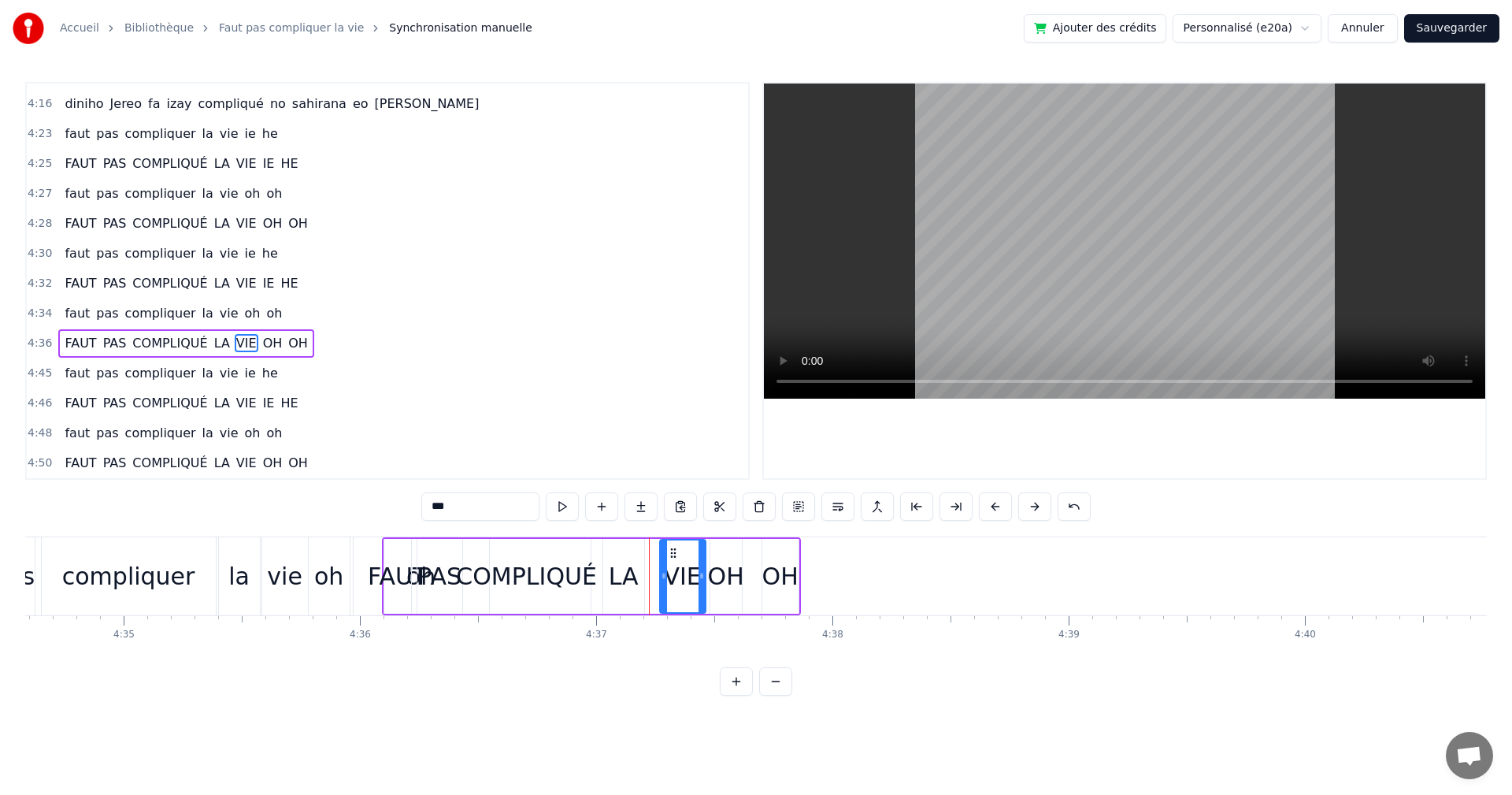
drag, startPoint x: 657, startPoint y: 550, endPoint x: 668, endPoint y: 553, distance: 11.4
click at [668, 553] on icon at bounding box center [673, 553] width 13 height 13
click at [621, 549] on div "LA" at bounding box center [624, 577] width 41 height 75
click at [608, 549] on div at bounding box center [608, 577] width 6 height 72
drag, startPoint x: 613, startPoint y: 551, endPoint x: 626, endPoint y: 556, distance: 13.9
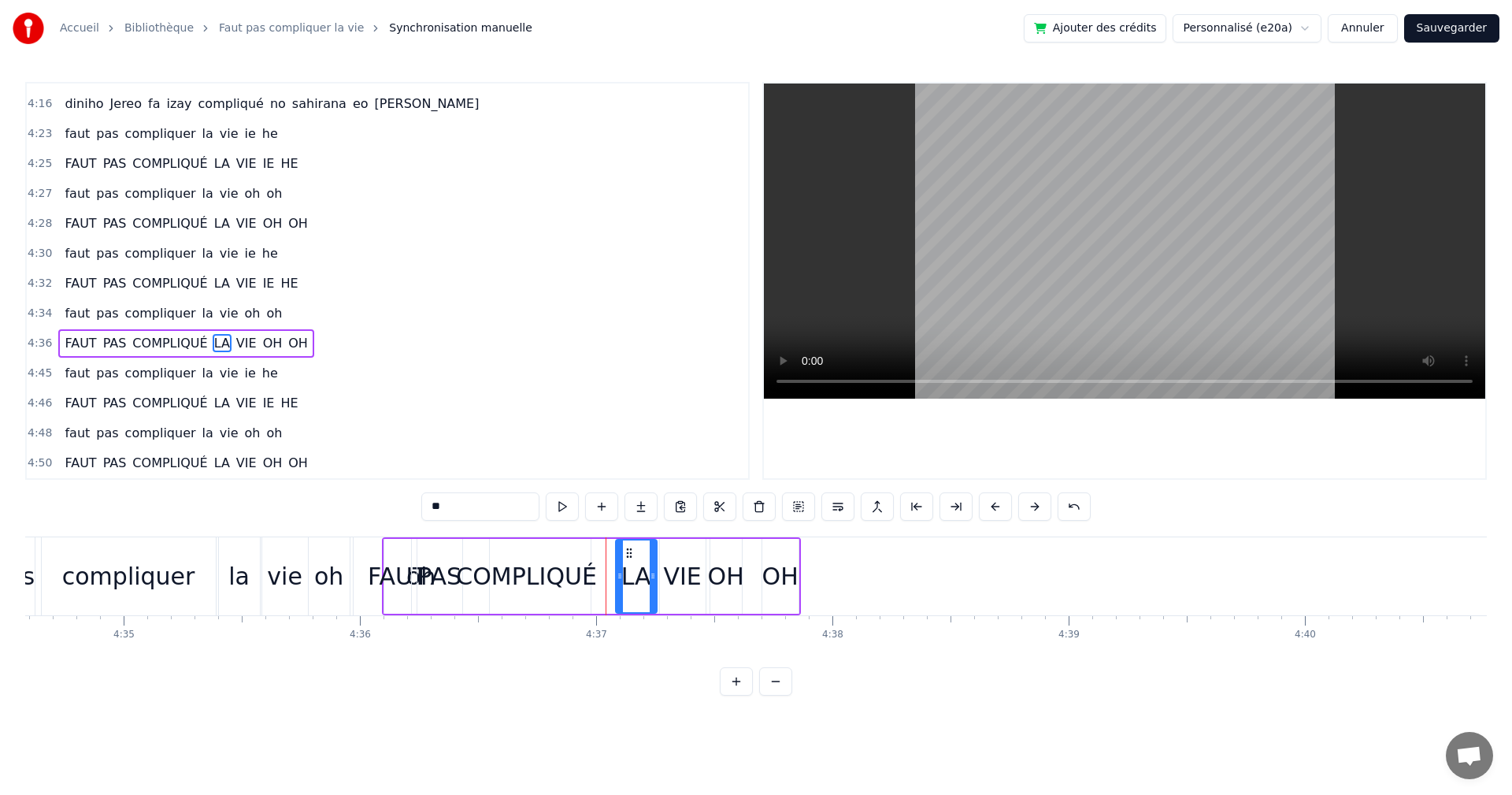
click at [626, 556] on icon at bounding box center [629, 553] width 13 height 13
click at [556, 511] on button at bounding box center [562, 506] width 33 height 28
click at [711, 539] on div "OH" at bounding box center [726, 577] width 33 height 75
type input "**"
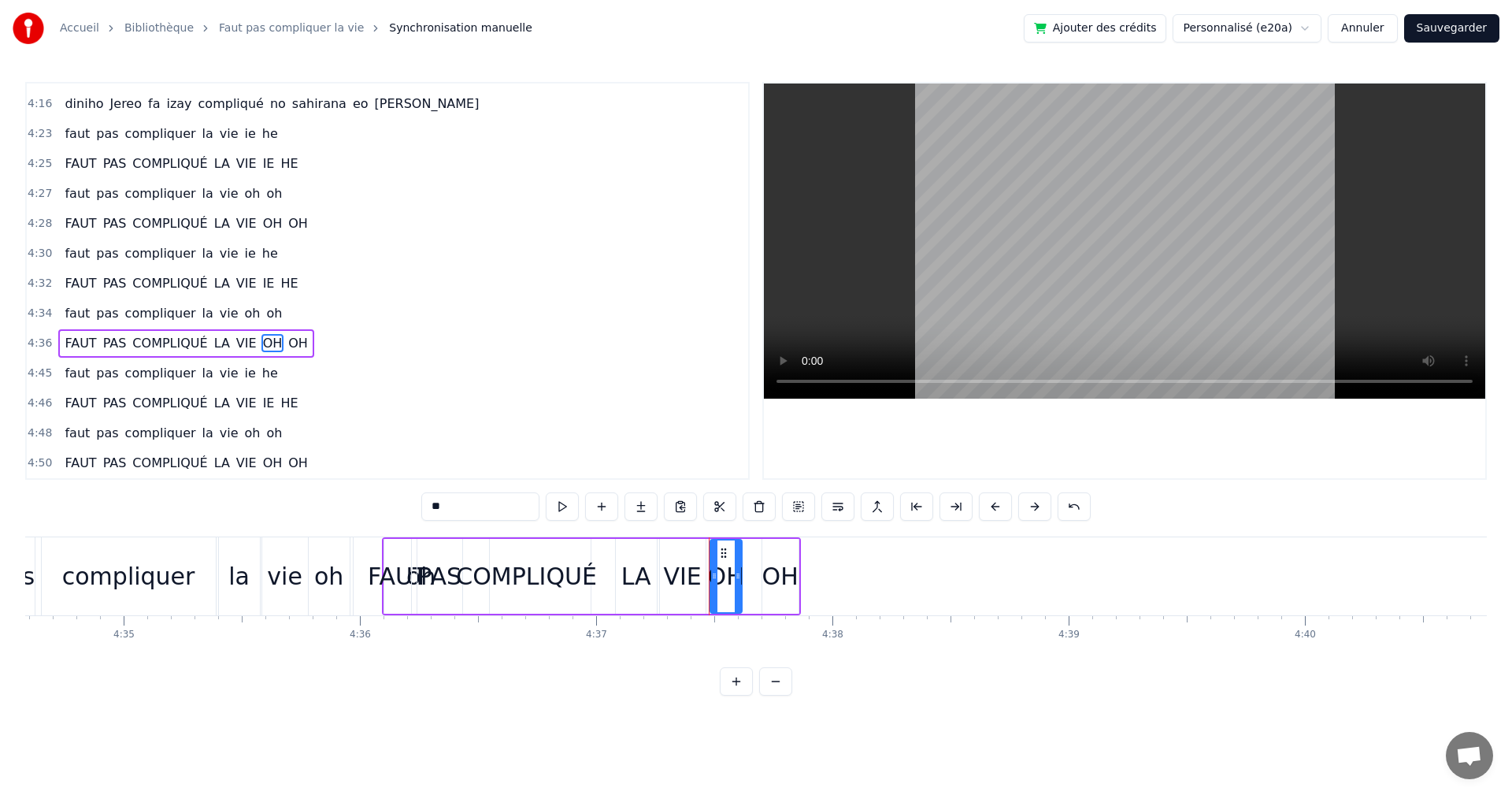
click at [707, 539] on div "FAUT PAS COMPLIQUÉ LA VIE OH OH" at bounding box center [592, 577] width 419 height 78
drag, startPoint x: 775, startPoint y: 581, endPoint x: 814, endPoint y: 582, distance: 39.0
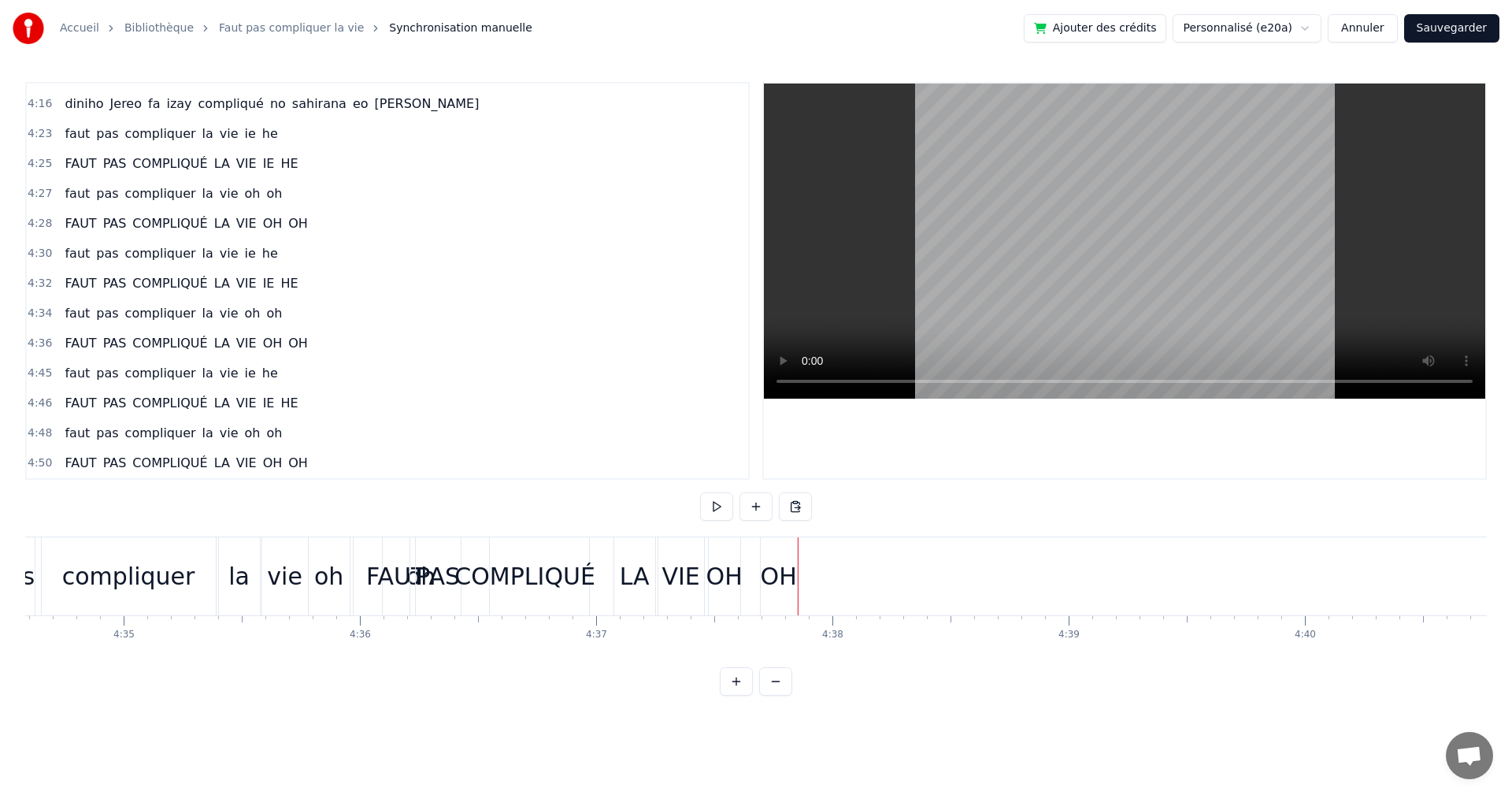
click at [783, 559] on div "OH" at bounding box center [779, 576] width 36 height 35
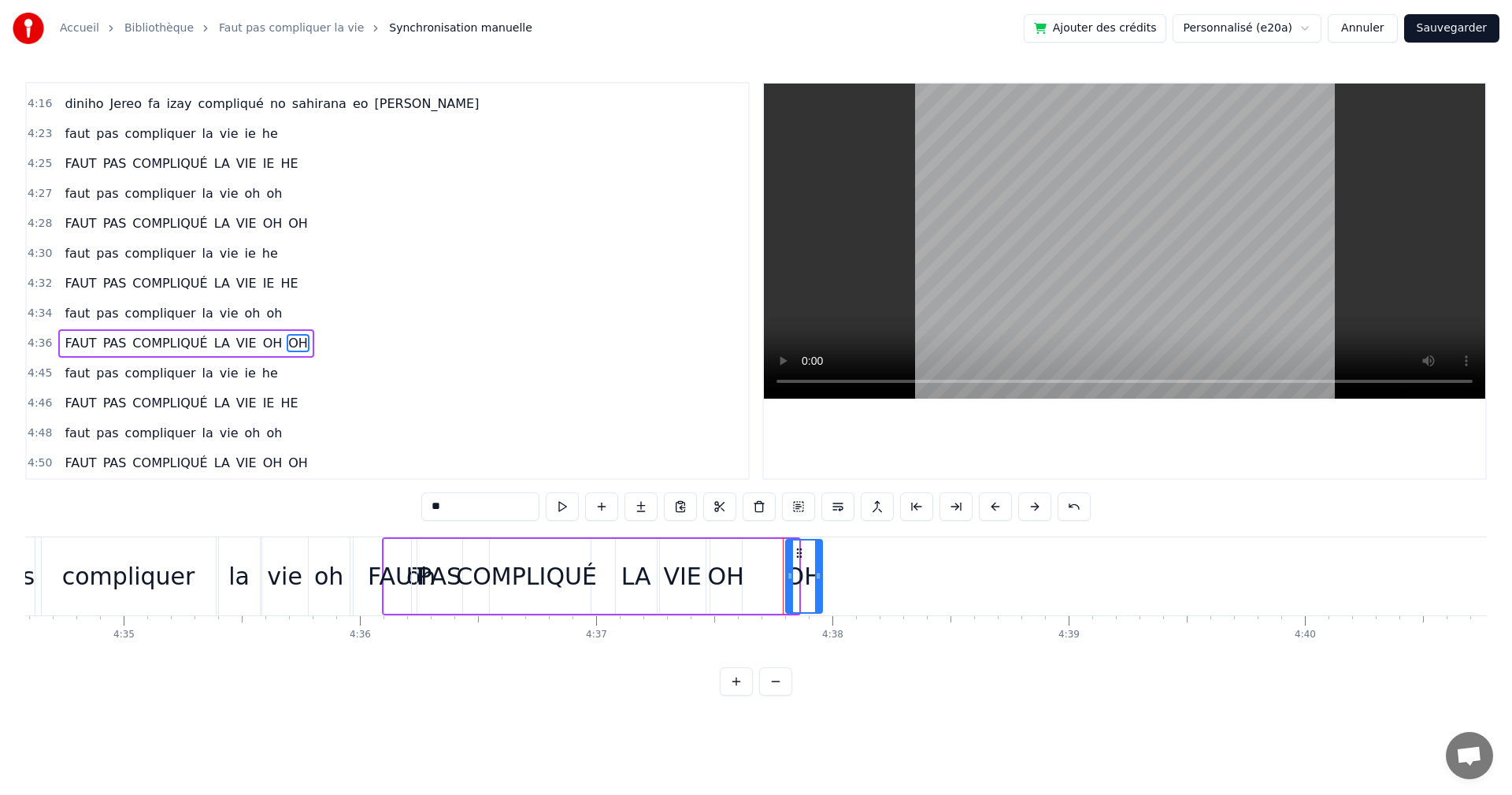
drag, startPoint x: 780, startPoint y: 547, endPoint x: 804, endPoint y: 550, distance: 24.2
click at [804, 550] on icon at bounding box center [800, 553] width 13 height 13
drag, startPoint x: 723, startPoint y: 556, endPoint x: 744, endPoint y: 557, distance: 21.0
click at [744, 557] on div "FAUT PAS COMPLIQUÉ LA VIE OH OH" at bounding box center [604, 577] width 443 height 78
click at [731, 555] on div "OH" at bounding box center [726, 577] width 31 height 75
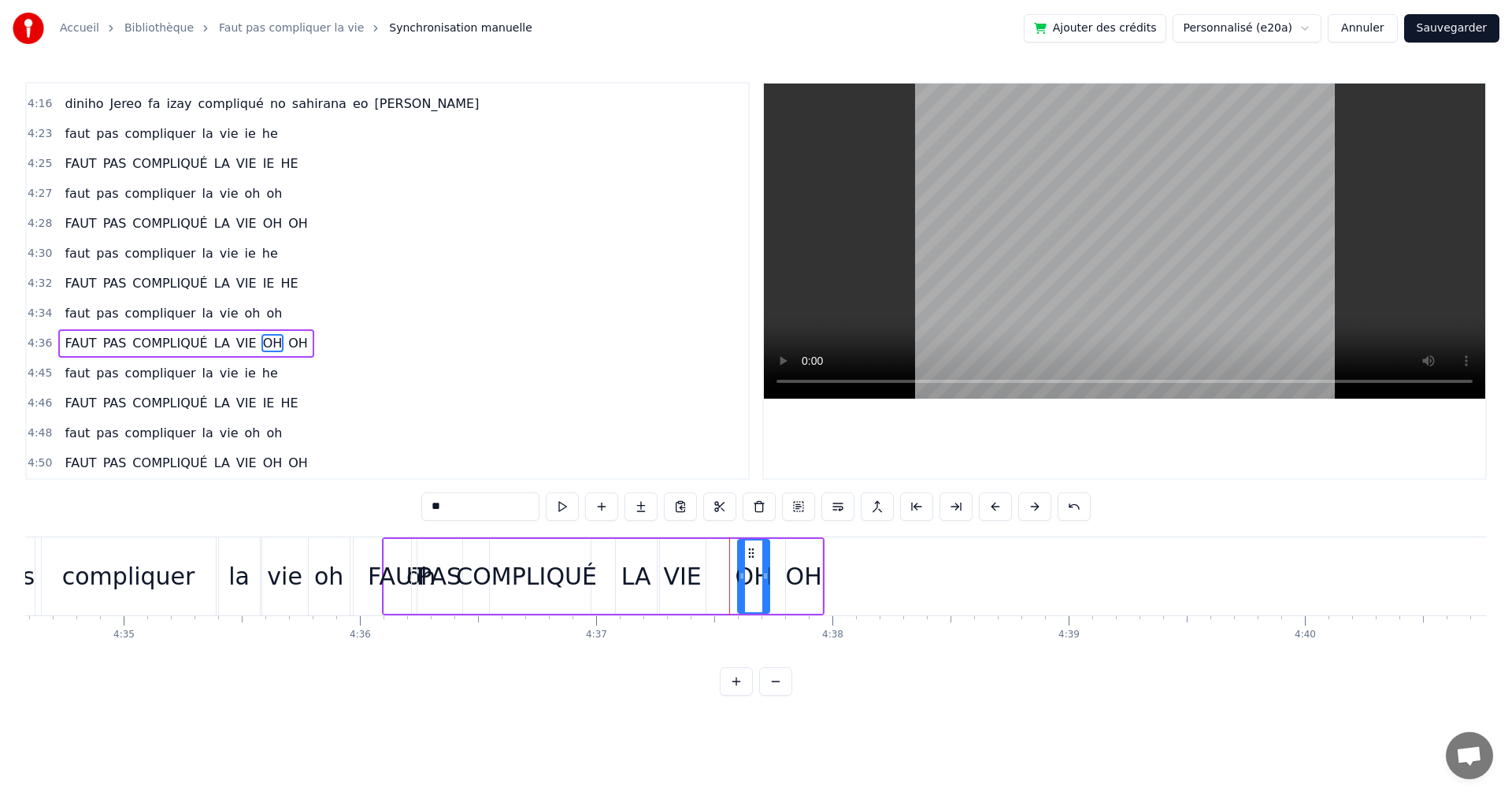
drag, startPoint x: 720, startPoint y: 550, endPoint x: 748, endPoint y: 557, distance: 28.9
click at [748, 557] on icon at bounding box center [752, 553] width 13 height 13
click at [672, 556] on div "VIE" at bounding box center [683, 577] width 46 height 75
drag, startPoint x: 672, startPoint y: 553, endPoint x: 712, endPoint y: 561, distance: 40.8
click at [712, 561] on div "VIE" at bounding box center [722, 577] width 44 height 72
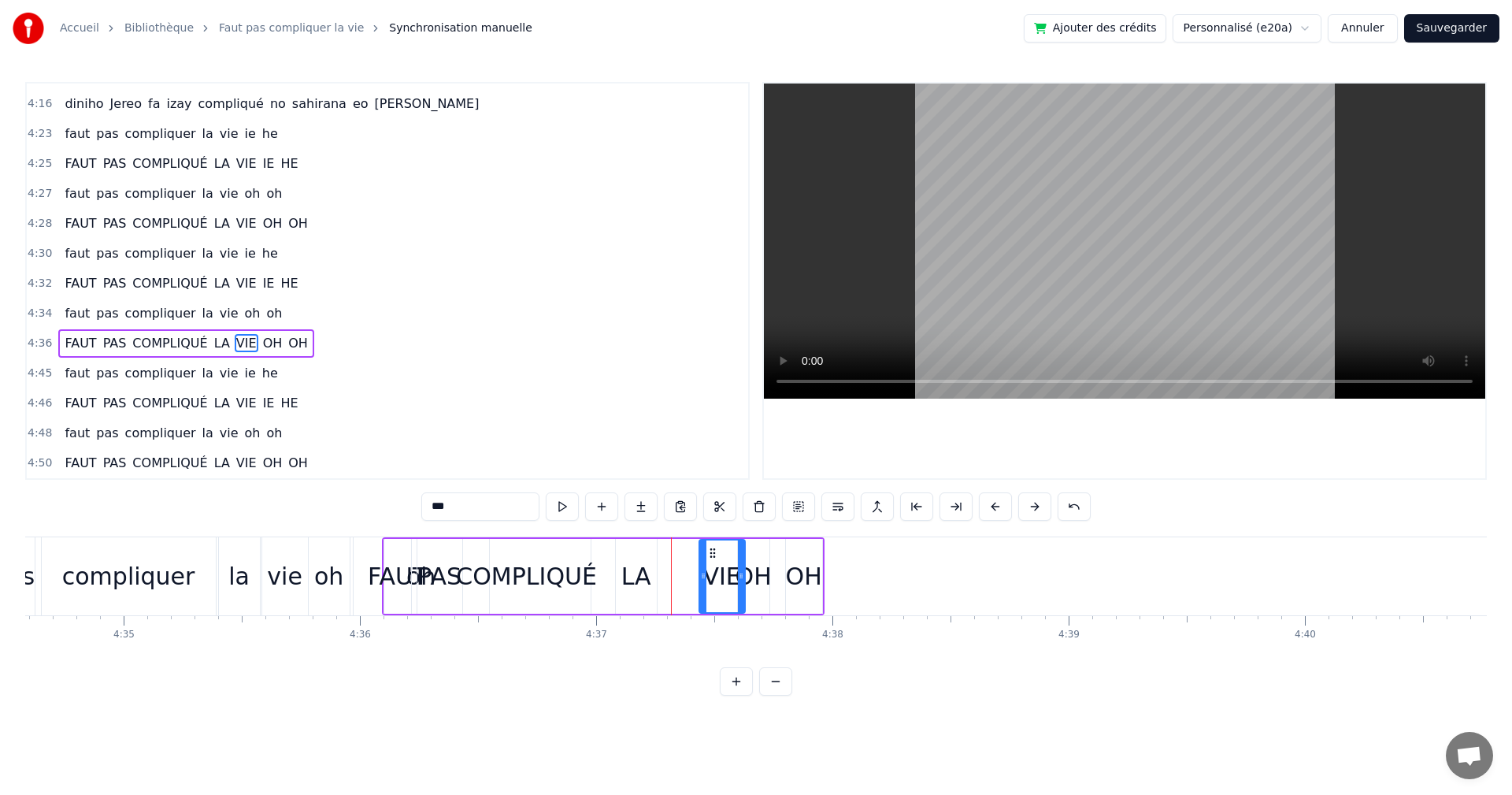
click at [622, 561] on div "LA" at bounding box center [636, 576] width 30 height 35
drag, startPoint x: 623, startPoint y: 556, endPoint x: 636, endPoint y: 557, distance: 13.0
click at [636, 557] on icon at bounding box center [642, 553] width 13 height 13
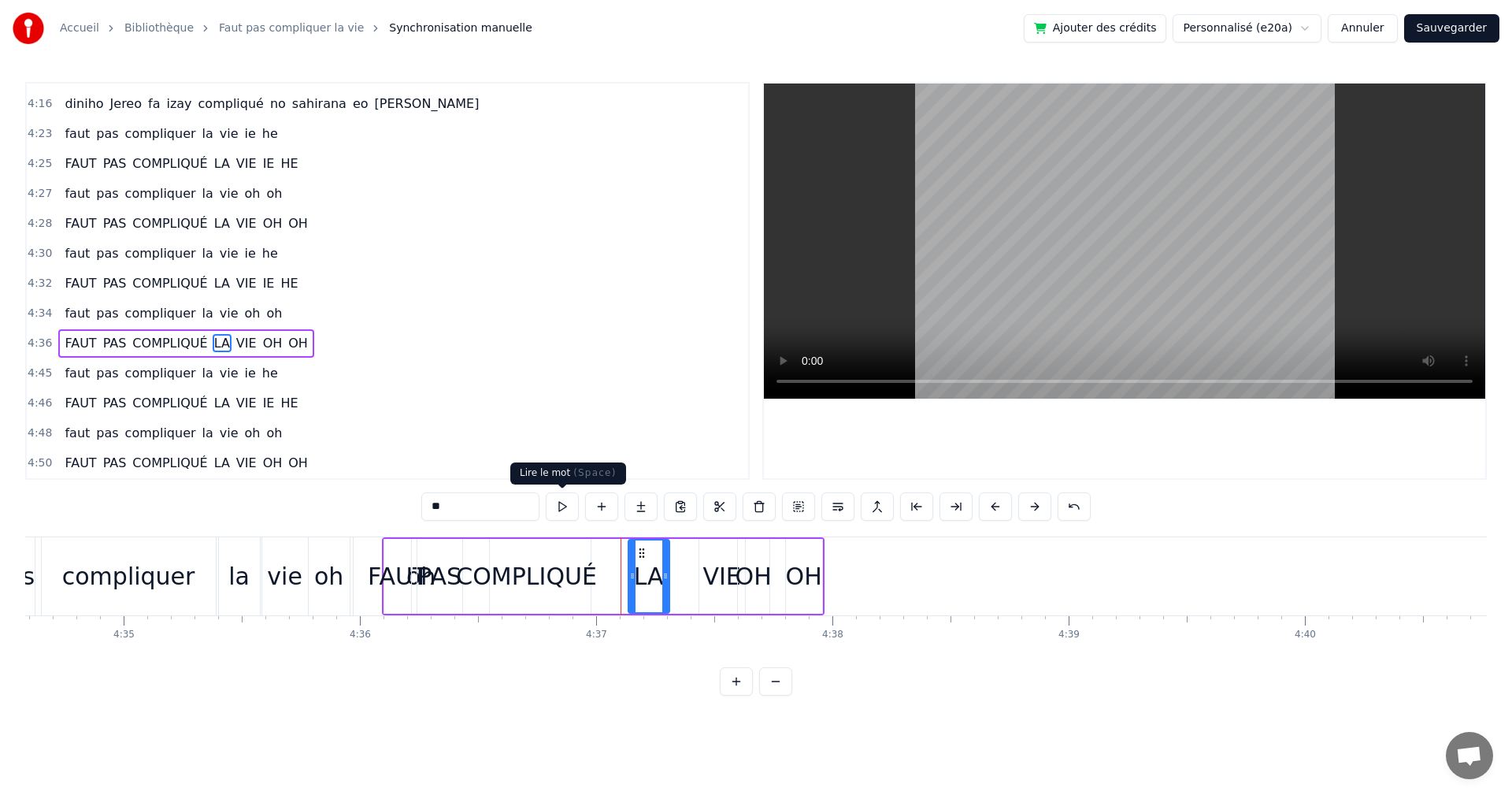
click at [562, 513] on button at bounding box center [562, 506] width 33 height 28
drag, startPoint x: 642, startPoint y: 545, endPoint x: 660, endPoint y: 554, distance: 20.1
click at [660, 554] on div "LA" at bounding box center [648, 577] width 39 height 72
drag, startPoint x: 648, startPoint y: 553, endPoint x: 663, endPoint y: 555, distance: 15.1
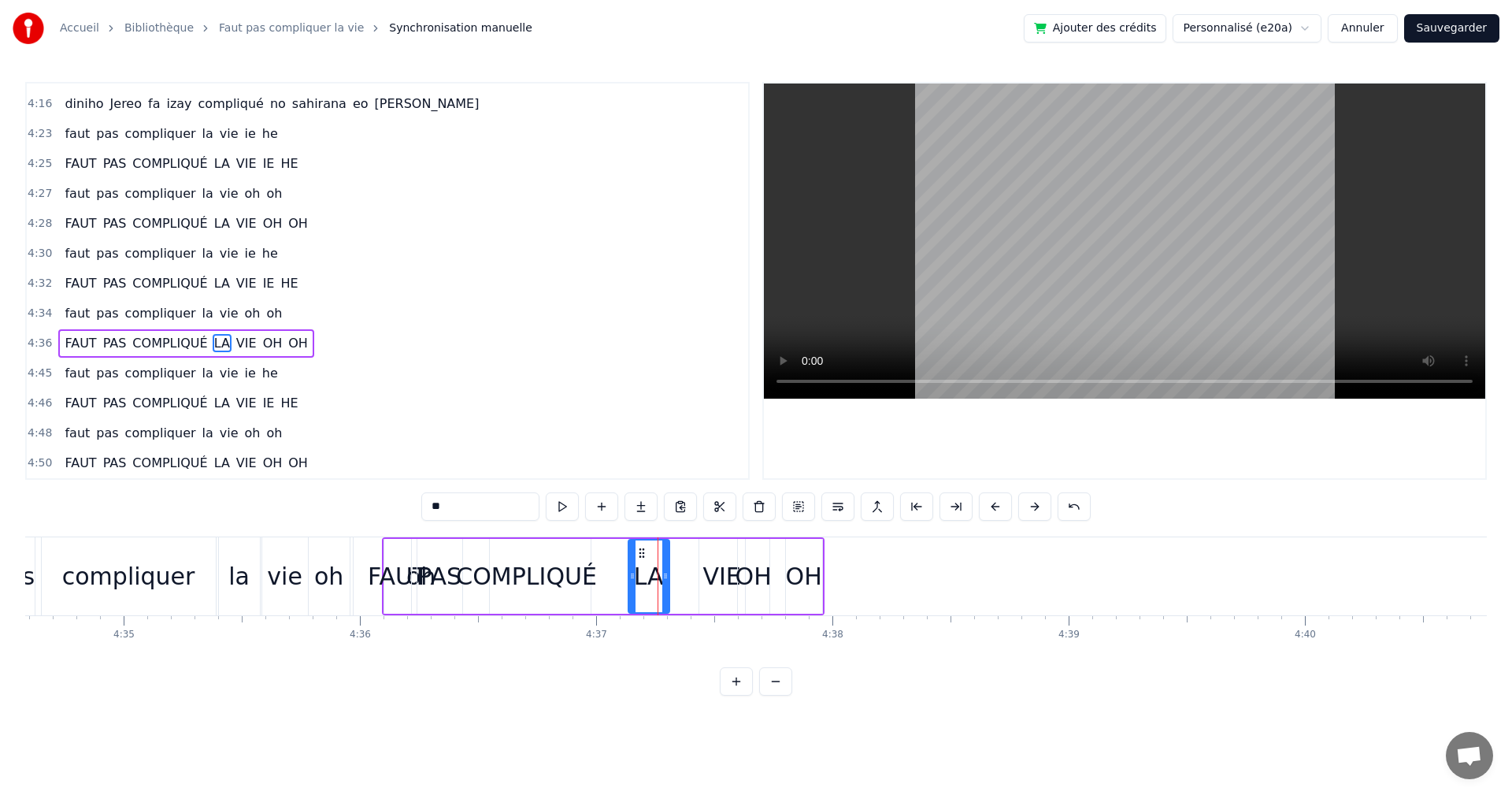
click at [663, 555] on div "LA" at bounding box center [648, 577] width 39 height 72
drag, startPoint x: 642, startPoint y: 549, endPoint x: 656, endPoint y: 556, distance: 15.7
click at [656, 556] on icon at bounding box center [656, 553] width 13 height 13
click at [557, 521] on div "**" at bounding box center [756, 508] width 669 height 31
click at [559, 515] on button at bounding box center [562, 506] width 33 height 28
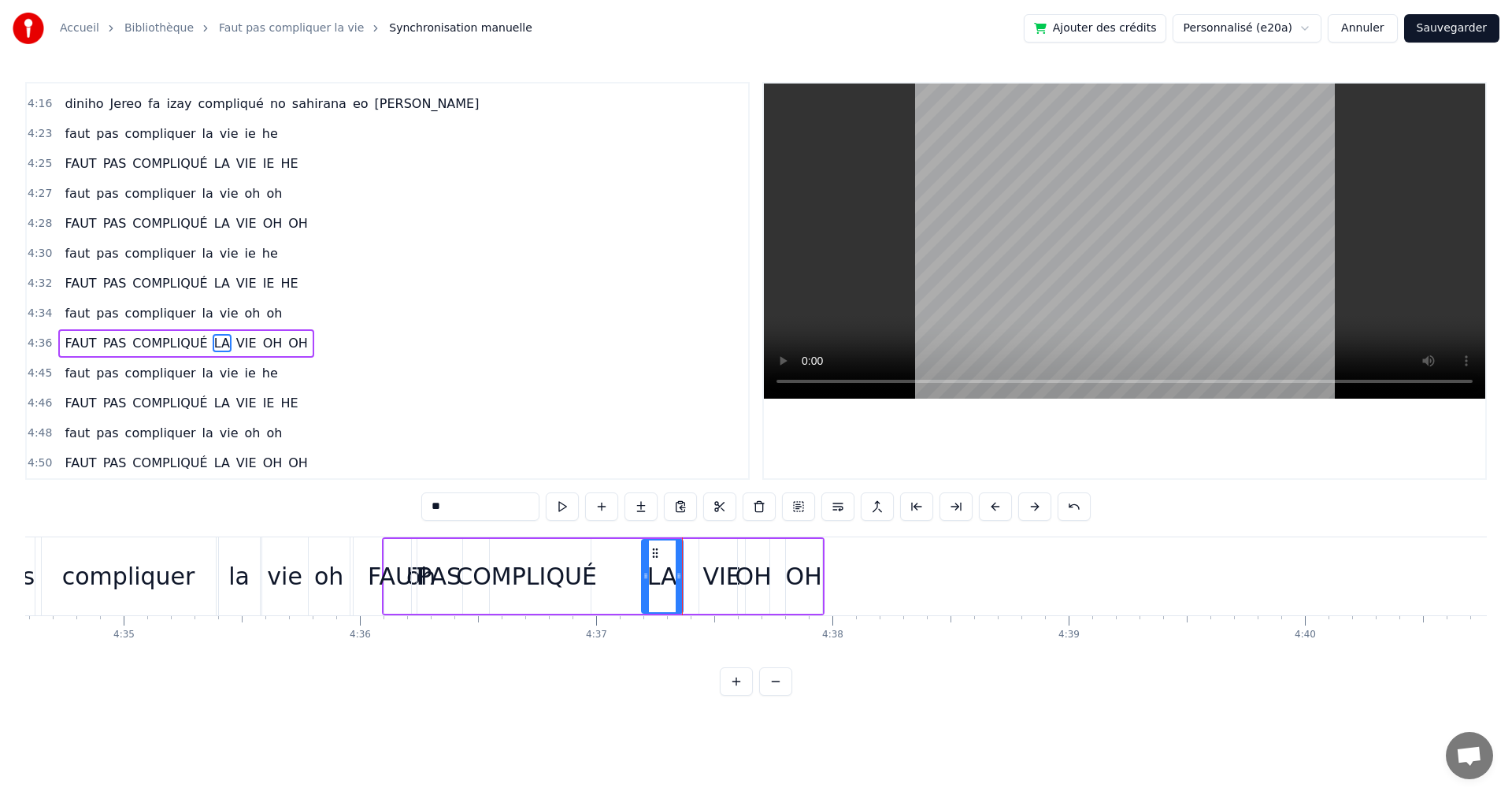
click at [559, 515] on button at bounding box center [562, 506] width 33 height 28
click at [708, 552] on div "VIE" at bounding box center [722, 577] width 46 height 75
drag, startPoint x: 714, startPoint y: 549, endPoint x: 696, endPoint y: 545, distance: 18.4
click at [696, 545] on div "VIE" at bounding box center [704, 577] width 44 height 72
click at [562, 507] on button at bounding box center [562, 506] width 33 height 28
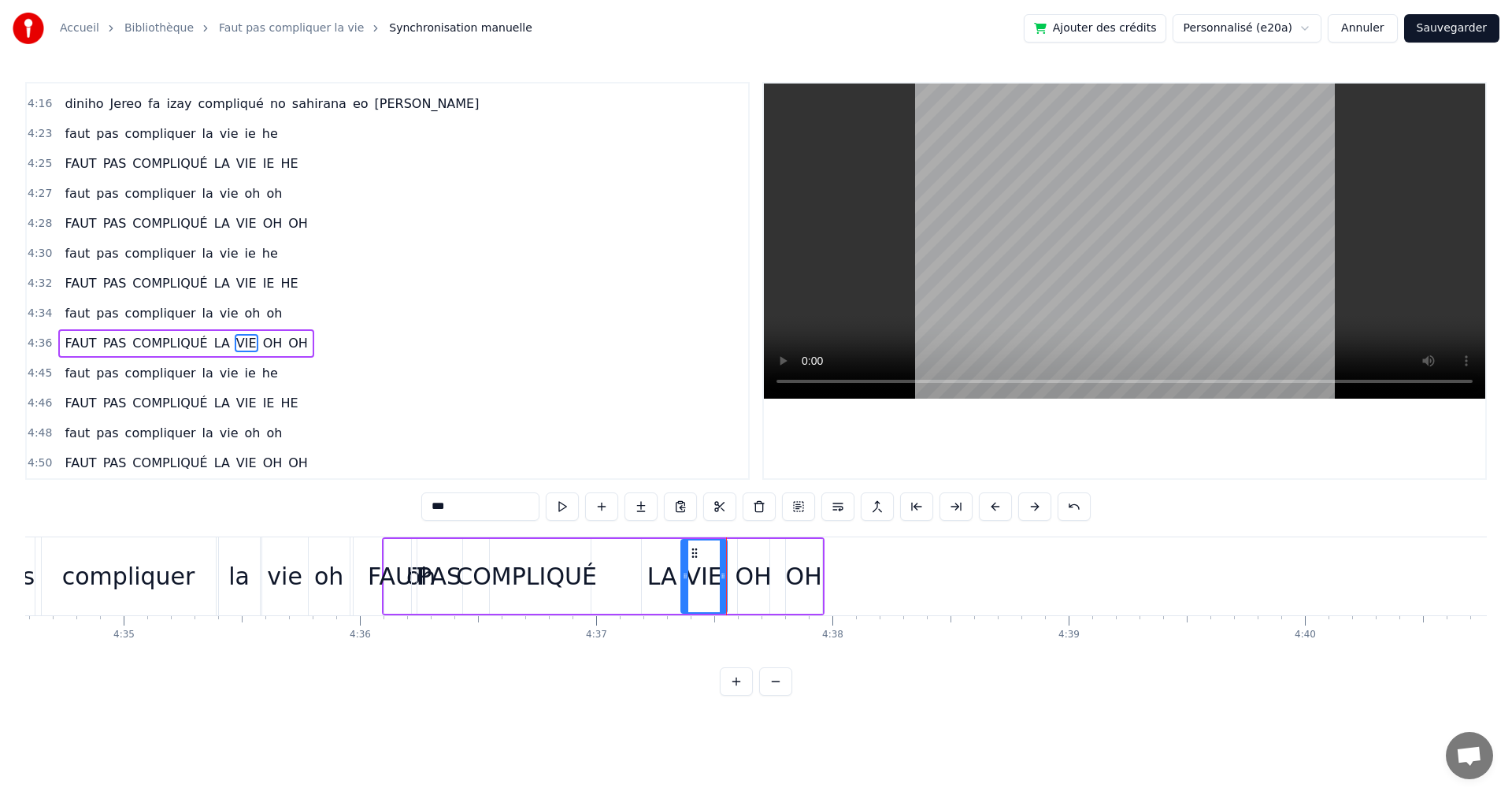
click at [762, 557] on div "OH" at bounding box center [753, 577] width 31 height 75
type input "**"
click at [740, 550] on icon at bounding box center [744, 553] width 13 height 13
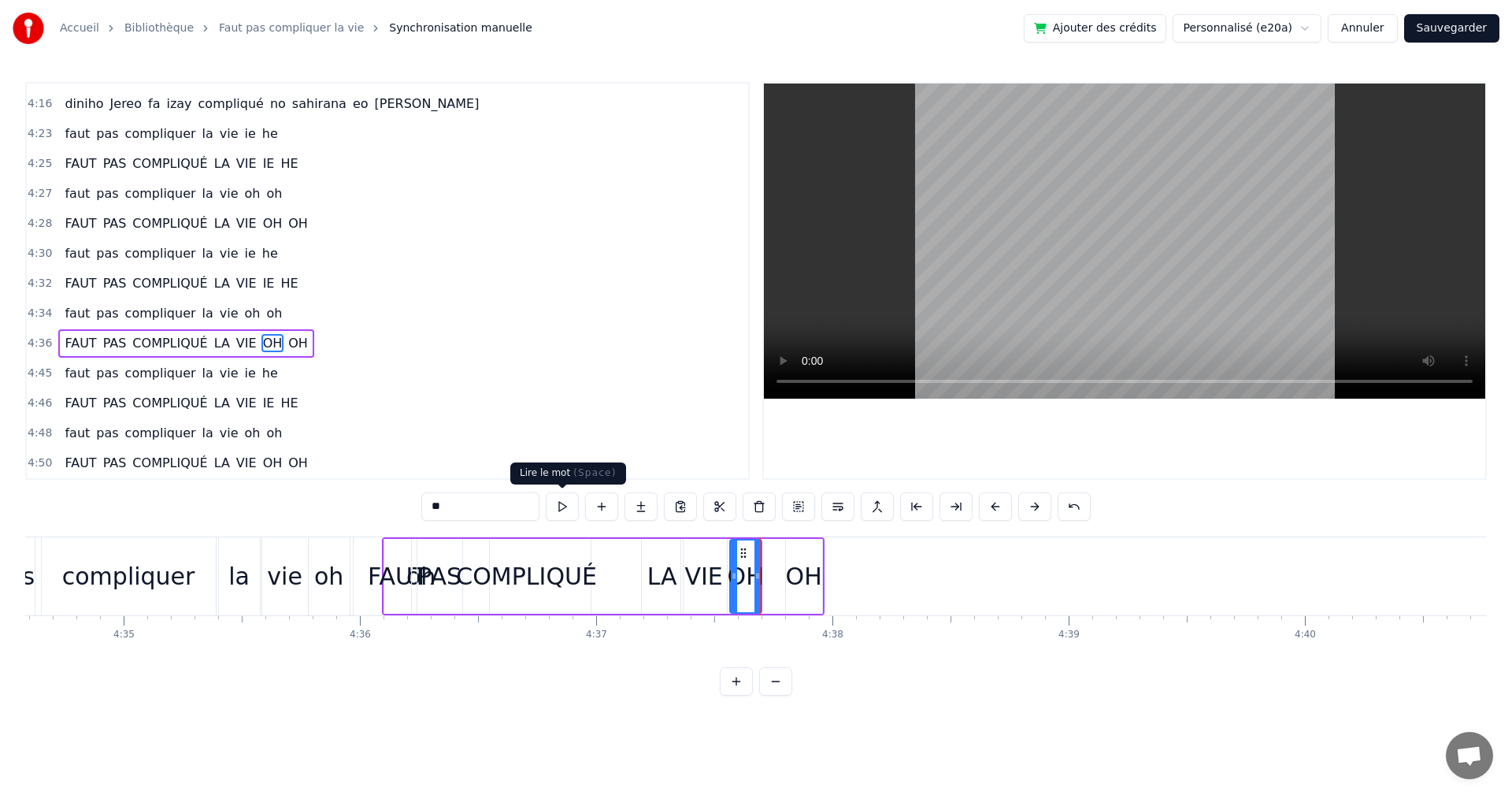
click at [567, 510] on button at bounding box center [562, 506] width 33 height 28
click at [796, 549] on div "OH" at bounding box center [804, 577] width 36 height 75
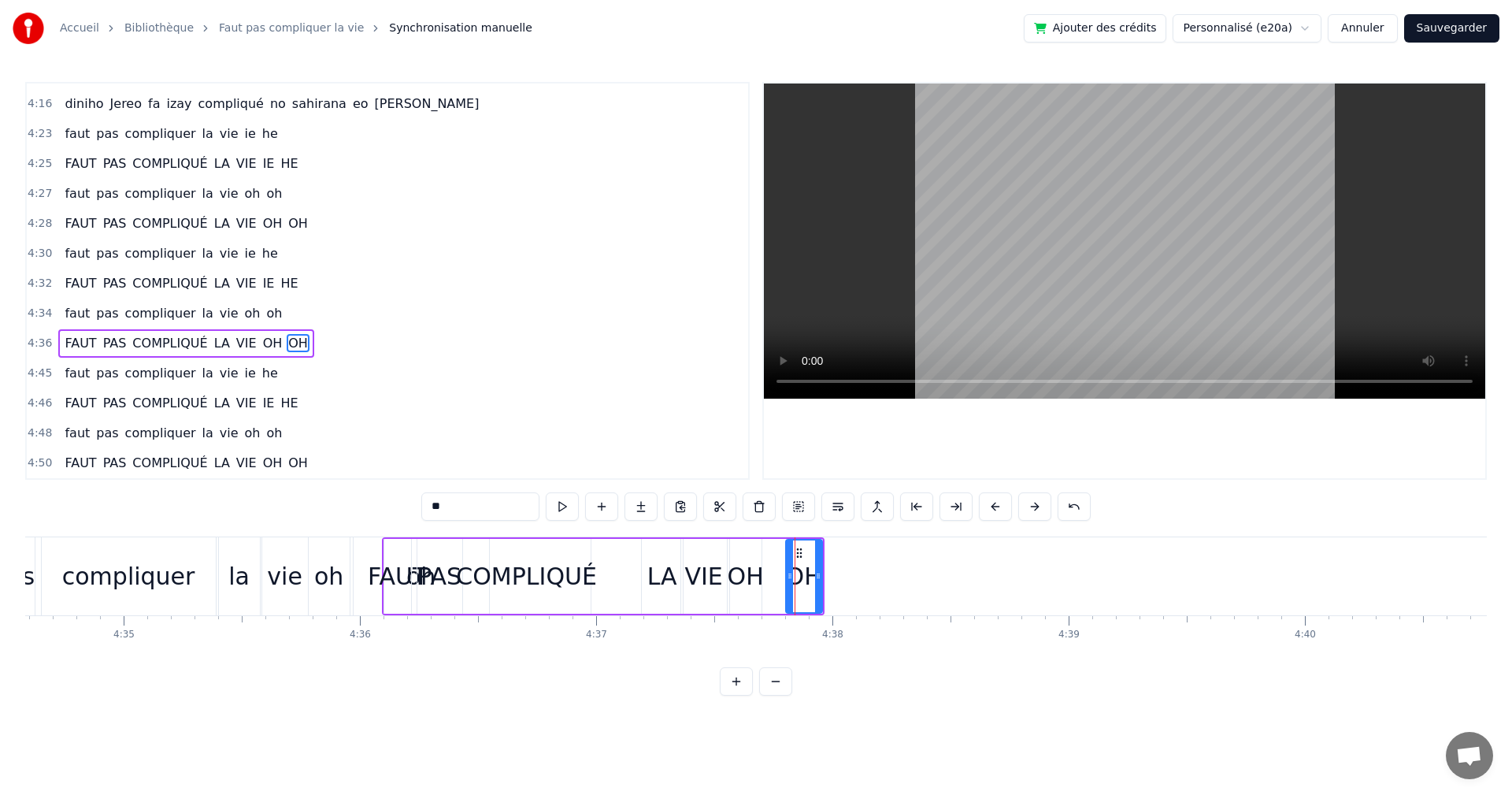
click at [796, 549] on icon at bounding box center [800, 553] width 13 height 13
drag, startPoint x: 796, startPoint y: 549, endPoint x: 774, endPoint y: 545, distance: 22.4
click at [774, 545] on div "OH" at bounding box center [782, 577] width 34 height 72
click at [568, 508] on button at bounding box center [562, 506] width 33 height 28
click at [796, 582] on div at bounding box center [796, 577] width 6 height 72
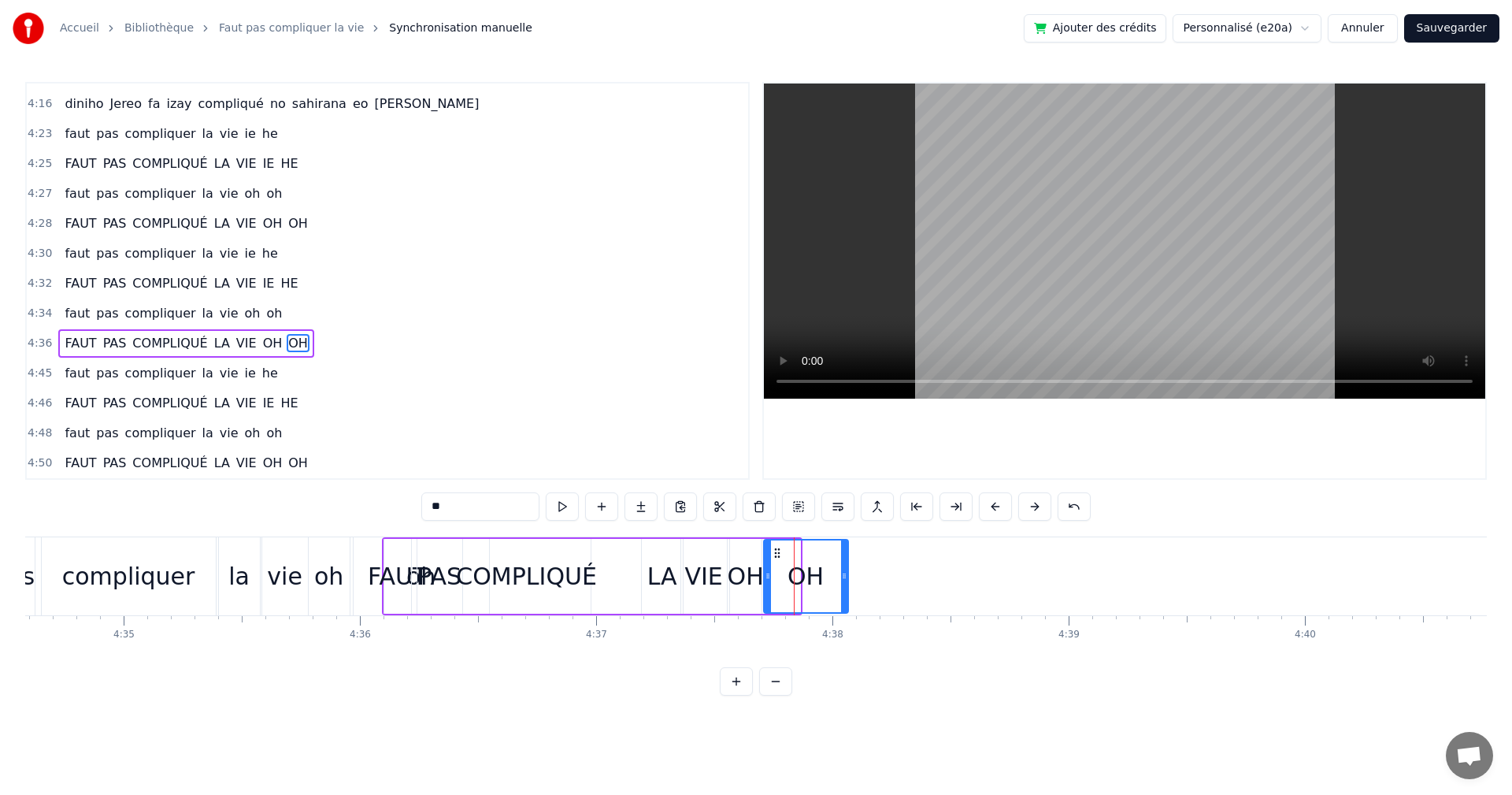
drag, startPoint x: 796, startPoint y: 582, endPoint x: 844, endPoint y: 585, distance: 48.1
click at [844, 585] on div at bounding box center [844, 577] width 6 height 72
click at [566, 509] on button at bounding box center [562, 506] width 33 height 28
drag, startPoint x: 844, startPoint y: 579, endPoint x: 796, endPoint y: 579, distance: 48.0
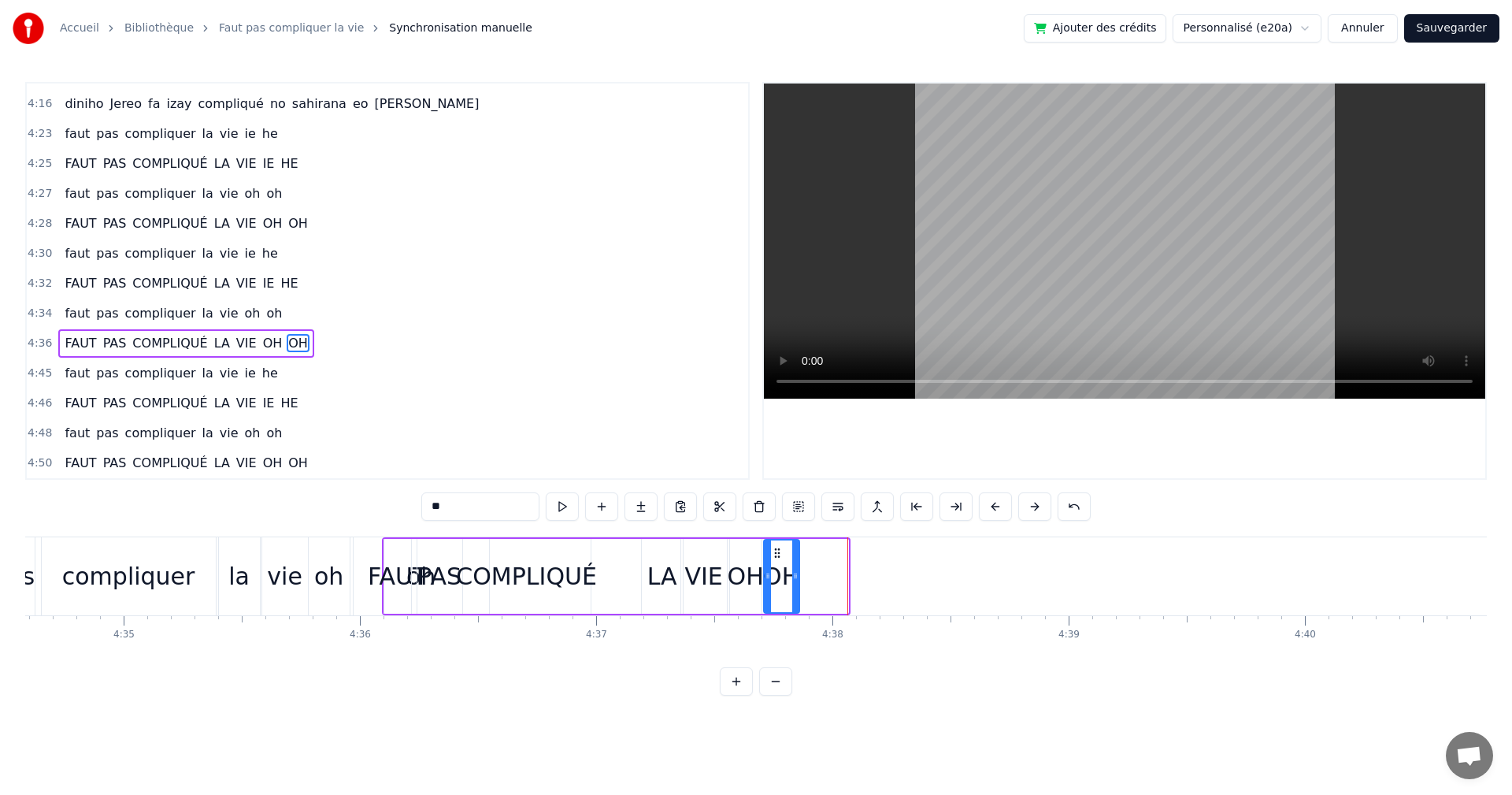
click at [796, 579] on icon at bounding box center [796, 576] width 6 height 13
click at [567, 517] on button at bounding box center [562, 506] width 33 height 28
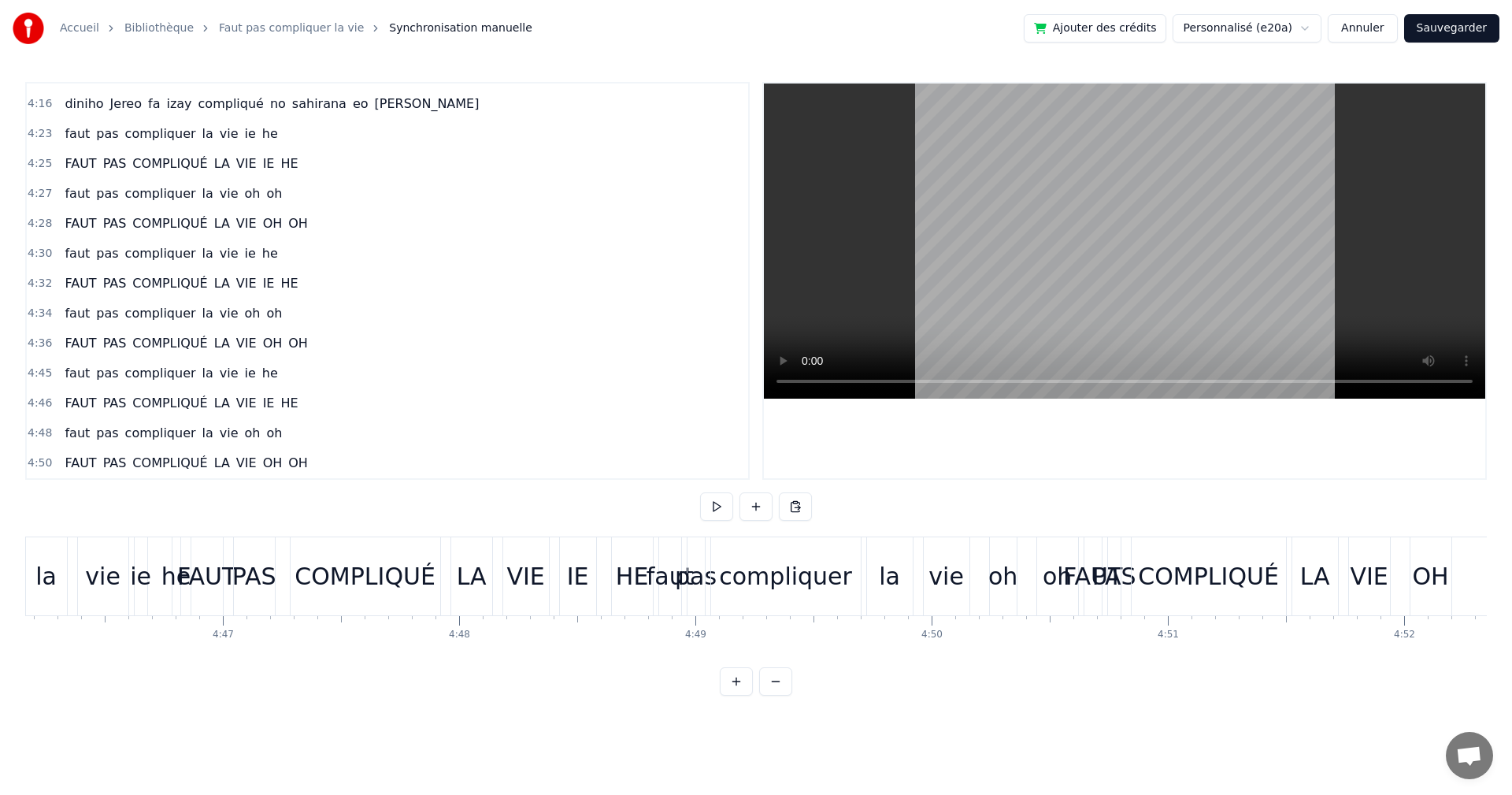
scroll to position [0, 66745]
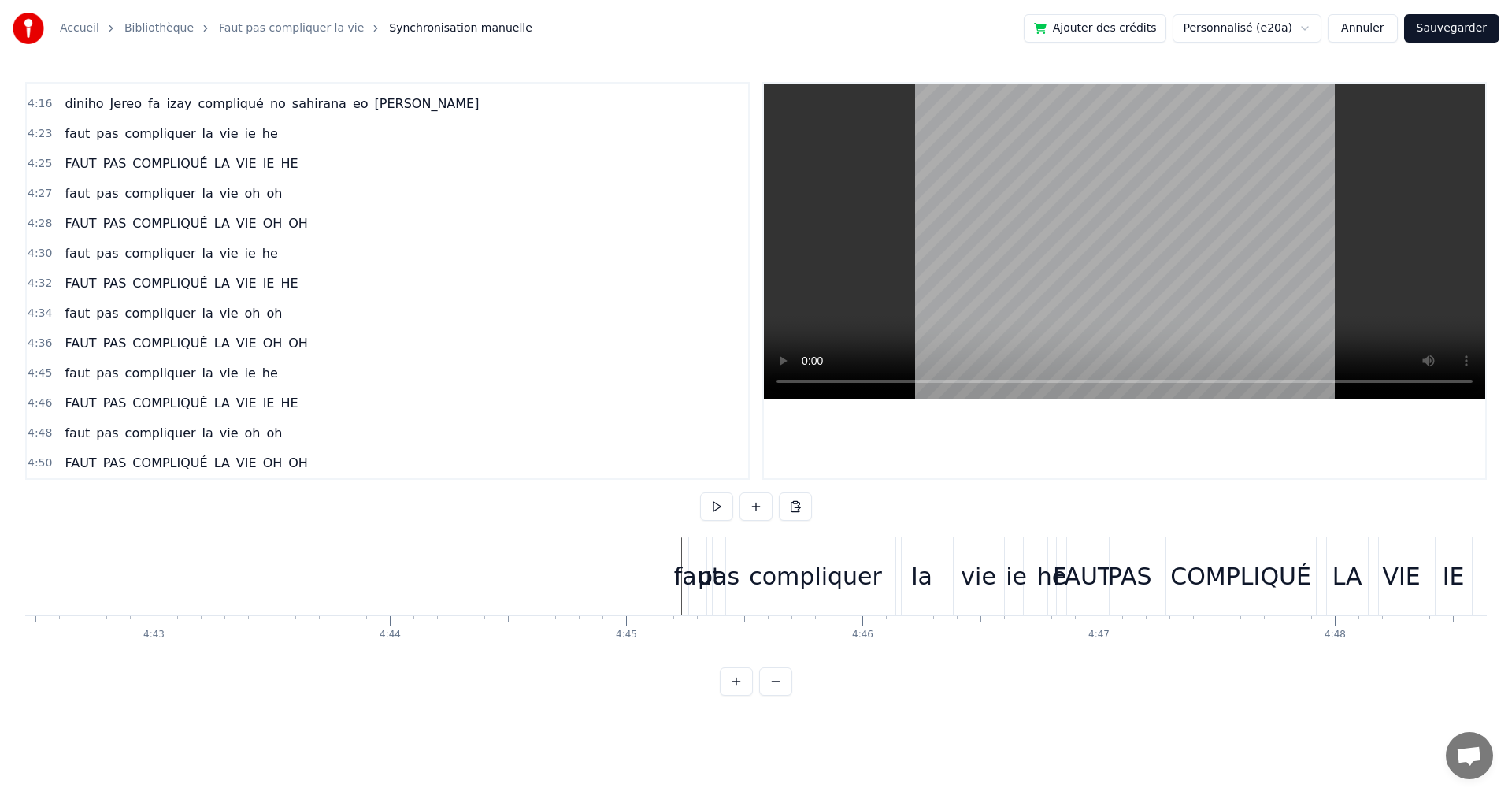
click at [688, 548] on div "faut" at bounding box center [698, 577] width 19 height 78
click at [848, 597] on div "compliquer" at bounding box center [816, 577] width 159 height 78
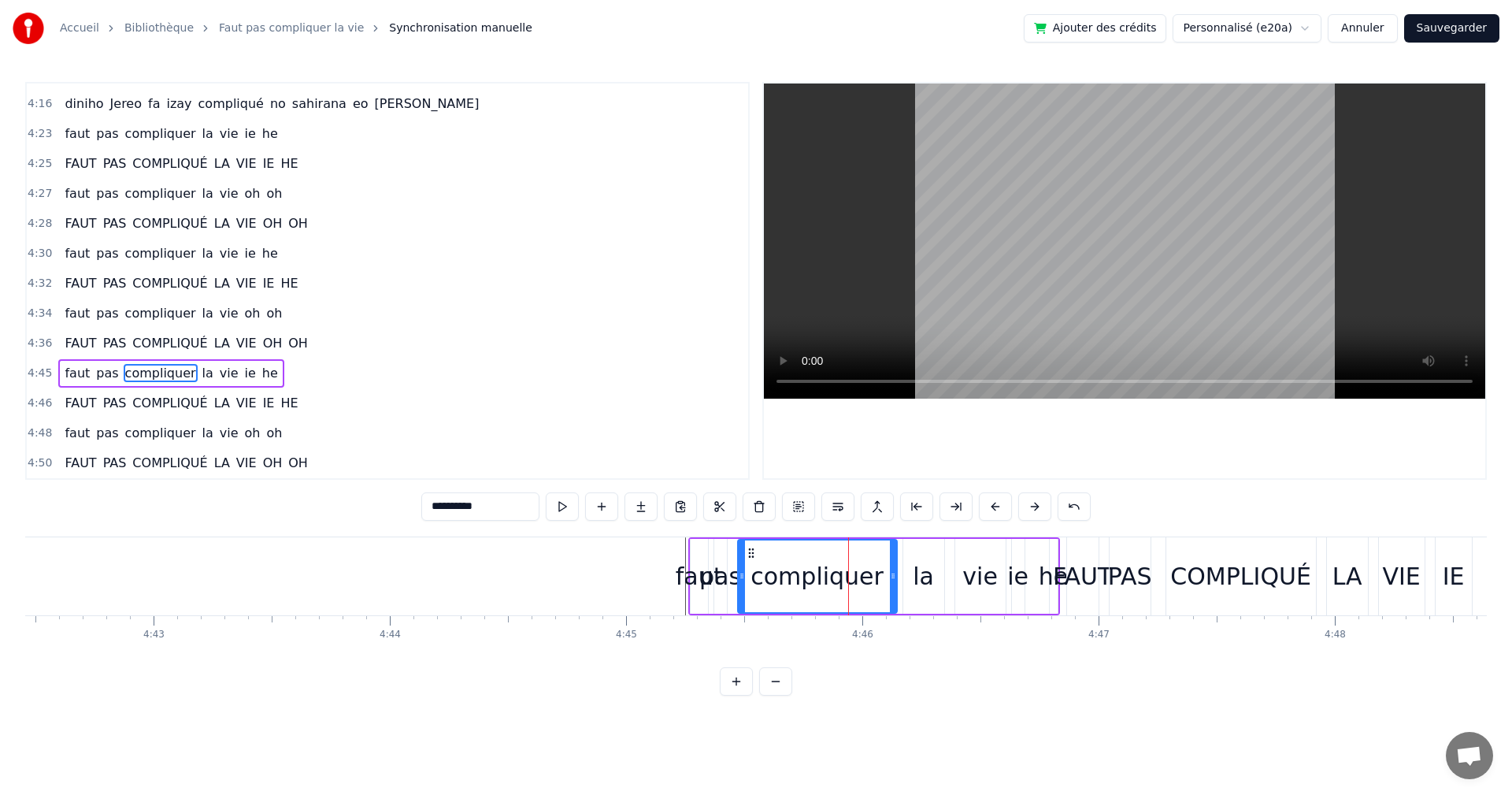
click at [739, 539] on div "compliquer" at bounding box center [817, 577] width 161 height 75
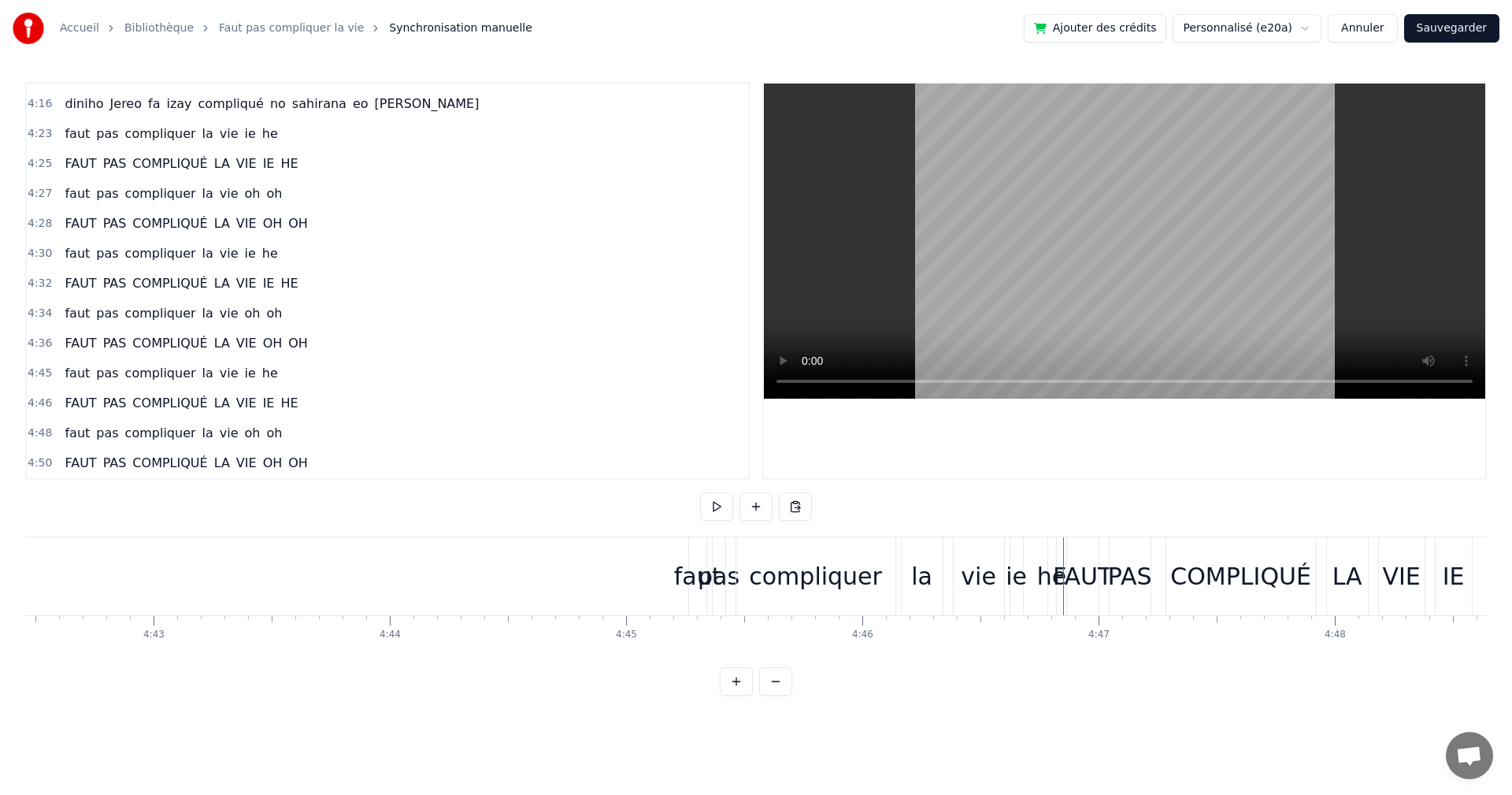
click at [830, 545] on div "compliquer" at bounding box center [816, 577] width 159 height 78
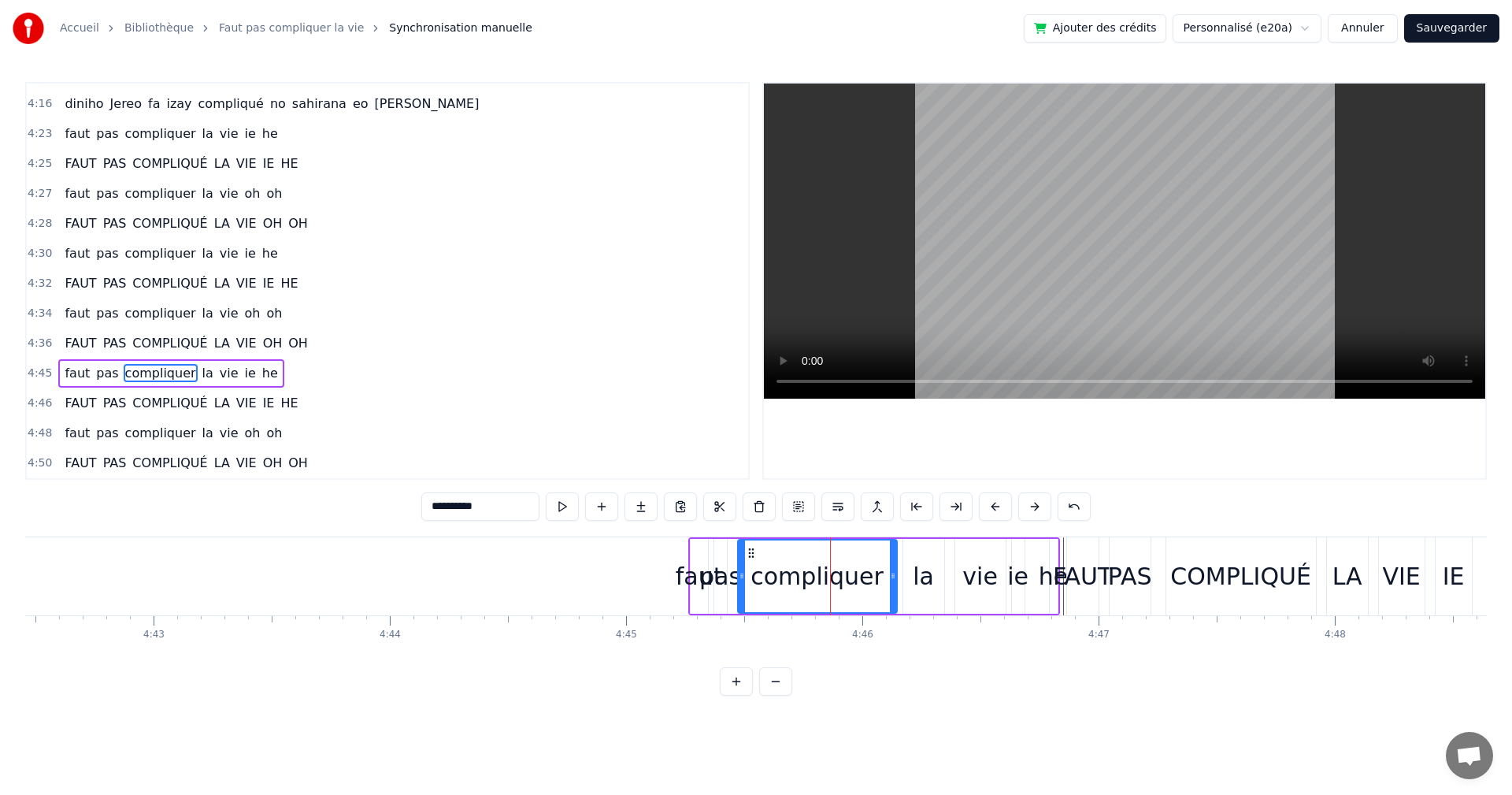
click at [719, 613] on div "pas" at bounding box center [721, 577] width 14 height 75
type input "***"
click at [708, 613] on div "faut" at bounding box center [700, 577] width 19 height 75
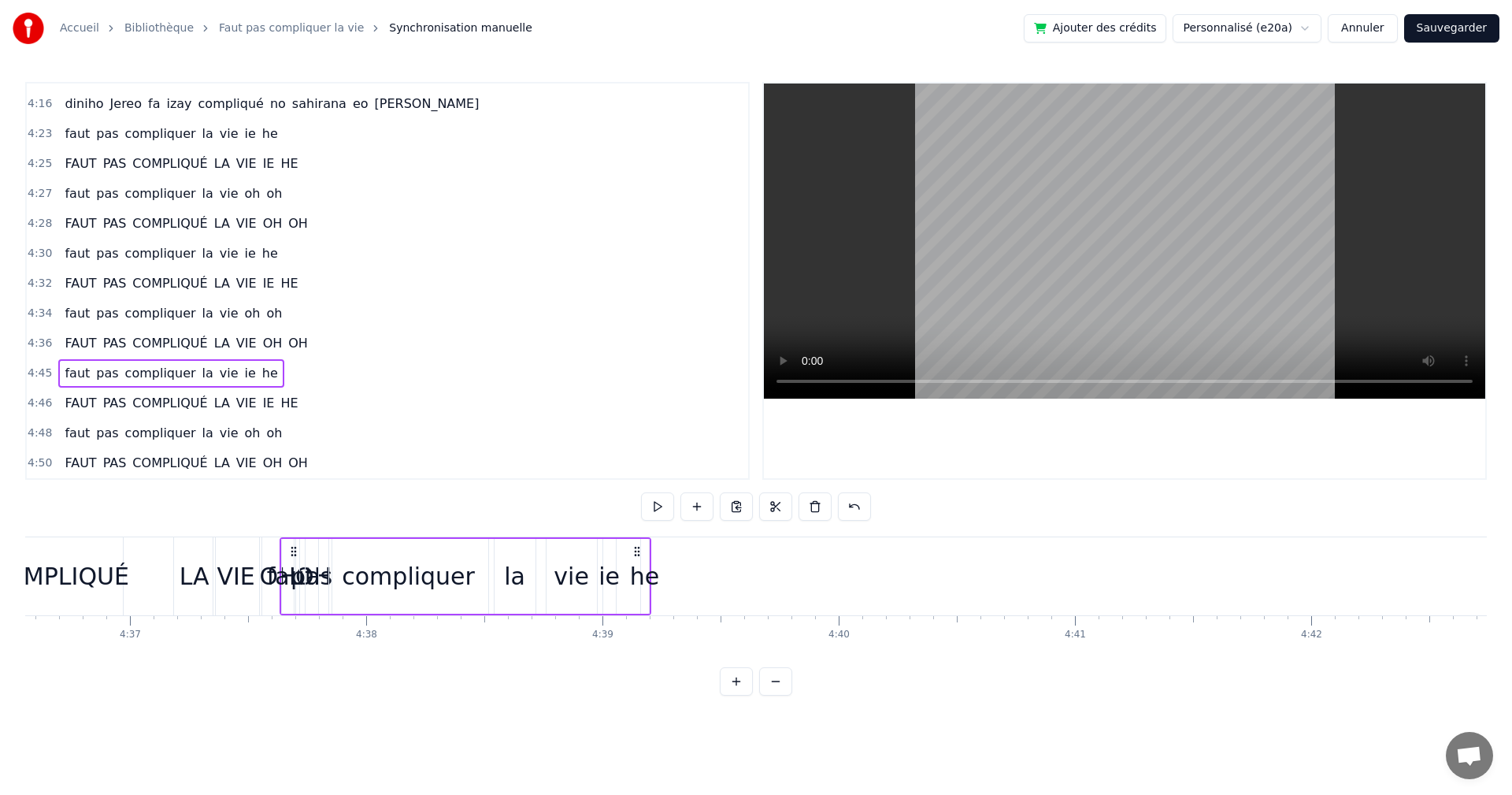
drag, startPoint x: 702, startPoint y: 548, endPoint x: 334, endPoint y: 581, distance: 369.5
click at [280, 582] on div "faut pas compliquer la vie ie he" at bounding box center [465, 577] width 372 height 78
drag, startPoint x: 277, startPoint y: 549, endPoint x: 322, endPoint y: 553, distance: 45.2
click at [322, 553] on icon at bounding box center [324, 552] width 13 height 13
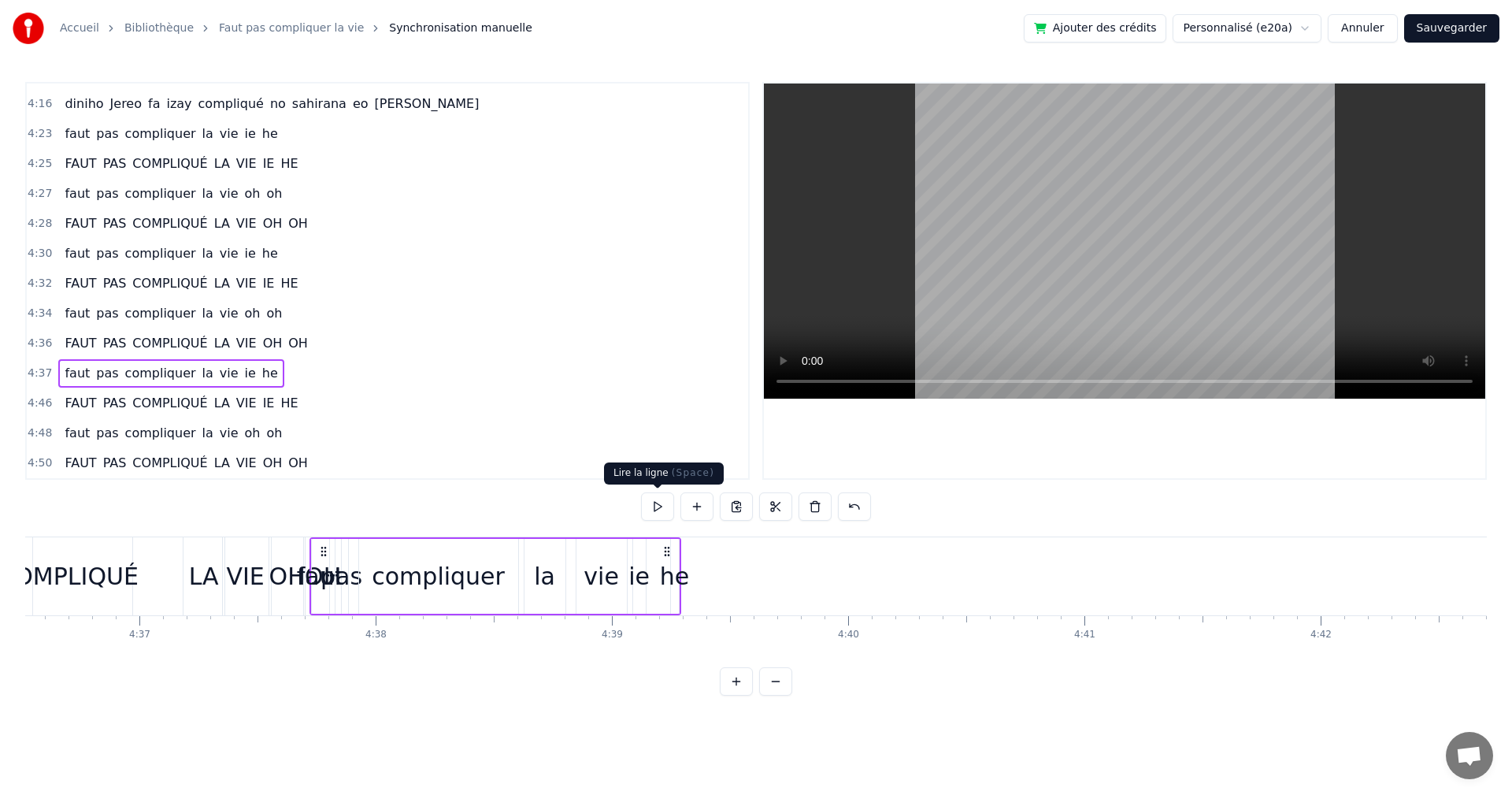
click at [656, 504] on button at bounding box center [657, 506] width 33 height 28
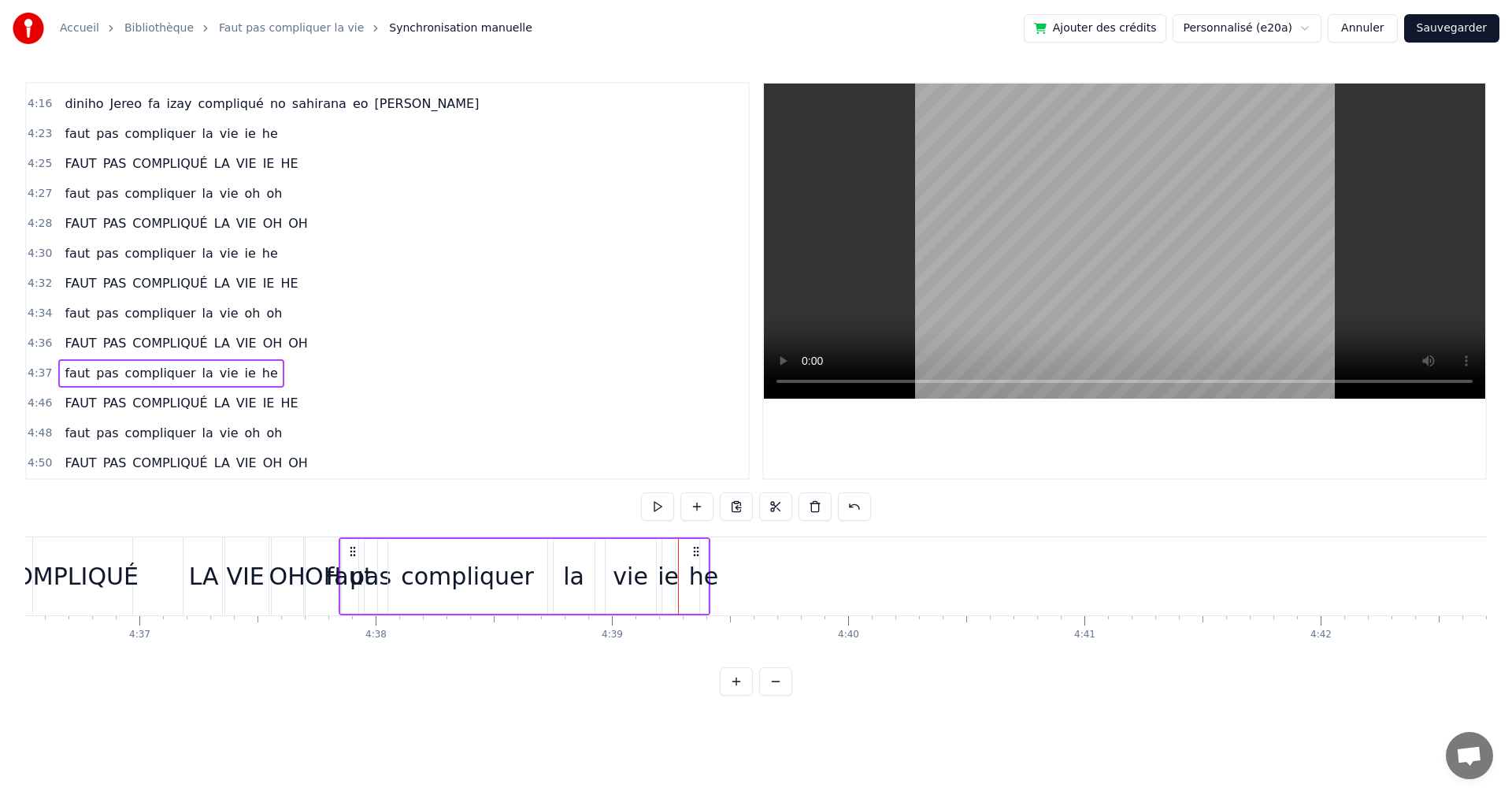
drag, startPoint x: 320, startPoint y: 549, endPoint x: 349, endPoint y: 552, distance: 29.2
click at [349, 552] on icon at bounding box center [353, 552] width 13 height 13
click at [661, 503] on button at bounding box center [657, 506] width 33 height 28
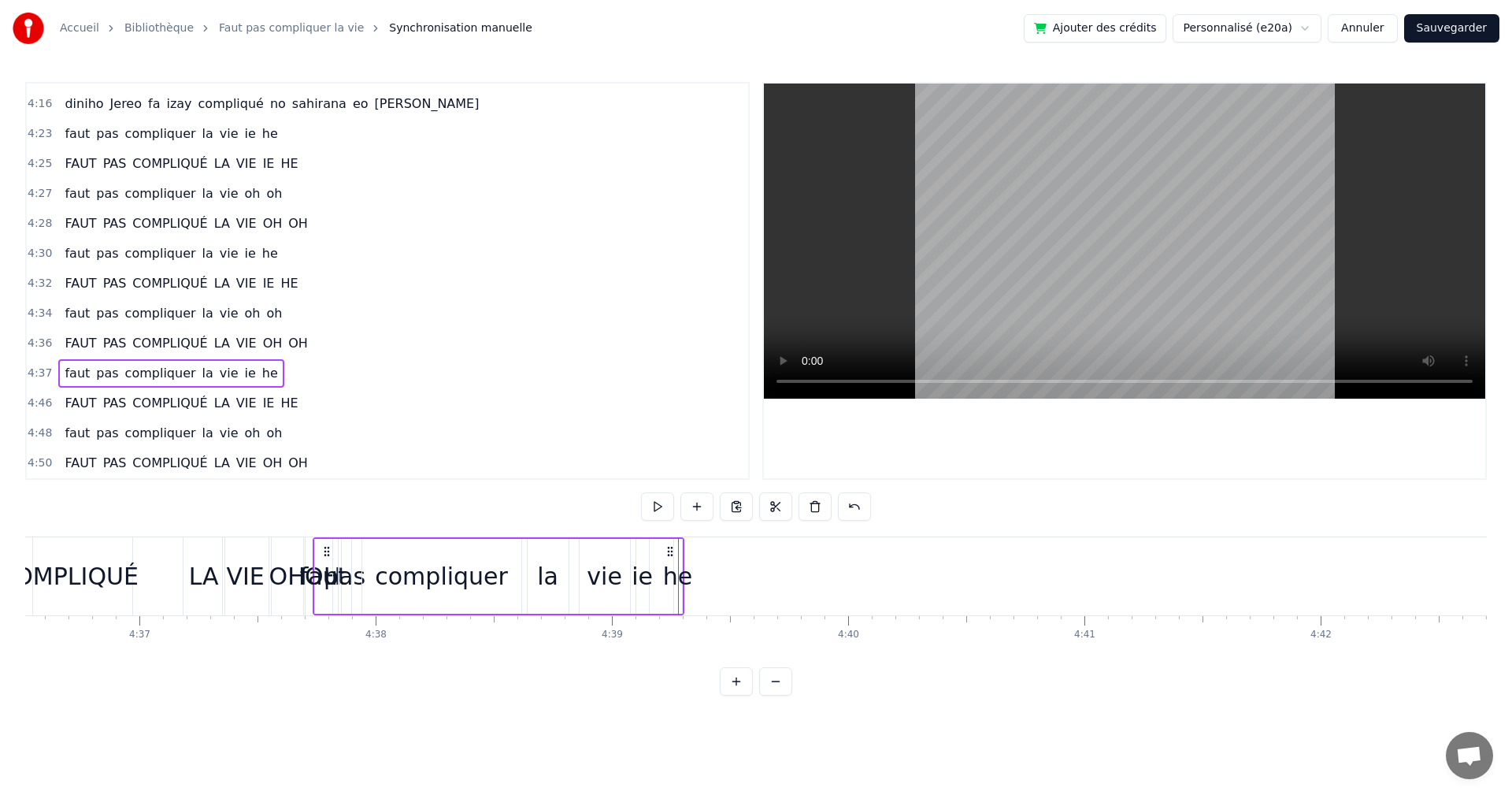
click at [321, 549] on icon at bounding box center [327, 552] width 13 height 13
click at [662, 506] on button at bounding box center [657, 506] width 33 height 28
click at [340, 572] on div "pas" at bounding box center [345, 576] width 42 height 35
click at [331, 572] on div "pas" at bounding box center [345, 576] width 42 height 35
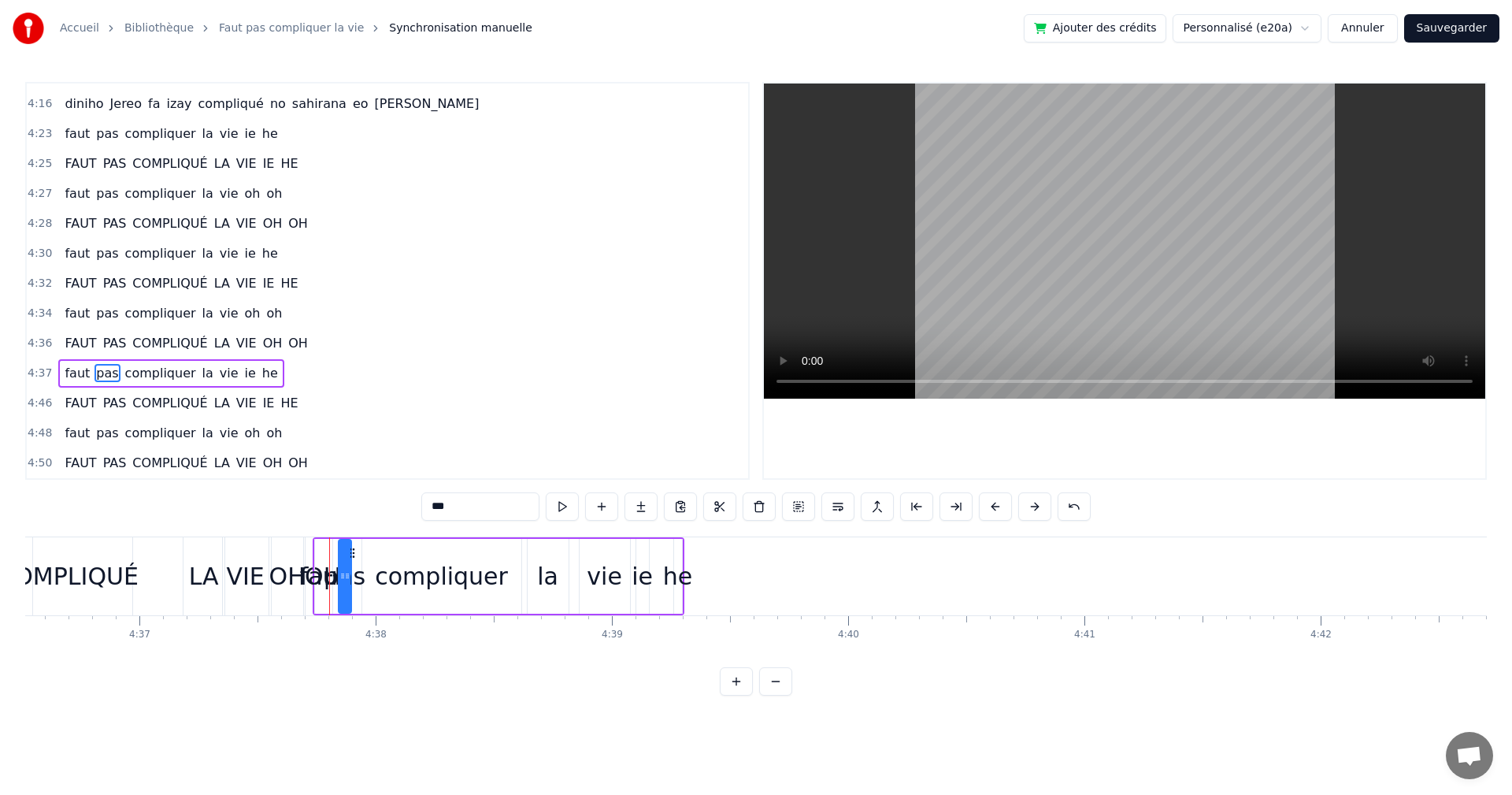
click at [314, 553] on div "faut" at bounding box center [324, 577] width 19 height 75
click at [561, 507] on button at bounding box center [562, 506] width 33 height 28
click at [339, 578] on div "faut" at bounding box center [323, 576] width 47 height 35
click at [342, 570] on div "faut" at bounding box center [323, 576] width 47 height 35
click at [351, 585] on div "pas" at bounding box center [345, 576] width 42 height 35
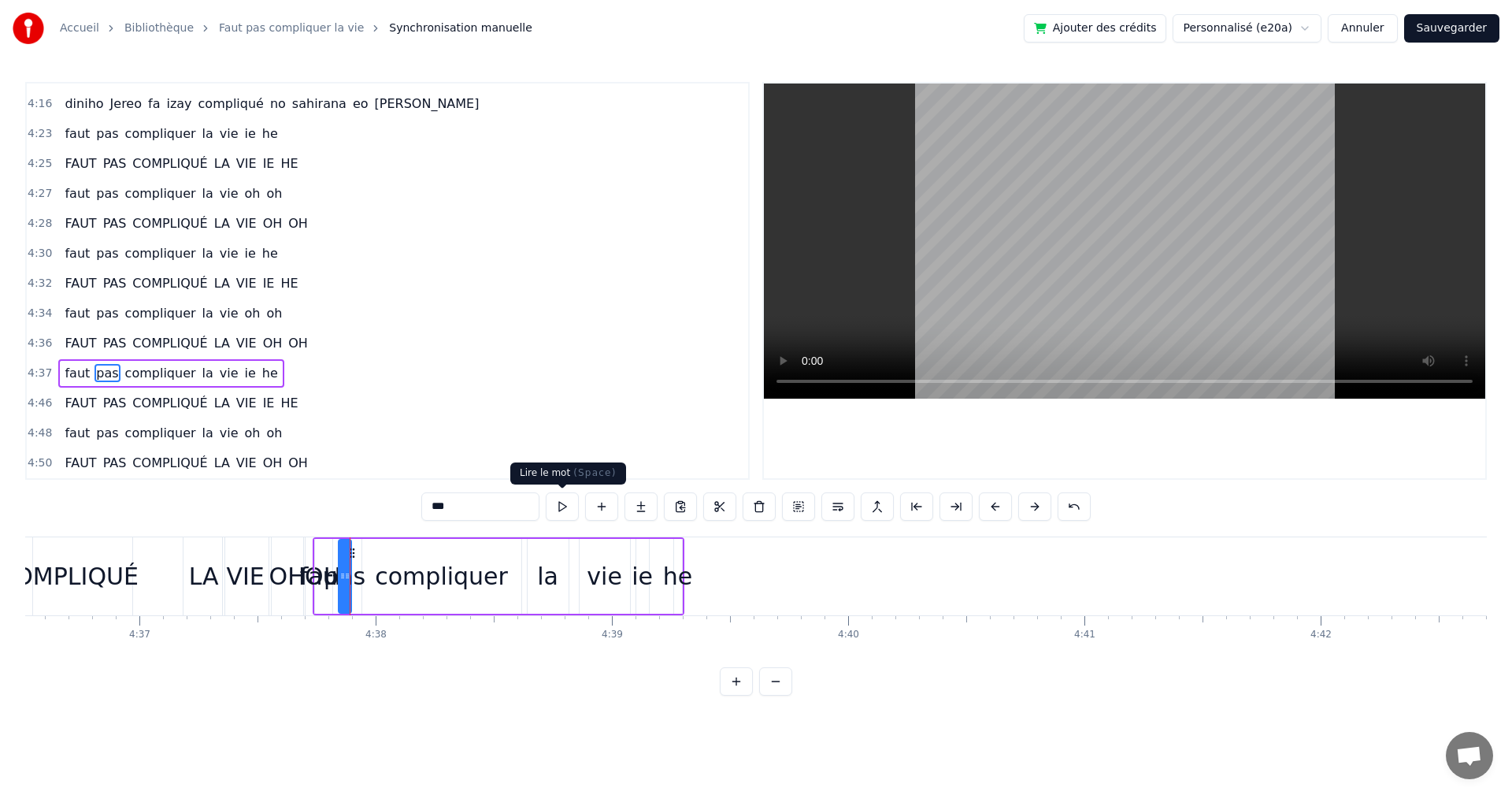
click at [579, 502] on div "***" at bounding box center [756, 506] width 669 height 28
click at [557, 509] on button at bounding box center [562, 506] width 33 height 28
drag, startPoint x: 346, startPoint y: 561, endPoint x: 386, endPoint y: 568, distance: 40.6
click at [386, 568] on div at bounding box center [387, 577] width 6 height 72
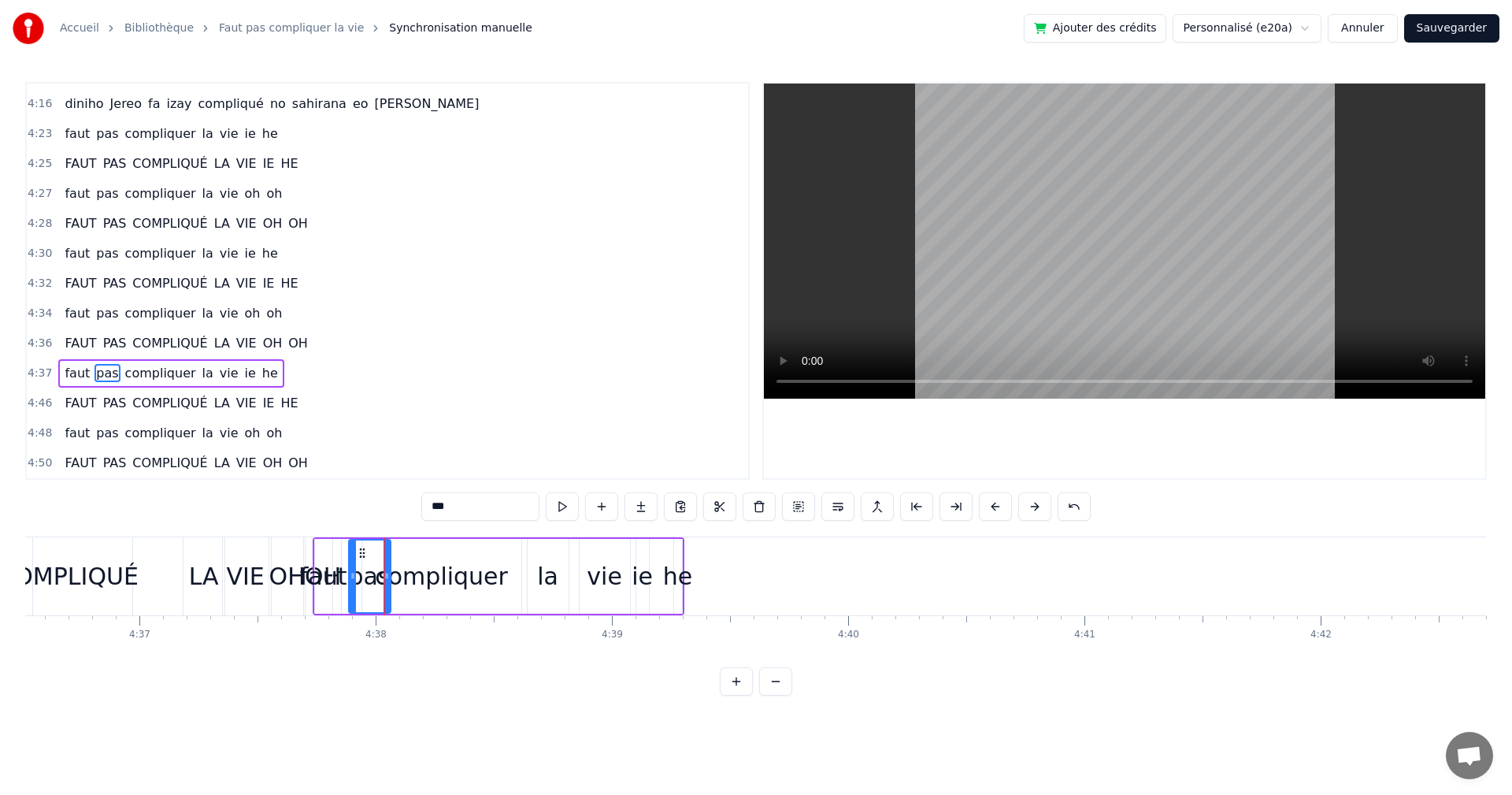
drag, startPoint x: 345, startPoint y: 573, endPoint x: 355, endPoint y: 574, distance: 10.0
click at [355, 574] on icon at bounding box center [353, 576] width 6 height 13
click at [551, 502] on button at bounding box center [562, 506] width 33 height 28
click at [357, 581] on icon at bounding box center [360, 576] width 6 height 13
click at [325, 576] on div "faut" at bounding box center [323, 576] width 47 height 35
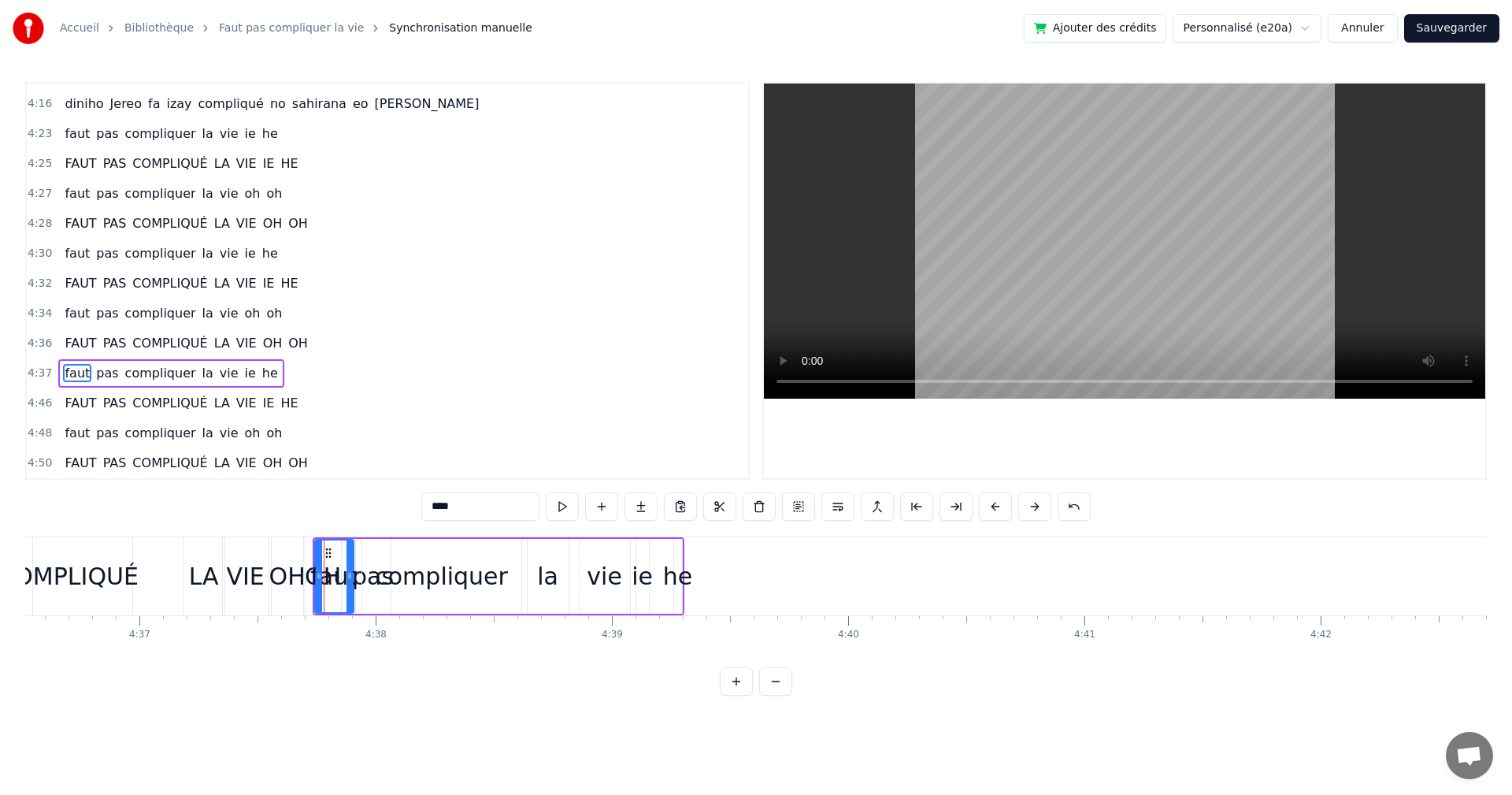
drag, startPoint x: 331, startPoint y: 582, endPoint x: 352, endPoint y: 585, distance: 21.2
click at [352, 585] on div at bounding box center [349, 577] width 6 height 72
click at [370, 586] on div "compliquer" at bounding box center [441, 577] width 159 height 75
type input "**********"
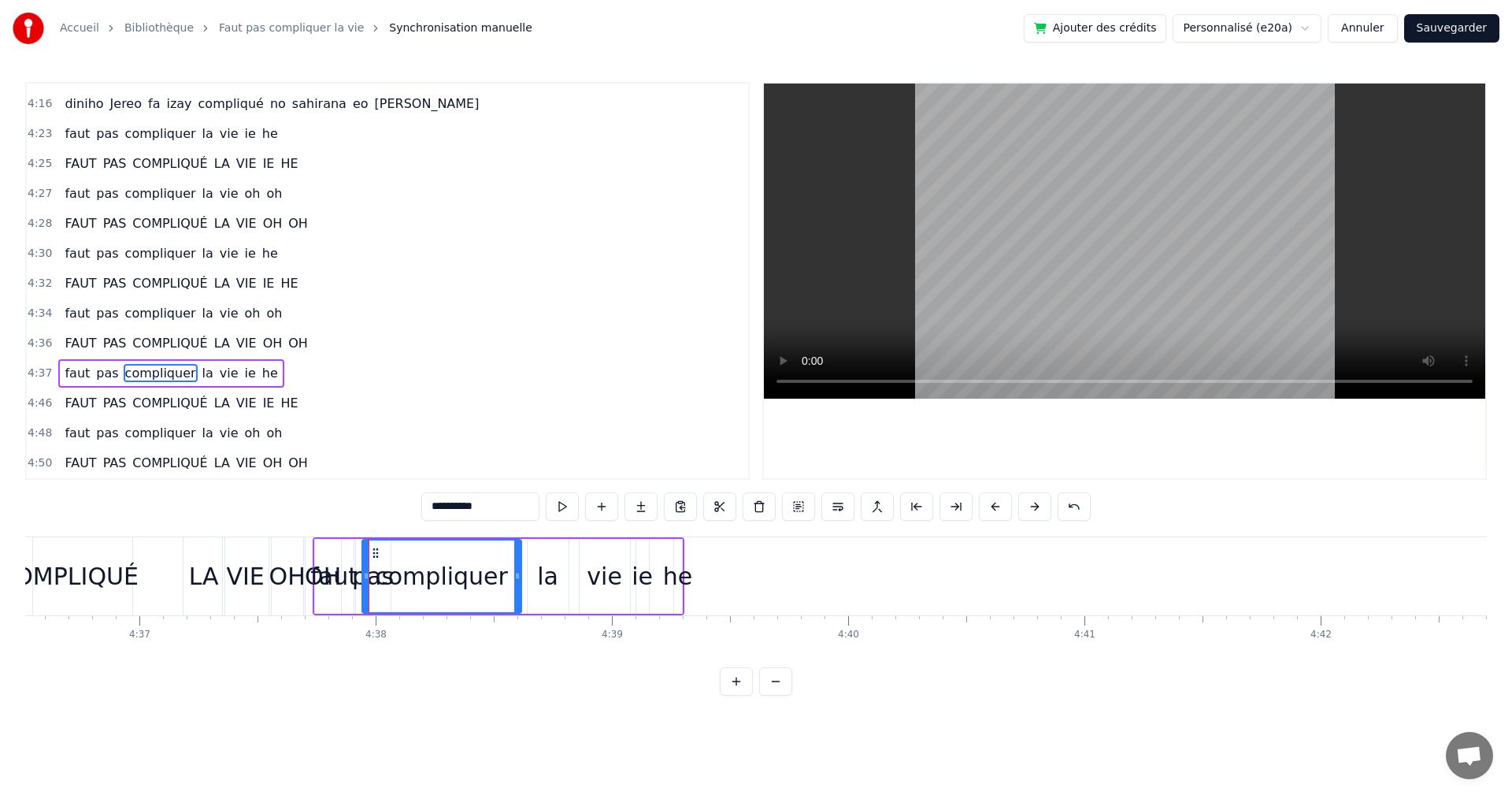
click at [363, 557] on div at bounding box center [366, 577] width 6 height 72
click at [361, 563] on div at bounding box center [361, 577] width 1 height 78
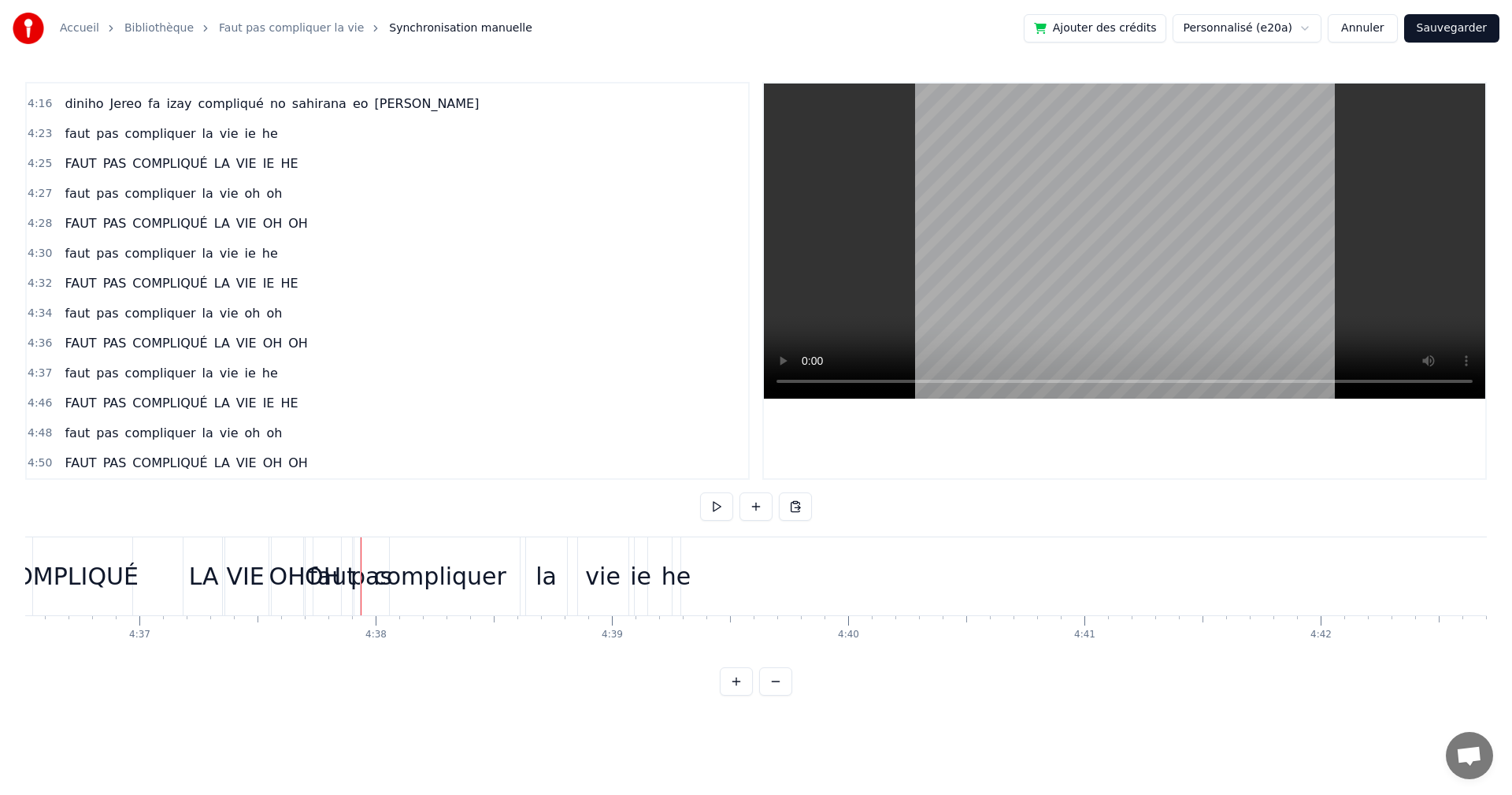
click at [361, 563] on div at bounding box center [361, 577] width 1 height 78
click at [725, 512] on button at bounding box center [716, 506] width 33 height 28
click at [397, 593] on div "compliquer" at bounding box center [440, 576] width 133 height 35
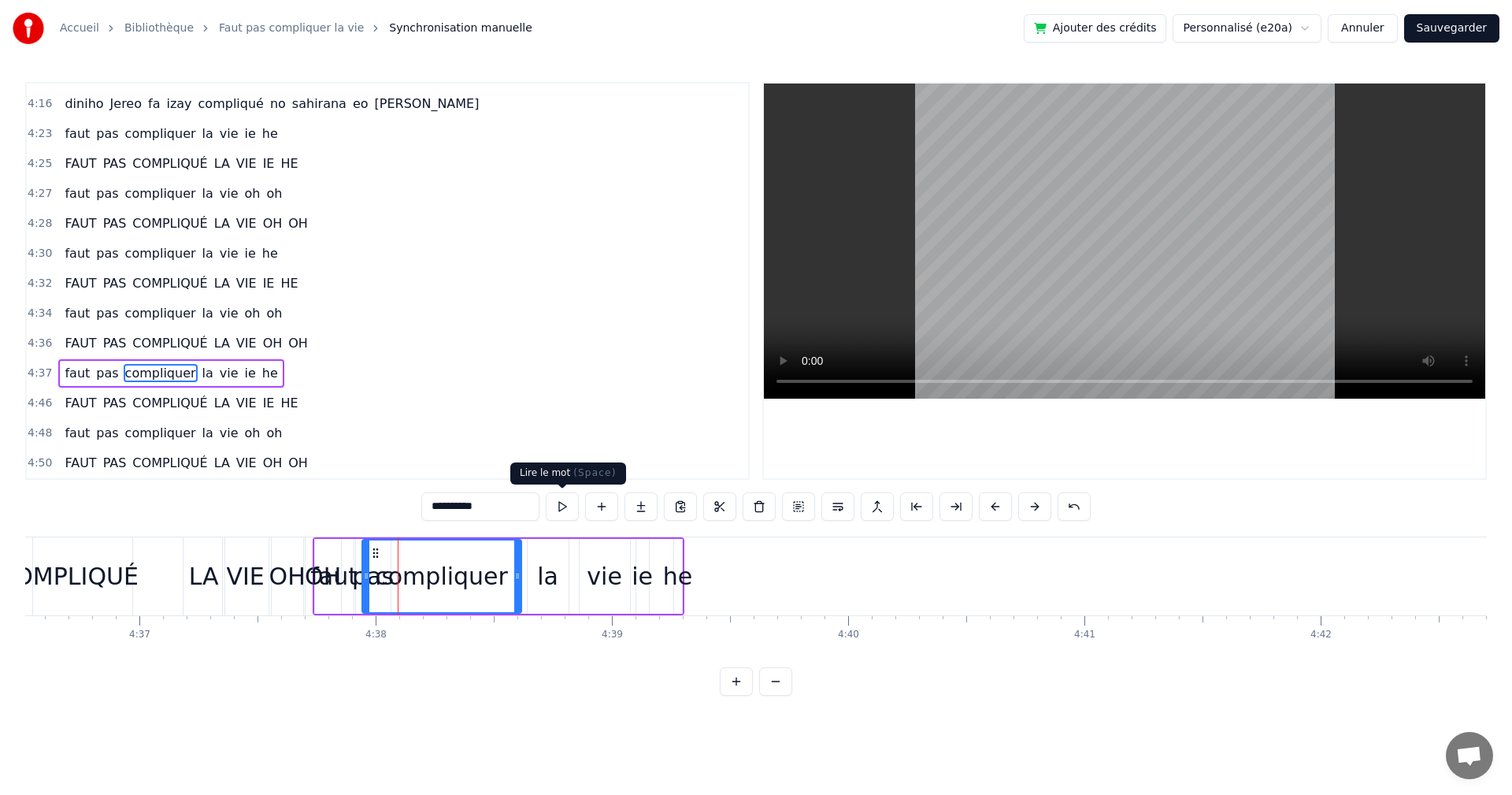
click at [550, 508] on button at bounding box center [562, 506] width 33 height 28
drag, startPoint x: 363, startPoint y: 573, endPoint x: 395, endPoint y: 578, distance: 32.4
click at [395, 578] on icon at bounding box center [398, 576] width 6 height 13
click at [559, 509] on button at bounding box center [562, 506] width 33 height 28
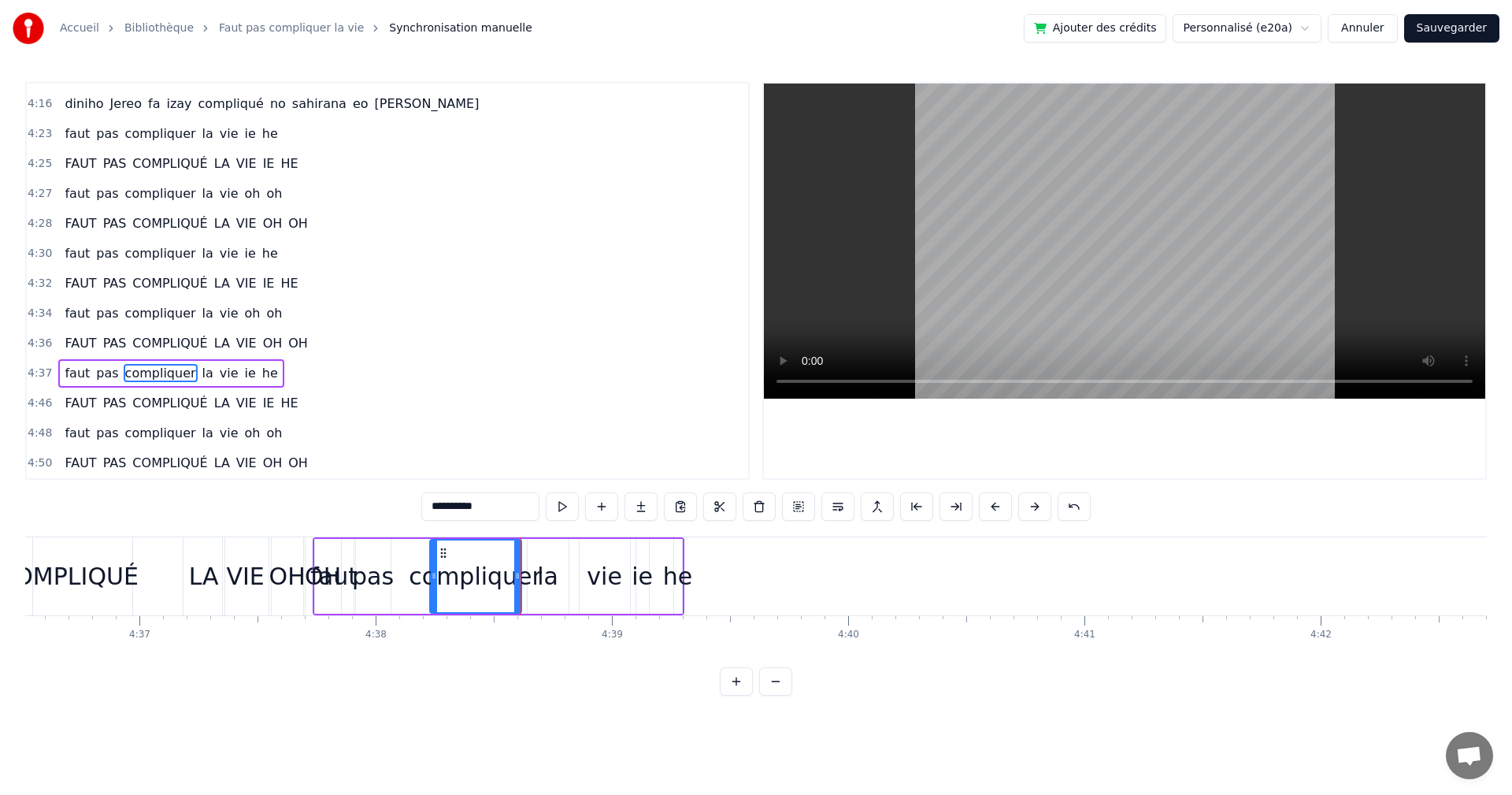
drag, startPoint x: 397, startPoint y: 577, endPoint x: 434, endPoint y: 577, distance: 37.0
click at [434, 577] on icon at bounding box center [434, 576] width 6 height 13
click at [555, 502] on button at bounding box center [562, 506] width 33 height 28
click at [369, 572] on div "pas" at bounding box center [373, 576] width 42 height 35
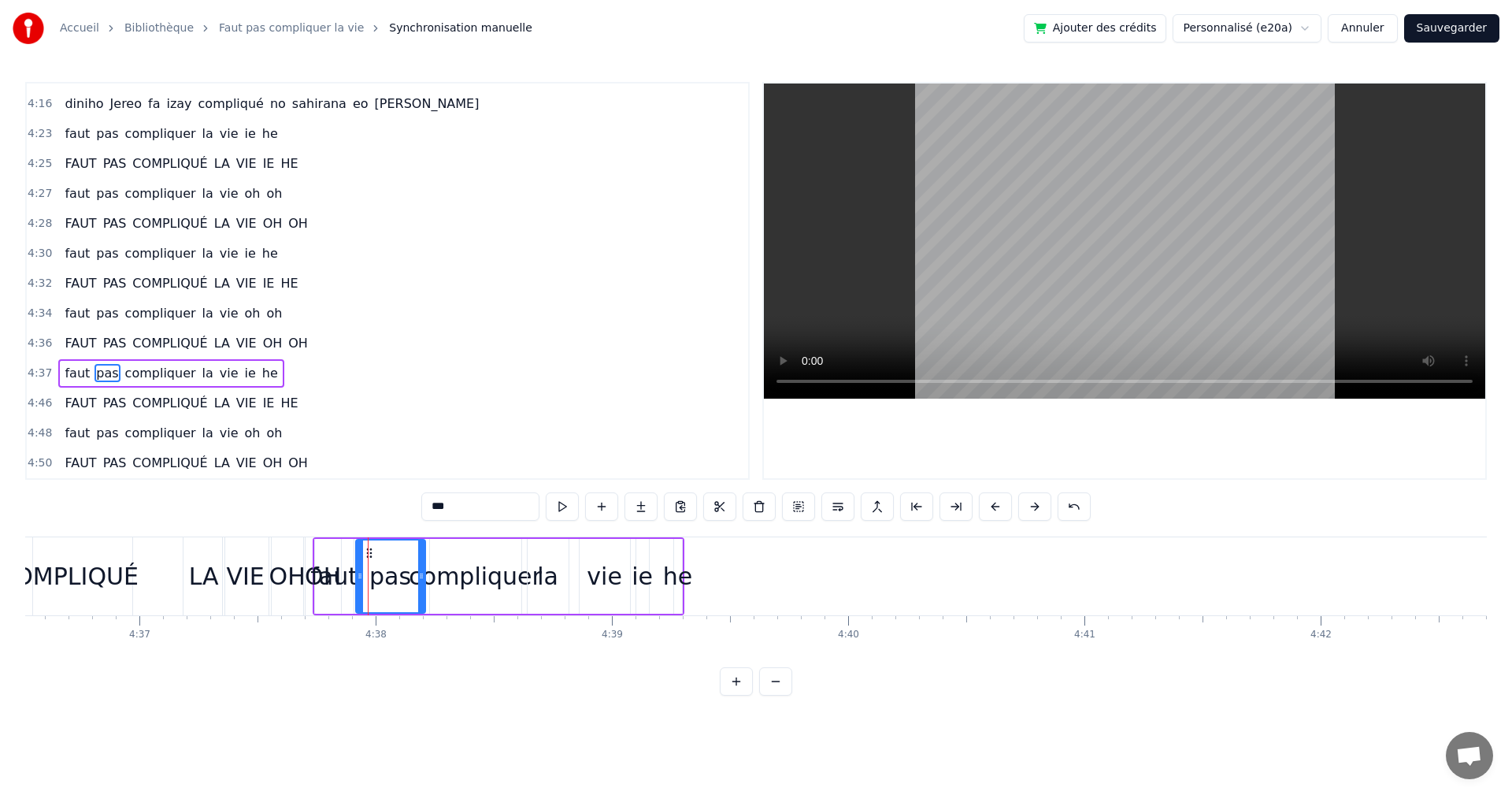
drag, startPoint x: 387, startPoint y: 574, endPoint x: 421, endPoint y: 577, distance: 34.1
click at [421, 577] on icon at bounding box center [421, 576] width 6 height 13
click at [361, 575] on icon at bounding box center [360, 576] width 6 height 13
click at [557, 514] on button at bounding box center [562, 506] width 33 height 28
drag, startPoint x: 359, startPoint y: 575, endPoint x: 385, endPoint y: 580, distance: 26.5
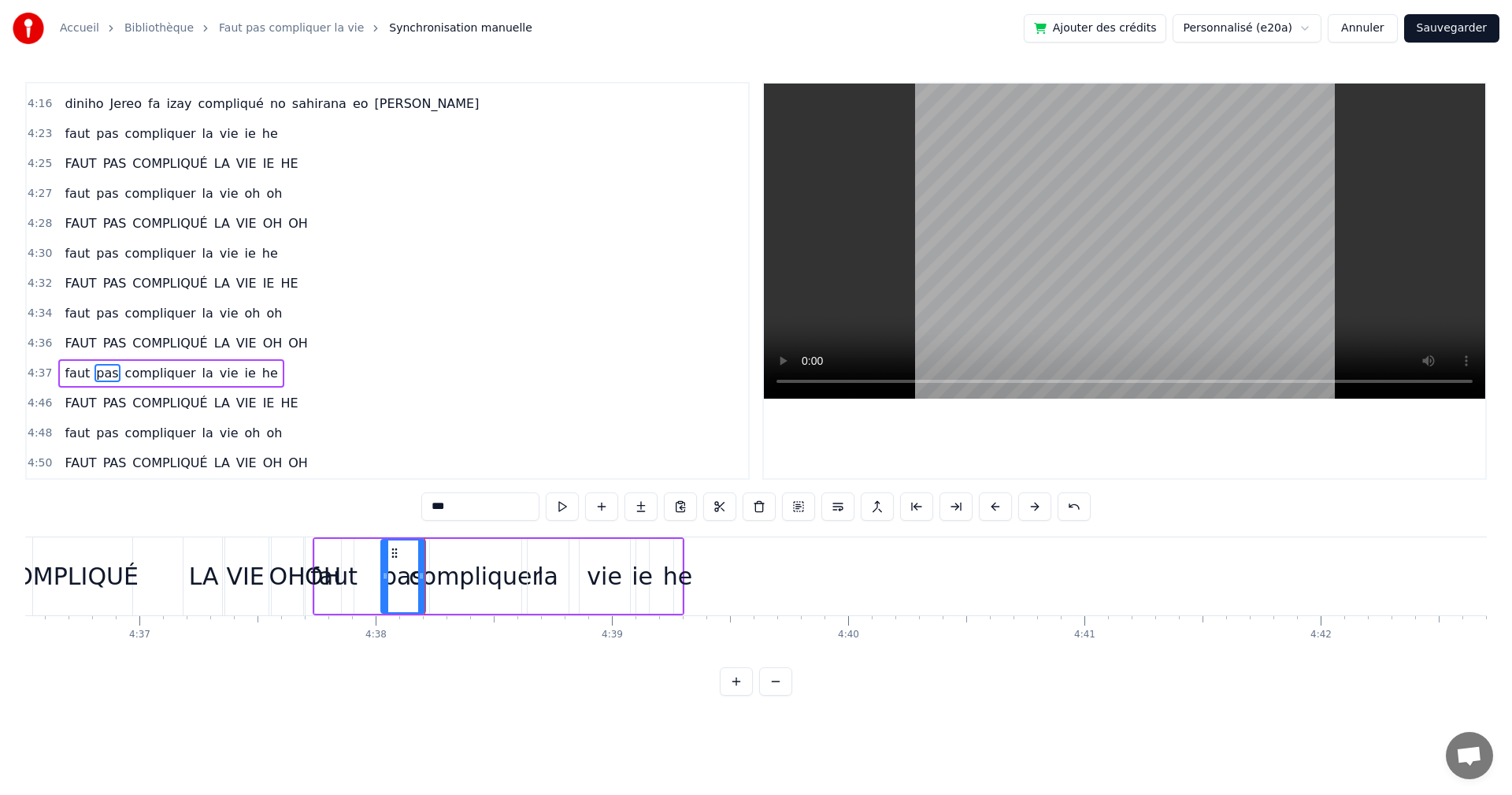
click at [385, 580] on icon at bounding box center [385, 576] width 6 height 13
click at [426, 582] on div at bounding box center [424, 577] width 6 height 72
click at [556, 517] on button at bounding box center [562, 506] width 33 height 28
click at [334, 563] on div "faut" at bounding box center [333, 576] width 47 height 35
drag, startPoint x: 350, startPoint y: 575, endPoint x: 377, endPoint y: 577, distance: 27.1
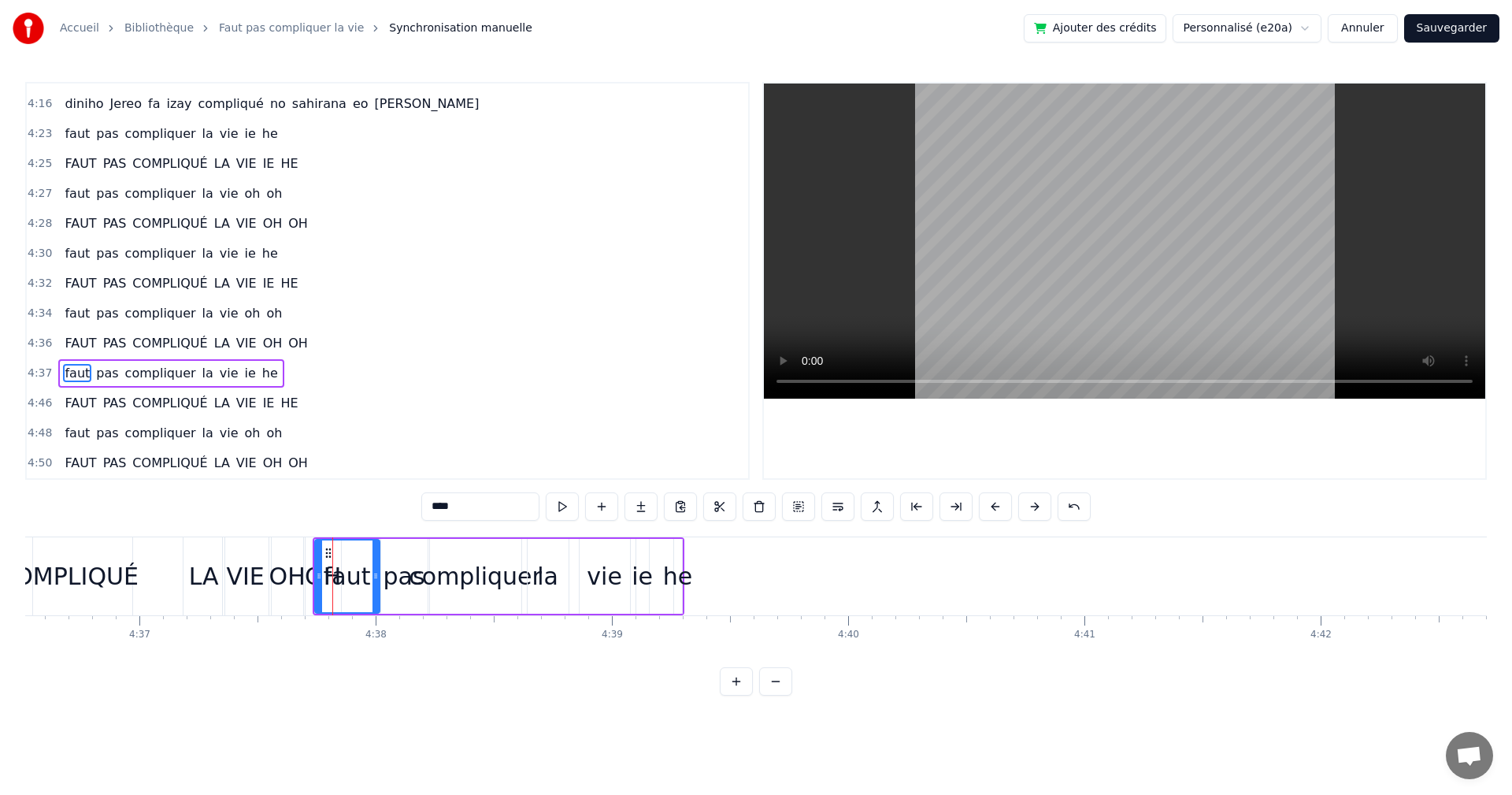
click at [377, 577] on icon at bounding box center [376, 576] width 6 height 13
click at [553, 510] on button at bounding box center [562, 506] width 33 height 28
click at [397, 577] on div "pas" at bounding box center [405, 576] width 42 height 35
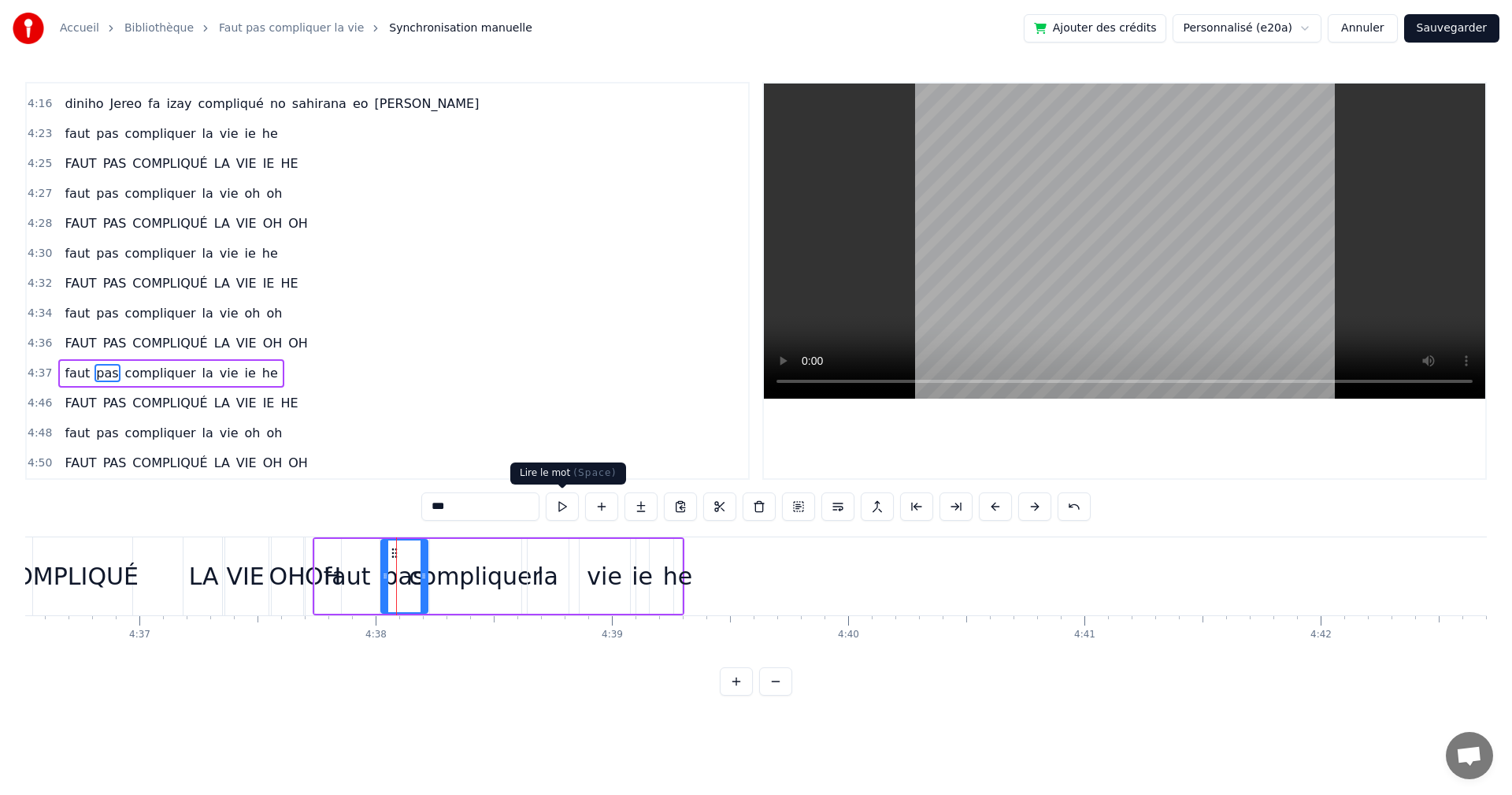
click at [554, 507] on button at bounding box center [562, 506] width 33 height 28
click at [454, 564] on div "compliquer" at bounding box center [475, 576] width 133 height 35
type input "**********"
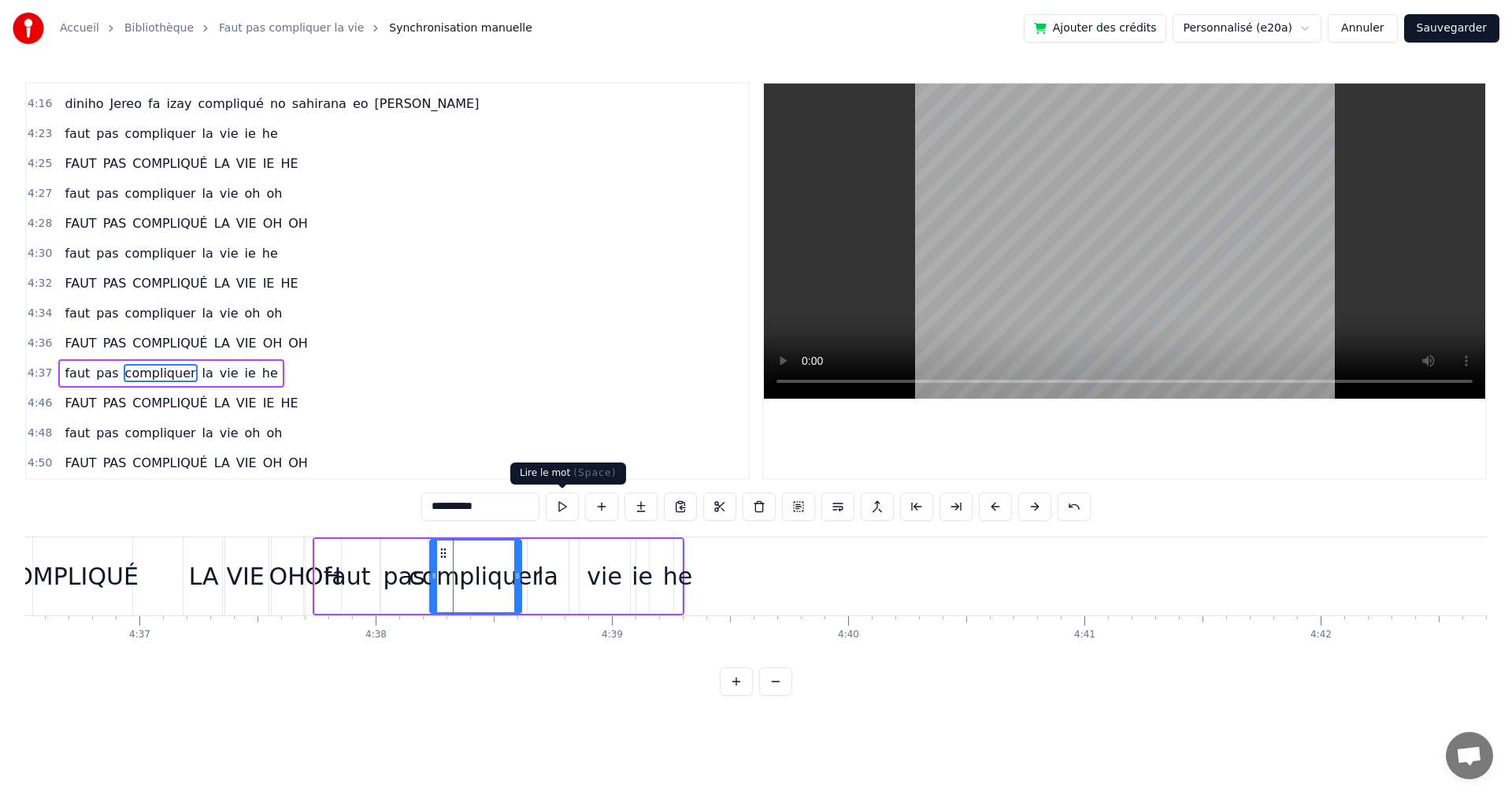
click at [563, 504] on button at bounding box center [562, 506] width 33 height 28
drag, startPoint x: 673, startPoint y: 578, endPoint x: 793, endPoint y: 584, distance: 120.1
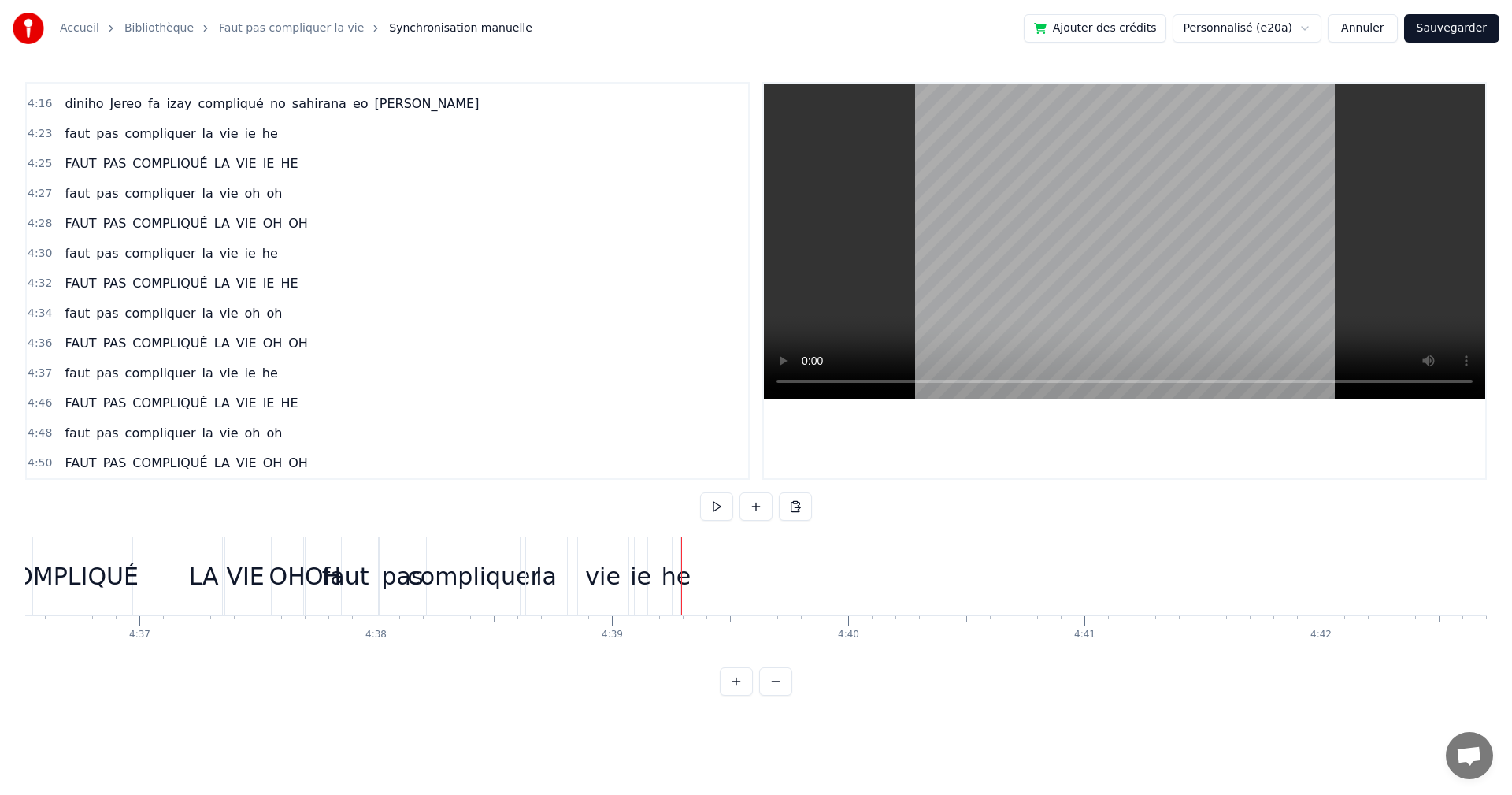
click at [669, 575] on div "he" at bounding box center [676, 576] width 29 height 35
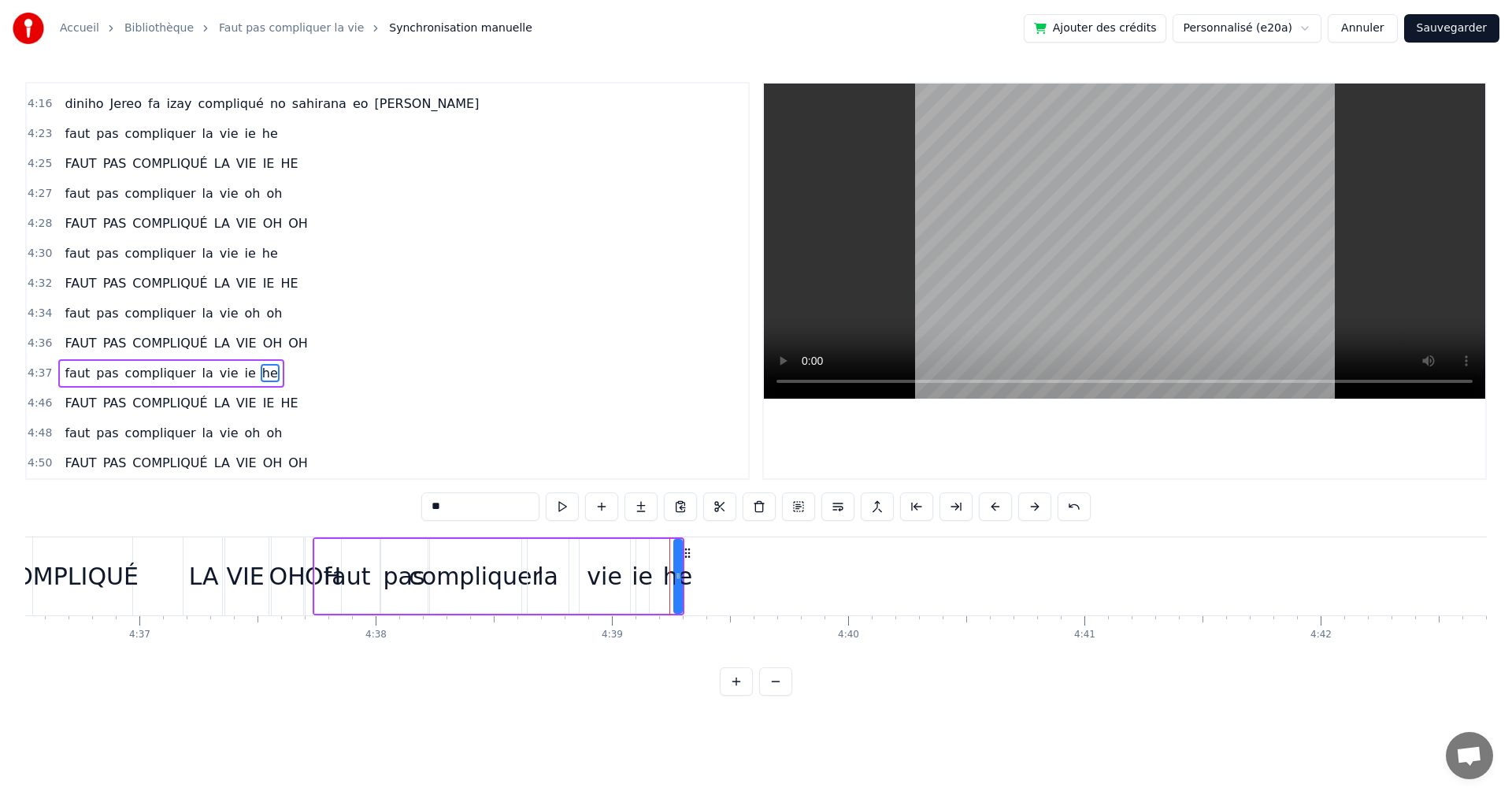
drag, startPoint x: 669, startPoint y: 575, endPoint x: 816, endPoint y: 580, distance: 147.1
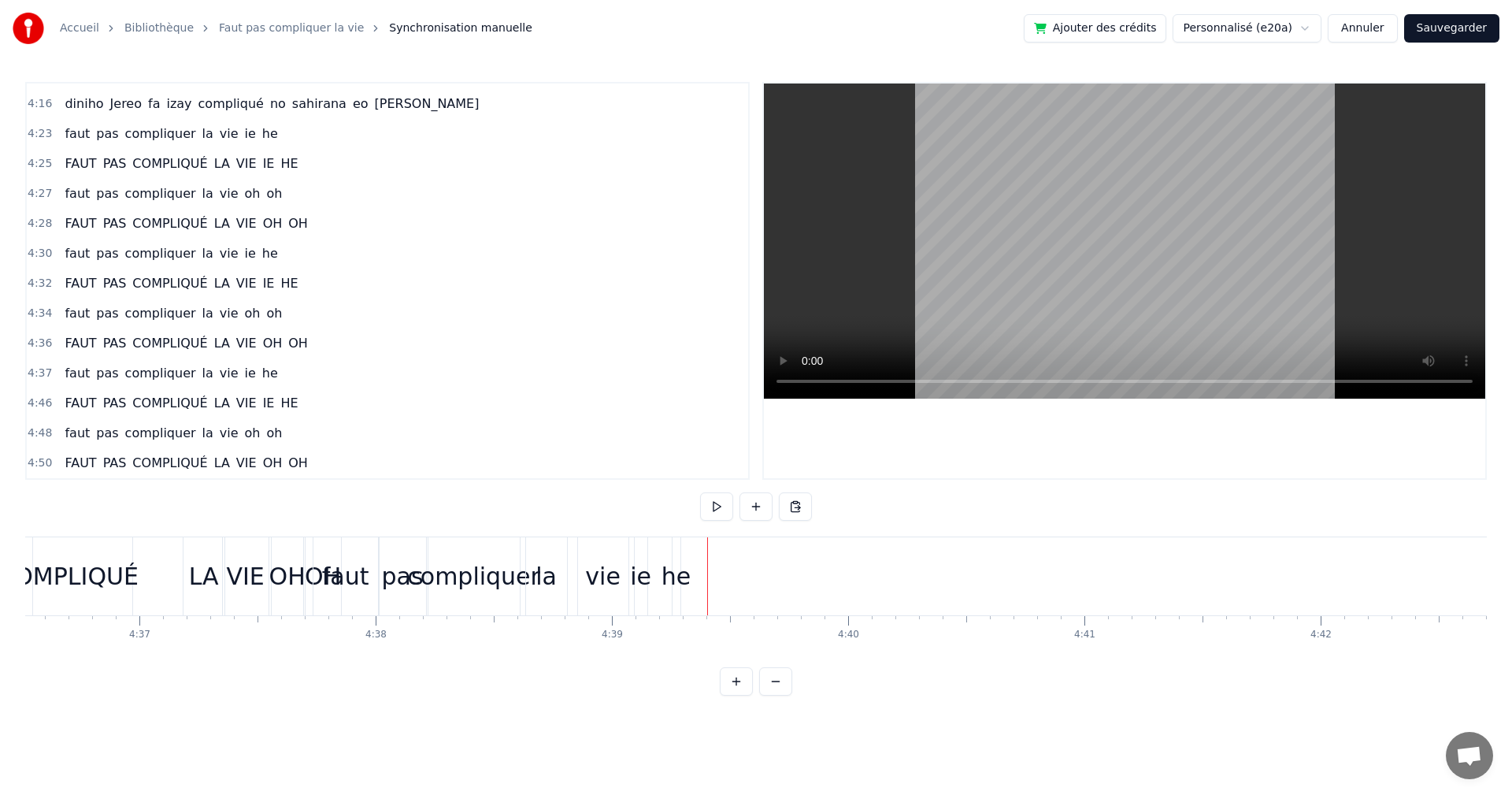
click at [676, 568] on div "he" at bounding box center [676, 576] width 29 height 35
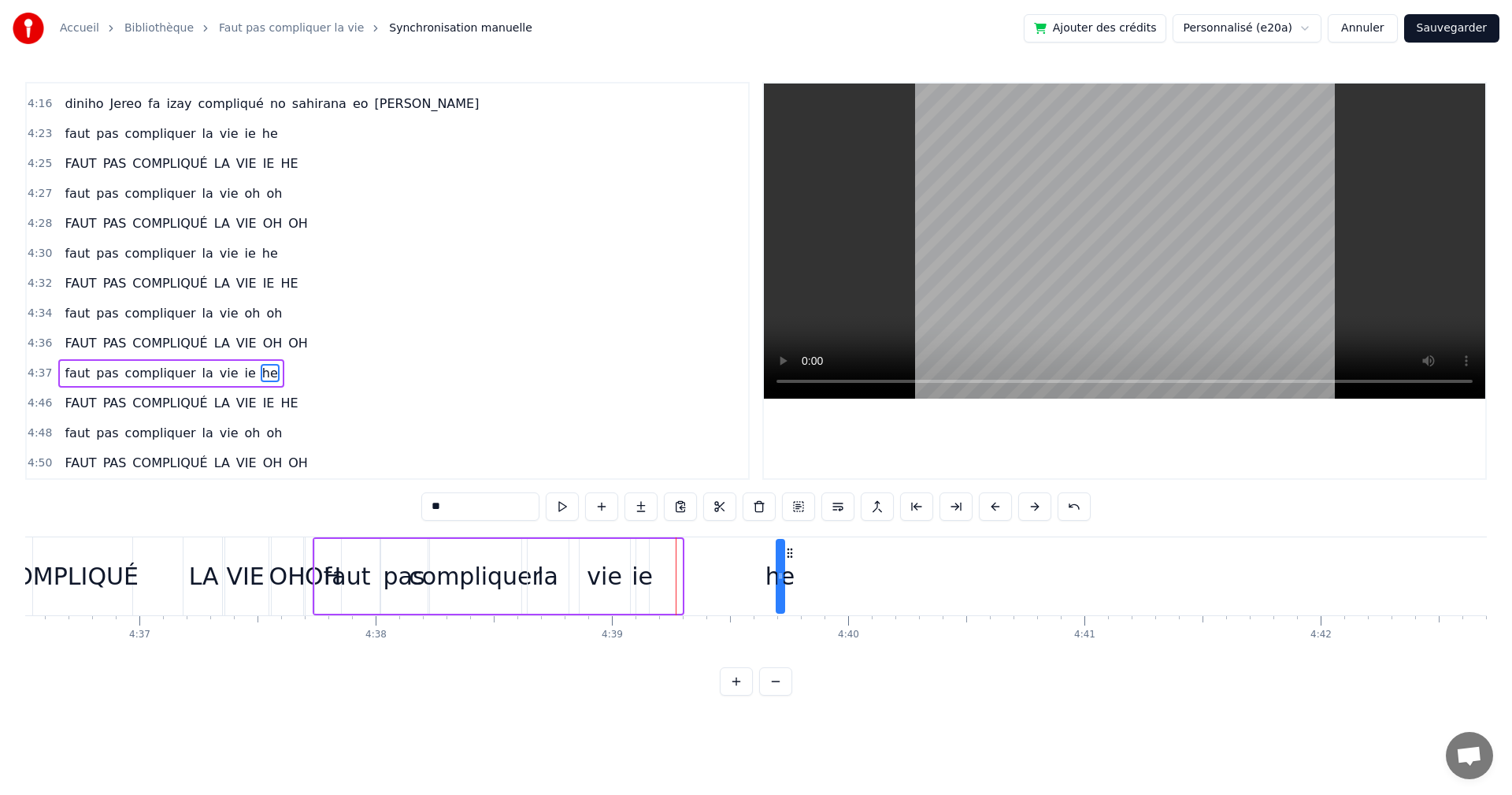
drag, startPoint x: 686, startPoint y: 556, endPoint x: 788, endPoint y: 564, distance: 102.3
click at [784, 564] on div "he" at bounding box center [780, 577] width 6 height 72
click at [646, 570] on div "ie" at bounding box center [642, 576] width 22 height 35
drag, startPoint x: 650, startPoint y: 557, endPoint x: 703, endPoint y: 559, distance: 53.0
click at [701, 559] on div "ie" at bounding box center [696, 577] width 11 height 72
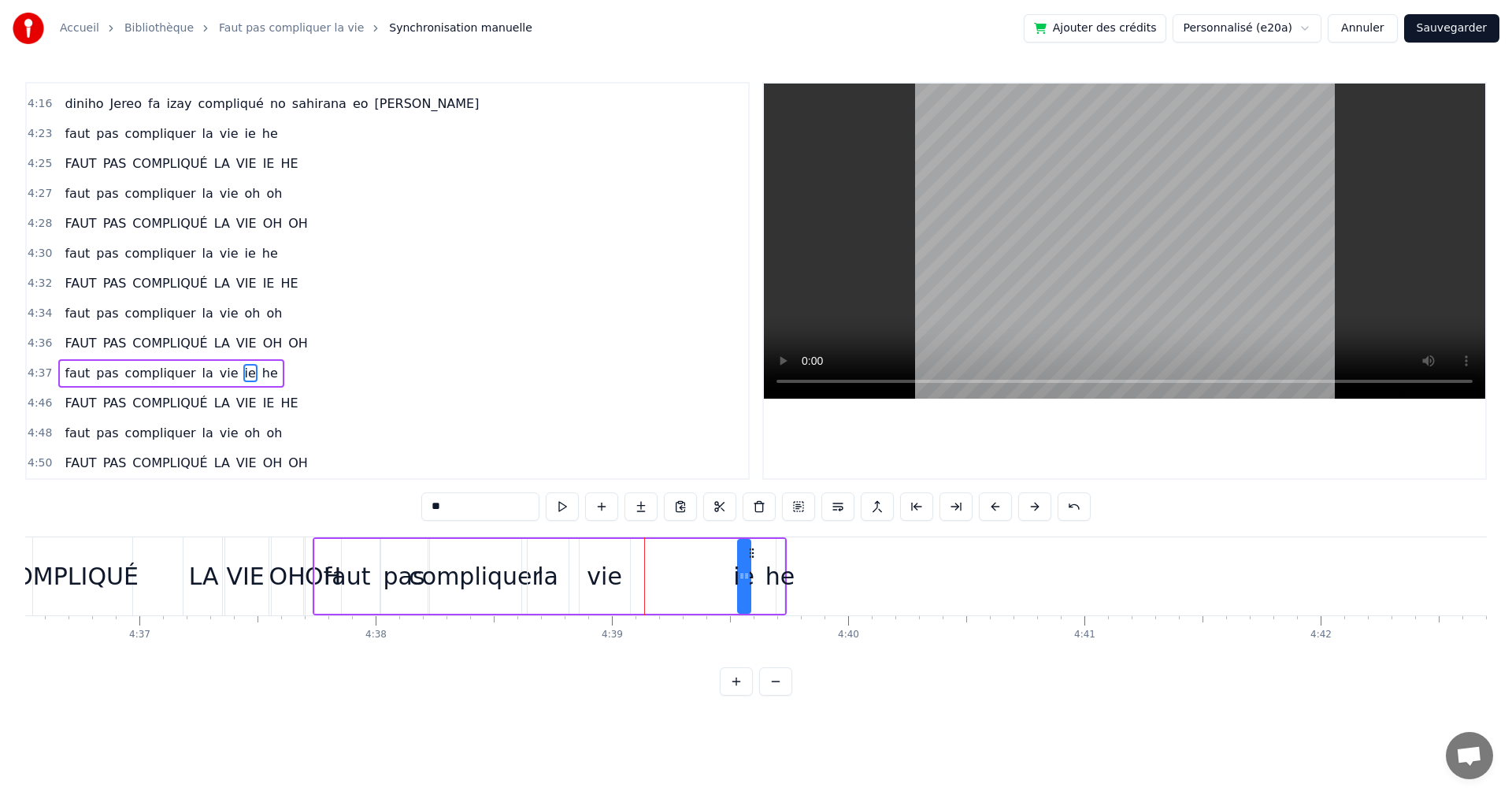
drag, startPoint x: 702, startPoint y: 550, endPoint x: 751, endPoint y: 561, distance: 50.2
click at [750, 561] on div "ie" at bounding box center [744, 577] width 11 height 72
click at [608, 561] on div "vie" at bounding box center [604, 576] width 35 height 35
drag, startPoint x: 592, startPoint y: 550, endPoint x: 668, endPoint y: 565, distance: 77.5
click at [668, 565] on div "vie" at bounding box center [682, 577] width 49 height 72
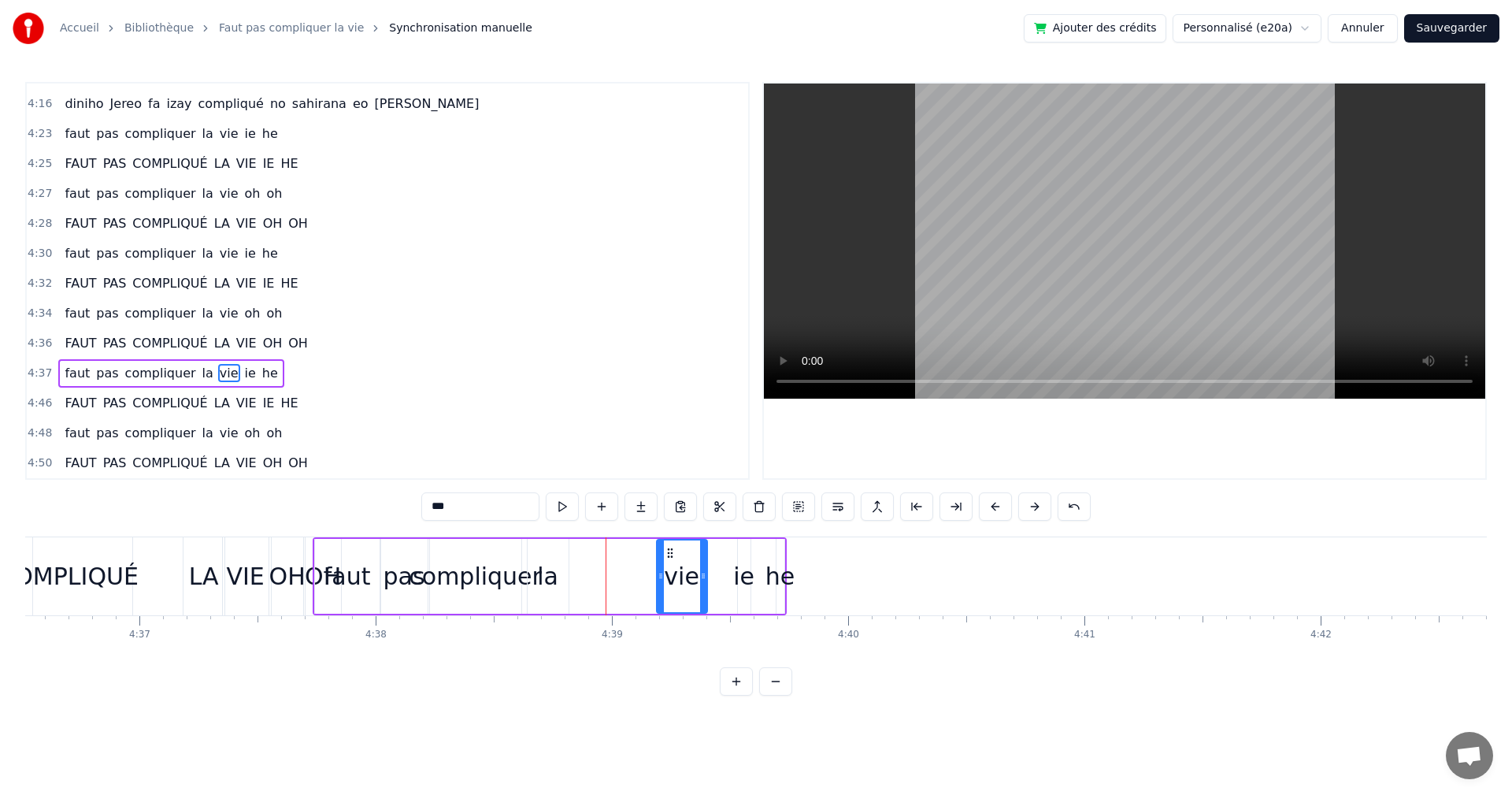
click at [551, 569] on div "la" at bounding box center [548, 576] width 22 height 35
drag, startPoint x: 541, startPoint y: 551, endPoint x: 602, endPoint y: 557, distance: 61.3
click at [602, 557] on icon at bounding box center [603, 553] width 13 height 13
click at [518, 563] on div "compliquer" at bounding box center [475, 576] width 133 height 35
type input "**********"
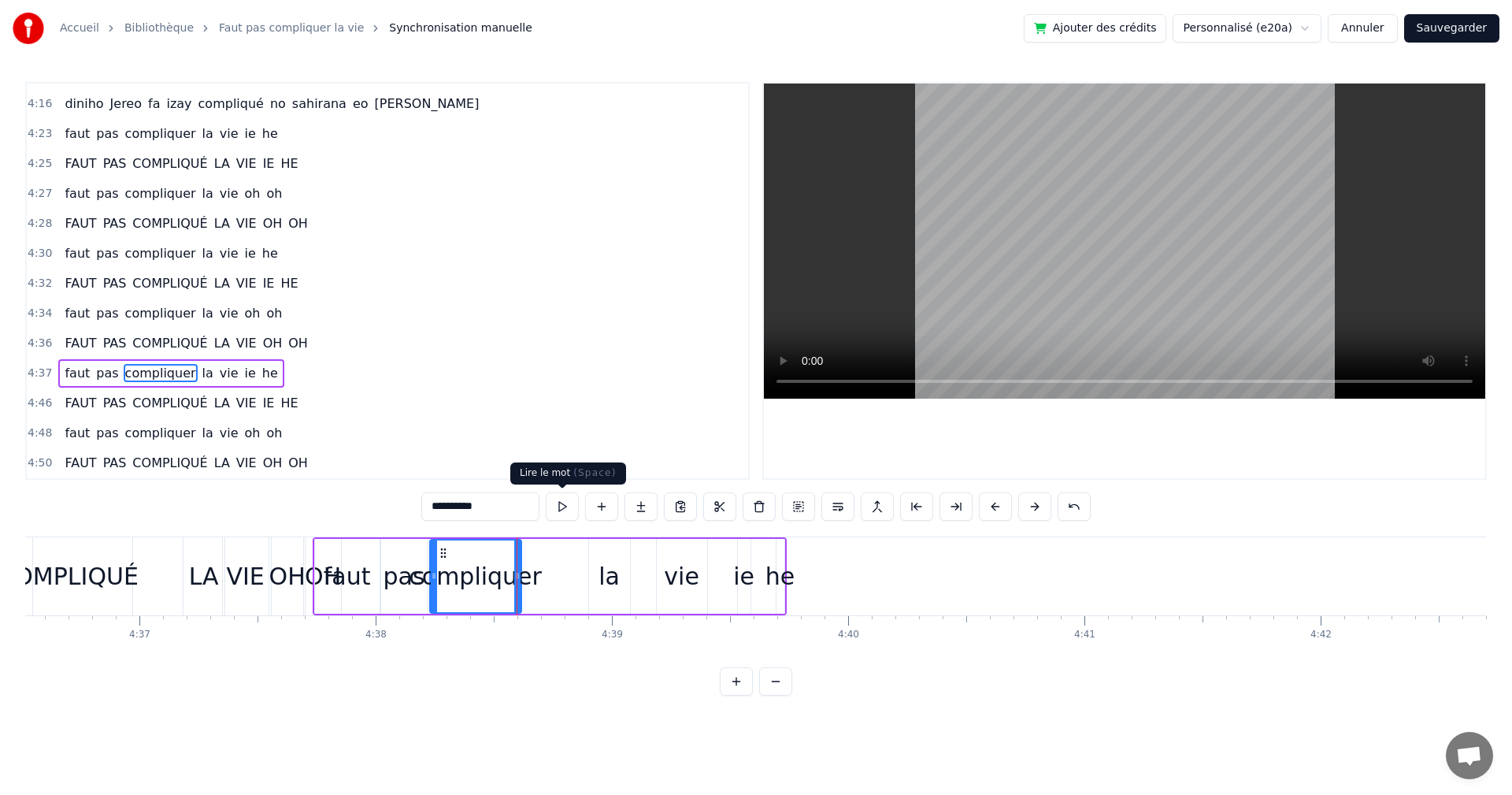
click at [574, 513] on button at bounding box center [562, 506] width 33 height 28
drag, startPoint x: 773, startPoint y: 569, endPoint x: 831, endPoint y: 572, distance: 58.1
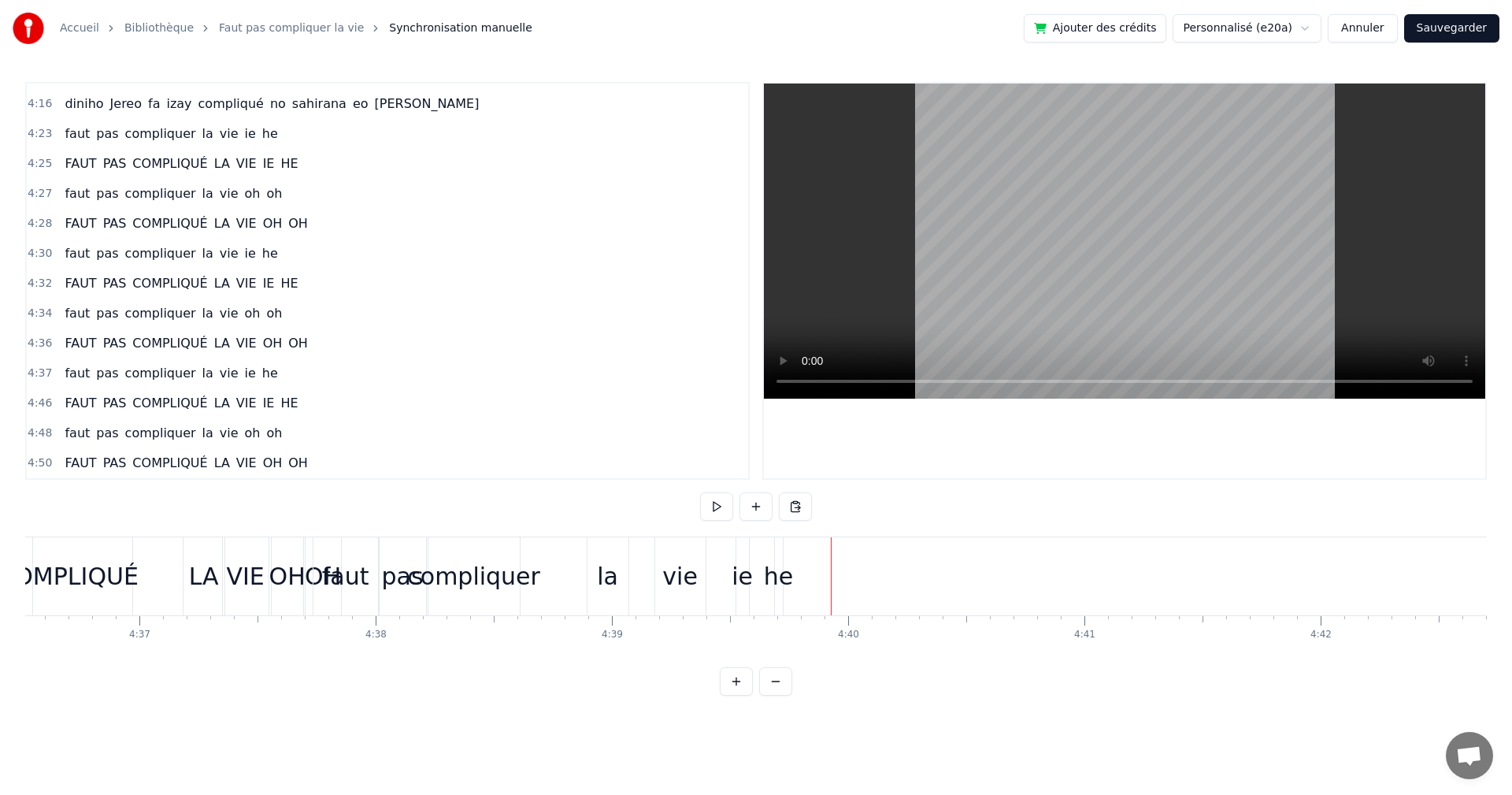
click at [517, 573] on div "compliquer" at bounding box center [473, 576] width 133 height 35
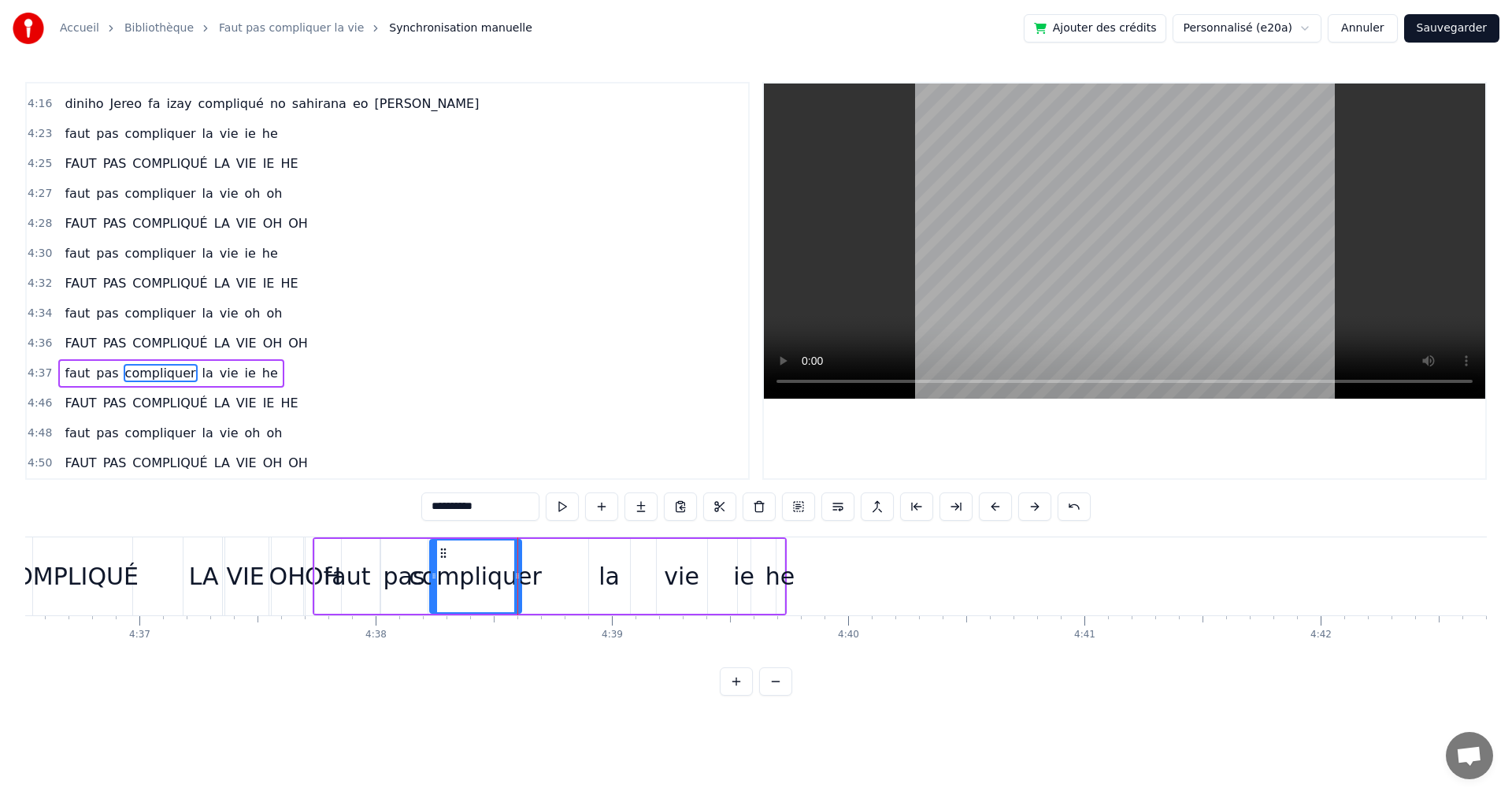
drag, startPoint x: 521, startPoint y: 578, endPoint x: 584, endPoint y: 581, distance: 63.1
click at [584, 581] on div "faut pas compliquer la vie ie he" at bounding box center [549, 577] width 474 height 78
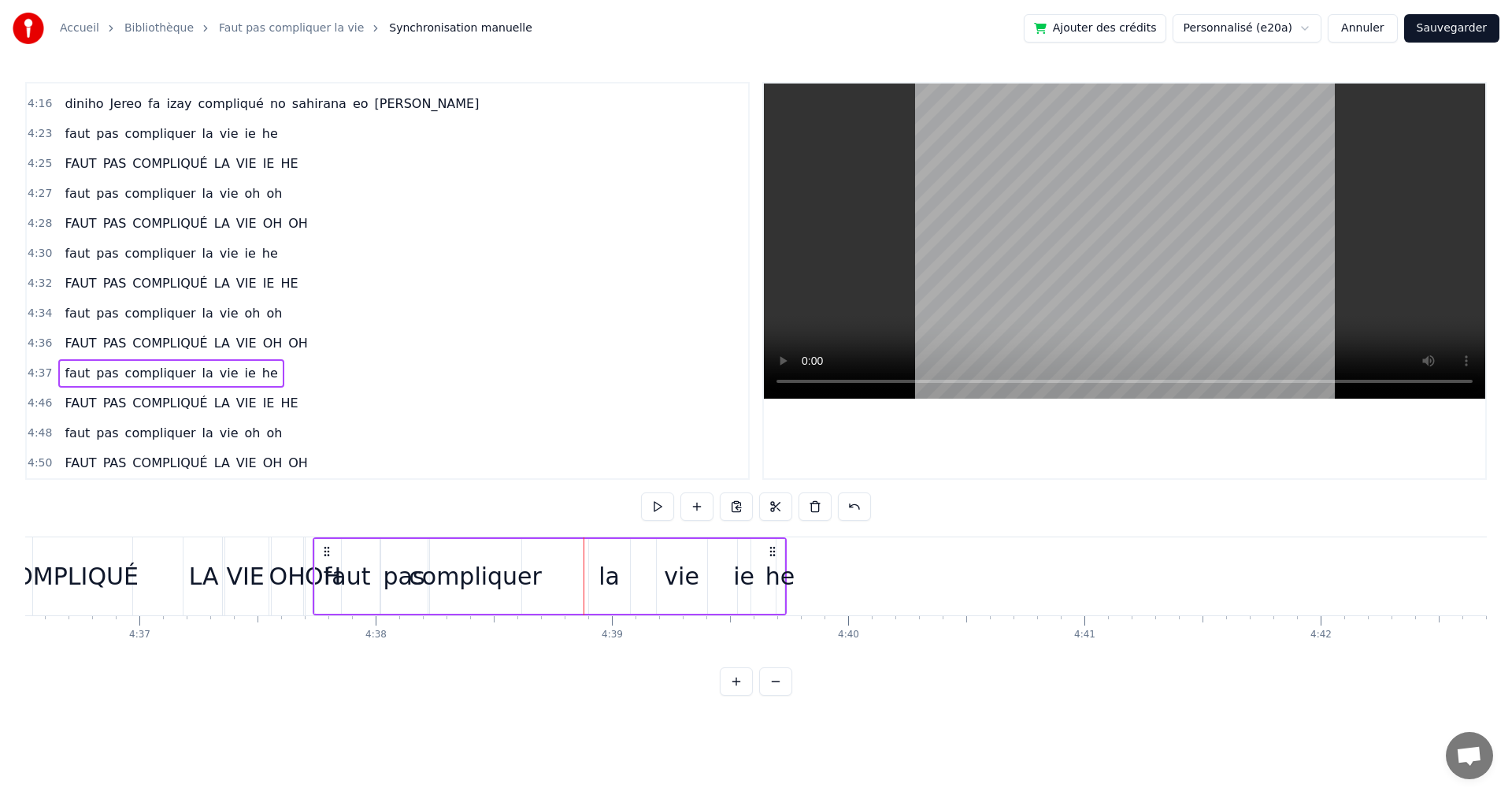
click at [525, 578] on div "compliquer" at bounding box center [475, 576] width 133 height 35
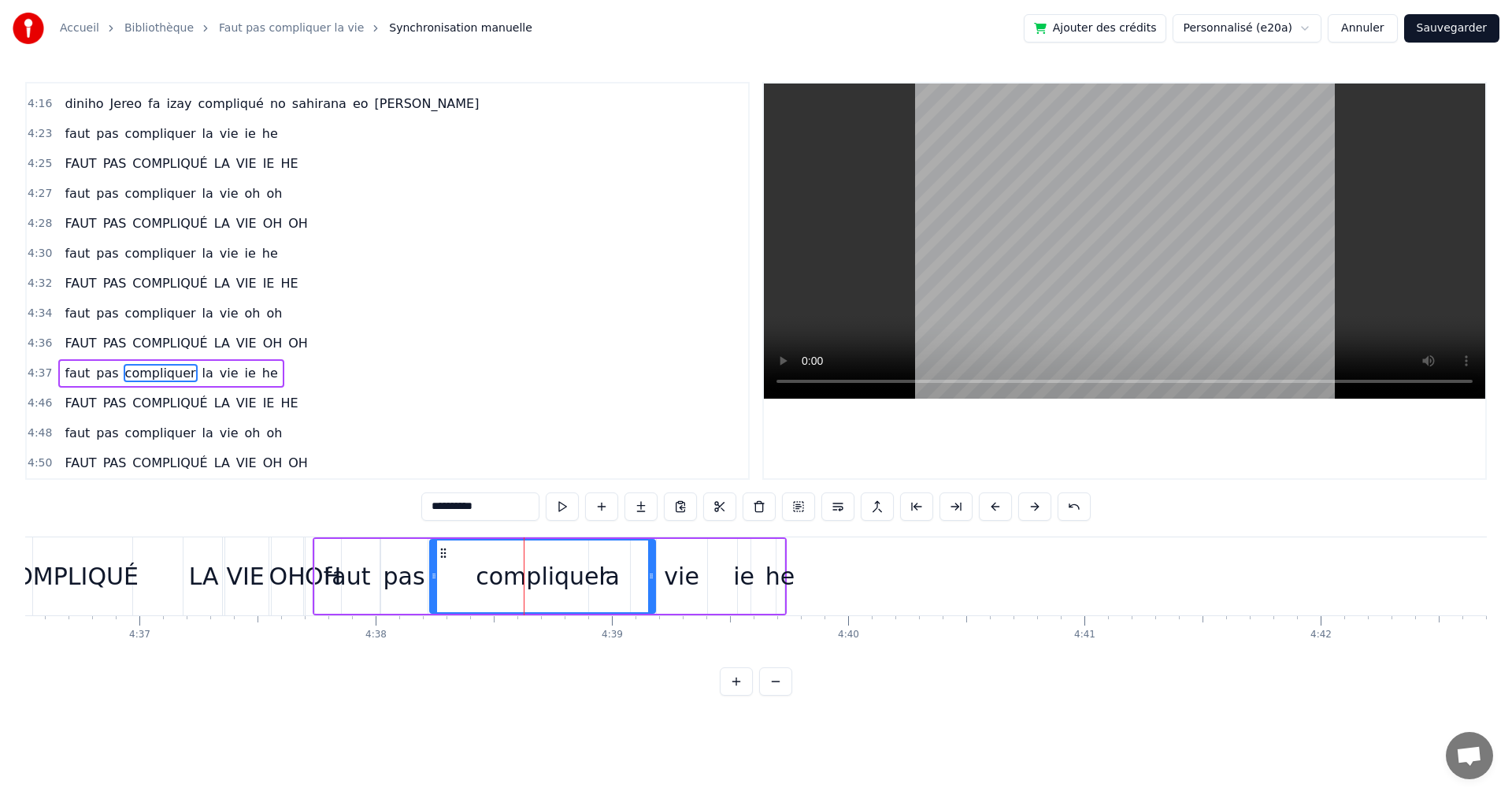
drag, startPoint x: 518, startPoint y: 576, endPoint x: 652, endPoint y: 580, distance: 134.1
click at [652, 580] on icon at bounding box center [652, 576] width 6 height 13
click at [556, 507] on button at bounding box center [562, 506] width 33 height 28
drag, startPoint x: 652, startPoint y: 582, endPoint x: 606, endPoint y: 582, distance: 46.0
click at [606, 582] on div at bounding box center [606, 577] width 6 height 72
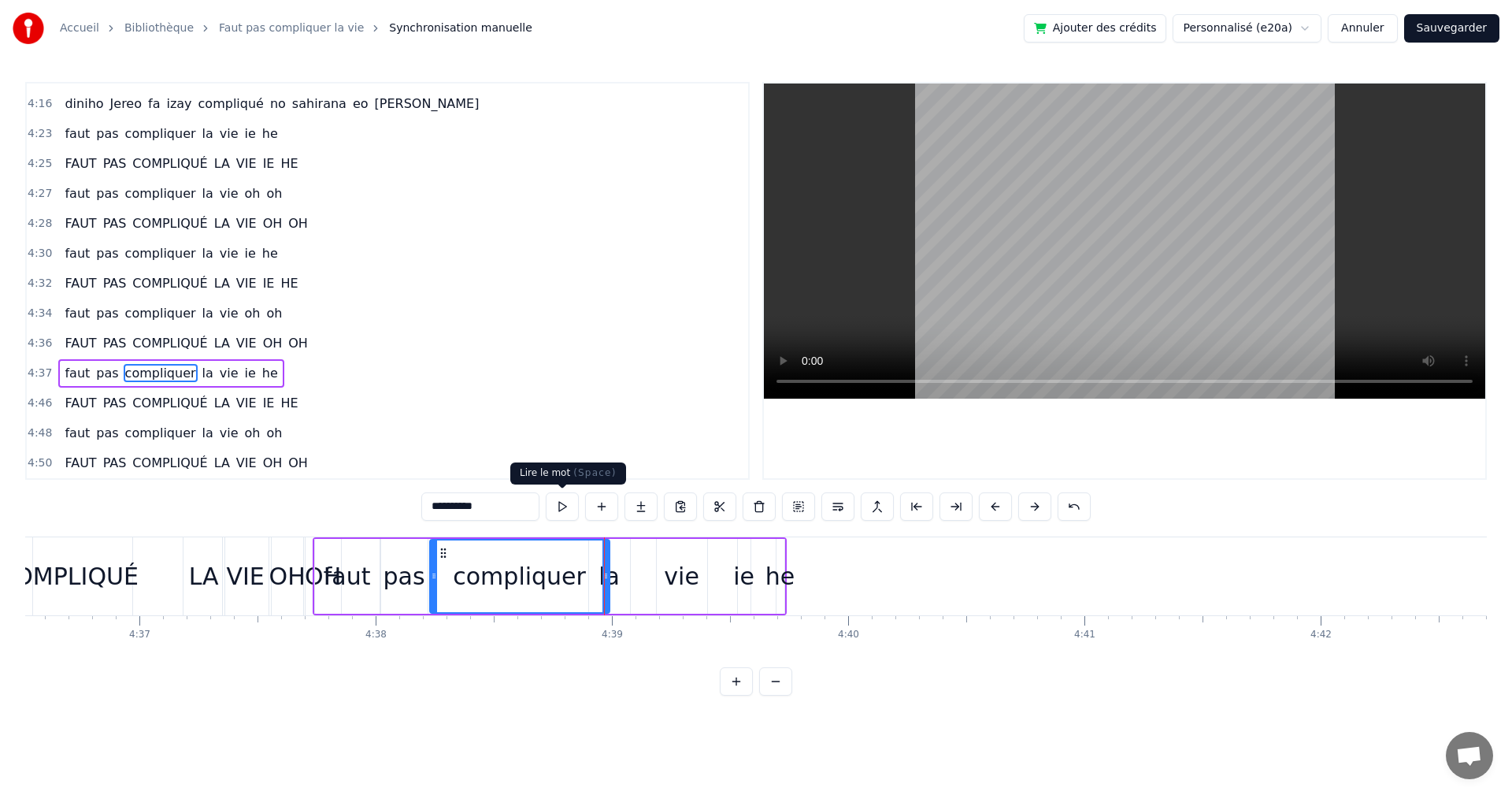
click at [565, 503] on button at bounding box center [562, 506] width 33 height 28
drag, startPoint x: 604, startPoint y: 571, endPoint x: 549, endPoint y: 573, distance: 55.0
click at [549, 573] on icon at bounding box center [550, 576] width 6 height 13
click at [559, 497] on button at bounding box center [562, 506] width 33 height 28
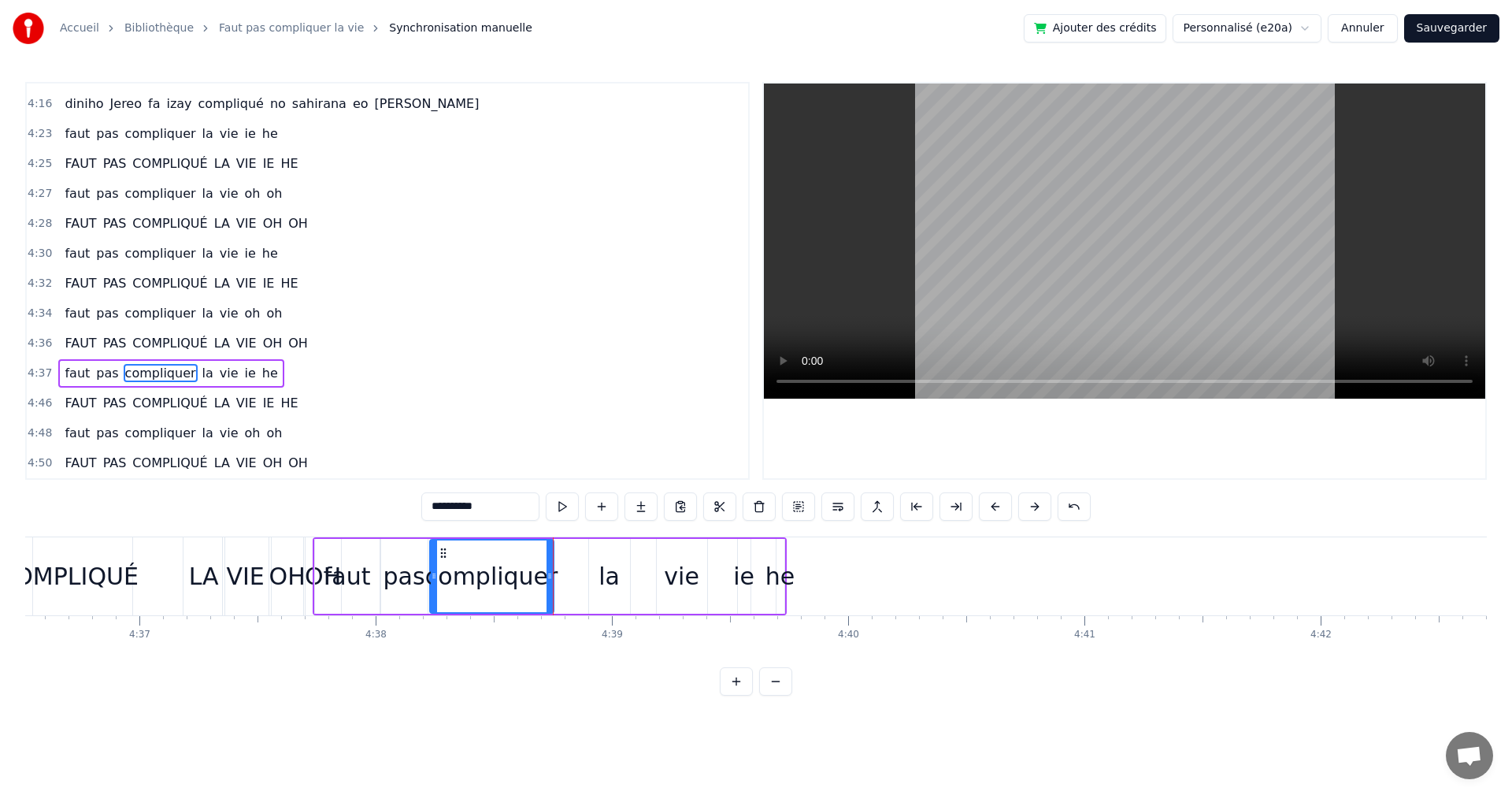
click at [600, 580] on div "la" at bounding box center [609, 577] width 41 height 75
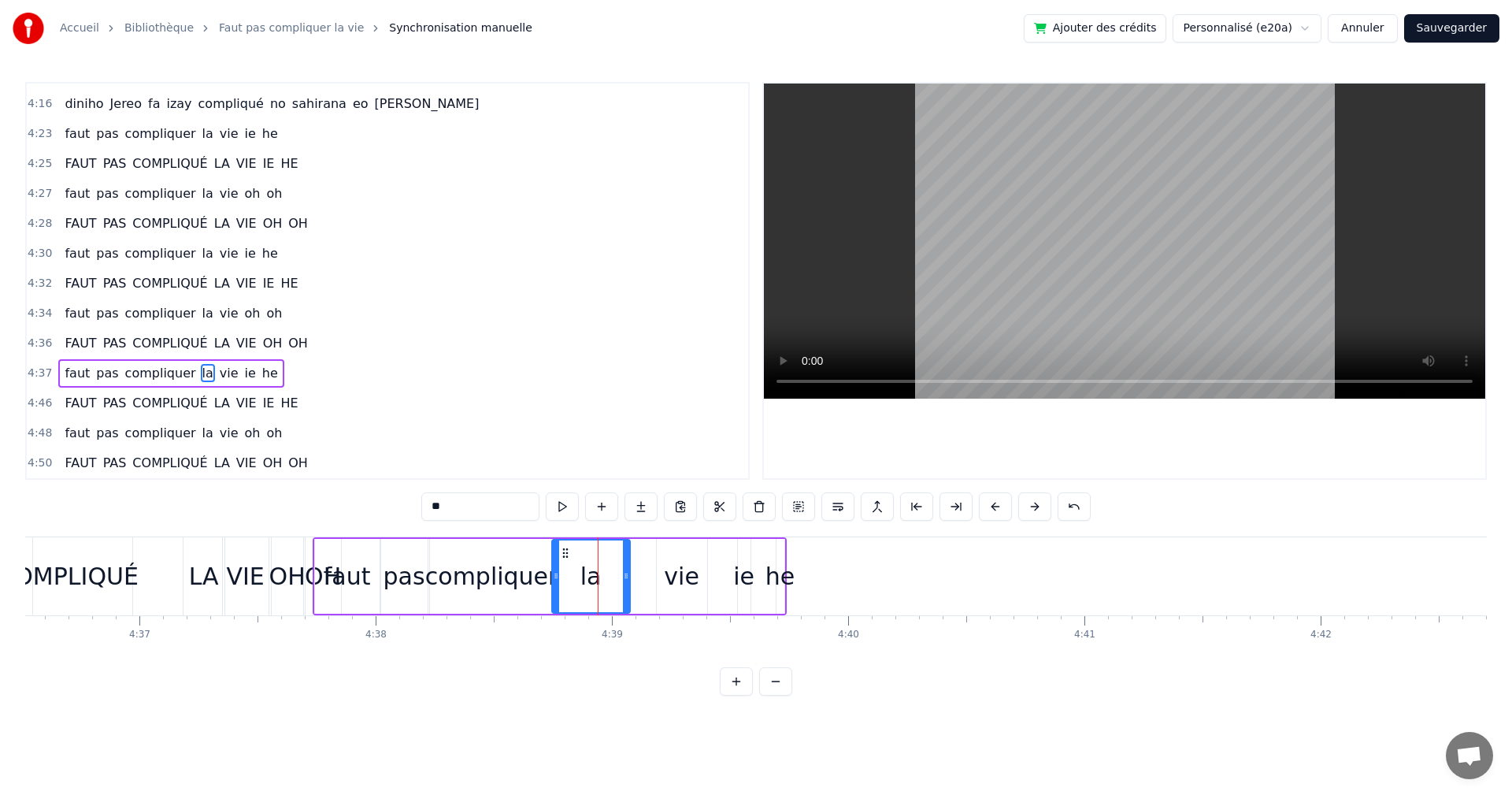
drag, startPoint x: 591, startPoint y: 580, endPoint x: 554, endPoint y: 577, distance: 37.1
click at [554, 577] on icon at bounding box center [557, 576] width 6 height 13
drag, startPoint x: 626, startPoint y: 594, endPoint x: 601, endPoint y: 590, distance: 25.3
click at [601, 590] on div at bounding box center [601, 577] width 6 height 72
click at [665, 581] on div "vie" at bounding box center [682, 577] width 50 height 75
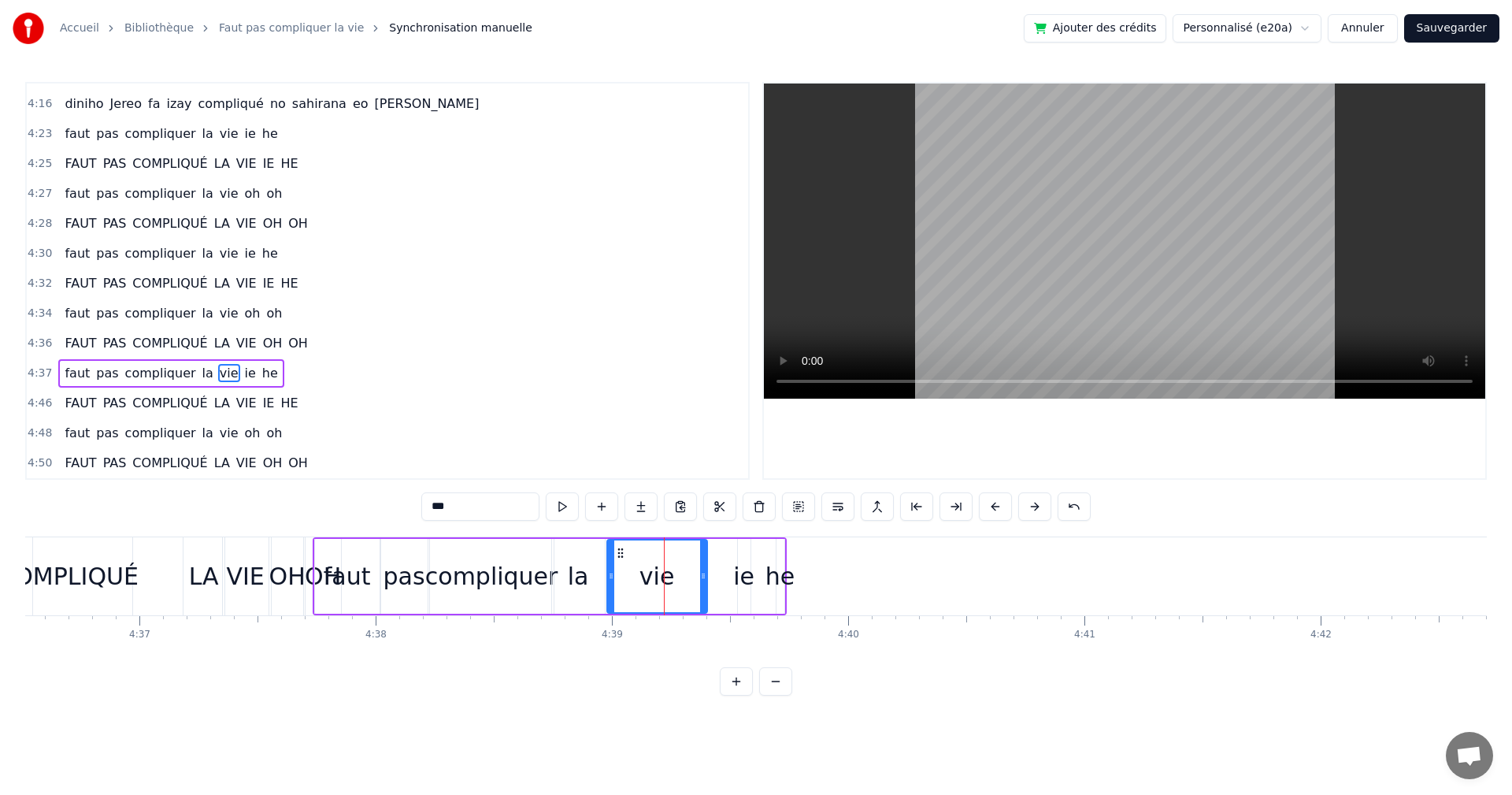
drag, startPoint x: 661, startPoint y: 577, endPoint x: 611, endPoint y: 577, distance: 50.0
click at [611, 577] on icon at bounding box center [612, 576] width 6 height 13
drag, startPoint x: 705, startPoint y: 581, endPoint x: 660, endPoint y: 579, distance: 45.0
click at [660, 579] on icon at bounding box center [659, 576] width 6 height 13
click
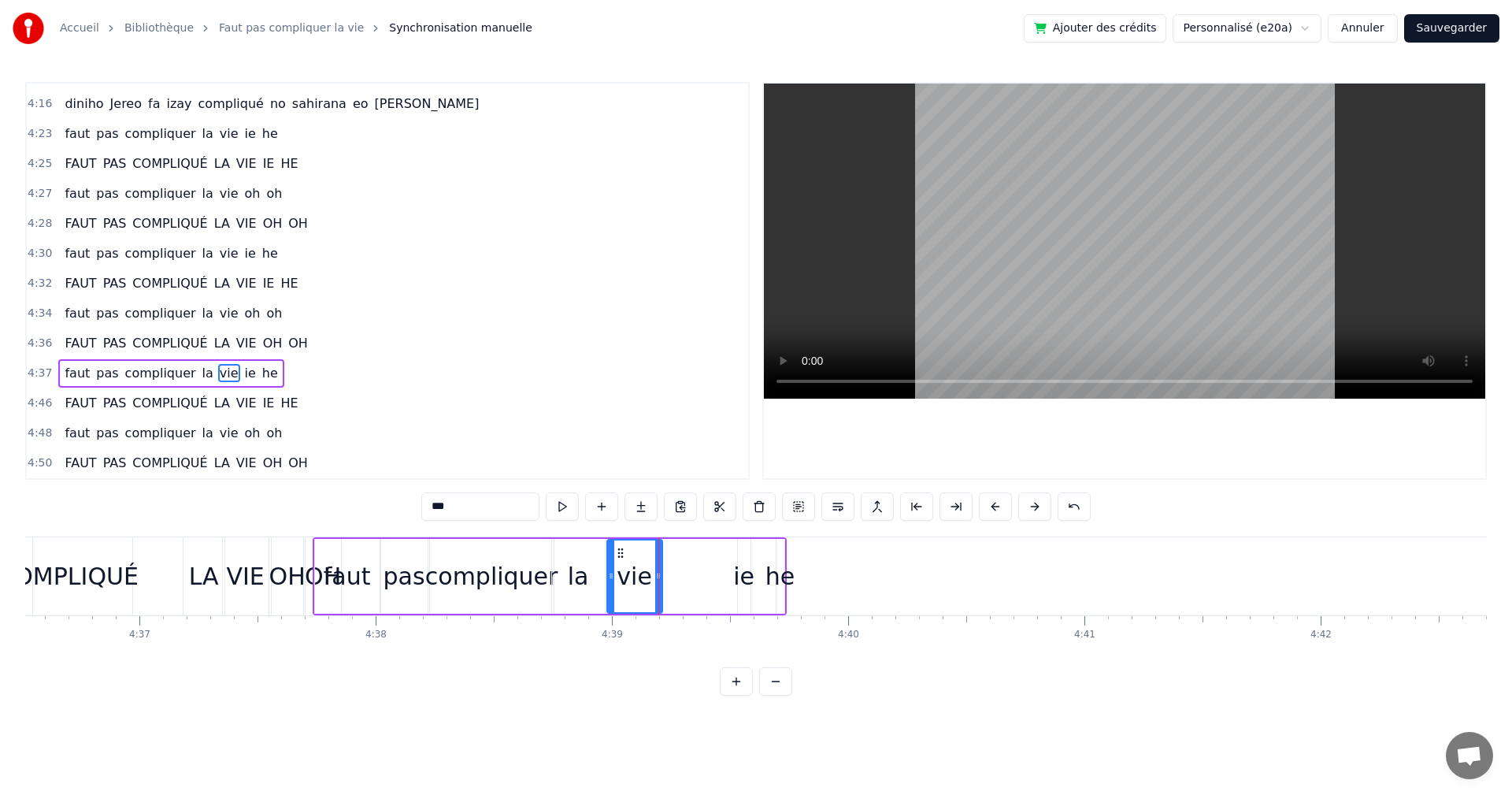
type input "**"
drag, startPoint x: 746, startPoint y: 581, endPoint x: 716, endPoint y: 581, distance: 30.0
drag, startPoint x: 732, startPoint y: 577, endPoint x: 720, endPoint y: 577, distance: 12.0
drag, startPoint x: 735, startPoint y: 576, endPoint x: 712, endPoint y: 576, distance: 23.0
drag, startPoint x: 740, startPoint y: 579, endPoint x: 672, endPoint y: 580, distance: 68.0
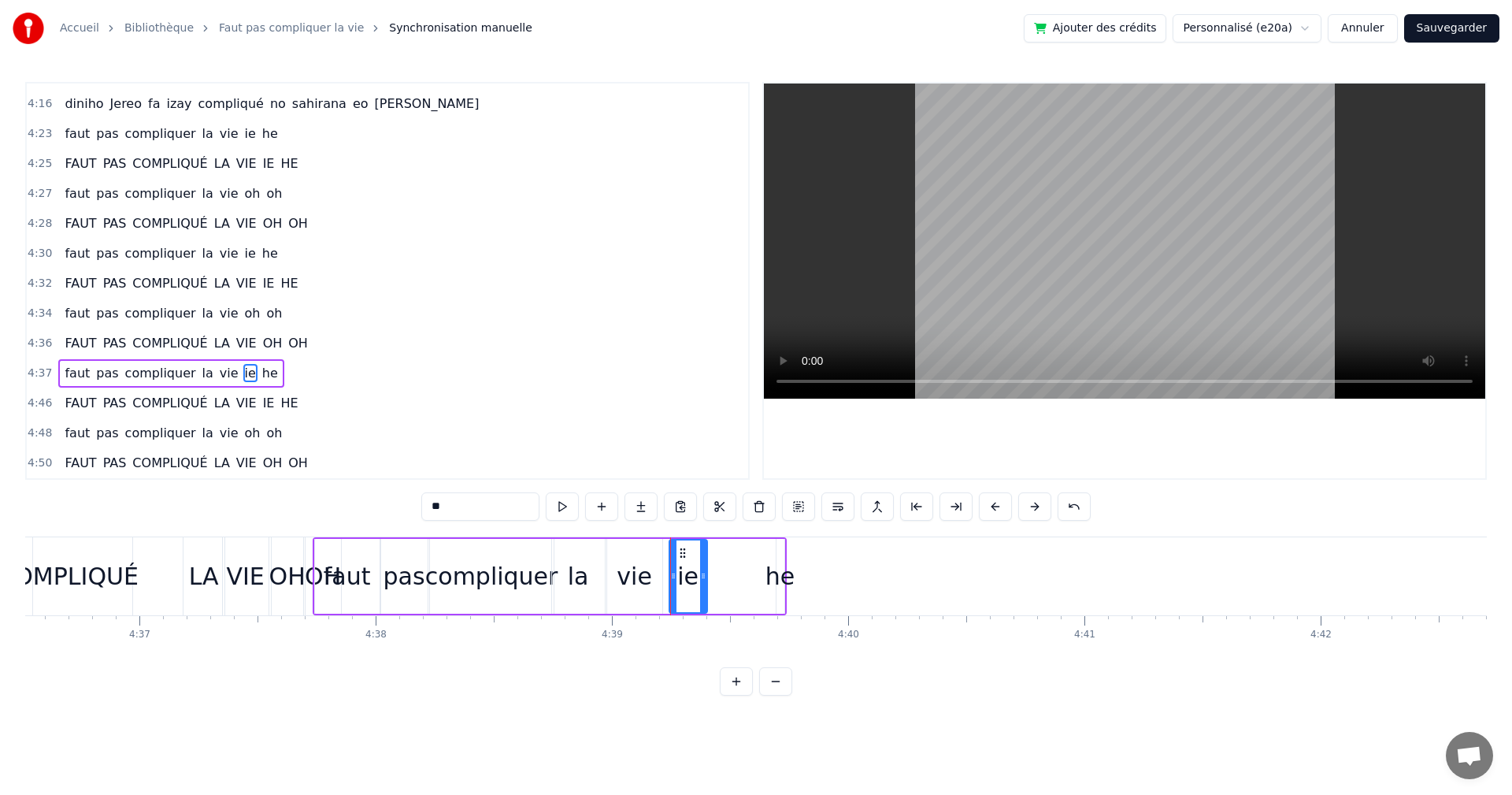
drag, startPoint x: 732, startPoint y: 585, endPoint x: 703, endPoint y: 585, distance: 29.0
type input "***"
drag, startPoint x: 628, startPoint y: 556, endPoint x: 666, endPoint y: 558, distance: 38.1
drag, startPoint x: 628, startPoint y: 553, endPoint x: 671, endPoint y: 559, distance: 43.4
drag, startPoint x: 564, startPoint y: 551, endPoint x: 614, endPoint y: 554, distance: 50.1
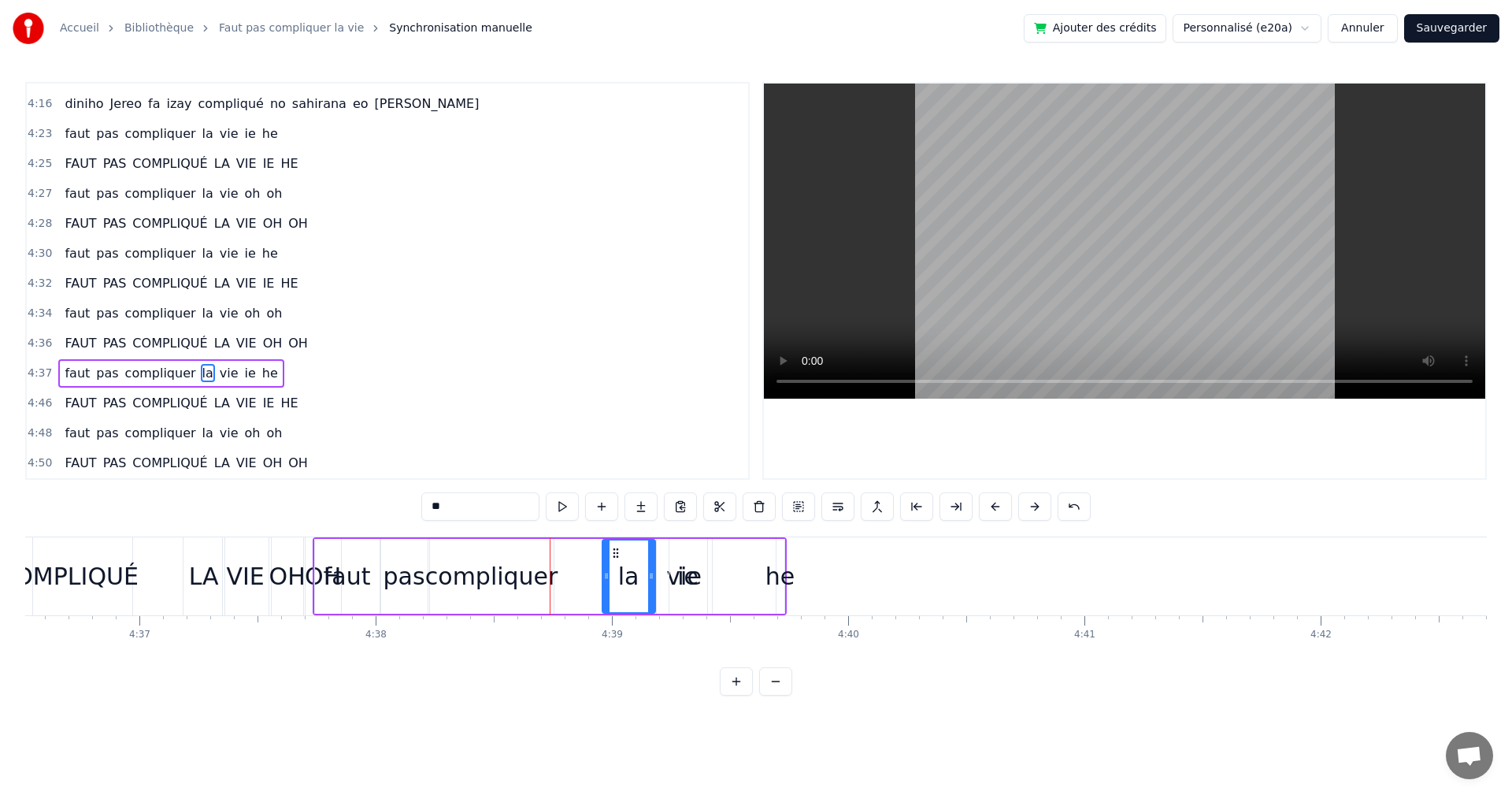
type input "**********"
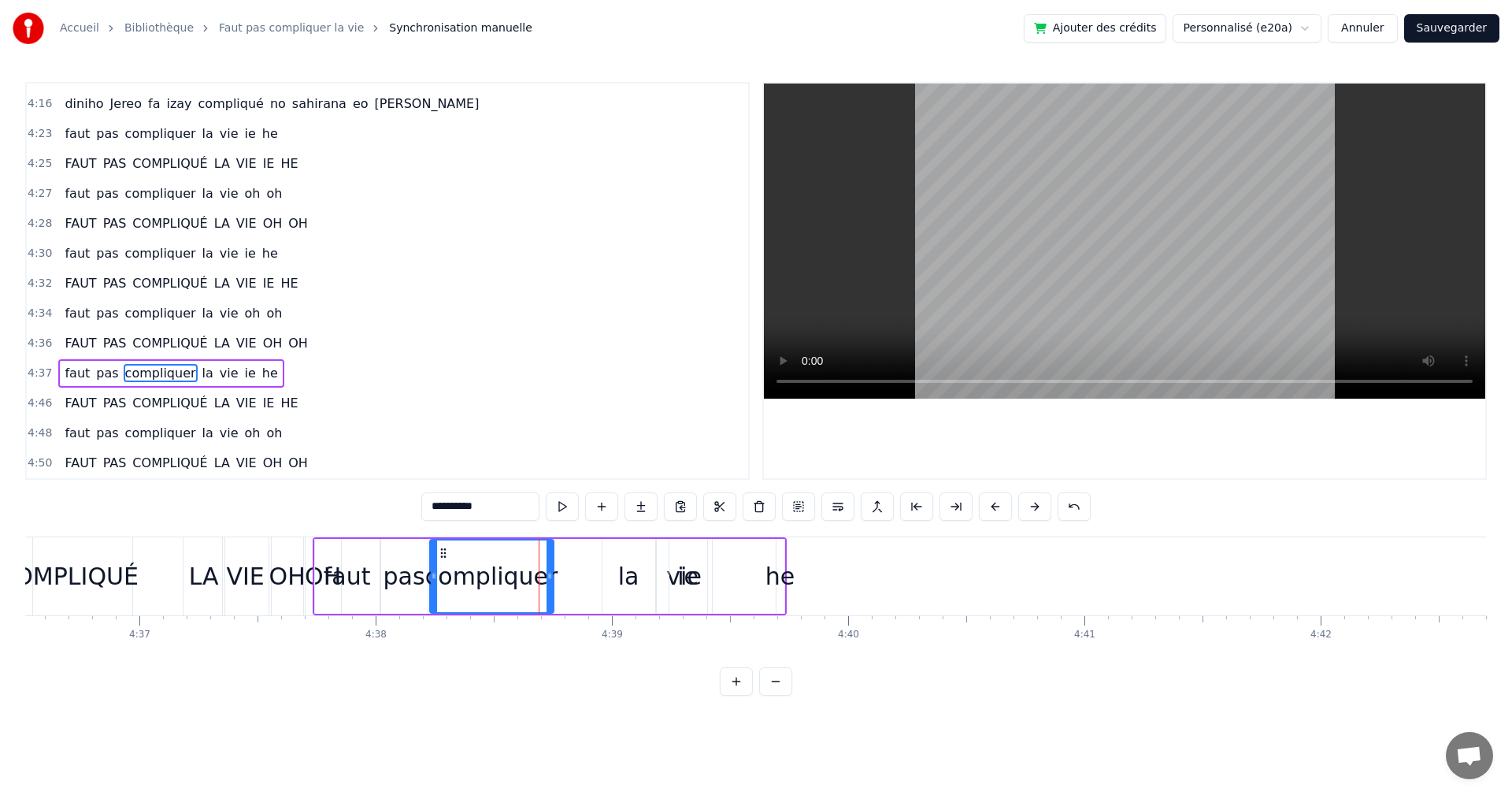
drag, startPoint x: 555, startPoint y: 574, endPoint x: 563, endPoint y: 577, distance: 8.5
drag, startPoint x: 553, startPoint y: 571, endPoint x: 581, endPoint y: 579, distance: 29.1
drag, startPoint x: 580, startPoint y: 579, endPoint x: 593, endPoint y: 581, distance: 13.2
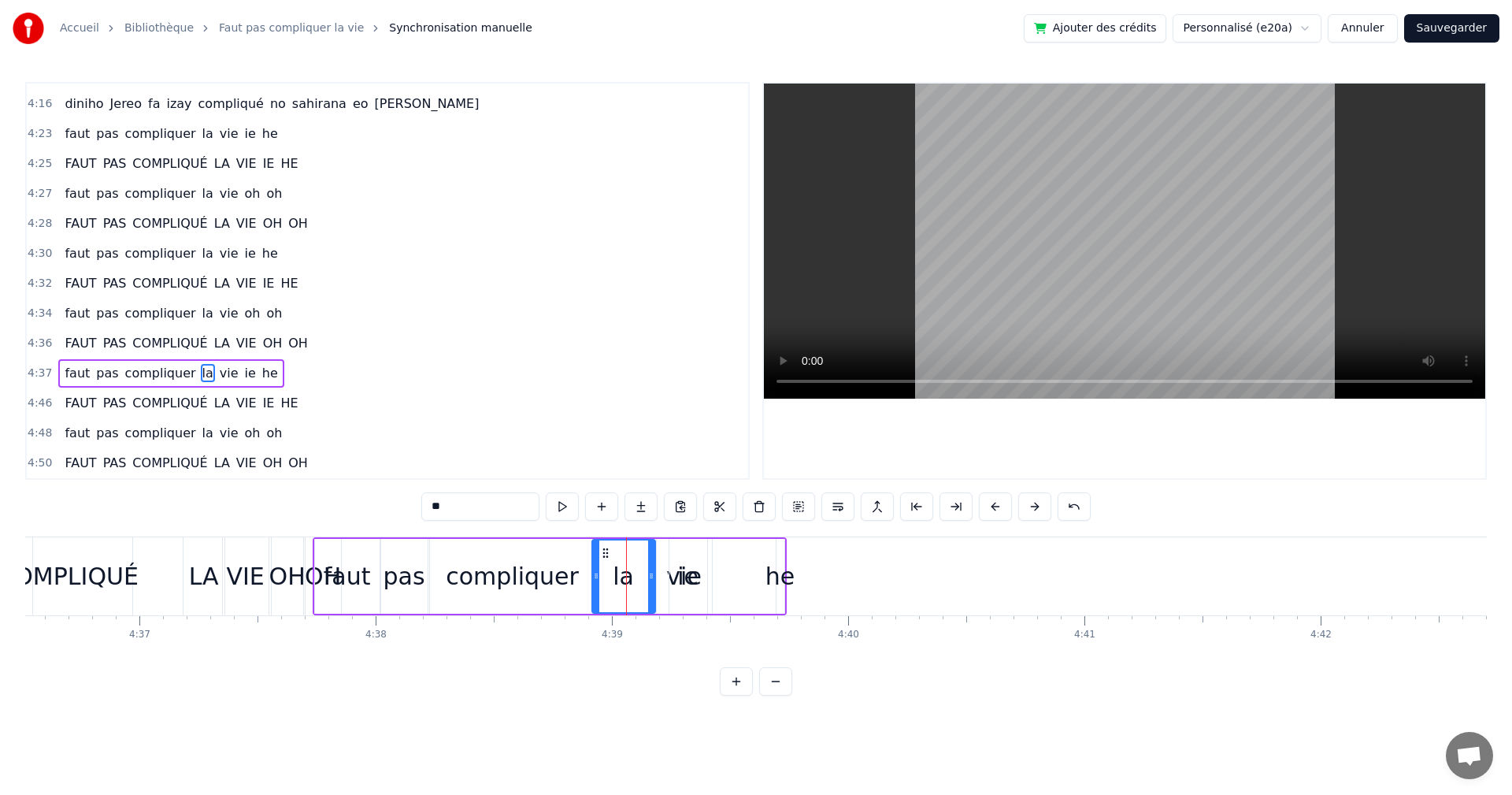
drag, startPoint x: 608, startPoint y: 581, endPoint x: 598, endPoint y: 573, distance: 12.8
type input "**"
drag, startPoint x: 692, startPoint y: 576, endPoint x: 725, endPoint y: 579, distance: 33.1
drag, startPoint x: 678, startPoint y: 548, endPoint x: 714, endPoint y: 561, distance: 38.3
type input "**"
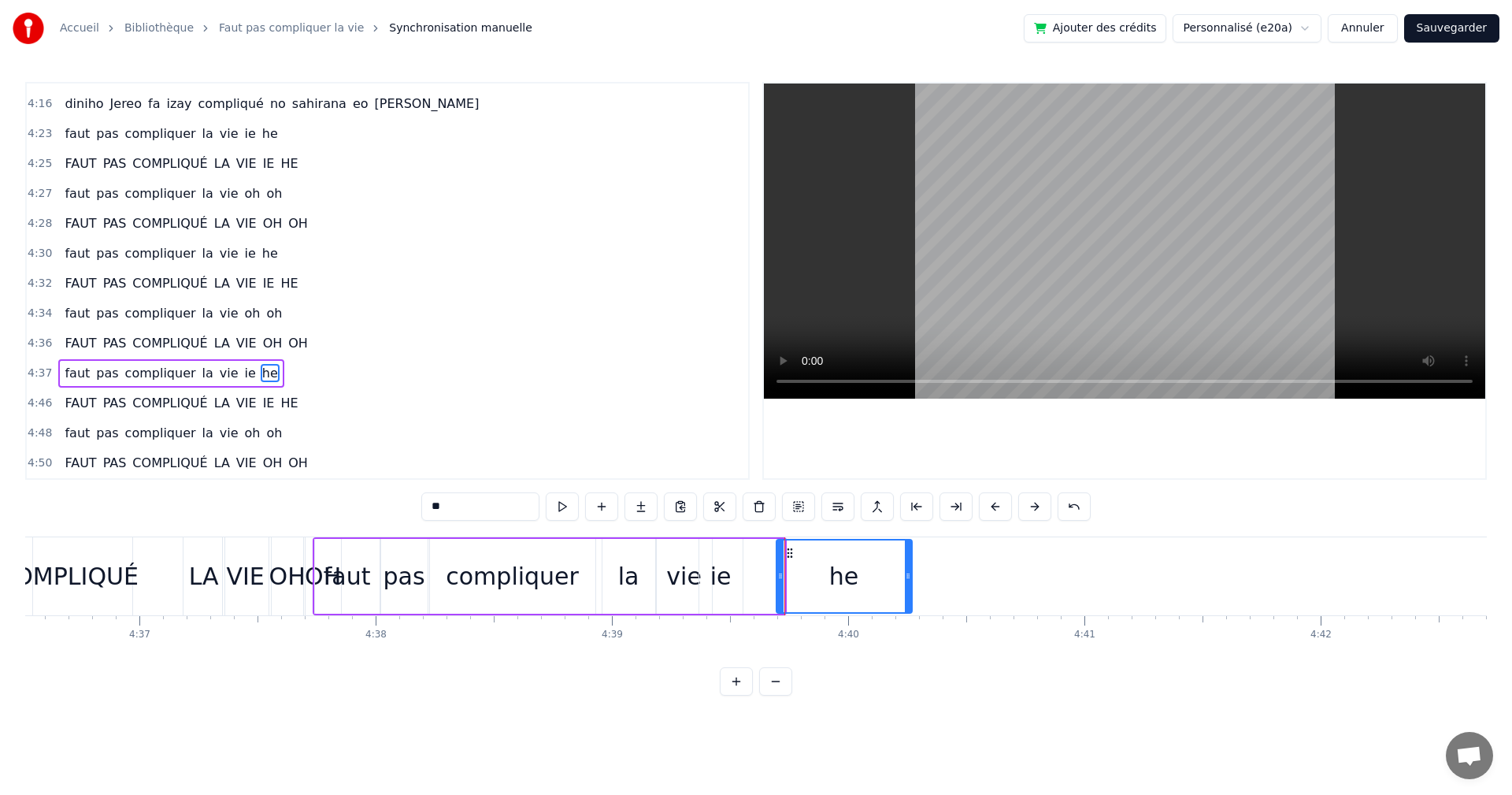
drag, startPoint x: 780, startPoint y: 580, endPoint x: 908, endPoint y: 584, distance: 128.1
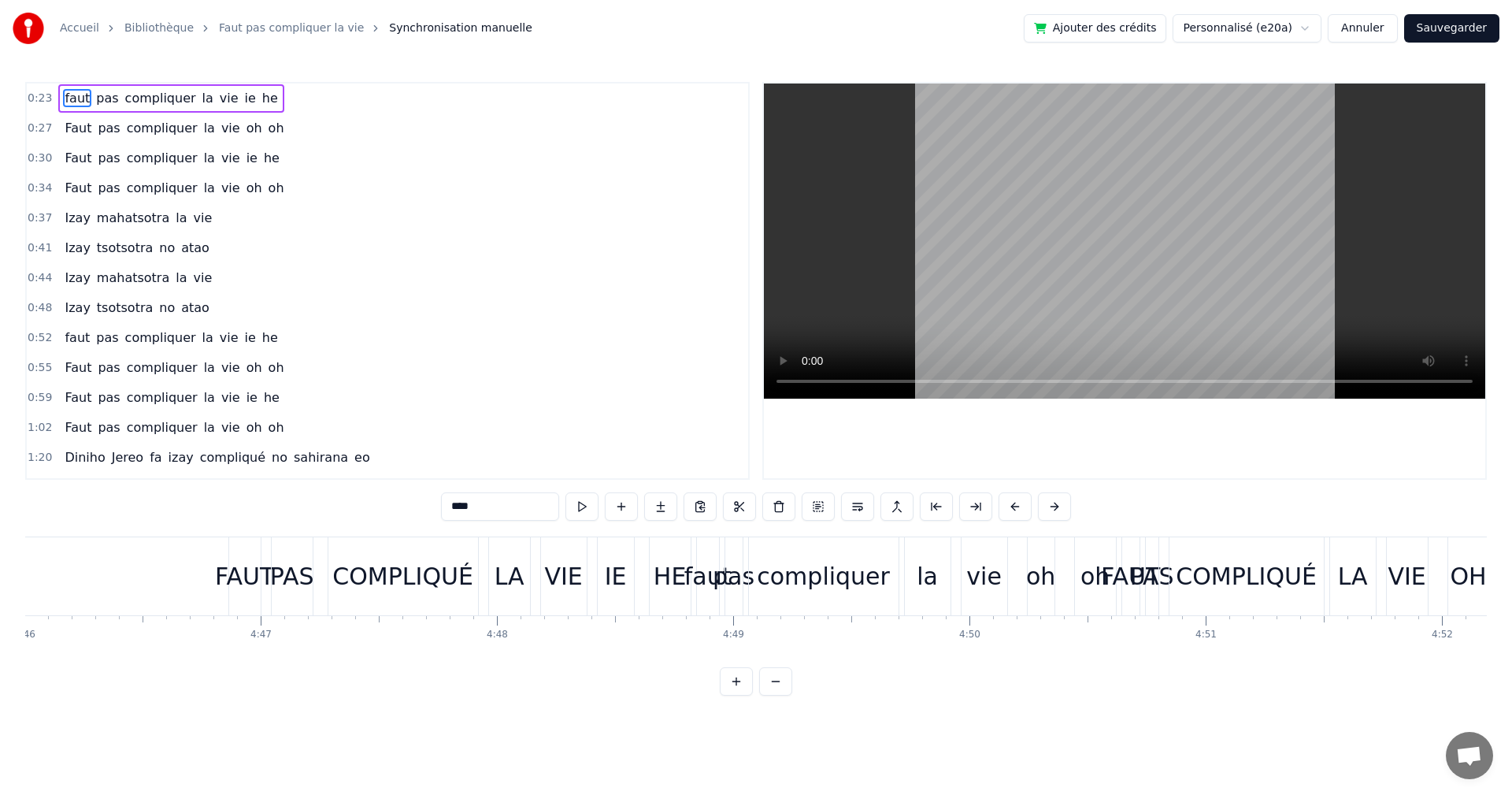
scroll to position [0, 67355]
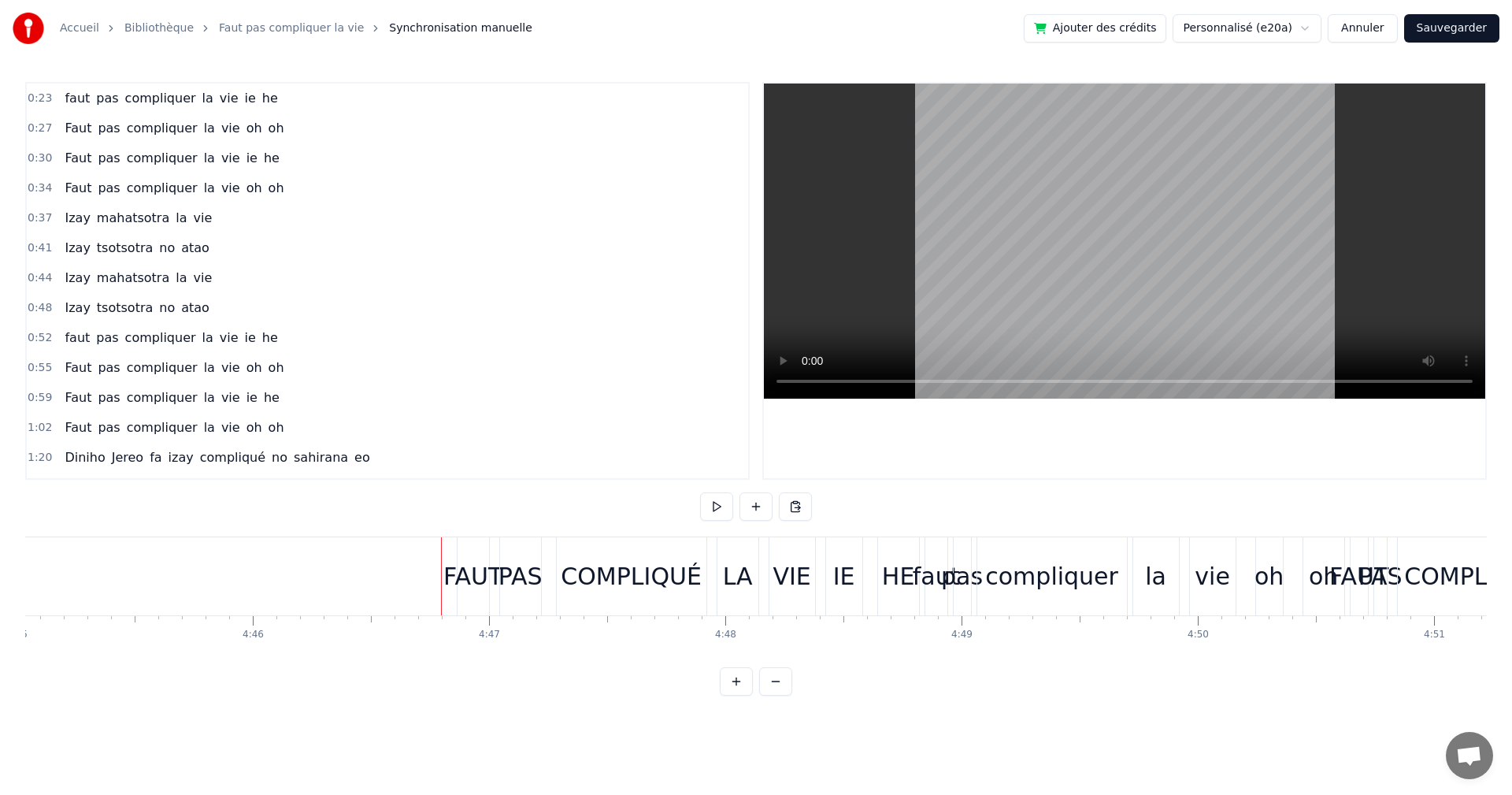
drag, startPoint x: 534, startPoint y: 615, endPoint x: 519, endPoint y: 613, distance: 15.1
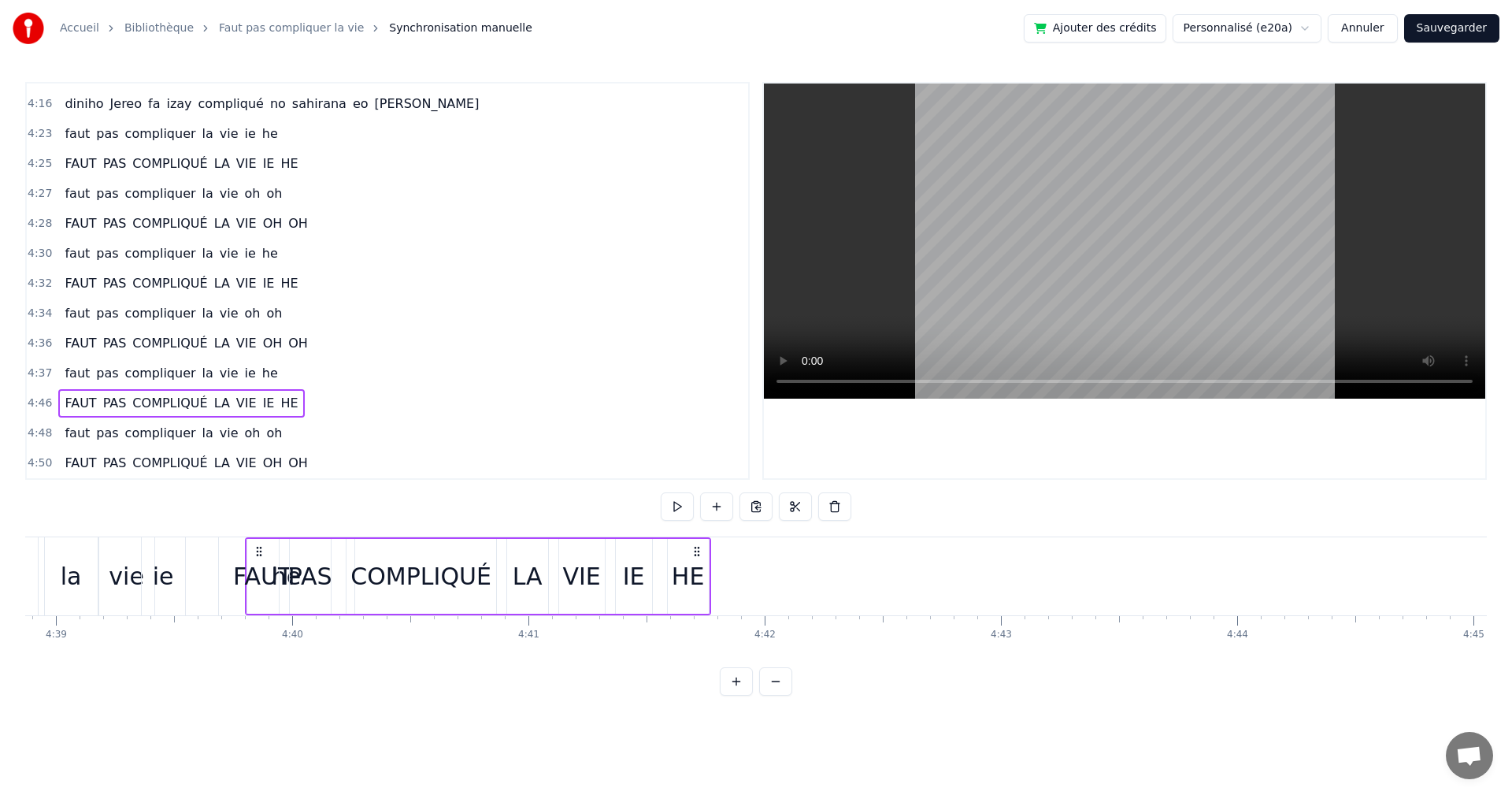
scroll to position [0, 65842]
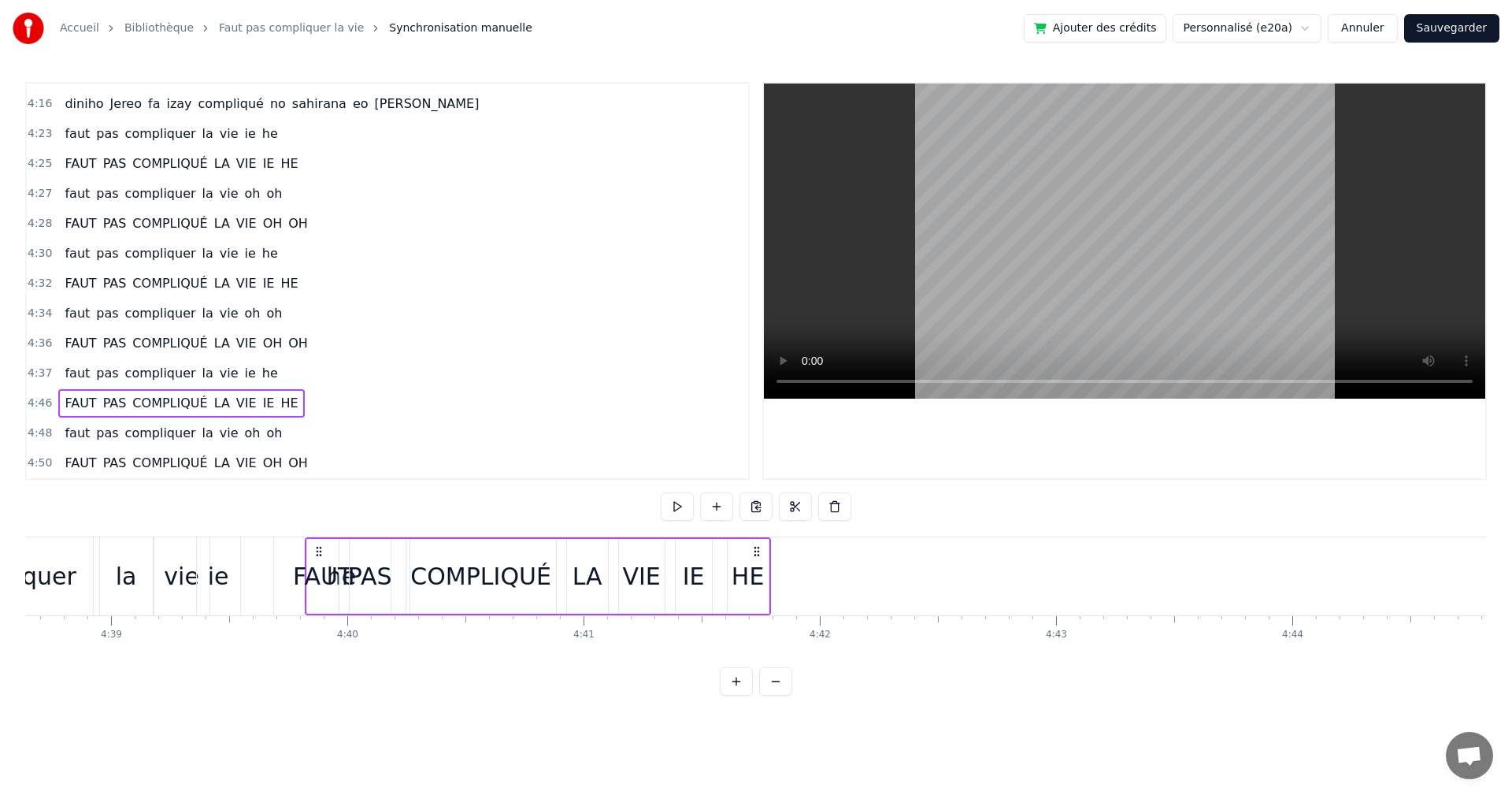
drag, startPoint x: 471, startPoint y: 549, endPoint x: 319, endPoint y: 625, distance: 169.9
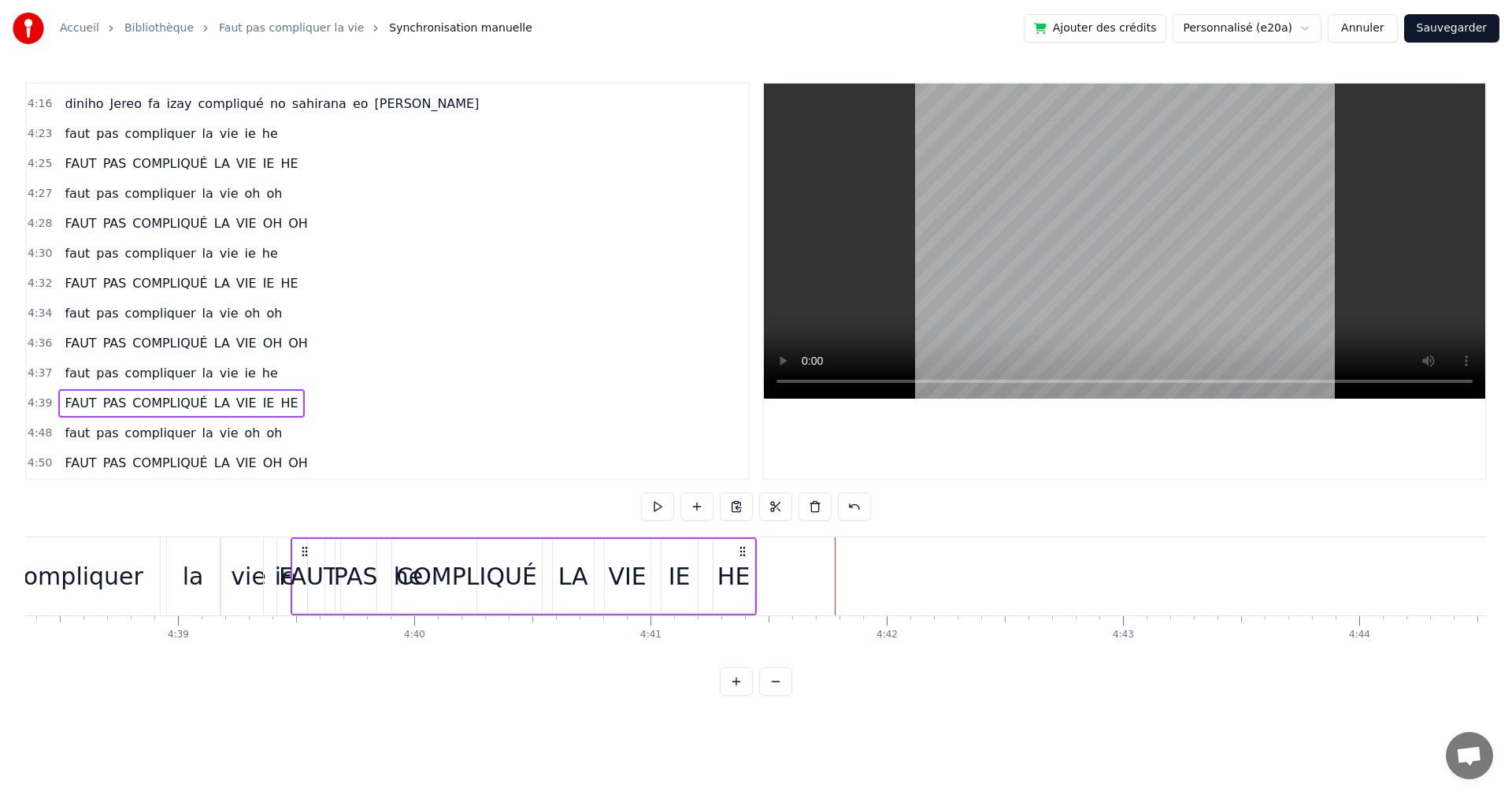
scroll to position [0, 65751]
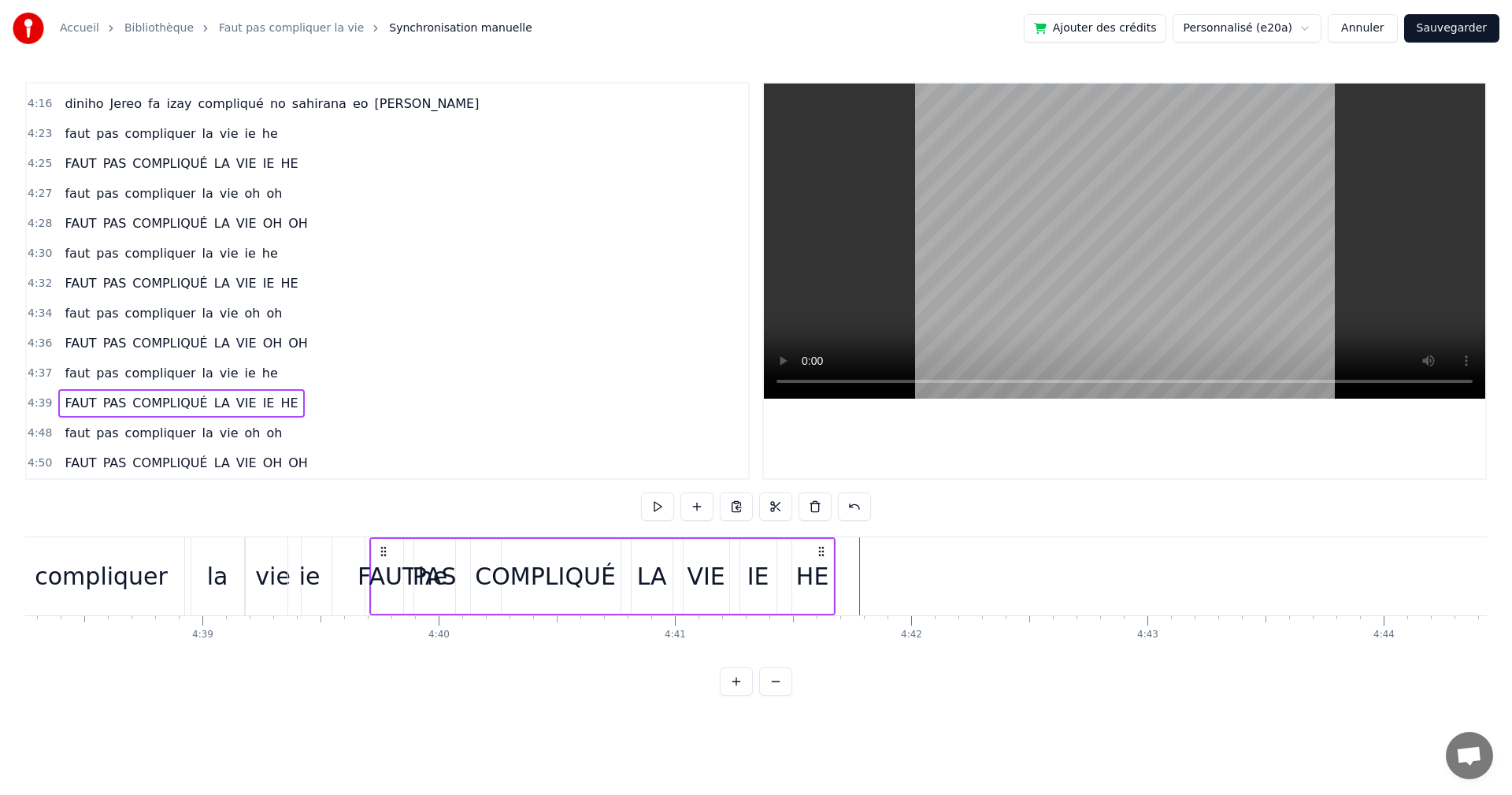
drag, startPoint x: 314, startPoint y: 549, endPoint x: 481, endPoint y: 573, distance: 168.7
type input "**"
drag, startPoint x: 757, startPoint y: 551, endPoint x: 738, endPoint y: 551, distance: 19.0
drag, startPoint x: 816, startPoint y: 549, endPoint x: 804, endPoint y: 548, distance: 12.0
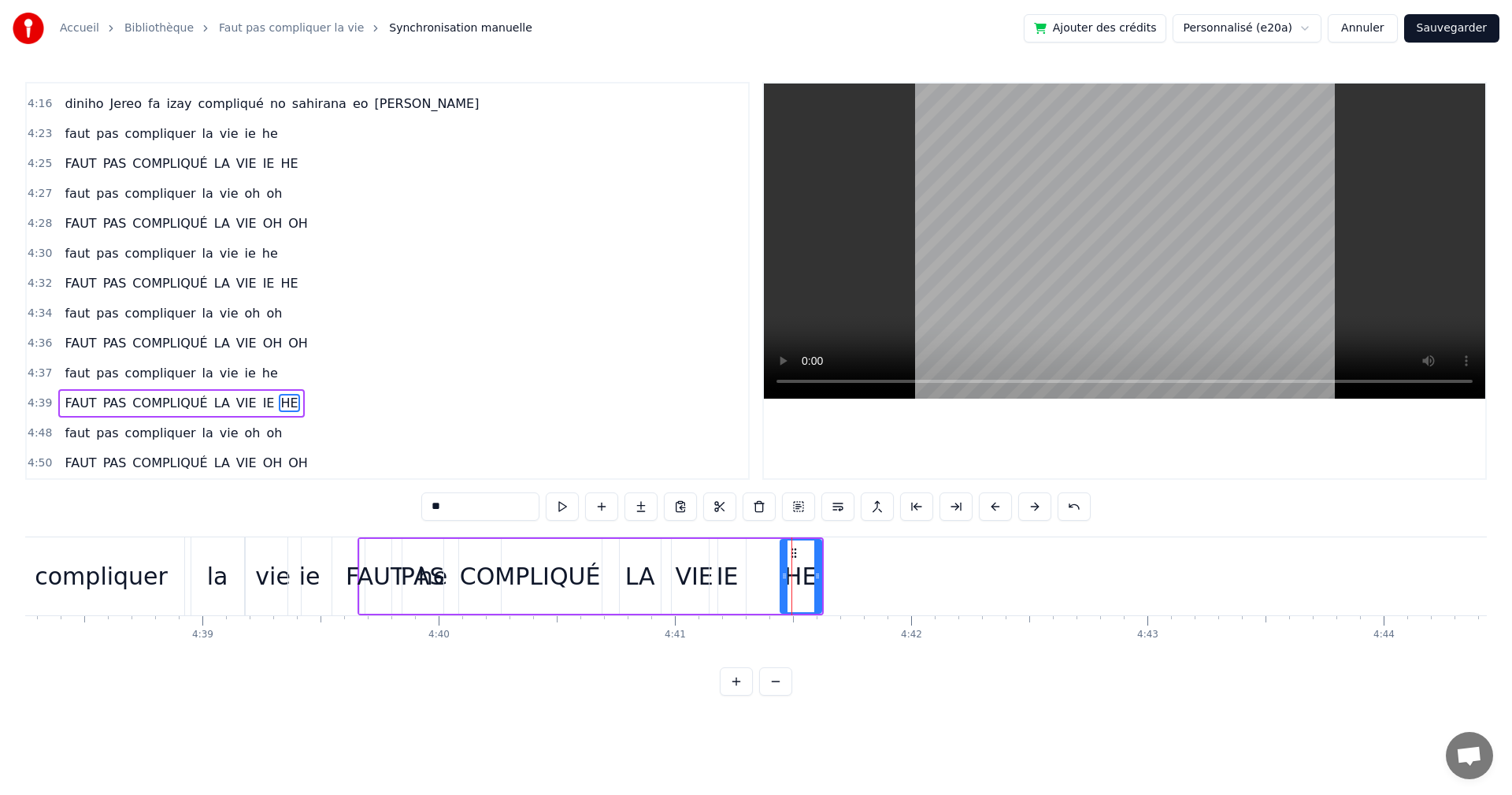
drag, startPoint x: 800, startPoint y: 553, endPoint x: 792, endPoint y: 553, distance: 8.0
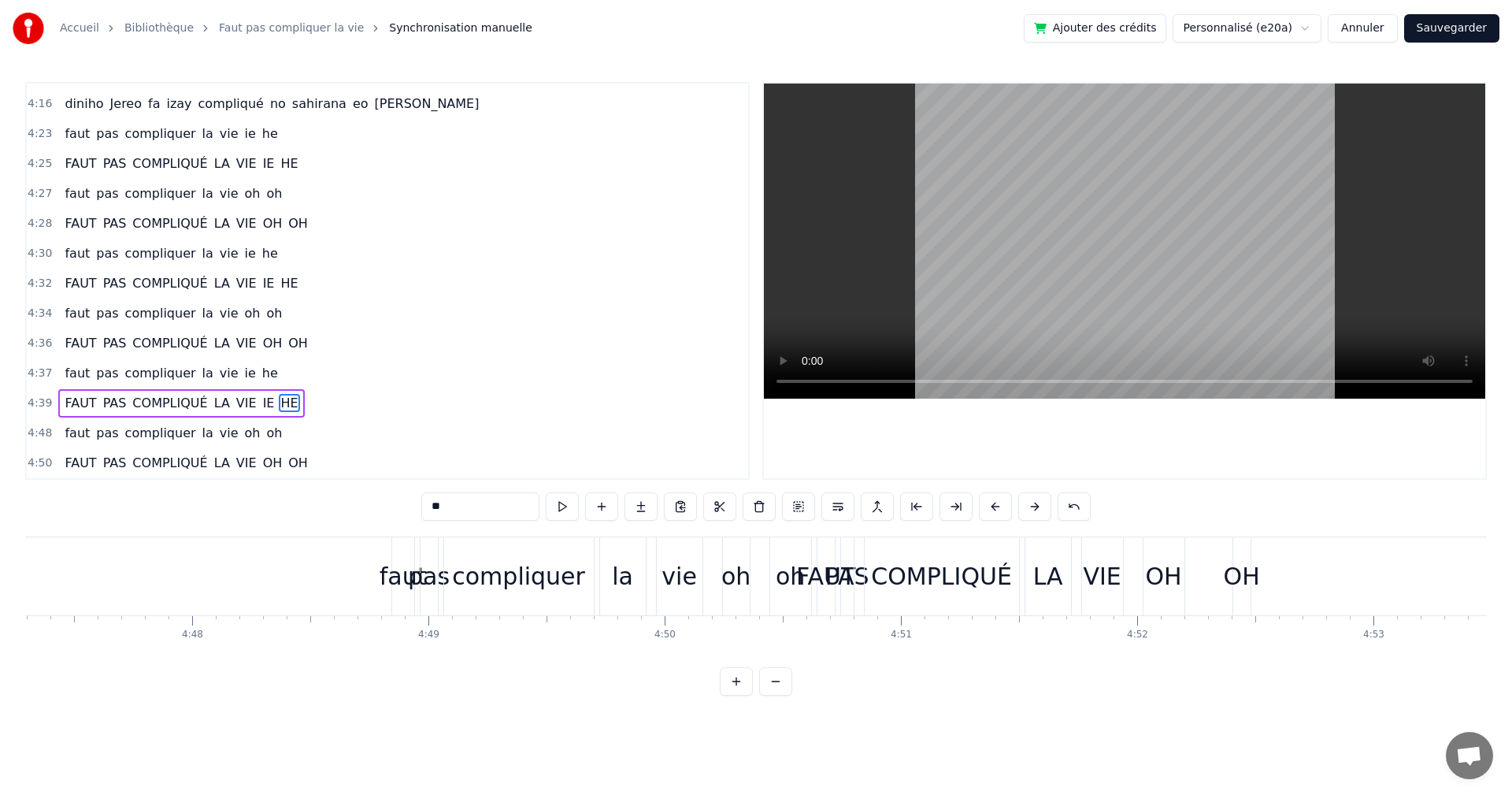
scroll to position [0, 67964]
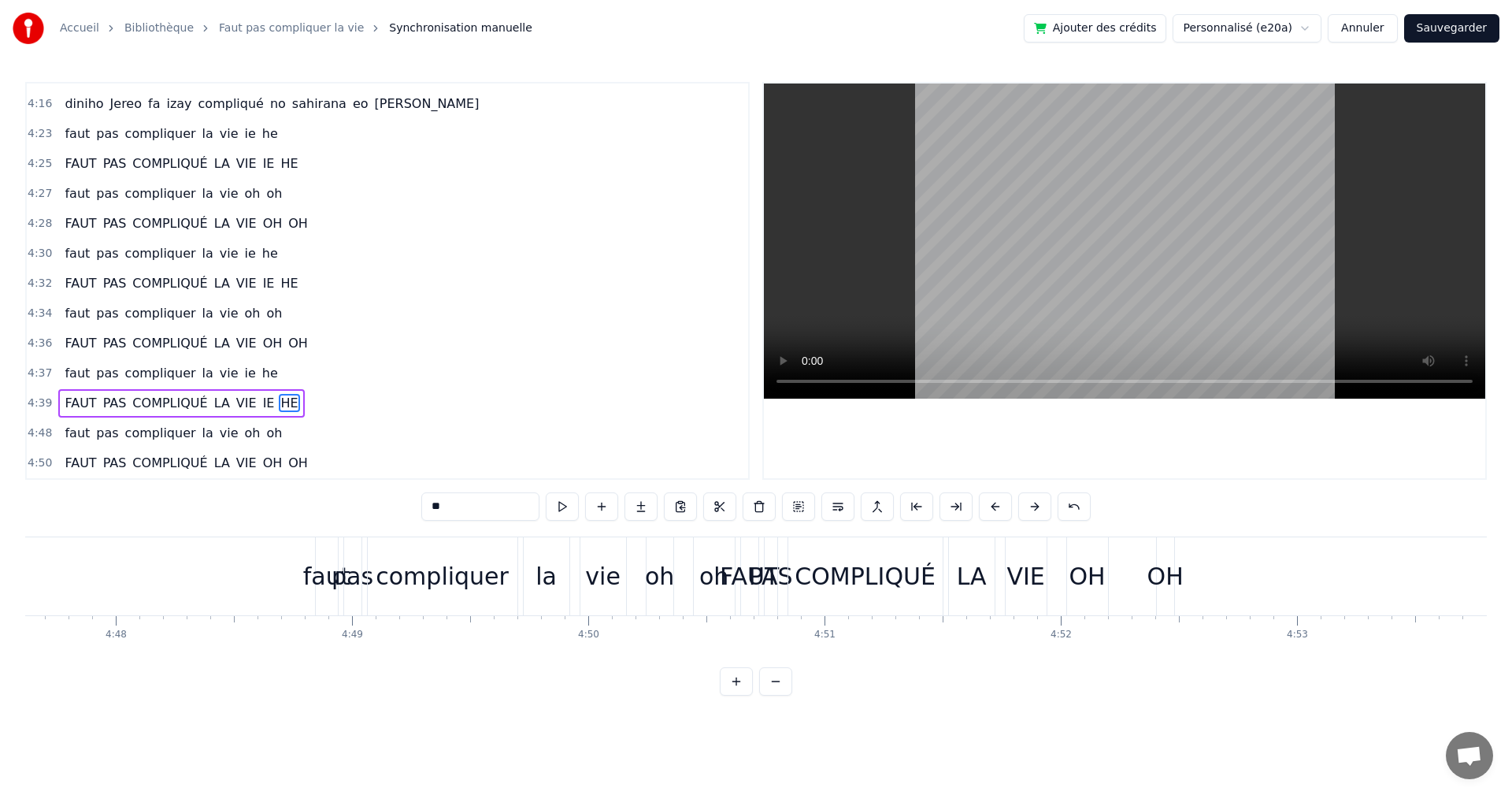
type input "***"
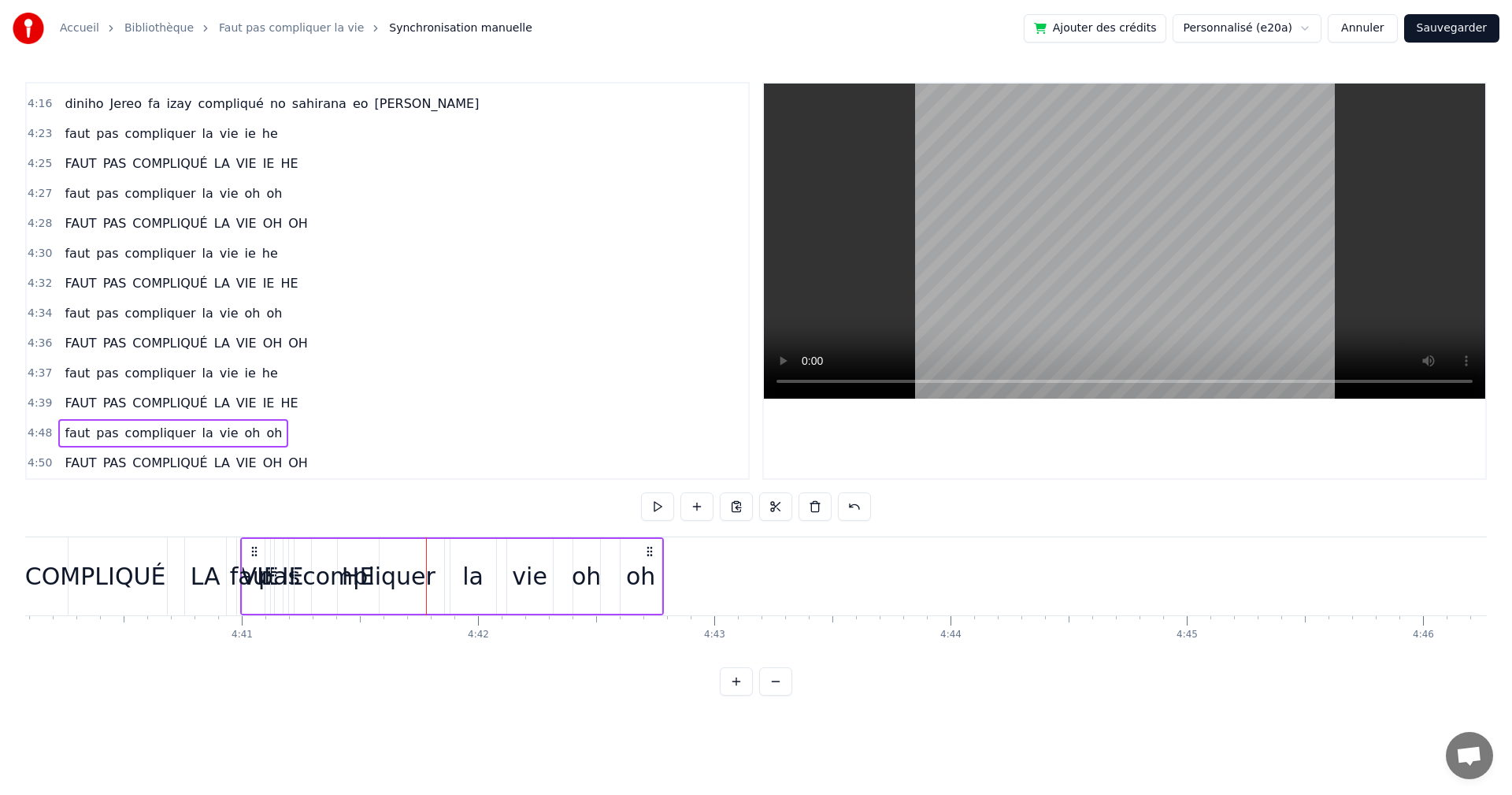
scroll to position [0, 66167]
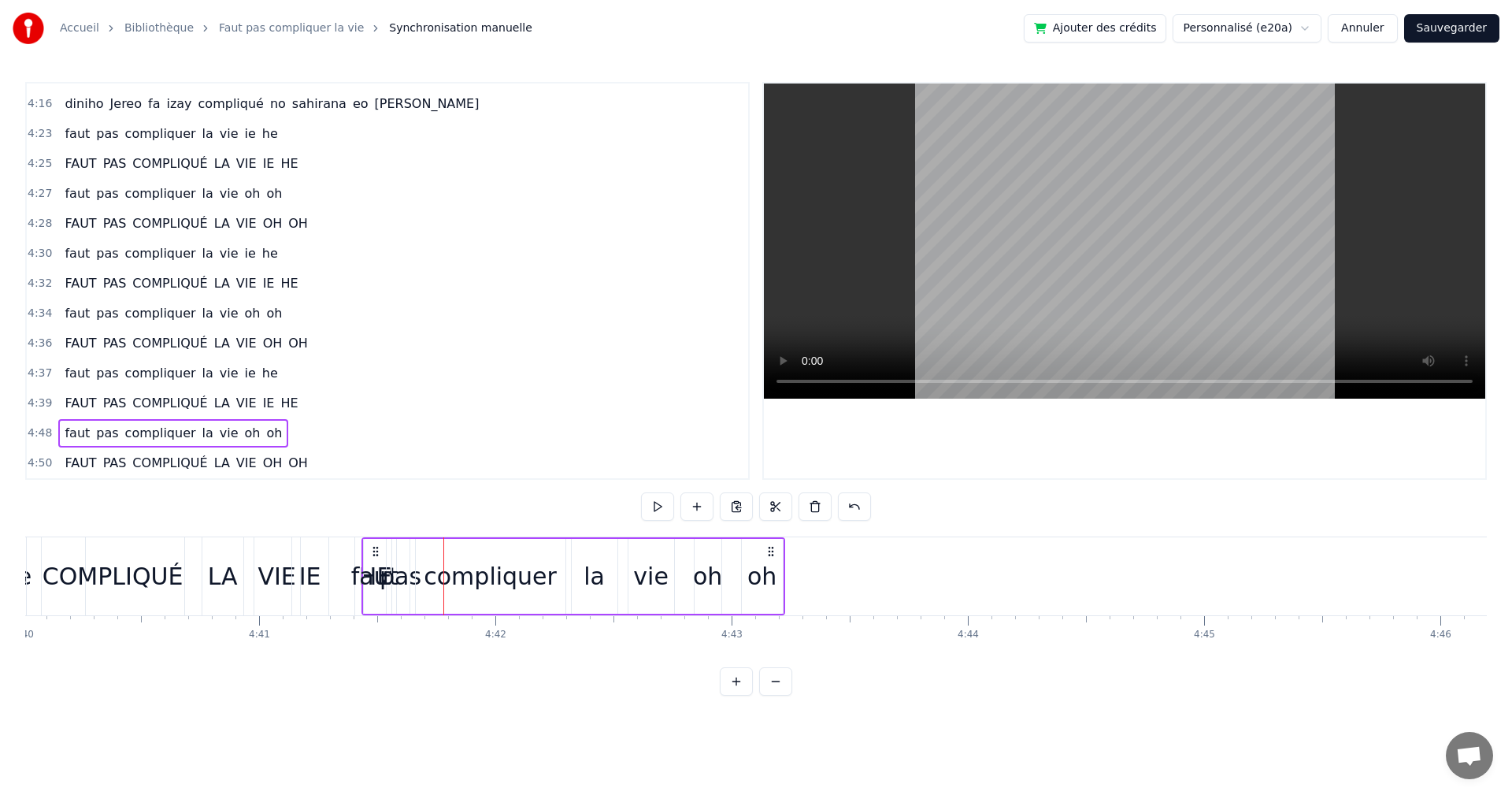
drag, startPoint x: 900, startPoint y: 549, endPoint x: 376, endPoint y: 640, distance: 531.8
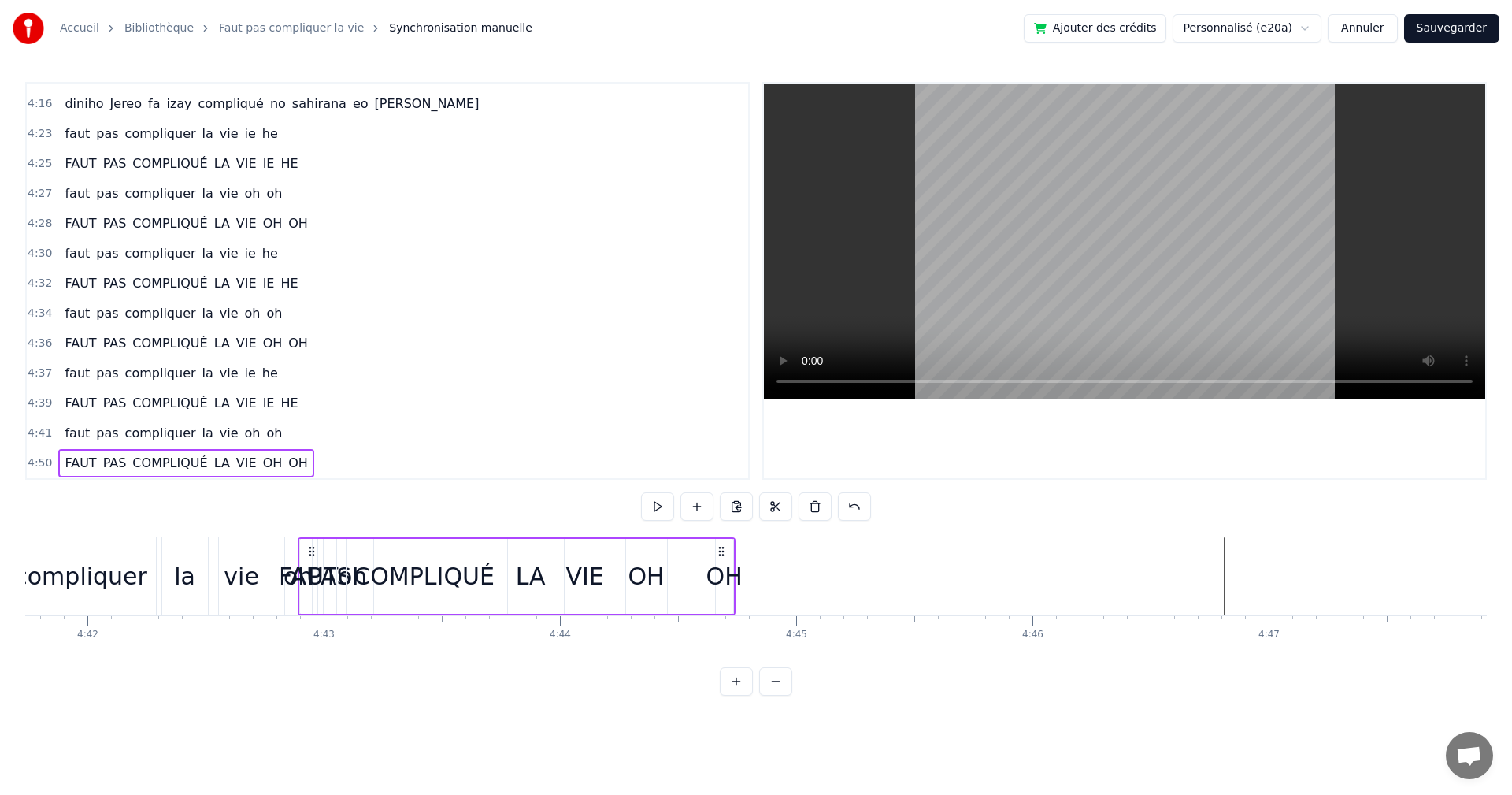
scroll to position [0, 66562]
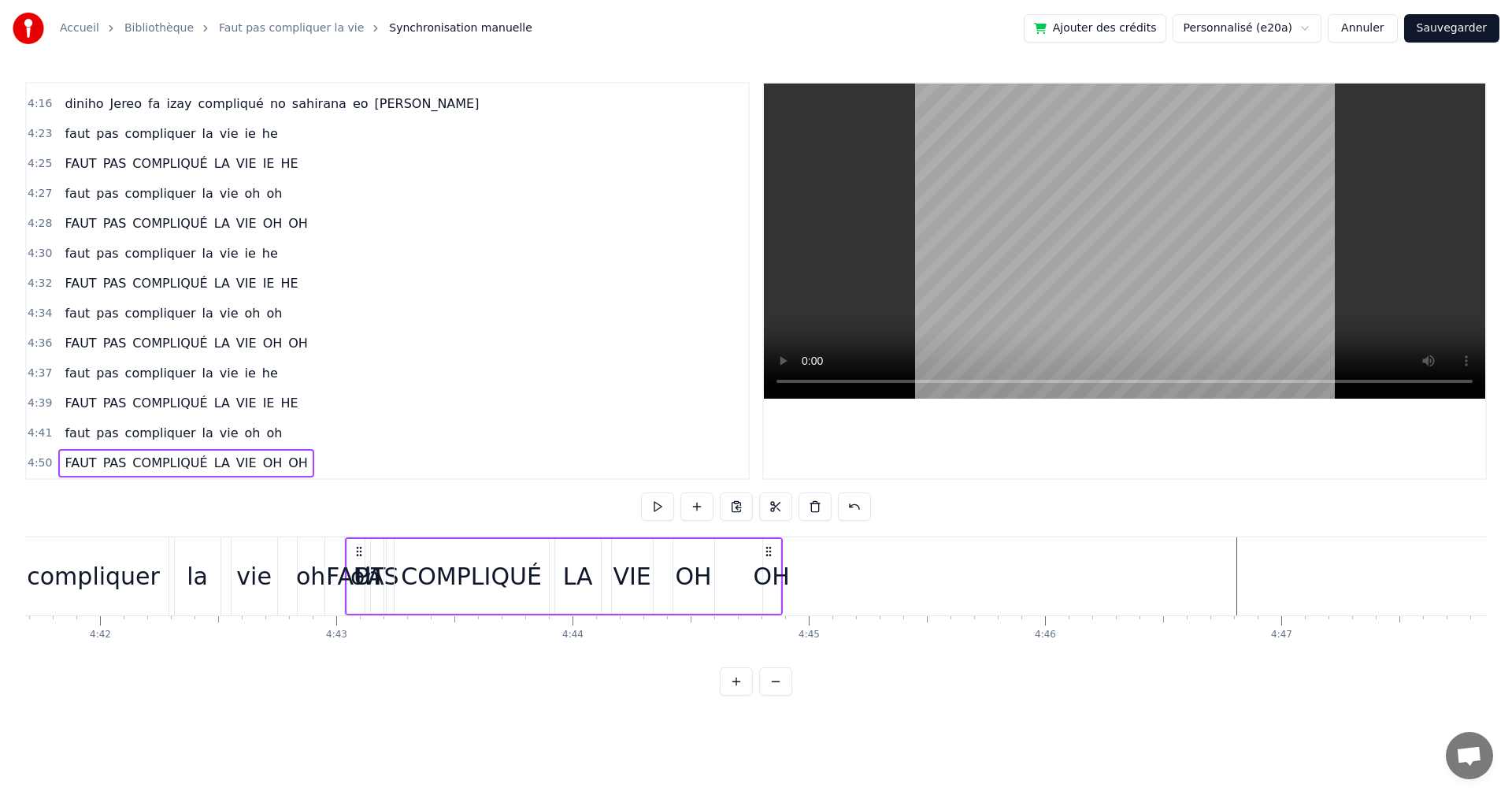
drag, startPoint x: 1283, startPoint y: 545, endPoint x: 502, endPoint y: 587, distance: 782.1
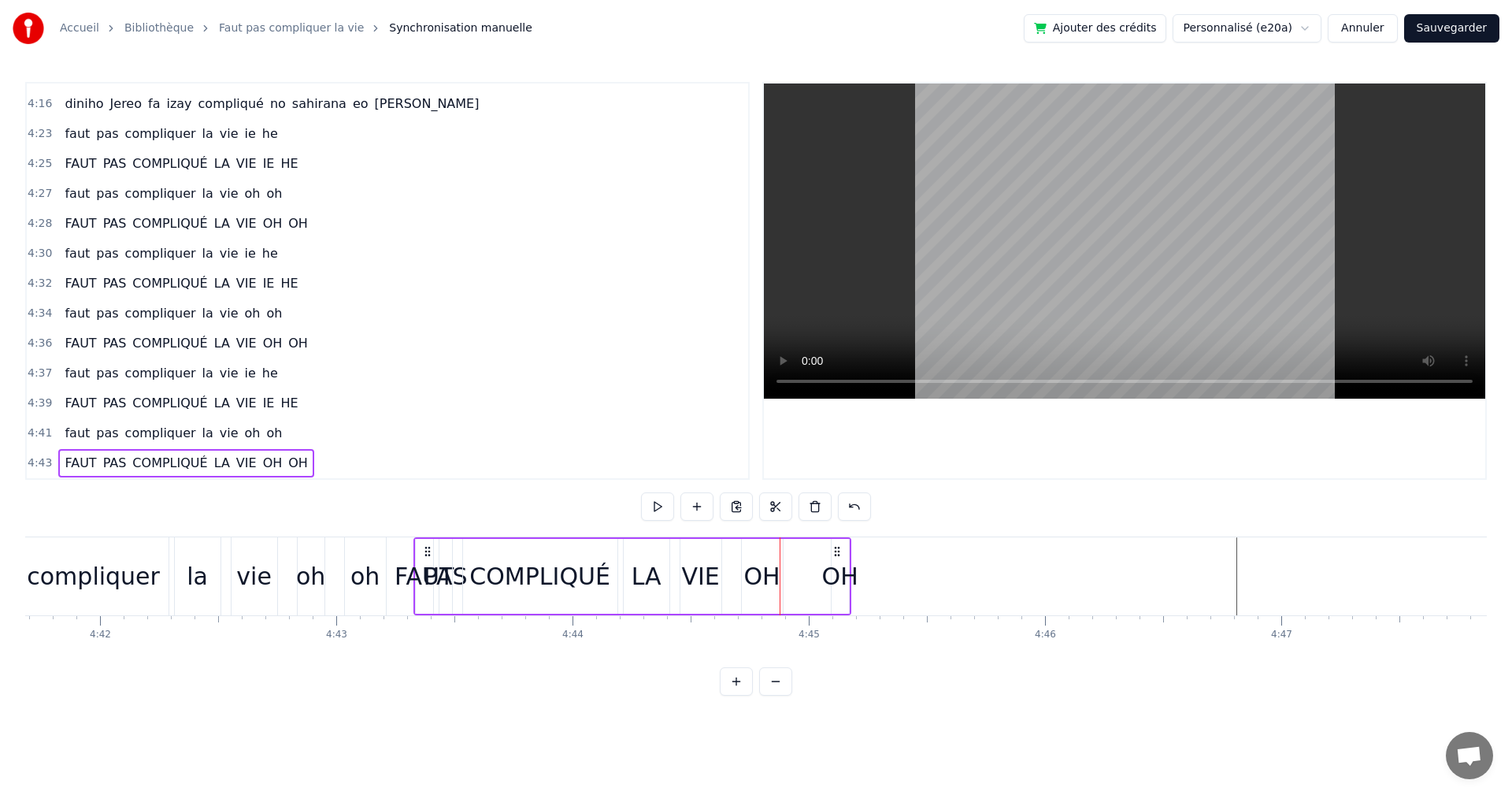
drag, startPoint x: 358, startPoint y: 549, endPoint x: 427, endPoint y: 557, distance: 69.5
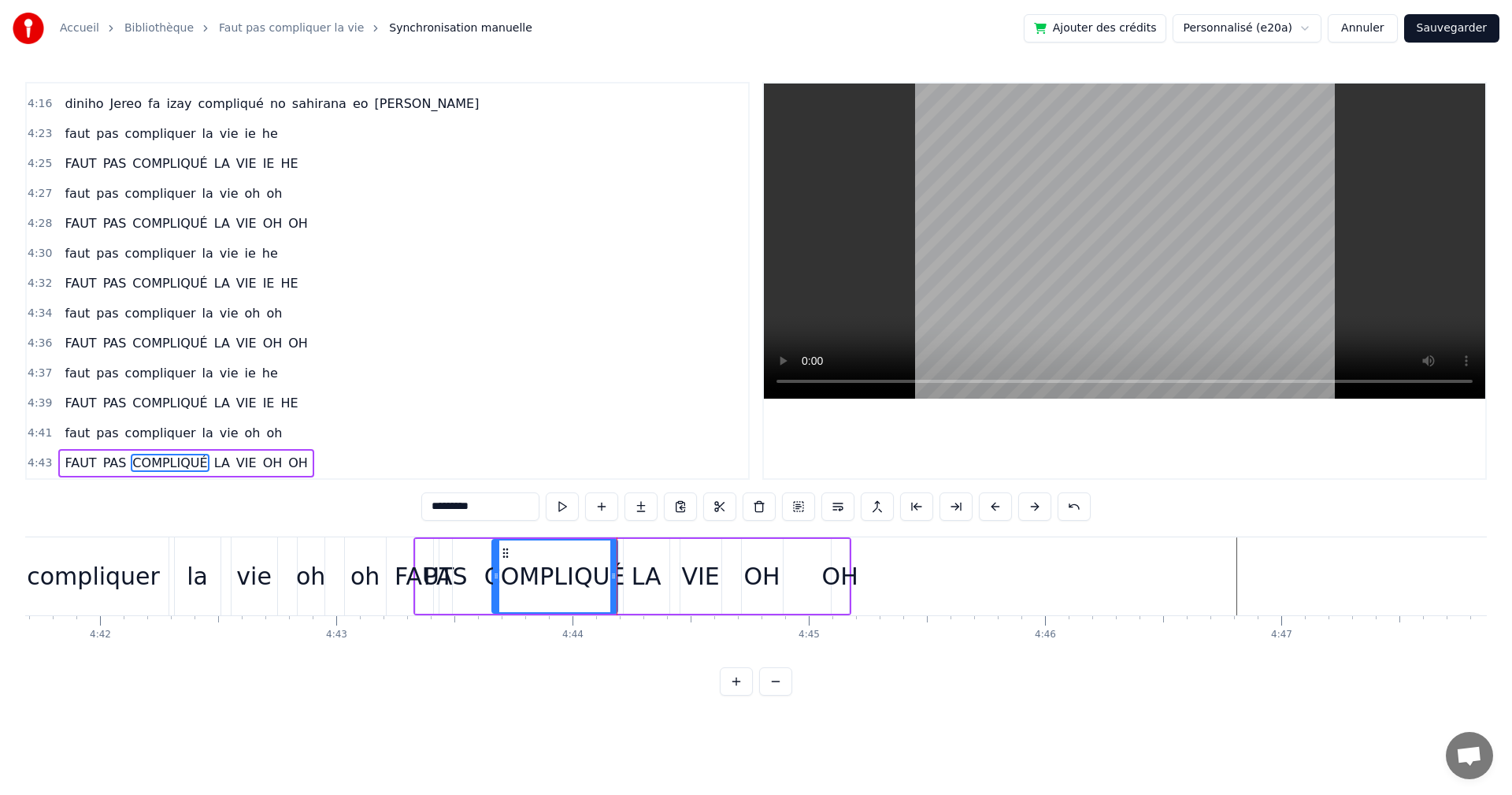
drag, startPoint x: 467, startPoint y: 573, endPoint x: 497, endPoint y: 574, distance: 30.0
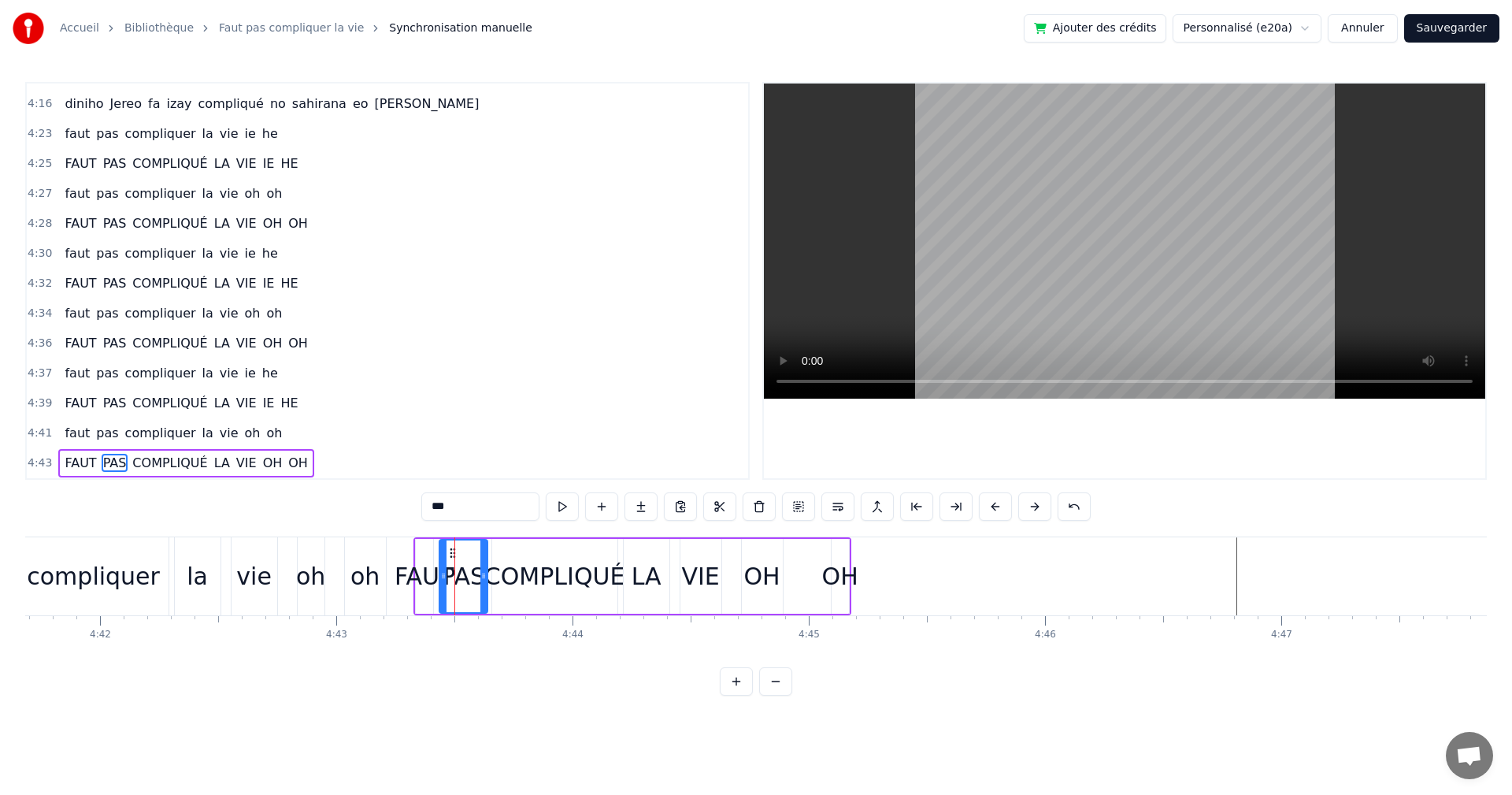
drag, startPoint x: 449, startPoint y: 573, endPoint x: 485, endPoint y: 577, distance: 36.2
drag, startPoint x: 661, startPoint y: 579, endPoint x: 680, endPoint y: 589, distance: 21.5
drag, startPoint x: 625, startPoint y: 585, endPoint x: 644, endPoint y: 589, distance: 19.4
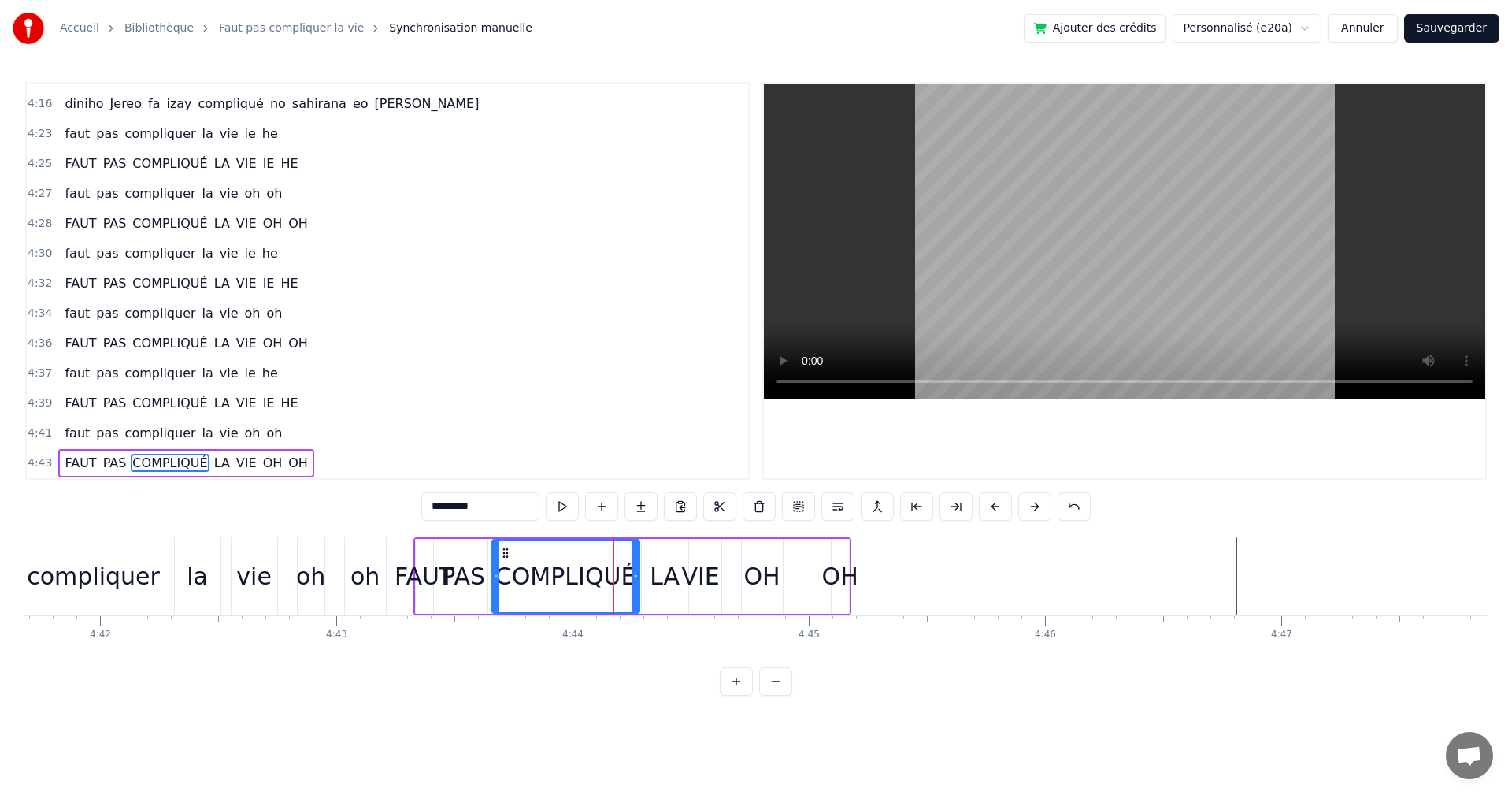
drag, startPoint x: 615, startPoint y: 581, endPoint x: 637, endPoint y: 585, distance: 22.4
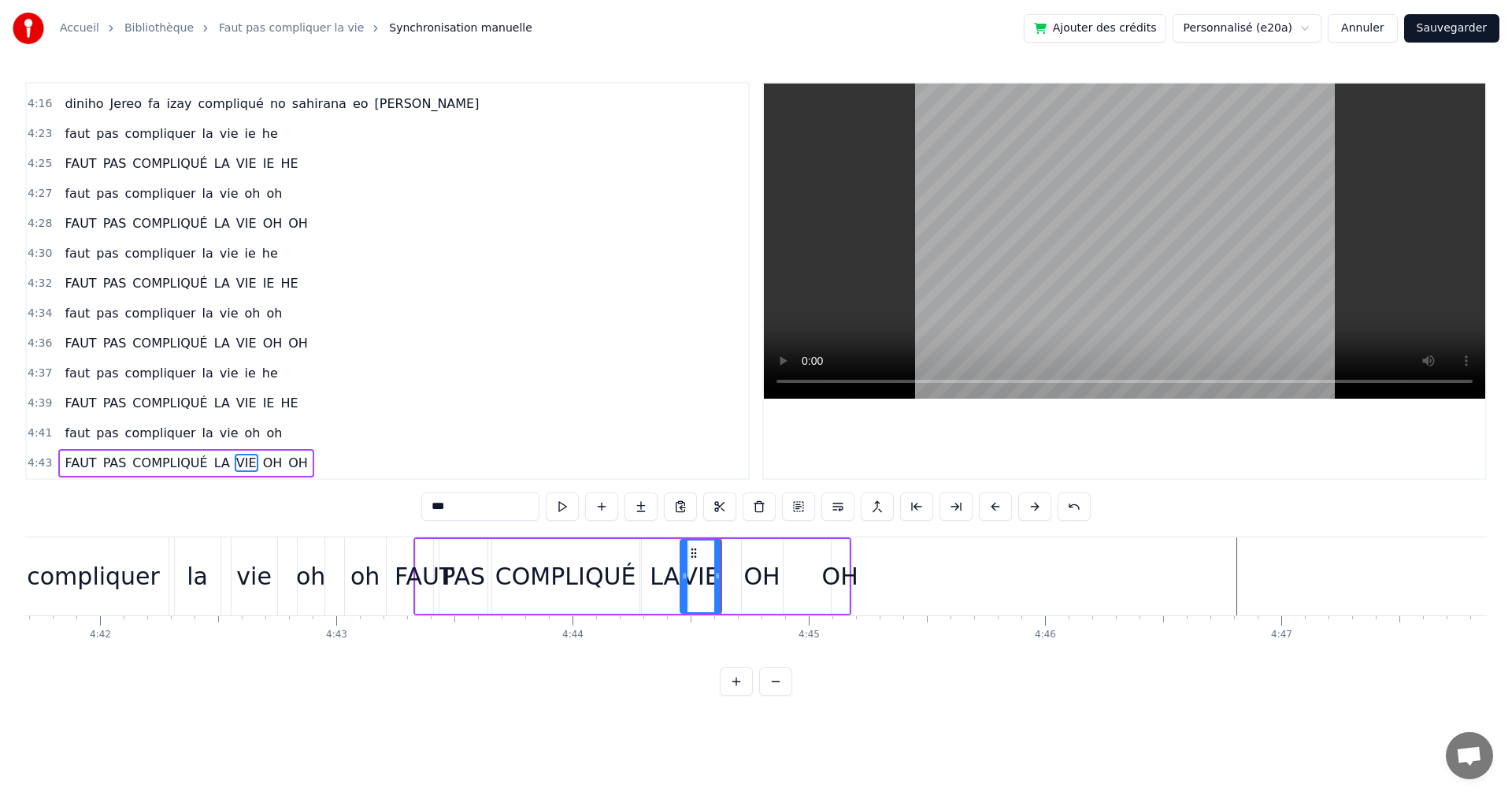
type input "**"
drag, startPoint x: 847, startPoint y: 573, endPoint x: 894, endPoint y: 573, distance: 47.0
drag, startPoint x: 751, startPoint y: 557, endPoint x: 724, endPoint y: 558, distance: 27.0
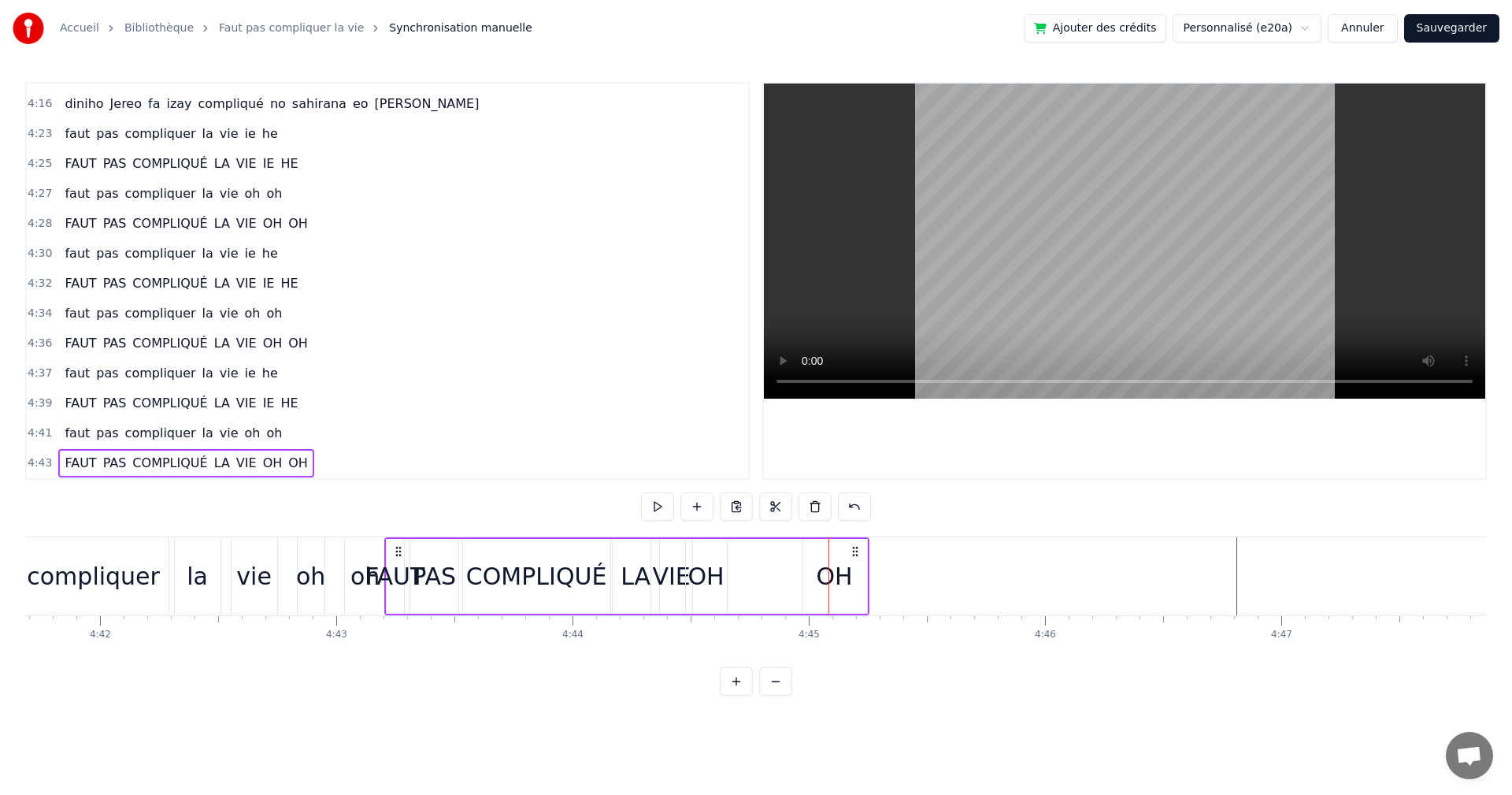
drag, startPoint x: 883, startPoint y: 547, endPoint x: 854, endPoint y: 561, distance: 32.2
drag, startPoint x: 812, startPoint y: 550, endPoint x: 721, endPoint y: 556, distance: 91.2
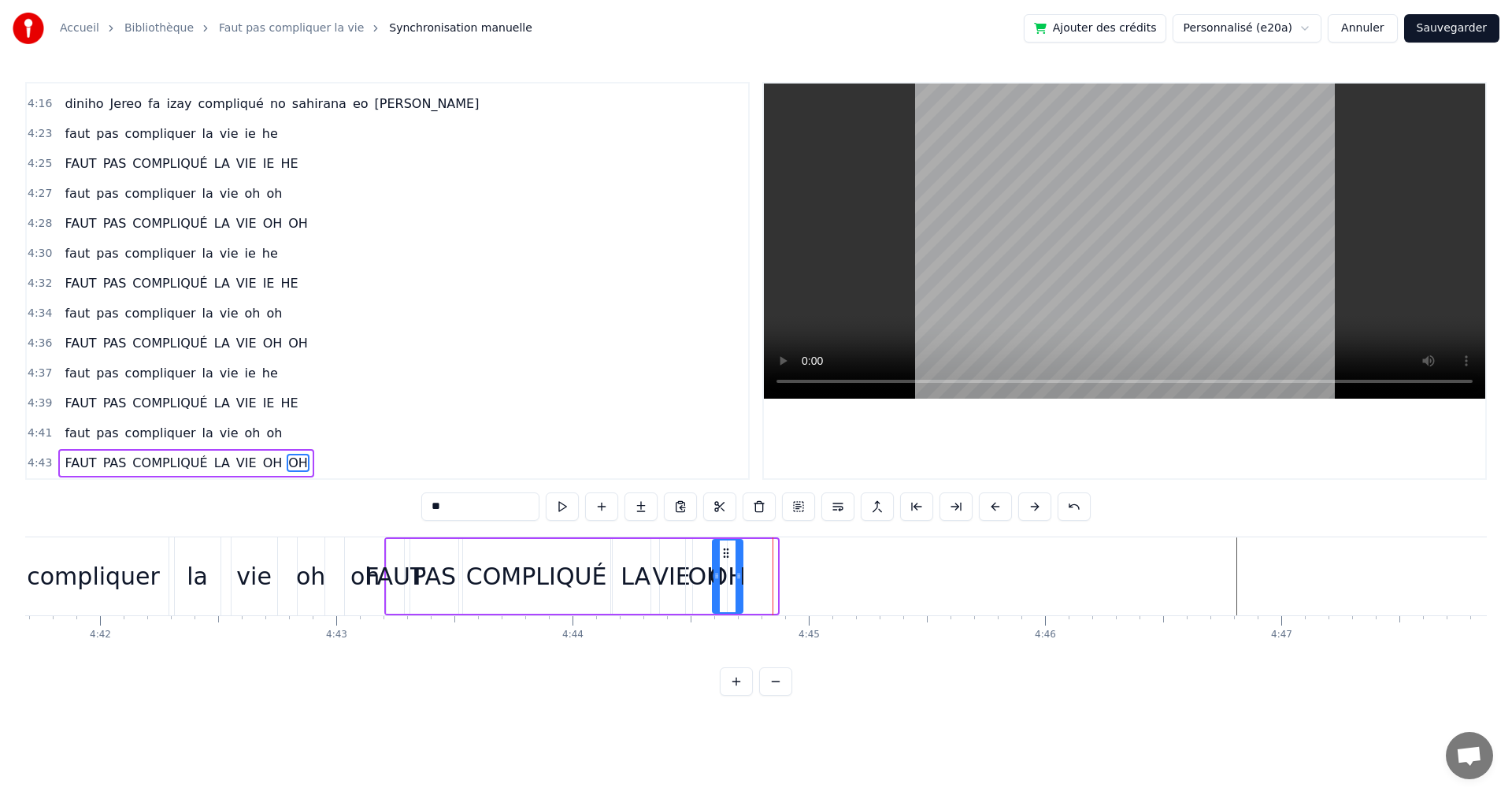
drag, startPoint x: 774, startPoint y: 578, endPoint x: 740, endPoint y: 578, distance: 34.0
drag, startPoint x: 740, startPoint y: 578, endPoint x: 751, endPoint y: 578, distance: 11.0
drag, startPoint x: 715, startPoint y: 578, endPoint x: 730, endPoint y: 580, distance: 15.1
drag, startPoint x: 721, startPoint y: 581, endPoint x: 711, endPoint y: 581, distance: 10.0
drag, startPoint x: 748, startPoint y: 577, endPoint x: 708, endPoint y: 555, distance: 45.7
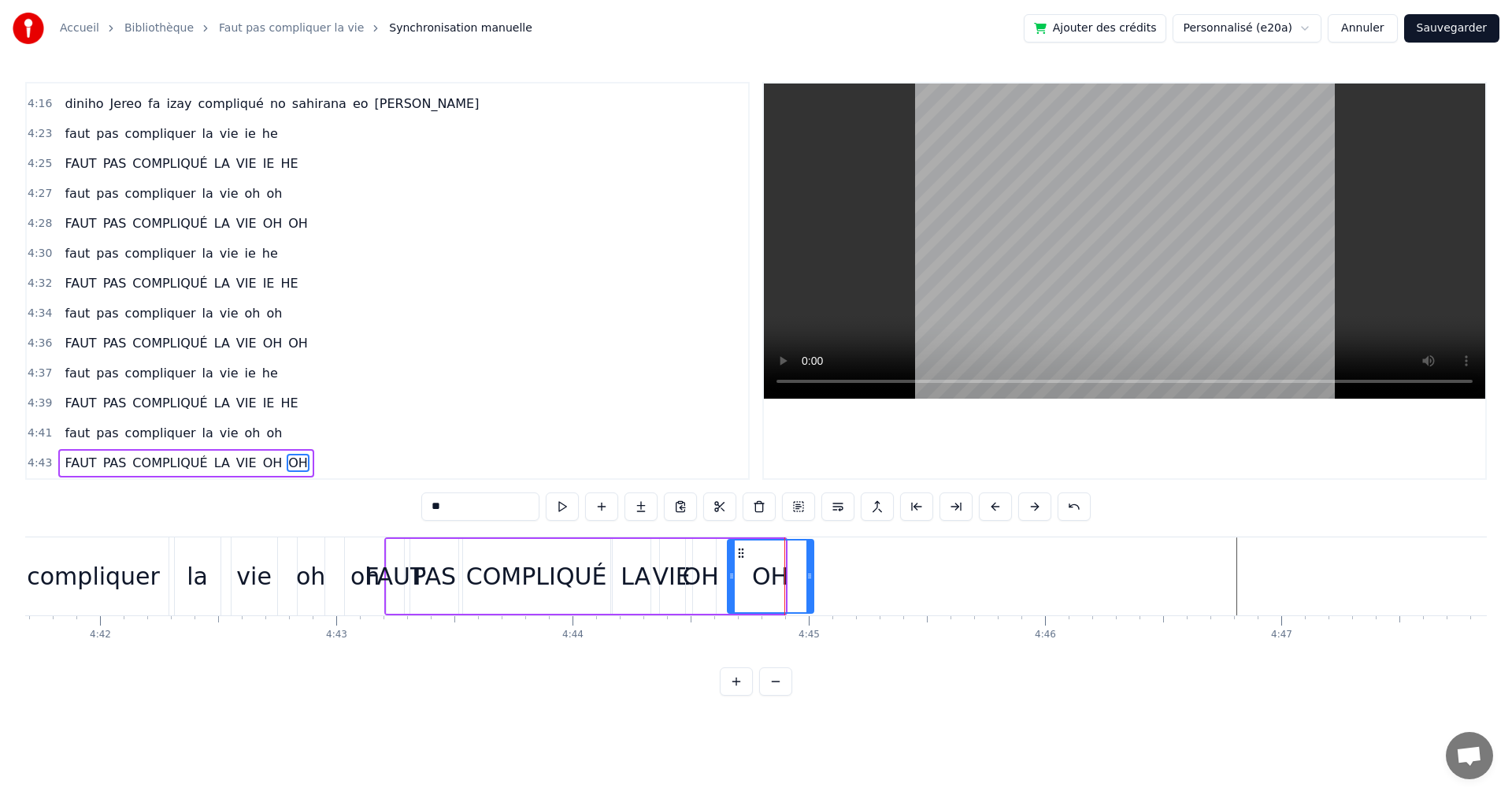
drag, startPoint x: 779, startPoint y: 569, endPoint x: 808, endPoint y: 577, distance: 30.1
drag, startPoint x: 812, startPoint y: 577, endPoint x: 863, endPoint y: 581, distance: 51.2
drag, startPoint x: 812, startPoint y: 571, endPoint x: 851, endPoint y: 574, distance: 39.1
drag, startPoint x: 733, startPoint y: 576, endPoint x: 752, endPoint y: 580, distance: 19.4
drag, startPoint x: 714, startPoint y: 580, endPoint x: 752, endPoint y: 581, distance: 38.0
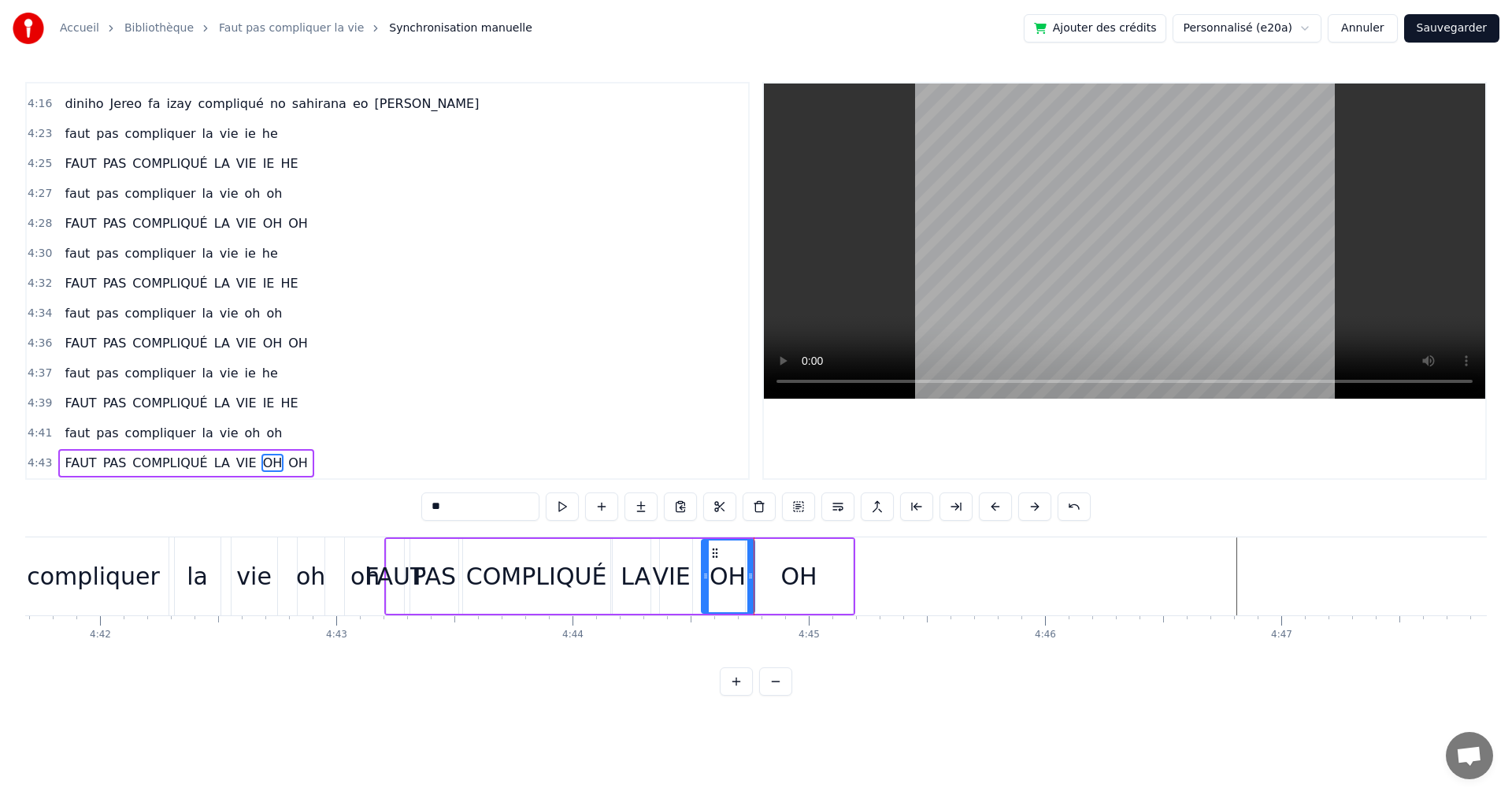
drag, startPoint x: 689, startPoint y: 575, endPoint x: 705, endPoint y: 577, distance: 16.1
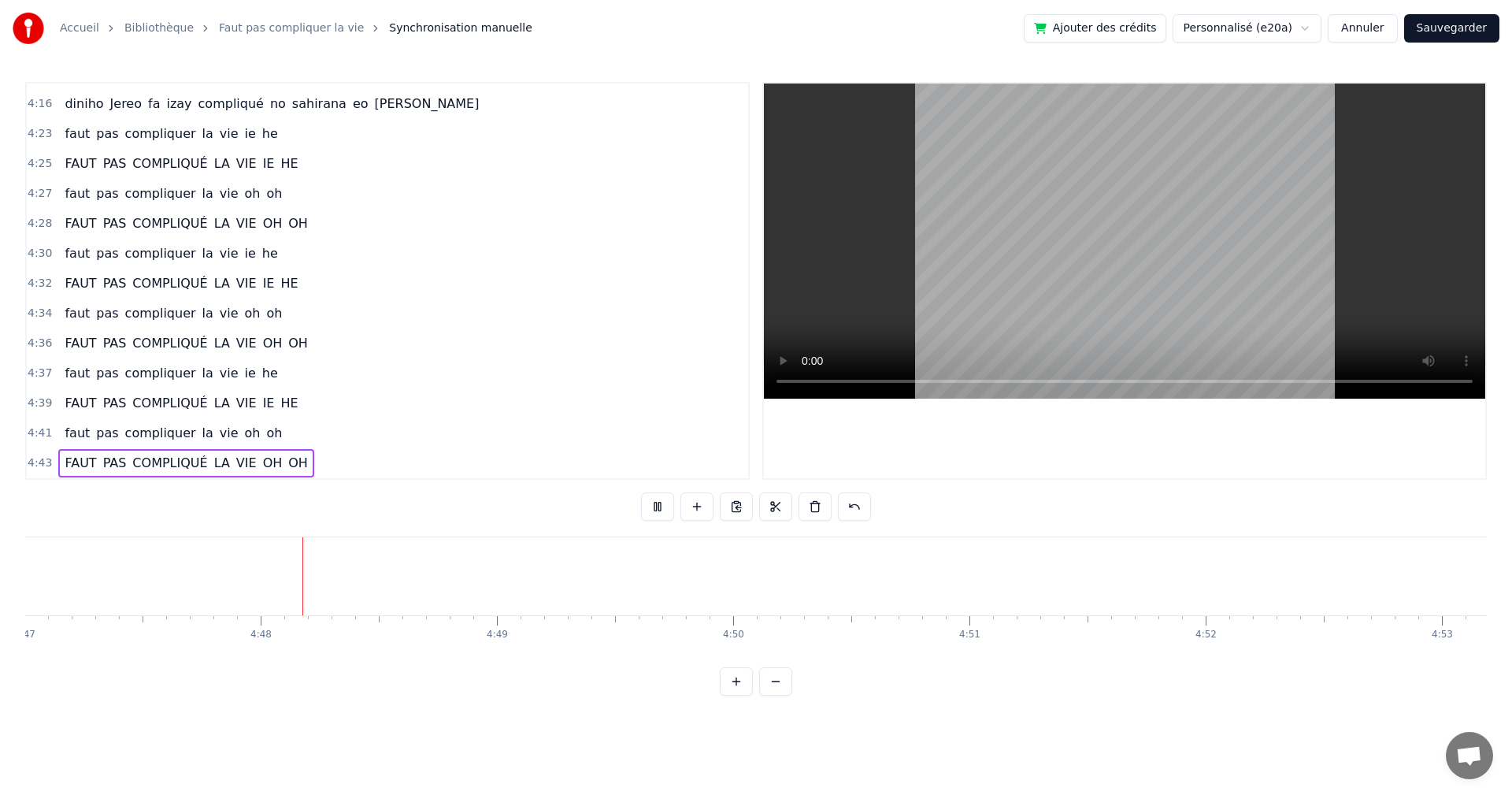
scroll to position [0, 67871]
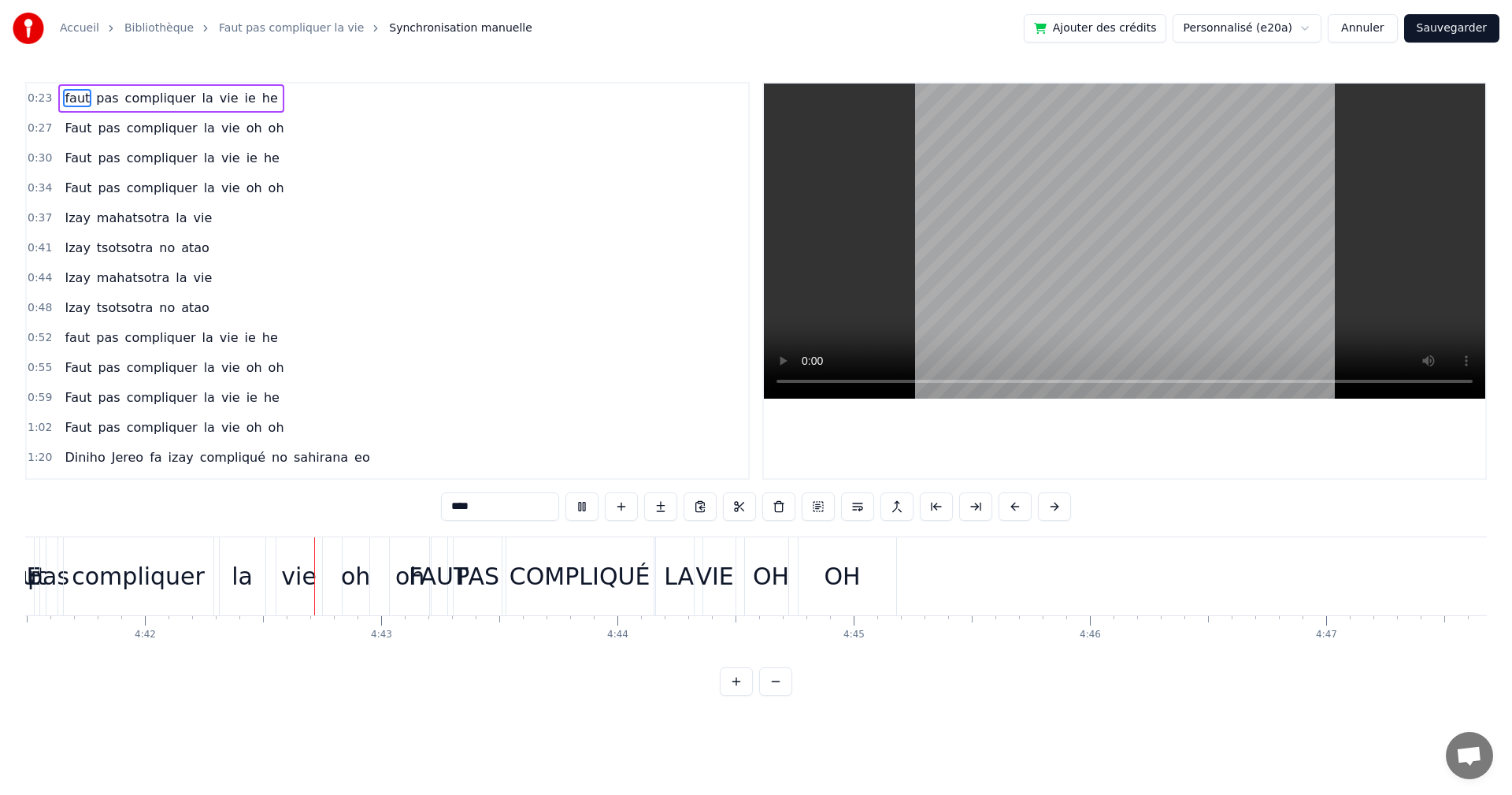
scroll to position [0, 66558]
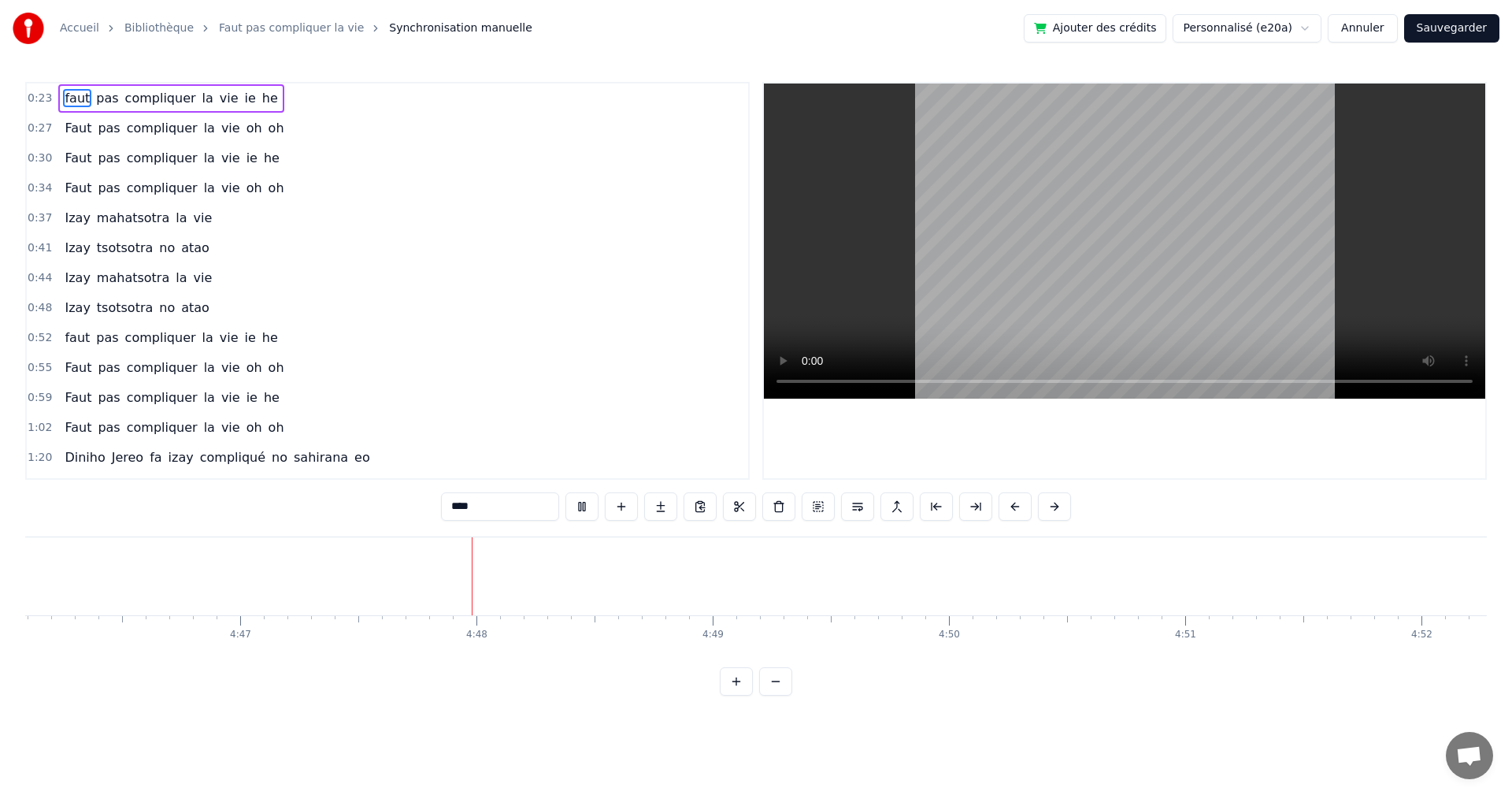
click at [1462, 29] on button "Sauvegarder" at bounding box center [1451, 28] width 95 height 28
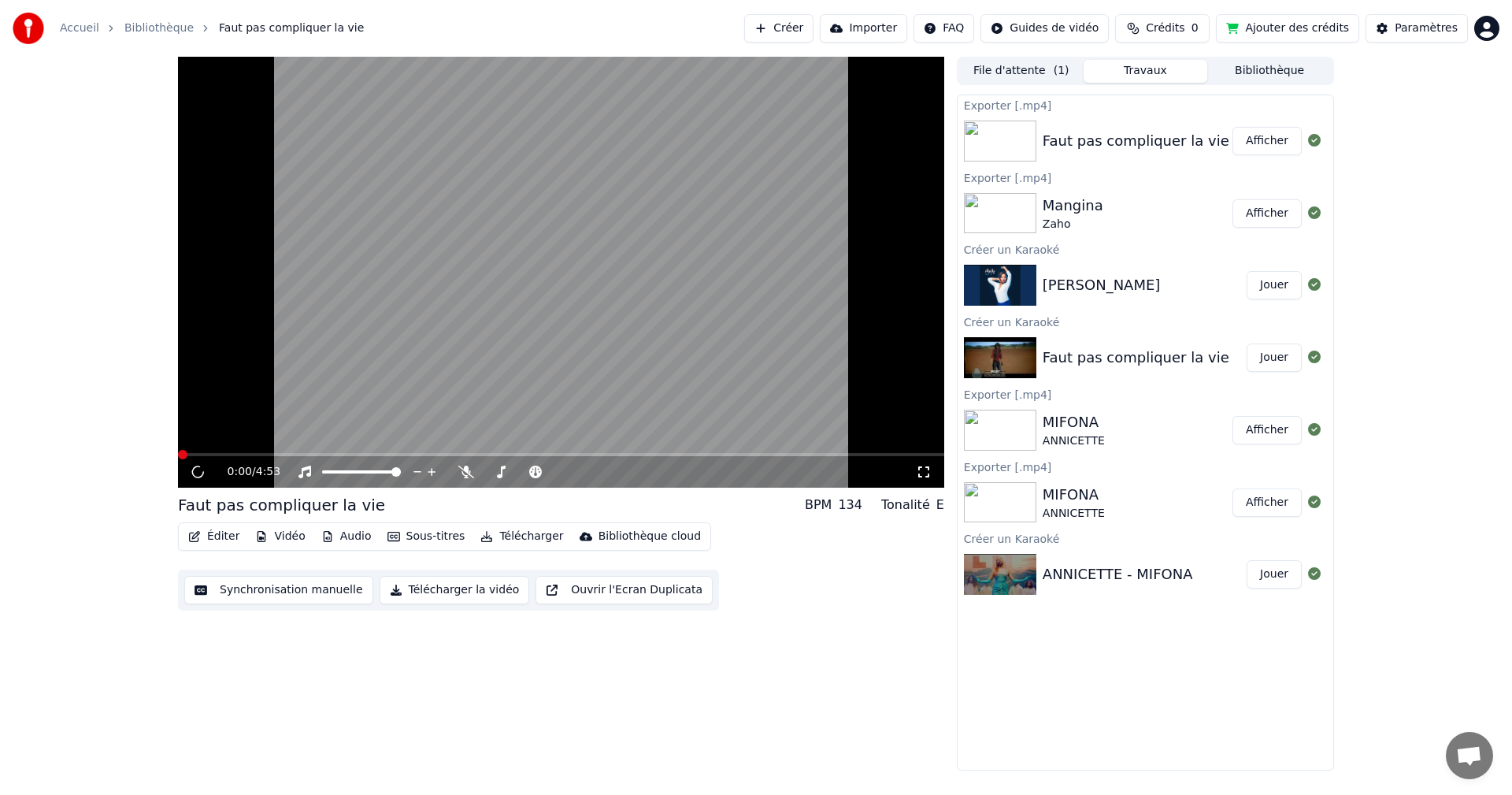
click at [876, 33] on button "Importer" at bounding box center [863, 28] width 87 height 28
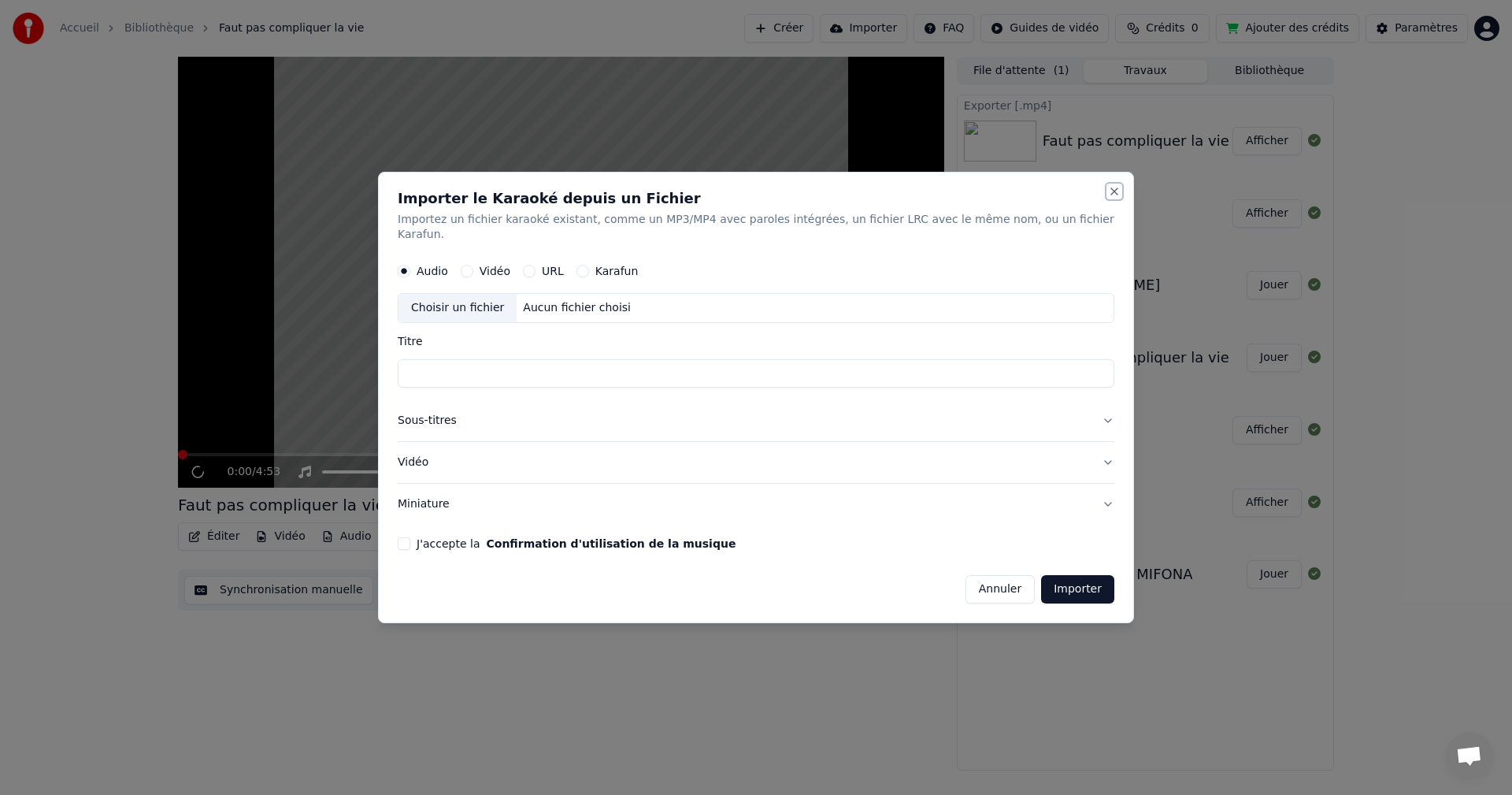
click at [1108, 198] on button "Close" at bounding box center [1115, 192] width 13 height 13
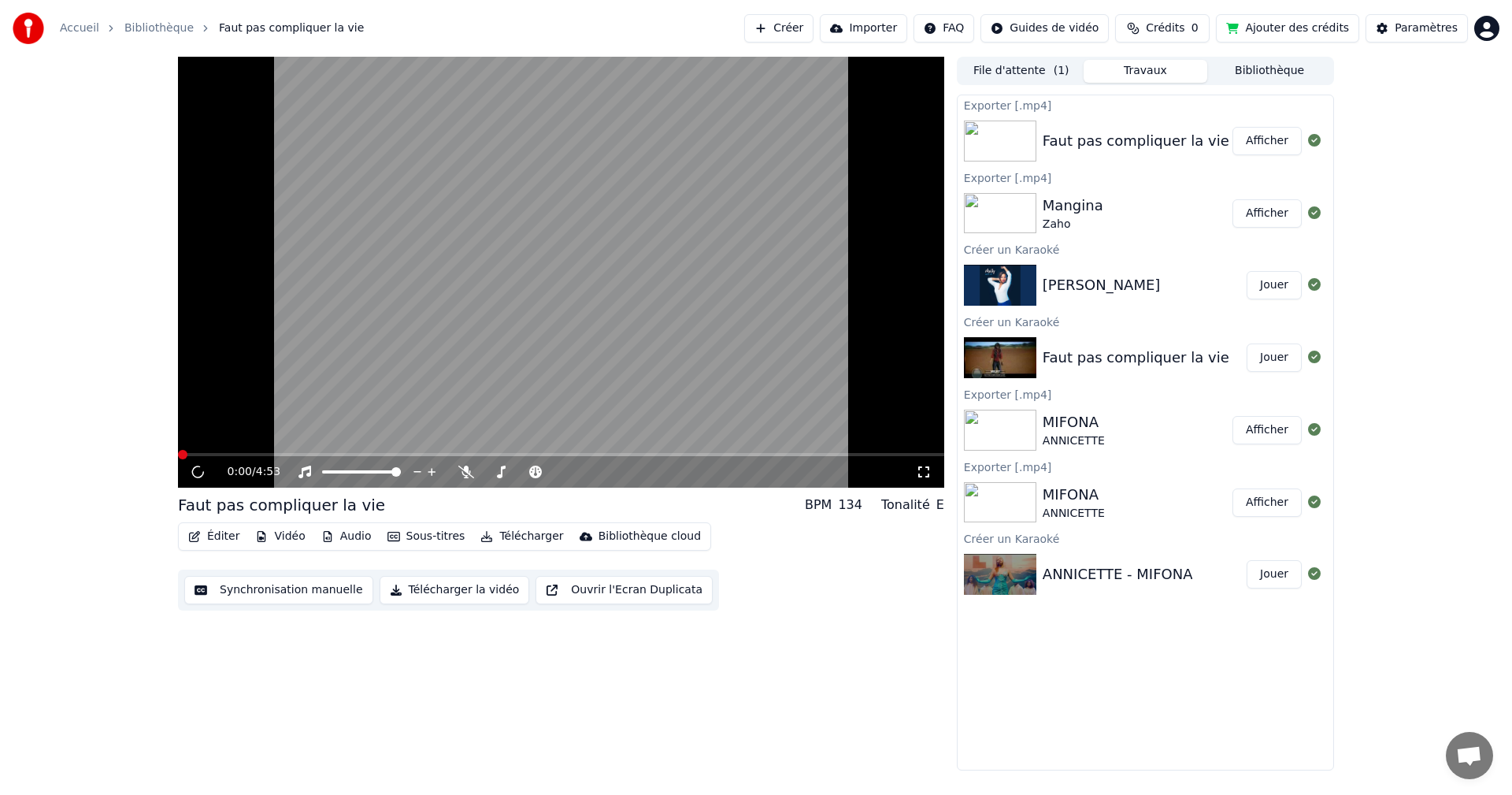
click at [1271, 26] on button "Ajouter des crédits" at bounding box center [1287, 28] width 143 height 28
